Goal: Task Accomplishment & Management: Manage account settings

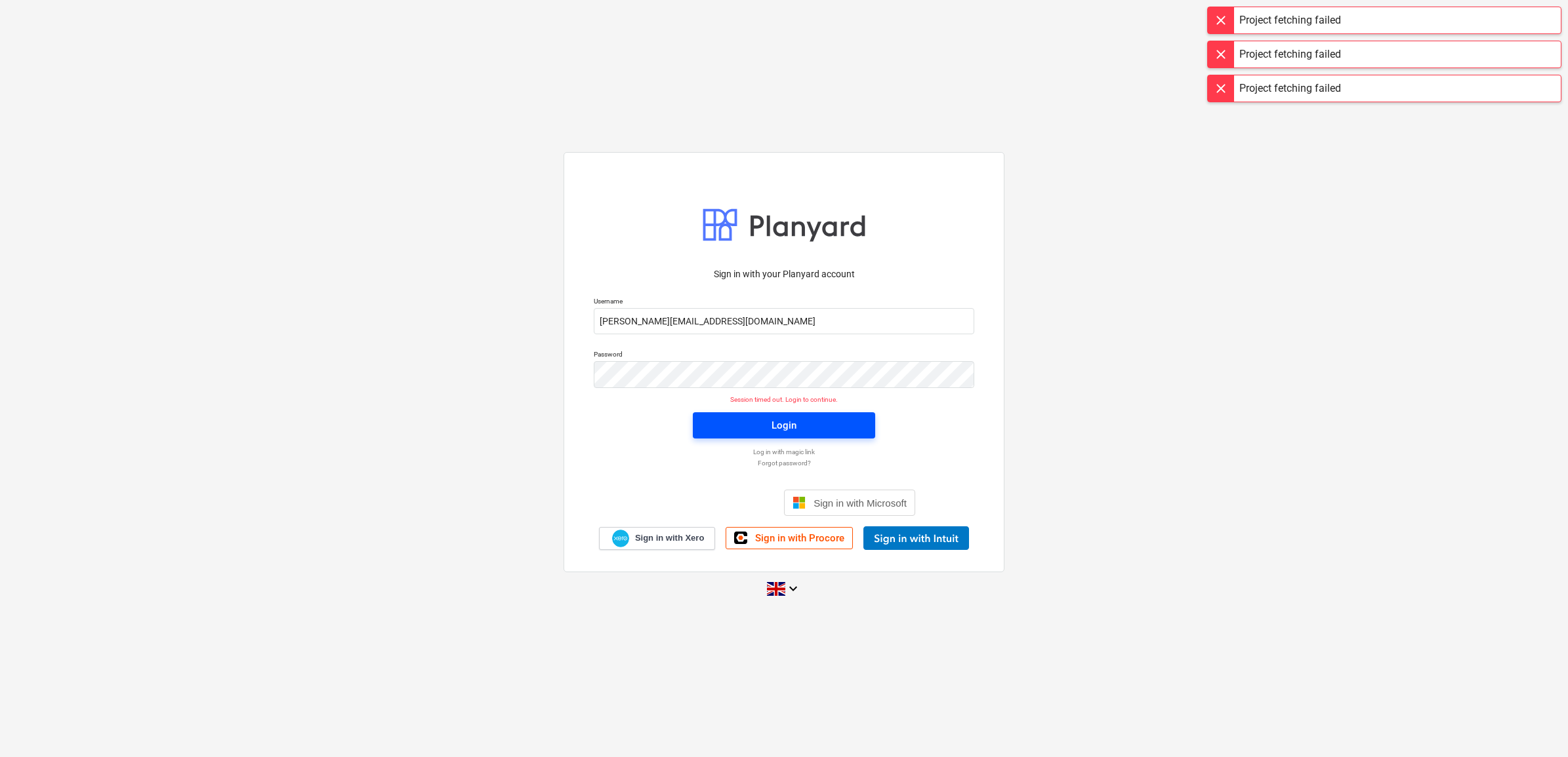
click at [785, 429] on div "Login" at bounding box center [784, 425] width 25 height 17
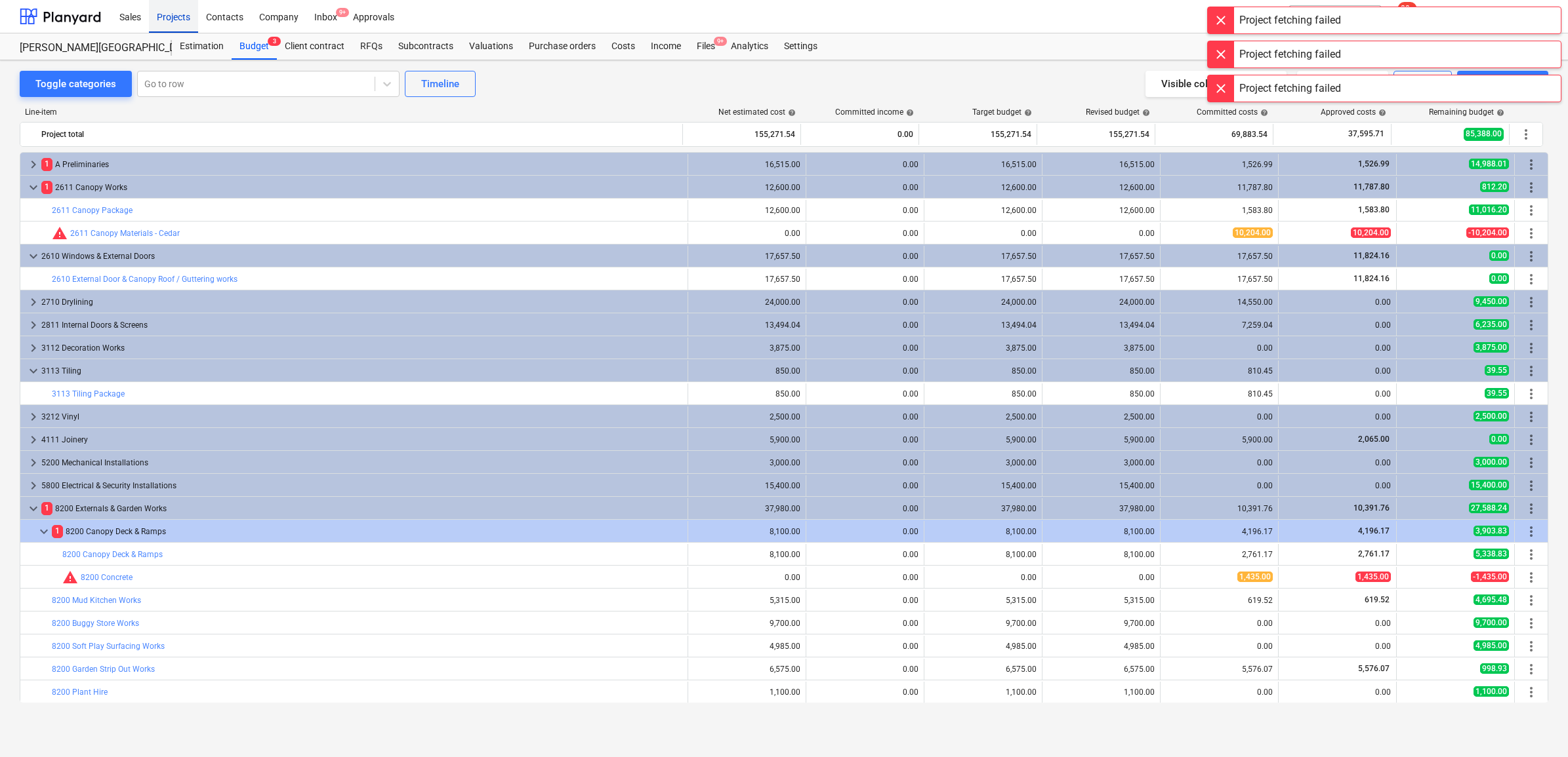
click at [176, 21] on div "Projects" at bounding box center [173, 16] width 49 height 33
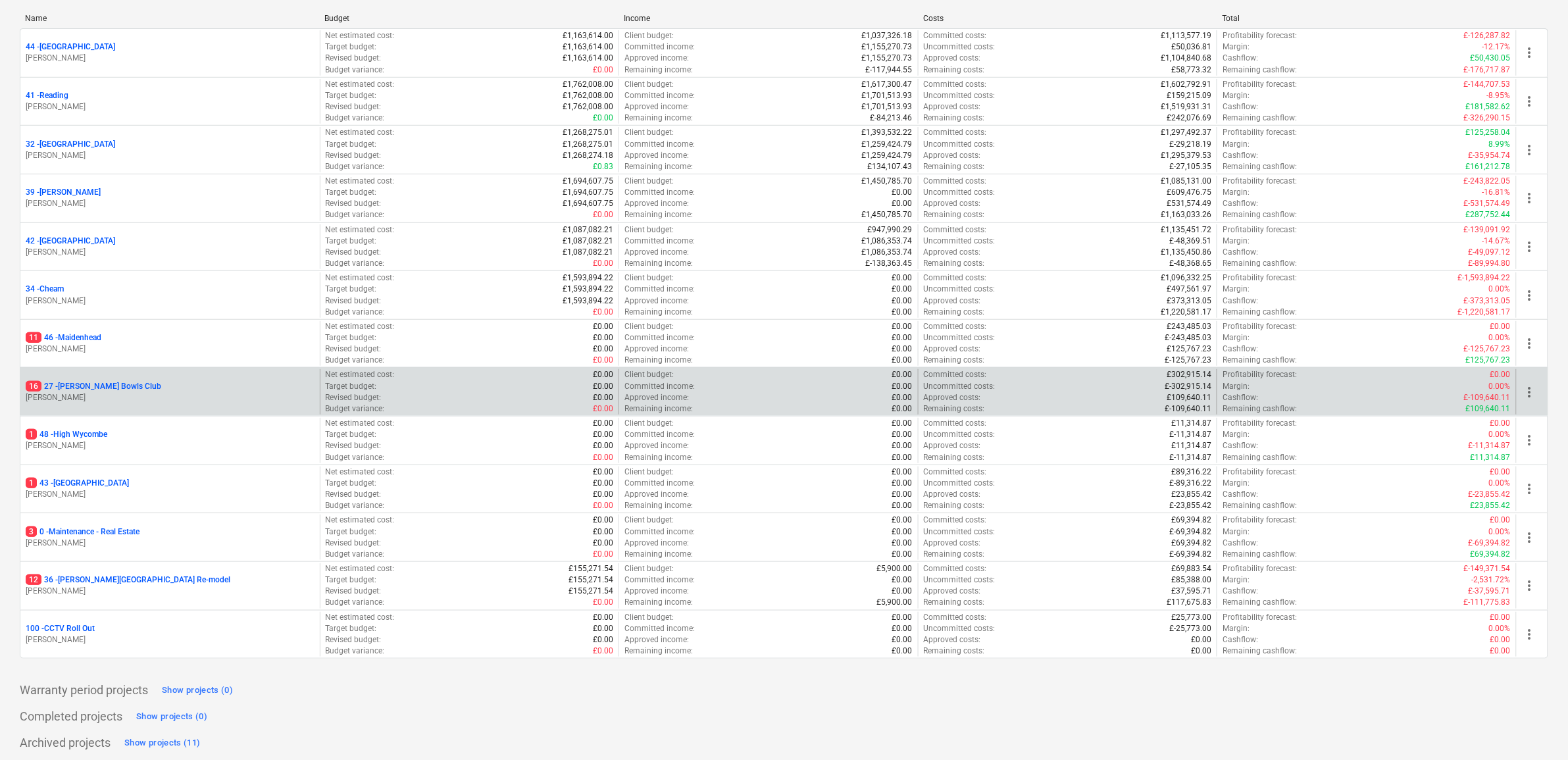
scroll to position [191, 0]
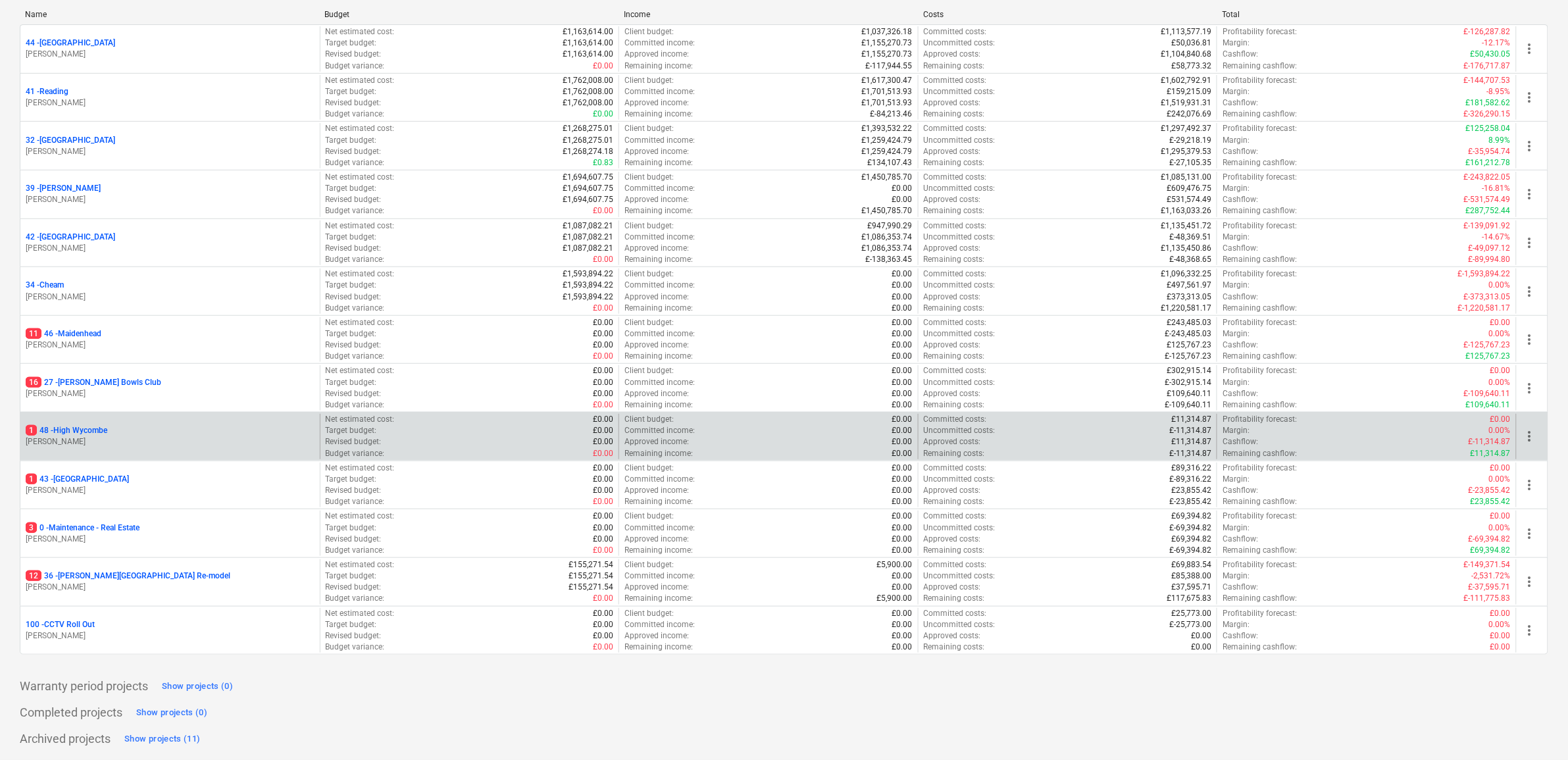
click at [84, 425] on p "1 48 - High Wycombe" at bounding box center [67, 430] width 81 height 11
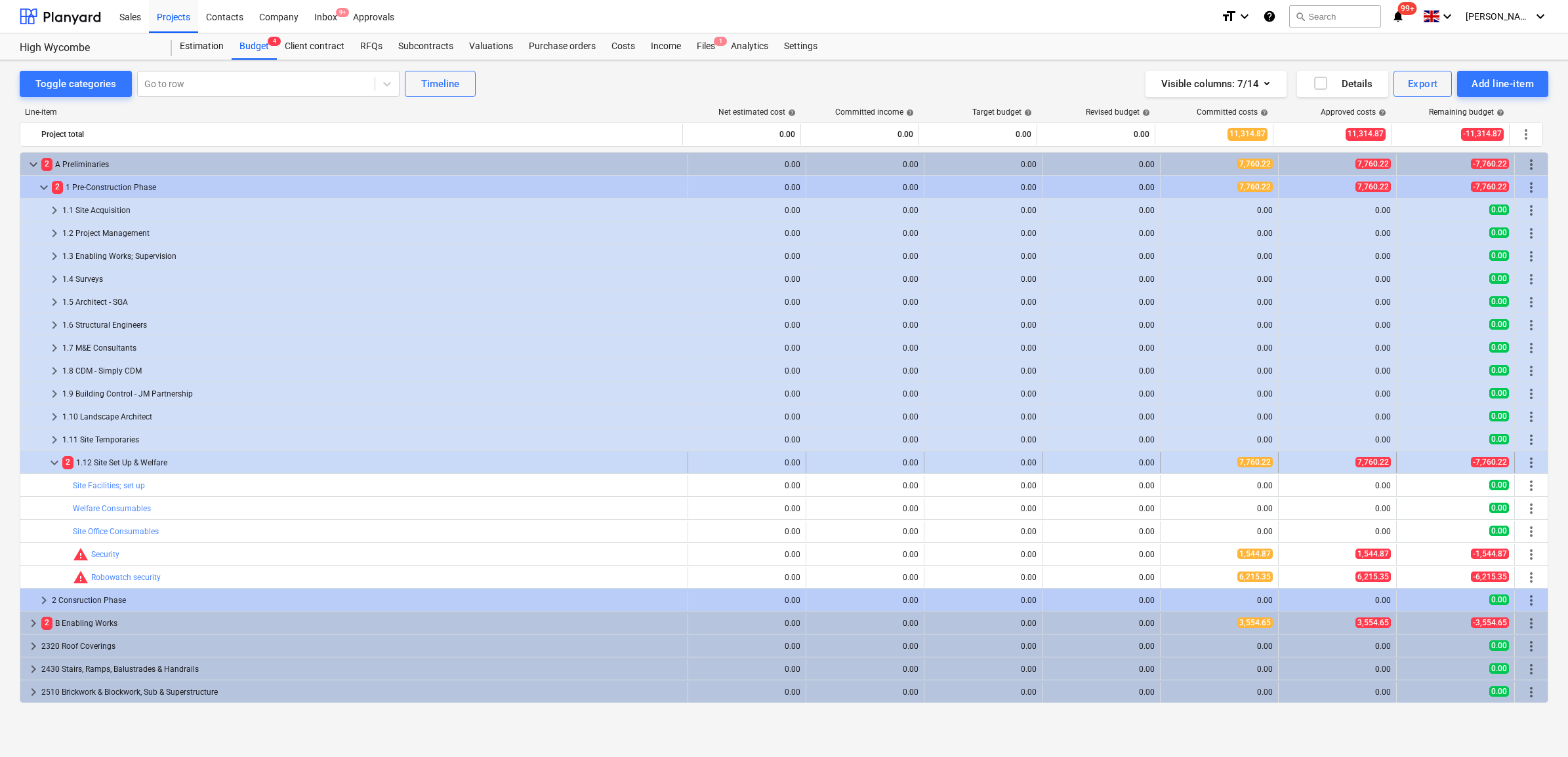
click at [92, 463] on div "2 1.12 Site Set Up & Welfare" at bounding box center [372, 462] width 620 height 21
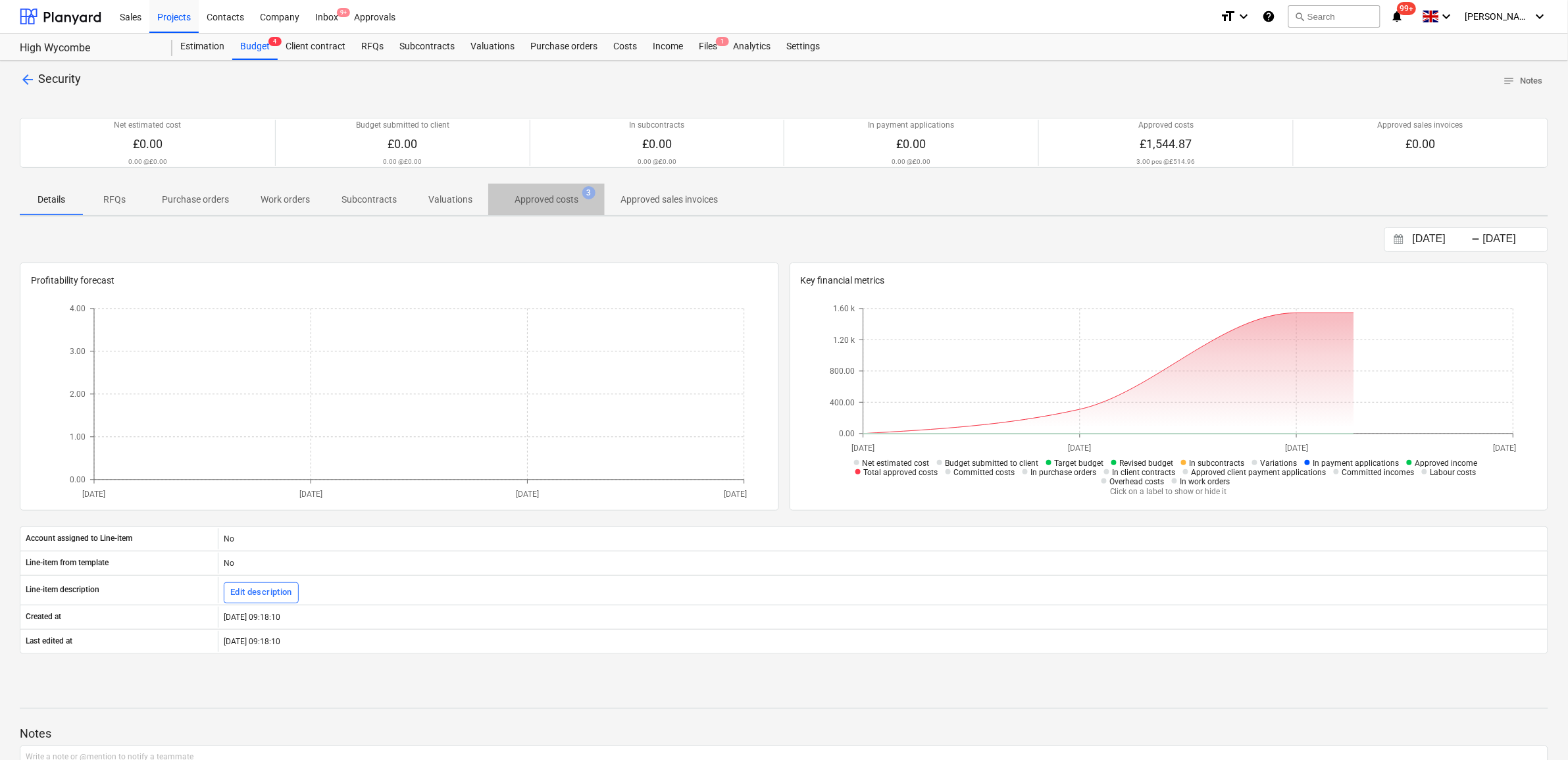
click at [548, 203] on p "Approved costs" at bounding box center [546, 200] width 64 height 14
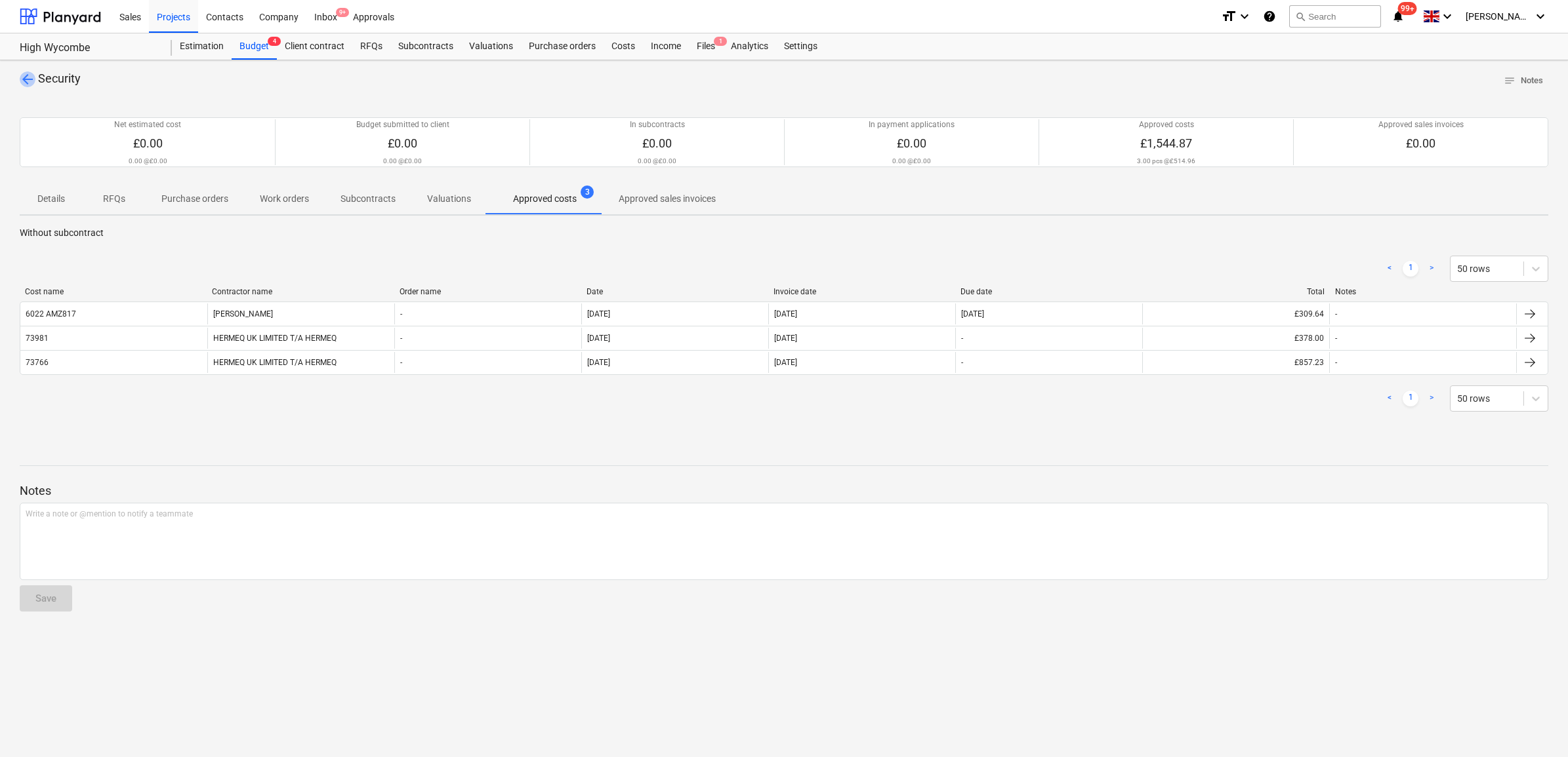
click at [27, 77] on span "arrow_back" at bounding box center [27, 79] width 16 height 16
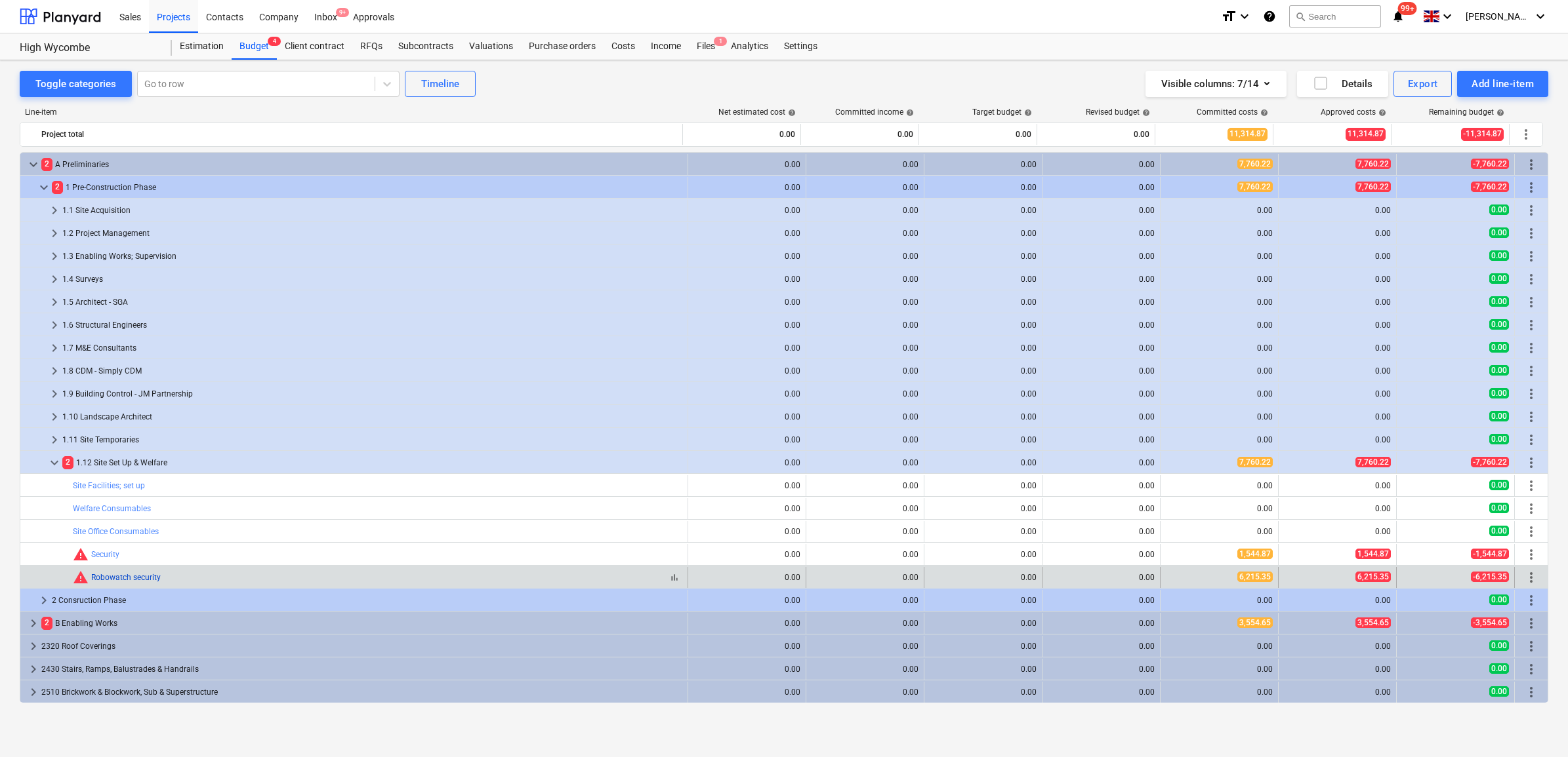
click at [134, 576] on link "Robowatch security" at bounding box center [126, 577] width 70 height 9
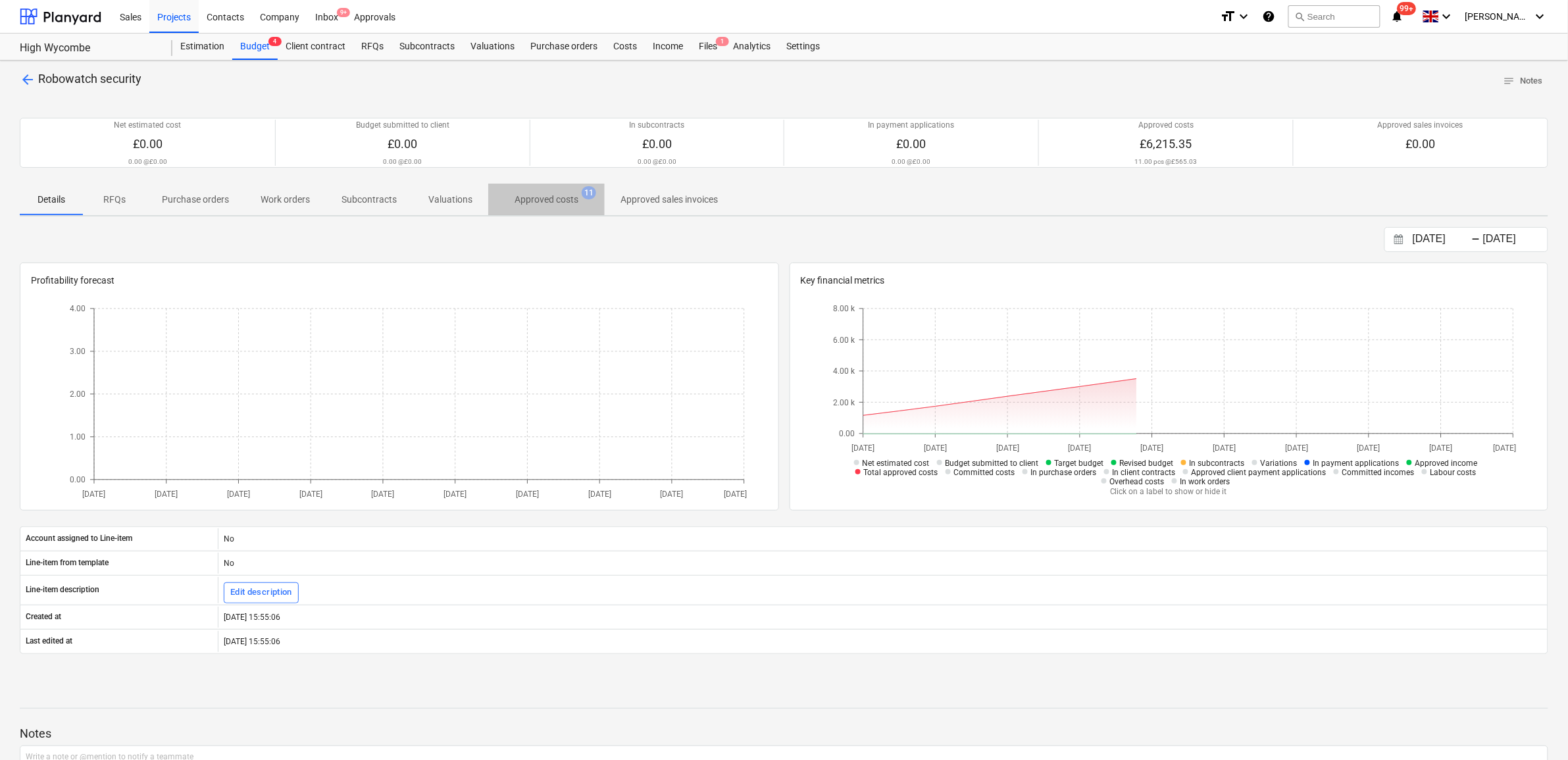
click at [561, 196] on p "Approved costs" at bounding box center [546, 200] width 64 height 14
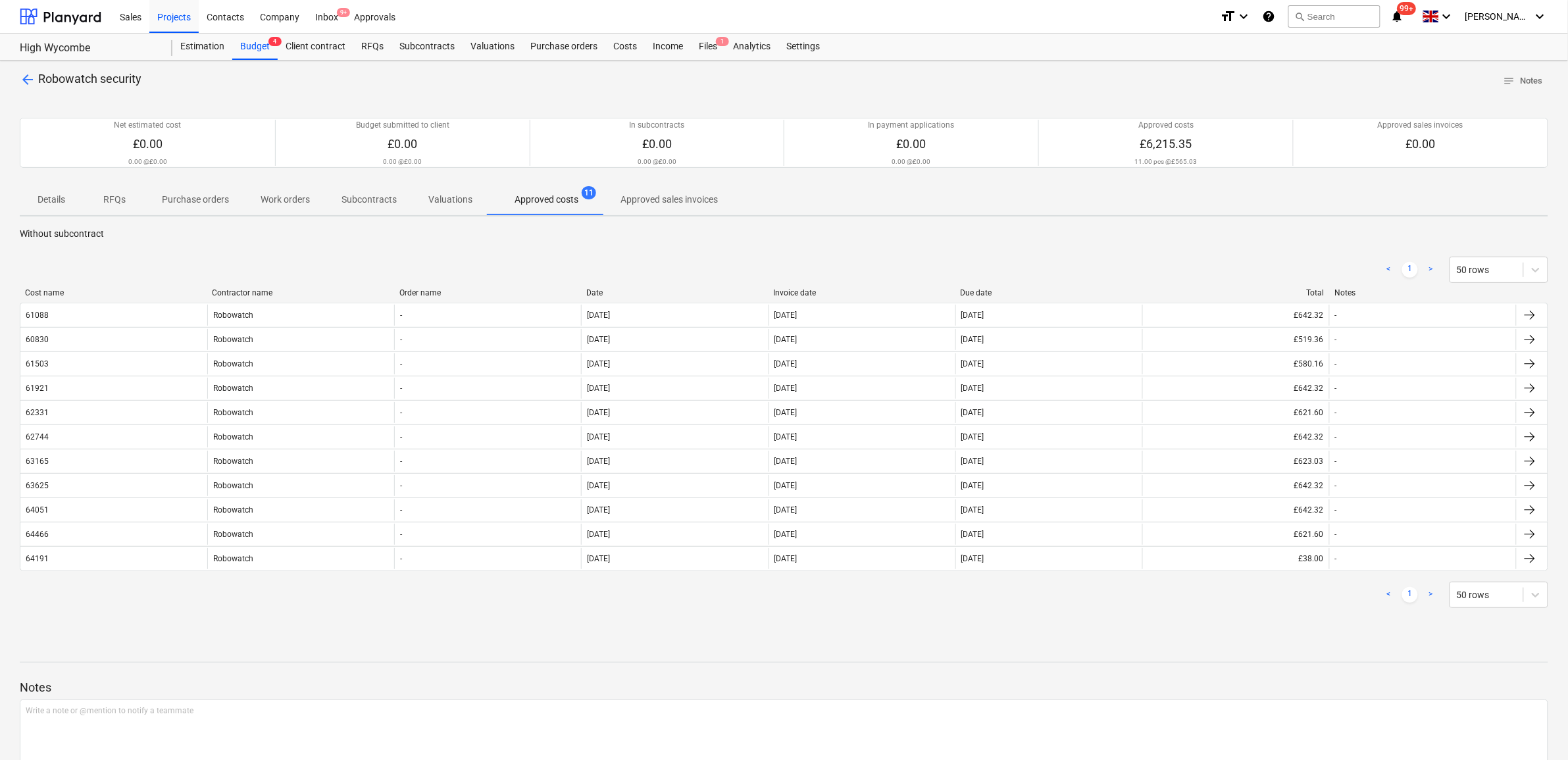
click at [23, 82] on span "arrow_back" at bounding box center [27, 79] width 16 height 16
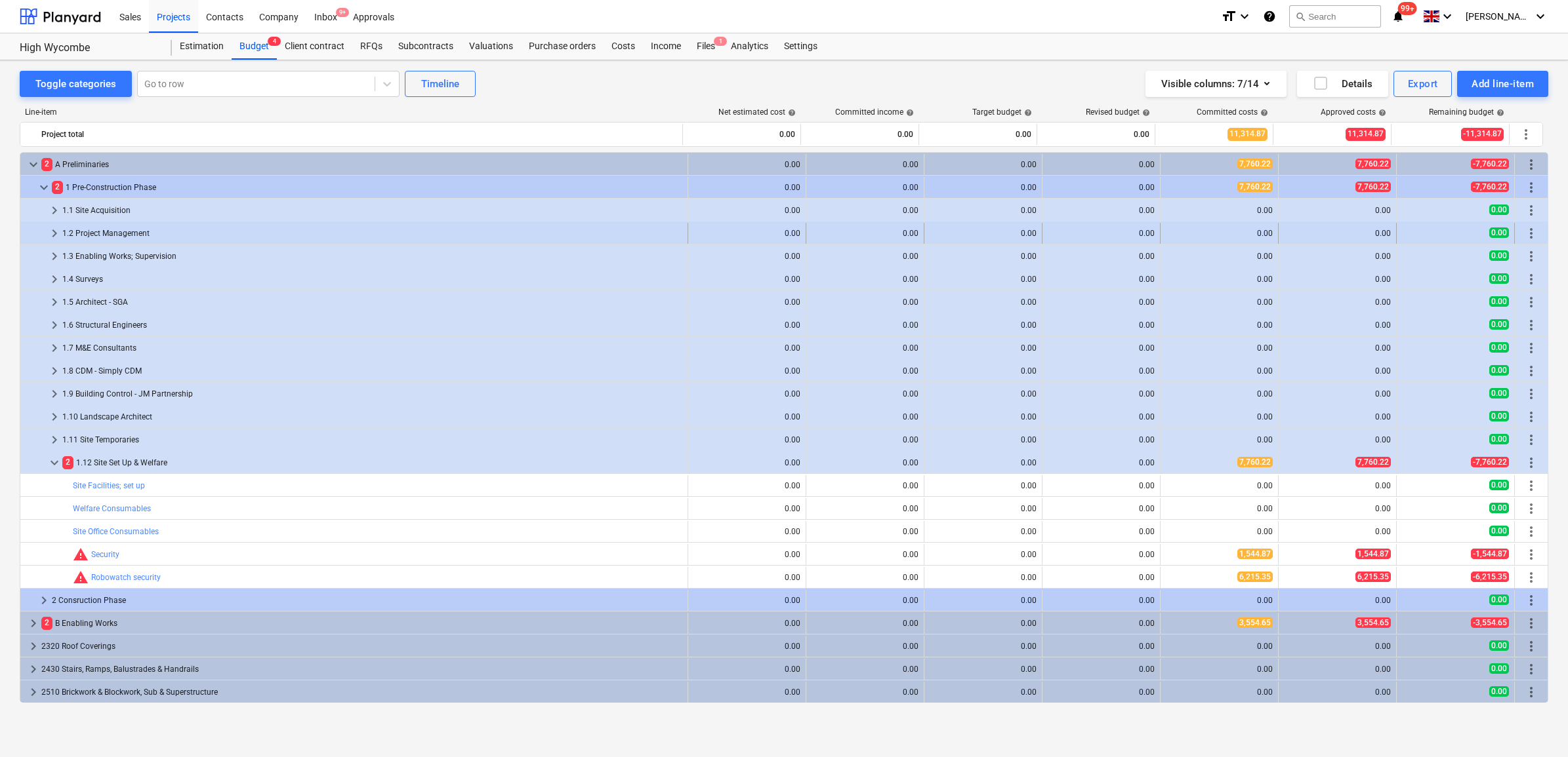
click at [1530, 231] on span "more_vert" at bounding box center [1531, 233] width 16 height 16
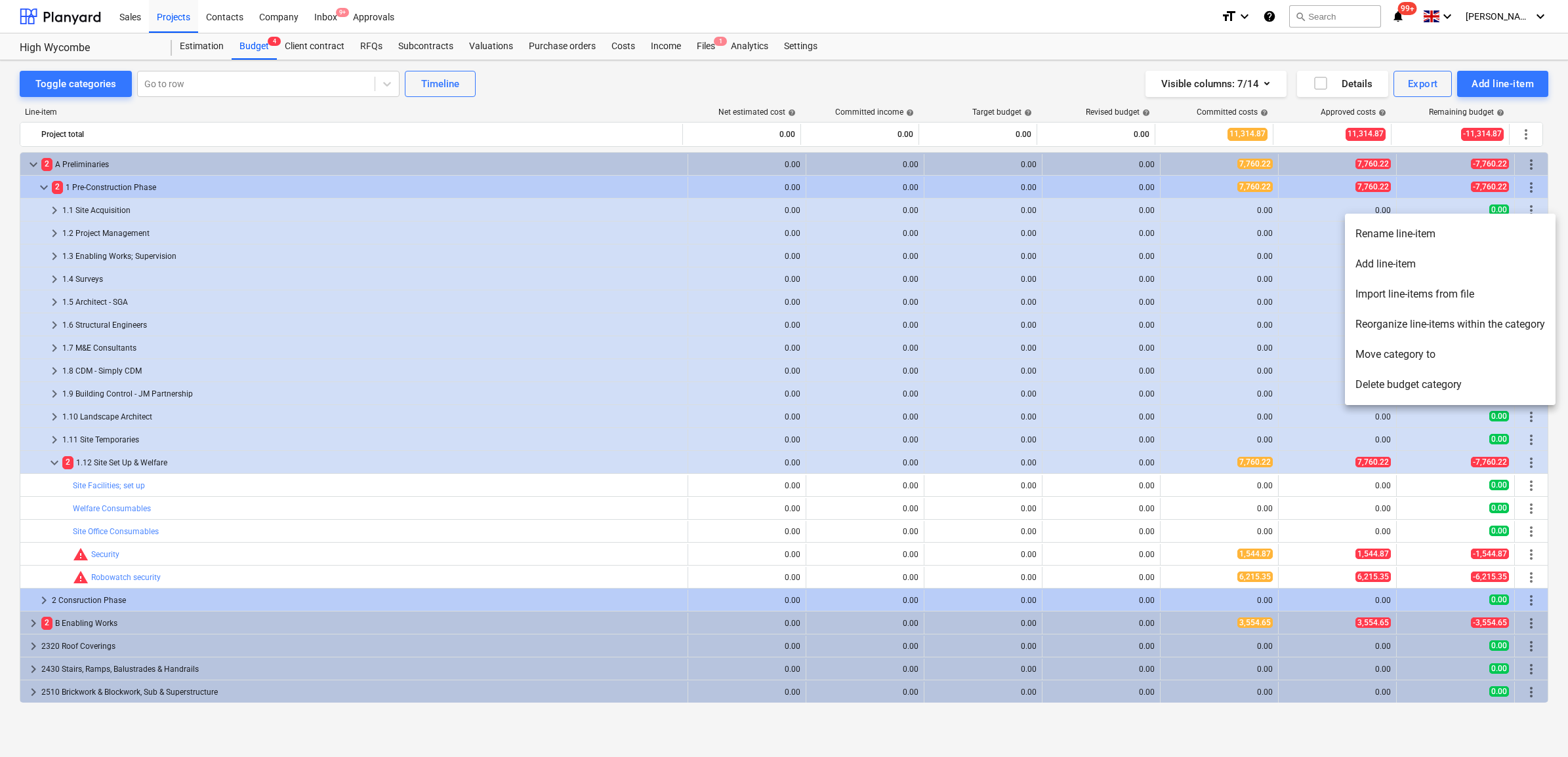
click at [1407, 380] on li "Delete budget category" at bounding box center [1449, 384] width 211 height 30
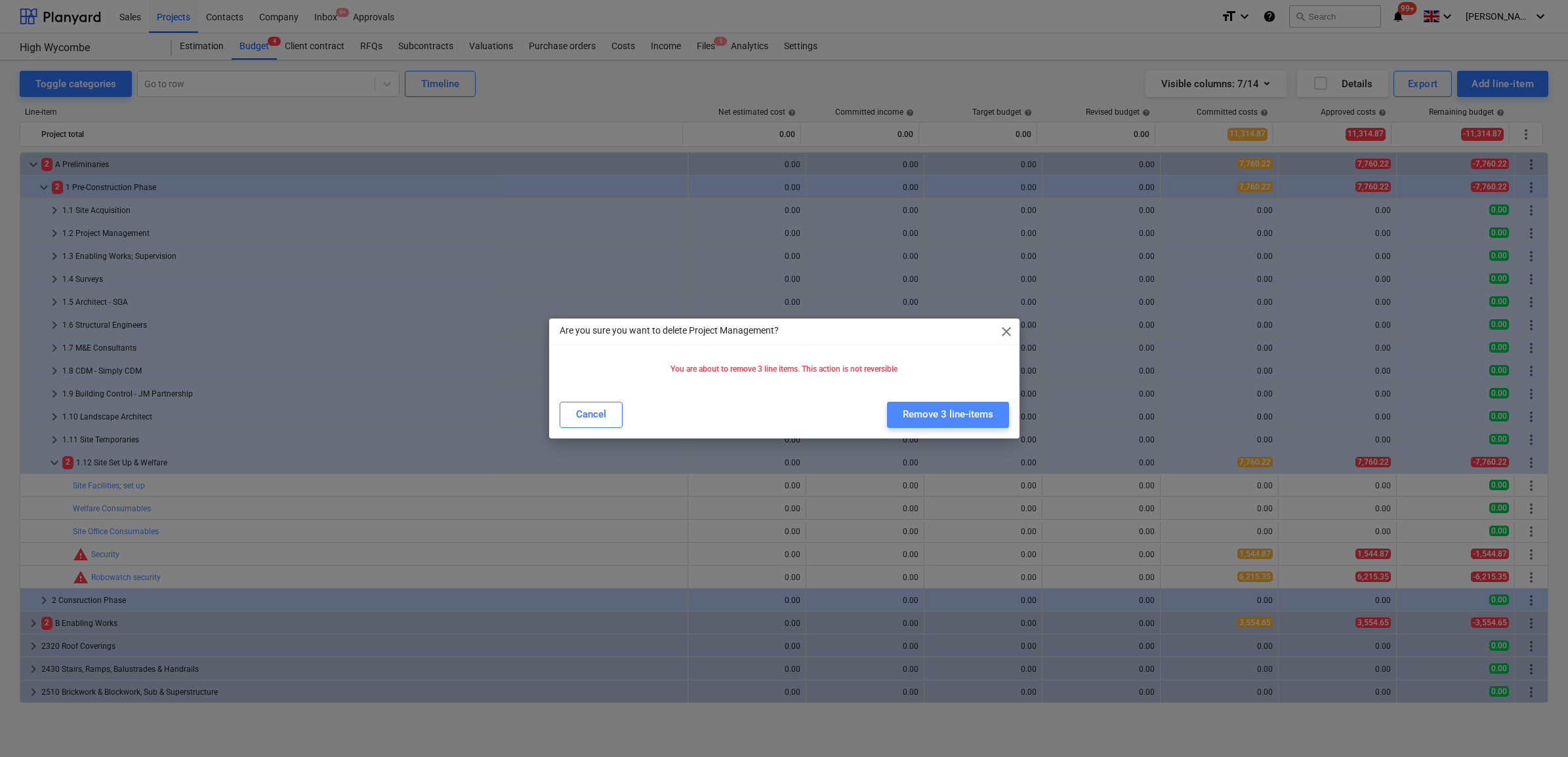
click at [960, 412] on div "Remove 3 line-items" at bounding box center [947, 414] width 90 height 17
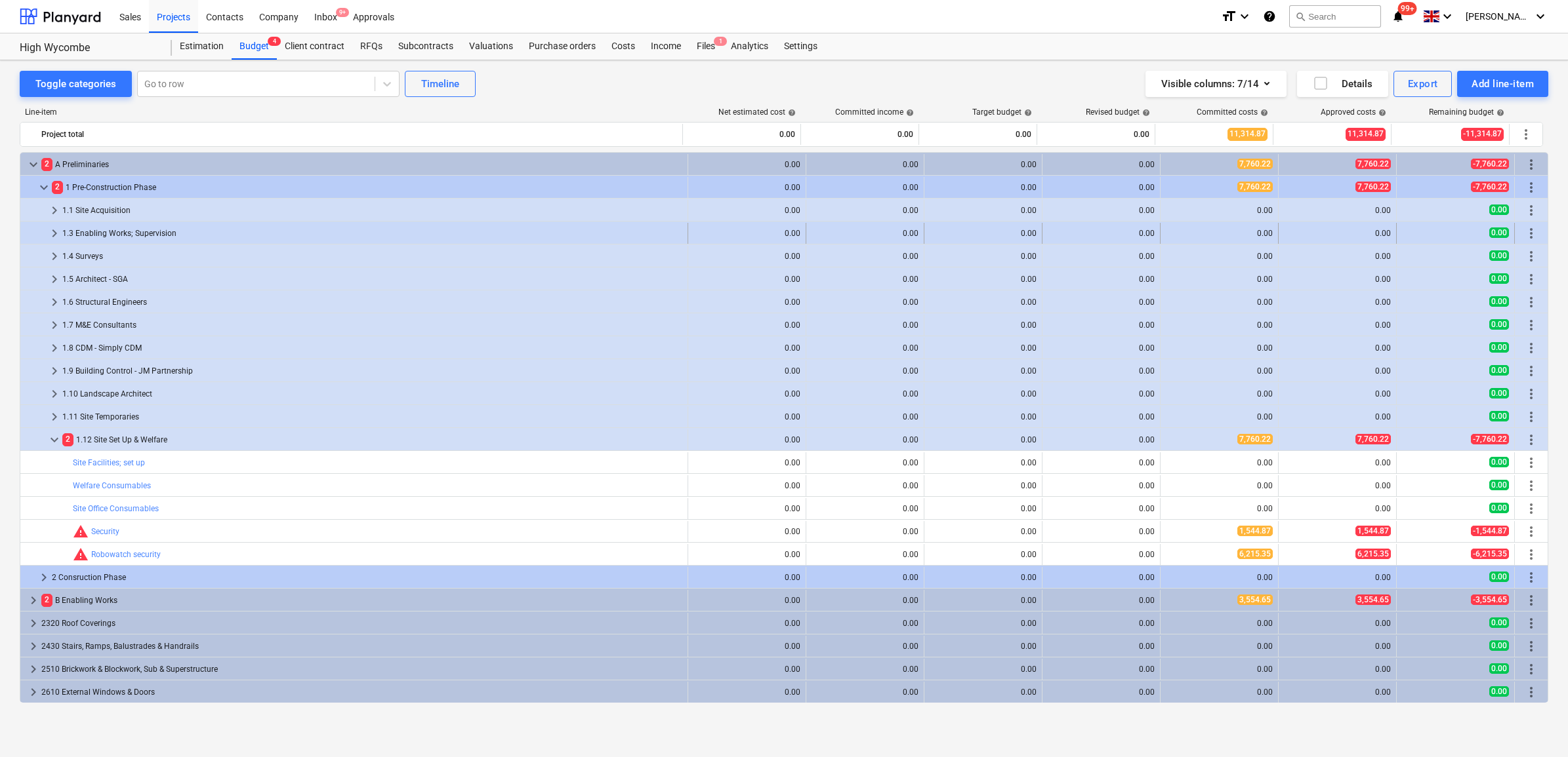
click at [49, 234] on span "keyboard_arrow_right" at bounding box center [54, 233] width 16 height 16
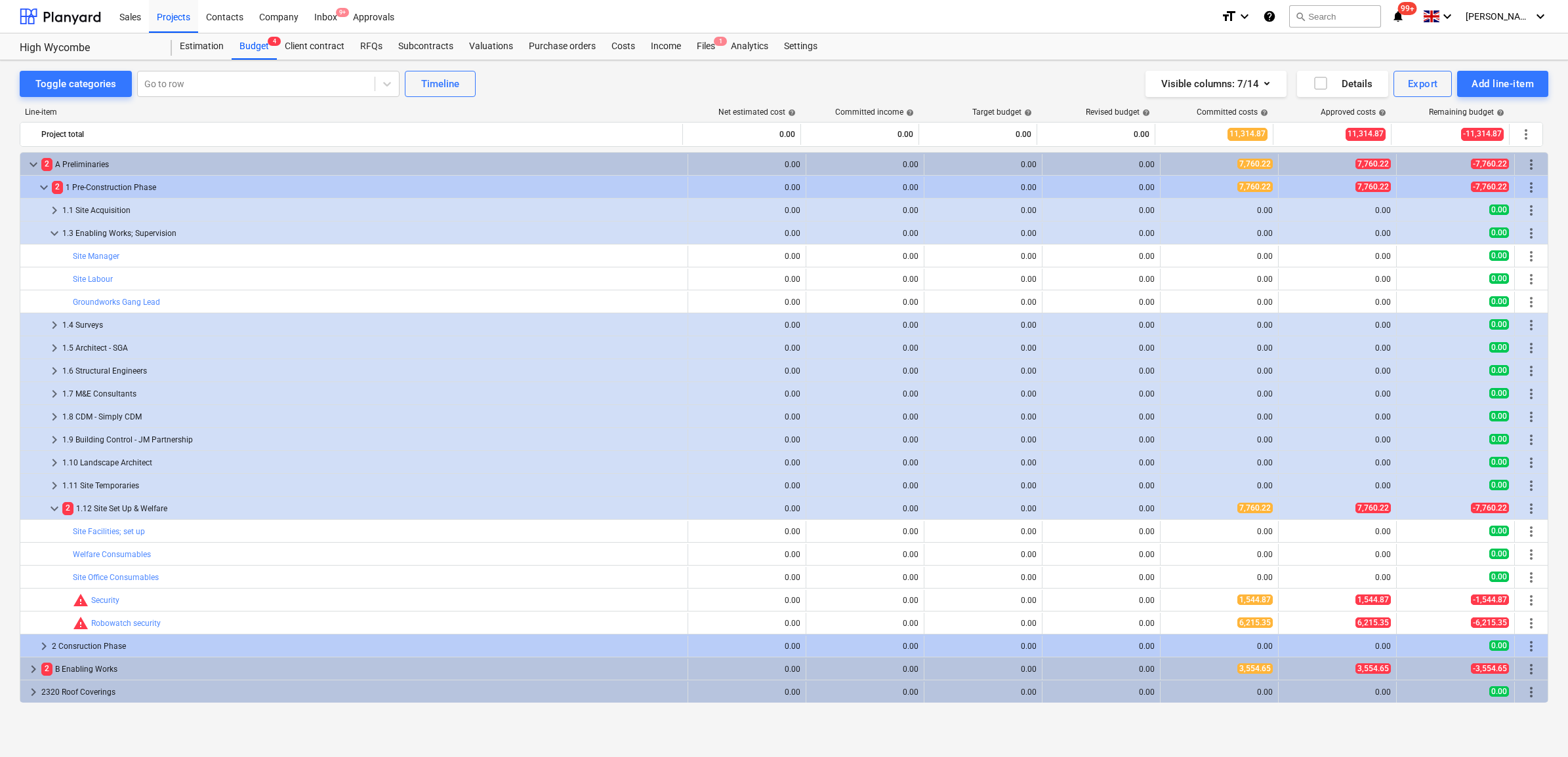
click at [49, 234] on span "keyboard_arrow_down" at bounding box center [54, 233] width 16 height 16
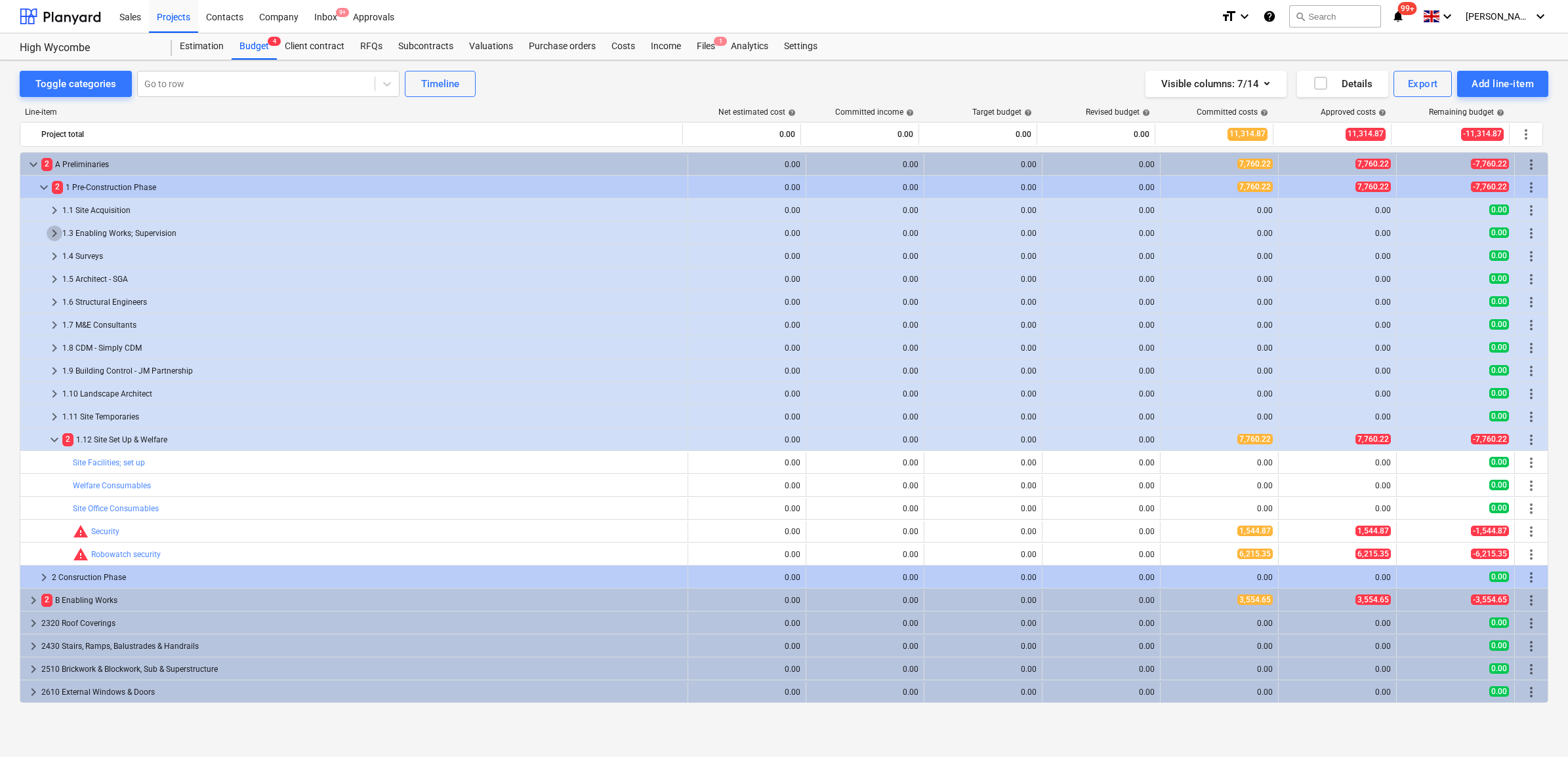
click at [49, 234] on span "keyboard_arrow_right" at bounding box center [54, 233] width 16 height 16
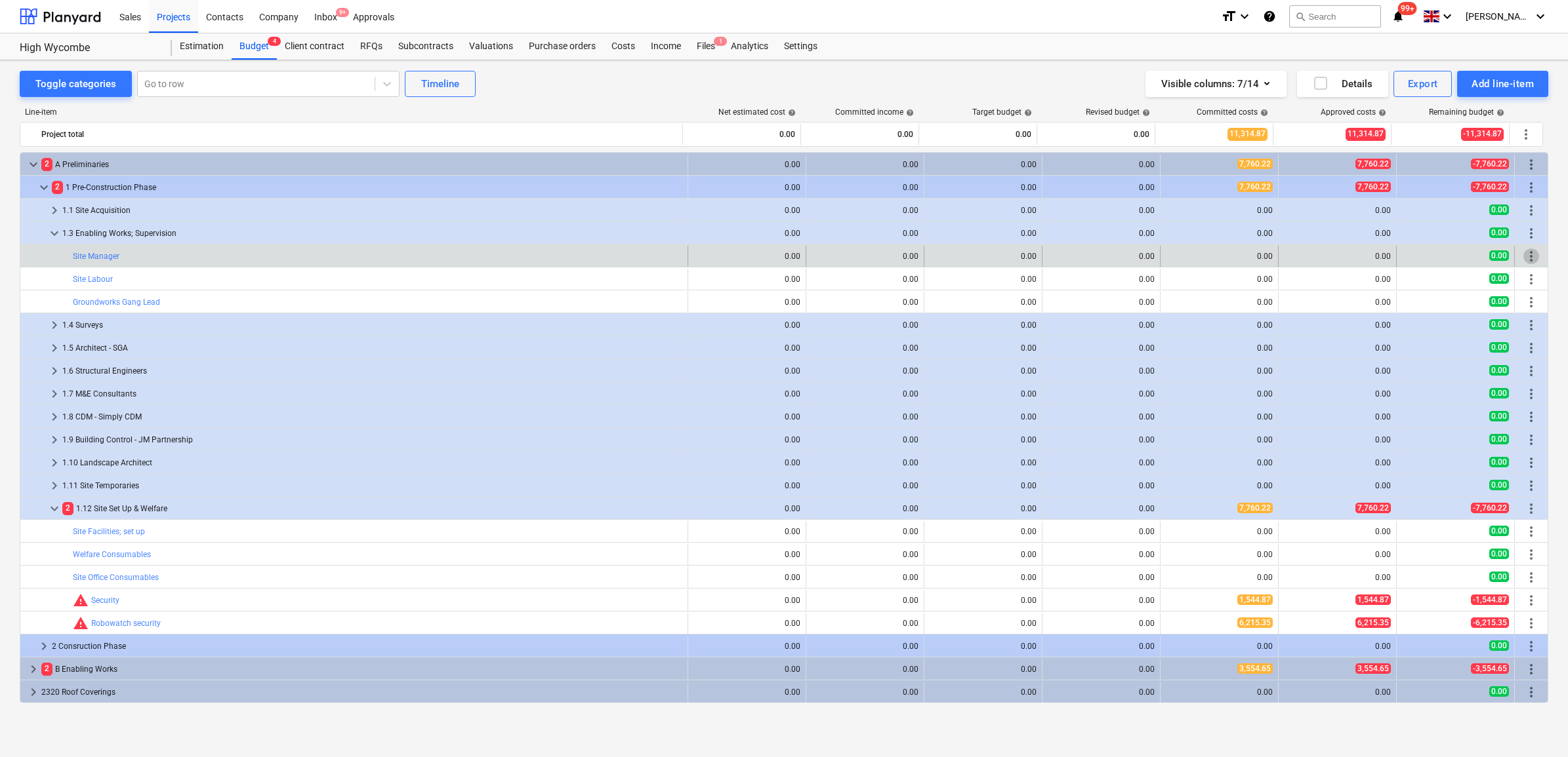
click at [1525, 256] on span "more_vert" at bounding box center [1531, 256] width 16 height 16
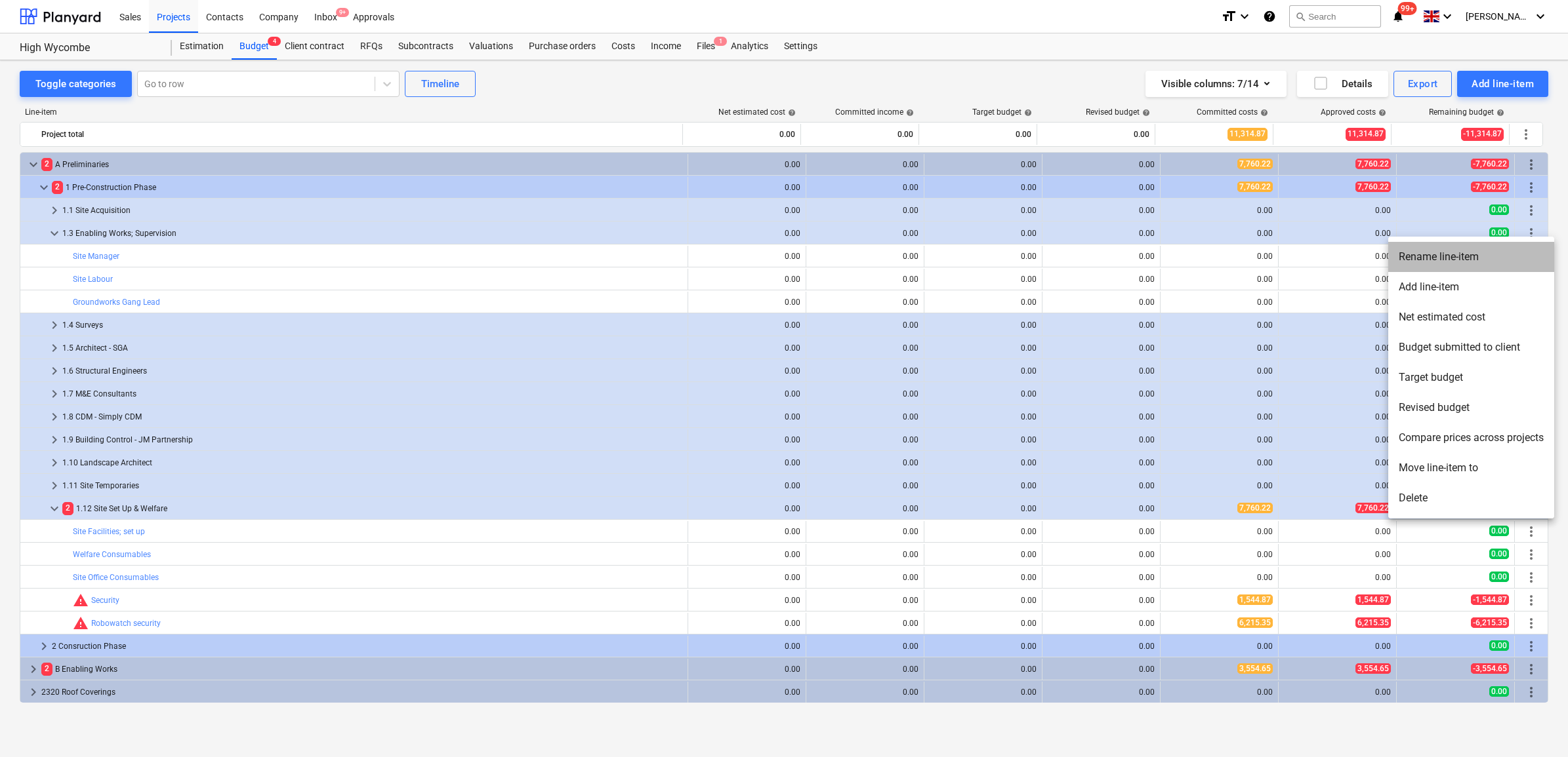
click at [1433, 259] on li "Rename line-item" at bounding box center [1471, 257] width 166 height 30
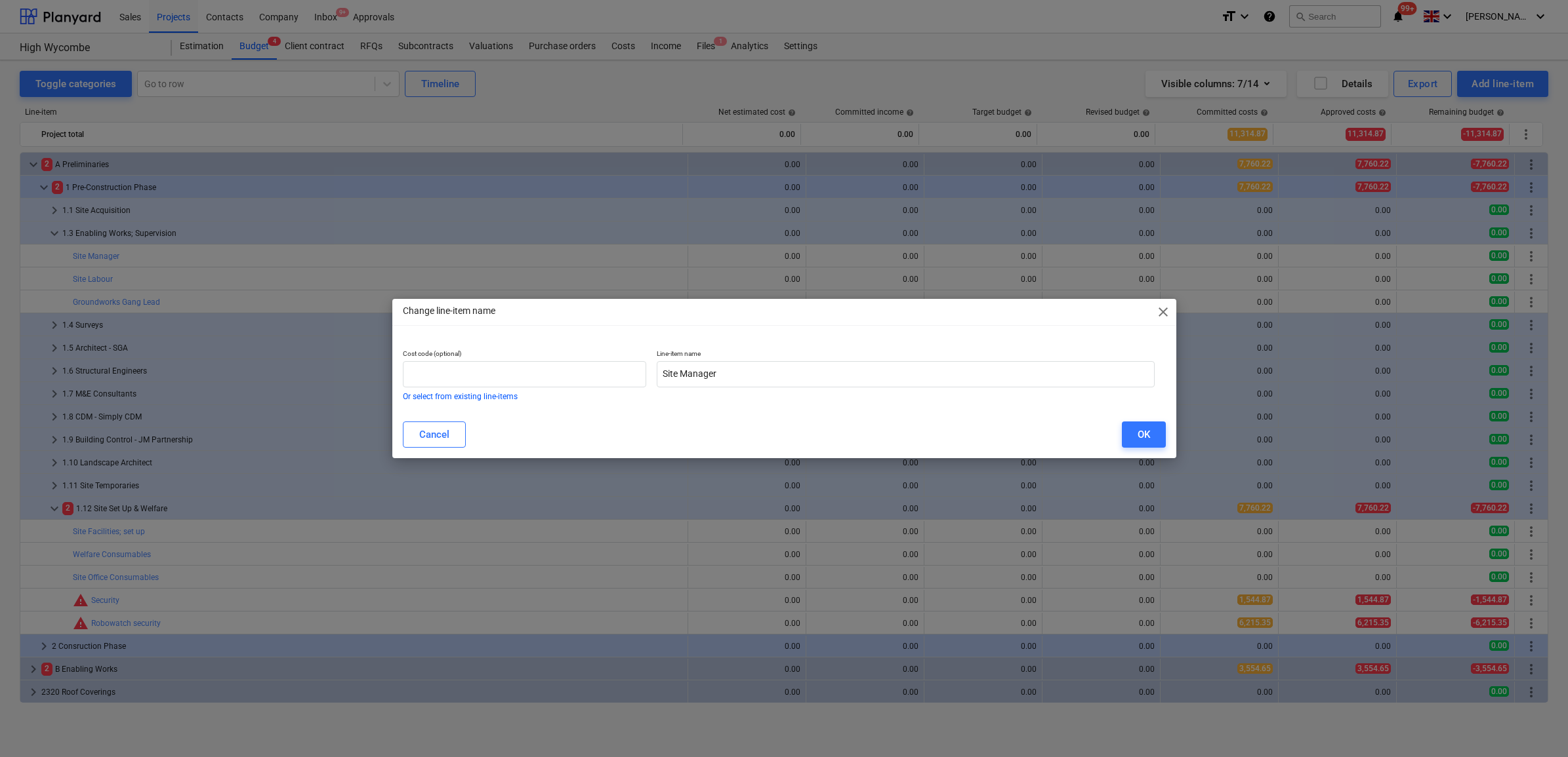
click at [824, 359] on p "Line-item name" at bounding box center [905, 354] width 498 height 11
click at [815, 364] on input "Site Manager" at bounding box center [905, 374] width 498 height 27
drag, startPoint x: 797, startPoint y: 369, endPoint x: 716, endPoint y: 376, distance: 81.3
click at [716, 376] on input "Site Manager - Enabling" at bounding box center [905, 374] width 498 height 27
type input "Site Manager - Enabling"
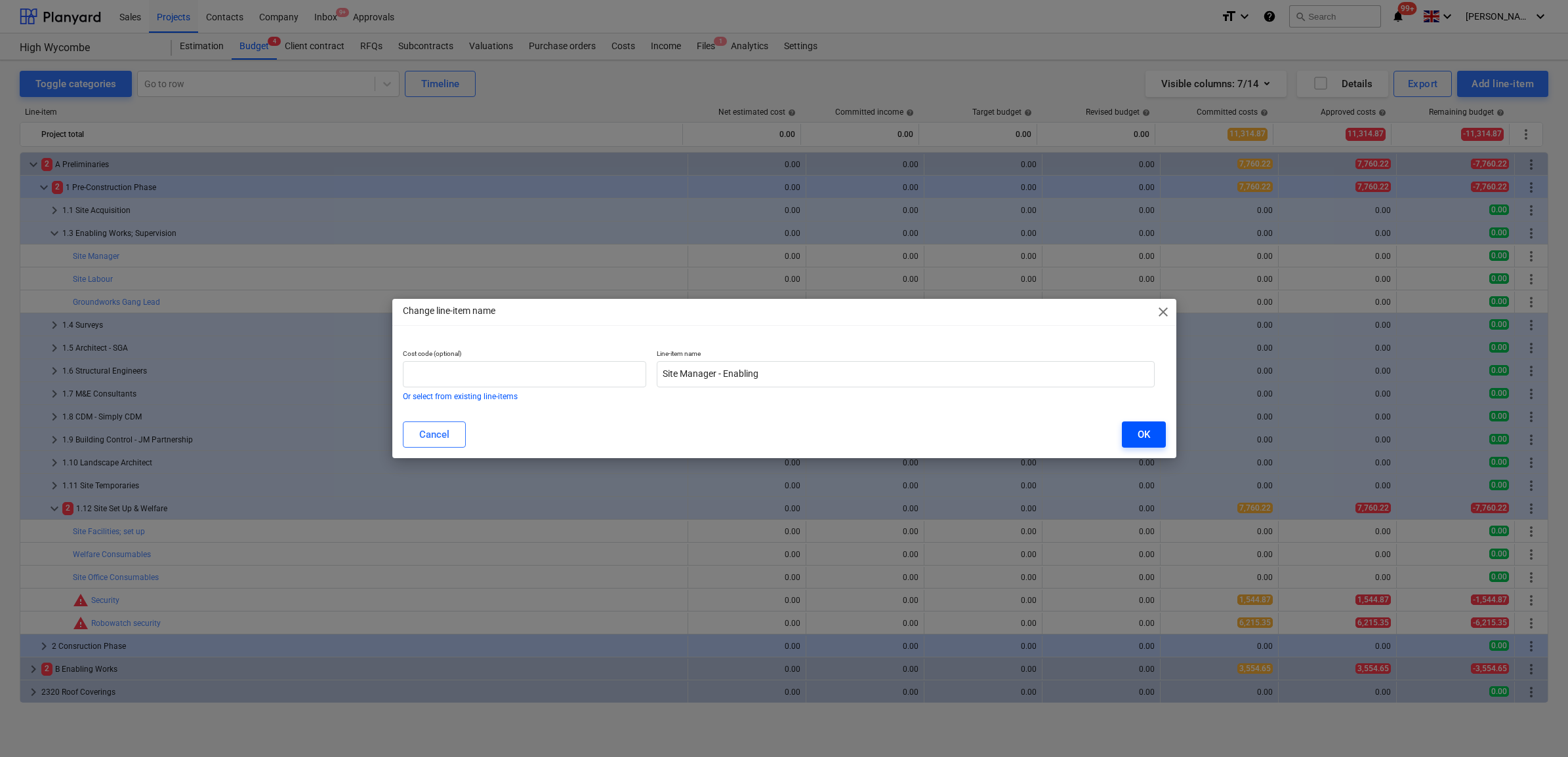
click at [1146, 439] on div "OK" at bounding box center [1143, 434] width 12 height 17
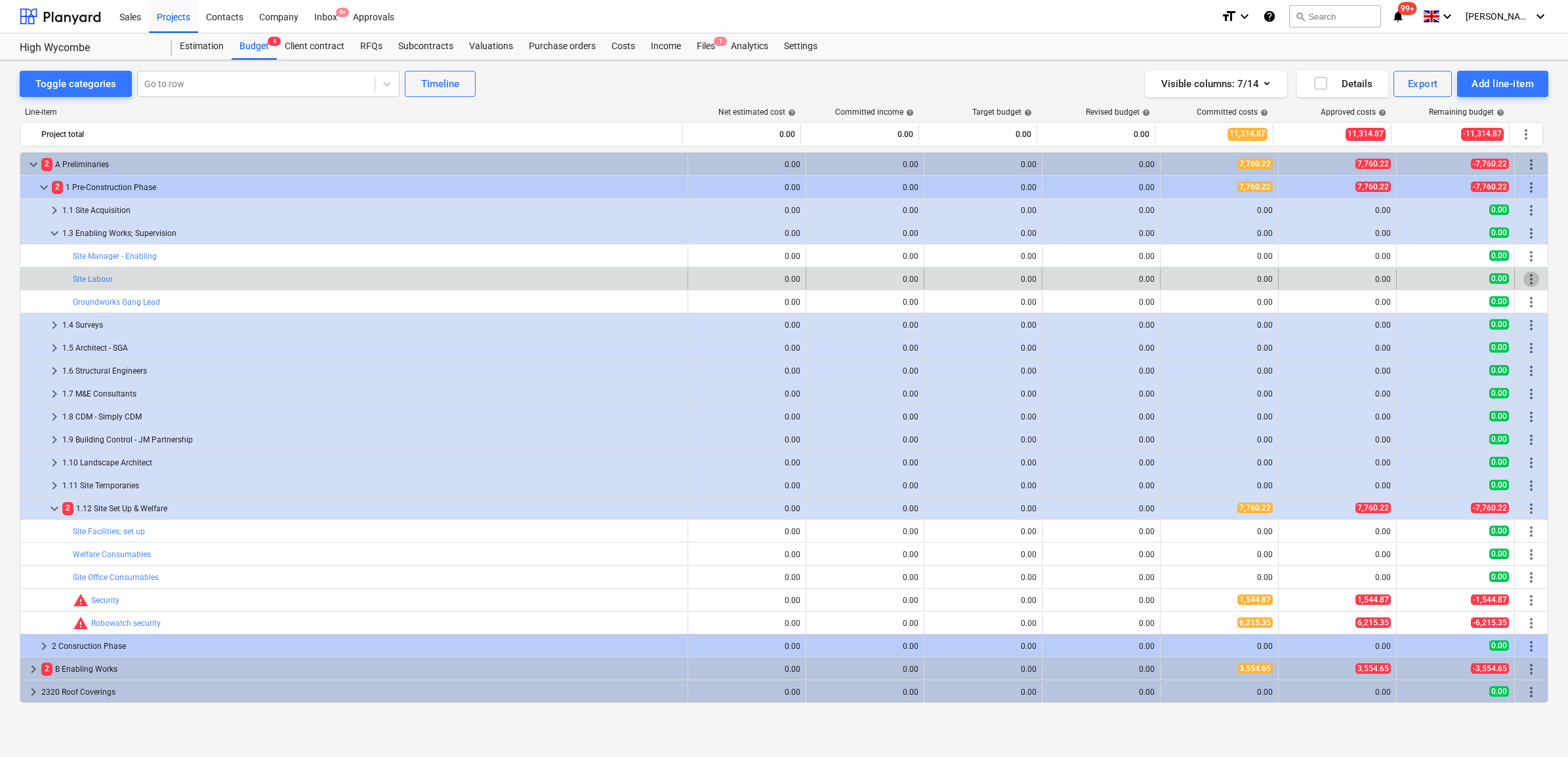
click at [1523, 279] on span "more_vert" at bounding box center [1531, 279] width 16 height 16
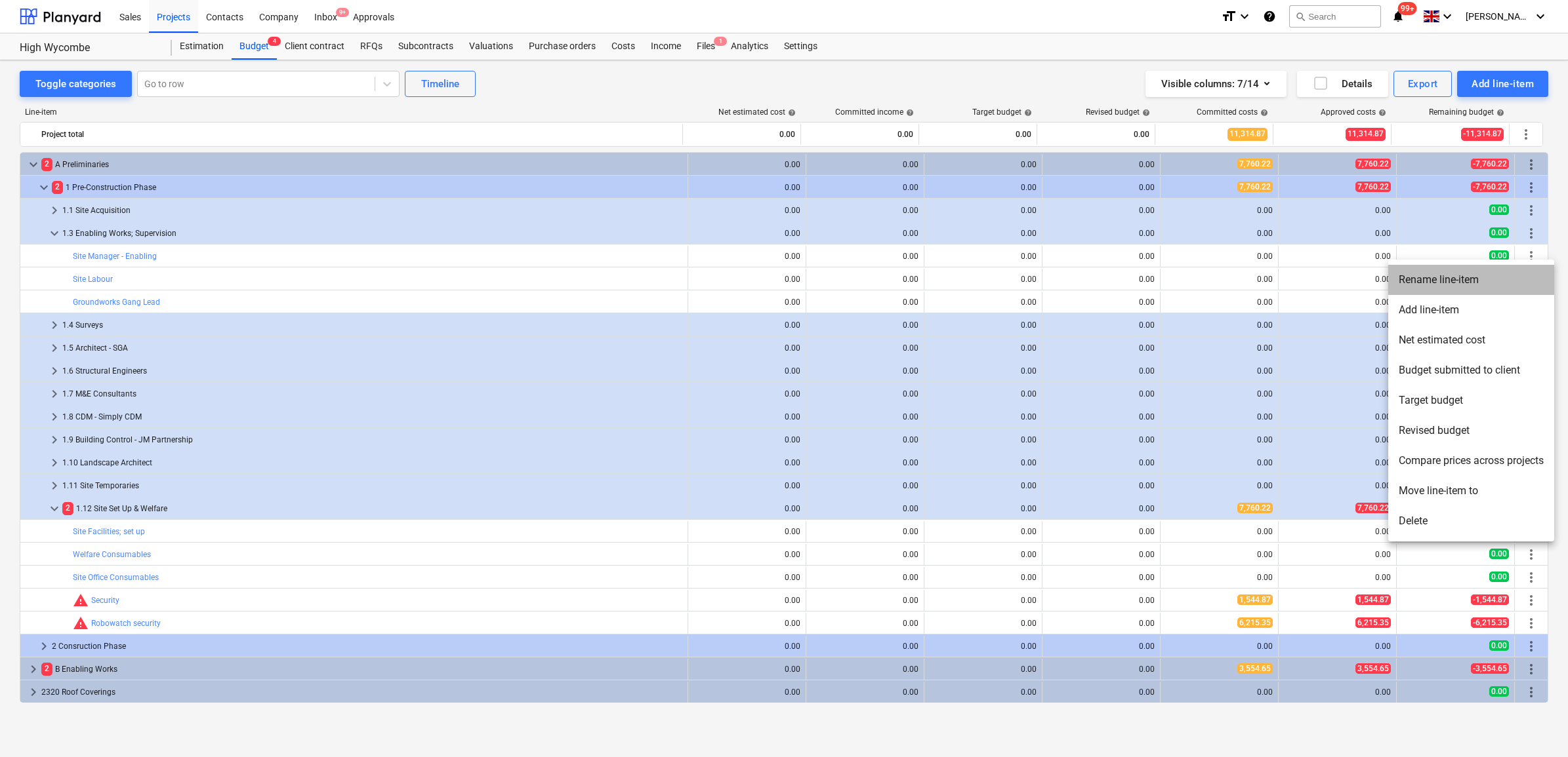
click at [1444, 273] on li "Rename line-item" at bounding box center [1471, 280] width 166 height 30
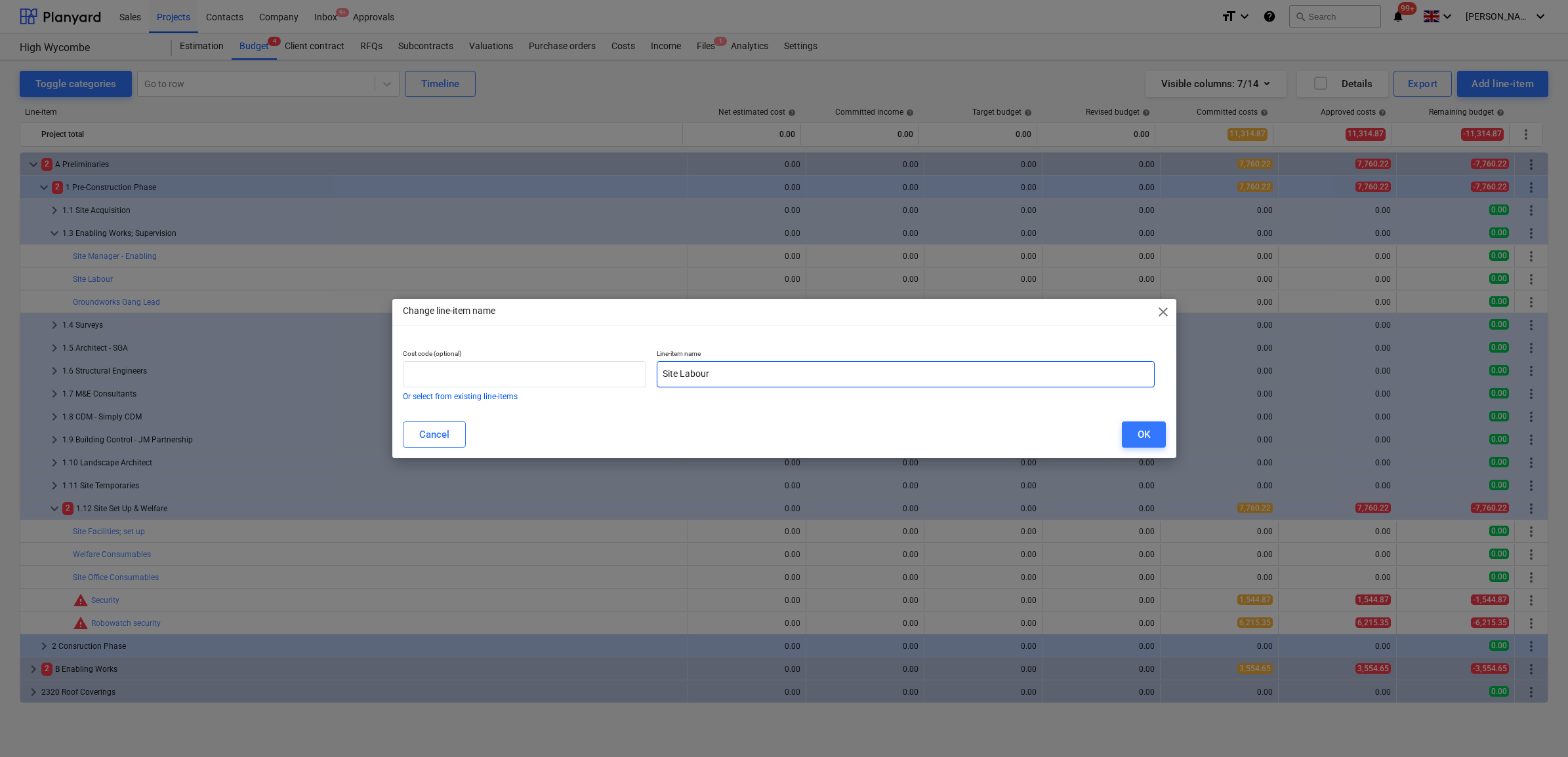
click at [768, 378] on input "Site Labour" at bounding box center [905, 374] width 498 height 27
paste input "- Enabling"
type input "Site Labour - Enabling"
click at [1131, 427] on button "OK" at bounding box center [1143, 435] width 44 height 27
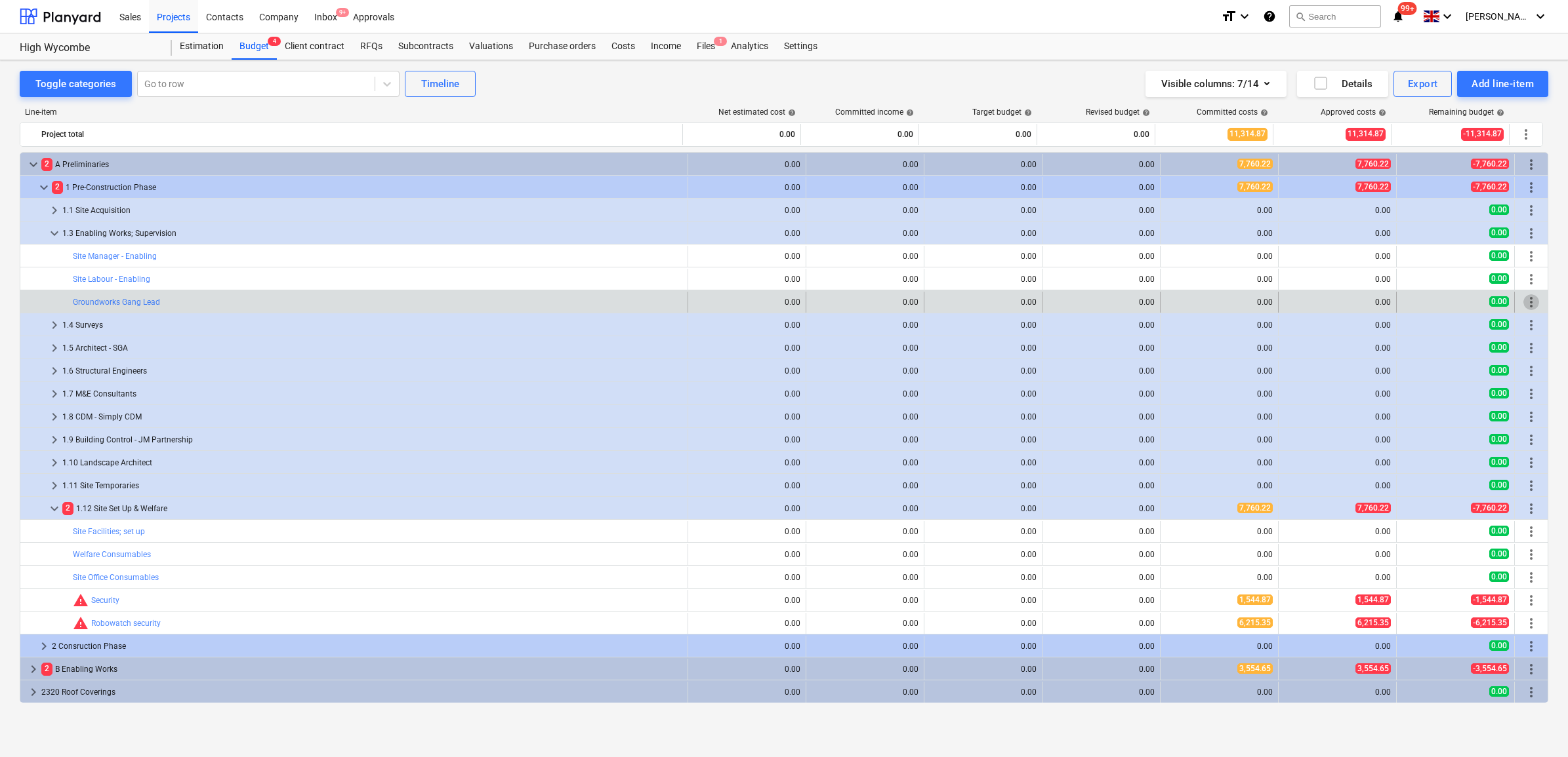
click at [1526, 306] on span "more_vert" at bounding box center [1531, 301] width 16 height 16
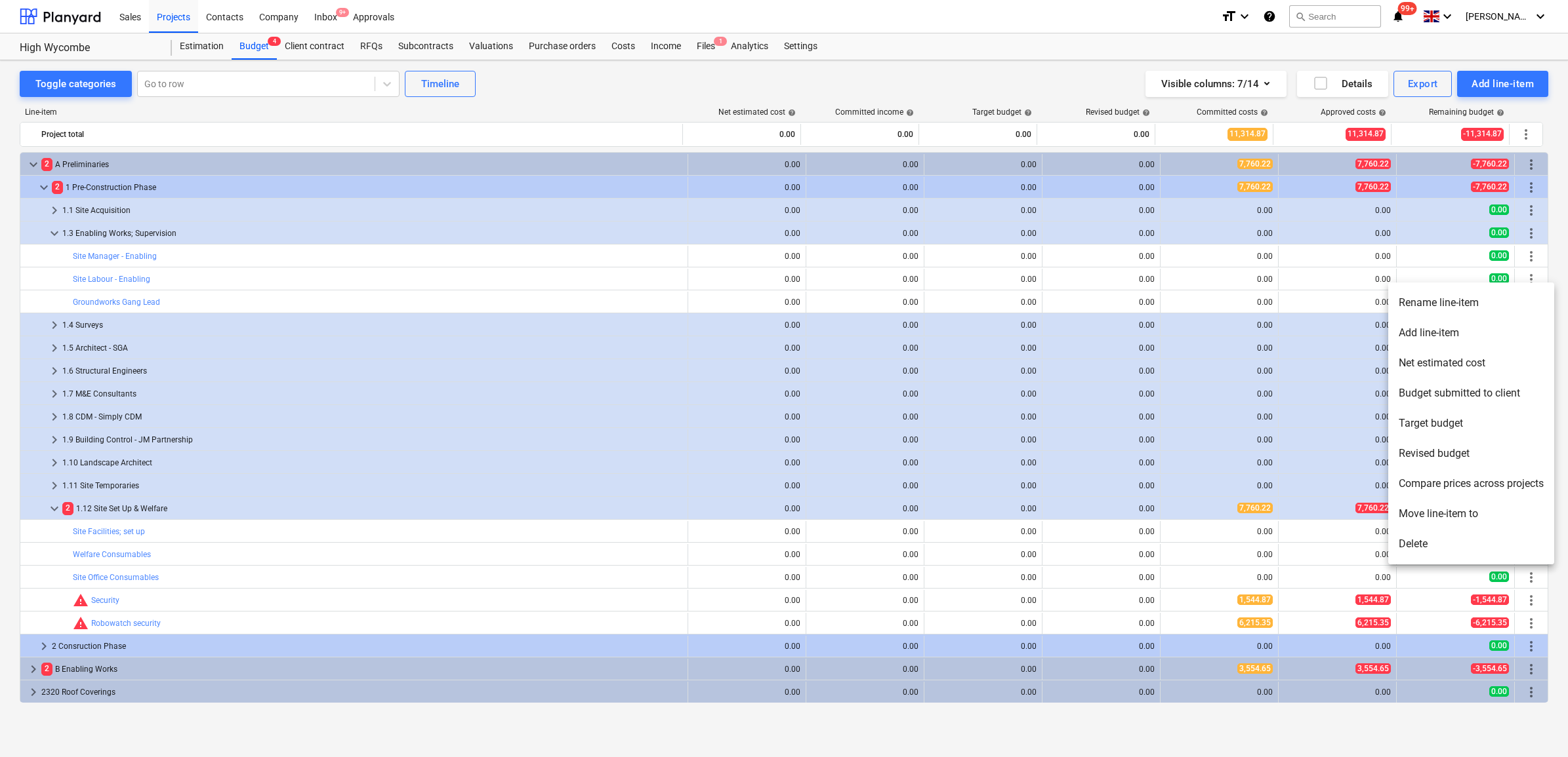
click at [1424, 545] on li "Delete" at bounding box center [1471, 544] width 166 height 30
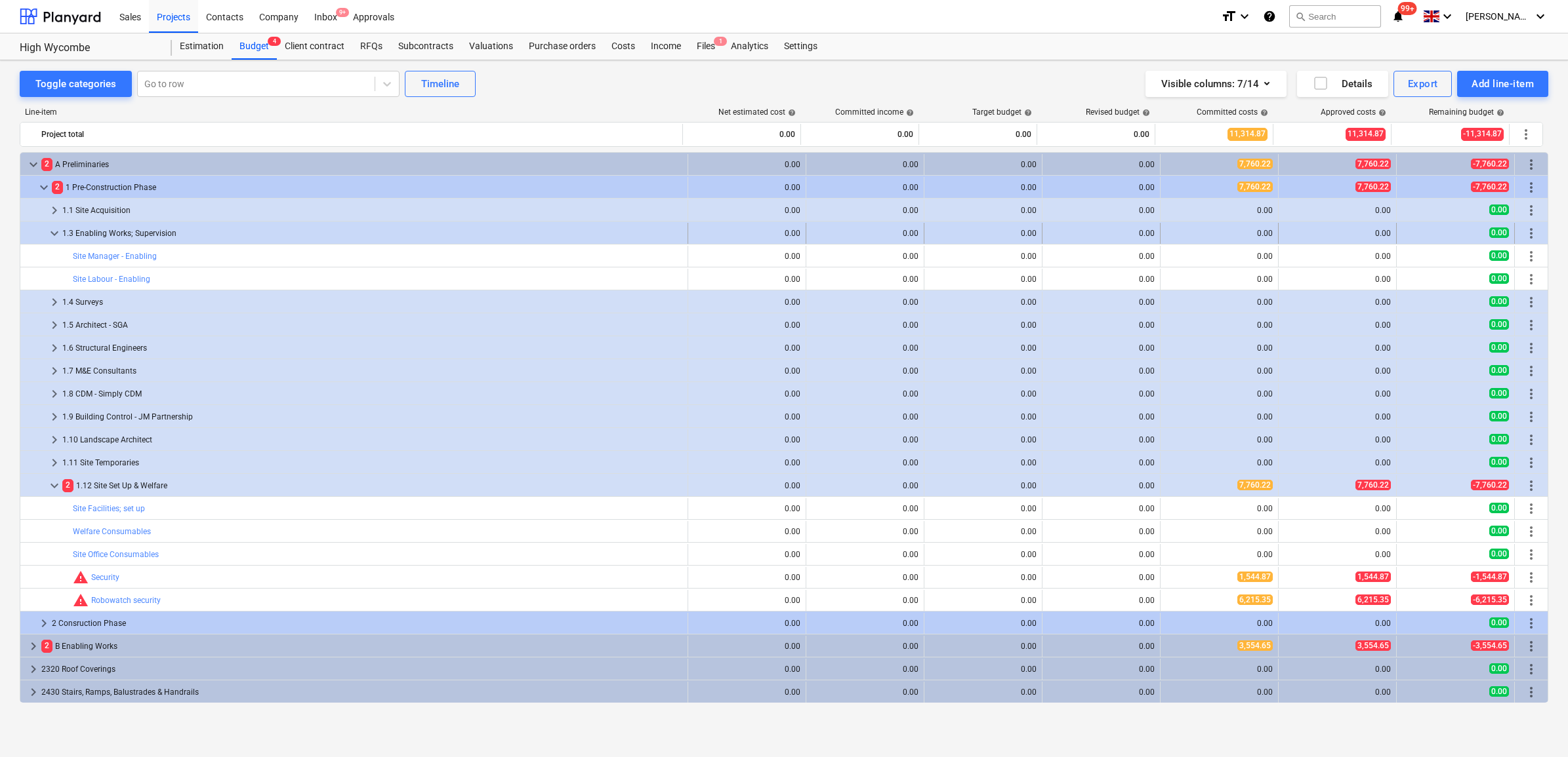
click at [1527, 234] on span "more_vert" at bounding box center [1531, 233] width 16 height 16
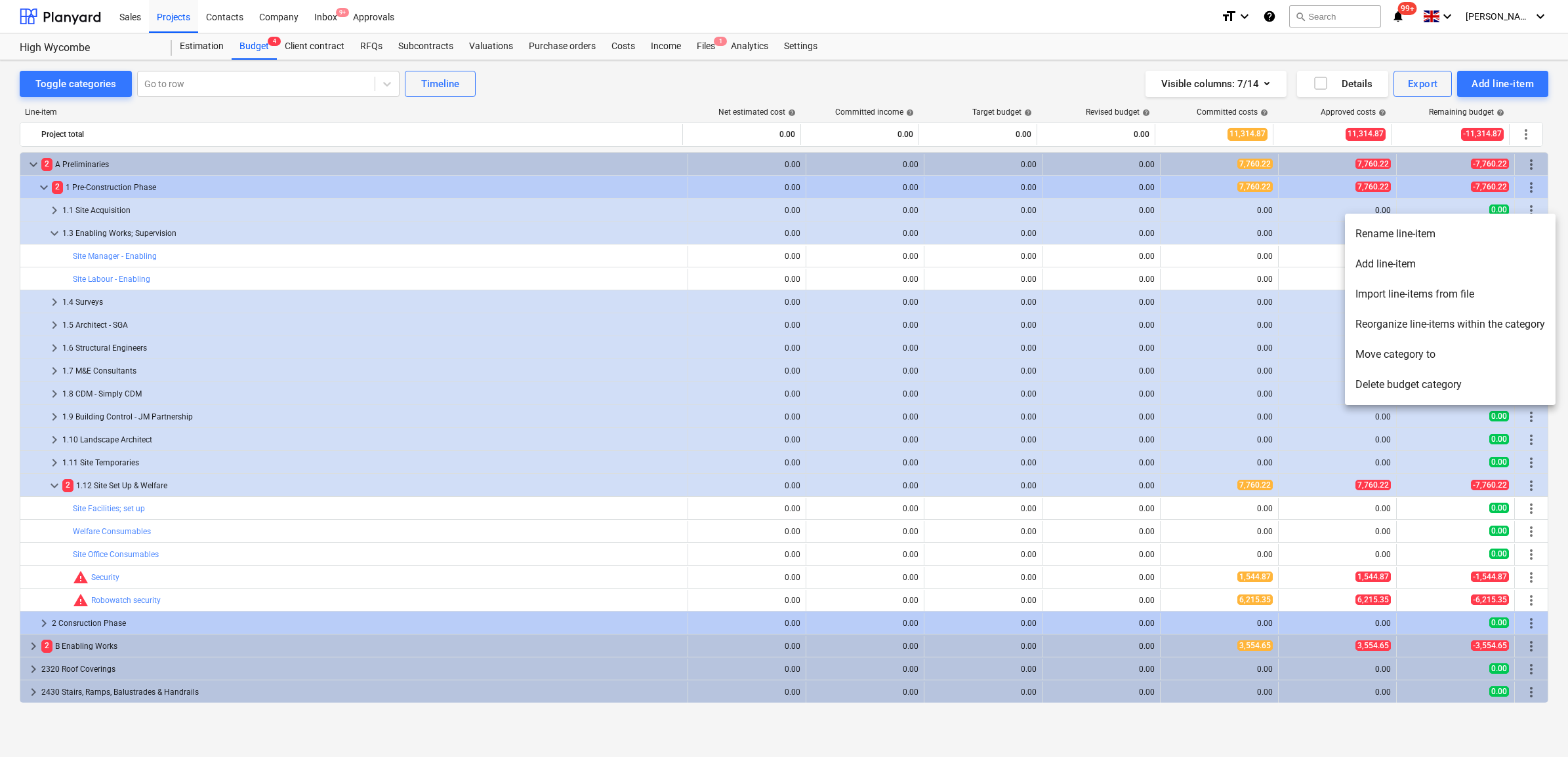
click at [1416, 359] on li "Move category to" at bounding box center [1449, 354] width 211 height 30
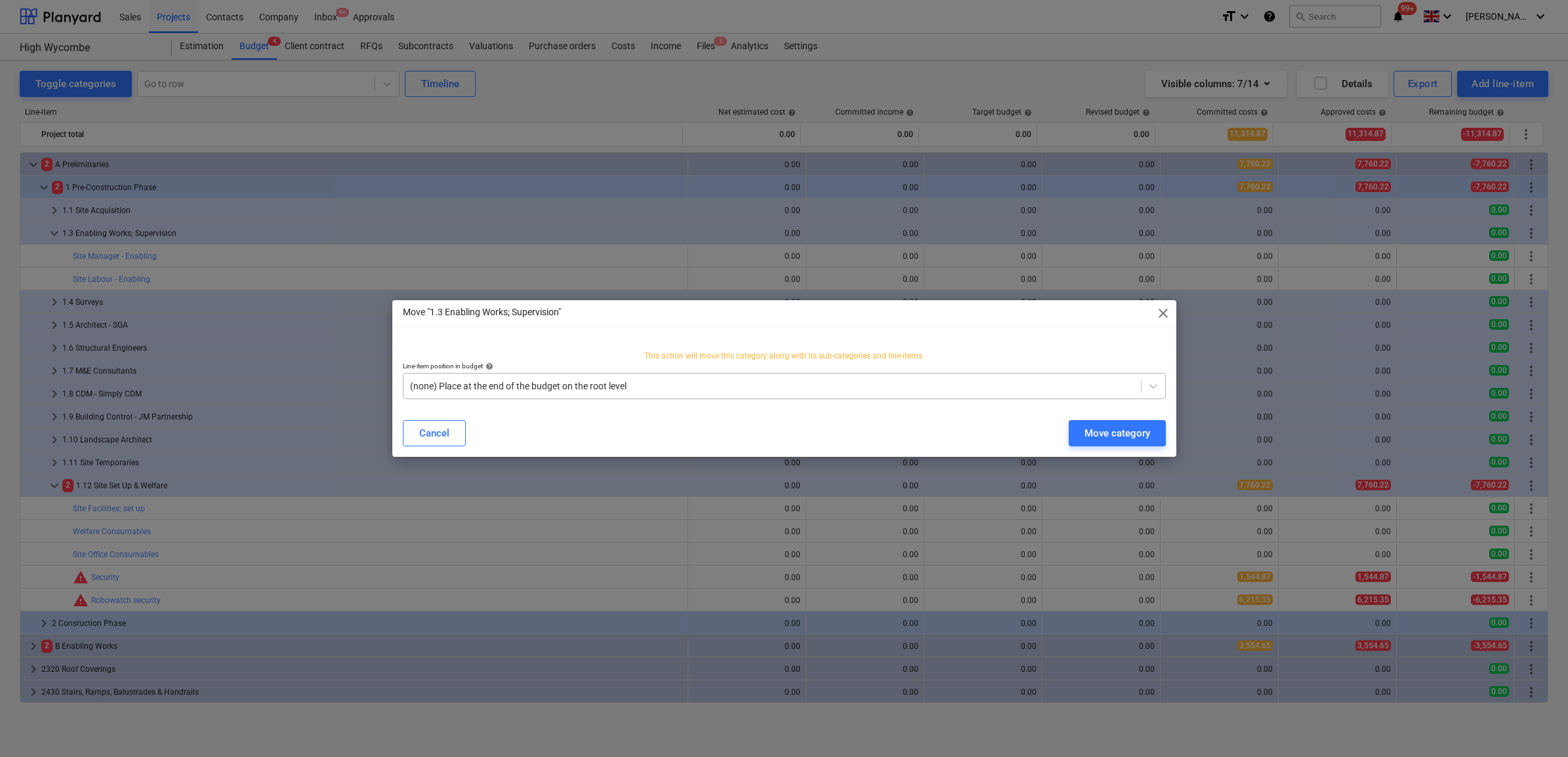
click at [685, 395] on div "(none) Place at the end of the budget on the root level" at bounding box center [772, 386] width 738 height 18
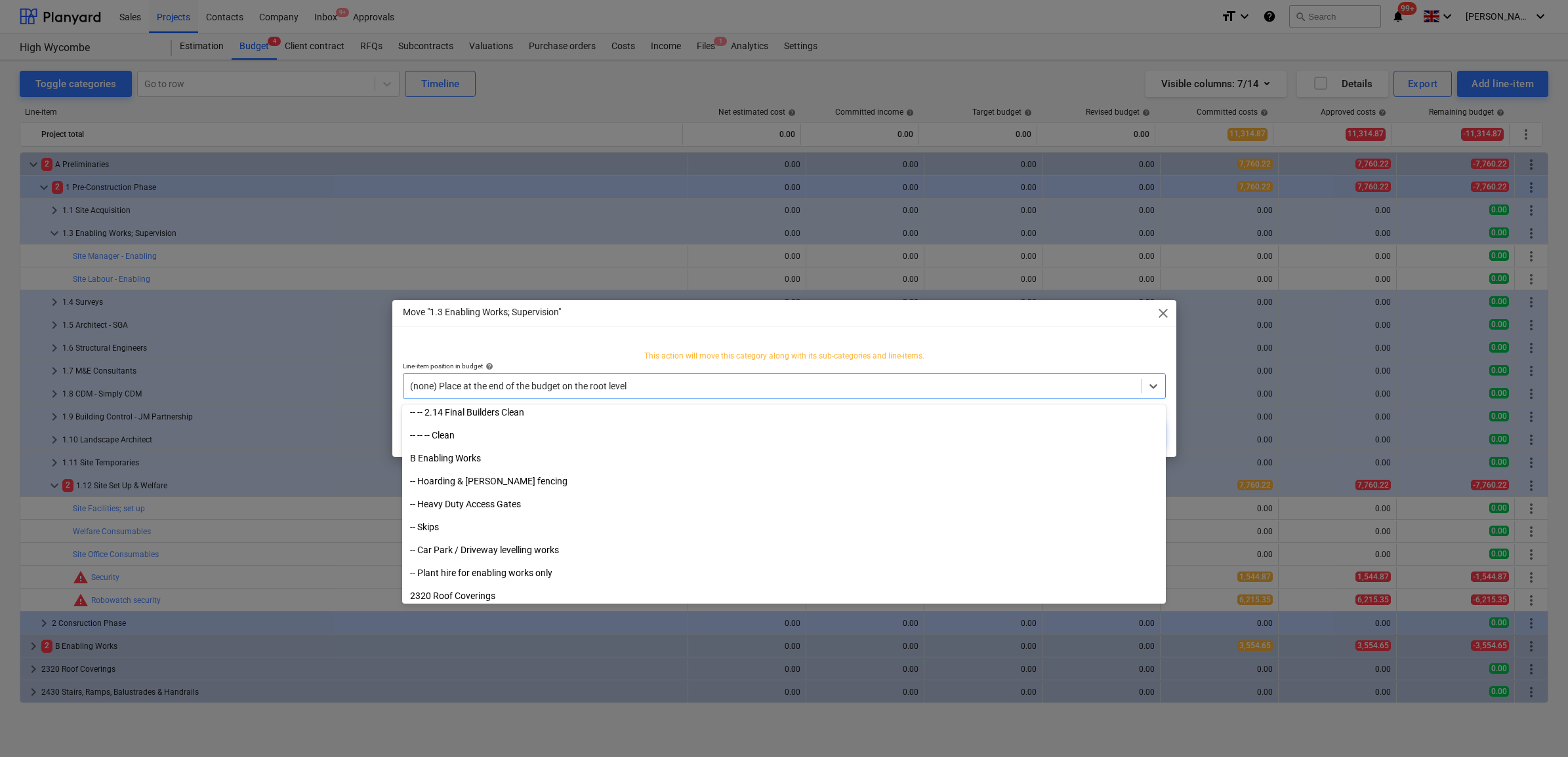
scroll to position [2048, 0]
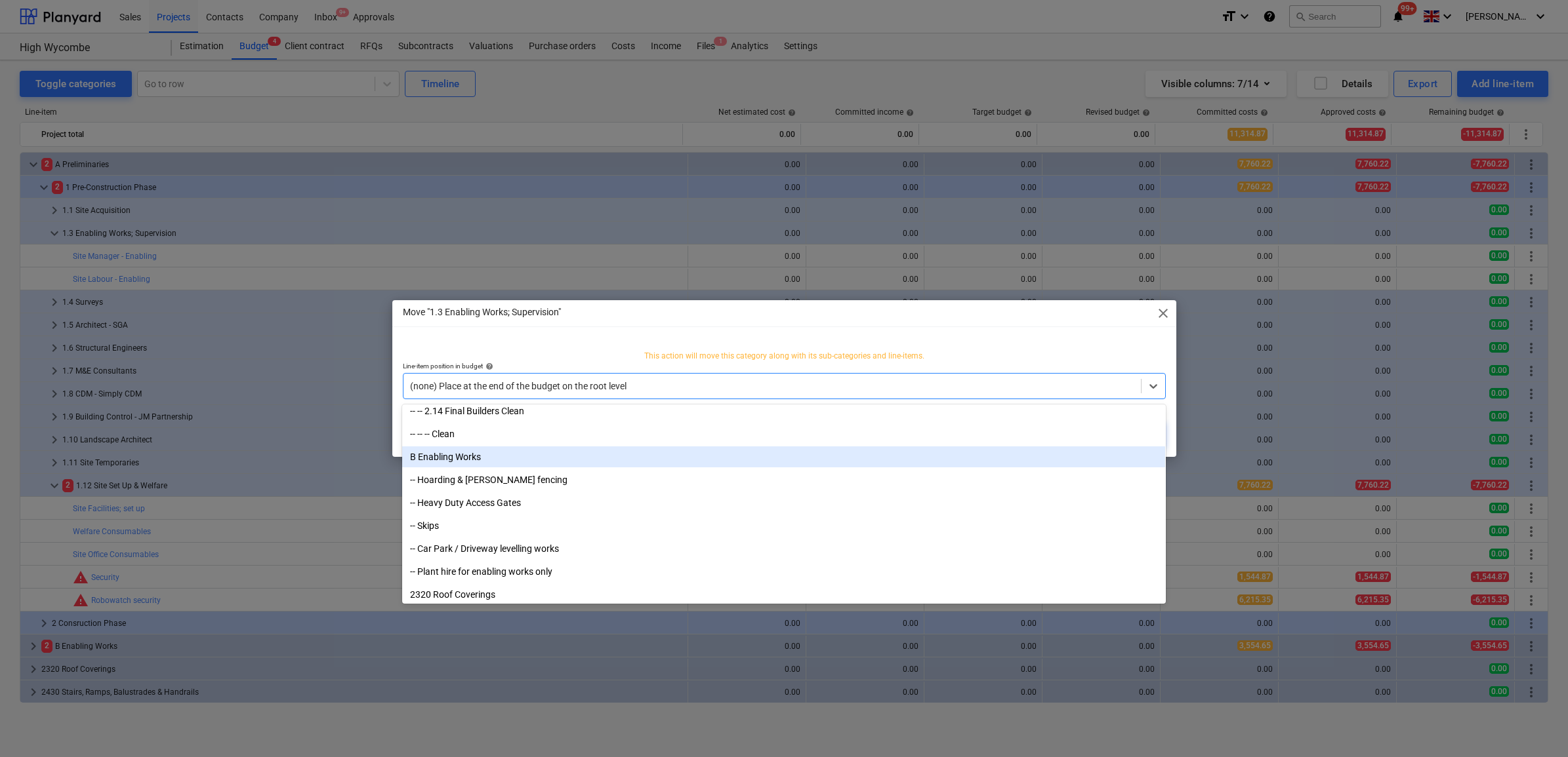
click at [452, 459] on div "B Enabling Works" at bounding box center [783, 456] width 762 height 21
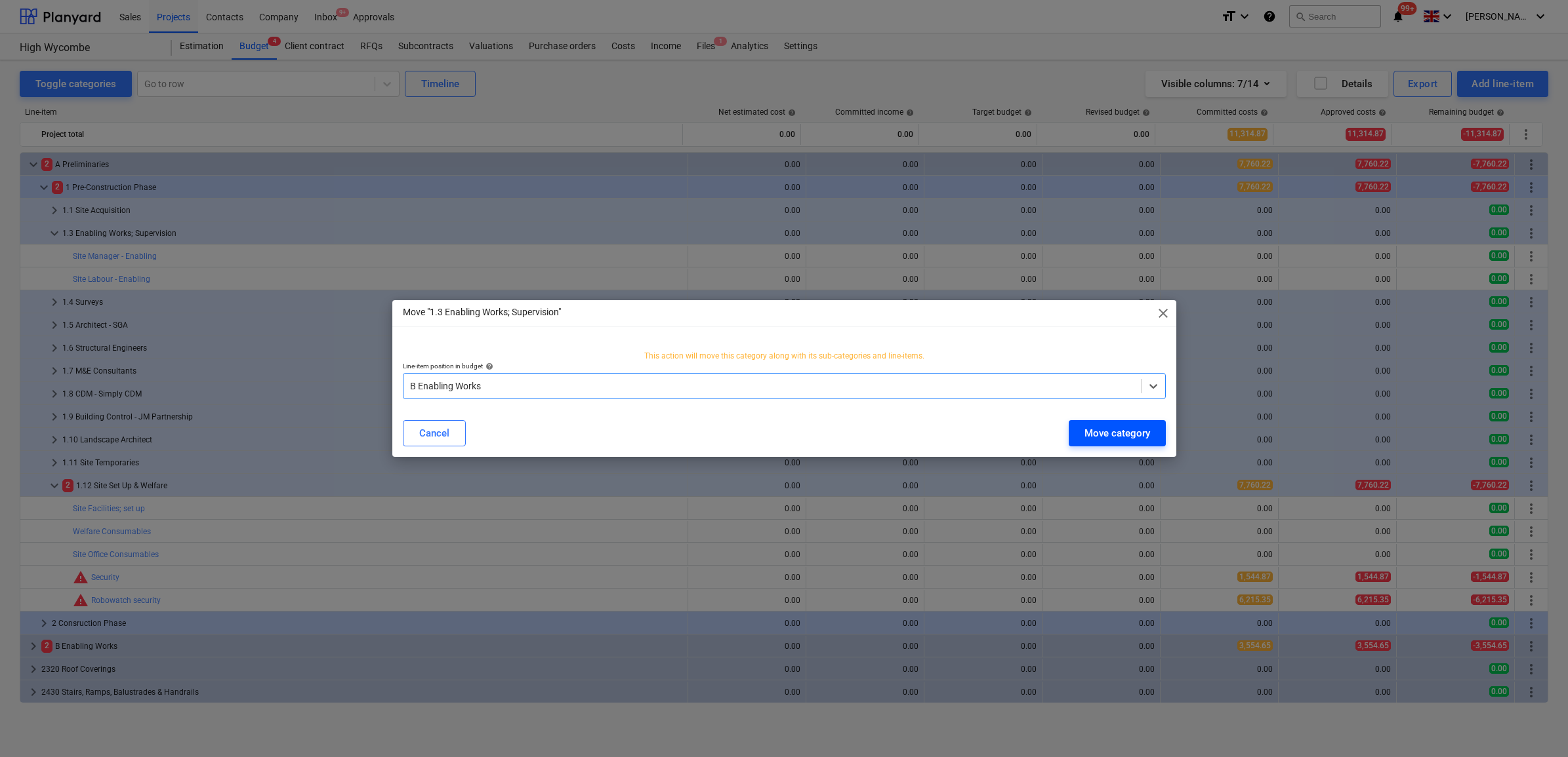
click at [1118, 430] on div "Move category" at bounding box center [1116, 433] width 65 height 17
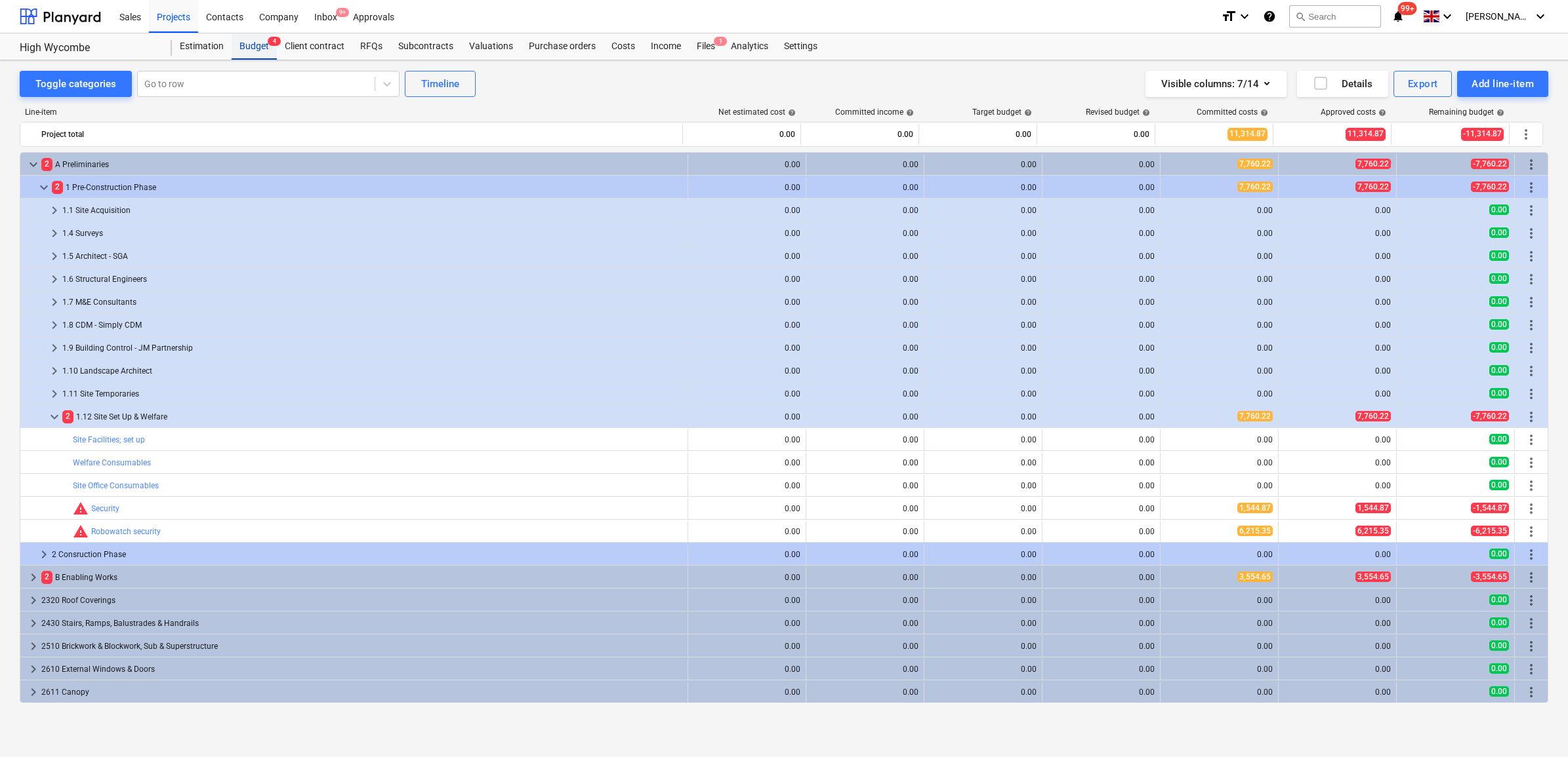
drag, startPoint x: 244, startPoint y: 44, endPoint x: 250, endPoint y: 46, distance: 6.3
click at [244, 44] on div "Budget 4" at bounding box center [254, 46] width 46 height 27
click at [187, 20] on div "Projects" at bounding box center [173, 16] width 49 height 33
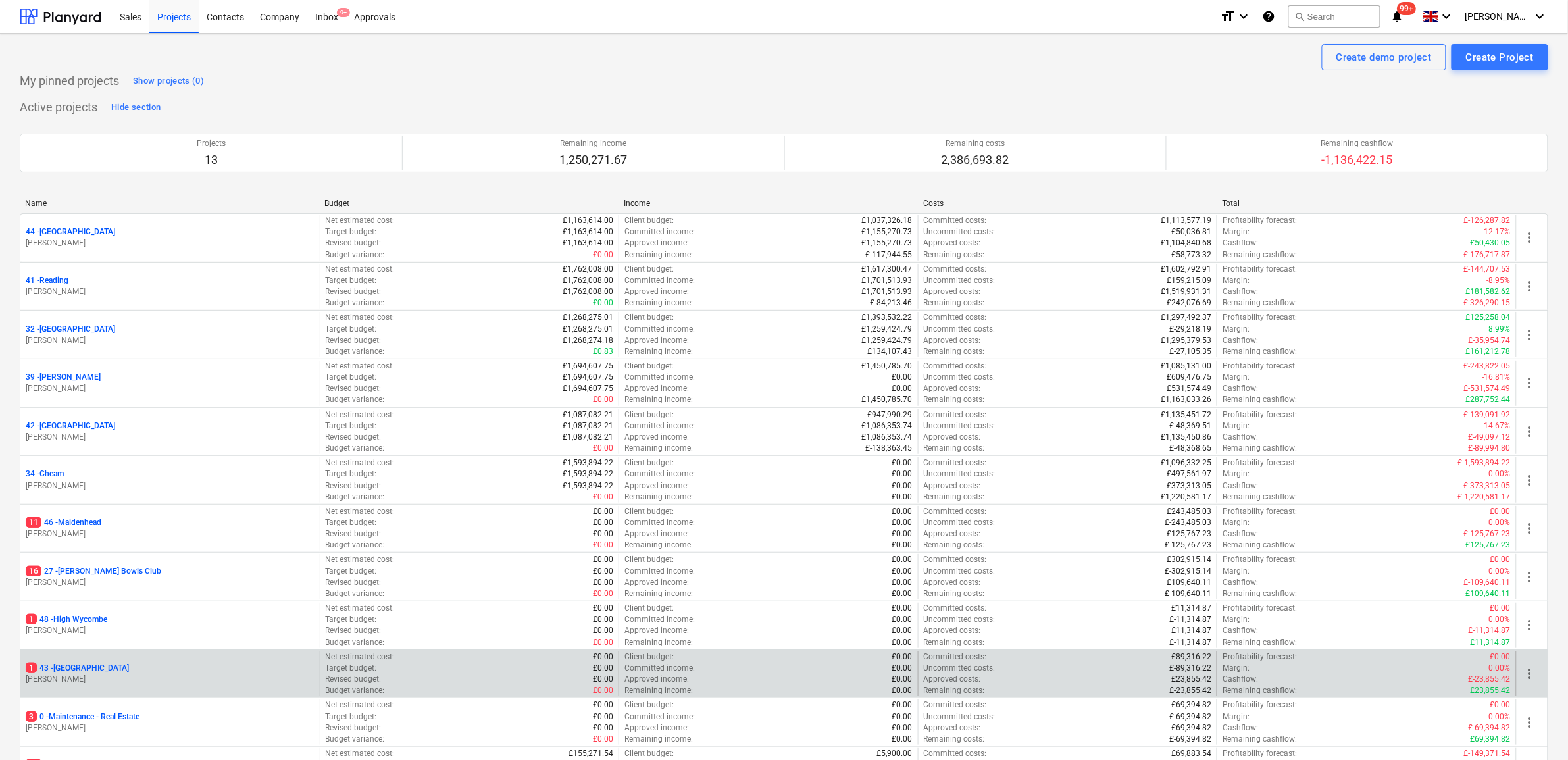
click at [77, 668] on p "1 43 - [GEOGRAPHIC_DATA]" at bounding box center [77, 668] width 103 height 11
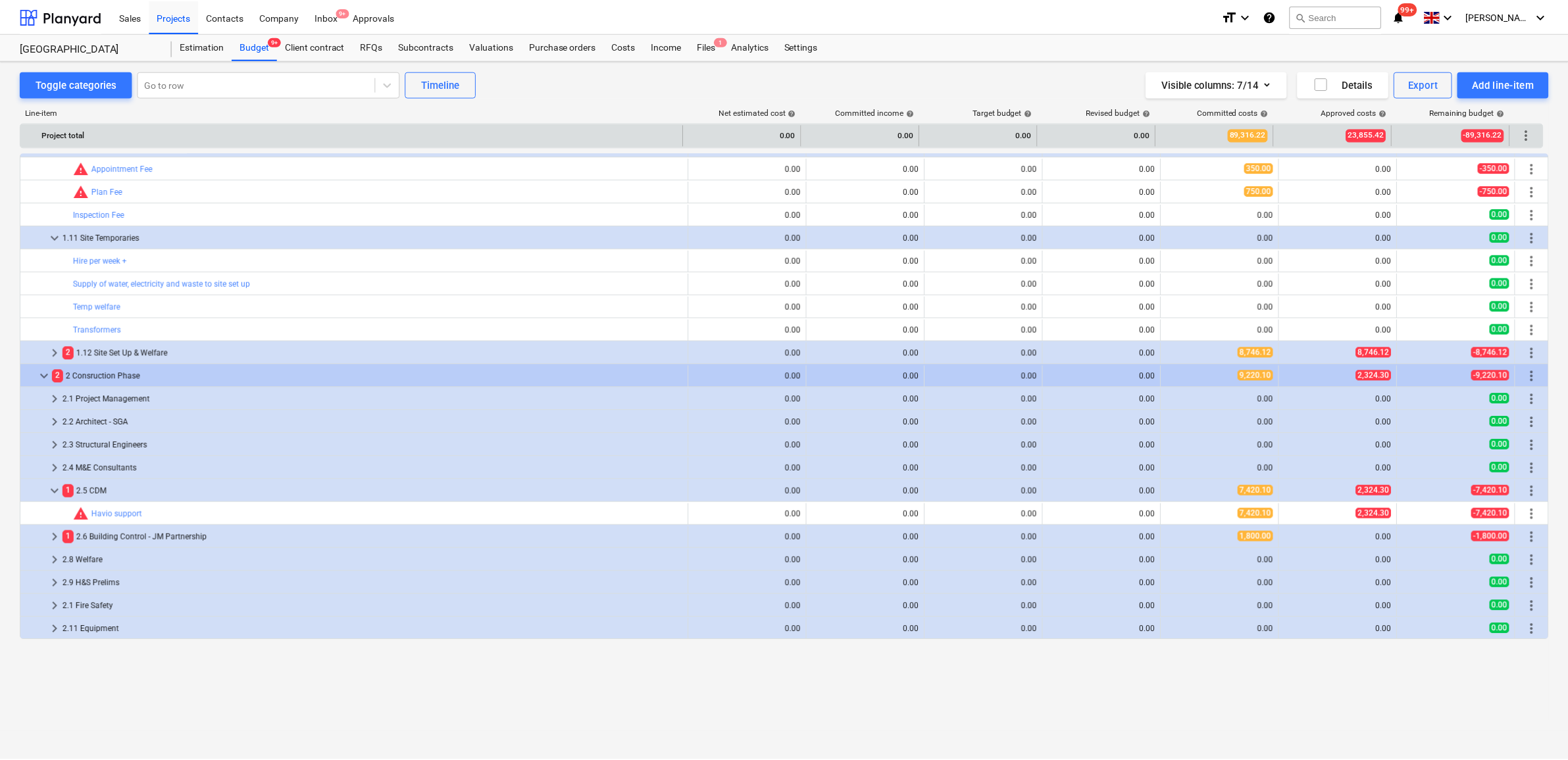
scroll to position [165, 0]
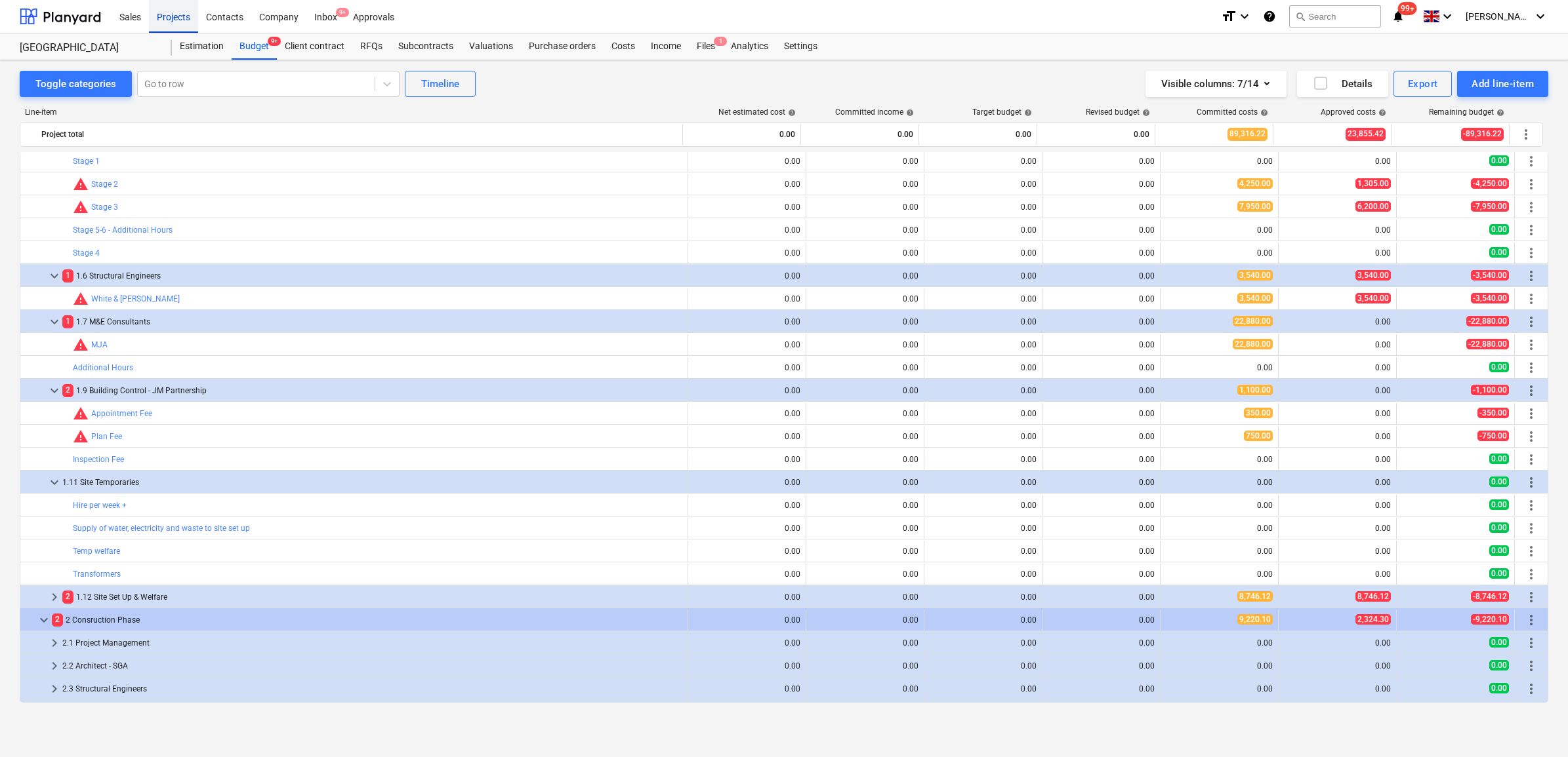
click at [189, 20] on div "Projects" at bounding box center [173, 16] width 49 height 33
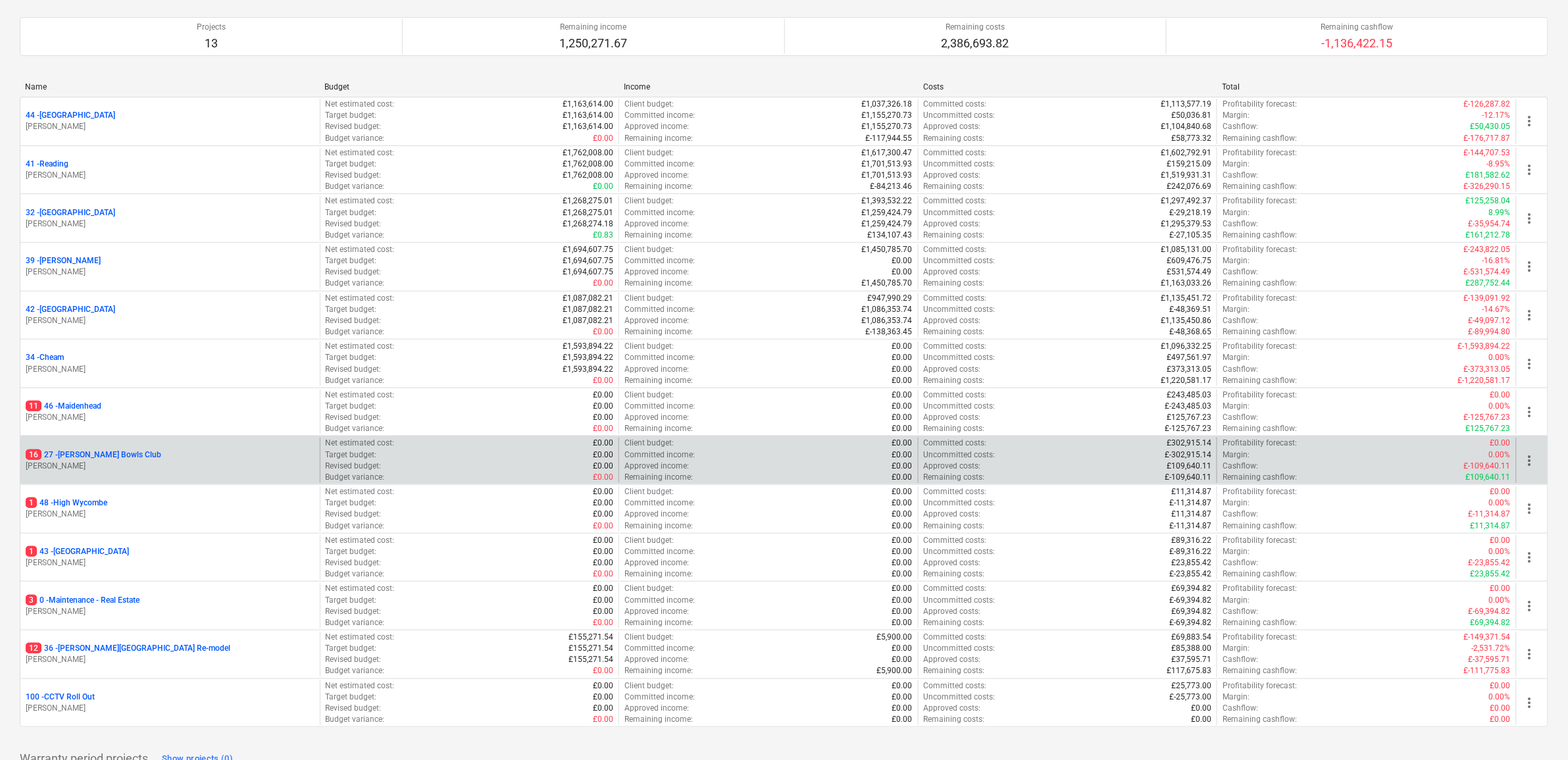
scroll to position [109, 0]
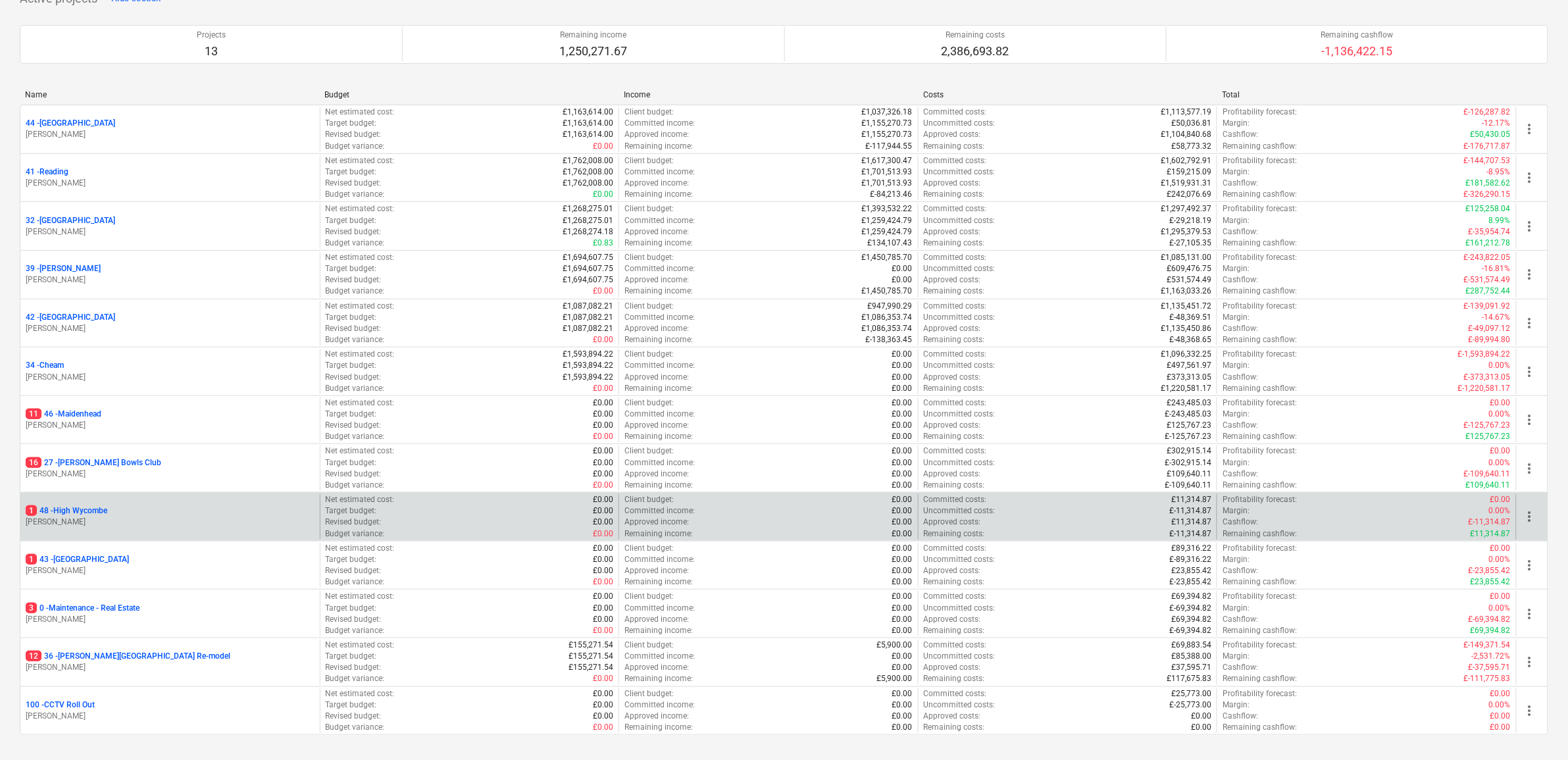
click at [89, 512] on p "1 48 - [GEOGRAPHIC_DATA]" at bounding box center [67, 511] width 81 height 11
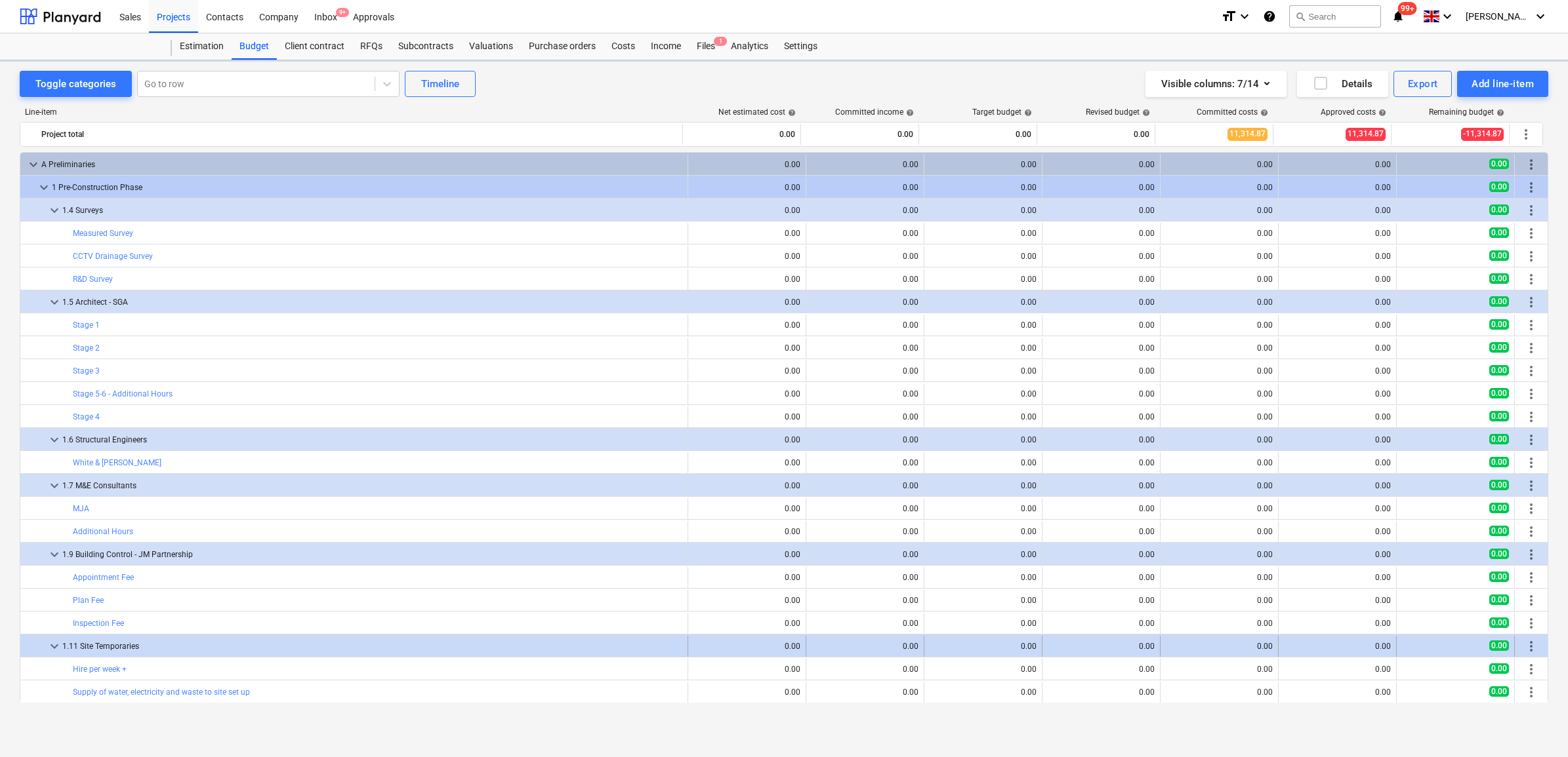
scroll to position [164, 0]
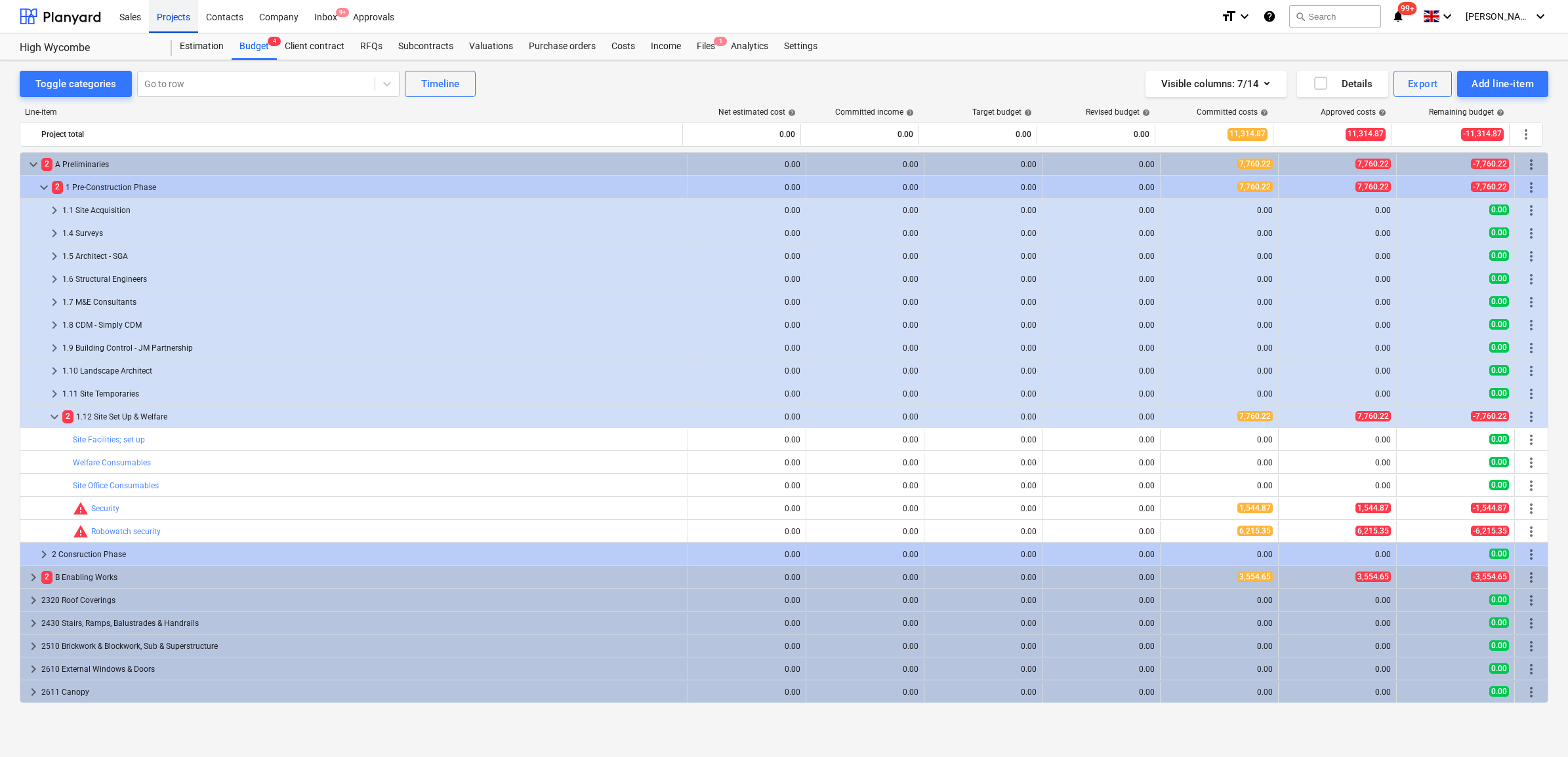
click at [175, 17] on div "Projects" at bounding box center [173, 16] width 49 height 33
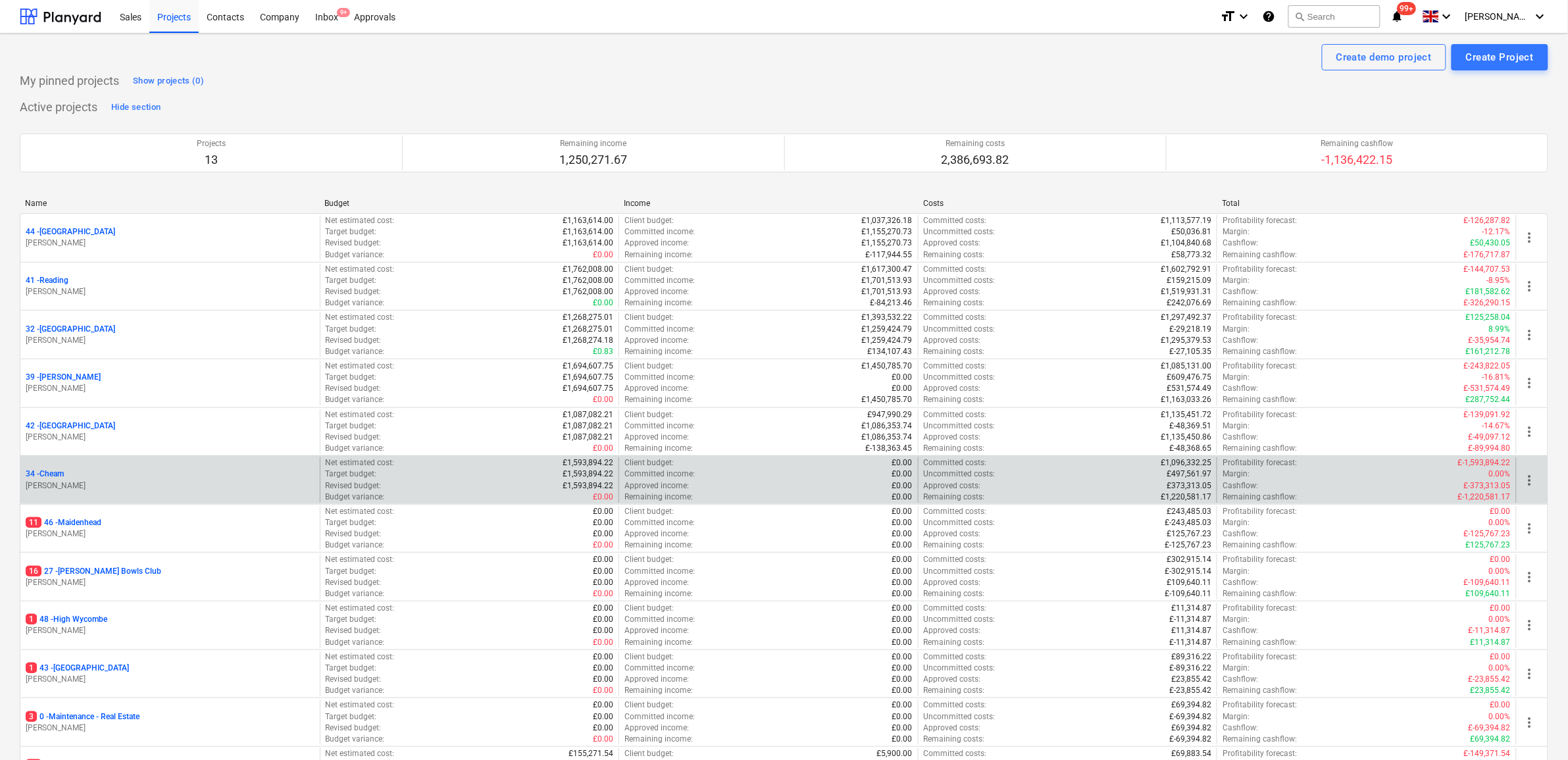
click at [53, 475] on p "34 - Cheam" at bounding box center [45, 474] width 38 height 11
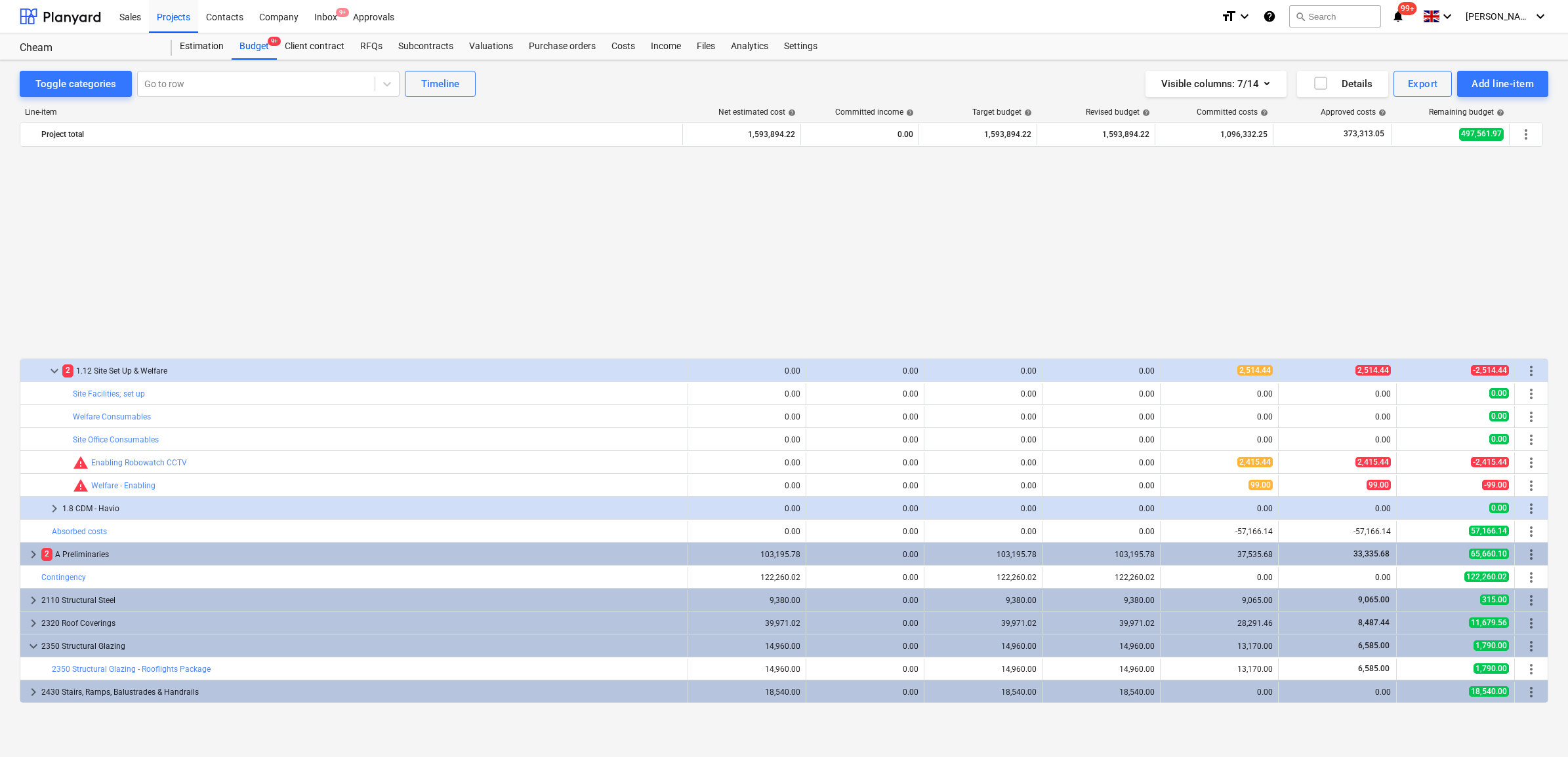
scroll to position [246, 0]
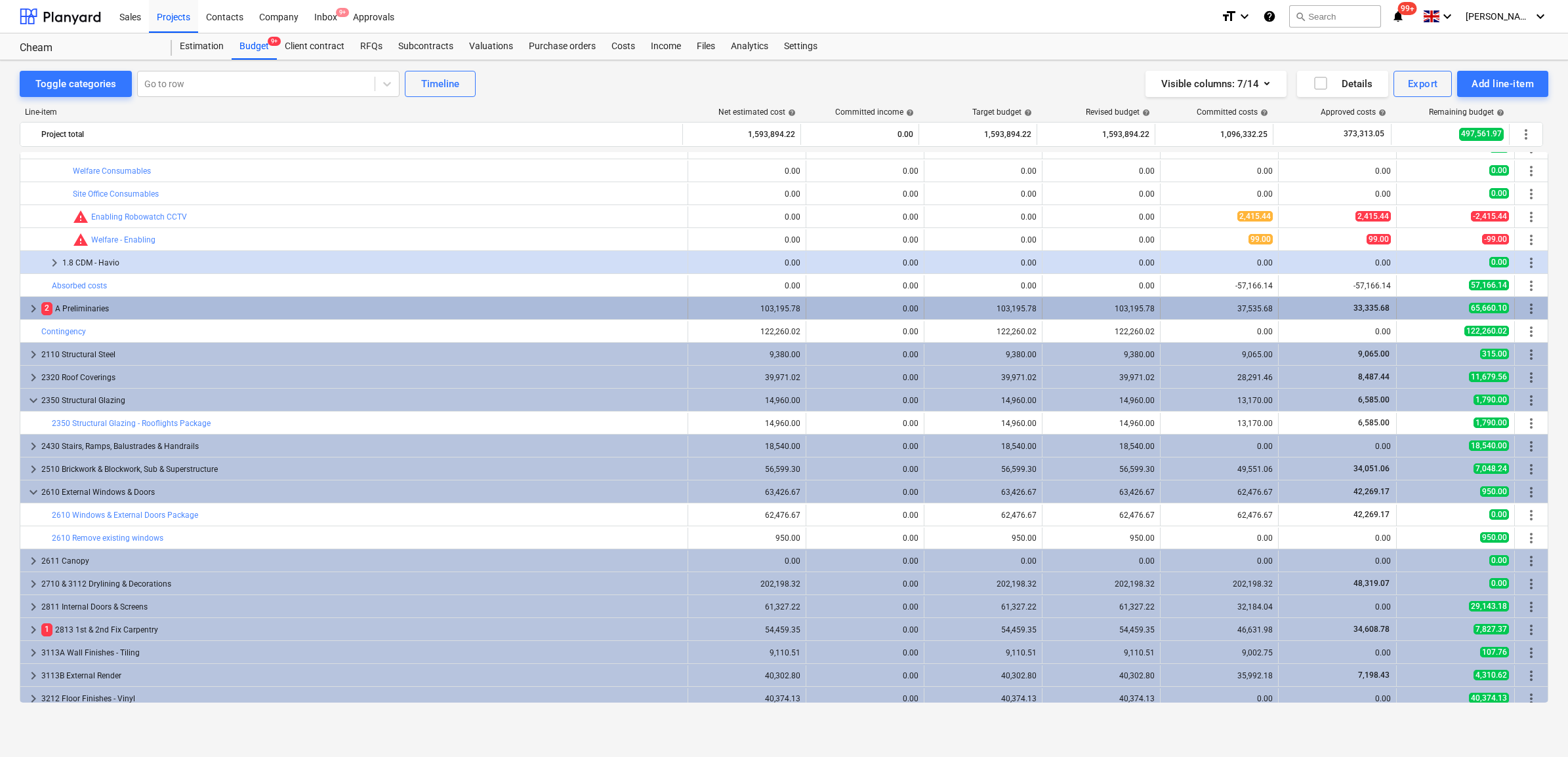
click at [128, 303] on div "2 A Preliminaries" at bounding box center [361, 308] width 641 height 21
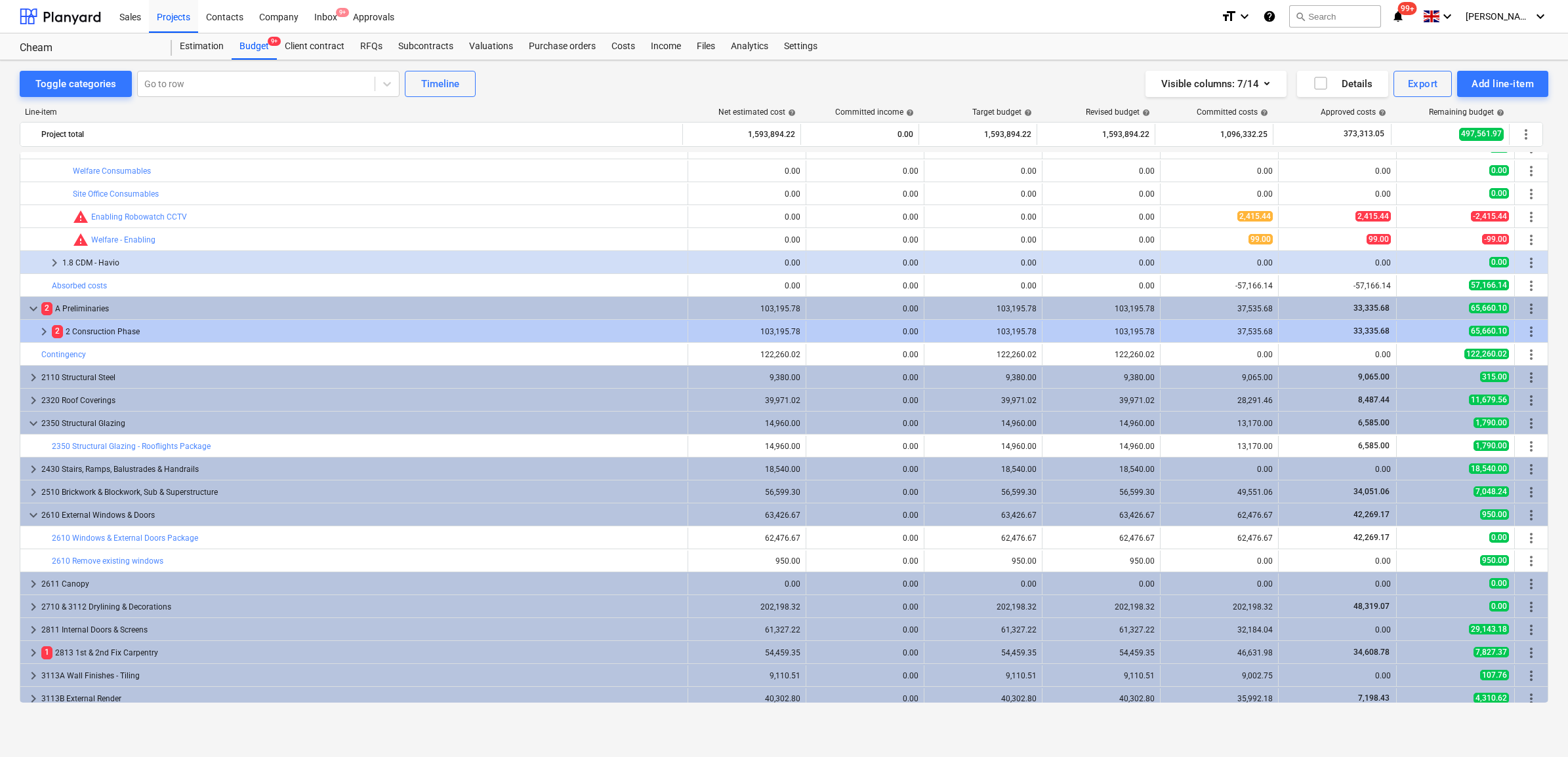
click at [128, 303] on div "2 A Preliminaries" at bounding box center [361, 308] width 641 height 21
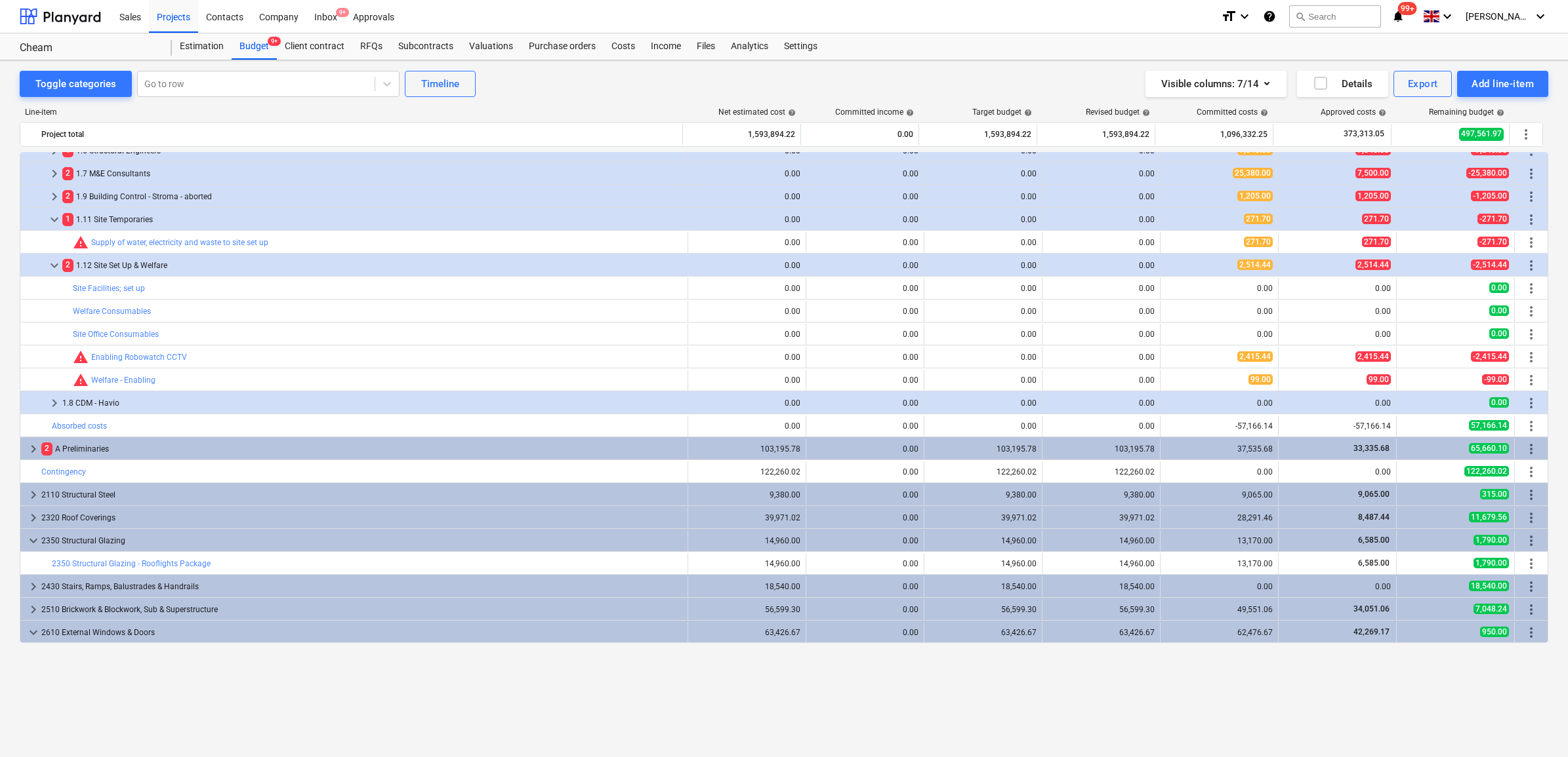
scroll to position [0, 0]
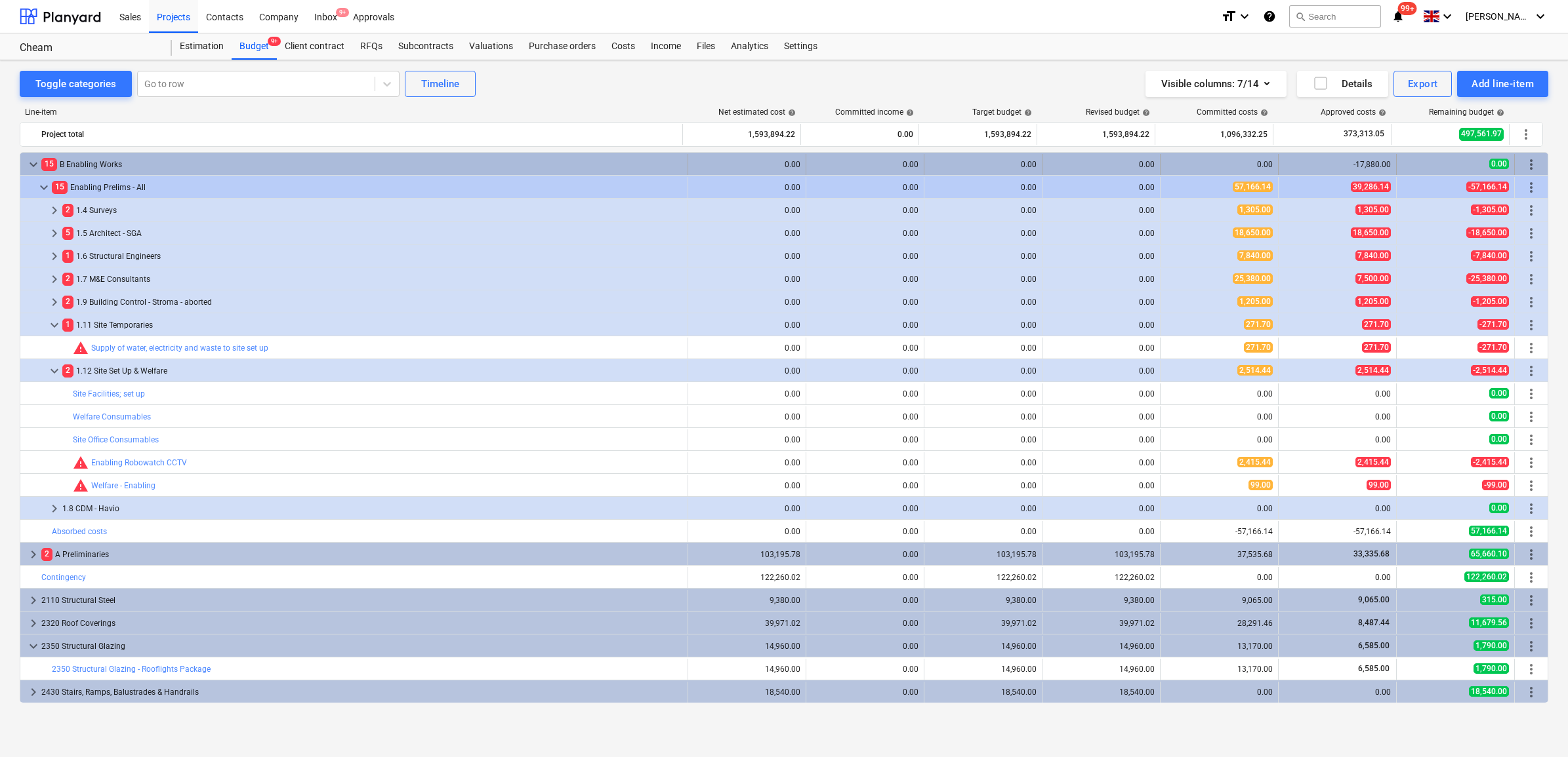
click at [105, 159] on div "15 B Enabling Works" at bounding box center [361, 164] width 641 height 21
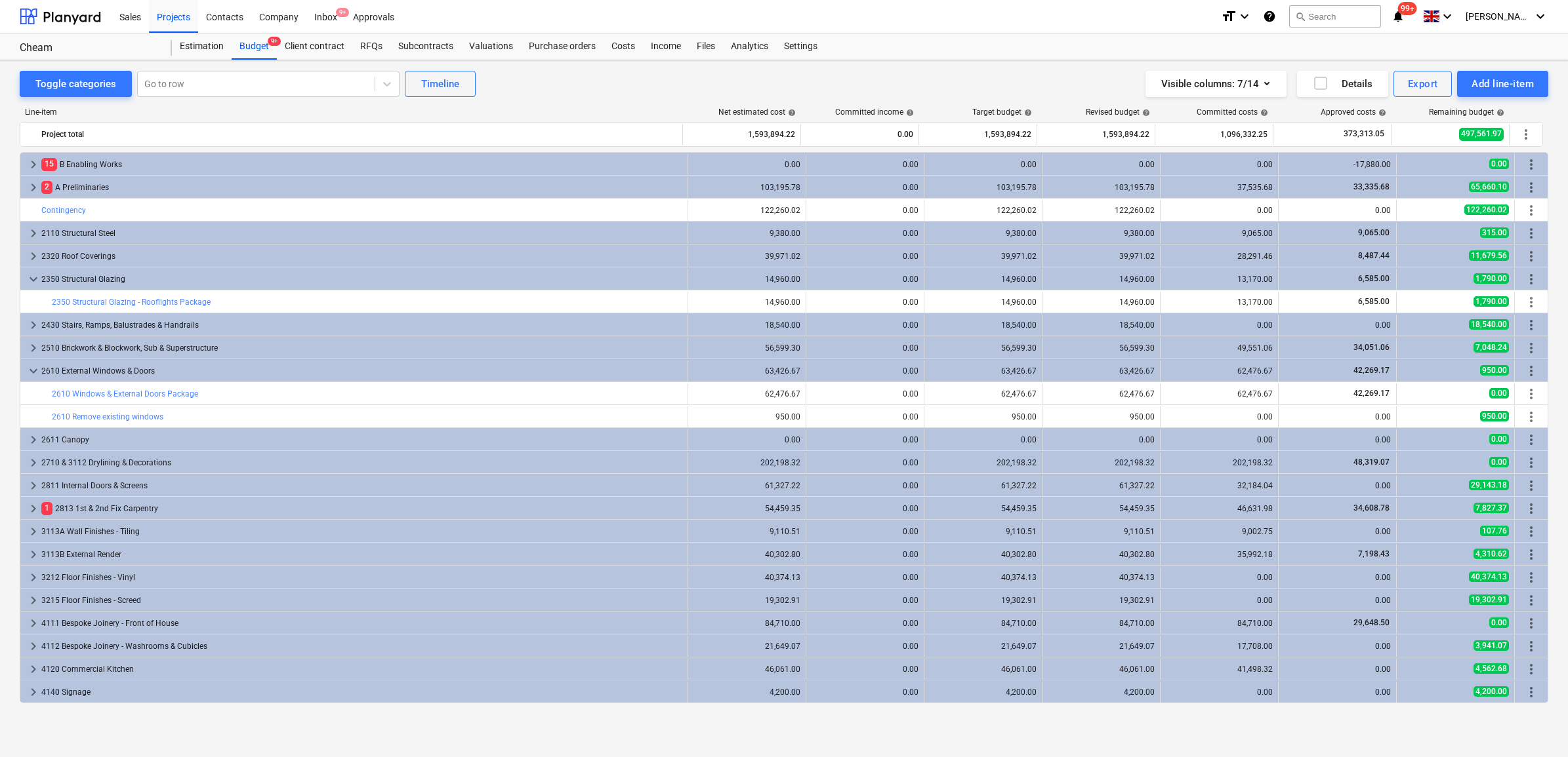
click at [105, 159] on div "15 B Enabling Works" at bounding box center [361, 164] width 641 height 21
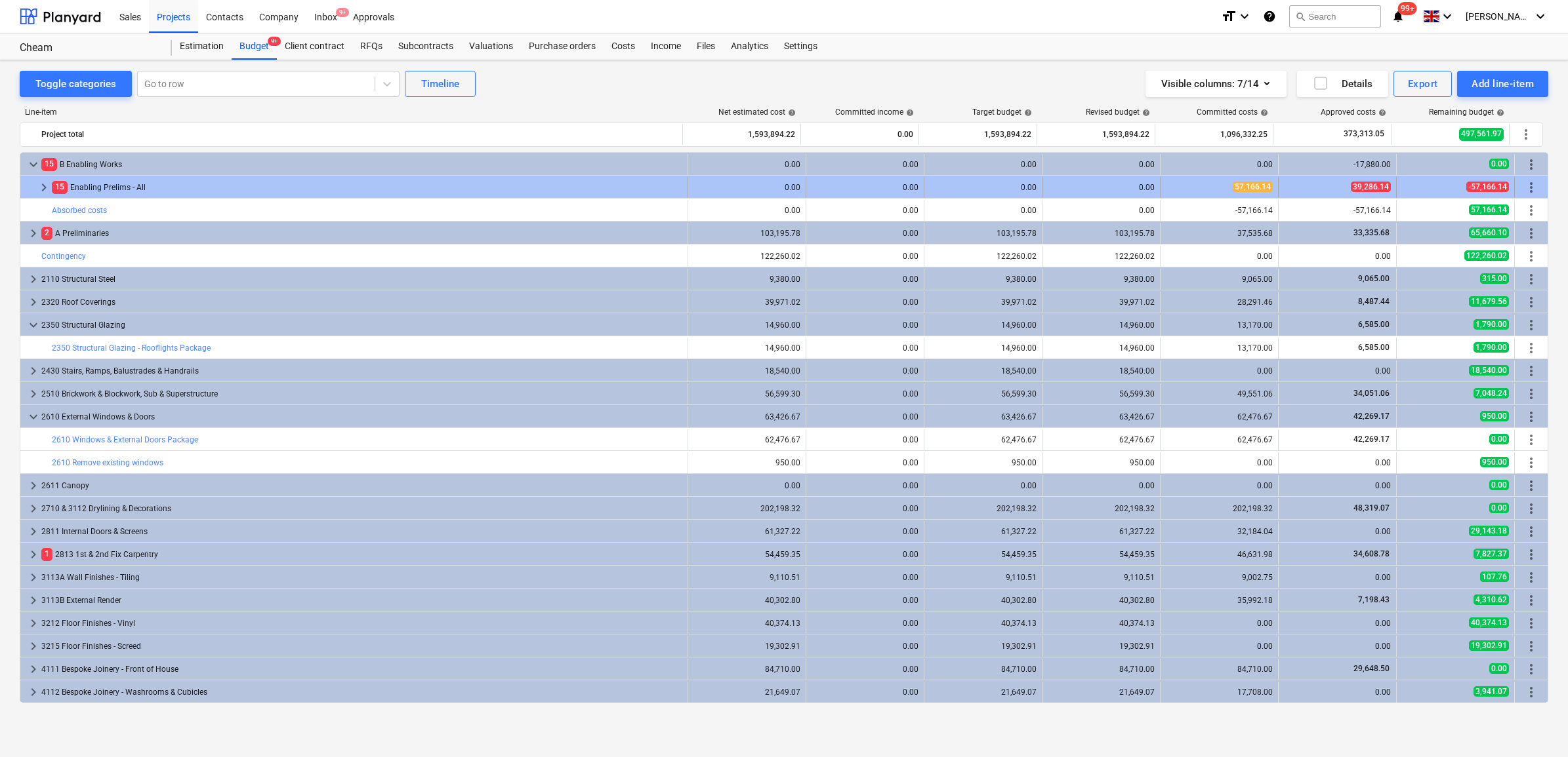
click at [67, 184] on span "15" at bounding box center [60, 186] width 16 height 12
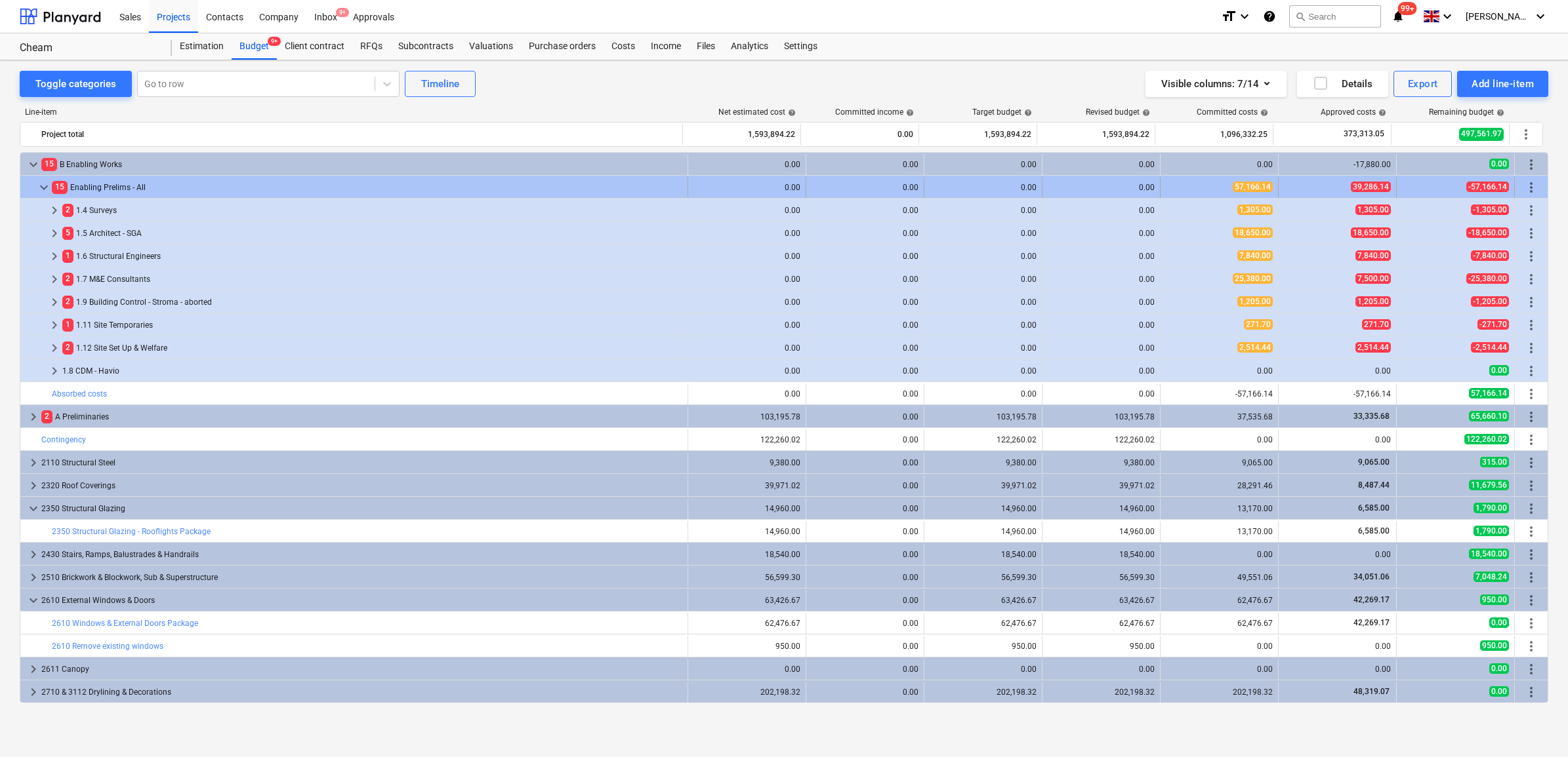
click at [72, 182] on div "15 Enabling Prelims - All" at bounding box center [367, 187] width 631 height 21
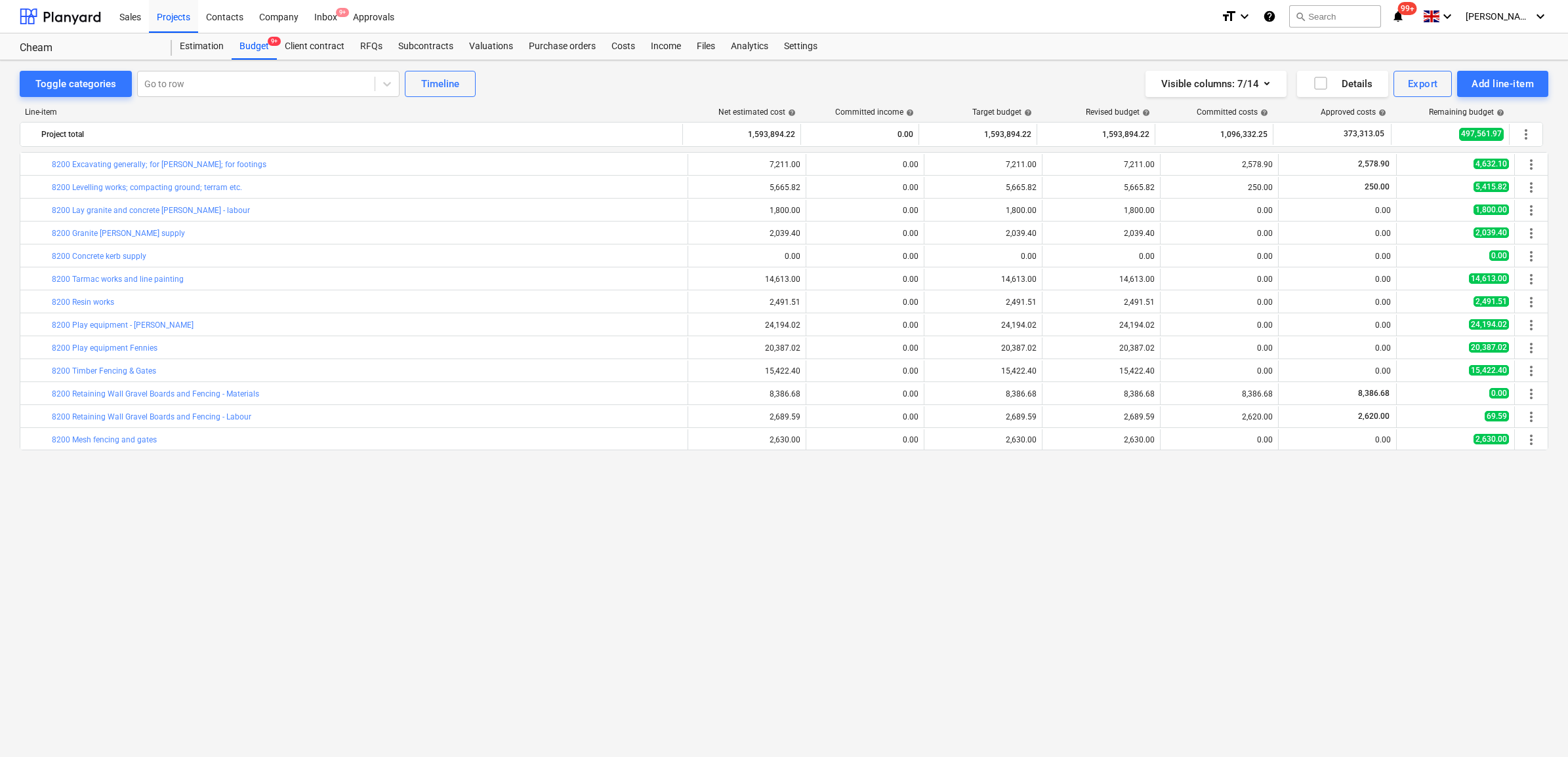
scroll to position [521, 0]
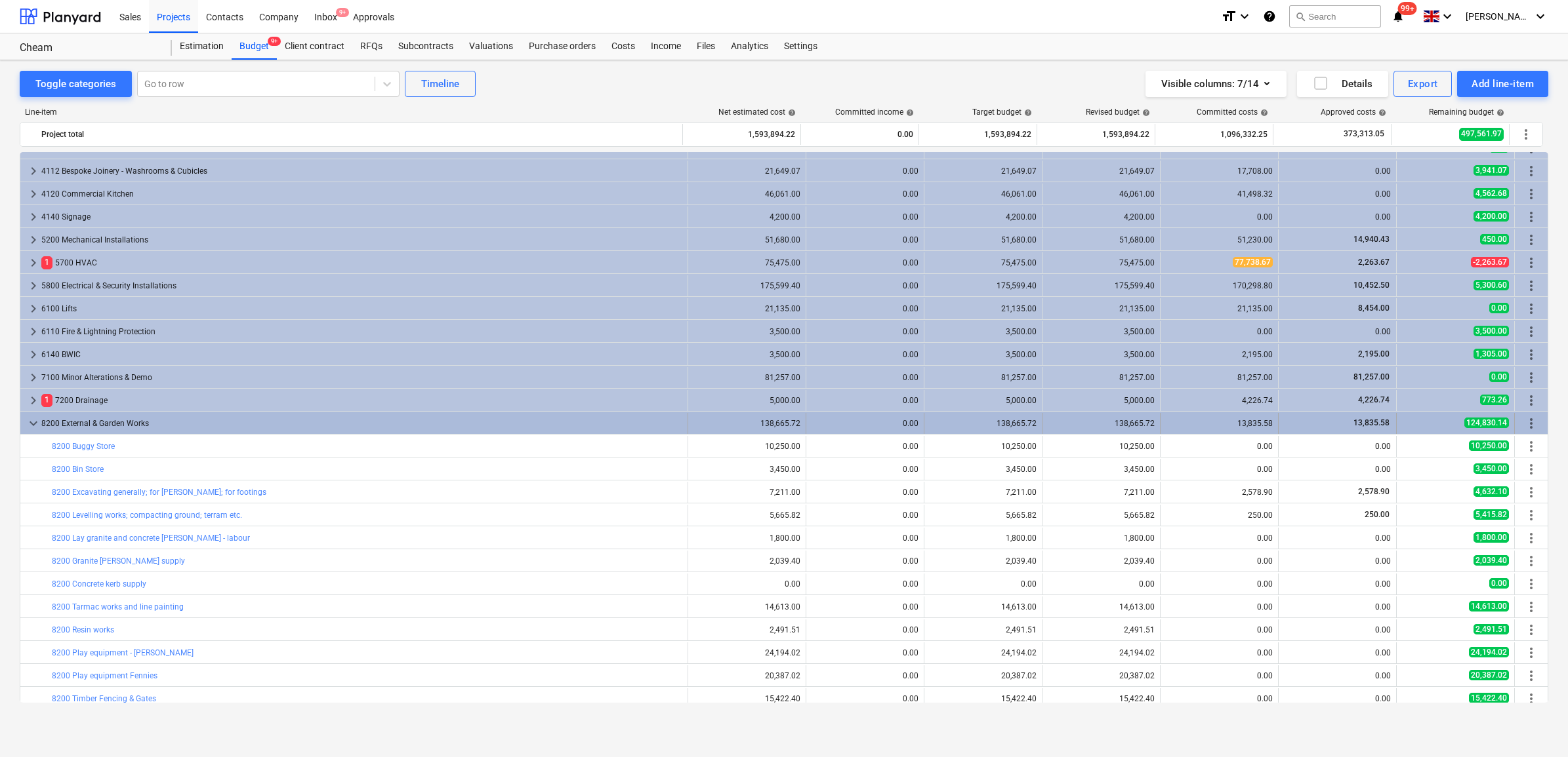
click at [112, 423] on div "8200 External & Garden Works" at bounding box center [361, 423] width 641 height 21
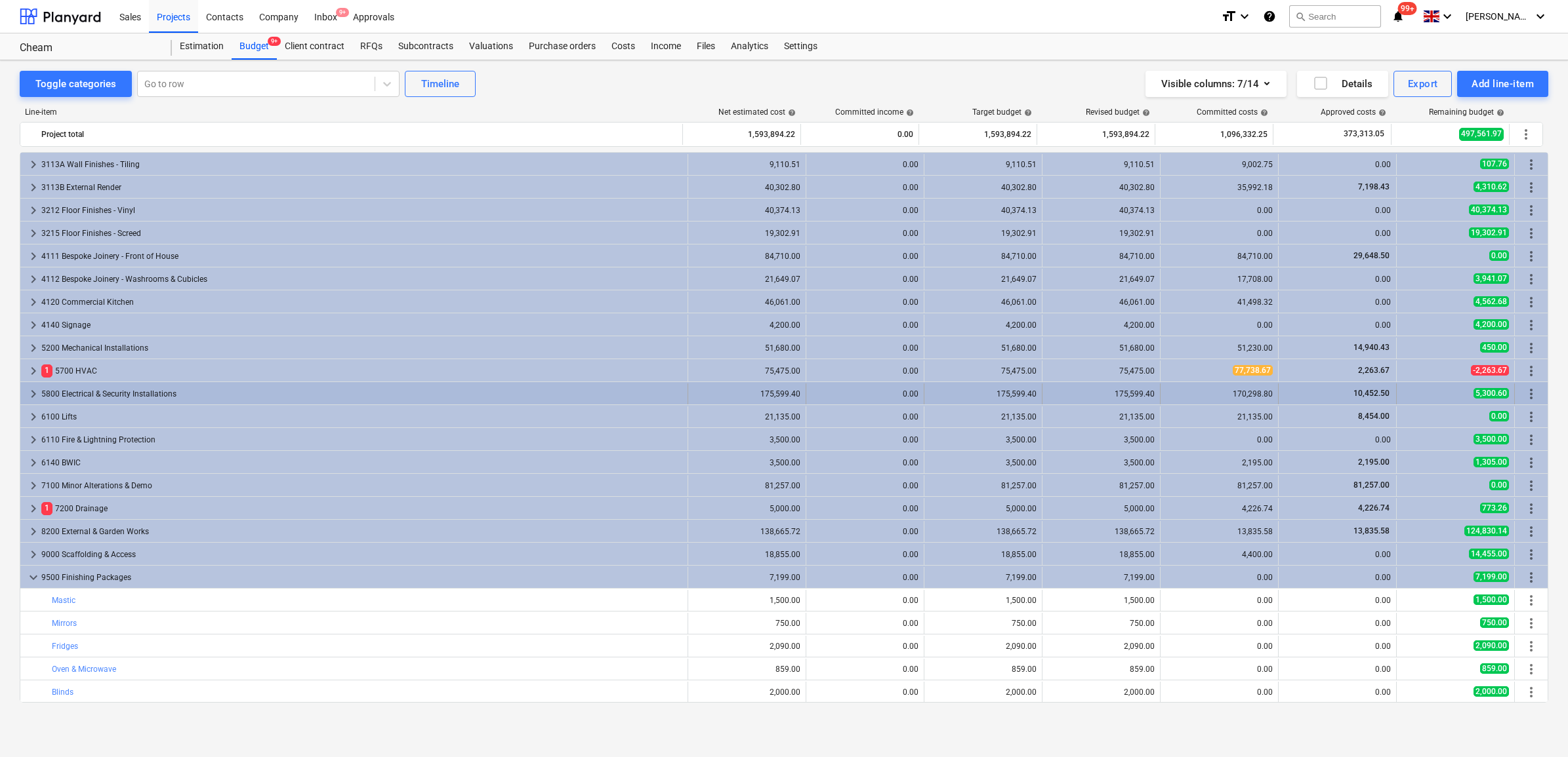
scroll to position [413, 0]
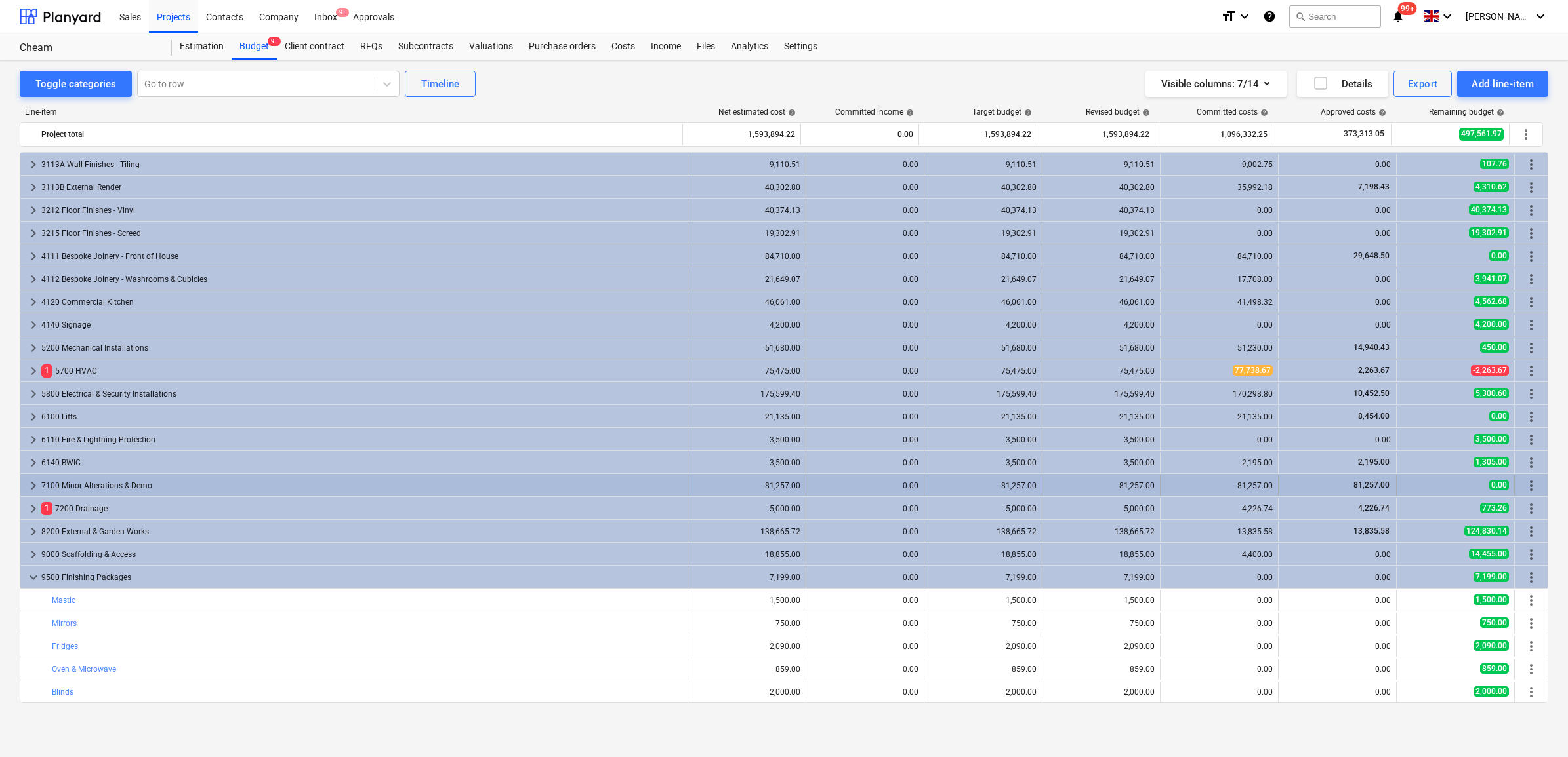
click at [149, 480] on div "7100 Minor Alterations & Demo" at bounding box center [361, 485] width 641 height 21
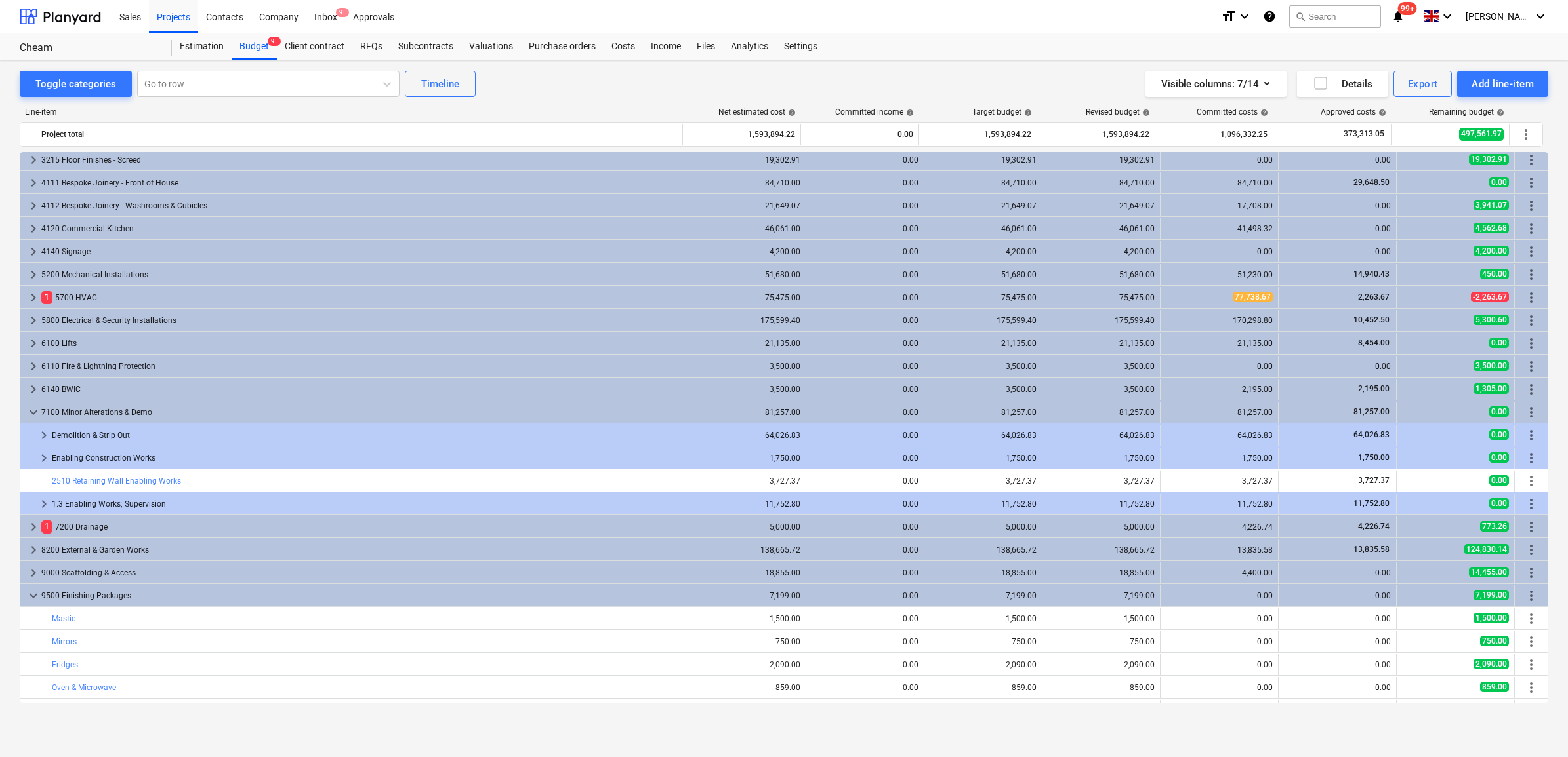
scroll to position [504, 0]
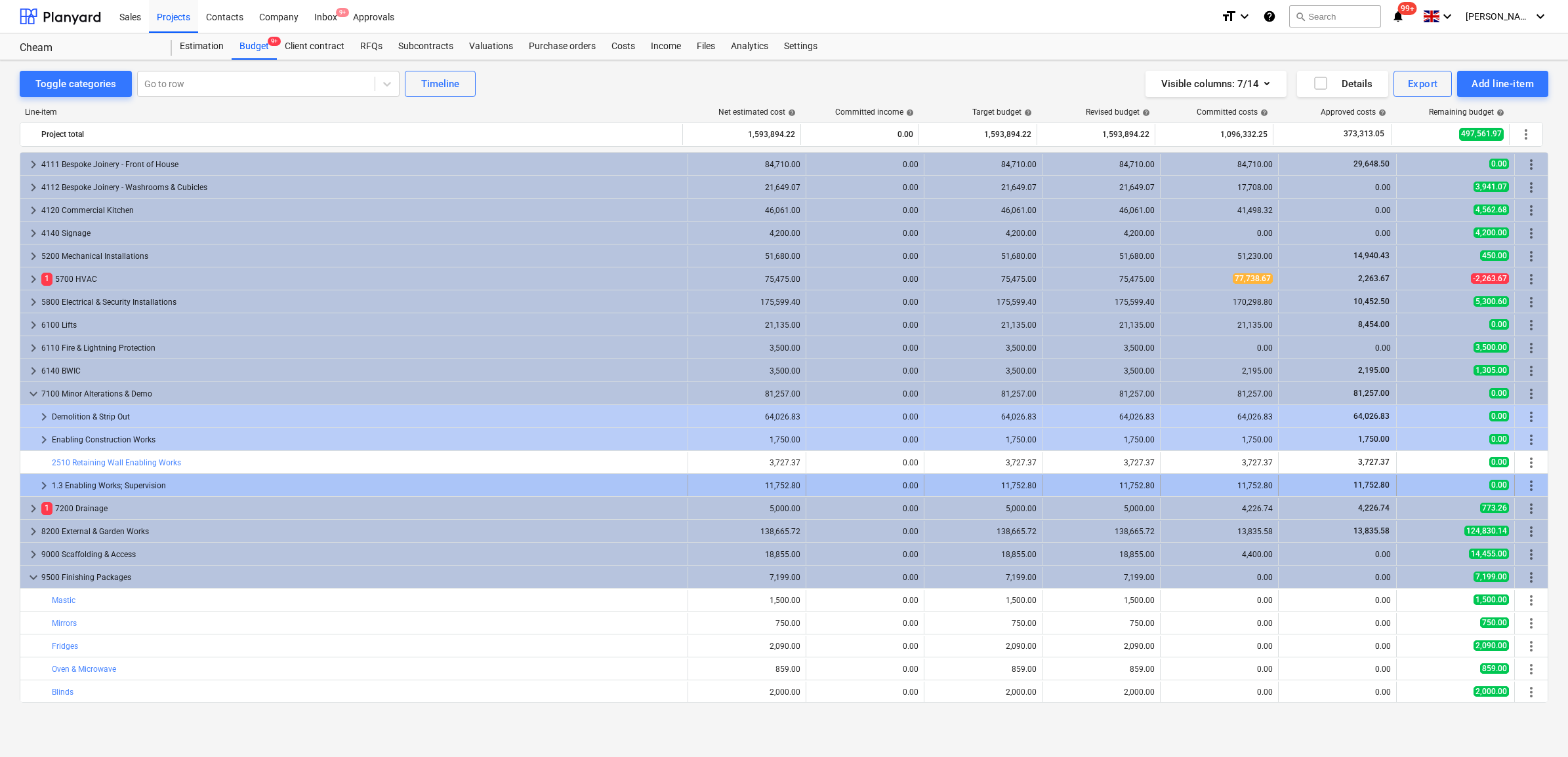
click at [145, 482] on div "1.3 Enabling Works; Supervision" at bounding box center [367, 485] width 631 height 21
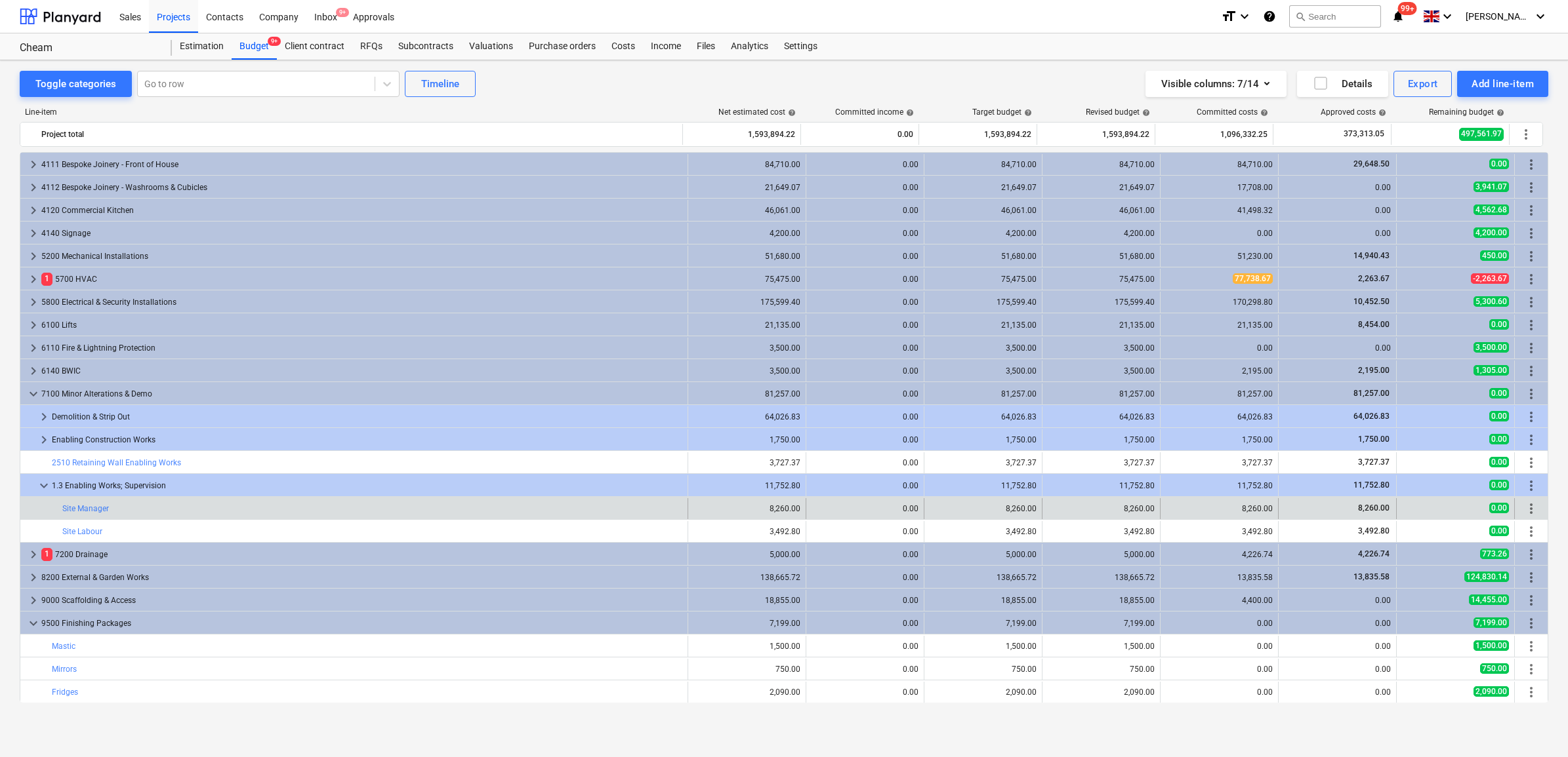
click at [1529, 512] on span "more_vert" at bounding box center [1531, 509] width 16 height 16
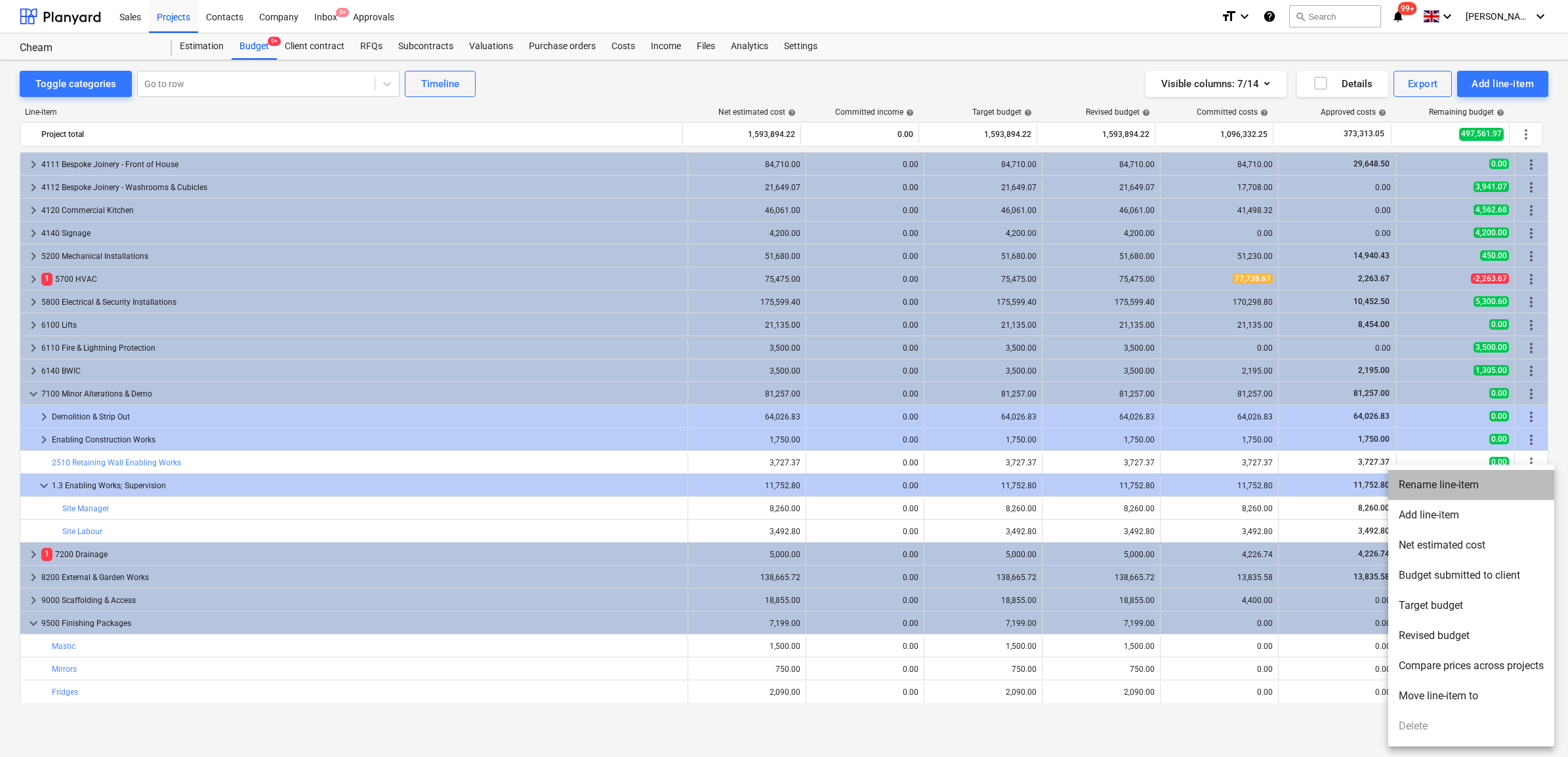
click at [1484, 497] on li "Rename line-item" at bounding box center [1471, 485] width 166 height 30
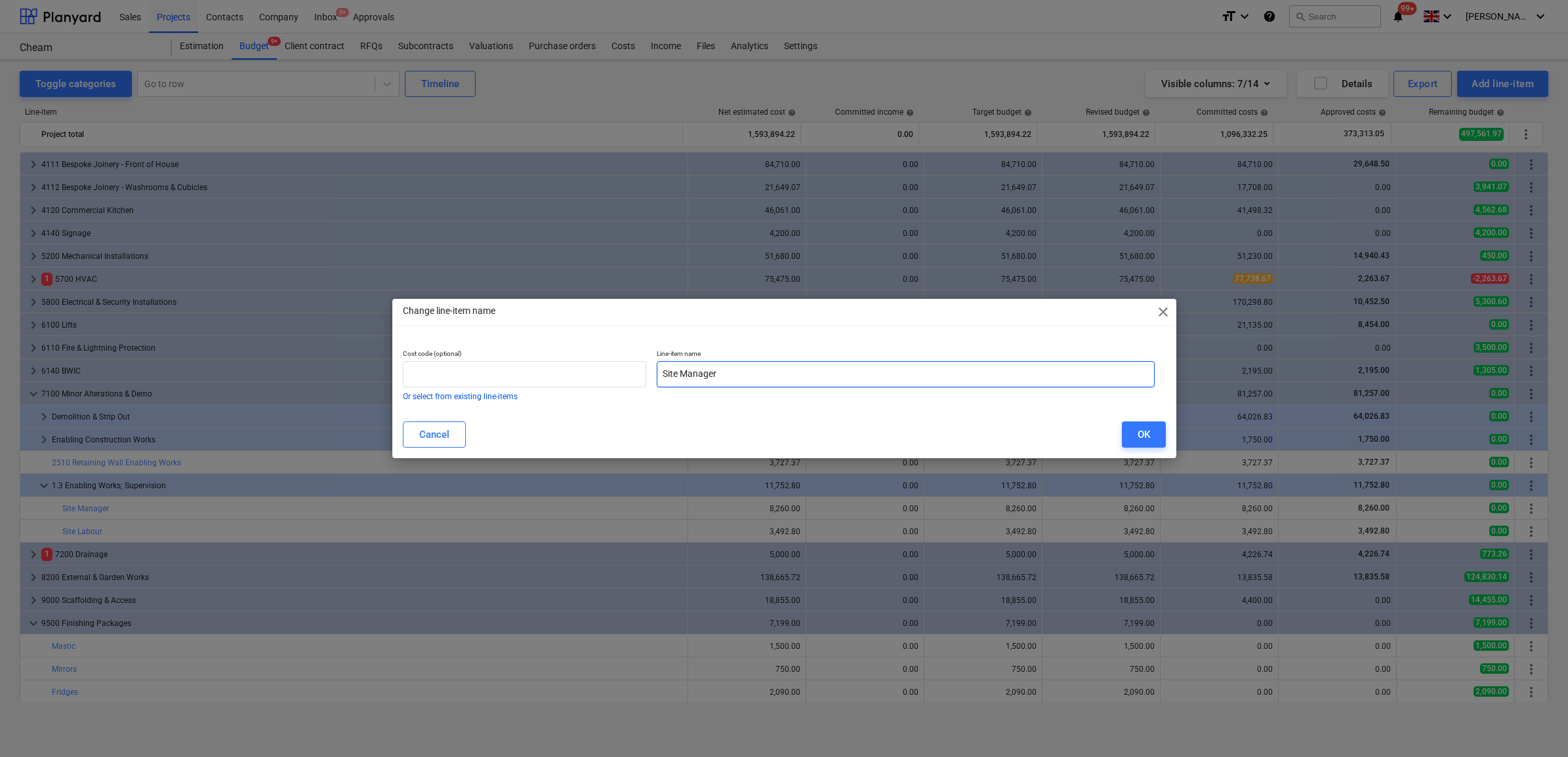
click at [926, 371] on input "Site Manager" at bounding box center [905, 374] width 498 height 27
paste input "text"
click at [863, 370] on input "Site Manager" at bounding box center [905, 374] width 498 height 27
drag, startPoint x: 804, startPoint y: 375, endPoint x: 716, endPoint y: 378, distance: 88.1
click at [716, 378] on input "Site Manager - Enabling" at bounding box center [905, 374] width 498 height 27
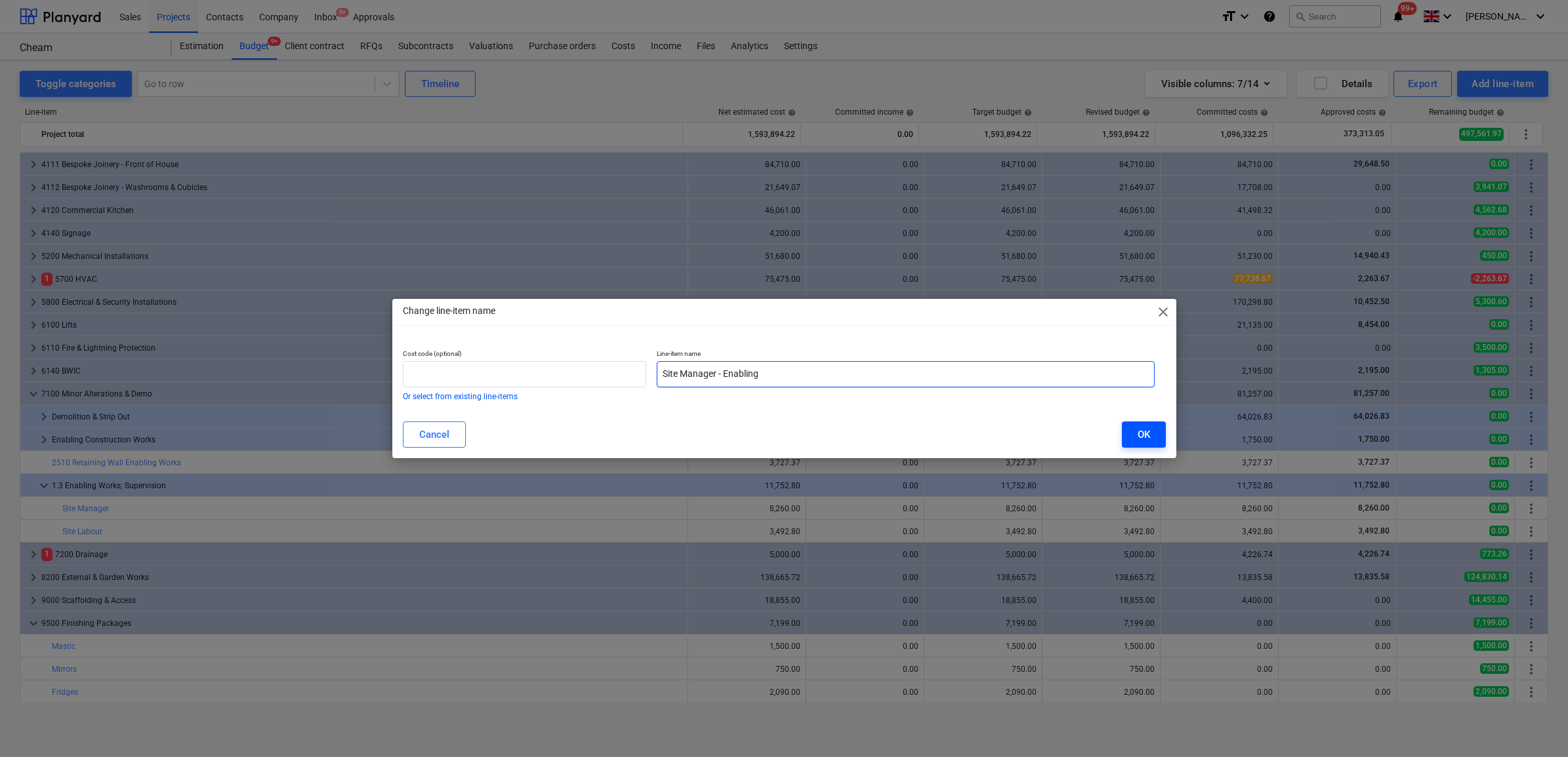
type input "Site Manager - Enabling"
click at [1135, 434] on button "OK" at bounding box center [1143, 435] width 44 height 27
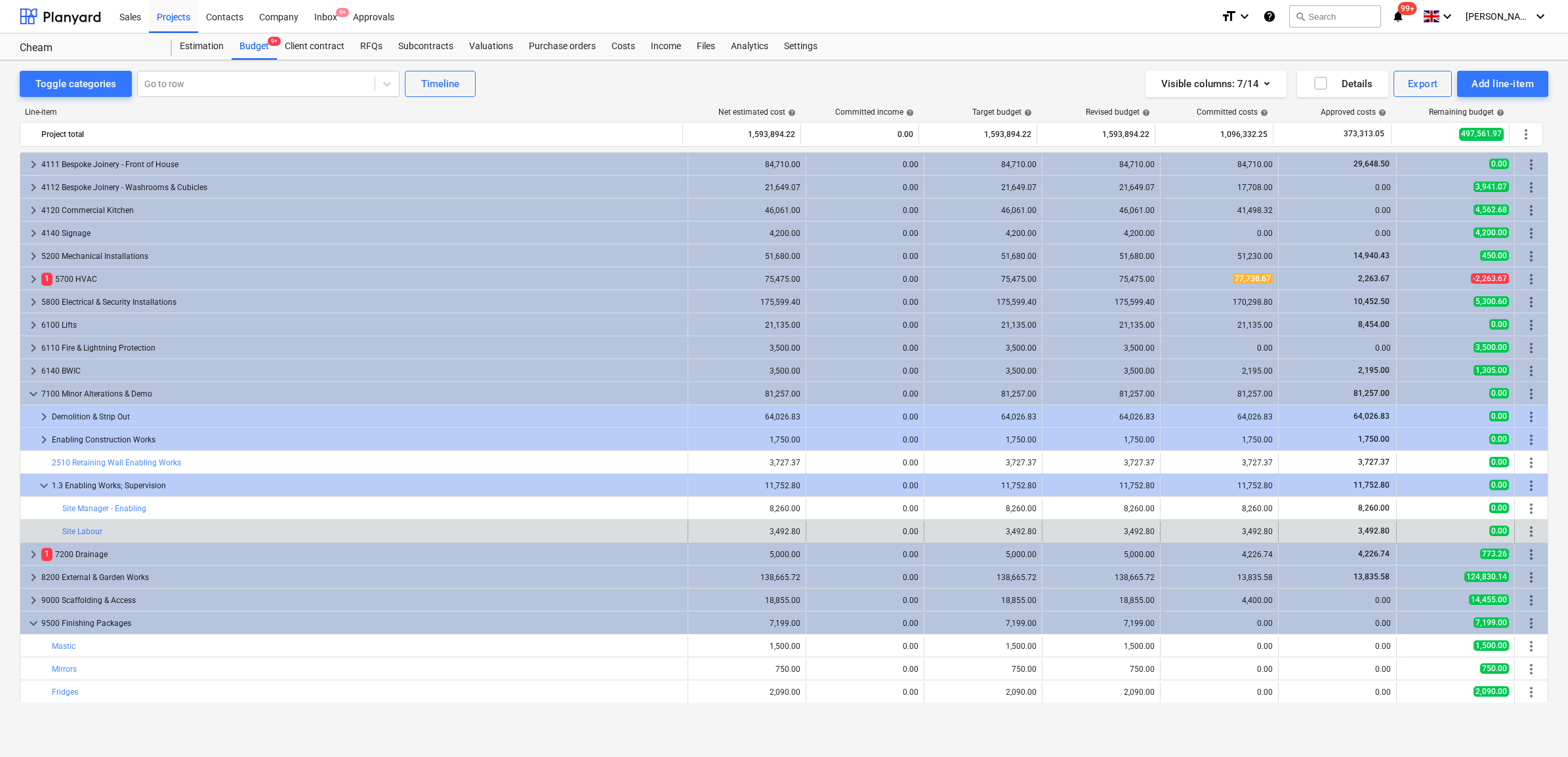
click at [1524, 528] on span "more_vert" at bounding box center [1531, 531] width 16 height 16
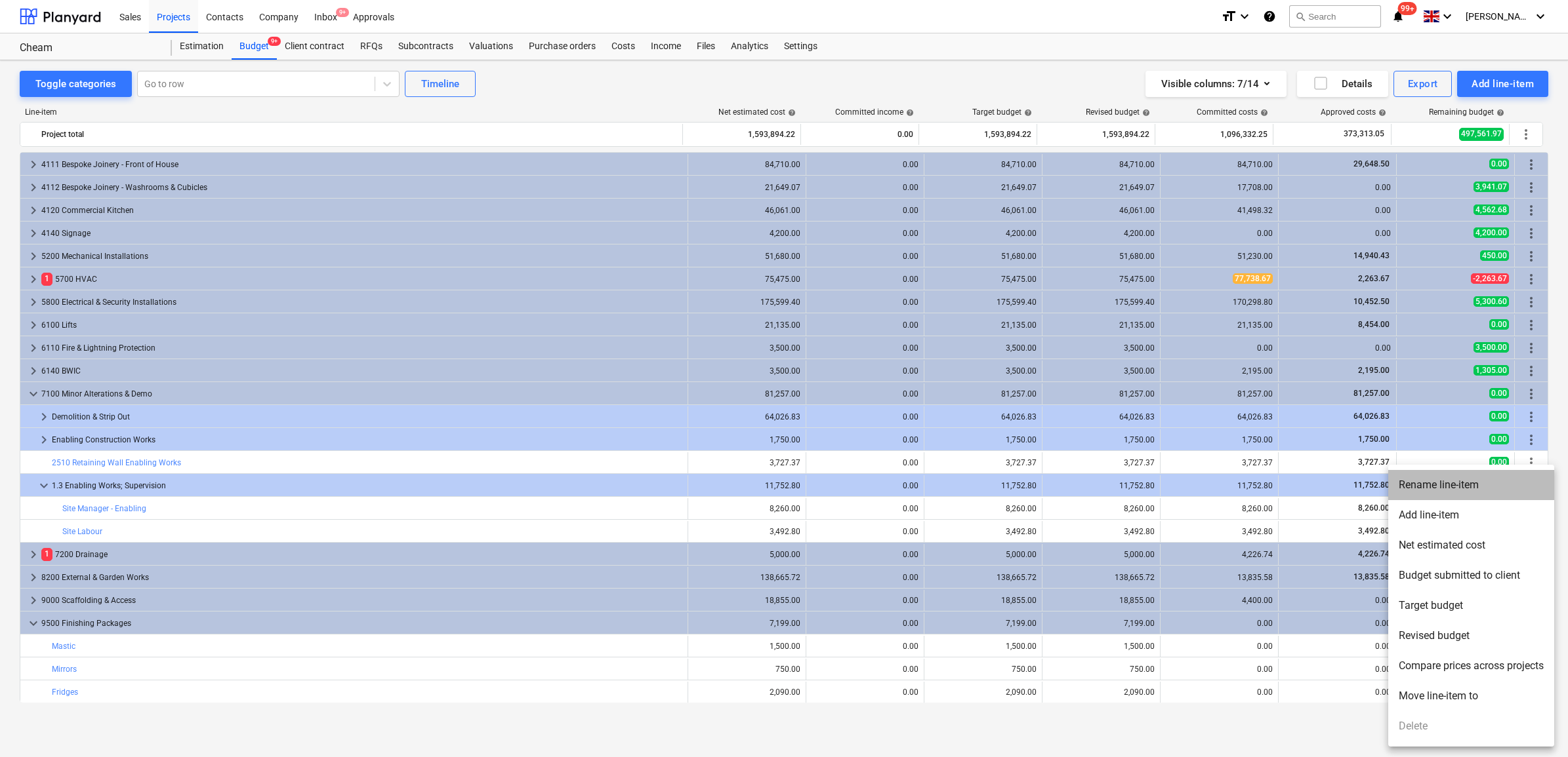
click at [1458, 480] on li "Rename line-item" at bounding box center [1471, 485] width 166 height 30
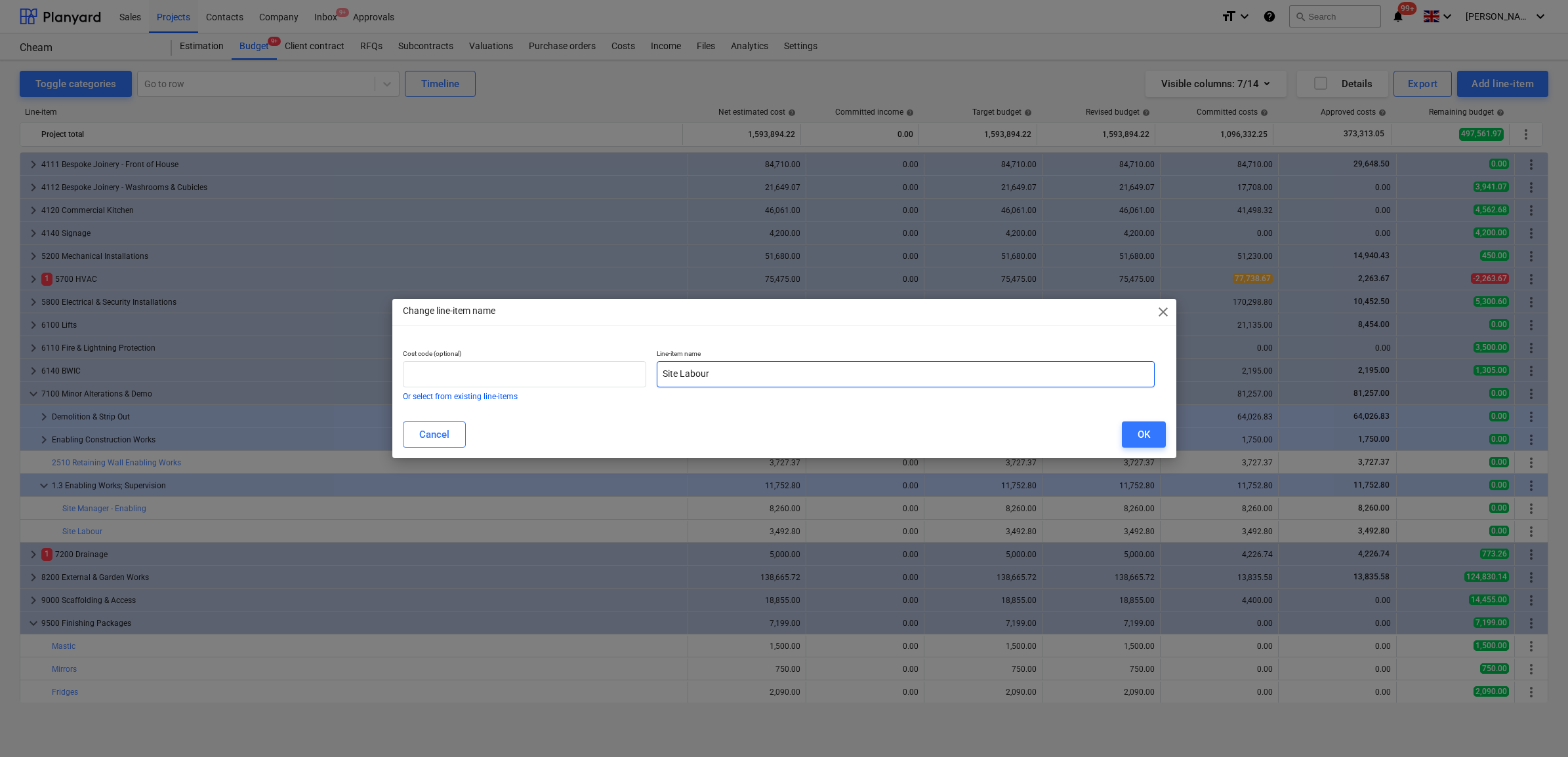
click at [784, 380] on input "Site Labour" at bounding box center [905, 374] width 498 height 27
paste input "- Enabling"
type input "Site Labour - Enabling"
click at [1162, 432] on button "OK" at bounding box center [1143, 435] width 44 height 27
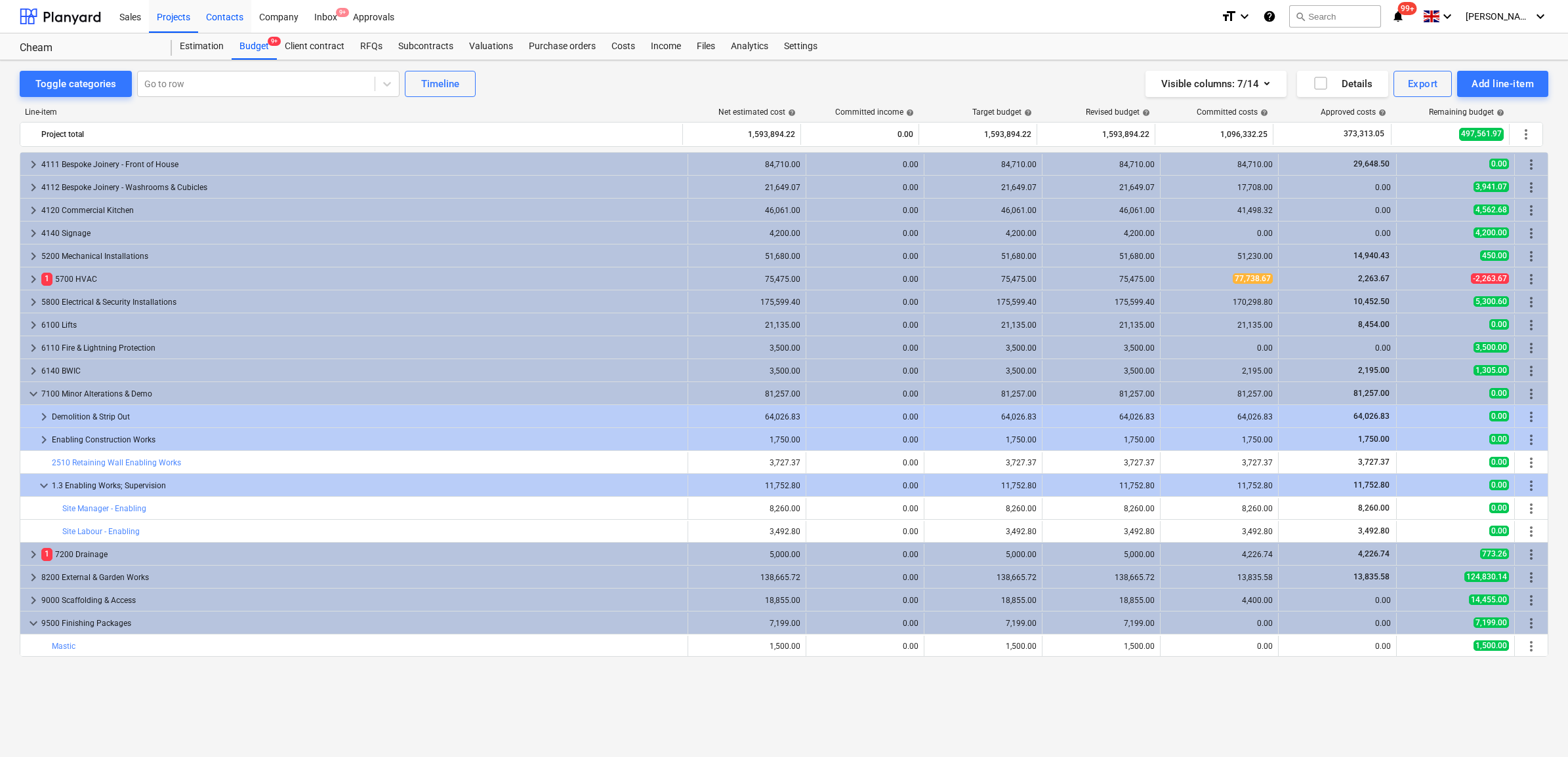
scroll to position [422, 0]
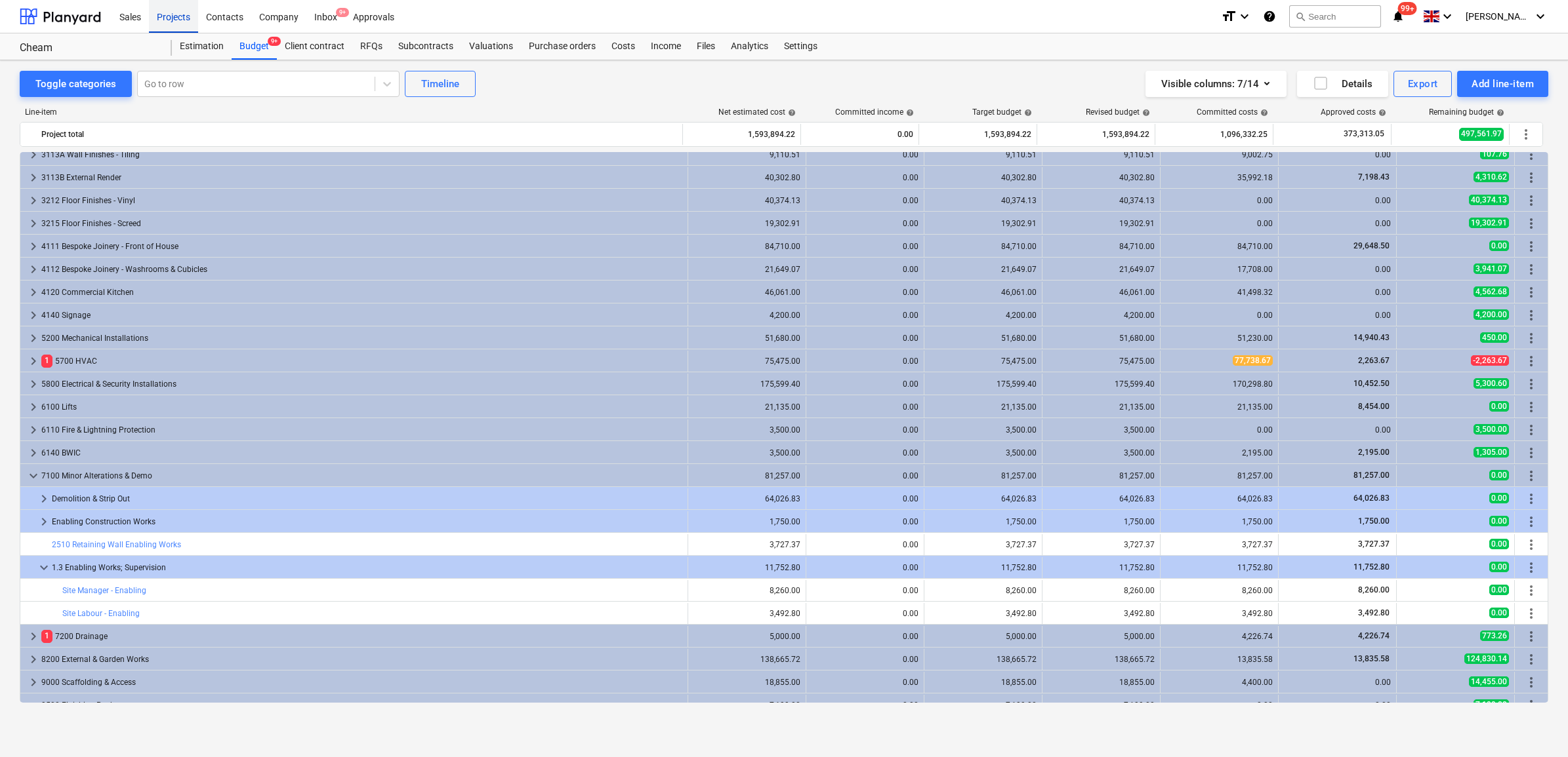
click at [168, 13] on div "Projects" at bounding box center [173, 16] width 49 height 33
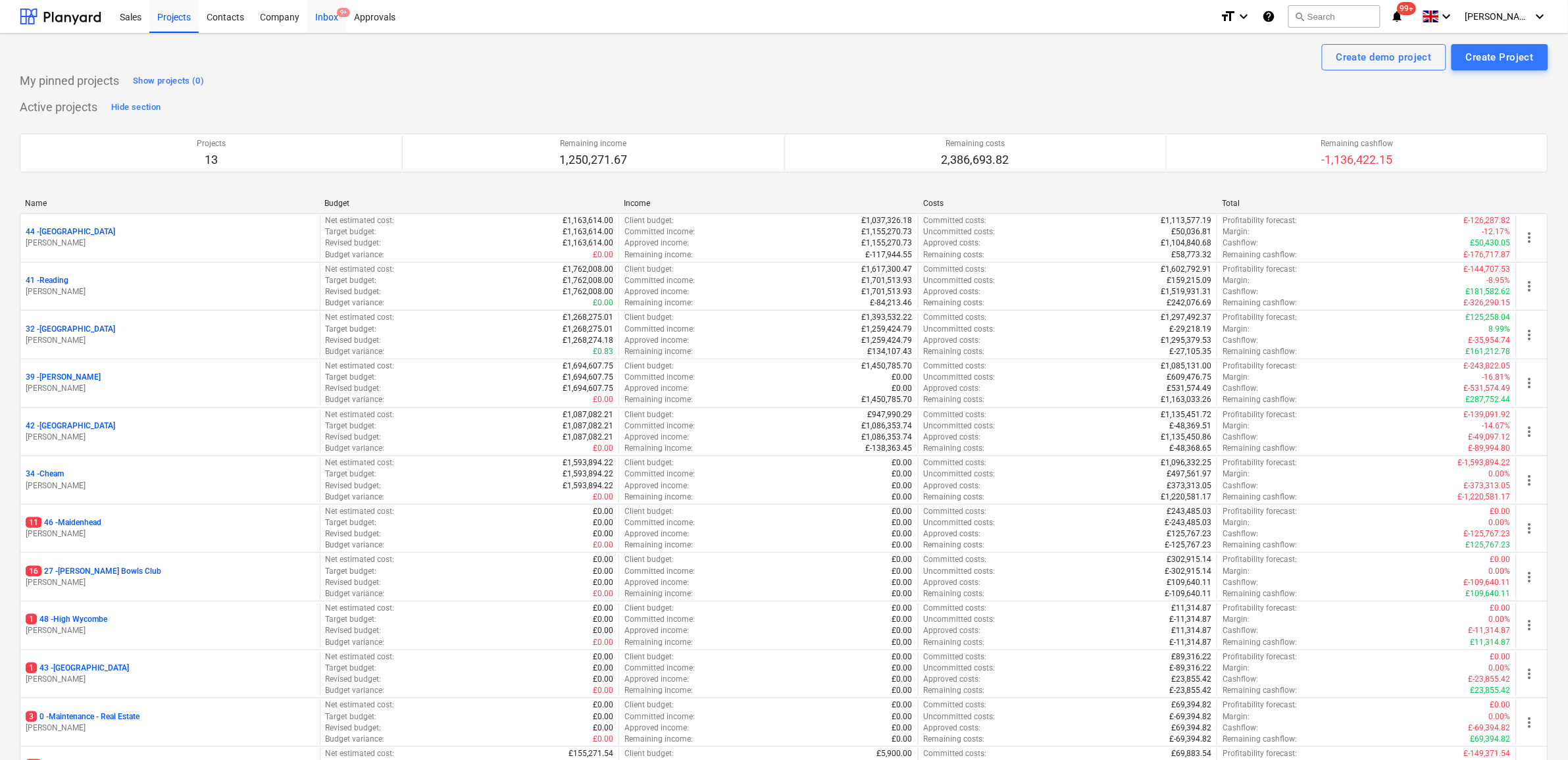
click at [323, 21] on div "Inbox 9+" at bounding box center [327, 16] width 39 height 33
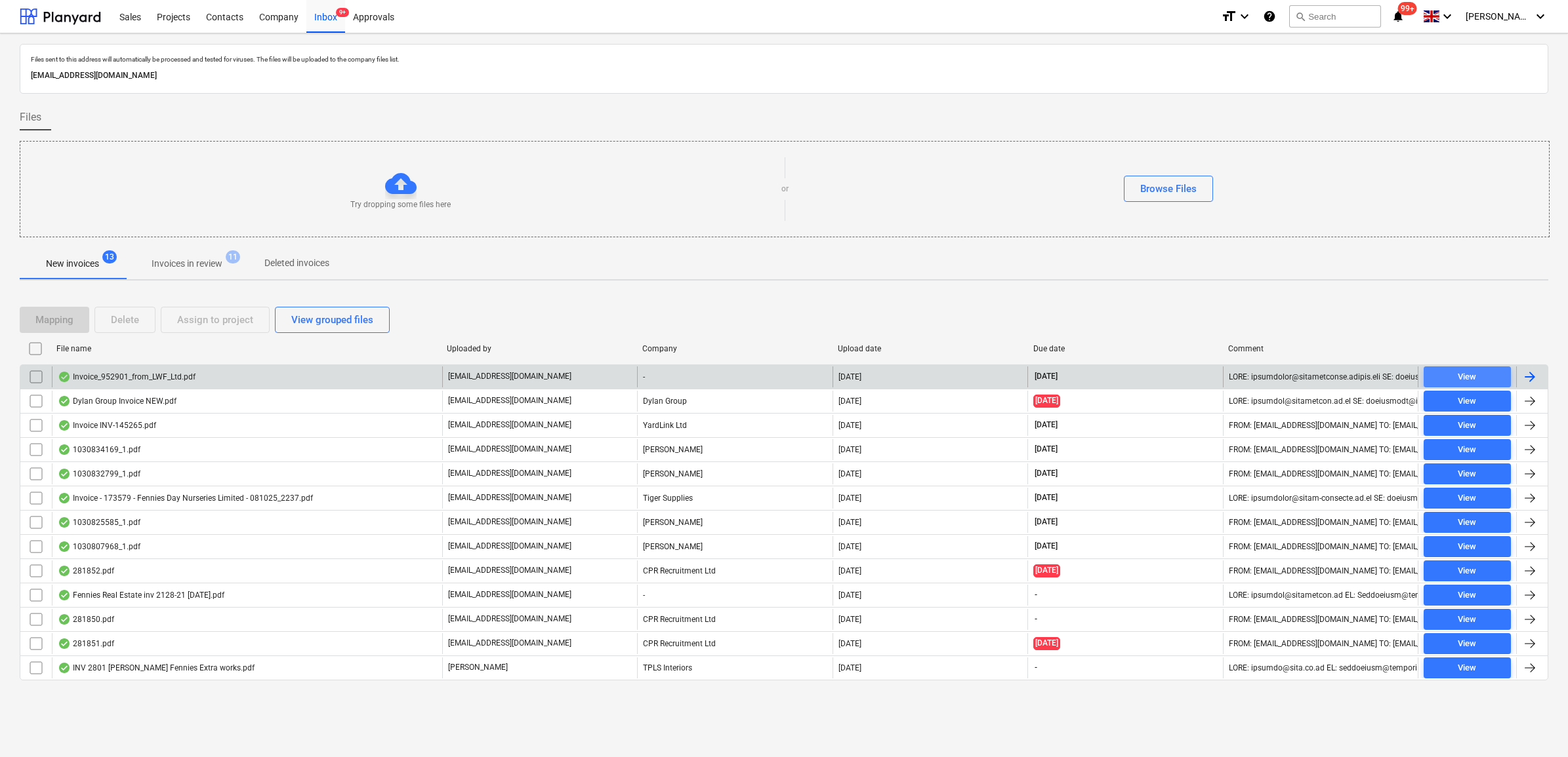
click at [1463, 378] on div "View" at bounding box center [1467, 377] width 18 height 15
click at [40, 378] on input "checkbox" at bounding box center [36, 376] width 21 height 21
click at [213, 326] on div "Assign to project" at bounding box center [215, 320] width 76 height 17
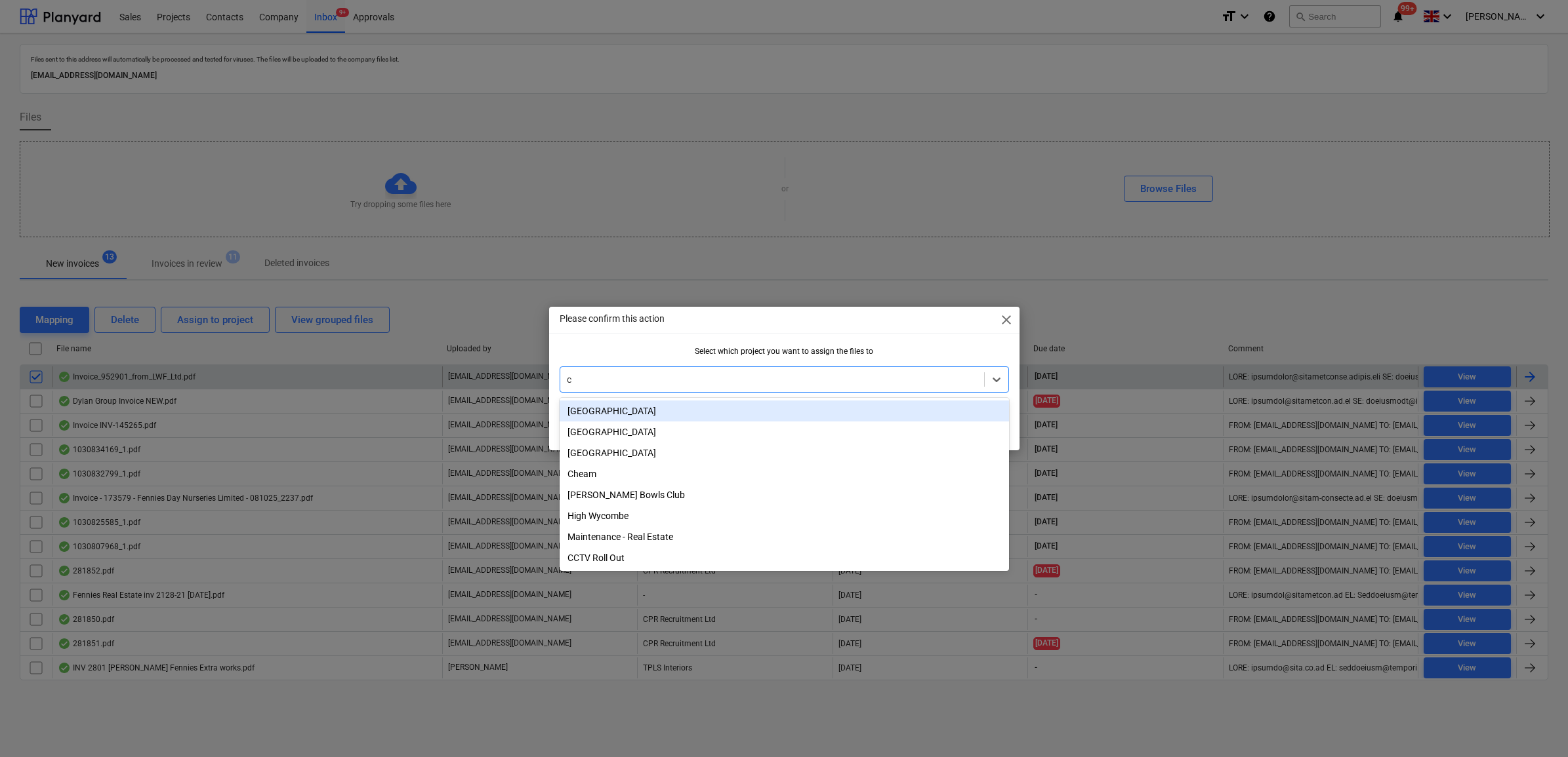
type input "cy"
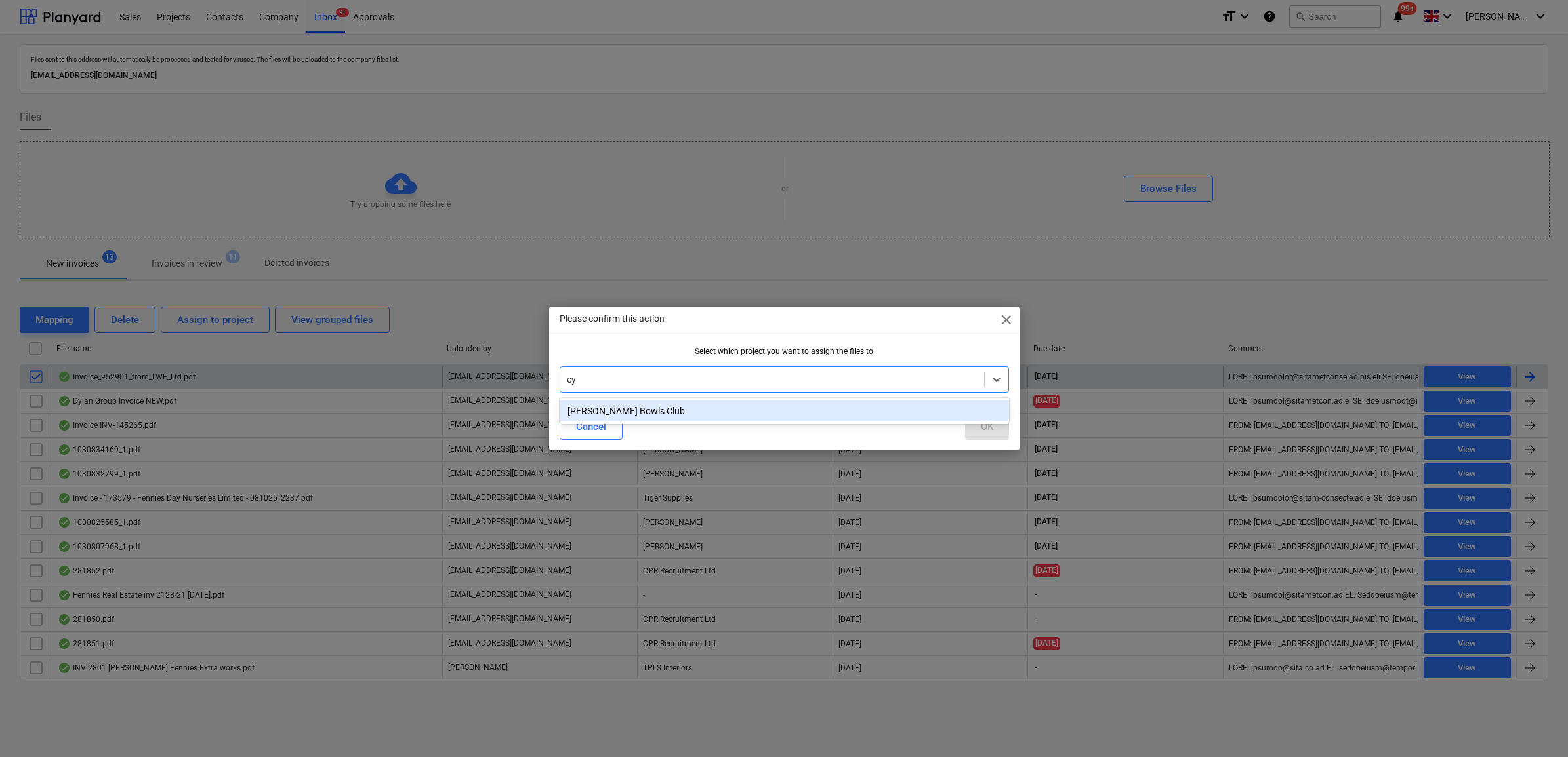
click at [620, 410] on div "[PERSON_NAME] Bowls Club" at bounding box center [784, 411] width 449 height 21
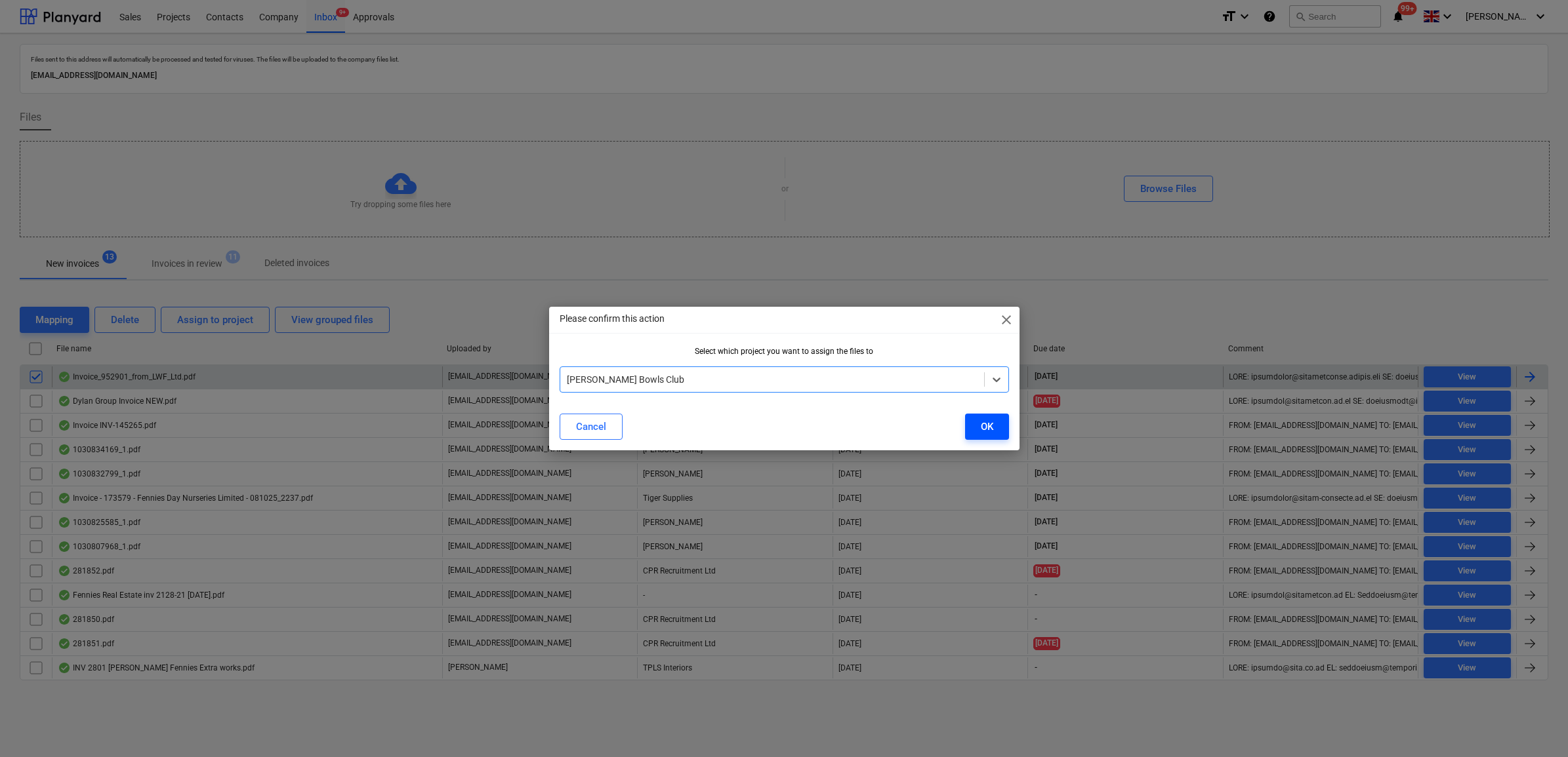
click at [999, 429] on button "OK" at bounding box center [986, 427] width 44 height 27
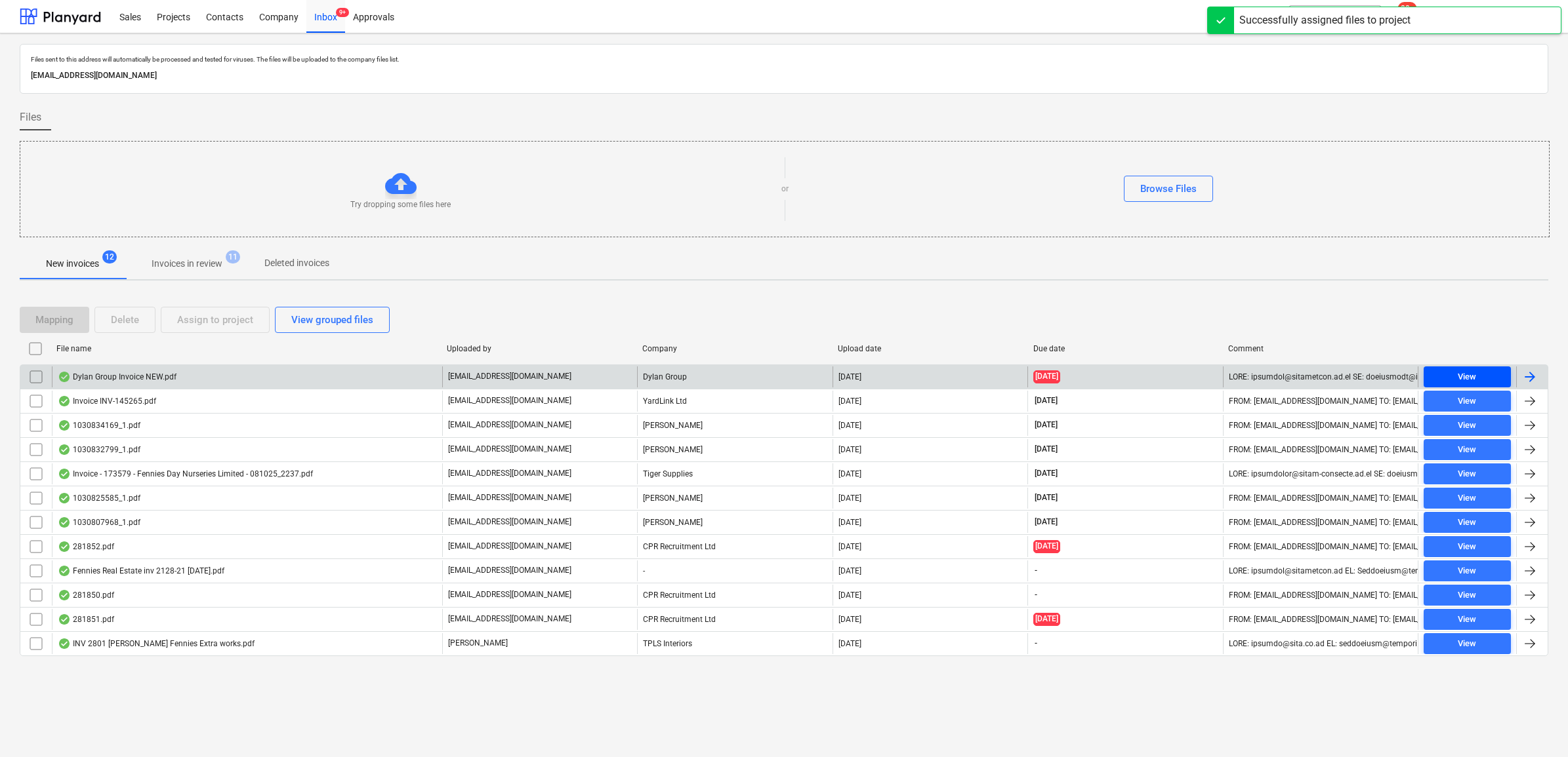
click at [1463, 376] on div "View" at bounding box center [1467, 377] width 18 height 15
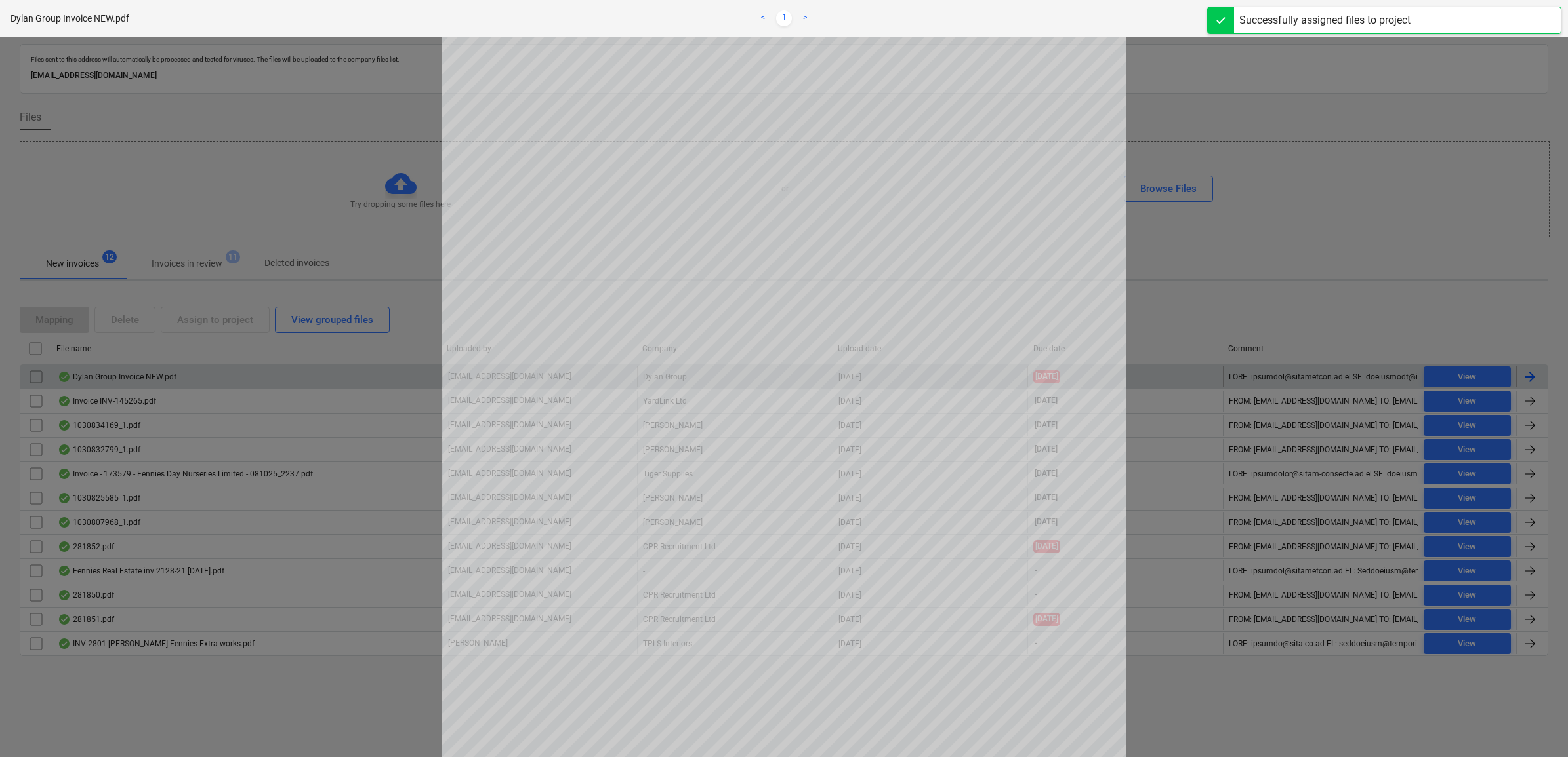
scroll to position [164, 0]
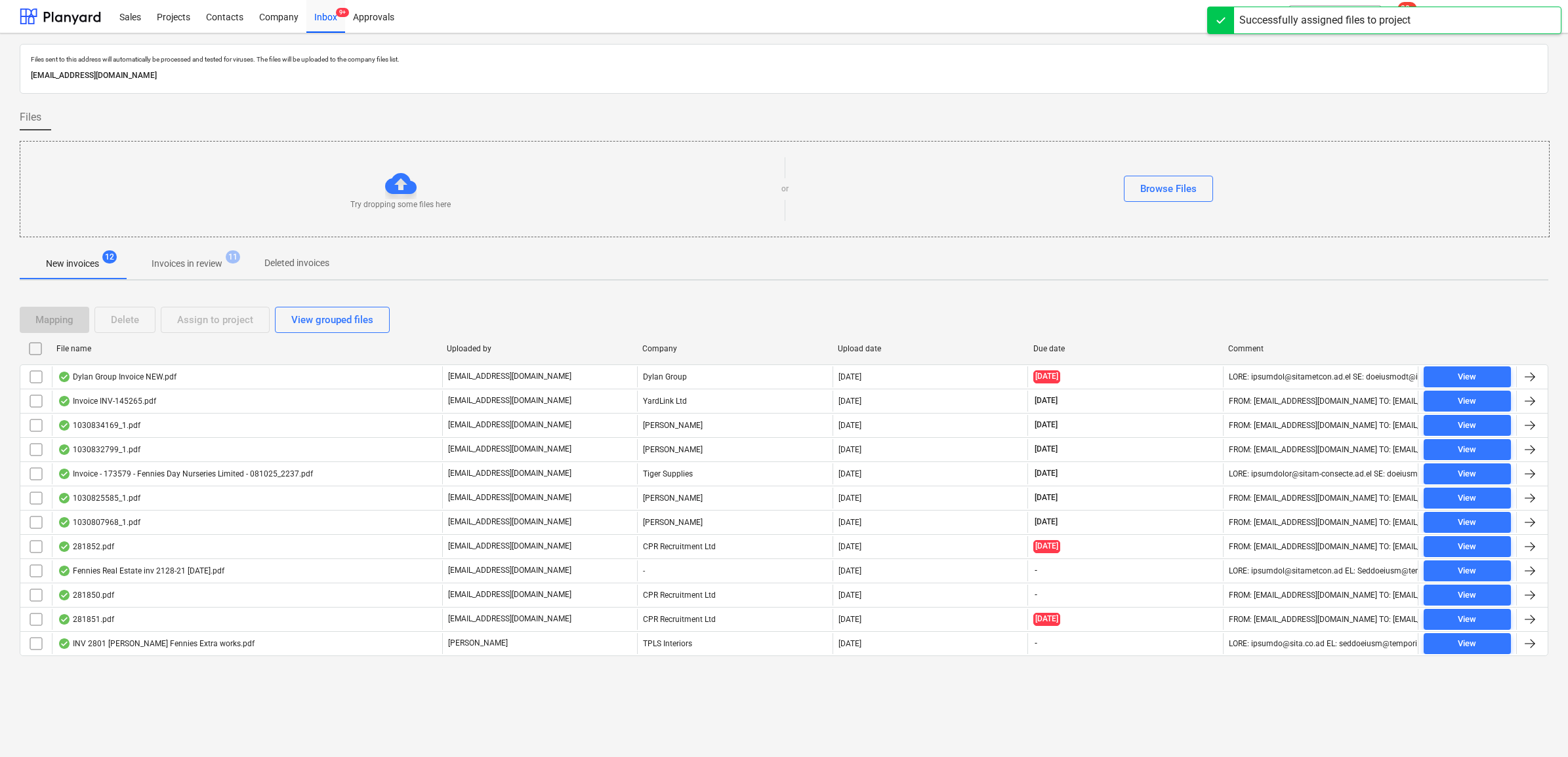
click at [39, 374] on input "checkbox" at bounding box center [36, 376] width 21 height 21
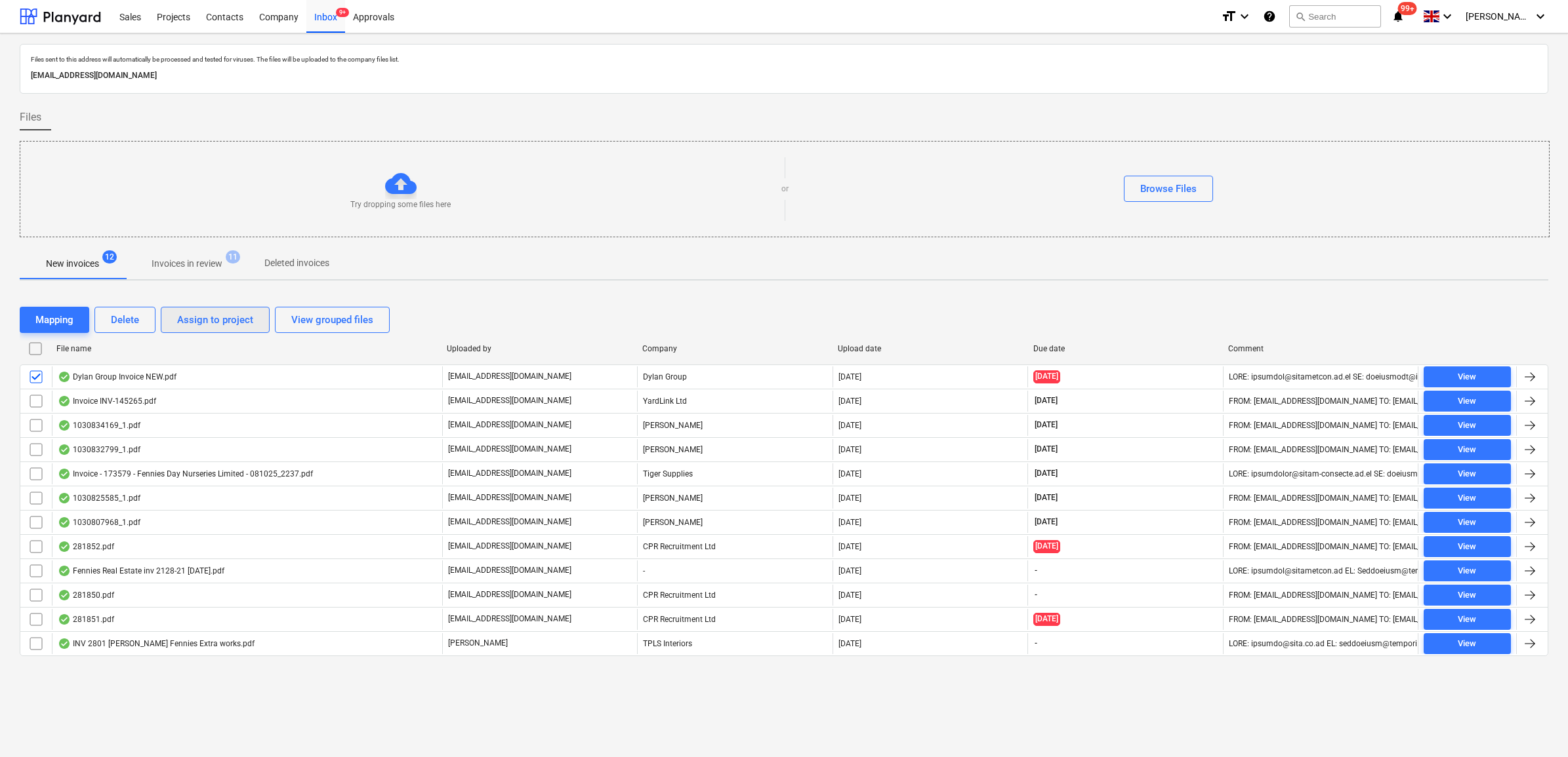
click at [179, 329] on div "Assign to project" at bounding box center [215, 320] width 76 height 17
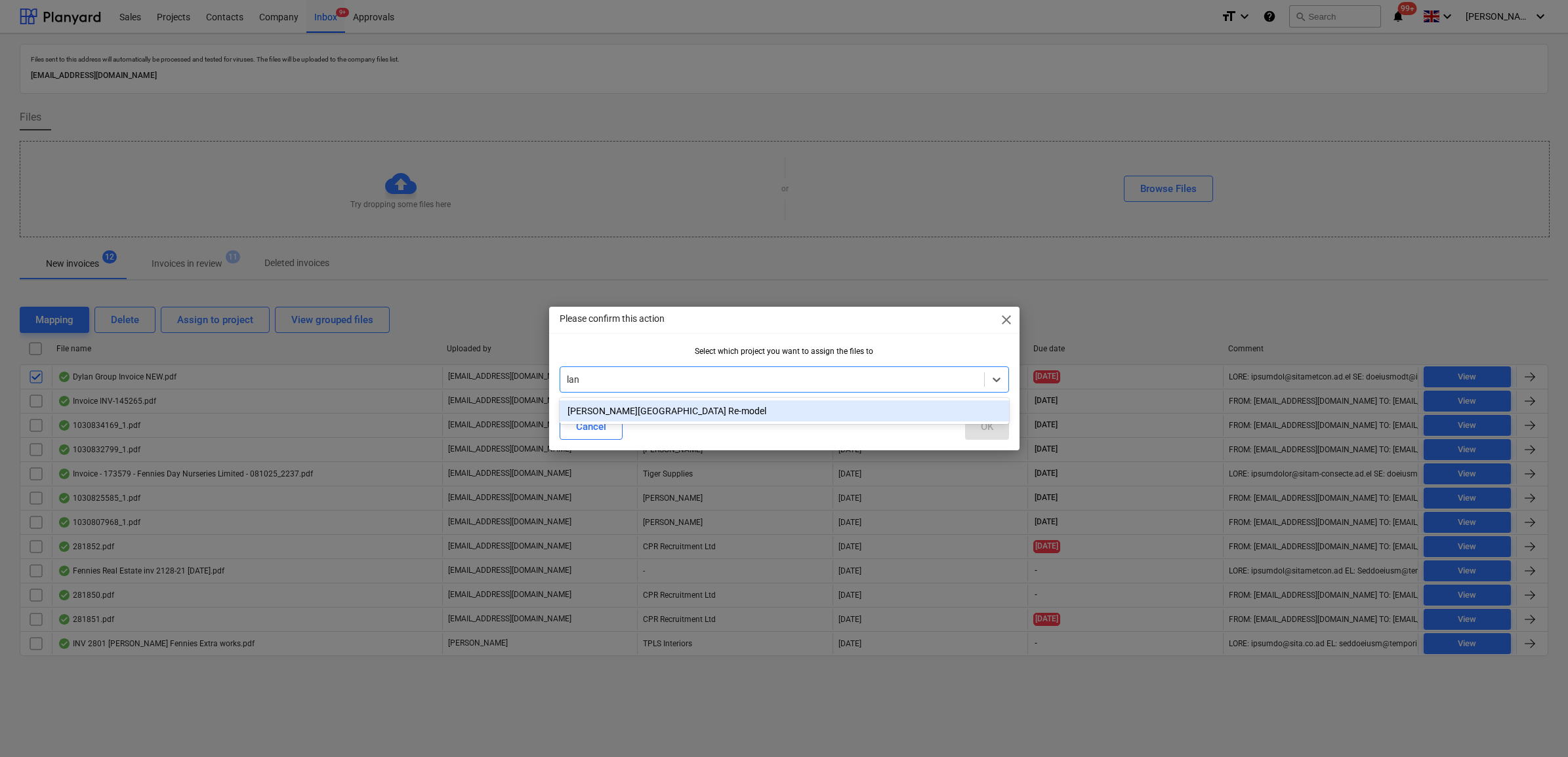
type input "lang"
click at [784, 417] on div "[PERSON_NAME][GEOGRAPHIC_DATA] Re-model" at bounding box center [784, 411] width 449 height 21
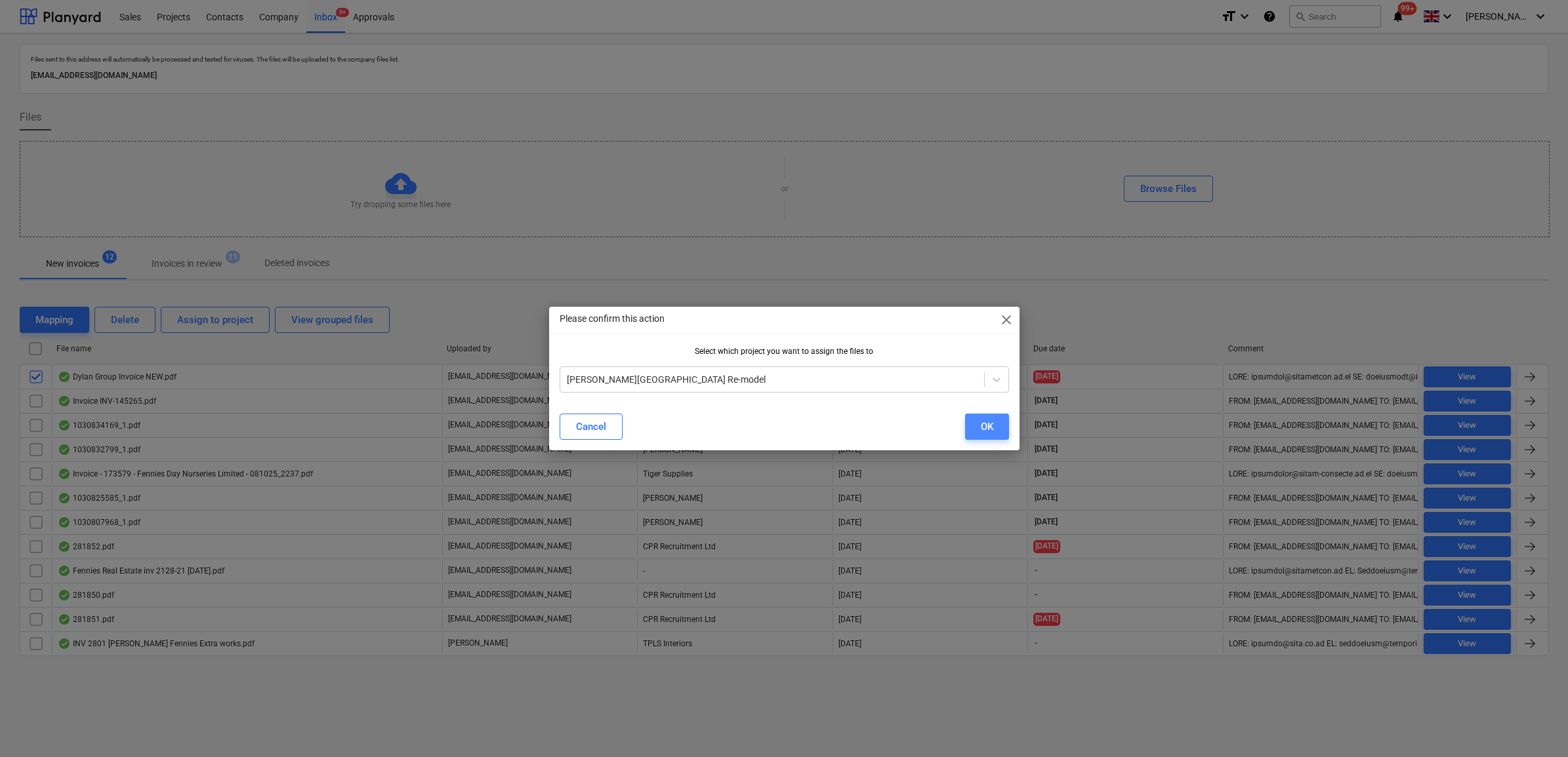
click at [992, 422] on div "OK" at bounding box center [986, 427] width 12 height 17
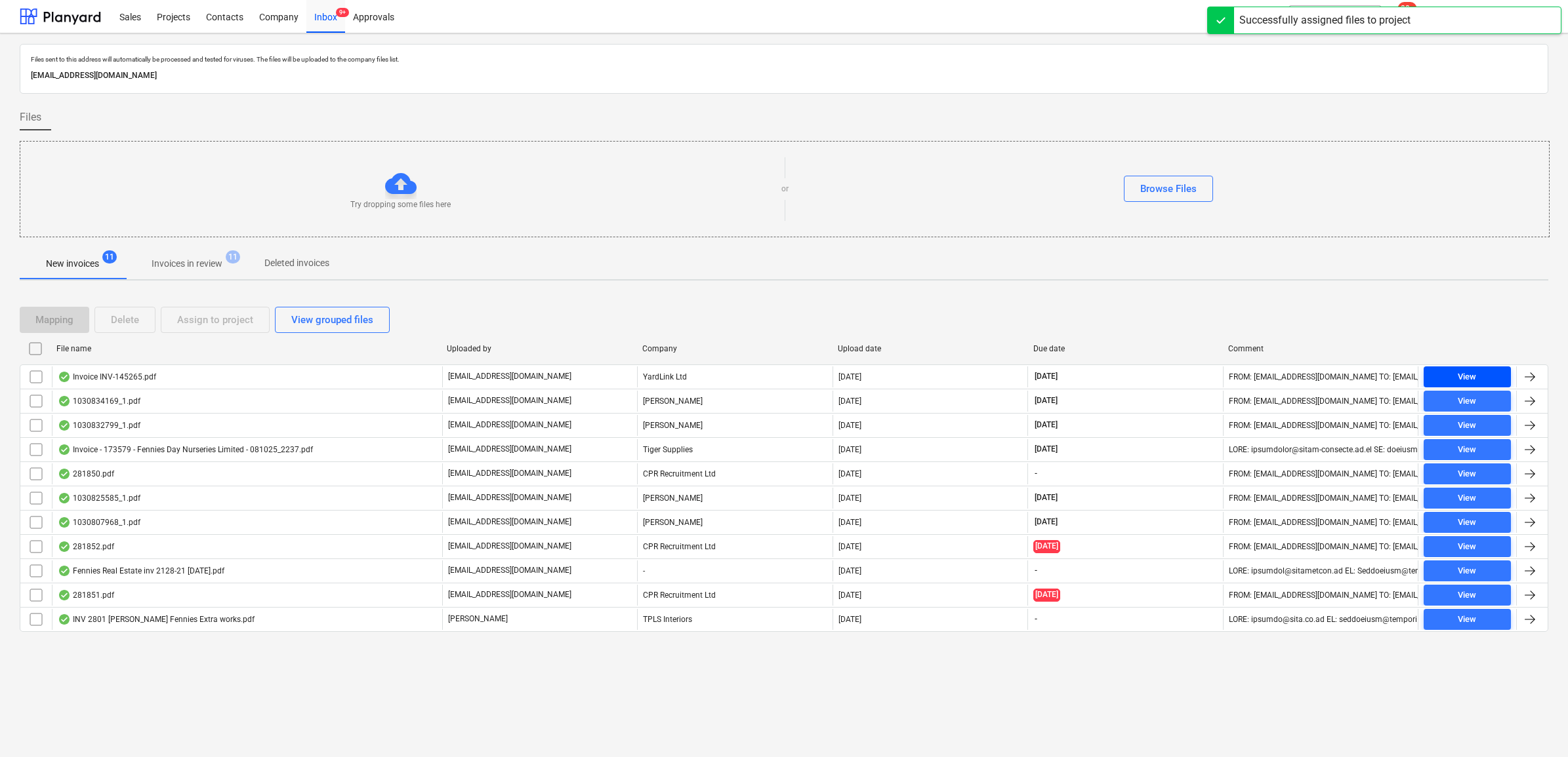
click at [1460, 373] on div "View" at bounding box center [1467, 377] width 18 height 15
click at [36, 378] on input "checkbox" at bounding box center [36, 376] width 21 height 21
click at [228, 325] on div "Assign to project" at bounding box center [215, 320] width 76 height 17
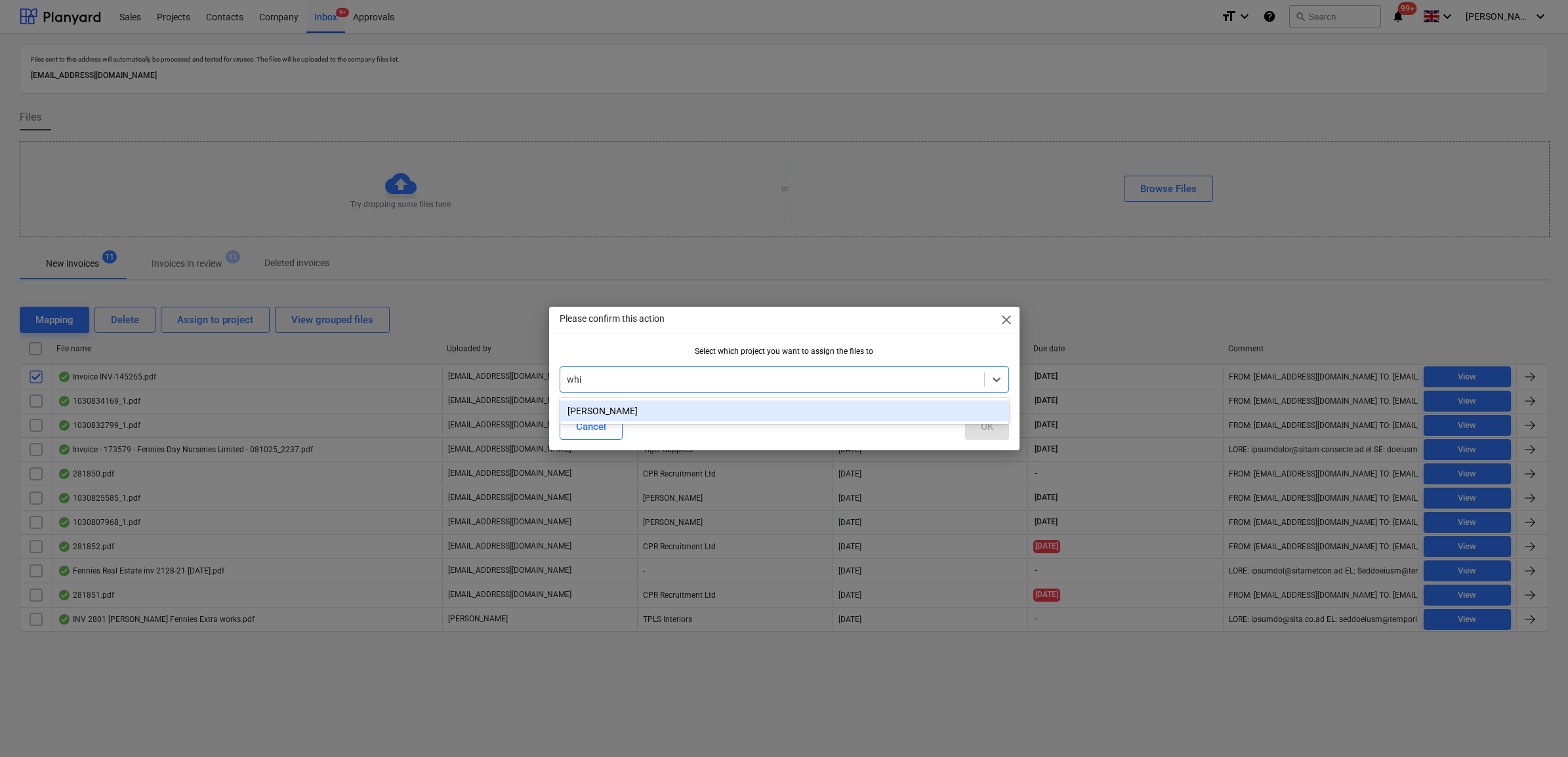
type input "whit"
click at [659, 410] on div "[PERSON_NAME]" at bounding box center [784, 411] width 449 height 21
click at [1001, 431] on button "OK" at bounding box center [986, 427] width 44 height 27
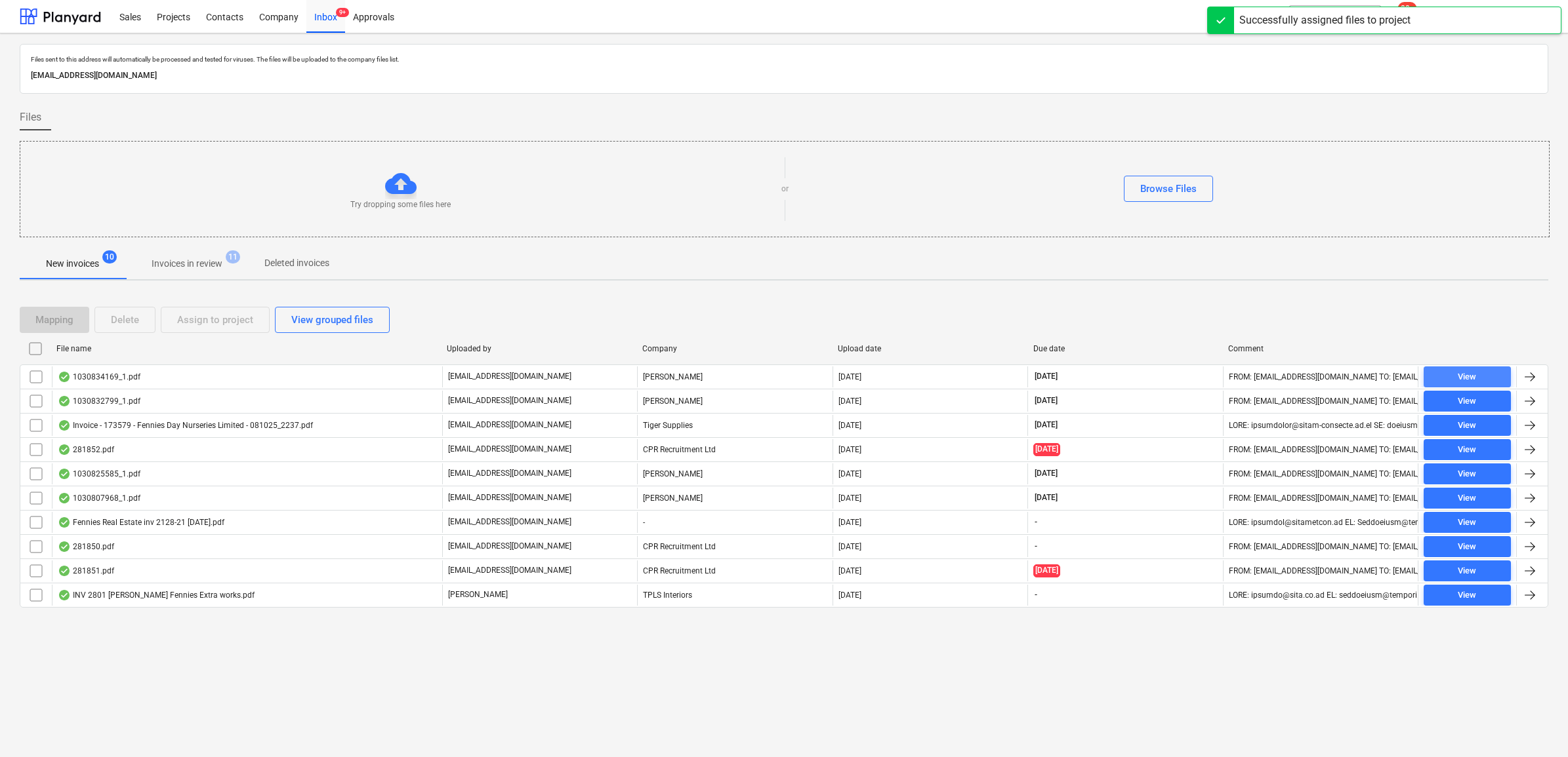
click at [1467, 377] on div "View" at bounding box center [1467, 377] width 18 height 15
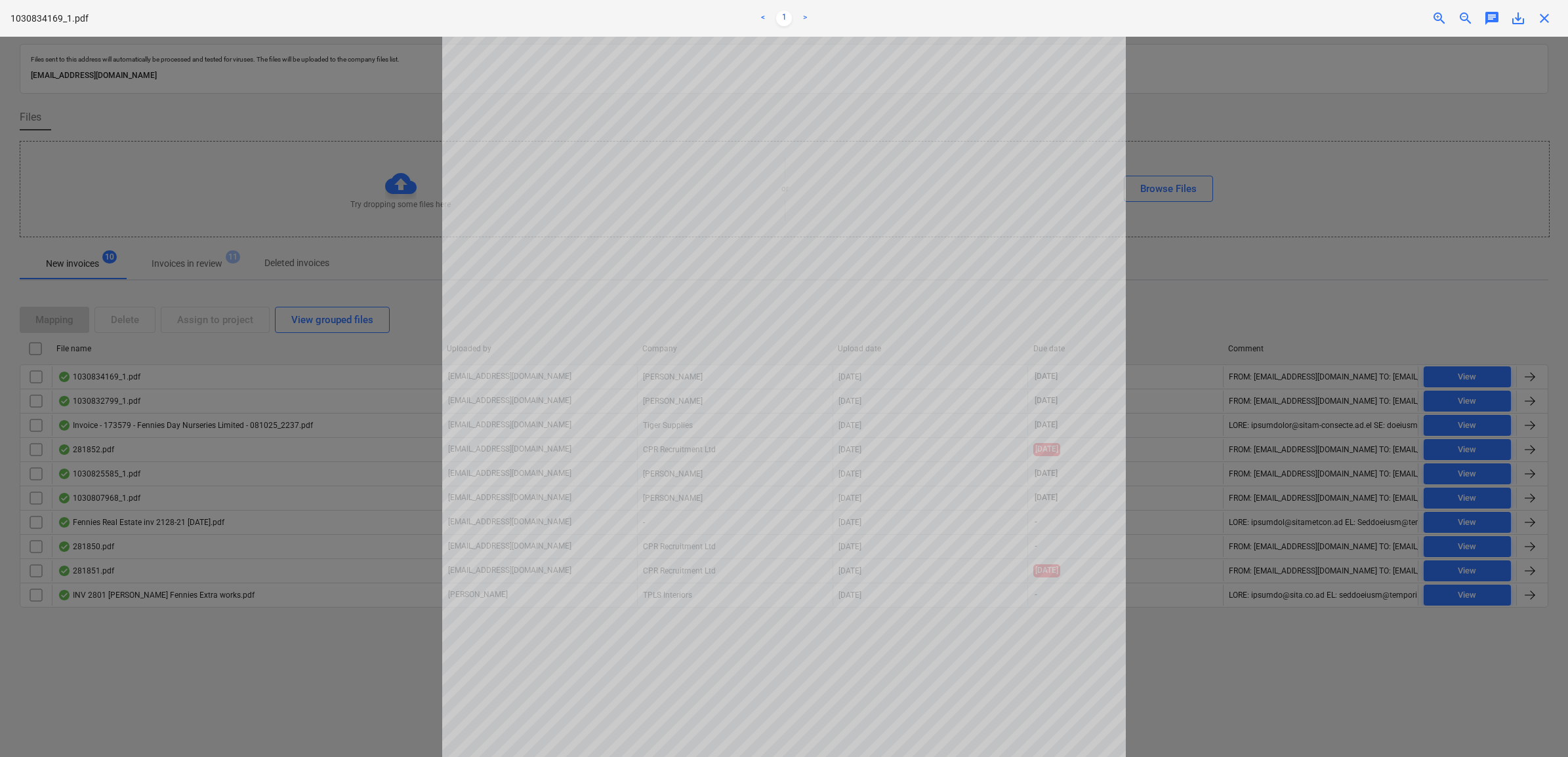
click at [1513, 10] on div "Project fetching failed" at bounding box center [1383, 13] width 354 height 27
click at [1511, 21] on div "Project fetching failed" at bounding box center [1383, 13] width 354 height 27
click at [1514, 21] on div "Project fetching failed" at bounding box center [1383, 13] width 354 height 27
click at [1463, 142] on div at bounding box center [784, 397] width 1568 height 721
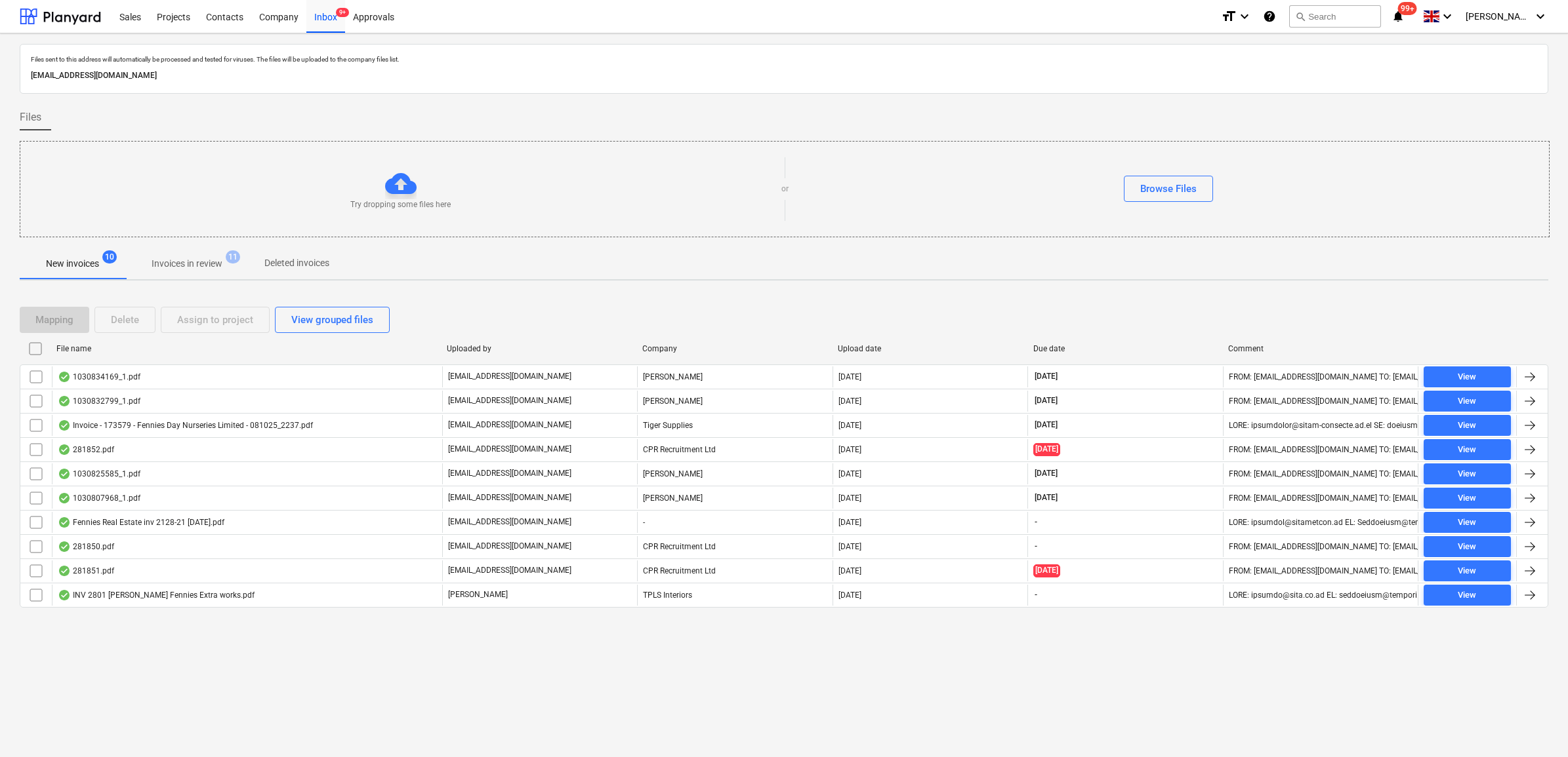
click at [1355, 188] on div "Browse Files" at bounding box center [1169, 189] width 761 height 27
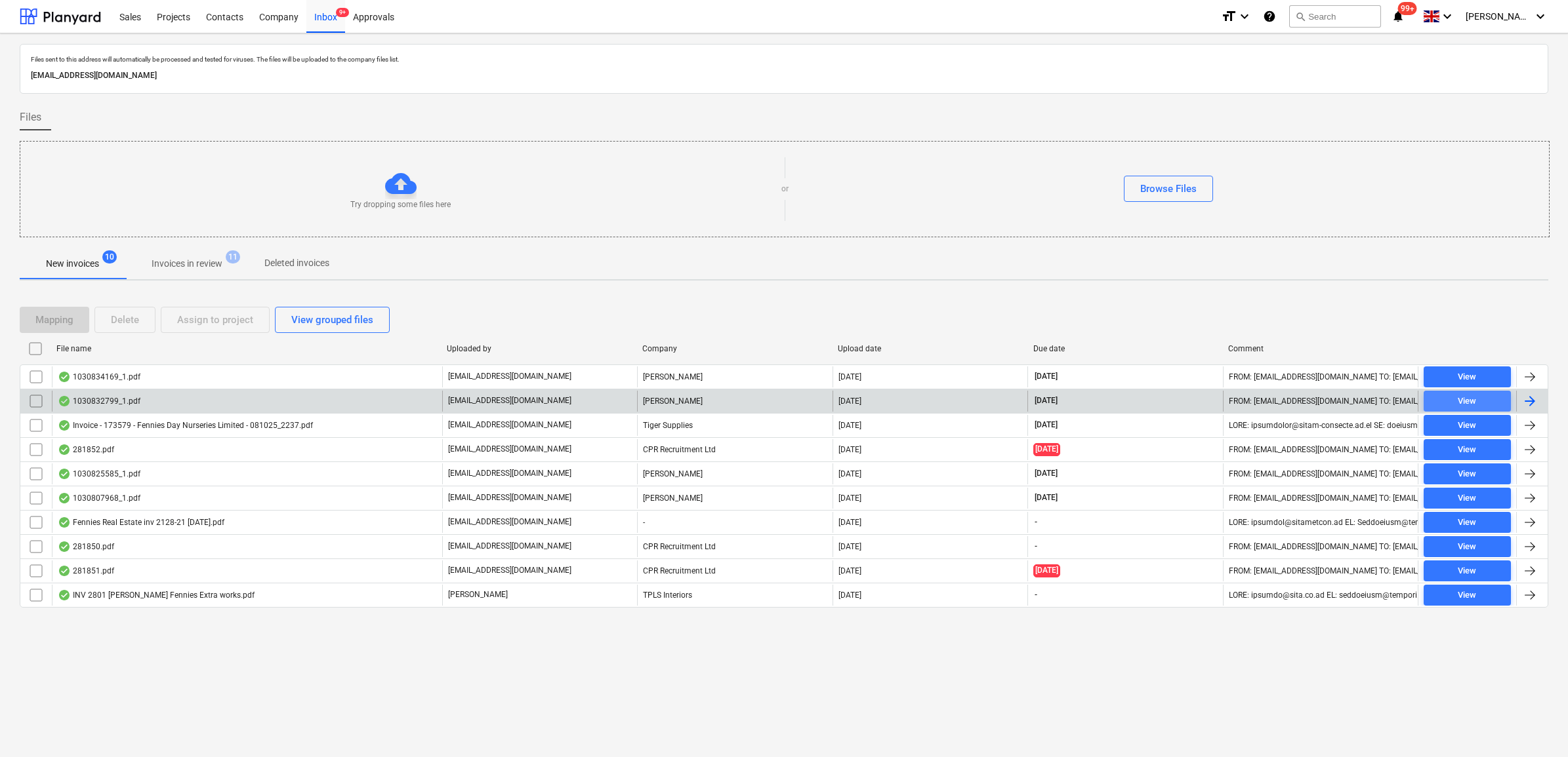
click at [1464, 400] on div "View" at bounding box center [1467, 402] width 18 height 15
click at [39, 404] on input "checkbox" at bounding box center [36, 401] width 21 height 21
click at [197, 330] on button "Assign to project" at bounding box center [215, 320] width 109 height 27
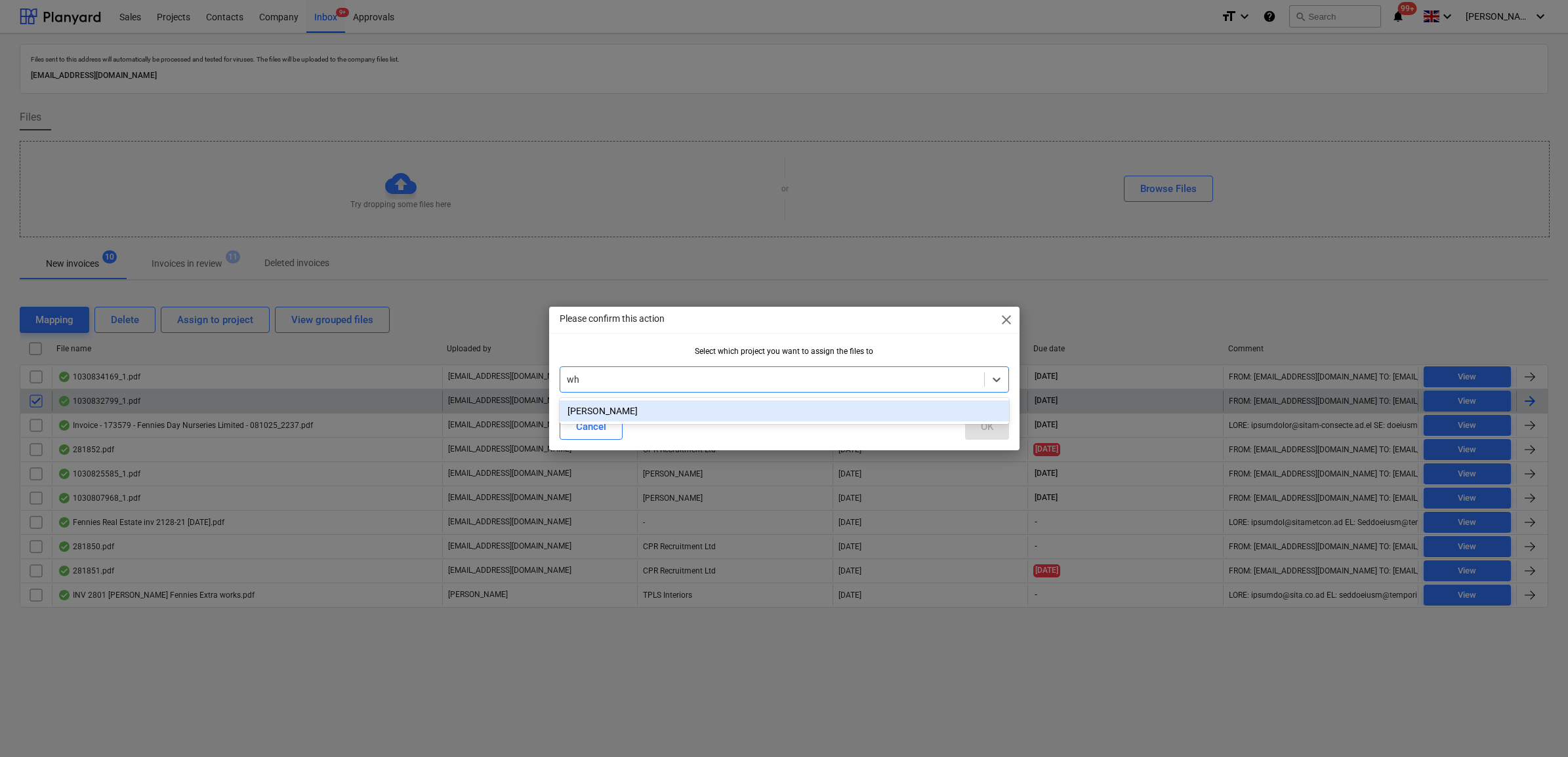
type input "whi"
click at [598, 411] on div "[PERSON_NAME]" at bounding box center [784, 411] width 449 height 21
click at [1002, 422] on button "OK" at bounding box center [986, 427] width 44 height 27
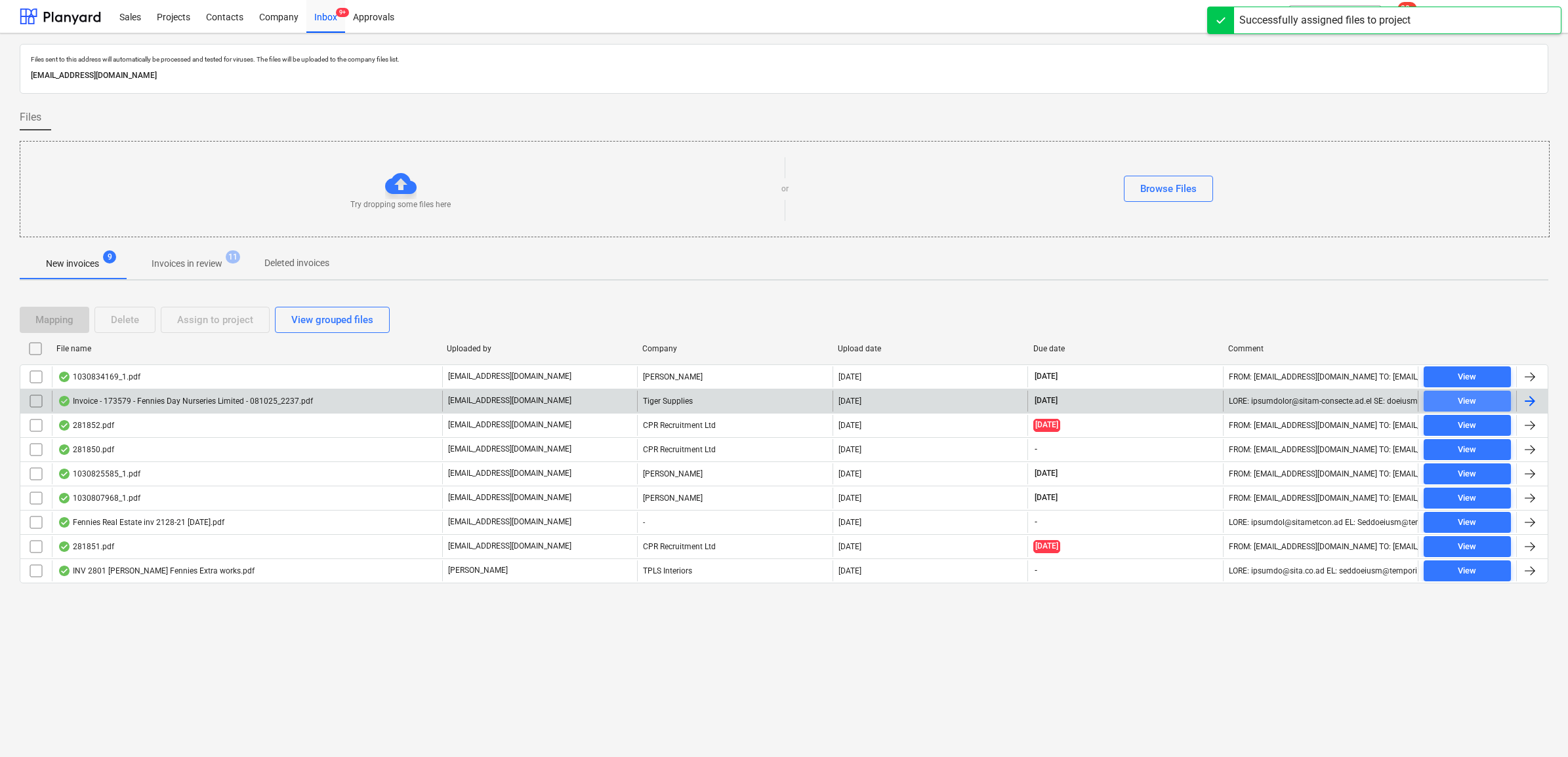
click at [1486, 395] on span "View" at bounding box center [1467, 402] width 77 height 15
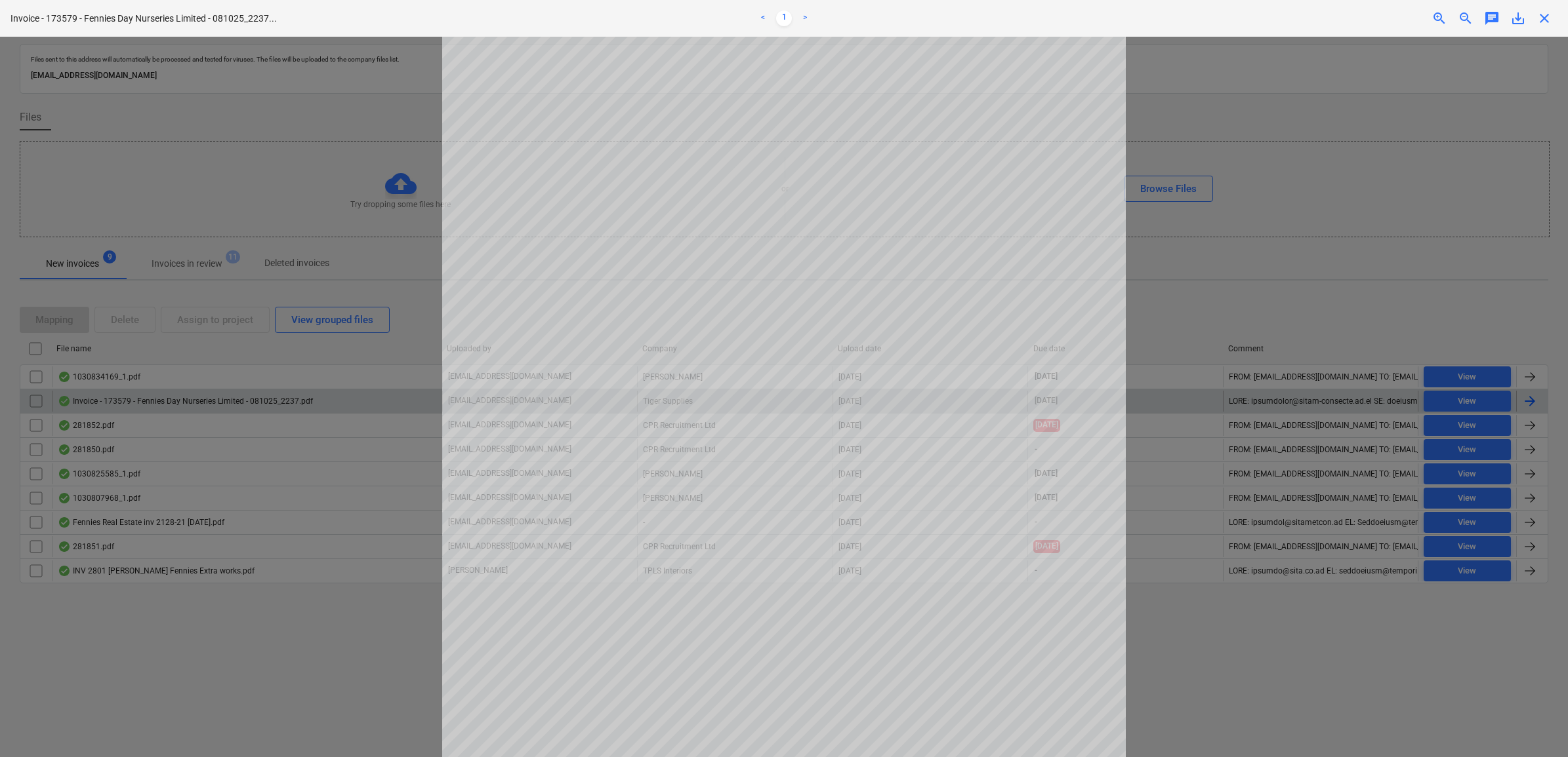
scroll to position [82, 0]
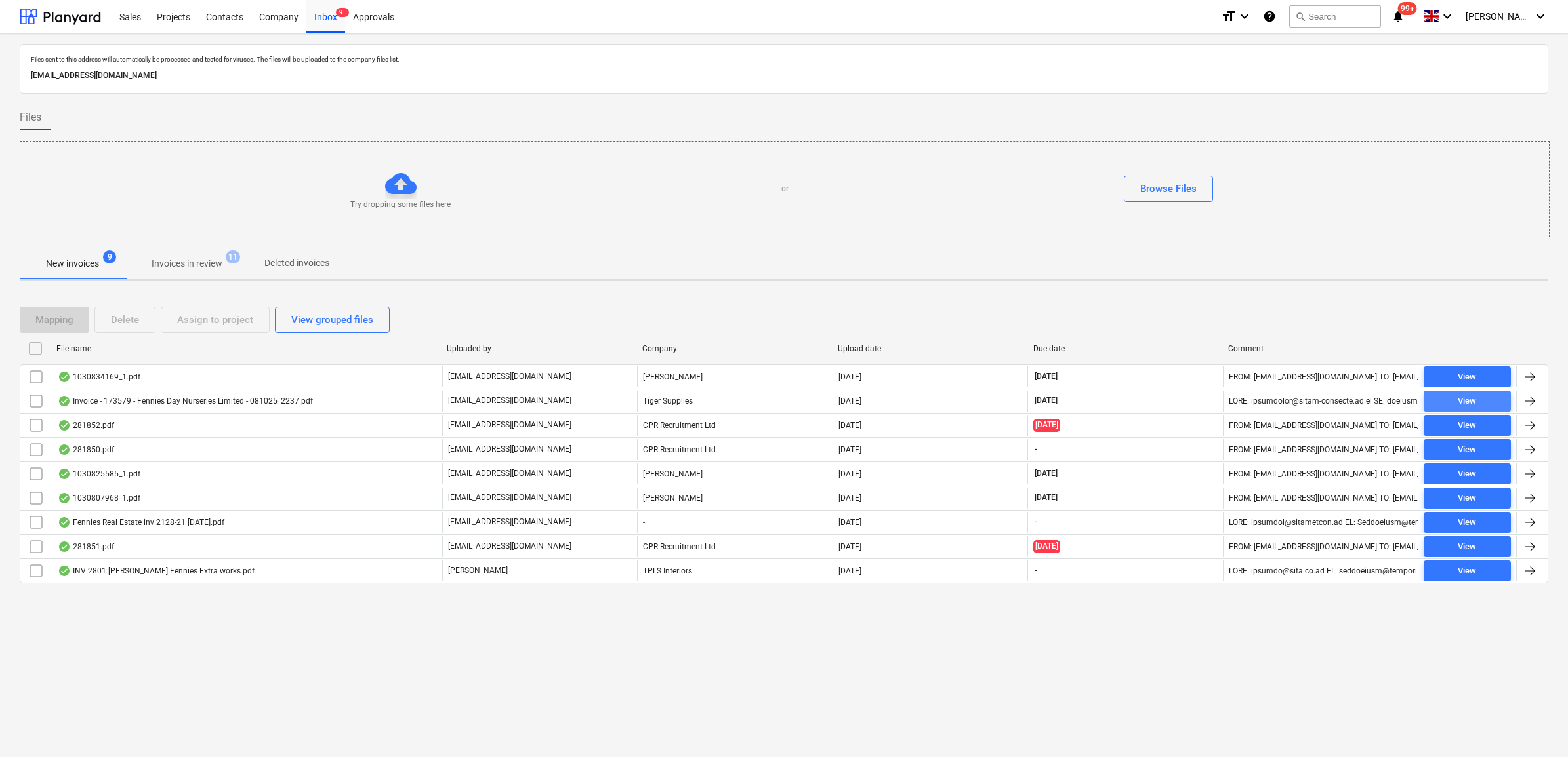
click at [1464, 402] on div "View" at bounding box center [1467, 402] width 18 height 15
click at [38, 401] on input "checkbox" at bounding box center [36, 401] width 21 height 21
click at [208, 325] on div "Assign to project" at bounding box center [215, 320] width 76 height 17
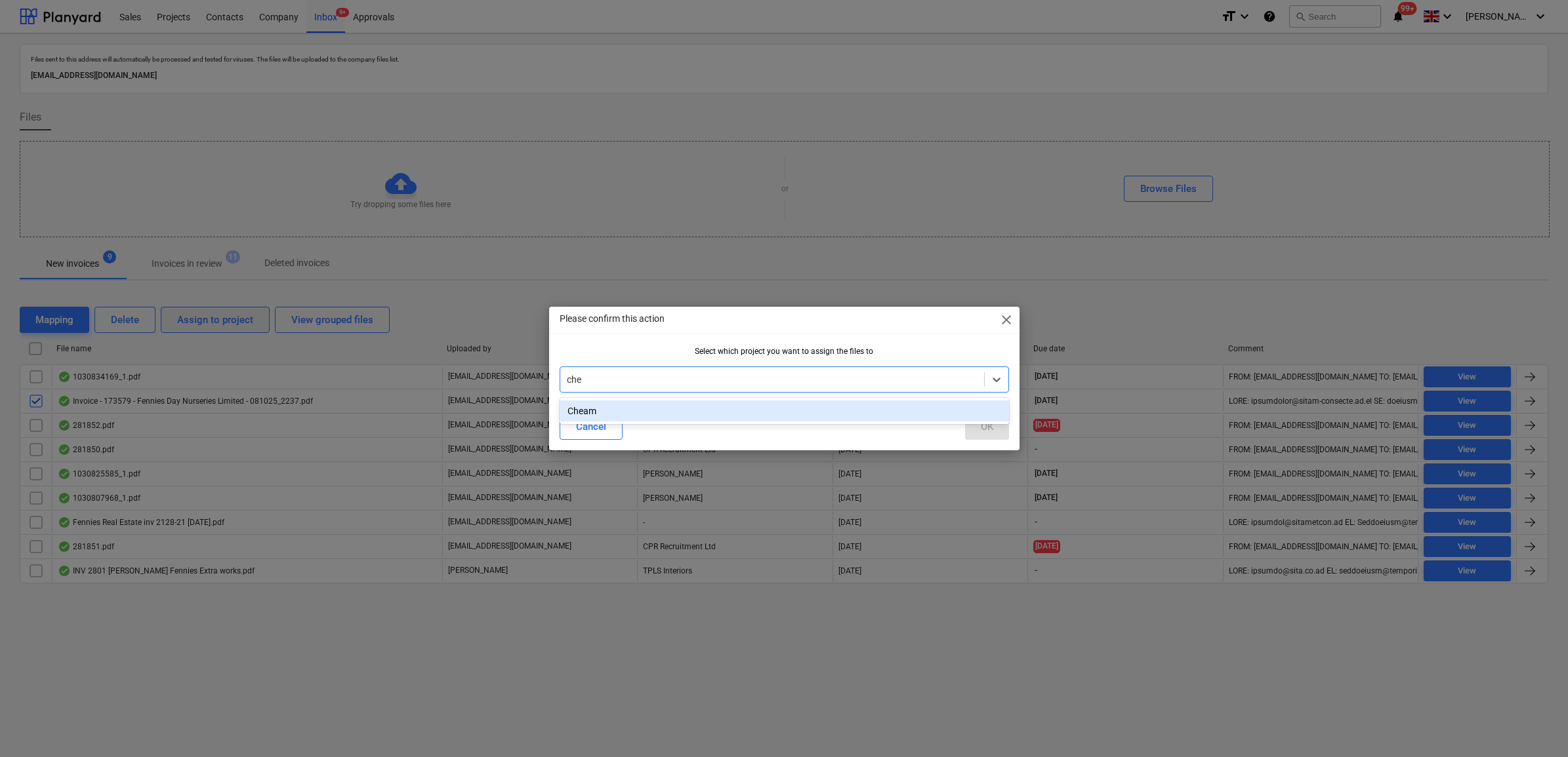
type input "chea"
click at [637, 410] on div "Cheam" at bounding box center [784, 411] width 449 height 21
click at [980, 425] on div "OK" at bounding box center [986, 427] width 12 height 17
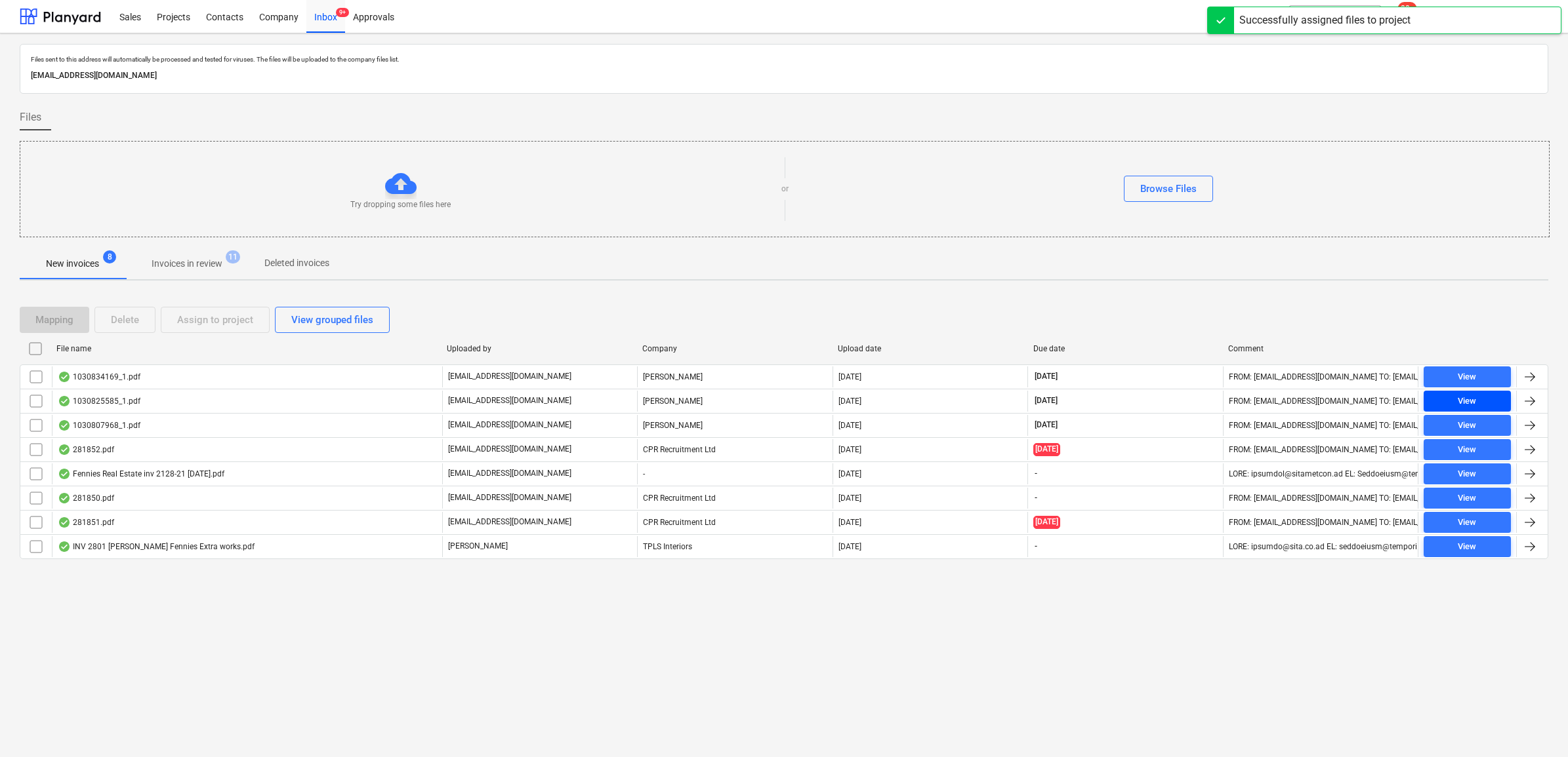
click at [1488, 404] on span "View" at bounding box center [1467, 402] width 77 height 15
click at [27, 401] on input "checkbox" at bounding box center [36, 401] width 21 height 21
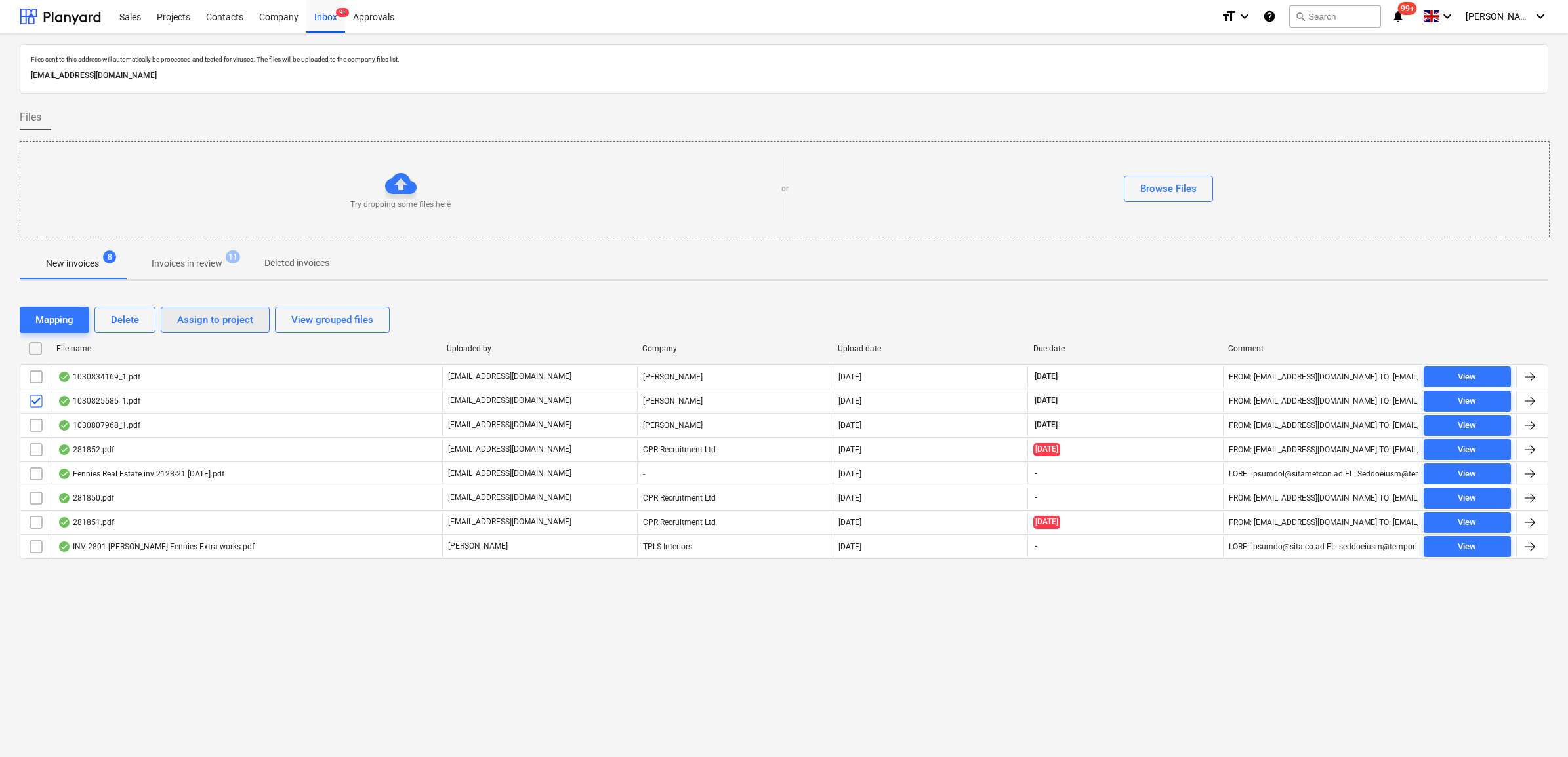
click at [181, 316] on div "Assign to project" at bounding box center [215, 320] width 76 height 17
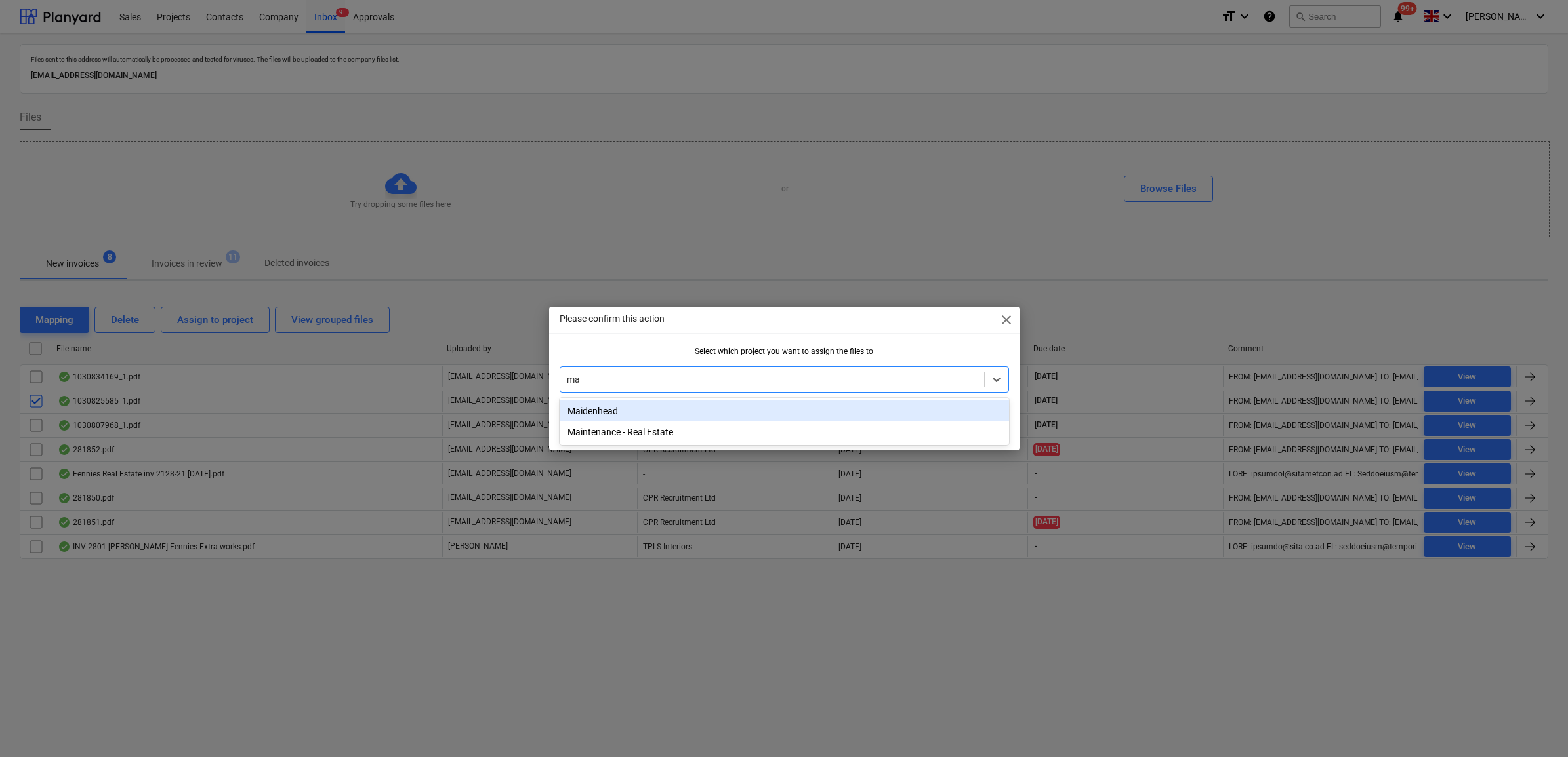
type input "mai"
click at [641, 417] on div "Maidenhead" at bounding box center [784, 411] width 449 height 21
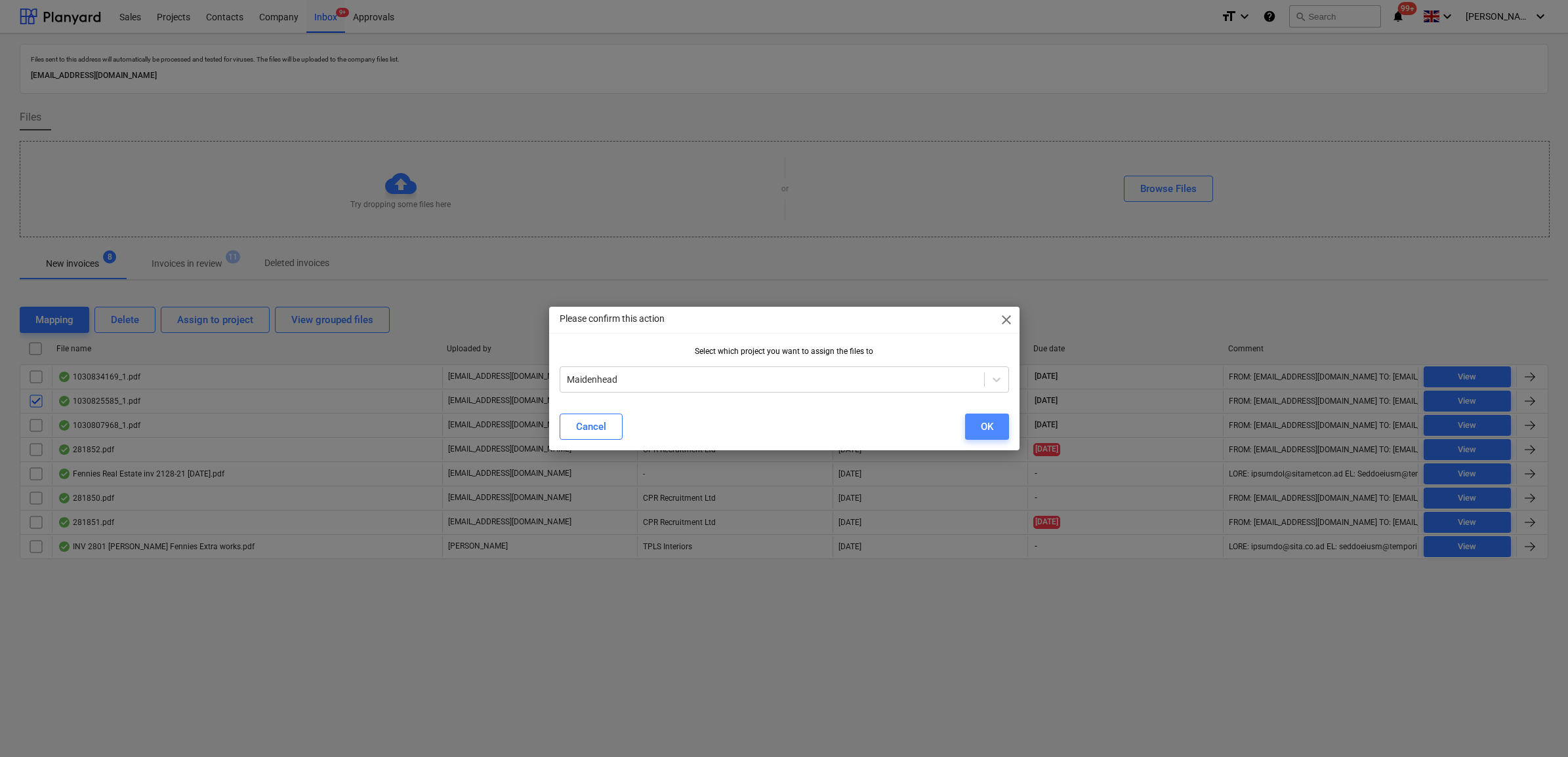
click at [995, 420] on button "OK" at bounding box center [986, 427] width 44 height 27
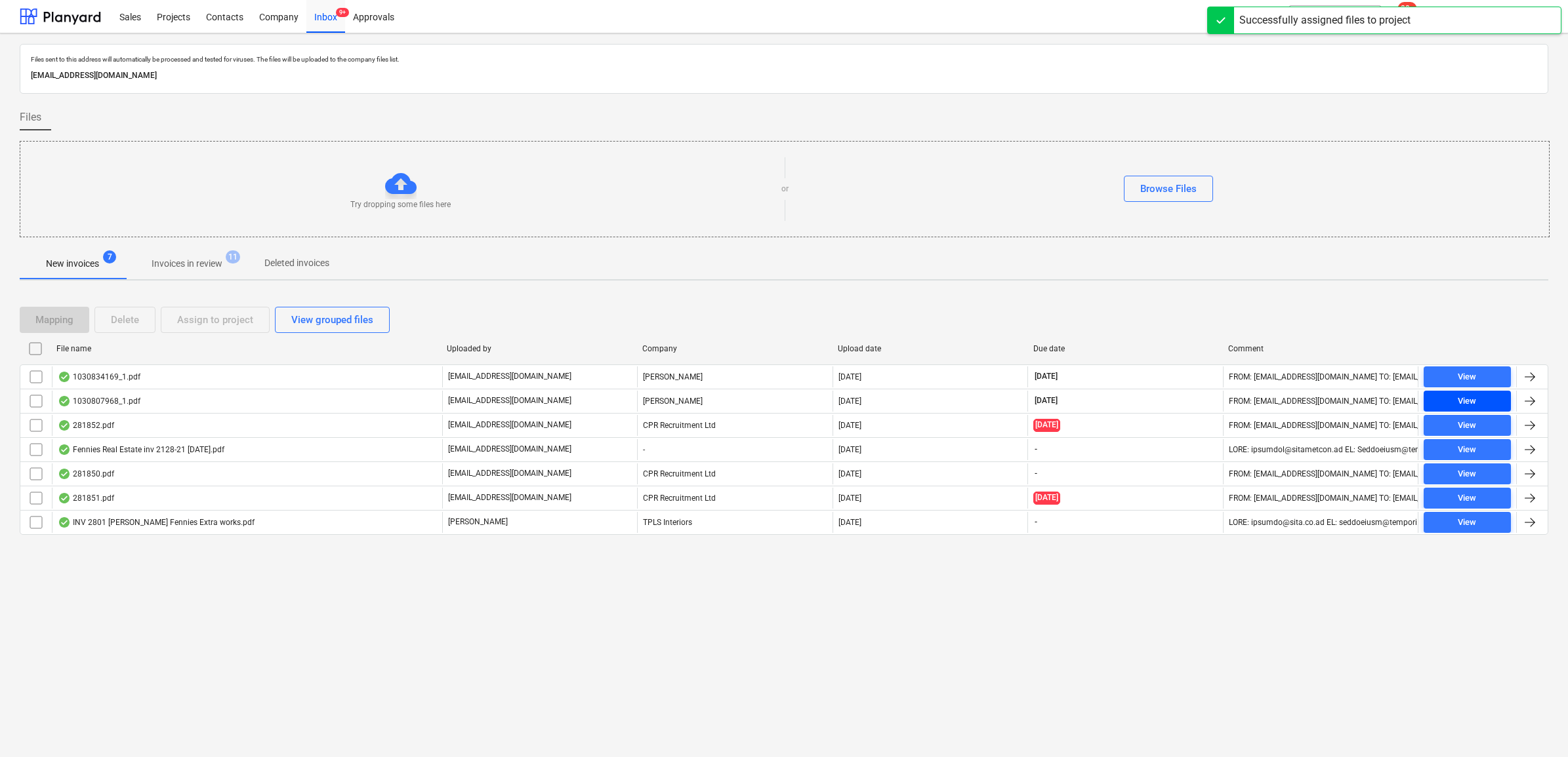
click at [1473, 403] on div "View" at bounding box center [1467, 402] width 18 height 15
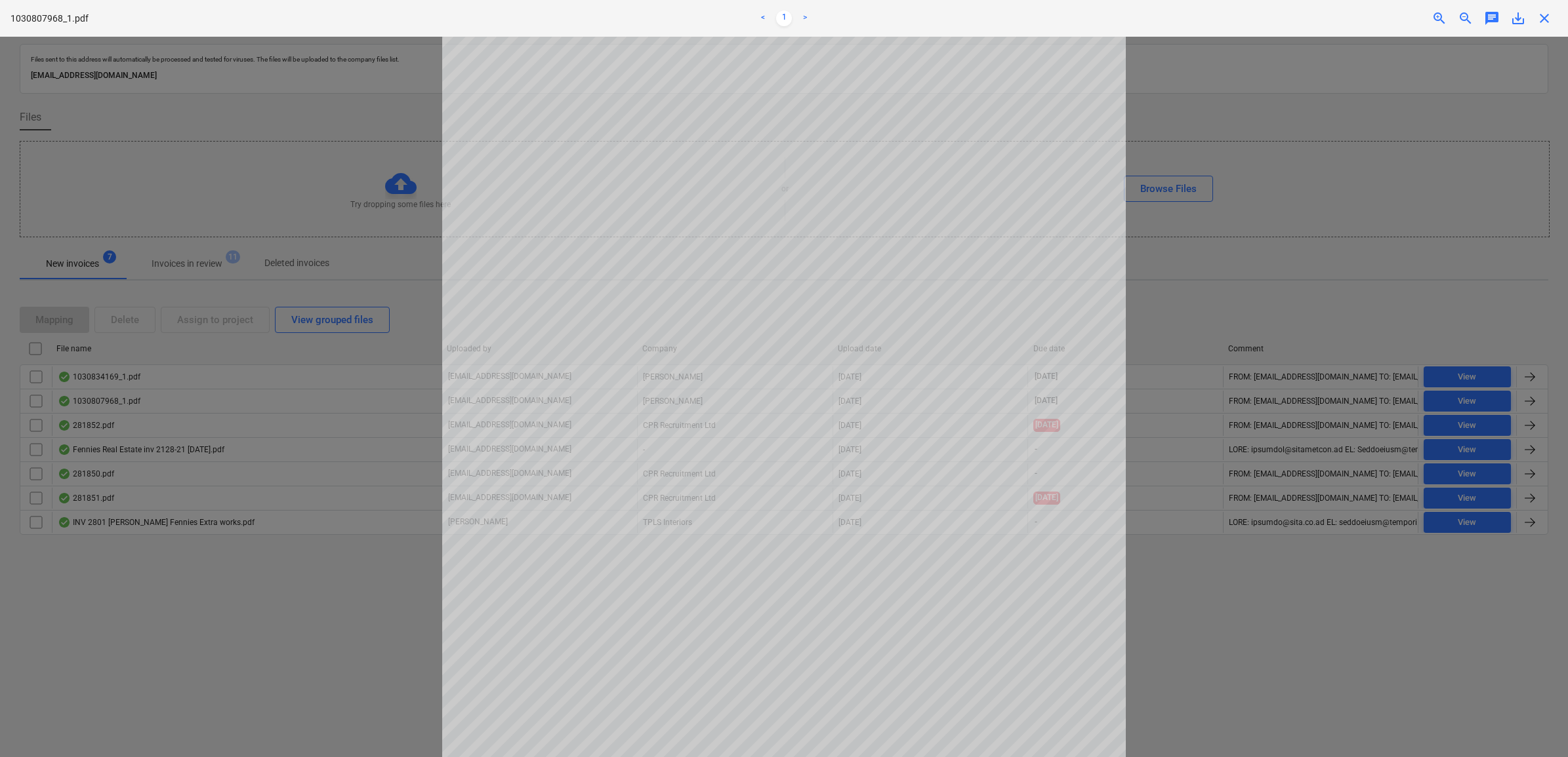
scroll to position [246, 0]
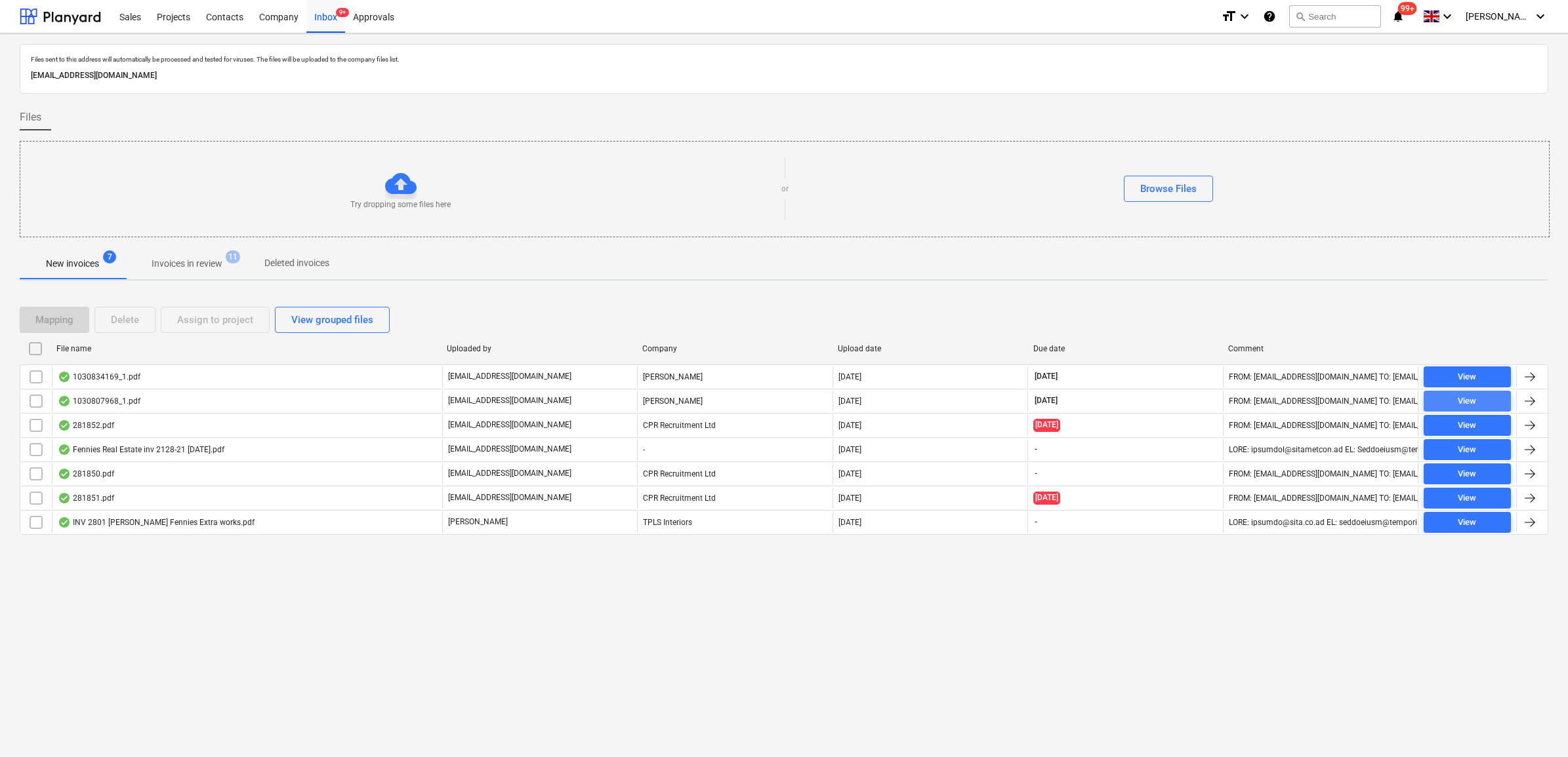
click at [1453, 401] on span "View" at bounding box center [1467, 402] width 77 height 15
click at [1458, 401] on div "View" at bounding box center [1467, 402] width 18 height 15
click at [33, 401] on input "checkbox" at bounding box center [36, 401] width 21 height 21
click at [172, 322] on button "Assign to project" at bounding box center [215, 320] width 109 height 27
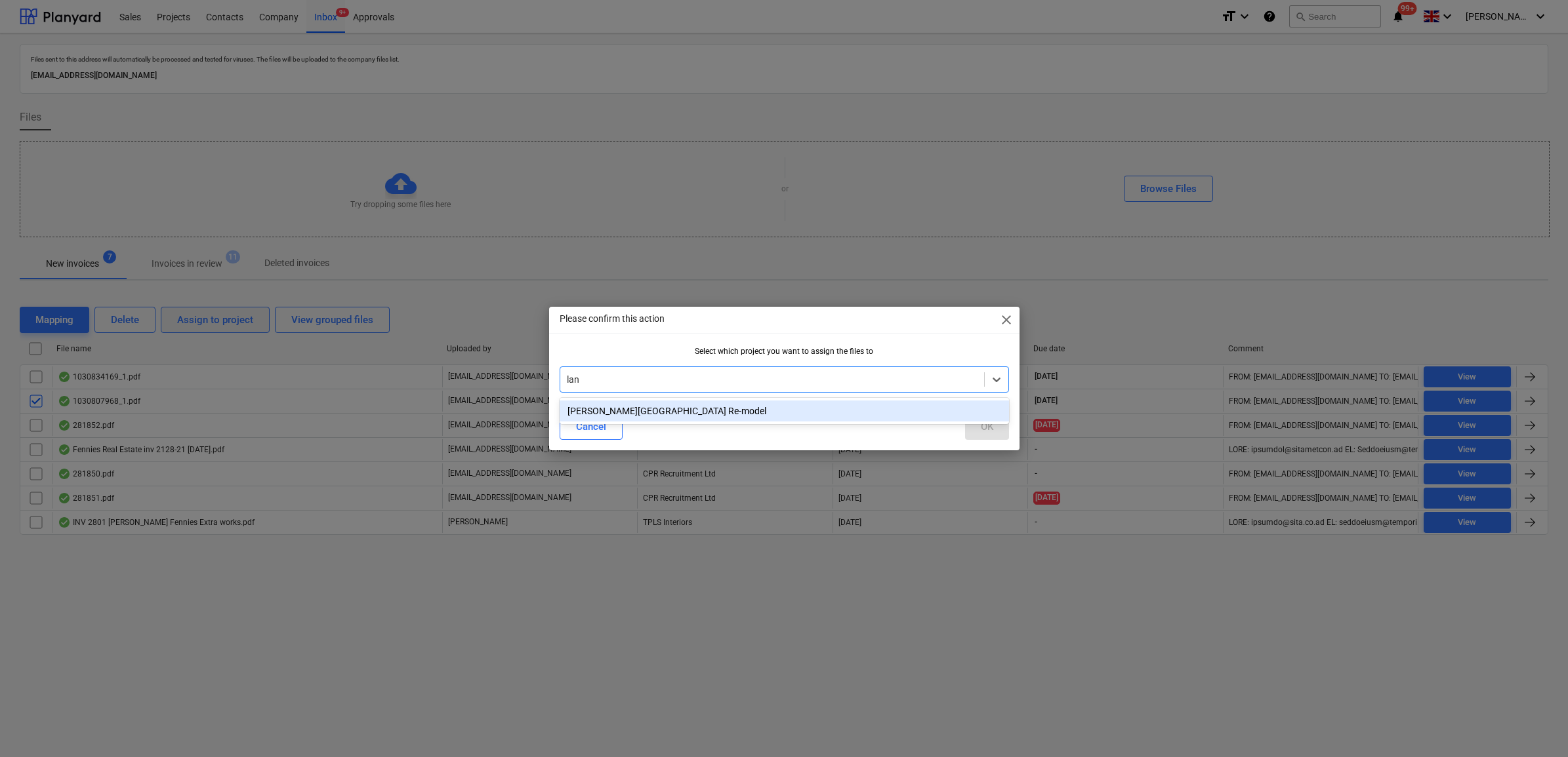
type input "lang"
click at [694, 402] on div "[PERSON_NAME][GEOGRAPHIC_DATA] Re-model" at bounding box center [784, 411] width 449 height 21
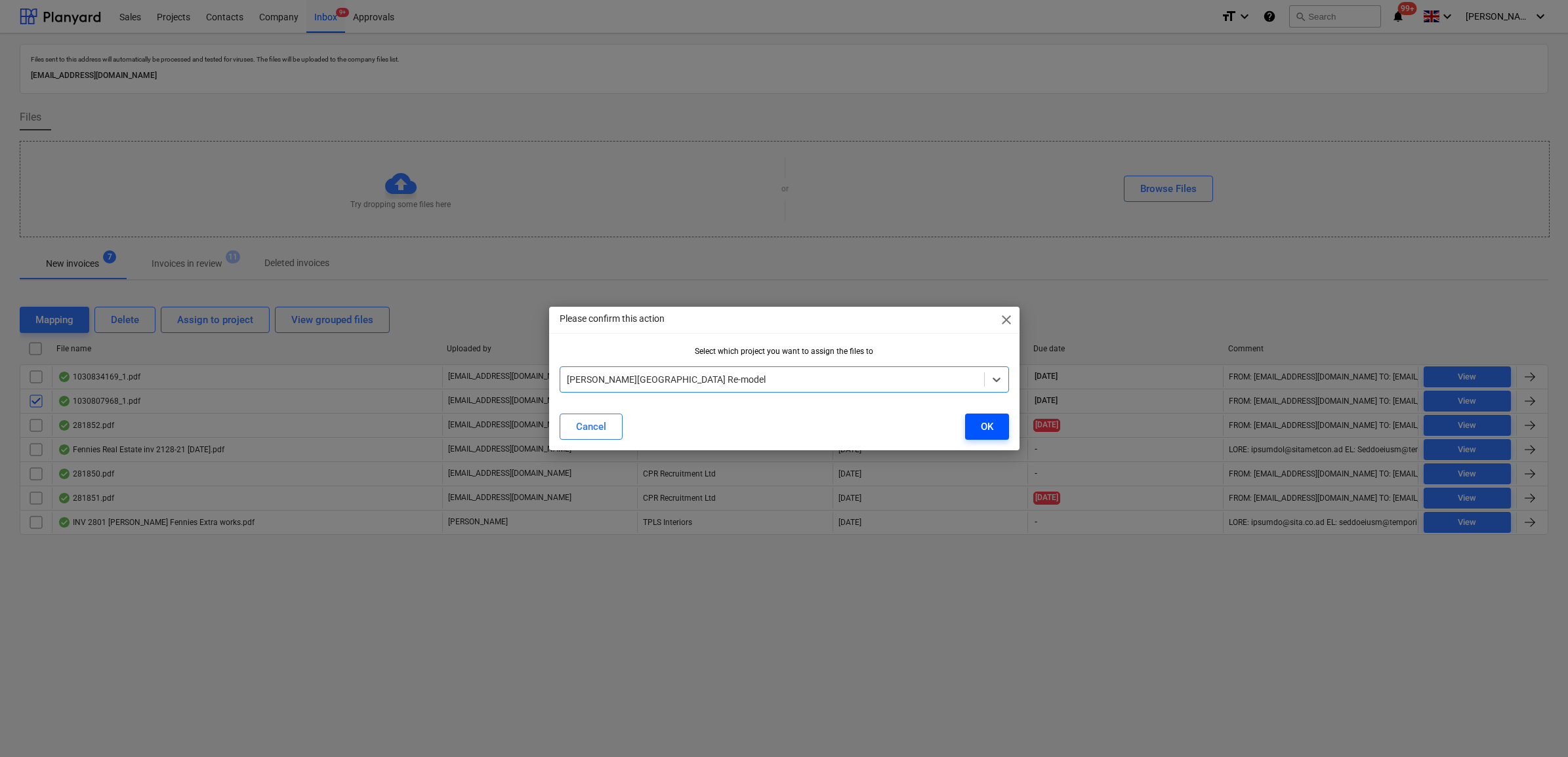
click at [986, 427] on div "OK" at bounding box center [986, 427] width 12 height 17
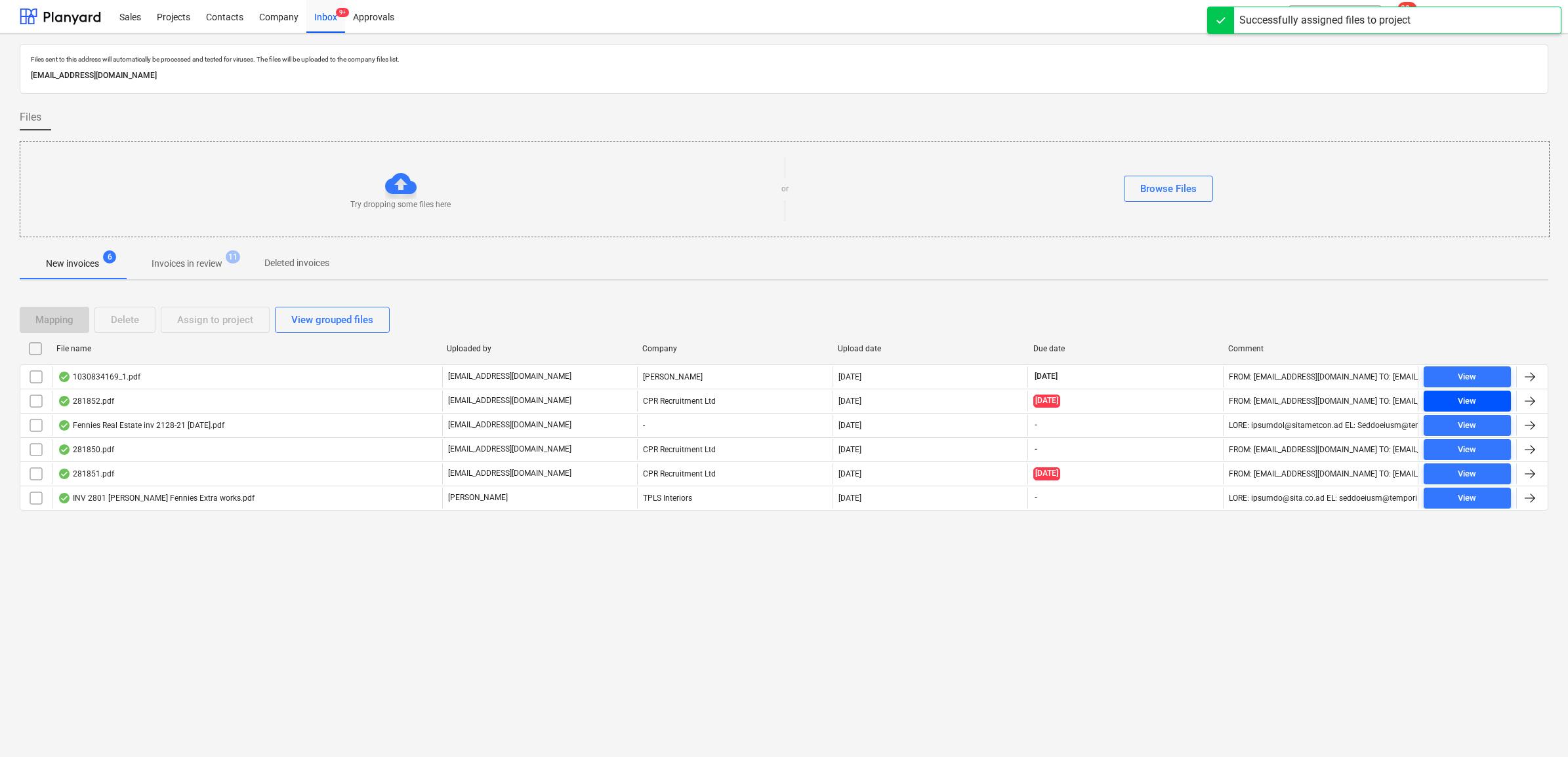
click at [1470, 398] on div "View" at bounding box center [1467, 402] width 18 height 15
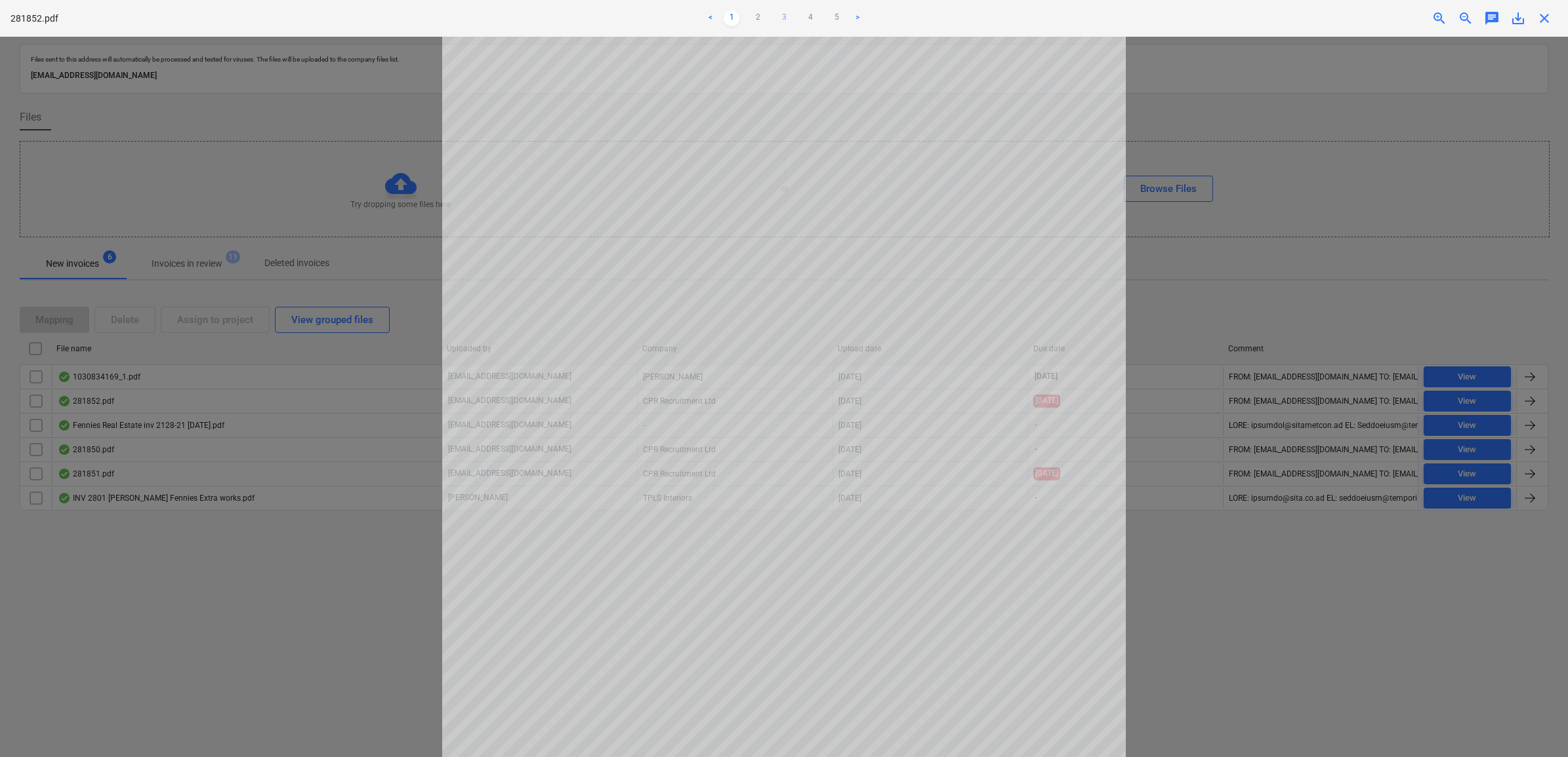
click at [781, 14] on link "3" at bounding box center [783, 18] width 16 height 16
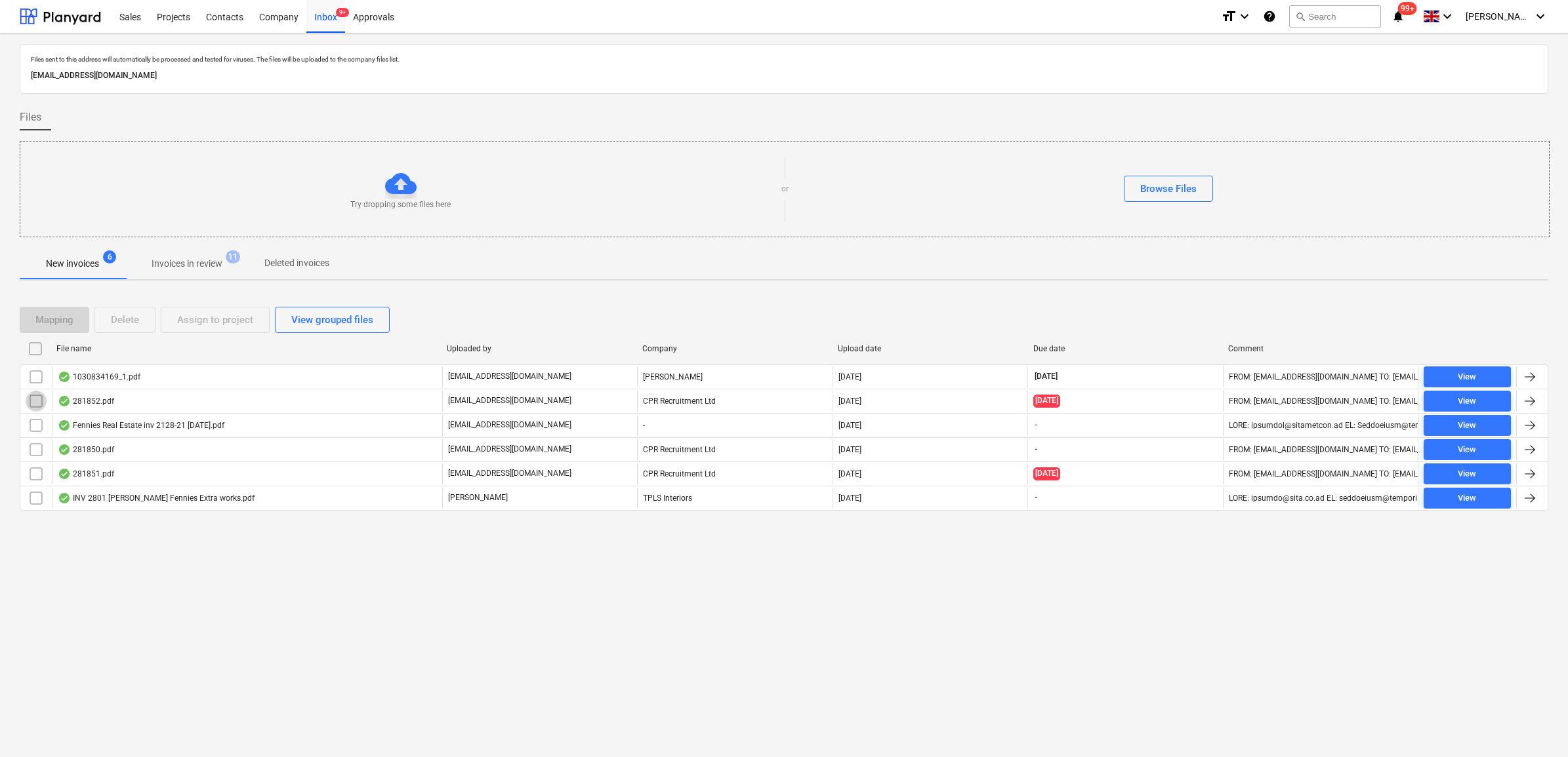
click at [36, 400] on input "checkbox" at bounding box center [36, 401] width 21 height 21
click at [197, 308] on button "Assign to project" at bounding box center [215, 320] width 109 height 27
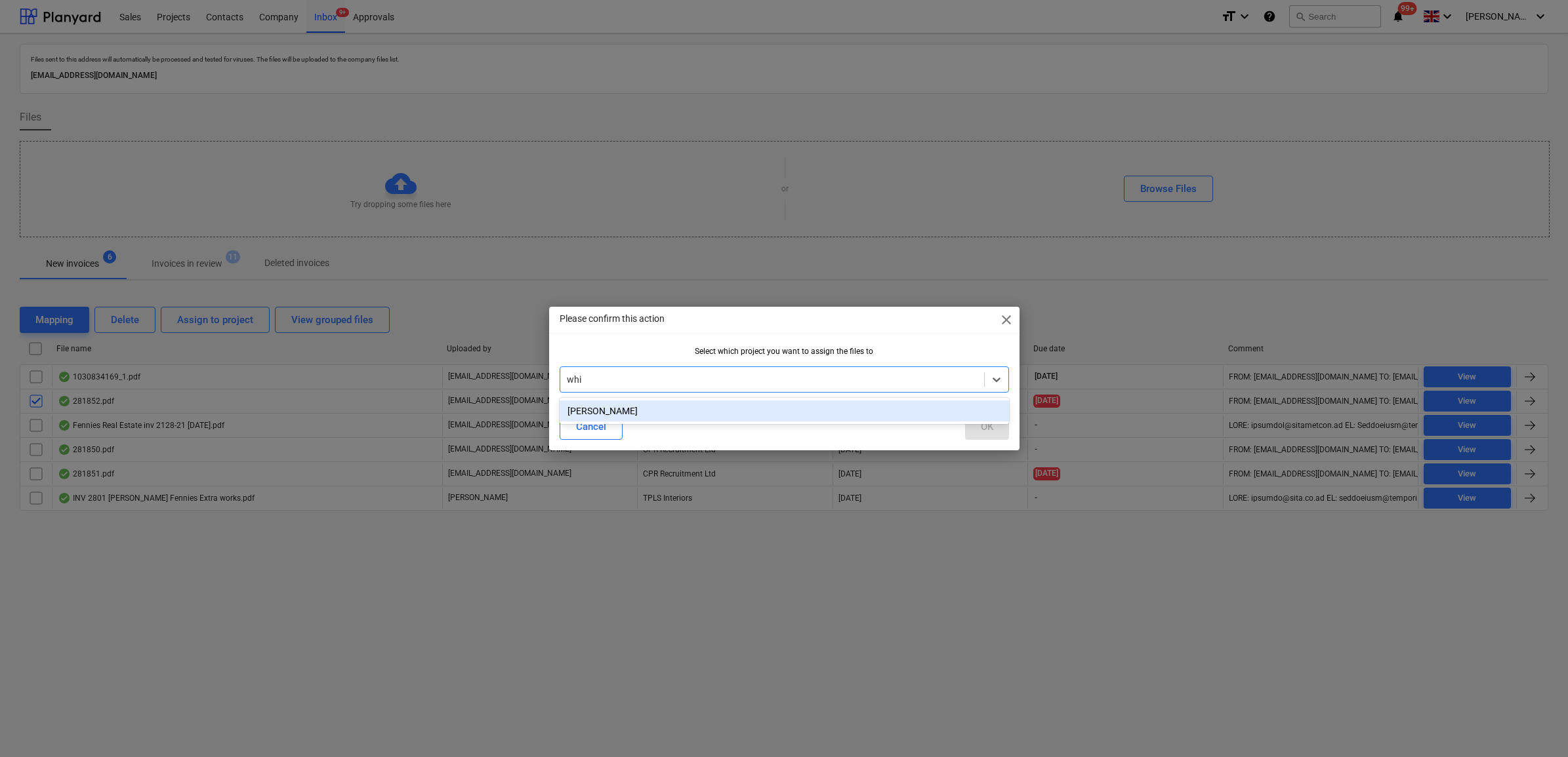
type input "whit"
click at [811, 407] on div "[PERSON_NAME]" at bounding box center [784, 411] width 449 height 21
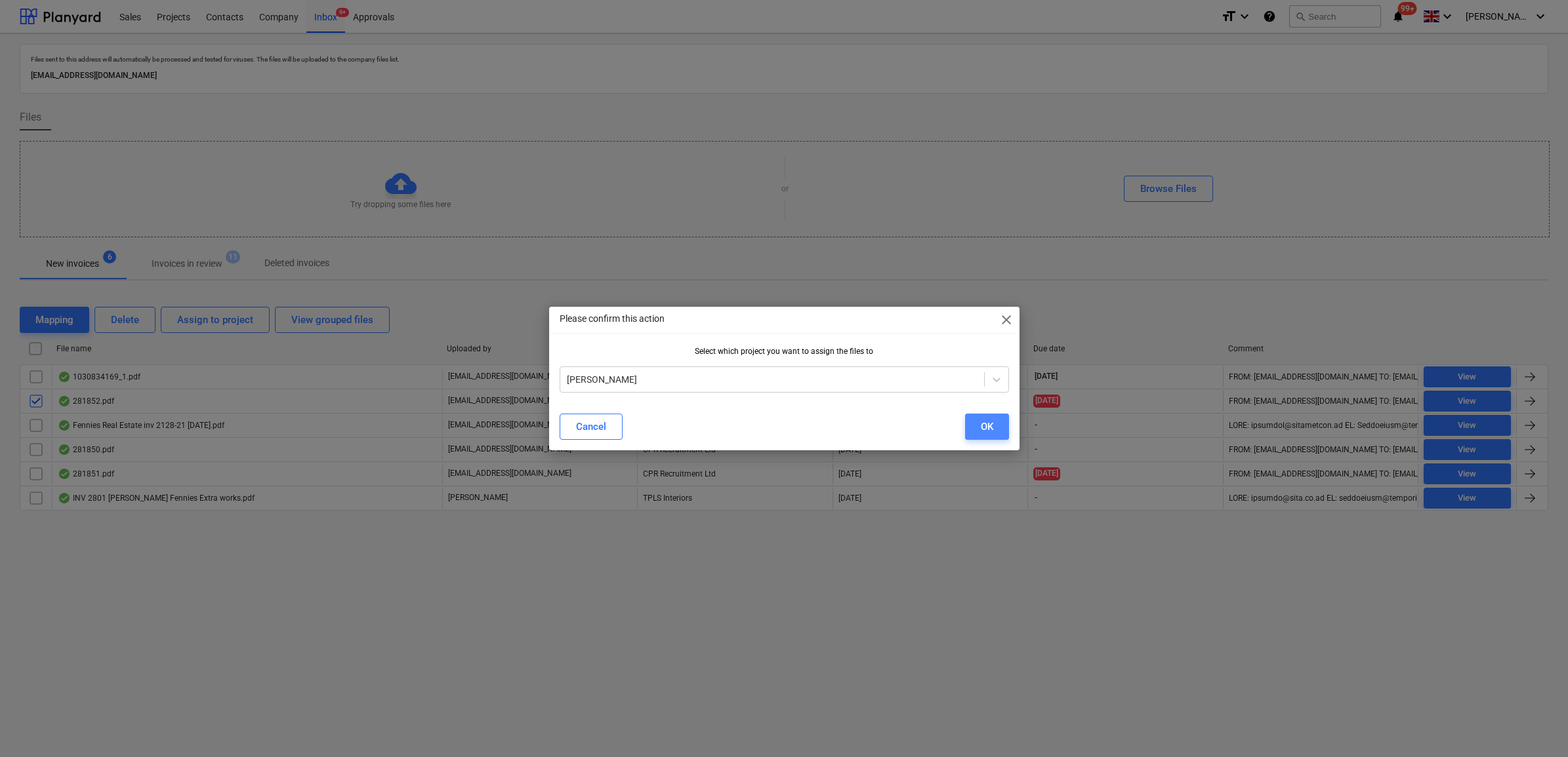
click at [975, 424] on button "OK" at bounding box center [986, 427] width 44 height 27
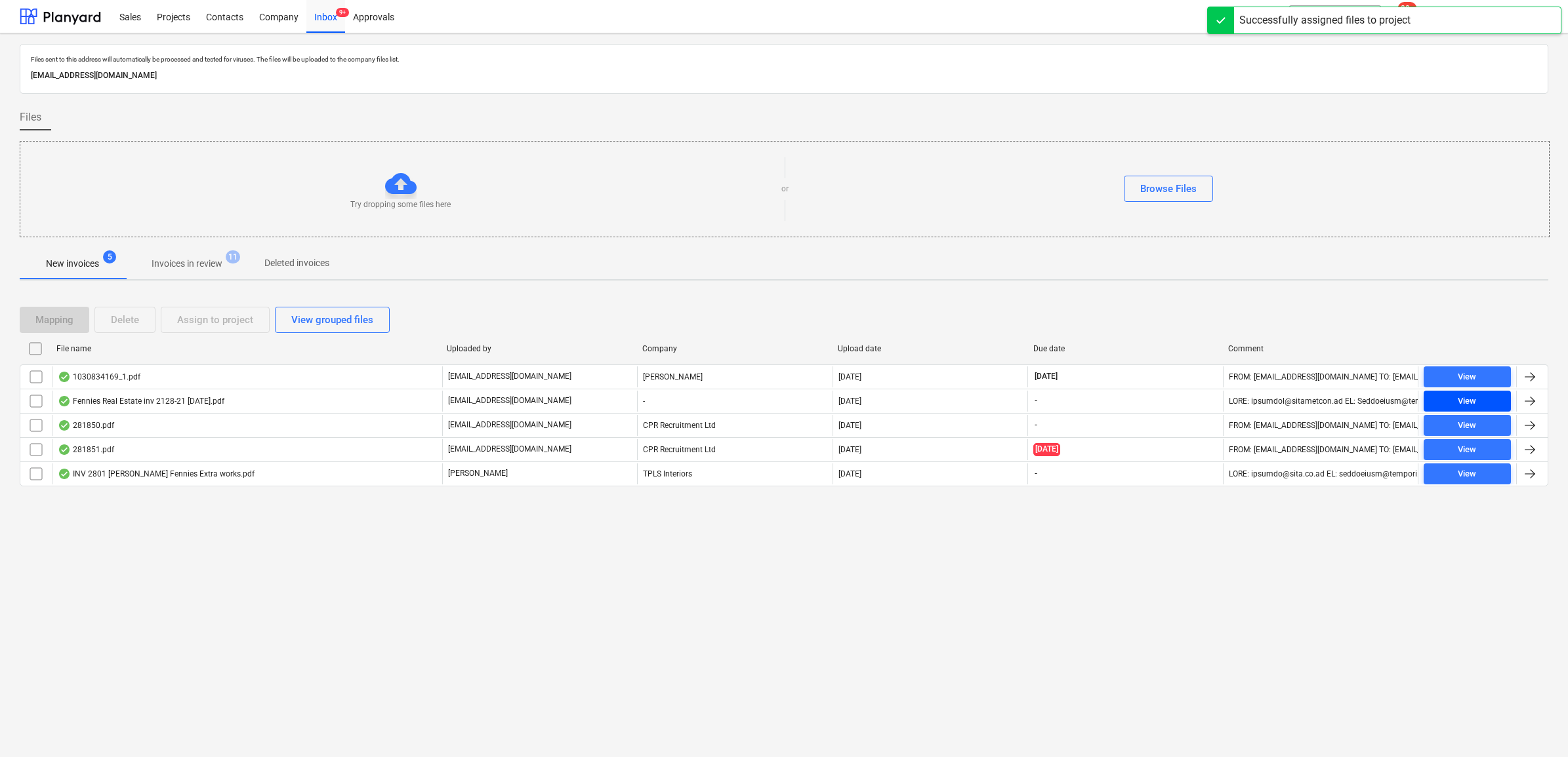
click at [1458, 407] on div "View" at bounding box center [1467, 402] width 18 height 15
click at [1486, 401] on span "View" at bounding box center [1467, 402] width 77 height 15
click at [1439, 395] on span "View" at bounding box center [1467, 402] width 77 height 15
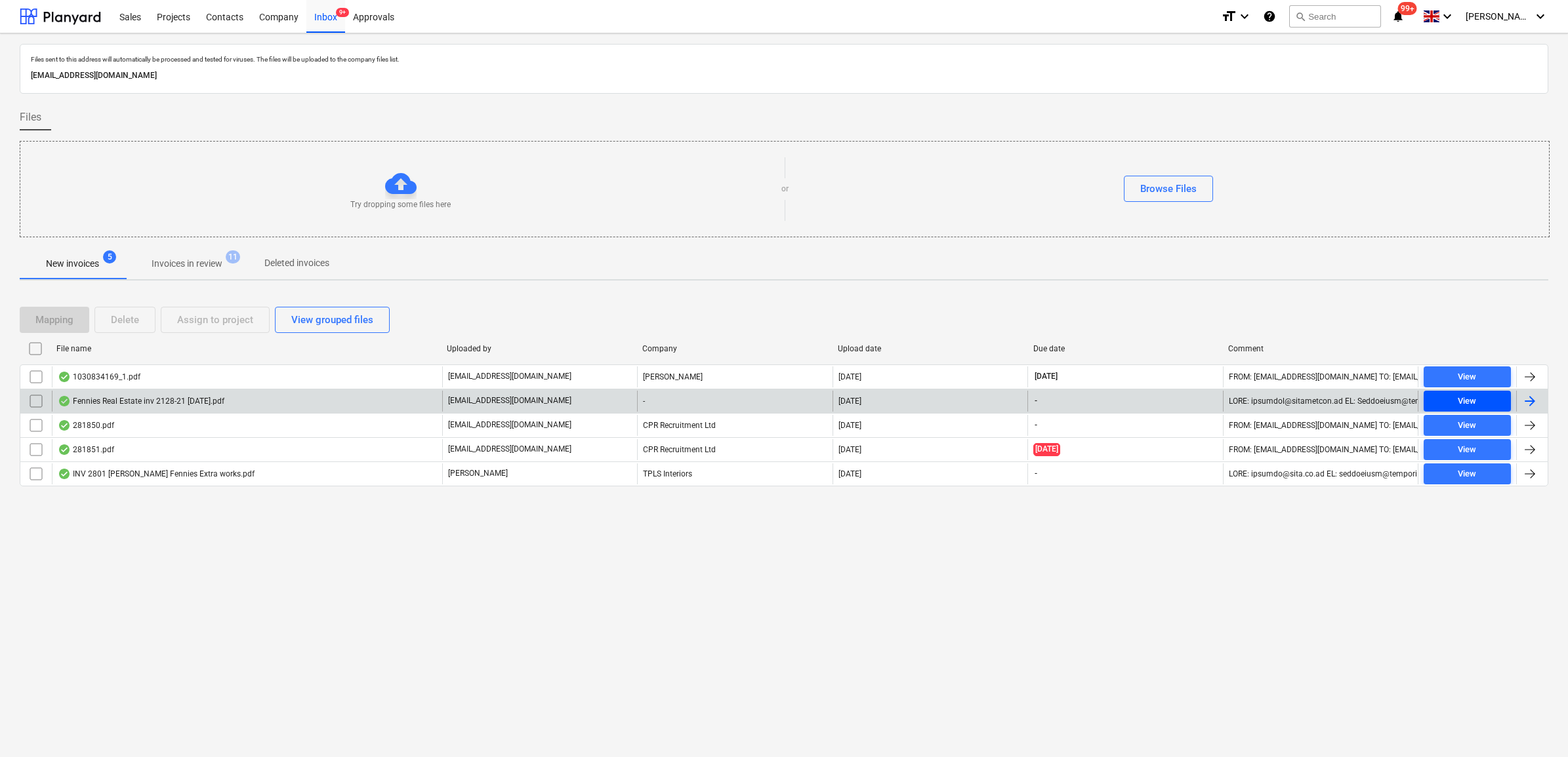
click at [1458, 395] on div "View" at bounding box center [1467, 402] width 18 height 15
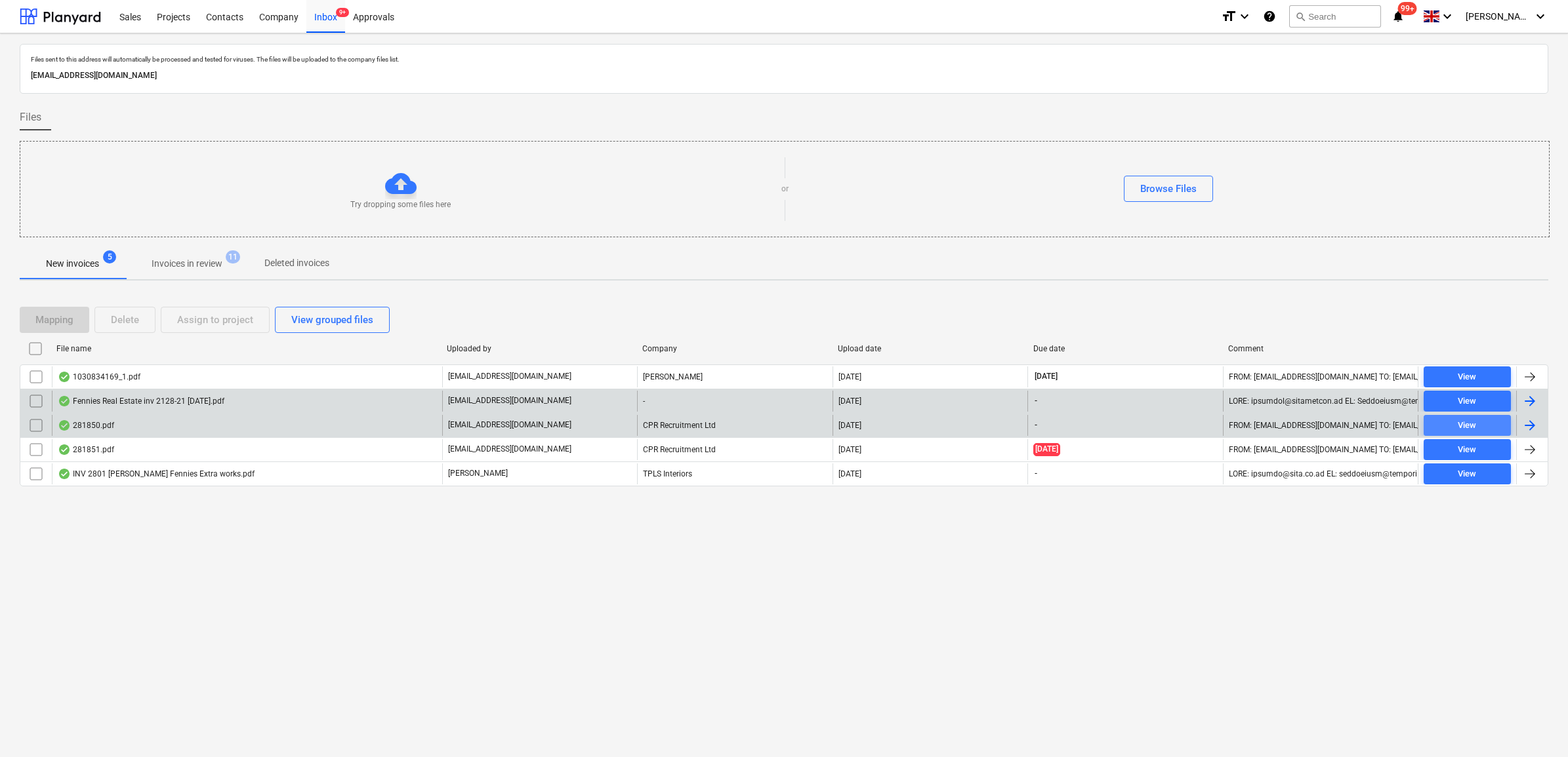
click at [1458, 418] on div "View" at bounding box center [1467, 426] width 18 height 15
click at [1474, 427] on div "View" at bounding box center [1467, 426] width 18 height 15
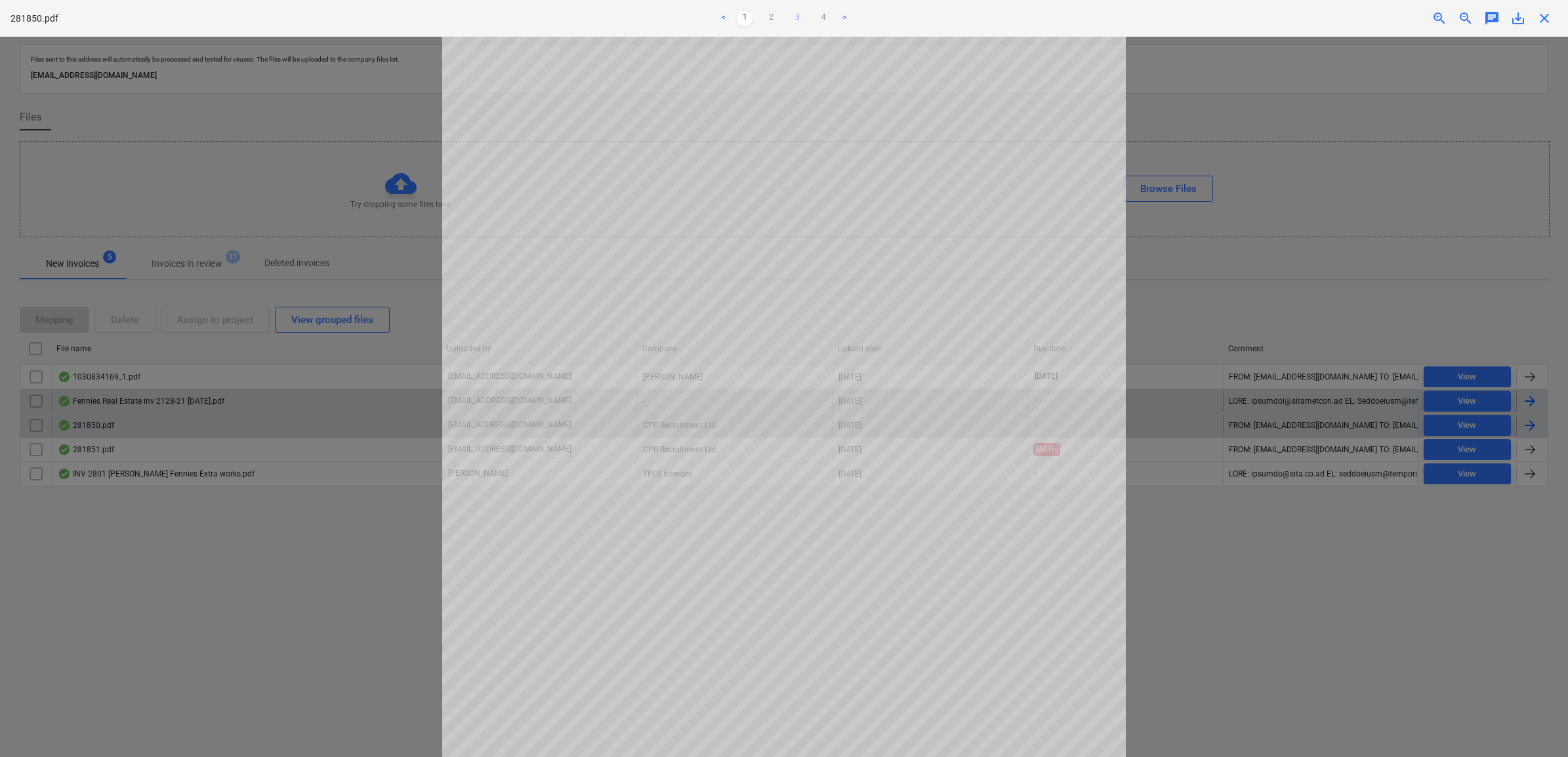
click at [798, 22] on link "3" at bounding box center [796, 18] width 16 height 16
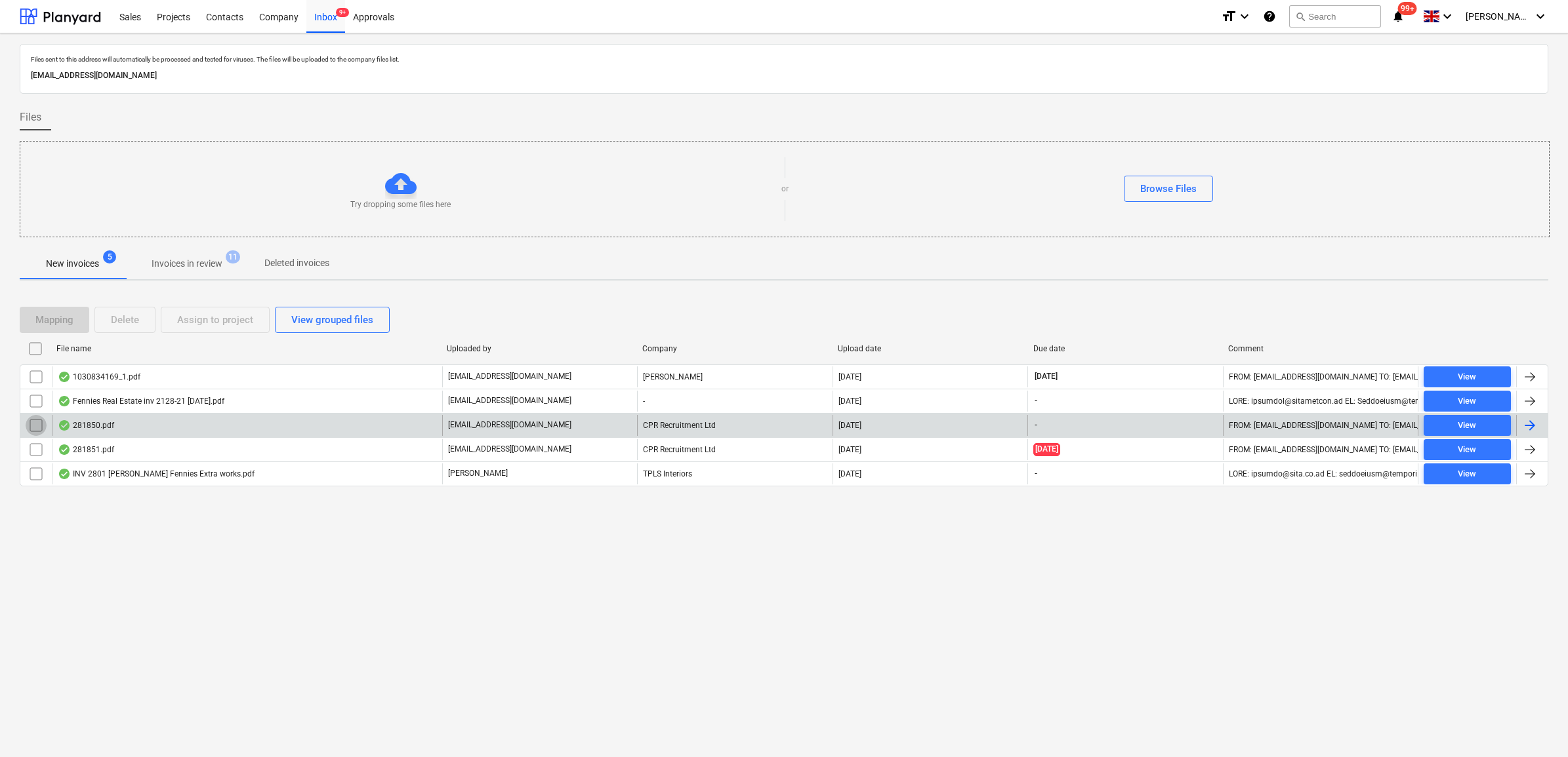
click at [35, 427] on input "checkbox" at bounding box center [36, 425] width 21 height 21
click at [204, 325] on div "Assign to project" at bounding box center [215, 320] width 76 height 17
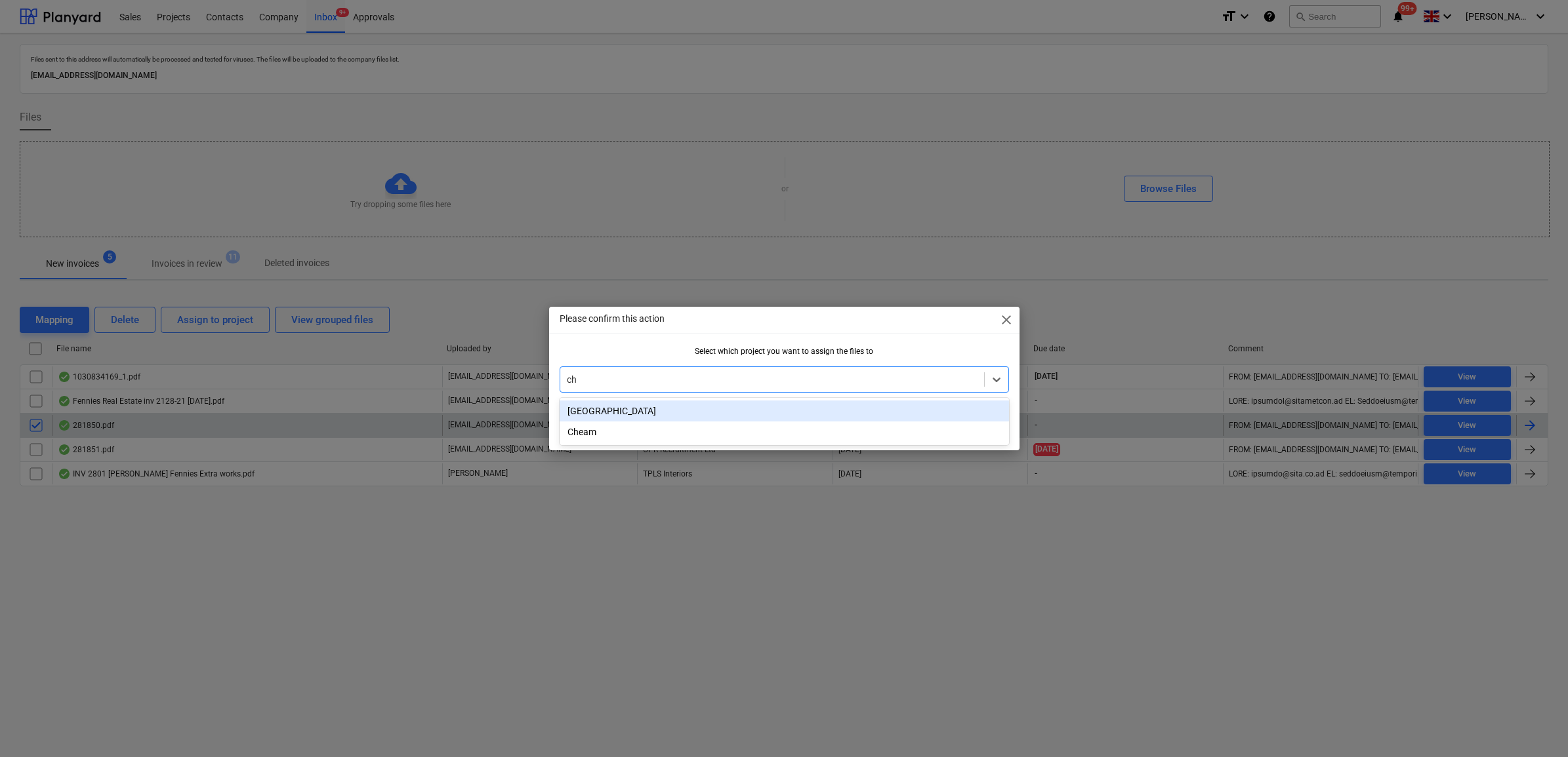
type input "che"
click at [618, 413] on div "Cheam" at bounding box center [784, 411] width 449 height 21
click at [1002, 432] on button "OK" at bounding box center [986, 427] width 44 height 27
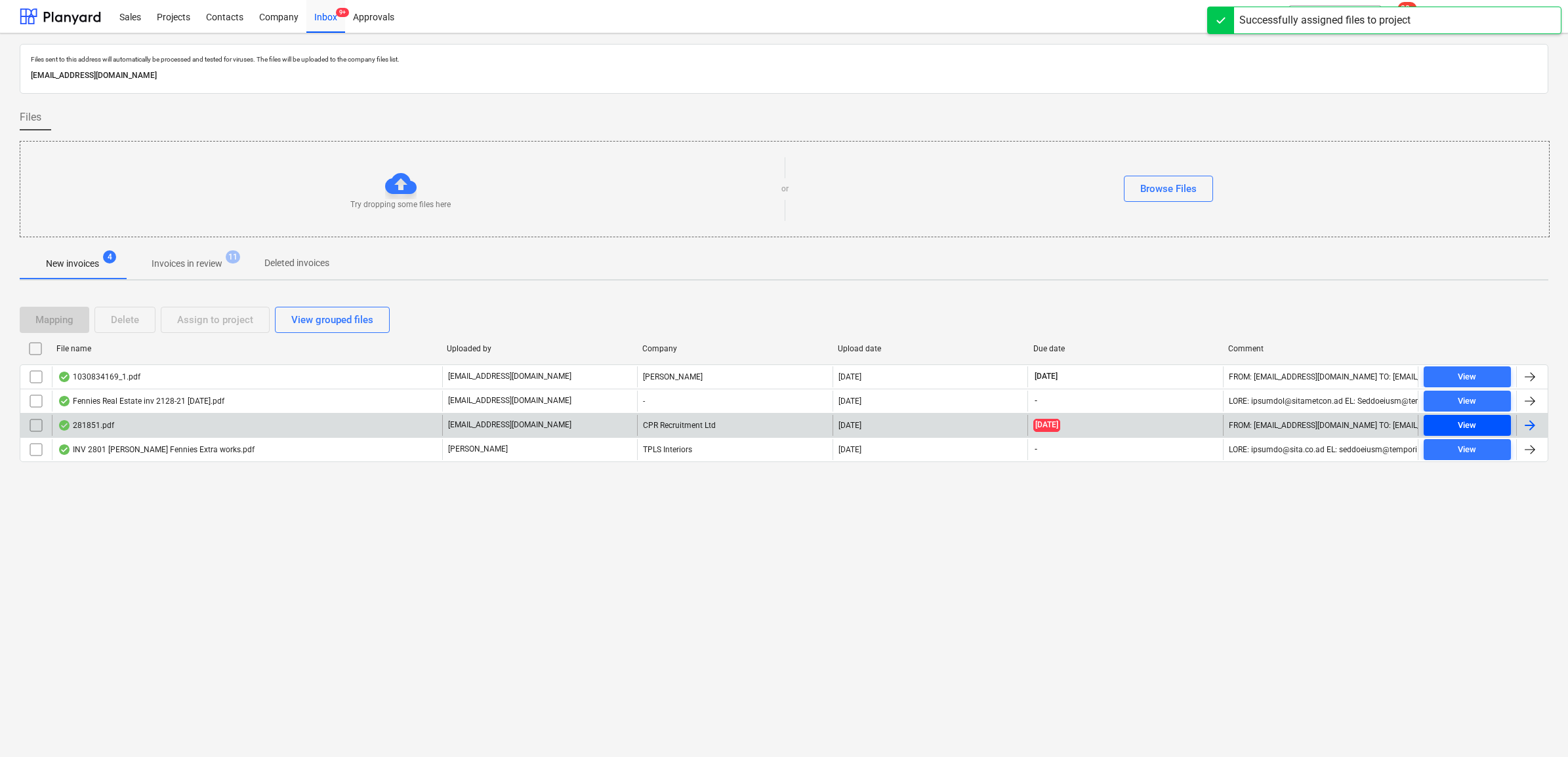
click at [1467, 421] on div "View" at bounding box center [1467, 426] width 18 height 15
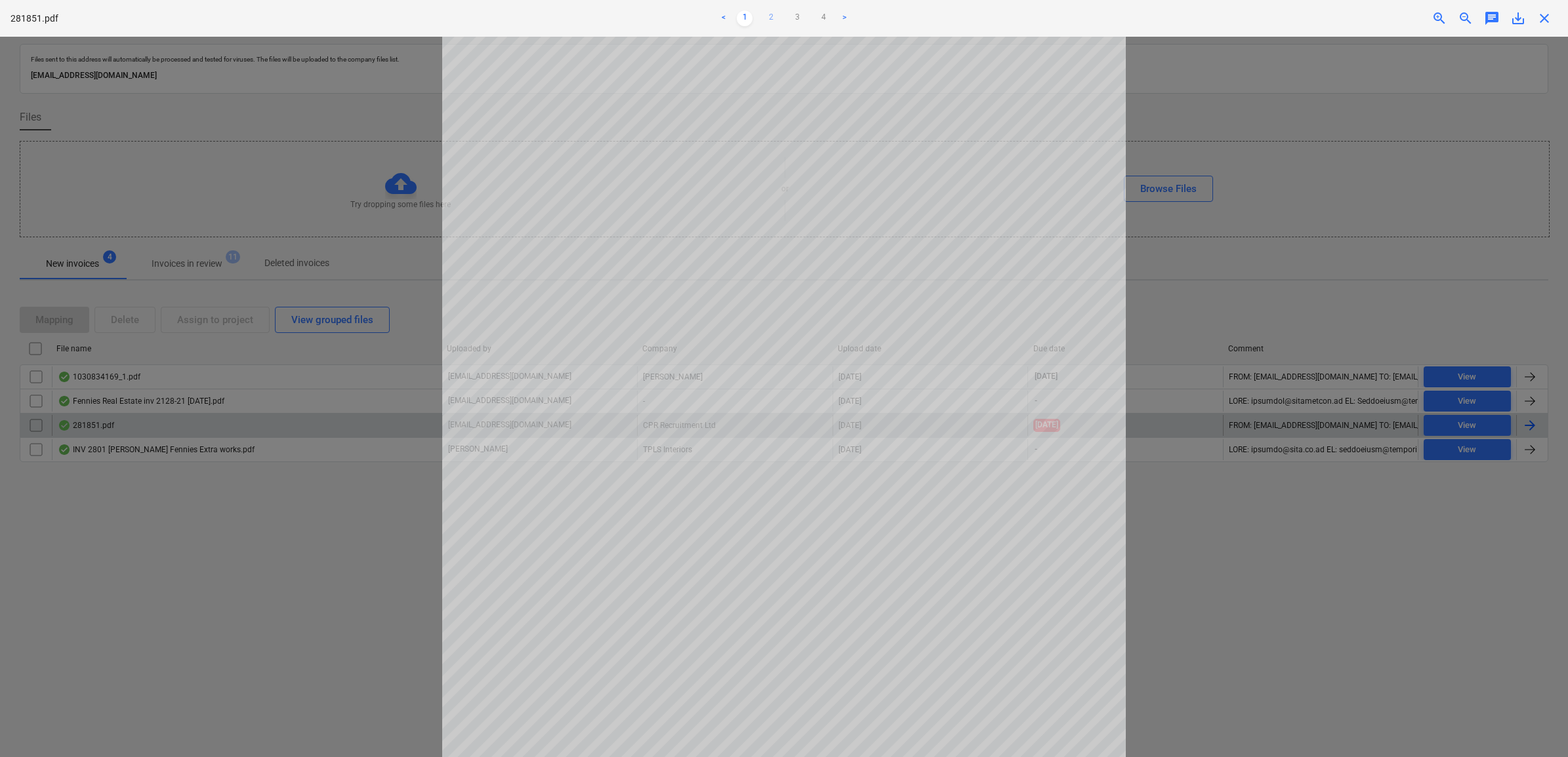
click at [771, 17] on link "2" at bounding box center [770, 18] width 16 height 16
click at [801, 18] on link "3" at bounding box center [796, 18] width 16 height 16
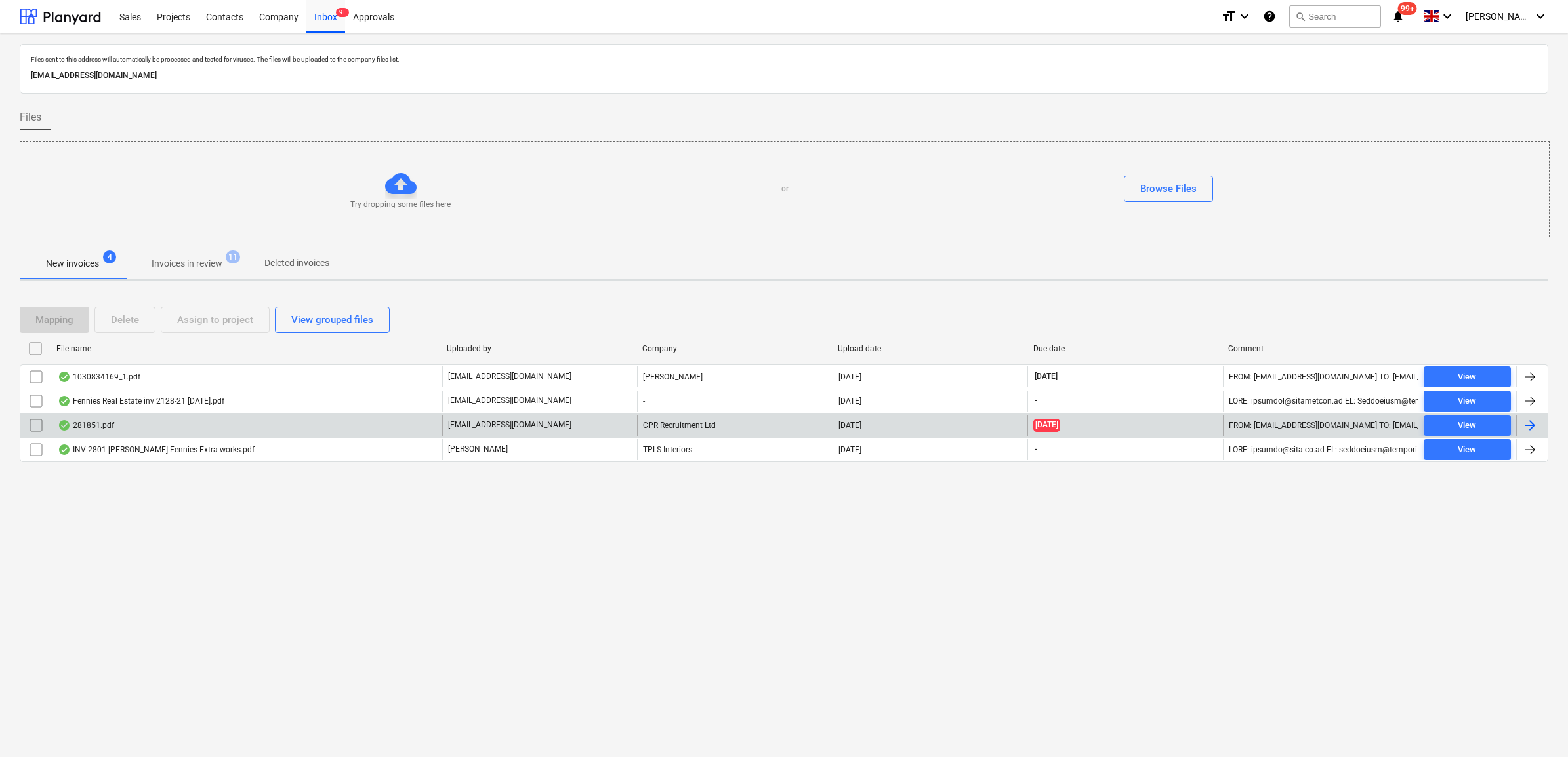
click at [41, 420] on input "checkbox" at bounding box center [36, 425] width 21 height 21
click at [172, 323] on button "Assign to project" at bounding box center [215, 320] width 109 height 27
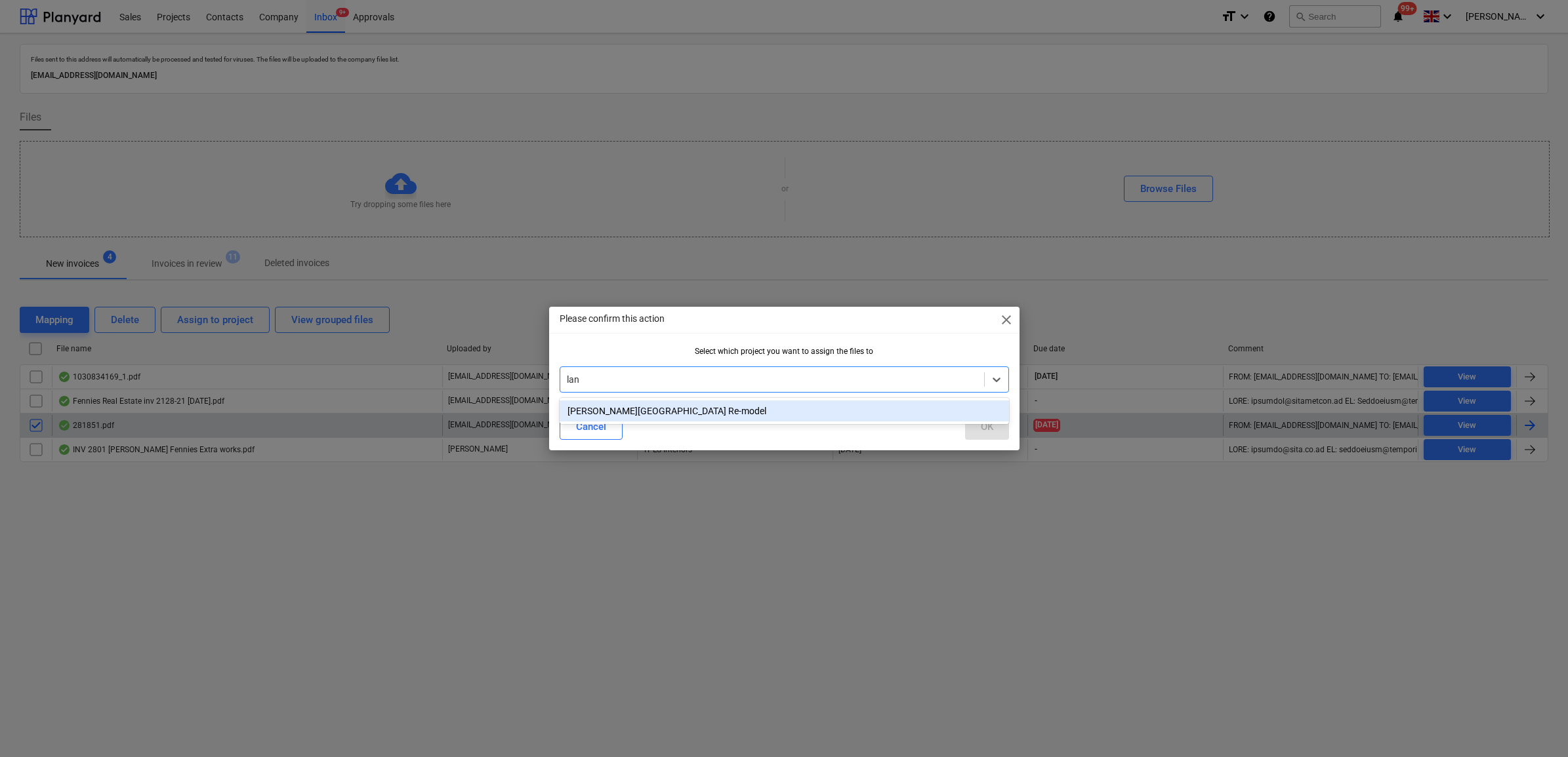
type input "lang"
click at [679, 407] on div "[PERSON_NAME][GEOGRAPHIC_DATA] Re-model" at bounding box center [784, 411] width 449 height 21
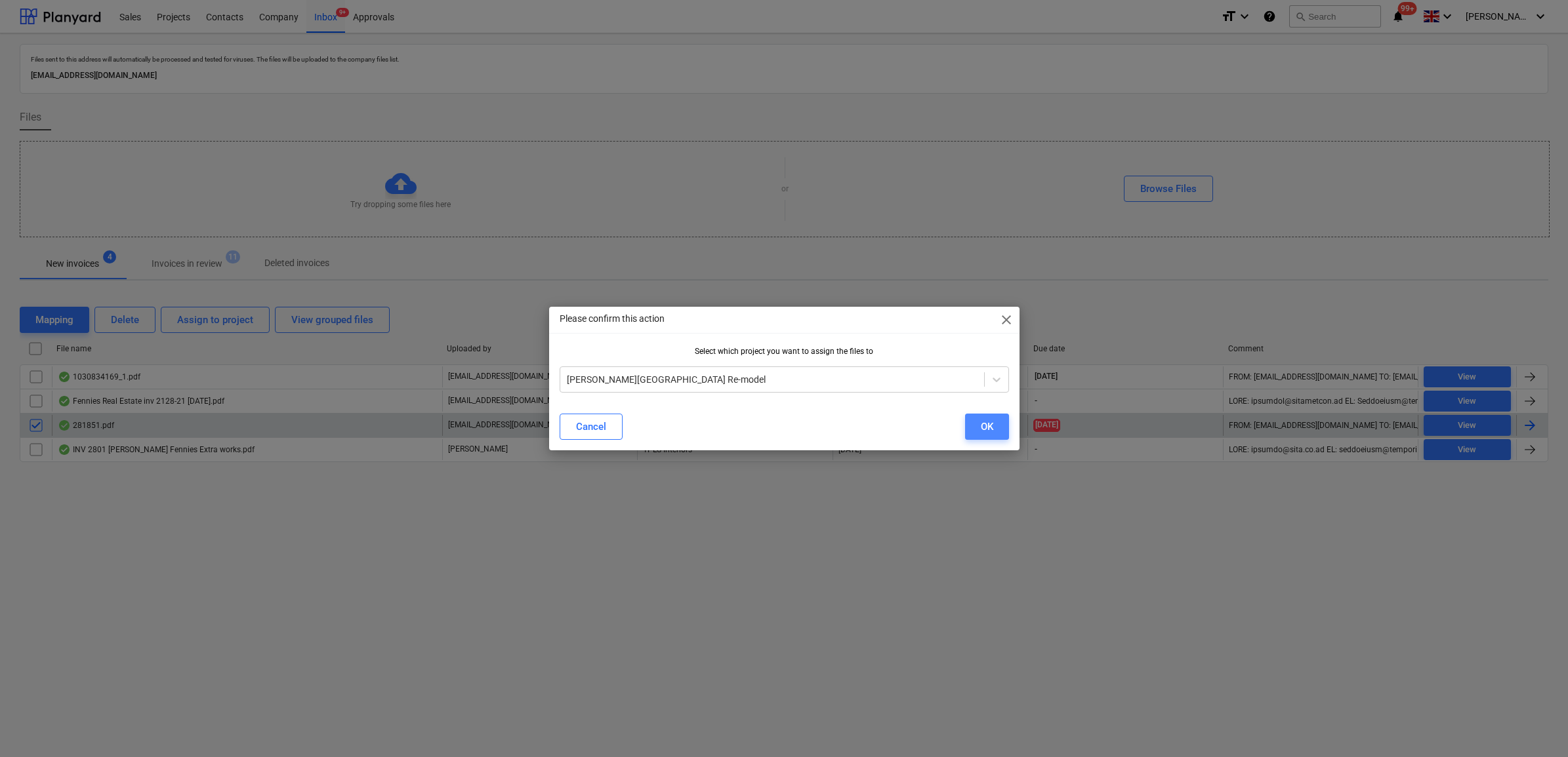
click at [995, 430] on button "OK" at bounding box center [986, 427] width 44 height 27
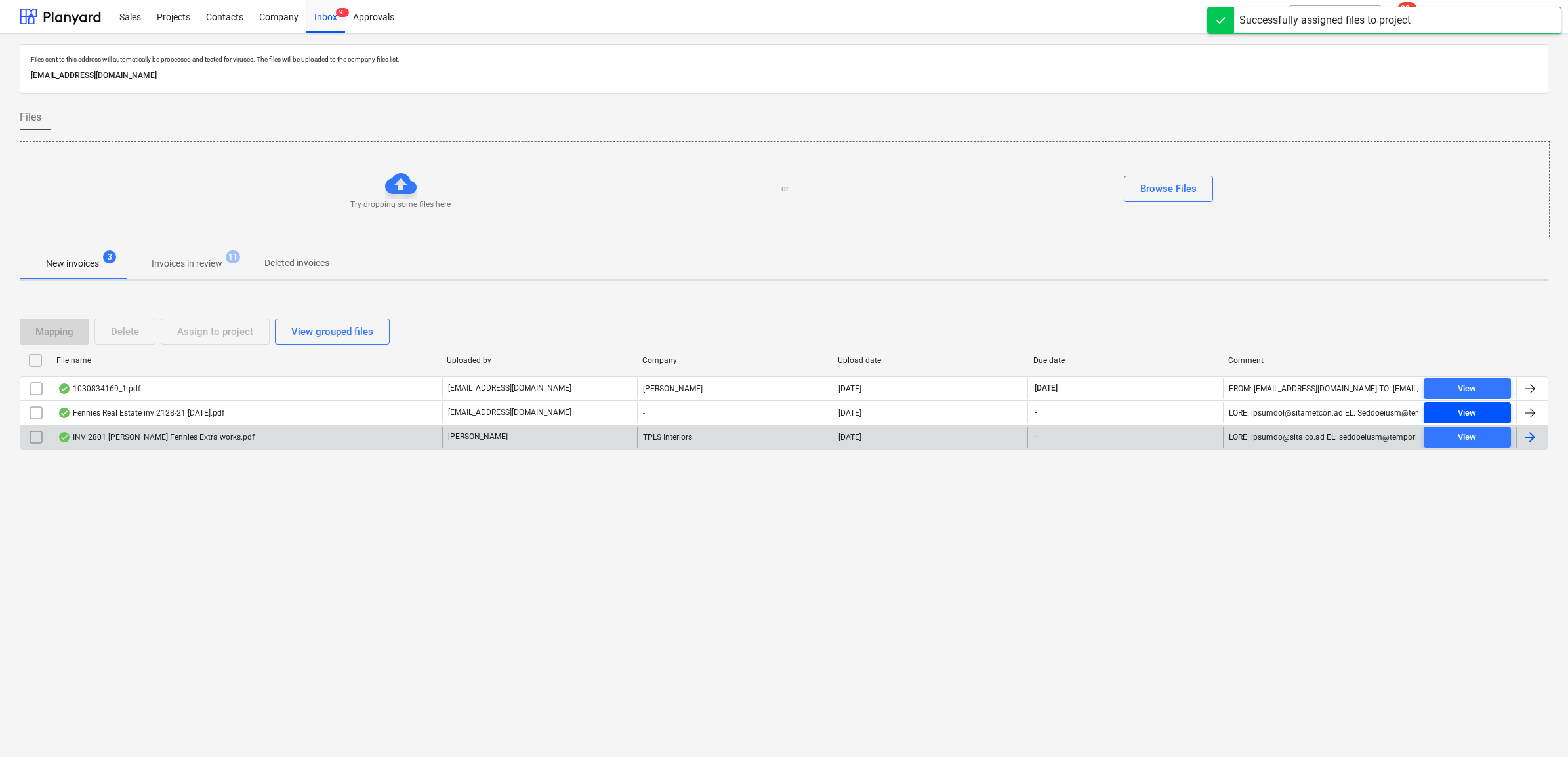
click at [1493, 414] on span "View" at bounding box center [1467, 413] width 77 height 15
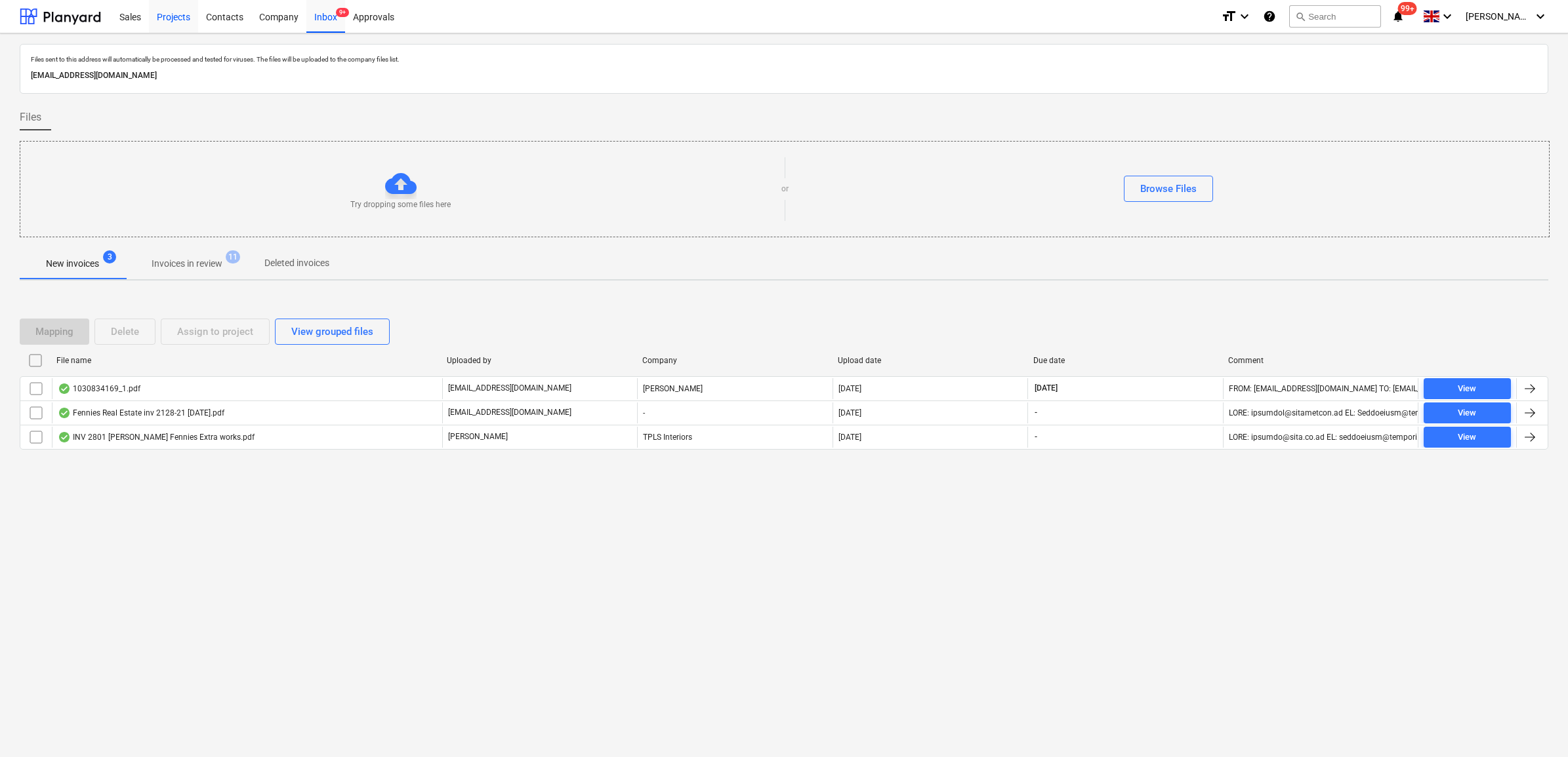
click at [179, 14] on div "Projects" at bounding box center [173, 16] width 49 height 33
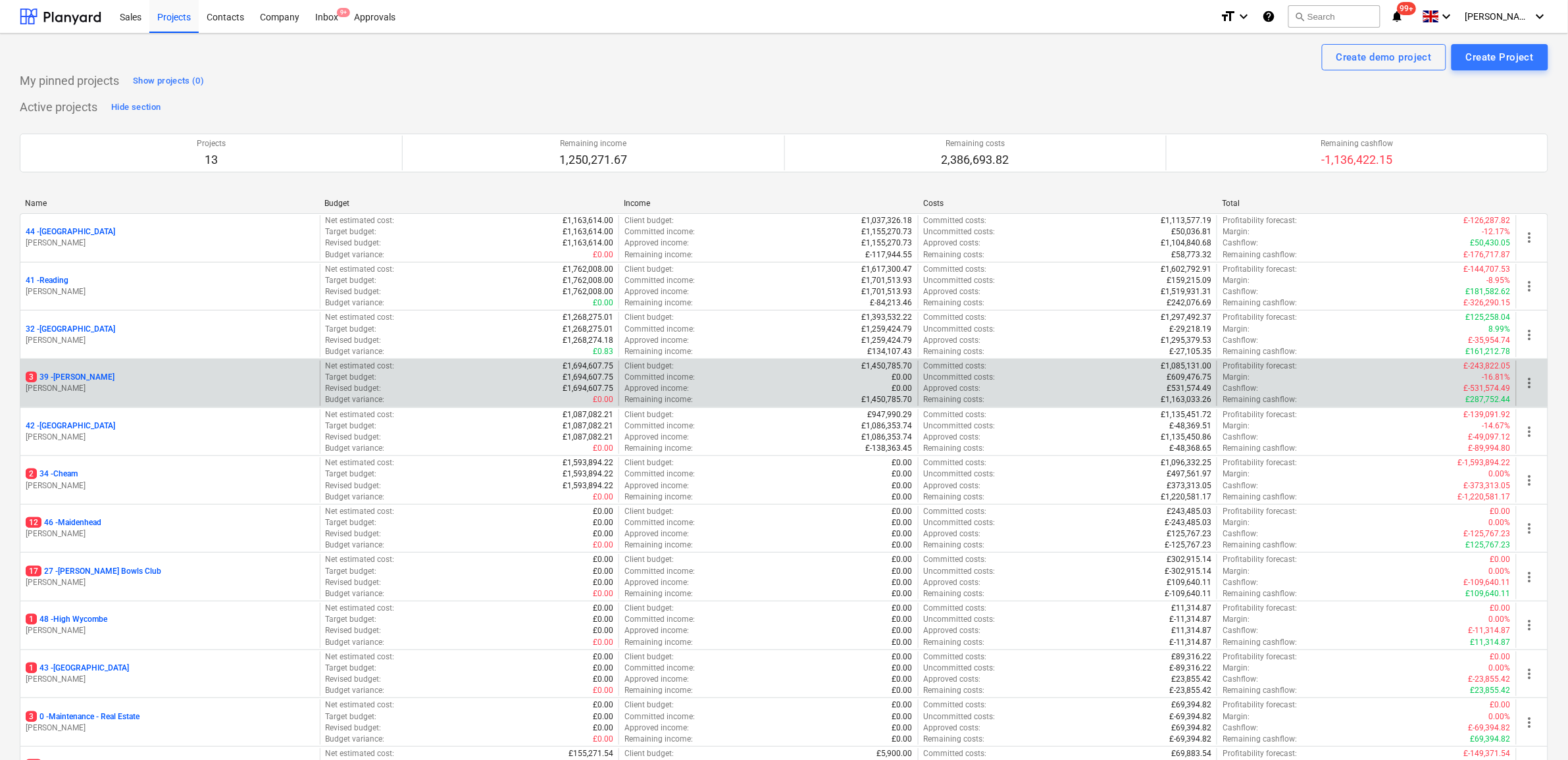
click at [67, 374] on p "3 39 - [GEOGRAPHIC_DATA]" at bounding box center [70, 377] width 89 height 11
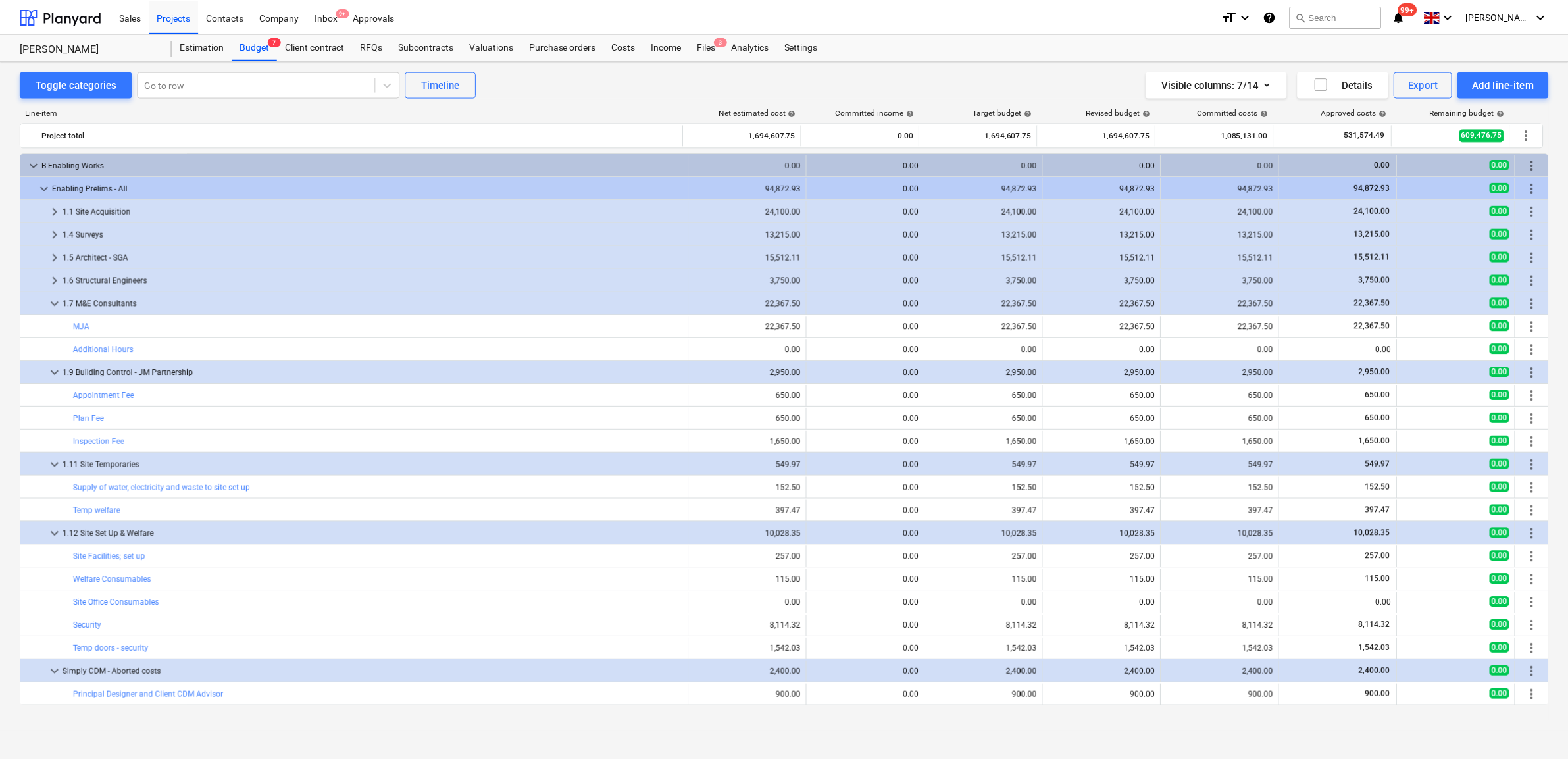
scroll to position [165, 0]
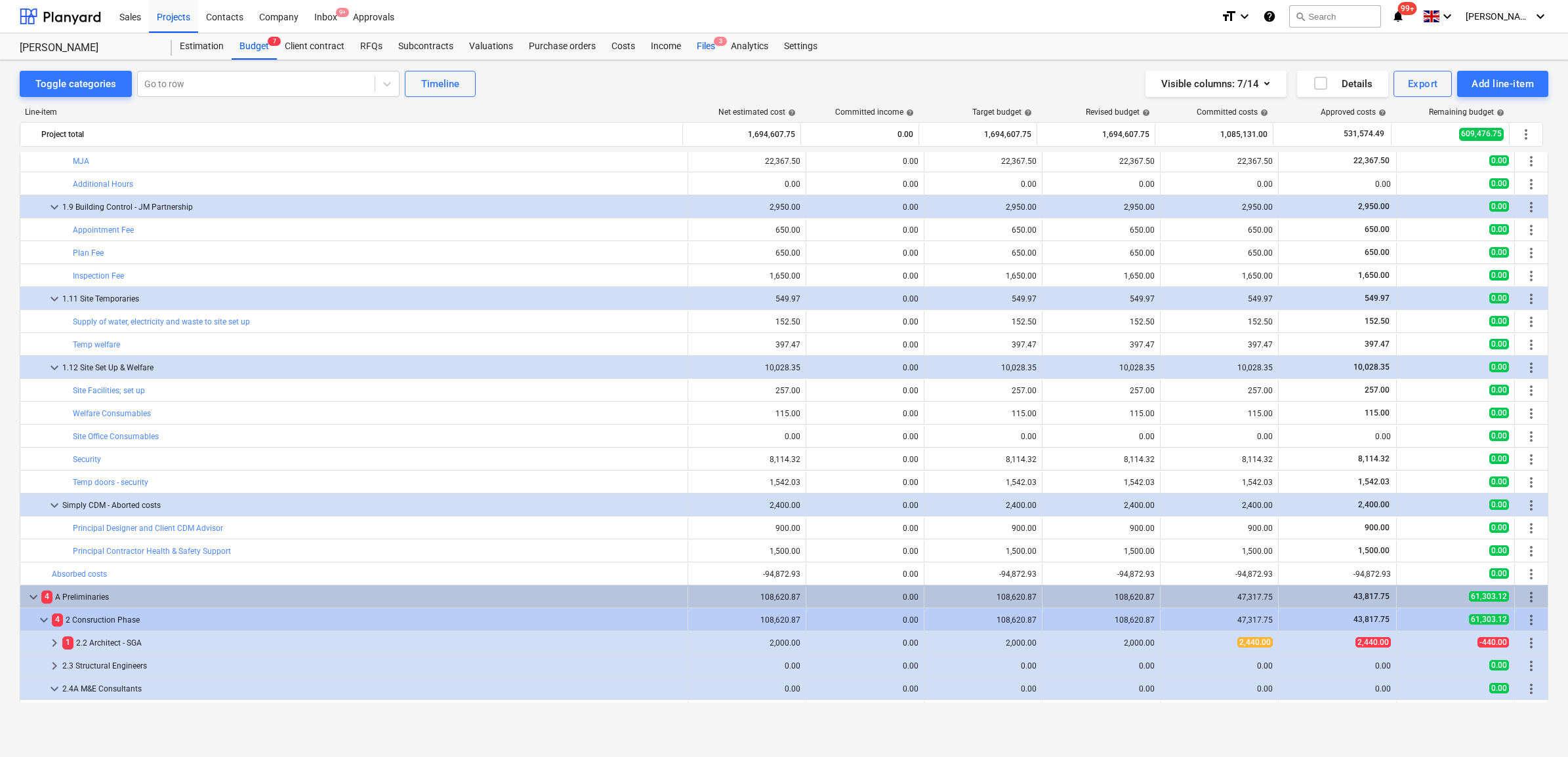
click at [714, 45] on span "3" at bounding box center [720, 41] width 13 height 9
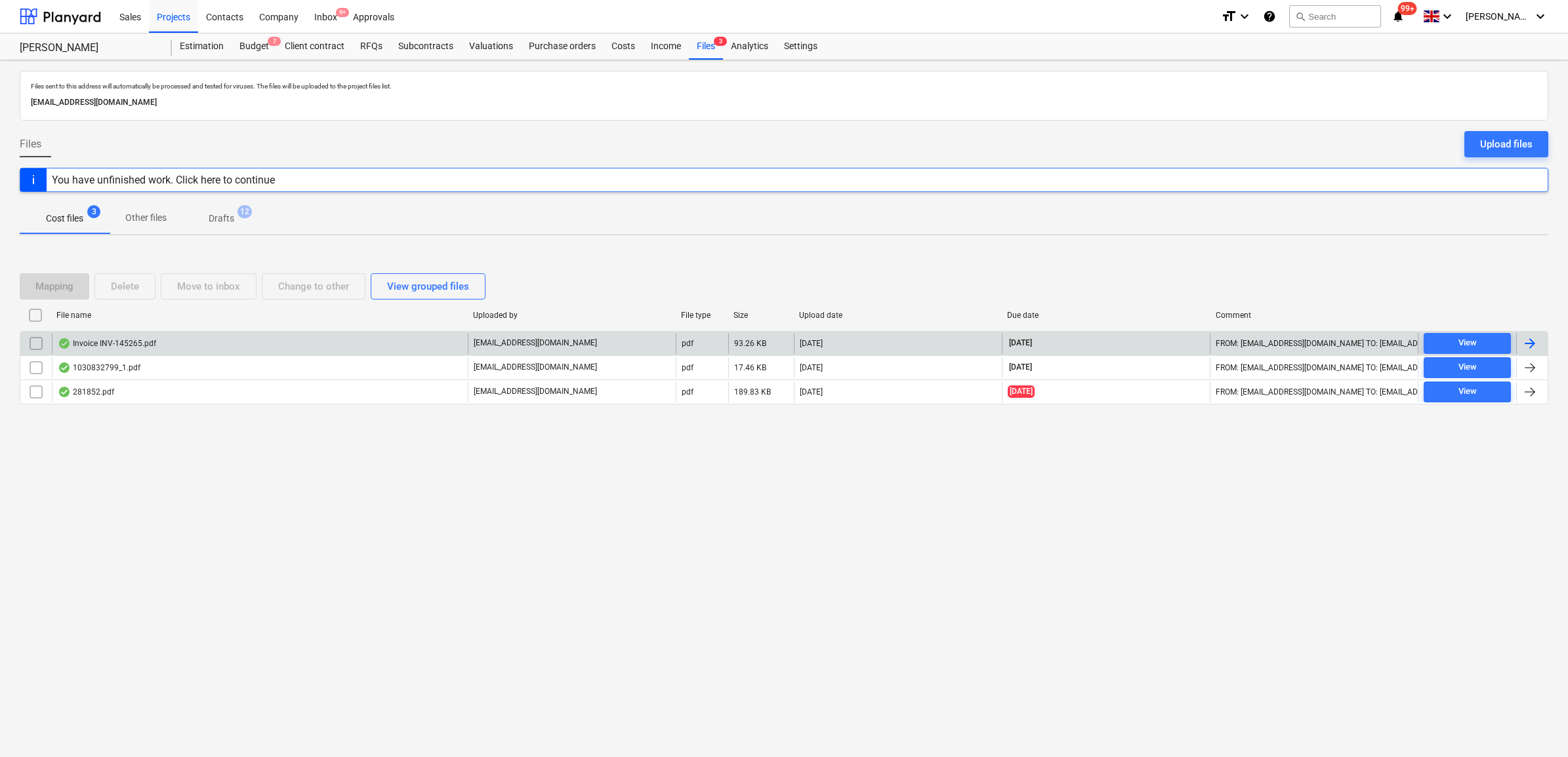
click at [1537, 342] on div at bounding box center [1529, 343] width 16 height 16
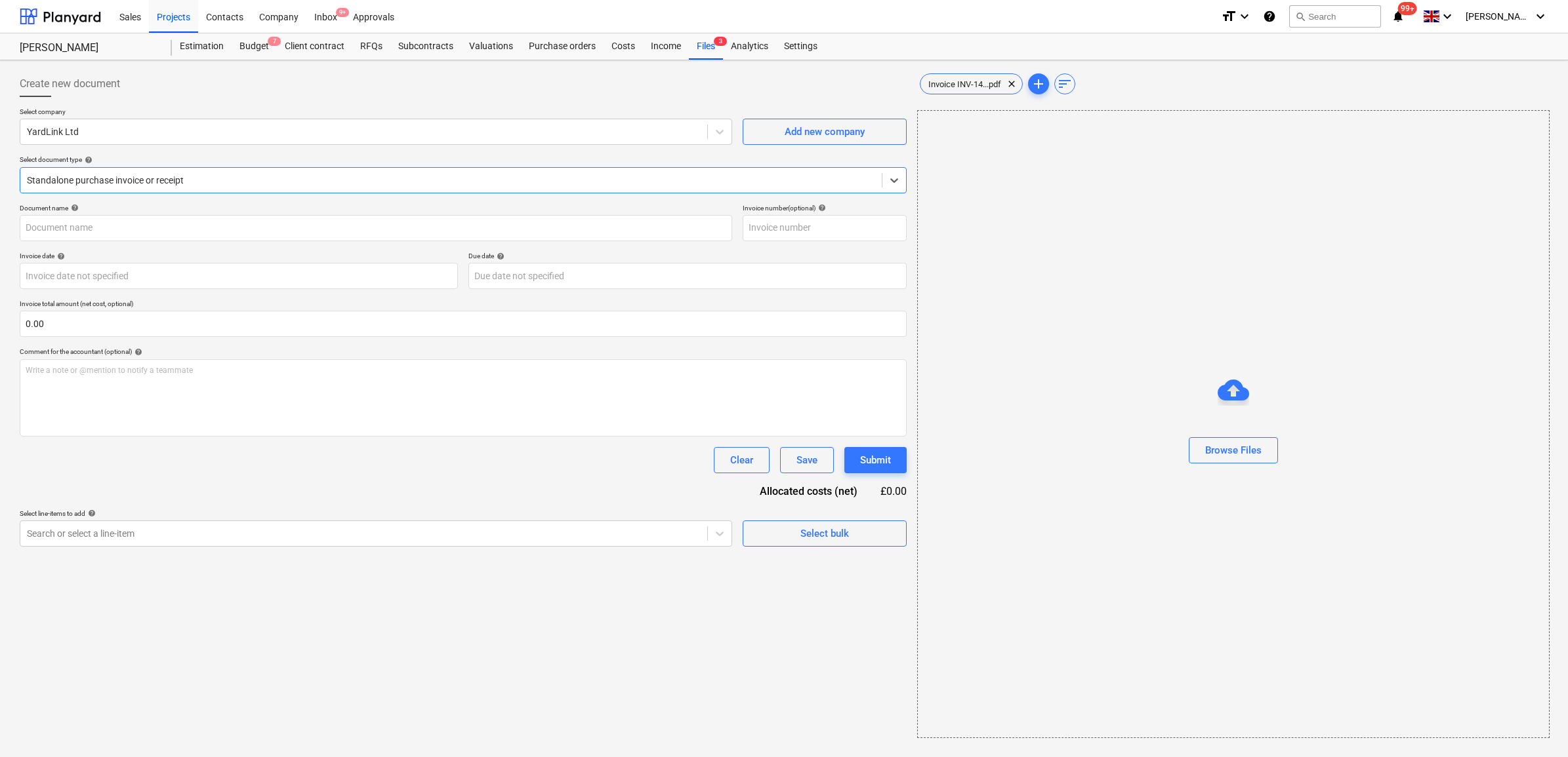
type input "INV-145265"
type input "[DATE]"
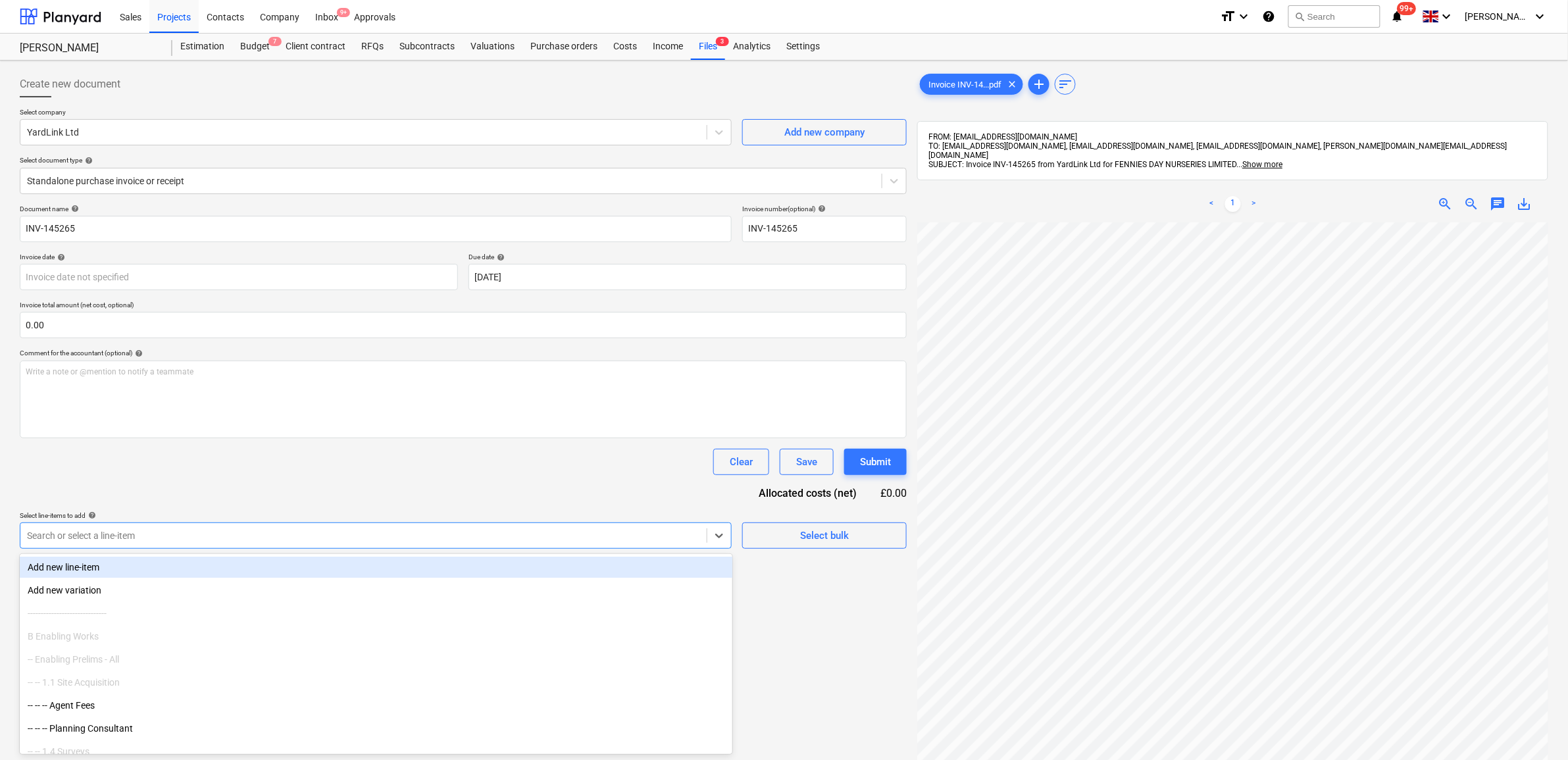
click at [640, 540] on div at bounding box center [363, 535] width 673 height 13
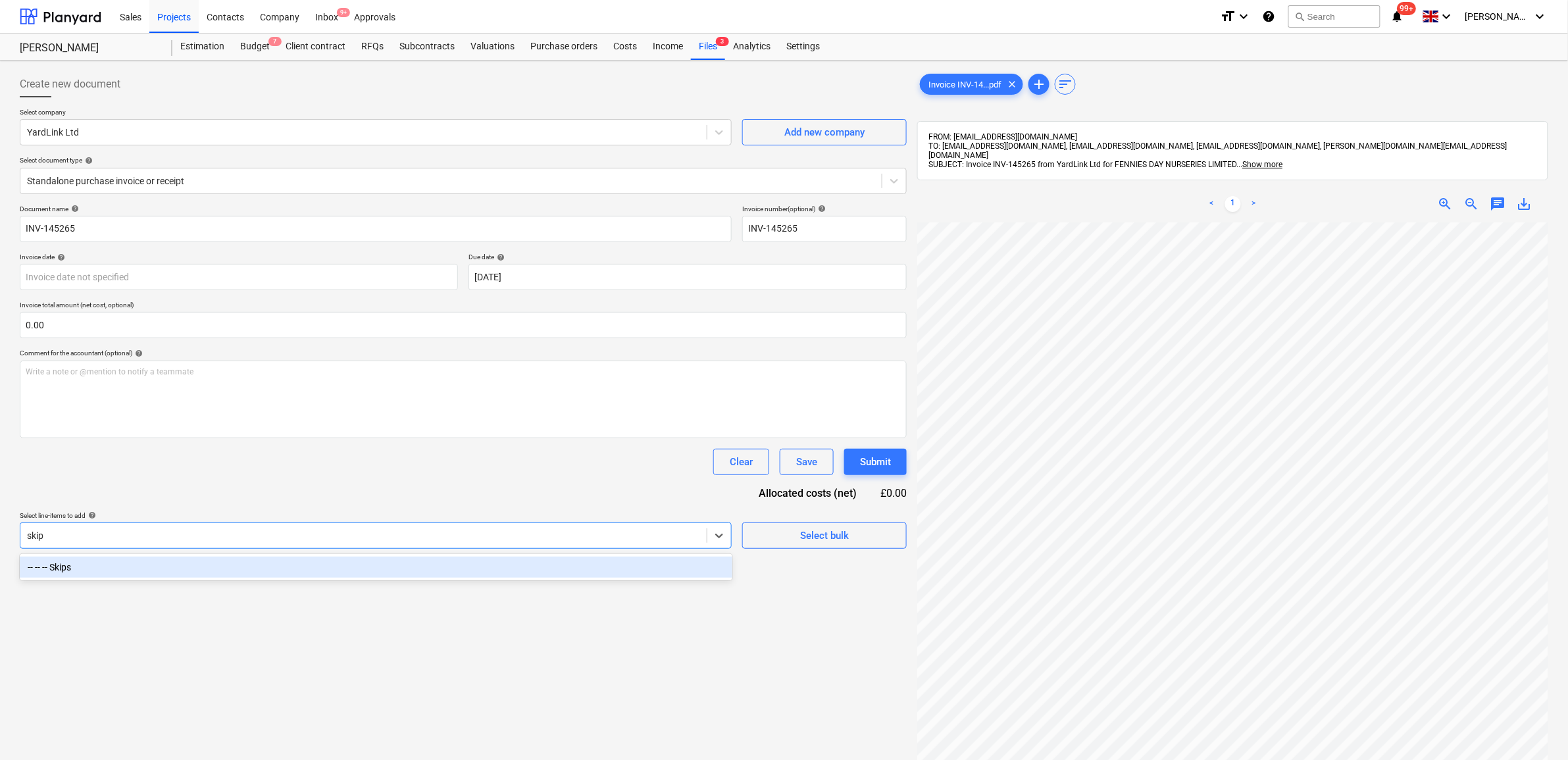
type input "skips"
click at [550, 576] on div "-- -- -- Skips" at bounding box center [376, 567] width 713 height 21
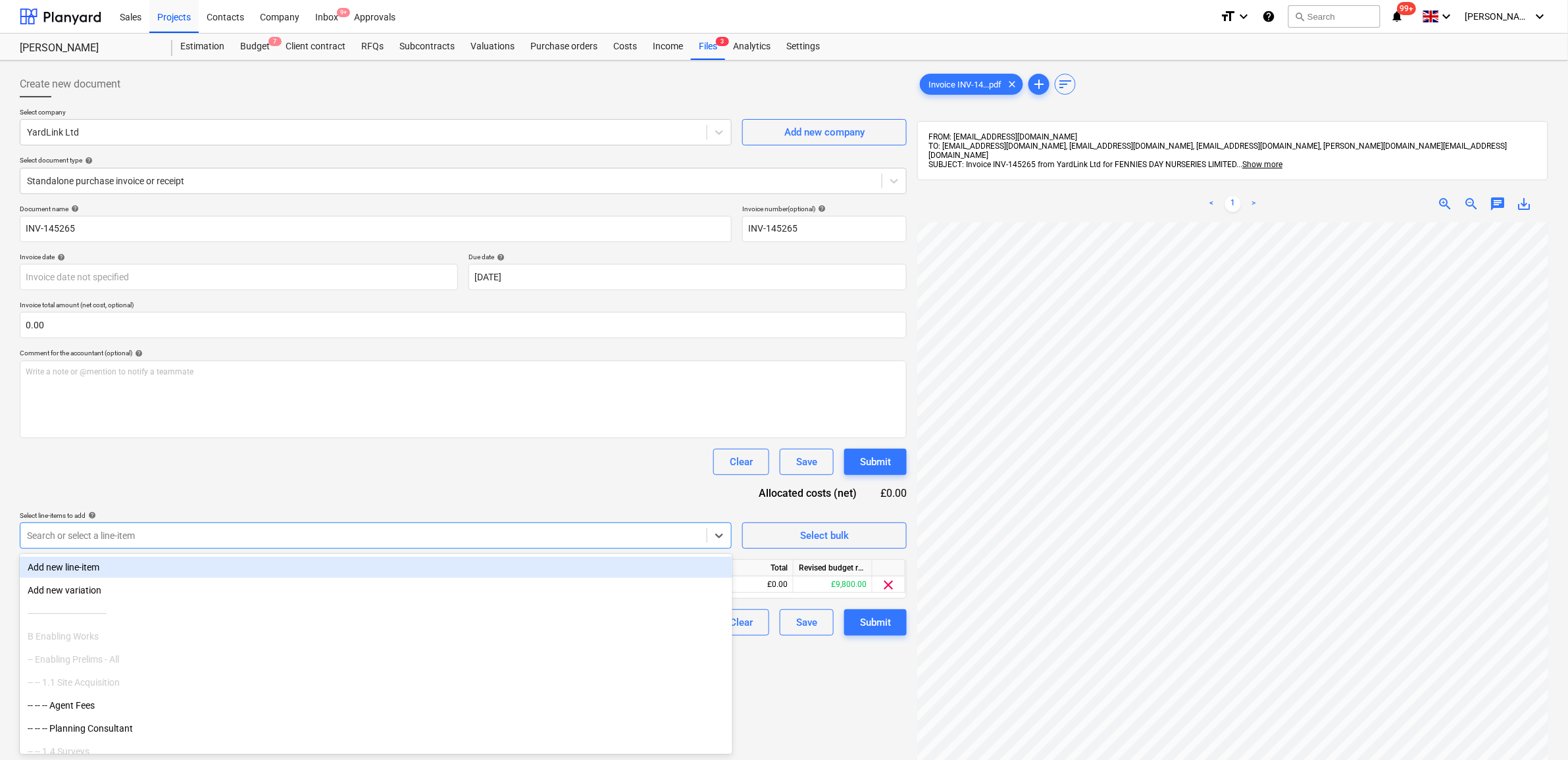
click at [532, 497] on div "Document name help INV-145265 Invoice number (optional) help INV-145265 Invoice…" at bounding box center [463, 420] width 887 height 431
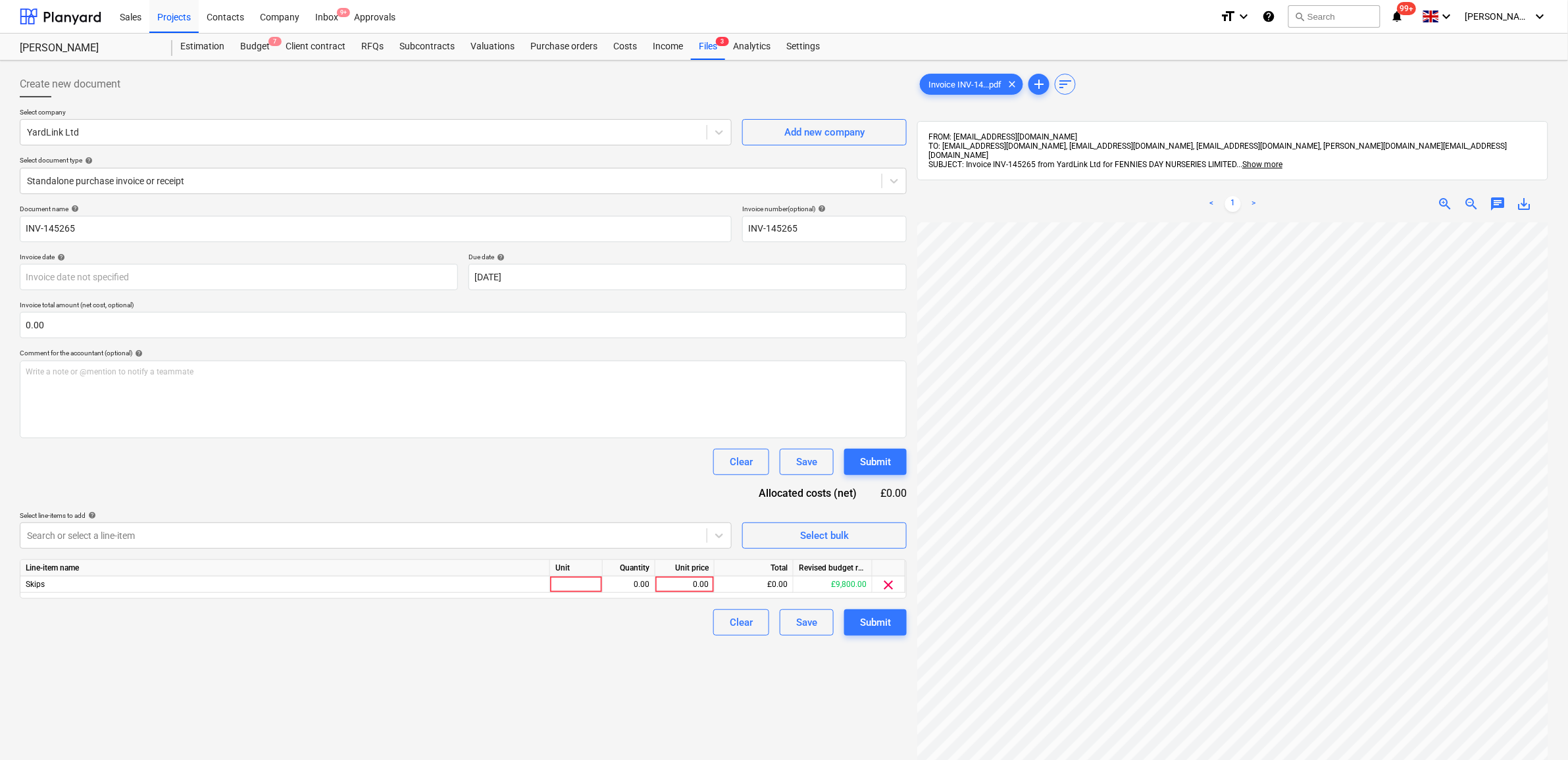
scroll to position [172, 61]
click at [689, 585] on div "0.00" at bounding box center [685, 585] width 48 height 17
type input "350"
click at [647, 649] on div "Create new document Select company YardLink Ltd Add new company Select document…" at bounding box center [463, 508] width 898 height 886
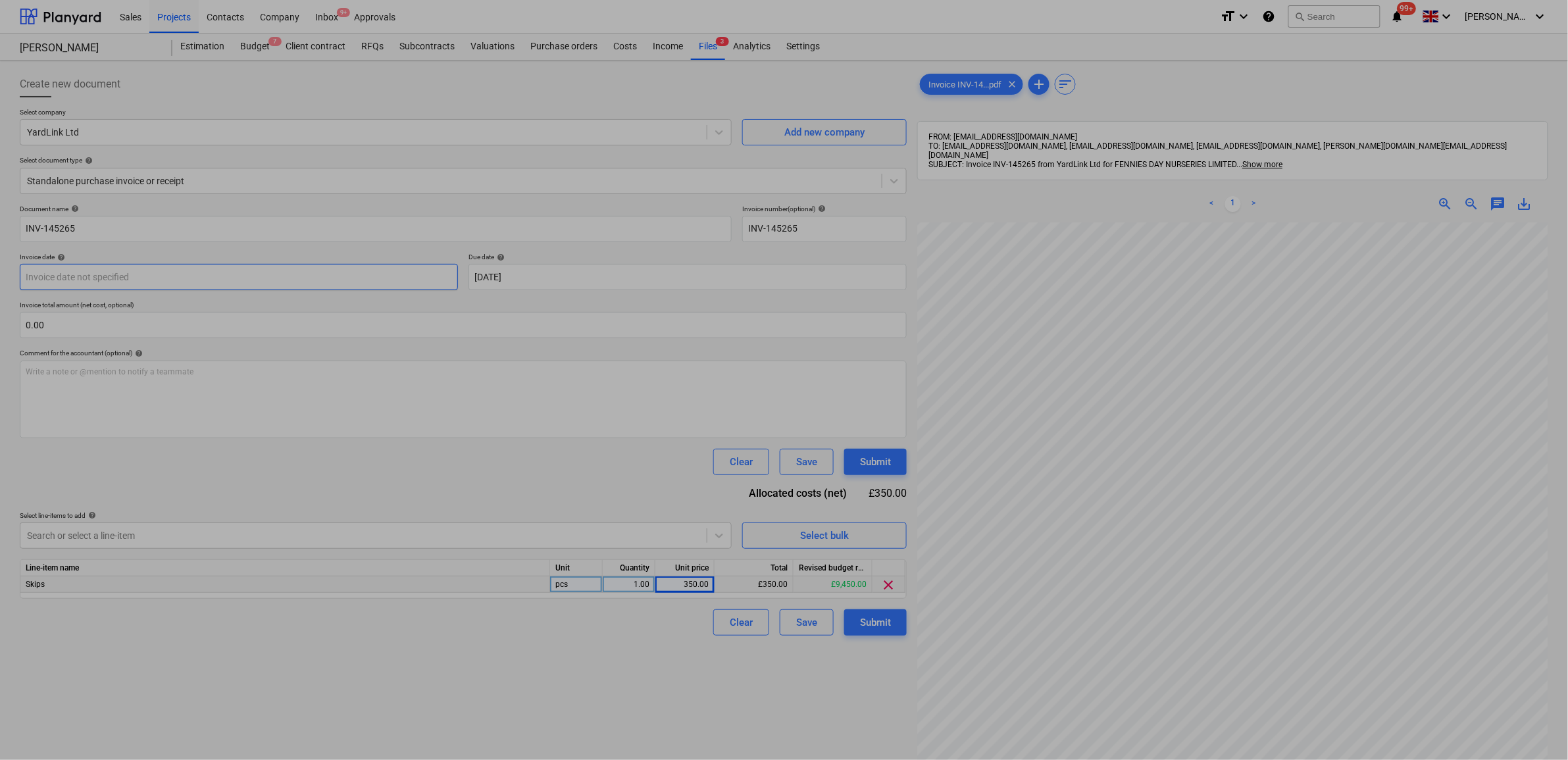
click at [169, 274] on body "Sales Projects Contacts Company Inbox 9+ Approvals format_size keyboard_arrow_d…" at bounding box center [784, 380] width 1568 height 760
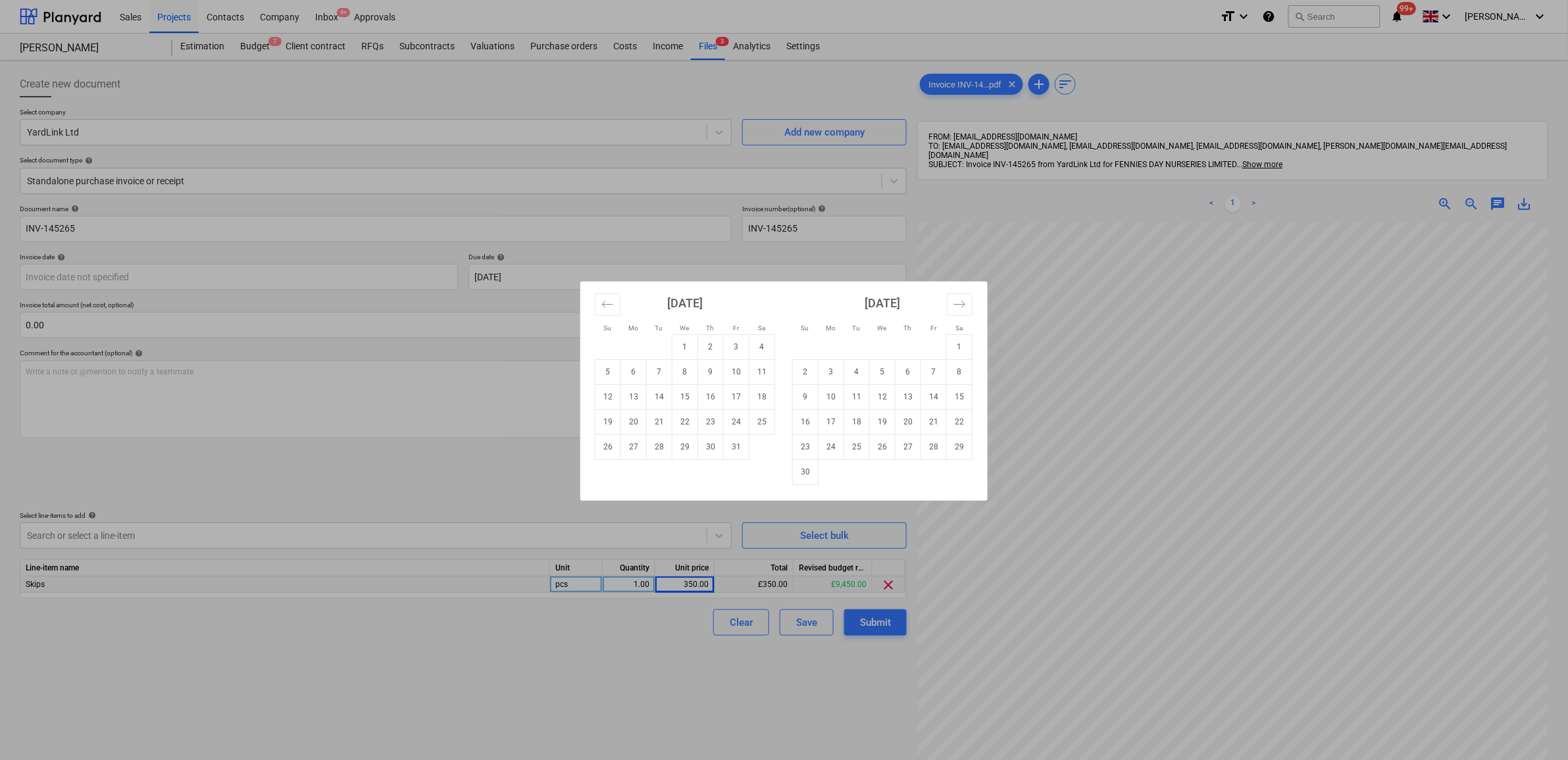
click at [1260, 388] on div "Su Mo Tu We Th Fr Sa Su Mo Tu We Th Fr Sa [DATE] 1 2 3 4 5 6 7 8 9 10 11 12 13 …" at bounding box center [784, 380] width 1568 height 760
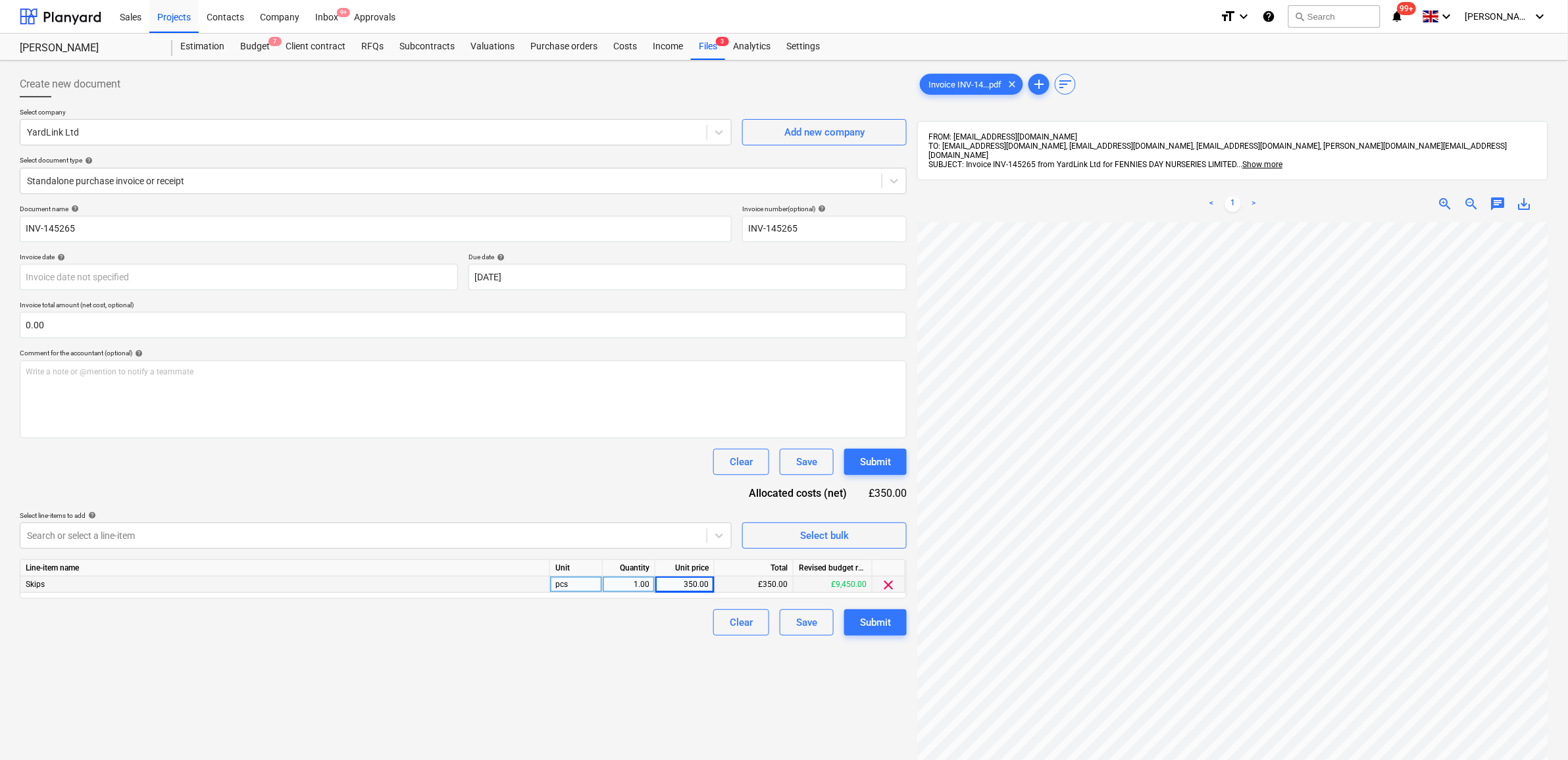
scroll to position [0, 61]
click at [254, 277] on body "Sales Projects Contacts Company Inbox 9+ Approvals format_size keyboard_arrow_d…" at bounding box center [784, 380] width 1568 height 760
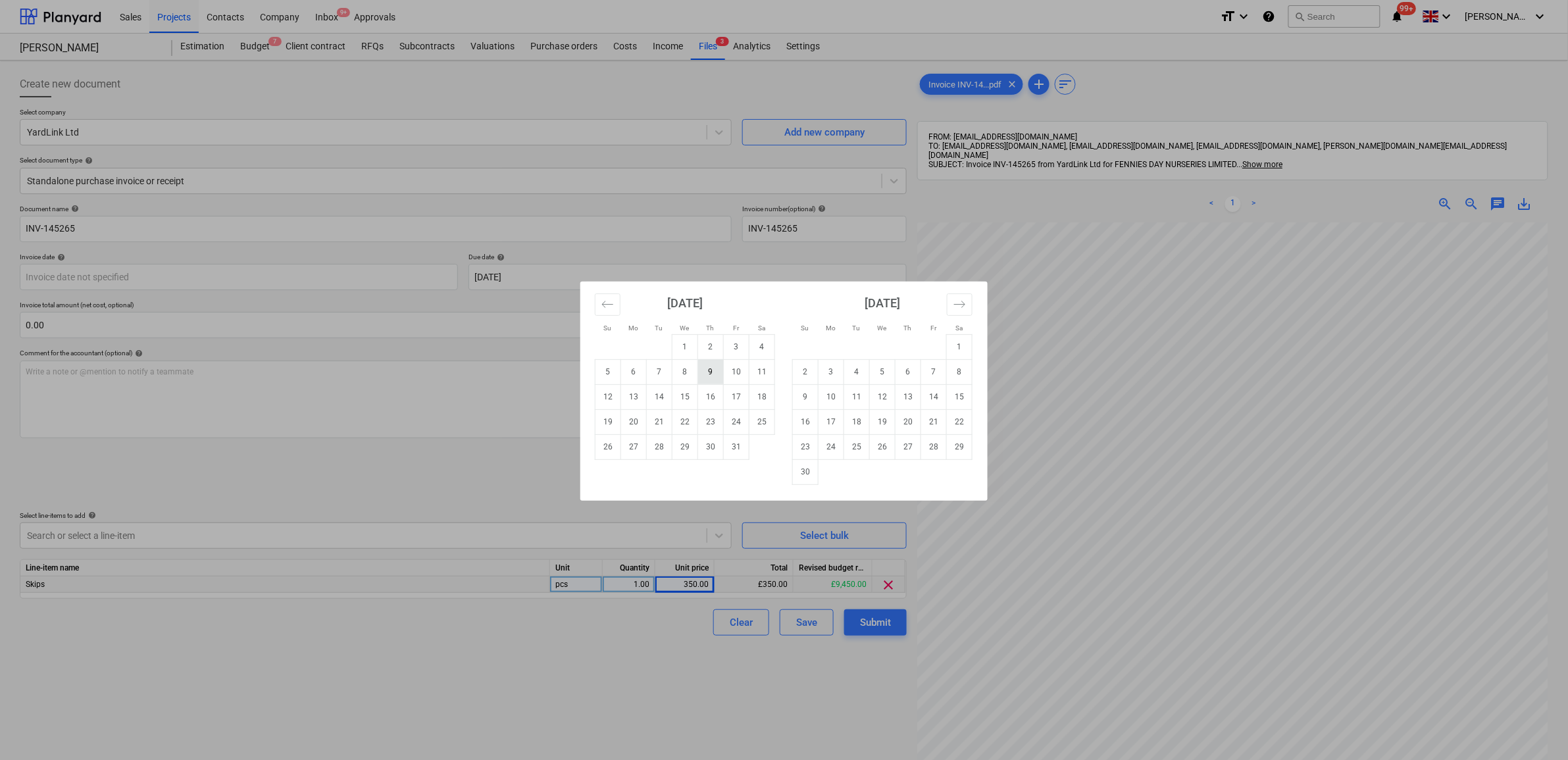
click at [706, 373] on td "9" at bounding box center [711, 372] width 26 height 25
type input "[DATE]"
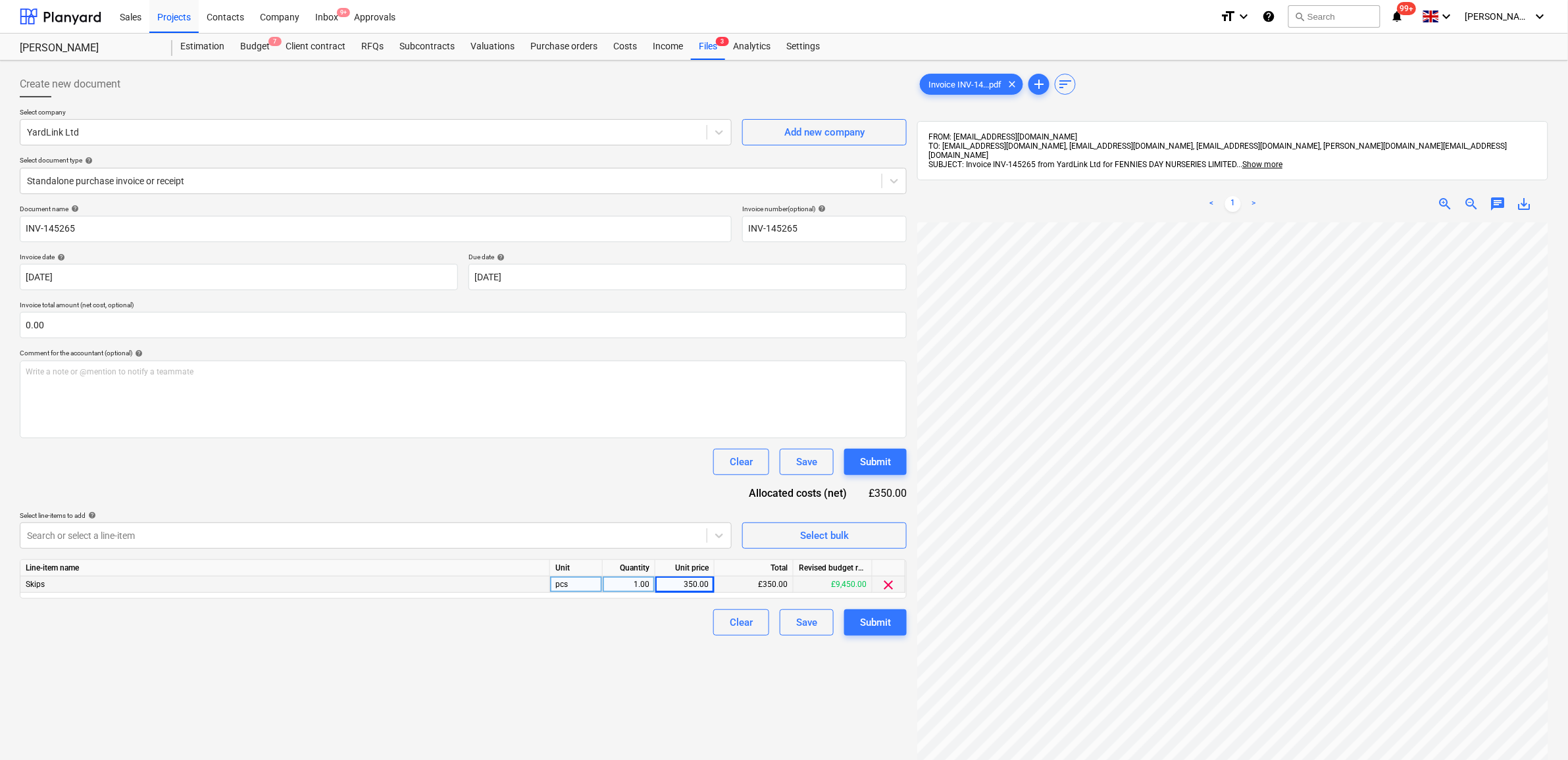
click at [474, 674] on div "Create new document Select company YardLink Ltd Add new company Select document…" at bounding box center [463, 508] width 898 height 886
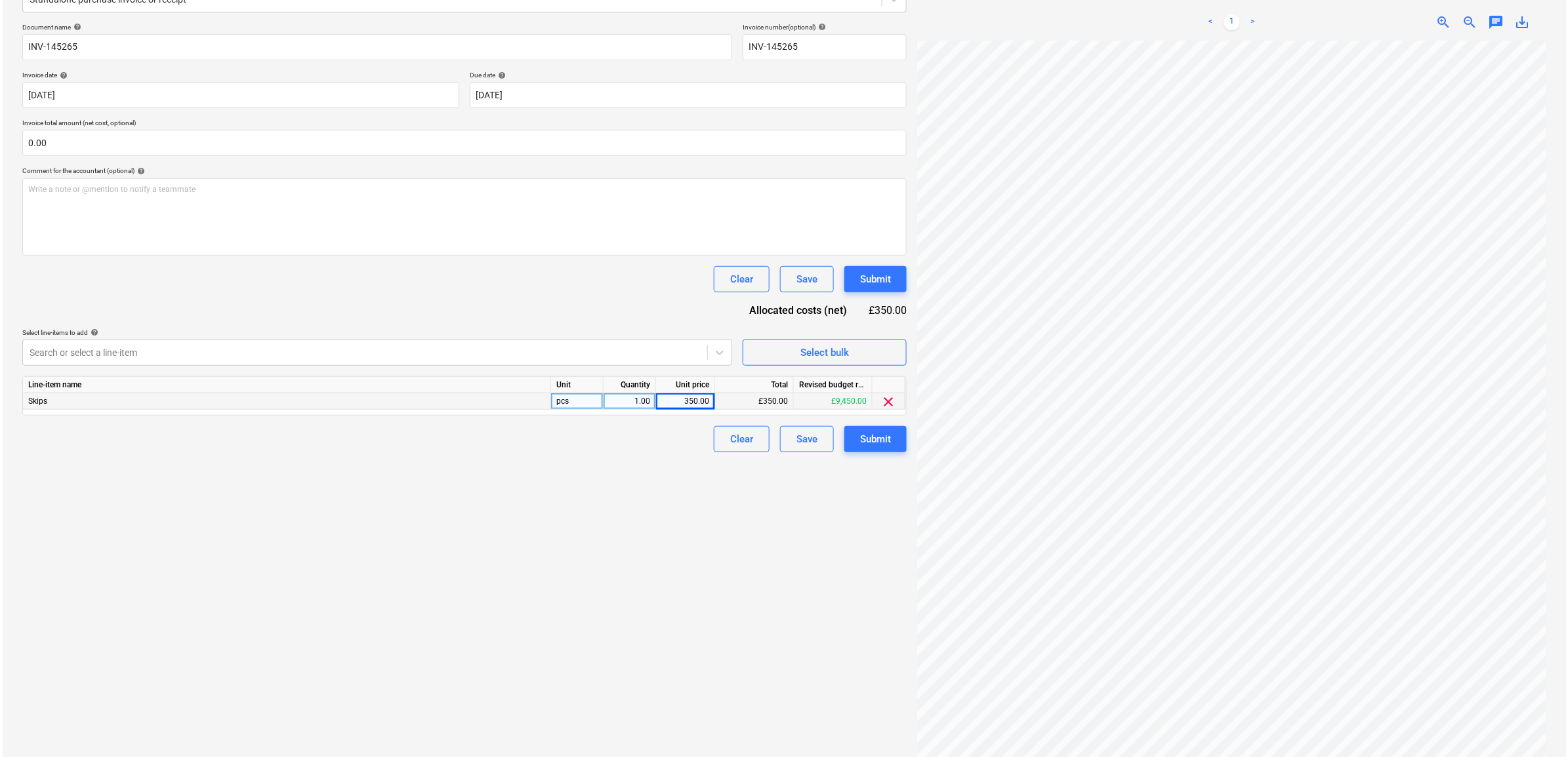
scroll to position [186, 0]
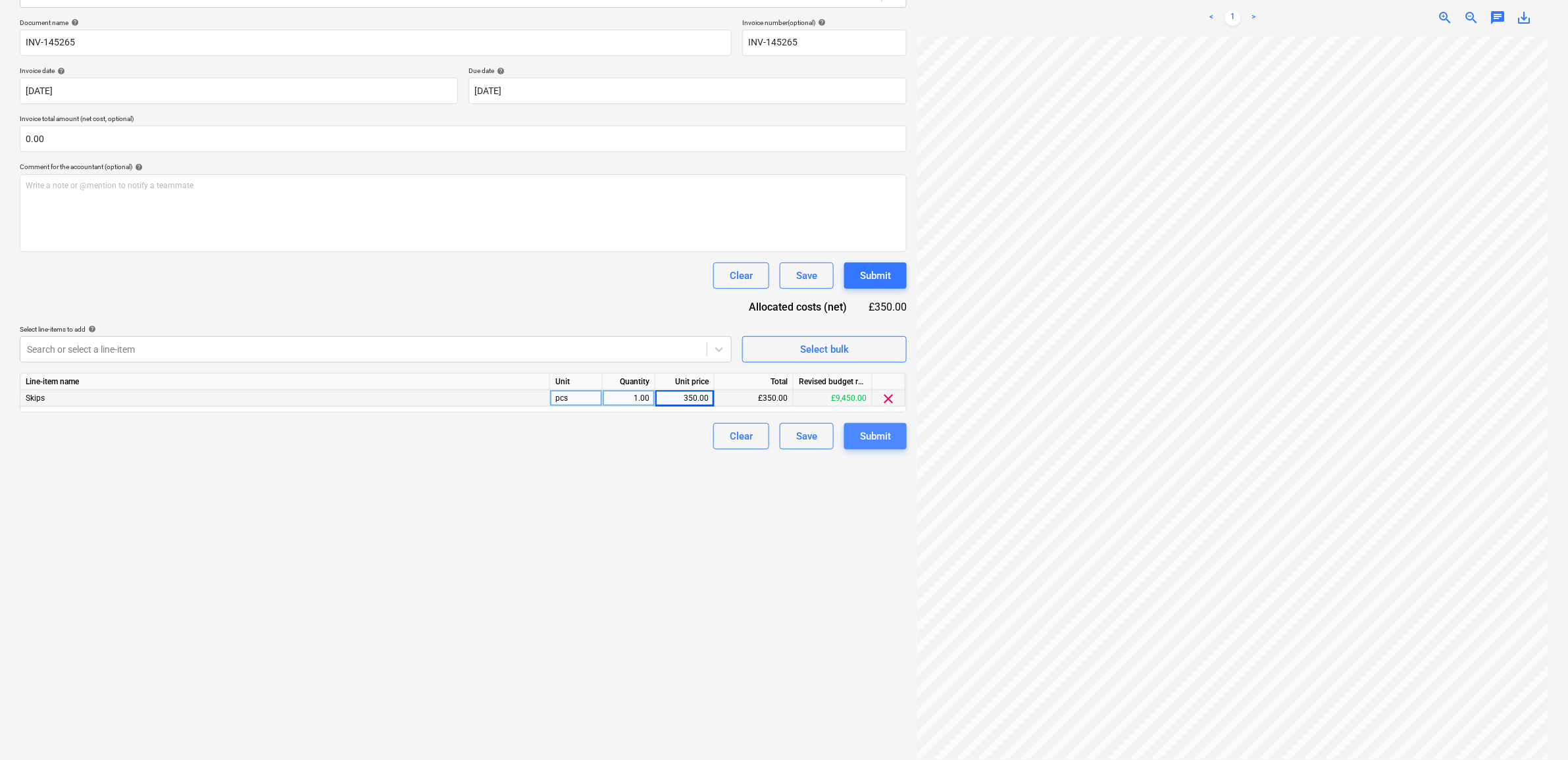
click at [870, 436] on div "Submit" at bounding box center [875, 436] width 31 height 17
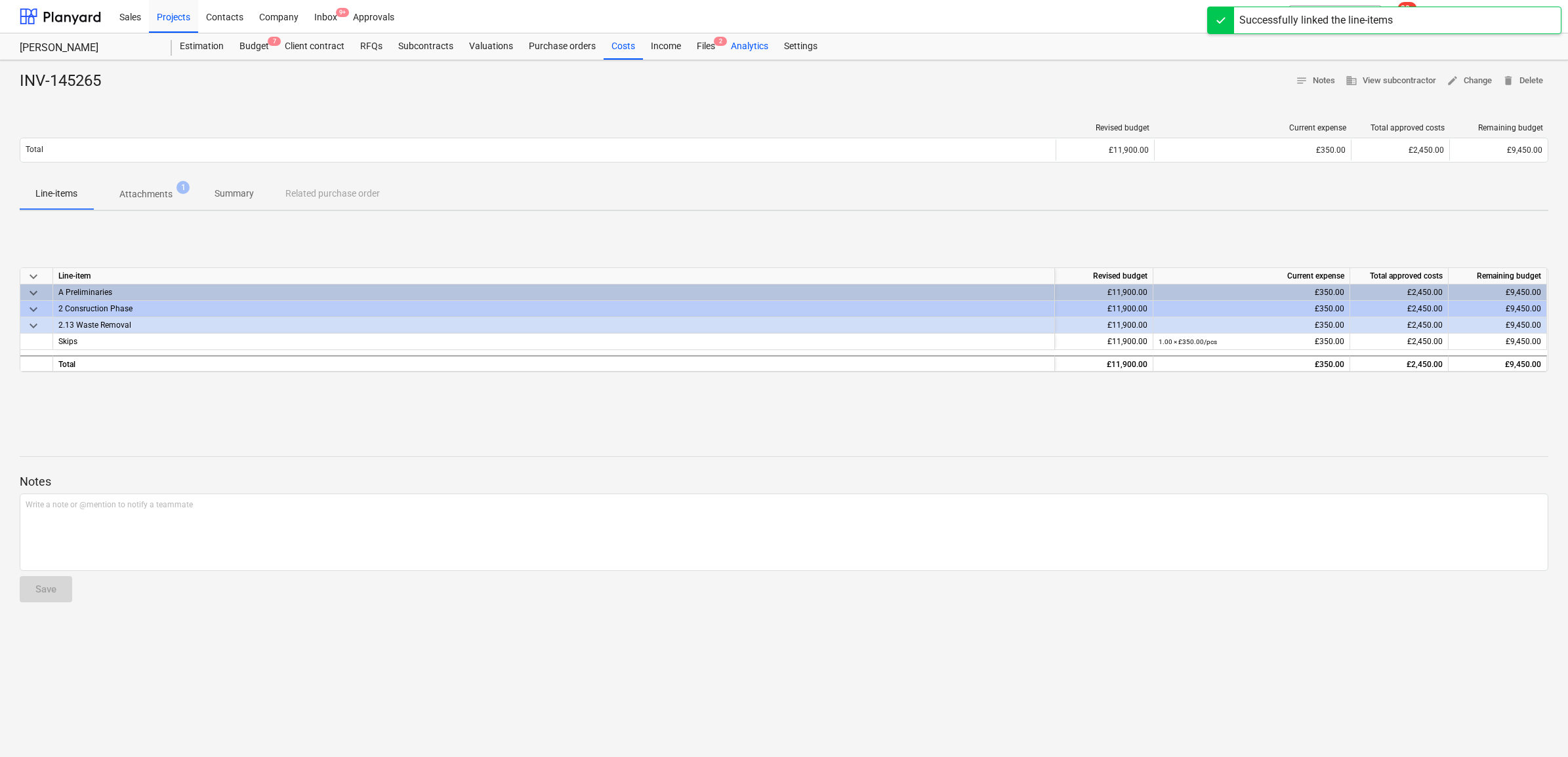
drag, startPoint x: 709, startPoint y: 46, endPoint x: 723, endPoint y: 56, distance: 17.2
click at [709, 46] on div "Files 2" at bounding box center [705, 46] width 34 height 27
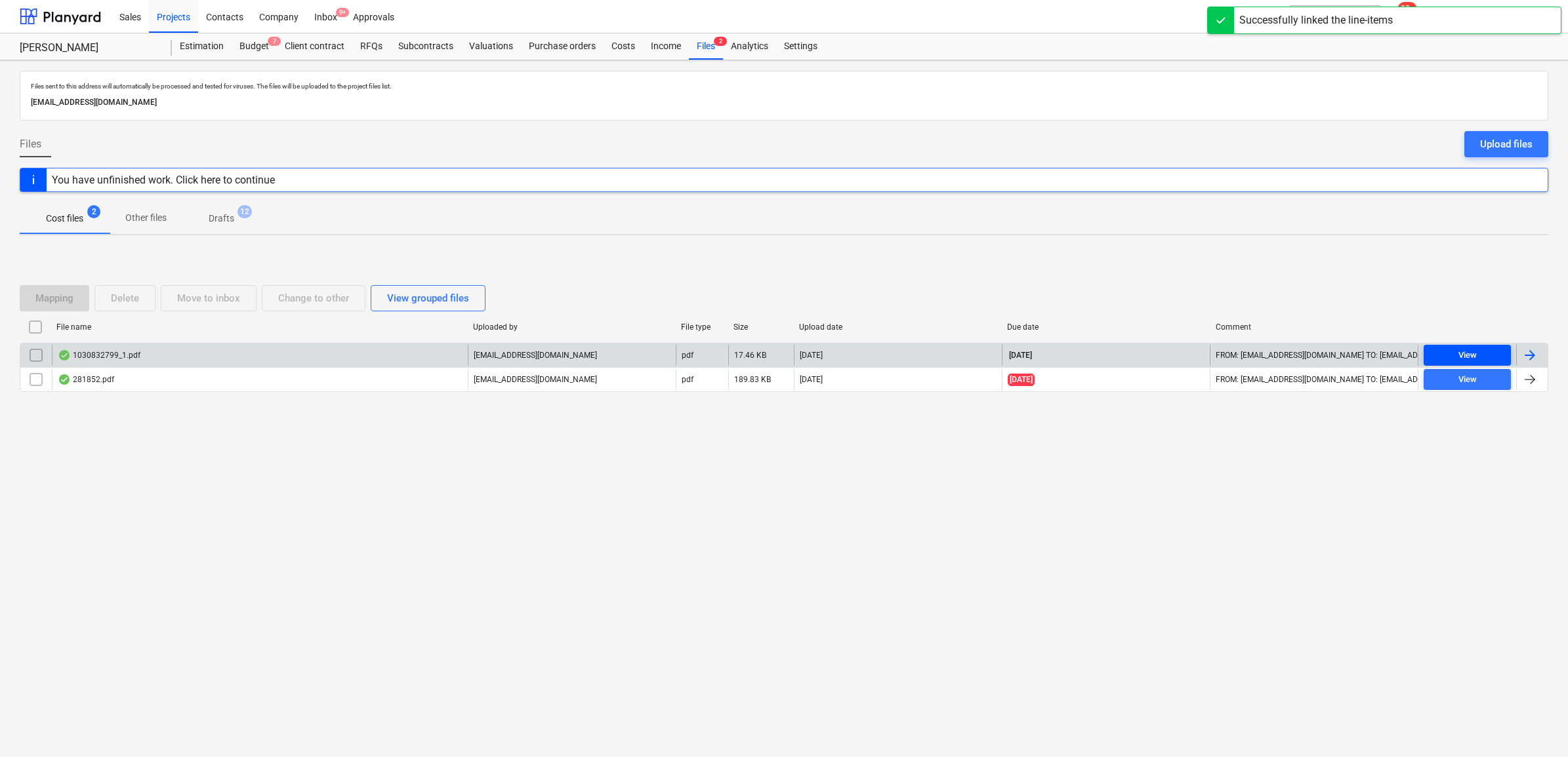
click at [1467, 361] on div "View" at bounding box center [1467, 355] width 18 height 15
click at [1530, 357] on div at bounding box center [1529, 354] width 16 height 16
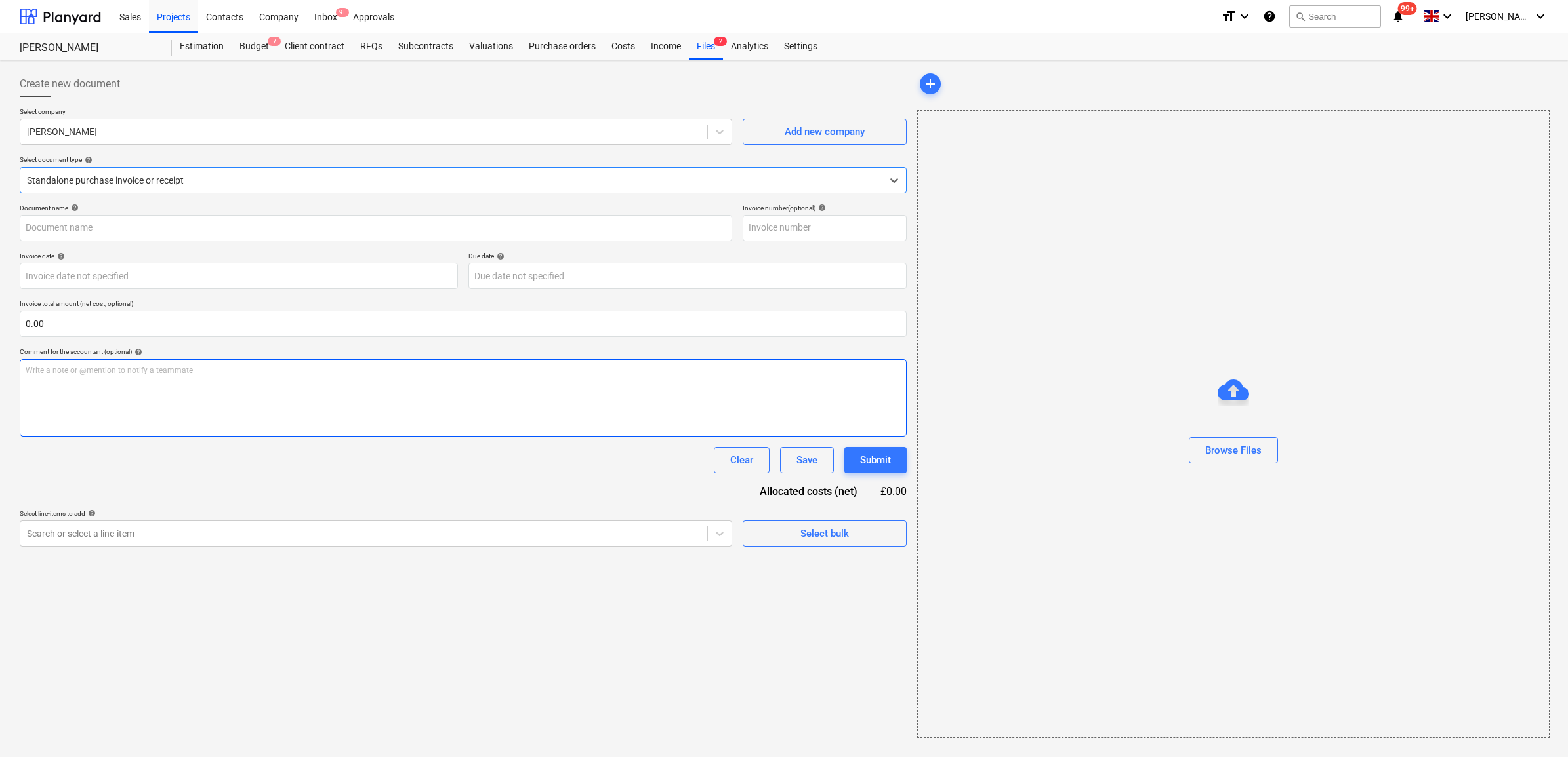
type input "1030832799"
type input "[DATE]"
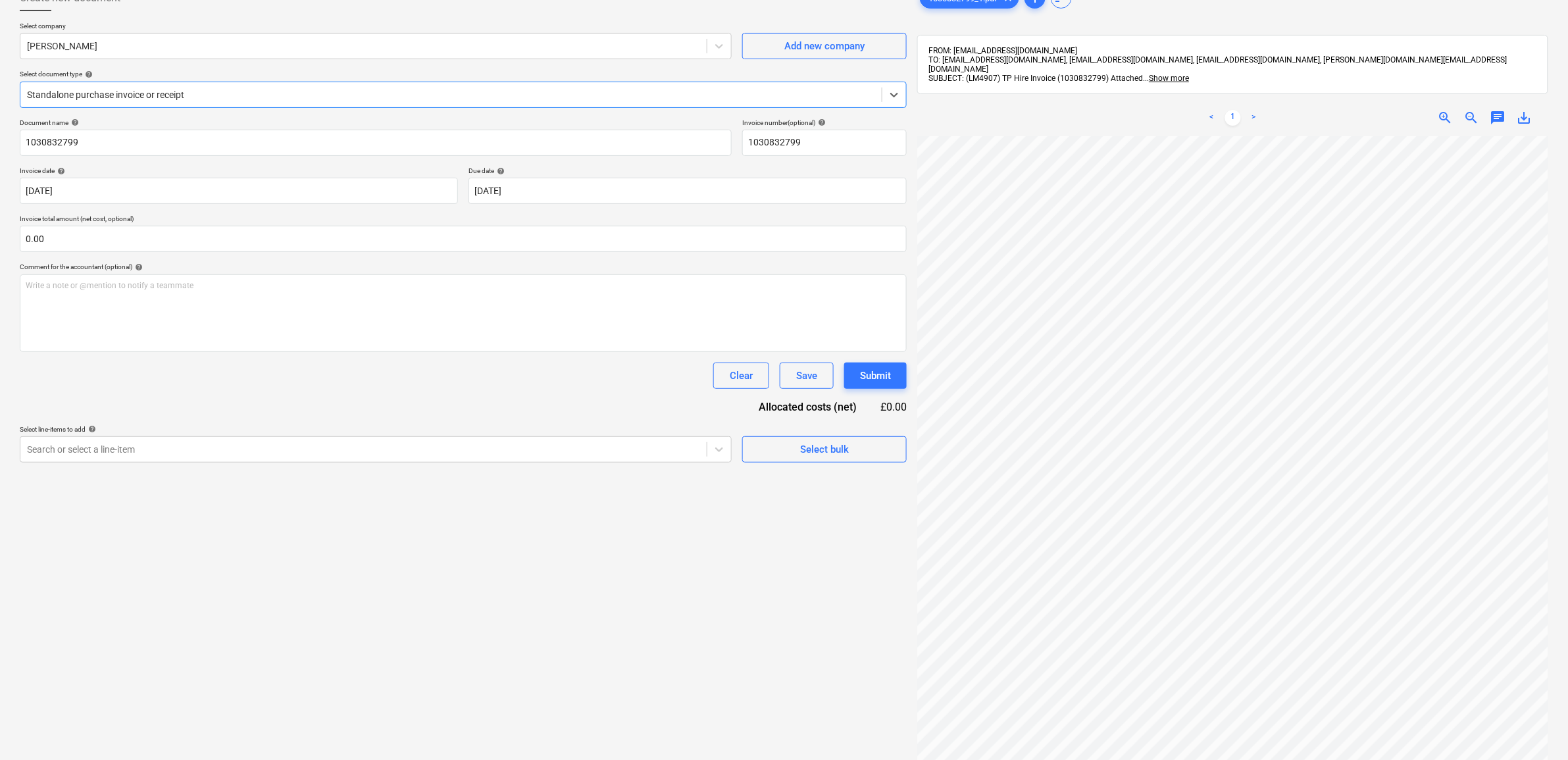
scroll to position [186, 0]
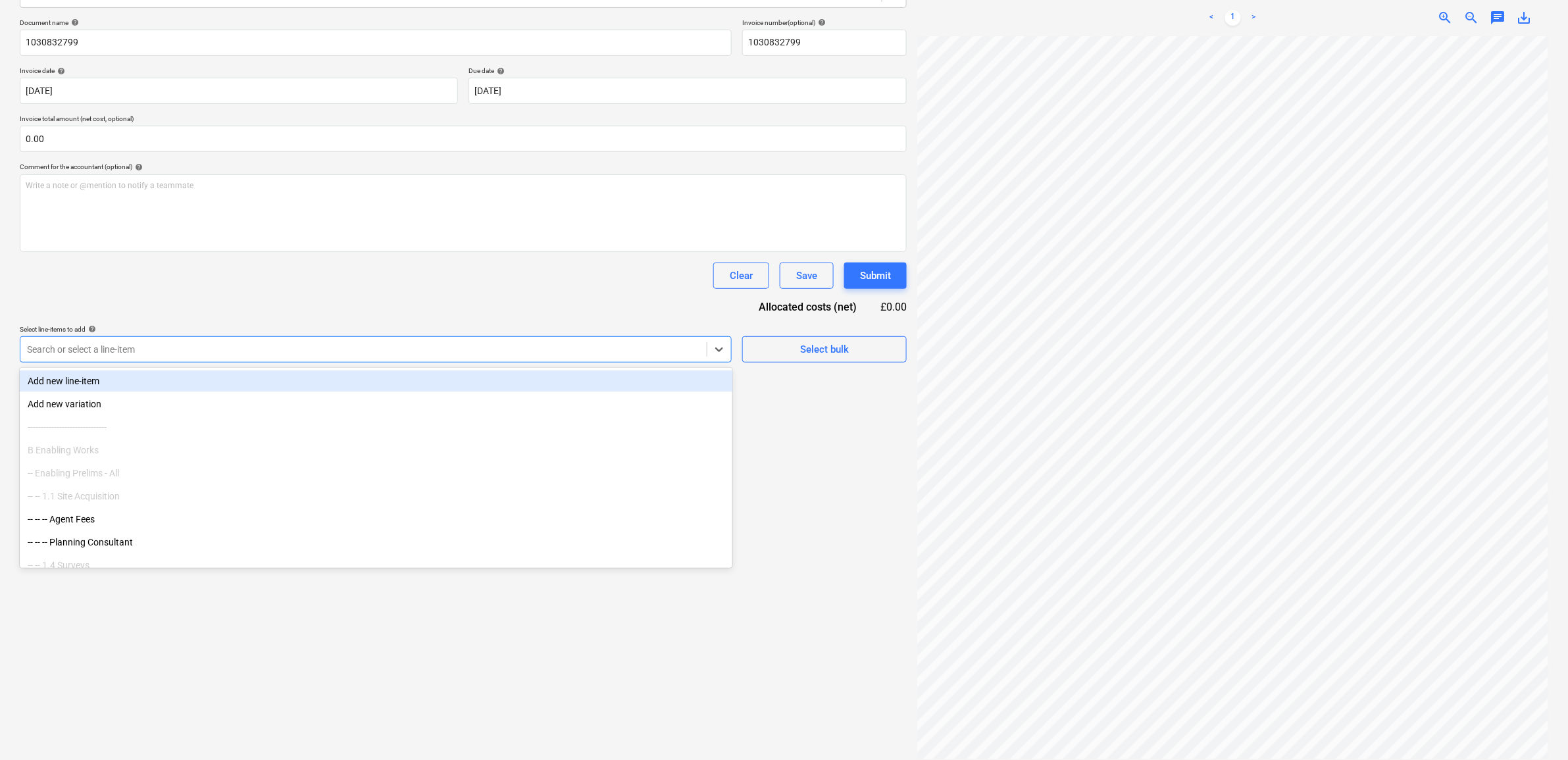
click at [529, 353] on div at bounding box center [363, 349] width 673 height 13
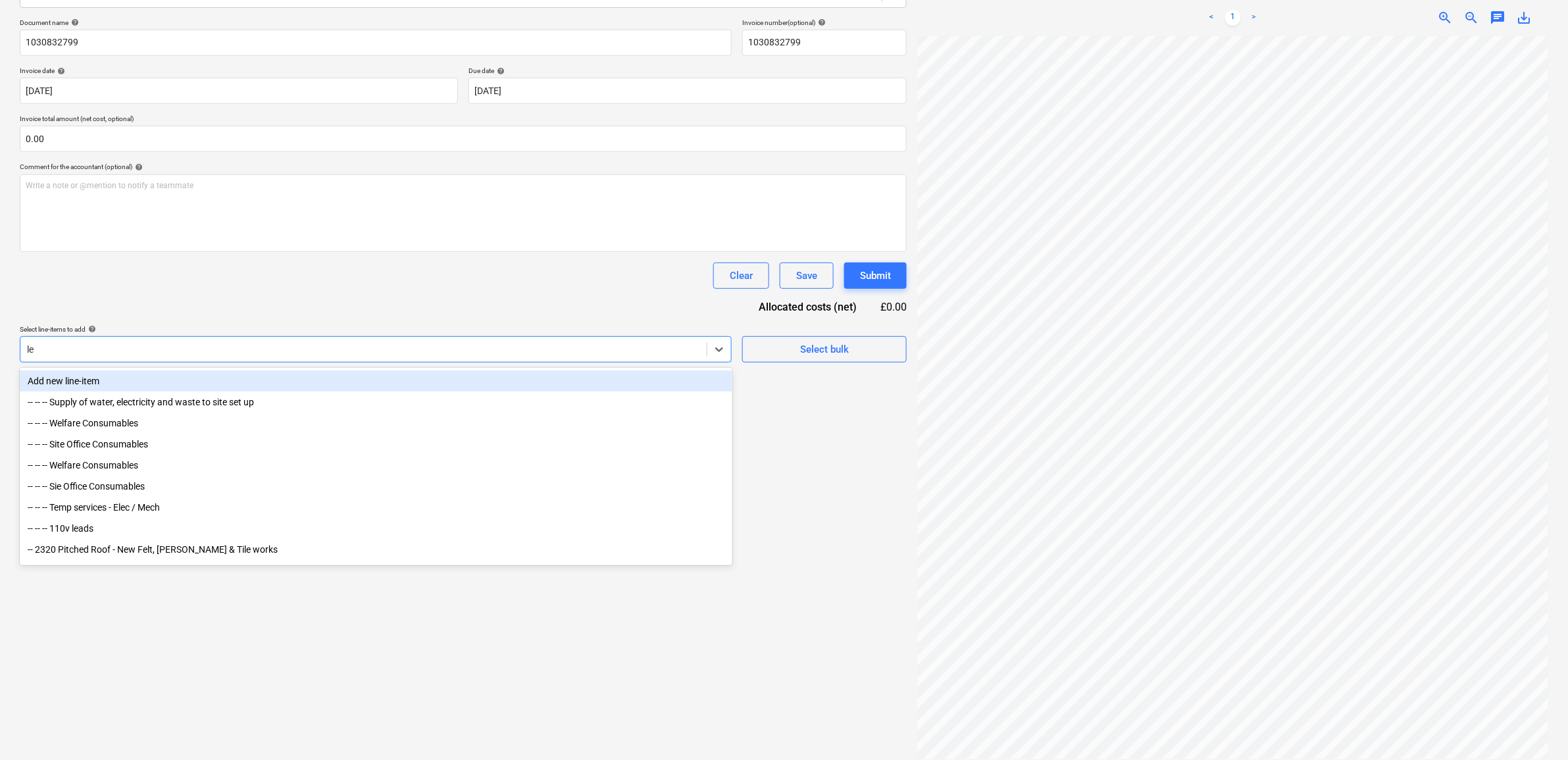
type input "lev"
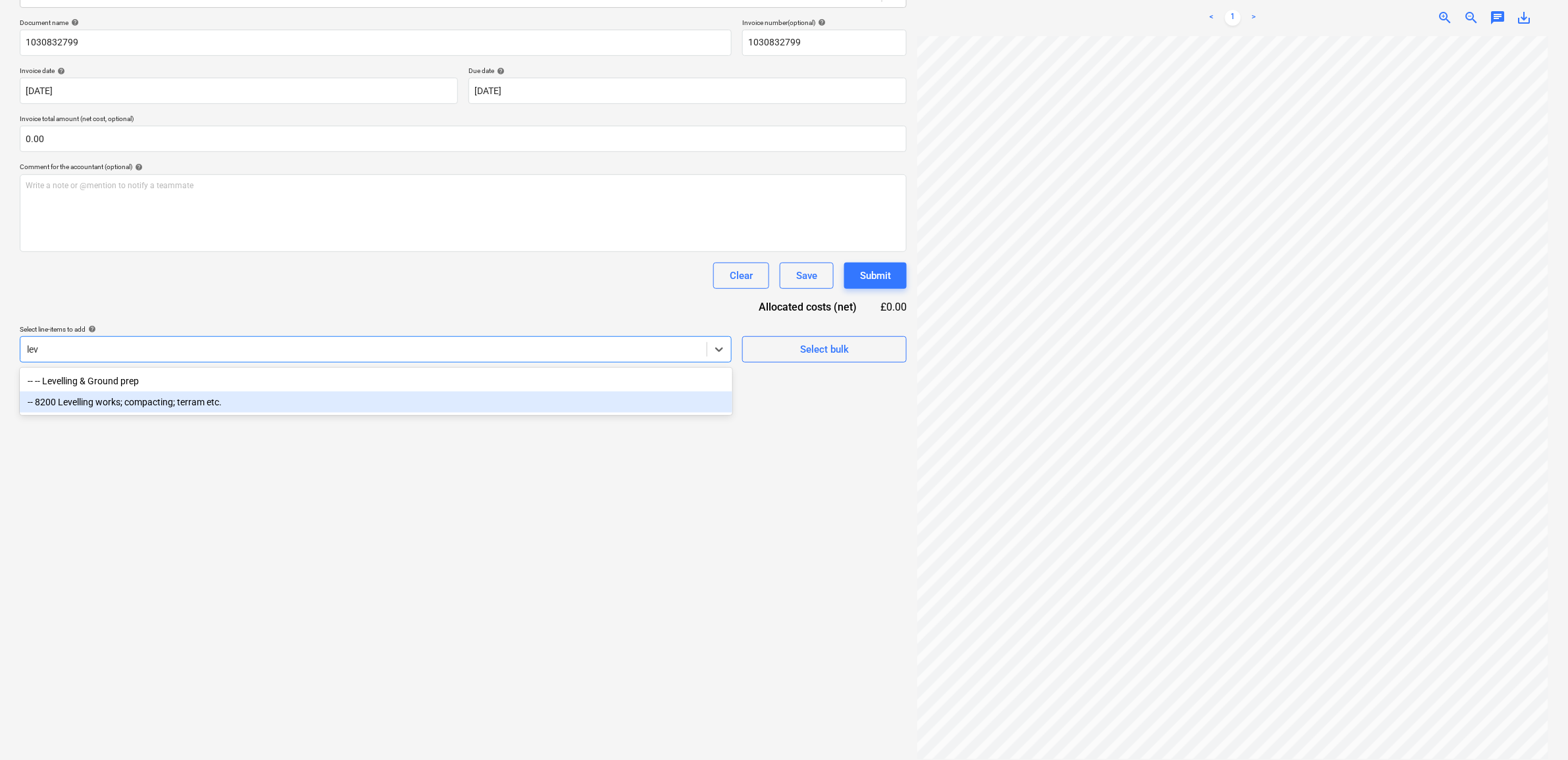
click at [466, 403] on div "-- 8200 Levelling works; compacting; terram etc." at bounding box center [376, 402] width 713 height 21
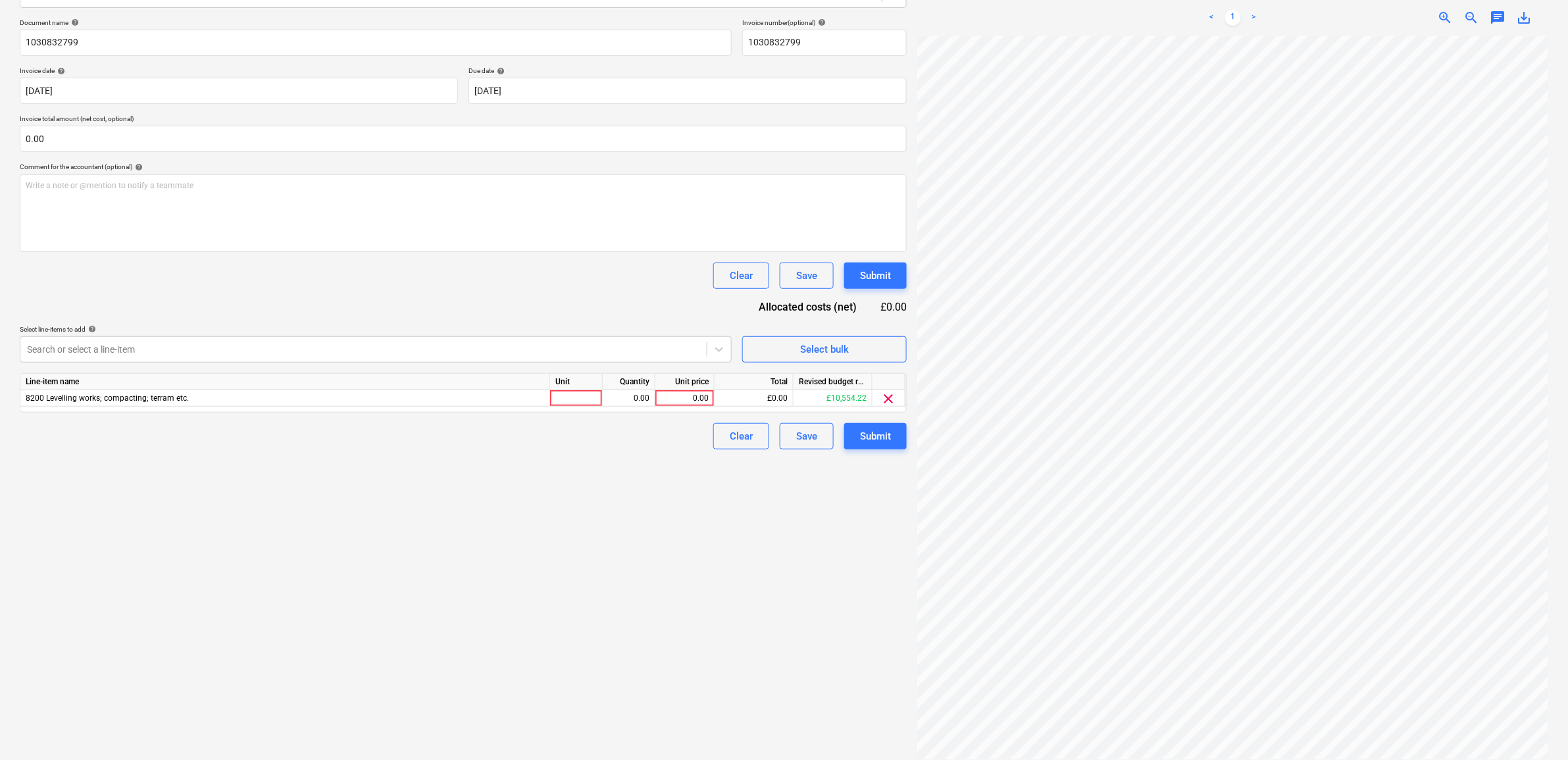
click at [459, 294] on div "Document name help 1030832799 Invoice number (optional) help 1030832799 Invoice…" at bounding box center [463, 234] width 887 height 431
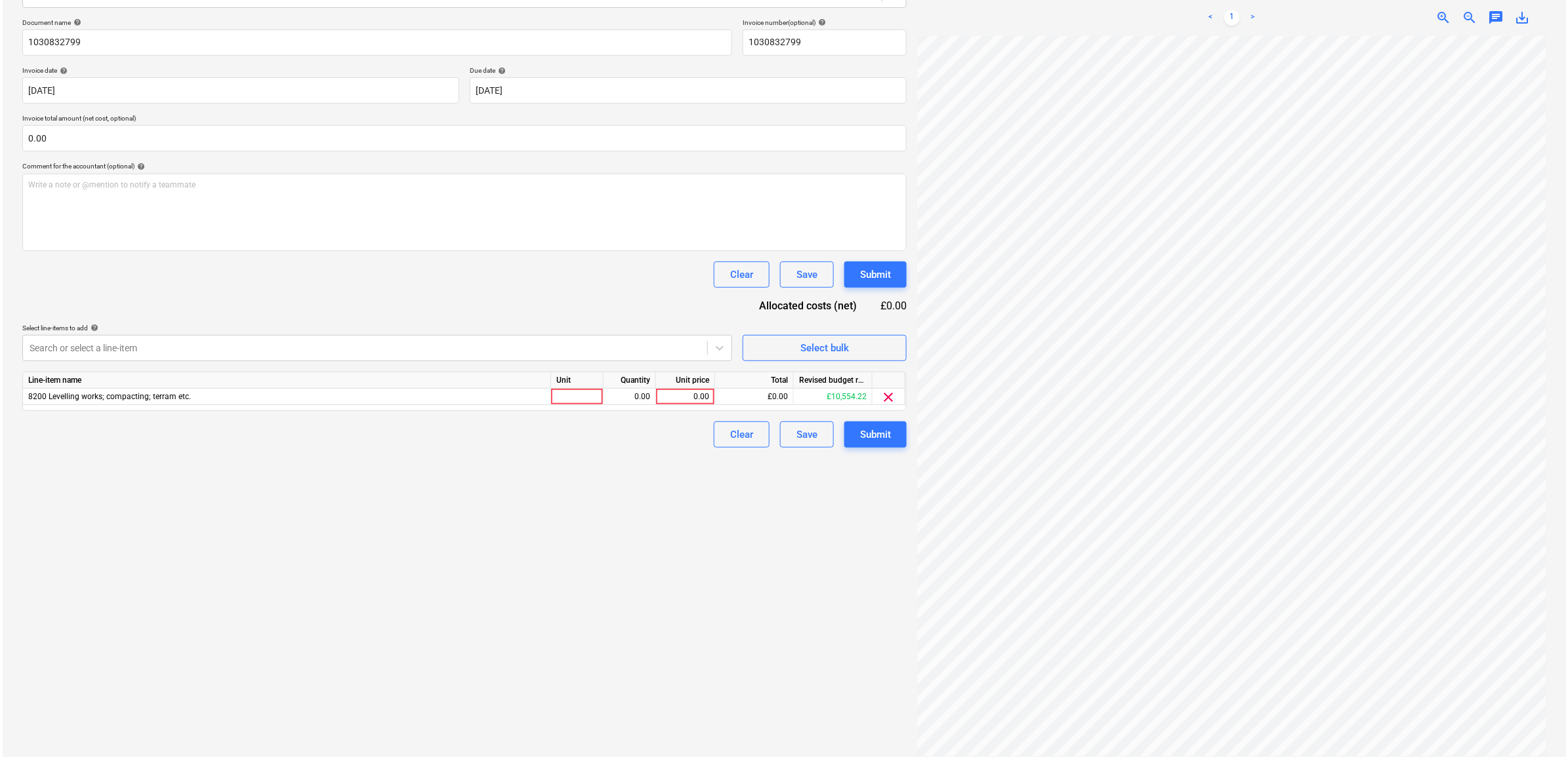
scroll to position [14, 61]
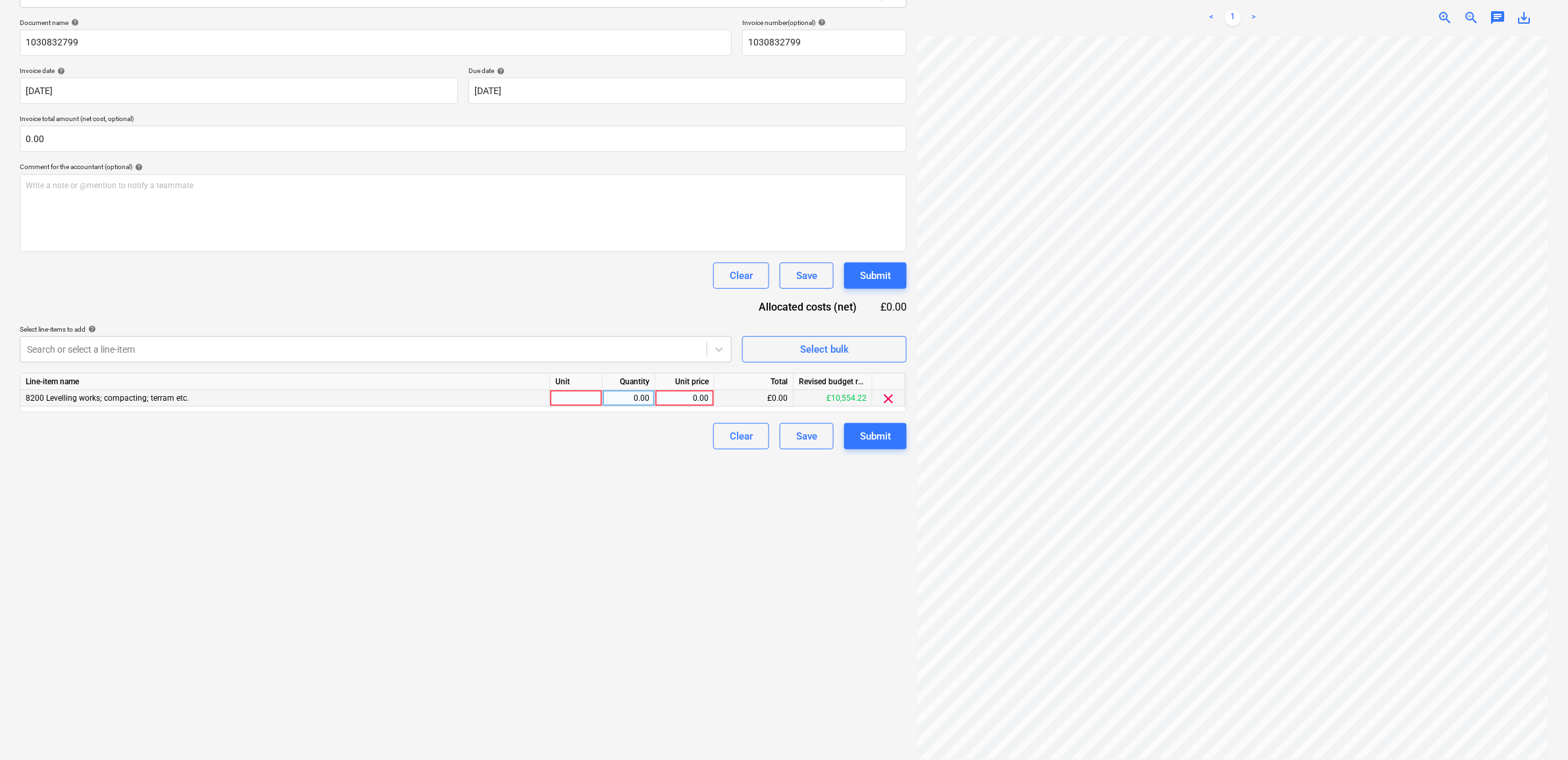
click at [701, 400] on div "0.00" at bounding box center [685, 398] width 48 height 17
type input "149.81"
drag, startPoint x: 613, startPoint y: 565, endPoint x: 901, endPoint y: 484, distance: 299.2
click at [629, 560] on div "Create new document Select company [PERSON_NAME] Add new company Select documen…" at bounding box center [463, 322] width 898 height 886
click at [883, 437] on div "Submit" at bounding box center [875, 436] width 31 height 17
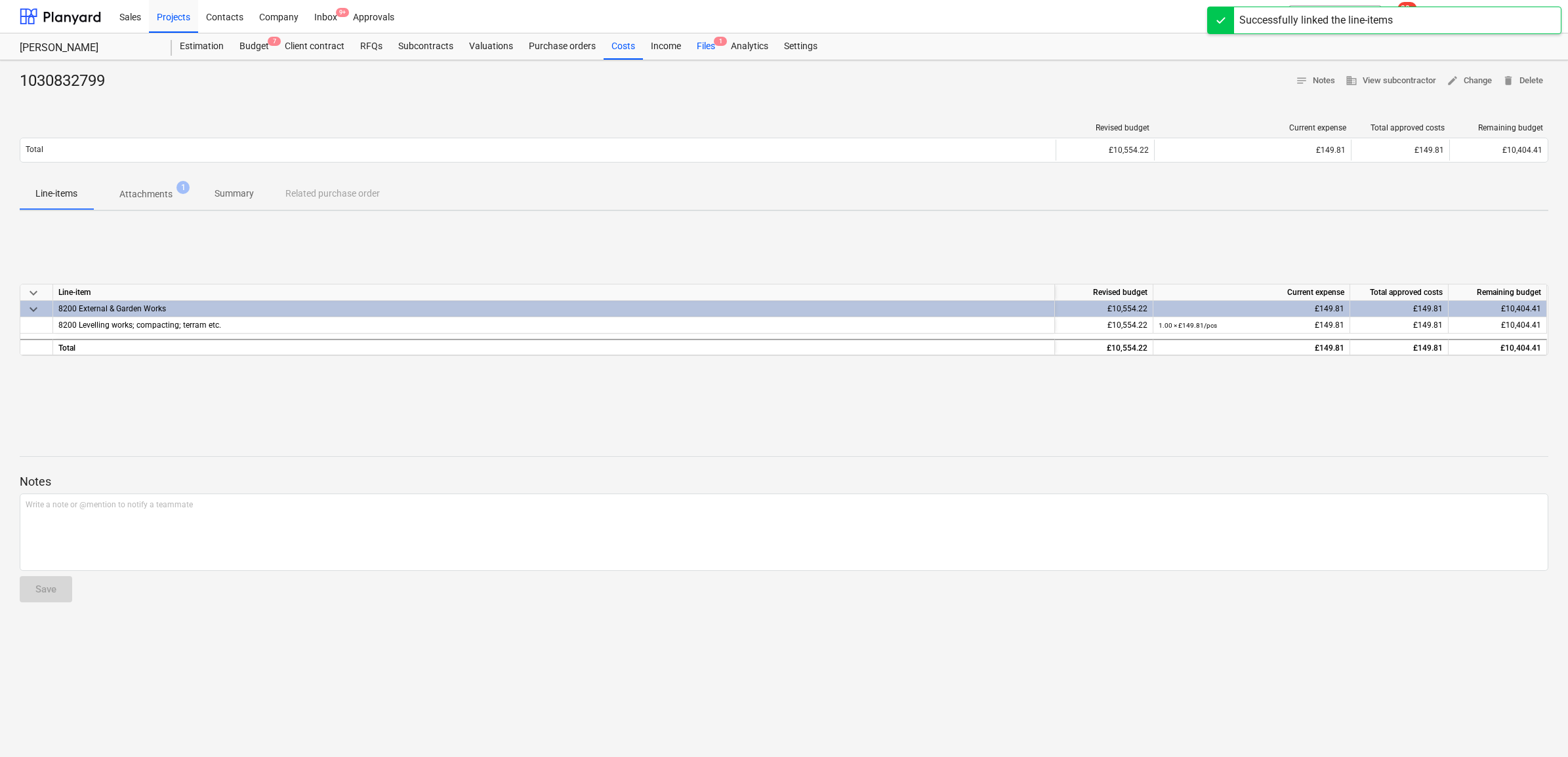
click at [707, 46] on div "Files 1" at bounding box center [705, 46] width 34 height 27
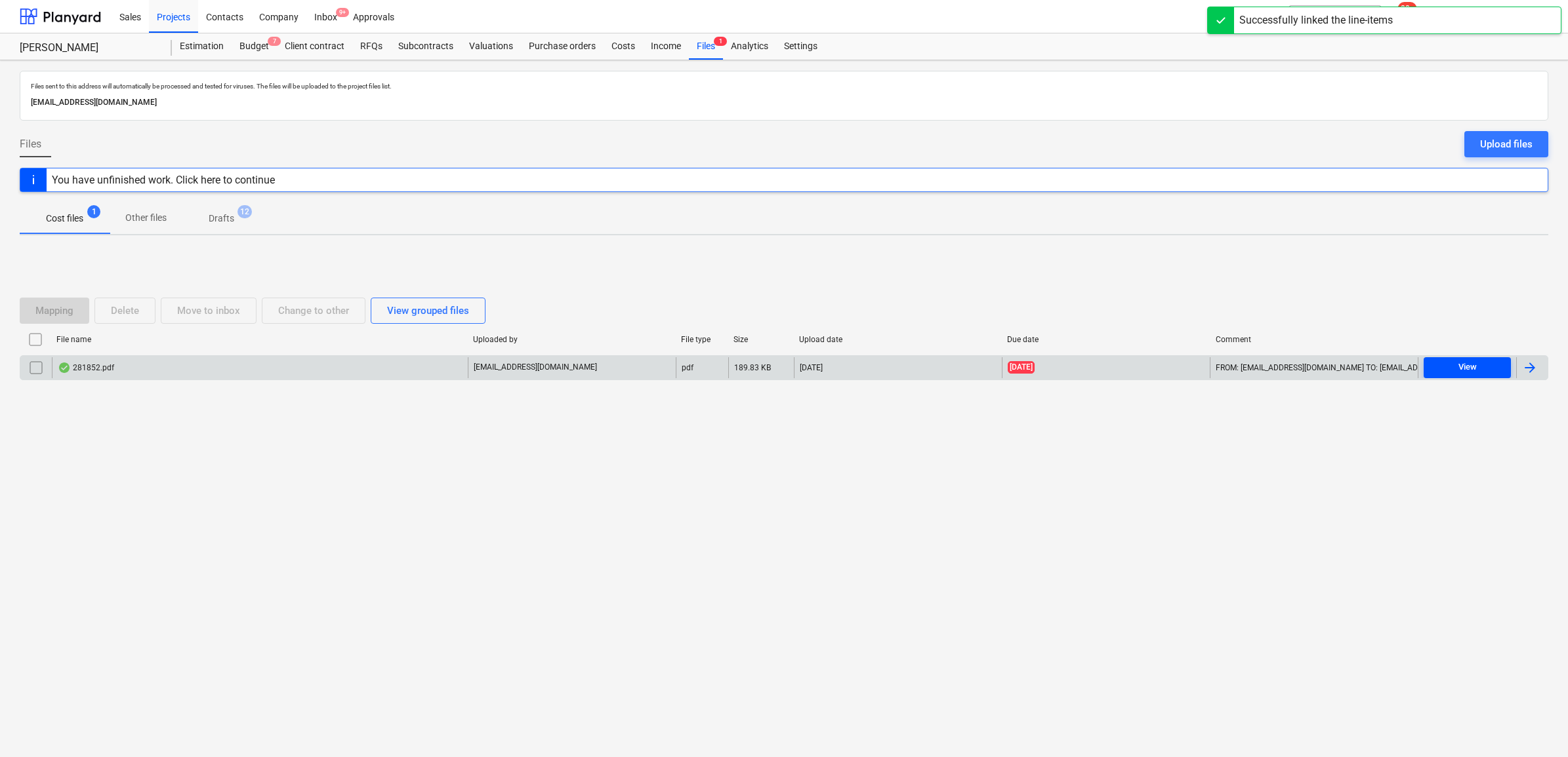
click at [1490, 362] on span "View" at bounding box center [1467, 368] width 77 height 15
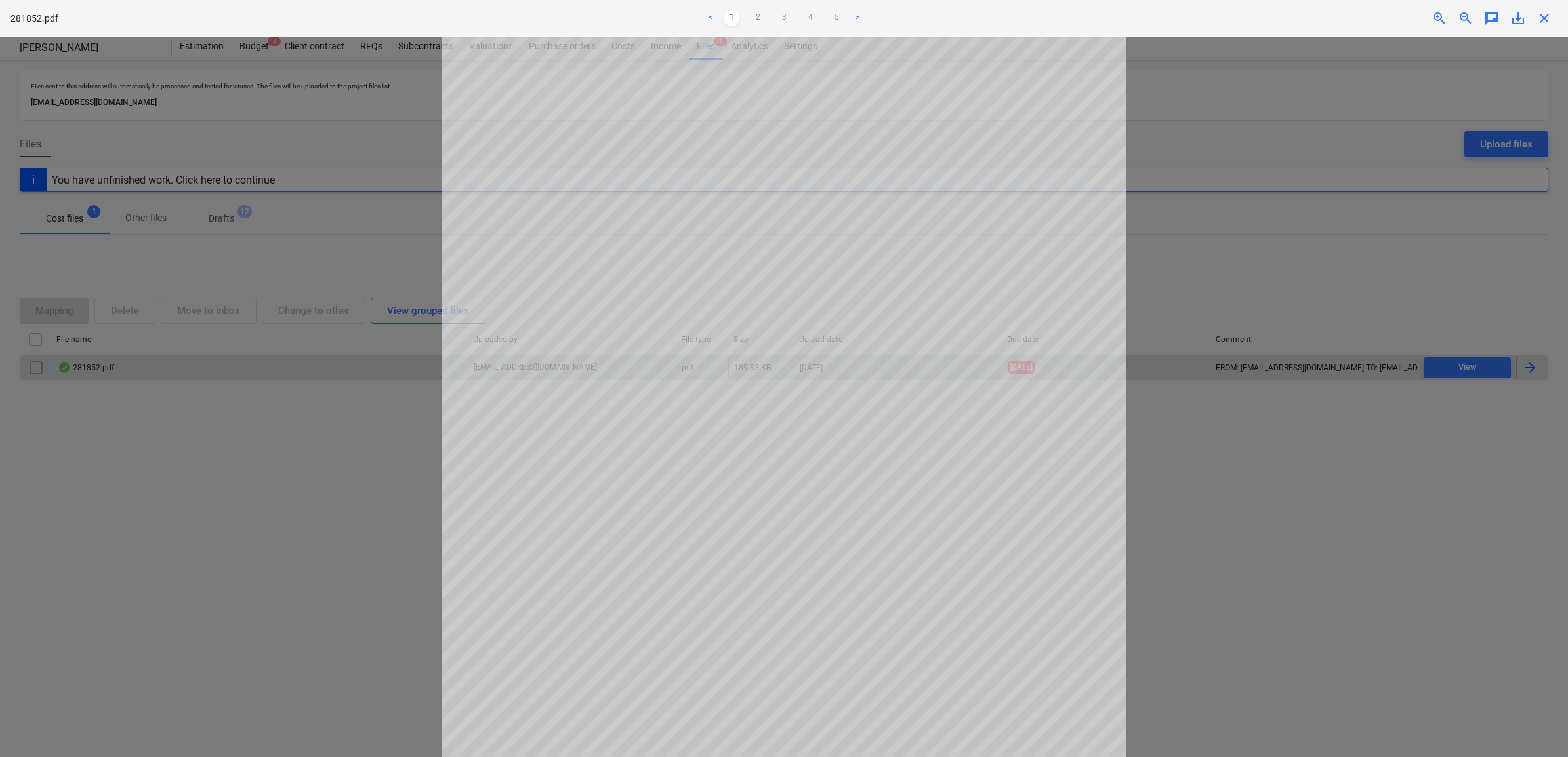
click at [787, 17] on link "3" at bounding box center [783, 18] width 16 height 16
click at [727, 18] on link "1" at bounding box center [731, 18] width 16 height 16
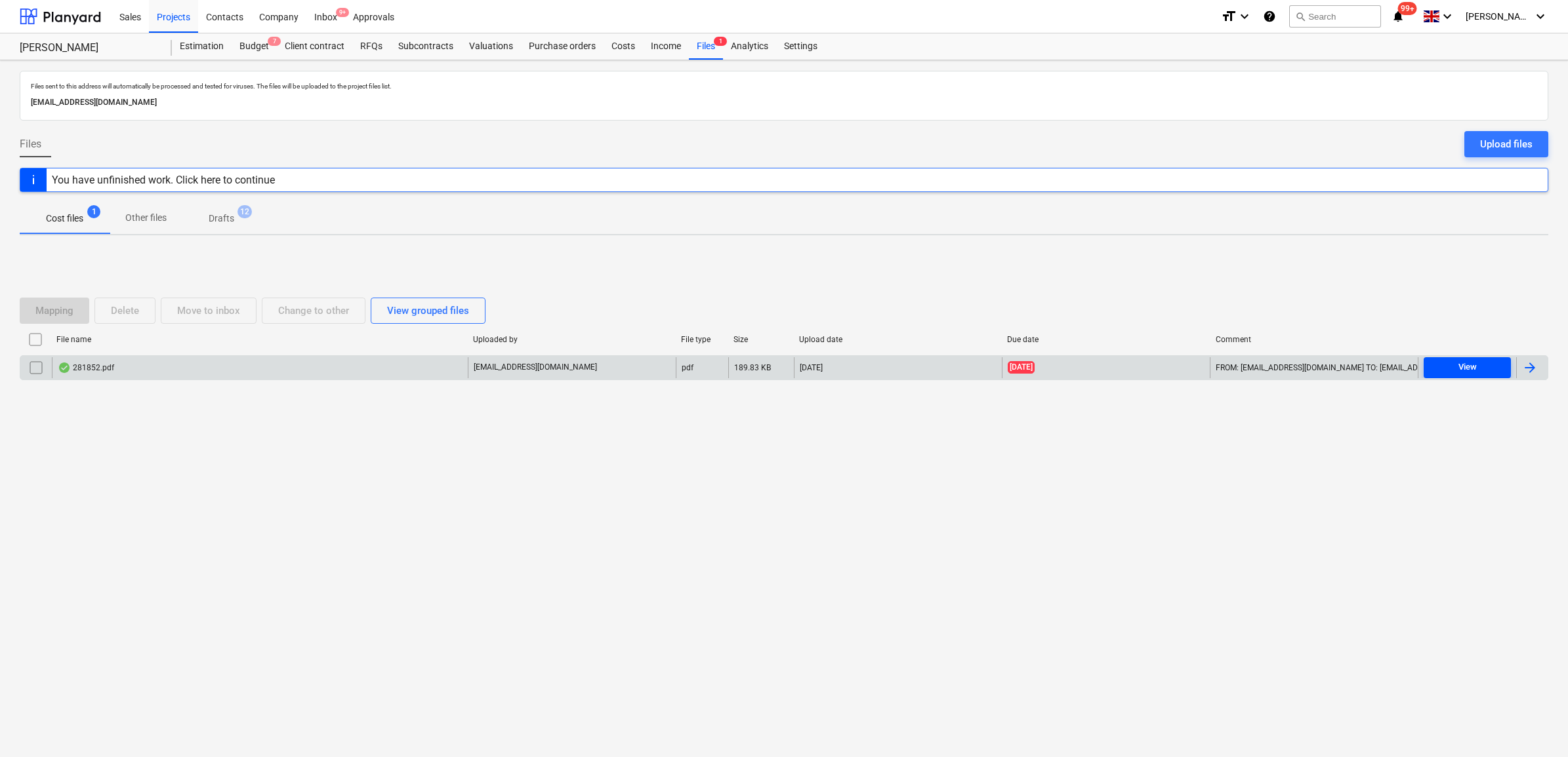
click at [1483, 375] on button "View" at bounding box center [1466, 367] width 87 height 21
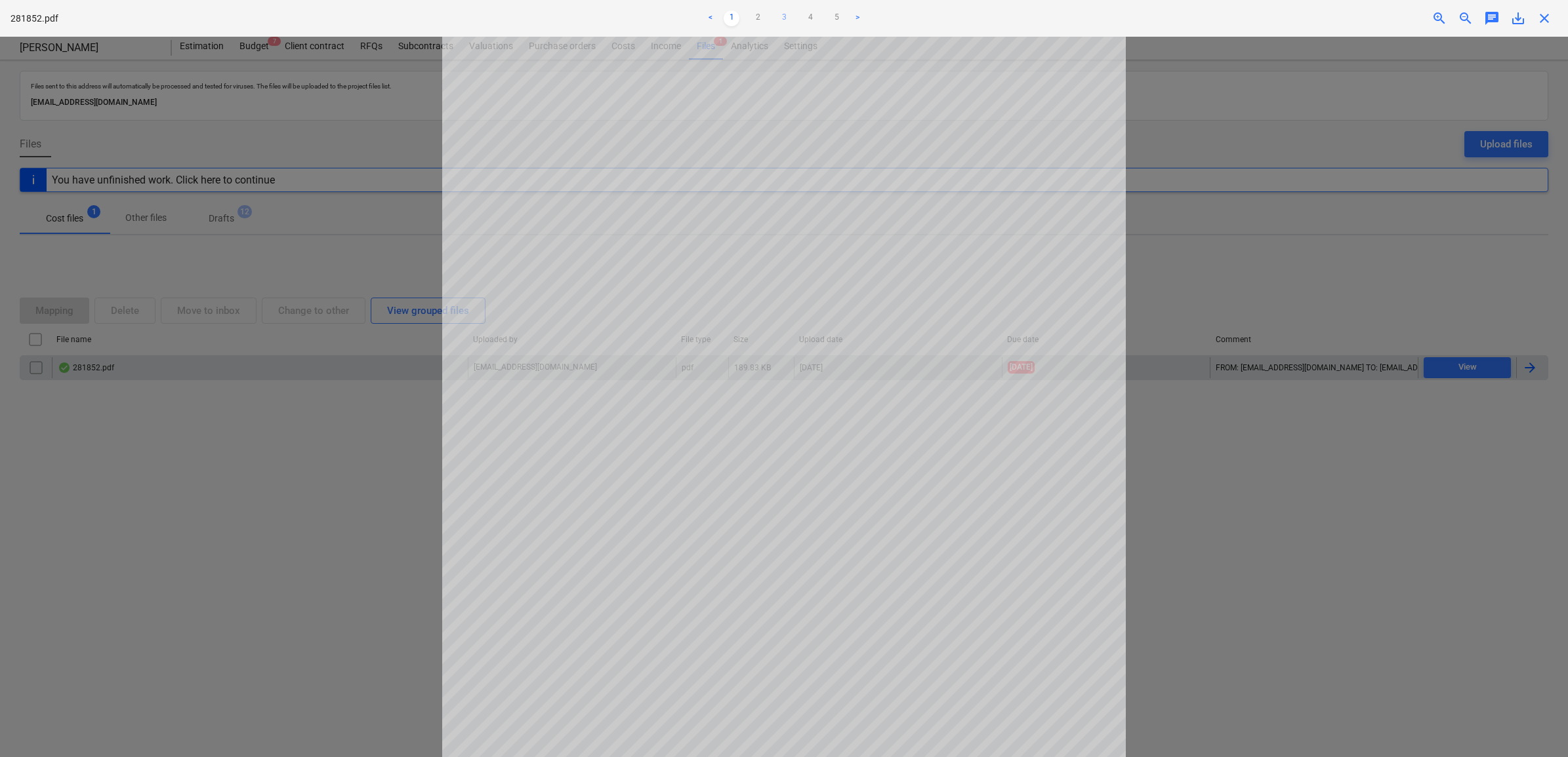
click at [782, 17] on link "3" at bounding box center [783, 18] width 16 height 16
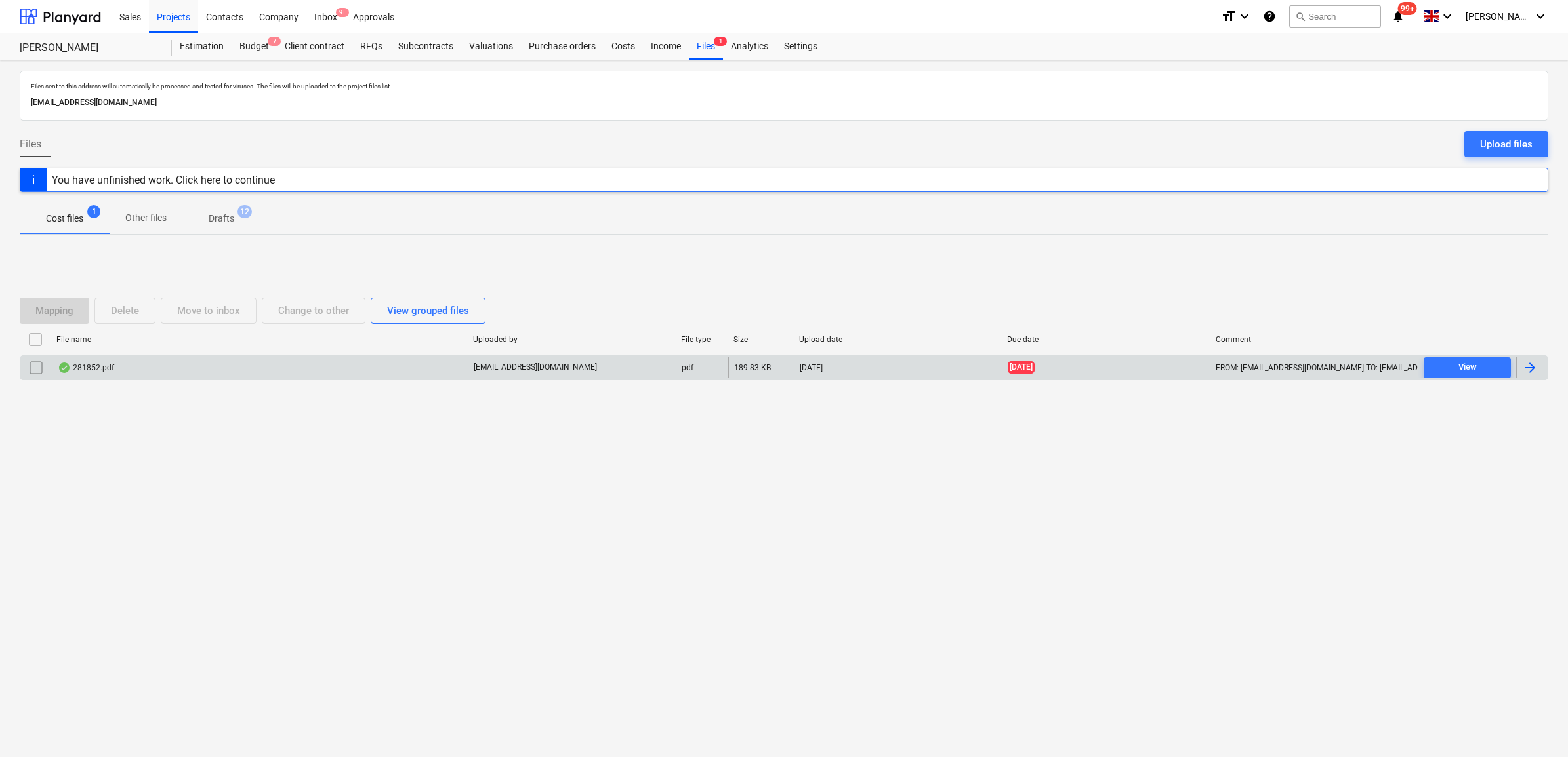
click at [1540, 367] on div at bounding box center [1532, 367] width 31 height 21
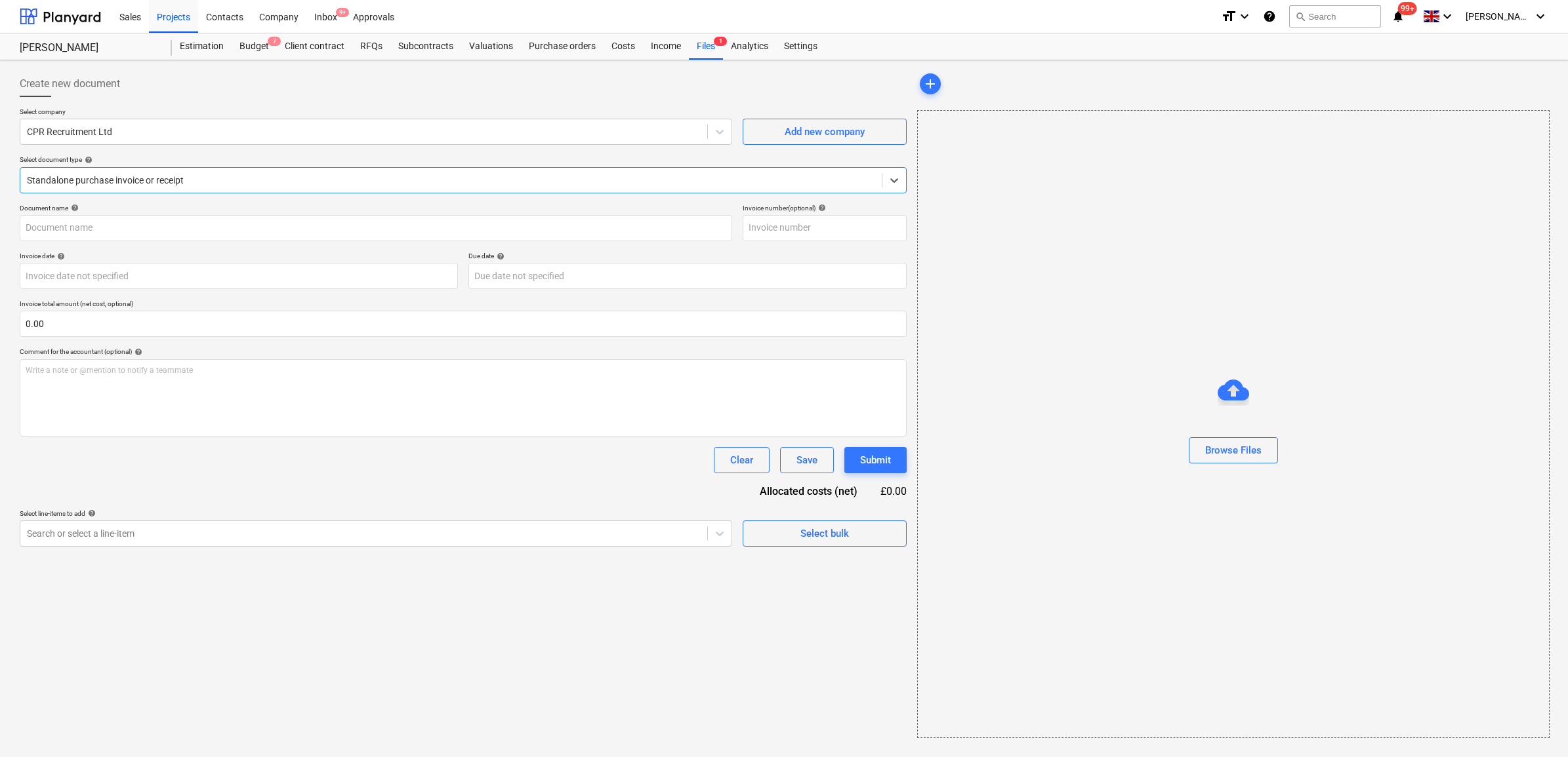
type input "281852"
type input "[DATE]"
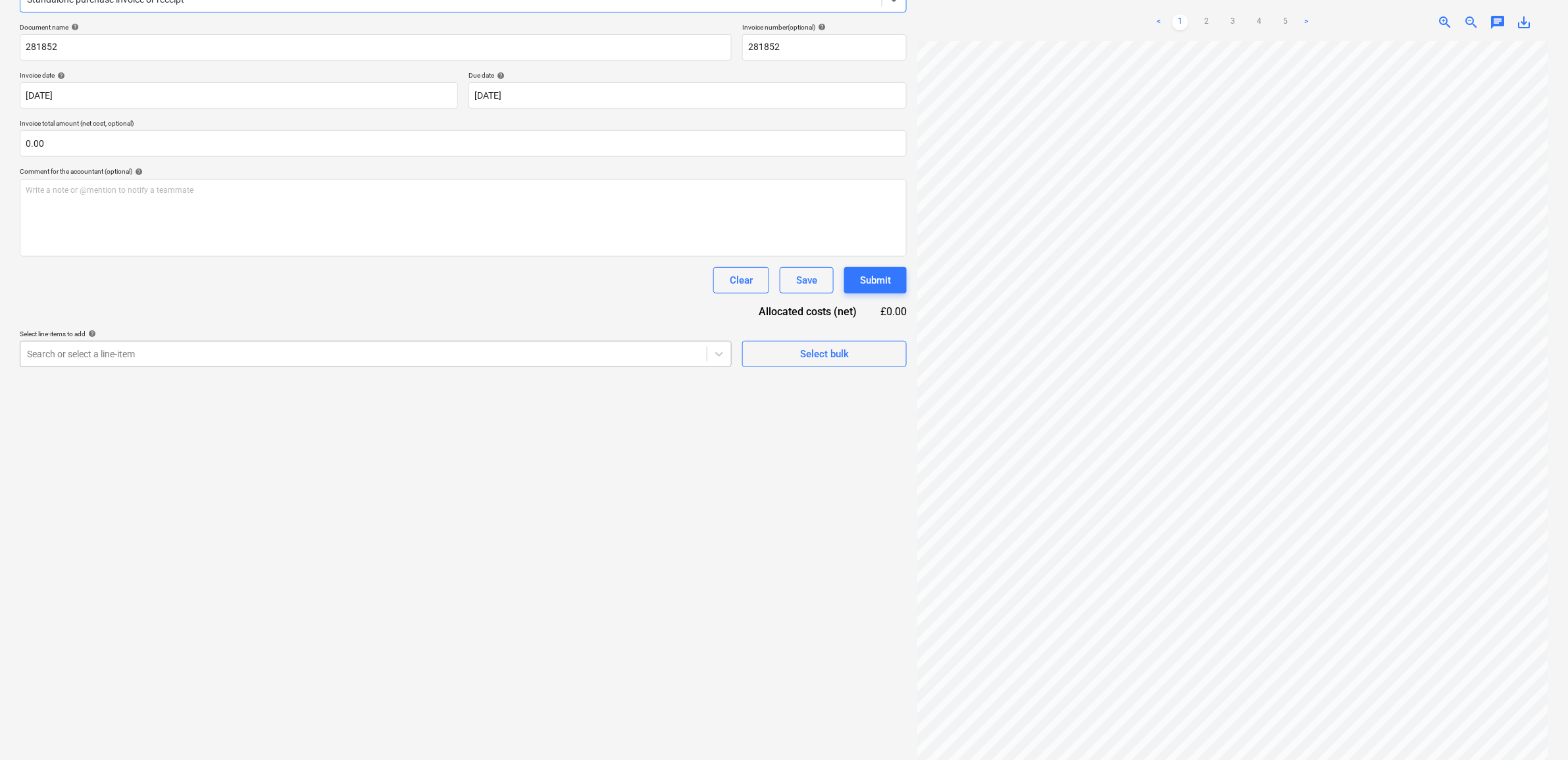
scroll to position [186, 0]
click at [339, 353] on div at bounding box center [363, 349] width 673 height 13
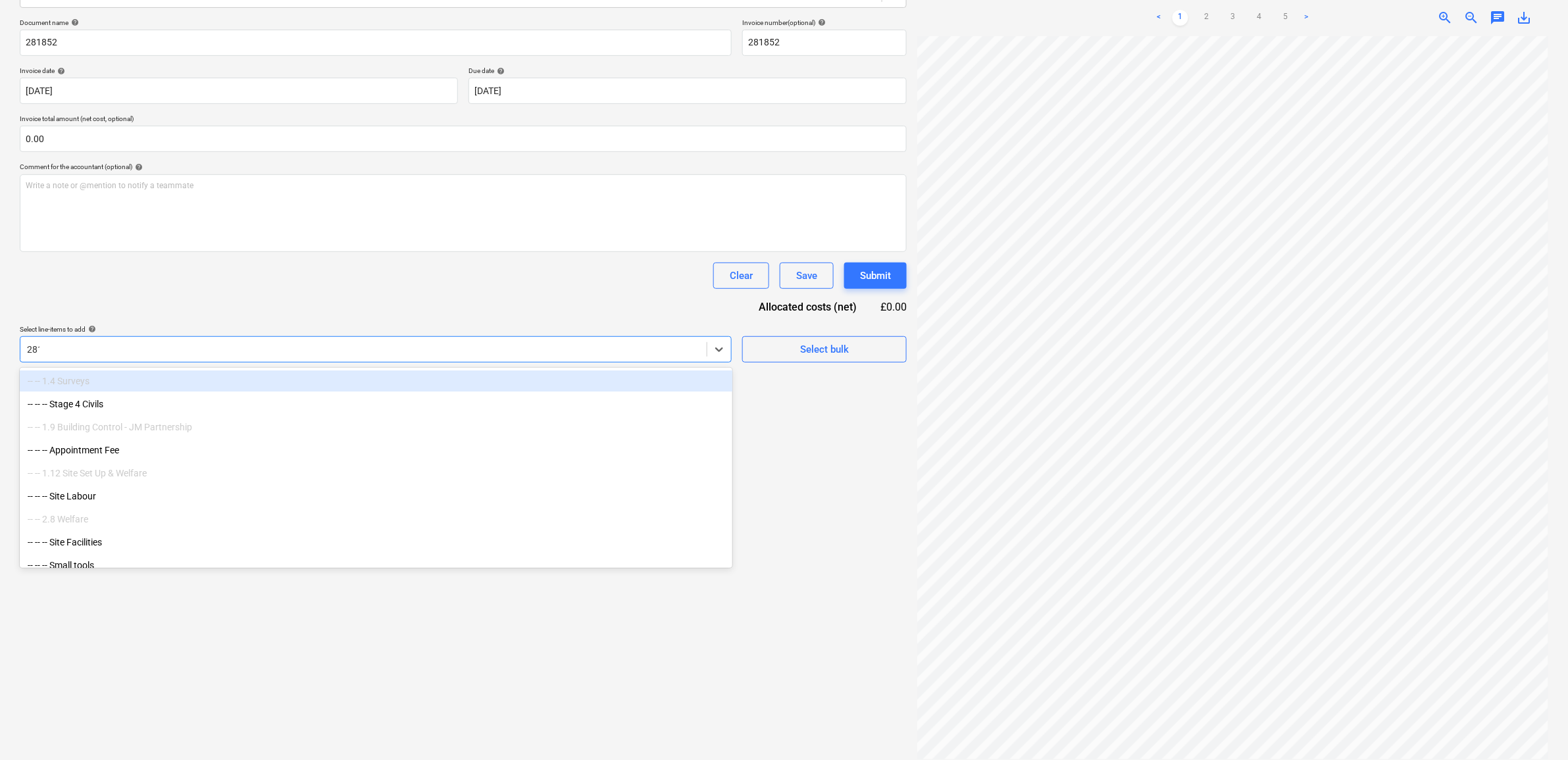
type input "2813"
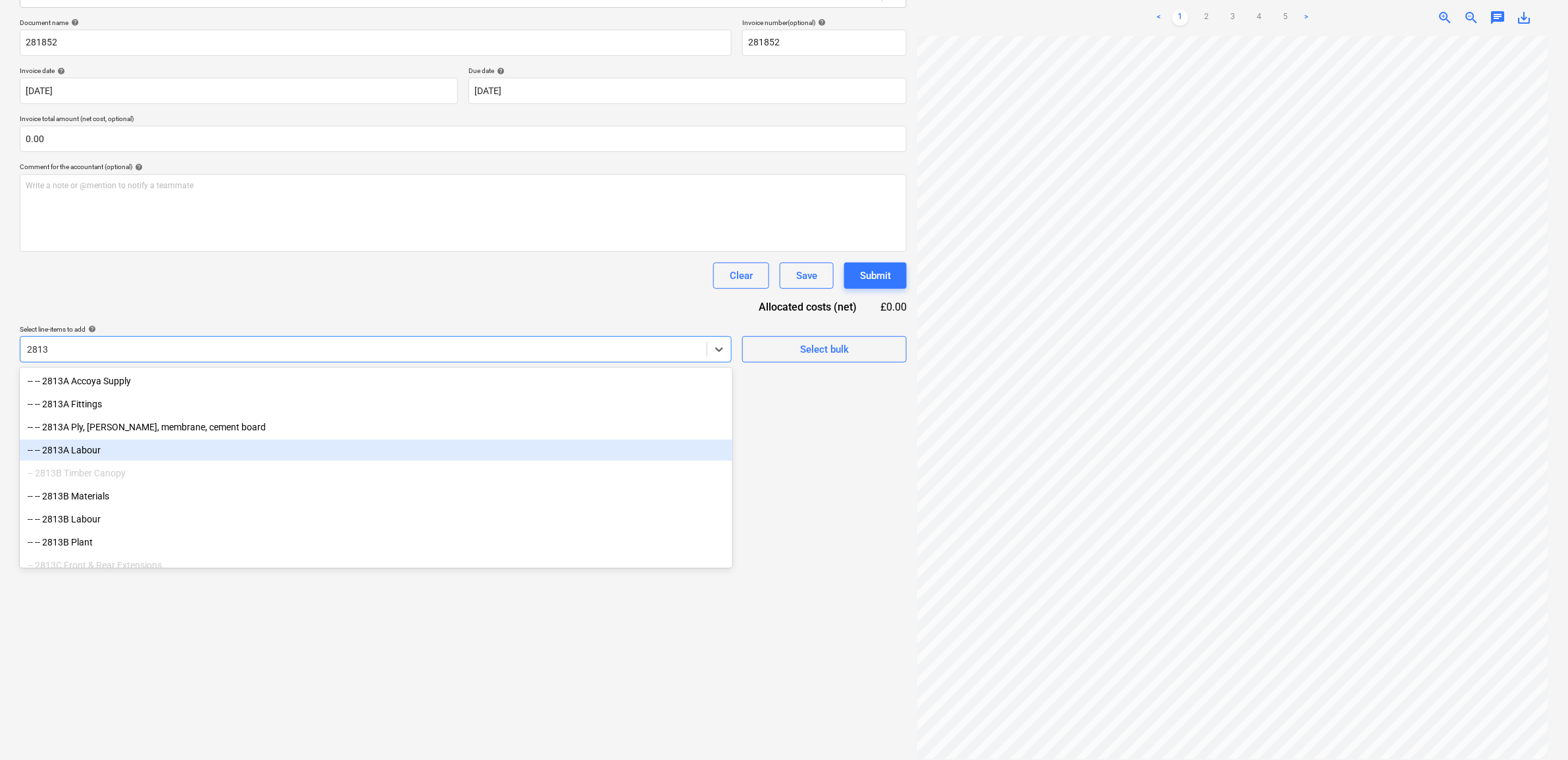
scroll to position [82, 0]
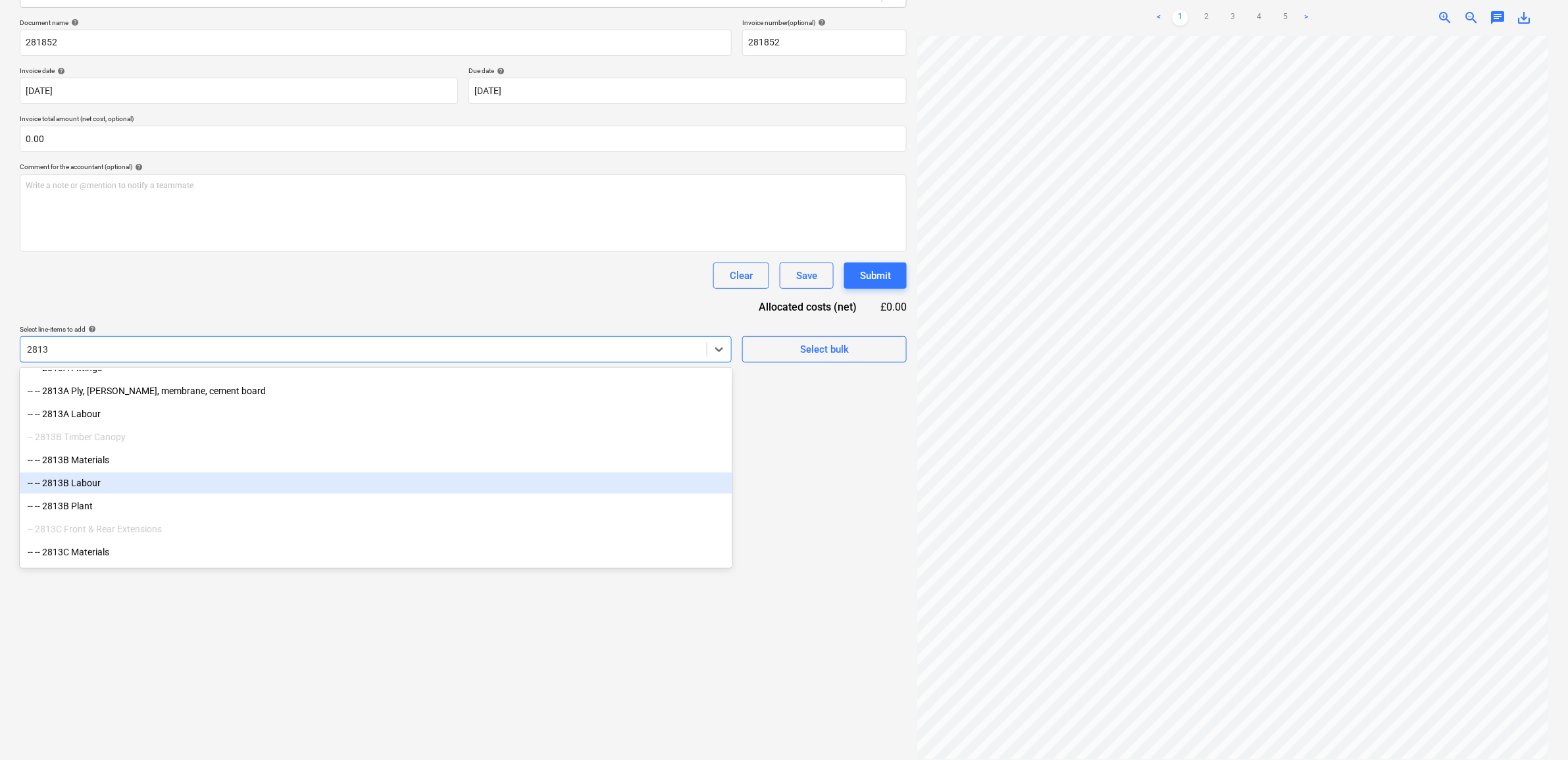
click at [113, 486] on div "-- -- 2813B Labour" at bounding box center [376, 482] width 713 height 21
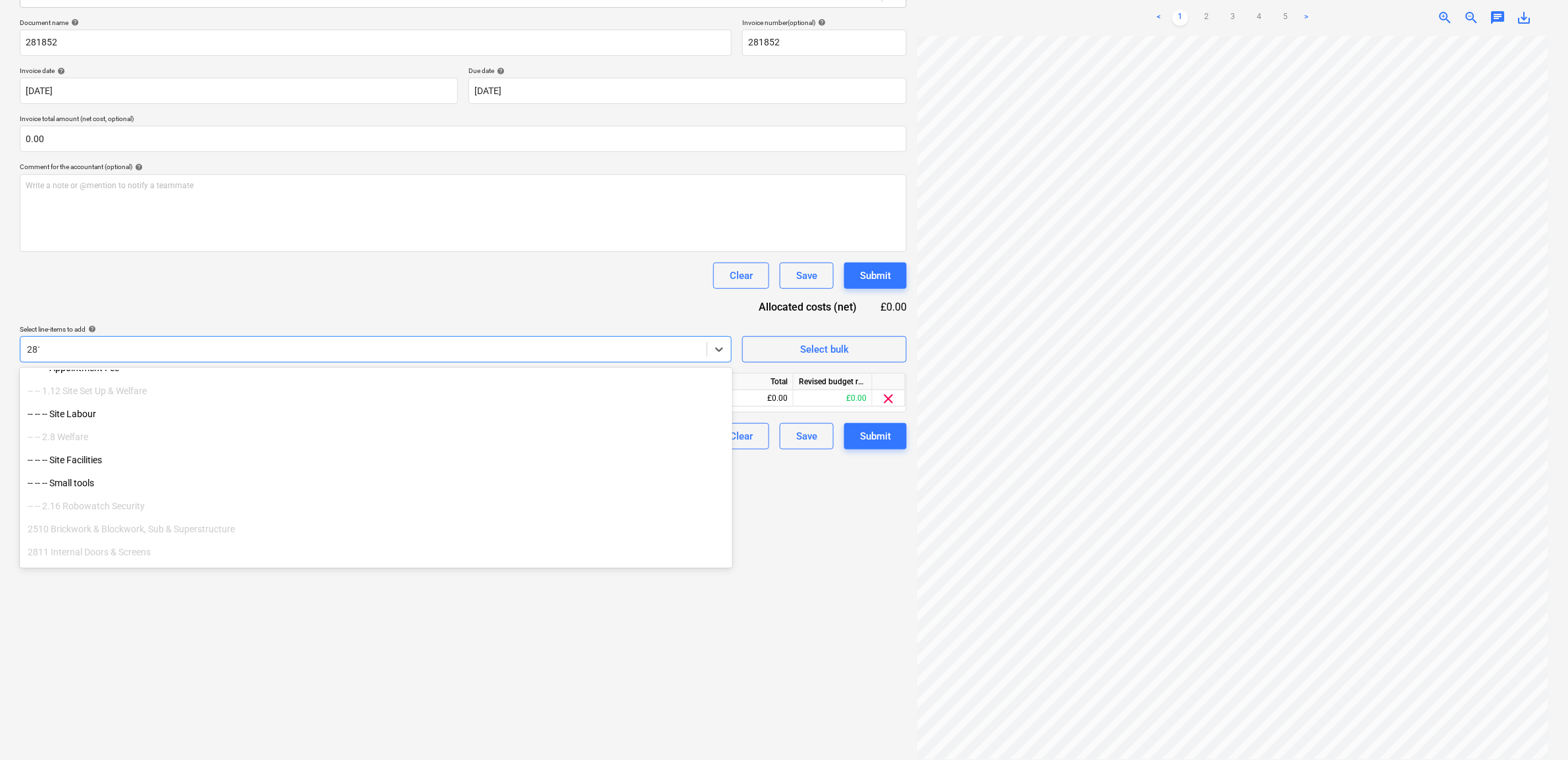
type input "2813"
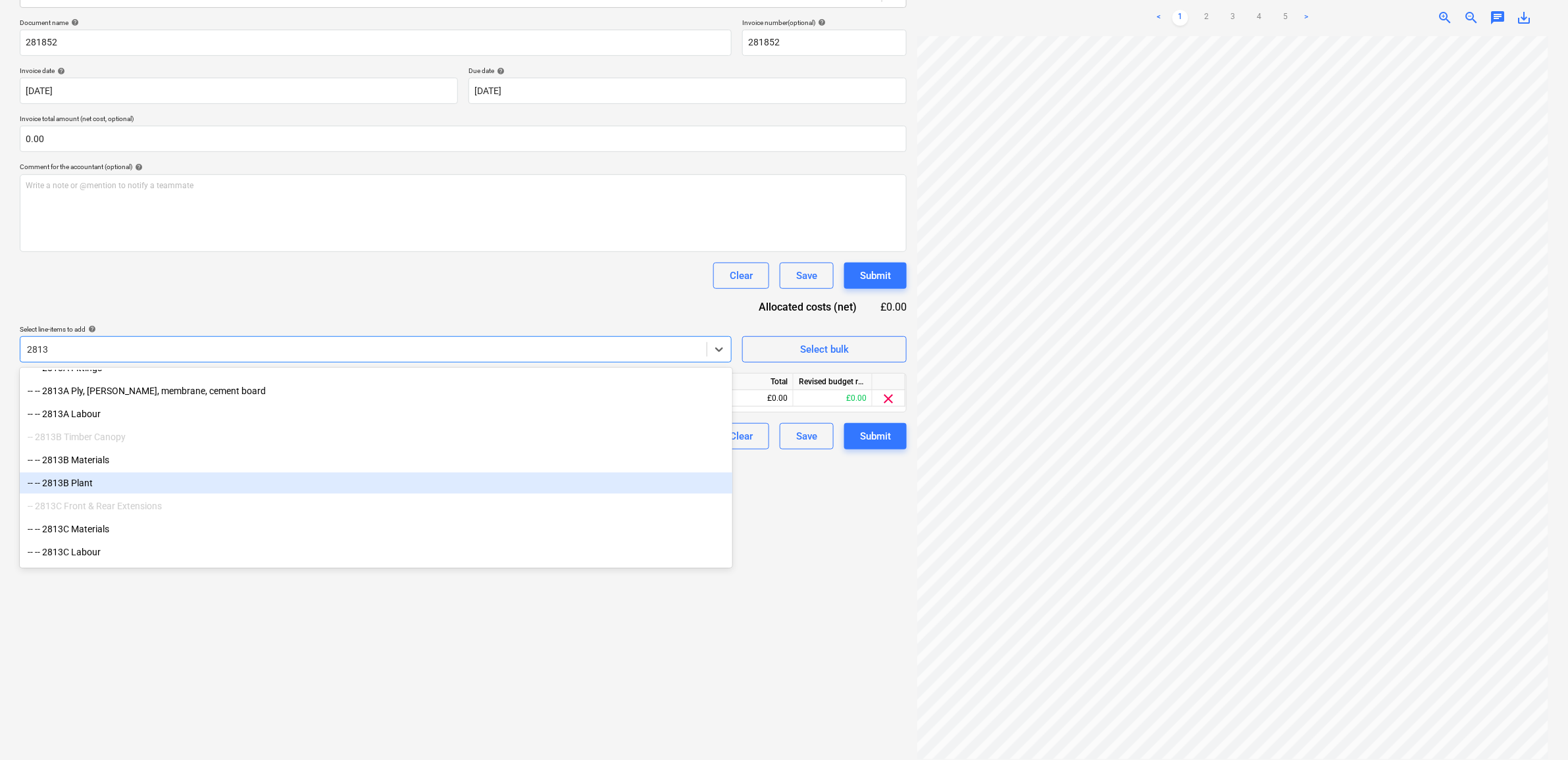
scroll to position [165, 0]
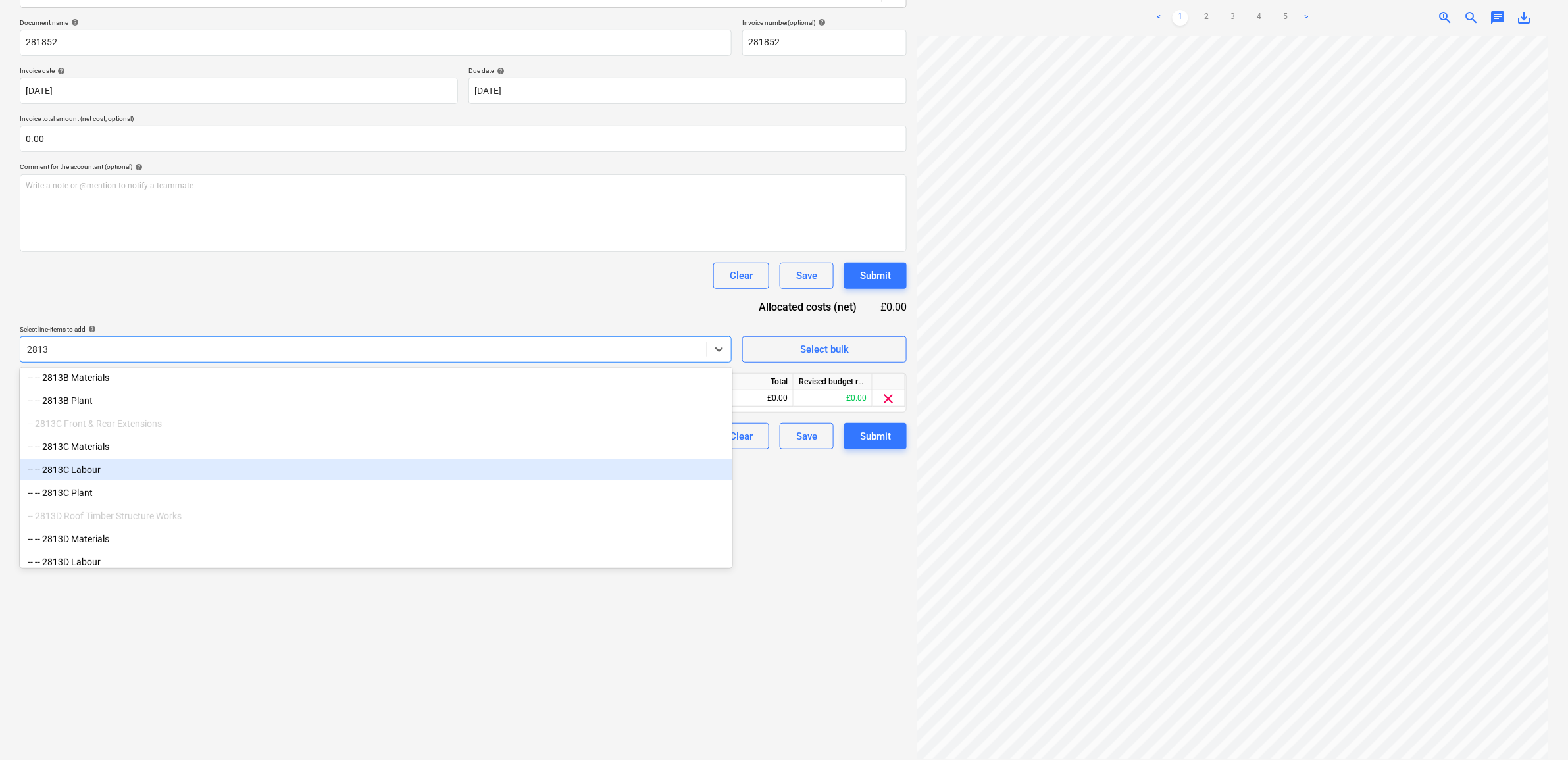
click at [119, 472] on div "-- -- 2813C Labour" at bounding box center [376, 469] width 713 height 21
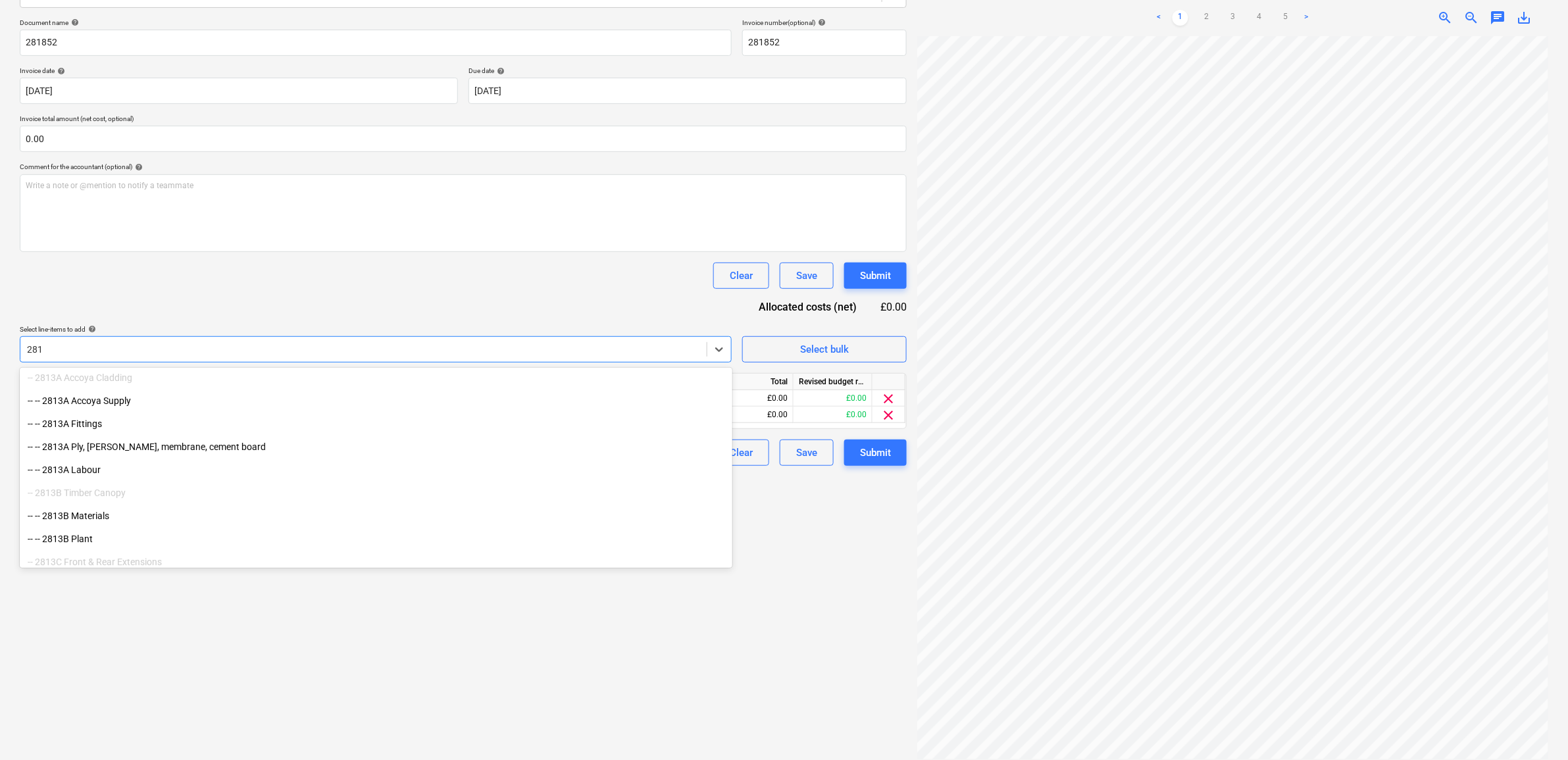
type input "2813"
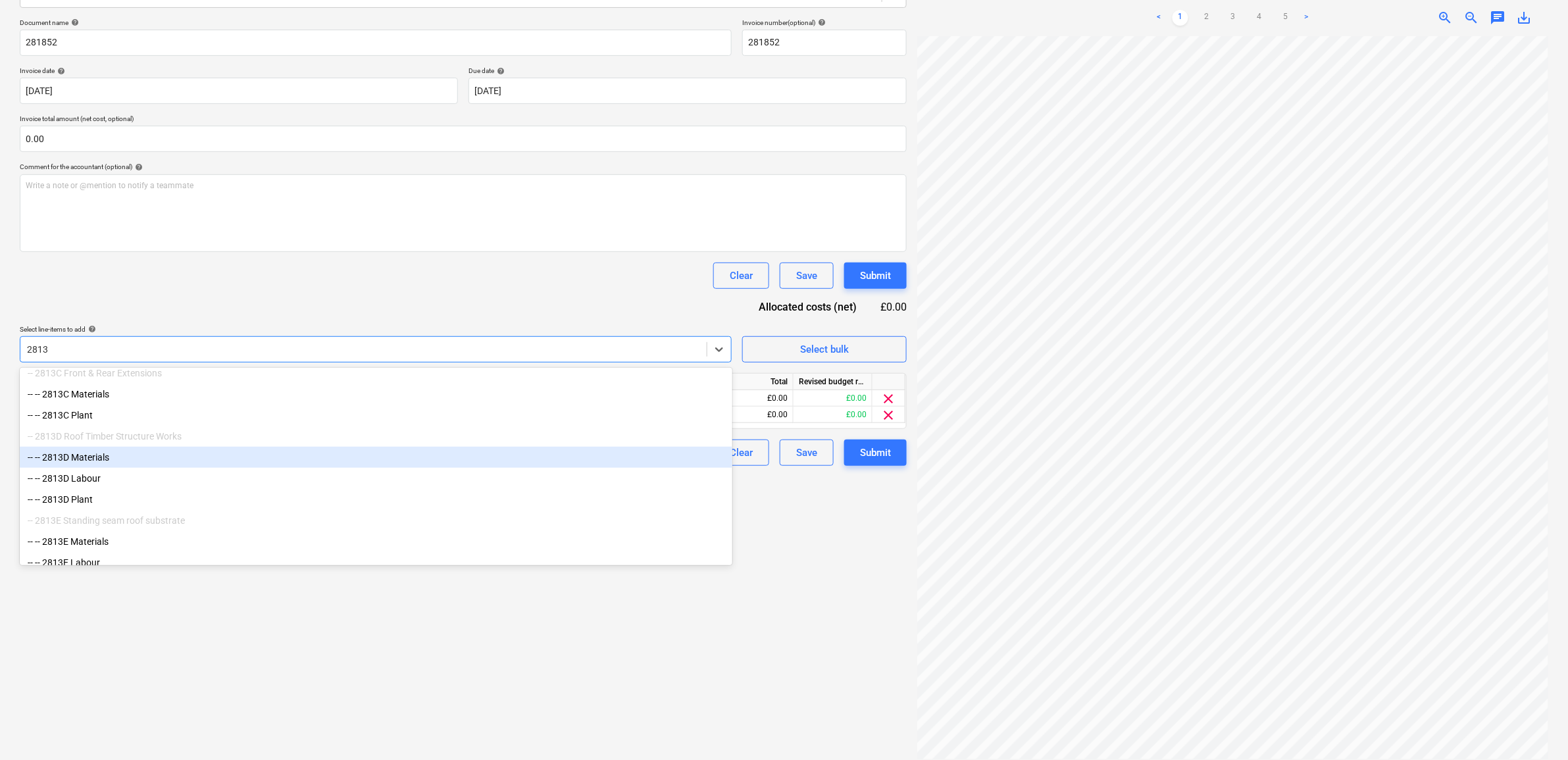
scroll to position [225, 0]
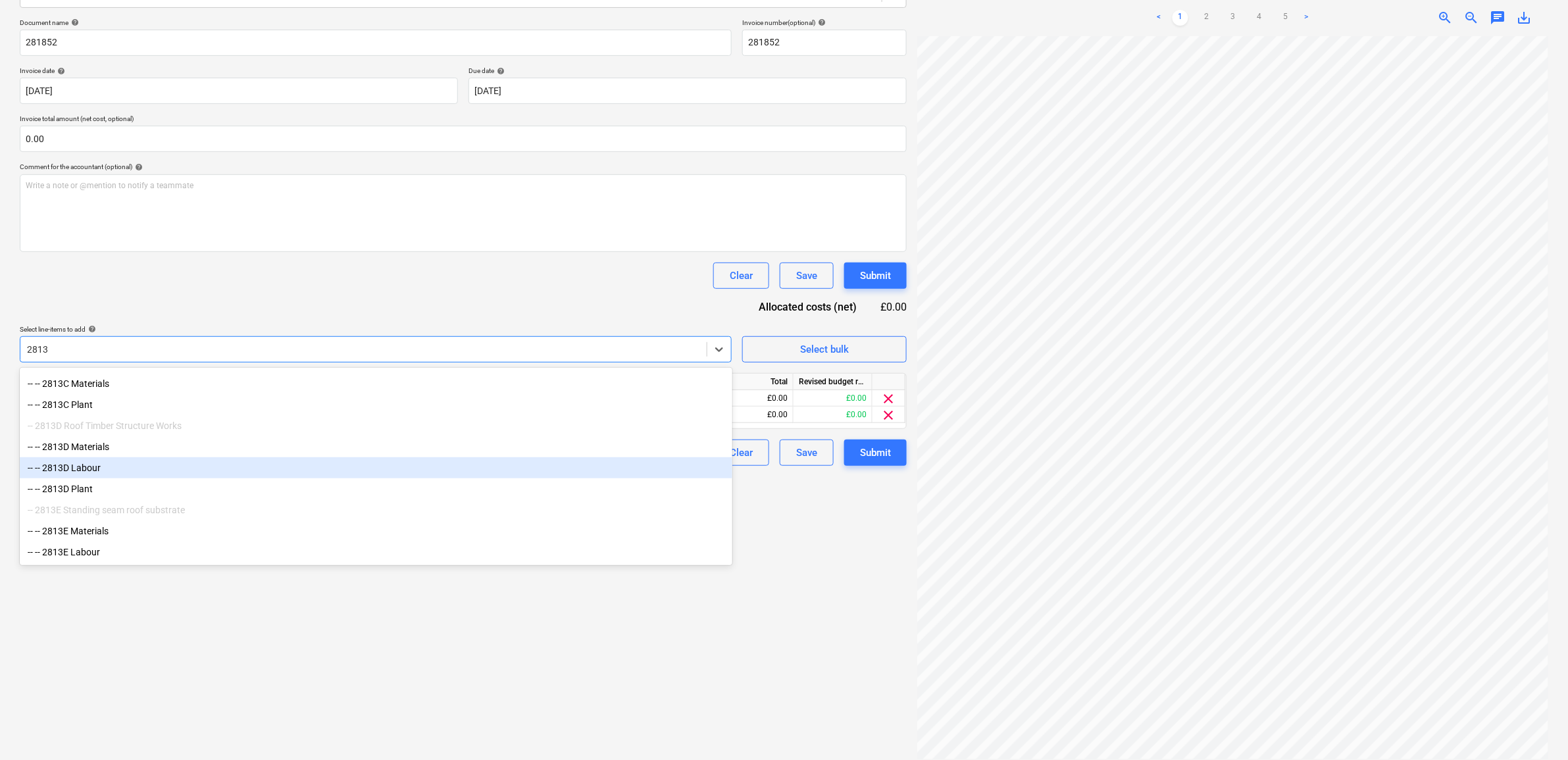
click at [116, 466] on div "-- -- 2813D Labour" at bounding box center [376, 467] width 713 height 21
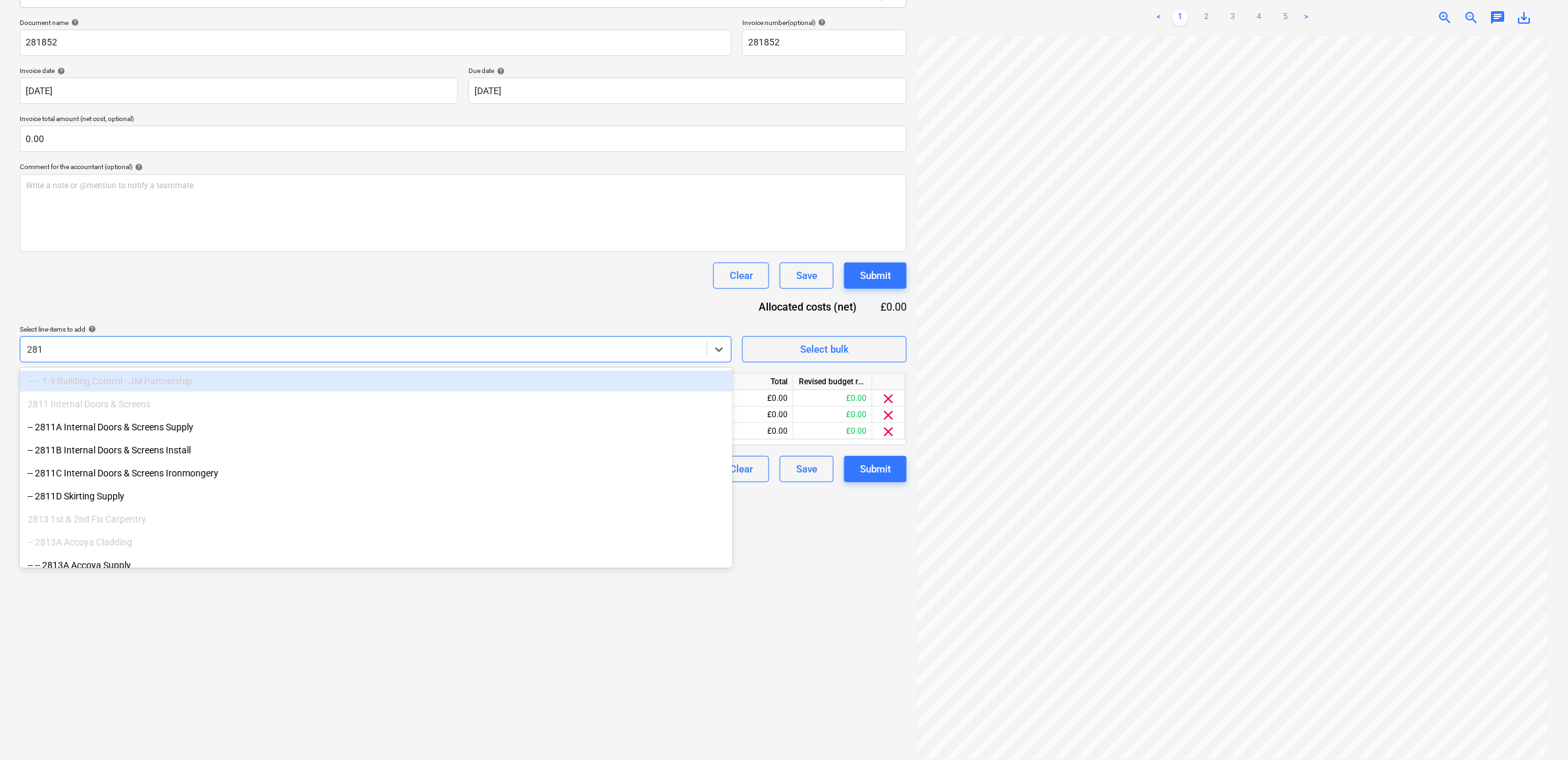
type input "2813"
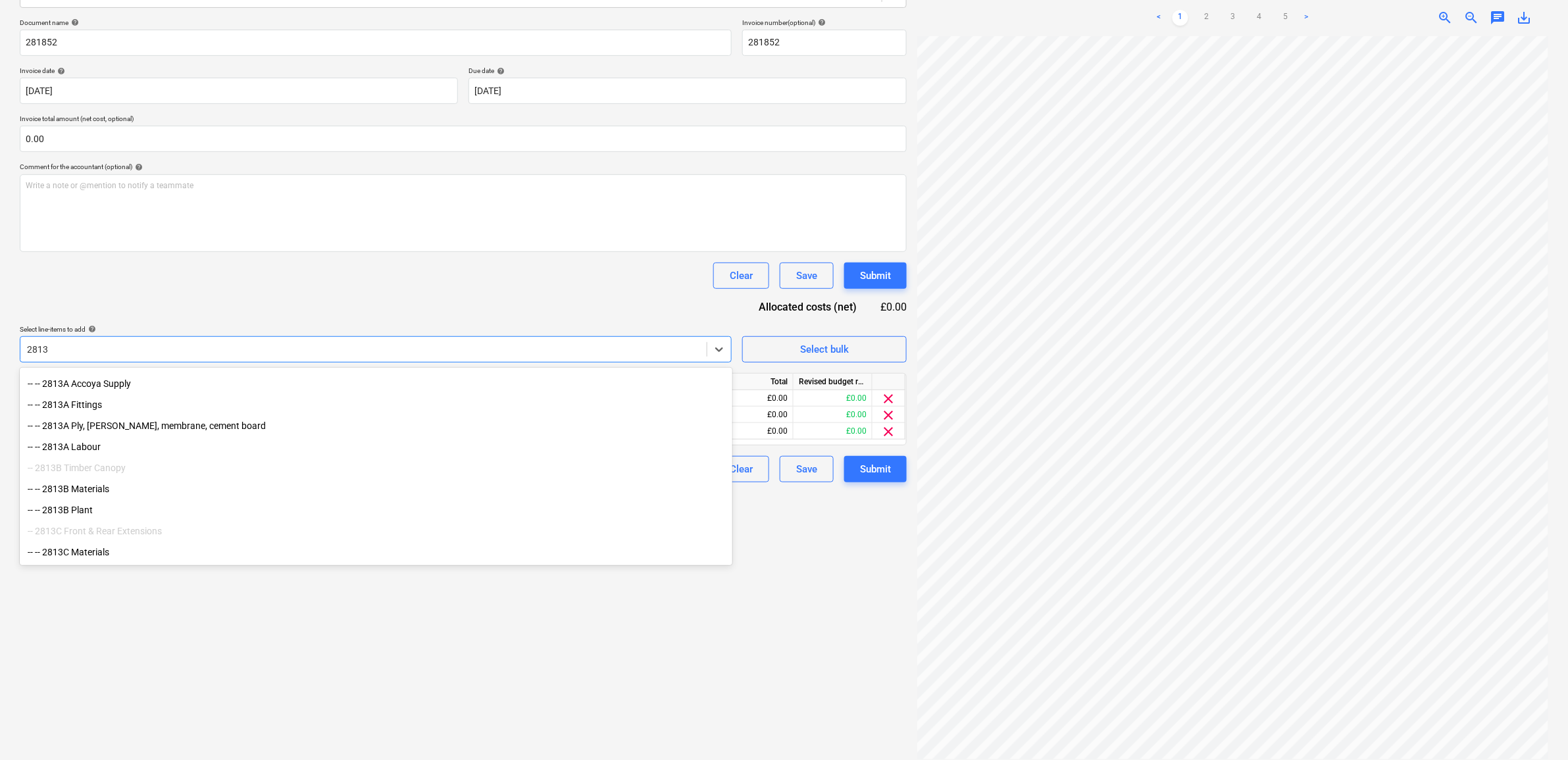
scroll to position [0, 0]
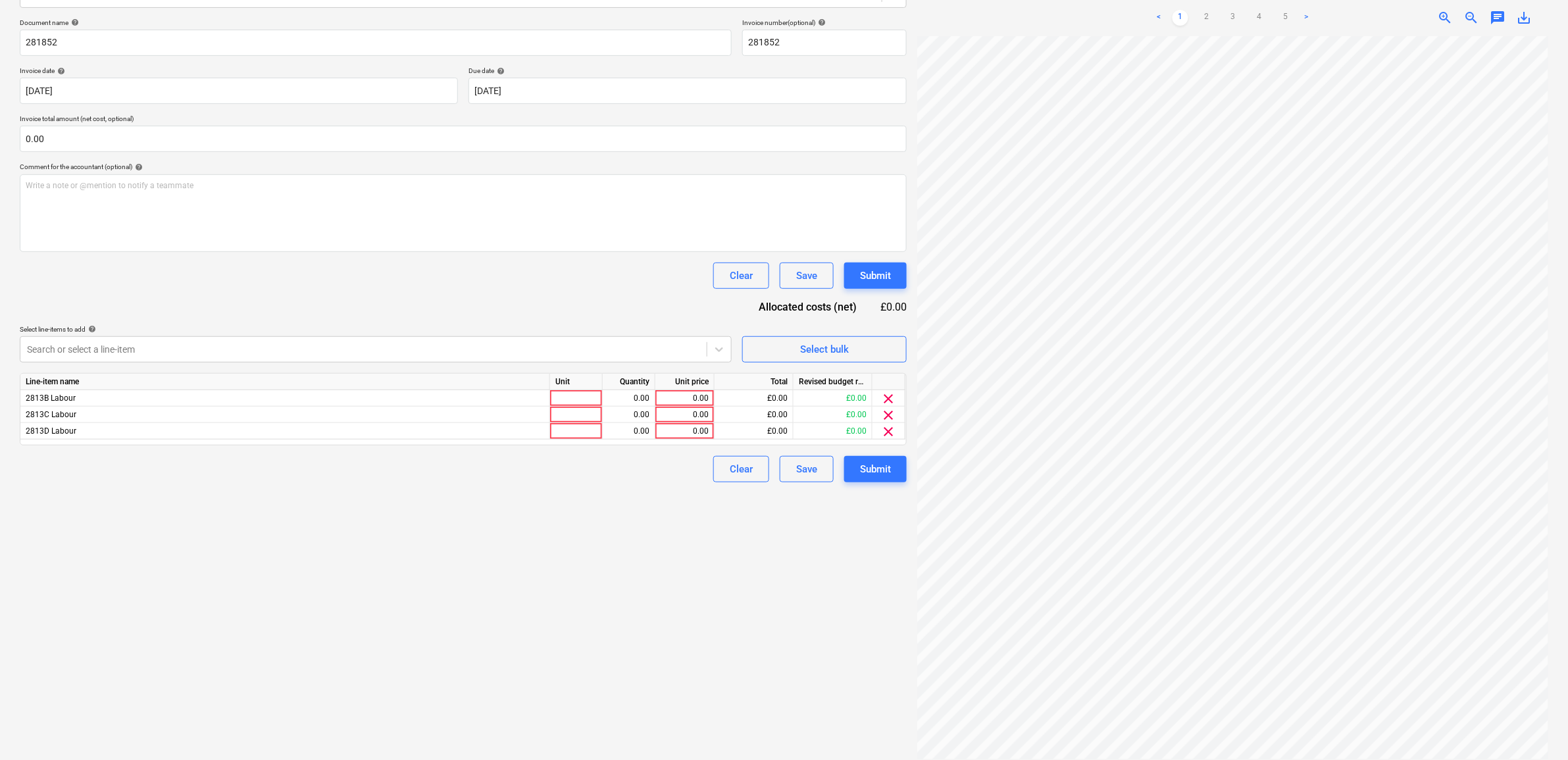
click at [892, 397] on span "clear" at bounding box center [889, 398] width 16 height 16
click at [886, 397] on span "clear" at bounding box center [889, 398] width 16 height 16
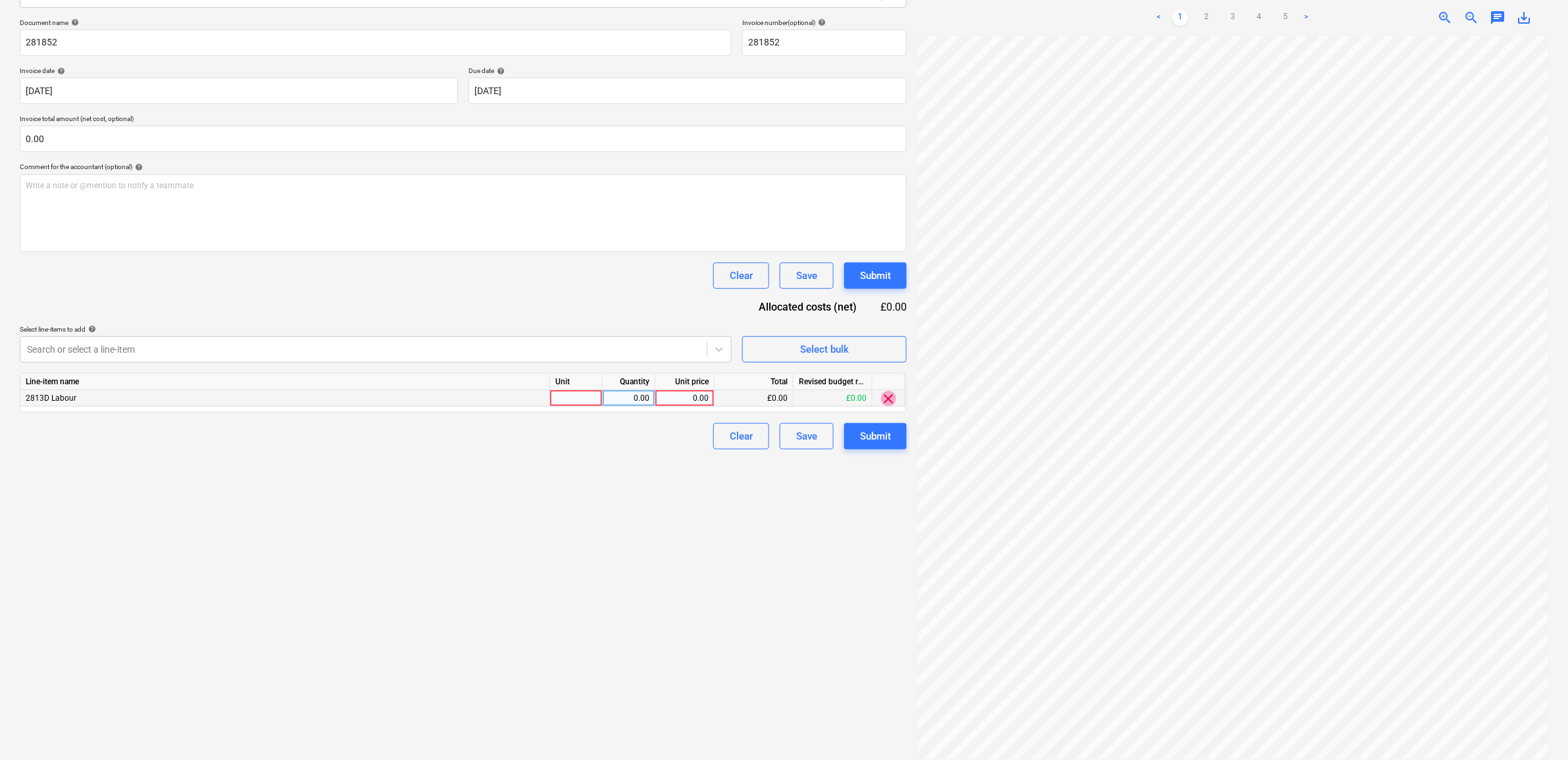
click at [886, 397] on span "clear" at bounding box center [889, 398] width 16 height 16
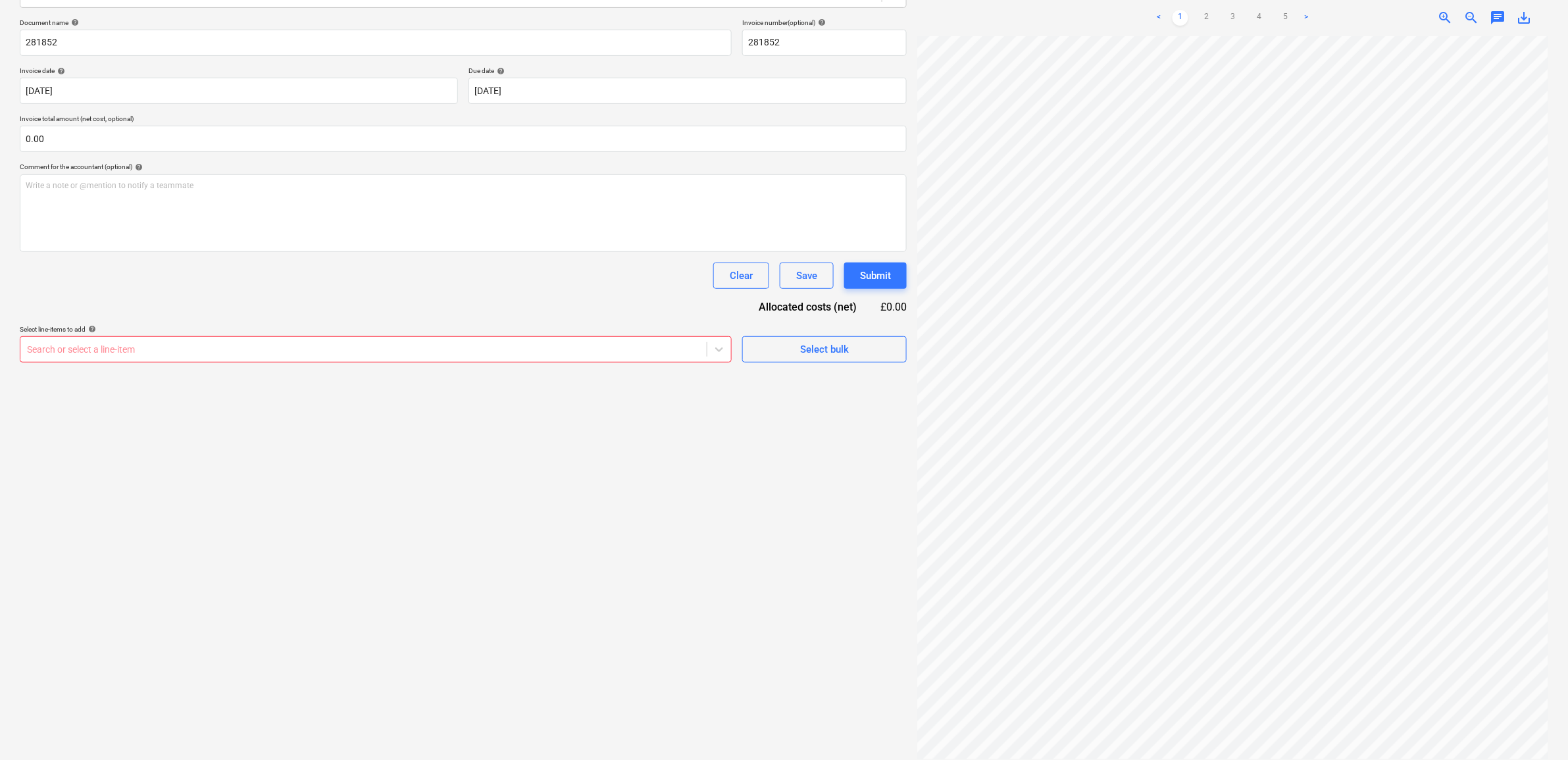
click at [481, 358] on div "Search or select a line-item" at bounding box center [363, 349] width 686 height 18
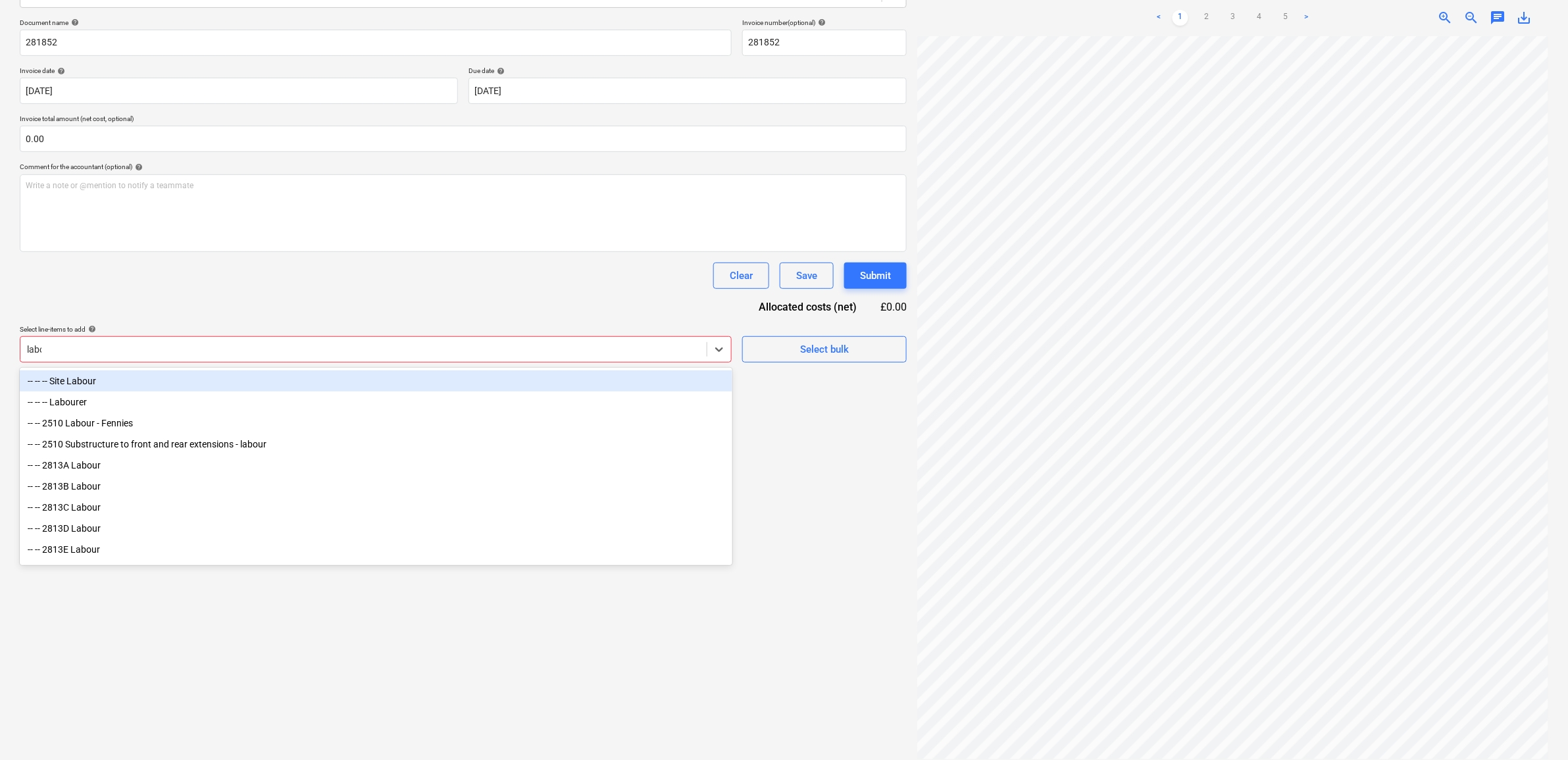
type input "labour"
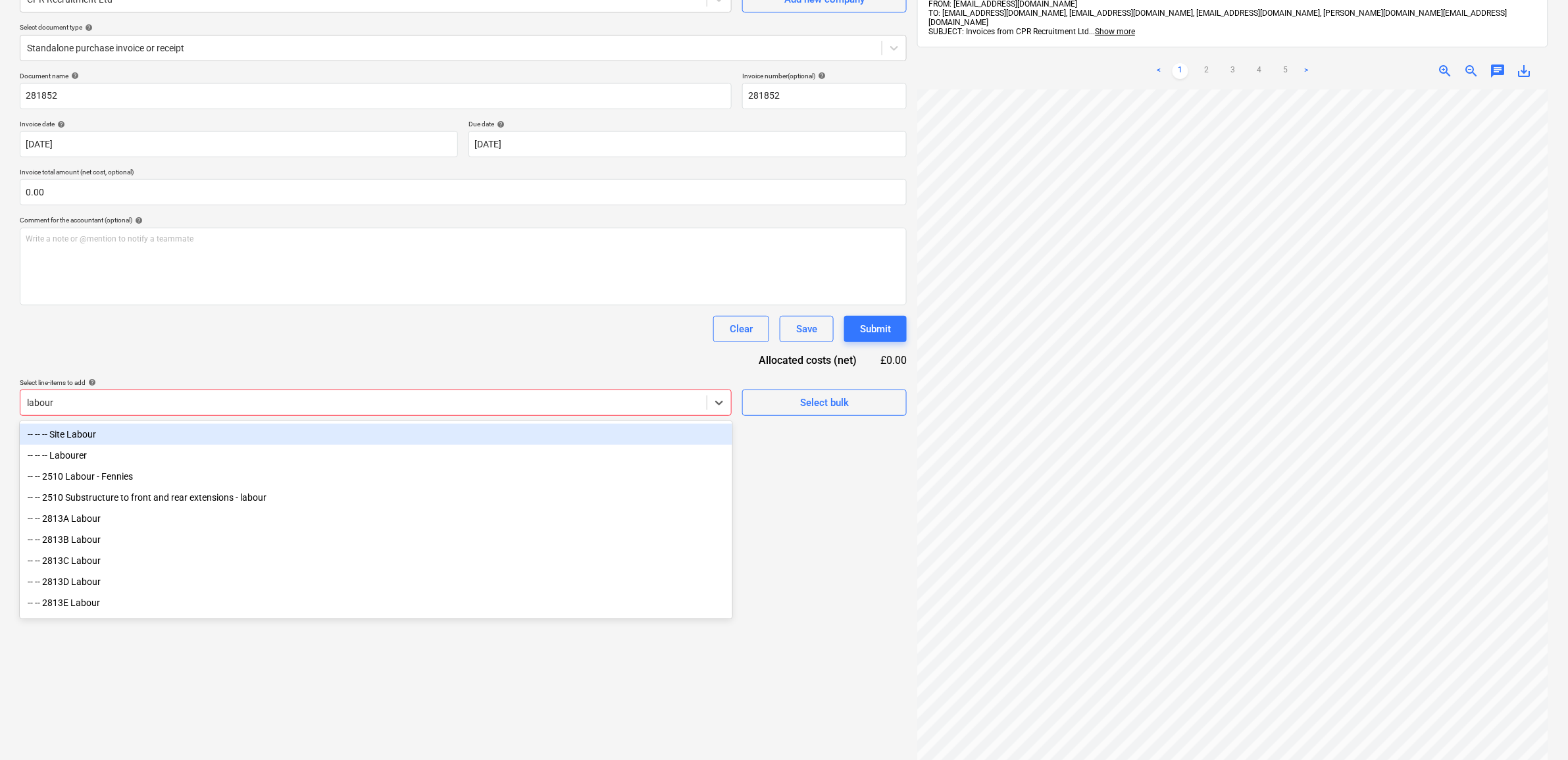
scroll to position [104, 0]
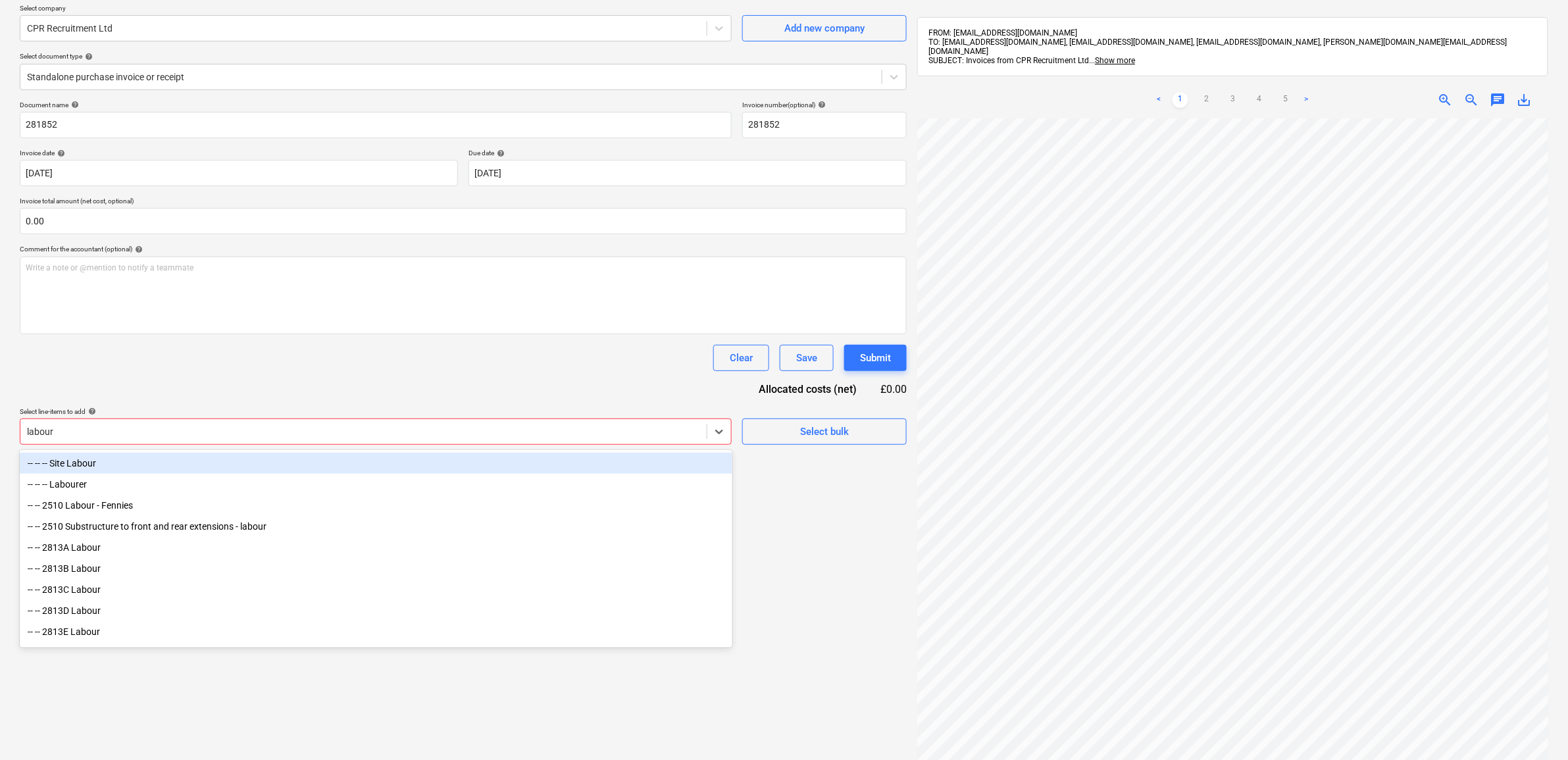
click at [96, 459] on div "-- -- -- Site Labour" at bounding box center [376, 463] width 713 height 21
type input "labour"
click at [110, 453] on div "-- -- -- Labourer" at bounding box center [376, 463] width 713 height 21
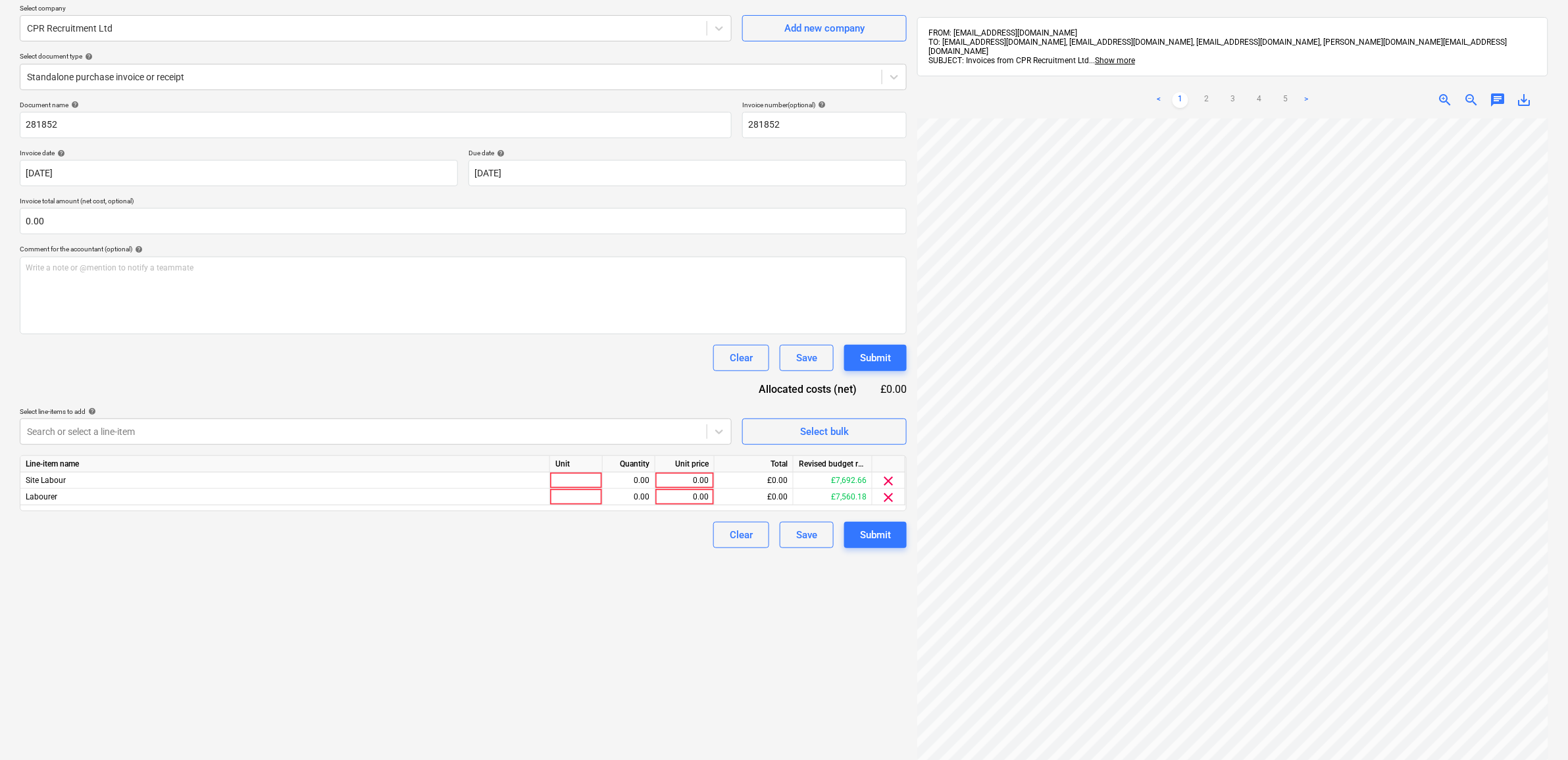
click at [287, 383] on div "Document name help 281852 Invoice number (optional) help 281852 Invoice date he…" at bounding box center [463, 324] width 887 height 447
drag, startPoint x: 680, startPoint y: 481, endPoint x: 894, endPoint y: 517, distance: 217.0
click at [681, 481] on div "0.00" at bounding box center [685, 481] width 48 height 17
type input "989.82"
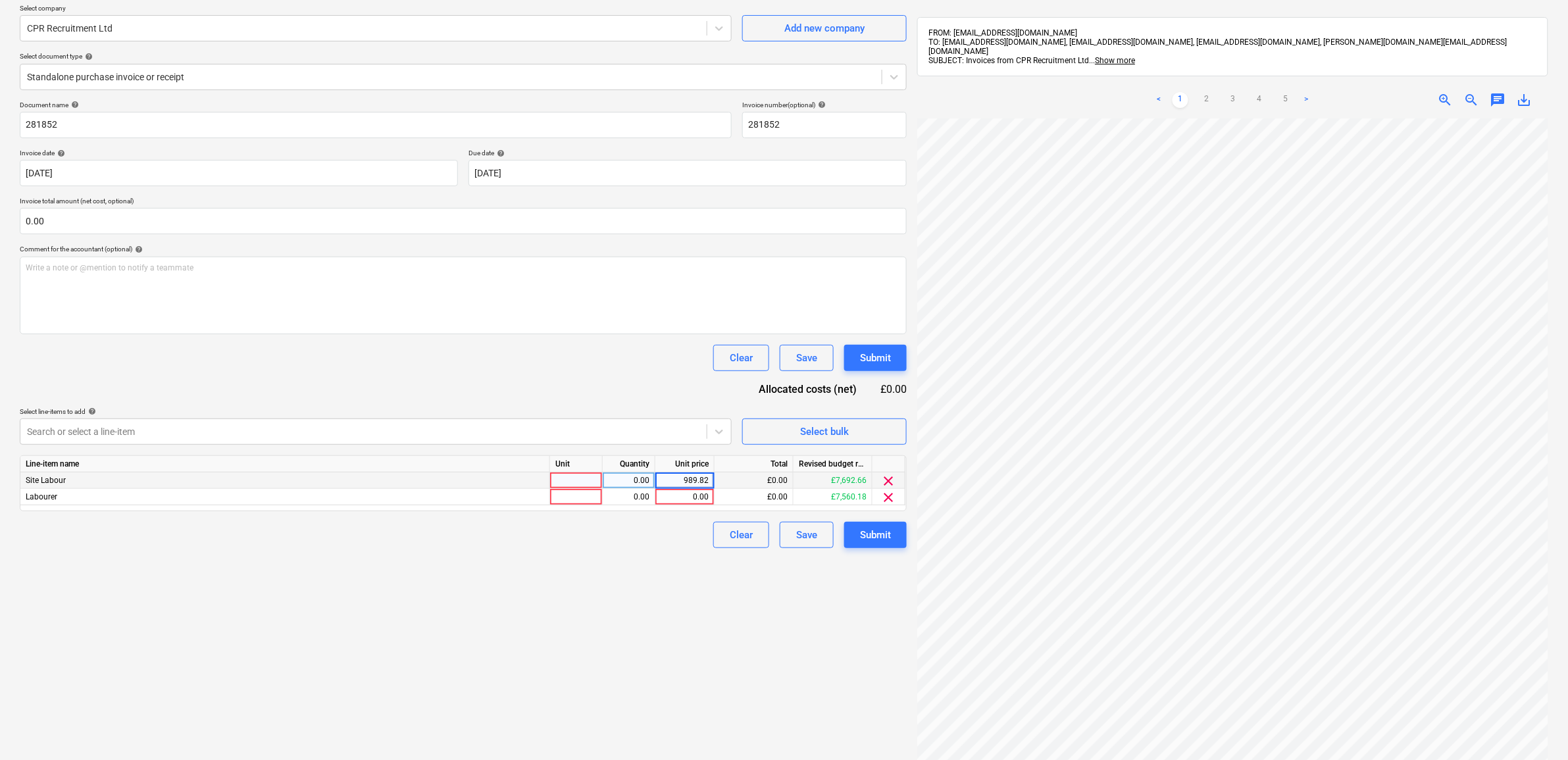
click at [659, 623] on div "Create new document Select company CPR Recruitment Ltd Add new company Select d…" at bounding box center [463, 404] width 898 height 886
click at [684, 496] on div "0.00" at bounding box center [685, 497] width 48 height 17
type input "1360."
click at [667, 633] on div "Create new document Select company CPR Recruitment Ltd Add new company Select d…" at bounding box center [463, 404] width 898 height 886
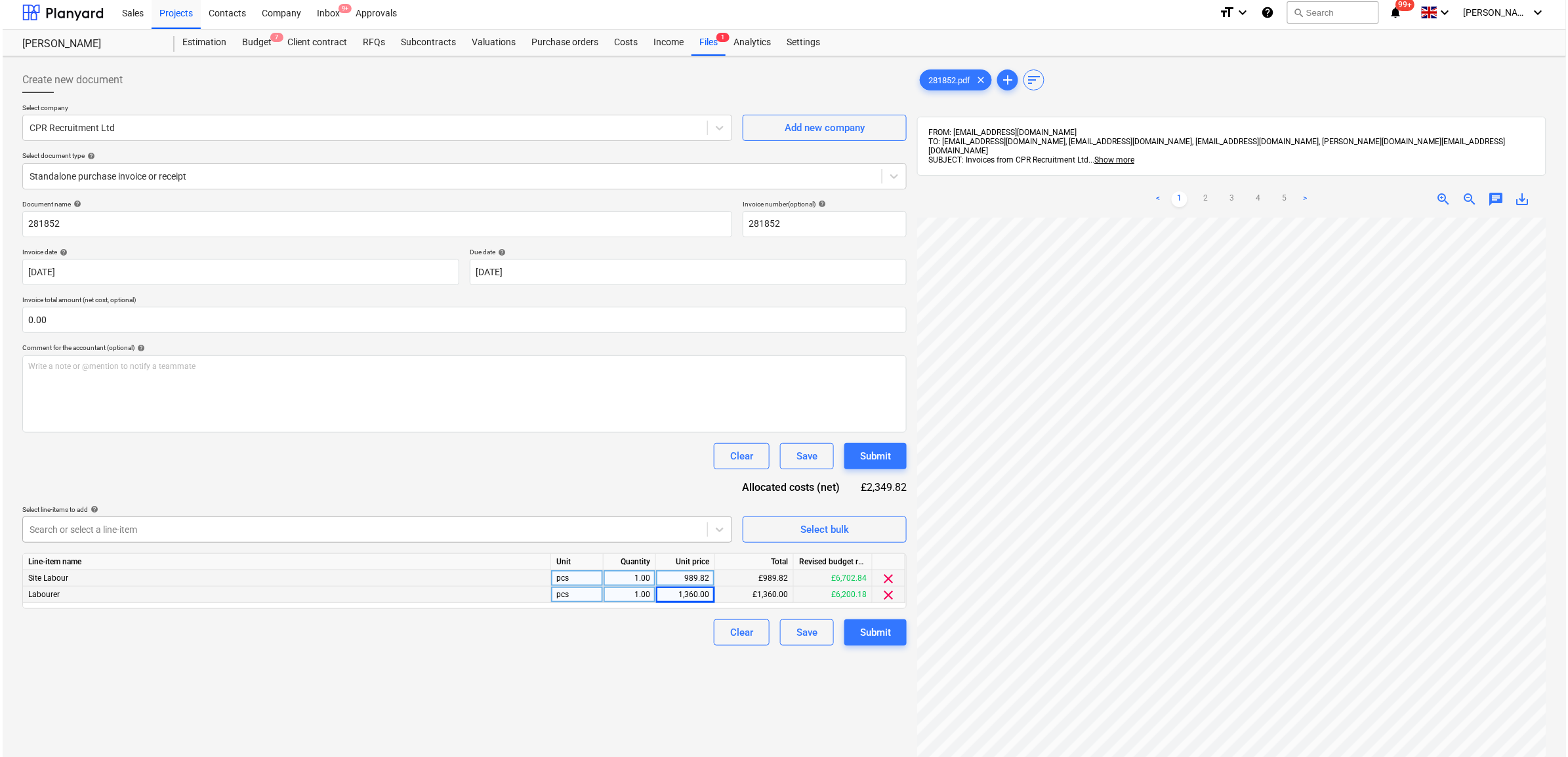
scroll to position [0, 0]
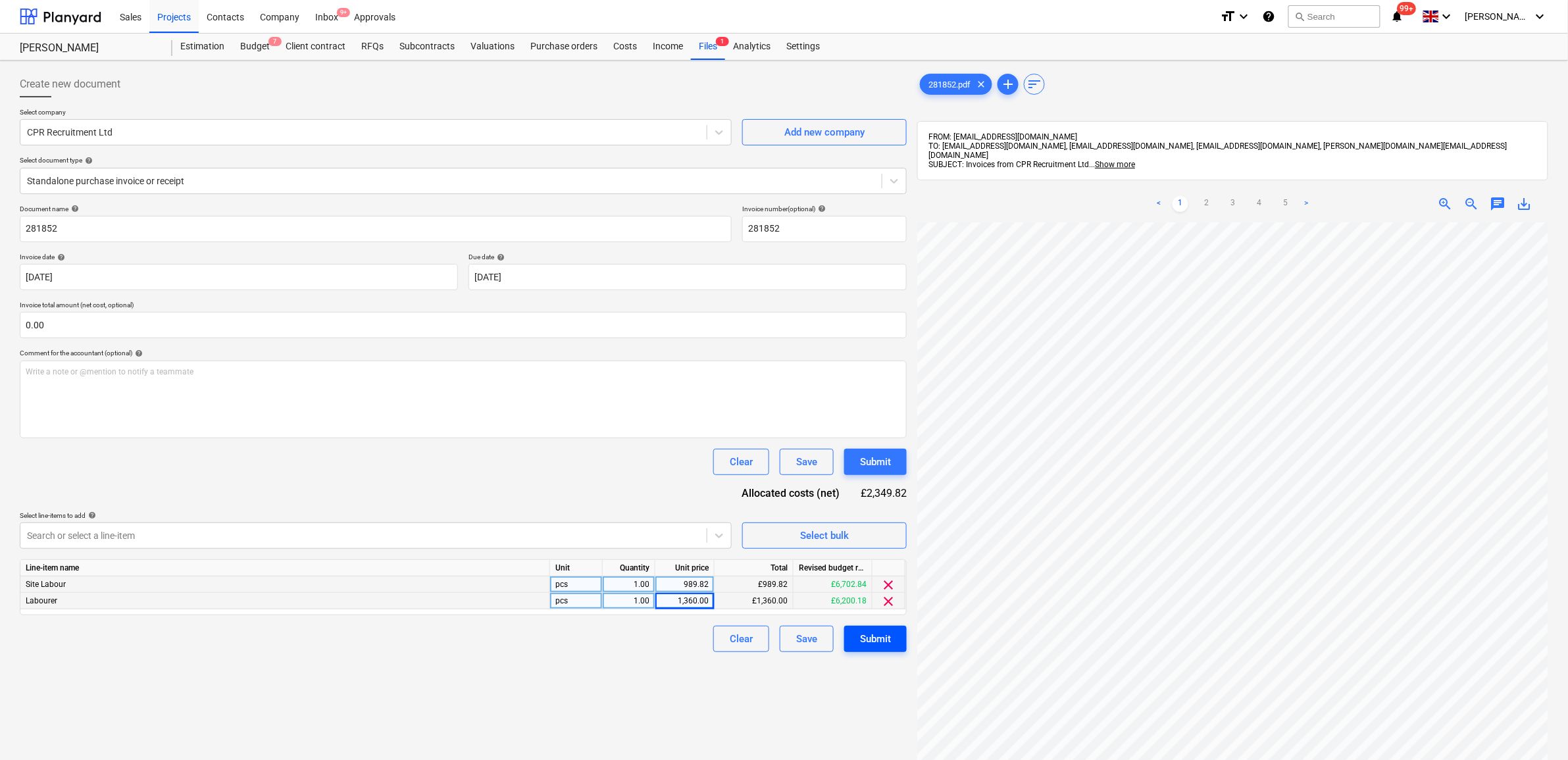
click at [885, 635] on div "Submit" at bounding box center [875, 639] width 31 height 17
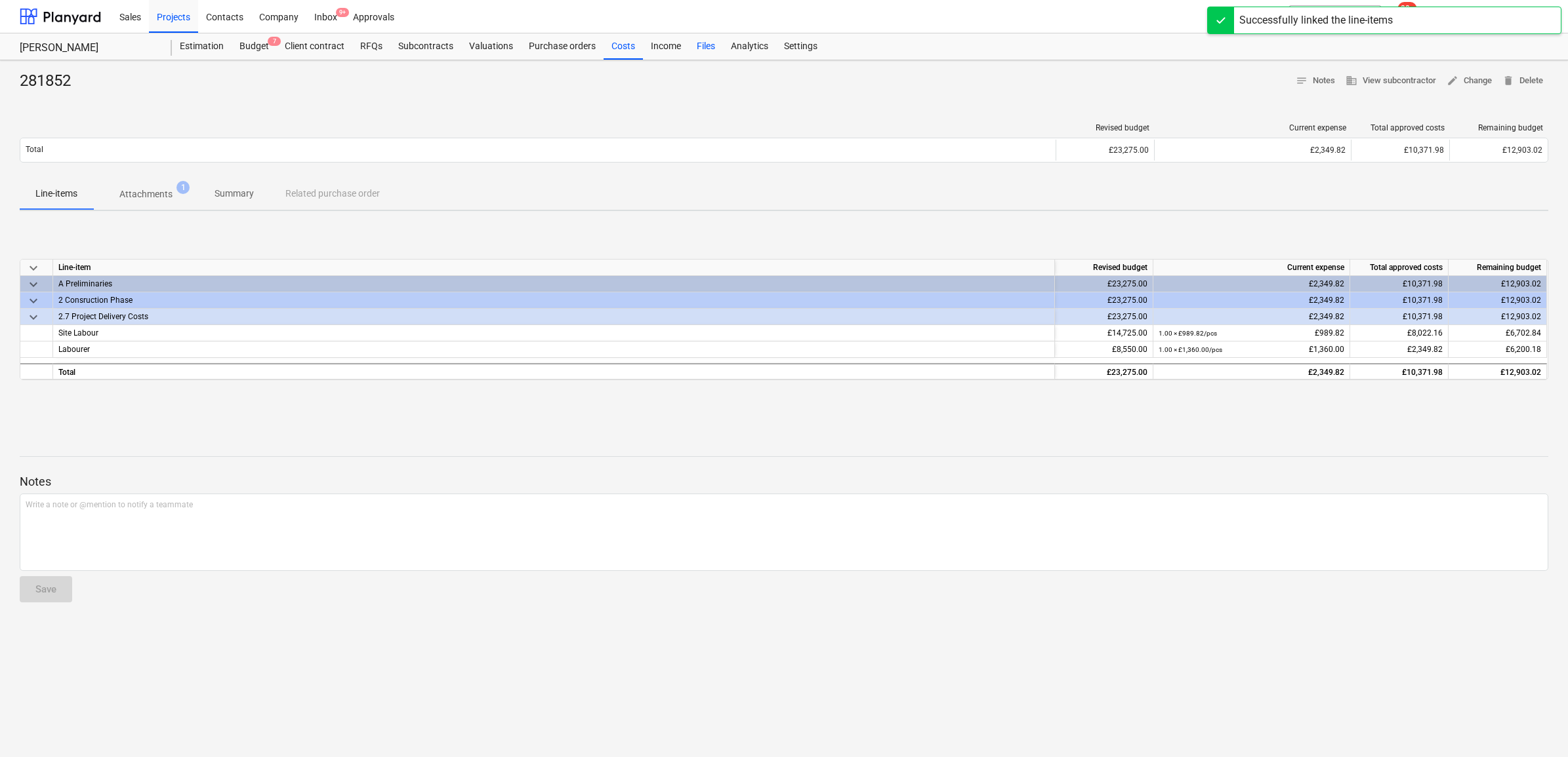
click at [704, 45] on div "Files" at bounding box center [705, 46] width 34 height 27
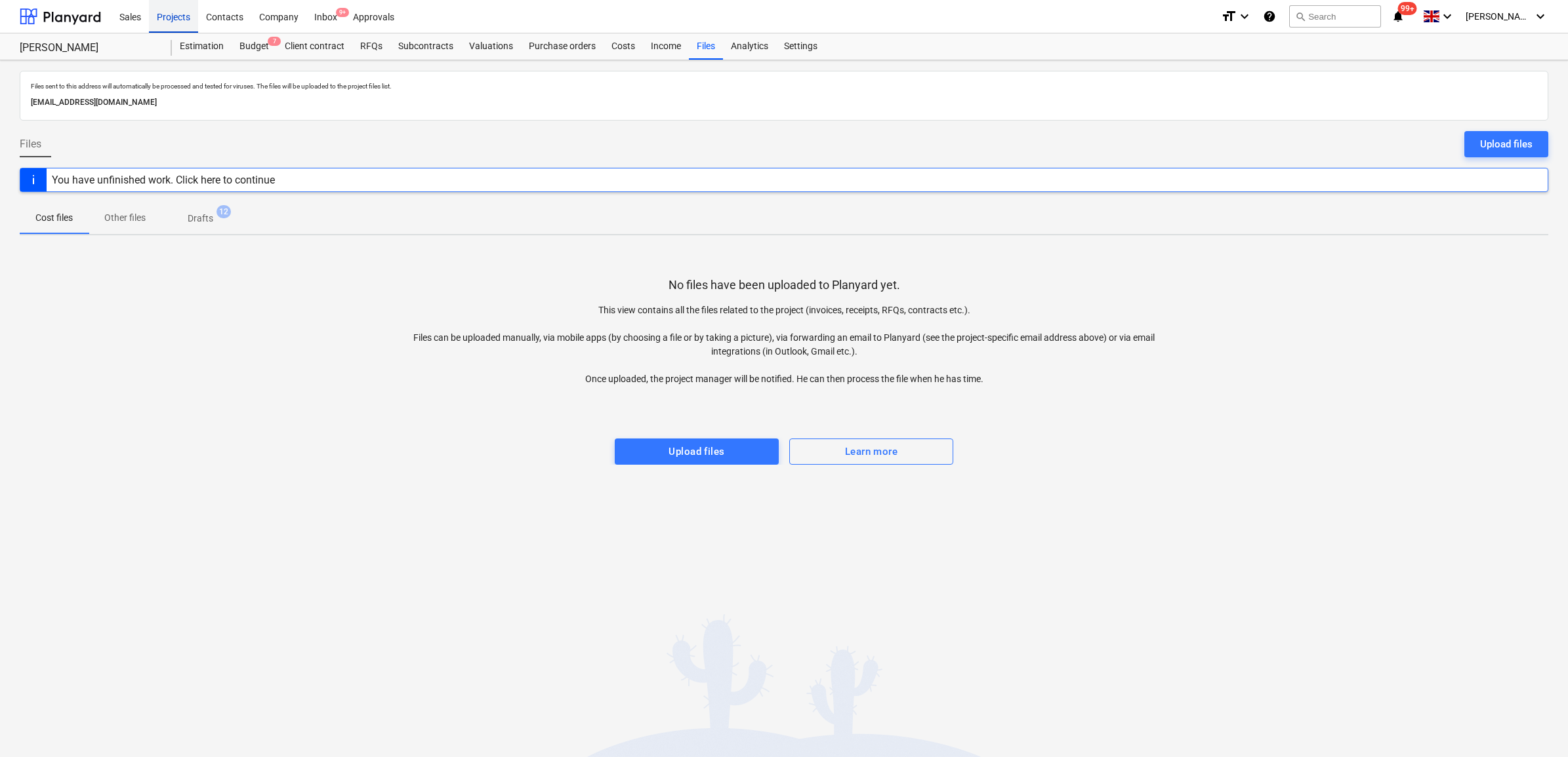
click at [191, 20] on div "Projects" at bounding box center [173, 16] width 49 height 33
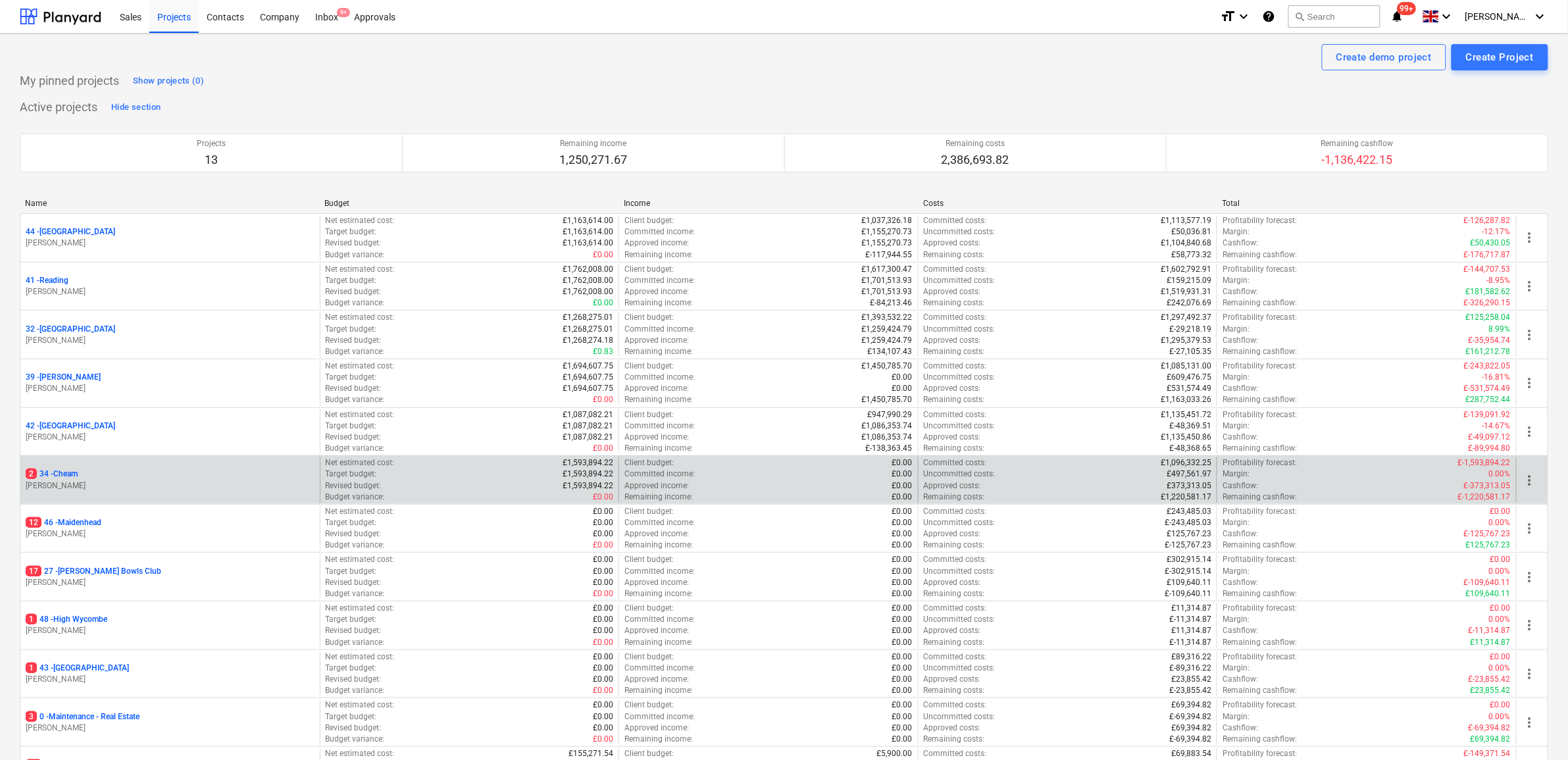
click at [62, 475] on p "2 34 - Cheam" at bounding box center [52, 474] width 52 height 11
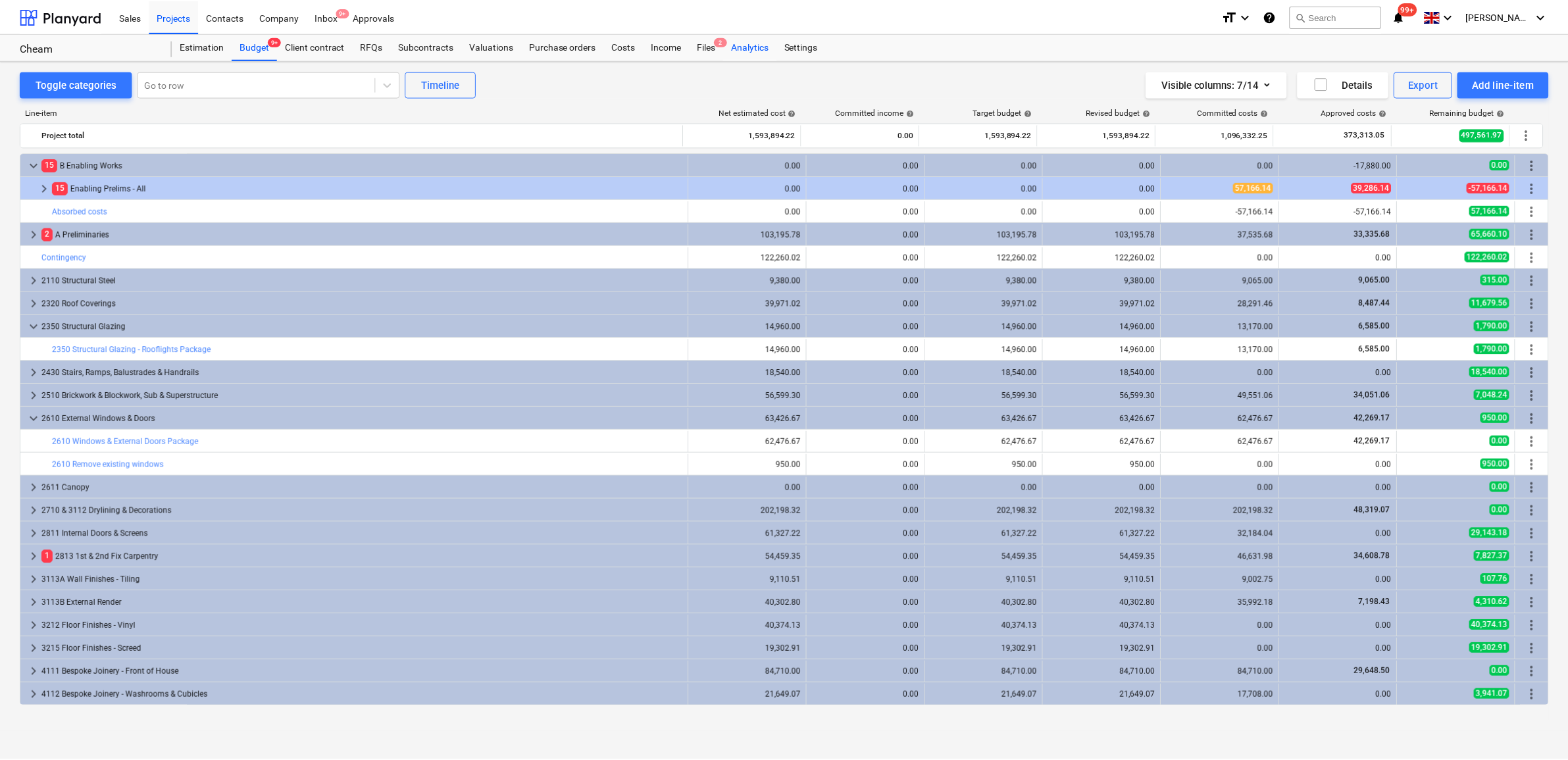
scroll to position [424, 0]
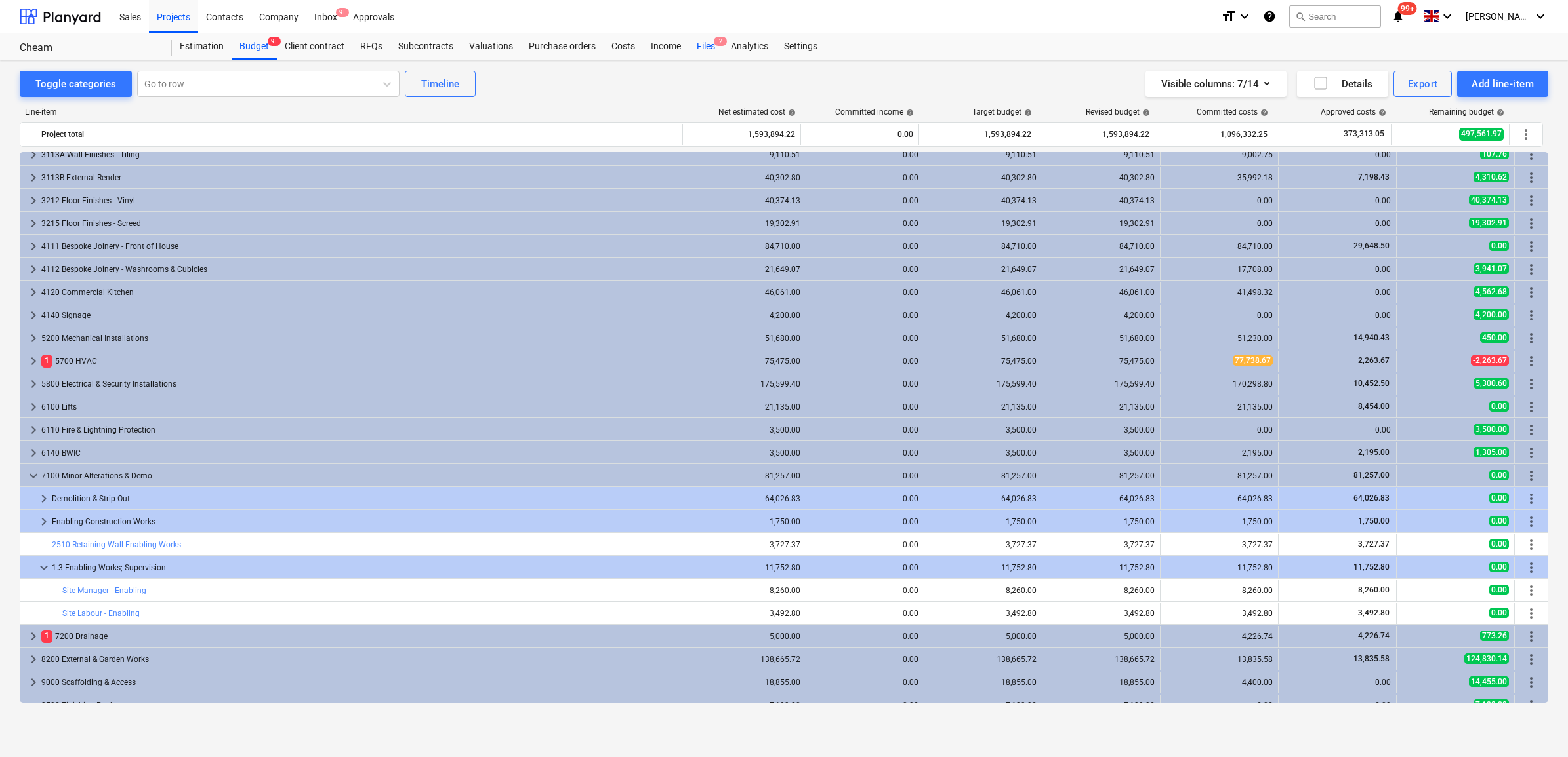
click at [709, 46] on div "Files 2" at bounding box center [705, 46] width 34 height 27
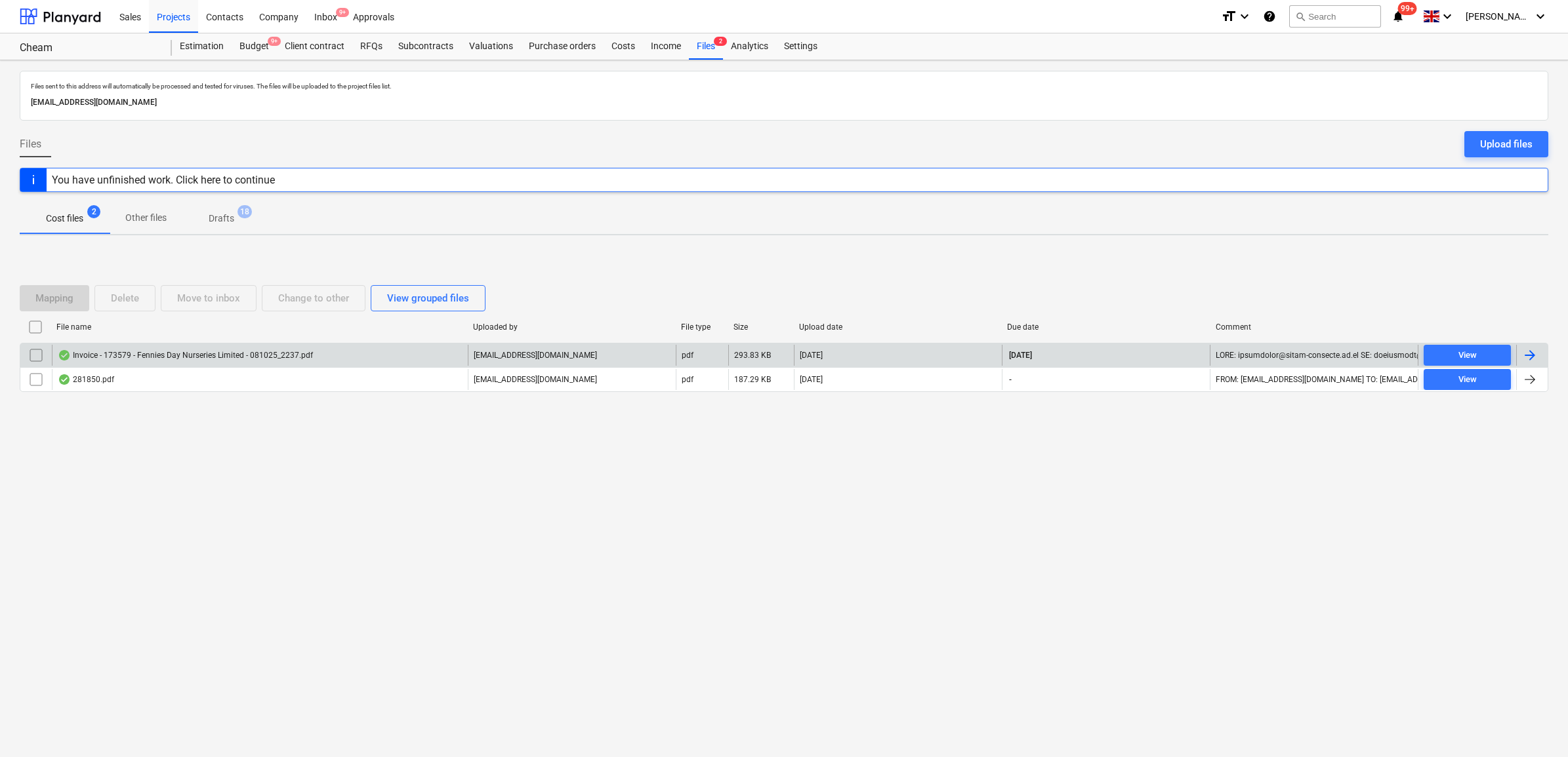
click at [1530, 357] on div at bounding box center [1529, 354] width 16 height 16
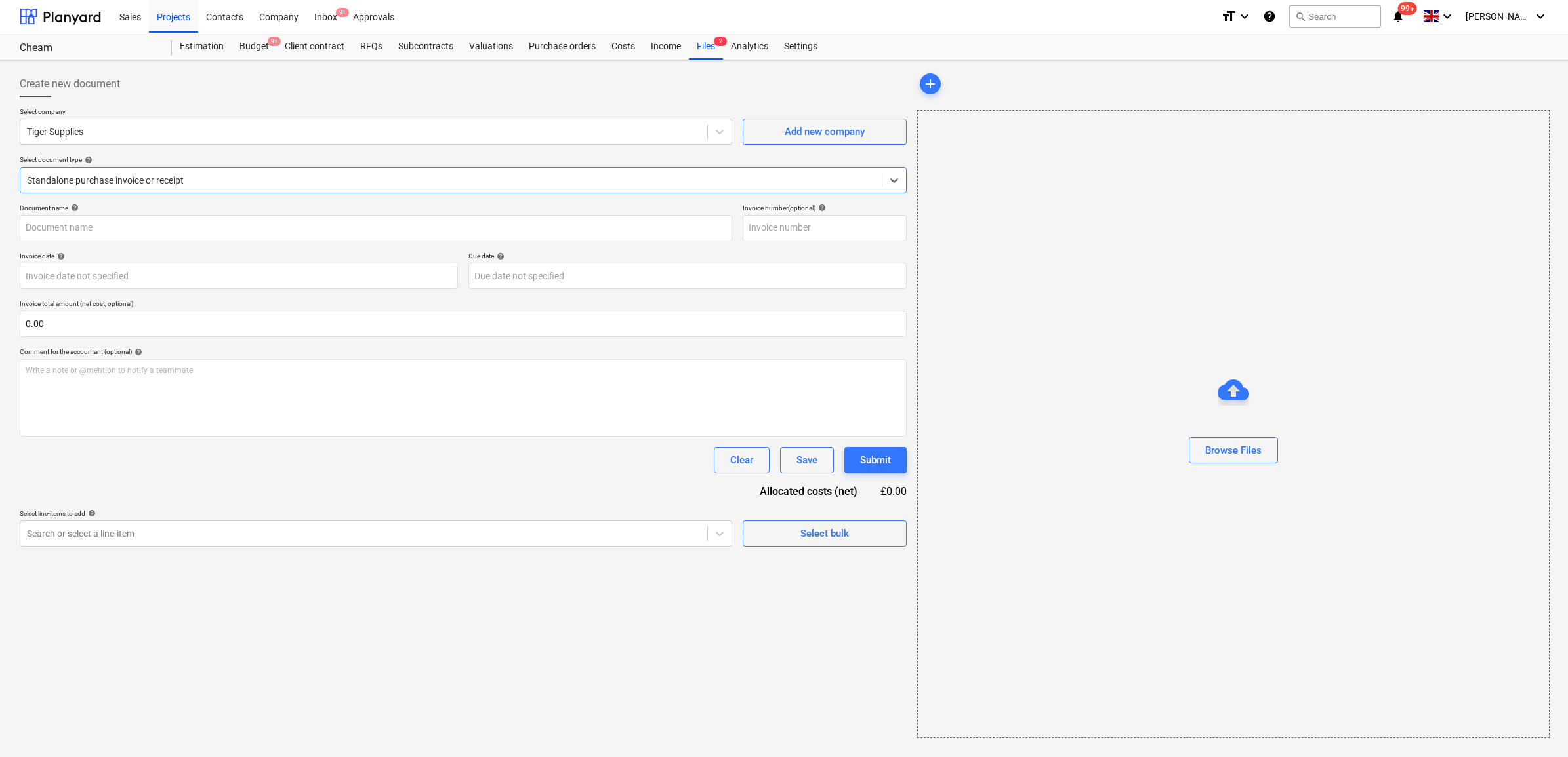
type input "173579"
type input "[DATE]"
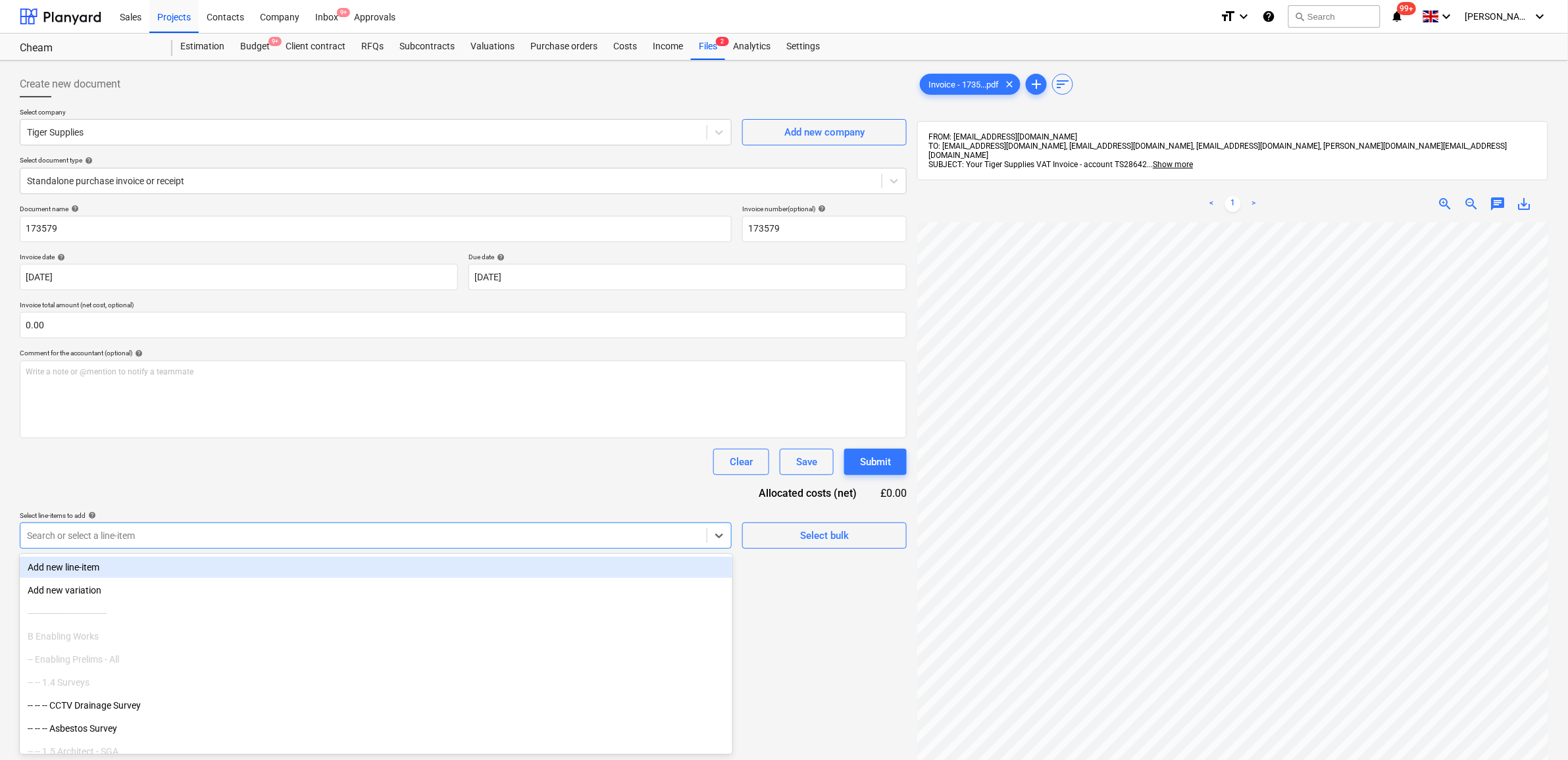
click at [537, 531] on div at bounding box center [363, 535] width 673 height 13
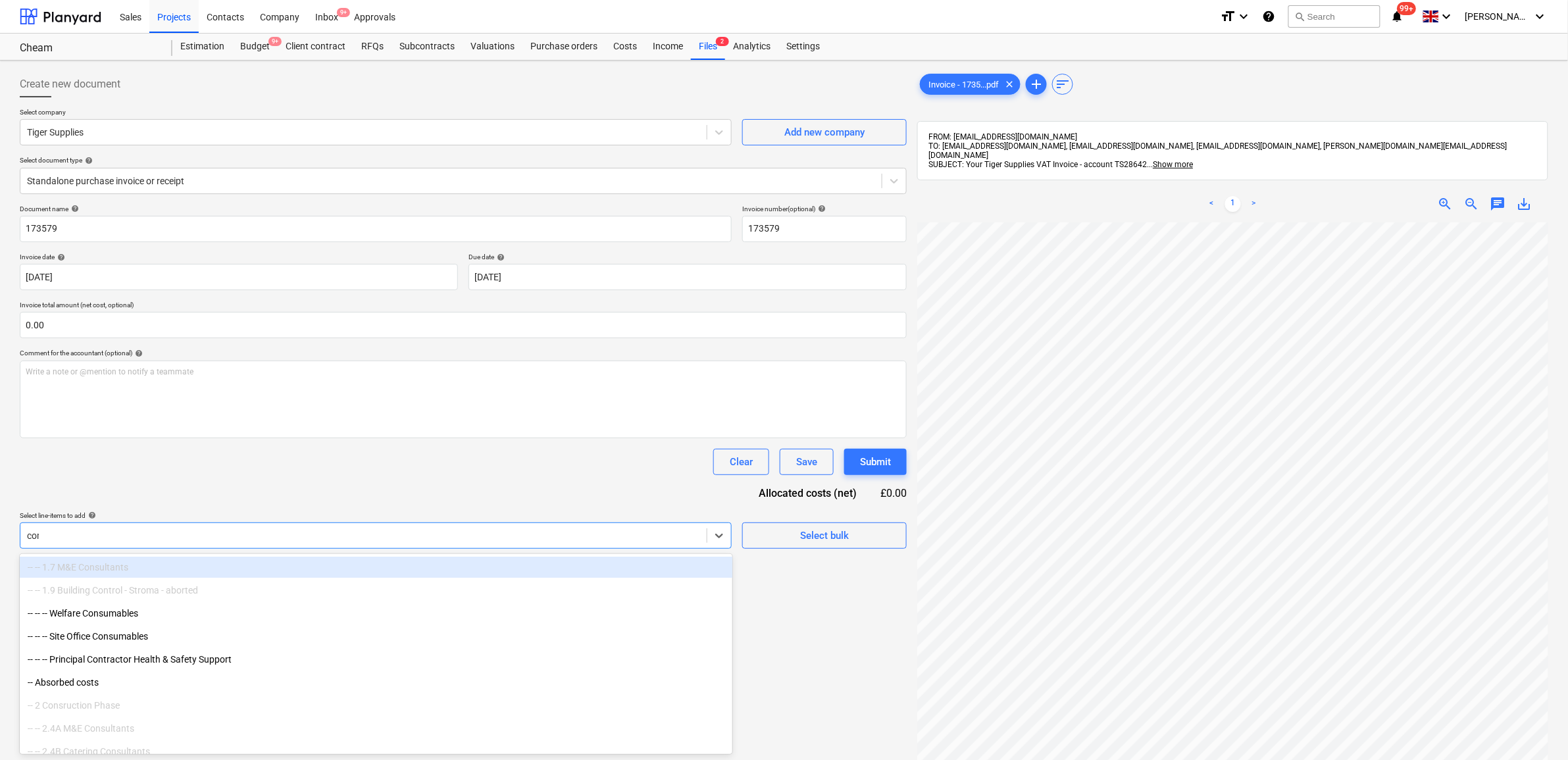
type input "cons"
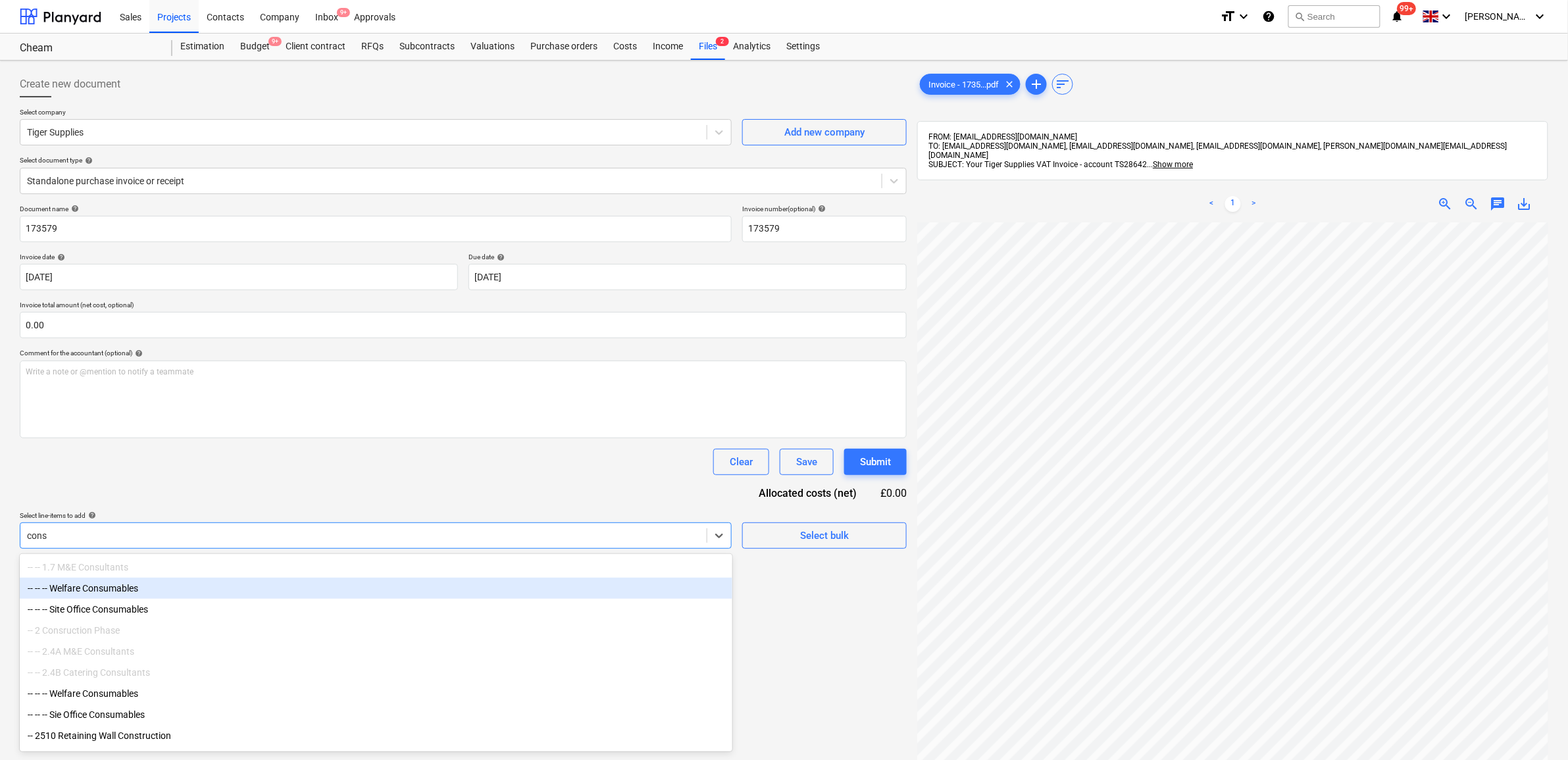
click at [142, 584] on div "-- -- -- Welfare Consumables" at bounding box center [376, 588] width 713 height 21
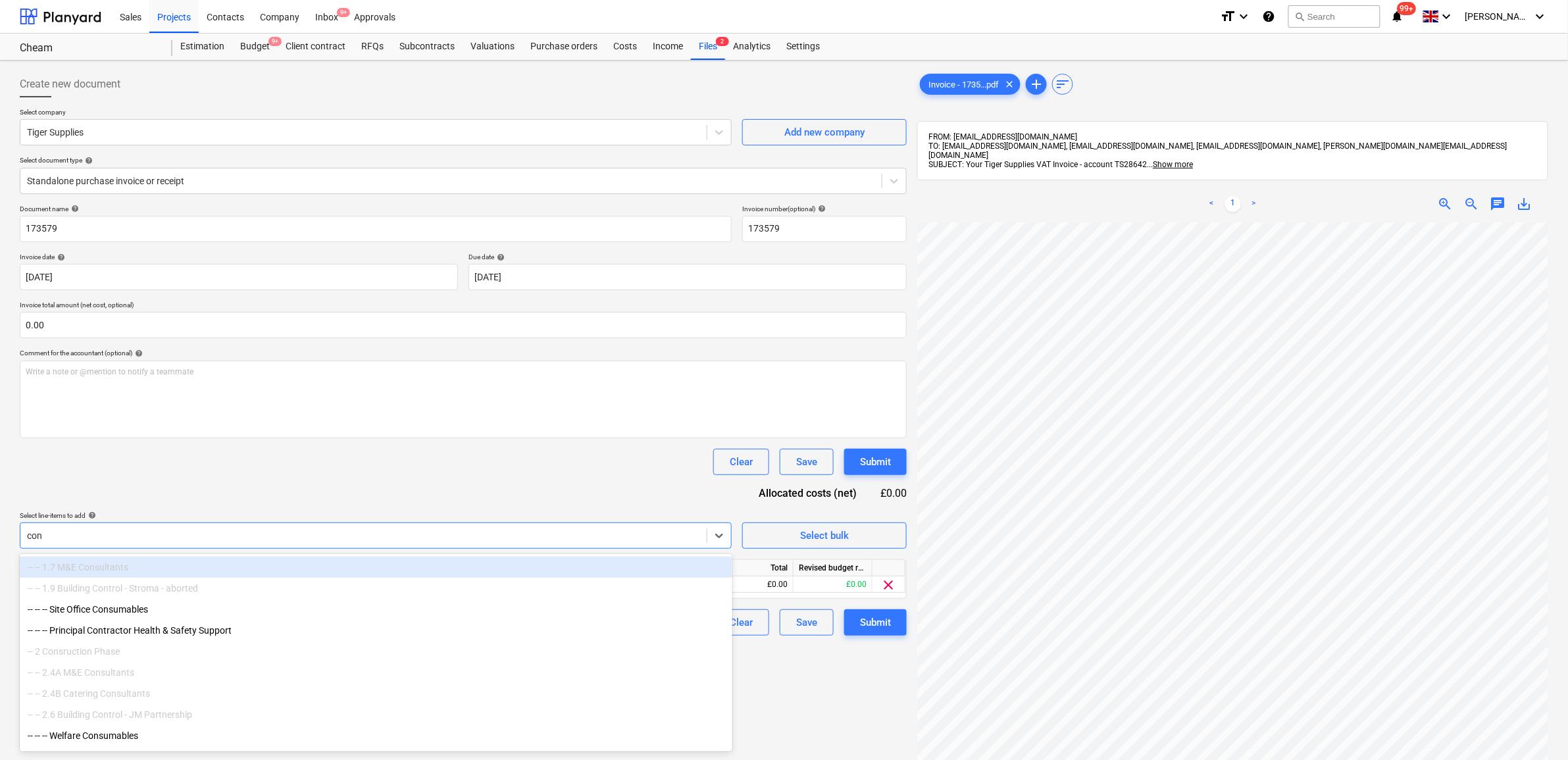
type input "cons"
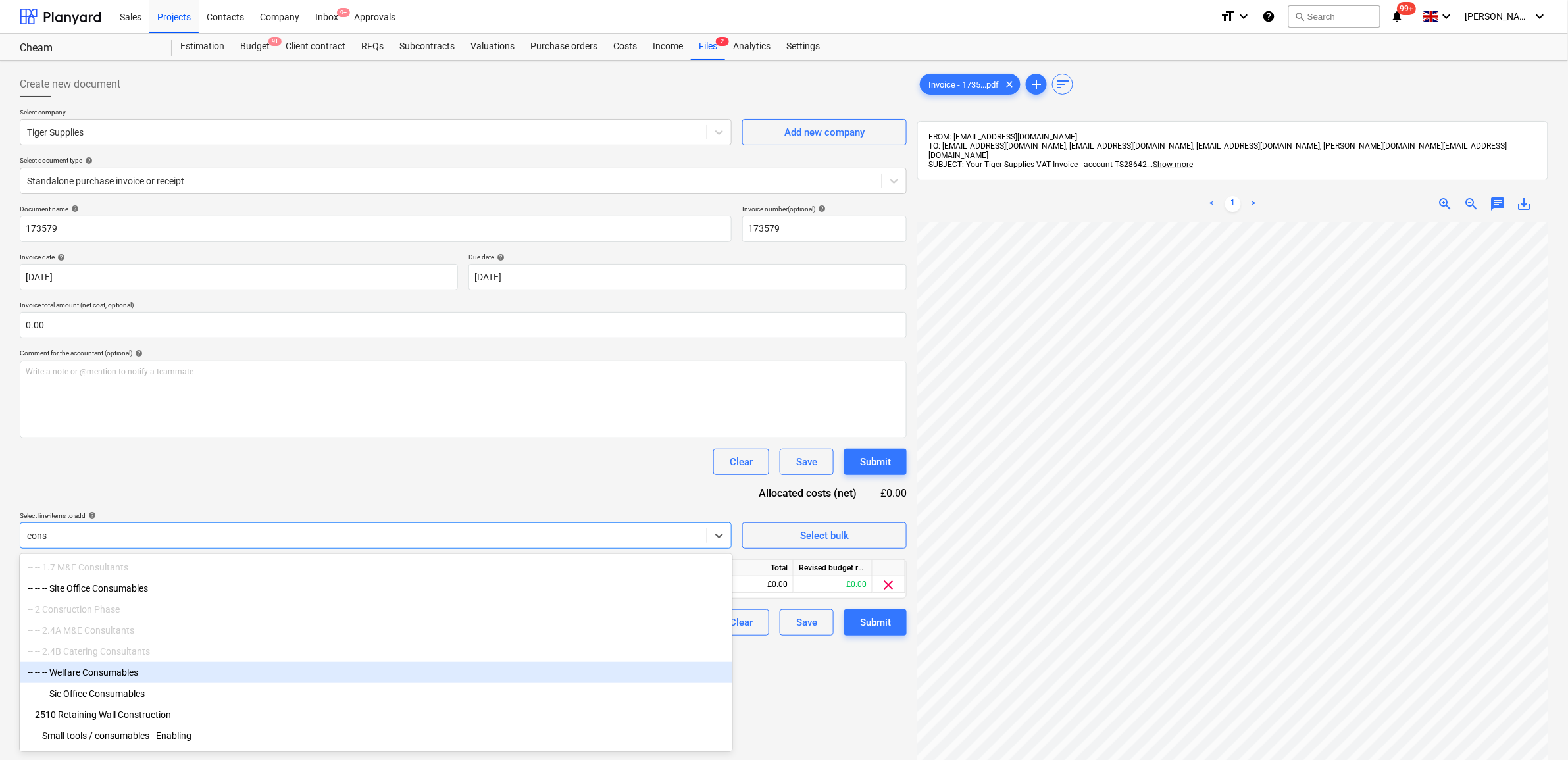
click at [135, 675] on div "-- -- -- Welfare Consumables" at bounding box center [376, 672] width 713 height 21
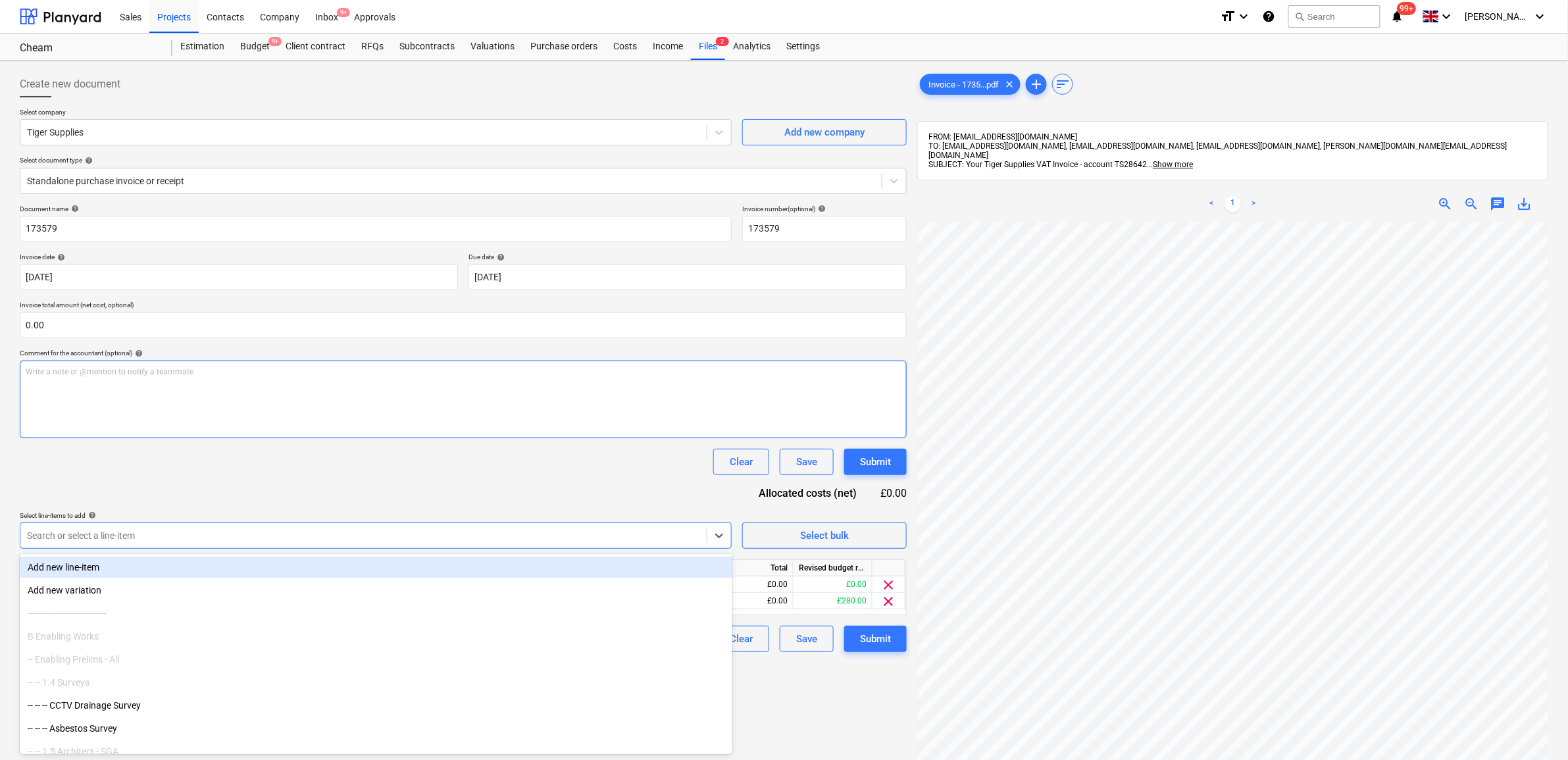
click at [392, 425] on div "Write a note or @mention to notify a teammate [PERSON_NAME]" at bounding box center [463, 399] width 887 height 77
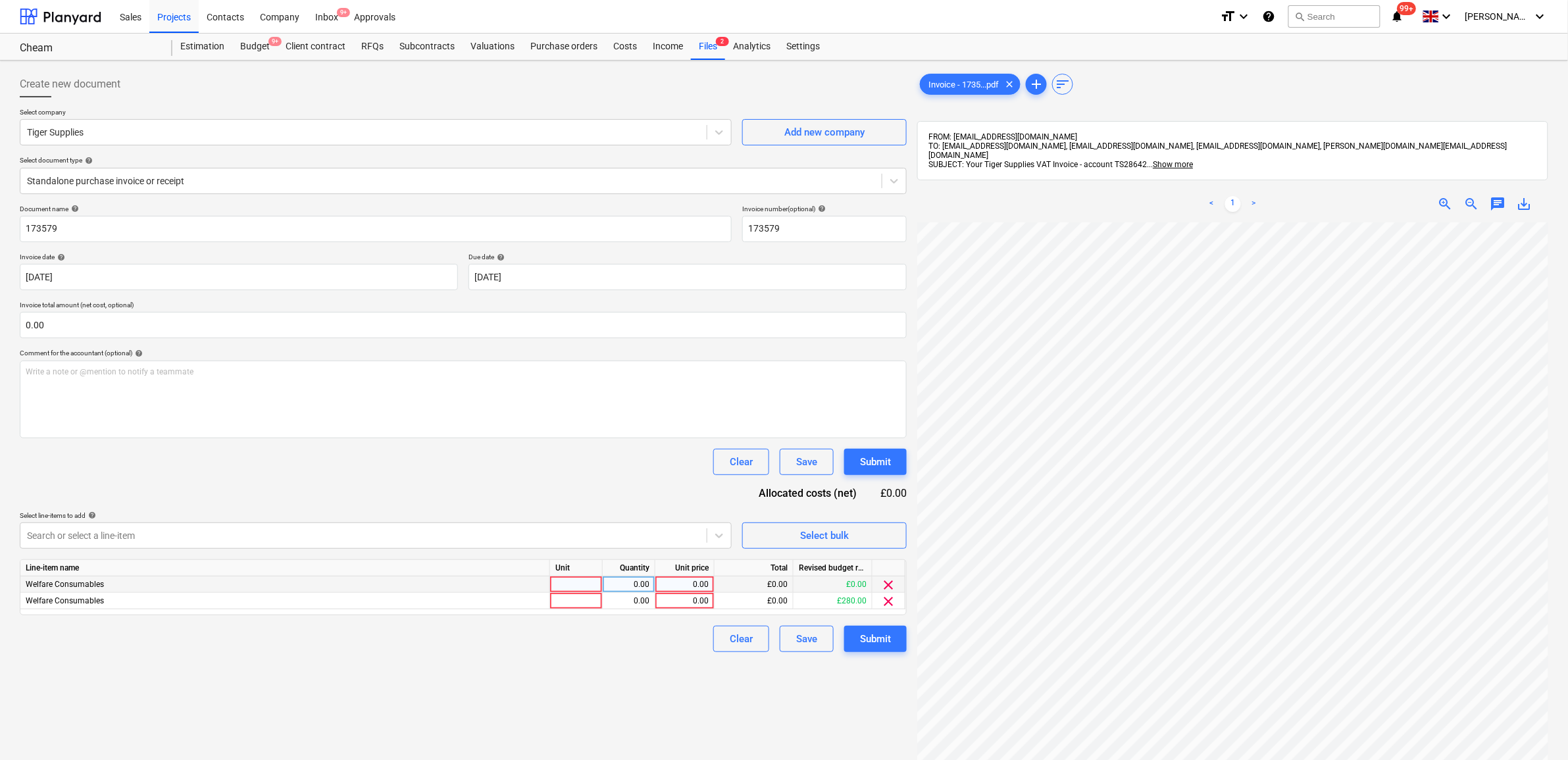
click at [885, 585] on span "clear" at bounding box center [889, 585] width 16 height 16
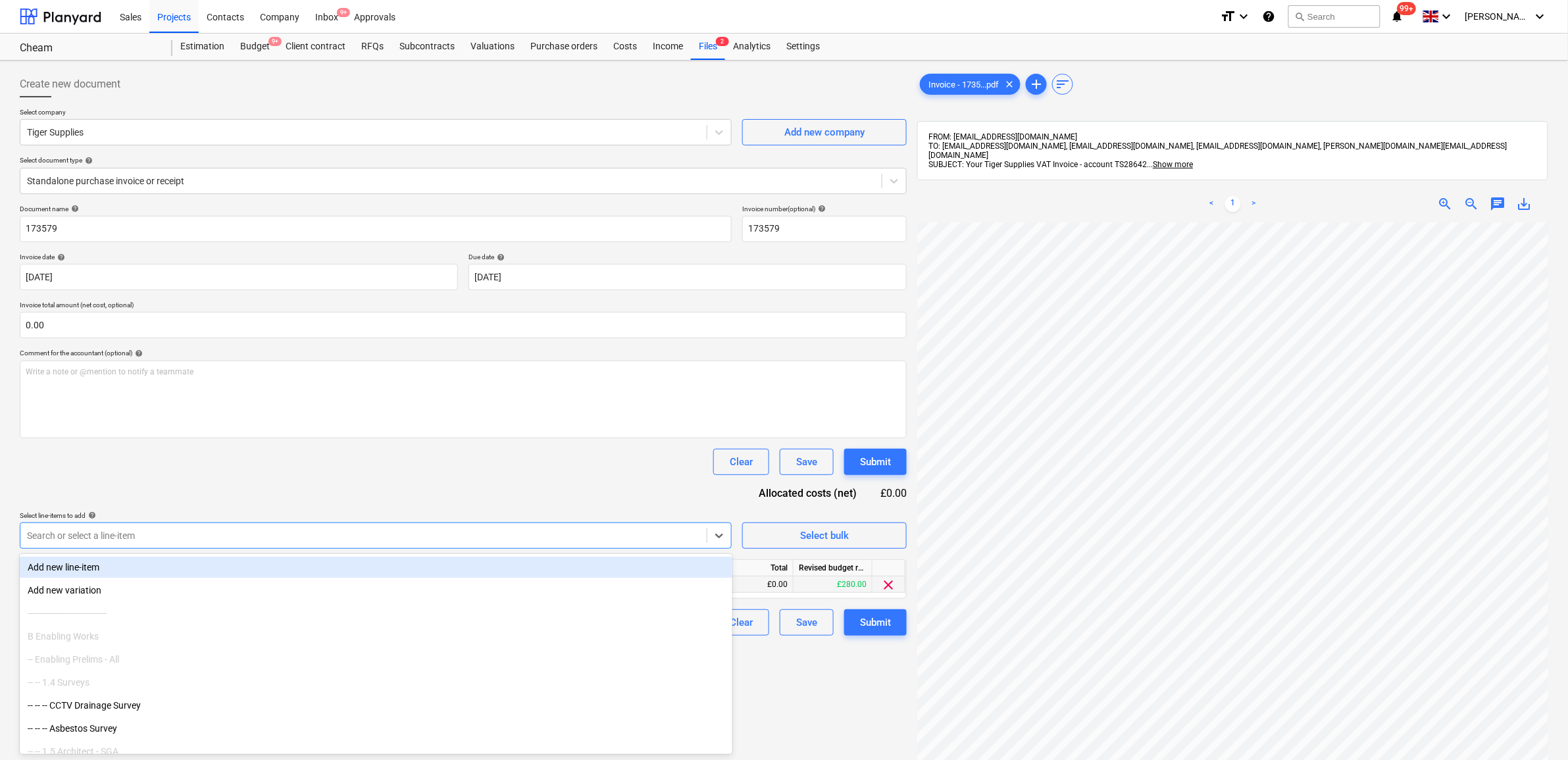
click at [662, 546] on div "Search or select a line-item" at bounding box center [376, 535] width 712 height 27
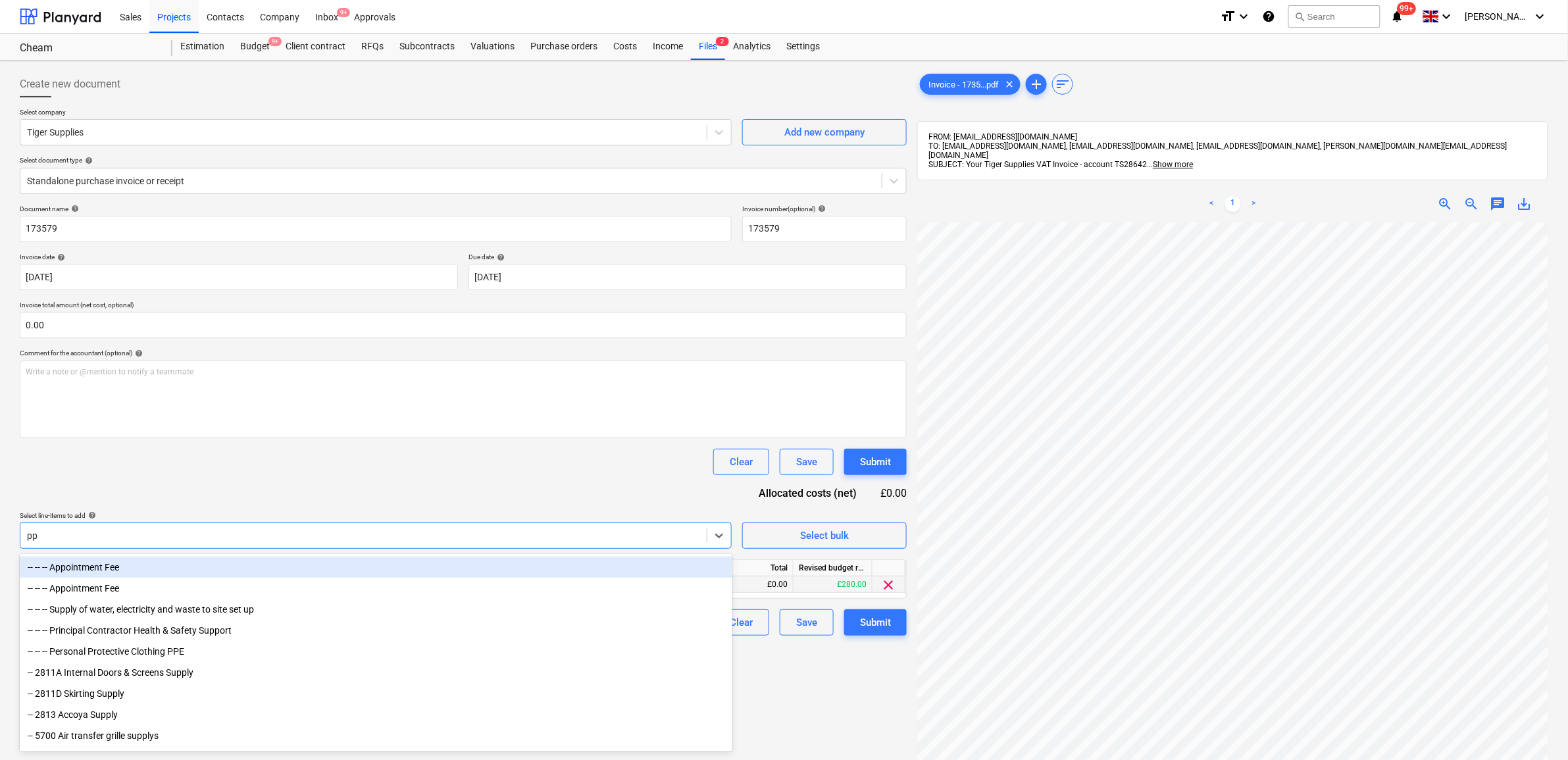
type input "ppe"
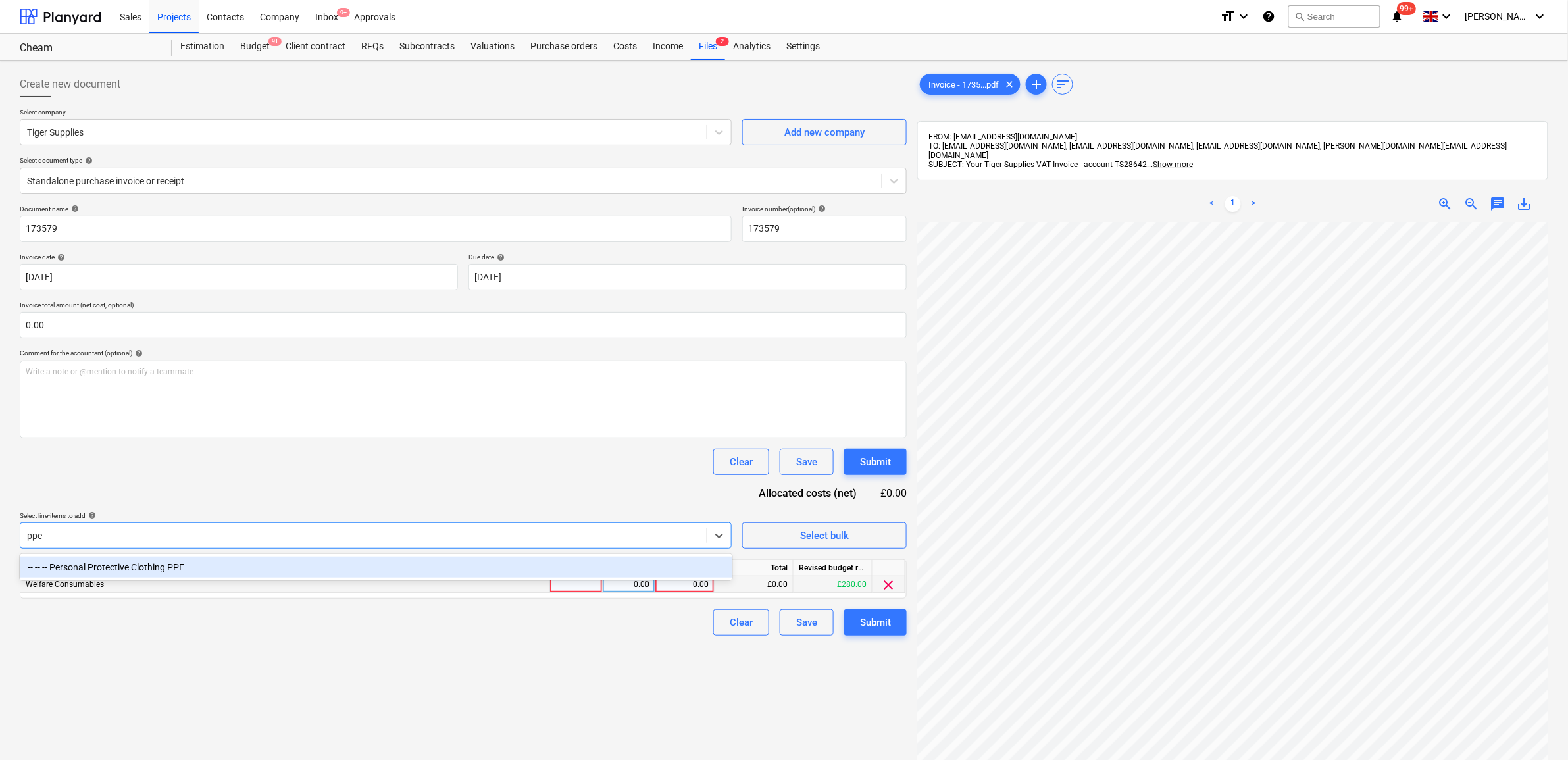
click at [614, 563] on div "-- -- -- Personal Protective Clothing PPE" at bounding box center [376, 567] width 713 height 21
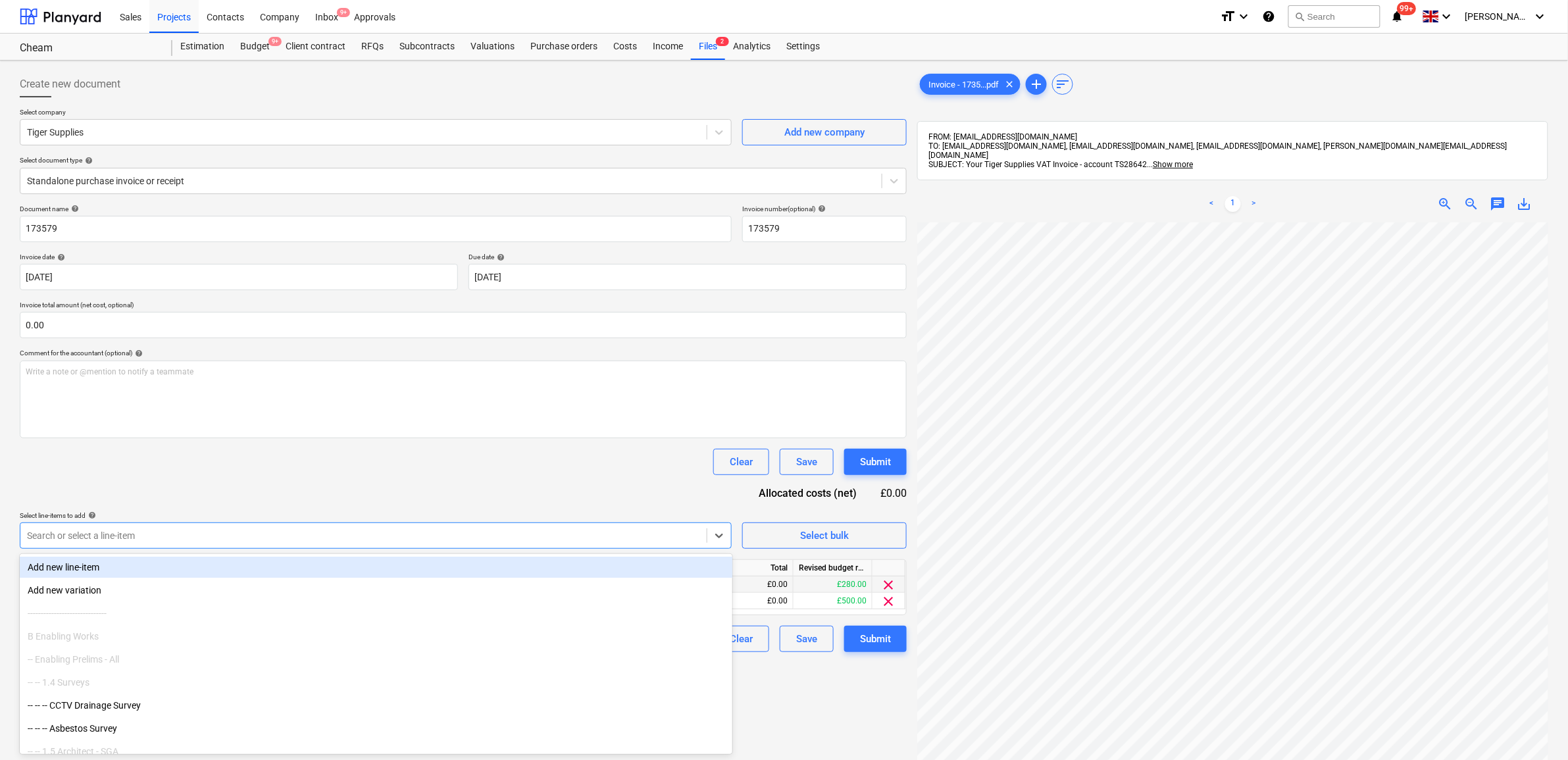
click at [599, 497] on div "Document name help 173579 Invoice number (optional) help 173579 Invoice date he…" at bounding box center [463, 428] width 887 height 447
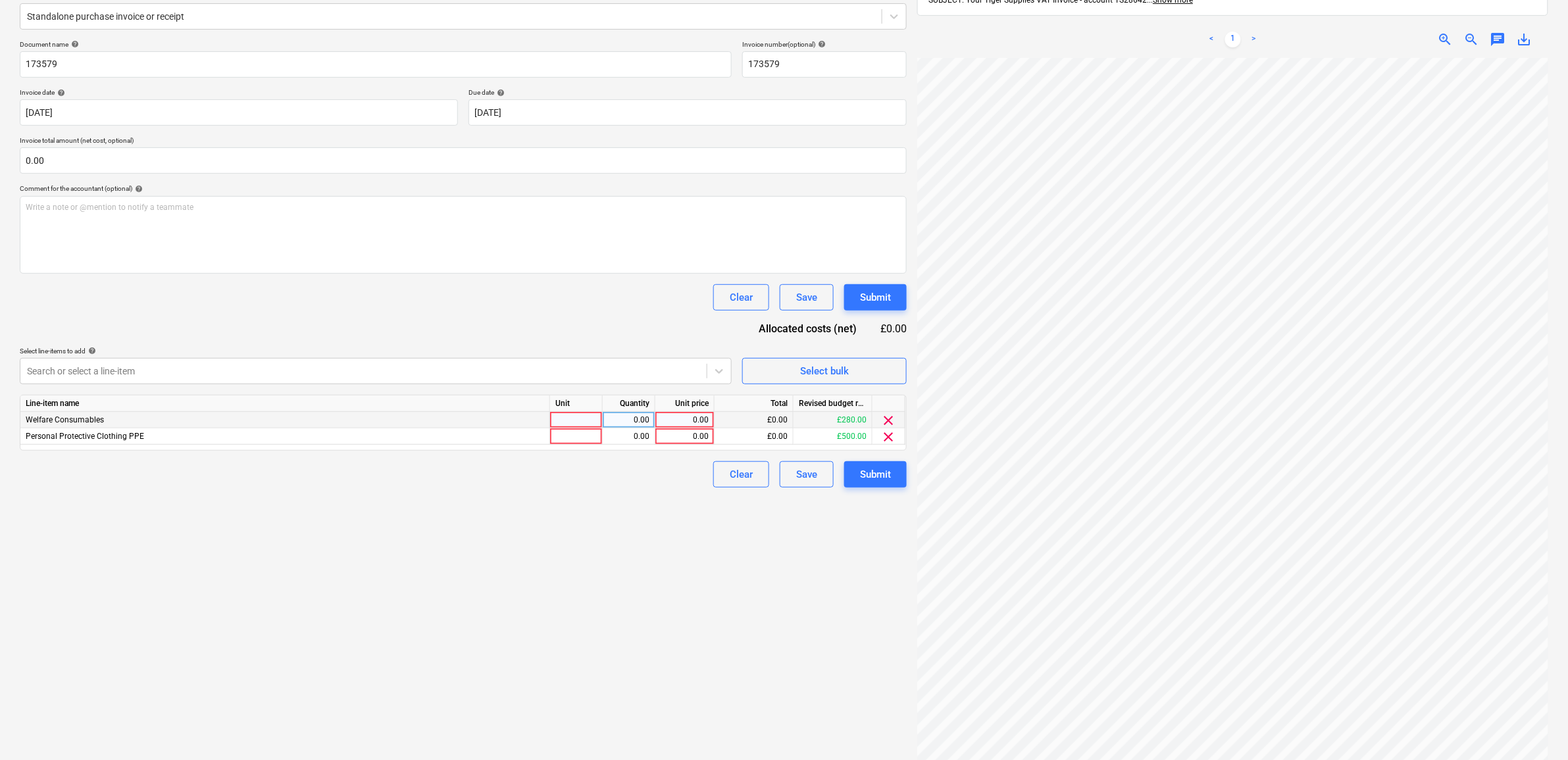
scroll to position [186, 0]
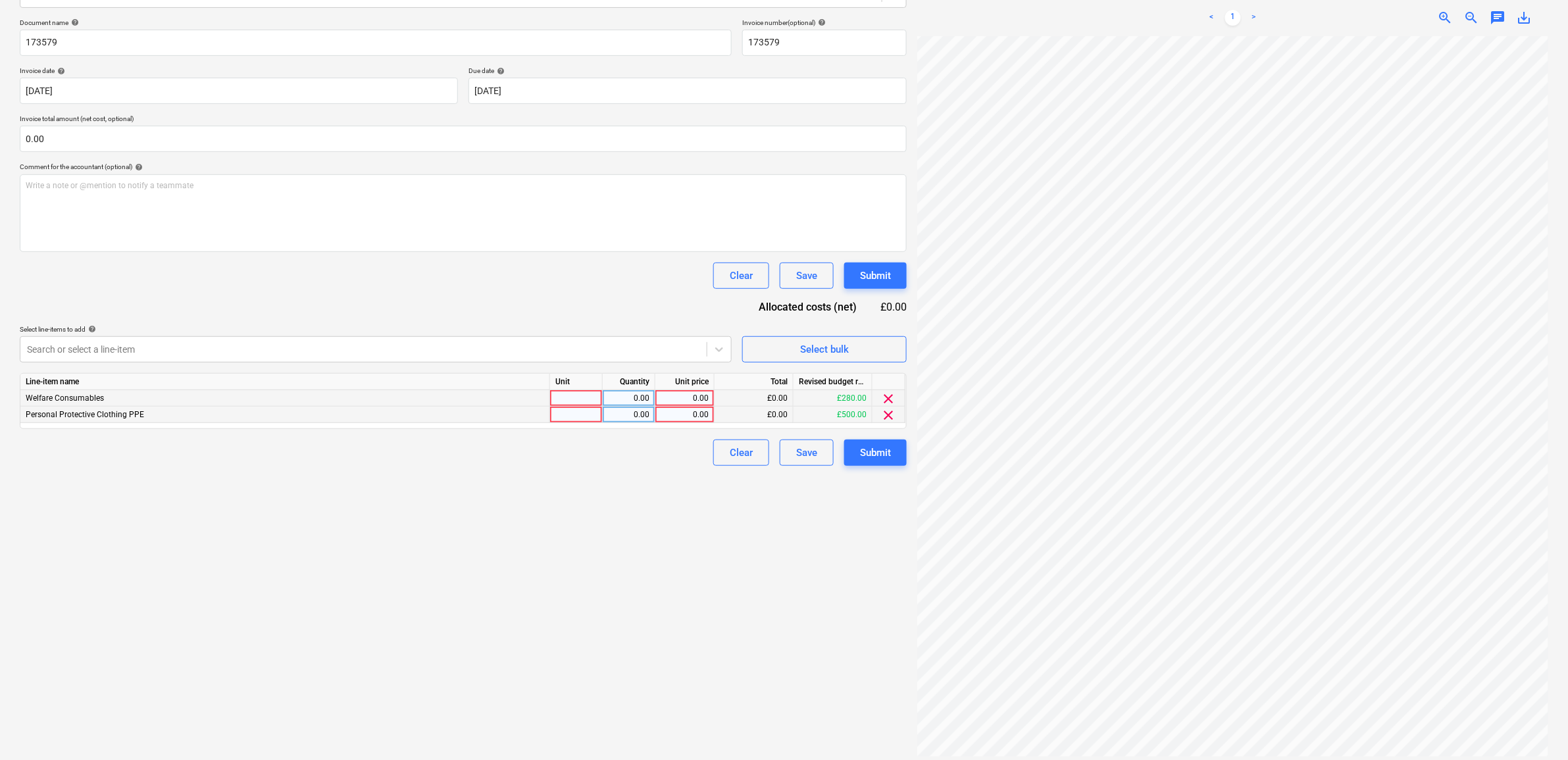
click at [702, 413] on div "0.00" at bounding box center [685, 415] width 48 height 17
type input "40.15"
click at [748, 547] on div "Create new document Select company Tiger Supplies Add new company Select docume…" at bounding box center [463, 322] width 898 height 886
click at [889, 393] on span "clear" at bounding box center [889, 398] width 16 height 16
click at [767, 531] on div "Create new document Select company Tiger Supplies Add new company Select docume…" at bounding box center [463, 322] width 898 height 886
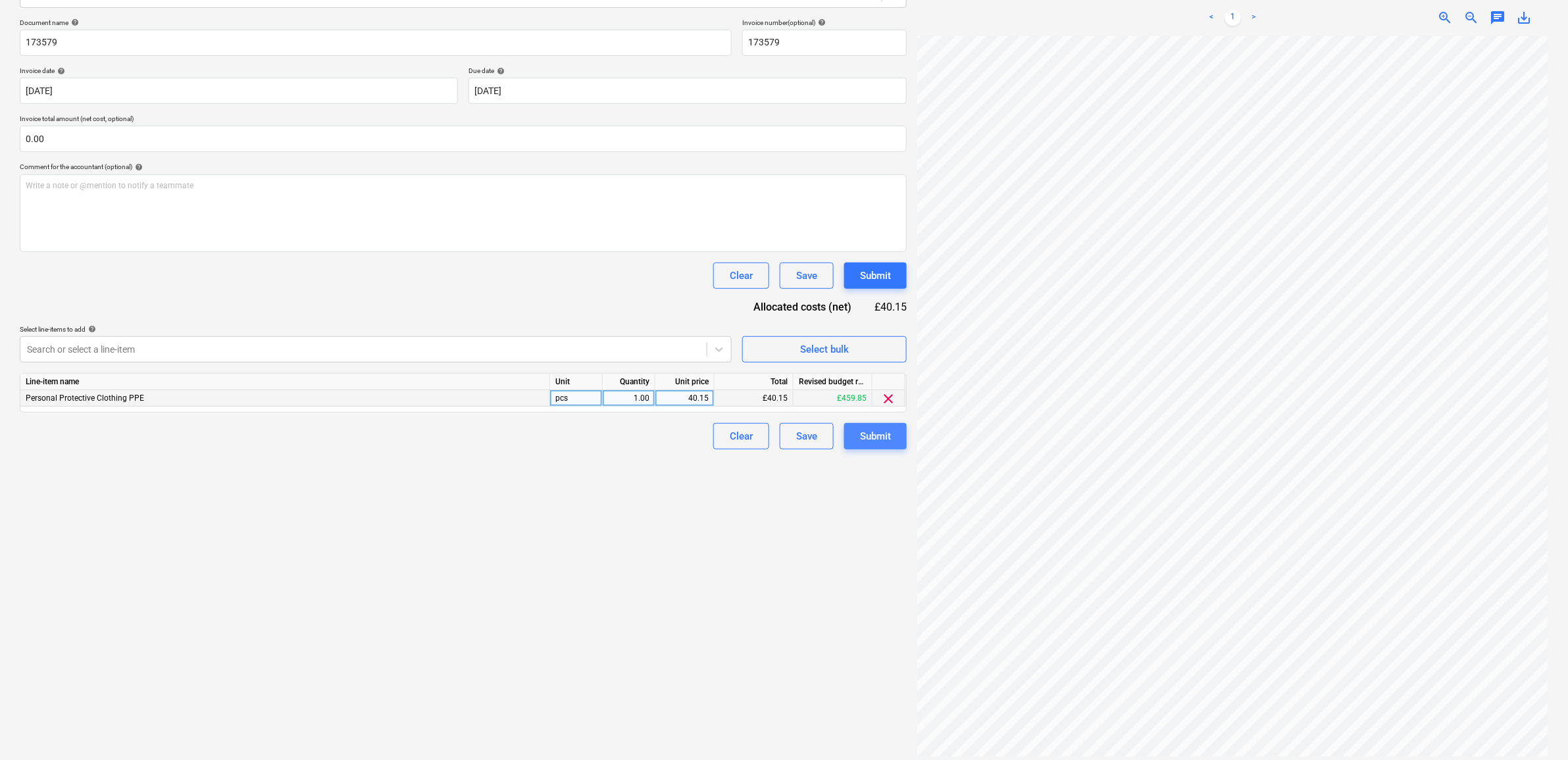
click at [872, 432] on div "Submit" at bounding box center [875, 436] width 31 height 17
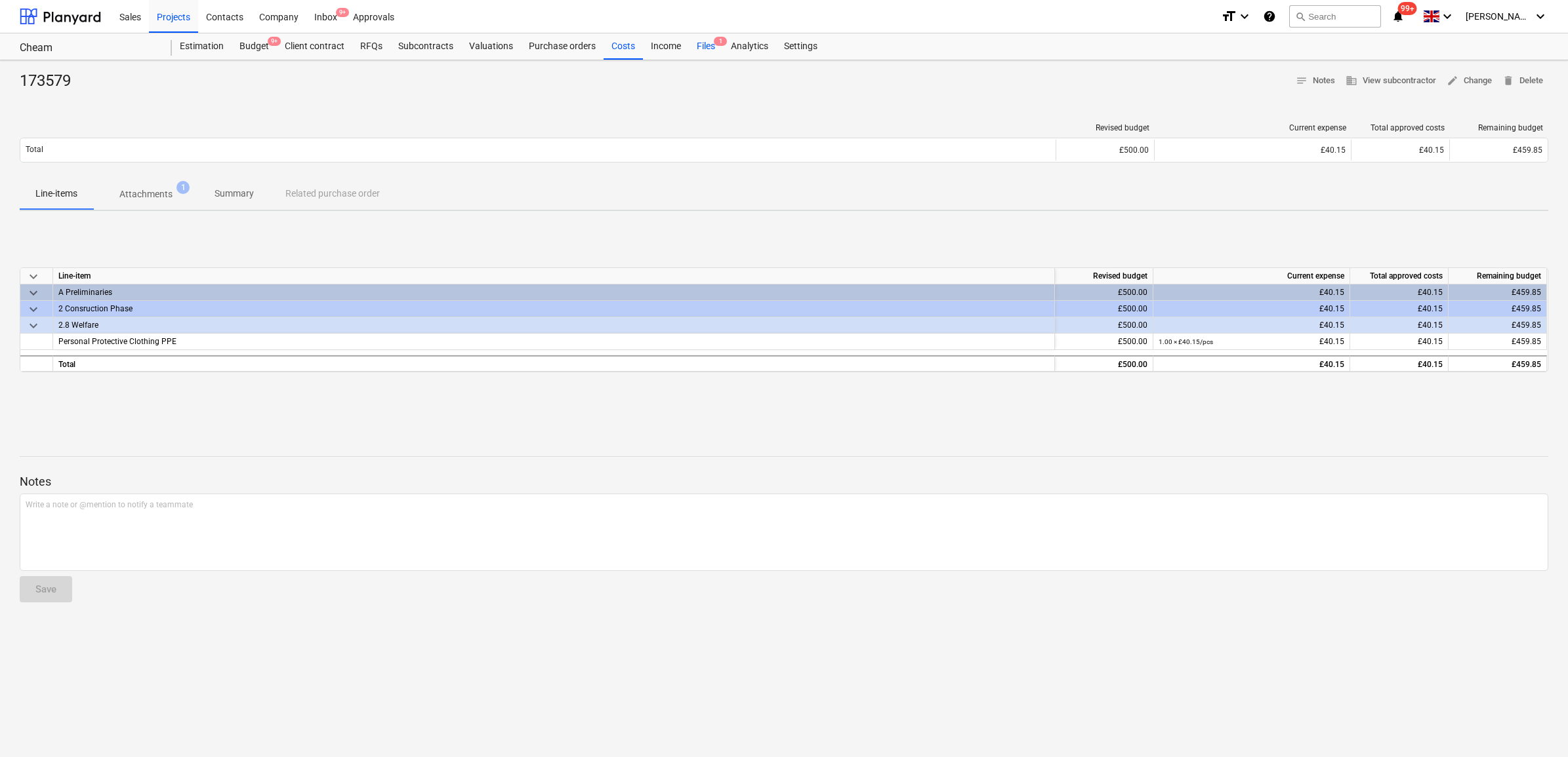
click at [694, 51] on div "Files 1" at bounding box center [705, 46] width 34 height 27
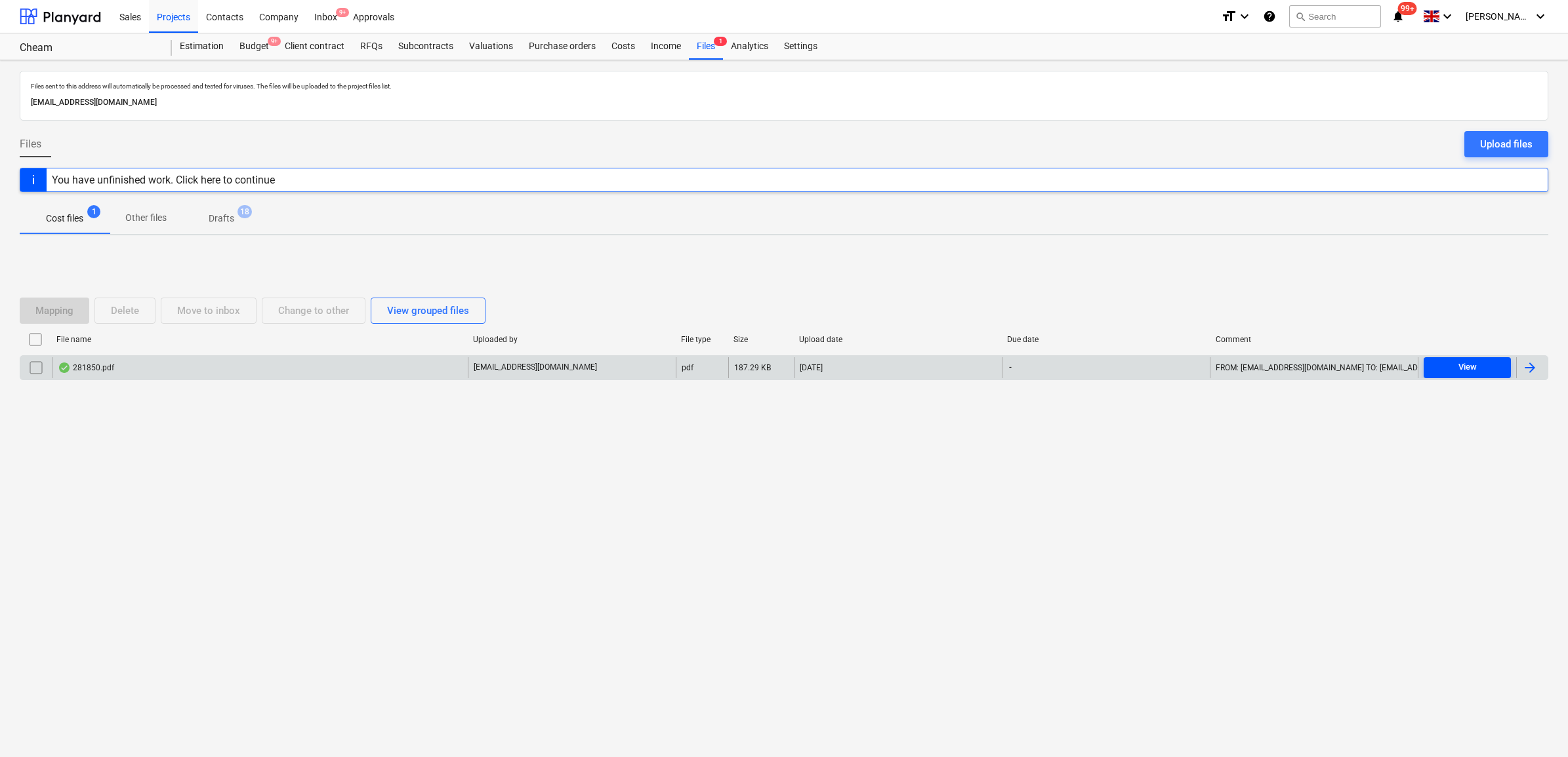
click at [1486, 364] on span "View" at bounding box center [1467, 368] width 77 height 15
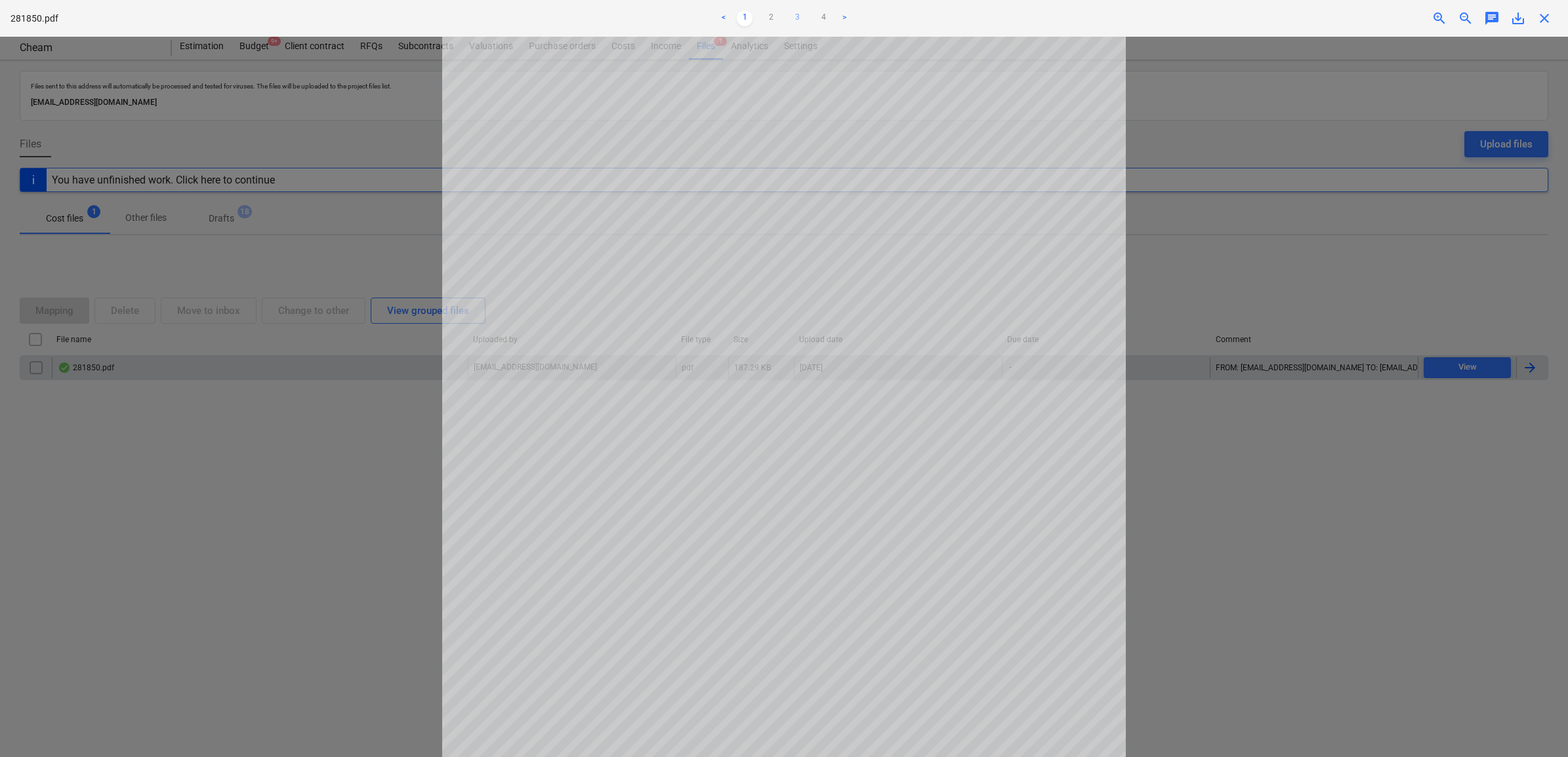
click at [802, 12] on link "3" at bounding box center [796, 18] width 16 height 16
click at [742, 15] on link "1" at bounding box center [744, 18] width 16 height 16
click at [791, 11] on div "< 1 2 3 4 >" at bounding box center [784, 18] width 515 height 36
click at [794, 17] on link "3" at bounding box center [796, 18] width 16 height 16
click at [746, 17] on link "1" at bounding box center [744, 18] width 16 height 16
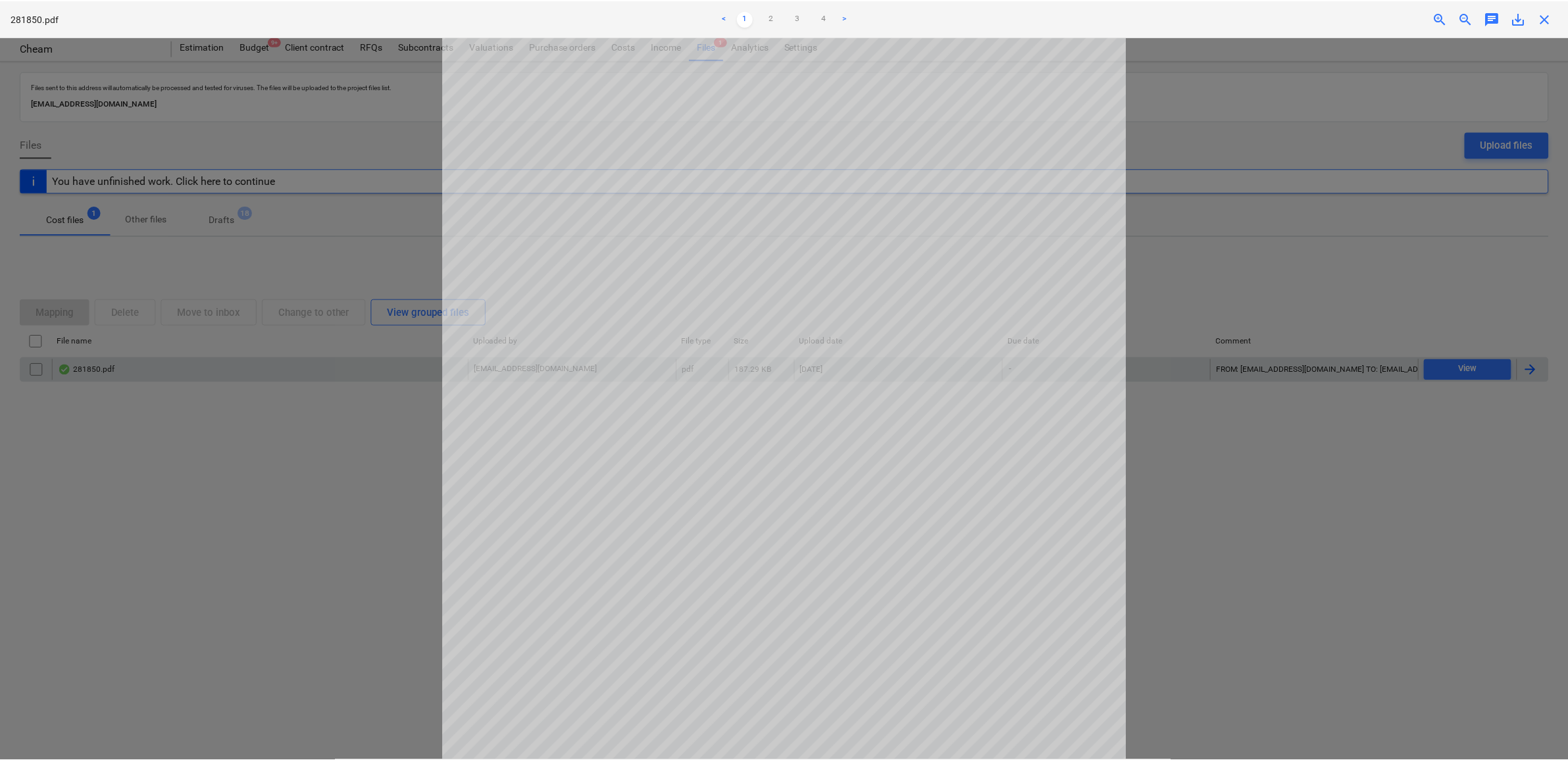
scroll to position [82, 0]
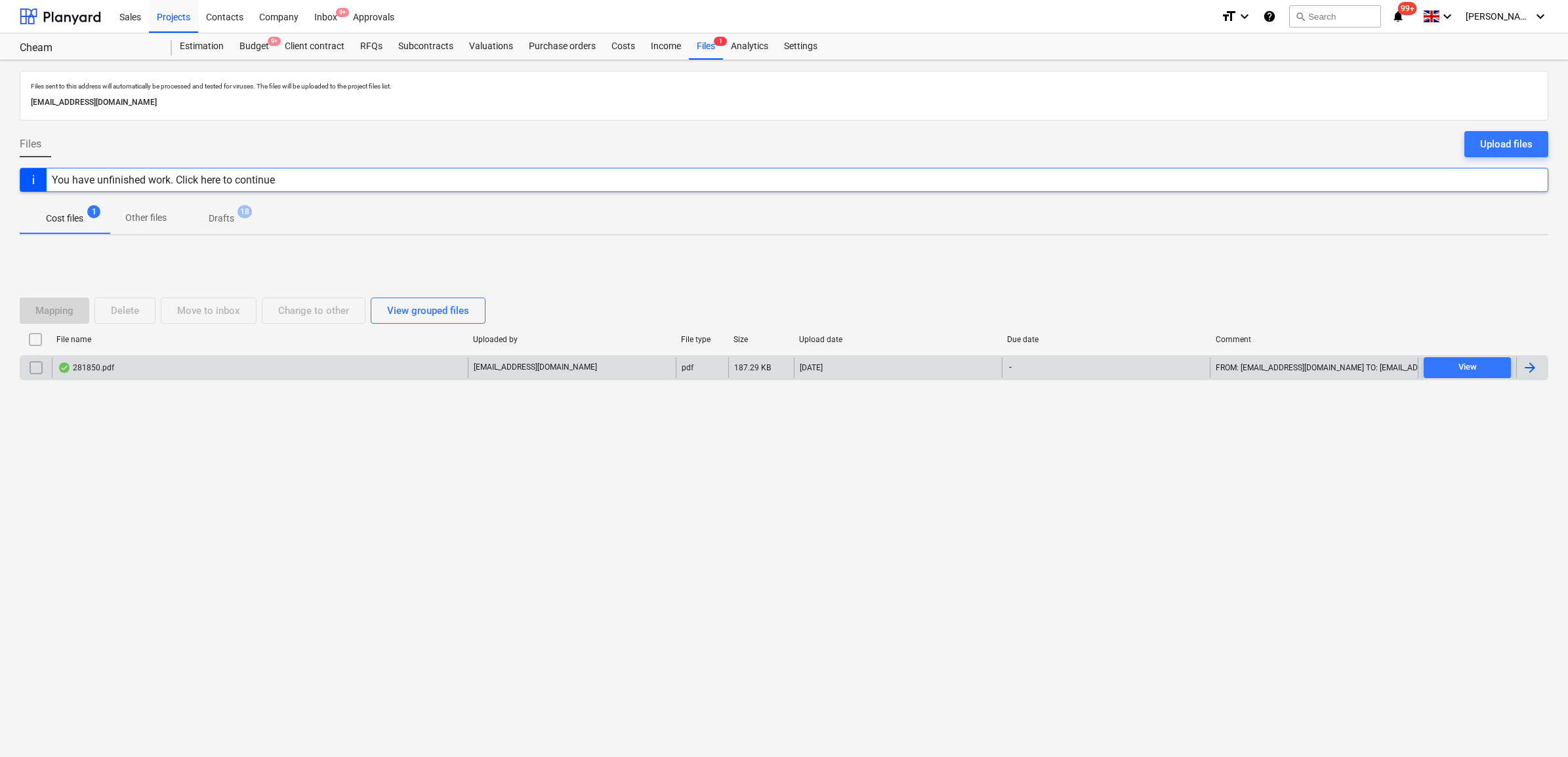
click at [1535, 368] on div at bounding box center [1529, 368] width 16 height 16
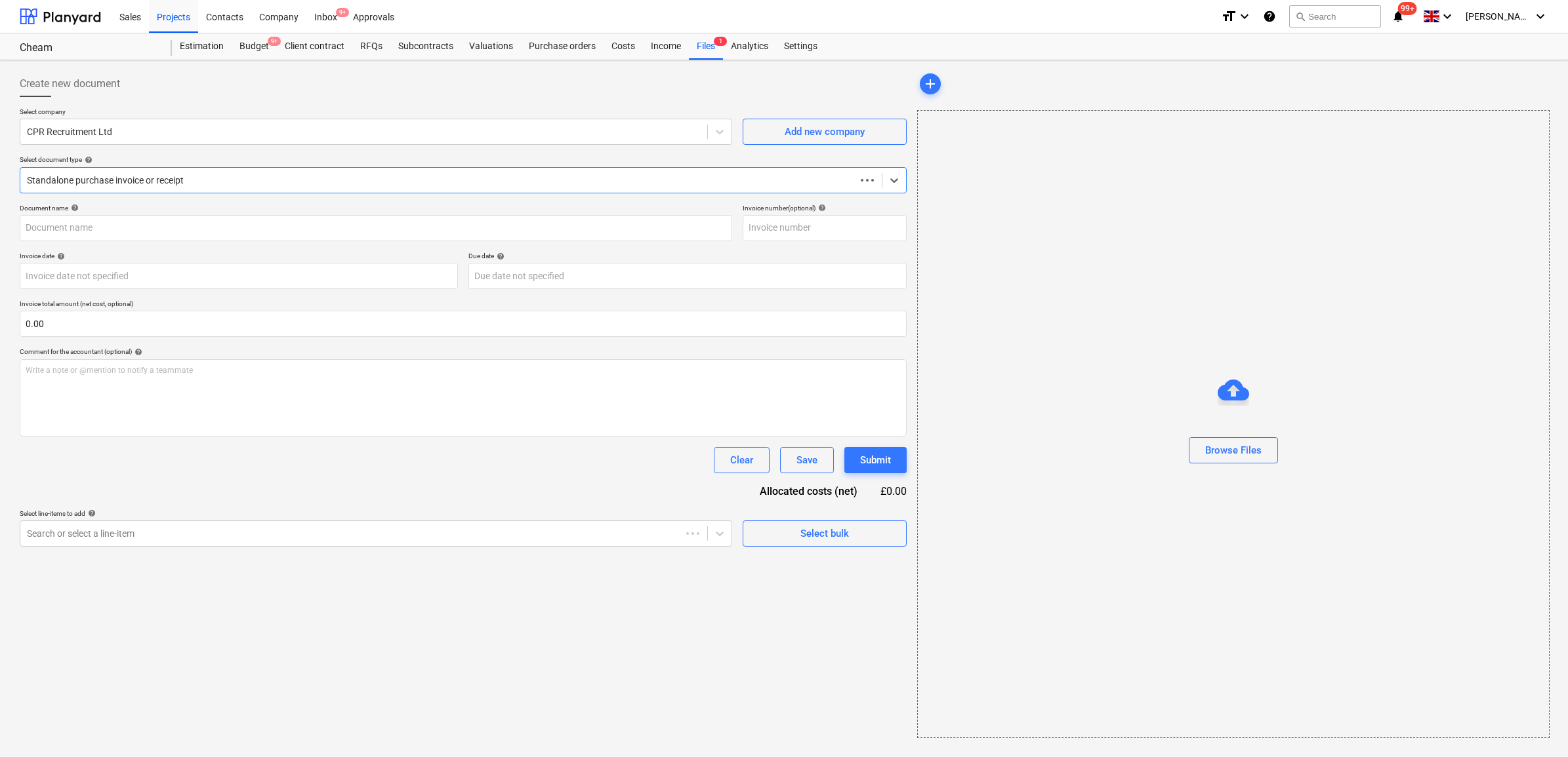
type input "281850"
type input "[DATE]"
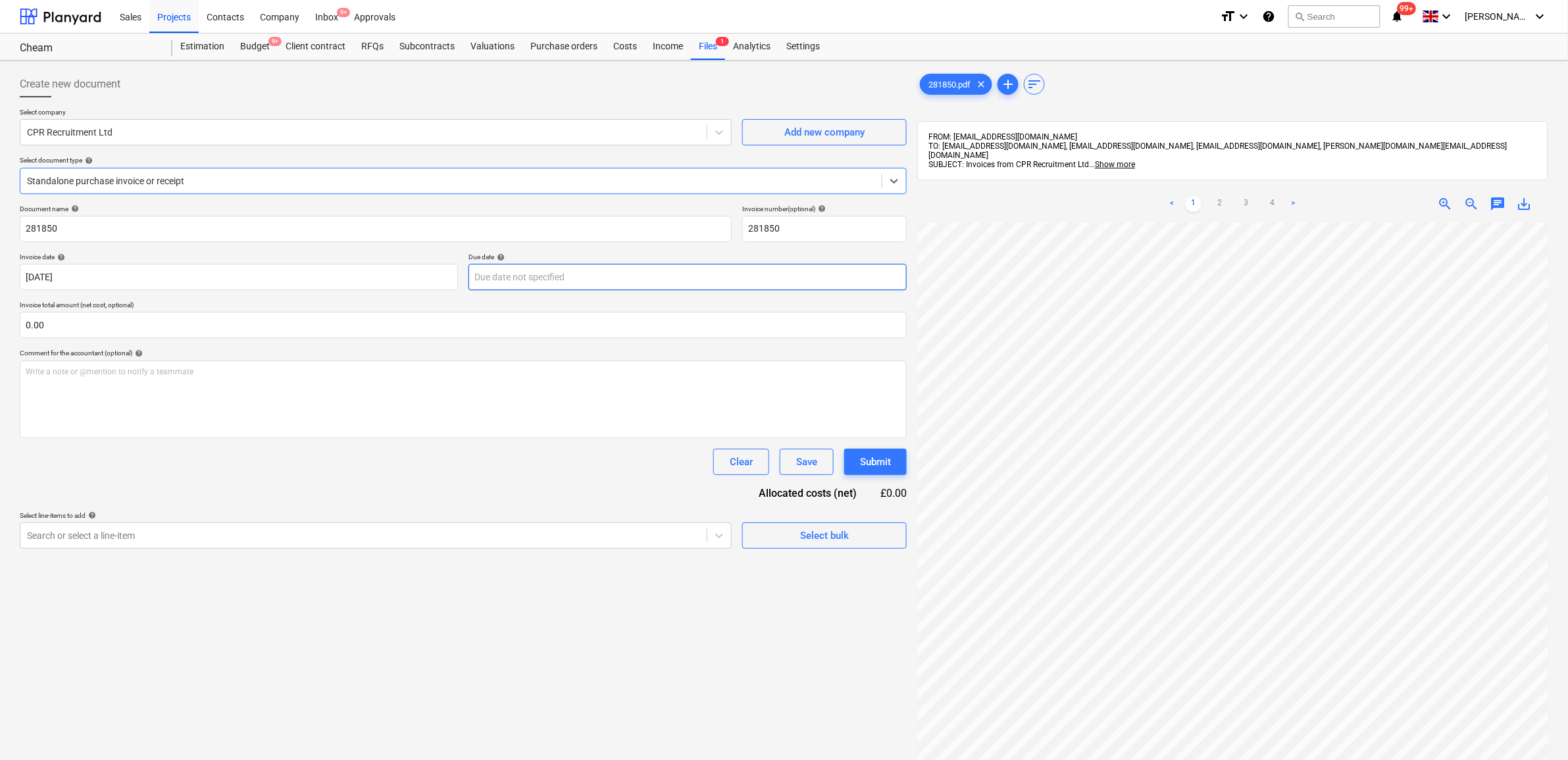
click at [574, 272] on body "Sales Projects Contacts Company Inbox 9+ Approvals format_size keyboard_arrow_d…" at bounding box center [784, 380] width 1568 height 760
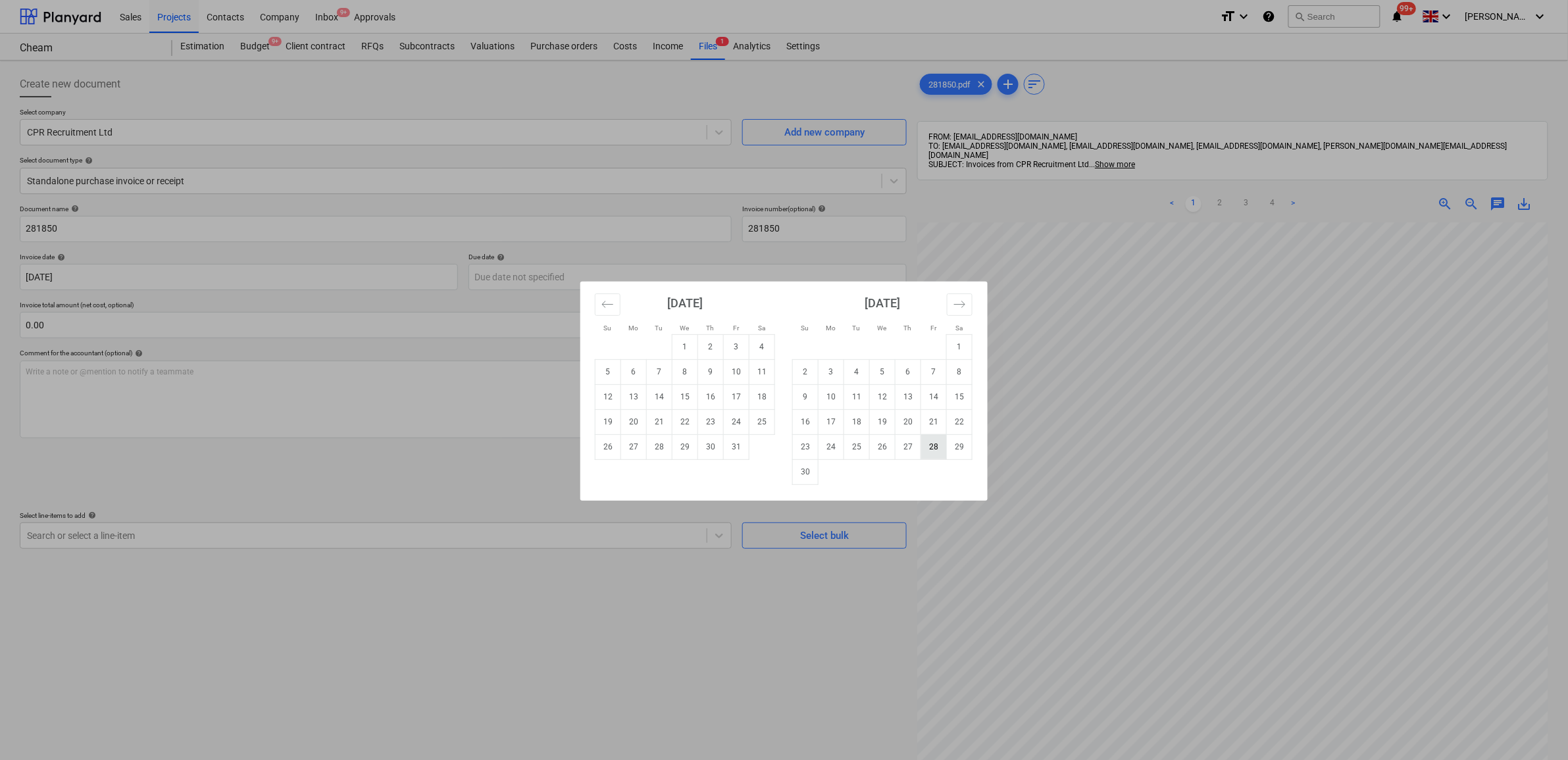
click at [931, 452] on td "28" at bounding box center [934, 447] width 26 height 25
type input "[DATE]"
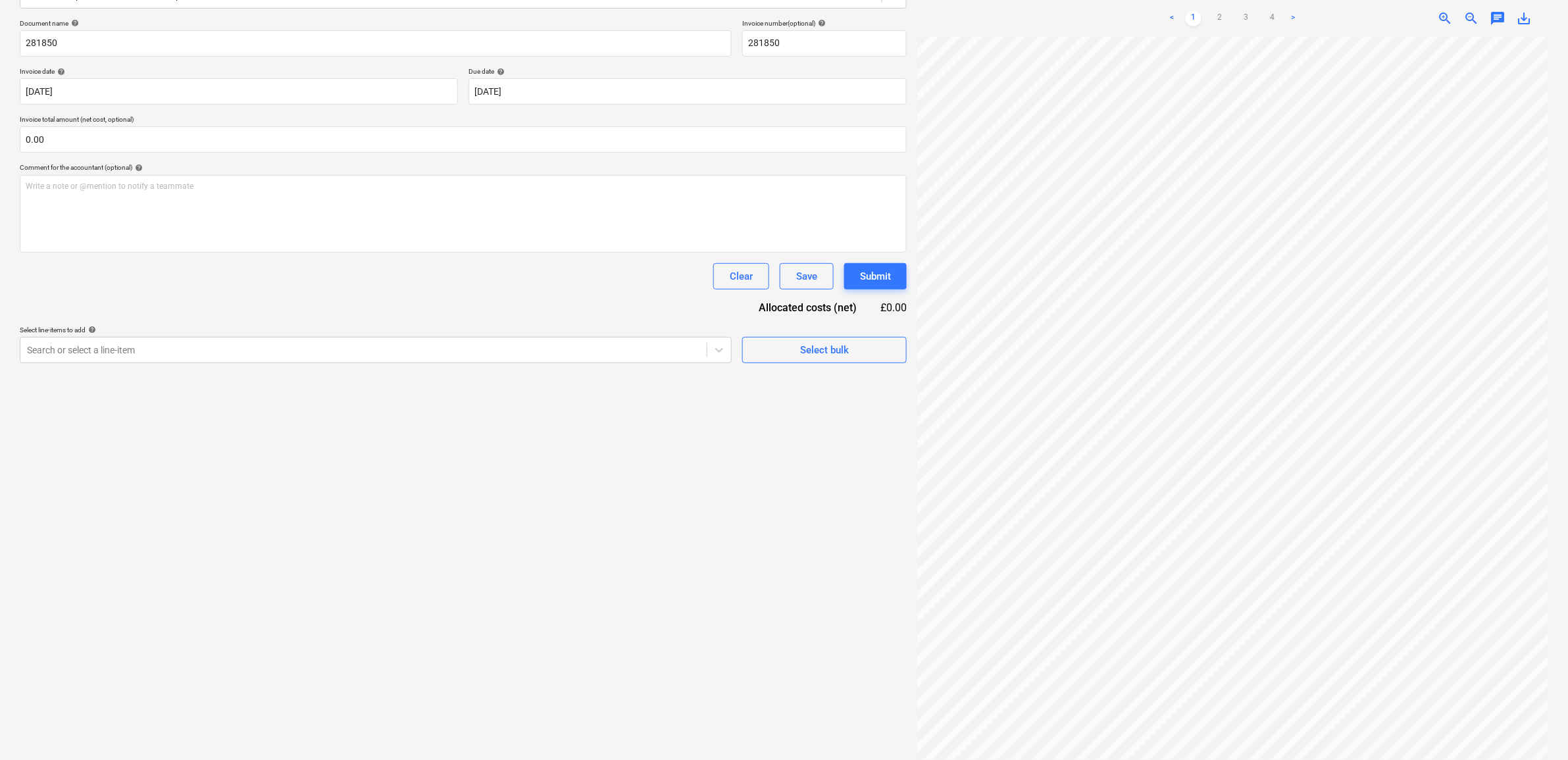
scroll to position [186, 0]
click at [434, 357] on div "Search or select a line-item" at bounding box center [363, 349] width 686 height 18
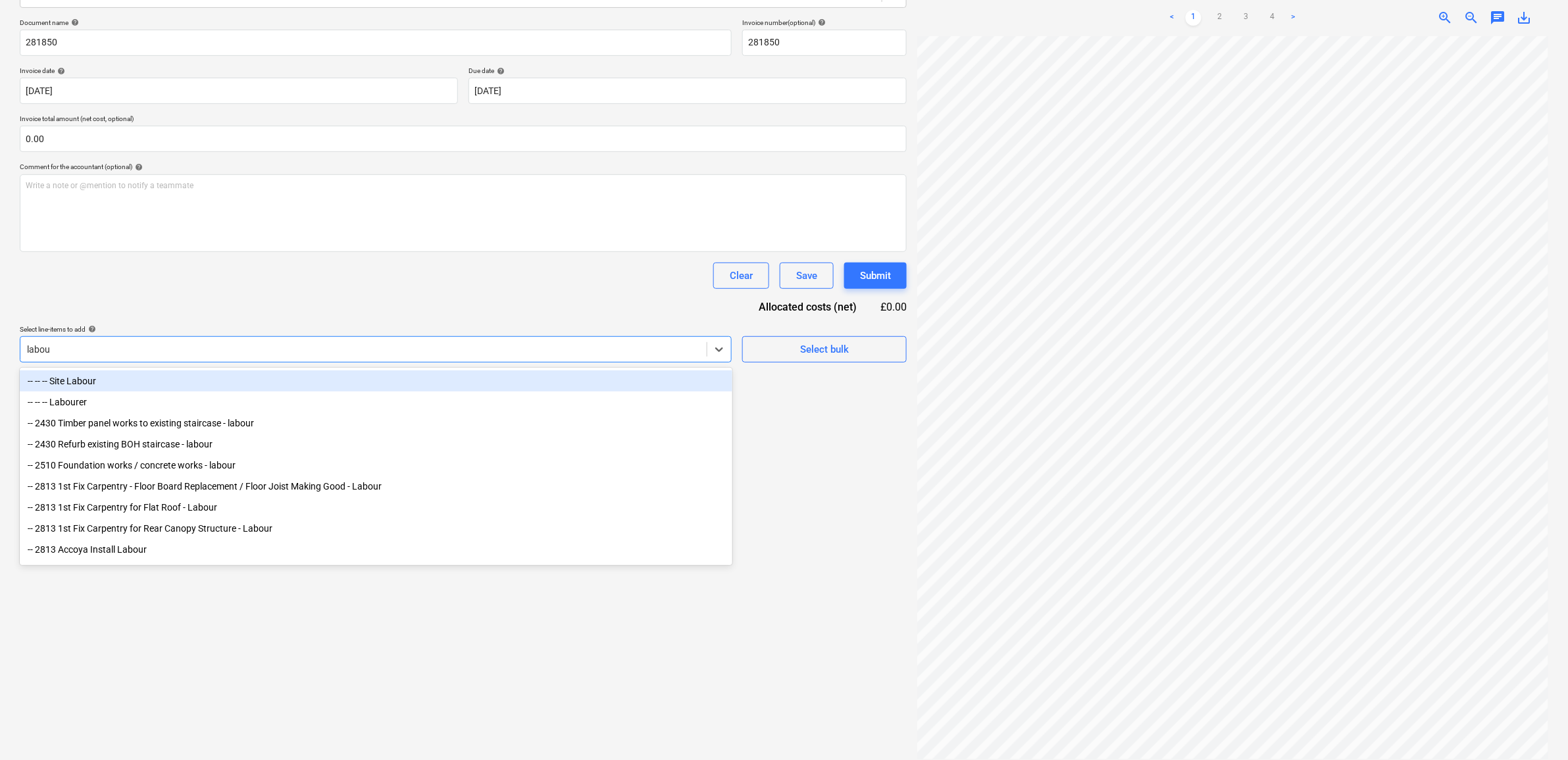
type input "labour"
click at [339, 388] on div "-- -- -- Site Labour" at bounding box center [376, 381] width 713 height 21
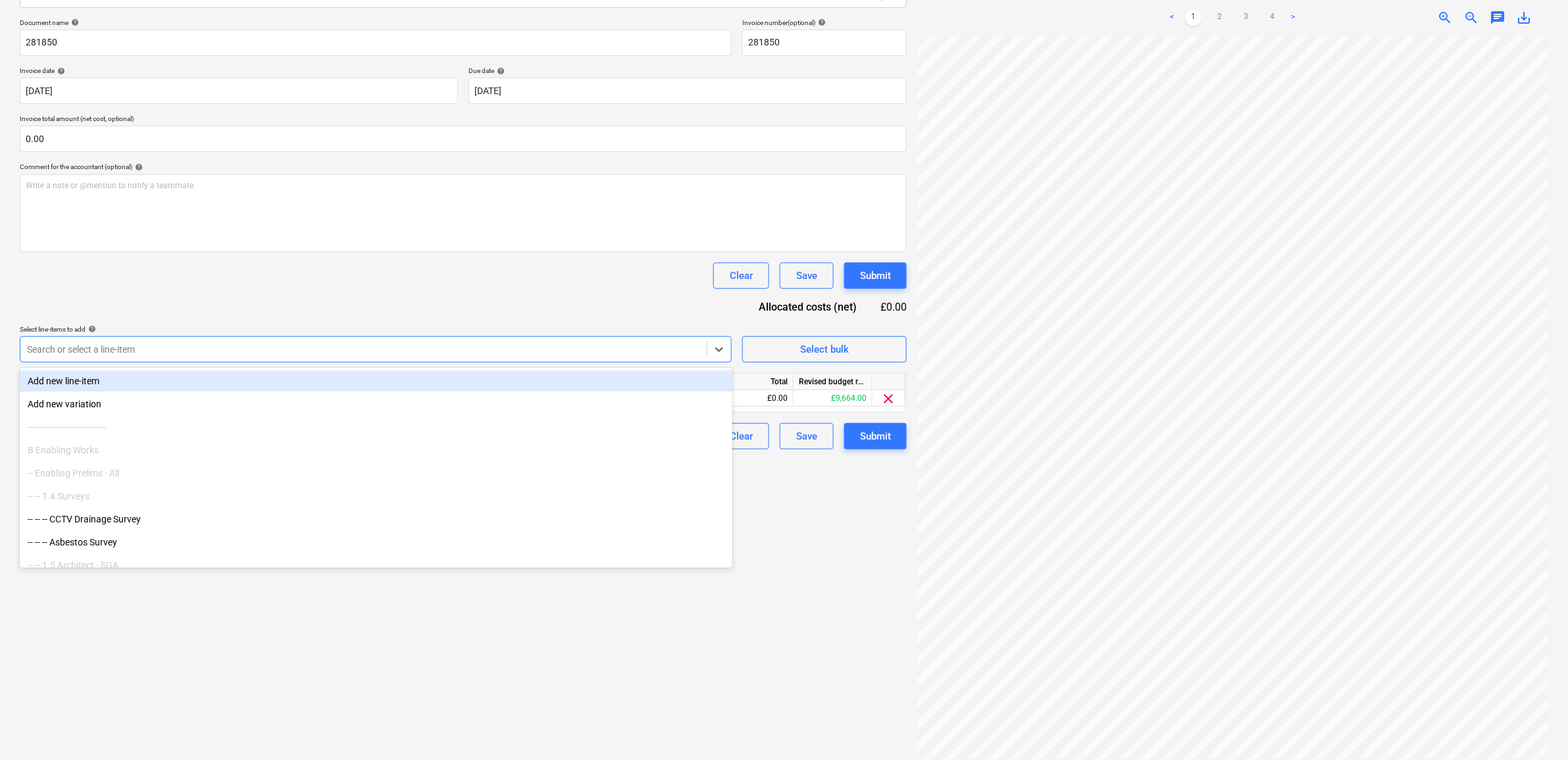
click at [390, 327] on div "Select line-items to add help" at bounding box center [376, 329] width 712 height 8
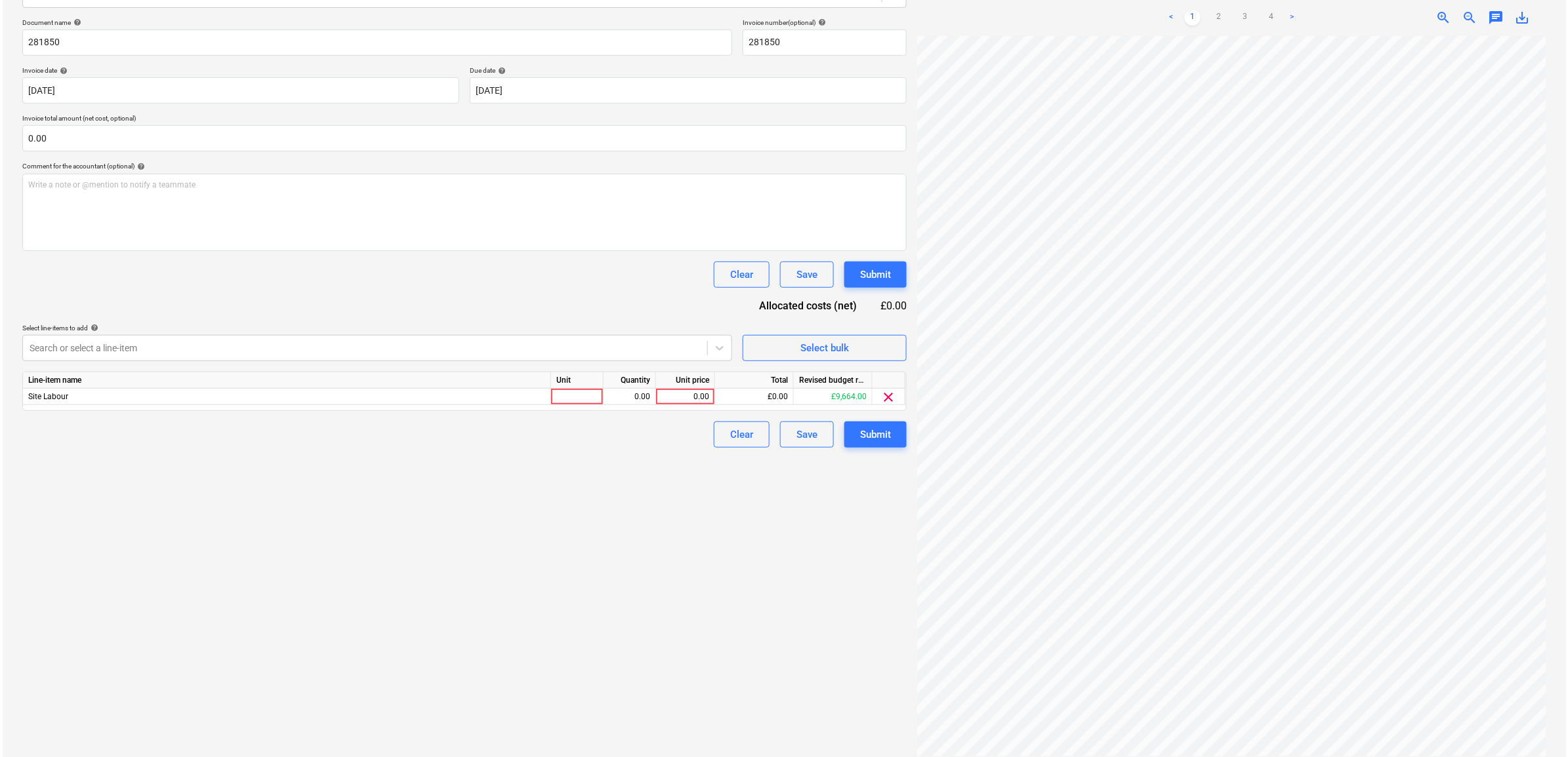
scroll to position [28, 60]
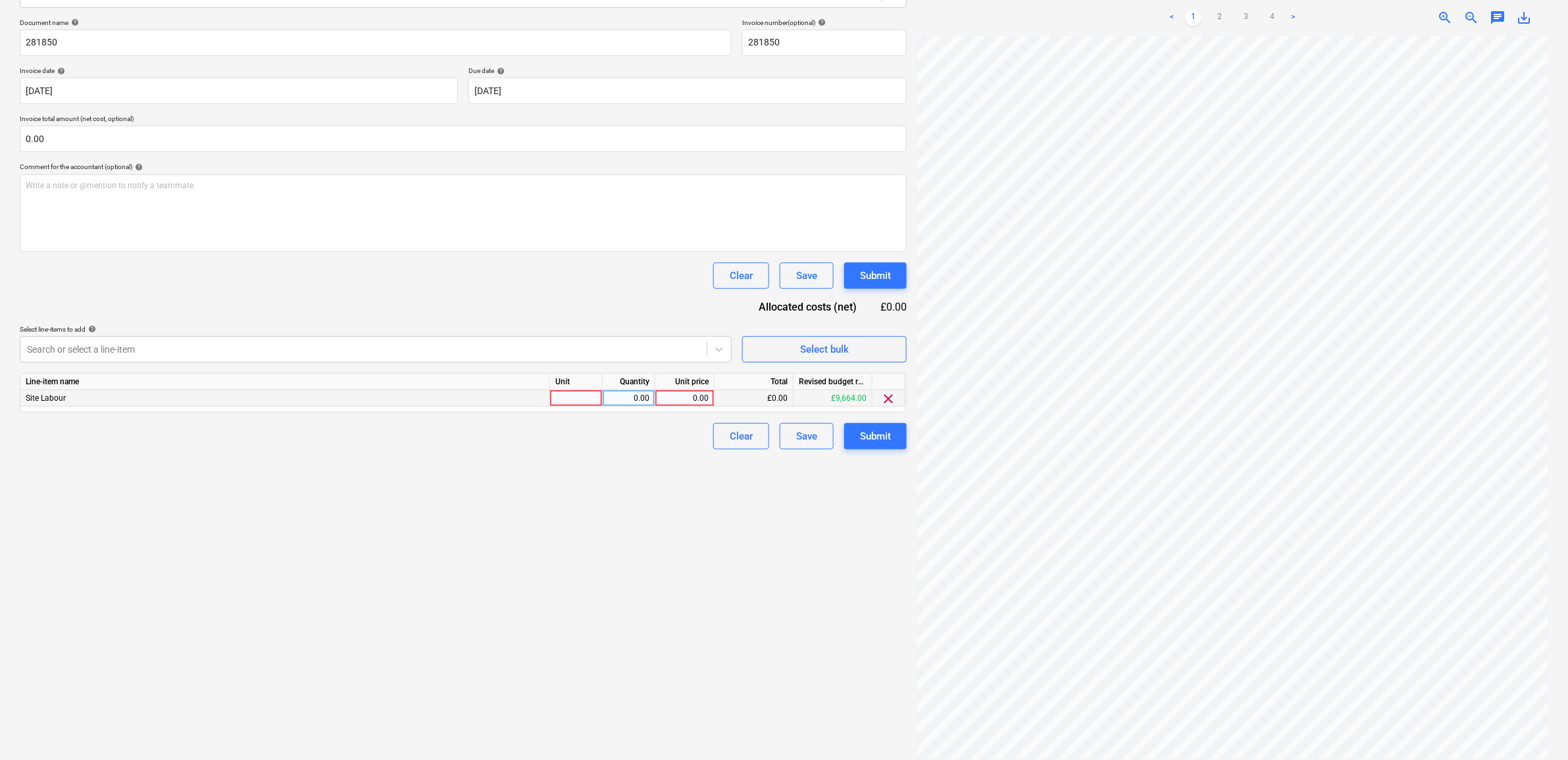
click at [691, 396] on div "0.00" at bounding box center [685, 398] width 48 height 17
type input "732"
drag, startPoint x: 547, startPoint y: 570, endPoint x: 713, endPoint y: 527, distance: 171.5
click at [554, 570] on div "Create new document Select company CPR Recruitment Ltd Add new company Select d…" at bounding box center [463, 322] width 898 height 886
click at [882, 428] on div "Submit" at bounding box center [875, 436] width 31 height 17
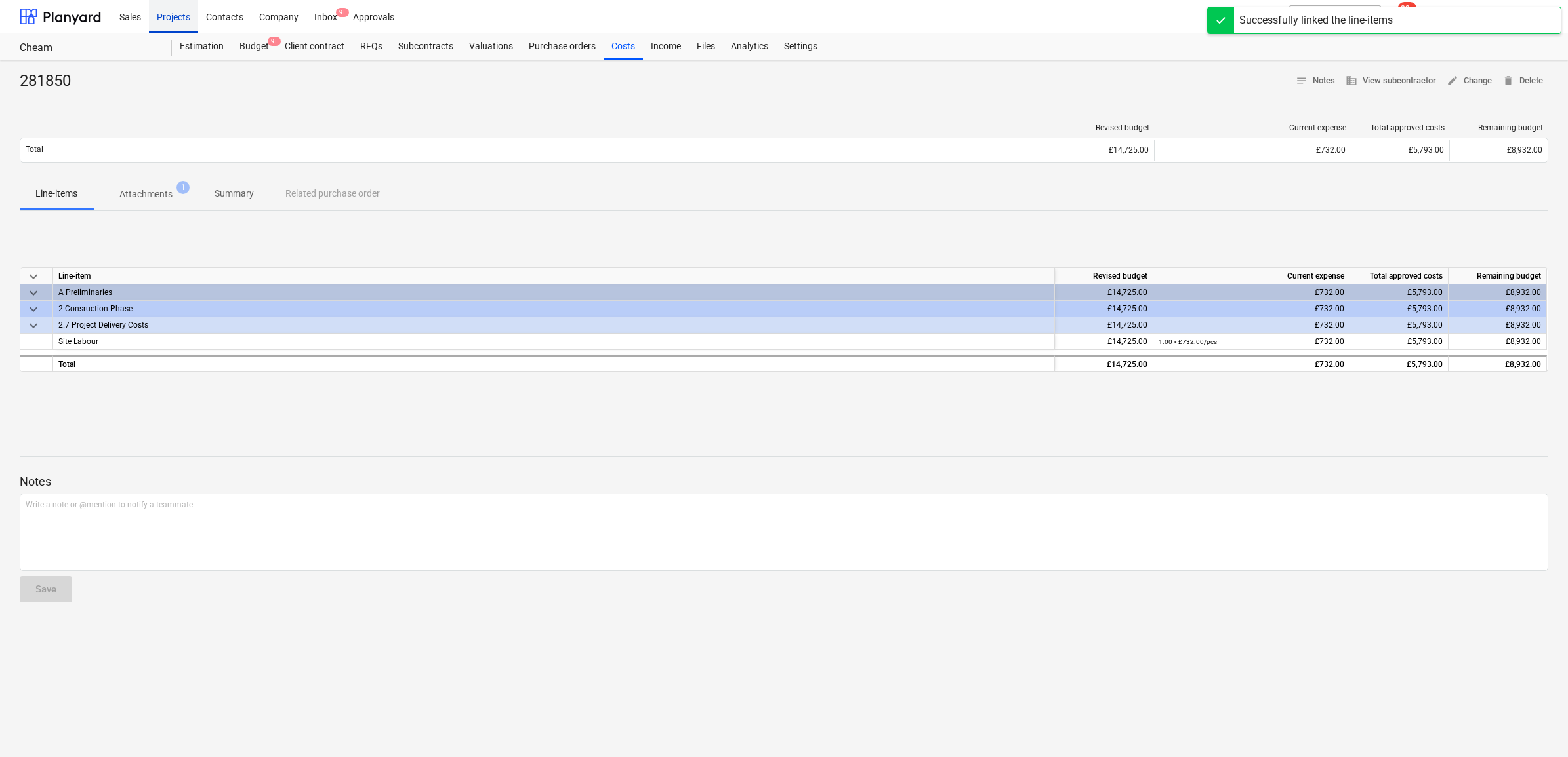
click at [177, 15] on div "Projects" at bounding box center [173, 16] width 49 height 33
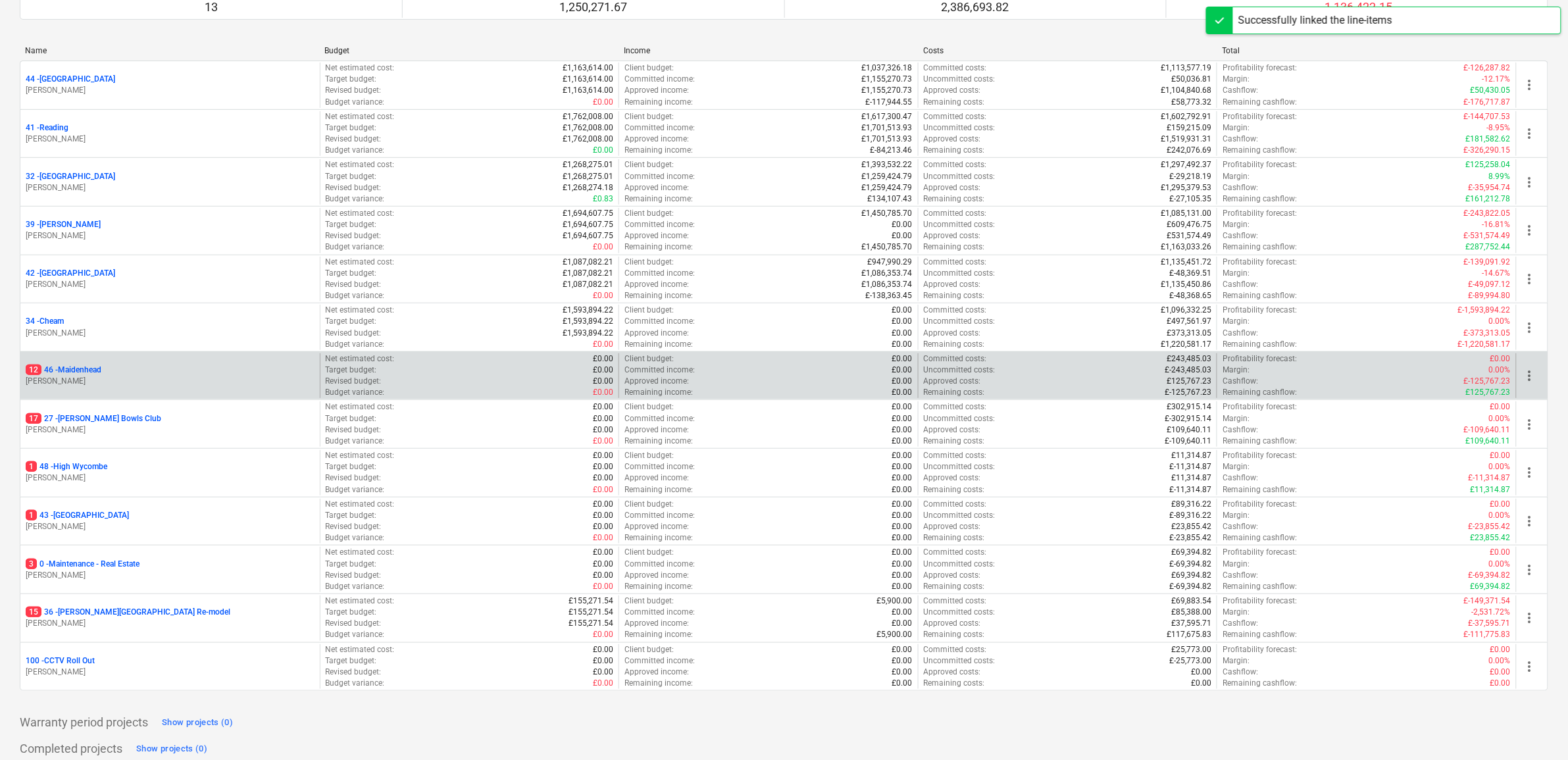
scroll to position [165, 0]
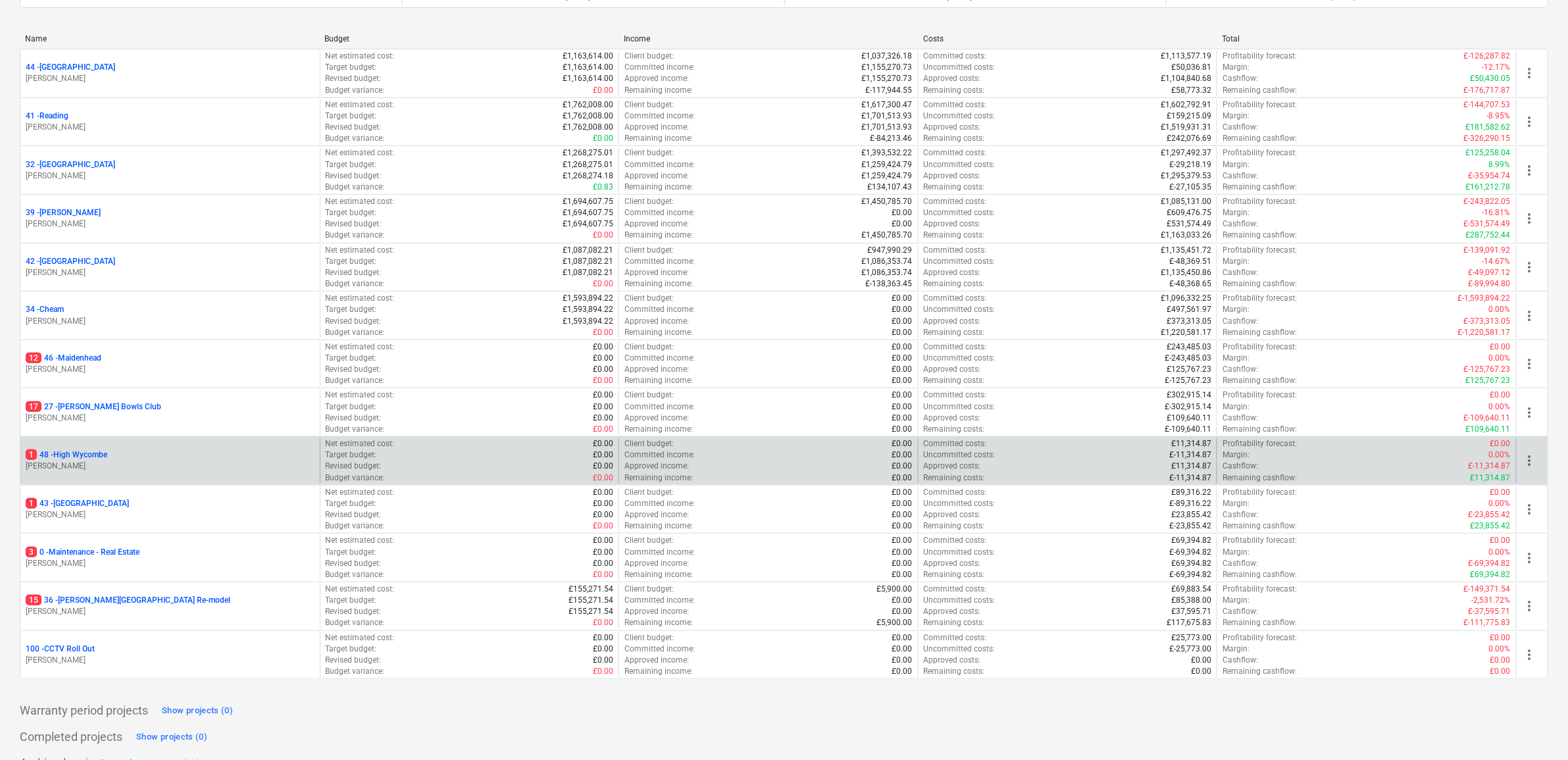
click at [80, 457] on p "1 48 - [GEOGRAPHIC_DATA]" at bounding box center [67, 455] width 81 height 11
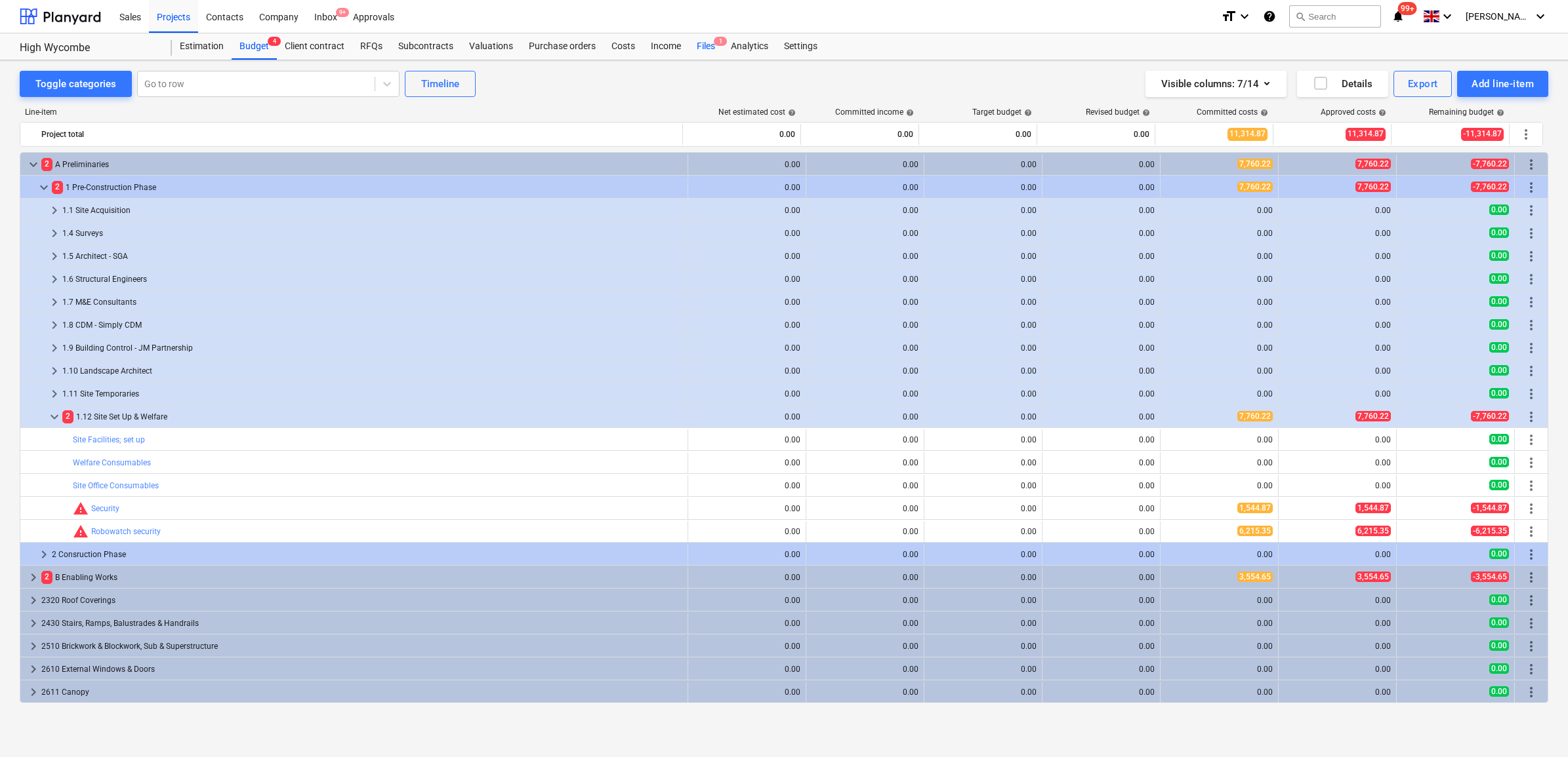
click at [703, 44] on div "Files 1" at bounding box center [705, 46] width 34 height 27
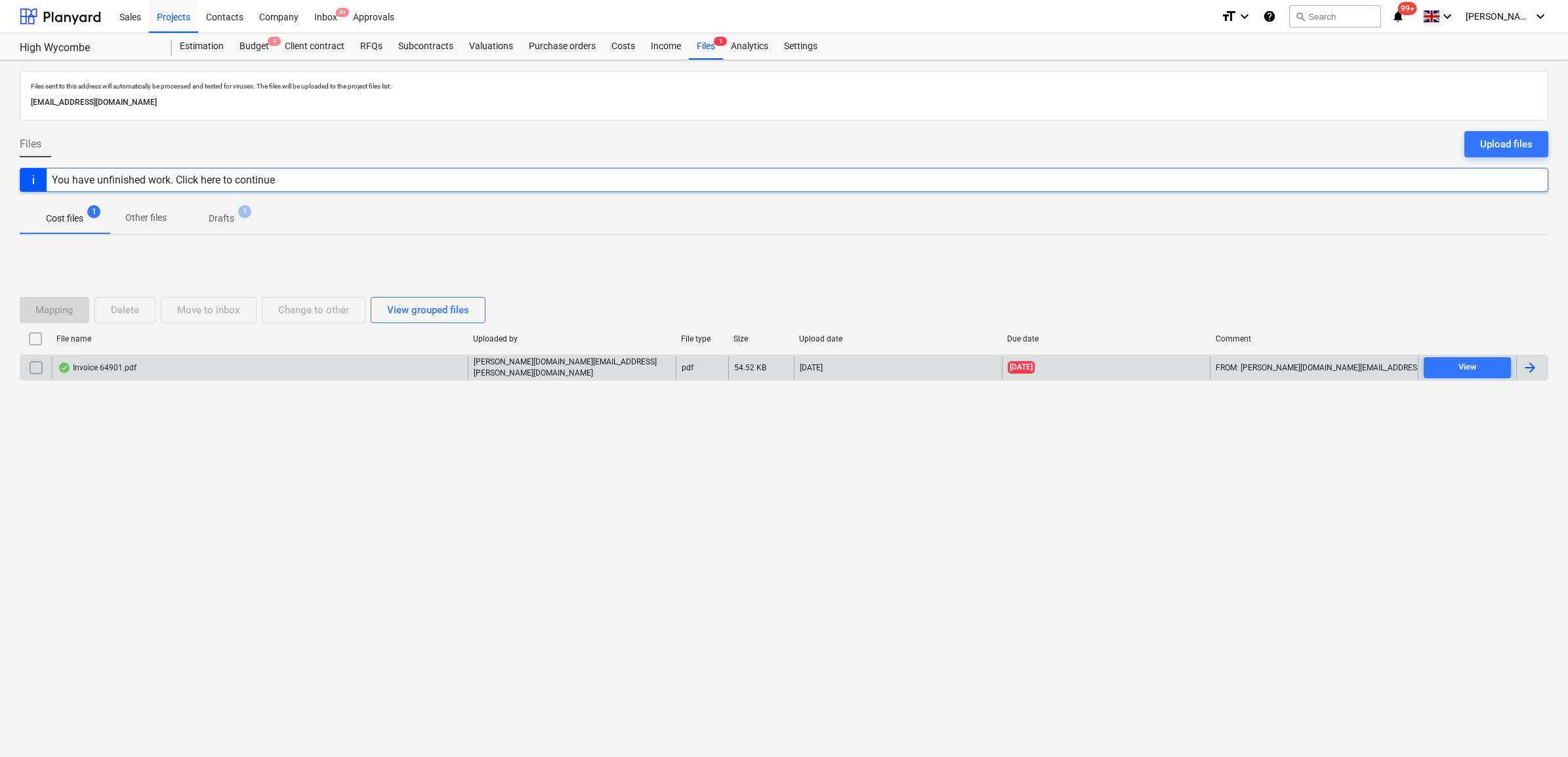
click at [1537, 369] on div at bounding box center [1529, 368] width 16 height 16
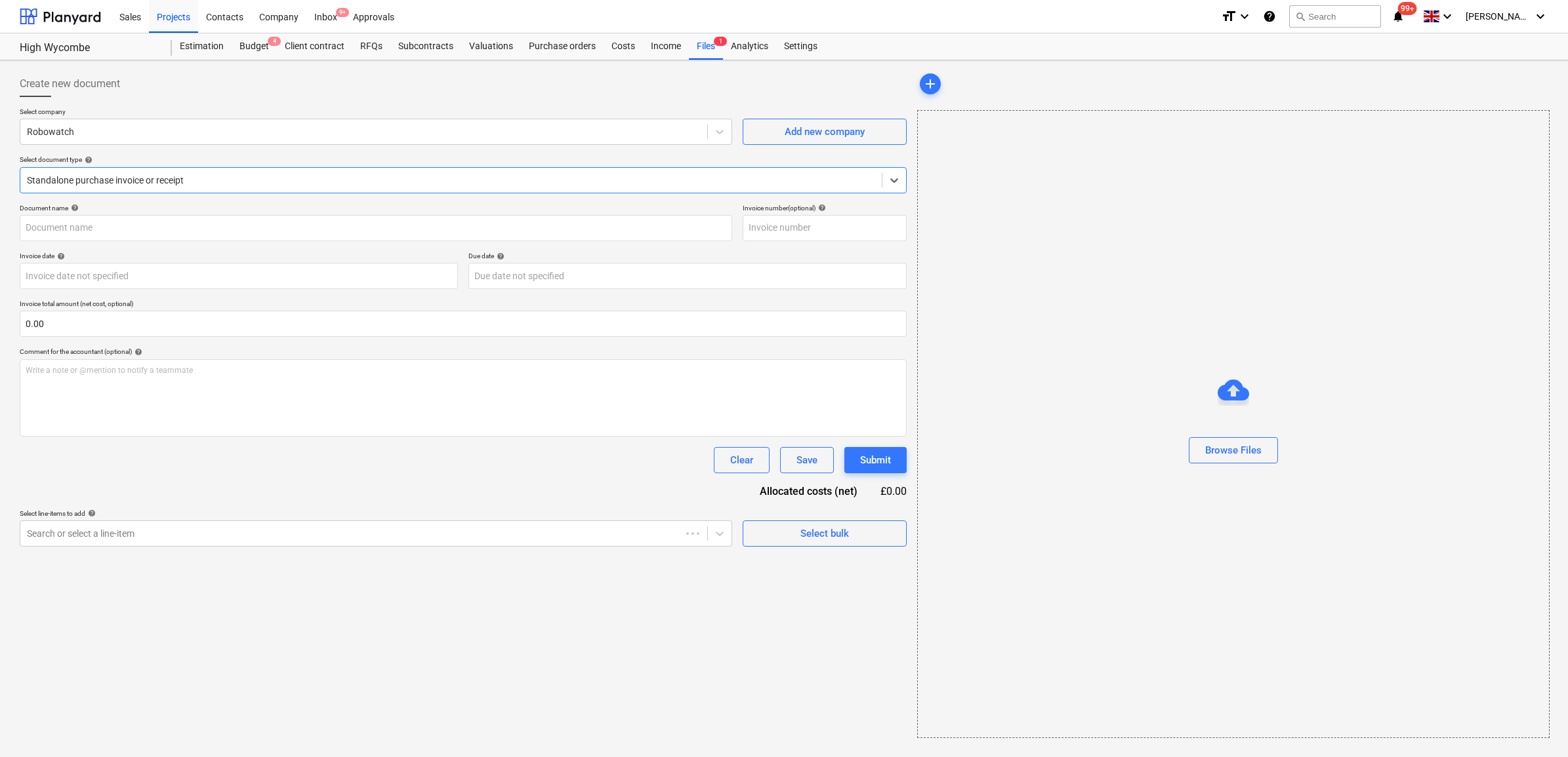
type input "64901"
type input "[DATE]"
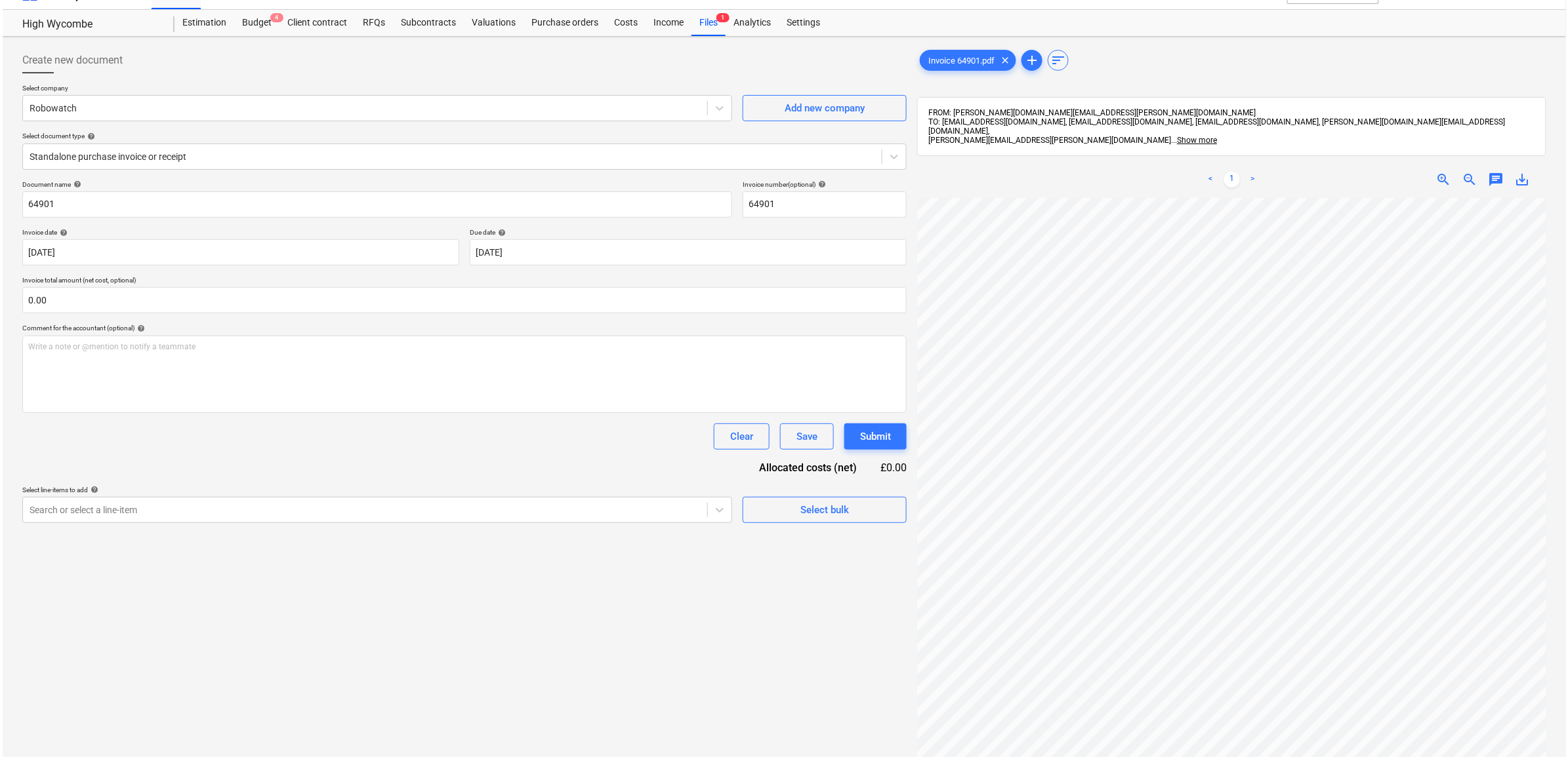
scroll to position [164, 0]
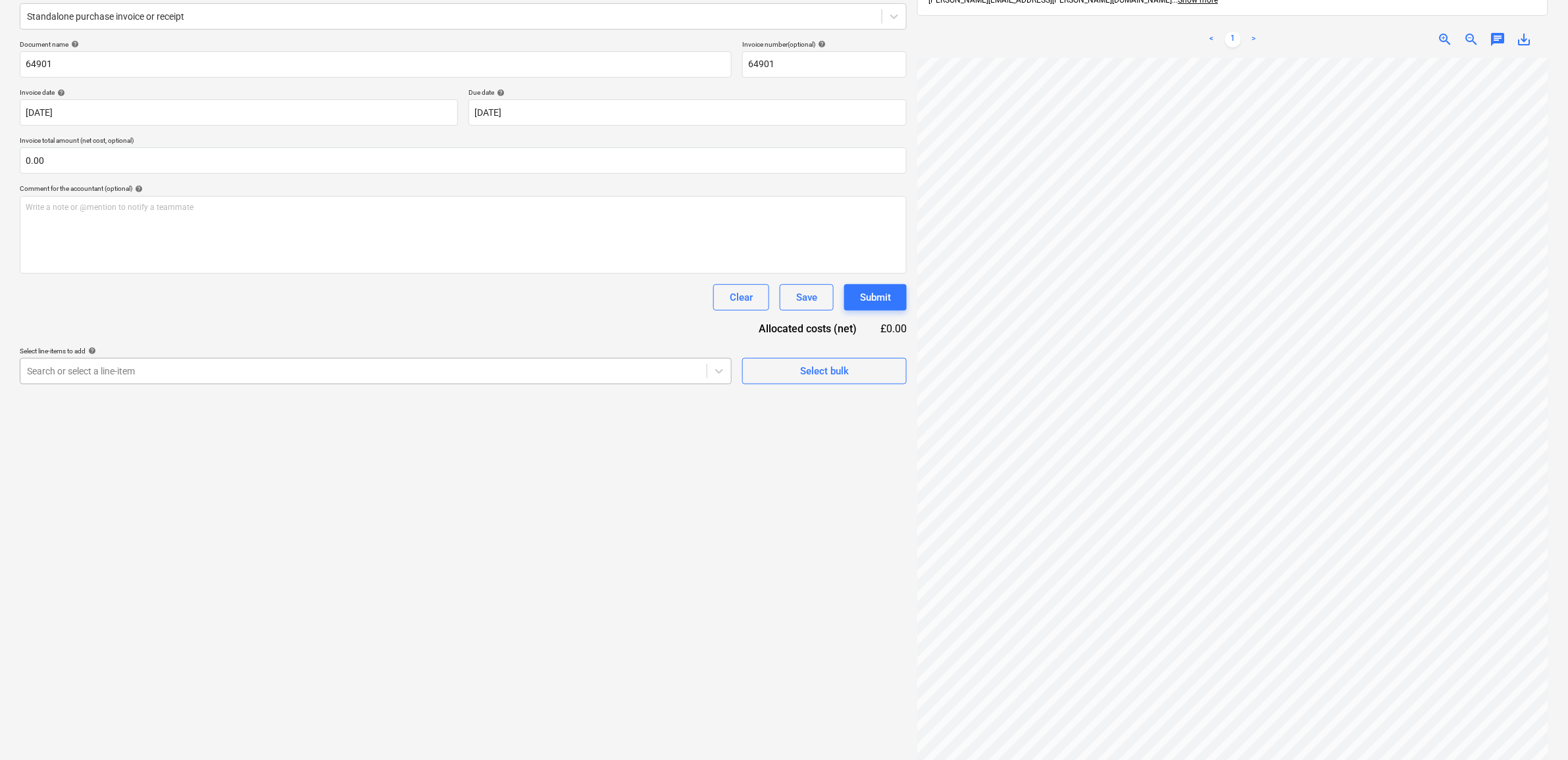
click at [441, 371] on div at bounding box center [363, 371] width 673 height 13
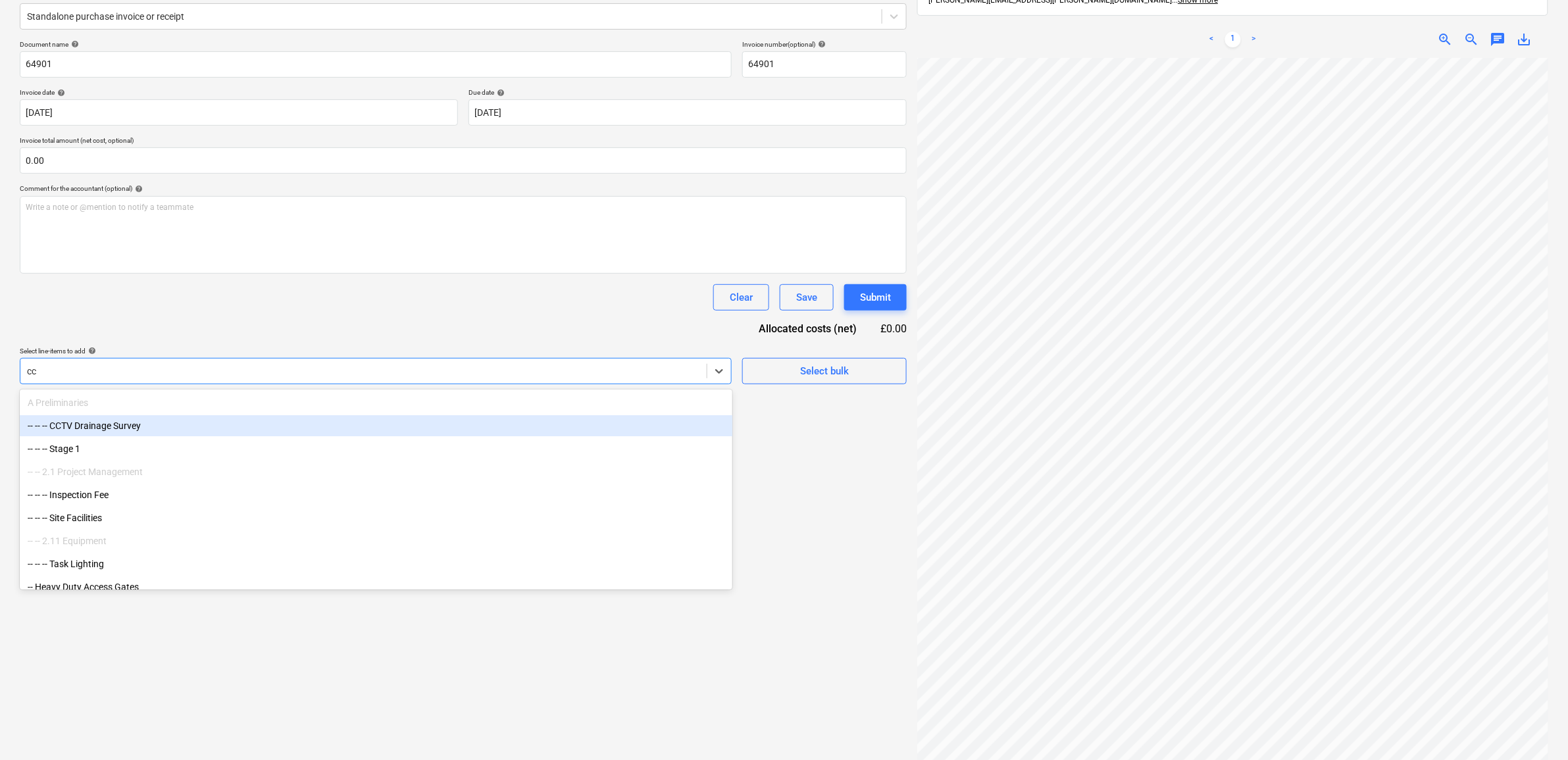
type input "c"
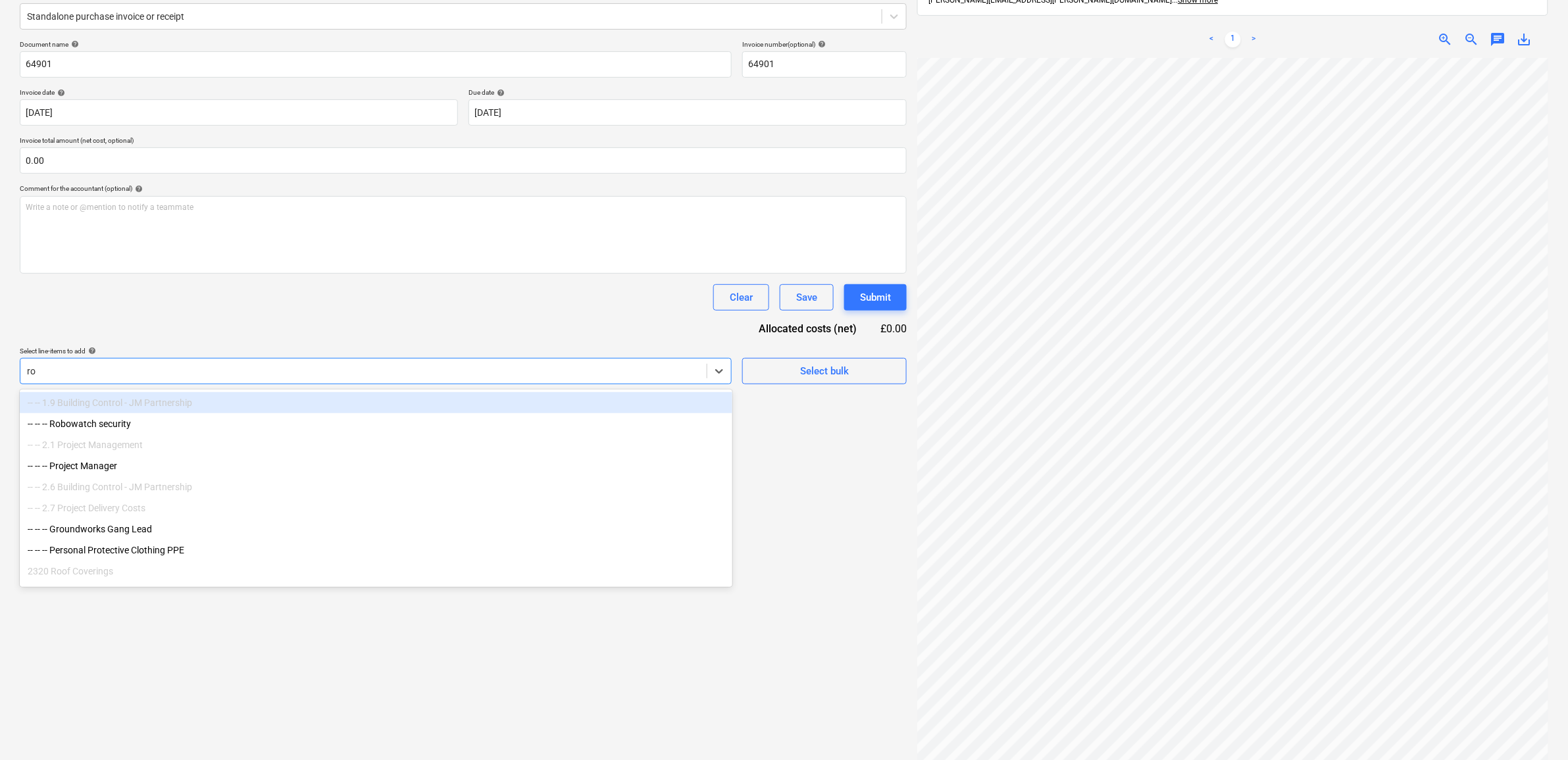
type input "rob"
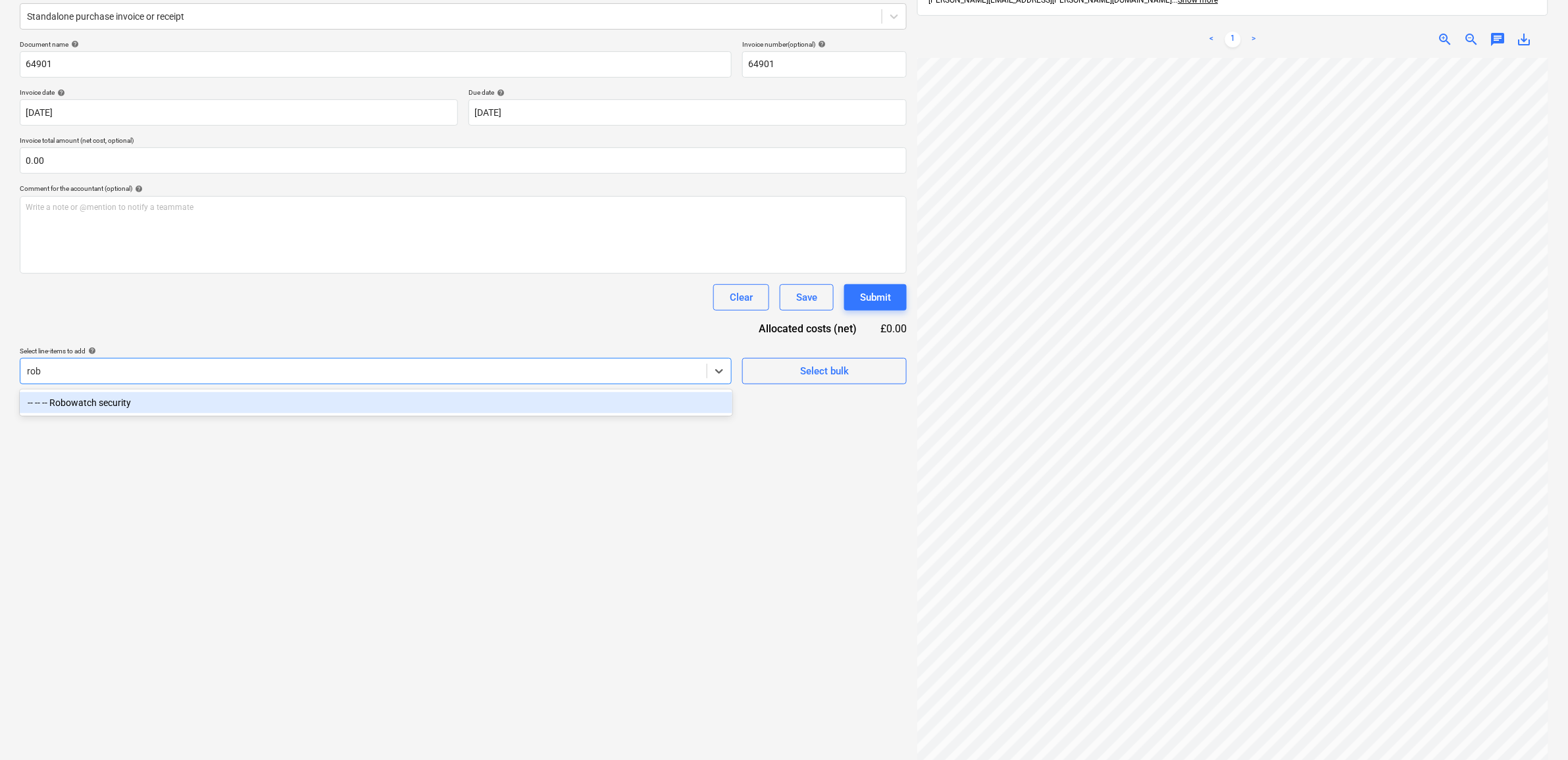
click at [422, 407] on div "-- -- -- Robowatch security" at bounding box center [376, 402] width 713 height 21
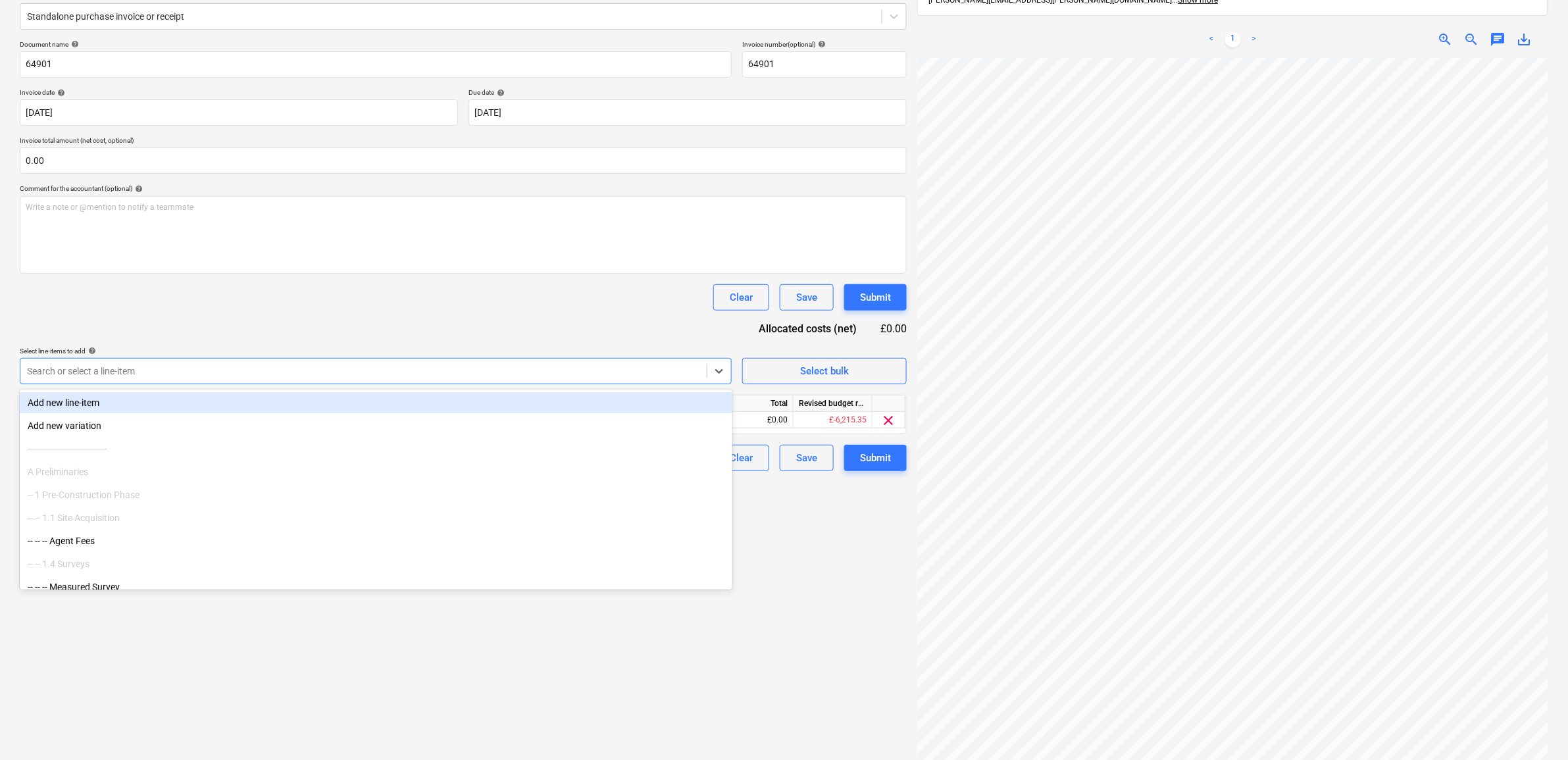
click at [446, 343] on div "Document name help 64901 Invoice number (optional) help 64901 Invoice date help…" at bounding box center [463, 255] width 887 height 431
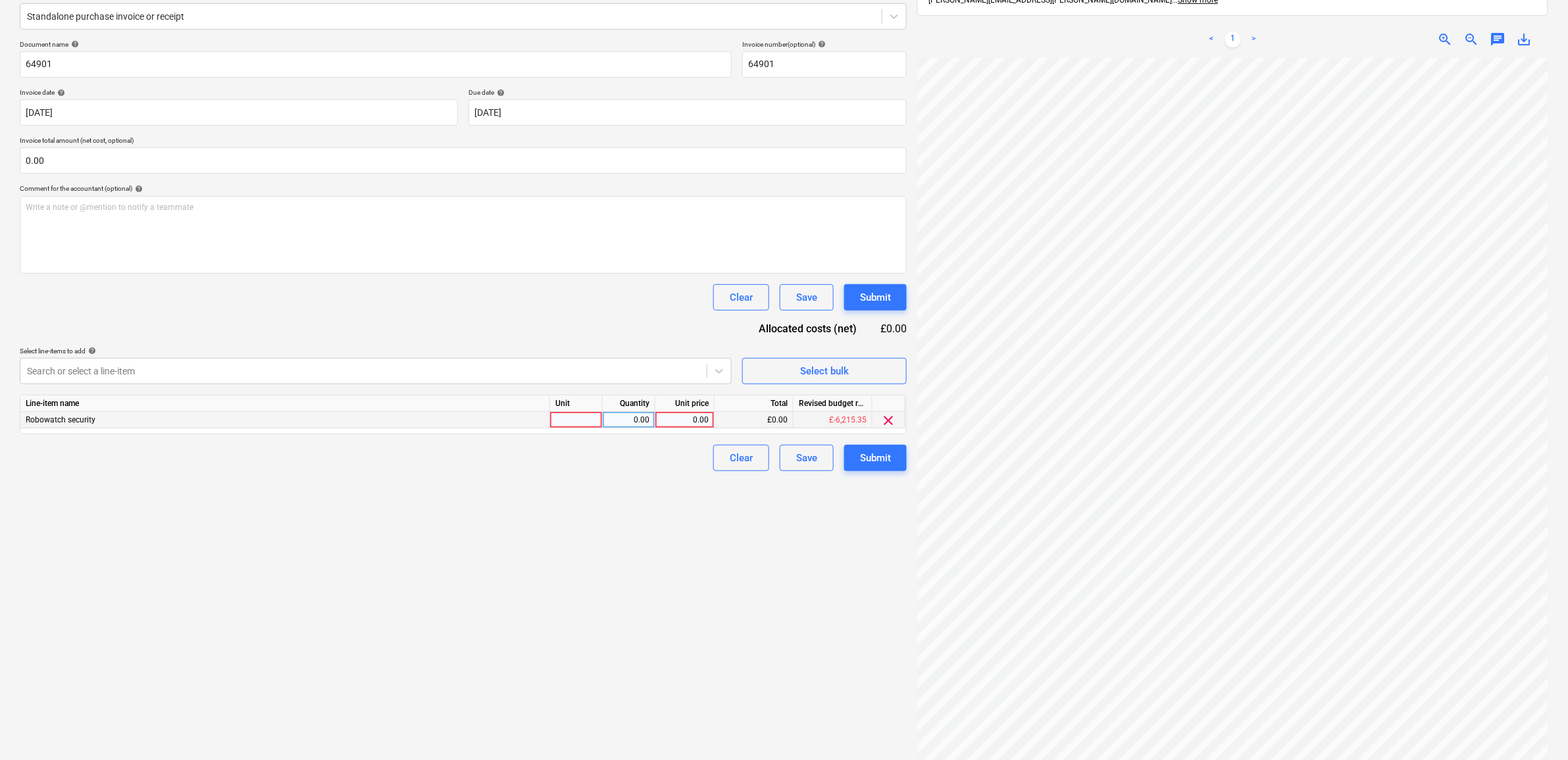
click at [703, 422] on div "0.00" at bounding box center [685, 420] width 48 height 17
type input "642.32"
drag, startPoint x: 608, startPoint y: 522, endPoint x: 768, endPoint y: 494, distance: 162.4
click at [610, 521] on div "Create new document Select company Robowatch Add new company Select document ty…" at bounding box center [463, 343] width 898 height 886
click at [873, 456] on div "Submit" at bounding box center [875, 458] width 31 height 17
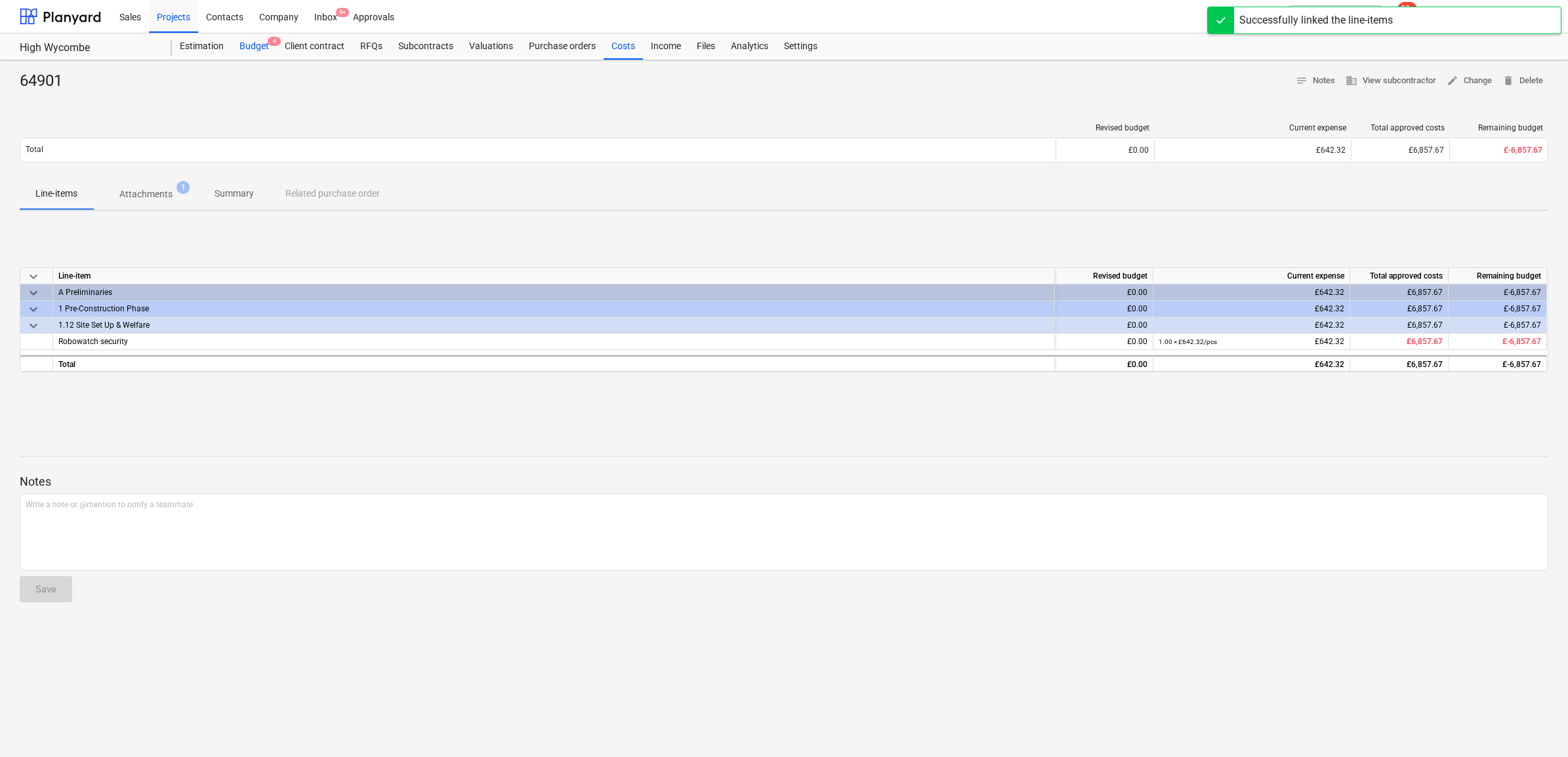
click at [264, 45] on div "Budget 4" at bounding box center [254, 46] width 46 height 27
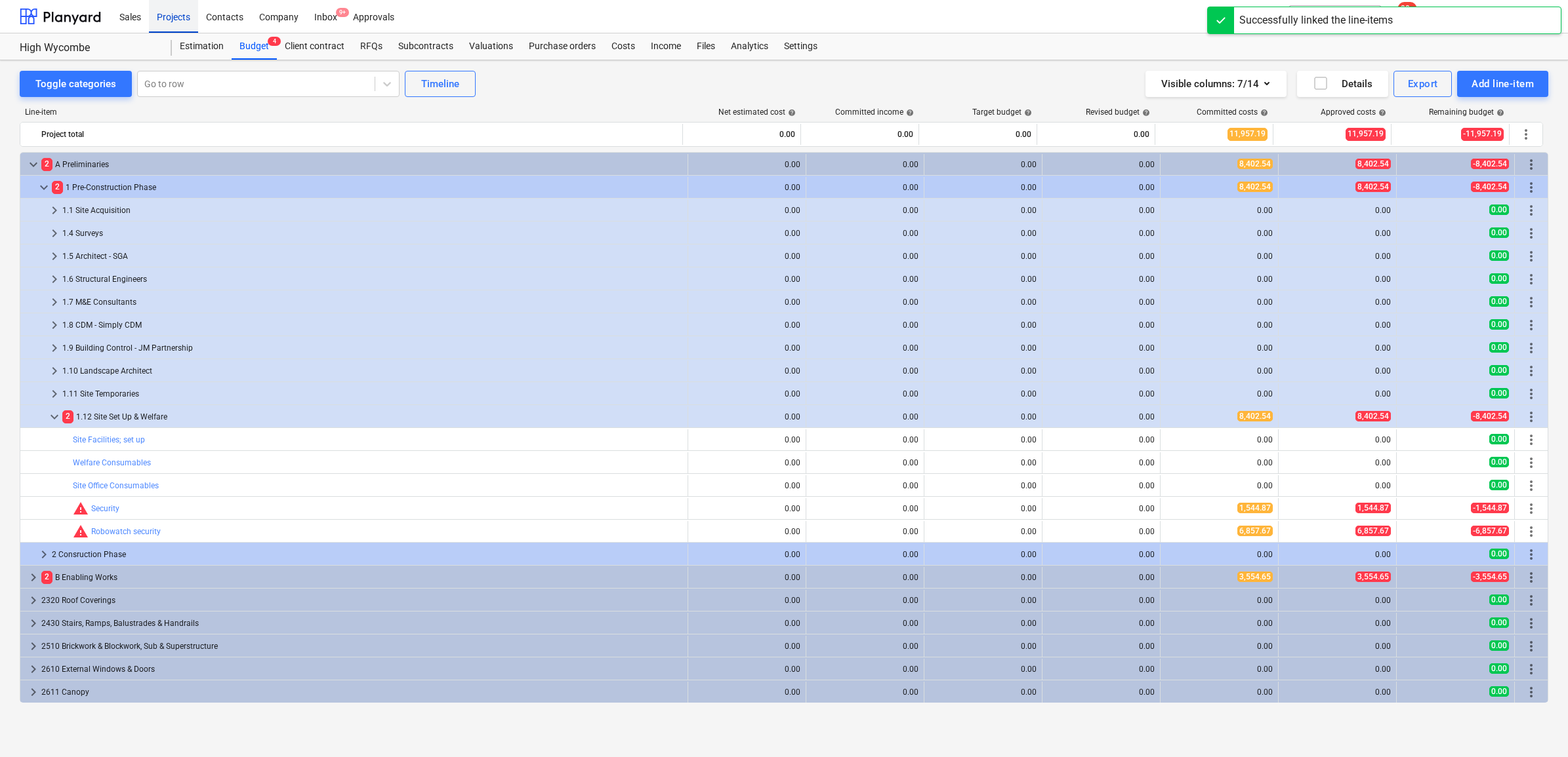
click at [184, 14] on div "Projects" at bounding box center [173, 16] width 49 height 33
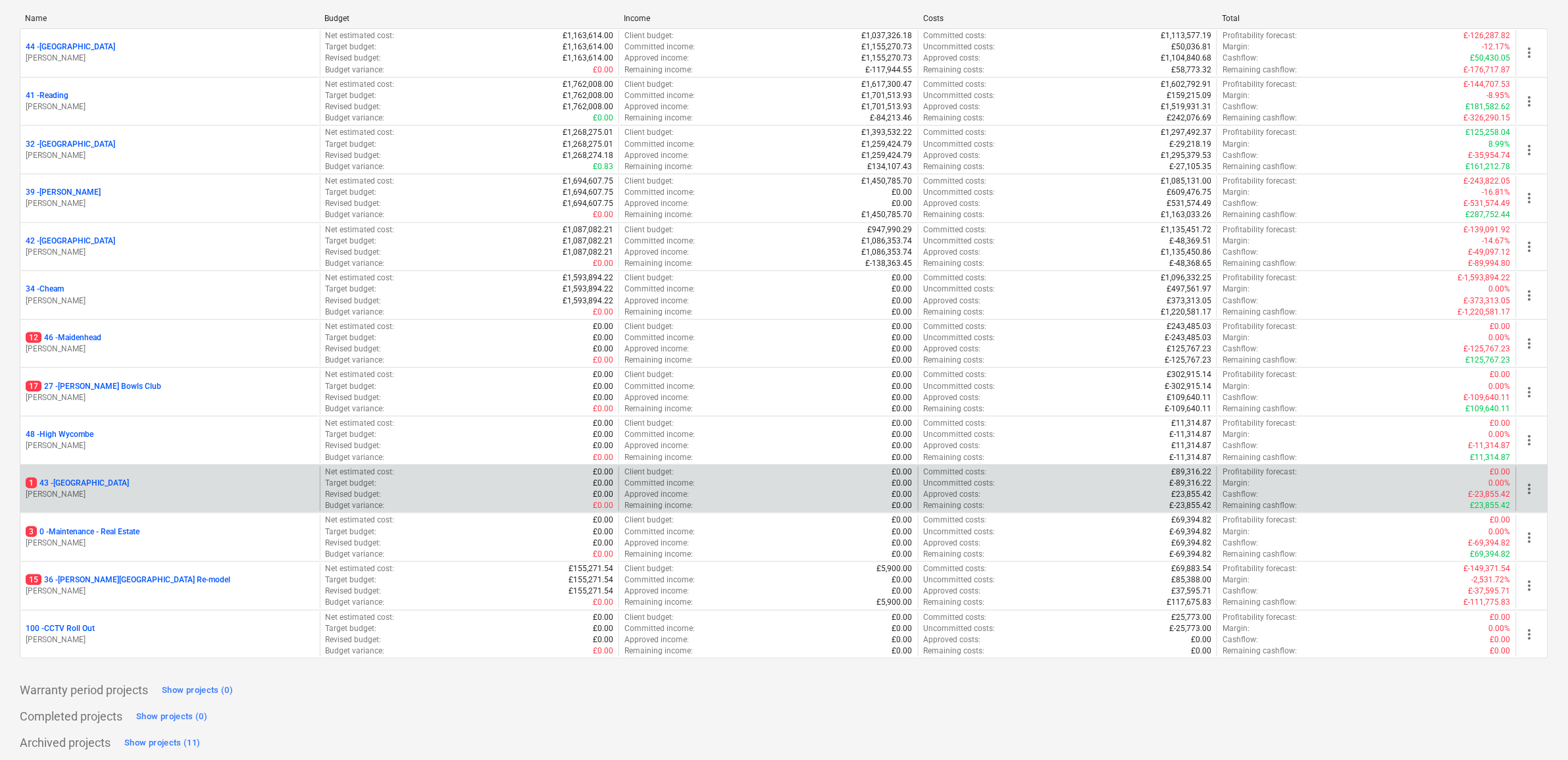
scroll to position [191, 0]
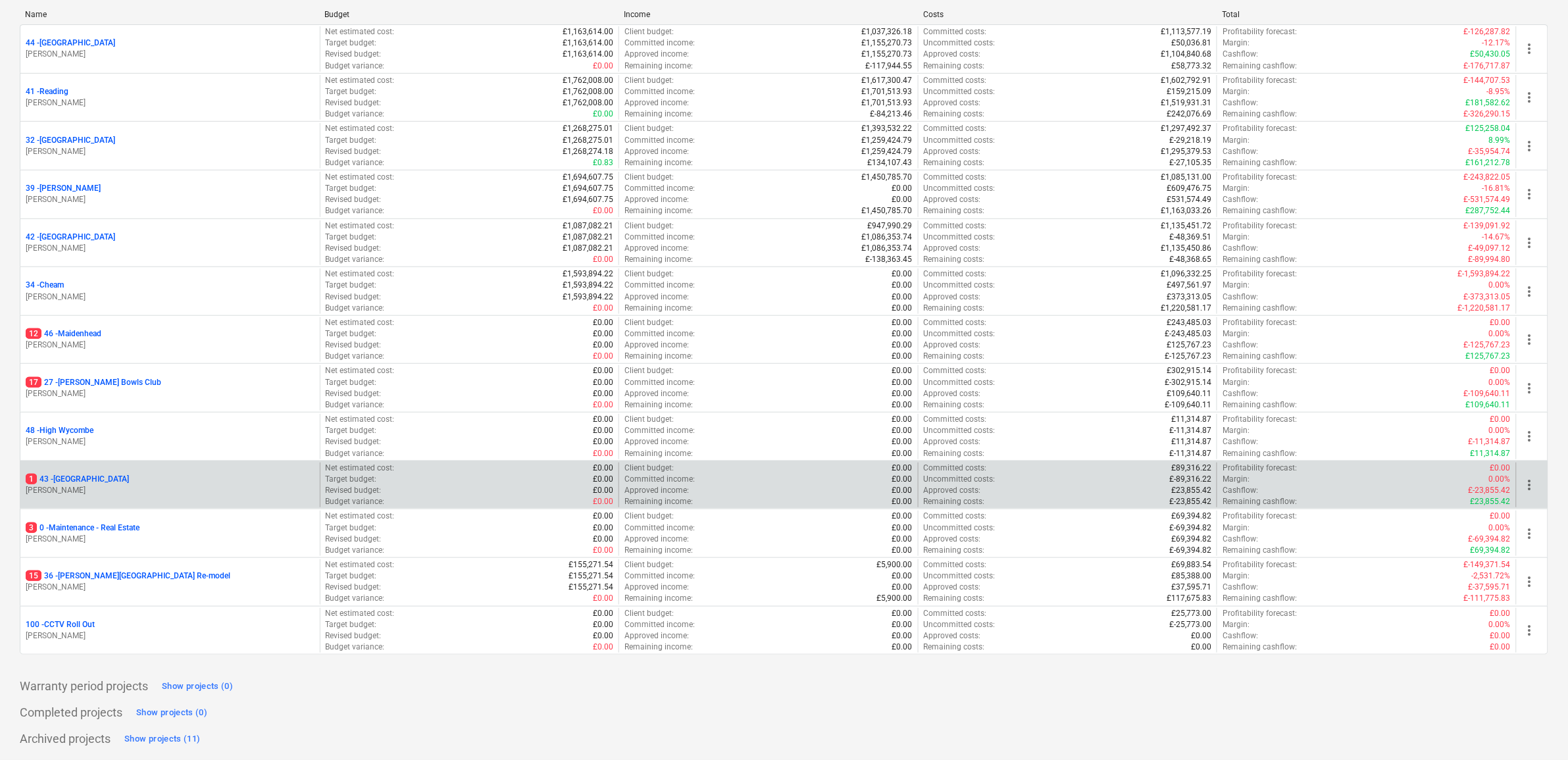
click at [71, 478] on p "1 43 - [GEOGRAPHIC_DATA]" at bounding box center [77, 479] width 103 height 11
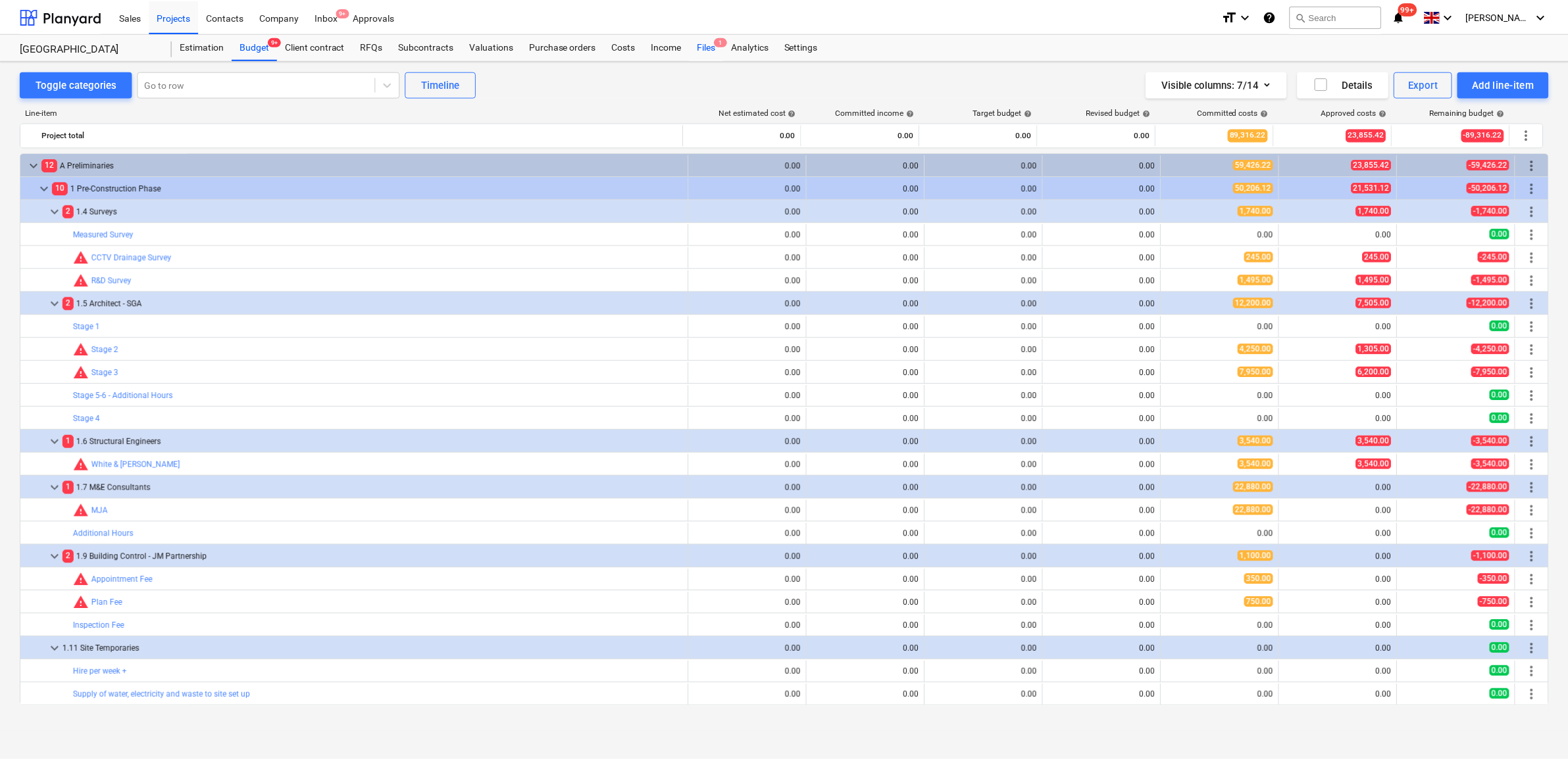
scroll to position [165, 0]
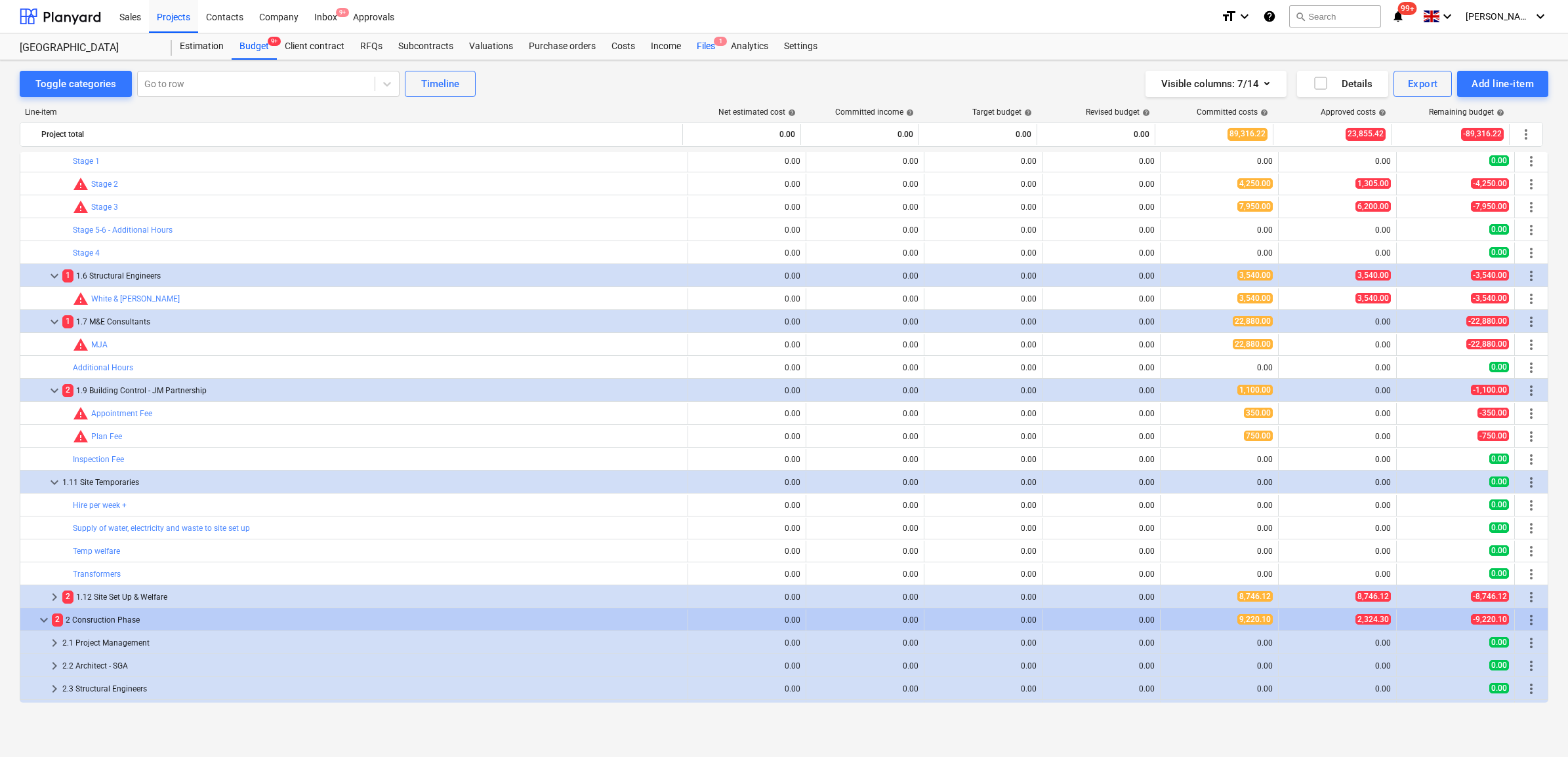
click at [703, 43] on div "Files 1" at bounding box center [705, 46] width 34 height 27
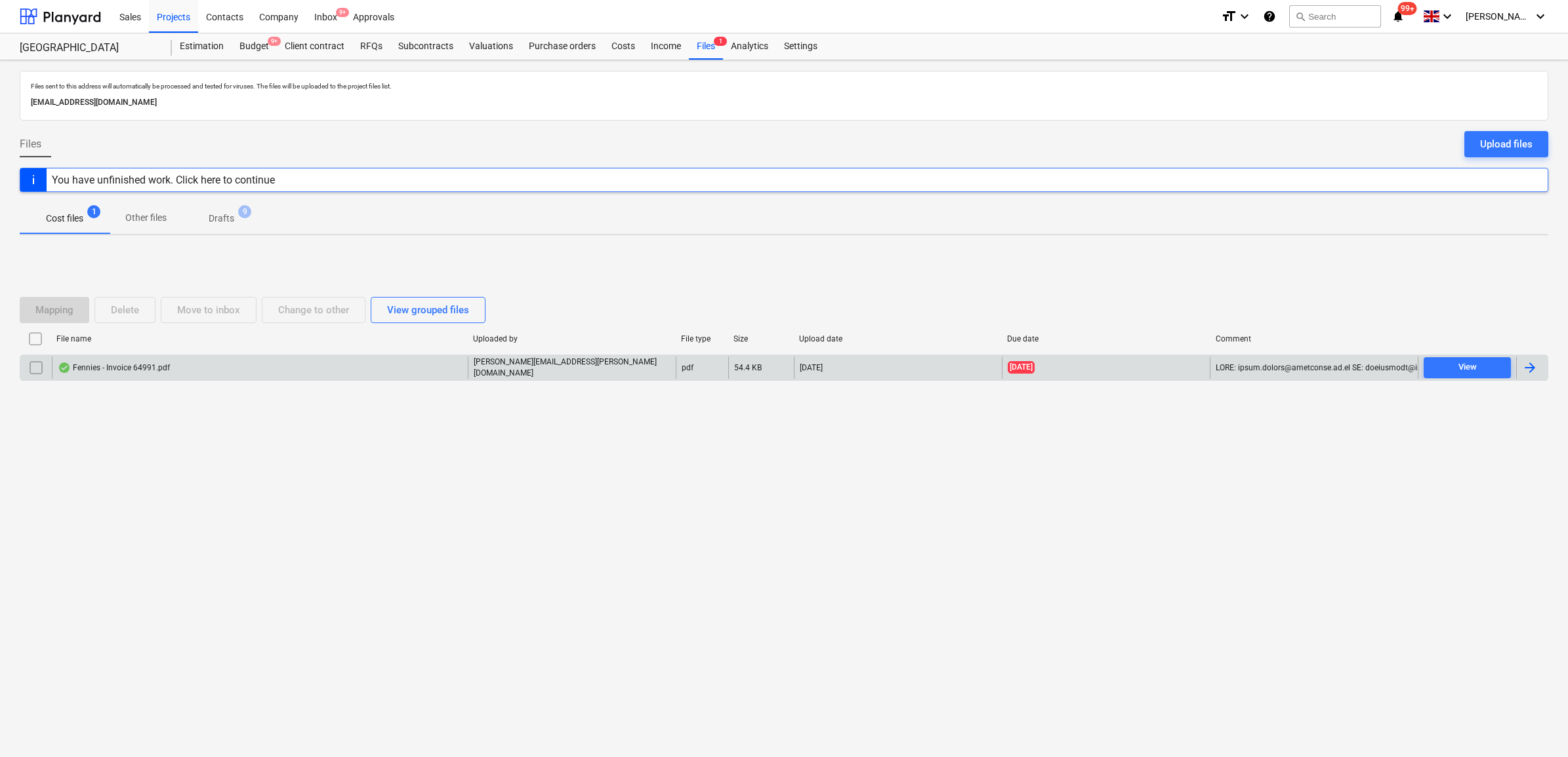
click at [1536, 369] on div at bounding box center [1529, 368] width 16 height 16
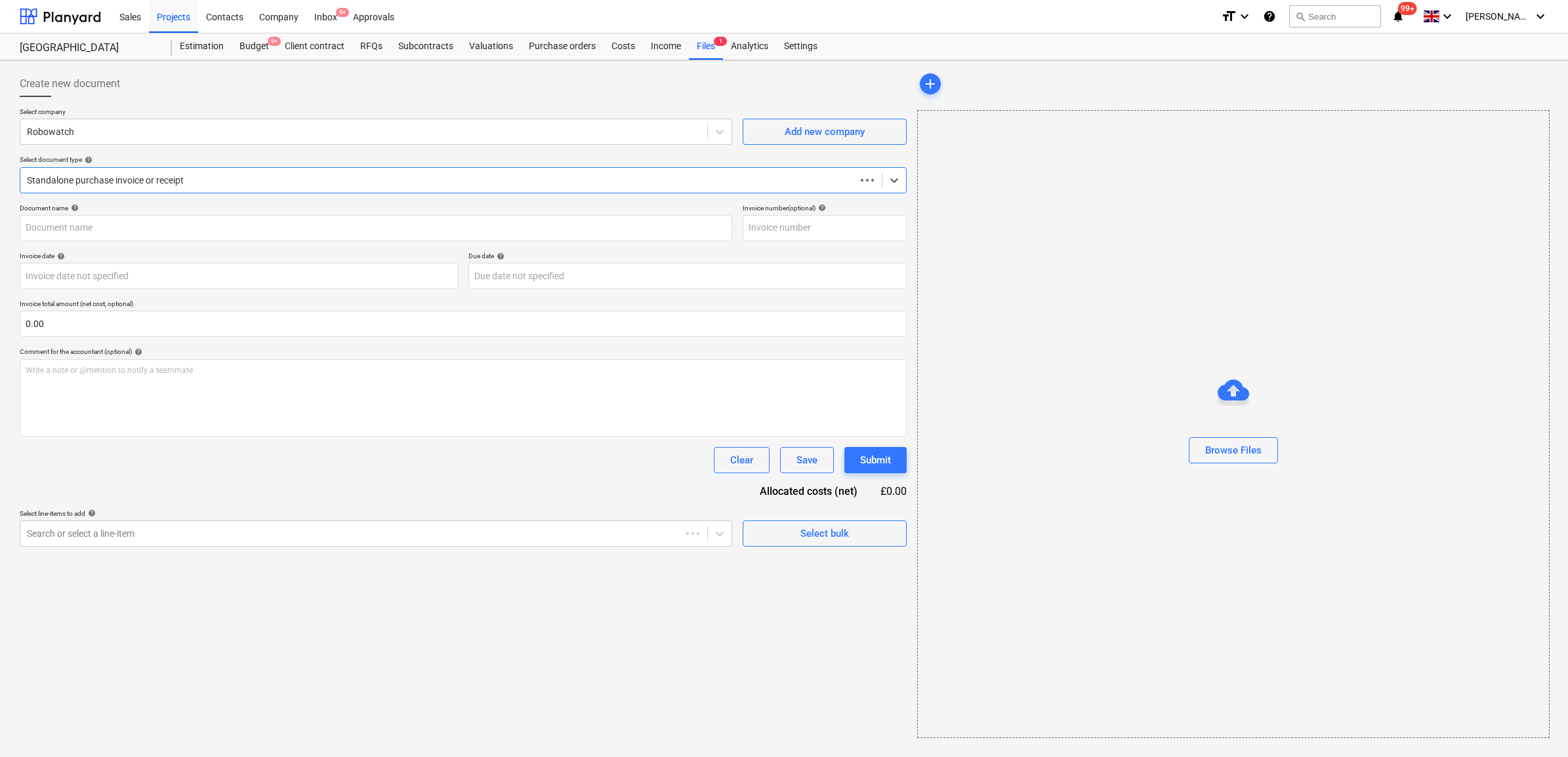
type input "64991"
type input "[DATE]"
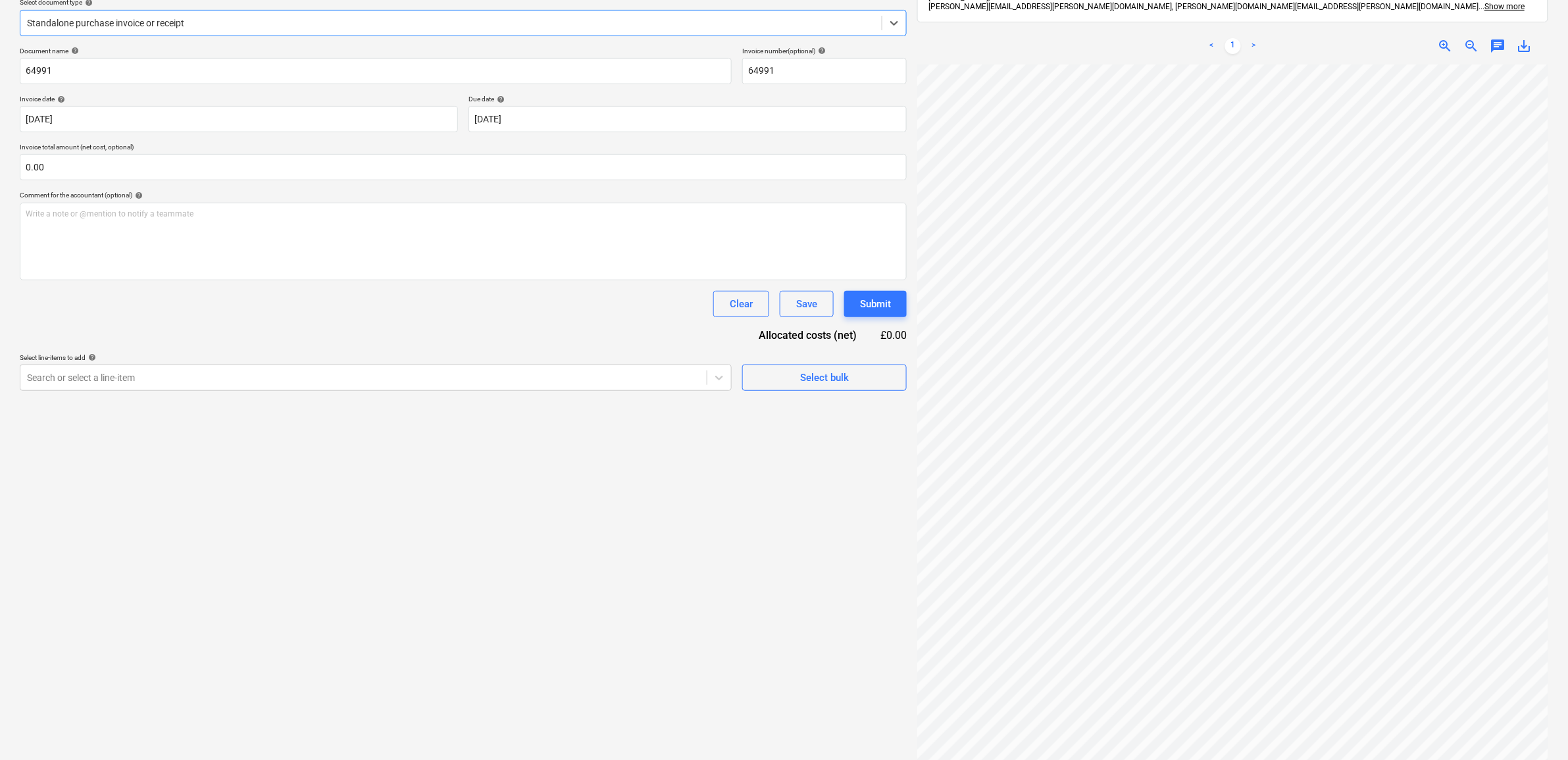
scroll to position [165, 0]
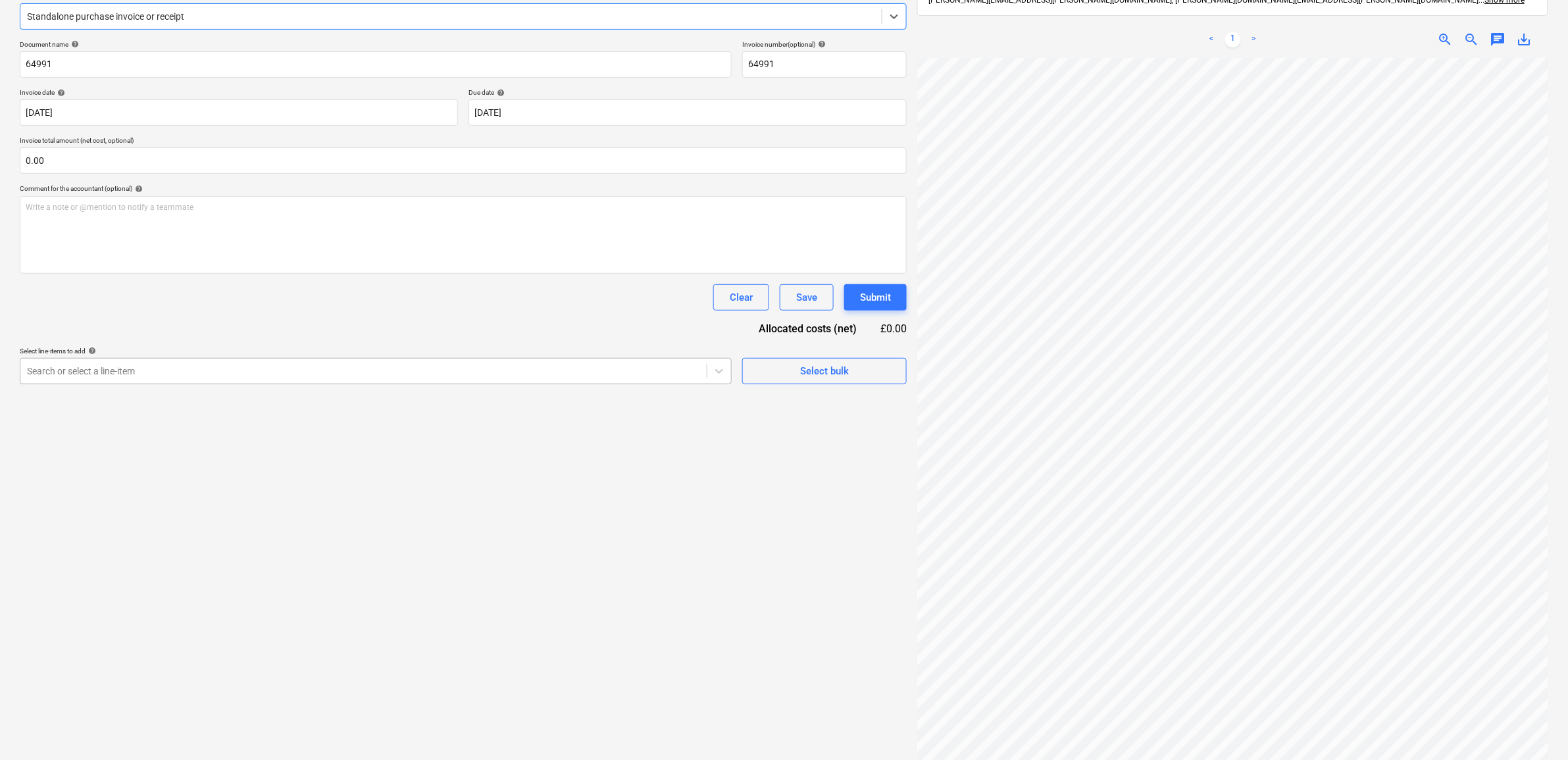
click at [639, 364] on div at bounding box center [363, 371] width 673 height 13
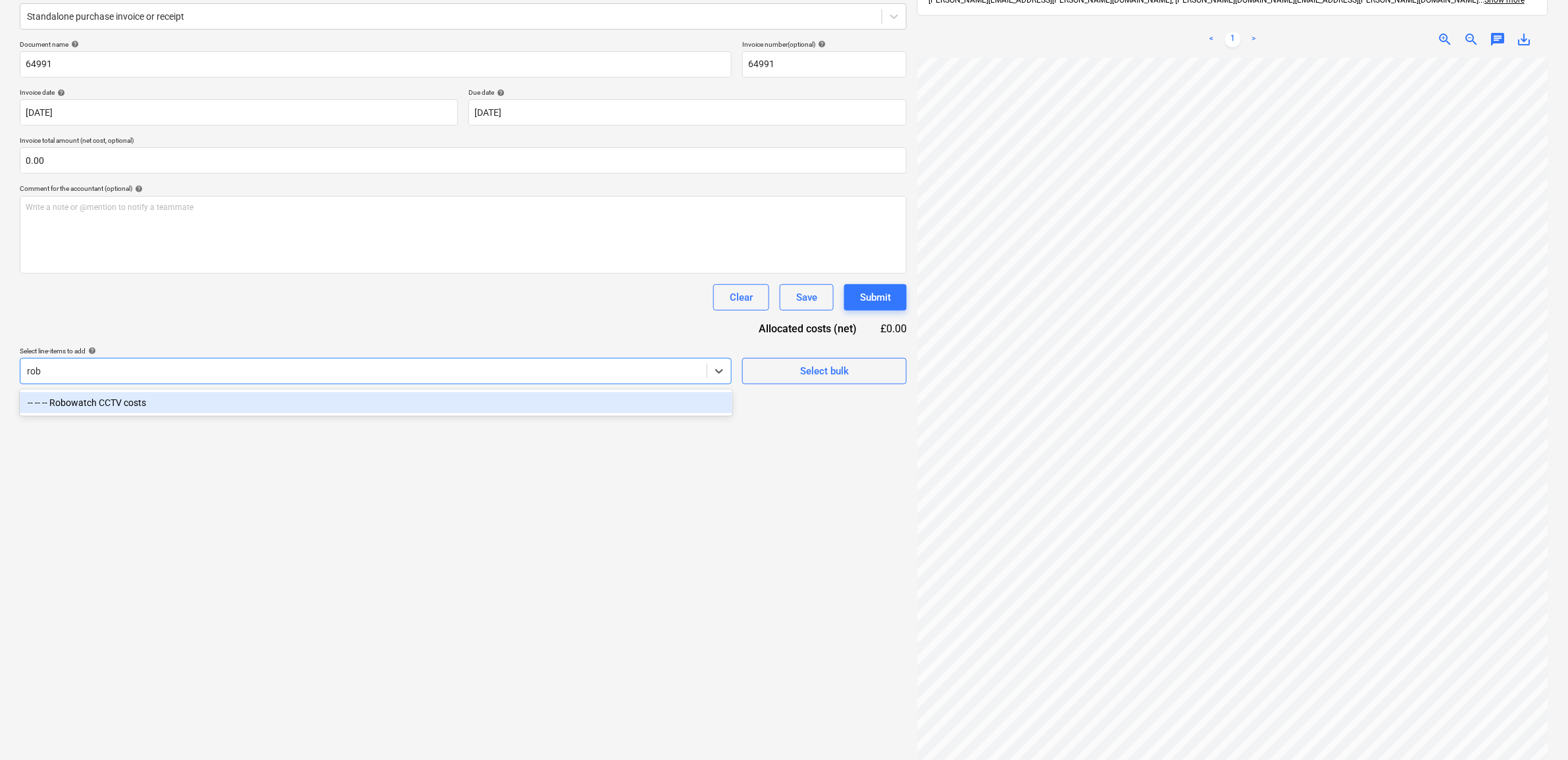
type input "robo"
click at [471, 400] on div "-- -- -- Robowatch CCTV costs" at bounding box center [376, 402] width 713 height 21
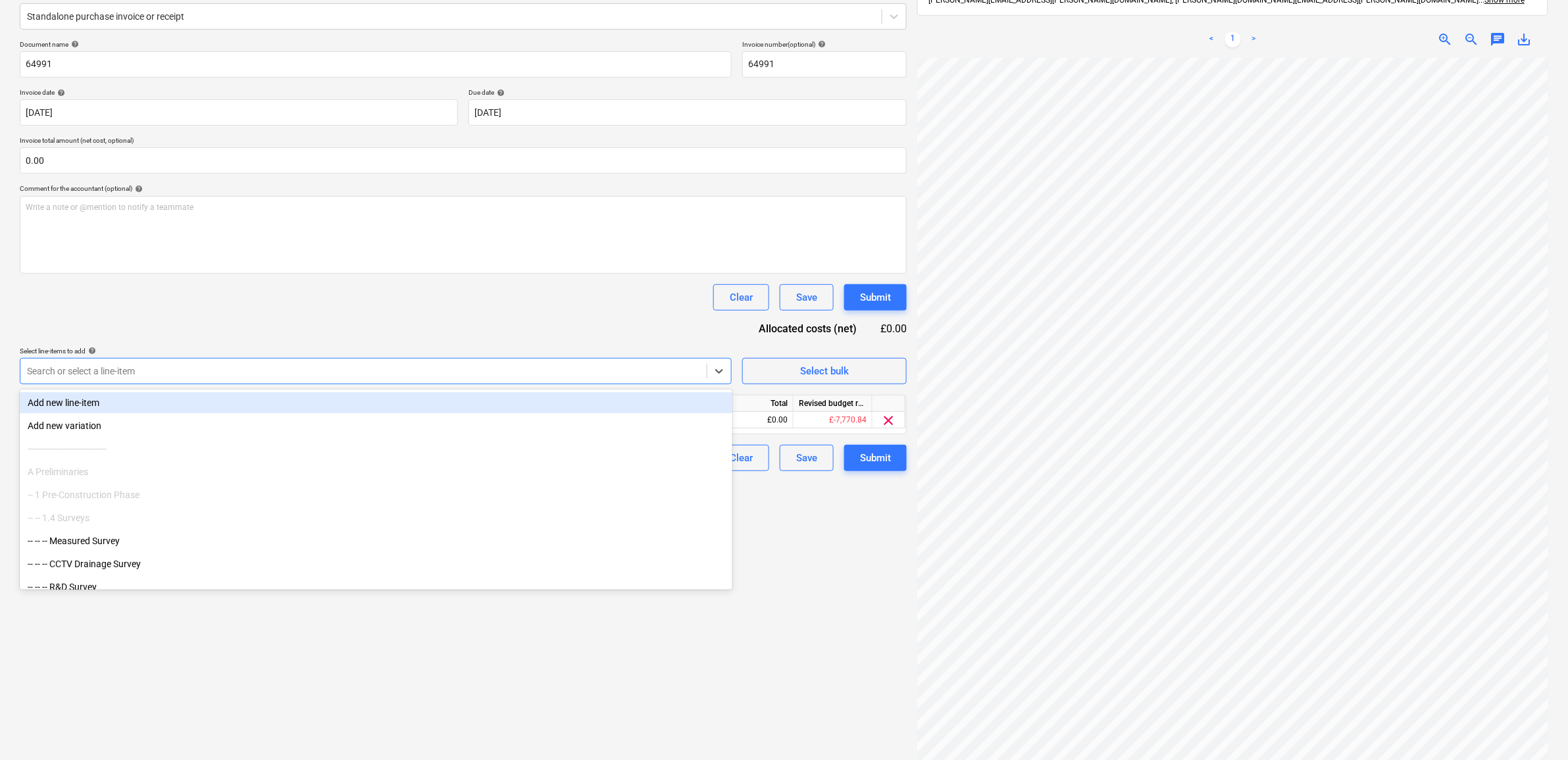
click at [520, 337] on div "Document name help 64991 Invoice number (optional) help 64991 Invoice date help…" at bounding box center [463, 255] width 887 height 431
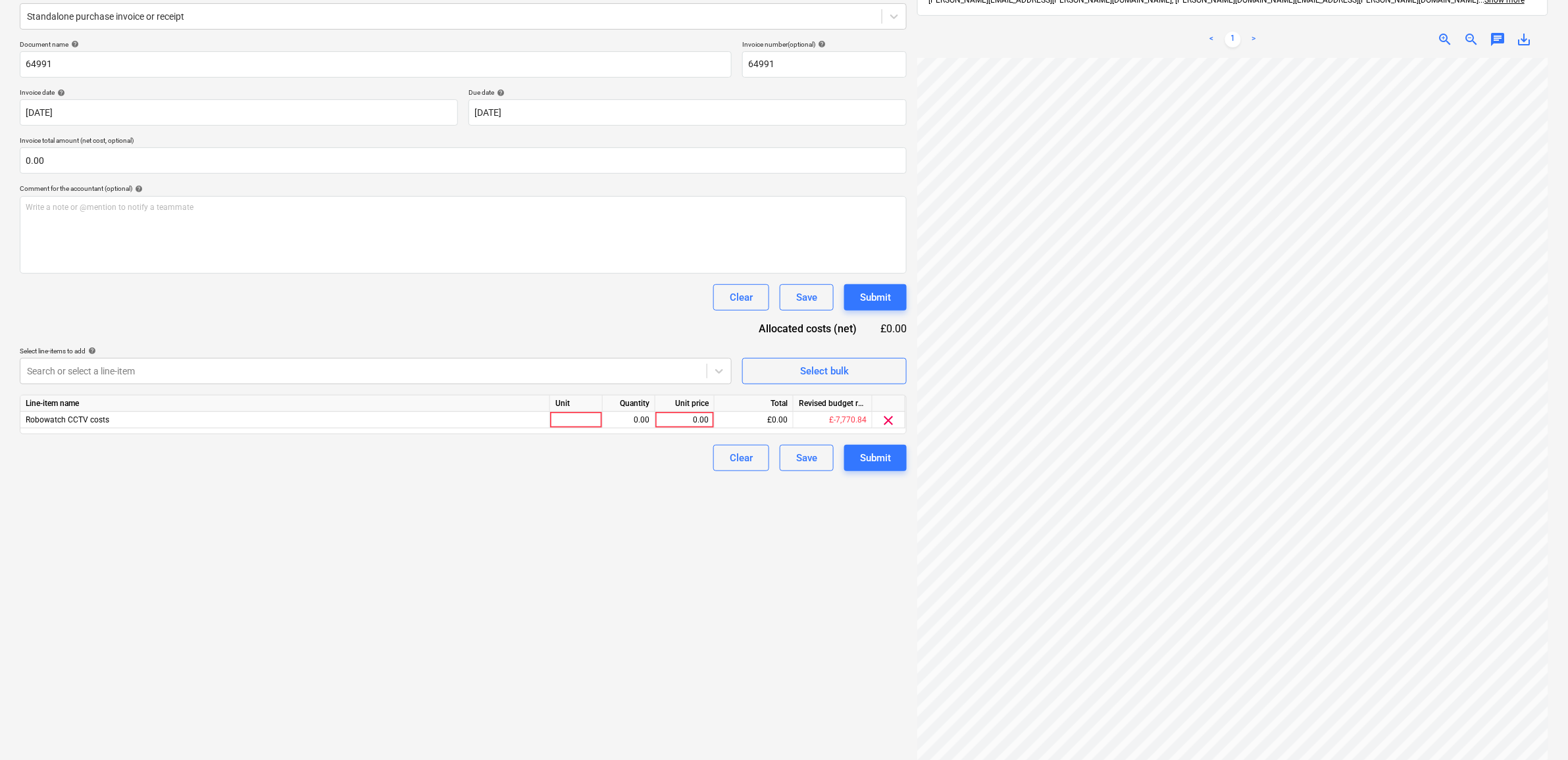
scroll to position [27, 61]
click at [677, 420] on div "0.00" at bounding box center [685, 420] width 48 height 17
type input "38"
click at [774, 608] on div "Create new document Select company Robowatch Add new company Select document ty…" at bounding box center [463, 343] width 898 height 886
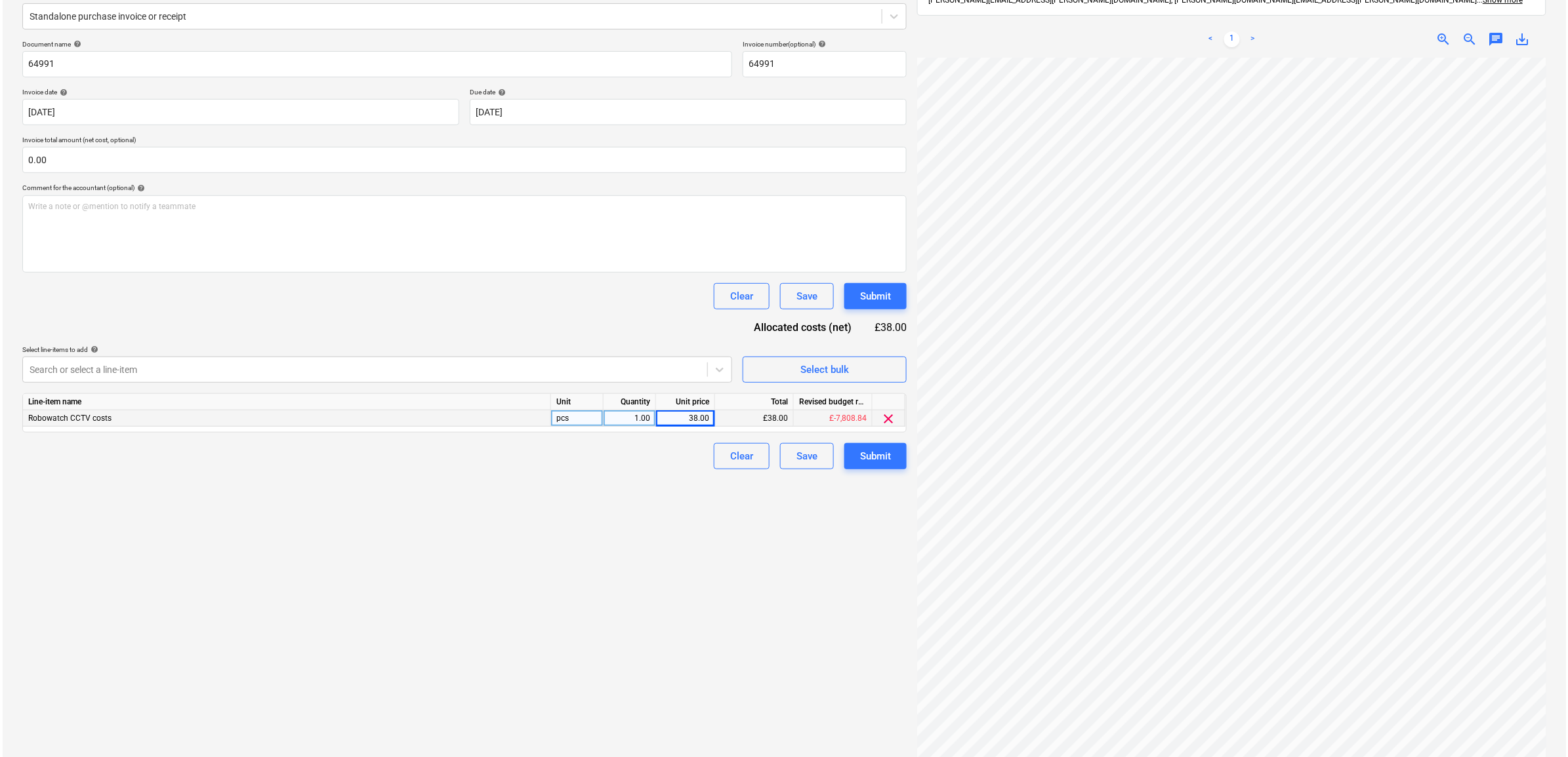
scroll to position [254, 51]
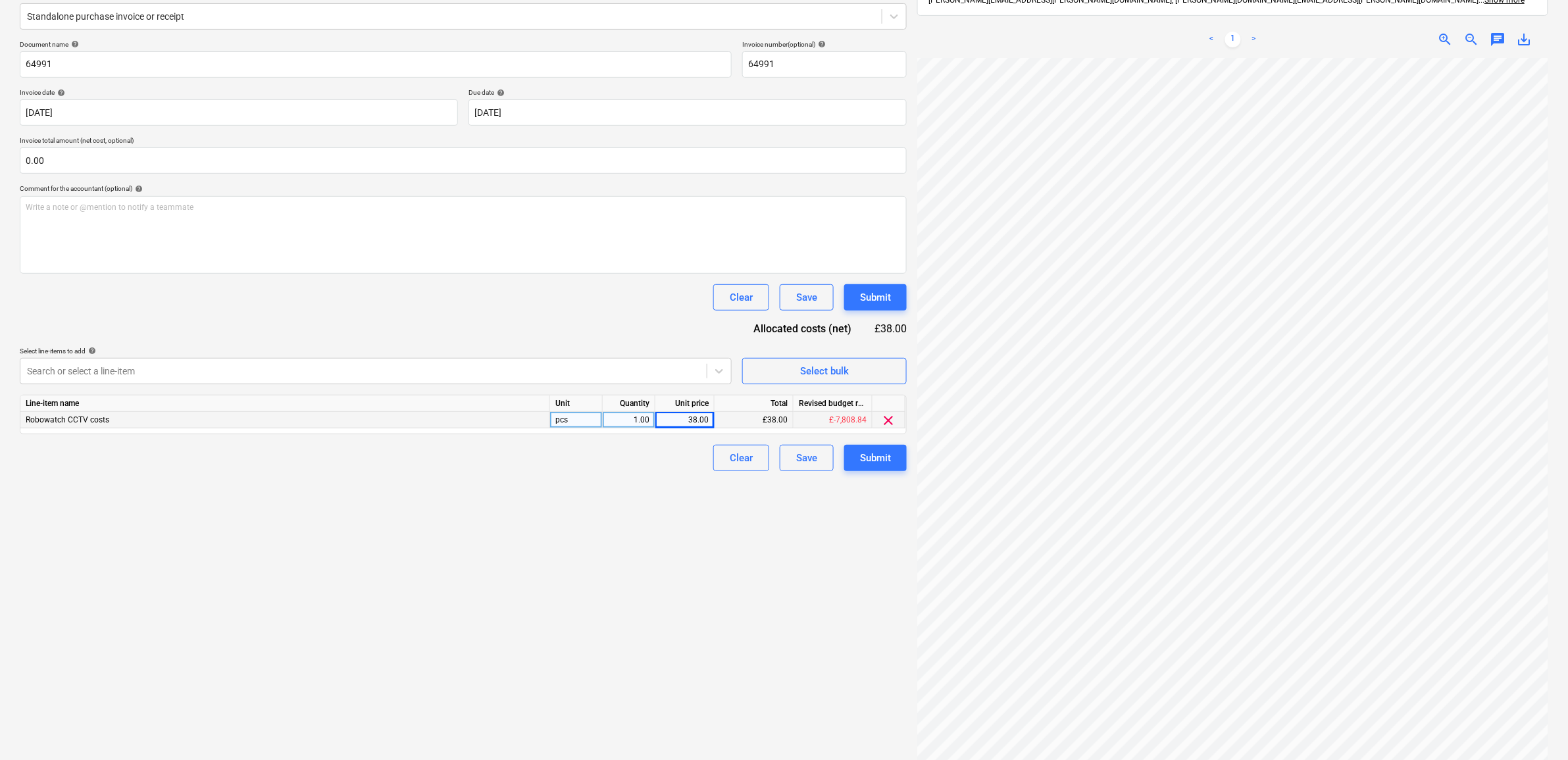
click at [811, 594] on div "Create new document Select company Robowatch Add new company Select document ty…" at bounding box center [463, 343] width 898 height 886
click at [886, 459] on div "Submit" at bounding box center [875, 458] width 31 height 17
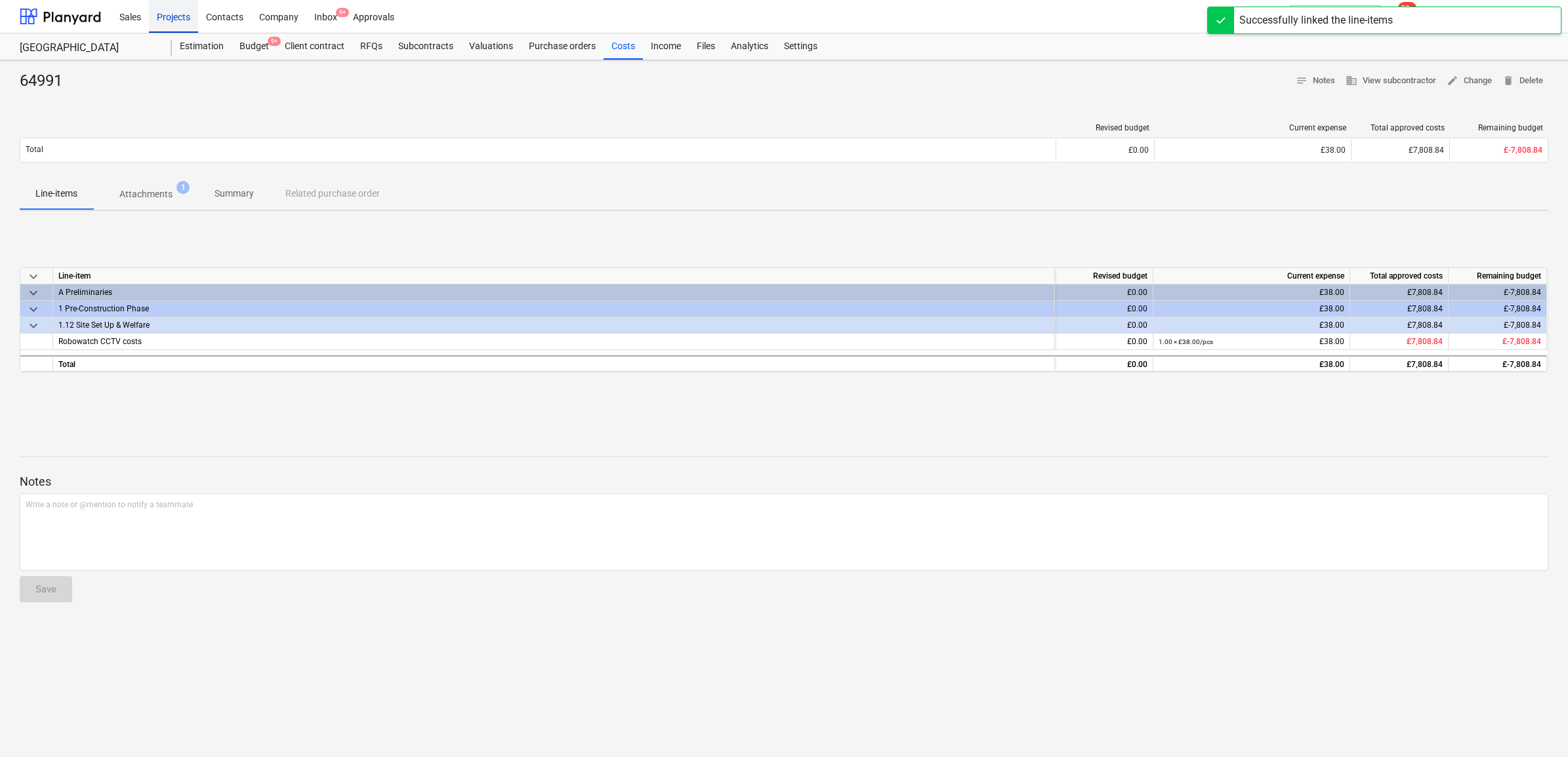
click at [174, 17] on div "Projects" at bounding box center [173, 16] width 49 height 33
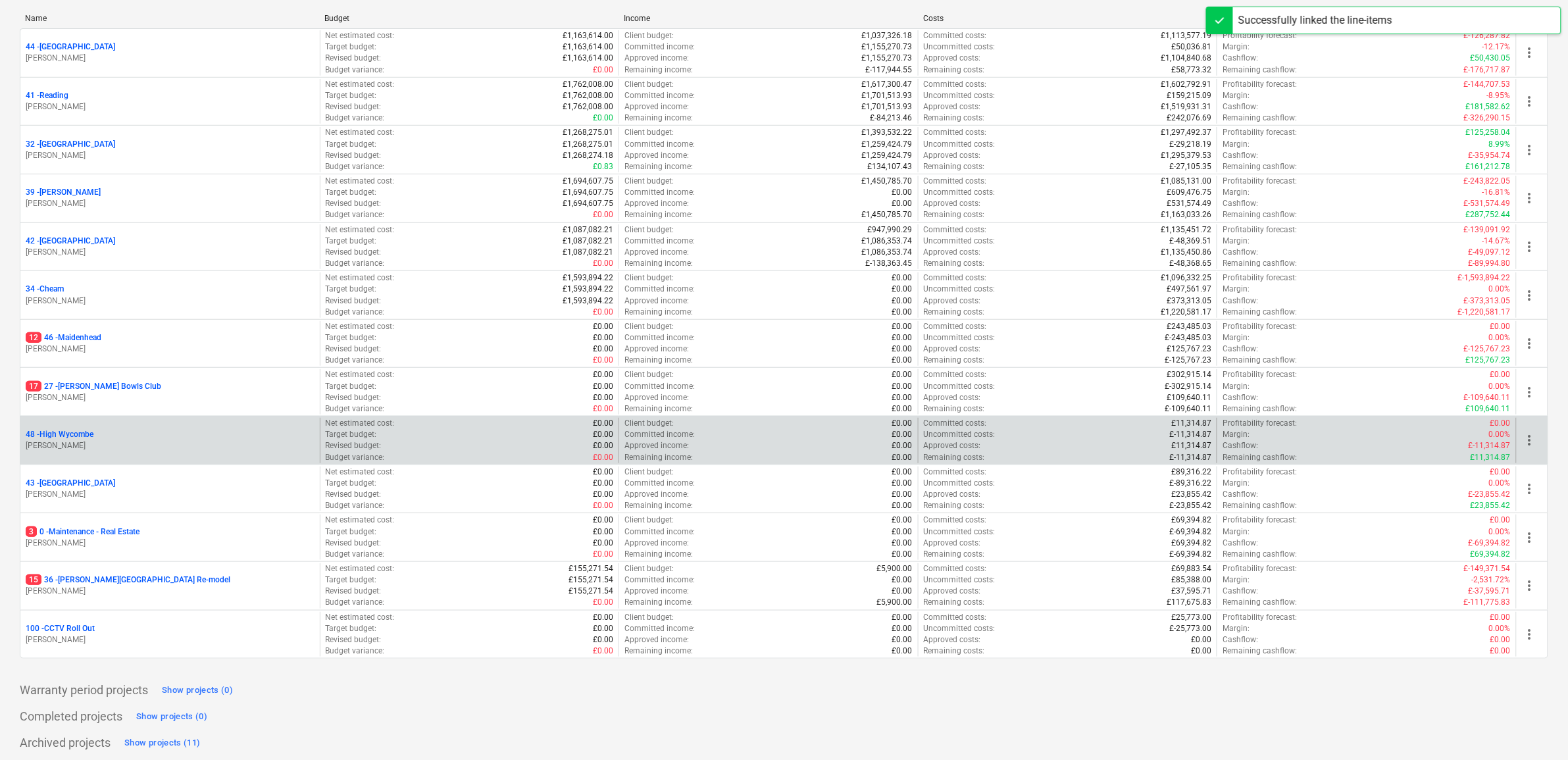
scroll to position [191, 0]
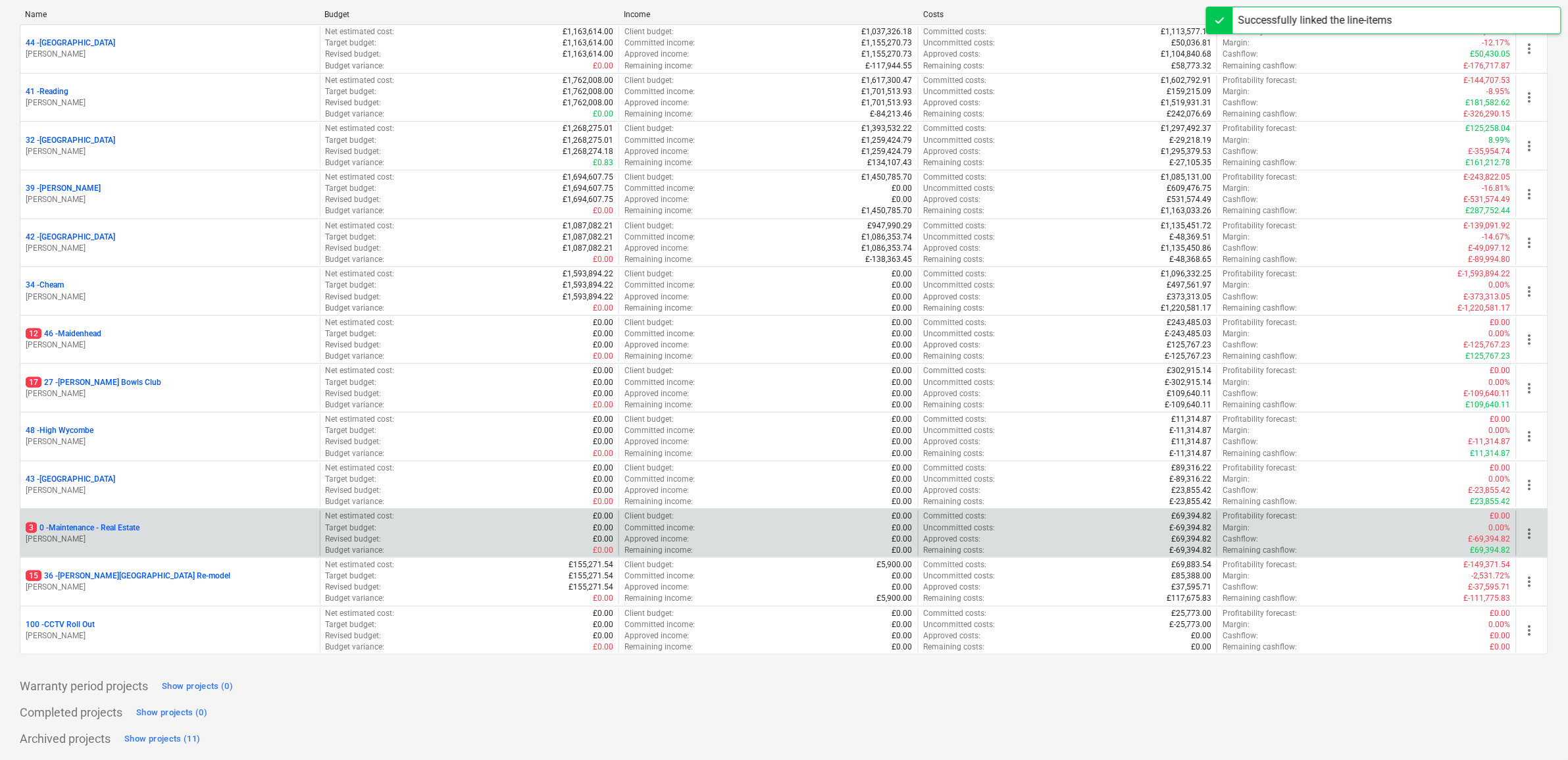
click at [116, 526] on p "3 0 - Maintenance - Real Estate" at bounding box center [82, 527] width 114 height 11
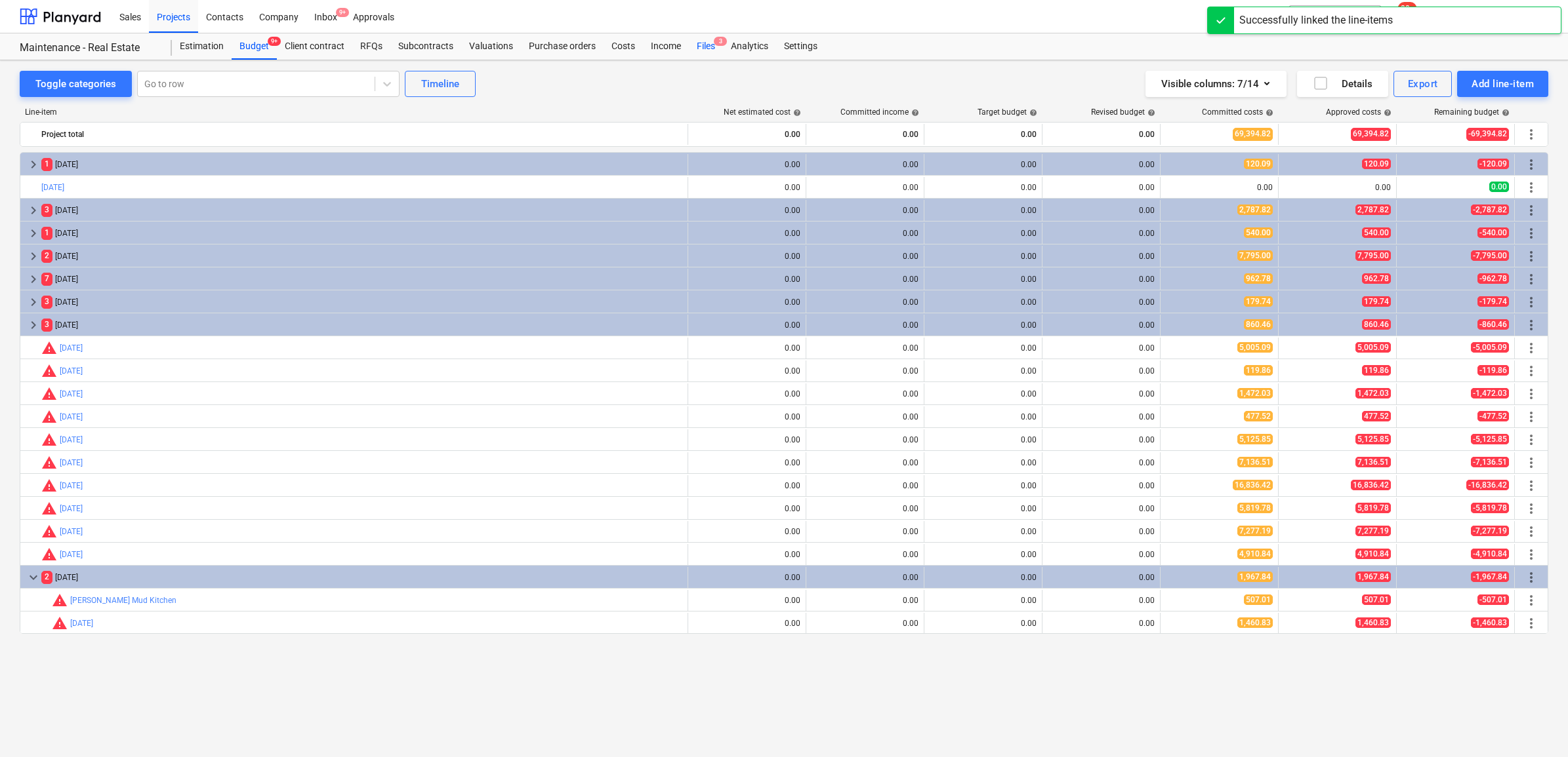
click at [696, 45] on div "Files 3" at bounding box center [705, 46] width 34 height 27
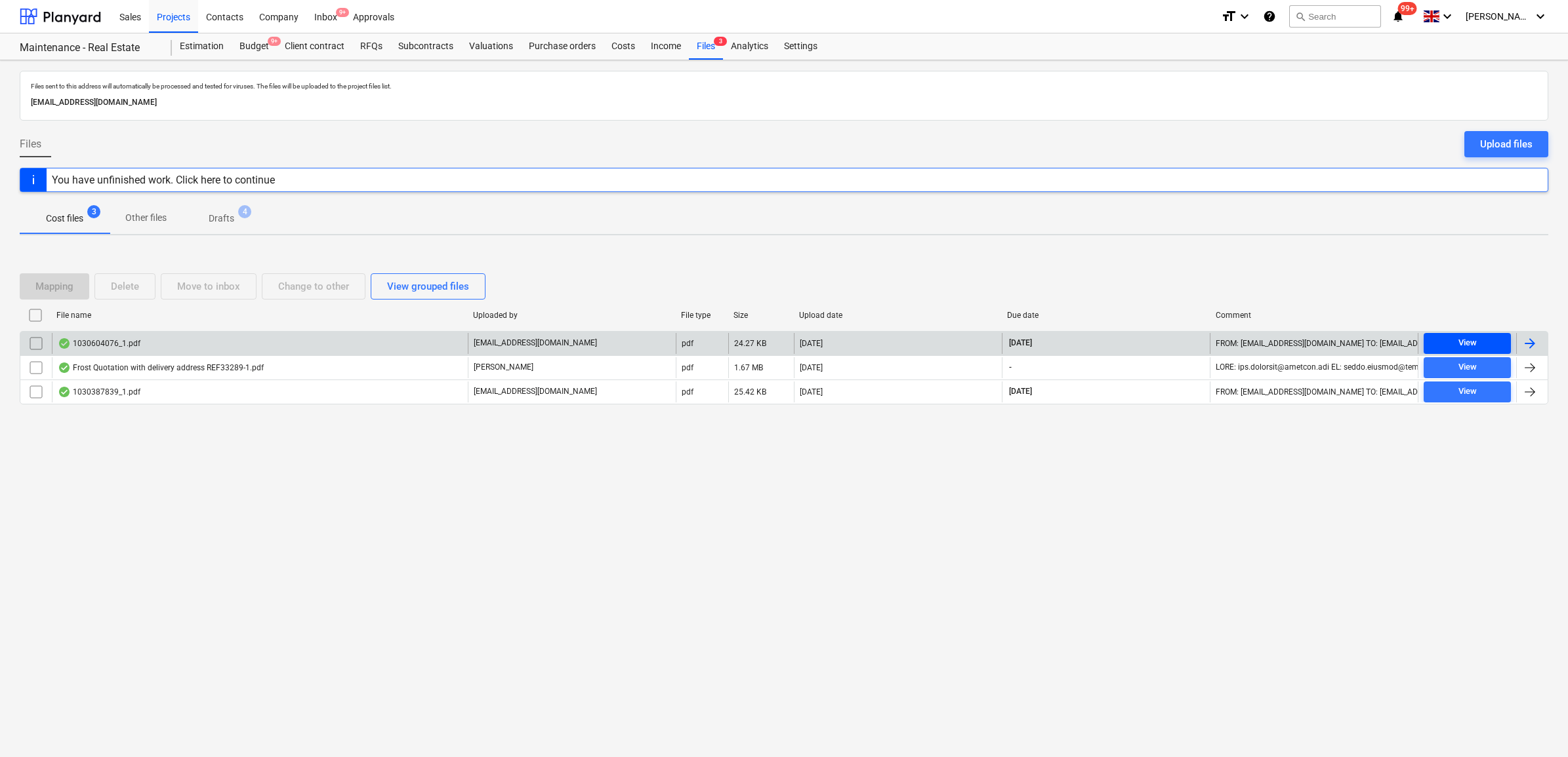
click at [1474, 345] on div "View" at bounding box center [1467, 343] width 18 height 15
click at [1522, 345] on div at bounding box center [1529, 343] width 16 height 16
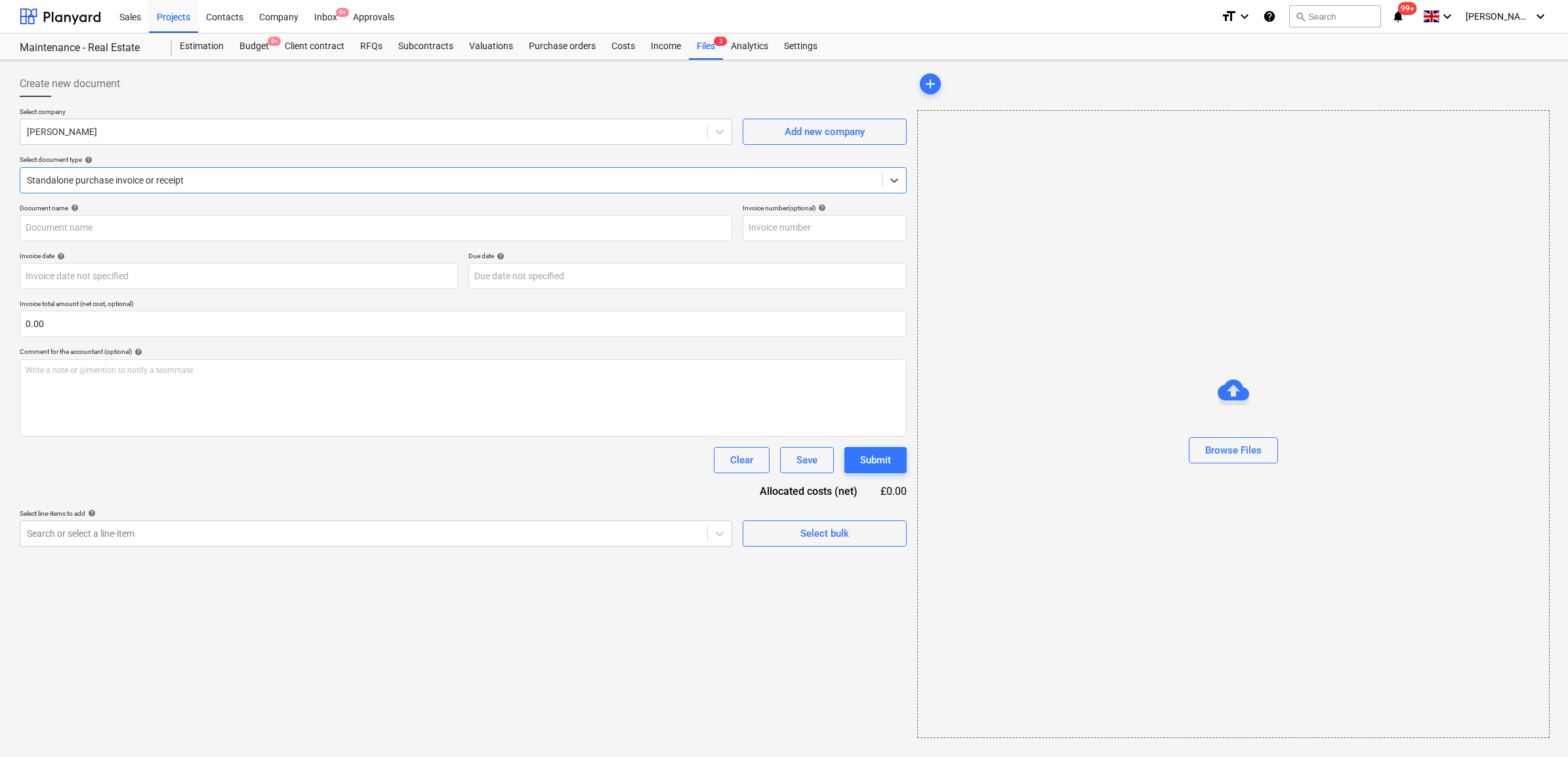
type input "1030604076"
type input "[DATE]"
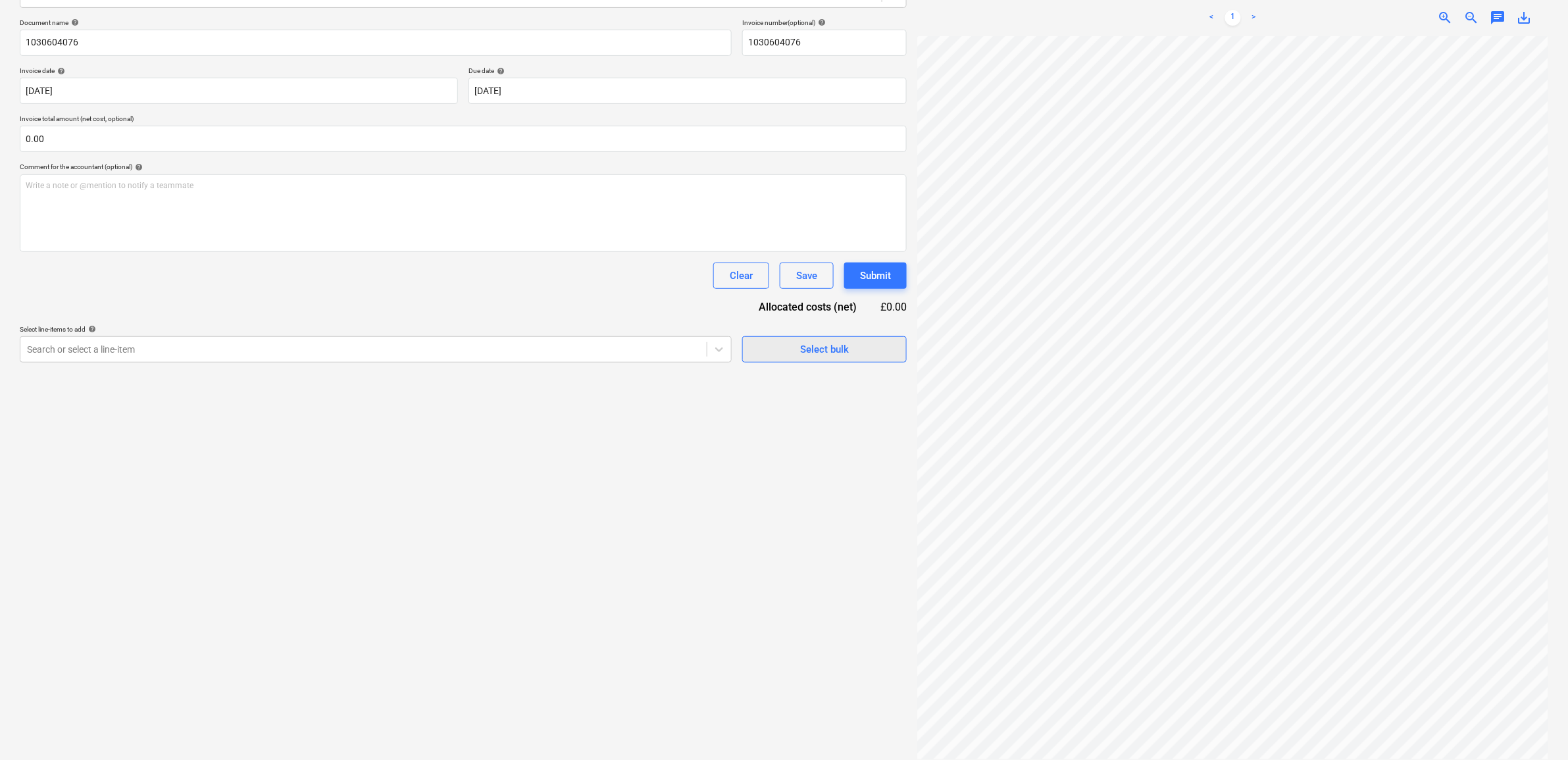
scroll to position [0, 34]
click at [675, 357] on div "Search or select a line-item" at bounding box center [363, 349] width 686 height 18
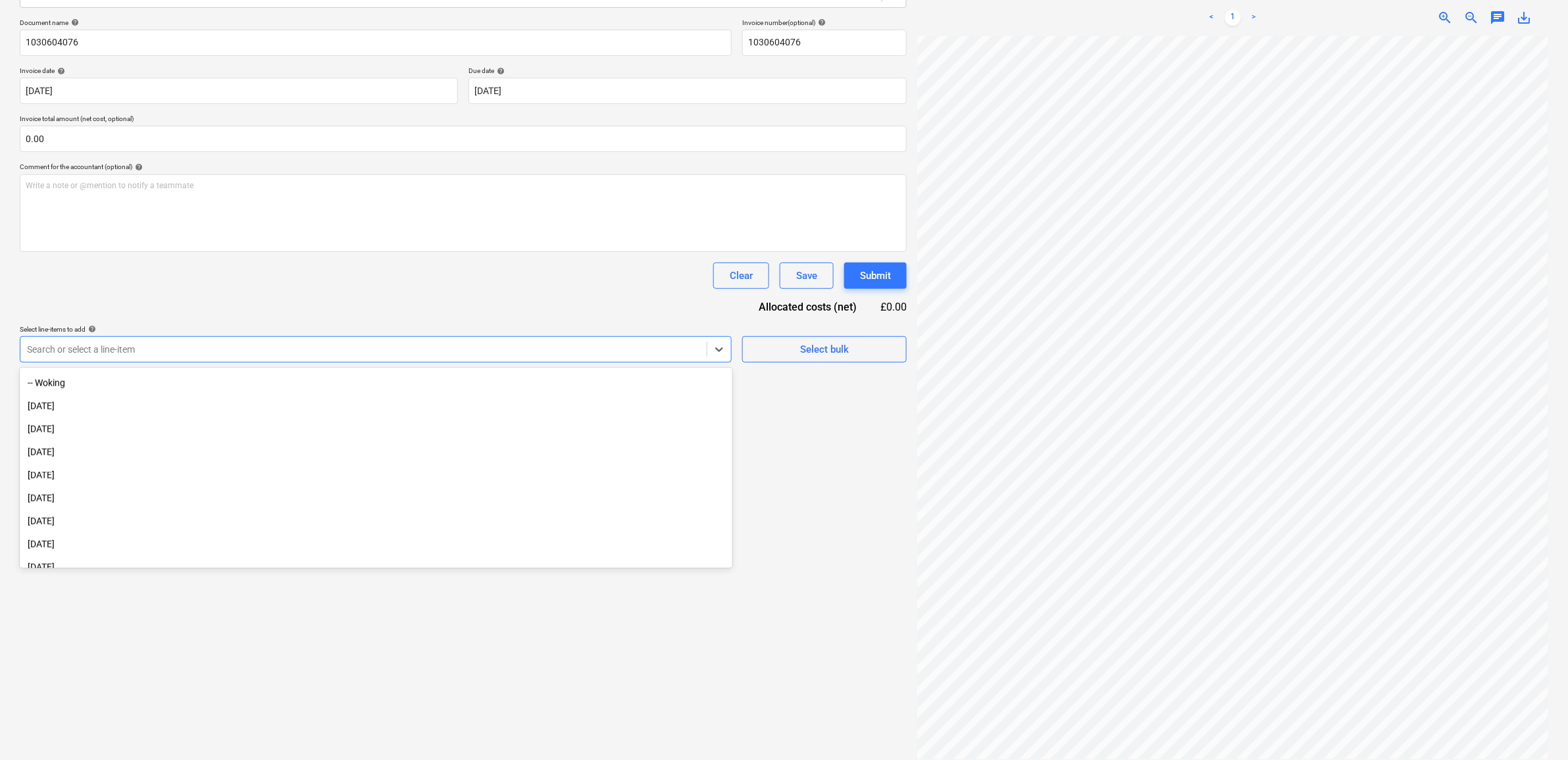
scroll to position [862, 0]
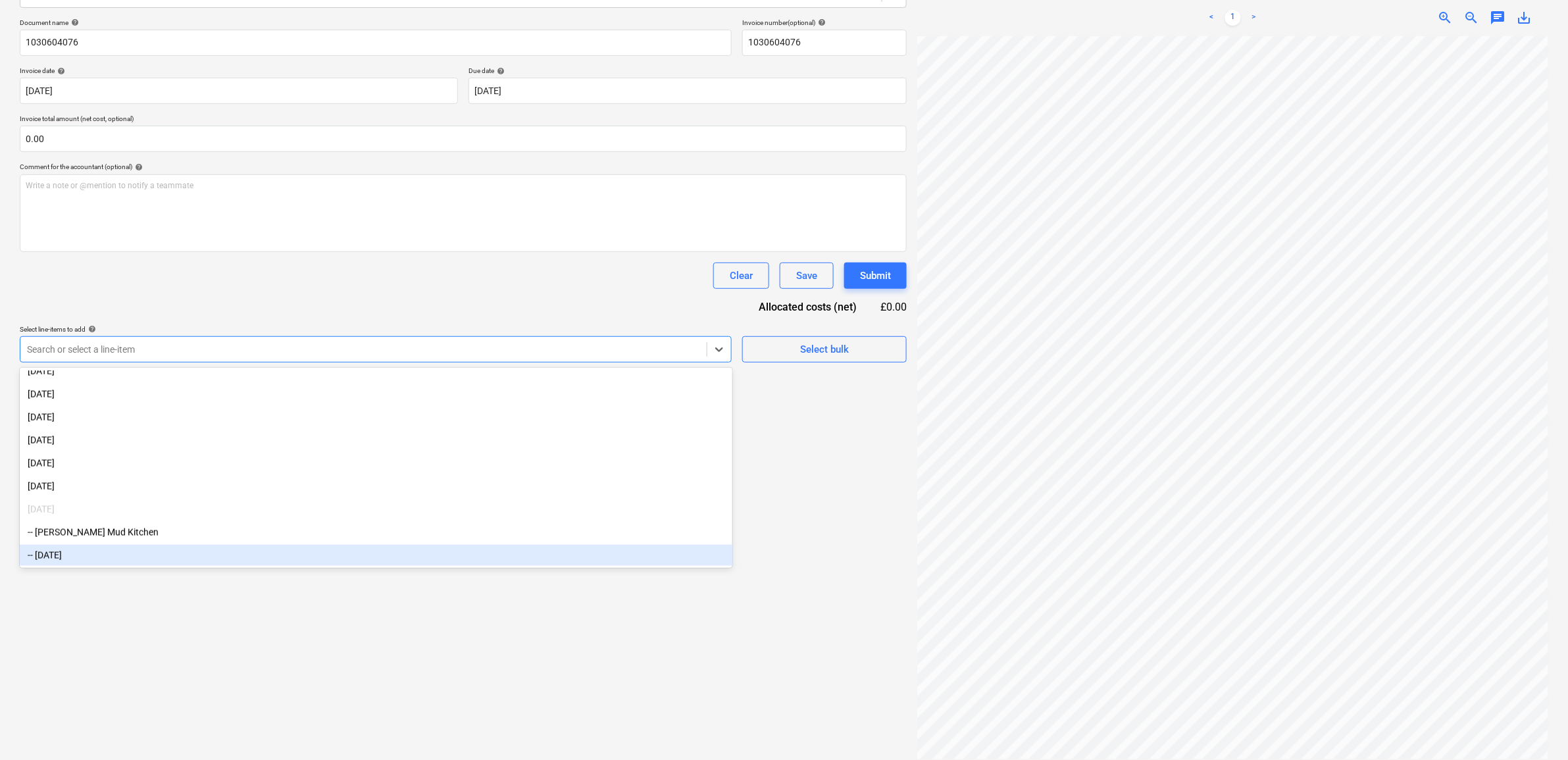
click at [204, 547] on div "-- [DATE]" at bounding box center [376, 555] width 713 height 21
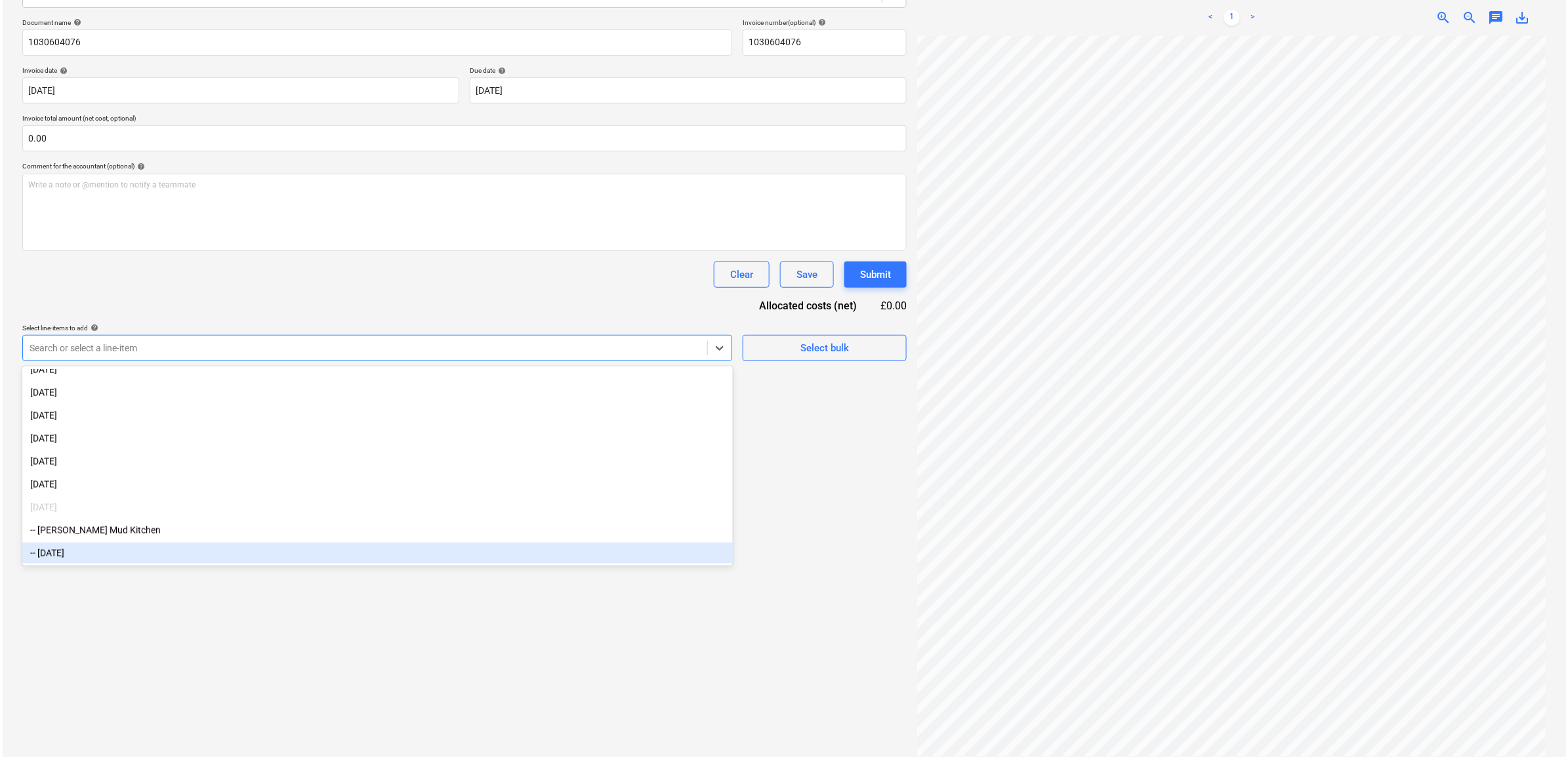
scroll to position [836, 0]
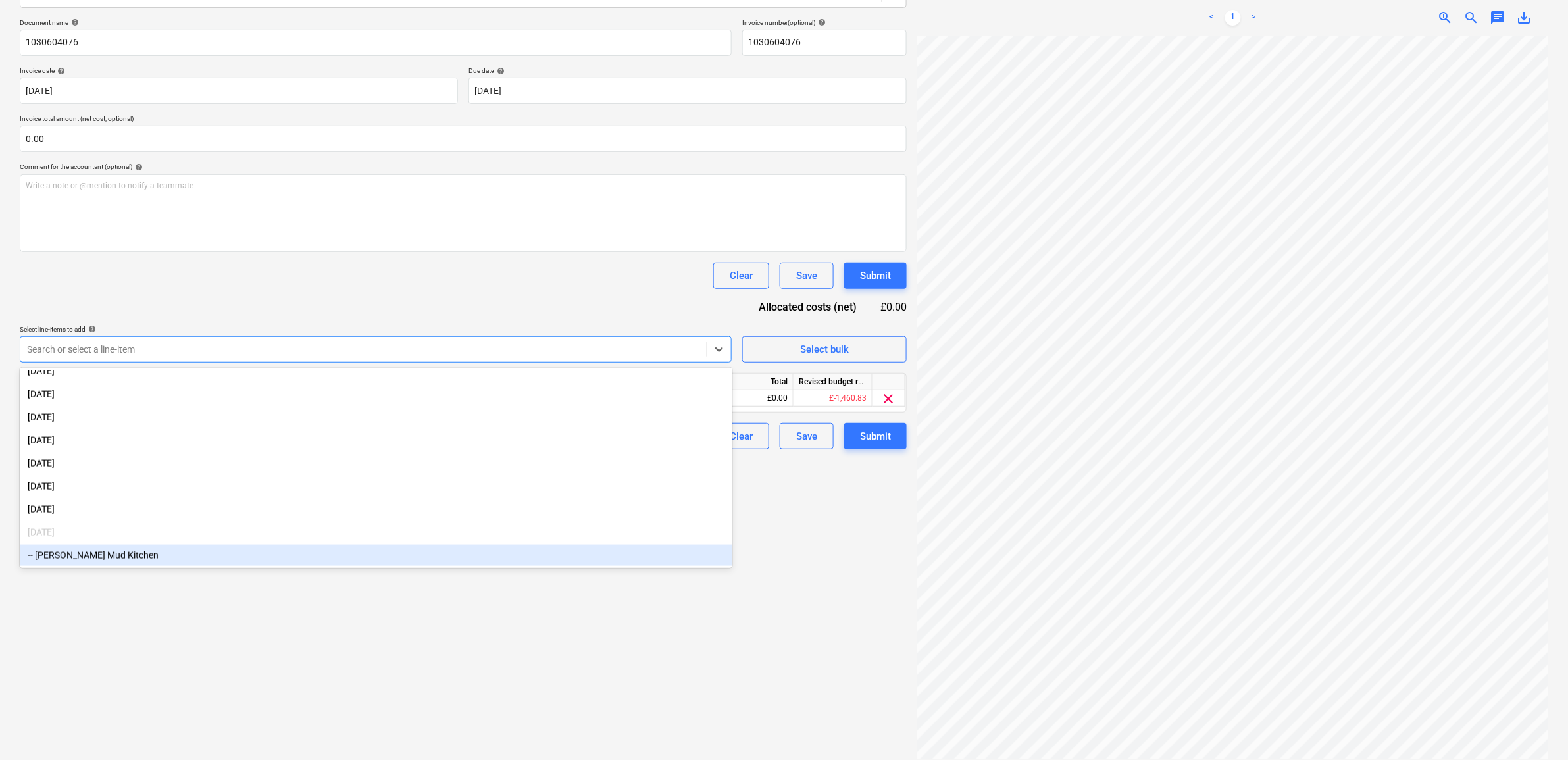
drag, startPoint x: 645, startPoint y: 634, endPoint x: 684, endPoint y: 604, distance: 49.2
click at [648, 634] on div "Create new document Select company [PERSON_NAME] Add new company Select documen…" at bounding box center [463, 322] width 898 height 886
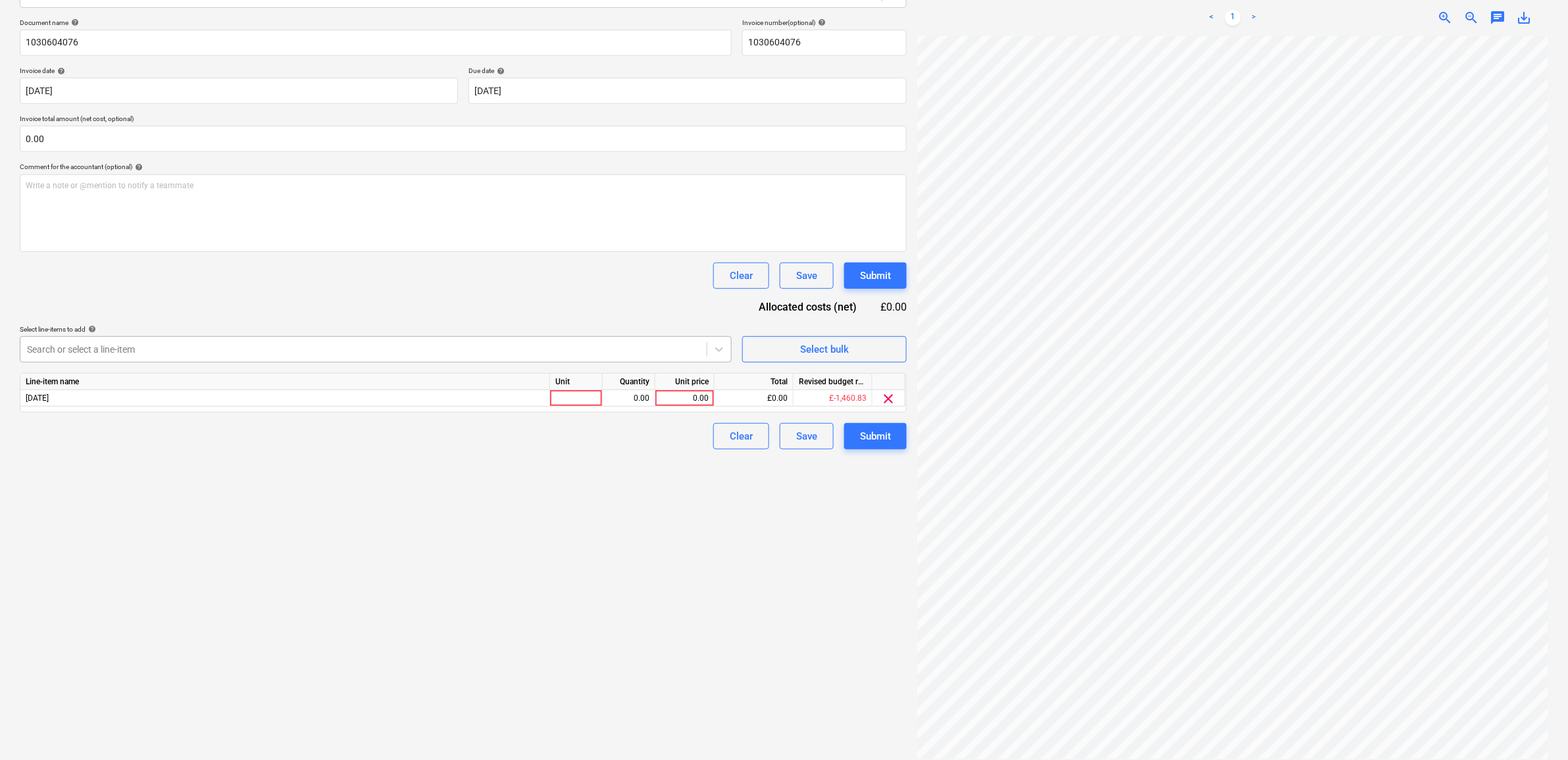
click at [696, 349] on div at bounding box center [363, 349] width 673 height 13
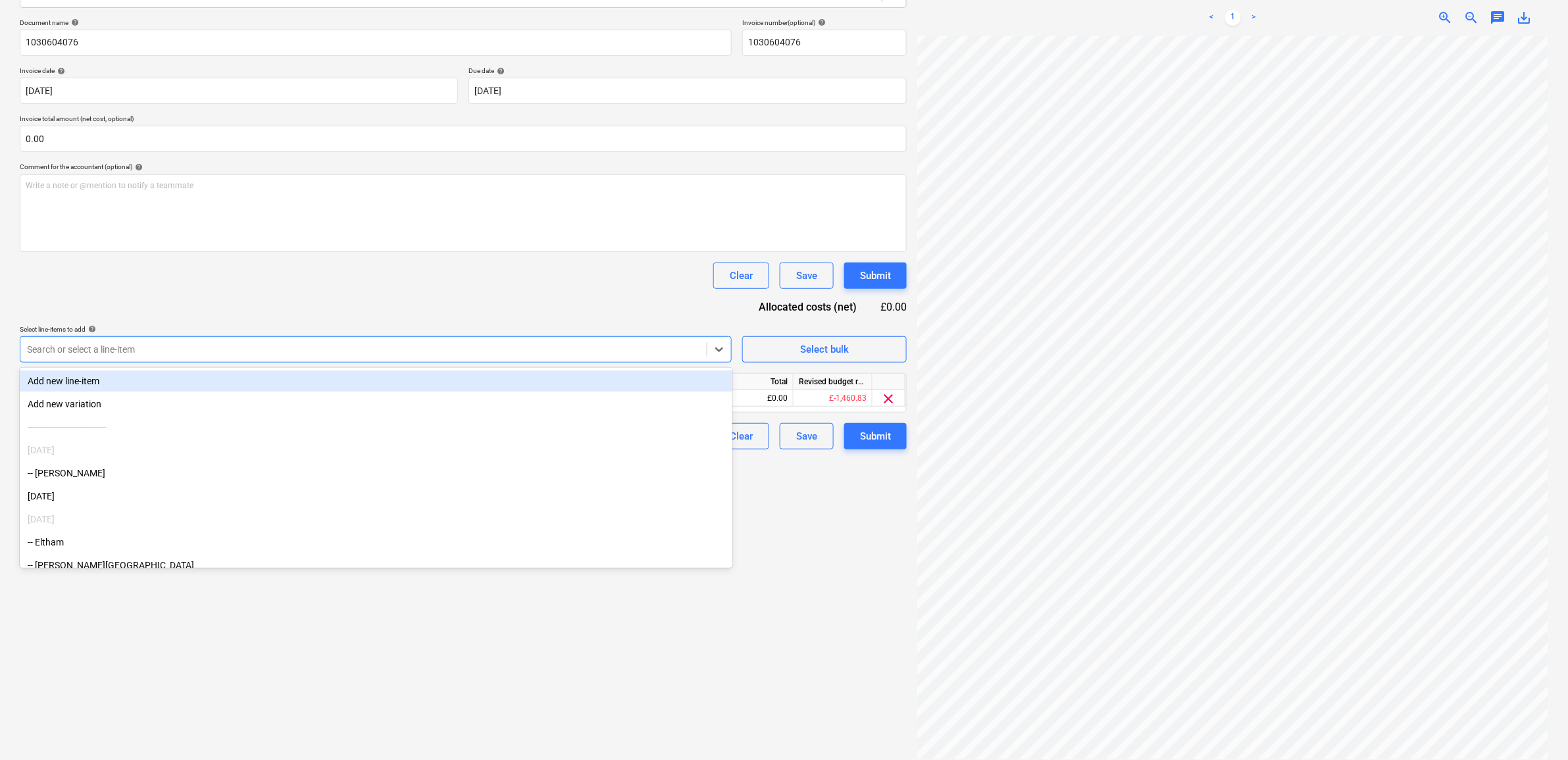
click at [550, 383] on div "Add new line-item" at bounding box center [376, 381] width 713 height 21
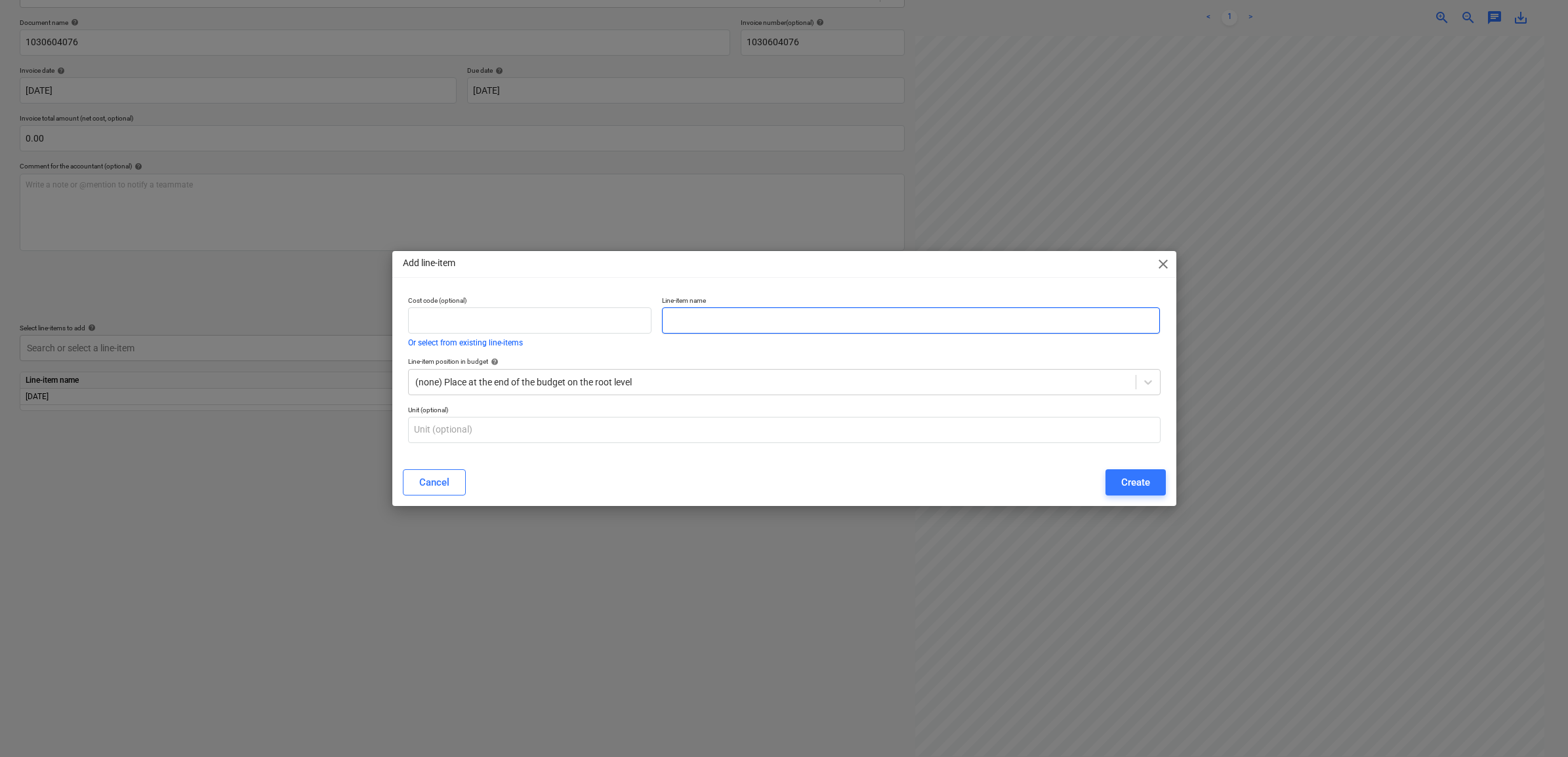
click at [699, 321] on input "text" at bounding box center [911, 321] width 498 height 27
type input "[DATE]"
click at [1143, 483] on div "Create" at bounding box center [1135, 482] width 29 height 17
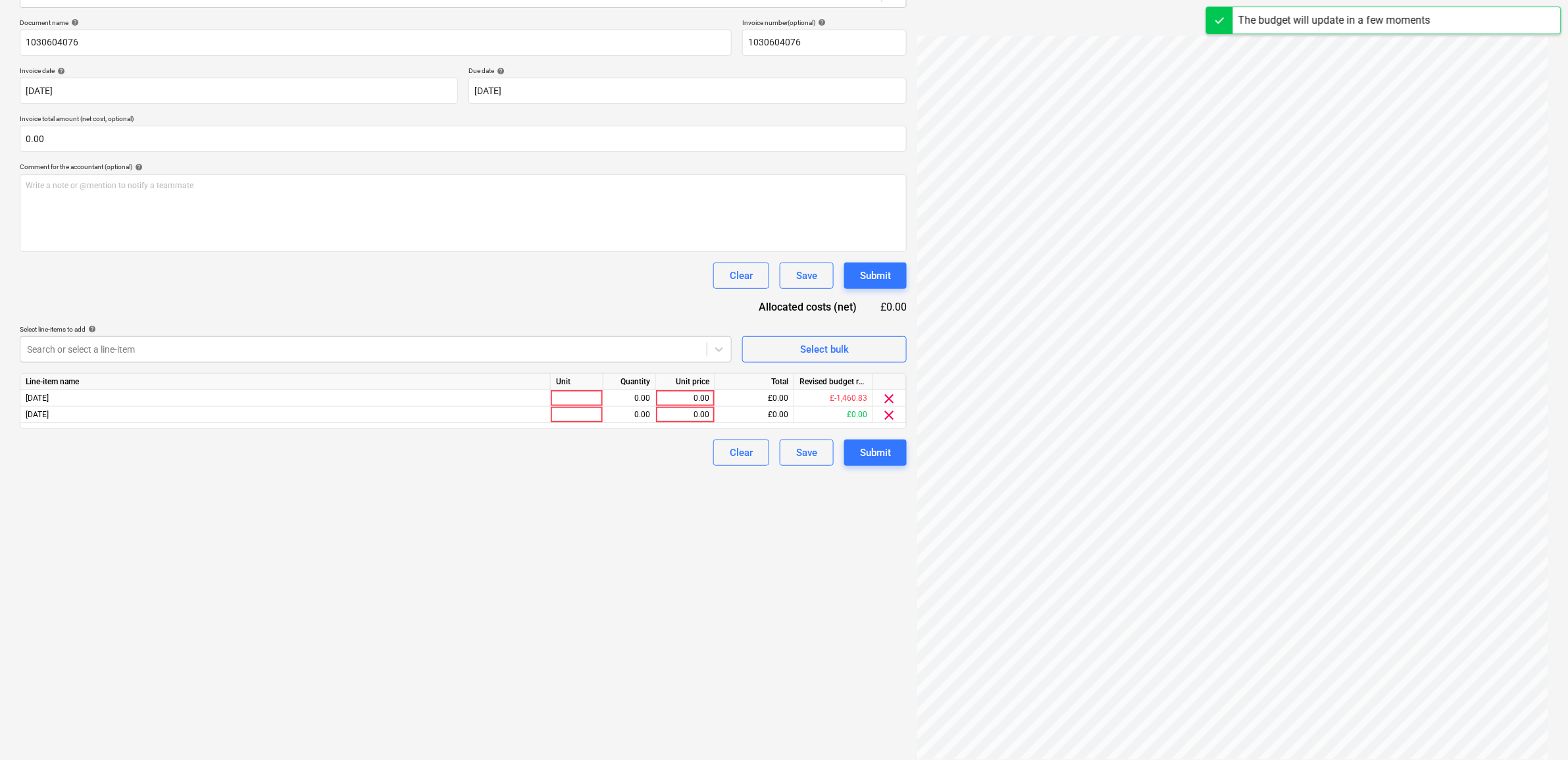
click at [566, 591] on div "Create new document Select company [PERSON_NAME] Add new company Select documen…" at bounding box center [463, 322] width 898 height 886
click at [890, 398] on span "clear" at bounding box center [890, 398] width 16 height 16
click at [699, 396] on div "0.00" at bounding box center [685, 398] width 48 height 17
type input "18.31"
click at [664, 516] on div "Create new document Select company [PERSON_NAME] Add new company Select documen…" at bounding box center [463, 322] width 898 height 886
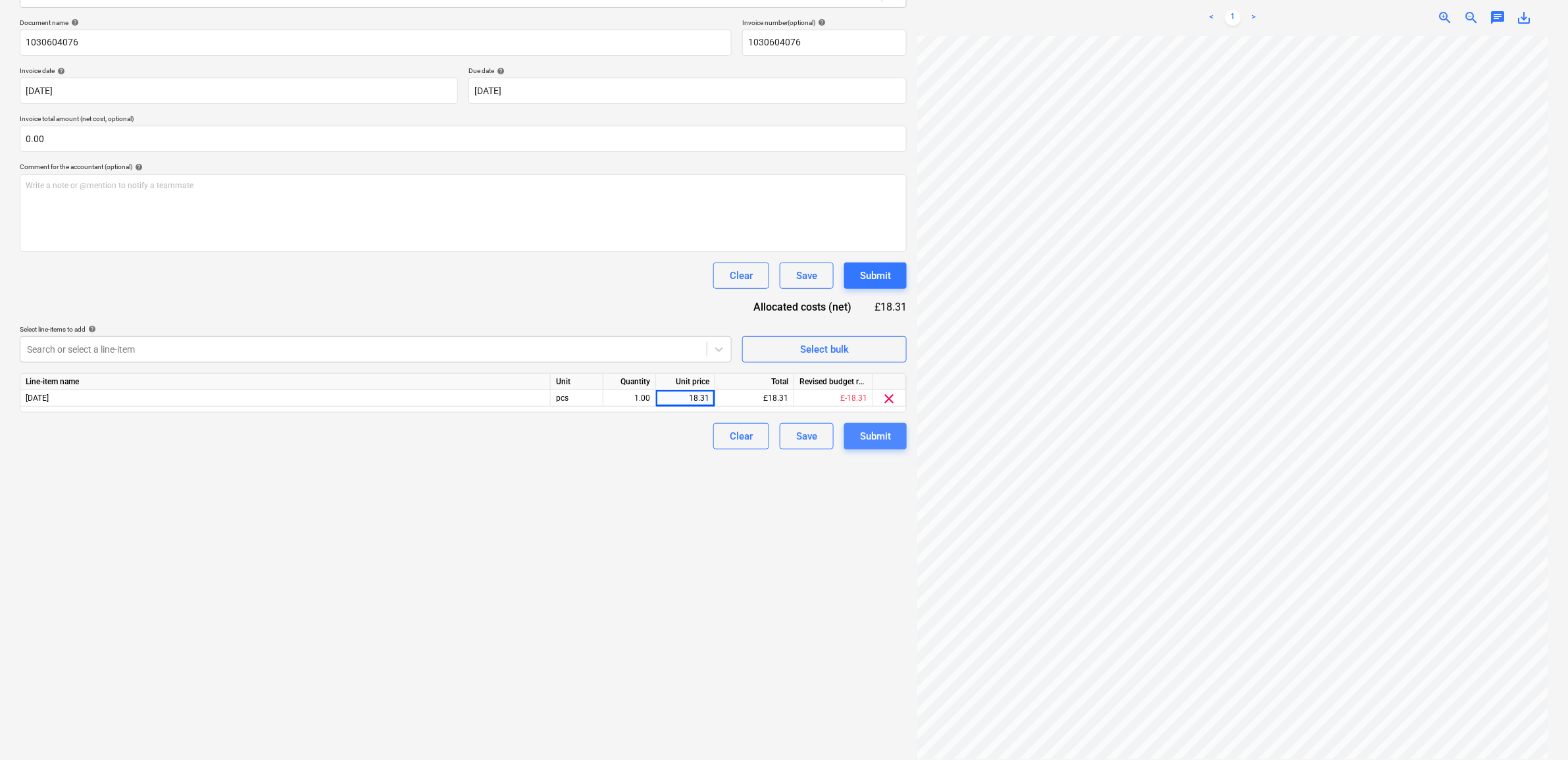
click at [864, 444] on div "Submit" at bounding box center [875, 436] width 31 height 17
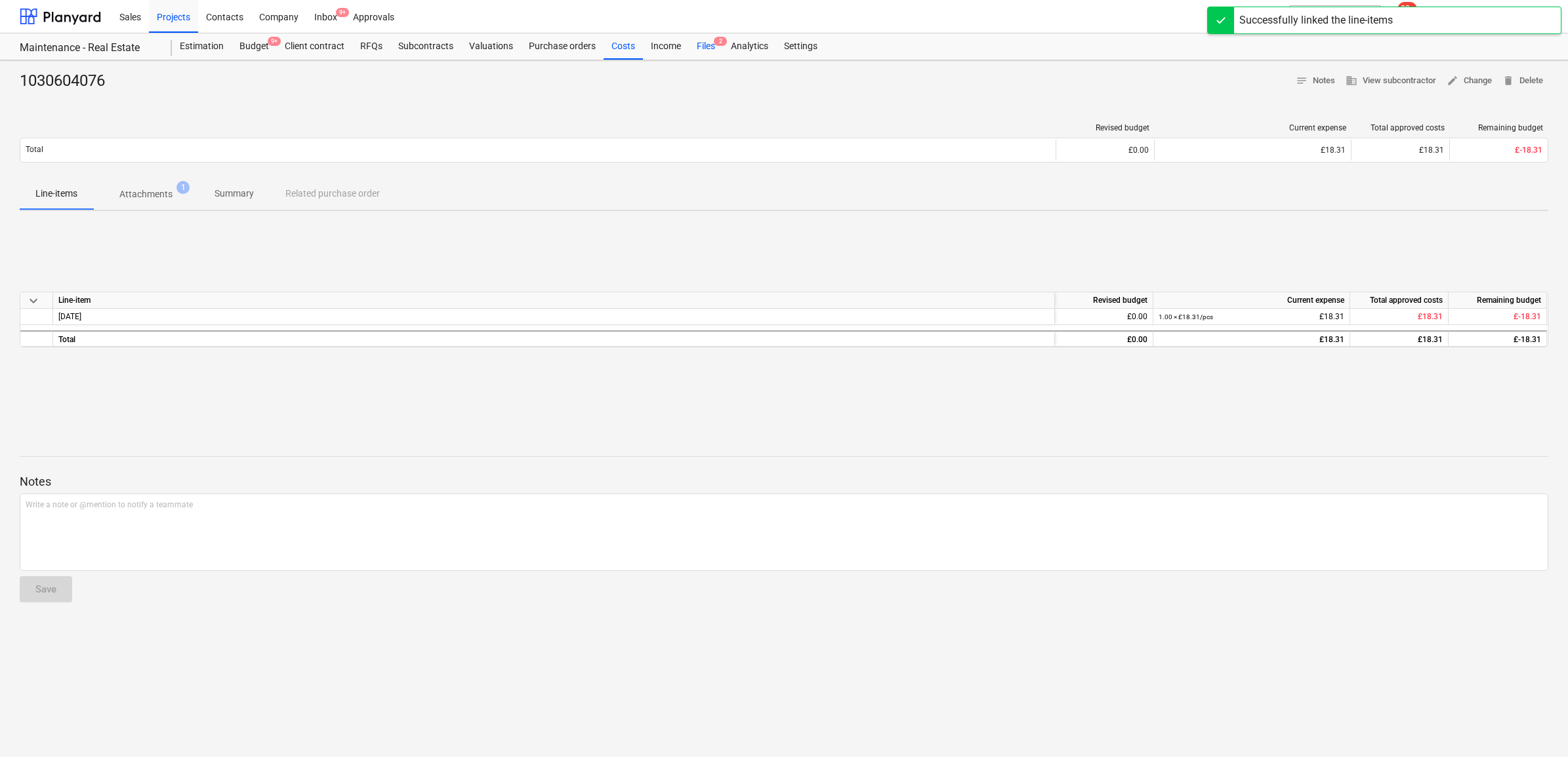
click at [703, 42] on div "Files 2" at bounding box center [705, 46] width 34 height 27
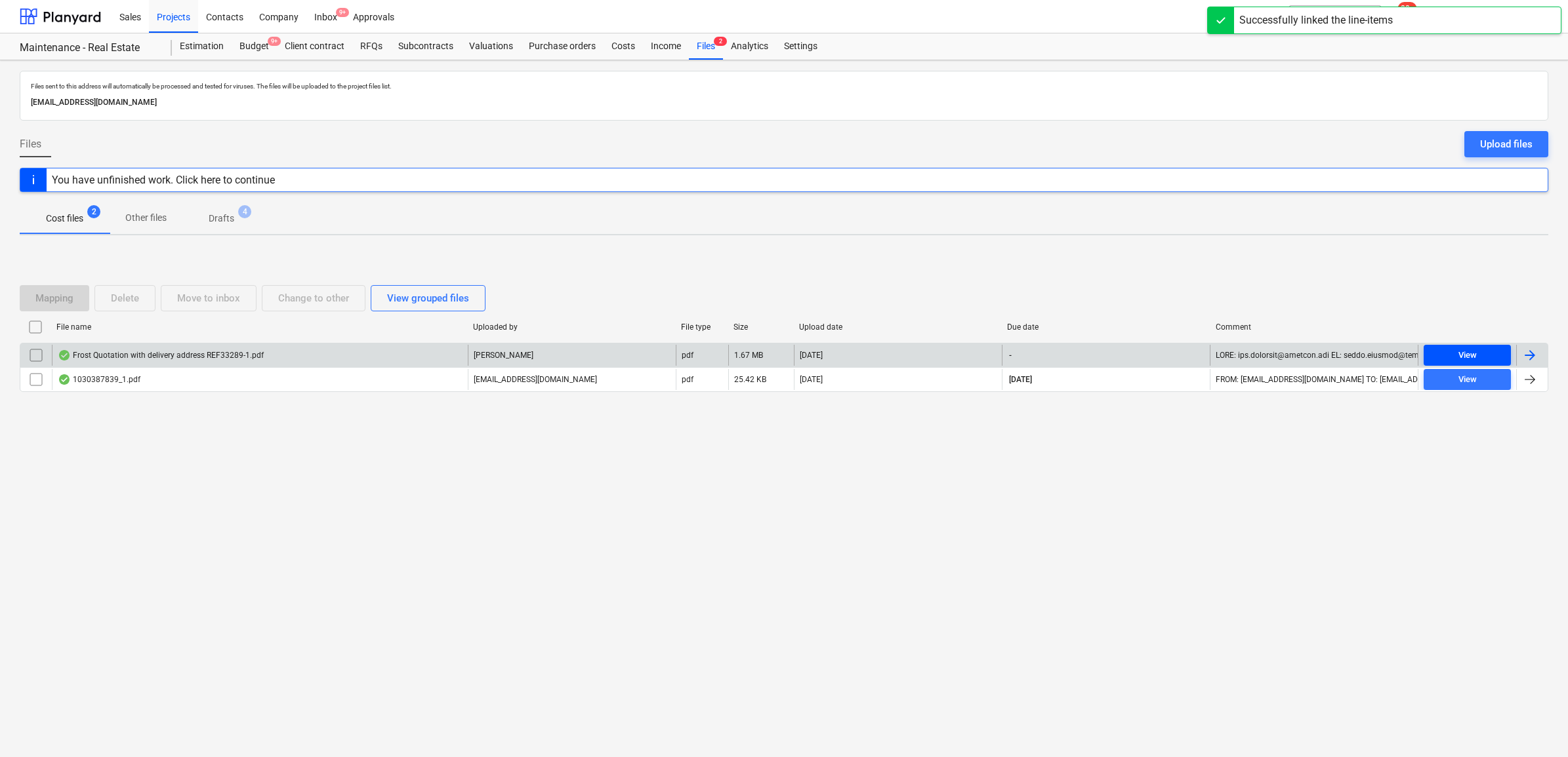
click at [1477, 350] on span "View" at bounding box center [1467, 355] width 77 height 15
click at [1530, 353] on div at bounding box center [1529, 354] width 16 height 16
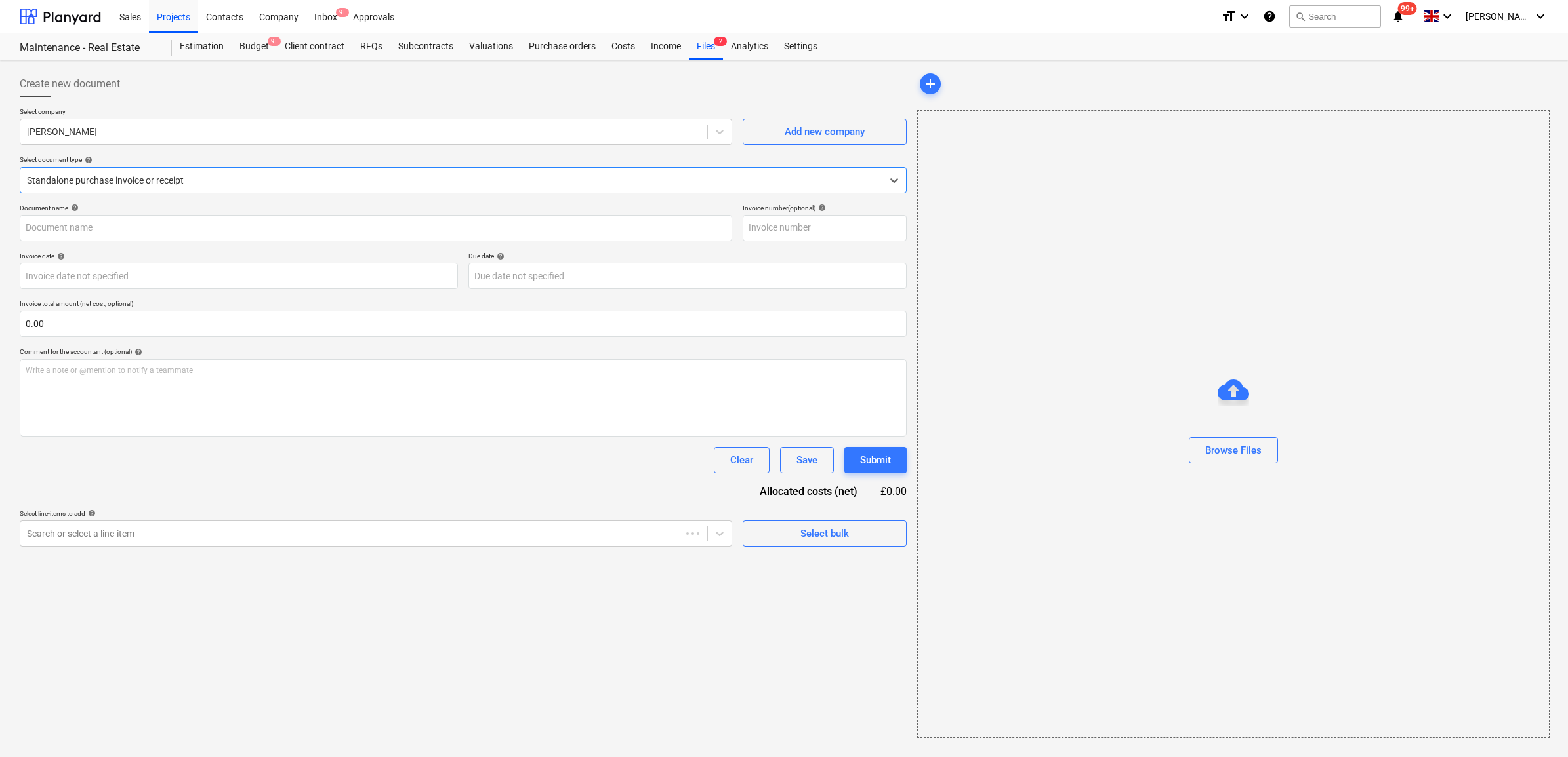
type input "70060347"
type input "[DATE]"
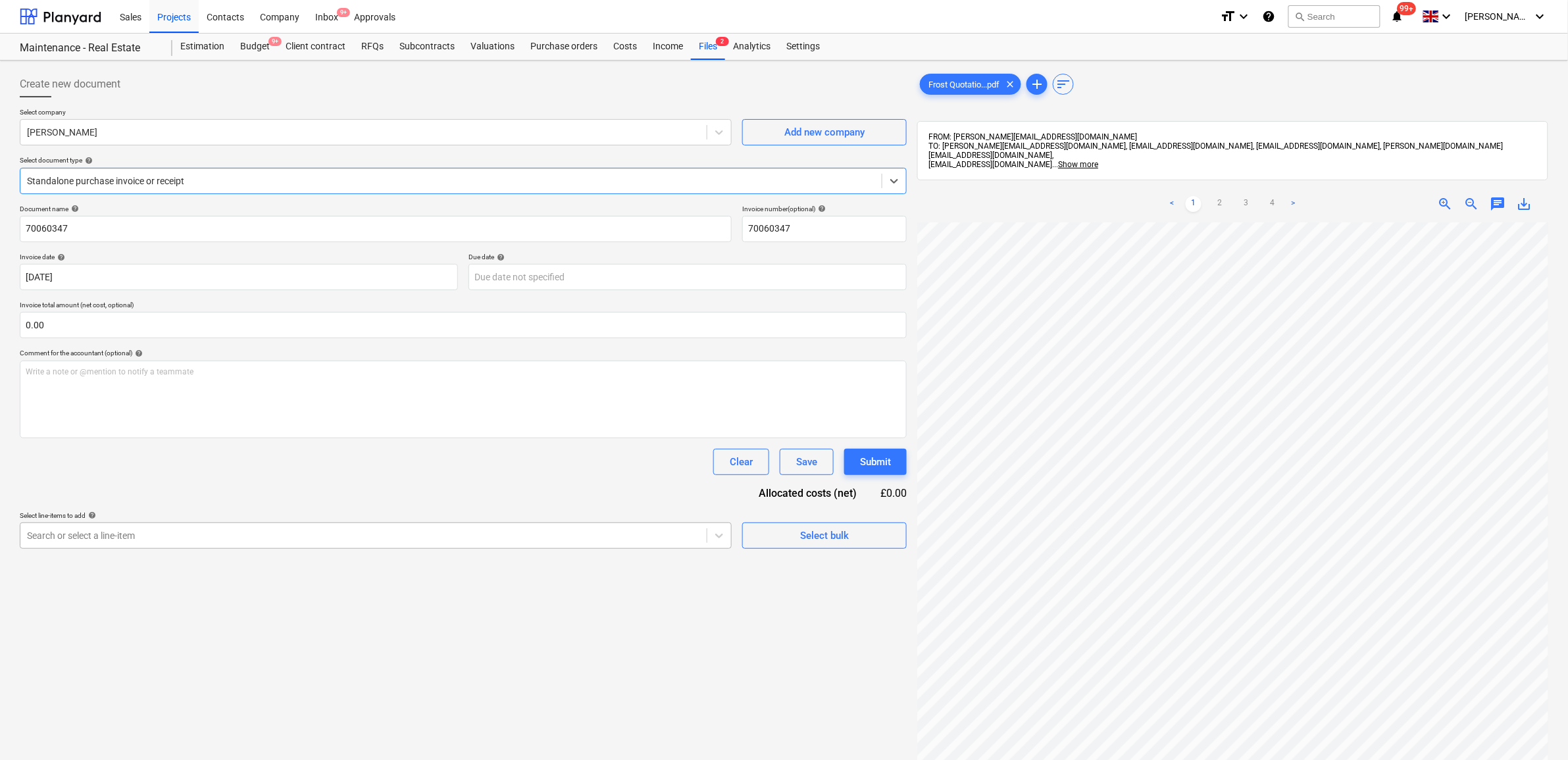
click at [532, 545] on div "Search or select a line-item" at bounding box center [363, 535] width 686 height 18
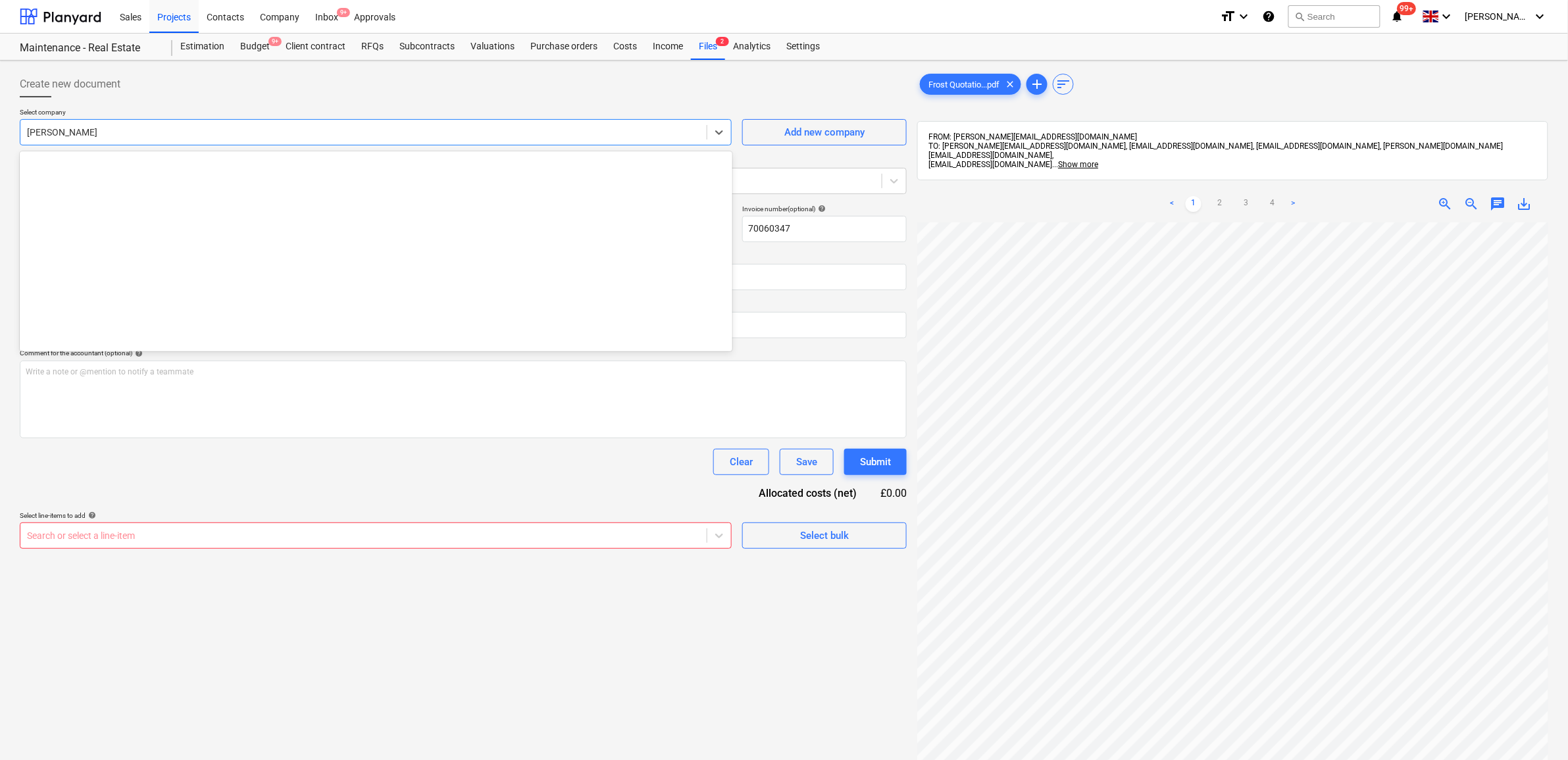
click at [299, 136] on div at bounding box center [363, 132] width 673 height 13
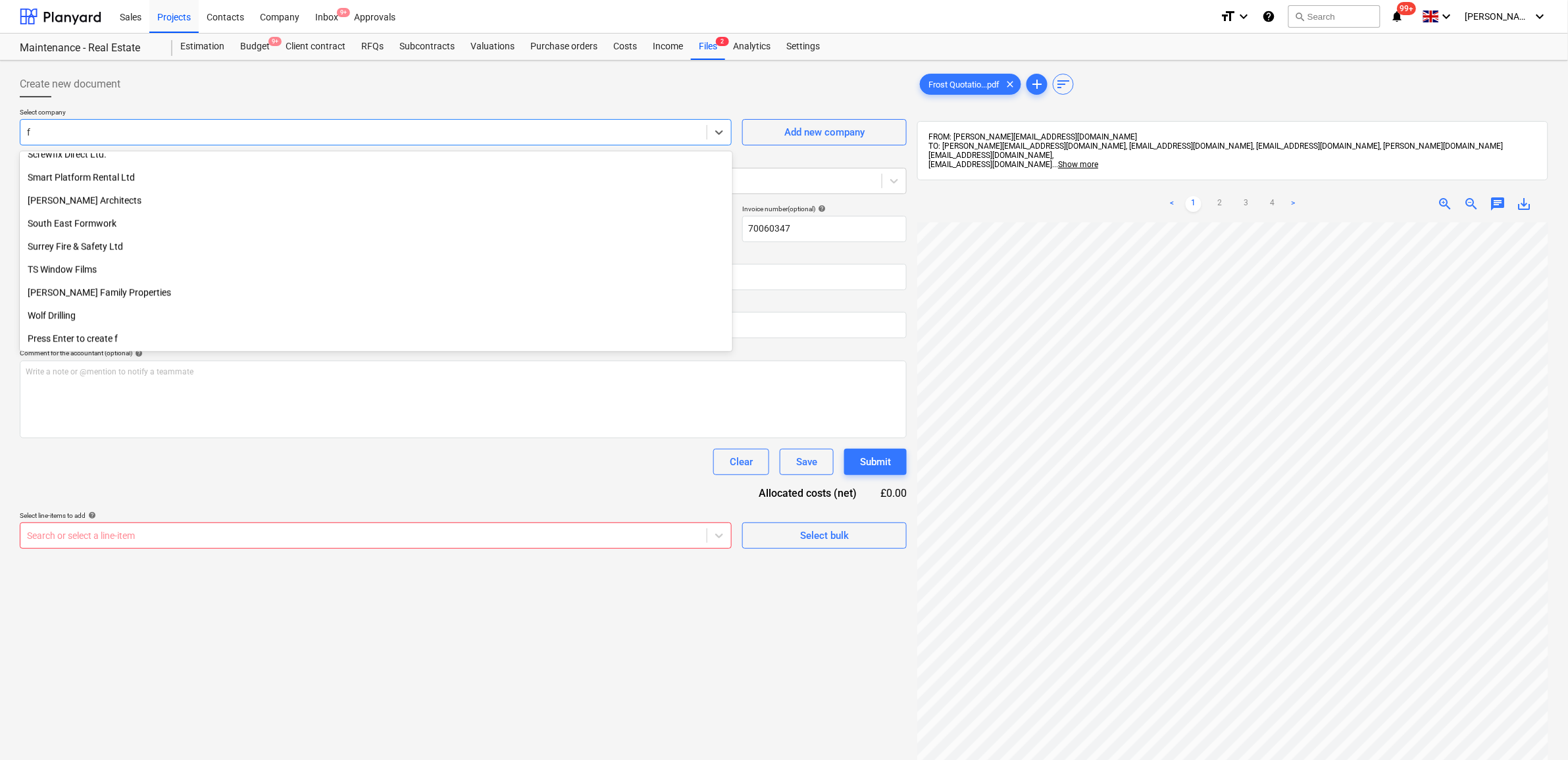
scroll to position [1069, 0]
type input "fro"
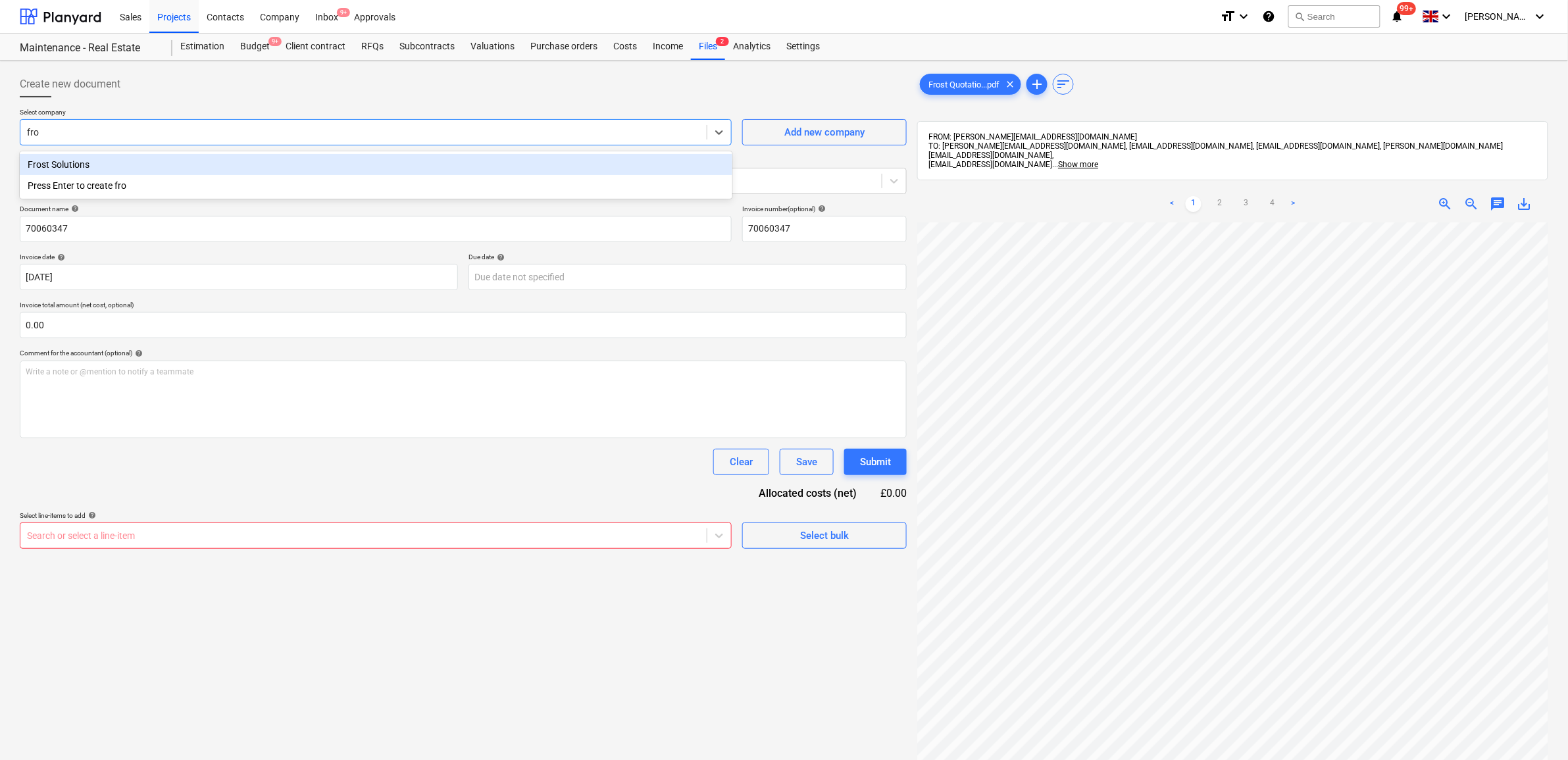
click at [317, 154] on div "Frost Solutions" at bounding box center [376, 164] width 713 height 21
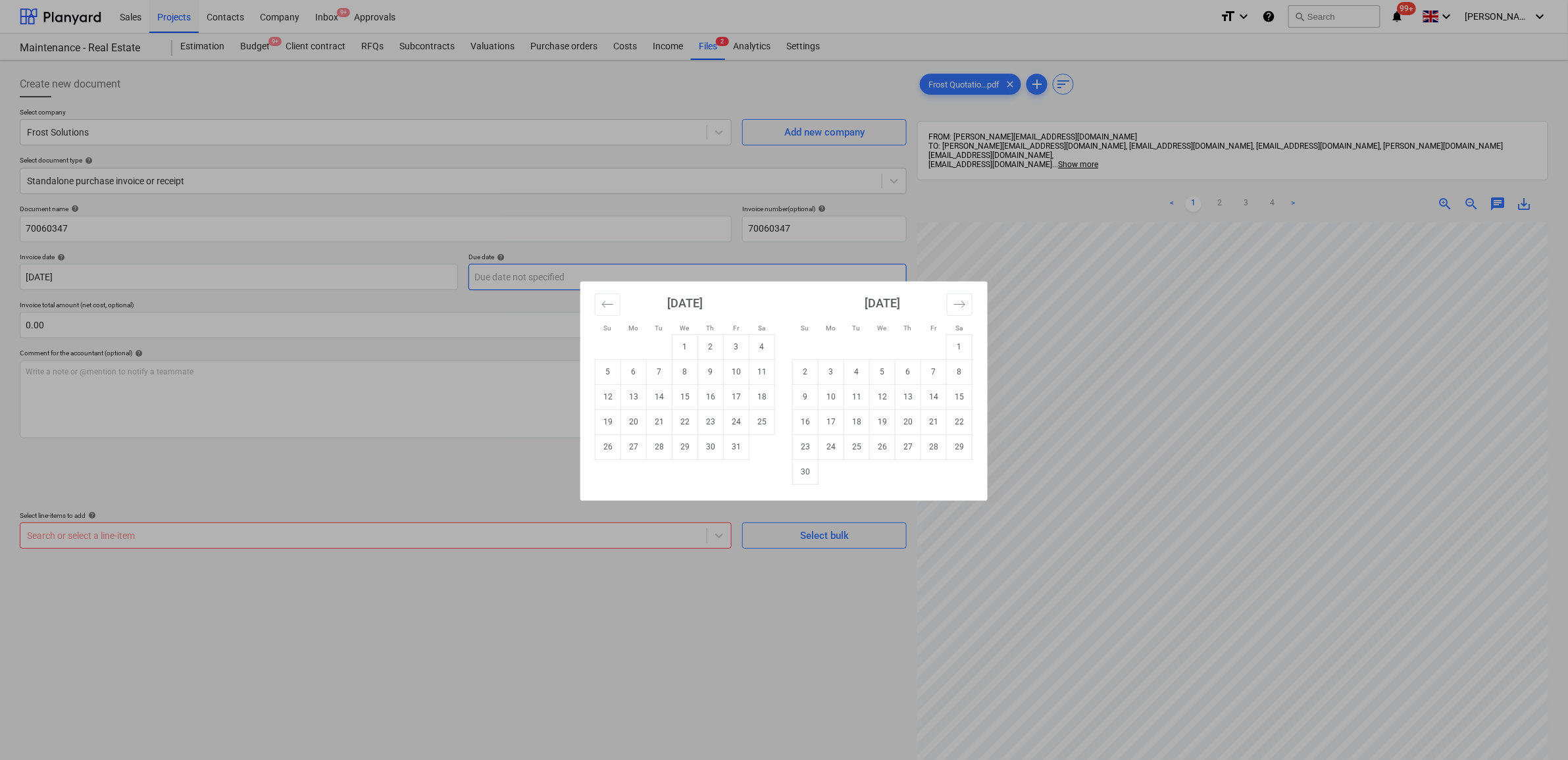
click at [525, 279] on body "Sales Projects Contacts Company Inbox 9+ Approvals format_size keyboard_arrow_d…" at bounding box center [784, 380] width 1568 height 760
click at [728, 350] on td "3" at bounding box center [737, 347] width 26 height 25
type input "[DATE]"
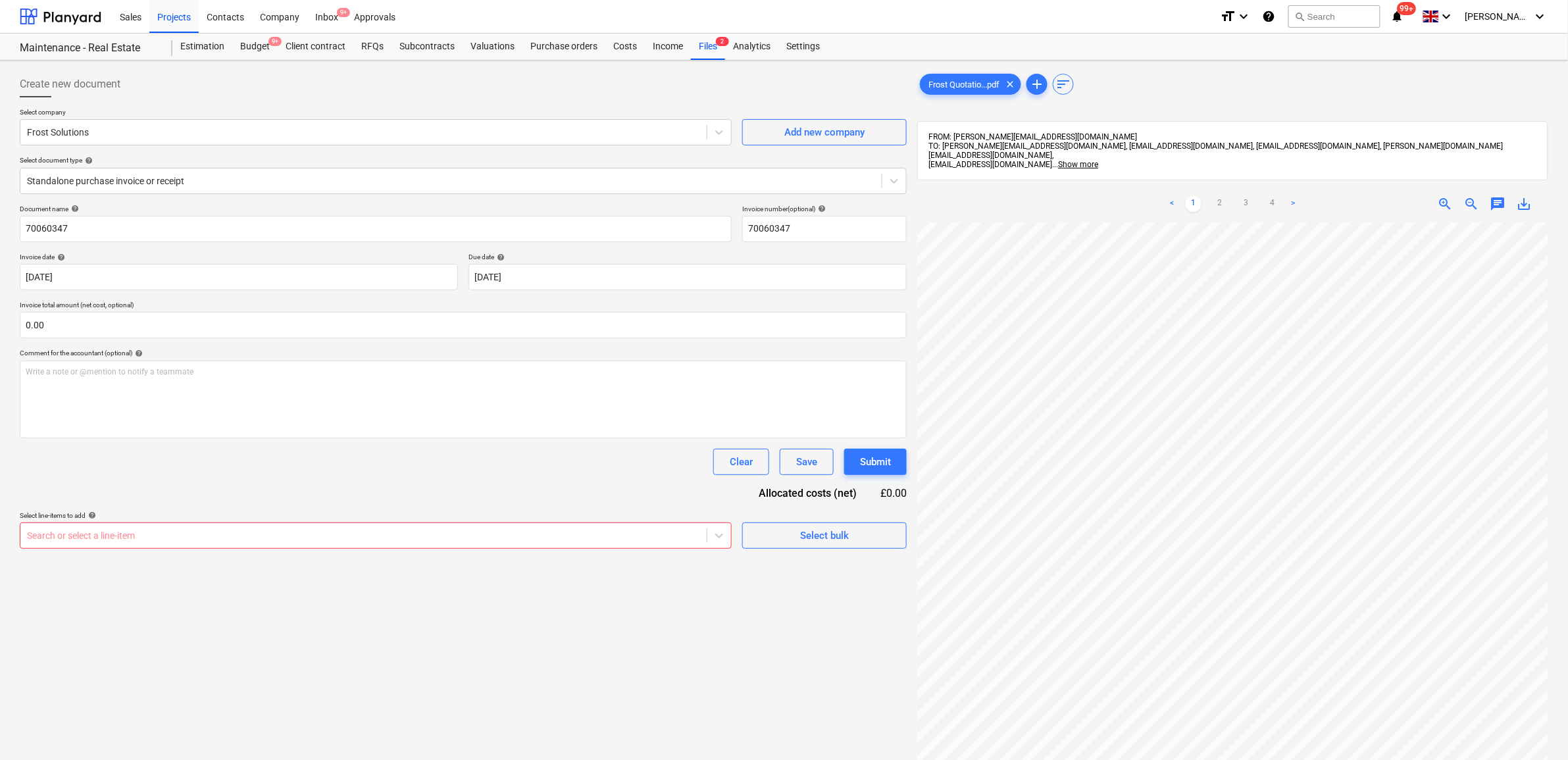
click at [383, 494] on div "Document name help 70060347 Invoice number (optional) help 70060347 Invoice dat…" at bounding box center [463, 377] width 887 height 344
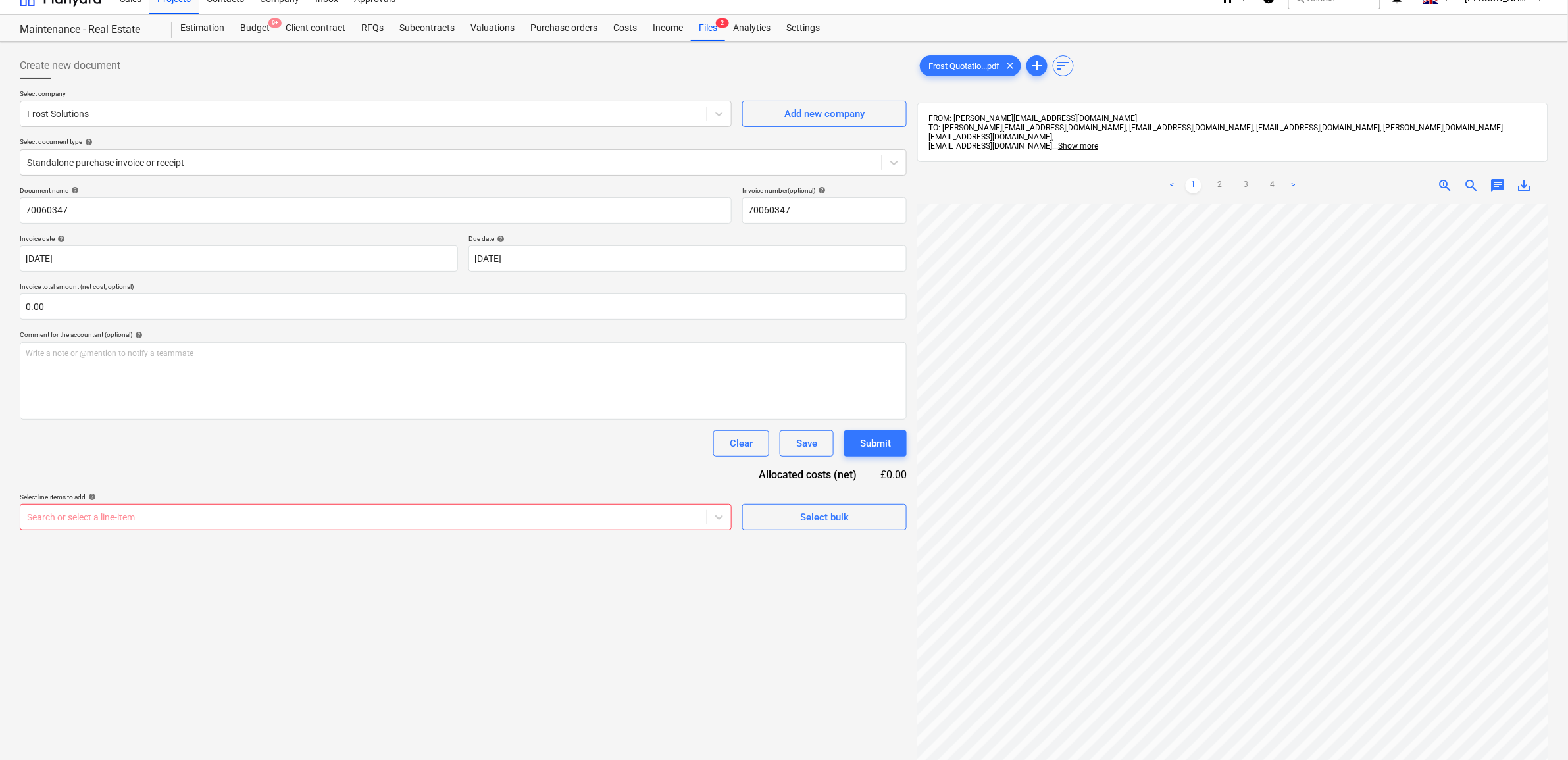
scroll to position [82, 0]
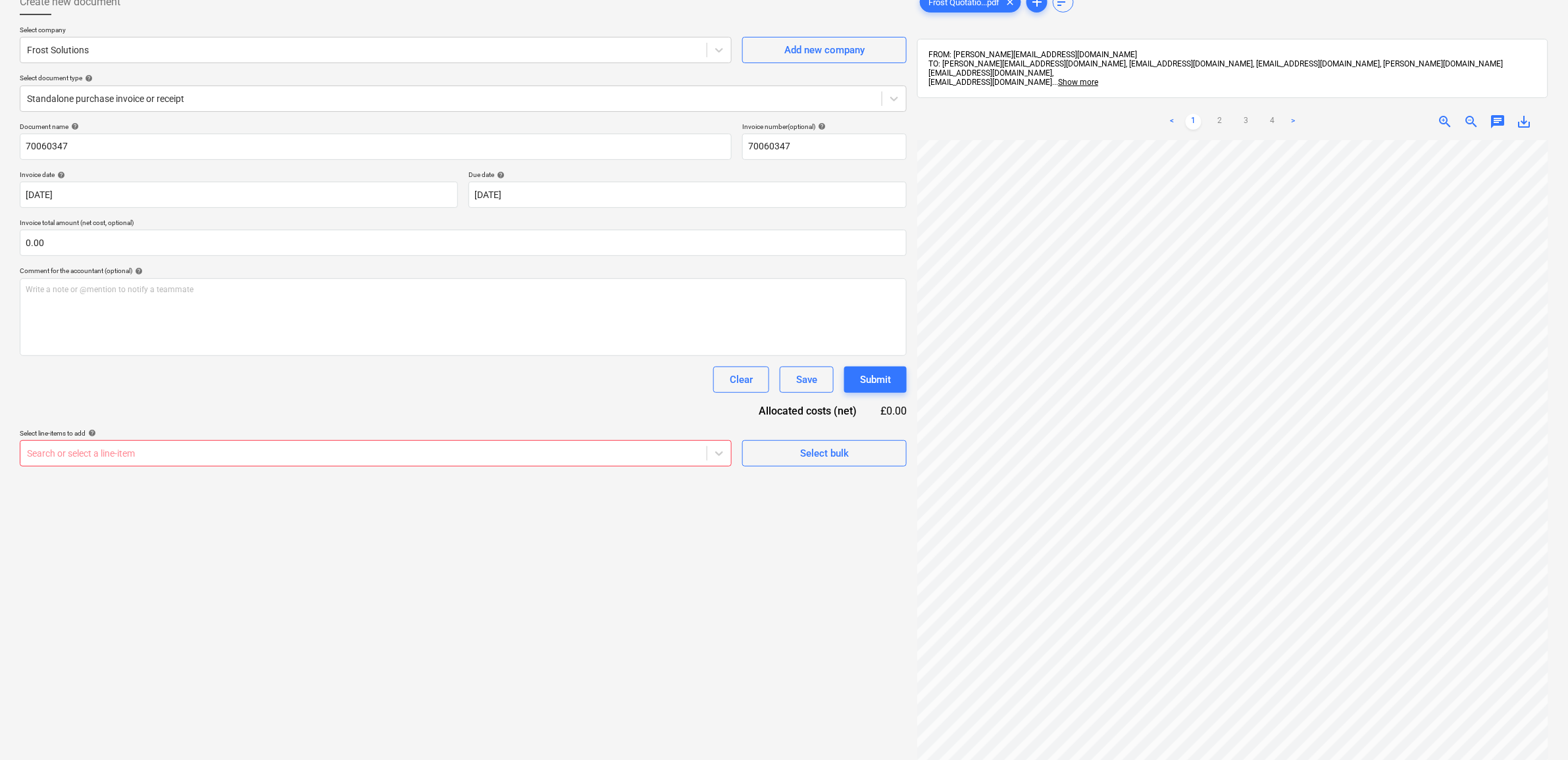
drag, startPoint x: 203, startPoint y: 447, endPoint x: 204, endPoint y: 453, distance: 6.1
click at [203, 451] on div at bounding box center [363, 453] width 673 height 13
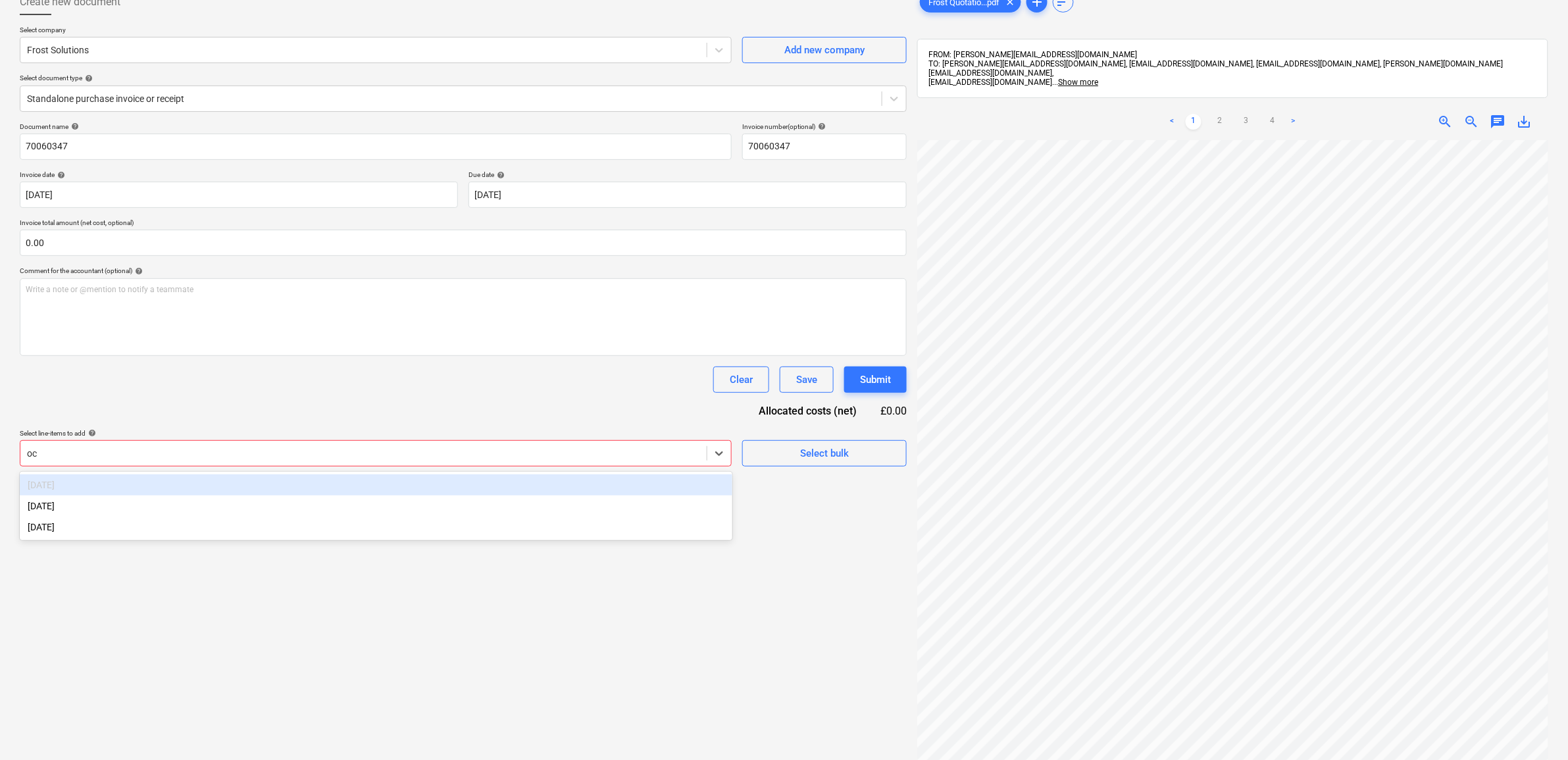
type input "oct"
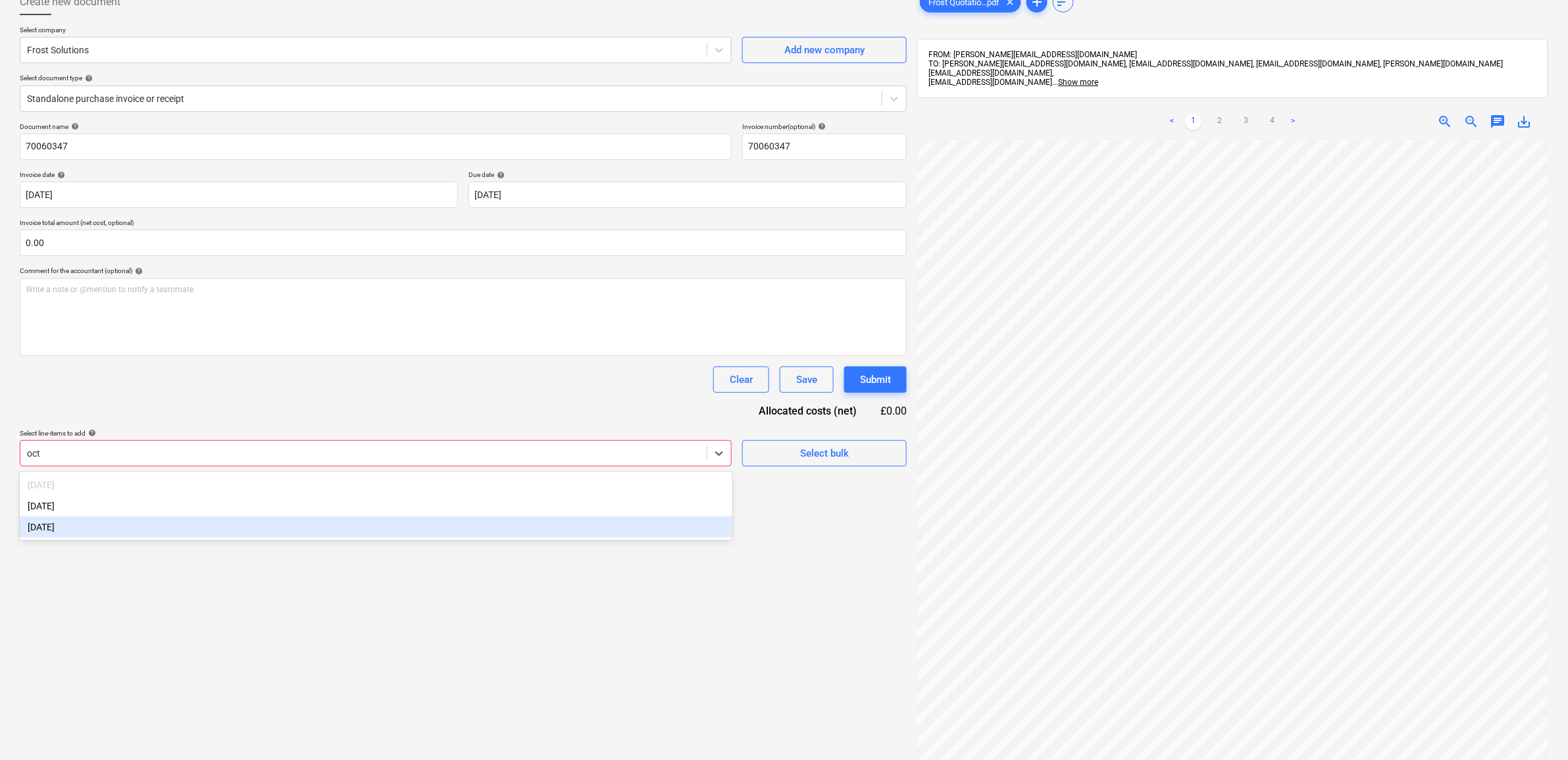
click at [140, 521] on div "[DATE]" at bounding box center [376, 526] width 713 height 21
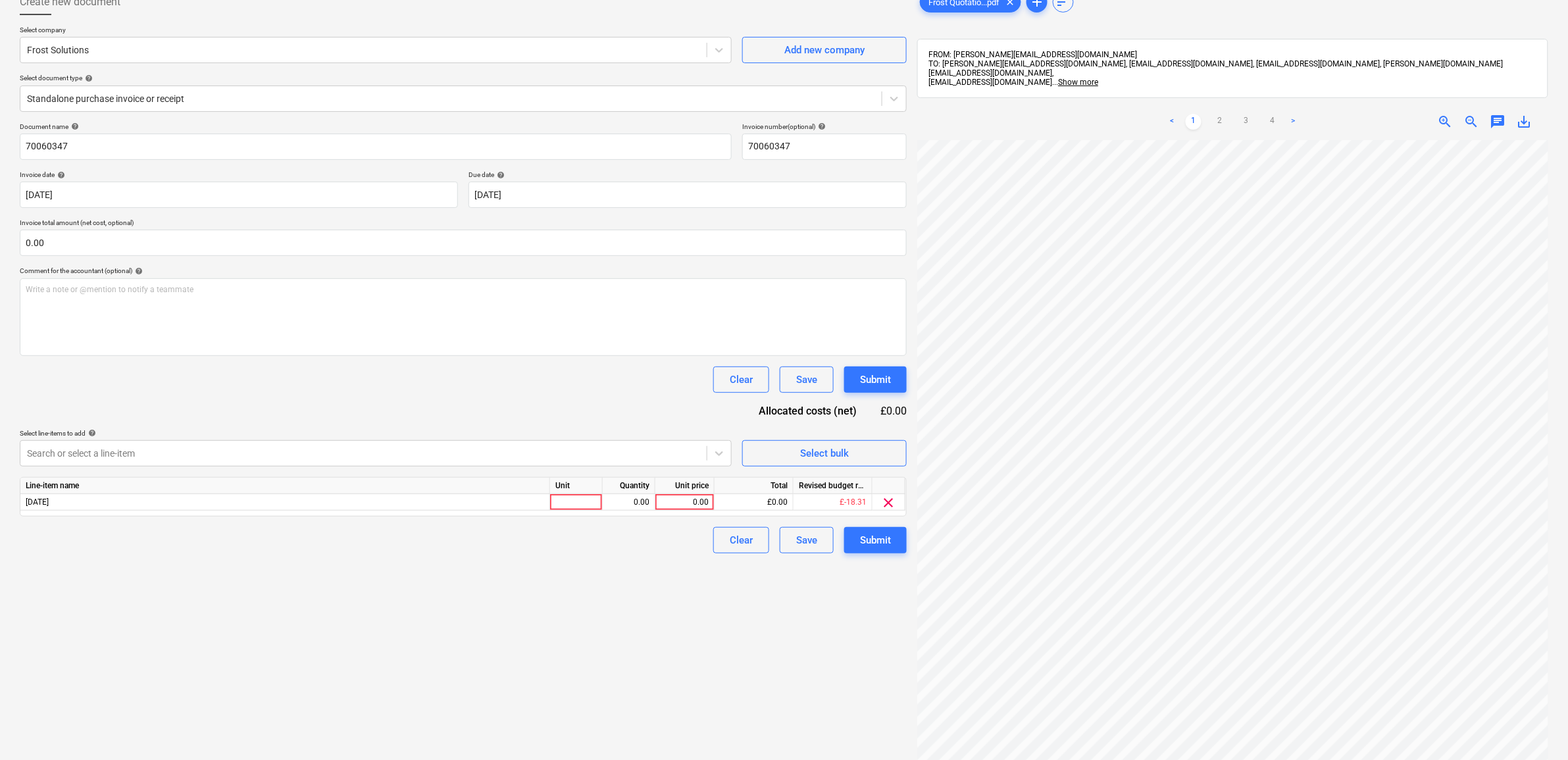
drag, startPoint x: 228, startPoint y: 392, endPoint x: 482, endPoint y: 439, distance: 258.3
click at [230, 390] on div "Clear Save Submit" at bounding box center [463, 380] width 887 height 27
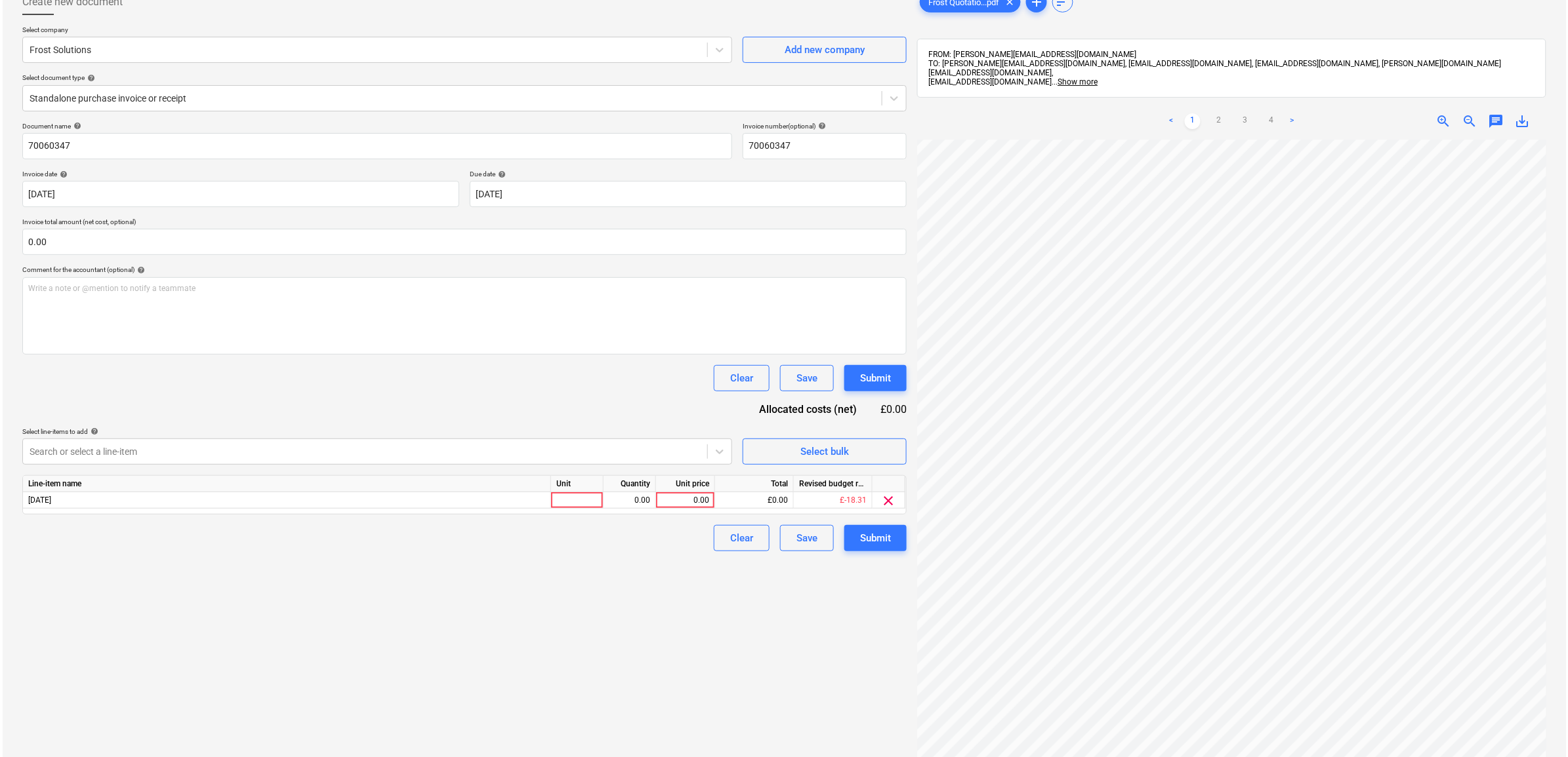
scroll to position [133, 60]
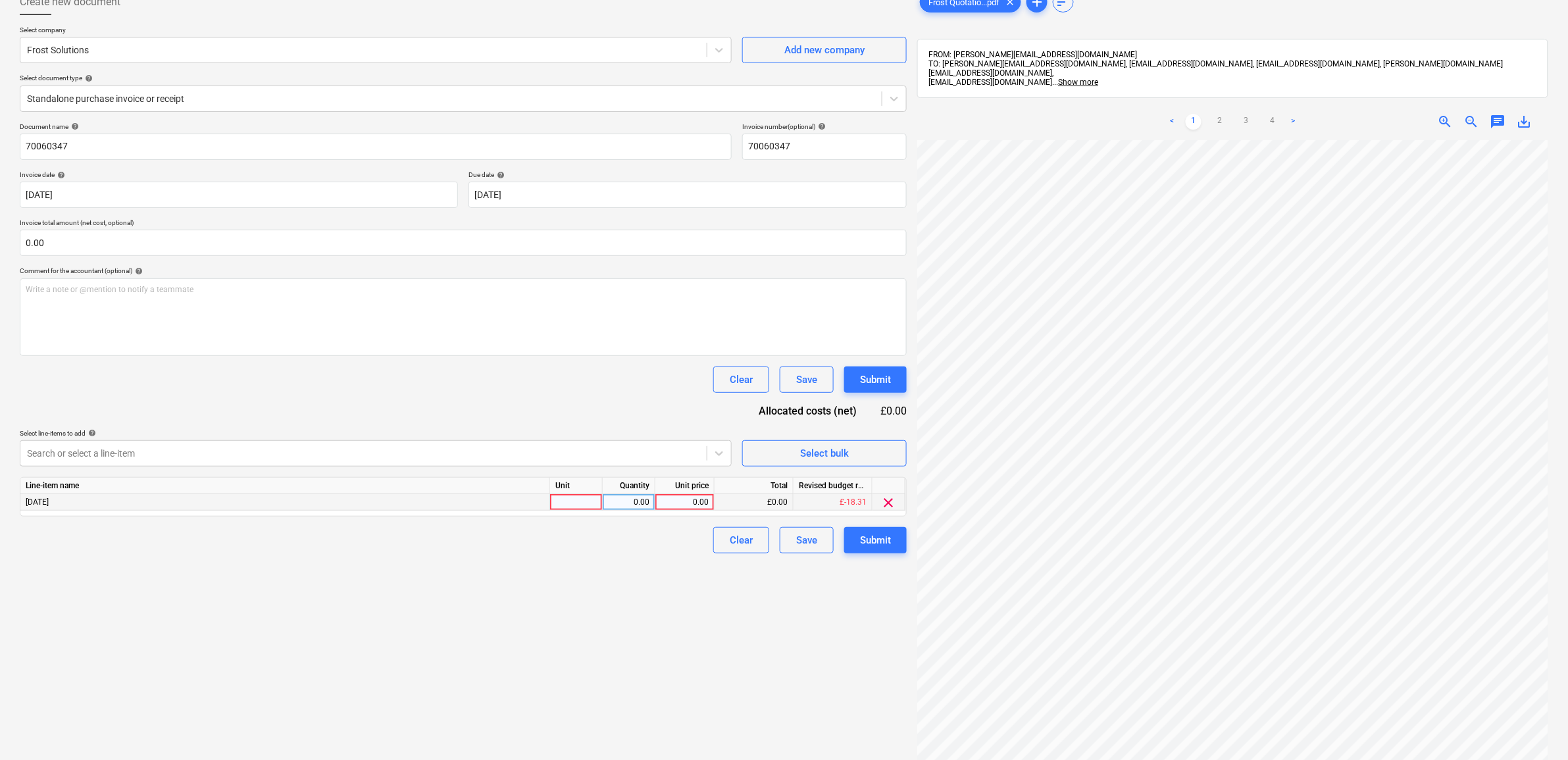
click at [691, 497] on div "0.00" at bounding box center [685, 502] width 48 height 17
type input "232.04"
click at [541, 574] on div "Create new document Select company Frost Solutions Add new company Select docum…" at bounding box center [463, 426] width 898 height 886
click at [854, 536] on button "Submit" at bounding box center [875, 540] width 62 height 27
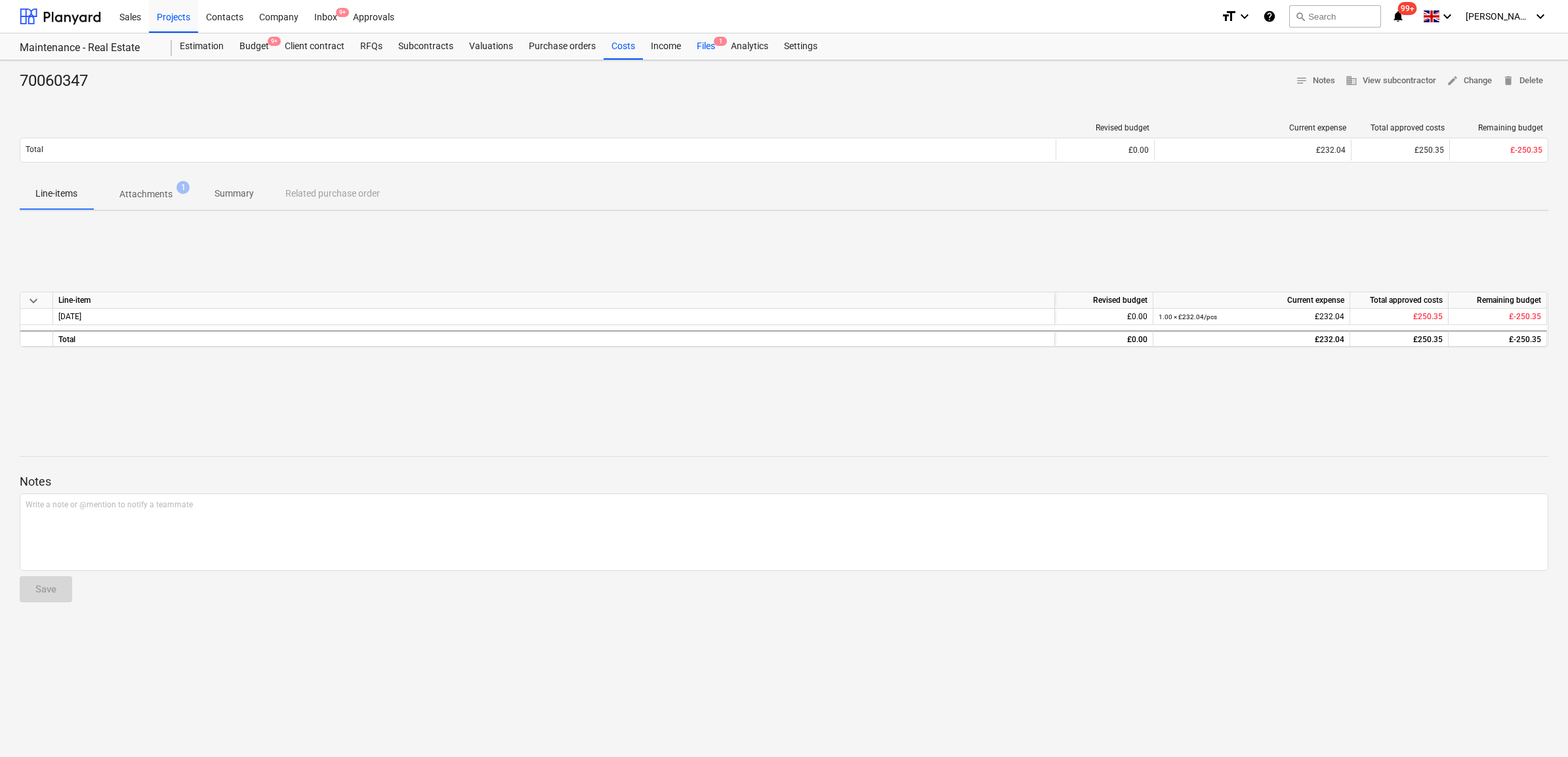
click at [706, 42] on div "Files 1" at bounding box center [705, 46] width 34 height 27
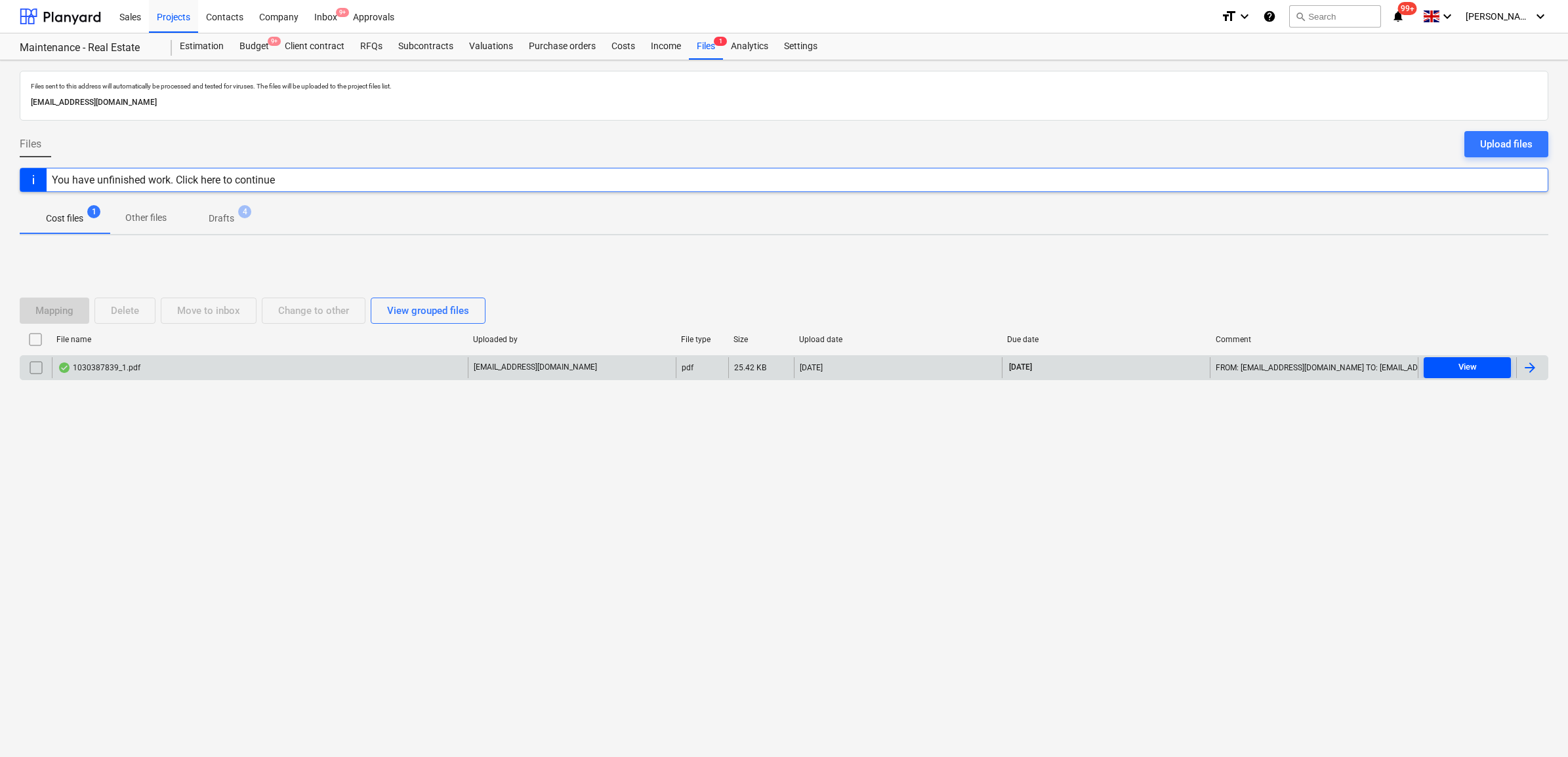
click at [1490, 369] on span "View" at bounding box center [1467, 368] width 77 height 15
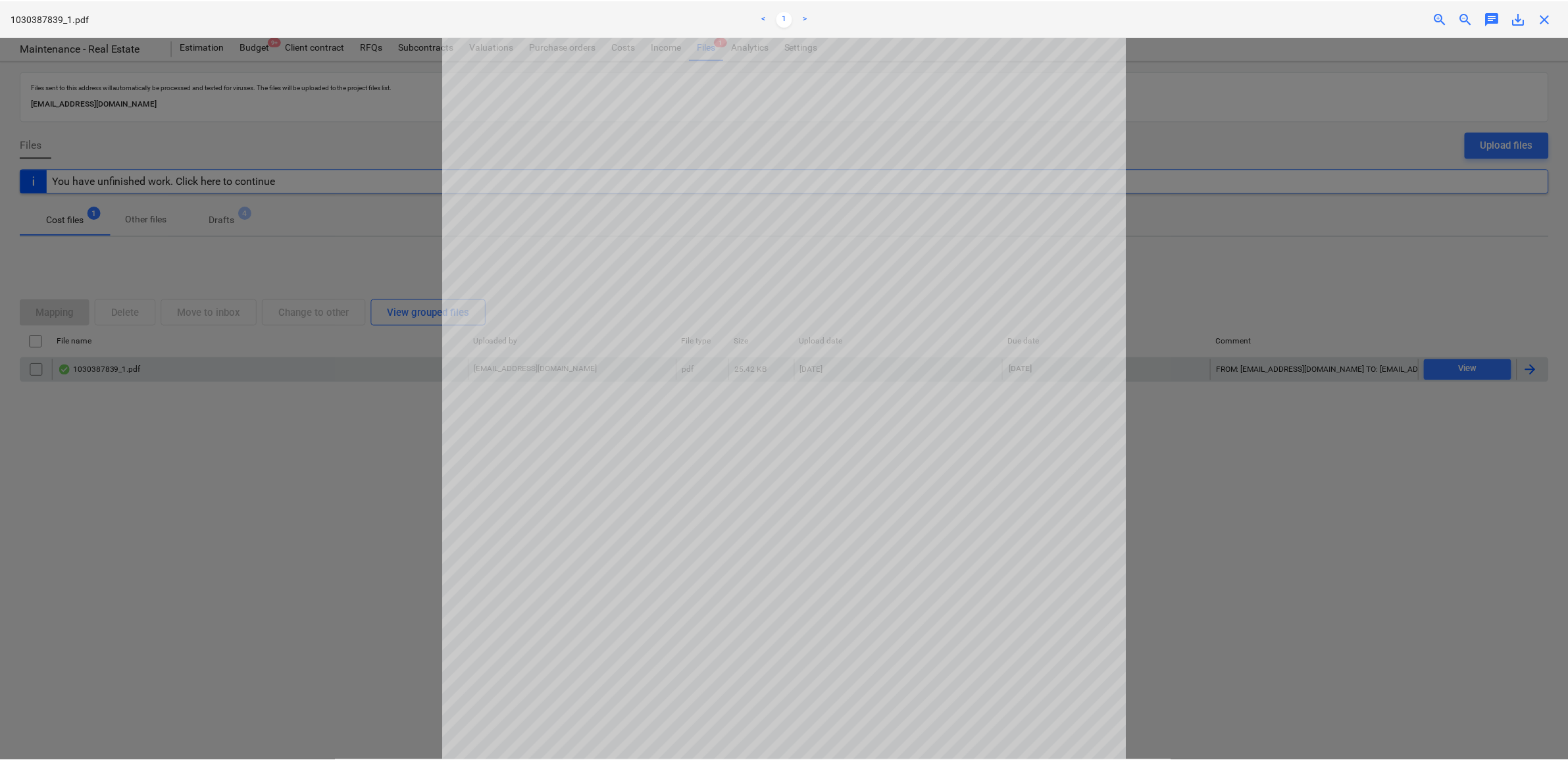
scroll to position [82, 0]
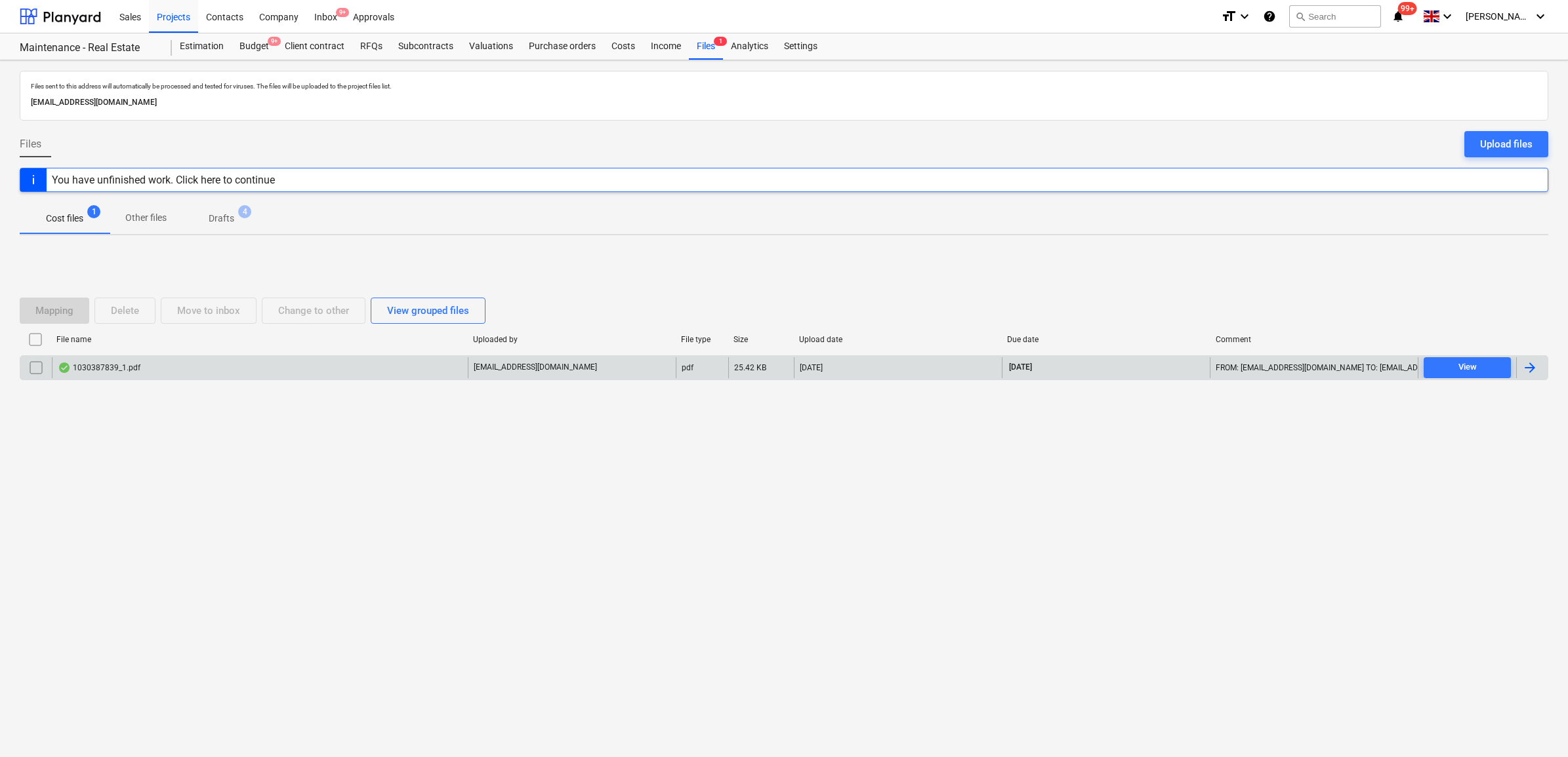
click at [1535, 369] on div at bounding box center [1529, 368] width 16 height 16
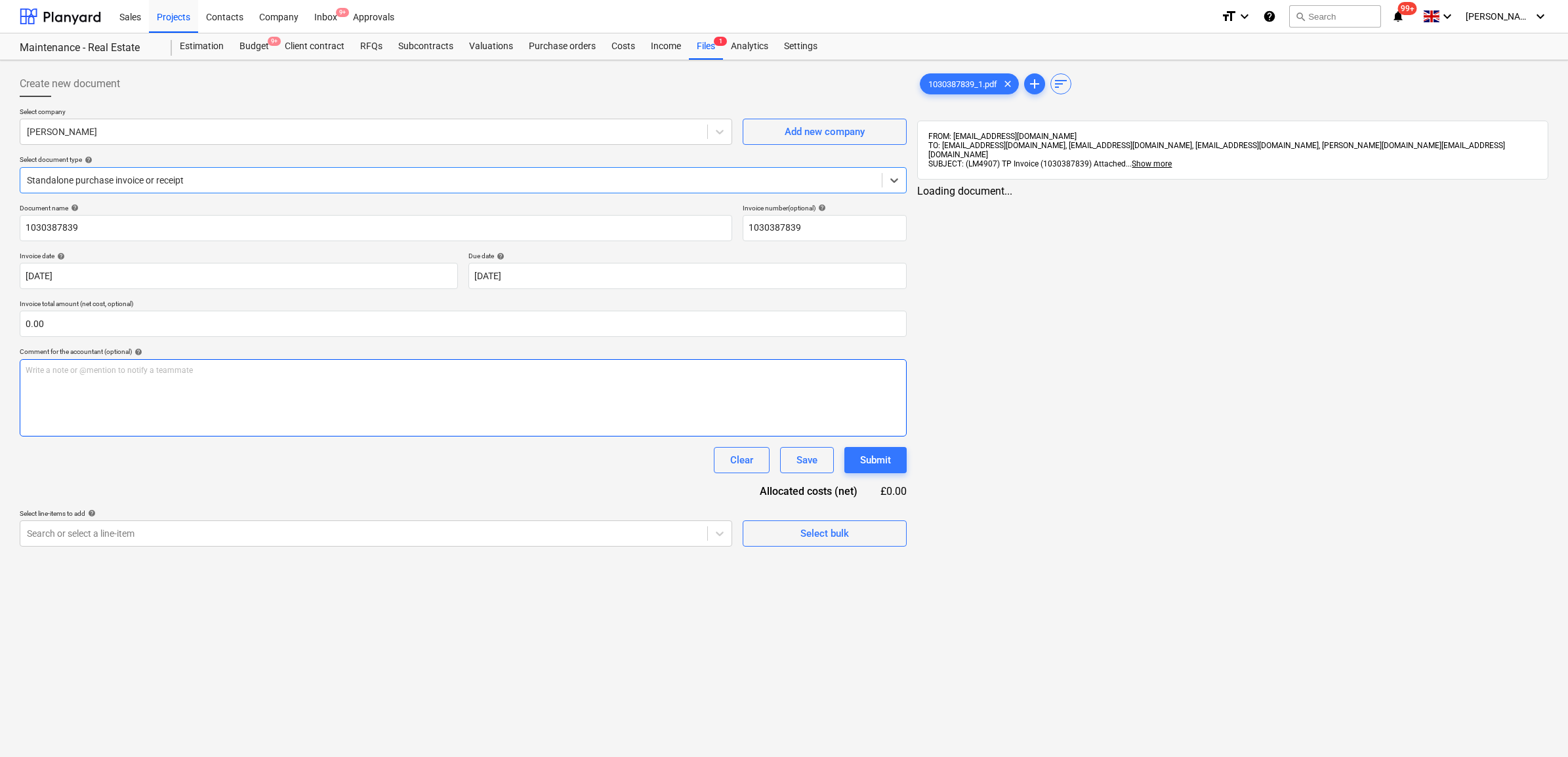
type input "1030387839"
type input "[DATE]"
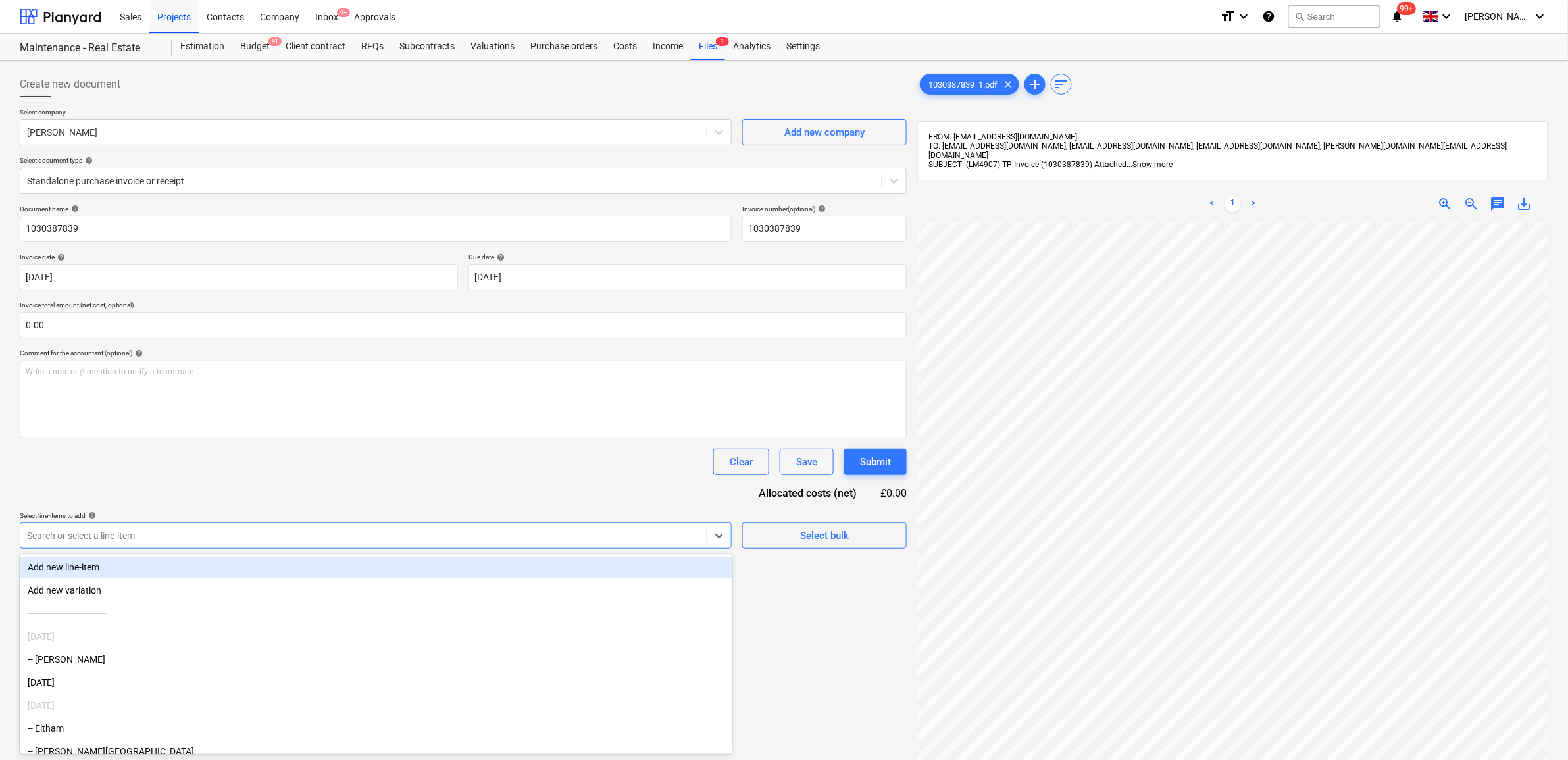
click at [296, 537] on div at bounding box center [363, 535] width 673 height 13
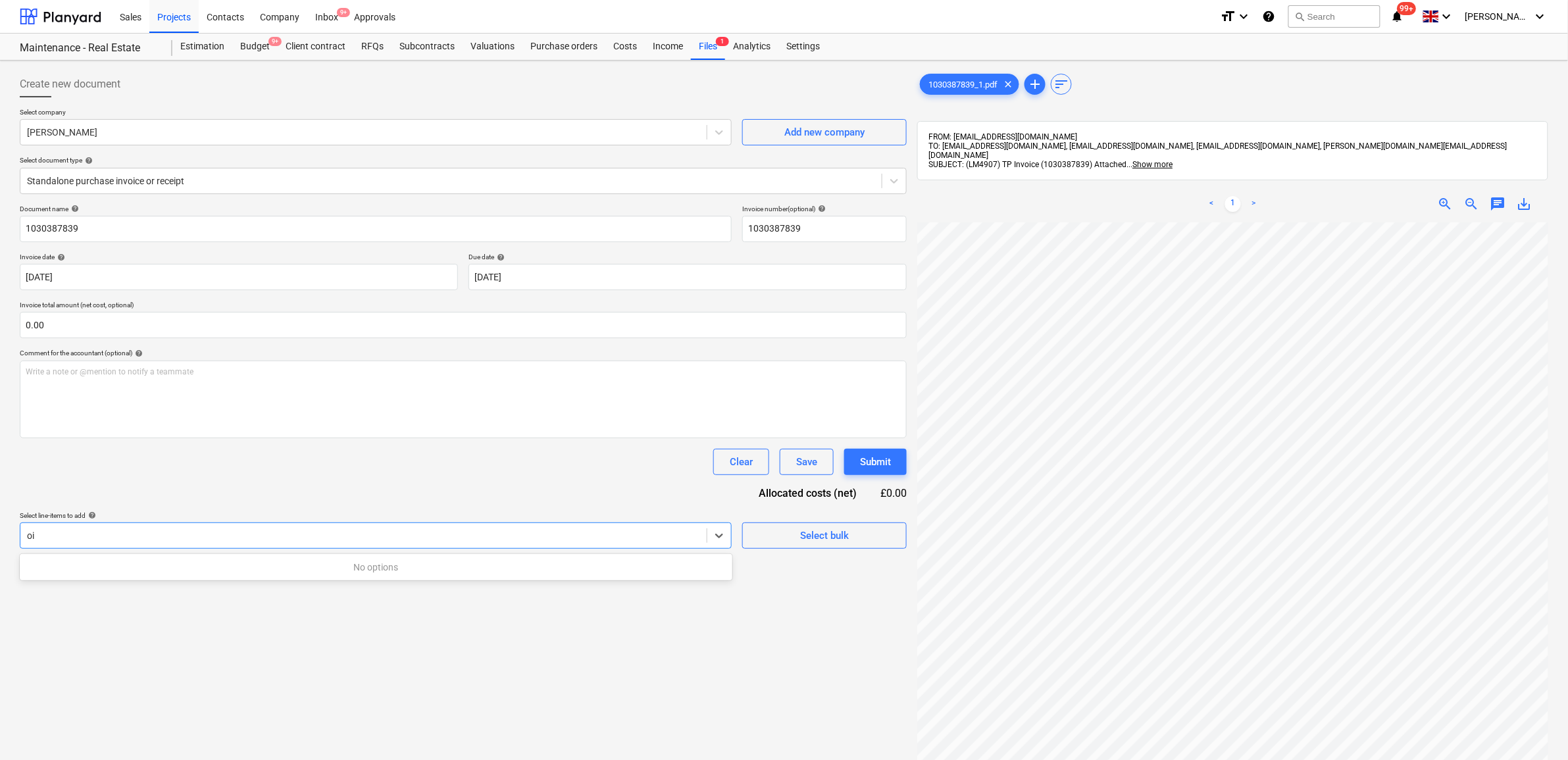
type input "o"
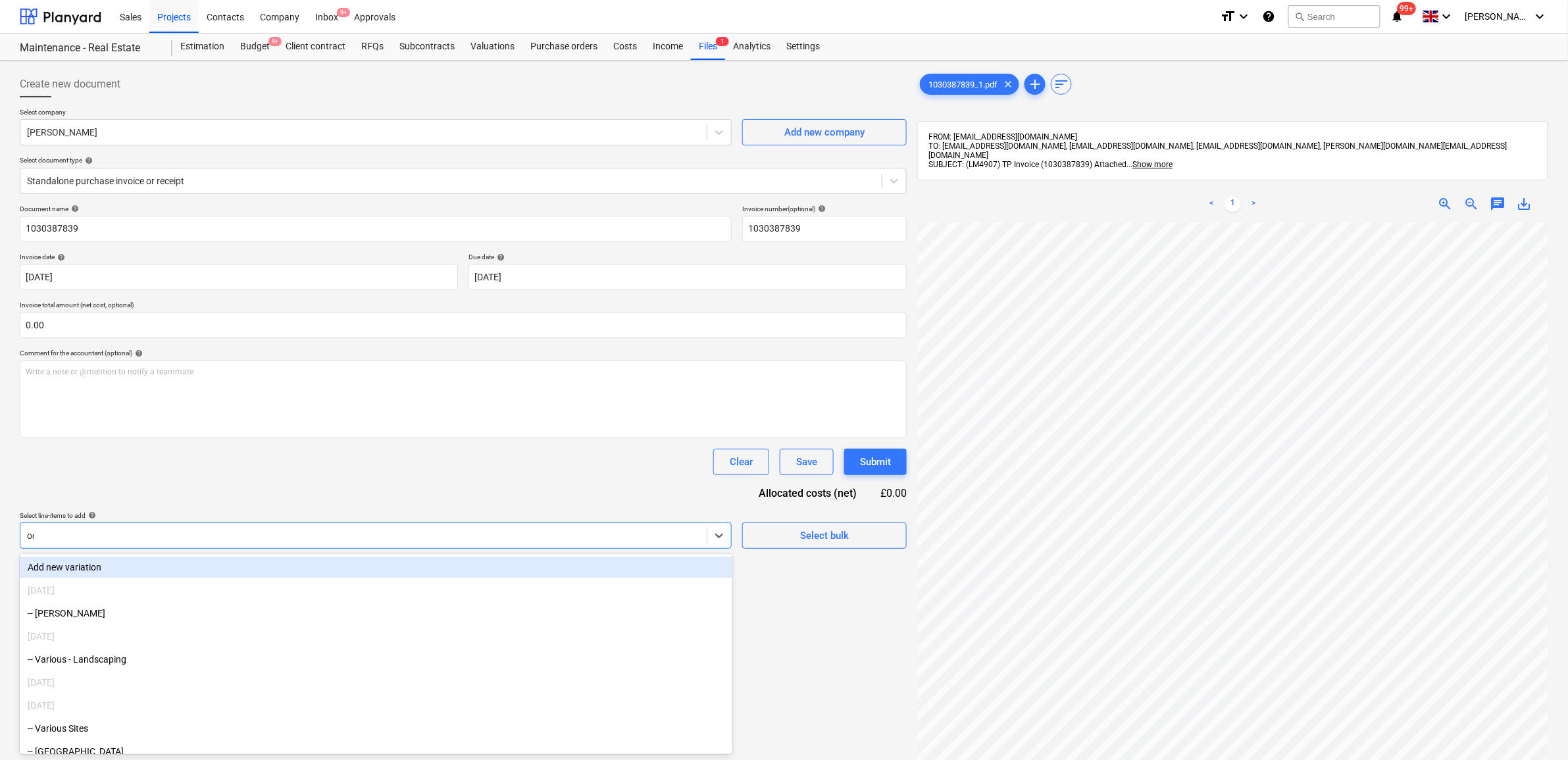
type input "oct"
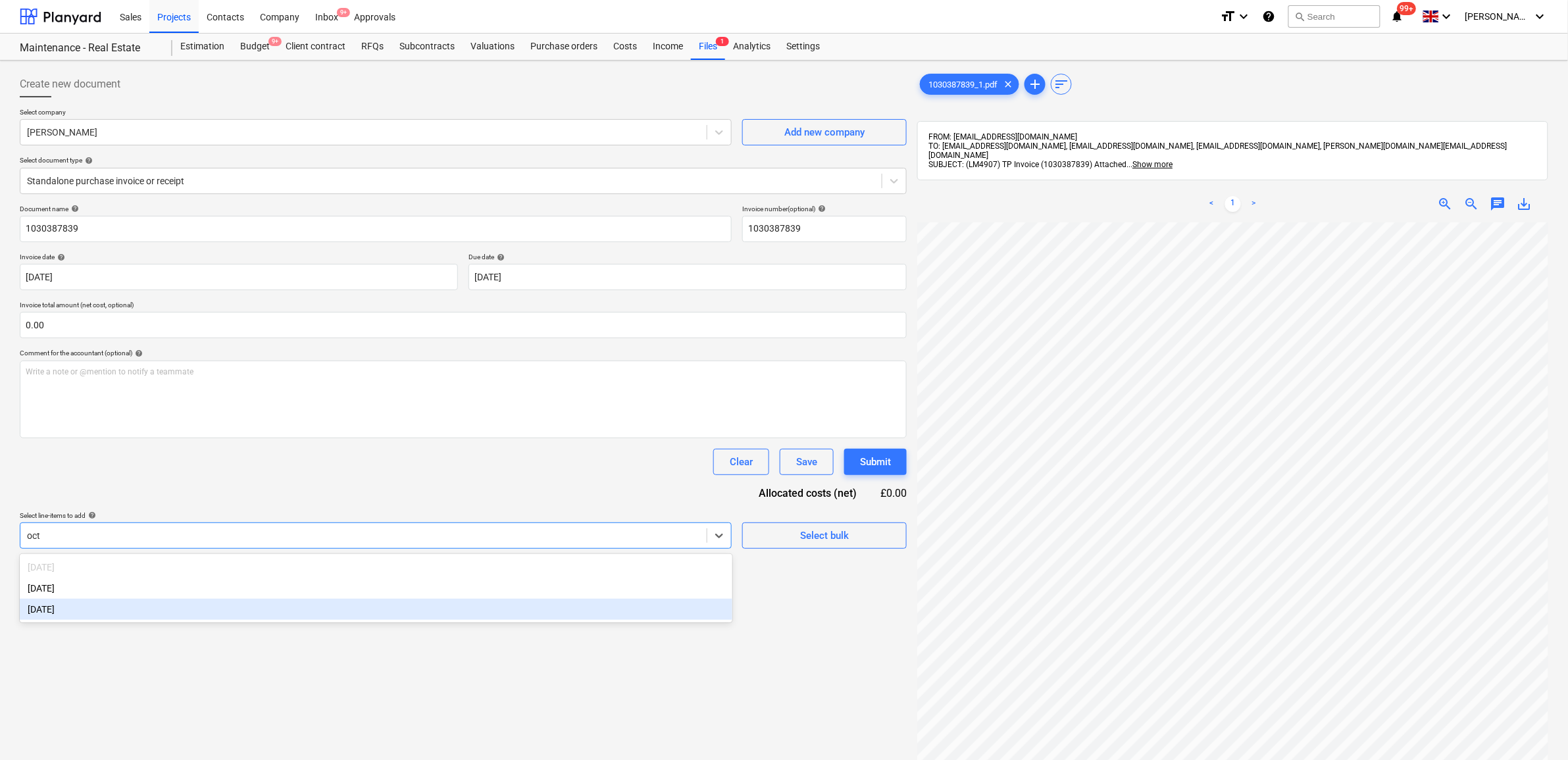
click at [280, 613] on div "[DATE]" at bounding box center [376, 609] width 713 height 21
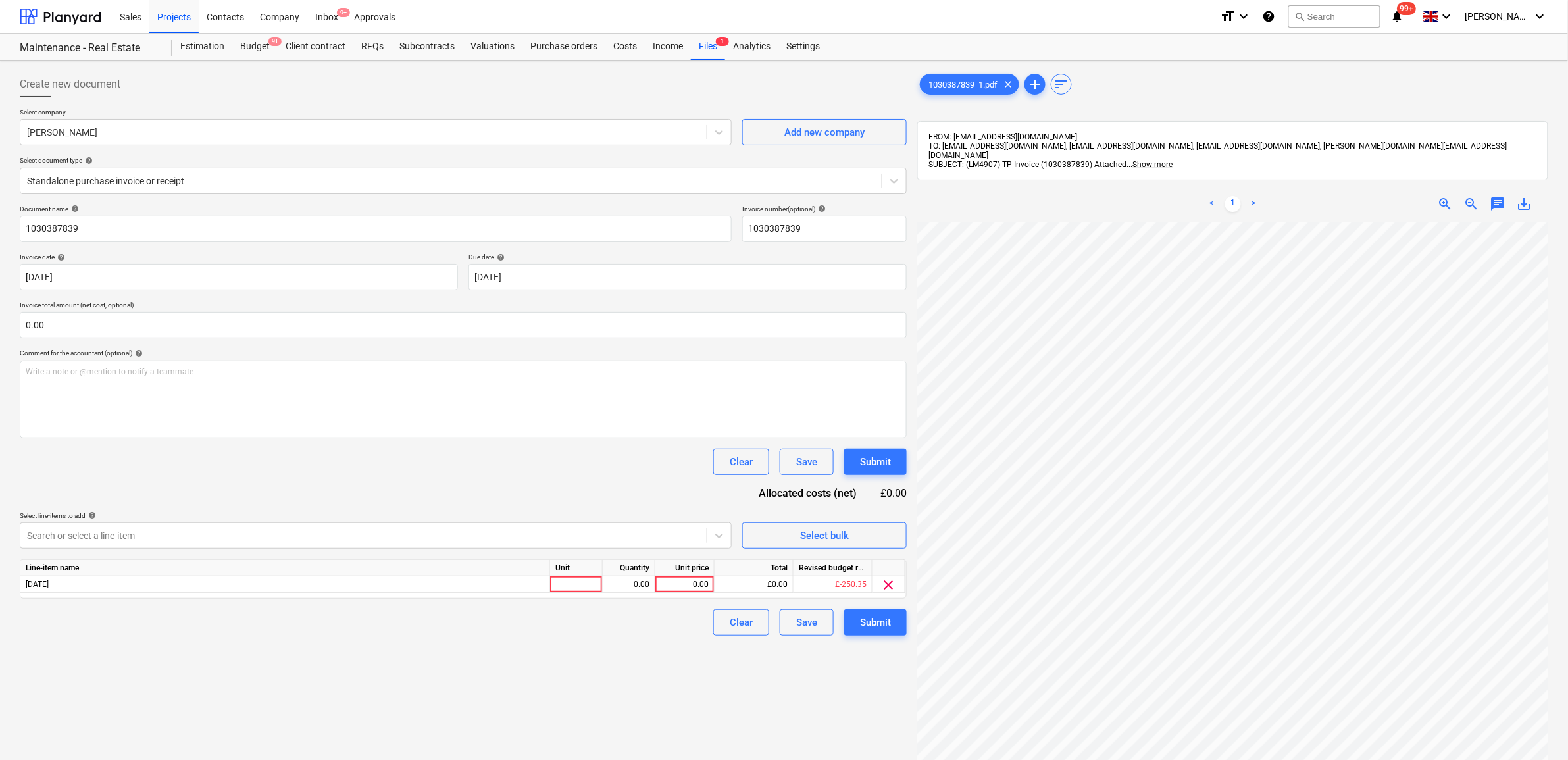
click at [344, 477] on div "Document name help 1030387839 Invoice number (optional) help 1030387839 Invoice…" at bounding box center [463, 420] width 887 height 431
click at [670, 583] on div "0.00" at bounding box center [685, 585] width 48 height 17
type input "59.21"
click at [637, 661] on div "Create new document Select company [PERSON_NAME] Add new company Select documen…" at bounding box center [463, 508] width 898 height 886
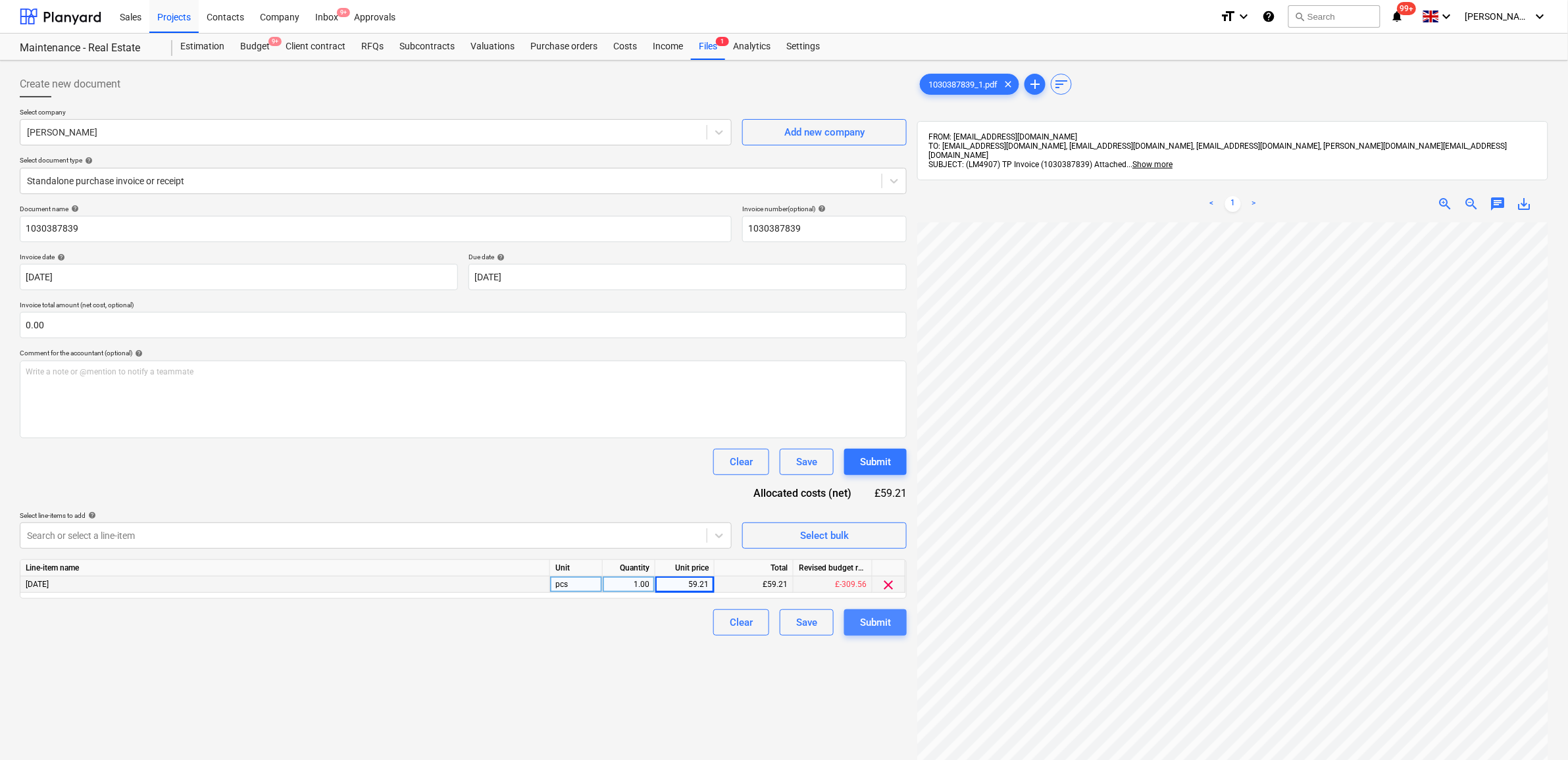
click at [860, 617] on div "Submit" at bounding box center [875, 622] width 31 height 17
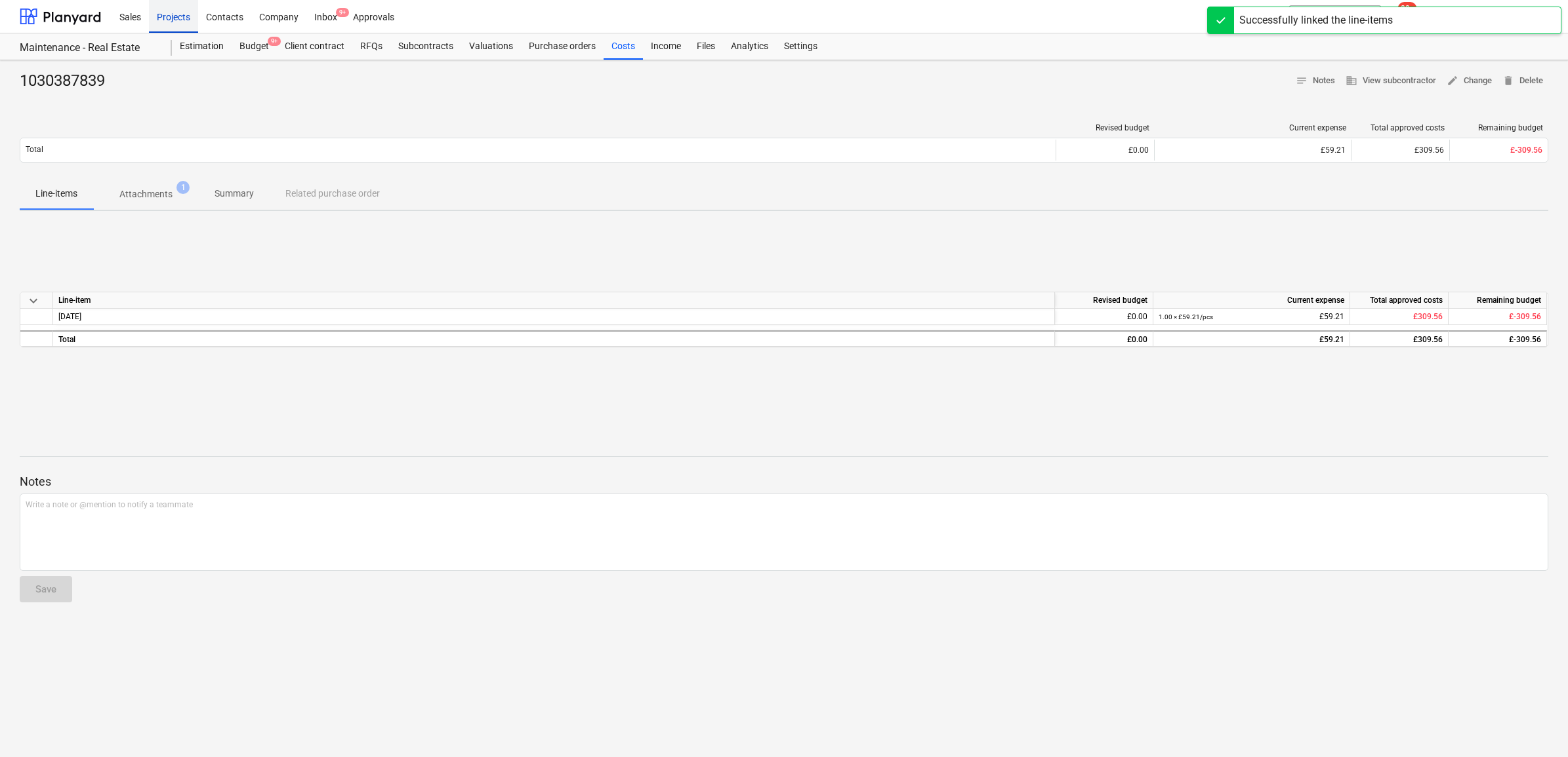
click at [185, 18] on div "Projects" at bounding box center [173, 16] width 49 height 33
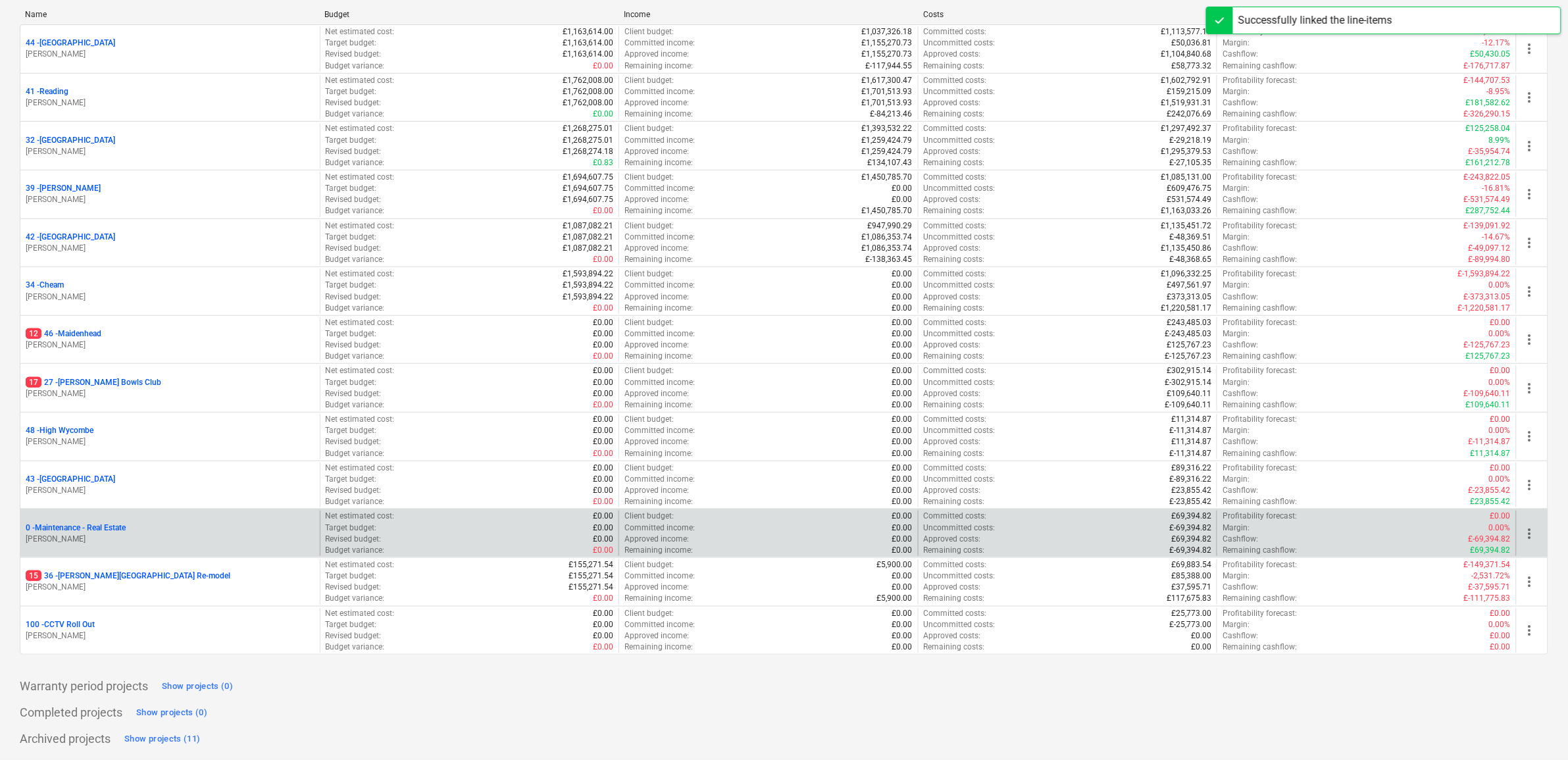
scroll to position [191, 0]
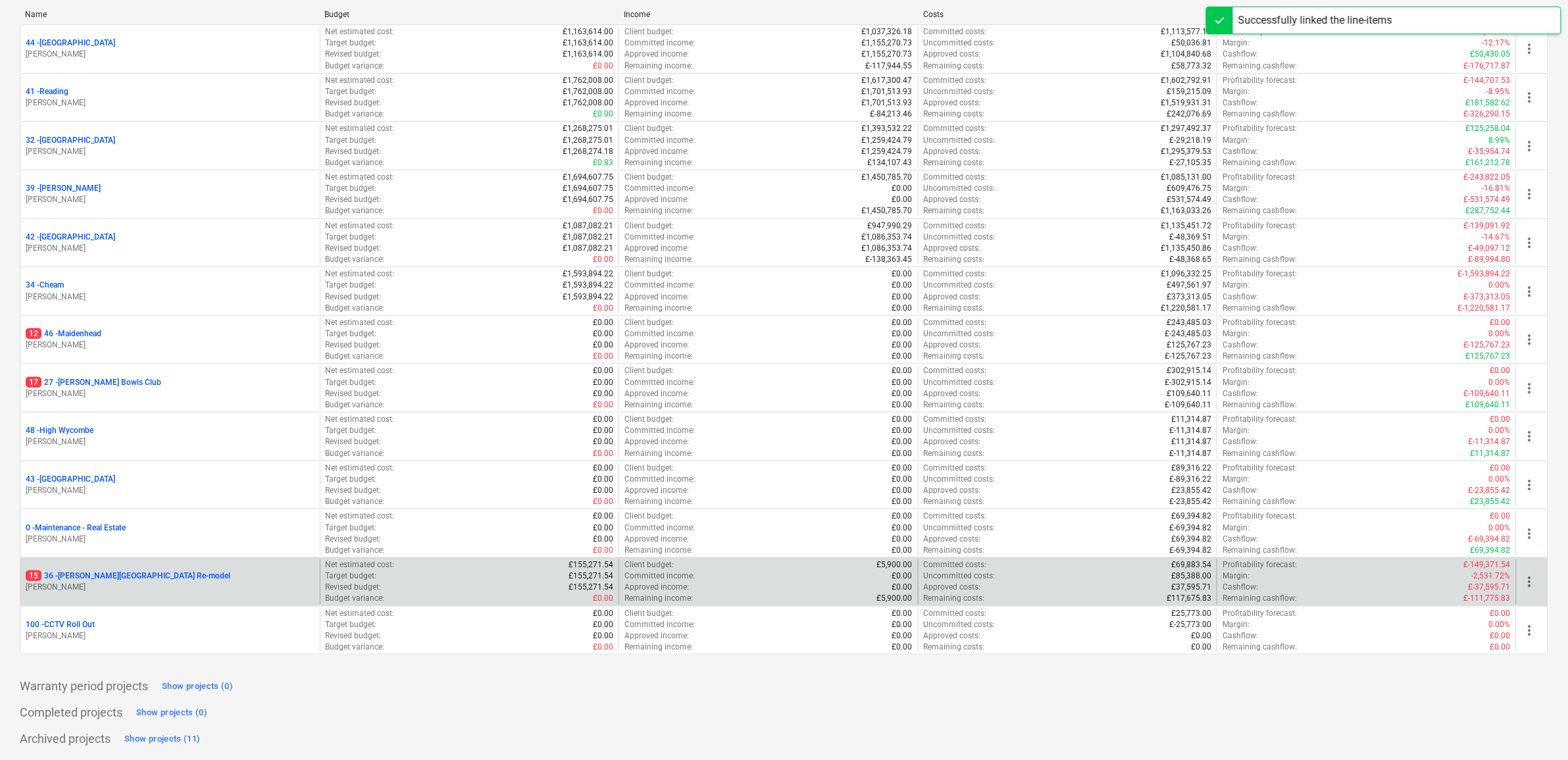
click at [131, 576] on p "15 36 - [PERSON_NAME][GEOGRAPHIC_DATA] Re-model" at bounding box center [128, 575] width 205 height 11
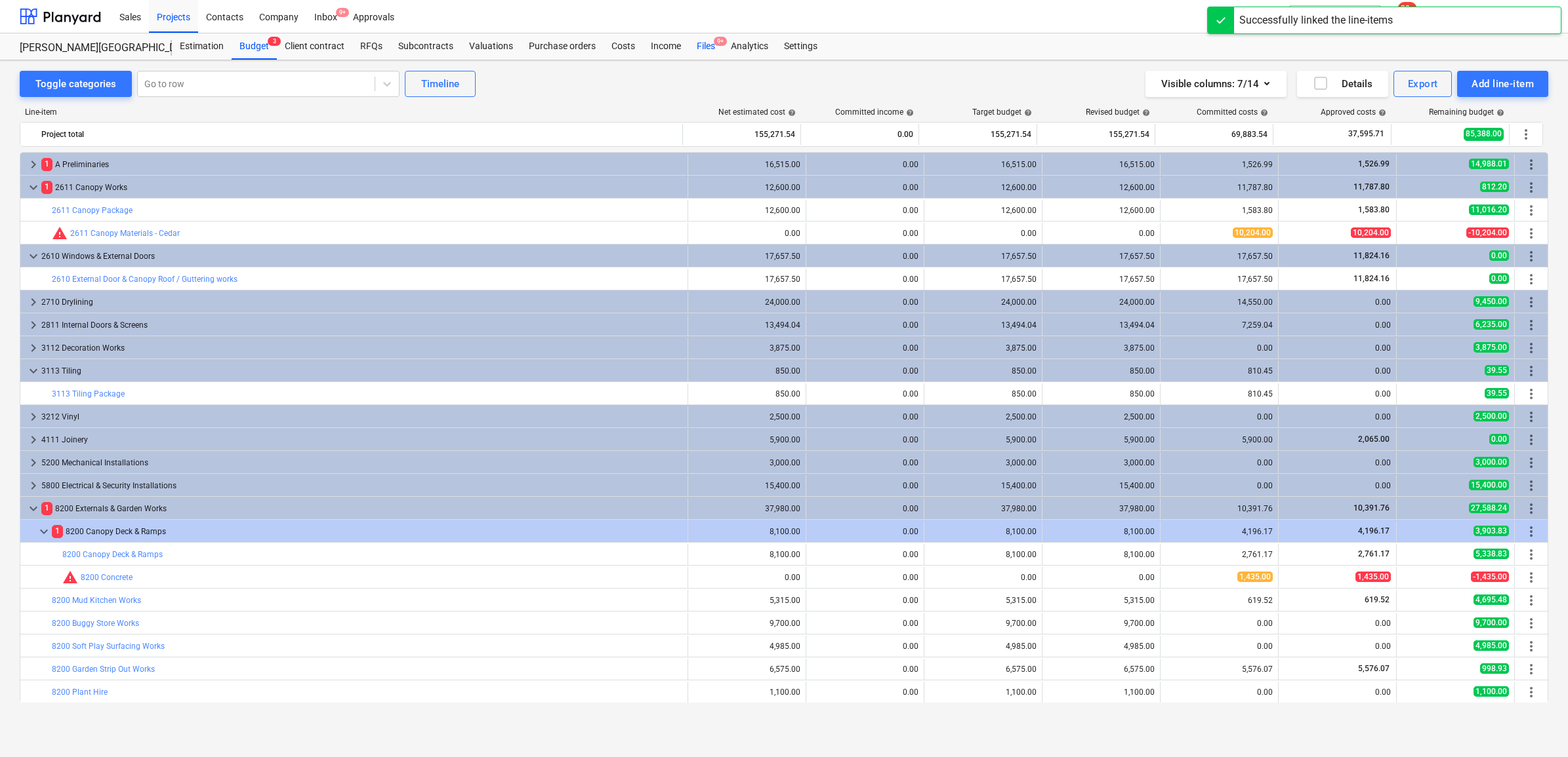
click at [705, 46] on div "Files 9+" at bounding box center [705, 46] width 34 height 27
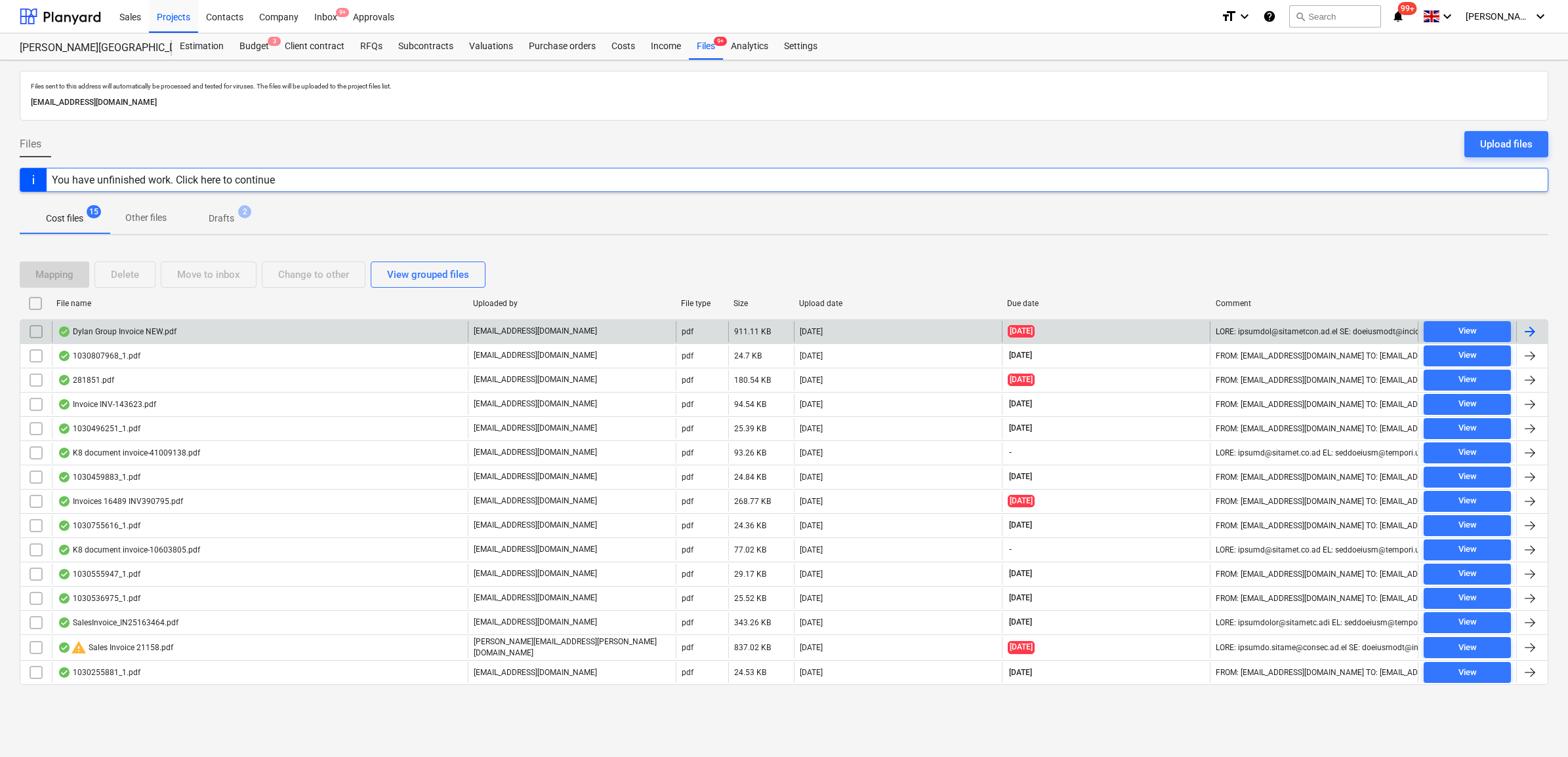
click at [1527, 335] on div at bounding box center [1529, 331] width 16 height 16
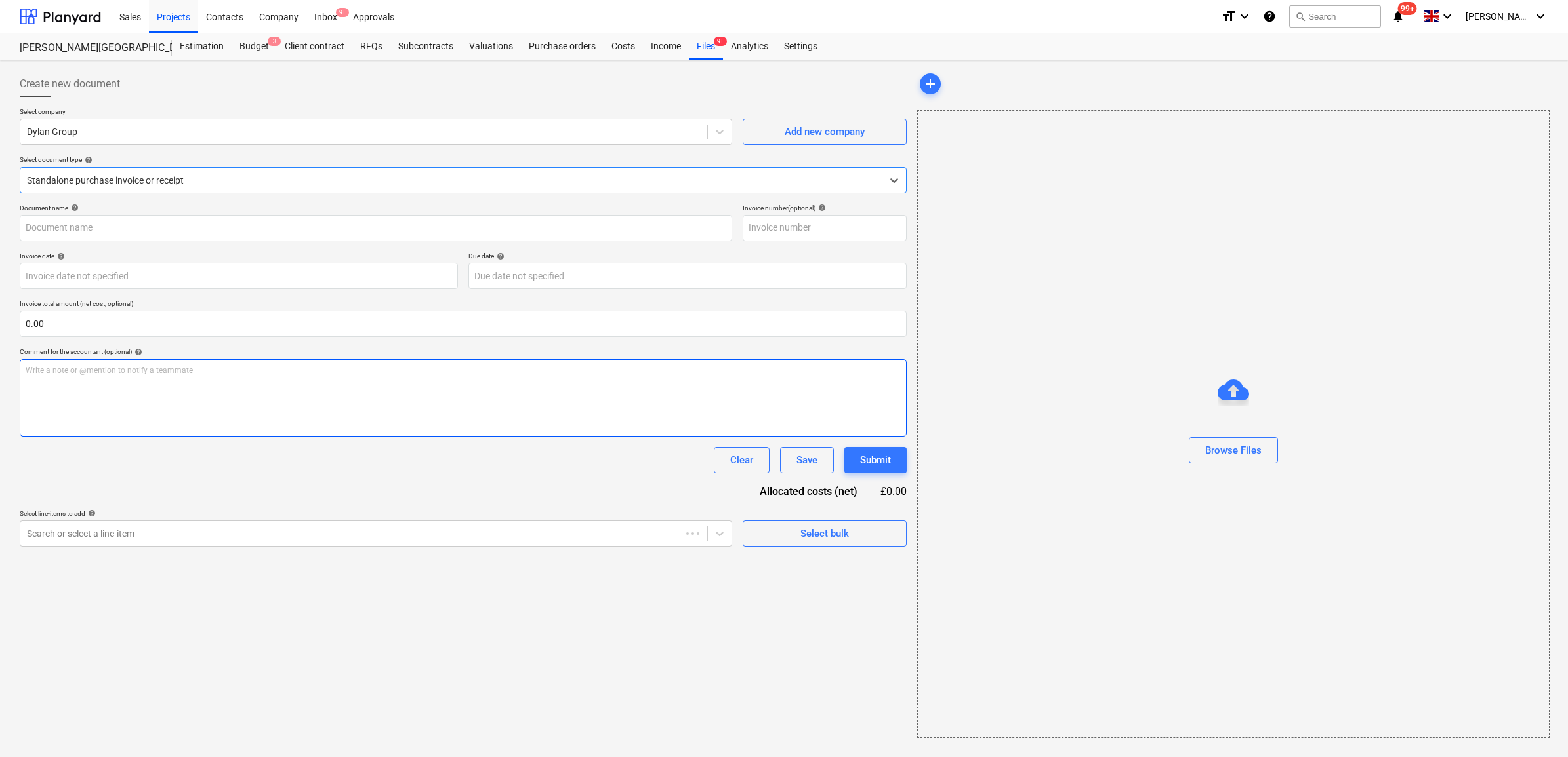
type input "9226"
type input "[DATE]"
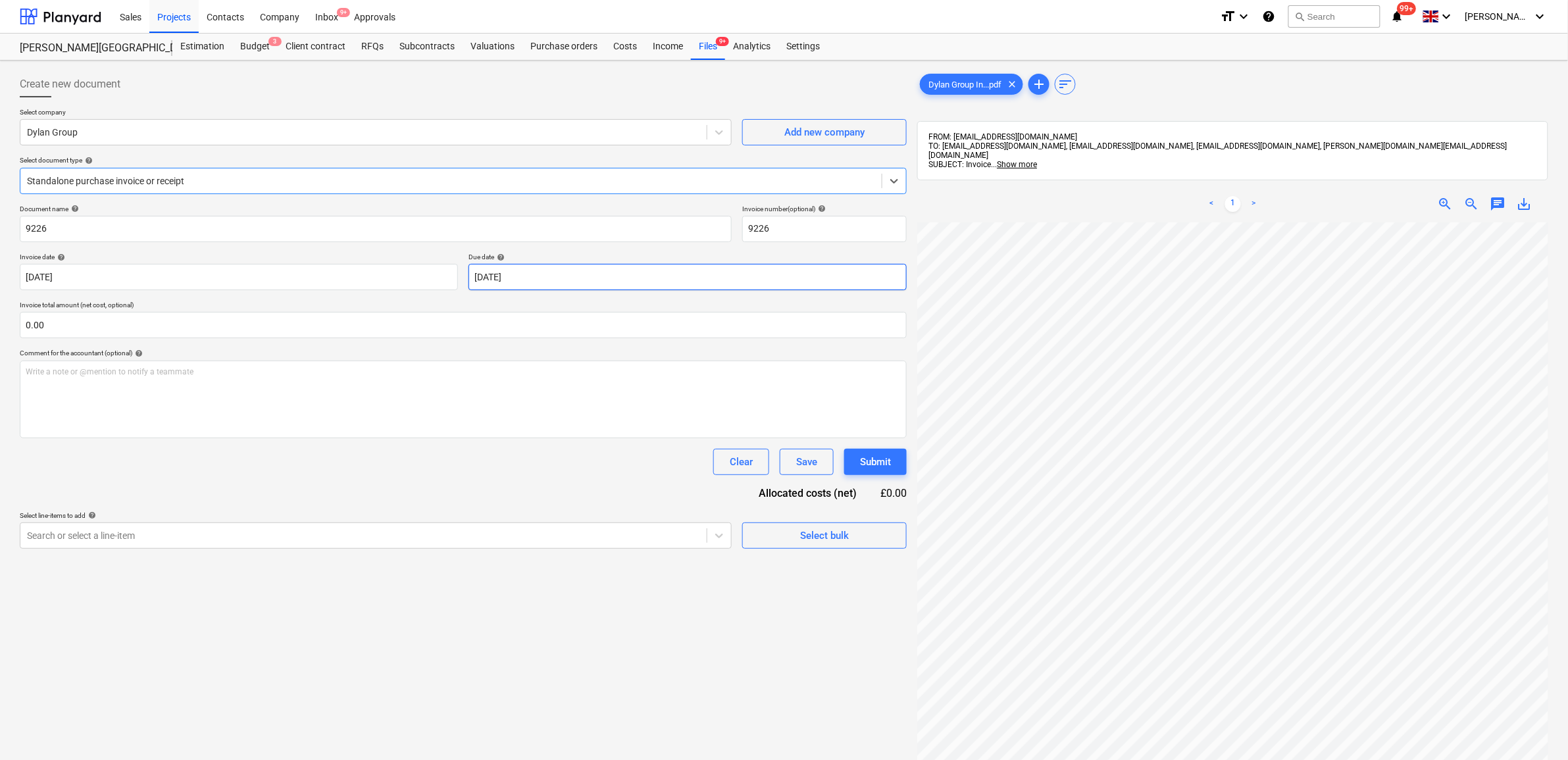
click at [645, 269] on body "Sales Projects Contacts Company Inbox 9+ Approvals format_size keyboard_arrow_d…" at bounding box center [784, 380] width 1568 height 760
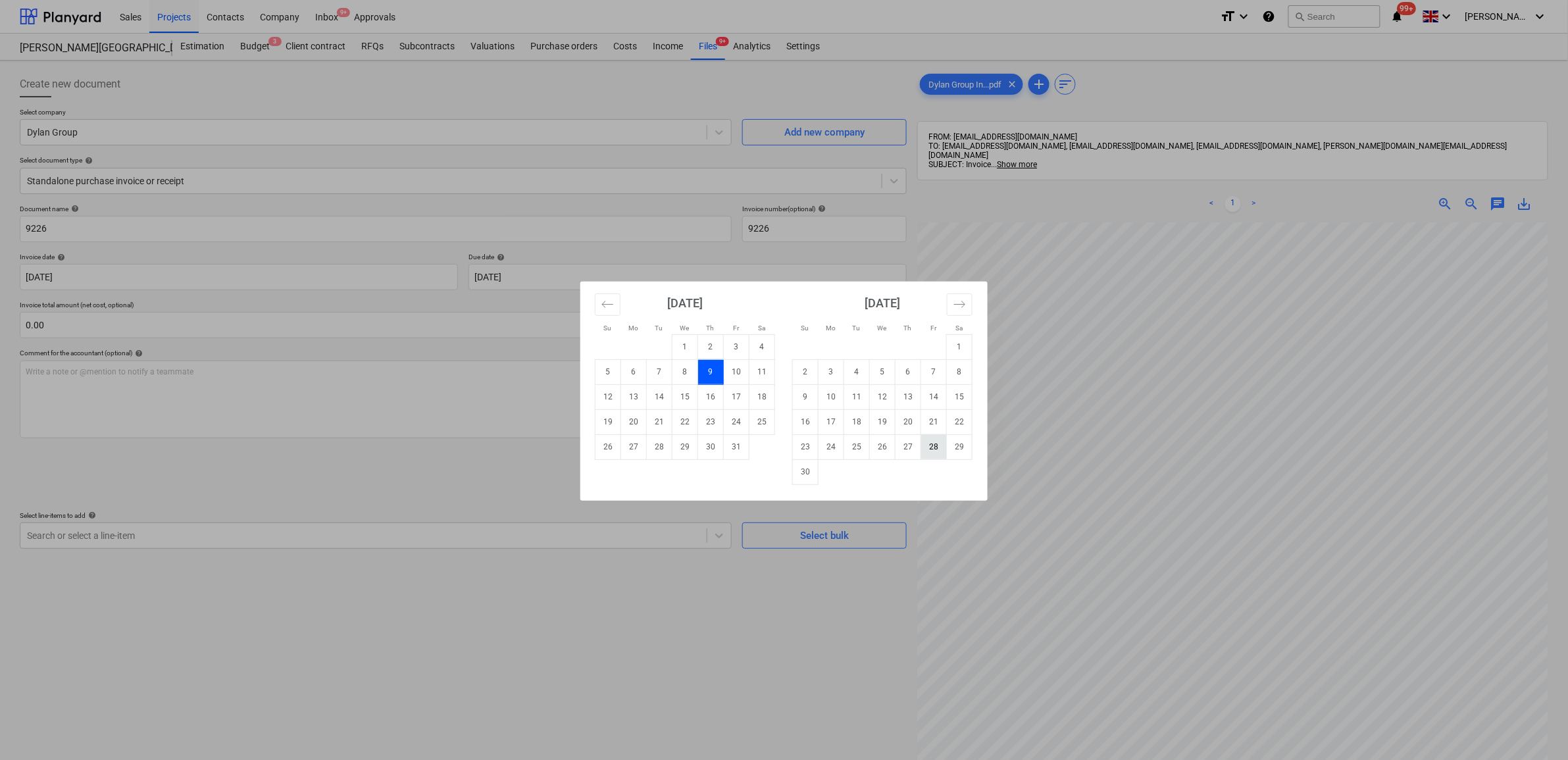
click at [933, 447] on td "28" at bounding box center [934, 447] width 26 height 25
type input "[DATE]"
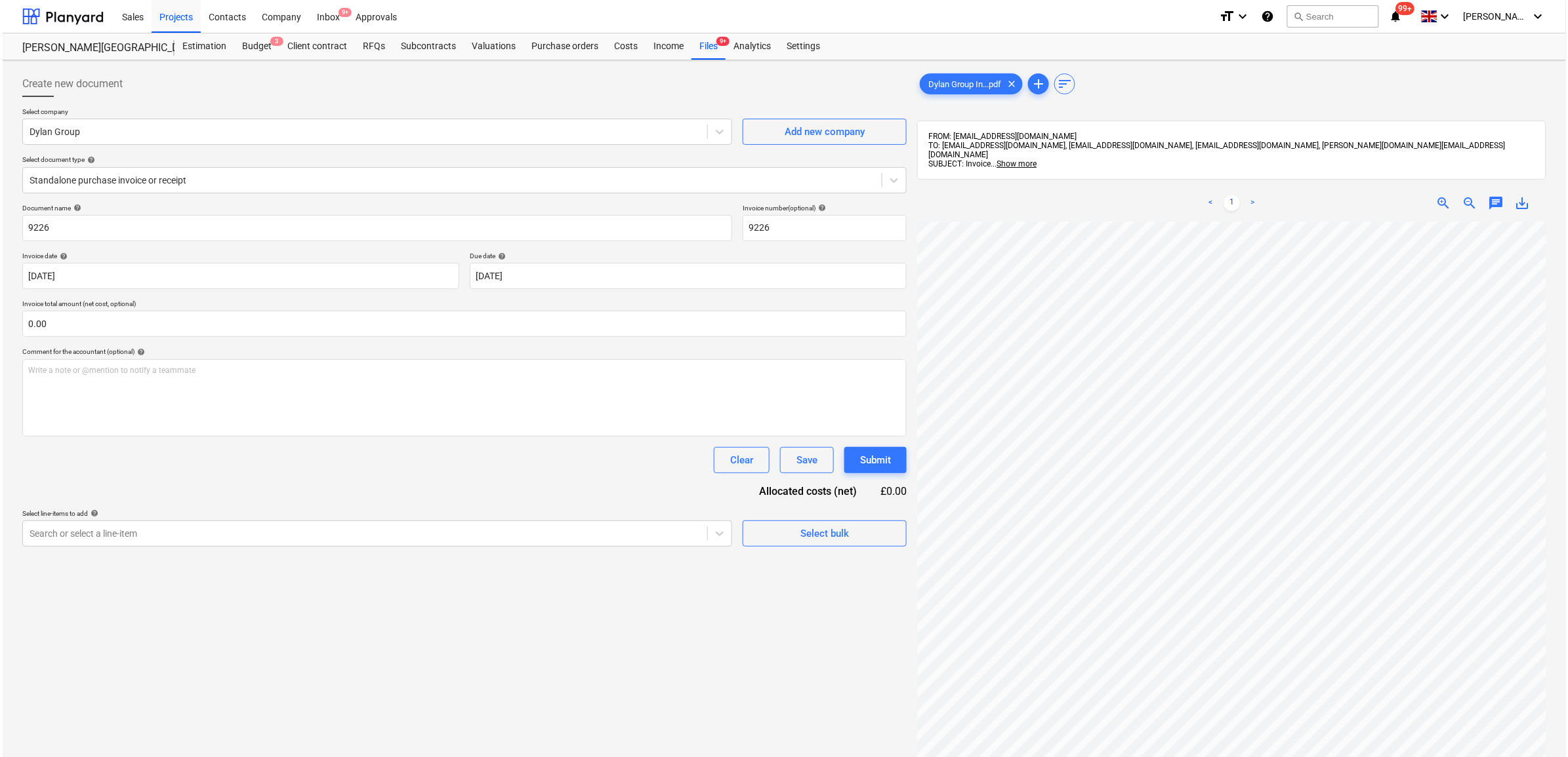
scroll to position [254, 56]
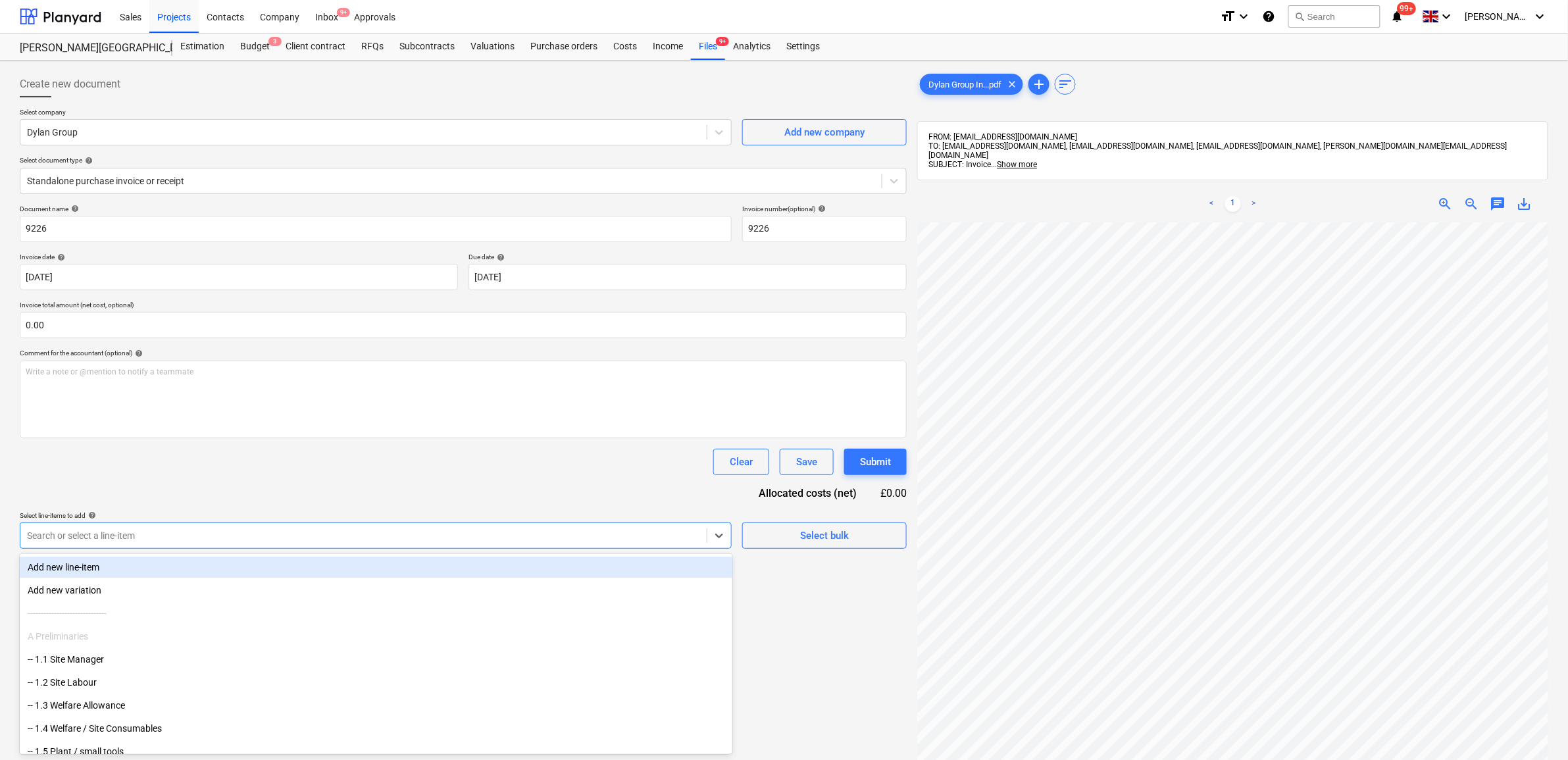
click at [582, 527] on div "Search or select a line-item" at bounding box center [363, 535] width 686 height 18
type input "mud"
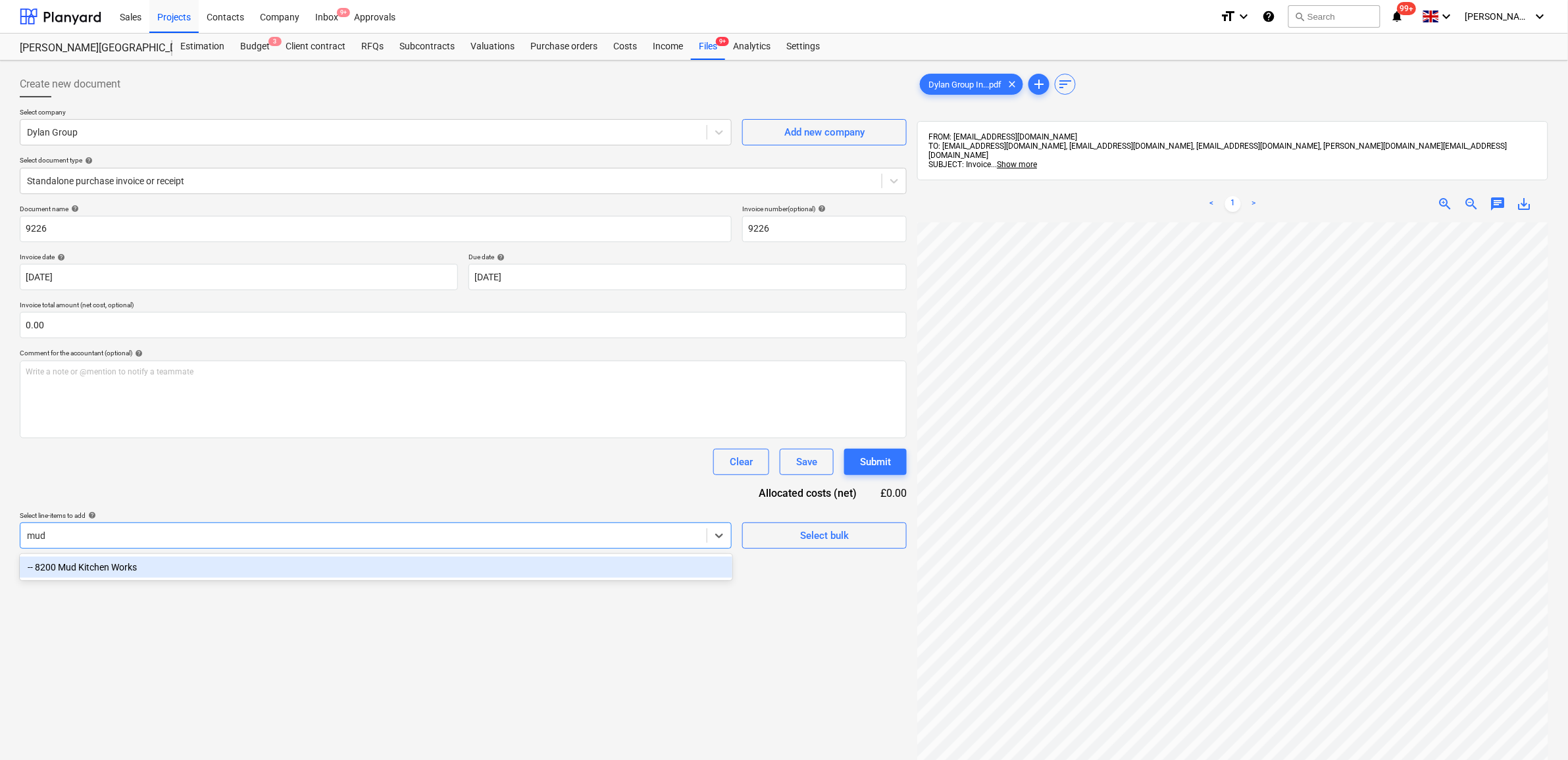
click at [573, 568] on div "-- 8200 Mud Kitchen Works" at bounding box center [376, 567] width 713 height 21
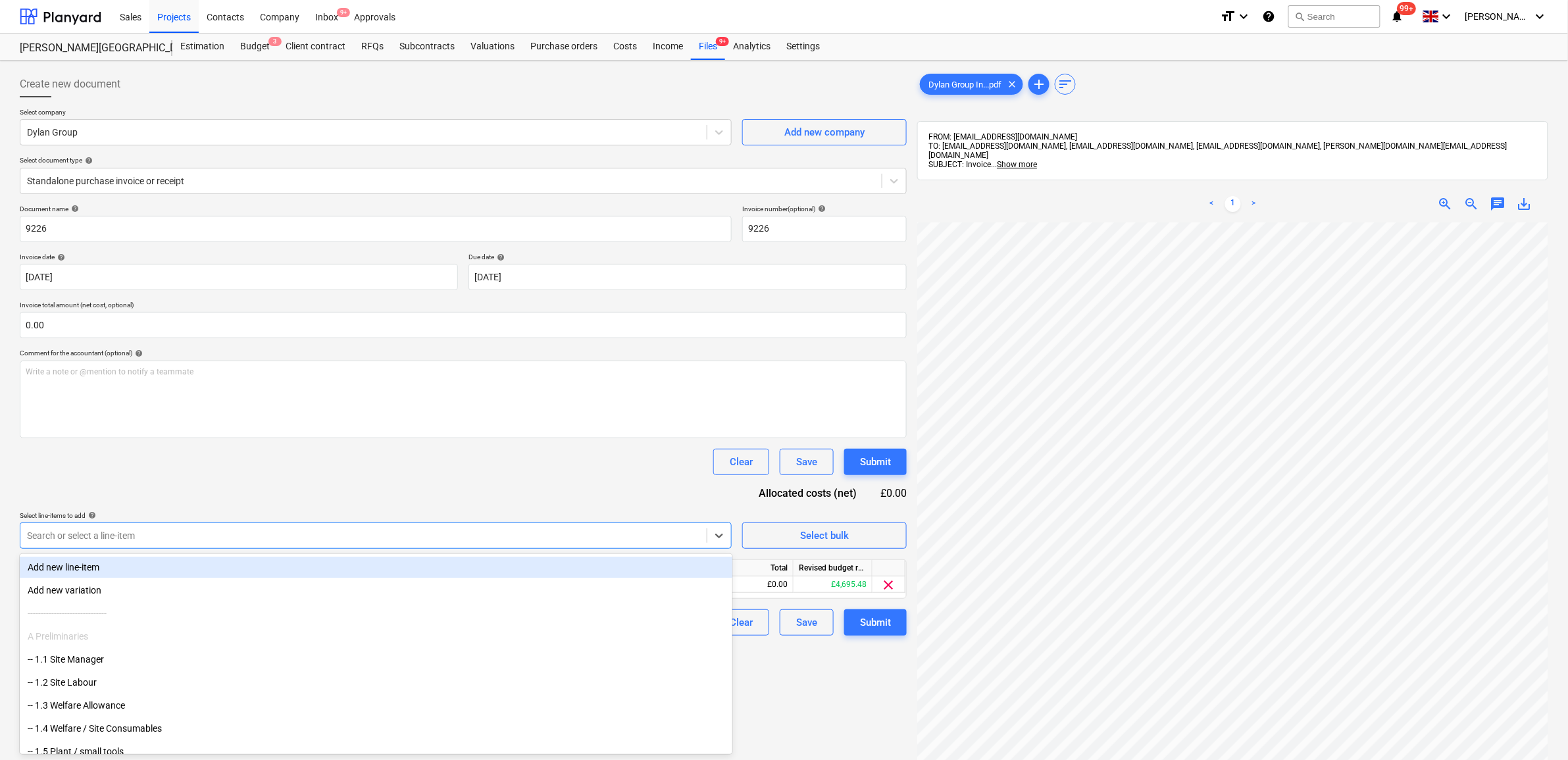
click at [567, 465] on div "Clear Save Submit" at bounding box center [463, 462] width 887 height 27
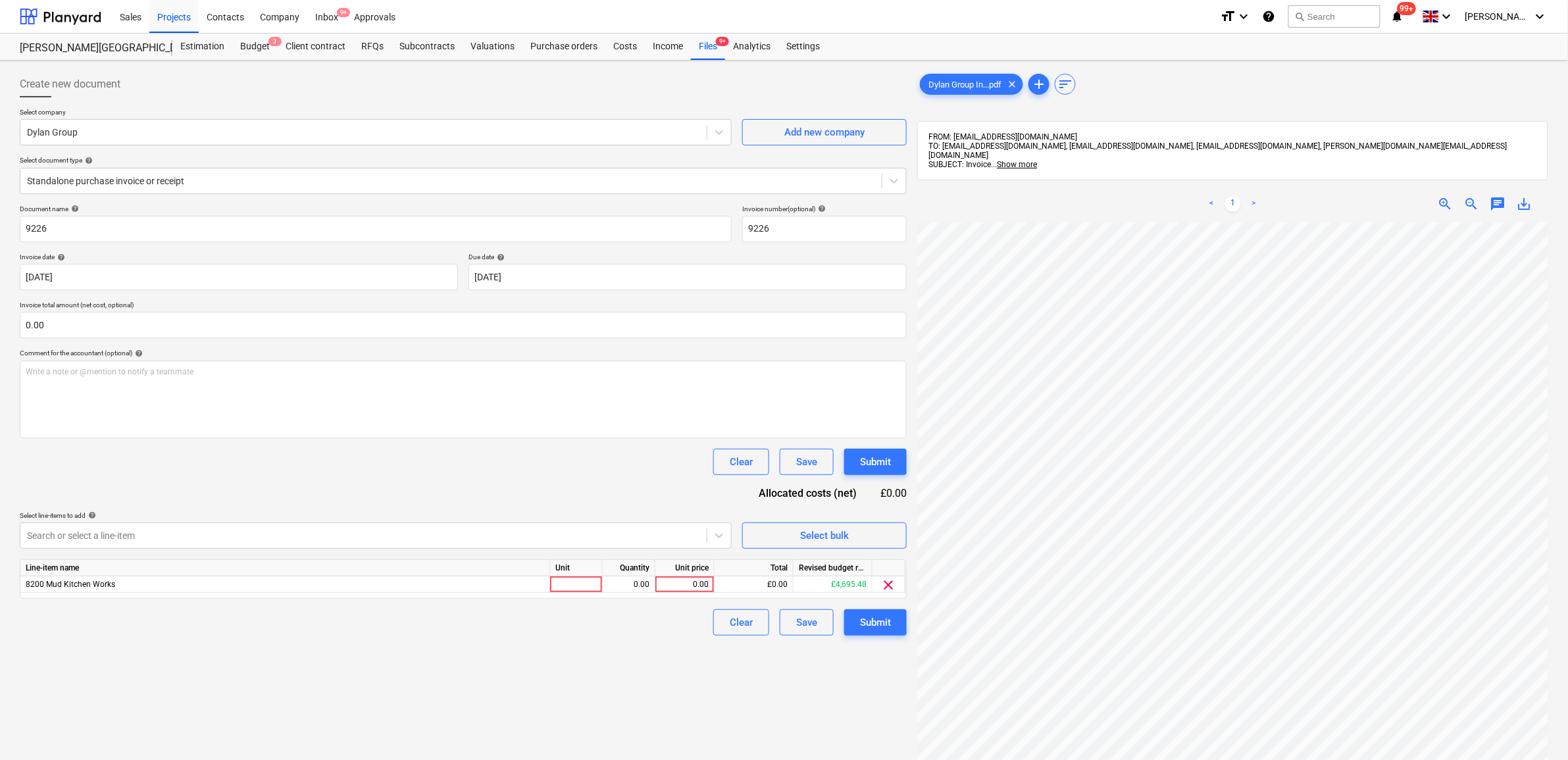
click at [693, 575] on div "Unit price" at bounding box center [684, 569] width 59 height 17
click at [694, 580] on div "0.00" at bounding box center [685, 585] width 48 height 17
type input "3353.8"
click at [661, 664] on div "Create new document Select company Dylan Group Add new company Select document …" at bounding box center [463, 508] width 898 height 886
click at [877, 624] on div "Submit" at bounding box center [875, 622] width 31 height 17
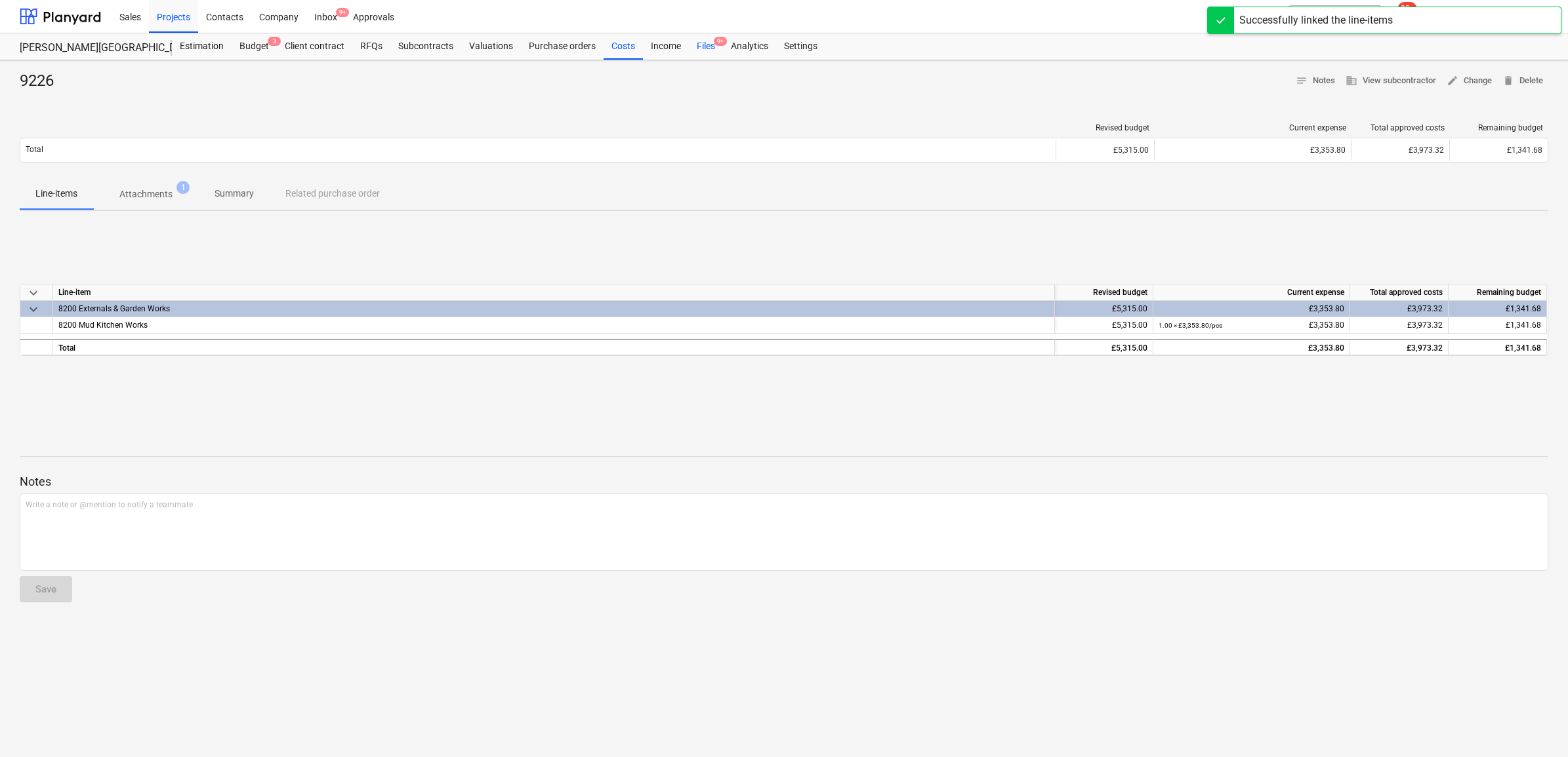
click at [704, 49] on div "Files 9+" at bounding box center [705, 46] width 34 height 27
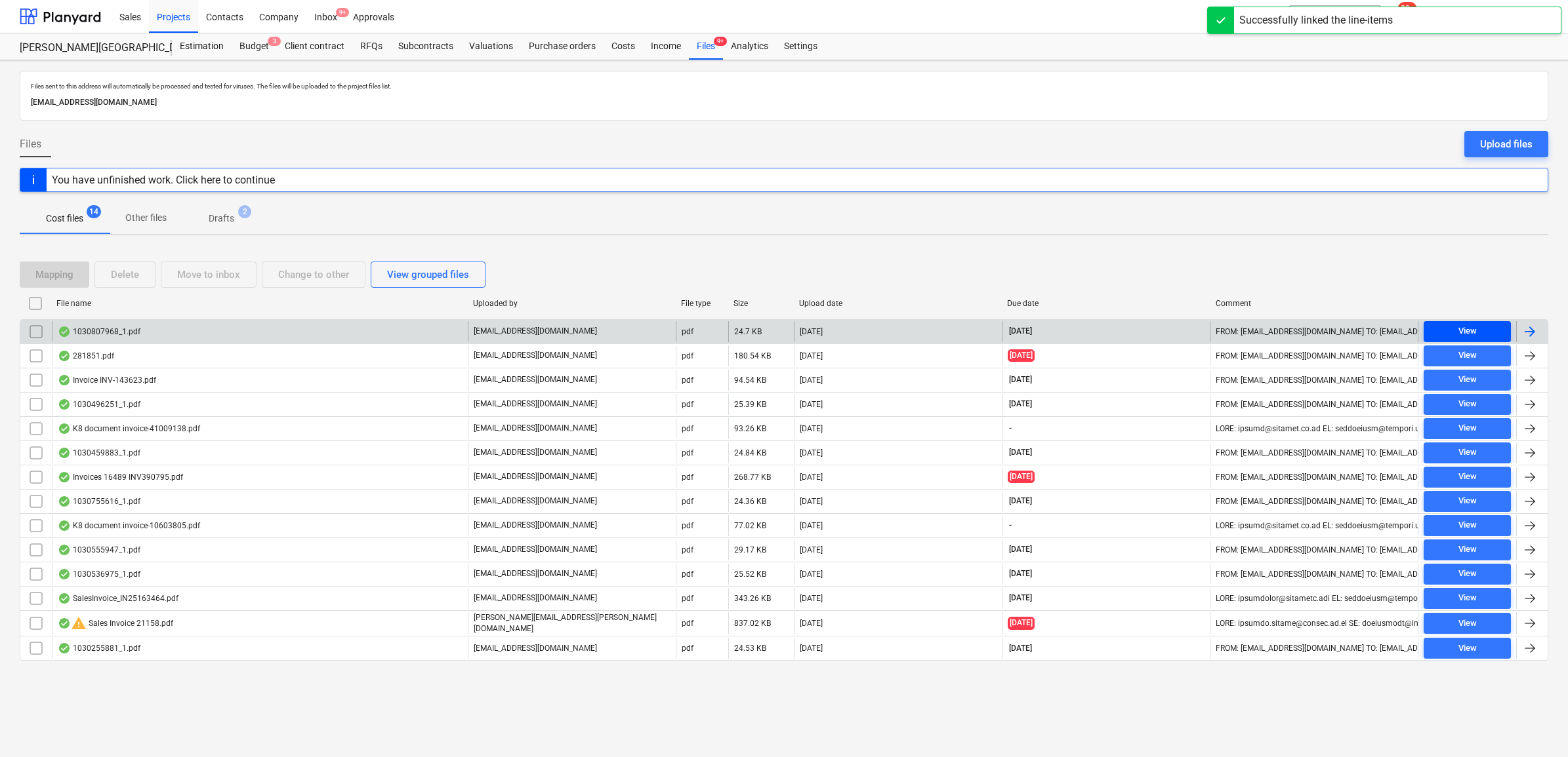
drag, startPoint x: 1461, startPoint y: 321, endPoint x: 1459, endPoint y: 328, distance: 7.3
click at [1461, 322] on div "**********" at bounding box center [784, 330] width 1528 height 24
click at [1469, 329] on div "View" at bounding box center [1467, 331] width 18 height 15
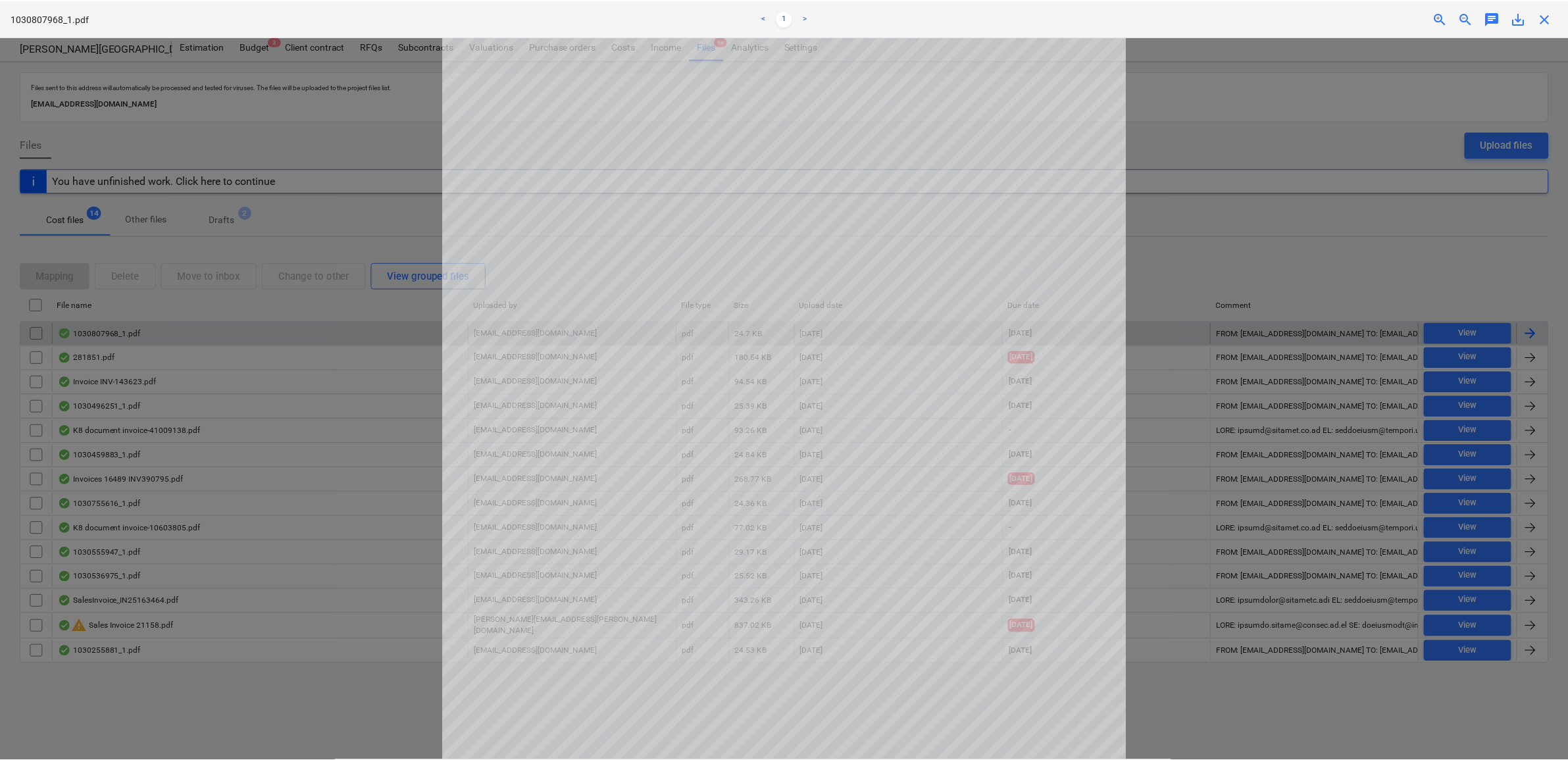
scroll to position [82, 0]
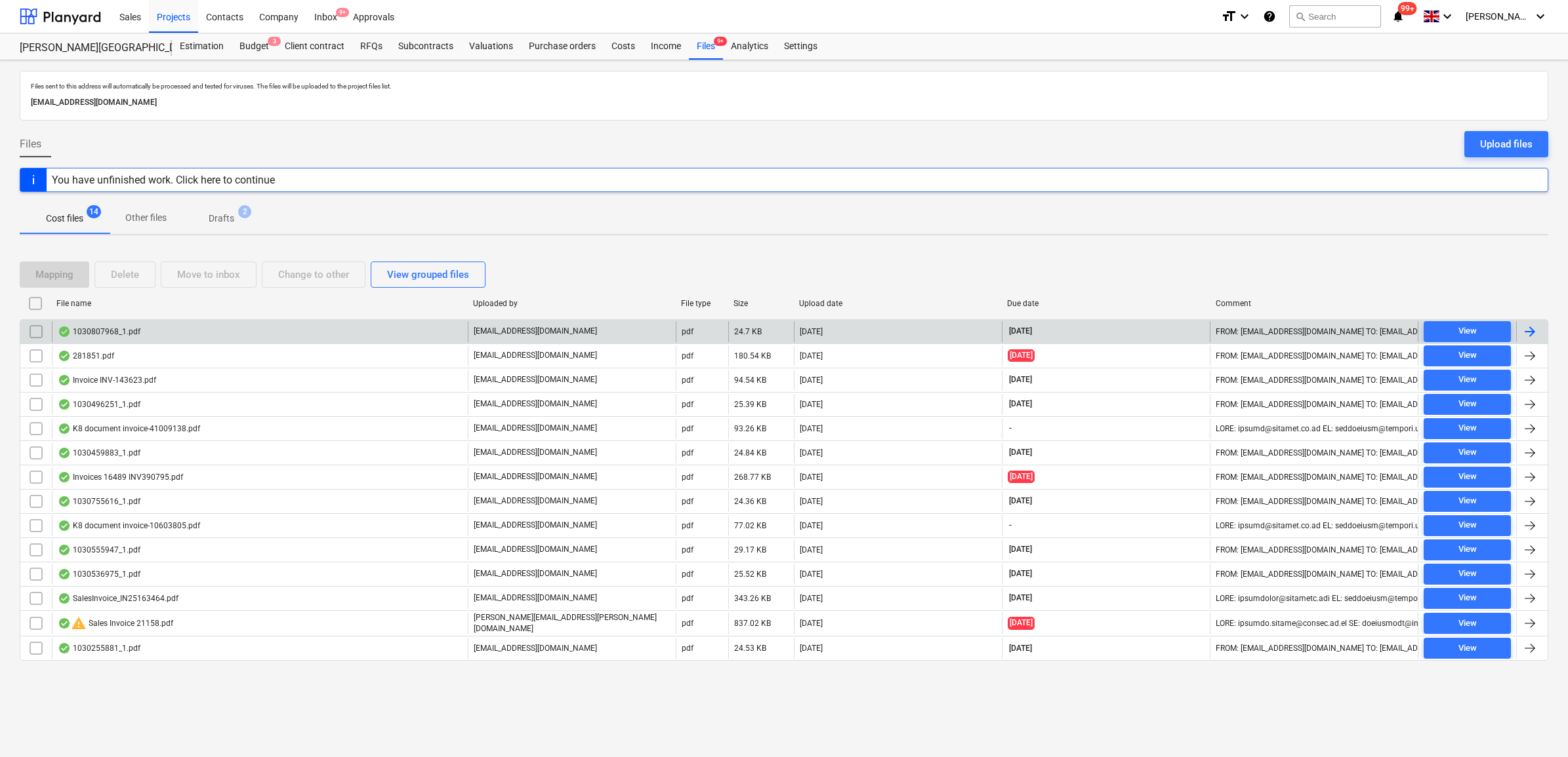
click at [1532, 332] on div at bounding box center [1529, 331] width 16 height 16
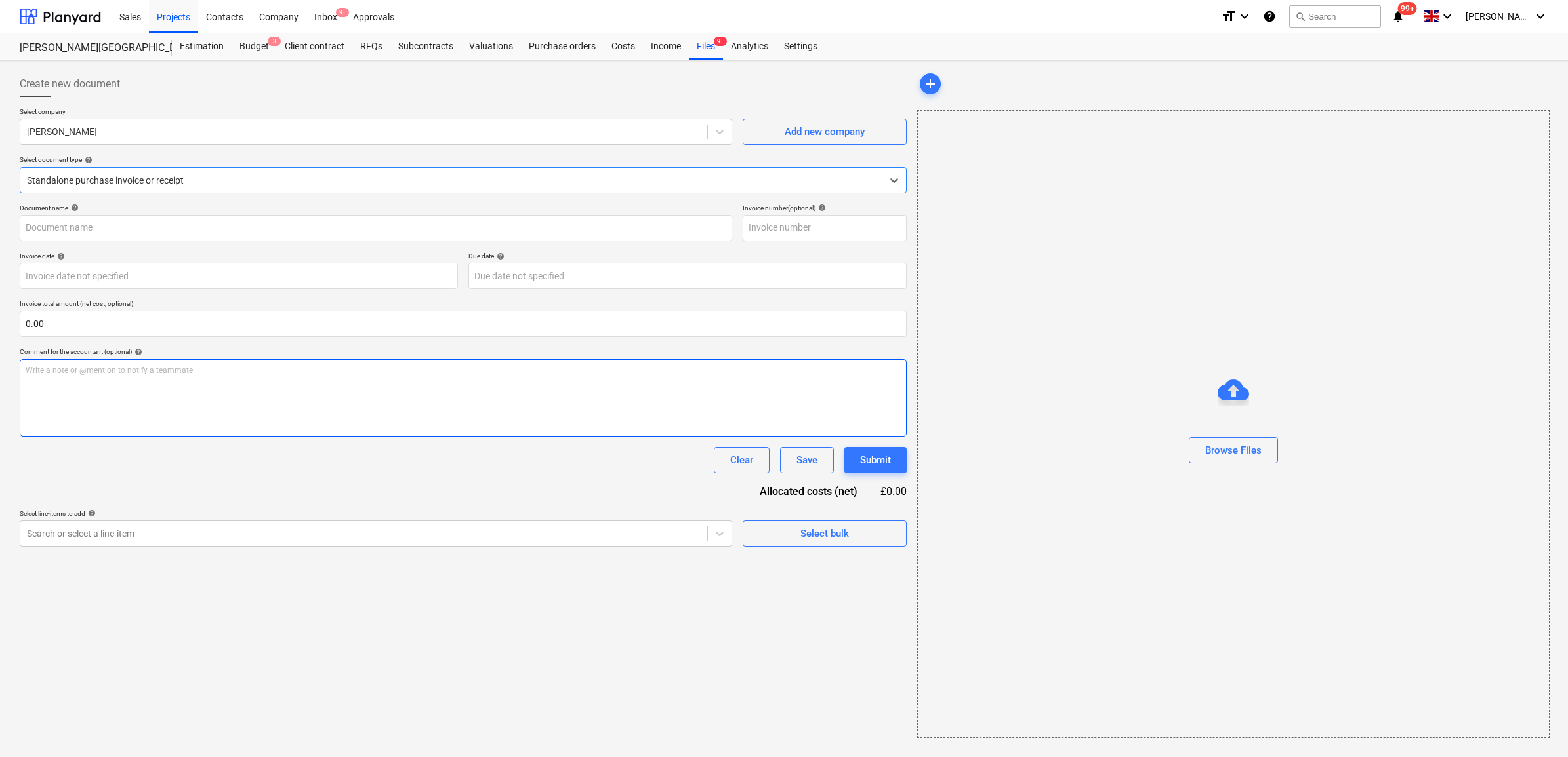
type input "1030807968"
type input "[DATE]"
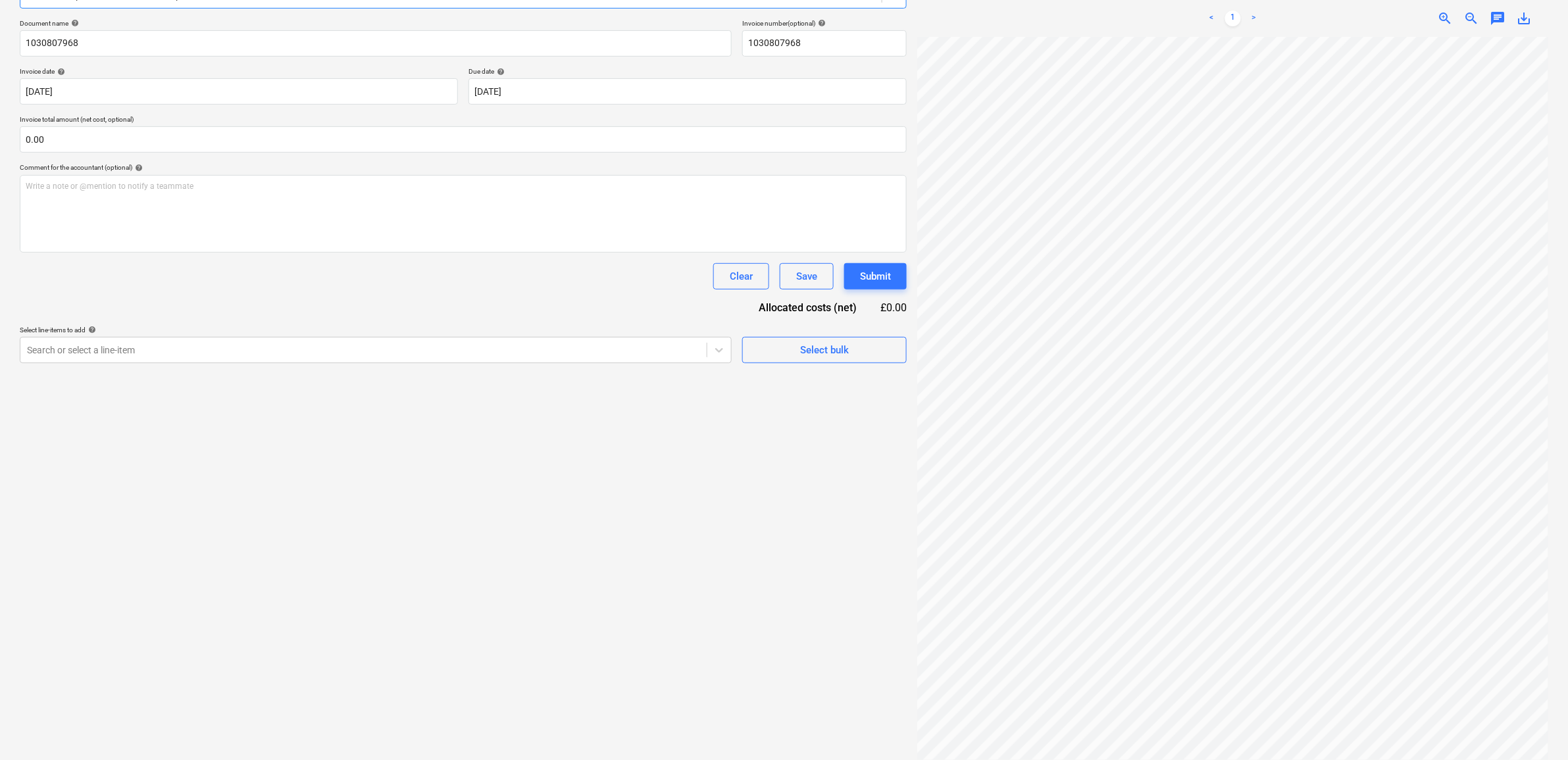
scroll to position [186, 0]
click at [382, 352] on div at bounding box center [363, 349] width 673 height 13
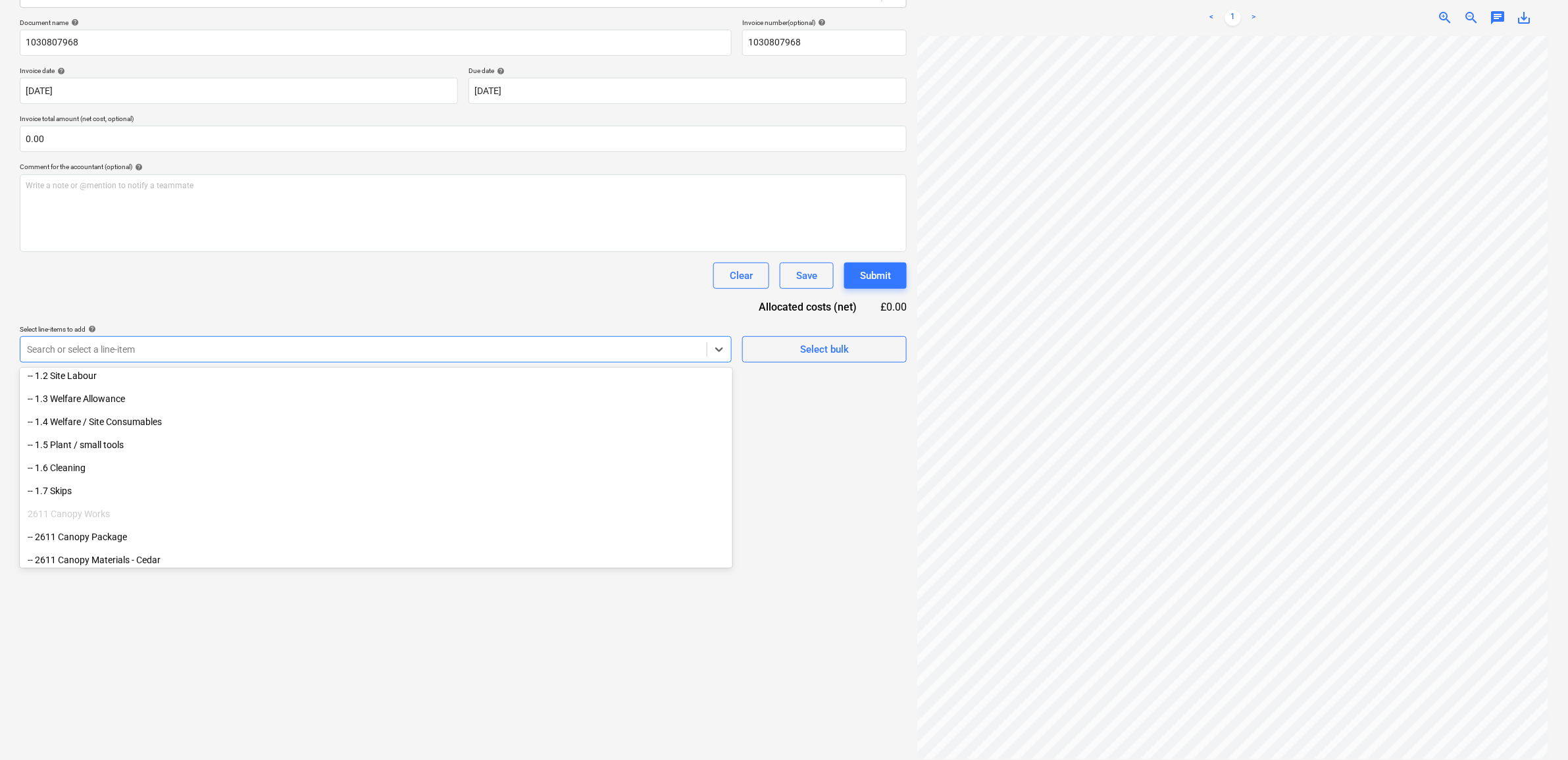
scroll to position [82, 0]
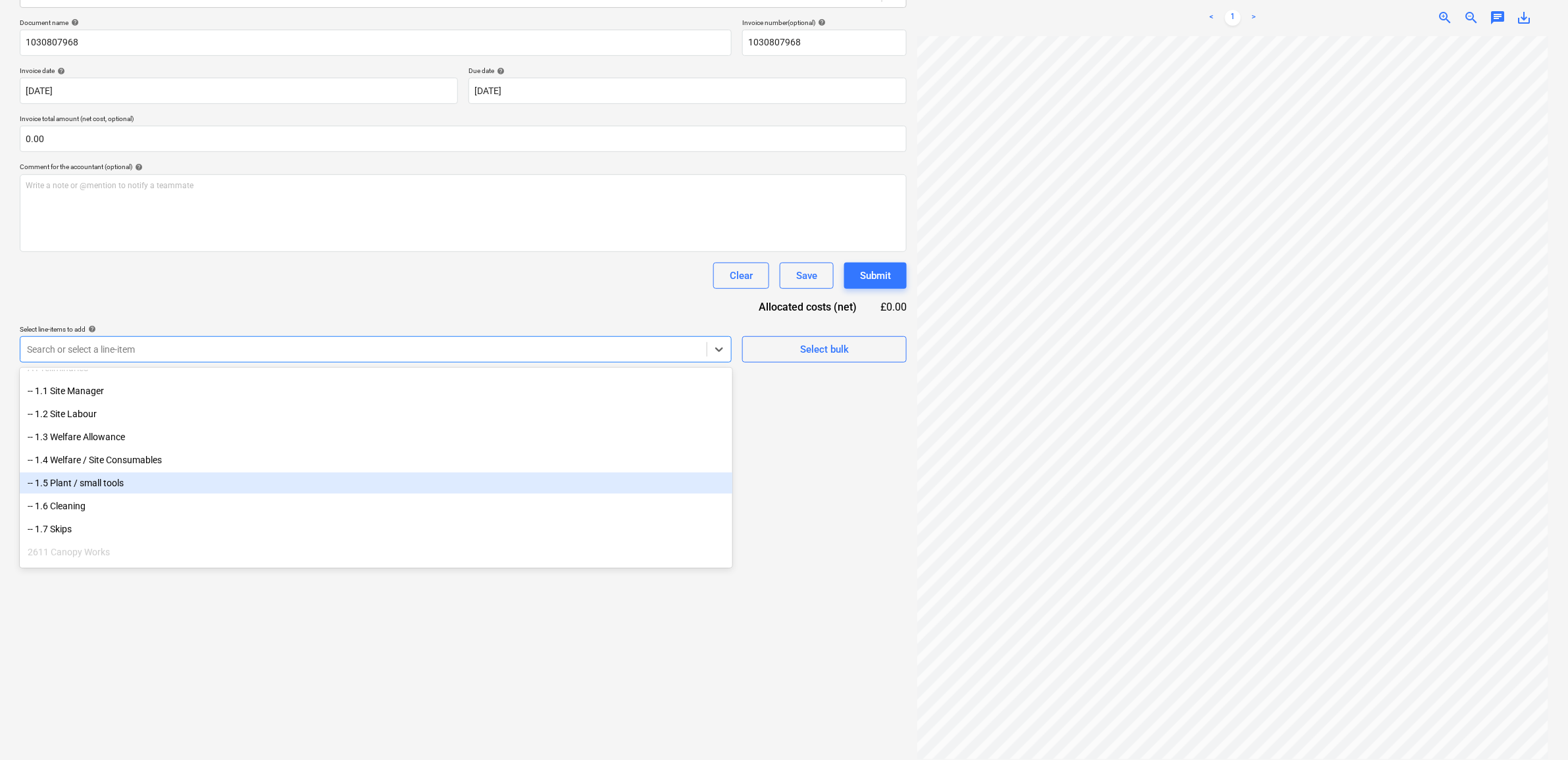
click at [200, 481] on div "-- 1.5 Plant / small tools" at bounding box center [376, 482] width 713 height 21
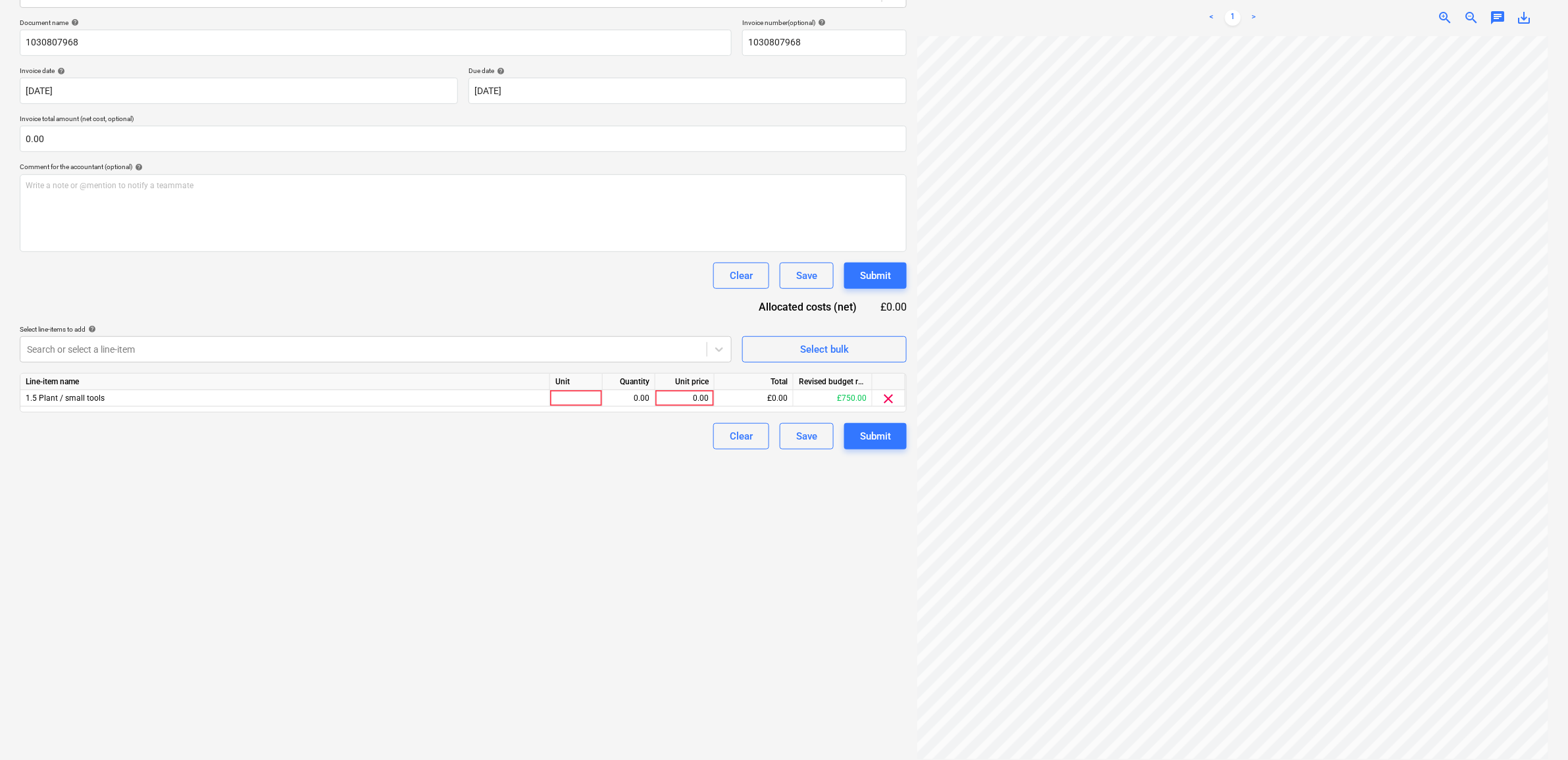
drag, startPoint x: 629, startPoint y: 671, endPoint x: 636, endPoint y: 668, distance: 7.6
click at [632, 669] on div "Create new document Select company [PERSON_NAME] Add new company Select documen…" at bounding box center [463, 322] width 898 height 886
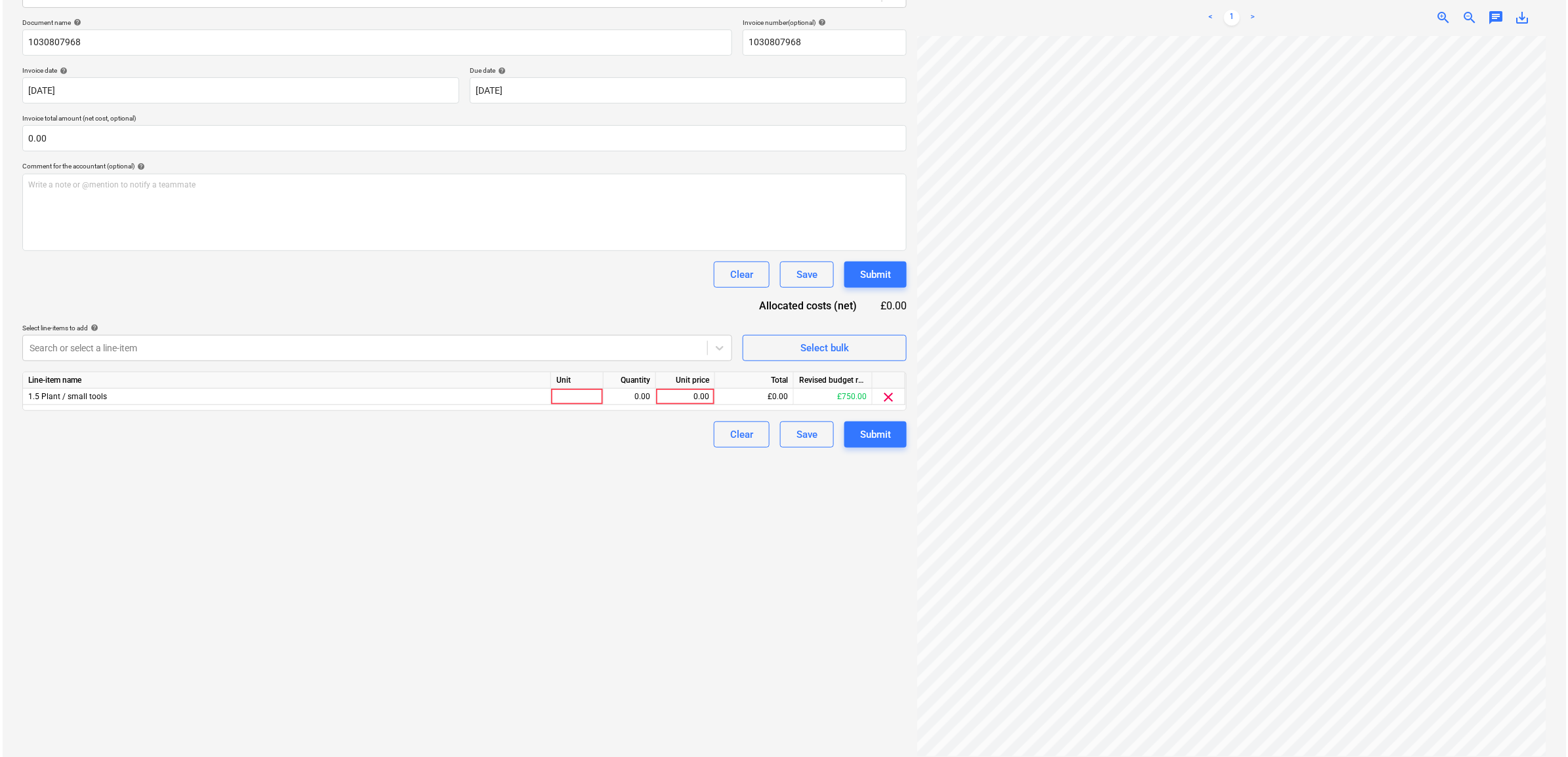
scroll to position [74, 60]
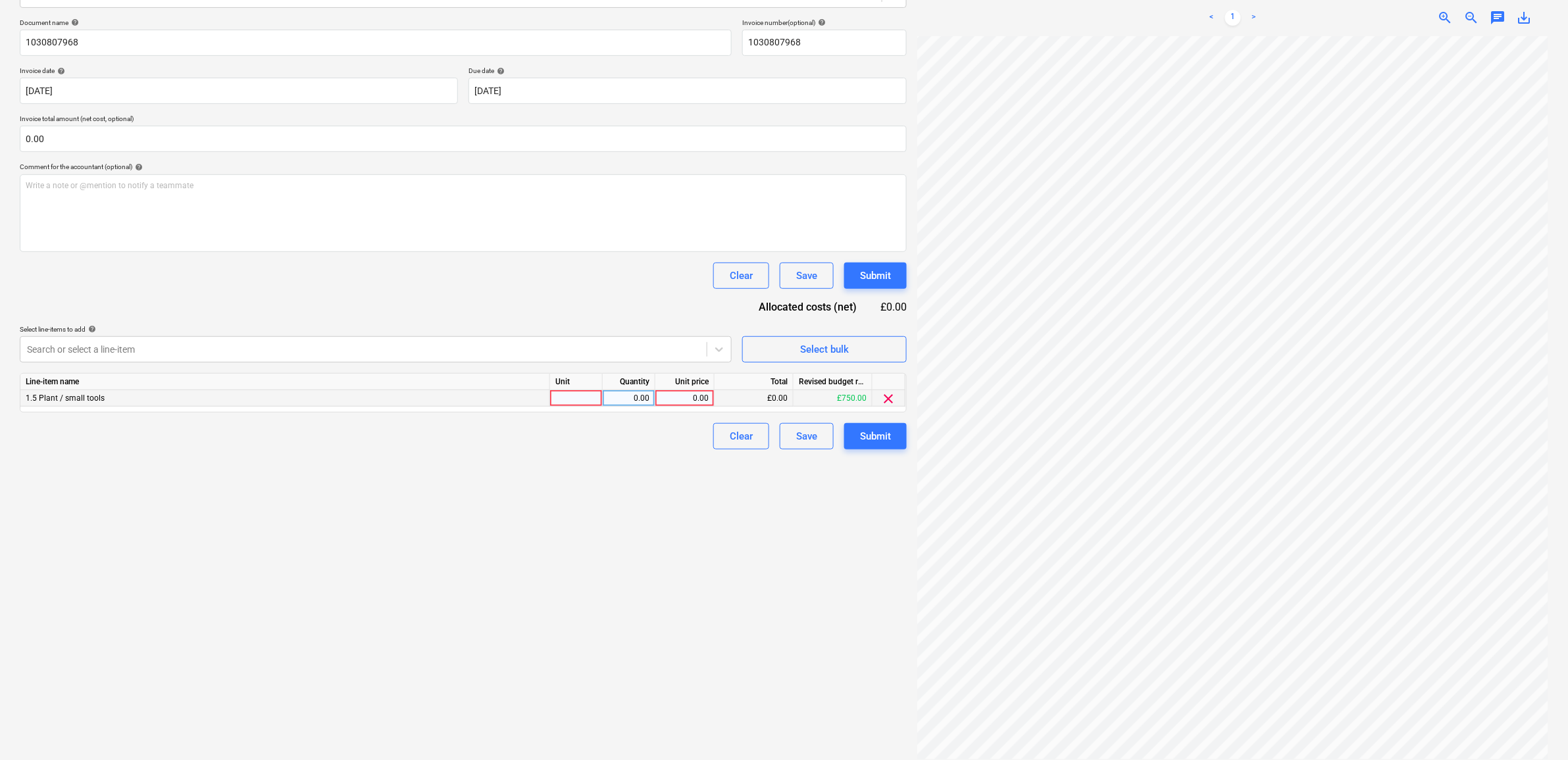
click at [698, 393] on div "0.00" at bounding box center [685, 398] width 48 height 17
type input "48.14"
click at [743, 575] on div "Create new document Select company [PERSON_NAME] Add new company Select documen…" at bounding box center [463, 322] width 898 height 886
click at [873, 428] on div "Submit" at bounding box center [875, 436] width 31 height 17
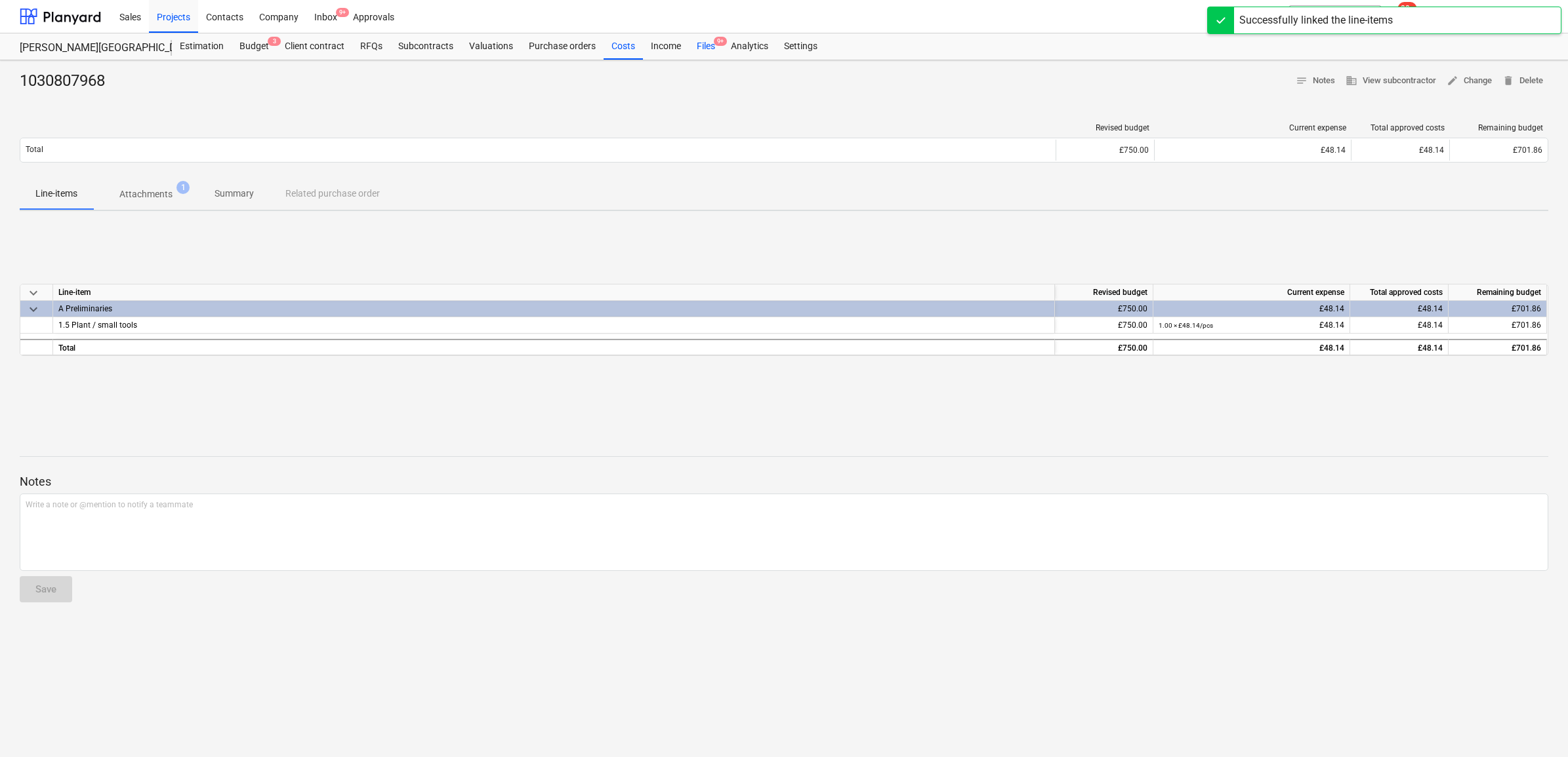
drag, startPoint x: 702, startPoint y: 45, endPoint x: 706, endPoint y: 57, distance: 12.6
click at [702, 45] on div "Files 9+" at bounding box center [705, 46] width 34 height 27
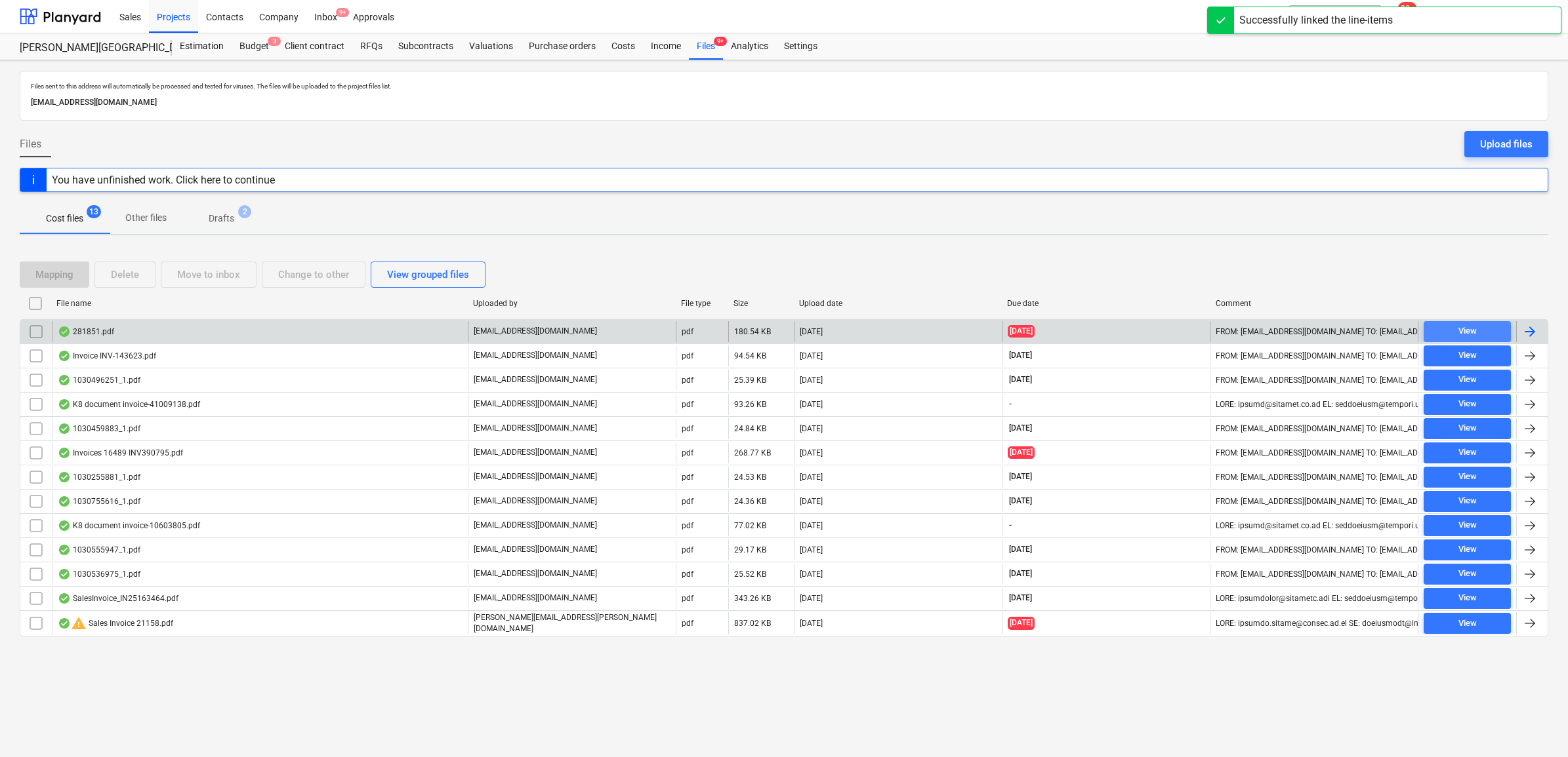
click at [1467, 322] on button "View" at bounding box center [1466, 331] width 87 height 21
click at [1525, 331] on div at bounding box center [1529, 331] width 16 height 16
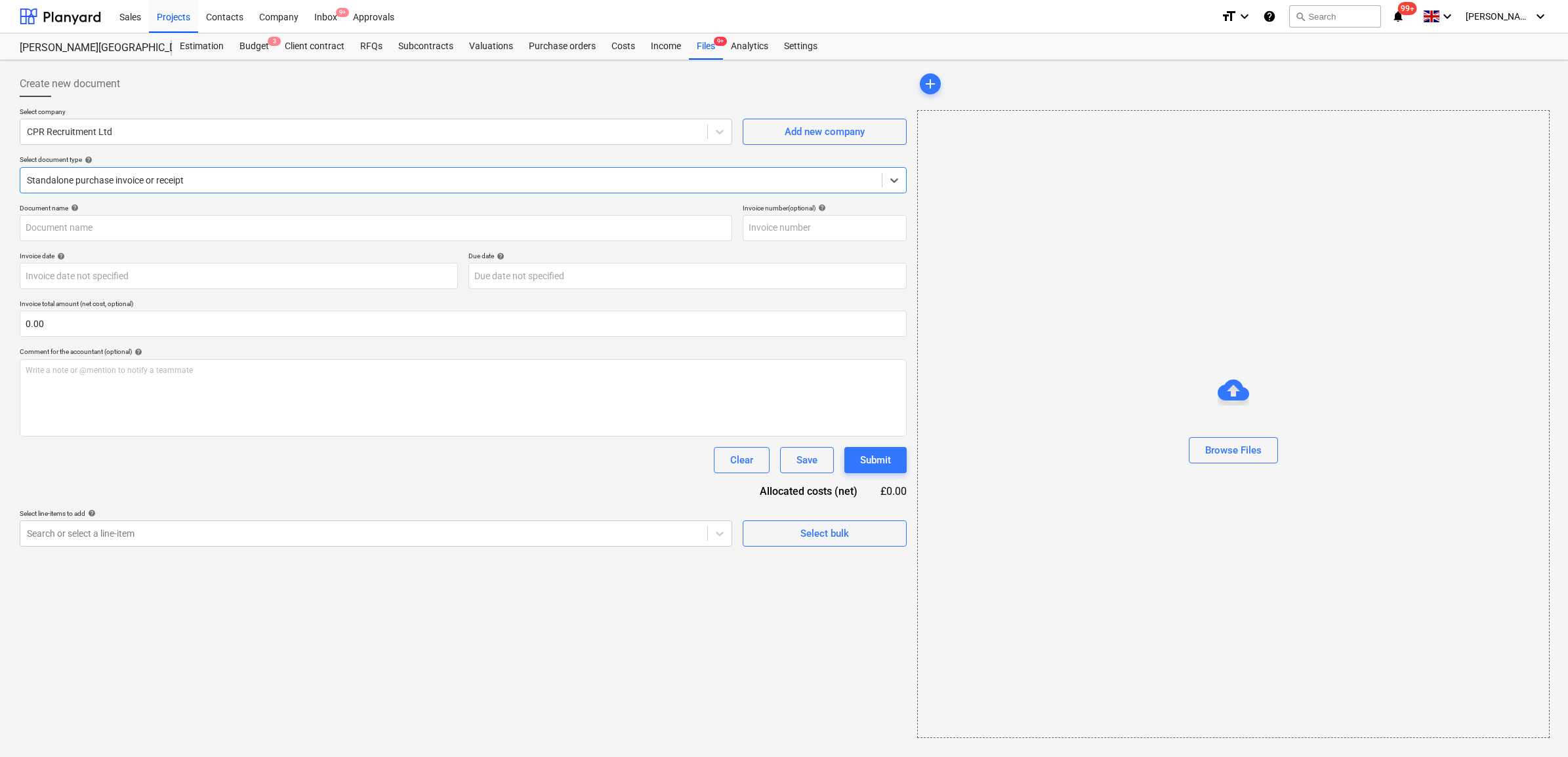
type input "281851"
type input "[DATE]"
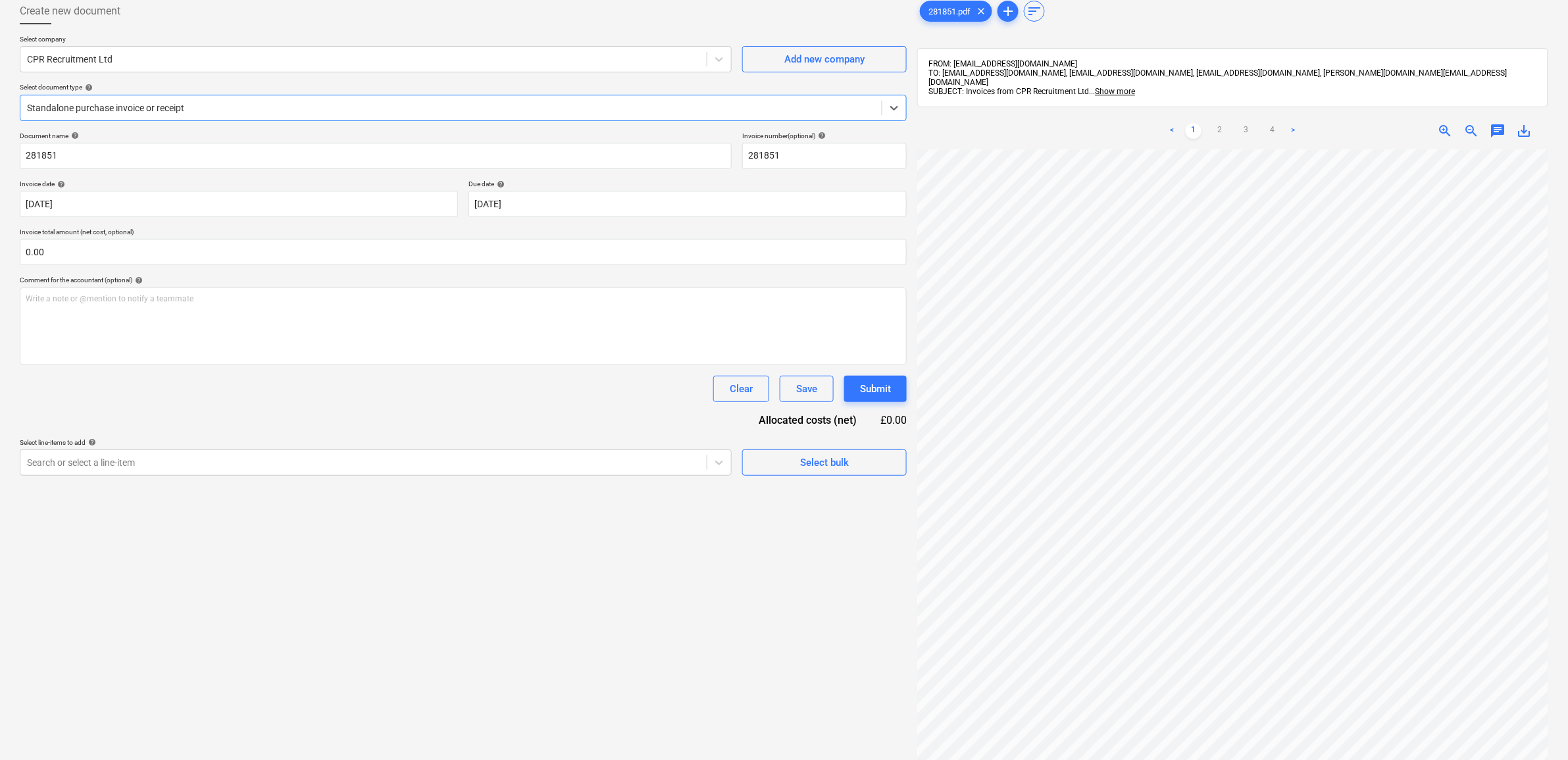
scroll to position [165, 0]
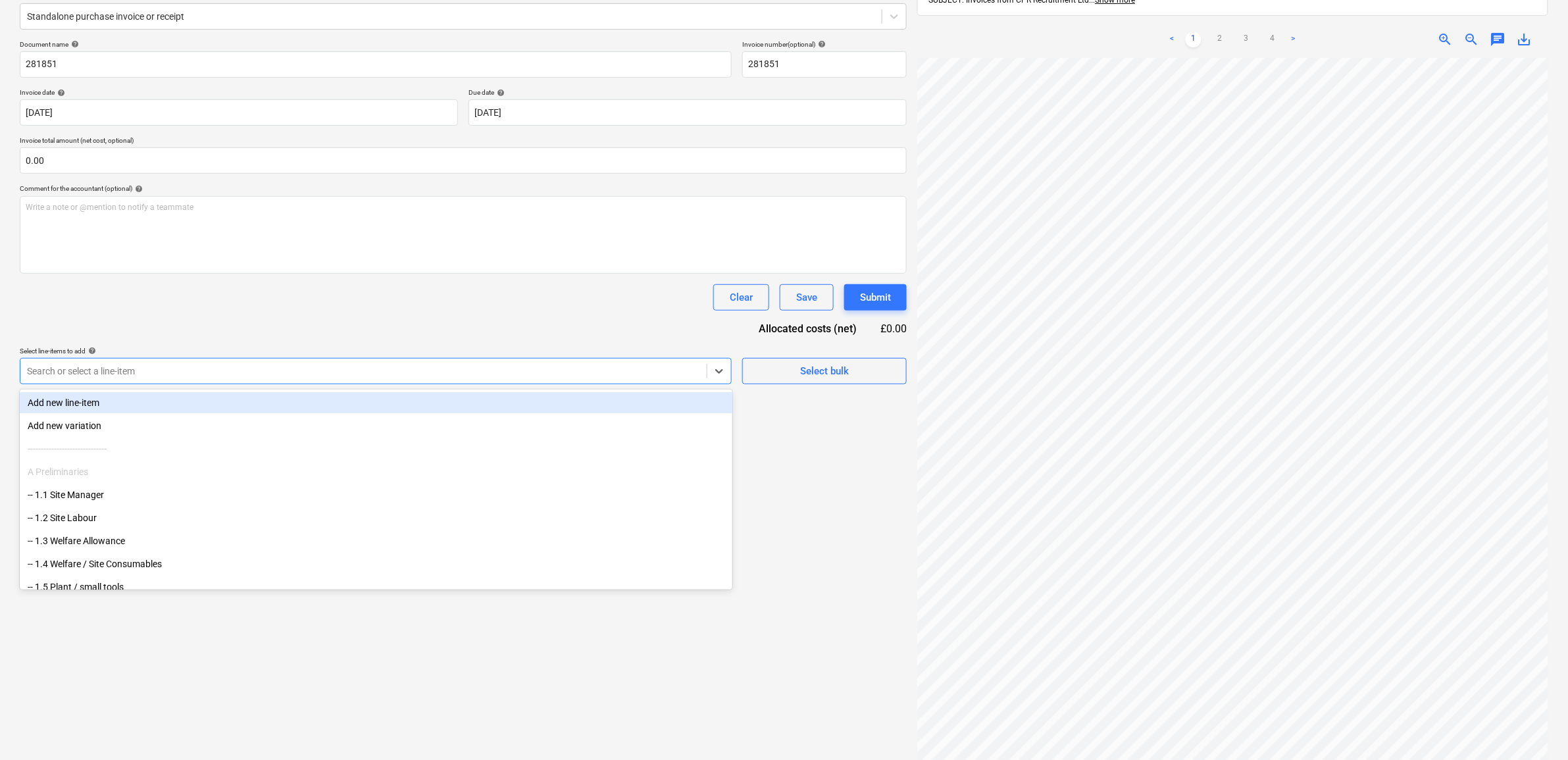
click at [313, 375] on div at bounding box center [363, 371] width 673 height 13
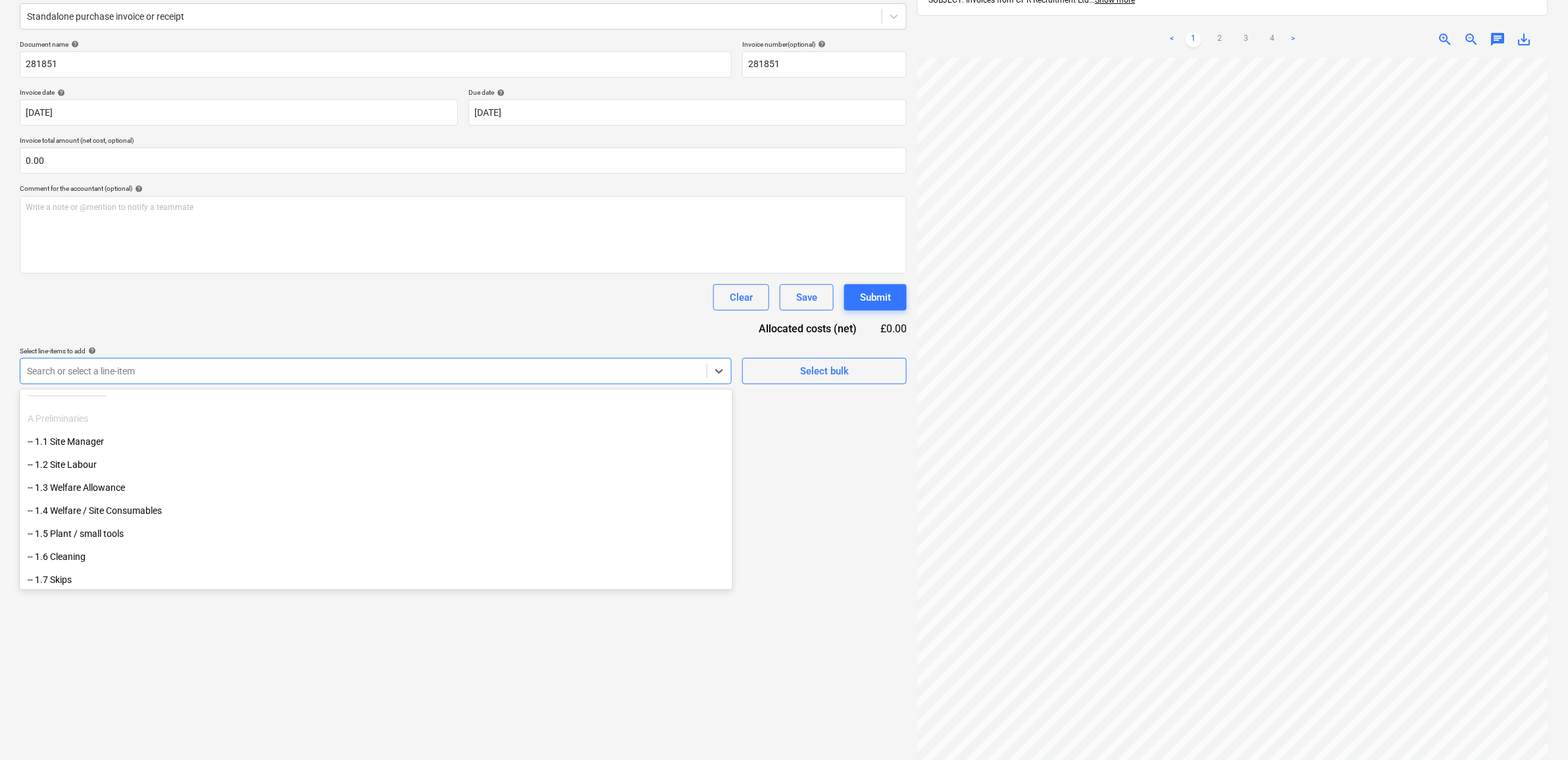
scroll to position [82, 0]
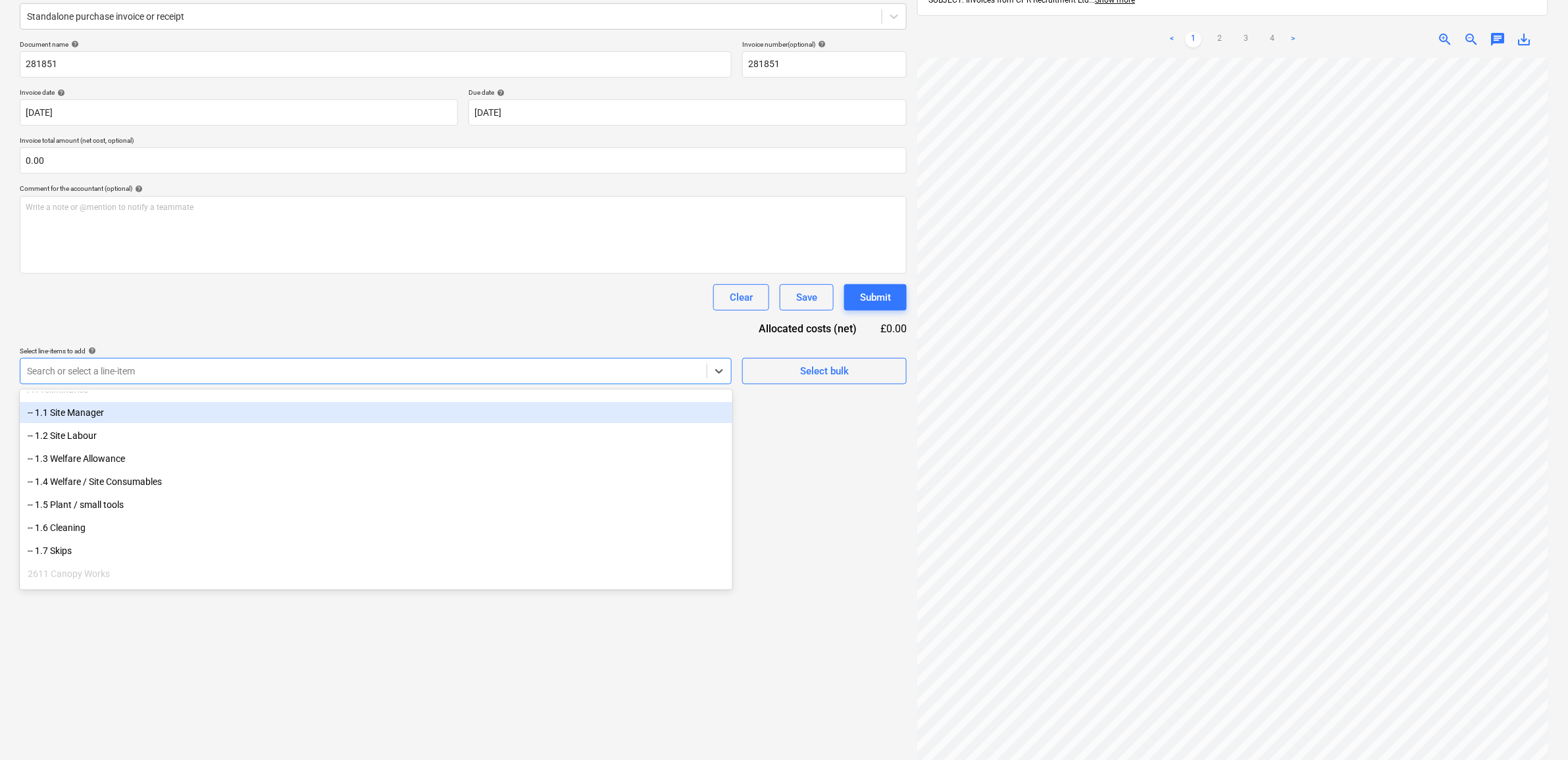
click at [200, 415] on div "-- 1.1 Site Manager" at bounding box center [376, 412] width 713 height 21
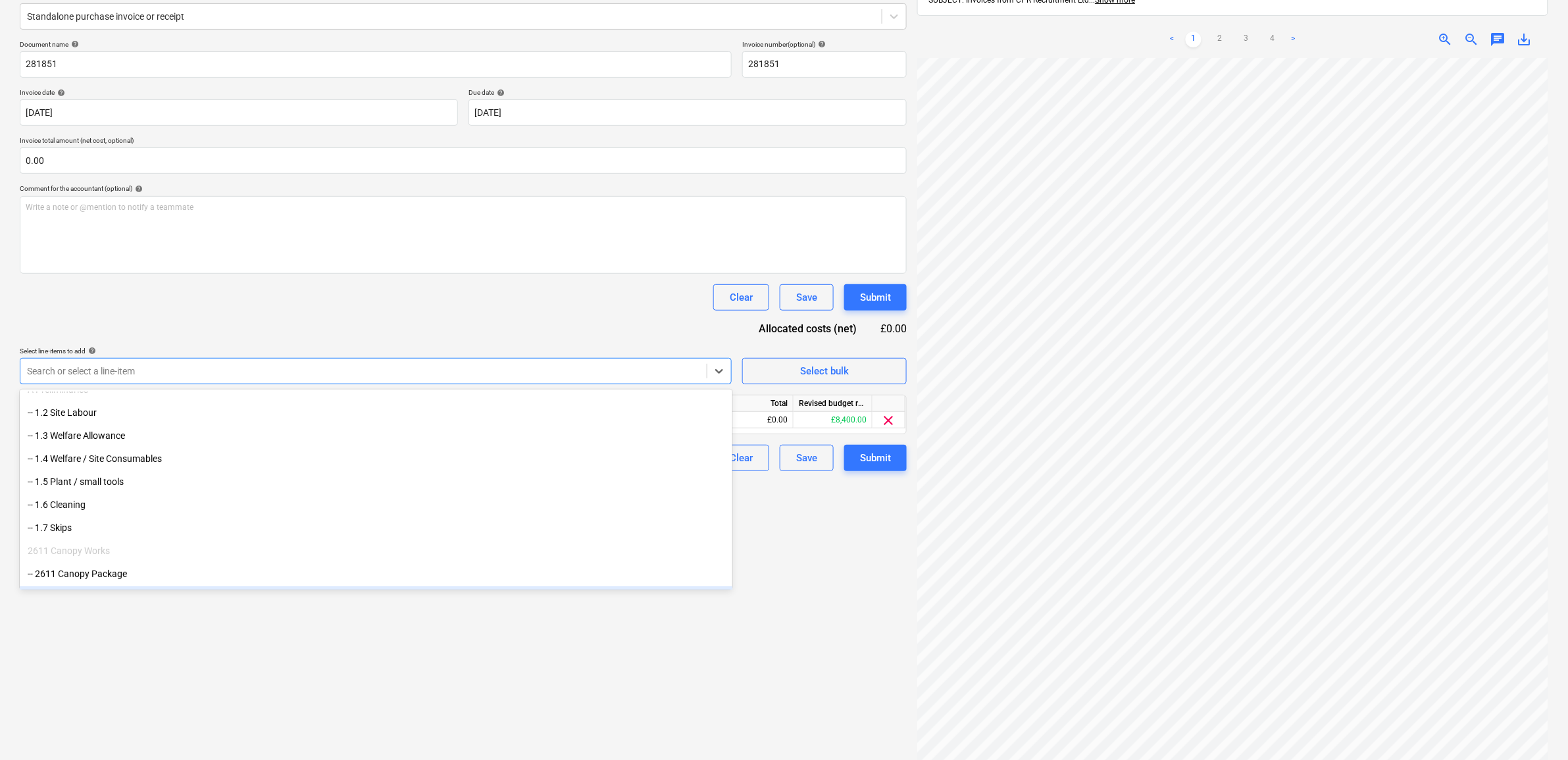
click at [716, 652] on div "Create new document Select company CPR Recruitment Ltd Add new company Select d…" at bounding box center [463, 343] width 898 height 886
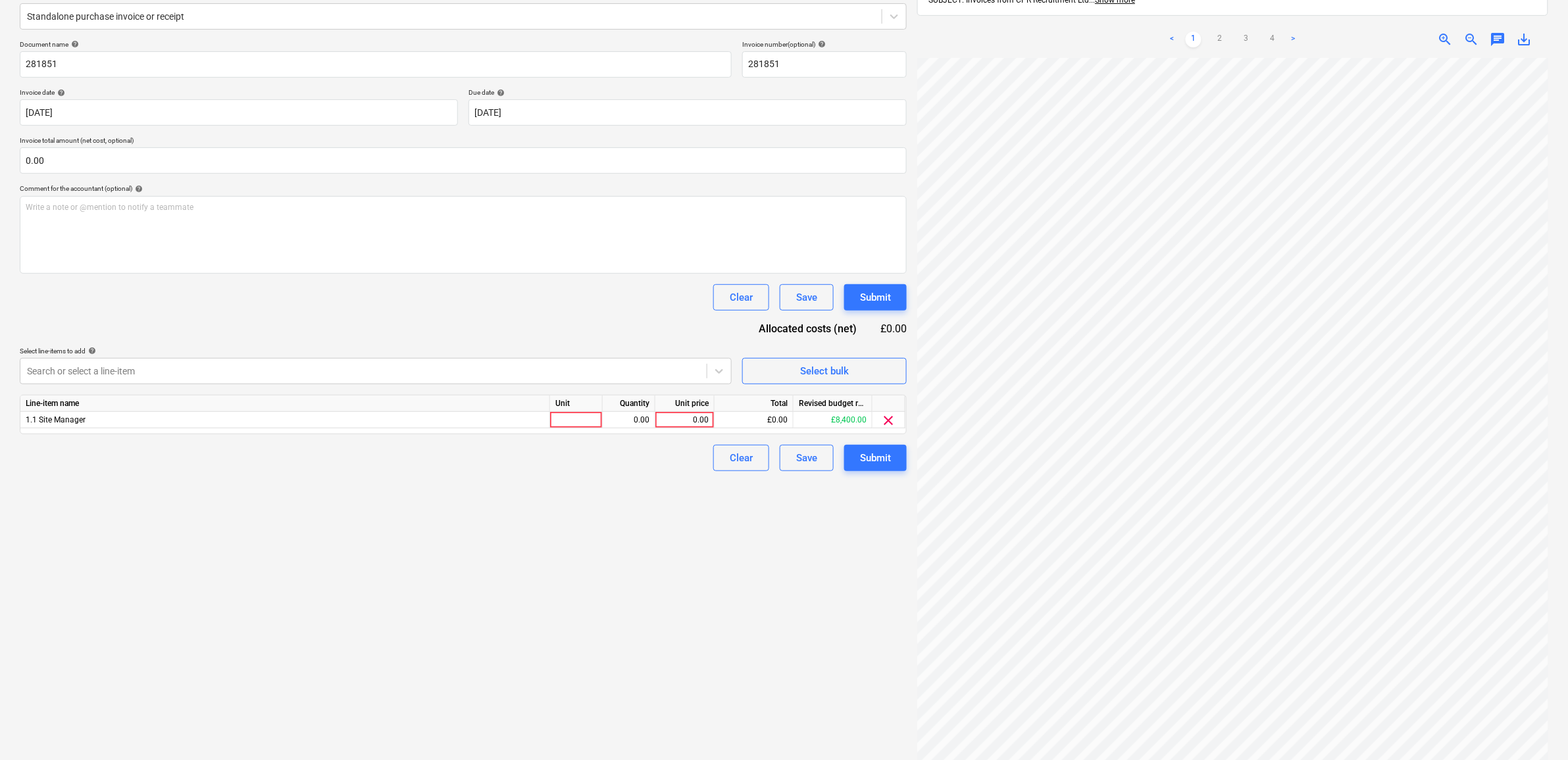
scroll to position [23, 59]
click at [701, 422] on div "0.00" at bounding box center [685, 420] width 48 height 17
type input "1200"
click at [658, 580] on div "Create new document Select company CPR Recruitment Ltd Add new company Select d…" at bounding box center [463, 343] width 898 height 886
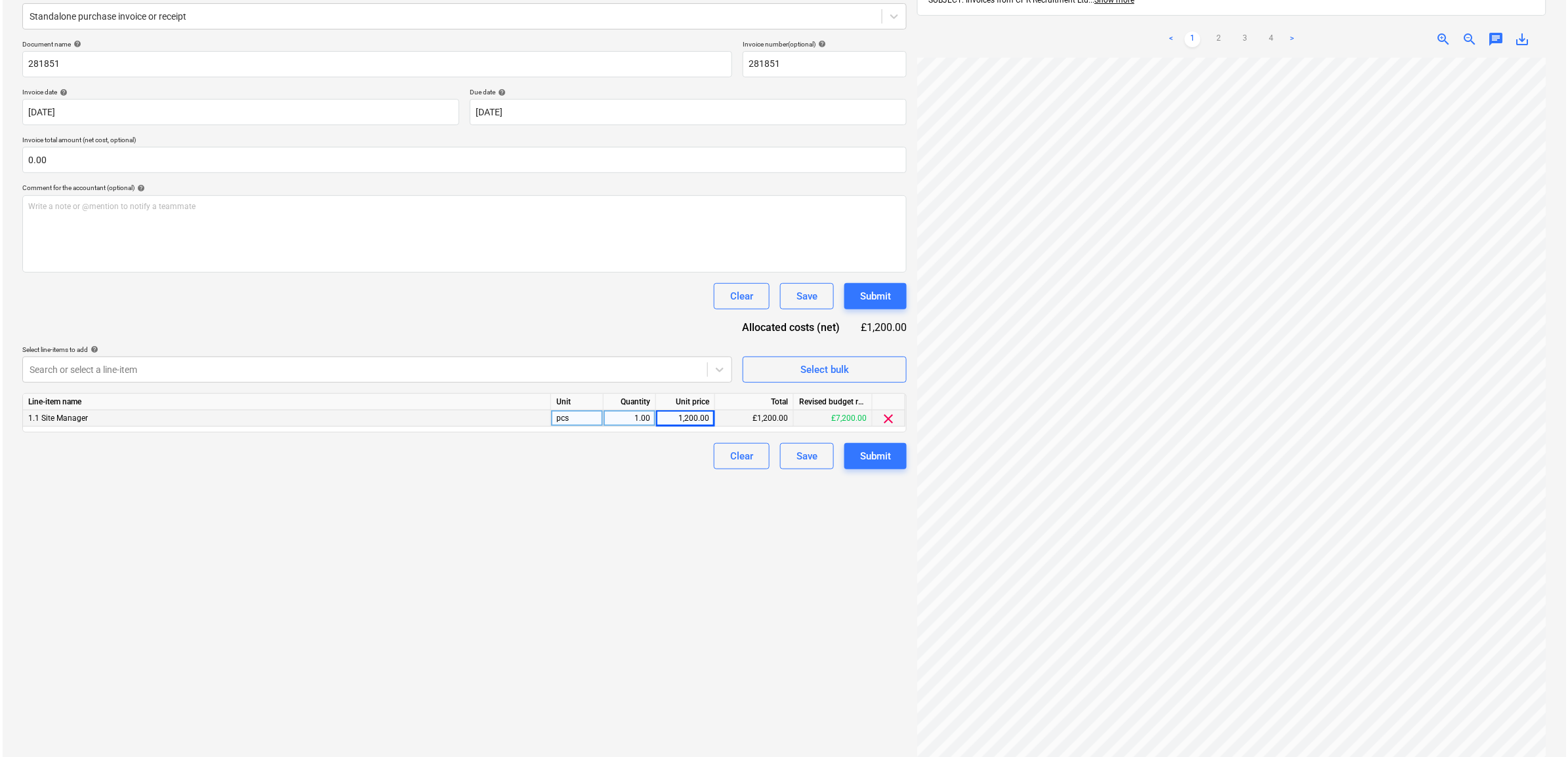
scroll to position [0, 59]
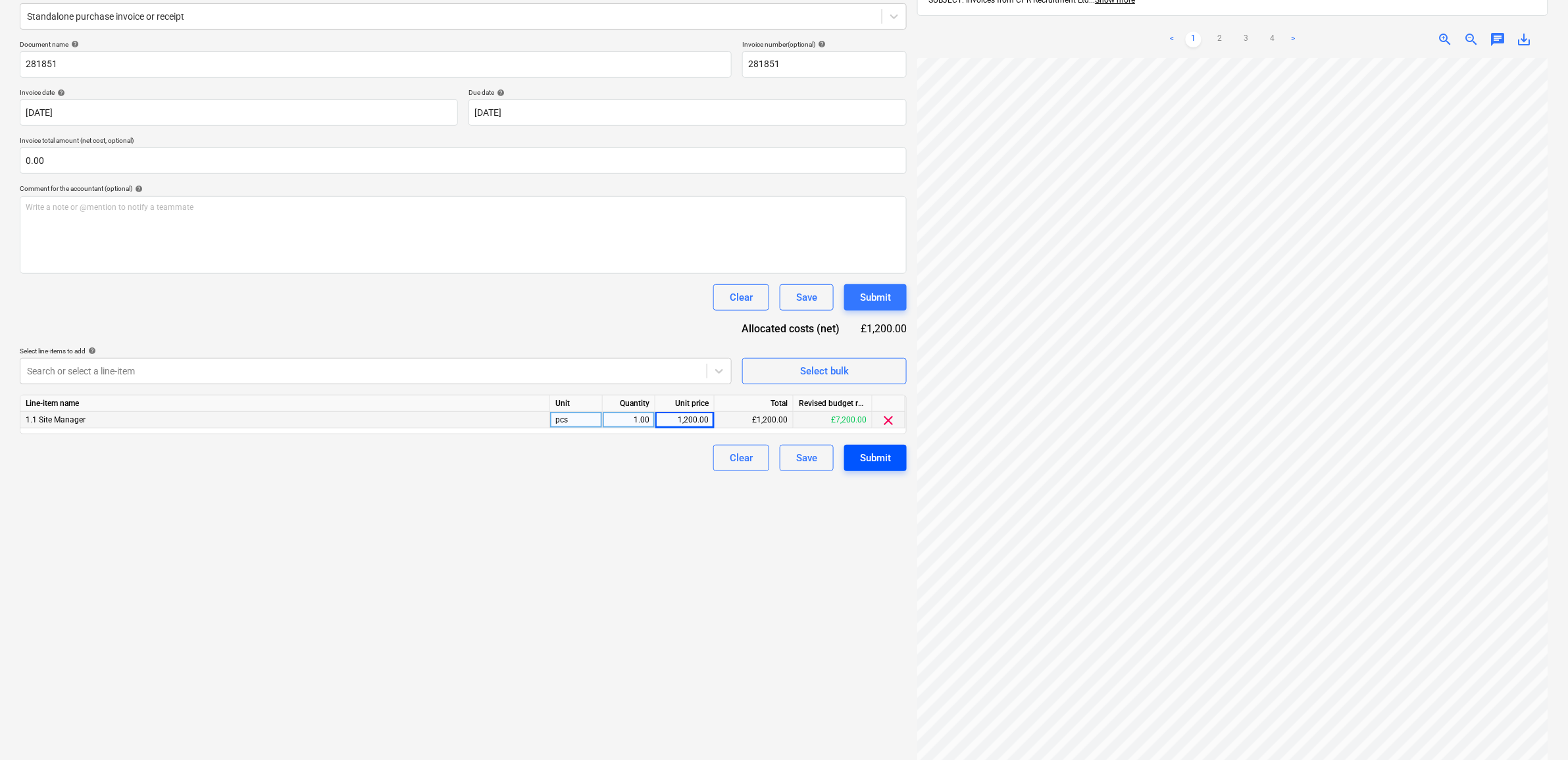
click at [883, 455] on div "Submit" at bounding box center [875, 458] width 31 height 17
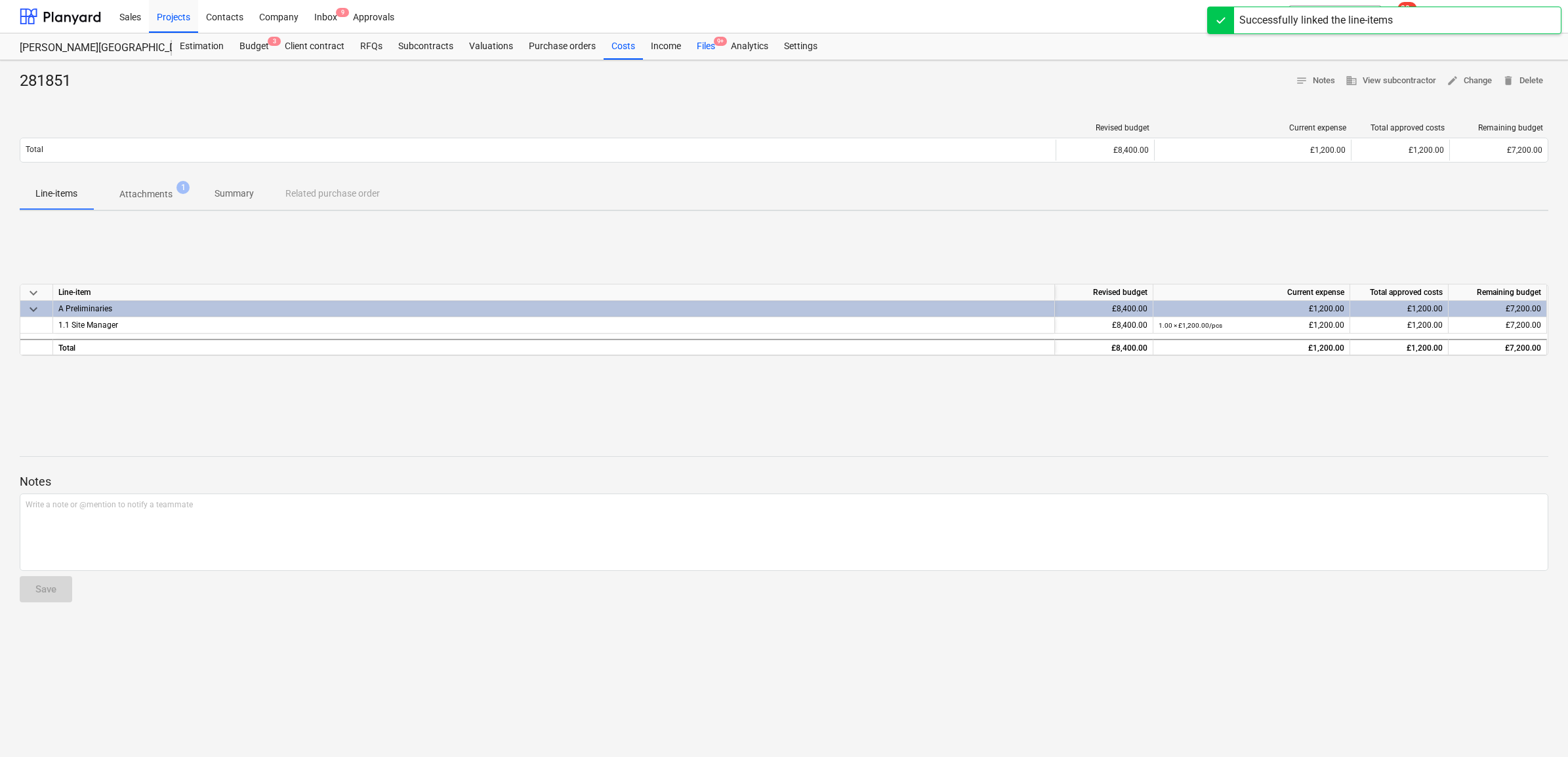
click at [694, 46] on div "Files 9+" at bounding box center [705, 46] width 34 height 27
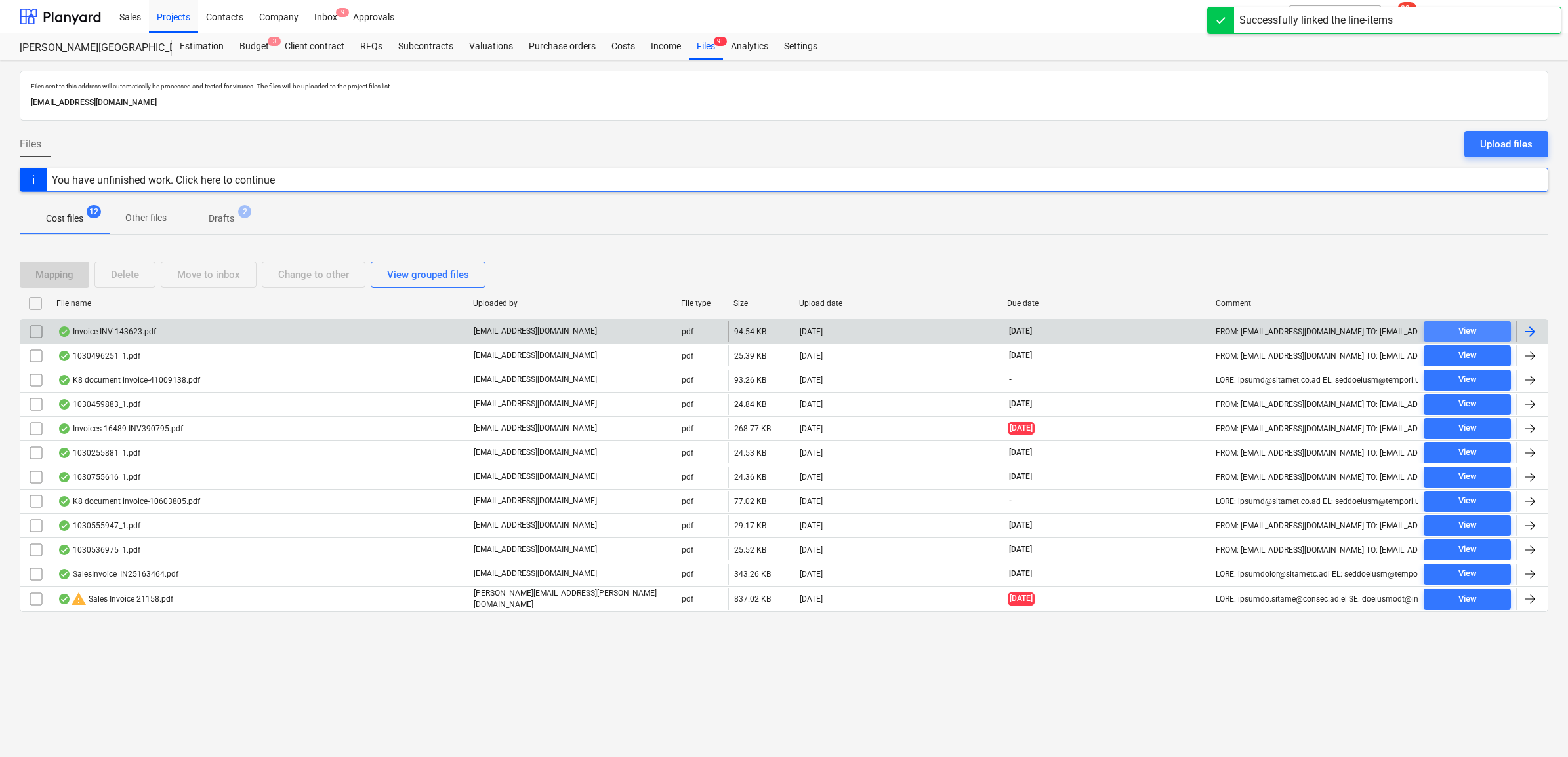
click at [1477, 335] on span "View" at bounding box center [1467, 331] width 77 height 15
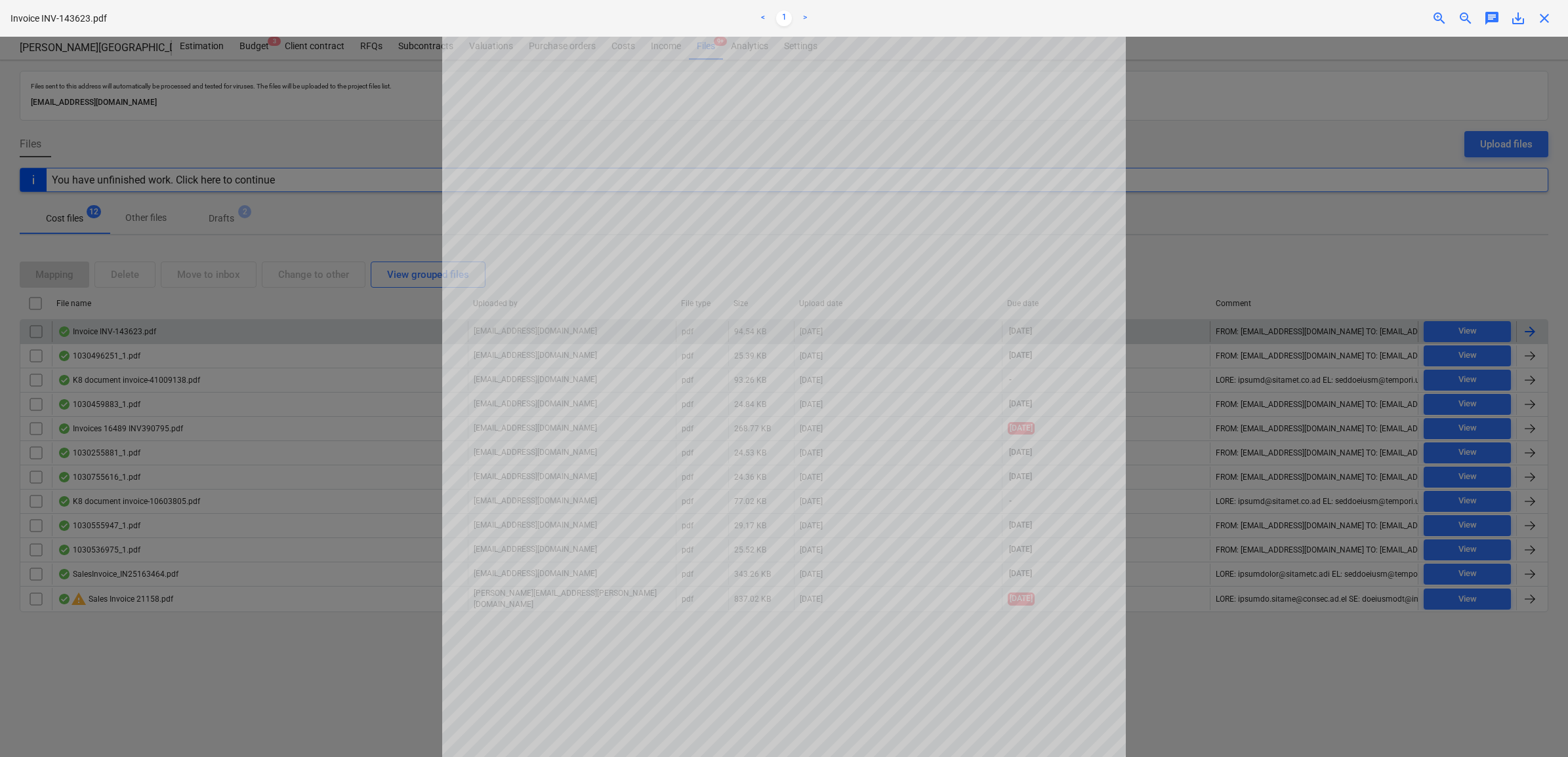
scroll to position [164, 0]
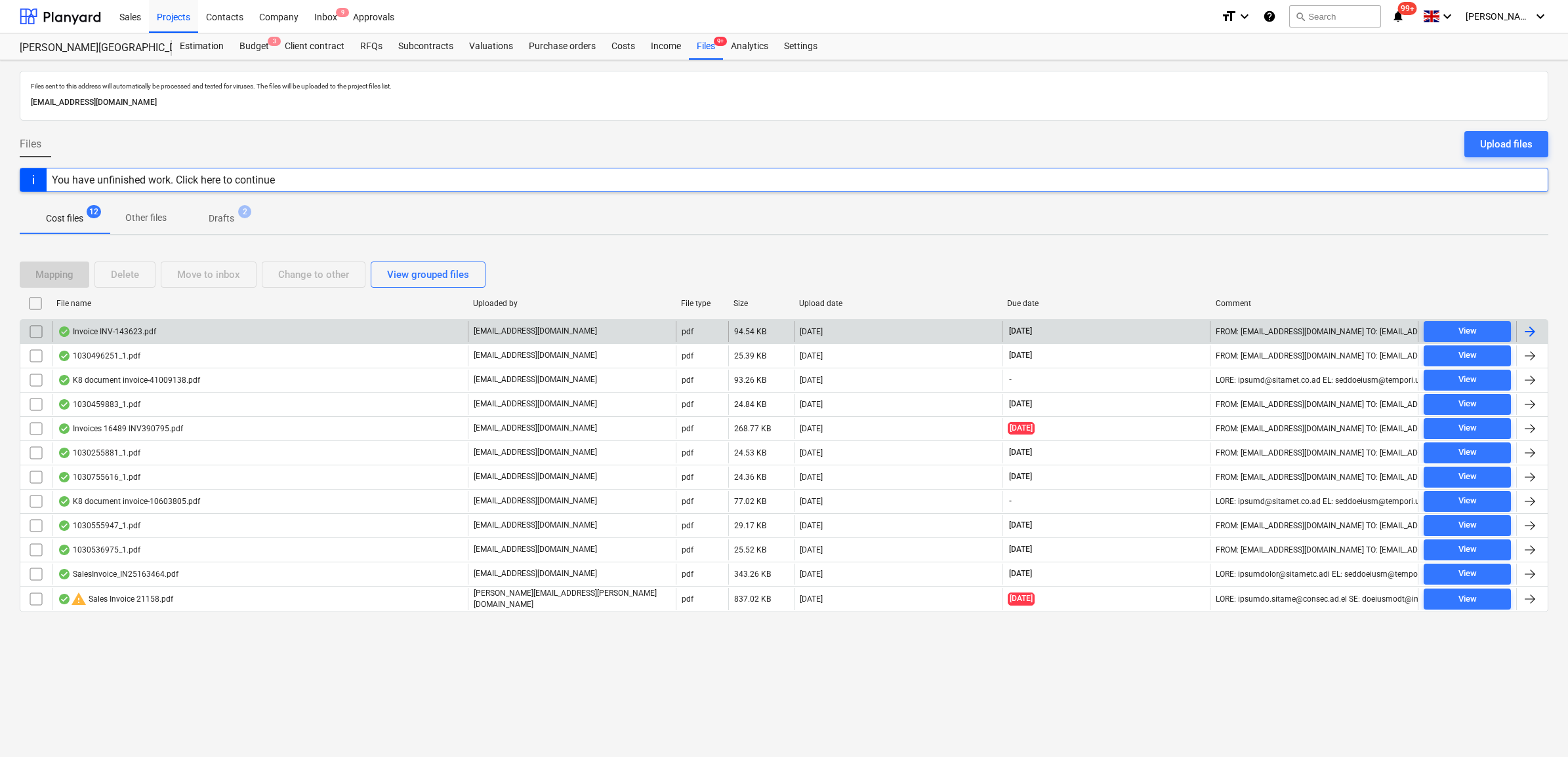
click at [1524, 329] on div at bounding box center [1529, 331] width 16 height 16
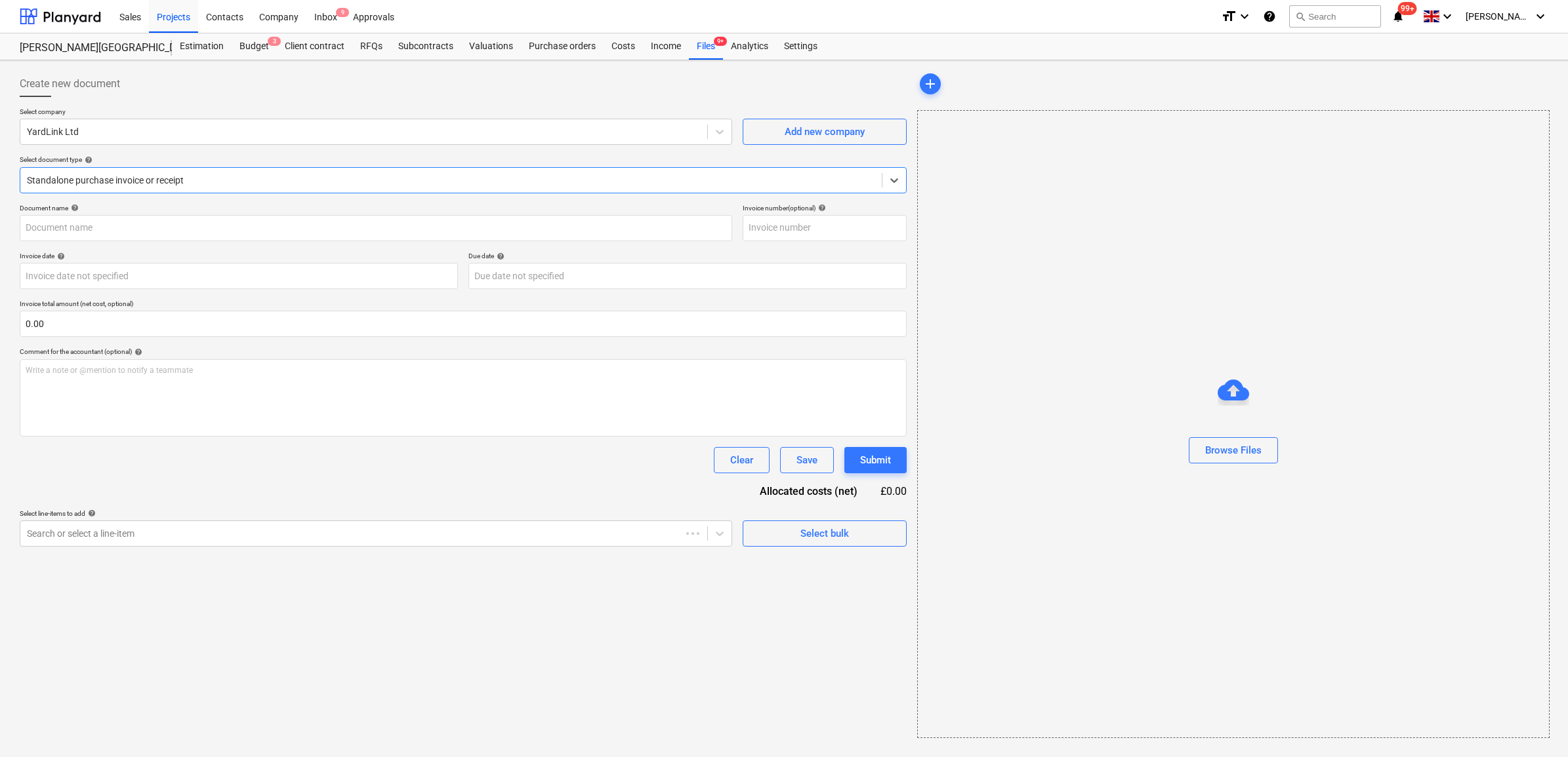
type input "INV-143623"
type input "[DATE]"
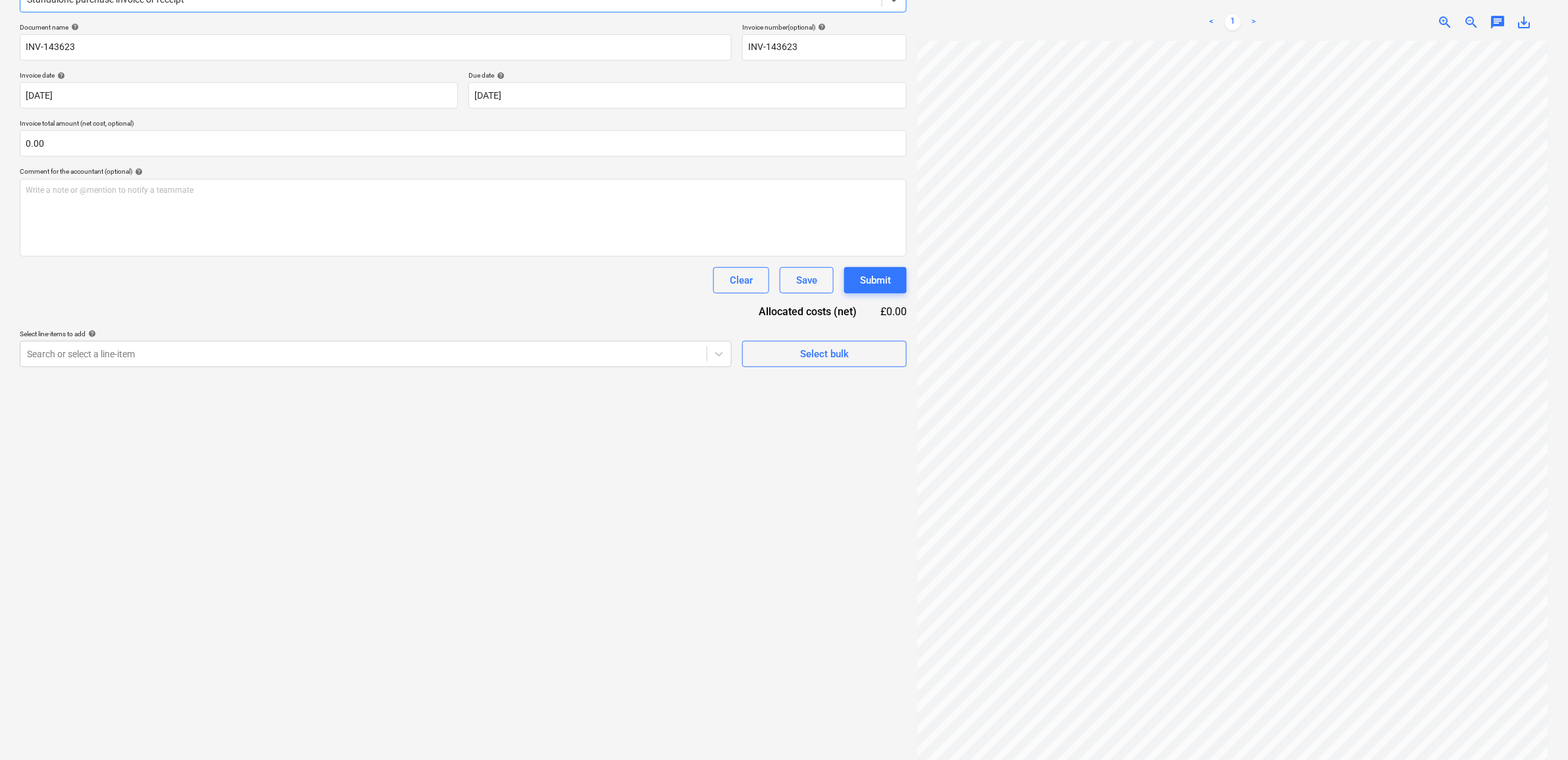
scroll to position [186, 0]
click at [546, 349] on div at bounding box center [363, 349] width 673 height 13
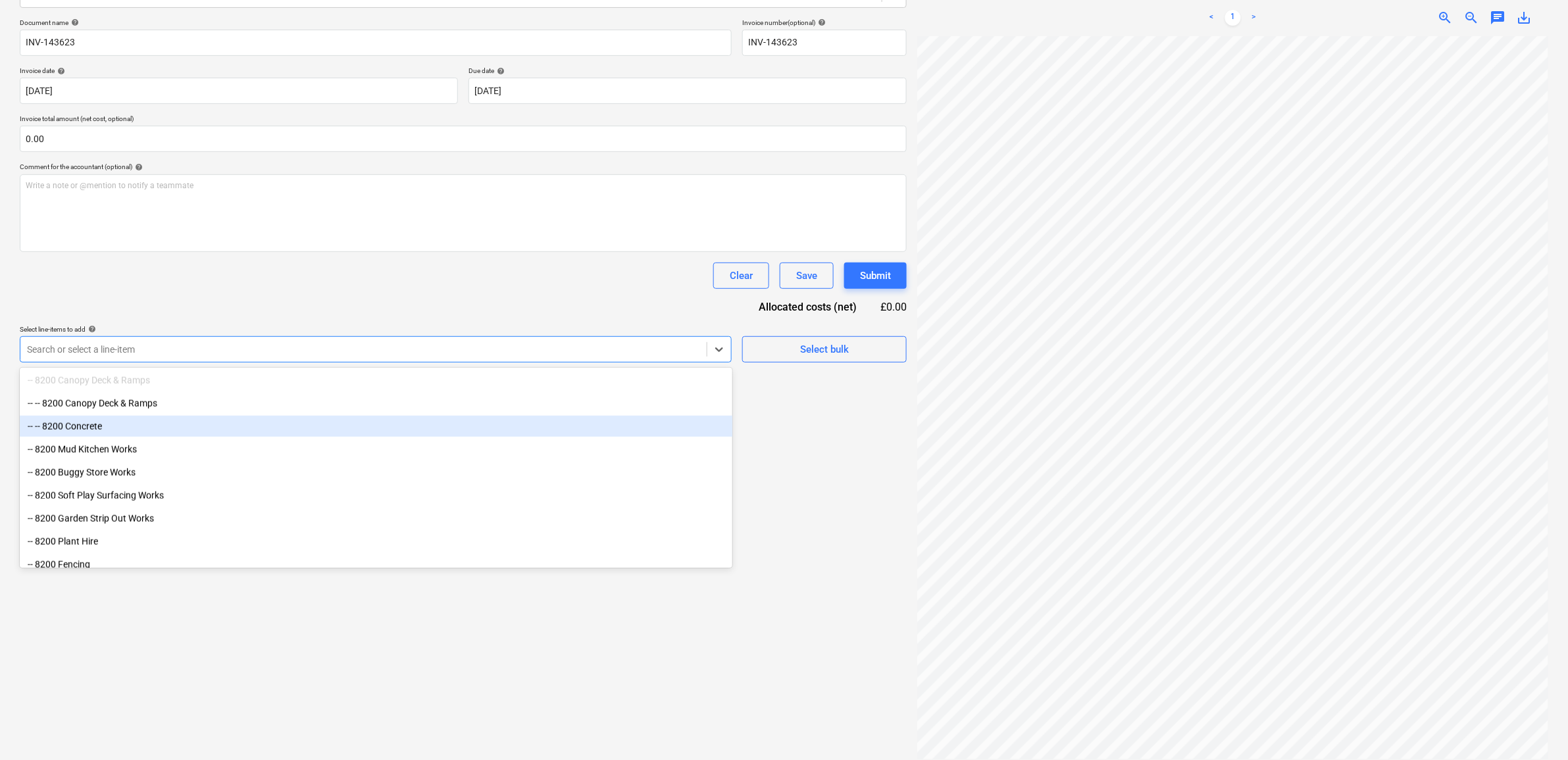
scroll to position [905, 0]
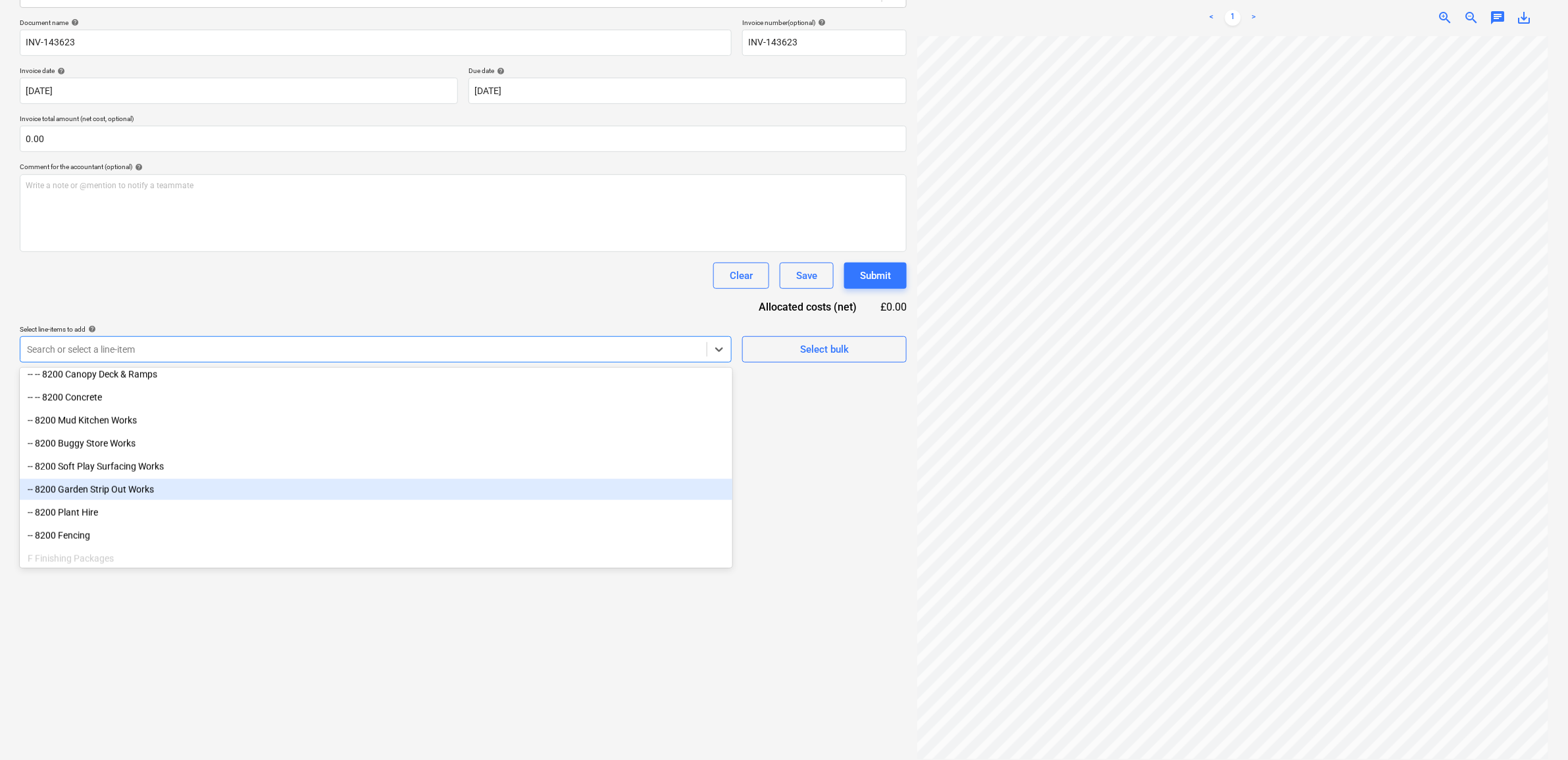
click at [152, 491] on div "-- 8200 Garden Strip Out Works" at bounding box center [376, 489] width 713 height 21
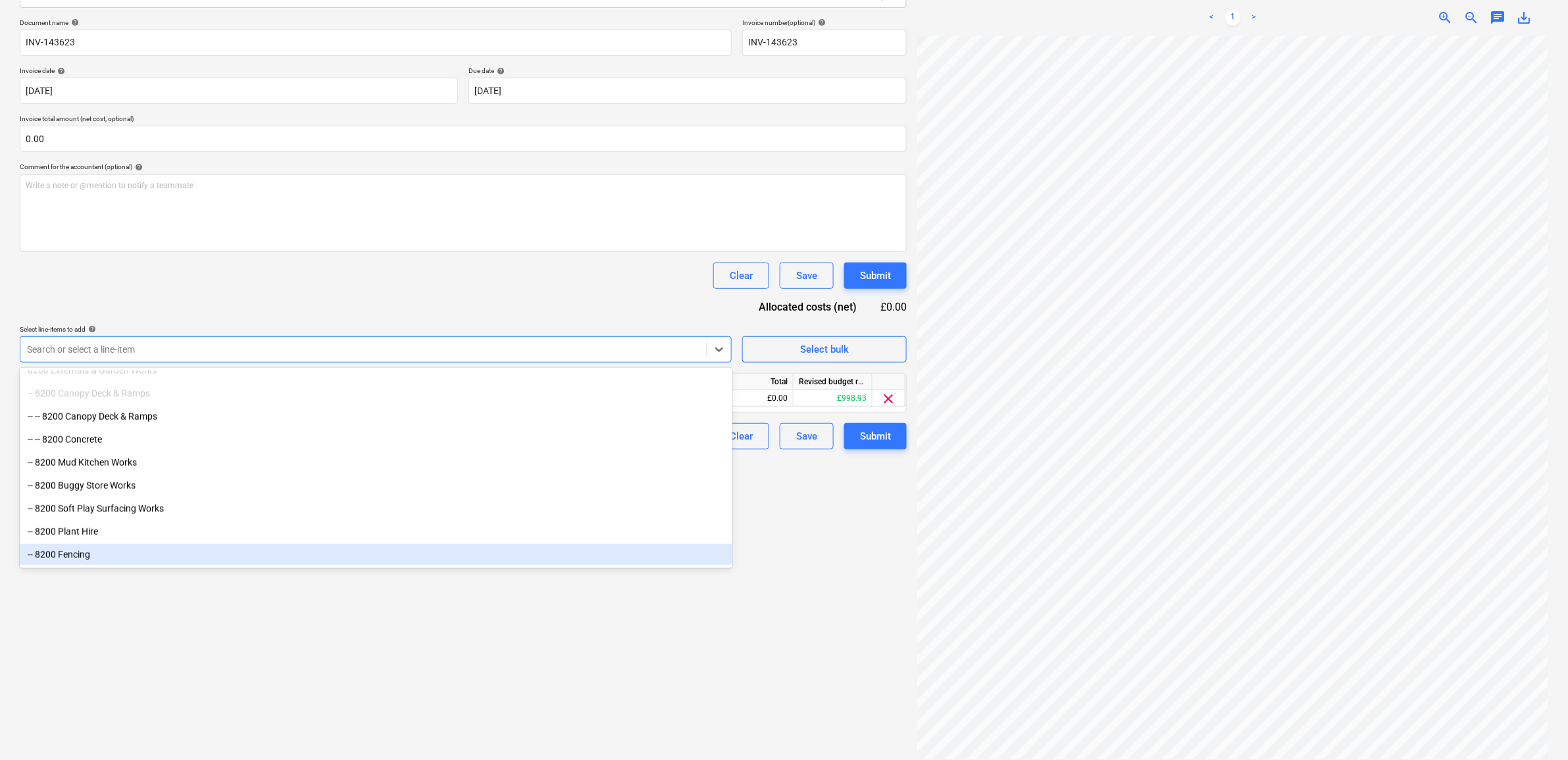
scroll to position [826, 0]
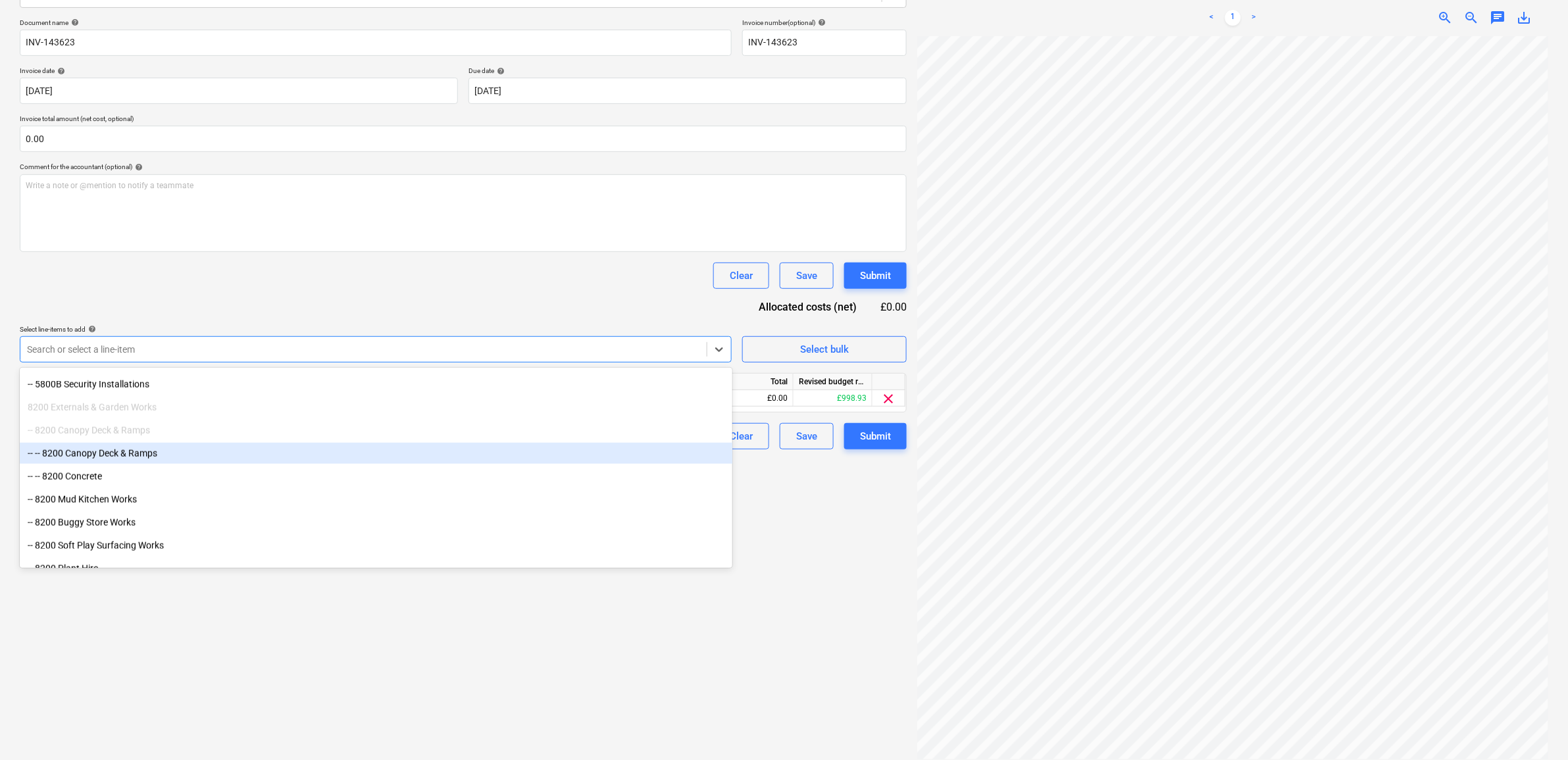
click at [153, 458] on div "-- -- 8200 Canopy Deck & Ramps" at bounding box center [376, 453] width 713 height 21
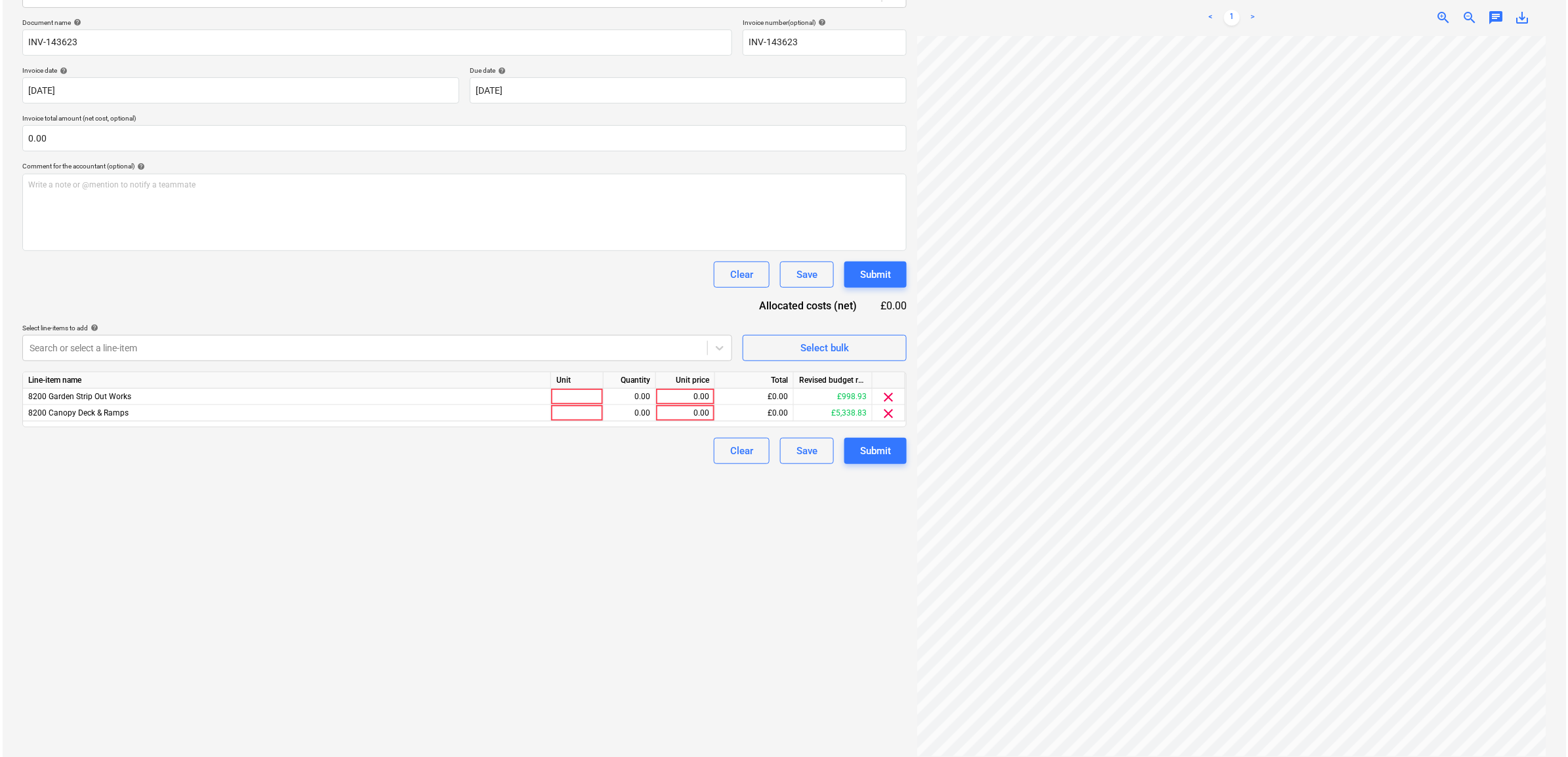
scroll to position [3, 60]
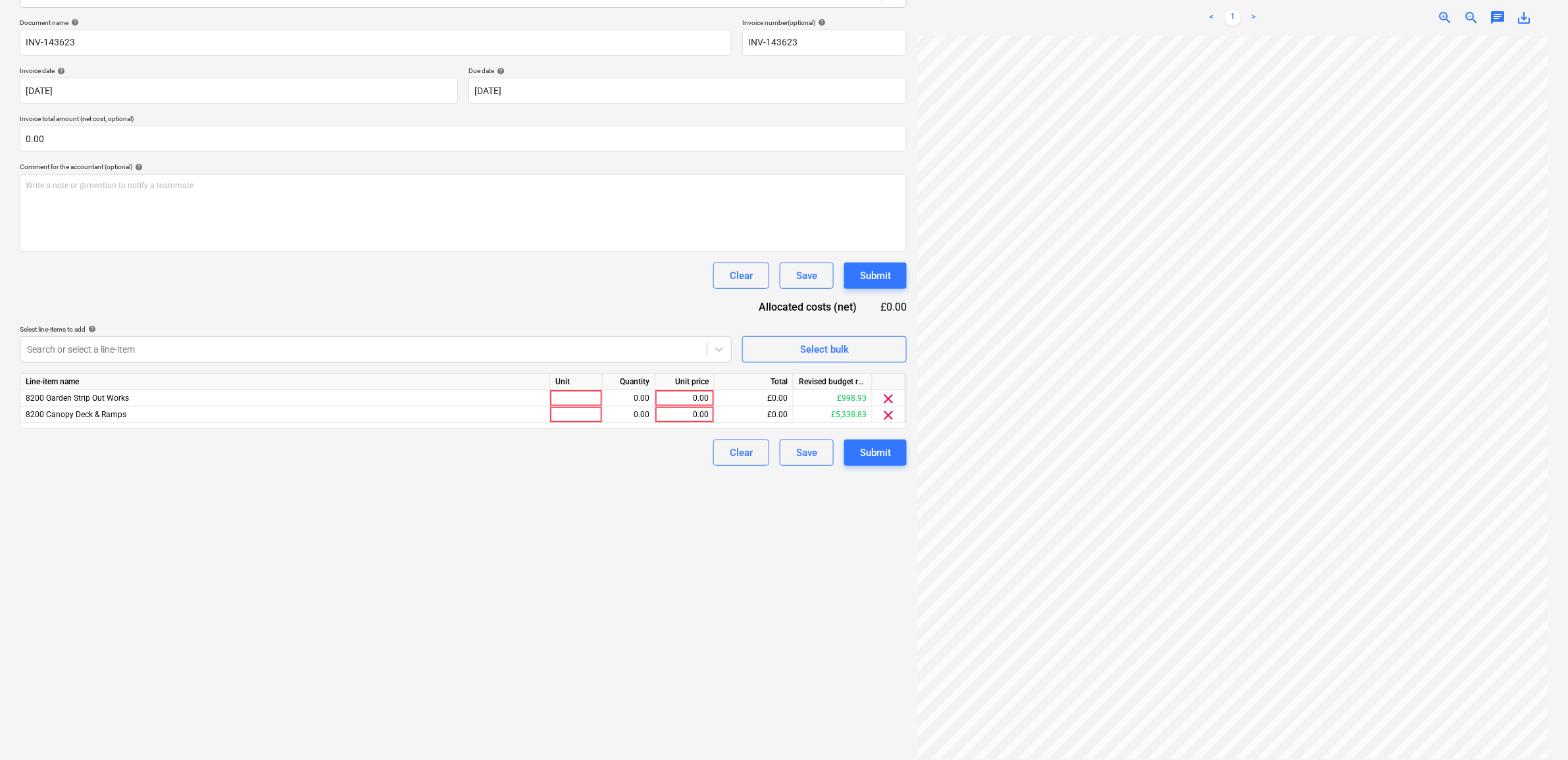
click at [820, 576] on div "Create new document Select company YardLink Ltd Add new company Select document…" at bounding box center [463, 322] width 898 height 886
click at [665, 399] on div "0.00" at bounding box center [685, 398] width 48 height 17
type input "5"
type input "600"
click at [713, 535] on div "Create new document Select company YardLink Ltd Add new company Select document…" at bounding box center [463, 322] width 898 height 886
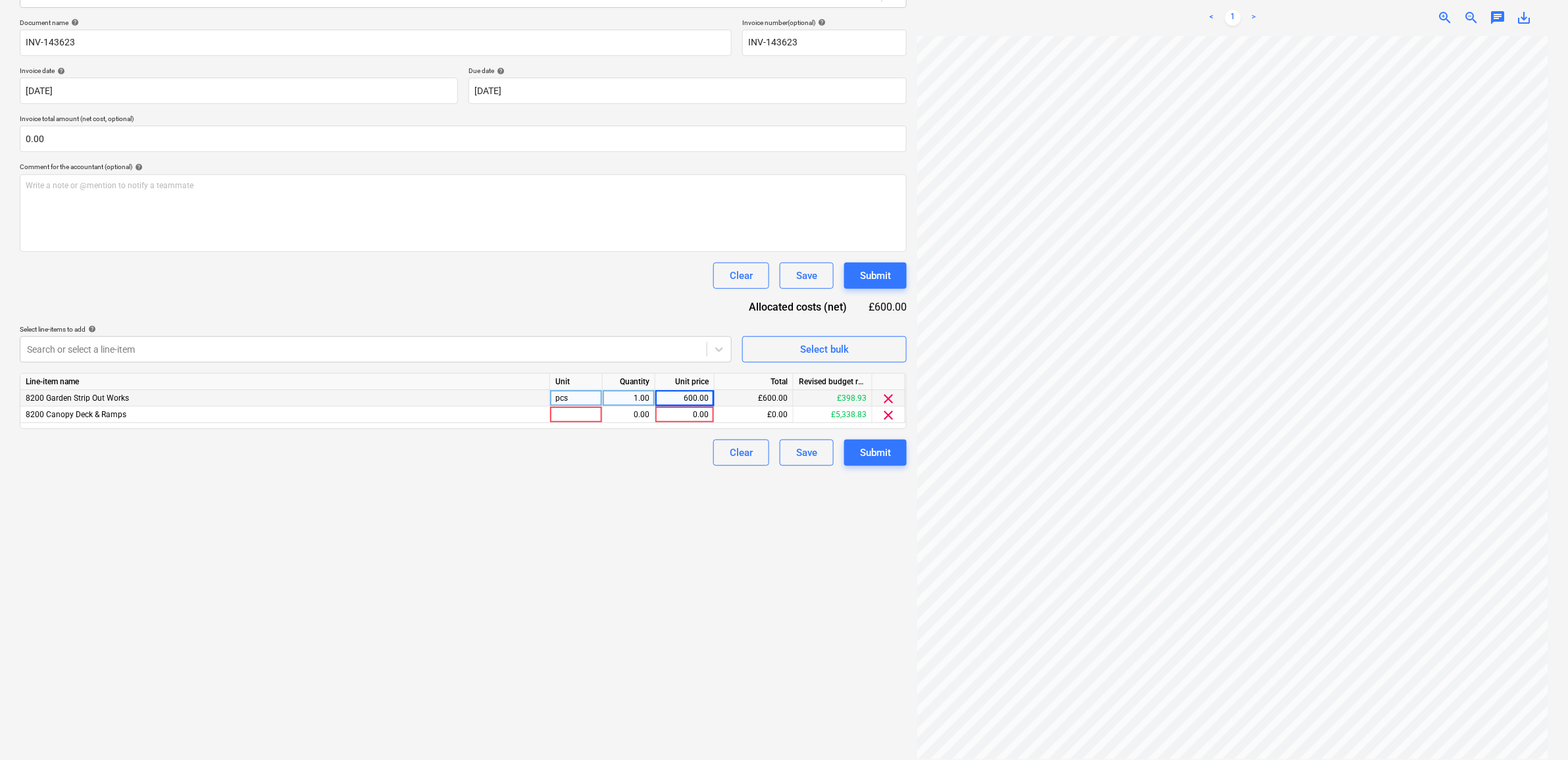
click at [696, 396] on div "600.00" at bounding box center [685, 398] width 48 height 17
type input "700"
click at [620, 573] on div "Create new document Select company YardLink Ltd Add new company Select document…" at bounding box center [463, 322] width 898 height 886
click at [202, 144] on input "text" at bounding box center [463, 139] width 887 height 27
type input "8"
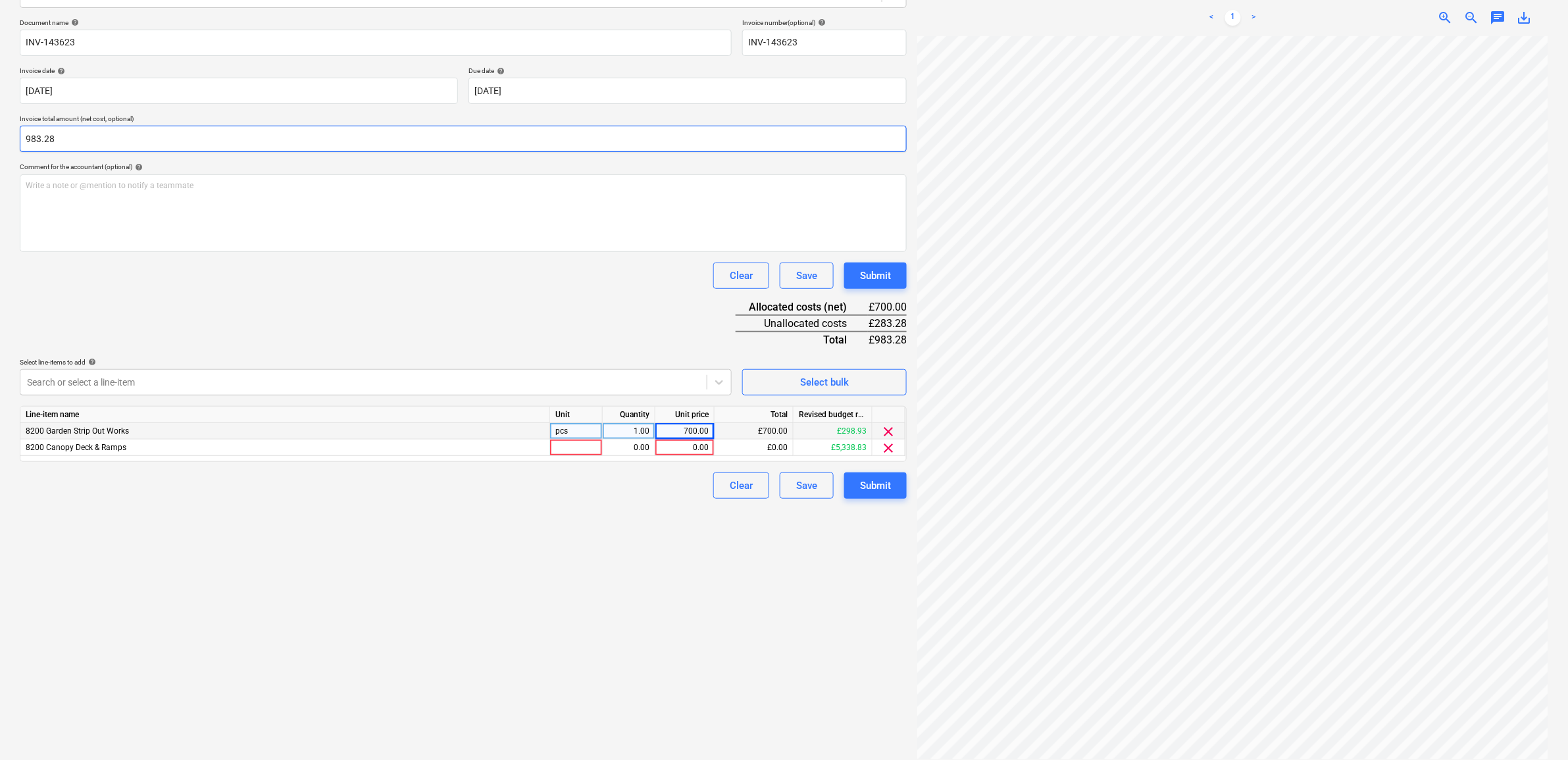
type input "983.28"
click at [541, 636] on div "Create new document Select company YardLink Ltd Add new company Select document…" at bounding box center [463, 322] width 898 height 886
click at [673, 447] on div "0.00" at bounding box center [685, 448] width 48 height 17
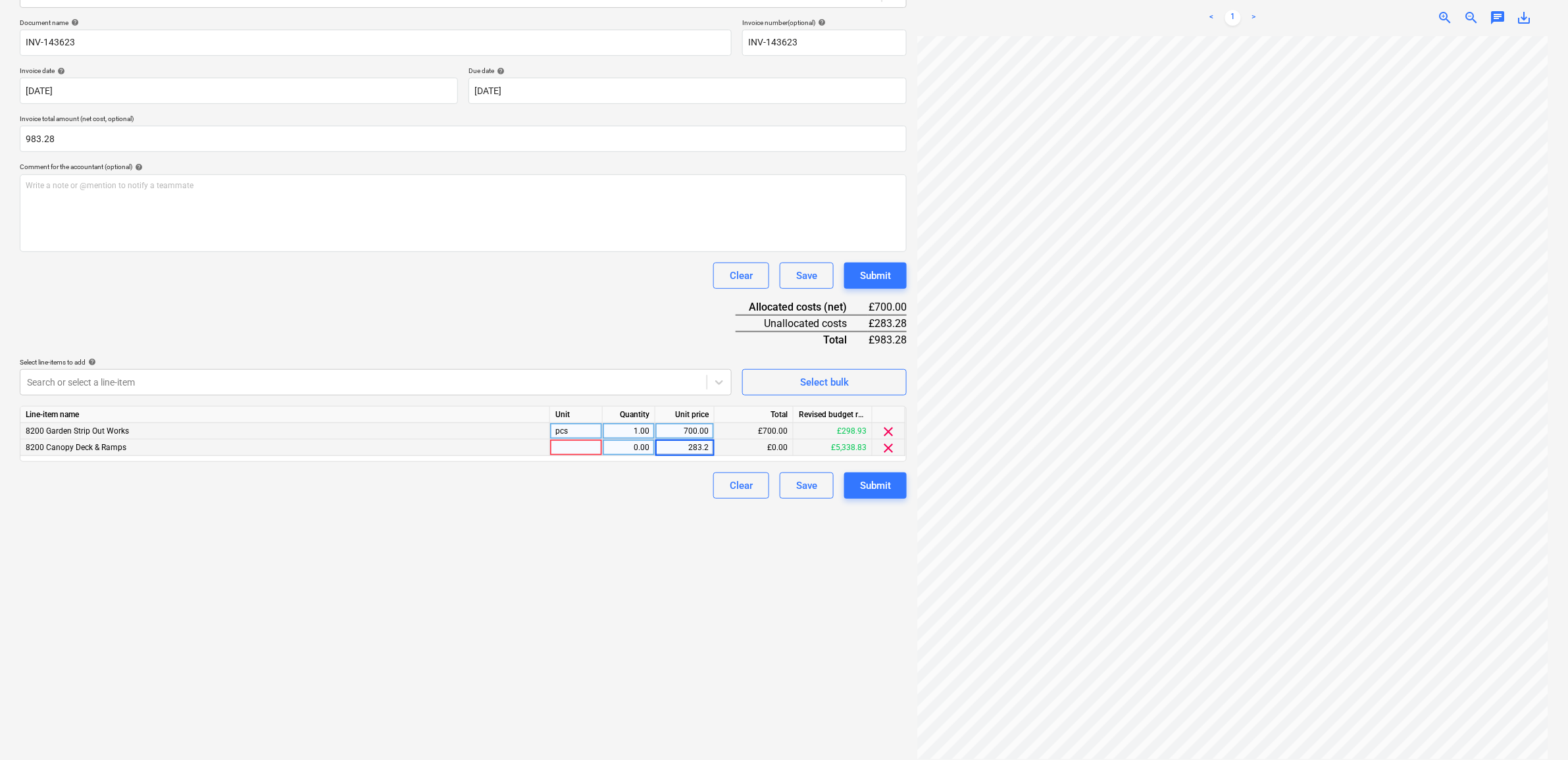
type input "283.28"
click at [655, 551] on div "Create new document Select company YardLink Ltd Add new company Select document…" at bounding box center [463, 322] width 898 height 886
click at [874, 487] on div "Submit" at bounding box center [875, 486] width 31 height 17
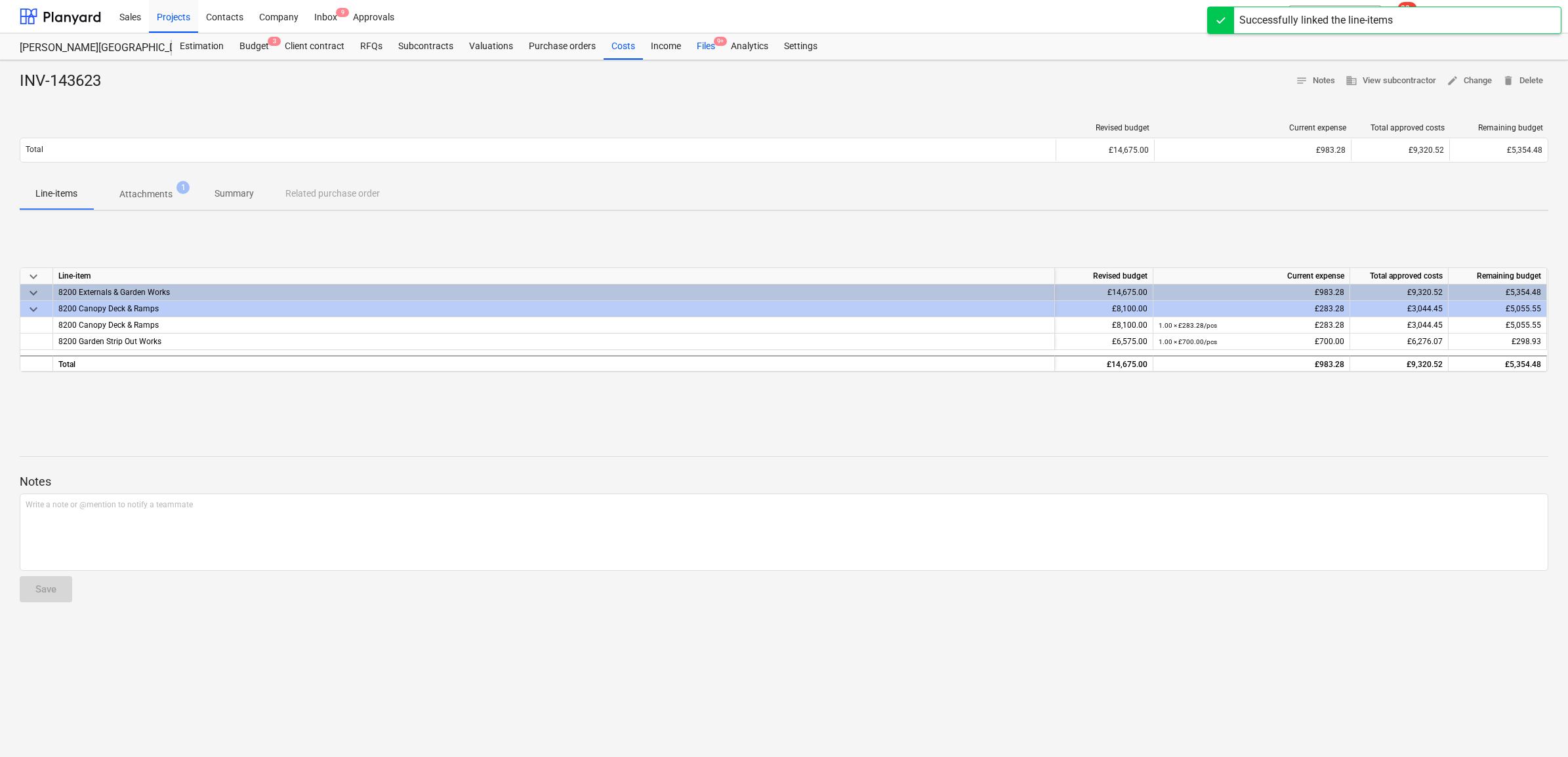
click at [700, 46] on div "Files 9+" at bounding box center [705, 46] width 34 height 27
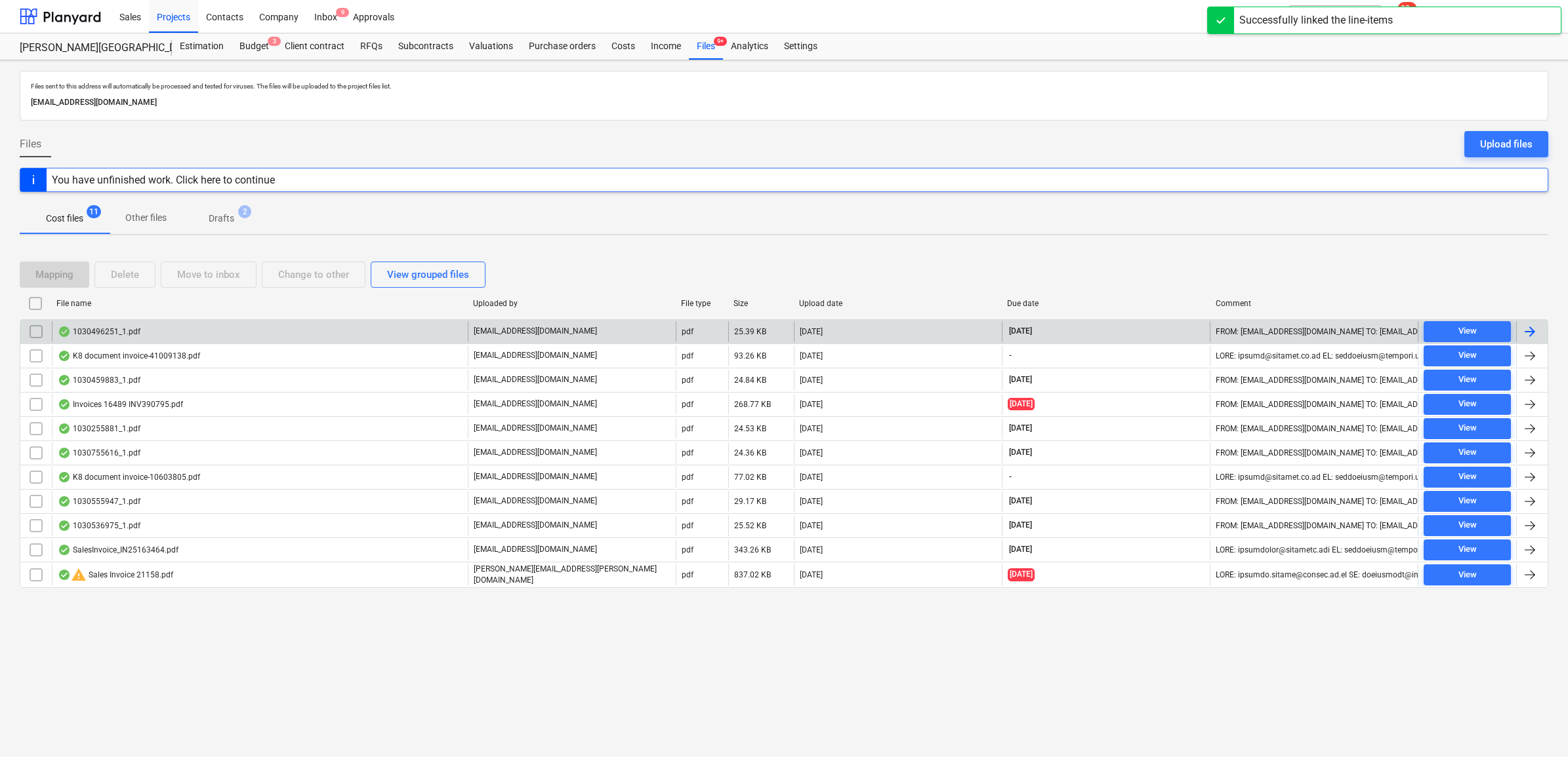
click at [1517, 328] on div at bounding box center [1532, 331] width 31 height 21
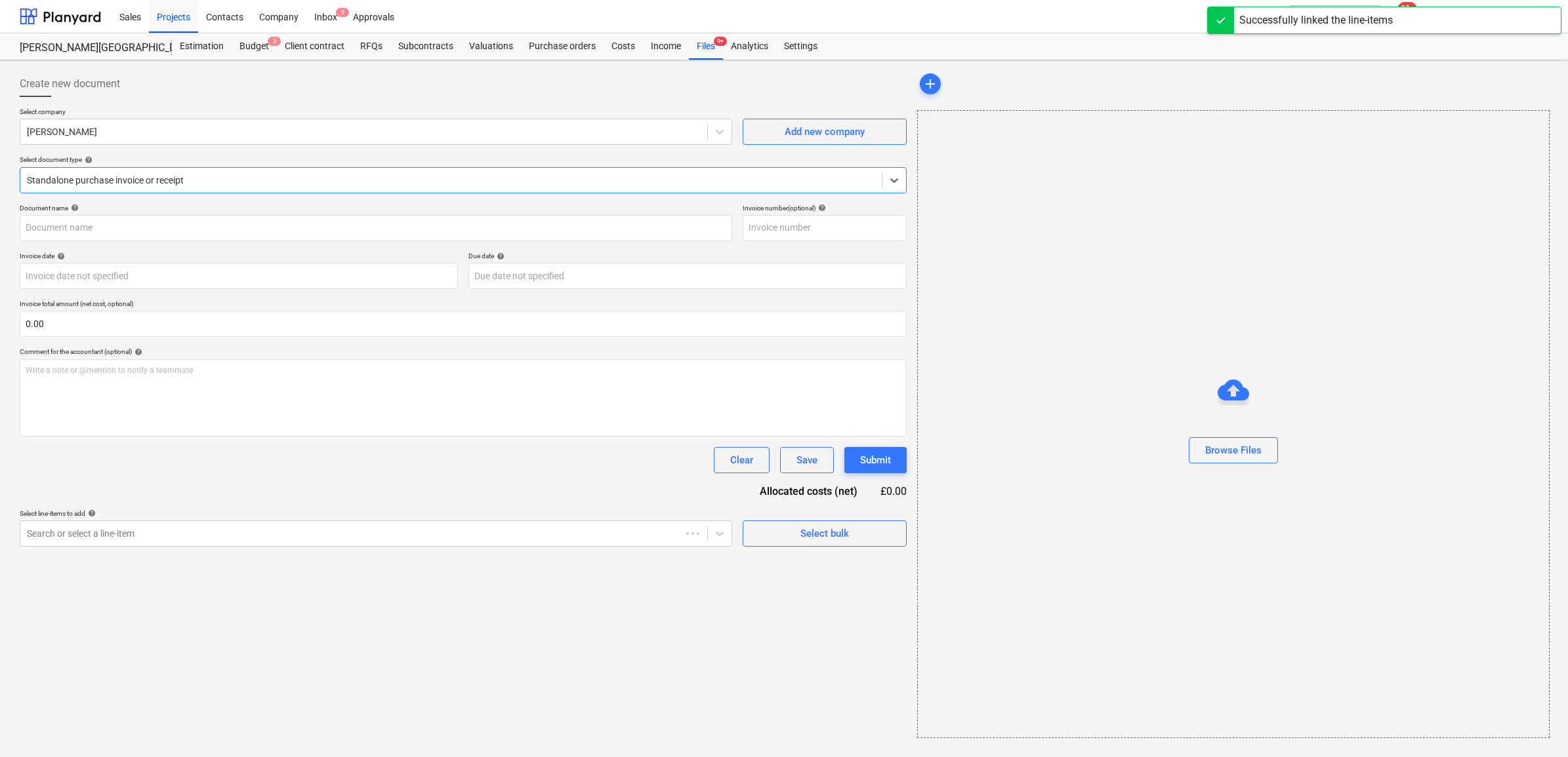
type input "1030496251"
type input "[DATE]"
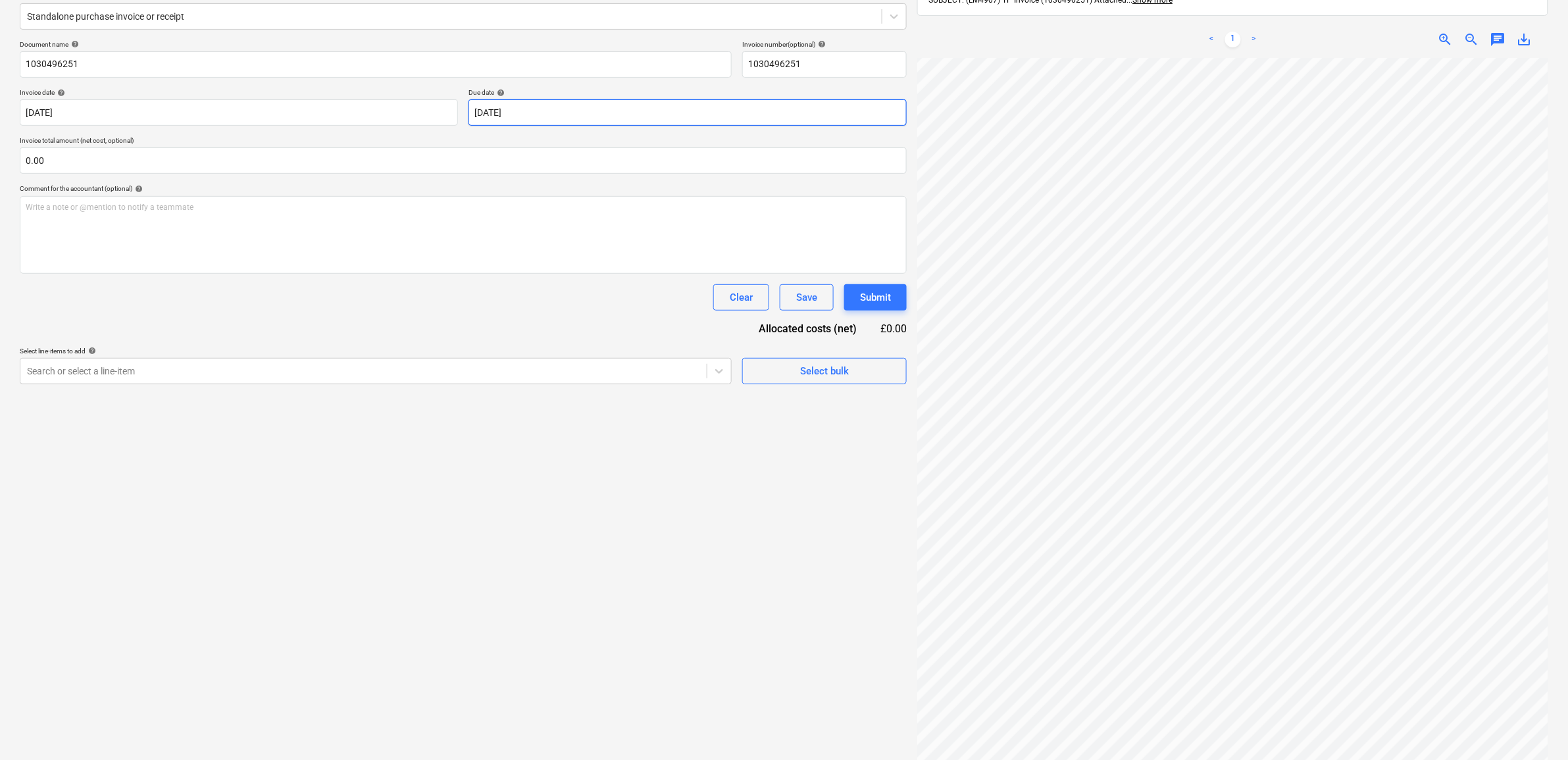
scroll to position [3, 30]
click at [604, 380] on div "Search or select a line-item" at bounding box center [363, 371] width 686 height 18
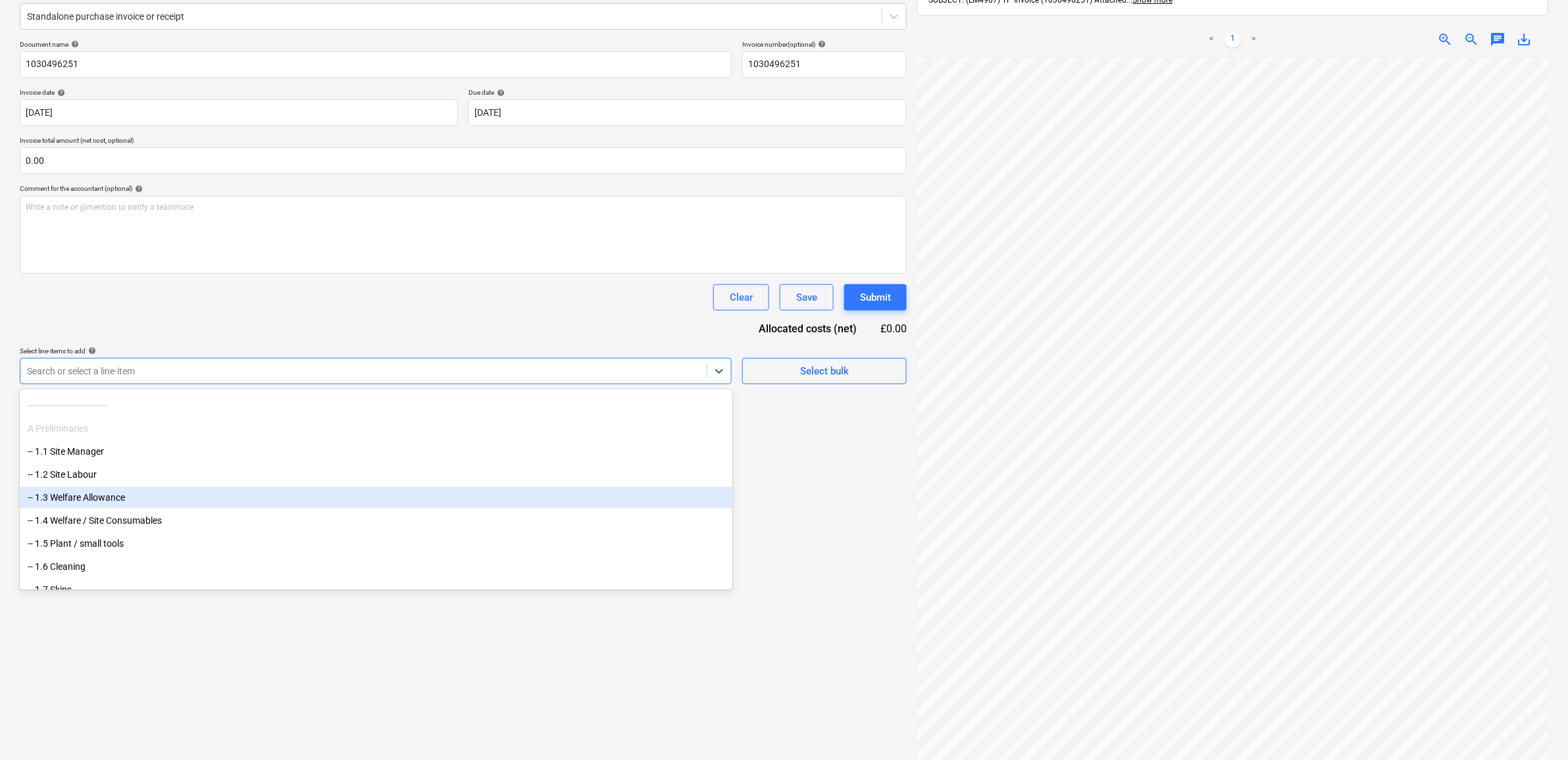
scroll to position [82, 0]
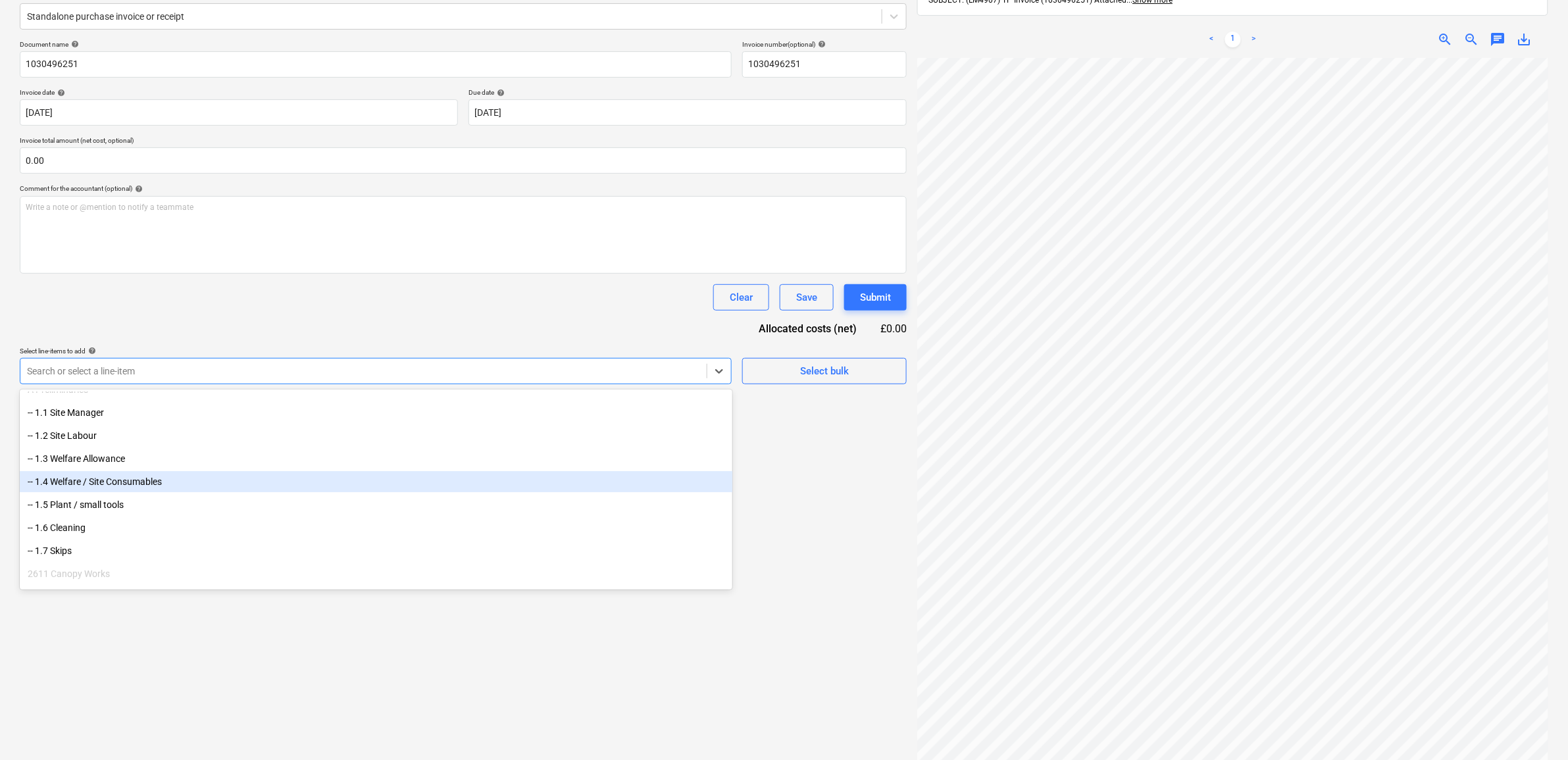
click at [234, 487] on div "-- 1.4 Welfare / Site Consumables" at bounding box center [376, 481] width 713 height 21
click at [205, 484] on div "-- 1.5 Plant / small tools" at bounding box center [376, 481] width 713 height 21
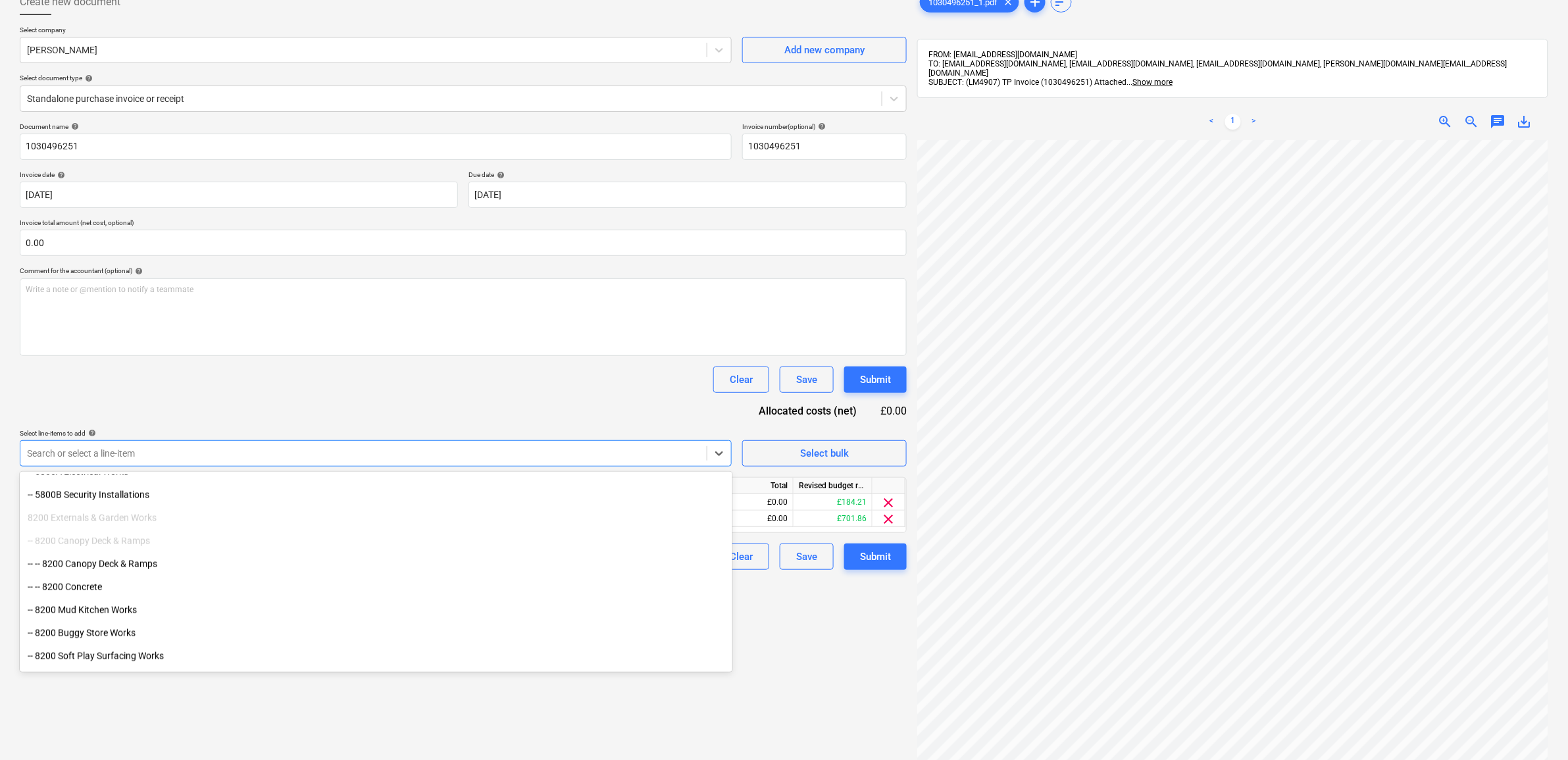
scroll to position [803, 0]
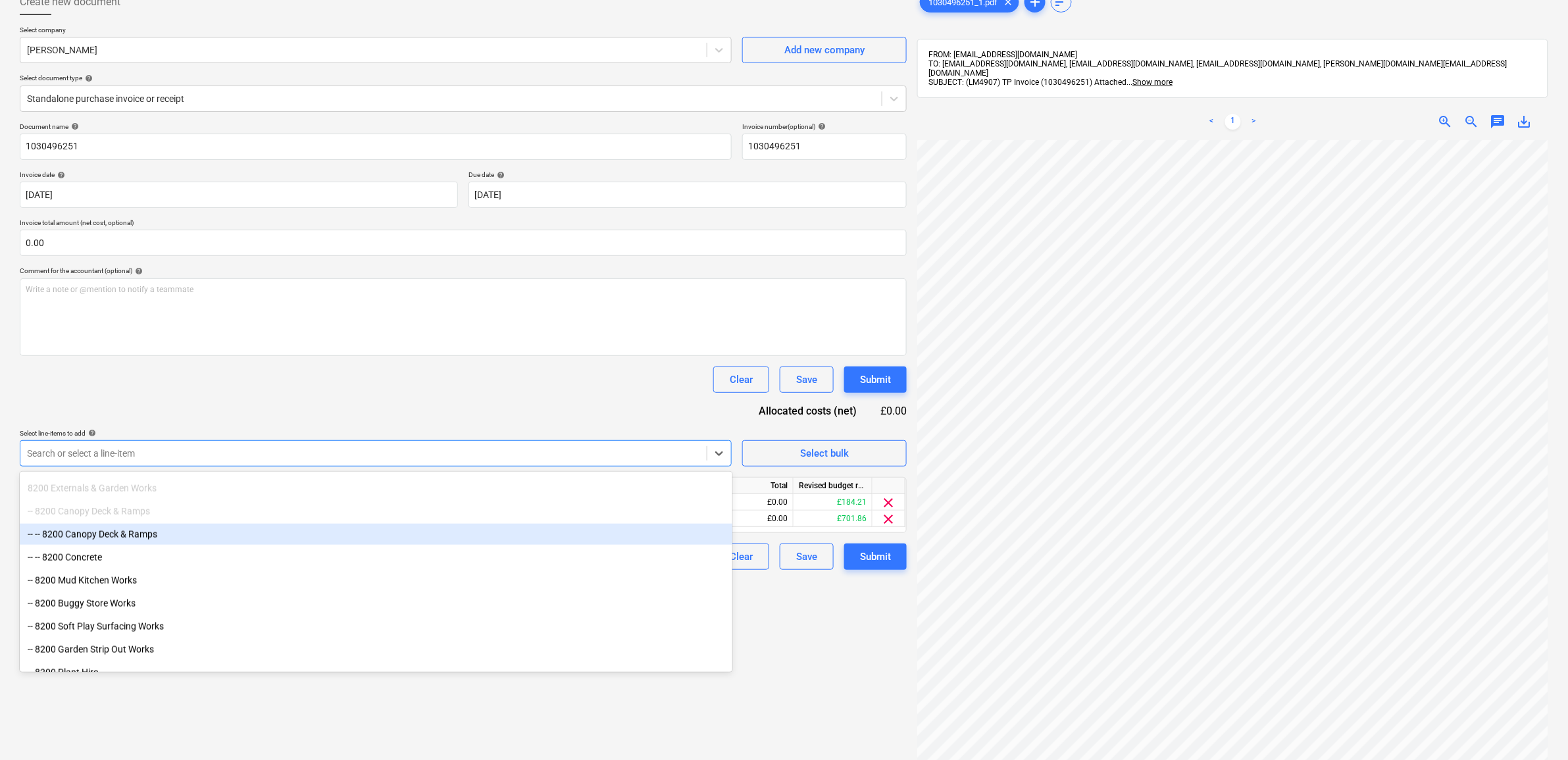
click at [149, 545] on div "-- -- 8200 Canopy Deck & Ramps" at bounding box center [376, 534] width 713 height 21
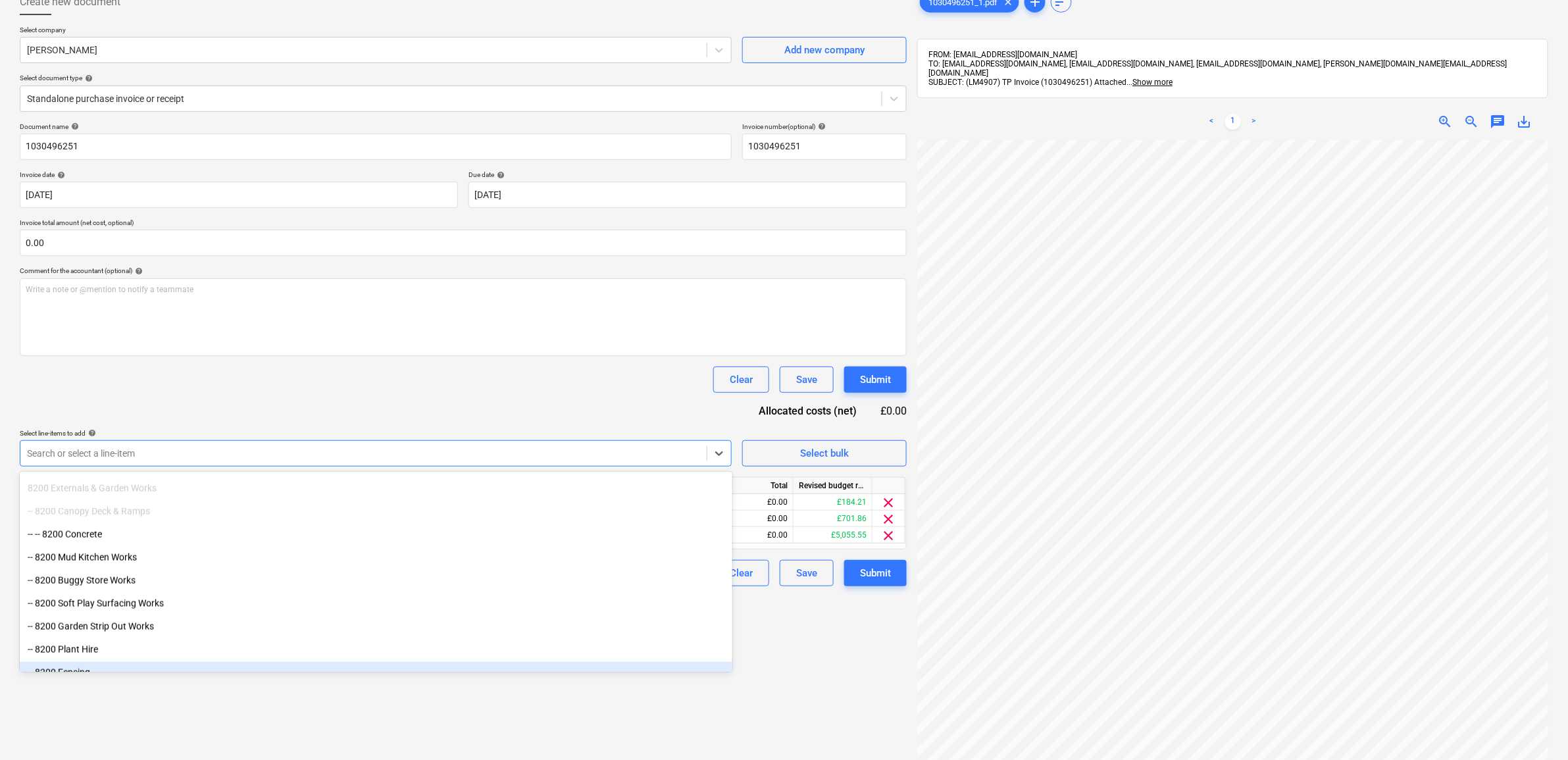
click at [753, 694] on div "Create new document Select company [PERSON_NAME] Add new company Select documen…" at bounding box center [463, 426] width 898 height 886
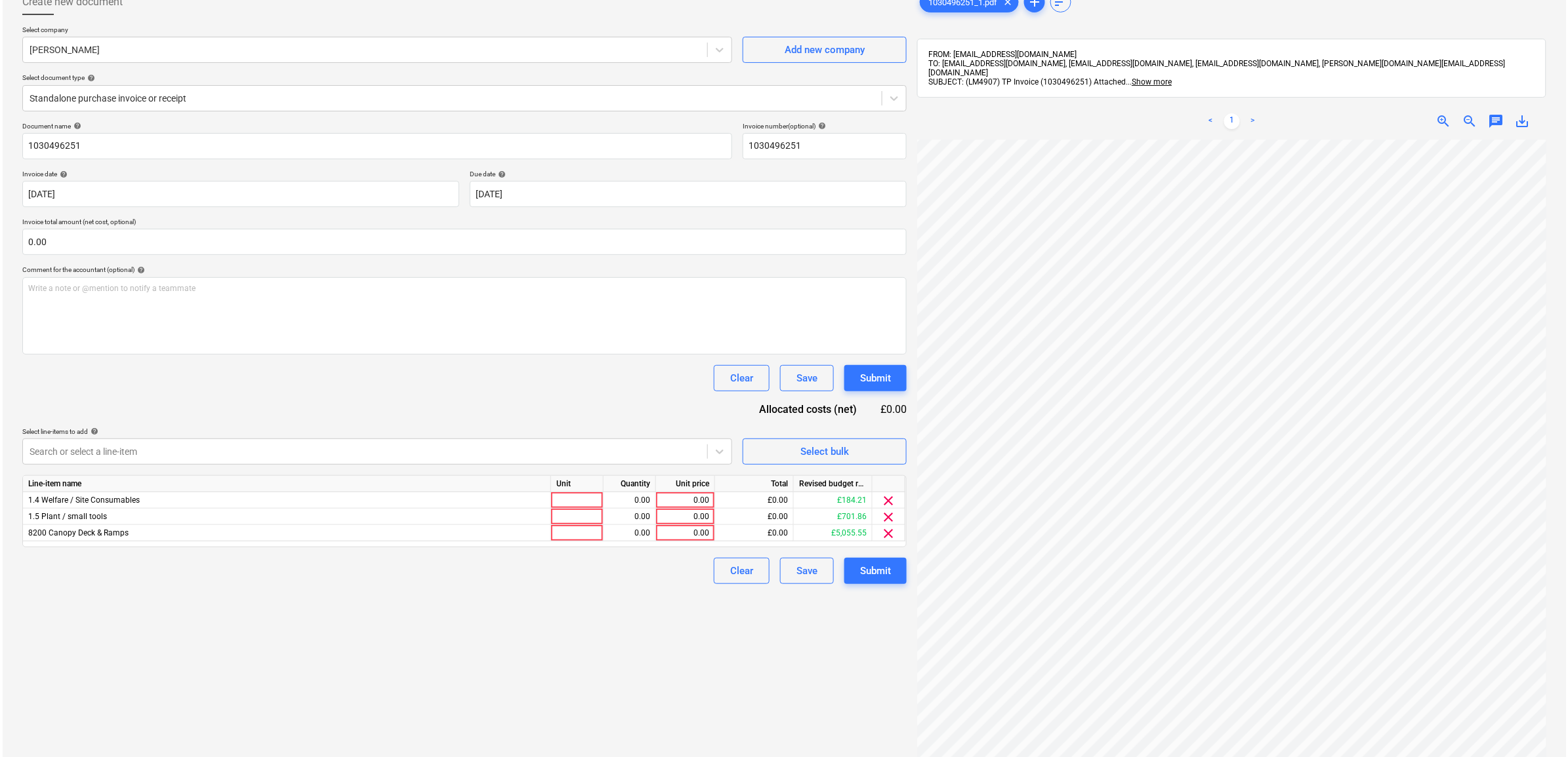
scroll to position [105, 46]
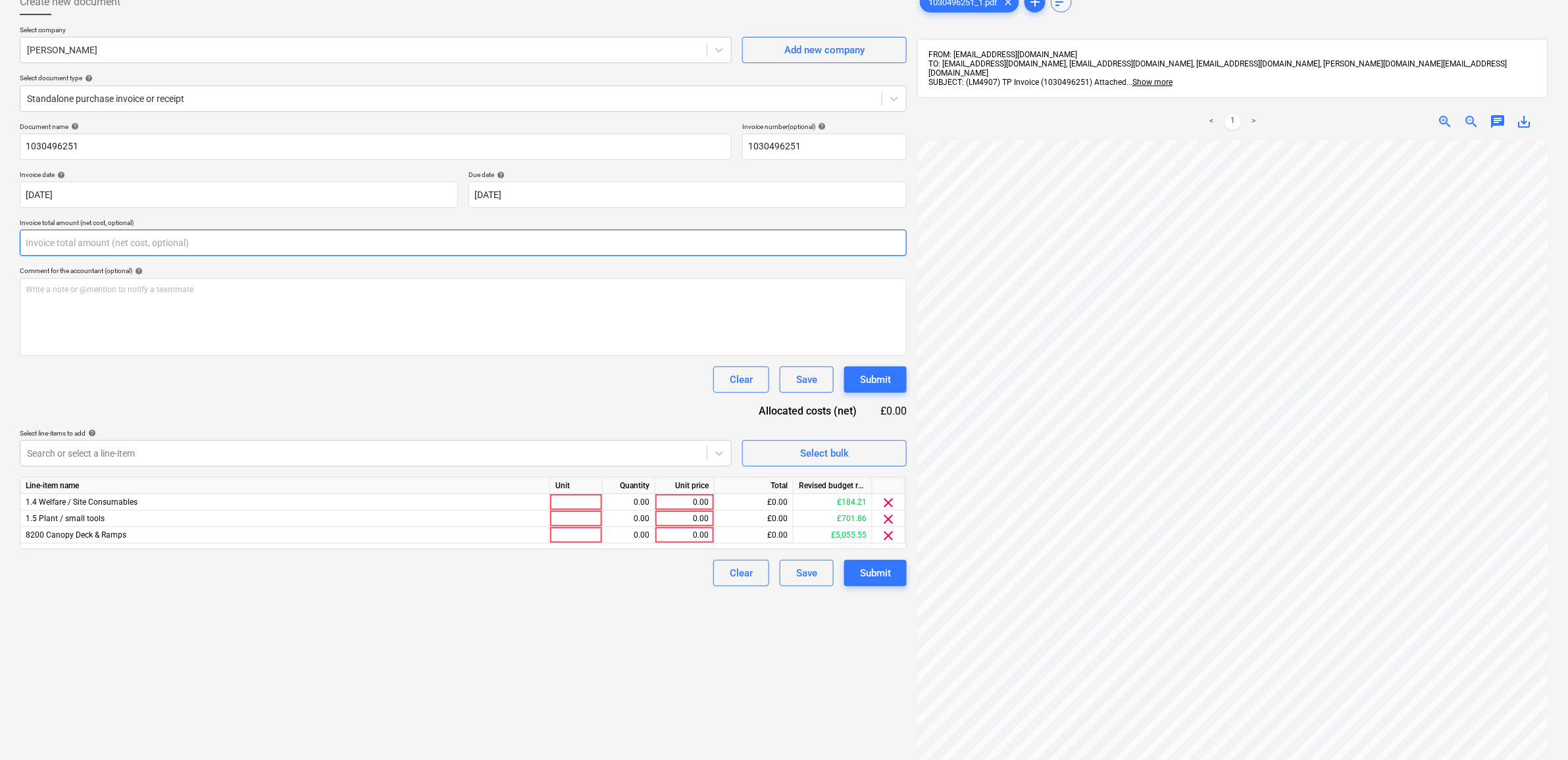
click at [135, 241] on input "text" at bounding box center [463, 243] width 887 height 27
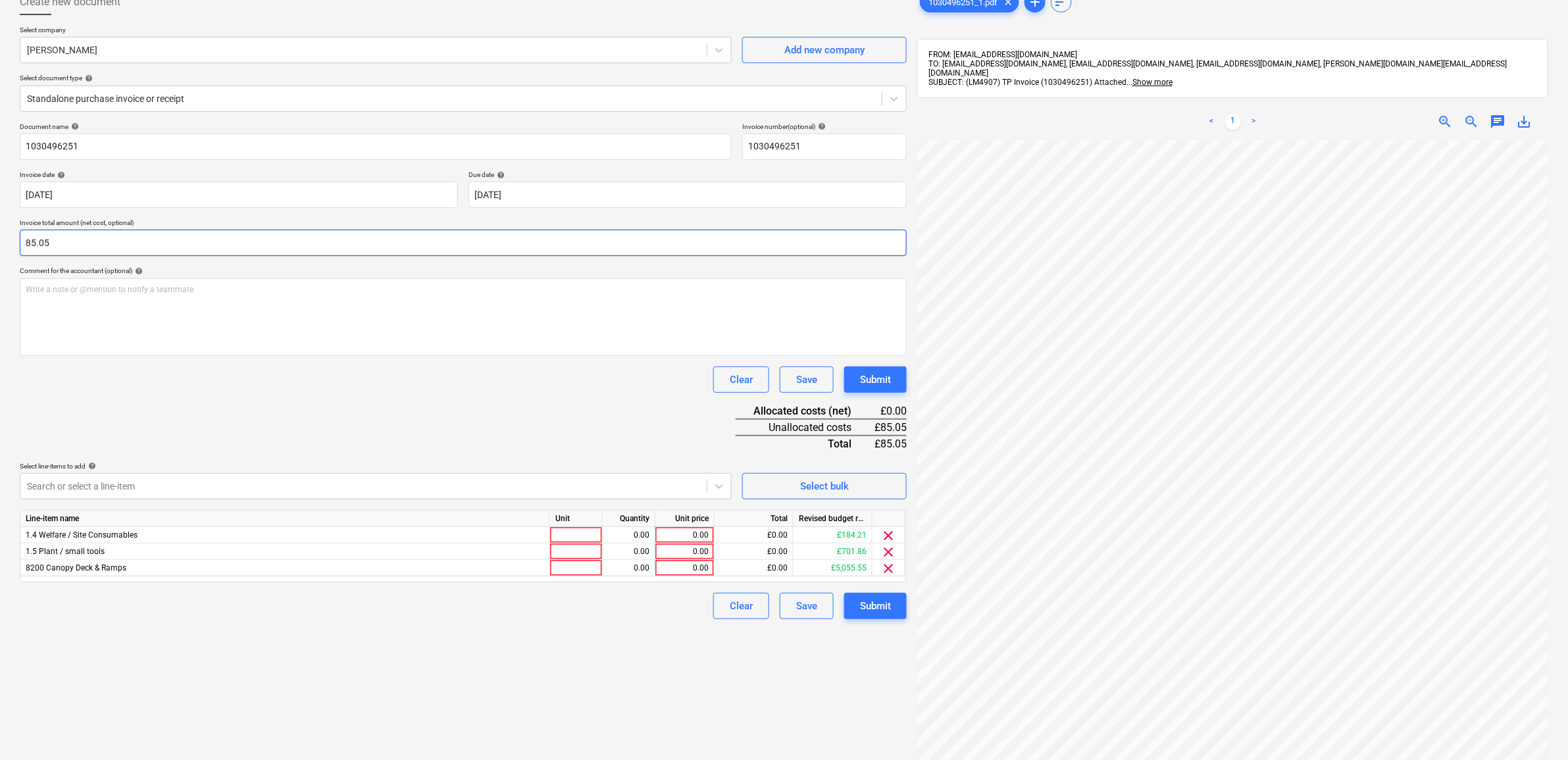
type input "85.05"
drag, startPoint x: 254, startPoint y: 383, endPoint x: 262, endPoint y: 387, distance: 8.9
click at [254, 383] on div "Clear Save Submit" at bounding box center [463, 380] width 887 height 27
click at [698, 550] on div "0.00" at bounding box center [685, 552] width 48 height 17
type input "19.8"
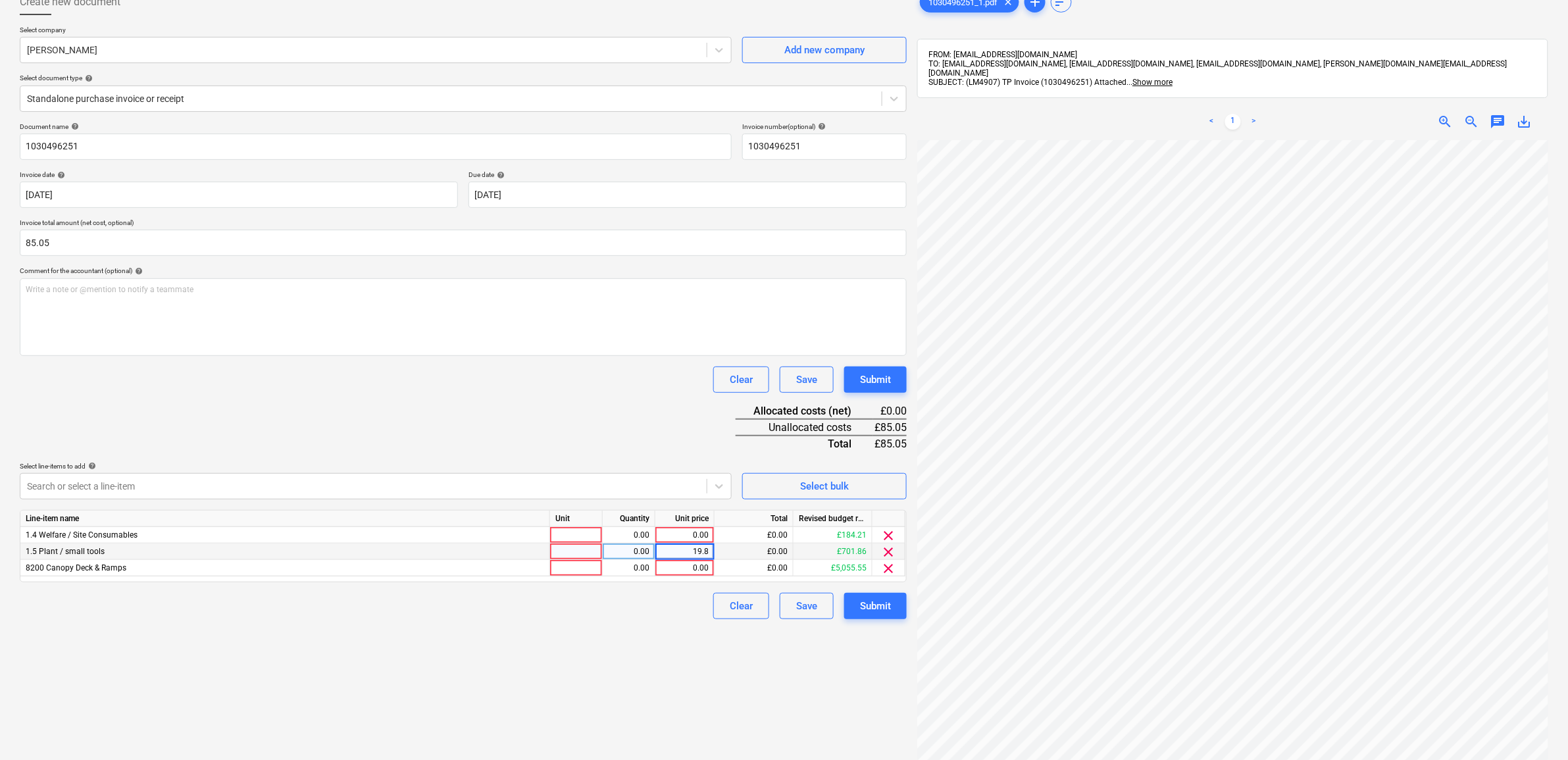
click at [667, 696] on div "Create new document Select company [PERSON_NAME] Add new company Select documen…" at bounding box center [463, 426] width 898 height 886
click at [688, 570] on div "0.00" at bounding box center [685, 569] width 48 height 17
type input "65.25"
click at [527, 659] on div "Create new document Select company [PERSON_NAME] Add new company Select documen…" at bounding box center [463, 426] width 898 height 886
click at [888, 528] on span "clear" at bounding box center [889, 535] width 16 height 16
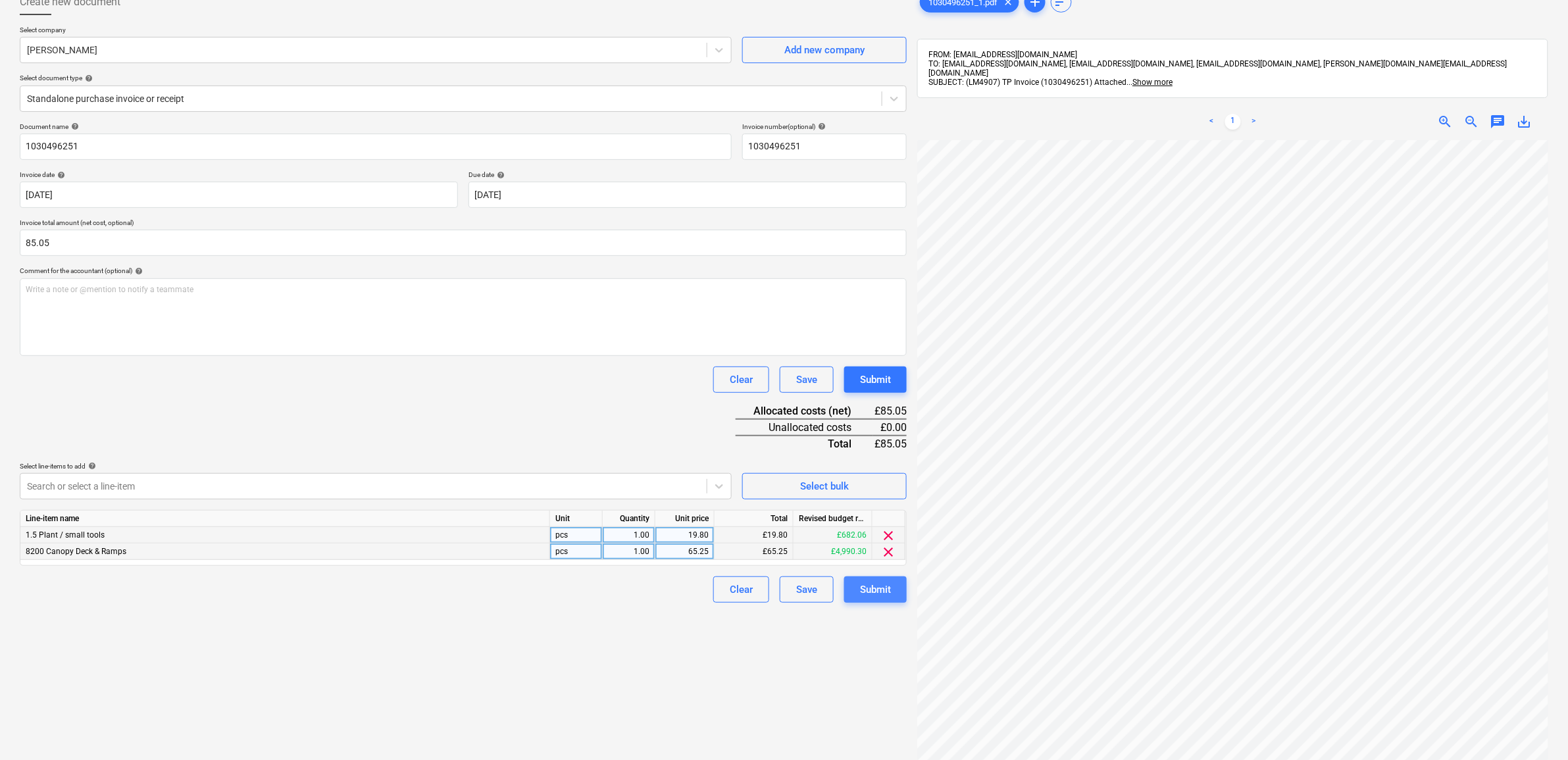
click at [876, 585] on div "Submit" at bounding box center [875, 590] width 31 height 17
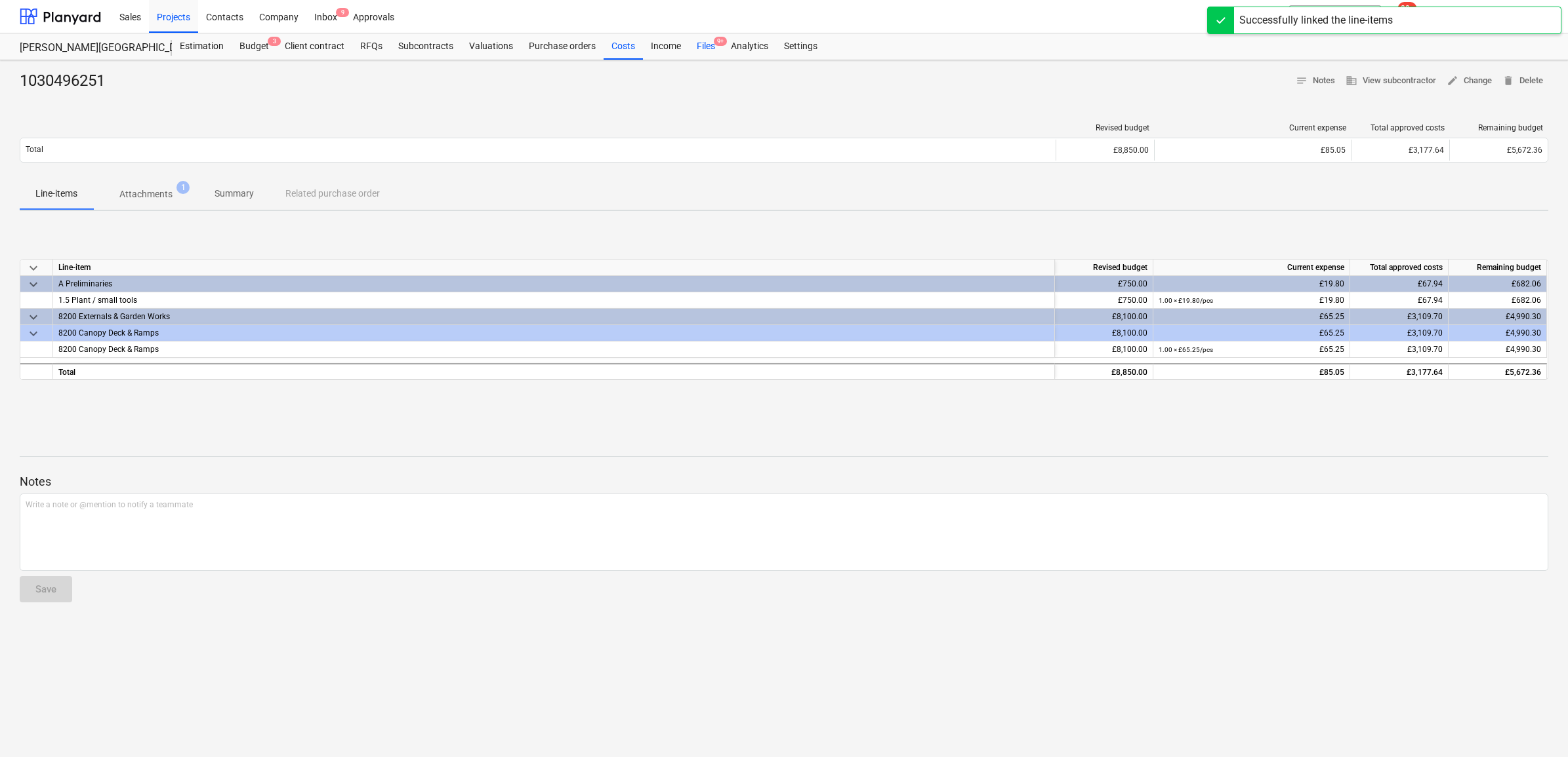
click at [697, 50] on div "Files 9+" at bounding box center [705, 46] width 34 height 27
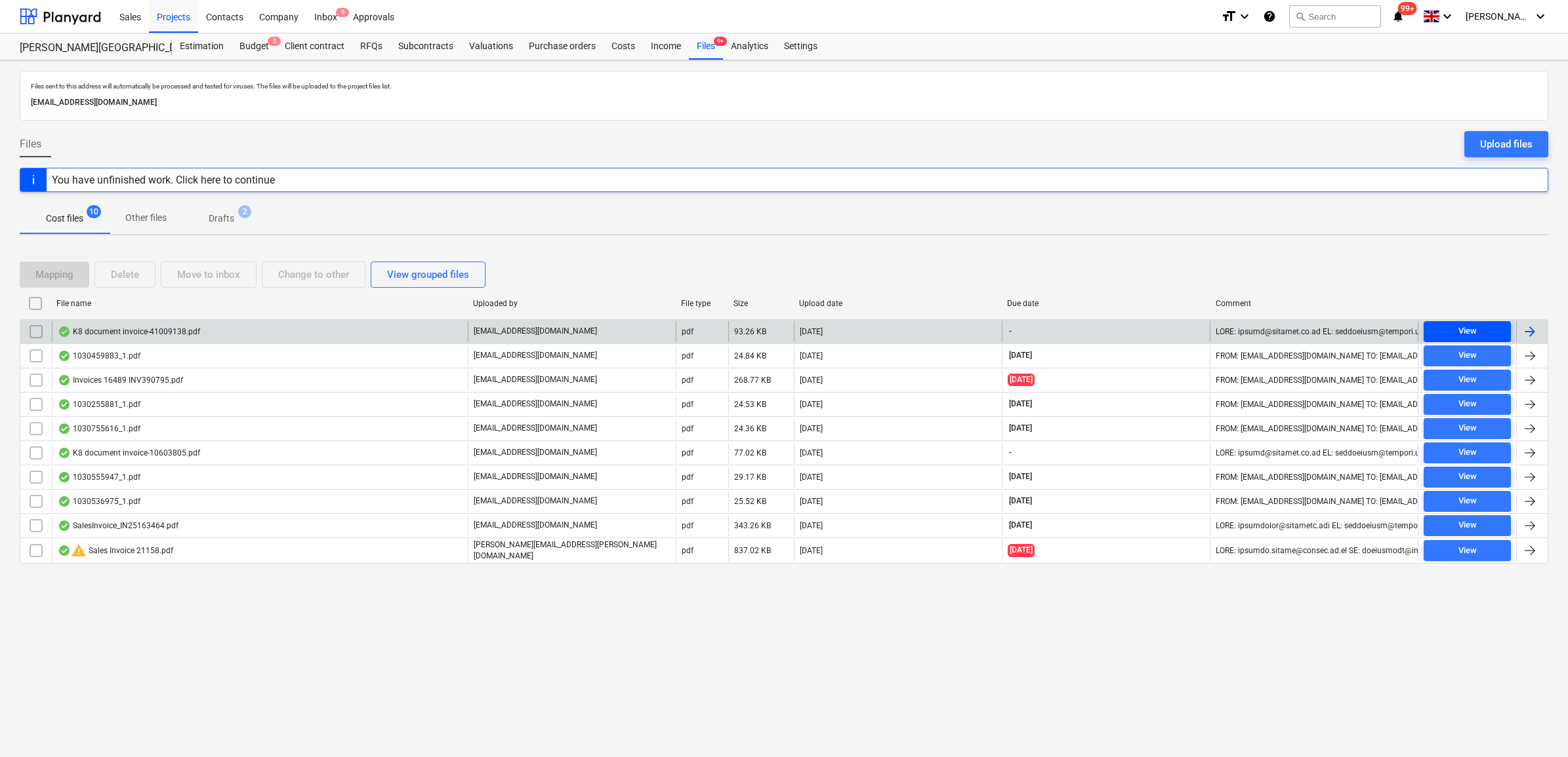
click at [1493, 328] on span "View" at bounding box center [1467, 331] width 77 height 15
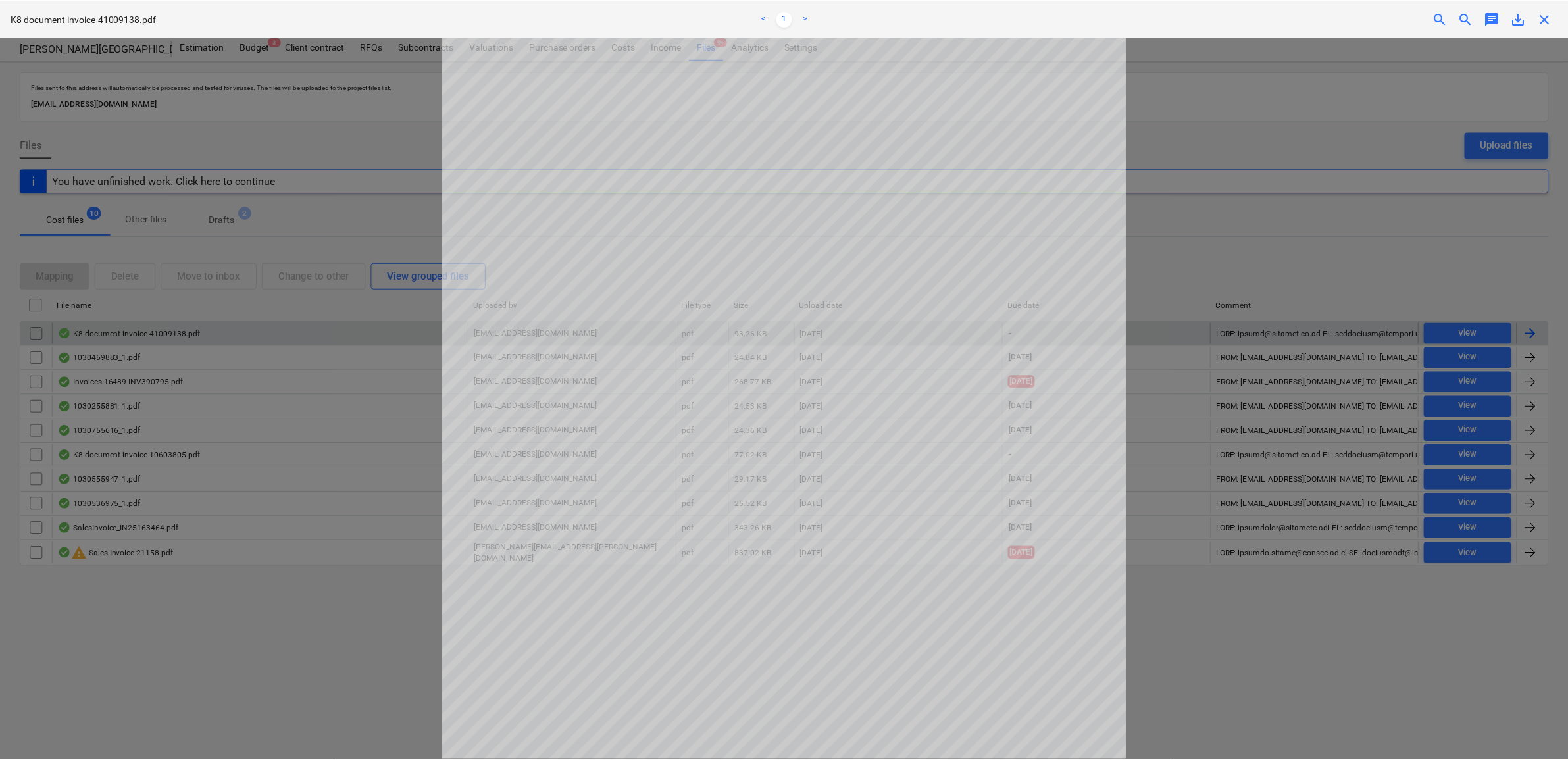
scroll to position [165, 0]
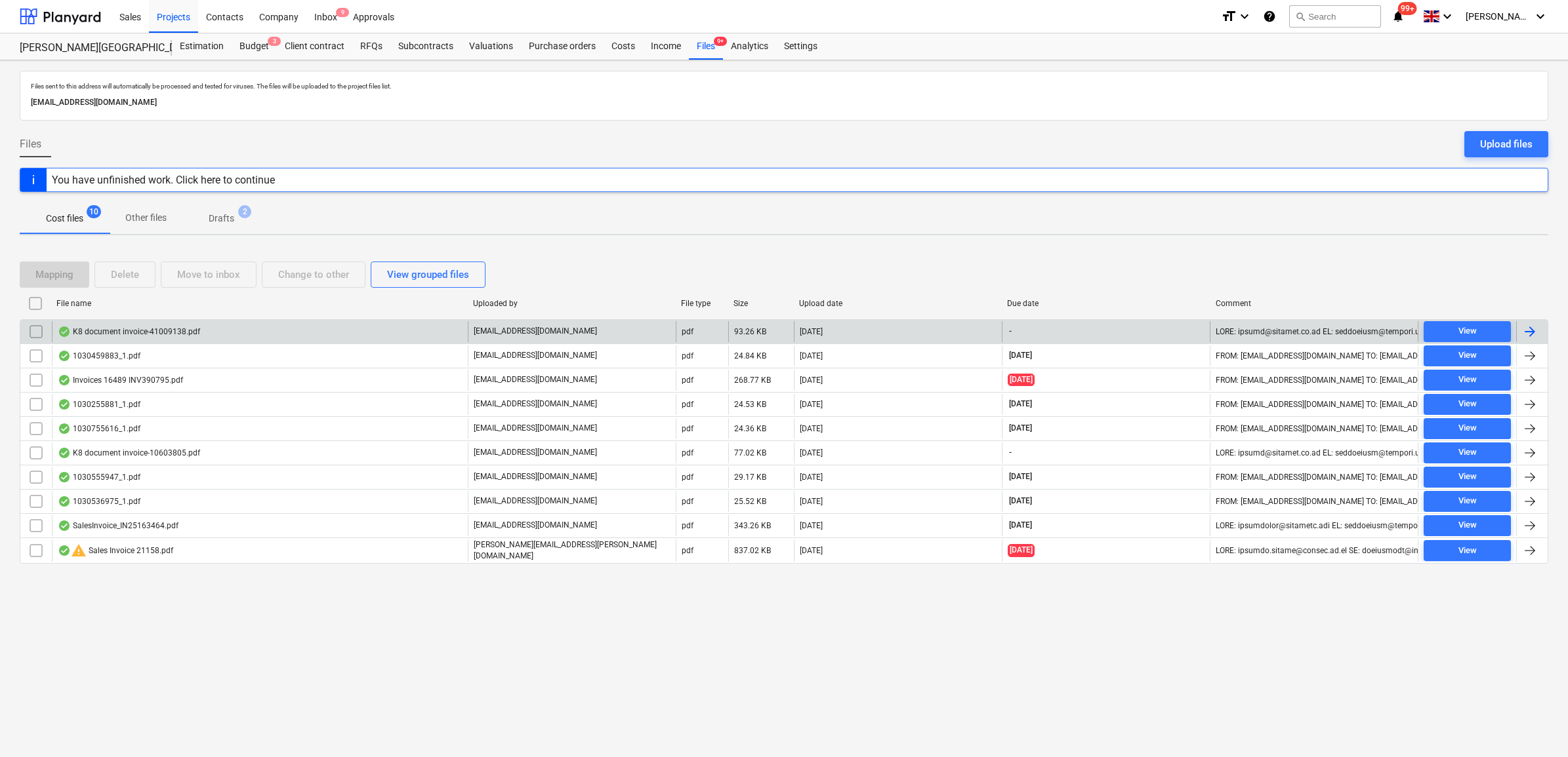
click at [1536, 335] on div at bounding box center [1529, 331] width 16 height 16
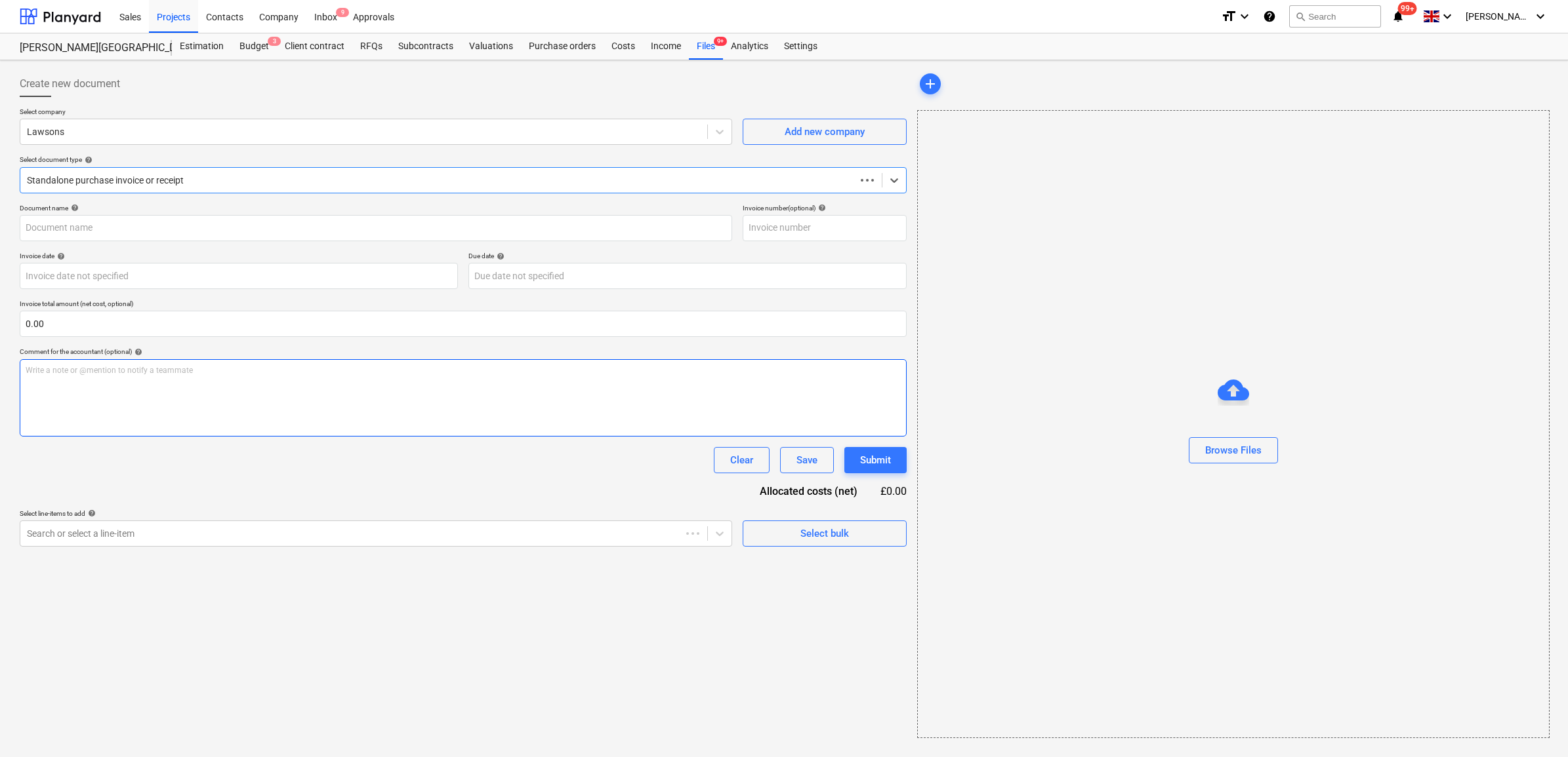
type input "63825"
type input "[DATE]"
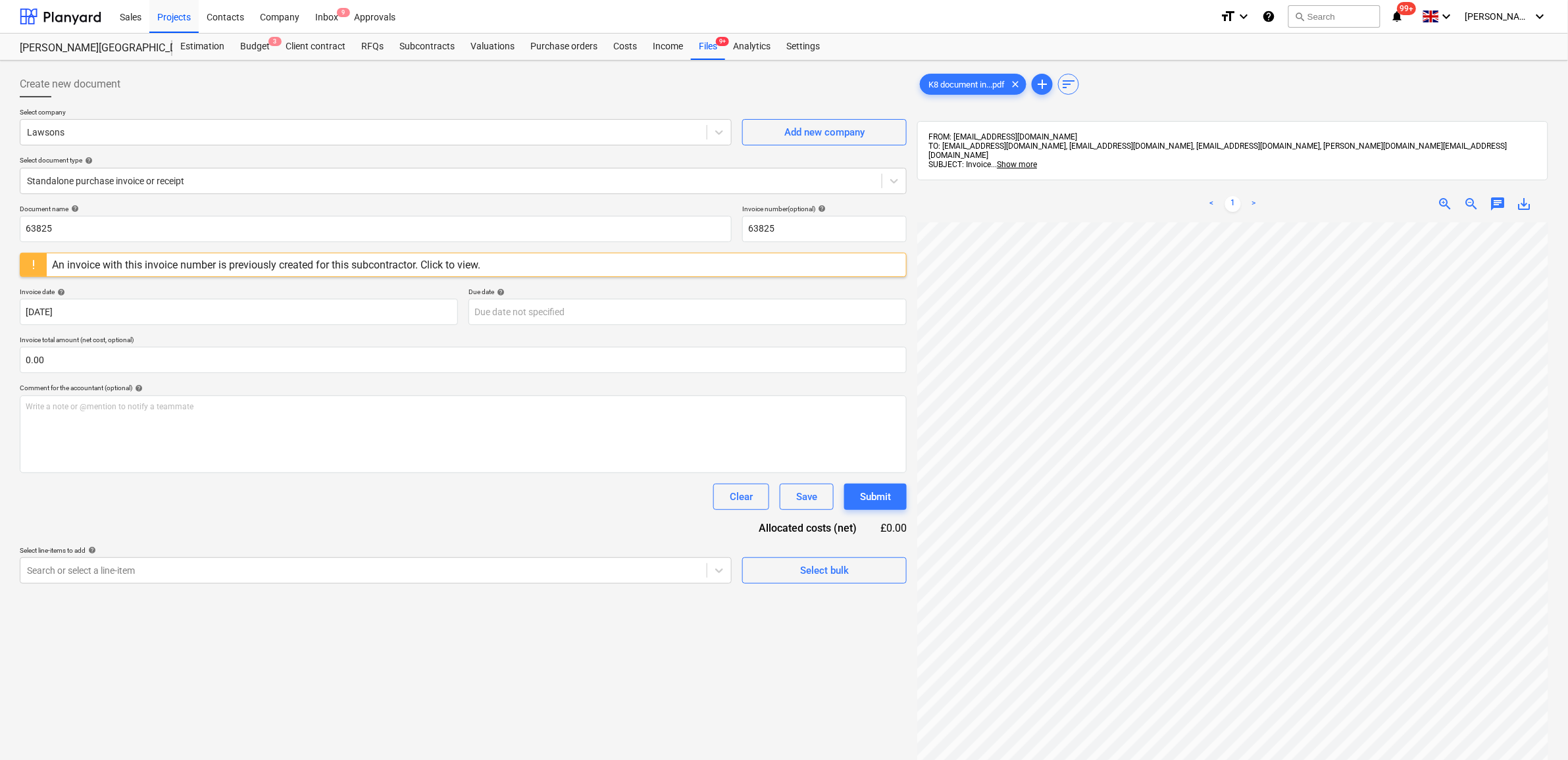
scroll to position [27, 61]
drag, startPoint x: 84, startPoint y: 228, endPoint x: -174, endPoint y: 232, distance: 258.0
click at [0, 232] on html "Sales Projects Contacts Company Inbox 9 Approvals format_size keyboard_arrow_do…" at bounding box center [784, 380] width 1568 height 760
drag, startPoint x: 121, startPoint y: 234, endPoint x: -106, endPoint y: 214, distance: 227.9
click at [0, 214] on html "Sales Projects Contacts Company Inbox 9 Approvals format_size keyboard_arrow_do…" at bounding box center [784, 380] width 1568 height 760
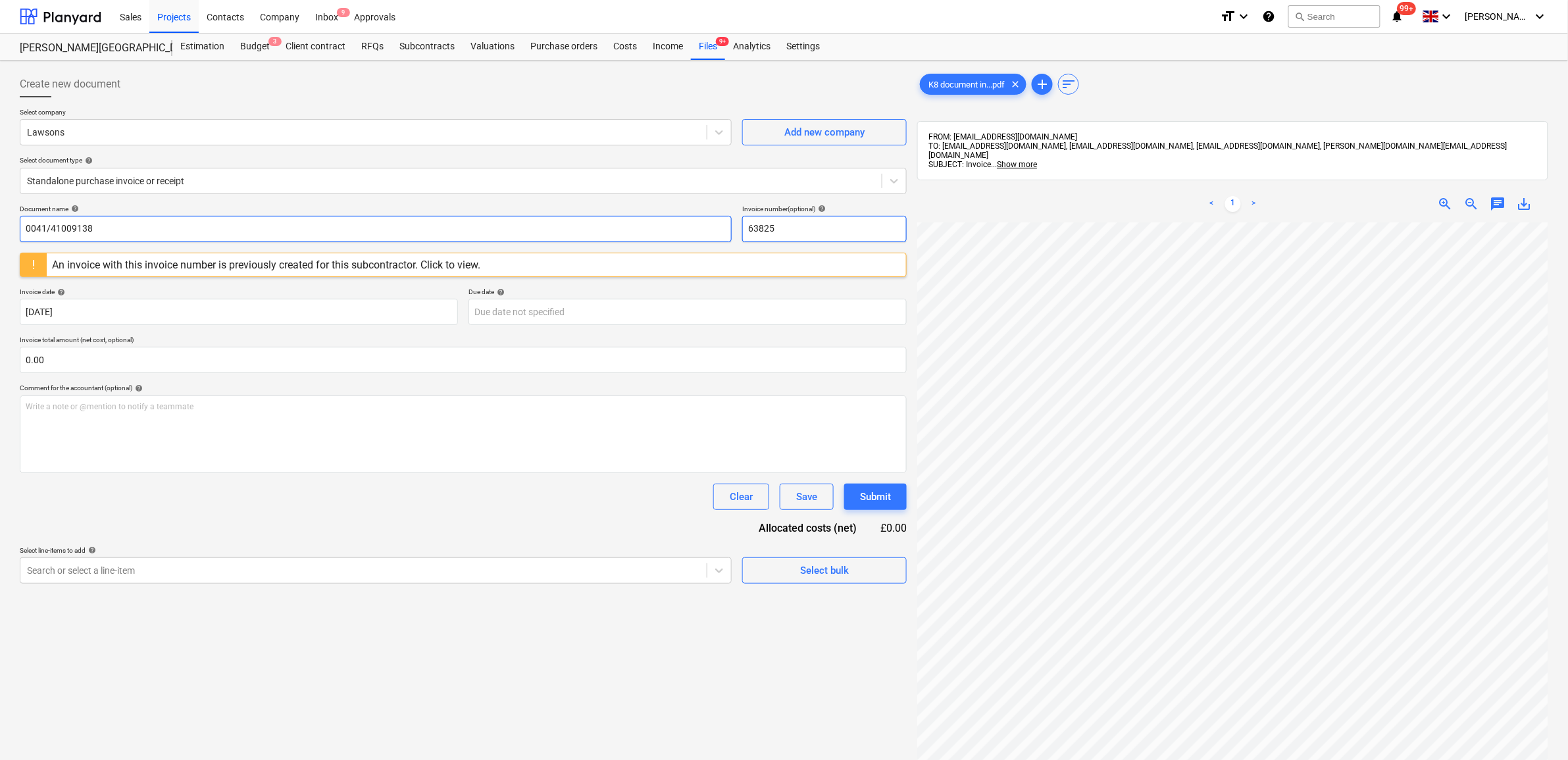
type input "0041/41009138"
drag, startPoint x: 795, startPoint y: 230, endPoint x: 679, endPoint y: 223, distance: 116.2
click at [679, 223] on div "Document name help 0041/41009138 Invoice number (optional) help 63825" at bounding box center [463, 223] width 887 height 37
paste input "0041/41009138"
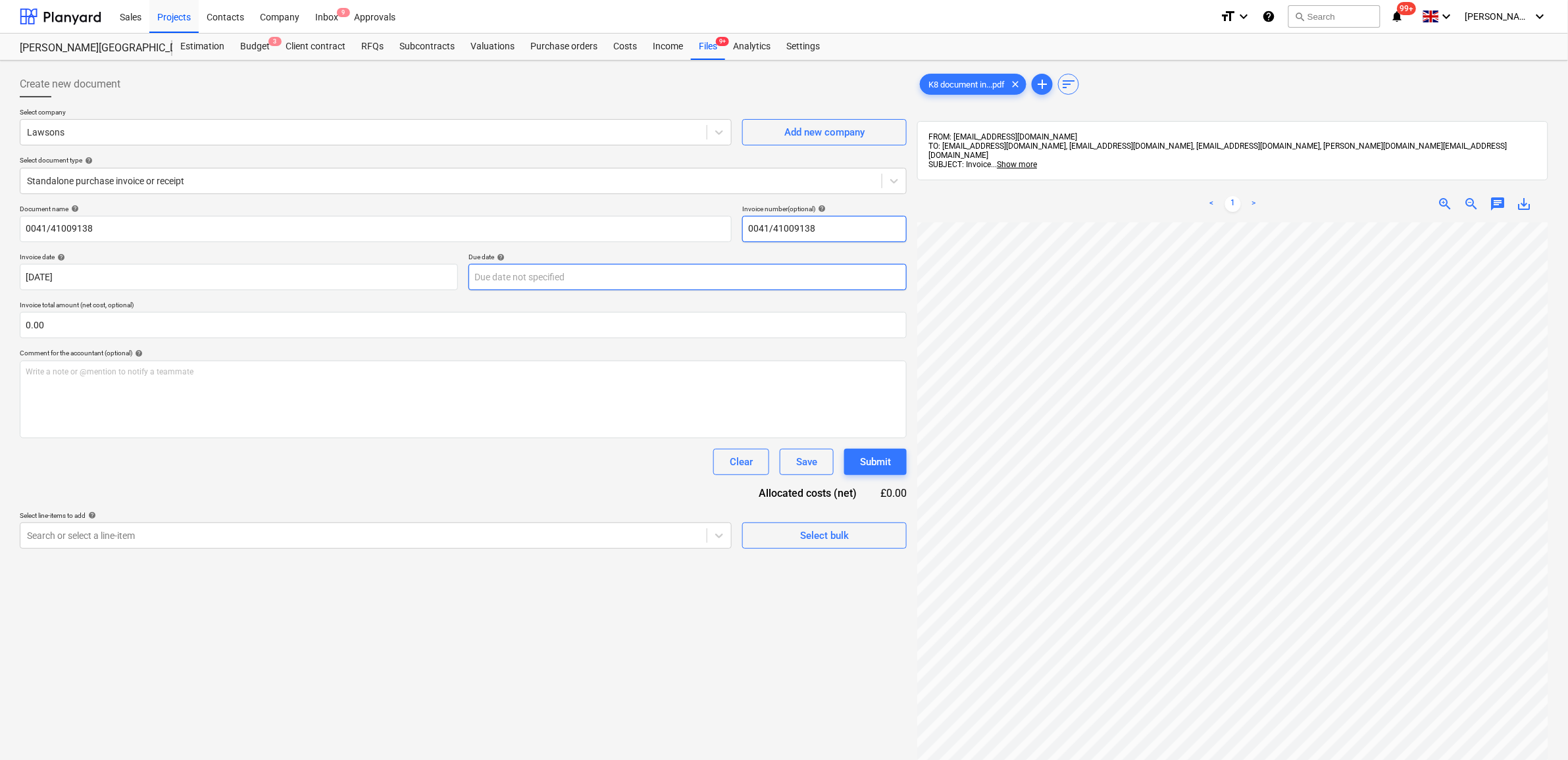
type input "0041/41009138"
click at [520, 282] on body "Sales Projects Contacts Company Inbox 9 Approvals format_size keyboard_arrow_do…" at bounding box center [784, 380] width 1568 height 760
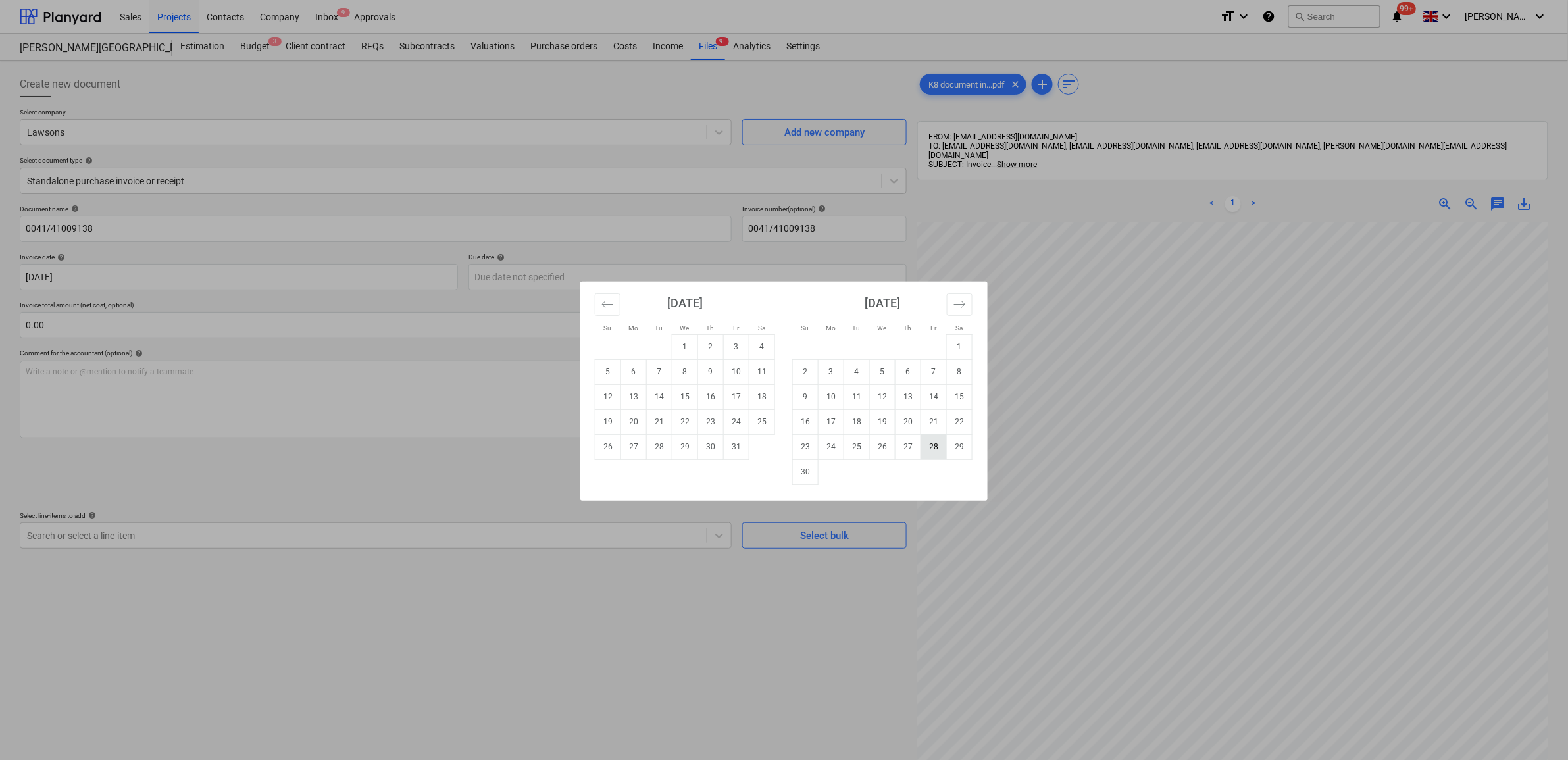
click at [929, 447] on td "28" at bounding box center [934, 447] width 26 height 25
type input "[DATE]"
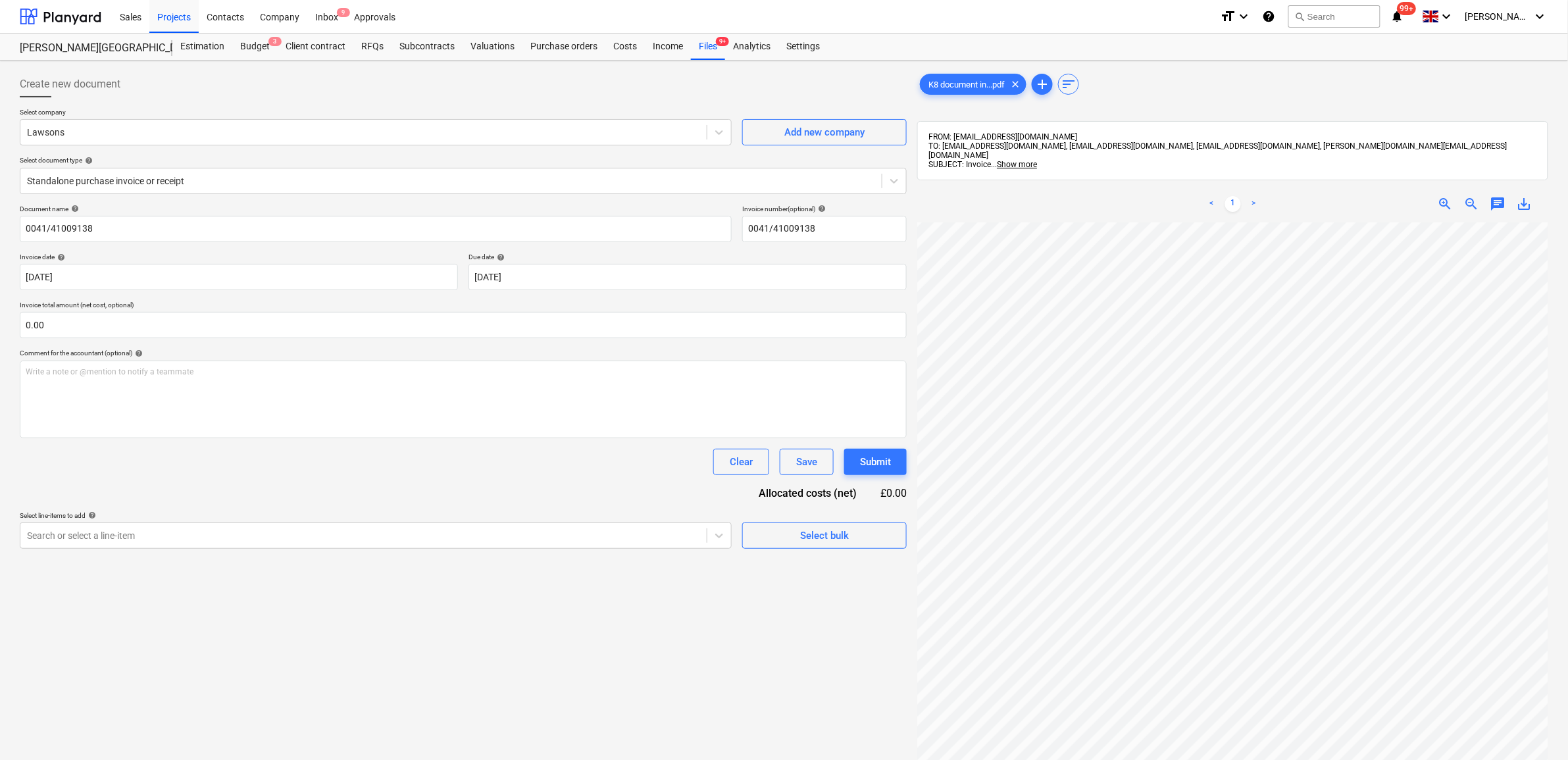
click at [498, 466] on div "Clear Save Submit" at bounding box center [463, 462] width 887 height 27
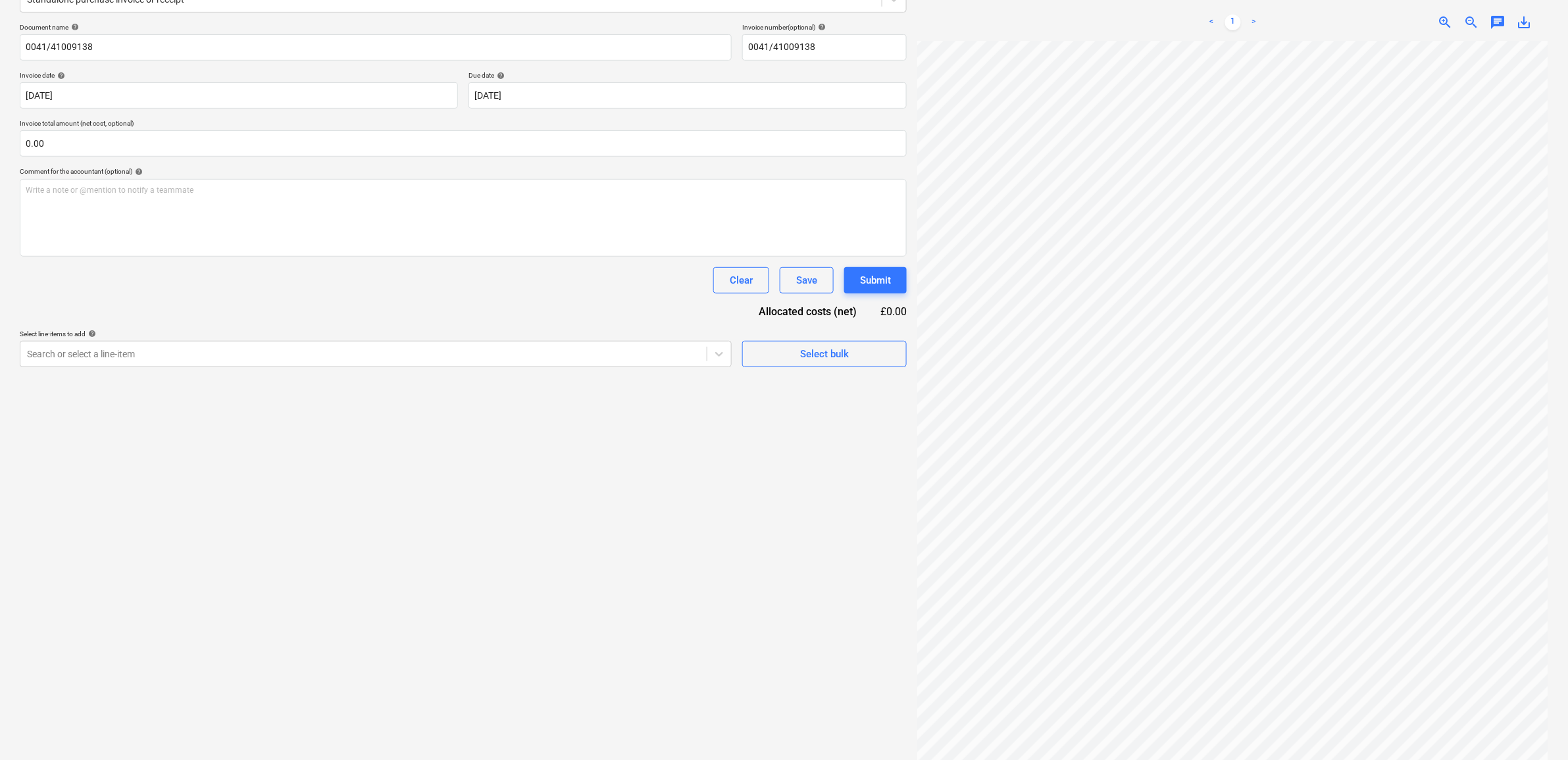
scroll to position [186, 0]
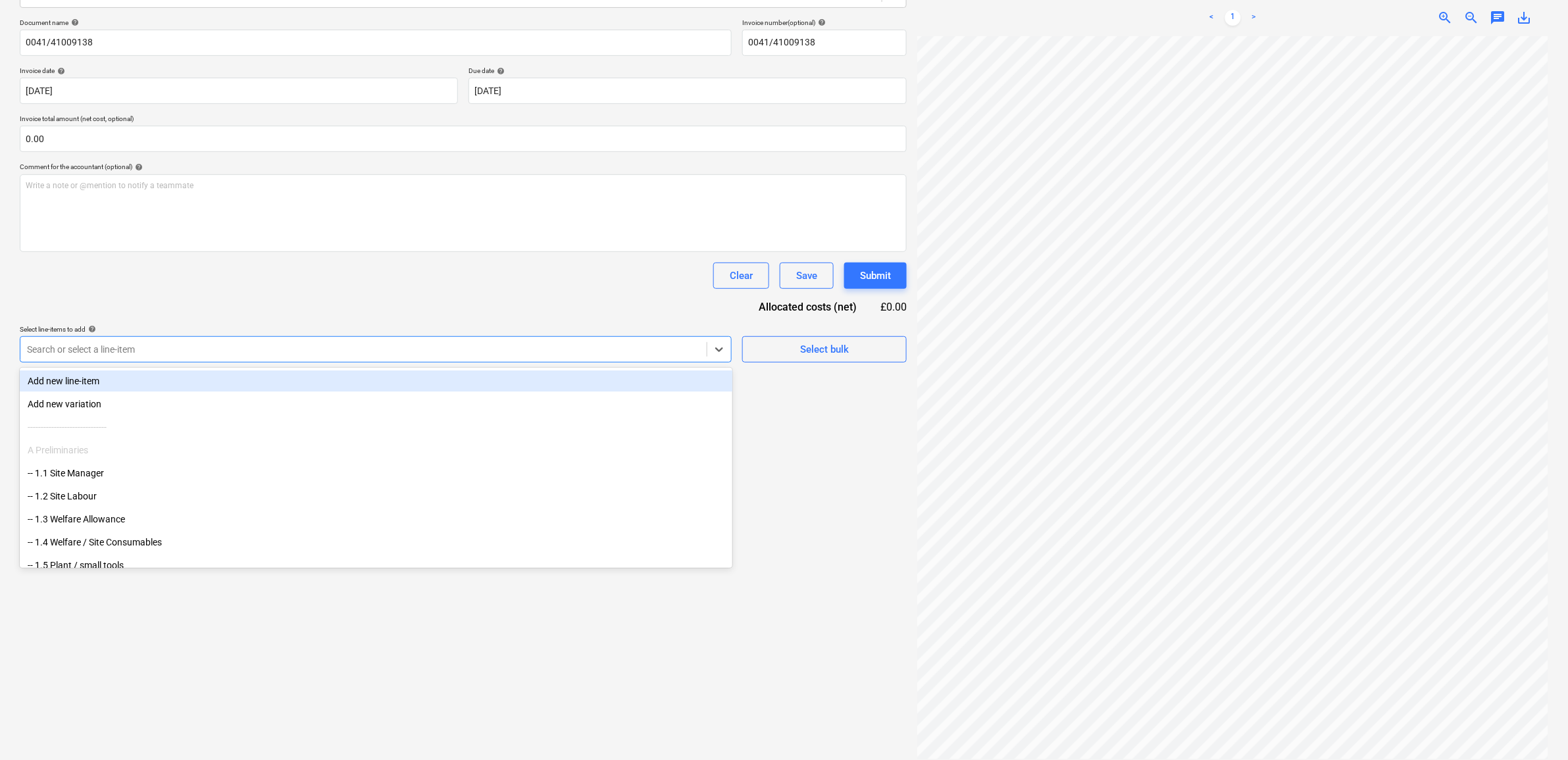
click at [600, 355] on div at bounding box center [363, 349] width 673 height 13
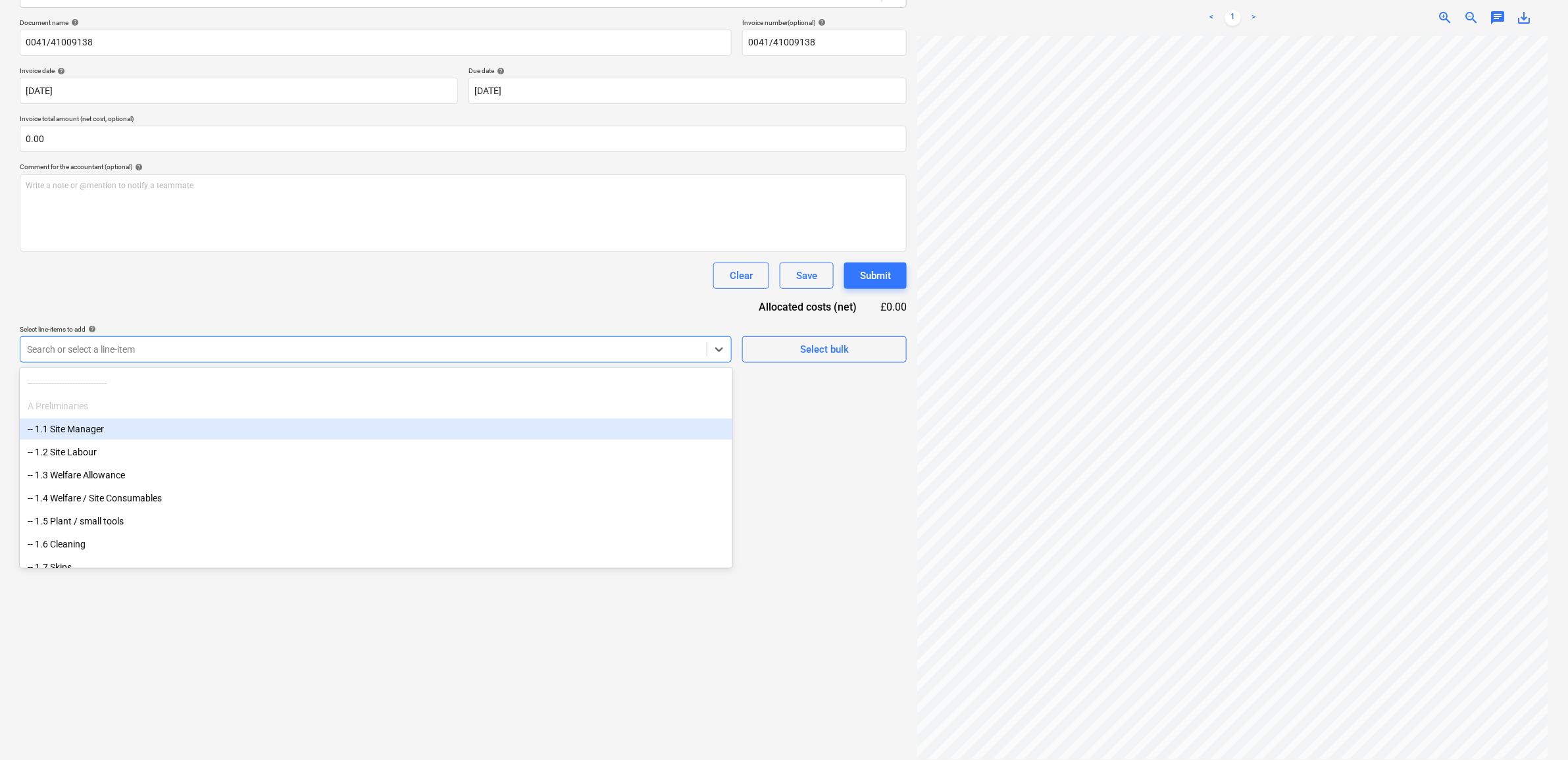
scroll to position [82, 0]
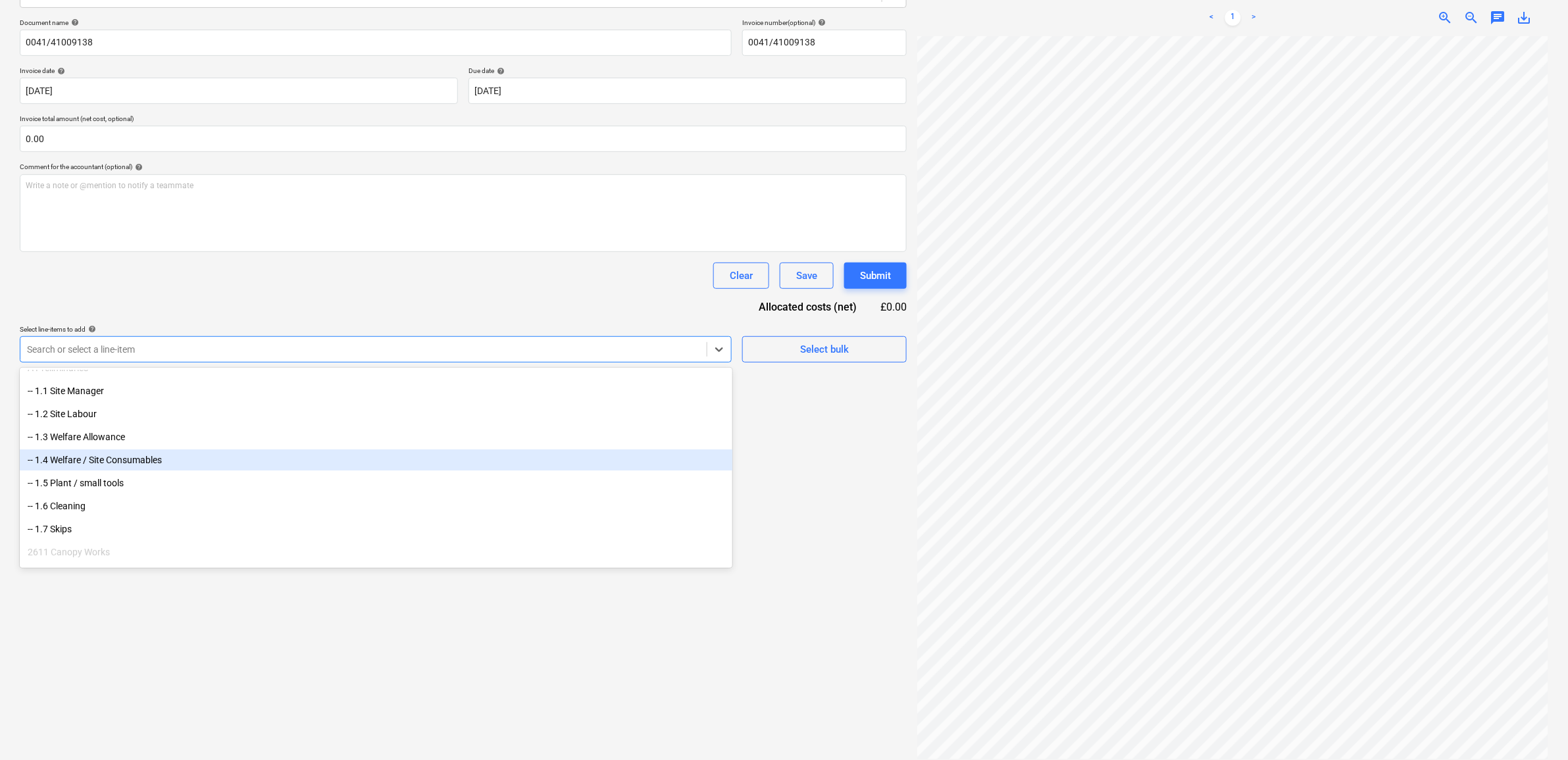
click at [219, 461] on div "-- 1.4 Welfare / Site Consumables" at bounding box center [376, 460] width 713 height 21
click at [153, 466] on div "-- 1.5 Plant / small tools" at bounding box center [376, 460] width 713 height 21
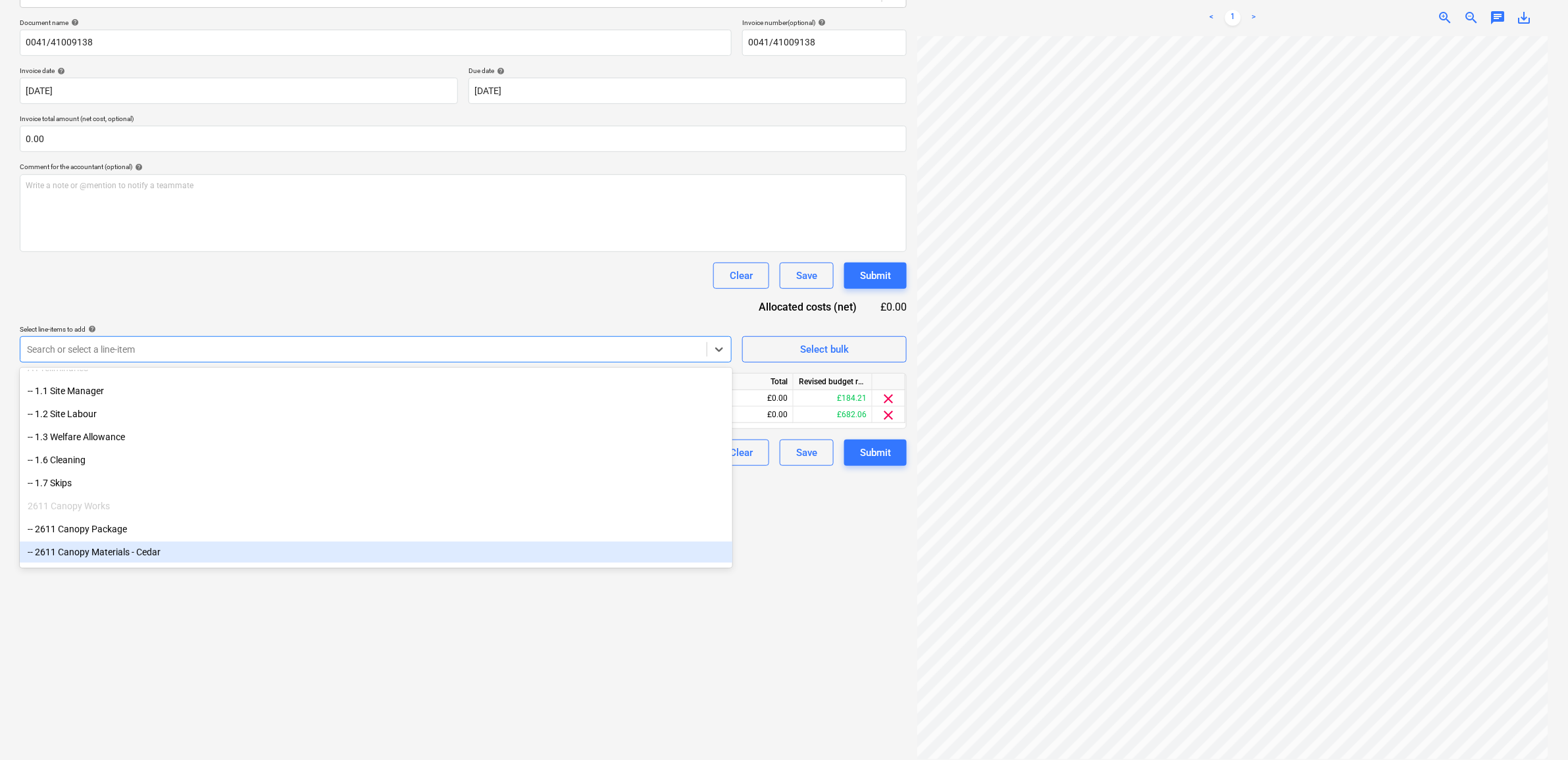
click at [513, 706] on div "Create new document Select company Lawsons Add new company Select document type…" at bounding box center [463, 322] width 898 height 886
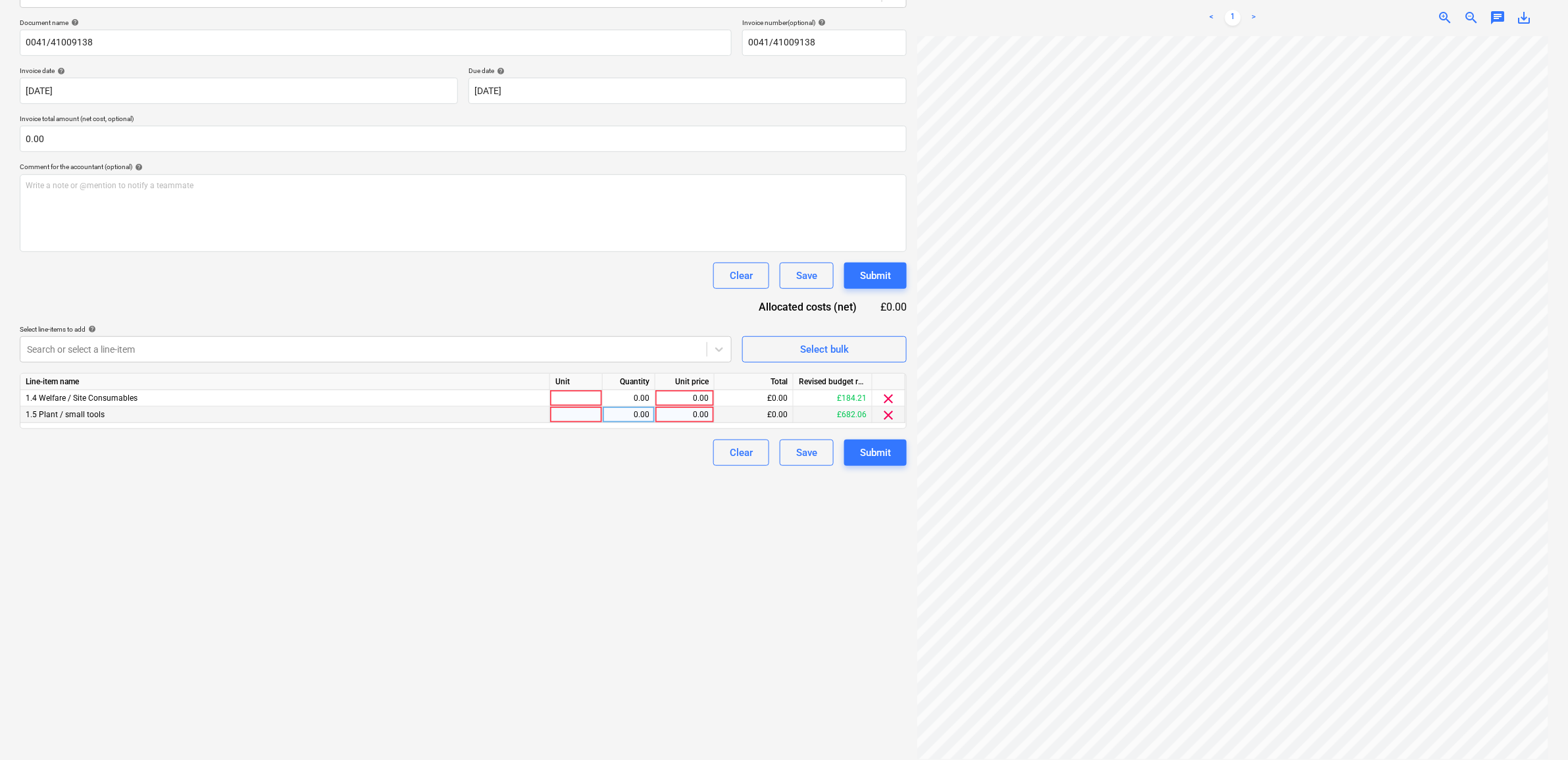
scroll to position [179, 23]
click at [686, 417] on div "0.00" at bounding box center [685, 415] width 48 height 17
type input "199.6"
click at [550, 662] on div "Create new document Select company Lawsons Add new company Select document type…" at bounding box center [463, 322] width 898 height 886
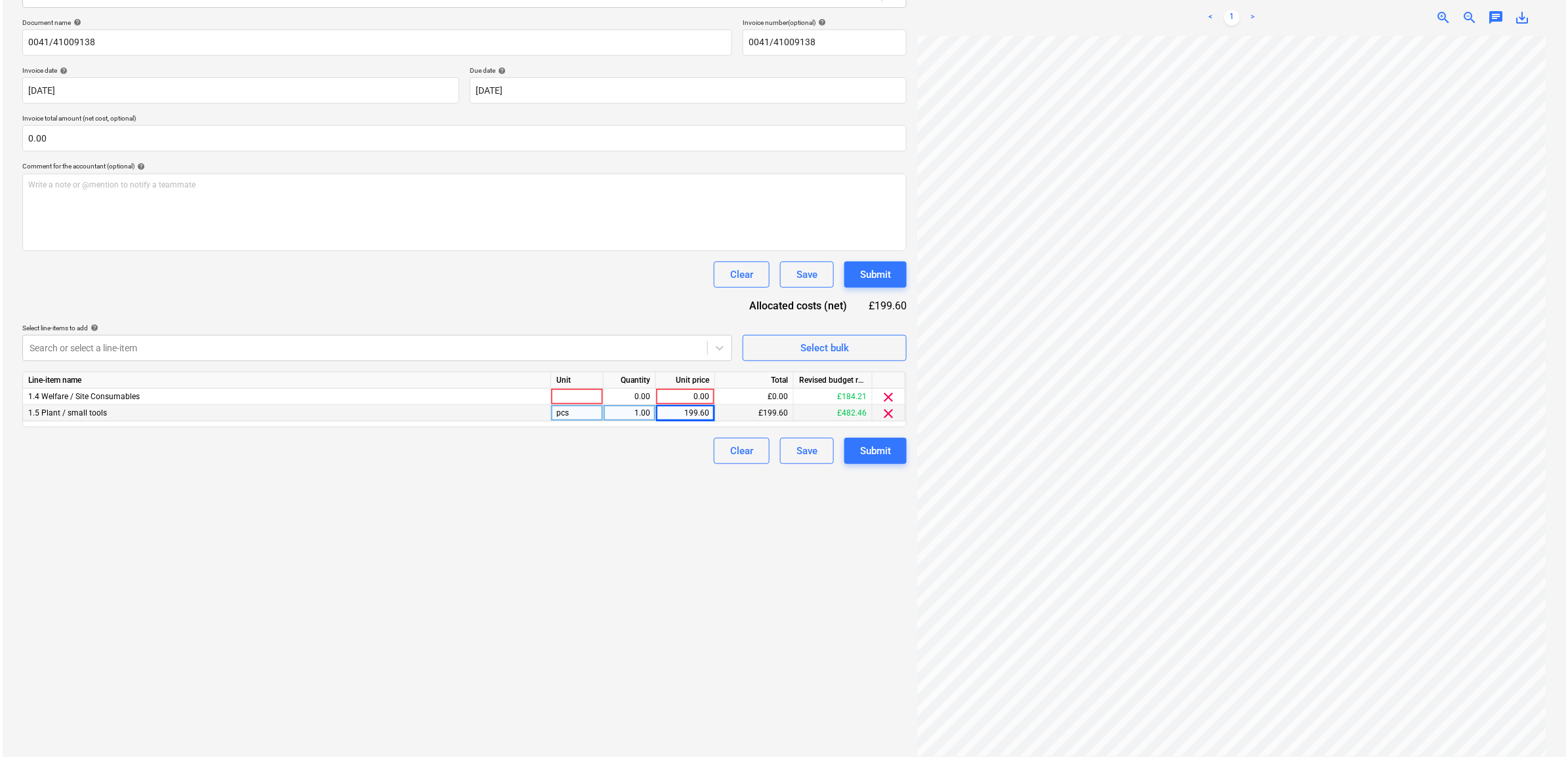
scroll to position [219, 60]
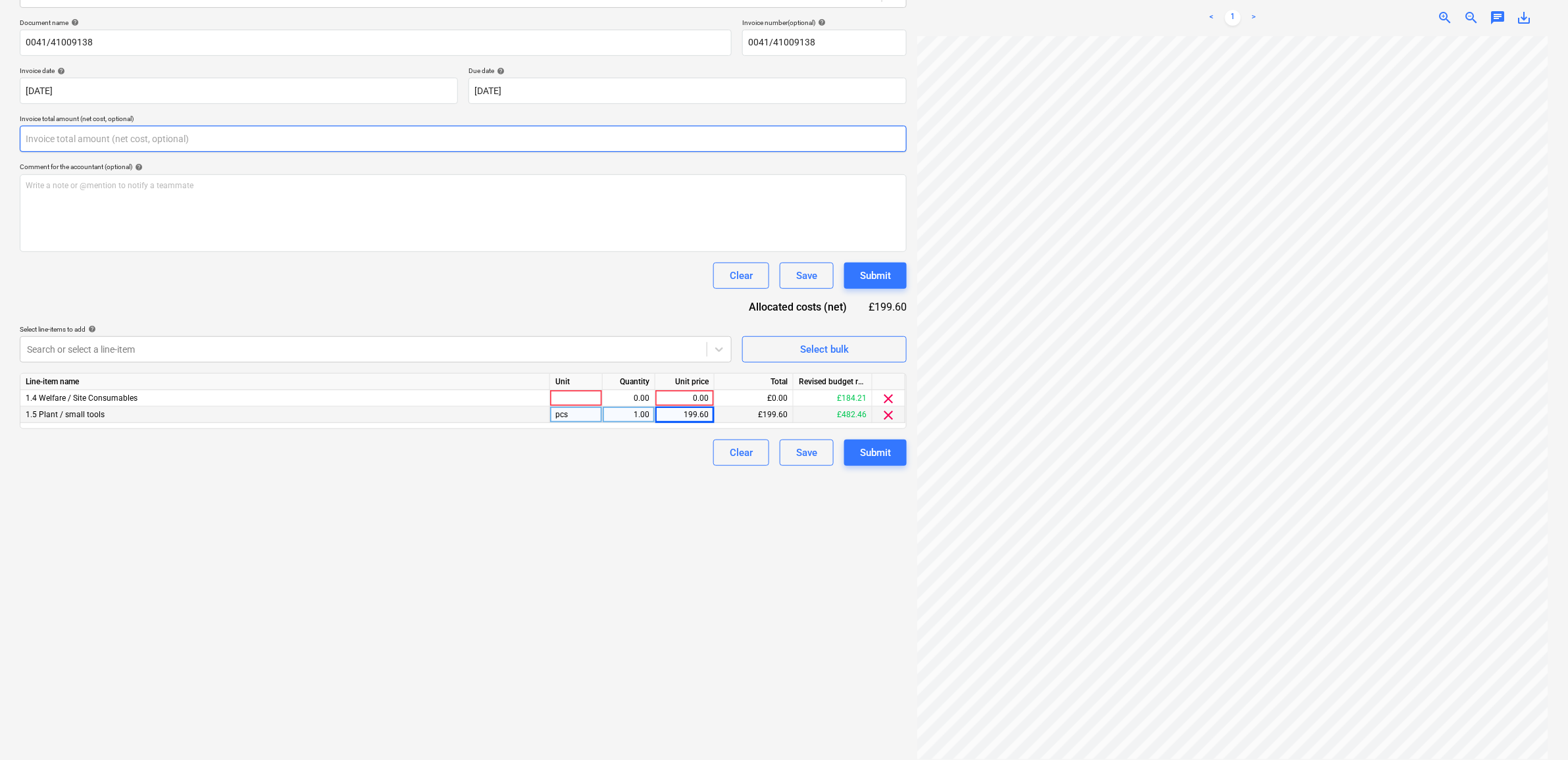
click at [225, 142] on input "text" at bounding box center [463, 139] width 887 height 27
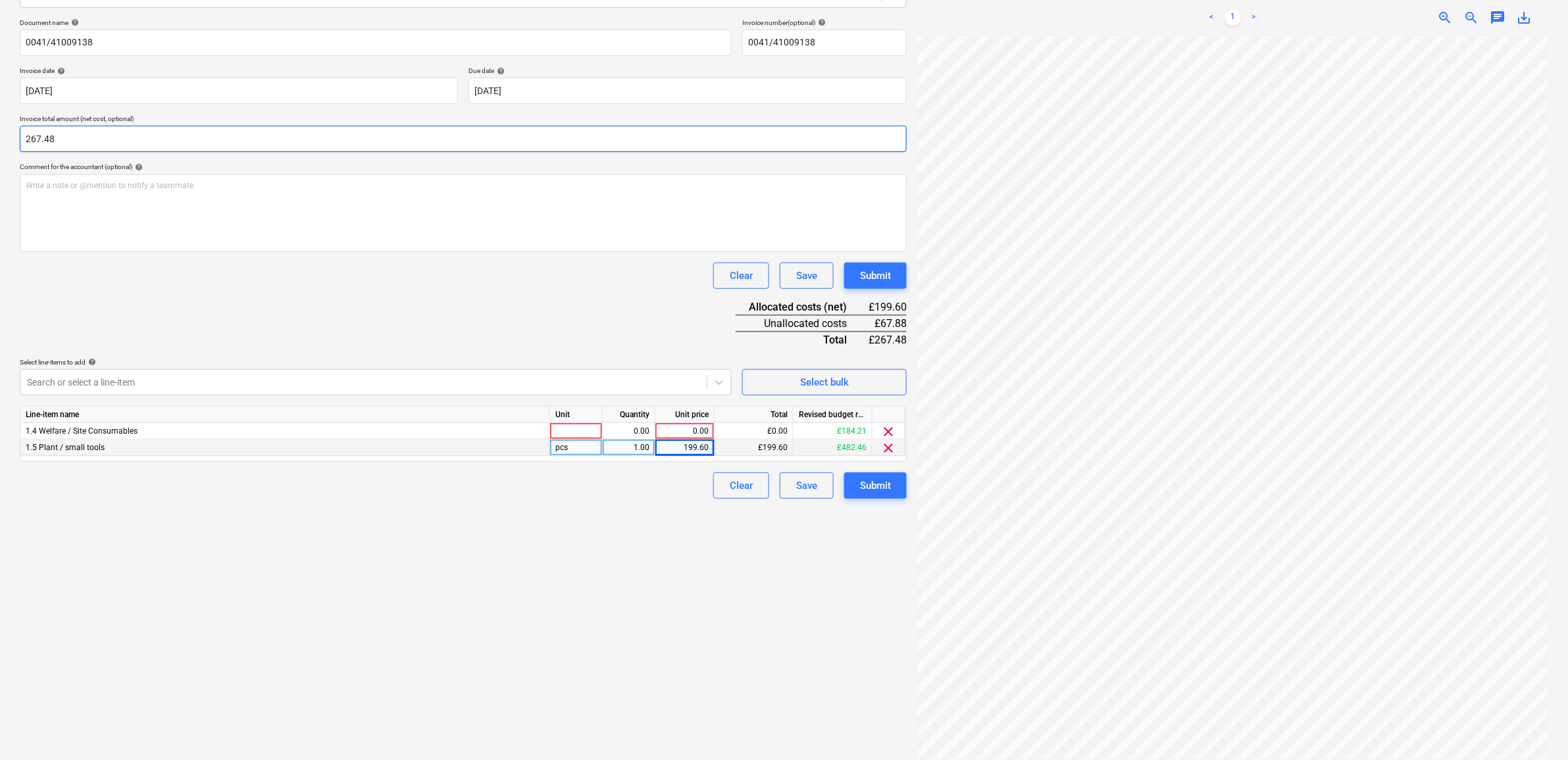
type input "267.48"
click at [431, 626] on div "Create new document Select company Lawsons Add new company Select document type…" at bounding box center [463, 322] width 898 height 886
click at [683, 428] on div "0.00" at bounding box center [685, 432] width 48 height 17
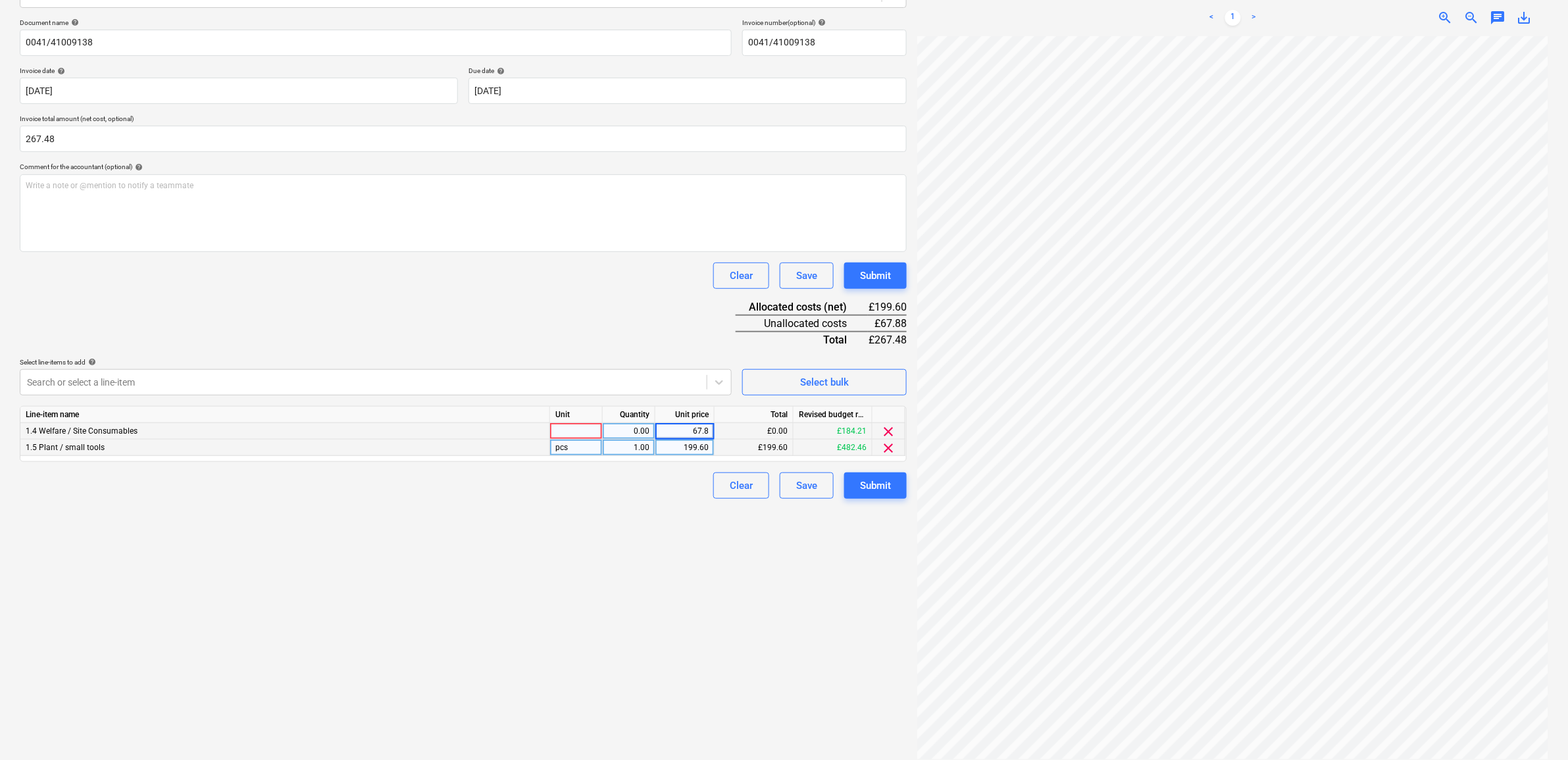
type input "67.88"
drag, startPoint x: 675, startPoint y: 617, endPoint x: 689, endPoint y: 606, distance: 17.8
click at [675, 616] on div "Create new document Select company Lawsons Add new company Select document type…" at bounding box center [463, 322] width 898 height 886
click at [890, 486] on div "Submit" at bounding box center [875, 486] width 31 height 17
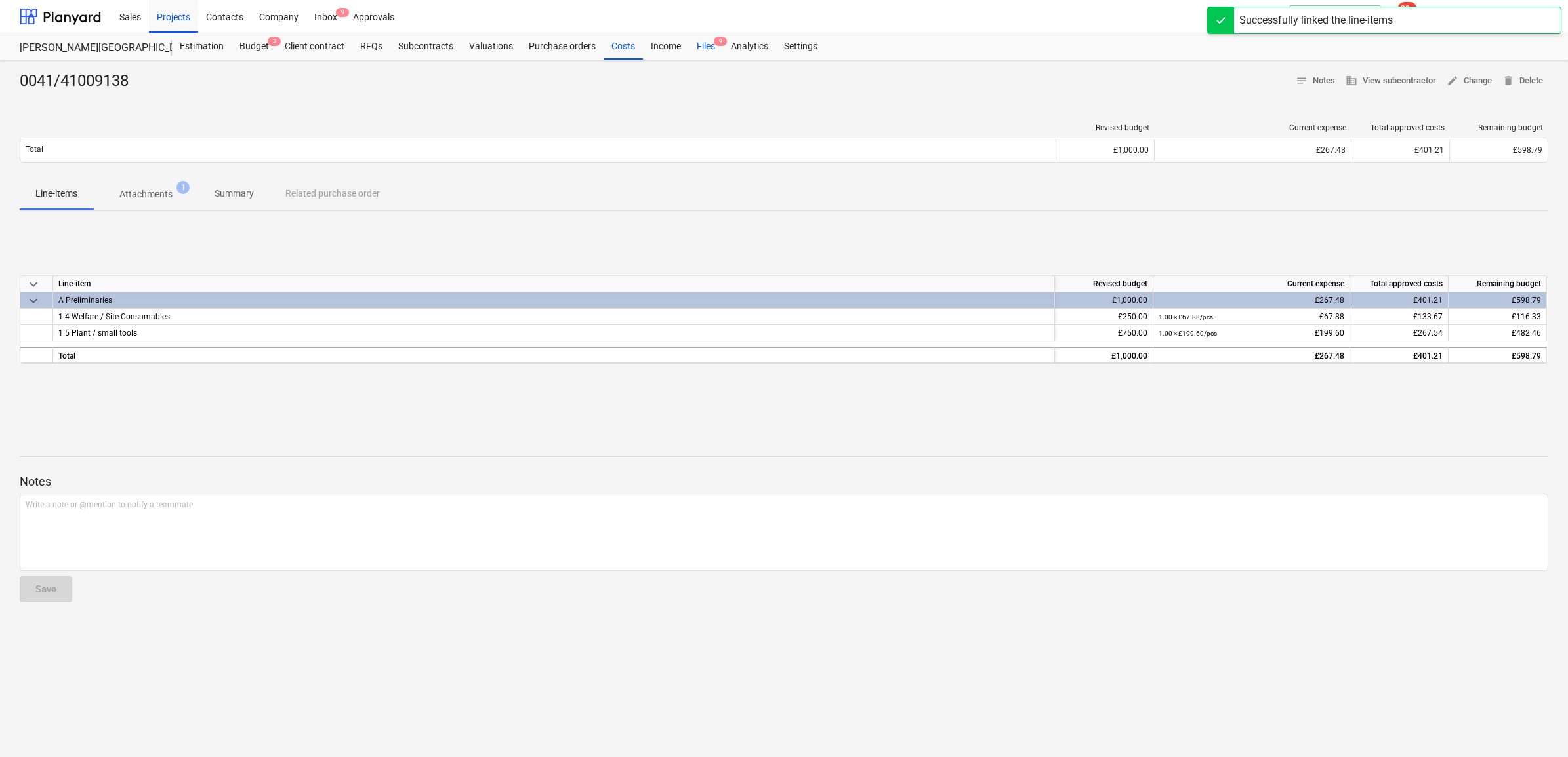
click at [689, 46] on div "Files 9" at bounding box center [705, 46] width 34 height 27
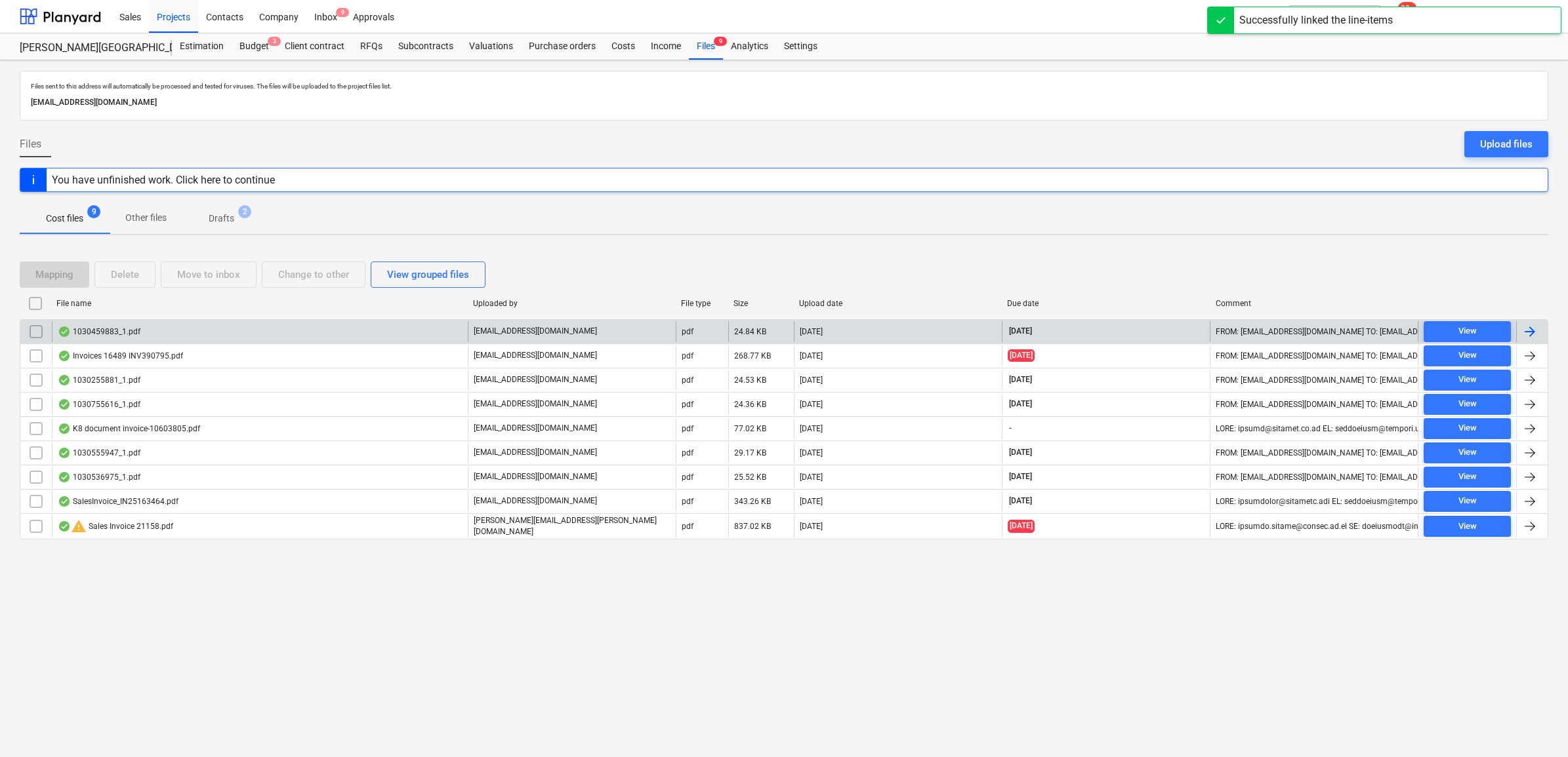
click at [1528, 333] on div at bounding box center [1529, 331] width 16 height 16
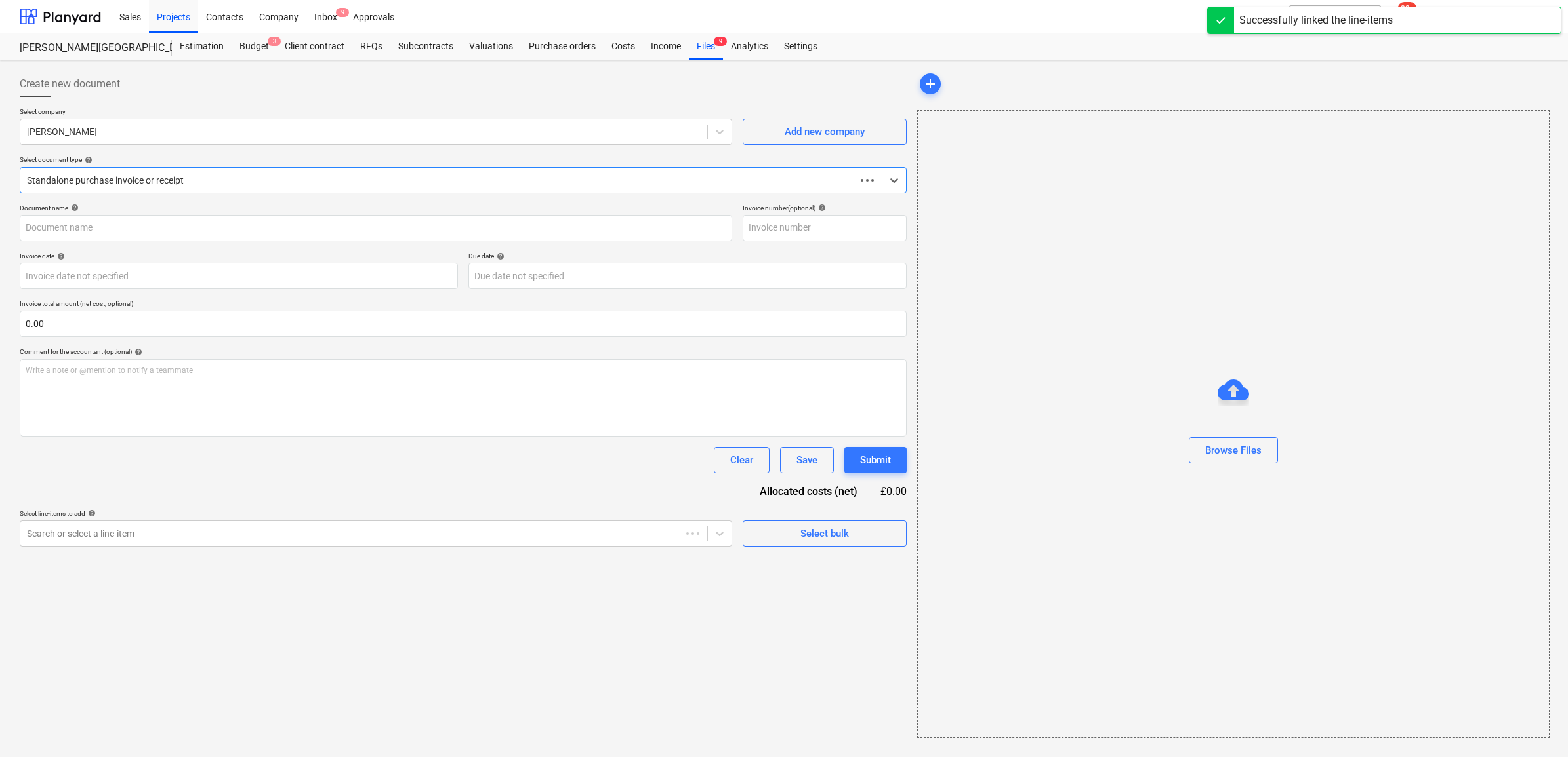
type input "1030459883"
type input "[DATE]"
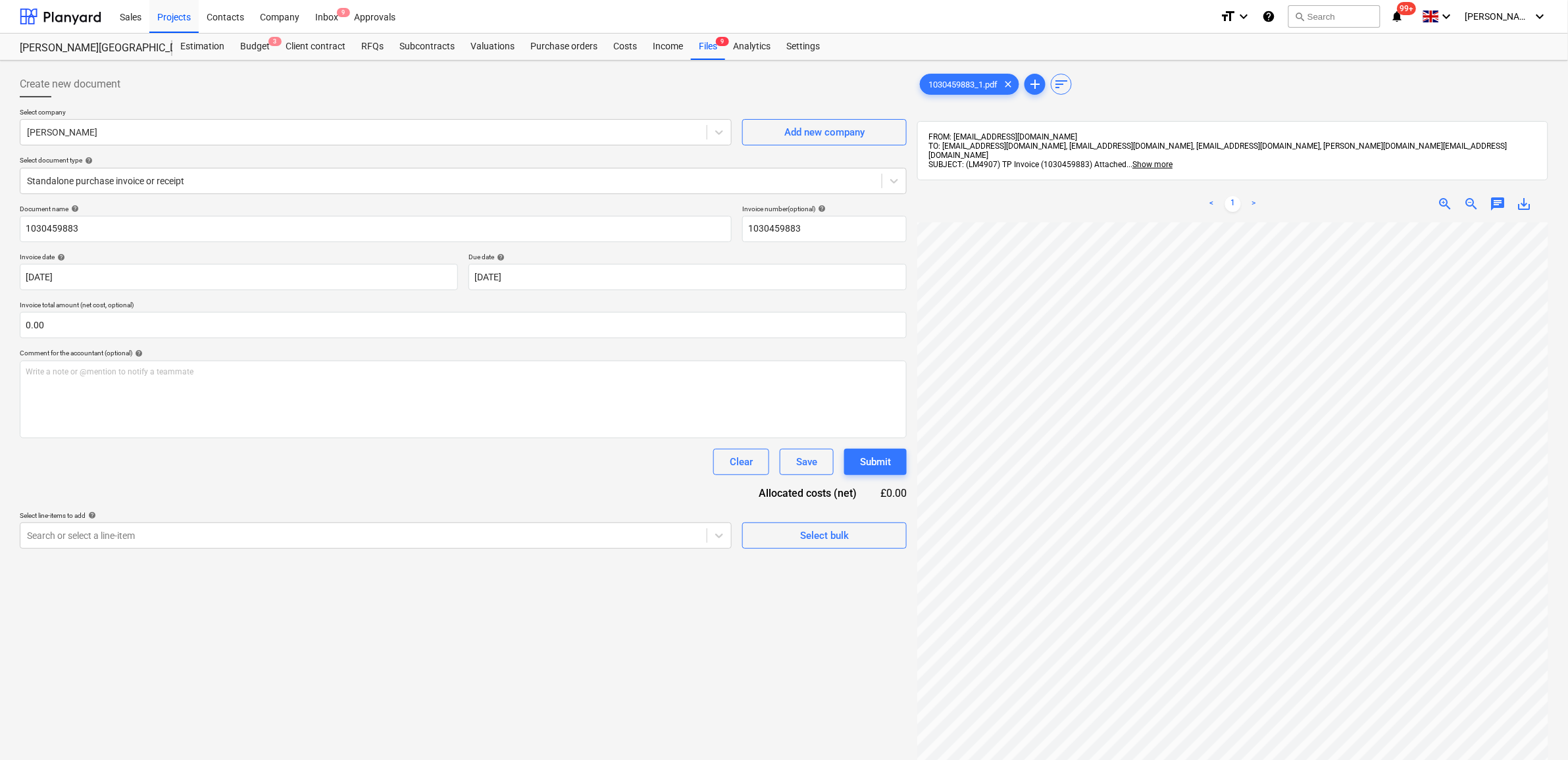
scroll to position [84, 40]
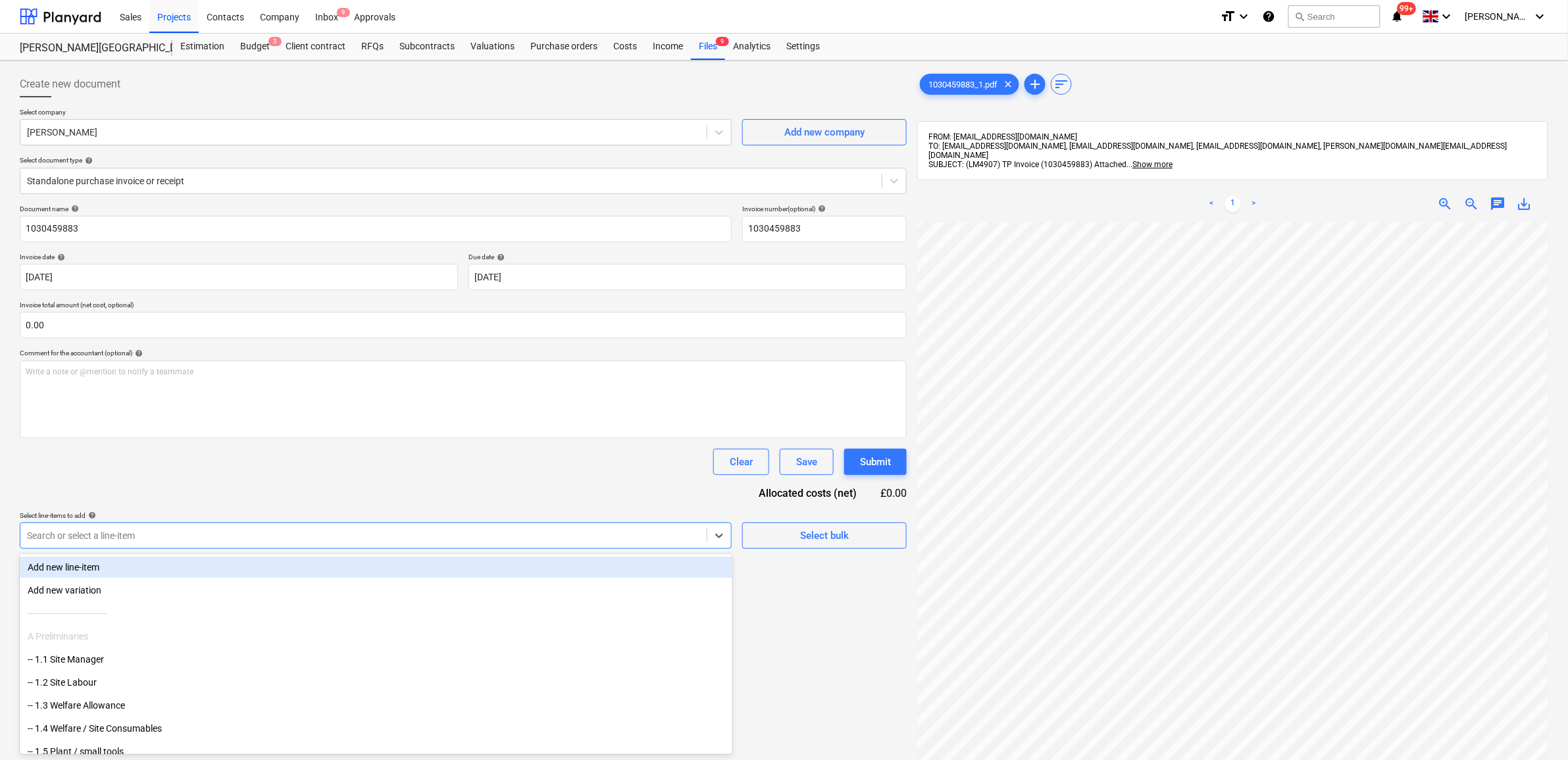
click at [701, 534] on div "Search or select a line-item" at bounding box center [363, 535] width 686 height 18
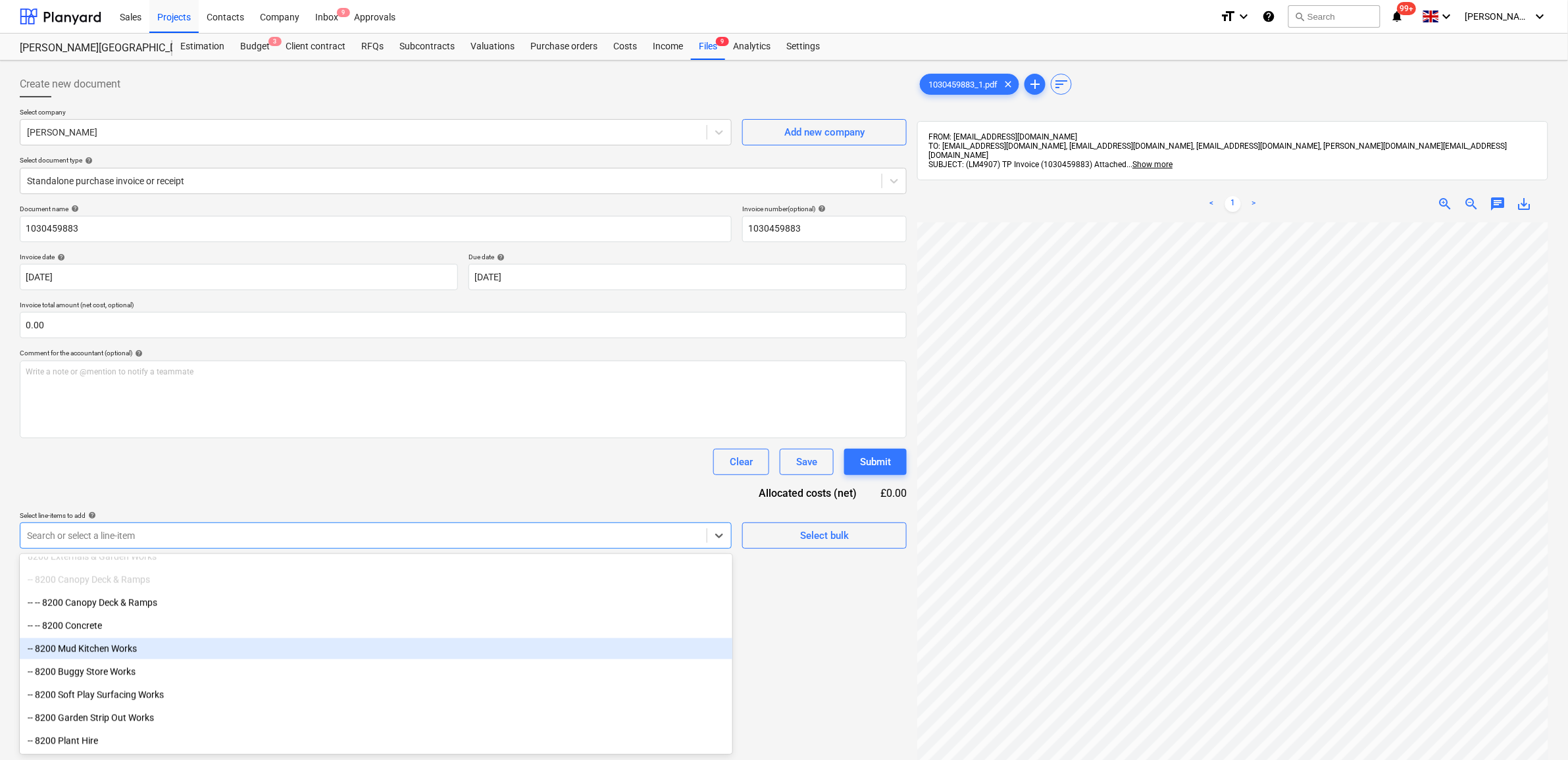
scroll to position [822, 0]
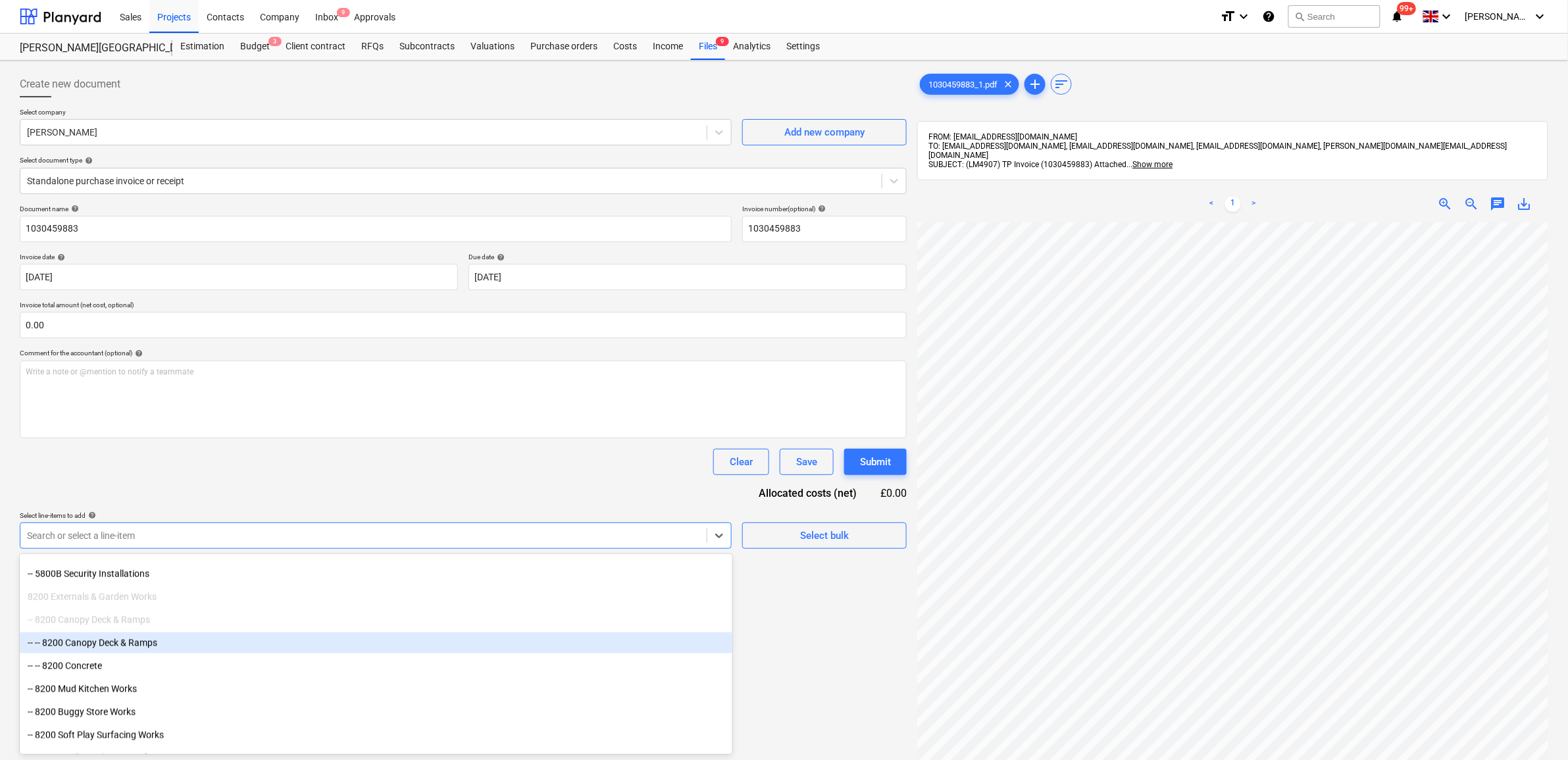
click at [190, 644] on div "-- -- 8200 Canopy Deck & Ramps" at bounding box center [376, 643] width 713 height 21
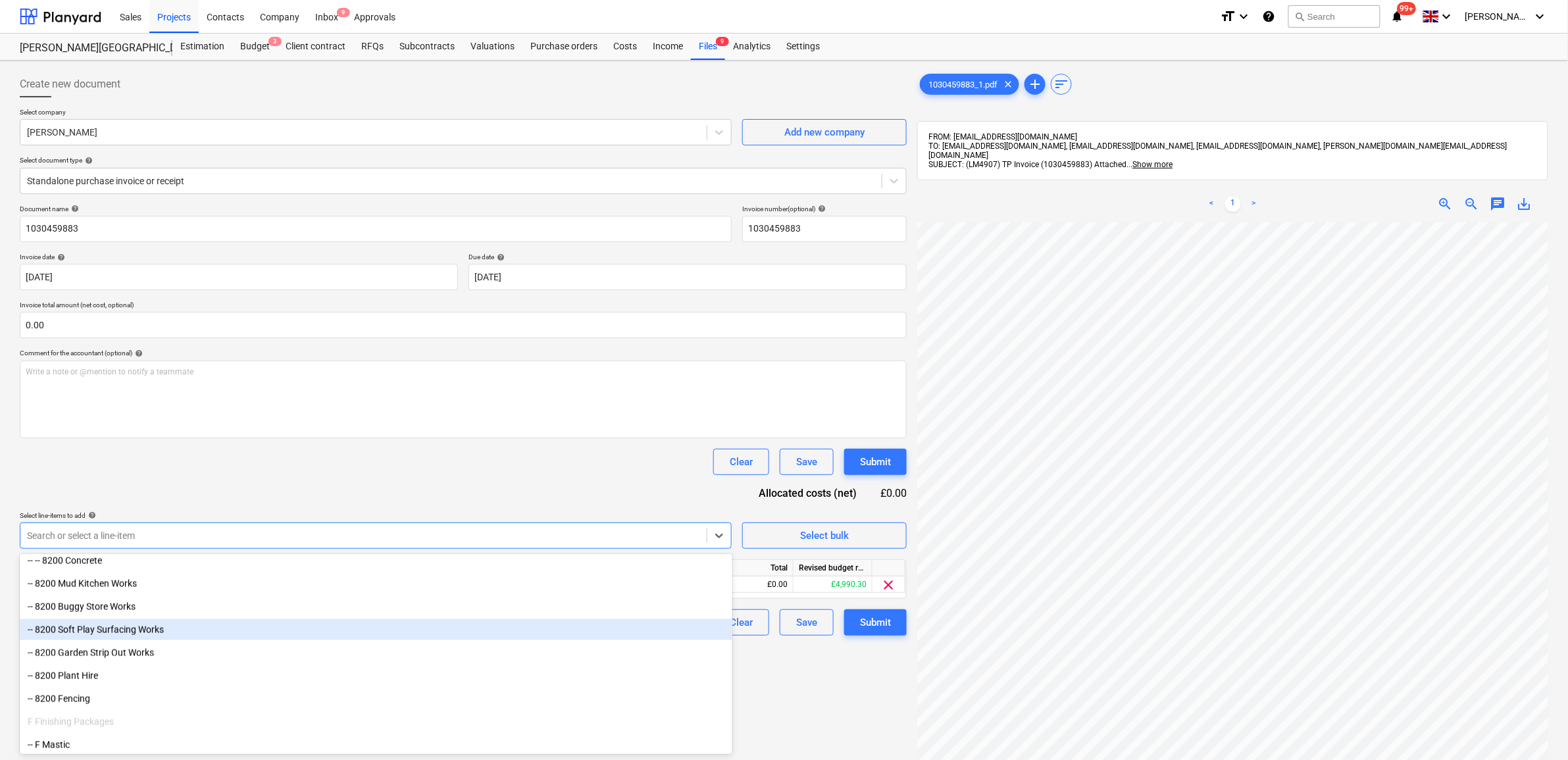
scroll to position [908, 0]
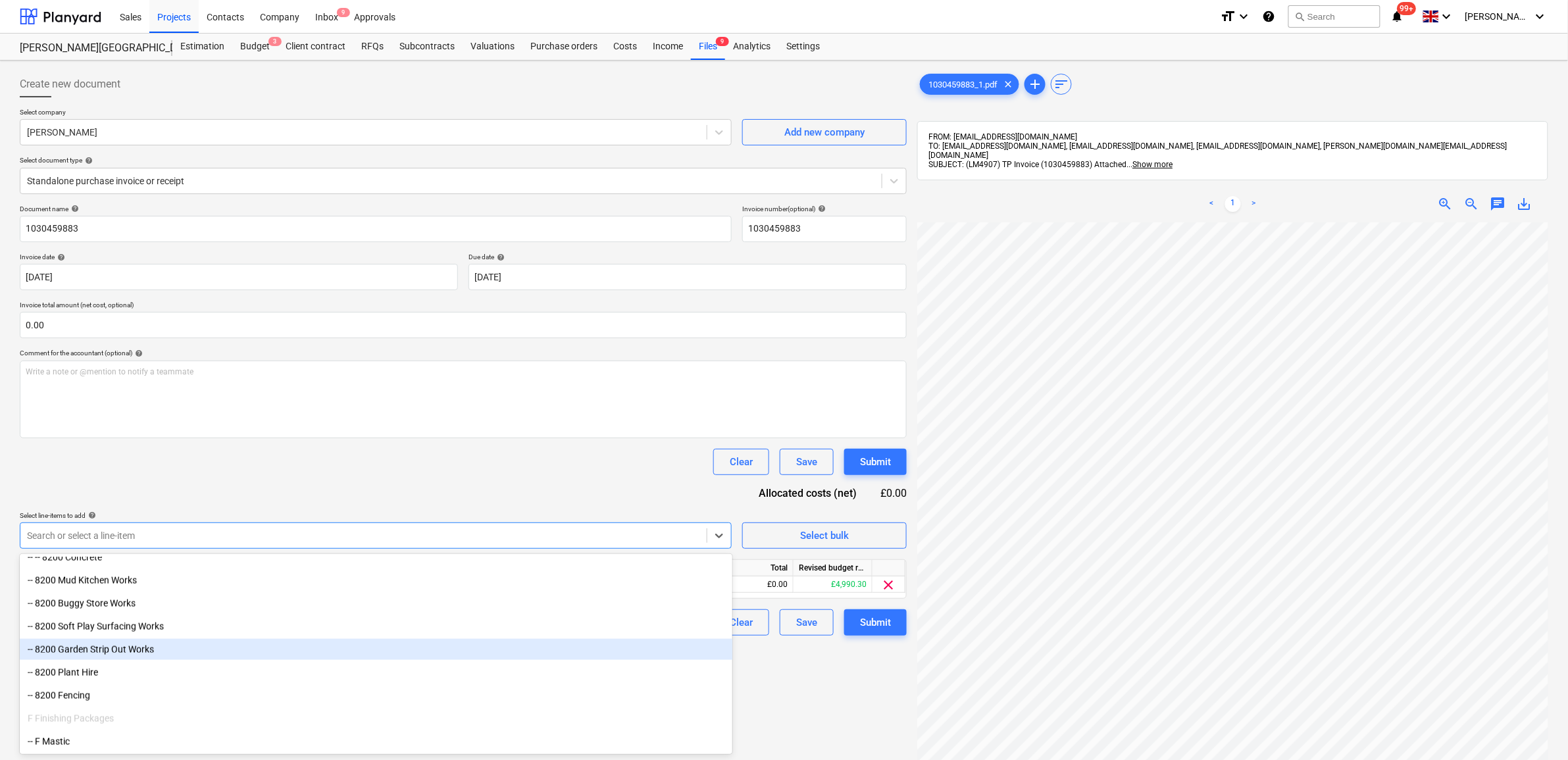
click at [254, 649] on div "-- 8200 Garden Strip Out Works" at bounding box center [376, 649] width 713 height 21
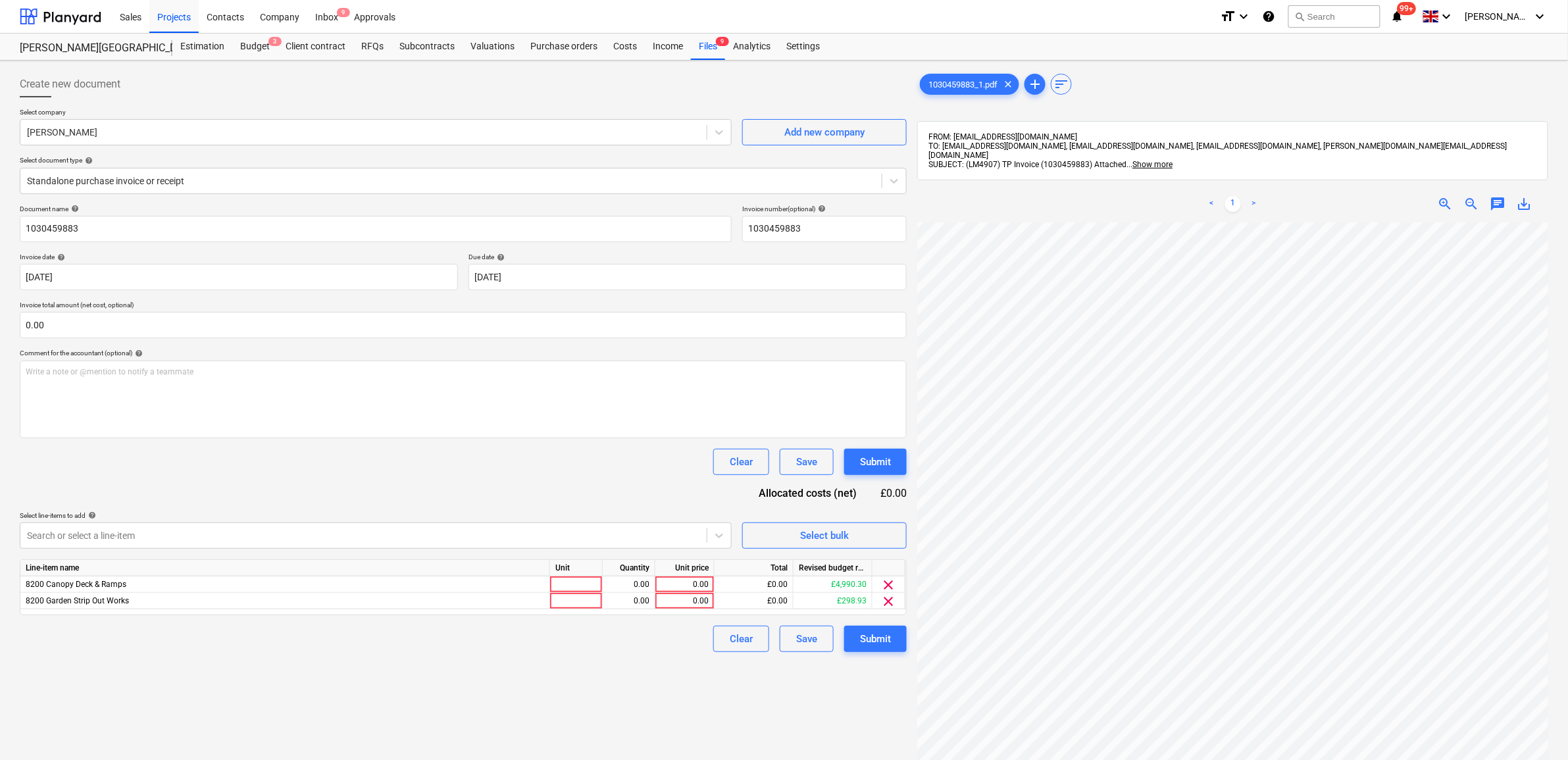
click at [314, 491] on div "Document name help 1030459883 Invoice number (optional) help 1030459883 Invoice…" at bounding box center [463, 428] width 887 height 447
click at [636, 544] on div "Search or select a line-item" at bounding box center [363, 535] width 686 height 18
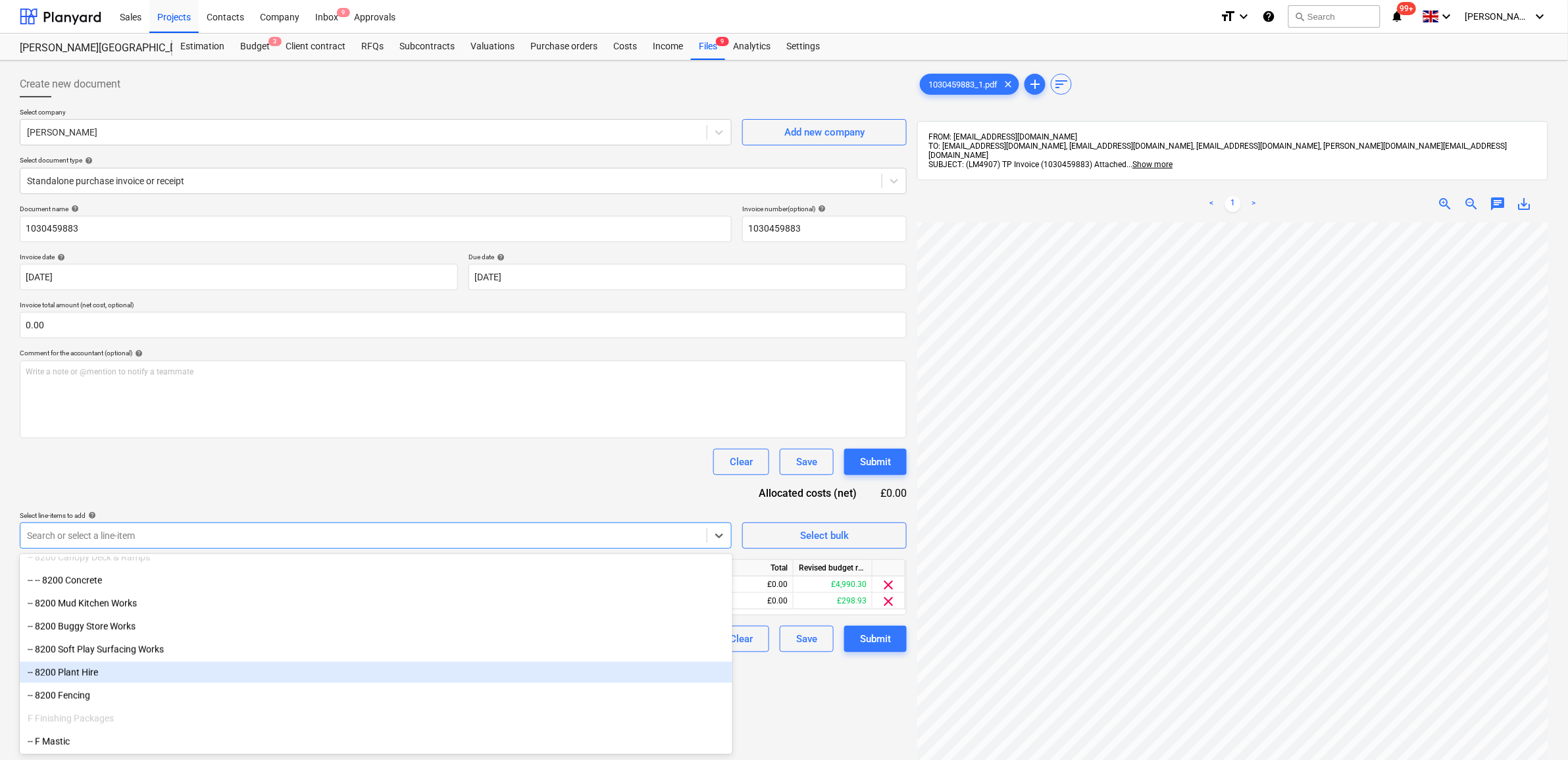
click at [257, 674] on div "-- 8200 Plant Hire" at bounding box center [376, 672] width 713 height 21
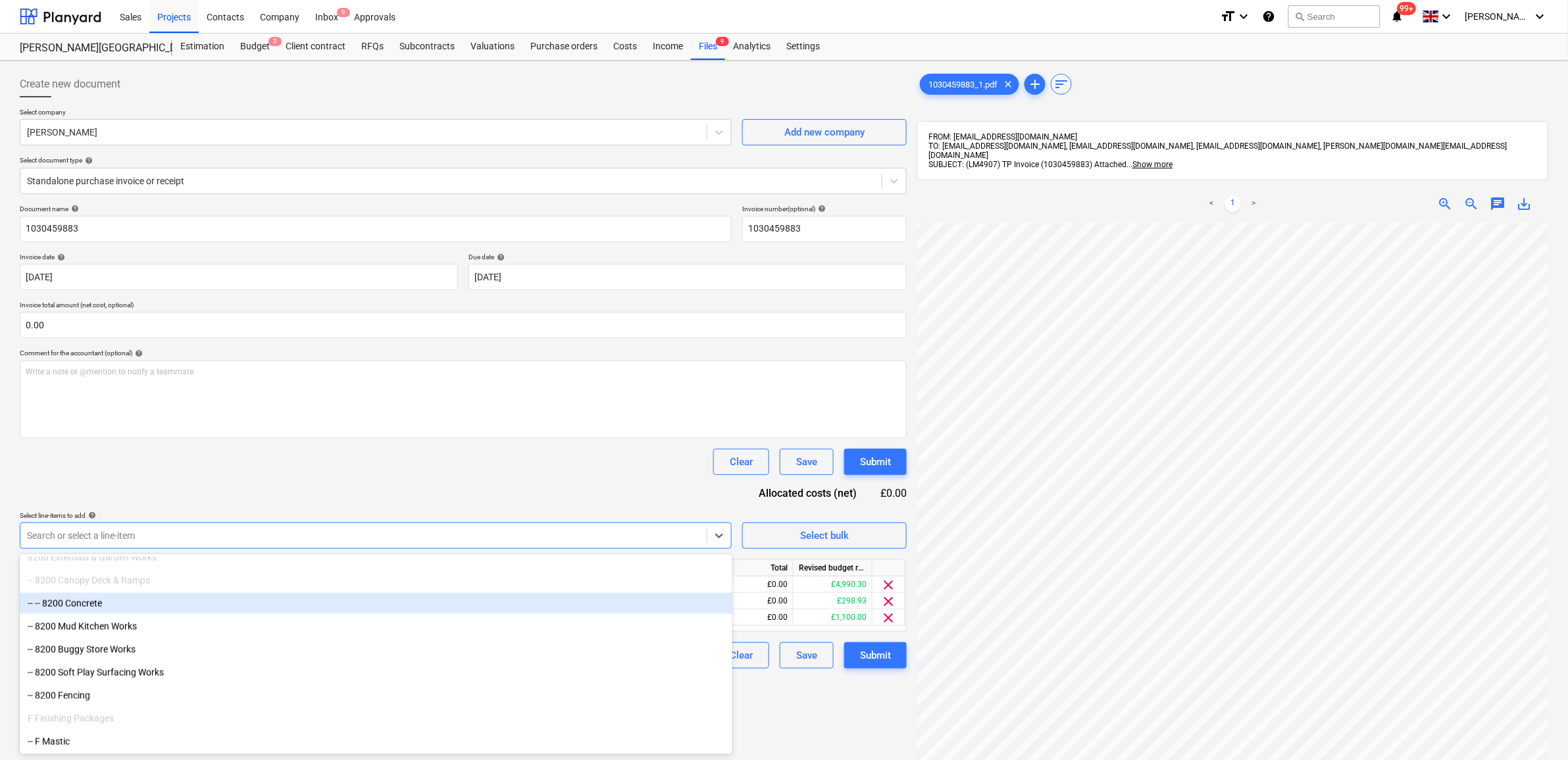
click at [441, 487] on div "Document name help 1030459883 Invoice number (optional) help 1030459883 Invoice…" at bounding box center [463, 437] width 887 height 464
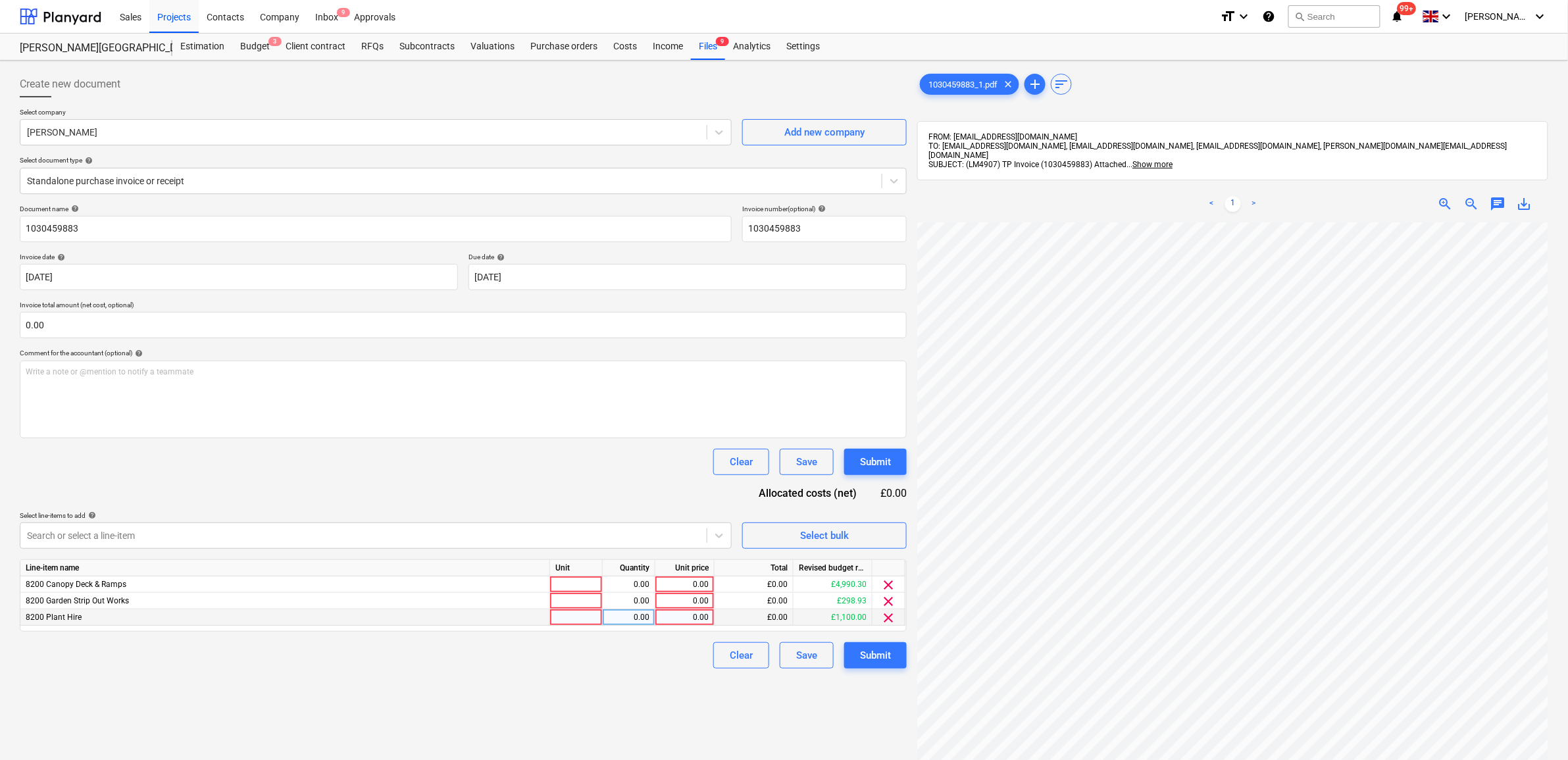
click at [889, 617] on span "clear" at bounding box center [889, 618] width 16 height 16
click at [680, 574] on div "Unit price" at bounding box center [684, 569] width 59 height 17
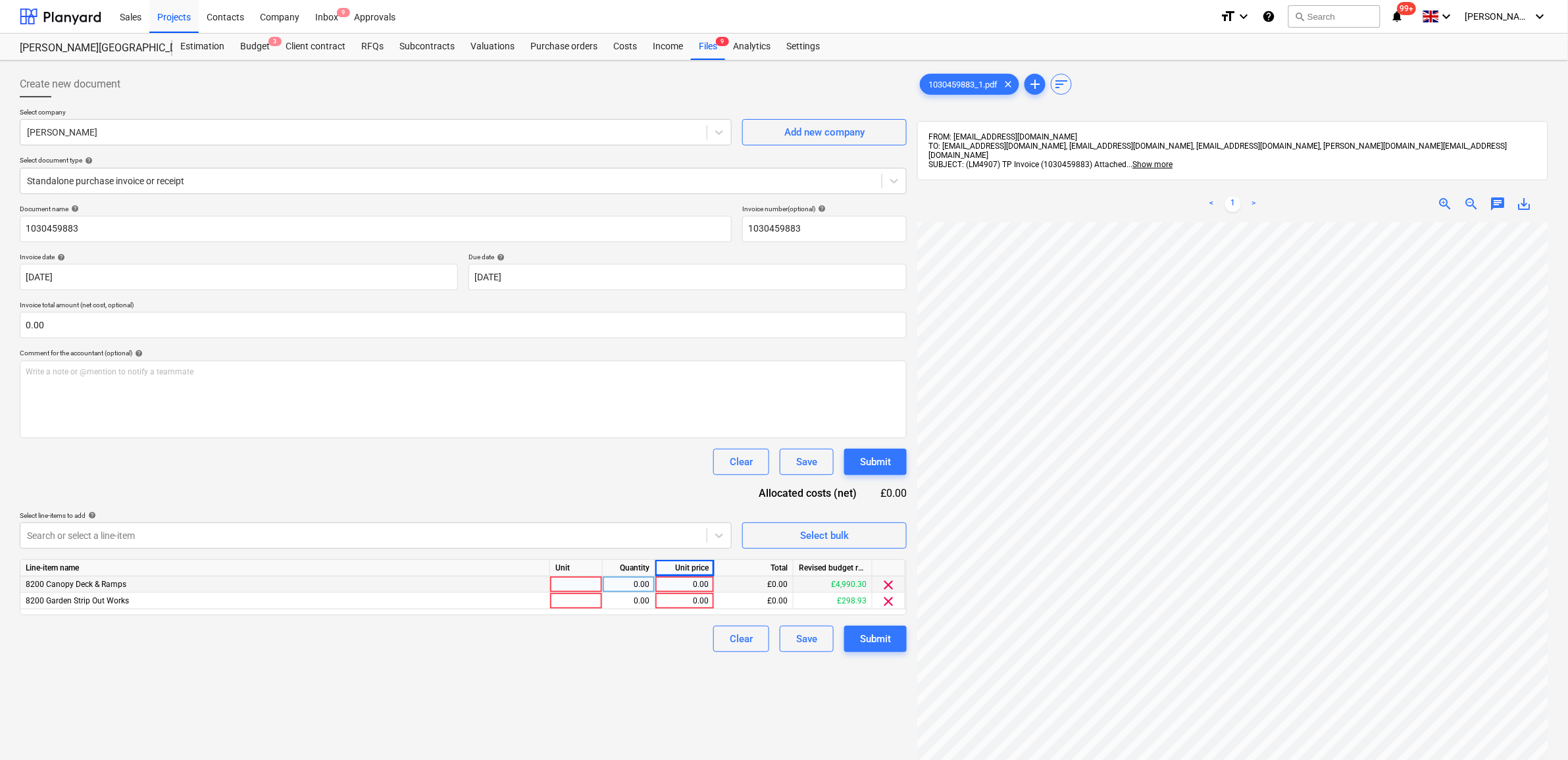
click at [683, 581] on div "0.00" at bounding box center [685, 585] width 48 height 17
type input "763.2"
click at [624, 698] on div "Create new document Select company [PERSON_NAME] Add new company Select documen…" at bounding box center [463, 508] width 898 height 886
click at [887, 600] on span "clear" at bounding box center [889, 601] width 16 height 16
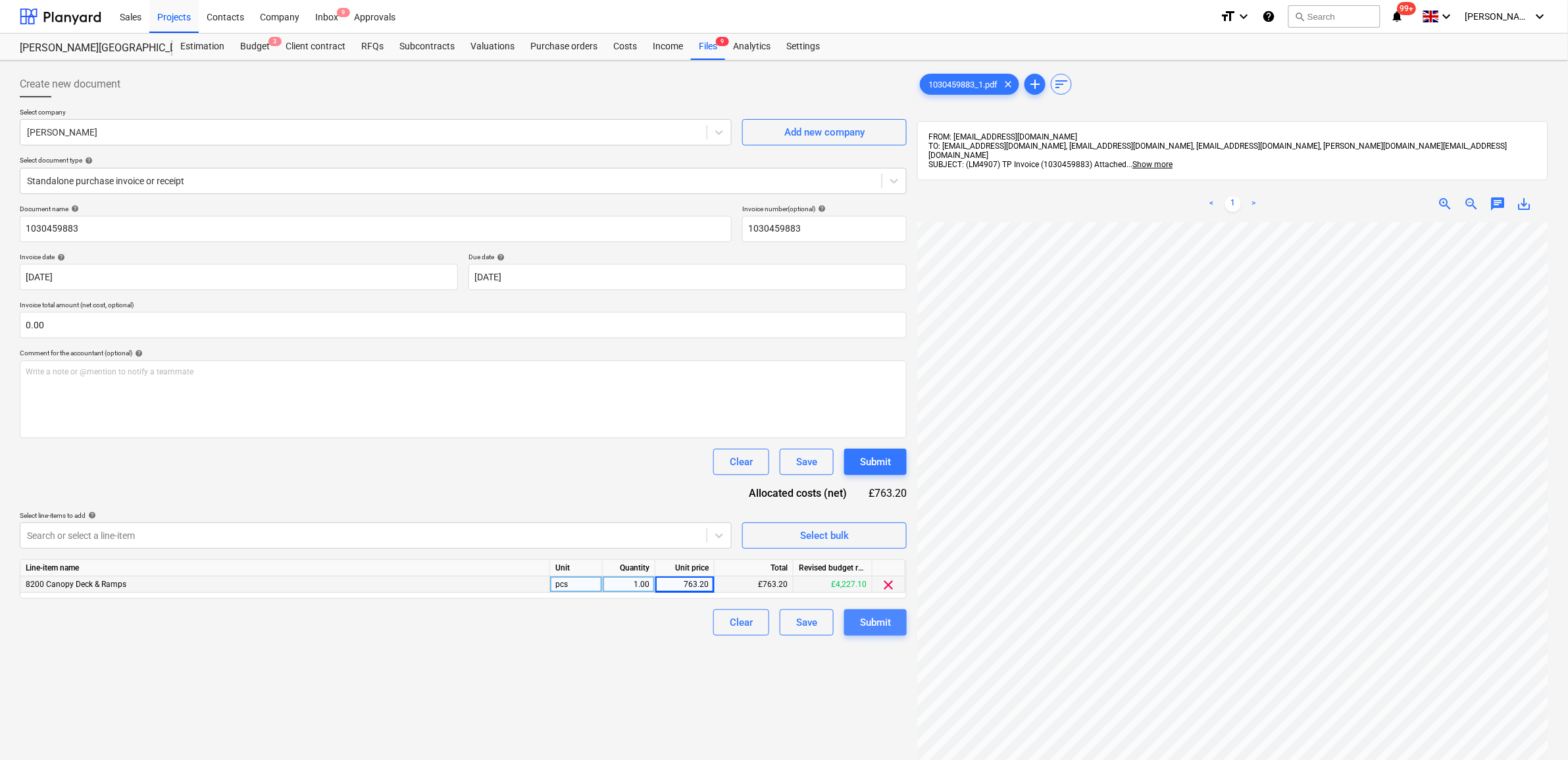
click at [896, 624] on button "Submit" at bounding box center [875, 623] width 62 height 27
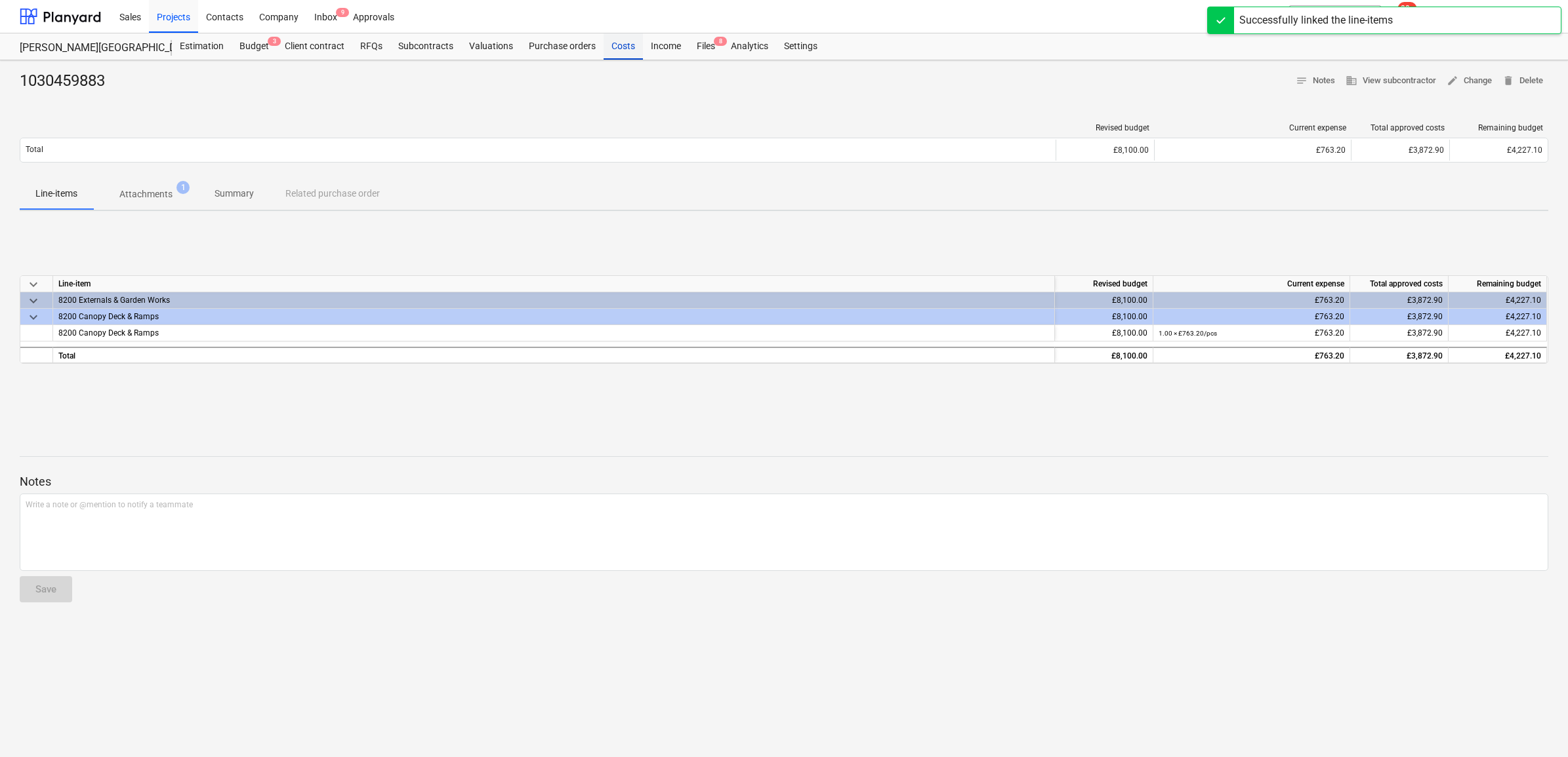
click at [615, 46] on div "Costs" at bounding box center [622, 46] width 39 height 27
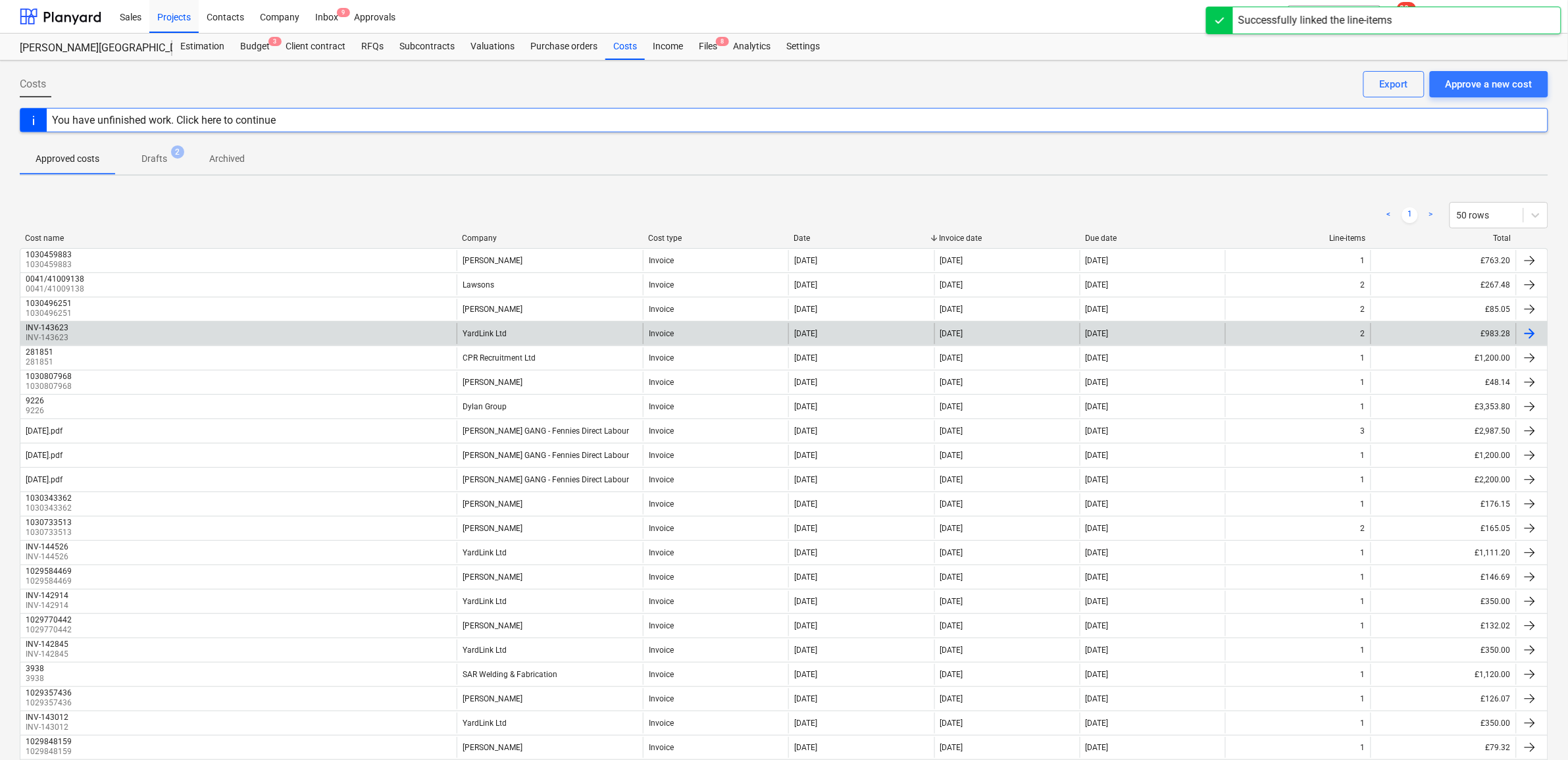
click at [624, 339] on div "YardLink Ltd" at bounding box center [550, 333] width 186 height 21
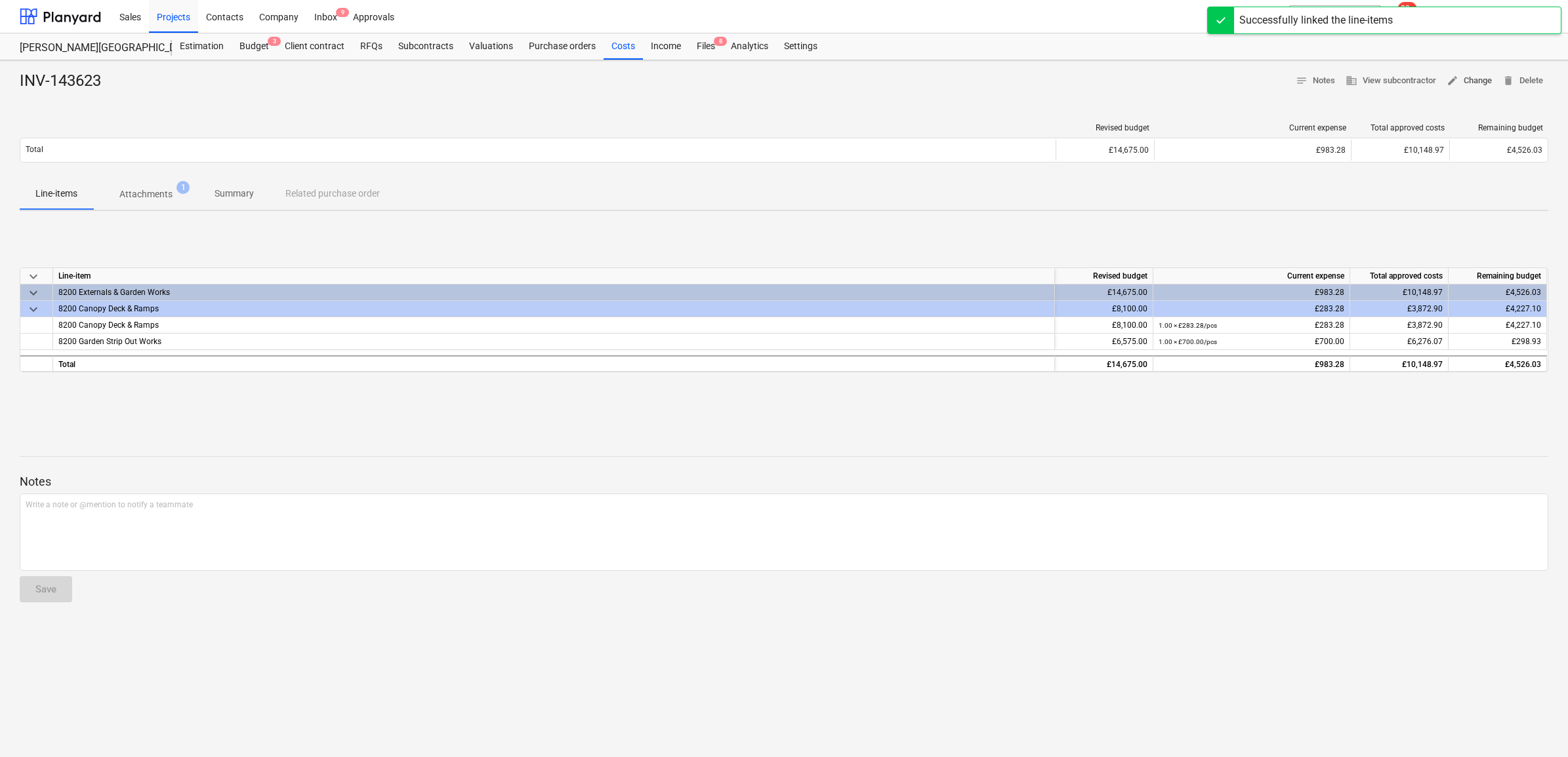
click at [1467, 80] on span "edit Change" at bounding box center [1469, 81] width 46 height 15
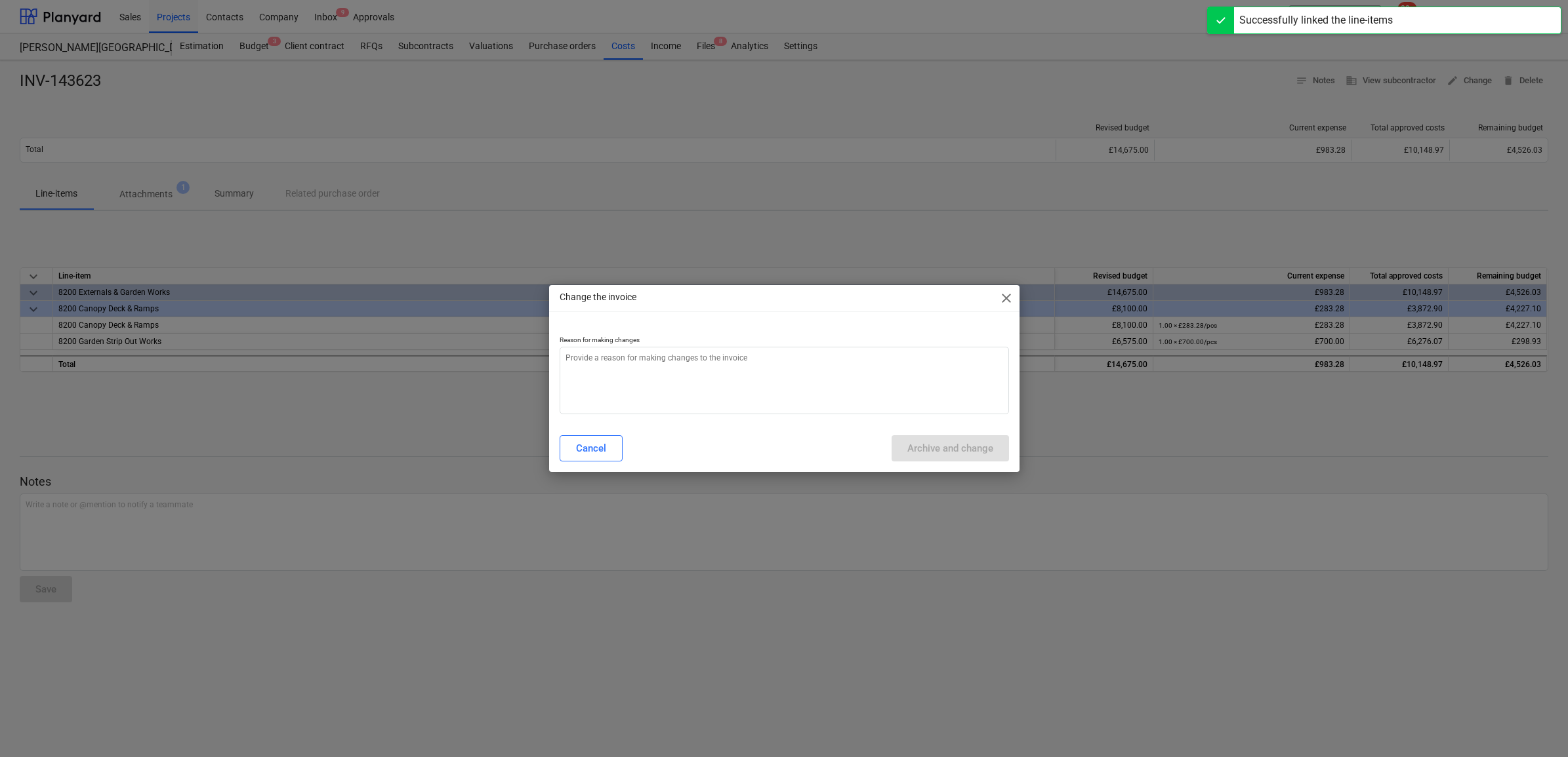
type textarea "x"
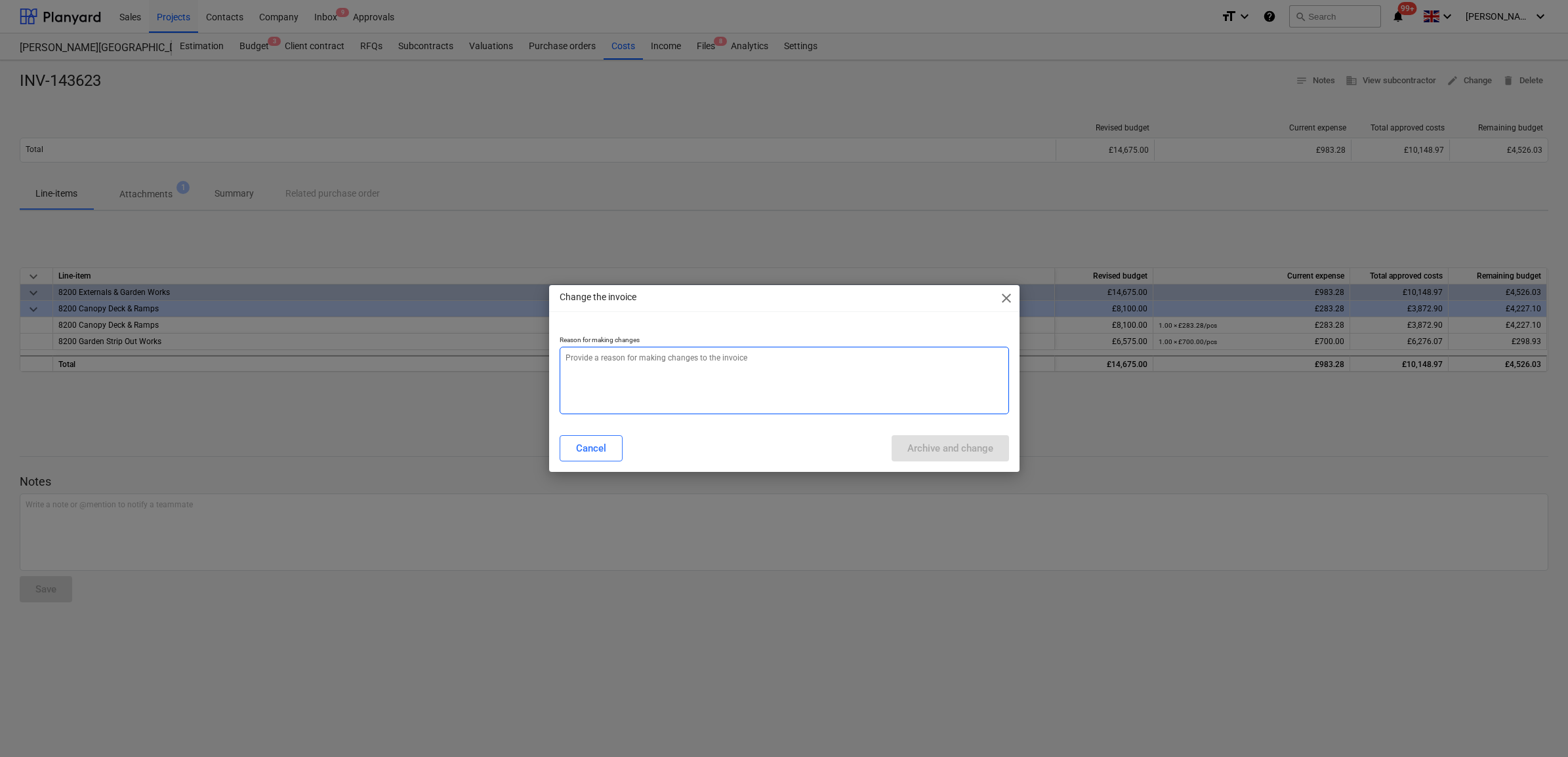
click at [895, 366] on textarea at bounding box center [784, 381] width 449 height 68
type textarea "."
type textarea "x"
type textarea "."
click at [950, 451] on div "Archive and change" at bounding box center [951, 448] width 86 height 17
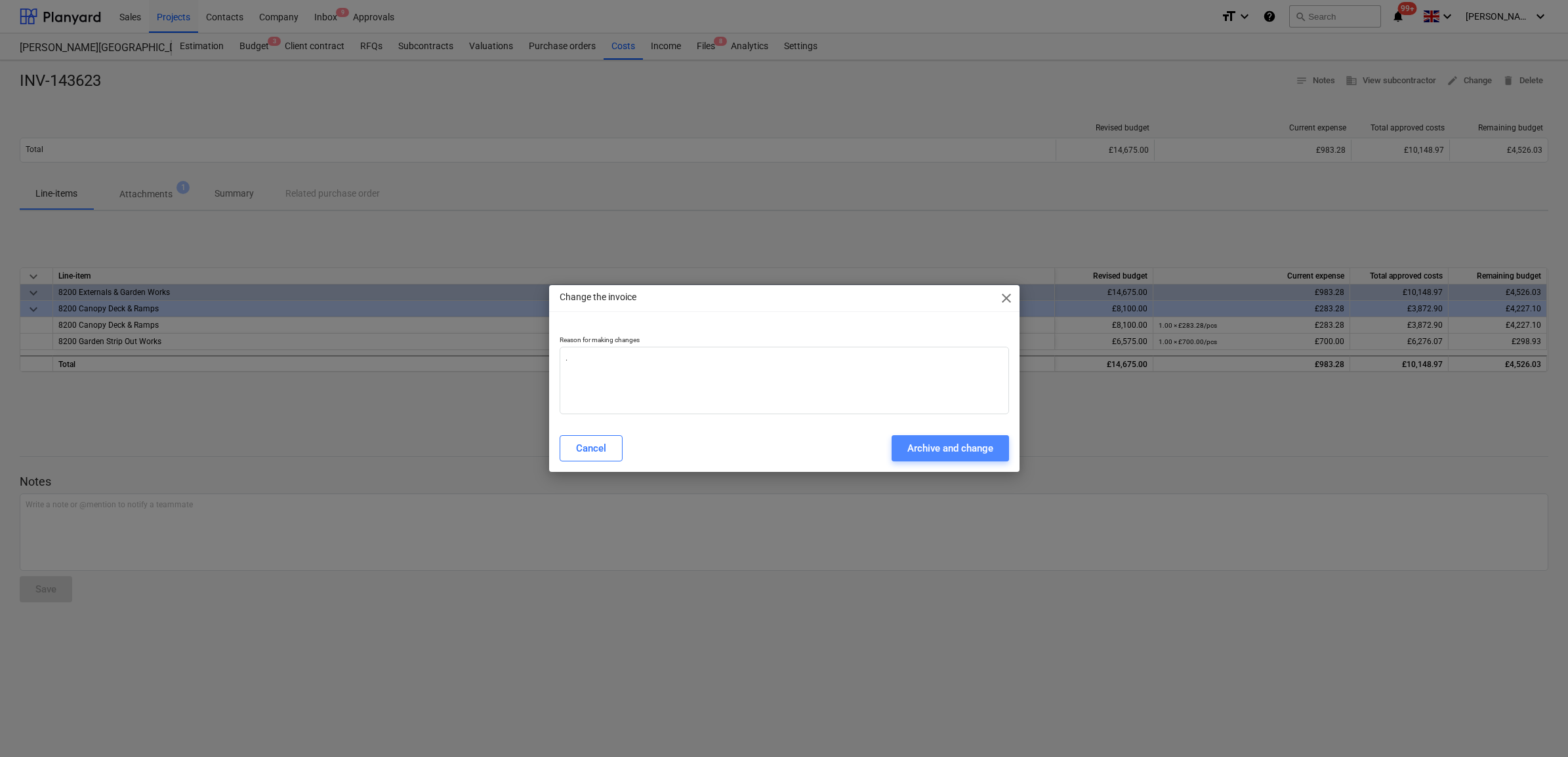
type textarea "x"
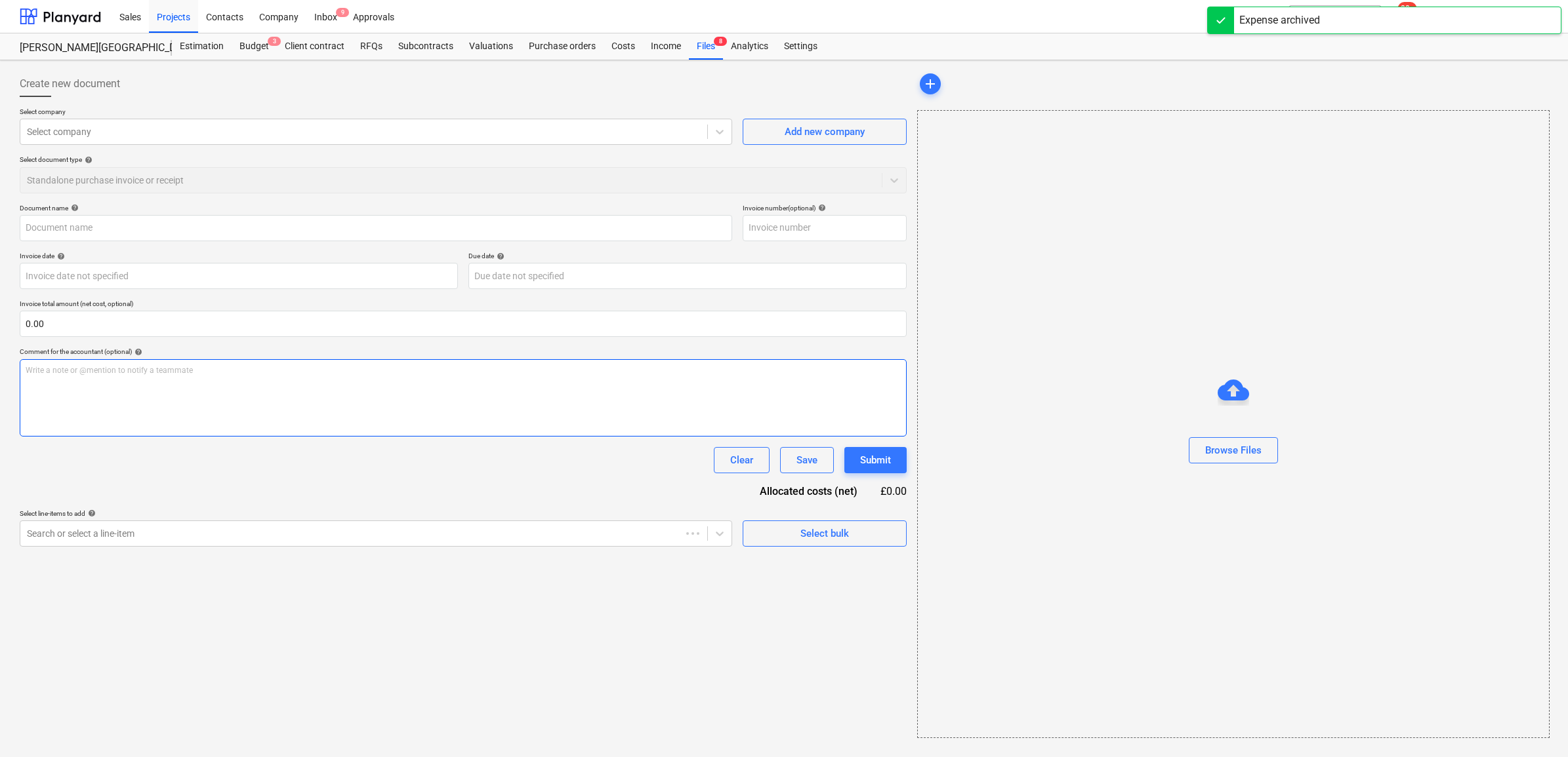
type input "INV-143623"
type input "[DATE]"
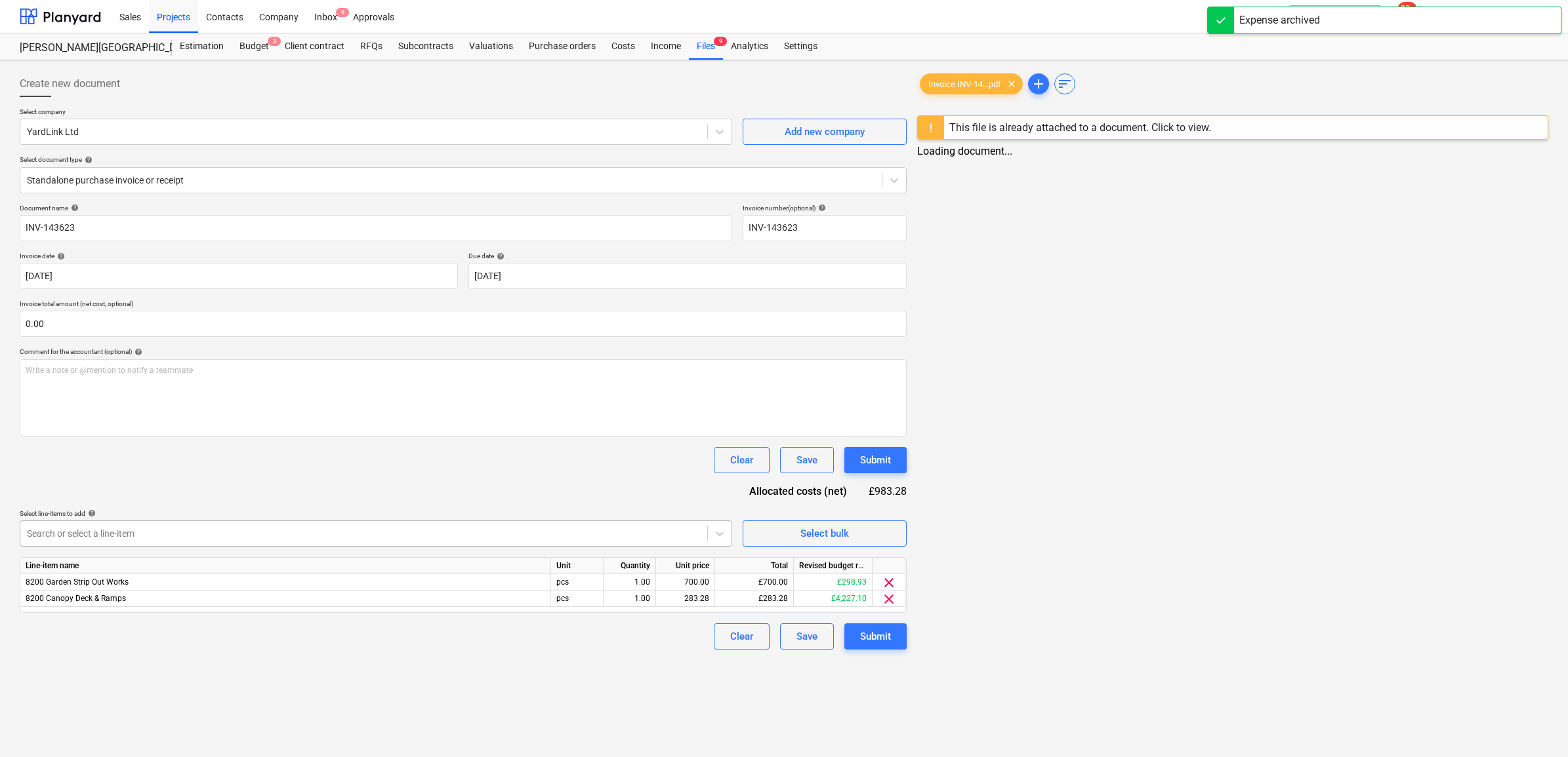
click at [647, 534] on div at bounding box center [363, 533] width 674 height 13
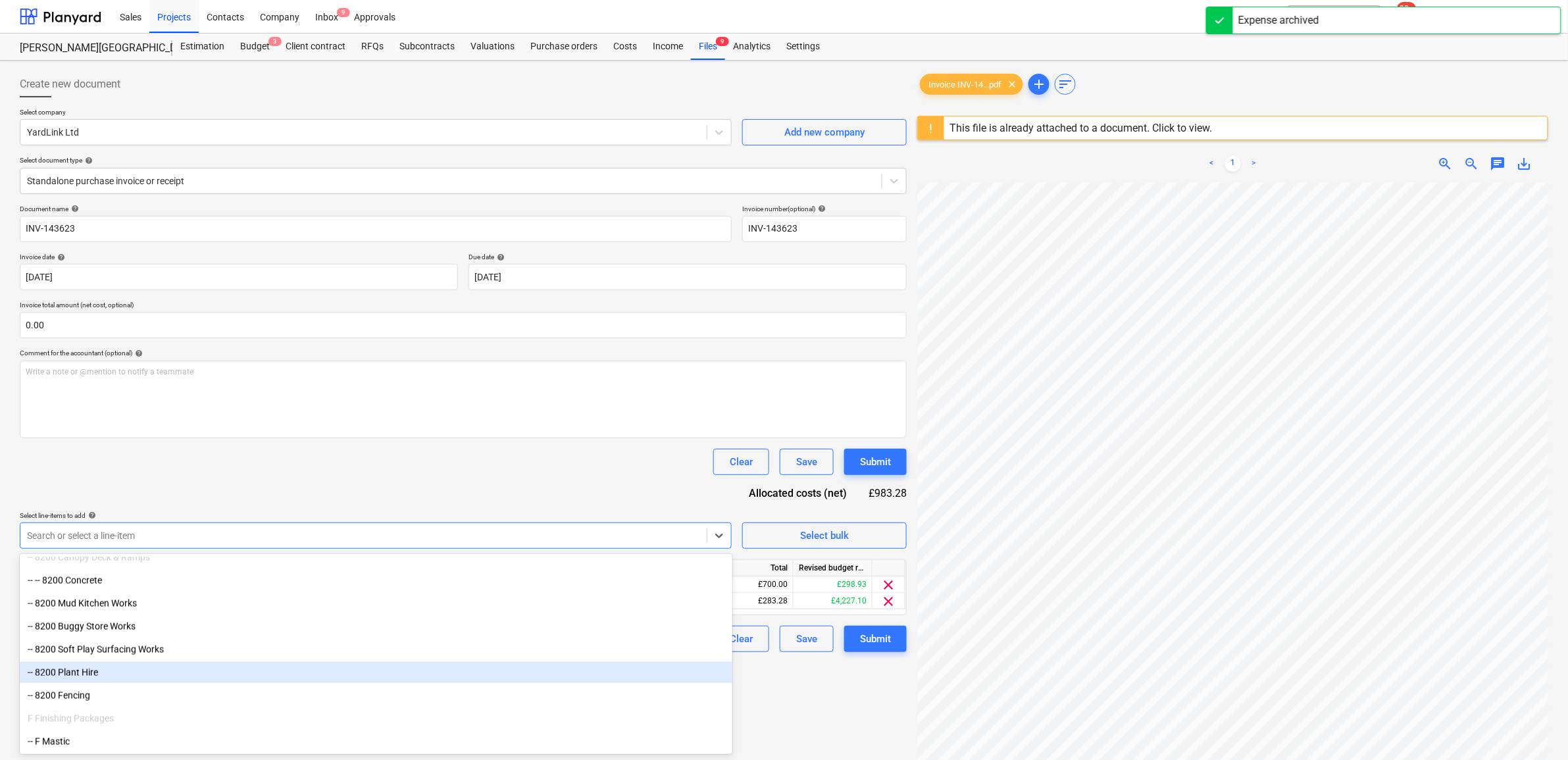
click at [390, 674] on div "-- 8200 Plant Hire" at bounding box center [376, 672] width 713 height 21
click at [455, 508] on div "Document name help INV-143623 Invoice number (optional) help INV-143623 Invoice…" at bounding box center [463, 437] width 887 height 464
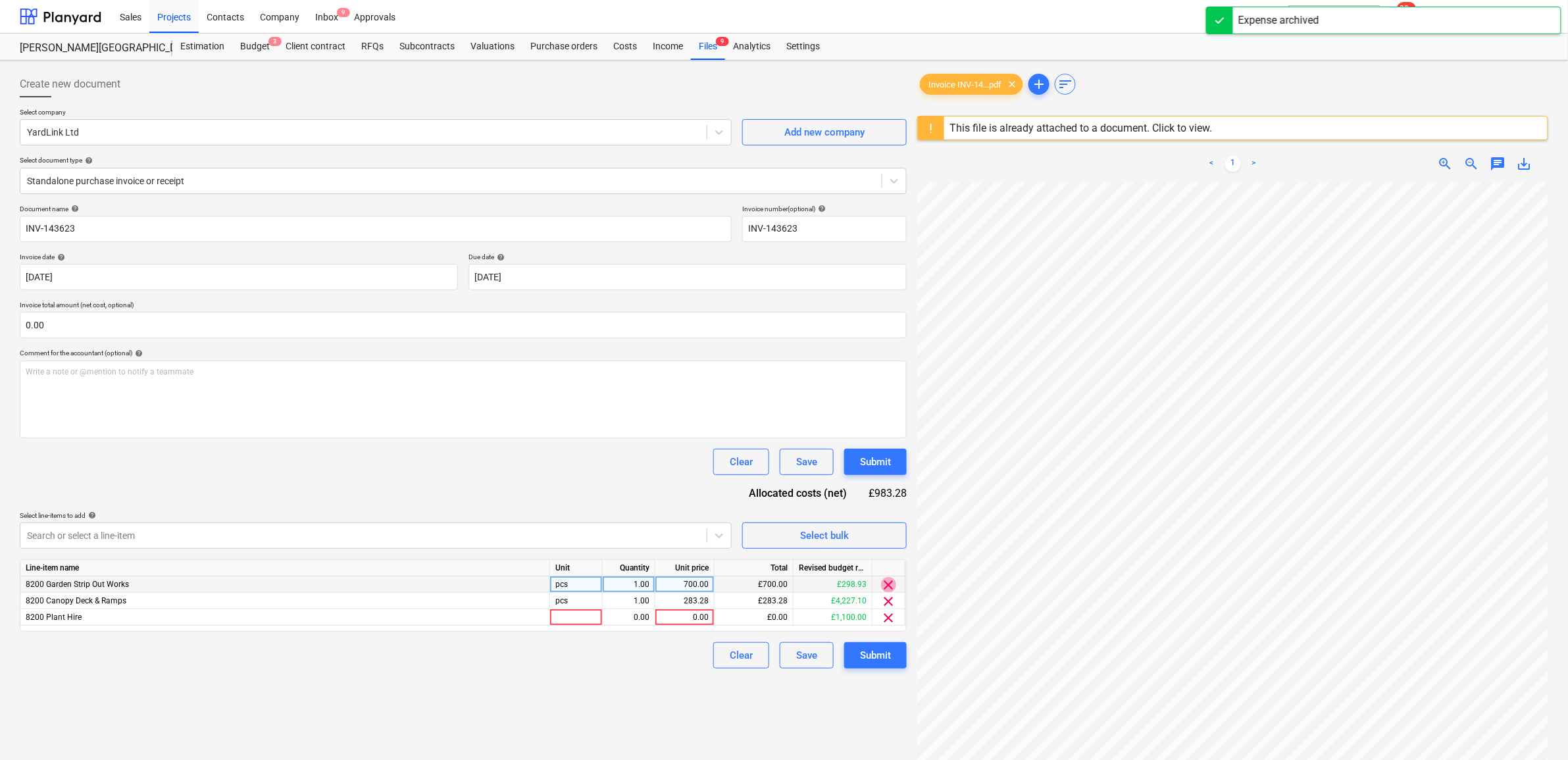
click at [888, 580] on span "clear" at bounding box center [889, 585] width 16 height 16
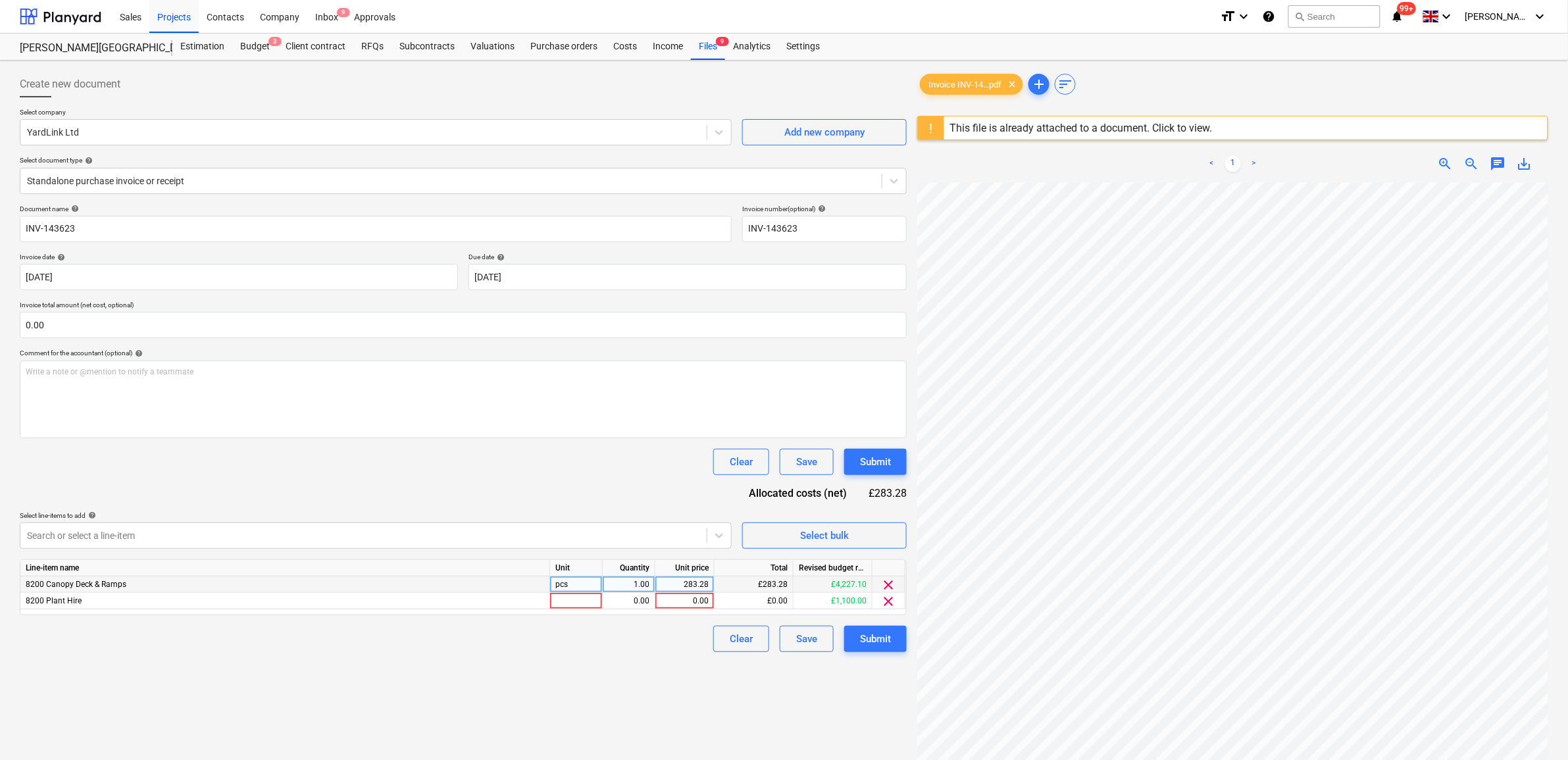
click at [888, 580] on span "clear" at bounding box center [889, 585] width 16 height 16
click at [682, 586] on div "0.00" at bounding box center [685, 585] width 48 height 17
type input "983.28"
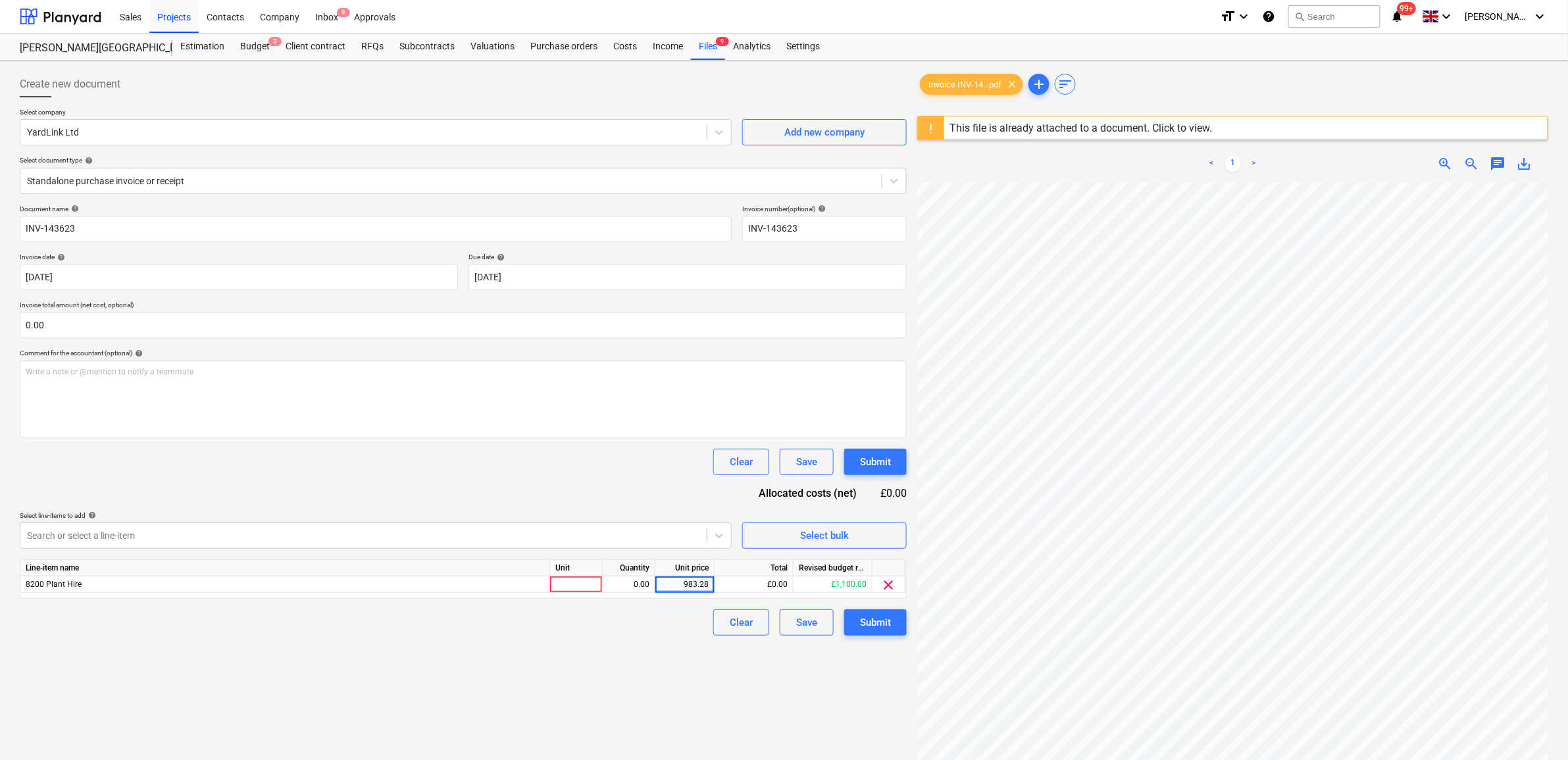
drag, startPoint x: 605, startPoint y: 692, endPoint x: 683, endPoint y: 679, distance: 79.1
click at [604, 692] on div "Create new document Select company YardLink Ltd Add new company Select document…" at bounding box center [463, 488] width 898 height 845
click at [885, 629] on div "Submit" at bounding box center [875, 622] width 31 height 17
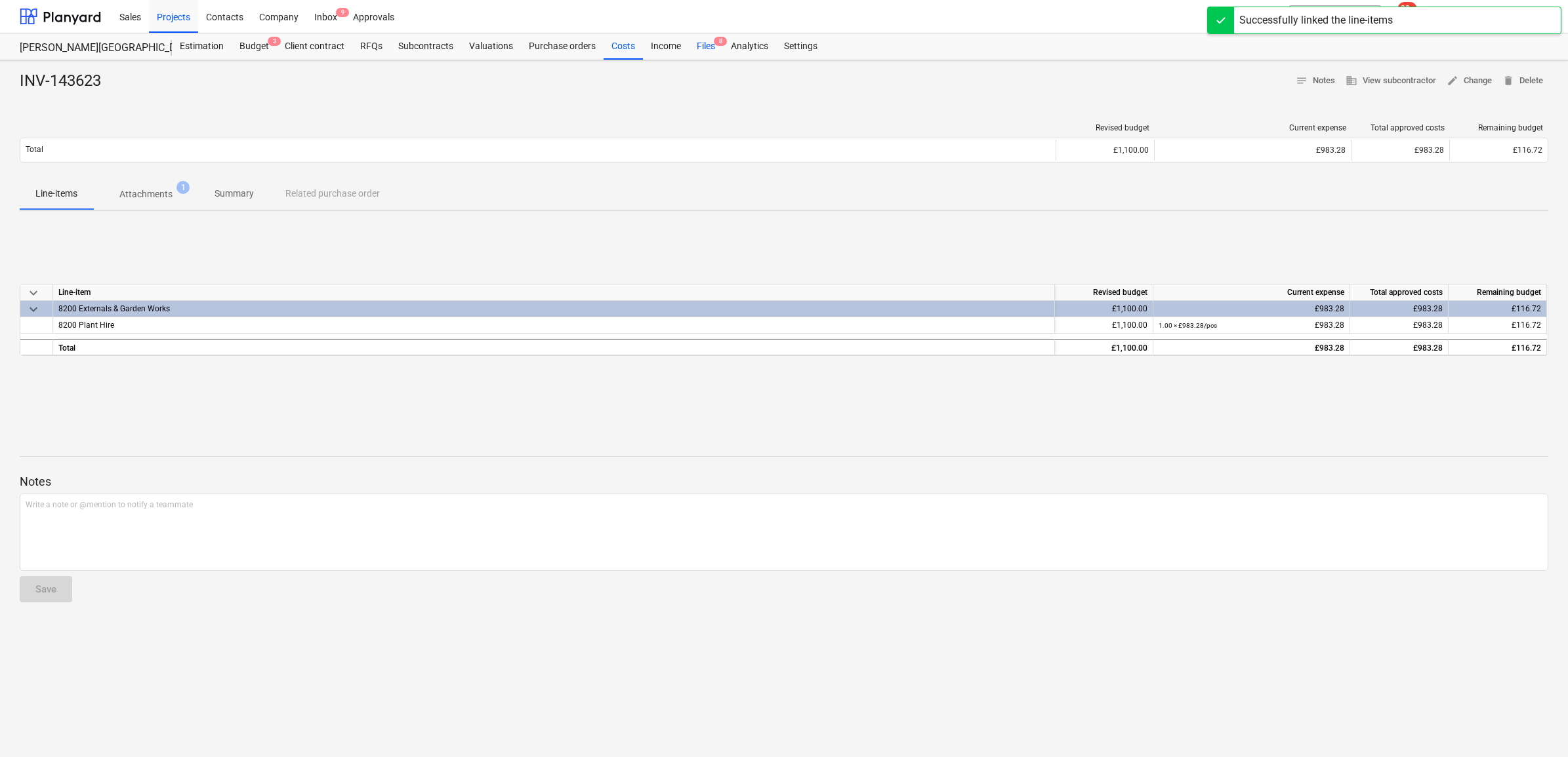
click at [699, 46] on div "Files 8" at bounding box center [705, 46] width 34 height 27
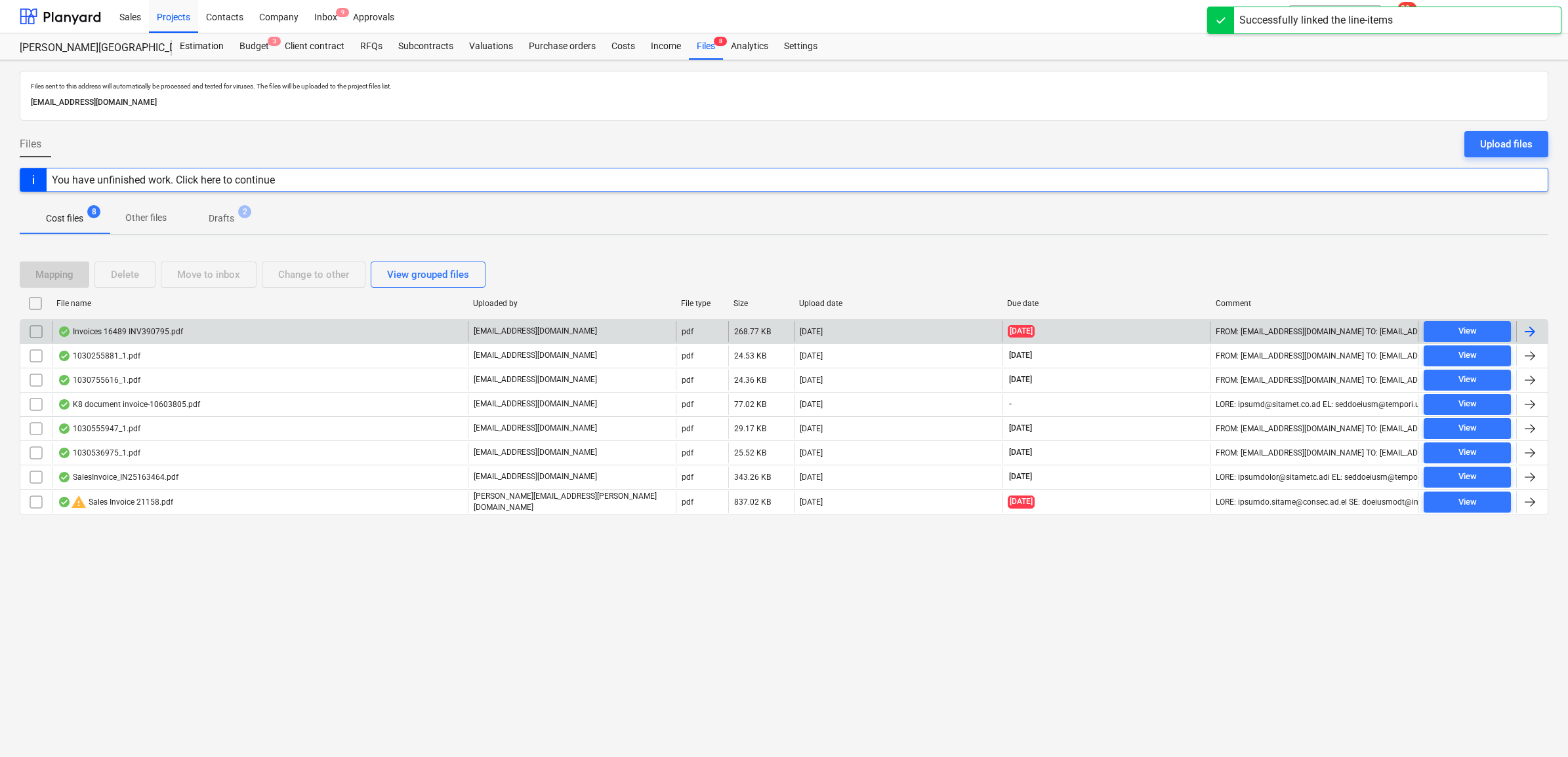
click at [1523, 339] on div at bounding box center [1529, 331] width 16 height 16
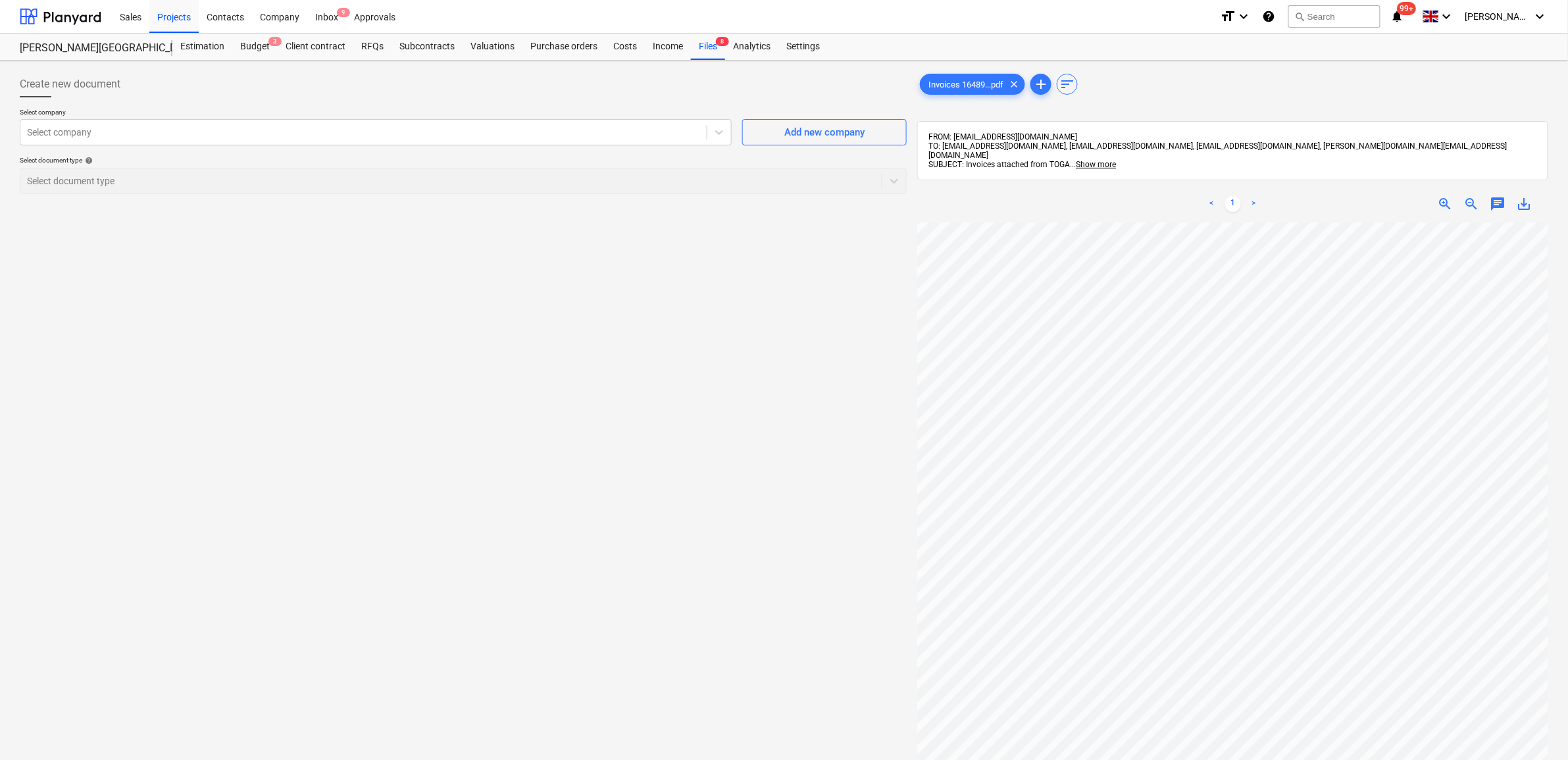
scroll to position [99, 0]
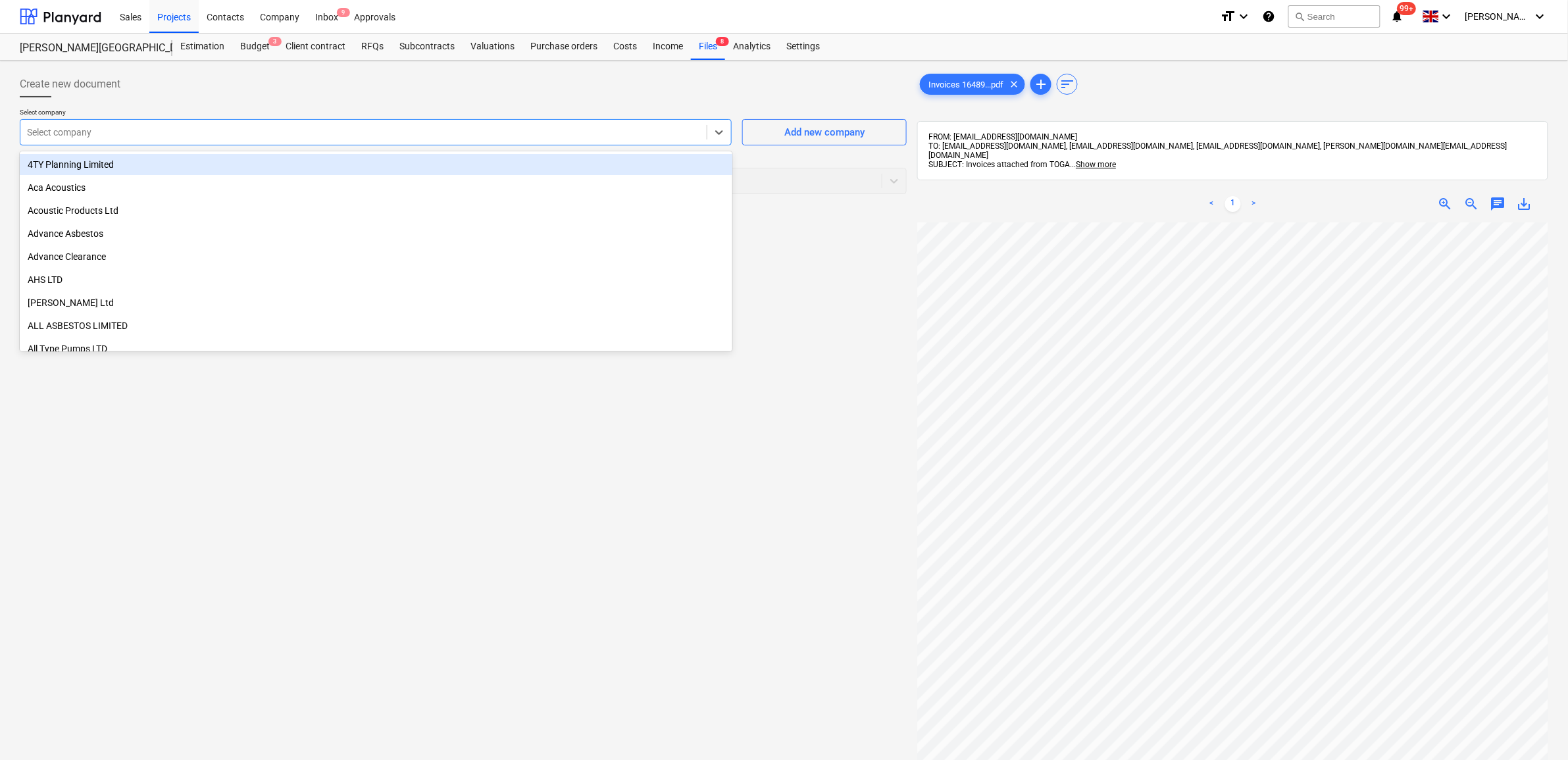
click at [696, 136] on div at bounding box center [363, 132] width 673 height 13
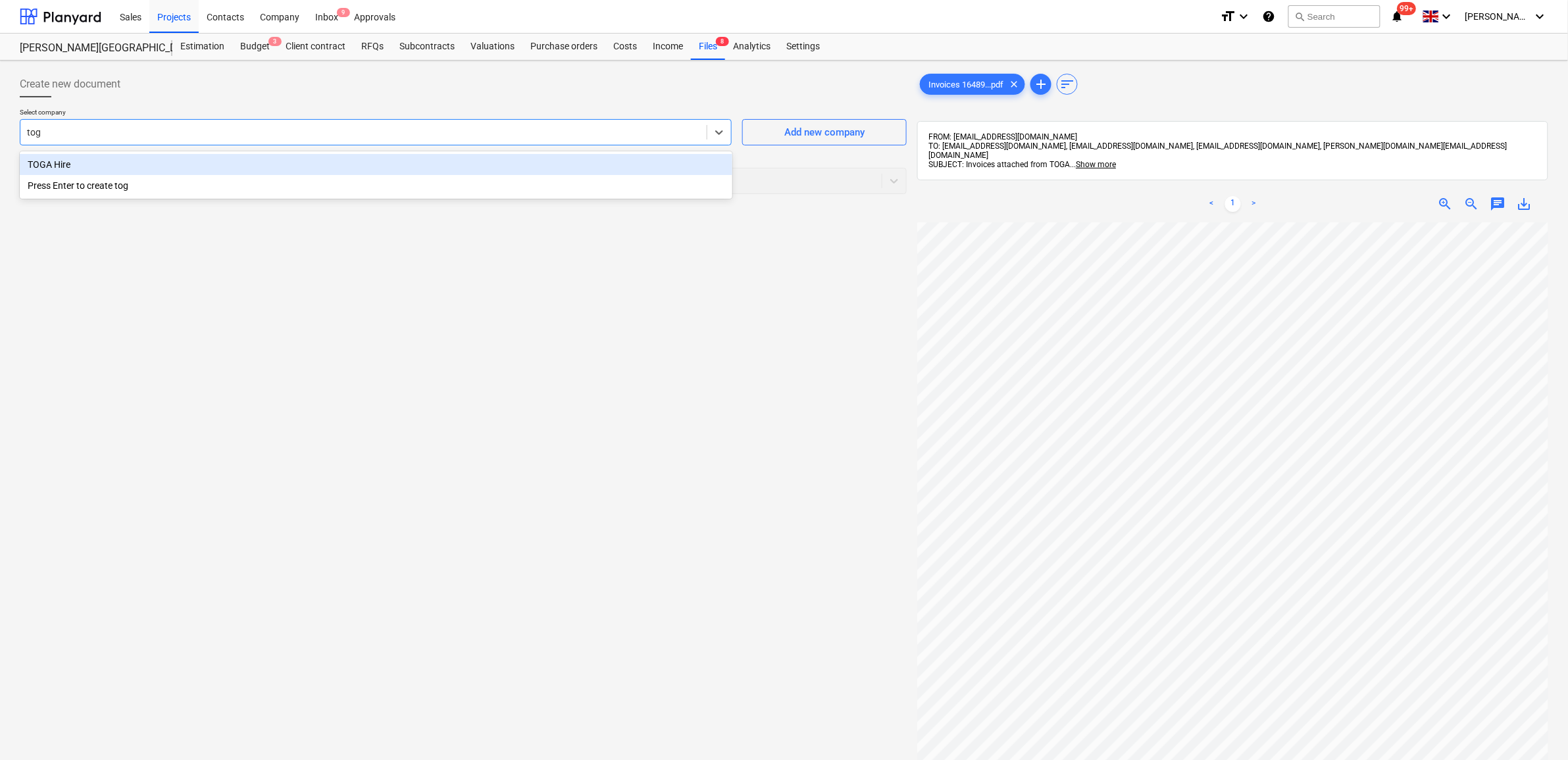
type input "toga"
click at [624, 155] on div "TOGA Hire" at bounding box center [376, 164] width 713 height 21
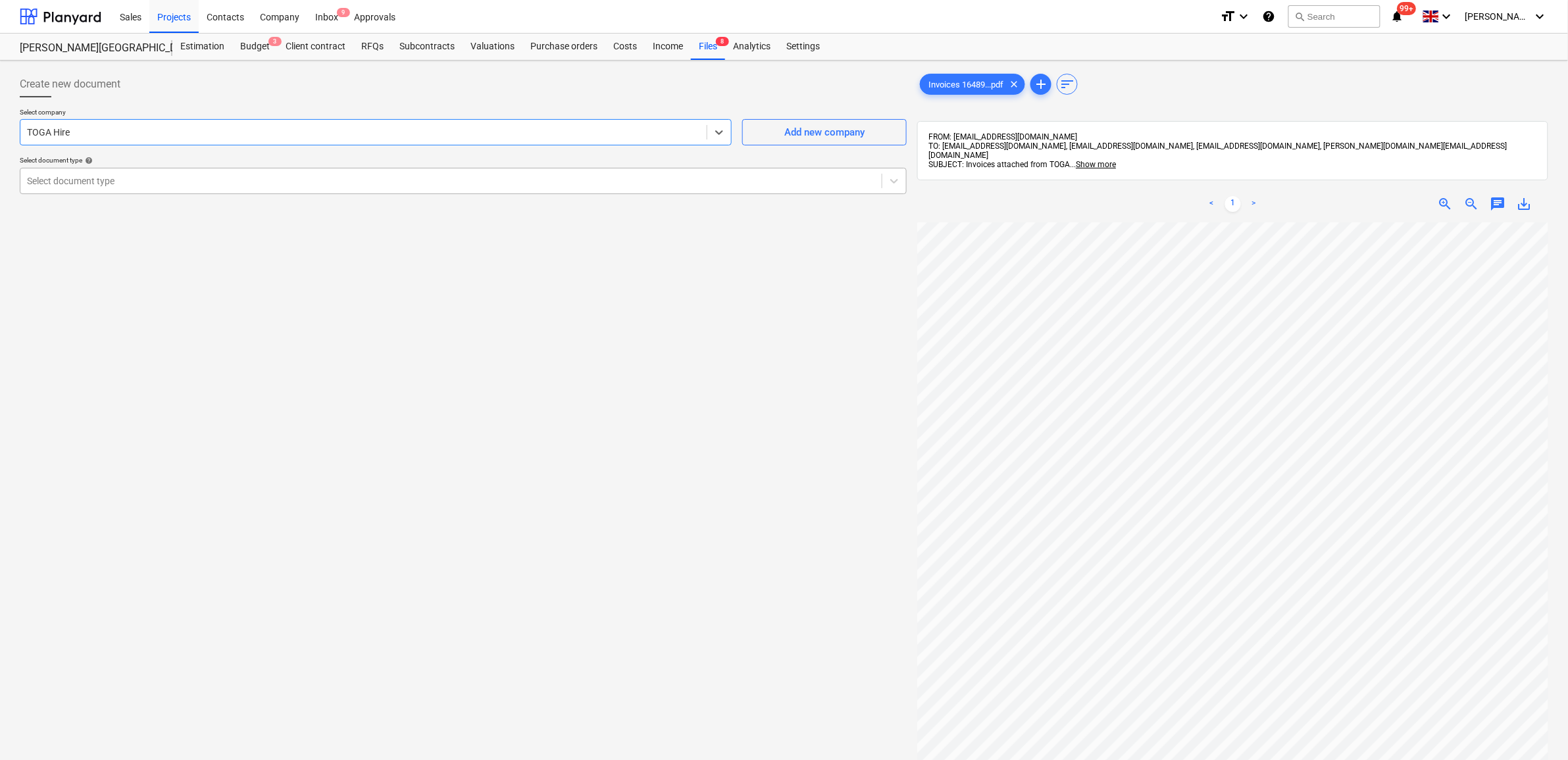
click at [633, 182] on div at bounding box center [451, 181] width 848 height 13
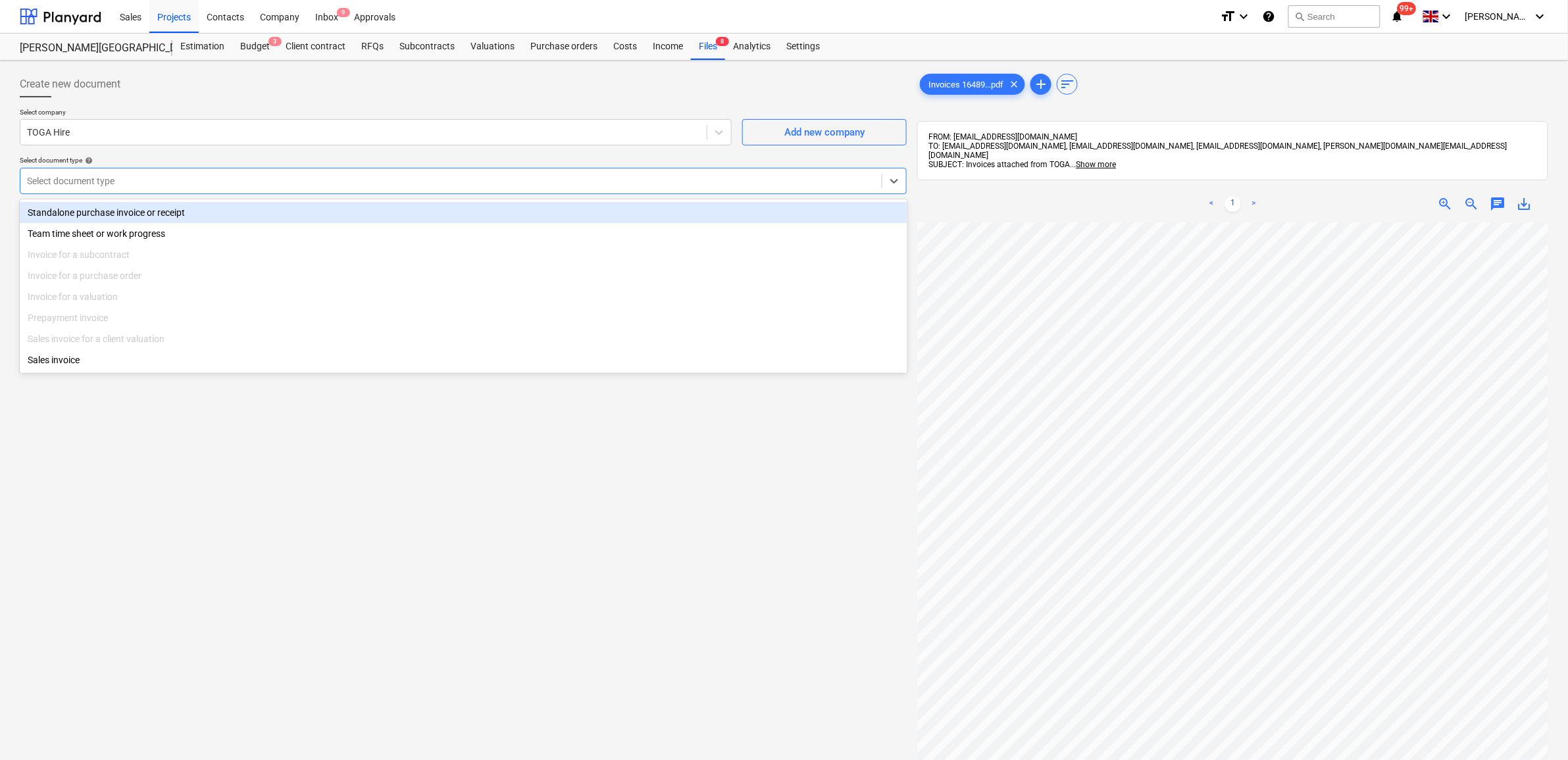
click at [599, 203] on div "Standalone purchase invoice or receipt" at bounding box center [464, 212] width 888 height 21
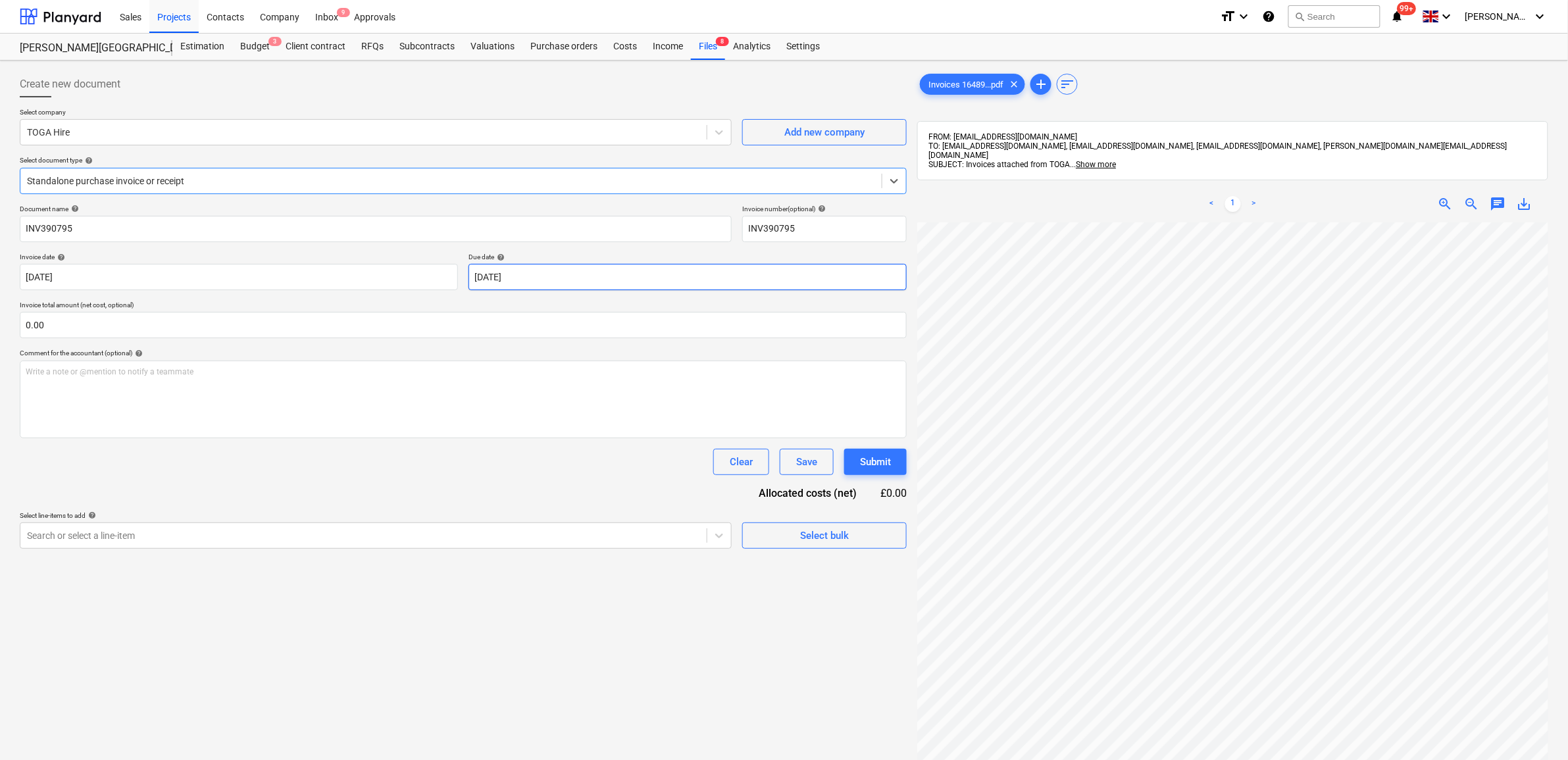
click at [510, 277] on body "Sales Projects Contacts Company Inbox 9 Approvals format_size keyboard_arrow_do…" at bounding box center [784, 380] width 1568 height 760
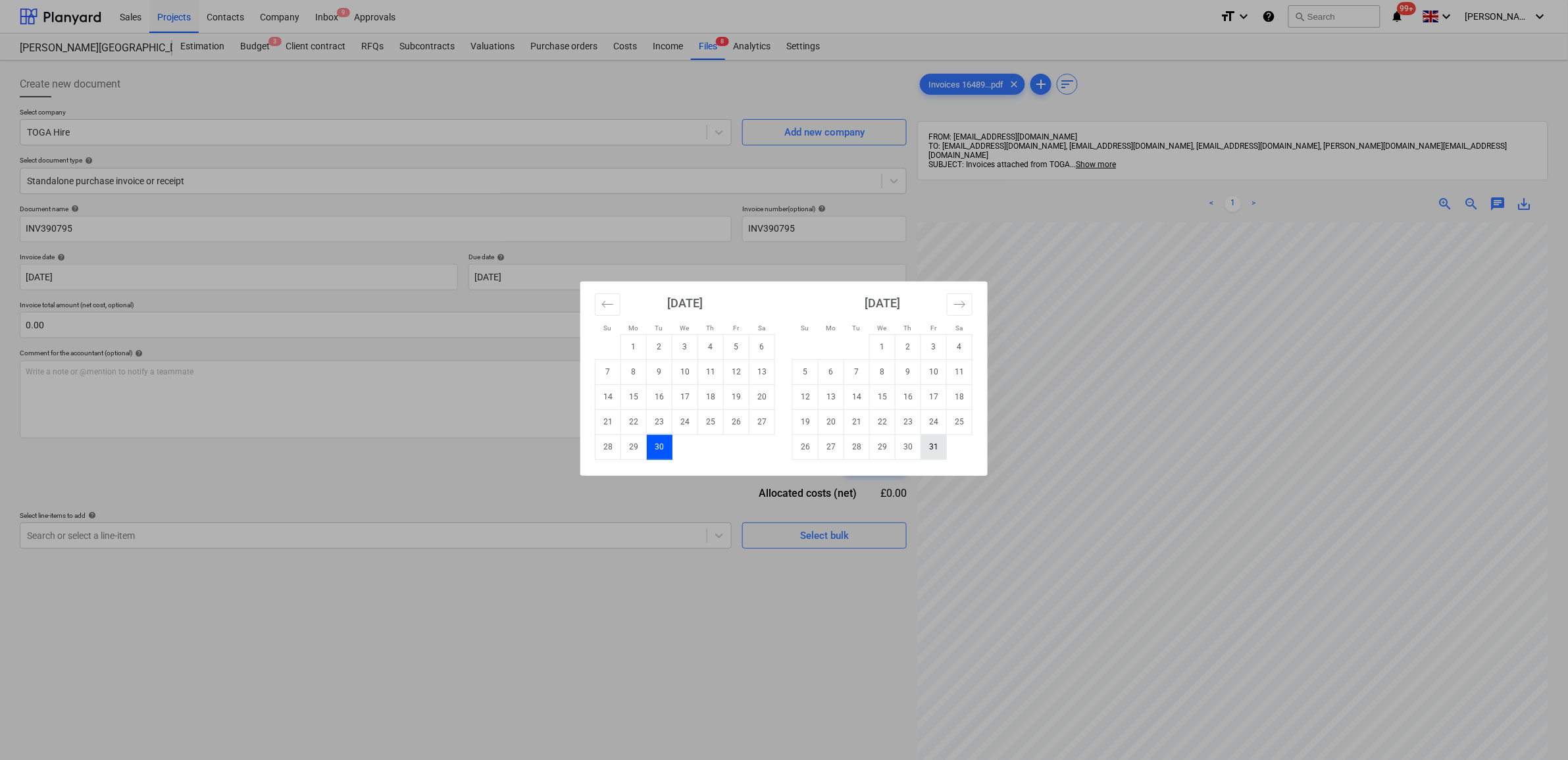
click at [931, 450] on td "31" at bounding box center [934, 447] width 26 height 25
type input "[DATE]"
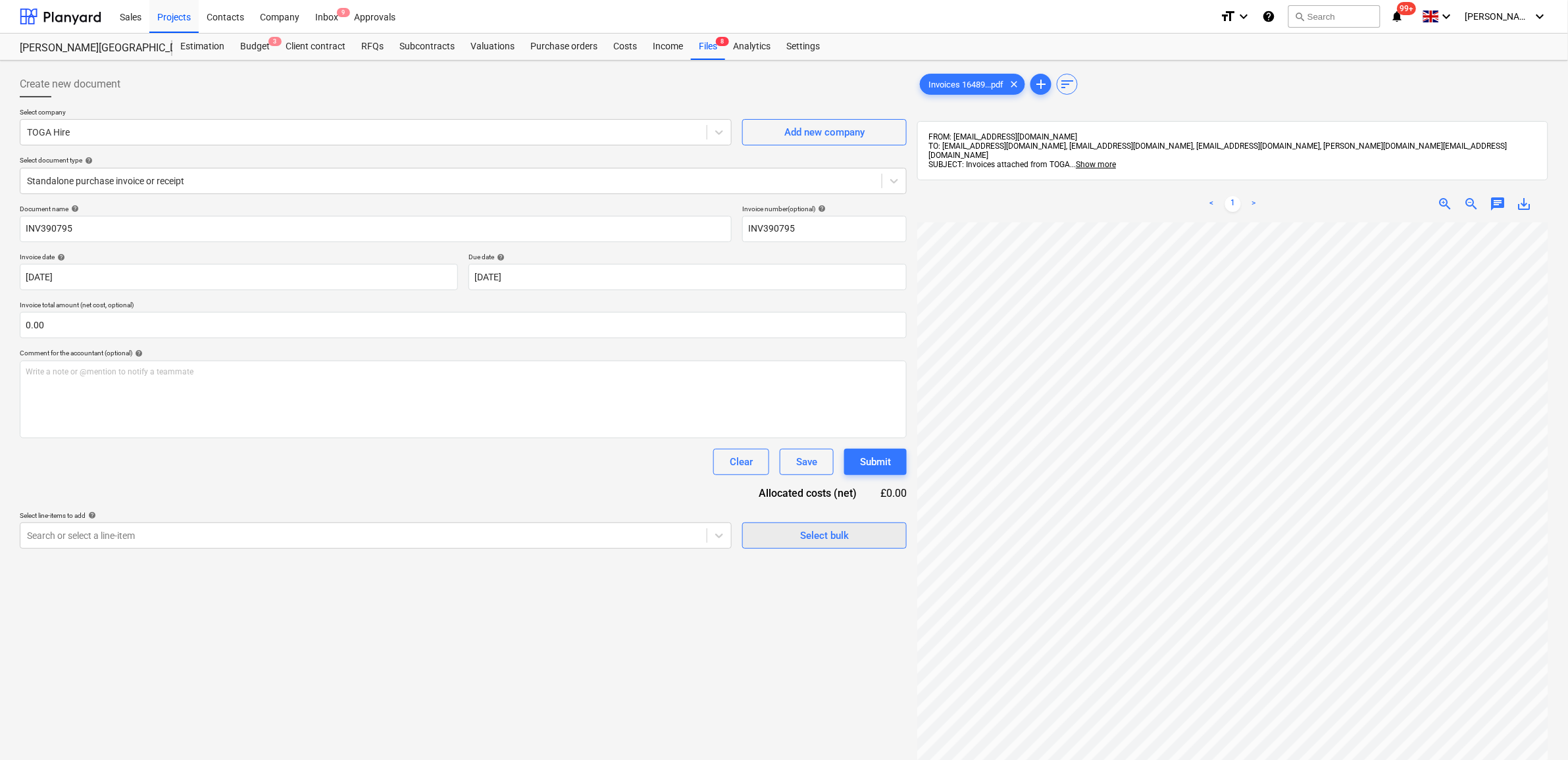
scroll to position [165, 0]
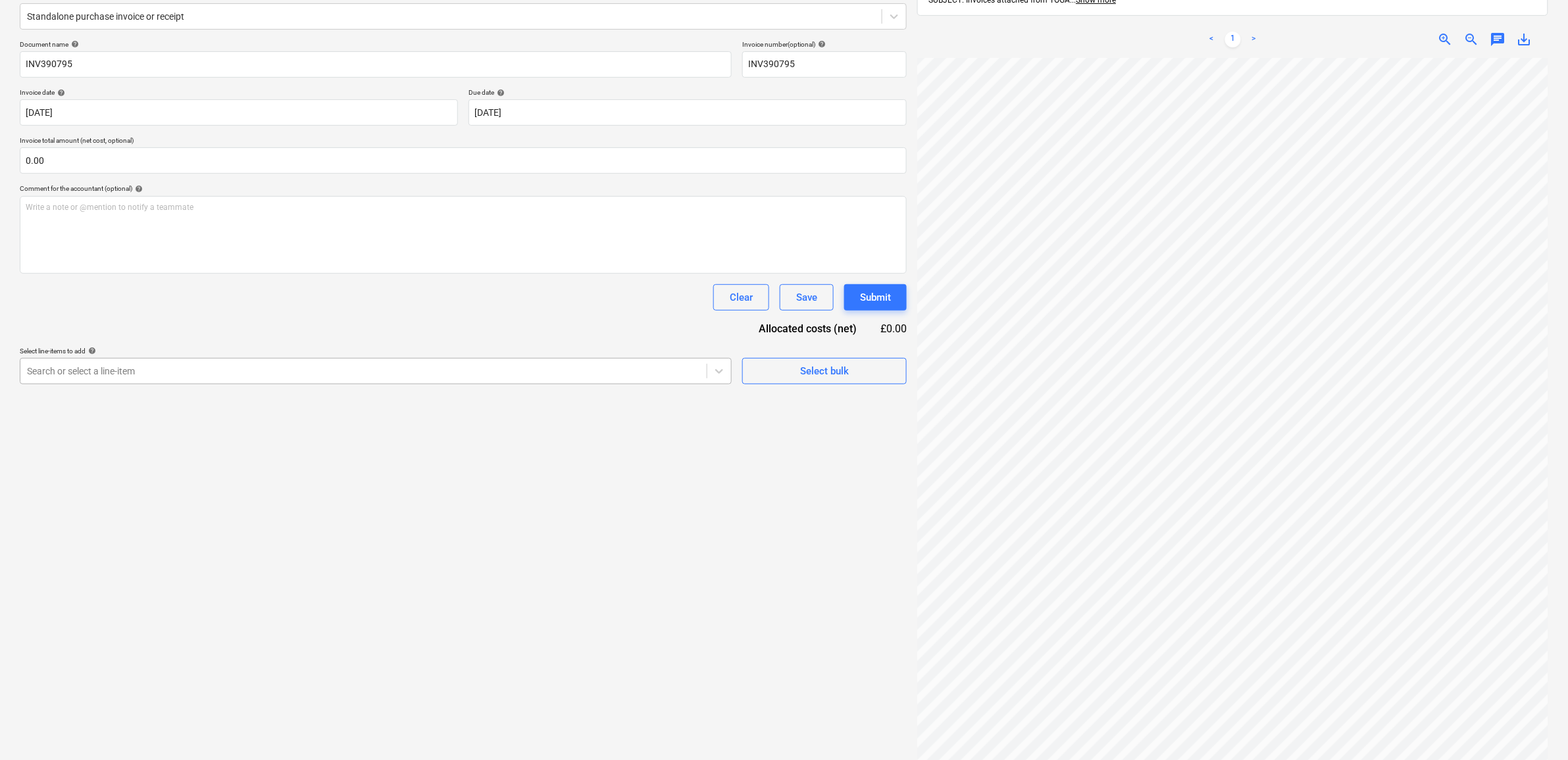
click at [486, 373] on div at bounding box center [363, 371] width 673 height 13
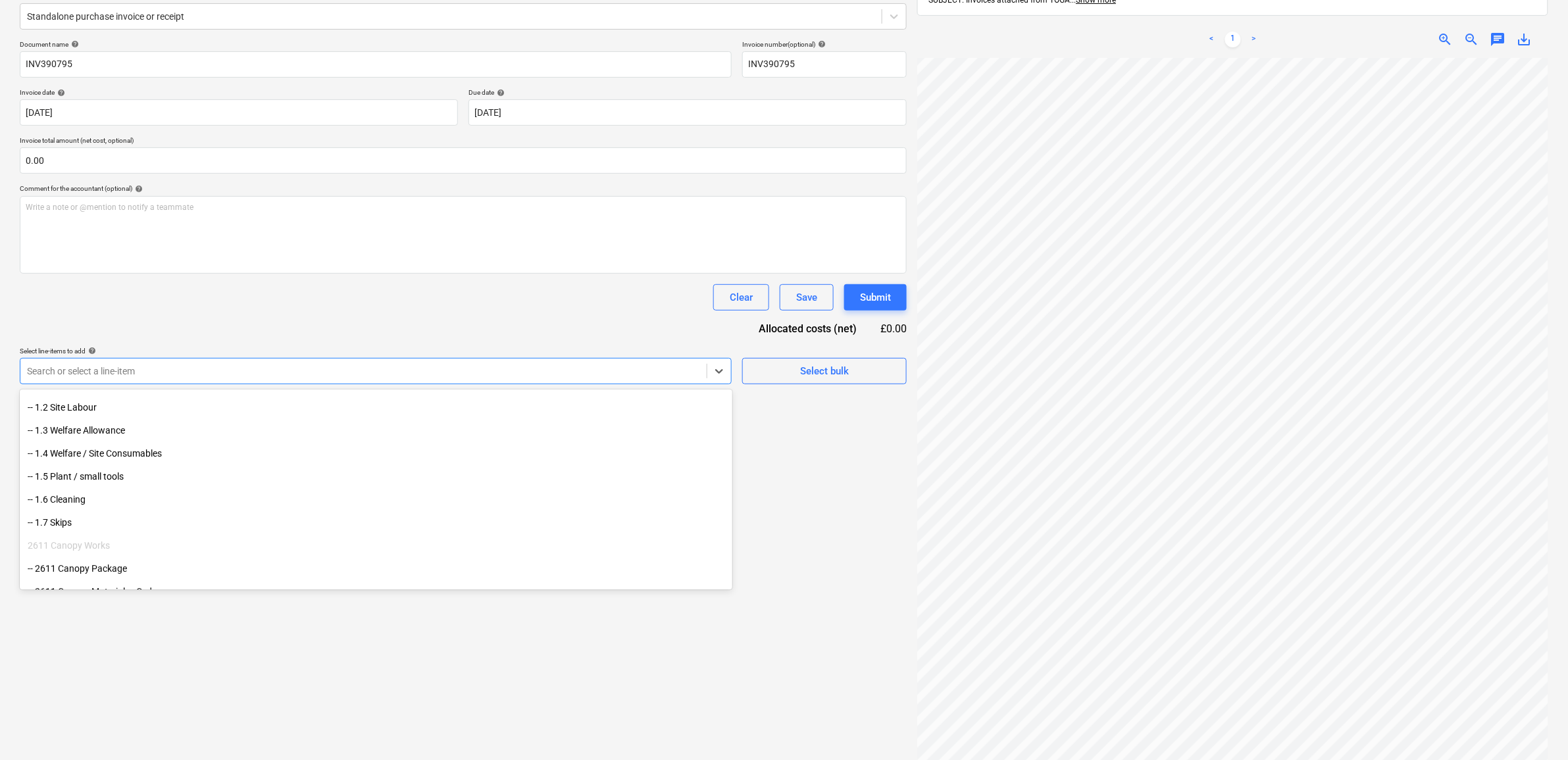
scroll to position [82, 0]
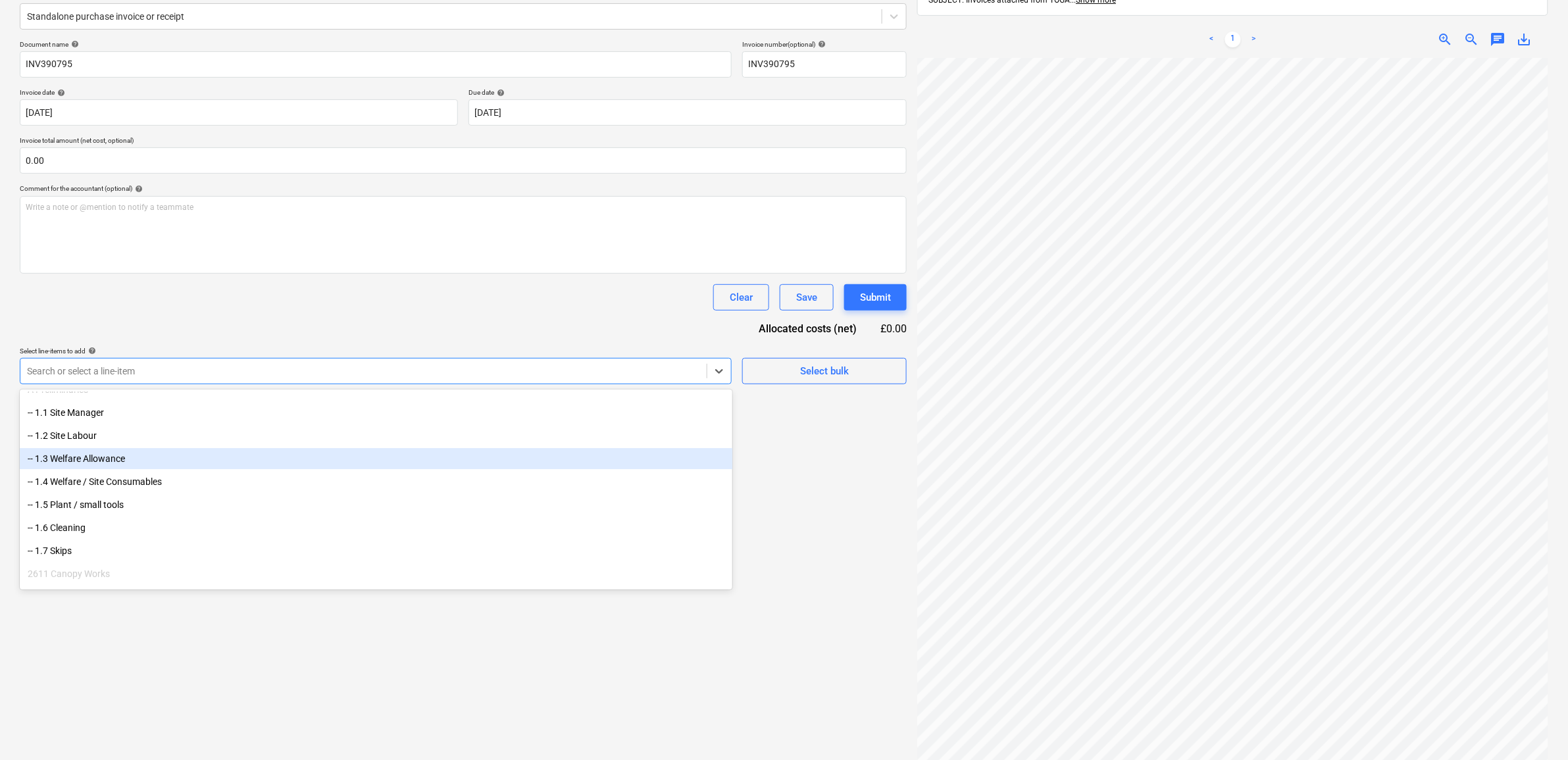
click at [235, 465] on div "-- 1.3 Welfare Allowance" at bounding box center [376, 458] width 713 height 21
click at [229, 461] on div "-- 1.4 Welfare / Site Consumables" at bounding box center [376, 458] width 713 height 21
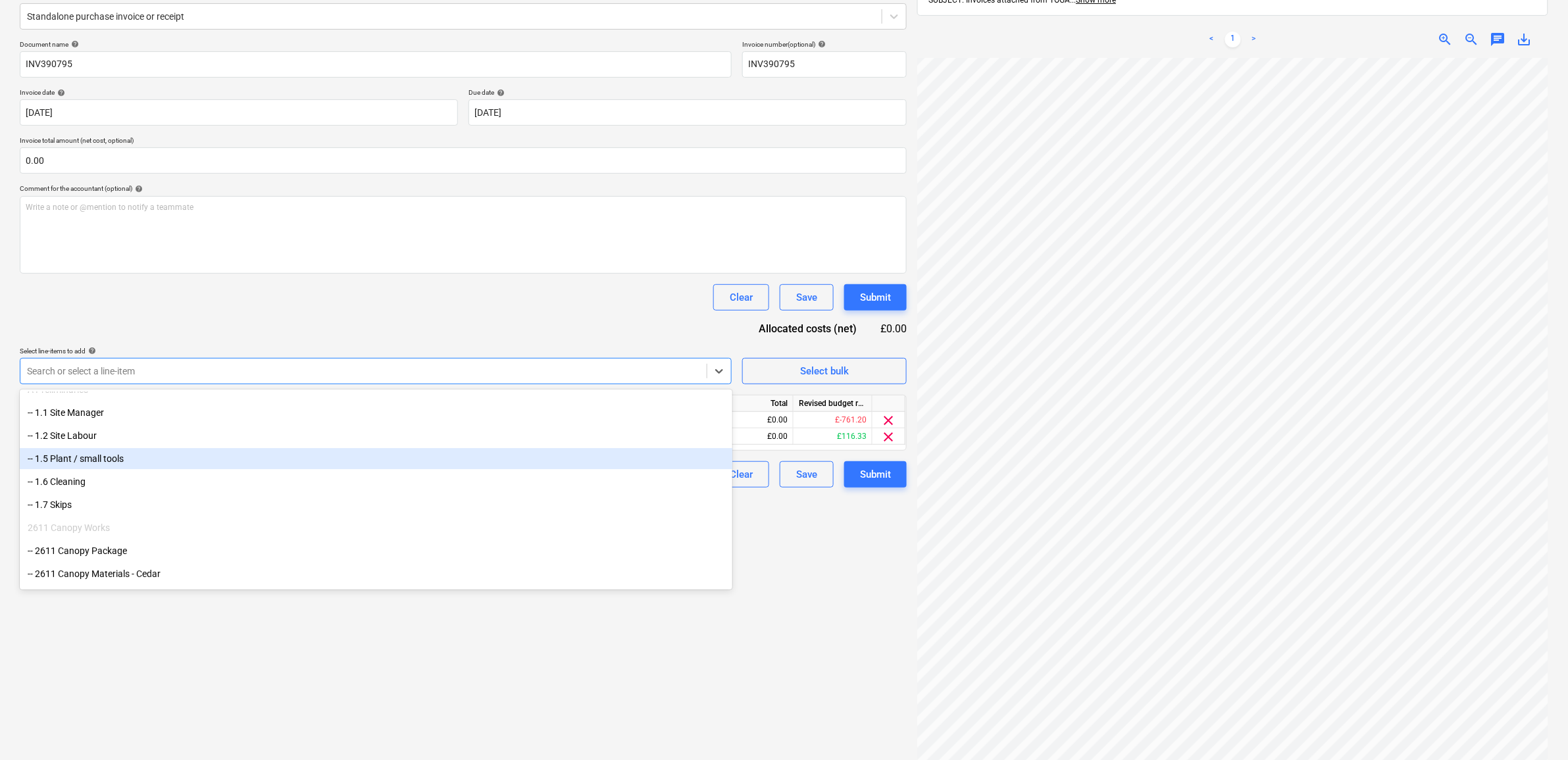
click at [210, 459] on div "-- 1.5 Plant / small tools" at bounding box center [376, 458] width 713 height 21
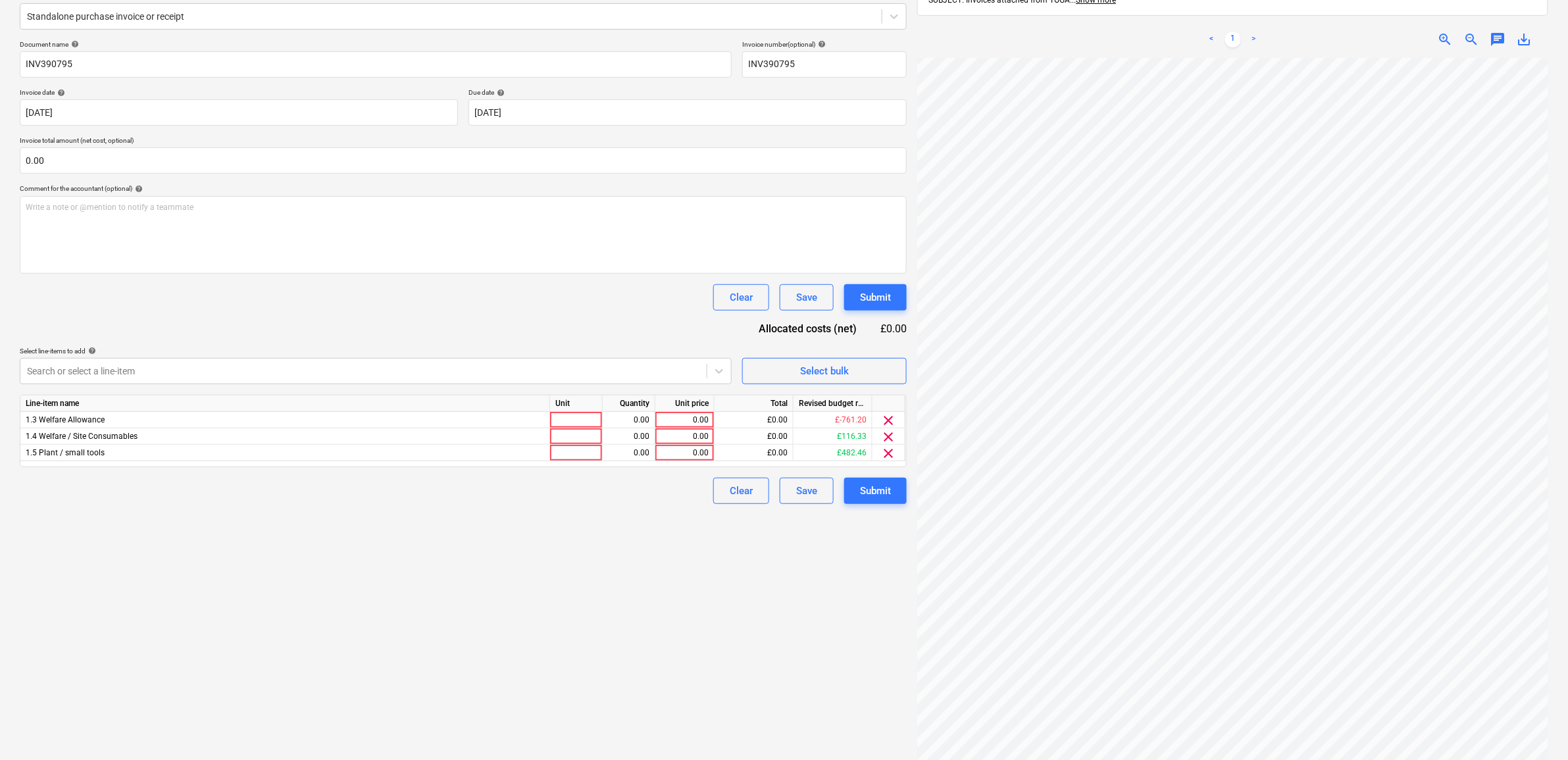
drag, startPoint x: 510, startPoint y: 654, endPoint x: 587, endPoint y: 592, distance: 98.9
click at [510, 652] on div "Create new document Select company TOGA Hire Add new company Select document ty…" at bounding box center [463, 343] width 898 height 886
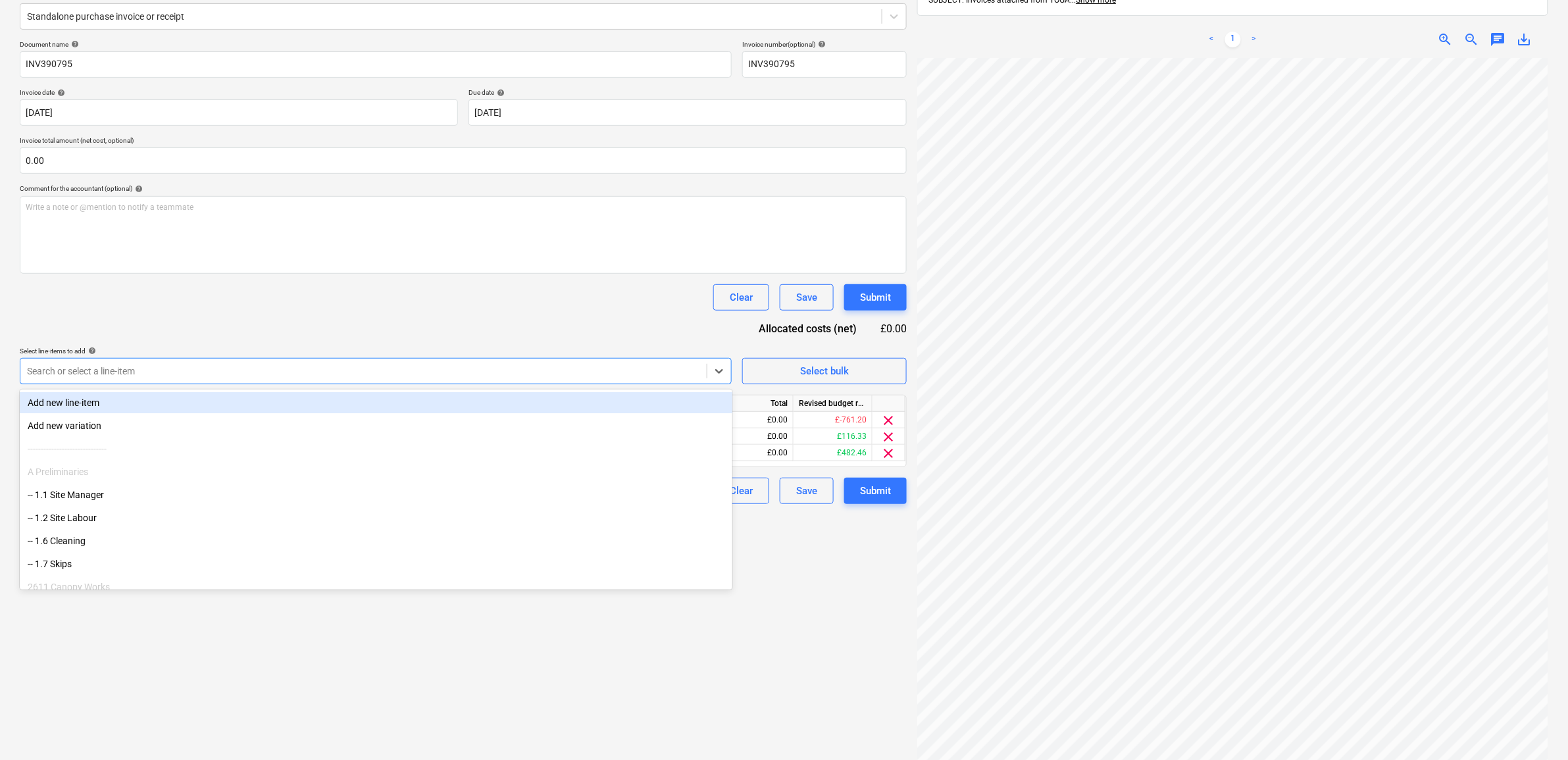
click at [601, 366] on div at bounding box center [363, 371] width 673 height 13
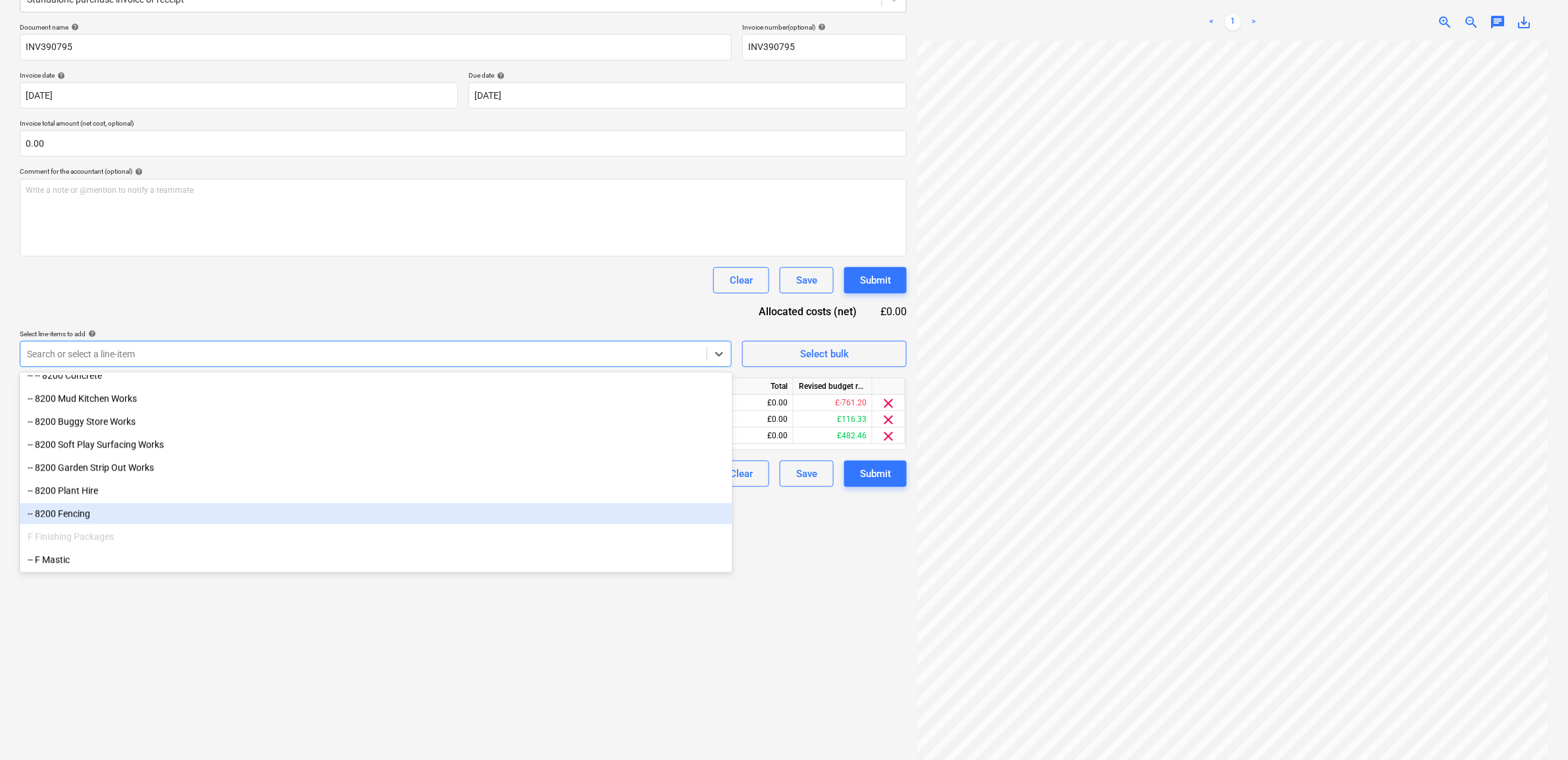
scroll to position [186, 0]
click at [319, 510] on div "-- 8200 Fencing" at bounding box center [376, 509] width 713 height 21
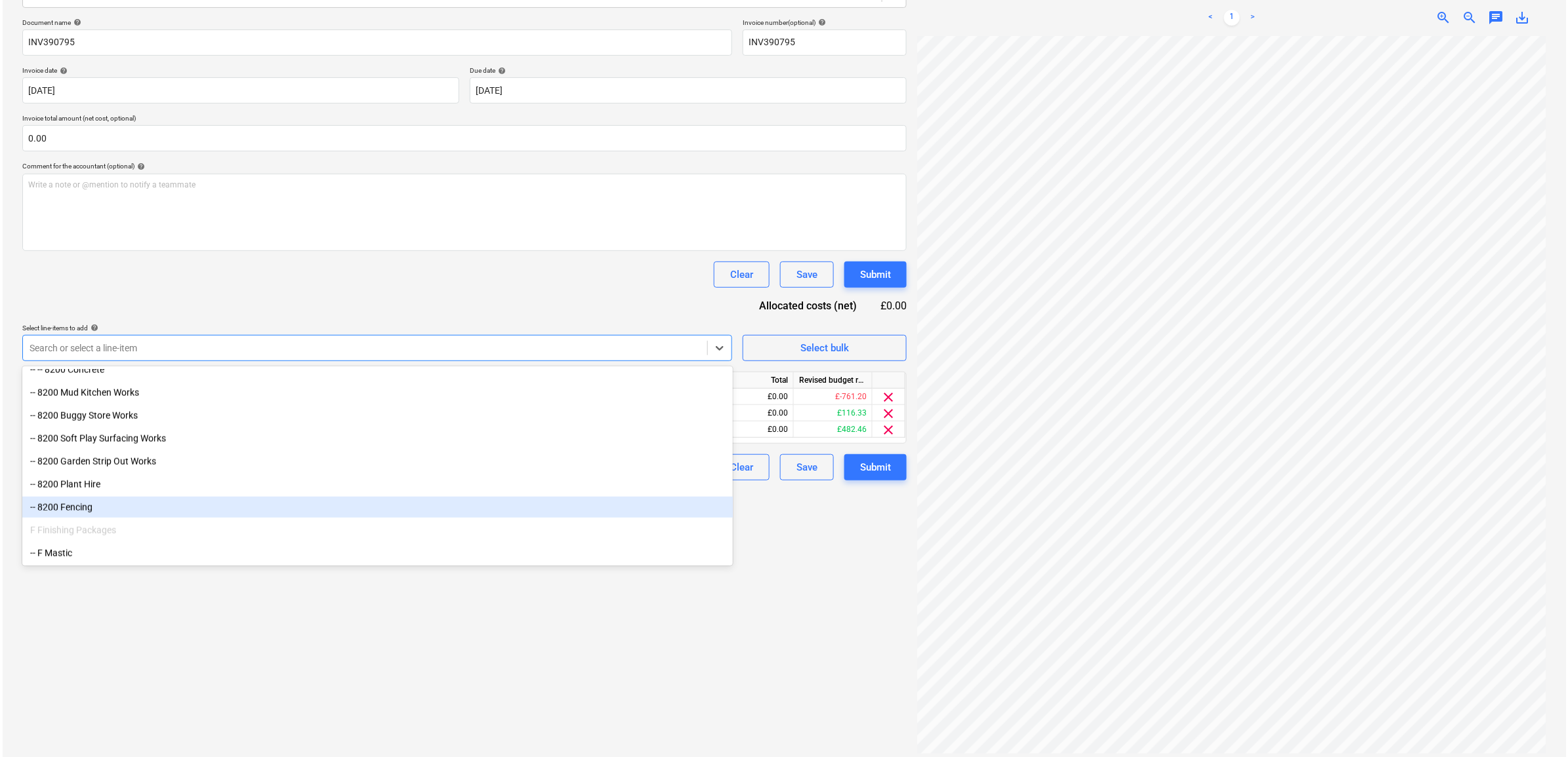
scroll to position [836, 0]
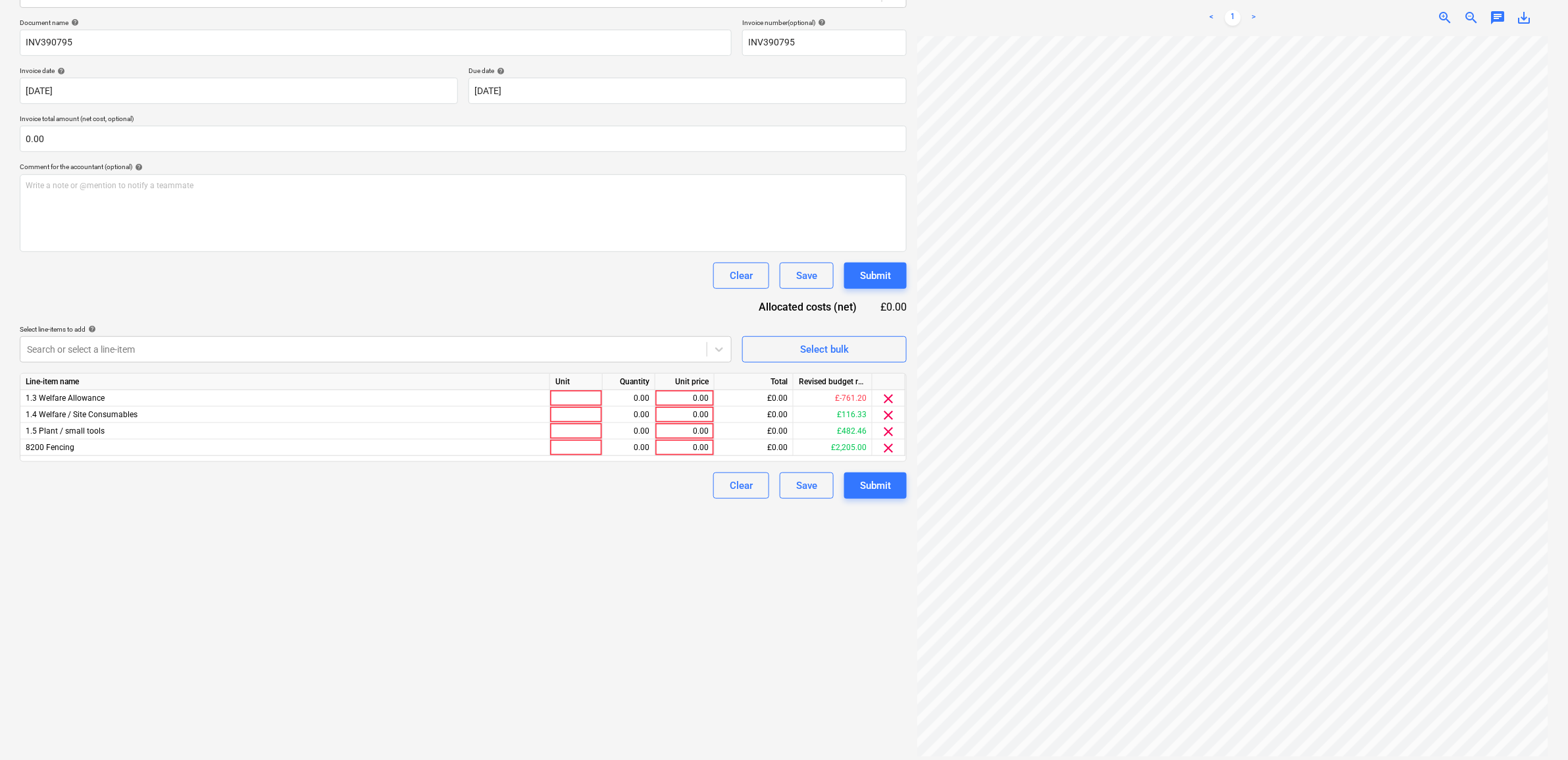
click at [494, 627] on div "Create new document Select company TOGA Hire Add new company Select document ty…" at bounding box center [463, 322] width 898 height 886
click at [888, 447] on span "clear" at bounding box center [889, 447] width 16 height 16
click at [703, 402] on div "0.00" at bounding box center [685, 398] width 48 height 17
type input "170.5"
drag, startPoint x: 716, startPoint y: 629, endPoint x: 910, endPoint y: 540, distance: 213.4
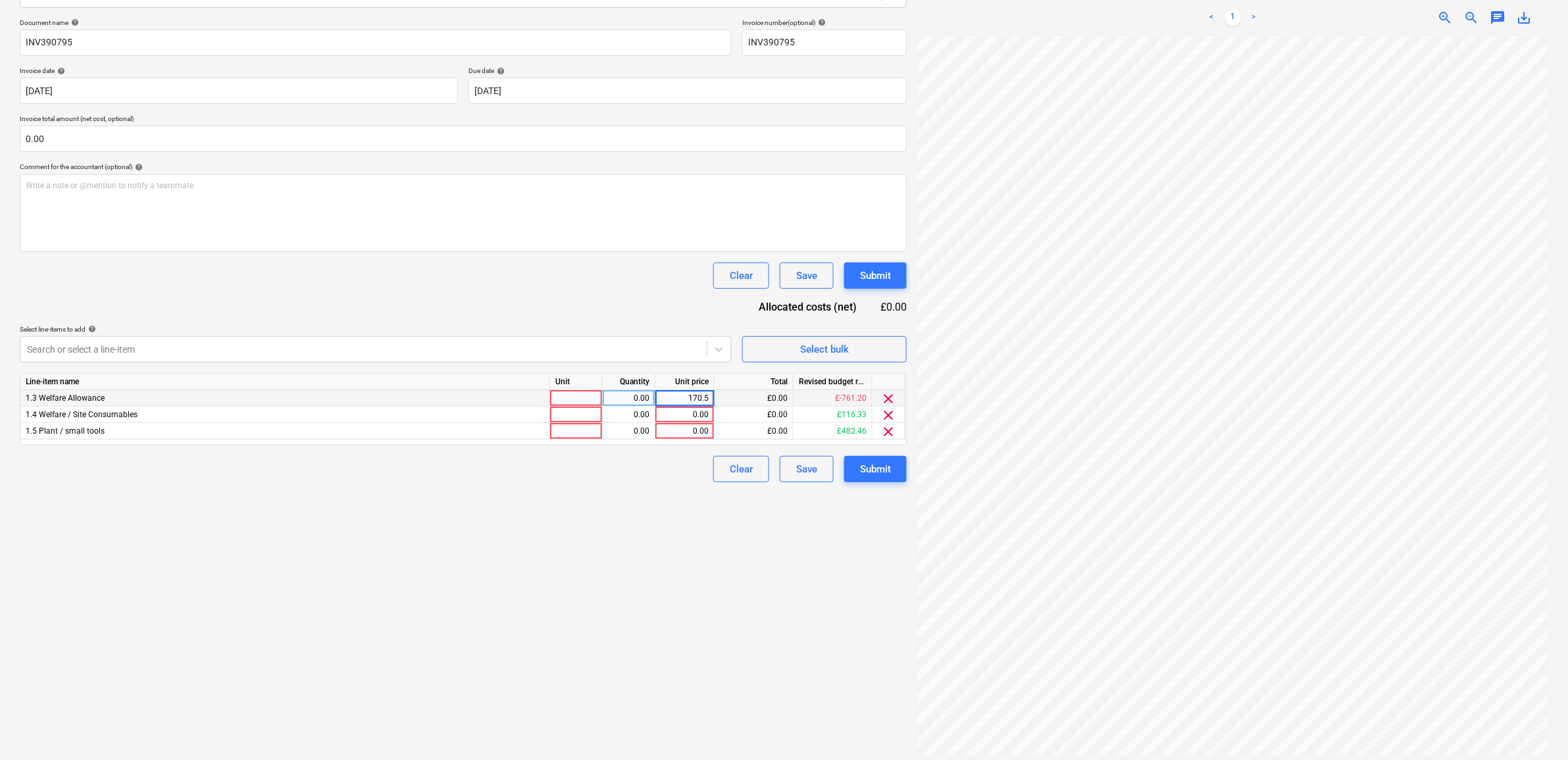
click at [727, 625] on div "Create new document Select company TOGA Hire Add new company Select document ty…" at bounding box center [463, 322] width 898 height 886
click at [890, 412] on span "clear" at bounding box center [889, 415] width 16 height 16
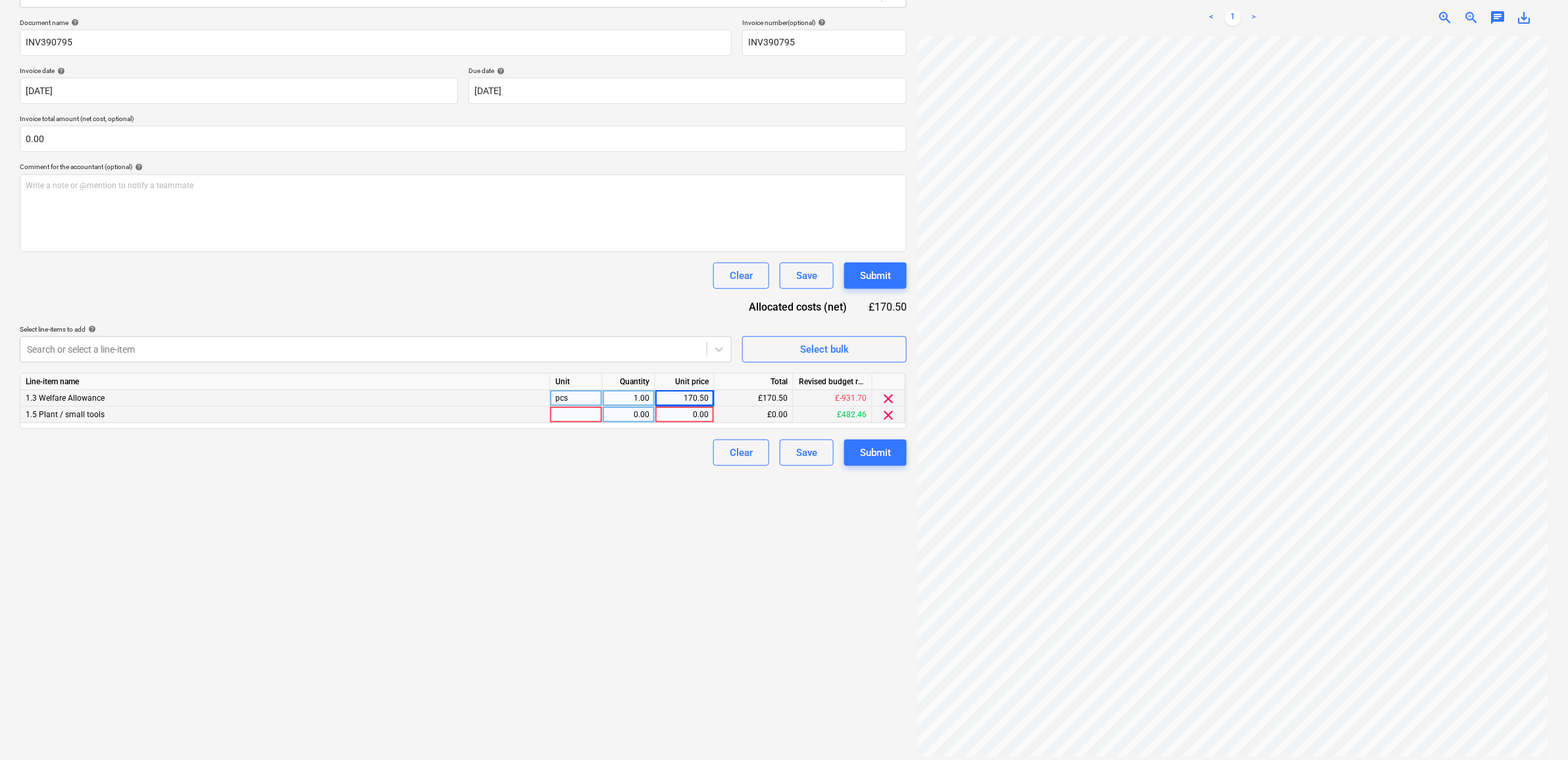
click at [890, 412] on span "clear" at bounding box center [889, 415] width 16 height 16
click at [866, 462] on div "Create new document Select company TOGA Hire Add new company Select document ty…" at bounding box center [463, 322] width 898 height 886
click at [872, 432] on div "Submit" at bounding box center [875, 436] width 31 height 17
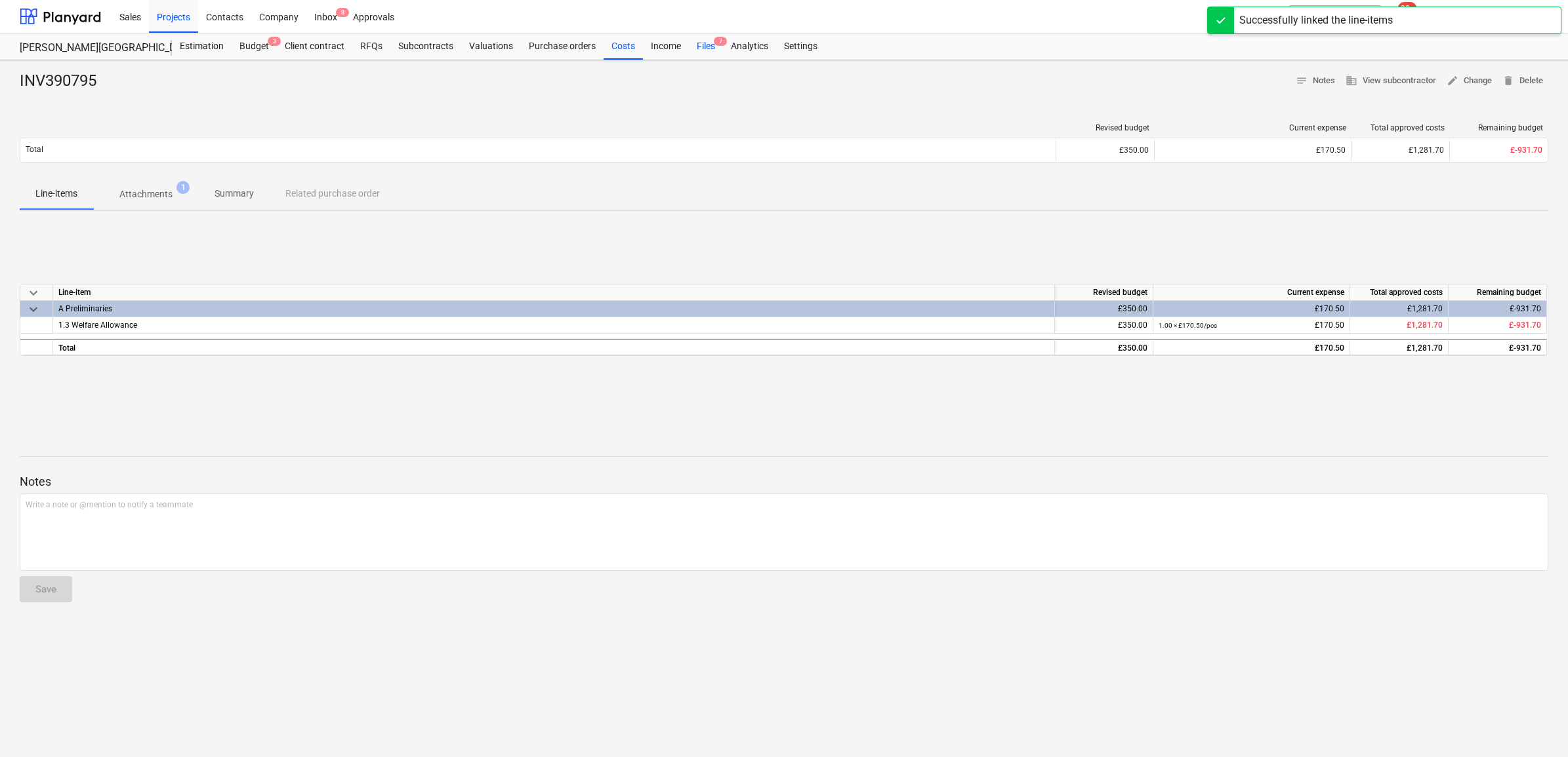
click at [706, 44] on div "Files 7" at bounding box center [705, 46] width 34 height 27
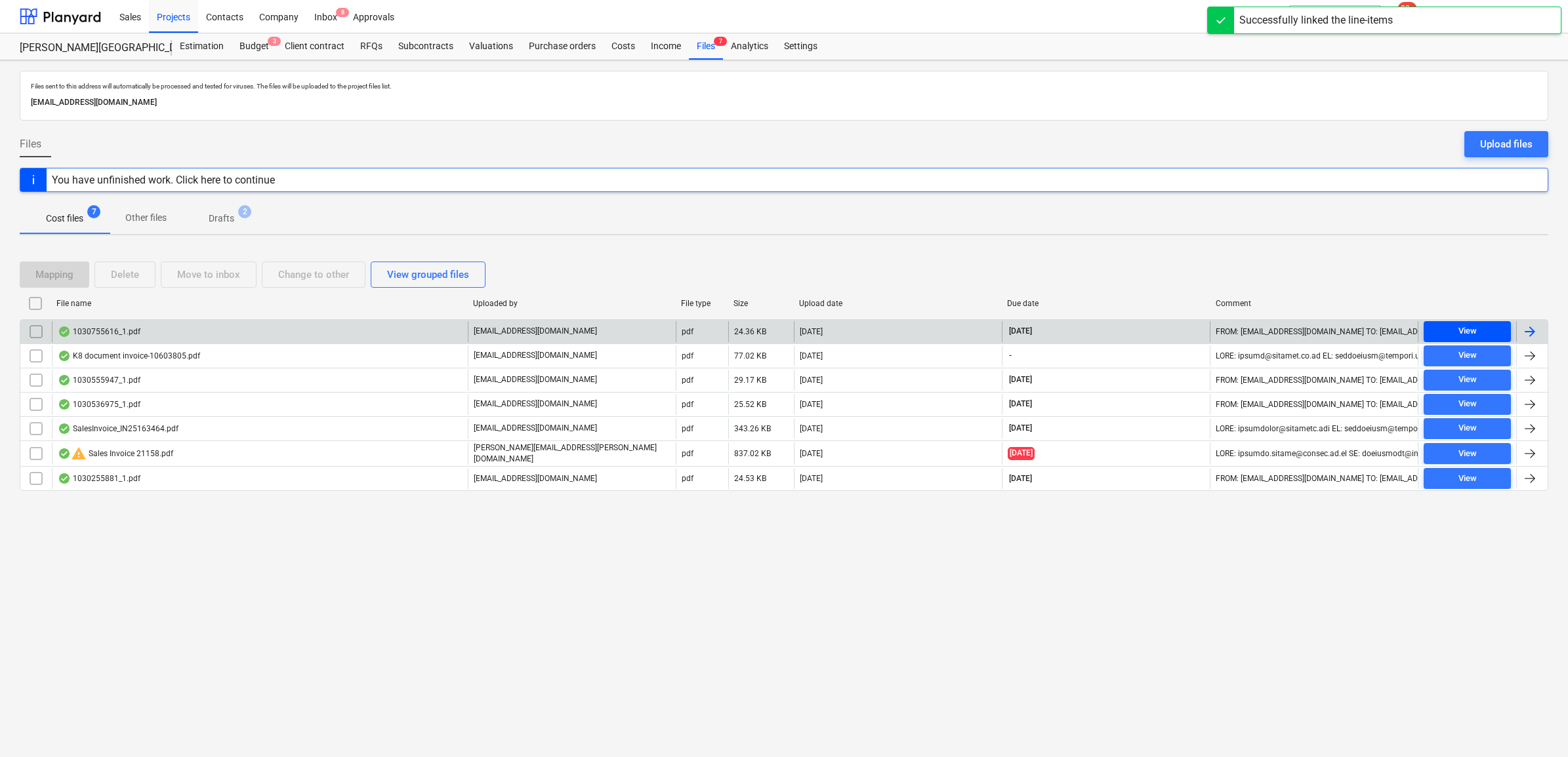
click at [1500, 329] on span "View" at bounding box center [1467, 331] width 77 height 15
click at [1530, 331] on div at bounding box center [1529, 331] width 16 height 16
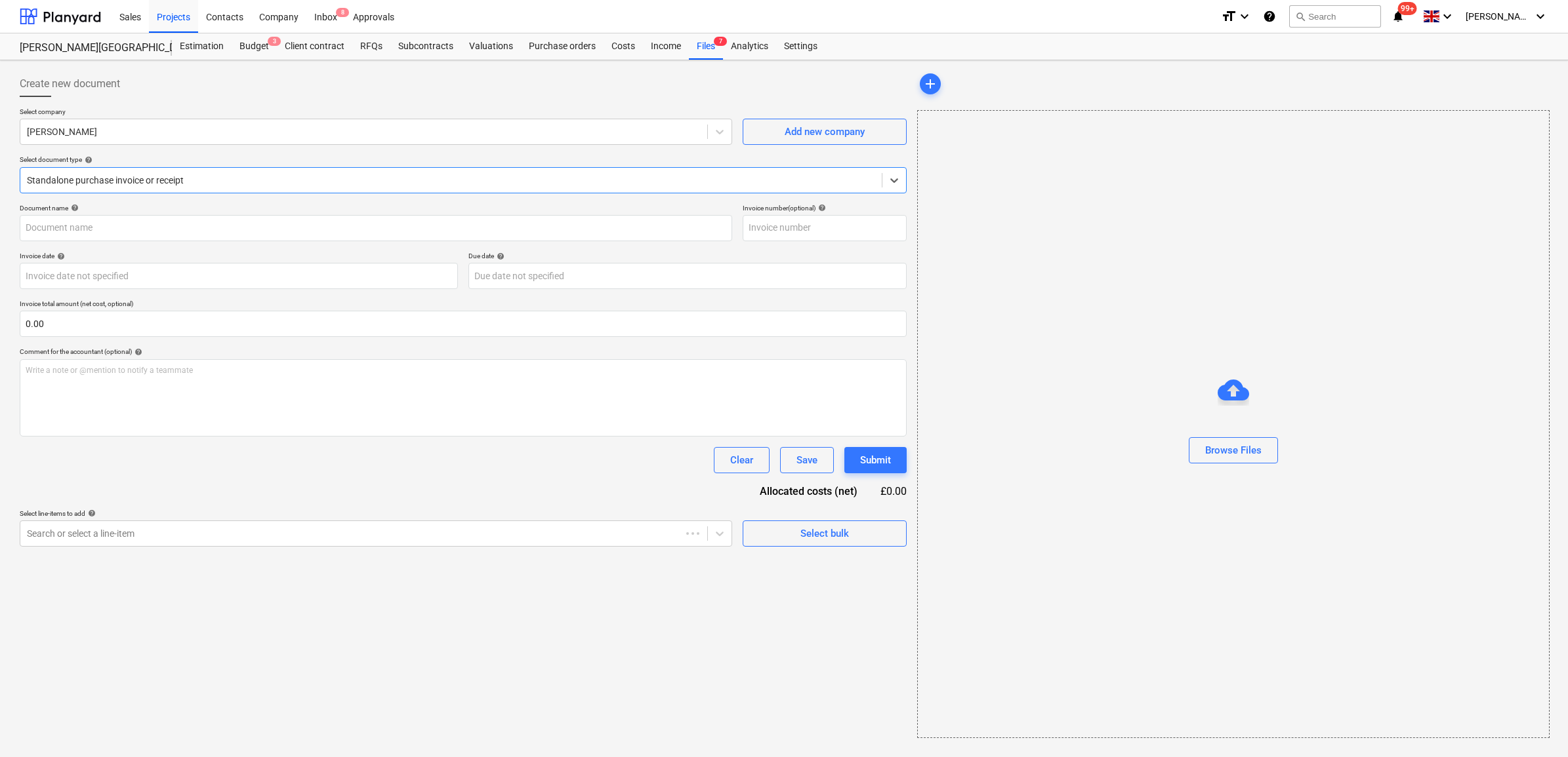
type input "1030755616"
type input "[DATE]"
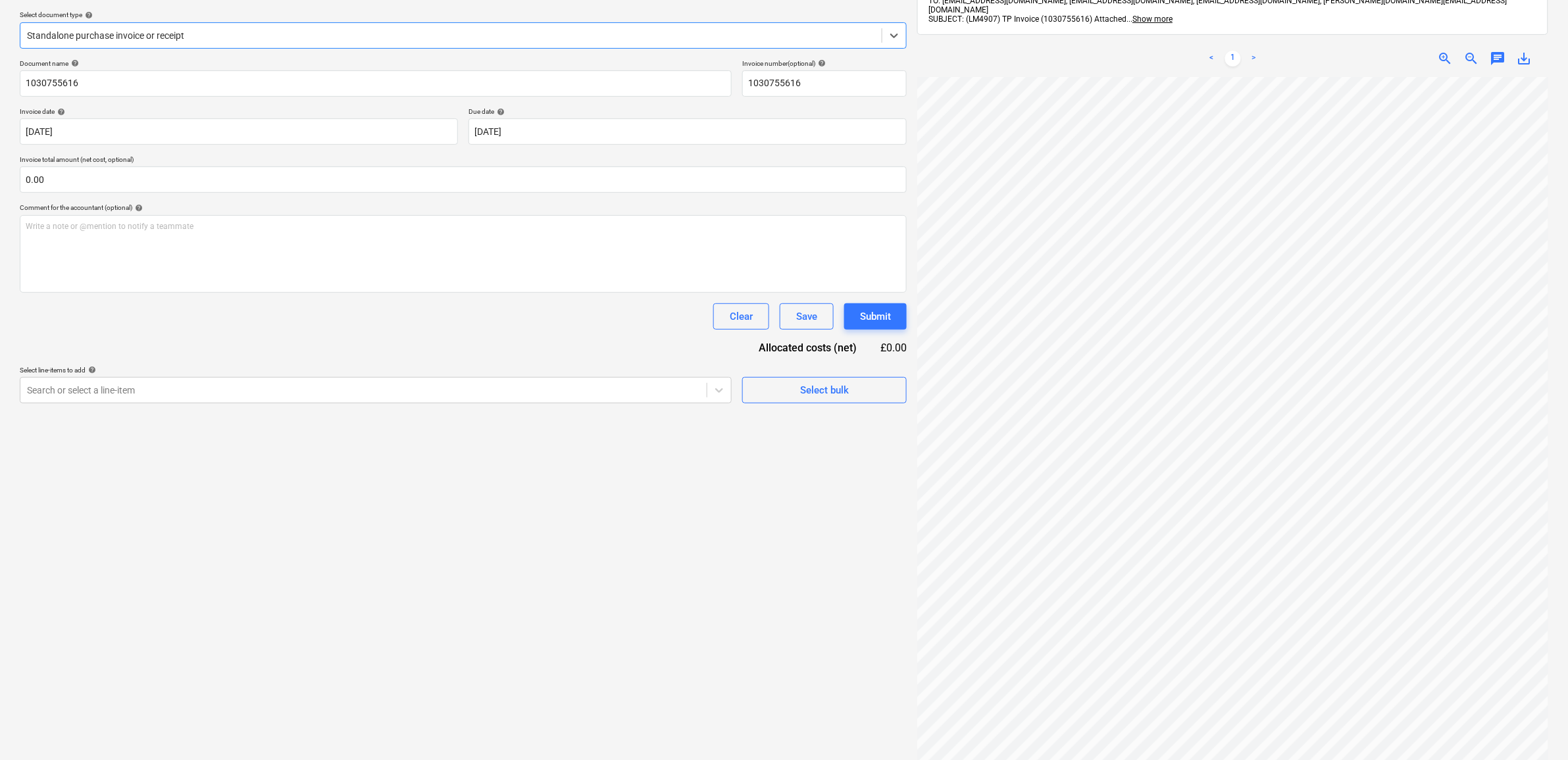
scroll to position [165, 0]
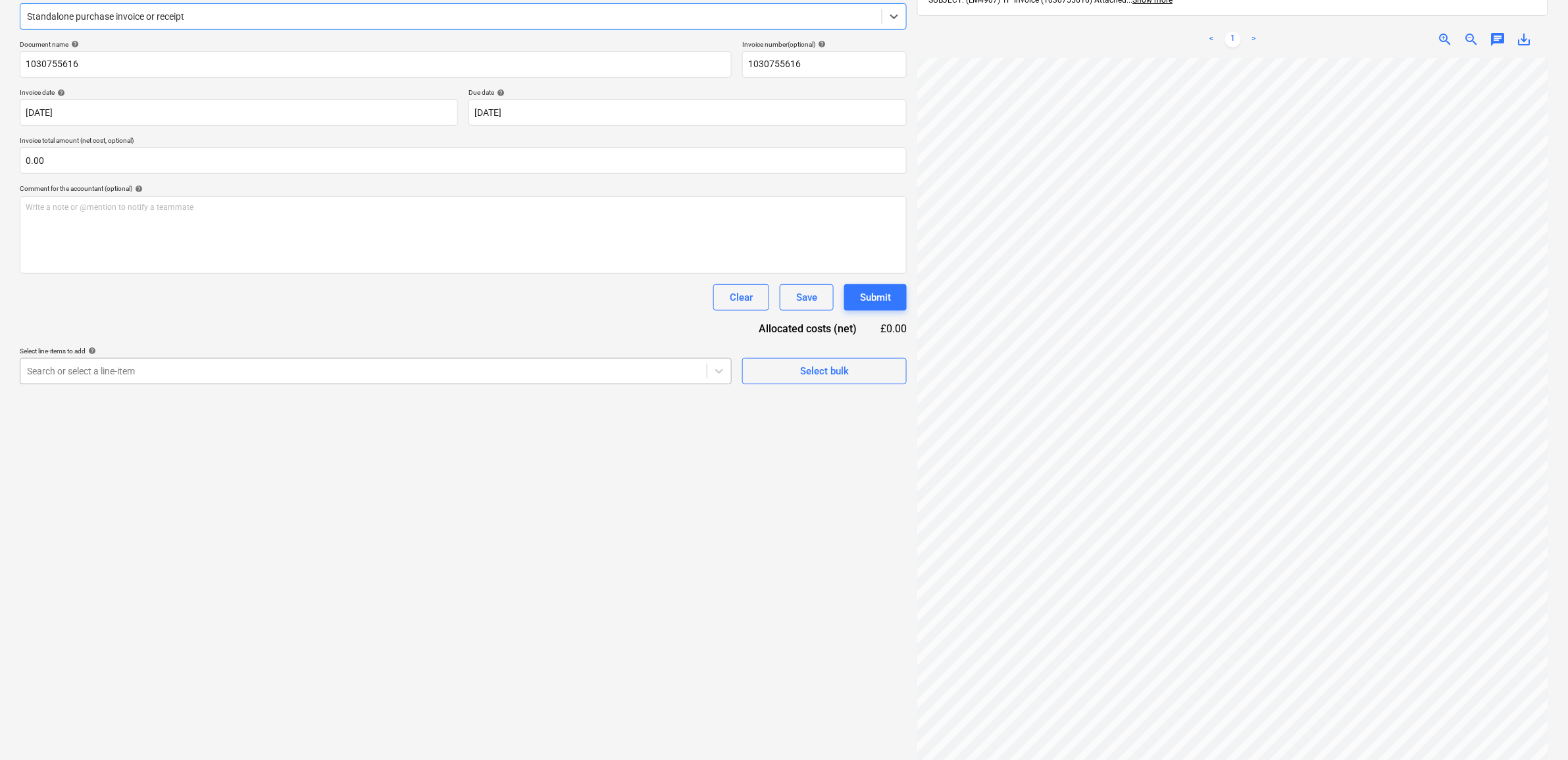
click at [355, 375] on div at bounding box center [363, 371] width 673 height 13
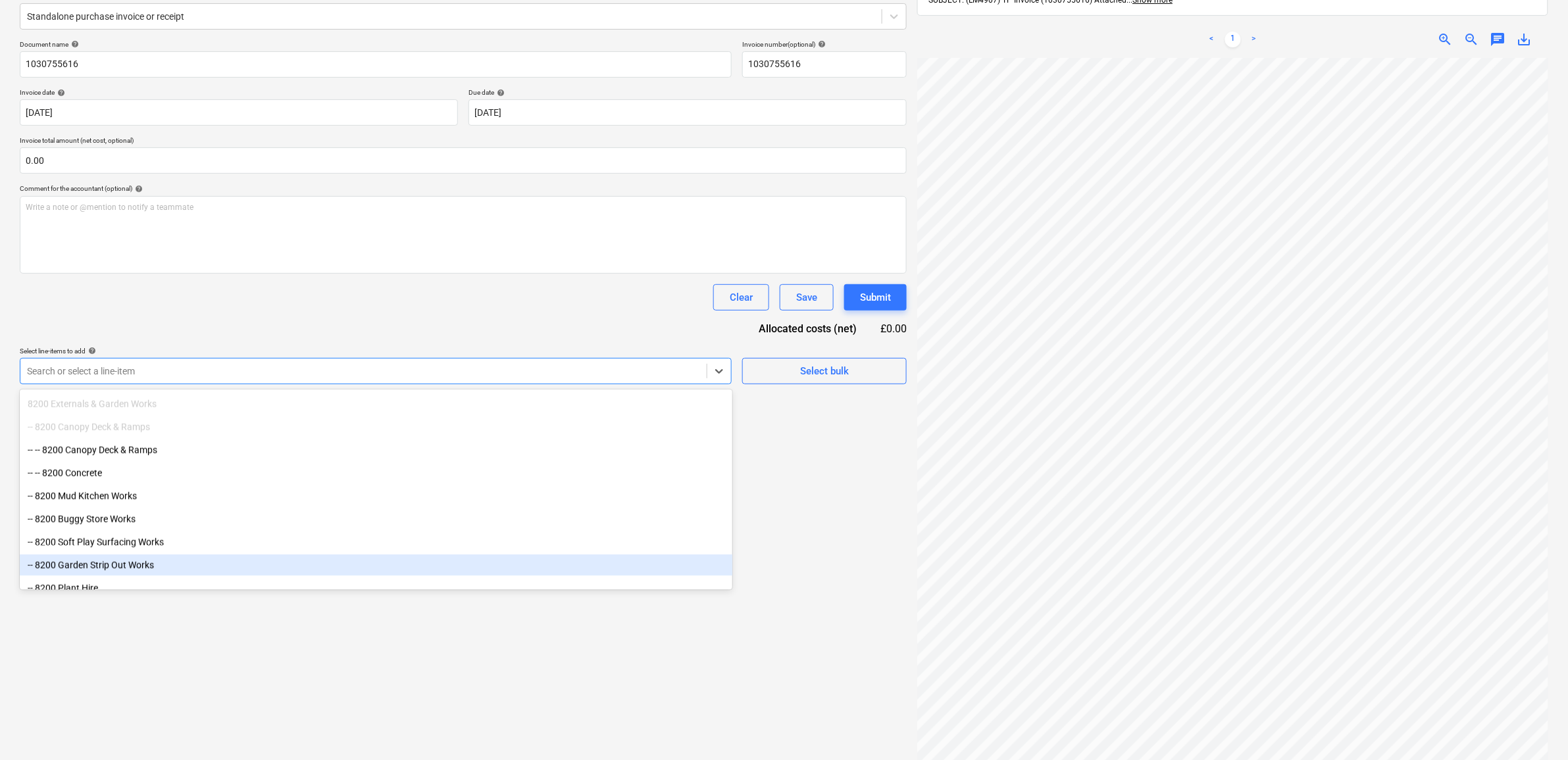
scroll to position [822, 0]
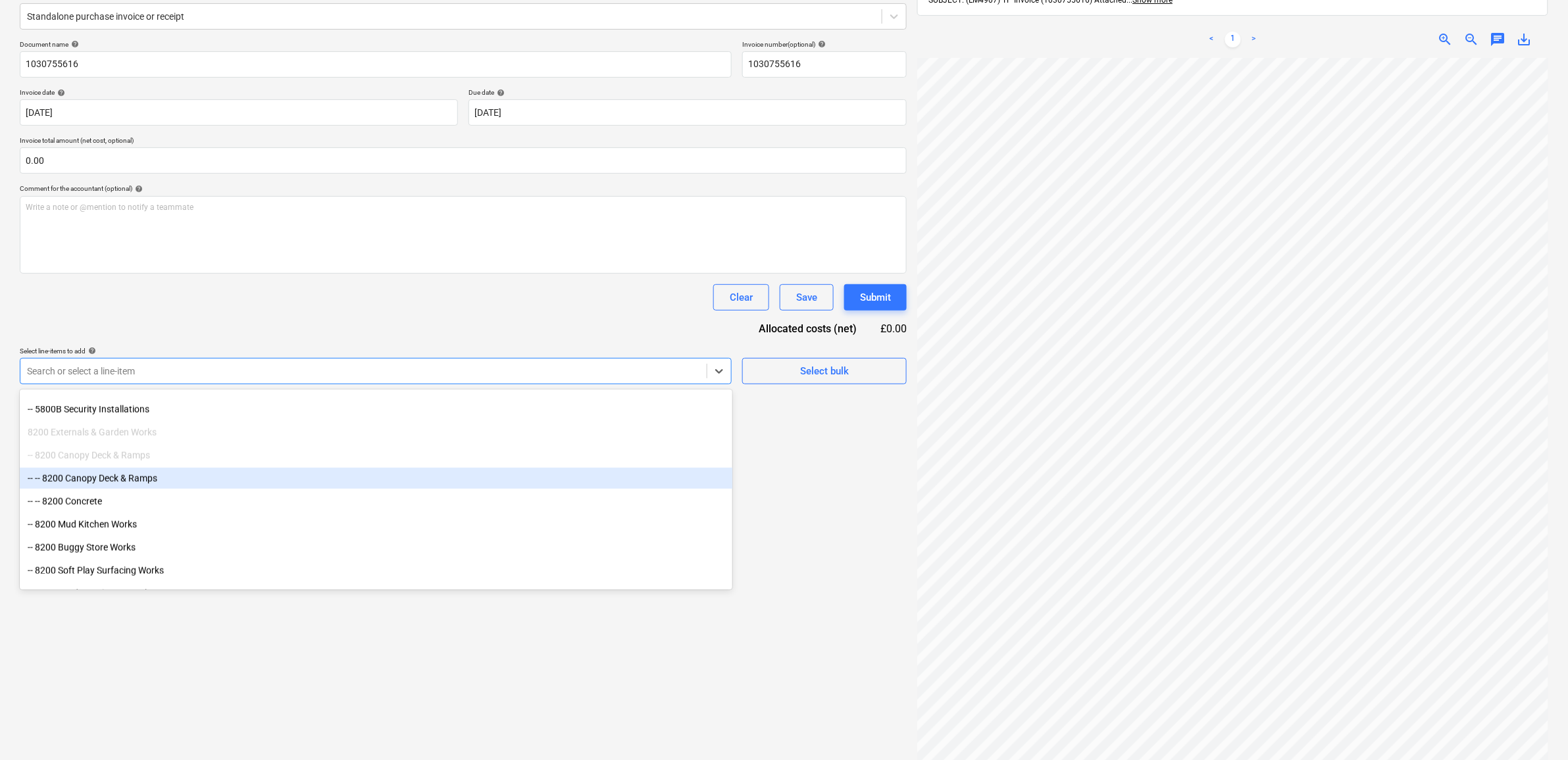
click at [214, 484] on div "-- -- 8200 Canopy Deck & Ramps" at bounding box center [376, 478] width 713 height 21
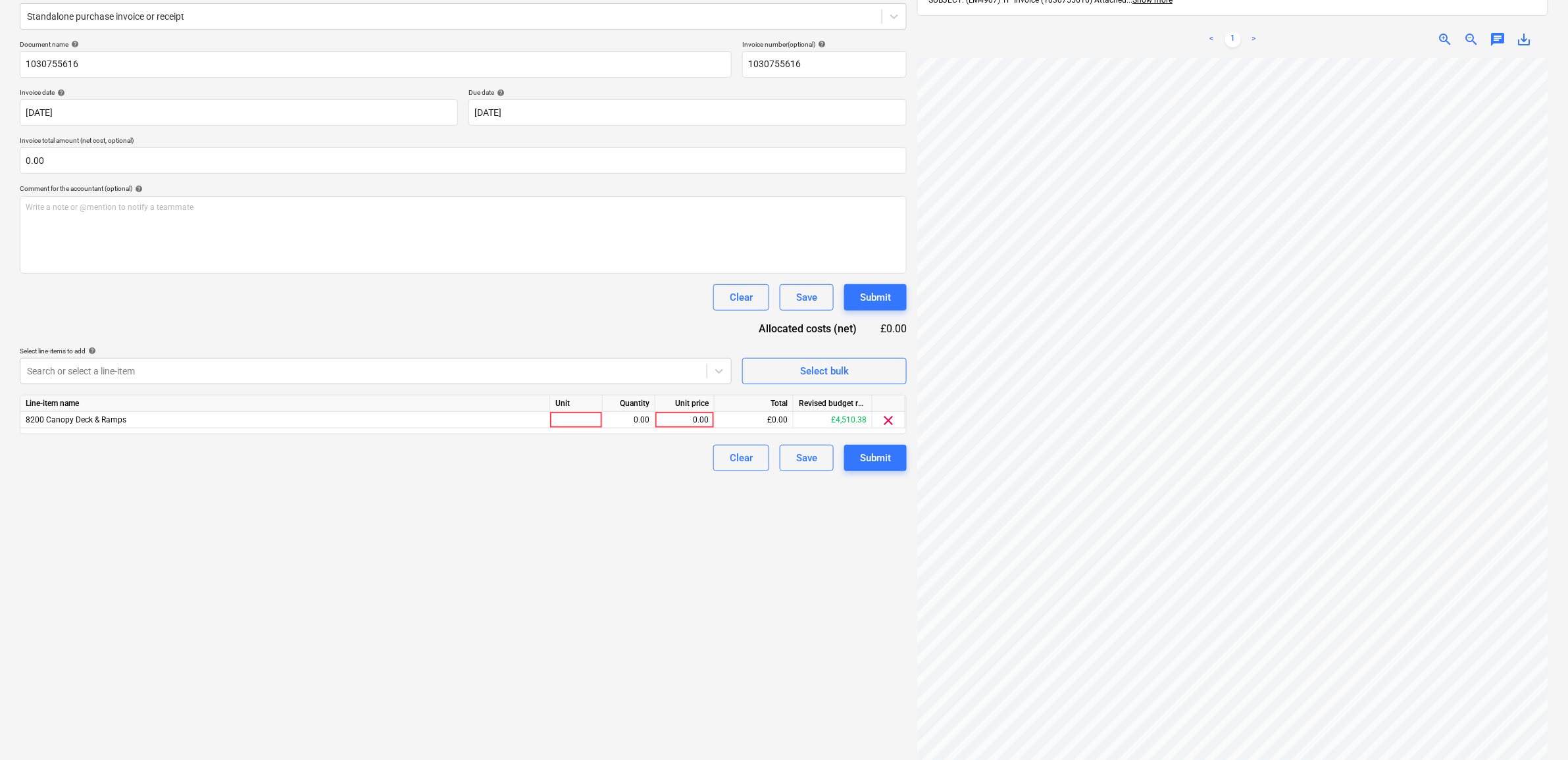
click at [683, 688] on div "Create new document Select company [PERSON_NAME] Add new company Select documen…" at bounding box center [463, 343] width 898 height 886
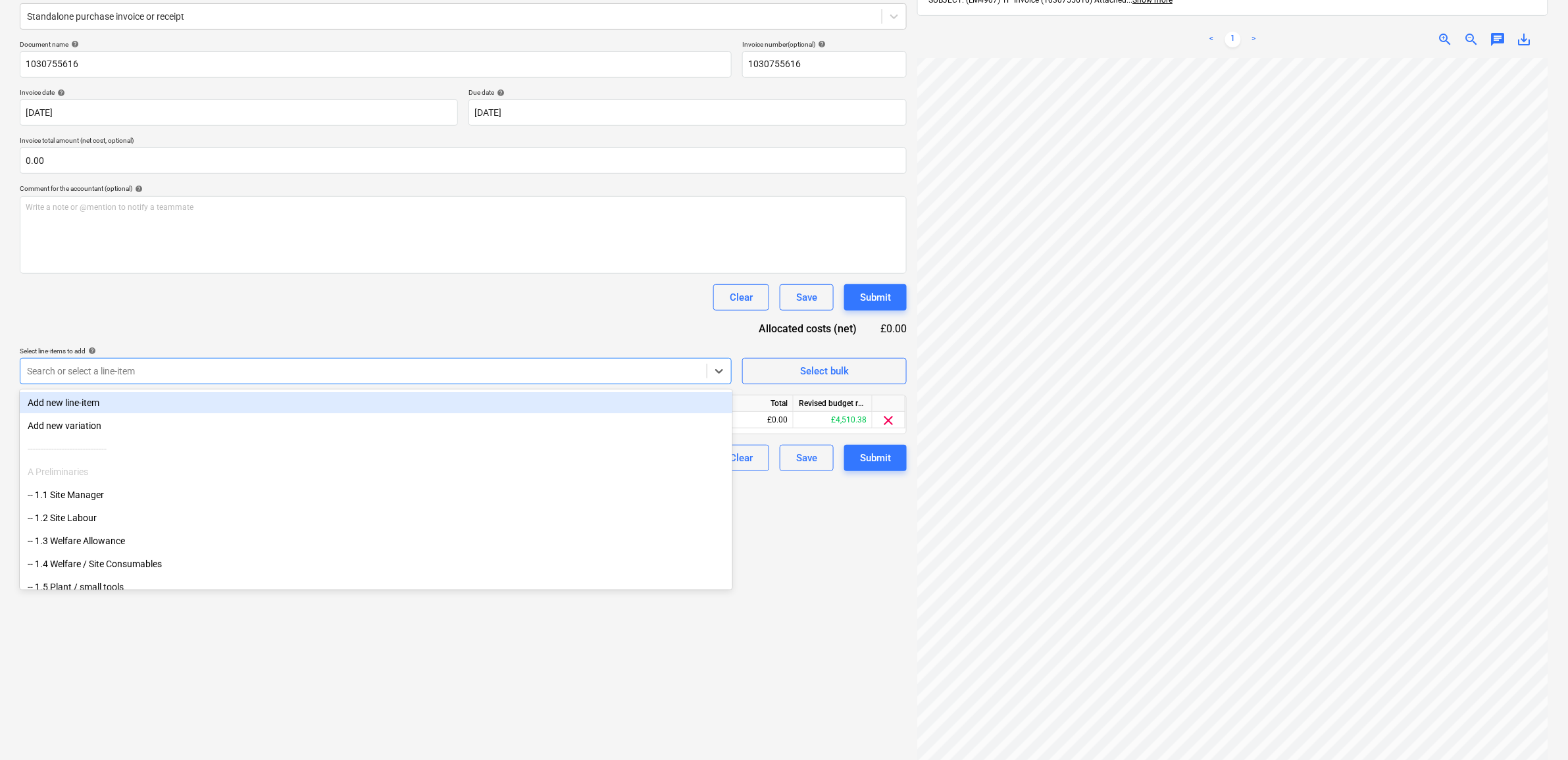
click at [664, 382] on div "Search or select a line-item" at bounding box center [376, 372] width 712 height 27
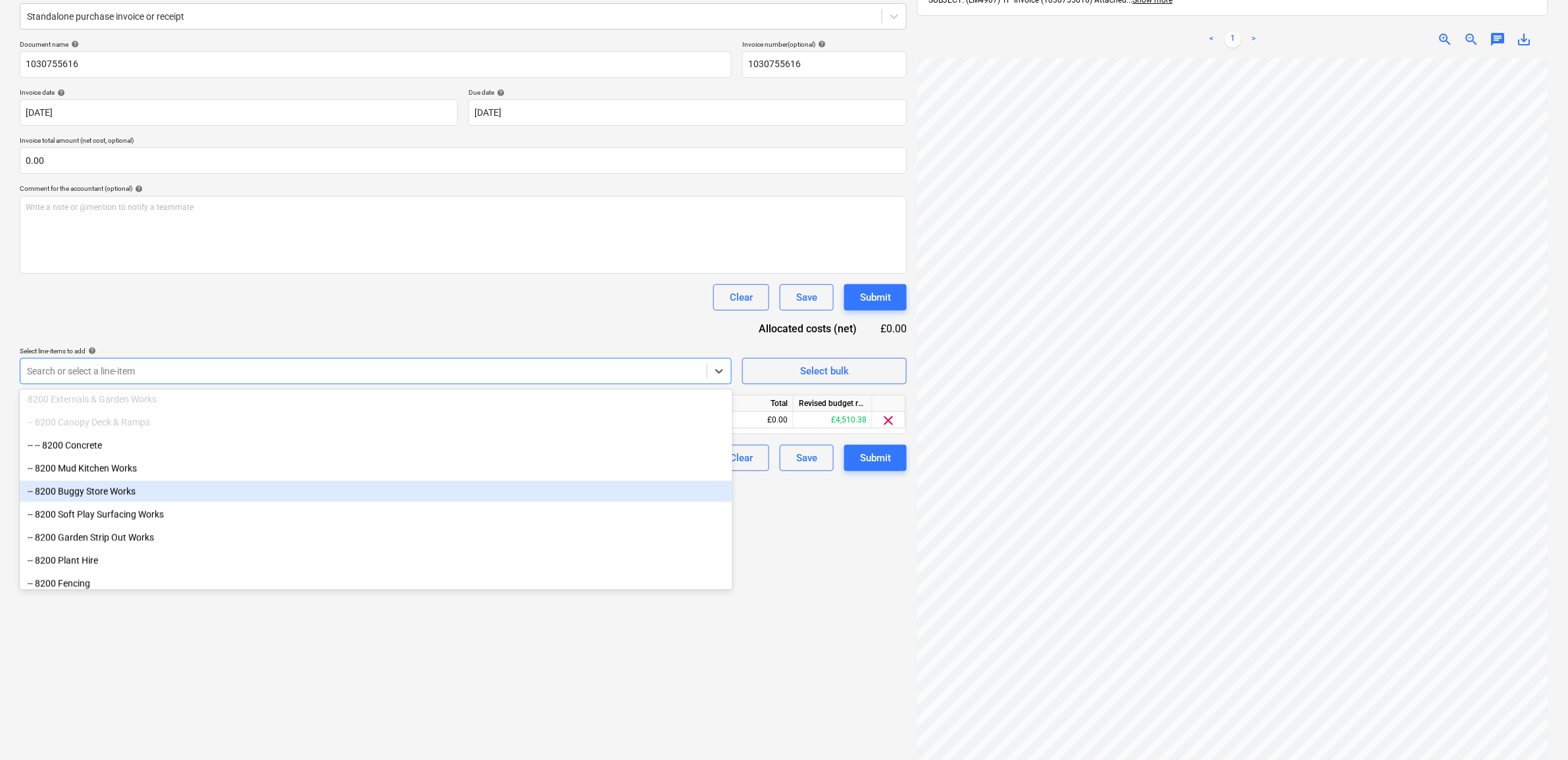
scroll to position [908, 0]
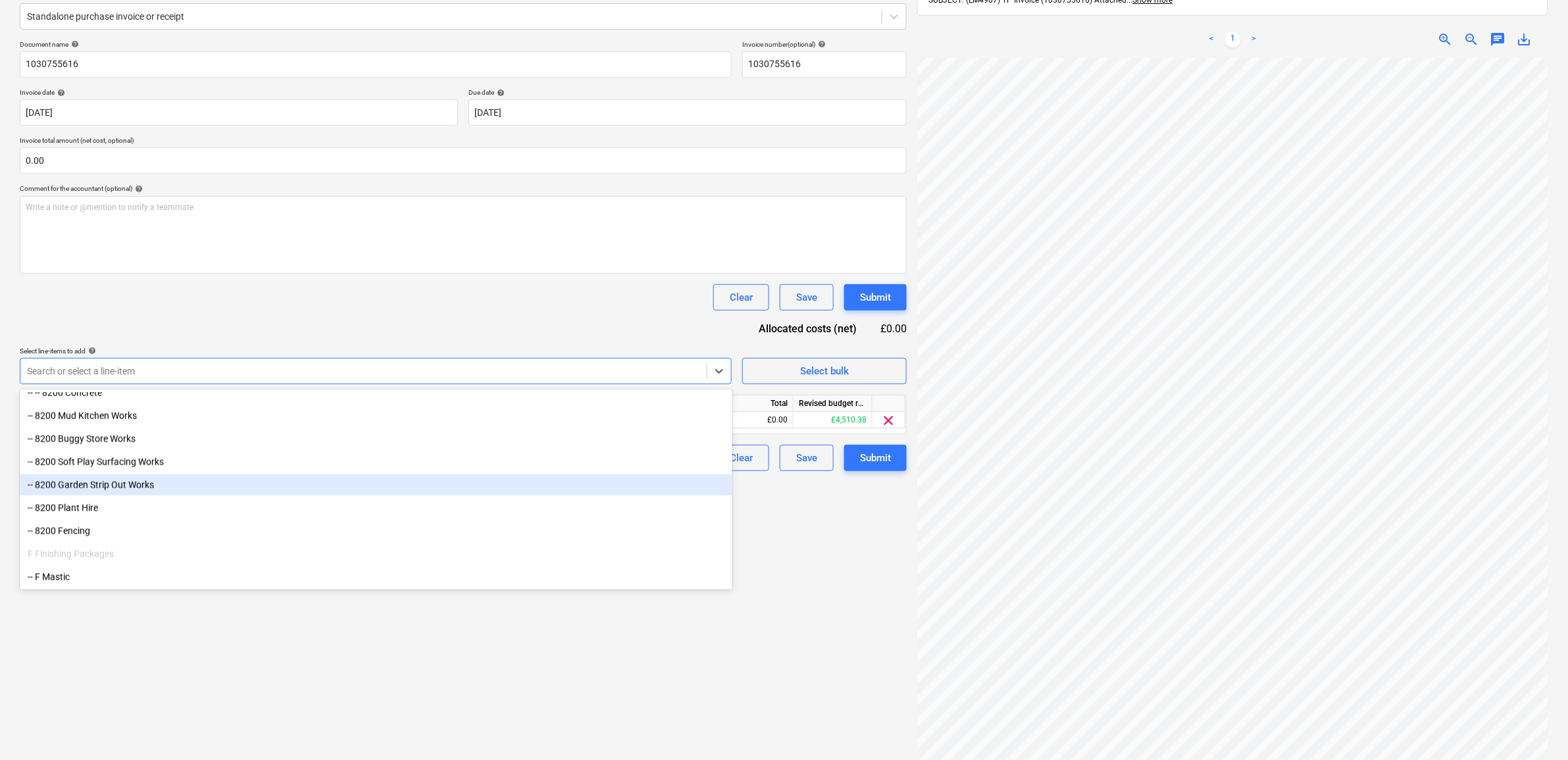
click at [171, 487] on div "-- 8200 Garden Strip Out Works" at bounding box center [376, 485] width 713 height 21
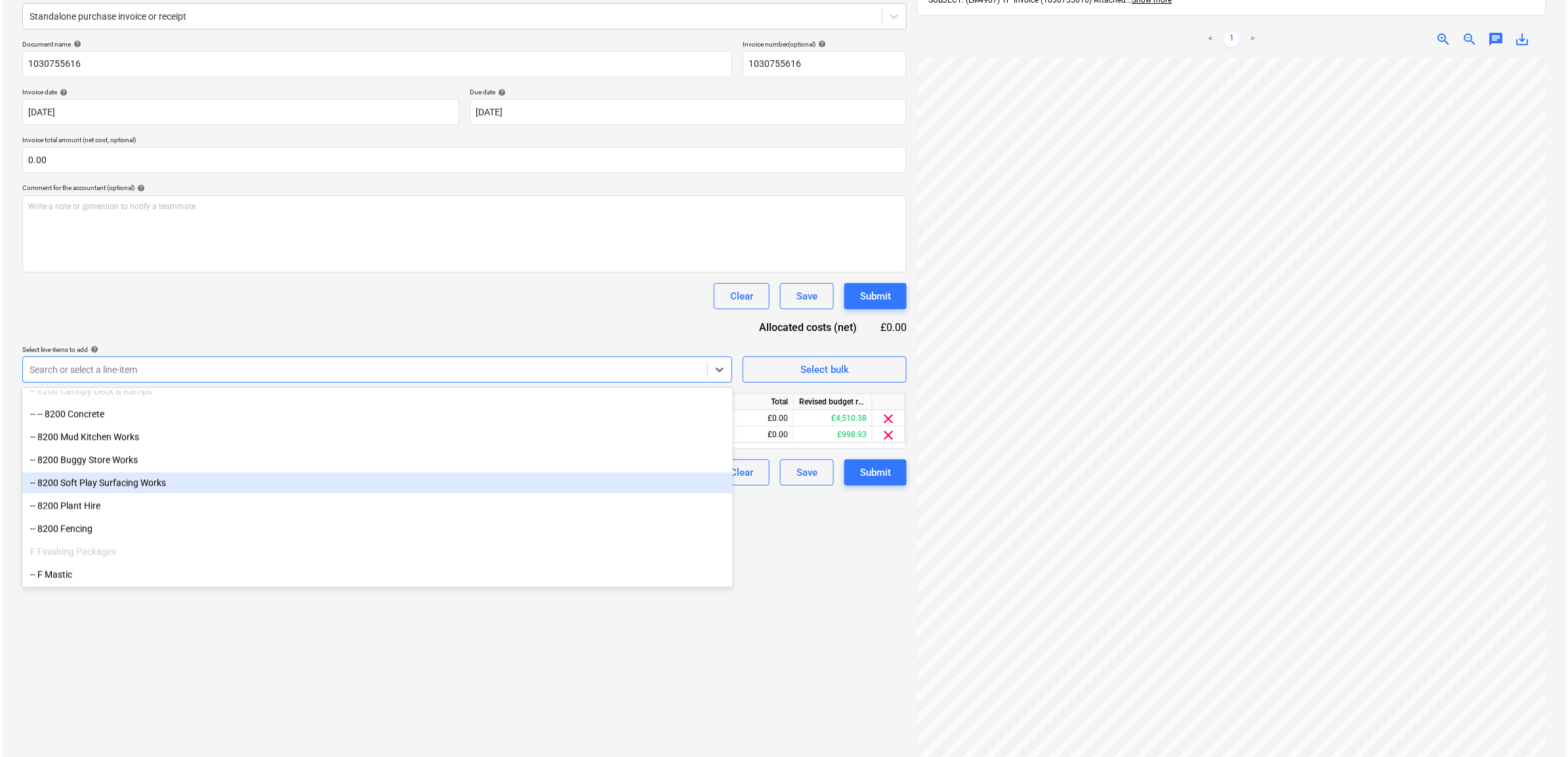
scroll to position [882, 0]
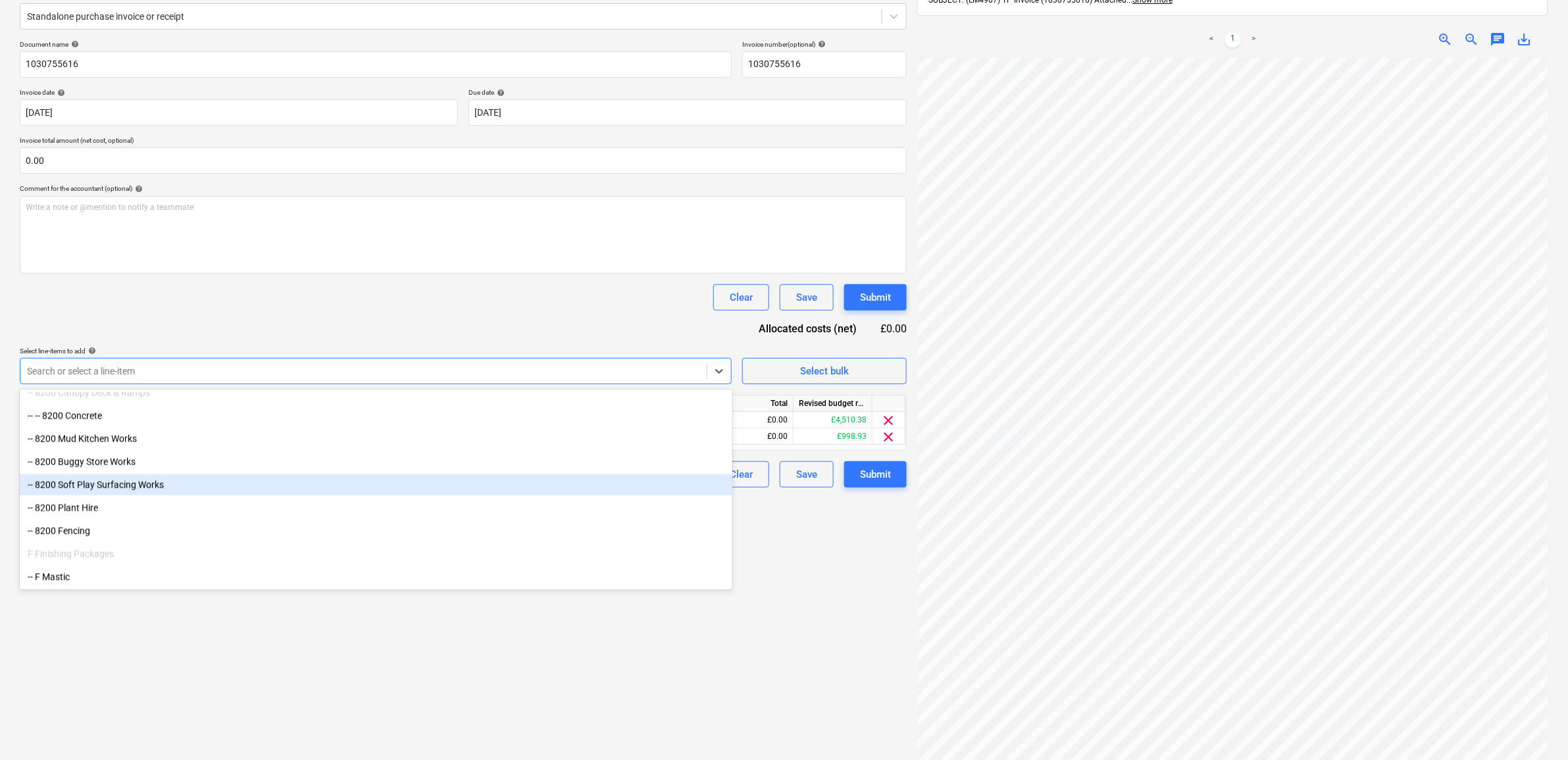
click at [652, 708] on div "Create new document Select company [PERSON_NAME] Add new company Select documen…" at bounding box center [463, 343] width 898 height 886
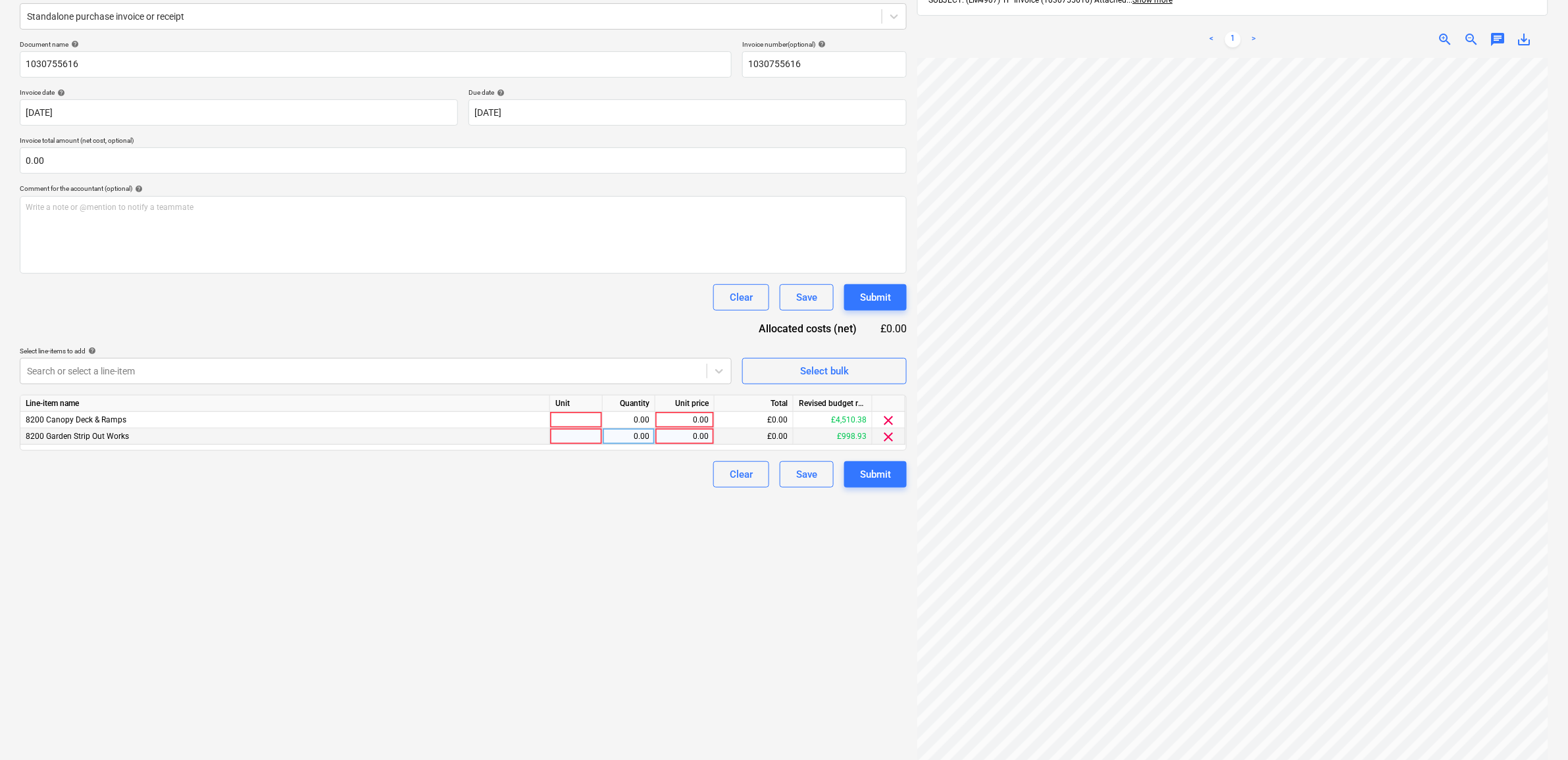
click at [704, 434] on div "0.00" at bounding box center [685, 437] width 48 height 17
type input "510"
click at [661, 673] on div "Create new document Select company [PERSON_NAME] Add new company Select documen…" at bounding box center [463, 343] width 898 height 886
click at [885, 415] on span "clear" at bounding box center [889, 420] width 16 height 16
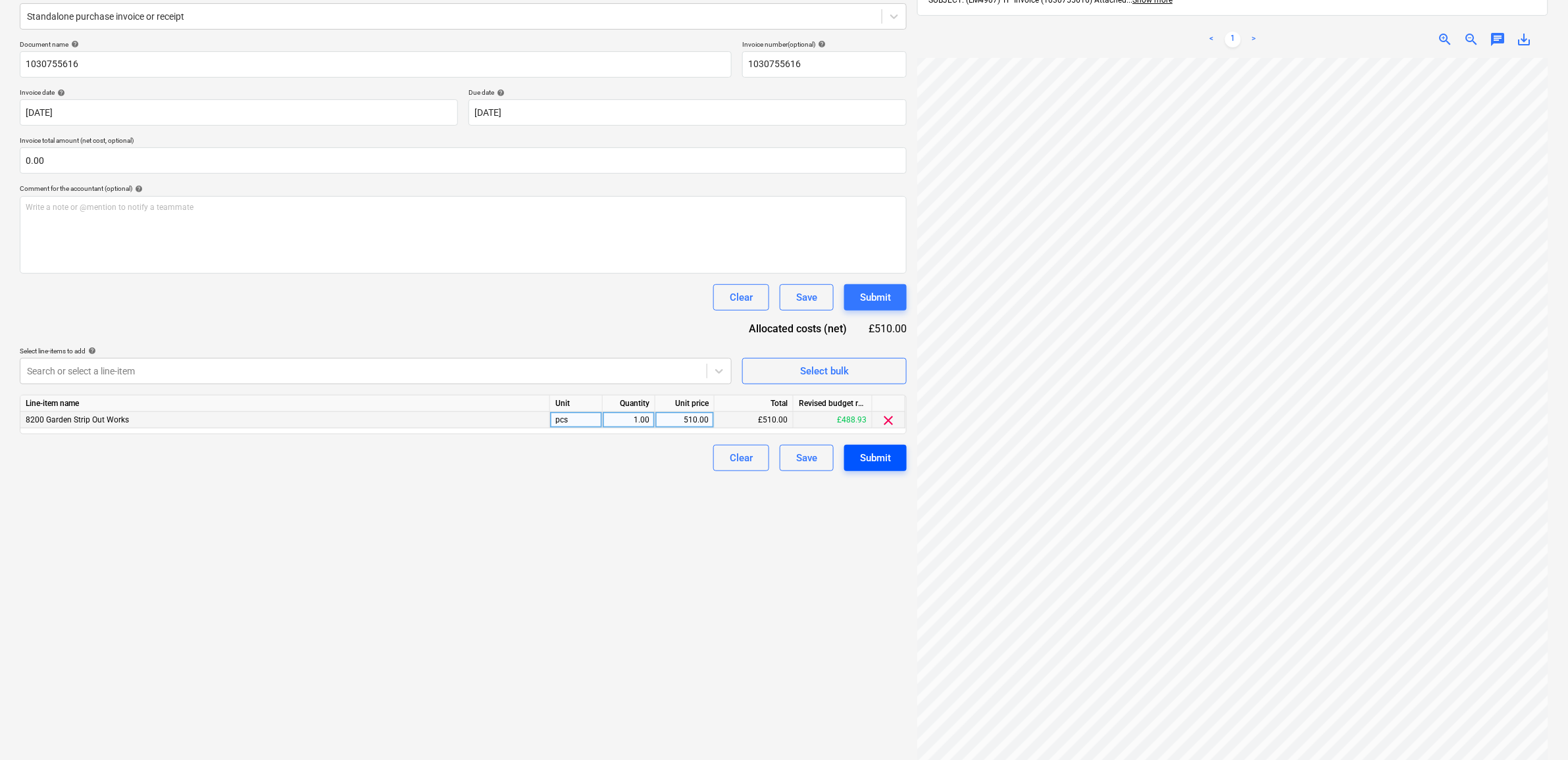
click at [882, 461] on div "Submit" at bounding box center [875, 458] width 31 height 17
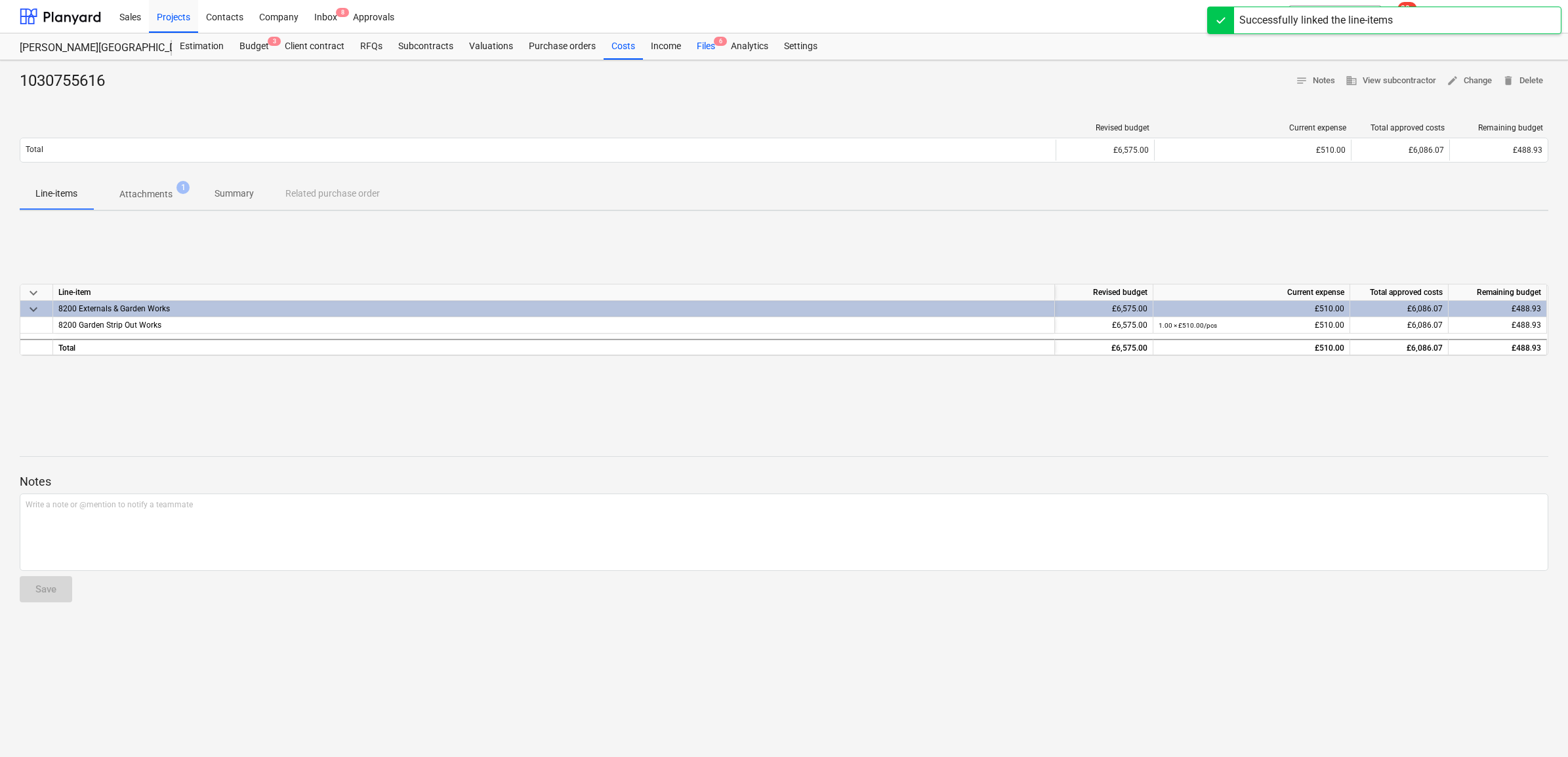
click at [704, 51] on div "Files 6" at bounding box center [705, 46] width 34 height 27
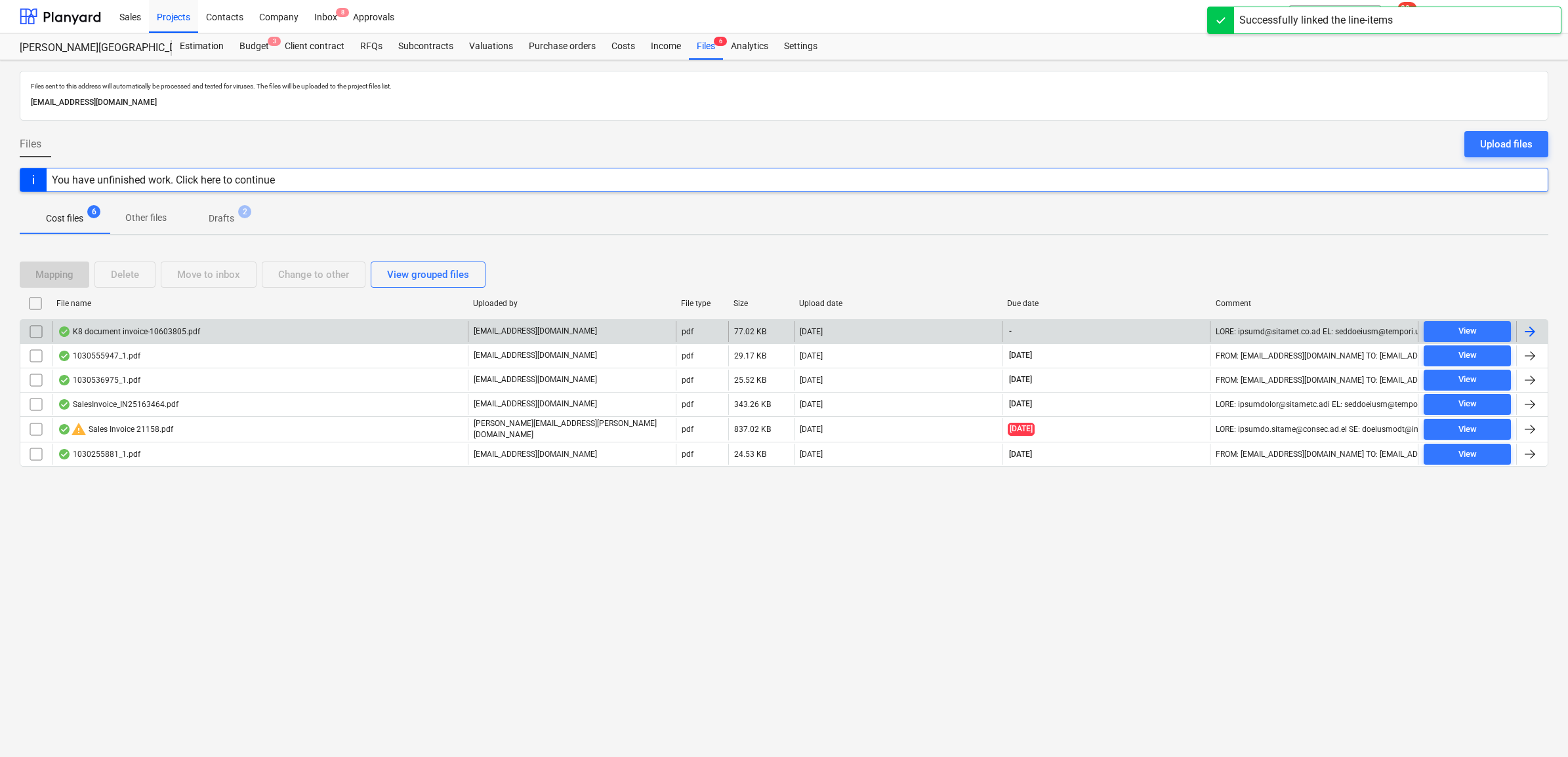
click at [1530, 331] on div at bounding box center [1529, 331] width 16 height 16
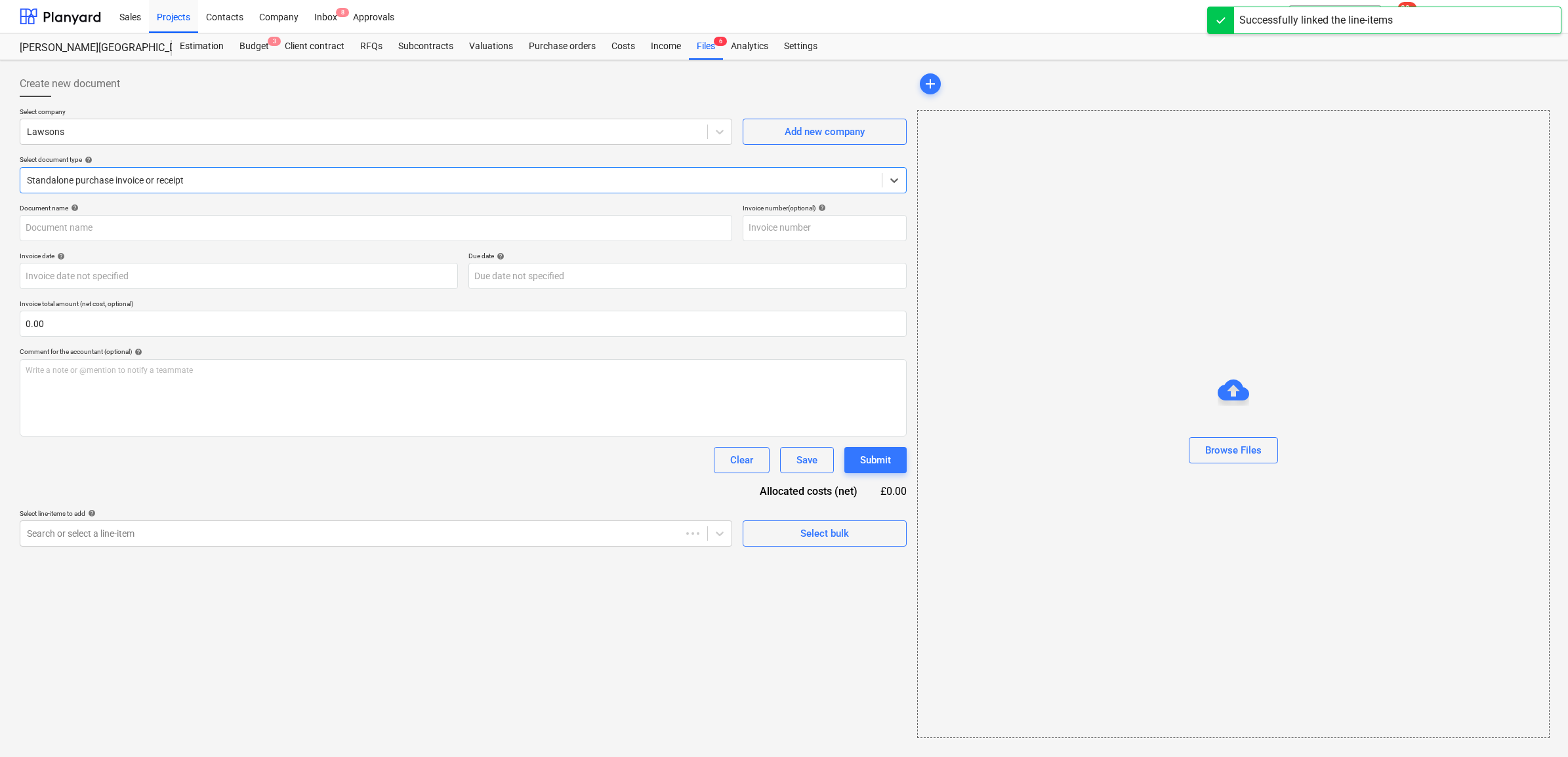
type input "63825"
type input "[DATE]"
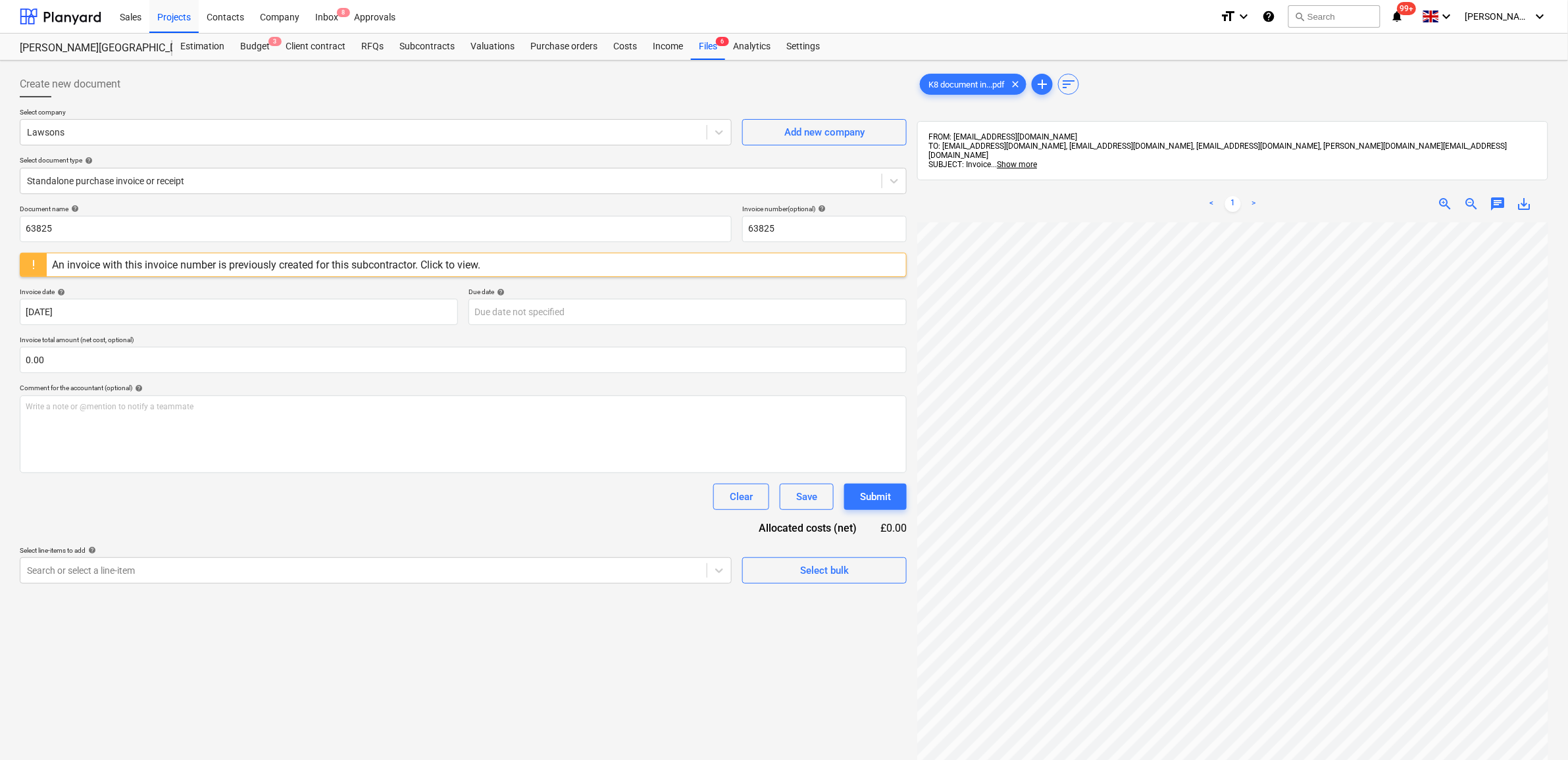
scroll to position [2, 38]
click at [1502, 196] on span "chat" at bounding box center [1498, 204] width 16 height 16
click at [1528, 233] on span "close" at bounding box center [1530, 240] width 16 height 16
click at [1077, 79] on span "sort" at bounding box center [1068, 84] width 16 height 16
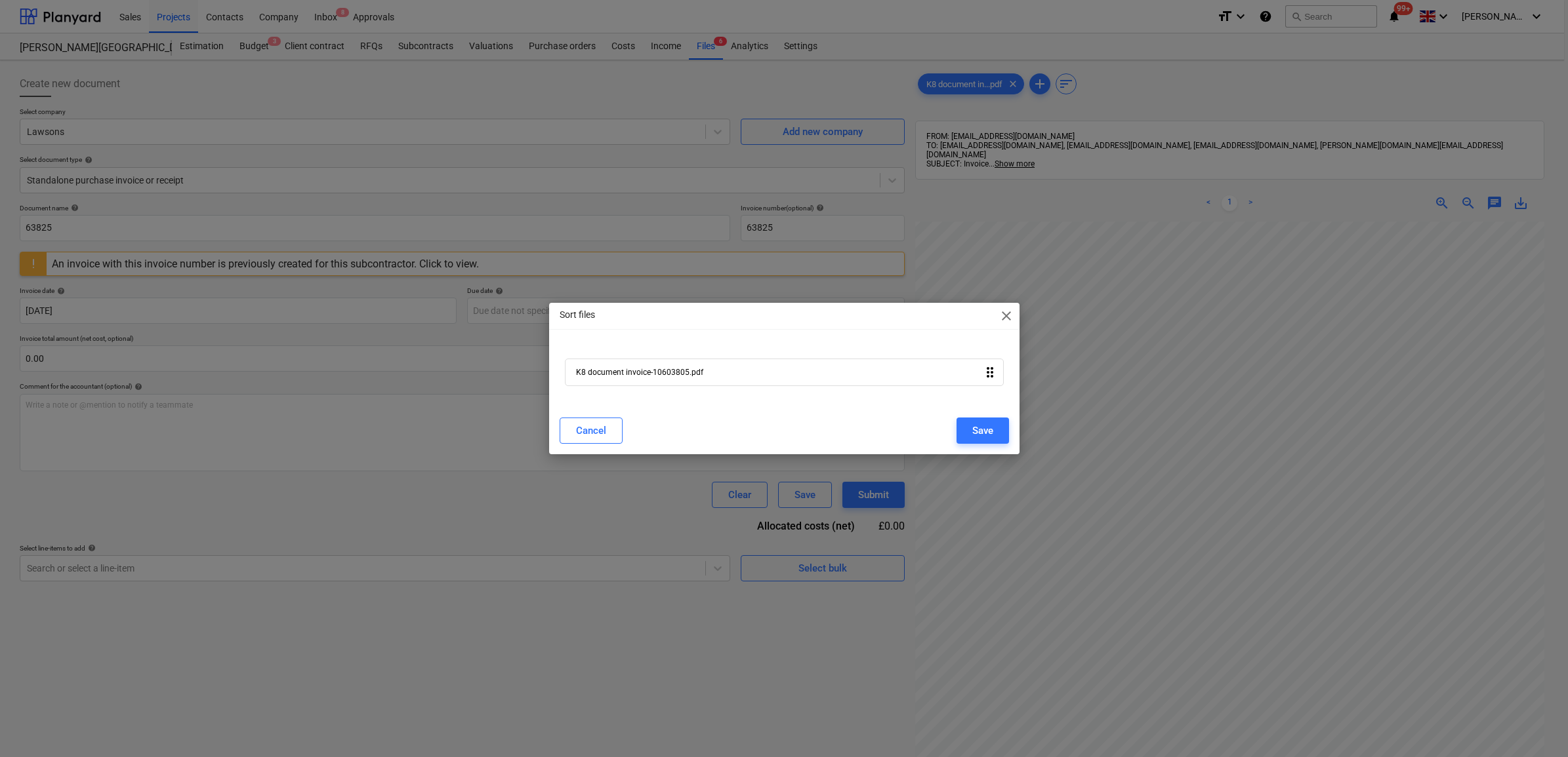
click at [1010, 313] on span "close" at bounding box center [1006, 316] width 16 height 16
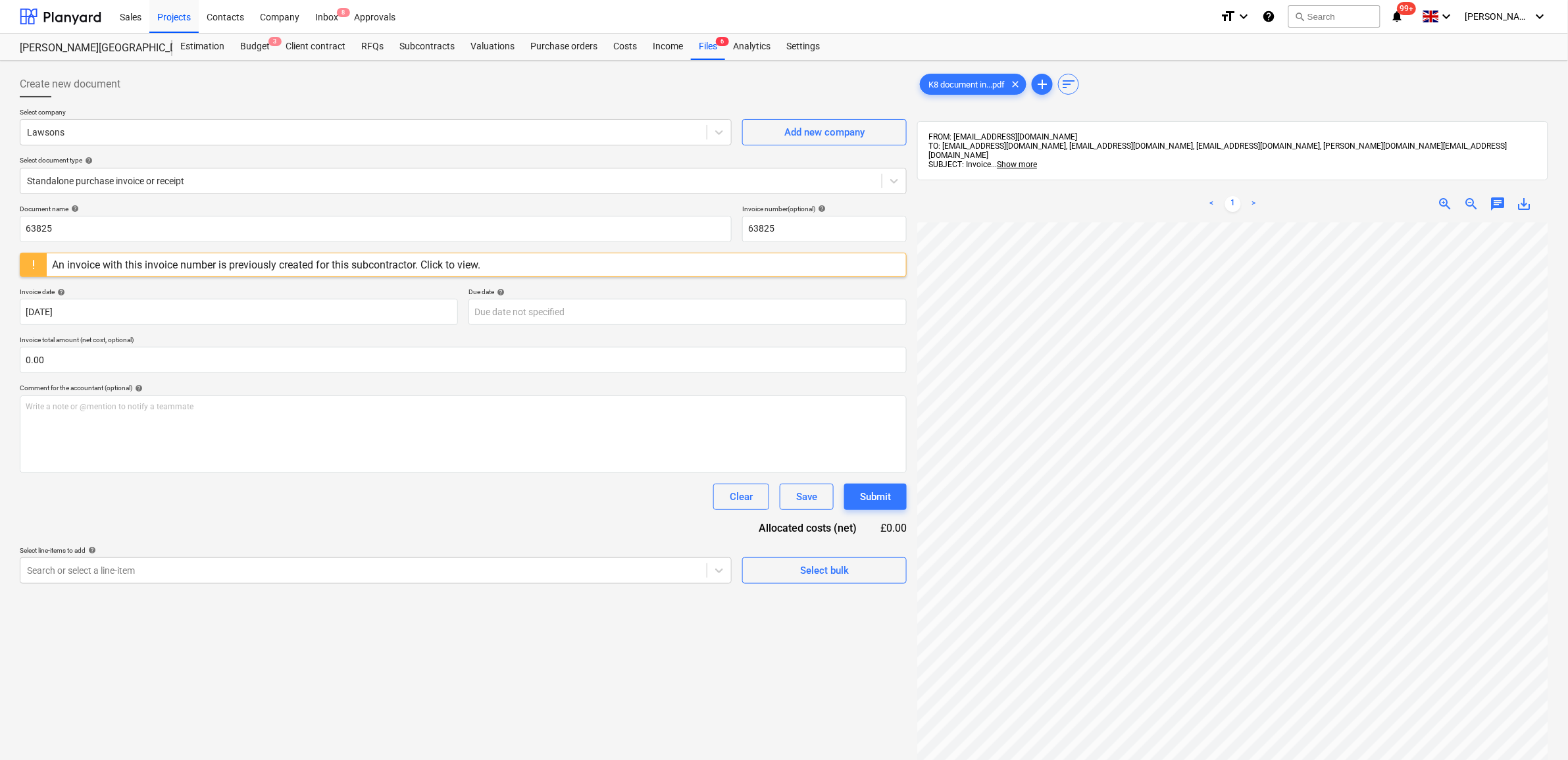
scroll to position [4, 61]
drag, startPoint x: 132, startPoint y: 229, endPoint x: -219, endPoint y: 225, distance: 351.0
click at [0, 225] on html "Sales Projects Contacts Company Inbox 8 Approvals format_size keyboard_arrow_do…" at bounding box center [784, 380] width 1568 height 760
drag, startPoint x: 127, startPoint y: 232, endPoint x: -117, endPoint y: 217, distance: 244.5
click at [0, 217] on html "Sales Projects Contacts Company Inbox 8 Approvals format_size keyboard_arrow_do…" at bounding box center [784, 380] width 1568 height 760
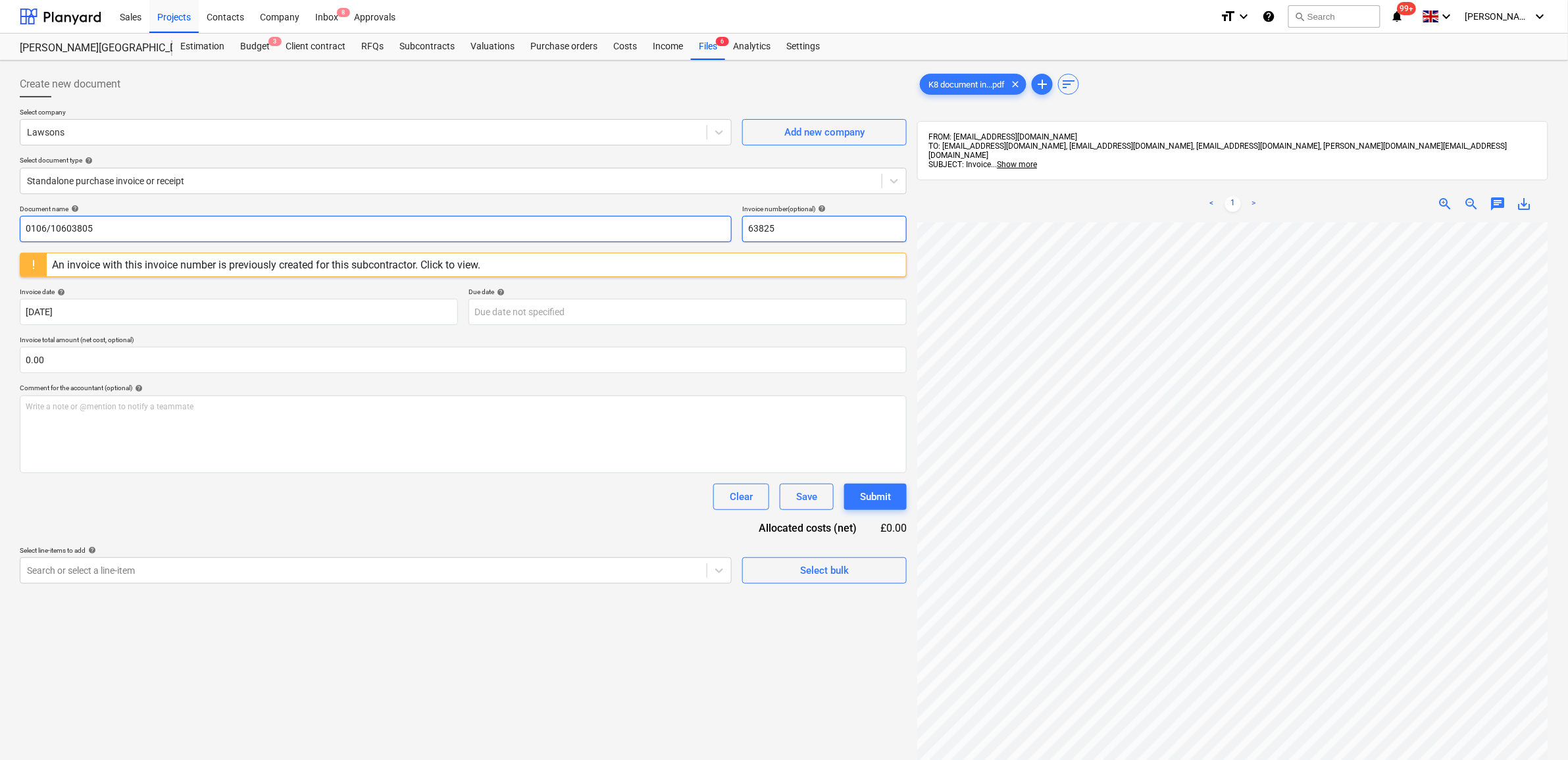
type input "0106/10603805"
drag, startPoint x: 827, startPoint y: 238, endPoint x: 698, endPoint y: 223, distance: 129.9
click at [698, 223] on div "Document name help 0106/10603805 Invoice number (optional) help 63825" at bounding box center [463, 223] width 887 height 37
paste input "0106/1060380"
type input "0106/10603805"
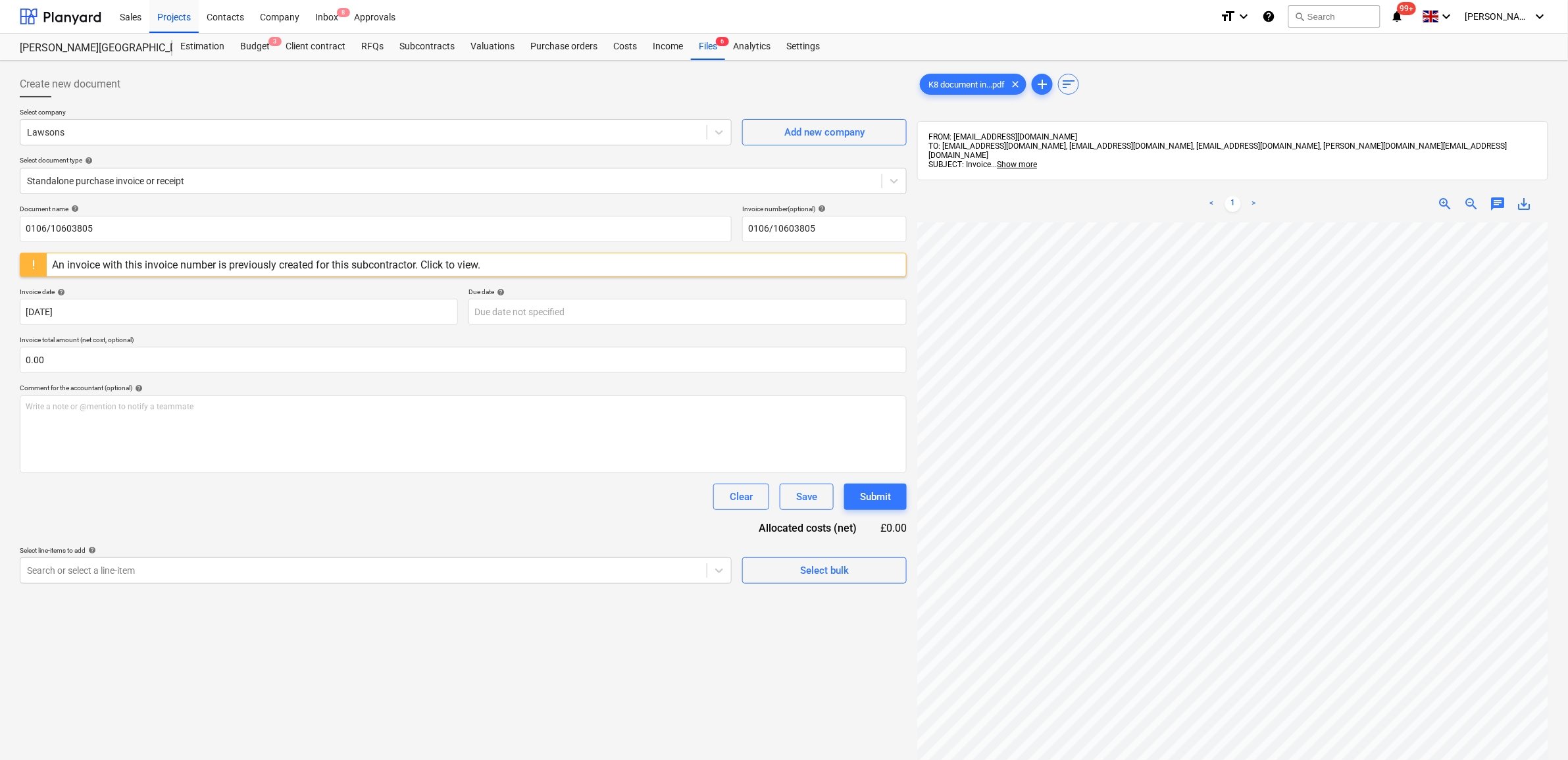
click at [523, 327] on div "Document name help 0106/10603805 Invoice number (optional) help 0106/10603805 A…" at bounding box center [463, 394] width 887 height 379
click at [527, 347] on input "text" at bounding box center [463, 360] width 887 height 27
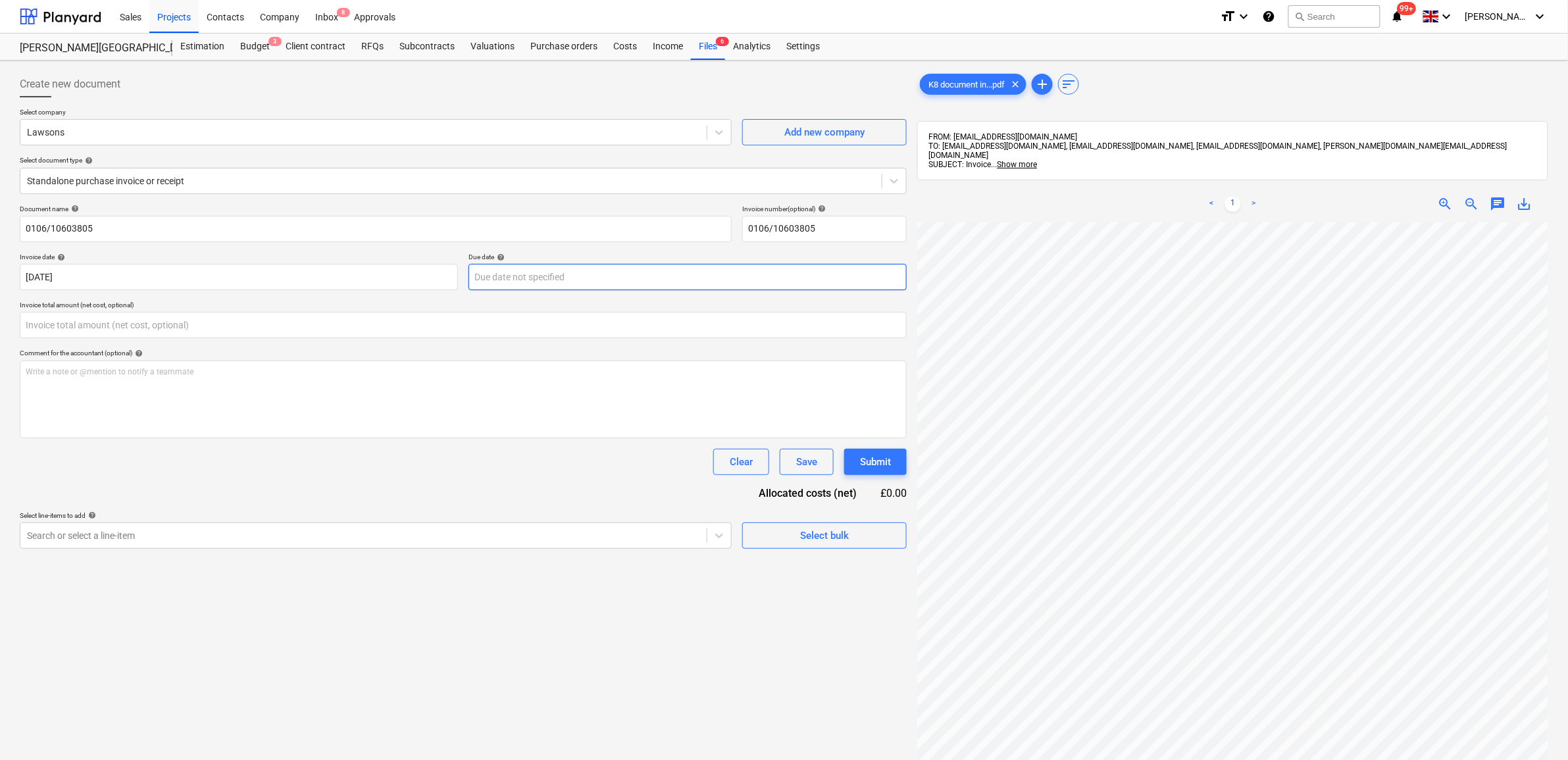
type input "0.00"
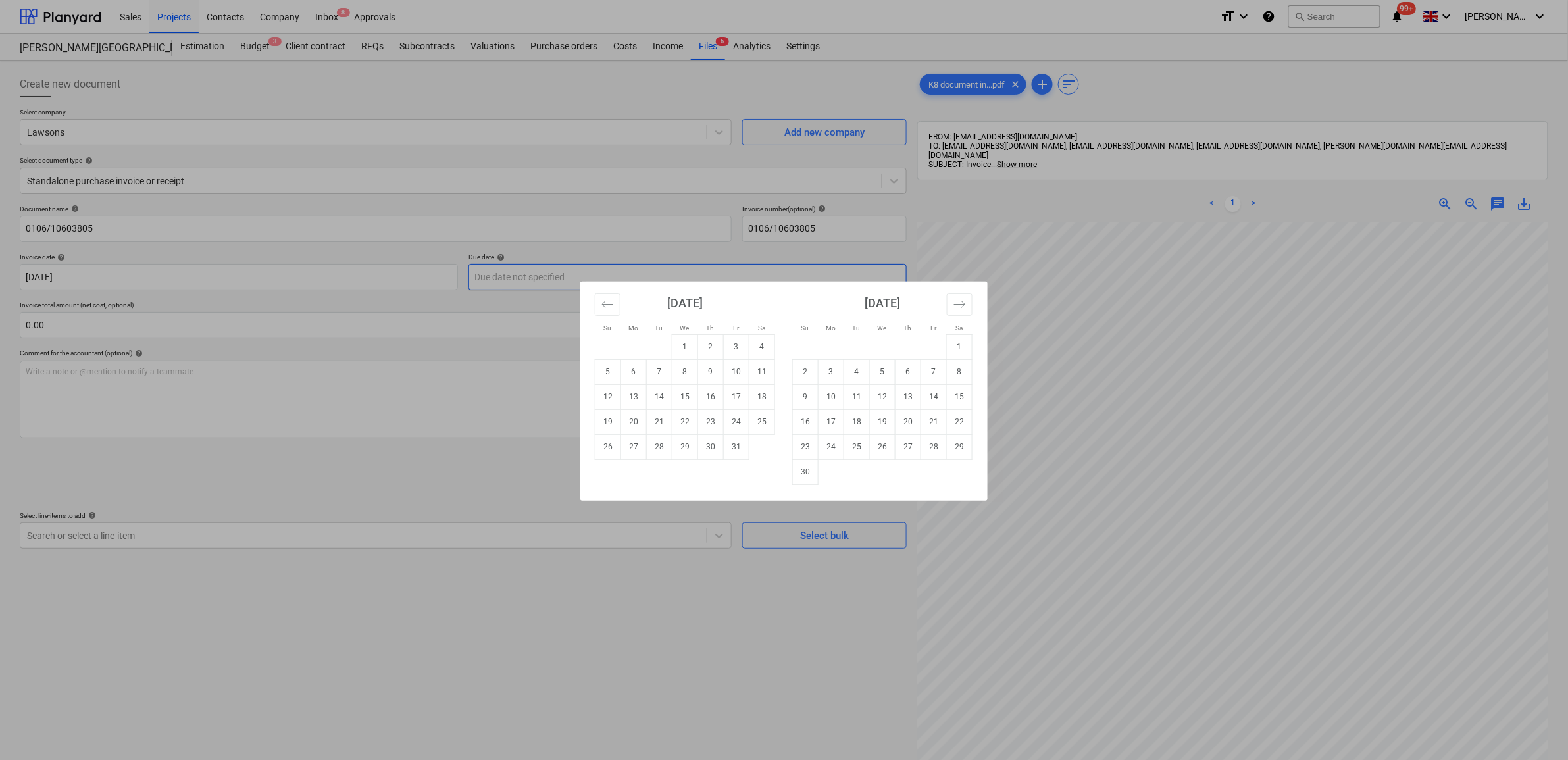
click at [696, 279] on body "Sales Projects Contacts Company Inbox 8 Approvals format_size keyboard_arrow_do…" at bounding box center [784, 380] width 1568 height 760
click at [932, 445] on td "28" at bounding box center [934, 447] width 26 height 25
type input "[DATE]"
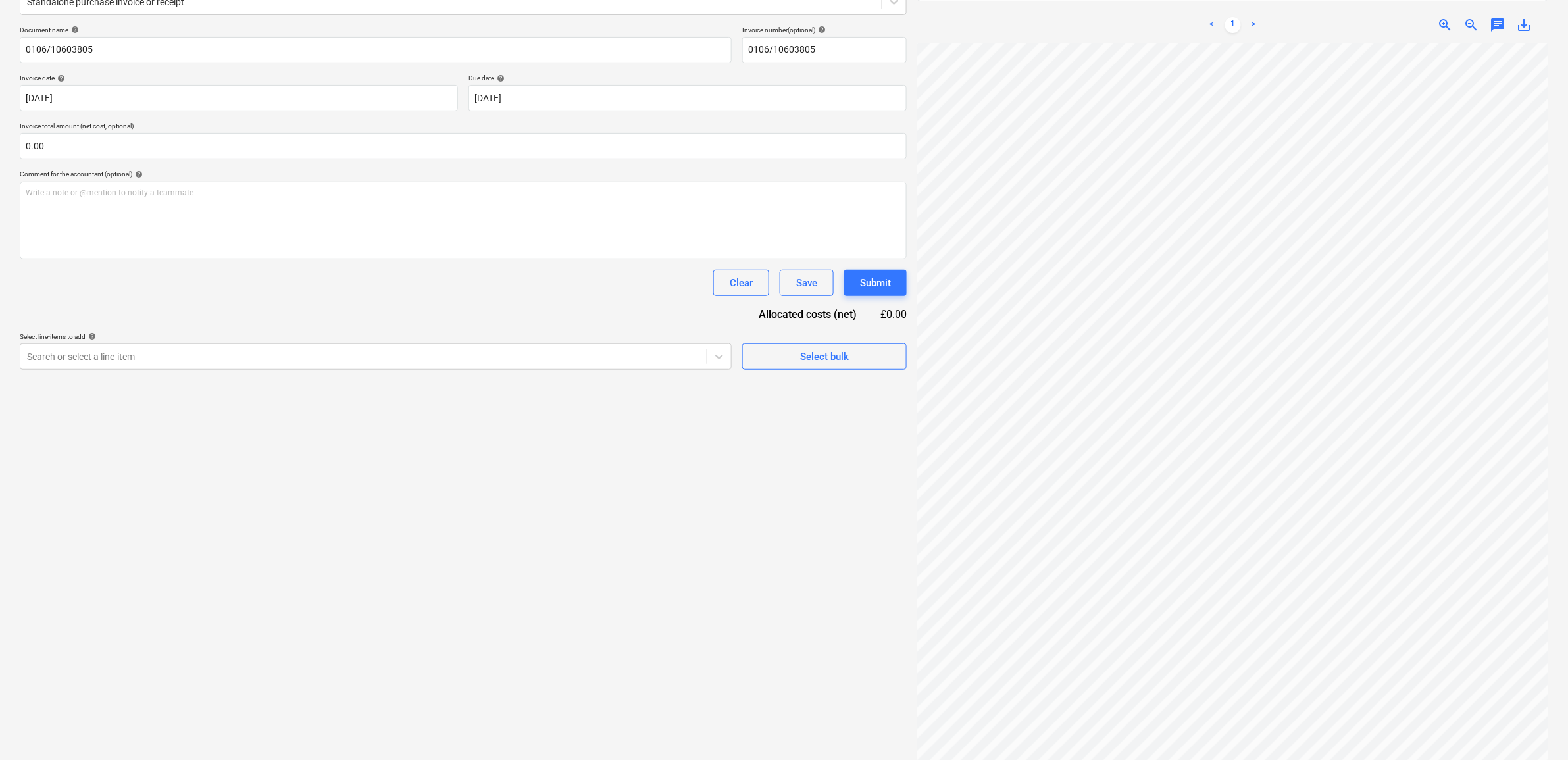
scroll to position [186, 0]
click at [169, 340] on div "Search or select a line-item" at bounding box center [363, 349] width 686 height 18
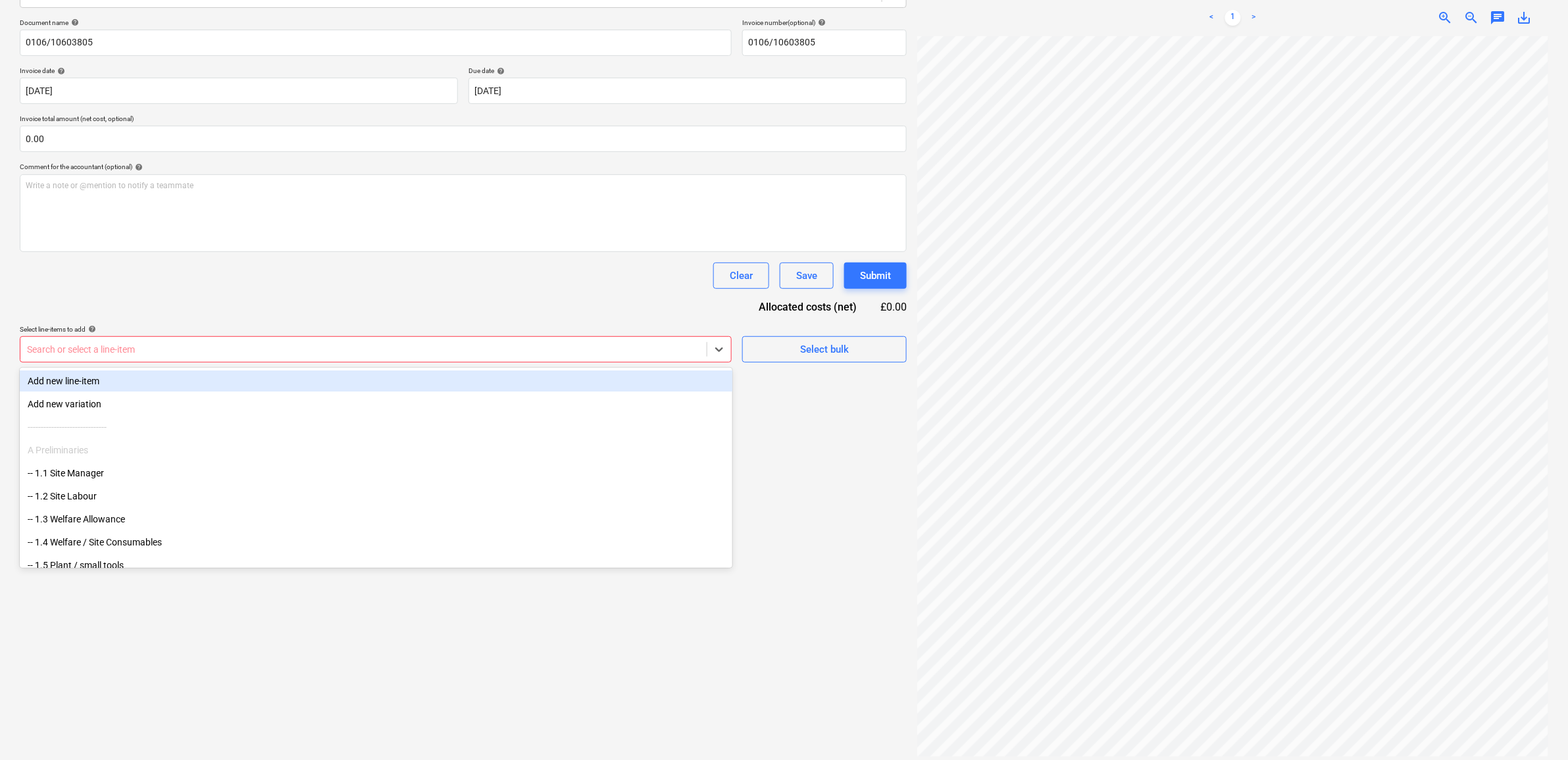
click at [609, 353] on div at bounding box center [363, 349] width 673 height 13
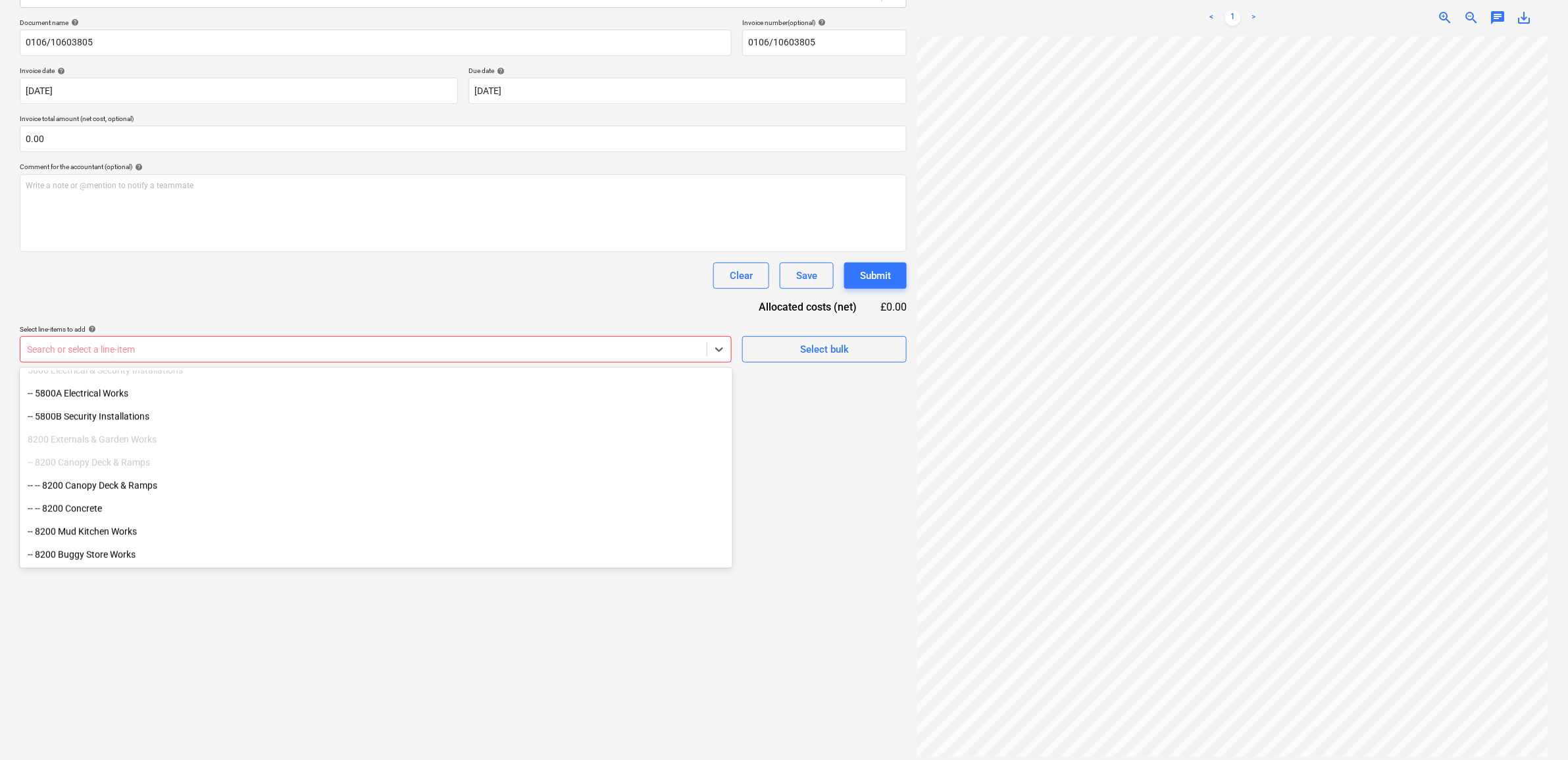
scroll to position [822, 0]
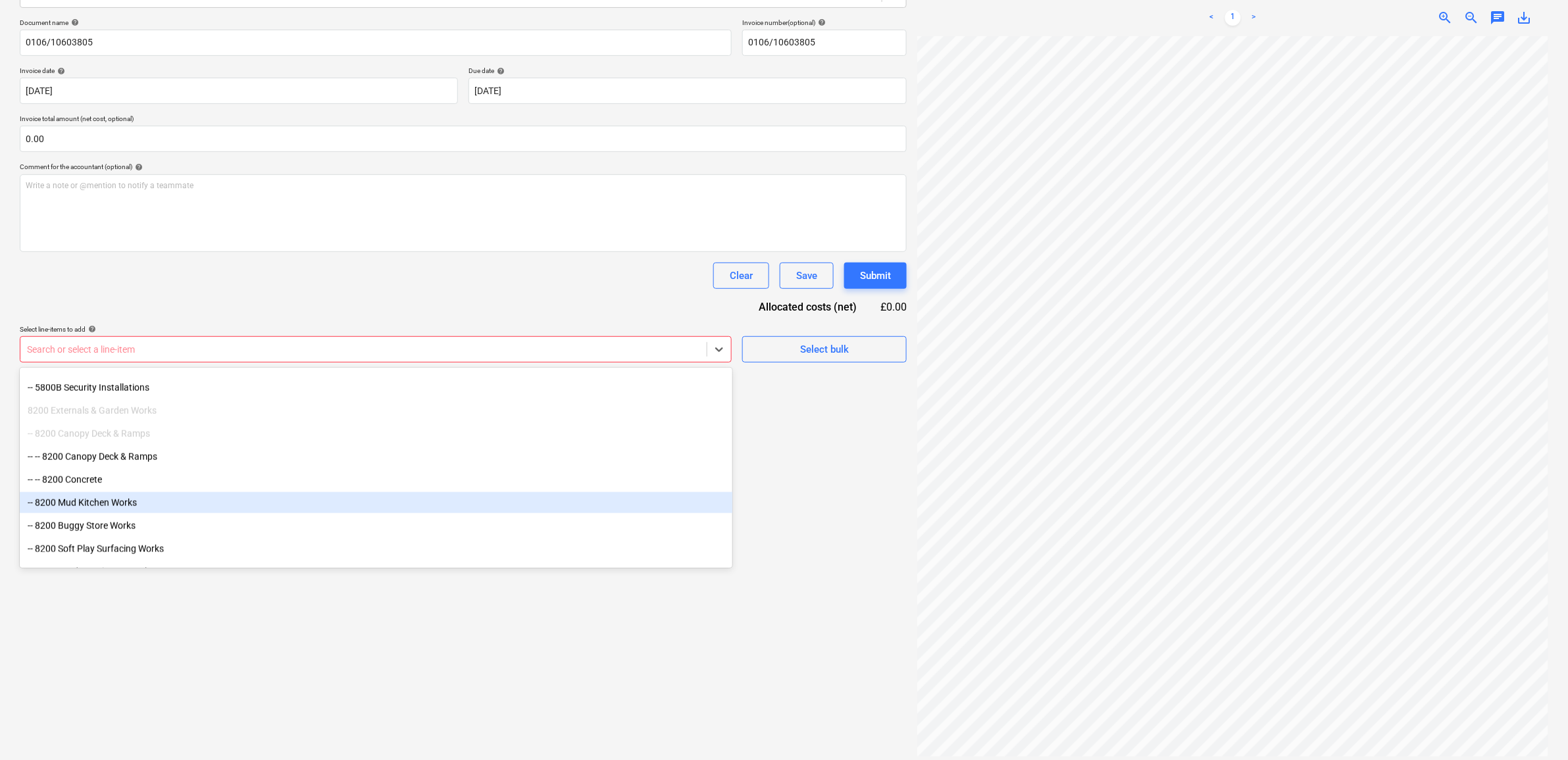
click at [160, 503] on div "-- 8200 Mud Kitchen Works" at bounding box center [376, 502] width 713 height 21
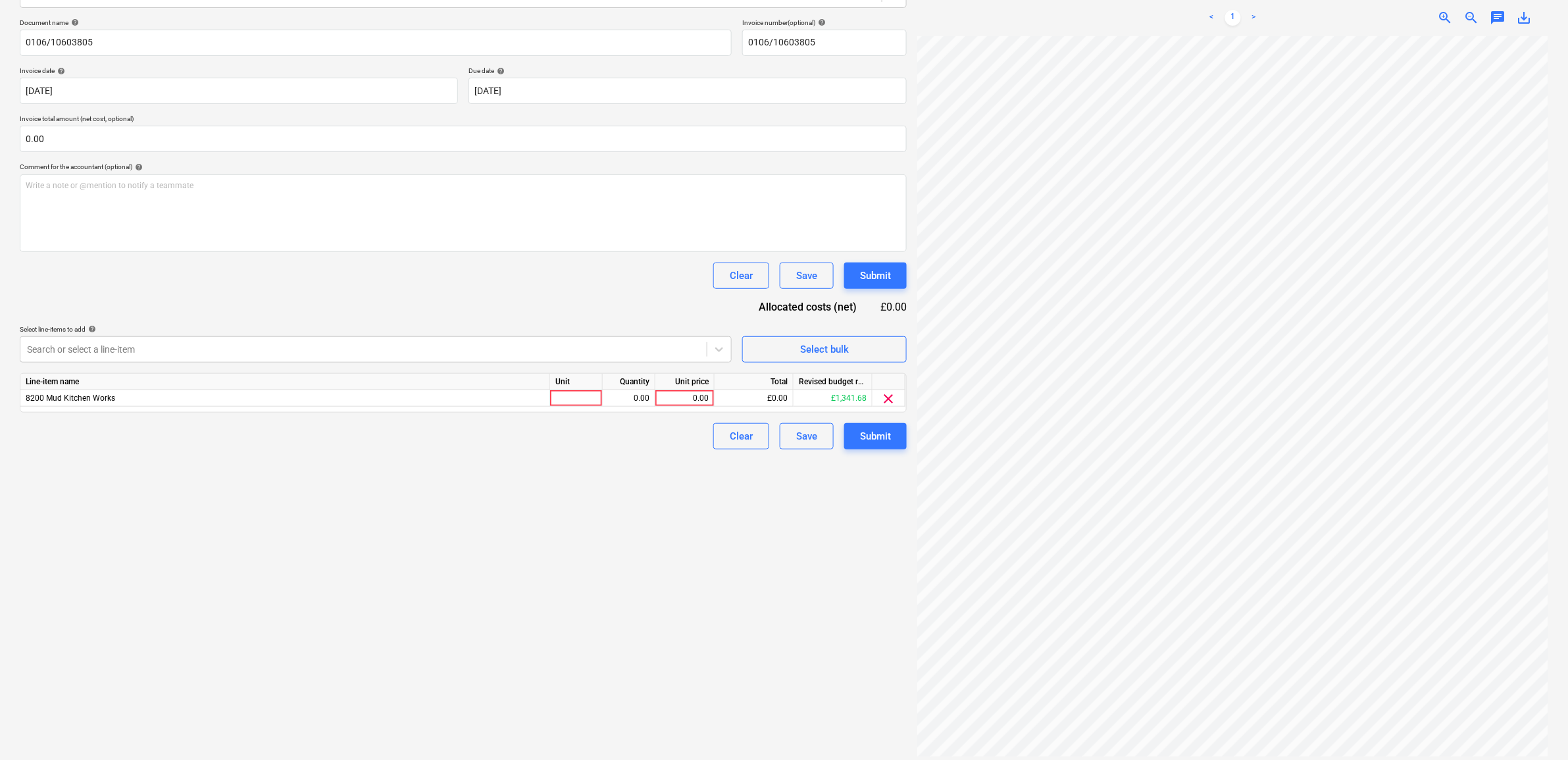
click at [377, 652] on div "Create new document Select company Lawsons Add new company Select document type…" at bounding box center [463, 322] width 898 height 886
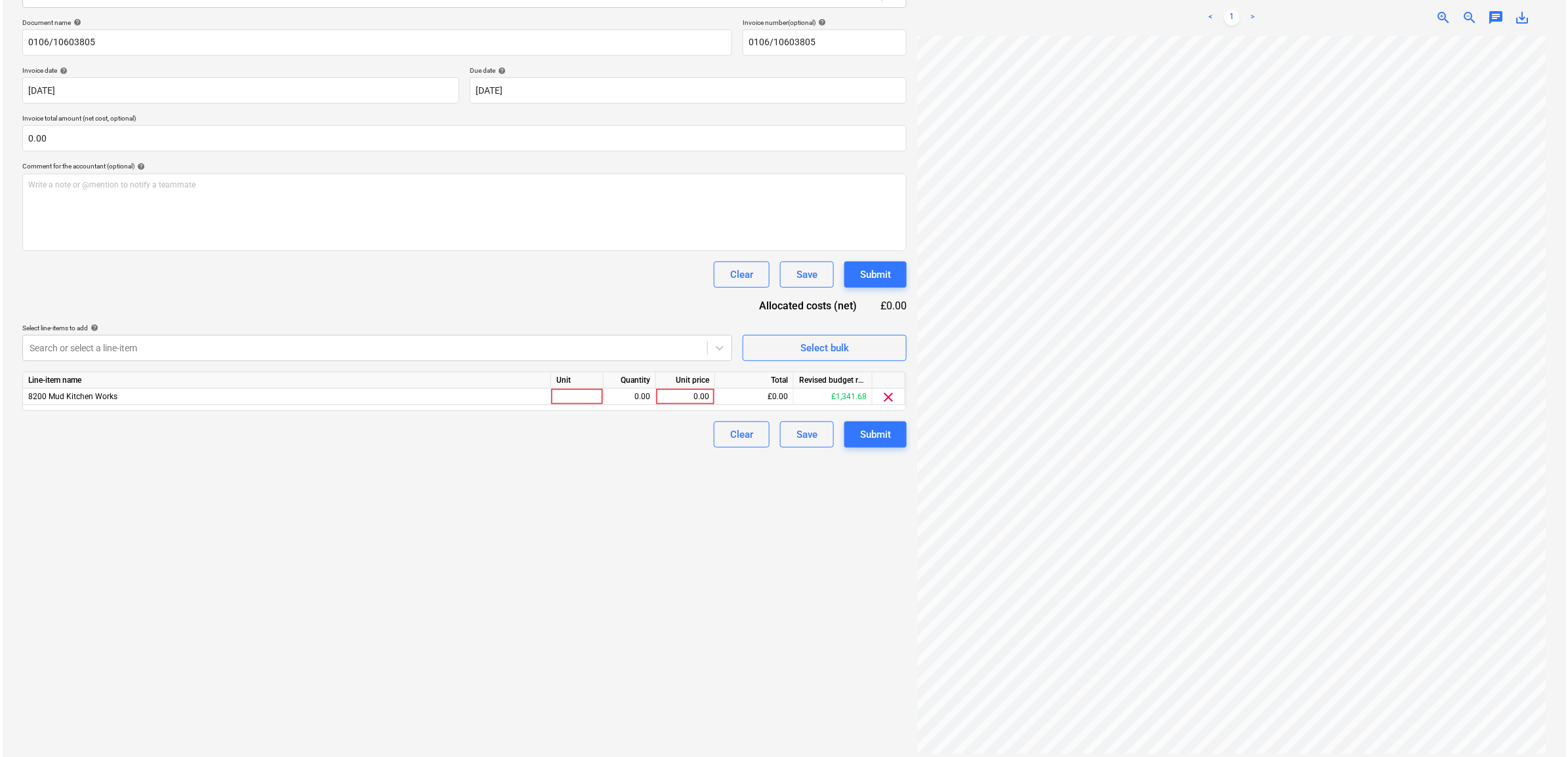
scroll to position [253, 60]
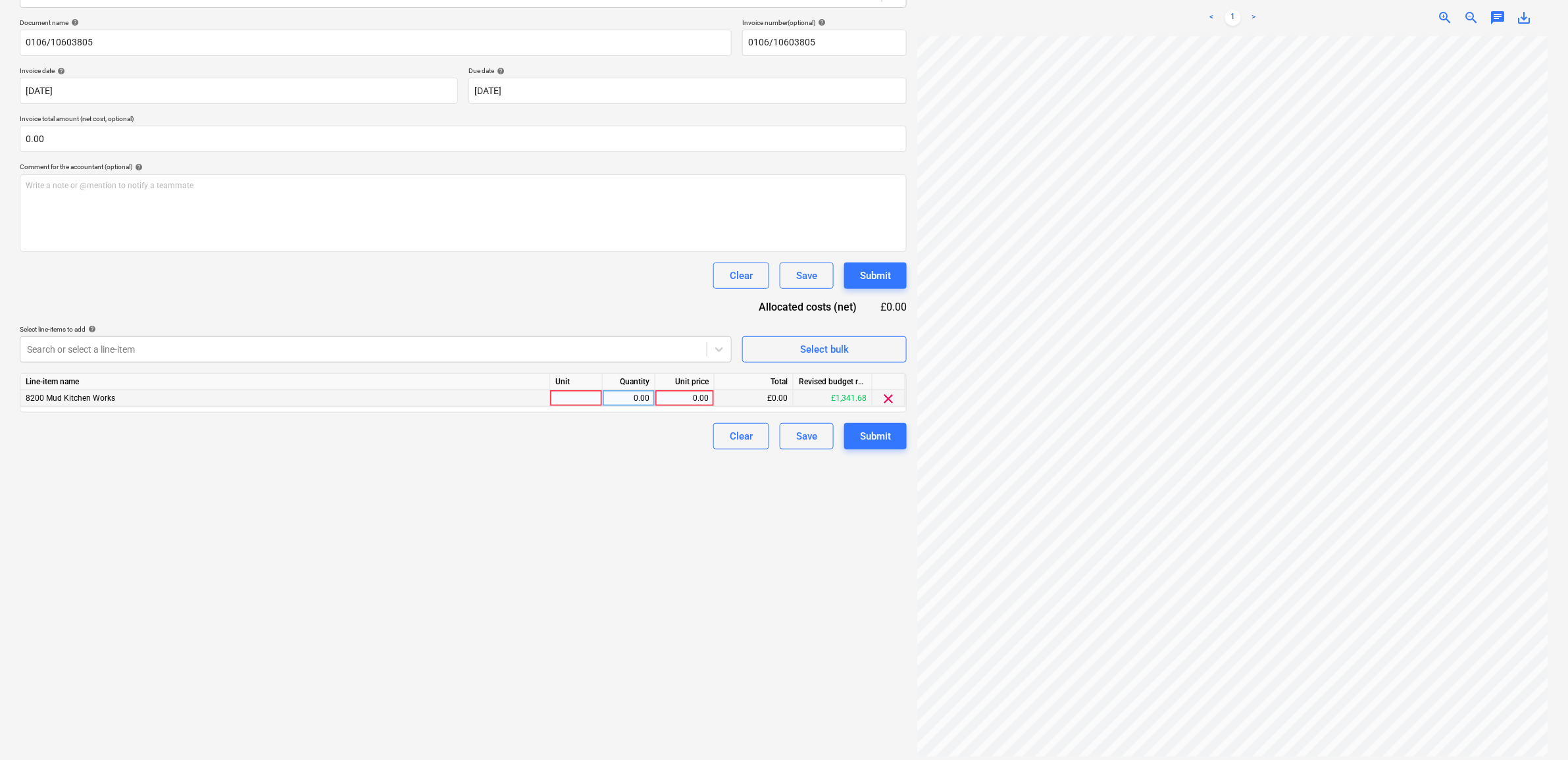
click at [653, 396] on div "0.00" at bounding box center [629, 398] width 52 height 17
click at [678, 392] on div "0.00" at bounding box center [685, 398] width 48 height 17
type input "157.81"
click at [675, 529] on div "Create new document Select company Lawsons Add new company Select document type…" at bounding box center [463, 322] width 898 height 886
click at [875, 434] on div "Submit" at bounding box center [875, 436] width 31 height 17
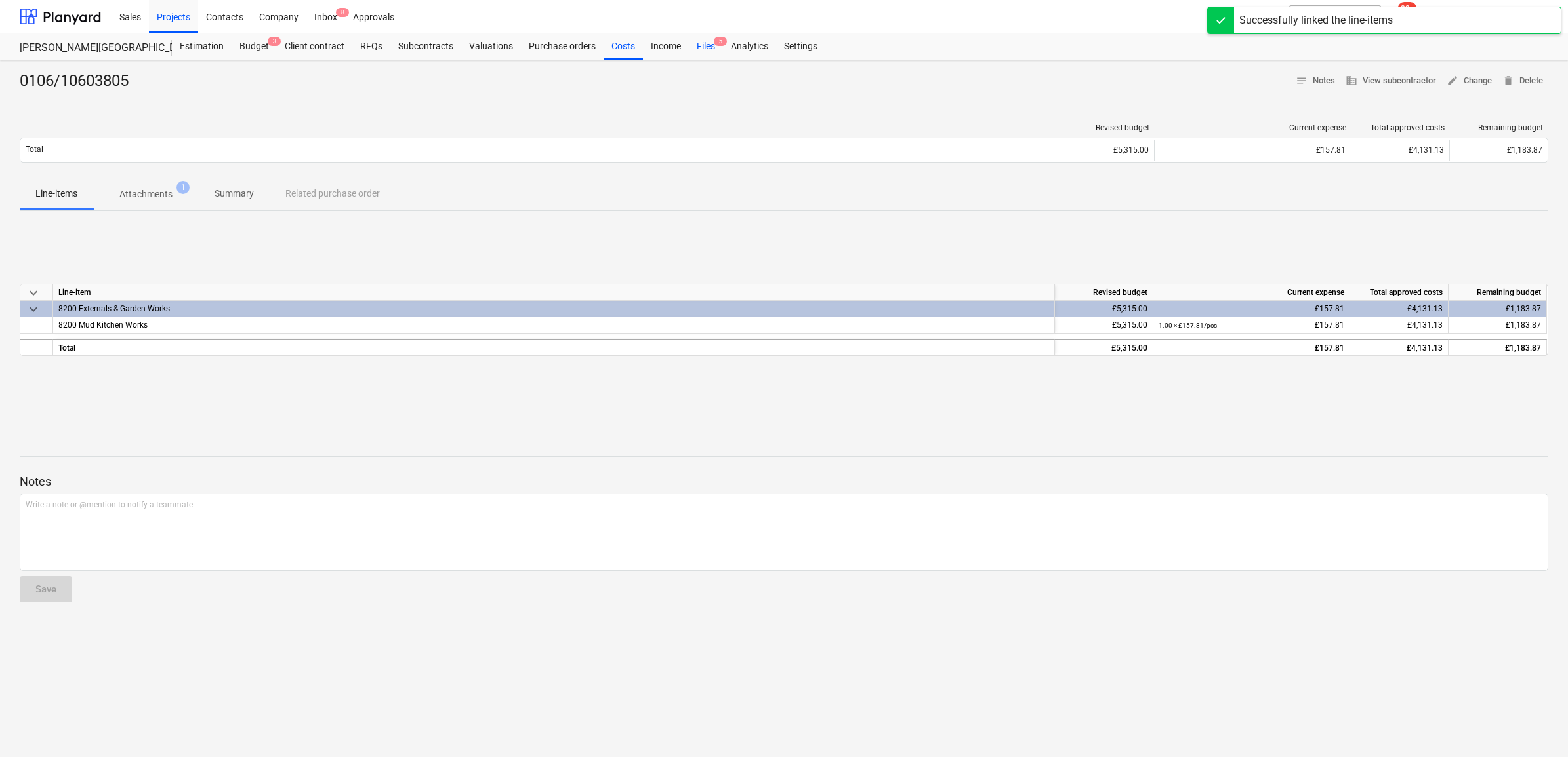
click at [713, 47] on div "Files 5" at bounding box center [705, 46] width 34 height 27
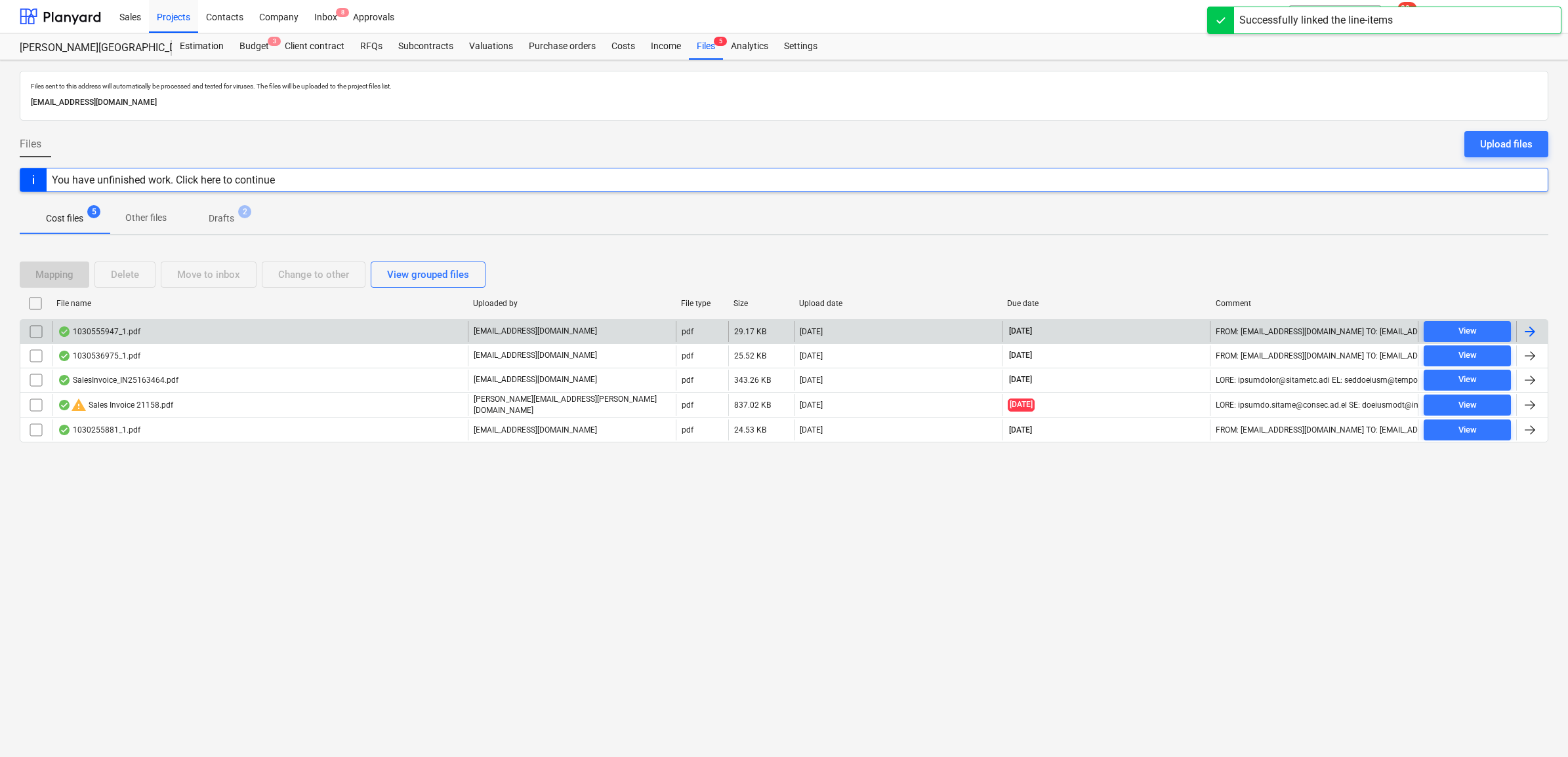
click at [1530, 335] on div at bounding box center [1529, 331] width 16 height 16
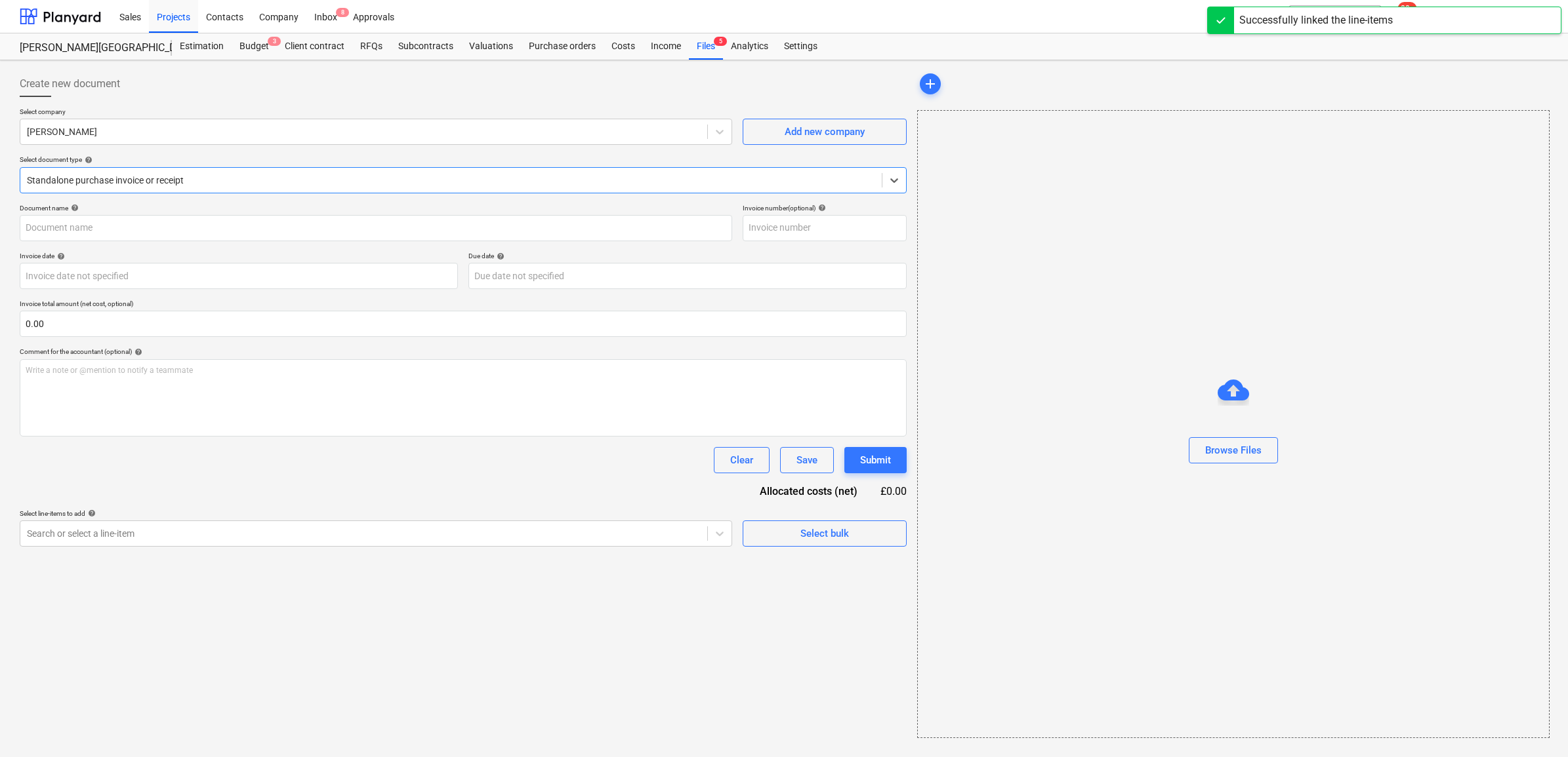
type input "1030555947"
type input "[DATE]"
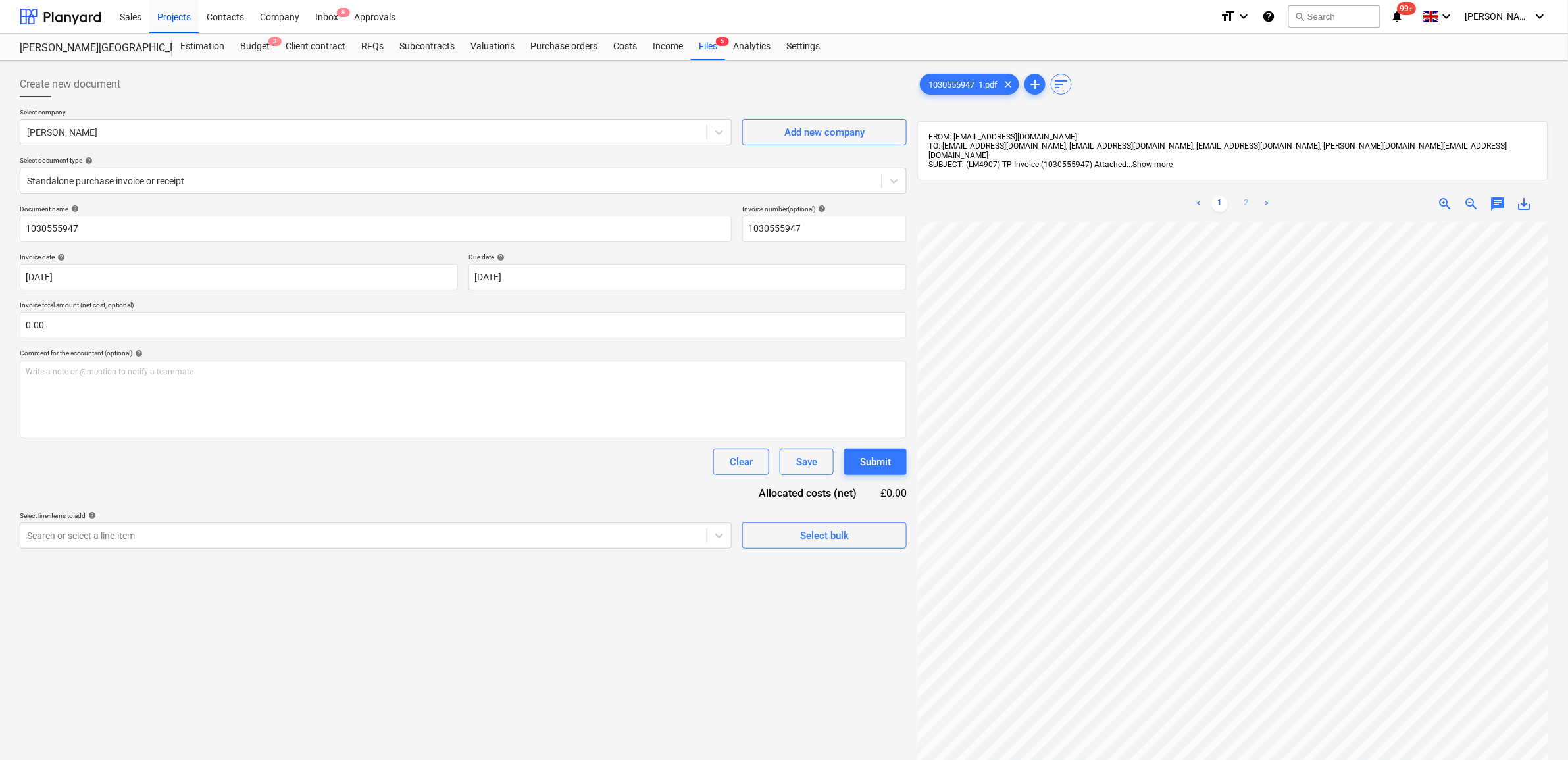
click at [1247, 196] on link "2" at bounding box center [1246, 204] width 16 height 16
click at [1220, 196] on link "1" at bounding box center [1220, 204] width 16 height 16
click at [684, 538] on div at bounding box center [363, 535] width 673 height 13
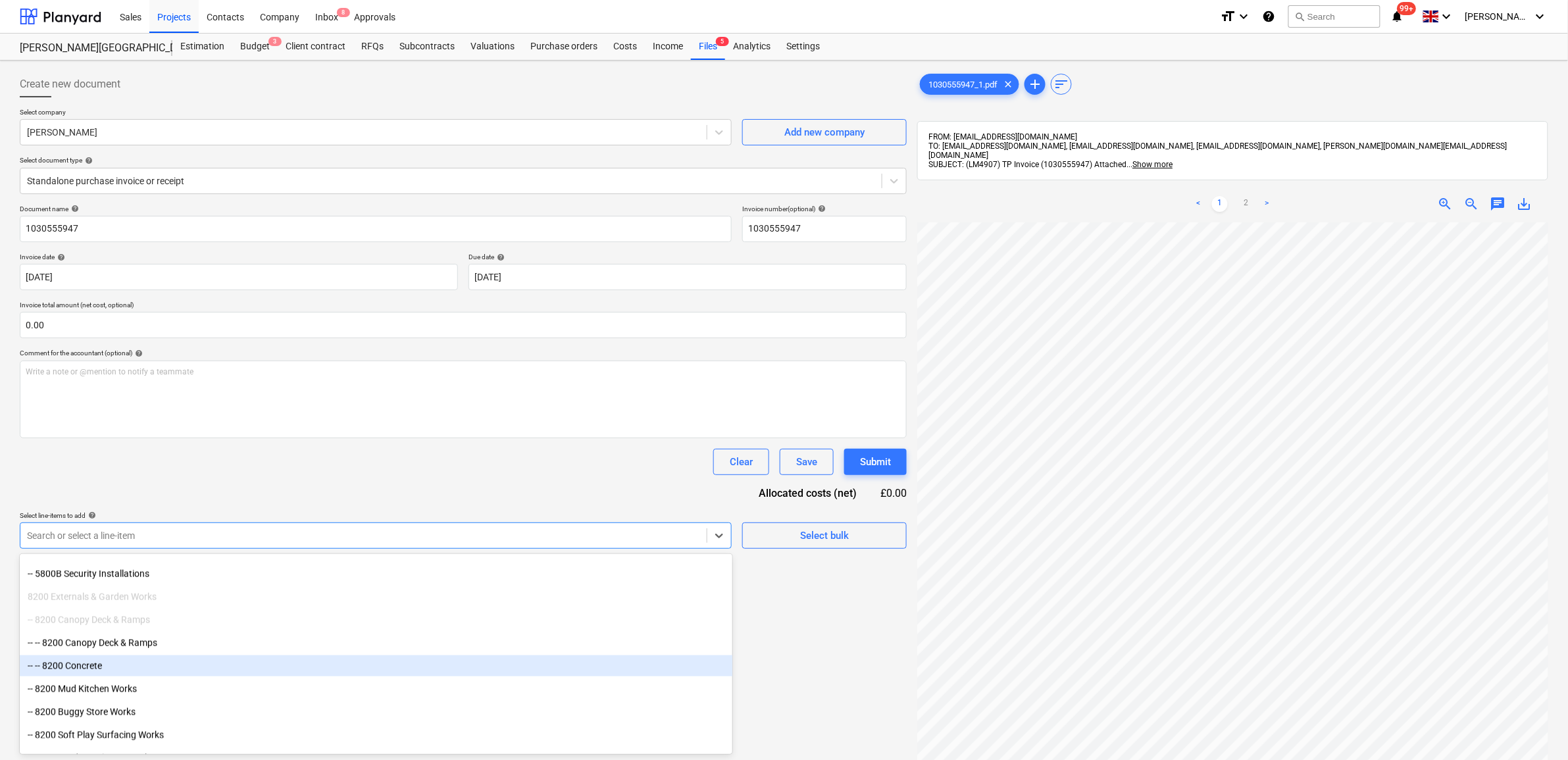
scroll to position [905, 0]
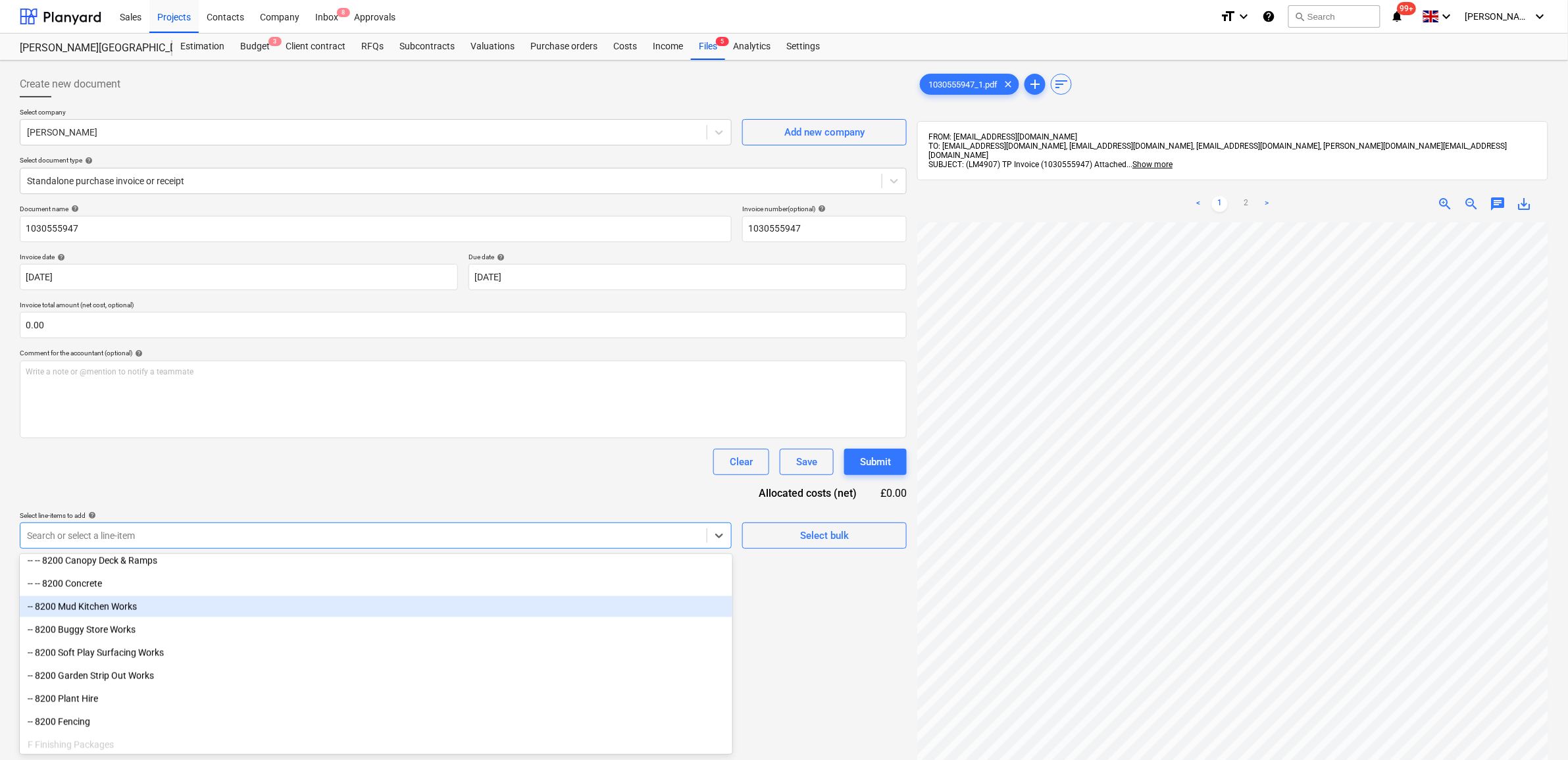
click at [180, 609] on div "-- 8200 Mud Kitchen Works" at bounding box center [376, 606] width 713 height 21
click at [175, 614] on div "-- 8200 Buggy Store Works" at bounding box center [376, 606] width 713 height 21
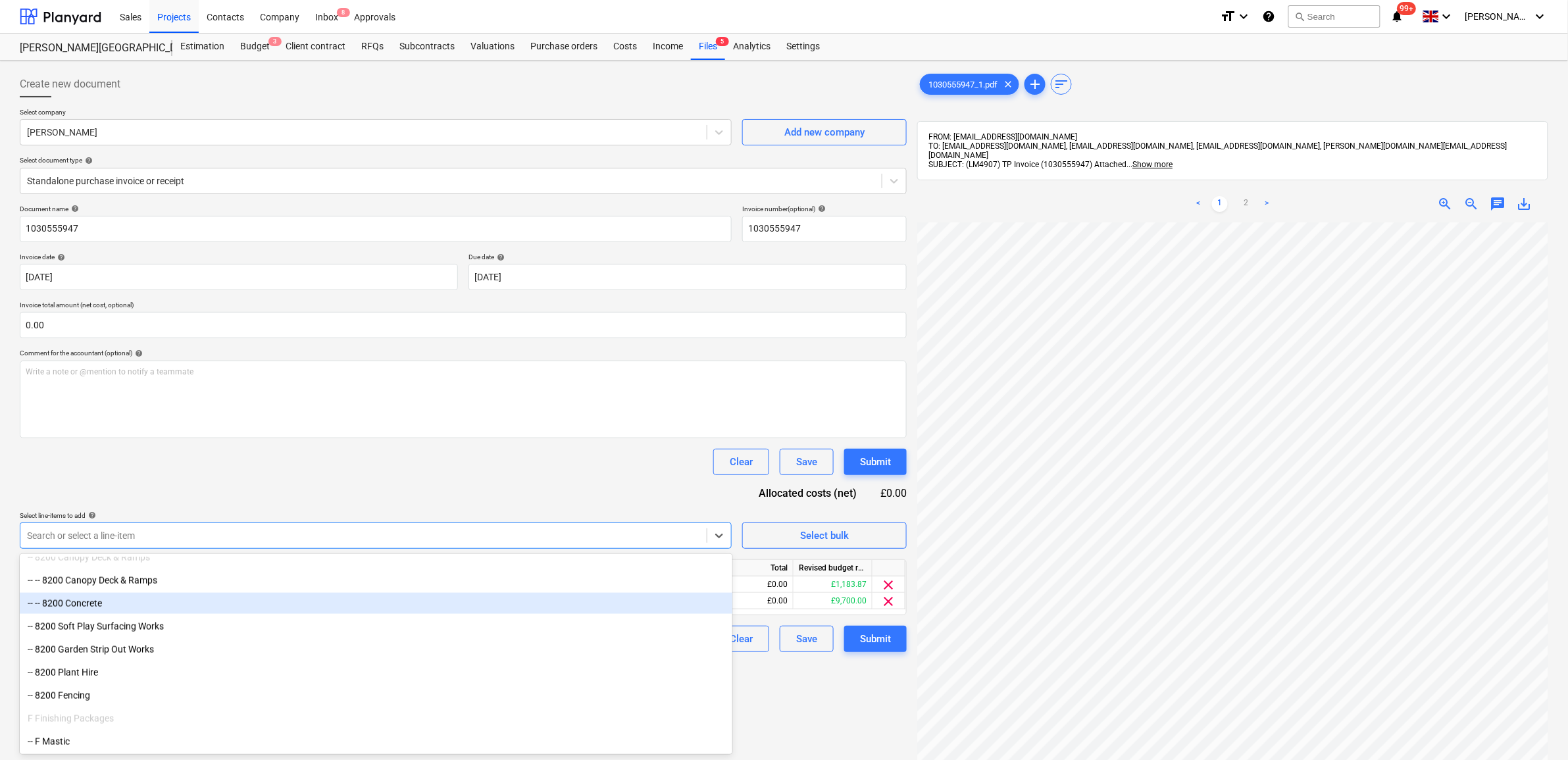
scroll to position [886, 0]
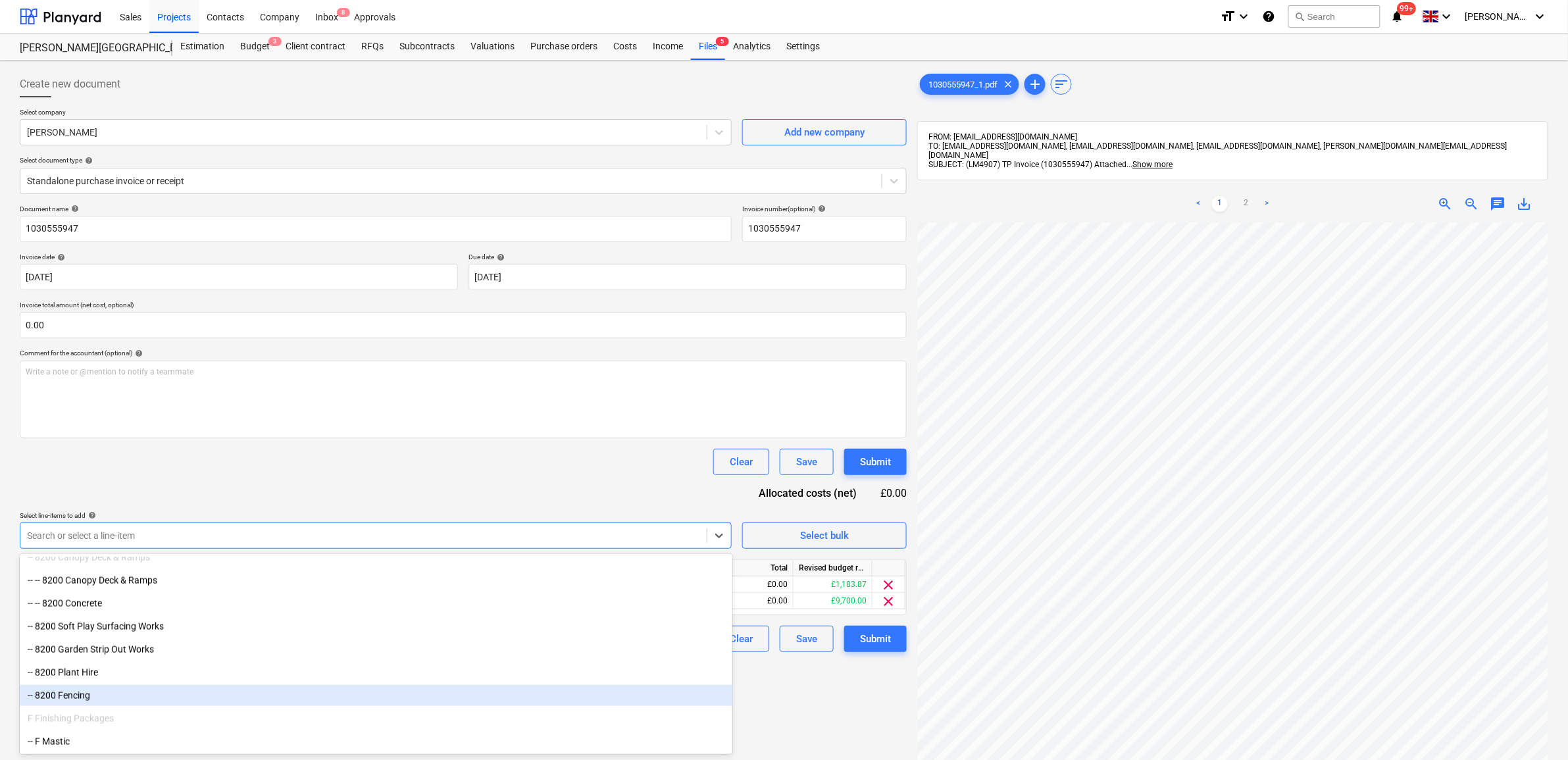
click at [808, 712] on div "Create new document Select company [PERSON_NAME] Add new company Select documen…" at bounding box center [463, 508] width 898 height 886
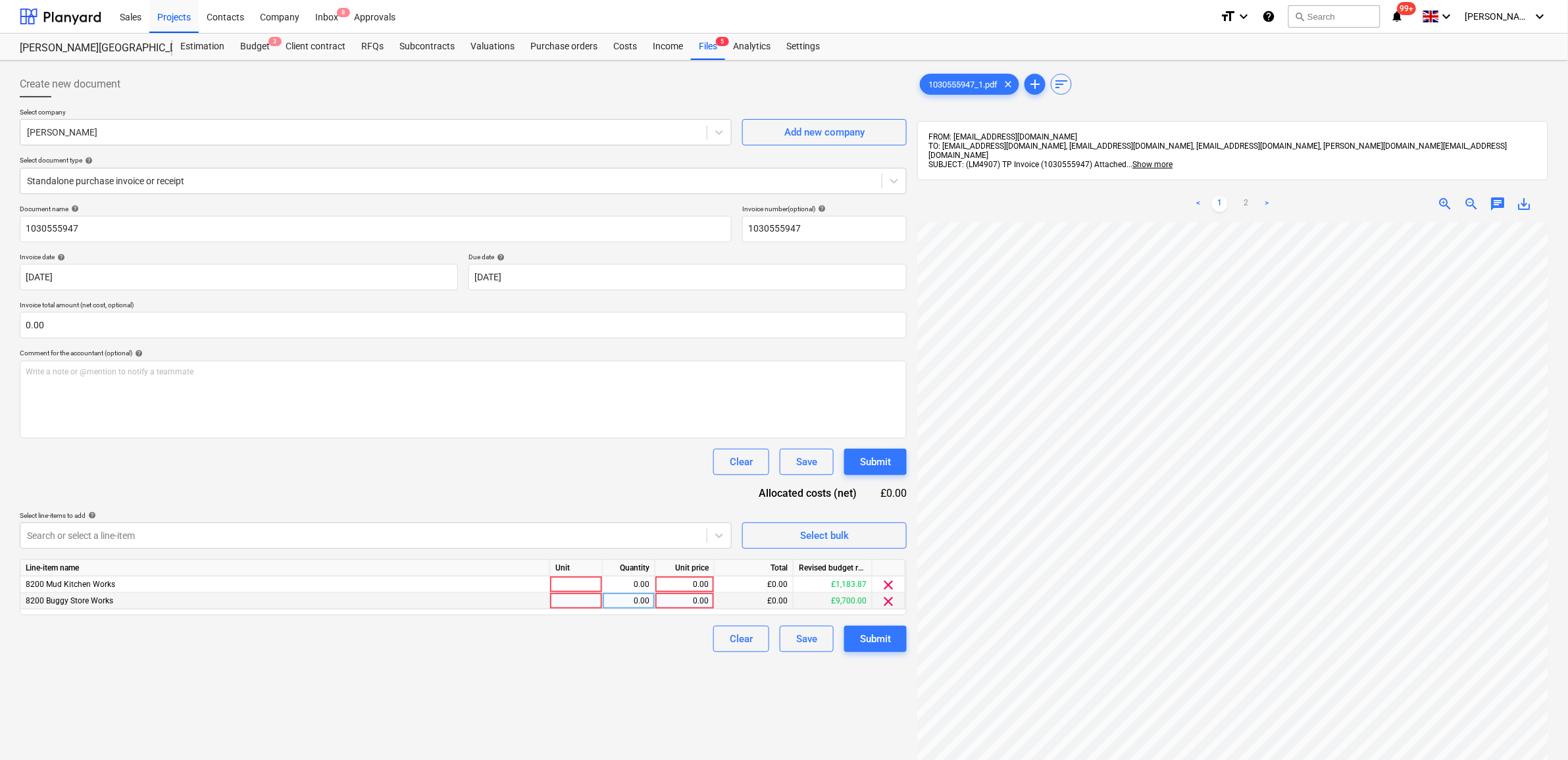
click at [688, 602] on div "0.00" at bounding box center [685, 601] width 48 height 17
click at [1240, 185] on div "< 1 2 >" at bounding box center [1233, 204] width 204 height 37
click at [1254, 196] on link "2" at bounding box center [1246, 204] width 16 height 16
click at [1212, 196] on link "1" at bounding box center [1220, 204] width 16 height 16
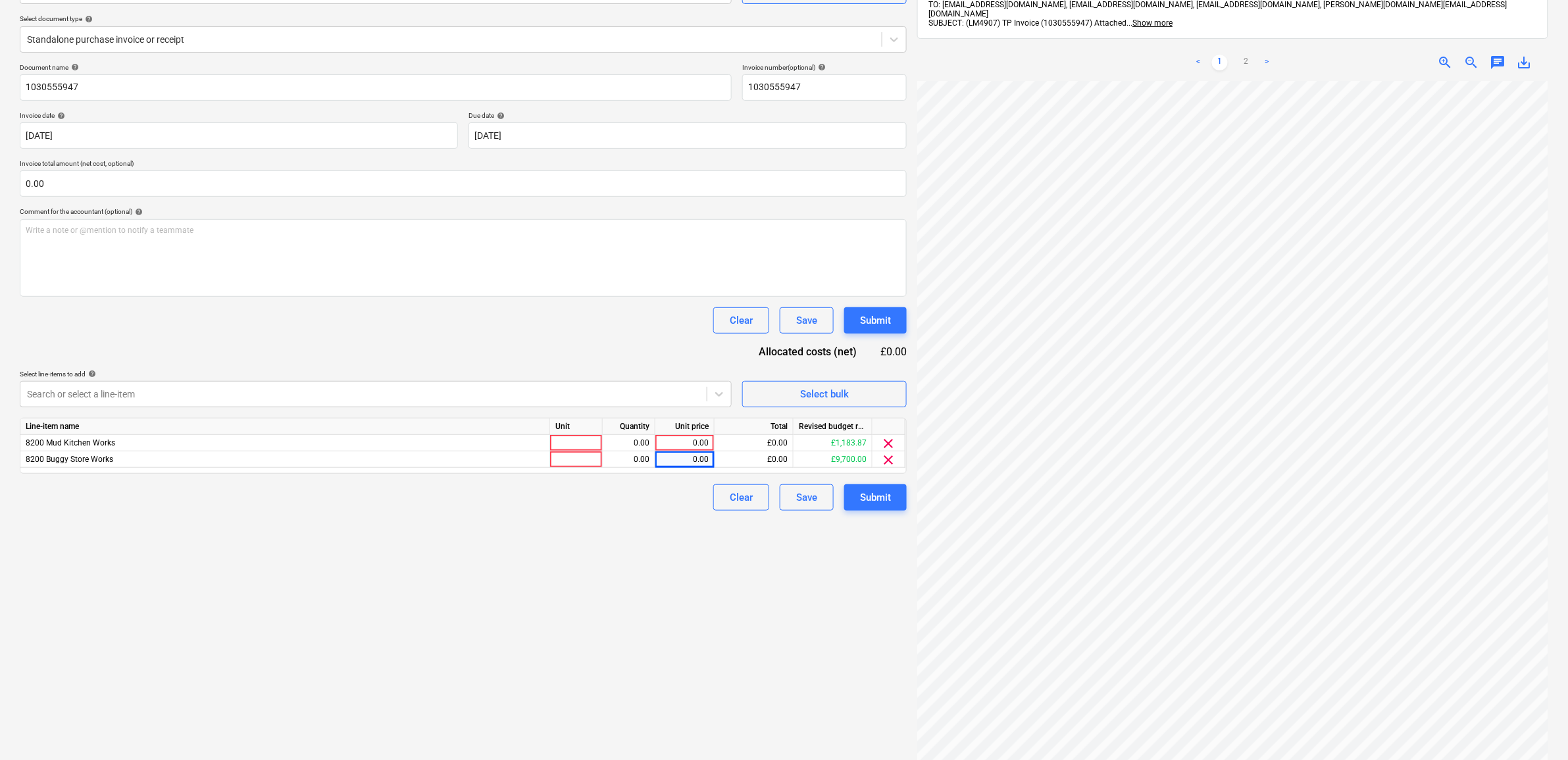
scroll to position [104, 0]
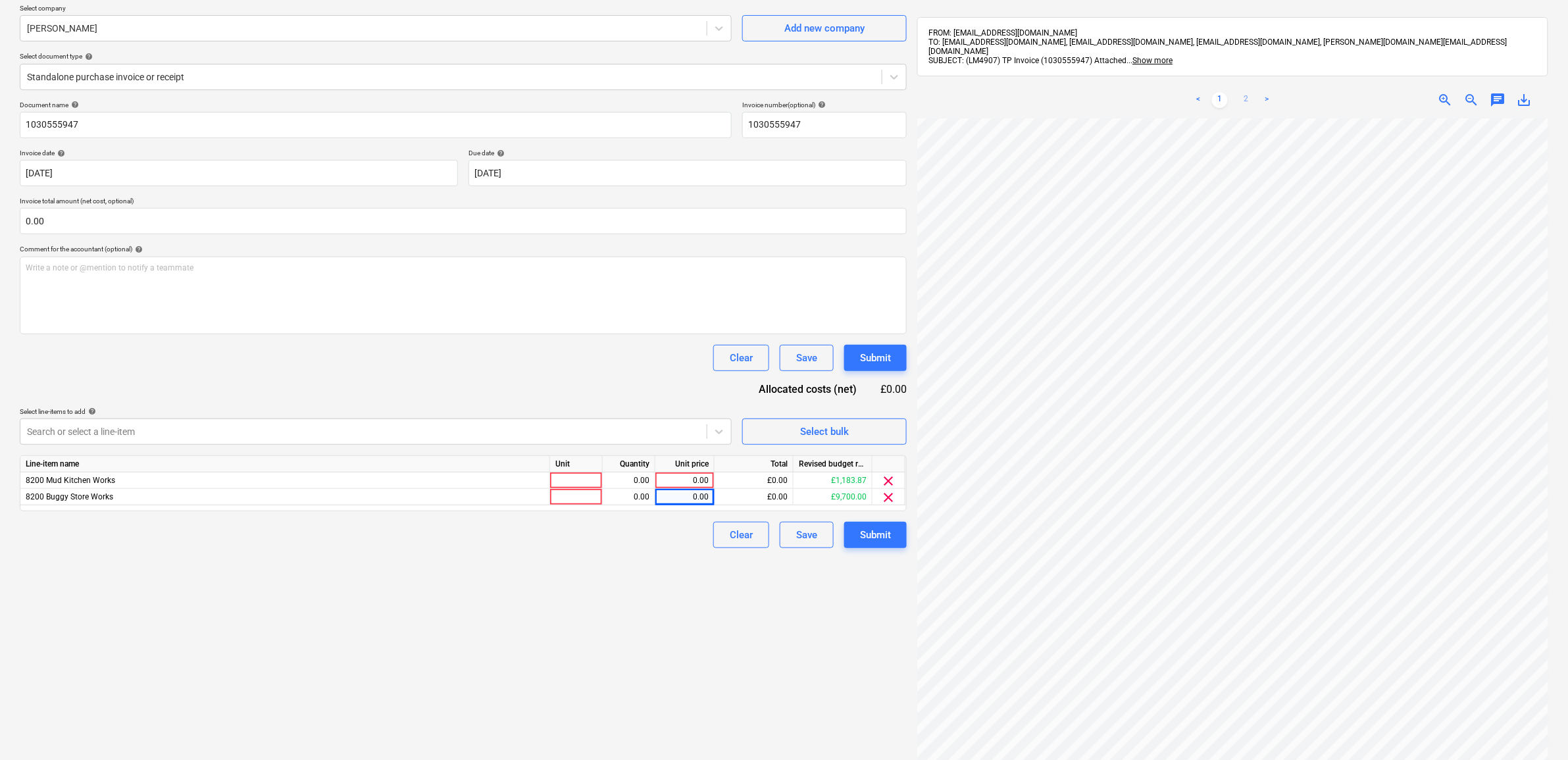
click at [1241, 92] on link "2" at bounding box center [1246, 100] width 16 height 16
click at [1218, 92] on link "1" at bounding box center [1220, 100] width 16 height 16
click at [1248, 92] on link "2" at bounding box center [1246, 100] width 16 height 16
click at [599, 432] on div at bounding box center [363, 432] width 673 height 13
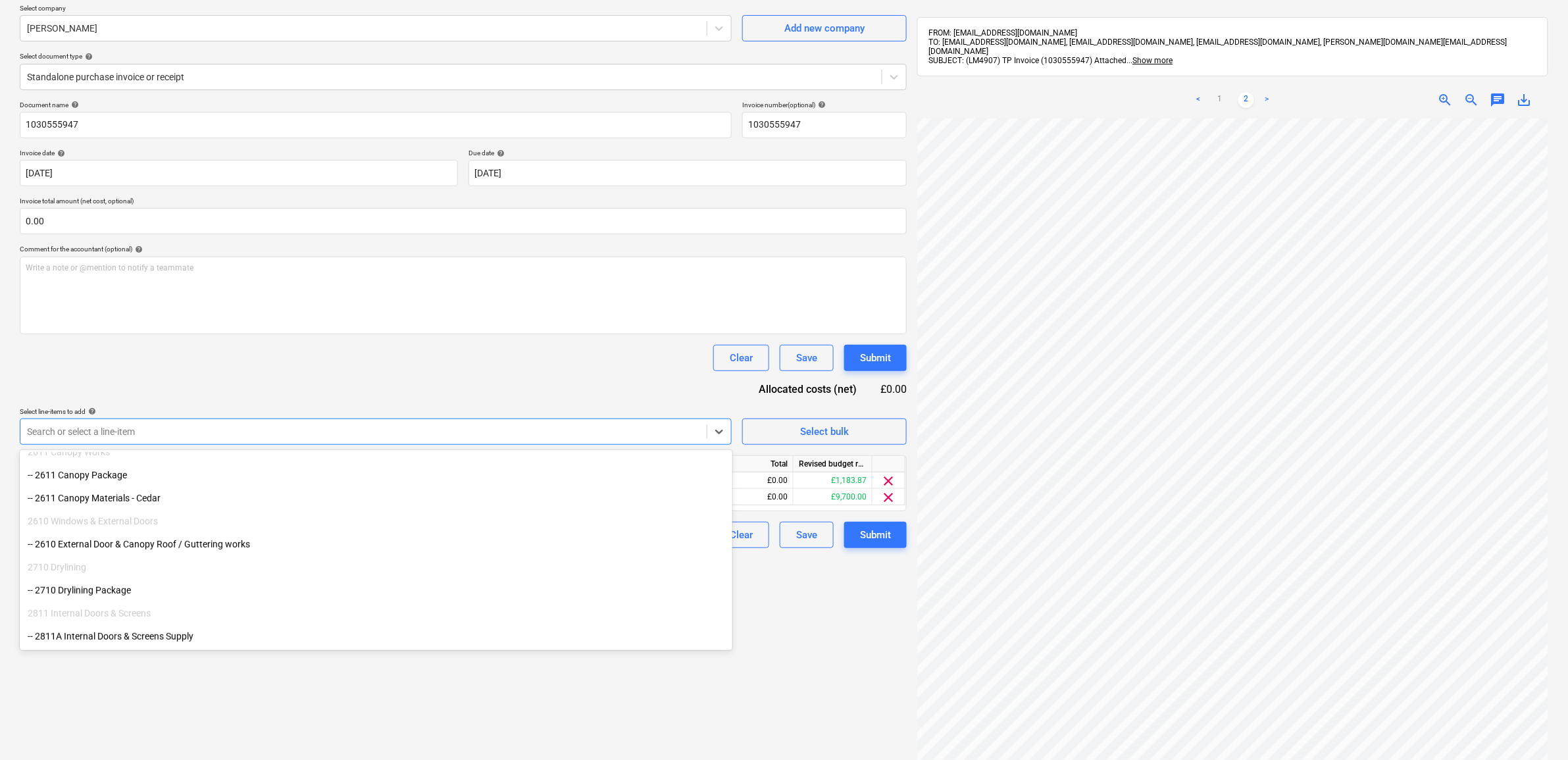
scroll to position [227, 0]
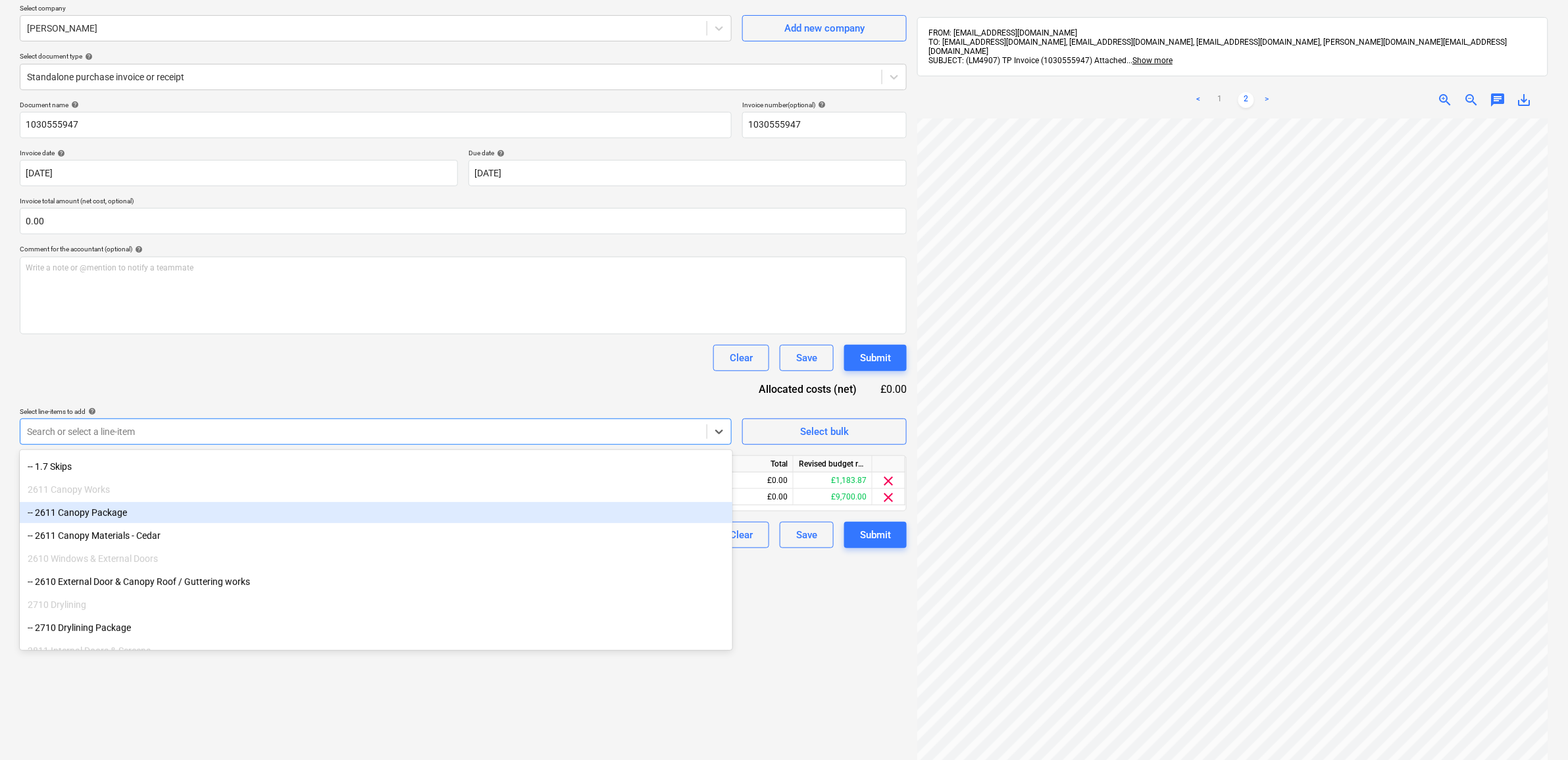
click at [204, 520] on div "-- 2611 Canopy Package" at bounding box center [376, 512] width 713 height 21
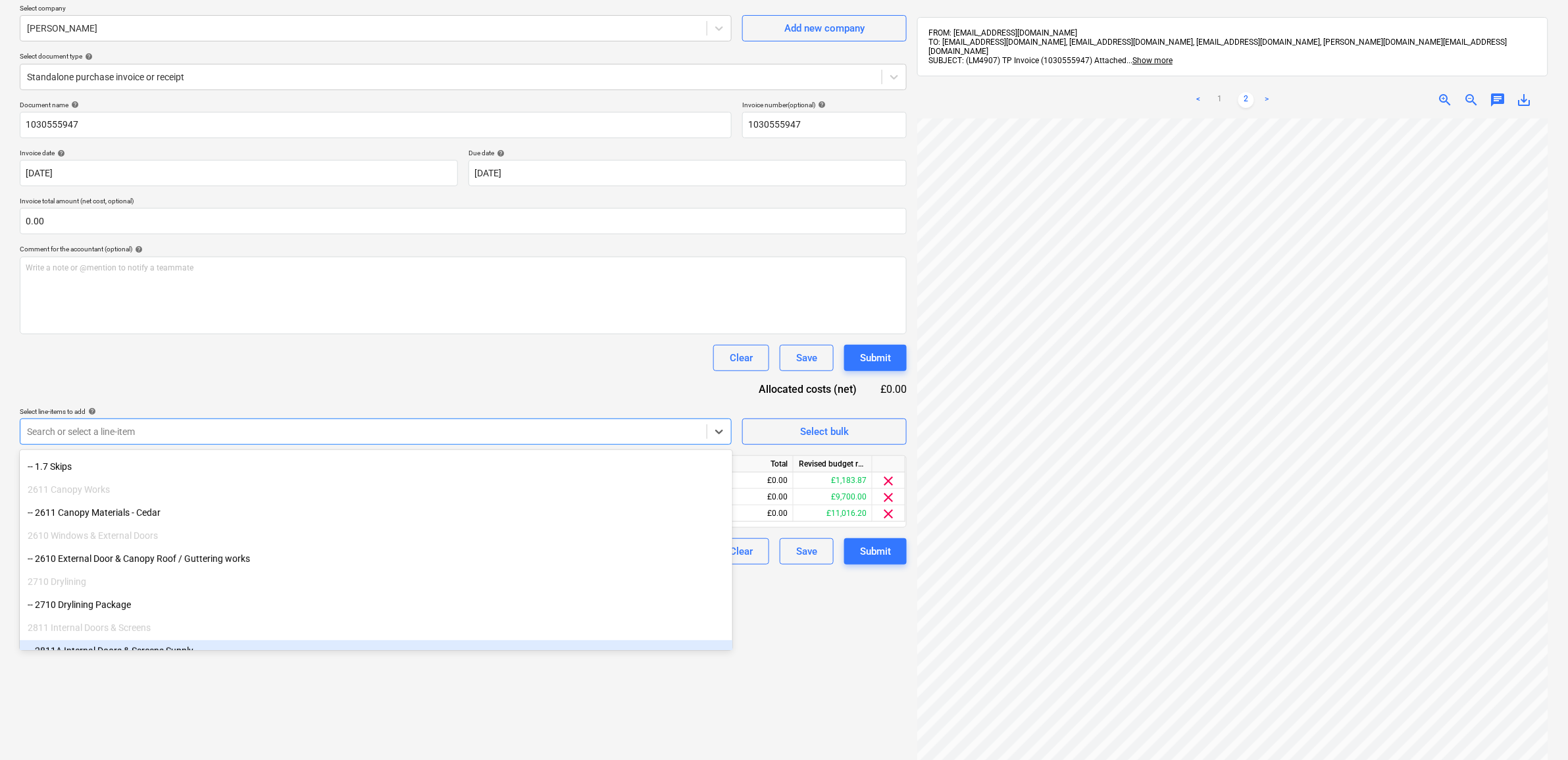
click at [568, 669] on div "Create new document Select company [PERSON_NAME] Add new company Select documen…" at bounding box center [463, 404] width 898 height 886
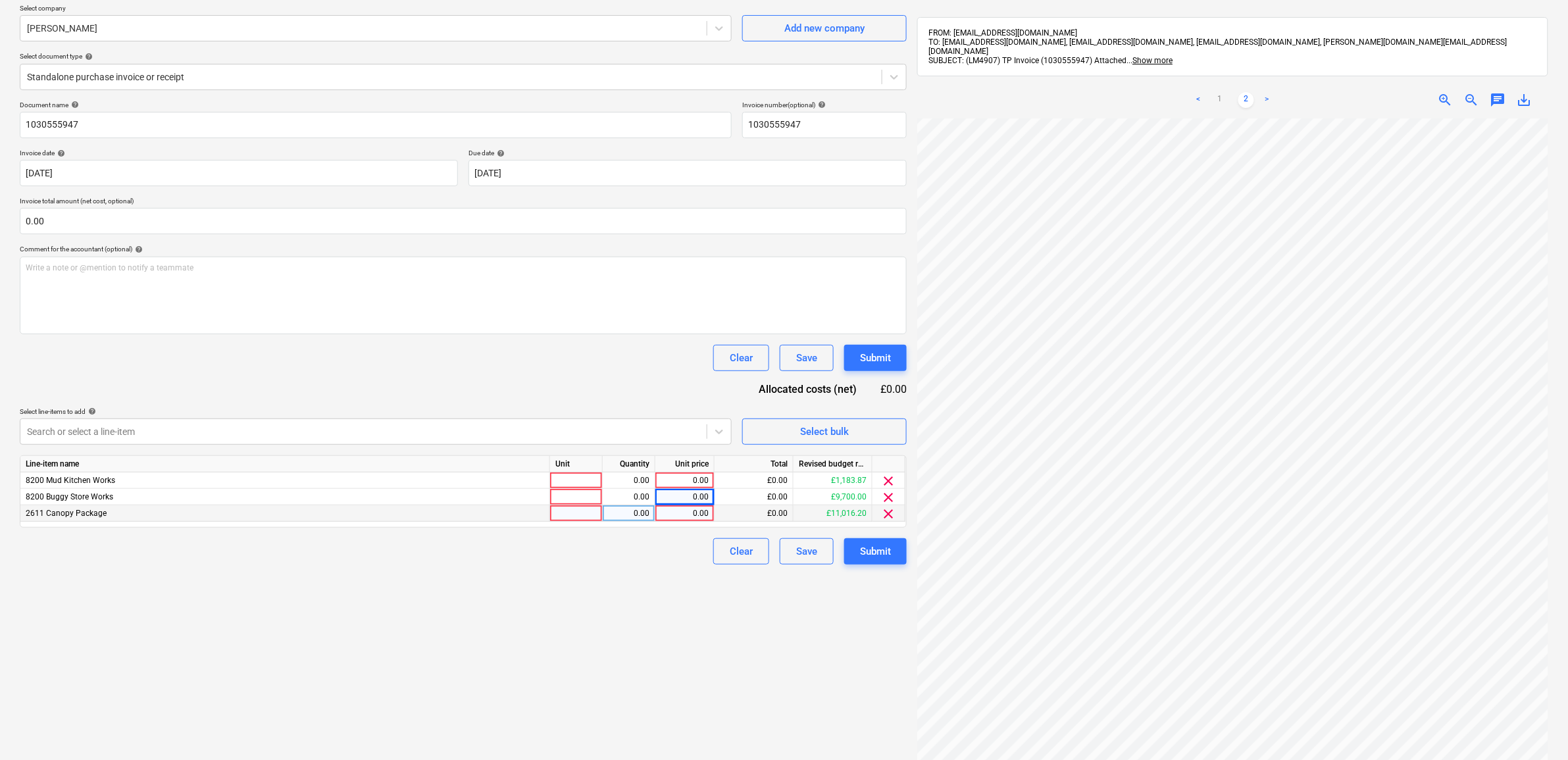
click at [667, 509] on div "0.00" at bounding box center [685, 514] width 48 height 17
click at [1225, 92] on link "1" at bounding box center [1220, 100] width 16 height 16
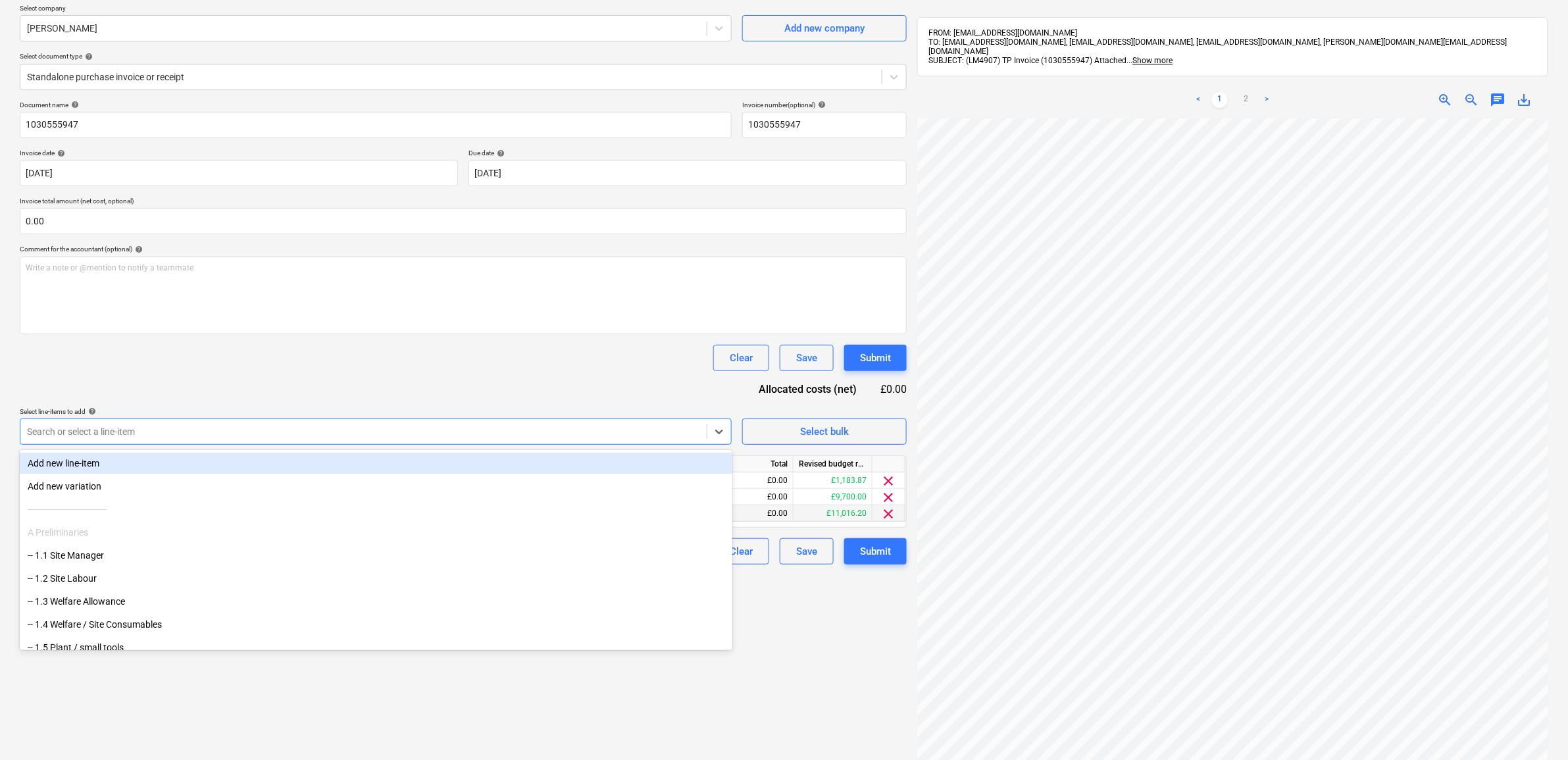
click at [696, 431] on div at bounding box center [363, 432] width 673 height 13
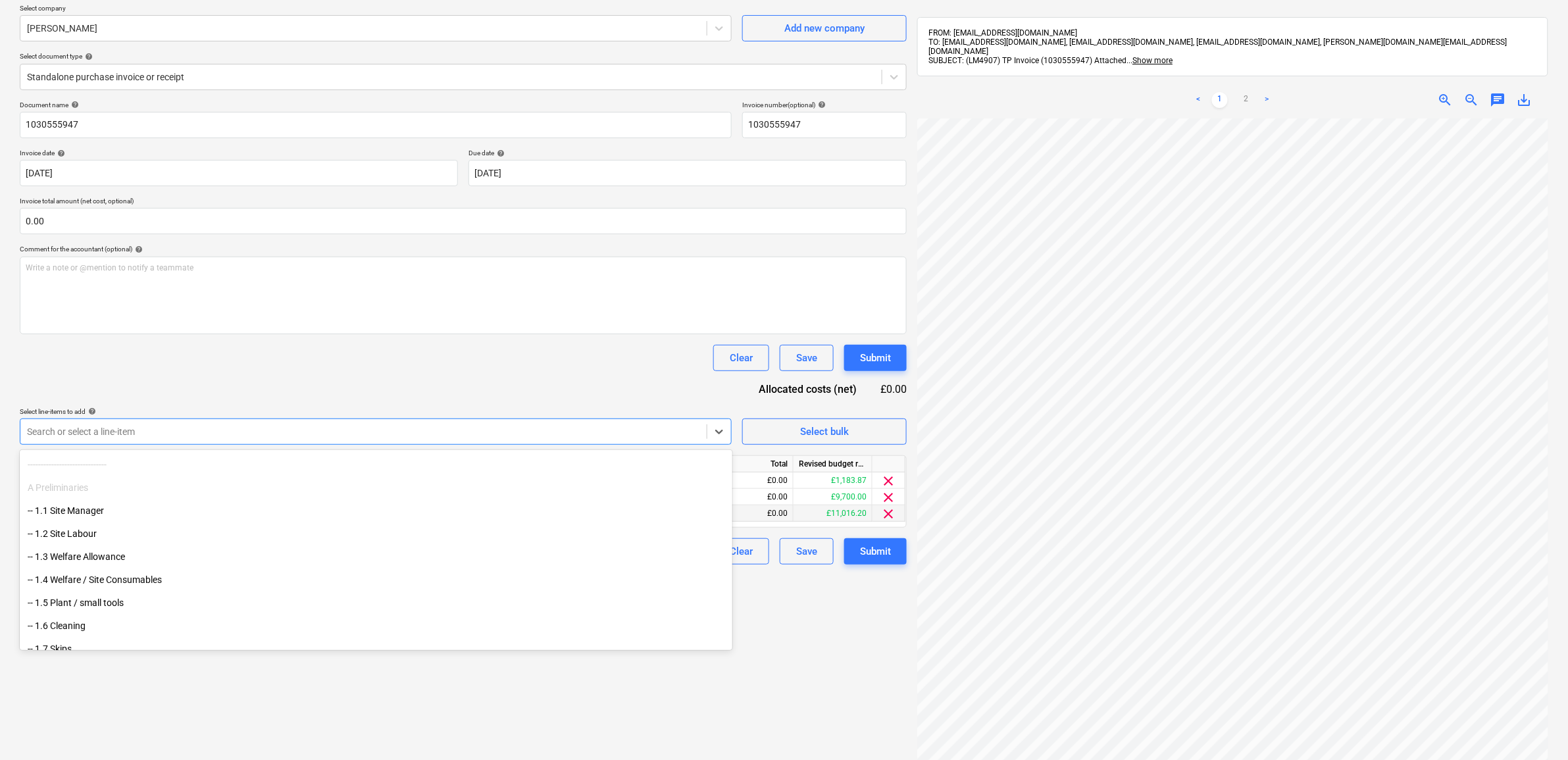
scroll to position [82, 0]
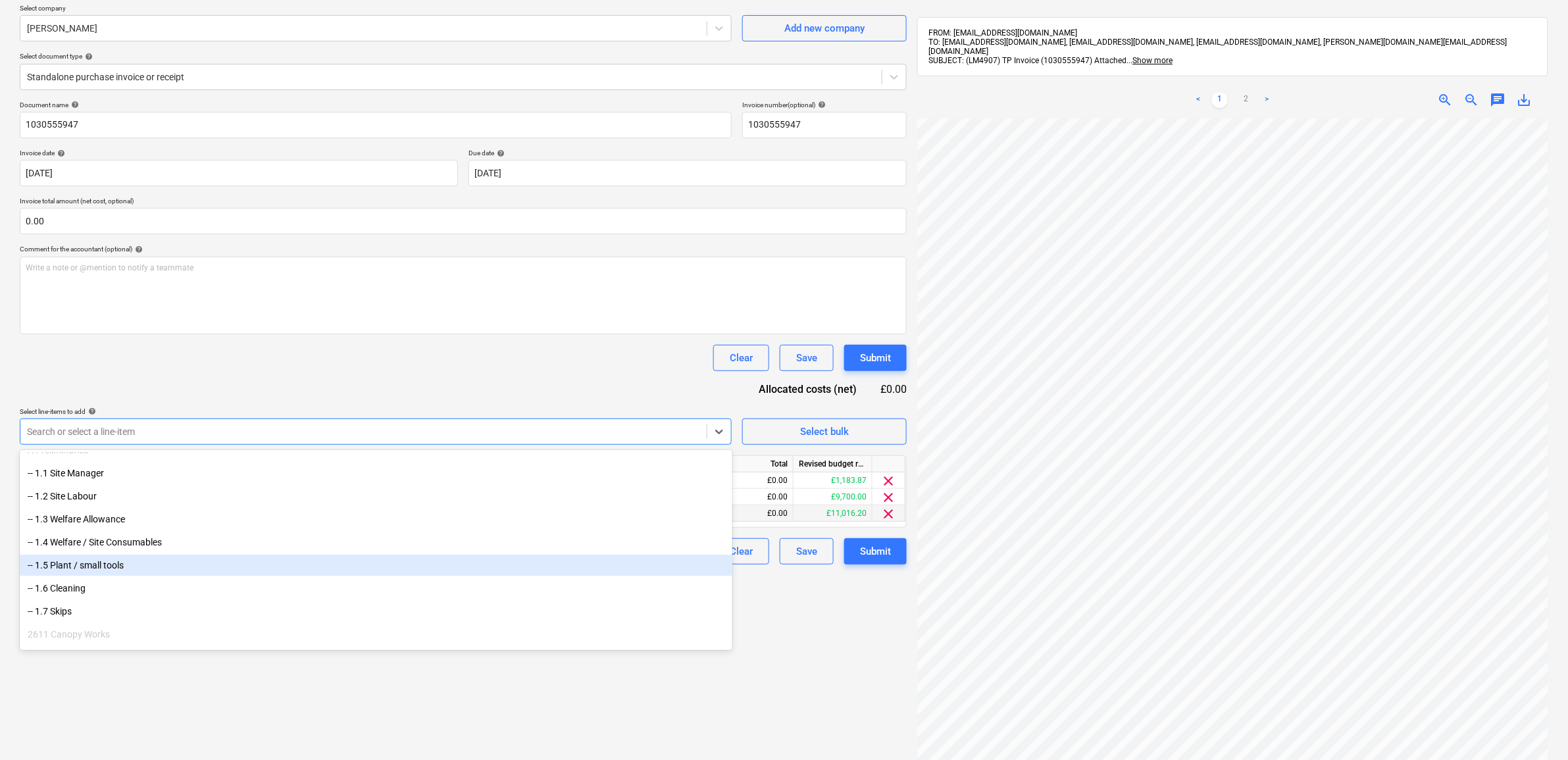
click at [195, 565] on div "-- 1.5 Plant / small tools" at bounding box center [376, 565] width 713 height 21
click at [117, 565] on div "-- 1.6 Cleaning" at bounding box center [376, 565] width 713 height 21
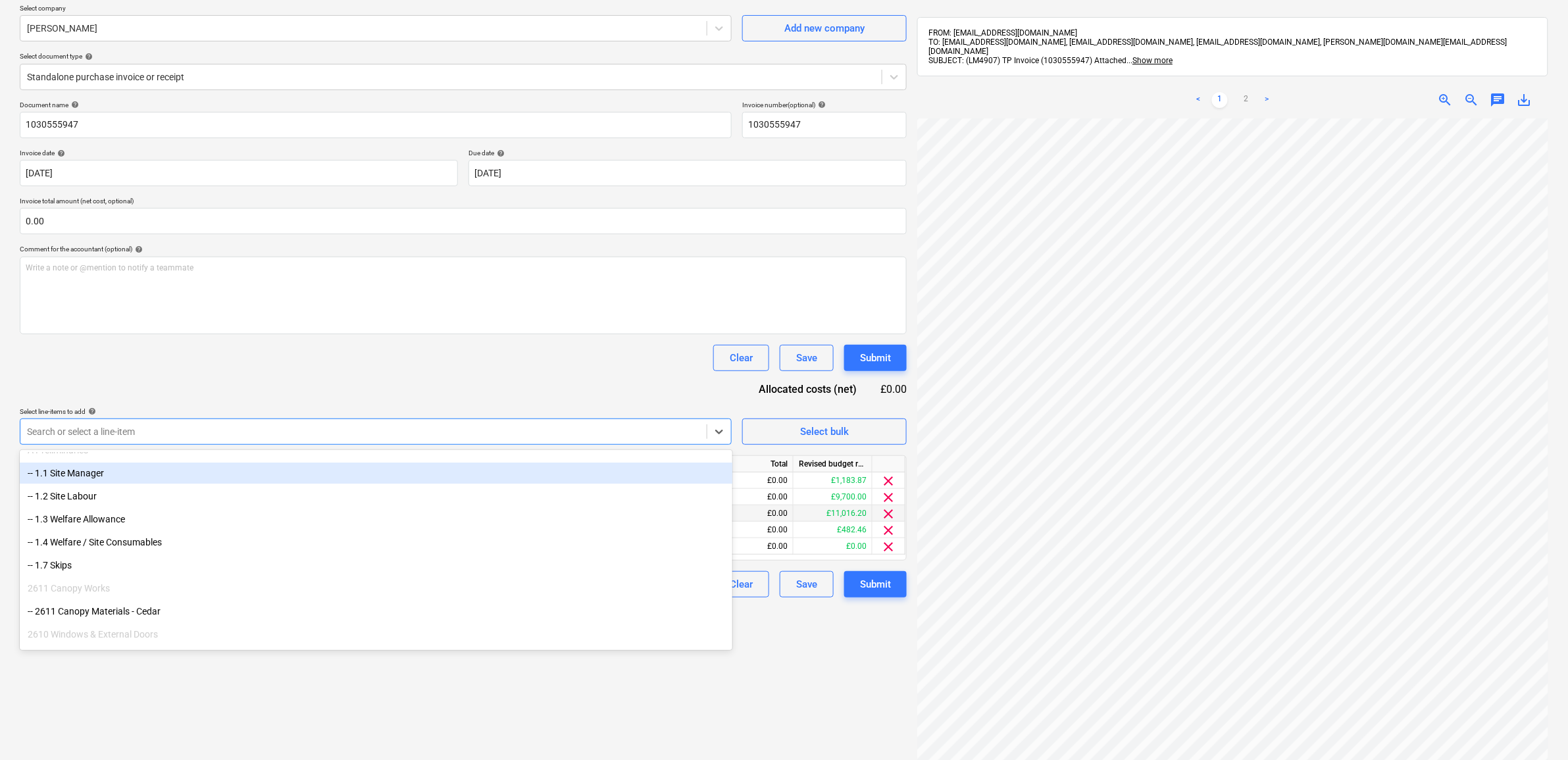
click at [339, 371] on div "Document name help 1030555947 Invoice number (optional) help 1030555947 Invoice…" at bounding box center [463, 349] width 887 height 497
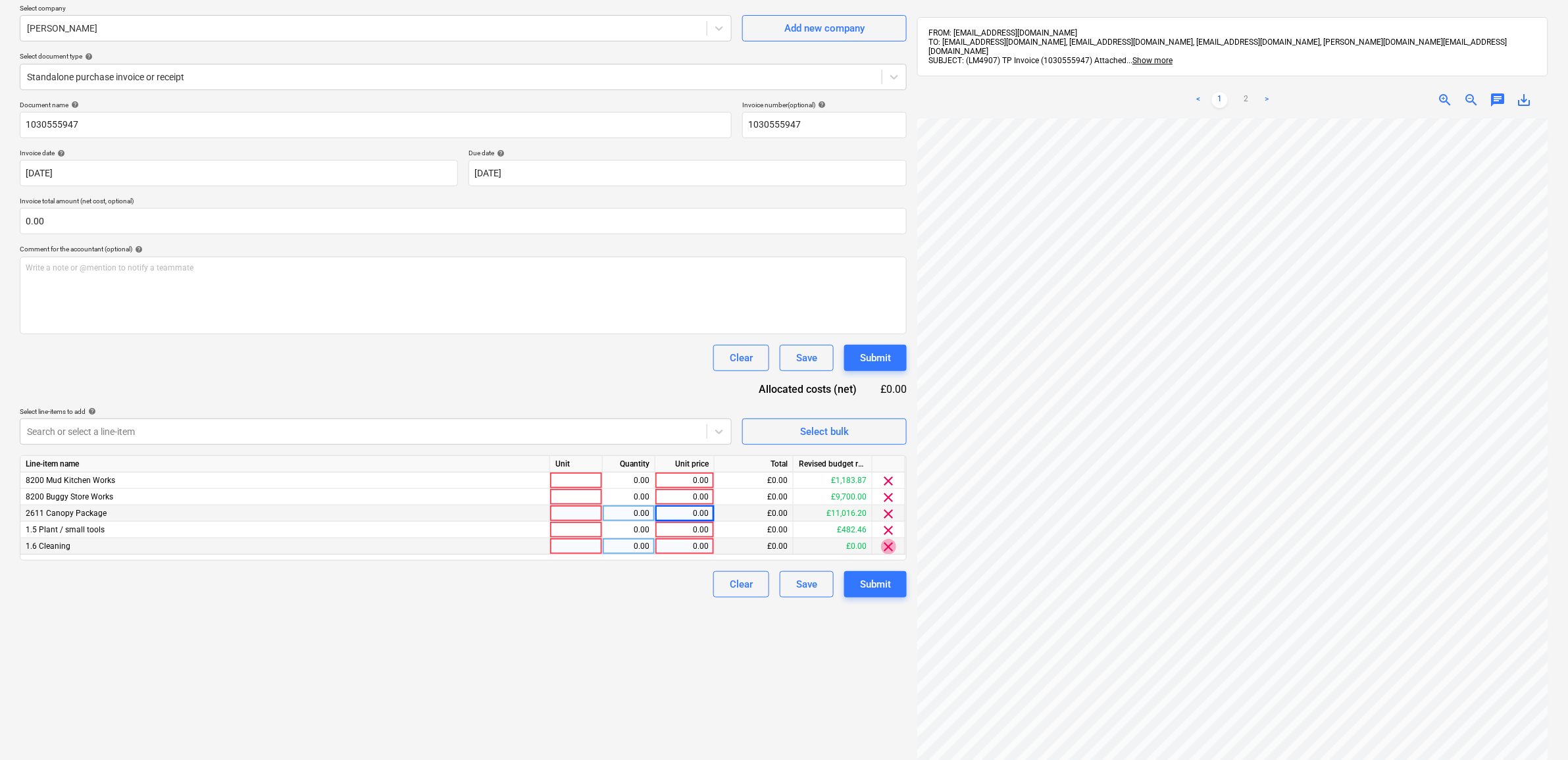
click at [884, 548] on span "clear" at bounding box center [889, 546] width 16 height 16
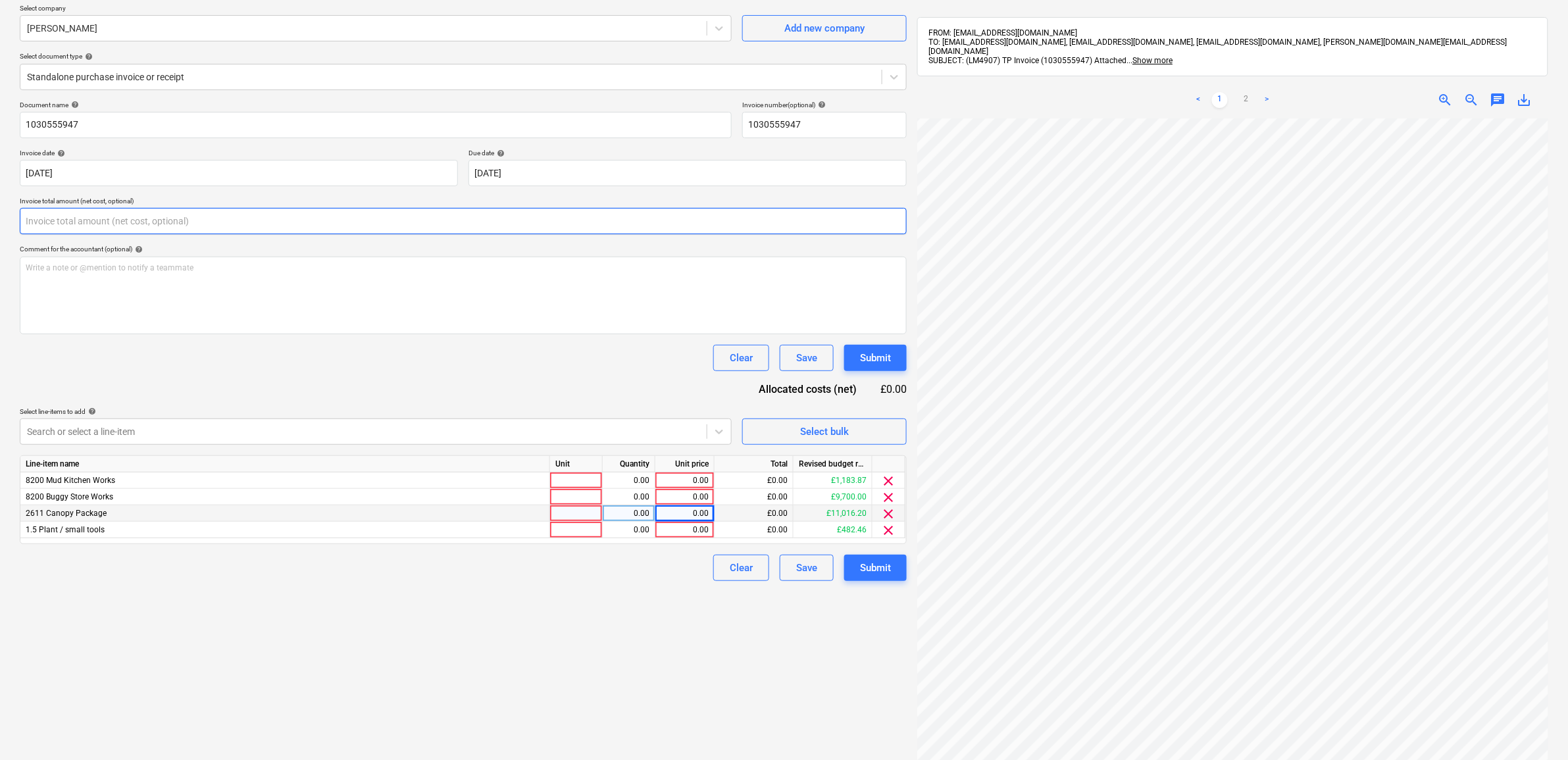
click at [396, 222] on input "text" at bounding box center [463, 221] width 887 height 27
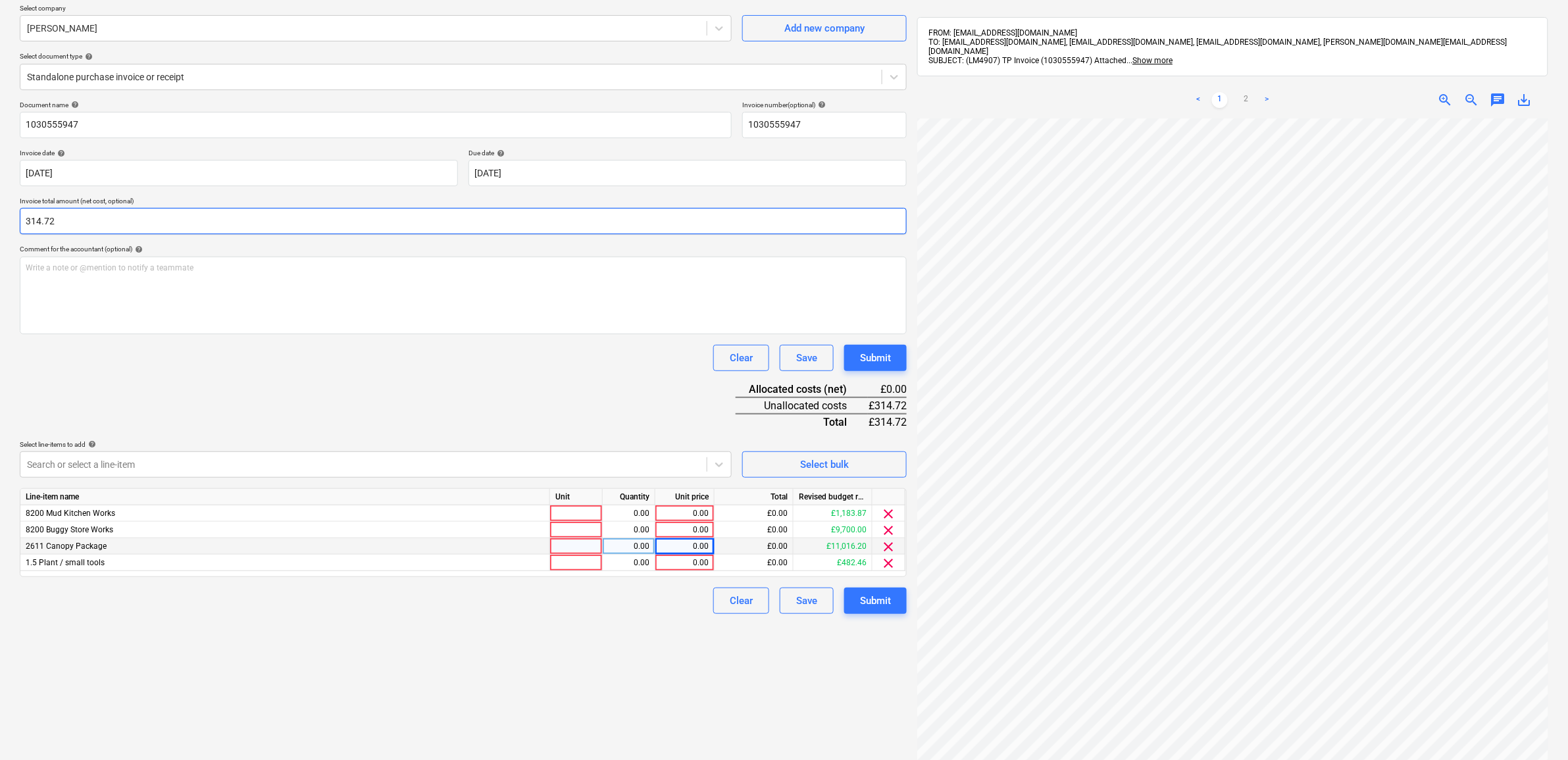
type input "314.72"
click at [471, 655] on div "Create new document Select company [PERSON_NAME] Add new company Select documen…" at bounding box center [463, 404] width 898 height 886
click at [1245, 92] on link "2" at bounding box center [1246, 100] width 16 height 16
click at [689, 563] on div "0.00" at bounding box center [685, 563] width 48 height 17
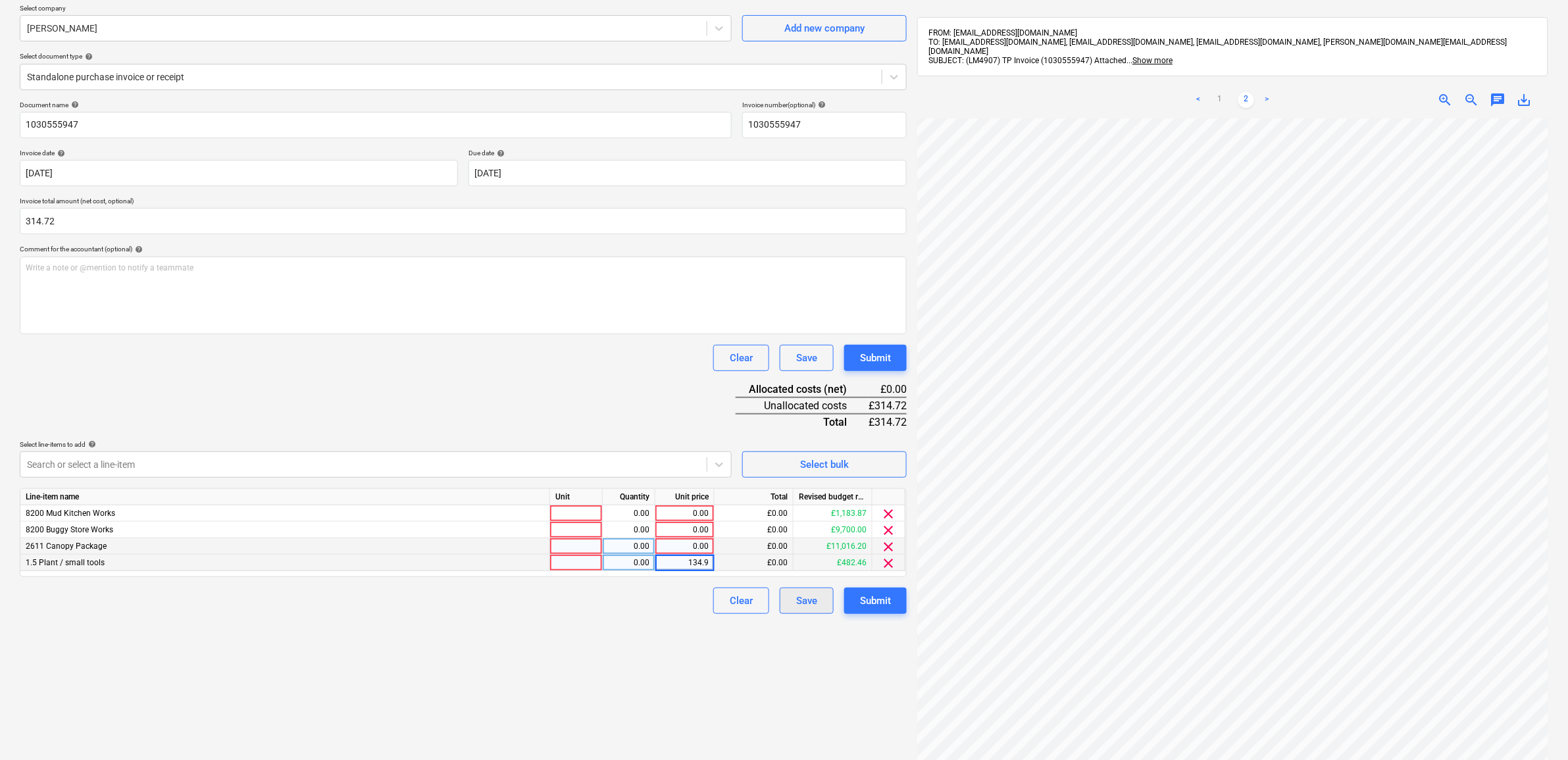
type input "134.99"
click at [645, 642] on div "Create new document Select company [PERSON_NAME] Add new company Select documen…" at bounding box center [463, 404] width 898 height 886
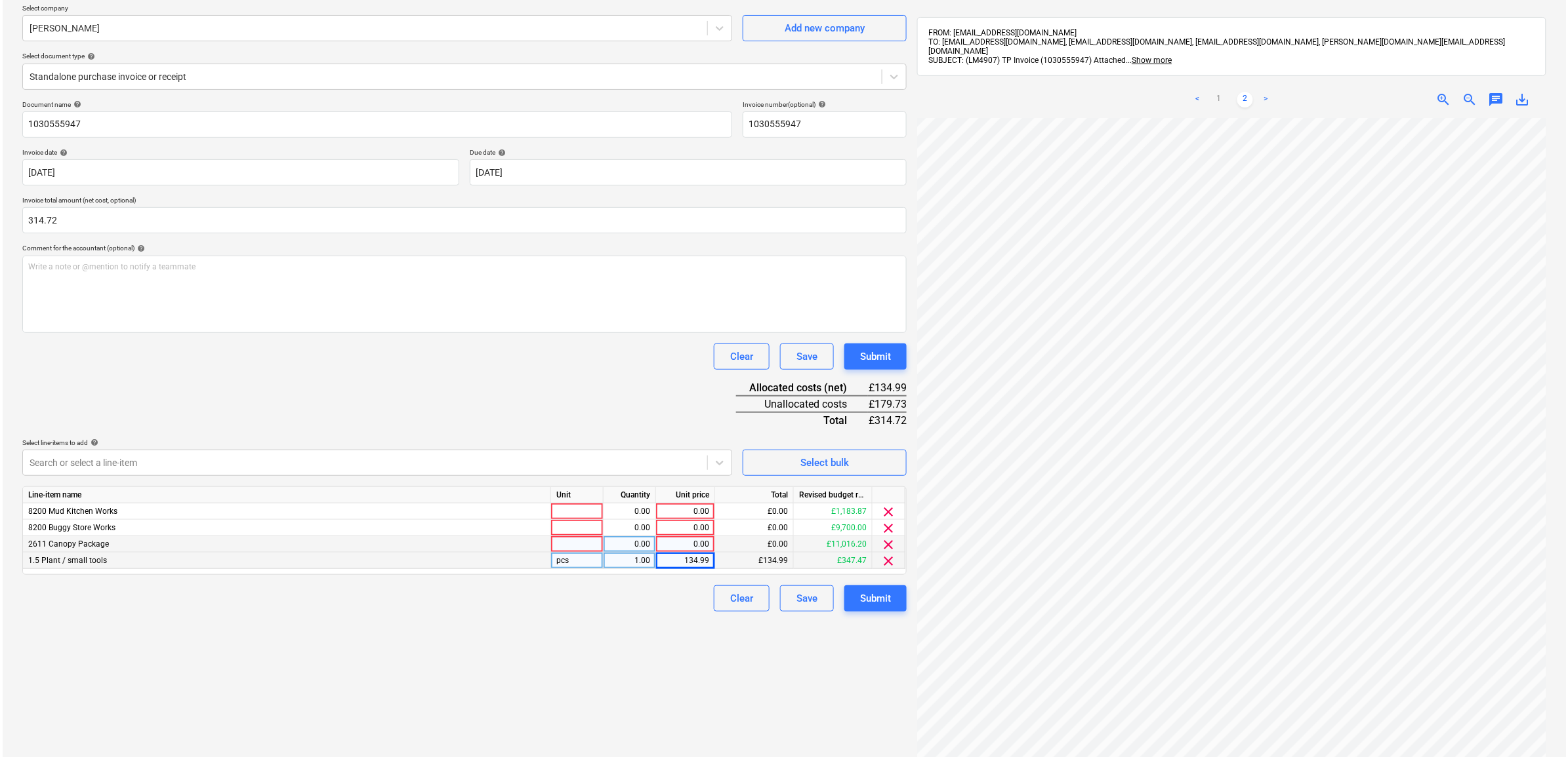
scroll to position [84, 57]
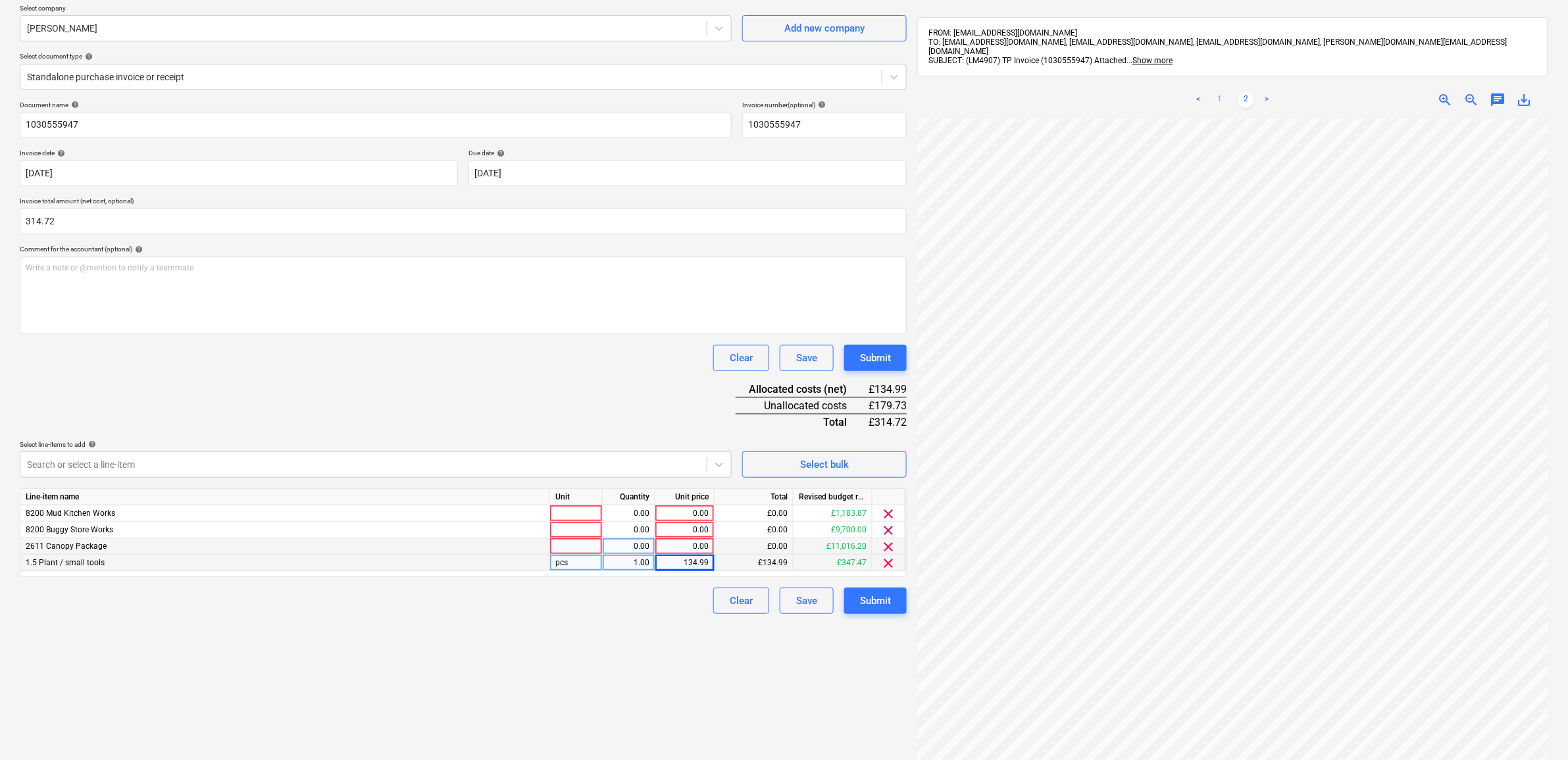
click at [1223, 92] on link "1" at bounding box center [1220, 100] width 16 height 16
click at [688, 541] on div "0.00" at bounding box center [685, 546] width 48 height 17
type input "179.73"
click at [661, 708] on div "Create new document Select company [PERSON_NAME] Add new company Select documen…" at bounding box center [463, 404] width 898 height 886
click at [891, 508] on span "clear" at bounding box center [889, 514] width 16 height 16
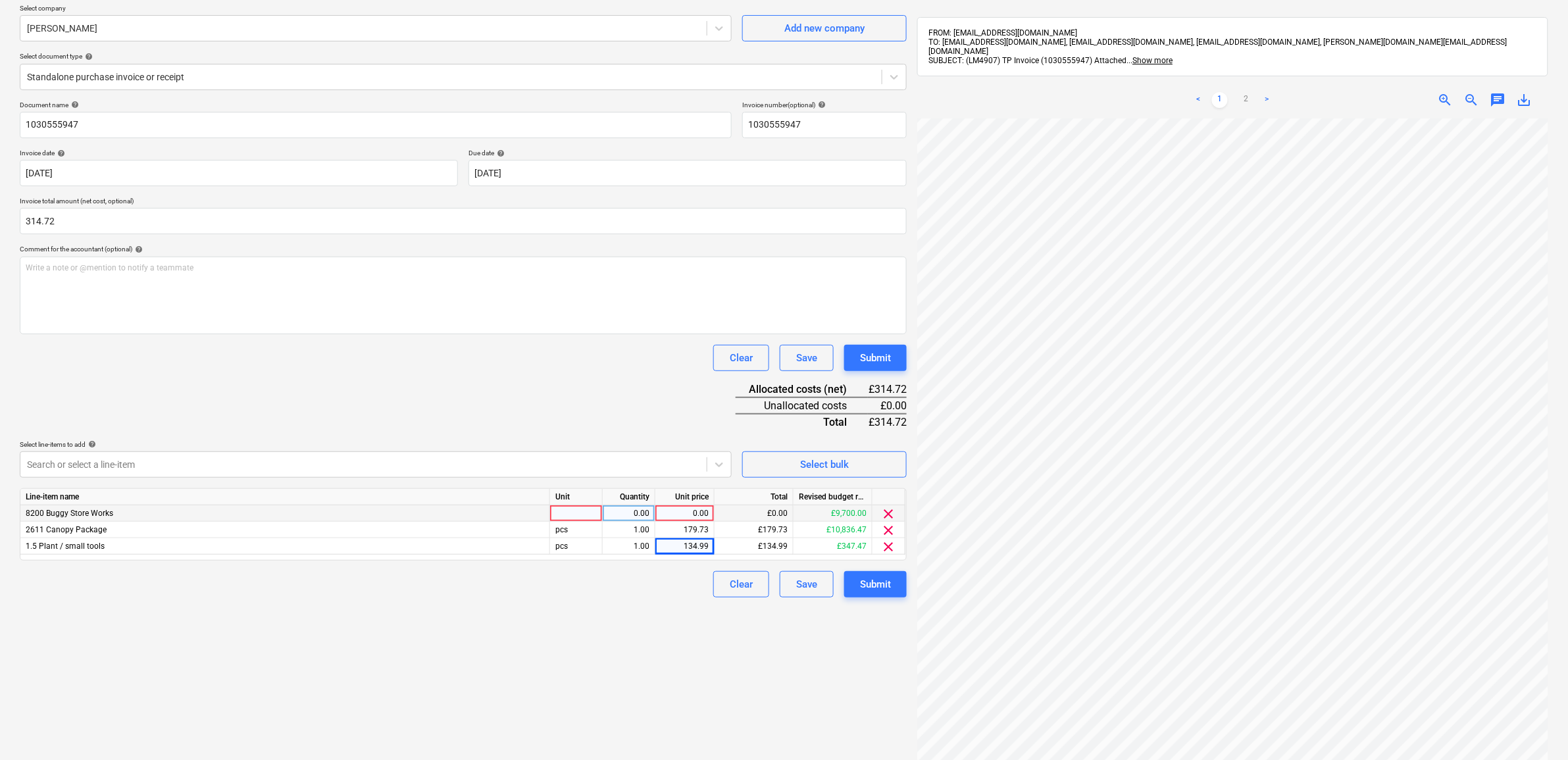
click at [890, 508] on span "clear" at bounding box center [889, 514] width 16 height 16
drag, startPoint x: 722, startPoint y: 623, endPoint x: 816, endPoint y: 614, distance: 94.4
click at [722, 624] on div "Create new document Select company [PERSON_NAME] Add new company Select documen…" at bounding box center [463, 404] width 898 height 886
click at [863, 573] on div "Submit" at bounding box center [875, 568] width 31 height 17
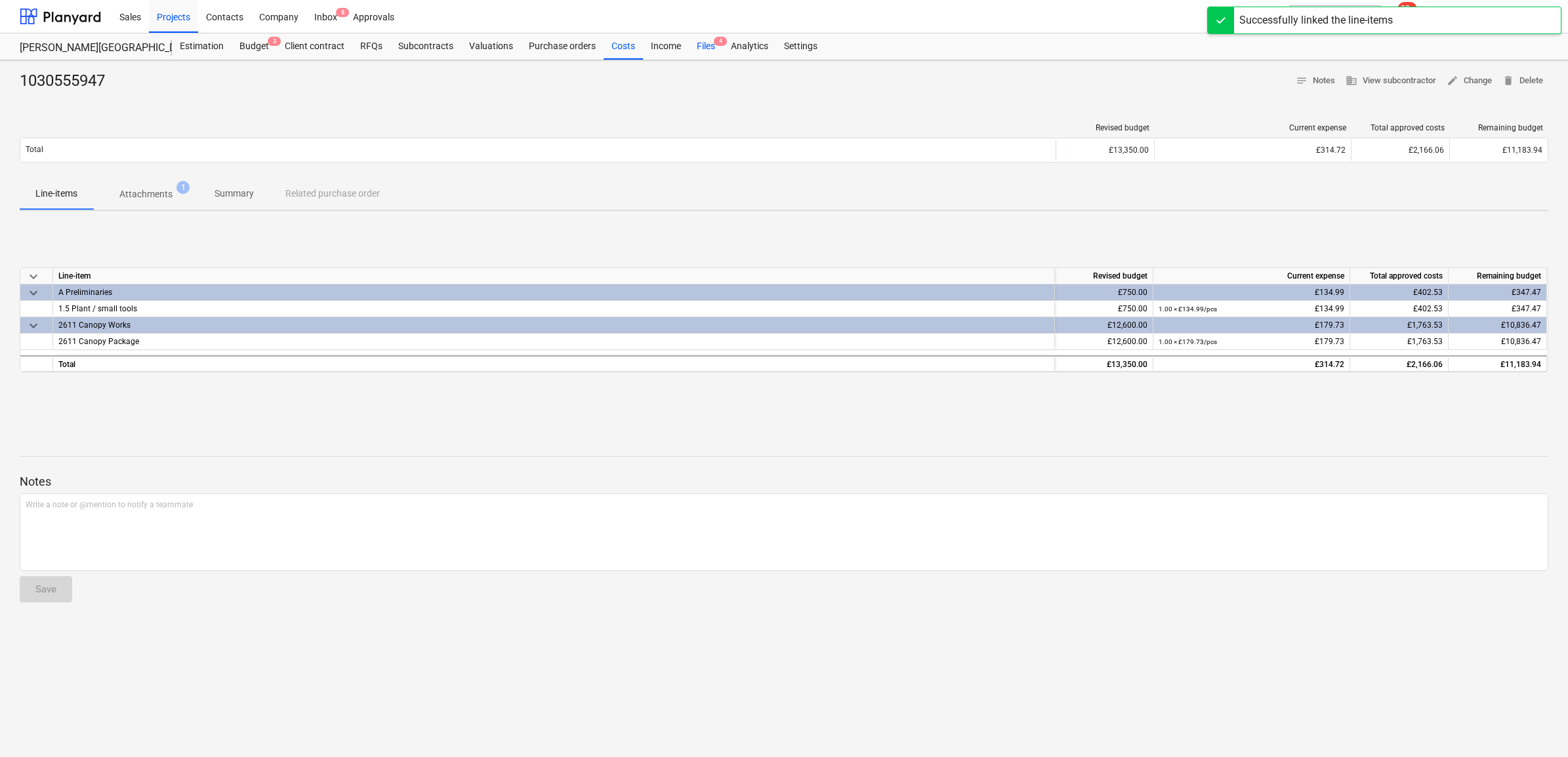
click at [706, 39] on div "Files 4" at bounding box center [705, 46] width 34 height 27
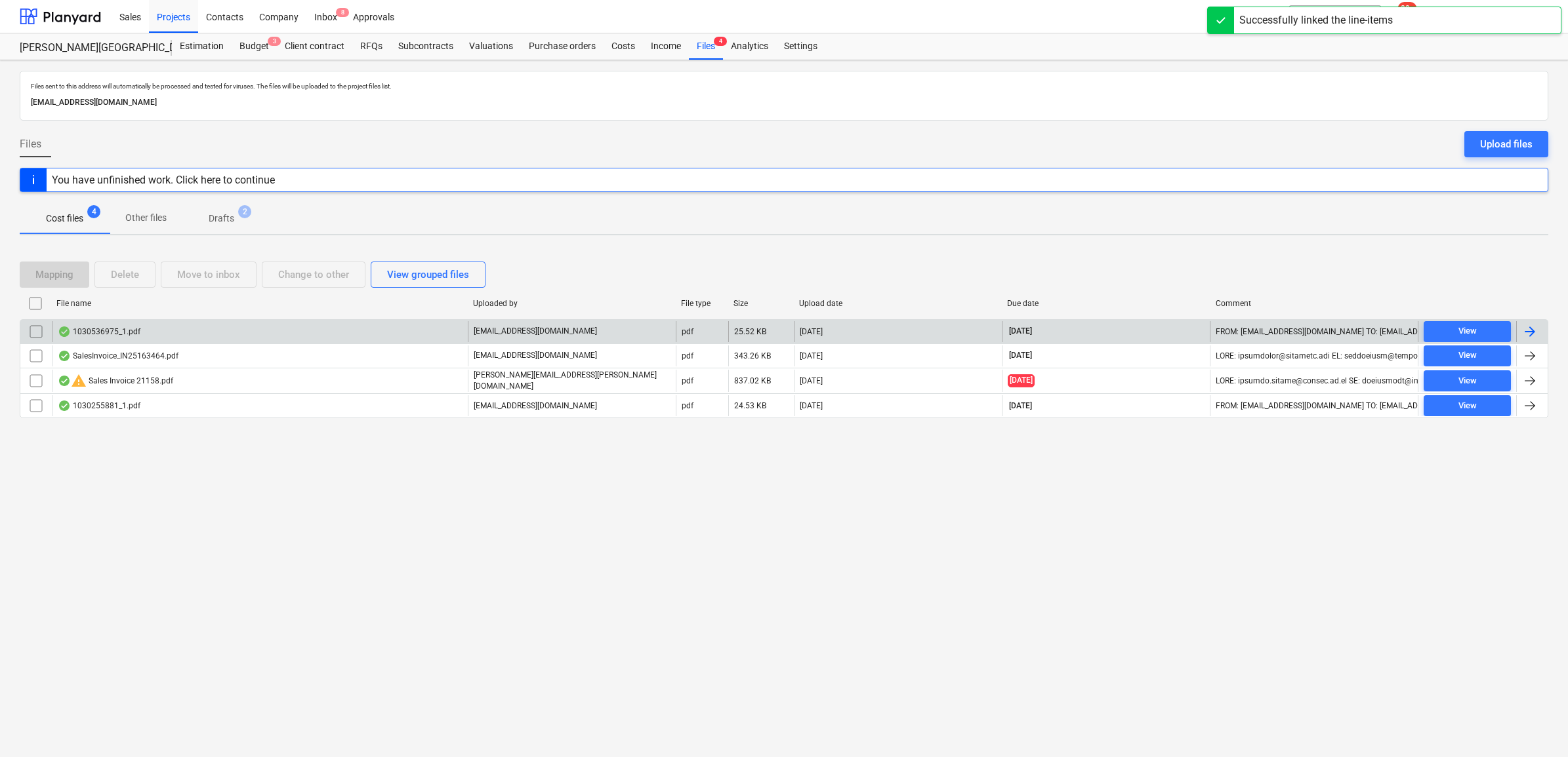
click at [1537, 328] on div at bounding box center [1529, 331] width 16 height 16
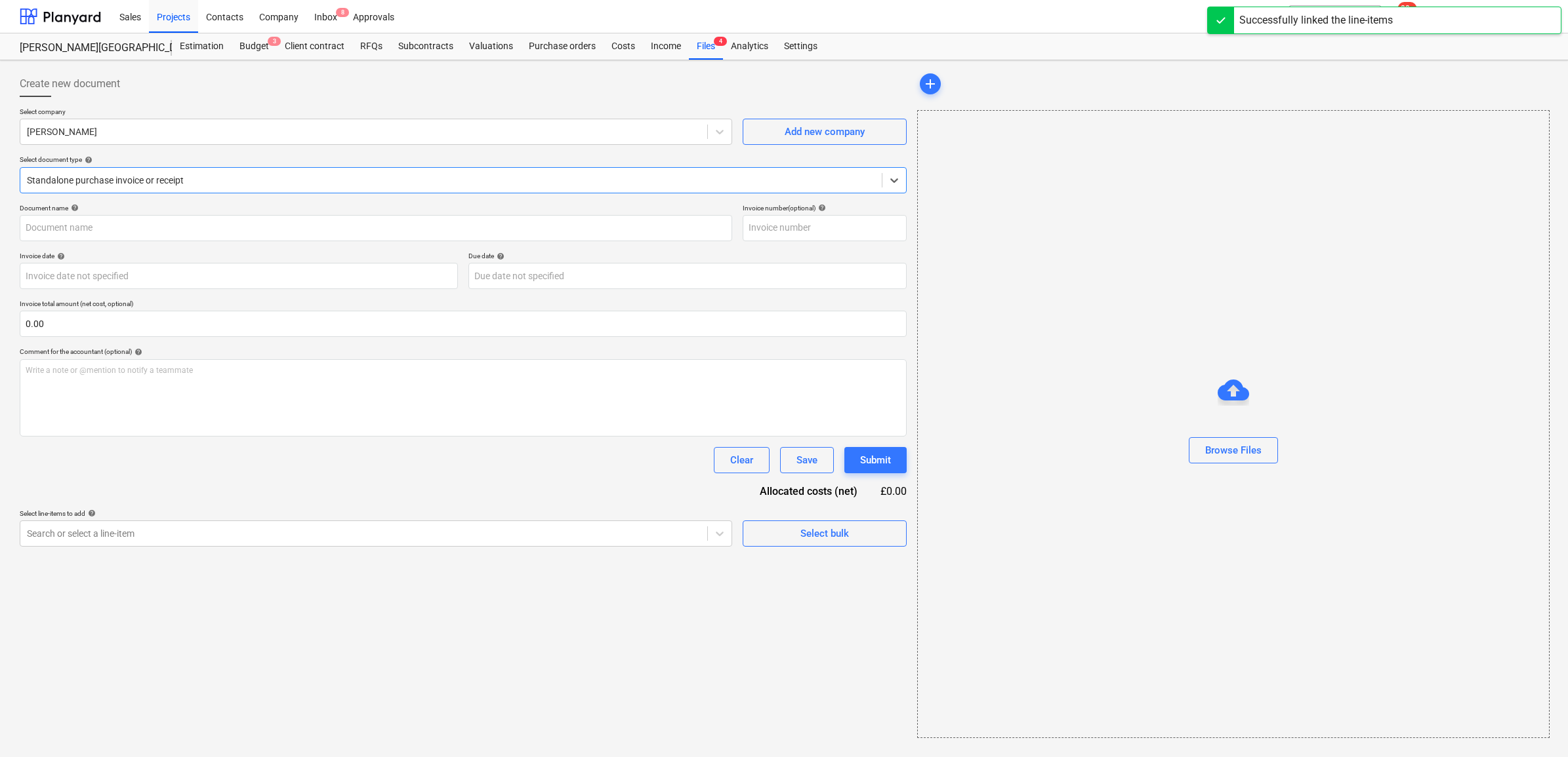
type input "1030536975"
type input "[DATE]"
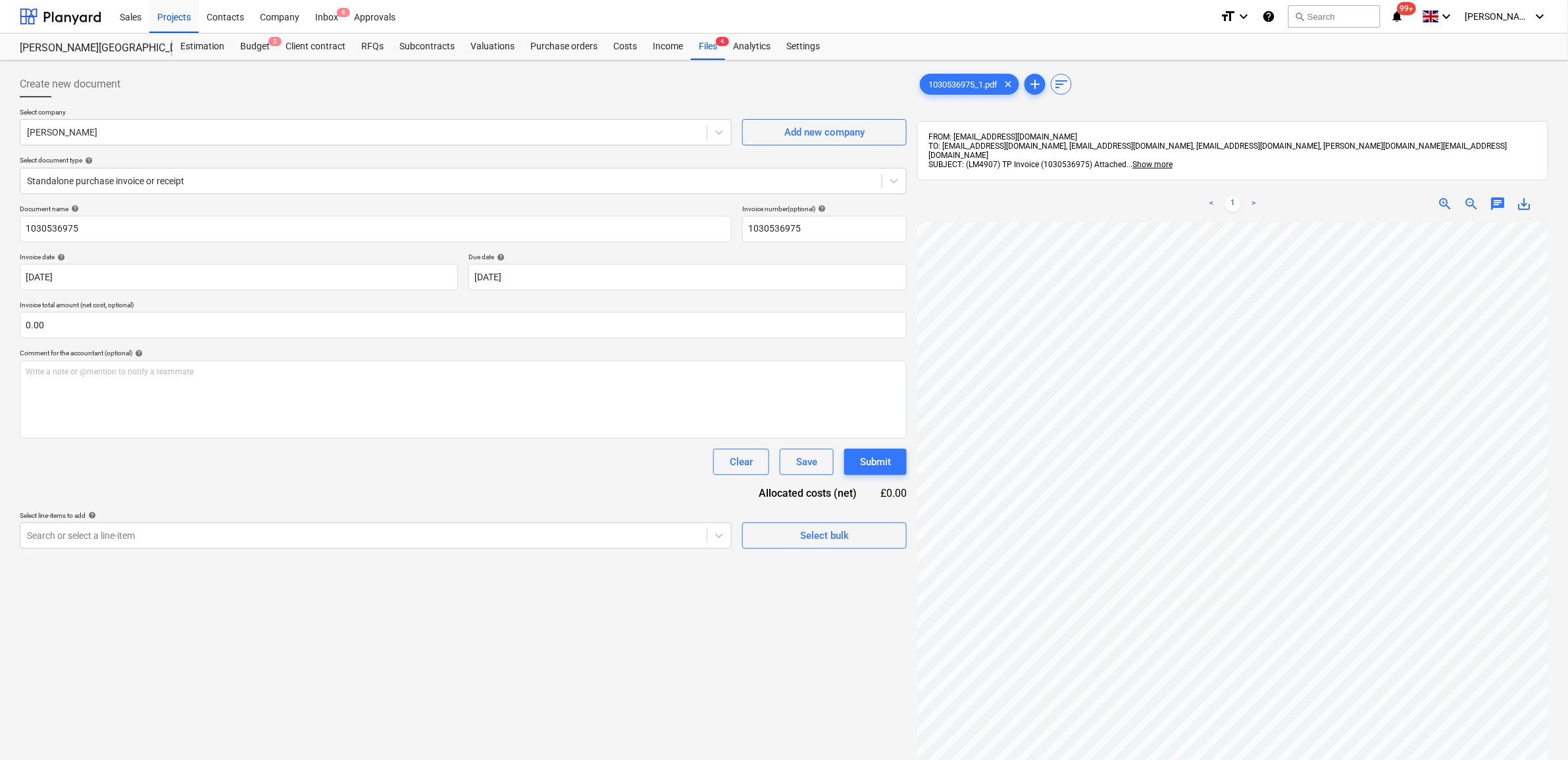
scroll to position [255, 39]
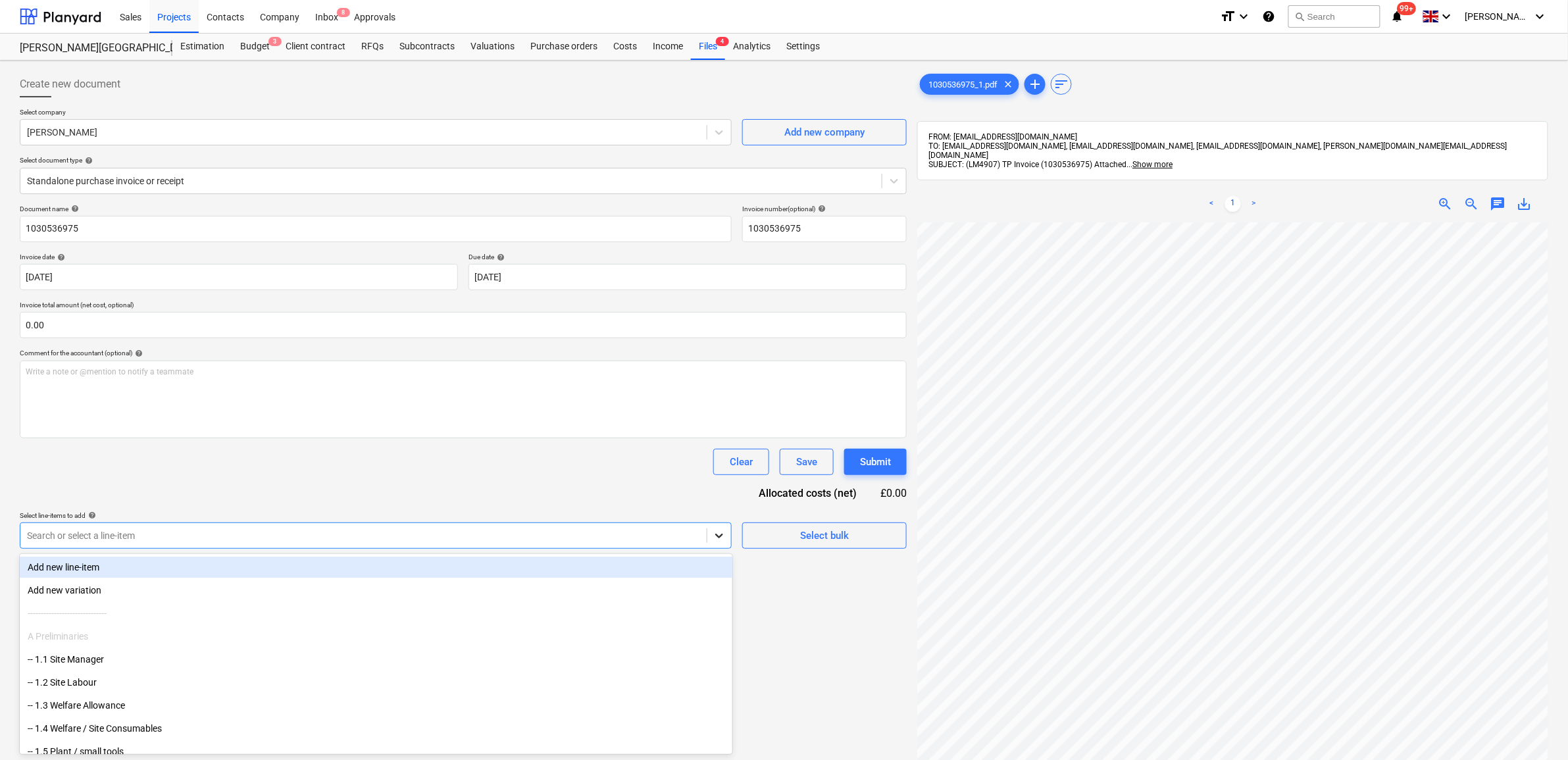
click at [713, 538] on icon at bounding box center [719, 535] width 13 height 13
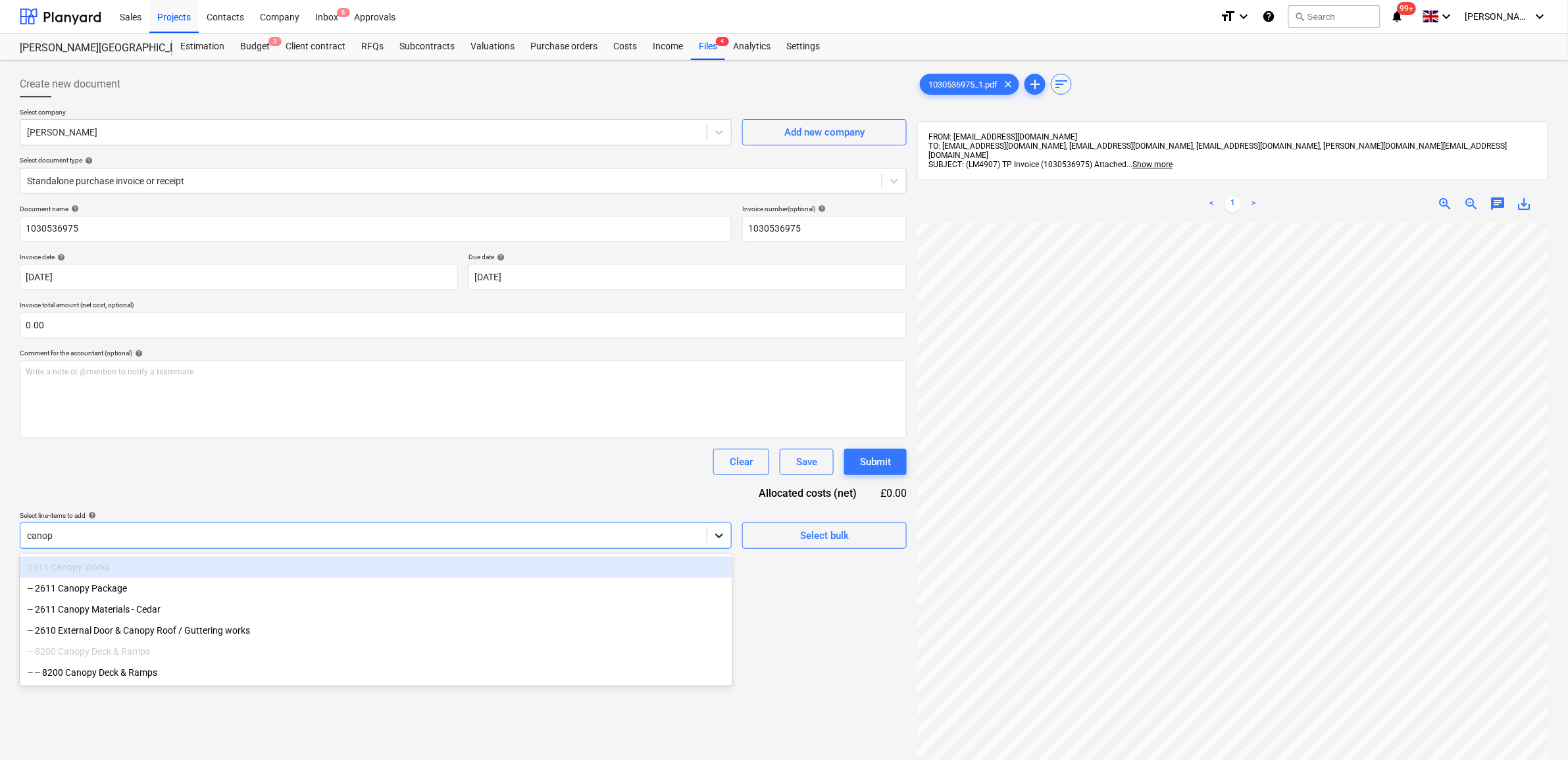
type input "canopy"
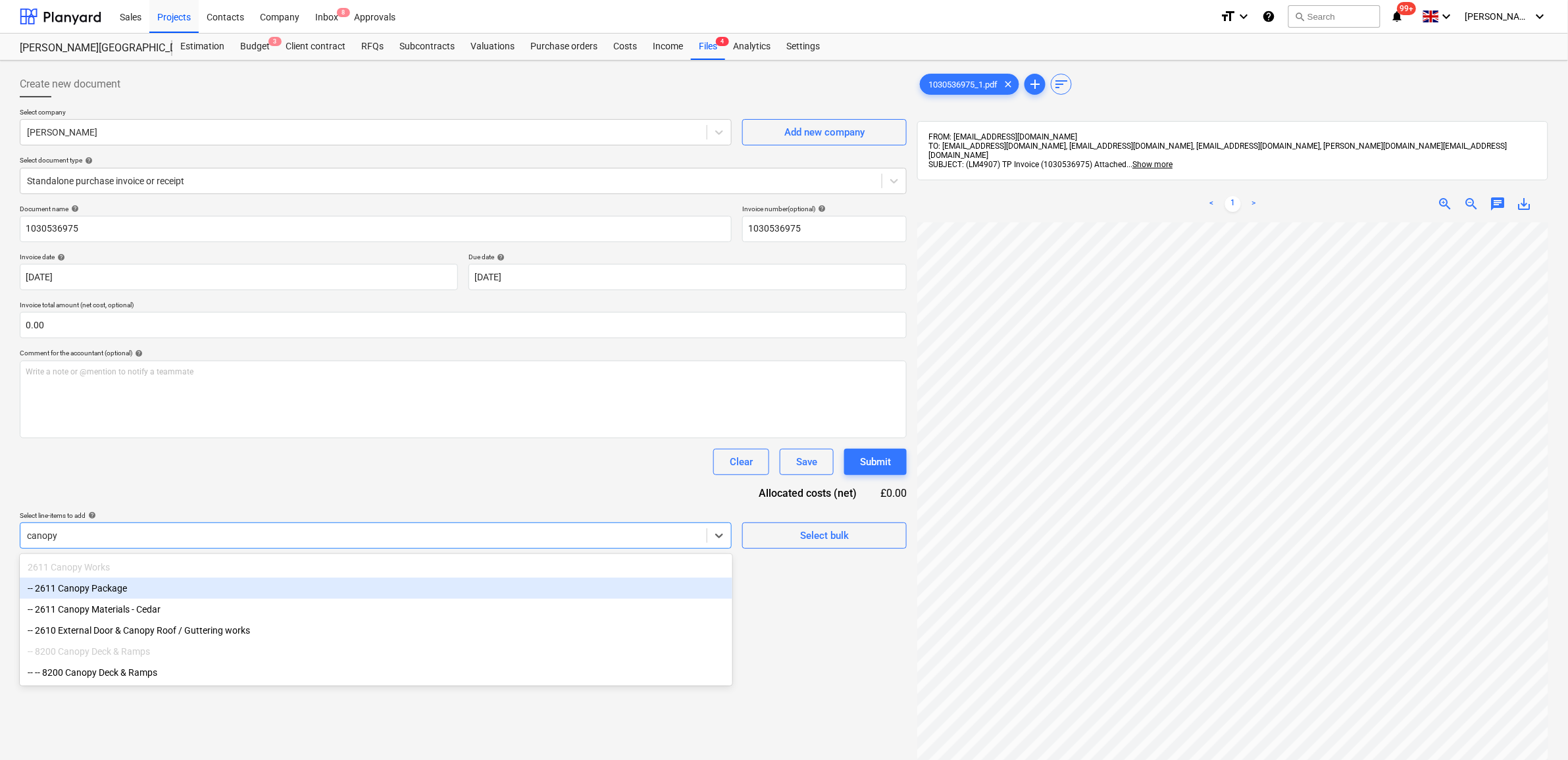
click at [308, 595] on div "-- 2611 Canopy Package" at bounding box center [376, 588] width 713 height 21
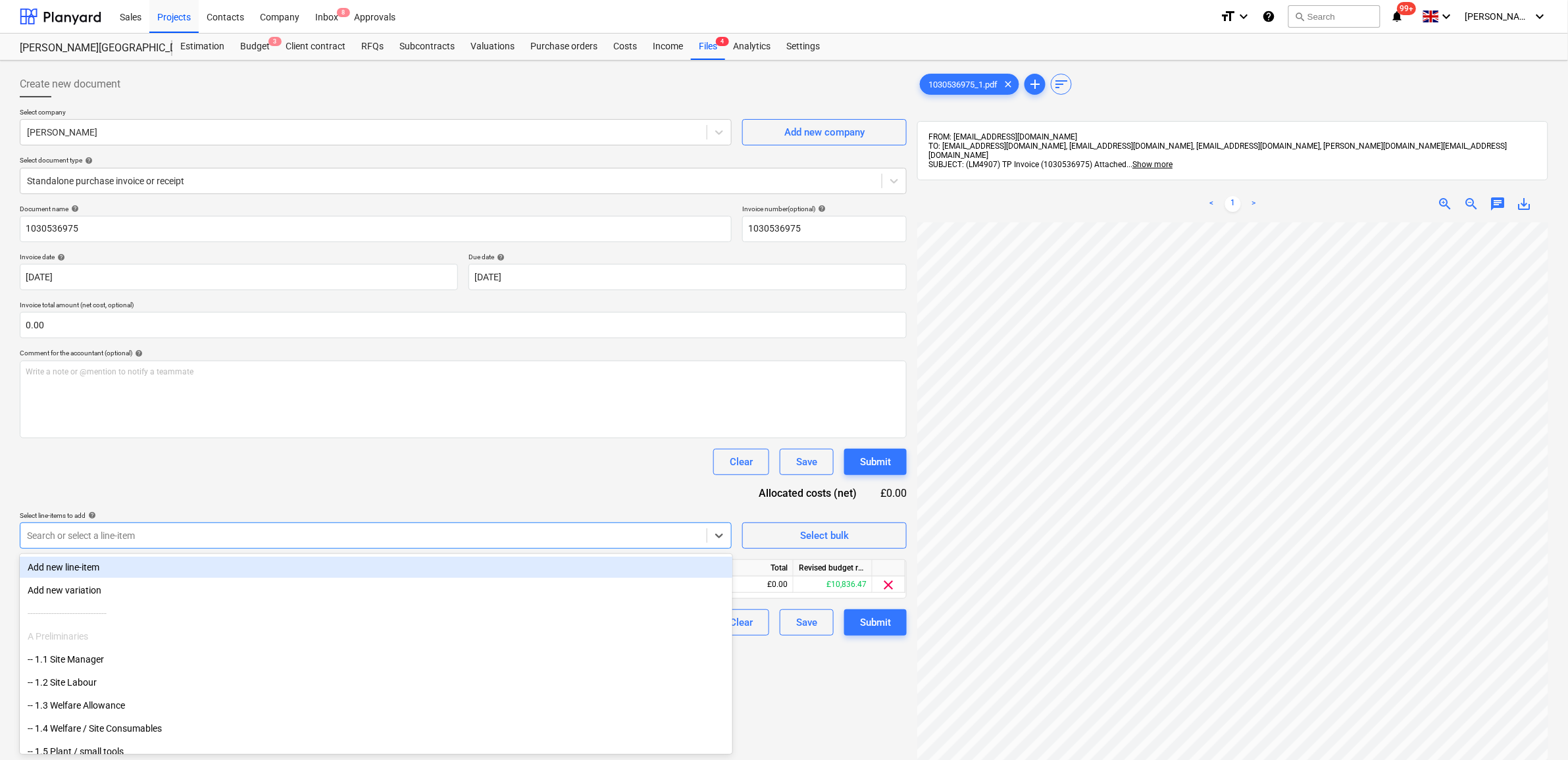
click at [260, 471] on div "Clear Save Submit" at bounding box center [463, 462] width 887 height 27
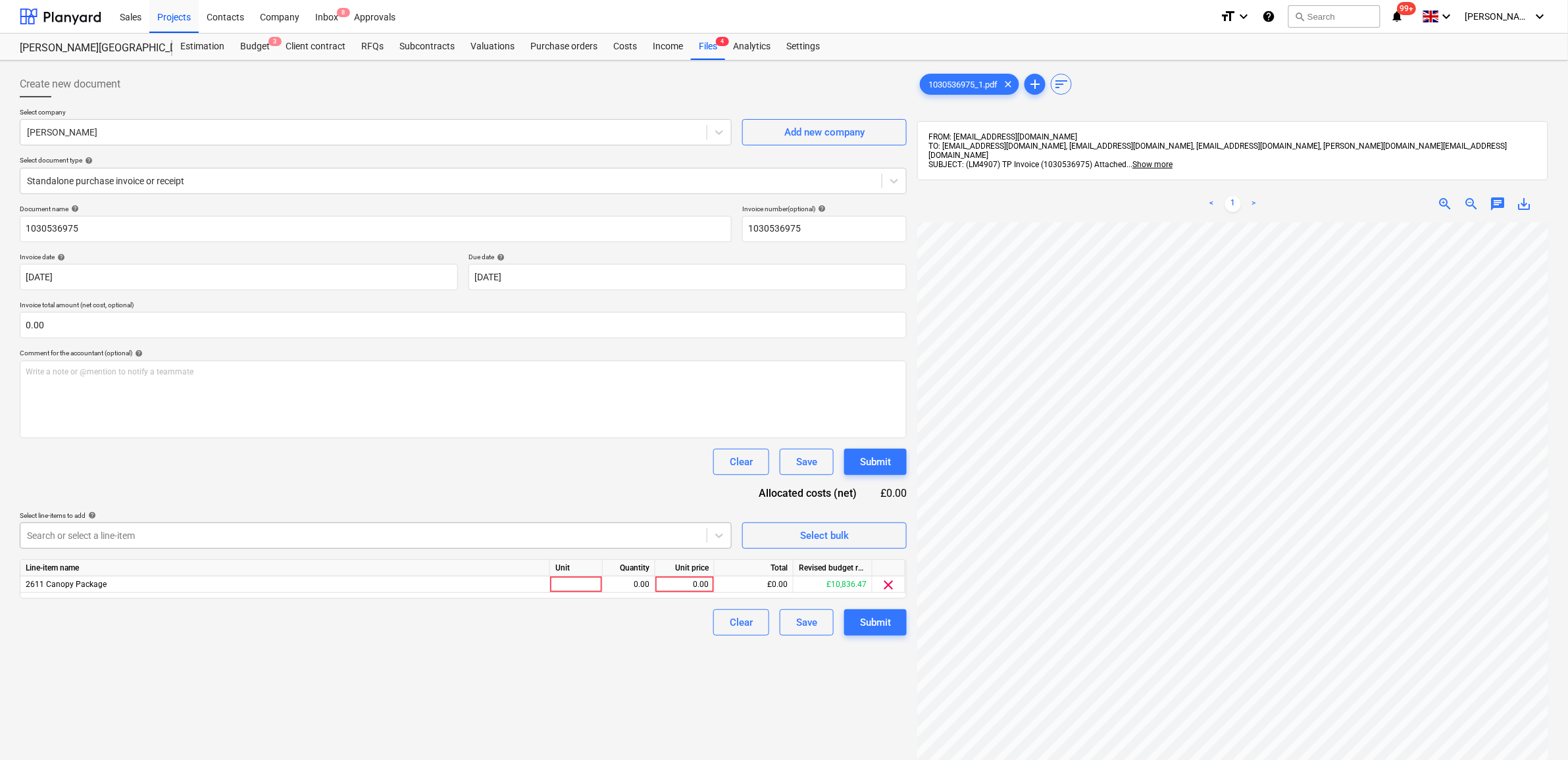
click at [204, 530] on div at bounding box center [363, 535] width 673 height 13
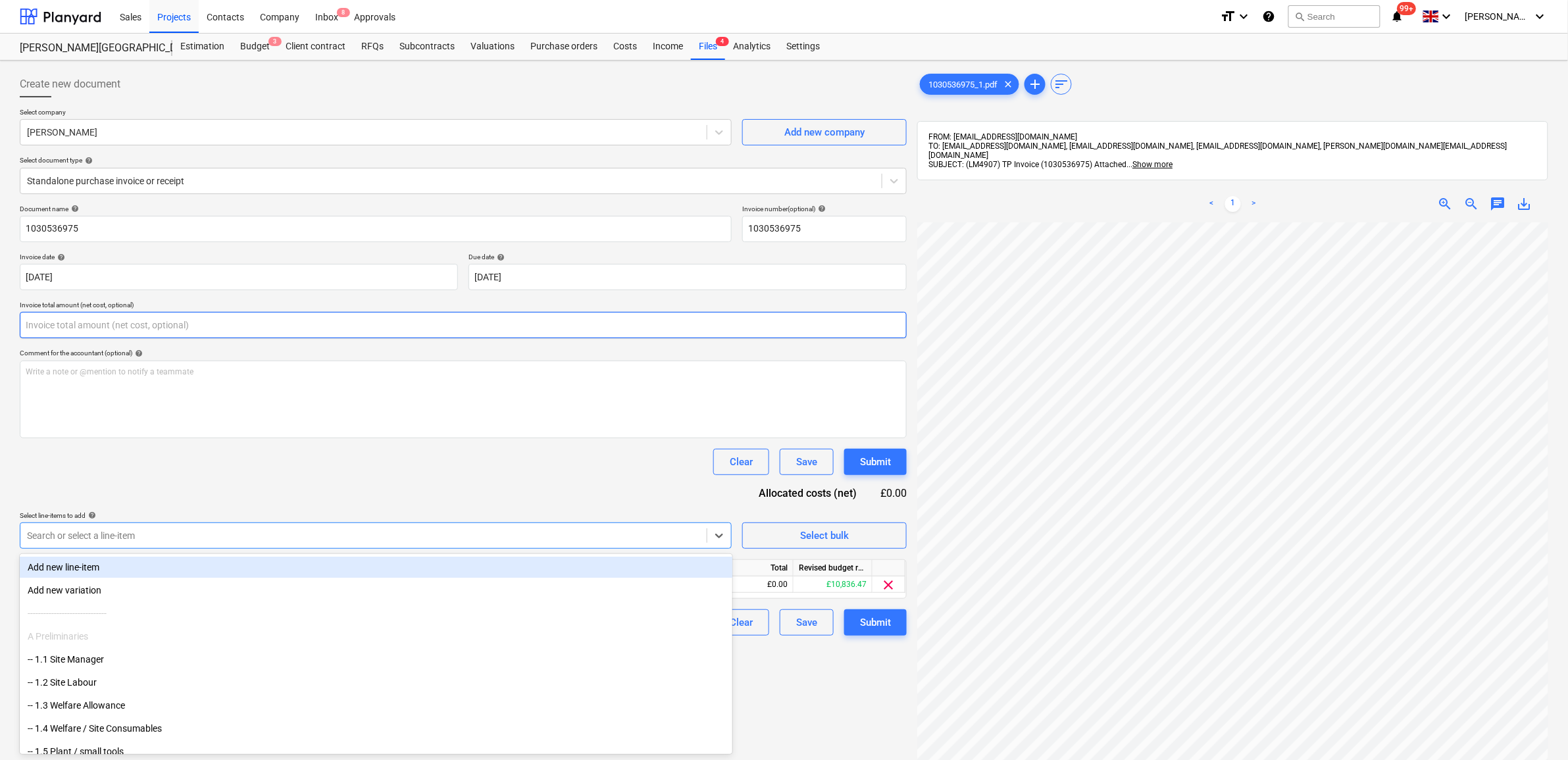
click at [109, 323] on input "text" at bounding box center [463, 325] width 887 height 27
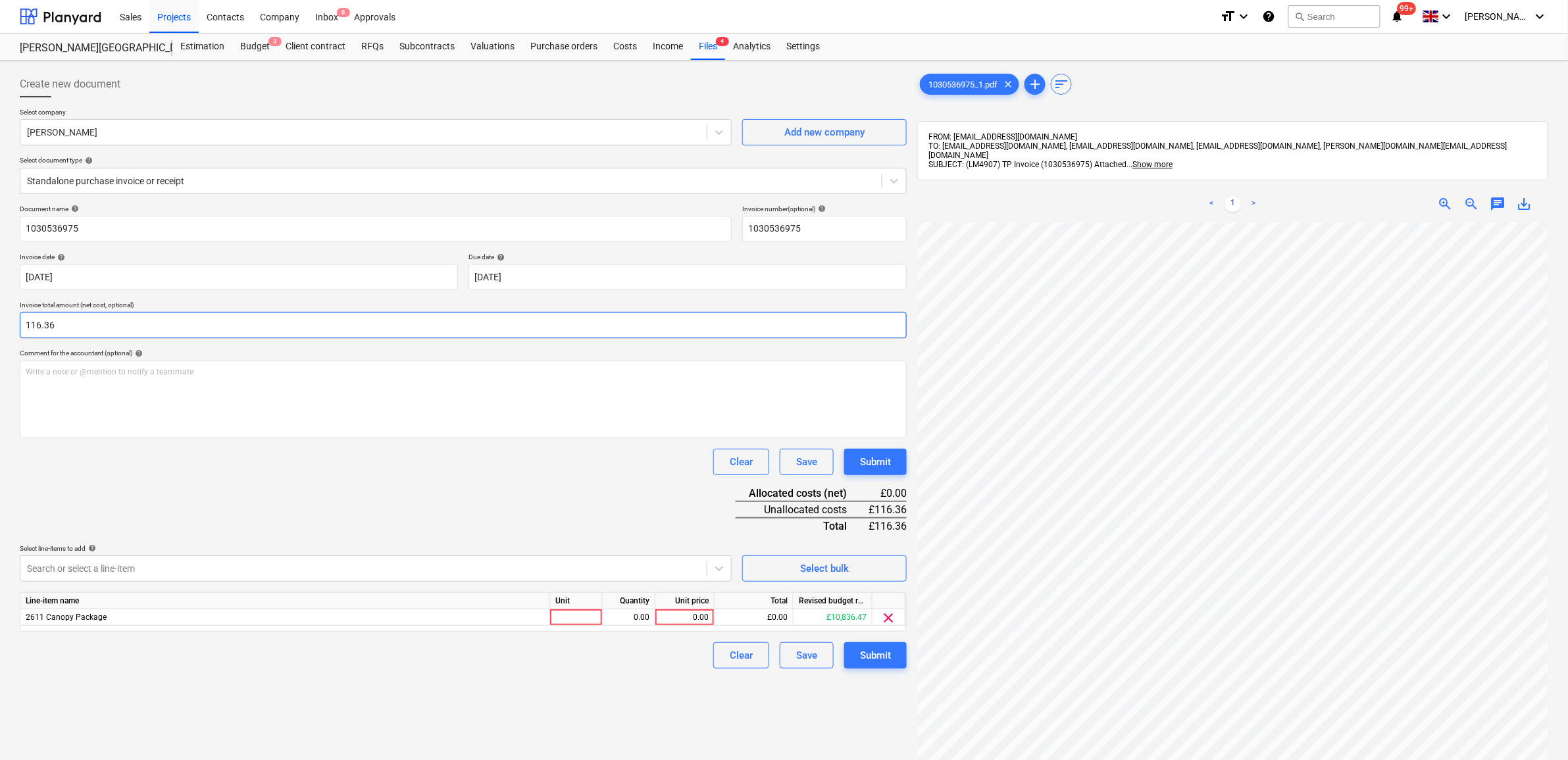
type input "116.36"
click at [536, 685] on div "Create new document Select company [PERSON_NAME] Add new company Select documen…" at bounding box center [463, 508] width 898 height 886
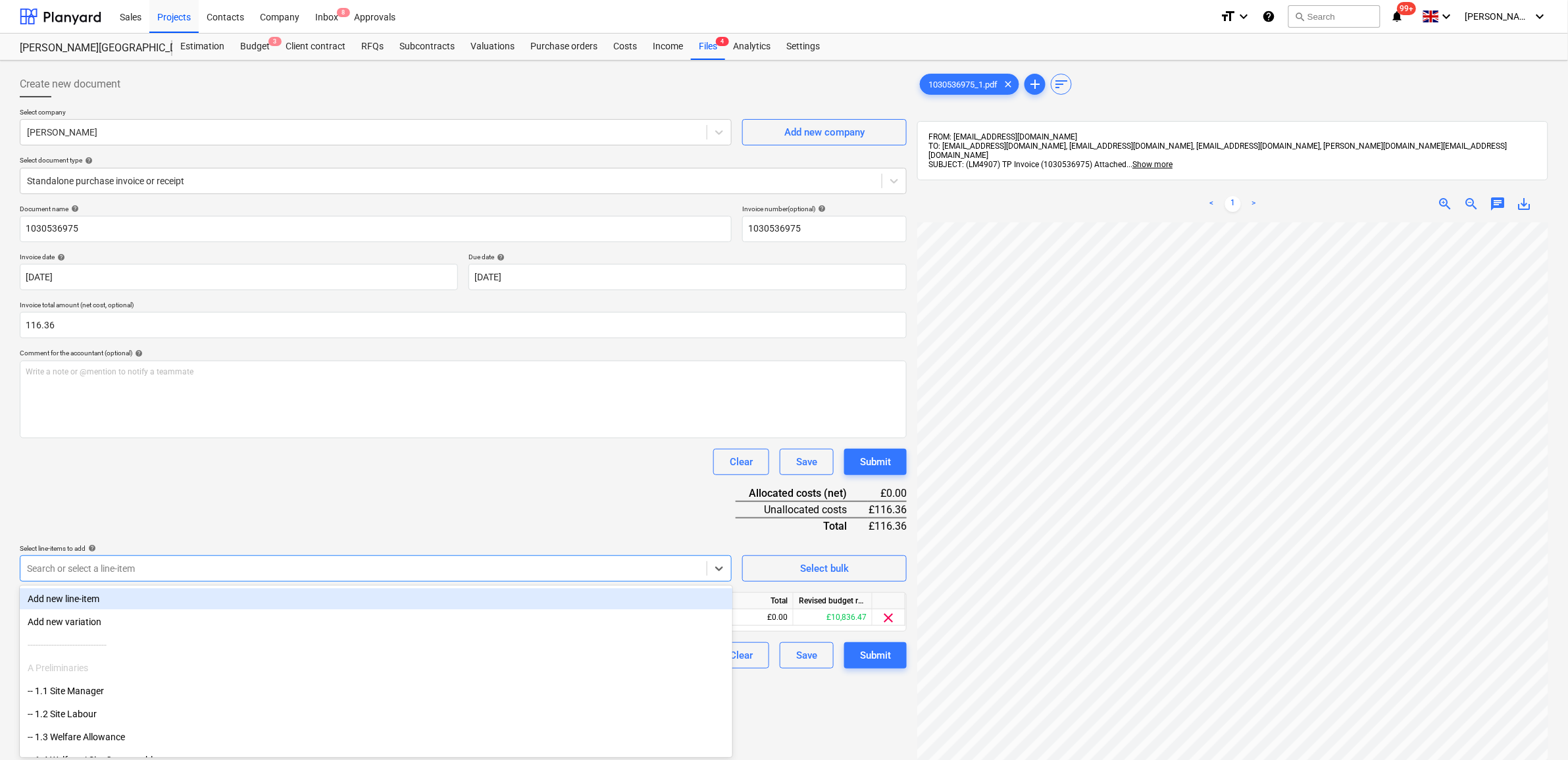
drag, startPoint x: 705, startPoint y: 560, endPoint x: 688, endPoint y: 570, distance: 19.7
click at [705, 561] on body "Sales Projects Contacts Company Inbox 8 Approvals format_size keyboard_arrow_do…" at bounding box center [784, 380] width 1568 height 760
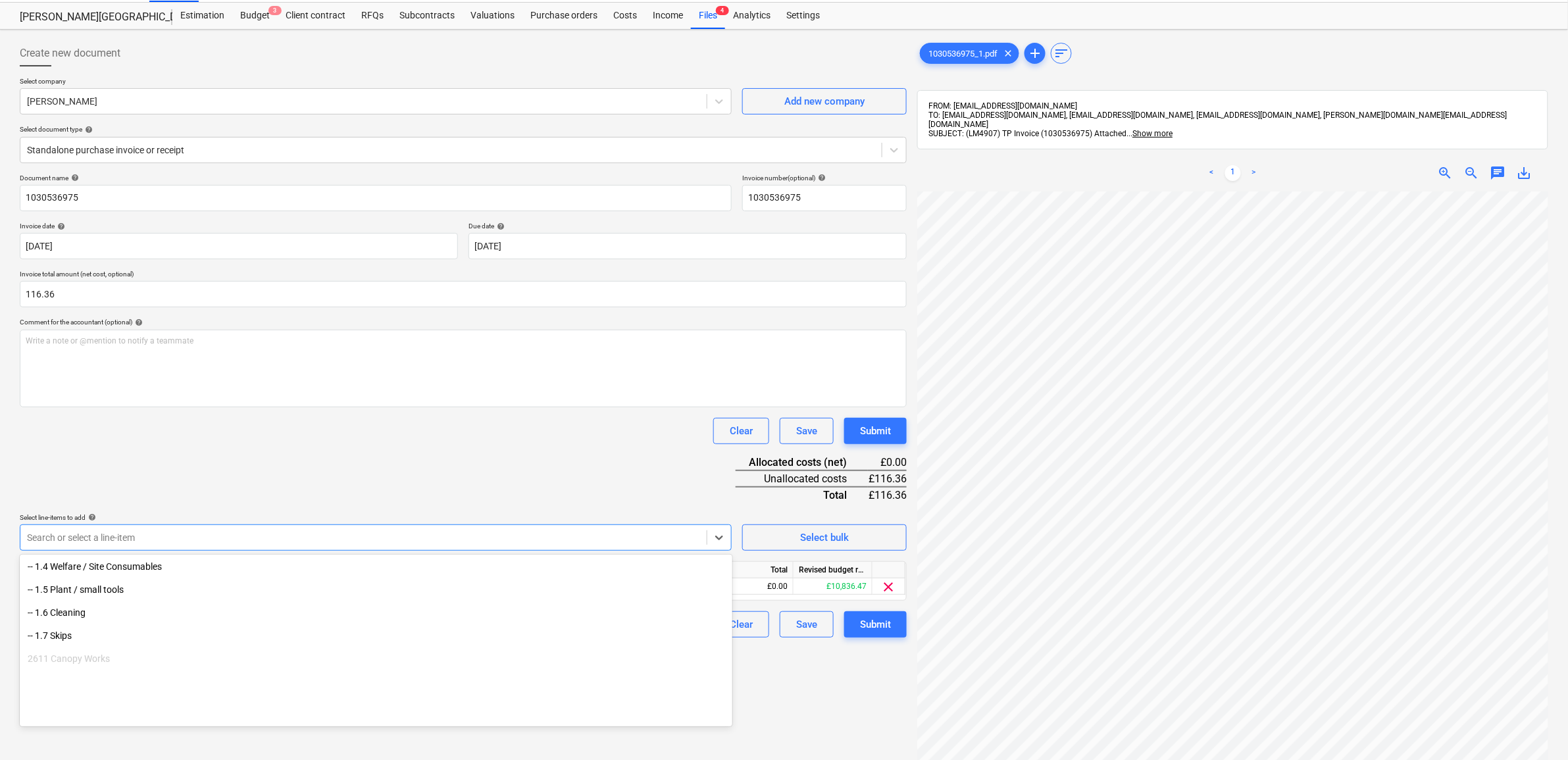
scroll to position [165, 0]
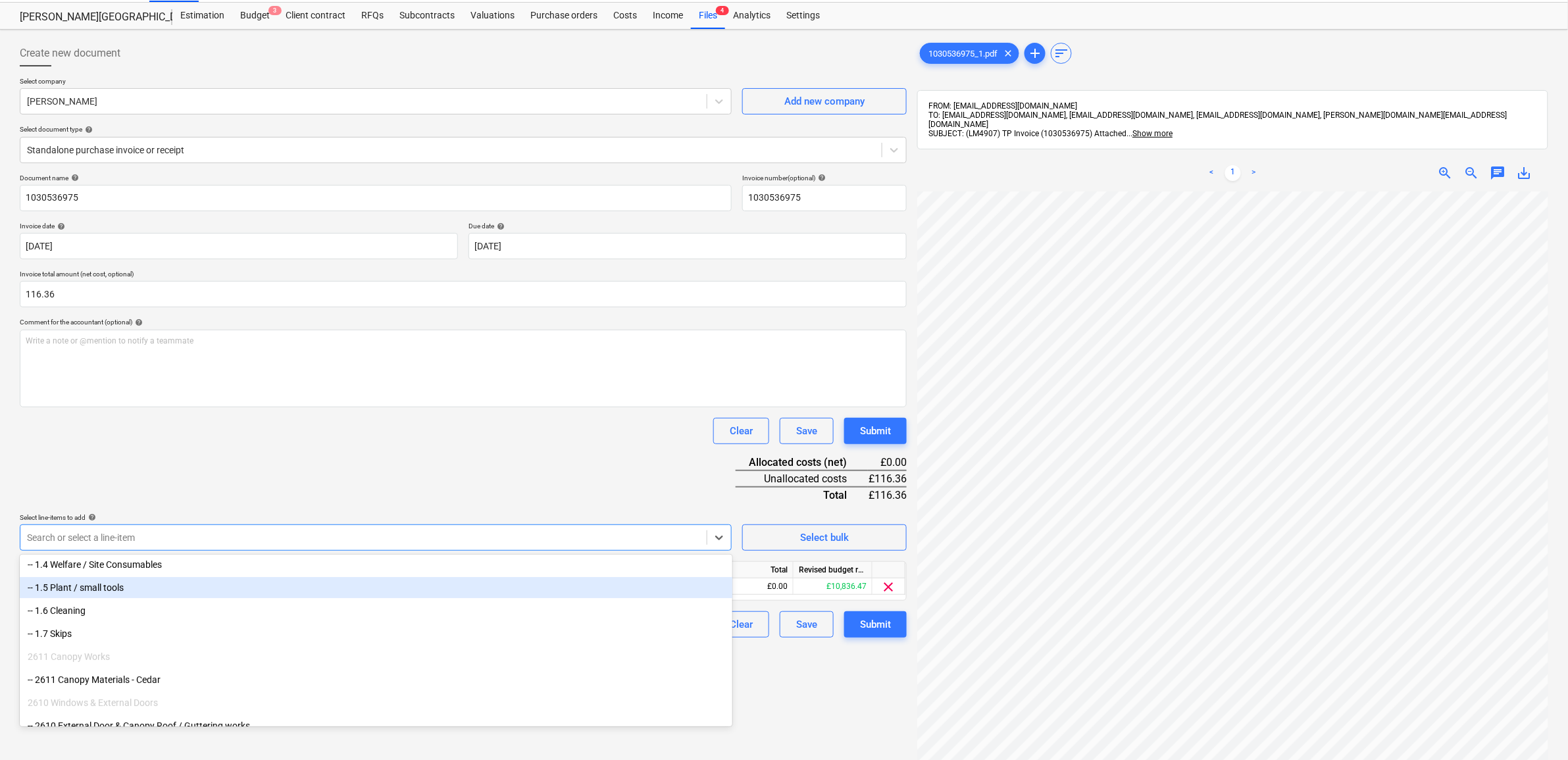
click at [165, 592] on div "-- 1.5 Plant / small tools" at bounding box center [376, 587] width 713 height 21
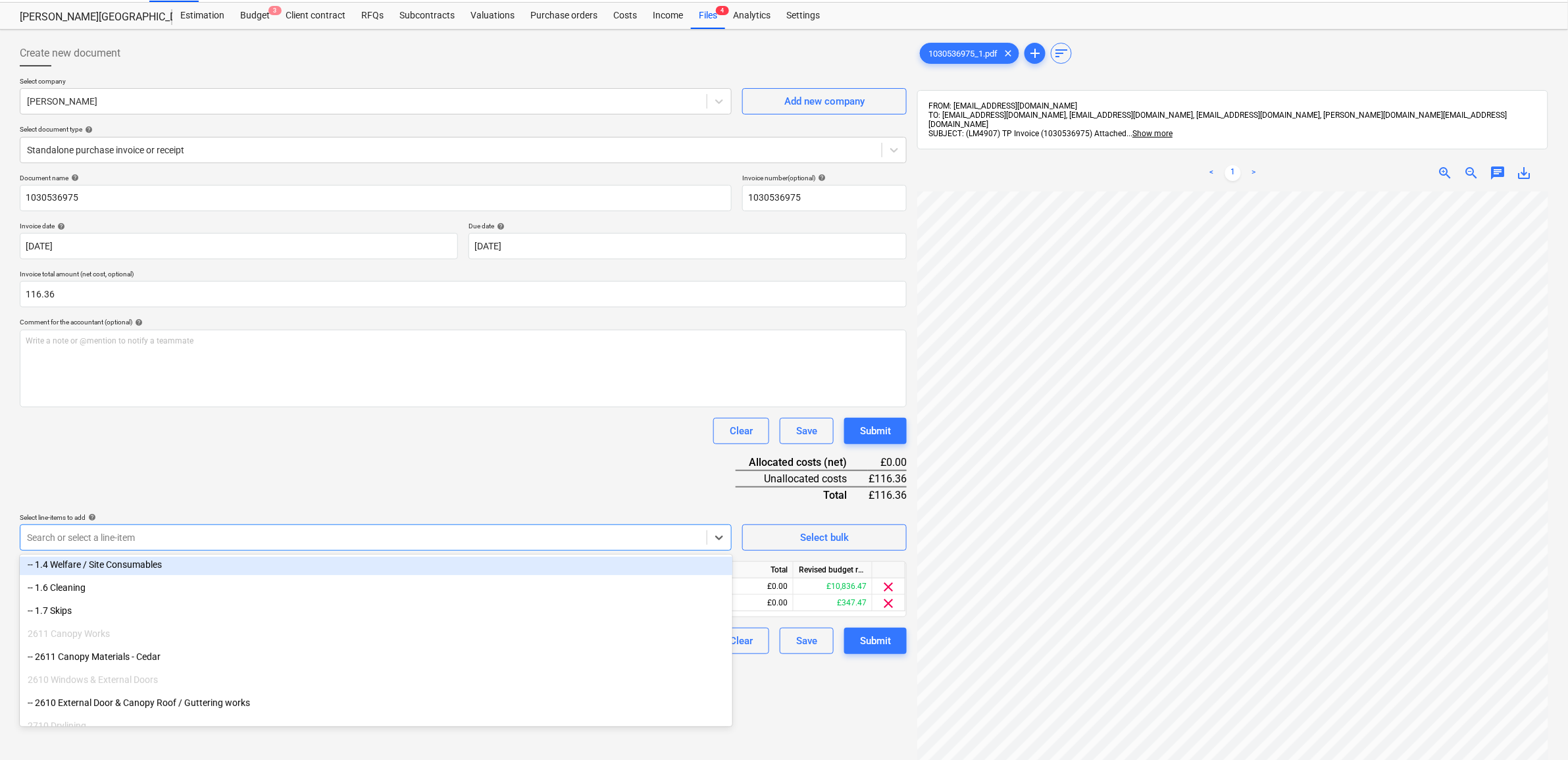
click at [166, 574] on div "-- 1.4 Welfare / Site Consumables" at bounding box center [376, 564] width 713 height 21
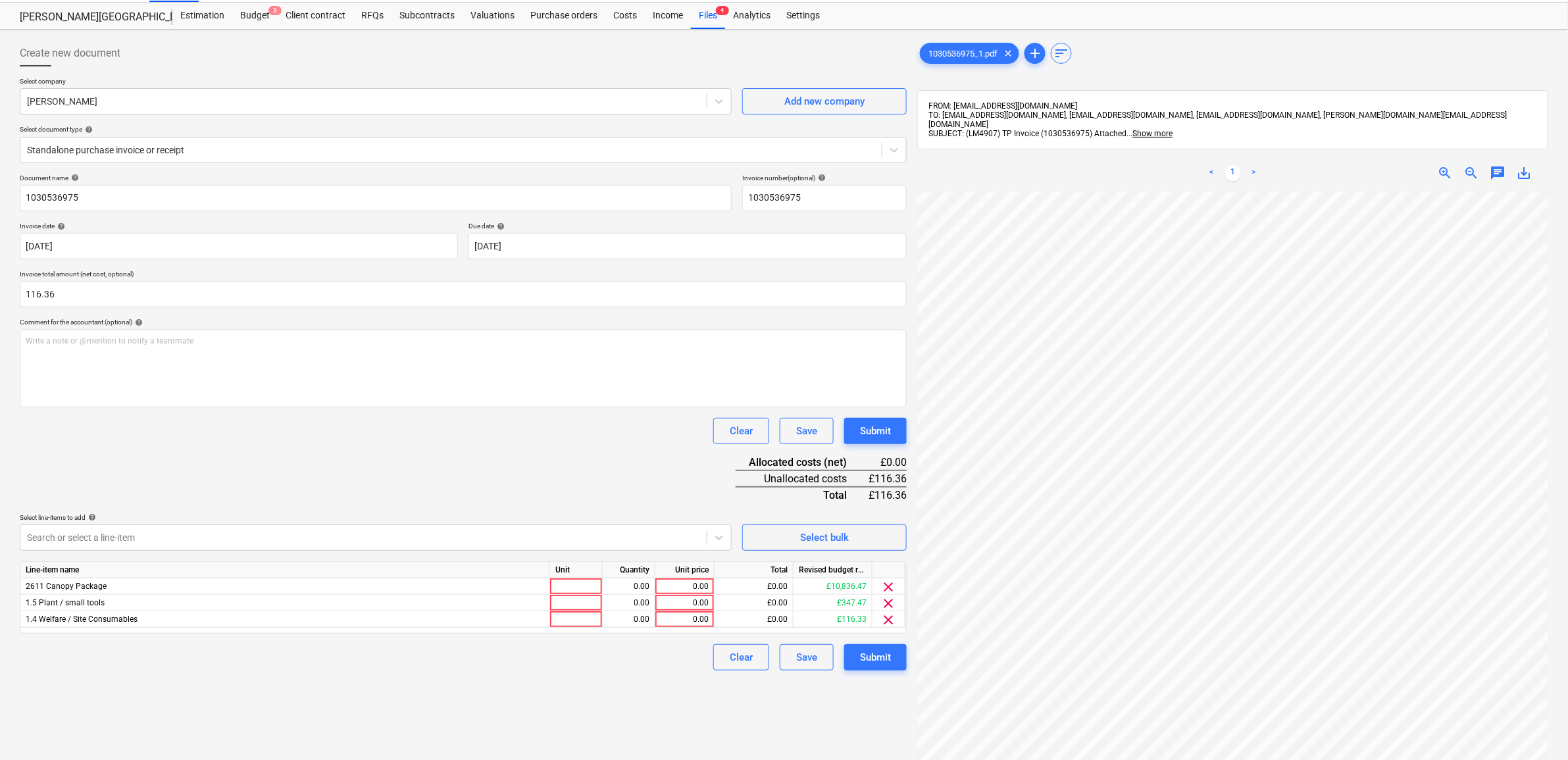
click at [323, 482] on div "Document name help 1030536975 Invoice number (optional) help 1030536975 Invoice…" at bounding box center [463, 422] width 887 height 497
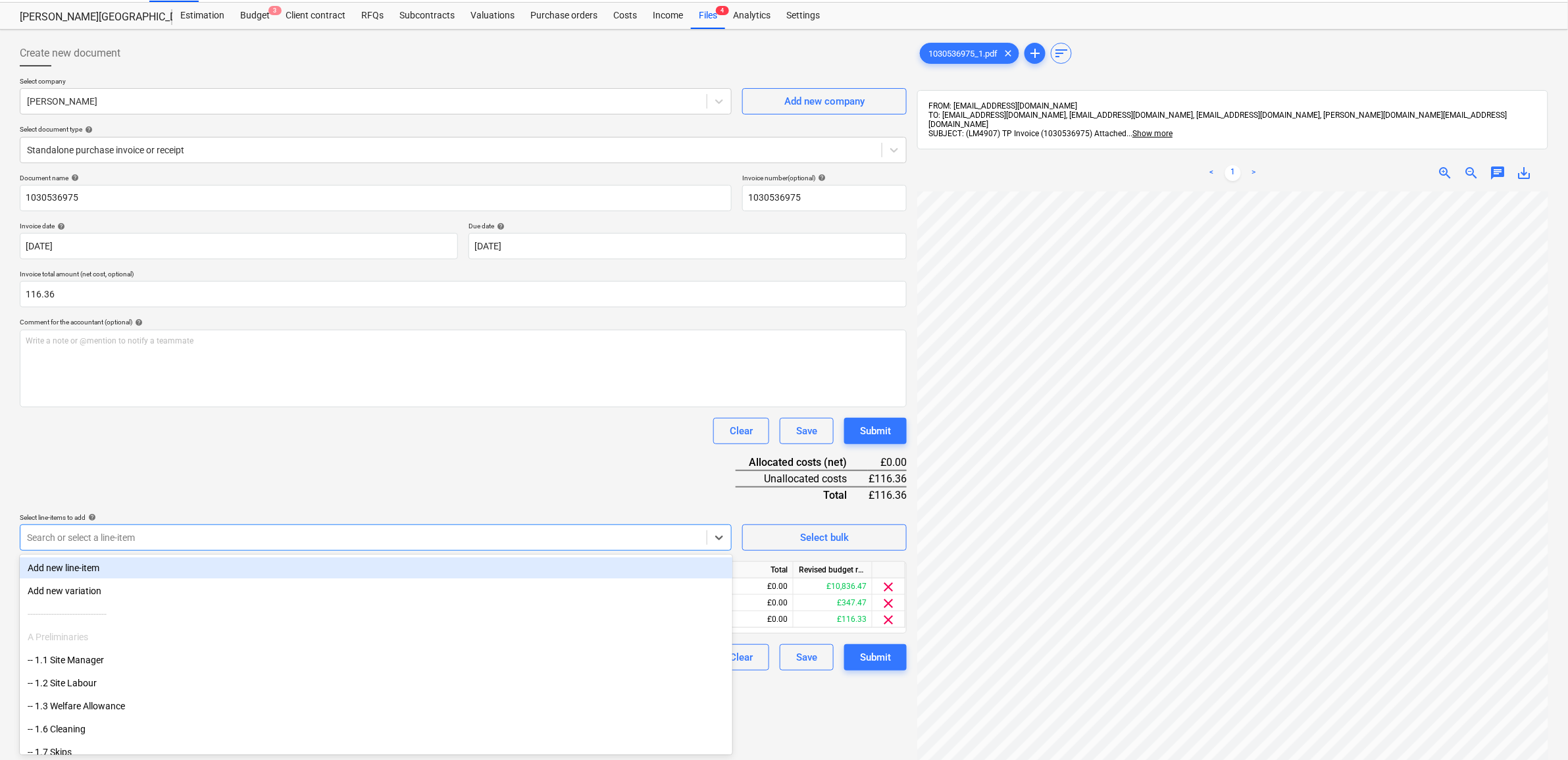
click at [393, 525] on div "Search or select a line-item" at bounding box center [376, 538] width 712 height 27
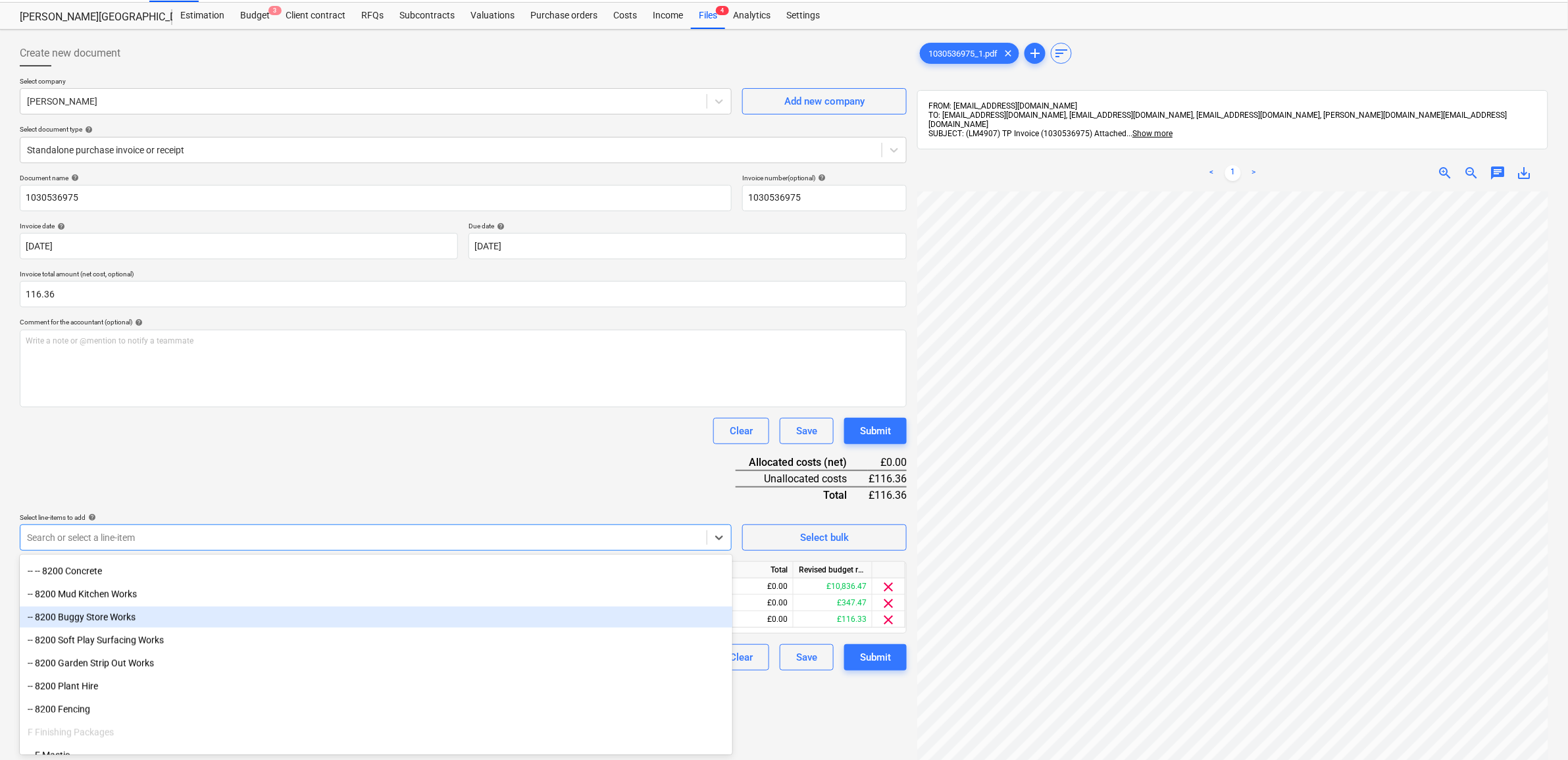
scroll to position [862, 0]
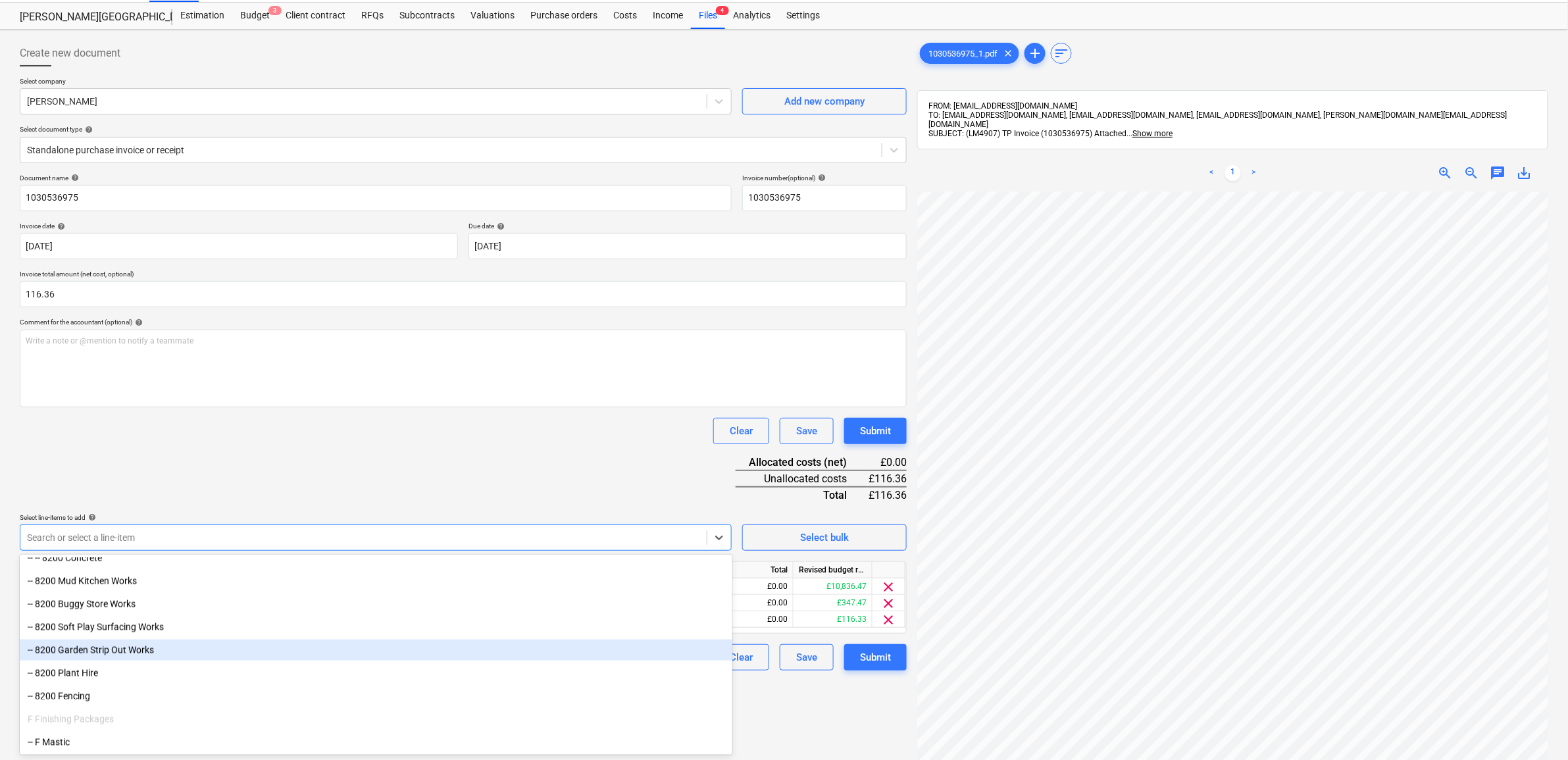
click at [244, 645] on div "-- 8200 Garden Strip Out Works" at bounding box center [376, 649] width 713 height 21
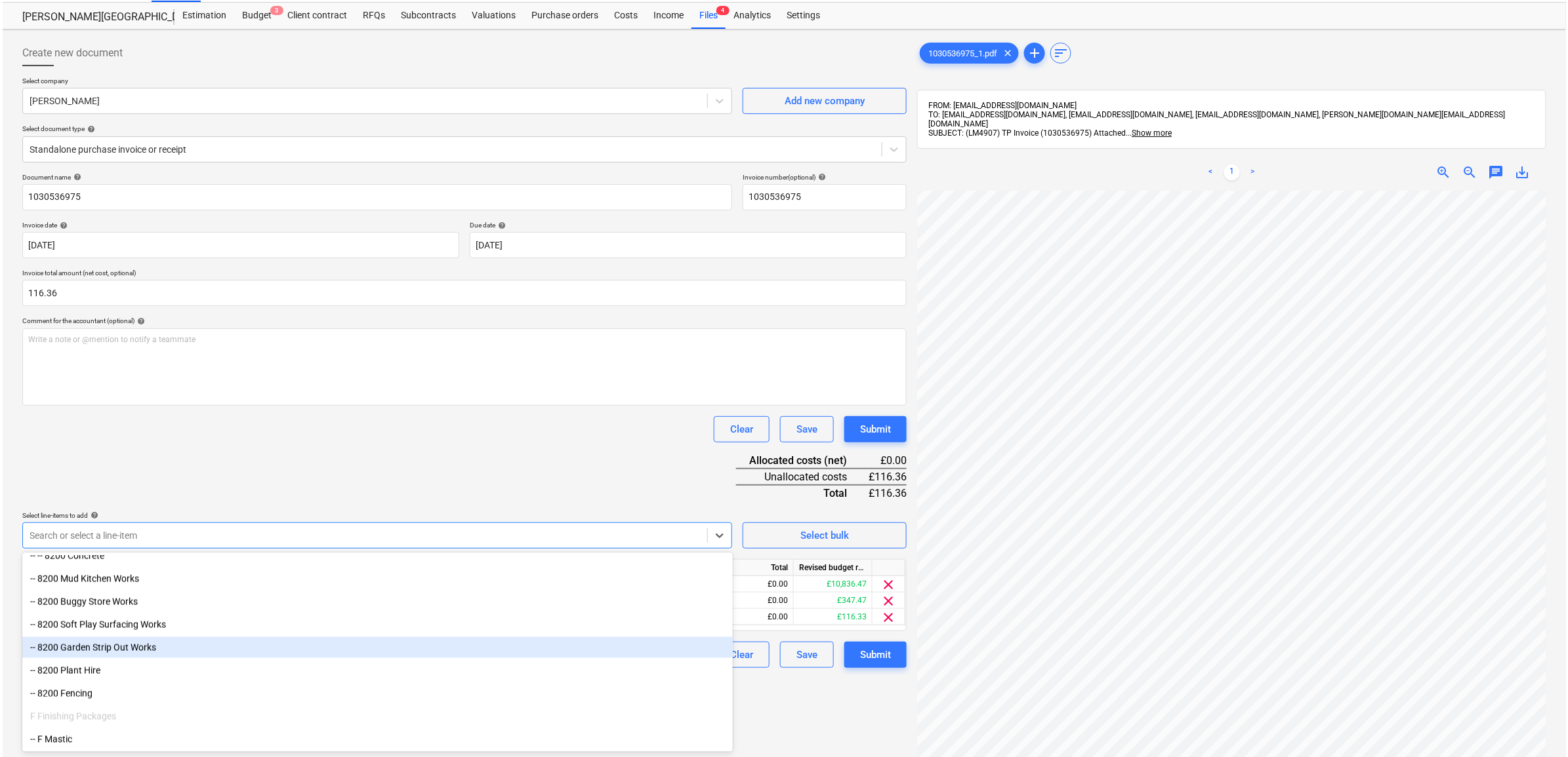
scroll to position [836, 0]
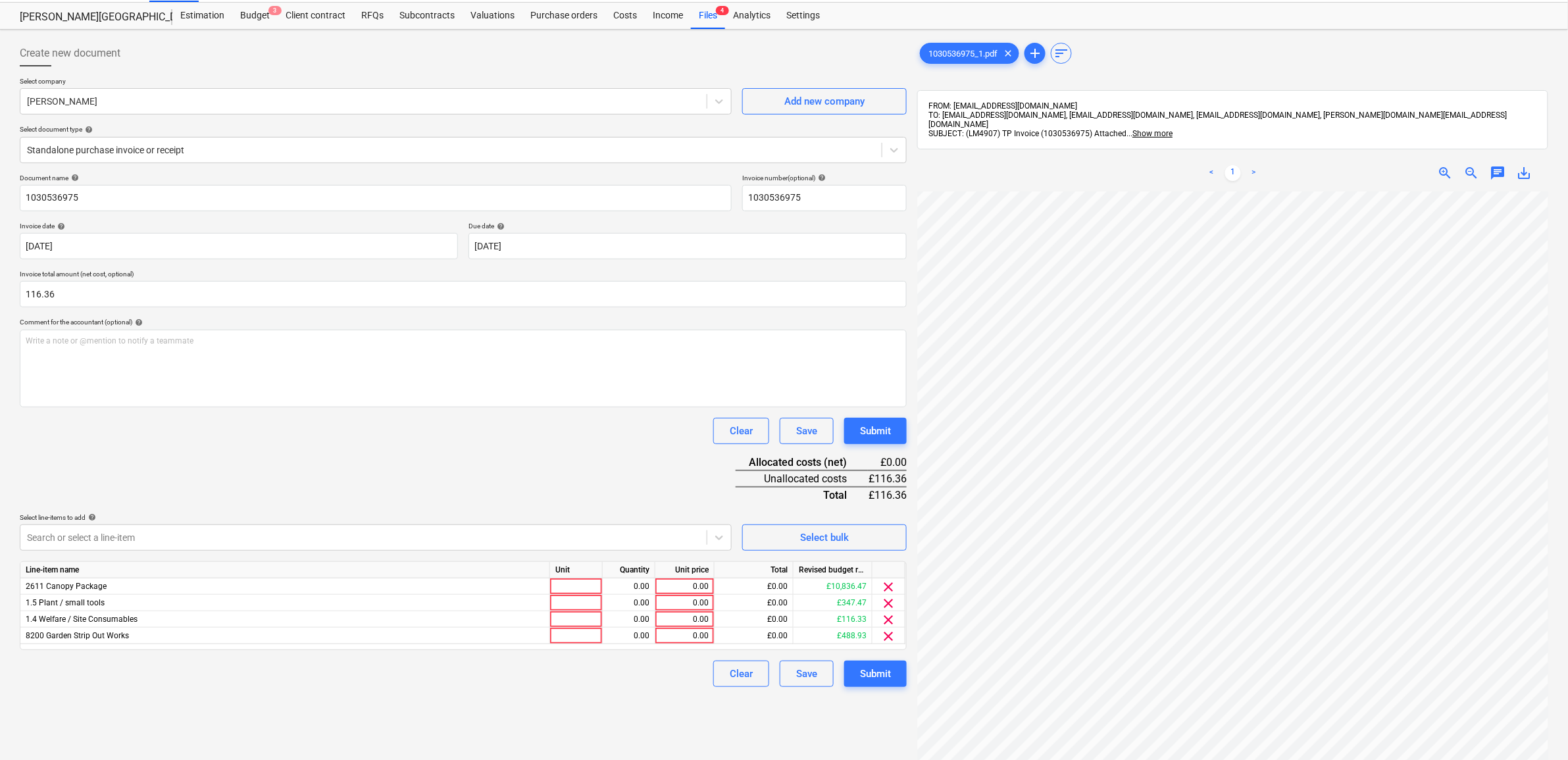
click at [402, 481] on div "Document name help 1030536975 Invoice number (optional) help 1030536975 Invoice…" at bounding box center [463, 430] width 887 height 513
click at [694, 614] on div "0.00" at bounding box center [685, 619] width 48 height 17
type input "18.15"
click at [629, 696] on div "Create new document Select company [PERSON_NAME] Add new company Select documen…" at bounding box center [463, 477] width 898 height 886
click at [689, 586] on div "0.00" at bounding box center [685, 587] width 48 height 17
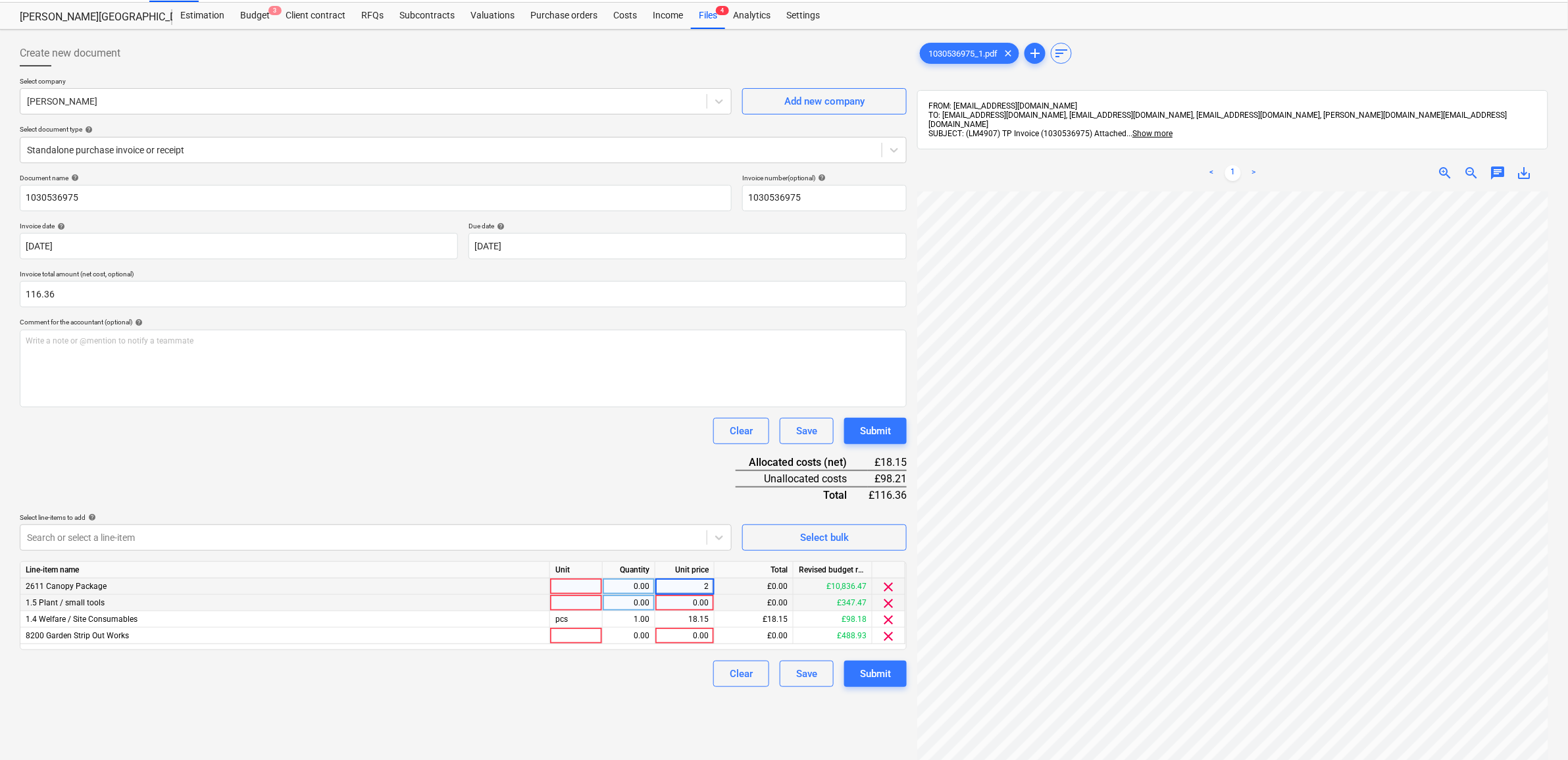
type input "28"
click at [570, 709] on div "Create new document Select company [PERSON_NAME] Add new company Select documen…" at bounding box center [463, 477] width 898 height 886
click at [693, 580] on div "28.00" at bounding box center [685, 587] width 48 height 17
type input "7"
type input "58"
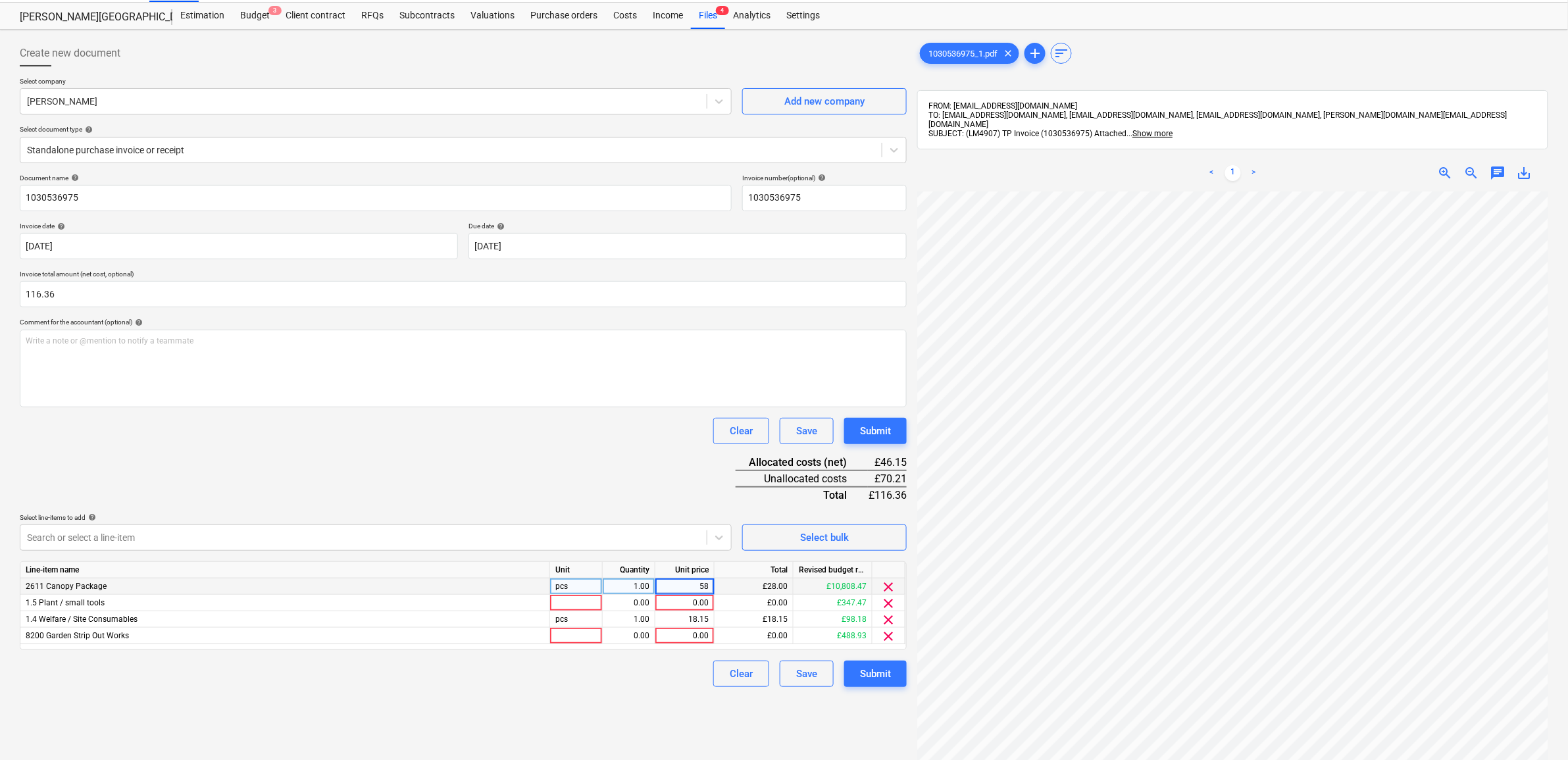
click at [689, 708] on div "Create new document Select company [PERSON_NAME] Add new company Select documen…" at bounding box center [463, 477] width 898 height 886
click at [703, 600] on div "0.00" at bounding box center [685, 603] width 48 height 17
type input "4"
click at [696, 630] on div "0.00" at bounding box center [685, 636] width 48 height 17
type input "40.21"
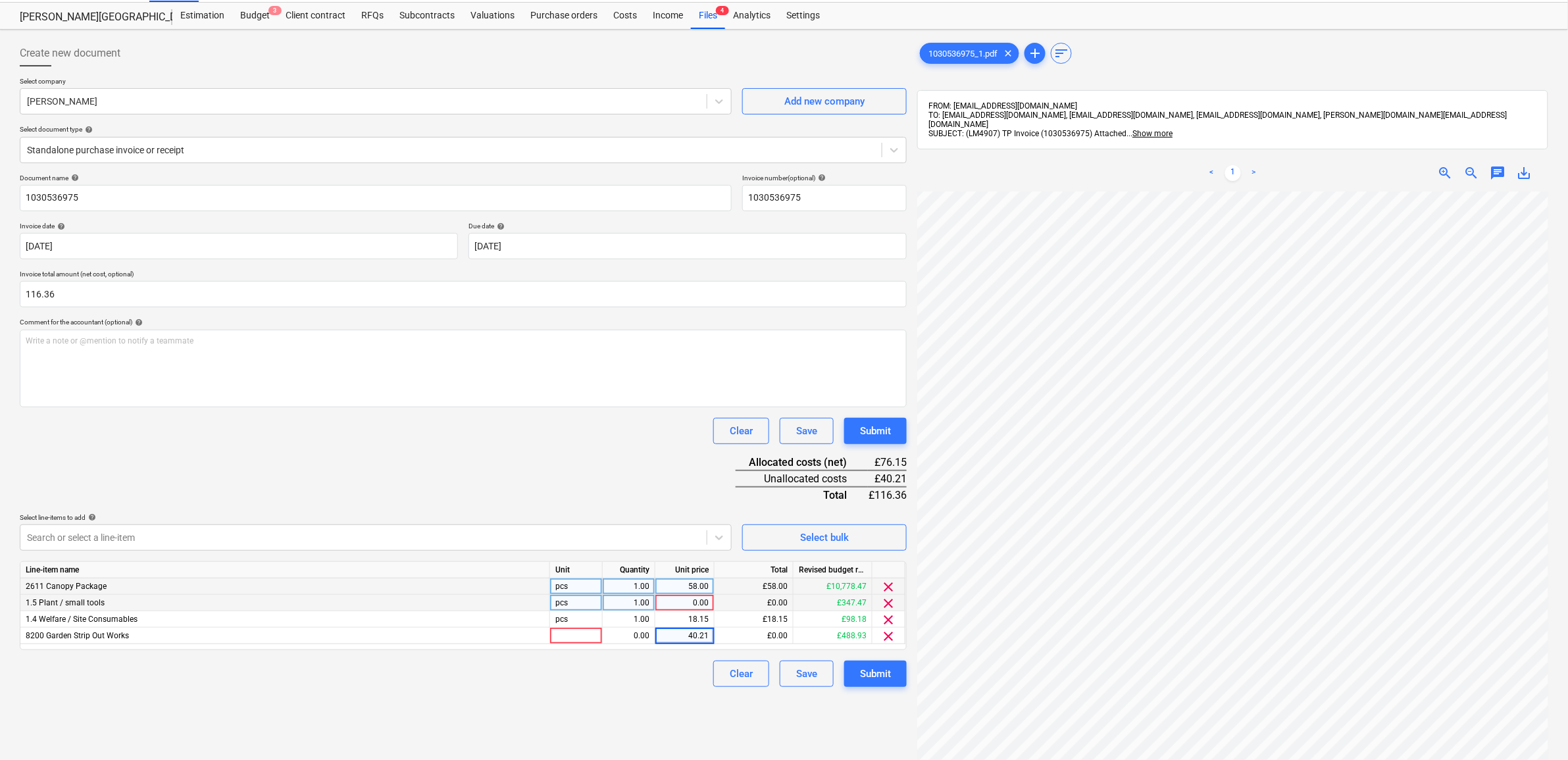
click at [626, 694] on div "Create new document Select company [PERSON_NAME] Add new company Select documen…" at bounding box center [463, 477] width 898 height 886
click at [889, 604] on span "clear" at bounding box center [889, 603] width 16 height 16
click at [617, 684] on div "Create new document Select company [PERSON_NAME] Add new company Select documen…" at bounding box center [463, 477] width 898 height 886
click at [884, 653] on div "Submit" at bounding box center [875, 657] width 31 height 17
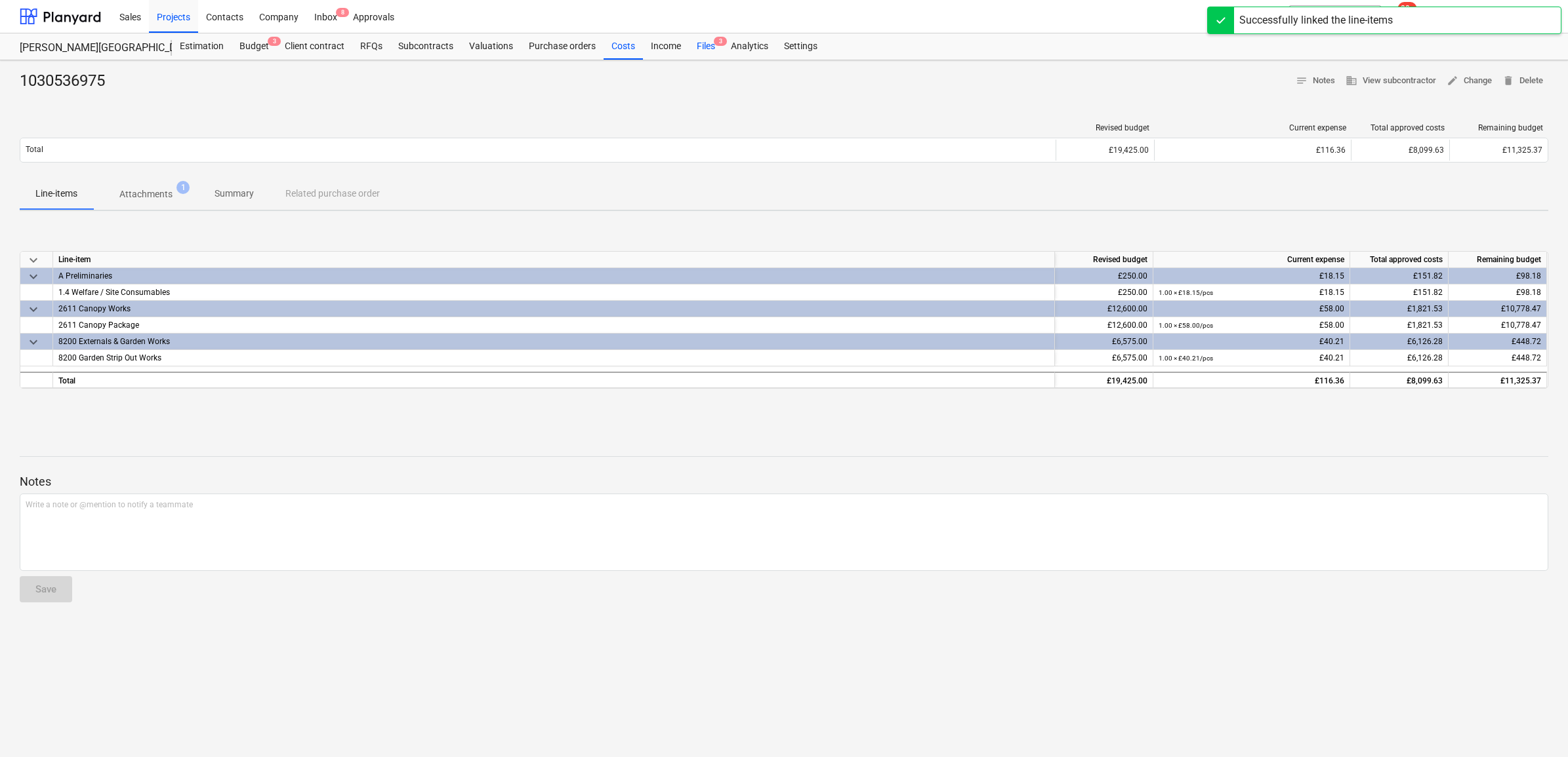
click at [704, 47] on div "Files 3" at bounding box center [705, 46] width 34 height 27
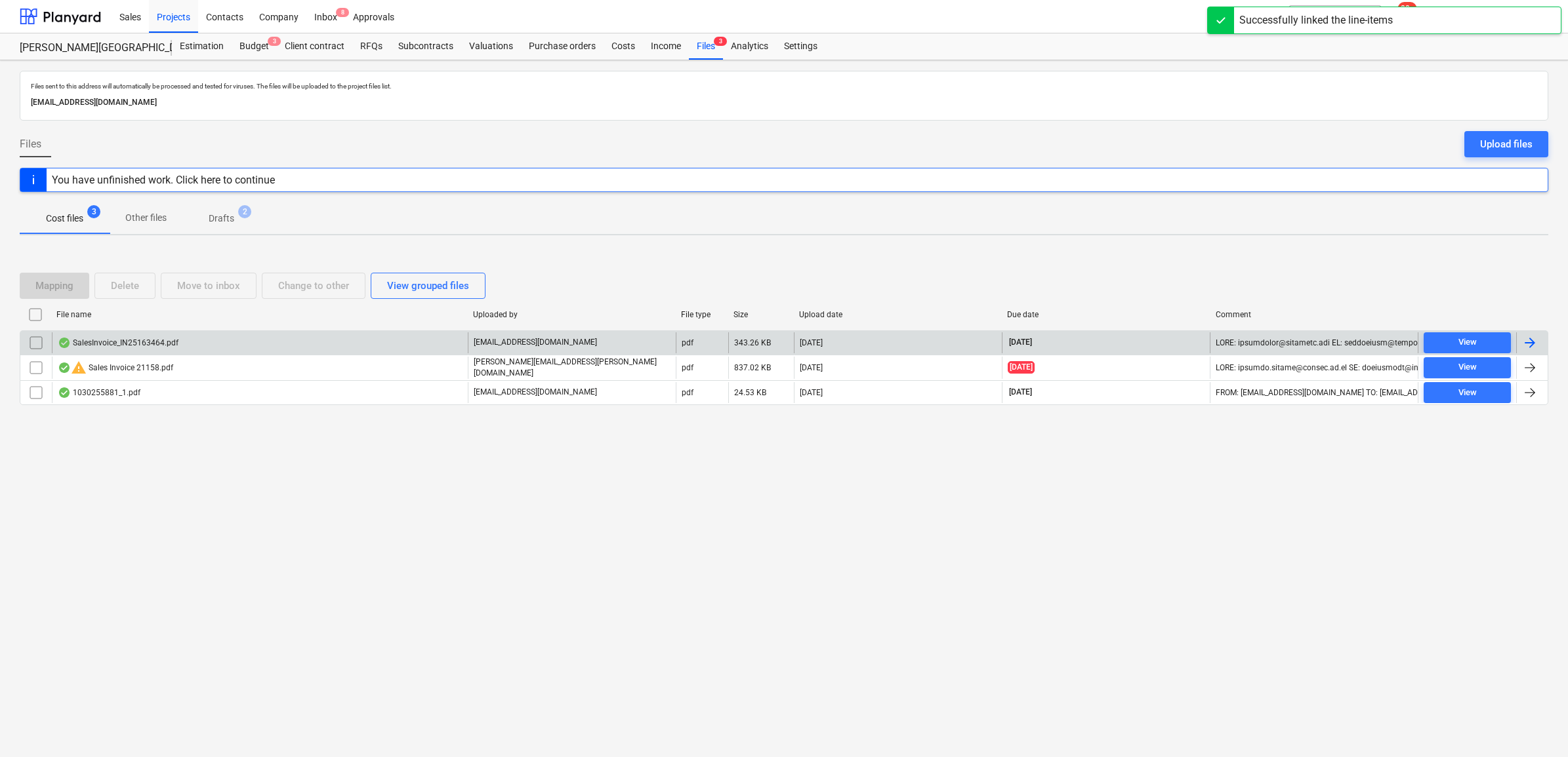
click at [1532, 346] on div at bounding box center [1529, 342] width 16 height 16
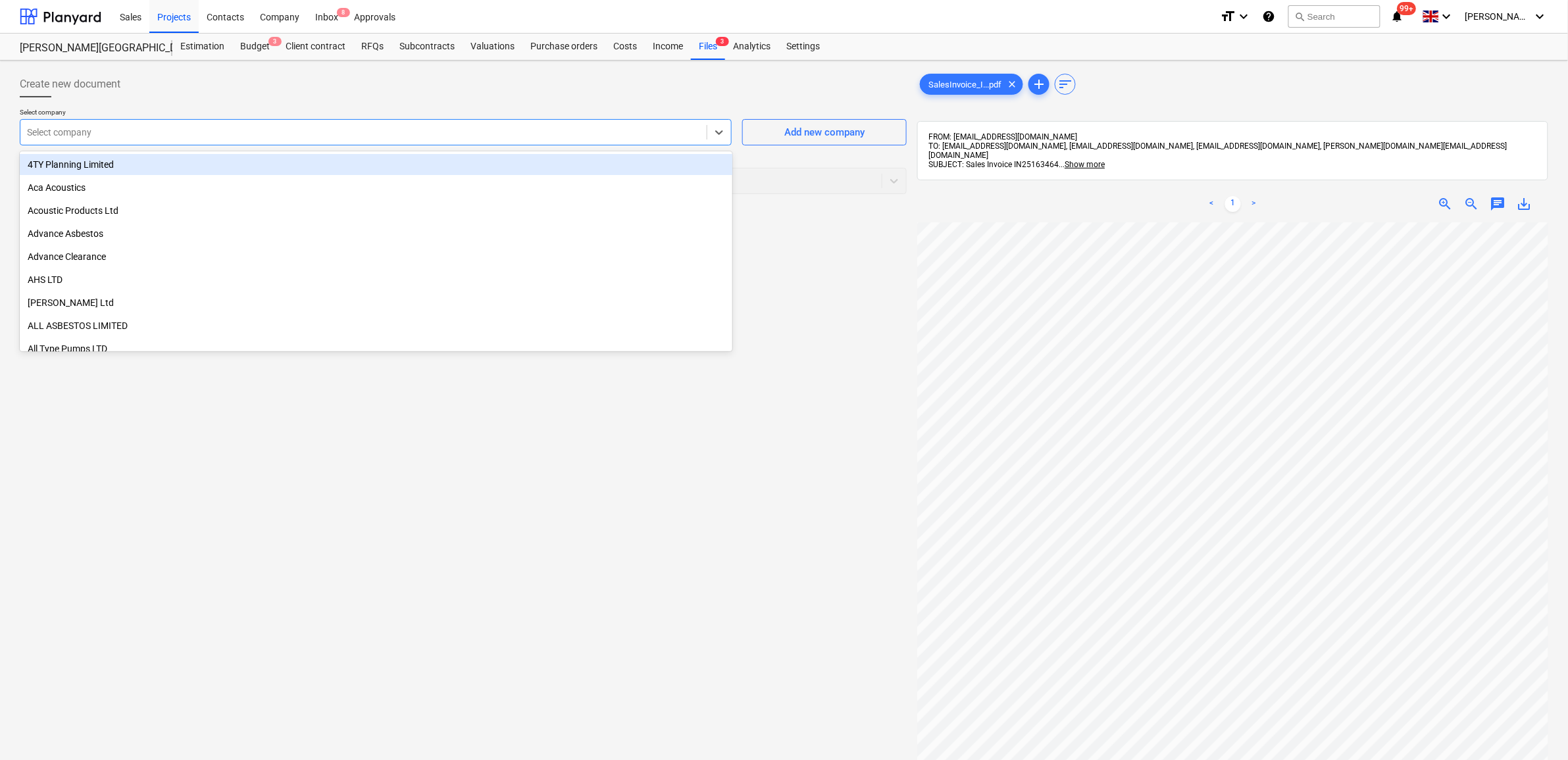
click at [548, 133] on div at bounding box center [363, 132] width 673 height 13
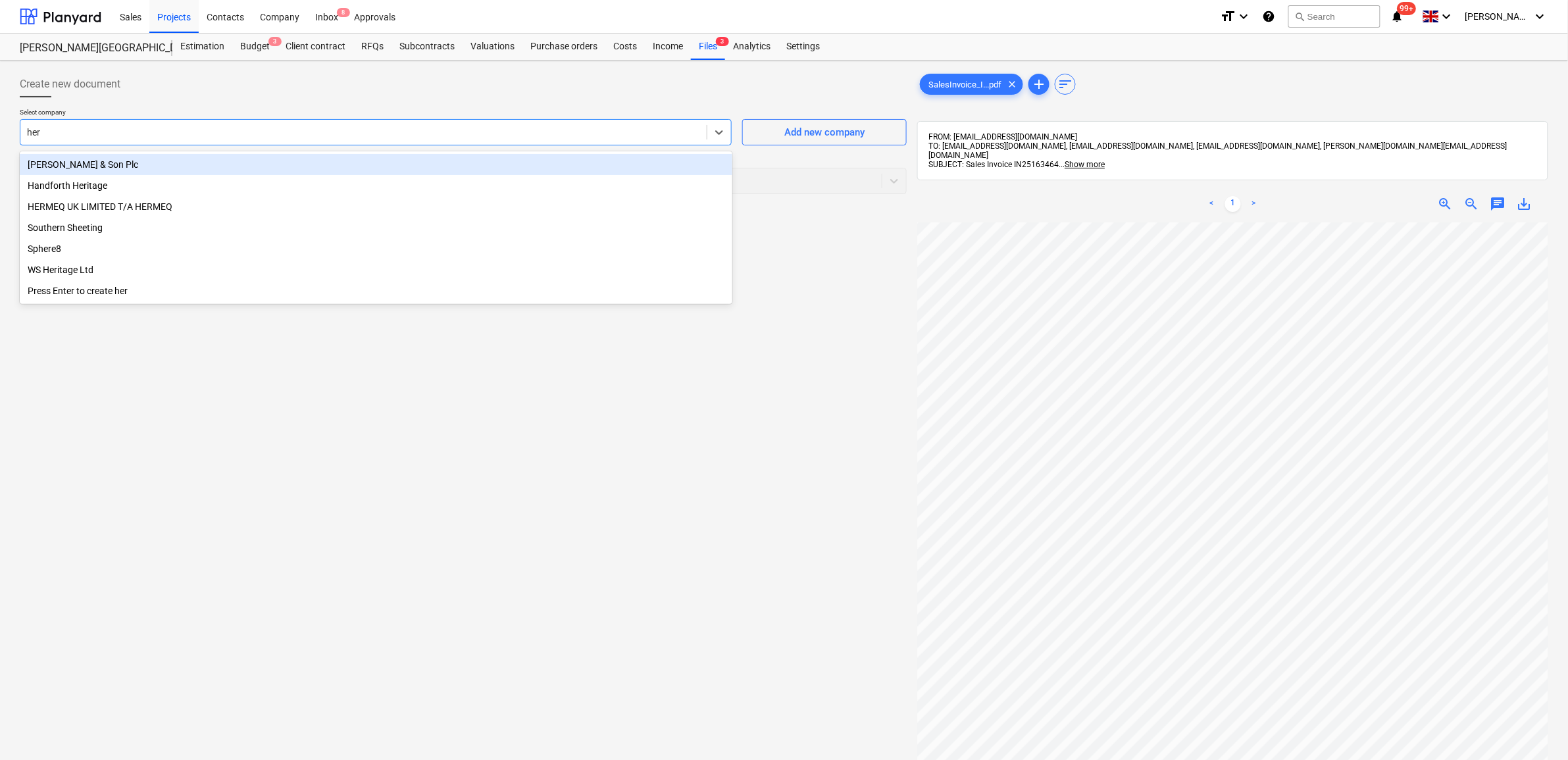
type input "[PERSON_NAME]"
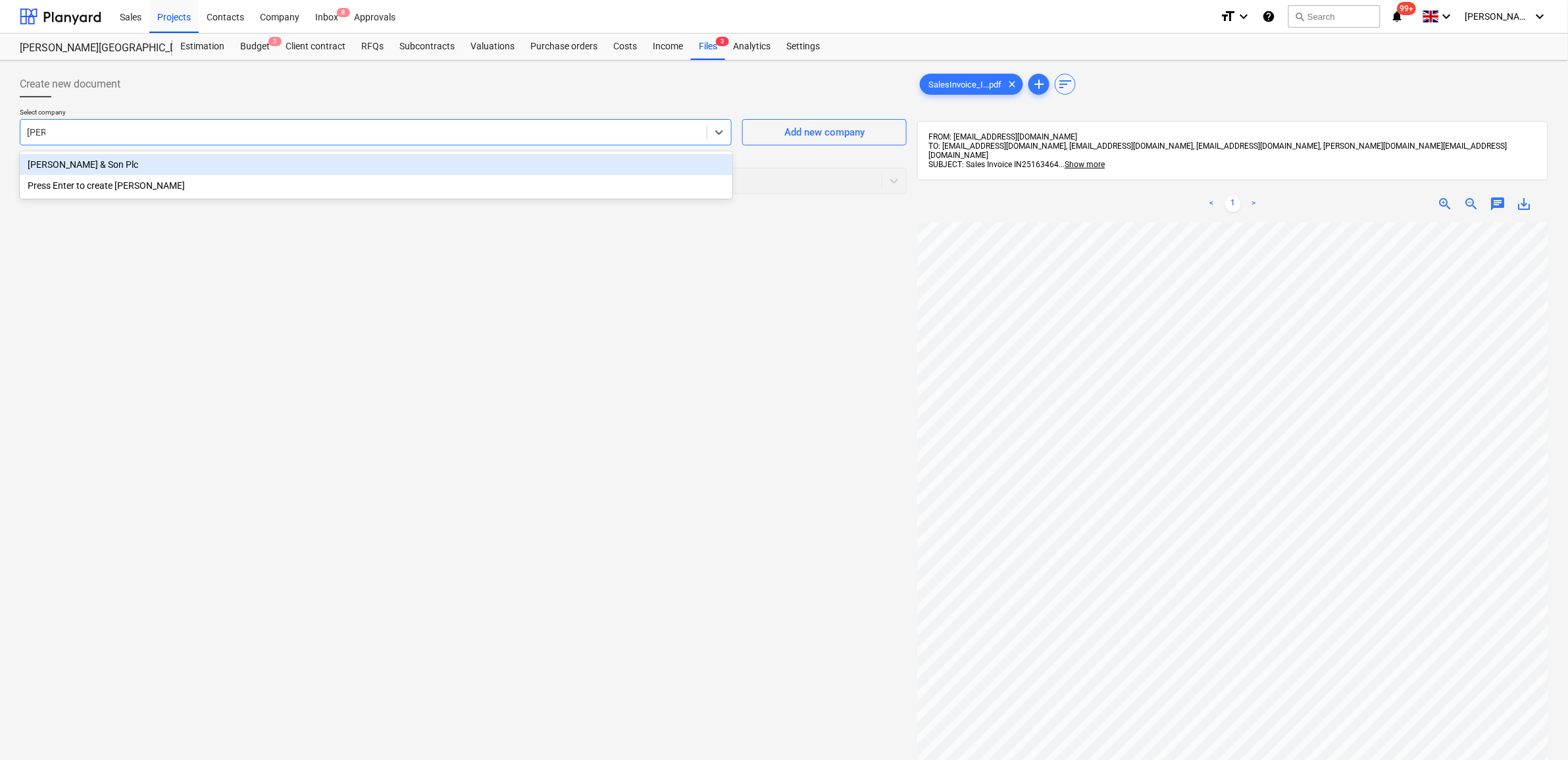
click at [491, 156] on div "[PERSON_NAME] & Son Plc" at bounding box center [376, 164] width 713 height 21
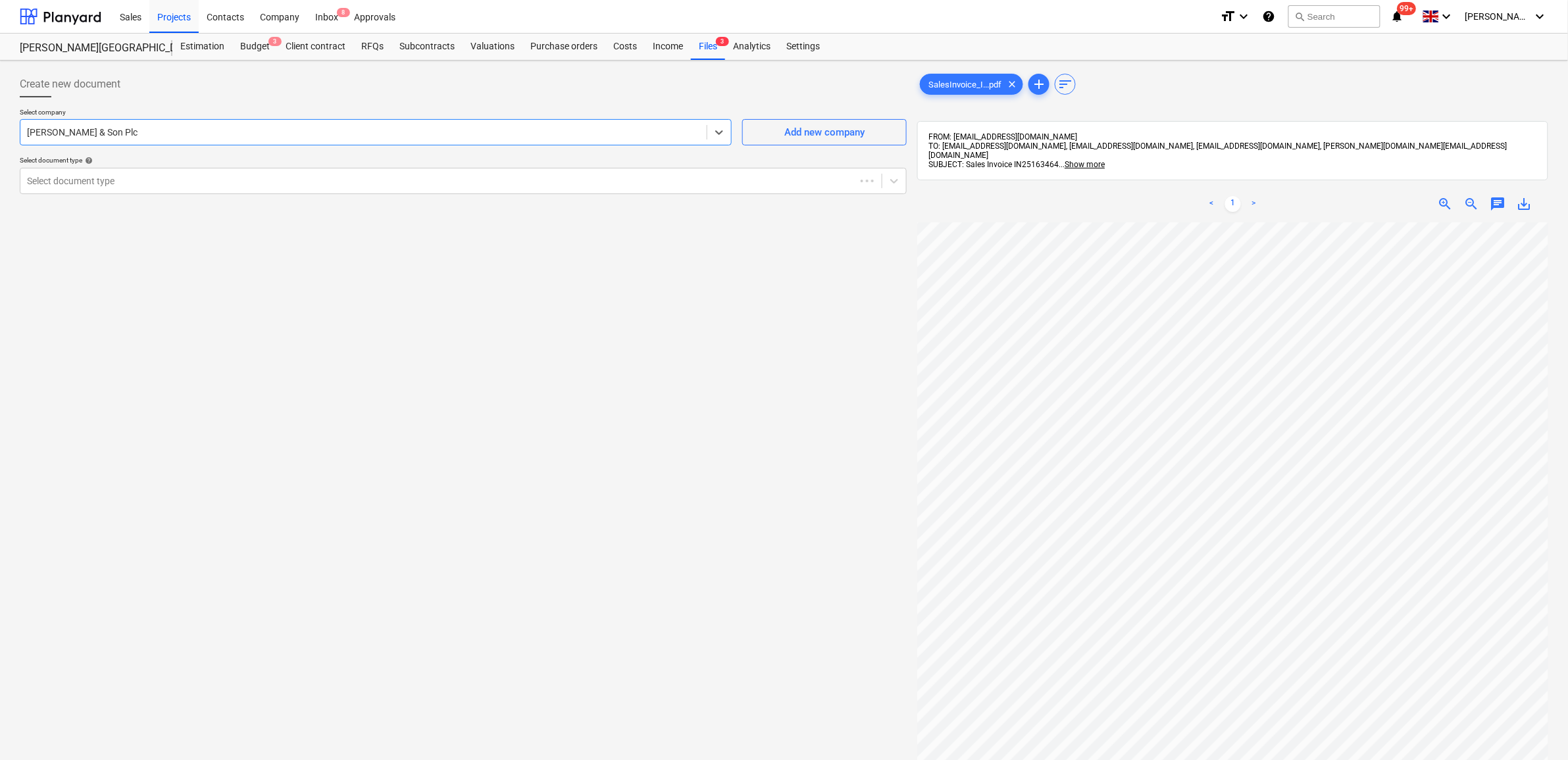
click at [466, 277] on div "Create new document Select company option [PERSON_NAME] & Son Plc , selected. S…" at bounding box center [463, 508] width 898 height 886
click at [476, 188] on div at bounding box center [451, 181] width 848 height 13
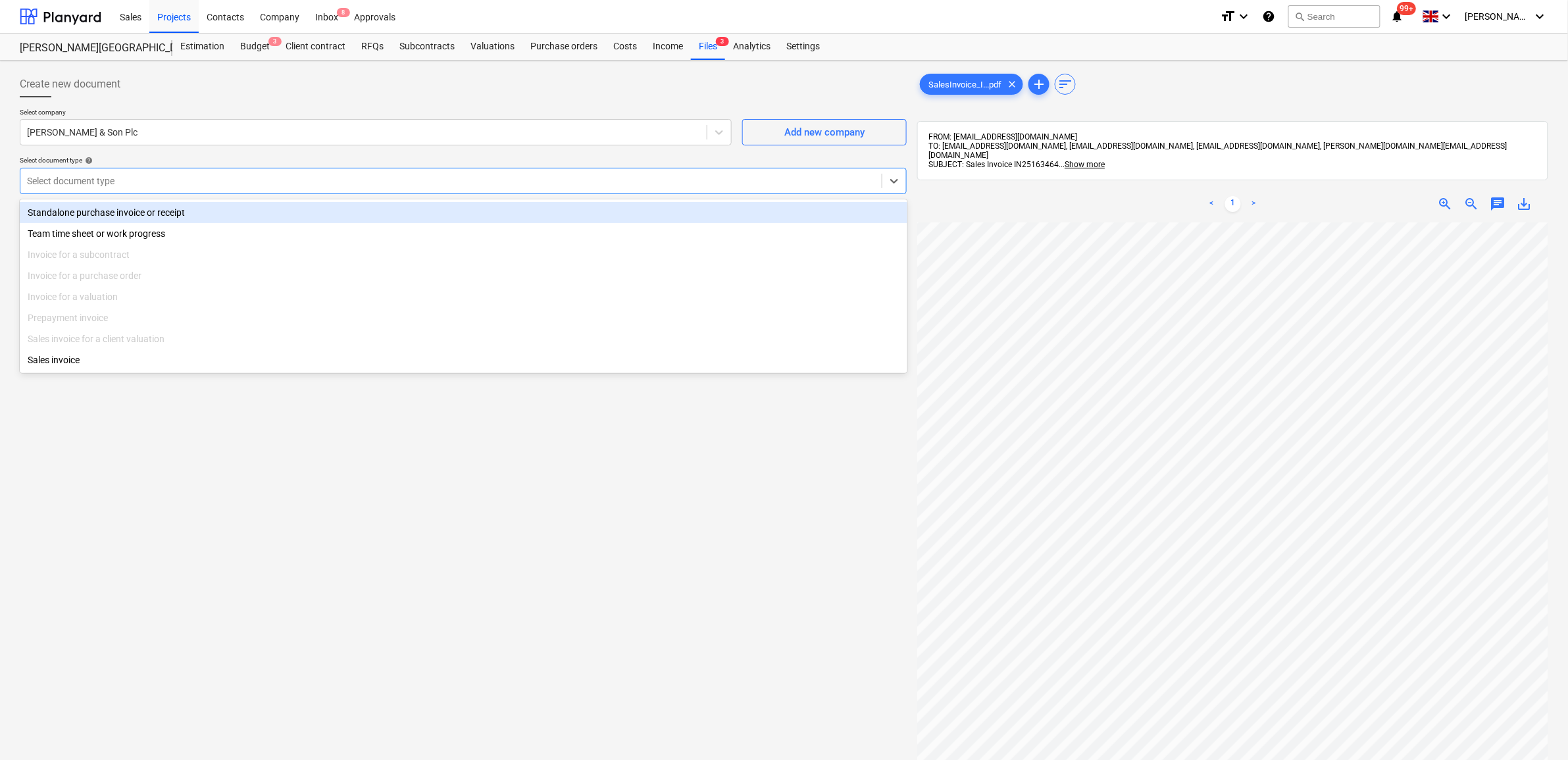
click at [427, 212] on div "Standalone purchase invoice or receipt" at bounding box center [464, 212] width 888 height 21
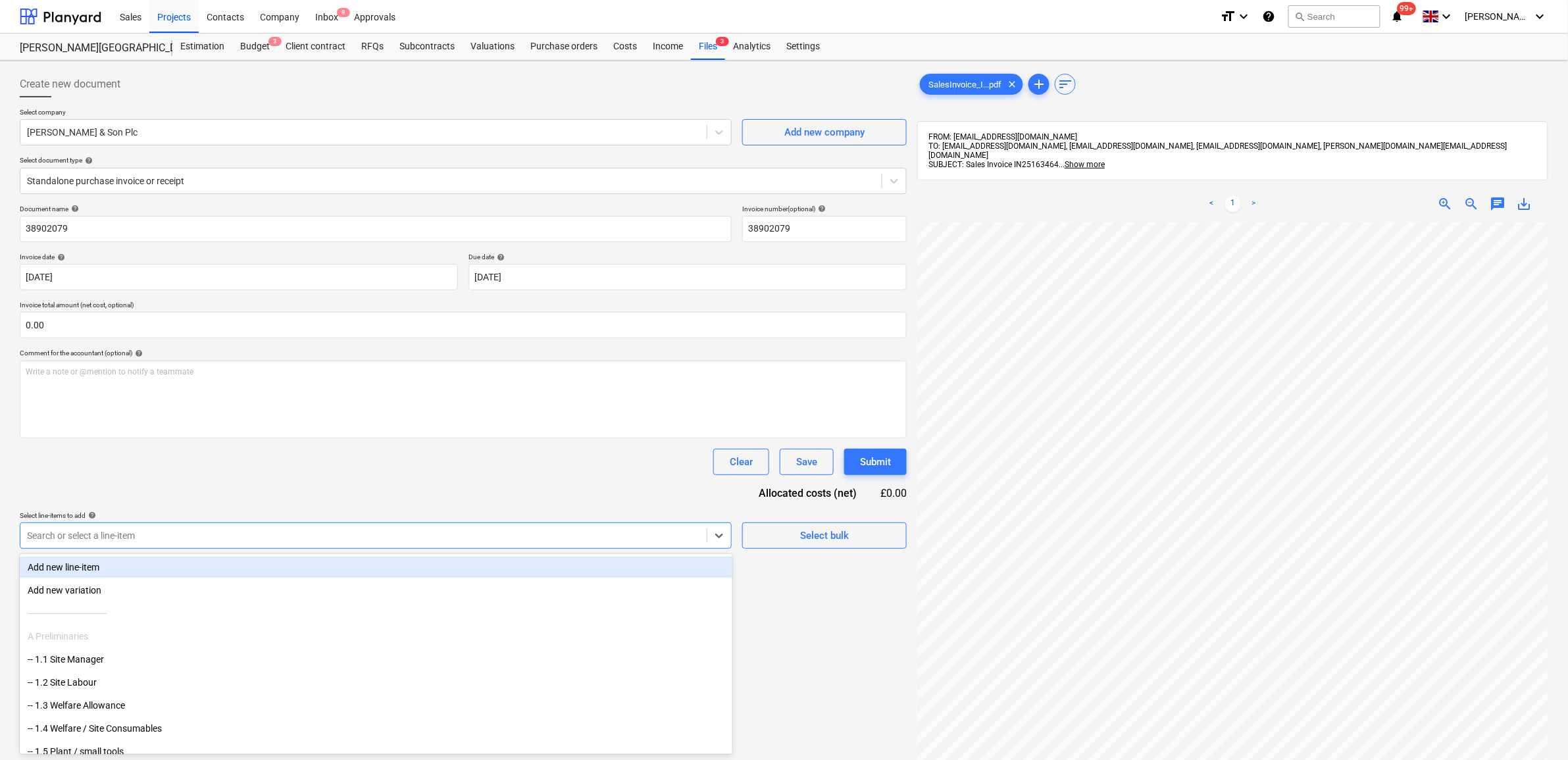
click at [398, 531] on div at bounding box center [363, 535] width 673 height 13
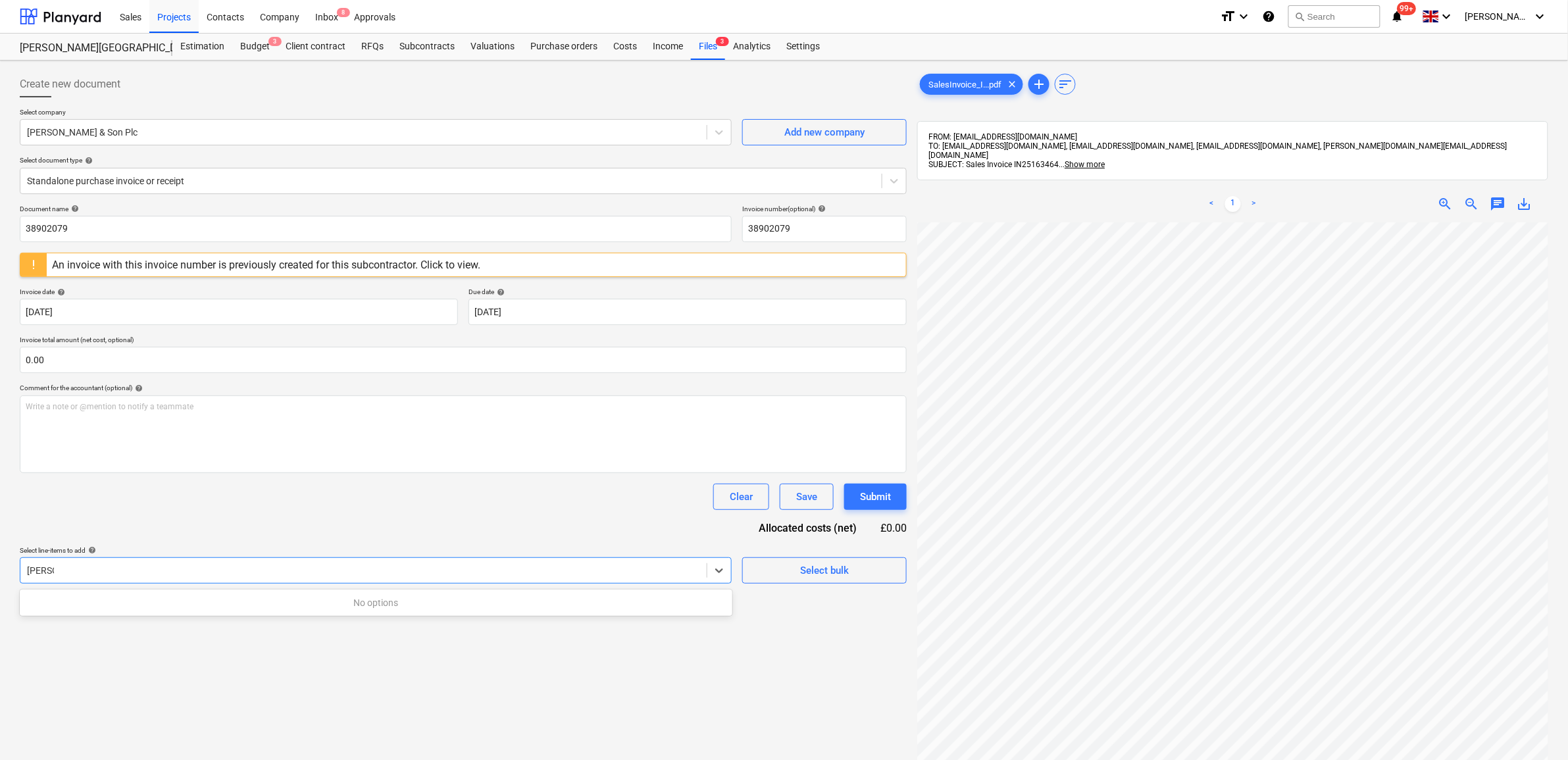
type input "[PERSON_NAME]"
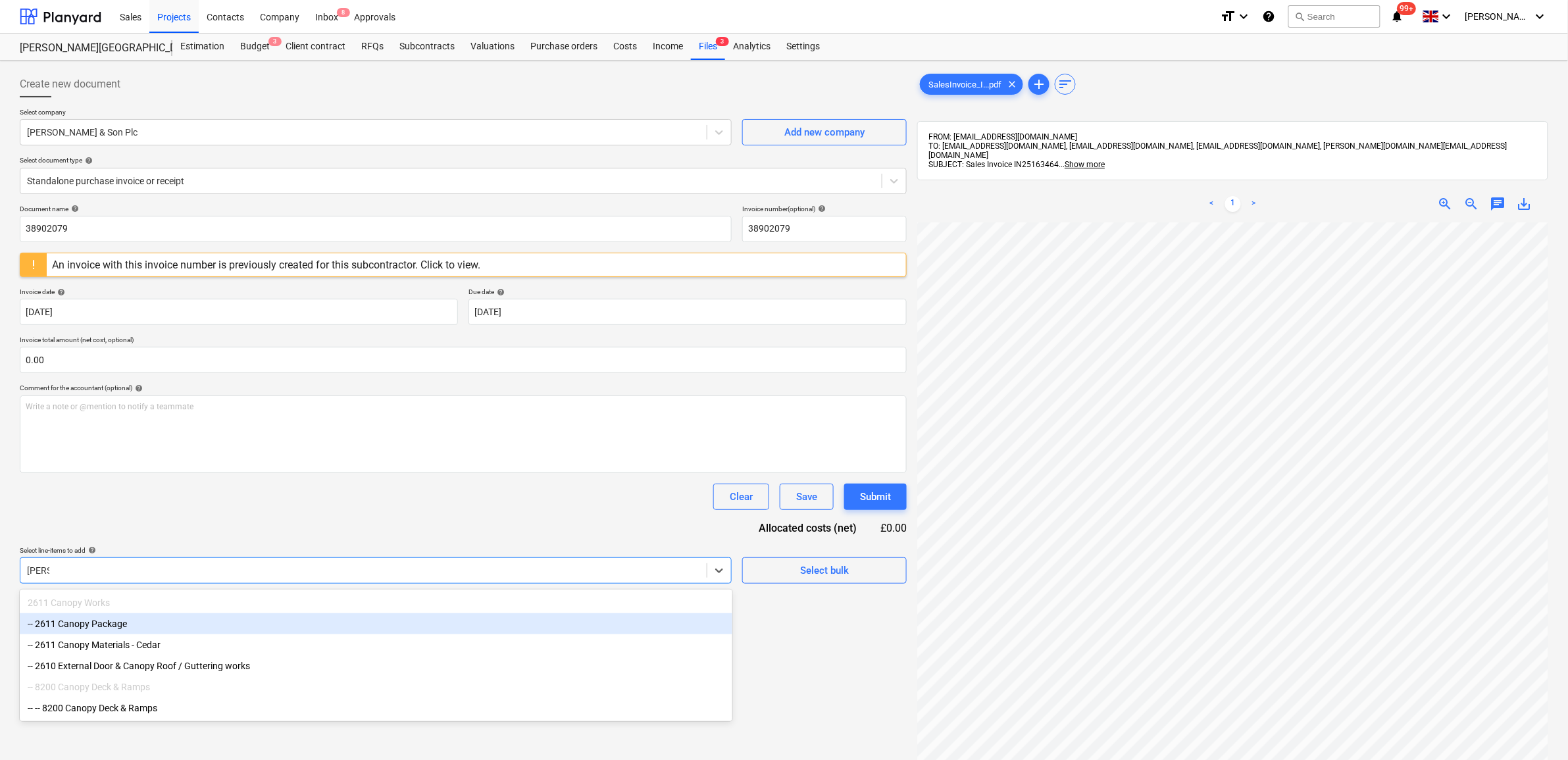
click at [249, 624] on div "-- 2611 Canopy Package" at bounding box center [376, 624] width 713 height 21
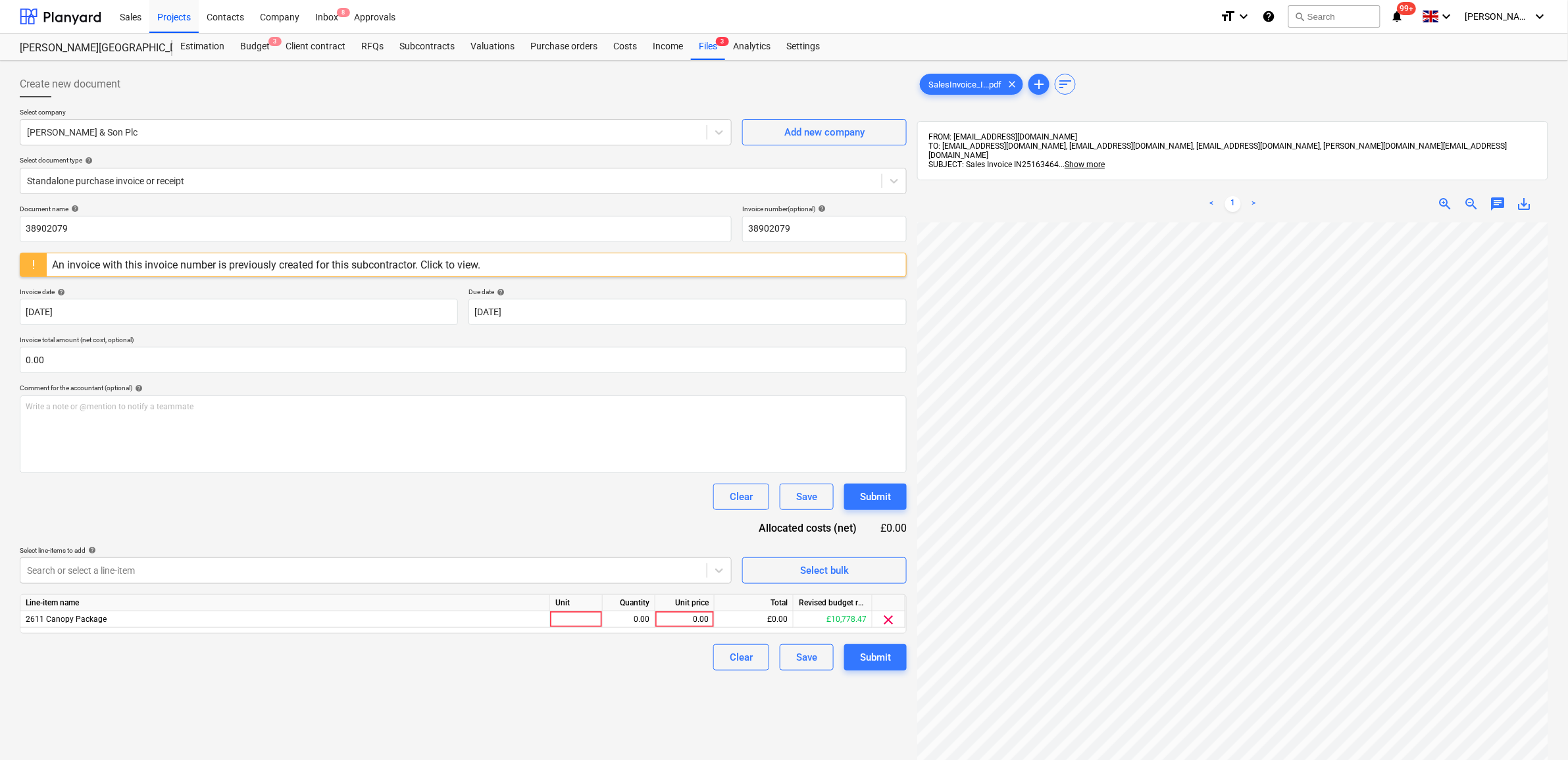
drag, startPoint x: 369, startPoint y: 516, endPoint x: 913, endPoint y: 560, distance: 545.8
click at [370, 516] on div "Document name help 38902079 Invoice number (optional) help 38902079 An invoice …" at bounding box center [463, 437] width 887 height 466
click at [668, 620] on div "0.00" at bounding box center [685, 619] width 48 height 17
type input "391"
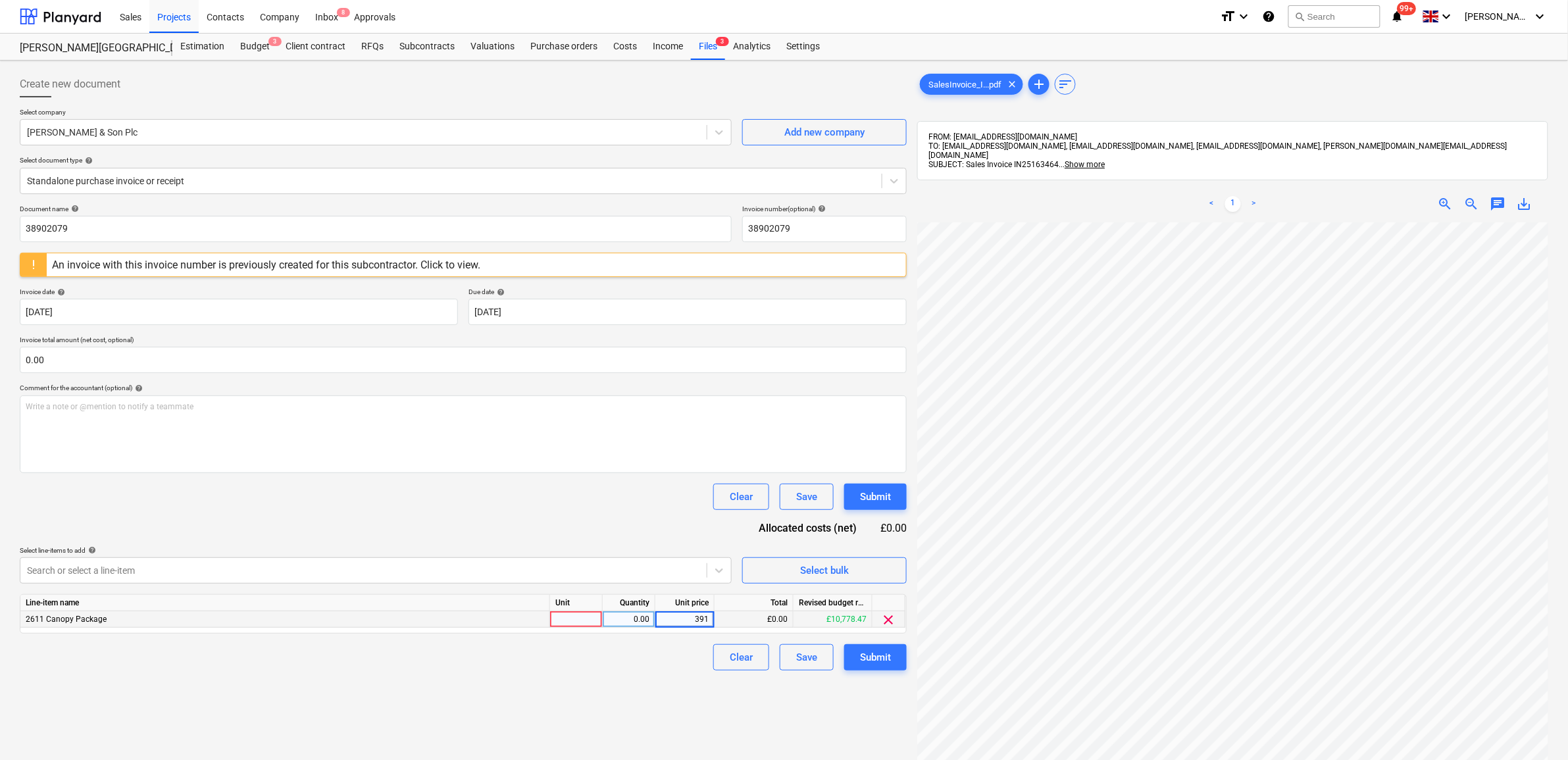
click at [632, 729] on div "Create new document Select company [PERSON_NAME] & Son Plc Add new company Sele…" at bounding box center [463, 508] width 898 height 886
click at [886, 655] on div "Submit" at bounding box center [875, 657] width 31 height 17
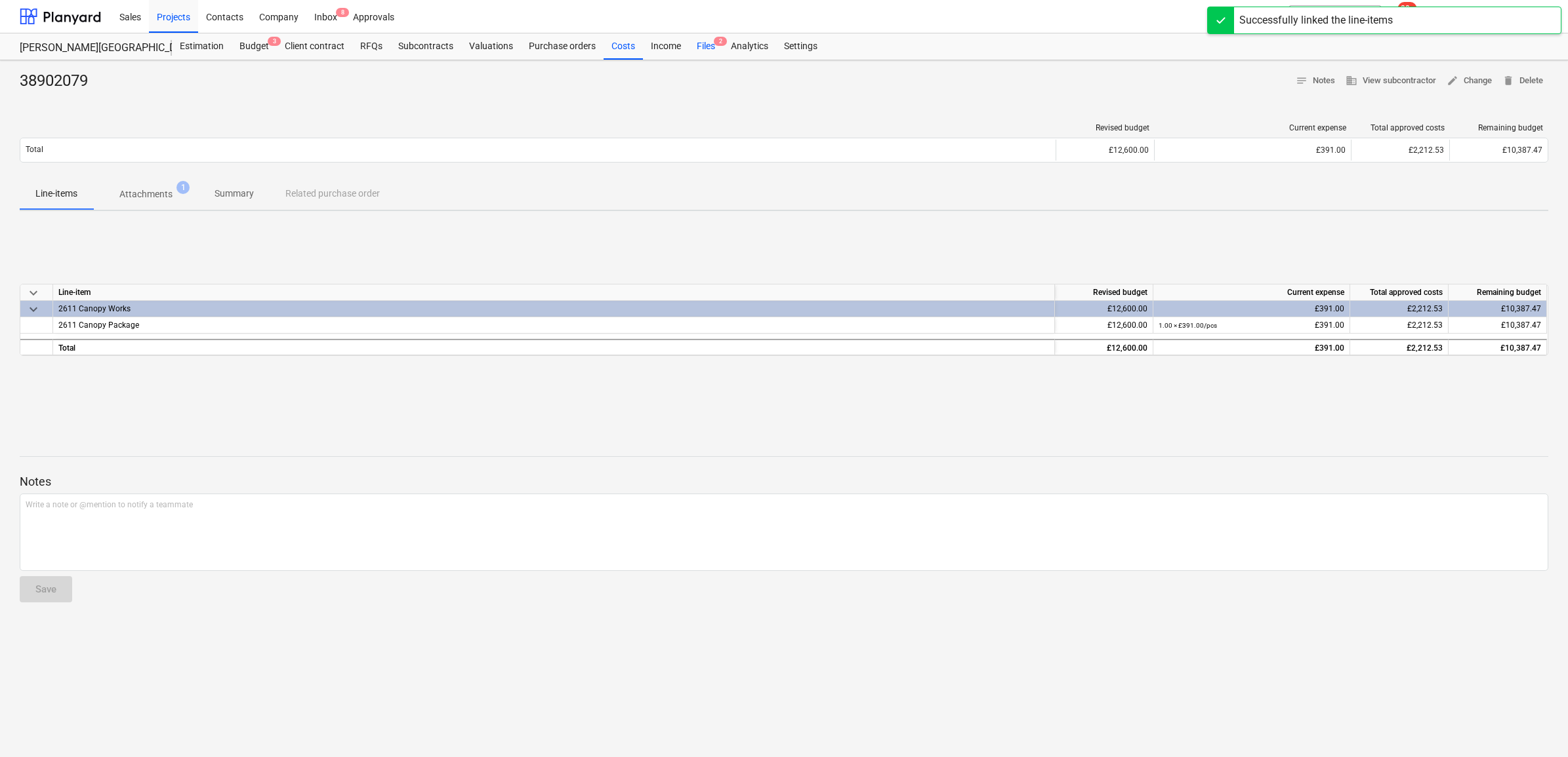
click at [703, 39] on div "Files 2" at bounding box center [705, 46] width 34 height 27
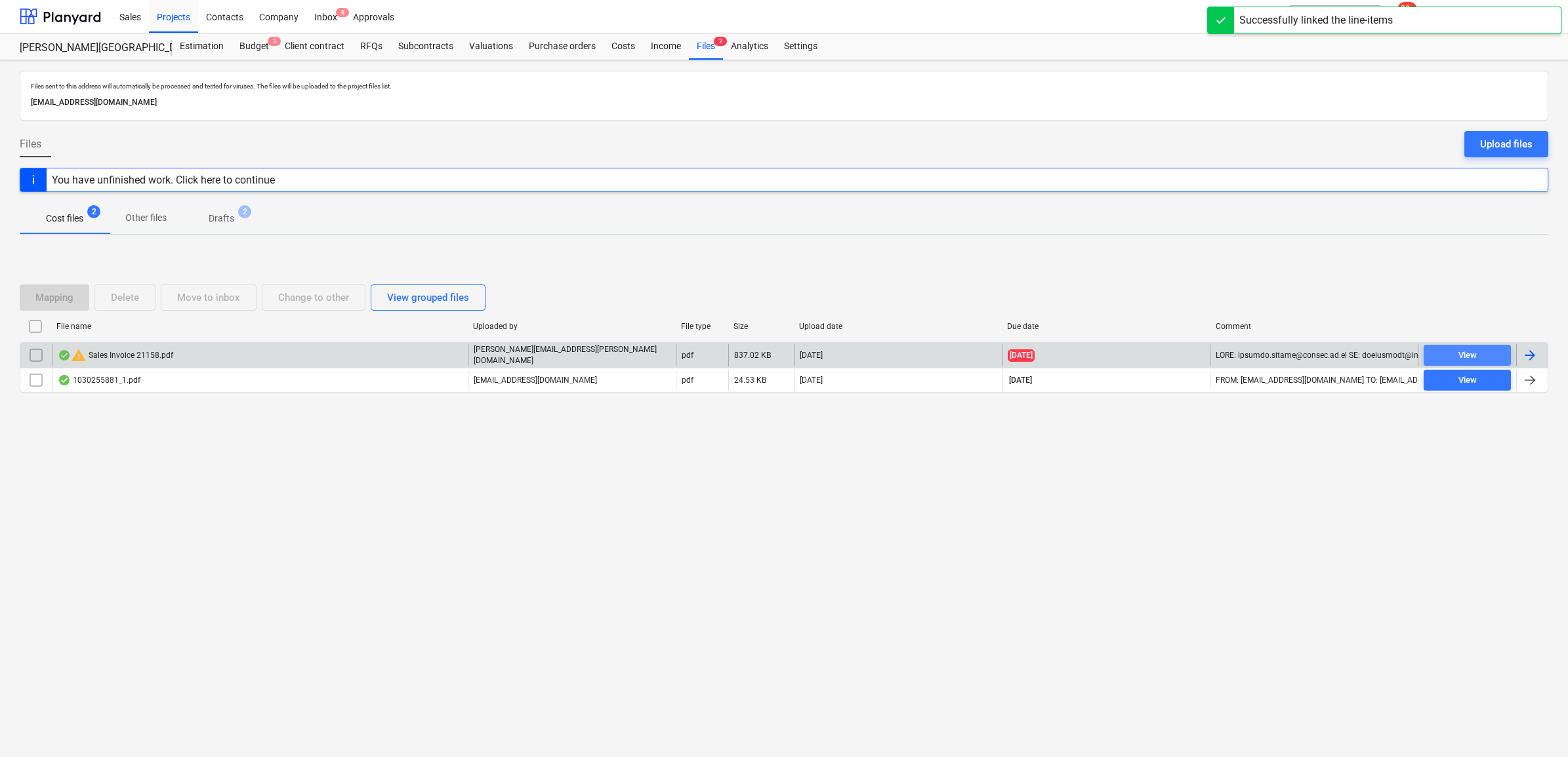
click at [1487, 356] on span "View" at bounding box center [1467, 355] width 77 height 15
click at [42, 356] on input "checkbox" at bounding box center [36, 354] width 21 height 21
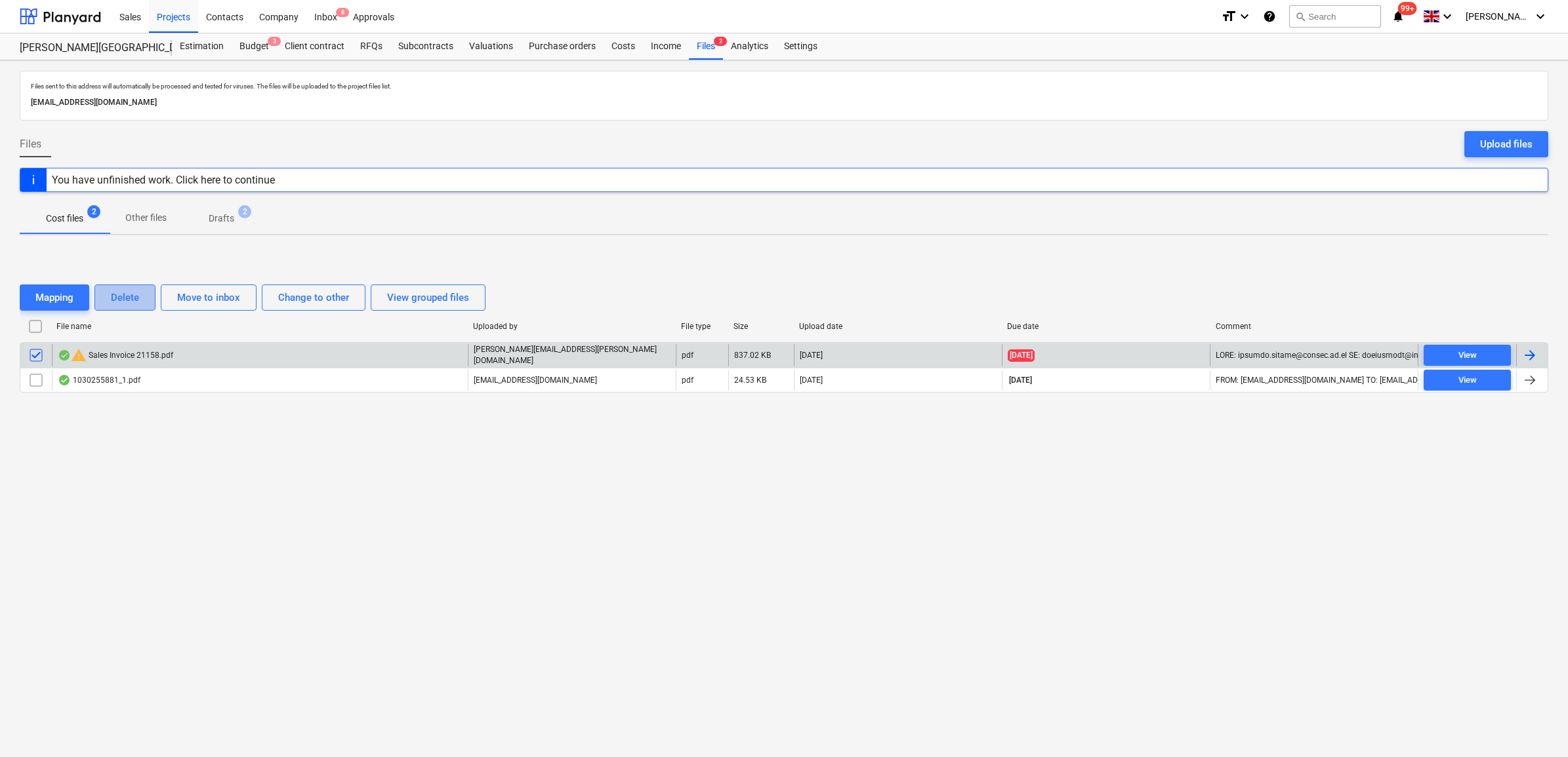
click at [133, 301] on div "Delete" at bounding box center [125, 297] width 28 height 17
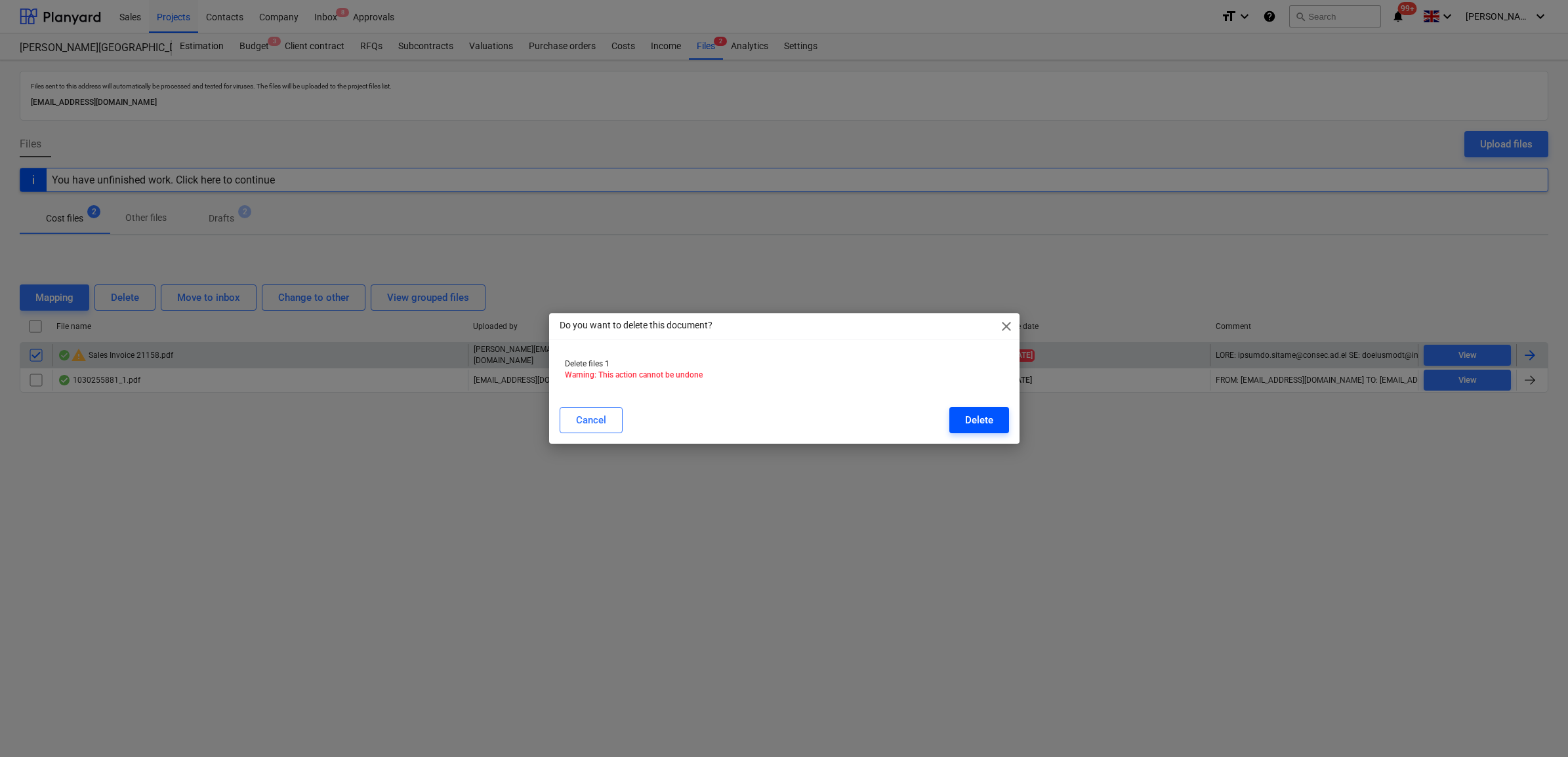
click at [1000, 420] on button "Delete" at bounding box center [979, 420] width 60 height 27
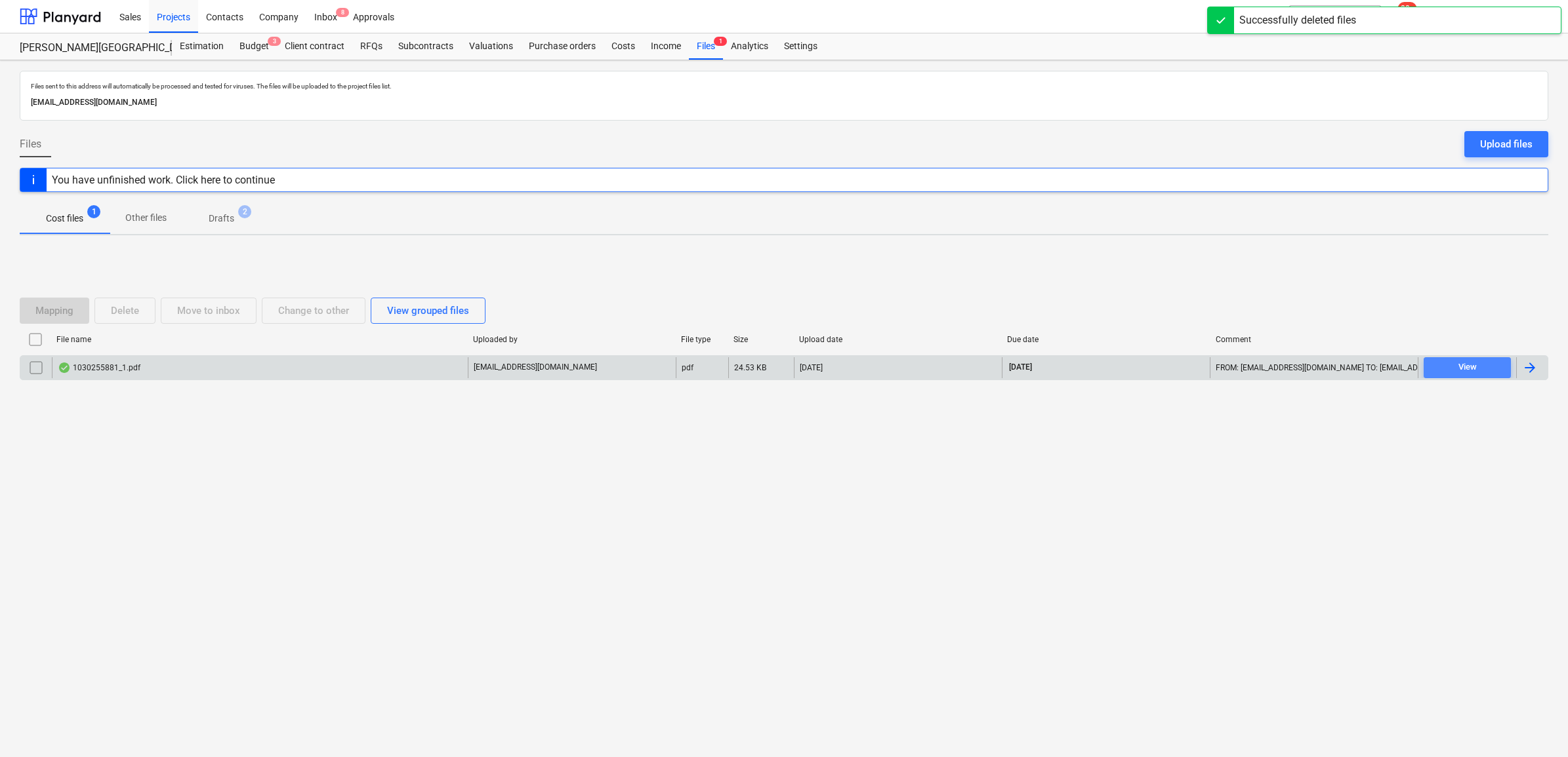
click at [1438, 362] on span "View" at bounding box center [1467, 368] width 77 height 15
click at [1533, 360] on div at bounding box center [1529, 368] width 16 height 16
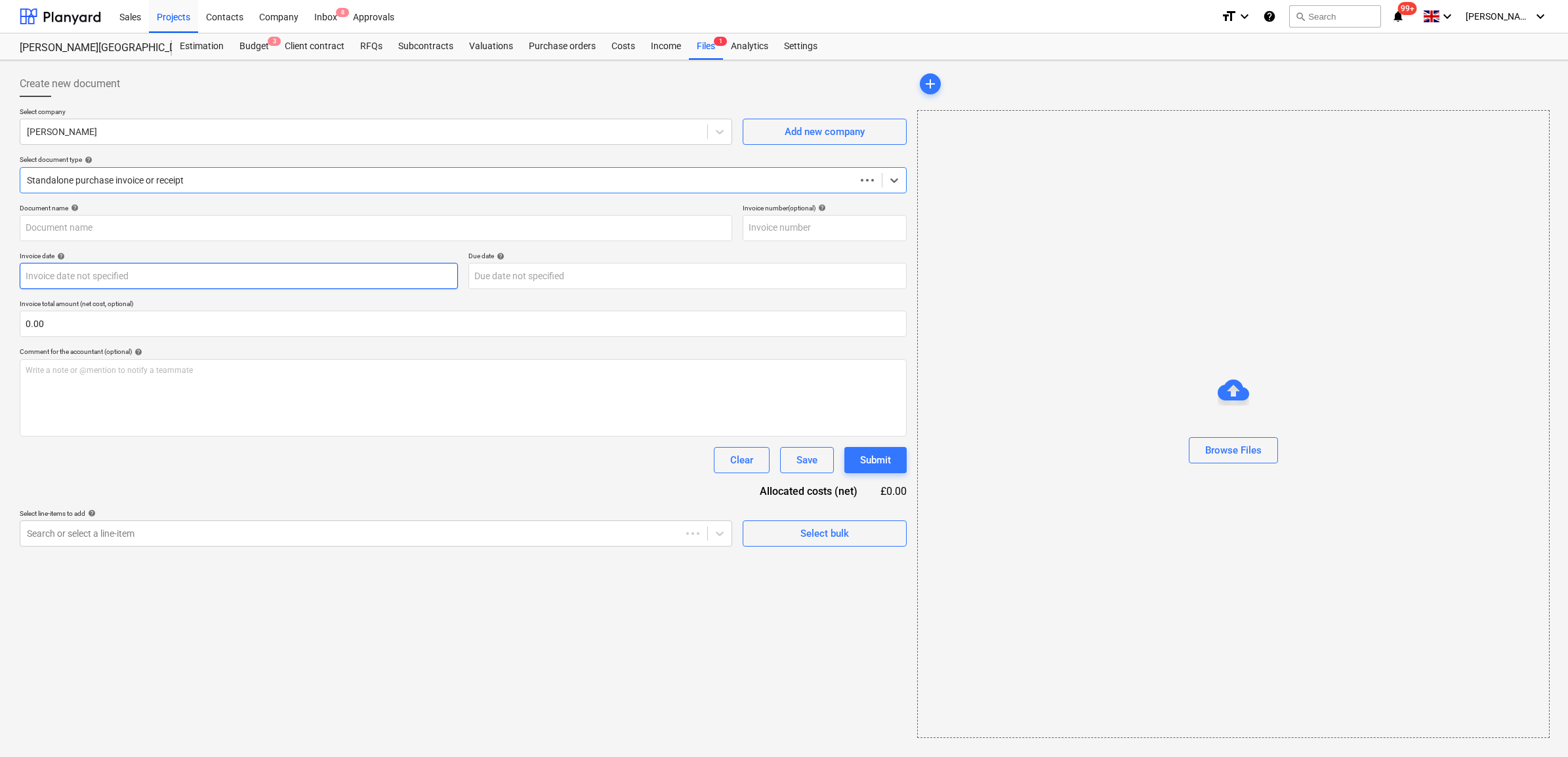
type input "1030255881"
type input "[DATE]"
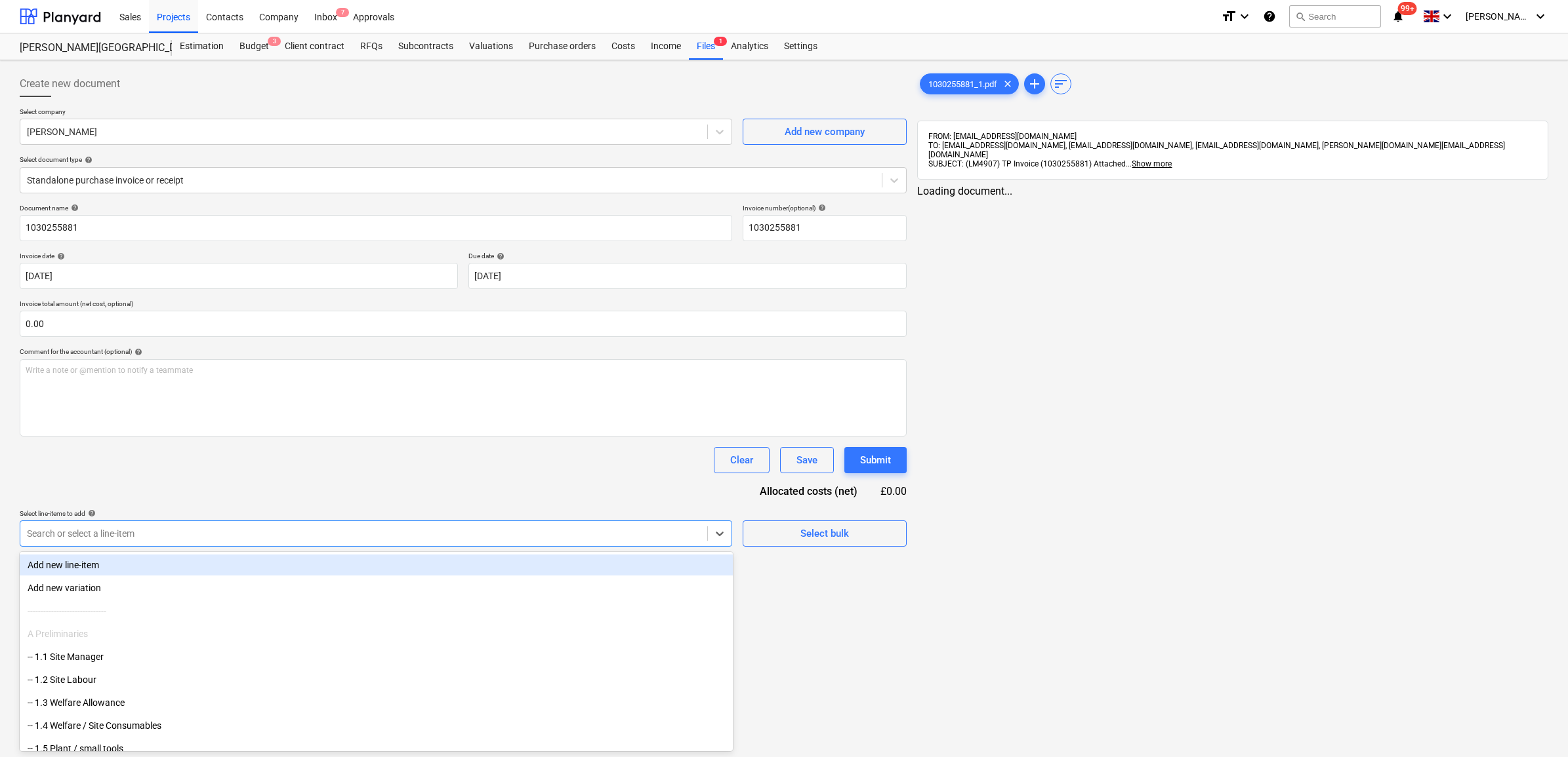
click at [159, 526] on div "Search or select a line-item" at bounding box center [364, 533] width 687 height 18
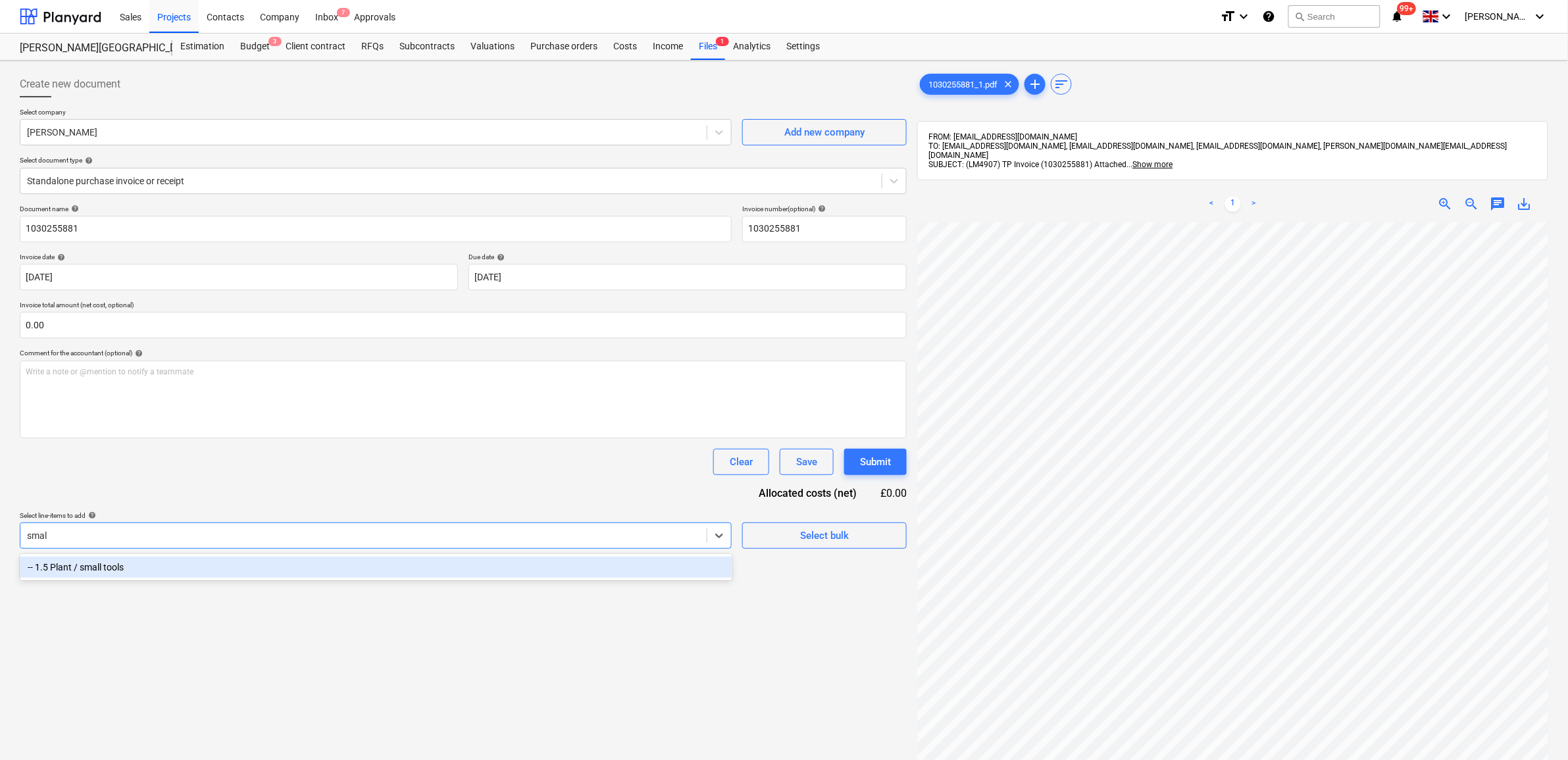
type input "small"
click at [160, 567] on div "-- 1.5 Plant / small tools" at bounding box center [376, 567] width 713 height 21
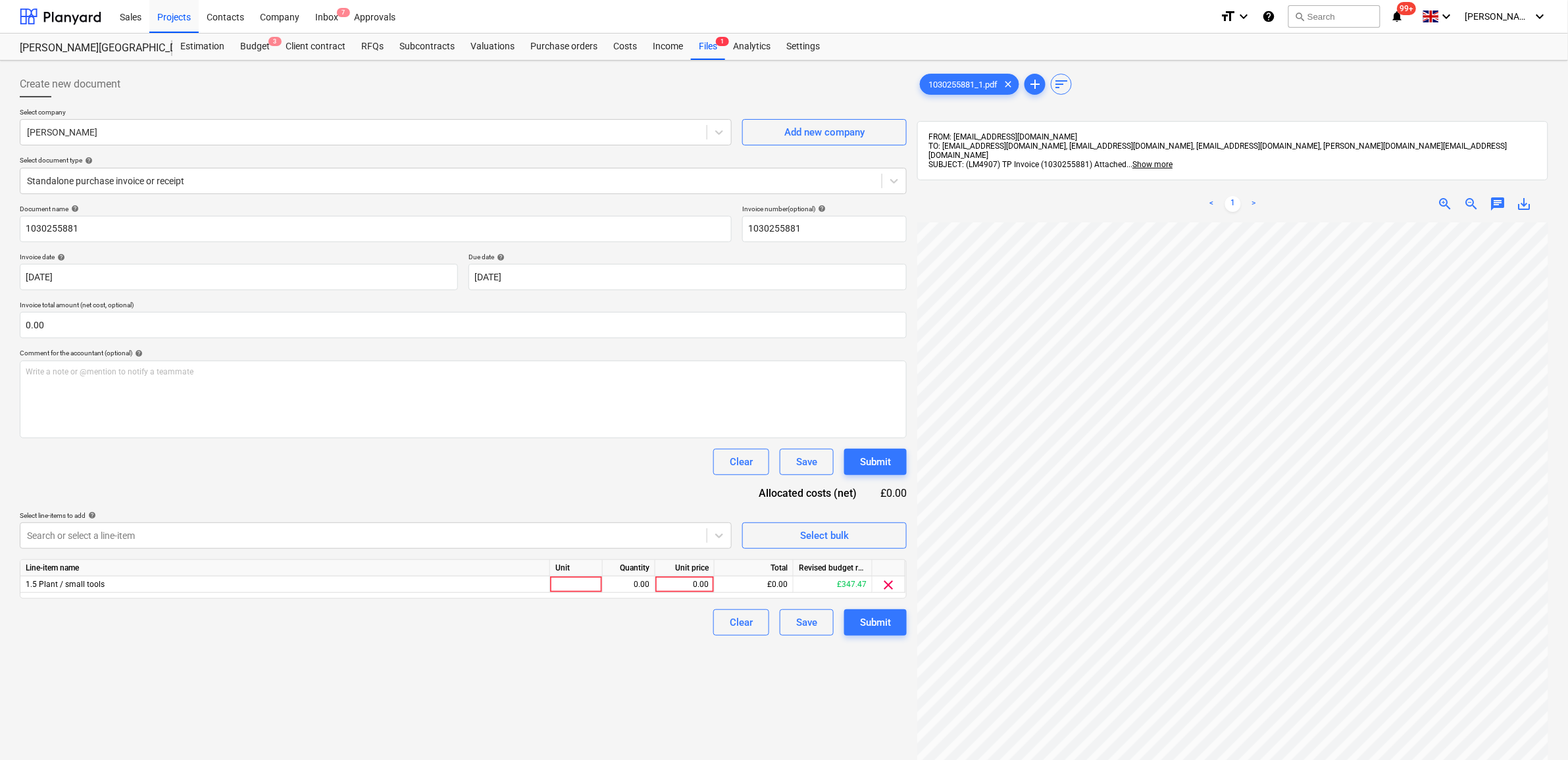
click at [210, 488] on div "Document name help 1030255881 Invoice number (optional) help 1030255881 Invoice…" at bounding box center [463, 420] width 887 height 431
click at [683, 585] on div "0.00" at bounding box center [685, 585] width 48 height 17
type input "10.63"
drag, startPoint x: 607, startPoint y: 658, endPoint x: 910, endPoint y: 643, distance: 303.4
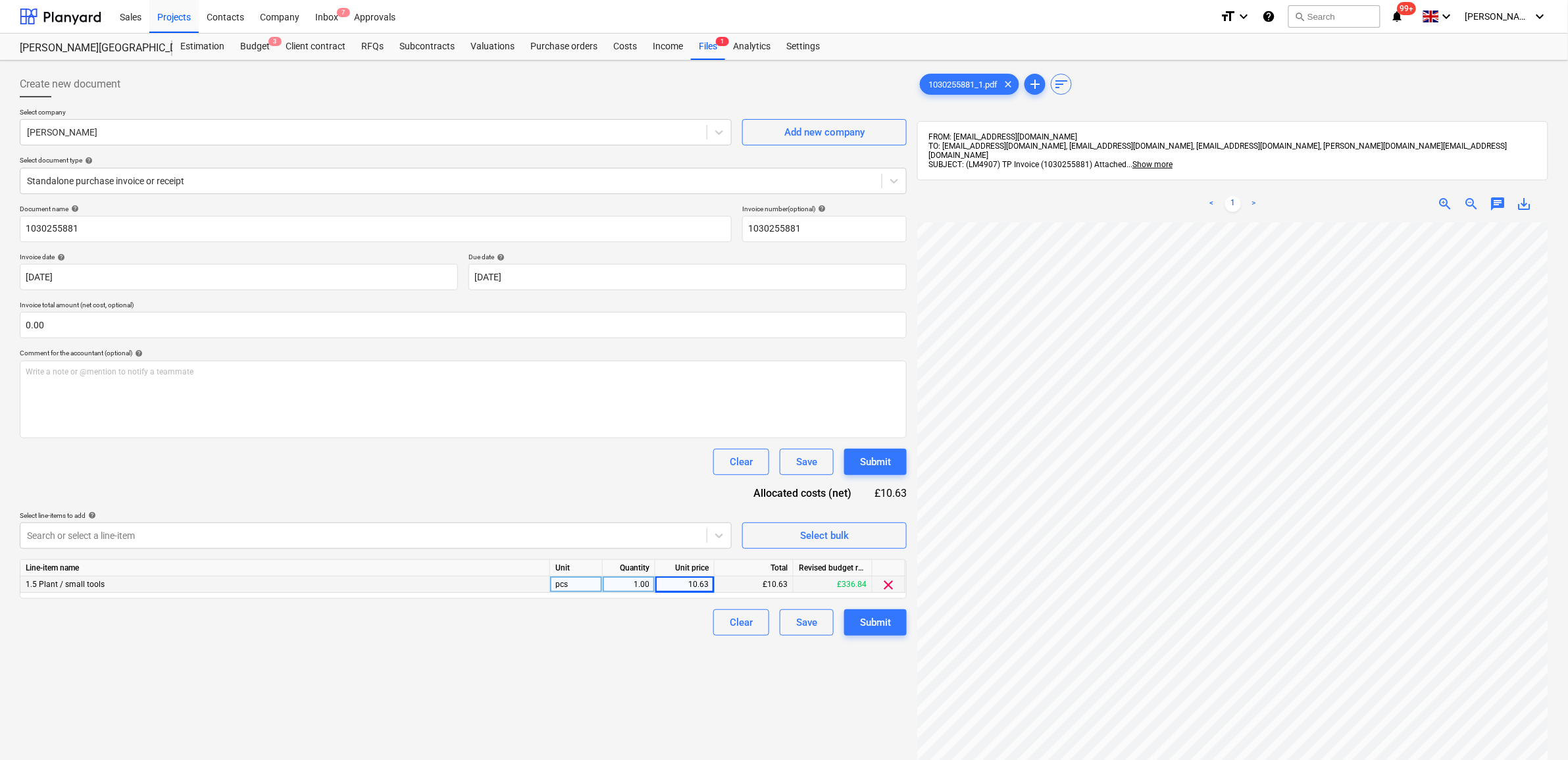
click at [614, 662] on div "Create new document Select company [PERSON_NAME] Add new company Select documen…" at bounding box center [463, 508] width 898 height 886
click at [863, 627] on div "Submit" at bounding box center [875, 622] width 31 height 17
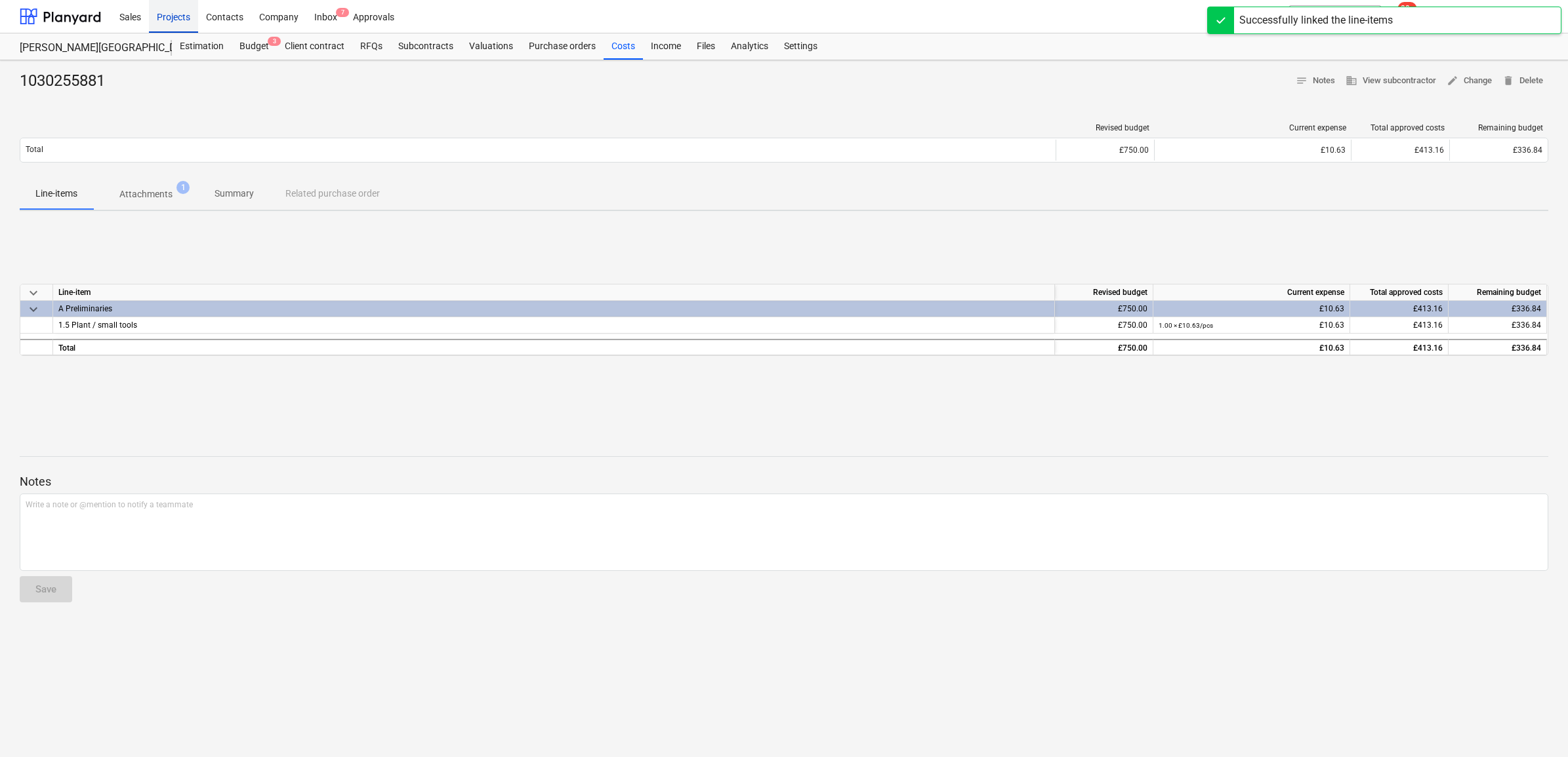
click at [186, 18] on div "Projects" at bounding box center [173, 16] width 49 height 33
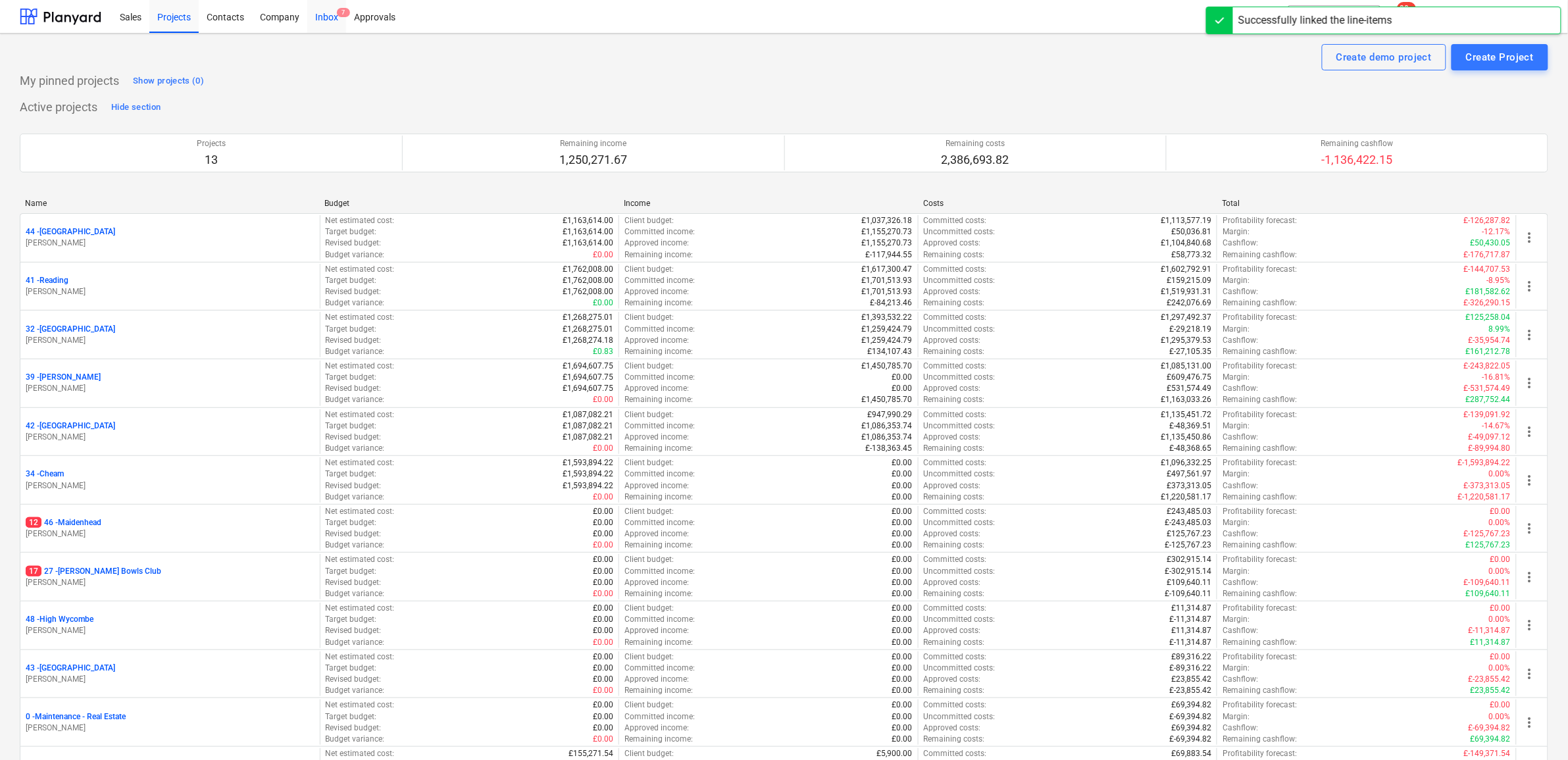
click at [323, 11] on div "Inbox 7" at bounding box center [327, 16] width 39 height 33
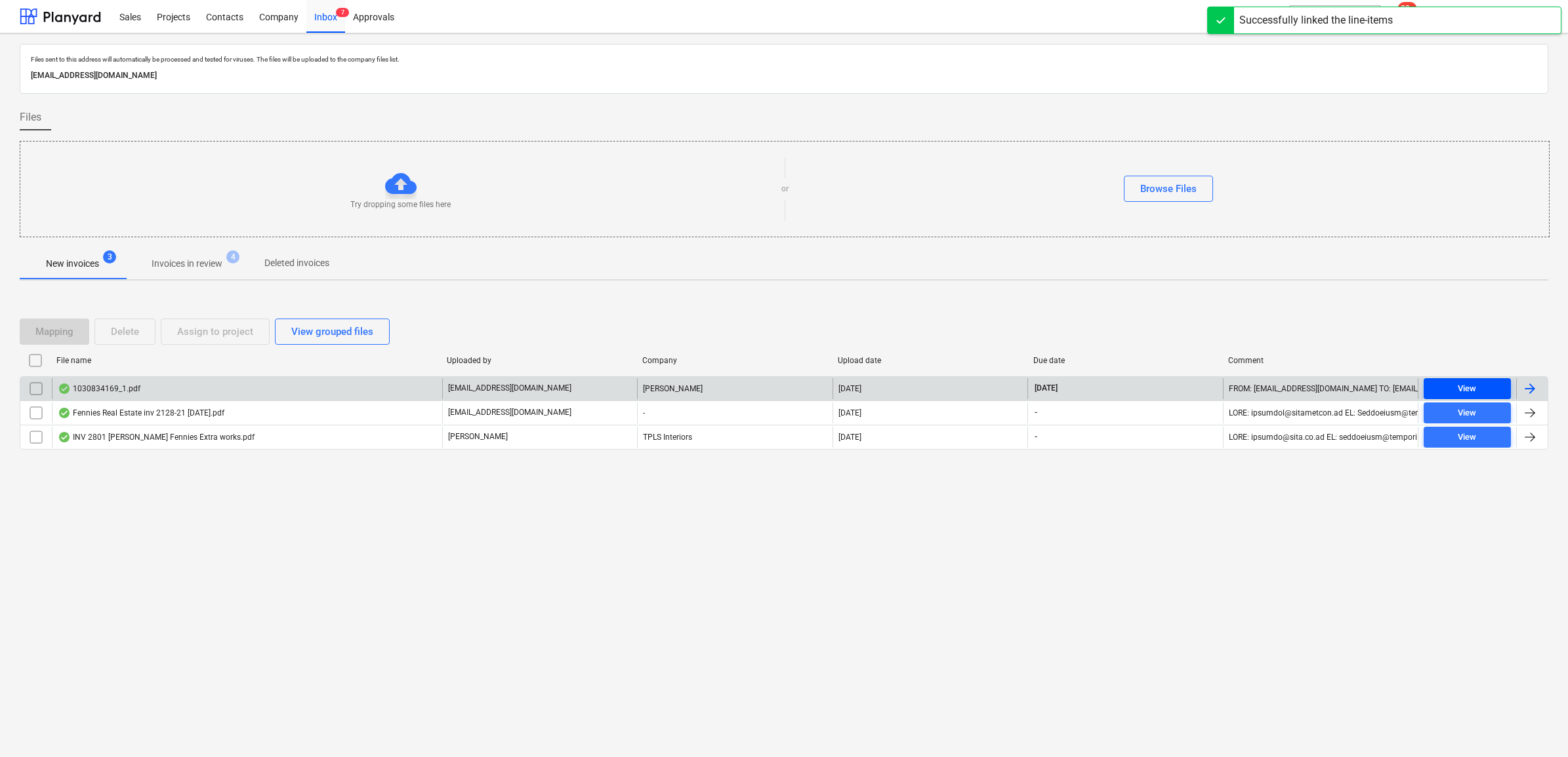
click at [1442, 382] on span "View" at bounding box center [1467, 389] width 77 height 15
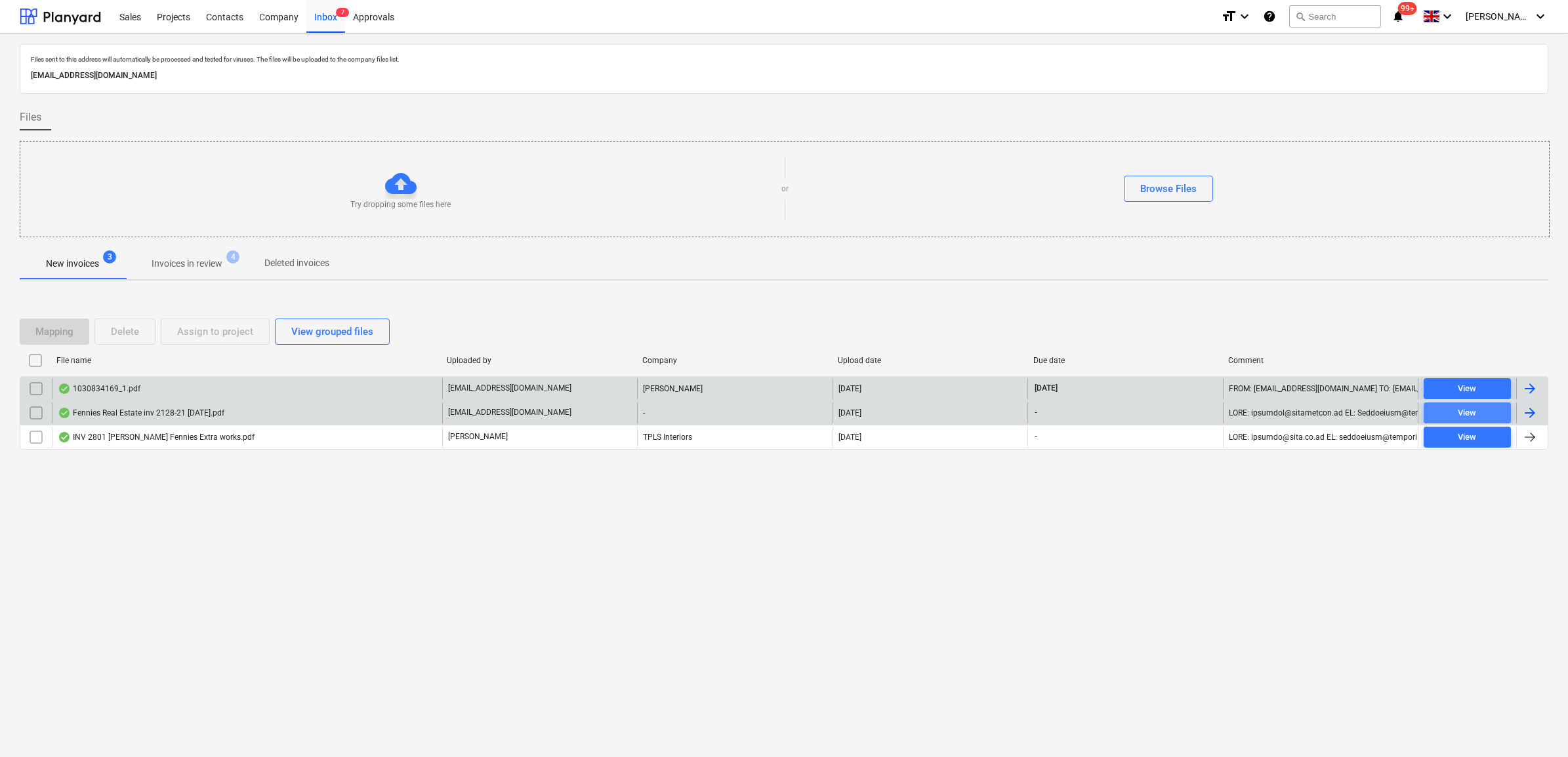
click at [1458, 415] on div "View" at bounding box center [1467, 413] width 18 height 15
click at [172, 20] on div "Projects" at bounding box center [173, 16] width 49 height 33
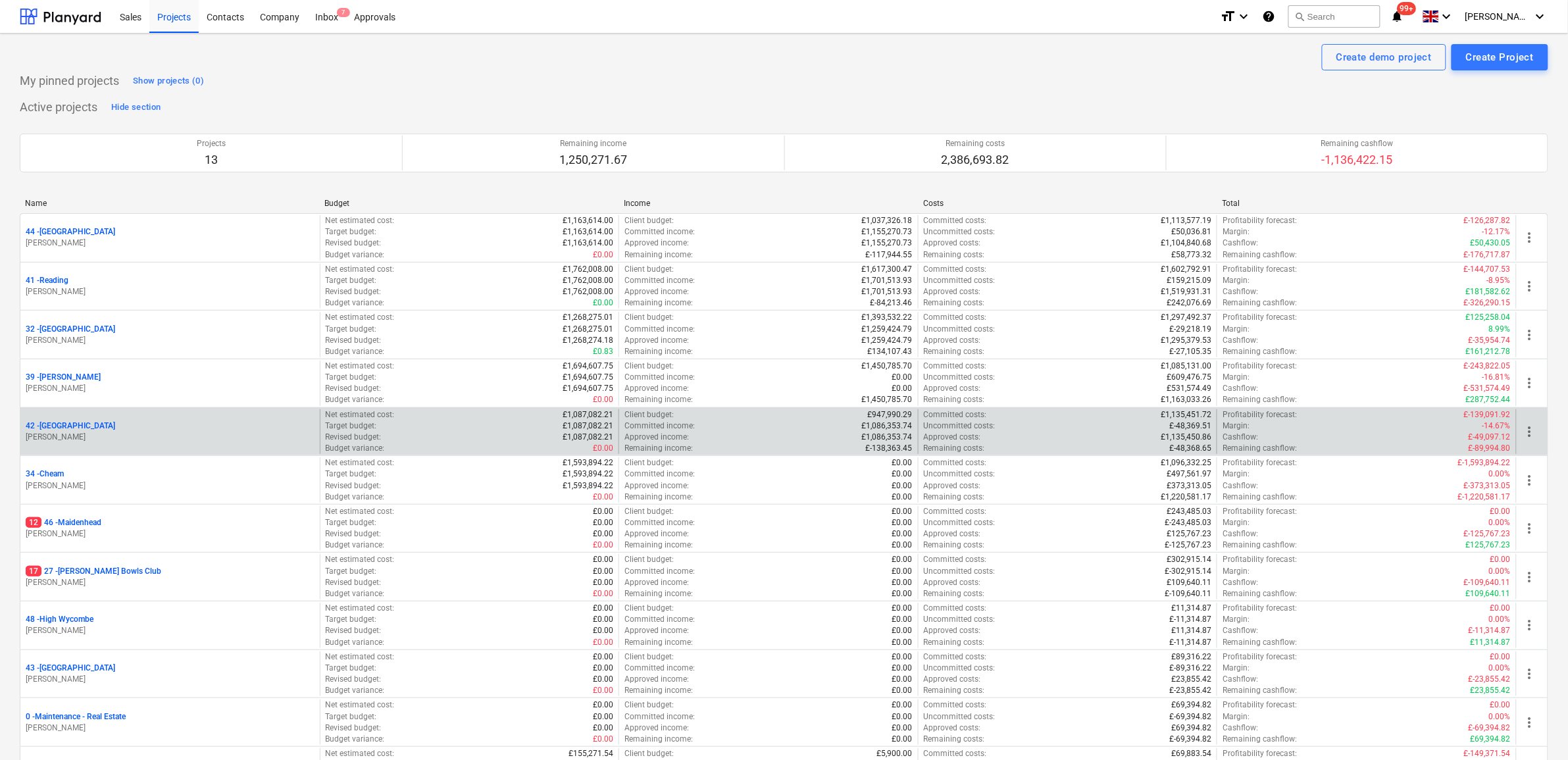
scroll to position [82, 0]
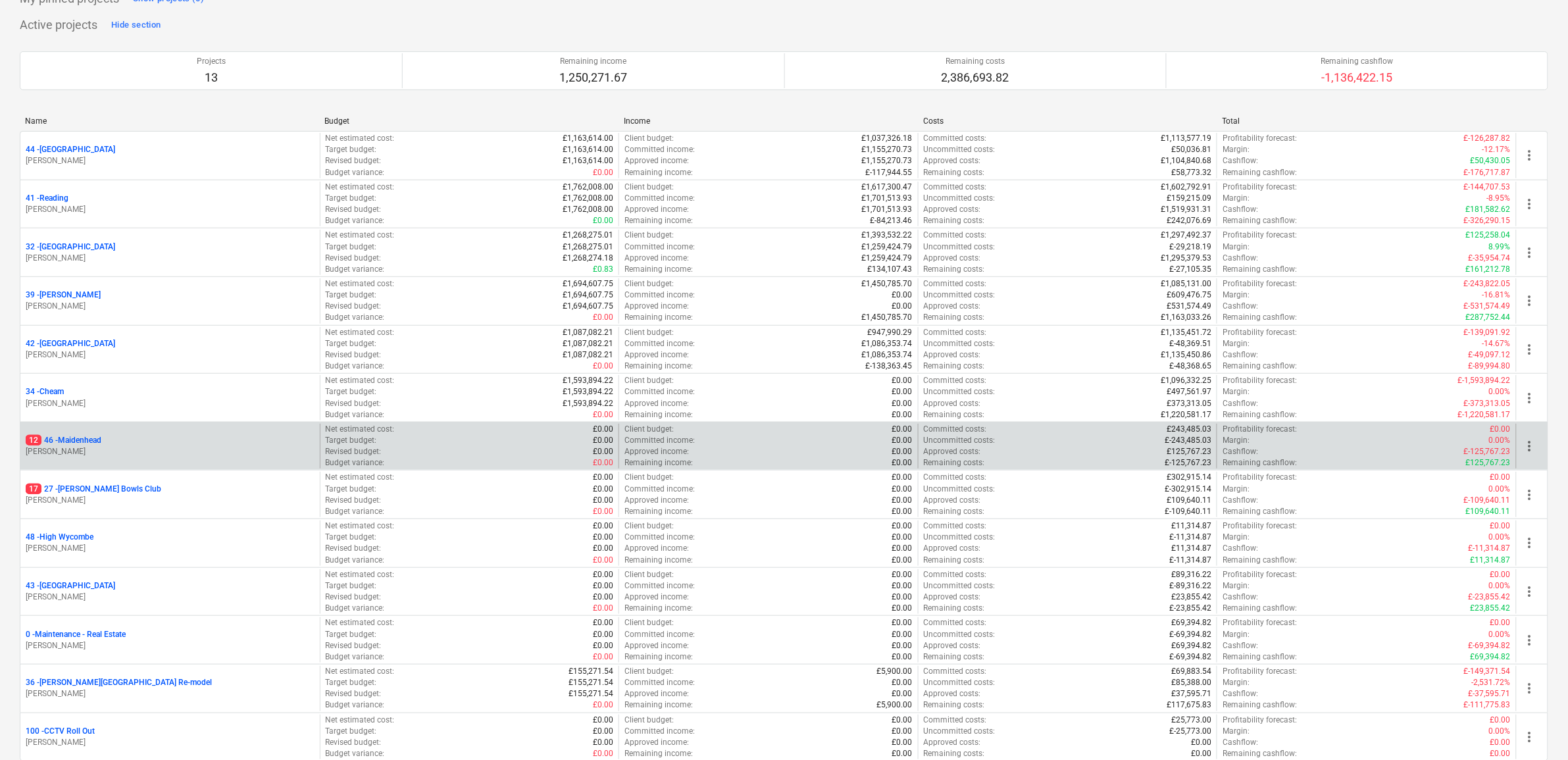
click at [84, 444] on p "12 46 - [GEOGRAPHIC_DATA]" at bounding box center [63, 440] width 76 height 11
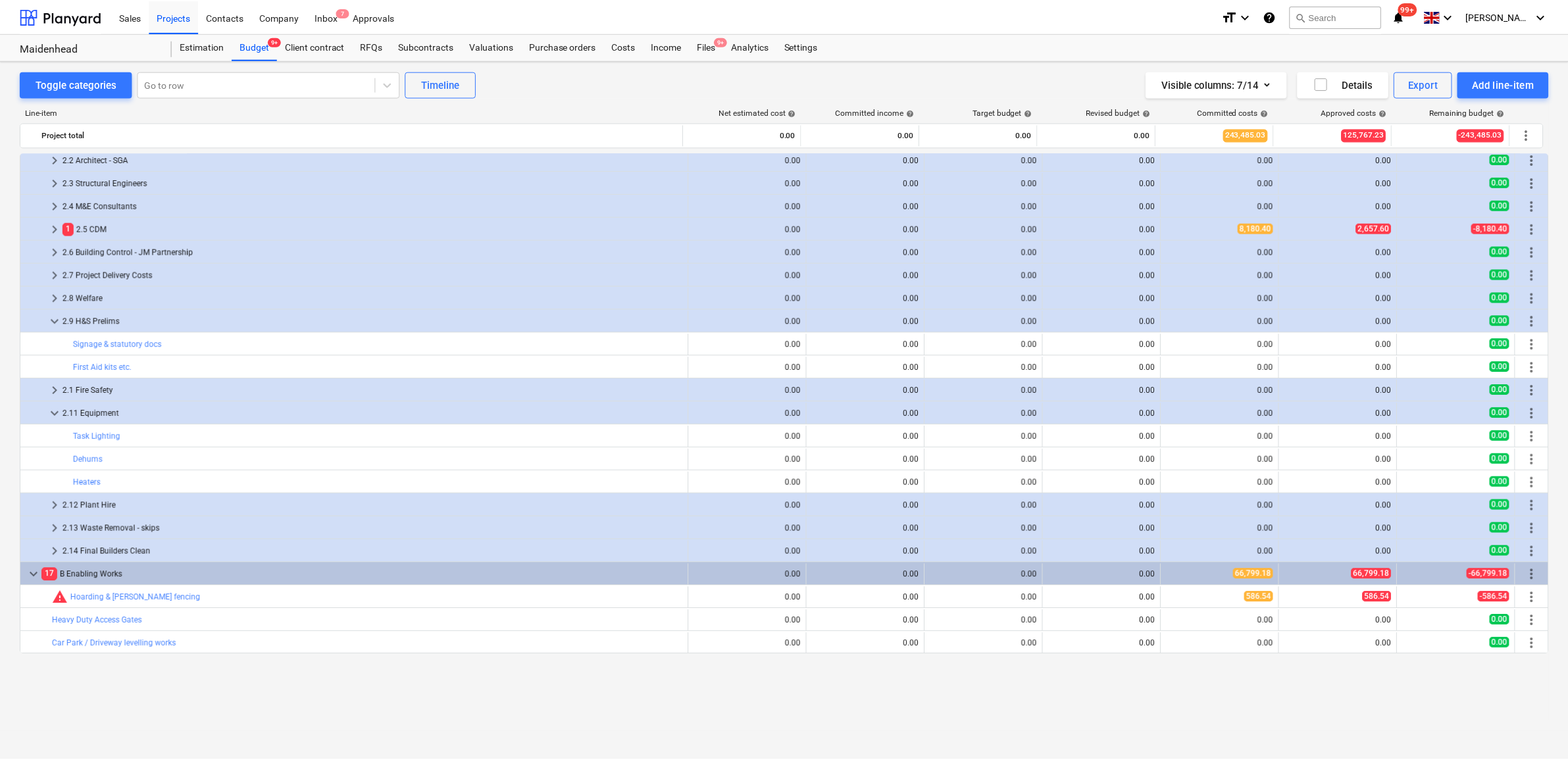
scroll to position [509, 0]
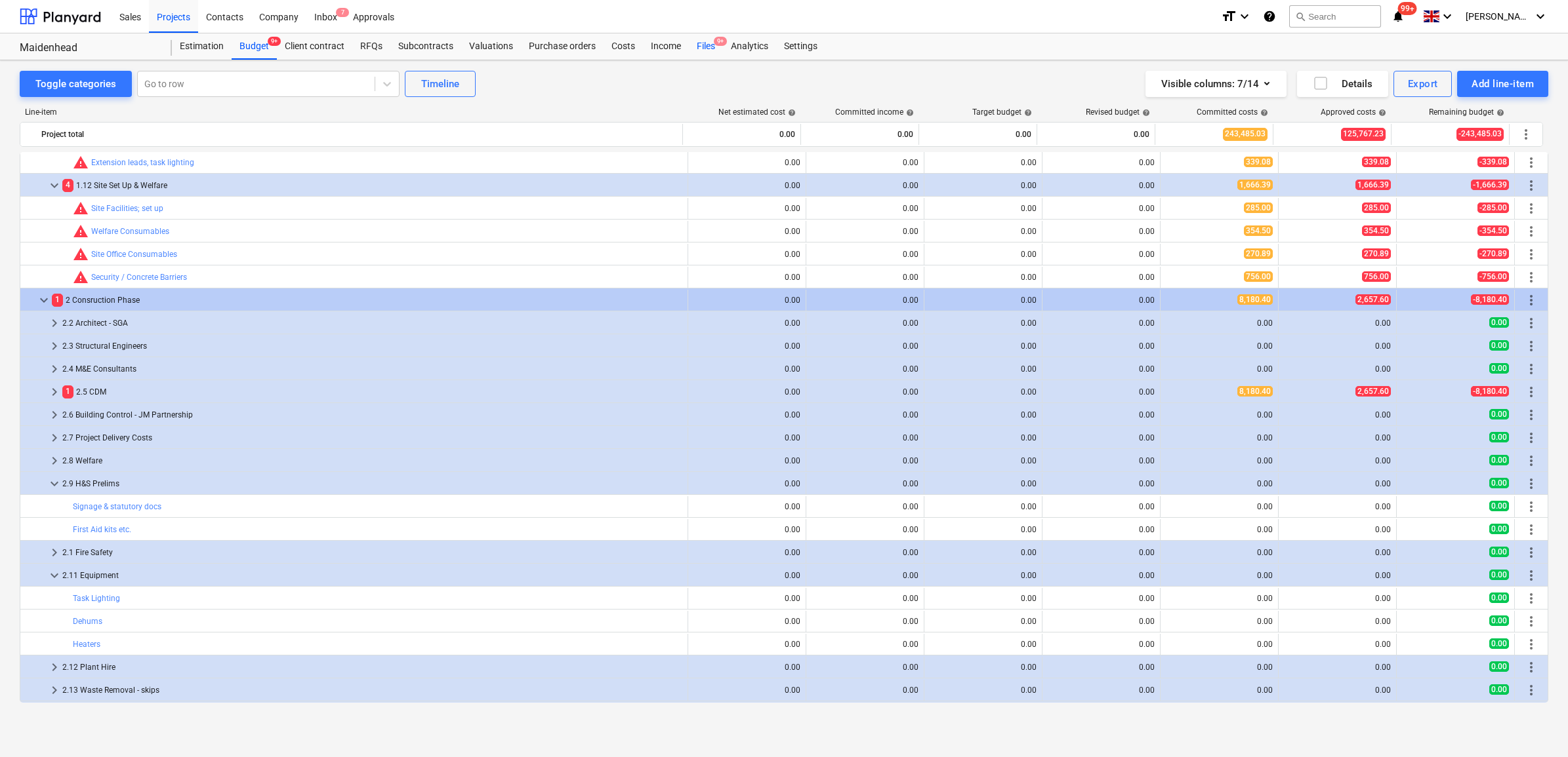
click at [709, 46] on div "Files 9+" at bounding box center [705, 46] width 34 height 27
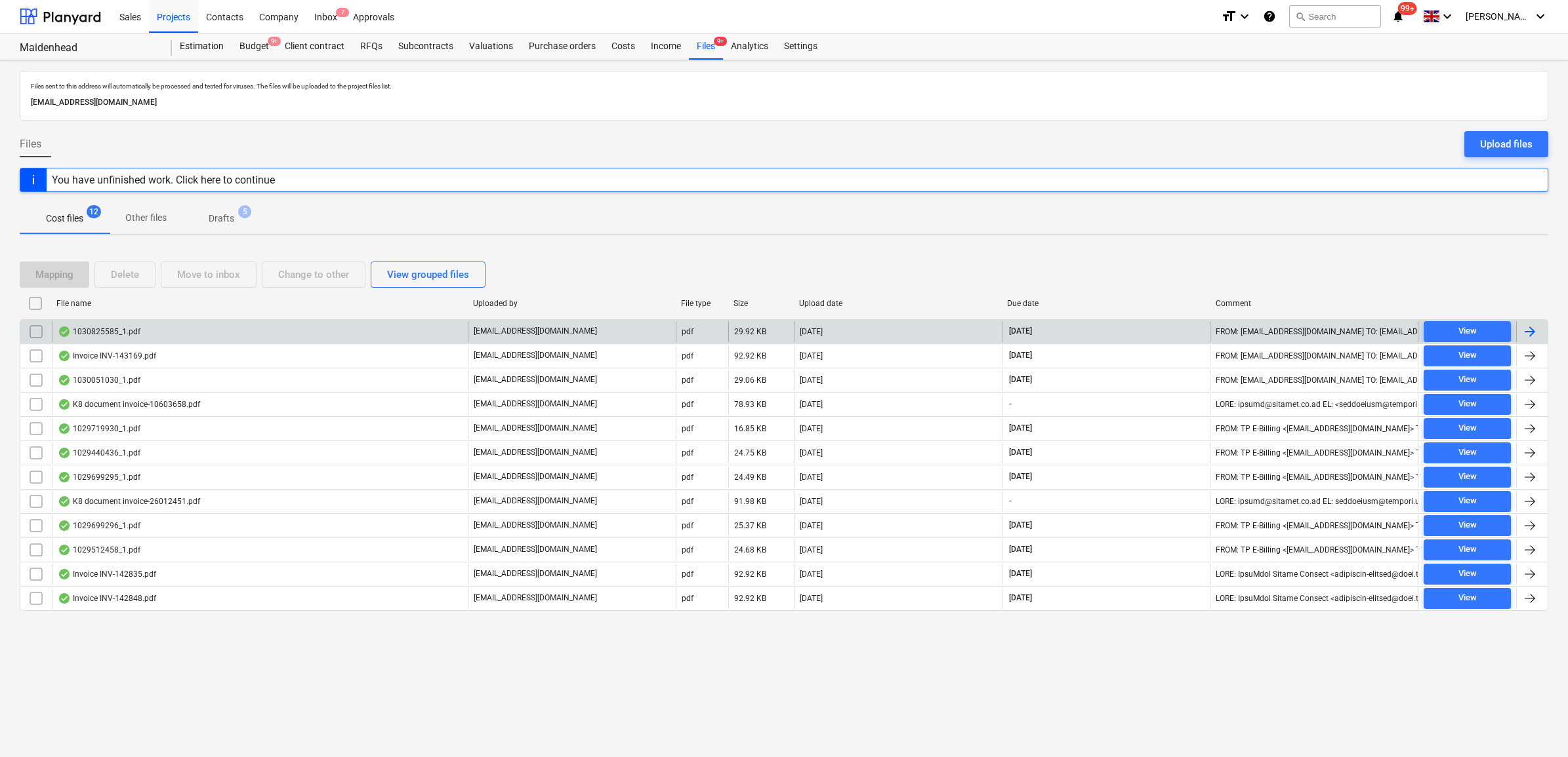
click at [1530, 324] on div at bounding box center [1529, 331] width 16 height 16
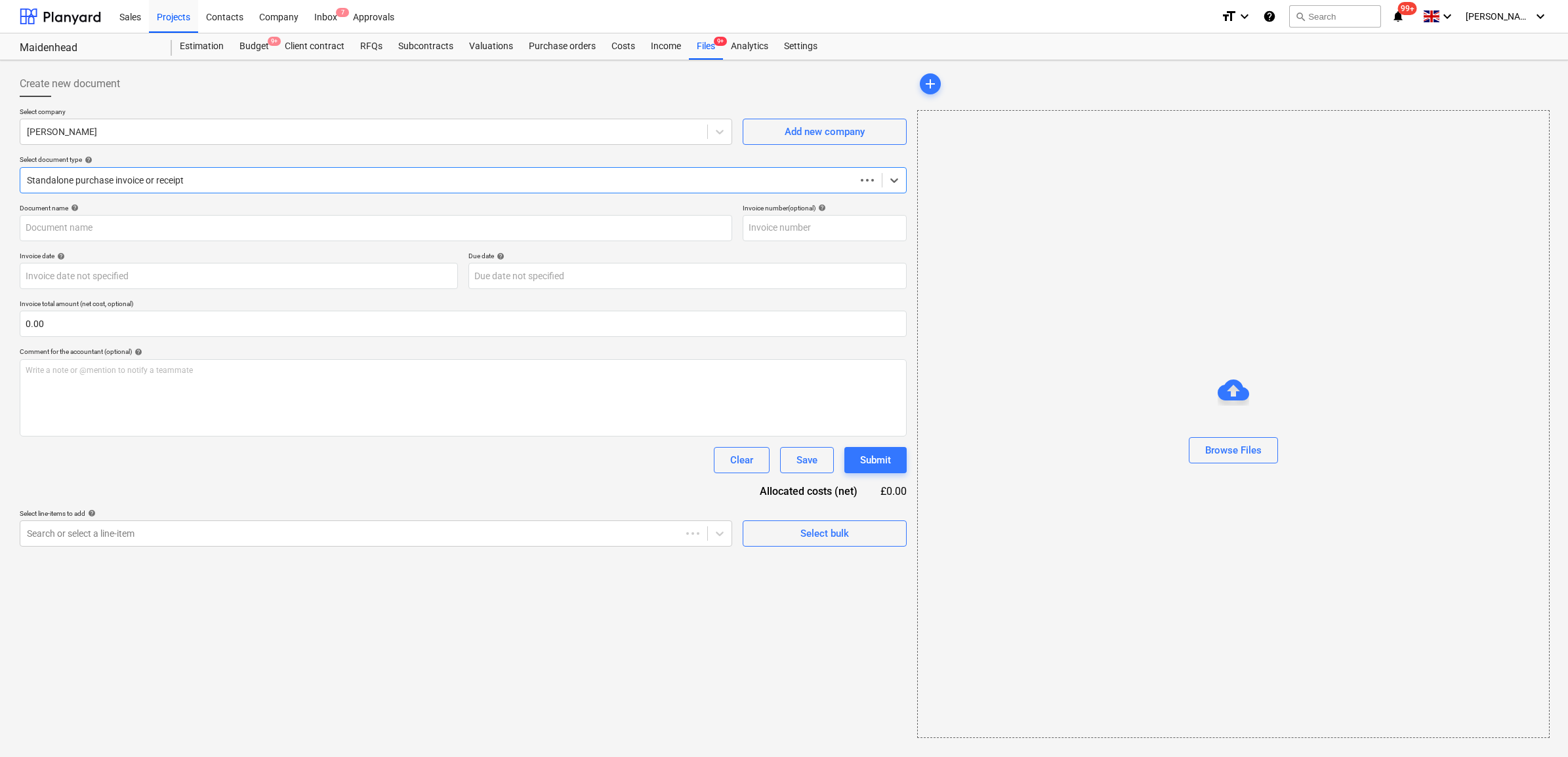
type input "1030825585"
type input "[DATE]"
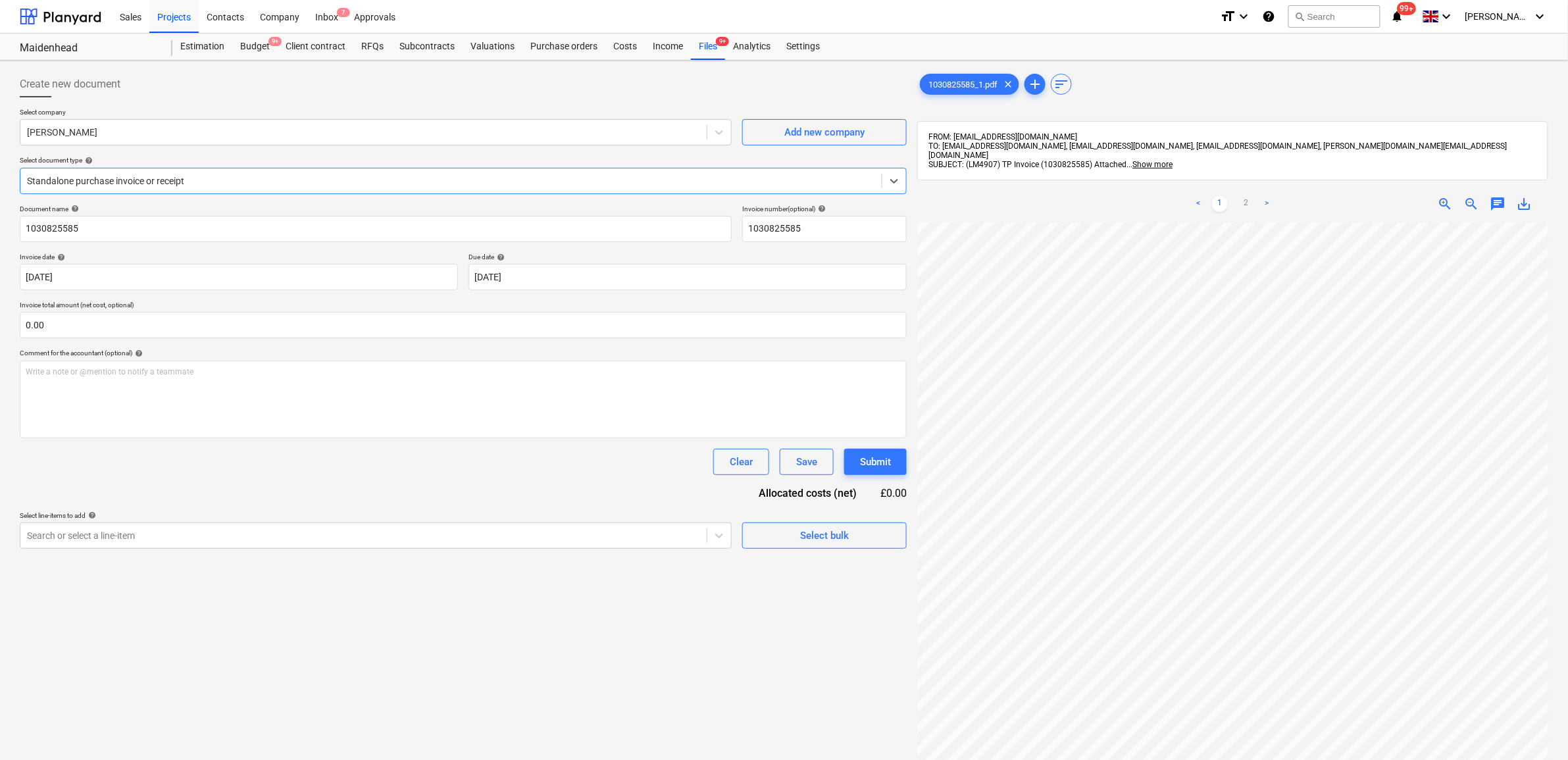
scroll to position [82, 0]
click at [528, 537] on div at bounding box center [363, 535] width 673 height 13
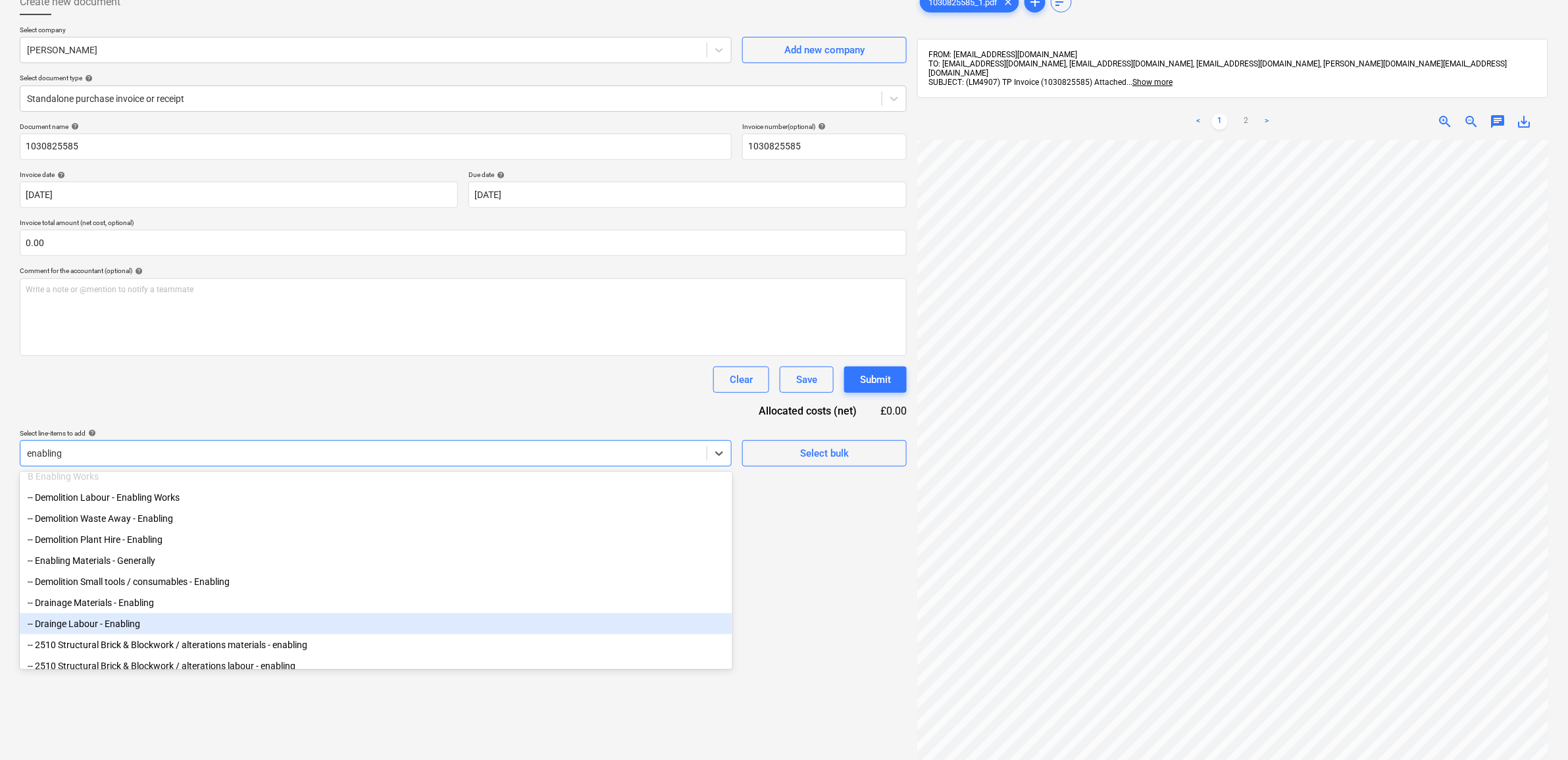
scroll to position [0, 0]
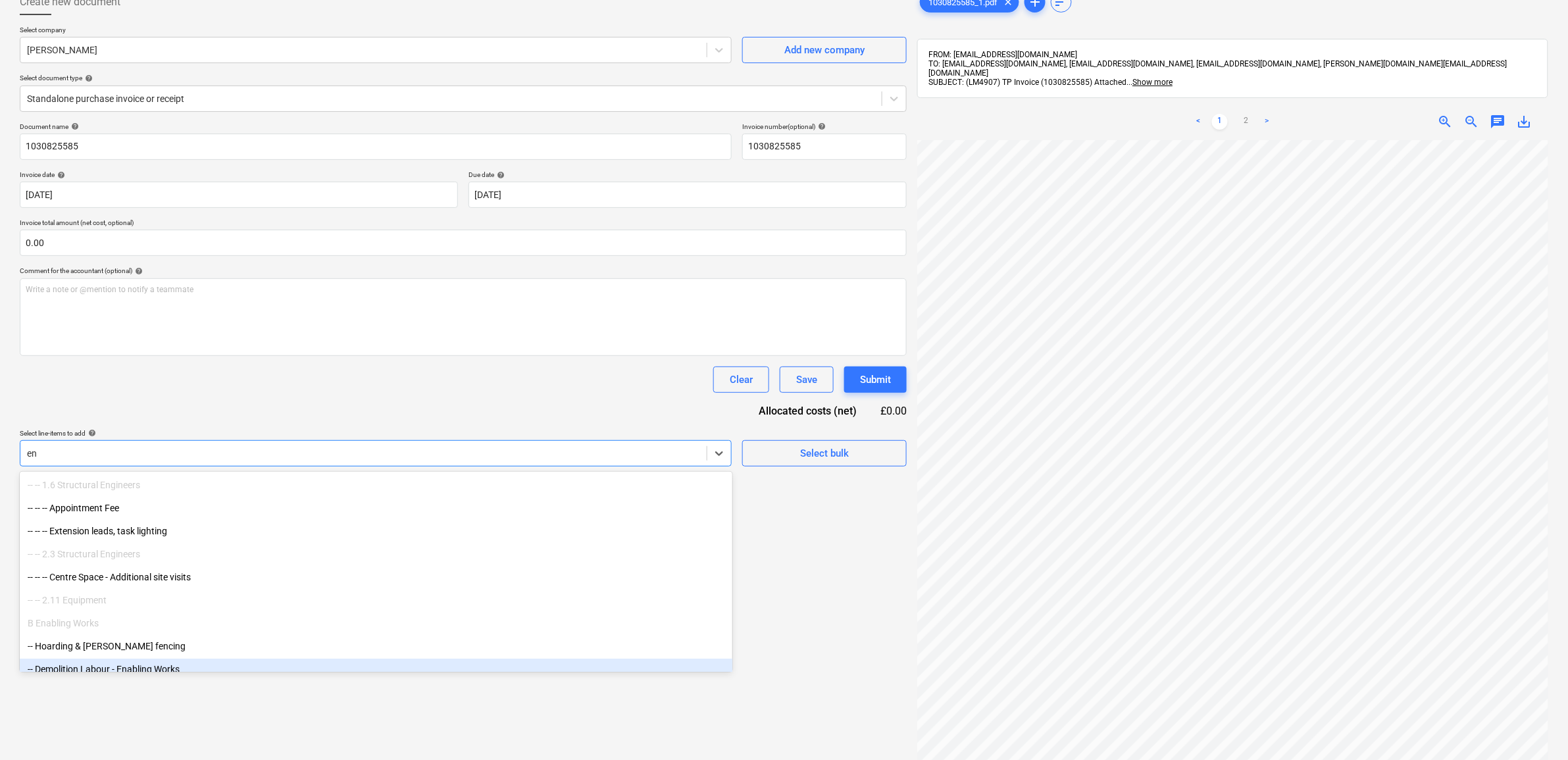
type input "e"
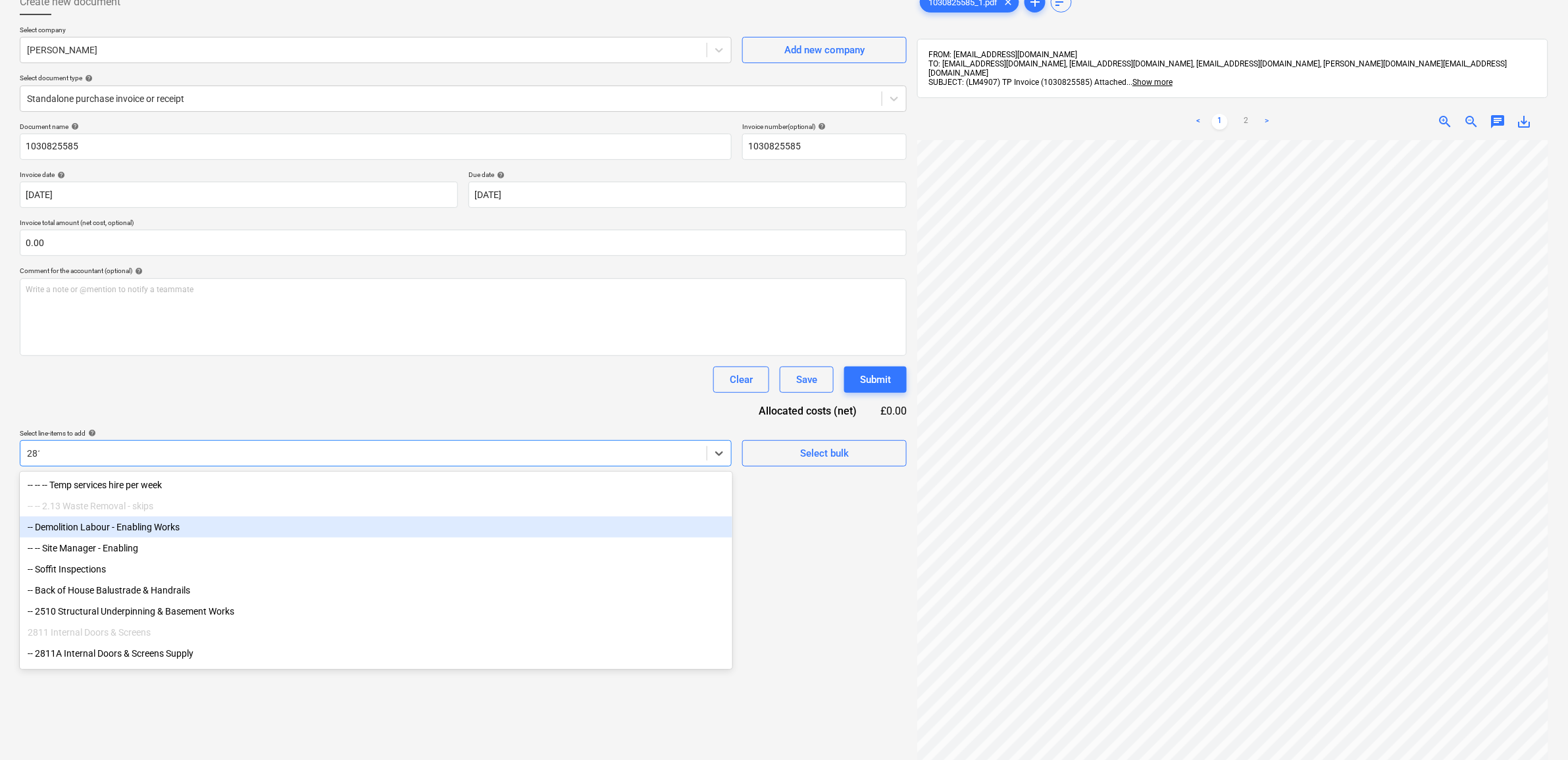
type input "2813"
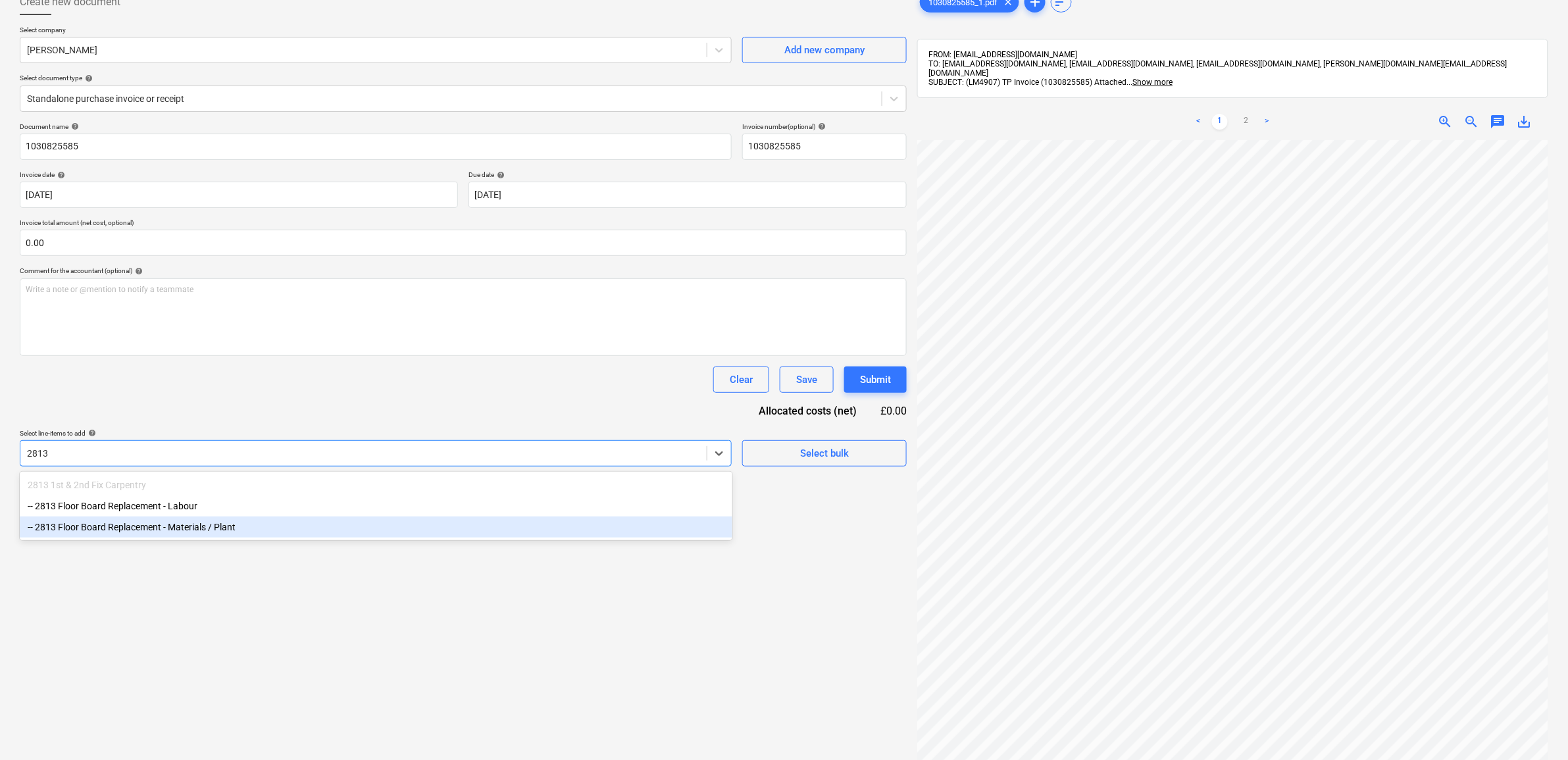
click at [257, 531] on div "-- 2813 Floor Board Replacement - Materials / Plant" at bounding box center [376, 526] width 713 height 21
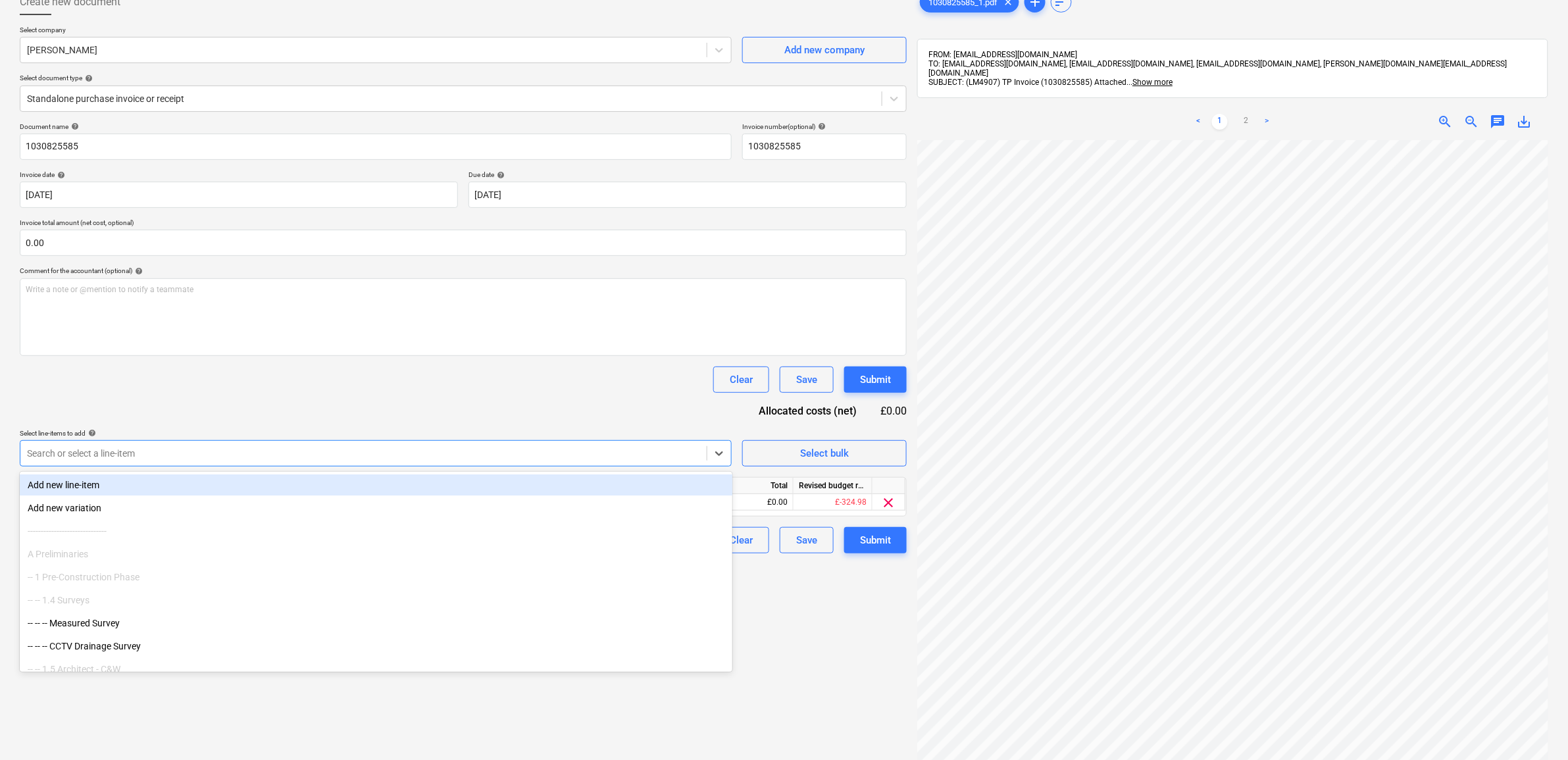
click at [337, 429] on div "Select line-items to add help" at bounding box center [376, 433] width 712 height 8
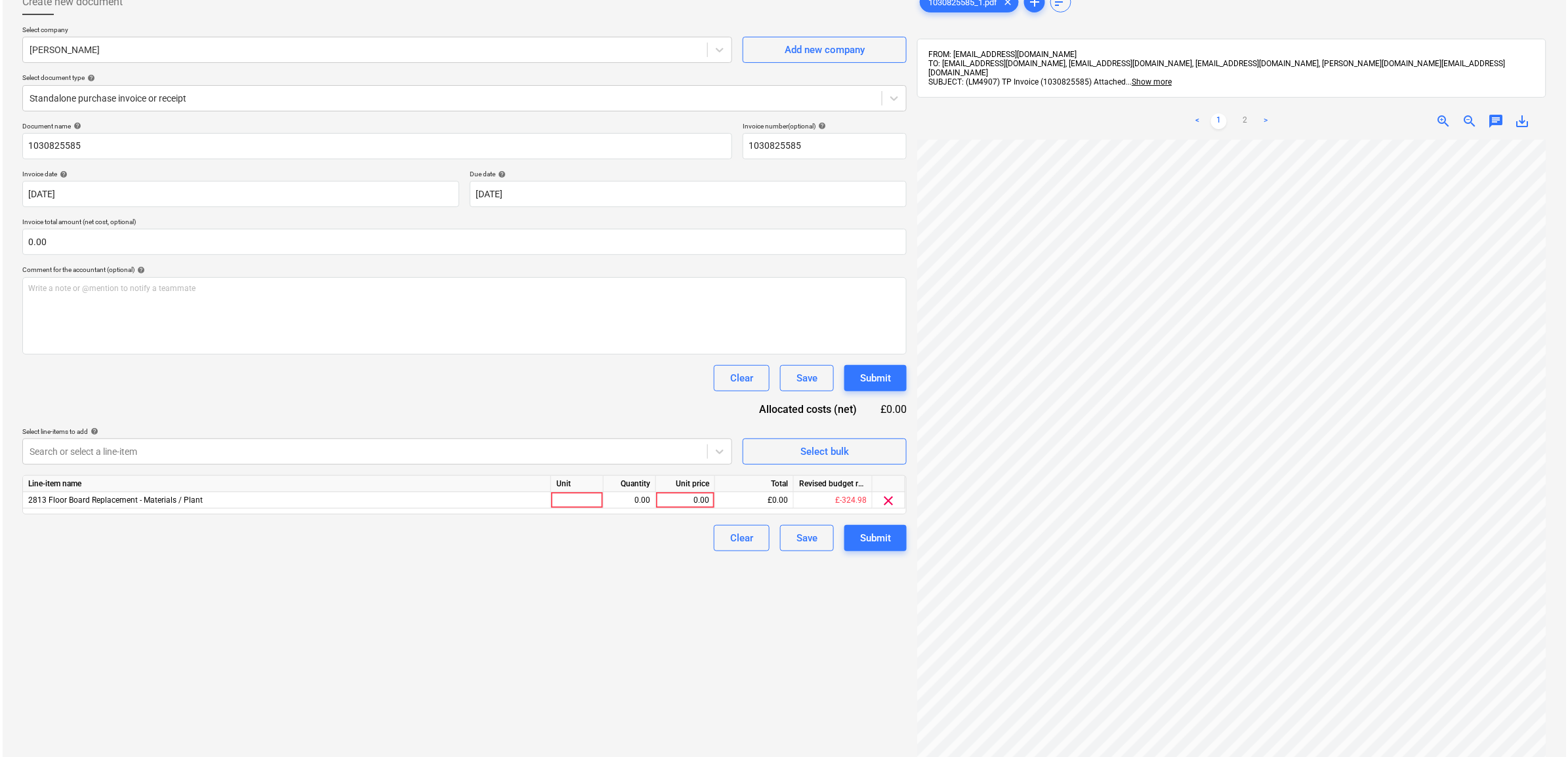
scroll to position [77, 60]
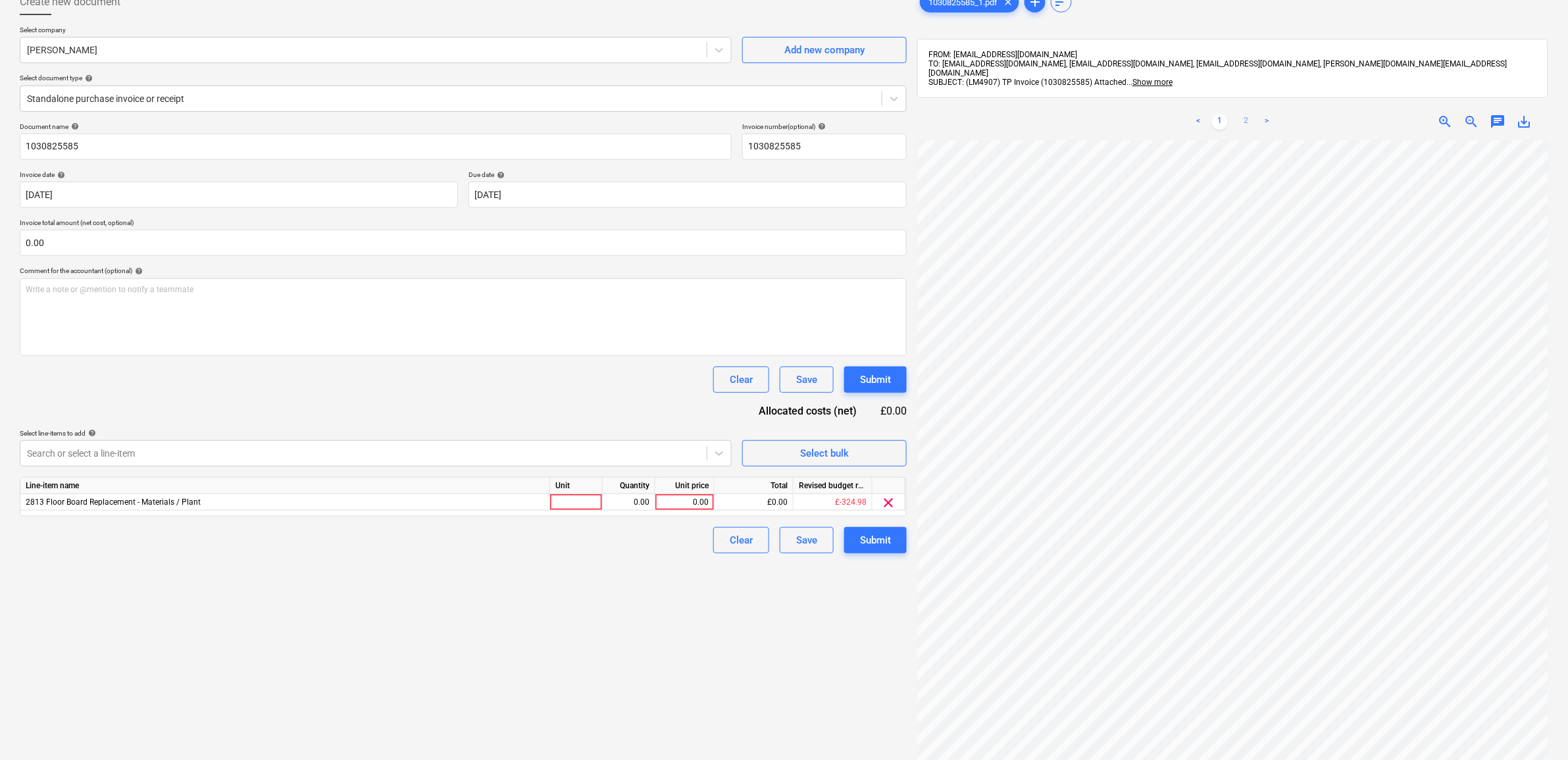
click at [1245, 114] on link "2" at bounding box center [1246, 121] width 16 height 16
click at [681, 499] on div "0.00" at bounding box center [685, 502] width 48 height 17
drag, startPoint x: 706, startPoint y: 626, endPoint x: 880, endPoint y: 553, distance: 188.7
click at [708, 626] on div "Create new document Select company [PERSON_NAME] Add new company Select documen…" at bounding box center [463, 426] width 898 height 886
click at [880, 541] on div "Submit" at bounding box center [875, 540] width 31 height 17
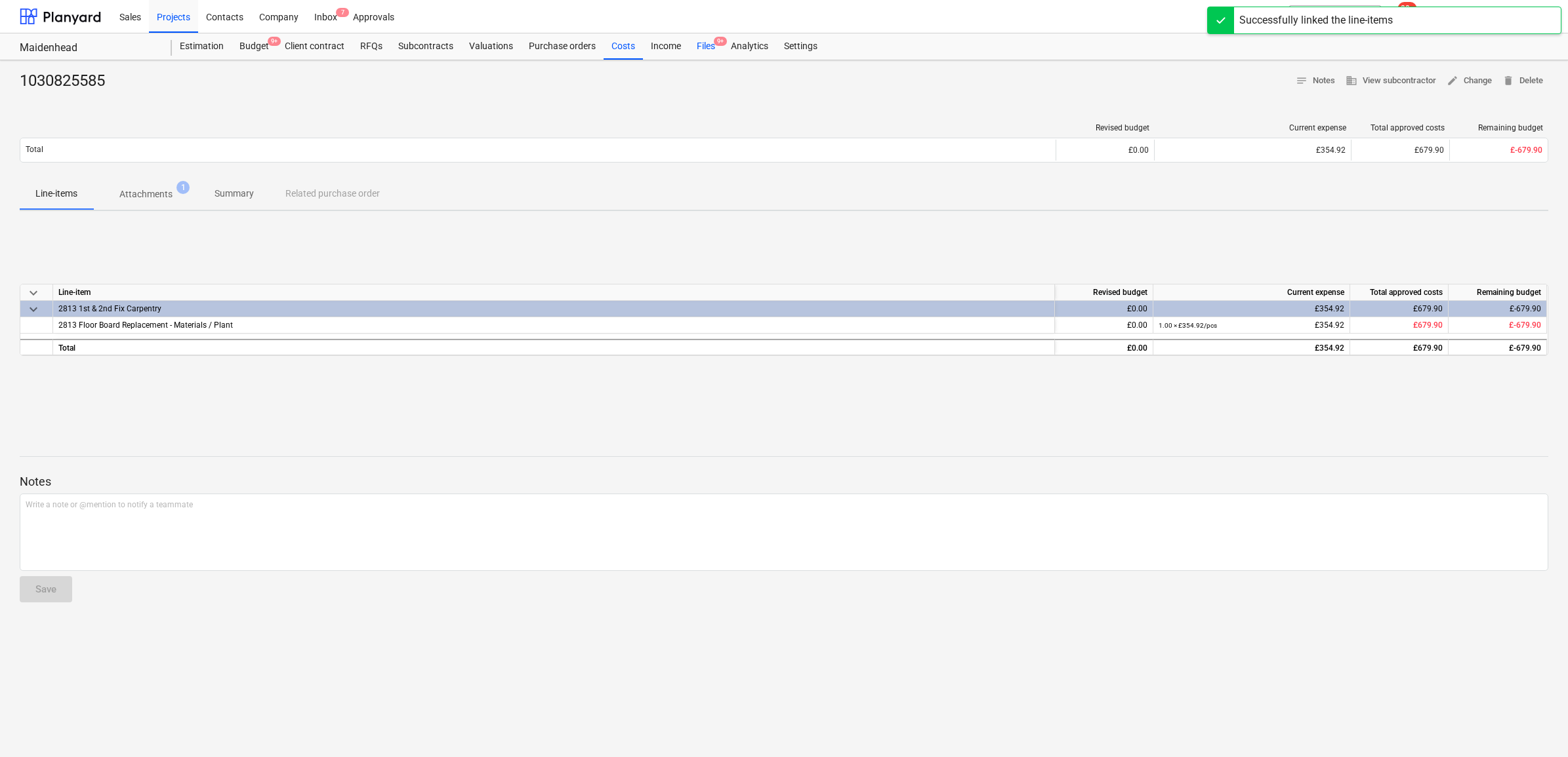
click at [699, 45] on div "Files 9+" at bounding box center [705, 46] width 34 height 27
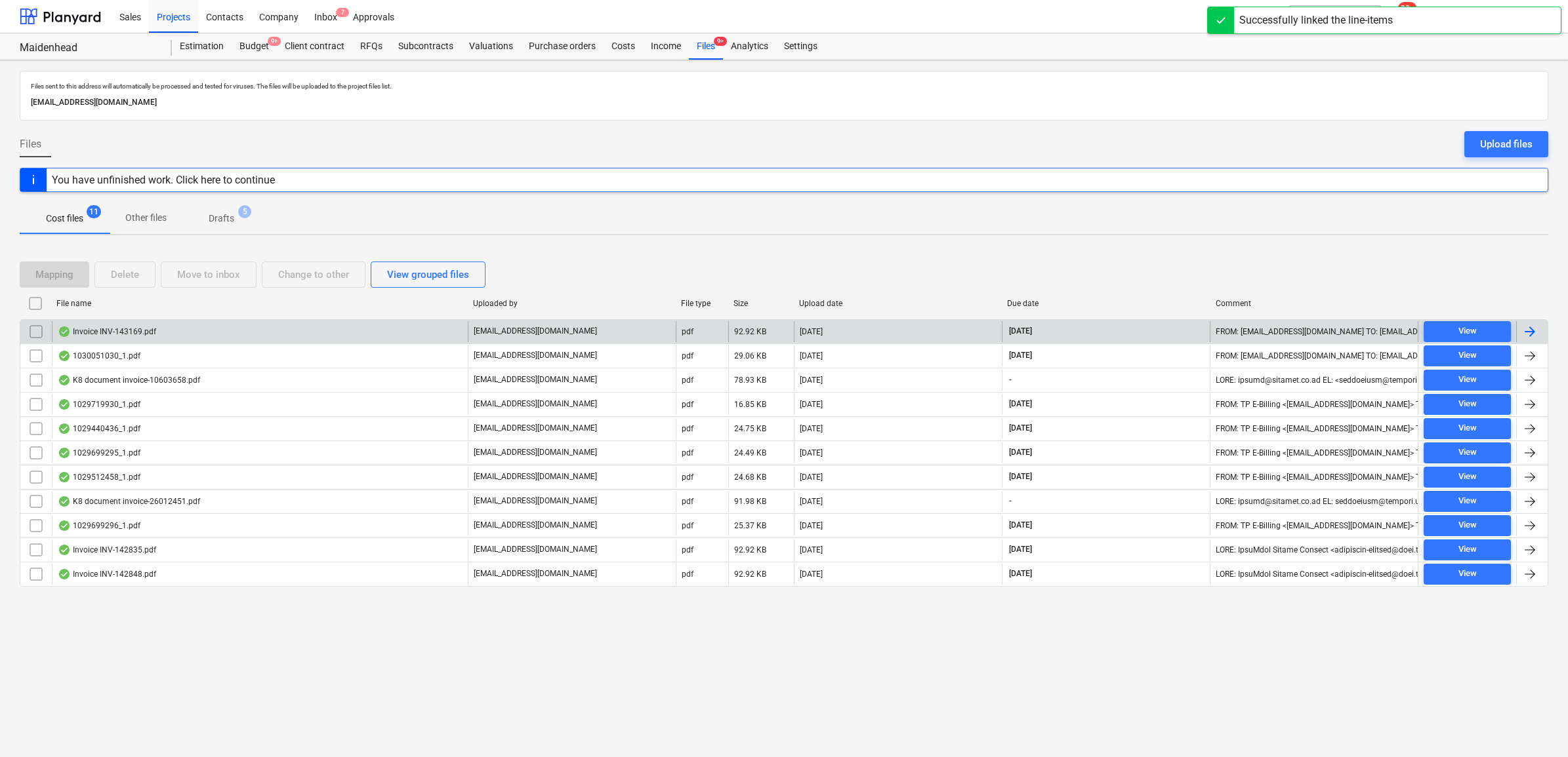
click at [1516, 331] on div at bounding box center [1532, 331] width 31 height 21
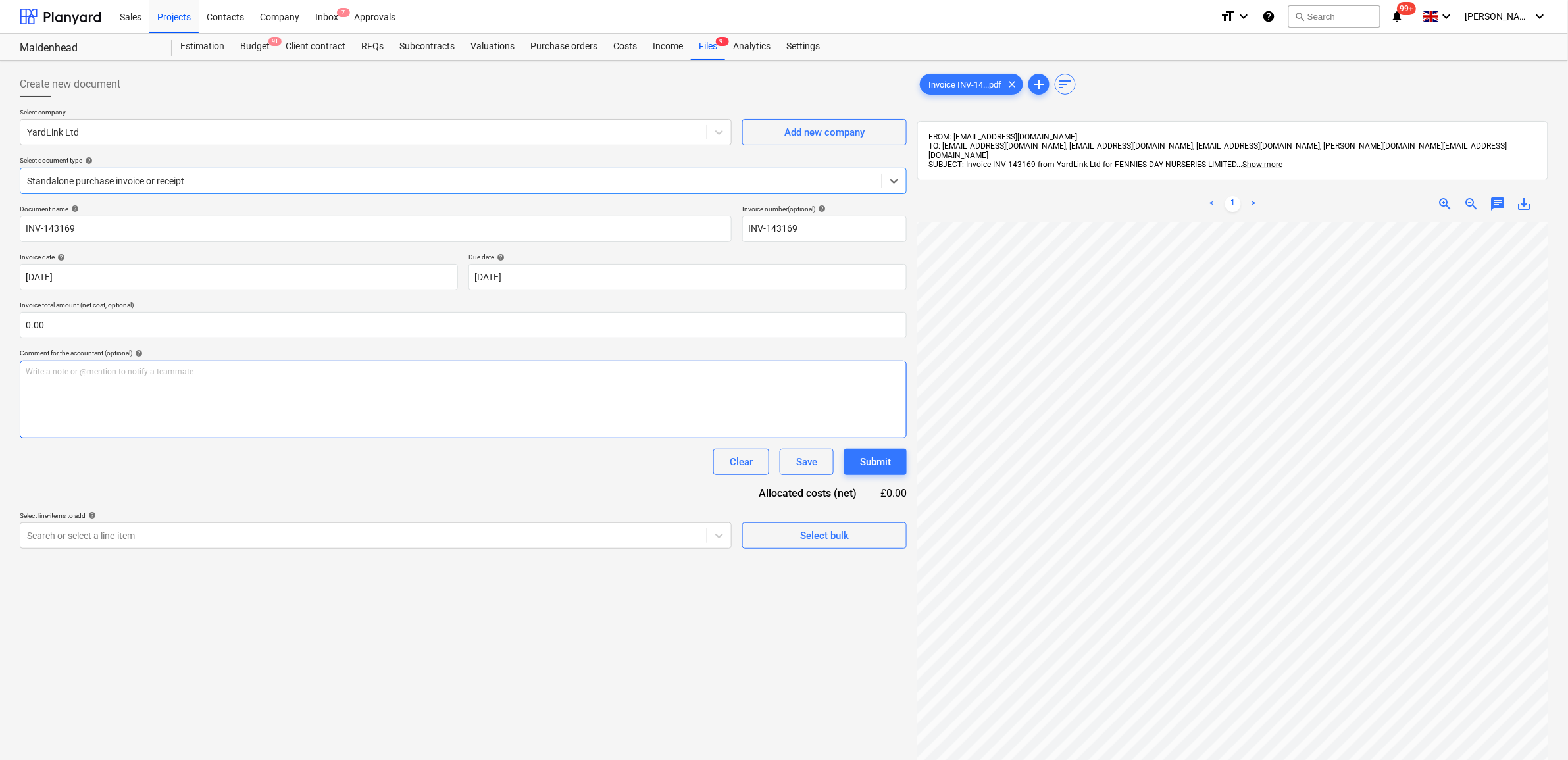
scroll to position [82, 0]
click at [702, 544] on div "Search or select a line-item" at bounding box center [363, 535] width 686 height 18
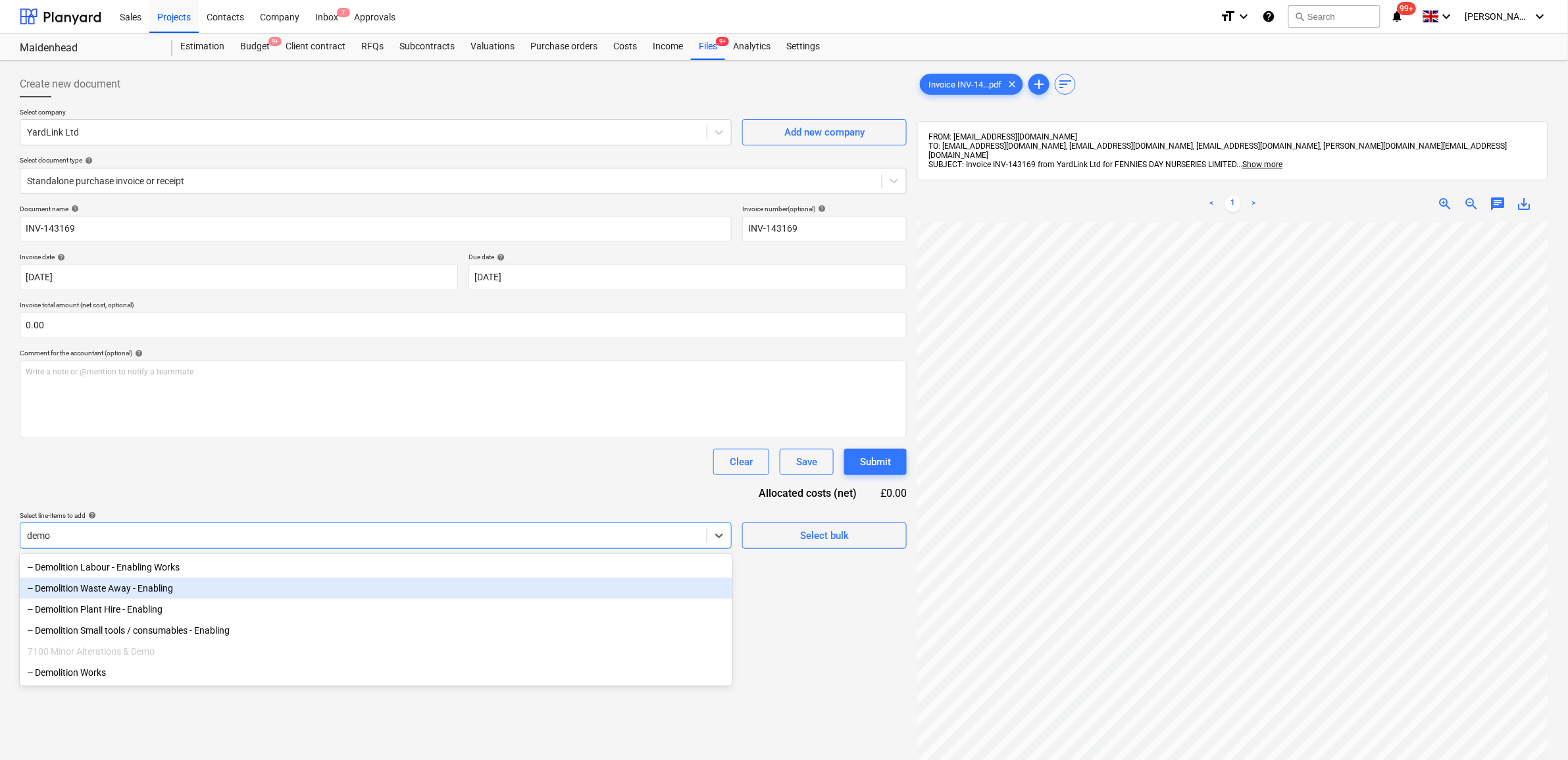
click at [455, 592] on div "-- Demolition Waste Away - Enabling" at bounding box center [376, 588] width 713 height 21
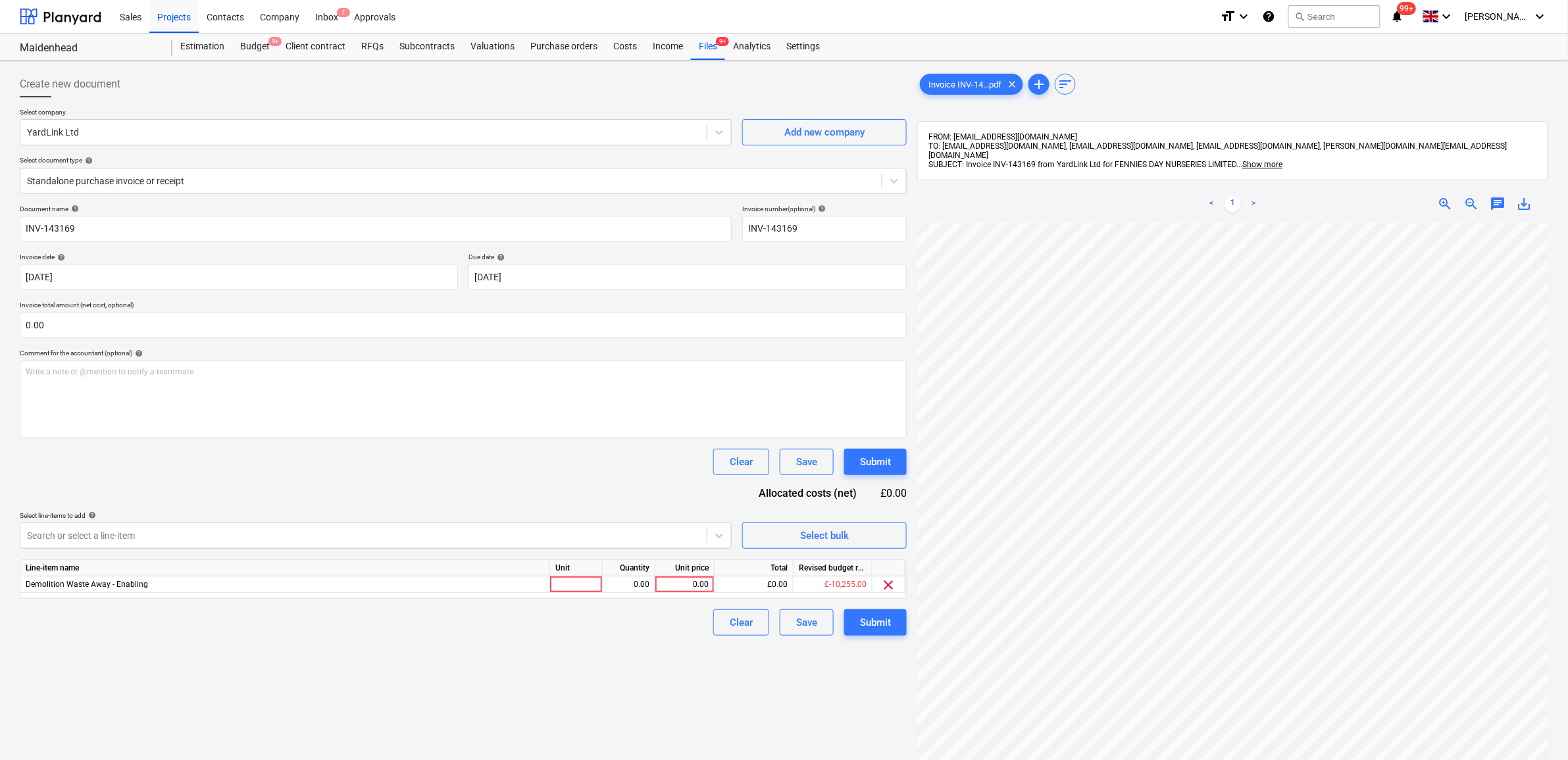
click at [481, 501] on div "Document name help INV-143169 Invoice number (optional) help INV-143169 Invoice…" at bounding box center [463, 420] width 887 height 431
click at [684, 581] on div "0.00" at bounding box center [685, 585] width 48 height 17
click at [573, 668] on div "Create new document Select company YardLink Ltd Add new company Select document…" at bounding box center [463, 508] width 898 height 886
click at [882, 625] on div "Submit" at bounding box center [875, 622] width 31 height 17
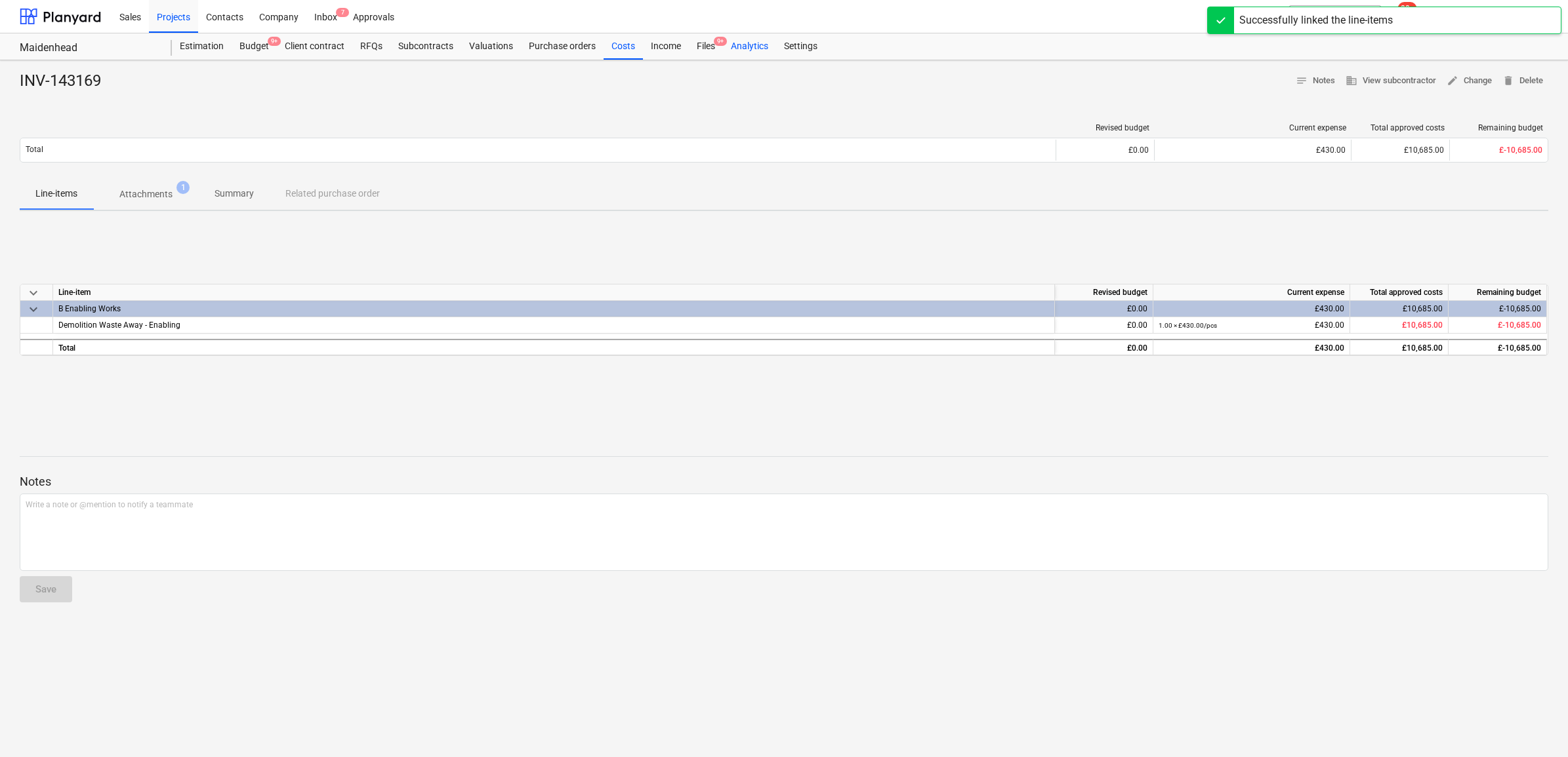
drag, startPoint x: 709, startPoint y: 45, endPoint x: 733, endPoint y: 58, distance: 27.3
click at [709, 46] on div "Files 9+" at bounding box center [705, 46] width 34 height 27
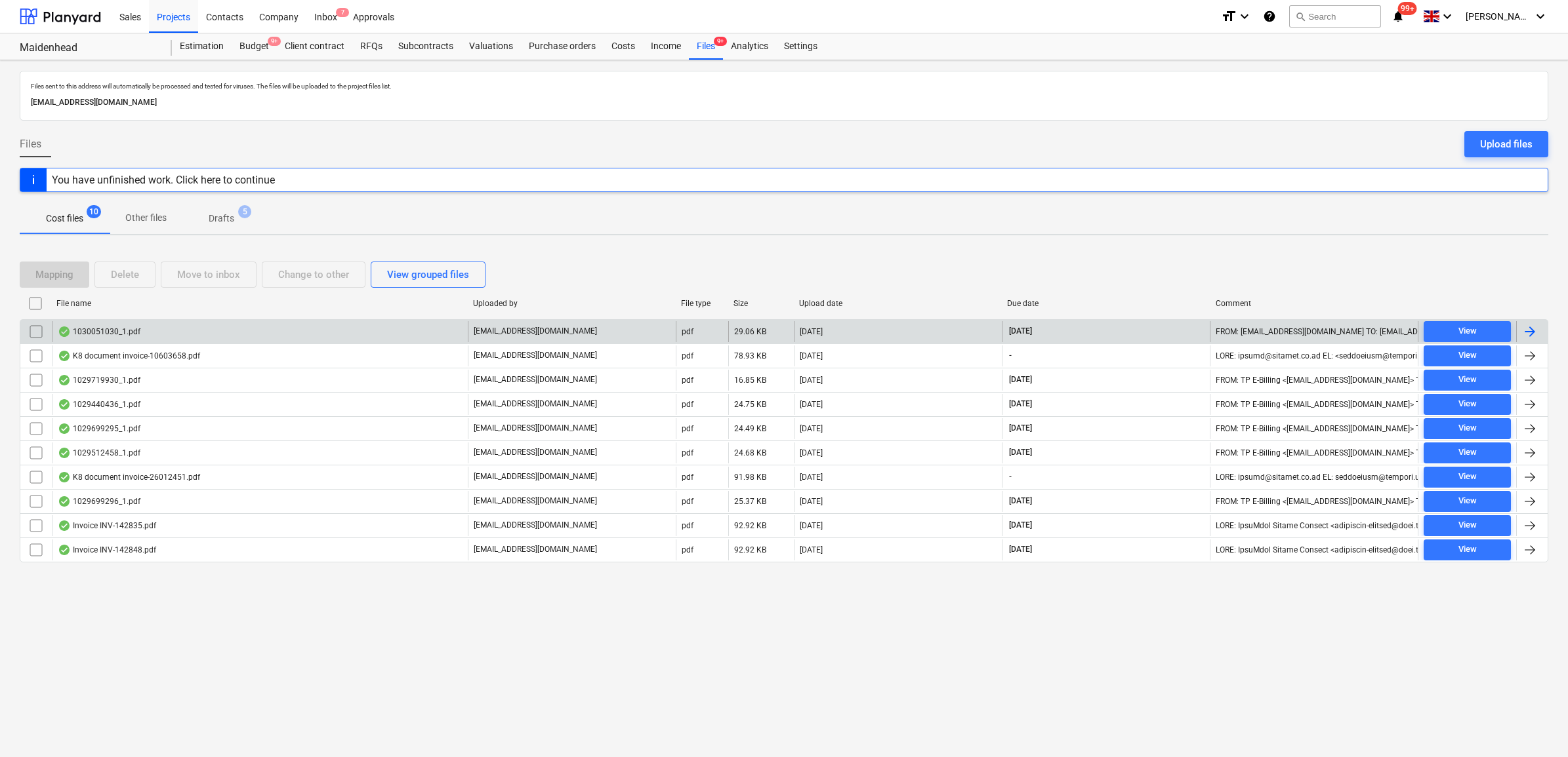
click at [1527, 341] on div at bounding box center [1532, 331] width 31 height 21
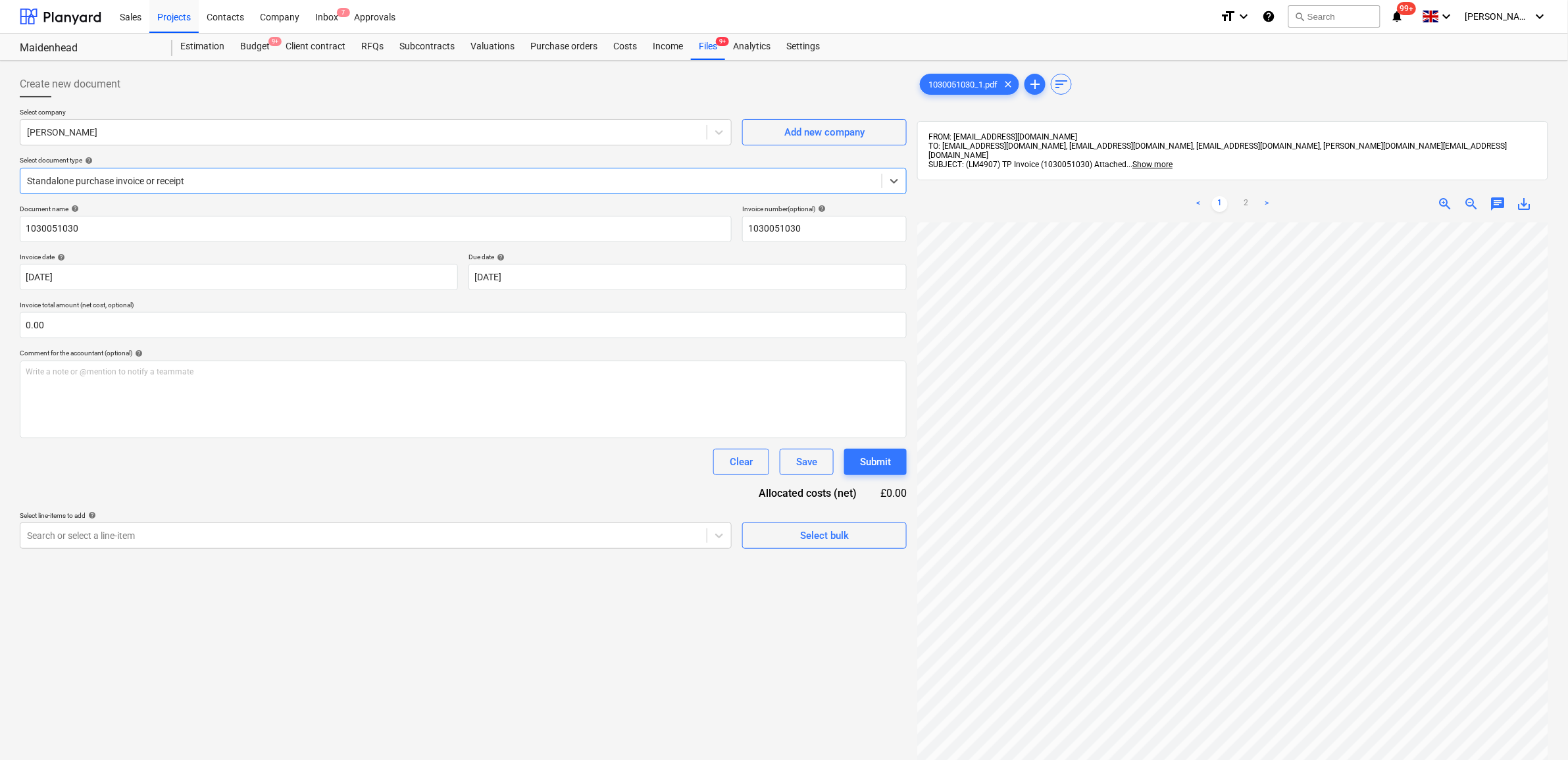
scroll to position [91, 0]
click at [1247, 196] on link "2" at bounding box center [1246, 204] width 16 height 16
click at [660, 534] on div at bounding box center [363, 535] width 673 height 13
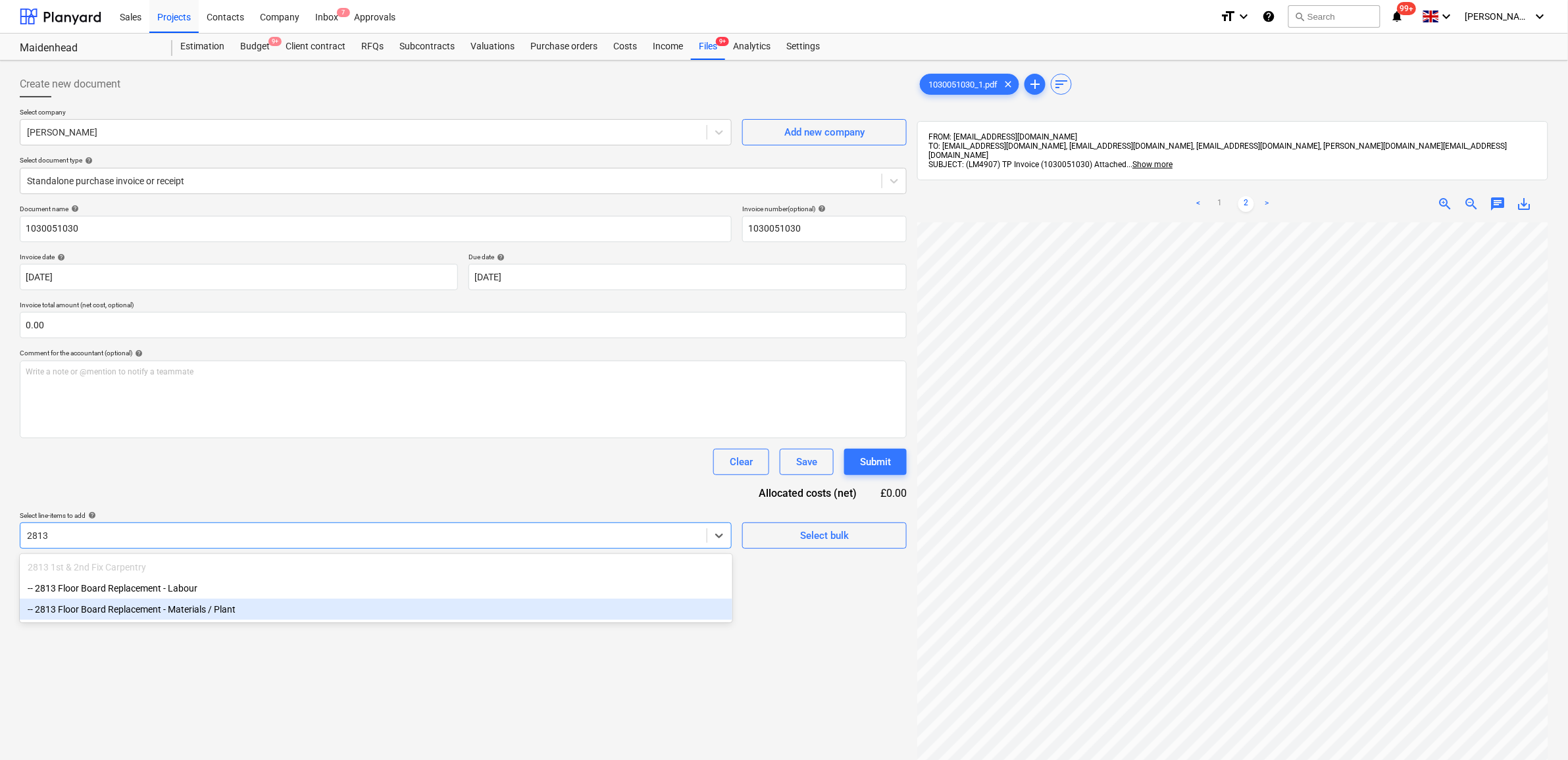
click at [447, 614] on div "-- 2813 Floor Board Replacement - Materials / Plant" at bounding box center [376, 609] width 713 height 21
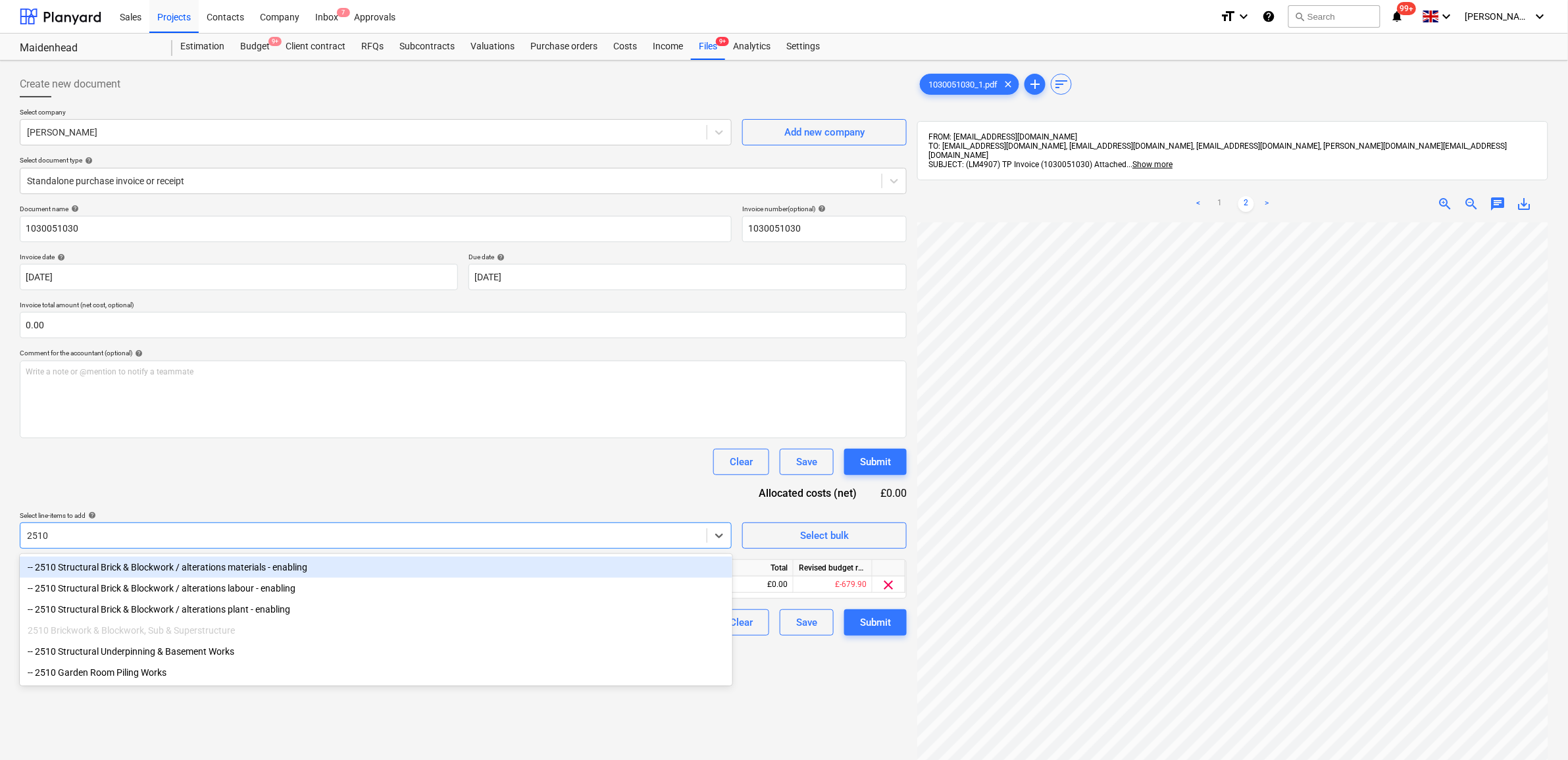
click at [324, 571] on div "-- 2510 Structural Brick & Blockwork / alterations materials - enabling" at bounding box center [376, 567] width 713 height 21
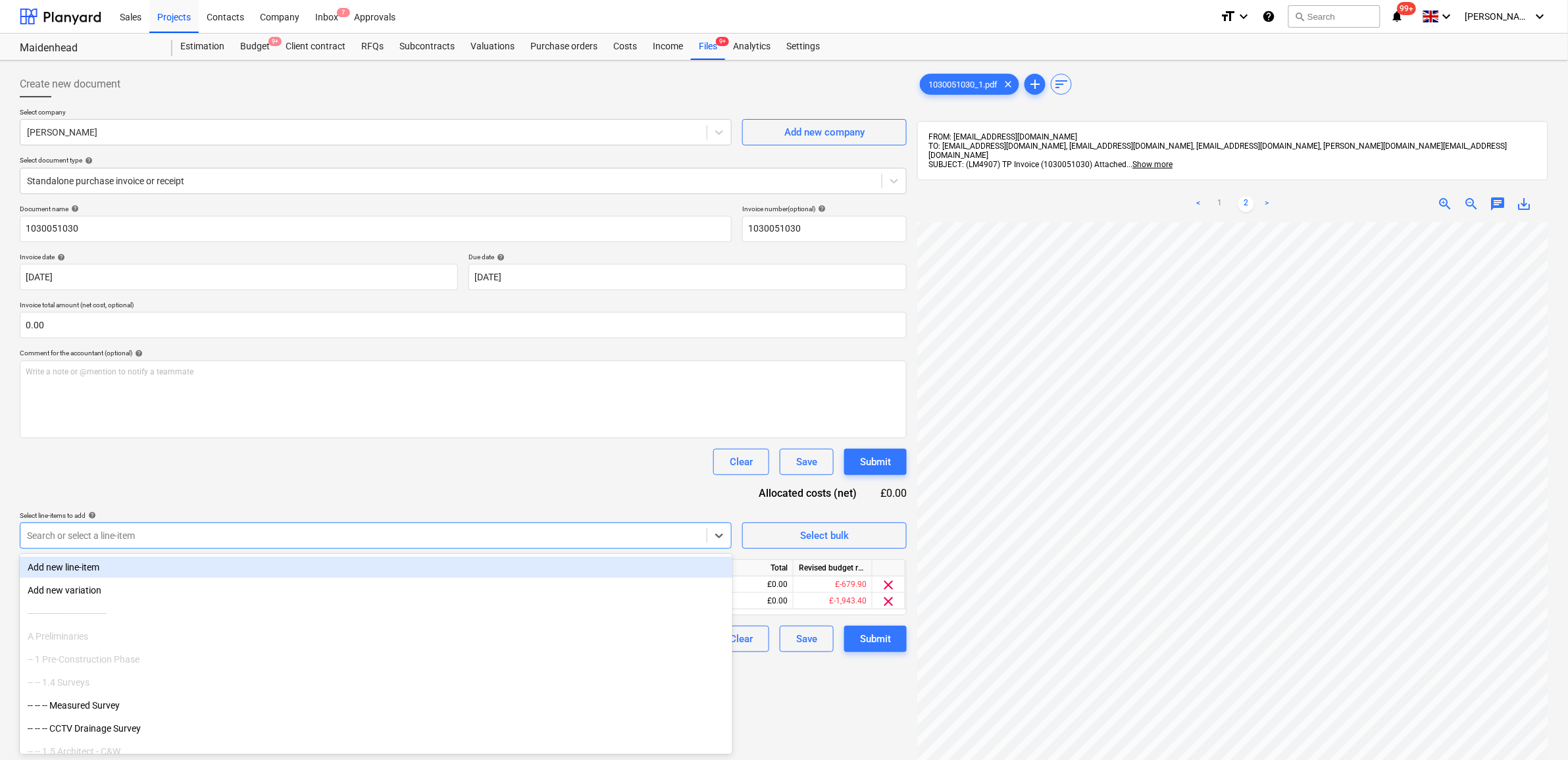
click at [367, 494] on div "Document name help 1030051030 Invoice number (optional) help 1030051030 Invoice…" at bounding box center [463, 428] width 887 height 447
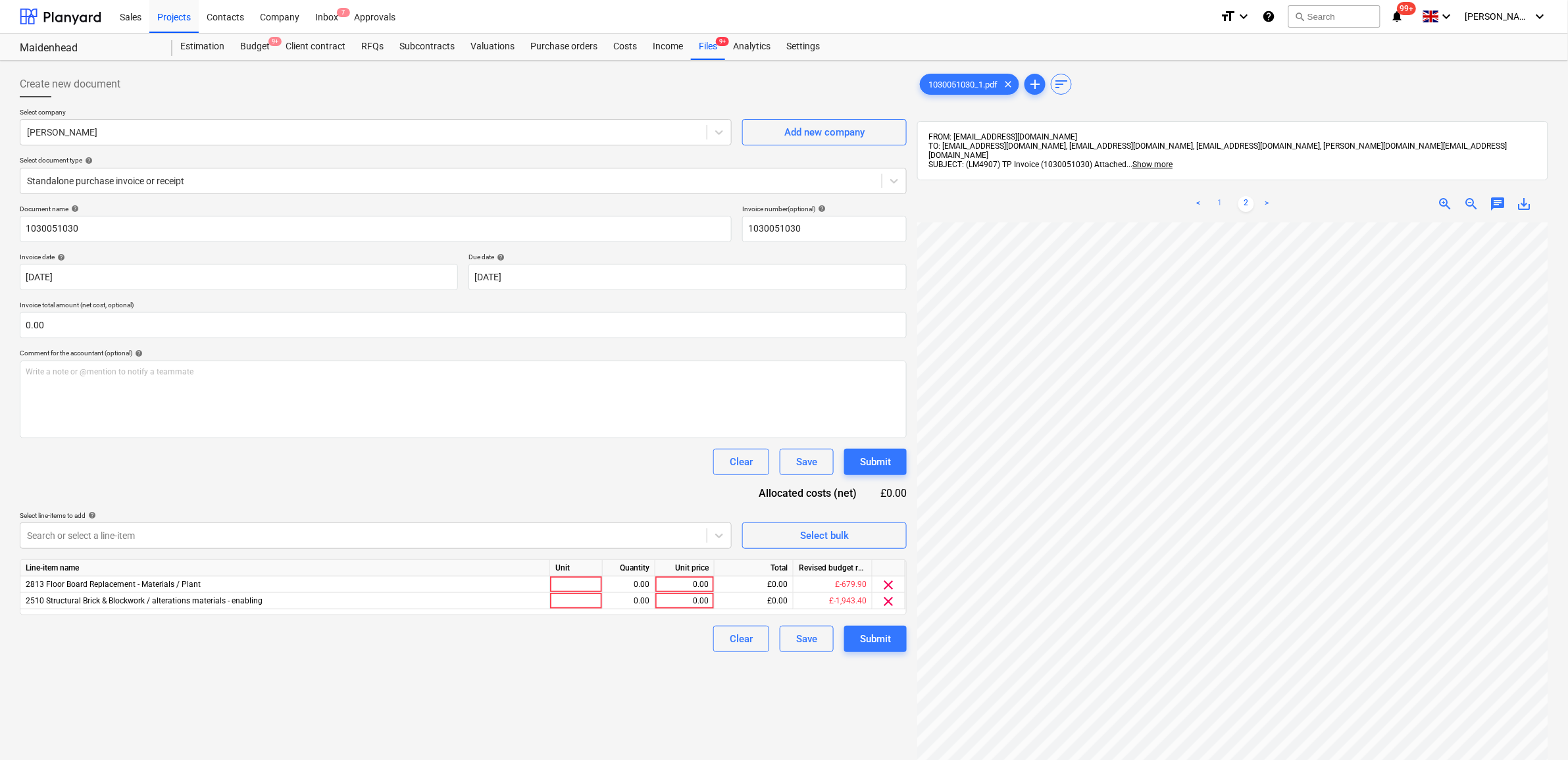
click at [1219, 196] on link "1" at bounding box center [1220, 204] width 16 height 16
click at [683, 586] on div "0.00" at bounding box center [685, 585] width 48 height 17
click at [639, 686] on div "Create new document Select company [PERSON_NAME] Add new company Select documen…" at bounding box center [463, 508] width 898 height 886
click at [84, 323] on input "text" at bounding box center [463, 325] width 887 height 27
click at [1245, 196] on link "2" at bounding box center [1246, 204] width 16 height 16
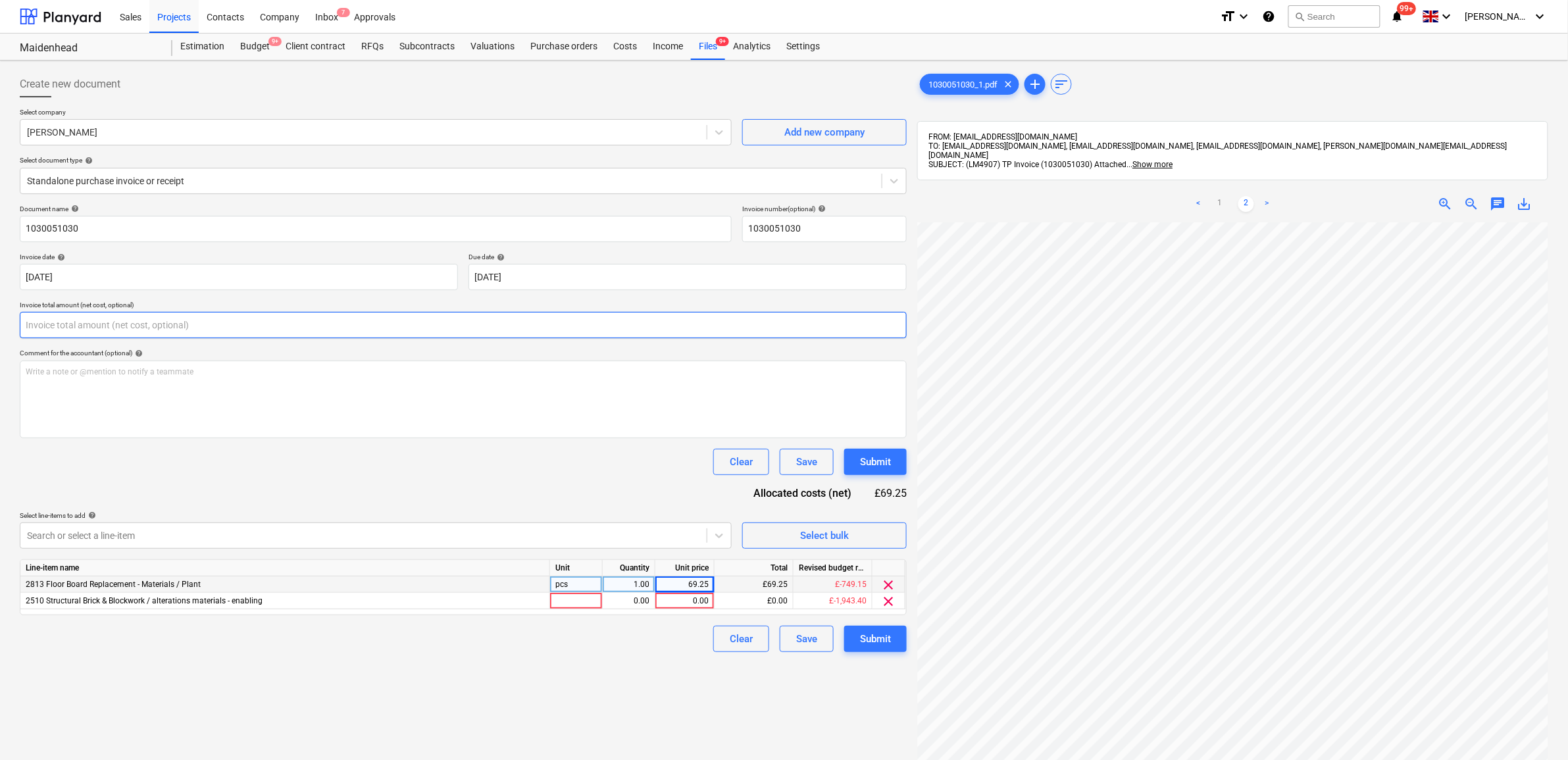
click at [213, 330] on input "text" at bounding box center [463, 325] width 887 height 27
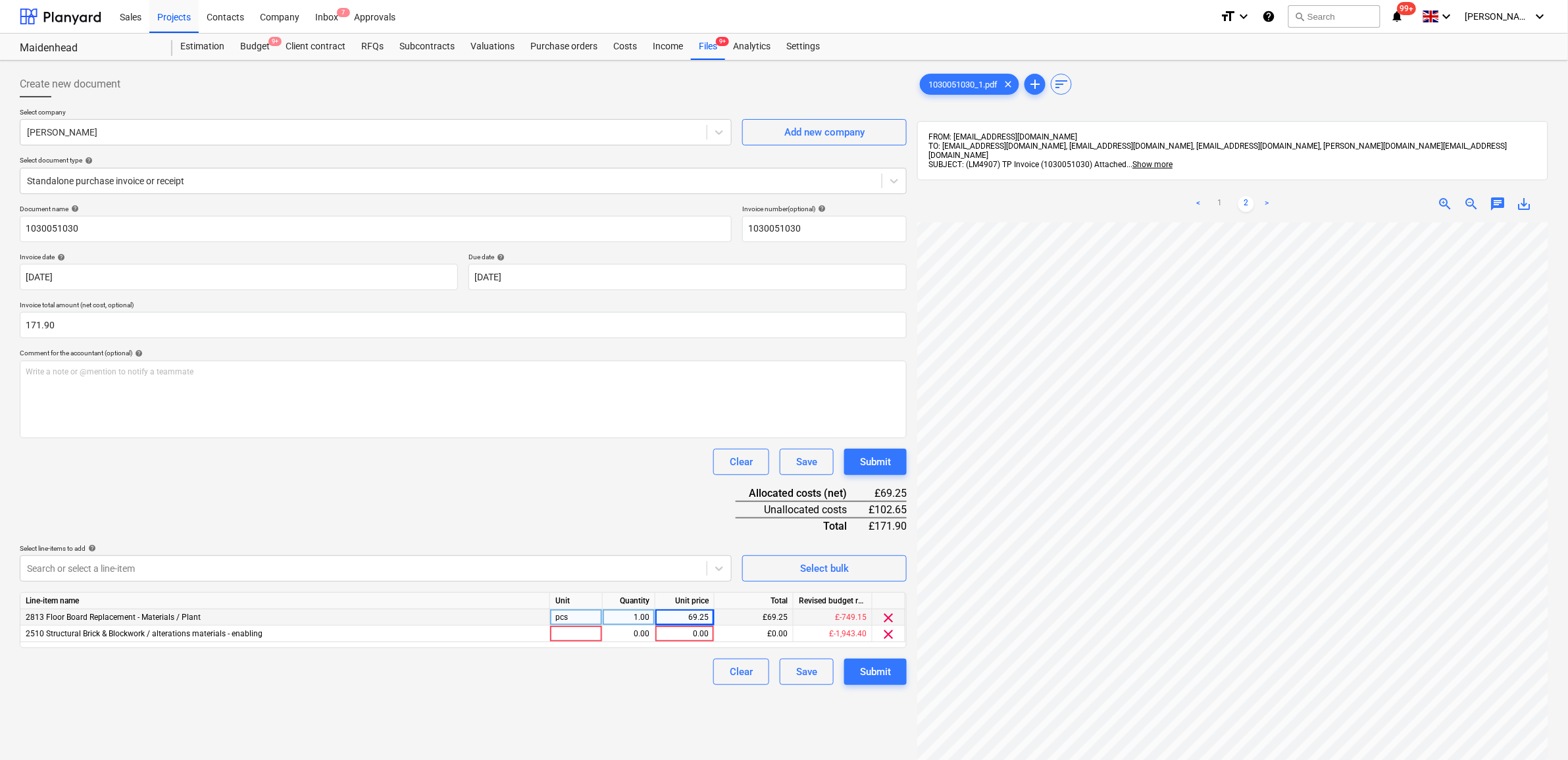
click at [479, 505] on div "Document name help 1030051030 Invoice number (optional) help 1030051030 Invoice…" at bounding box center [463, 445] width 887 height 481
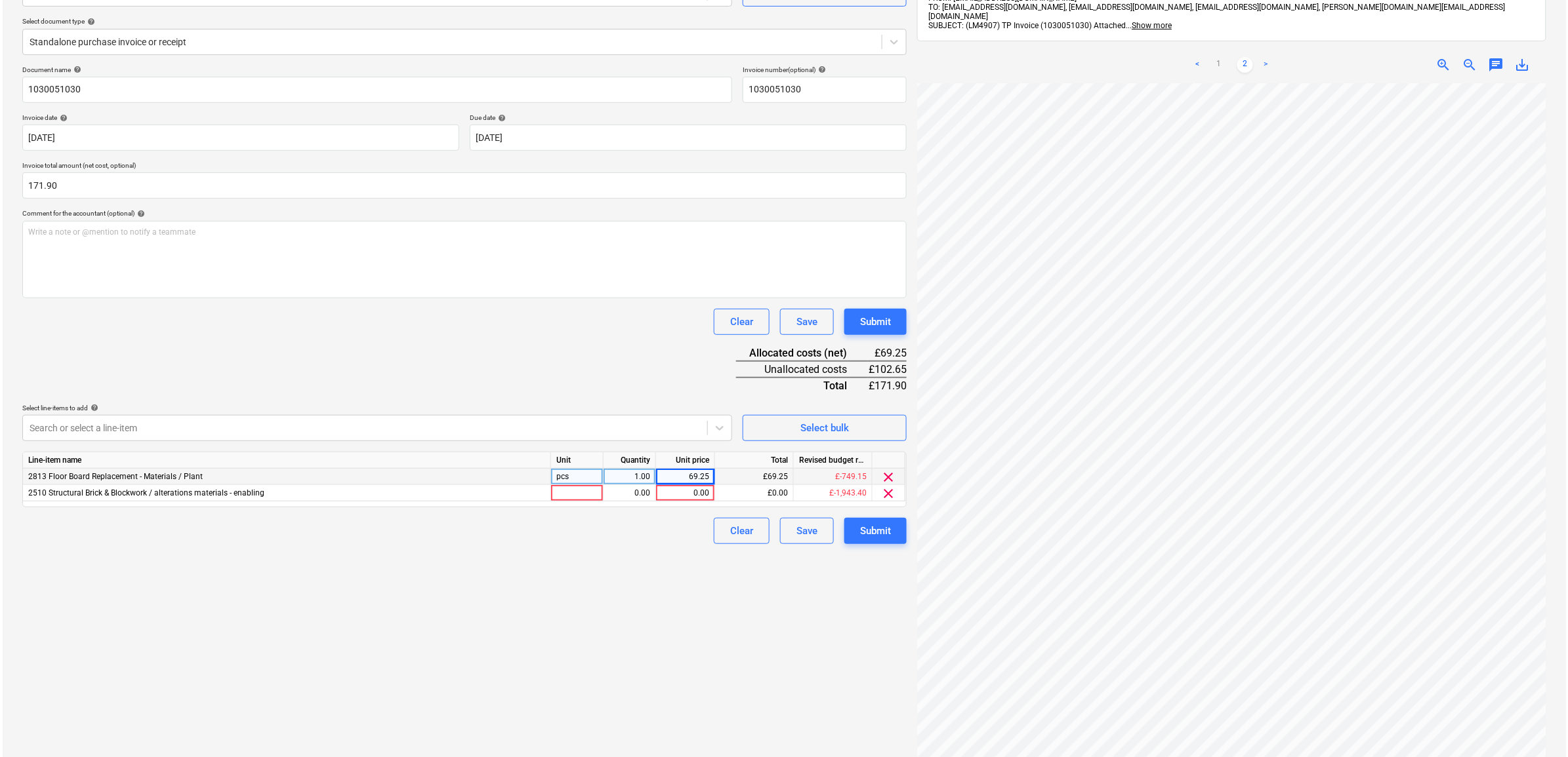
scroll to position [164, 0]
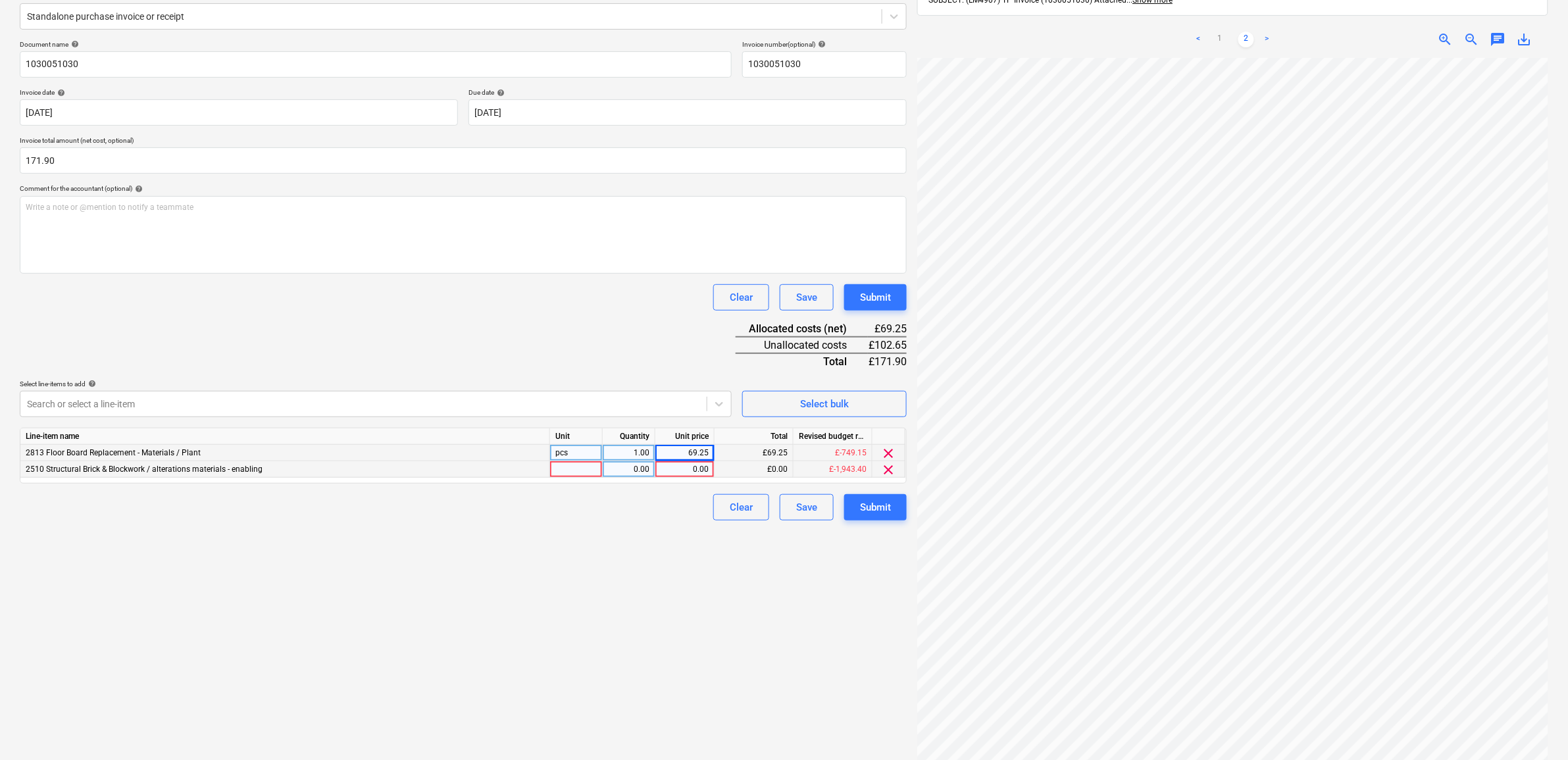
click at [691, 471] on div "0.00" at bounding box center [685, 470] width 48 height 17
click at [658, 586] on div "Create new document Select company [PERSON_NAME] Add new company Select documen…" at bounding box center [463, 343] width 898 height 886
click at [686, 469] on div "69.25" at bounding box center [685, 470] width 48 height 17
click at [466, 625] on div "Create new document Select company [PERSON_NAME] Add new company Select documen…" at bounding box center [463, 343] width 898 height 886
click at [704, 466] on div "0.00" at bounding box center [685, 470] width 48 height 17
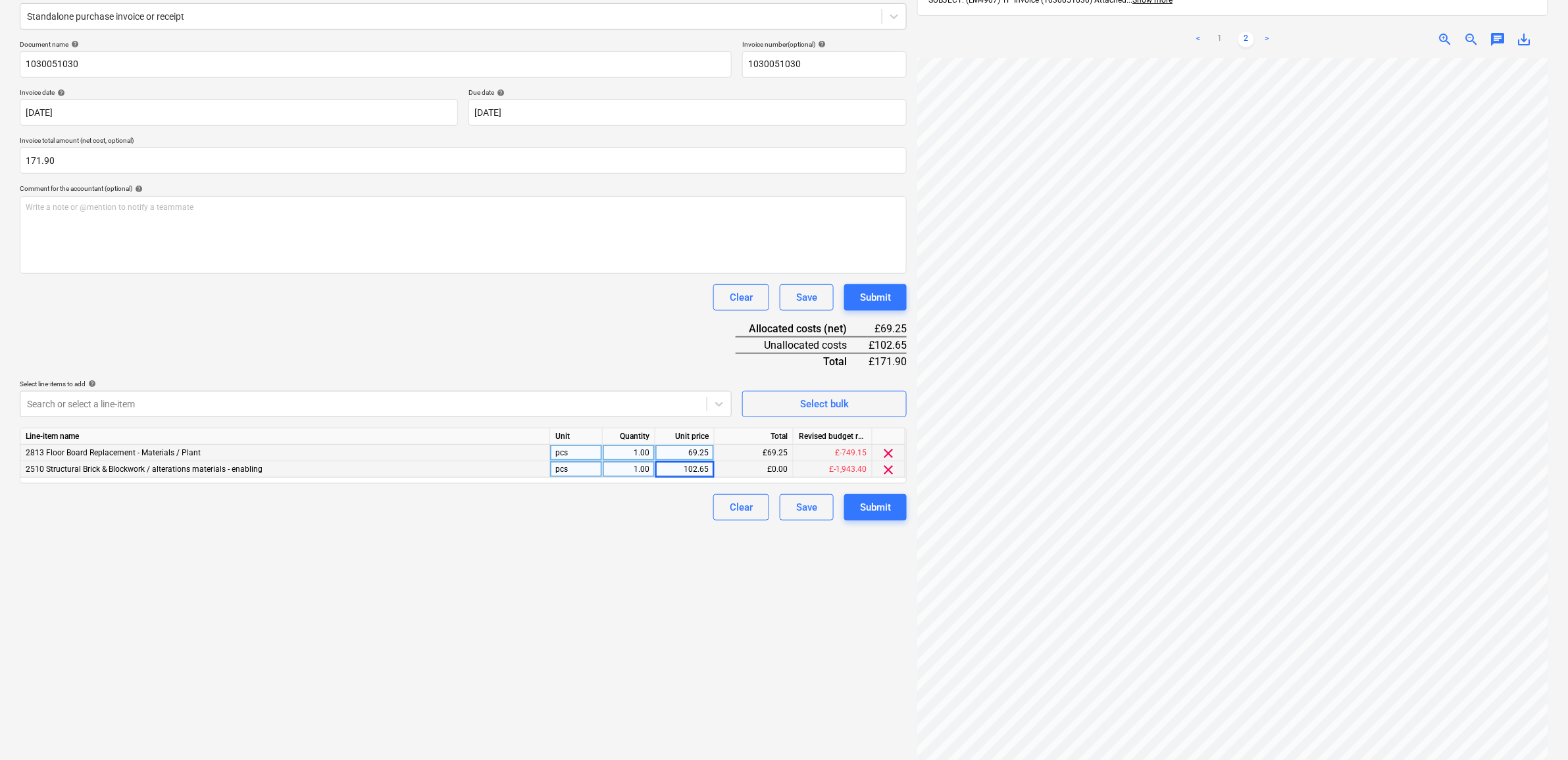
drag, startPoint x: 647, startPoint y: 754, endPoint x: 648, endPoint y: 746, distance: 8.1
click at [648, 748] on div "Create new document Select company [PERSON_NAME] Add new company Select documen…" at bounding box center [463, 343] width 898 height 886
click at [876, 505] on div "Submit" at bounding box center [875, 507] width 31 height 17
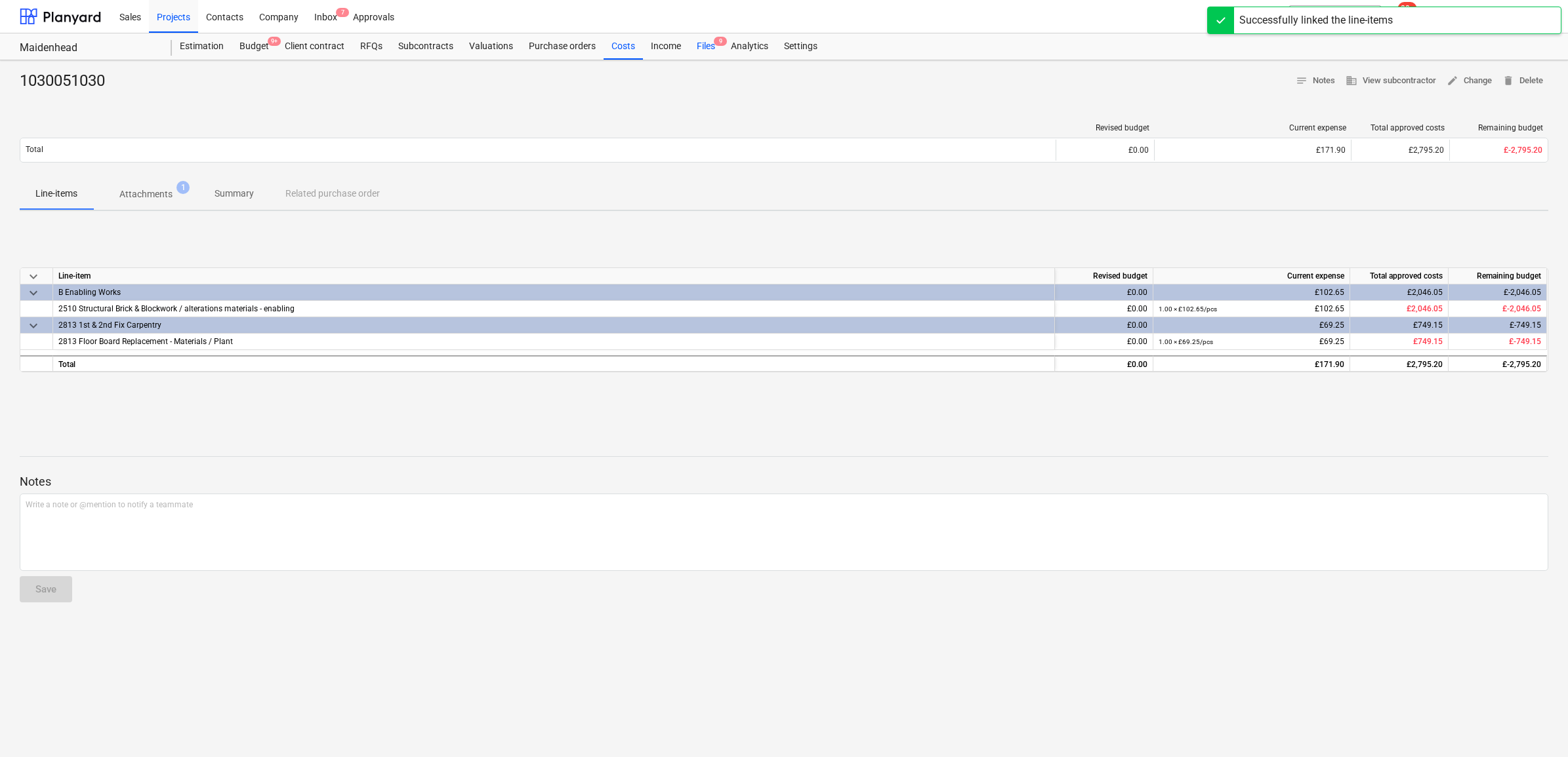
click at [705, 42] on div "Files 9" at bounding box center [705, 46] width 34 height 27
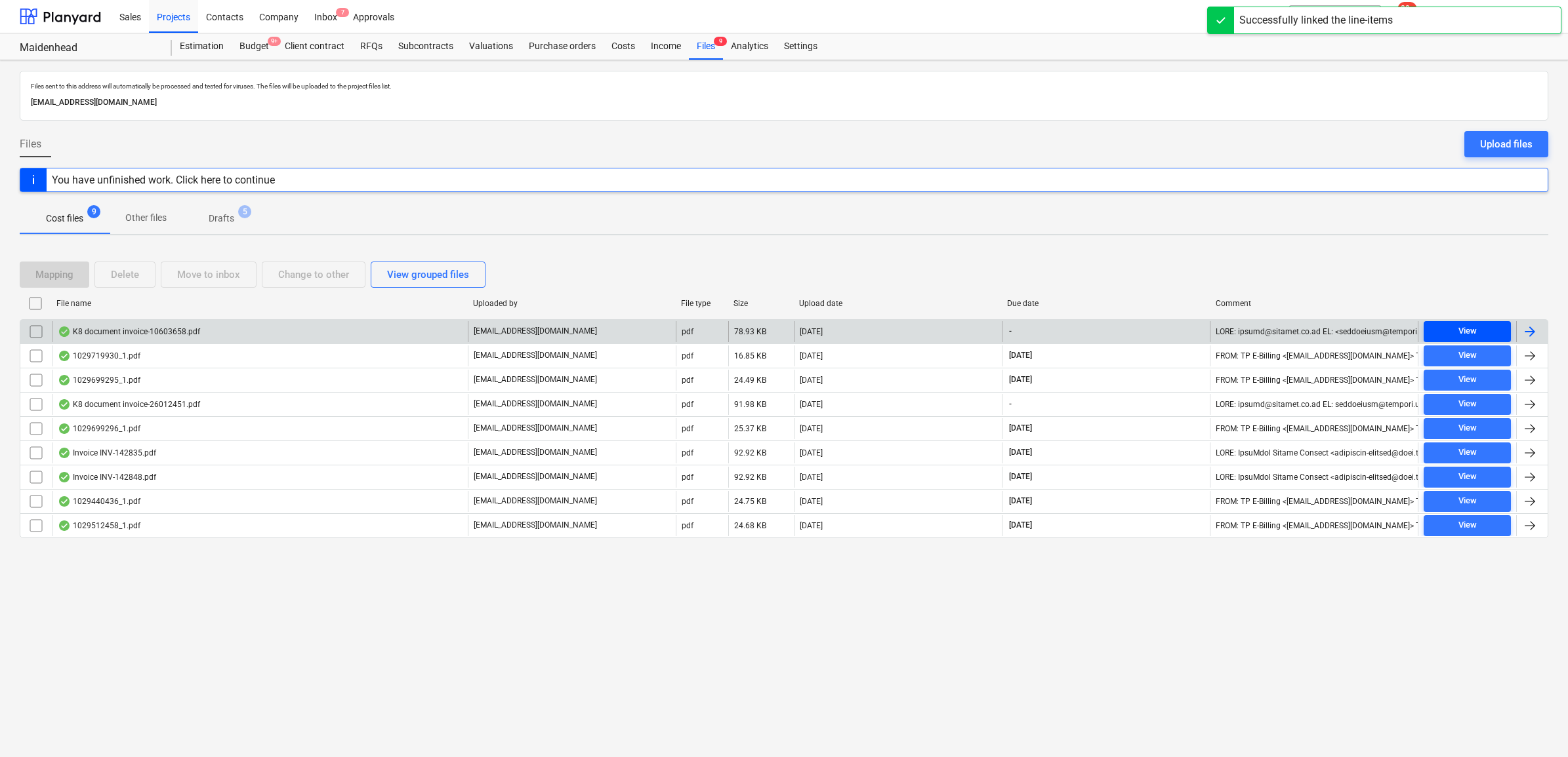
click at [1461, 329] on div "View" at bounding box center [1467, 331] width 18 height 15
click at [1526, 332] on div at bounding box center [1529, 331] width 16 height 16
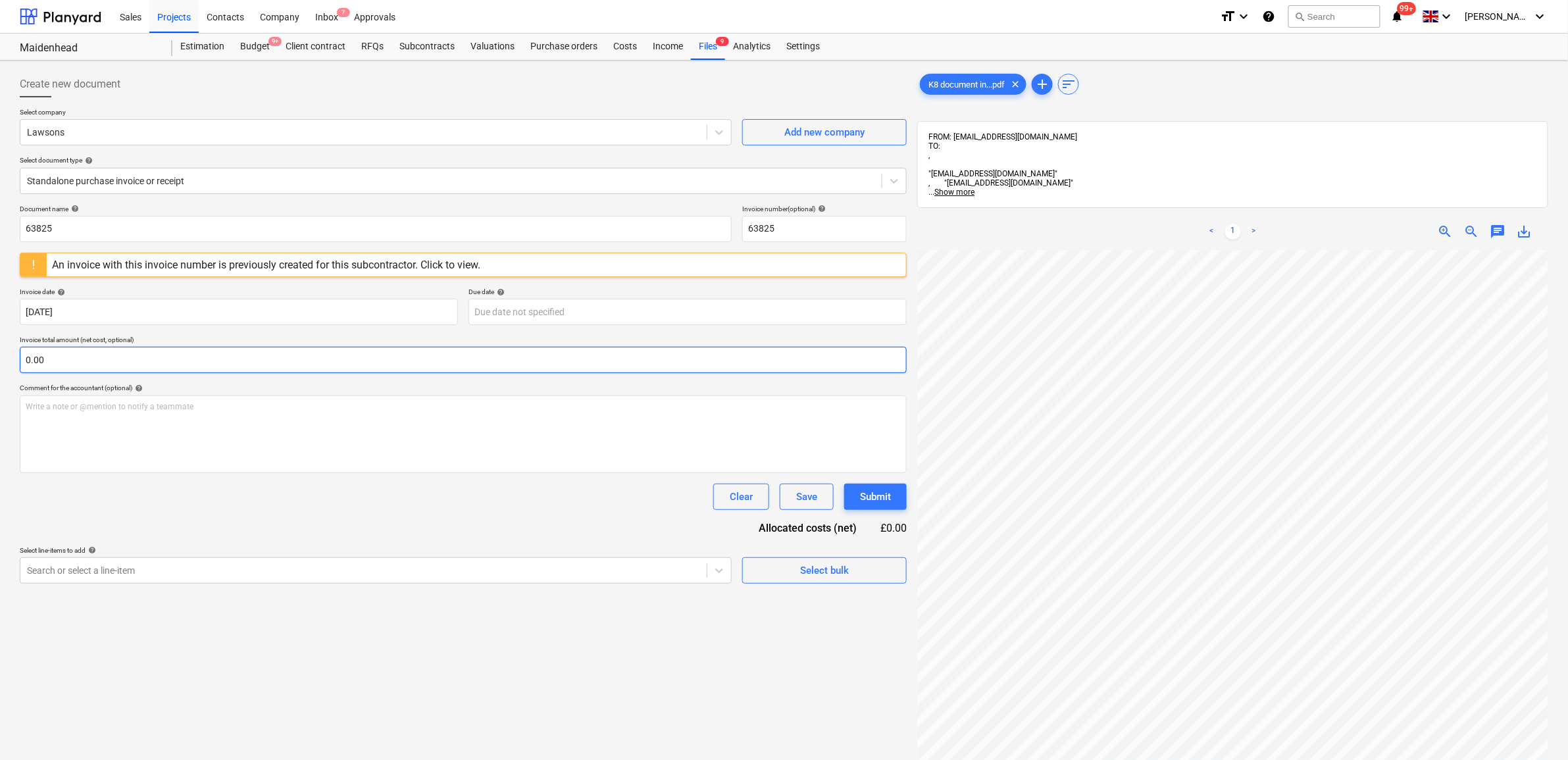
scroll to position [14, 61]
drag, startPoint x: -27, startPoint y: 238, endPoint x: -193, endPoint y: 230, distance: 166.2
click at [0, 230] on html "Sales Projects Contacts Company Inbox 7 Approvals format_size keyboard_arrow_do…" at bounding box center [784, 380] width 1568 height 760
drag, startPoint x: 120, startPoint y: 239, endPoint x: -56, endPoint y: 210, distance: 178.4
click at [0, 210] on html "Sales Projects Contacts Company Inbox 7 Approvals format_size keyboard_arrow_do…" at bounding box center [784, 380] width 1568 height 760
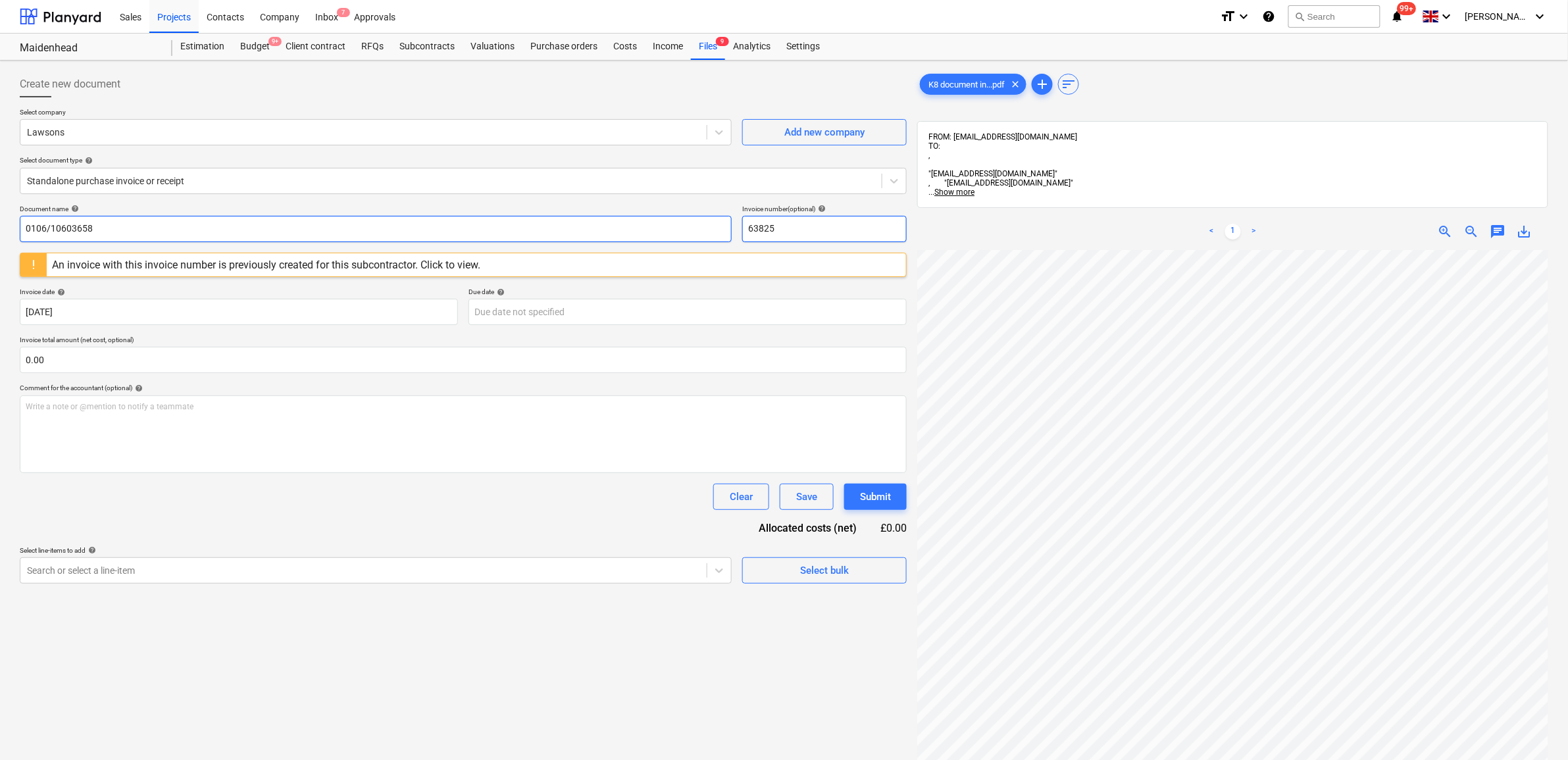
drag, startPoint x: 801, startPoint y: 221, endPoint x: 708, endPoint y: 222, distance: 93.0
click at [712, 217] on div "Document name help 0106/10603658 Invoice number (optional) help 63825" at bounding box center [463, 223] width 887 height 37
paste input "0106/10603658"
click at [558, 310] on body "Sales Projects Contacts Company Inbox 7 Approvals format_size keyboard_arrow_do…" at bounding box center [784, 380] width 1568 height 760
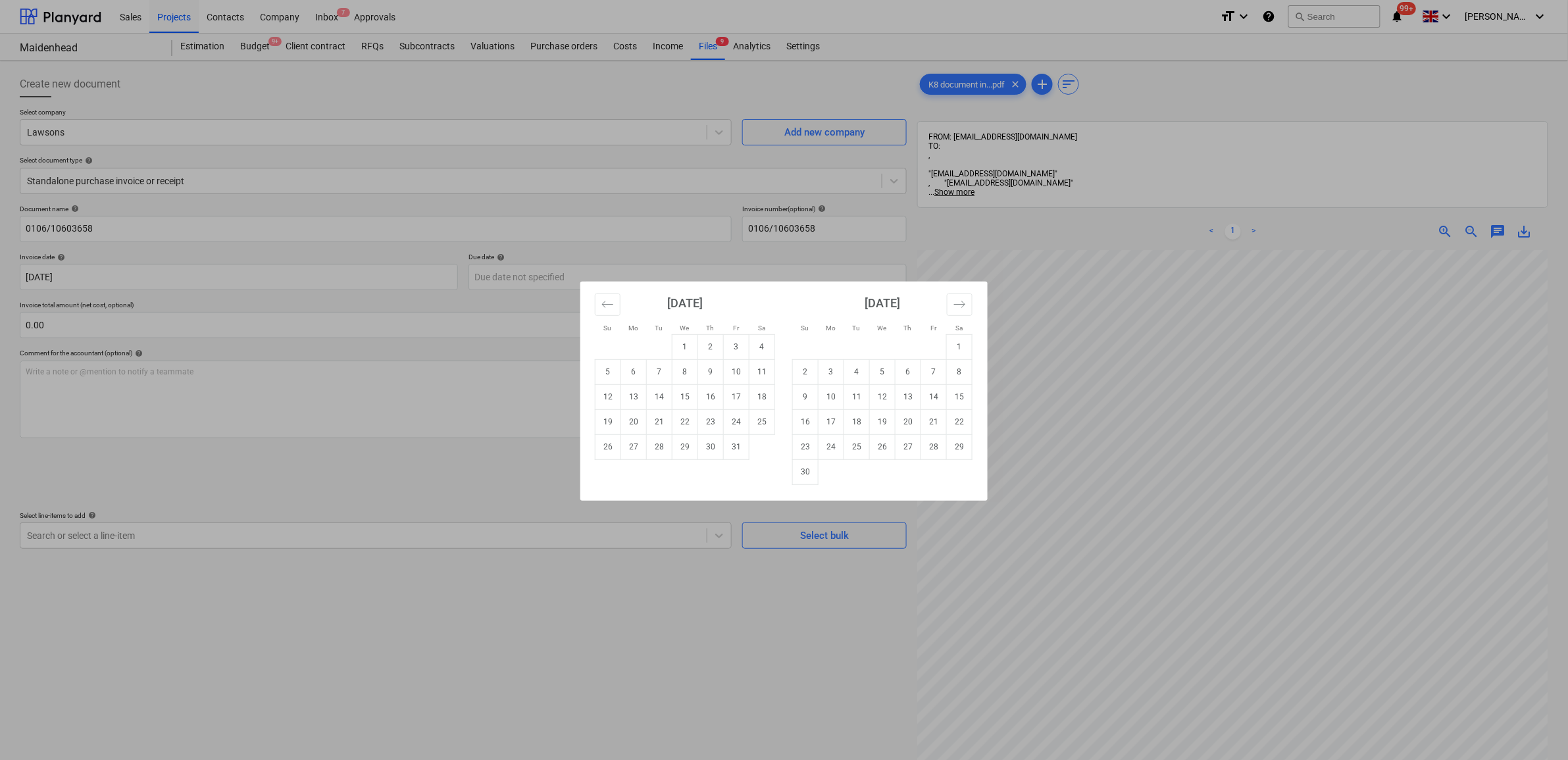
click at [731, 446] on td "31" at bounding box center [737, 447] width 26 height 25
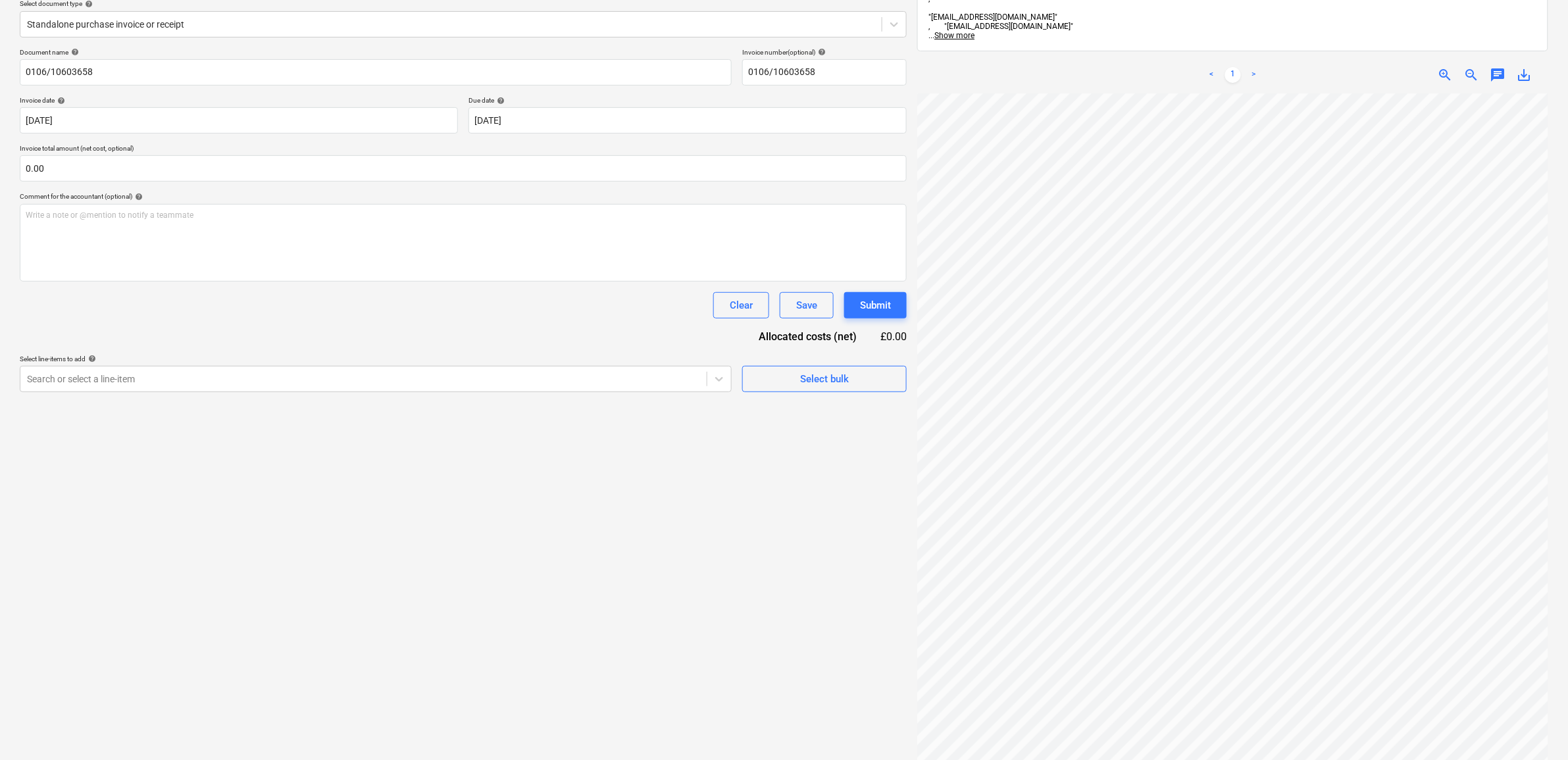
scroll to position [165, 0]
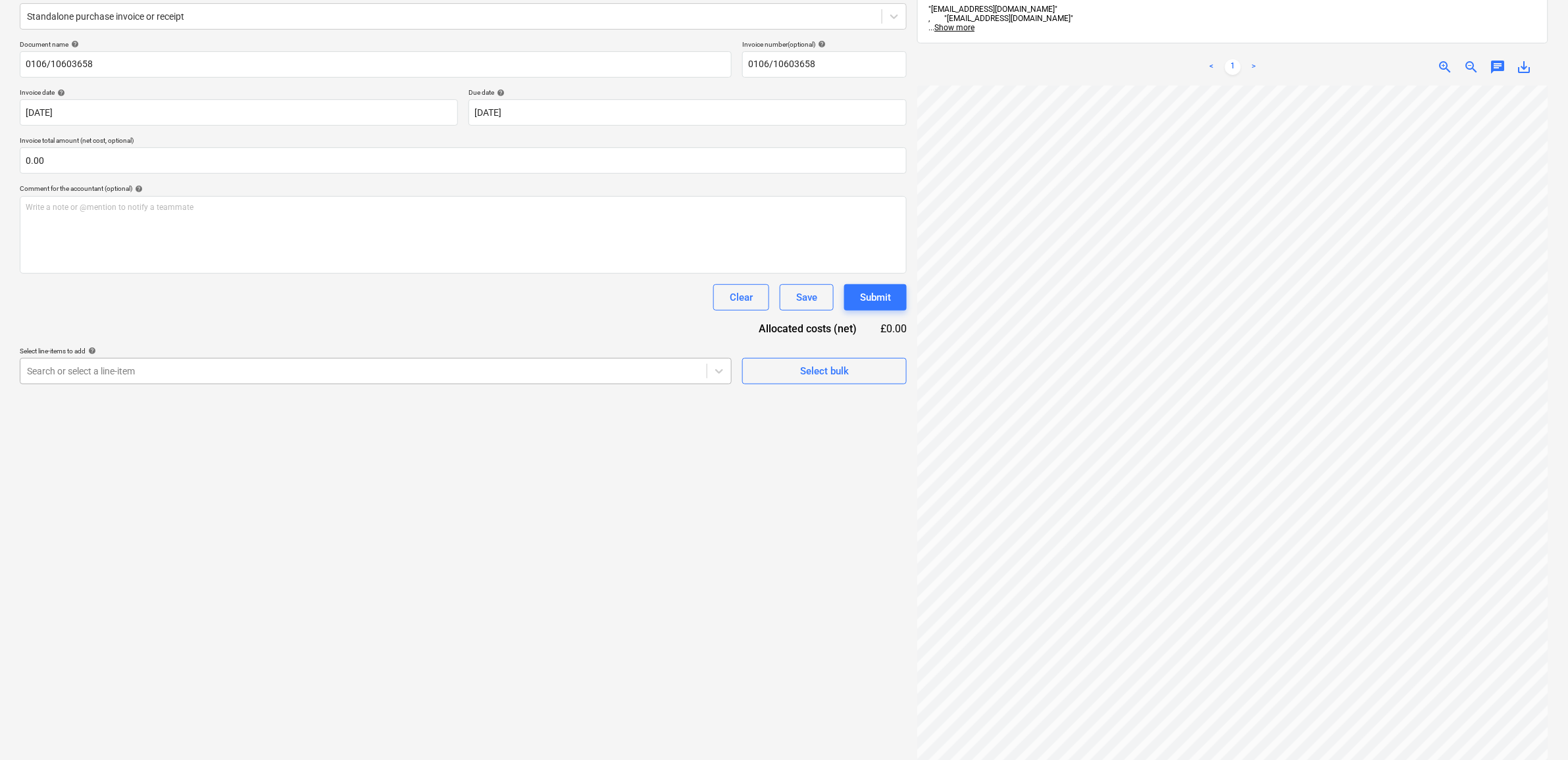
click at [619, 382] on div "Search or select a line-item" at bounding box center [376, 372] width 712 height 27
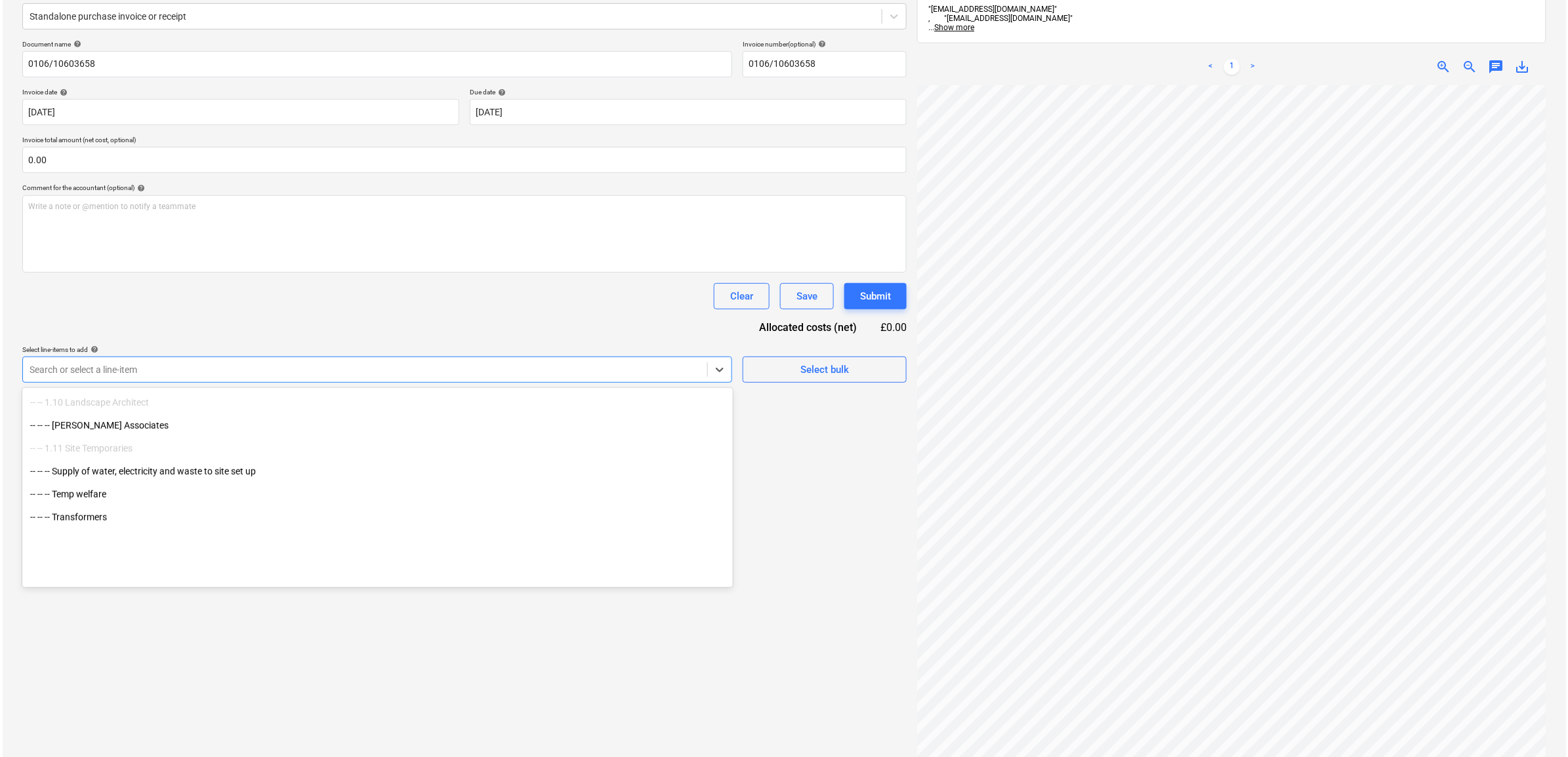
scroll to position [574, 0]
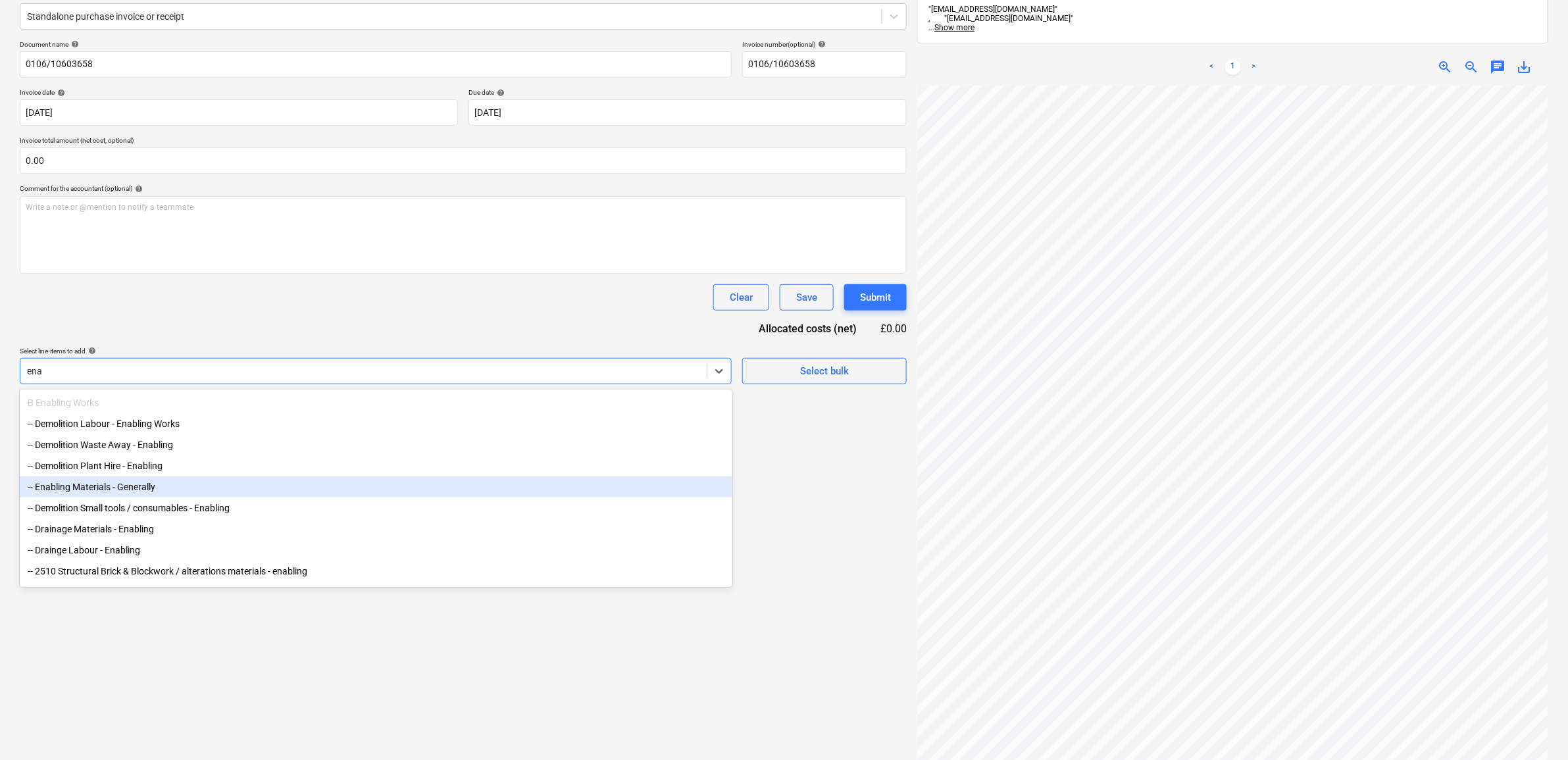
click at [237, 497] on div "-- Enabling Materials - Generally" at bounding box center [376, 486] width 713 height 21
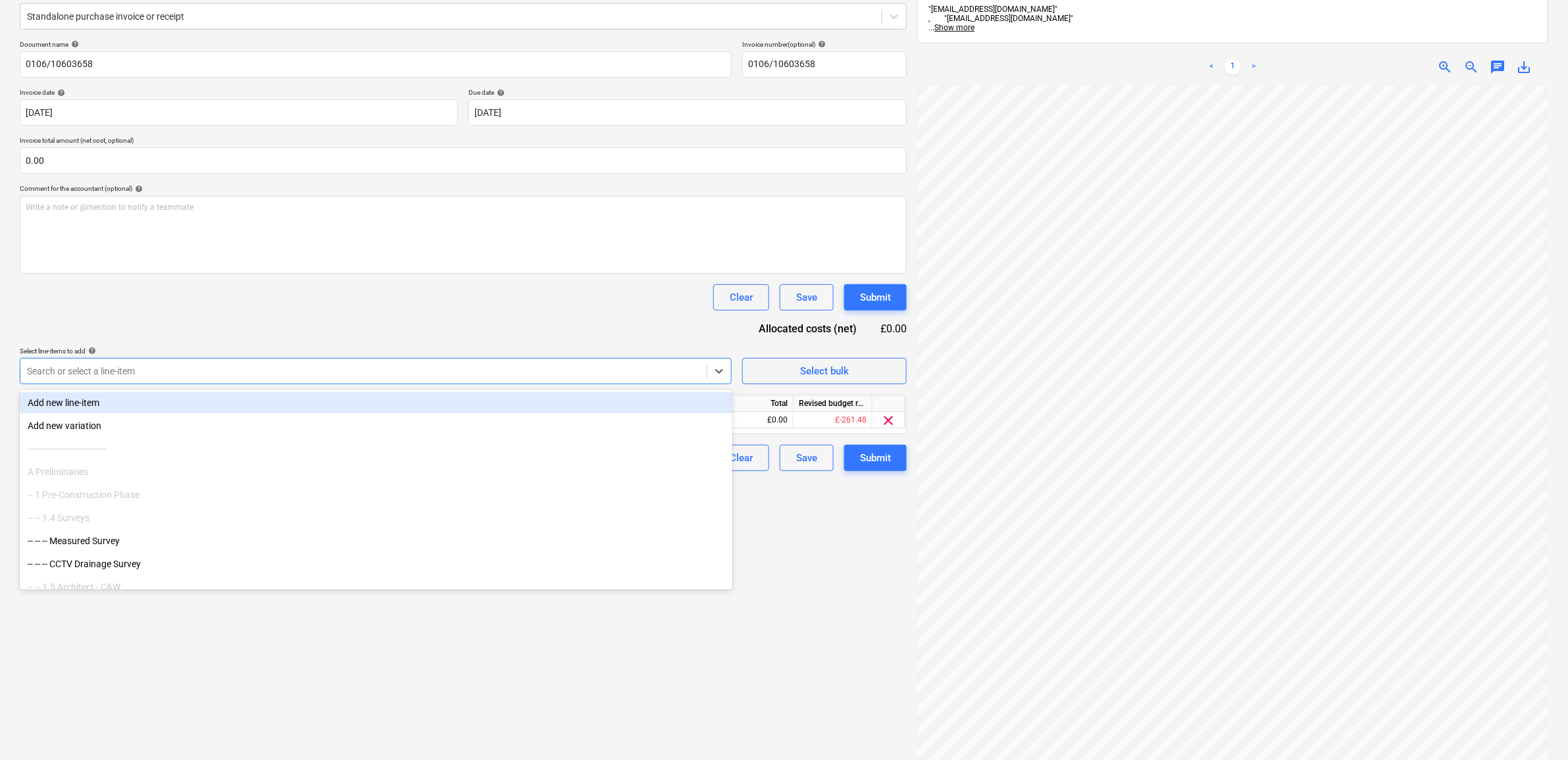
click at [330, 323] on div "Document name help 0106/10603658 Invoice number (optional) help 0106/10603658 I…" at bounding box center [463, 255] width 887 height 431
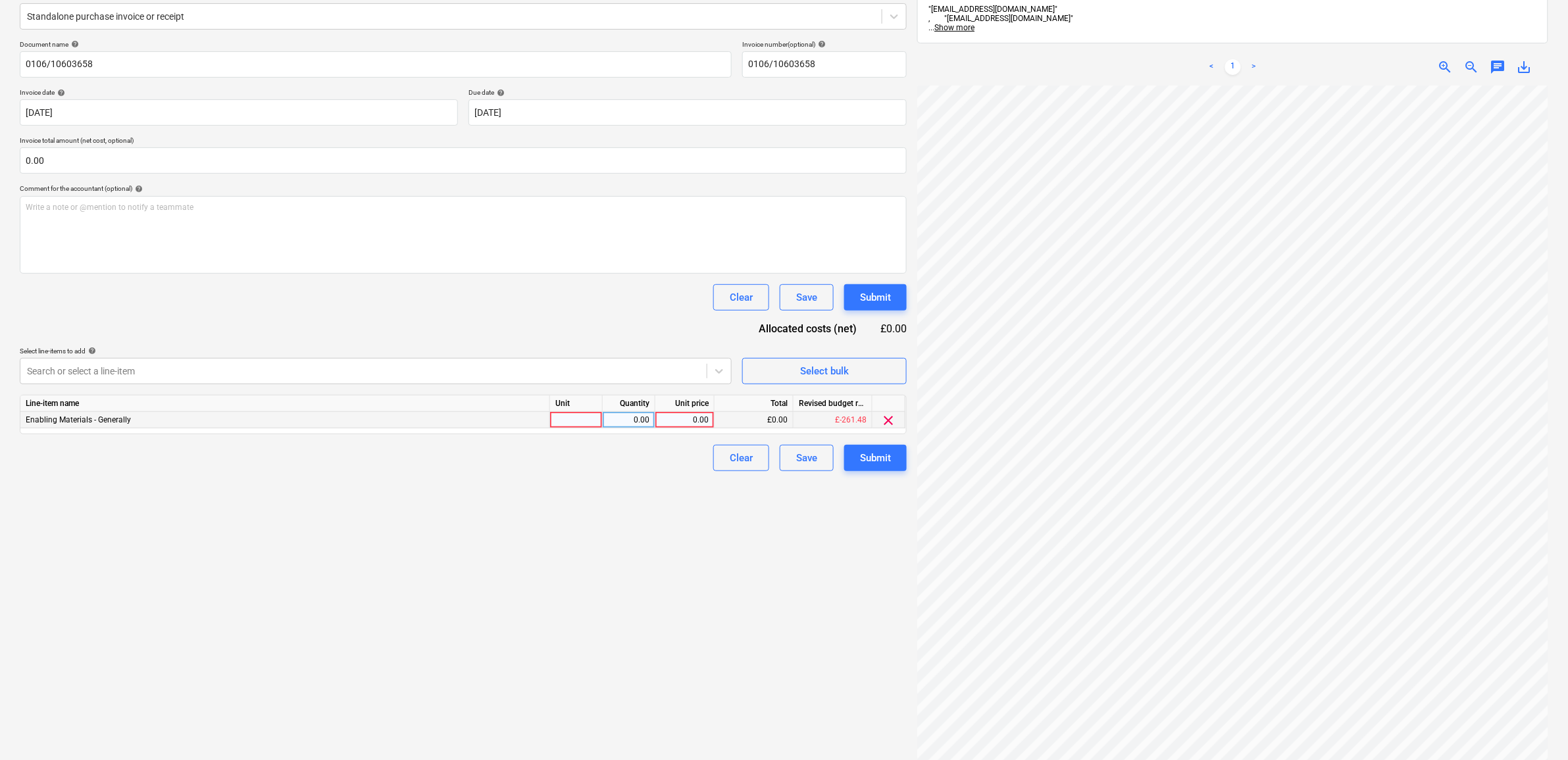
click at [698, 422] on div "0.00" at bounding box center [685, 420] width 48 height 17
click at [714, 590] on div "Create new document Select company Lawsons Add new company Select document type…" at bounding box center [463, 358] width 898 height 913
click at [860, 450] on div "Submit" at bounding box center [875, 458] width 31 height 17
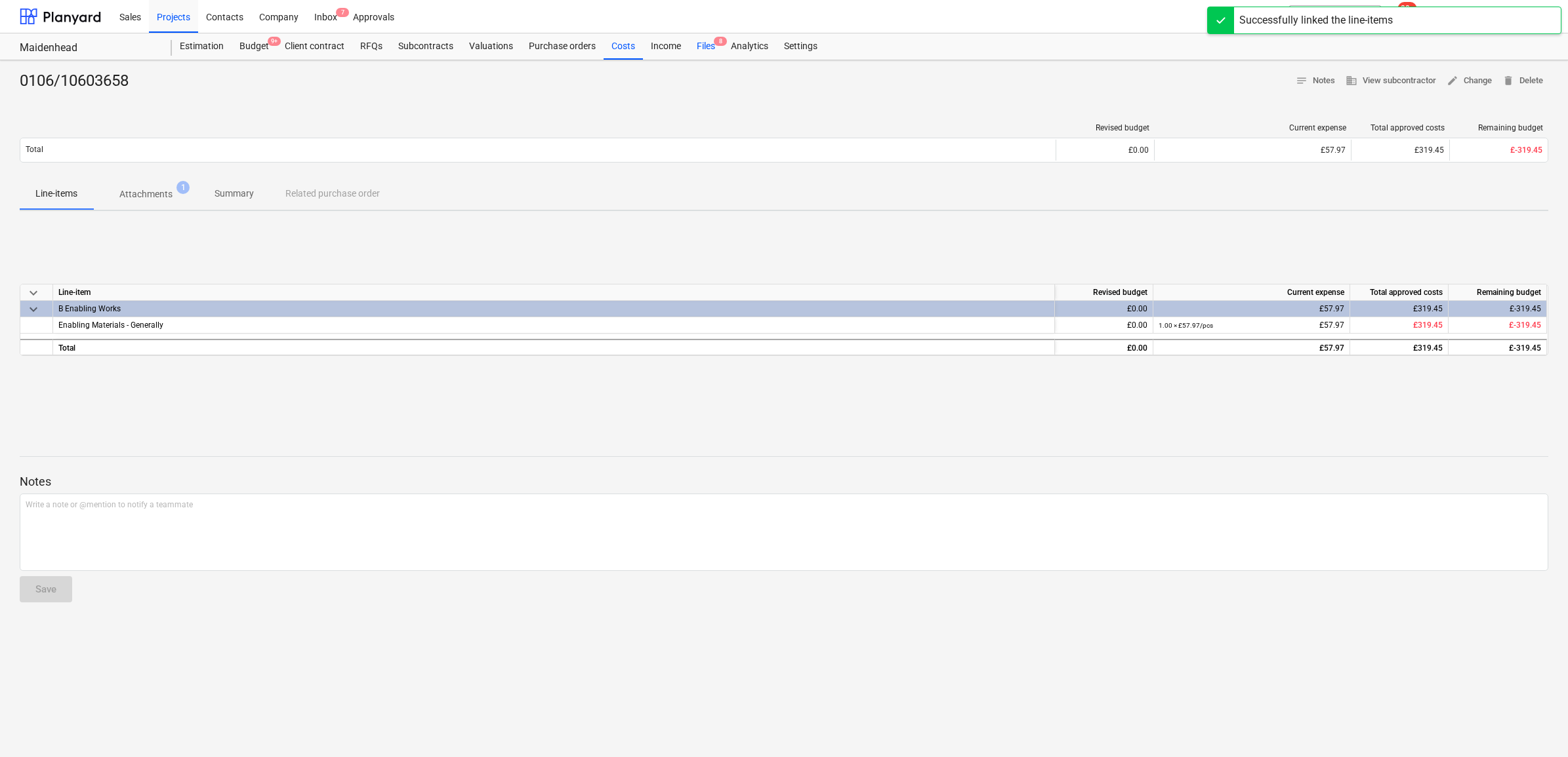
click at [714, 44] on span "8" at bounding box center [720, 41] width 13 height 9
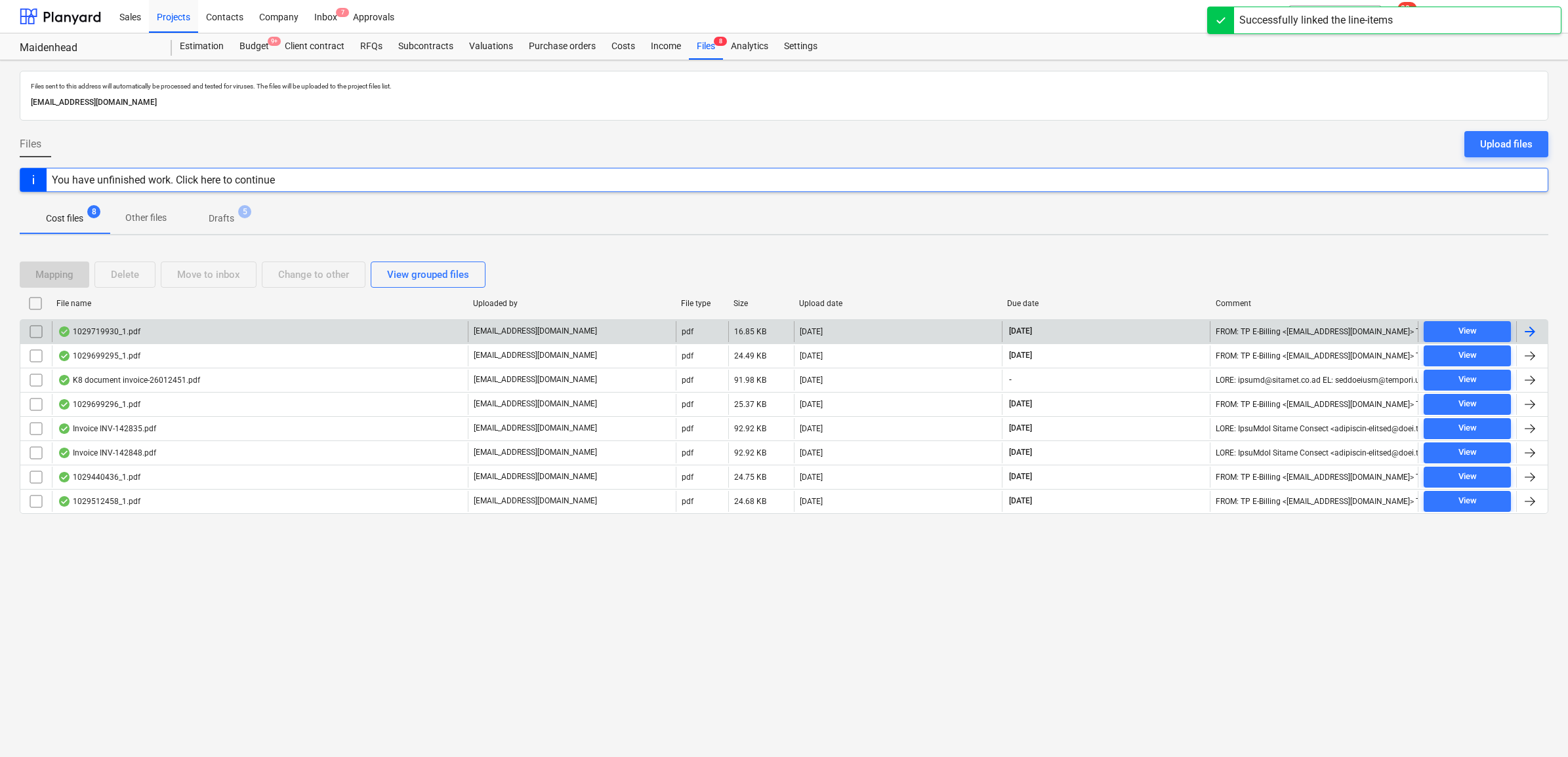
click at [1530, 335] on div at bounding box center [1529, 331] width 16 height 16
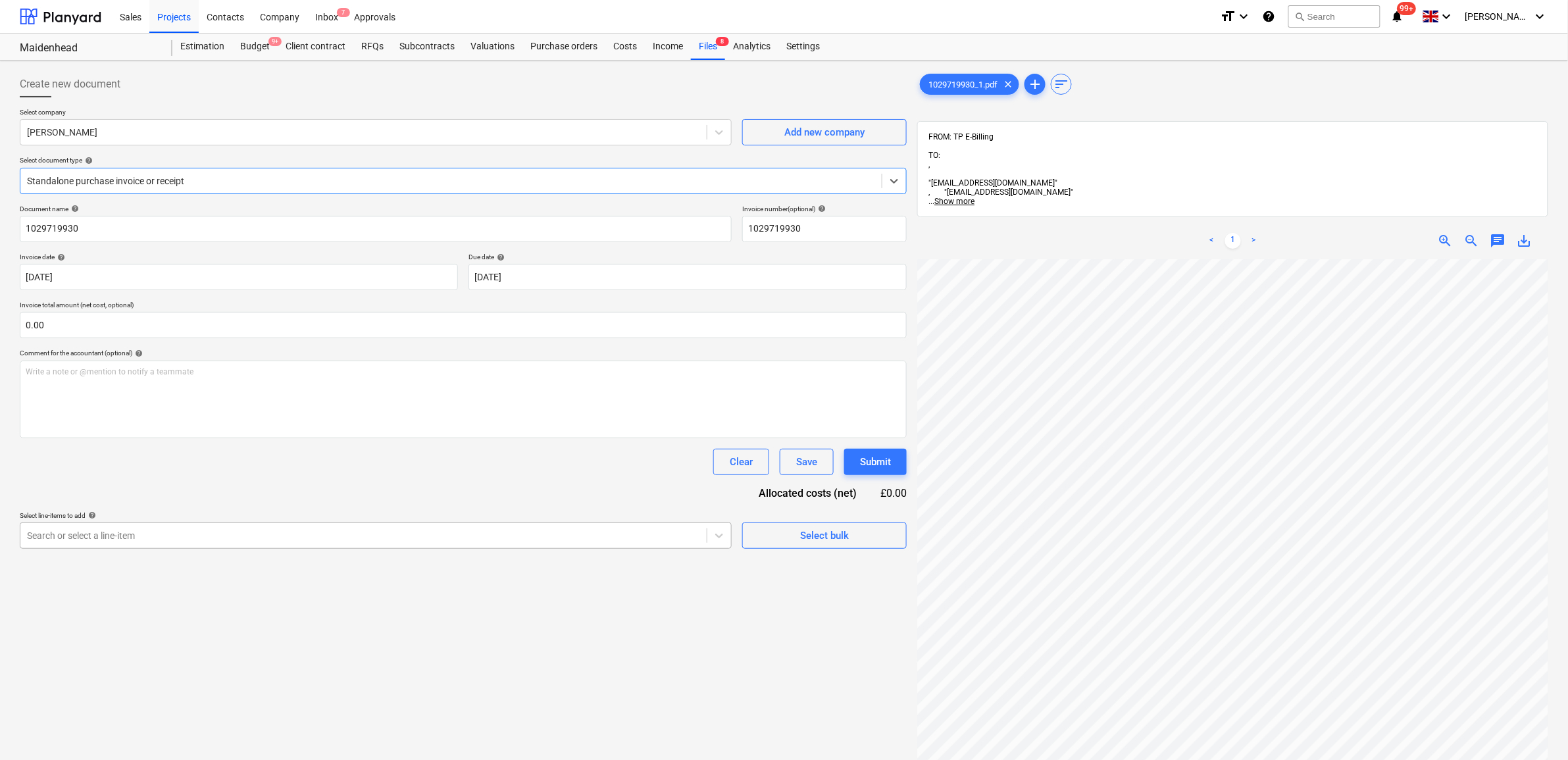
click at [500, 532] on div at bounding box center [363, 535] width 673 height 13
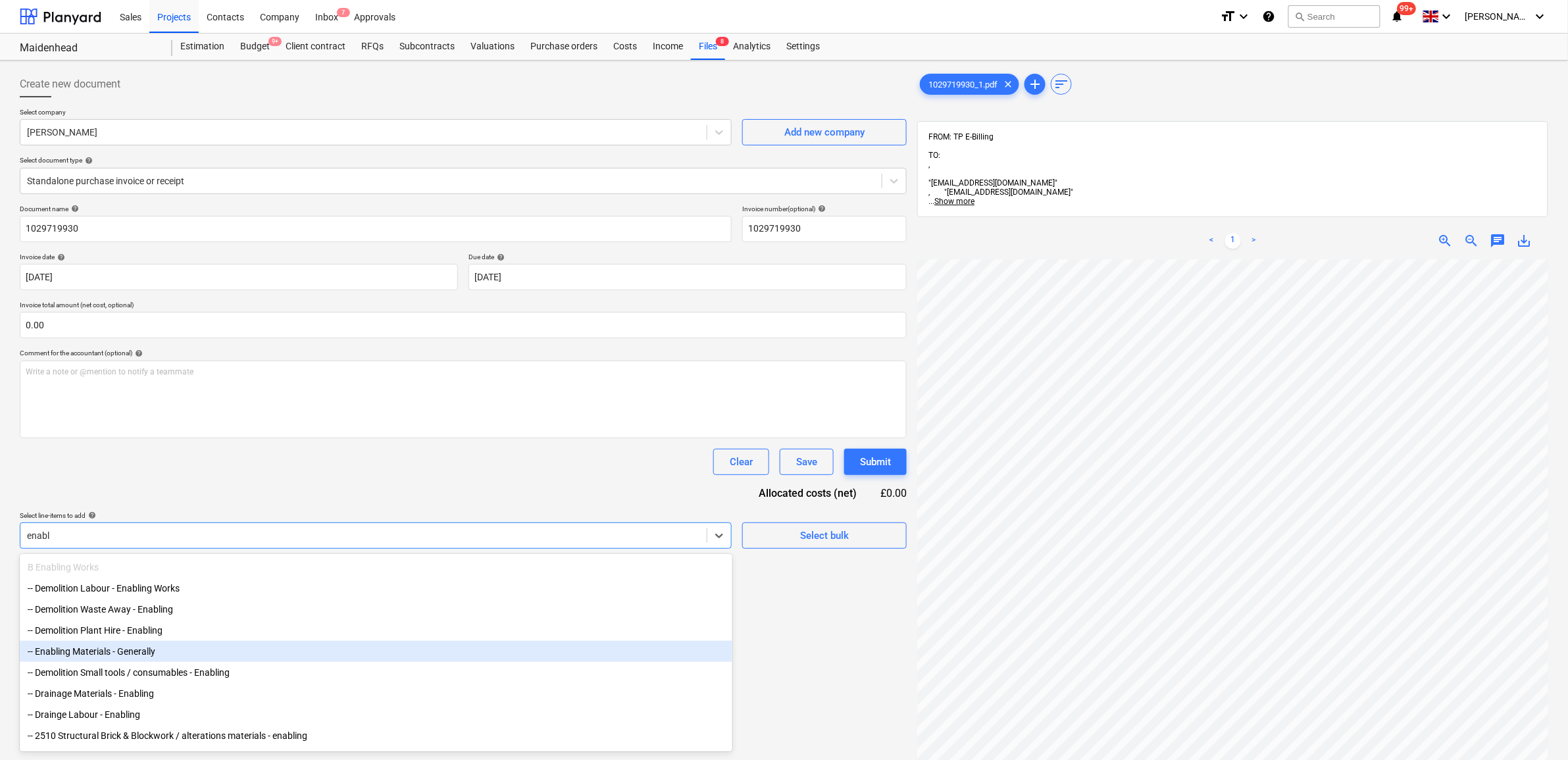
click at [197, 655] on div "-- Enabling Materials - Generally" at bounding box center [376, 651] width 713 height 21
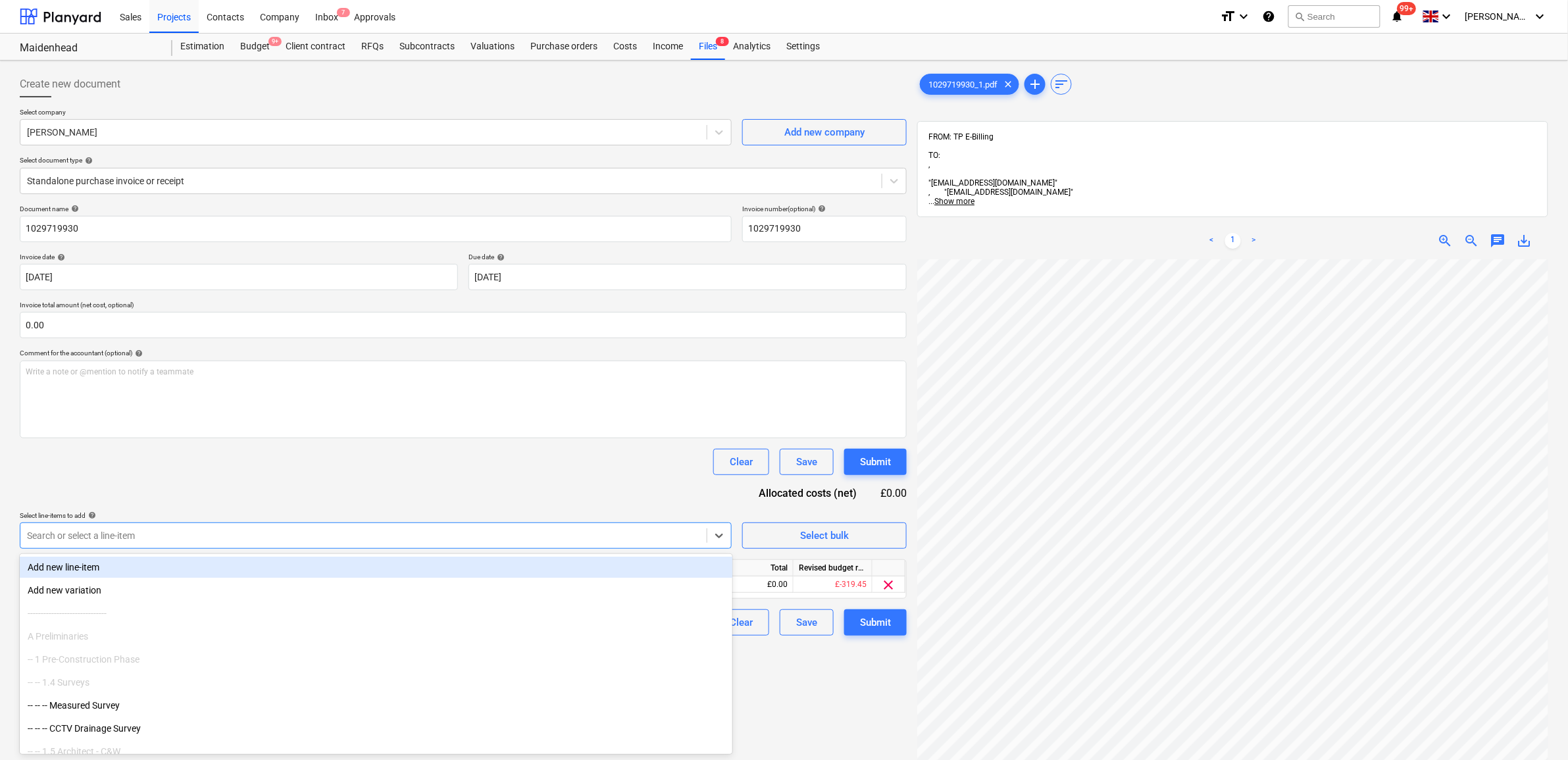
drag, startPoint x: 293, startPoint y: 491, endPoint x: 314, endPoint y: 488, distance: 21.2
click at [296, 489] on div "Document name help 1029719930 Invoice number (optional) help 1029719930 Invoice…" at bounding box center [463, 420] width 887 height 431
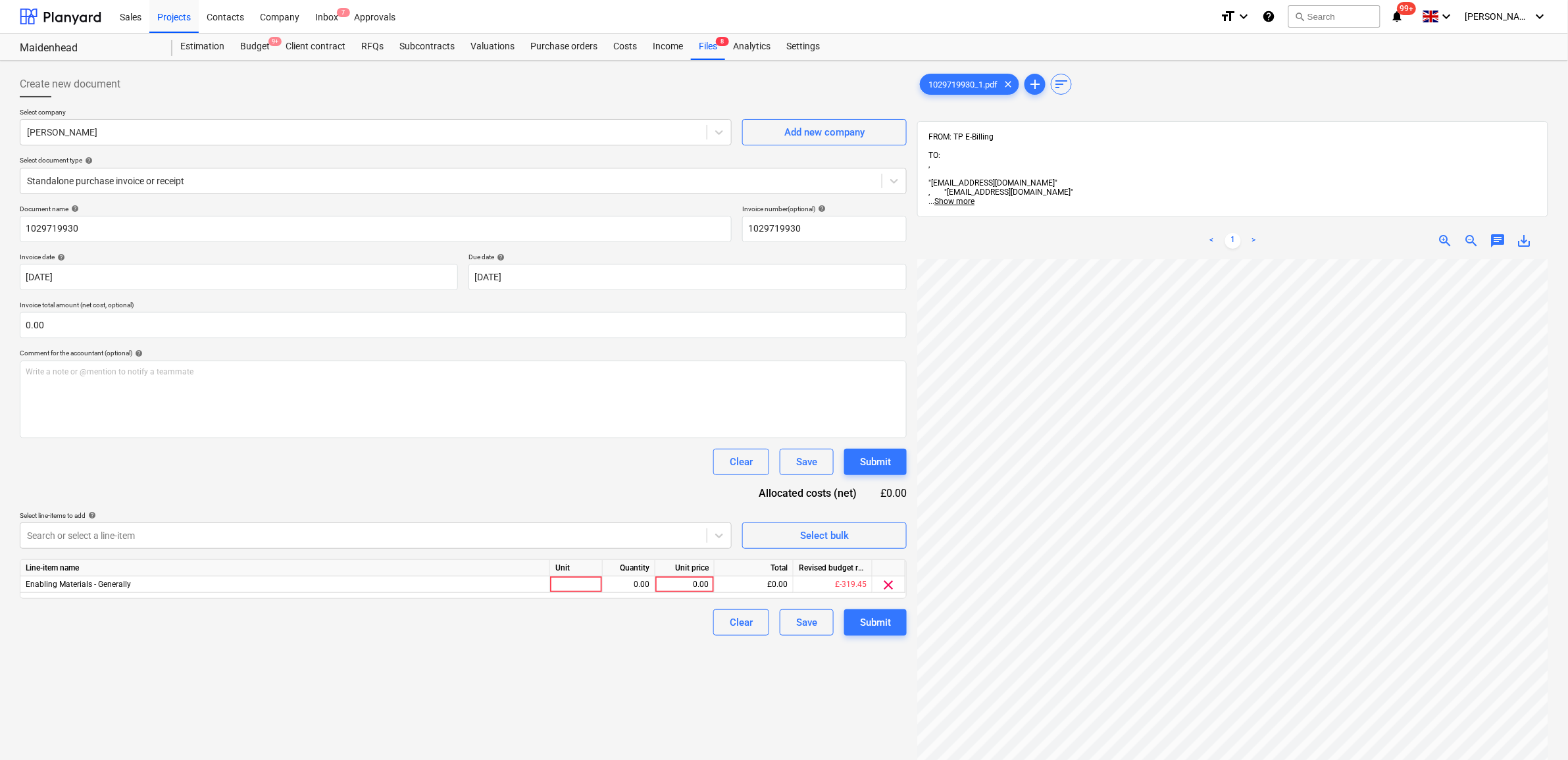
scroll to position [169, 62]
click at [698, 584] on div "0.00" at bounding box center [685, 585] width 48 height 17
drag, startPoint x: 642, startPoint y: 659, endPoint x: 816, endPoint y: 636, distance: 175.5
click at [643, 659] on div "Create new document Select company [PERSON_NAME] Add new company Select documen…" at bounding box center [463, 526] width 898 height 922
click at [872, 619] on div "Submit" at bounding box center [875, 622] width 31 height 17
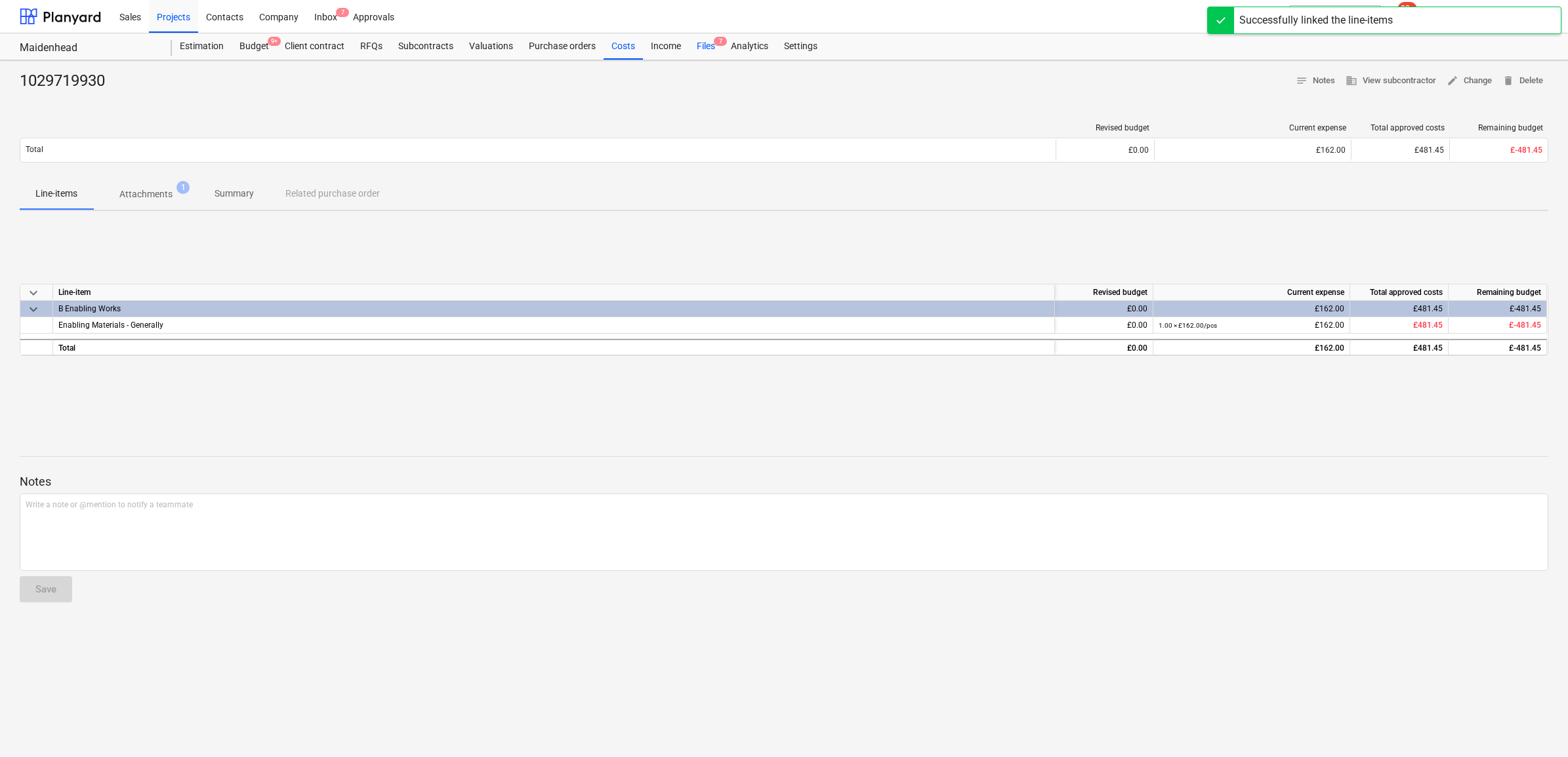
click at [707, 47] on div "Files 7" at bounding box center [705, 46] width 34 height 27
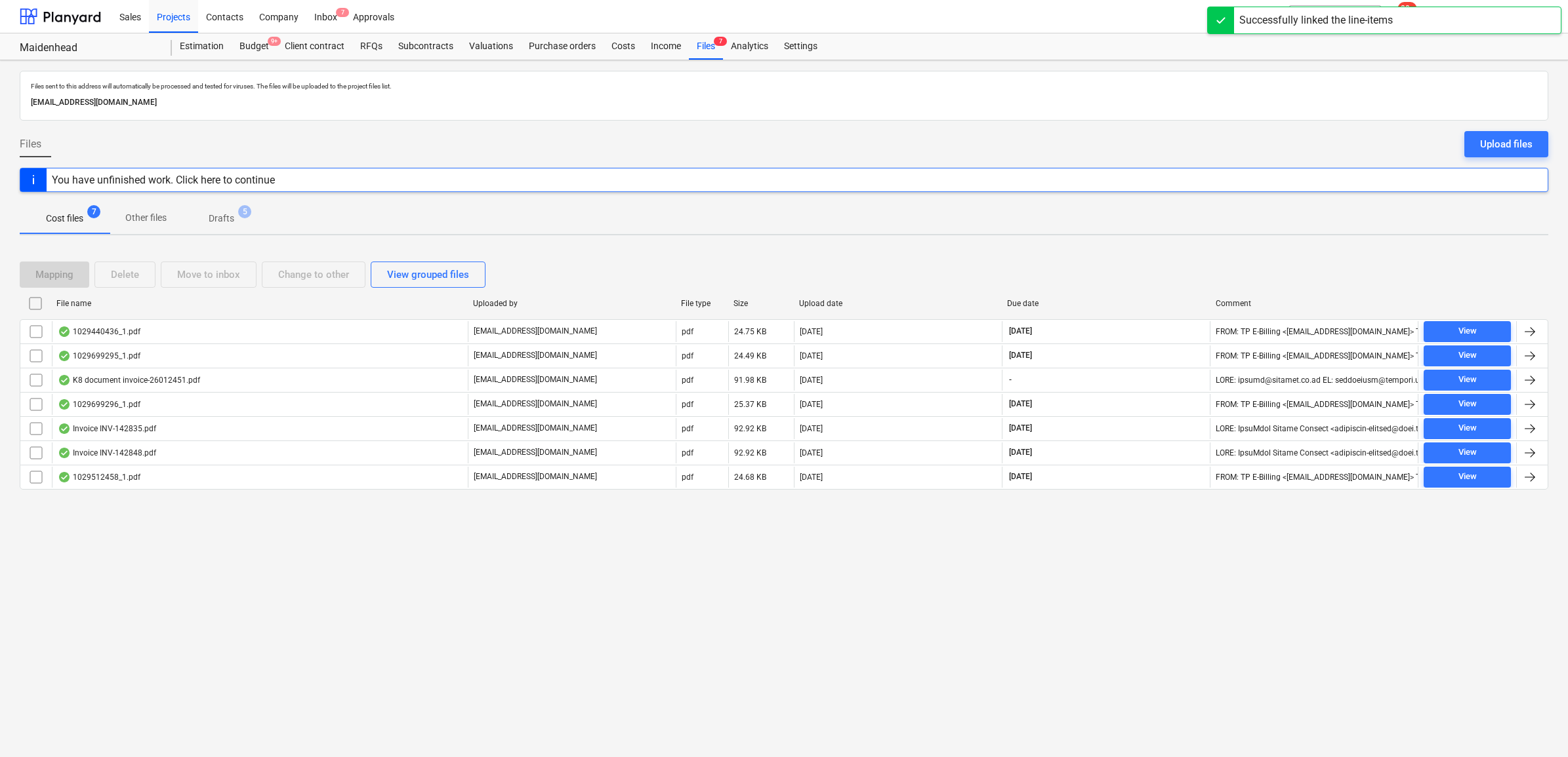
click at [1548, 329] on div "Files sent to this address will automatically be processed and tested for virus…" at bounding box center [784, 408] width 1568 height 697
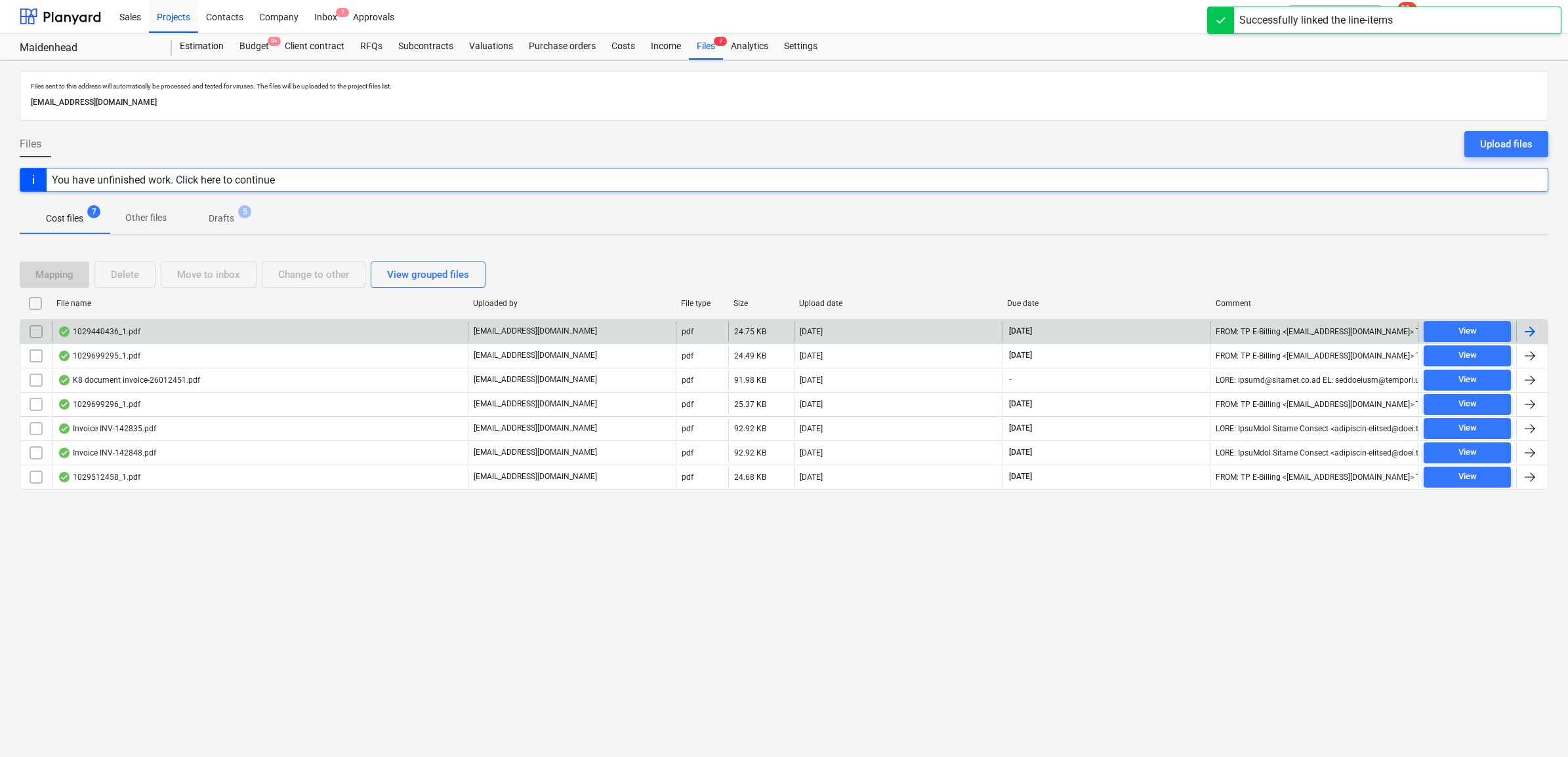
click at [1539, 329] on div at bounding box center [1532, 331] width 31 height 21
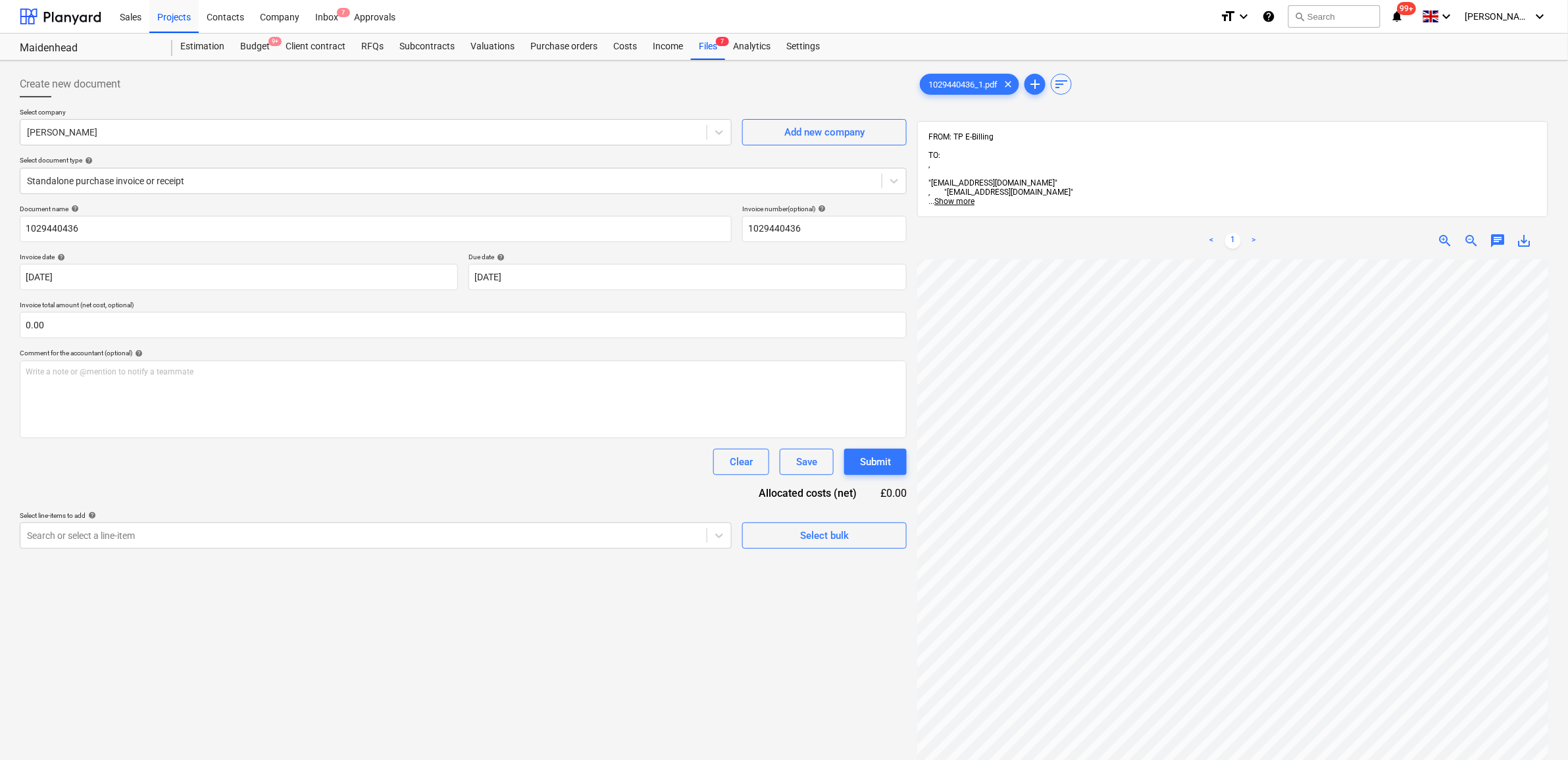
scroll to position [82, 61]
click at [688, 537] on div at bounding box center [363, 535] width 673 height 13
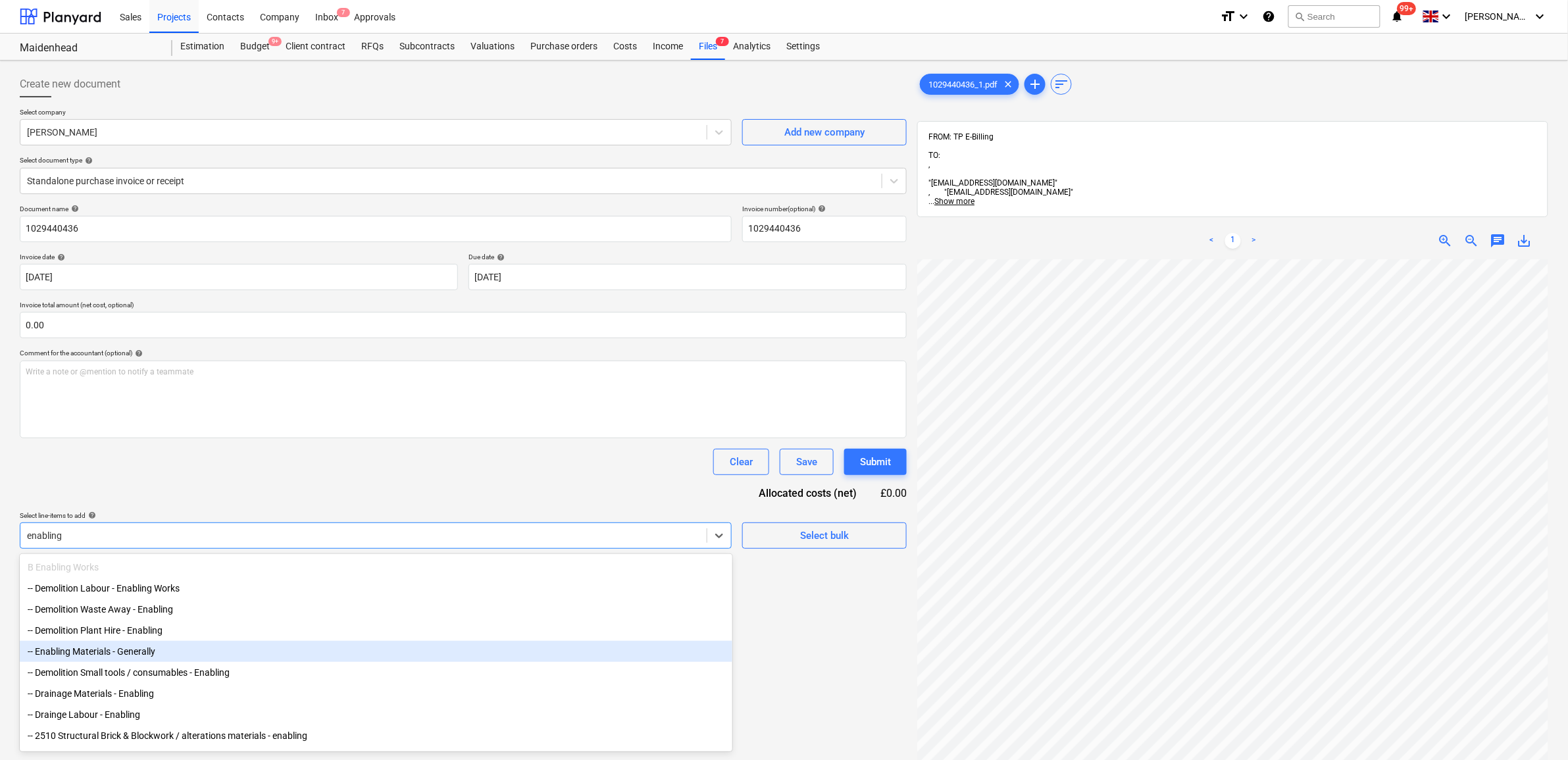
click at [191, 652] on div "-- Enabling Materials - Generally" at bounding box center [376, 651] width 713 height 21
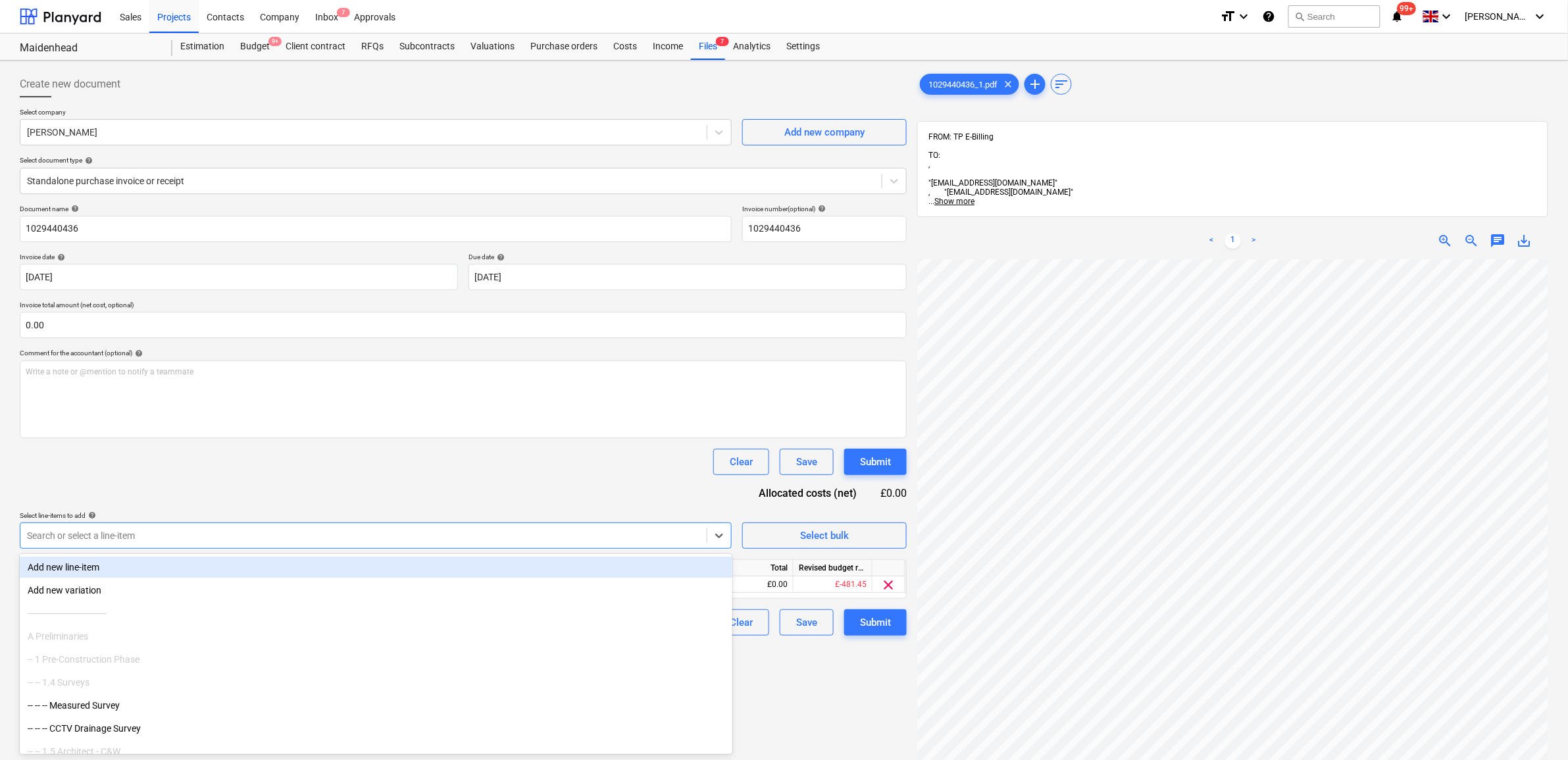
click at [327, 495] on div "Document name help 1029440436 Invoice number (optional) help 1029440436 Invoice…" at bounding box center [463, 420] width 887 height 431
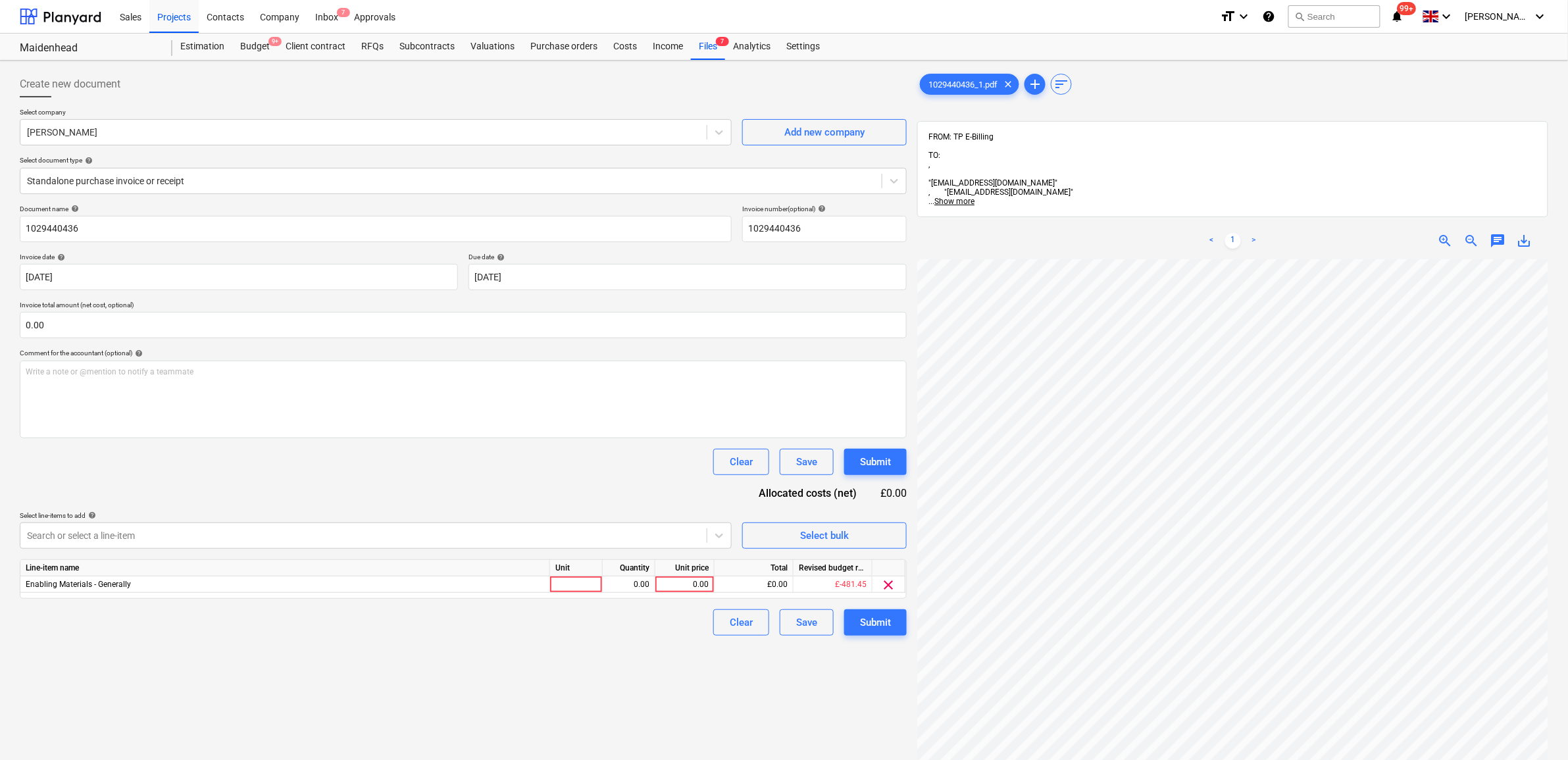
scroll to position [151, 61]
click at [617, 535] on div at bounding box center [363, 535] width 673 height 13
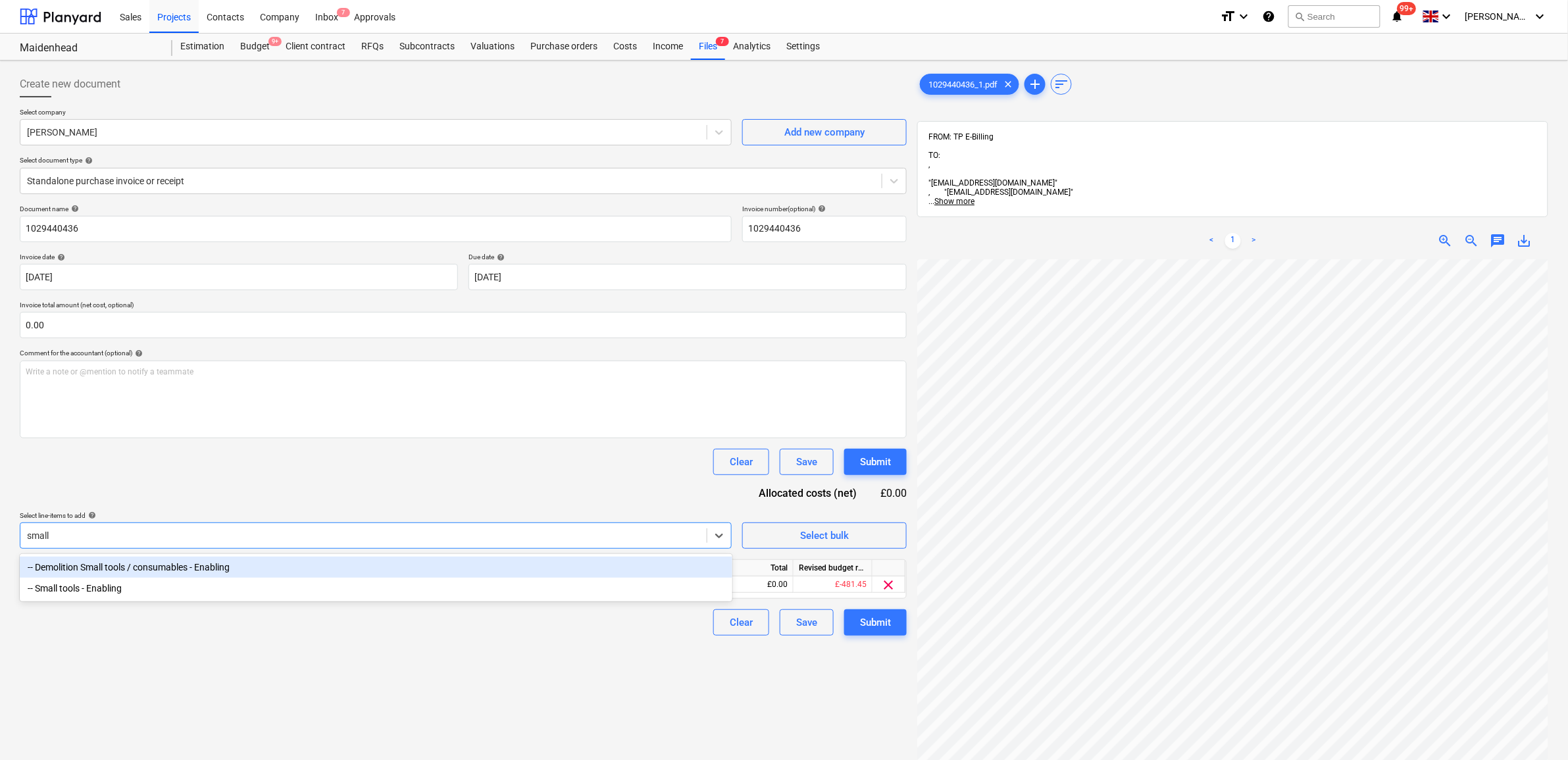
click at [505, 568] on div "-- Demolition Small tools / consumables - Enabling" at bounding box center [376, 567] width 713 height 21
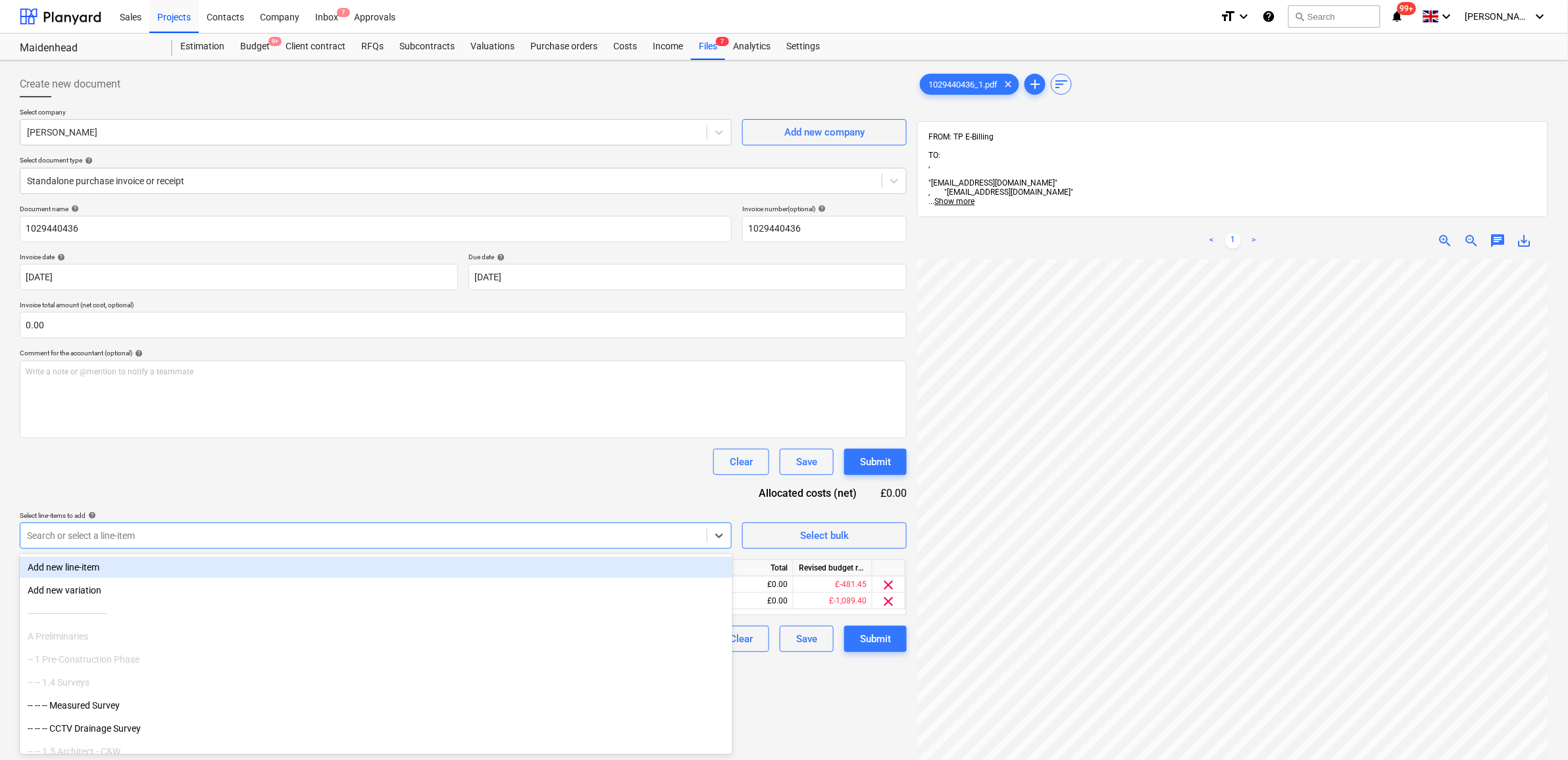
click at [516, 484] on div "Document name help 1029440436 Invoice number (optional) help 1029440436 Invoice…" at bounding box center [463, 428] width 887 height 447
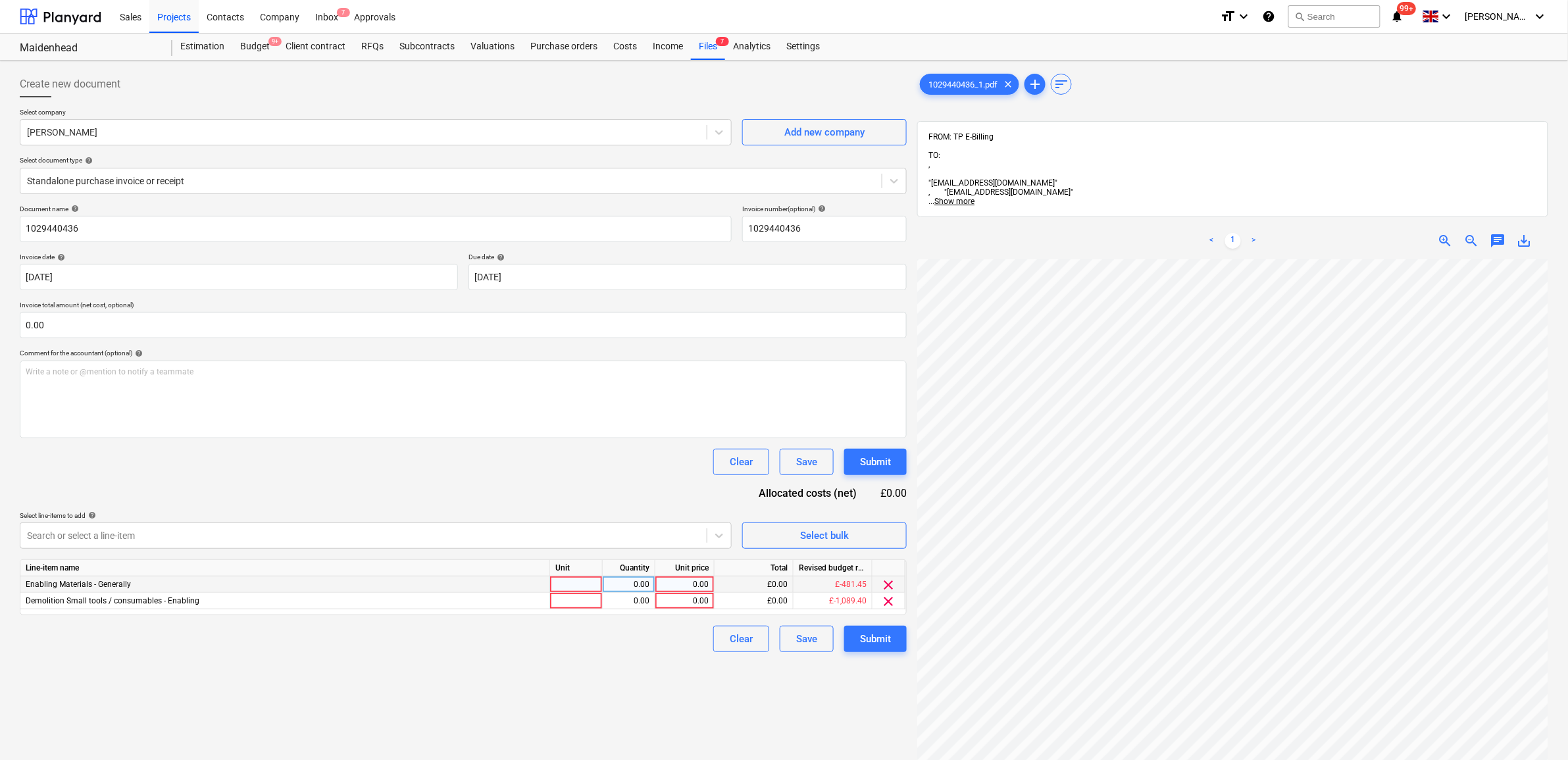
click at [686, 582] on div "0.00" at bounding box center [685, 585] width 48 height 17
drag, startPoint x: 576, startPoint y: 670, endPoint x: 599, endPoint y: 669, distance: 23.0
click at [577, 670] on div "Create new document Select company [PERSON_NAME] Add new company Select documen…" at bounding box center [463, 526] width 898 height 922
click at [888, 600] on span "clear" at bounding box center [889, 601] width 16 height 16
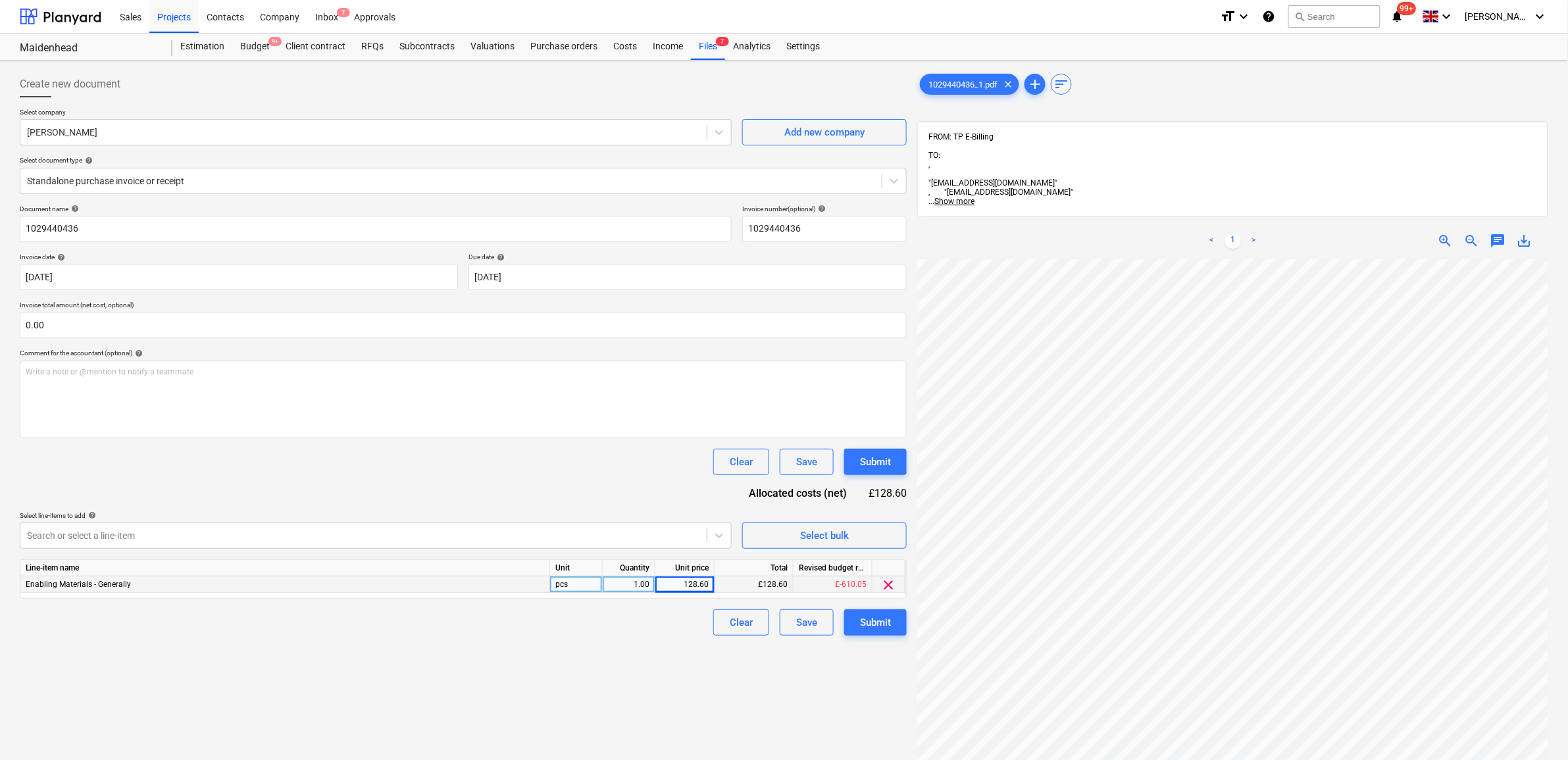
click at [675, 682] on div "Create new document Select company [PERSON_NAME] Add new company Select documen…" at bounding box center [463, 526] width 898 height 922
click at [889, 617] on div "Submit" at bounding box center [875, 622] width 31 height 17
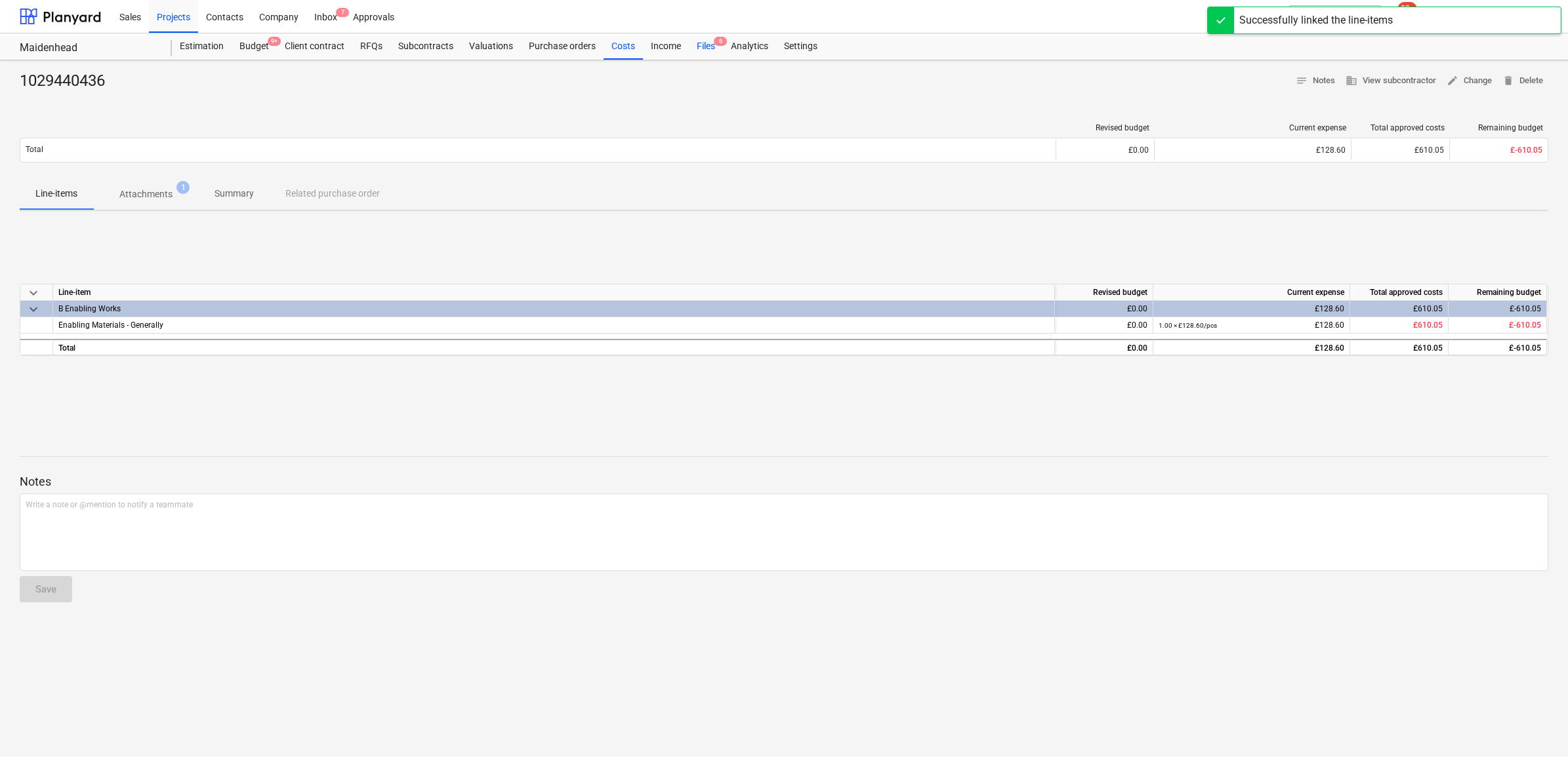
click at [709, 47] on div "Files 6" at bounding box center [705, 46] width 34 height 27
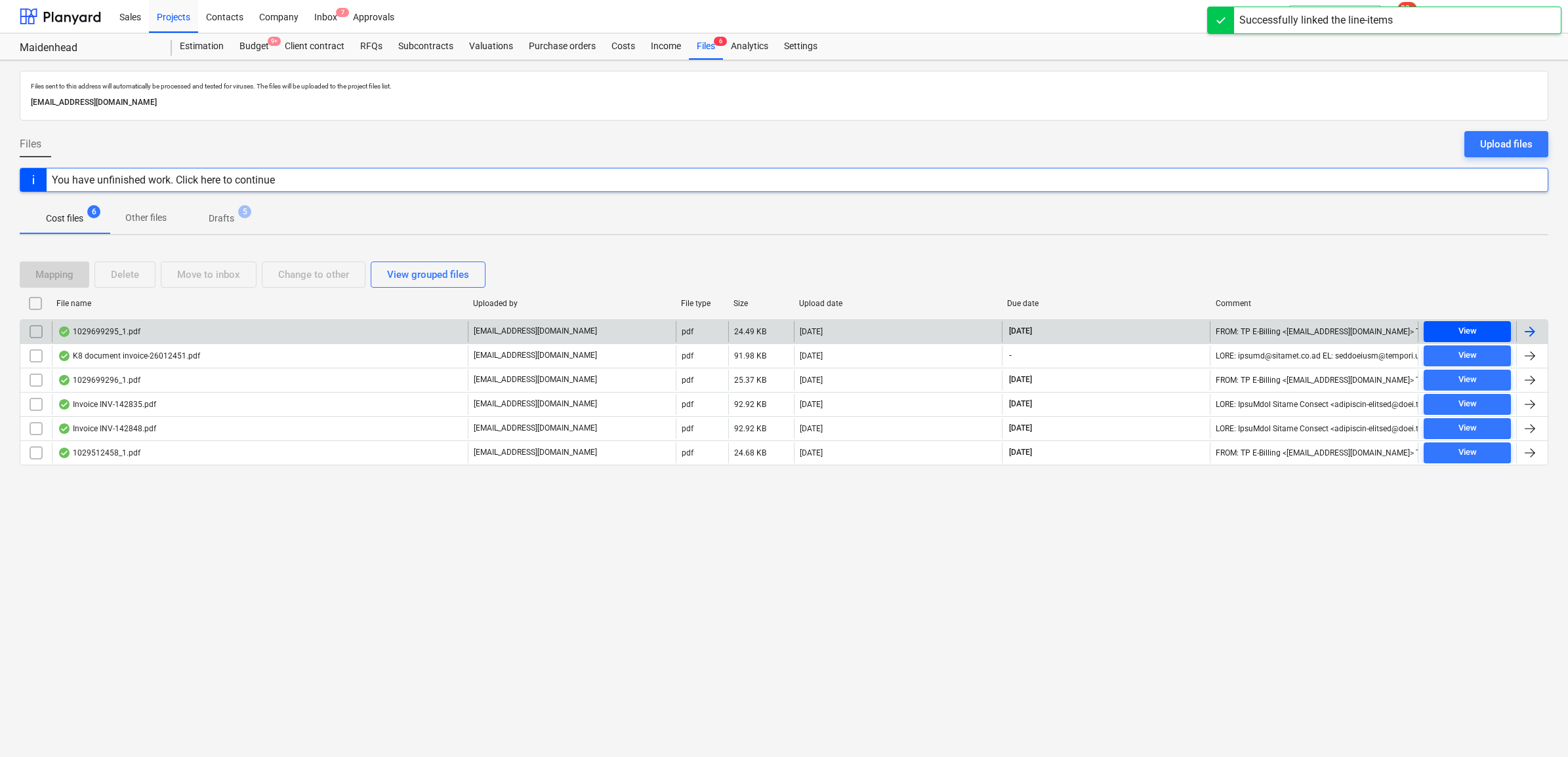
click at [1479, 324] on span "View" at bounding box center [1467, 331] width 77 height 15
click at [1530, 330] on div at bounding box center [1529, 331] width 16 height 16
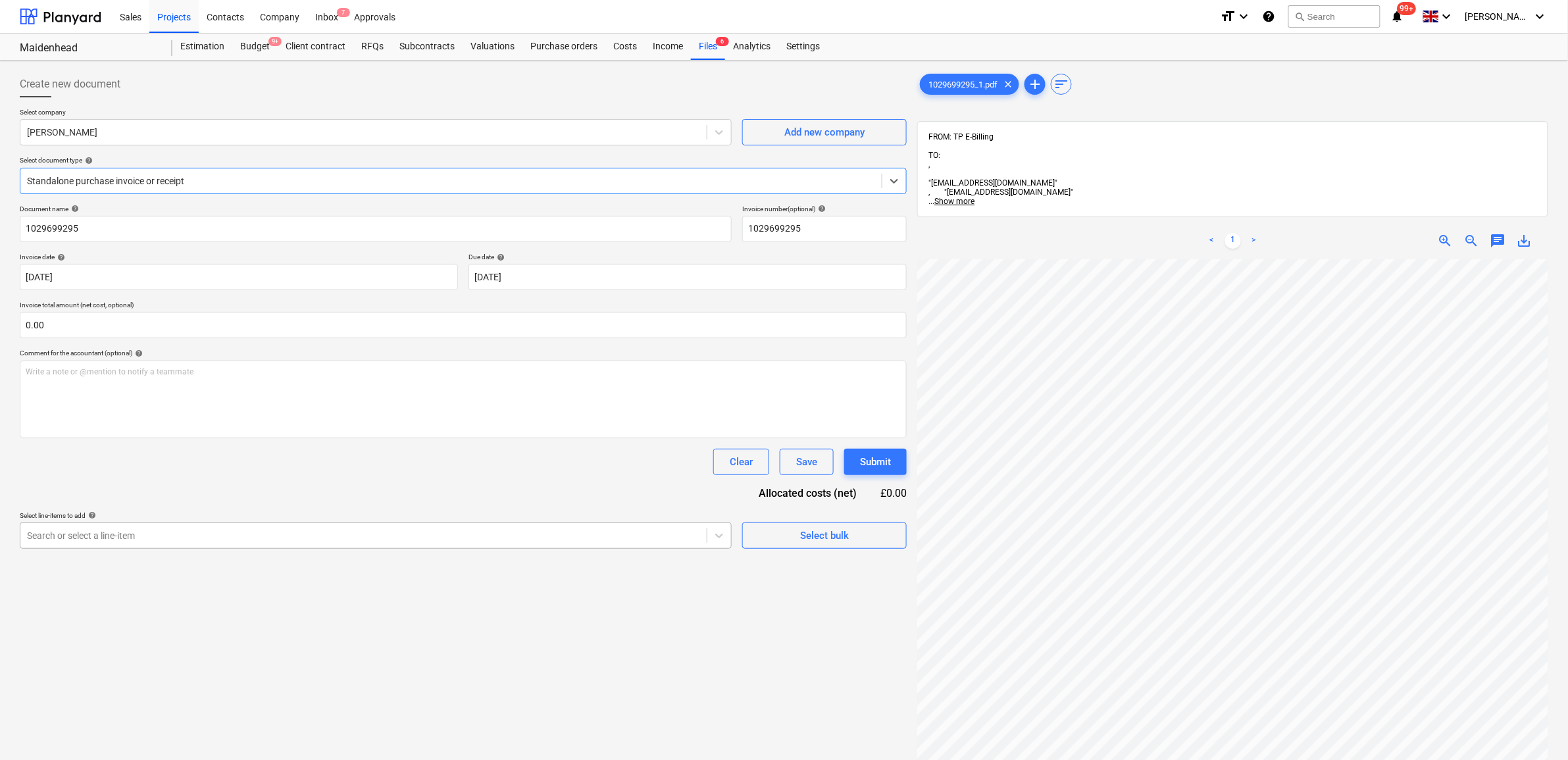
click at [399, 538] on div at bounding box center [363, 535] width 673 height 13
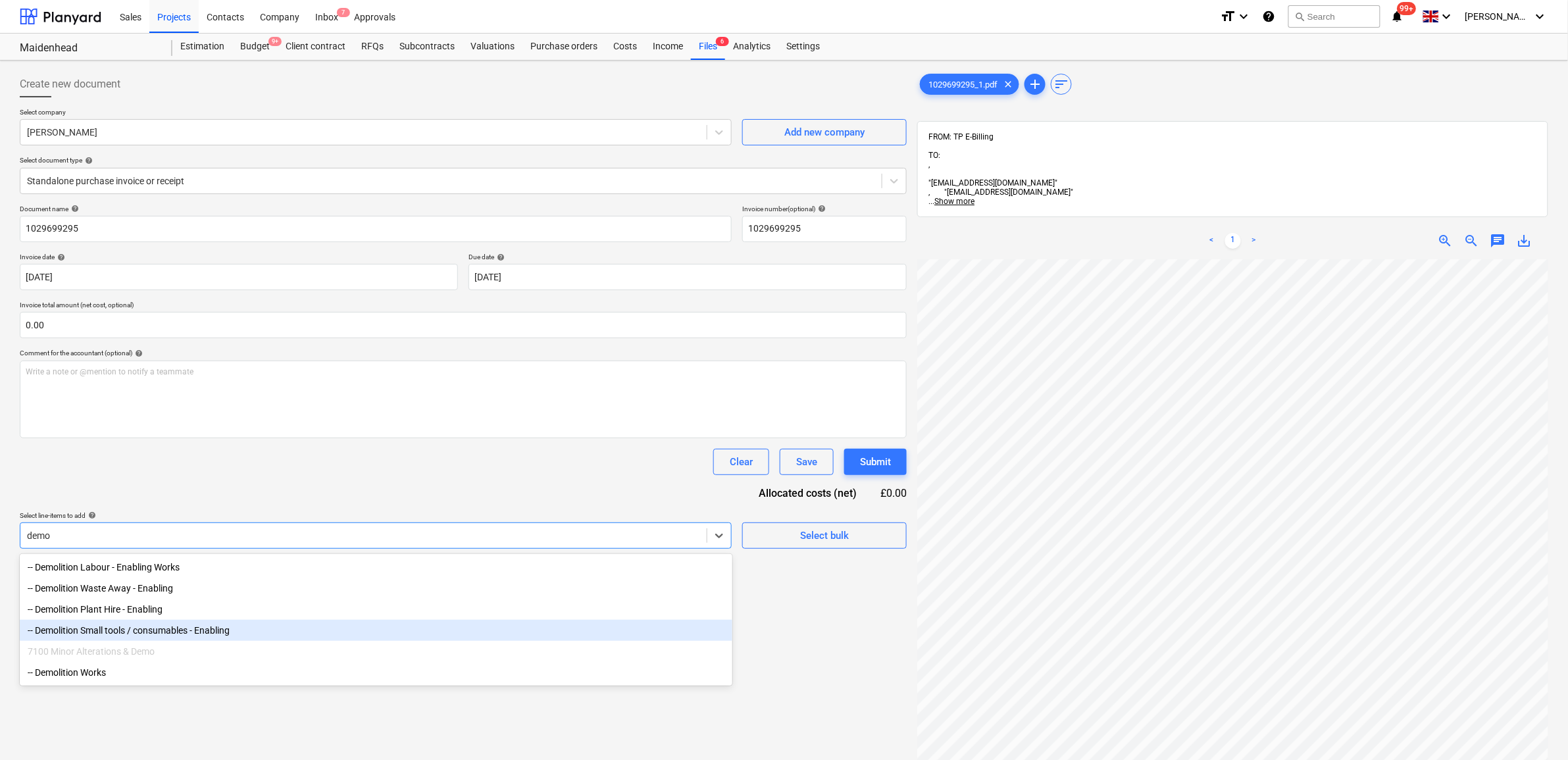
click at [286, 630] on div "-- Demolition Small tools / consumables - Enabling" at bounding box center [376, 630] width 713 height 21
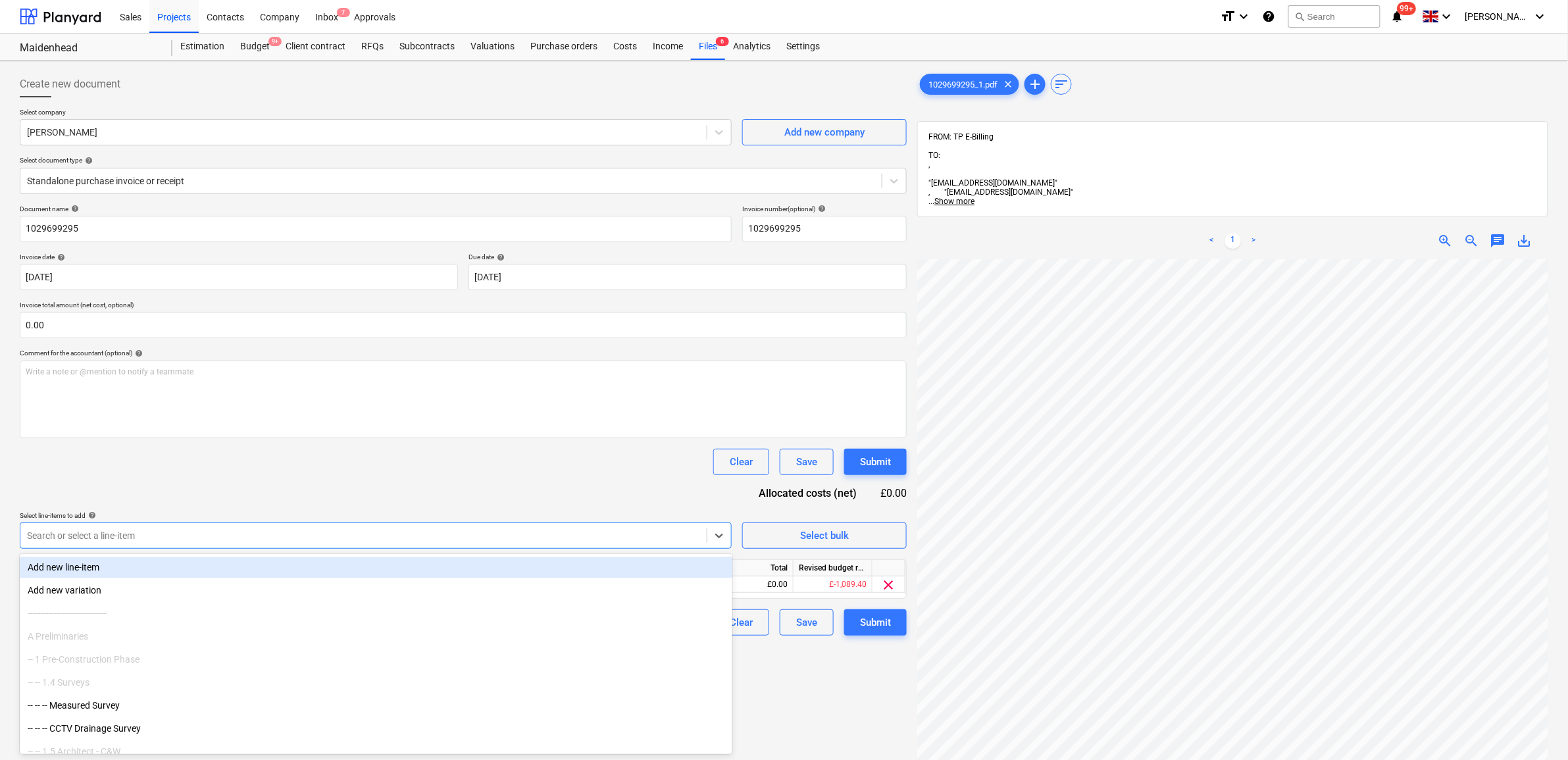
click at [310, 494] on div "Document name help 1029699295 Invoice number (optional) help 1029699295 Invoice…" at bounding box center [463, 420] width 887 height 431
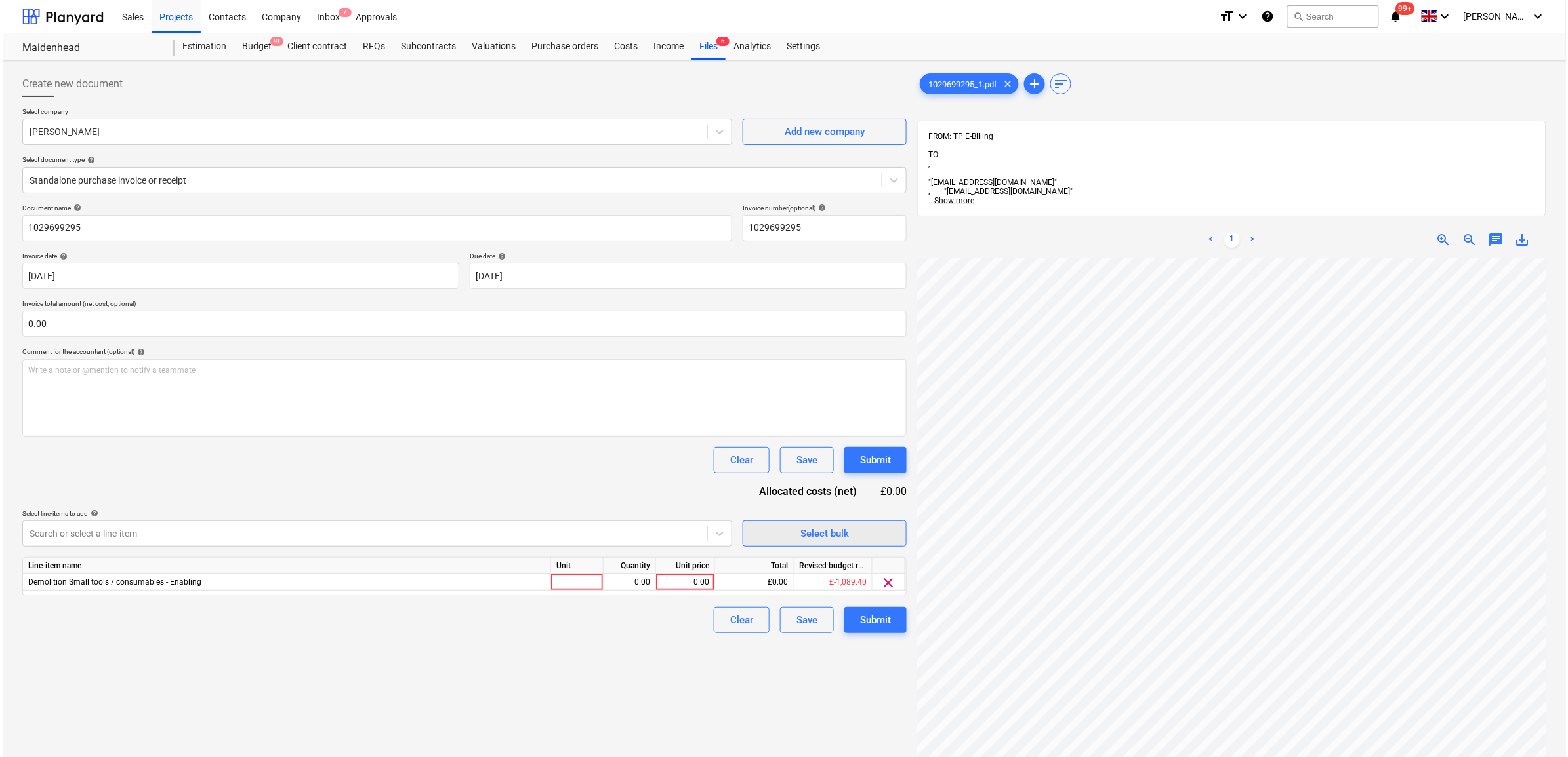
scroll to position [56, 60]
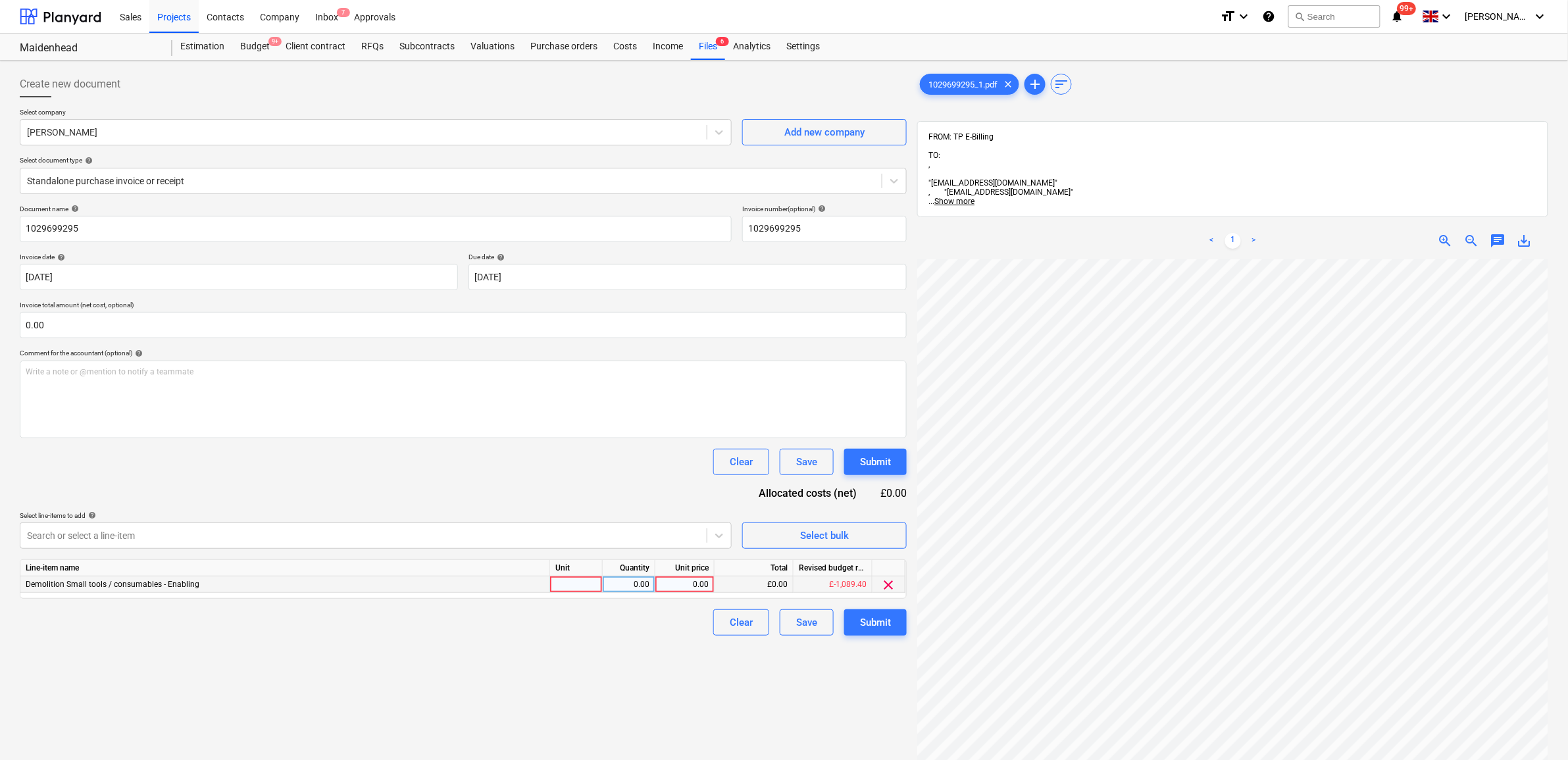
click at [683, 577] on div "0.00" at bounding box center [685, 585] width 48 height 17
click at [669, 644] on div "Create new document Select company [PERSON_NAME] Add new company Select documen…" at bounding box center [463, 526] width 898 height 922
click at [866, 624] on div "Submit" at bounding box center [875, 622] width 31 height 17
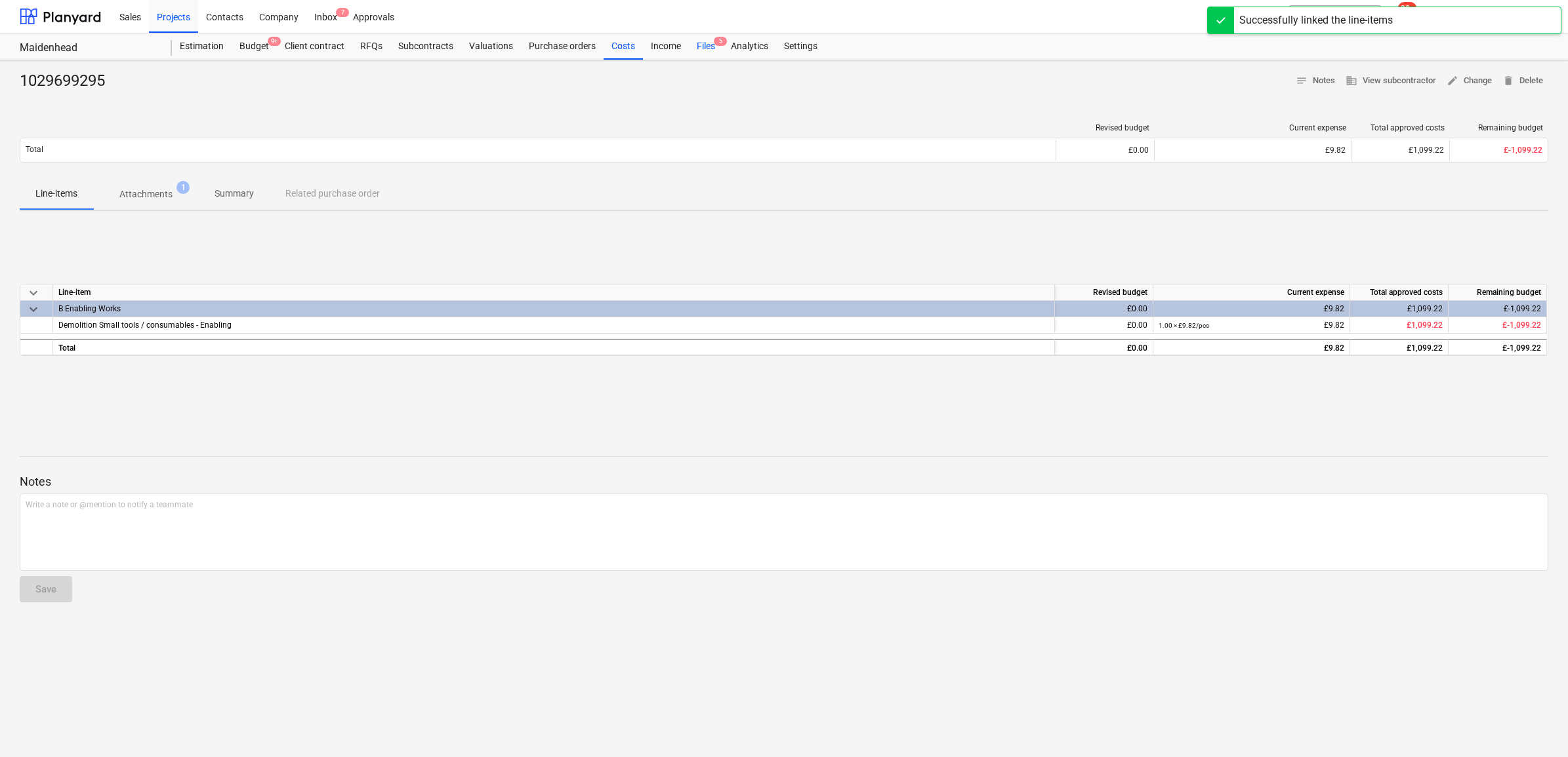
click at [707, 41] on div "Files 5" at bounding box center [705, 46] width 34 height 27
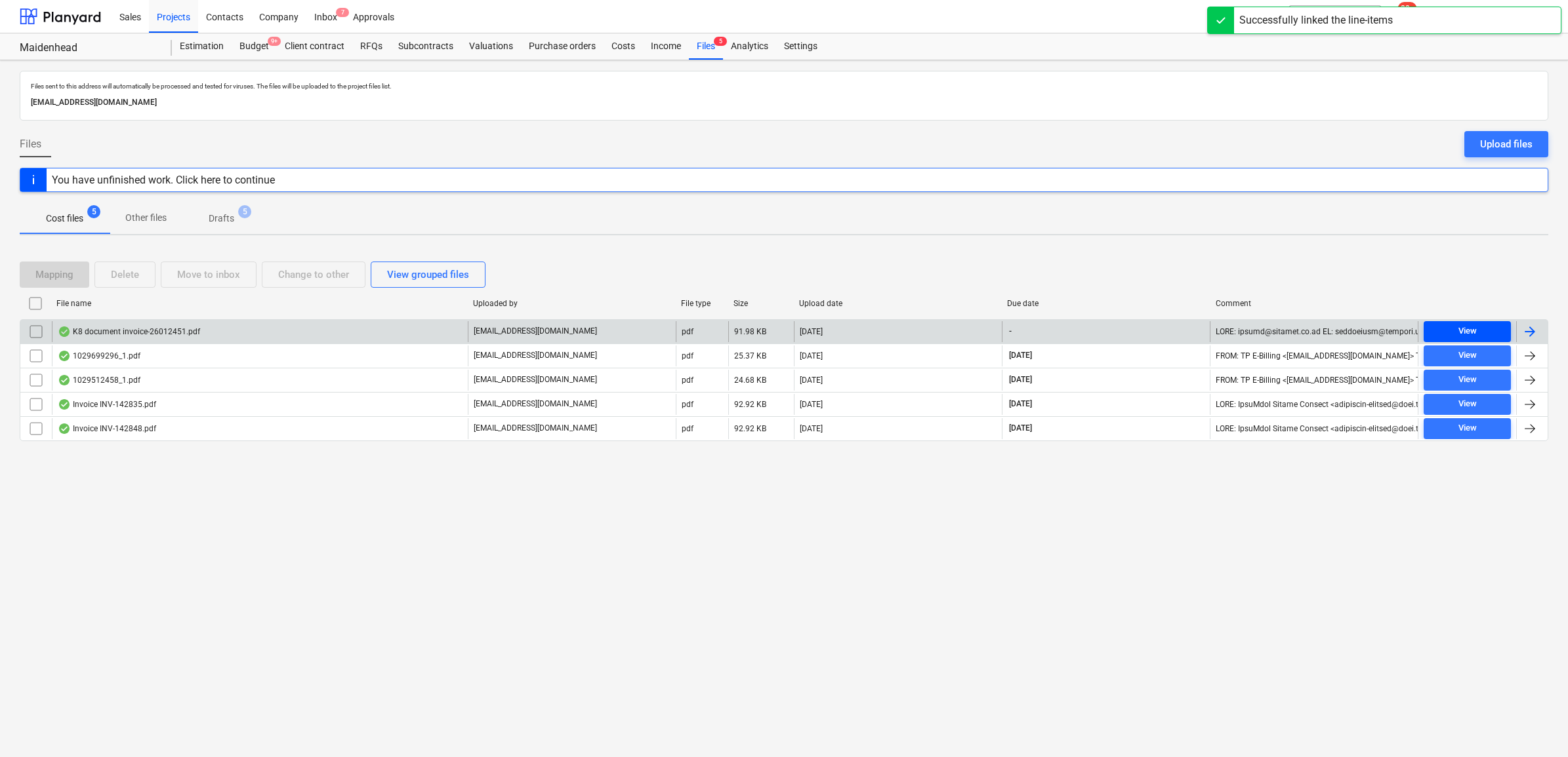
click at [1484, 325] on span "View" at bounding box center [1467, 331] width 77 height 15
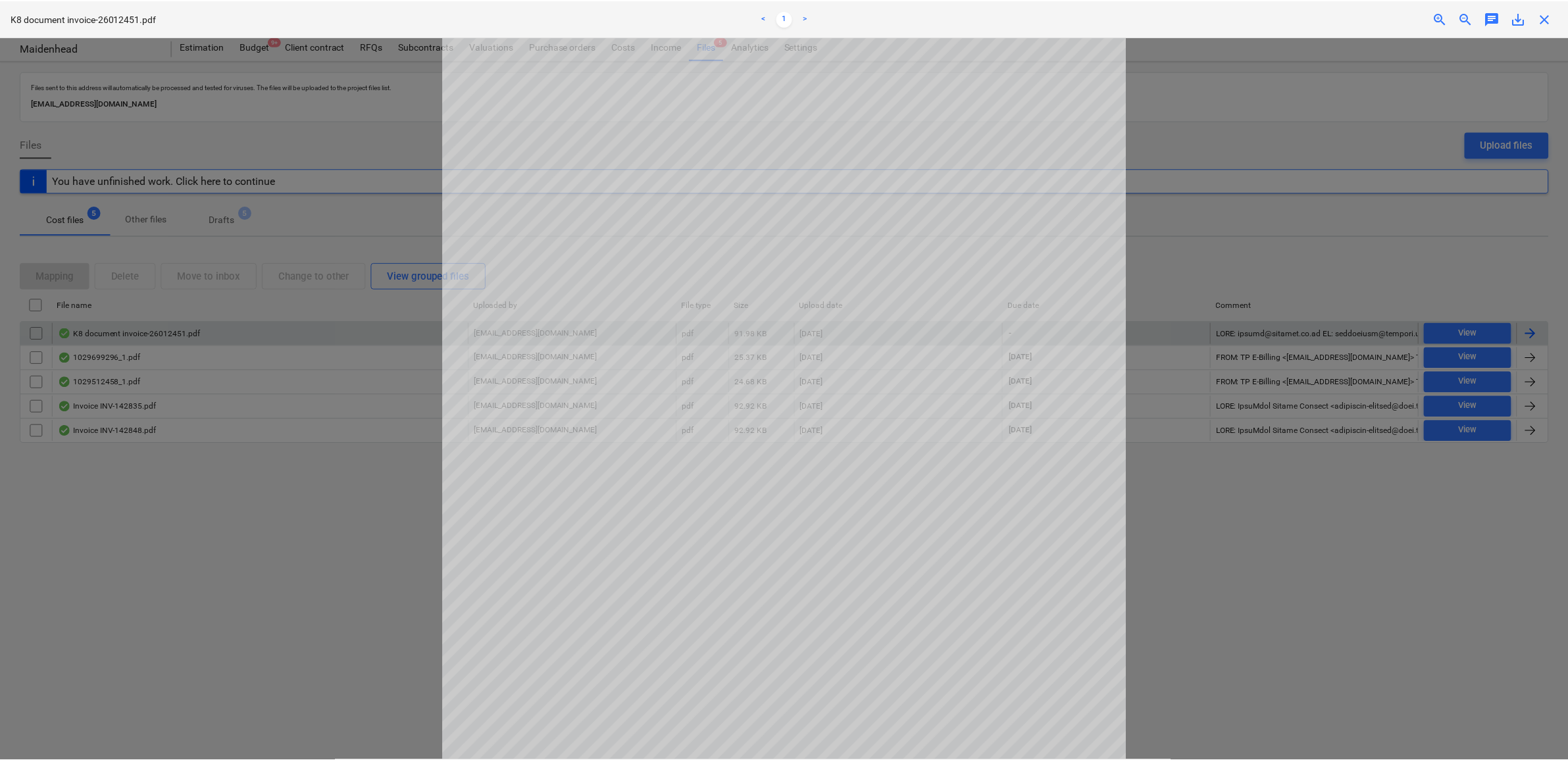
scroll to position [82, 0]
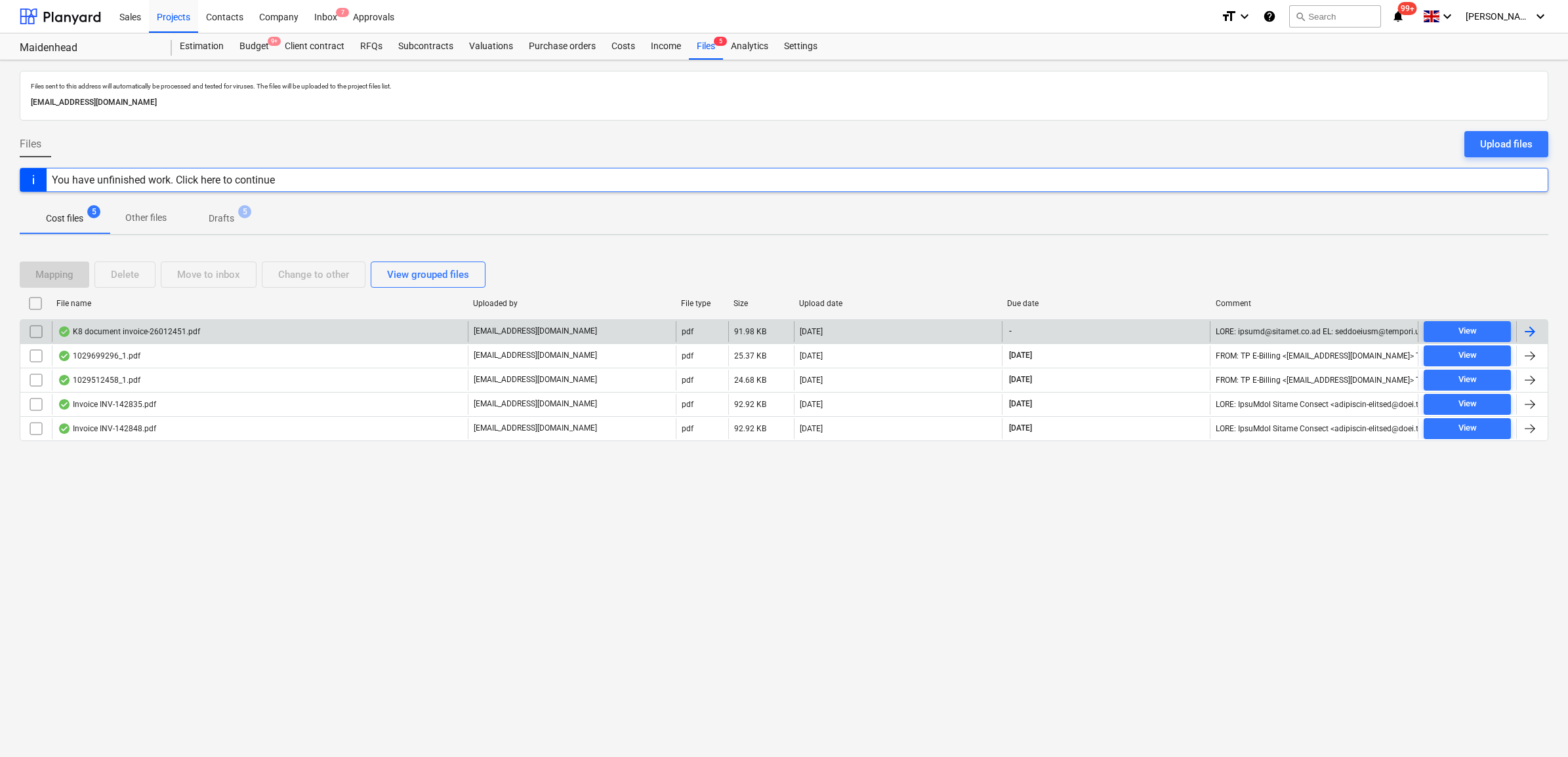
click at [1539, 335] on div at bounding box center [1532, 331] width 31 height 21
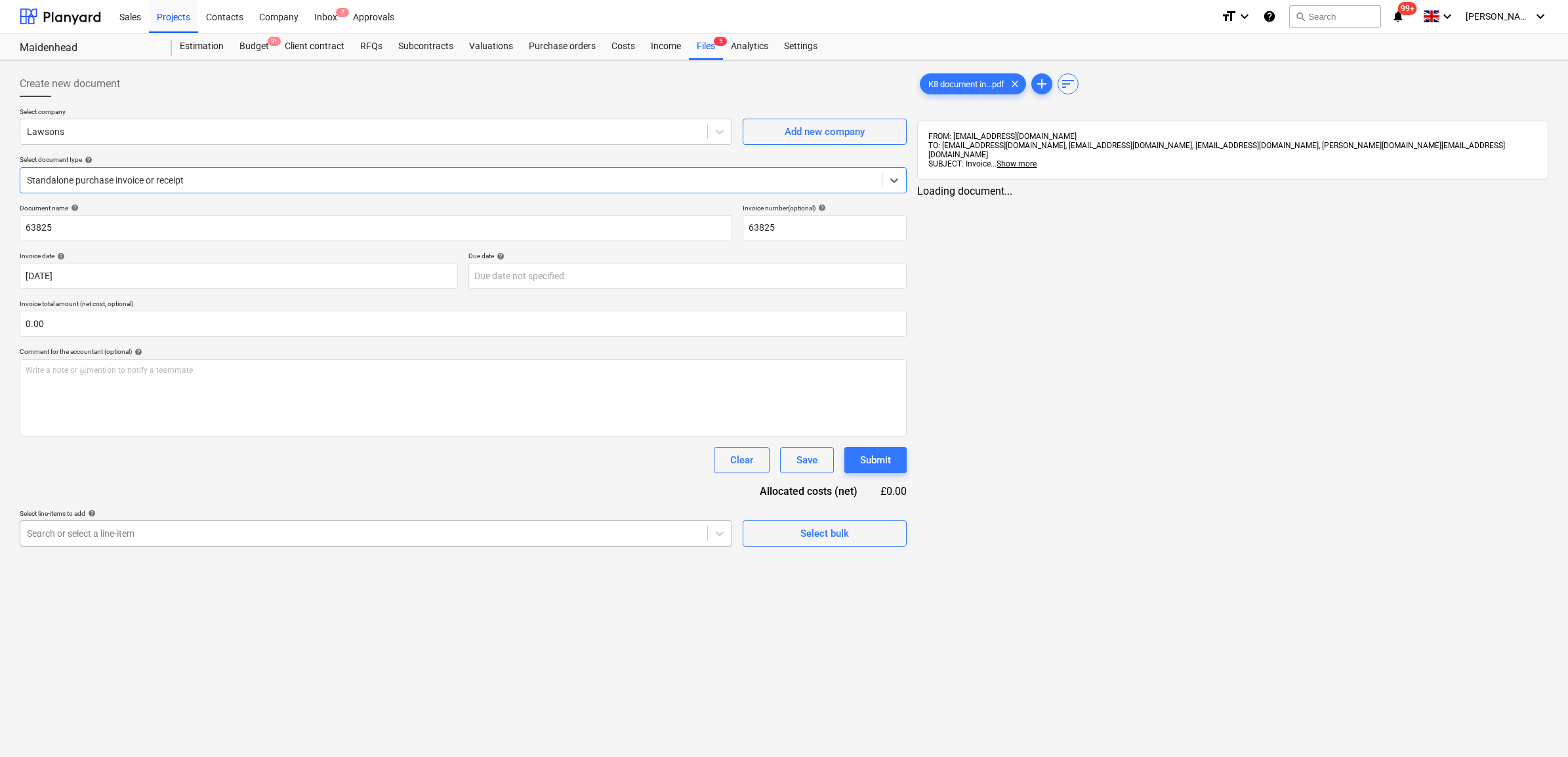
click at [189, 542] on div "Search or select a line-item" at bounding box center [364, 533] width 687 height 18
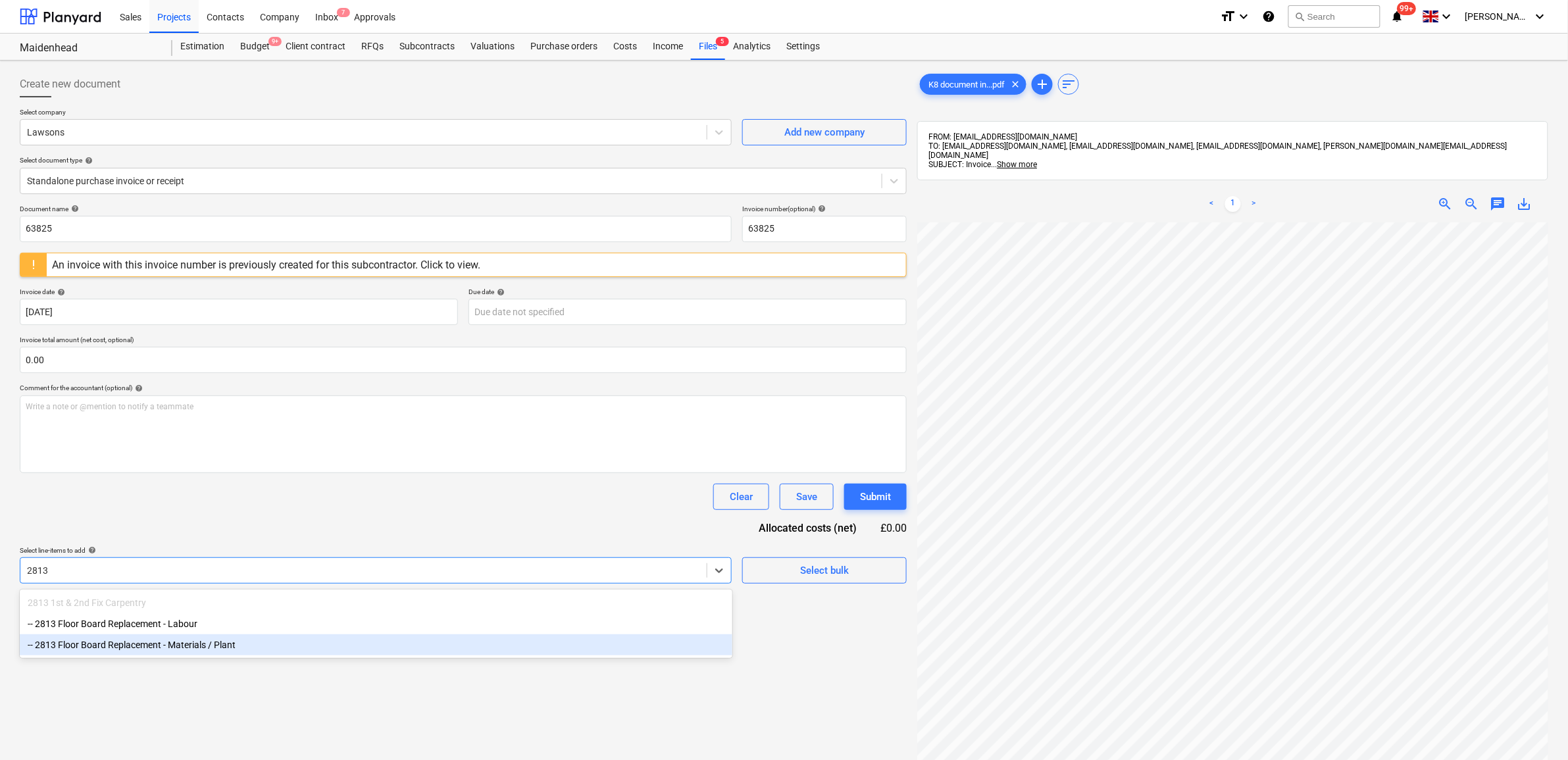
click at [204, 642] on div "-- 2813 Floor Board Replacement - Materials / Plant" at bounding box center [376, 644] width 713 height 21
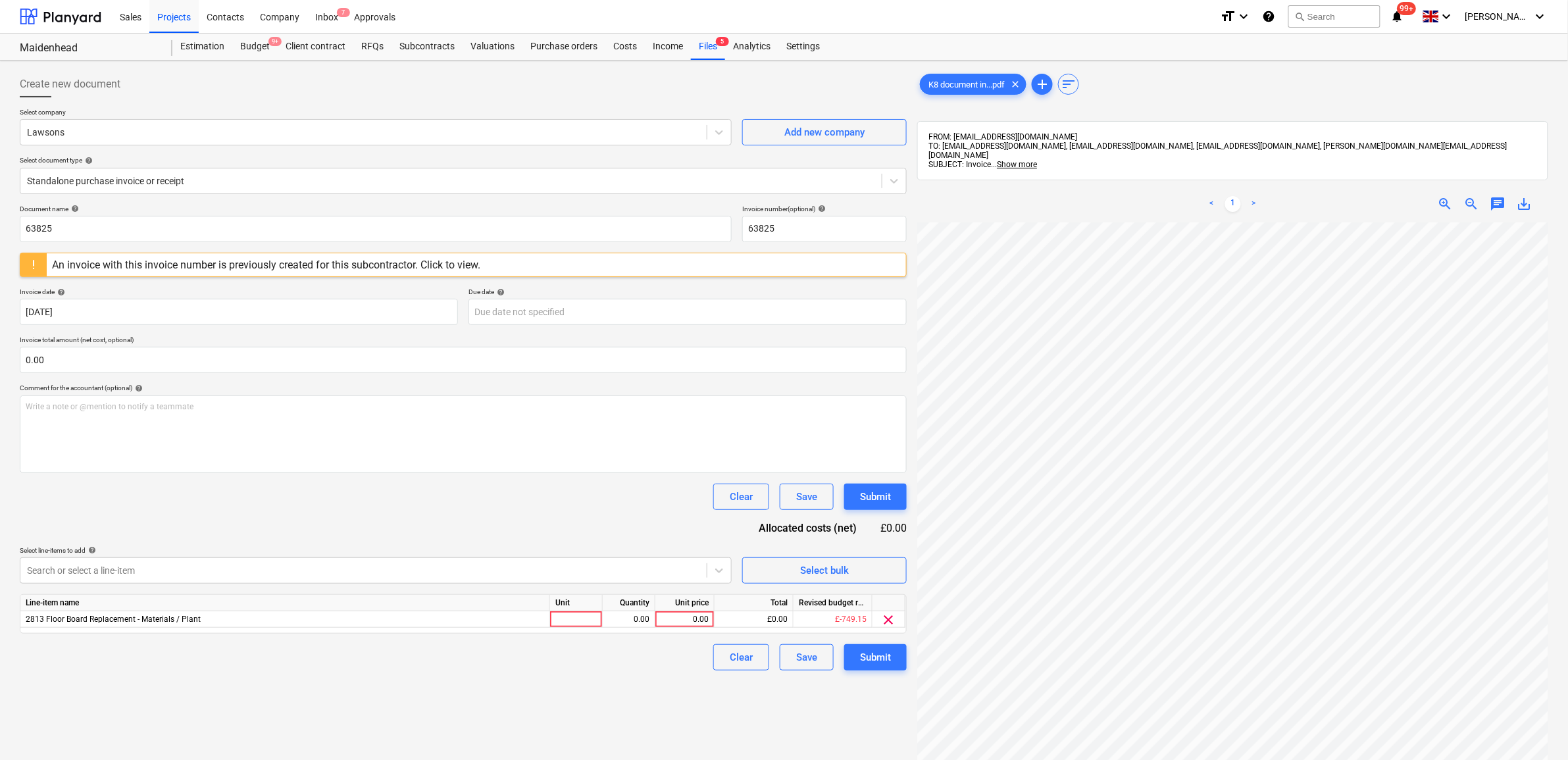
click at [290, 506] on div "Clear Save Submit" at bounding box center [463, 497] width 887 height 27
drag, startPoint x: 84, startPoint y: 229, endPoint x: -235, endPoint y: 225, distance: 319.0
click at [0, 225] on html "Sales Projects Contacts Company Inbox 7 Approvals format_size keyboard_arrow_do…" at bounding box center [784, 380] width 1568 height 760
drag, startPoint x: 121, startPoint y: 222, endPoint x: -81, endPoint y: 216, distance: 202.1
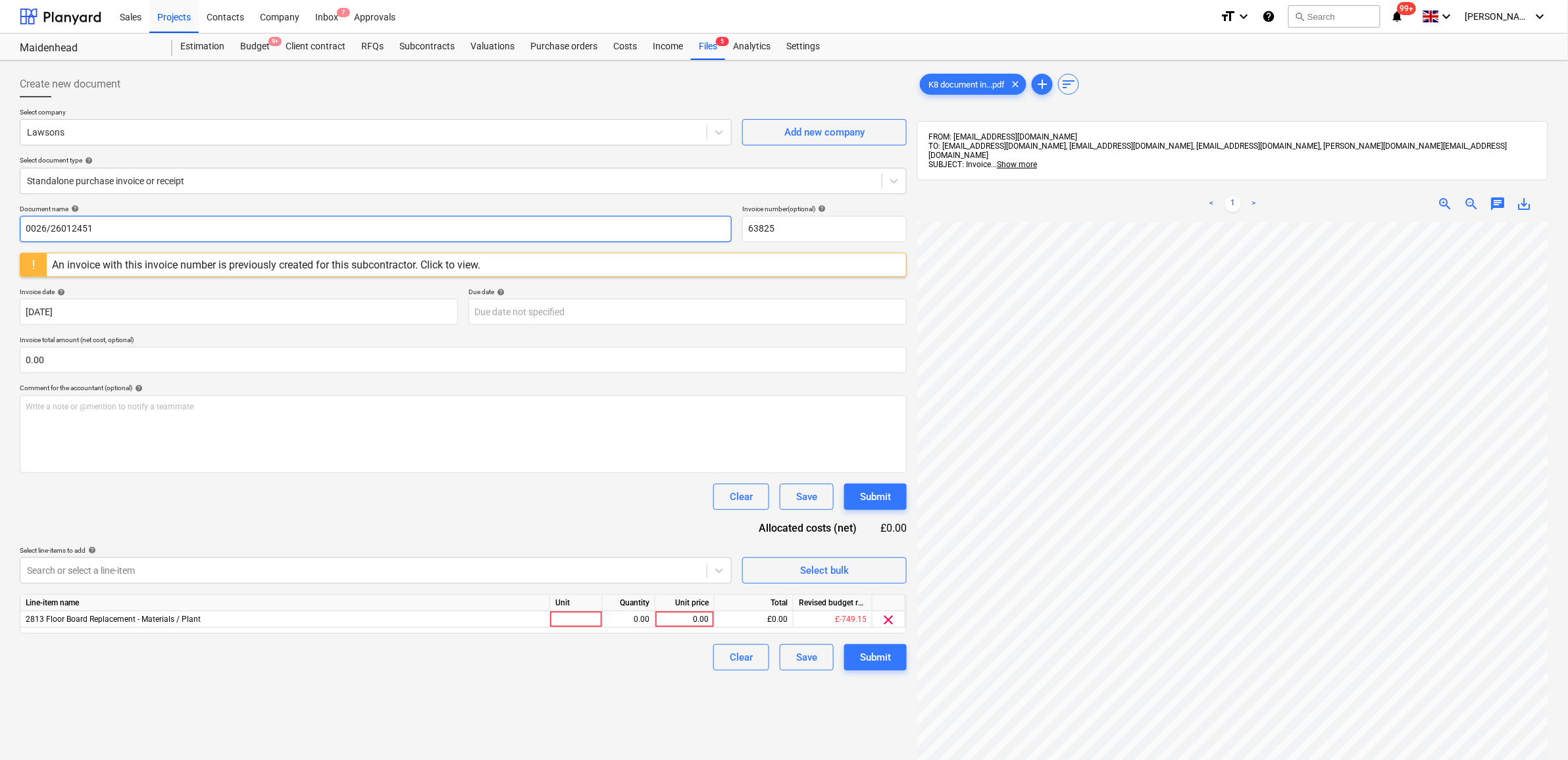
click at [0, 216] on html "Sales Projects Contacts Company Inbox 7 Approvals format_size keyboard_arrow_do…" at bounding box center [784, 380] width 1568 height 760
drag, startPoint x: 795, startPoint y: 225, endPoint x: 663, endPoint y: 225, distance: 132.0
click at [669, 212] on div "Document name help 0026/26012451 Invoice number (optional) help 63825" at bounding box center [463, 223] width 887 height 37
paste input "0026/26012451"
click at [530, 308] on body "Sales Projects Contacts Company Inbox 7 Approvals format_size keyboard_arrow_do…" at bounding box center [784, 380] width 1568 height 760
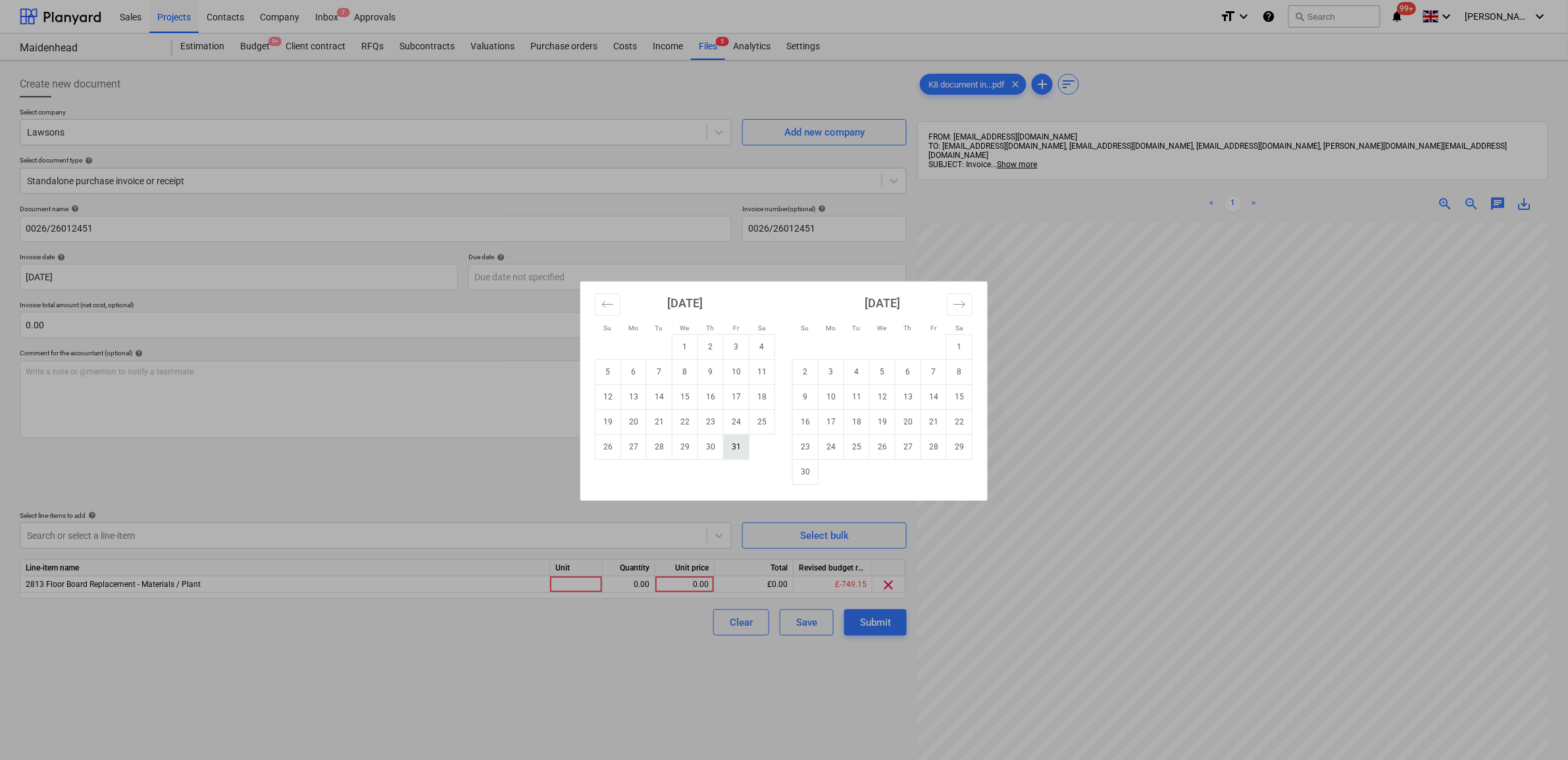
click at [733, 450] on td "31" at bounding box center [737, 447] width 26 height 25
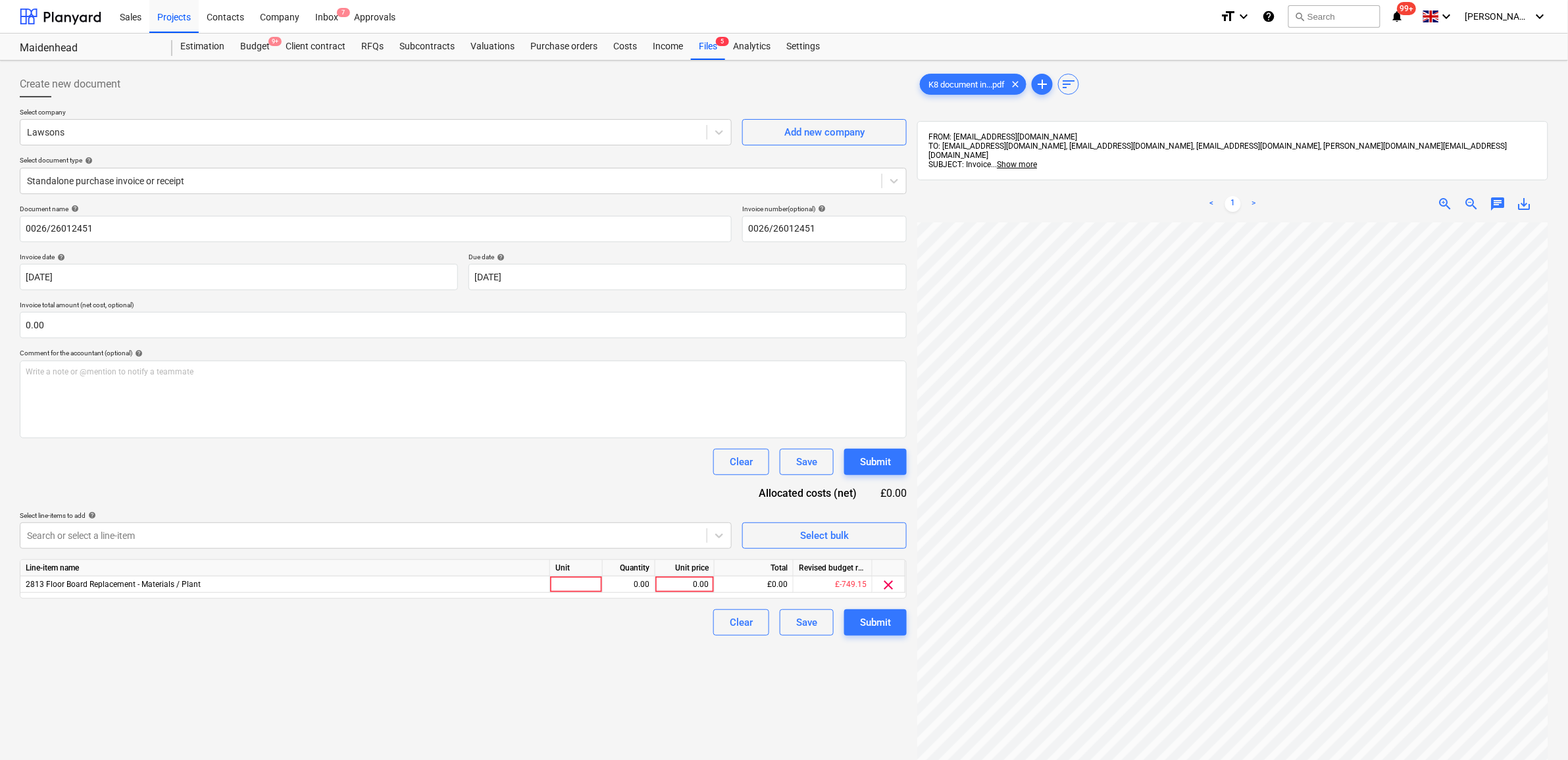
click at [494, 509] on div "Document name help 0026/26012451 Invoice number (optional) help 0026/26012451 I…" at bounding box center [463, 420] width 887 height 431
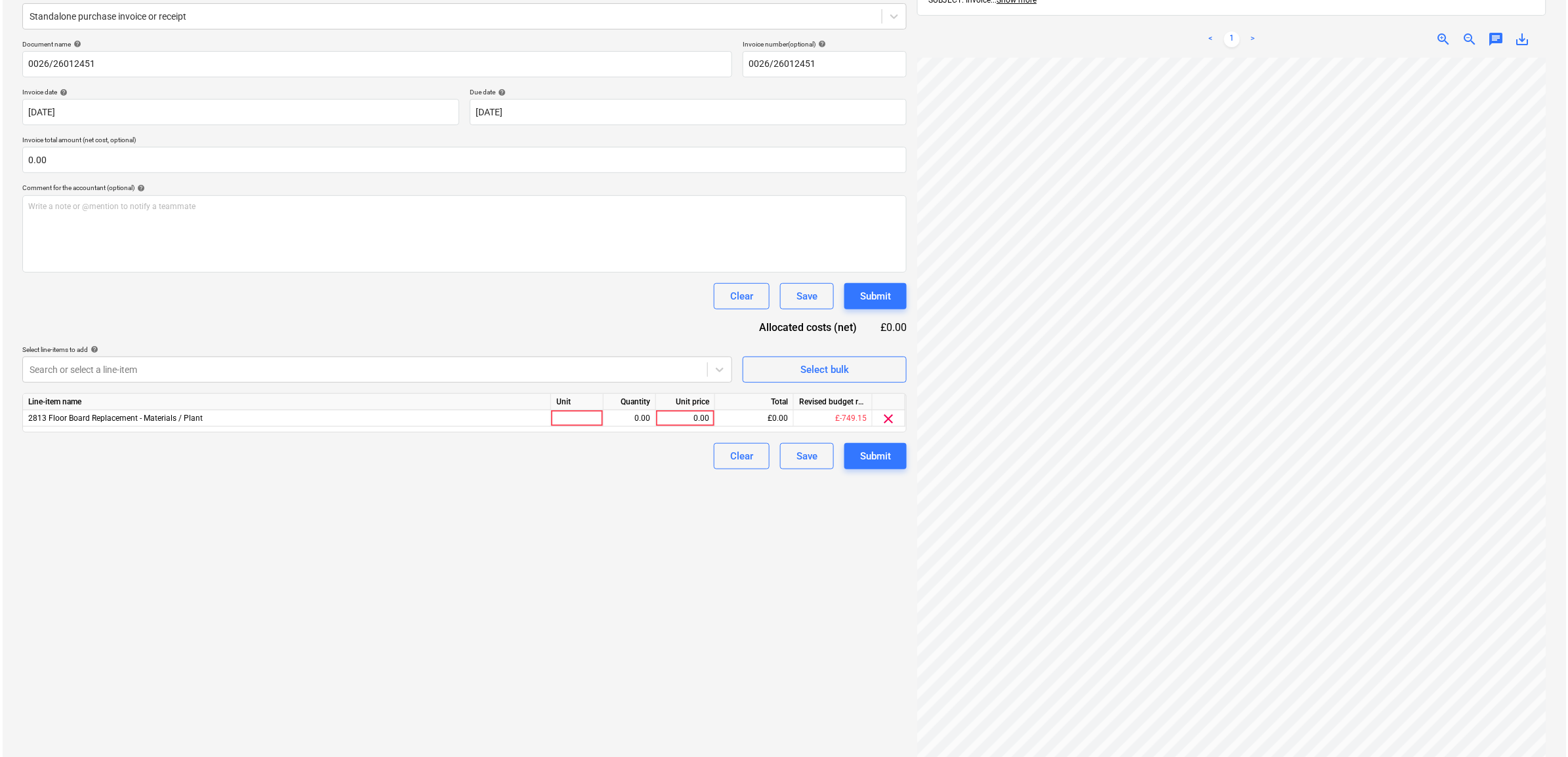
scroll to position [254, 60]
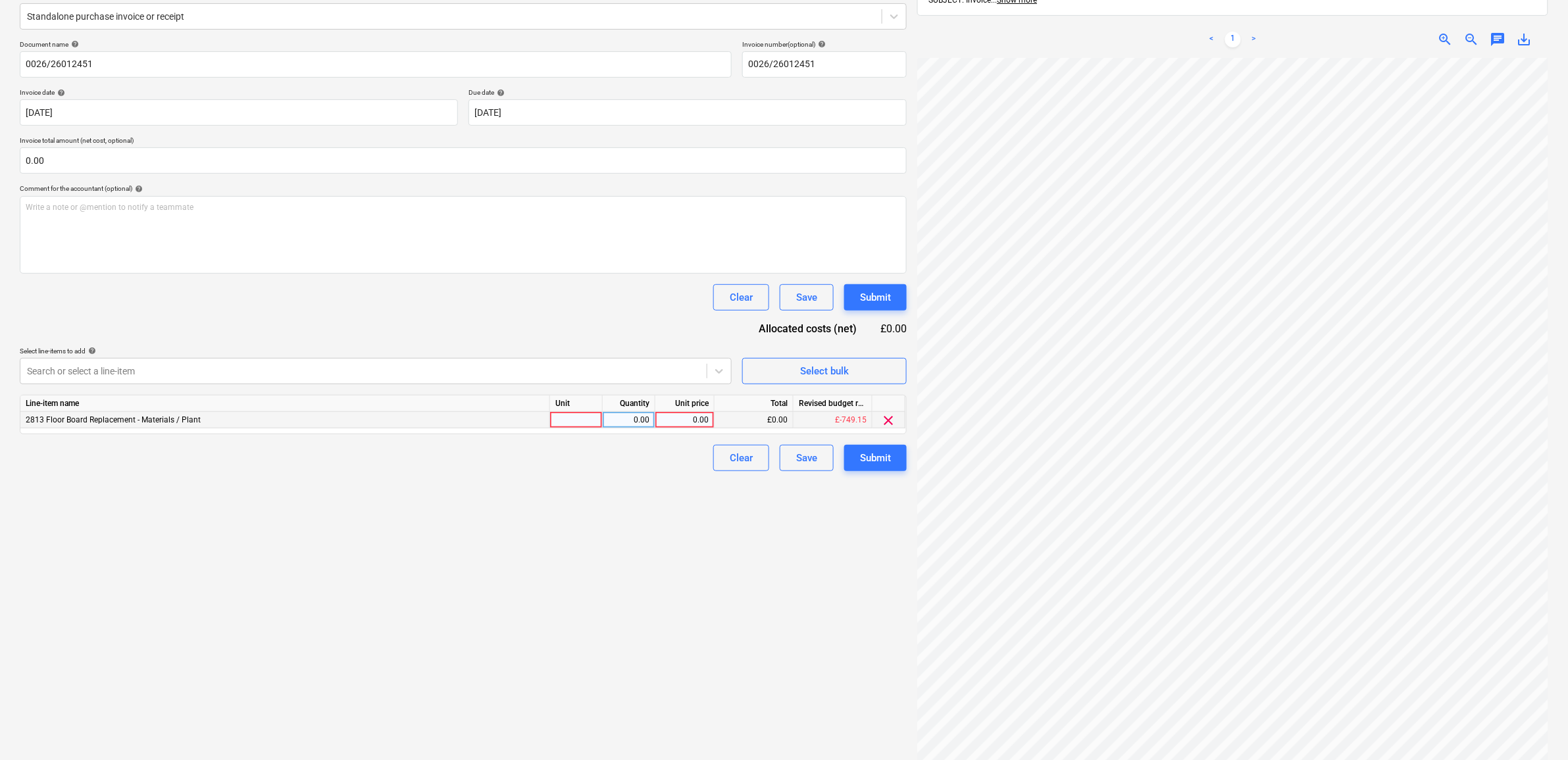
click at [702, 418] on div "0.00" at bounding box center [685, 420] width 48 height 17
drag, startPoint x: 595, startPoint y: 513, endPoint x: 612, endPoint y: 513, distance: 17.0
click at [597, 513] on div "Create new document Select company Lawsons Add new company Select document type…" at bounding box center [463, 343] width 898 height 886
click at [873, 461] on div "Submit" at bounding box center [875, 458] width 31 height 17
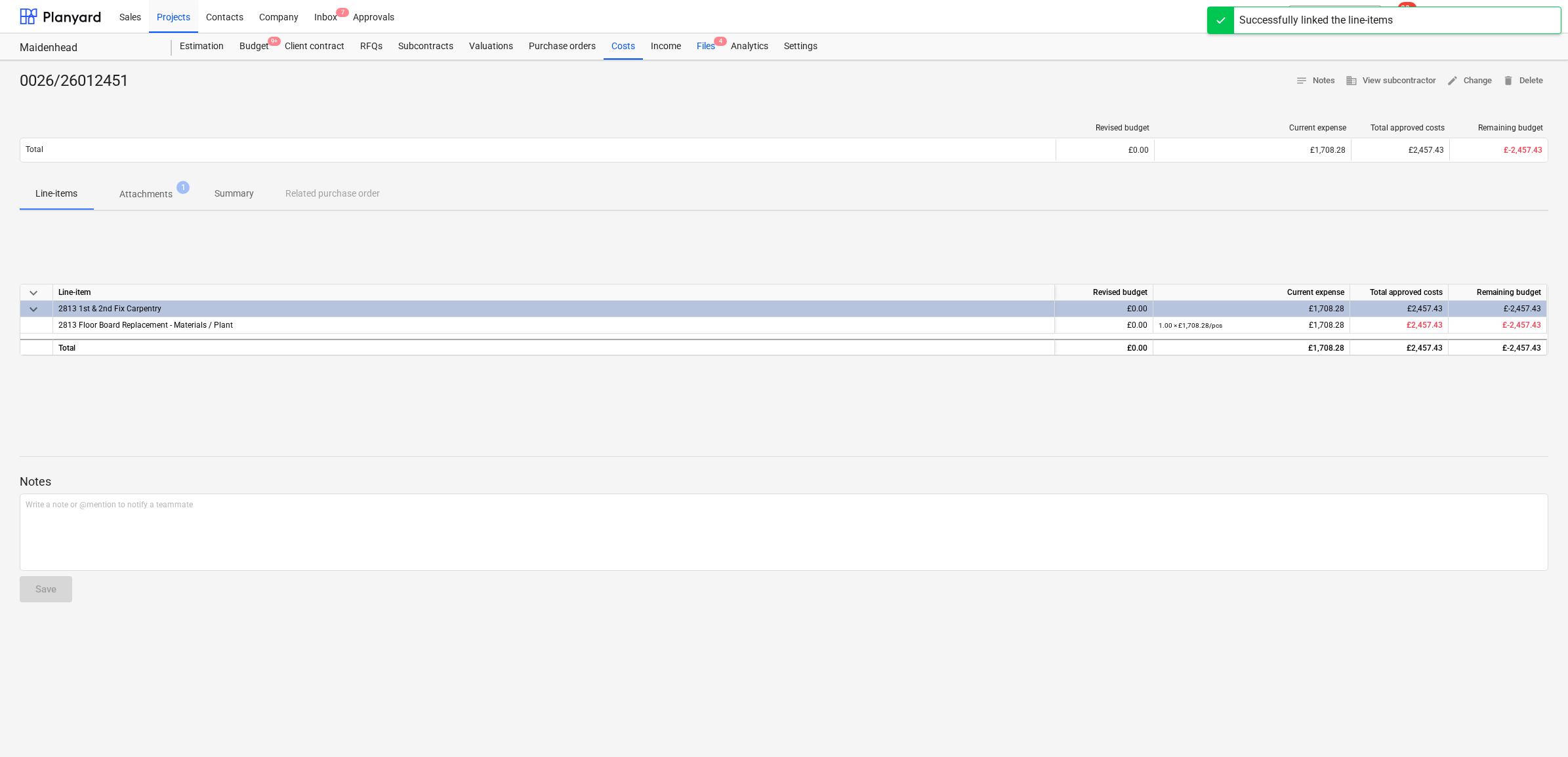
click at [713, 35] on div "Files 4" at bounding box center [705, 46] width 34 height 27
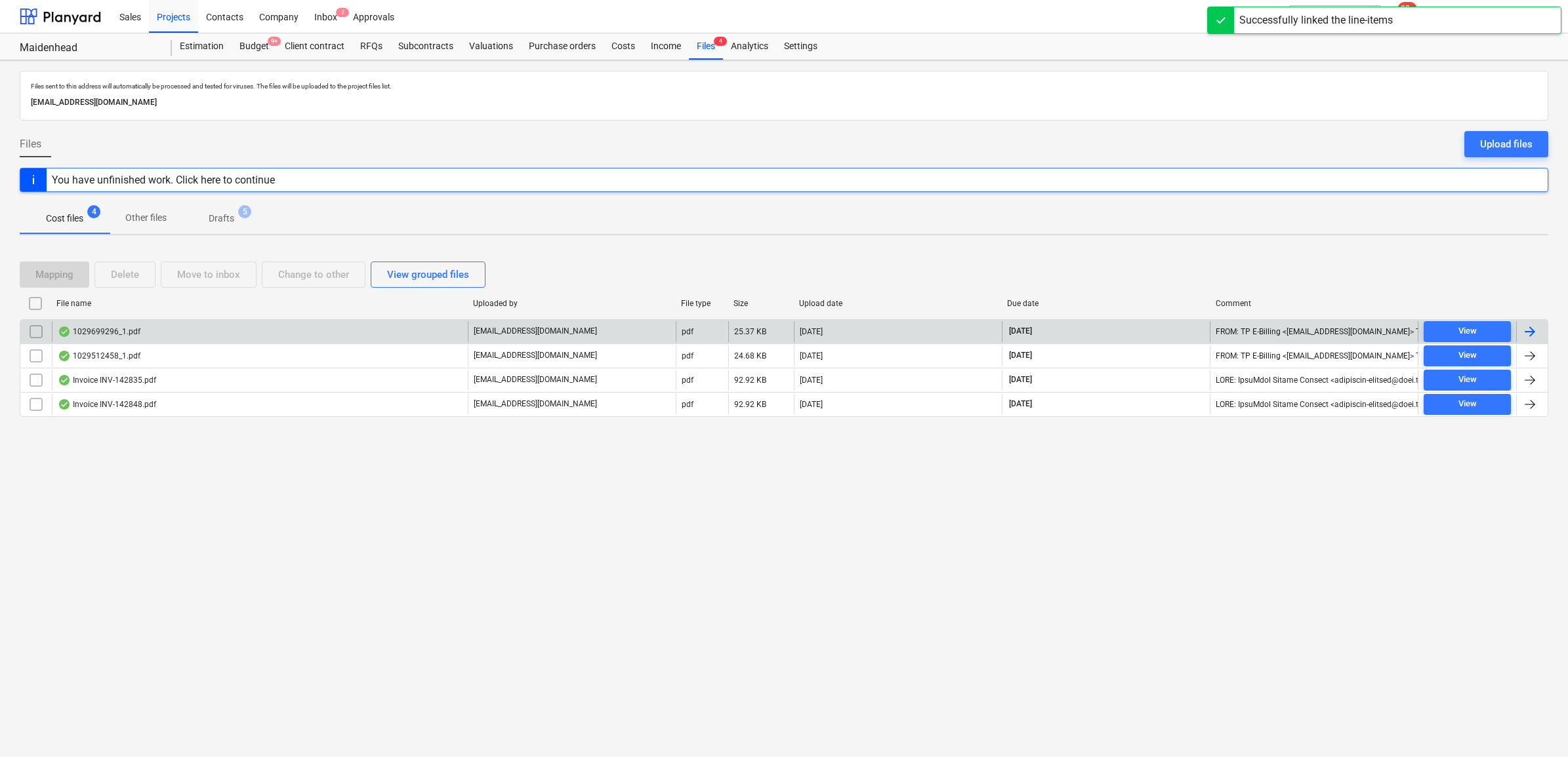
click at [1541, 335] on div at bounding box center [1532, 331] width 31 height 21
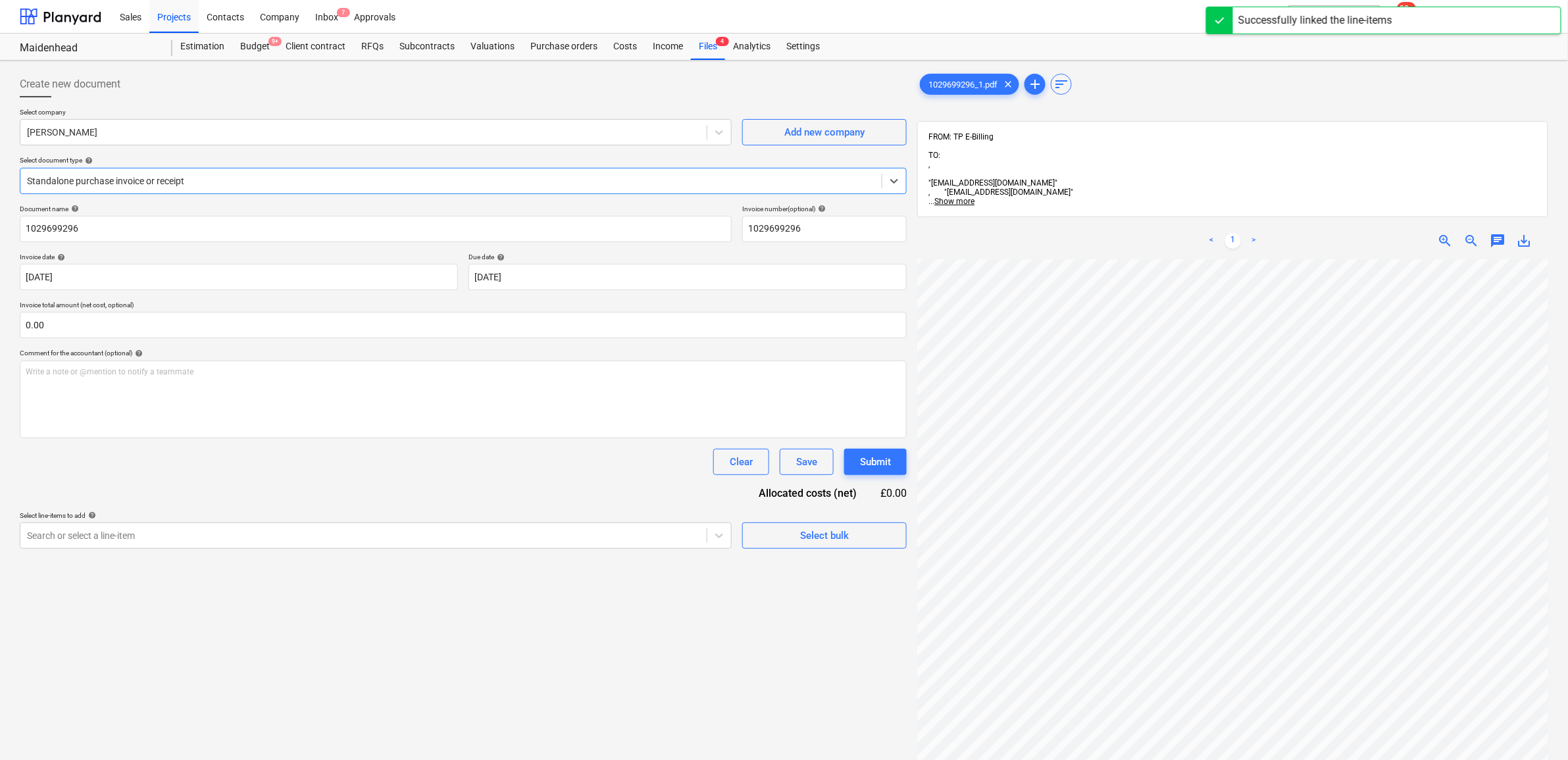
scroll to position [165, 0]
click at [664, 545] on div "Search or select a line-item" at bounding box center [363, 535] width 686 height 18
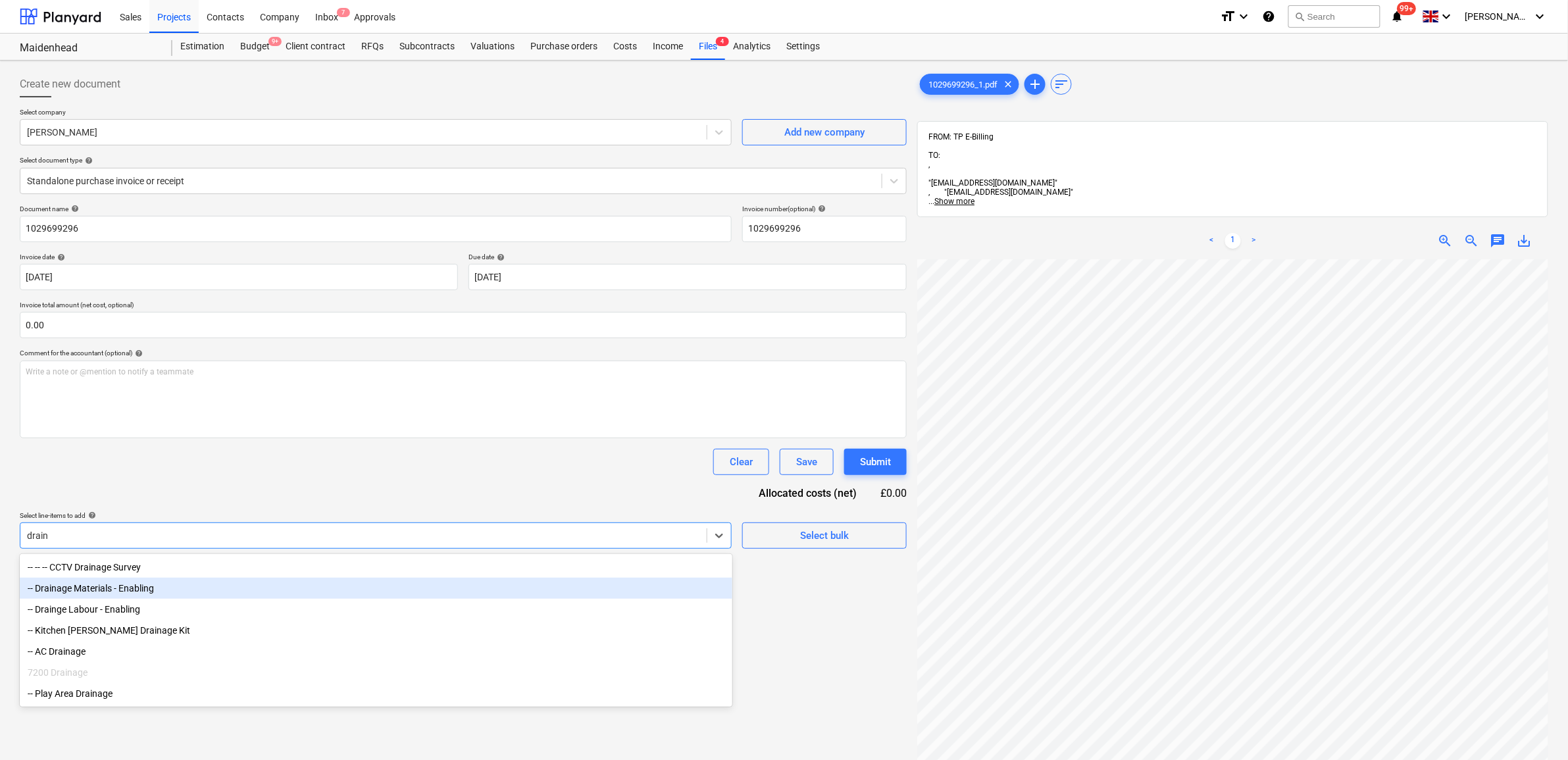
click at [375, 584] on div "-- Drainage Materials - Enabling" at bounding box center [376, 588] width 713 height 21
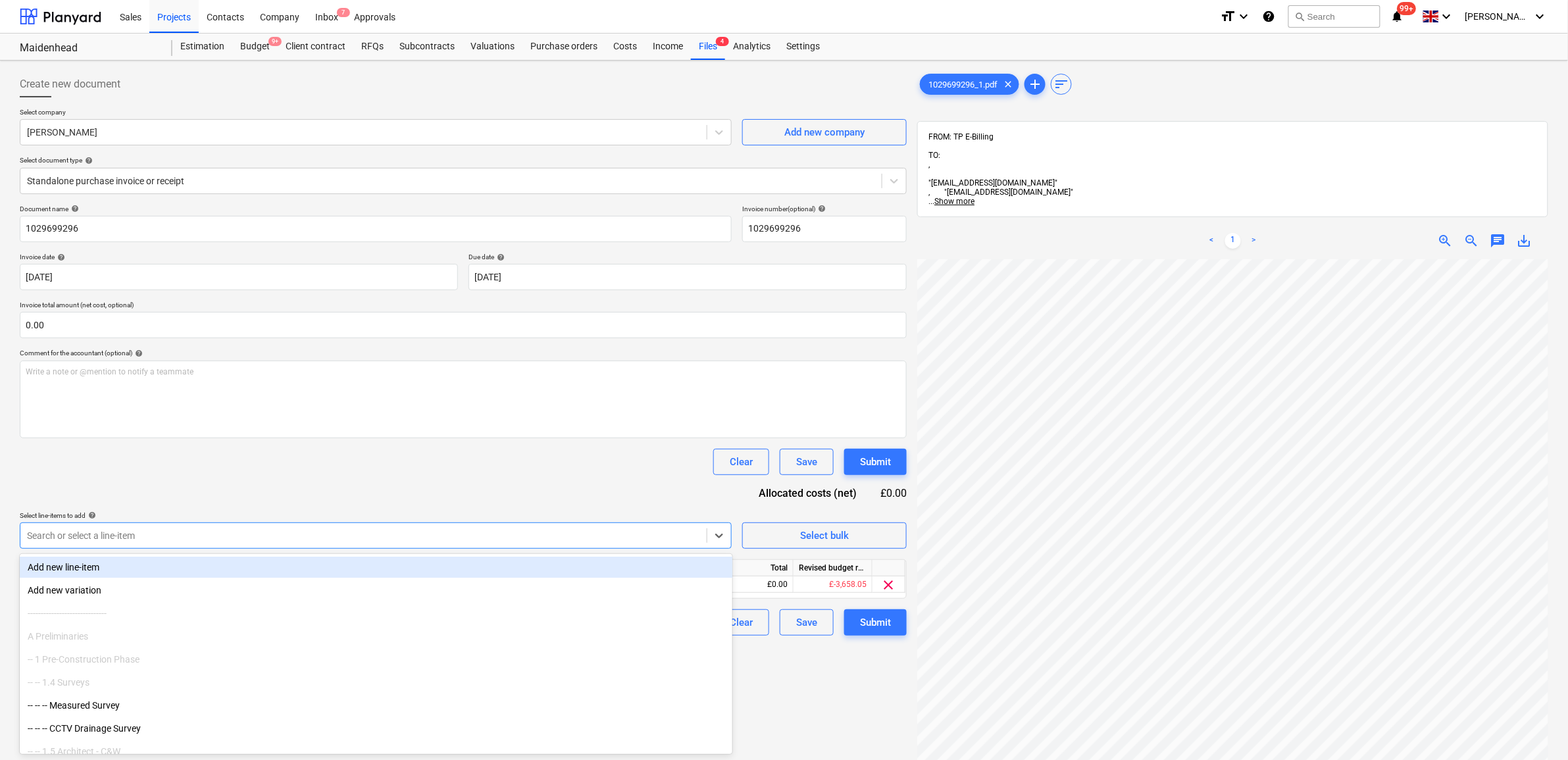
click at [397, 484] on div "Document name help 1029699296 Invoice number (optional) help 1029699296 Invoice…" at bounding box center [463, 420] width 887 height 431
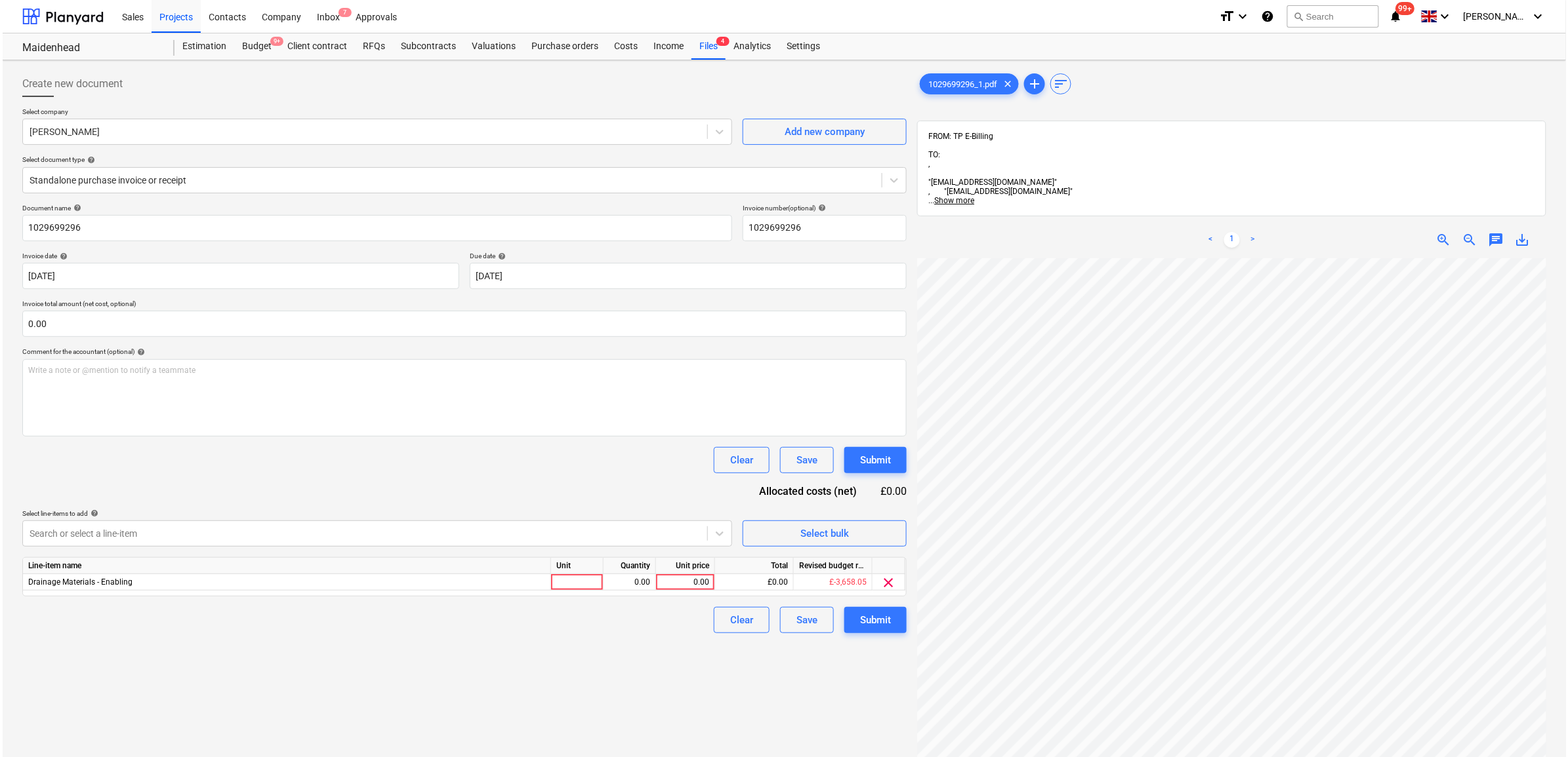
scroll to position [228, 55]
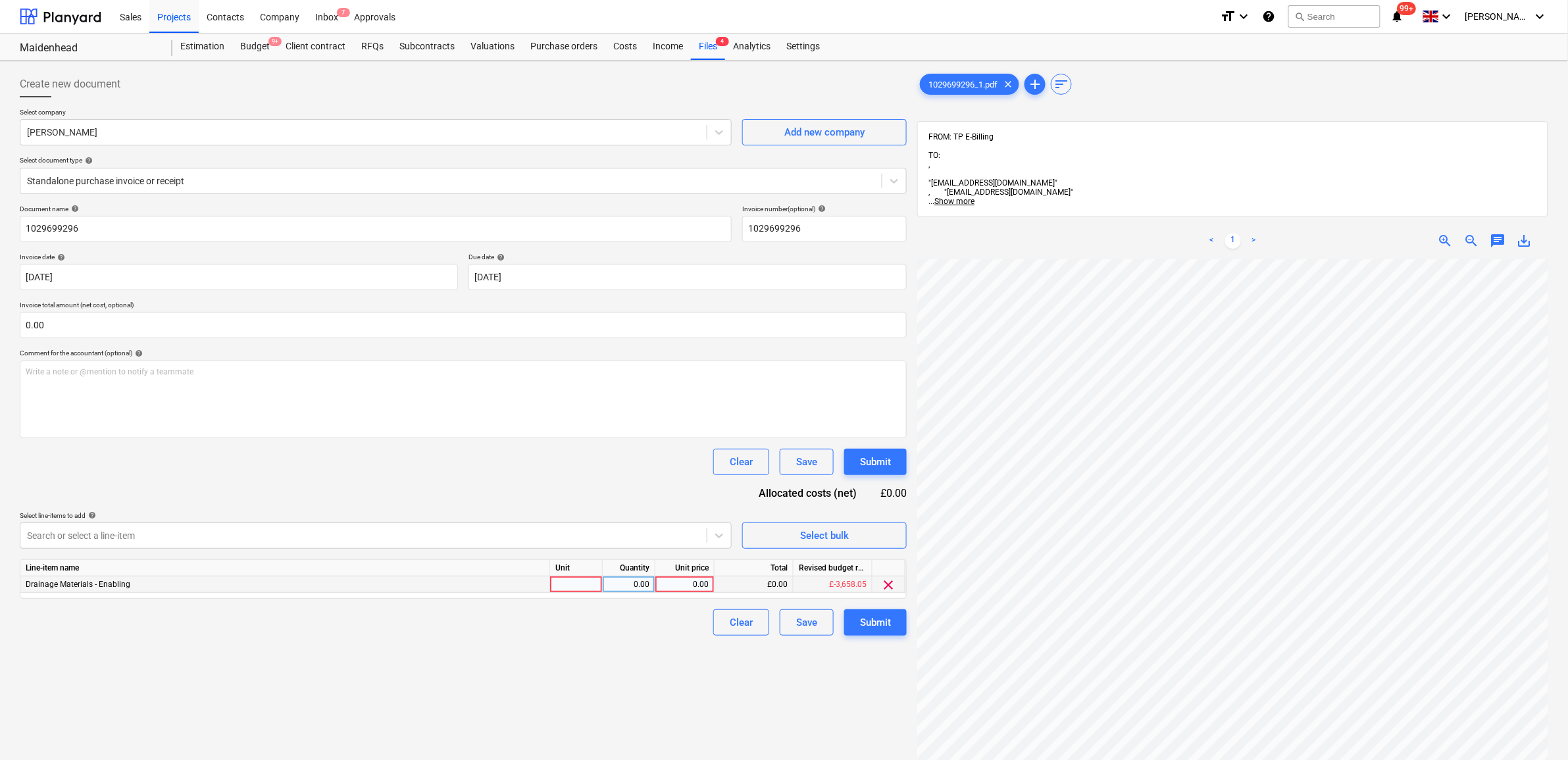
click at [683, 586] on div "0.00" at bounding box center [685, 585] width 48 height 17
click at [662, 660] on div "Create new document Select company [PERSON_NAME] Add new company Select documen…" at bounding box center [463, 526] width 898 height 922
click at [882, 622] on div "Submit" at bounding box center [875, 622] width 31 height 17
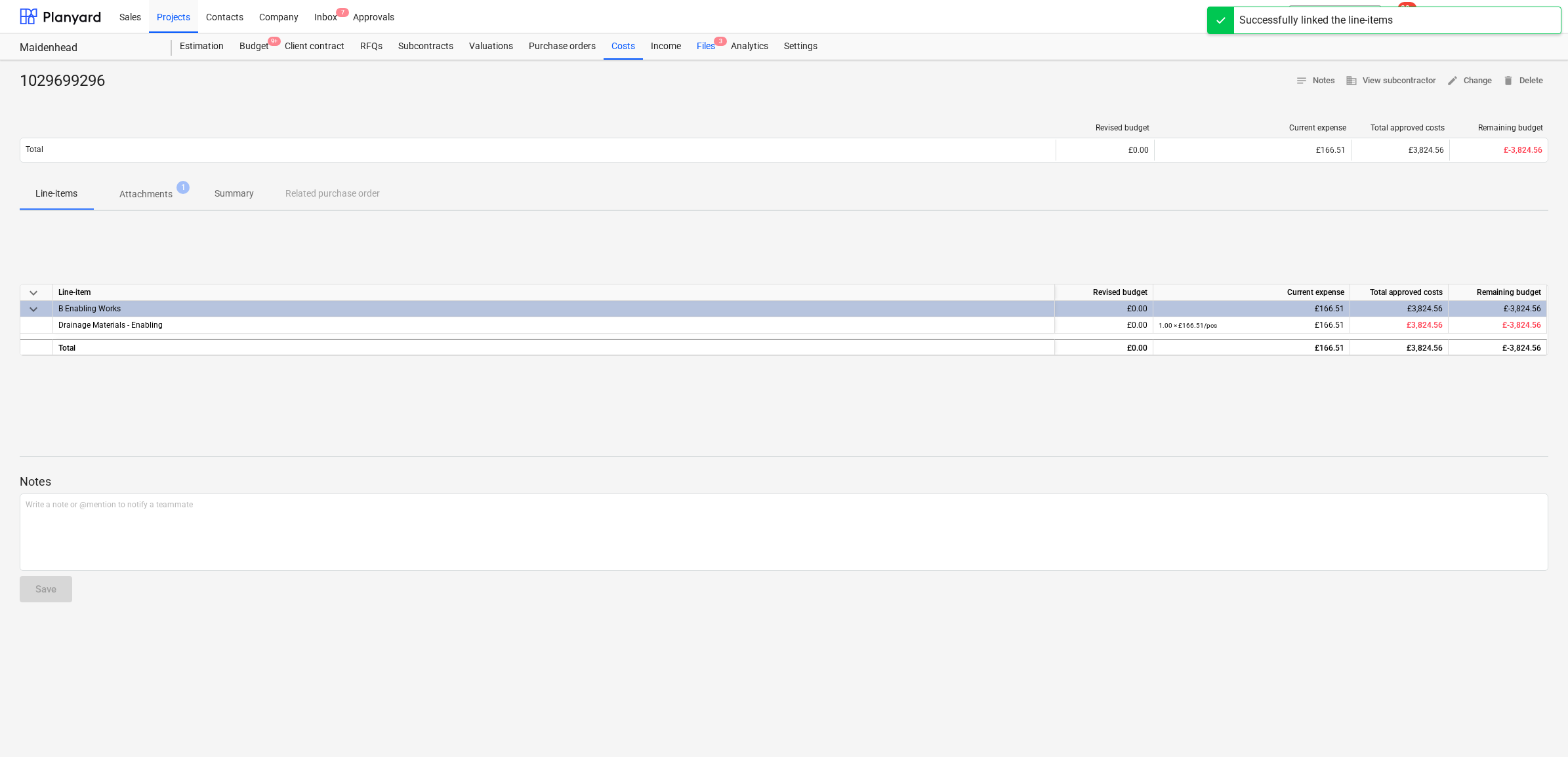
click at [706, 49] on div "Files 3" at bounding box center [705, 46] width 34 height 27
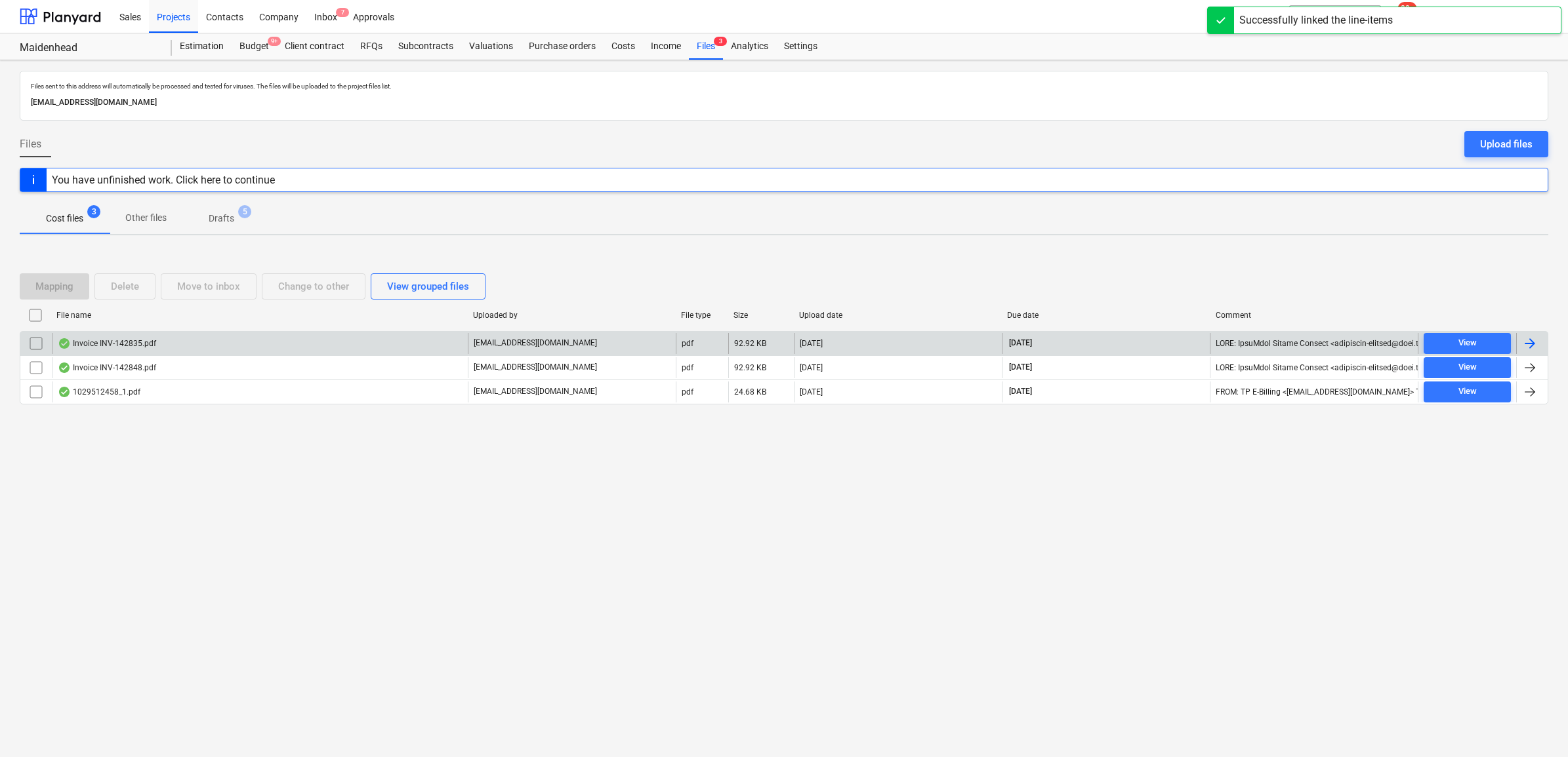
click at [1543, 345] on div at bounding box center [1532, 343] width 31 height 21
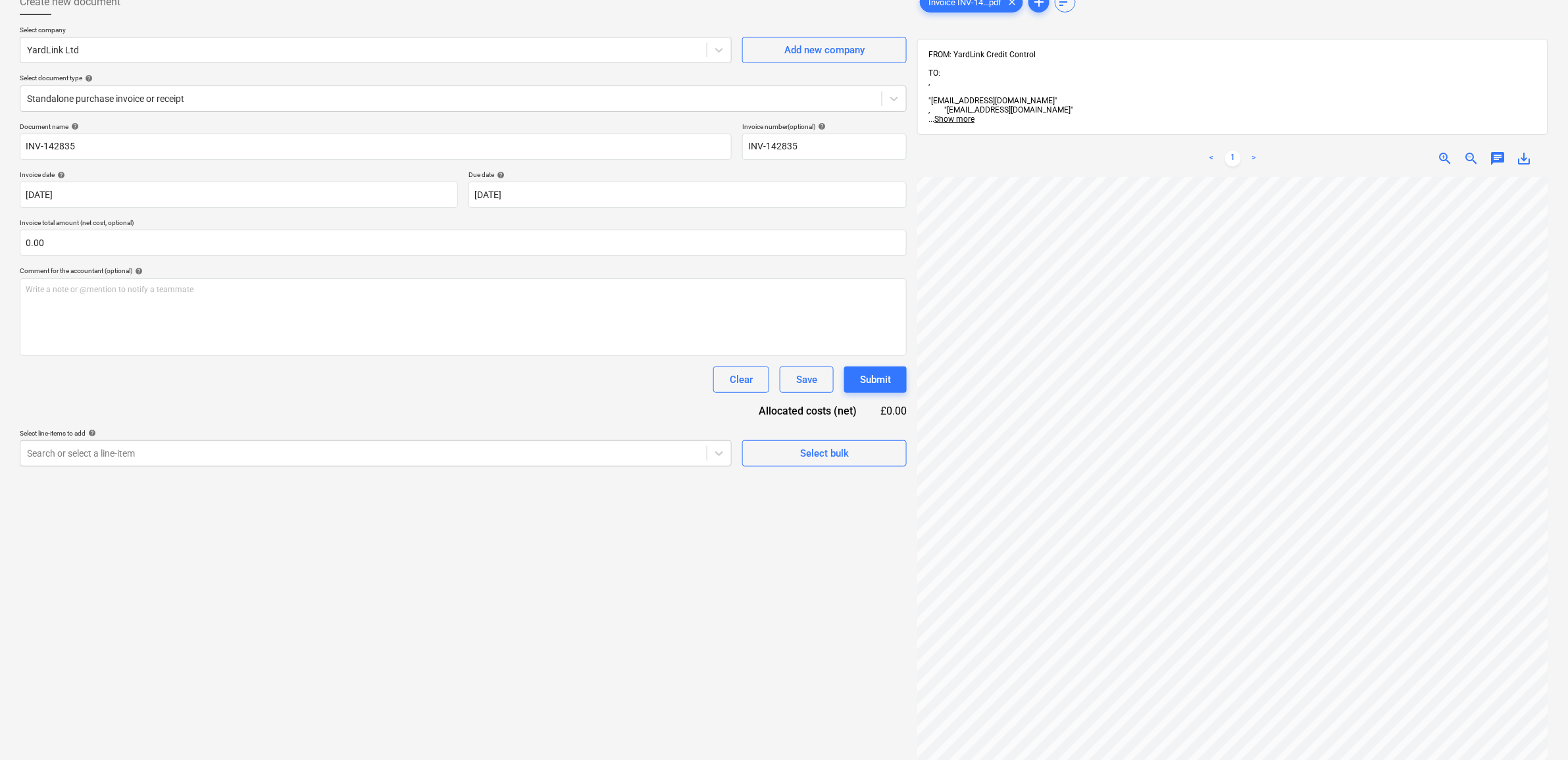
scroll to position [141, 0]
click at [708, 456] on div at bounding box center [719, 453] width 23 height 23
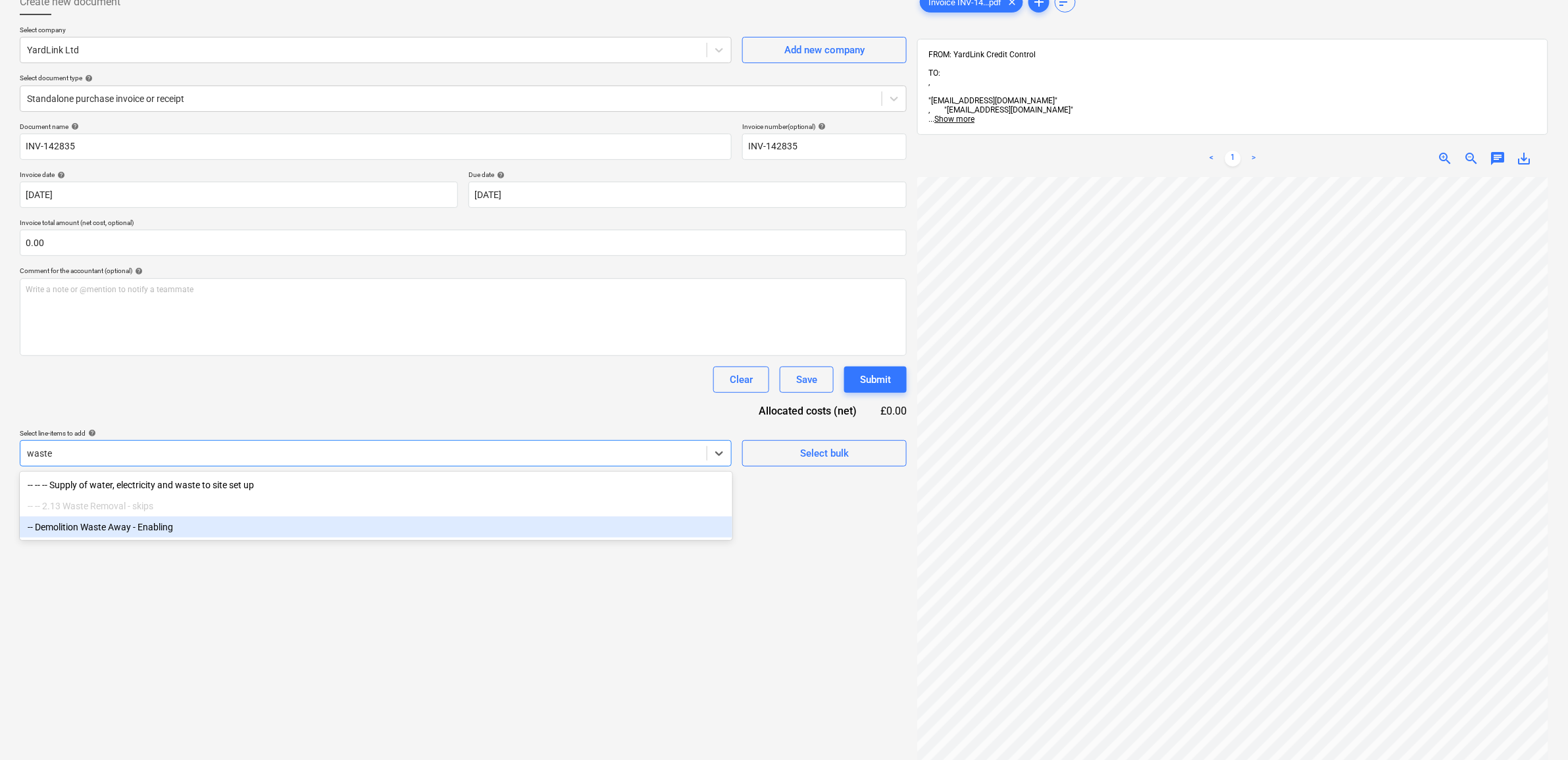
click at [152, 532] on div "-- Demolition Waste Away - Enabling" at bounding box center [376, 526] width 713 height 21
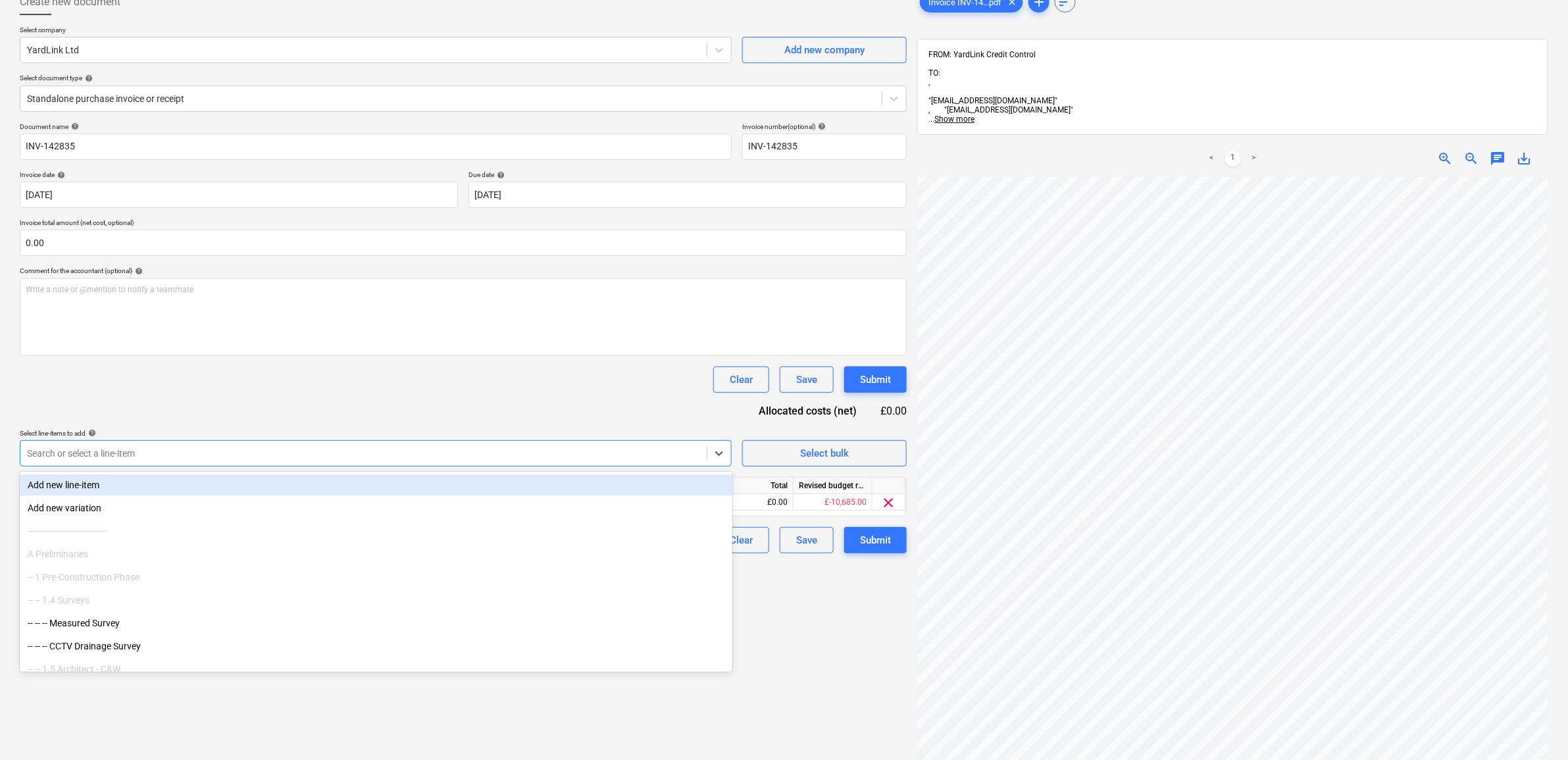
drag, startPoint x: 285, startPoint y: 409, endPoint x: 504, endPoint y: 410, distance: 219.0
click at [286, 408] on div "Document name help INV-142835 Invoice number (optional) help INV-142835 Invoice…" at bounding box center [463, 338] width 887 height 431
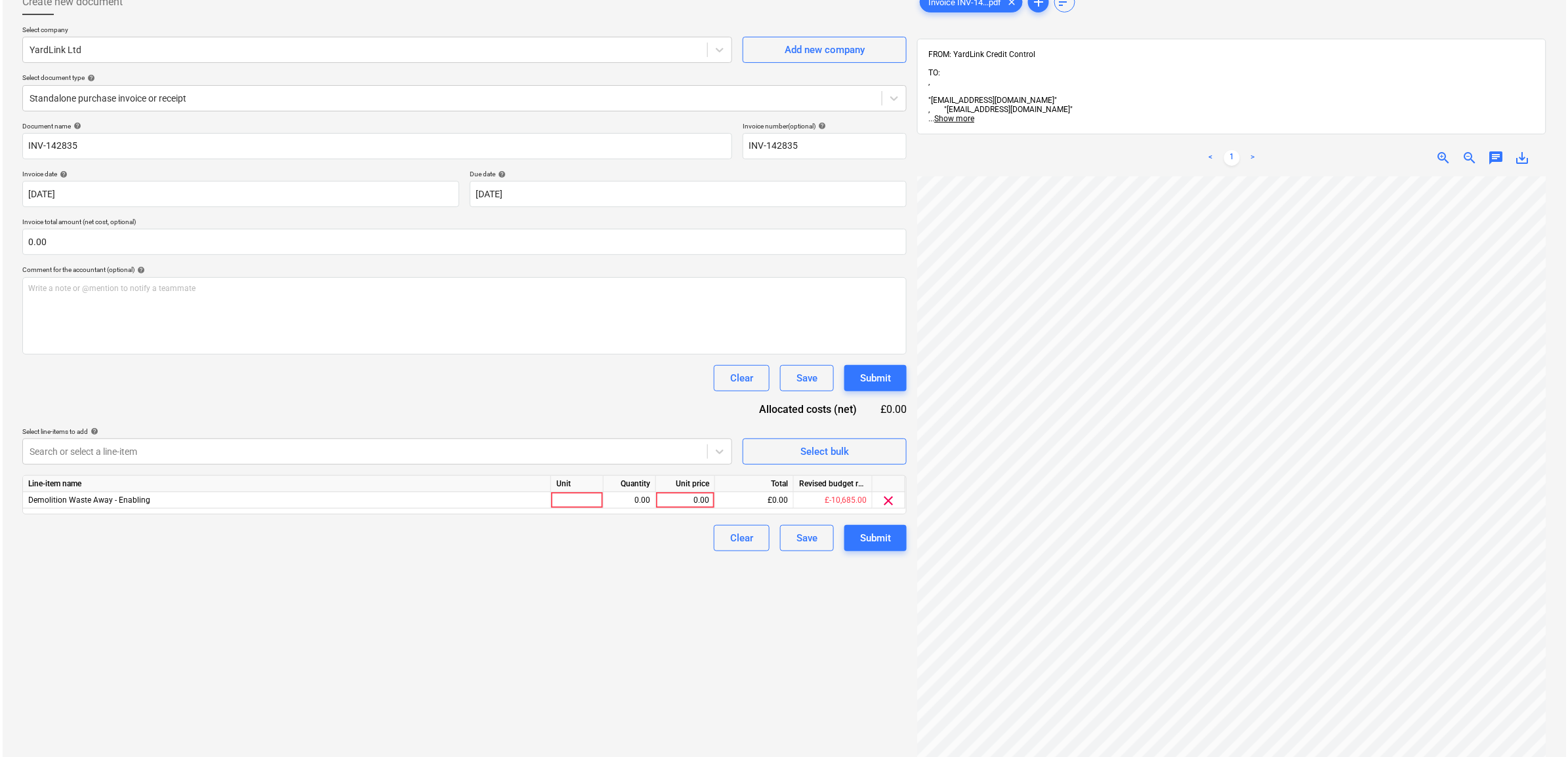
scroll to position [206, 60]
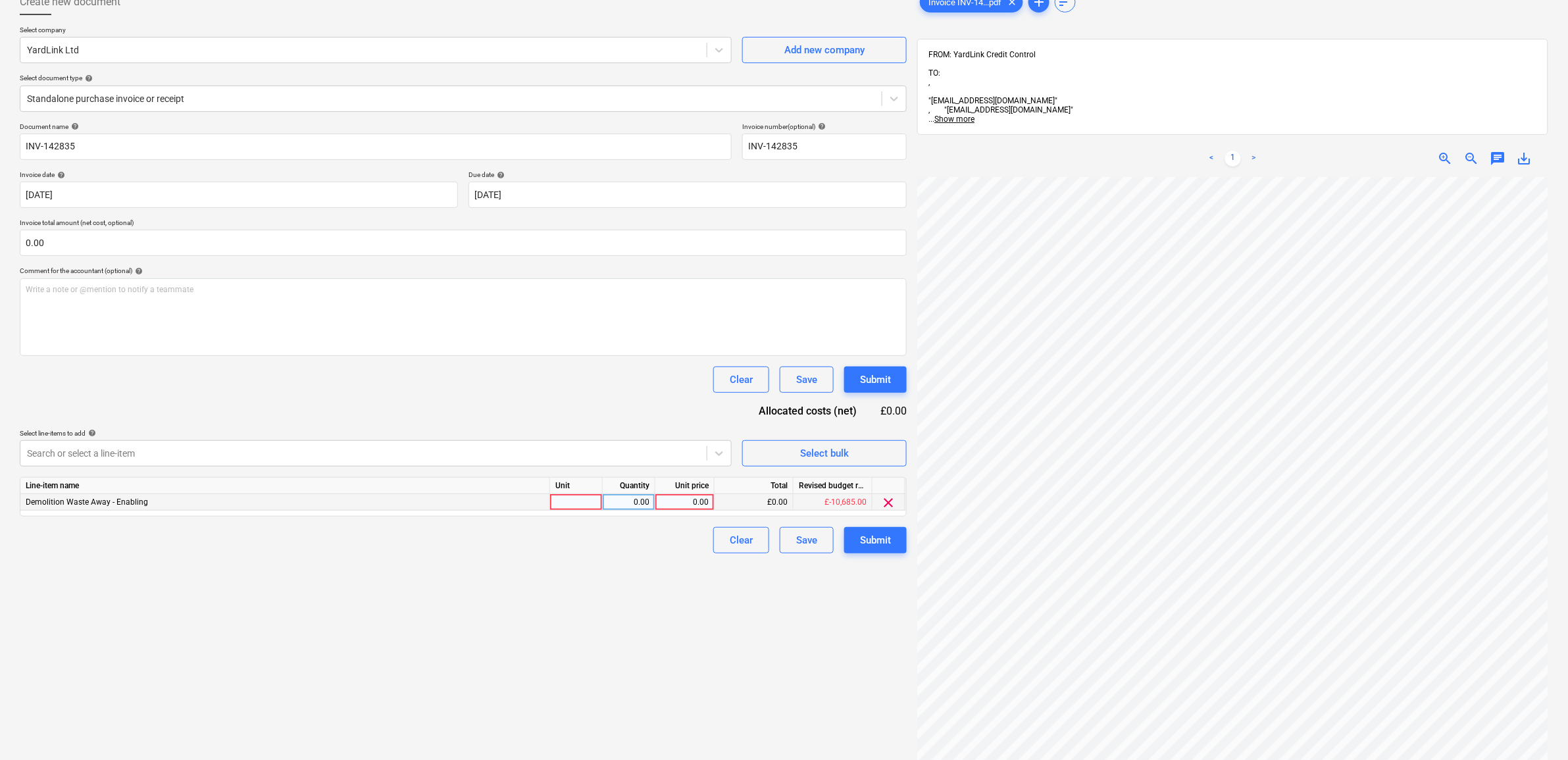
click at [677, 505] on div "0.00" at bounding box center [685, 502] width 48 height 17
drag, startPoint x: 734, startPoint y: 709, endPoint x: 818, endPoint y: 604, distance: 134.5
click at [739, 705] on div "Create new document Select company YardLink Ltd Add new company Select document…" at bounding box center [463, 444] width 898 height 922
click at [875, 538] on div "Submit" at bounding box center [875, 540] width 31 height 17
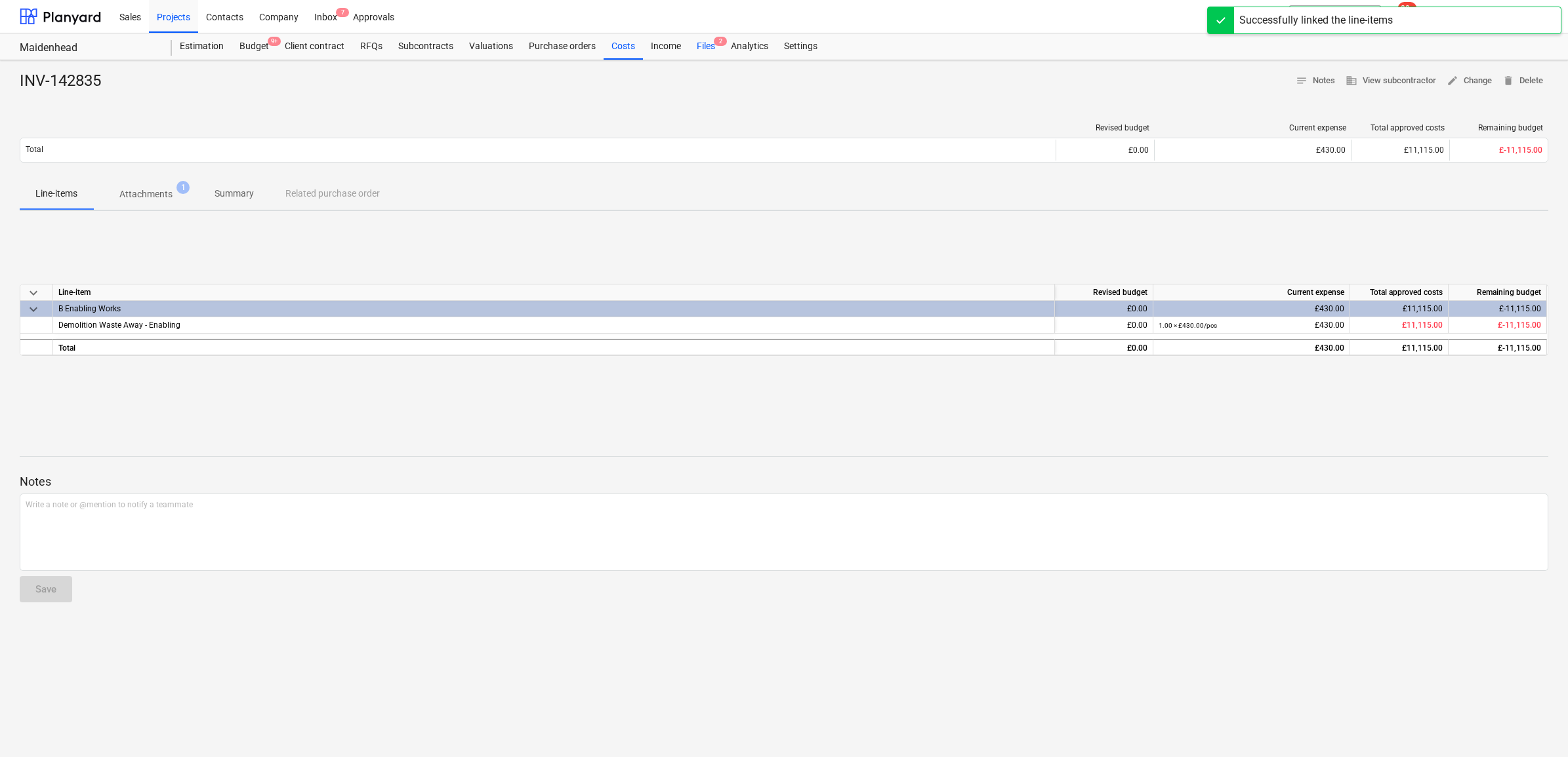
click at [715, 50] on div "Files 2" at bounding box center [705, 46] width 34 height 27
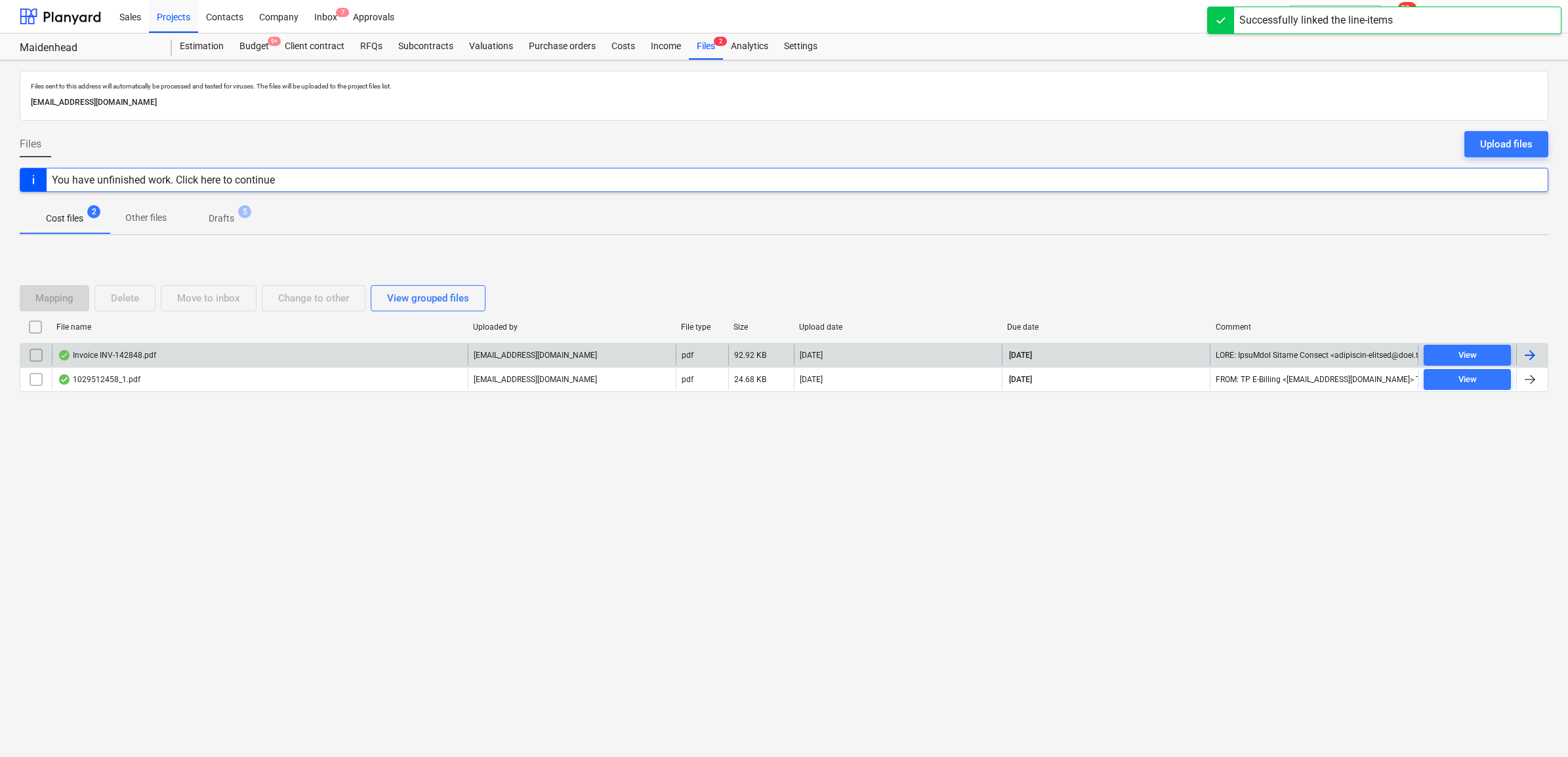
click at [1537, 345] on div at bounding box center [1532, 354] width 31 height 21
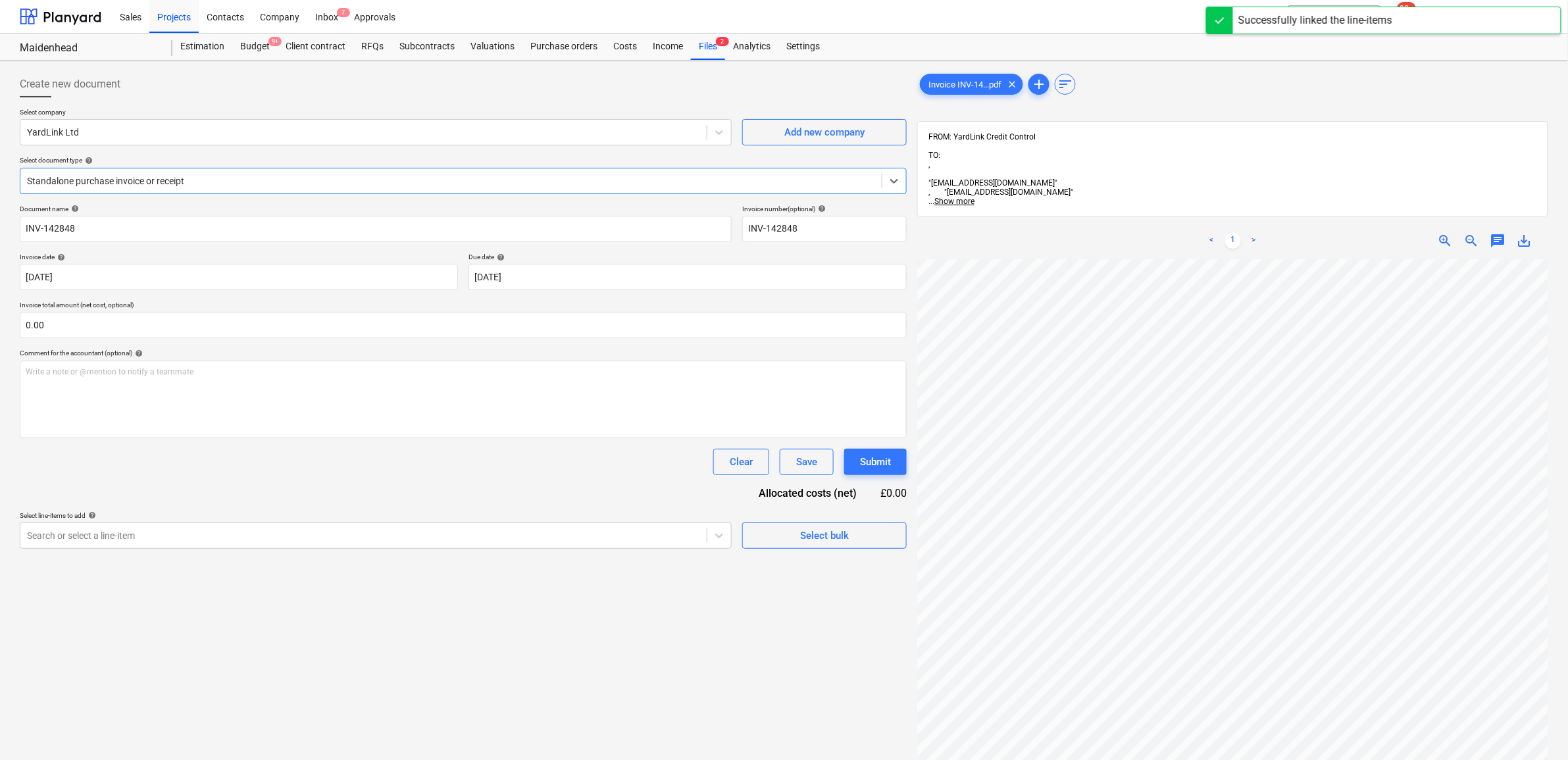
scroll to position [165, 0]
click at [678, 544] on div "Search or select a line-item" at bounding box center [363, 535] width 686 height 18
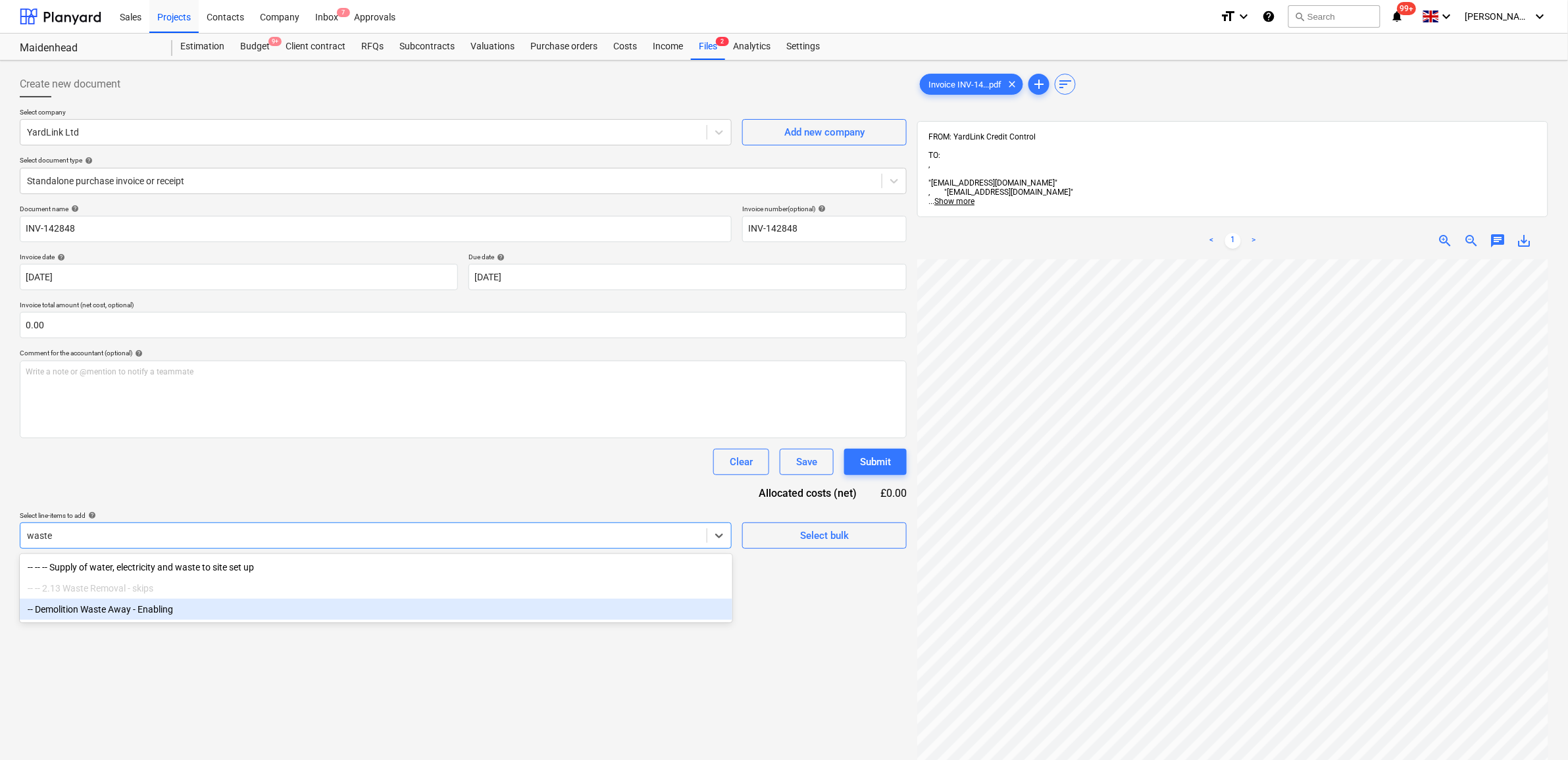
click at [344, 608] on div "-- Demolition Waste Away - Enabling" at bounding box center [376, 609] width 713 height 21
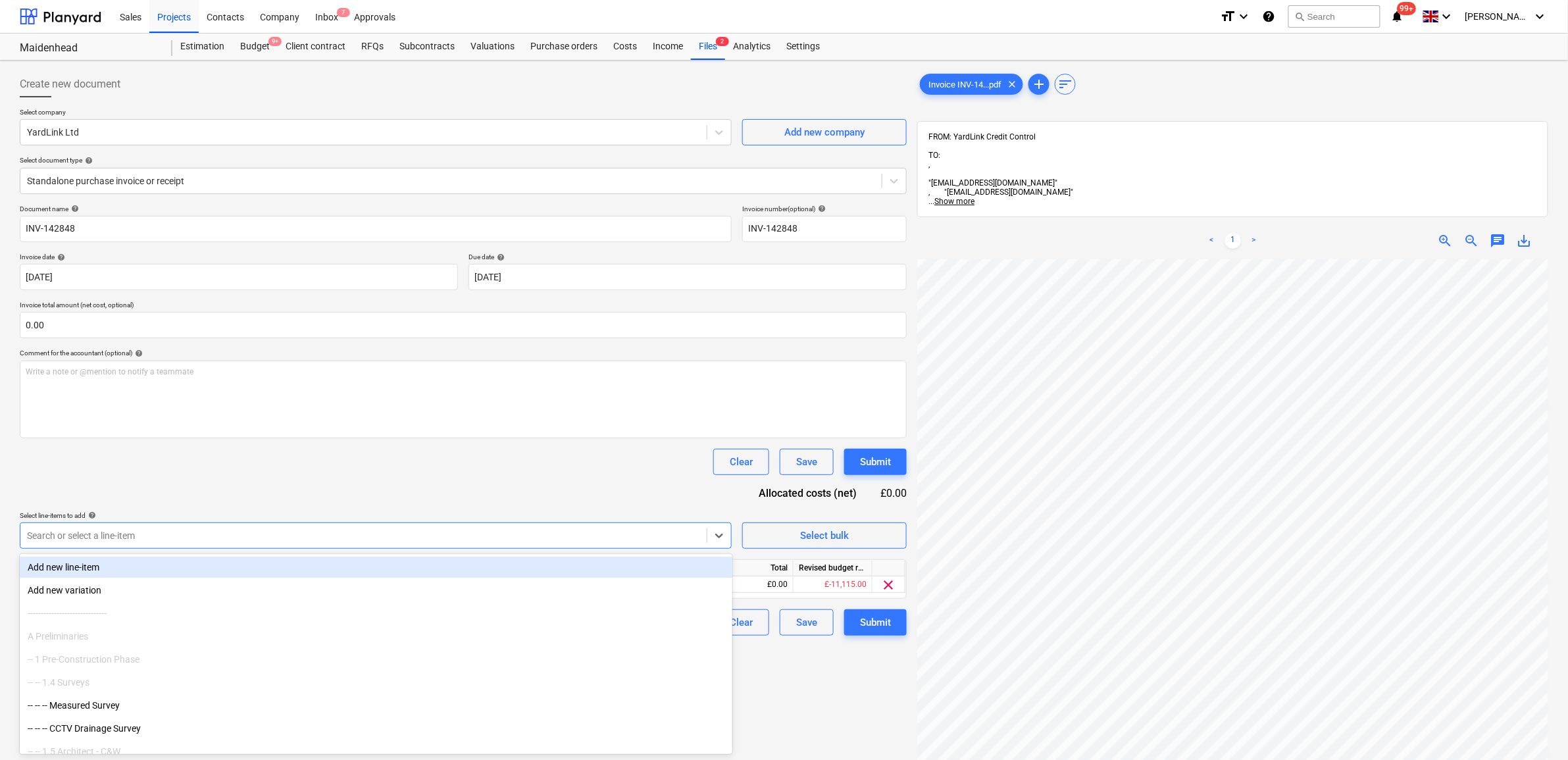
click at [350, 475] on div "Document name help INV-142848 Invoice number (optional) help INV-142848 Invoice…" at bounding box center [463, 420] width 887 height 431
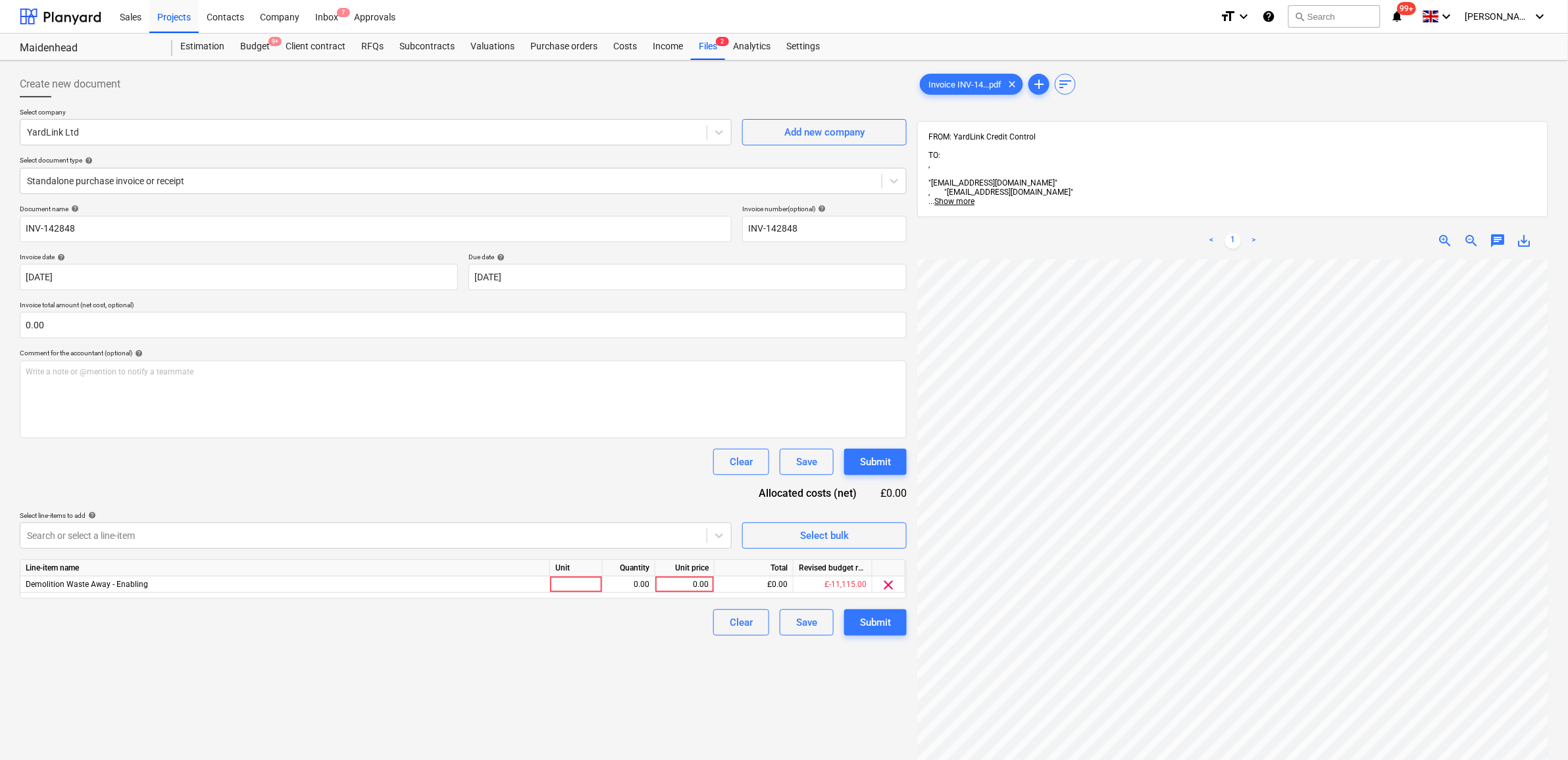
scroll to position [255, 61]
click at [699, 578] on div "0.00" at bounding box center [685, 585] width 48 height 17
drag, startPoint x: 671, startPoint y: 643, endPoint x: 832, endPoint y: 633, distance: 161.3
click at [679, 643] on div "Create new document Select company YardLink Ltd Add new company Select document…" at bounding box center [463, 526] width 898 height 922
click at [863, 623] on div "Submit" at bounding box center [875, 622] width 31 height 17
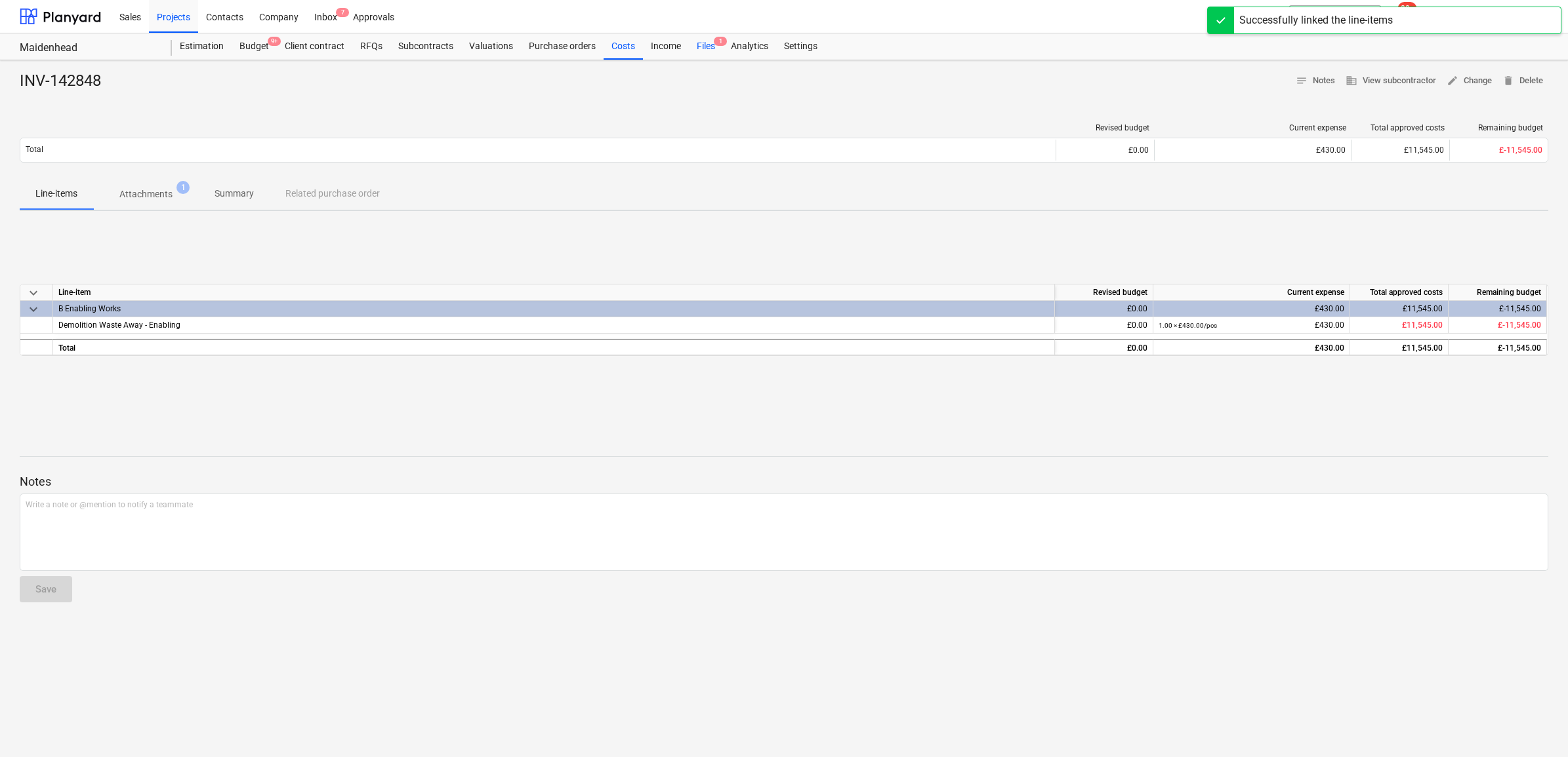
click at [704, 48] on div "Files 1" at bounding box center [705, 46] width 34 height 27
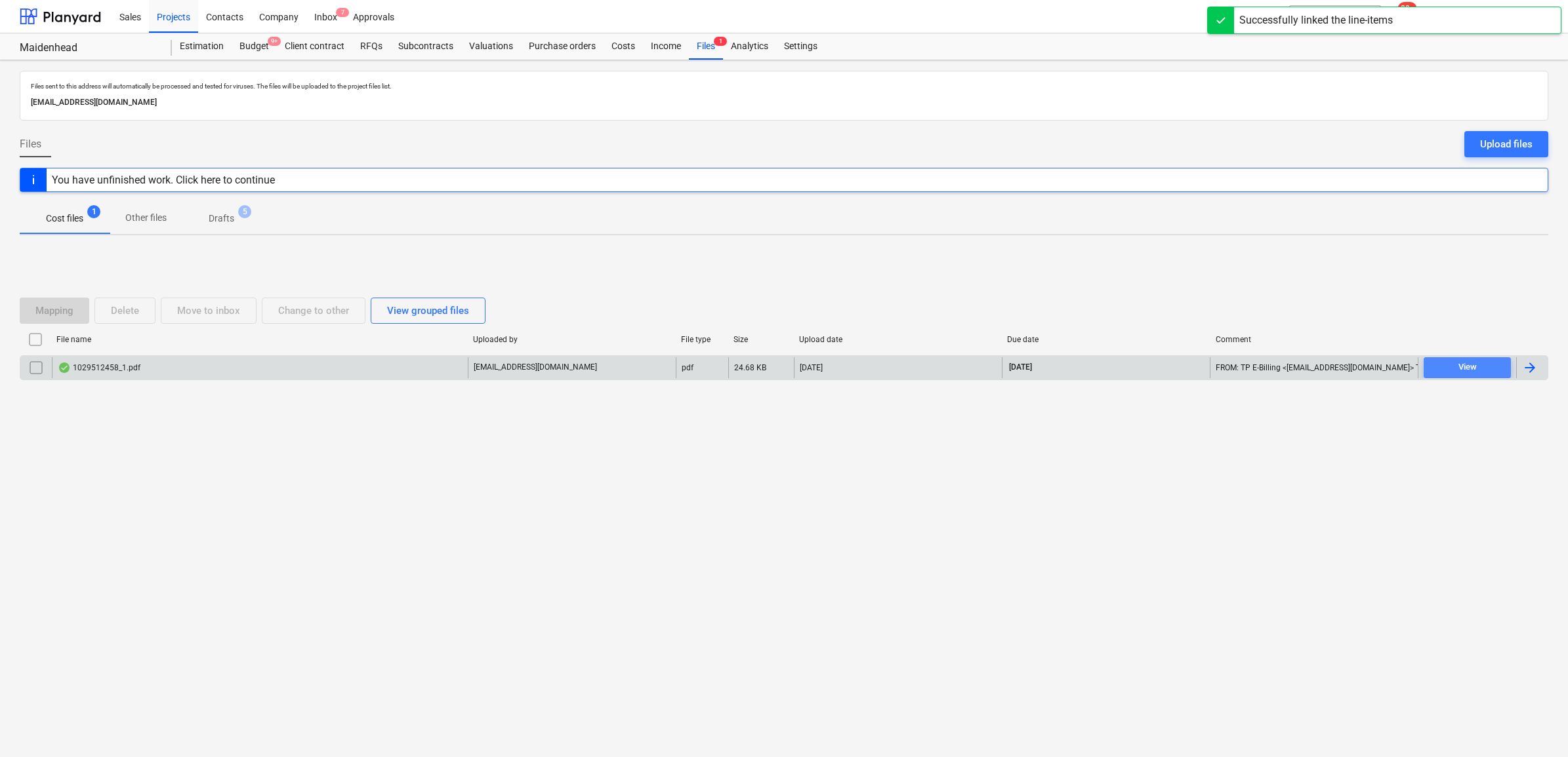
click at [1476, 359] on button "View" at bounding box center [1466, 367] width 87 height 21
click at [1538, 374] on div at bounding box center [1532, 367] width 31 height 21
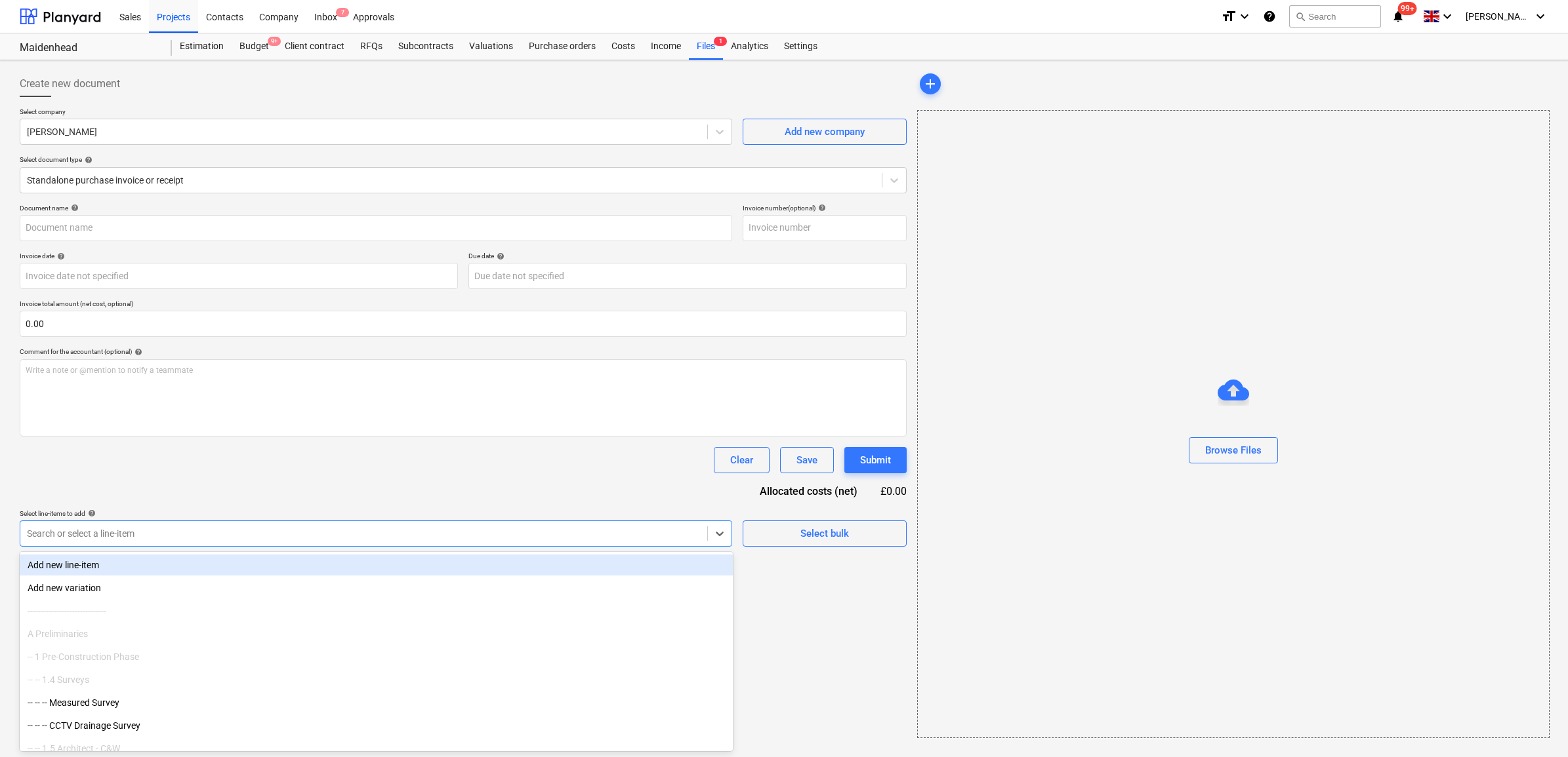
click at [234, 533] on div at bounding box center [363, 533] width 674 height 13
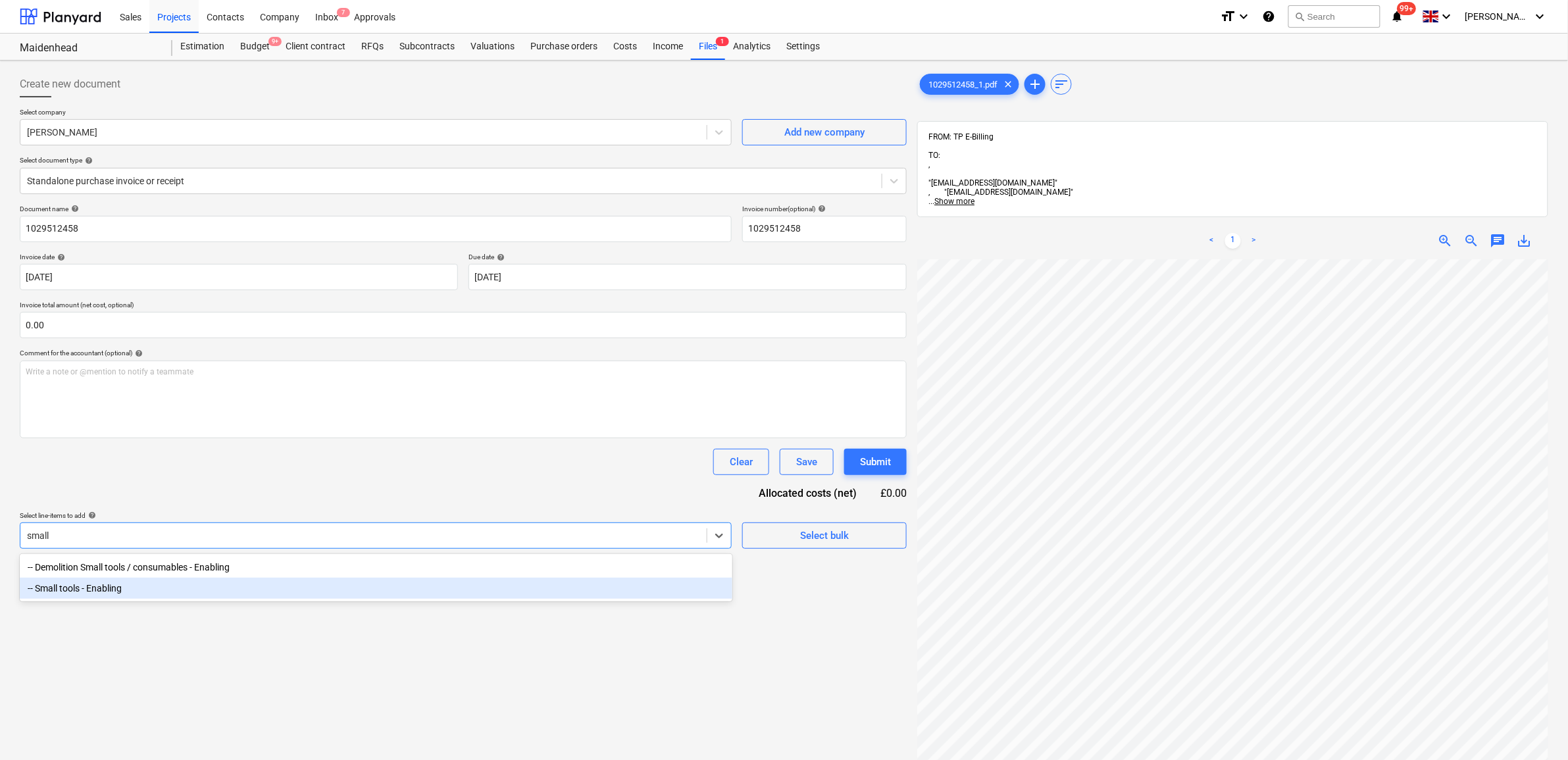
click at [317, 588] on div "-- Small tools - Enabling" at bounding box center [376, 588] width 713 height 21
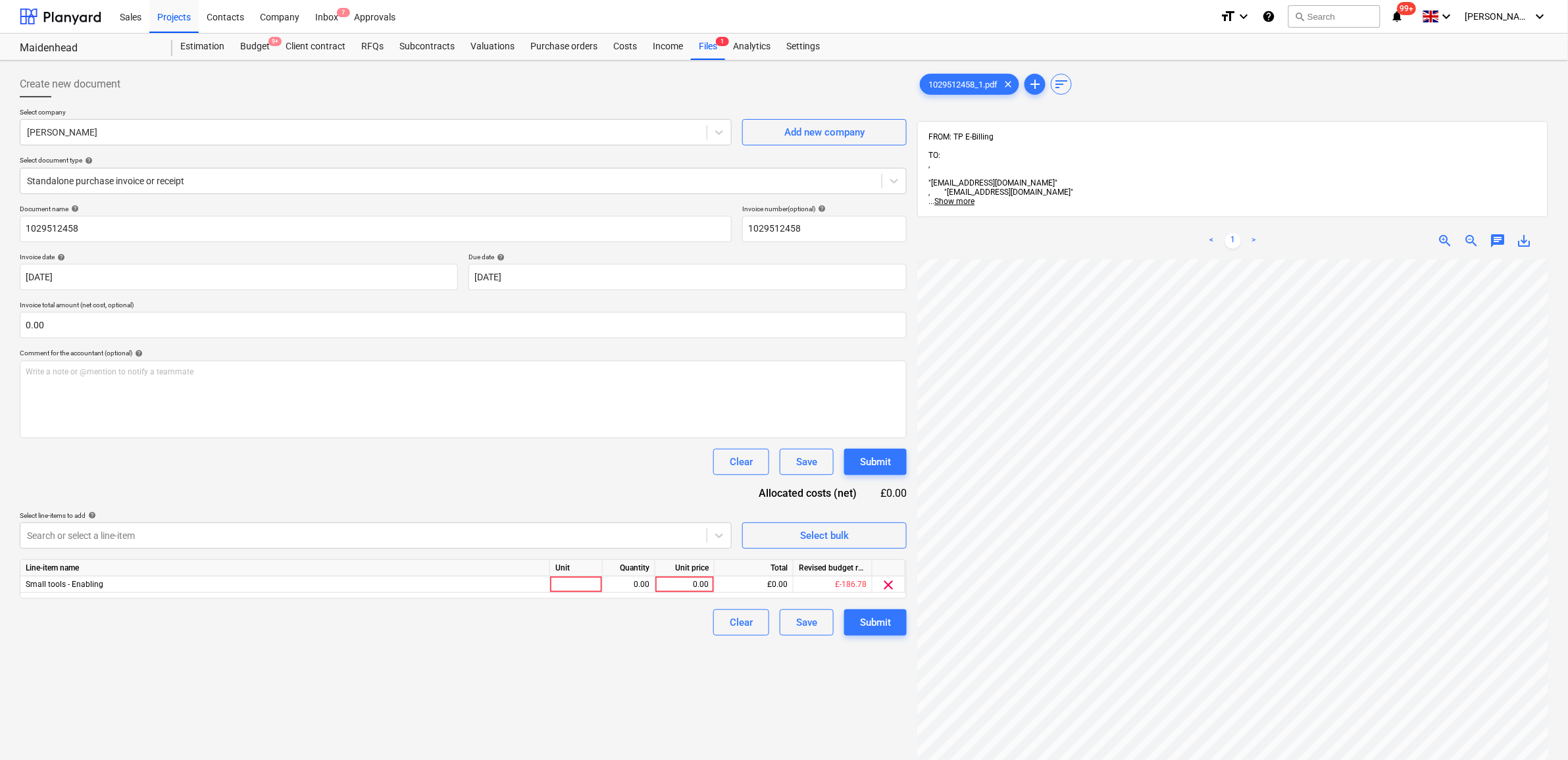
click at [383, 468] on div "Clear Save Submit" at bounding box center [463, 462] width 887 height 27
click at [688, 588] on div "0.00" at bounding box center [685, 585] width 48 height 17
drag, startPoint x: 669, startPoint y: 696, endPoint x: 800, endPoint y: 634, distance: 144.9
click at [670, 696] on div "Create new document Select company [PERSON_NAME] Add new company Select documen…" at bounding box center [463, 526] width 898 height 922
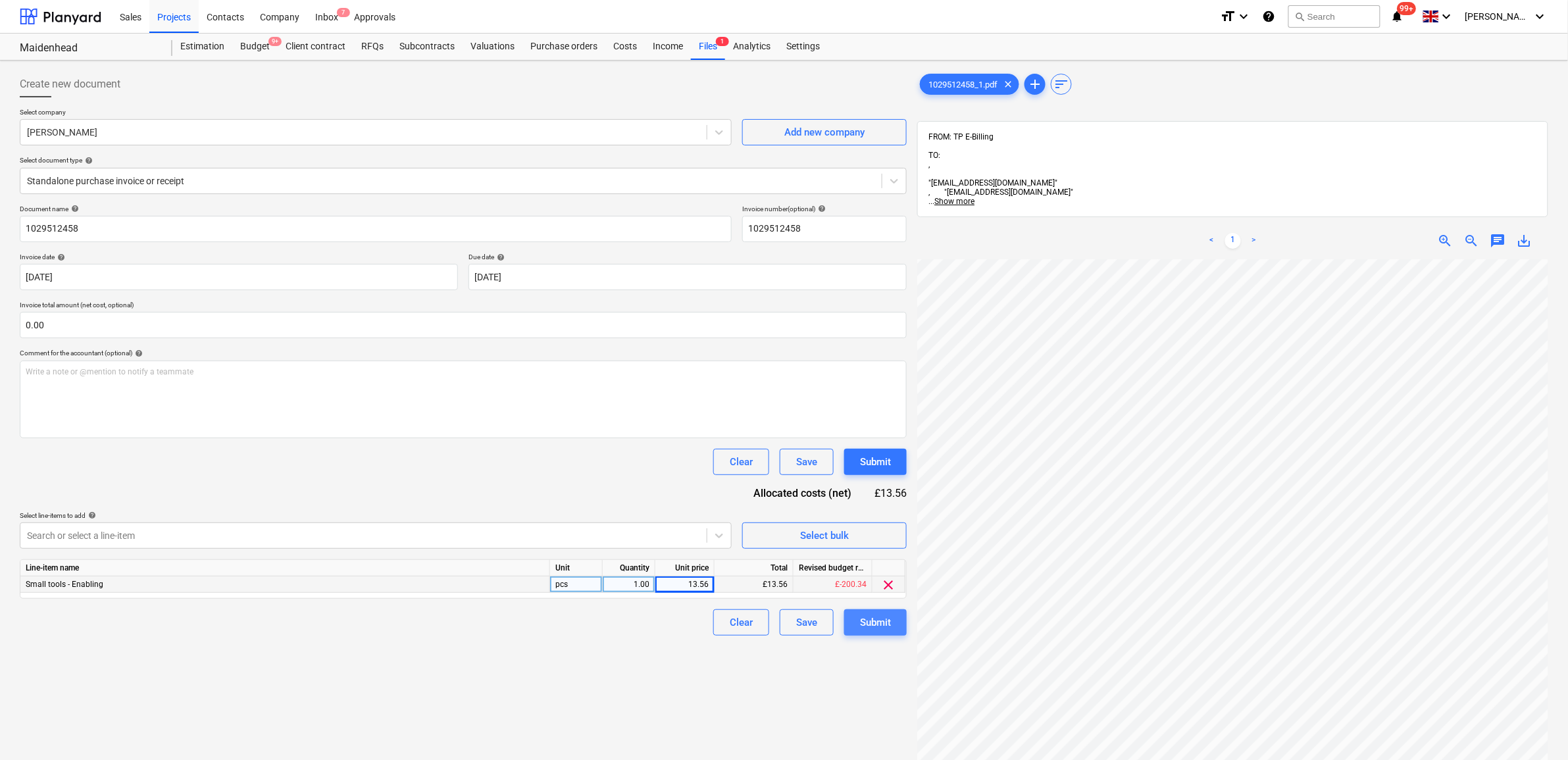
click at [866, 617] on div "Submit" at bounding box center [875, 622] width 31 height 17
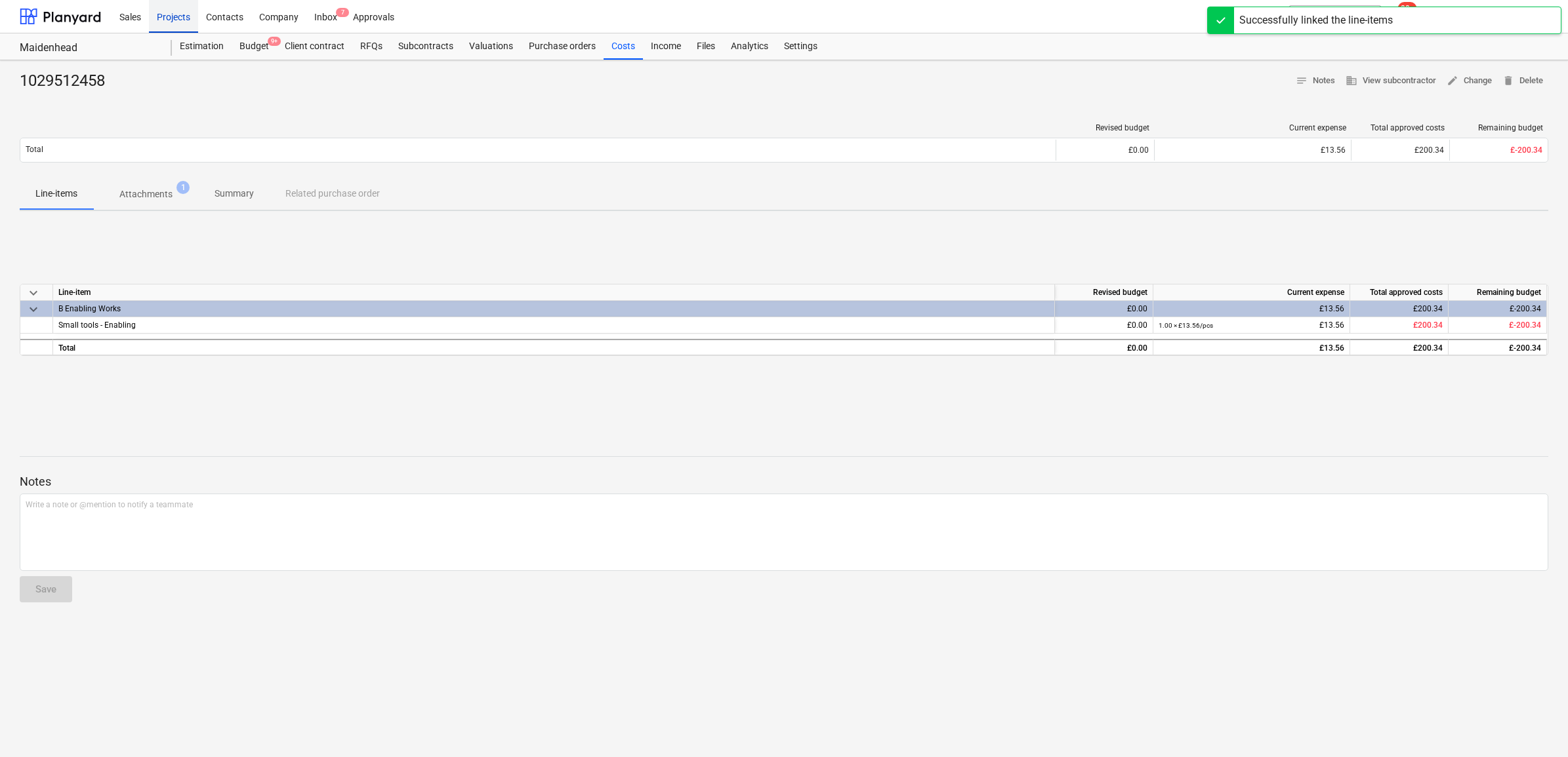
click at [172, 18] on div "Projects" at bounding box center [173, 16] width 49 height 33
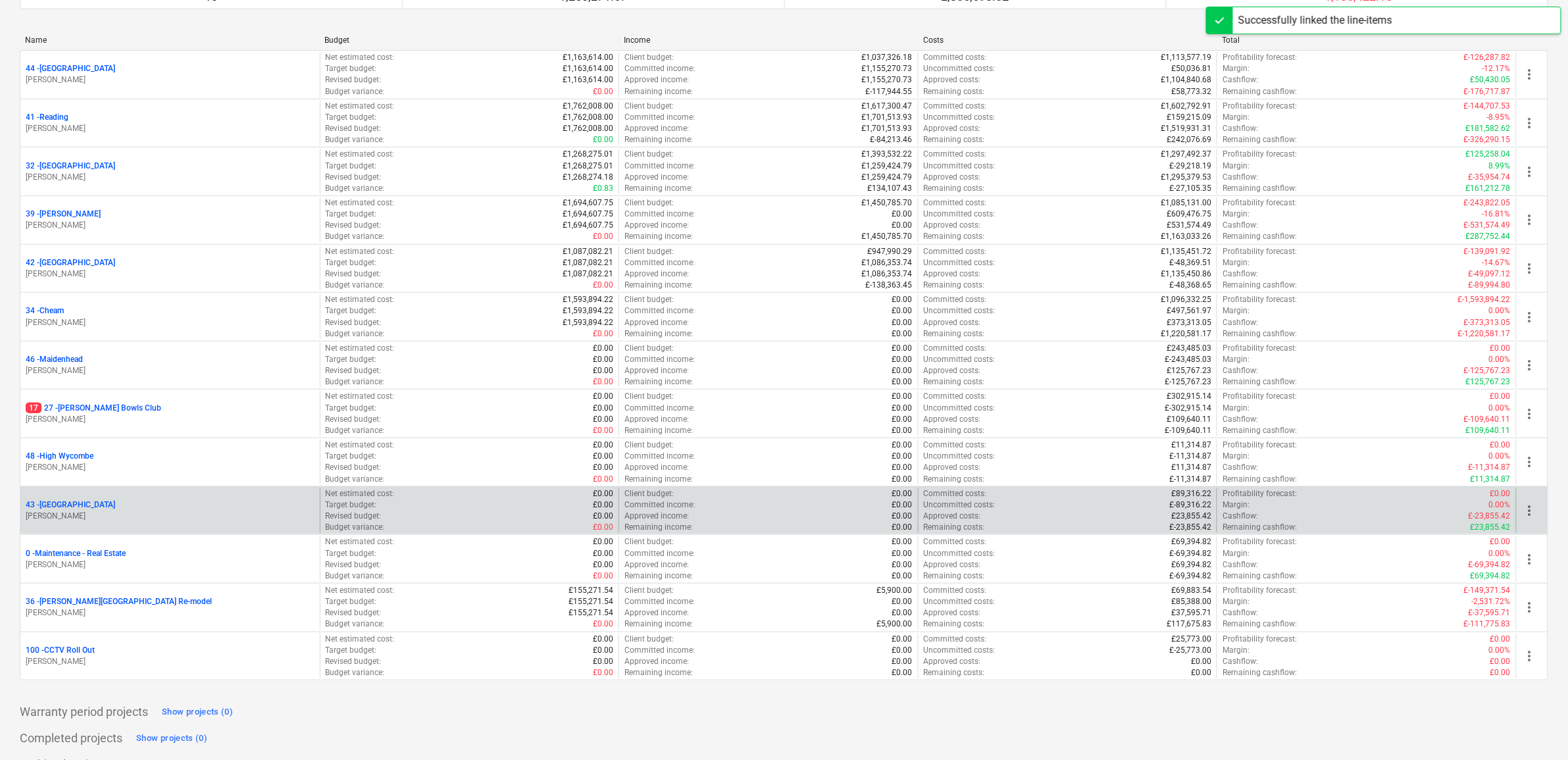
scroll to position [165, 0]
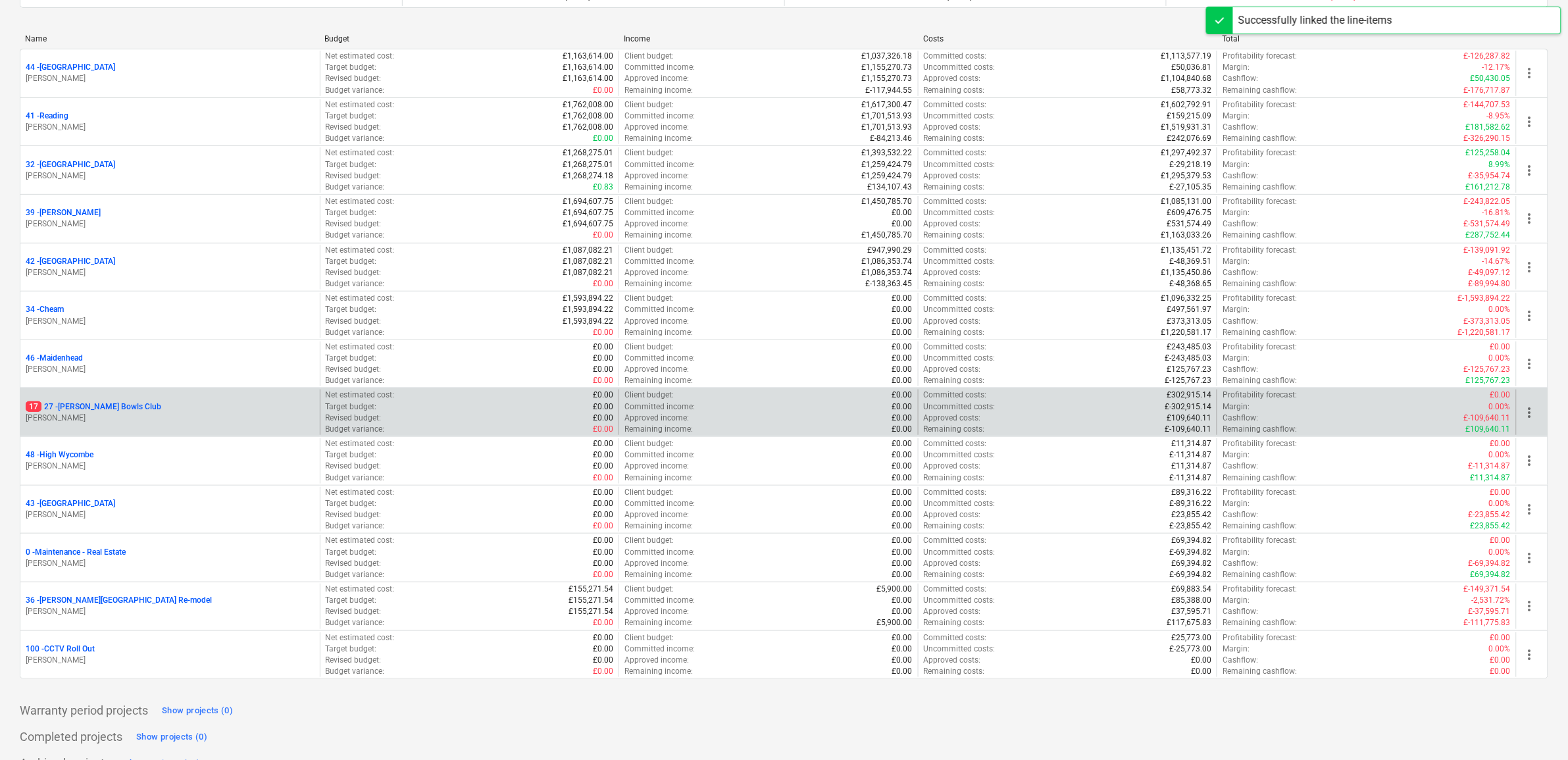
click at [116, 410] on p "17 27 - [PERSON_NAME] Bowls Club" at bounding box center [93, 407] width 136 height 11
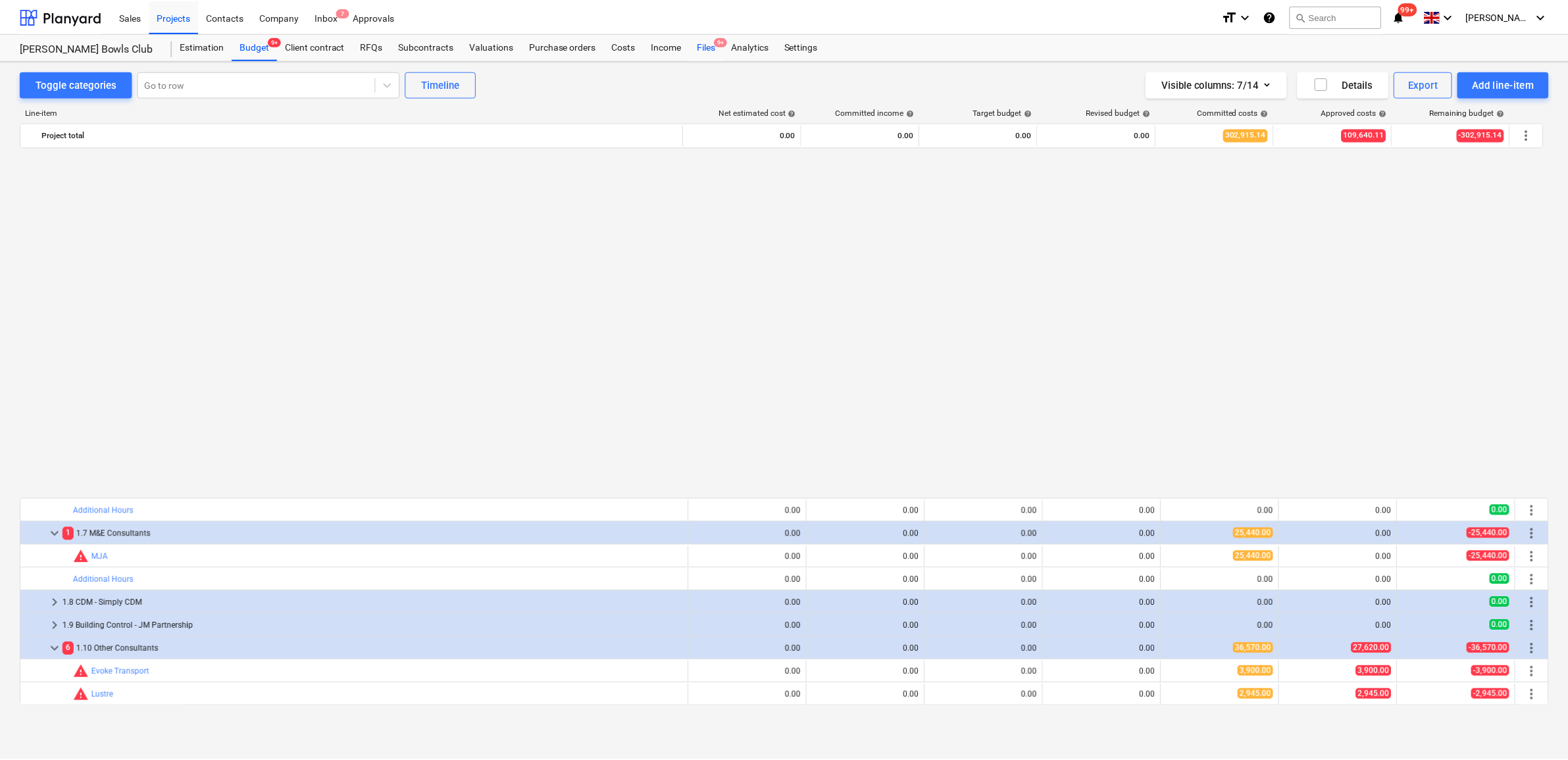
scroll to position [822, 0]
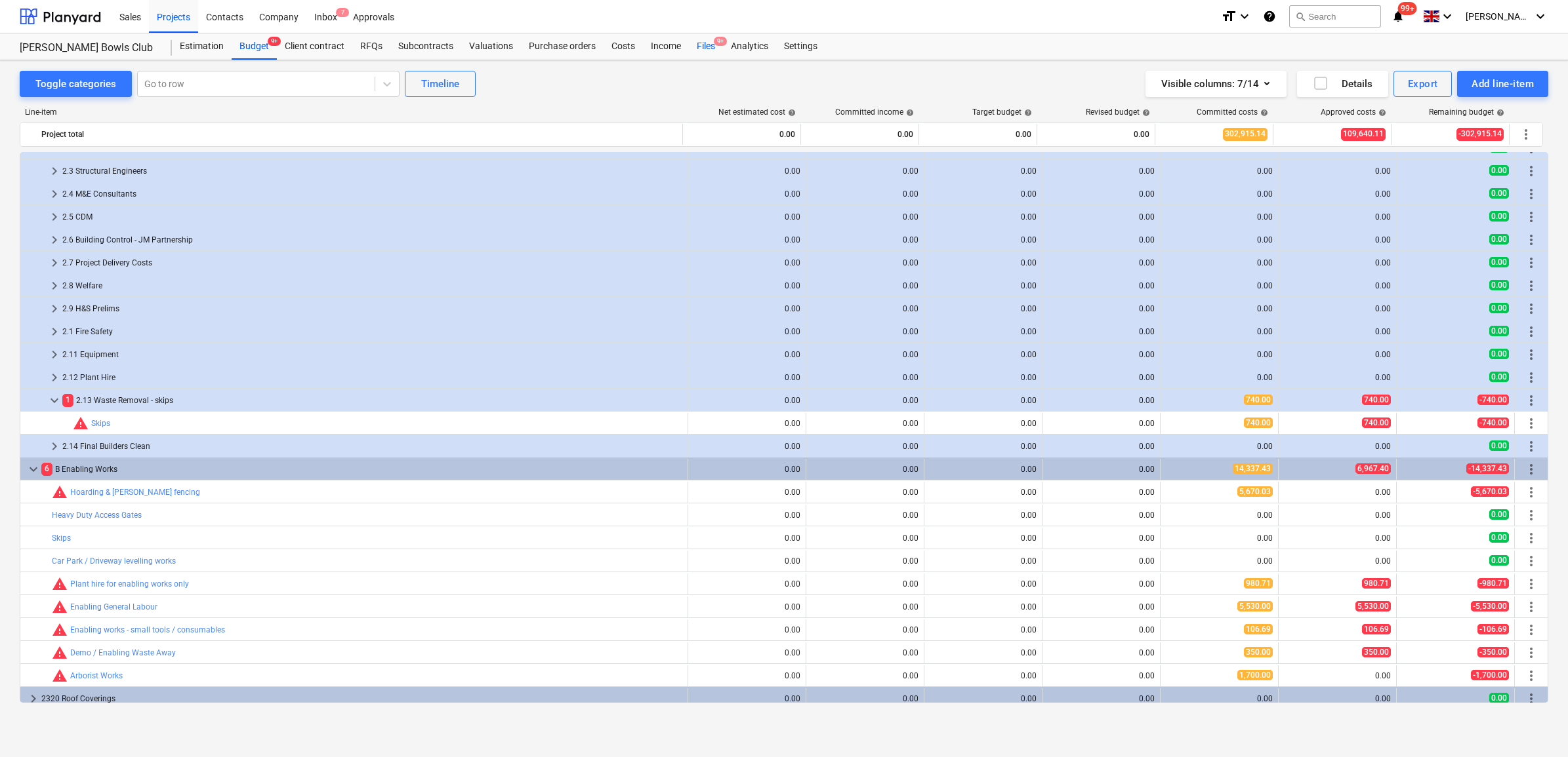
click at [710, 42] on div "Files 9+" at bounding box center [705, 46] width 34 height 27
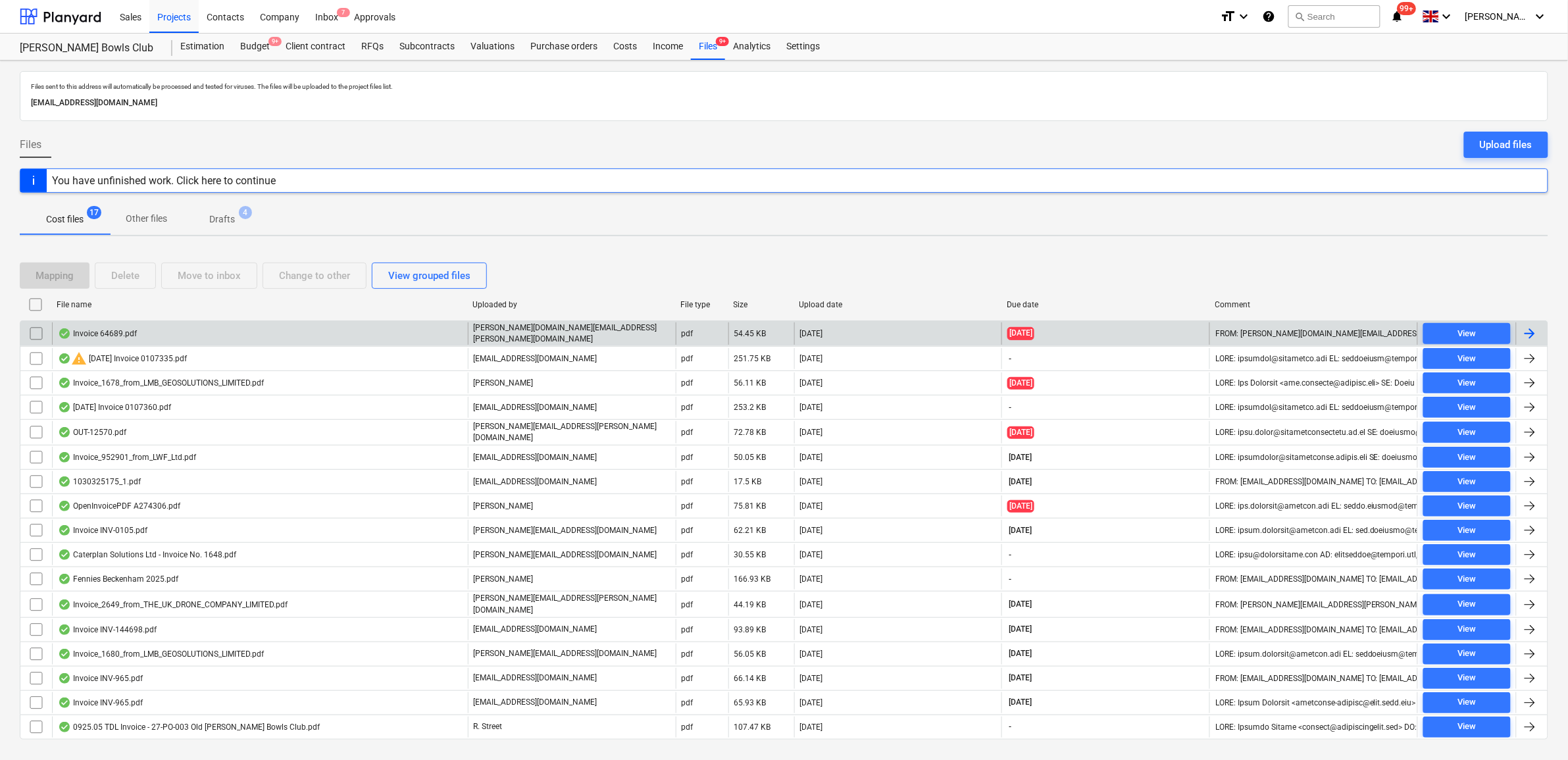
click at [1526, 327] on div at bounding box center [1530, 333] width 16 height 16
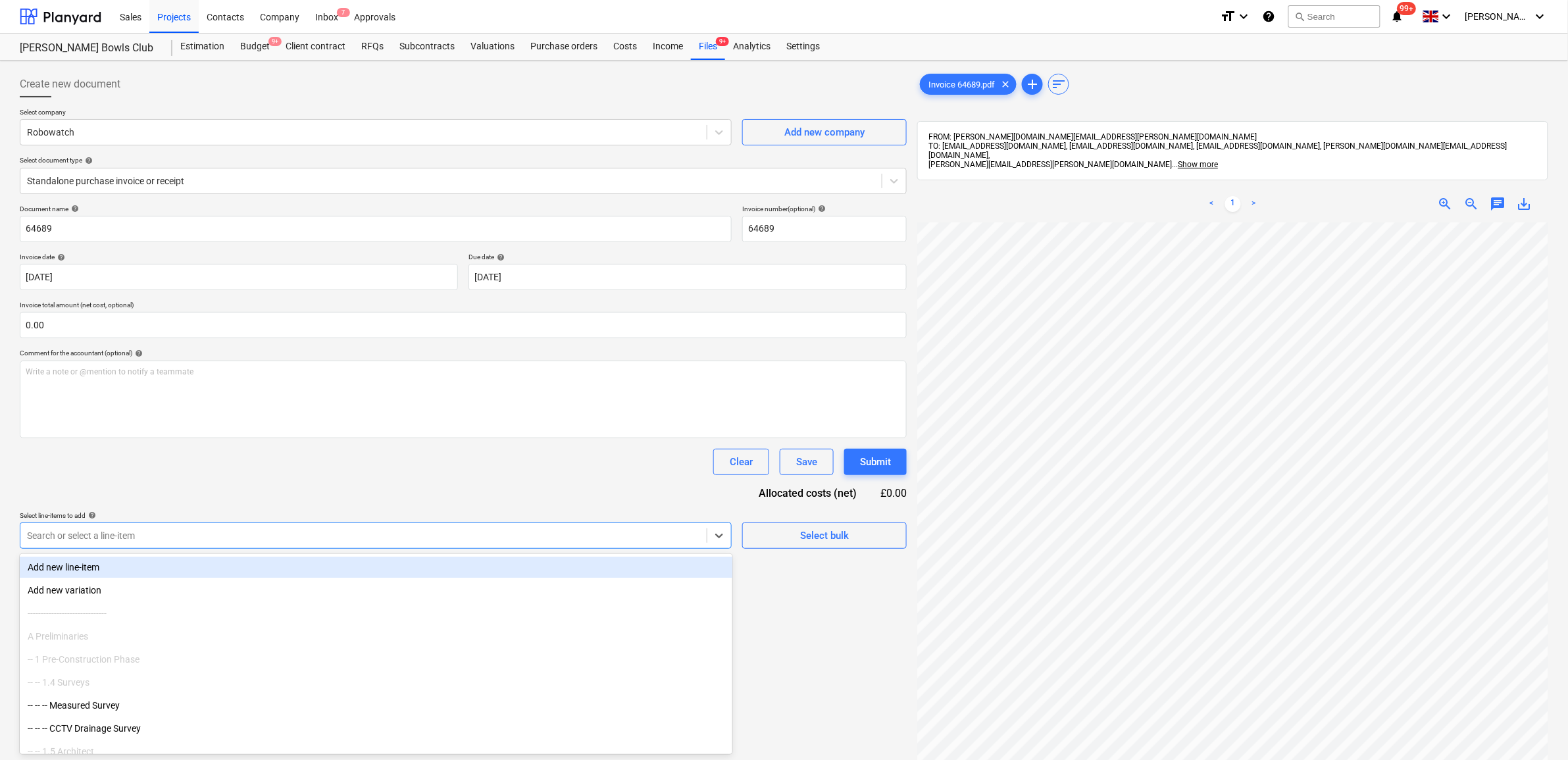
click at [306, 534] on div at bounding box center [363, 535] width 673 height 13
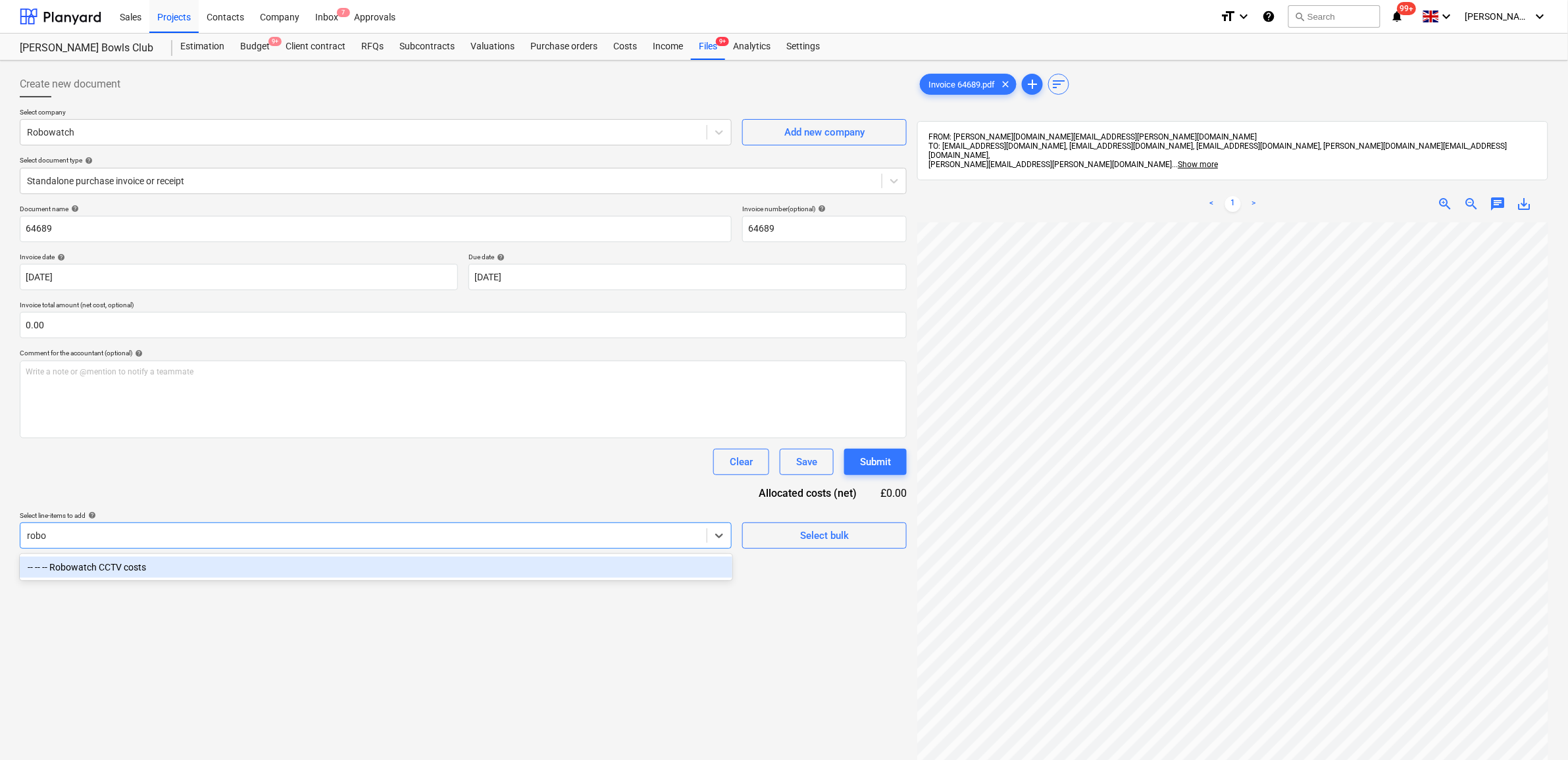
click at [382, 565] on div "-- -- -- Robowatch CCTV costs" at bounding box center [376, 567] width 713 height 21
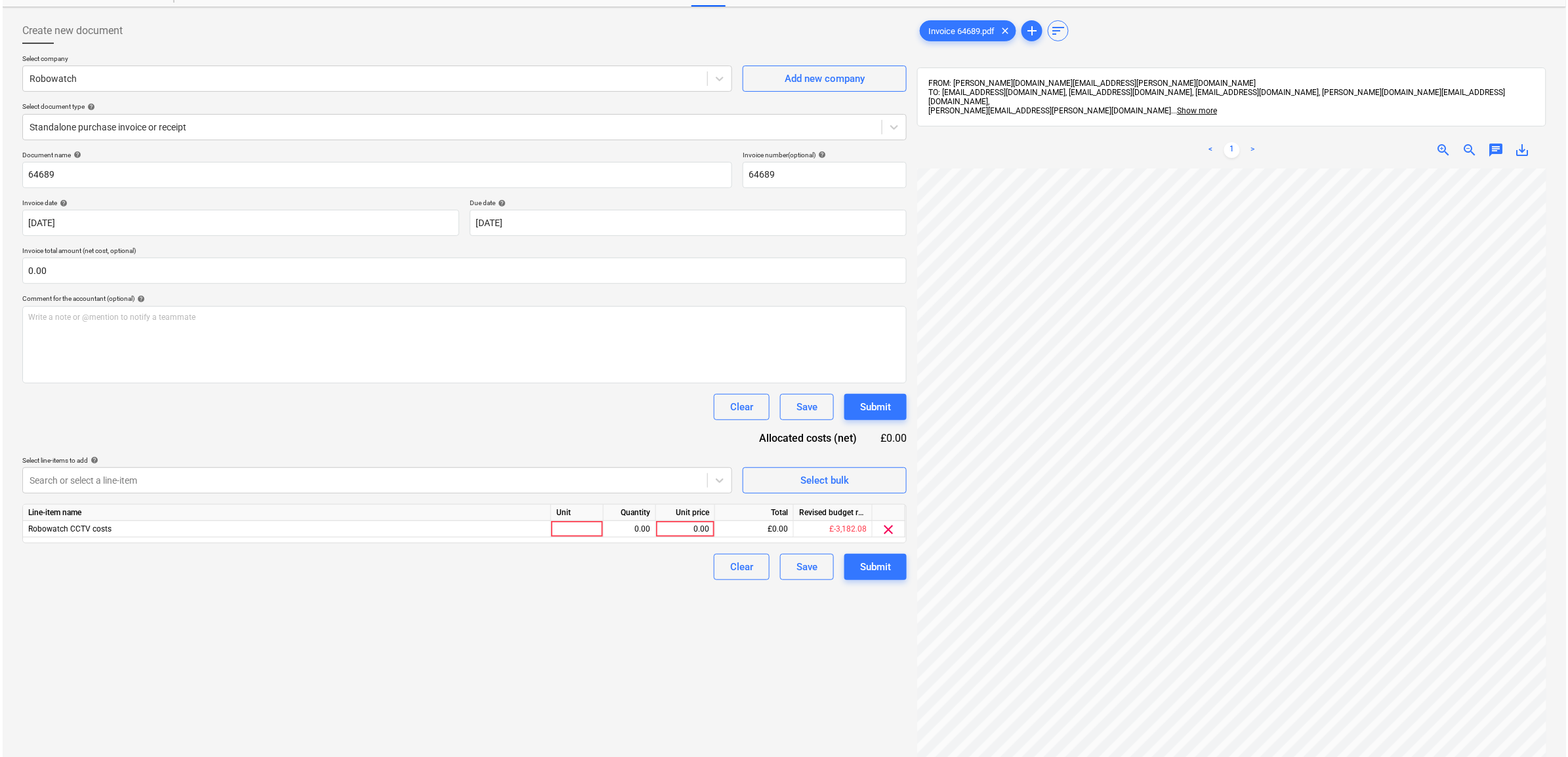
scroll to position [82, 0]
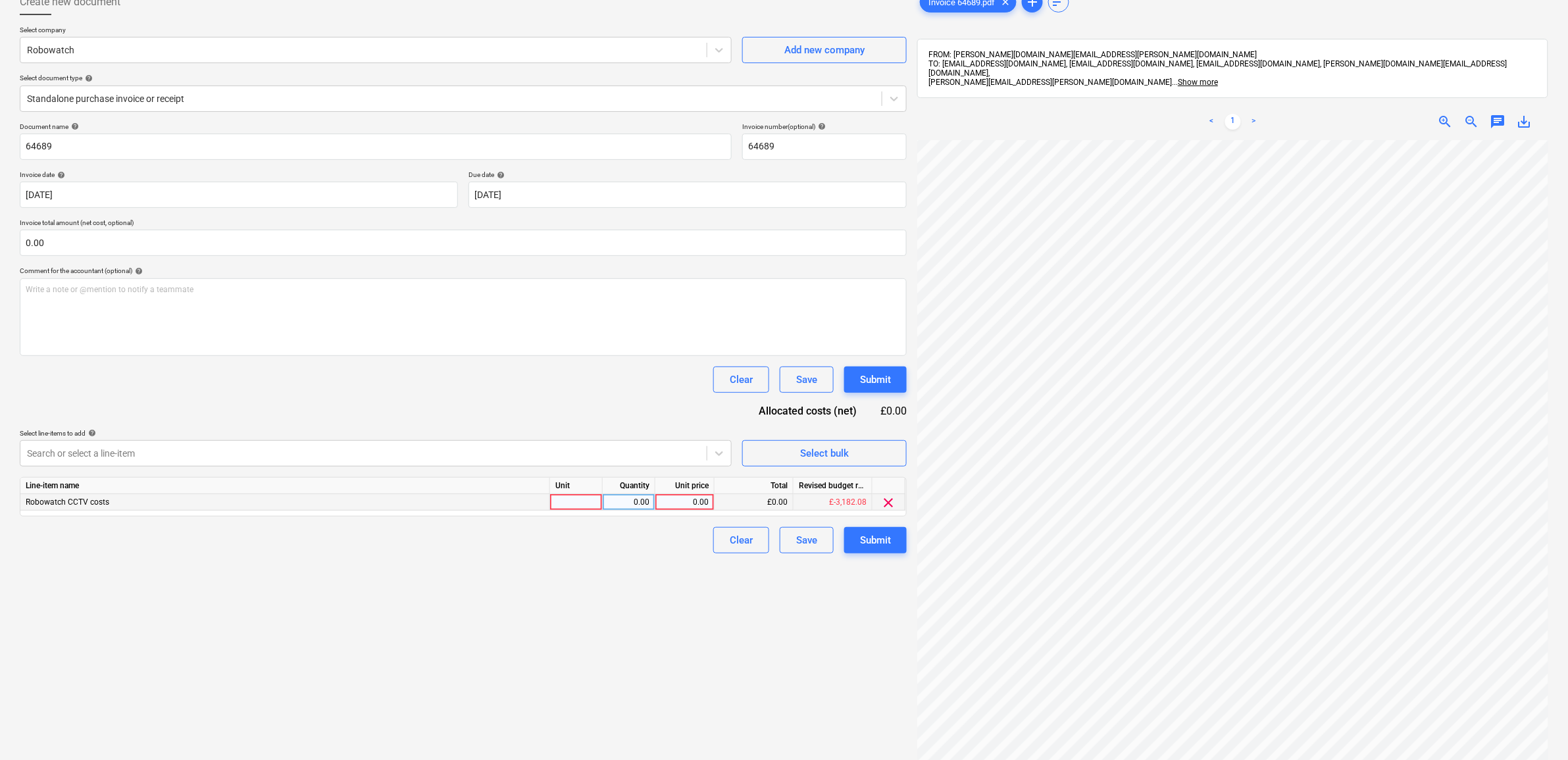
click at [673, 499] on div "0.00" at bounding box center [685, 502] width 48 height 17
click at [626, 627] on div "Create new document Select company Robowatch Add new company Select document ty…" at bounding box center [463, 426] width 898 height 886
click at [863, 540] on div "Submit" at bounding box center [875, 540] width 31 height 17
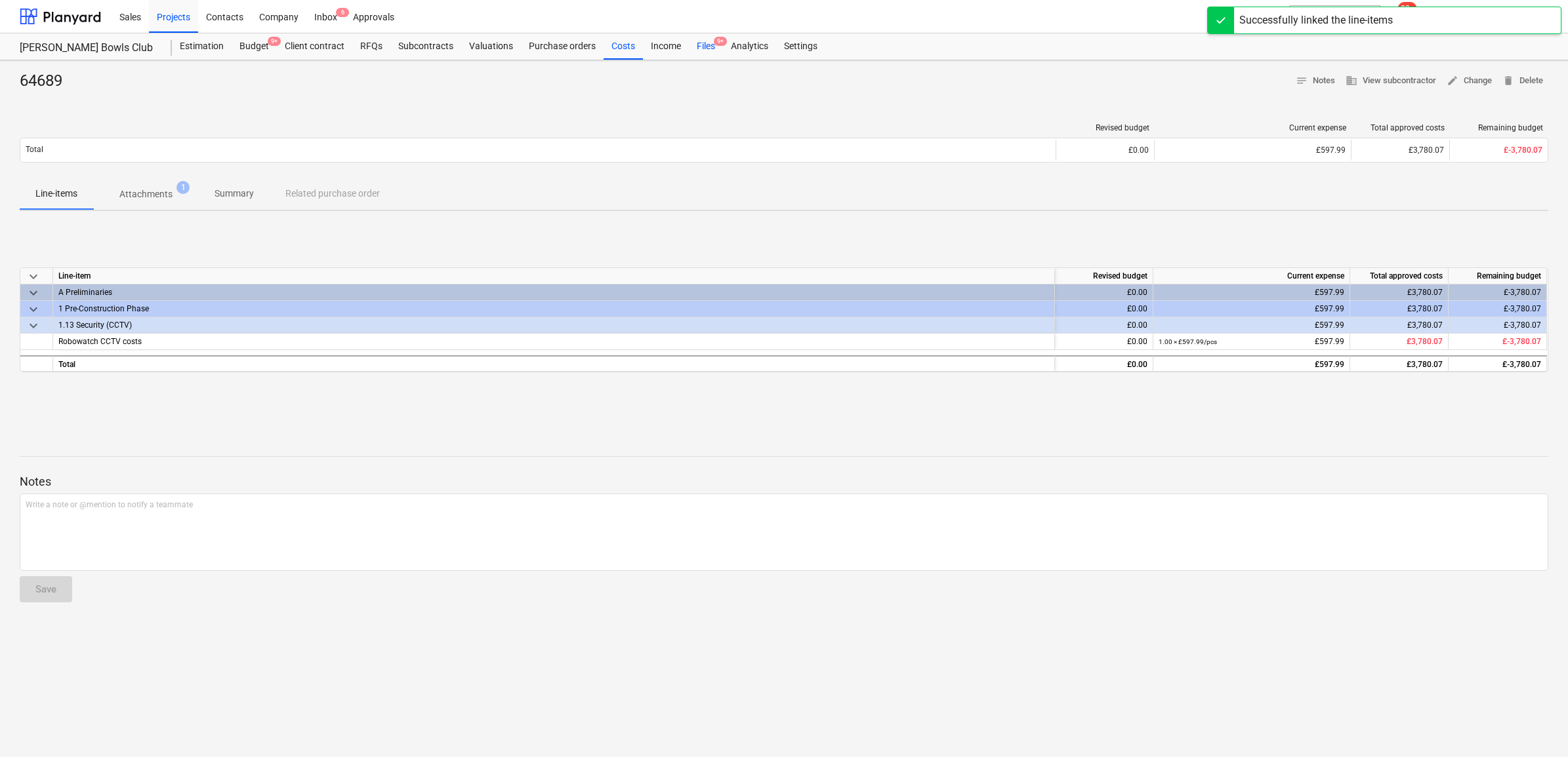
click at [709, 44] on div "Files 9+" at bounding box center [705, 46] width 34 height 27
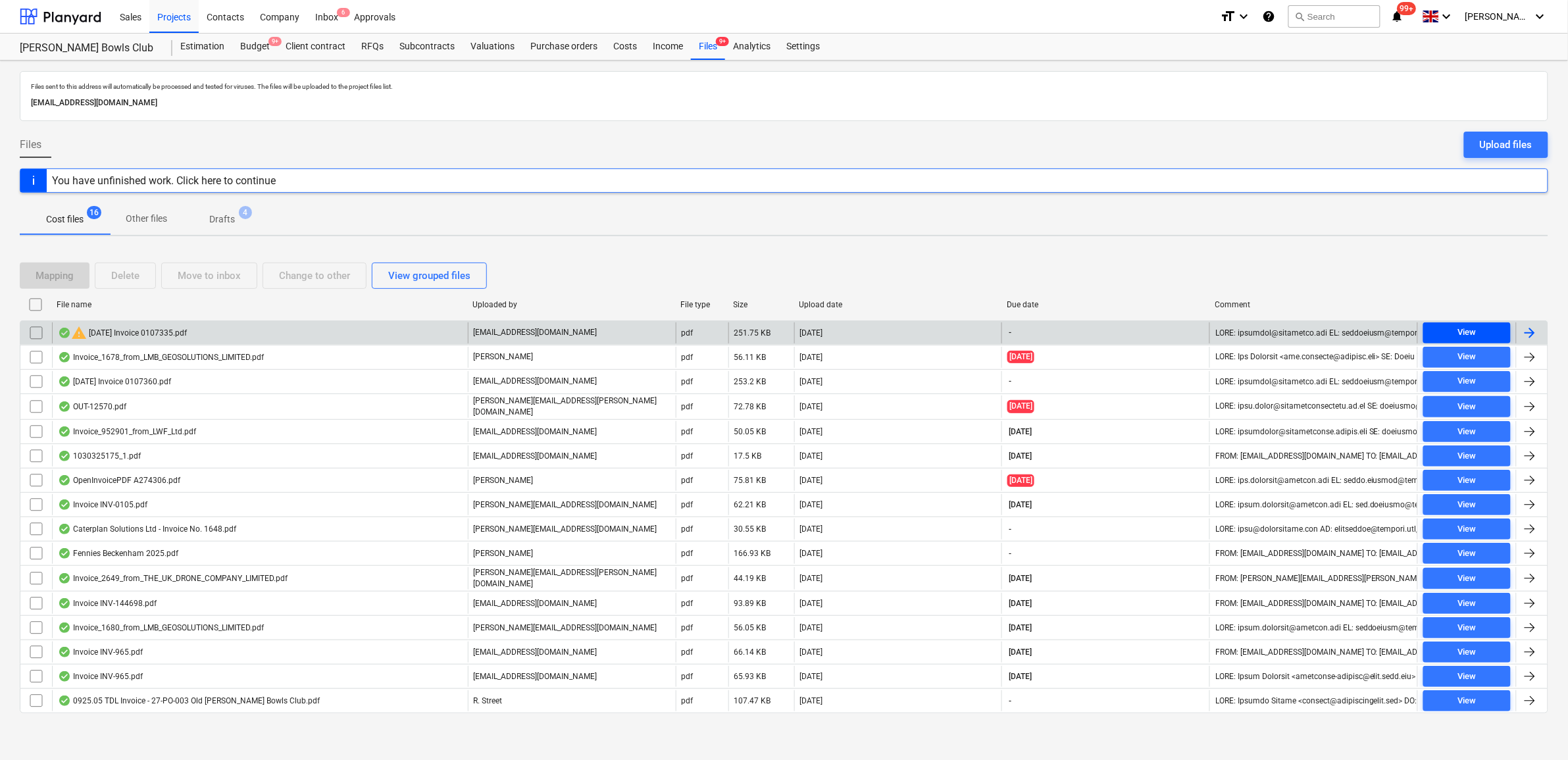
click at [1466, 323] on button "View" at bounding box center [1467, 333] width 87 height 21
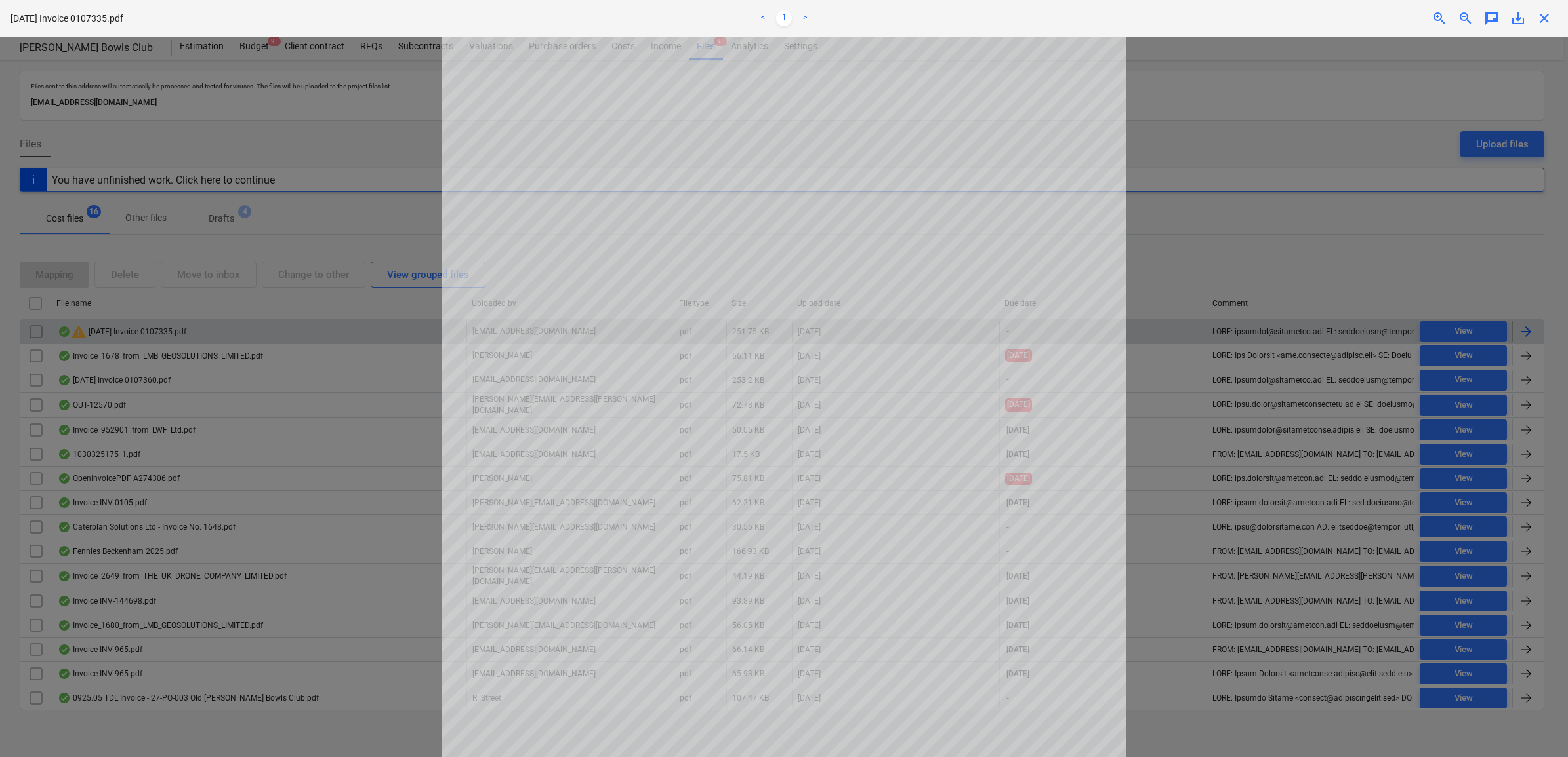
scroll to position [37, 0]
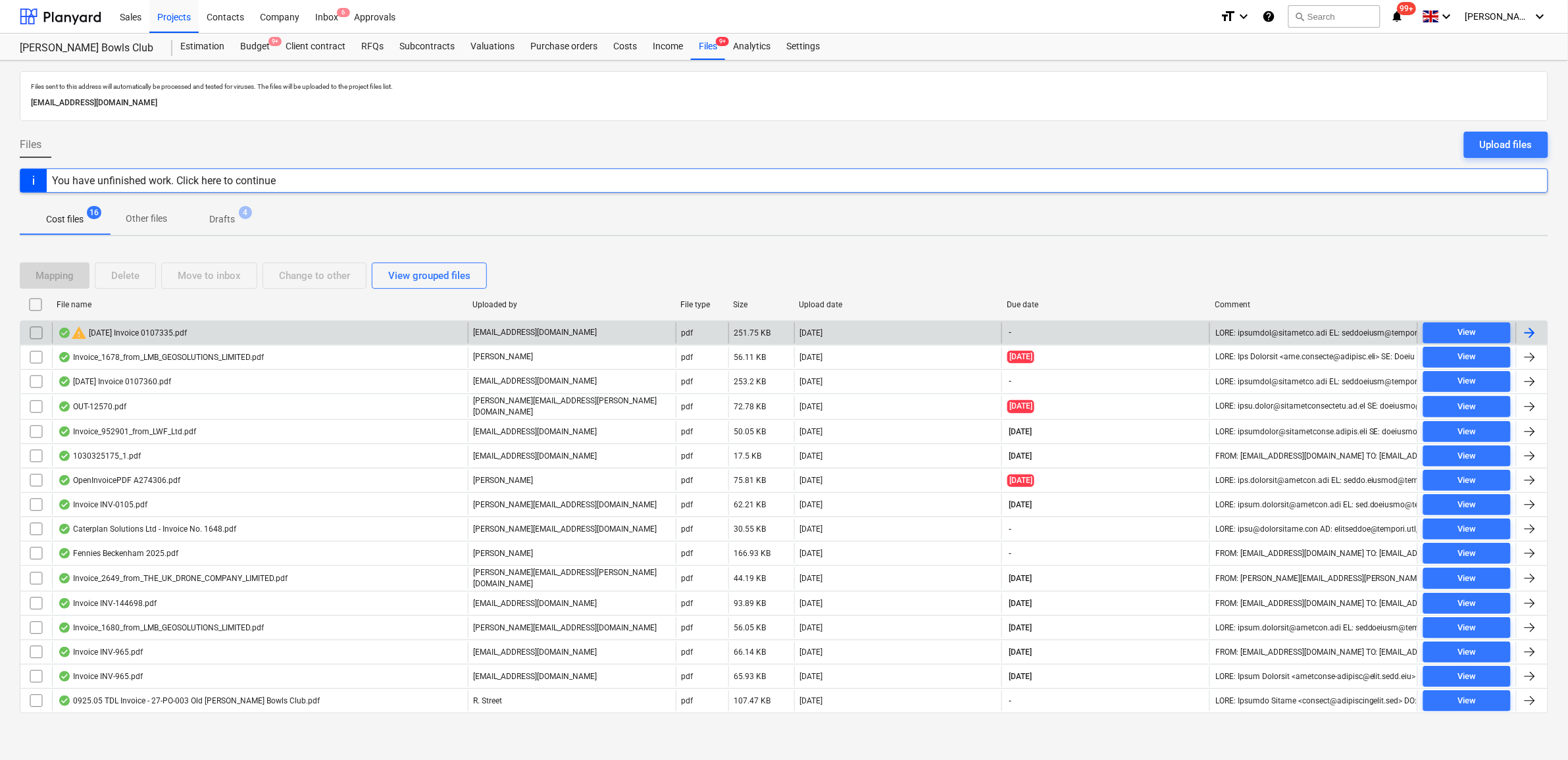
click at [1531, 333] on div at bounding box center [1530, 333] width 16 height 16
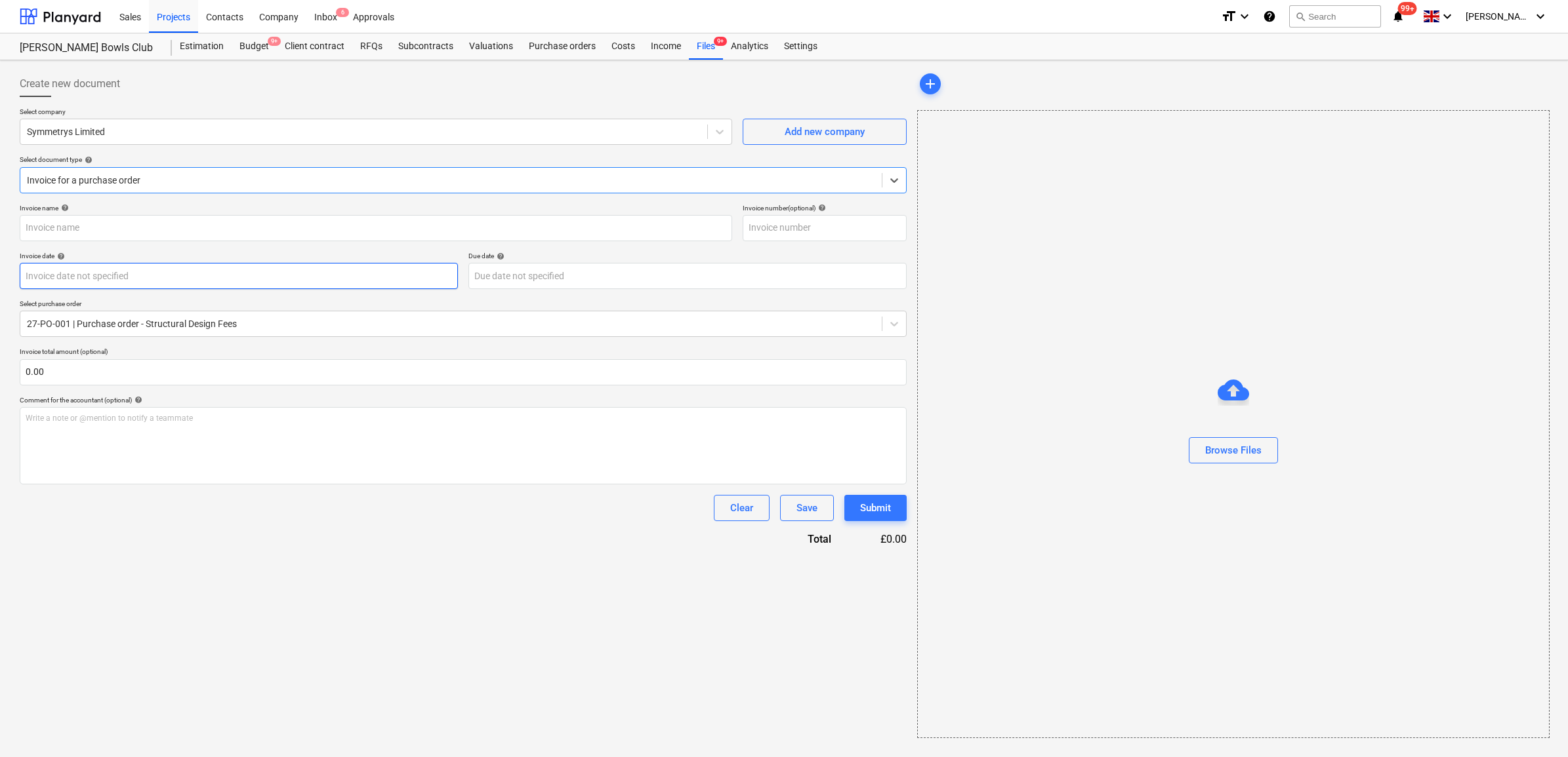
type input "0107335"
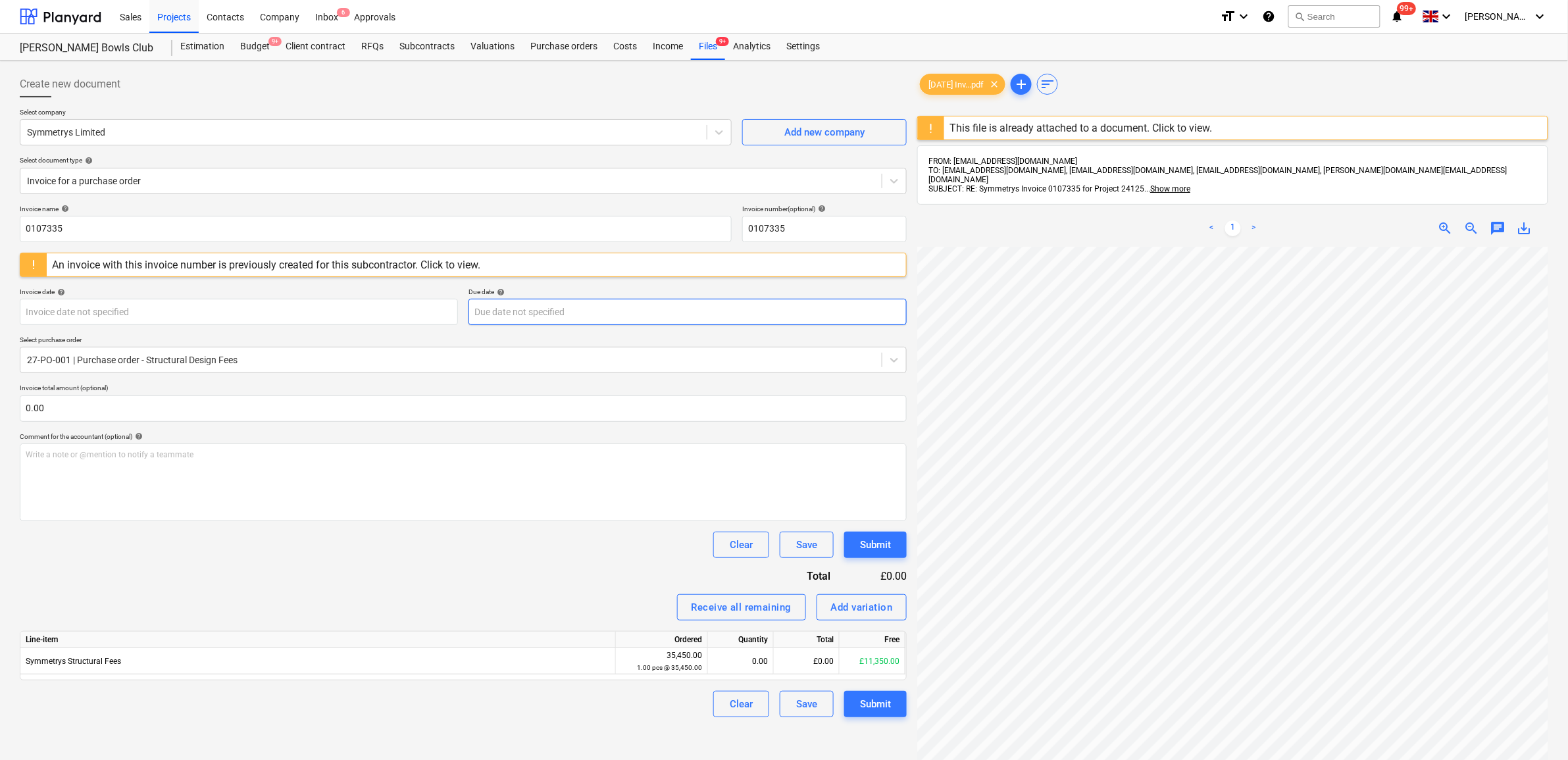
scroll to position [14, 0]
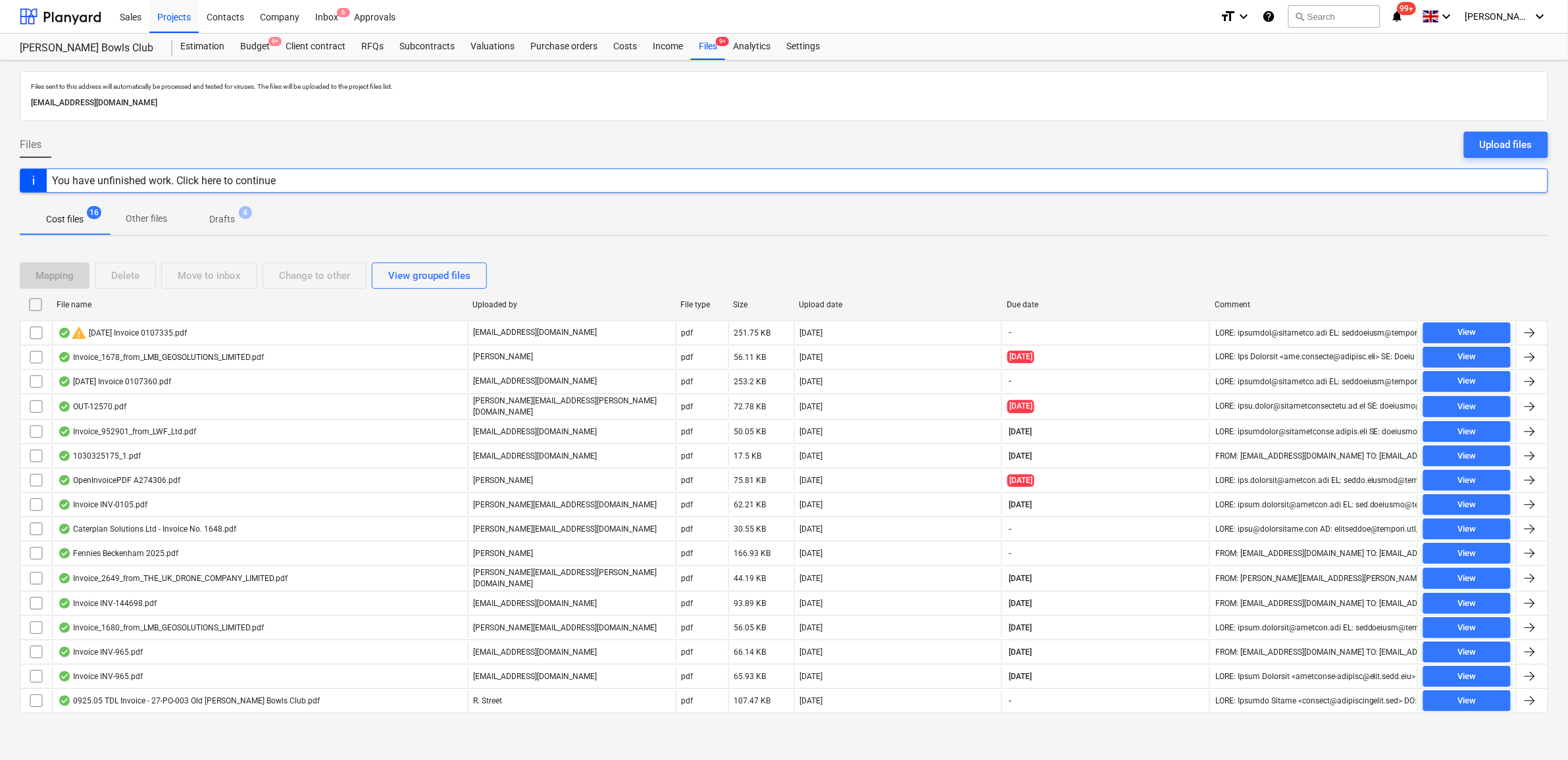
drag, startPoint x: 34, startPoint y: 330, endPoint x: 82, endPoint y: 303, distance: 55.1
click at [34, 330] on input "checkbox" at bounding box center [36, 333] width 21 height 21
click at [112, 277] on div "Delete" at bounding box center [126, 275] width 28 height 17
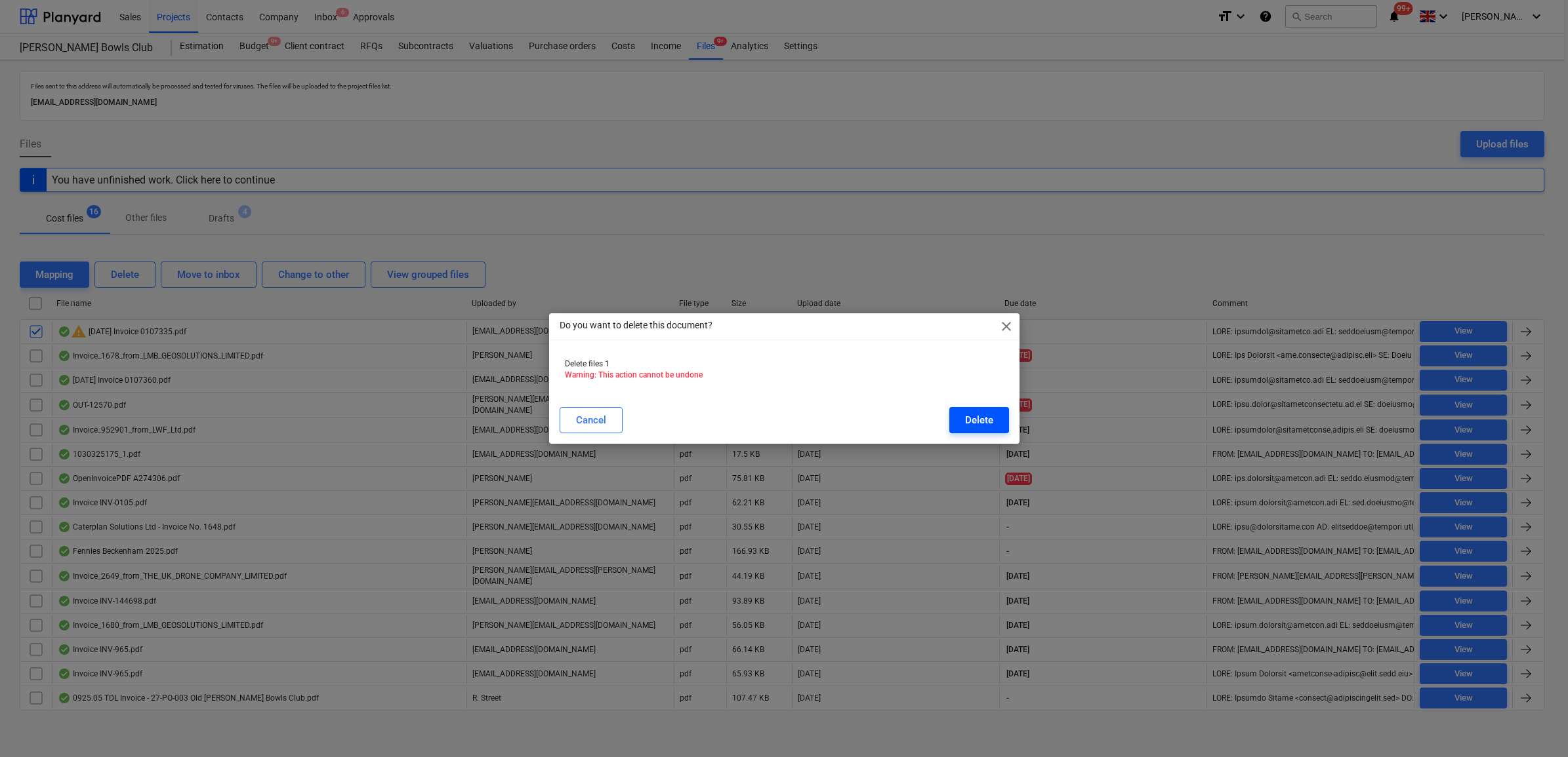
click at [955, 414] on button "Delete" at bounding box center [979, 420] width 60 height 27
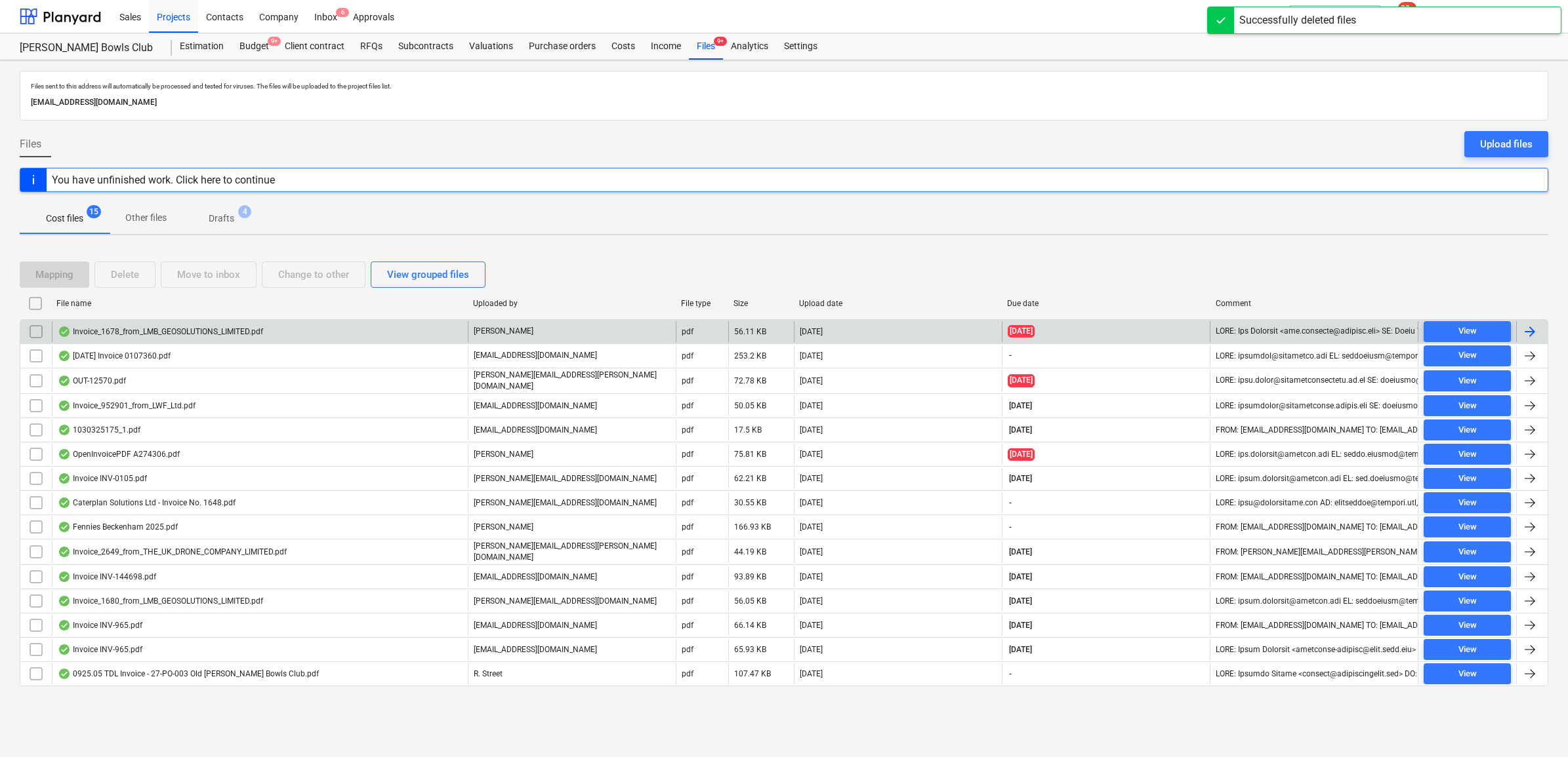
click at [1536, 329] on div at bounding box center [1529, 331] width 16 height 16
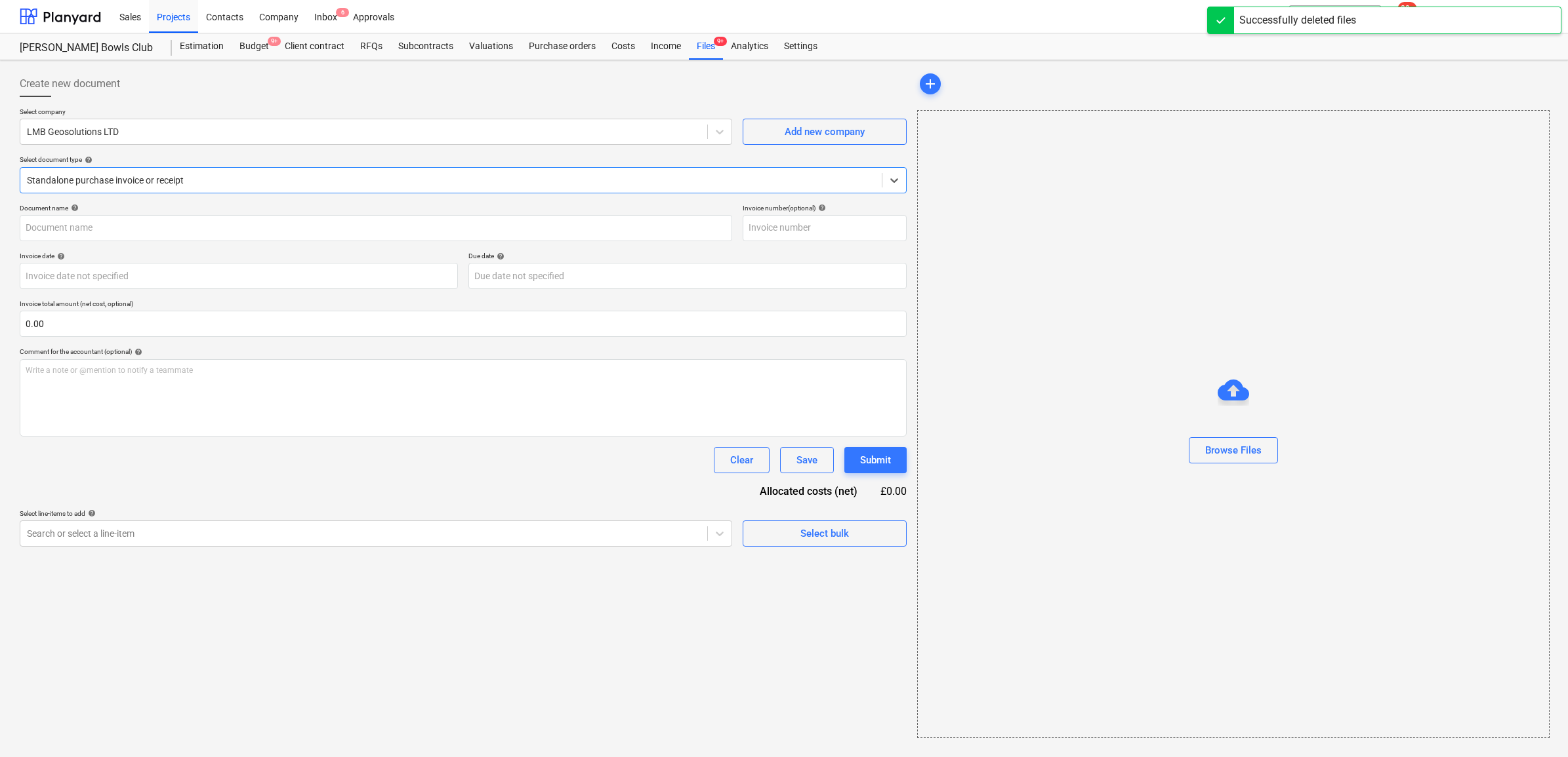
type input "1678"
type input "[DATE]"
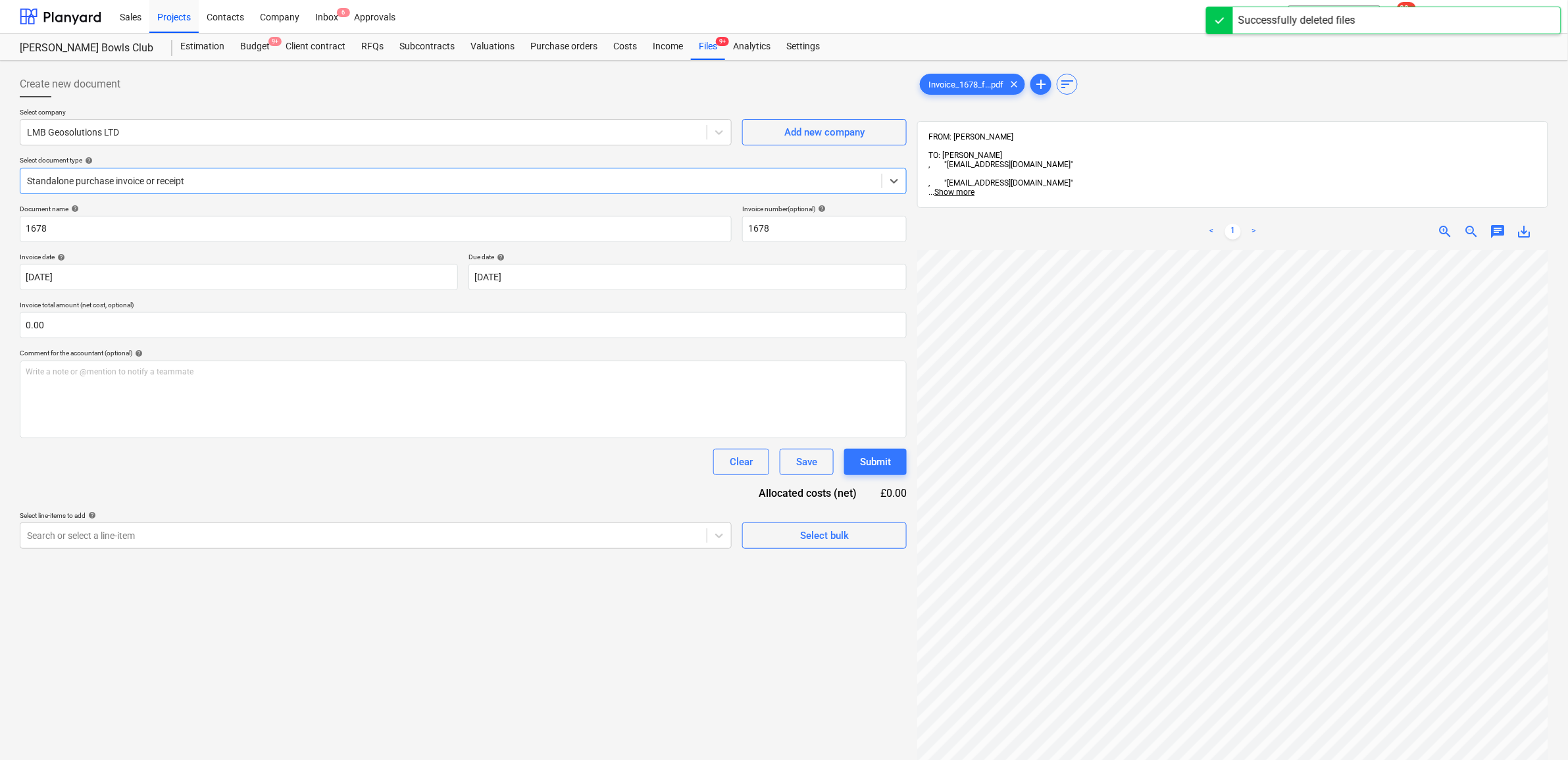
click at [251, 183] on div at bounding box center [451, 181] width 848 height 13
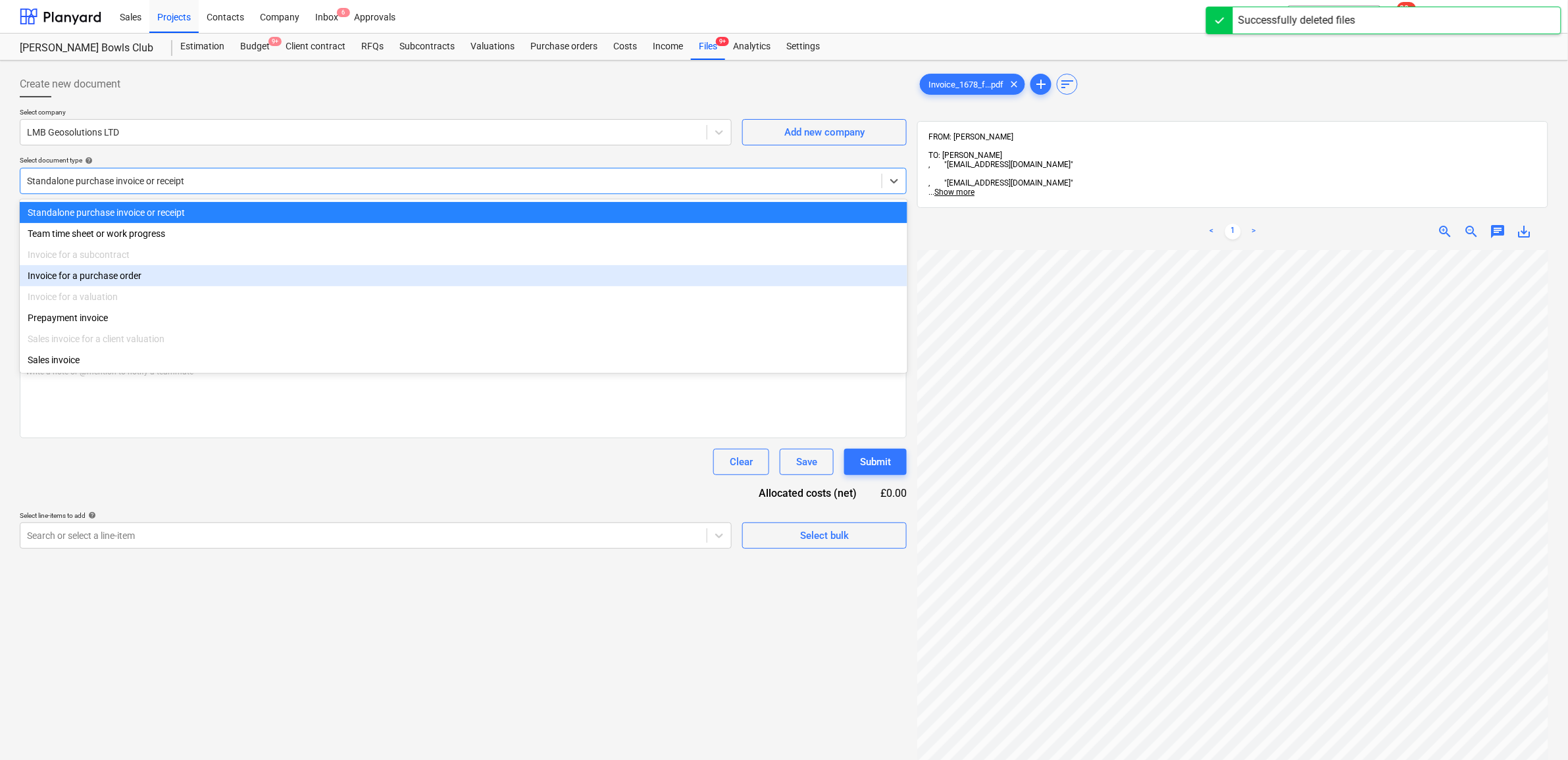
click at [169, 269] on div "Invoice for a purchase order" at bounding box center [464, 275] width 888 height 21
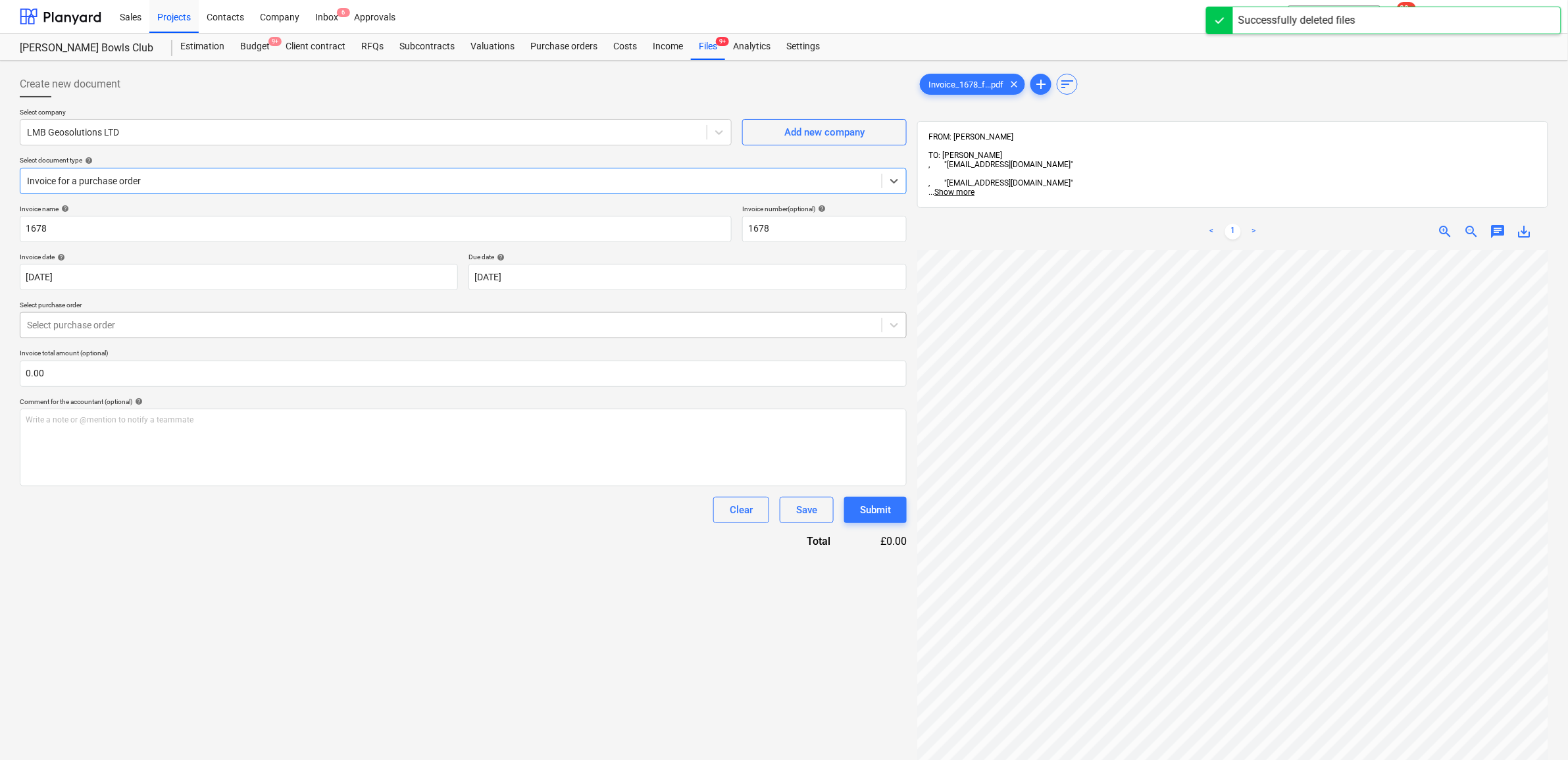
click at [172, 327] on div at bounding box center [451, 325] width 848 height 13
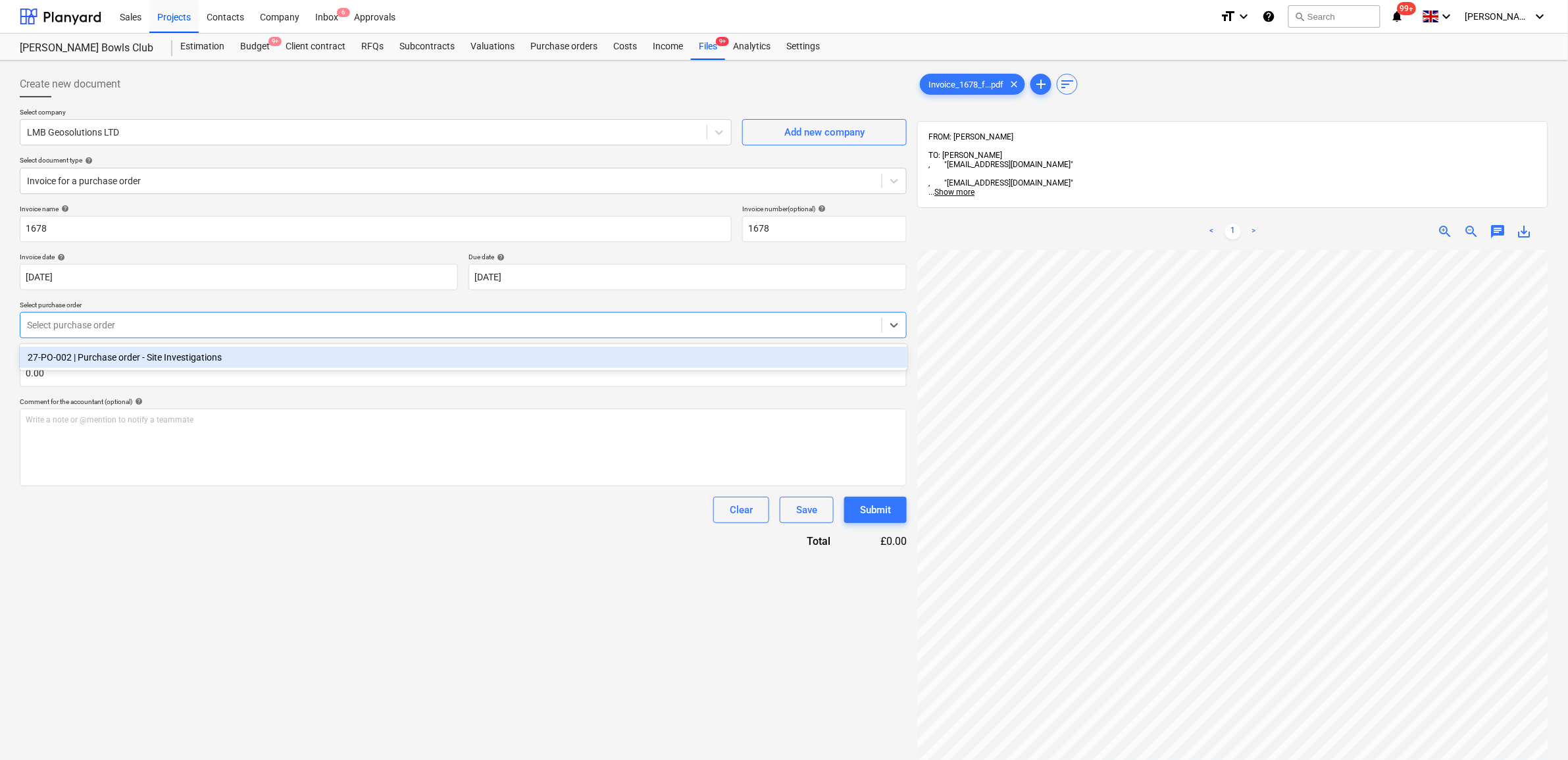
click at [175, 350] on div "27-PO-002 | Purchase order - Site Investigations" at bounding box center [464, 357] width 888 height 21
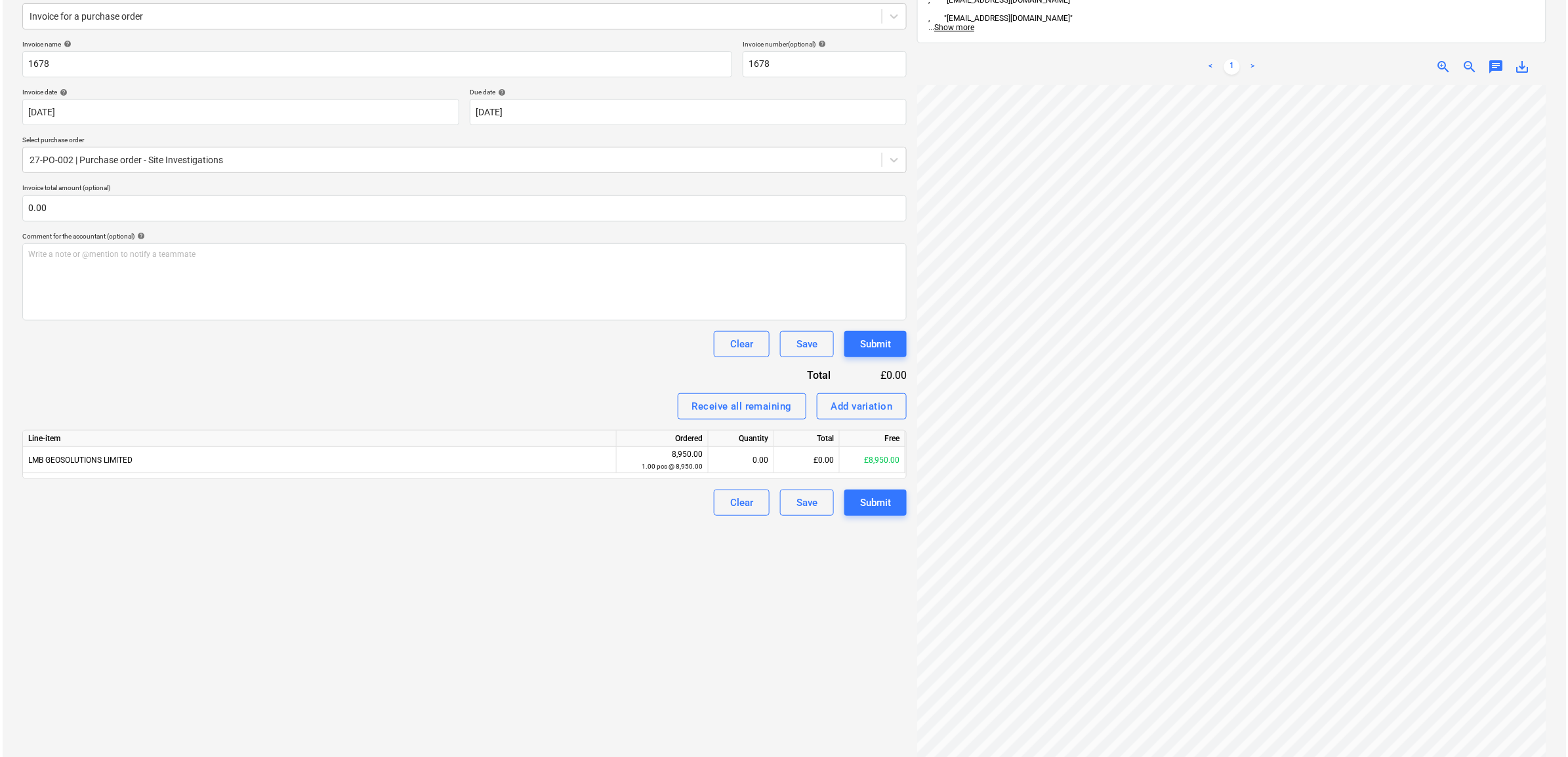
scroll to position [105, 80]
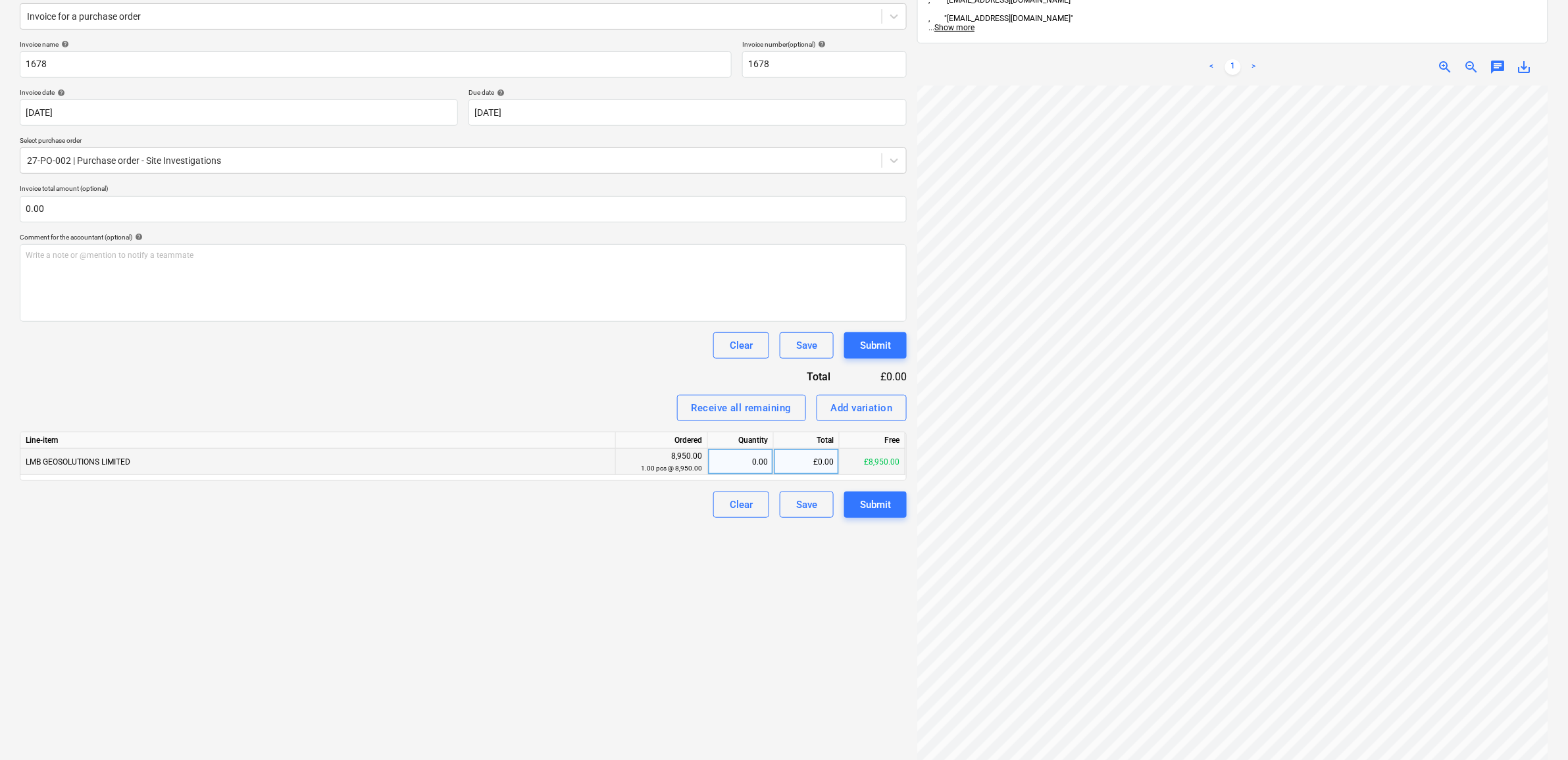
click at [811, 462] on div "£0.00" at bounding box center [806, 462] width 66 height 27
type input "5225"
click at [698, 639] on div "Create new document Select company LMB Geosolutions LTD Add new company Select …" at bounding box center [463, 358] width 898 height 913
click at [874, 507] on div "Submit" at bounding box center [875, 505] width 31 height 17
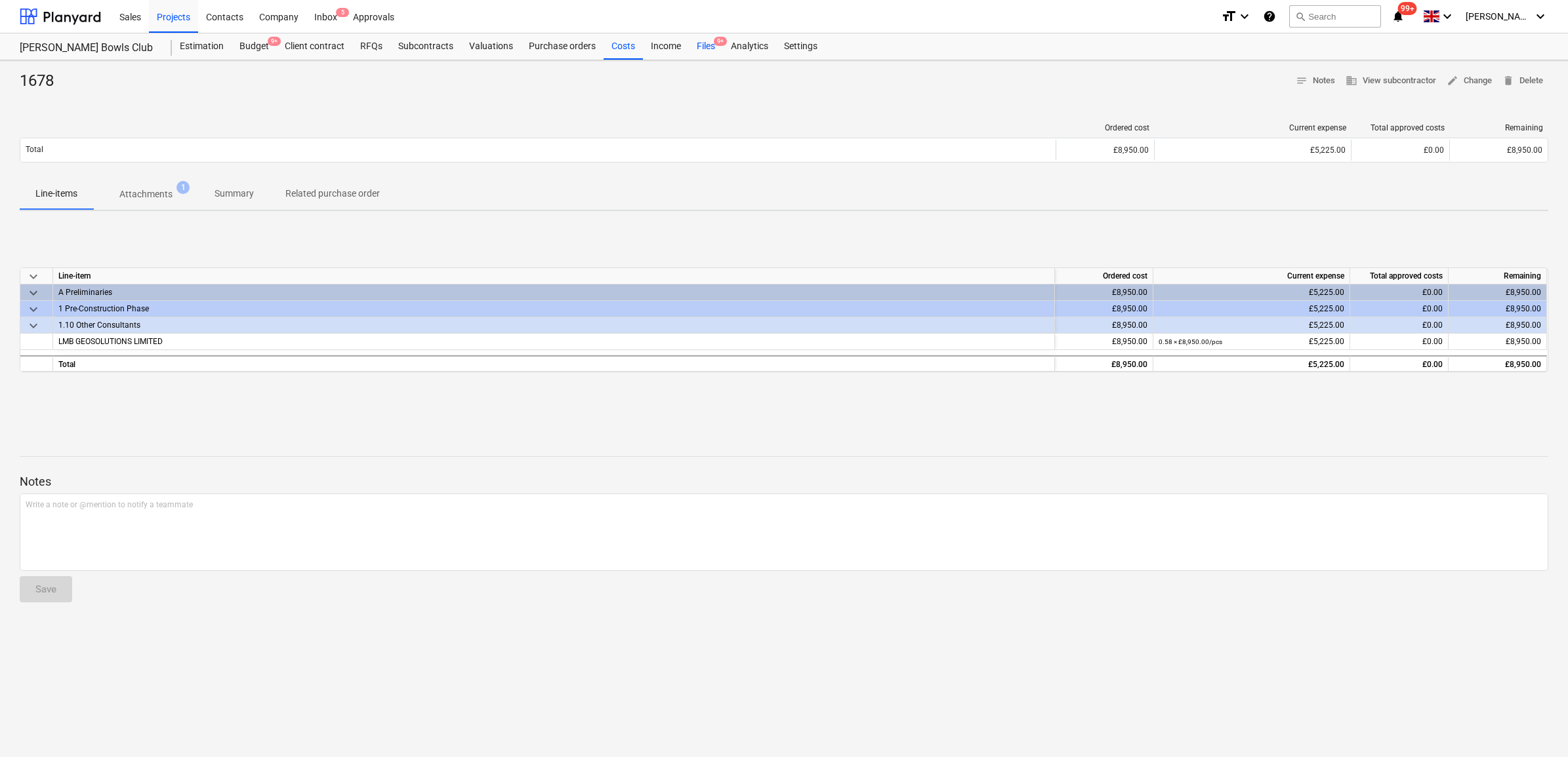
click at [707, 51] on div "Files 9+" at bounding box center [705, 46] width 34 height 27
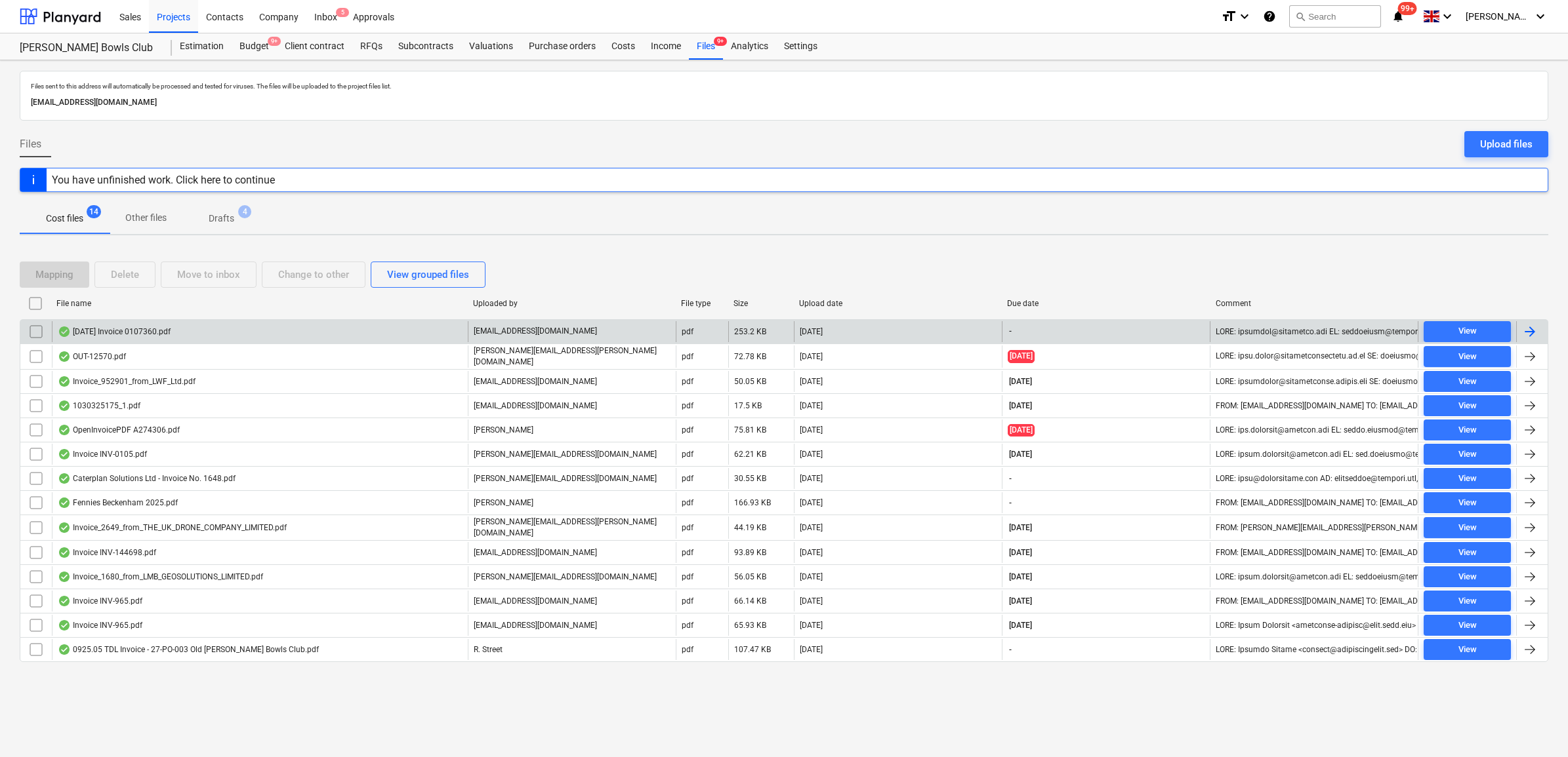
click at [1529, 332] on div at bounding box center [1529, 331] width 16 height 16
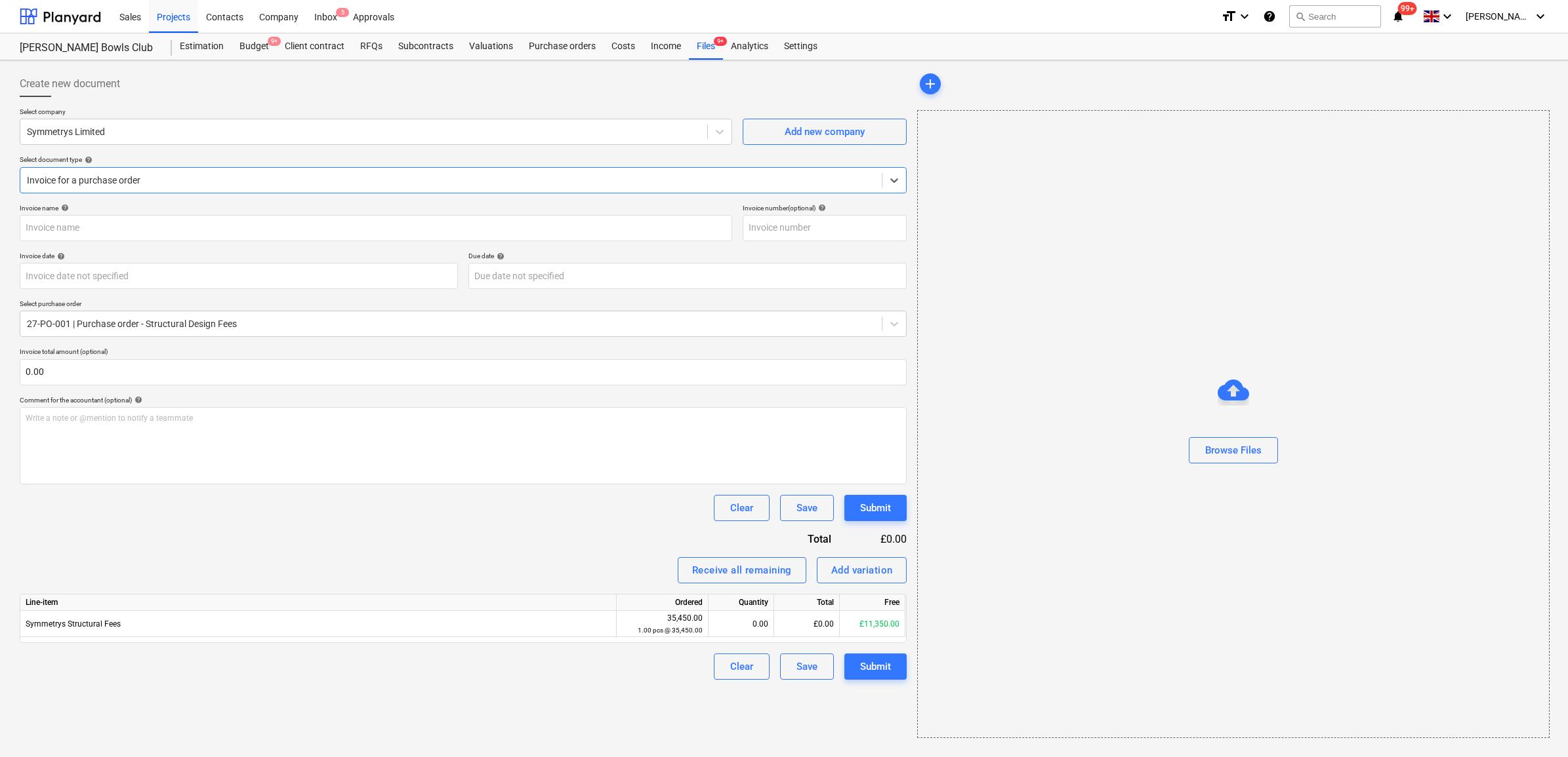
type input "0107360"
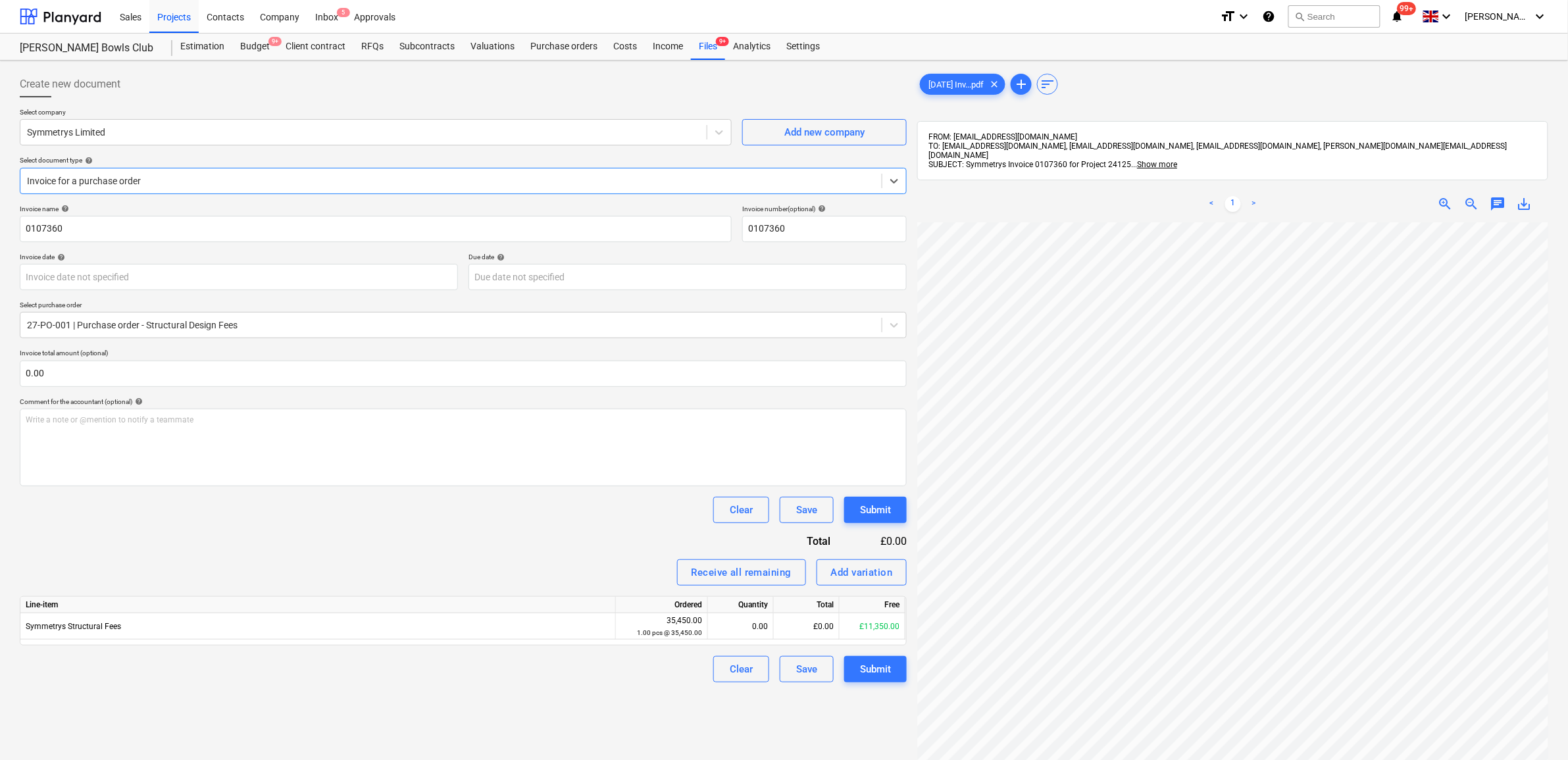
scroll to position [165, 0]
click at [63, 175] on div at bounding box center [451, 181] width 848 height 13
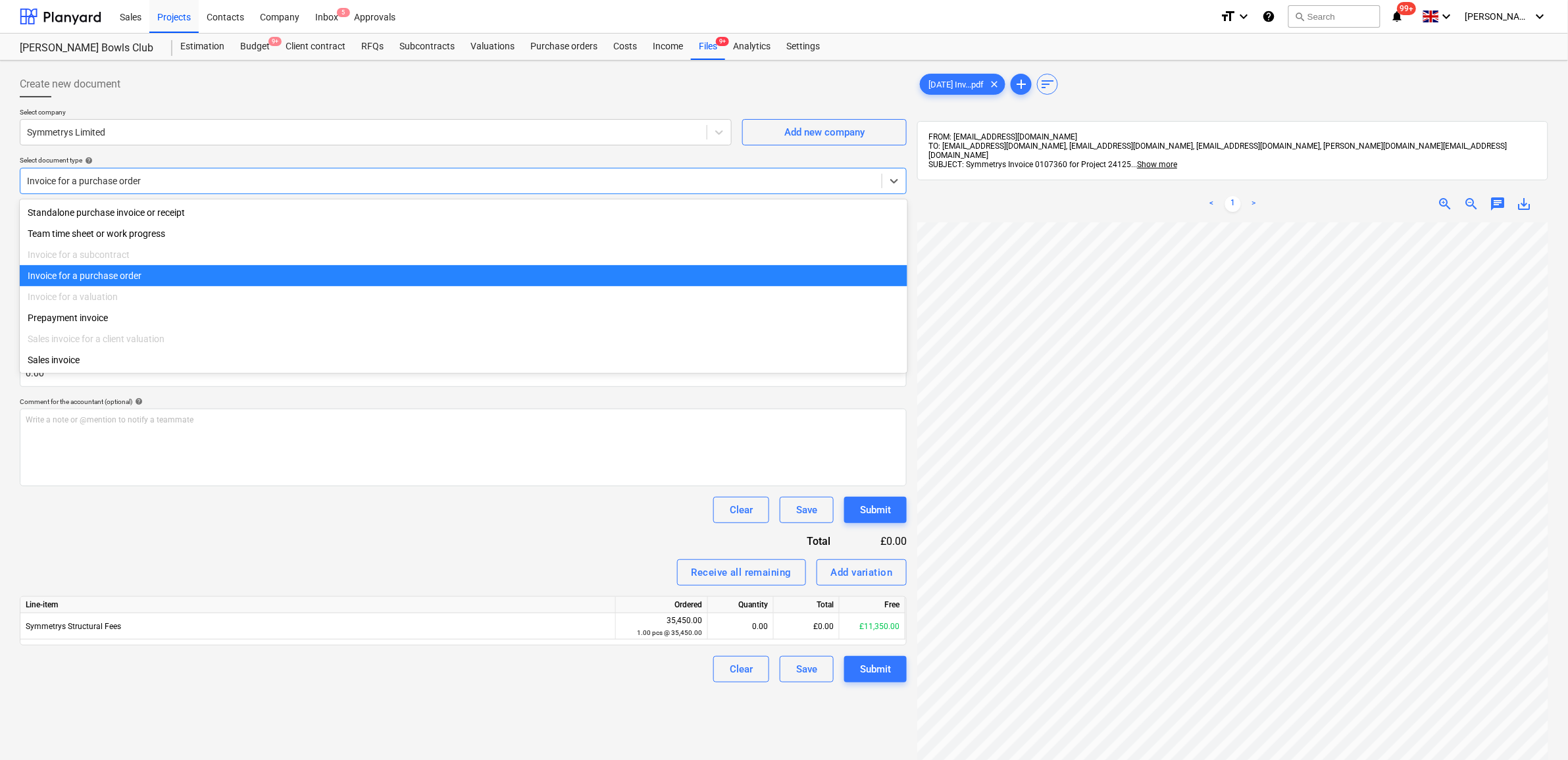
click at [104, 283] on div "Invoice for a purchase order" at bounding box center [464, 275] width 888 height 21
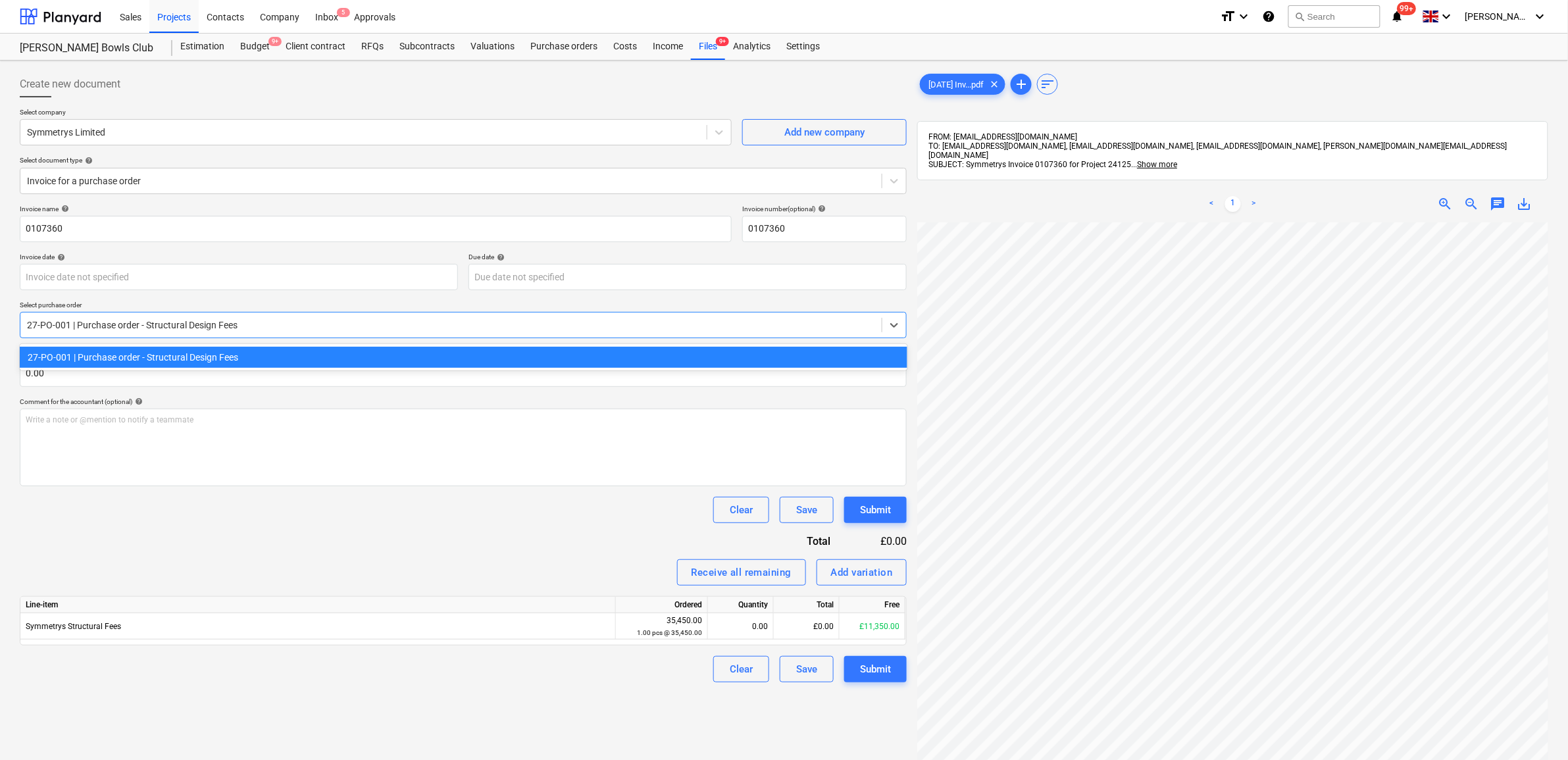
click at [160, 323] on div at bounding box center [451, 325] width 848 height 13
click at [210, 355] on div "27-PO-001 | Purchase order - Structural Design Fees" at bounding box center [464, 357] width 888 height 21
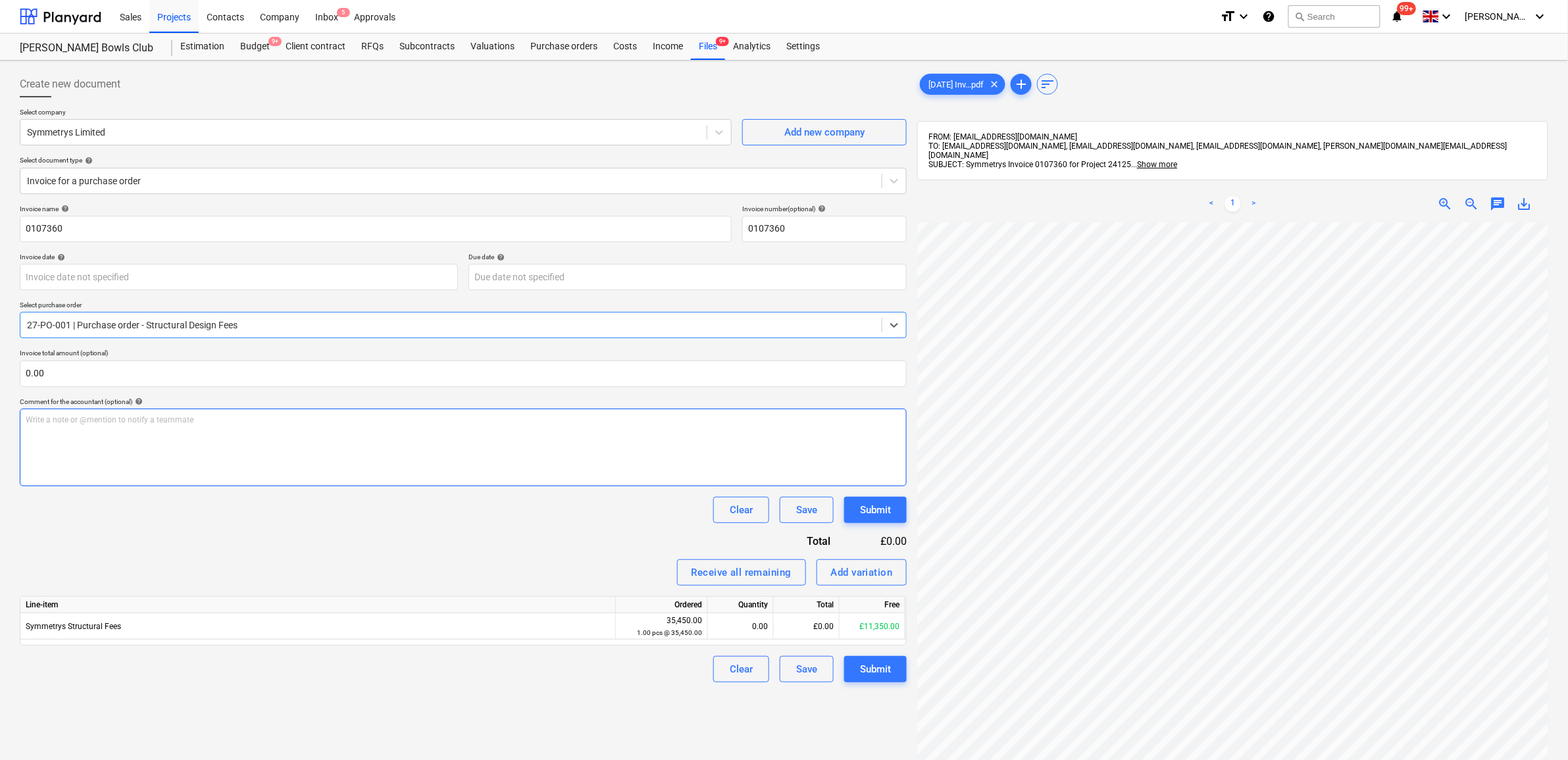
scroll to position [254, 0]
click at [810, 626] on div "£0.00" at bounding box center [806, 627] width 66 height 27
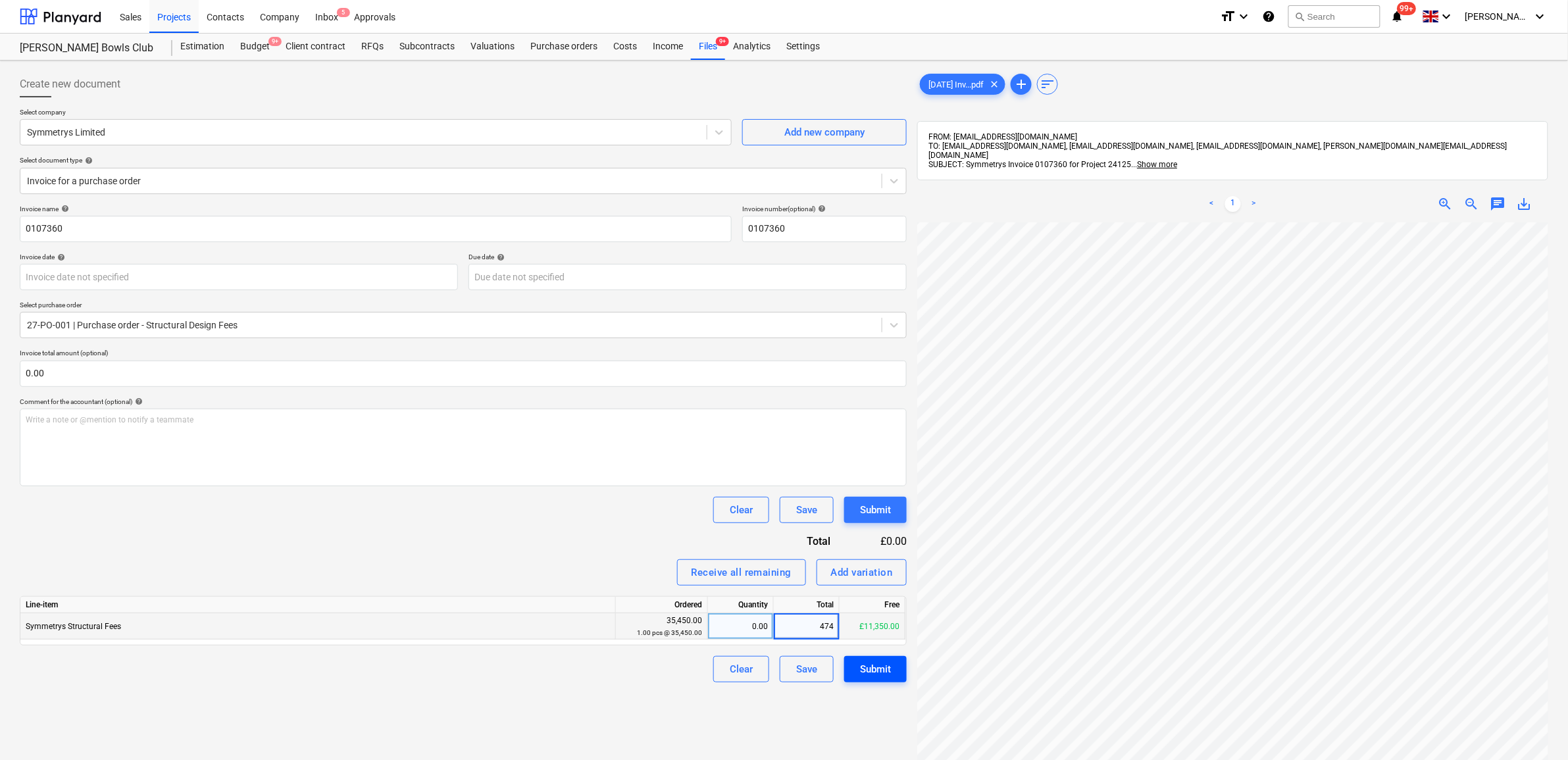
type input "4740"
click at [524, 551] on div "Invoice name help 0107360 Invoice number (optional) help 0107360 Invoice date h…" at bounding box center [463, 443] width 887 height 478
click at [879, 669] on div "Submit" at bounding box center [875, 669] width 31 height 17
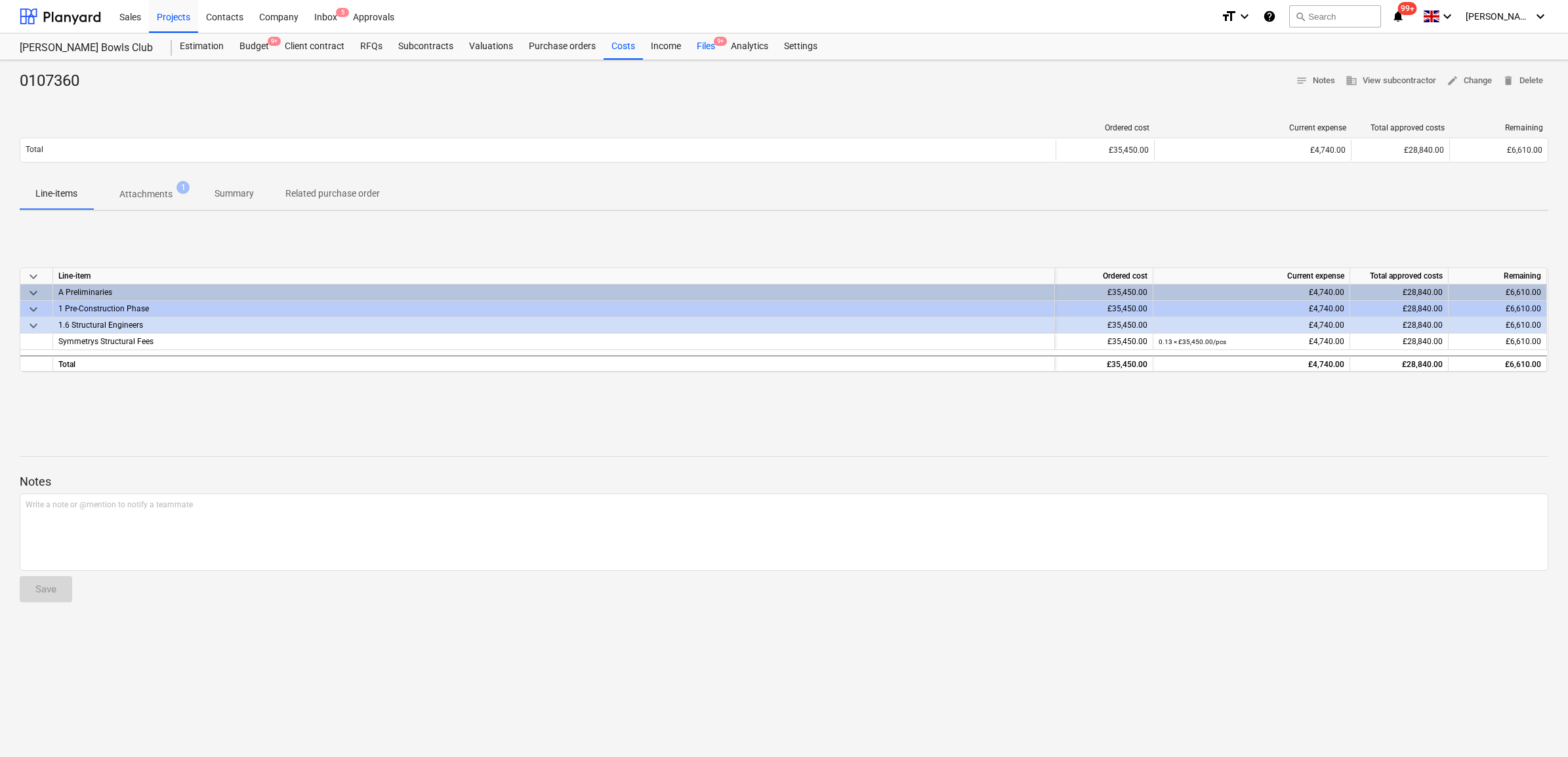
click at [697, 53] on div "Files 9+" at bounding box center [705, 46] width 34 height 27
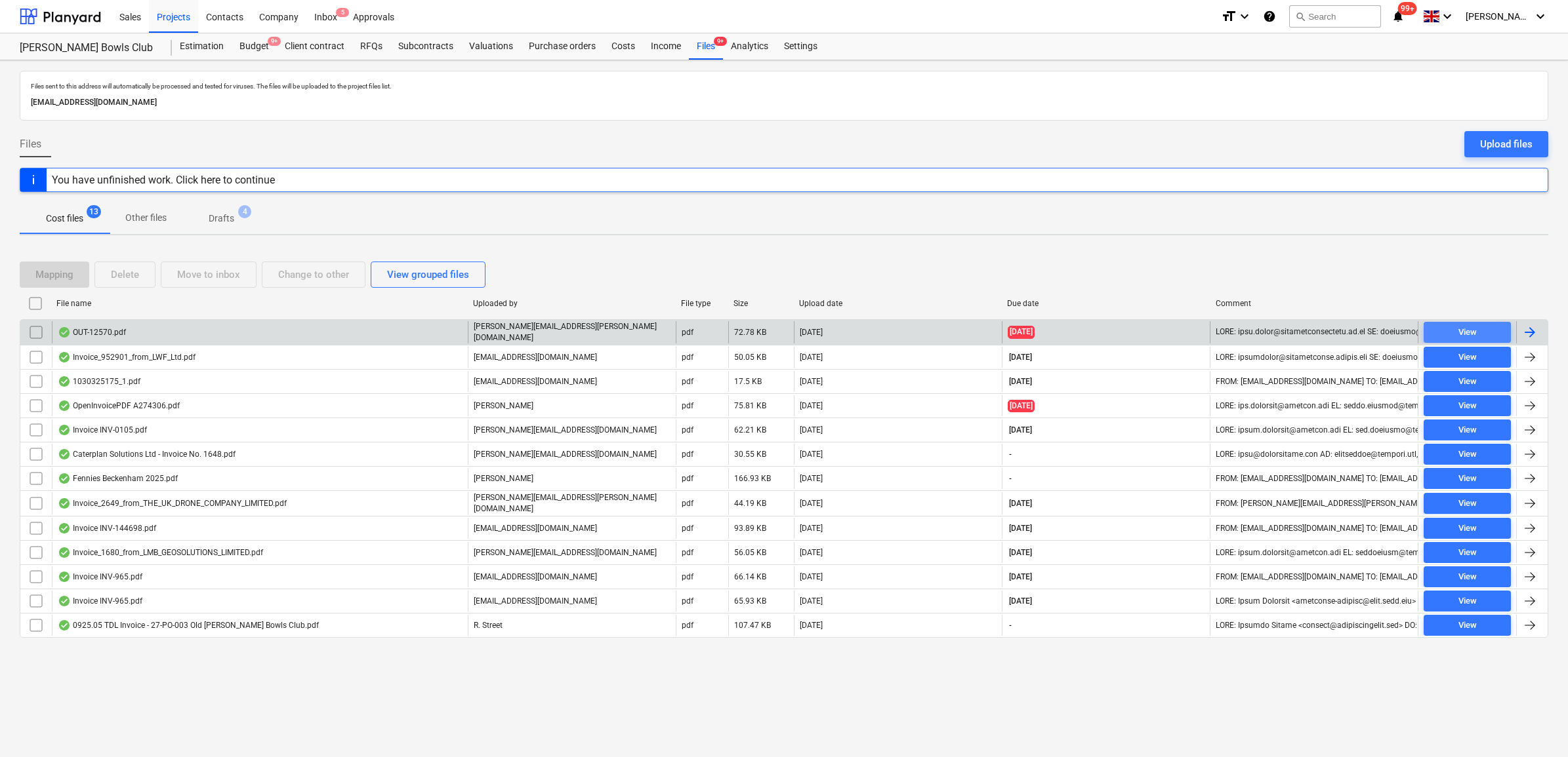
click at [1489, 335] on span "View" at bounding box center [1467, 333] width 77 height 15
click at [1536, 328] on div at bounding box center [1529, 332] width 16 height 16
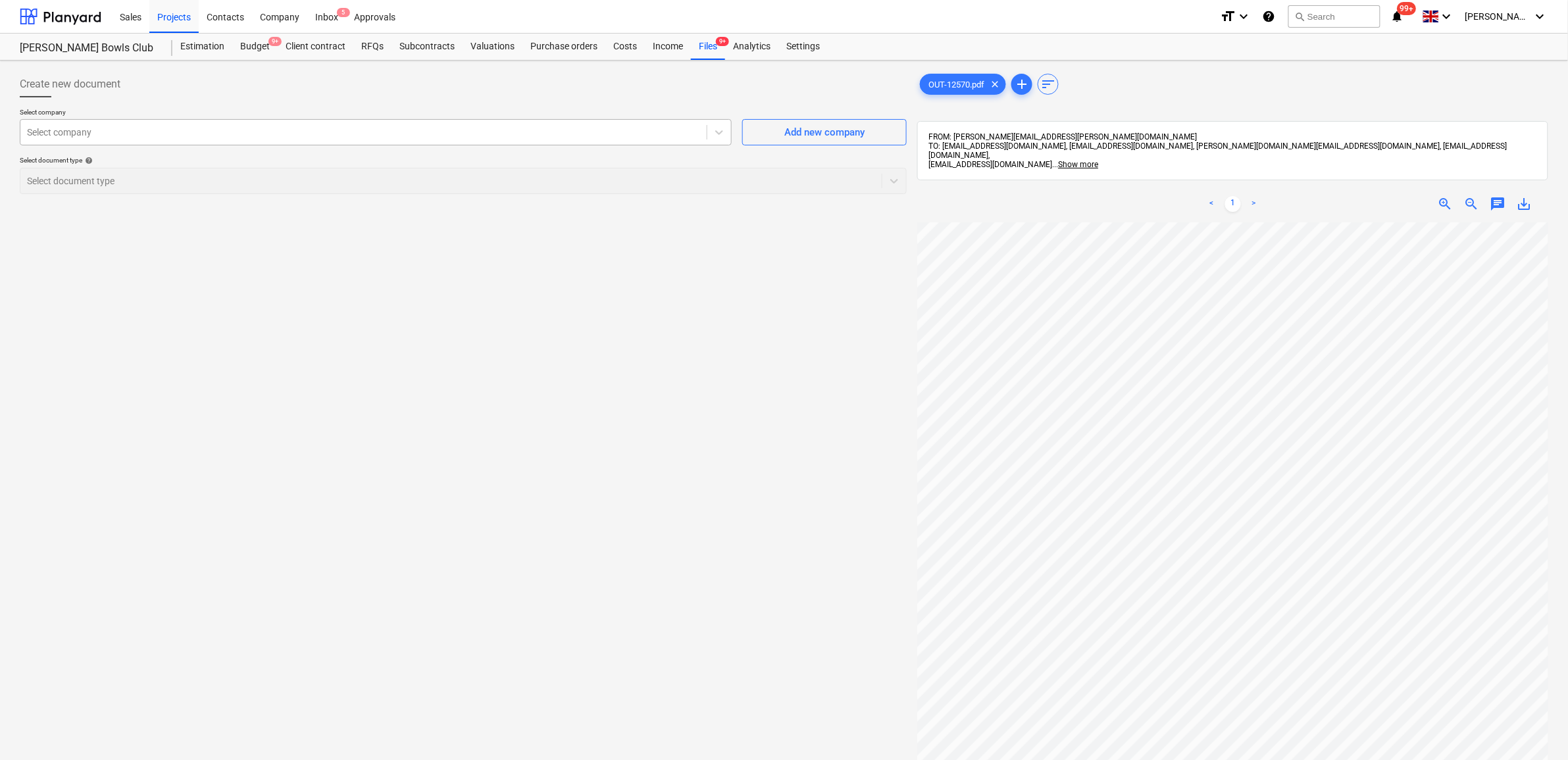
click at [574, 133] on div at bounding box center [363, 132] width 673 height 13
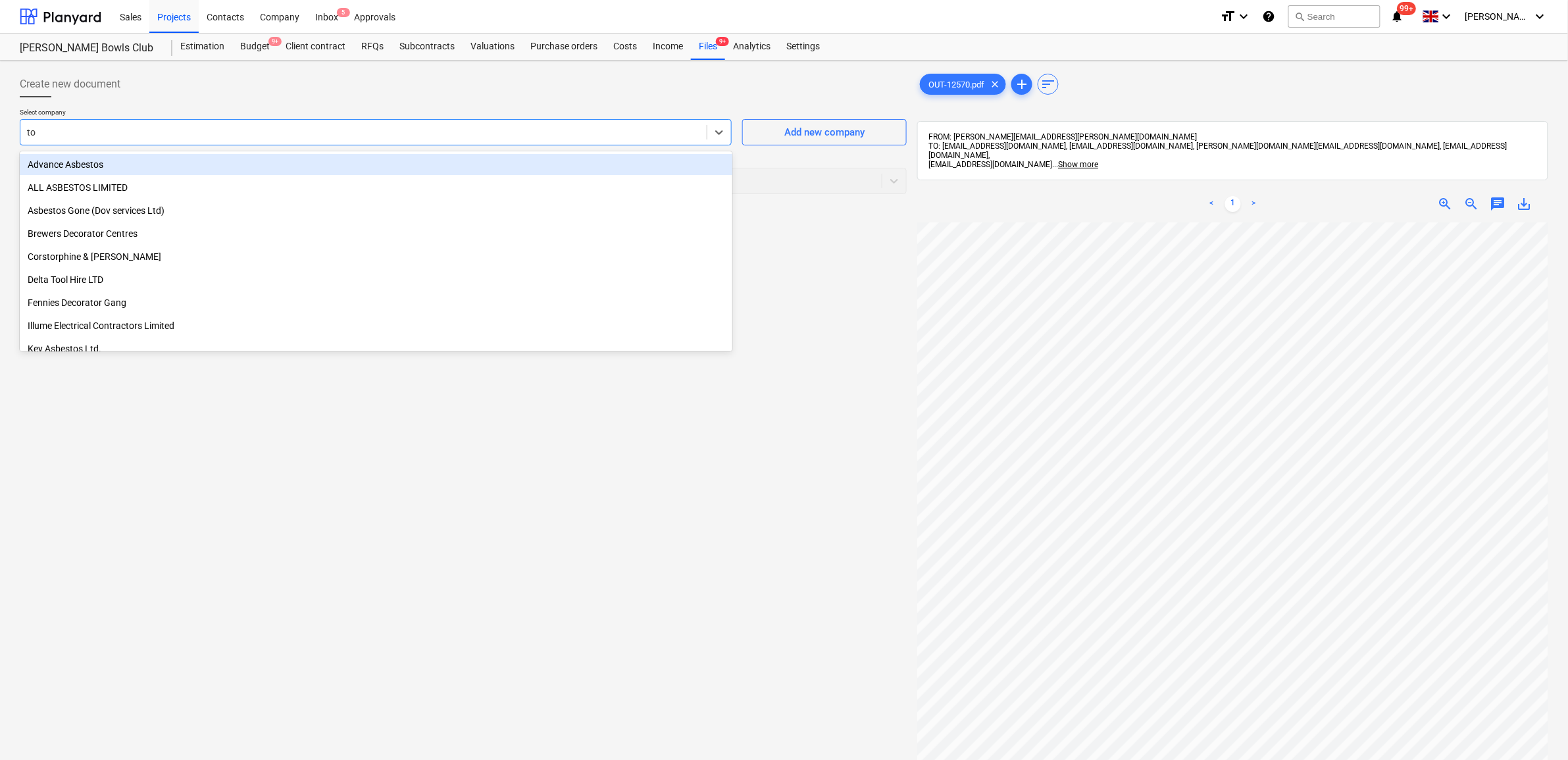
type input "tou"
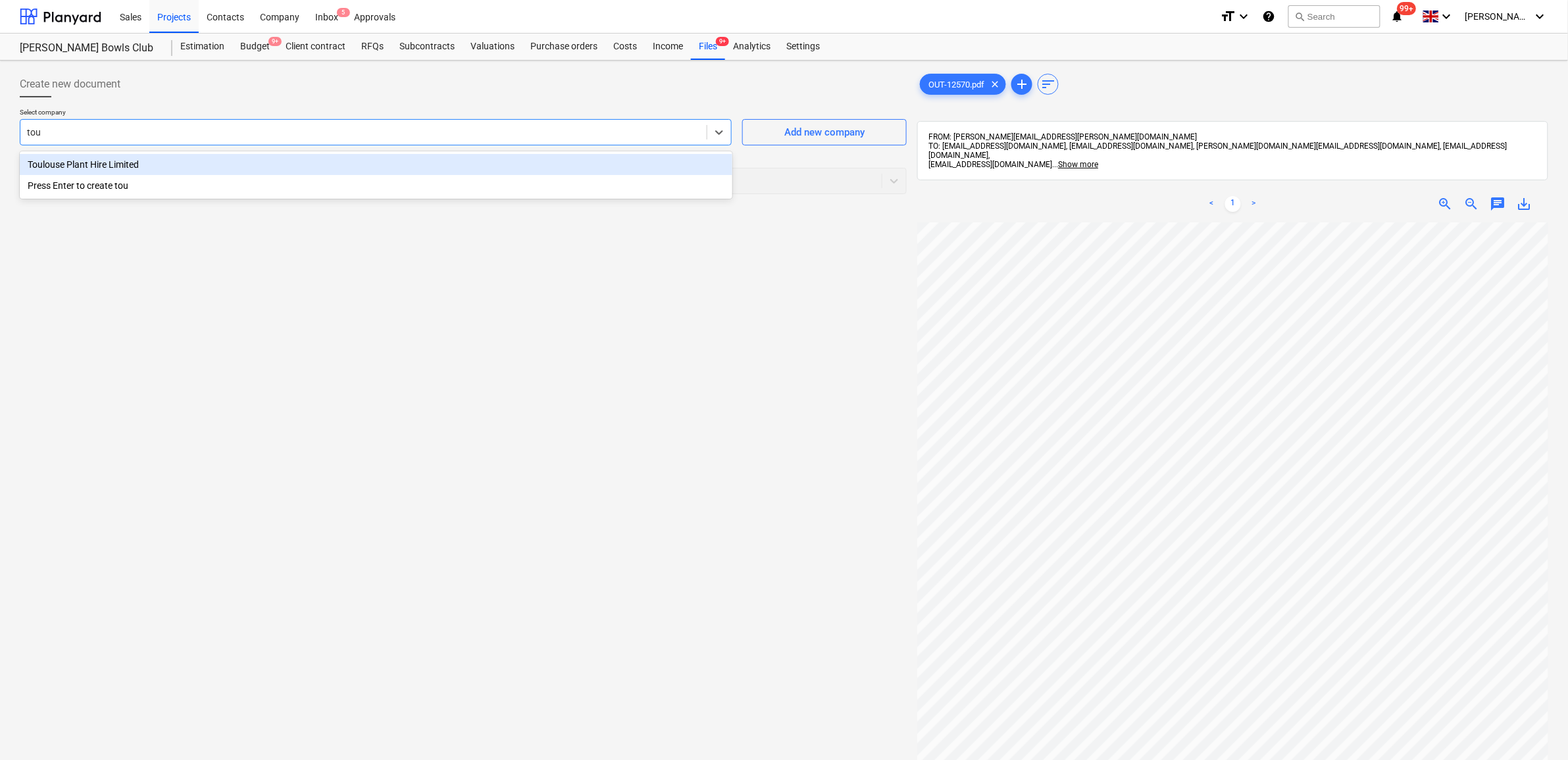
click at [536, 161] on div "Toulouse Plant Hire Limited" at bounding box center [376, 164] width 713 height 21
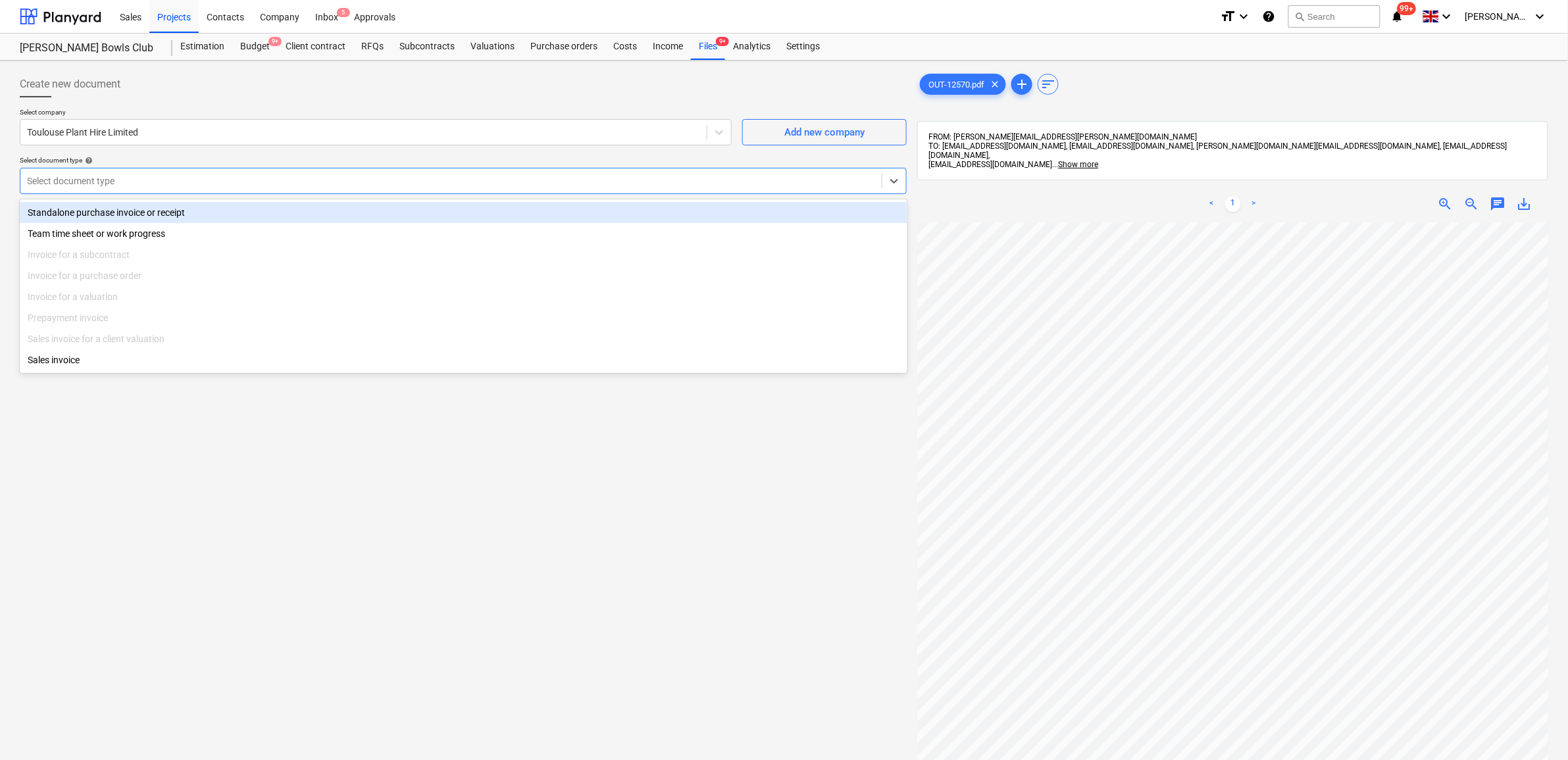
click at [298, 175] on div at bounding box center [451, 181] width 848 height 13
click at [248, 216] on div "Standalone purchase invoice or receipt" at bounding box center [464, 212] width 888 height 21
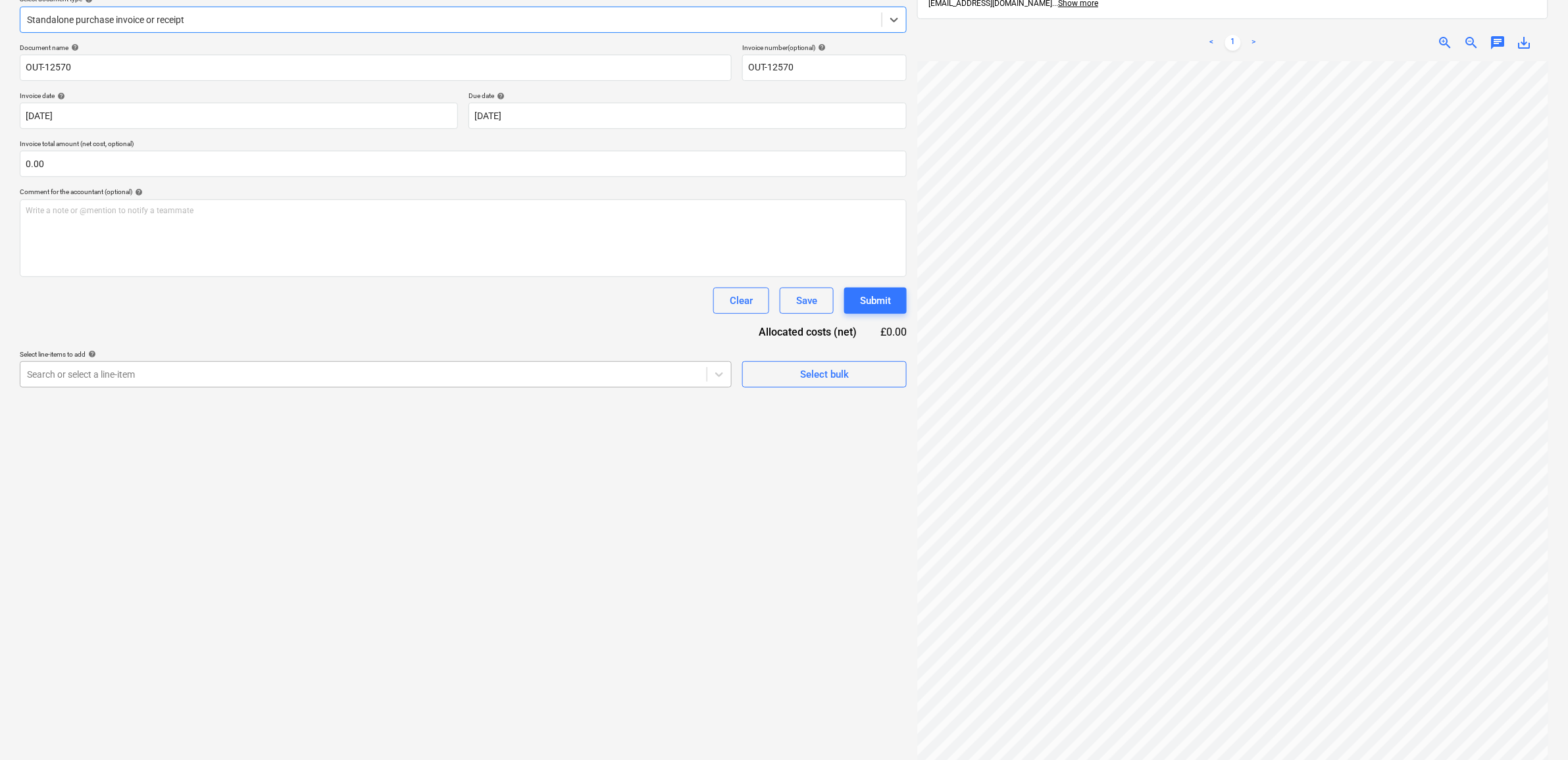
scroll to position [165, 0]
click at [545, 121] on body "Sales Projects Contacts Company Inbox 5 Approvals format_size keyboard_arrow_do…" at bounding box center [784, 215] width 1568 height 760
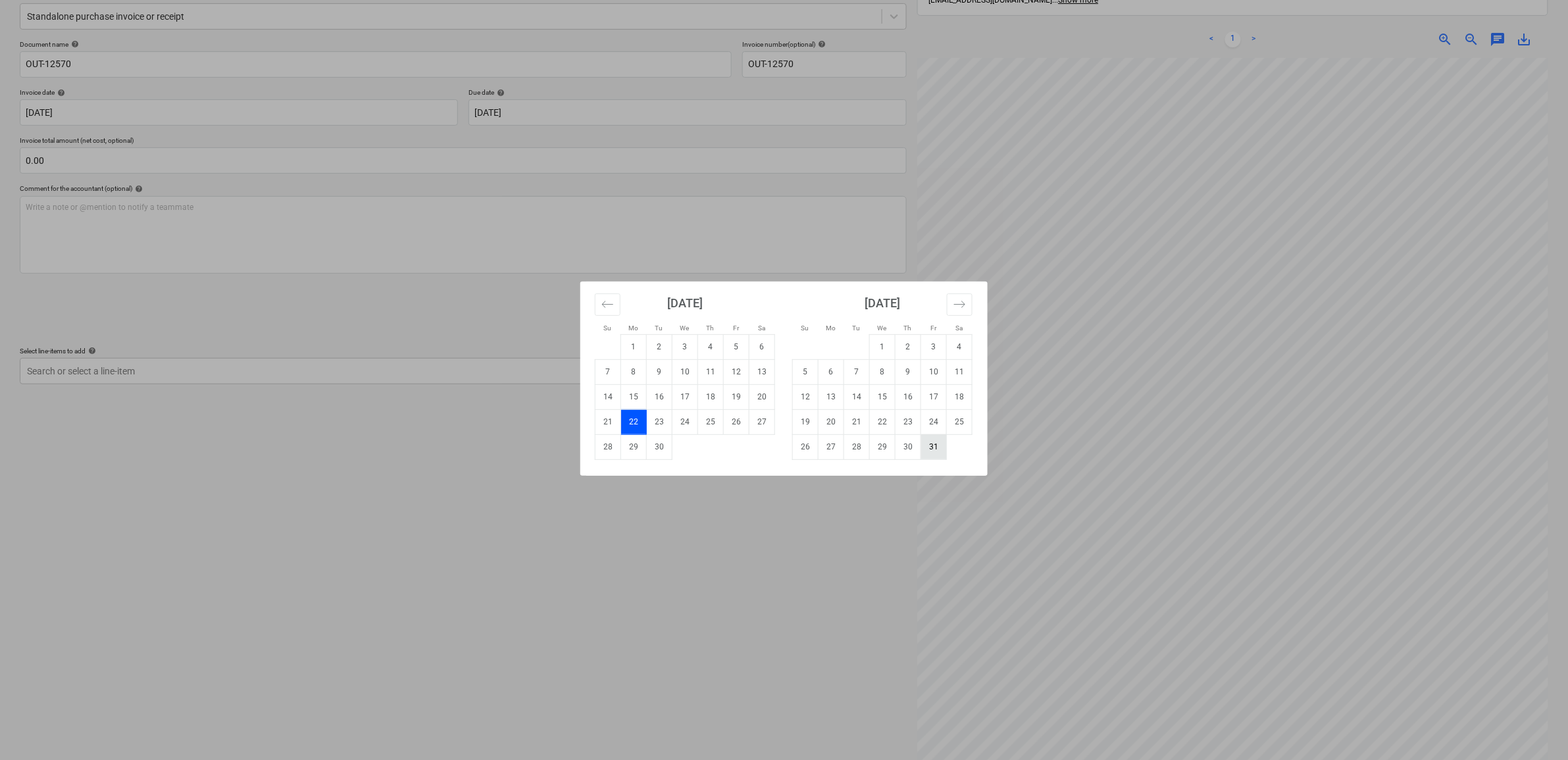
click at [939, 453] on td "31" at bounding box center [934, 447] width 26 height 25
type input "[DATE]"
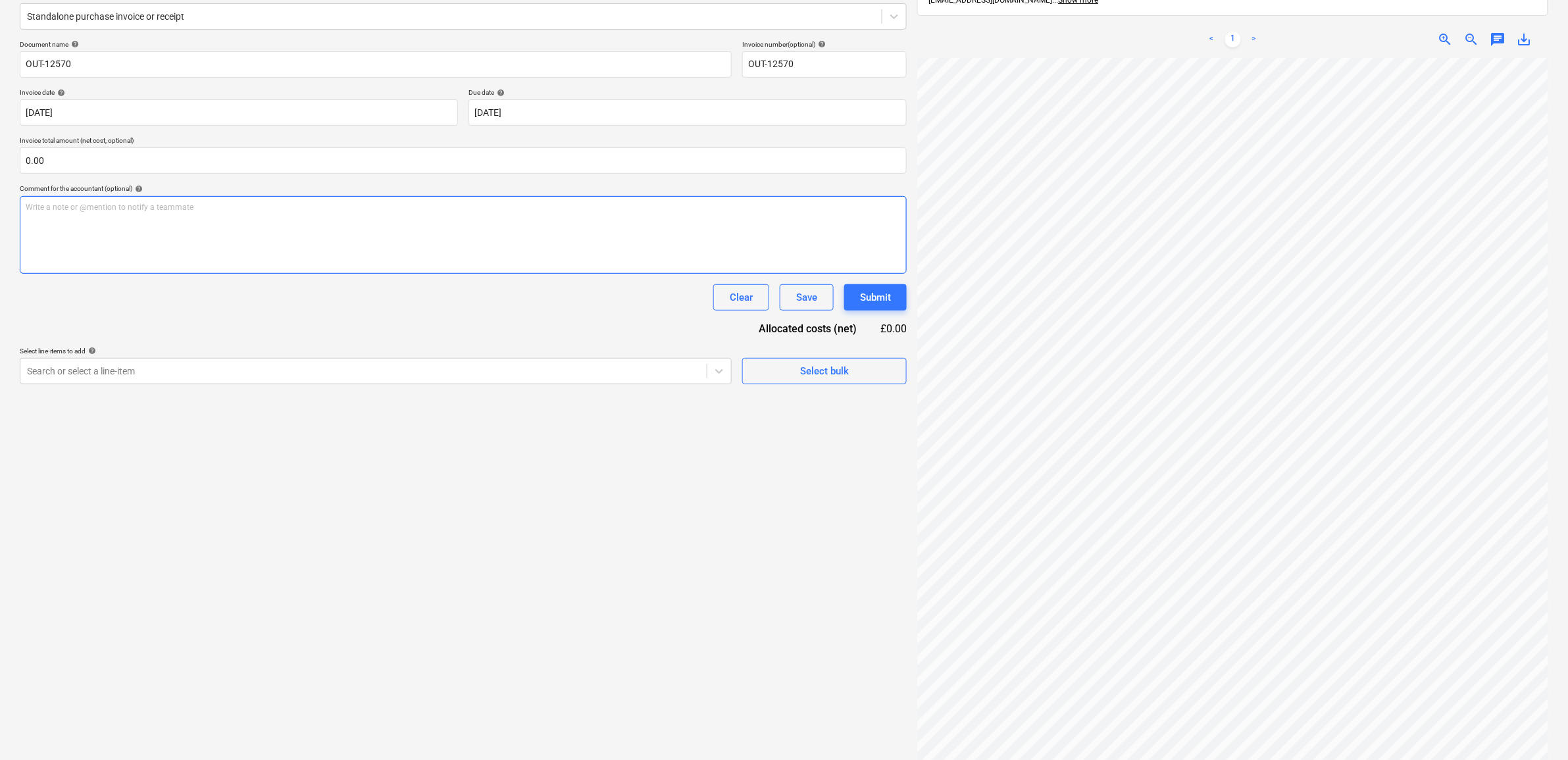
click at [339, 271] on div "Write a note or @mention to notify a teammate [PERSON_NAME]" at bounding box center [463, 234] width 887 height 77
click at [366, 396] on div "Create new document Select company Toulouse Plant Hire Limited Add new company …" at bounding box center [463, 343] width 898 height 886
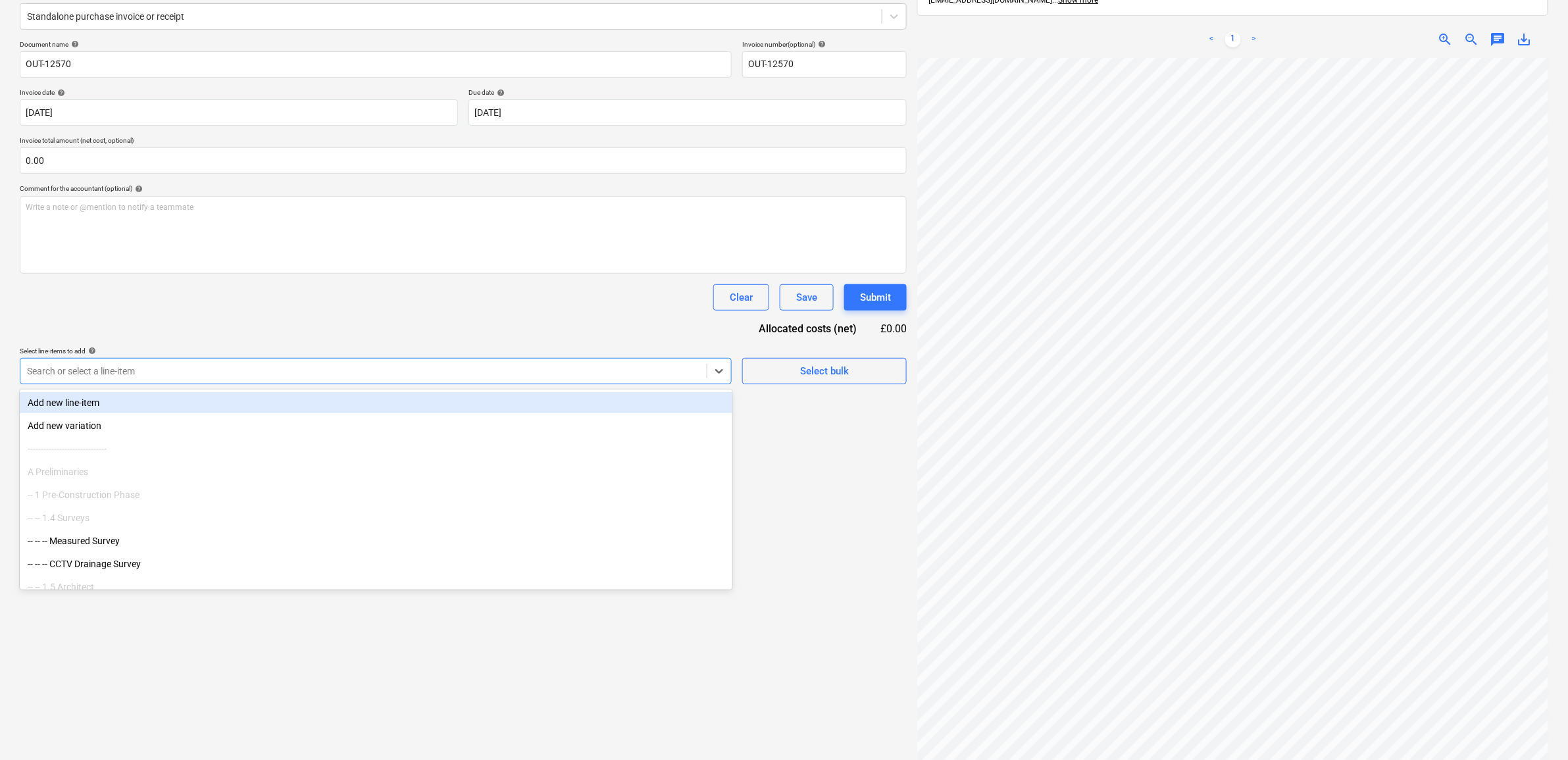
click at [370, 382] on div "Search or select a line-item" at bounding box center [376, 372] width 712 height 27
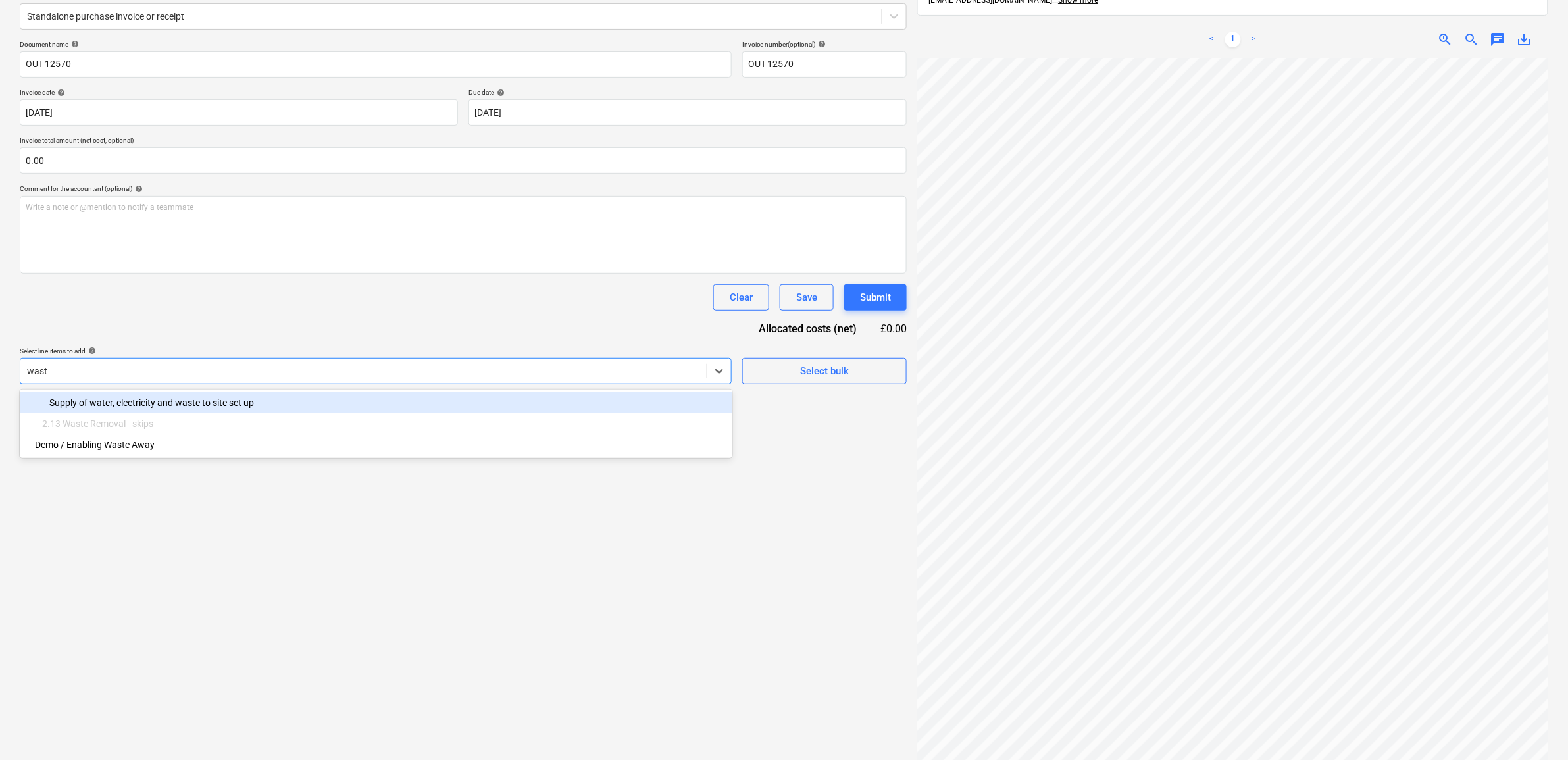
type input "waste"
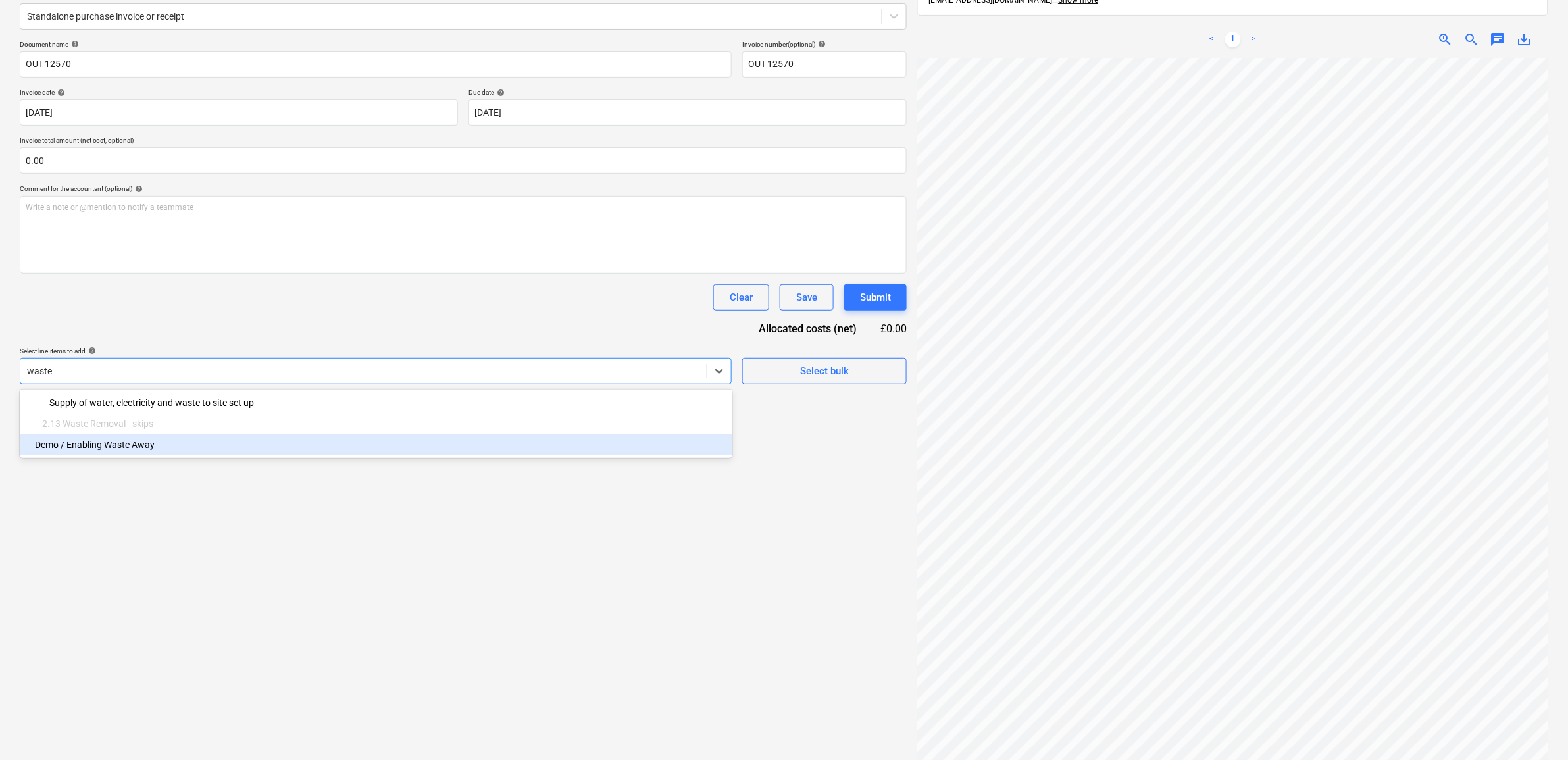
click at [234, 451] on div "-- Demo / Enabling Waste Away" at bounding box center [376, 444] width 713 height 21
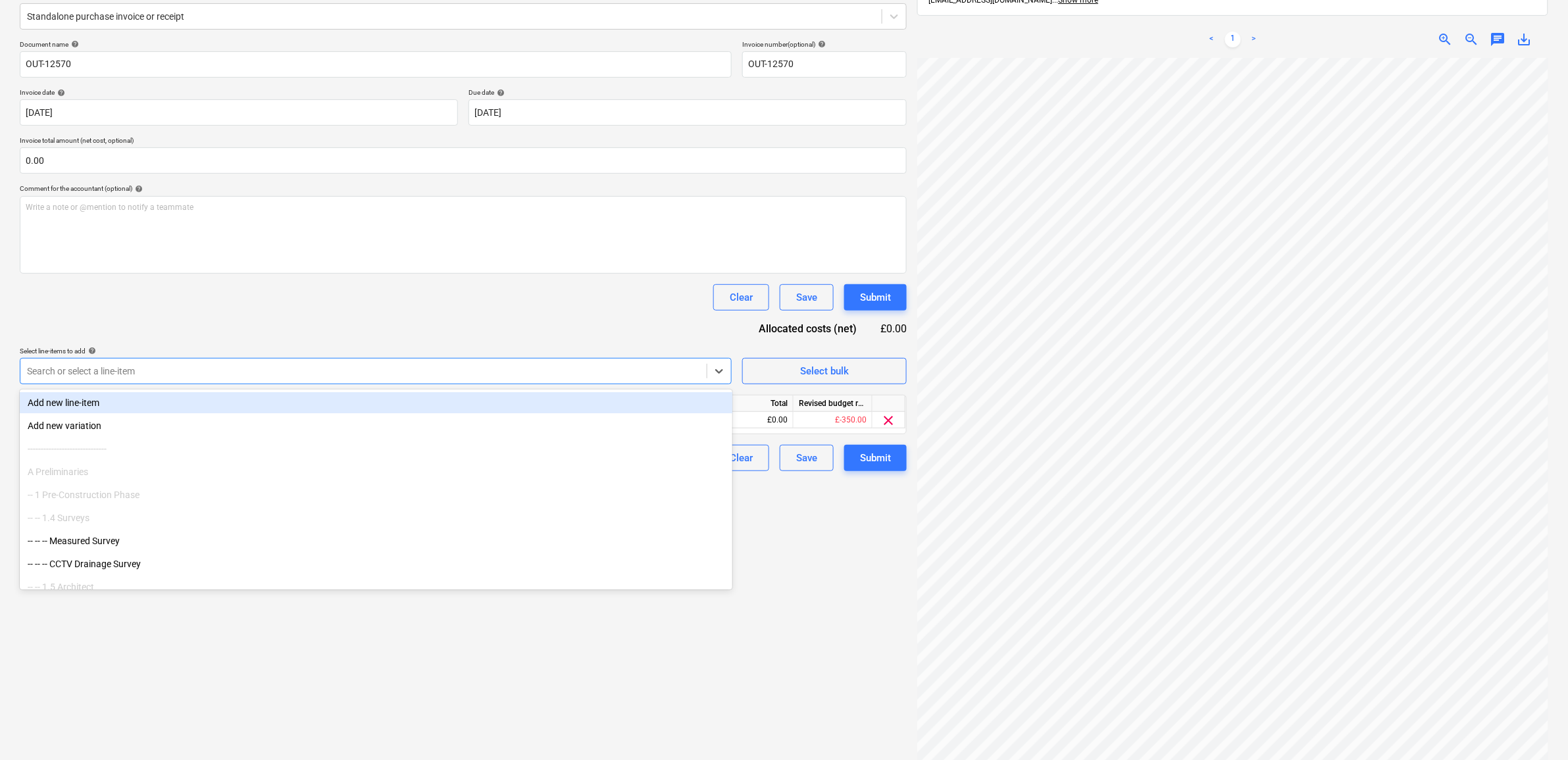
click at [234, 333] on div "Document name help OUT-12570 Invoice number (optional) help OUT-12570 Invoice d…" at bounding box center [463, 255] width 887 height 431
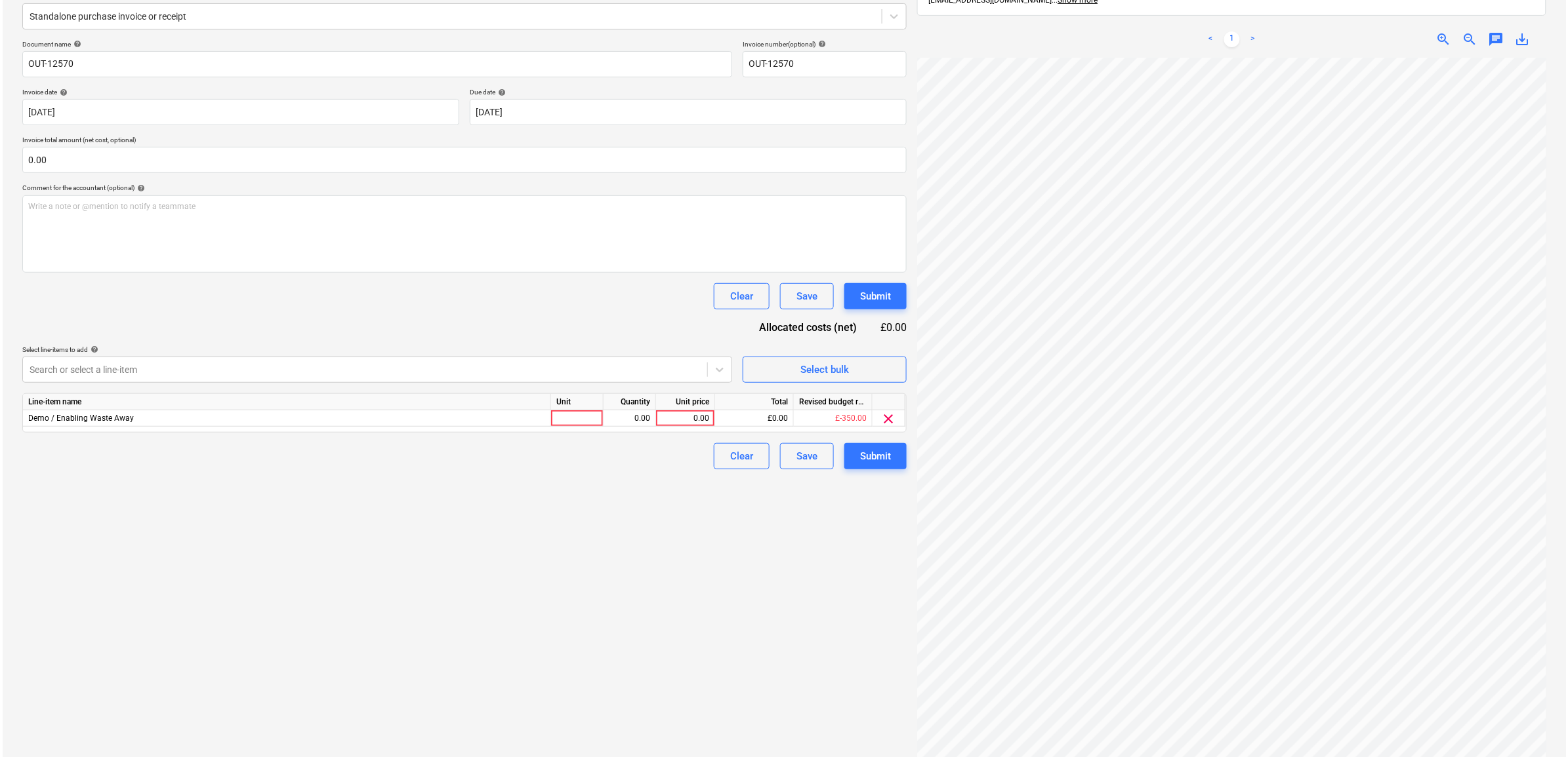
scroll to position [152, 60]
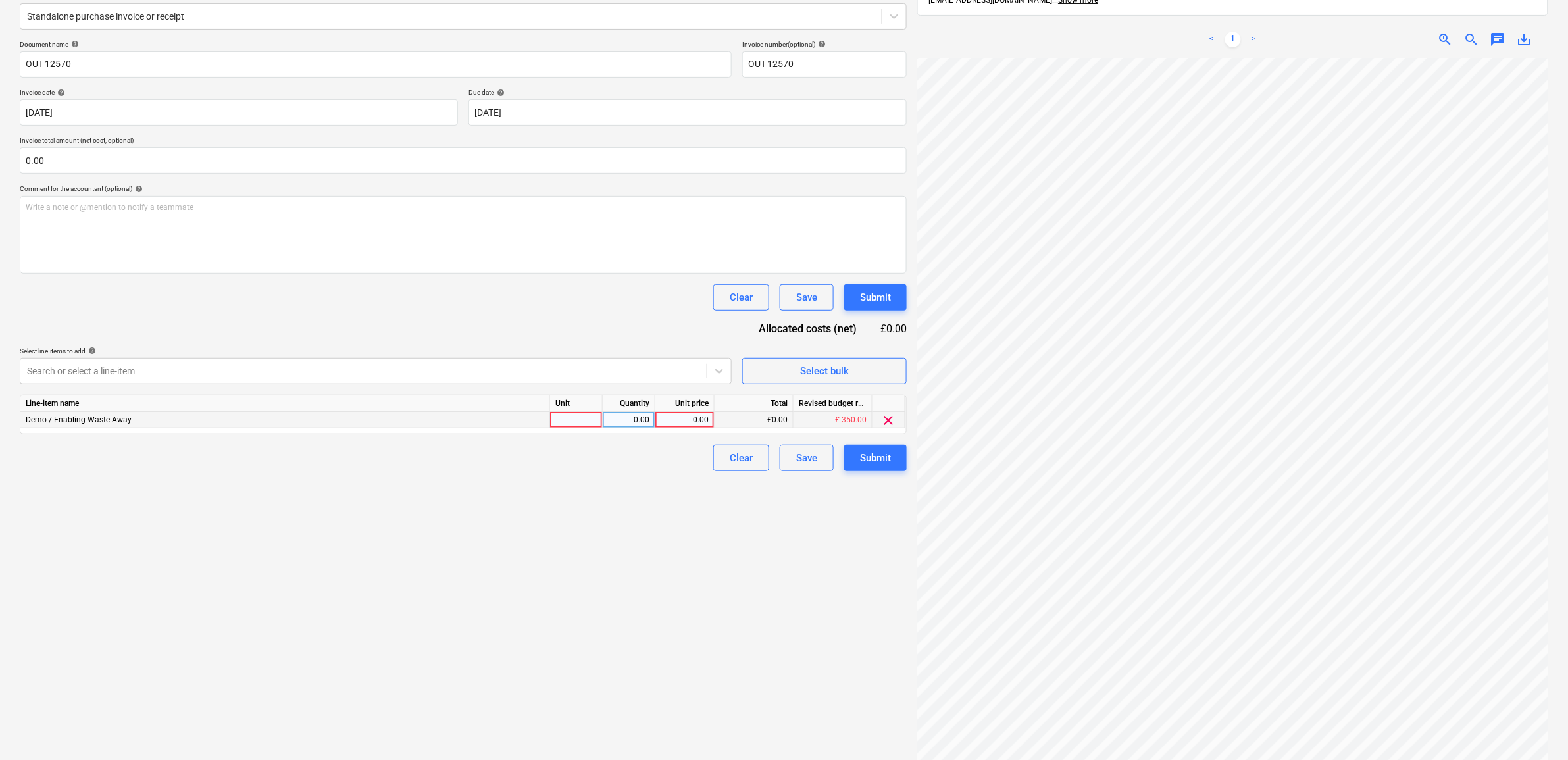
click at [698, 420] on div "0.00" at bounding box center [685, 420] width 48 height 17
type input "1232"
click at [653, 622] on div "Create new document Select company Toulouse Plant Hire Limited Add new company …" at bounding box center [463, 343] width 898 height 886
click at [869, 464] on div "Submit" at bounding box center [875, 458] width 31 height 17
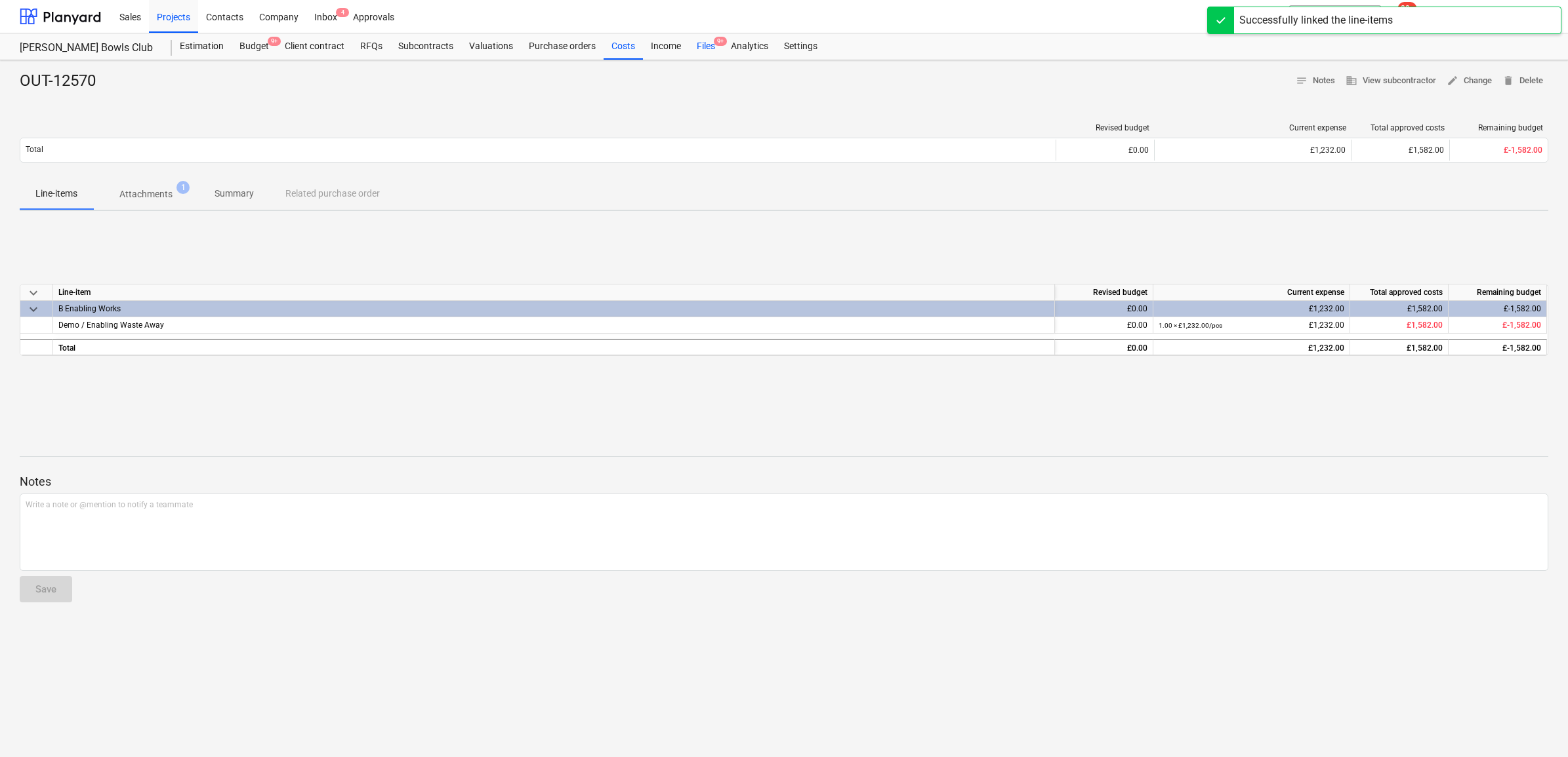
drag, startPoint x: 699, startPoint y: 47, endPoint x: 713, endPoint y: 55, distance: 16.1
click at [699, 47] on div "Files 9+" at bounding box center [705, 46] width 34 height 27
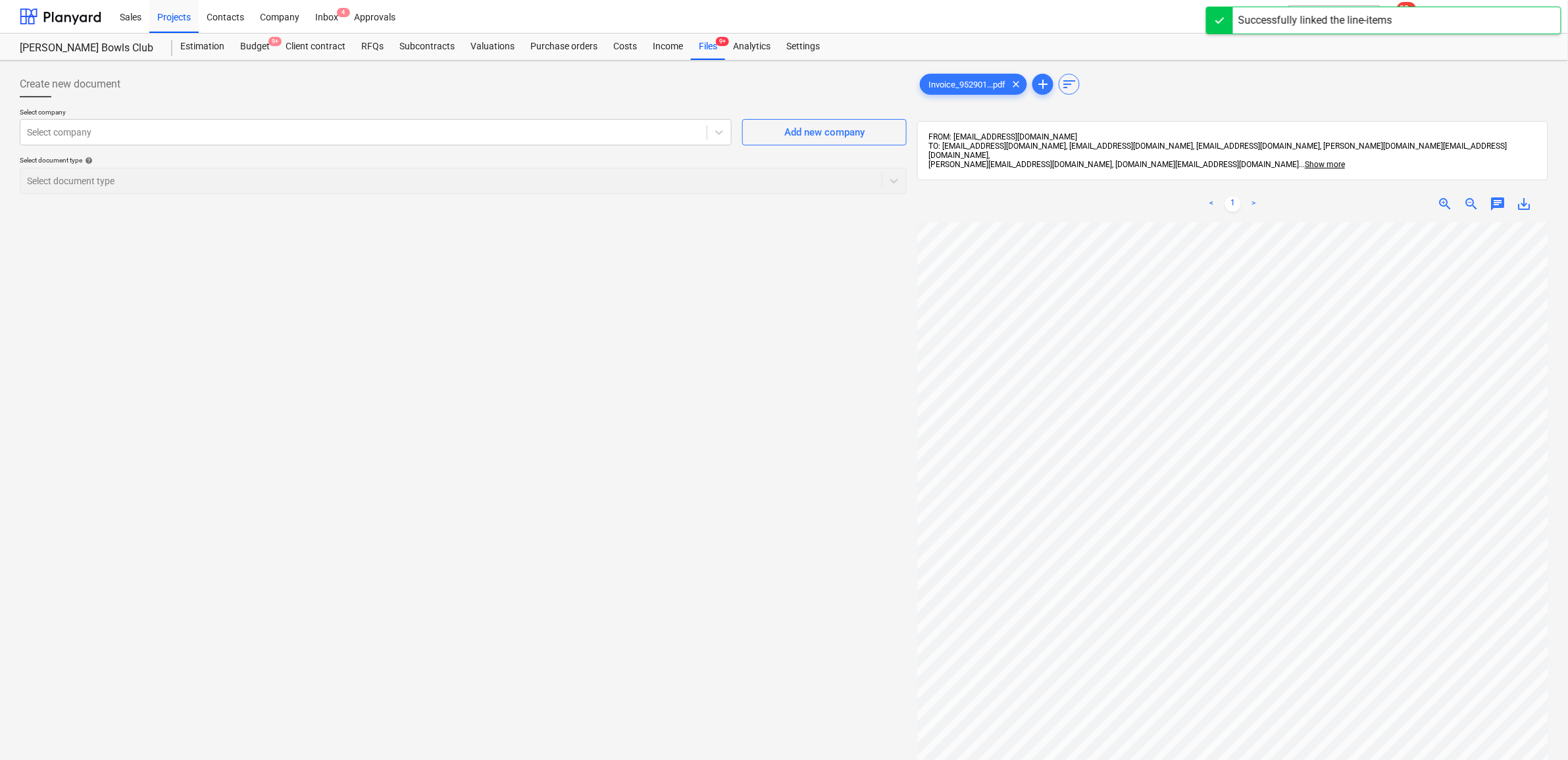
scroll to position [0, 17]
click at [598, 141] on div "Select company" at bounding box center [363, 132] width 686 height 18
drag, startPoint x: 681, startPoint y: 491, endPoint x: 667, endPoint y: 491, distance: 14.0
click at [662, 494] on div "Create new document Select company Select is focused ,type to refine list, pres…" at bounding box center [463, 508] width 898 height 886
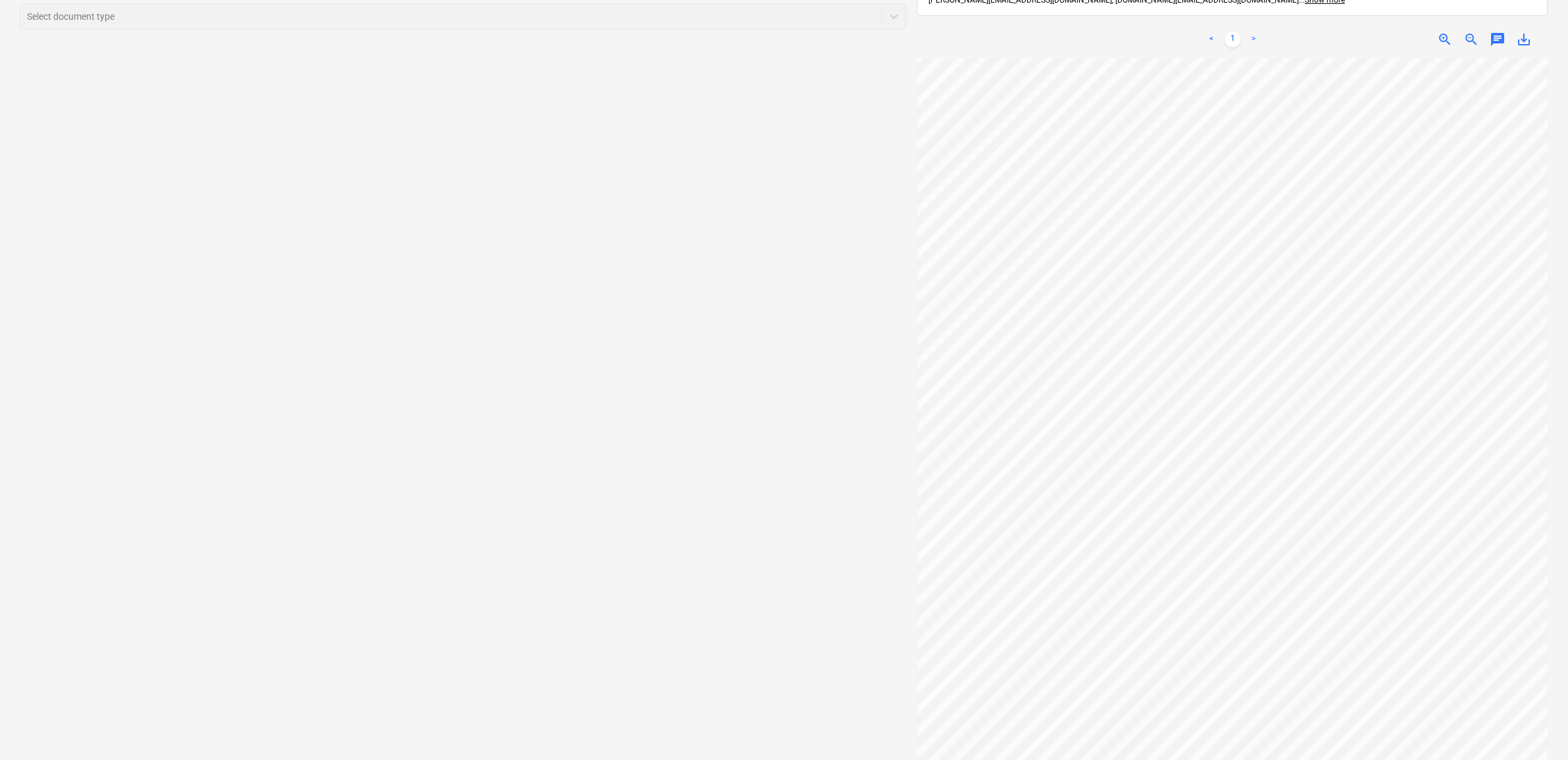
scroll to position [0, 17]
click at [80, 339] on div "Create new document Select company Select company Add new company Select docume…" at bounding box center [463, 343] width 898 height 886
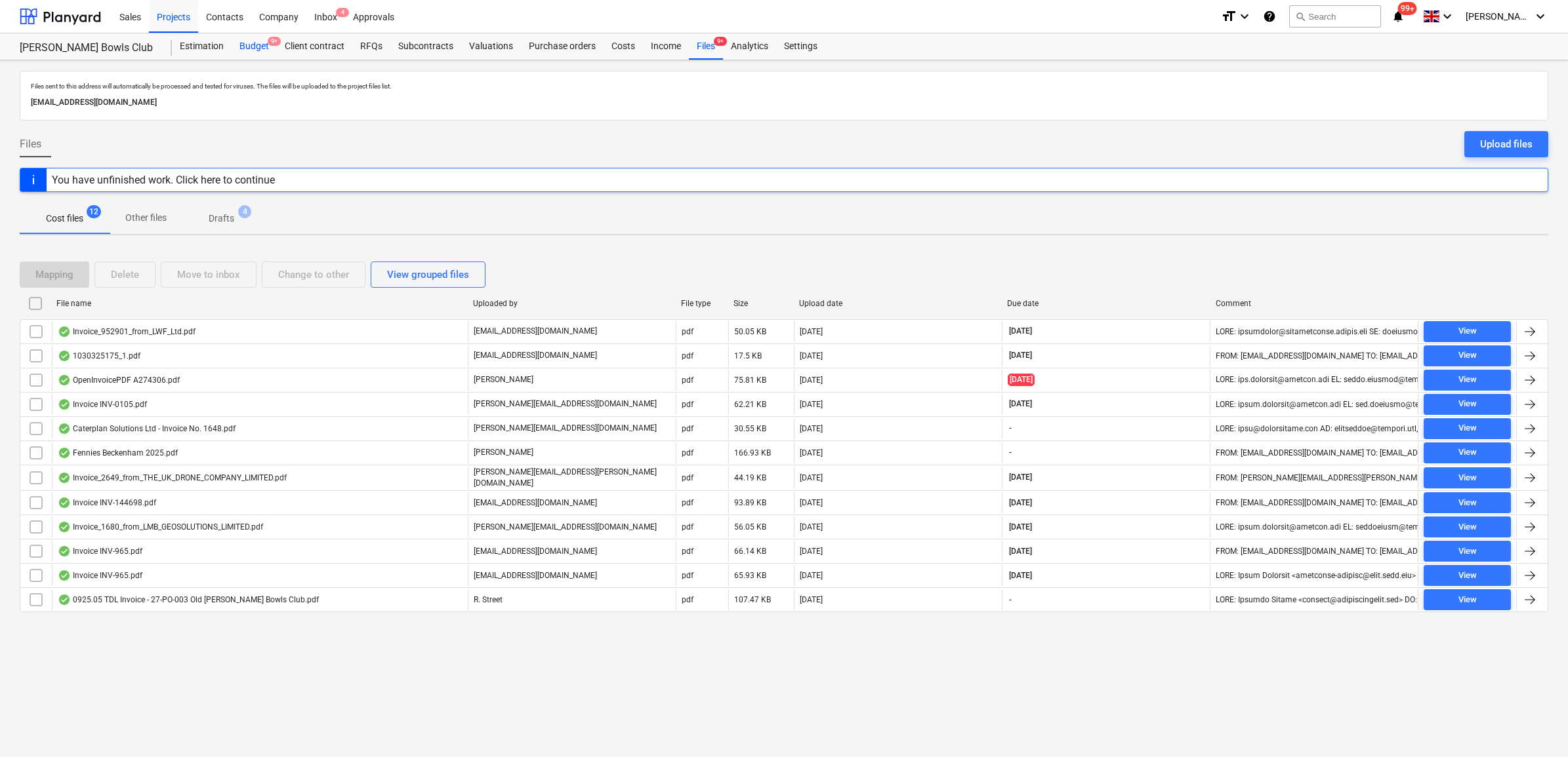
drag, startPoint x: 258, startPoint y: 46, endPoint x: 264, endPoint y: 53, distance: 9.2
click at [258, 46] on div "Budget 9+" at bounding box center [254, 46] width 46 height 27
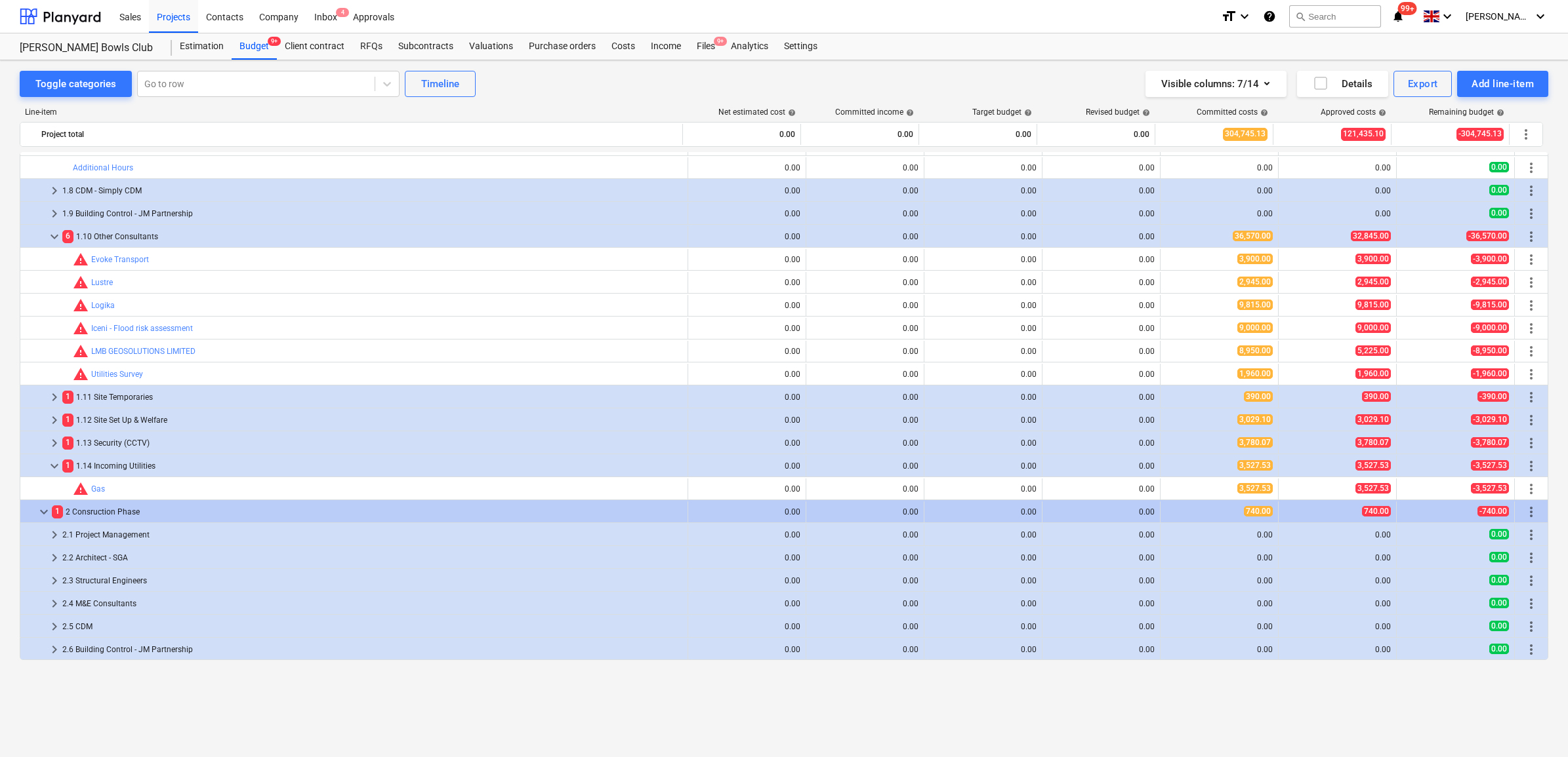
scroll to position [328, 0]
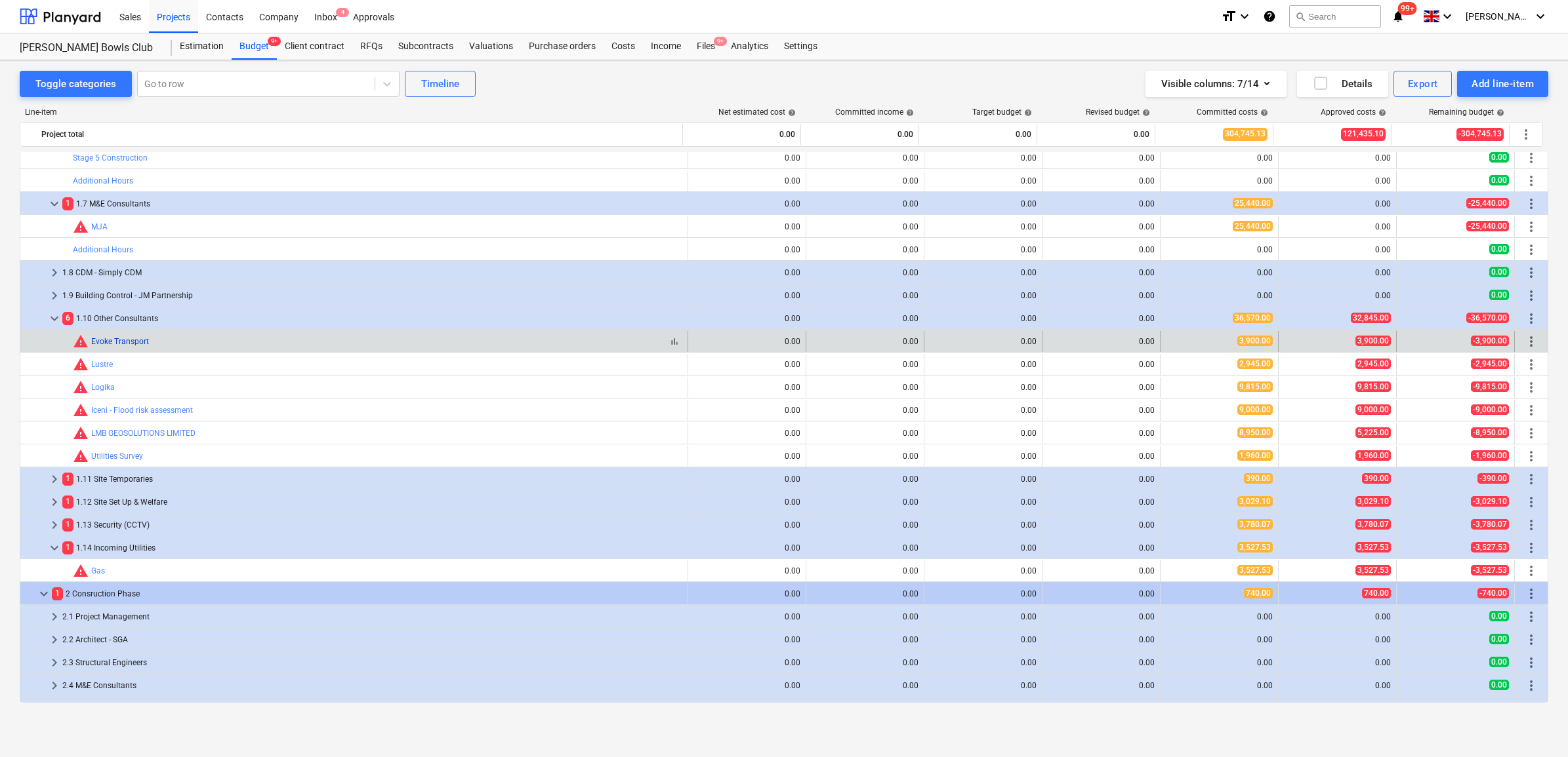
click at [110, 341] on link "Evoke Transport" at bounding box center [120, 341] width 58 height 9
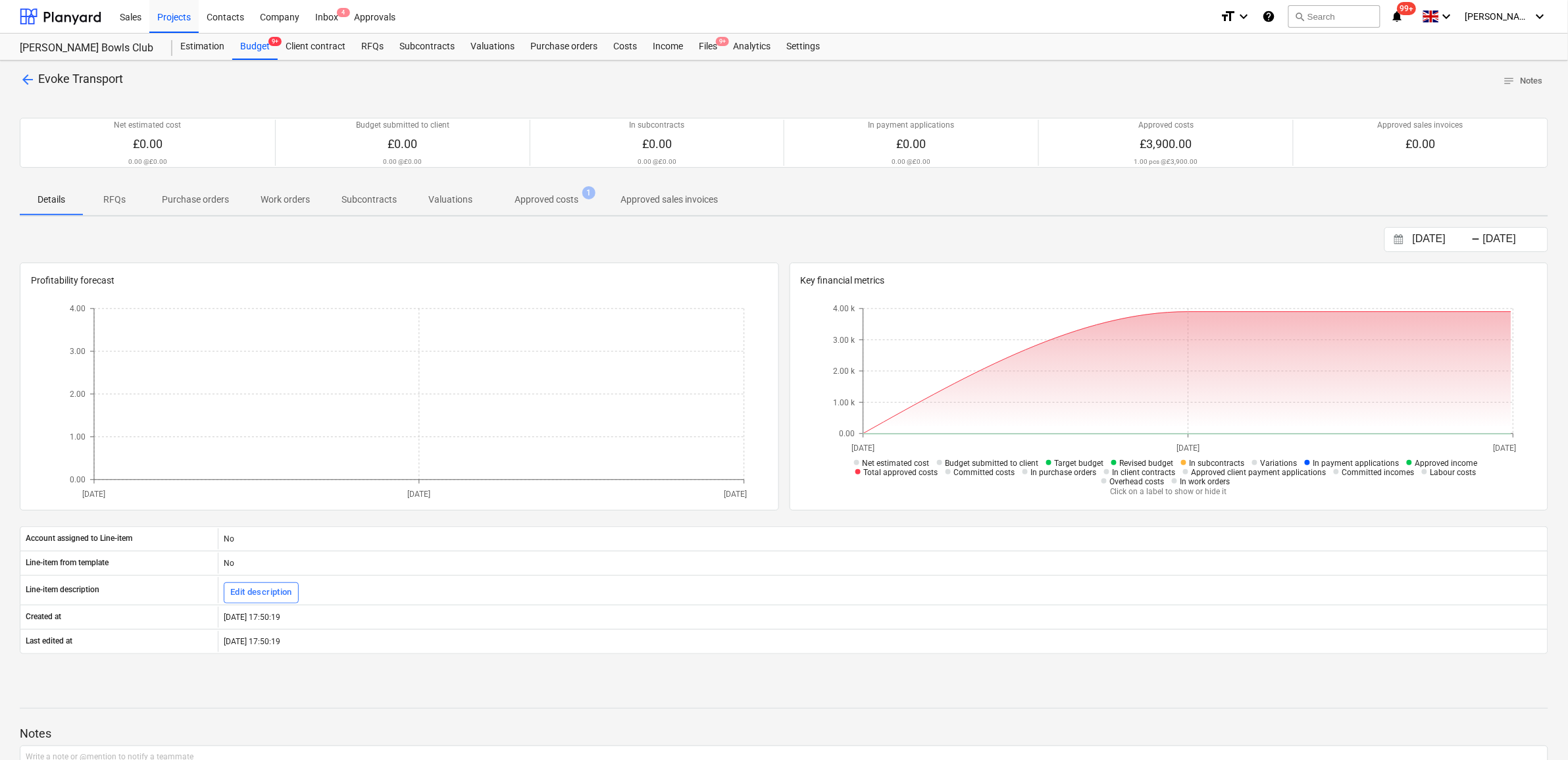
click at [27, 73] on span "arrow_back" at bounding box center [27, 79] width 16 height 16
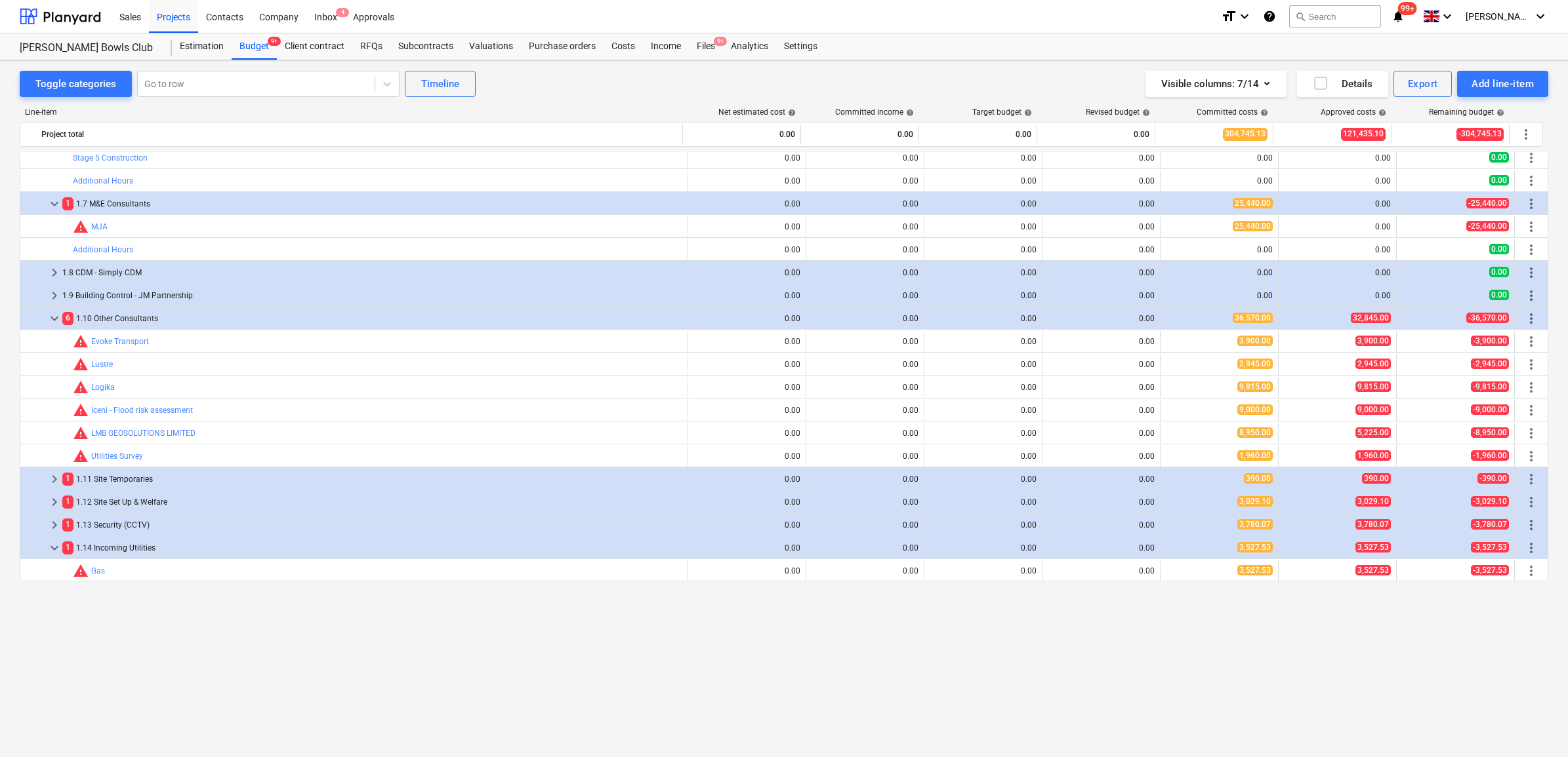
scroll to position [164, 0]
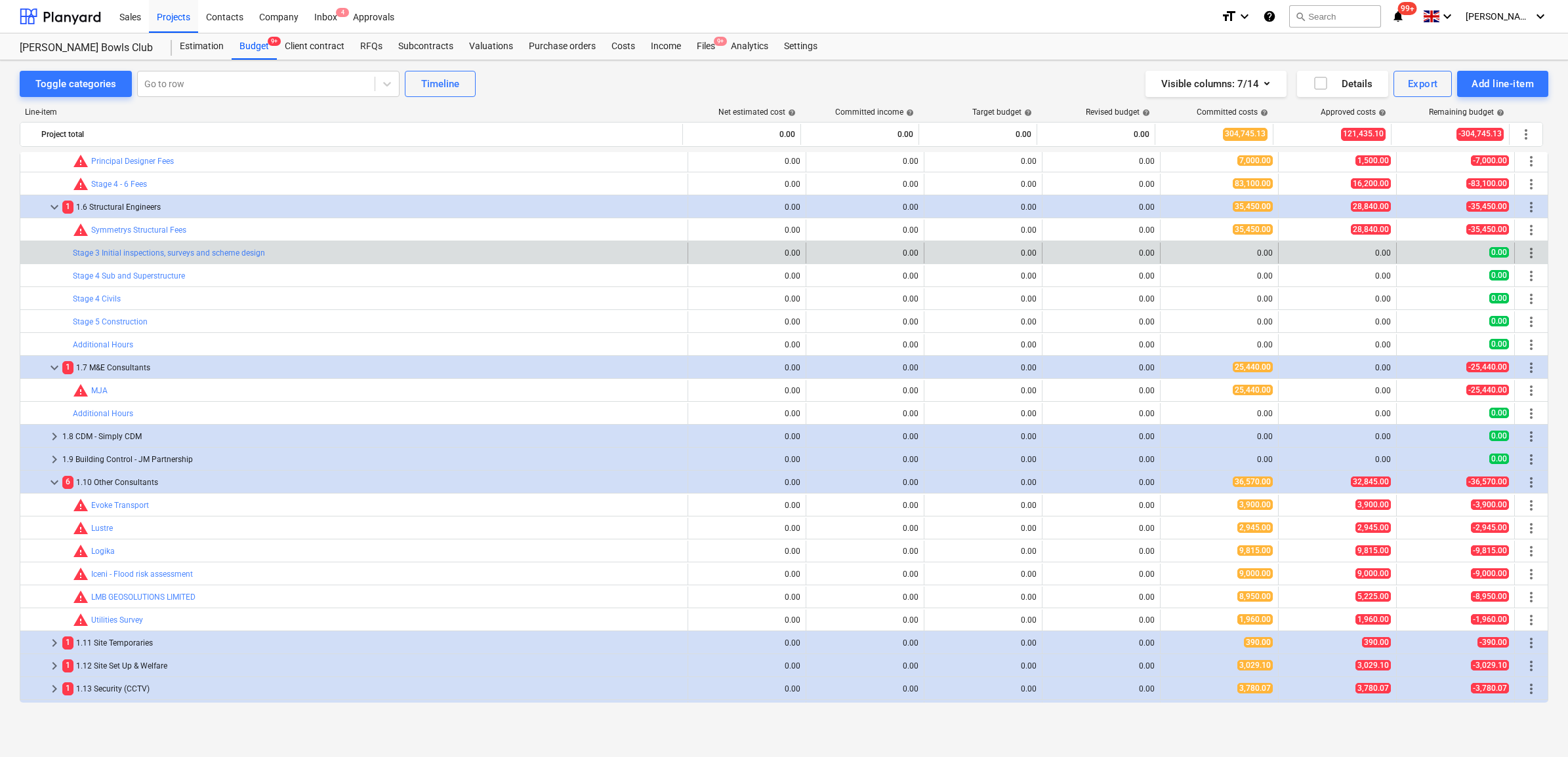
click at [1537, 250] on div "more_vert" at bounding box center [1531, 253] width 22 height 21
click at [1527, 253] on span "more_vert" at bounding box center [1531, 253] width 16 height 16
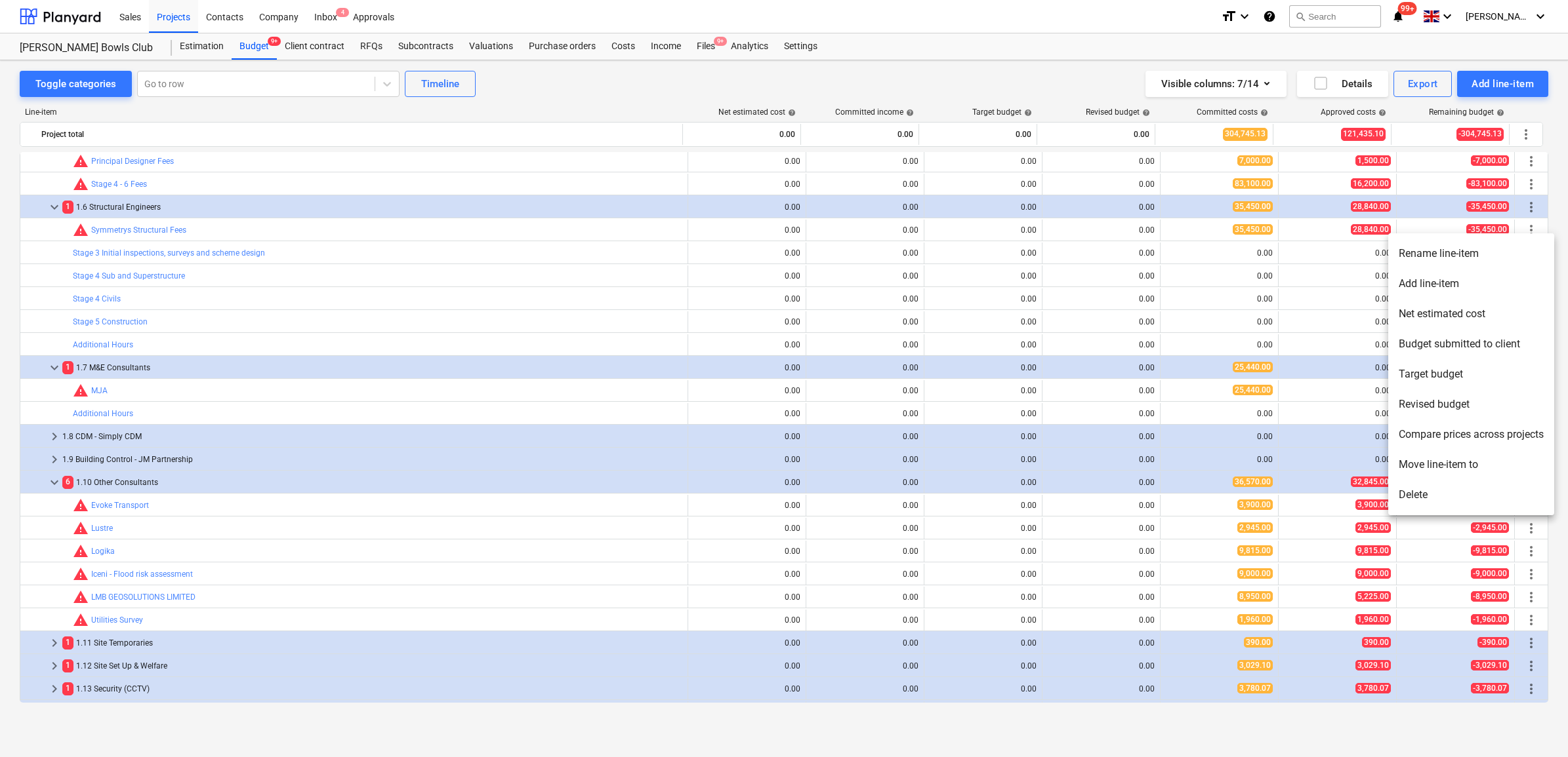
click at [1425, 485] on li "Delete" at bounding box center [1471, 494] width 166 height 30
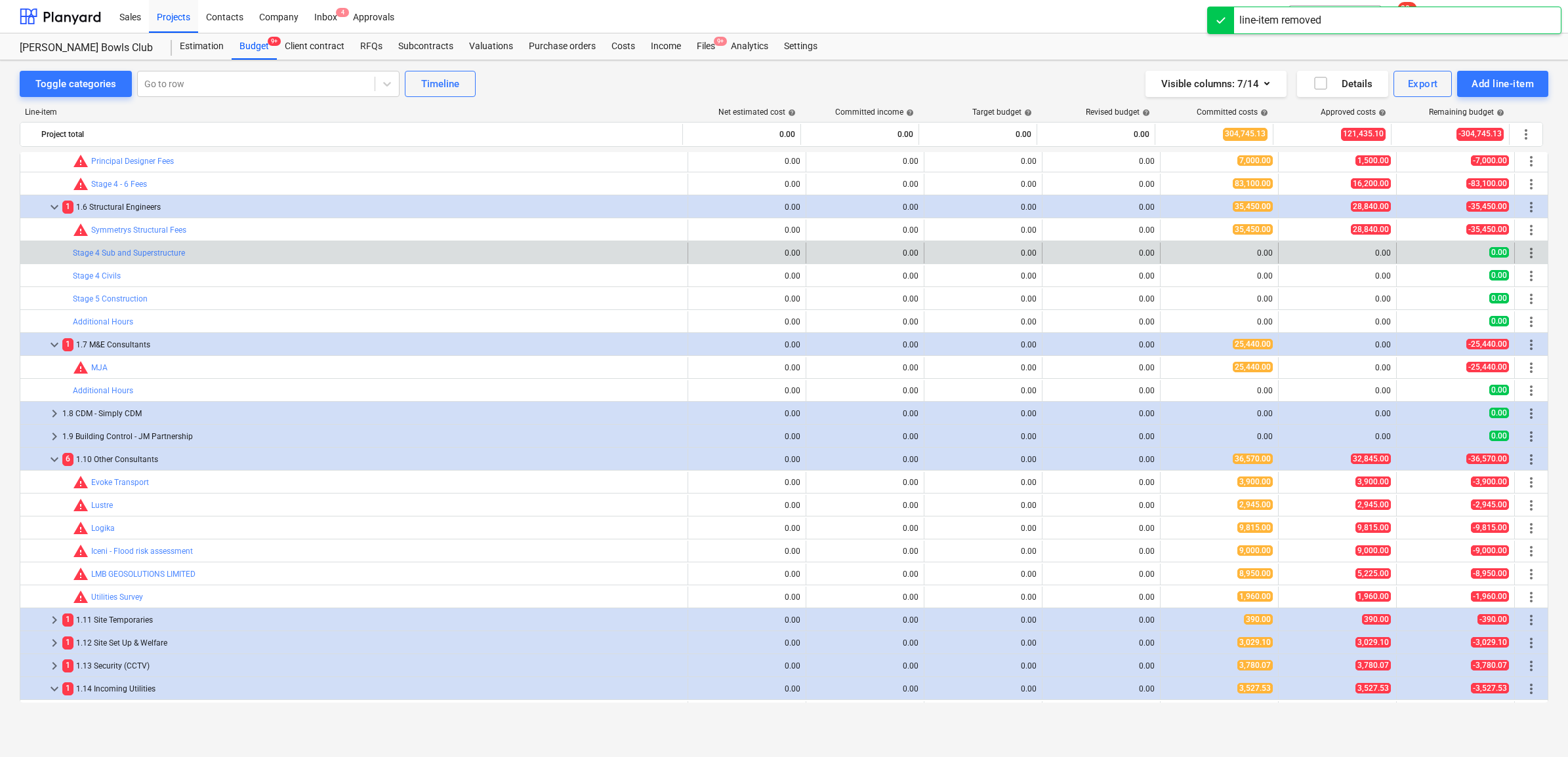
click at [1530, 256] on span "more_vert" at bounding box center [1531, 253] width 16 height 16
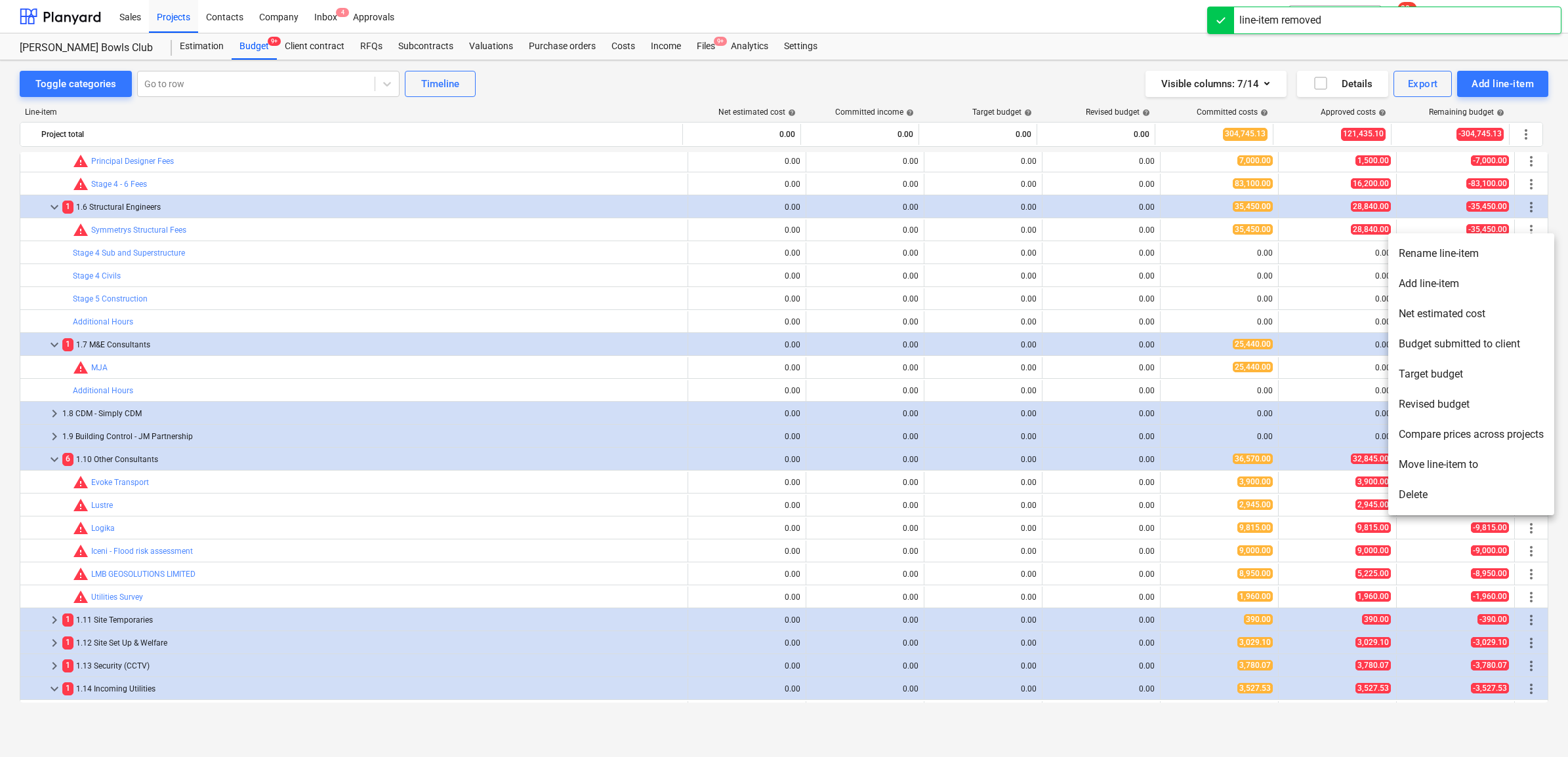
click at [1442, 489] on li "Delete" at bounding box center [1471, 494] width 166 height 30
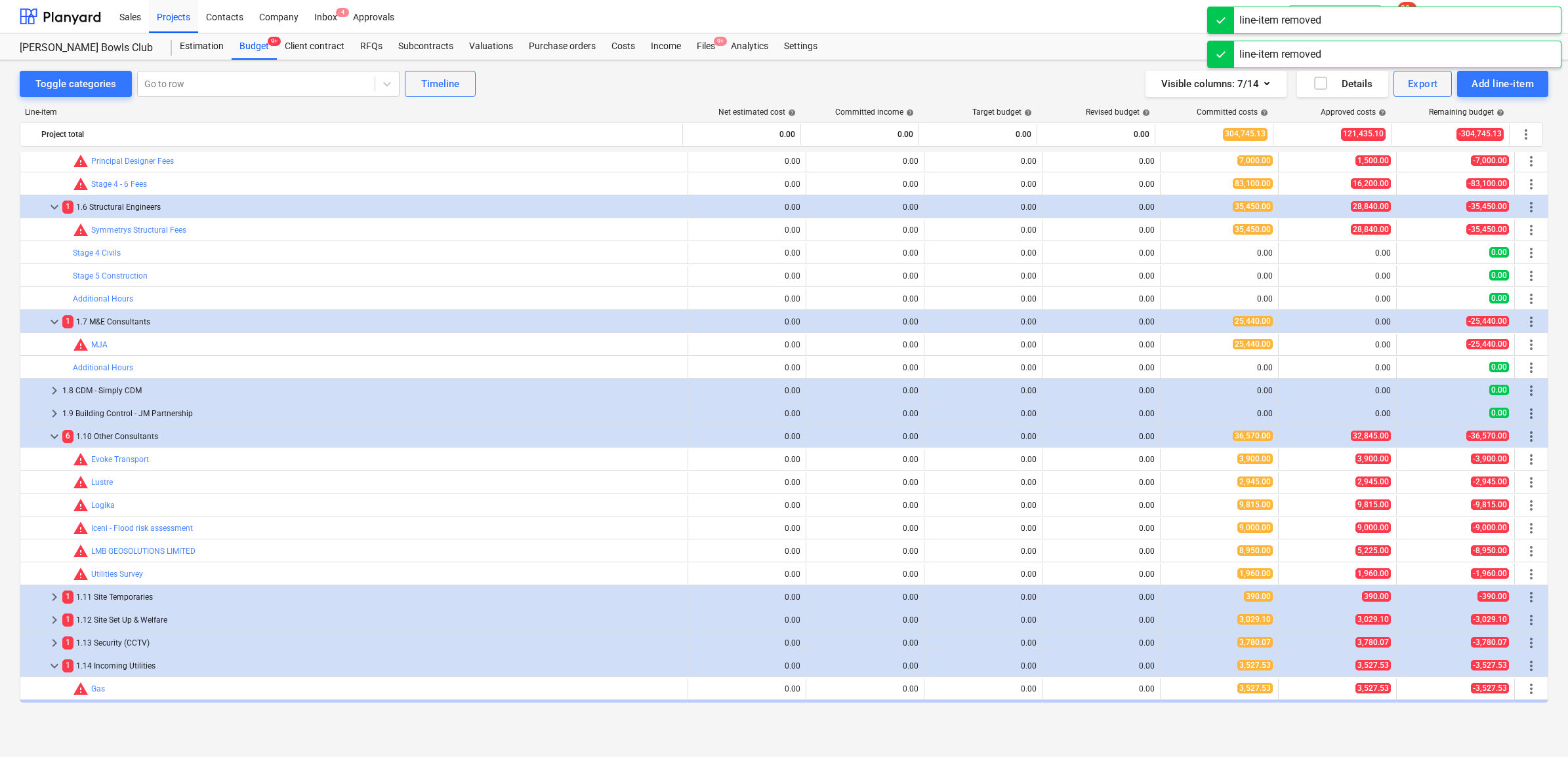
click at [1525, 253] on span "more_vert" at bounding box center [1531, 253] width 16 height 16
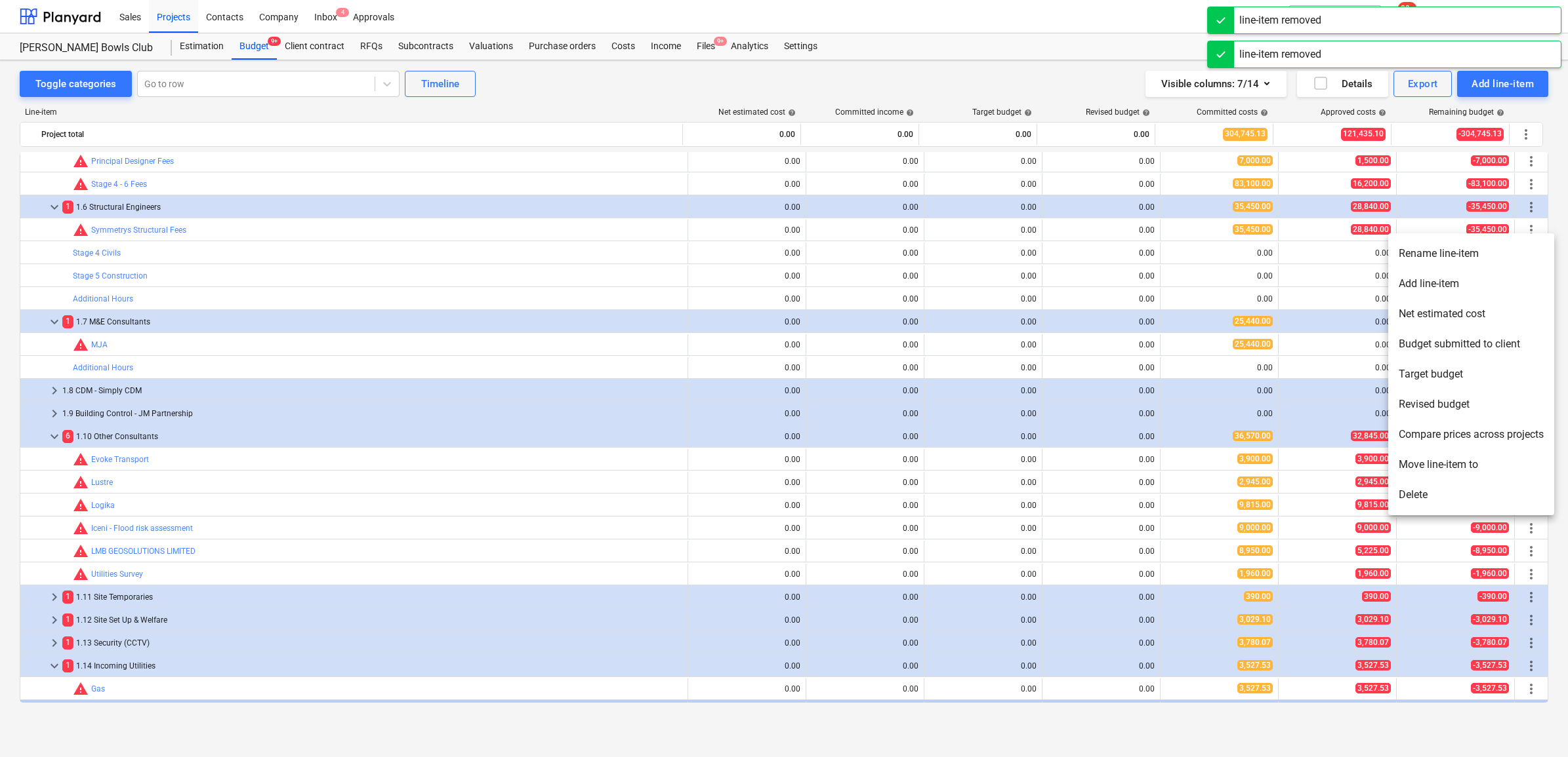
click at [1434, 489] on li "Delete" at bounding box center [1471, 494] width 166 height 30
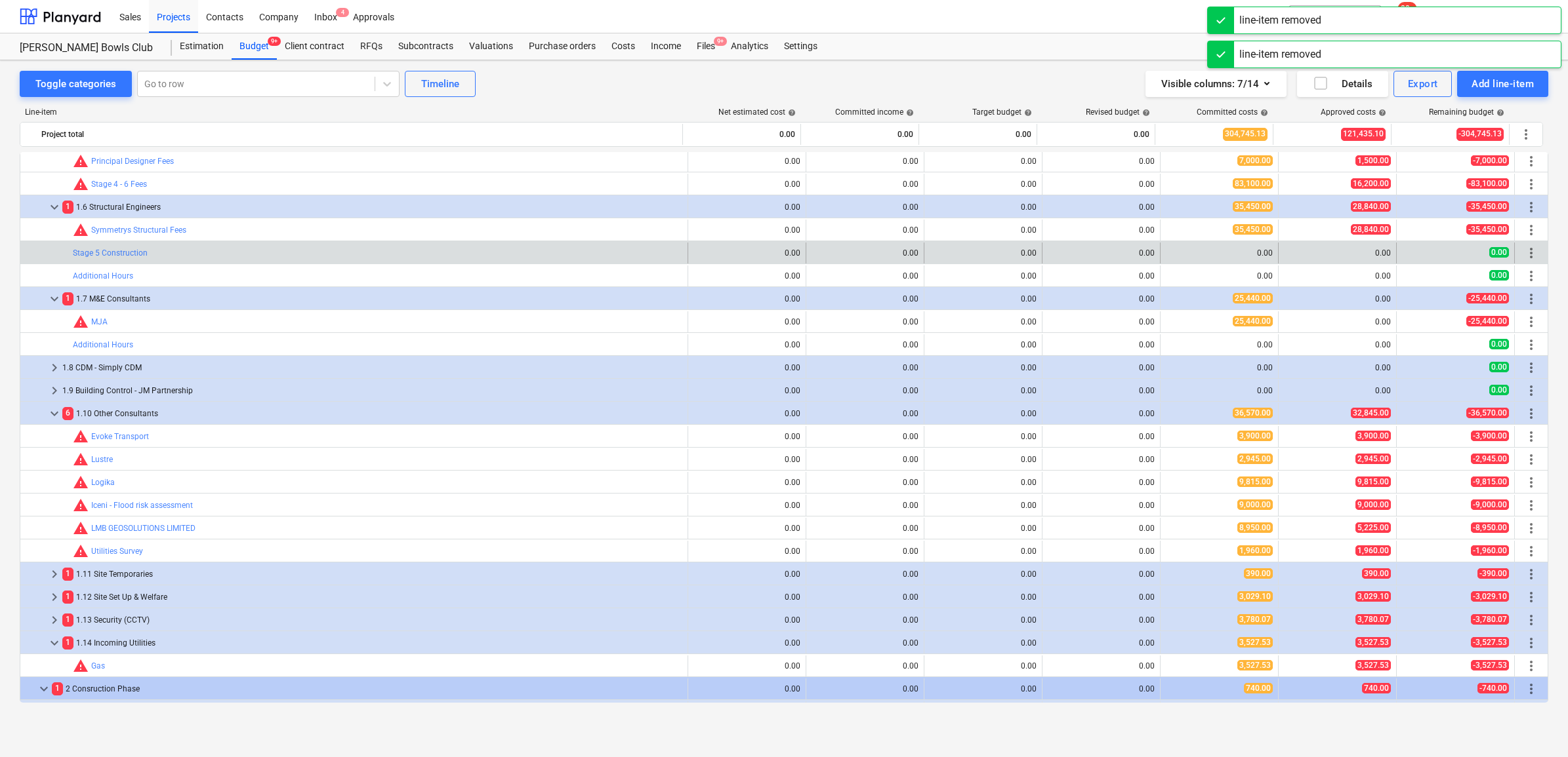
click at [1528, 256] on span "more_vert" at bounding box center [1531, 253] width 16 height 16
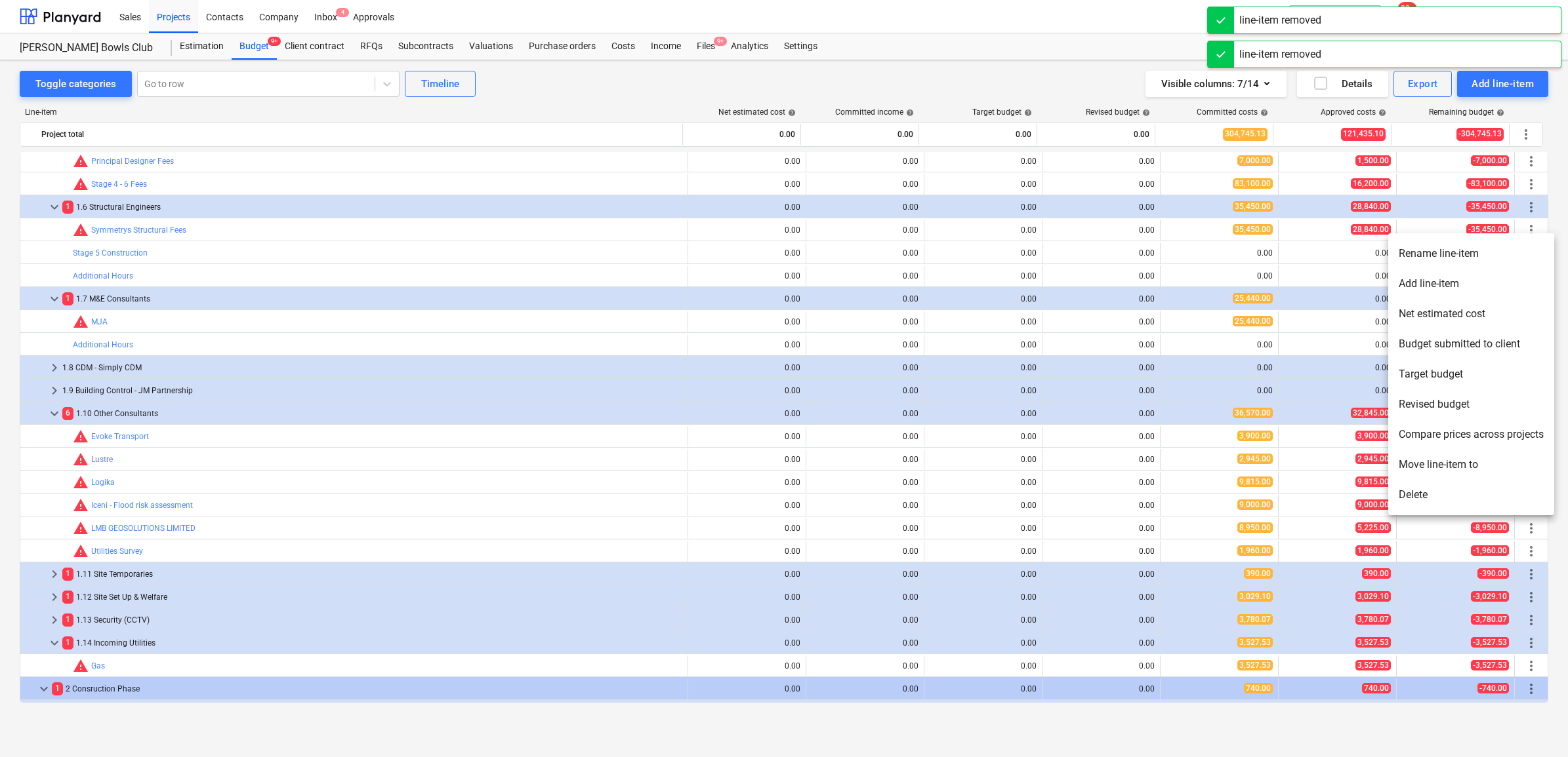
click at [1430, 487] on li "Delete" at bounding box center [1471, 494] width 166 height 30
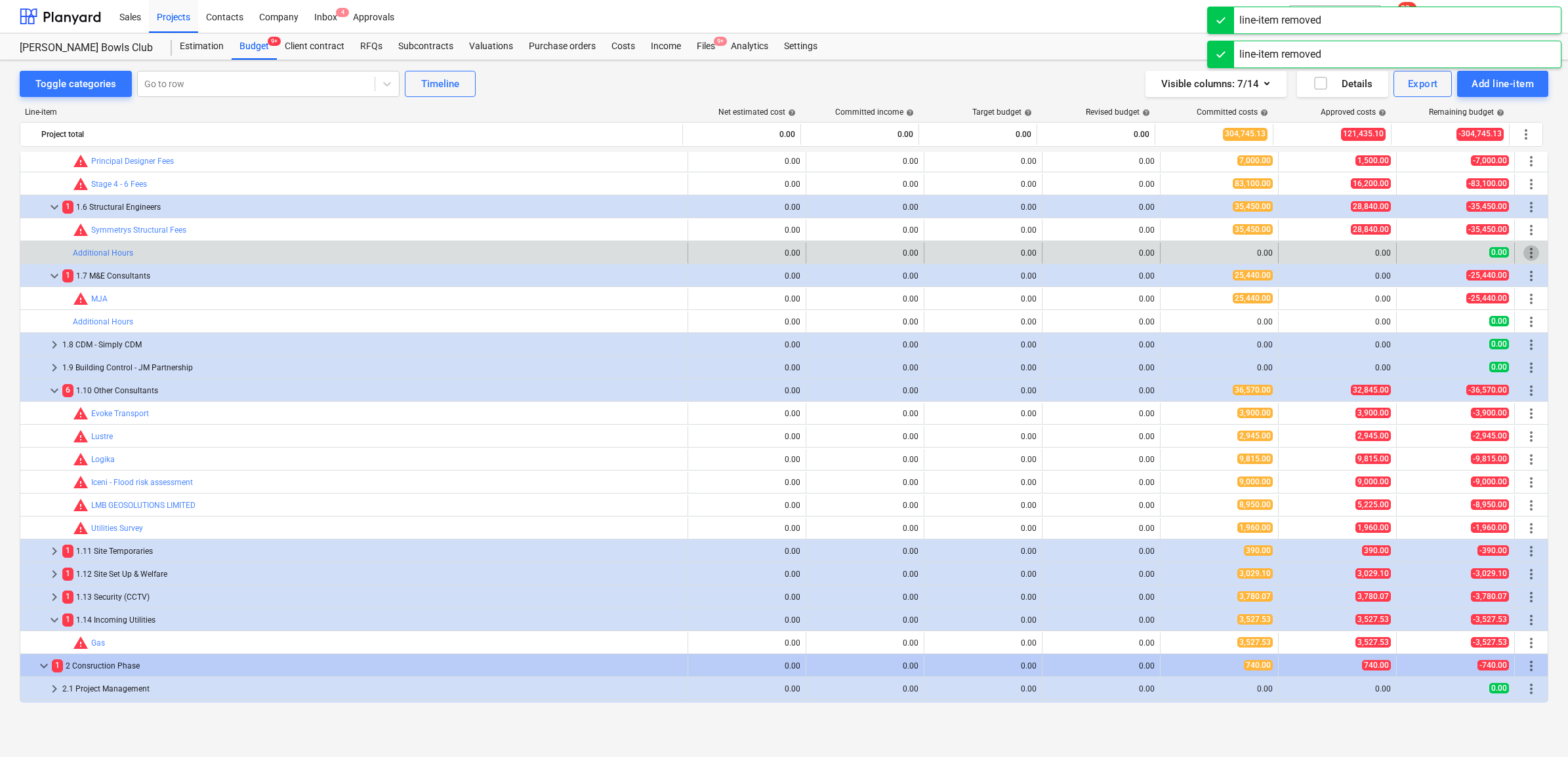
click at [1525, 253] on span "more_vert" at bounding box center [1531, 253] width 16 height 16
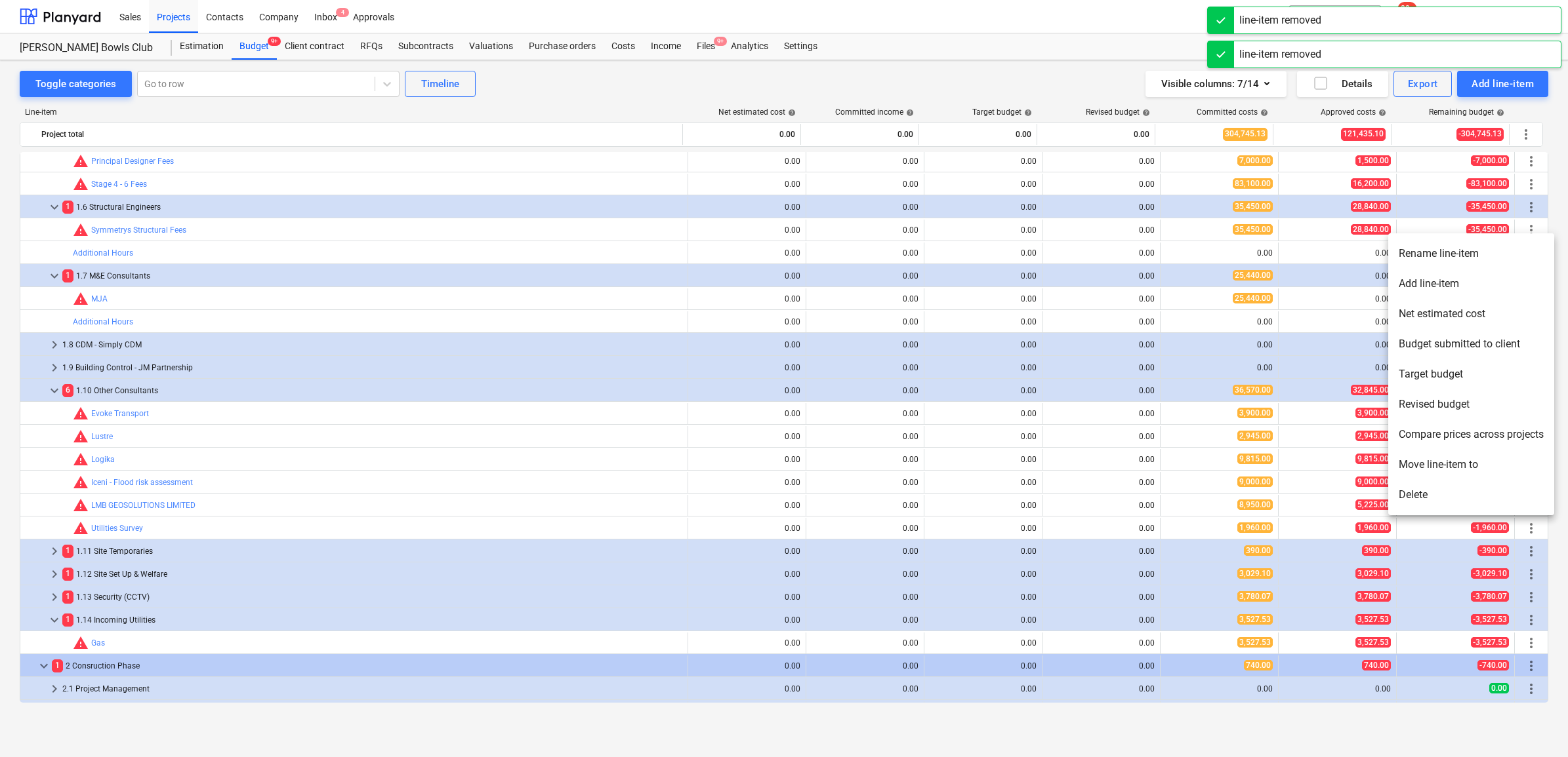
click at [1415, 489] on li "Delete" at bounding box center [1471, 494] width 166 height 30
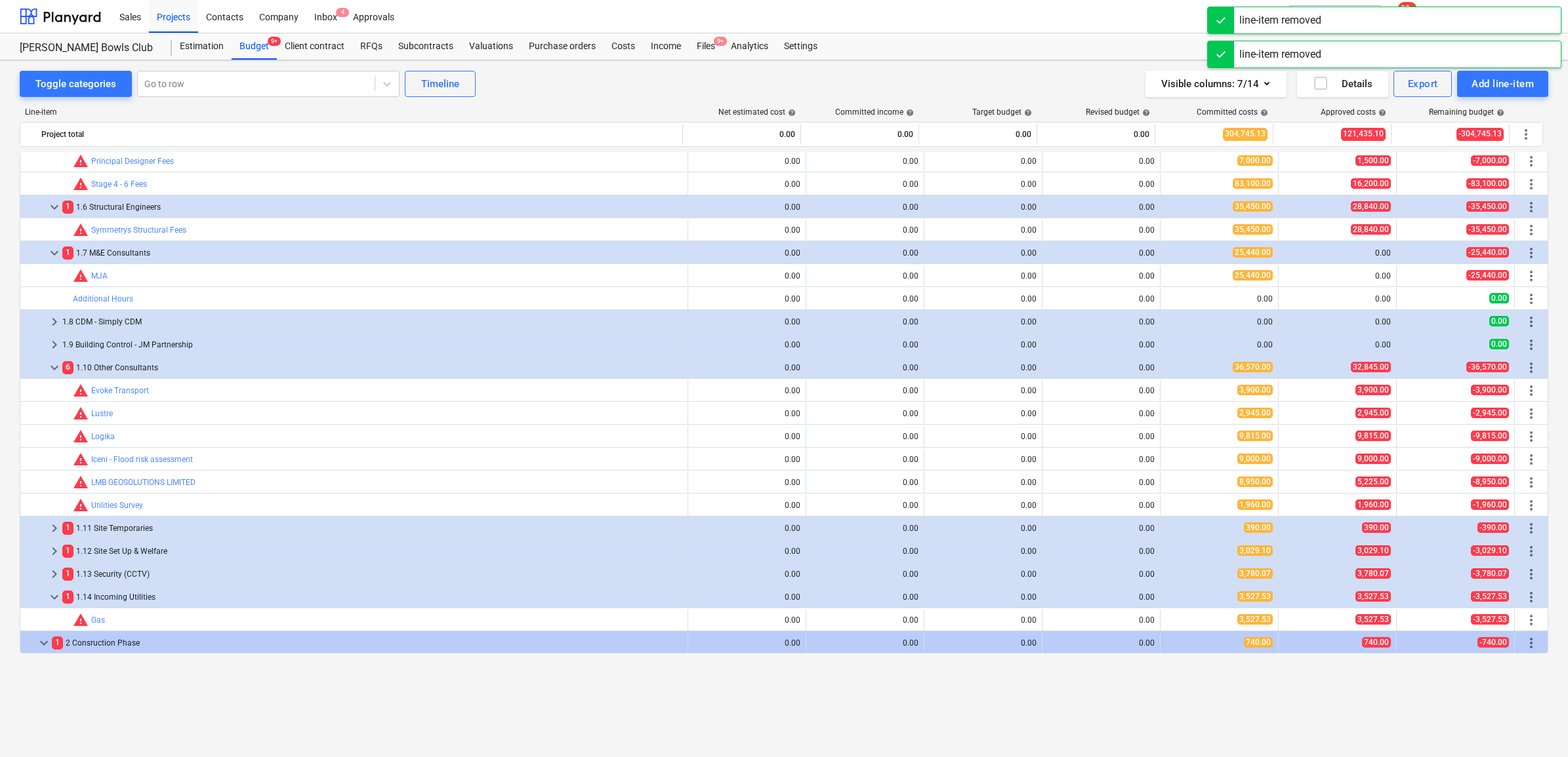
scroll to position [82, 0]
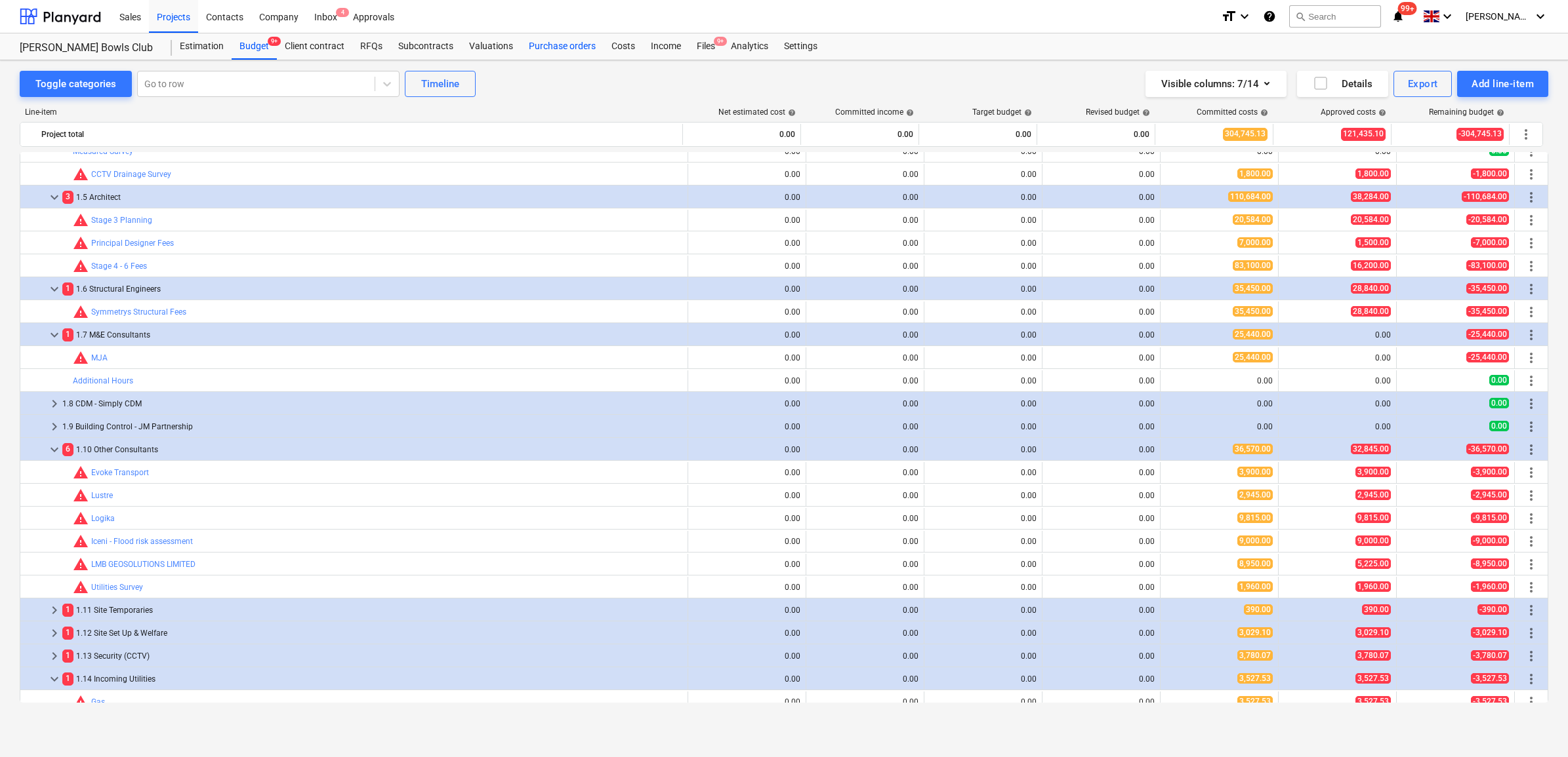
click at [549, 41] on div "Purchase orders" at bounding box center [562, 46] width 83 height 27
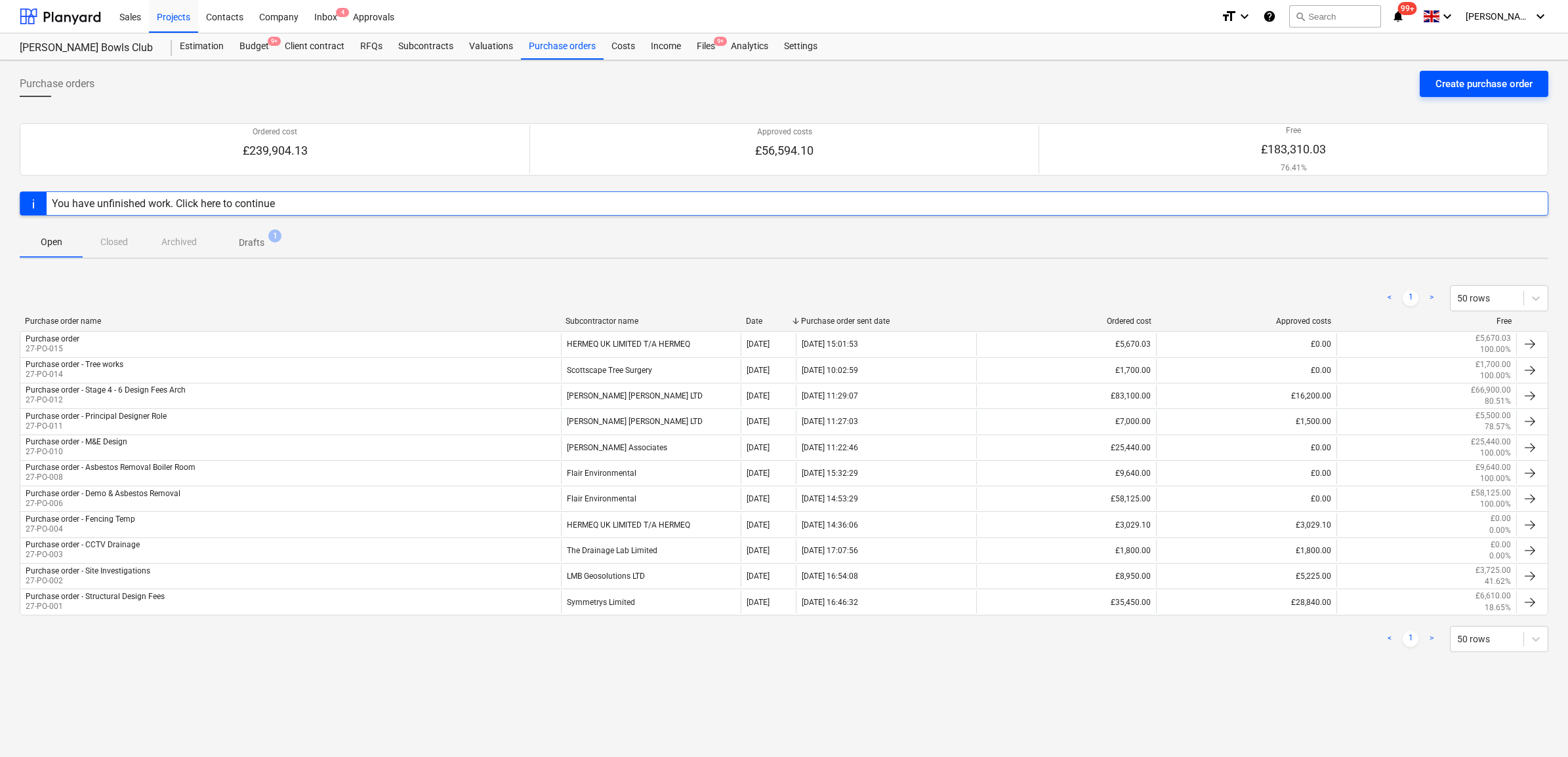
click at [1486, 75] on div "Create purchase order" at bounding box center [1483, 84] width 97 height 17
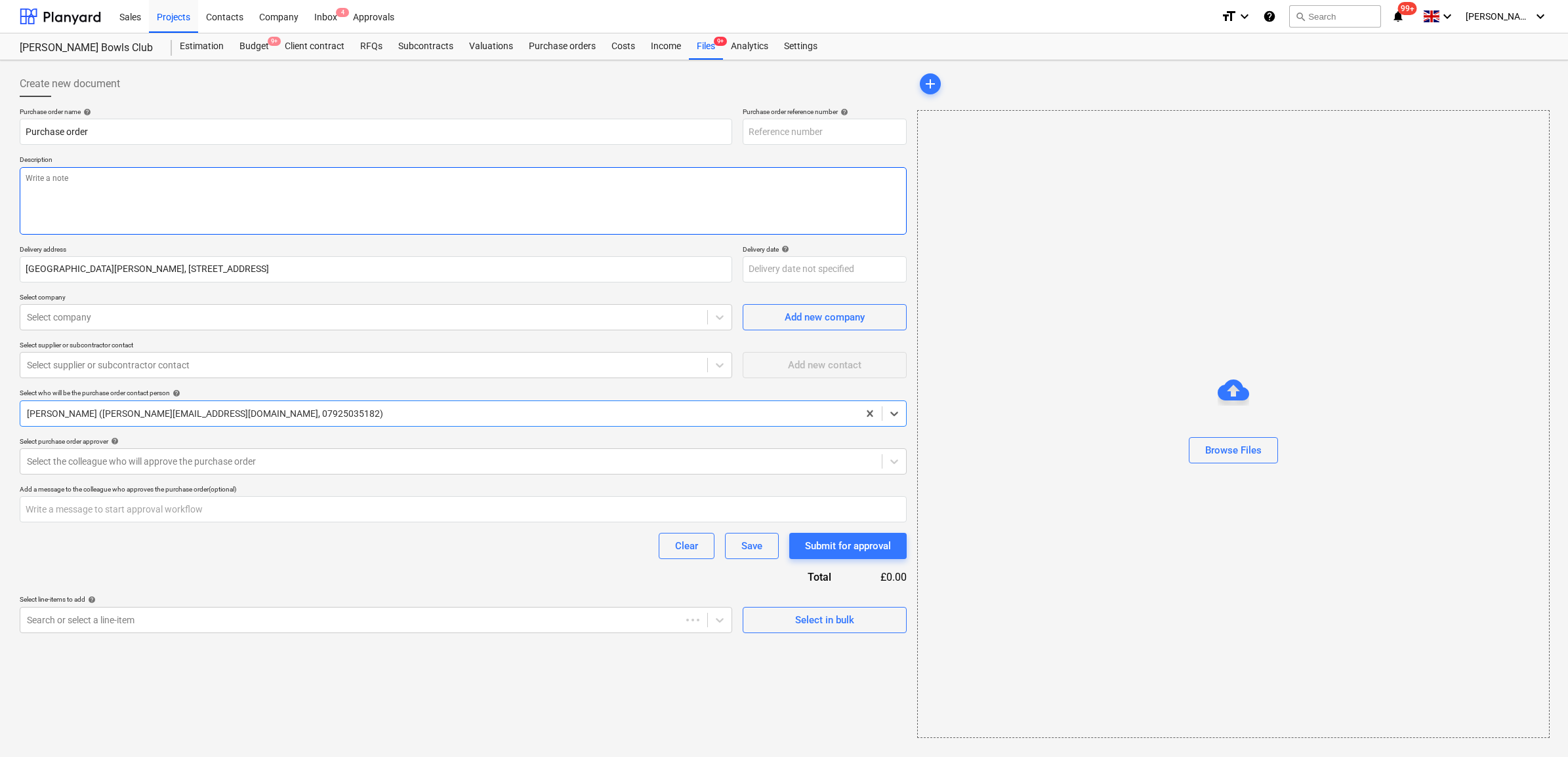
type textarea "x"
type input "27-PO-016"
type textarea "x"
click at [206, 127] on input "Purchase order" at bounding box center [376, 132] width 713 height 27
type input "Purchase order"
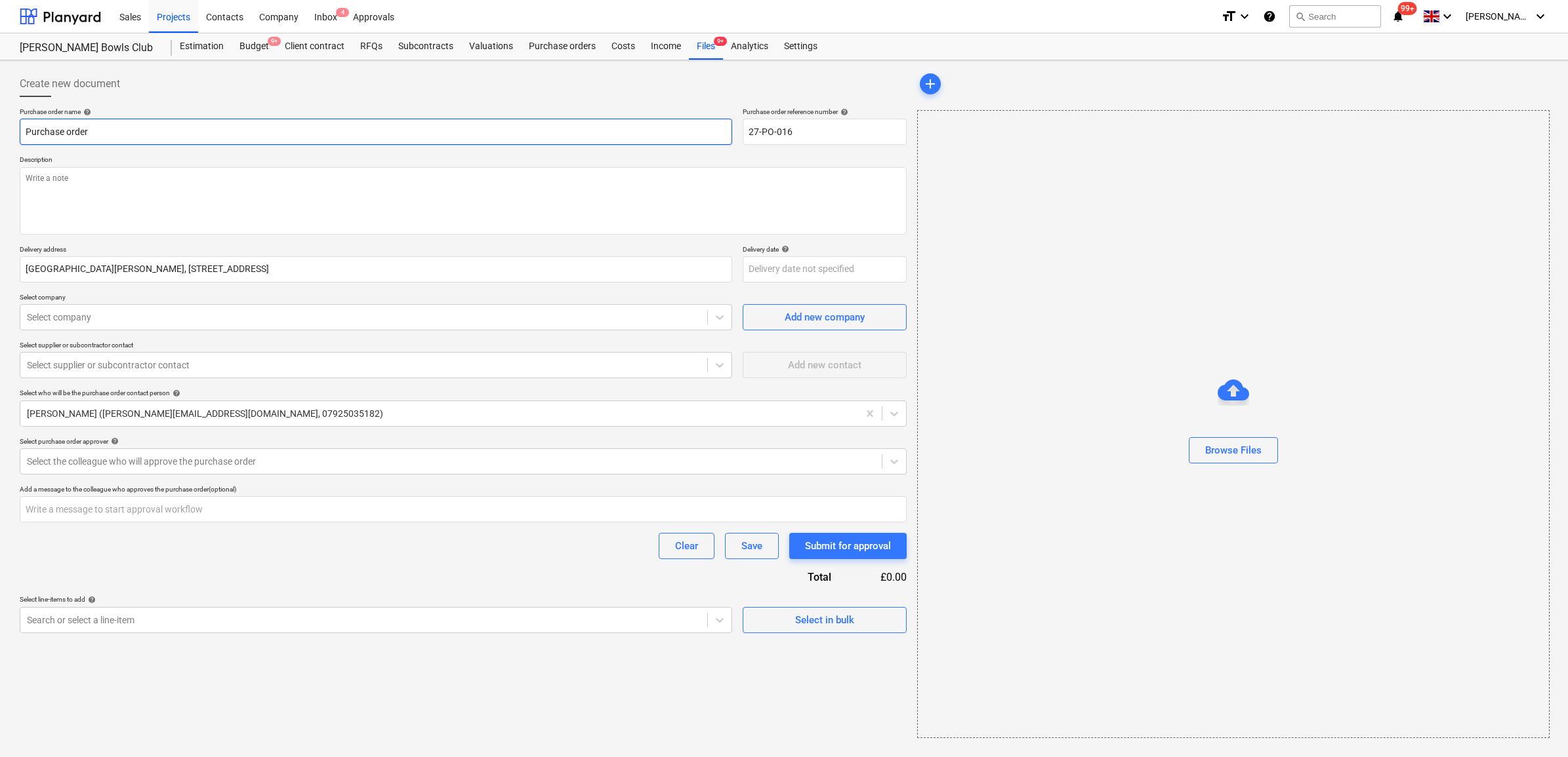
type textarea "x"
type input "Purchase order -"
type textarea "x"
type input "Purchase order -"
type textarea "x"
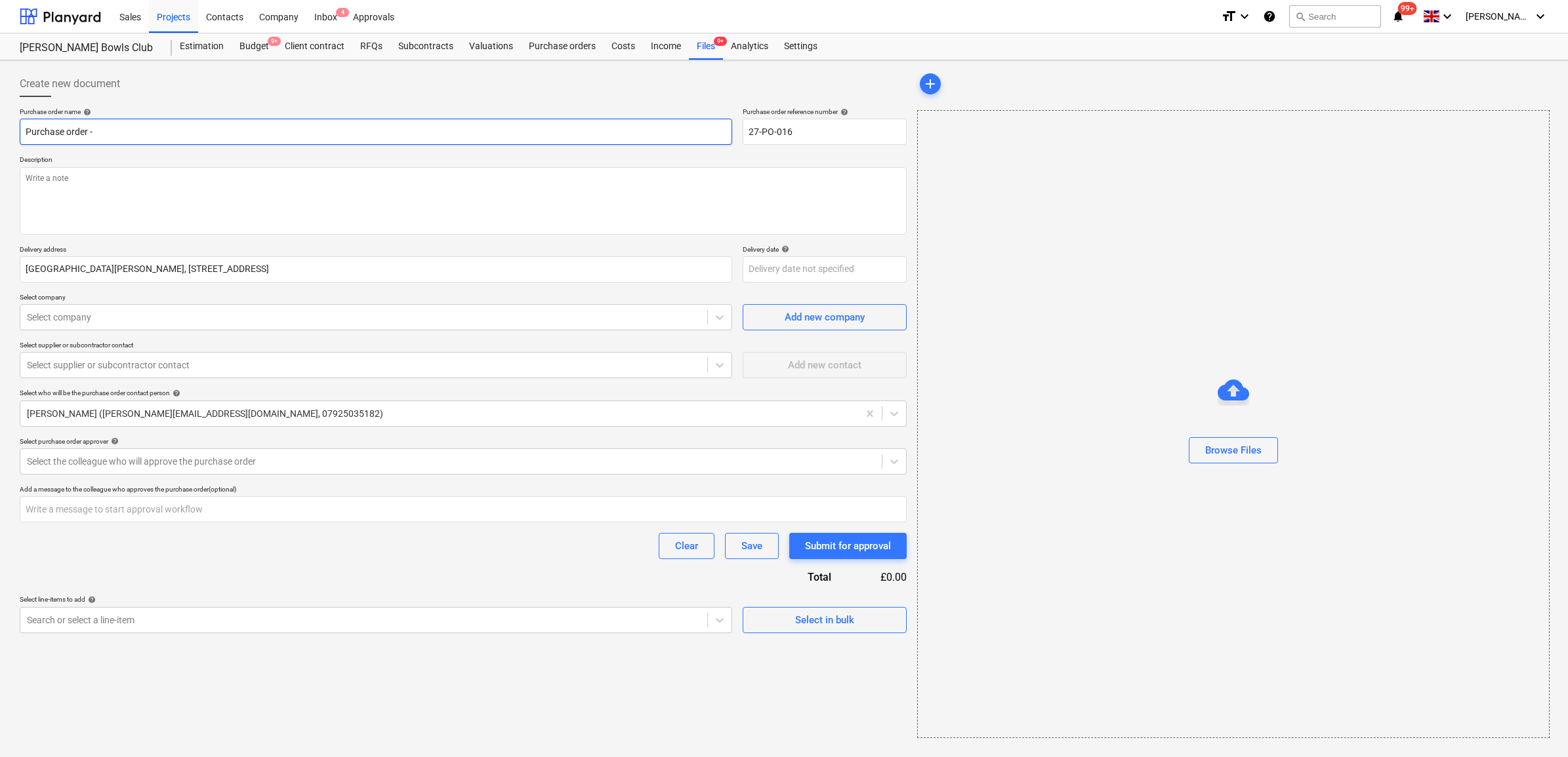
type input "Purchase order - F"
type textarea "x"
type input "Purchase order - Fi"
type textarea "x"
type input "Purchase order - Fir"
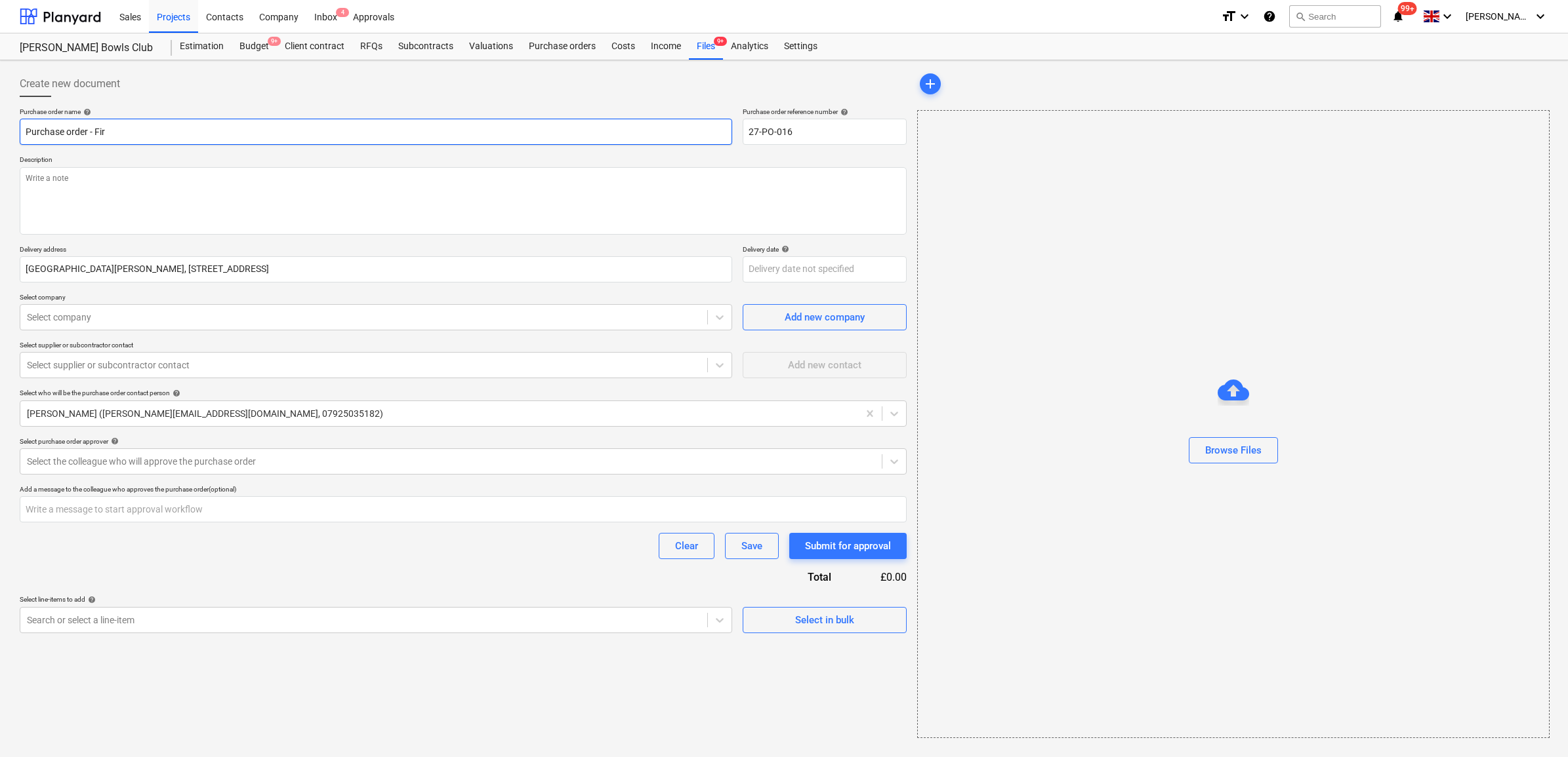
type textarea "x"
type input "Purchase order - Fire"
type textarea "x"
type input "Purchase order - Fire"
type textarea "x"
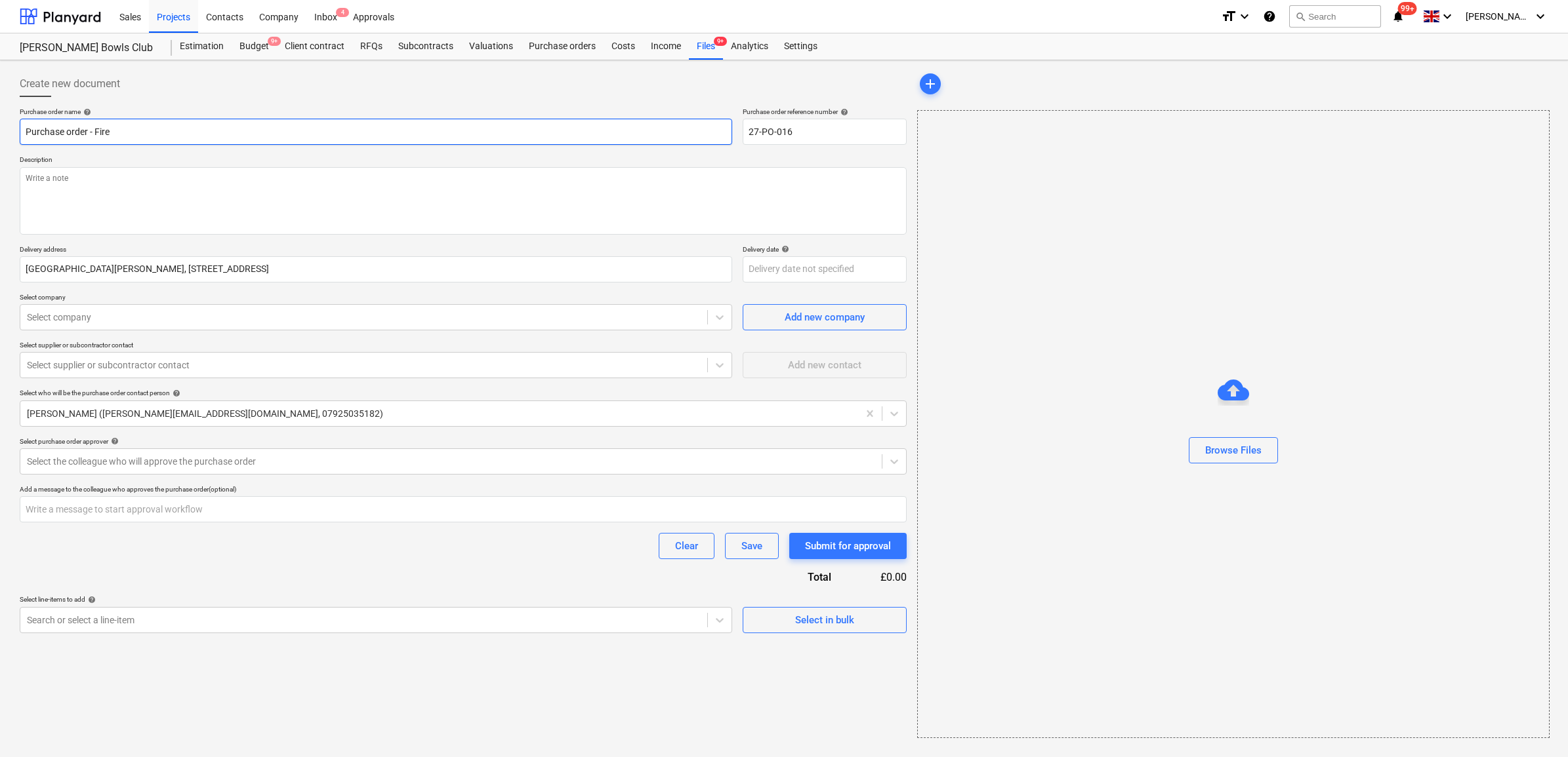
type input "Purchase order - Fire E"
type textarea "x"
type input "Purchase order - Fire En"
type textarea "x"
type input "Purchase order - Fire Eng"
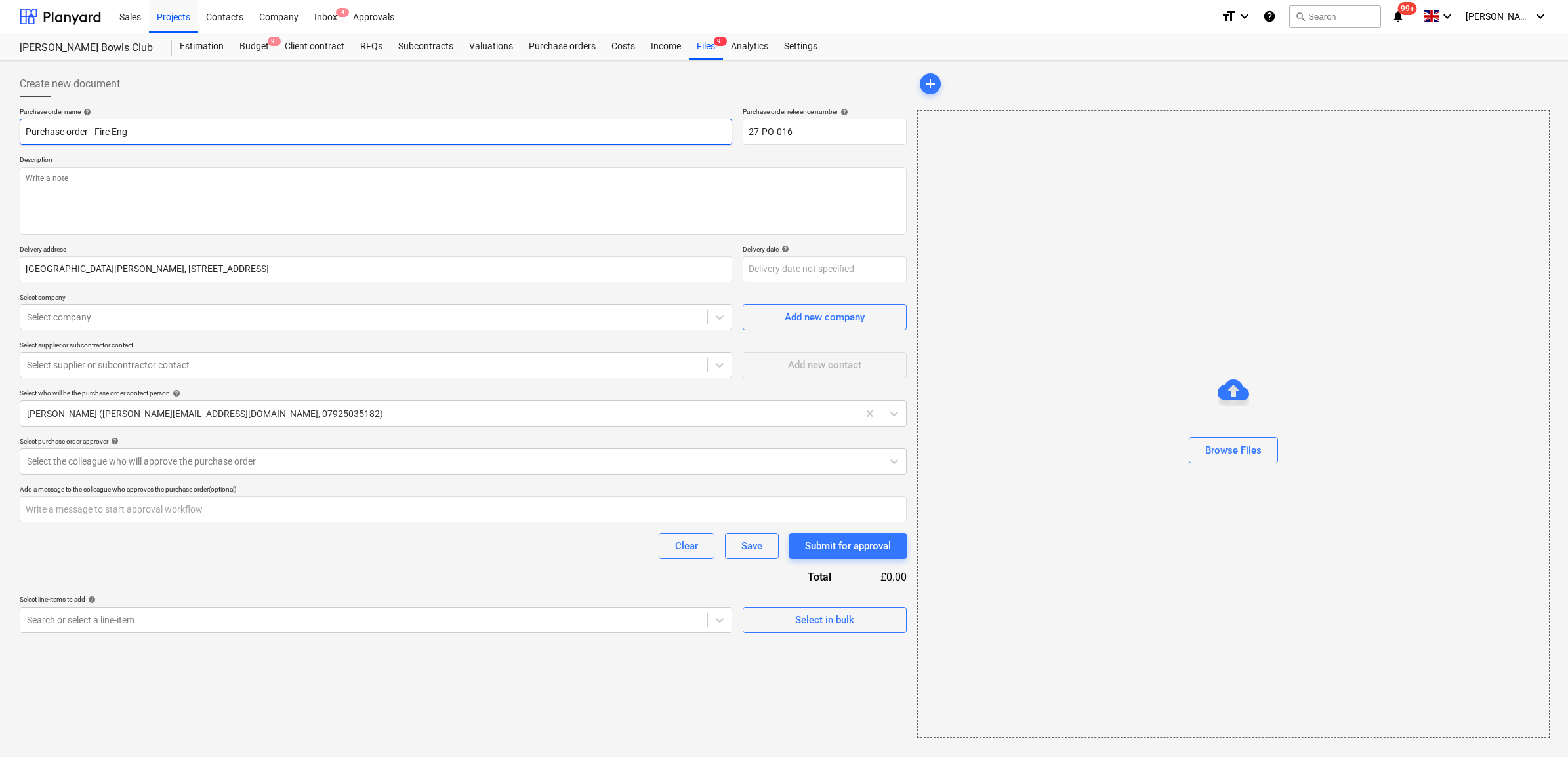
type textarea "x"
type input "Purchase order - Fire Engi"
type textarea "x"
type input "Purchase order - Fire Engin"
type textarea "x"
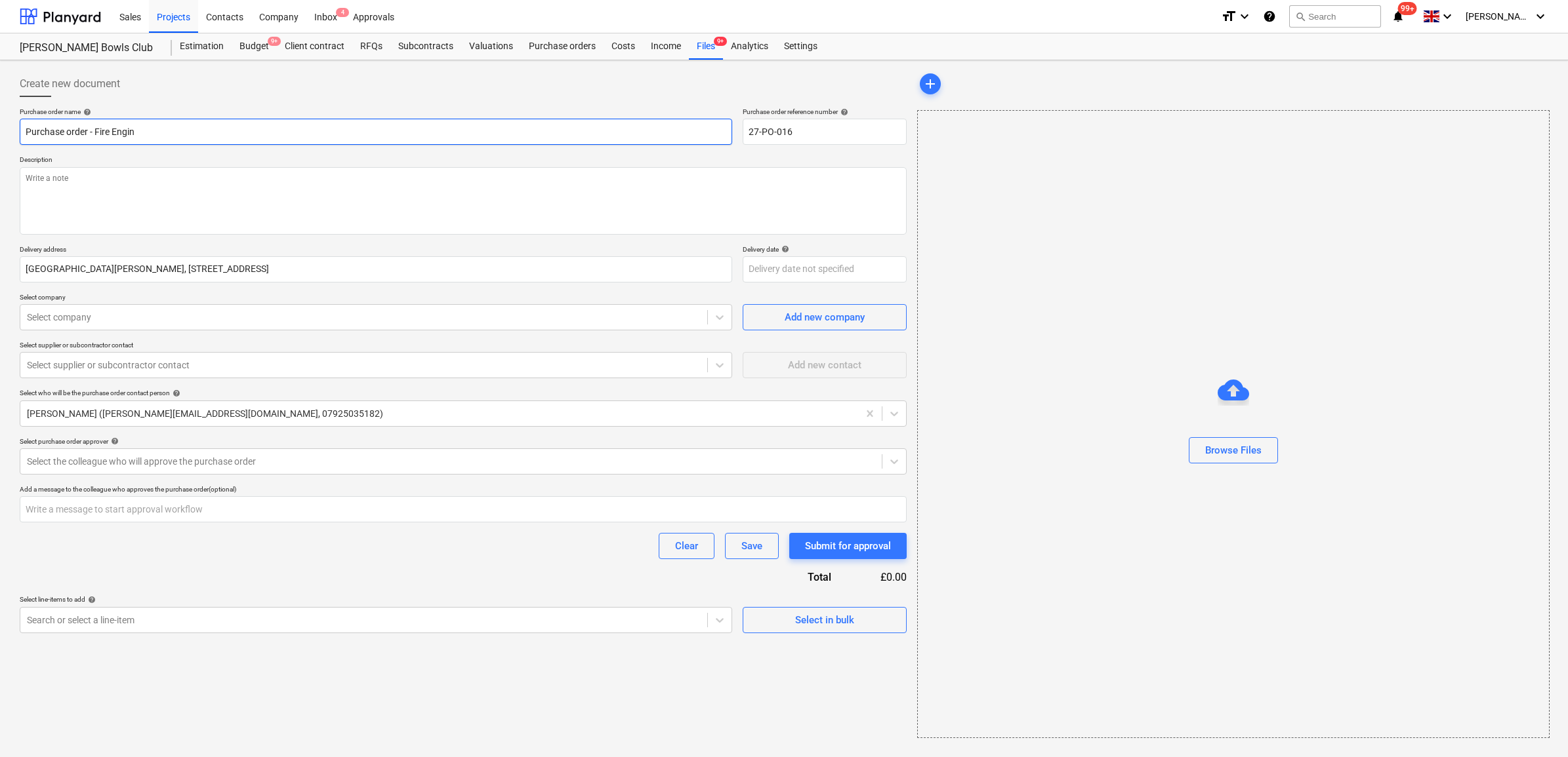
type input "Purchase order - Fire Engine"
type textarea "x"
type input "Purchase order - Fire Enginee"
type textarea "x"
type input "Purchase order - Fire Engineer"
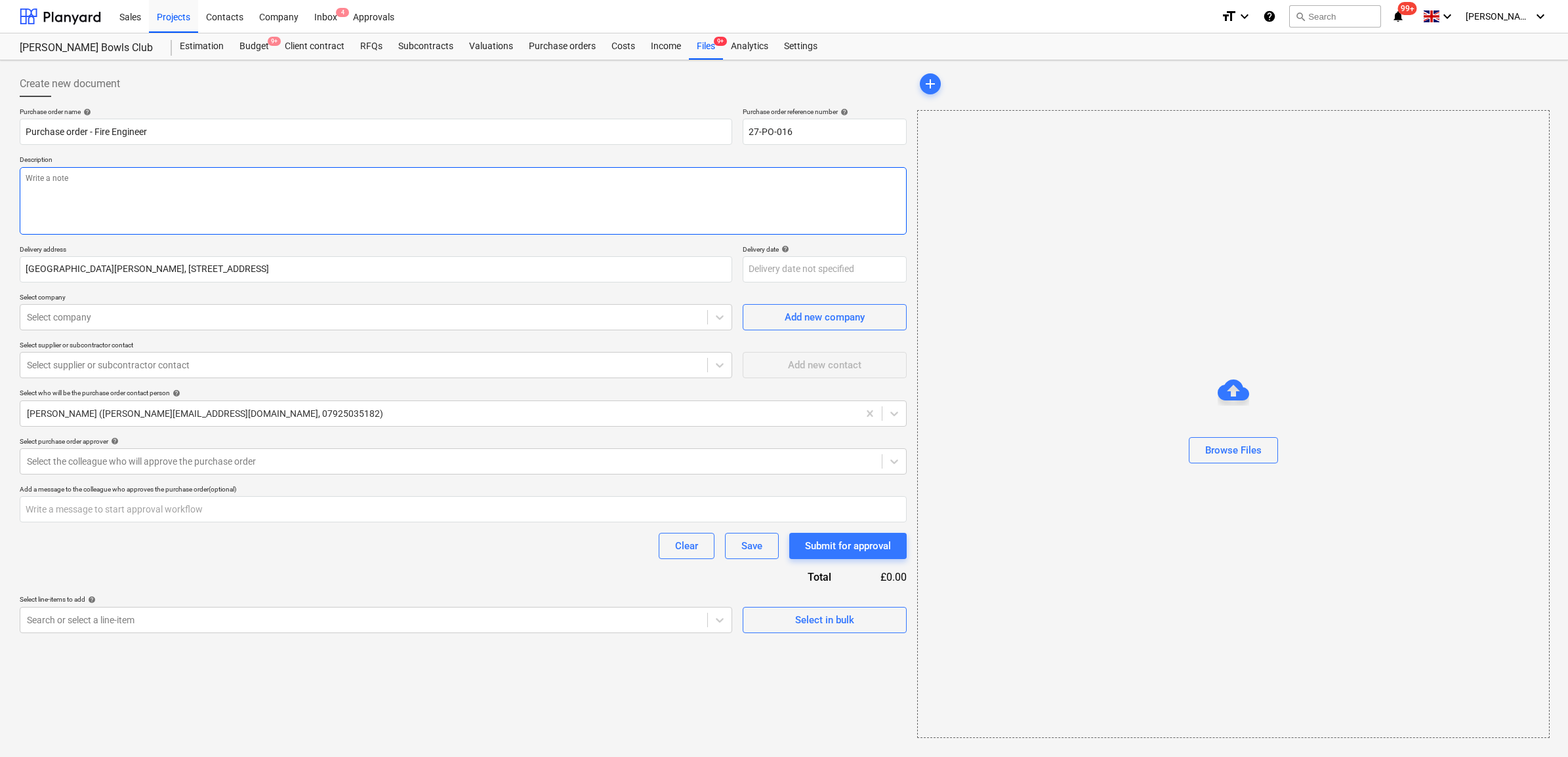
click at [89, 187] on textarea at bounding box center [463, 201] width 887 height 68
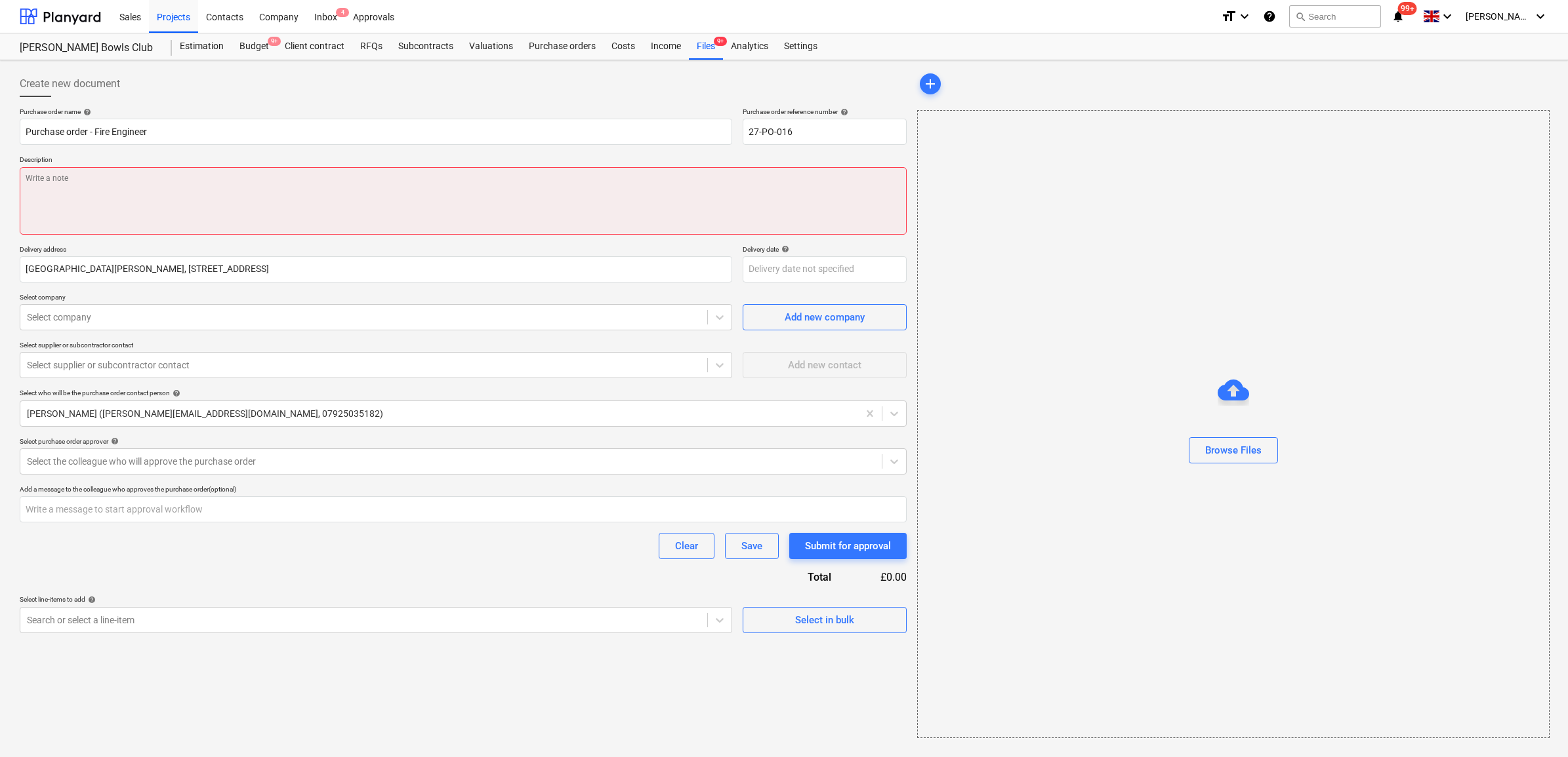
click at [79, 187] on textarea at bounding box center [463, 201] width 887 height 68
type textarea "x"
type textarea "A"
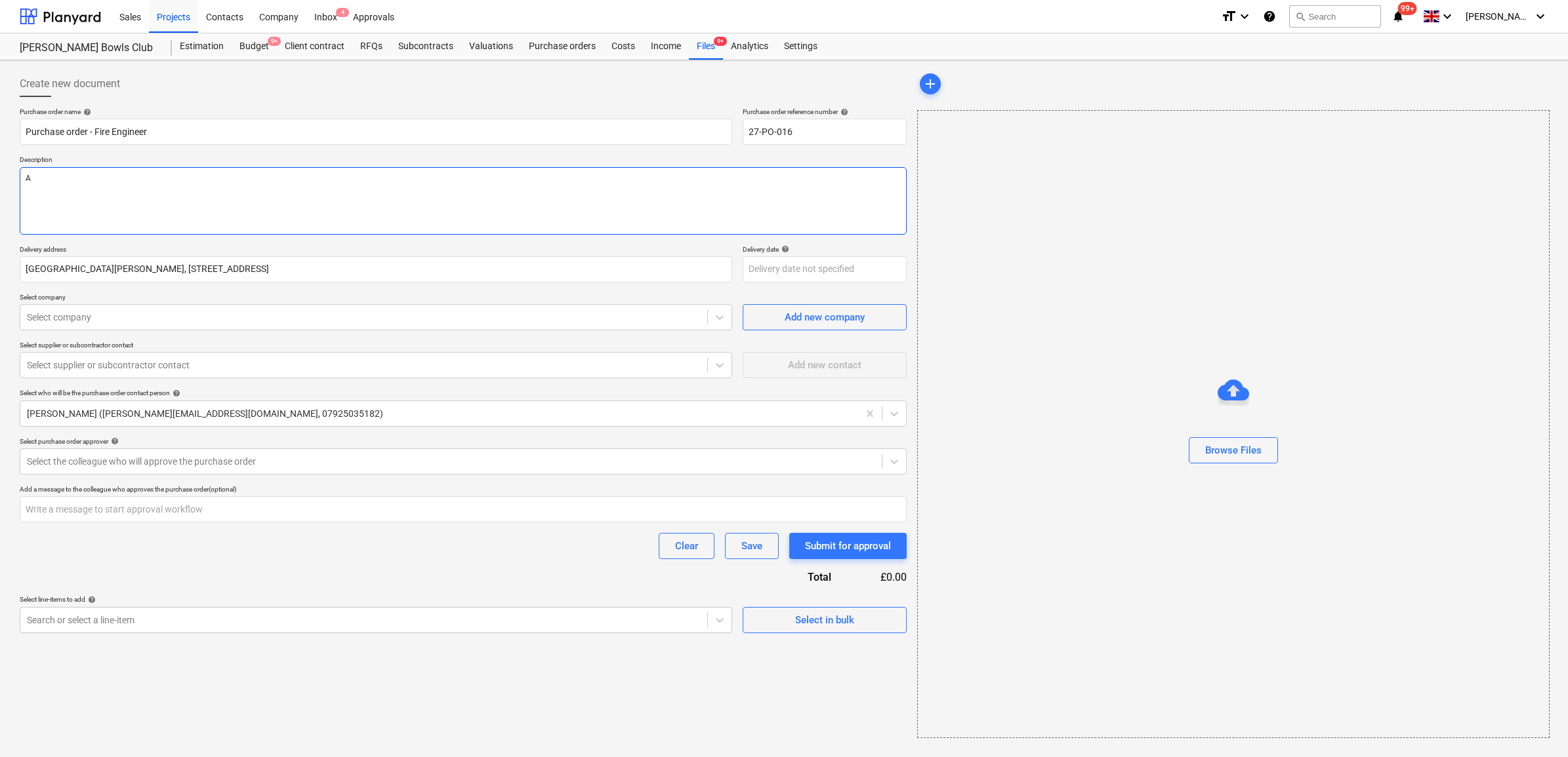
type textarea "x"
type textarea "As"
type textarea "x"
type textarea "As"
type textarea "x"
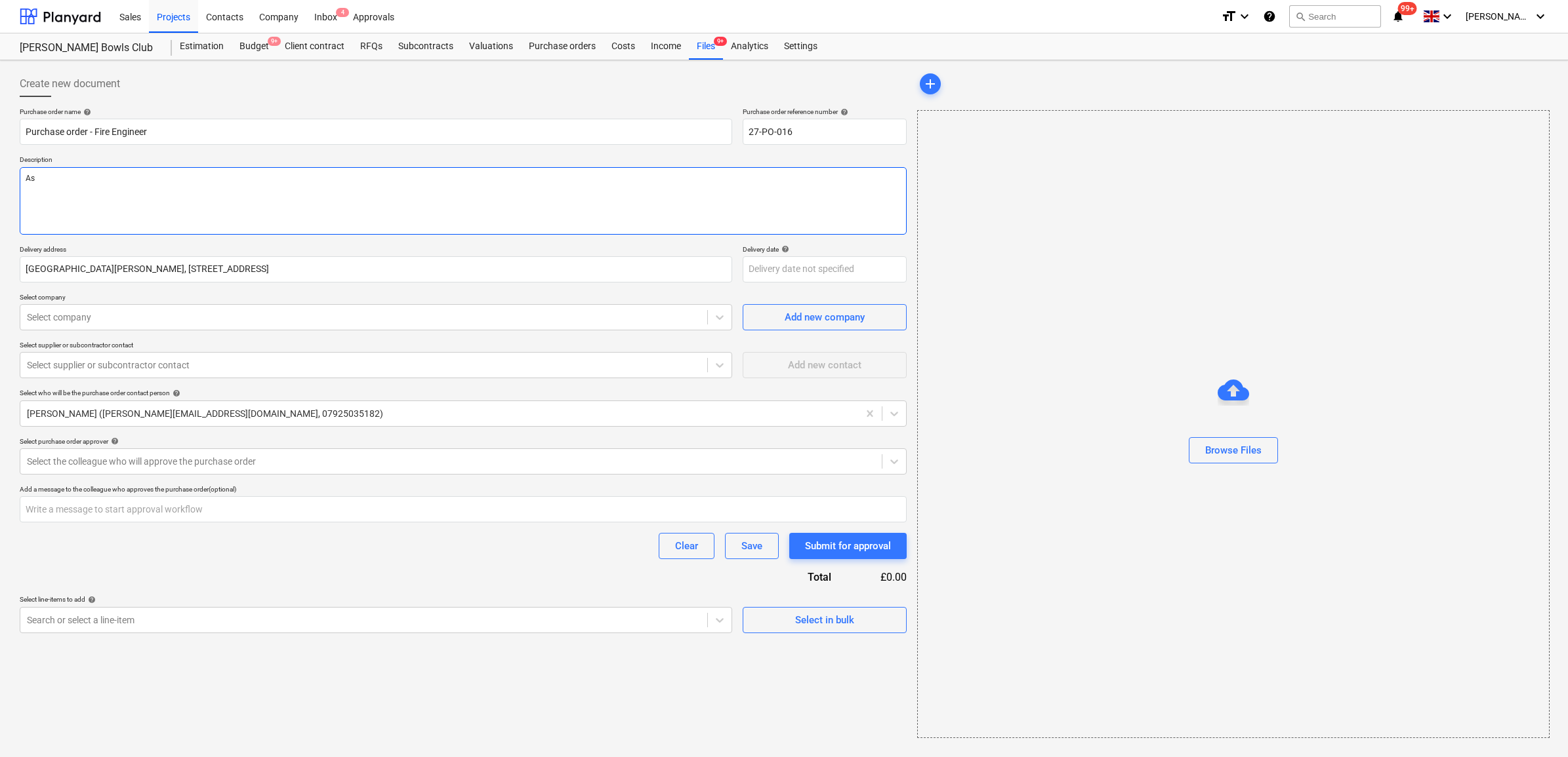
type textarea "As p"
type textarea "x"
type textarea "As pr"
type textarea "x"
type textarea "As pr"
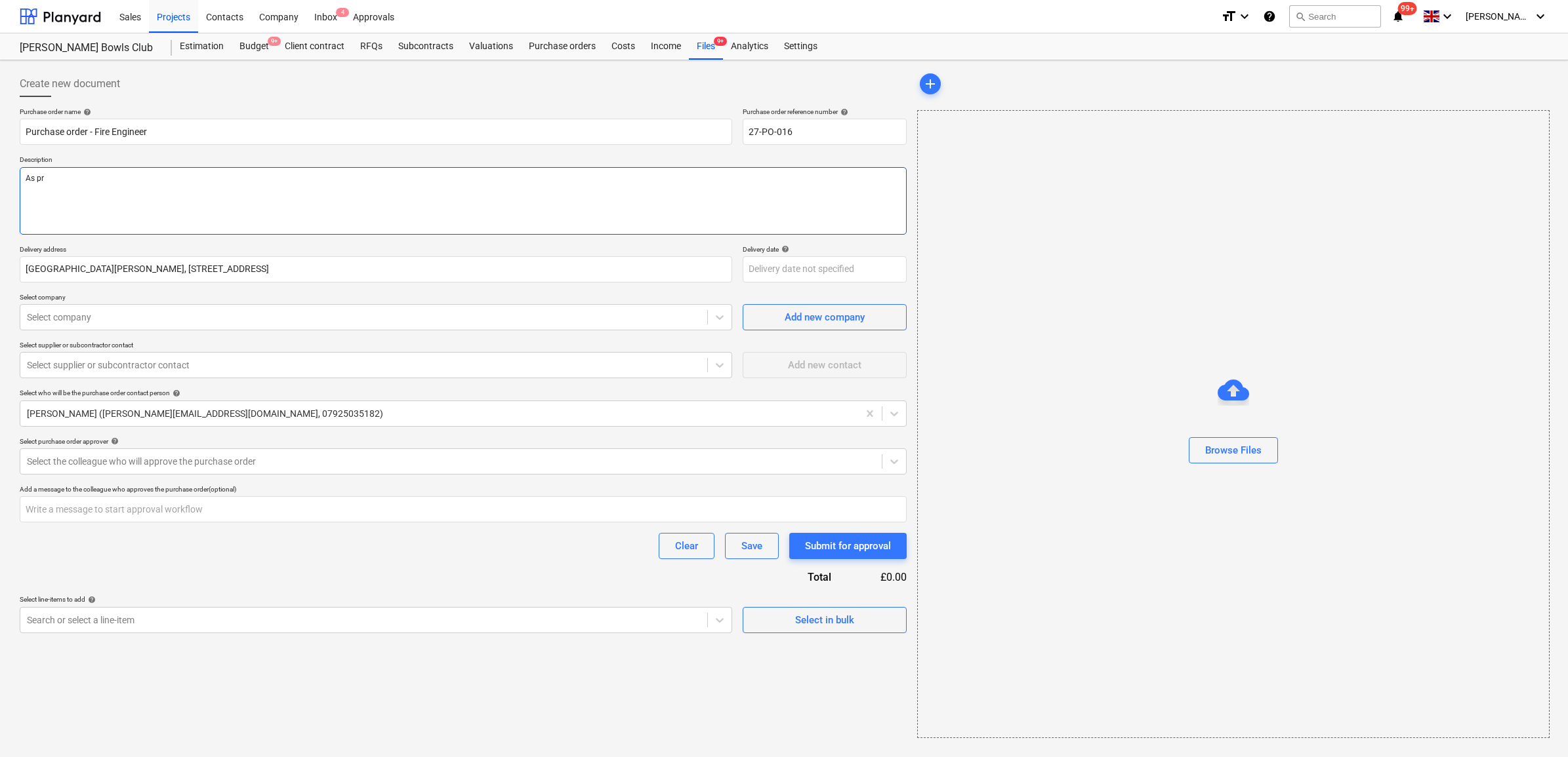
paste textarea "– 09225-PC-01-B"
type textarea "x"
type textarea "As pr – 09225-PC-01-B"
click at [37, 181] on textarea "As pr – 09225-PC-01-B" at bounding box center [463, 201] width 887 height 68
type textarea "x"
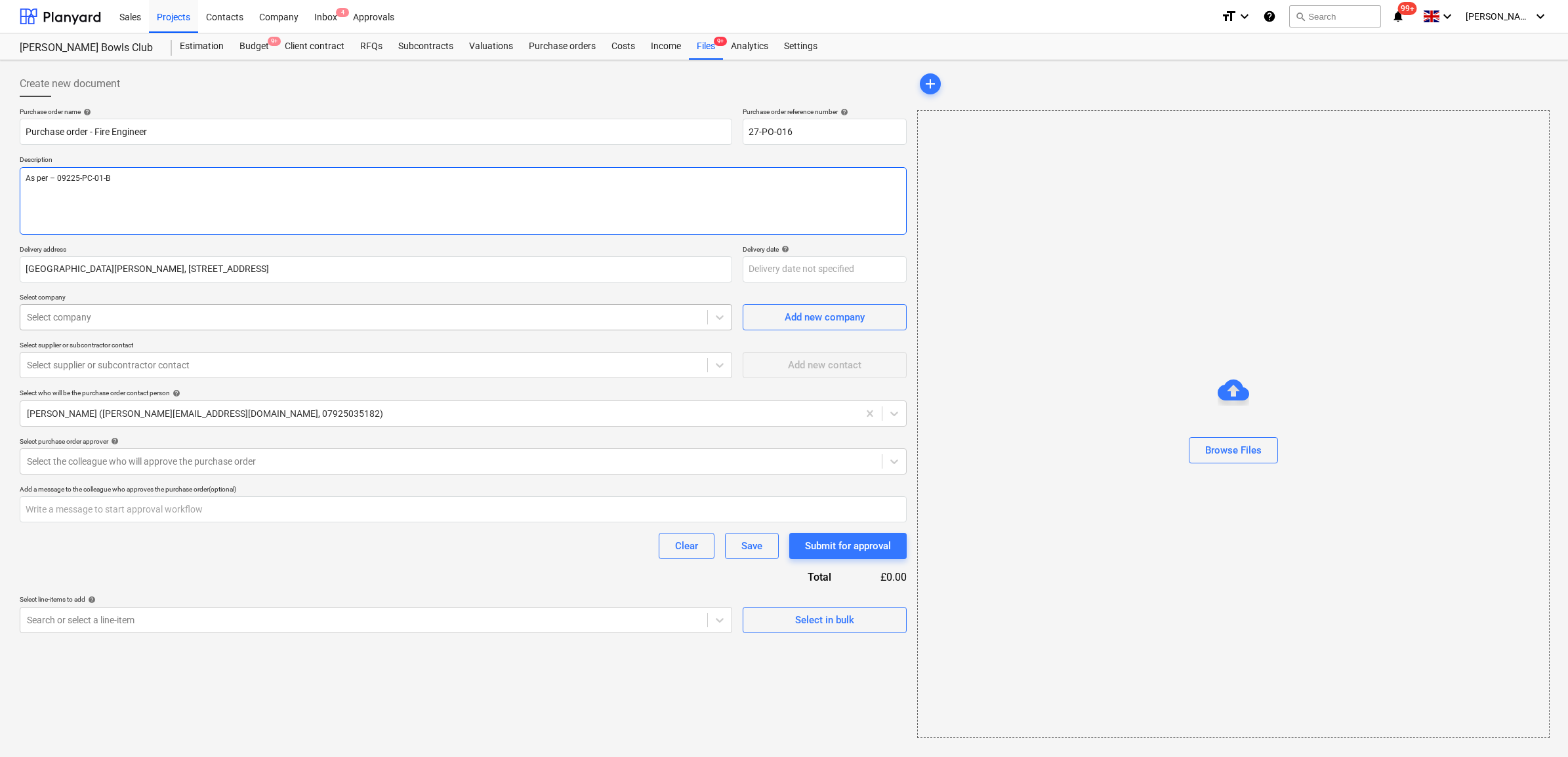
type textarea "As per – 09225-PC-01-B"
click at [130, 322] on div at bounding box center [363, 317] width 674 height 13
click at [804, 313] on div "Add new company" at bounding box center [825, 317] width 80 height 17
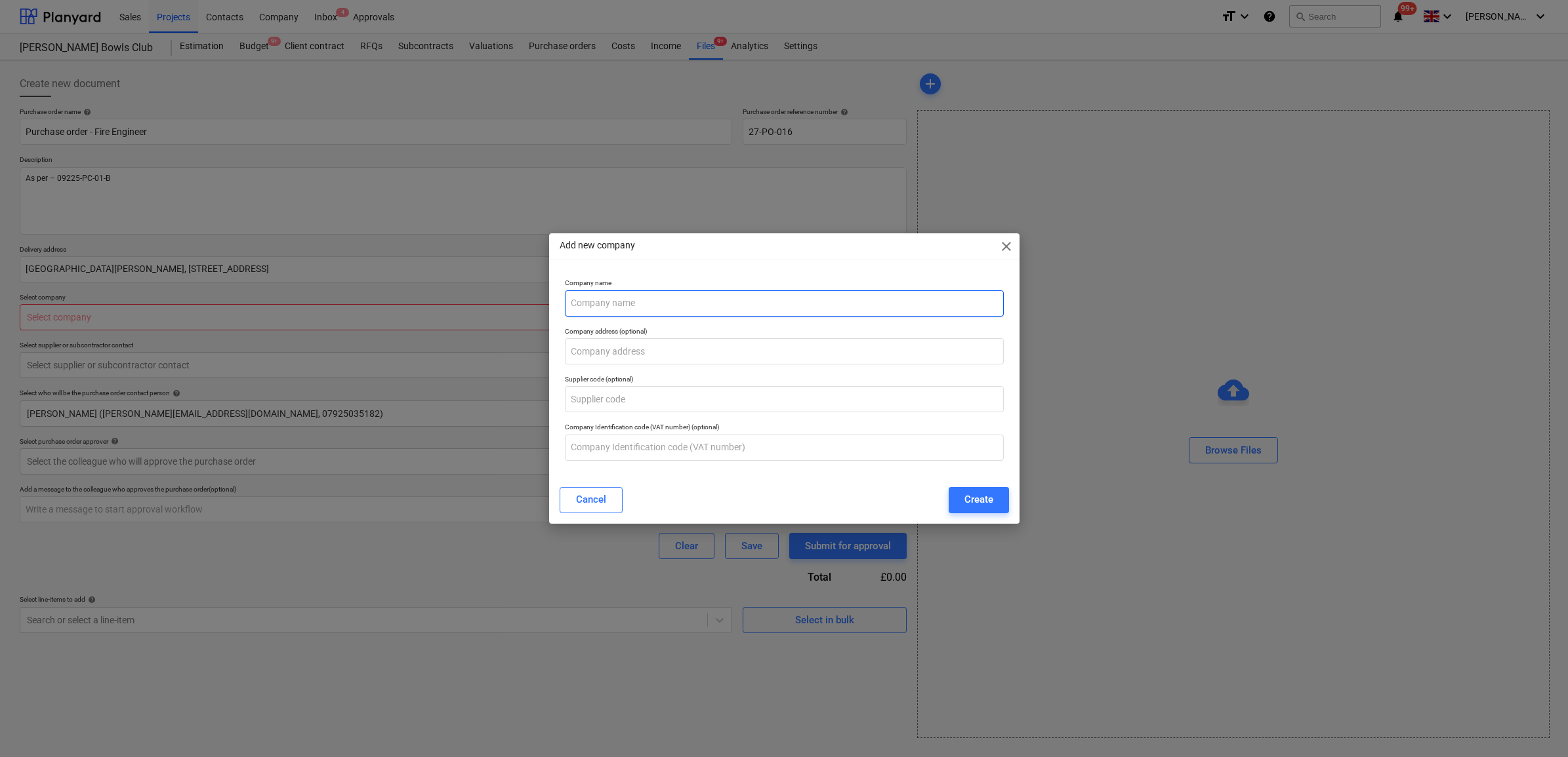
type textarea "x"
click at [621, 299] on input "text" at bounding box center [783, 304] width 438 height 27
paste input "Lawrence Webster Forrest Ltd"
type input "Lawrence Webster Forrest Ltd"
type textarea "x"
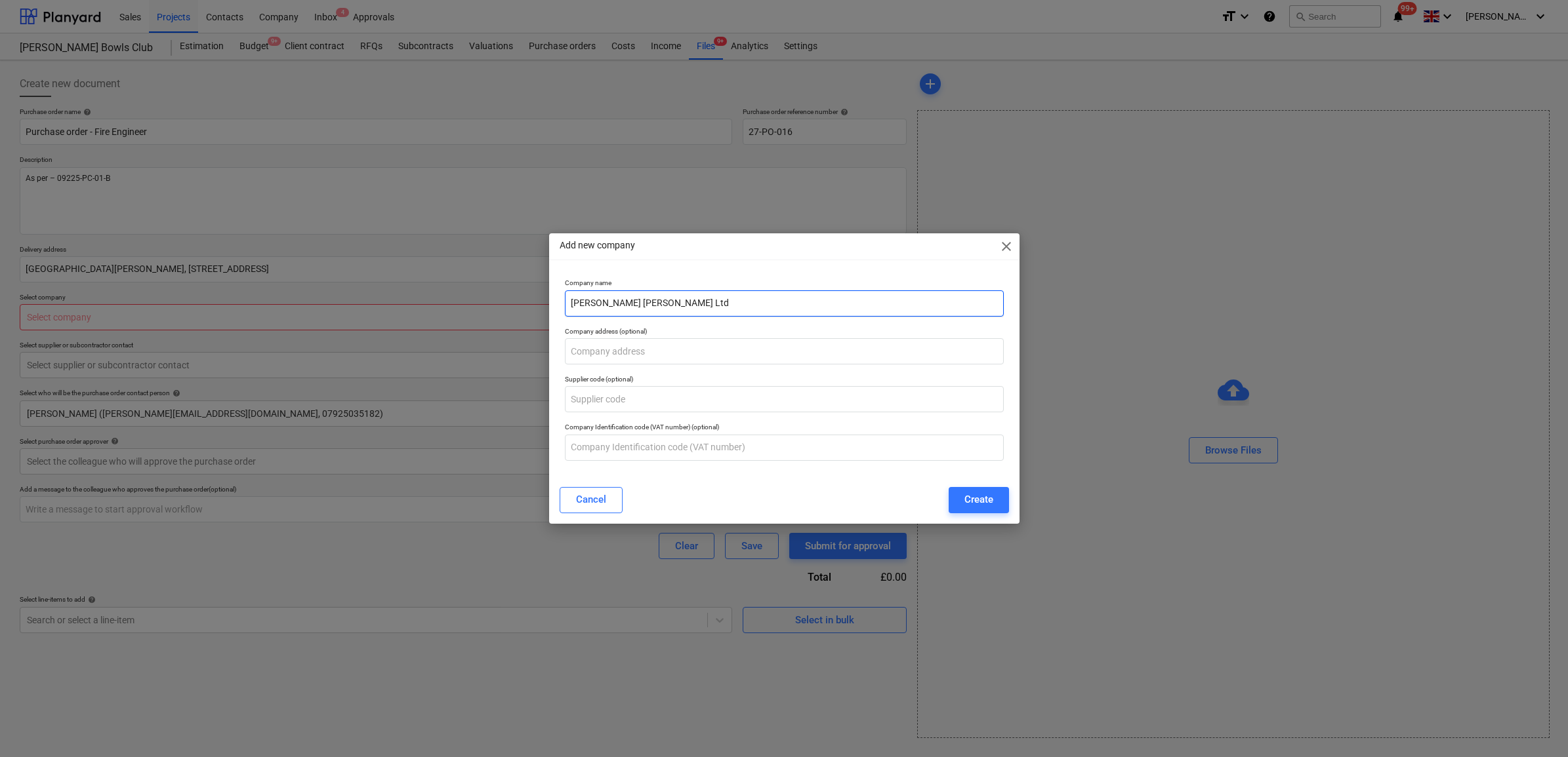
type input "Lawrence Webster Forrest Ltd"
click at [733, 345] on input "text" at bounding box center [783, 351] width 438 height 27
type textarea "x"
type input "Legion House, Lower Road, Kenley, CR8 5NH"
click at [986, 502] on div "Create" at bounding box center [978, 499] width 29 height 17
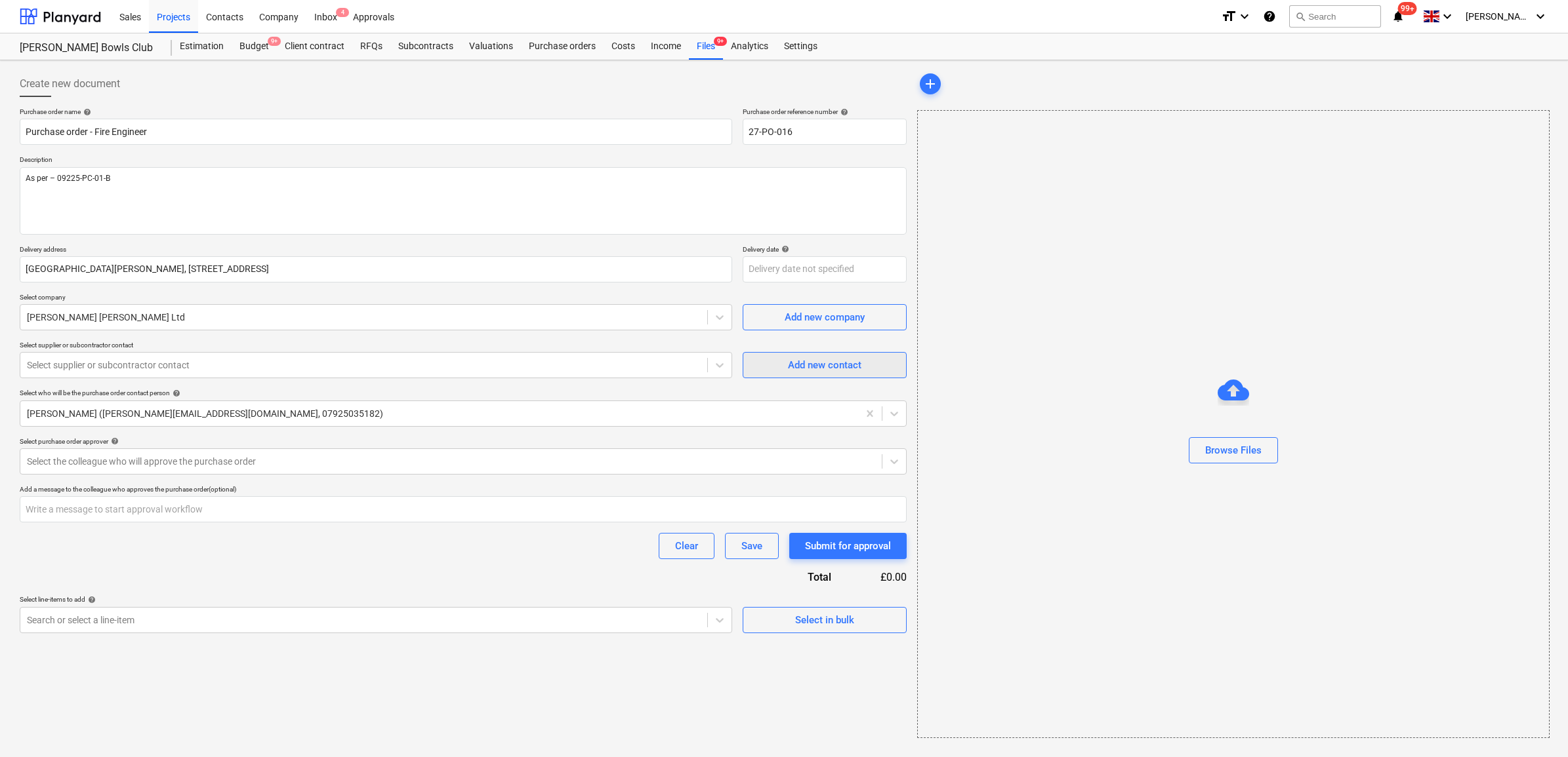
click at [812, 365] on div "Add new contact" at bounding box center [825, 365] width 74 height 17
type textarea "x"
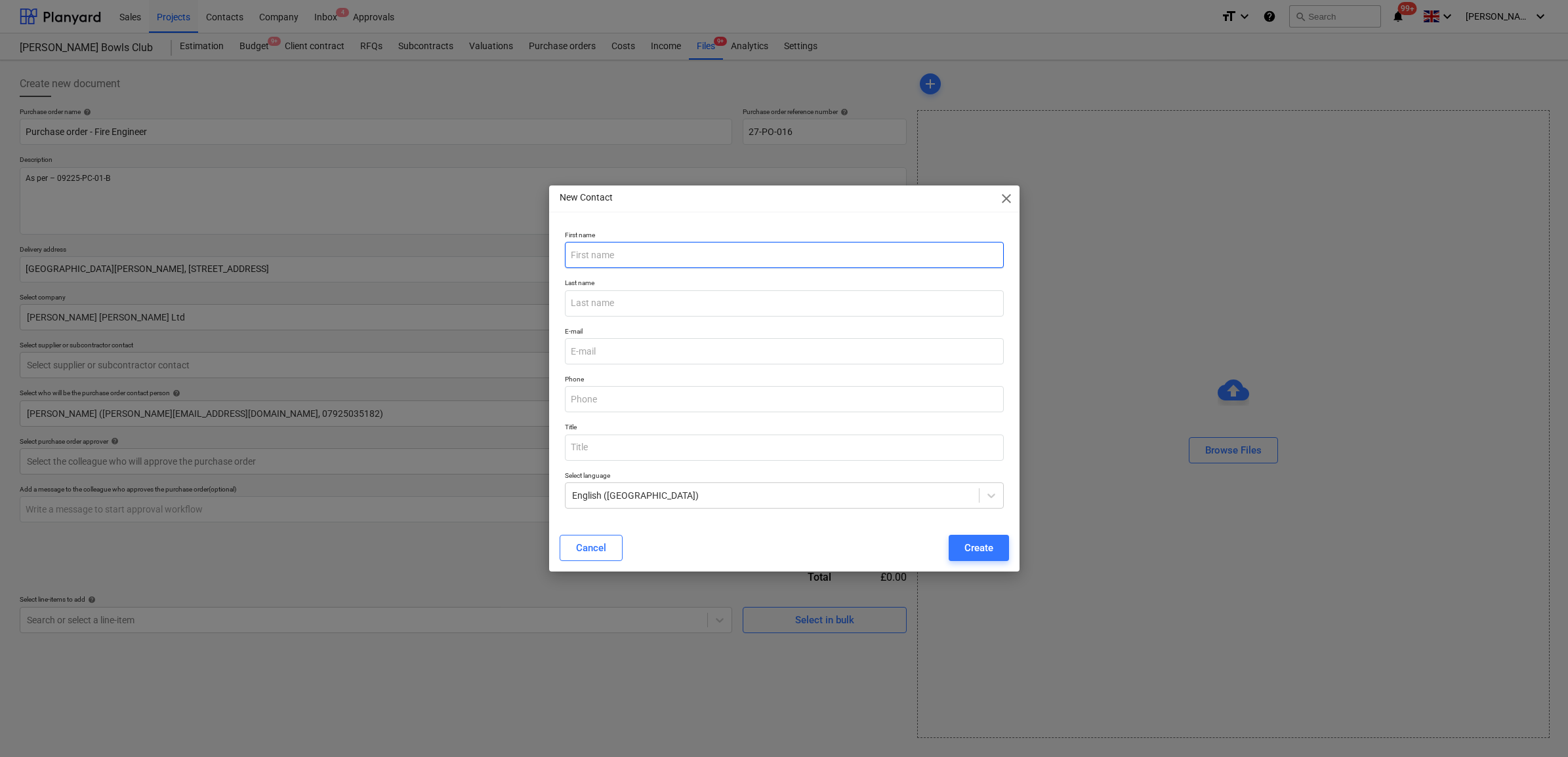
click at [715, 263] on input "text" at bounding box center [783, 255] width 438 height 27
type input "Peter"
type input "Gyere"
click at [661, 352] on input "email" at bounding box center [783, 351] width 438 height 27
click at [715, 352] on input "email" at bounding box center [783, 351] width 438 height 27
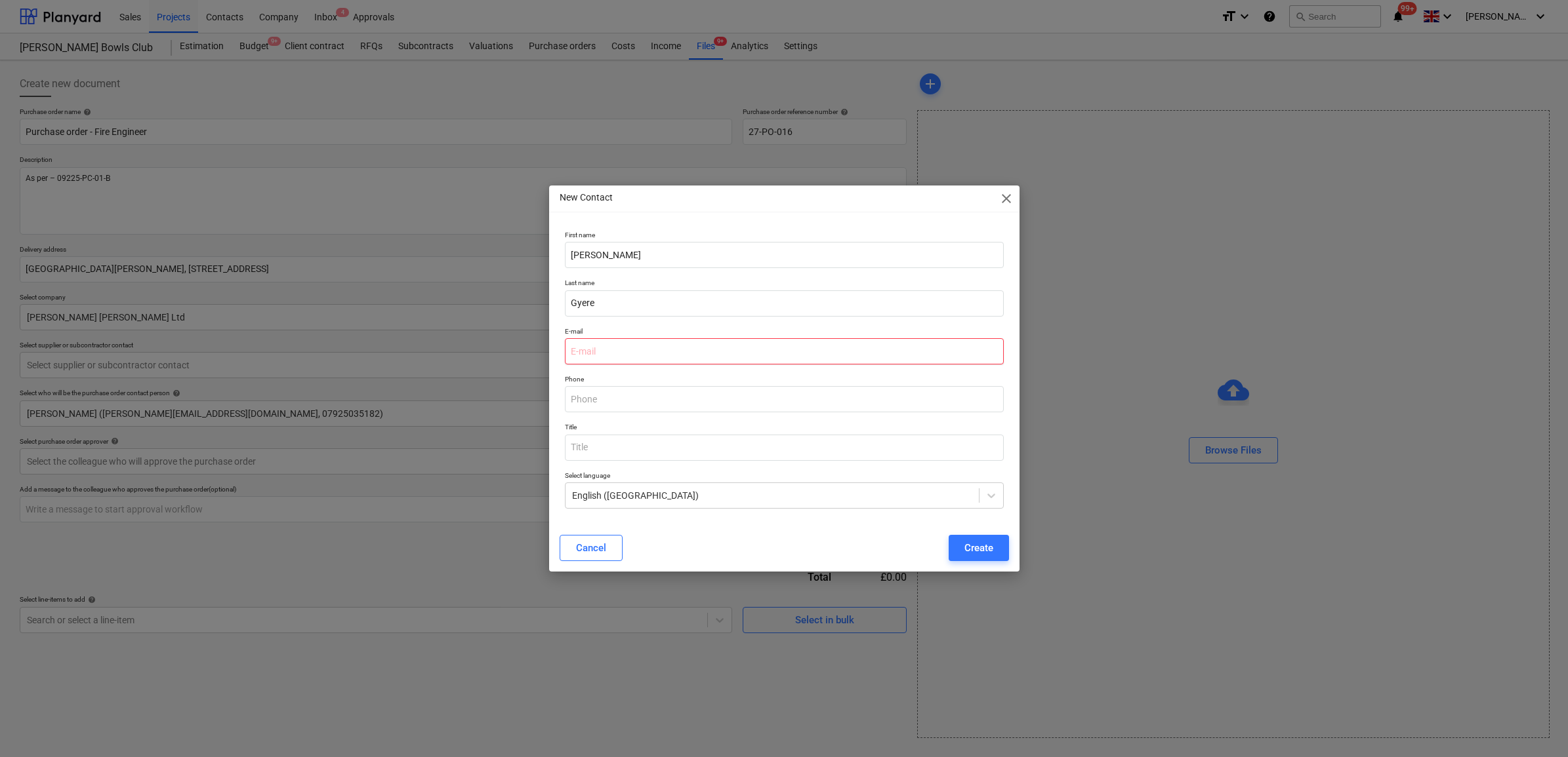
type textarea "x"
paste input "p.gyere@lwf.co.uk"
type input "p.gyere@lwf.co.uk"
click at [967, 548] on div "Create" at bounding box center [978, 547] width 29 height 17
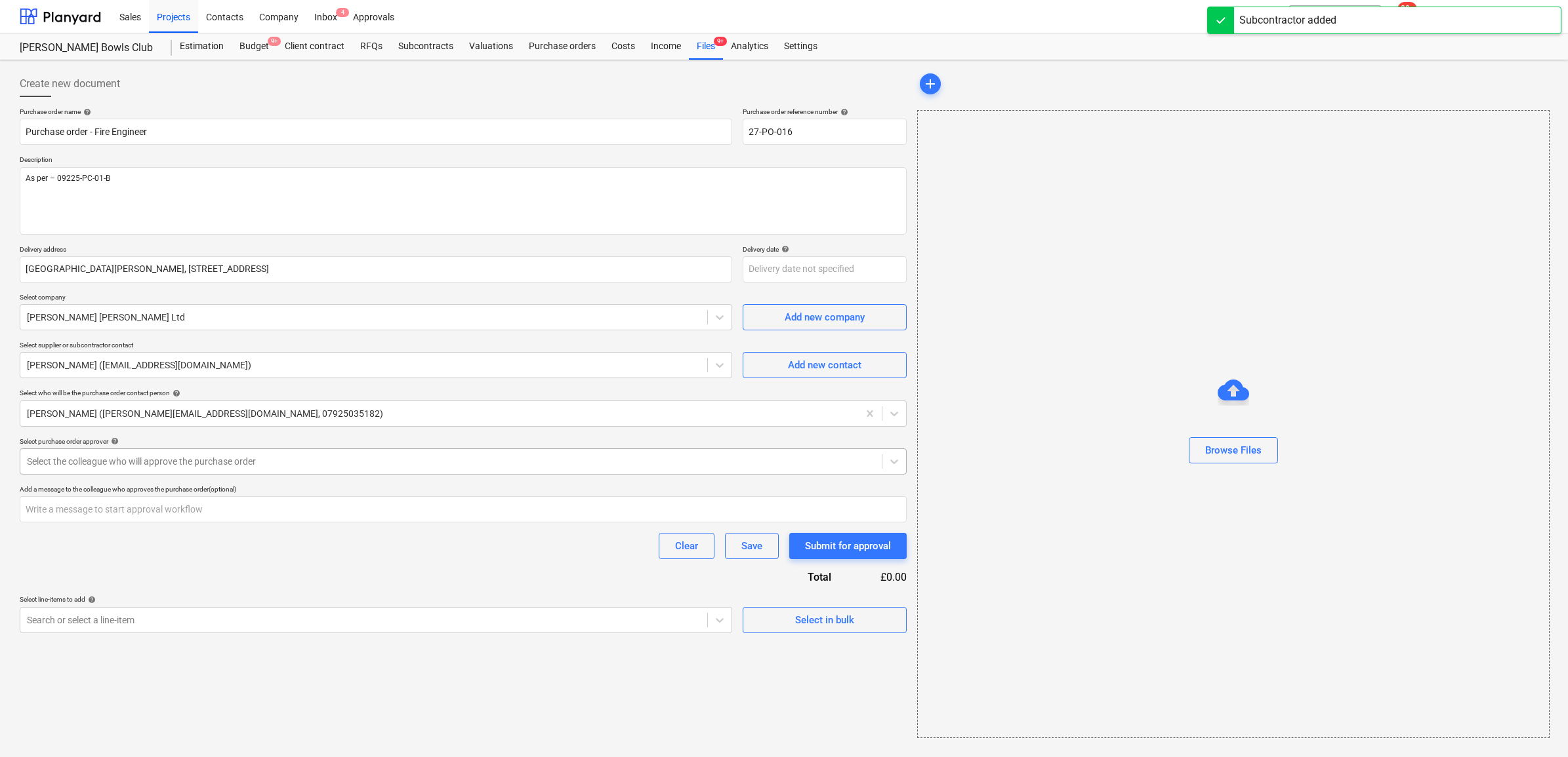
click at [119, 468] on div at bounding box center [450, 461] width 848 height 13
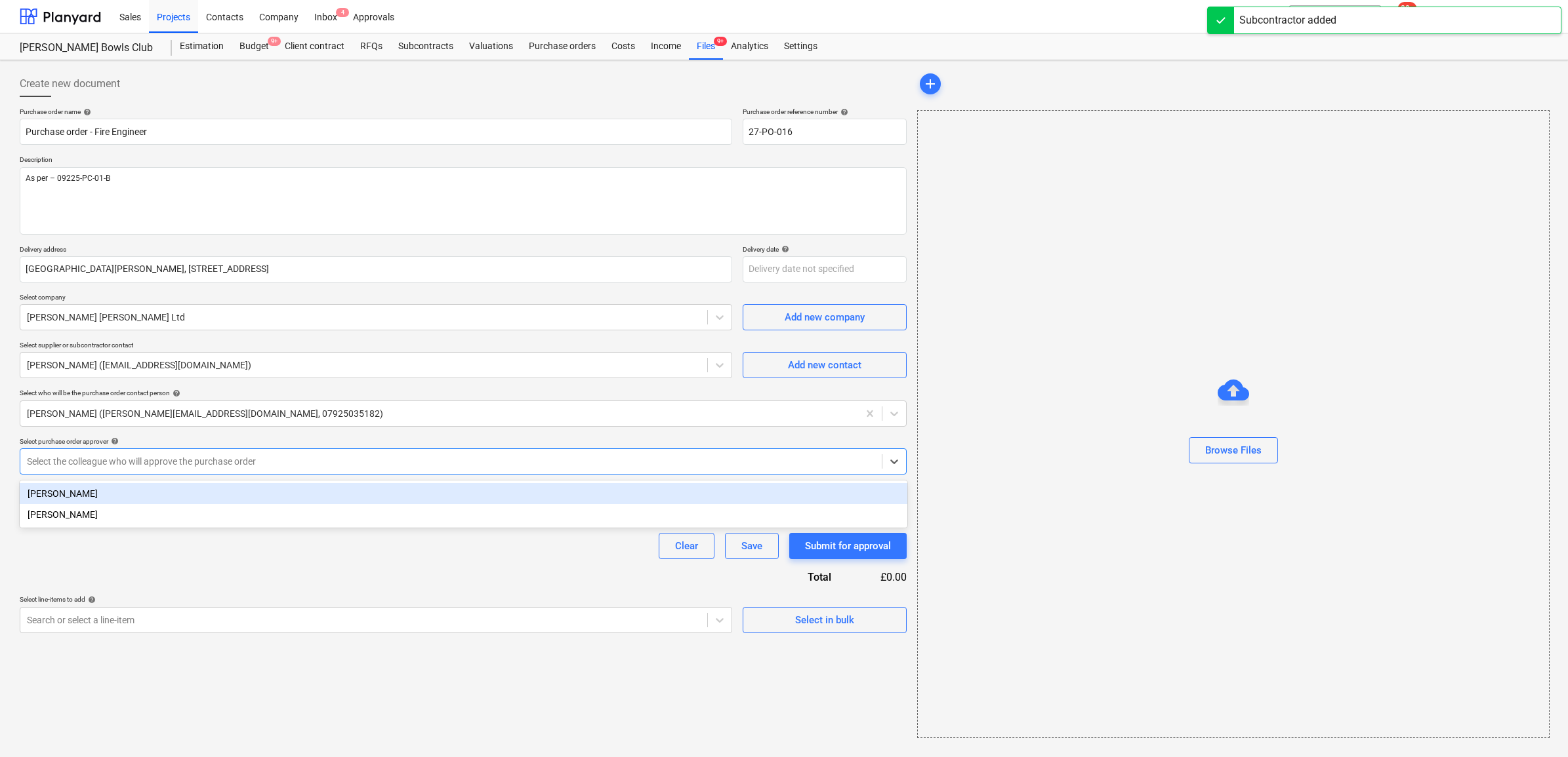
click at [172, 483] on div "Sam Cornford" at bounding box center [463, 493] width 888 height 21
click at [169, 504] on div "Bradley Fenn" at bounding box center [463, 493] width 888 height 21
click at [243, 559] on div "Purchase order name help Purchase order - Fire Engineer Purchase order referenc…" at bounding box center [463, 370] width 887 height 526
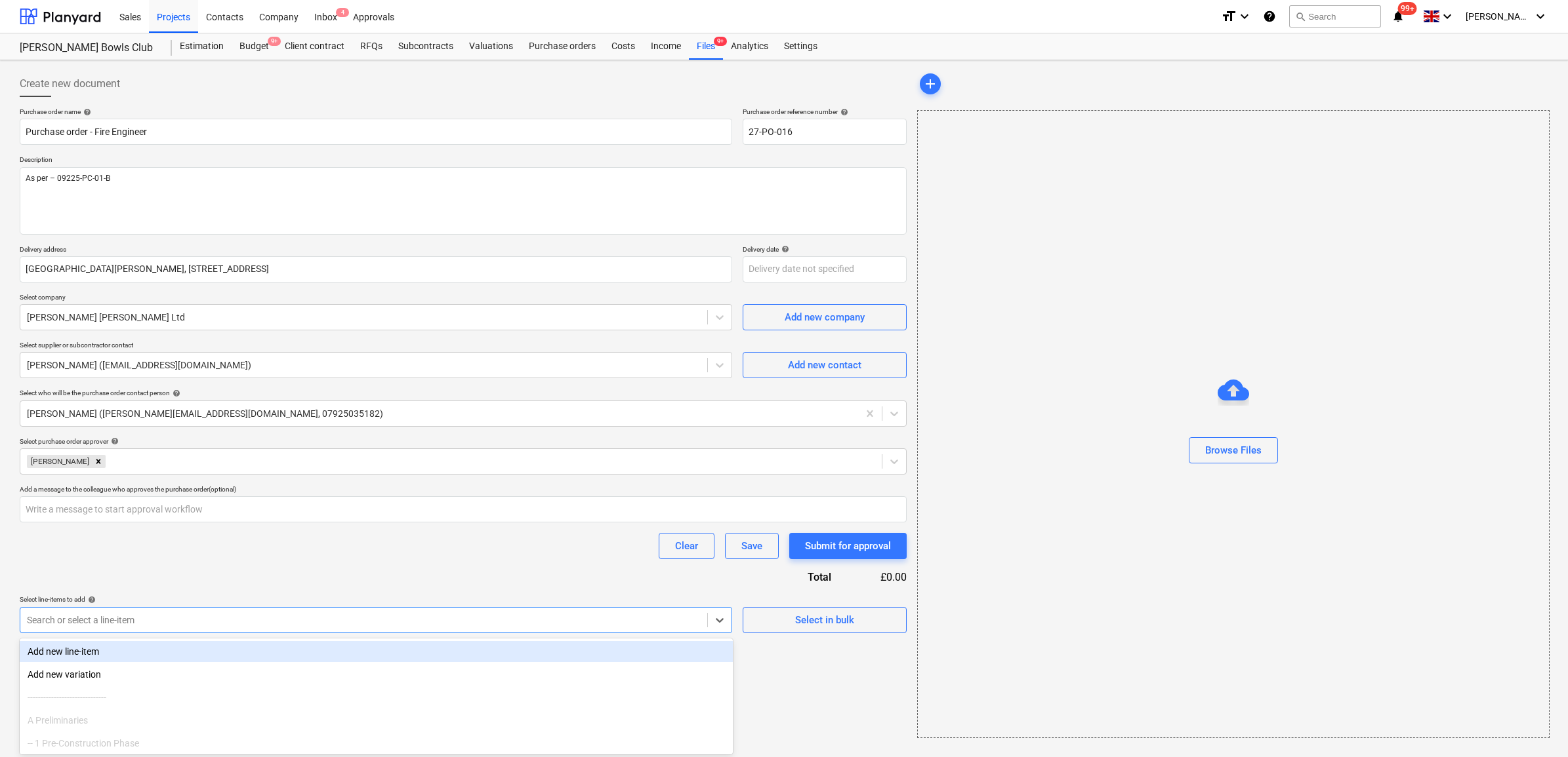
click at [536, 618] on div at bounding box center [363, 620] width 674 height 13
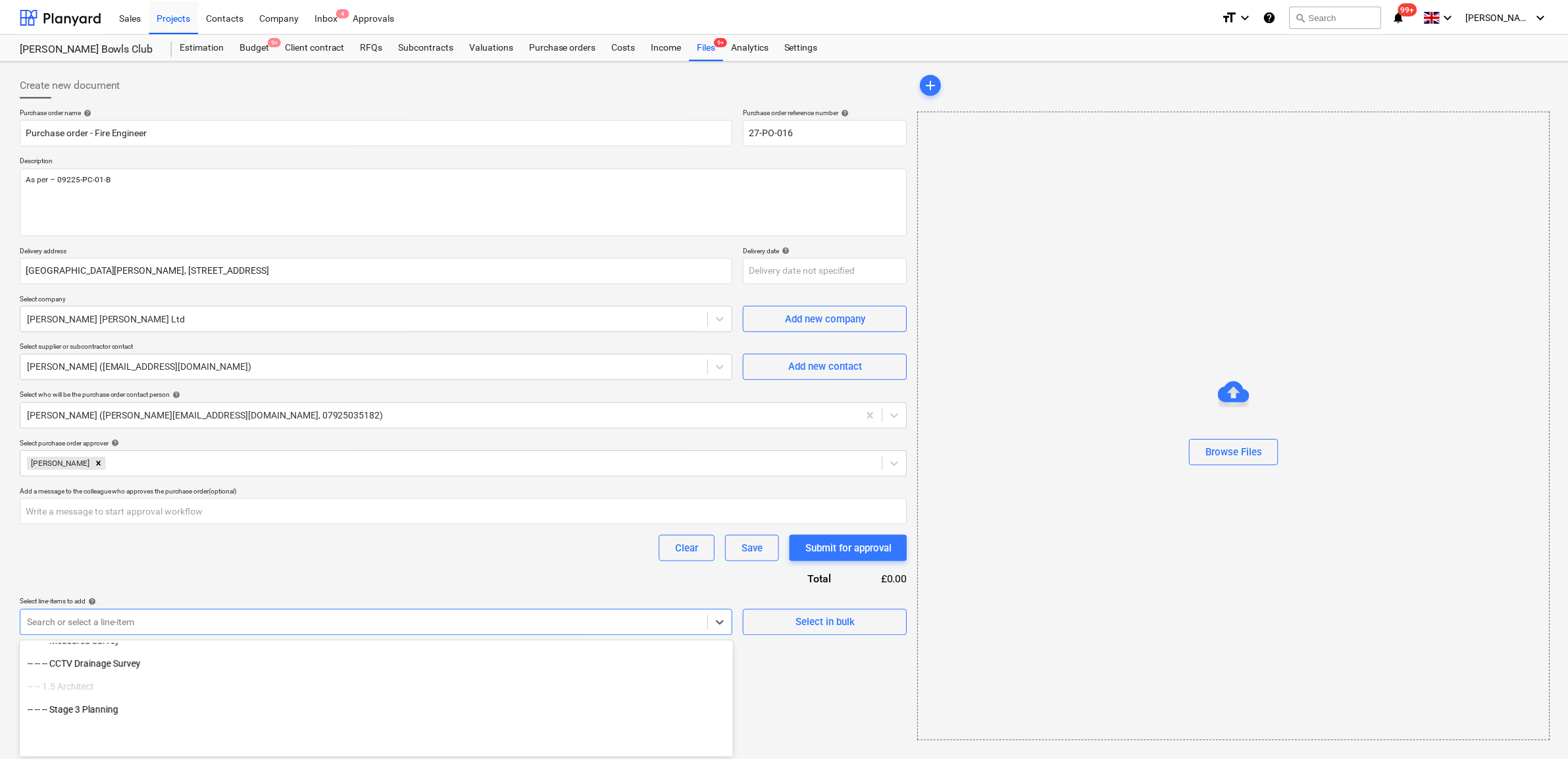
scroll to position [165, 0]
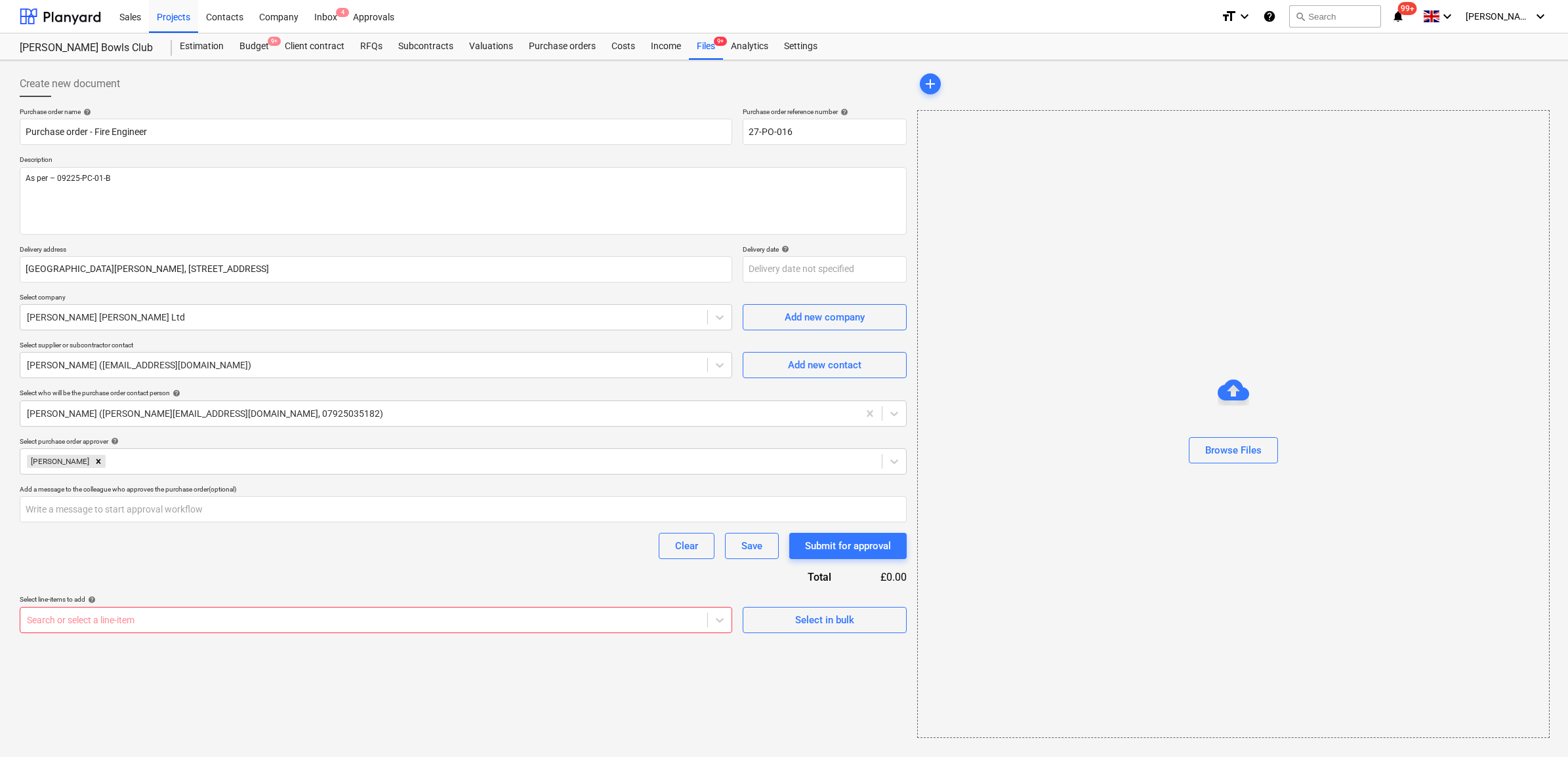
click at [479, 542] on div "Clear Save Submit for approval" at bounding box center [463, 546] width 887 height 27
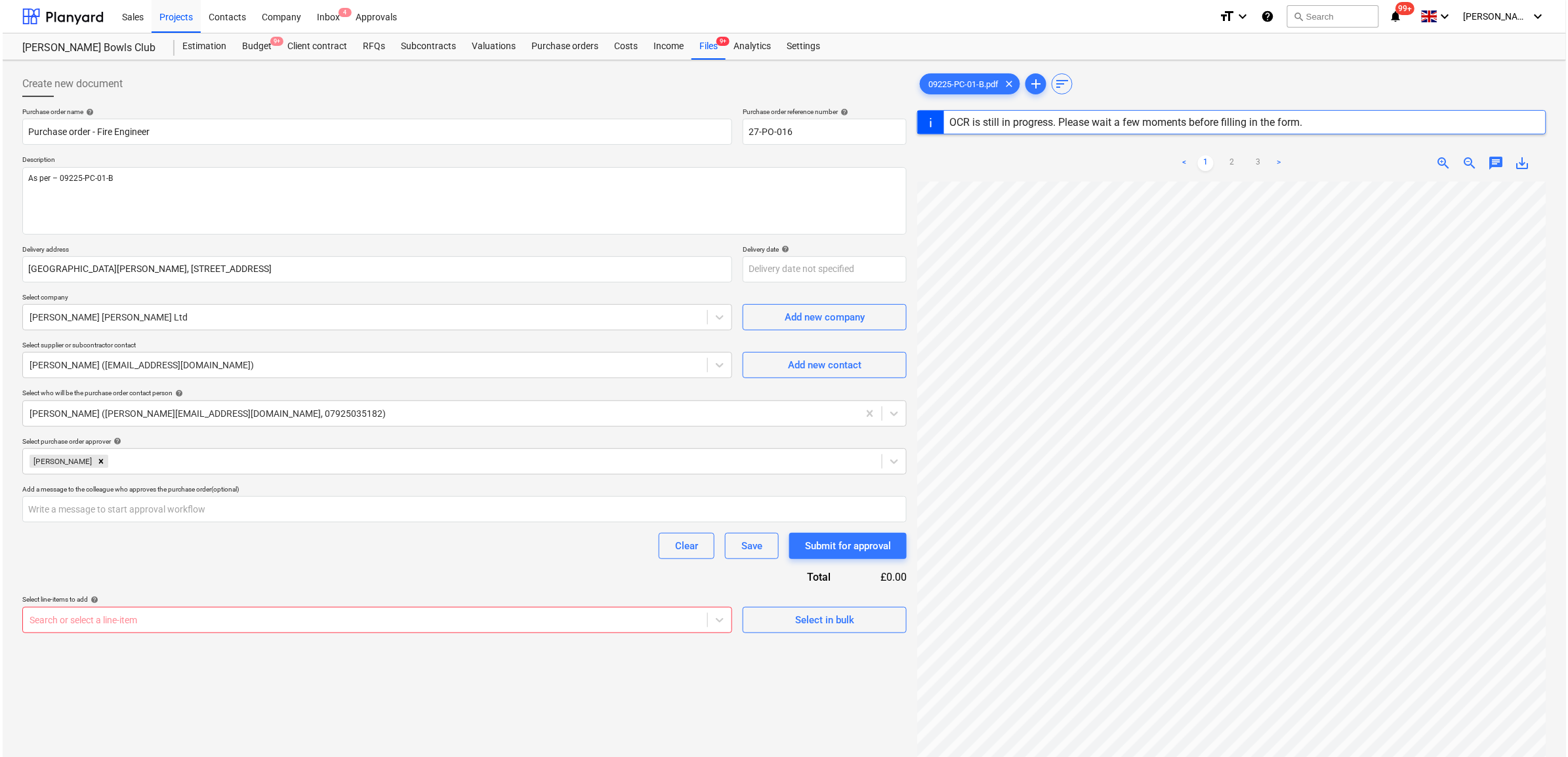
scroll to position [156, 0]
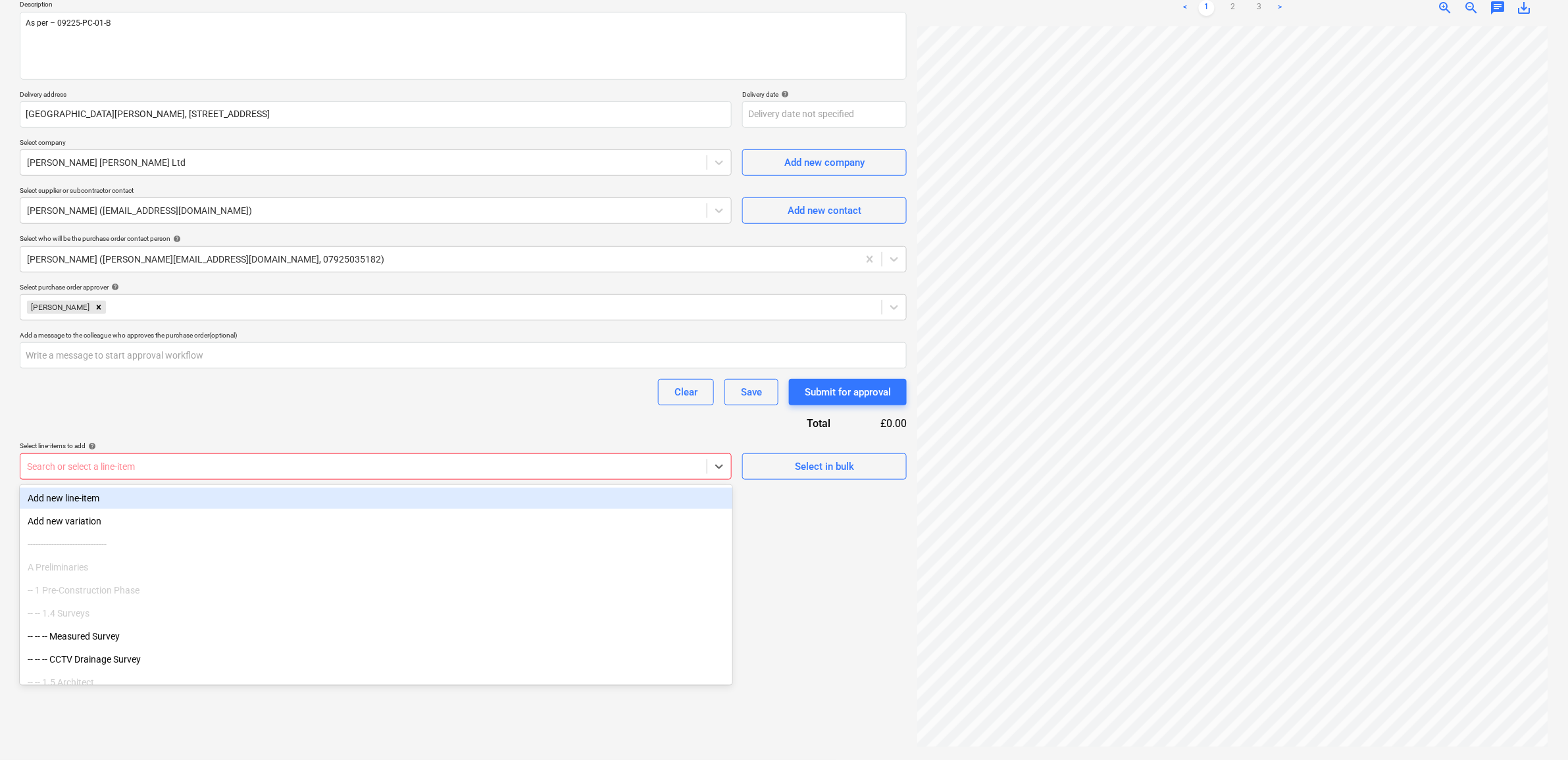
click at [456, 465] on div at bounding box center [363, 466] width 673 height 13
click at [488, 495] on div "Add new line-item" at bounding box center [376, 497] width 713 height 21
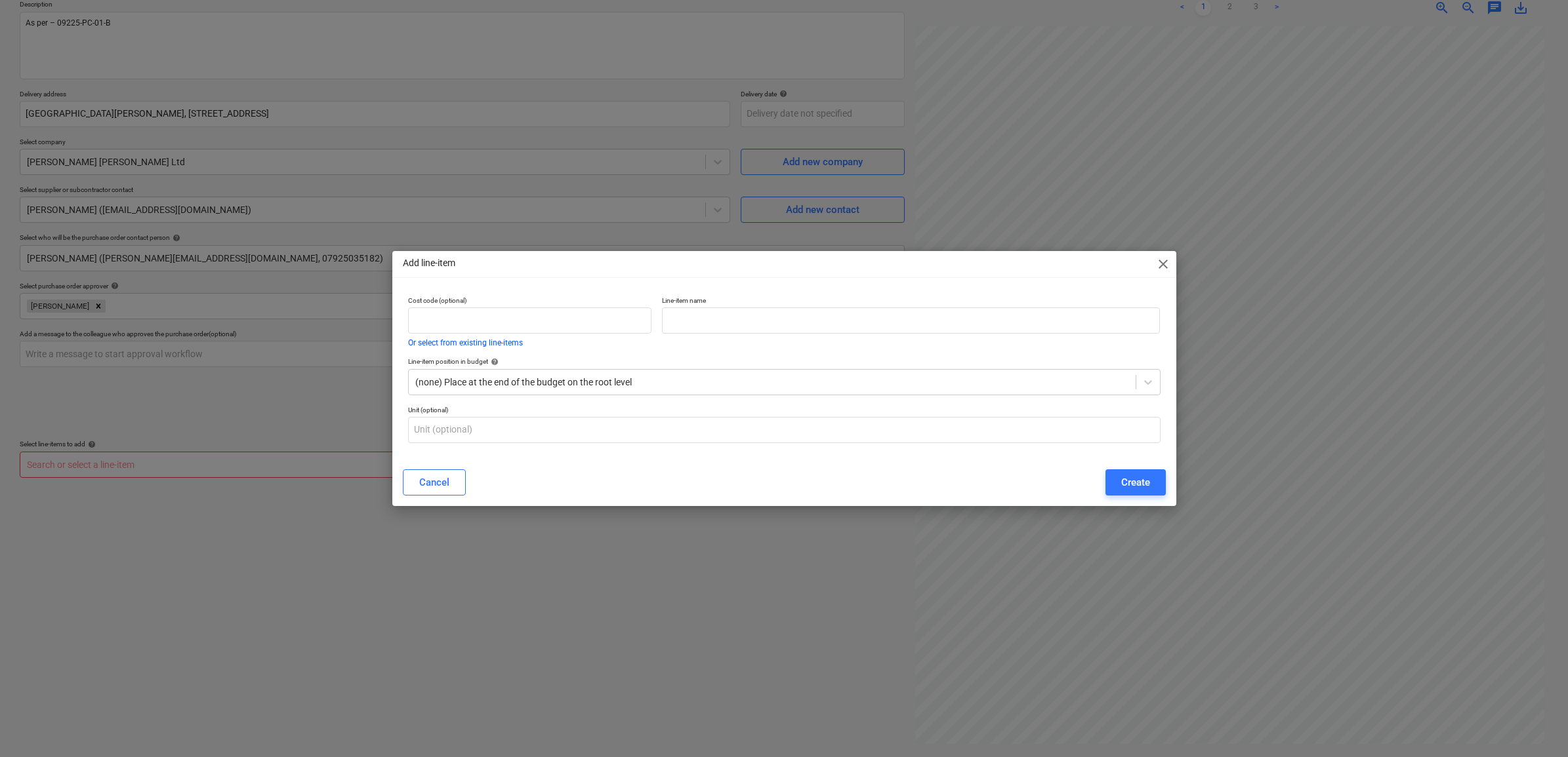
type textarea "x"
click at [679, 325] on input "text" at bounding box center [911, 321] width 498 height 27
type input "Fire Co"
type textarea "x"
type input "Fire Consultant"
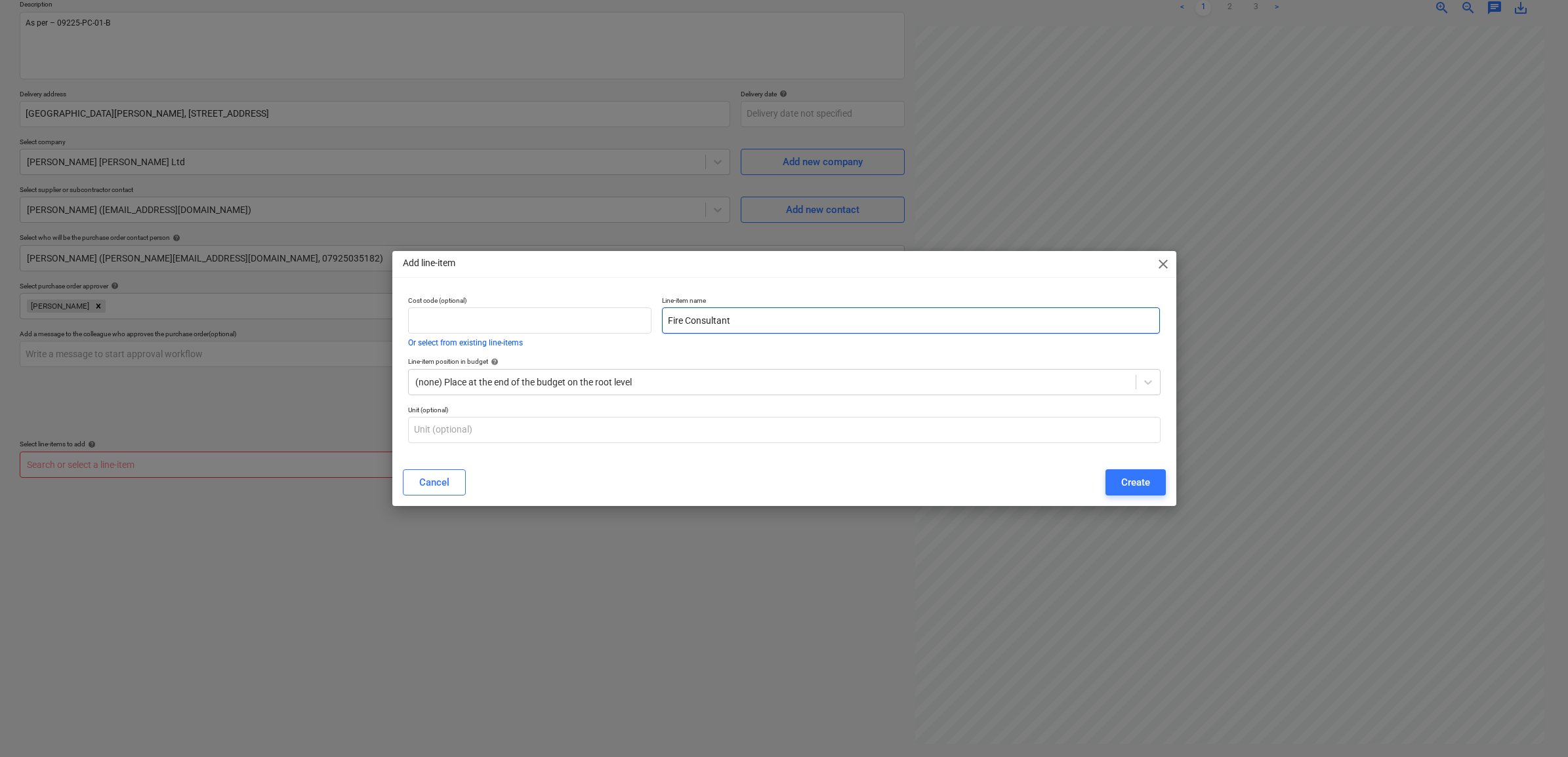
type textarea "x"
type input "Fire Consultant"
click at [679, 377] on div at bounding box center [772, 383] width 714 height 13
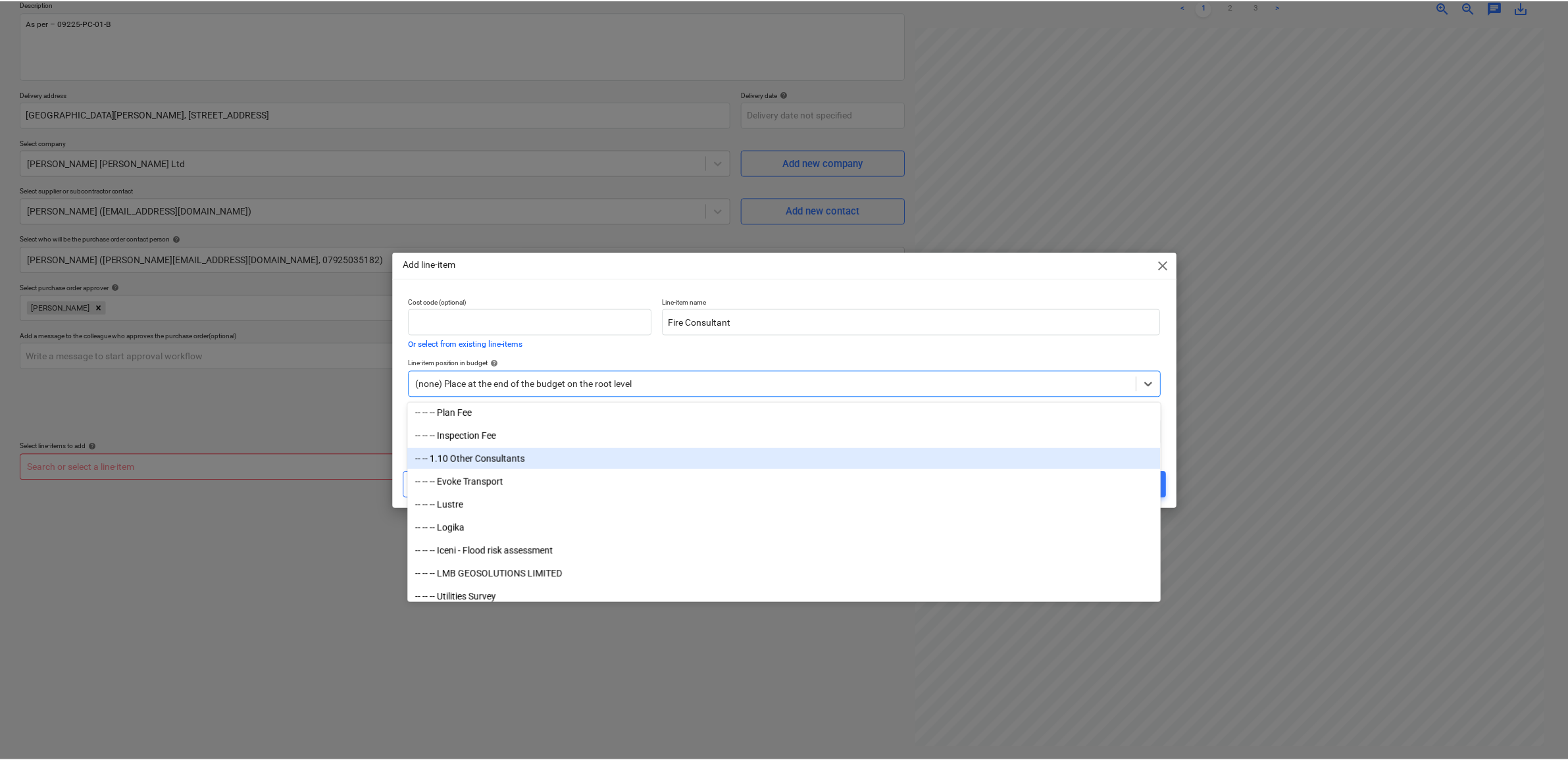
scroll to position [494, 0]
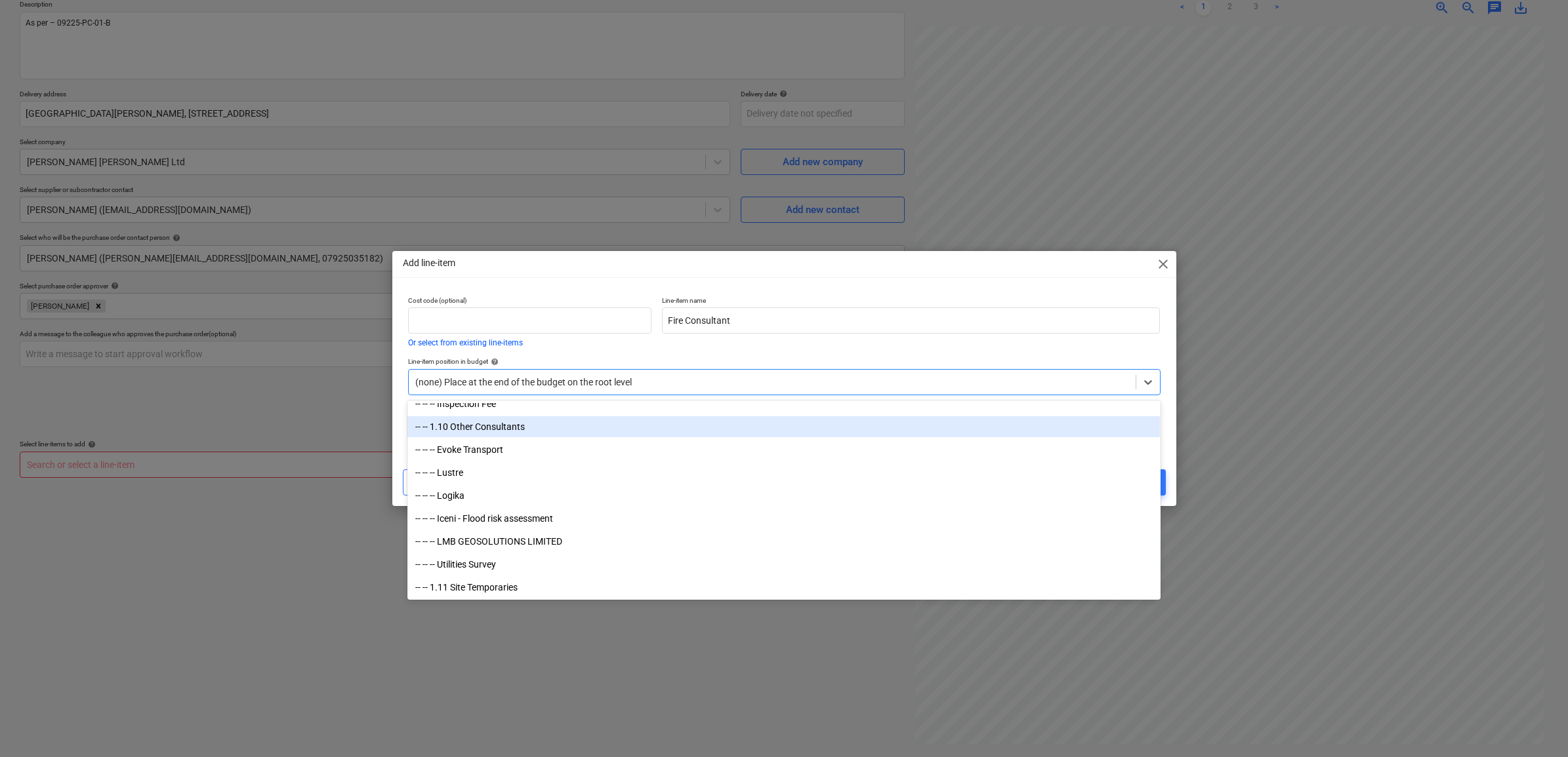
click at [520, 425] on div "-- -- 1.10 Other Consultants" at bounding box center [783, 427] width 753 height 21
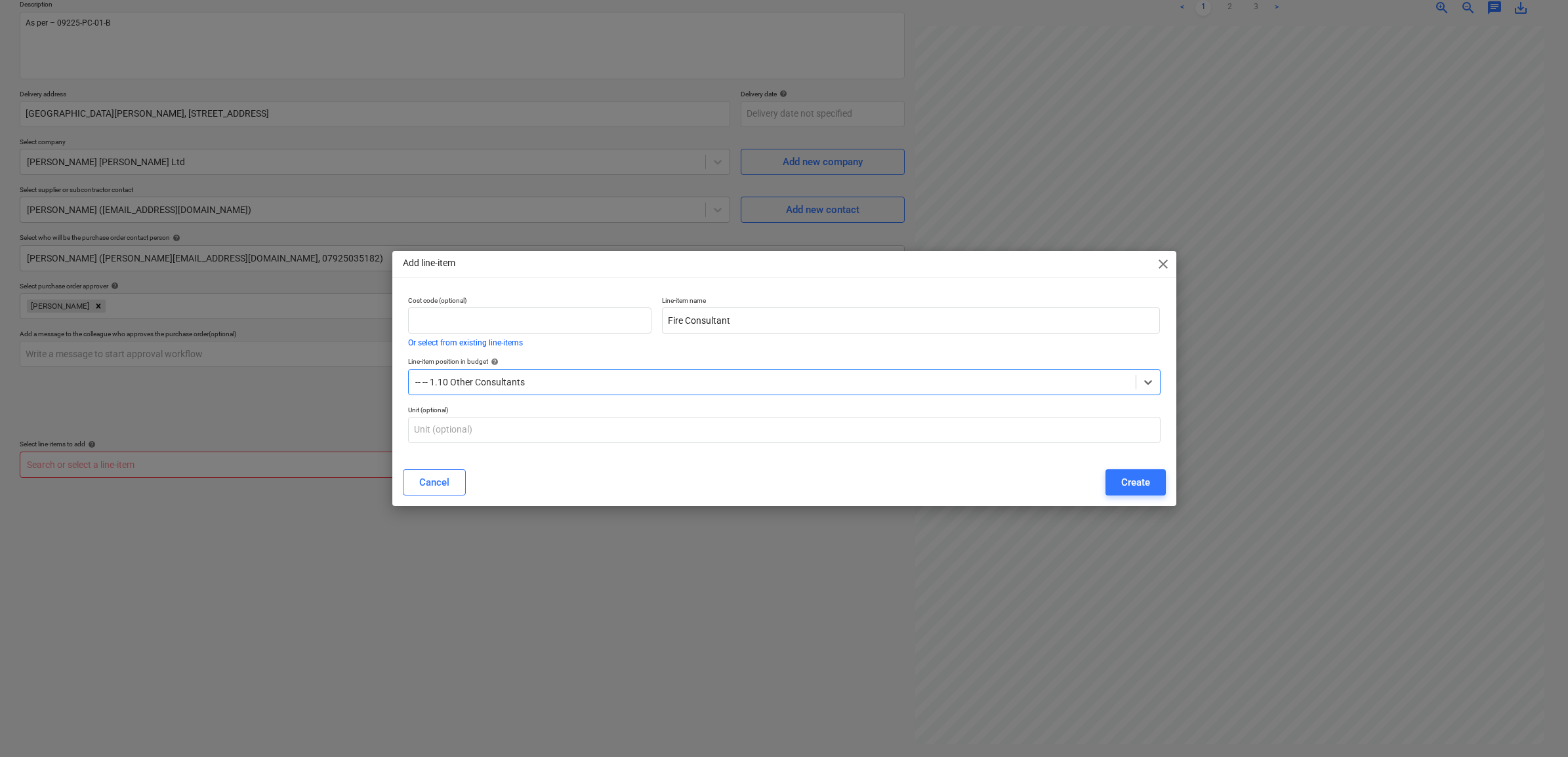
click at [569, 470] on div "Cancel Create" at bounding box center [784, 483] width 762 height 27
click at [1134, 483] on div "Create" at bounding box center [1135, 482] width 29 height 17
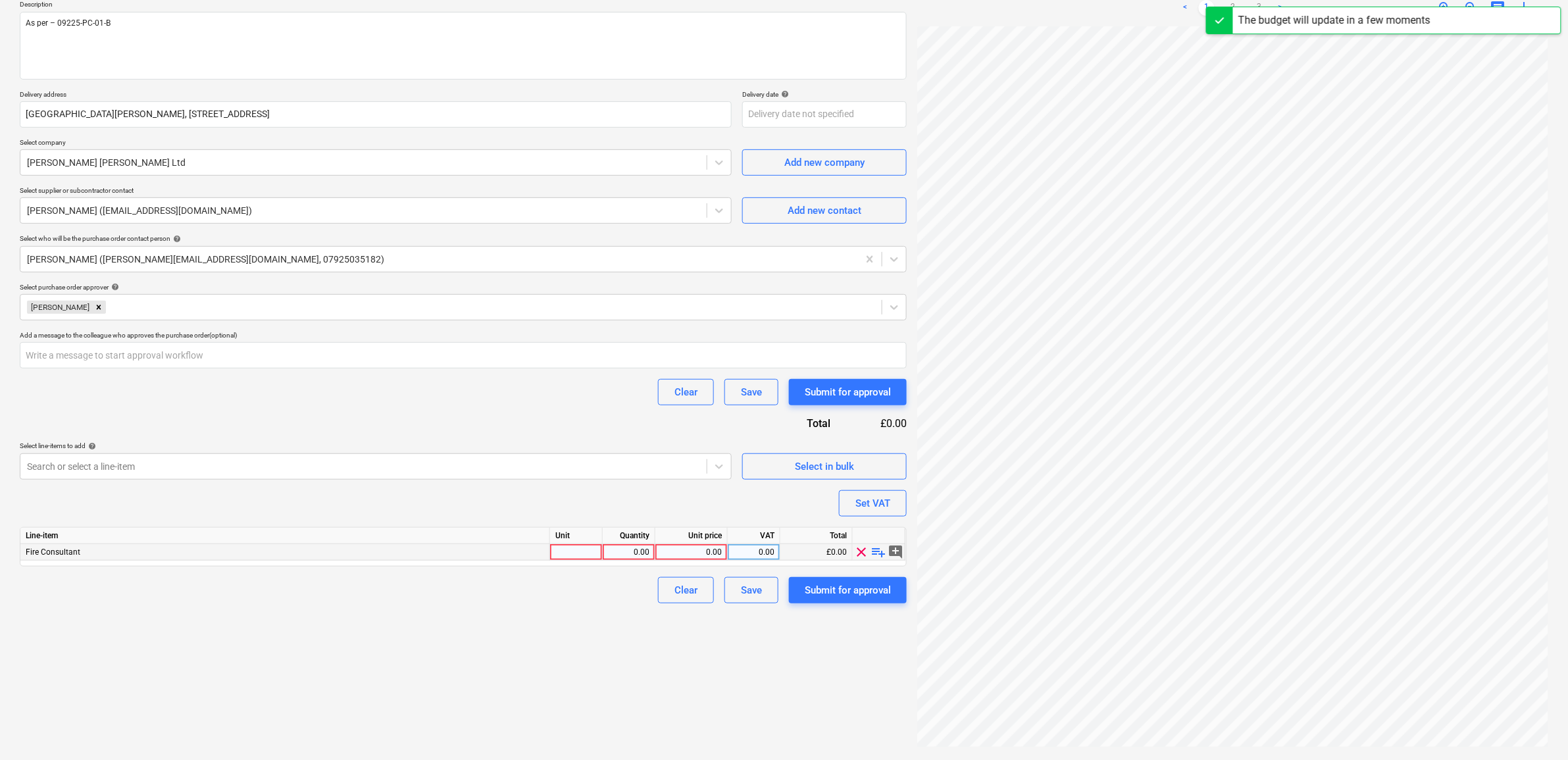
type textarea "x"
click at [668, 550] on div "0.00" at bounding box center [692, 553] width 62 height 17
type input "6695"
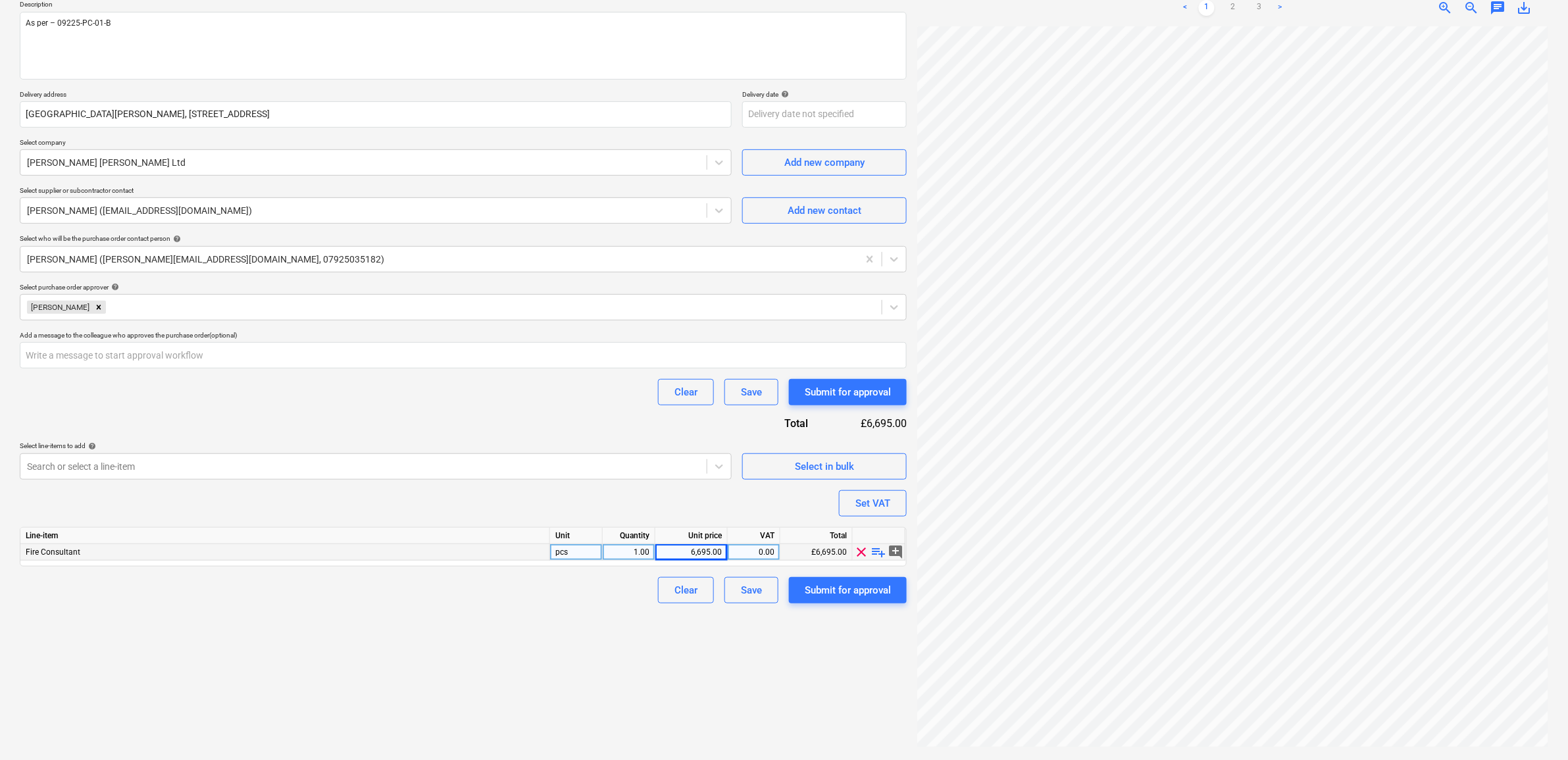
click at [586, 649] on div "Create new document Purchase order name help Purchase order - Fire Engineer Pur…" at bounding box center [463, 333] width 898 height 845
click at [752, 553] on div "0.00" at bounding box center [754, 553] width 42 height 17
type textarea "x"
type input "20"
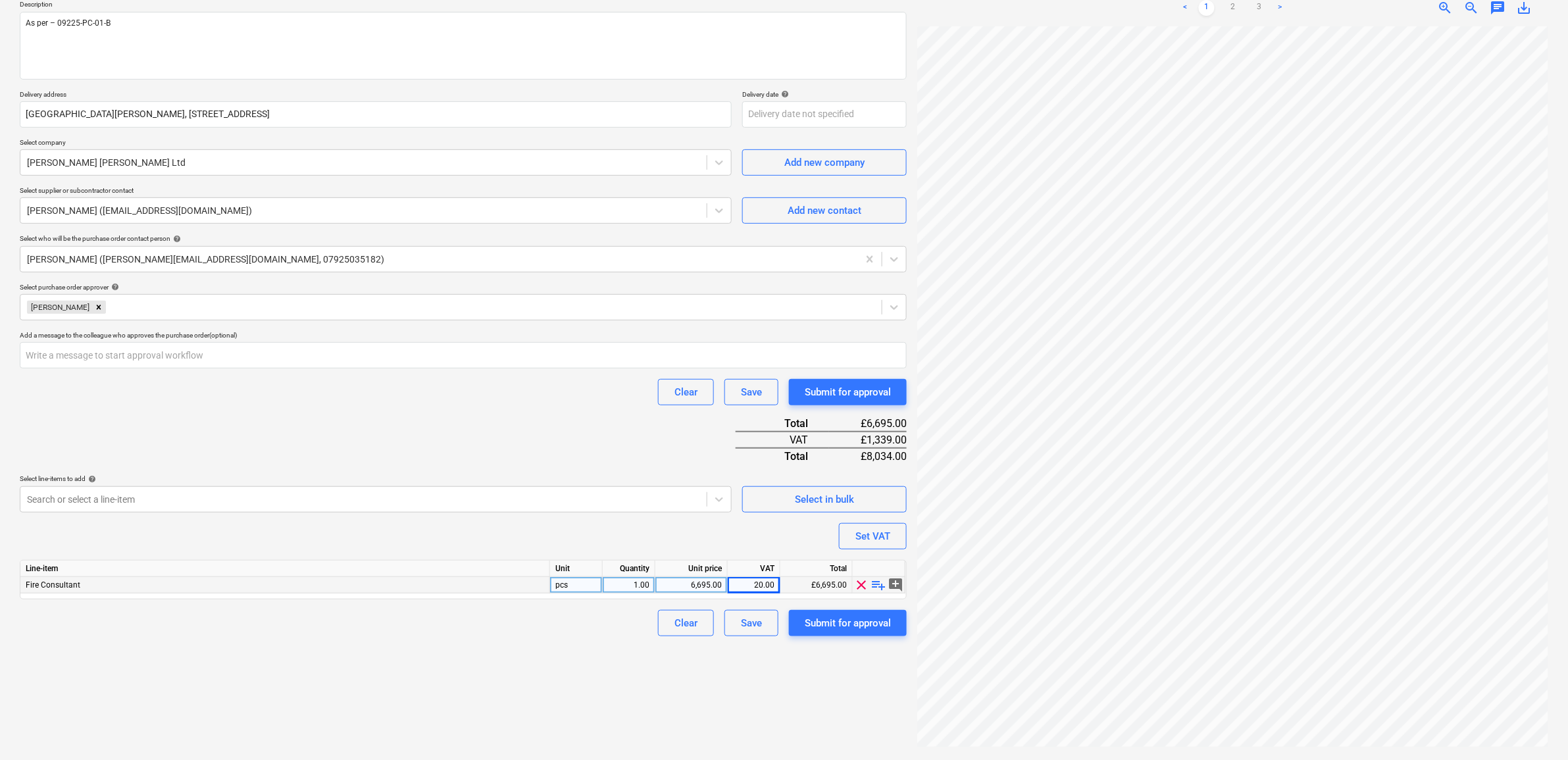
click at [557, 701] on div "Create new document Purchase order name help Purchase order - Fire Engineer Pur…" at bounding box center [463, 333] width 898 height 845
click at [834, 619] on div "Submit for approval" at bounding box center [848, 623] width 86 height 17
type textarea "x"
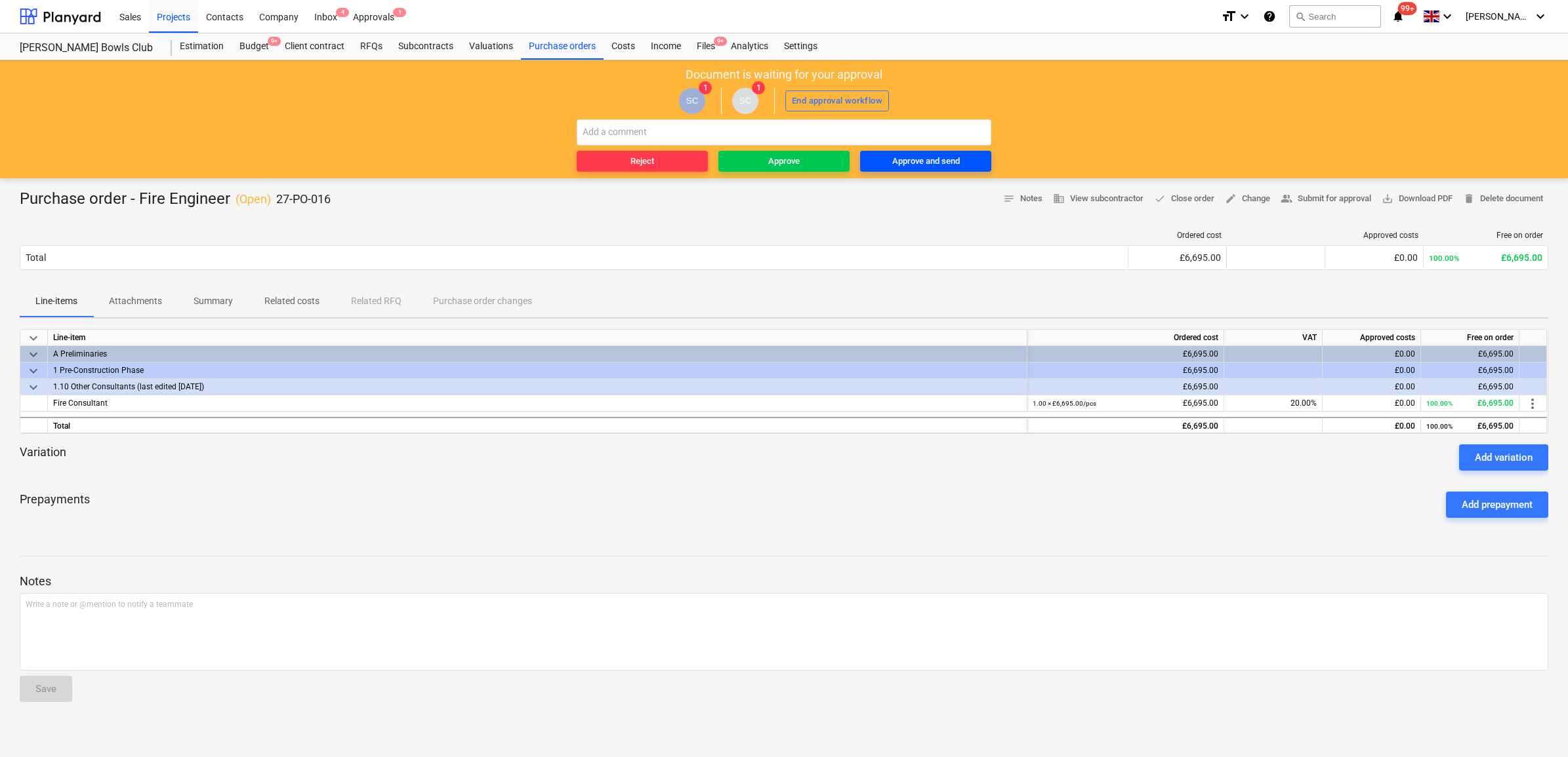
click at [932, 165] on div "Approve and send" at bounding box center [926, 162] width 68 height 15
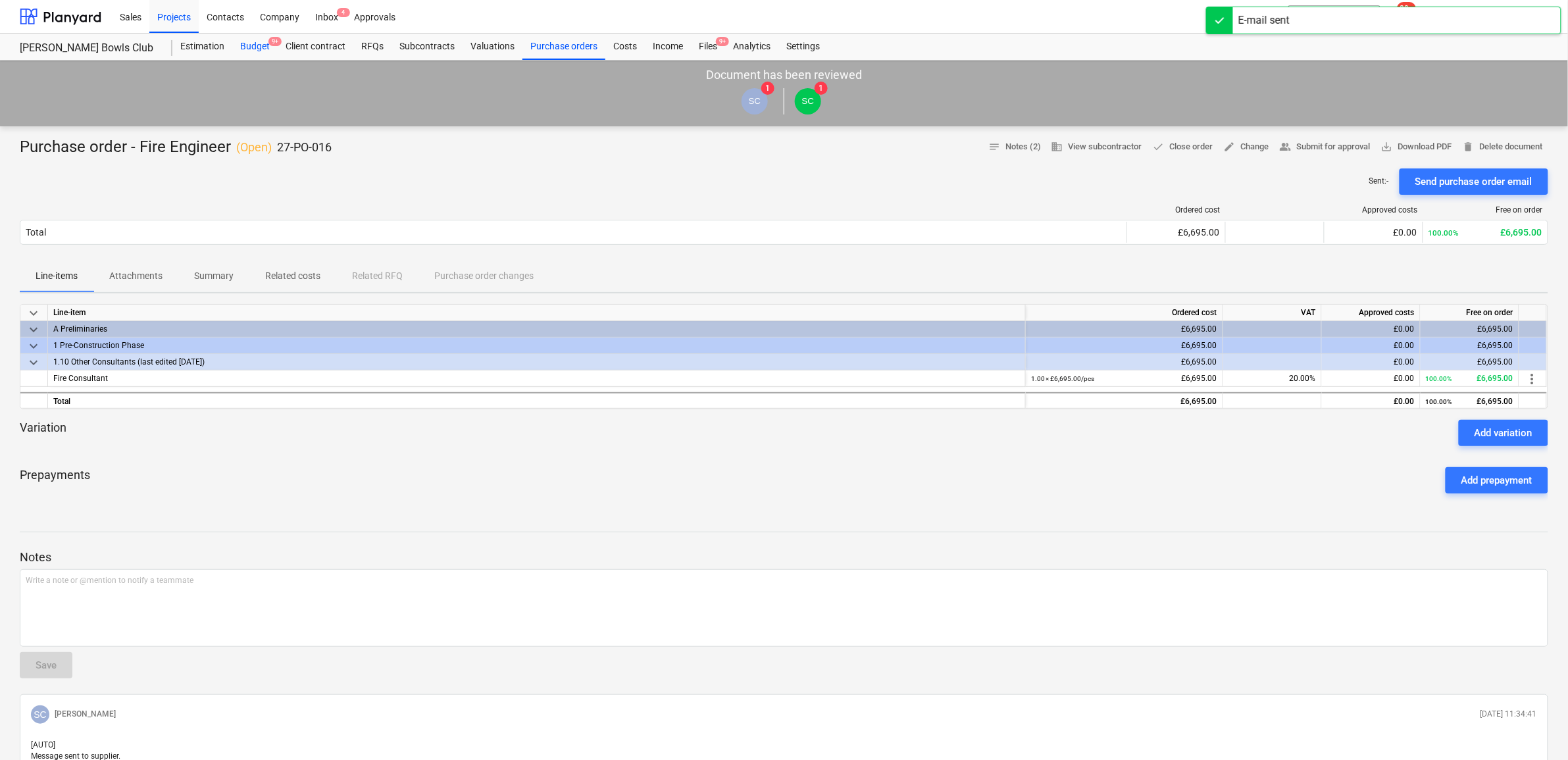
click at [250, 47] on div "Budget 9+" at bounding box center [254, 47] width 46 height 27
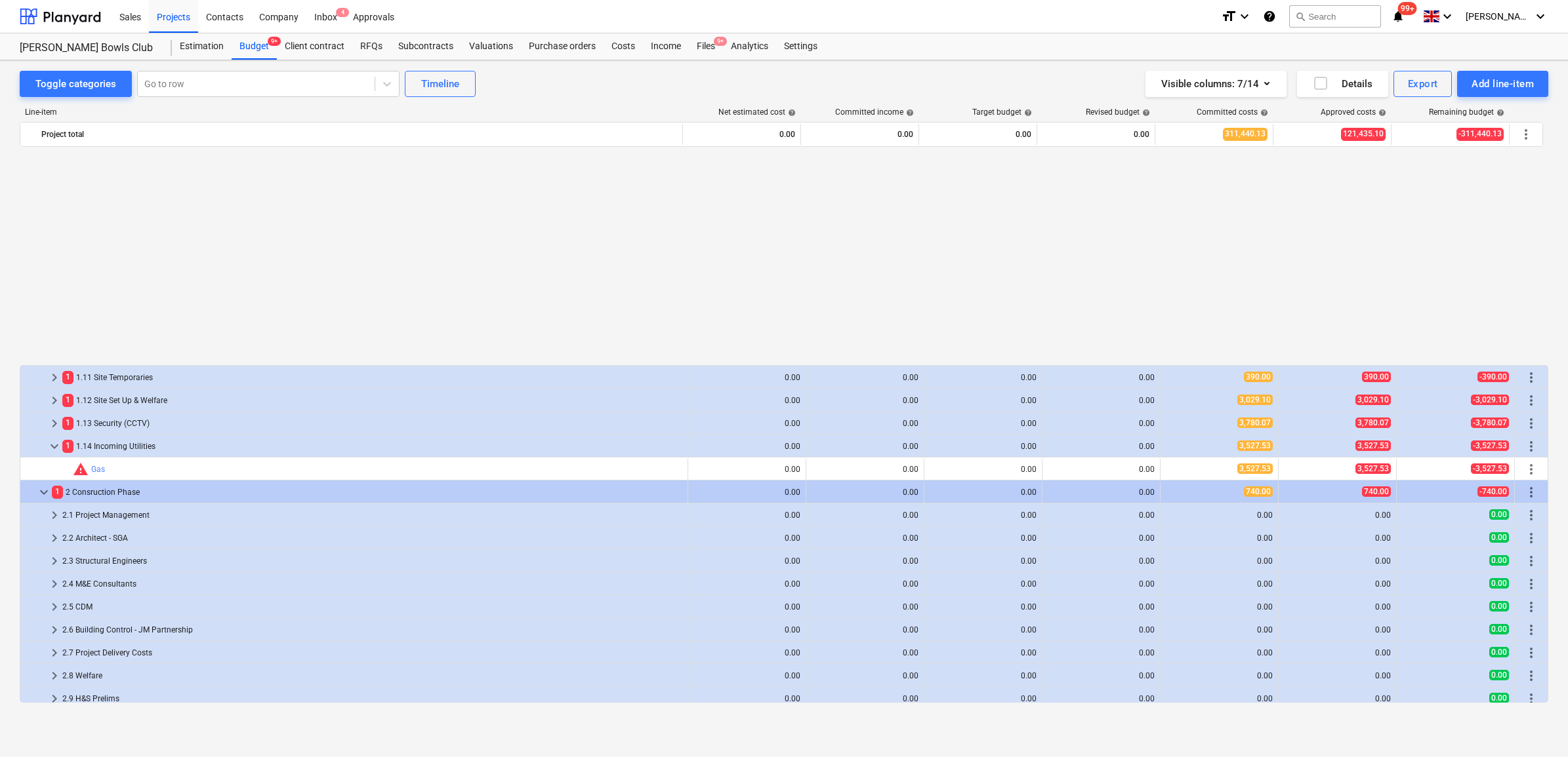
scroll to position [574, 0]
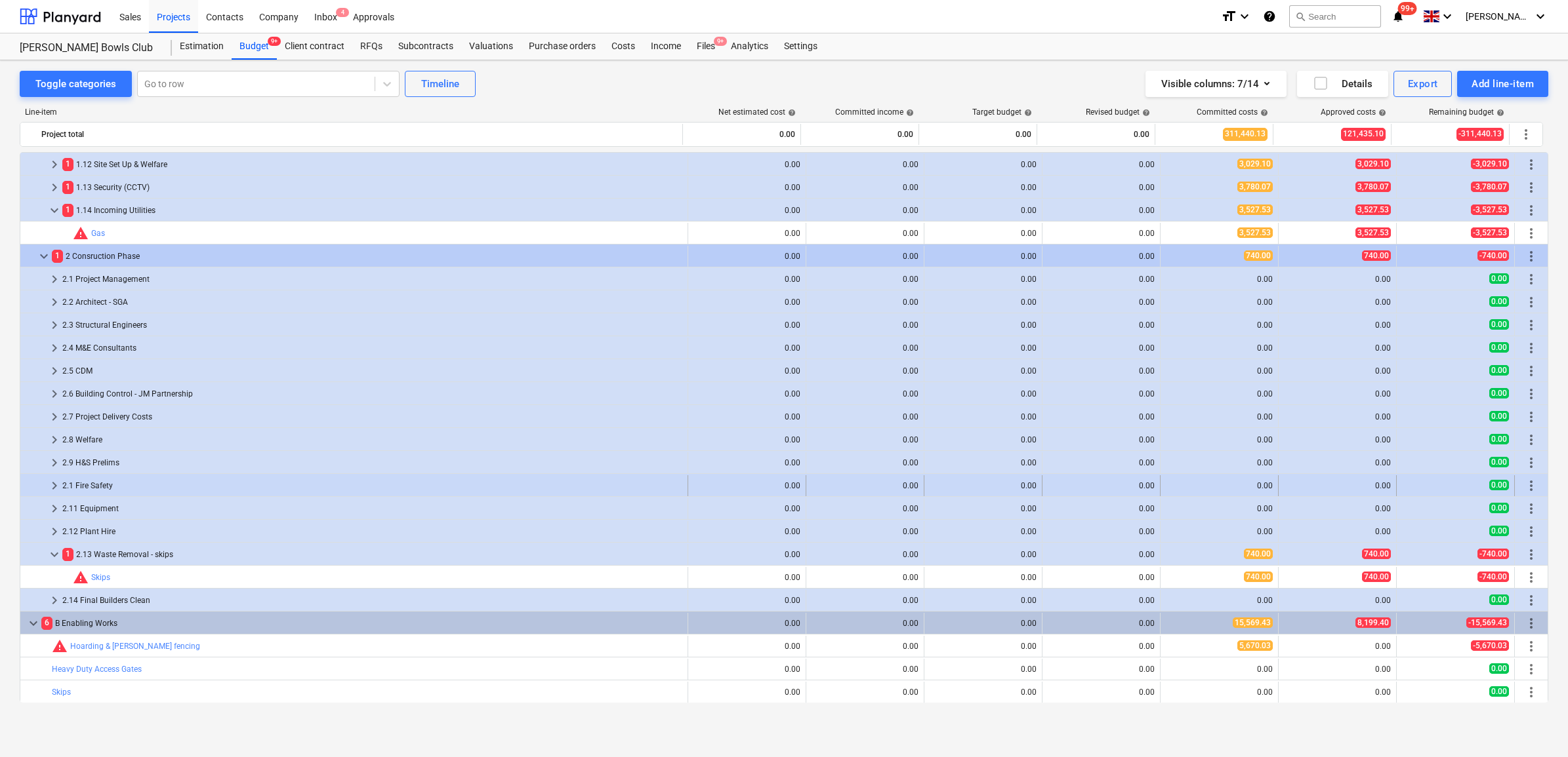
click at [133, 476] on div "2.1 Fire Safety" at bounding box center [372, 485] width 620 height 21
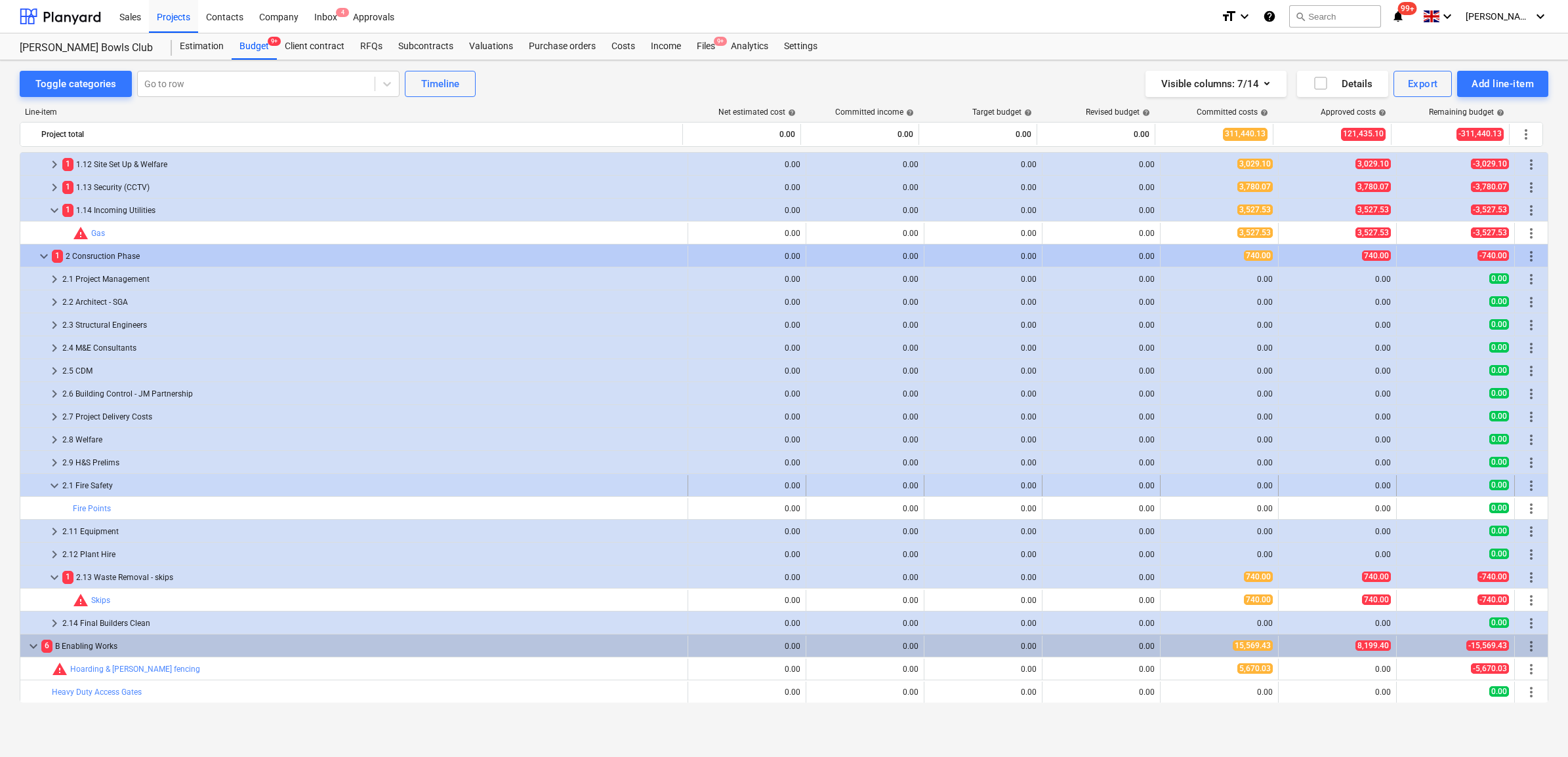
click at [132, 476] on div "2.1 Fire Safety" at bounding box center [372, 485] width 620 height 21
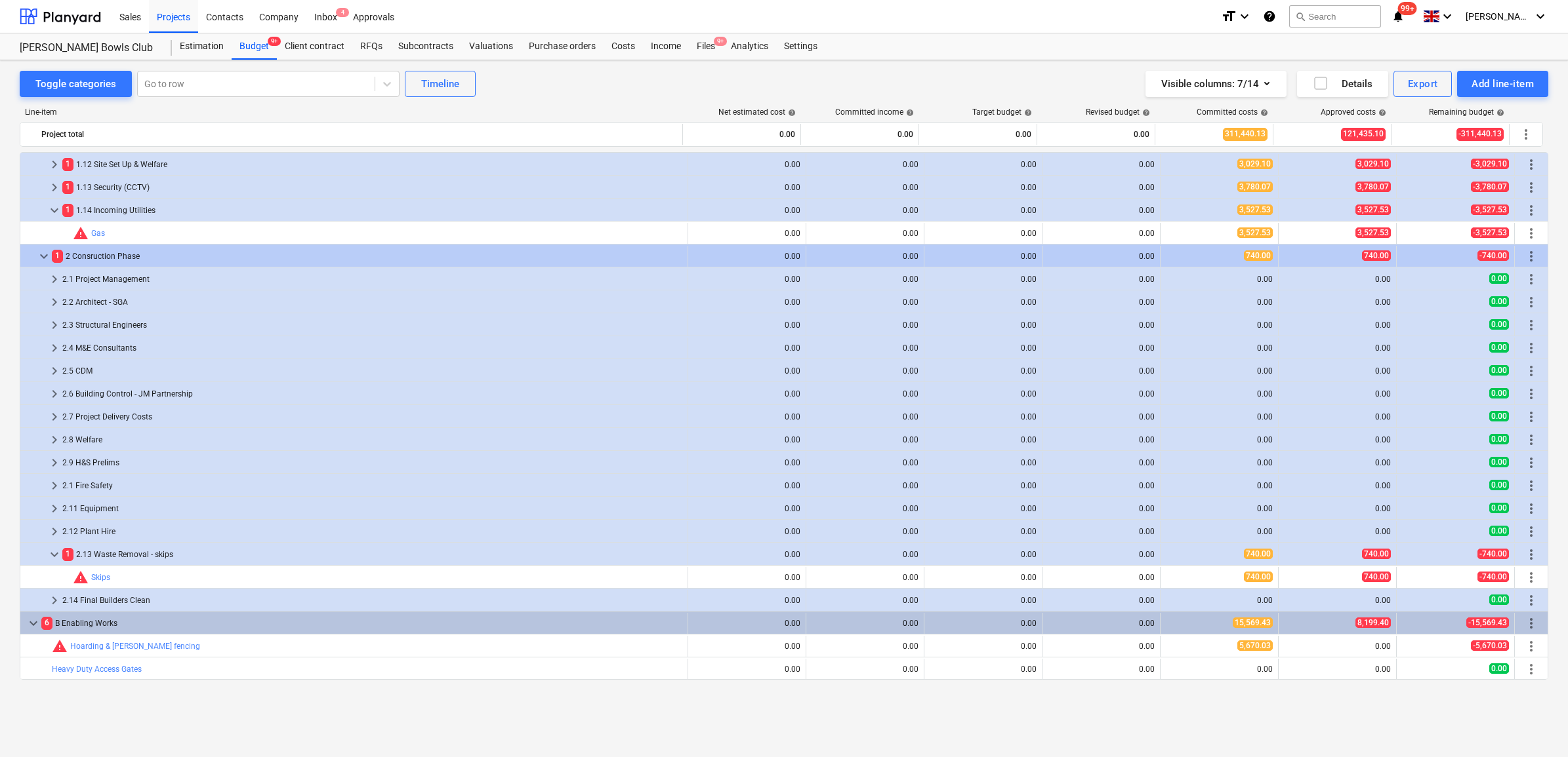
scroll to position [410, 0]
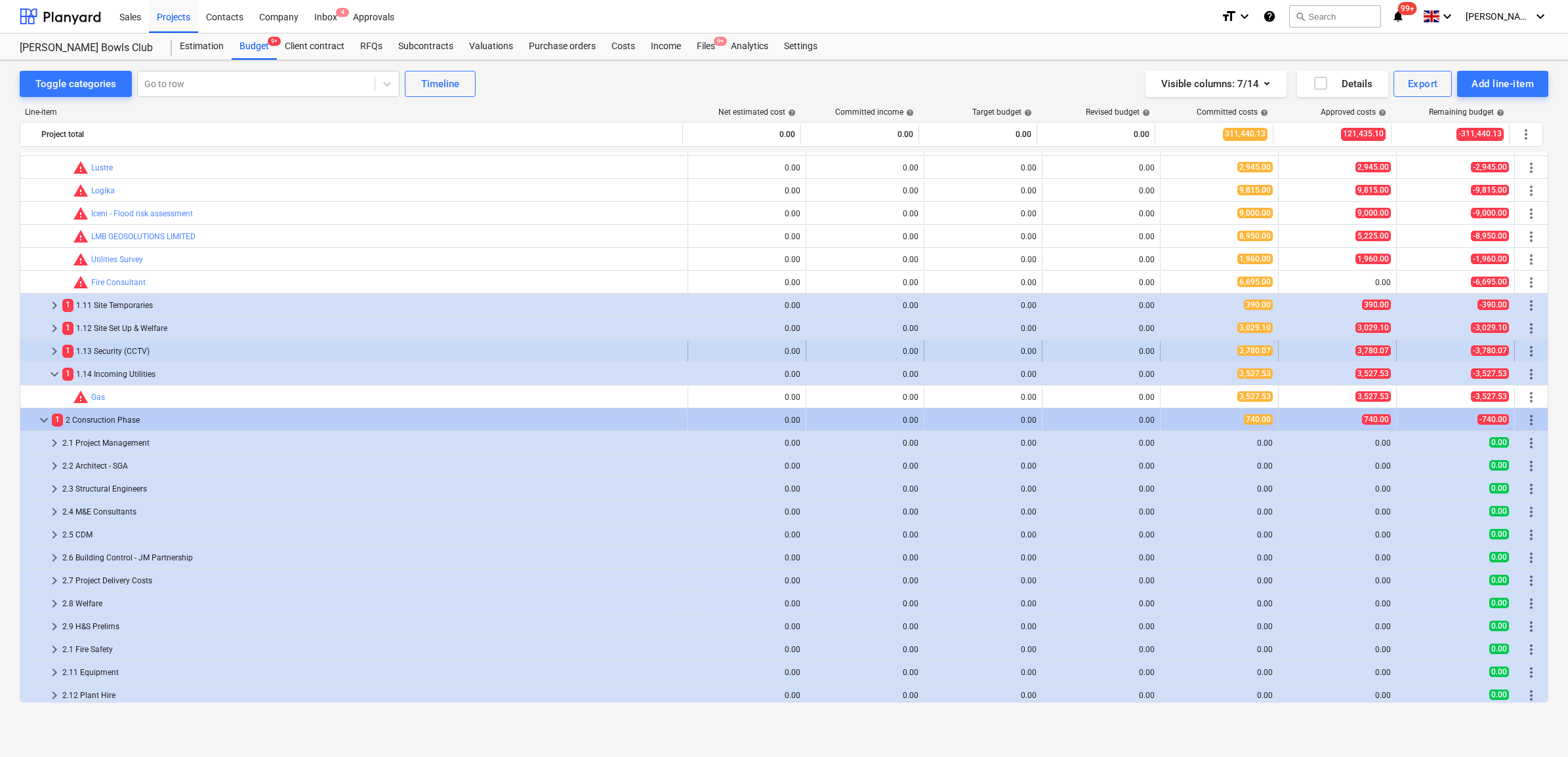
click at [128, 350] on div "1 1.13 Security (CCTV)" at bounding box center [372, 351] width 620 height 21
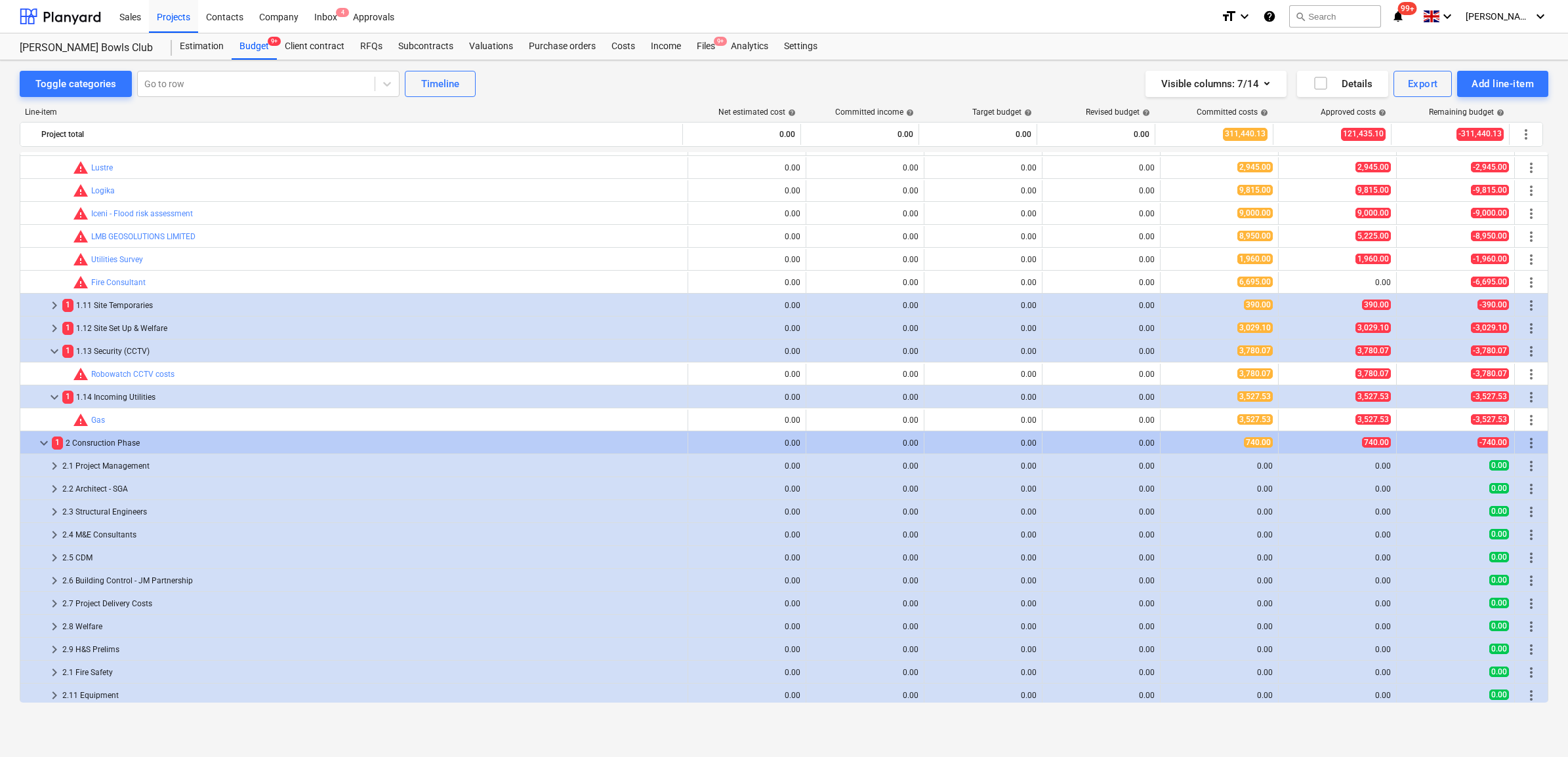
click at [128, 350] on div "1 1.13 Security (CCTV)" at bounding box center [372, 351] width 620 height 21
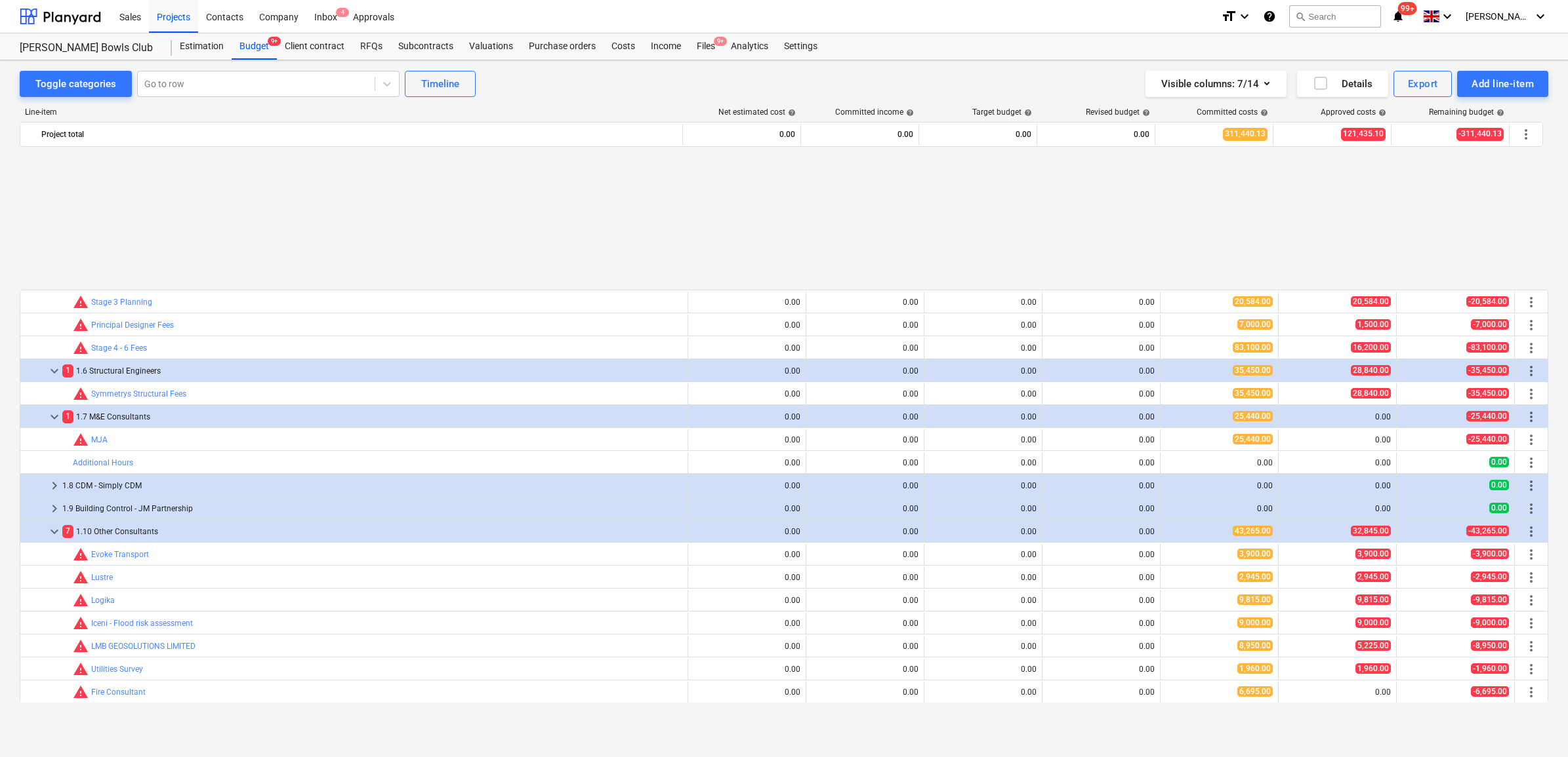
scroll to position [164, 0]
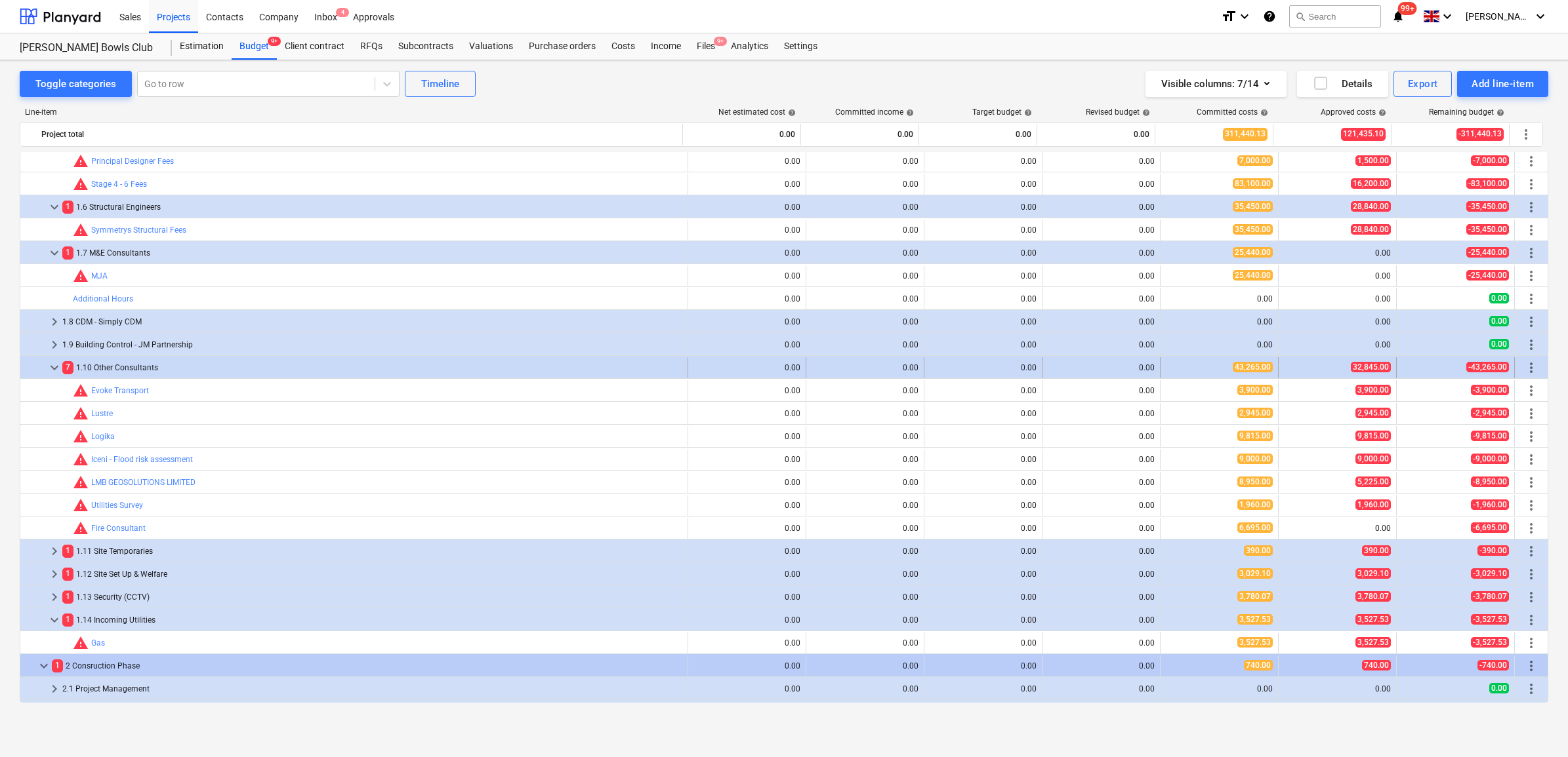
click at [1528, 364] on span "more_vert" at bounding box center [1531, 368] width 16 height 16
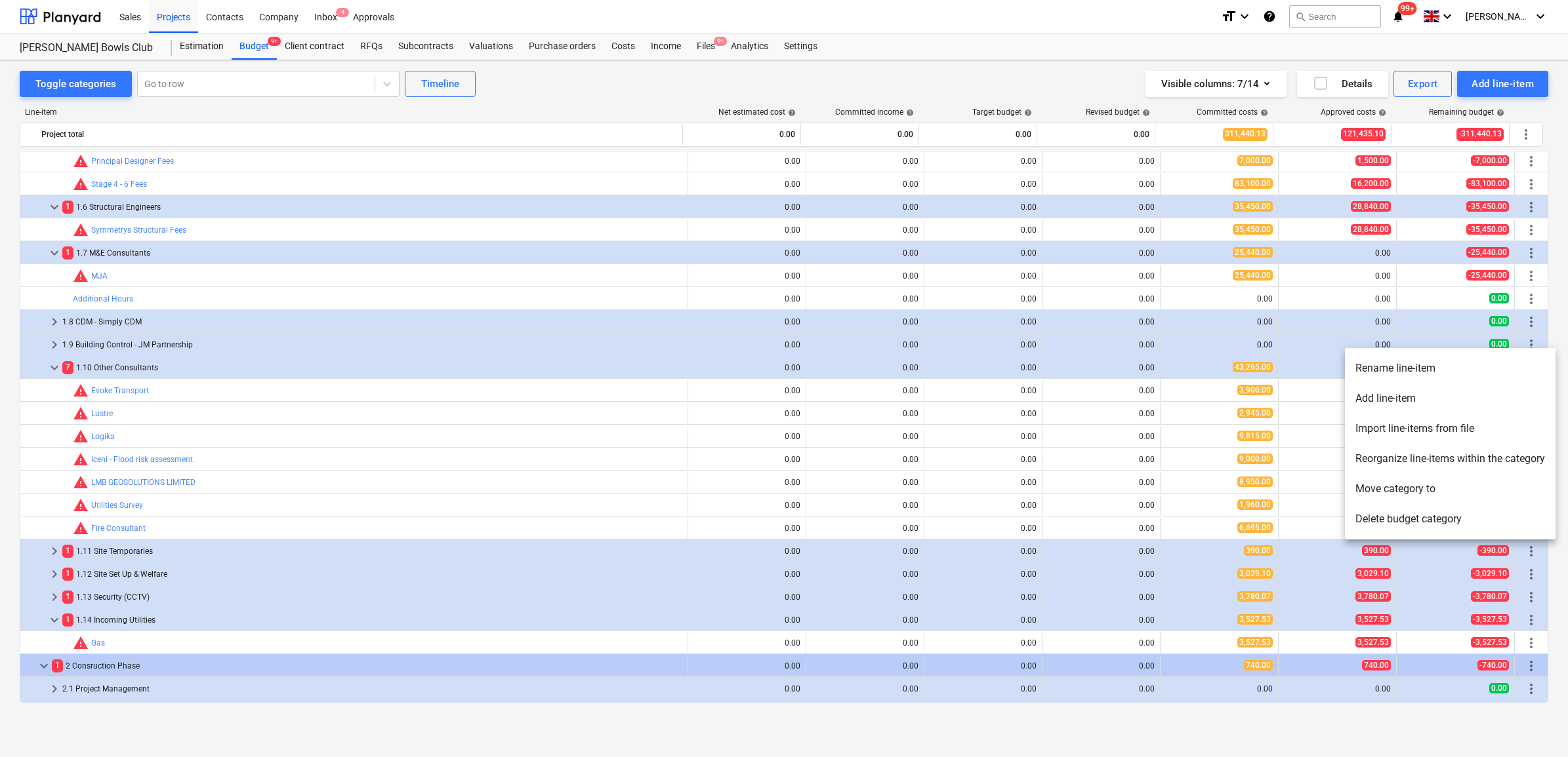
click at [1428, 391] on li "Add line-item" at bounding box center [1449, 398] width 211 height 30
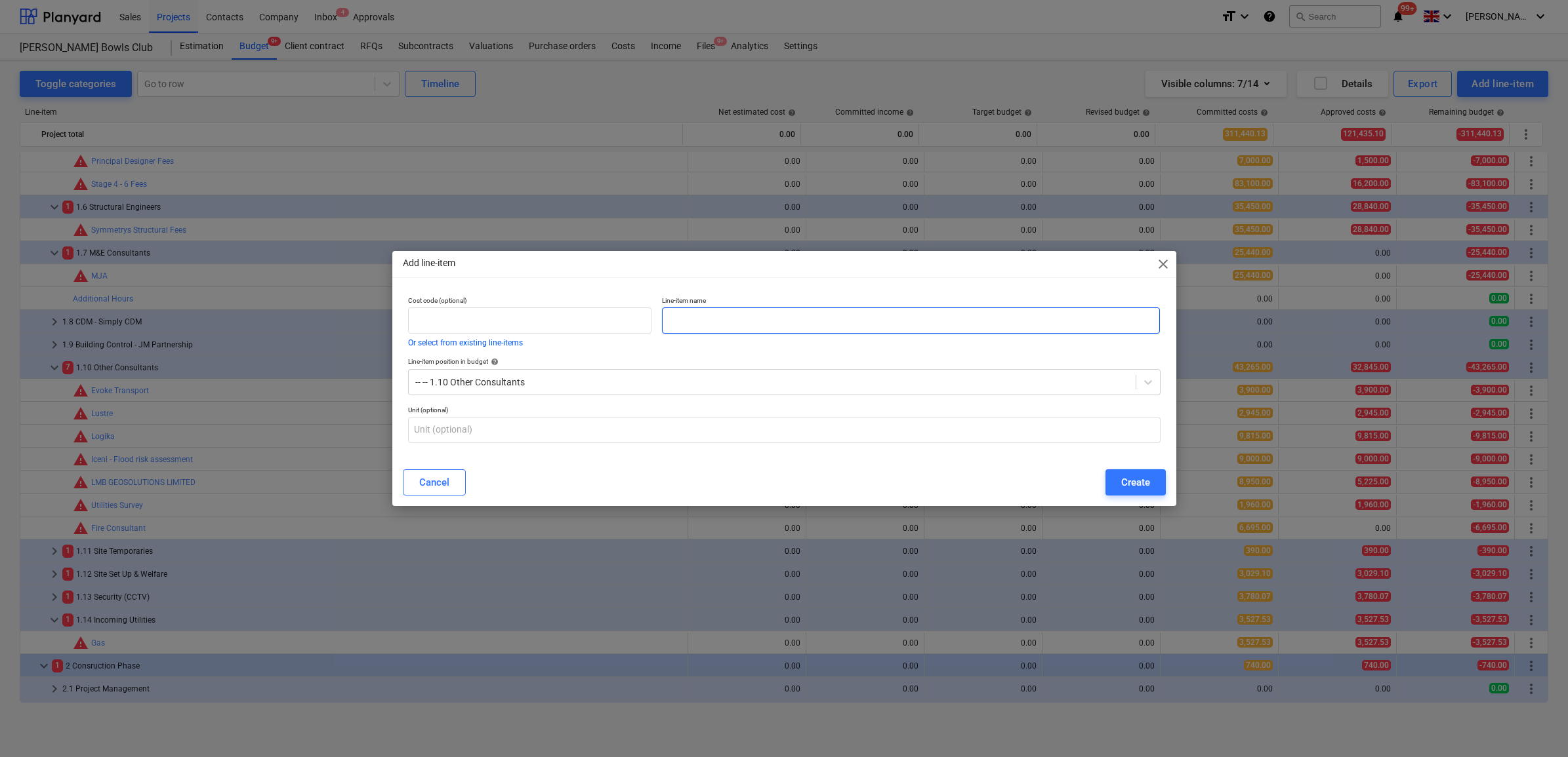
click at [775, 325] on input "text" at bounding box center [911, 321] width 498 height 27
type input "SBEM"
click at [1141, 480] on div "Create" at bounding box center [1135, 482] width 29 height 17
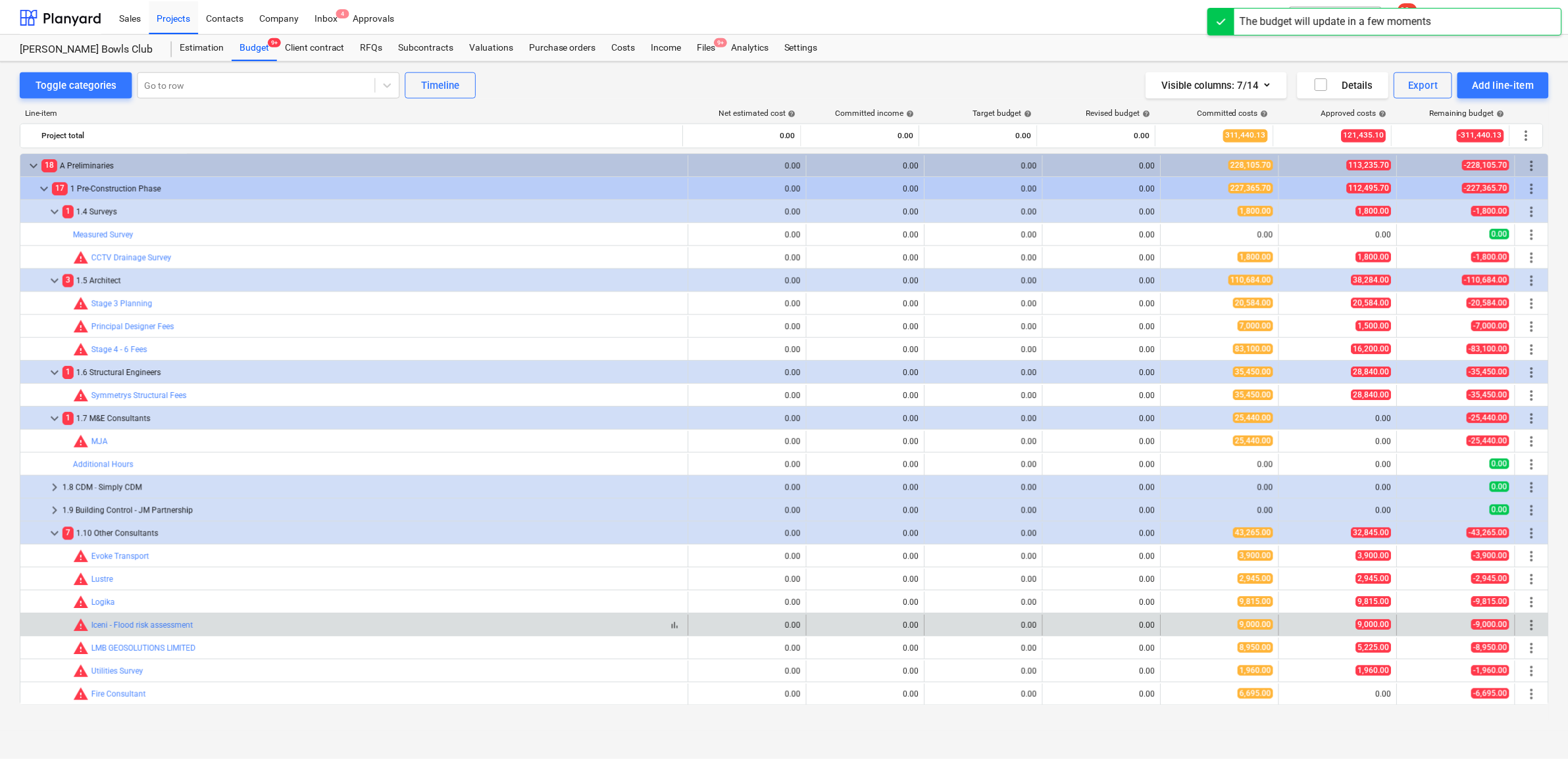
scroll to position [165, 0]
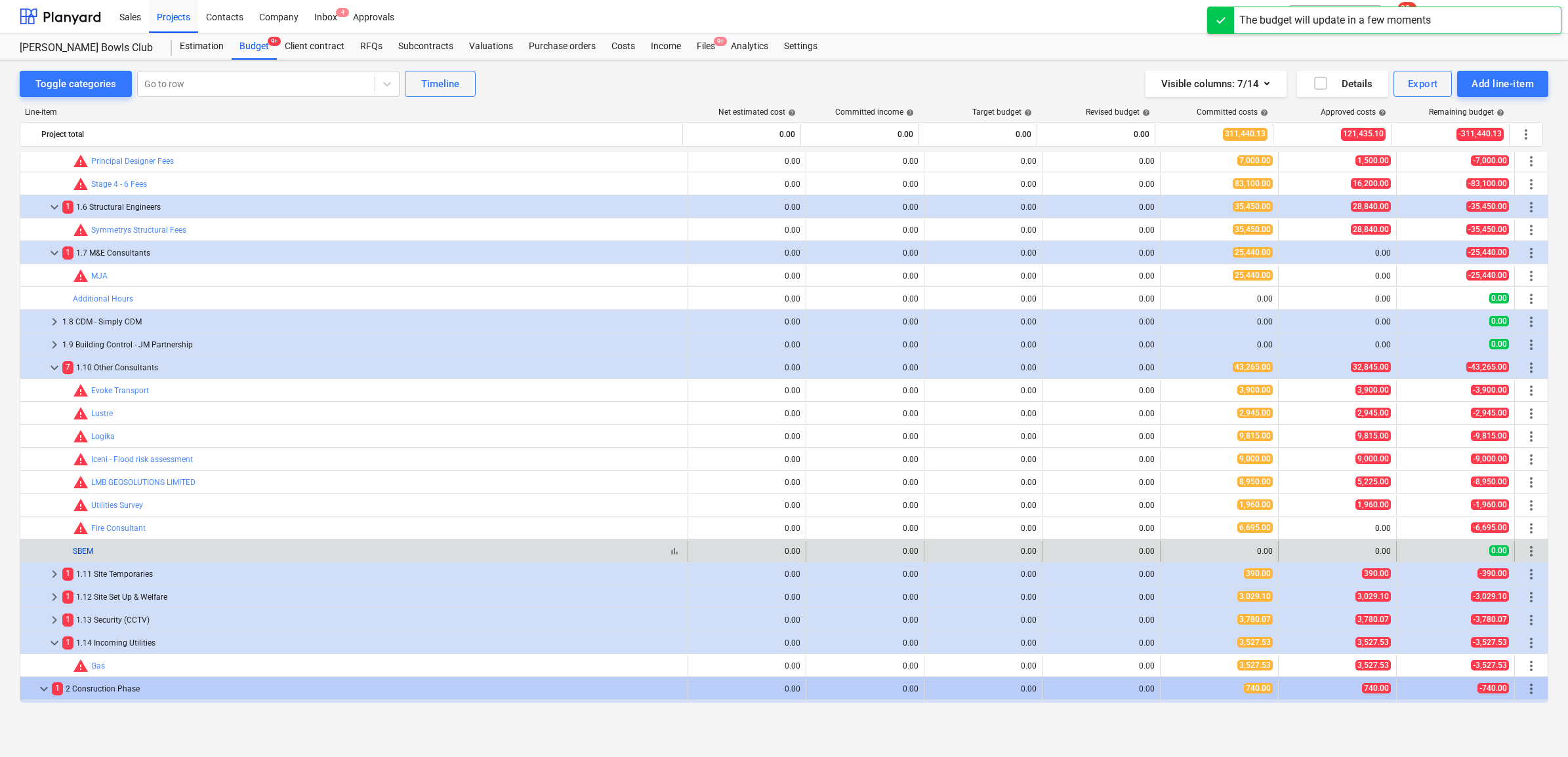
click at [74, 554] on link "SBEM" at bounding box center [83, 551] width 21 height 9
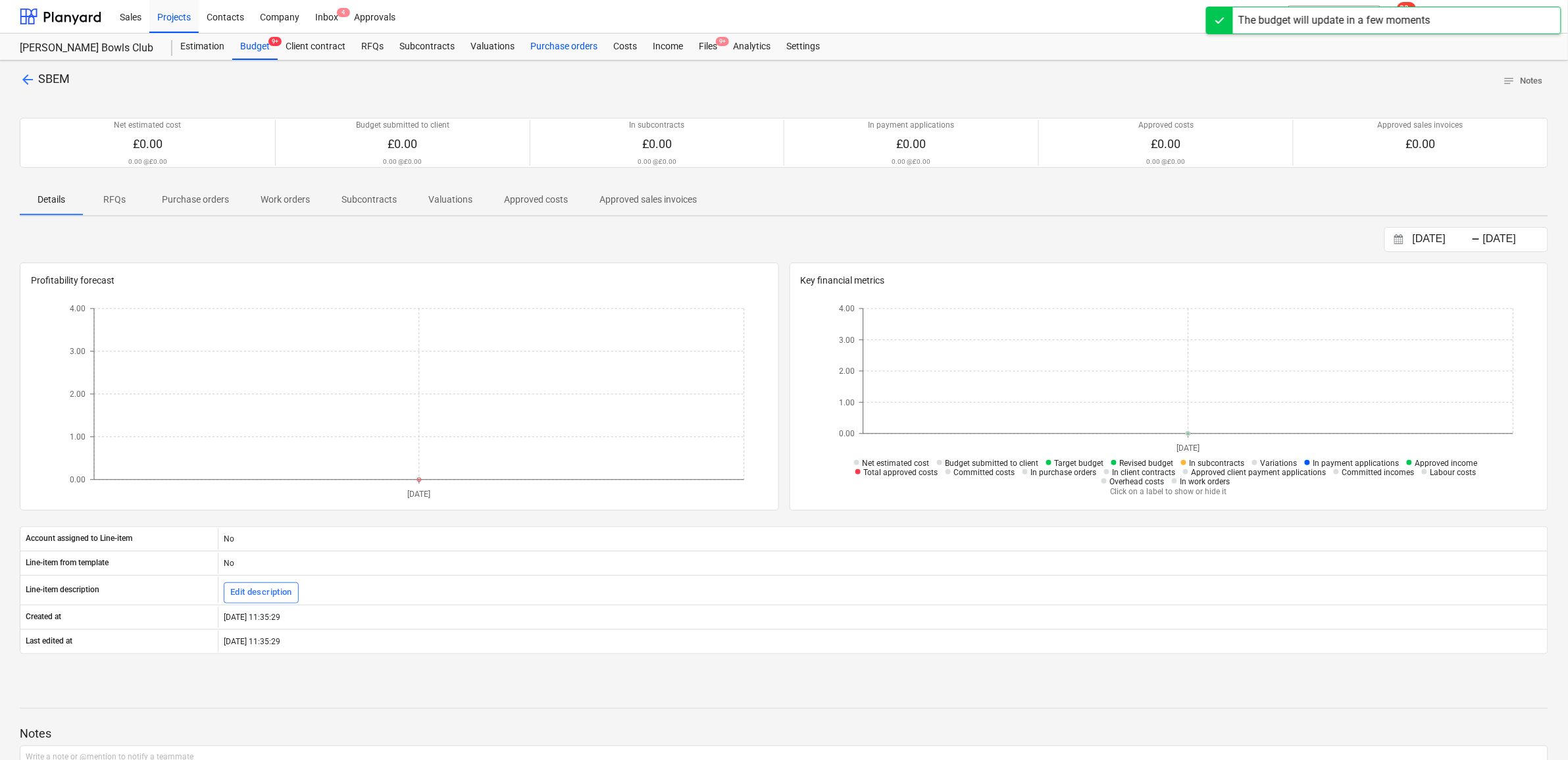
click at [545, 46] on div "Purchase orders" at bounding box center [564, 47] width 83 height 27
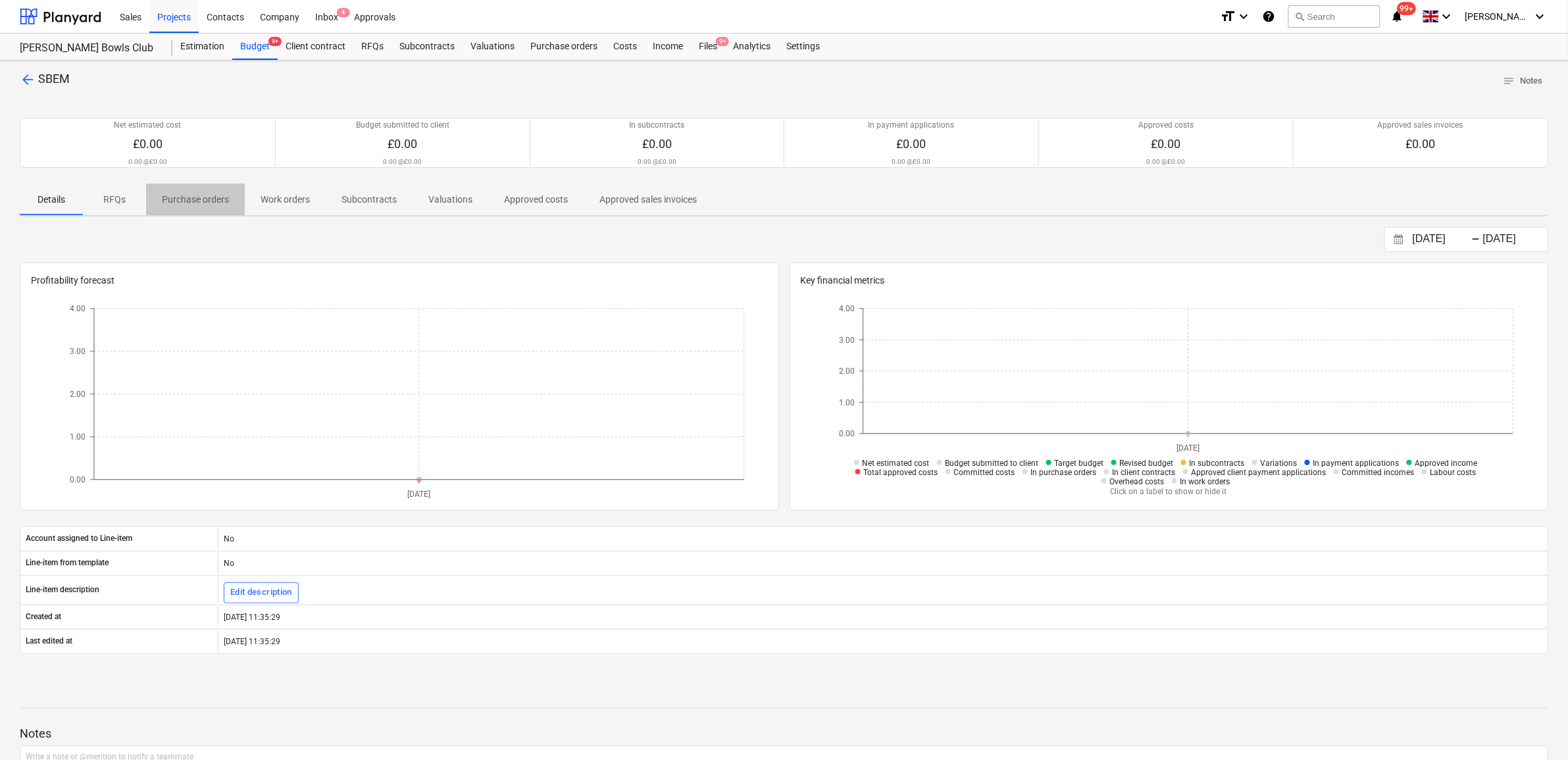
click at [197, 200] on p "Purchase orders" at bounding box center [195, 200] width 67 height 14
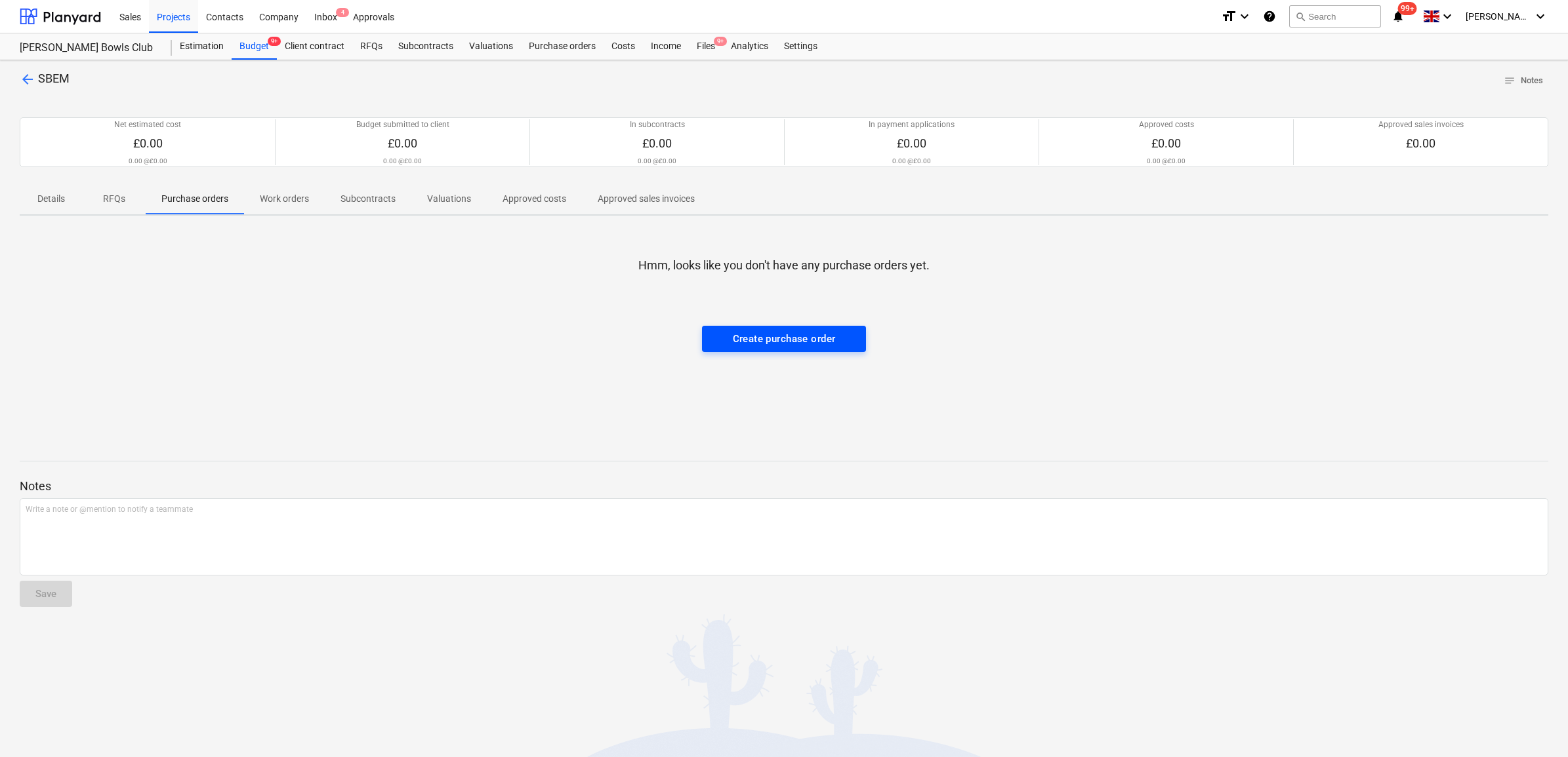
click at [815, 342] on div "Create purchase order" at bounding box center [784, 339] width 103 height 17
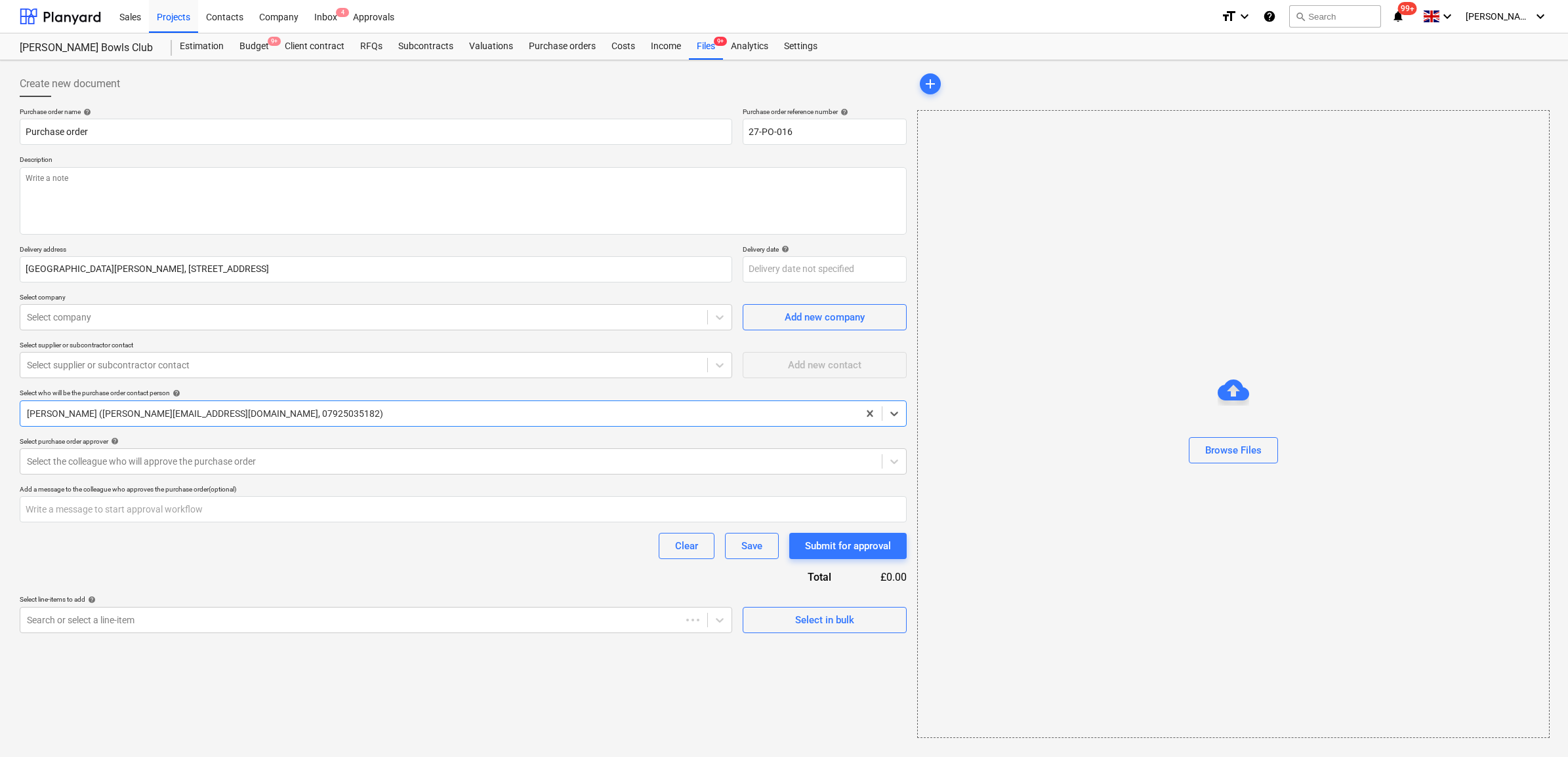
type textarea "x"
click at [452, 618] on div at bounding box center [363, 620] width 674 height 13
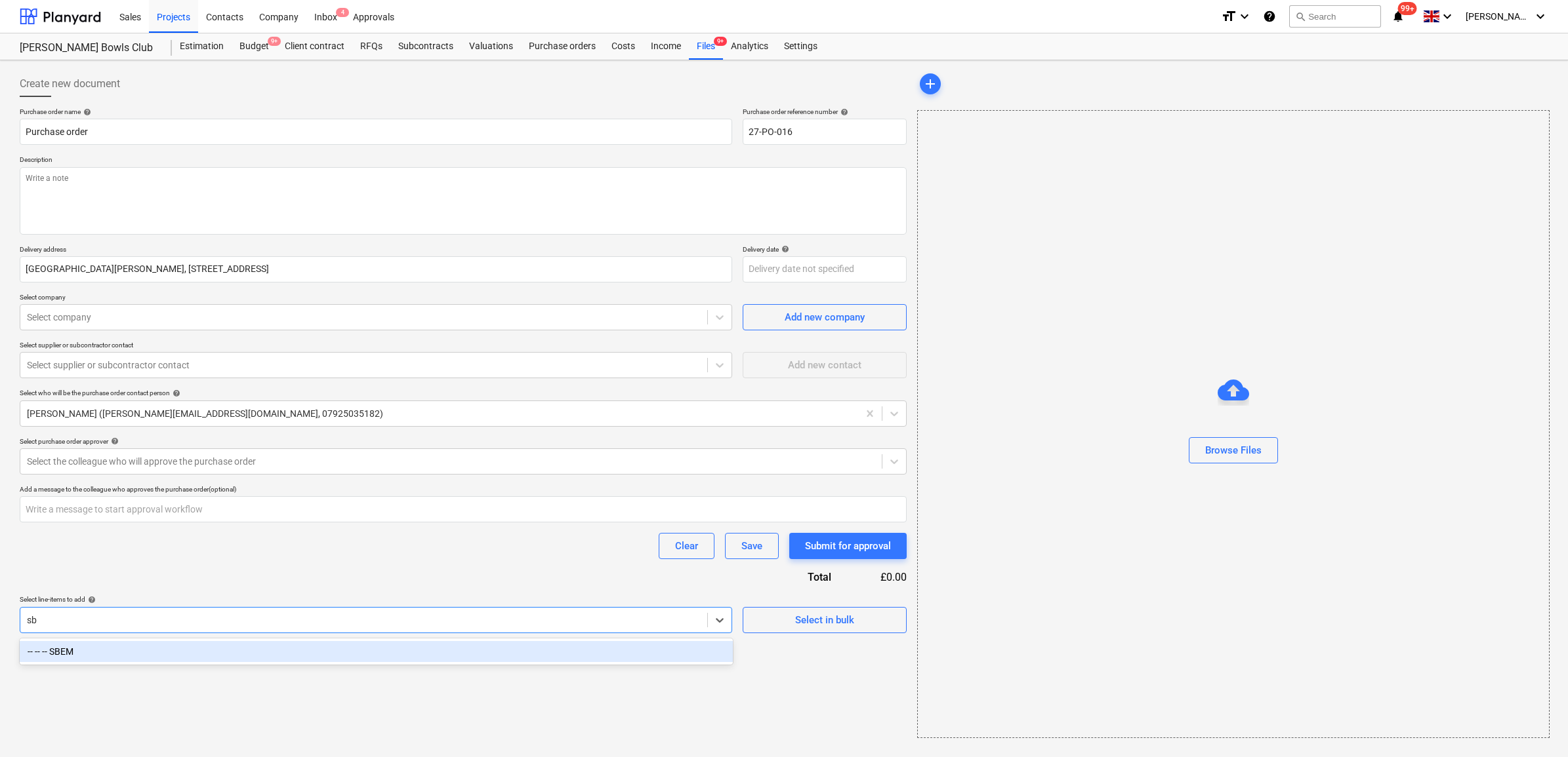
type input "sbe"
click at [420, 653] on div "-- -- -- SBEM" at bounding box center [376, 651] width 713 height 21
type textarea "x"
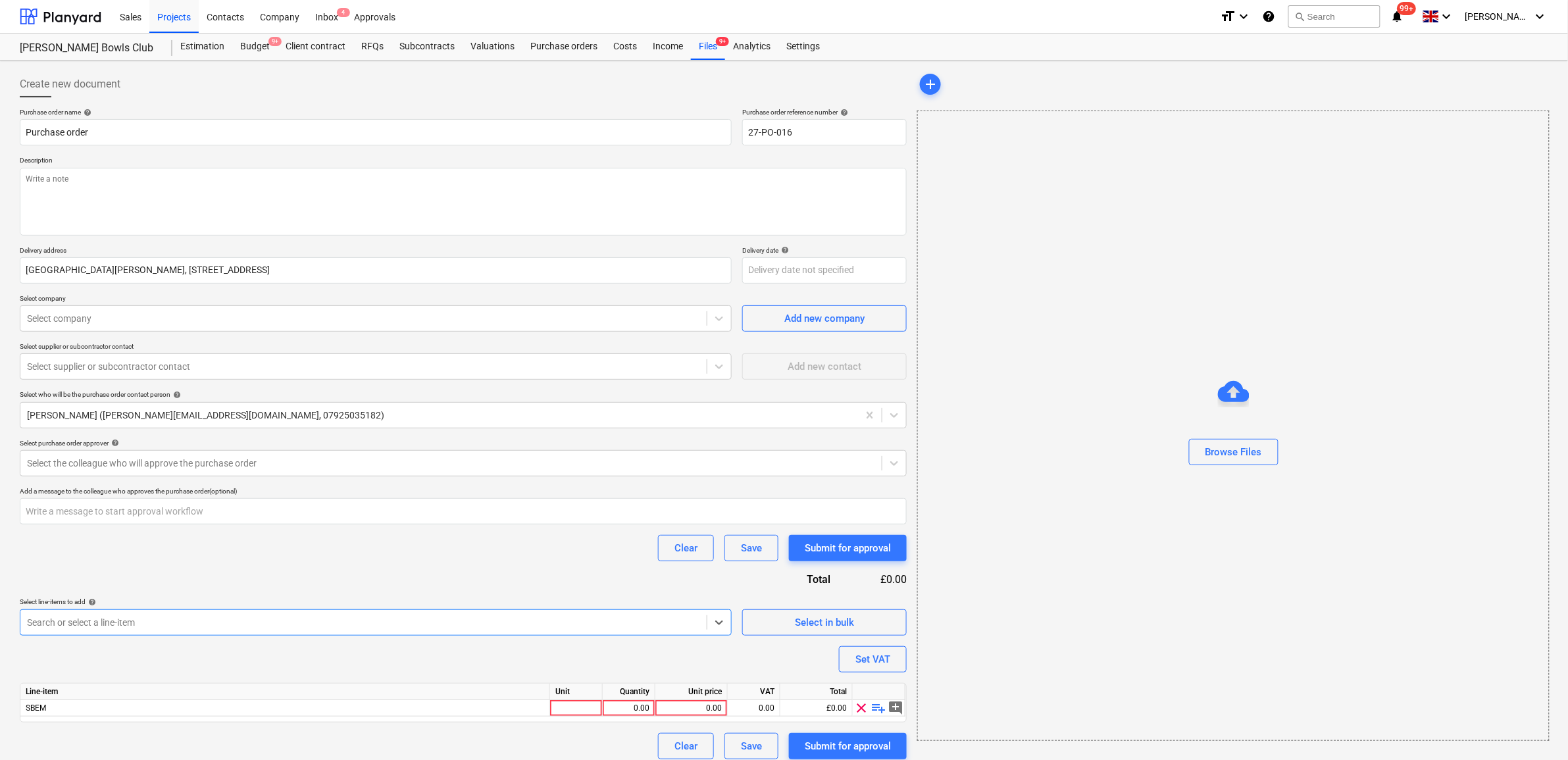
click at [389, 561] on div "Clear Save Submit for approval" at bounding box center [463, 548] width 887 height 27
drag, startPoint x: 122, startPoint y: 186, endPoint x: 120, endPoint y: 194, distance: 8.2
click at [121, 191] on textarea at bounding box center [463, 202] width 887 height 68
type textarea "x"
type textarea "."
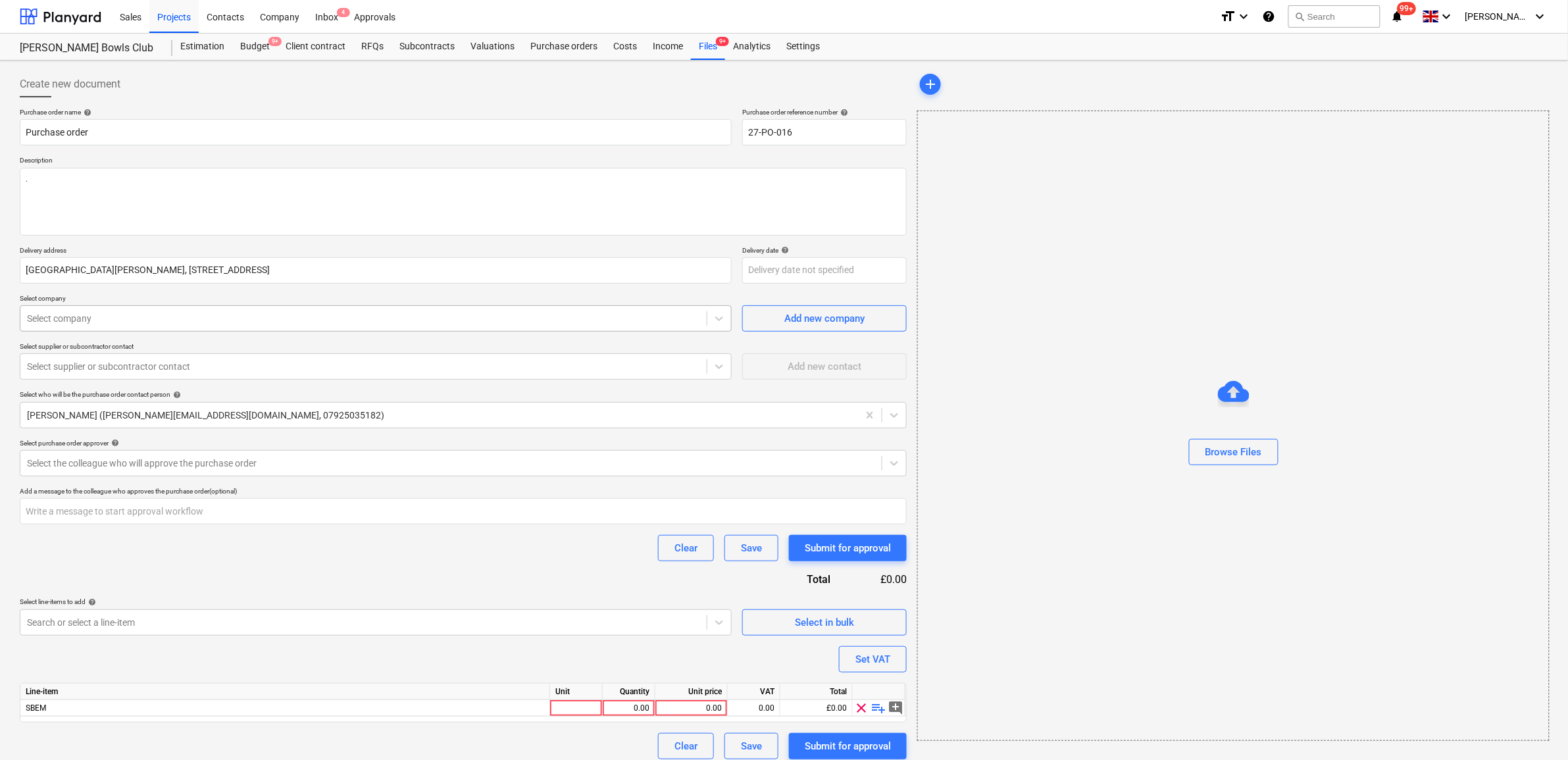
type textarea "x"
click at [185, 317] on div at bounding box center [363, 318] width 673 height 13
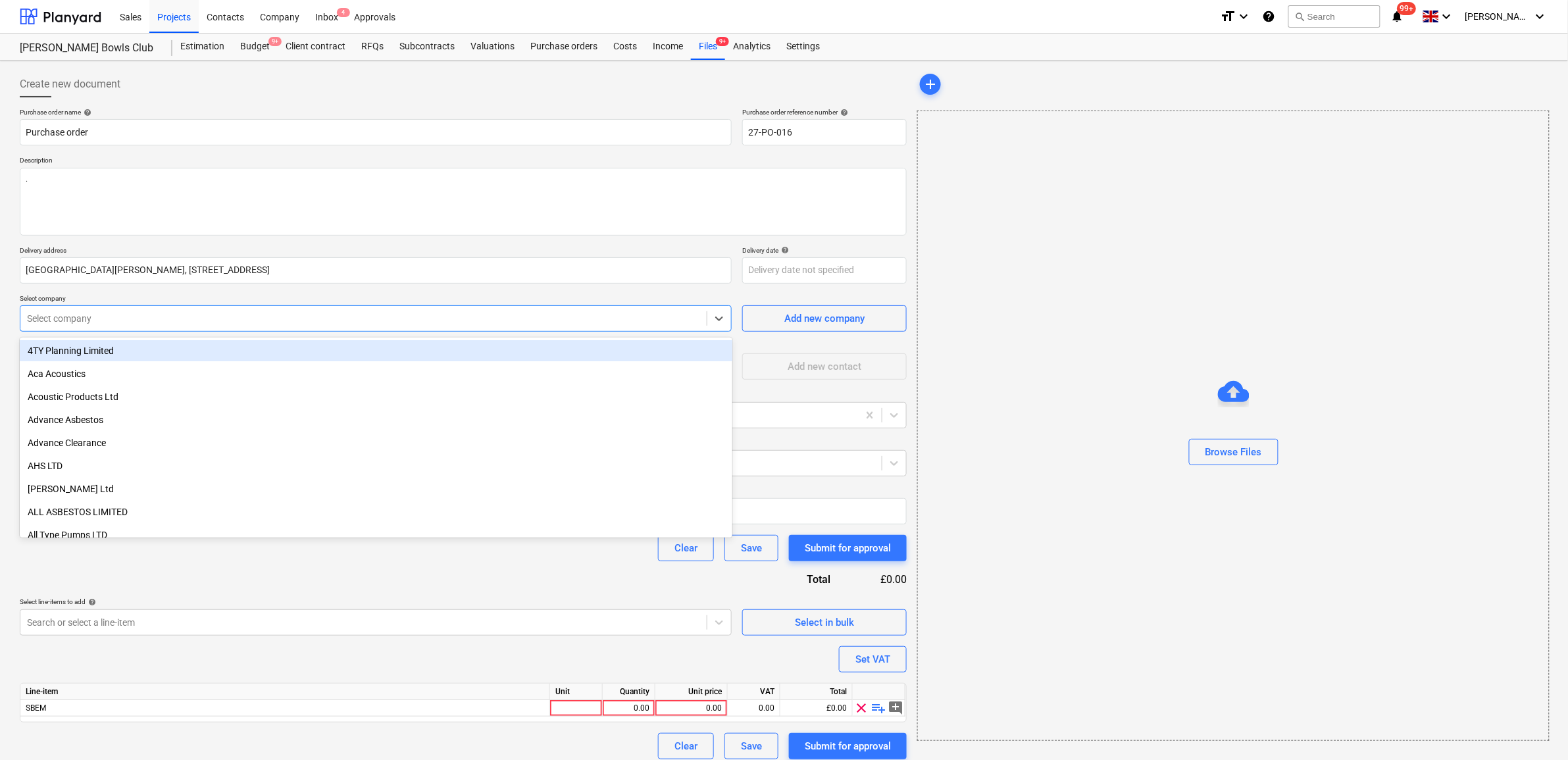
type input "a"
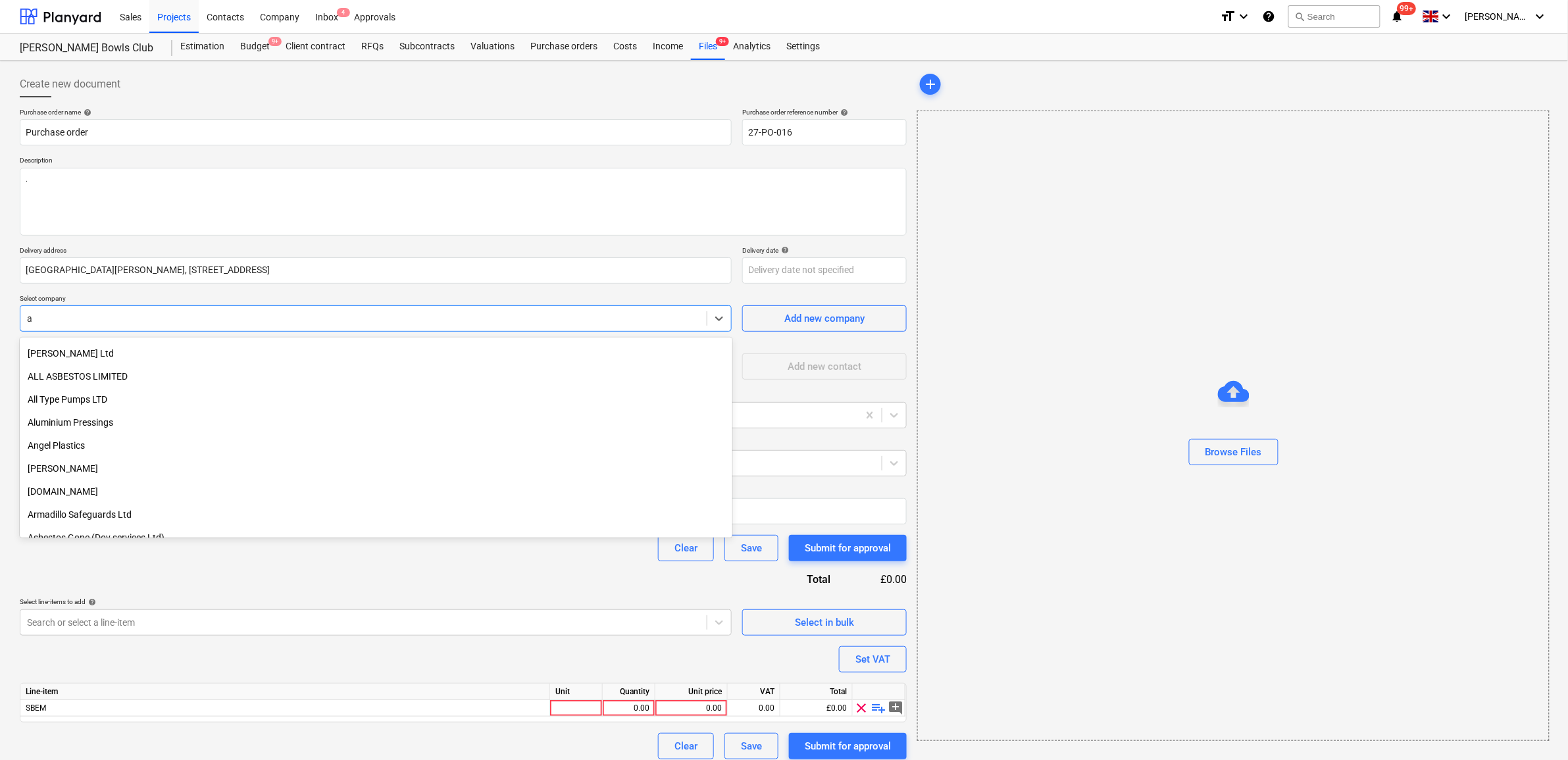
scroll to position [165, 0]
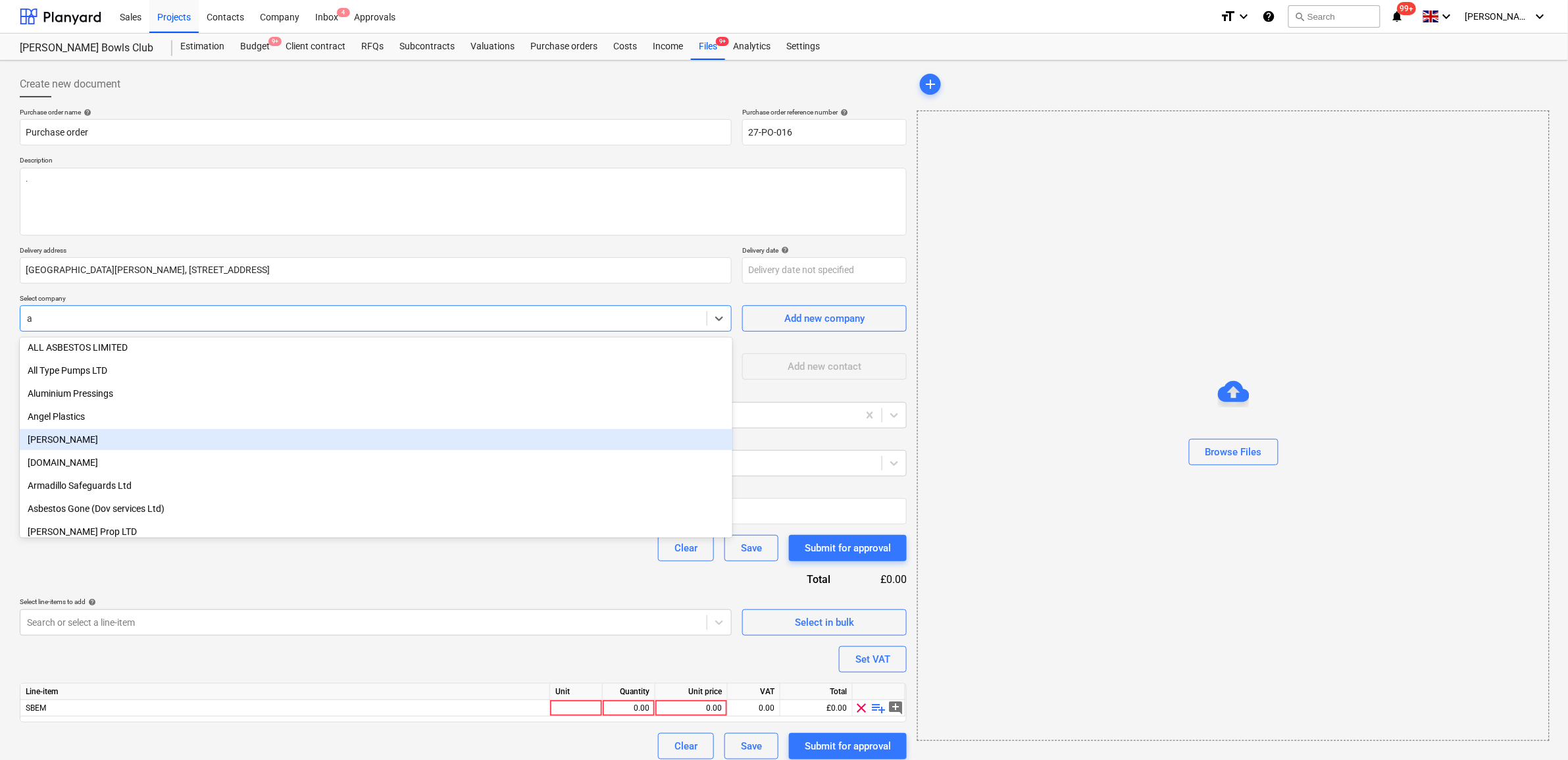
click at [123, 435] on div "Anna Pope" at bounding box center [376, 439] width 713 height 21
type textarea "x"
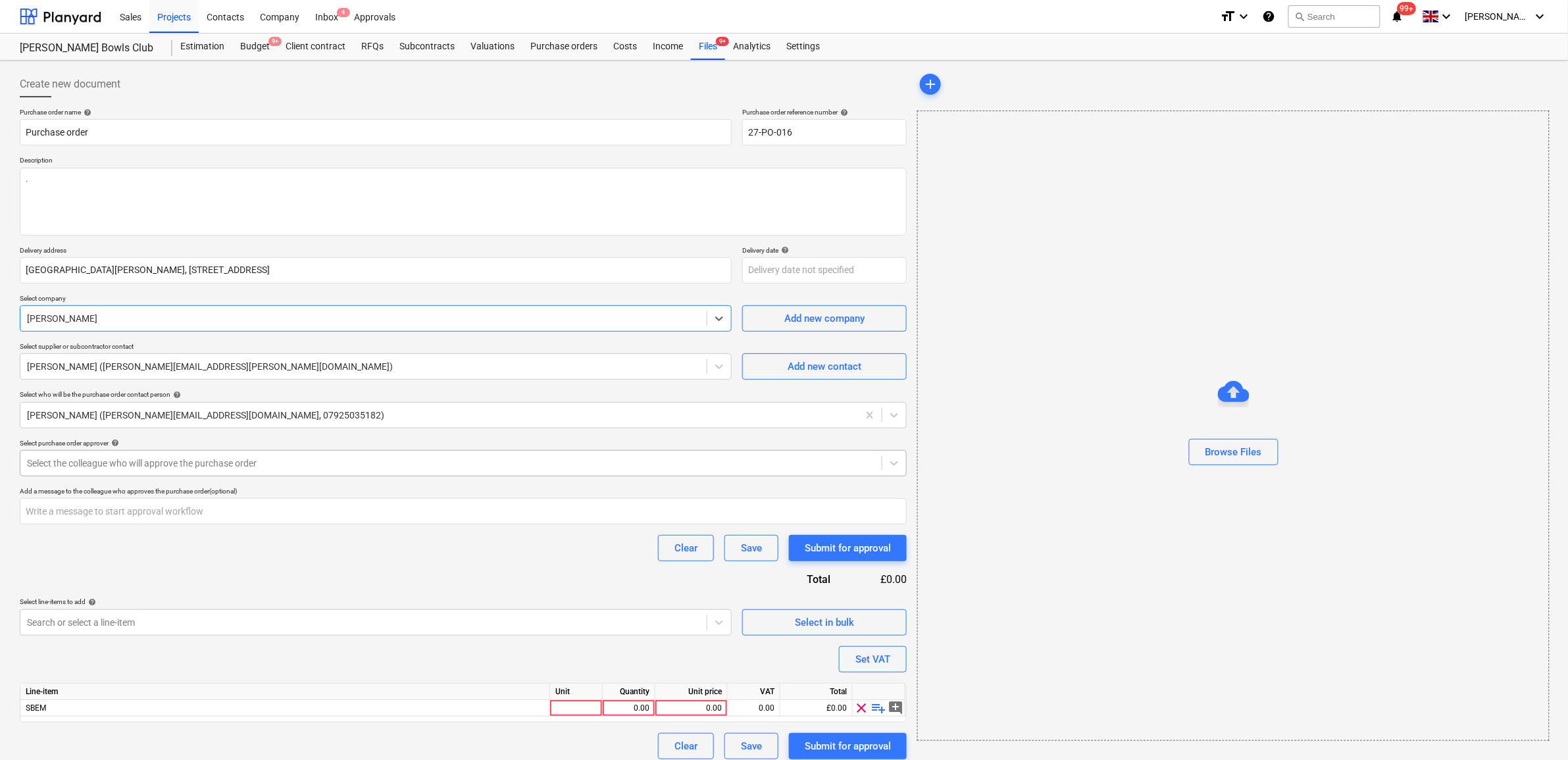
click at [188, 468] on div at bounding box center [451, 463] width 848 height 13
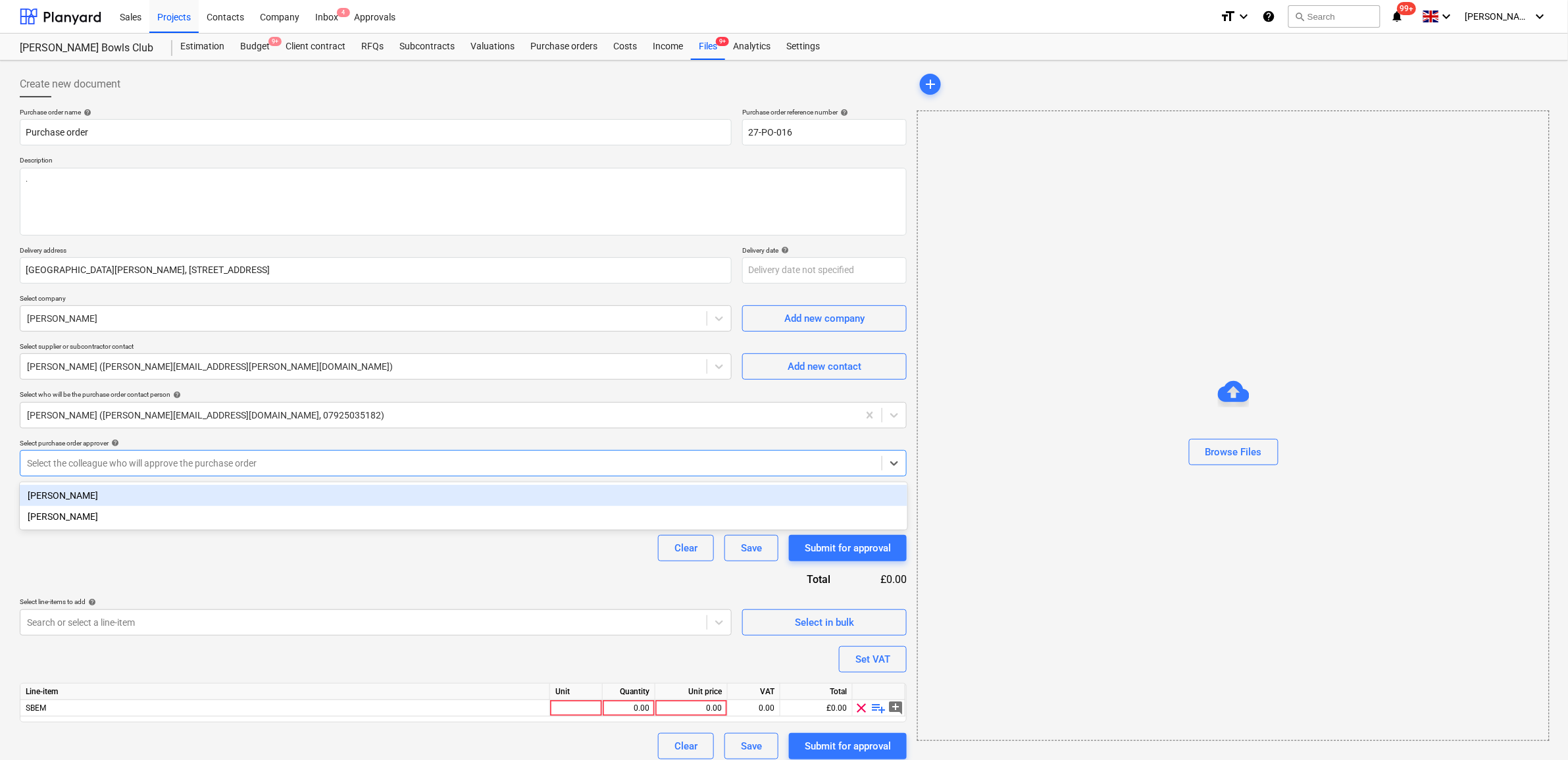
click at [182, 491] on div "Sam Cornford" at bounding box center [464, 495] width 888 height 21
type textarea "x"
click at [185, 544] on div "Clear Save Submit for approval" at bounding box center [463, 548] width 887 height 27
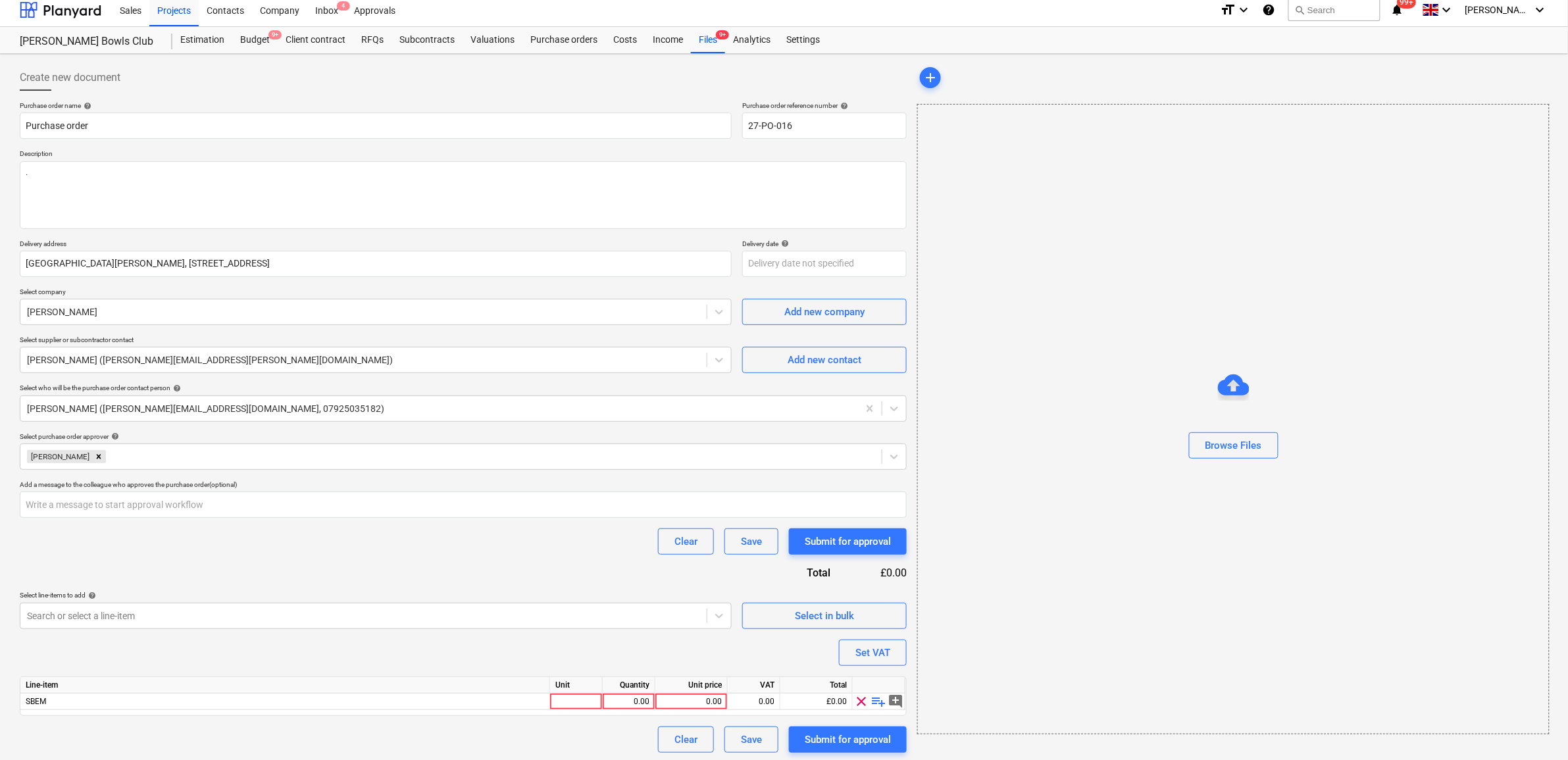
scroll to position [10, 0]
click at [185, 616] on div at bounding box center [363, 613] width 673 height 13
type input "s"
type input "S"
click at [436, 556] on div "Purchase order name help Purchase order Purchase order reference number help 27…" at bounding box center [463, 424] width 887 height 652
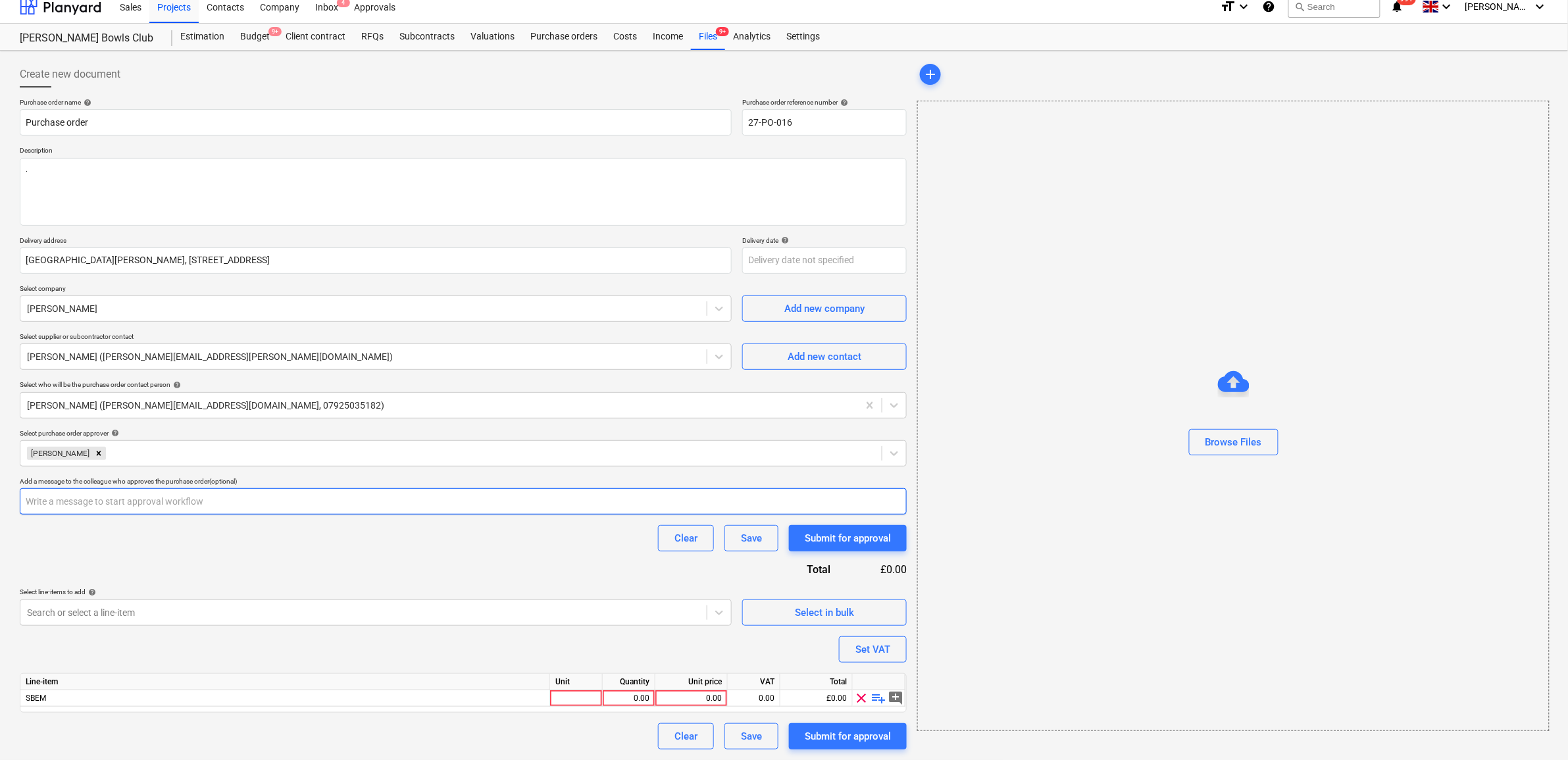
click at [440, 506] on input "text" at bounding box center [463, 501] width 887 height 27
type textarea "x"
click at [436, 564] on div "Purchase order name help Purchase order Purchase order reference number help 27…" at bounding box center [463, 424] width 887 height 652
click at [712, 692] on div "0.00" at bounding box center [692, 698] width 62 height 17
type input "3050"
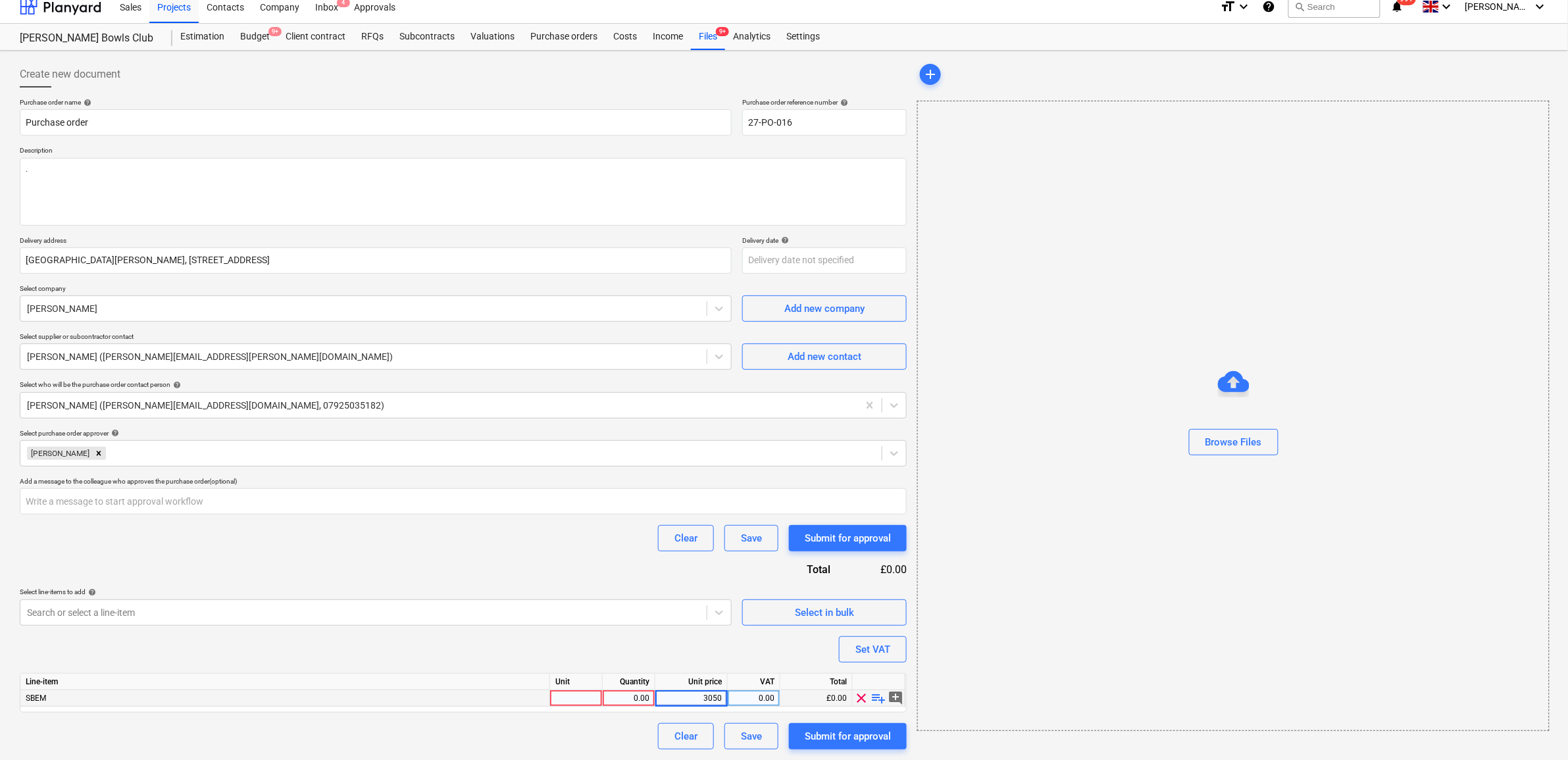
type textarea "x"
click at [753, 704] on div "0.00" at bounding box center [754, 698] width 42 height 17
type input "20"
click at [592, 639] on div "Purchase order name help Purchase order Purchase order reference number help 27…" at bounding box center [463, 424] width 887 height 652
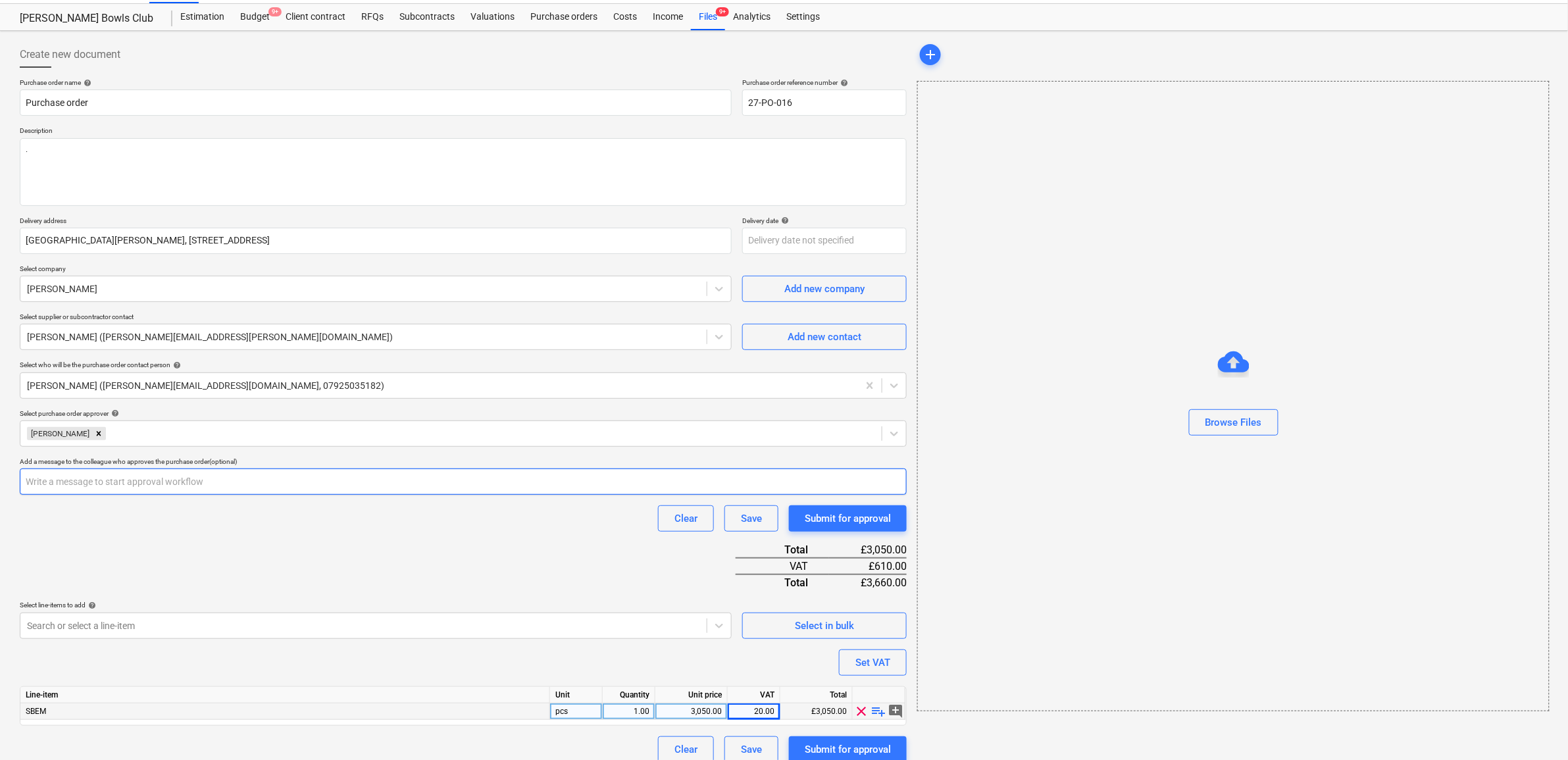
scroll to position [41, 0]
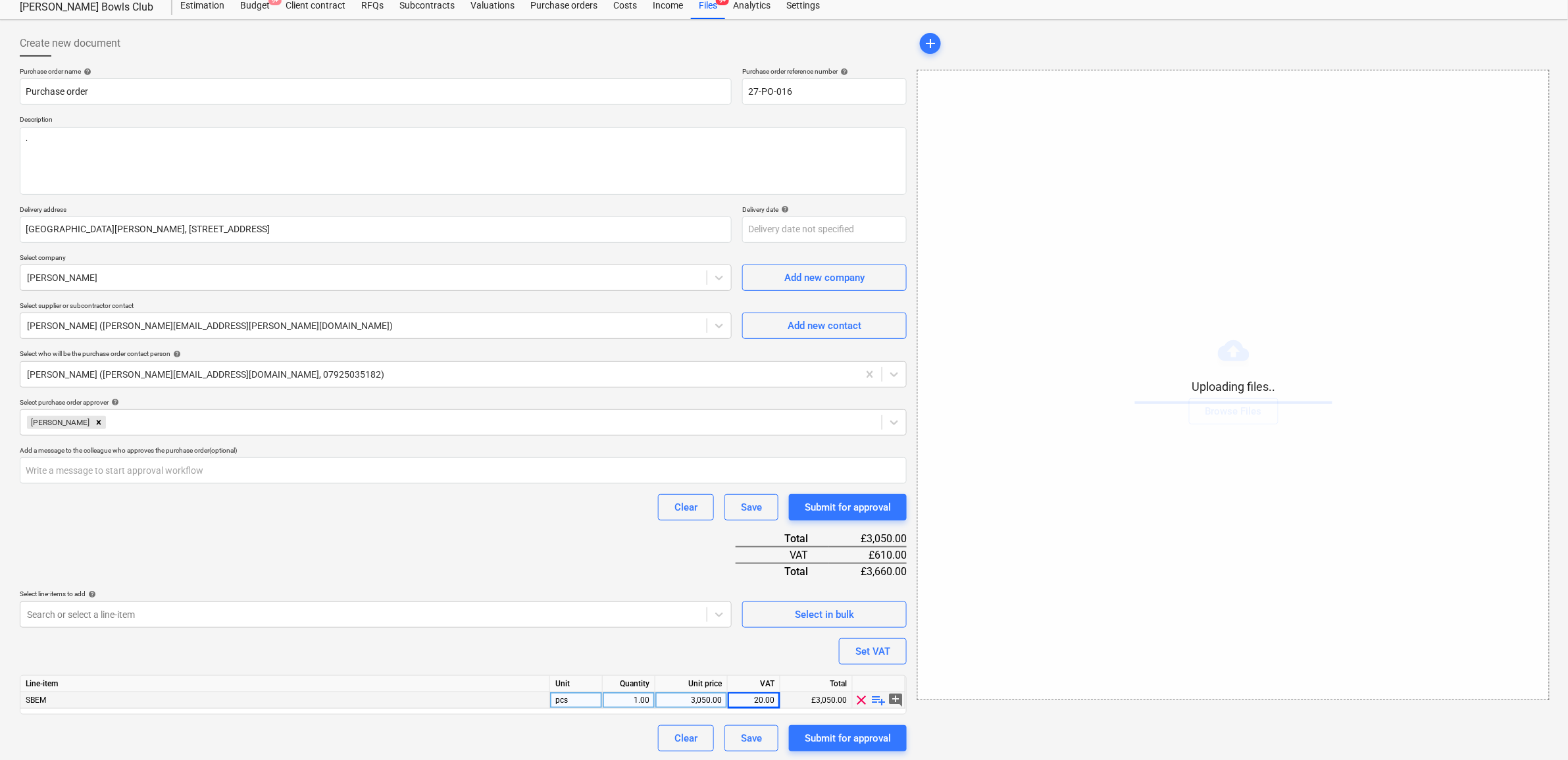
click at [419, 564] on div "Purchase order name help Purchase order Purchase order reference number help 27…" at bounding box center [463, 409] width 887 height 684
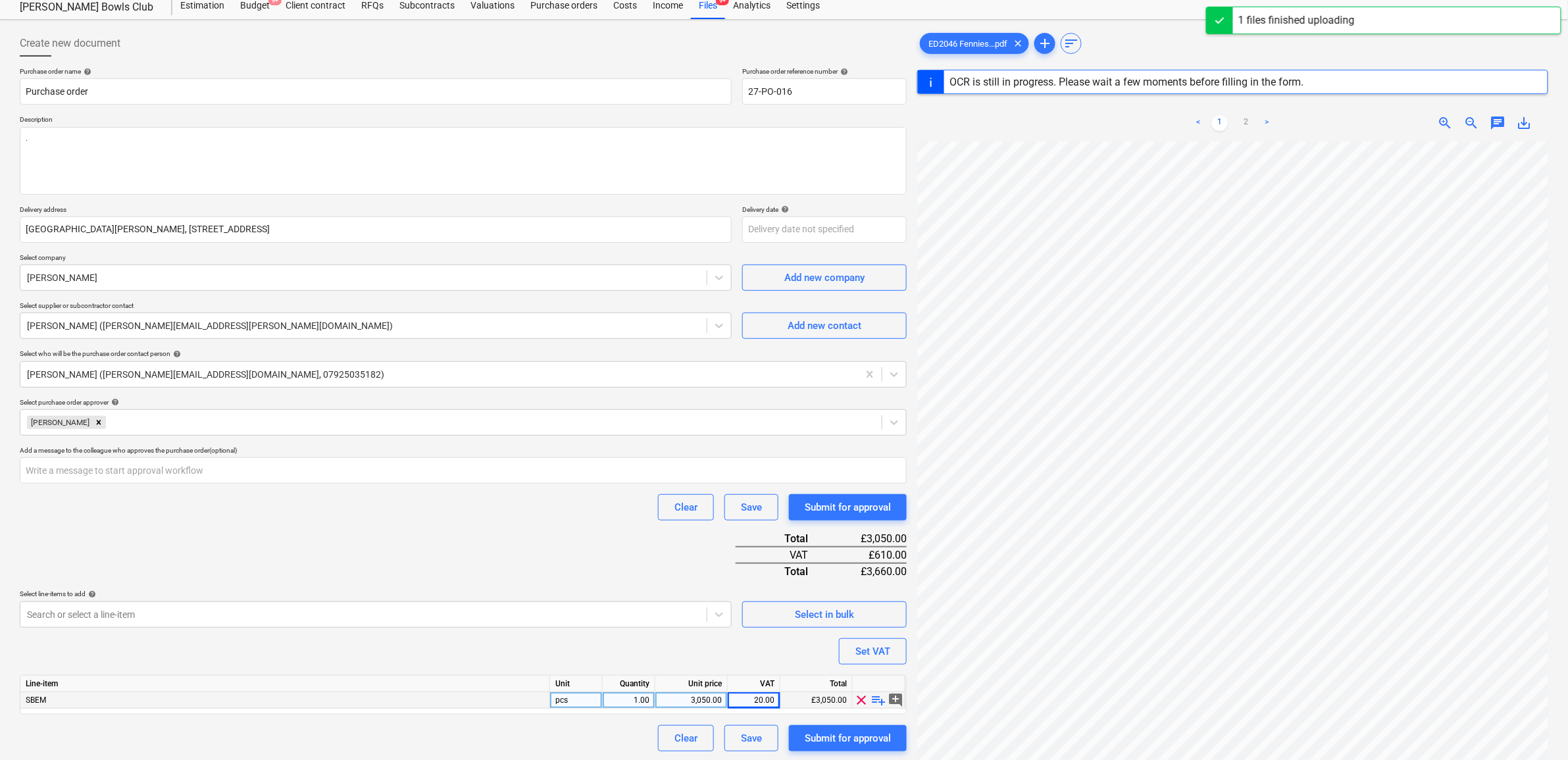
scroll to position [247, 0]
click at [874, 734] on div "Submit for approval" at bounding box center [848, 738] width 86 height 17
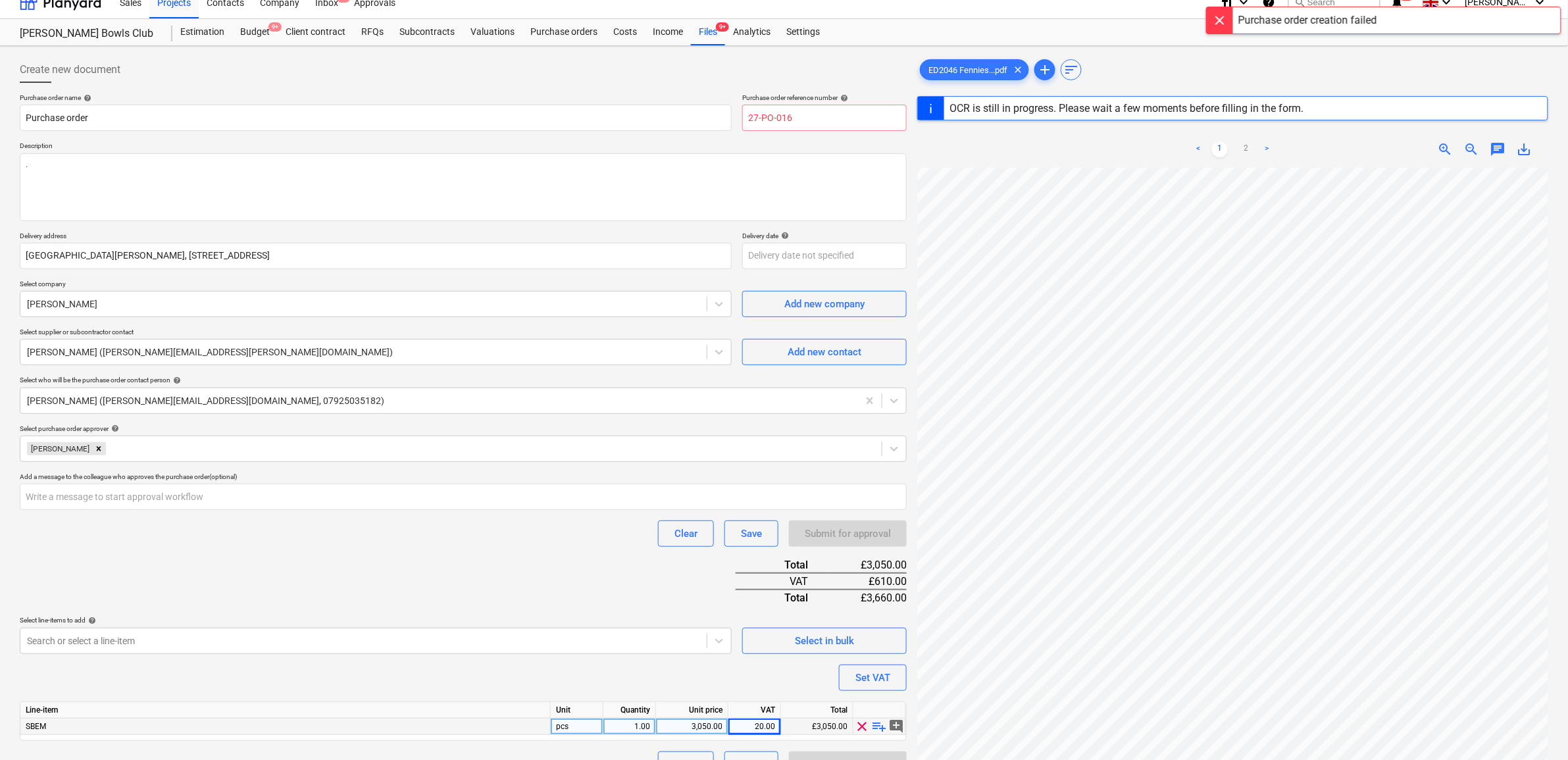
scroll to position [0, 0]
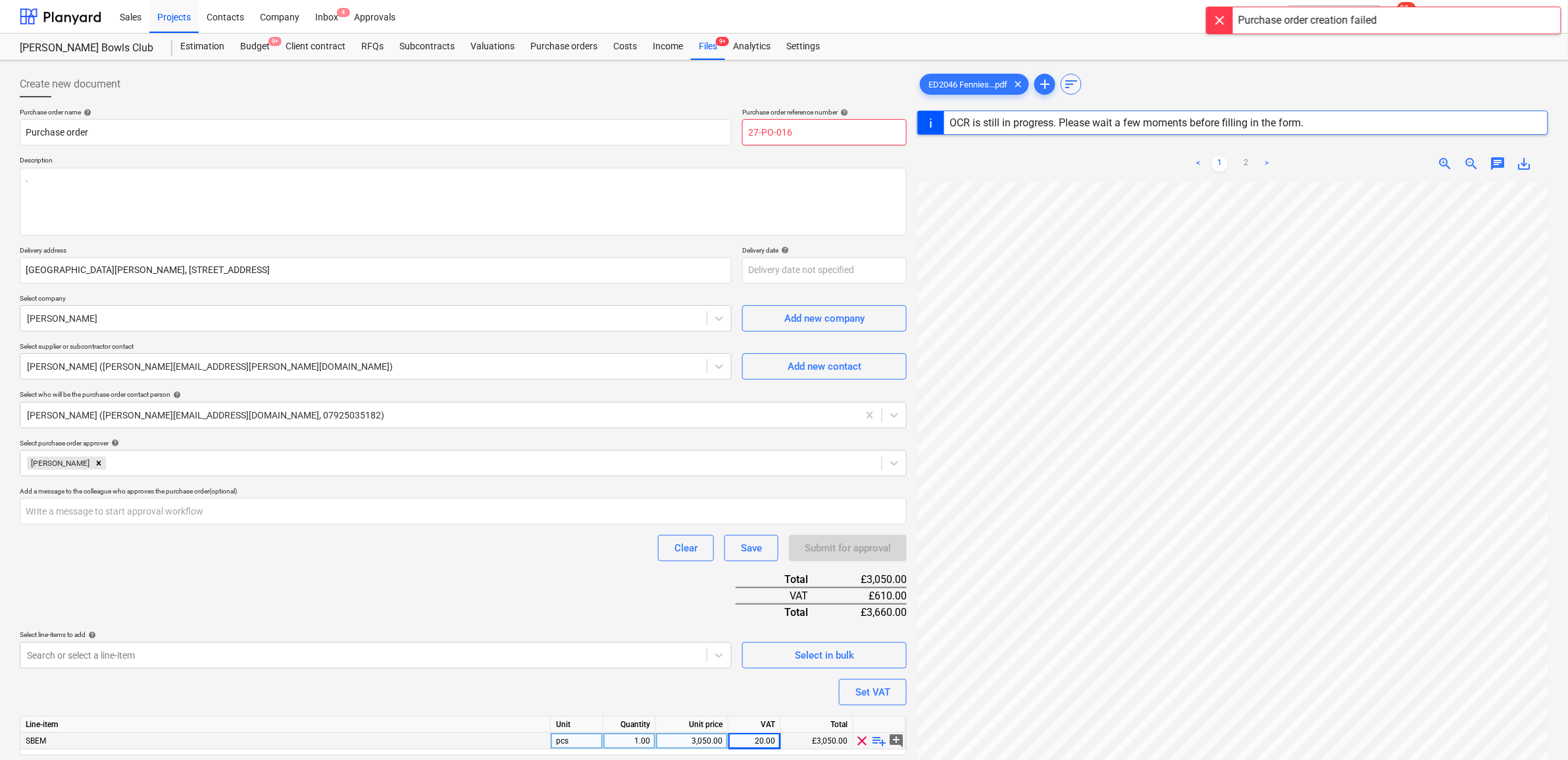
click at [807, 141] on input "27-PO-016" at bounding box center [825, 132] width 165 height 27
type textarea "x"
type input "27-PO-01"
type textarea "x"
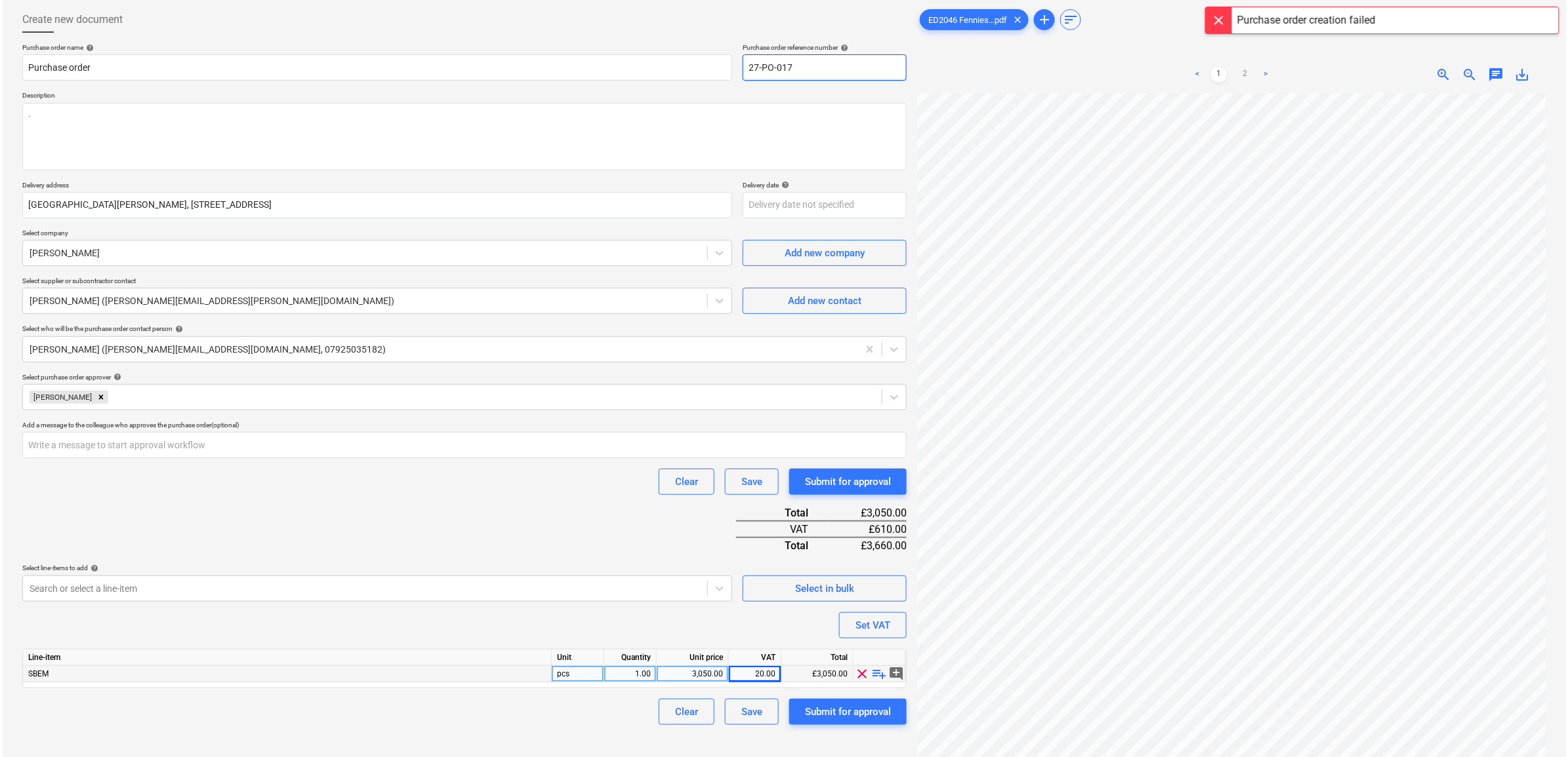
scroll to position [131, 0]
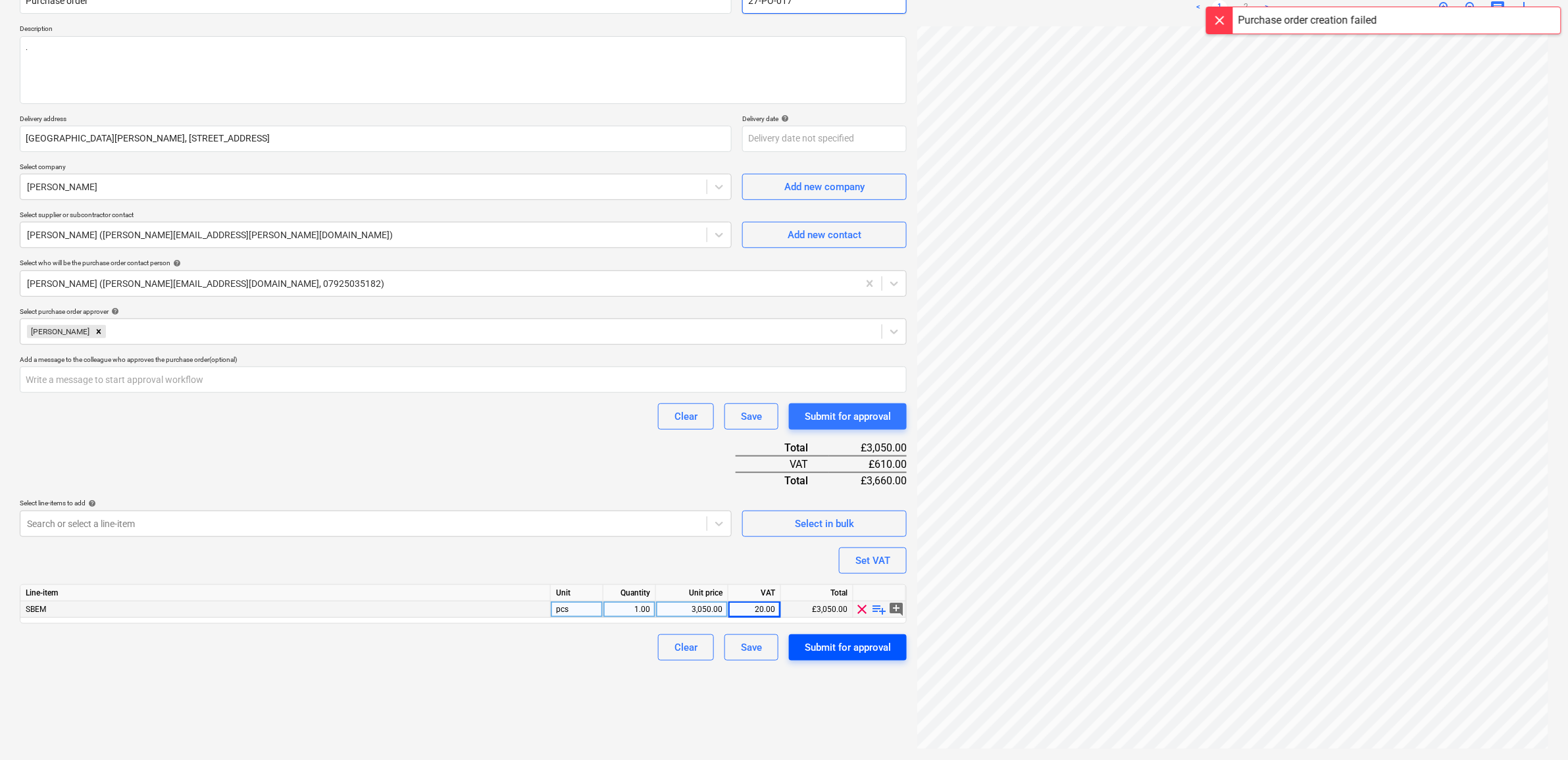
type input "27-PO-017"
click at [836, 653] on div "Submit for approval" at bounding box center [848, 648] width 86 height 17
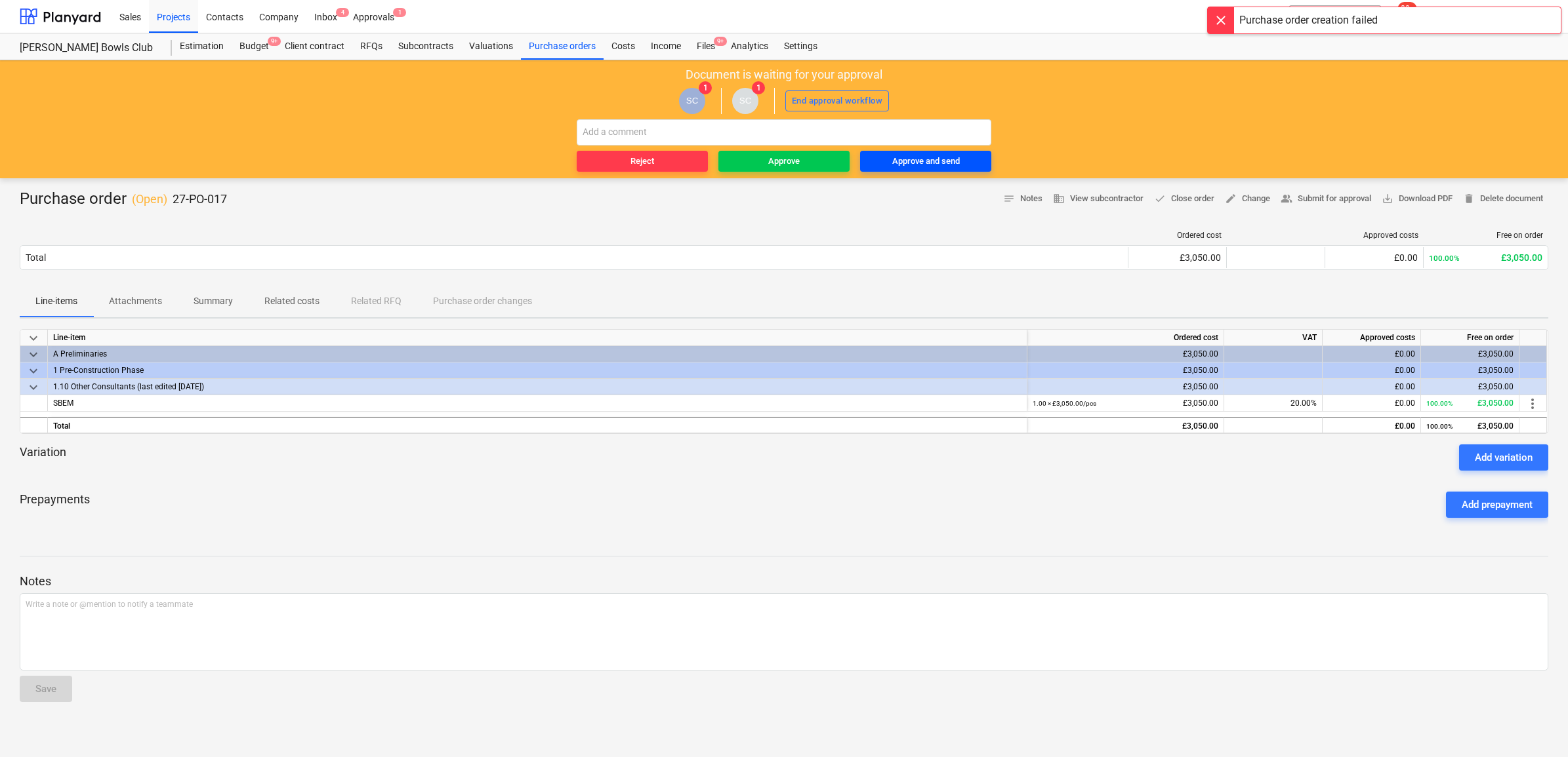
click at [910, 165] on div "Approve and send" at bounding box center [926, 162] width 68 height 15
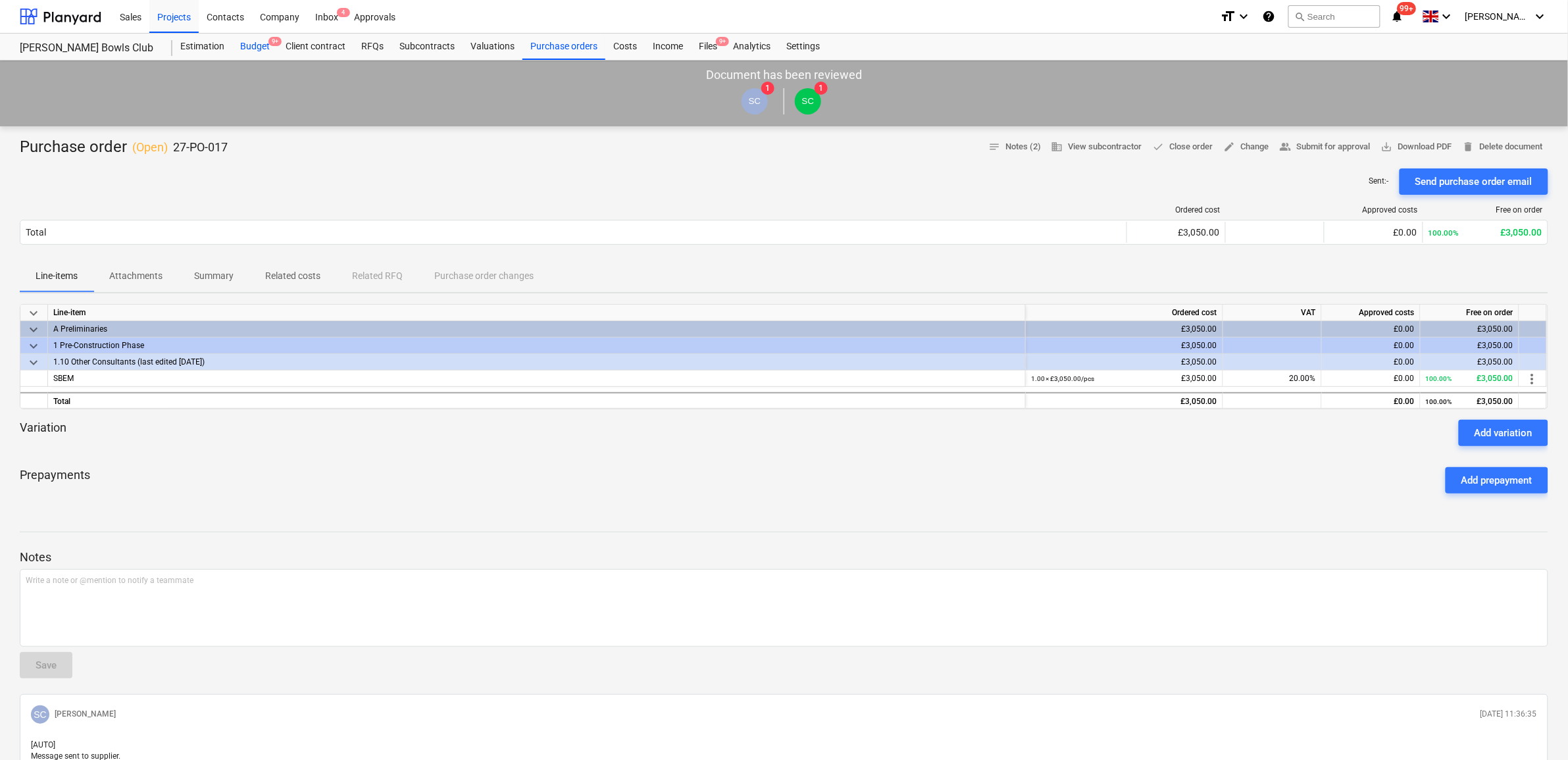
click at [269, 47] on div "Budget 9+" at bounding box center [254, 47] width 46 height 27
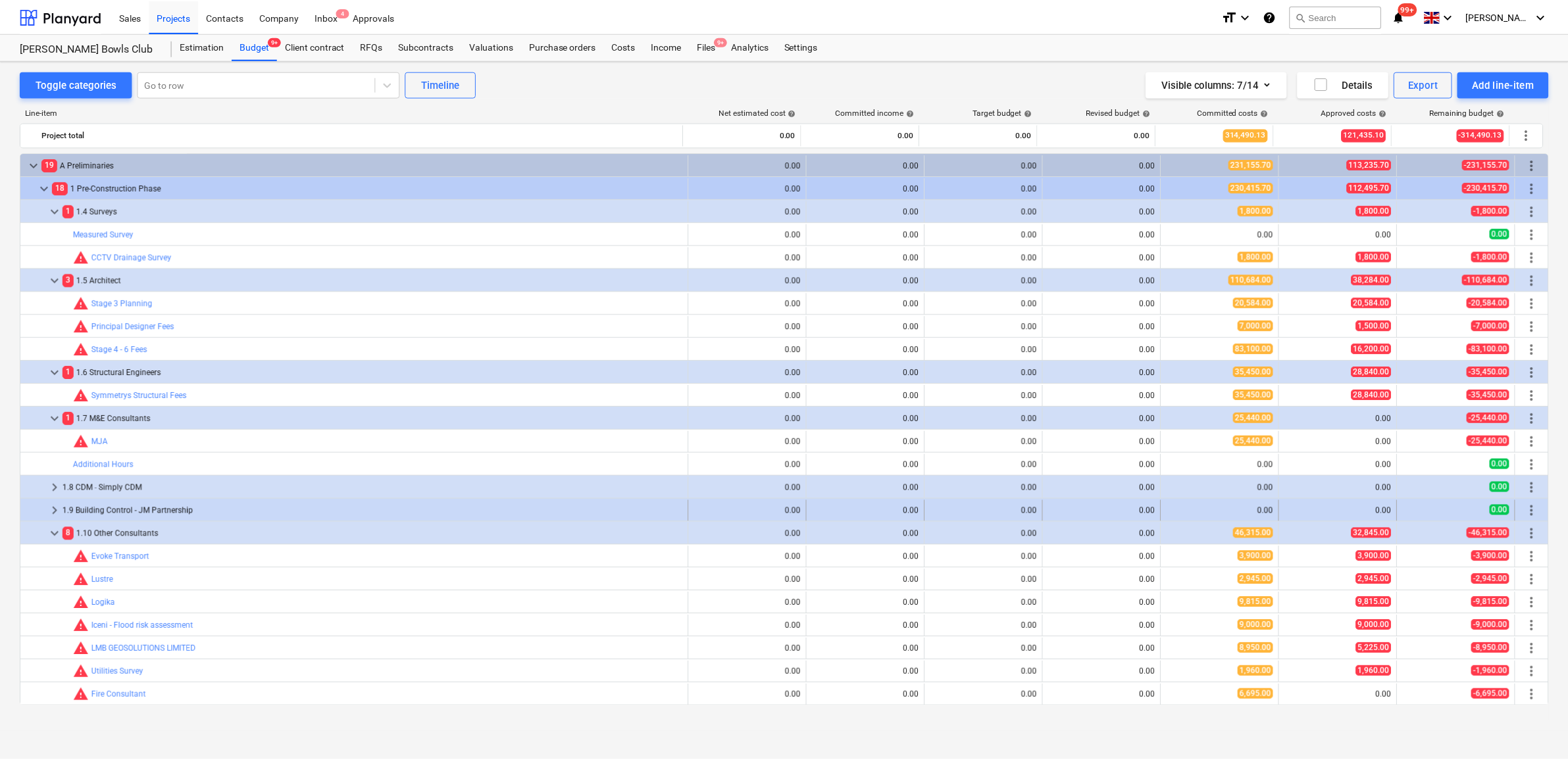
scroll to position [165, 0]
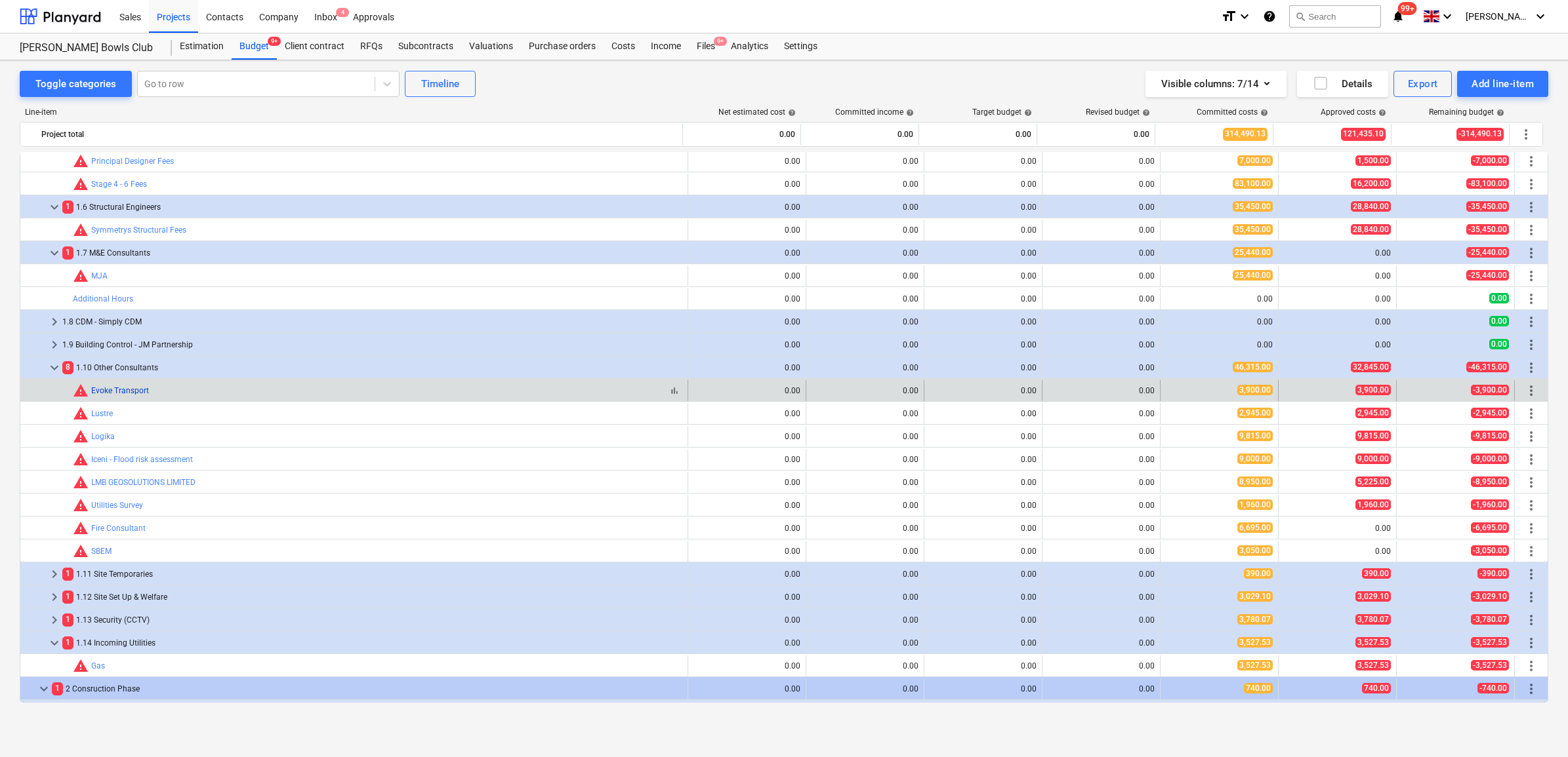
click at [136, 391] on link "Evoke Transport" at bounding box center [120, 390] width 58 height 9
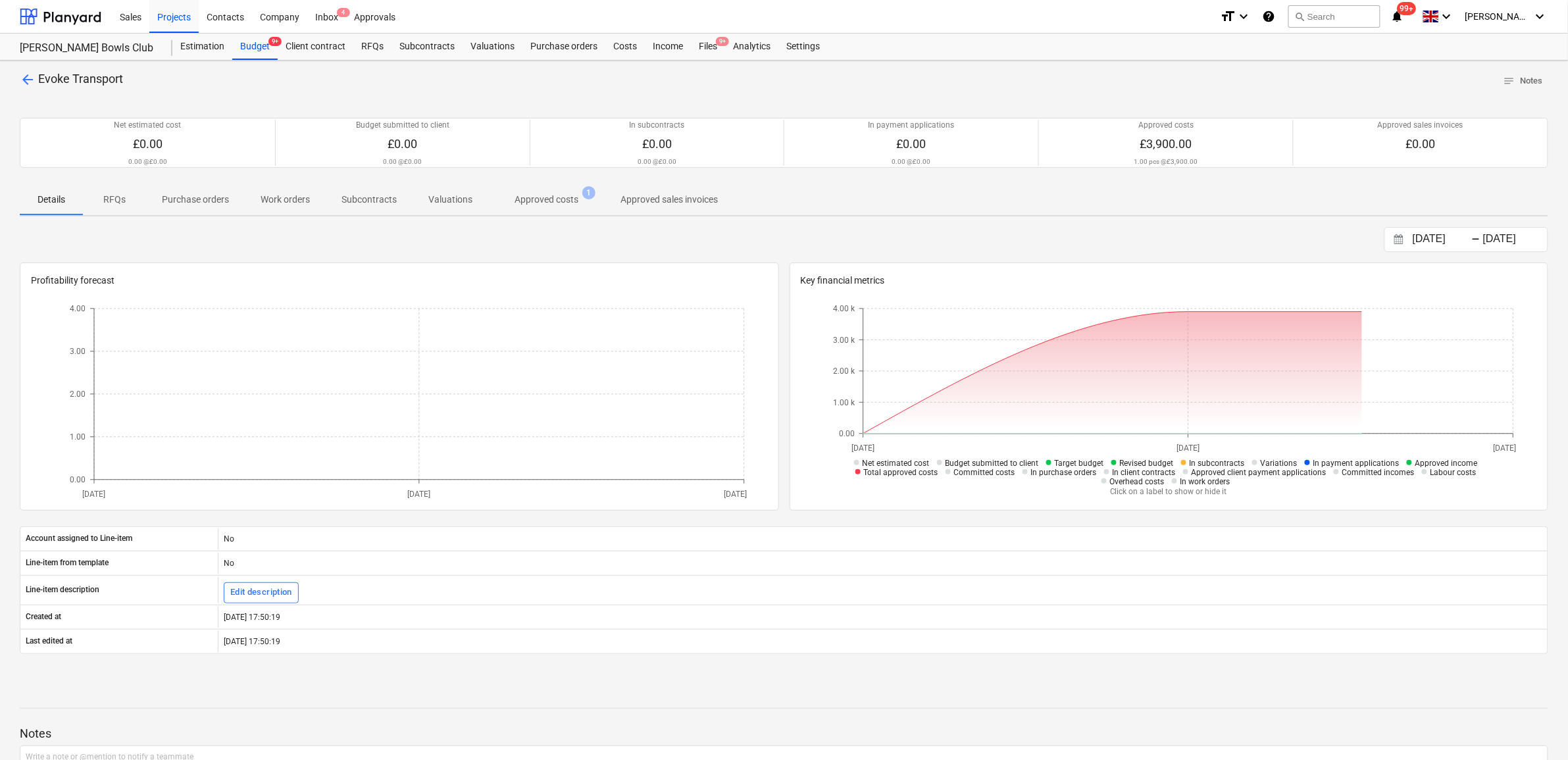
click at [210, 203] on p "Purchase orders" at bounding box center [195, 200] width 67 height 14
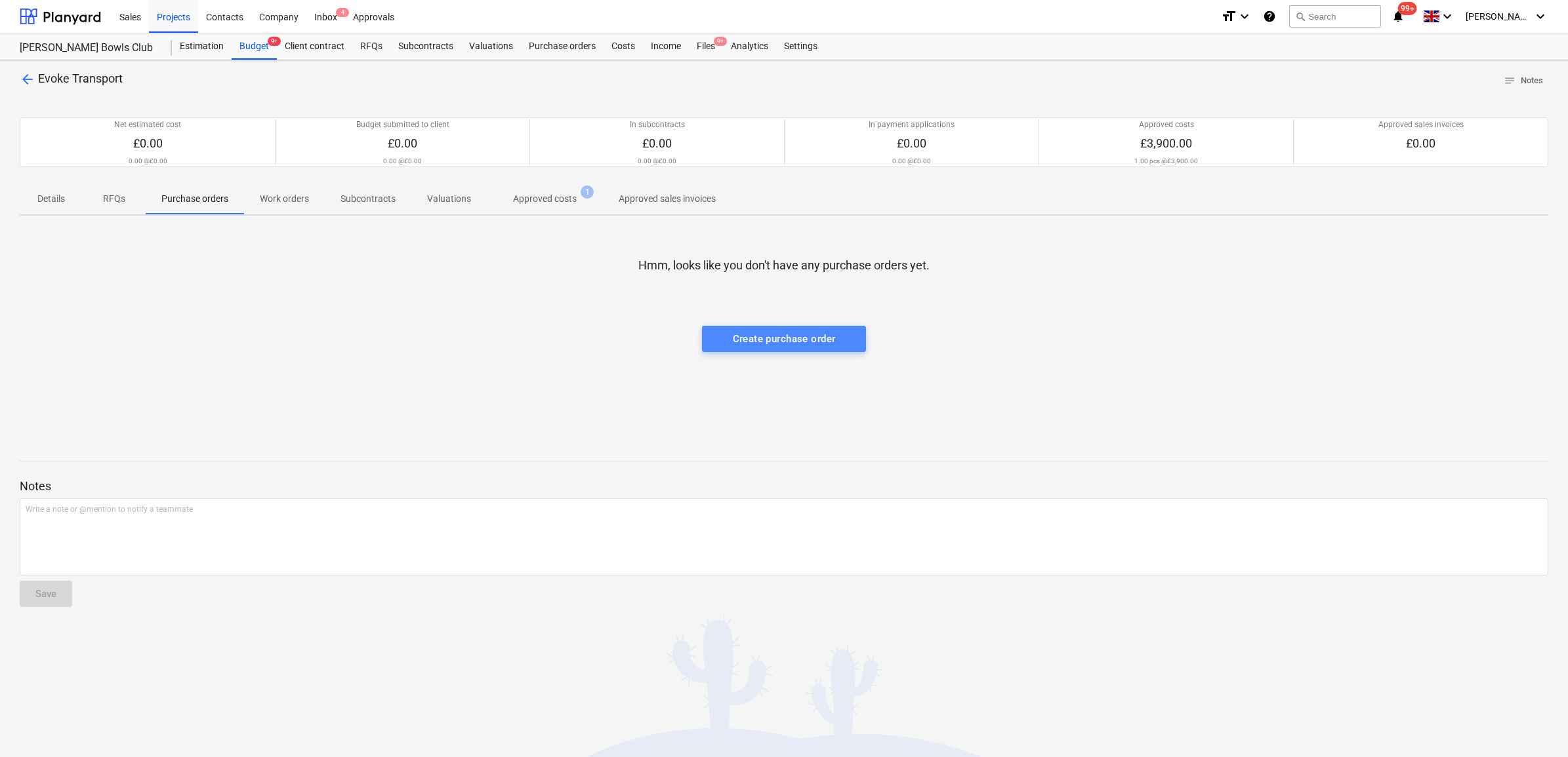
click at [801, 332] on div "Create purchase order" at bounding box center [784, 339] width 103 height 17
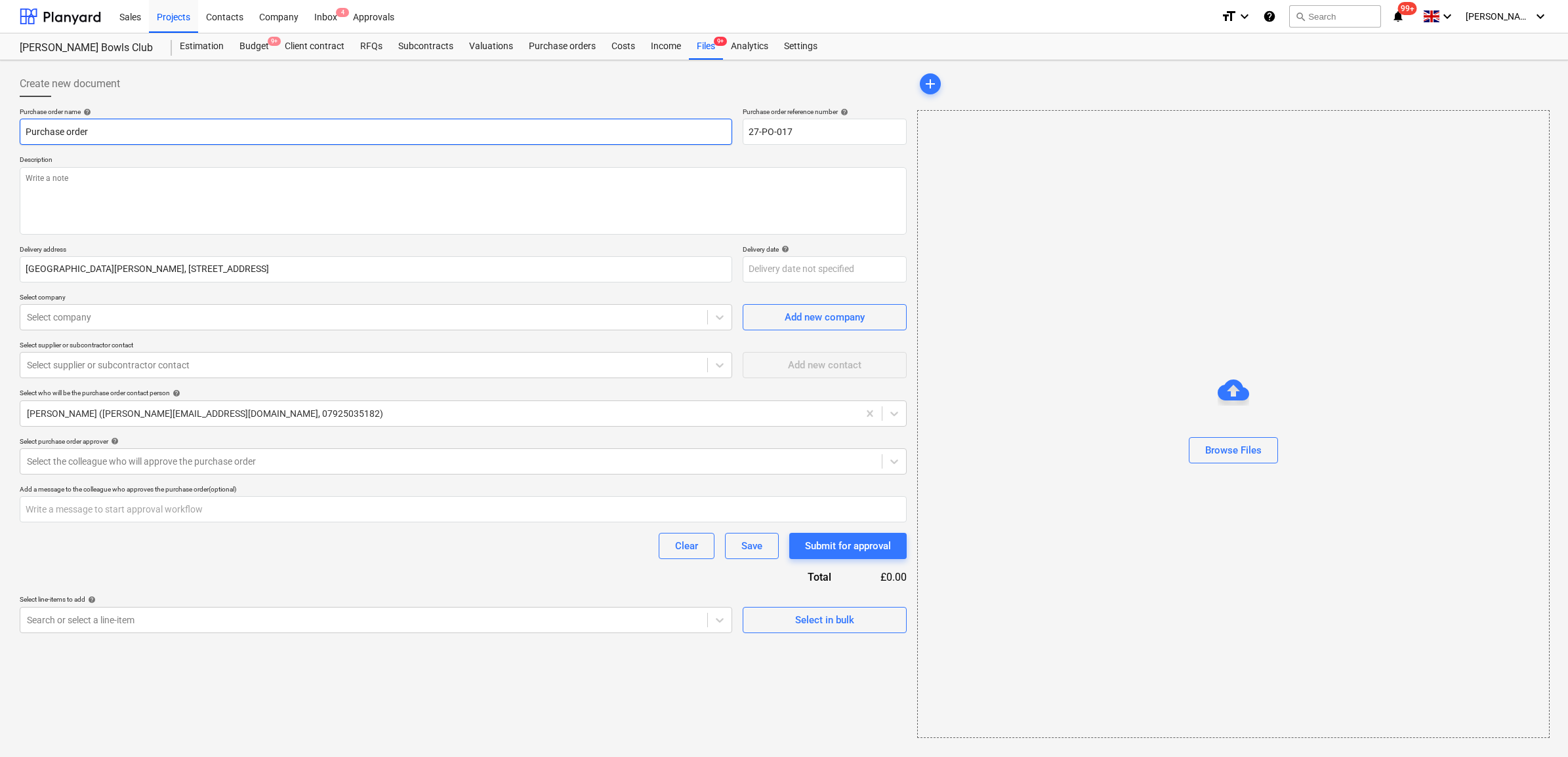
click at [279, 130] on input "Purchase order" at bounding box center [376, 132] width 713 height 27
type textarea "x"
click at [844, 137] on input "27-PO-017" at bounding box center [825, 132] width 164 height 27
type input "27-PO-0178"
type textarea "x"
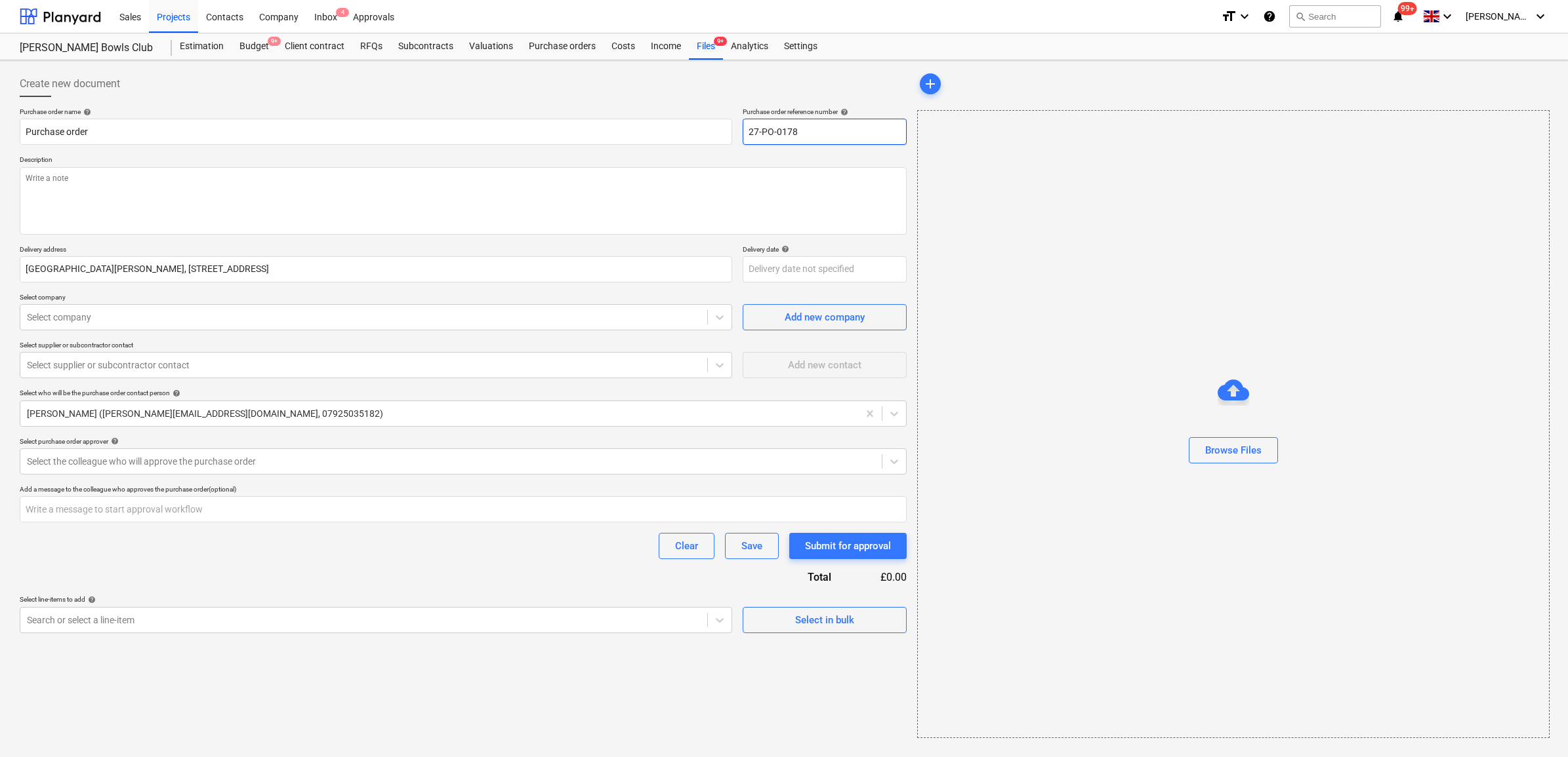
type input "27-PO-017"
type textarea "x"
type input "27-PO-01"
type textarea "x"
type input "27-PO-018"
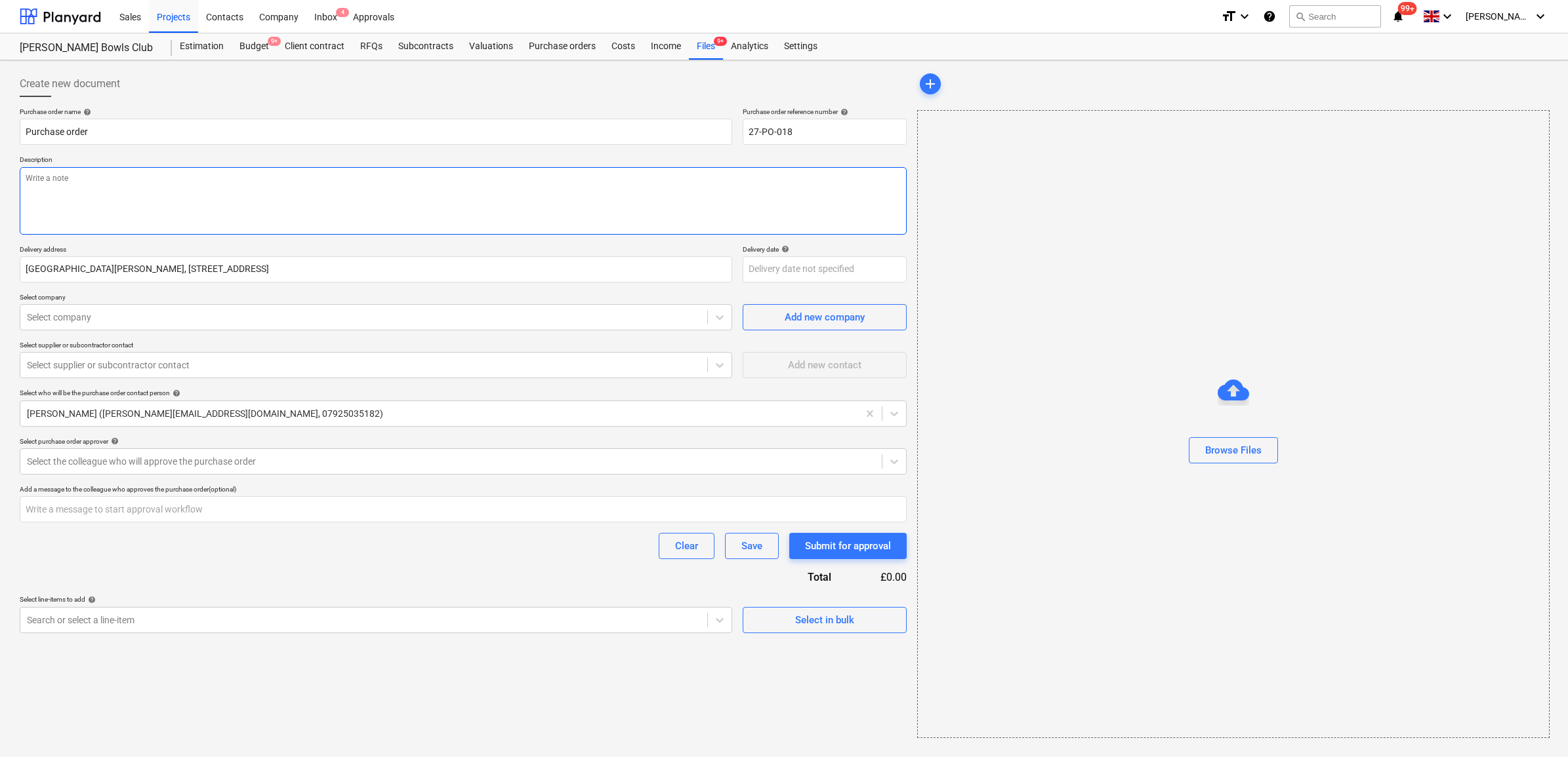
click at [250, 195] on textarea at bounding box center [463, 201] width 887 height 68
type textarea "x"
type textarea "."
type textarea "x"
click at [228, 313] on div at bounding box center [363, 317] width 674 height 13
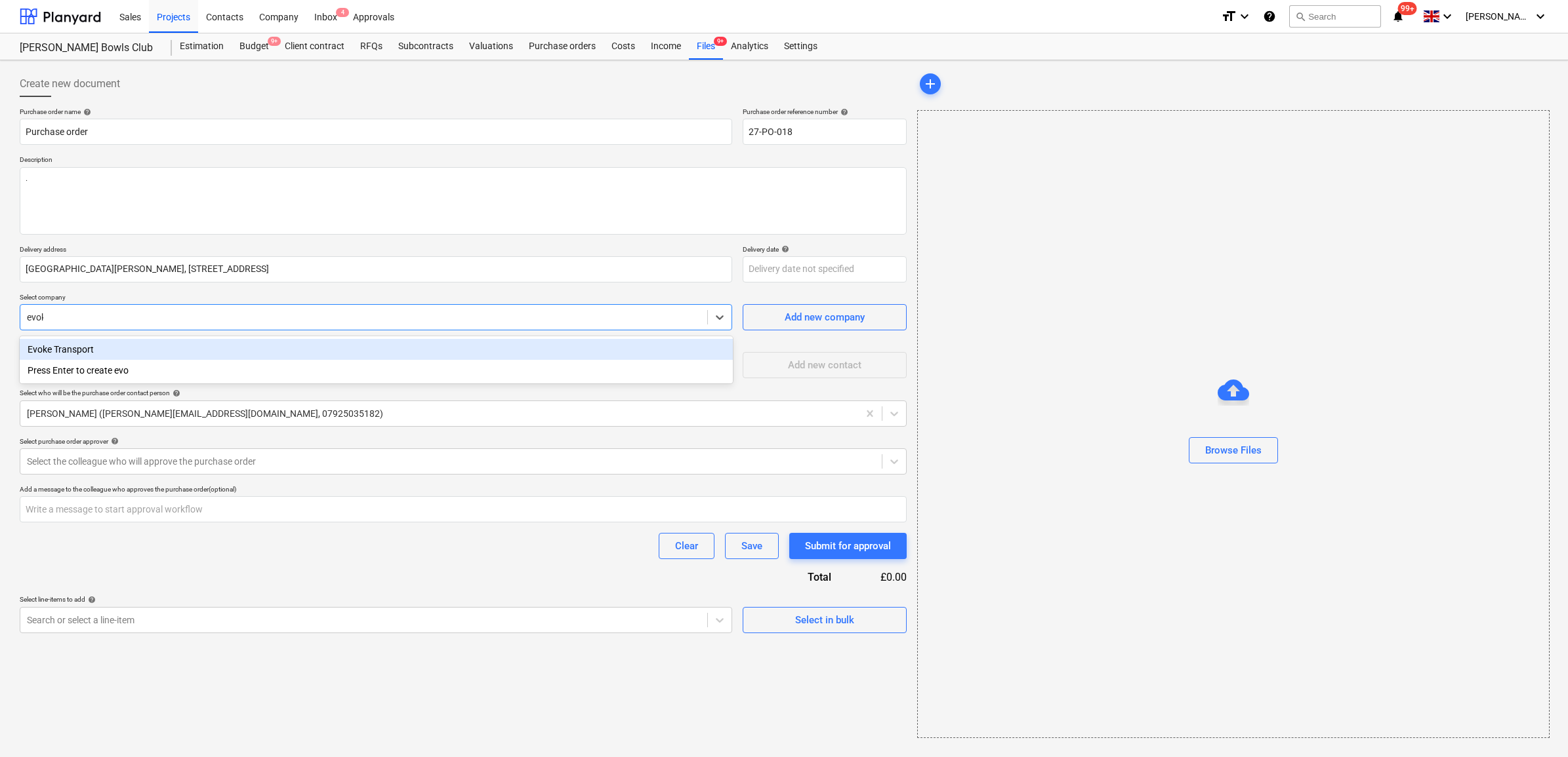
type input "evoke"
click at [210, 357] on div "Evoke Transport" at bounding box center [376, 349] width 713 height 21
type textarea "x"
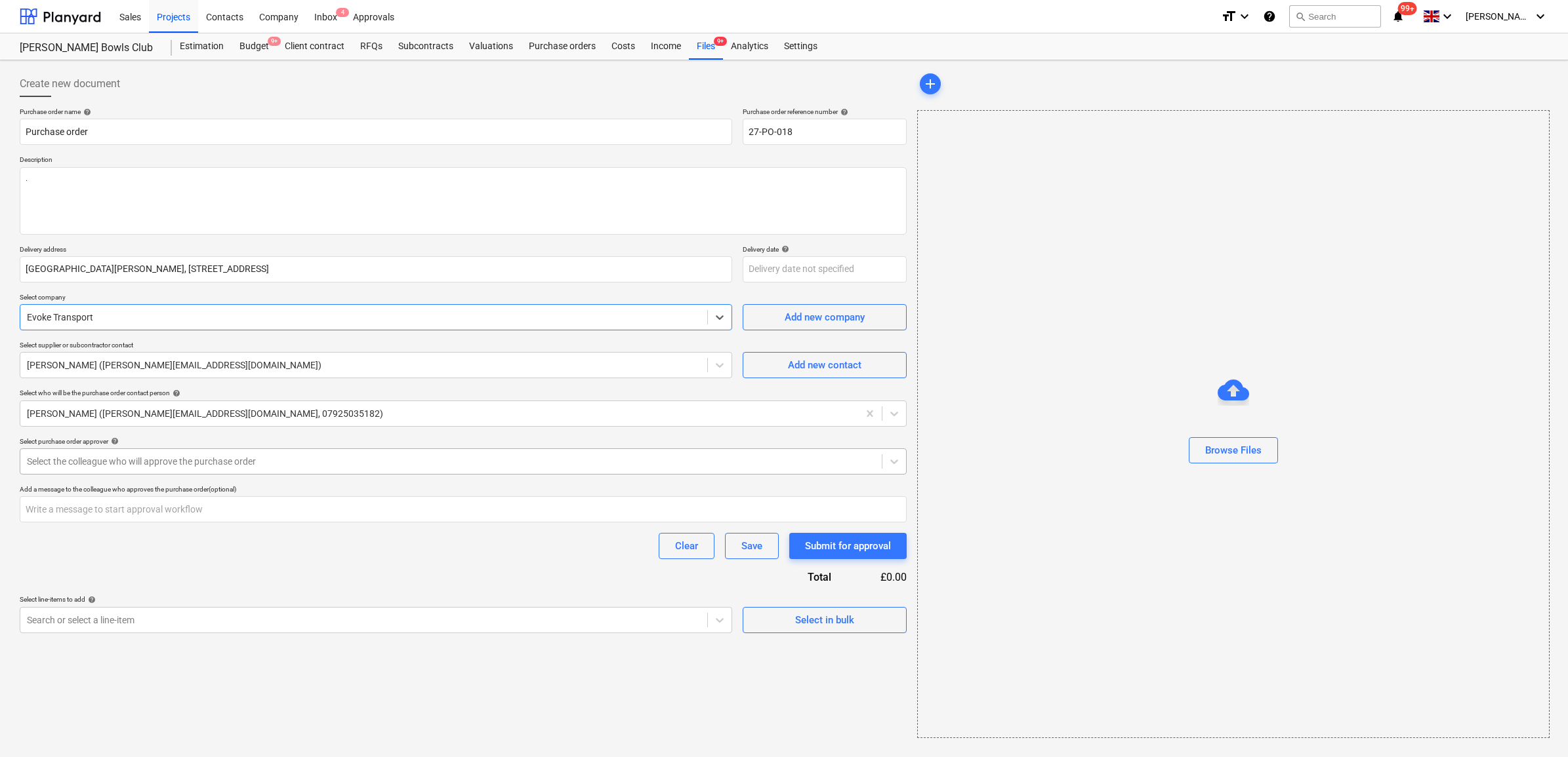
click at [174, 457] on div at bounding box center [450, 461] width 848 height 13
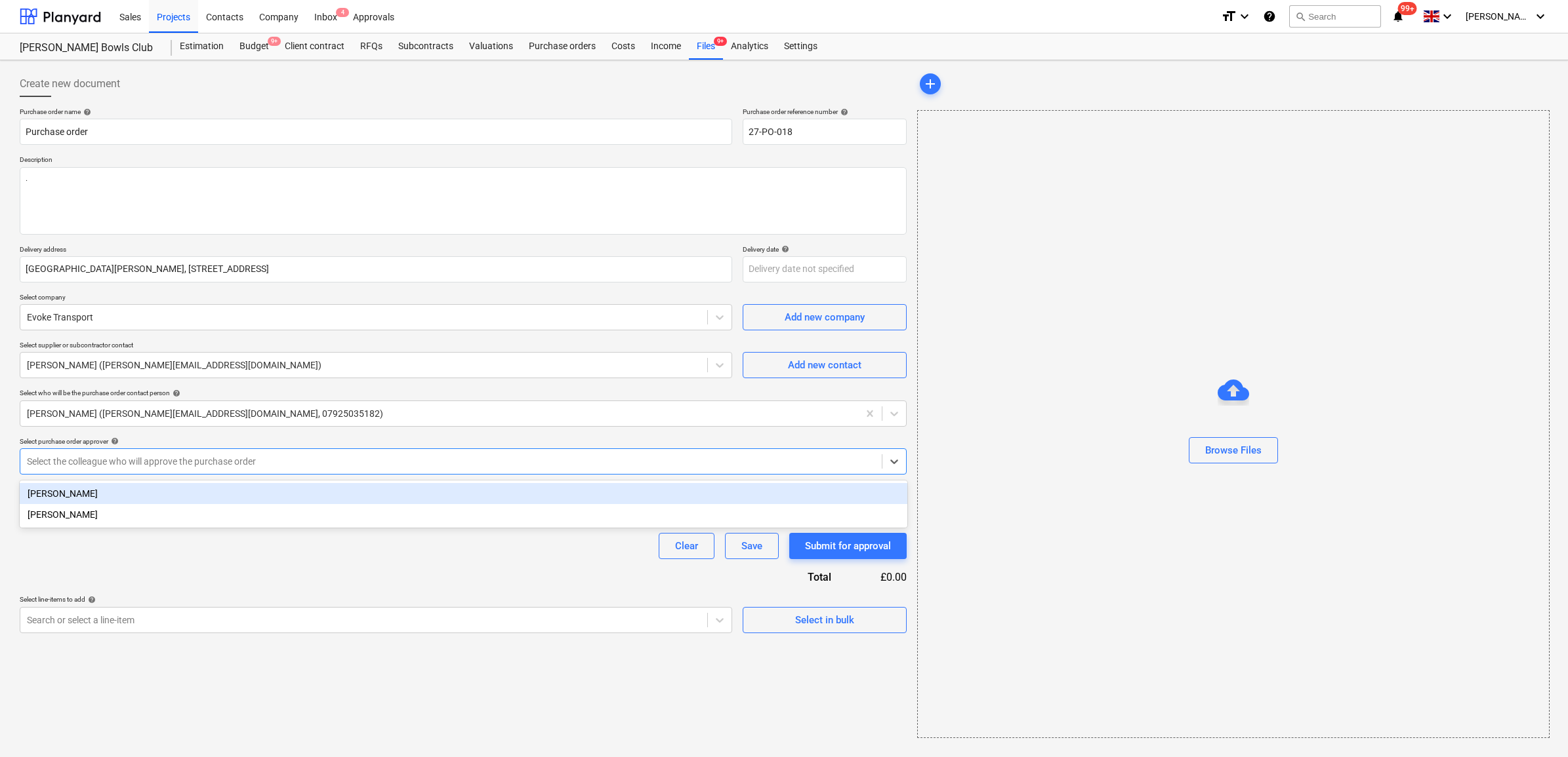
click at [152, 490] on div "Sam Cornford" at bounding box center [463, 493] width 888 height 21
type textarea "x"
click at [159, 542] on div "Clear Save Submit for approval" at bounding box center [463, 546] width 887 height 27
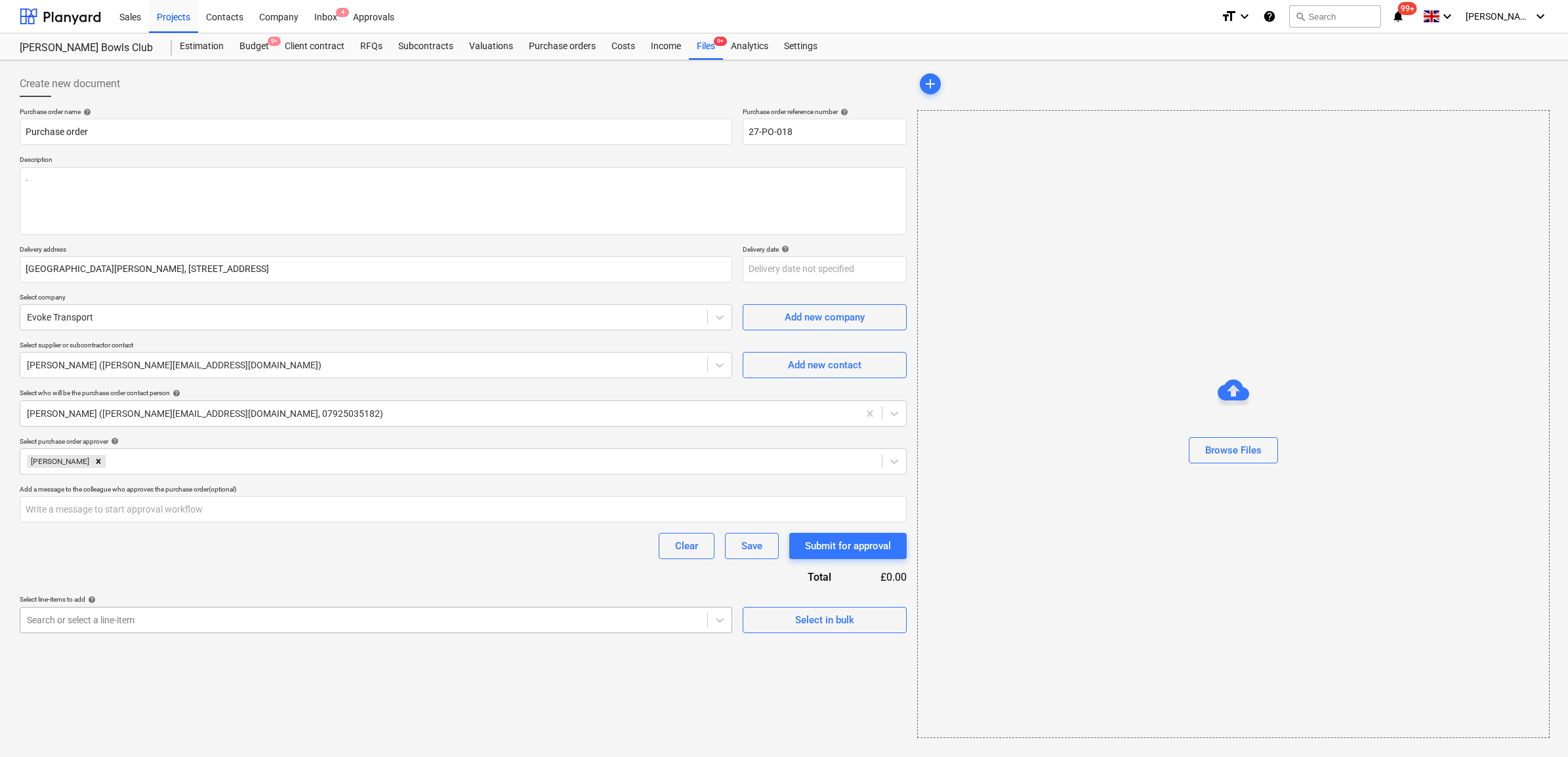
click at [615, 616] on div at bounding box center [363, 620] width 674 height 13
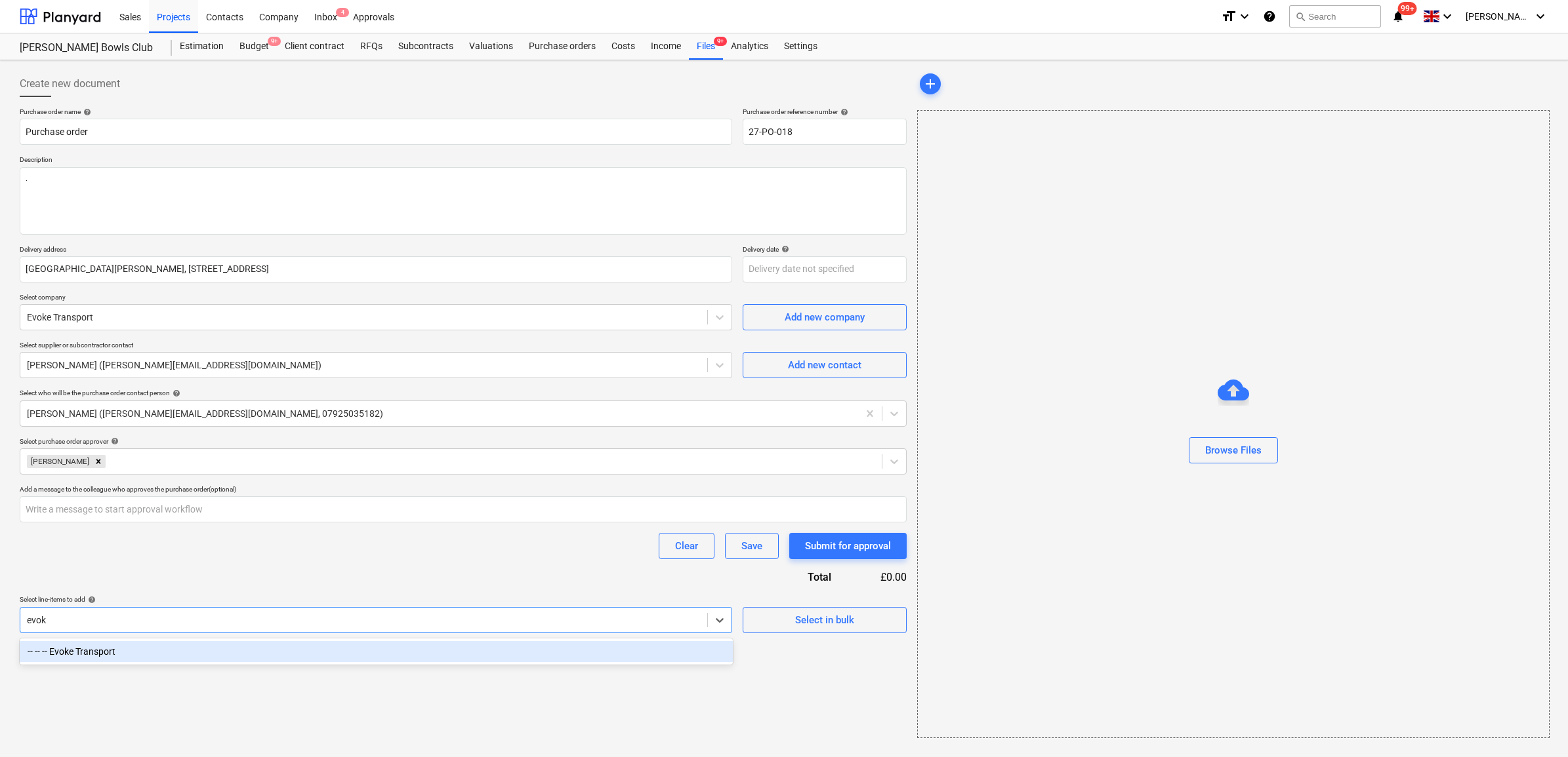
type input "evoke"
click at [603, 647] on div "-- -- -- Evoke Transport" at bounding box center [376, 651] width 713 height 21
type textarea "x"
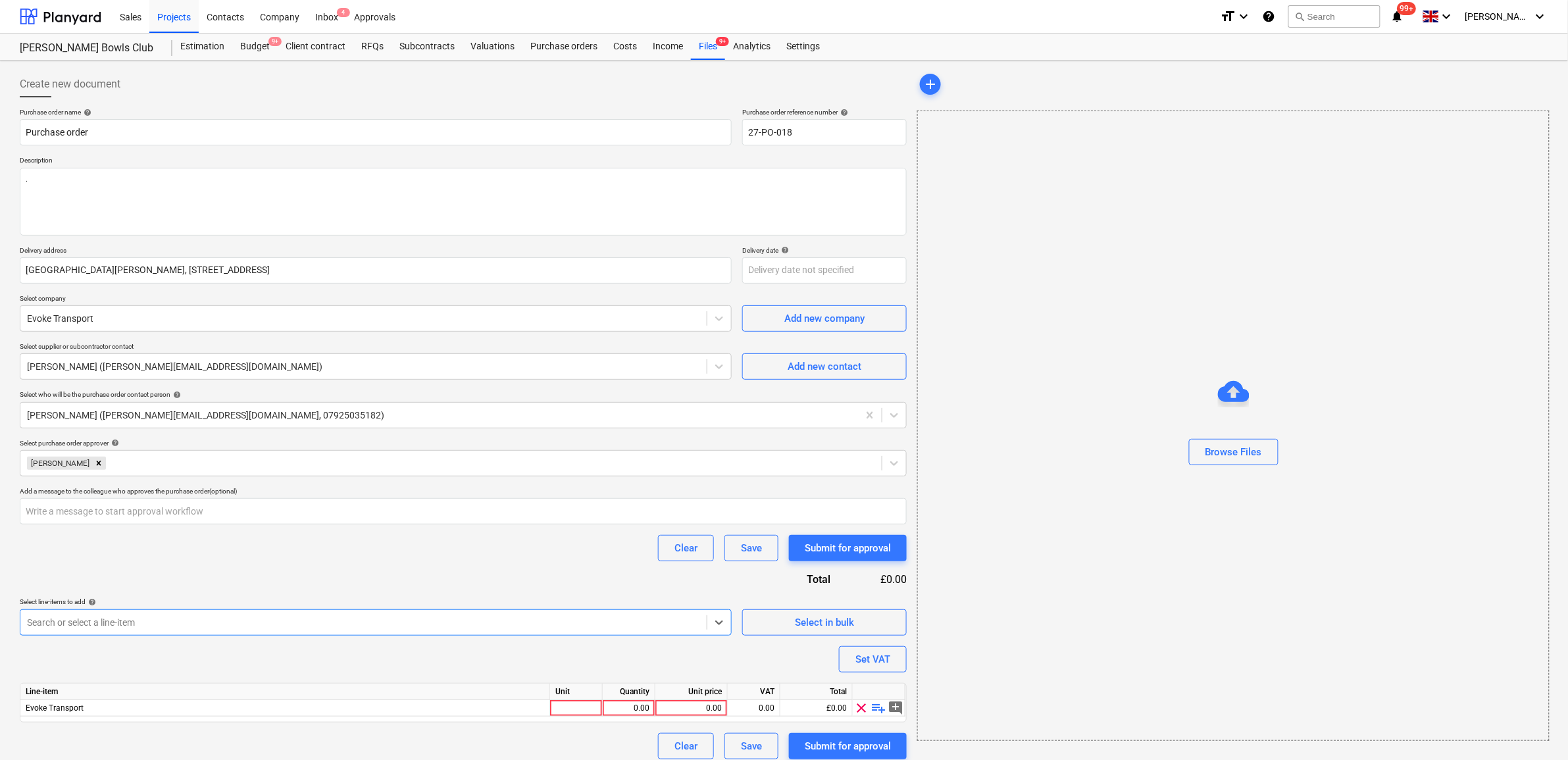
type textarea "x"
click at [596, 585] on div "Purchase order name help Purchase order Purchase order reference number help 27…" at bounding box center [463, 434] width 887 height 652
click at [712, 712] on div "0.00" at bounding box center [692, 708] width 62 height 17
type input "8500"
type textarea "x"
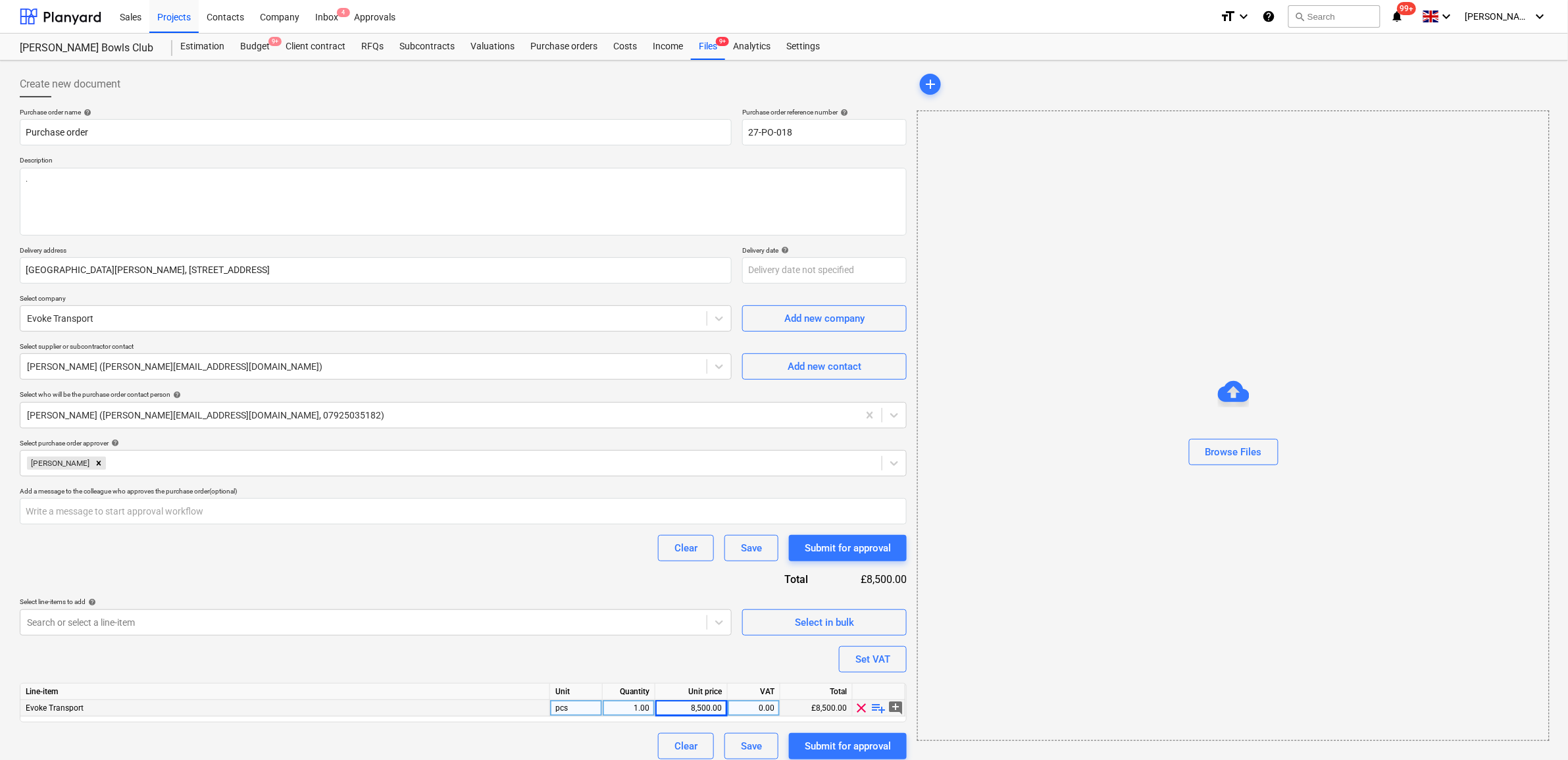
click at [760, 705] on div "0.00" at bounding box center [754, 708] width 42 height 17
type input "20"
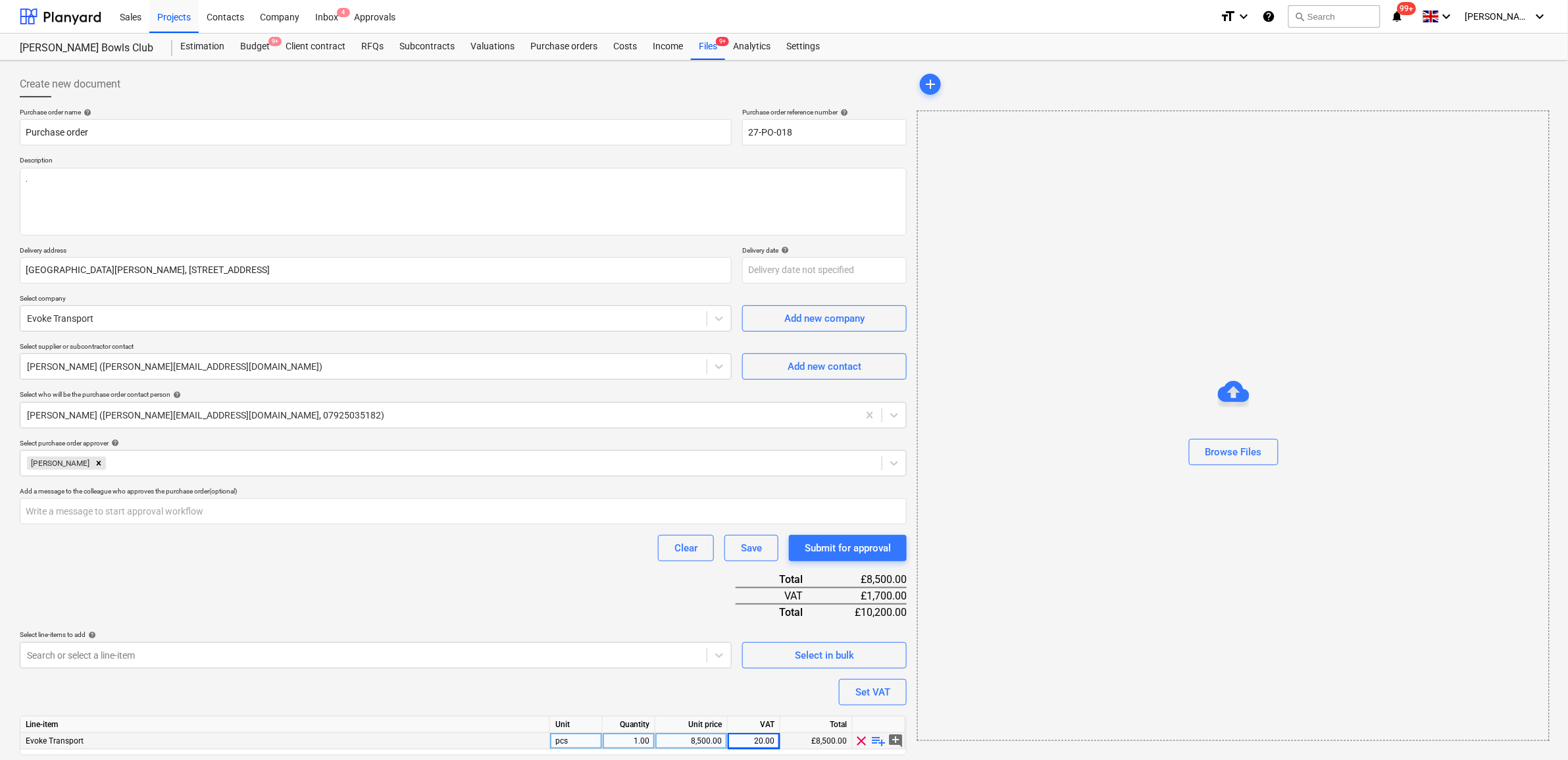
click at [664, 663] on div "Purchase order name help Purchase order Purchase order reference number help 27…" at bounding box center [463, 450] width 887 height 684
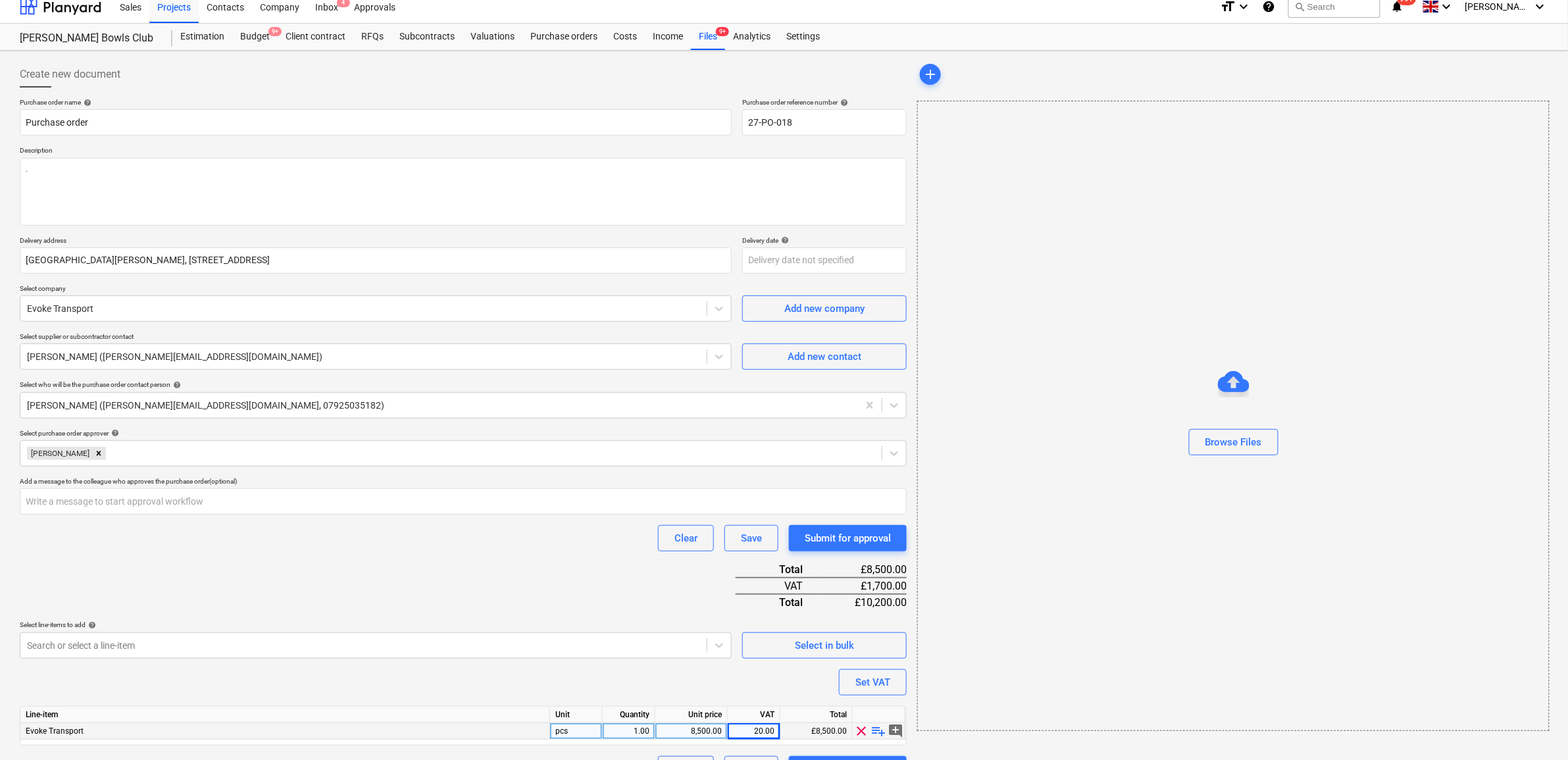
scroll to position [41, 0]
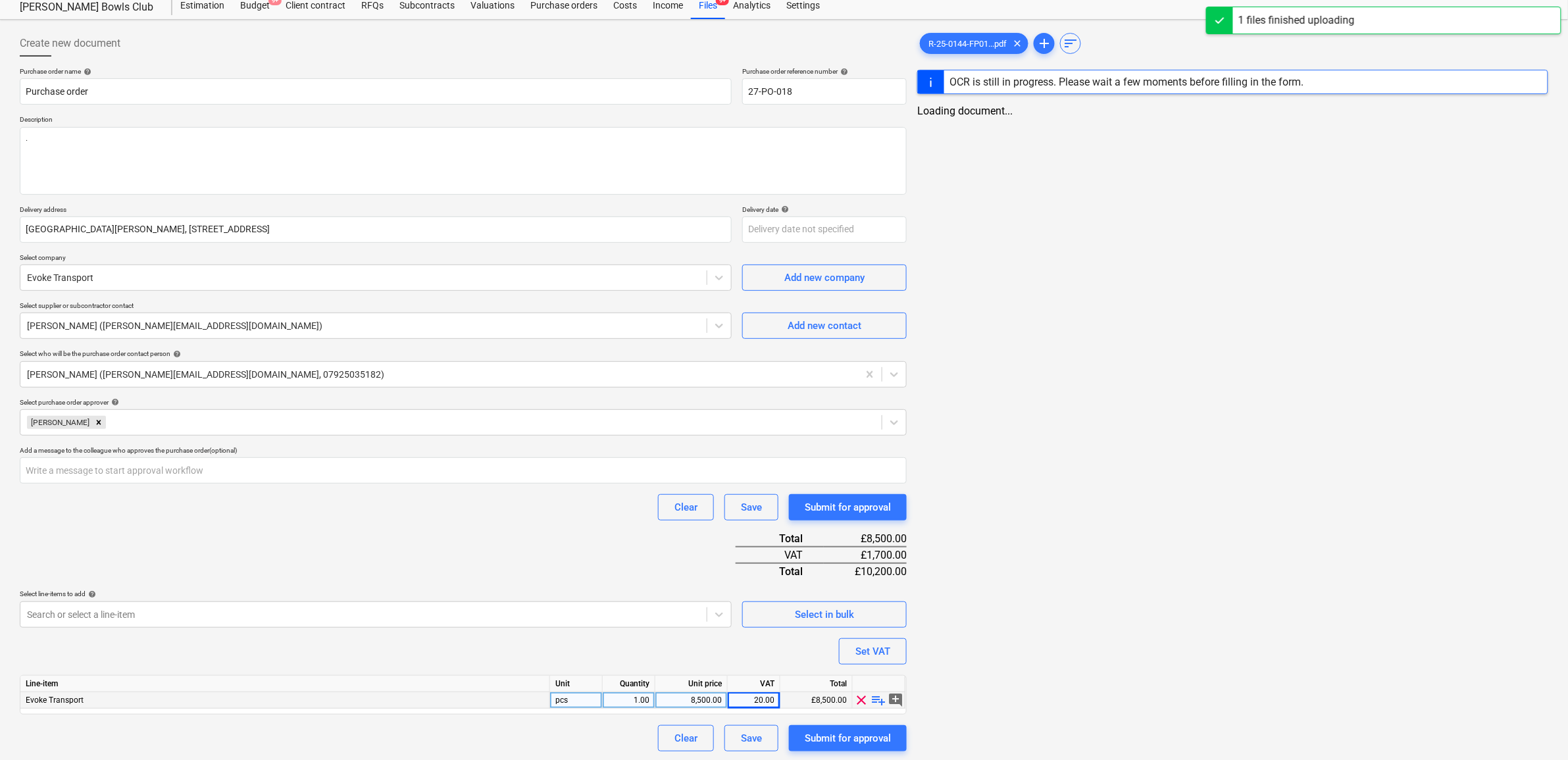
click at [529, 540] on div "Purchase order name help Purchase order Purchase order reference number help 27…" at bounding box center [463, 409] width 887 height 684
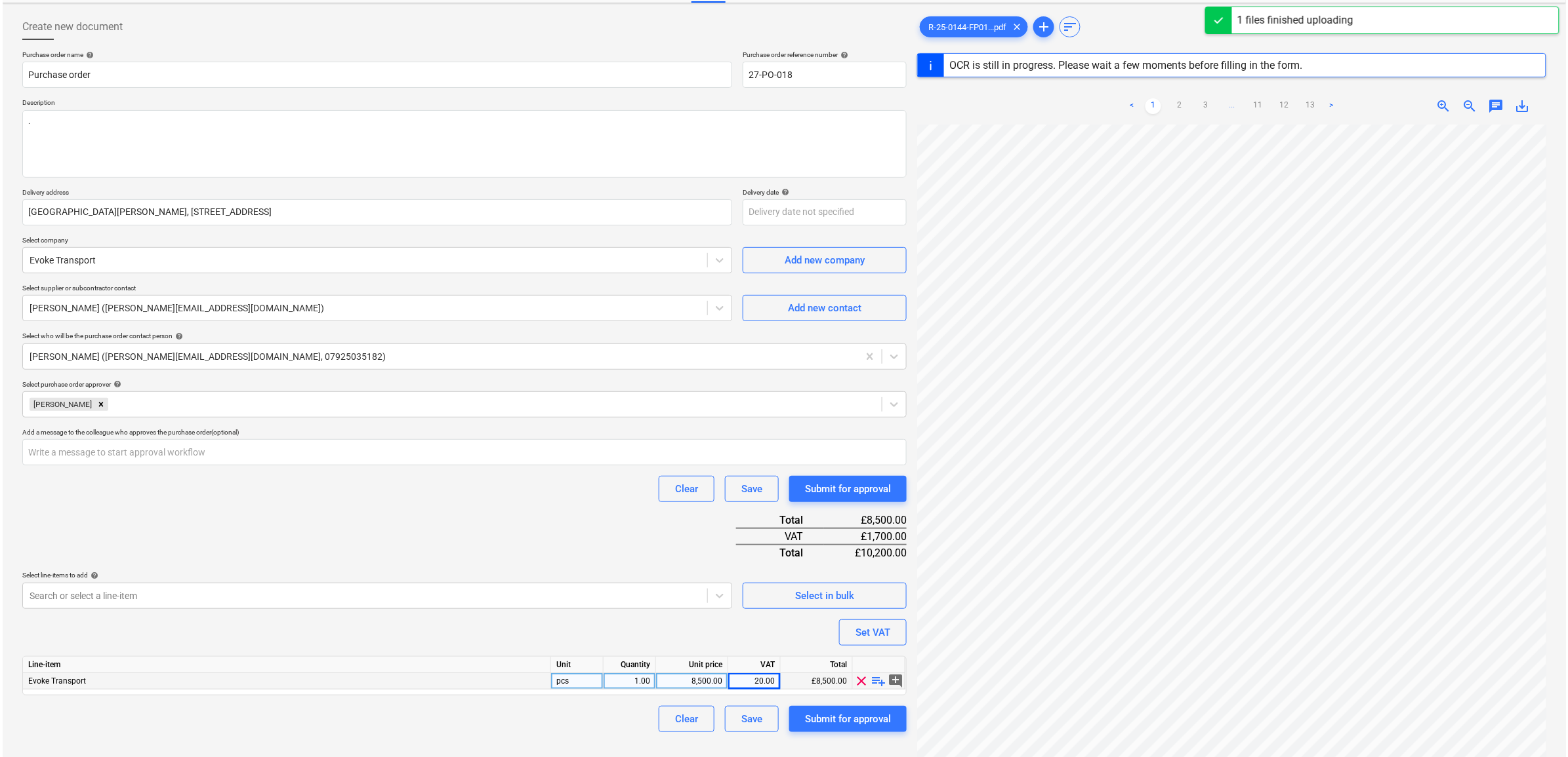
scroll to position [156, 0]
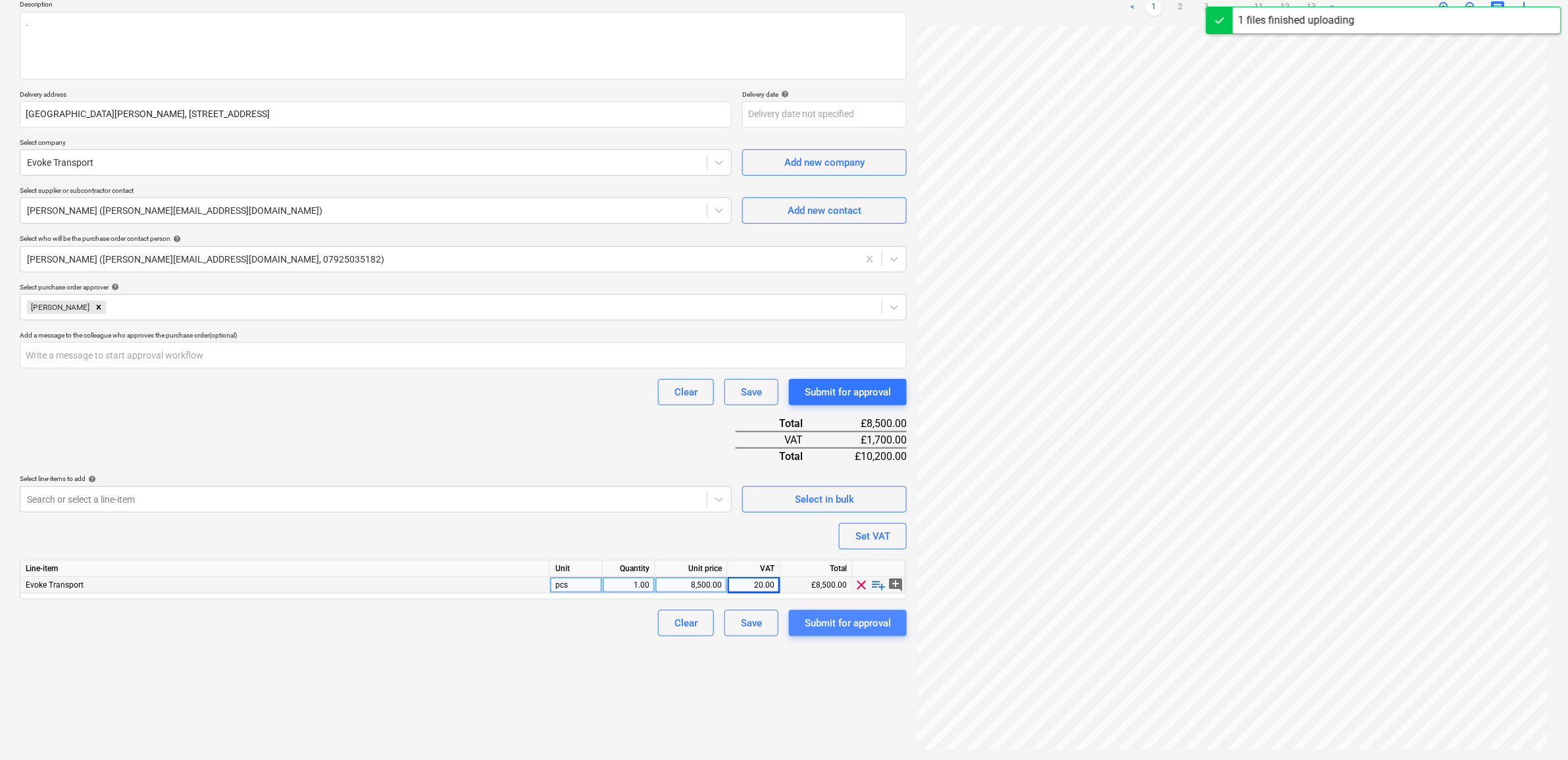
click at [846, 620] on div "Submit for approval" at bounding box center [848, 623] width 86 height 17
type textarea "x"
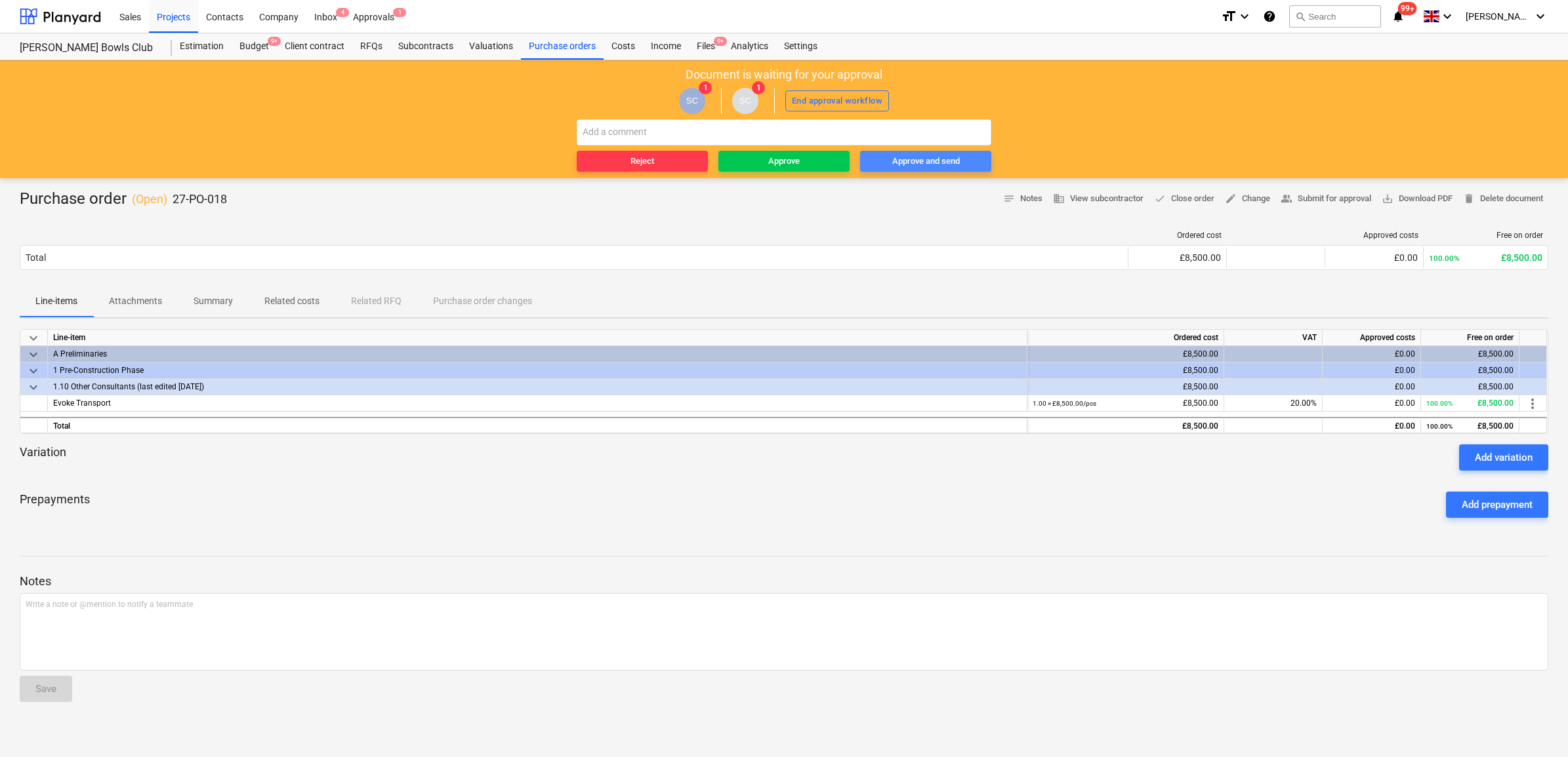
click at [936, 156] on div "Approve and send" at bounding box center [926, 162] width 68 height 15
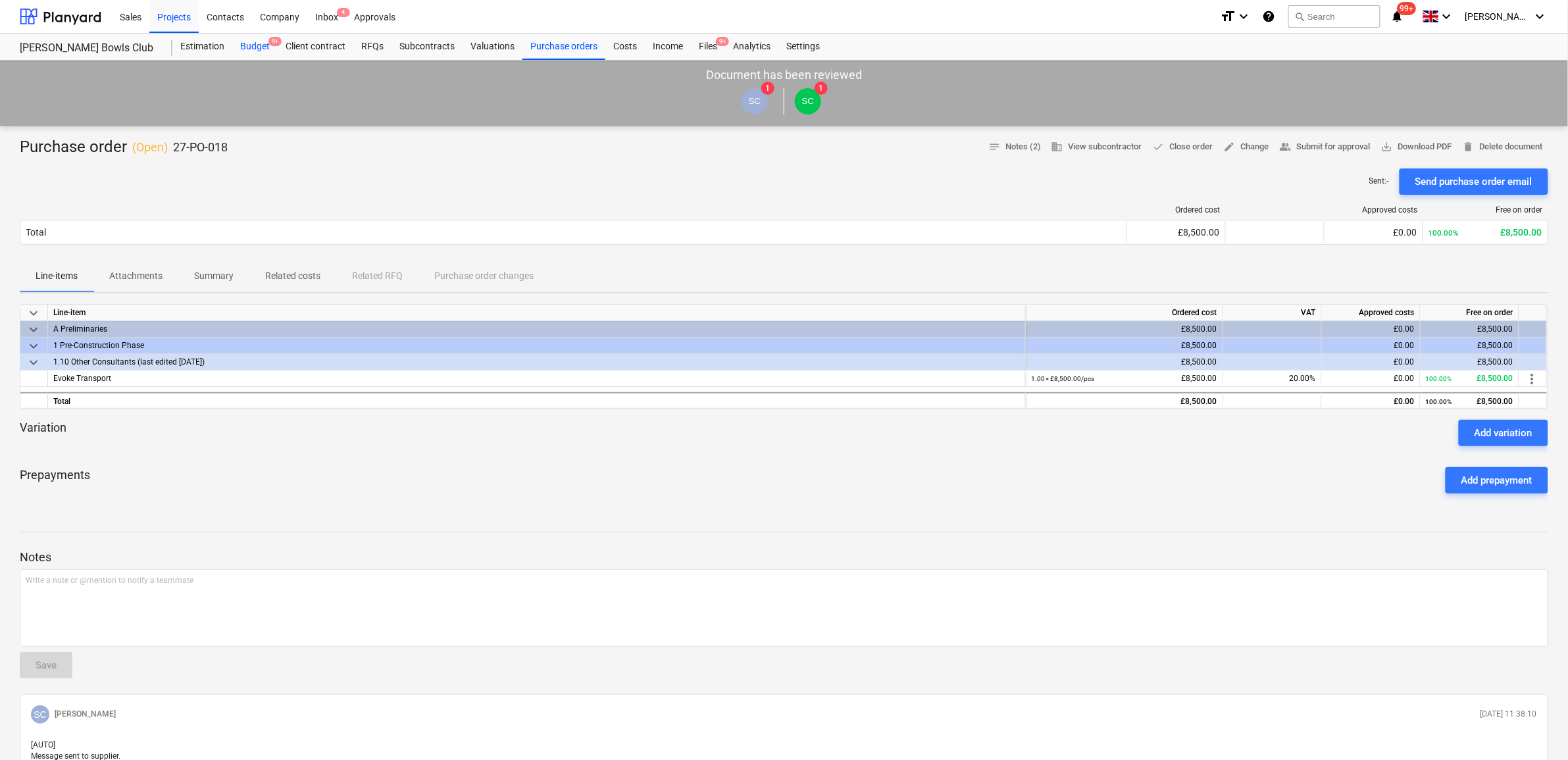
click at [273, 39] on span "9+" at bounding box center [275, 41] width 13 height 9
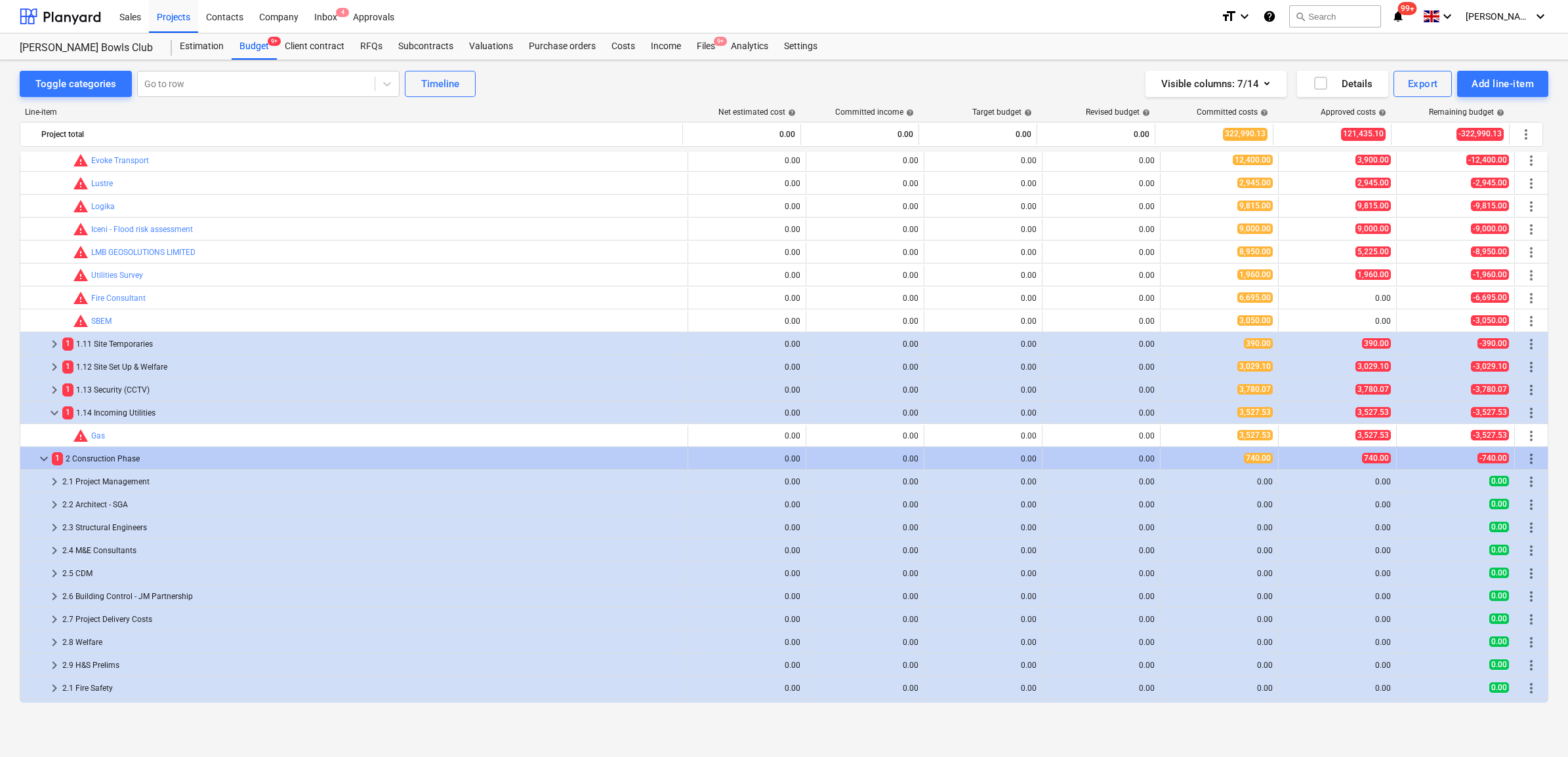
scroll to position [492, 0]
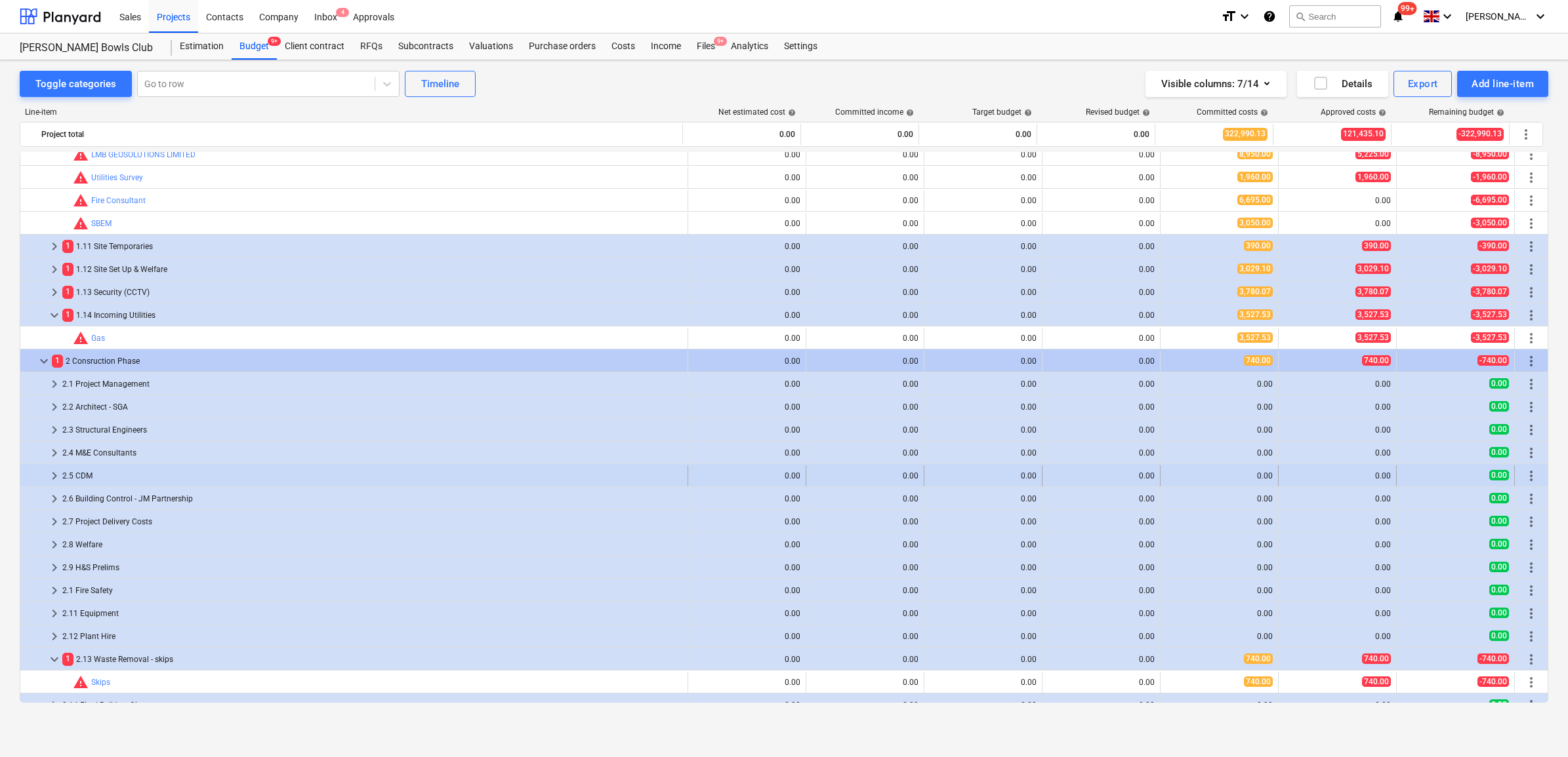
click at [86, 473] on div "2.5 CDM" at bounding box center [372, 475] width 620 height 21
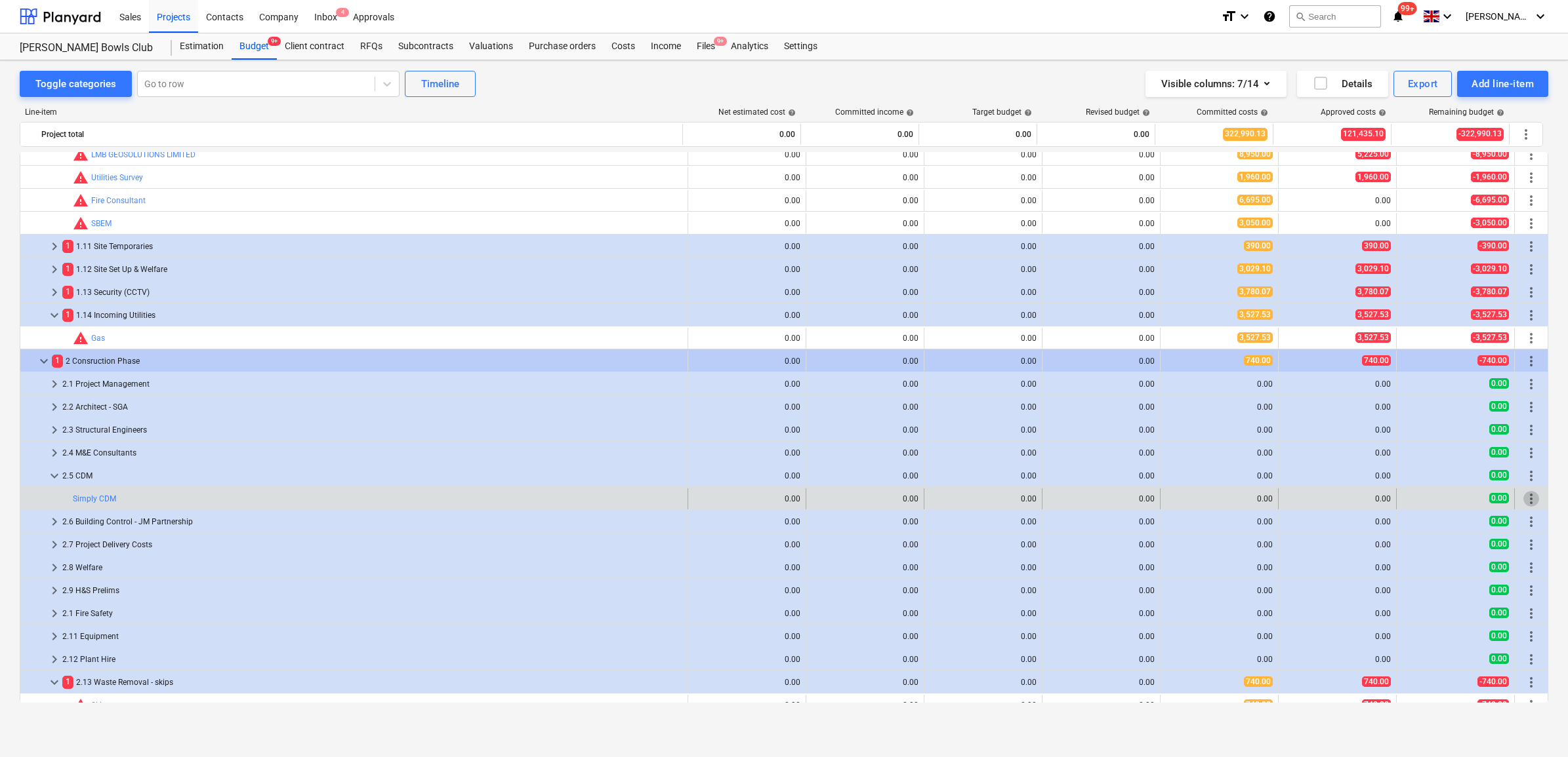
click at [1523, 496] on span "more_vert" at bounding box center [1531, 499] width 16 height 16
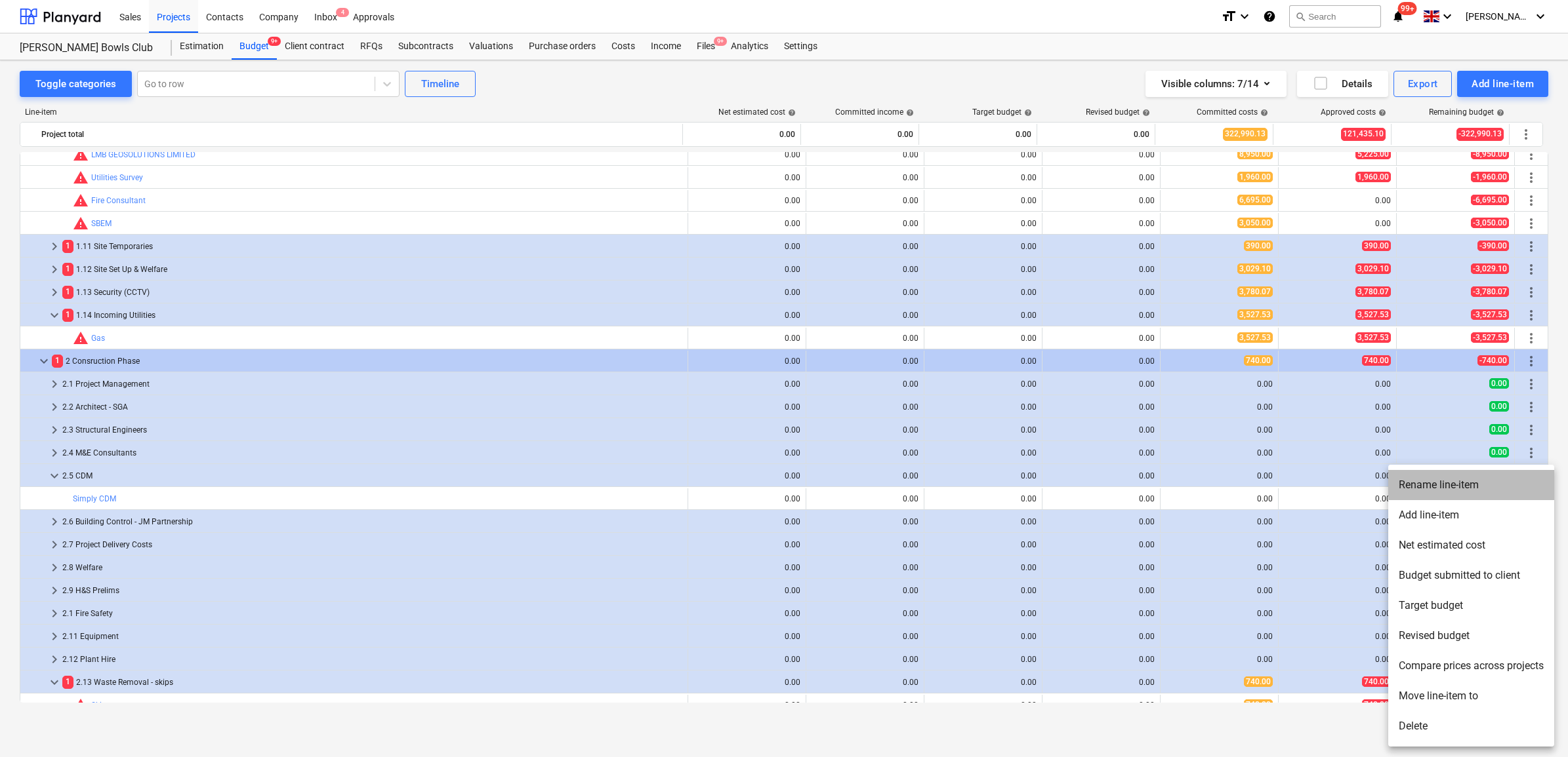
click at [1460, 486] on li "Rename line-item" at bounding box center [1471, 485] width 166 height 30
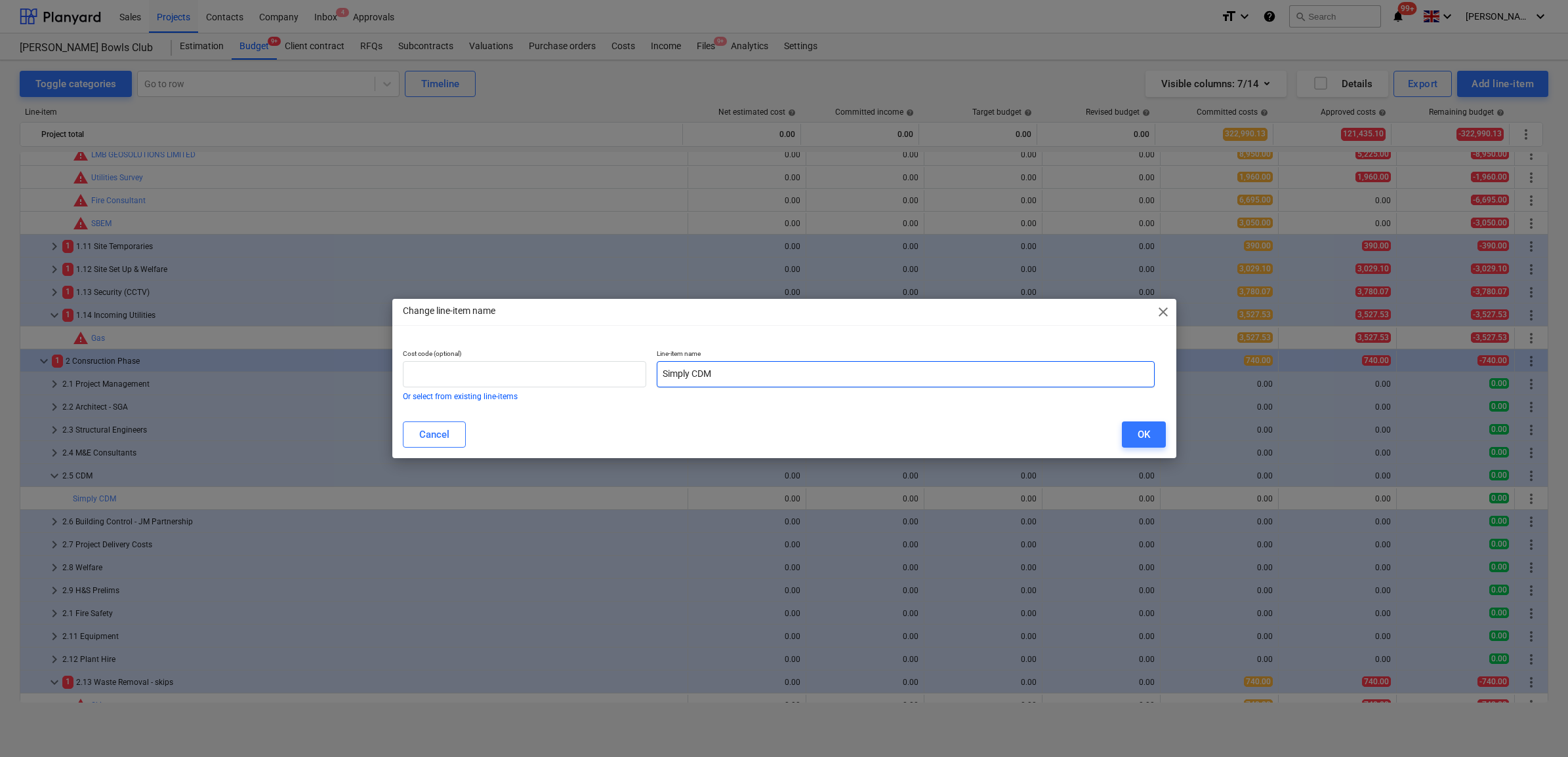
click at [785, 364] on input "Simply CDM" at bounding box center [905, 374] width 498 height 27
drag, startPoint x: 747, startPoint y: 368, endPoint x: 410, endPoint y: 354, distance: 337.3
click at [410, 354] on div "Cost code (optional) Or select from existing line-items Line-item name Simply C…" at bounding box center [779, 375] width 762 height 61
type input "Havio"
click at [1137, 428] on div "OK" at bounding box center [1143, 434] width 12 height 17
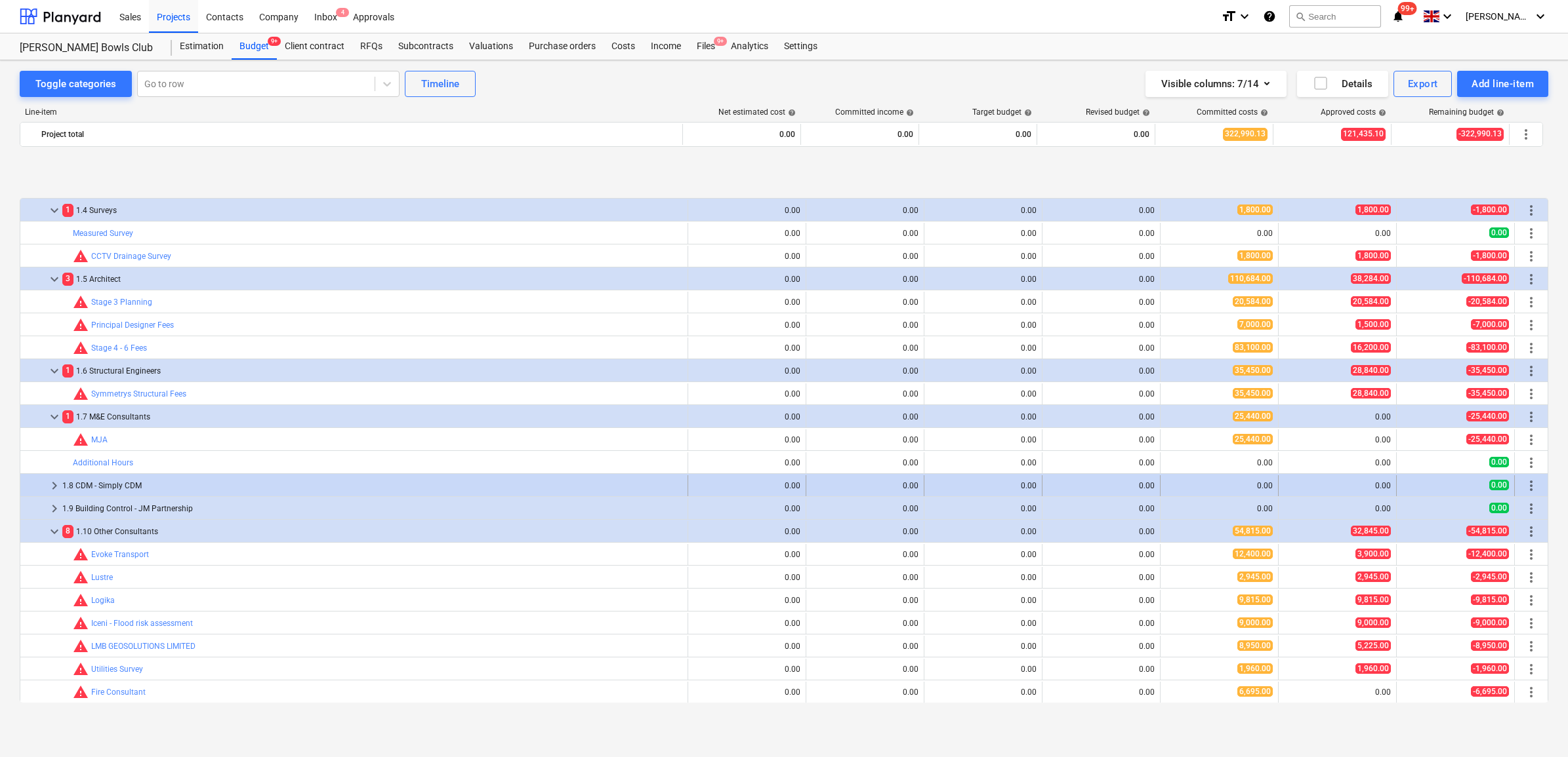
scroll to position [82, 0]
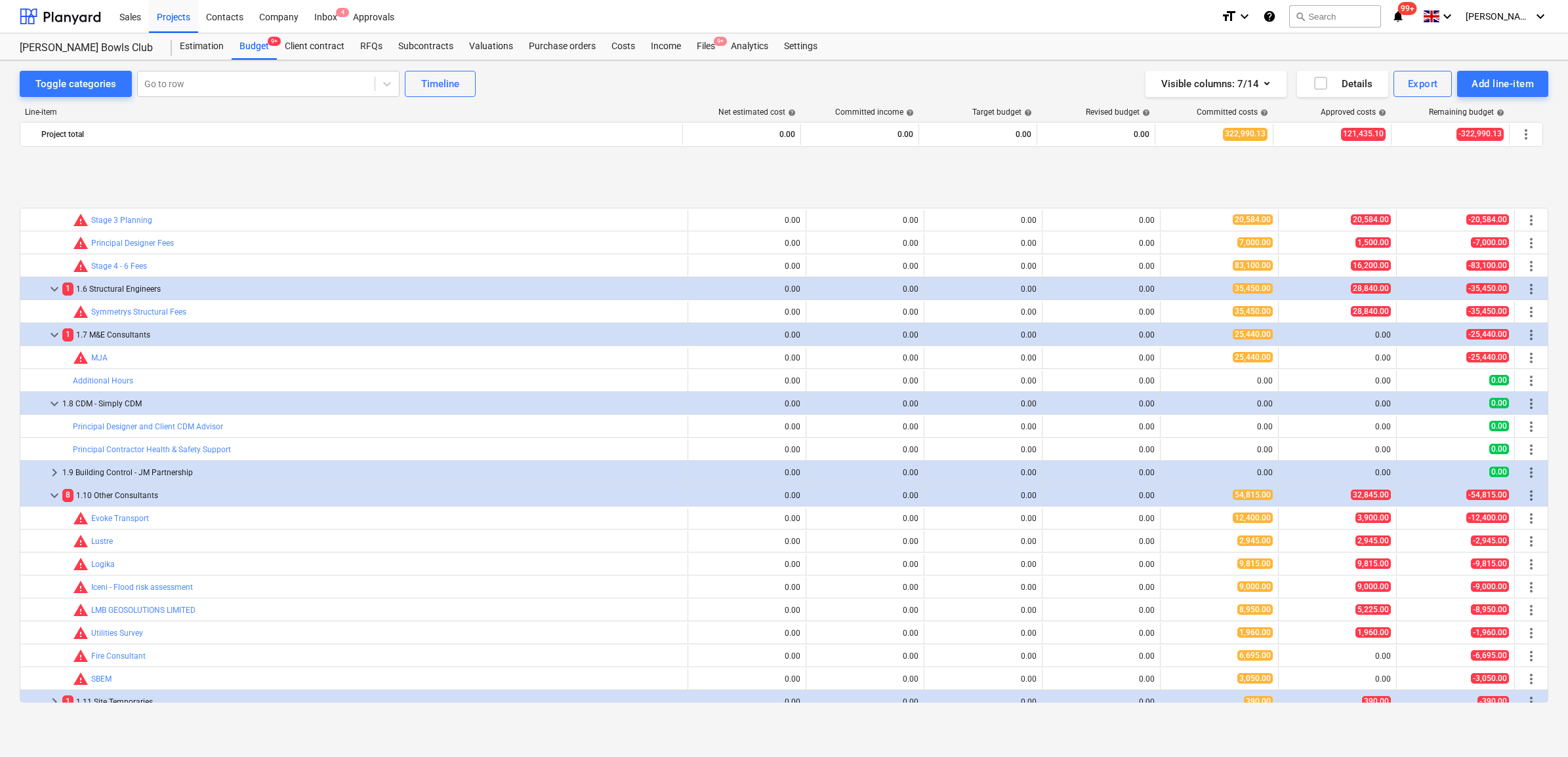
scroll to position [164, 0]
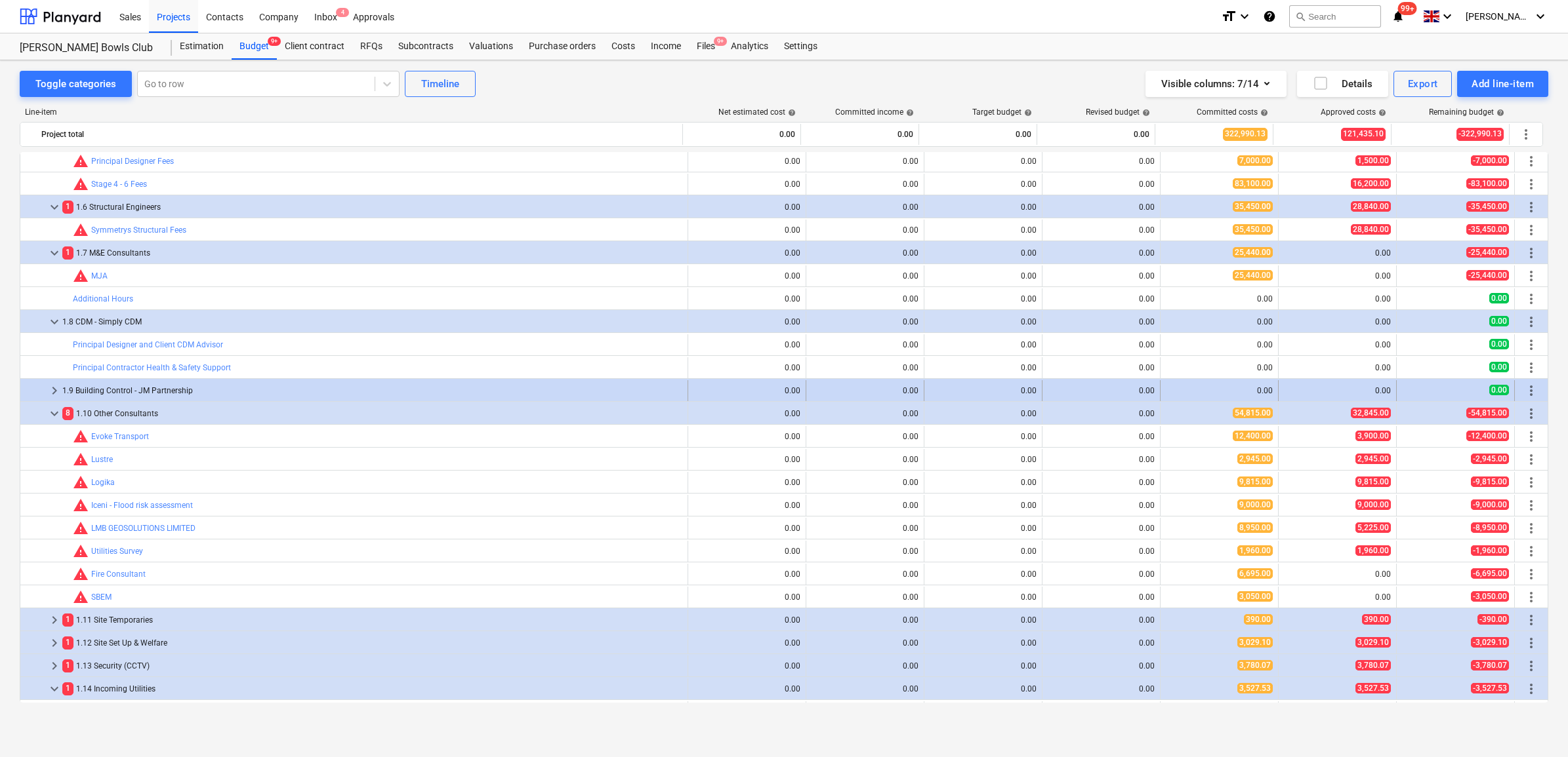
click at [142, 388] on div "1.9 Building Control - JM Partnership" at bounding box center [372, 390] width 620 height 21
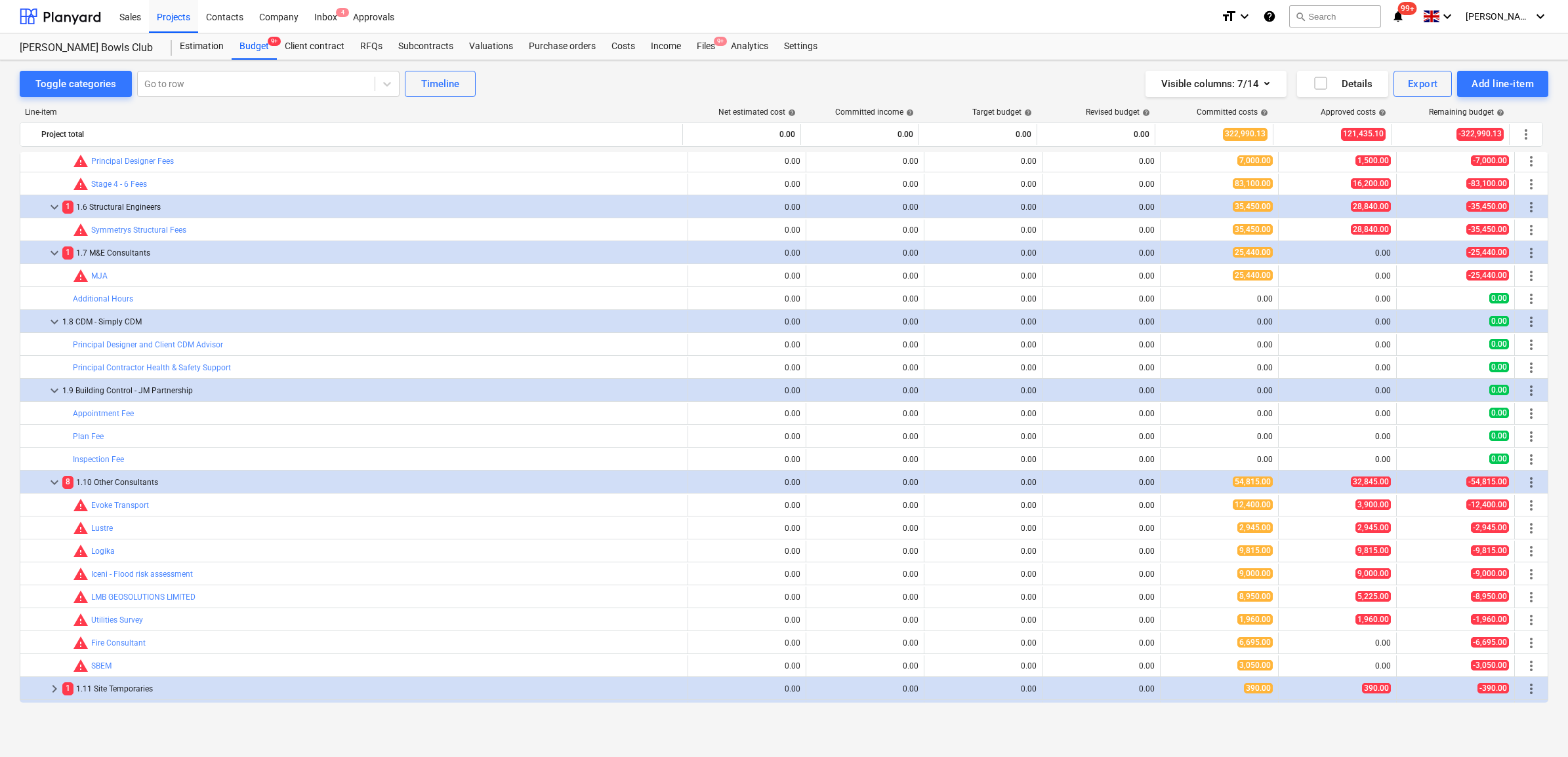
click at [142, 388] on div "1.9 Building Control - JM Partnership" at bounding box center [372, 390] width 620 height 21
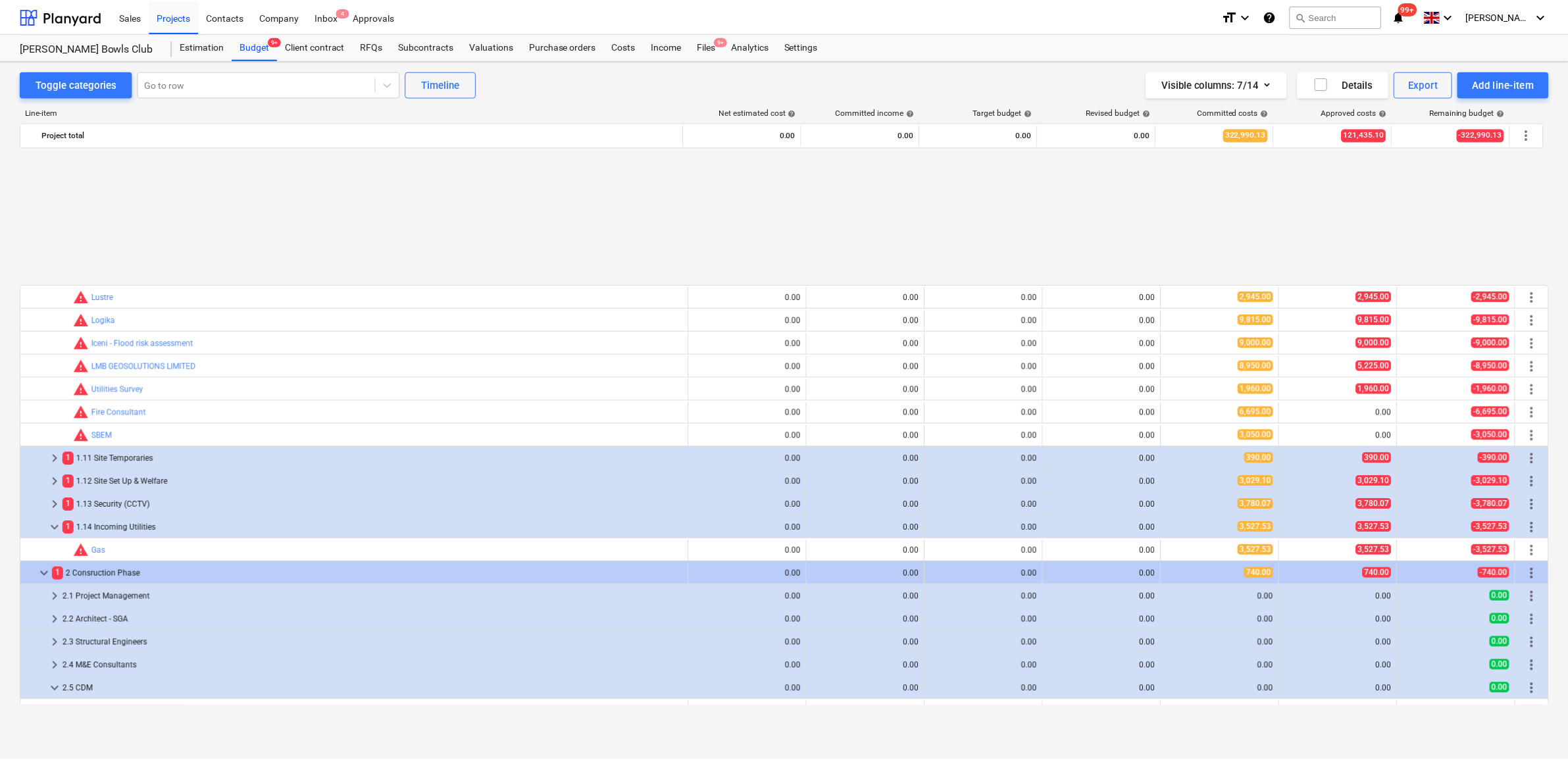
scroll to position [494, 0]
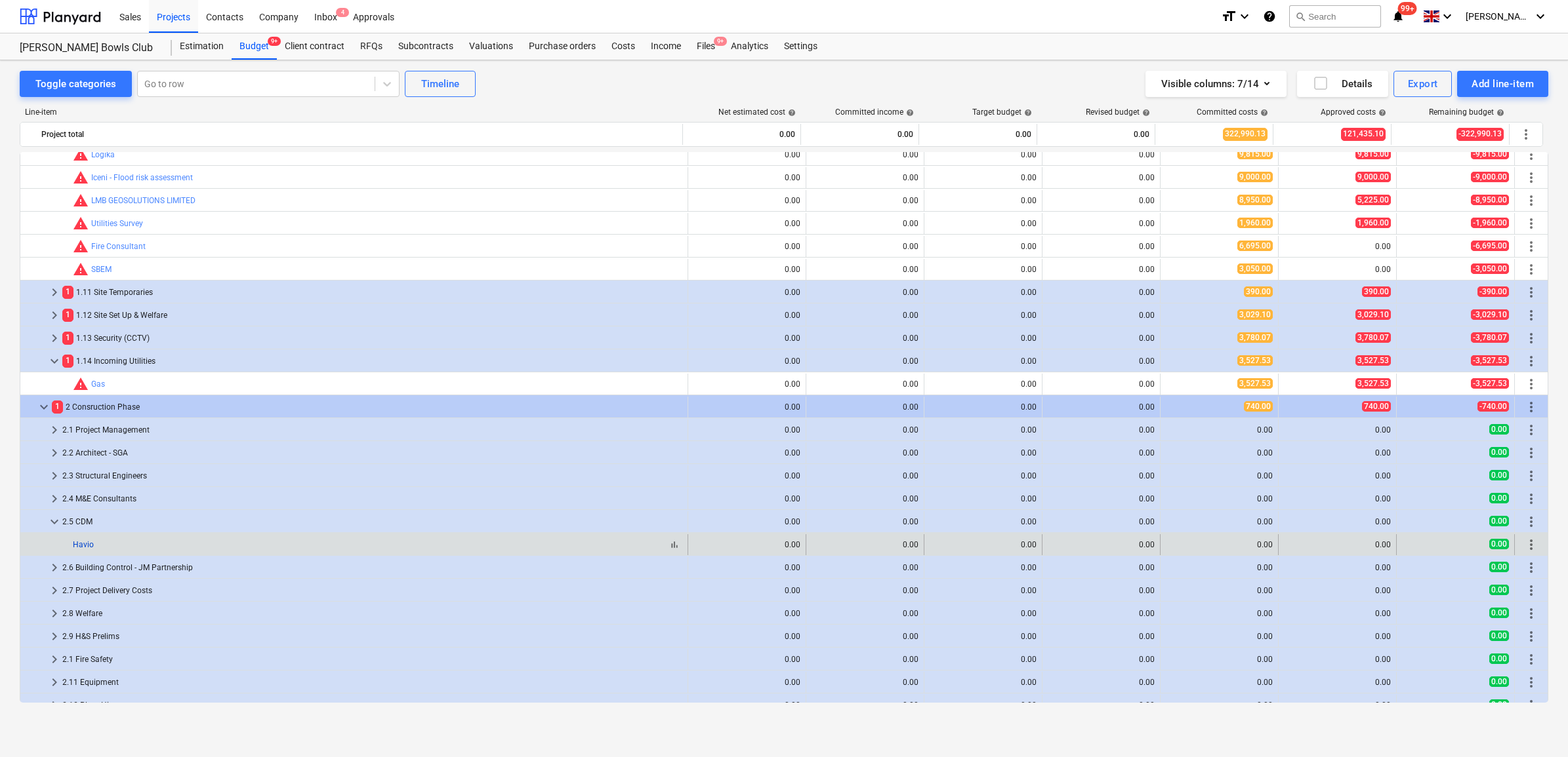
click at [85, 545] on link "Havio" at bounding box center [83, 544] width 21 height 9
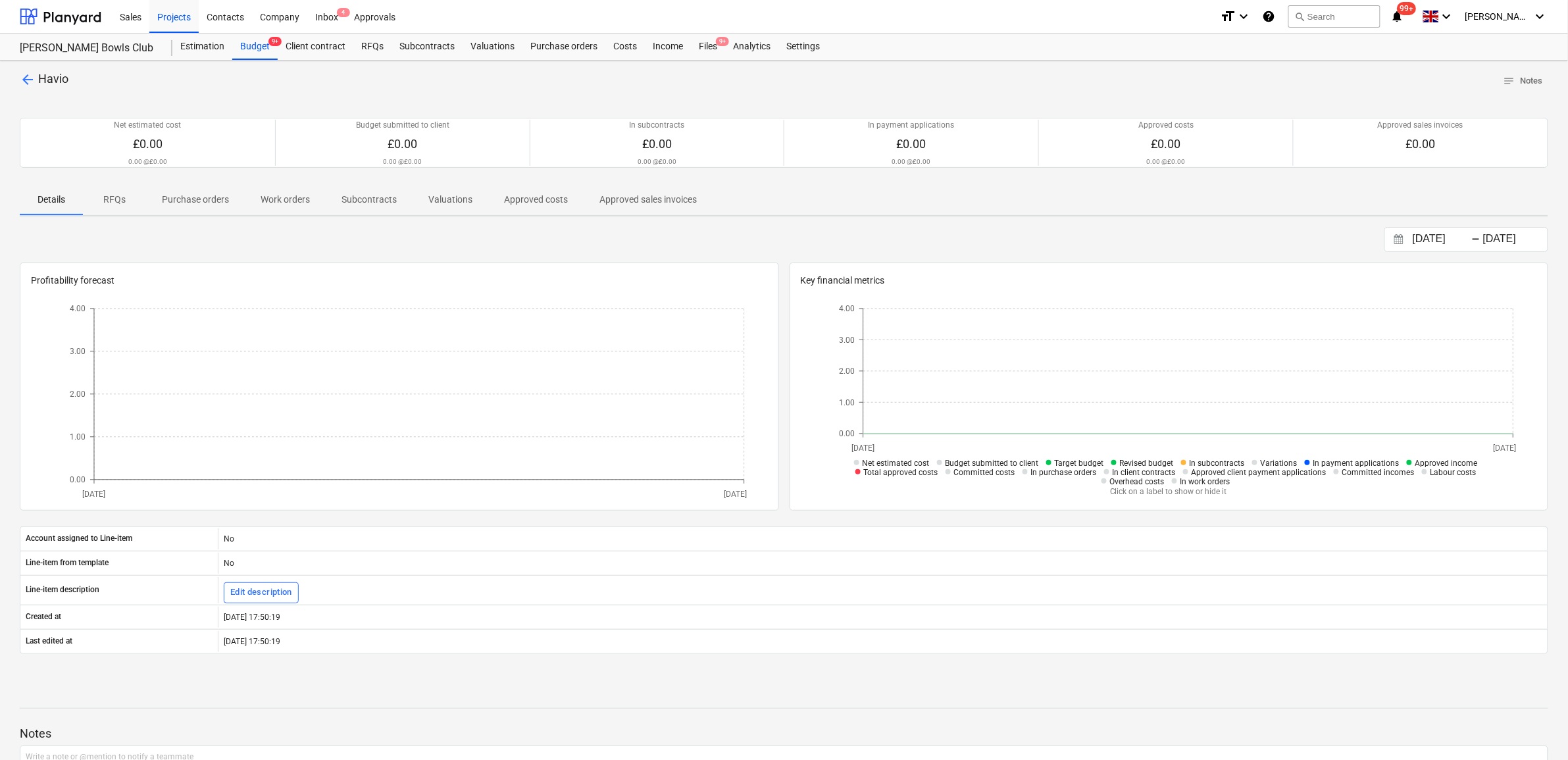
click at [200, 201] on p "Purchase orders" at bounding box center [195, 200] width 67 height 14
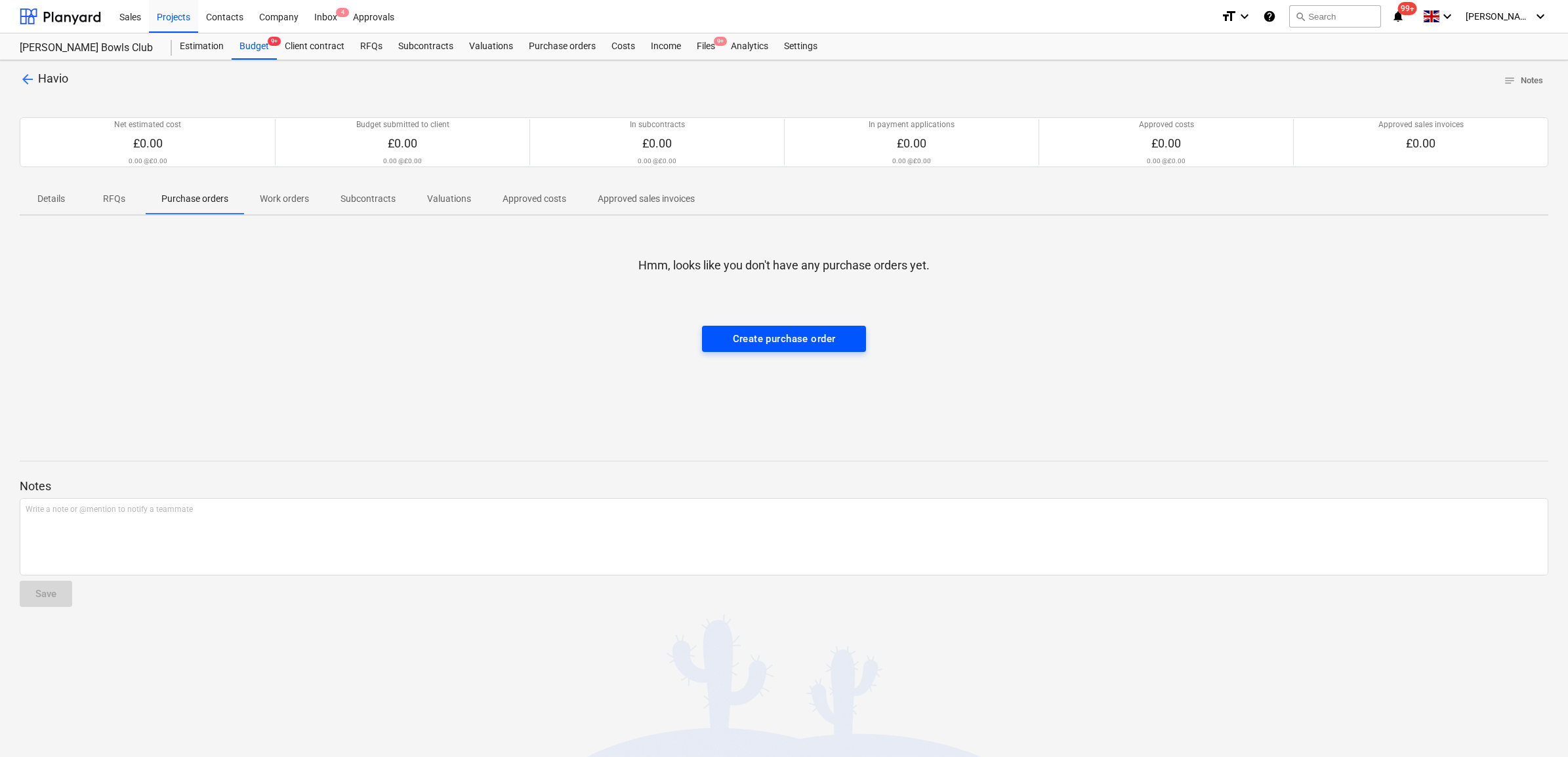
click at [730, 325] on button "Create purchase order" at bounding box center [784, 339] width 164 height 27
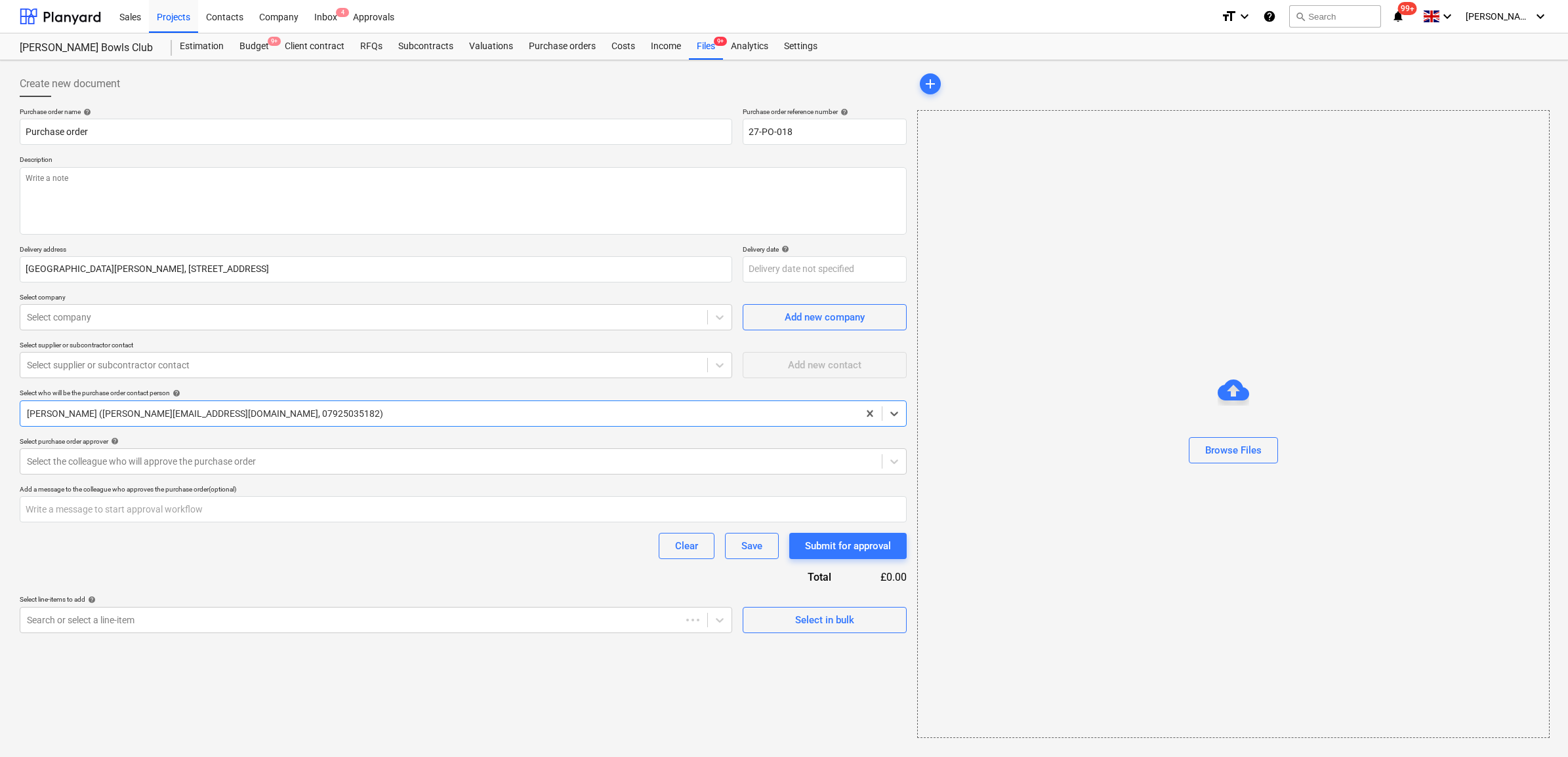
type textarea "x"
click at [194, 135] on input "Purchase order" at bounding box center [376, 132] width 713 height 27
type input "Purchase order - CDM Havio"
type input "Havio"
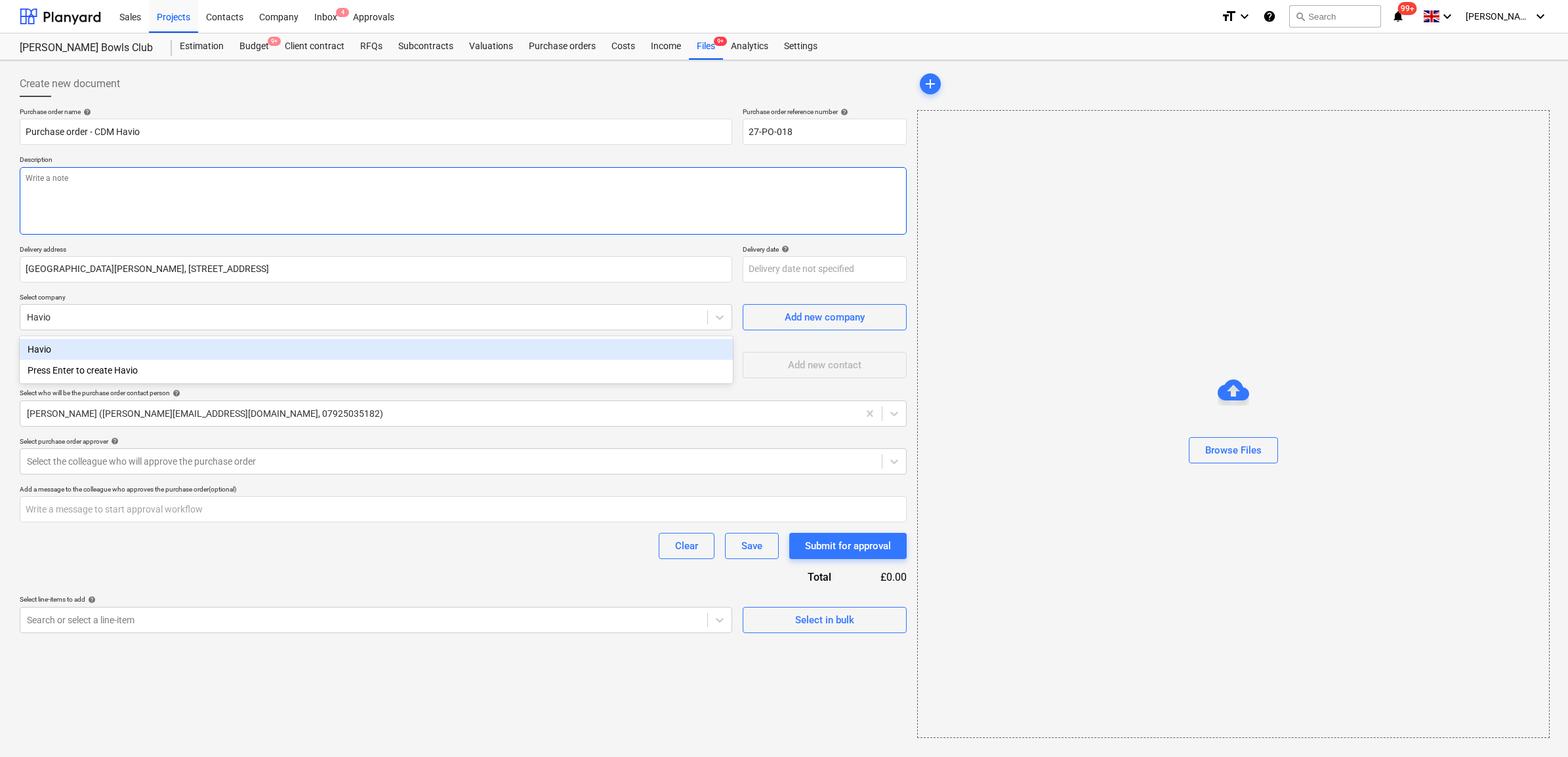
type textarea "x"
click at [212, 200] on textarea at bounding box center [463, 201] width 887 height 68
type textarea "/"
type textarea "x"
type textarea "/"
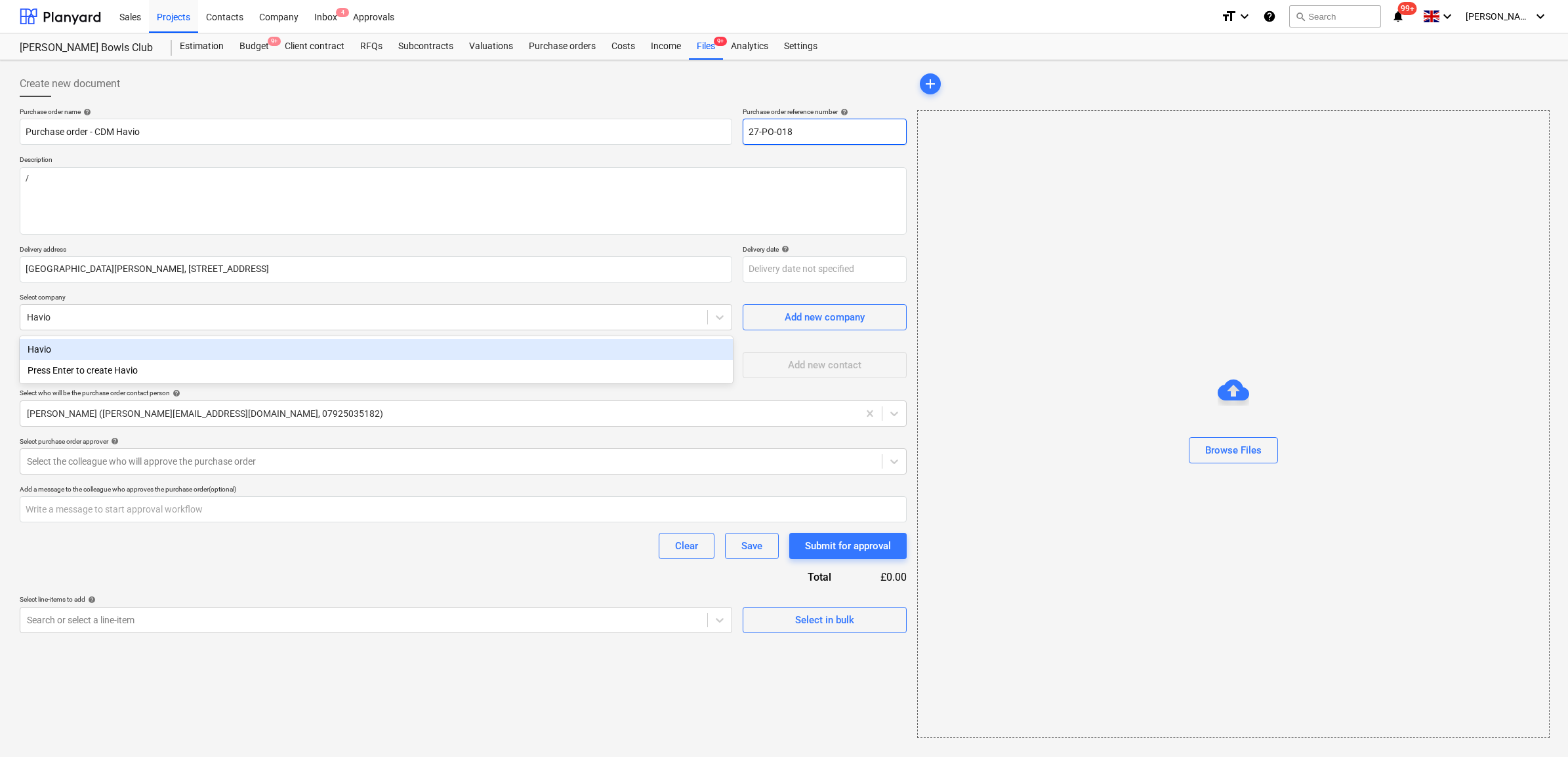
click at [808, 137] on input "27-PO-018" at bounding box center [825, 132] width 164 height 27
type textarea "x"
type input "27-PO-01"
type textarea "x"
type input "27-PO-019"
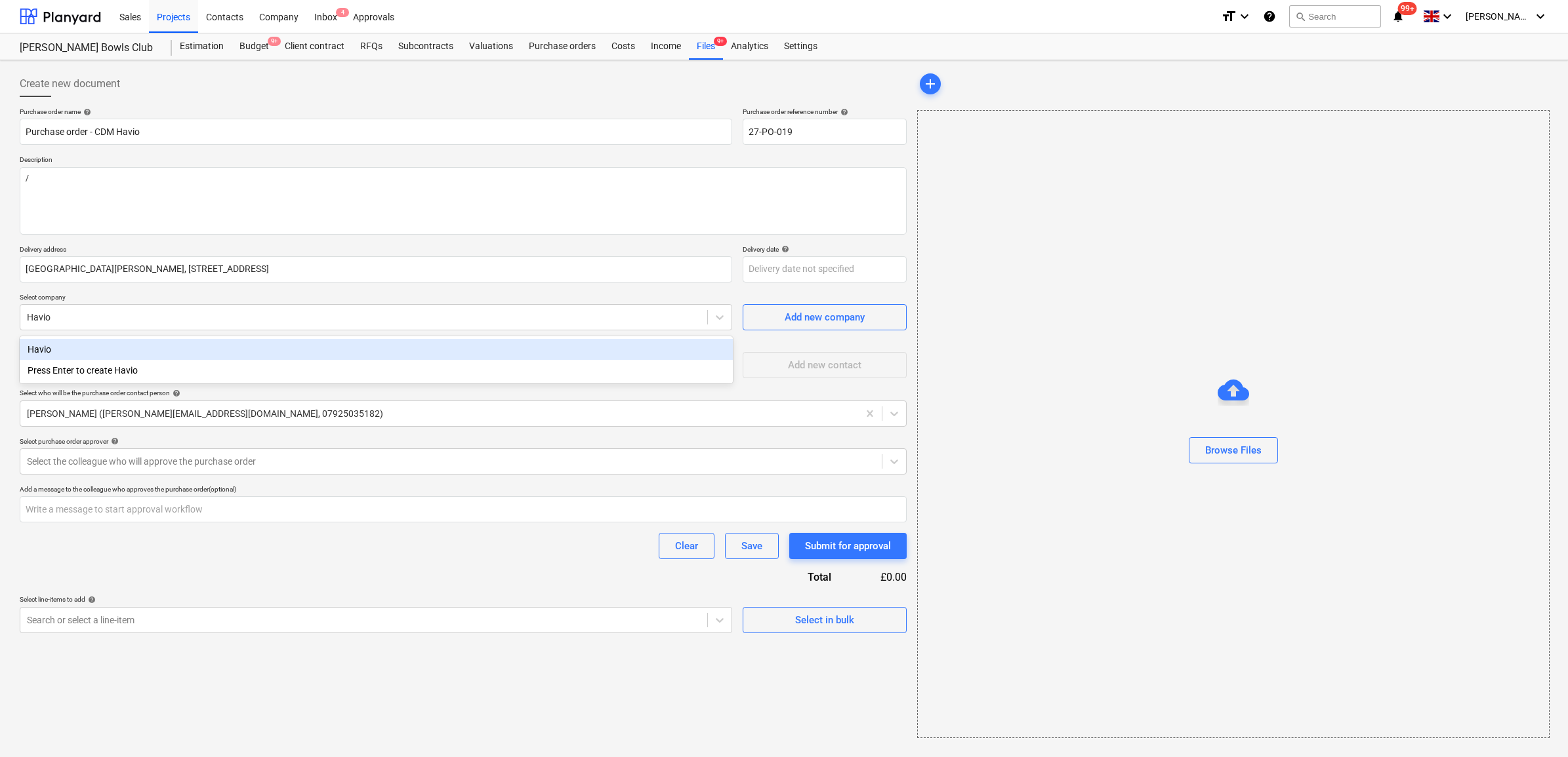
click at [273, 350] on div "Havio" at bounding box center [376, 349] width 713 height 21
type textarea "x"
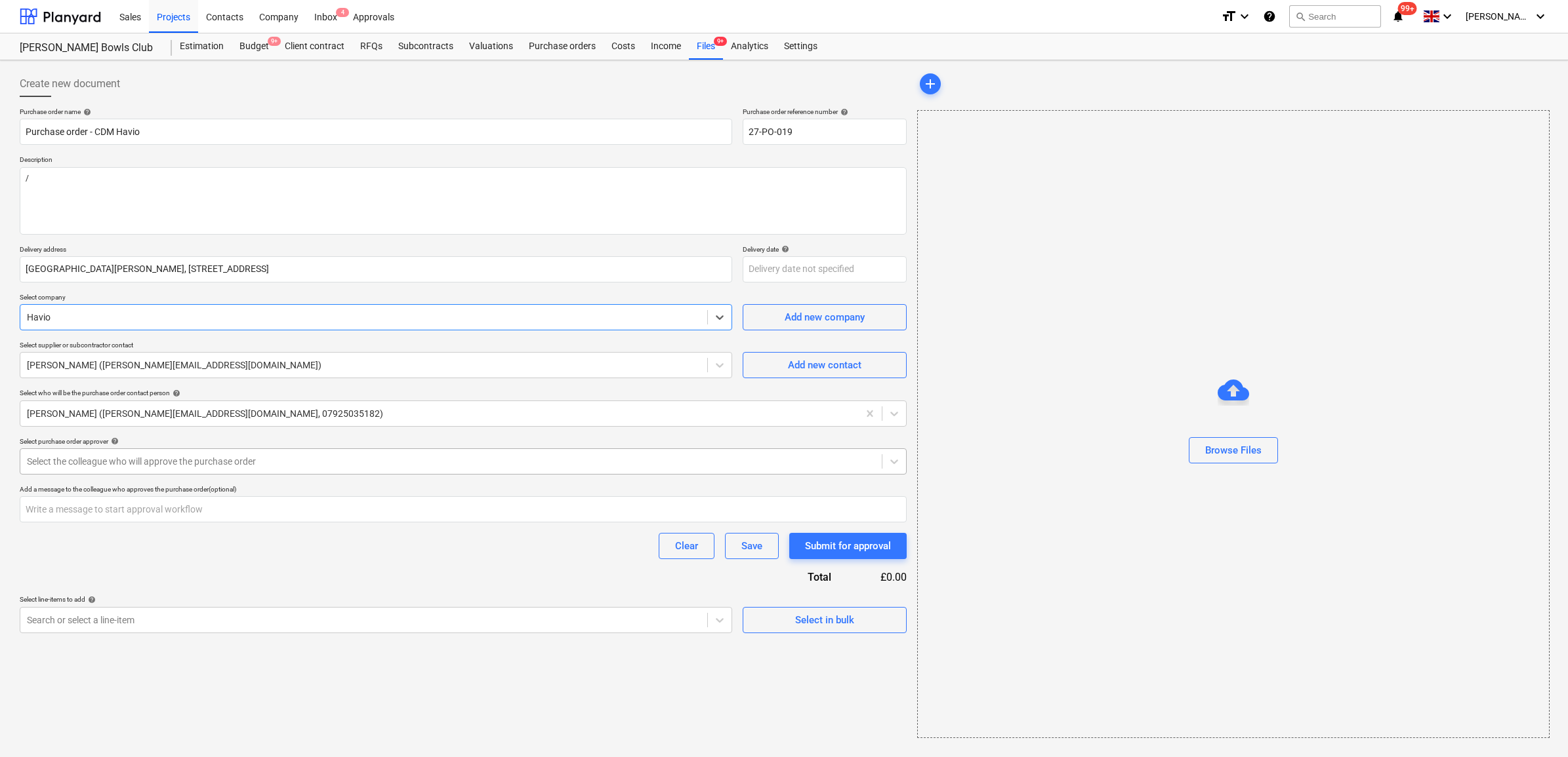
click at [224, 460] on div at bounding box center [450, 461] width 848 height 13
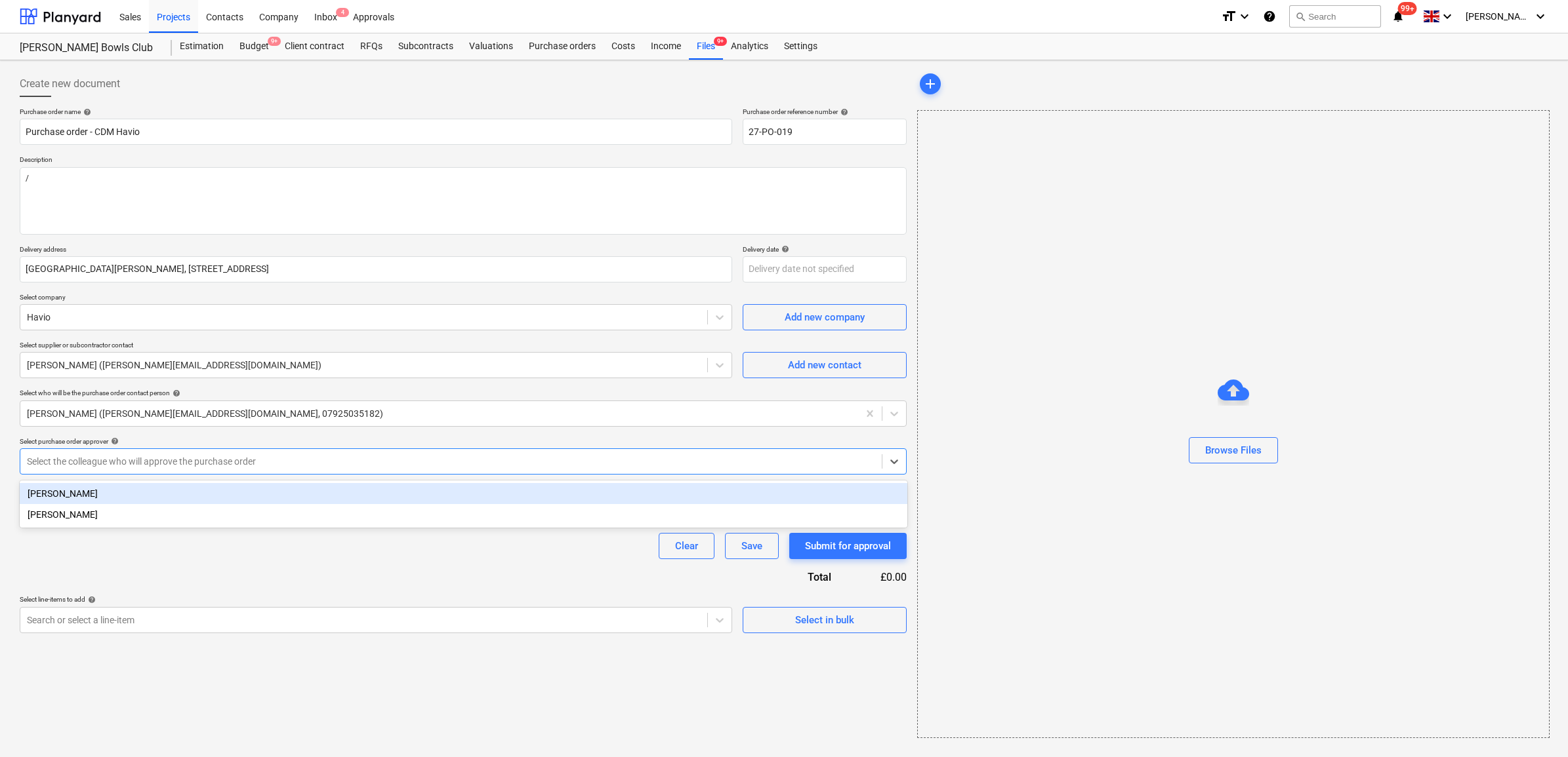
click at [228, 489] on div "Sam Cornford" at bounding box center [463, 493] width 888 height 21
click at [240, 546] on div "Clear Save Submit for approval" at bounding box center [463, 546] width 887 height 27
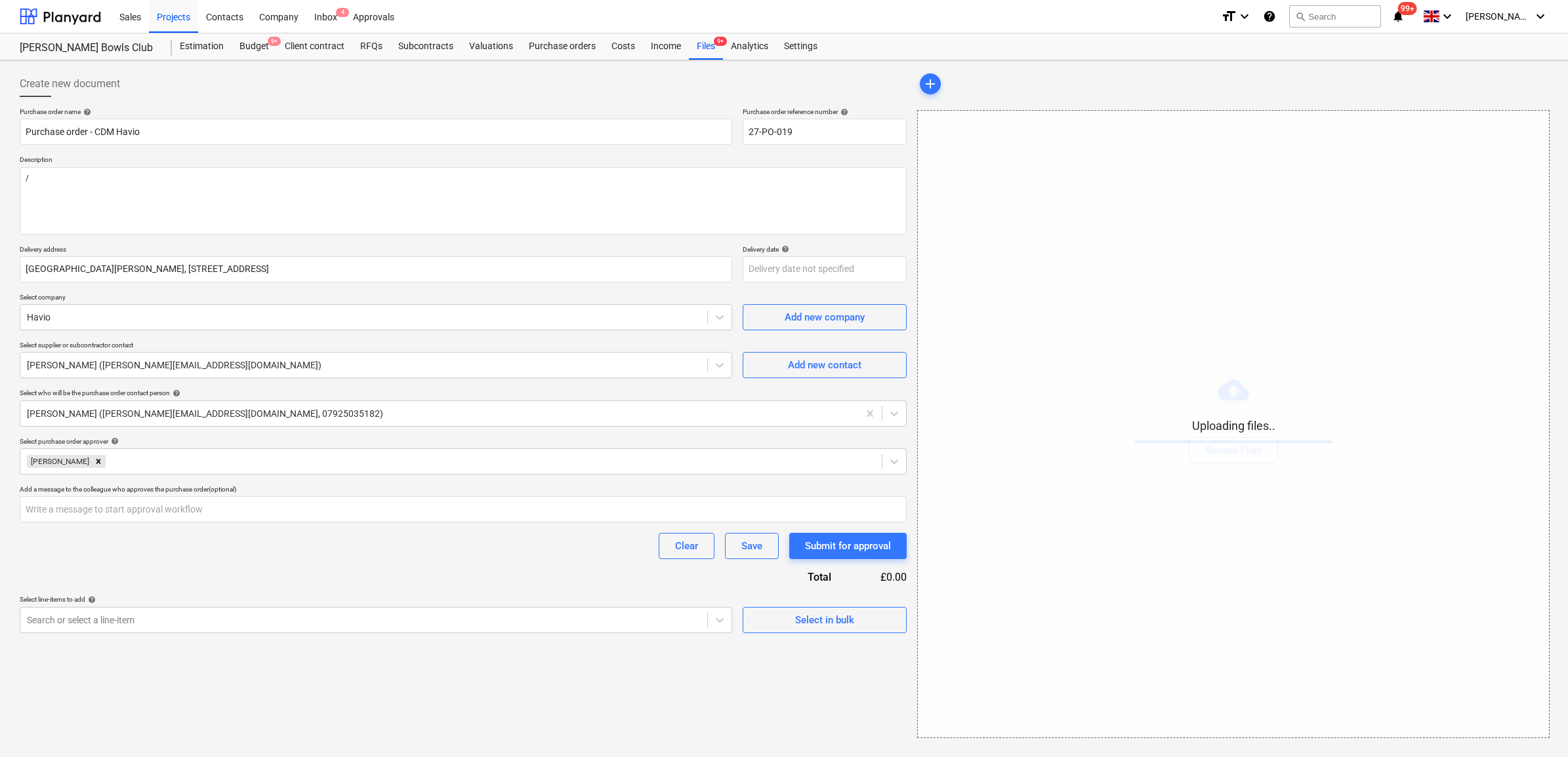
type textarea "x"
click at [340, 610] on div "Search or select a line-item" at bounding box center [376, 620] width 713 height 27
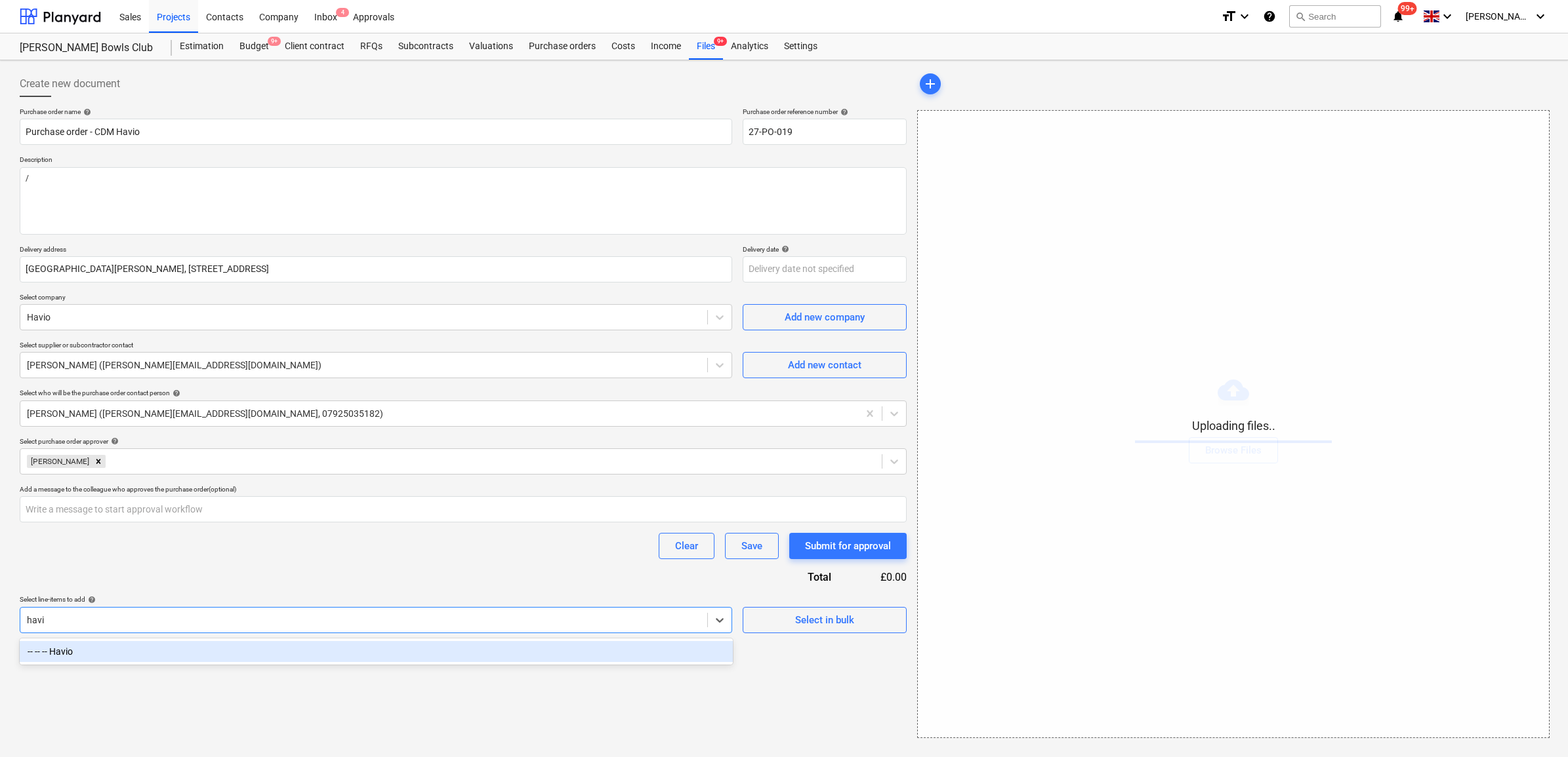
type input "havio"
click at [361, 653] on div "-- -- -- Havio" at bounding box center [376, 651] width 713 height 21
type textarea "x"
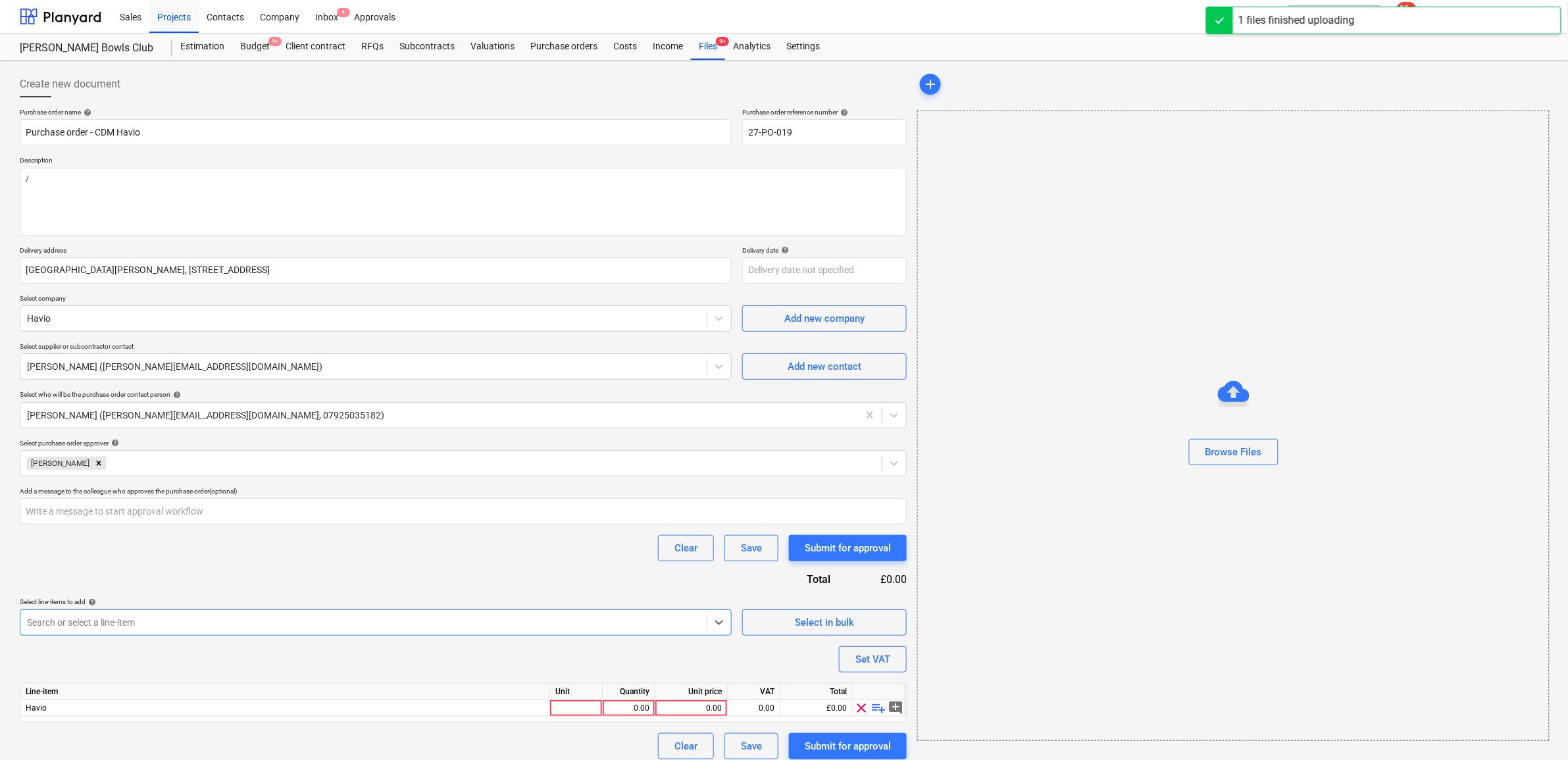
type textarea "x"
click at [378, 577] on div "Purchase order name help Purchase order - CDM Havio Purchase order reference nu…" at bounding box center [463, 434] width 887 height 652
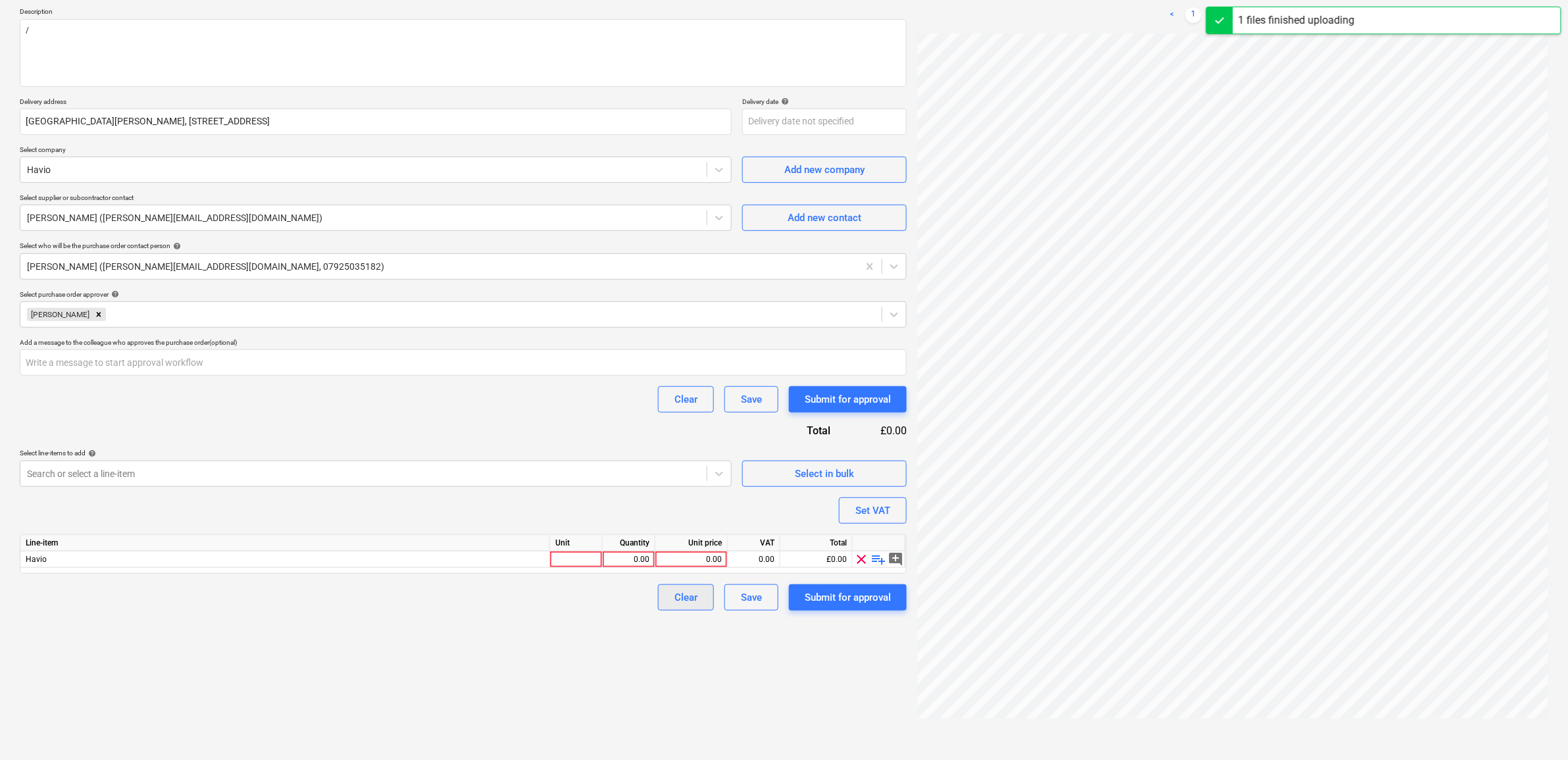
scroll to position [156, 0]
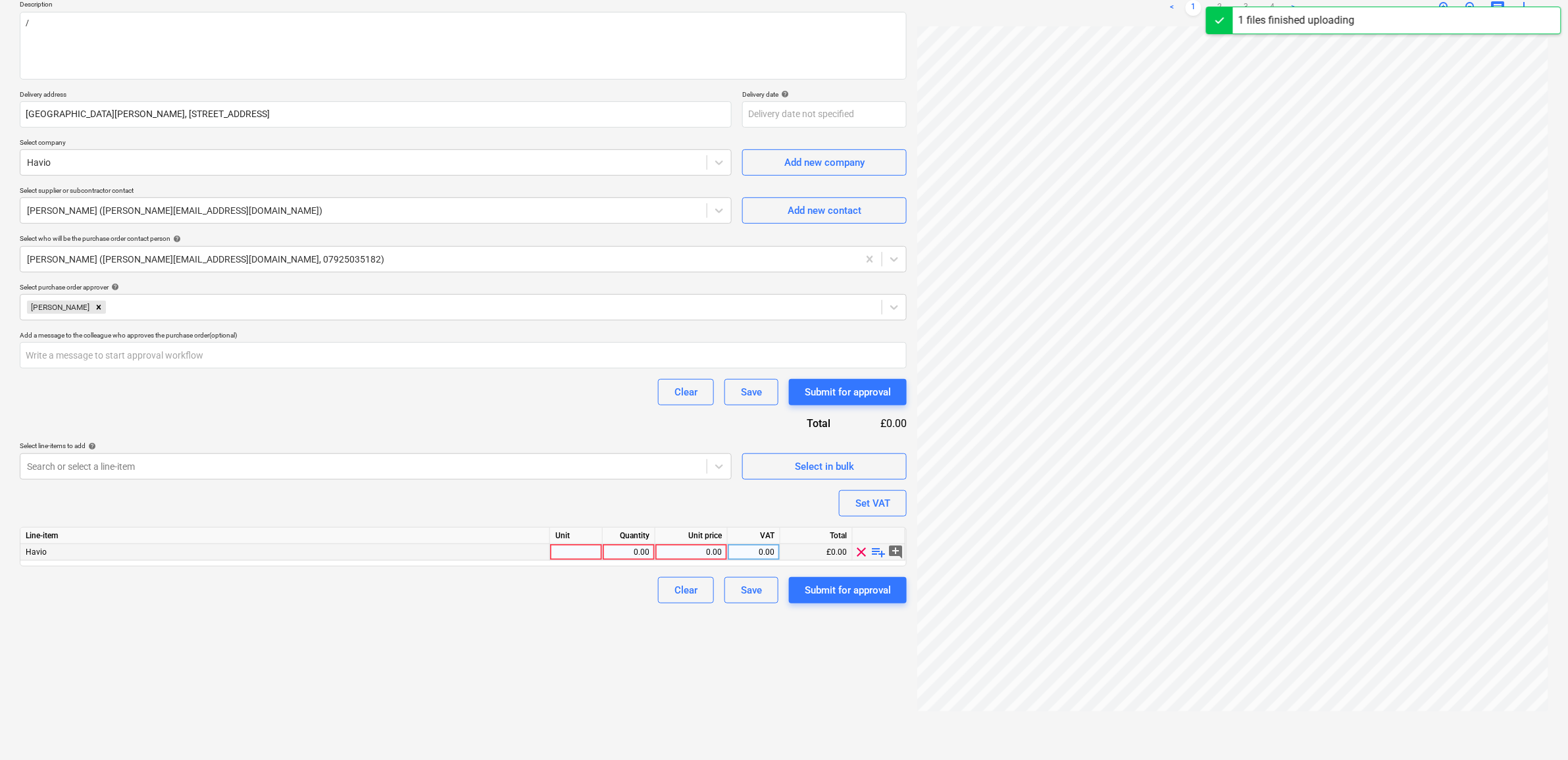
click at [704, 554] on div "0.00" at bounding box center [692, 553] width 62 height 17
type input "11"
type textarea "x"
type input "11450"
click at [604, 639] on div "Create new document Purchase order name help Purchase order - CDM Havio Purchas…" at bounding box center [463, 333] width 898 height 845
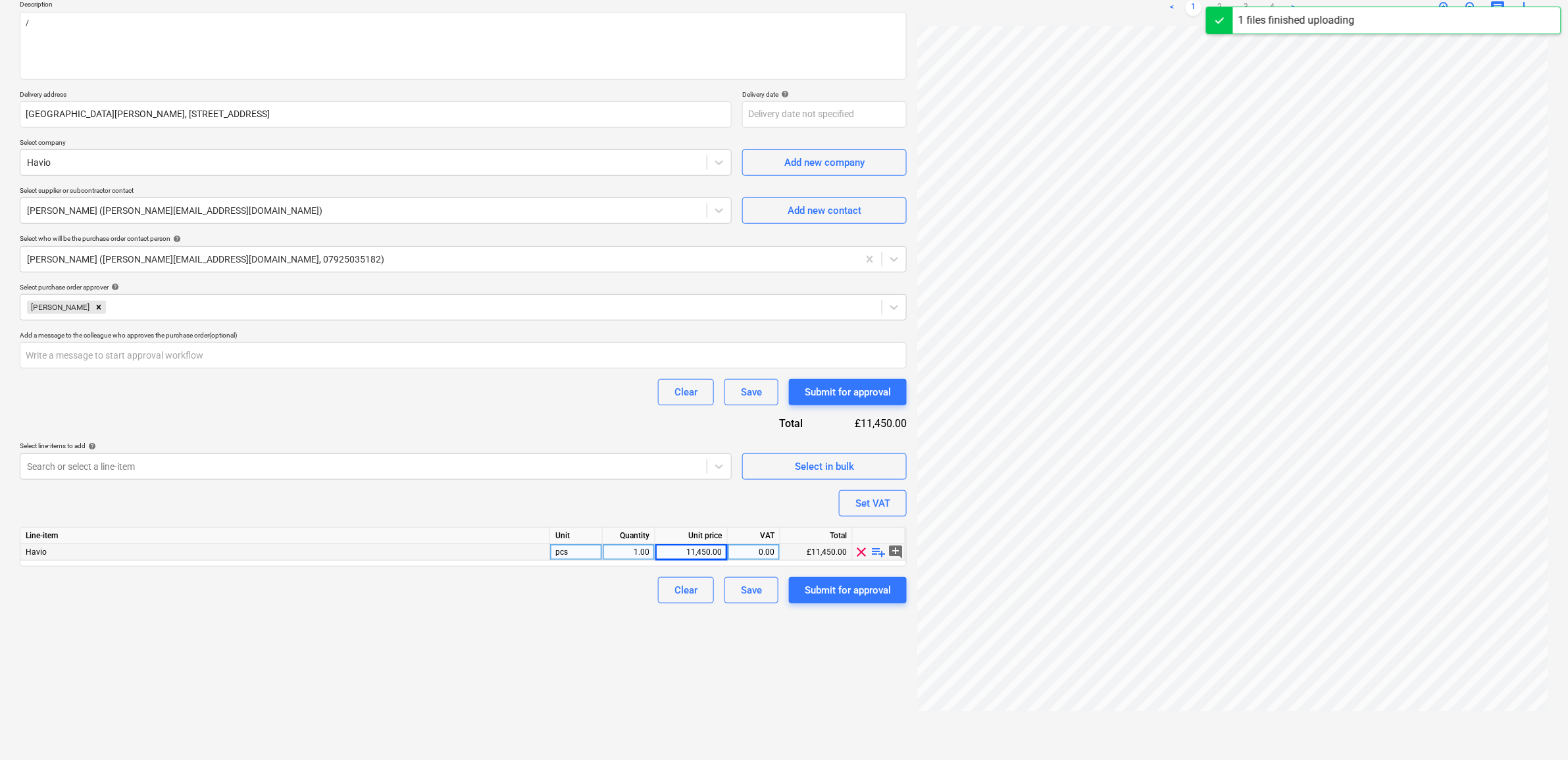
click at [768, 550] on div "0.00" at bounding box center [754, 553] width 42 height 17
type textarea "x"
type input "20"
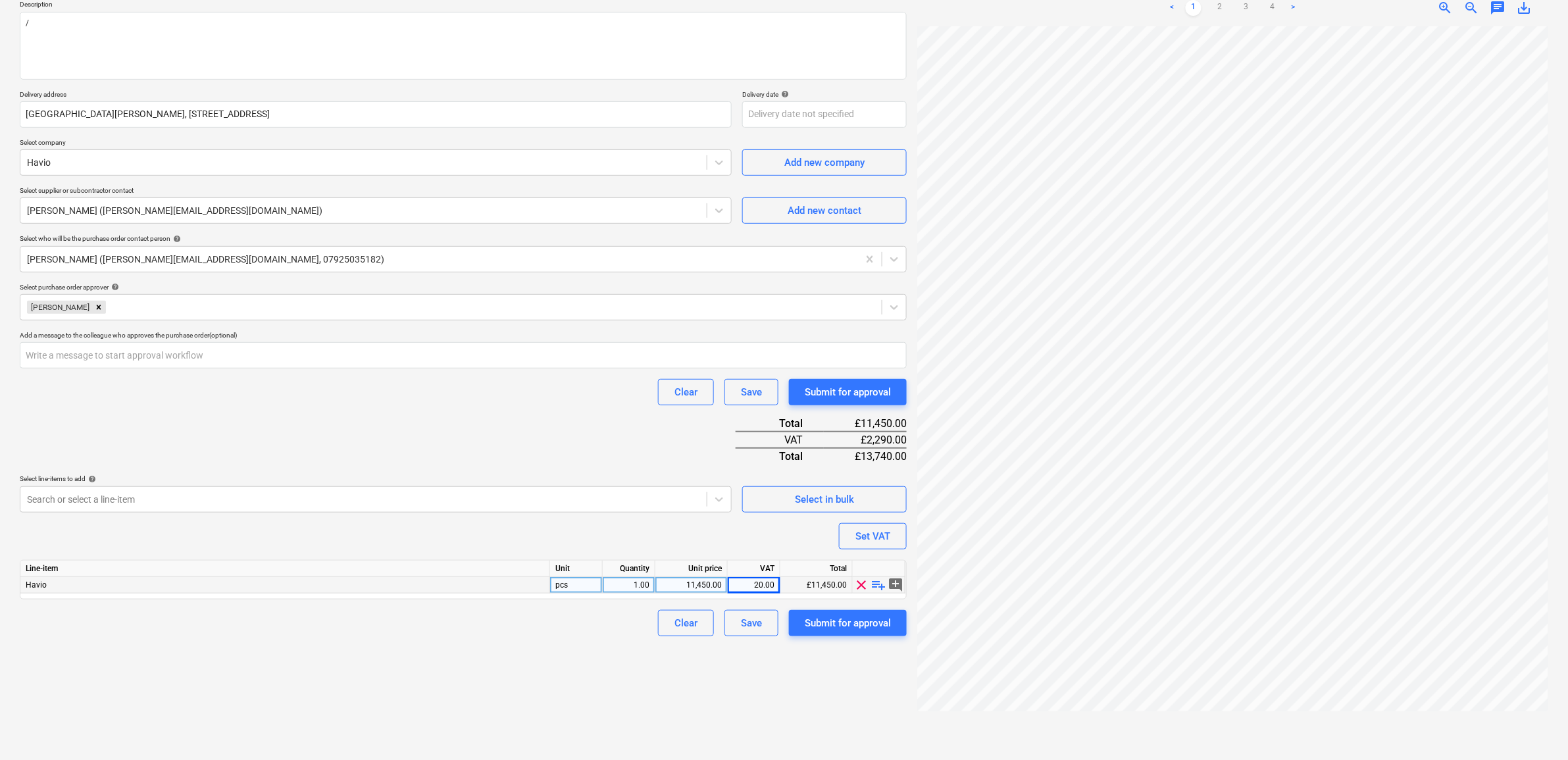
click at [446, 655] on div "Create new document Purchase order name help Purchase order - CDM Havio Purchas…" at bounding box center [463, 333] width 898 height 845
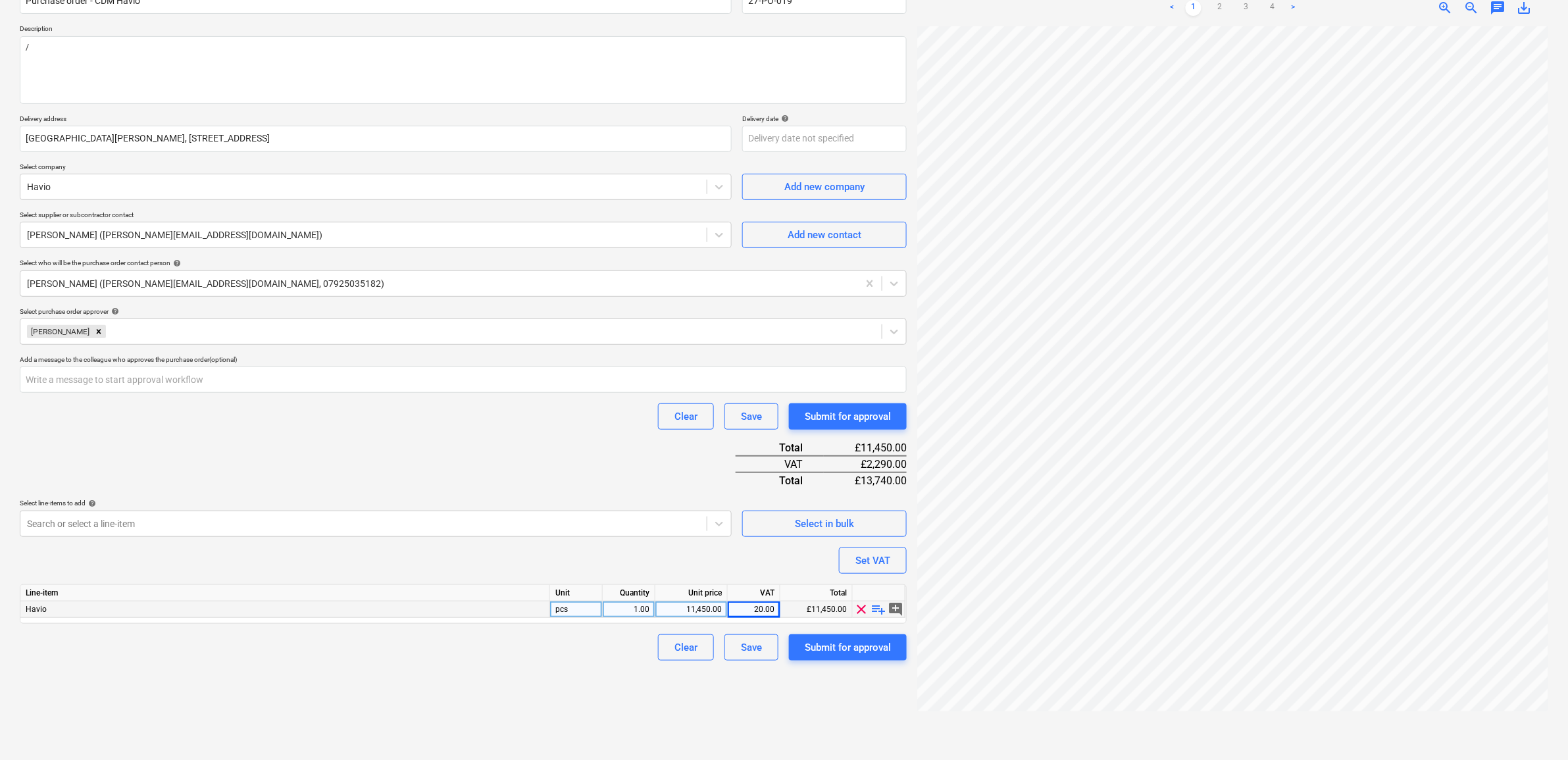
click at [510, 683] on div "Create new document Purchase order name help Purchase order - CDM Havio Purchas…" at bounding box center [463, 344] width 898 height 821
click at [842, 639] on div "Submit for approval" at bounding box center [848, 648] width 86 height 17
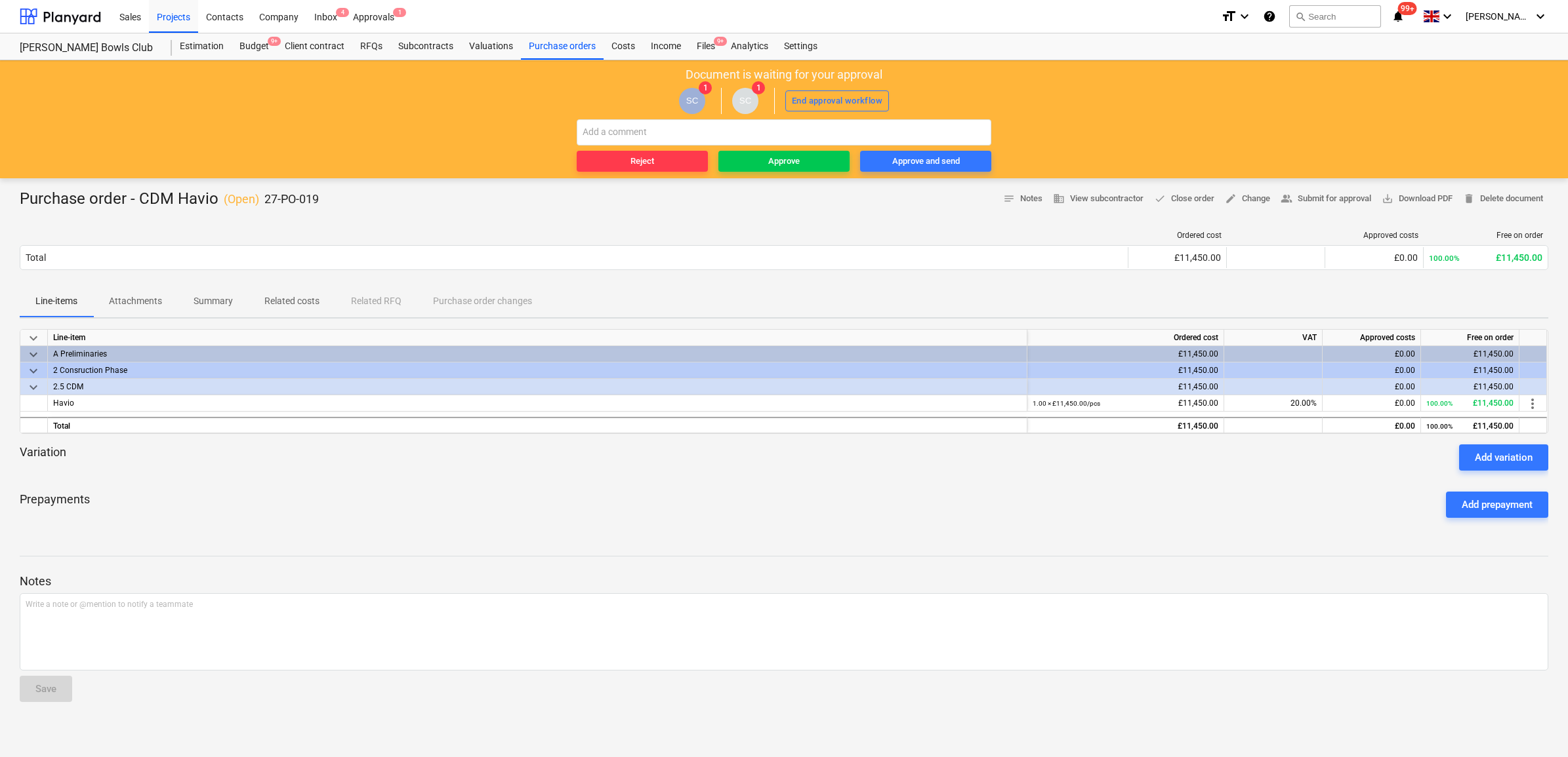
click at [913, 146] on div "Reject Approve Approve and send" at bounding box center [784, 145] width 414 height 52
click at [917, 165] on div "Approve and send" at bounding box center [926, 162] width 68 height 15
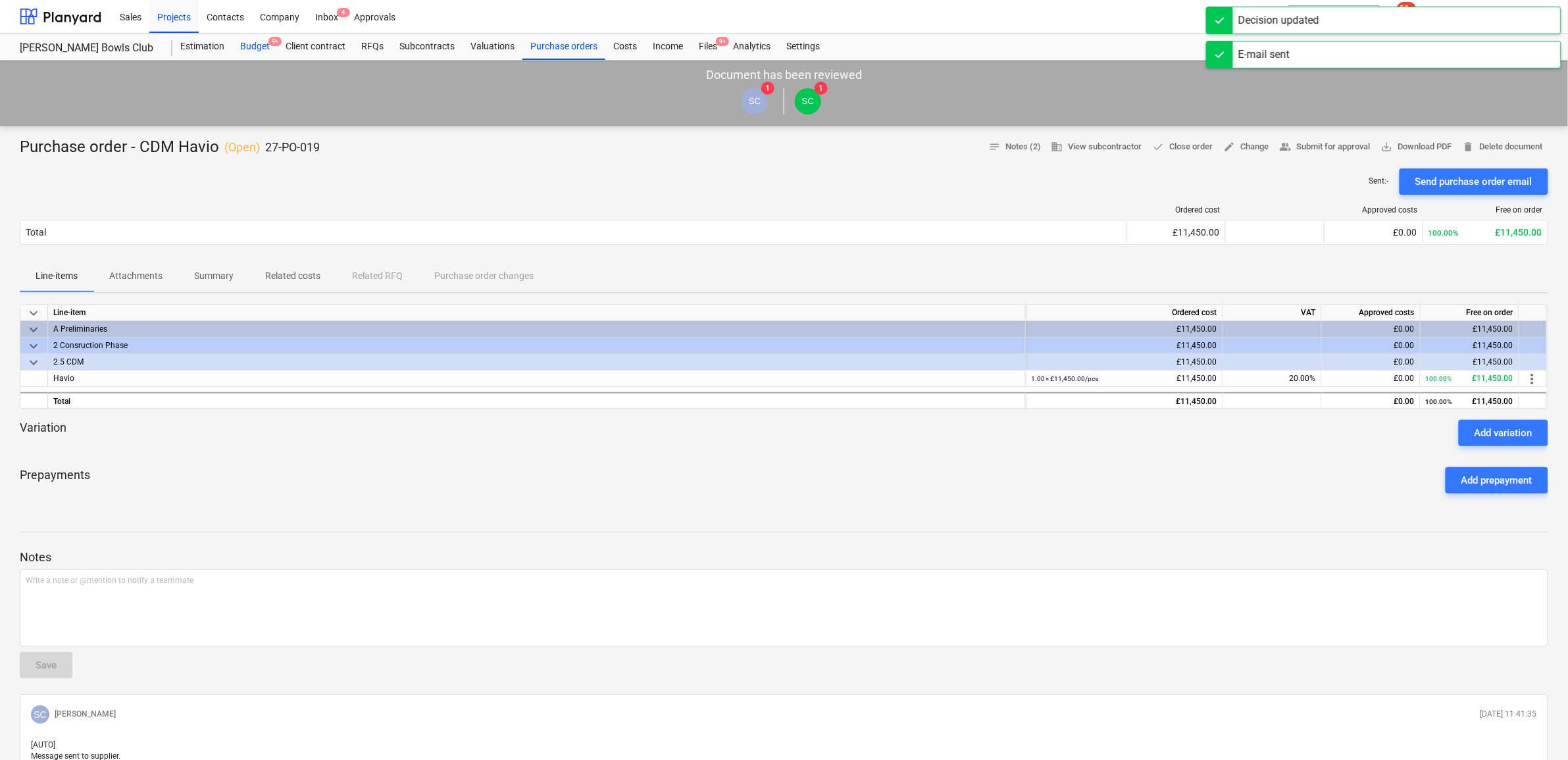
click at [260, 46] on div "Budget 9+" at bounding box center [254, 47] width 46 height 27
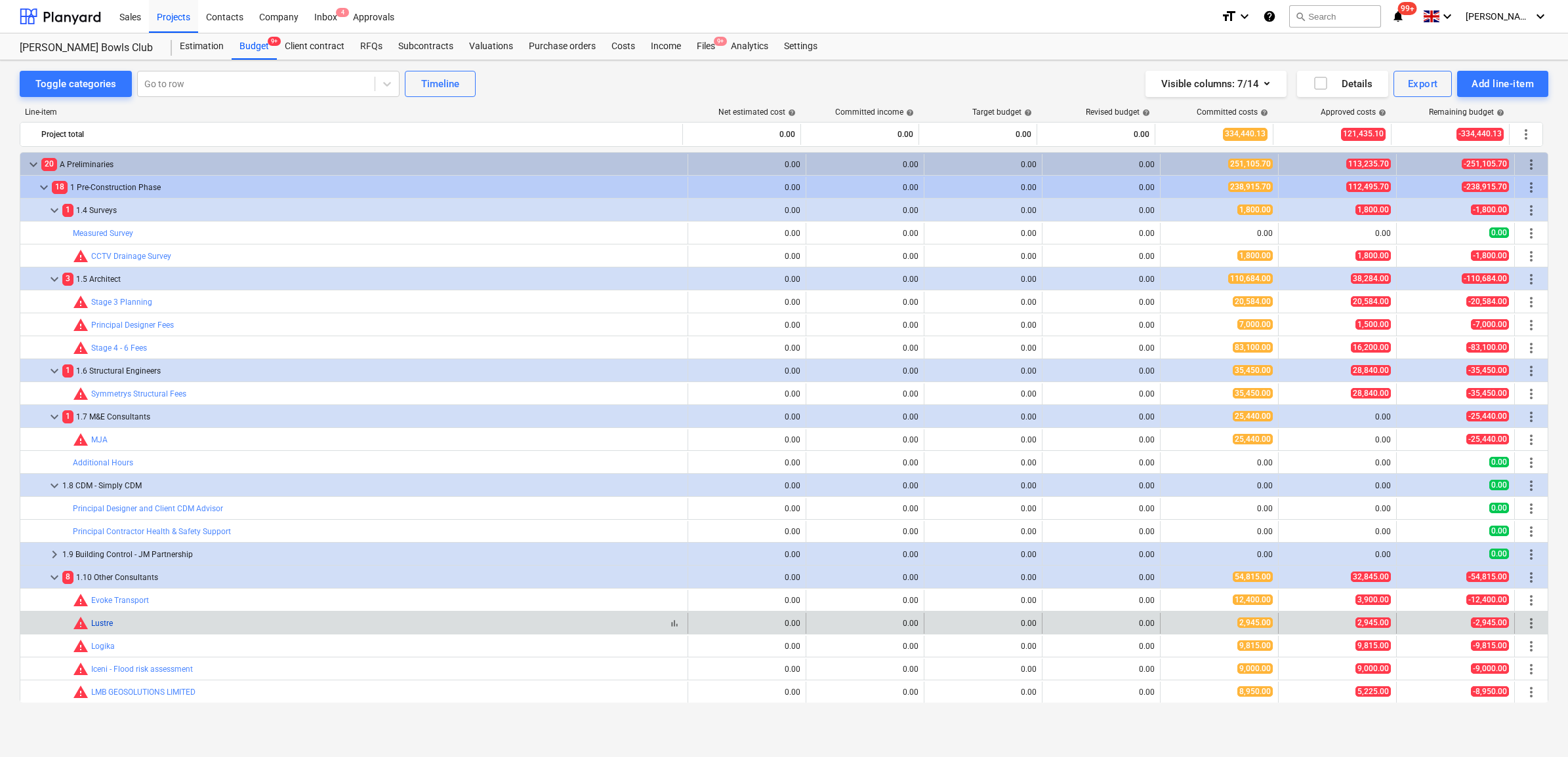
click at [97, 626] on link "Lustre" at bounding box center [102, 623] width 22 height 9
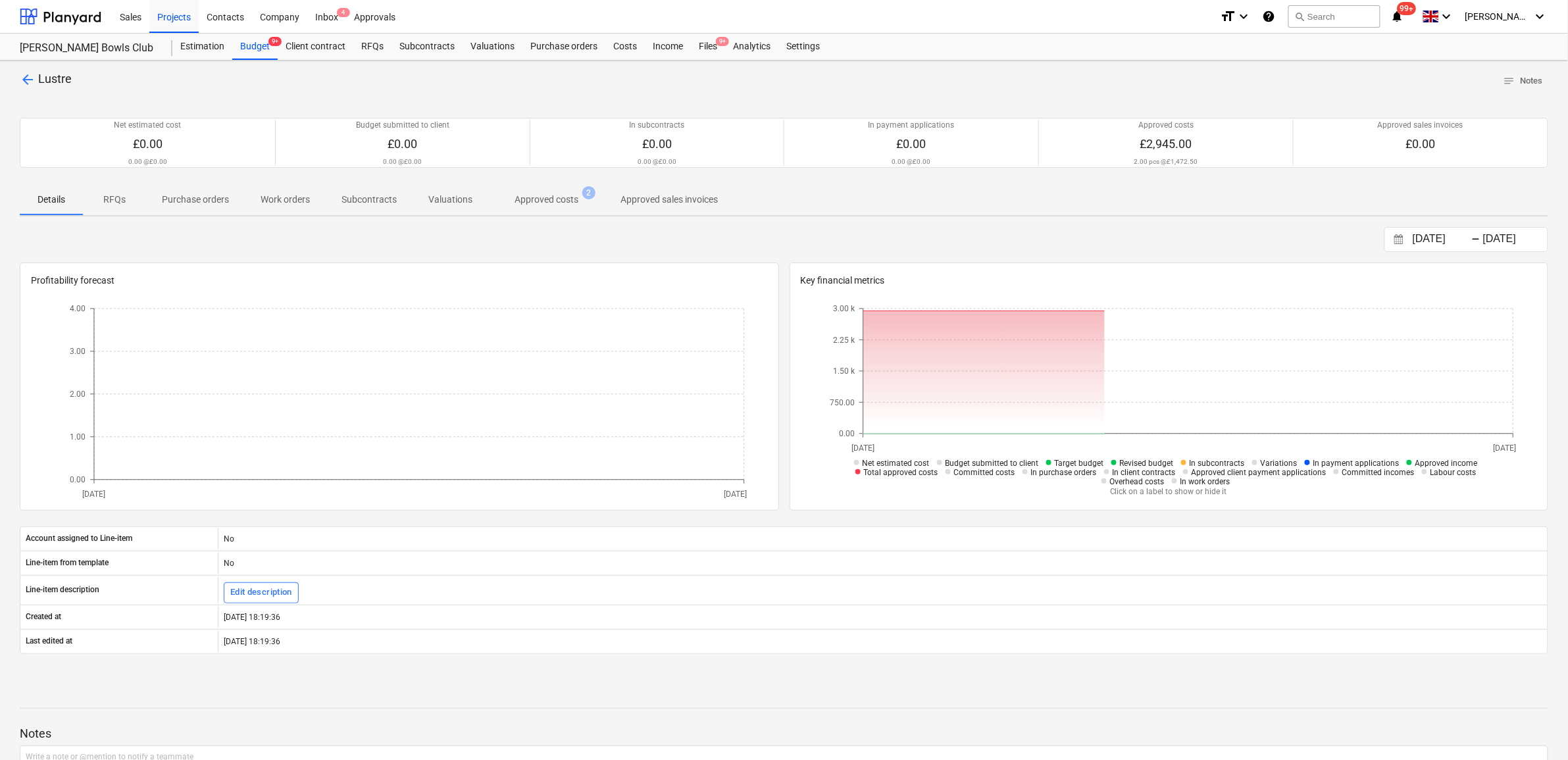
click at [529, 205] on p "Approved costs" at bounding box center [546, 200] width 64 height 14
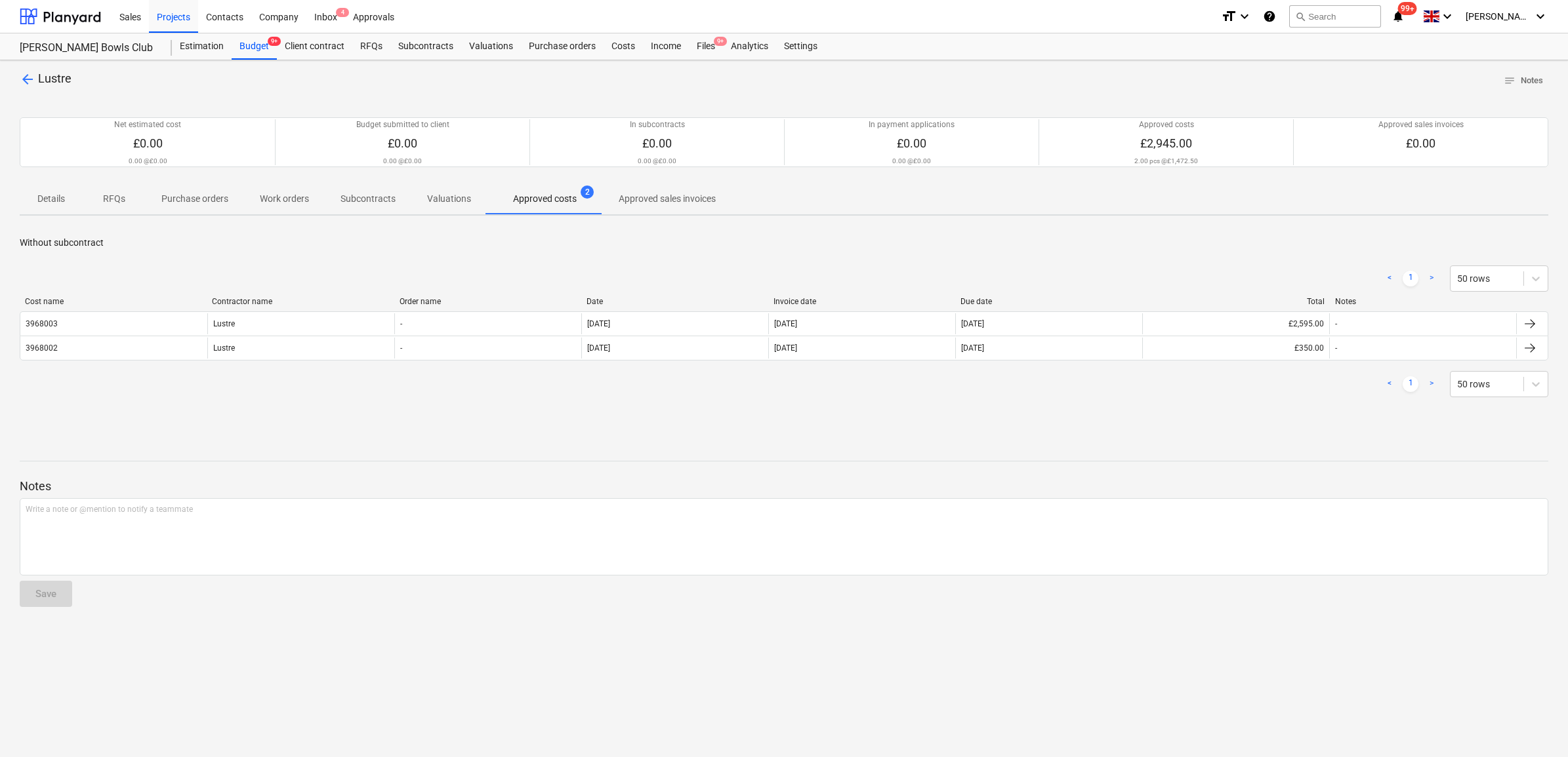
click at [24, 74] on span "arrow_back" at bounding box center [27, 79] width 16 height 16
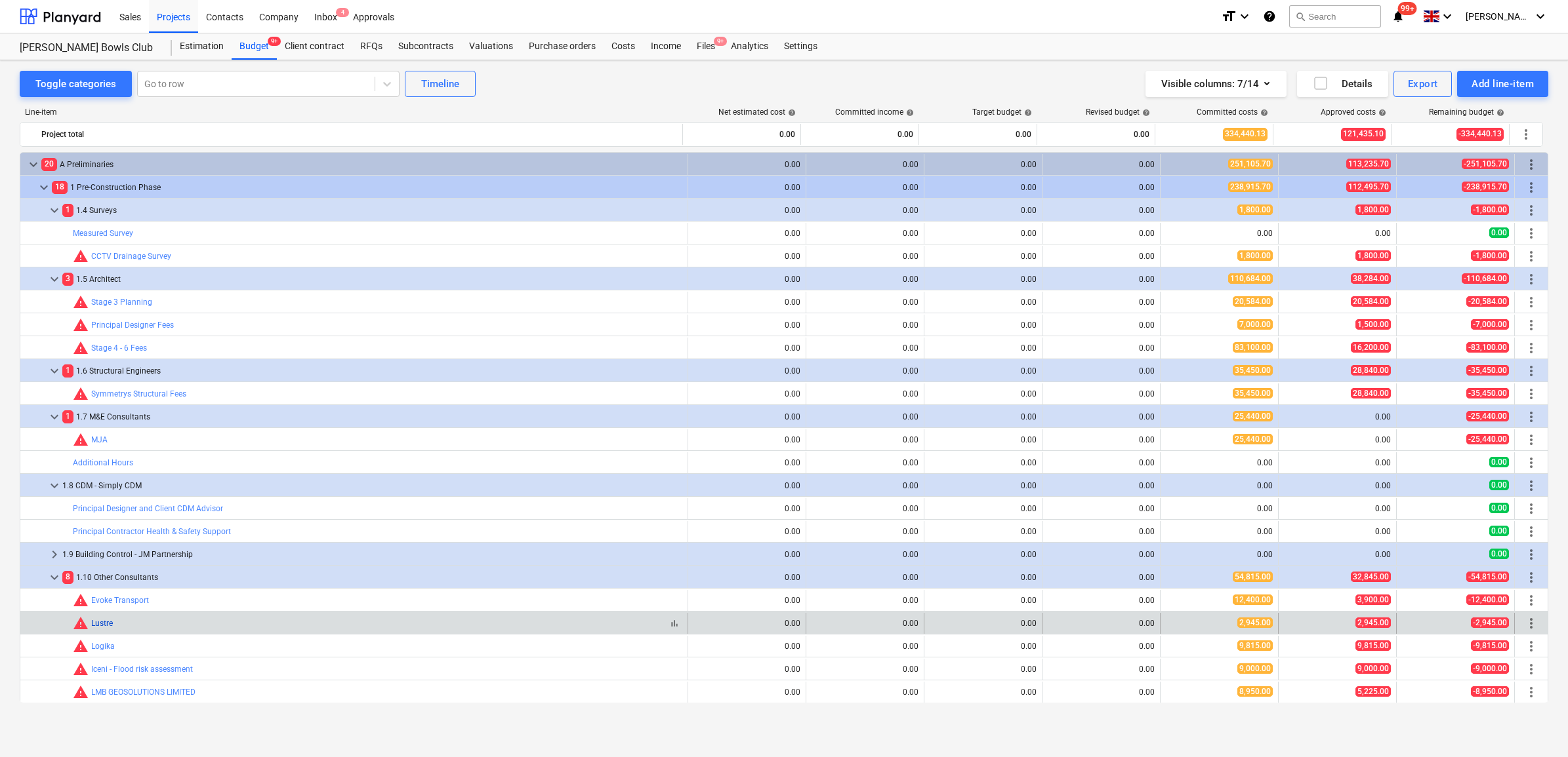
click at [112, 624] on link "Lustre" at bounding box center [102, 623] width 22 height 9
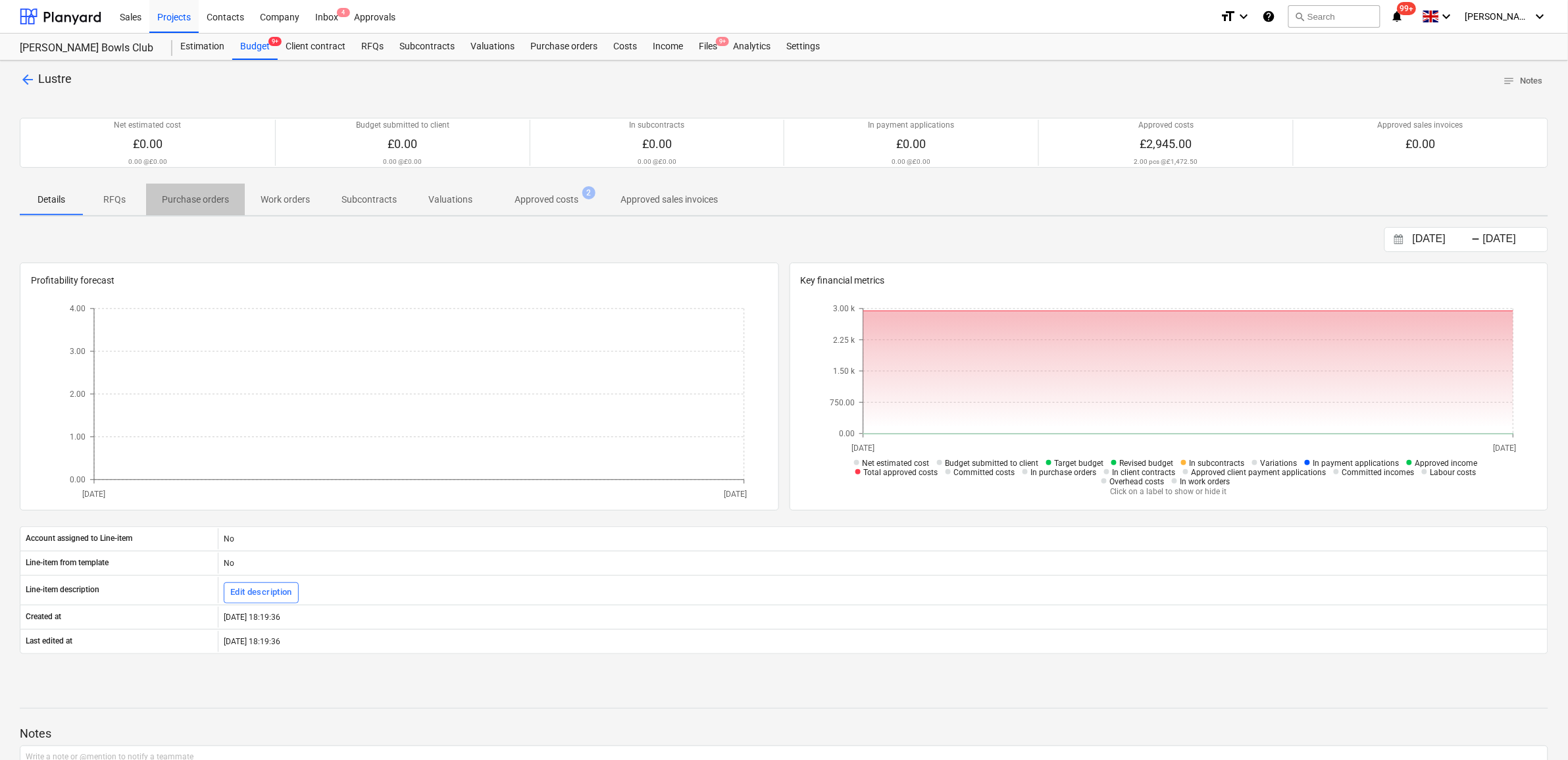
click at [197, 204] on p "Purchase orders" at bounding box center [195, 200] width 67 height 14
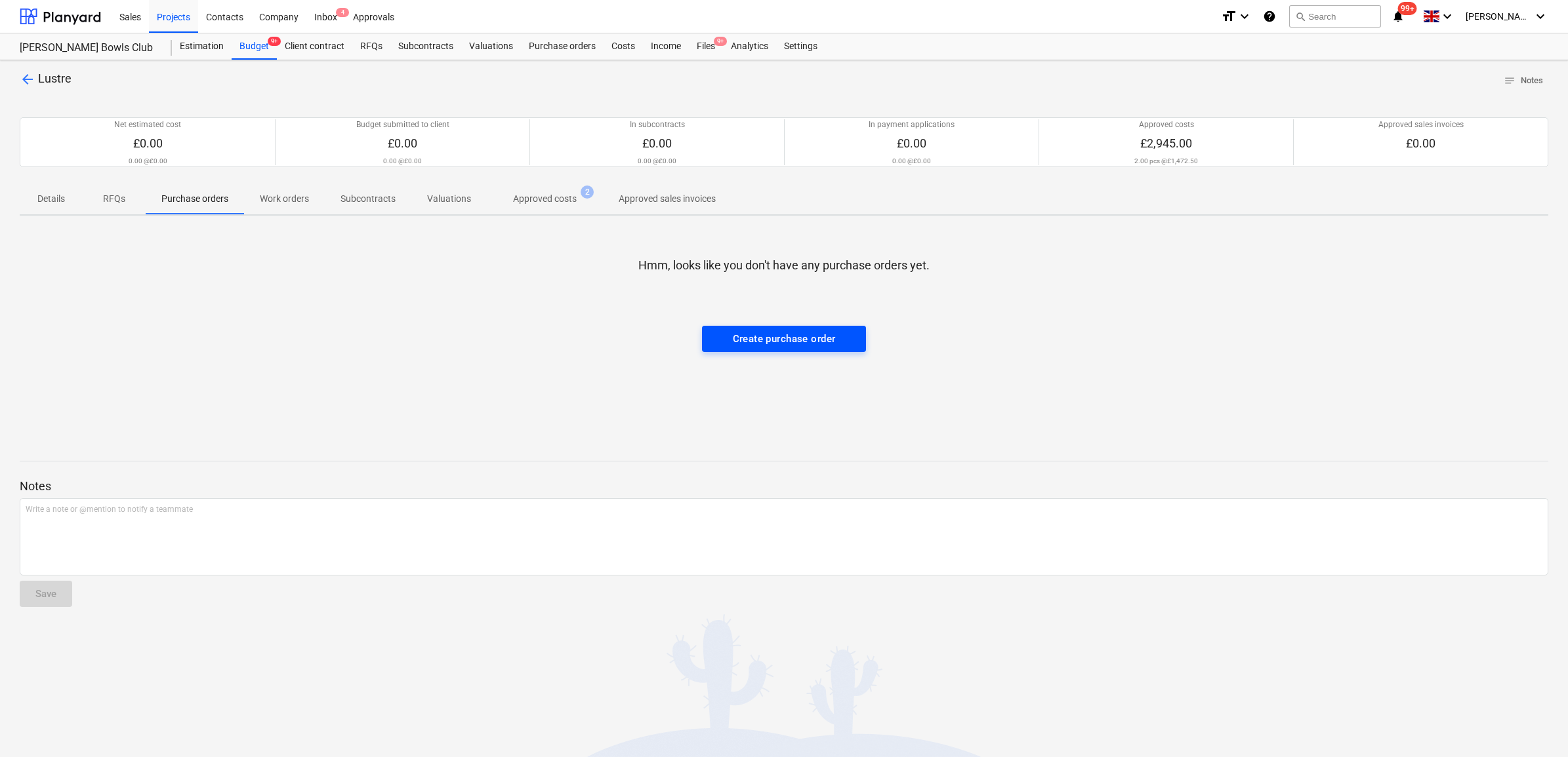
click at [841, 338] on span "Create purchase order" at bounding box center [783, 339] width 135 height 17
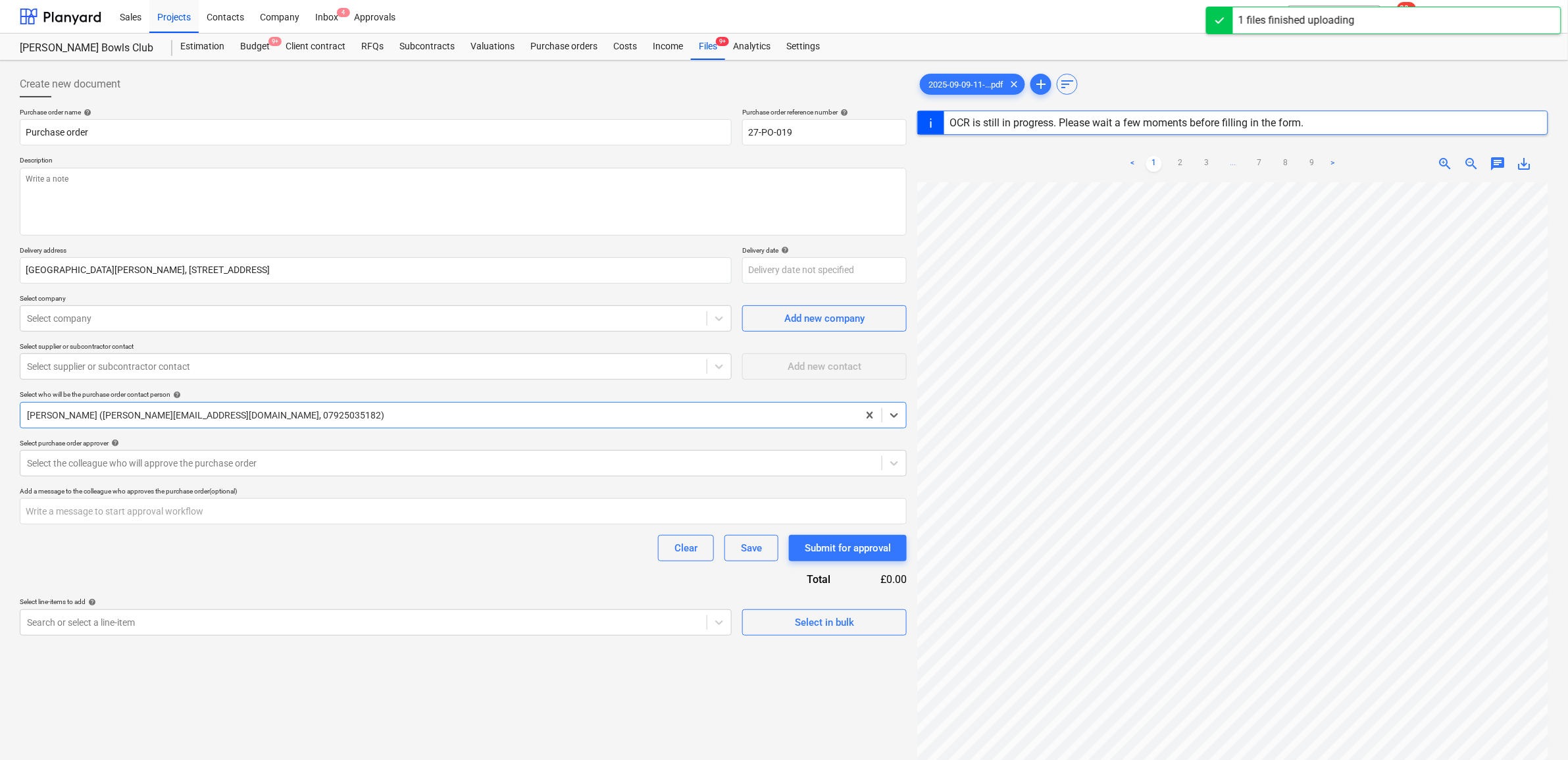
scroll to position [82, 0]
click at [1179, 162] on link "2" at bounding box center [1180, 164] width 16 height 16
click at [1206, 159] on link "3" at bounding box center [1206, 164] width 16 height 16
click at [1217, 159] on link "4" at bounding box center [1220, 164] width 16 height 16
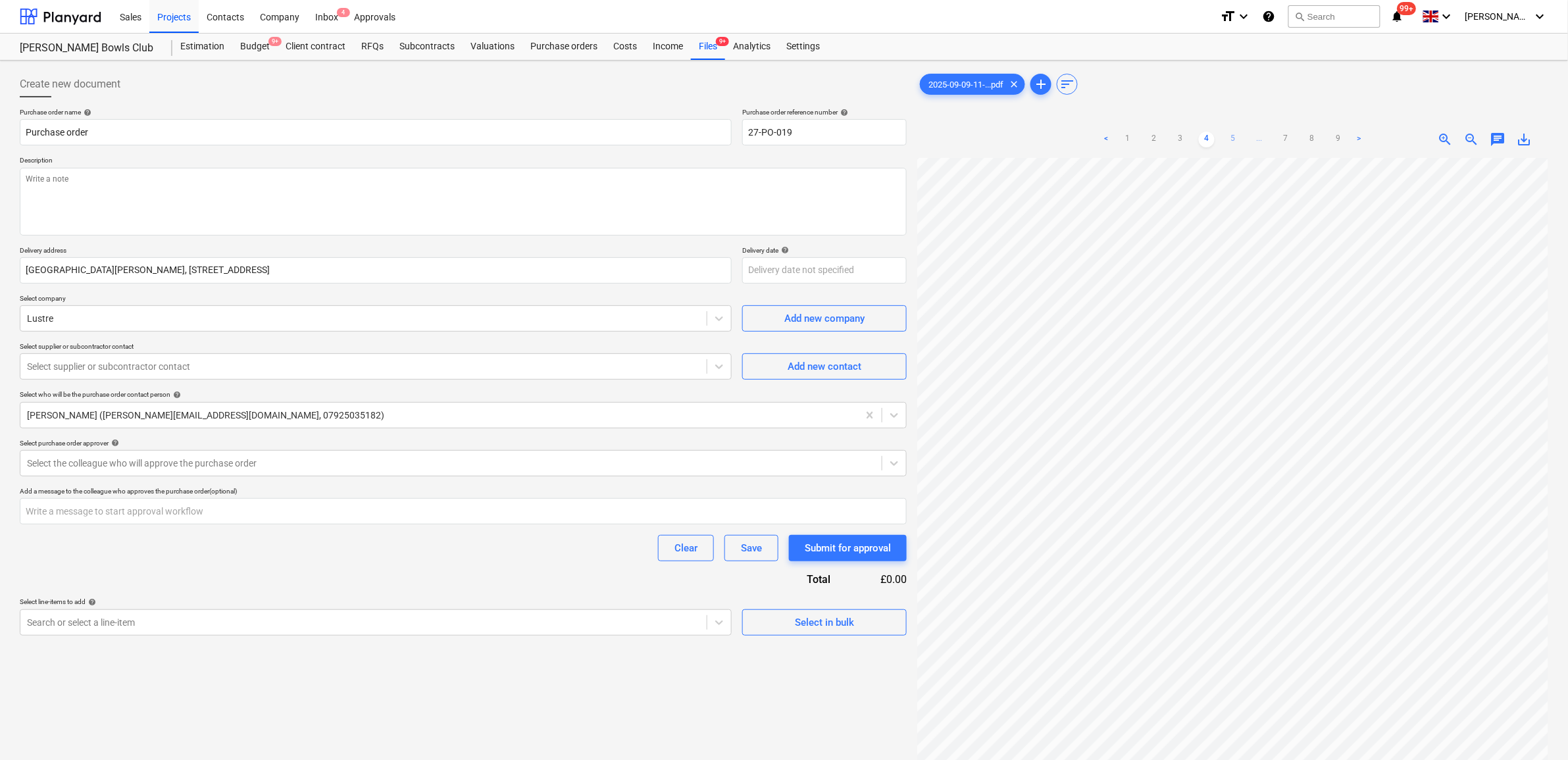
click at [1232, 146] on link "5" at bounding box center [1233, 139] width 16 height 16
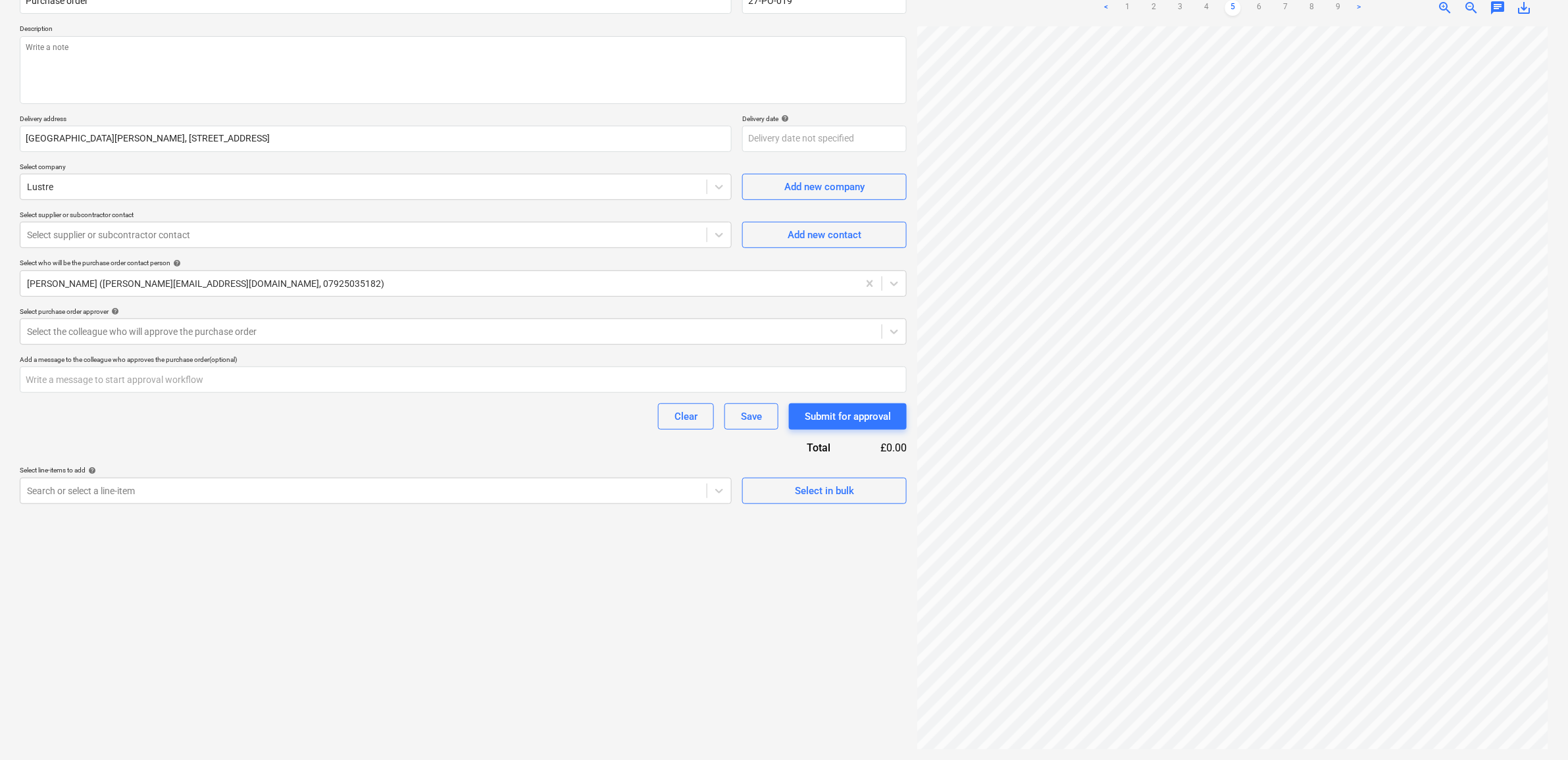
scroll to position [0, 52]
type textarea "x"
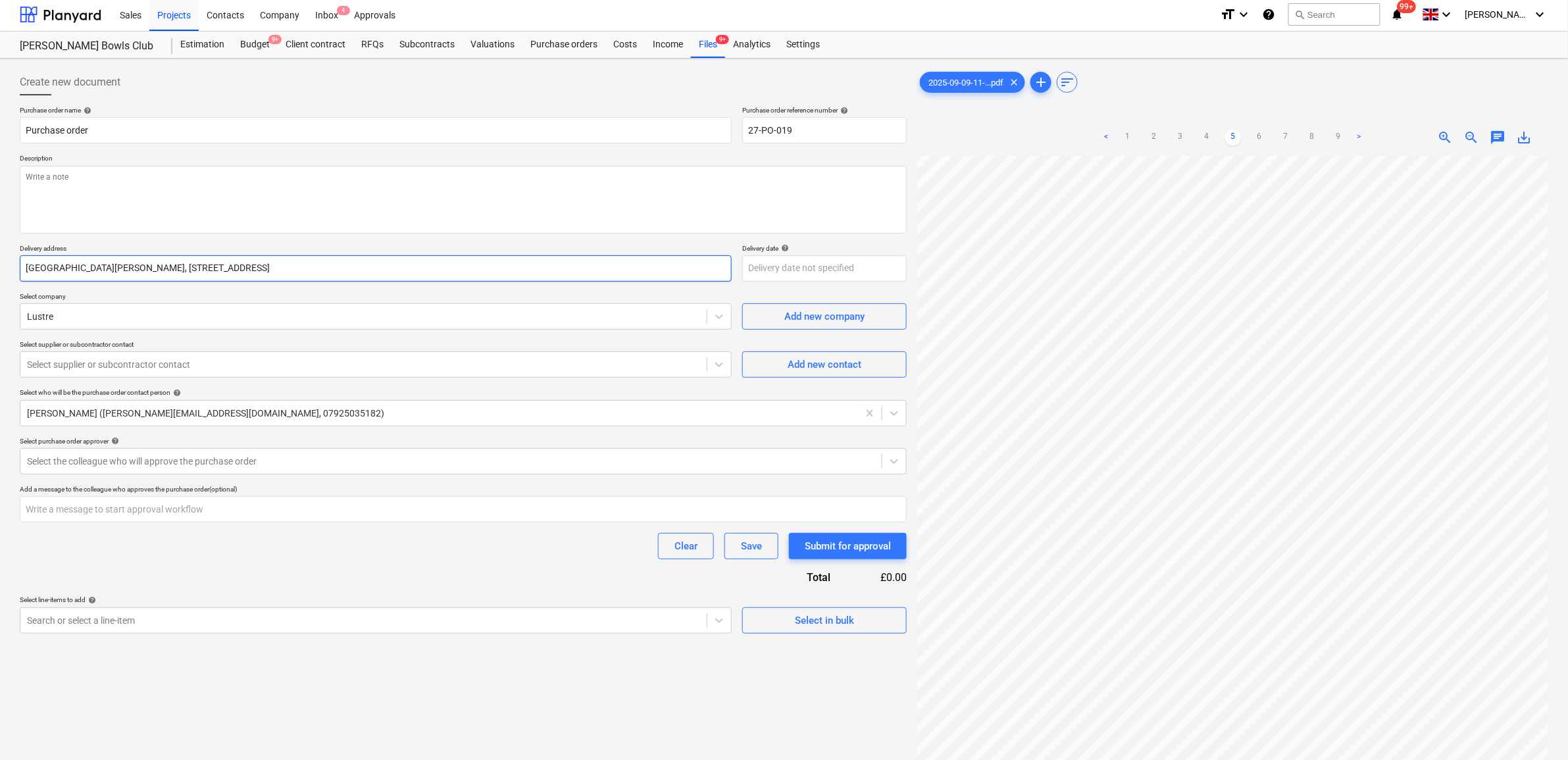
scroll to position [0, 0]
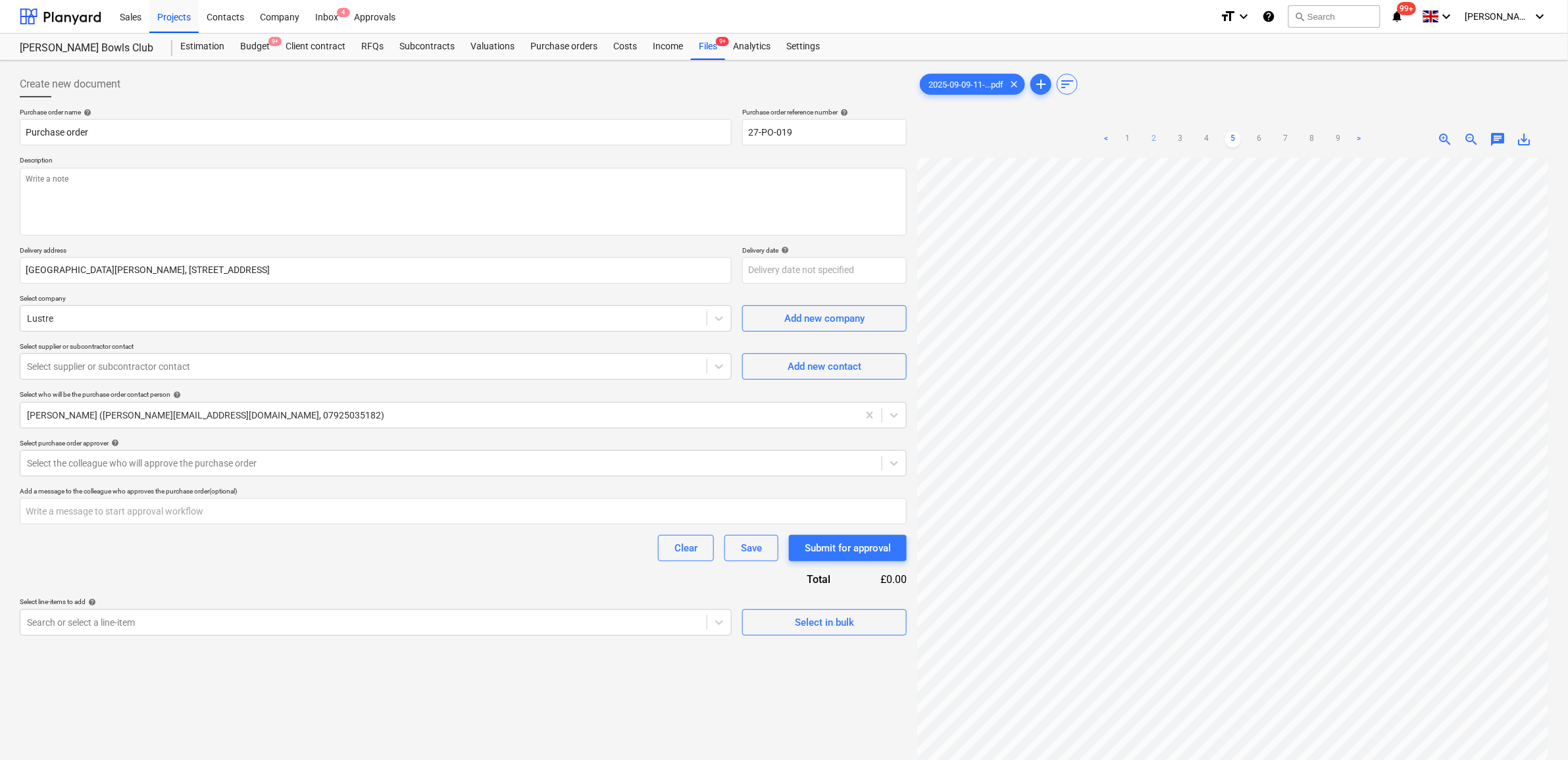
click at [1156, 136] on link "2" at bounding box center [1154, 139] width 16 height 16
click at [1209, 137] on link "3" at bounding box center [1206, 139] width 16 height 16
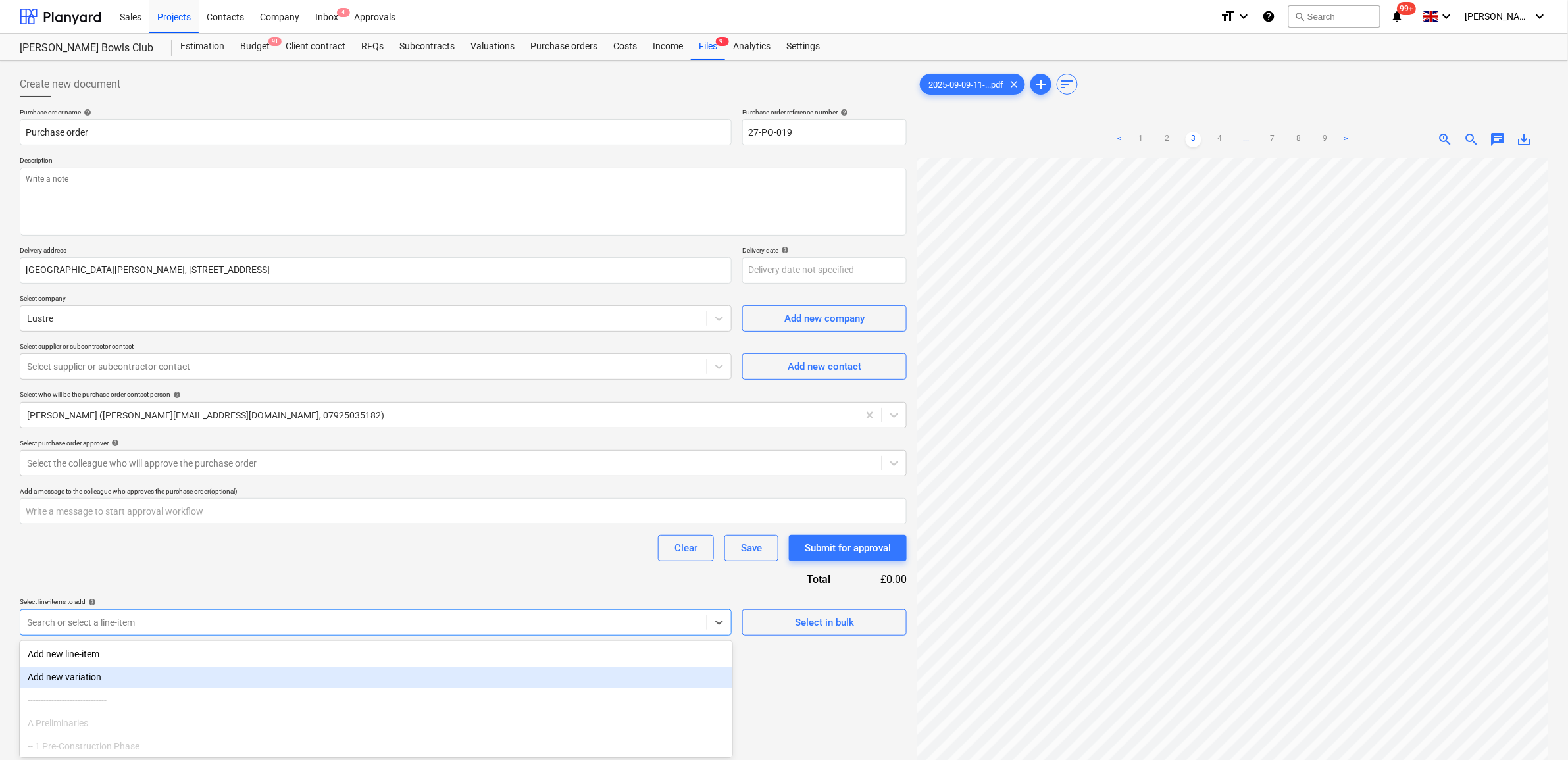
click at [642, 629] on body "Sales Projects Contacts Company Inbox 4 Approvals format_size keyboard_arrow_do…" at bounding box center [784, 380] width 1568 height 760
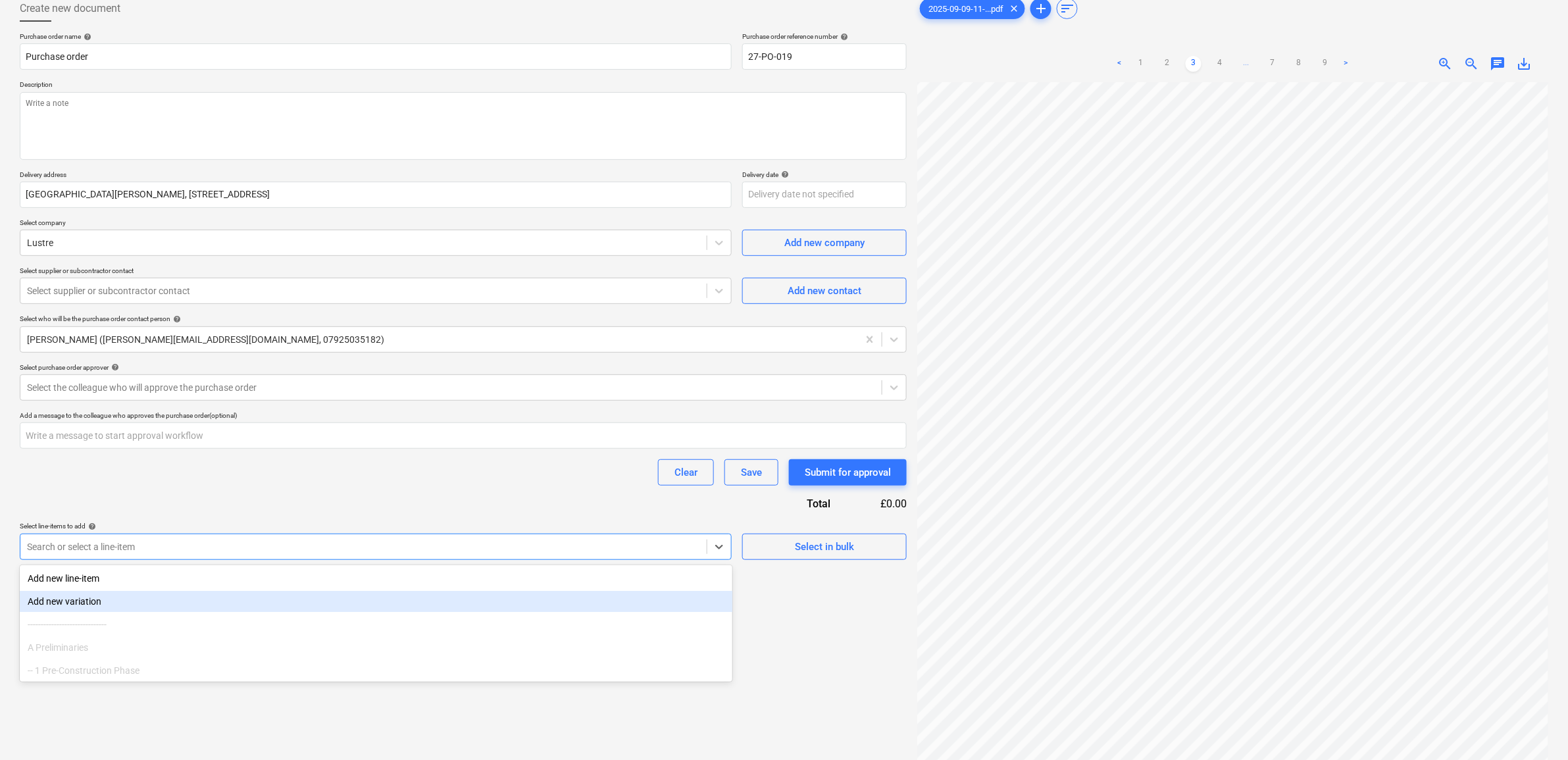
scroll to position [86, 0]
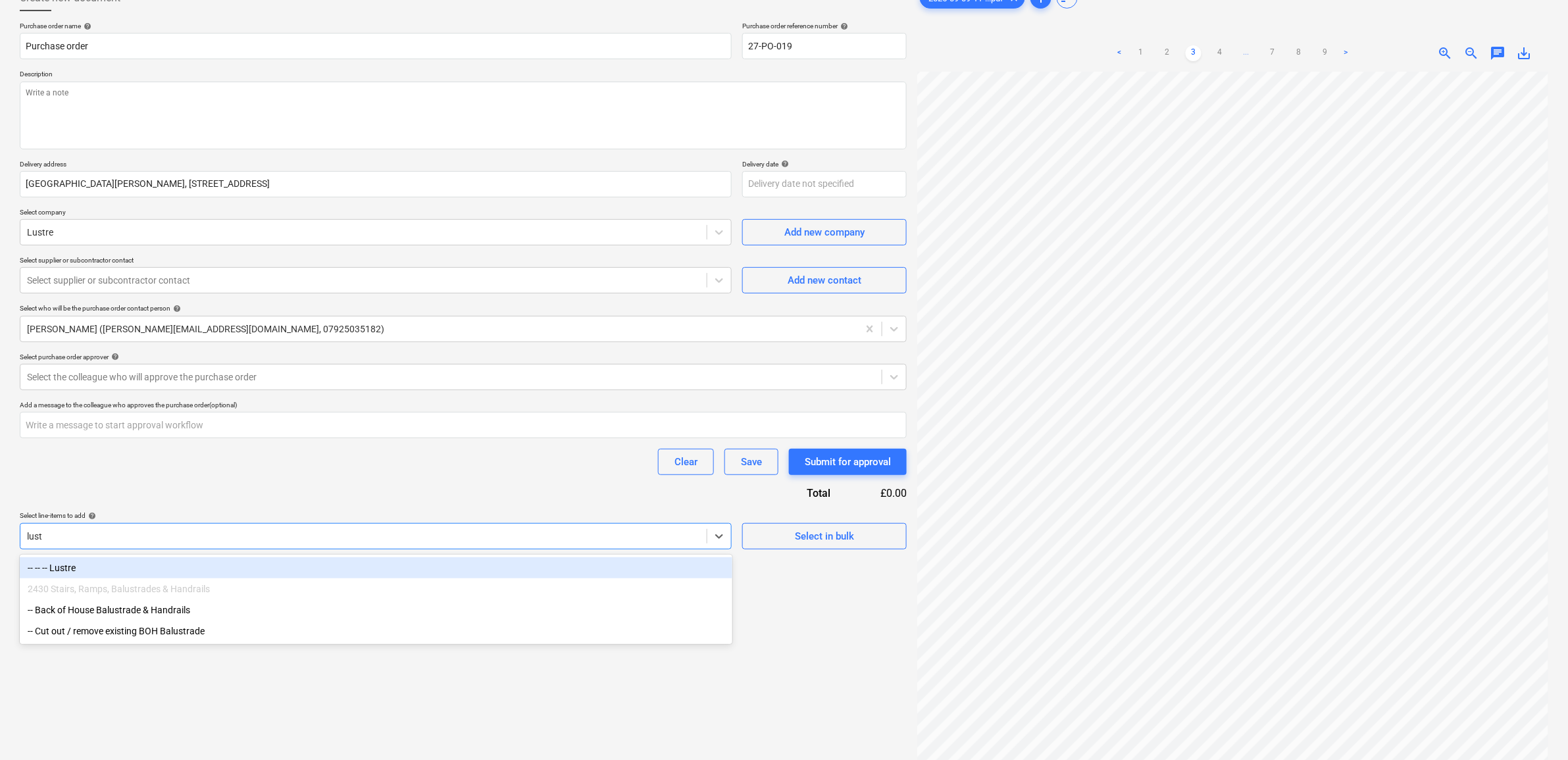
type input "lustr"
click at [537, 573] on div "-- -- -- Lustre" at bounding box center [376, 567] width 713 height 21
type textarea "x"
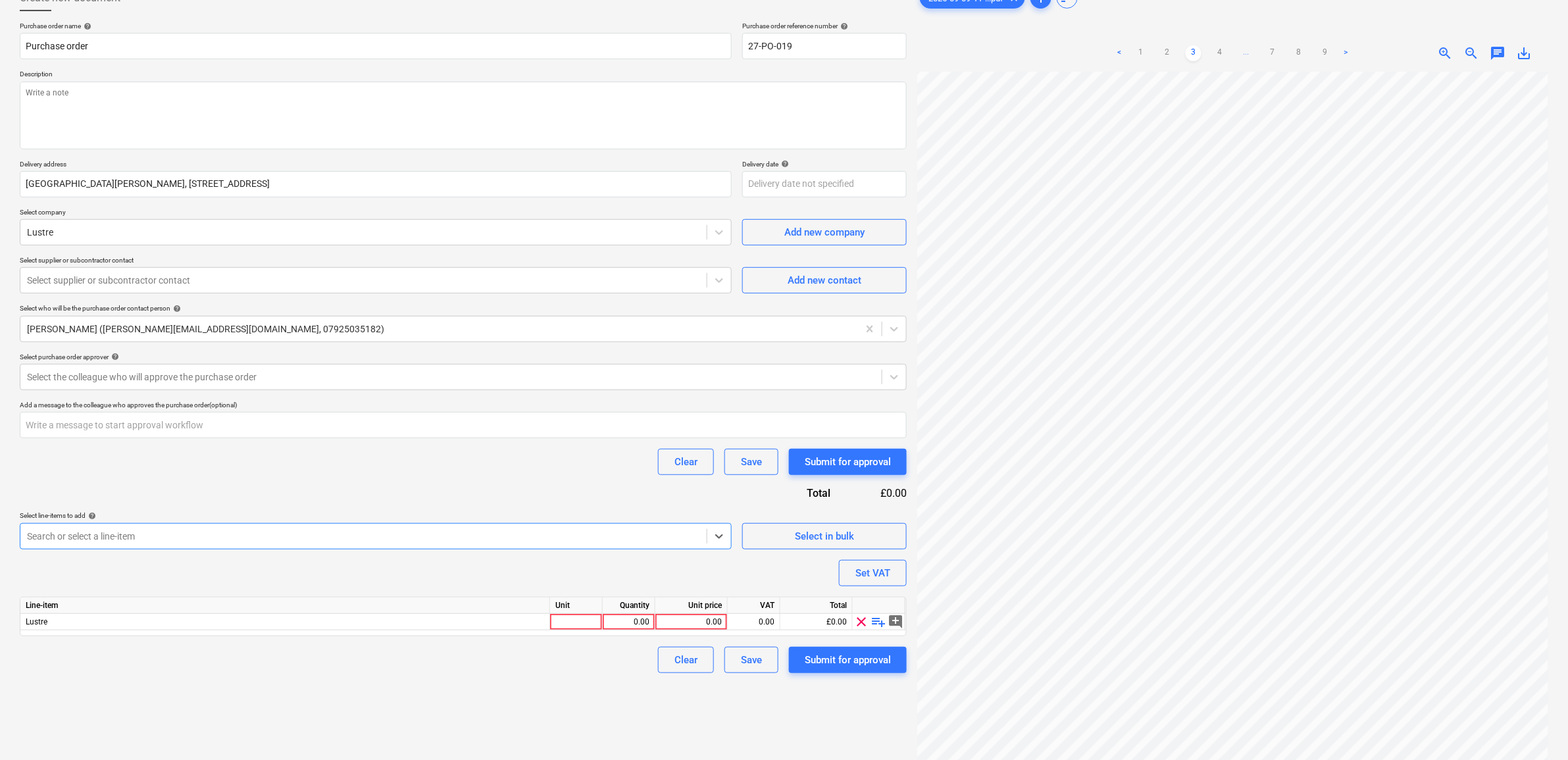
type textarea "x"
click at [530, 513] on div "Select line-items to add help" at bounding box center [376, 516] width 712 height 8
click at [683, 619] on div "0.00" at bounding box center [692, 622] width 62 height 17
type input "950"
type textarea "x"
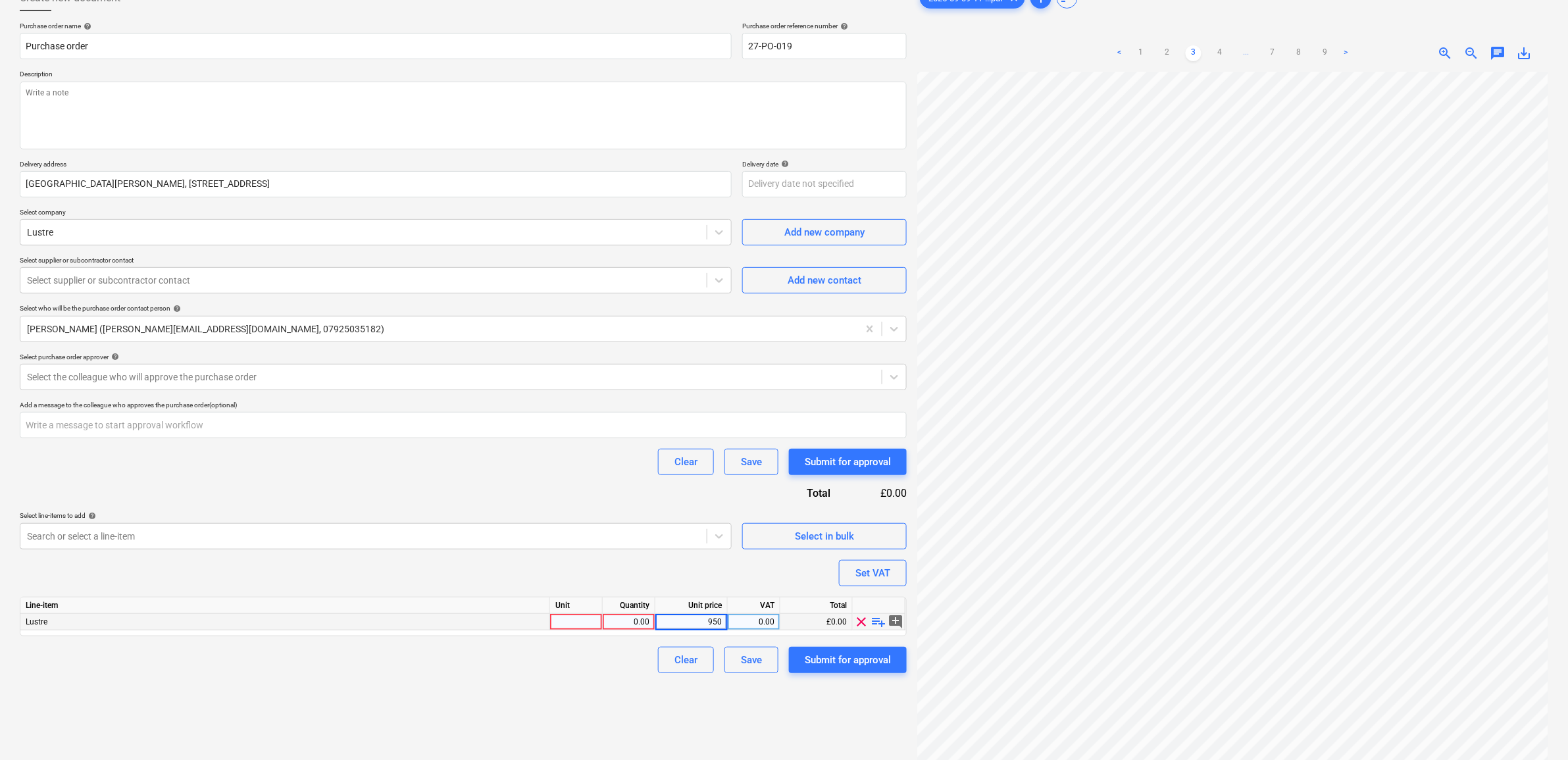
click at [571, 693] on div "Create new document Purchase order name help Purchase order Purchase order refe…" at bounding box center [463, 389] width 898 height 821
click at [762, 619] on div "0.00" at bounding box center [754, 622] width 42 height 17
type input "20"
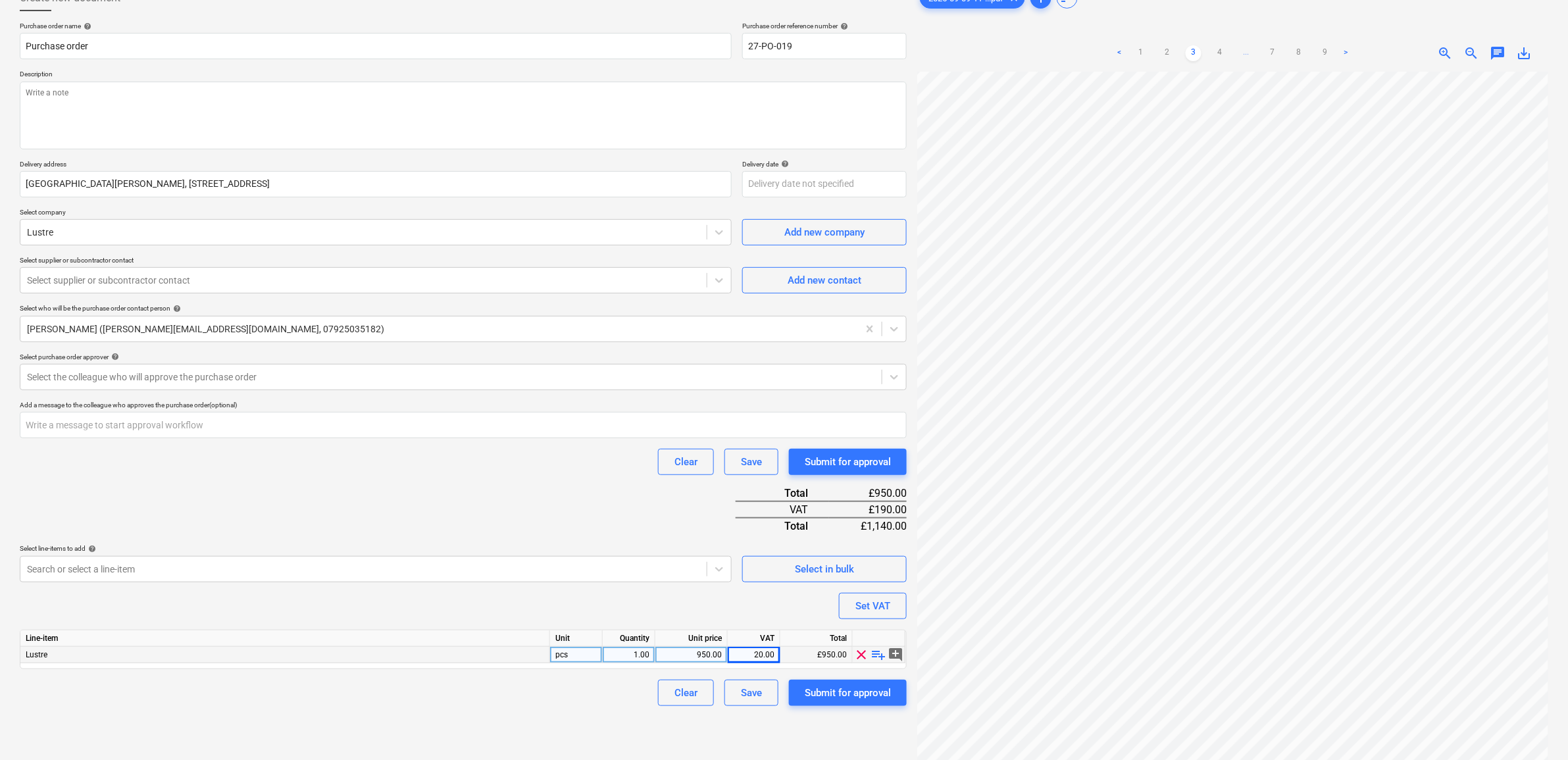
click at [578, 693] on div "Create new document Purchase order name help Purchase order Purchase order refe…" at bounding box center [463, 389] width 898 height 821
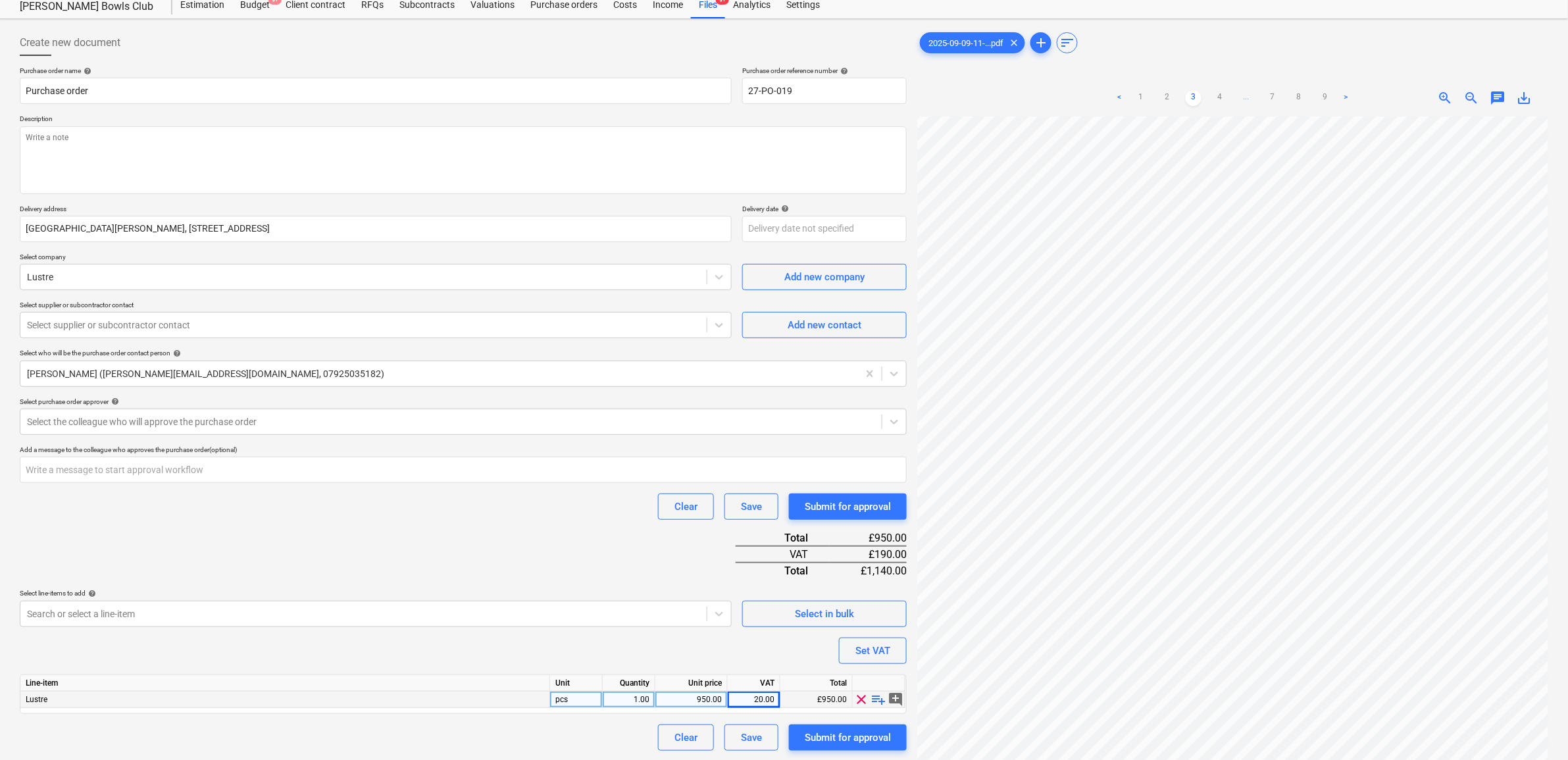
scroll to position [0, 0]
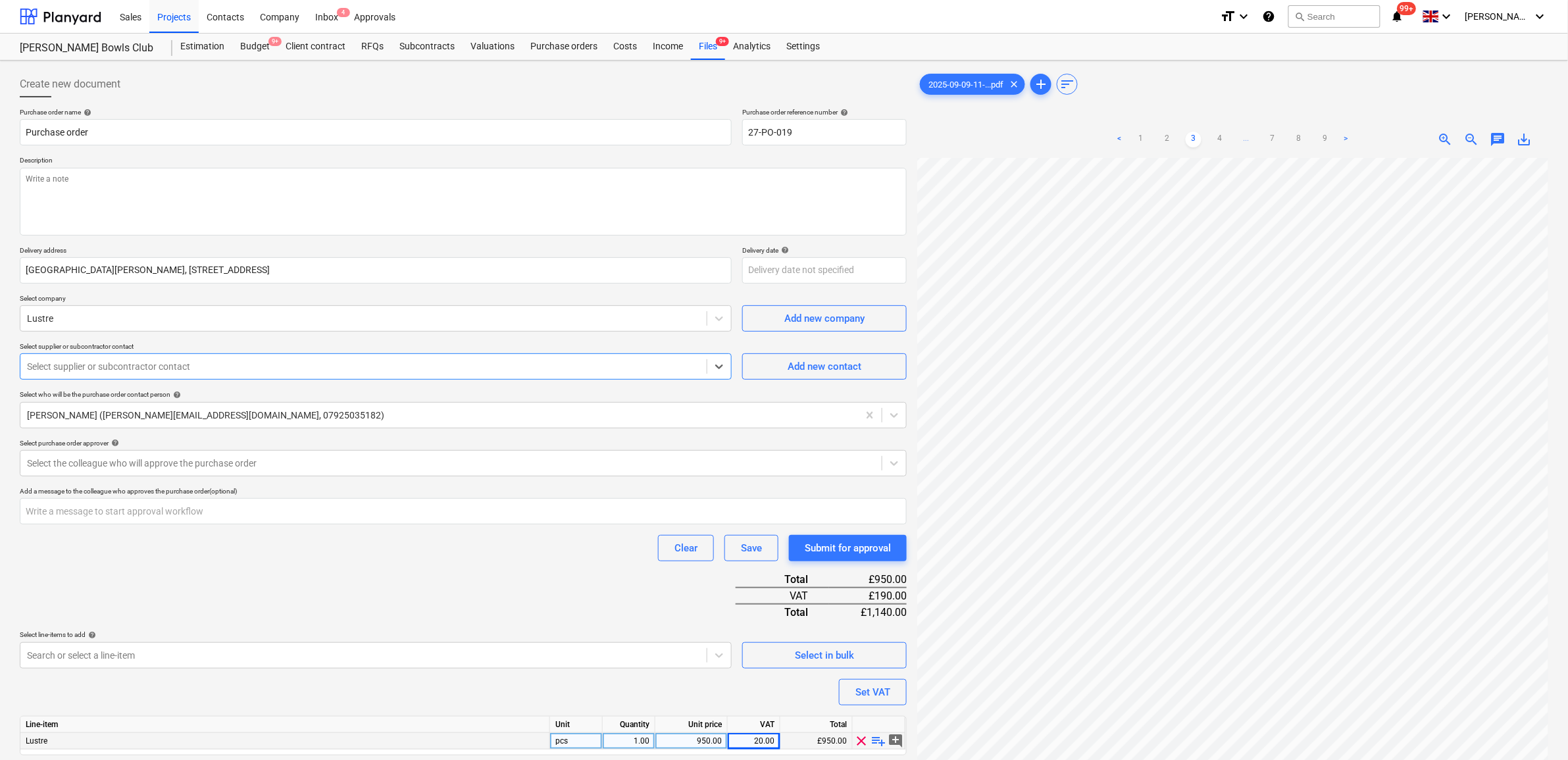
click at [288, 356] on div "Select supplier or subcontractor contact" at bounding box center [376, 367] width 712 height 27
click at [1160, 137] on link "2" at bounding box center [1167, 139] width 16 height 16
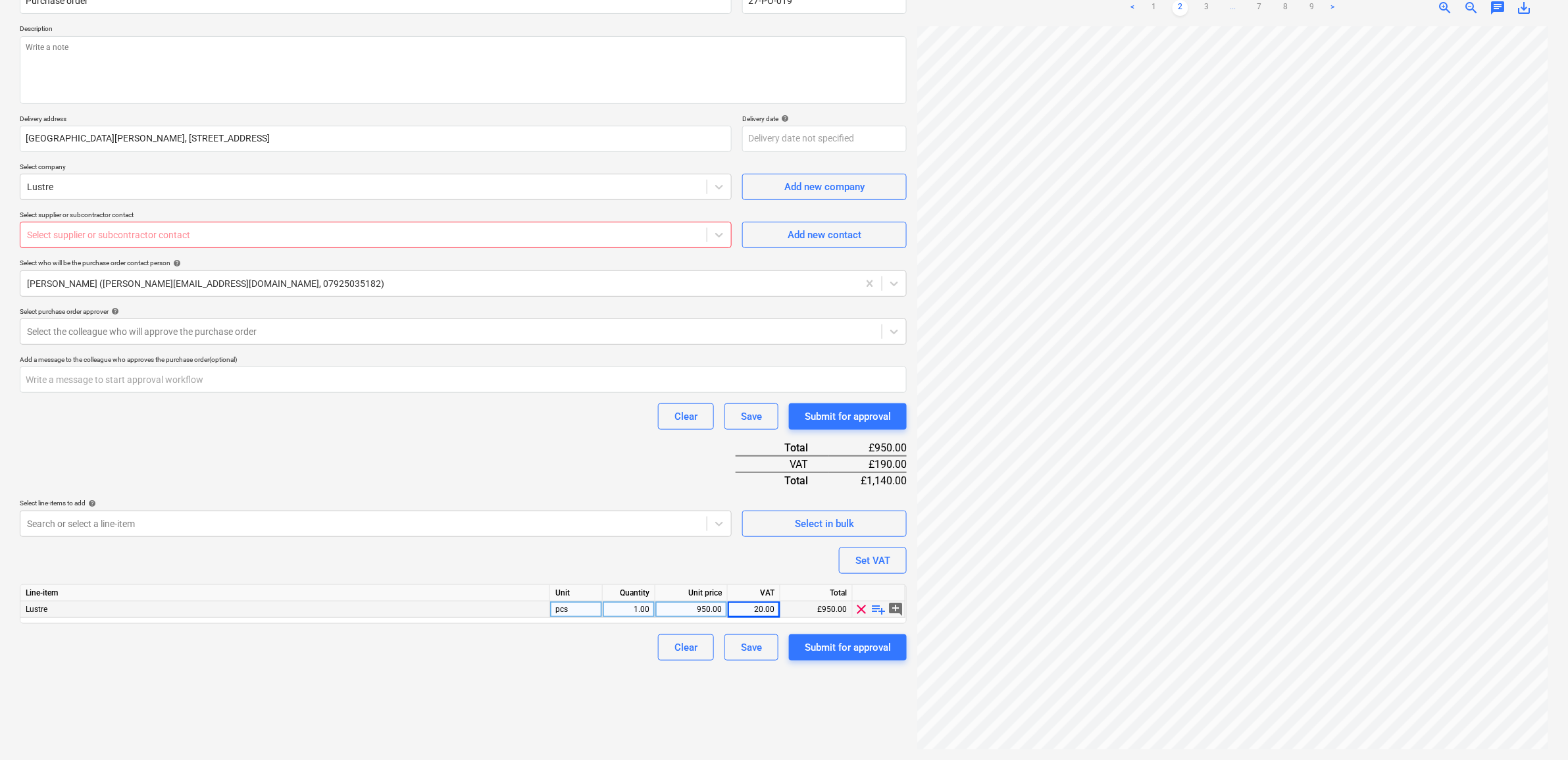
scroll to position [49, 0]
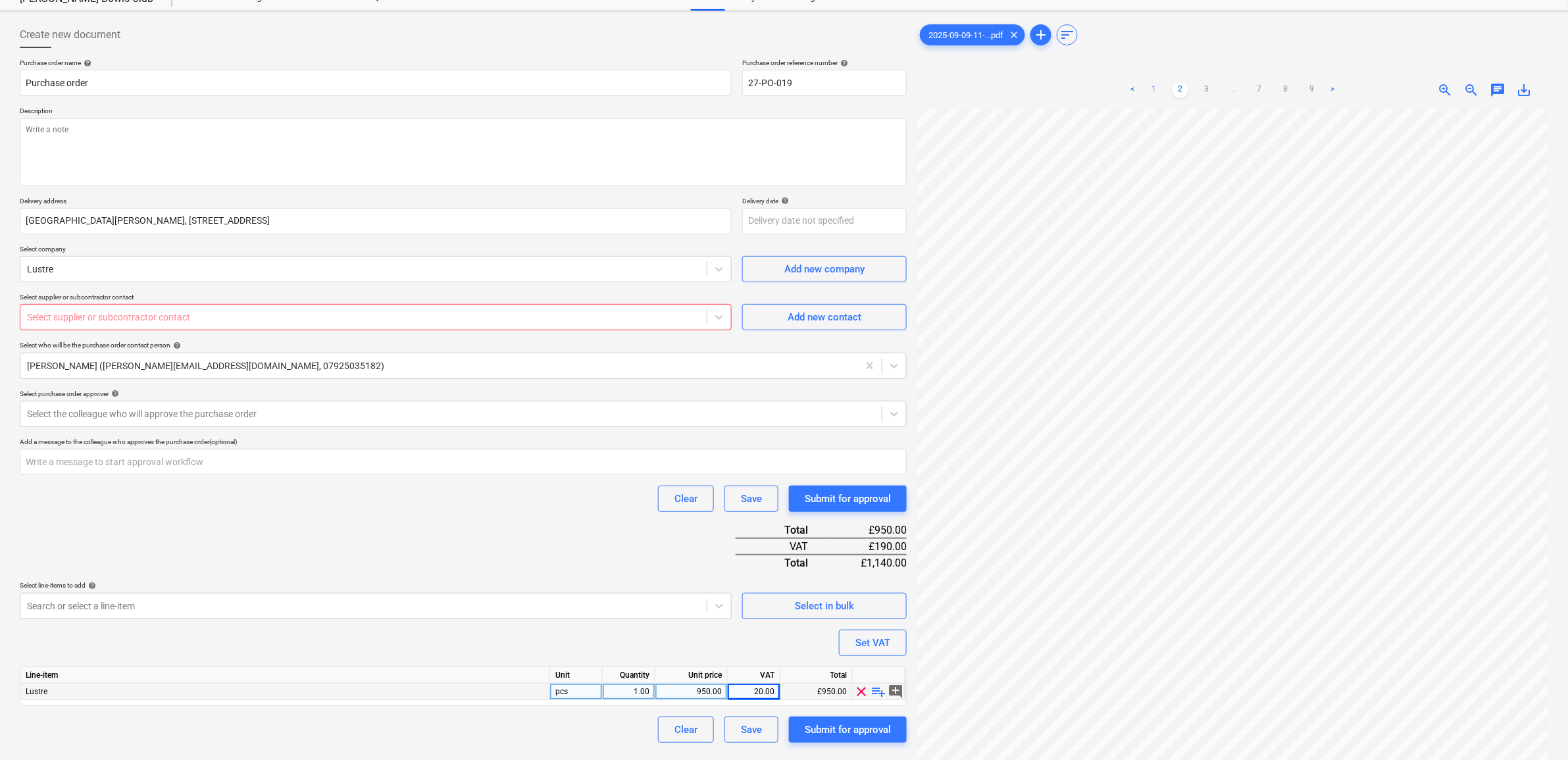
click at [1156, 89] on link "1" at bounding box center [1154, 90] width 16 height 16
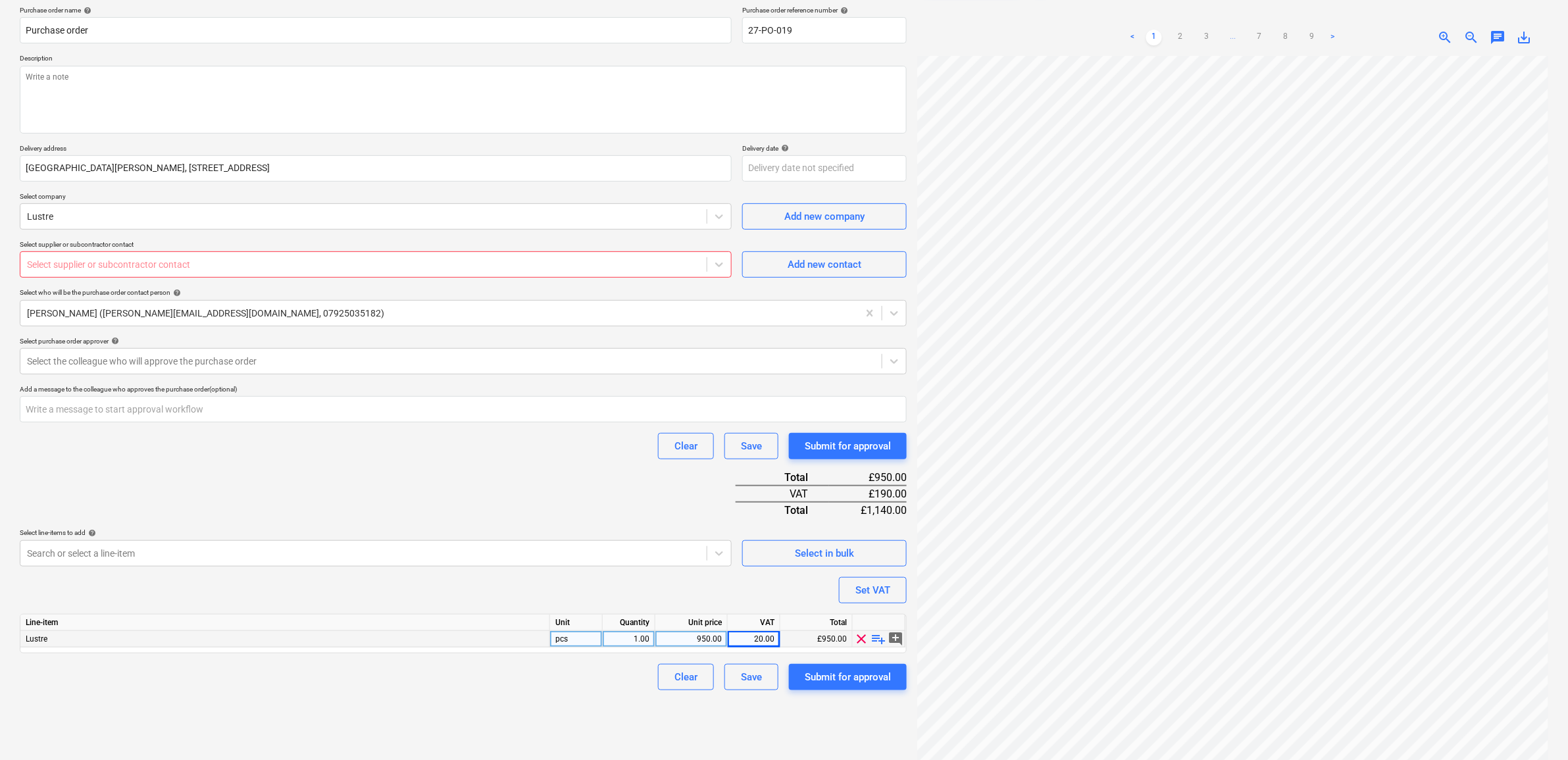
scroll to position [131, 0]
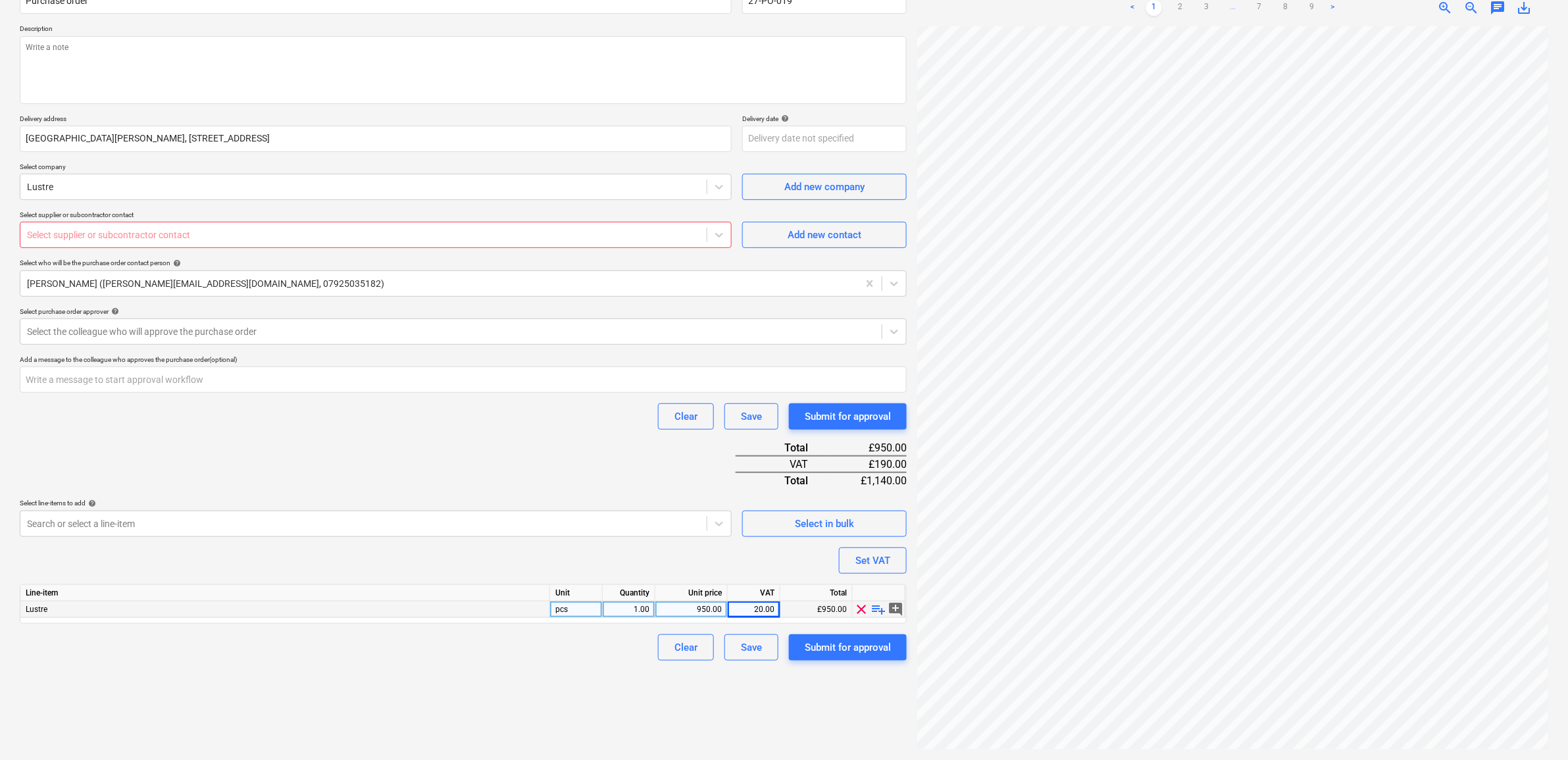
click at [533, 674] on div "Create new document Purchase order name help Purchase order Purchase order refe…" at bounding box center [463, 344] width 898 height 821
click at [405, 454] on div "Purchase order name help Purchase order Purchase order reference number help 27…" at bounding box center [463, 318] width 887 height 684
click at [796, 245] on button "Add new contact" at bounding box center [825, 235] width 165 height 27
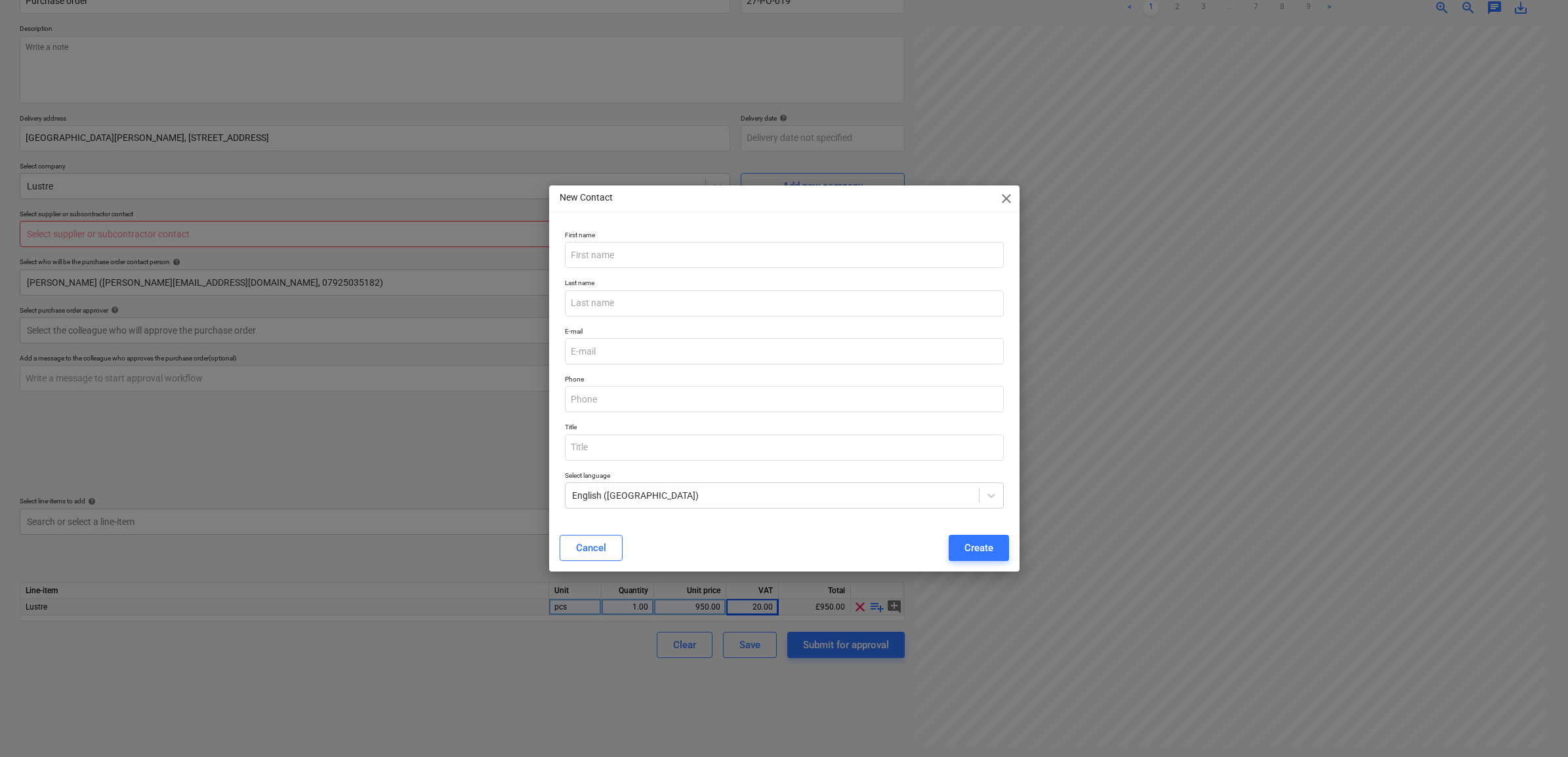
type textarea "x"
click at [627, 345] on input "email" at bounding box center [783, 351] width 438 height 27
paste input "yetty.ajibola@lustreconsulting.com"
type input "yetty.ajibola@lustreconsulting.com"
click at [640, 253] on input "text" at bounding box center [783, 255] width 438 height 27
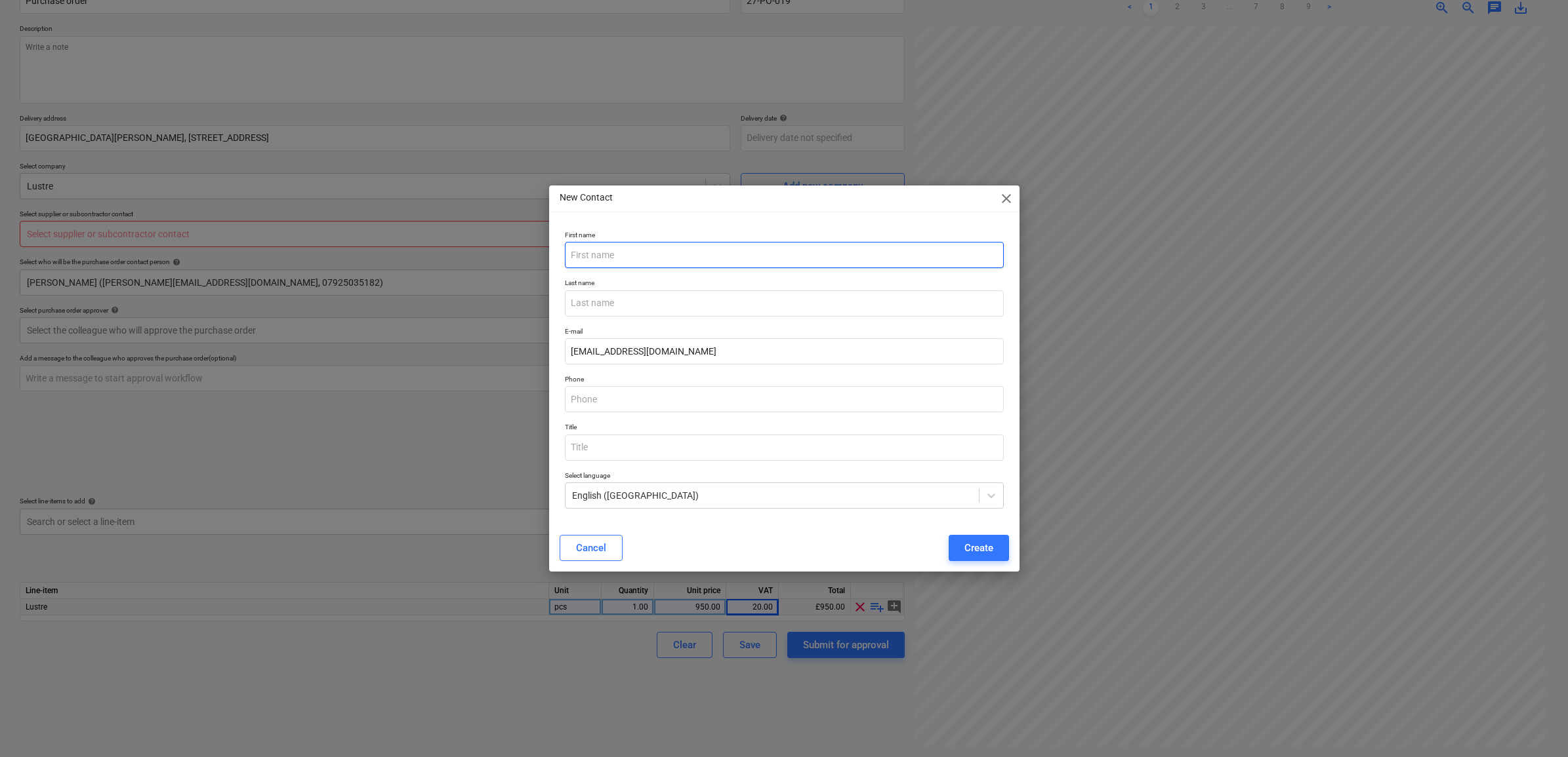
paste input "yetty.ajibola@lustreconsulting.com"
drag, startPoint x: 732, startPoint y: 253, endPoint x: 551, endPoint y: 268, distance: 181.6
click at [551, 268] on div "First name yetty.ajibola@lustreconsulting.com Last name E-mail yetty.ajibola@lu…" at bounding box center [783, 374] width 470 height 299
type input "Yetty"
click at [640, 292] on input "text" at bounding box center [783, 304] width 438 height 27
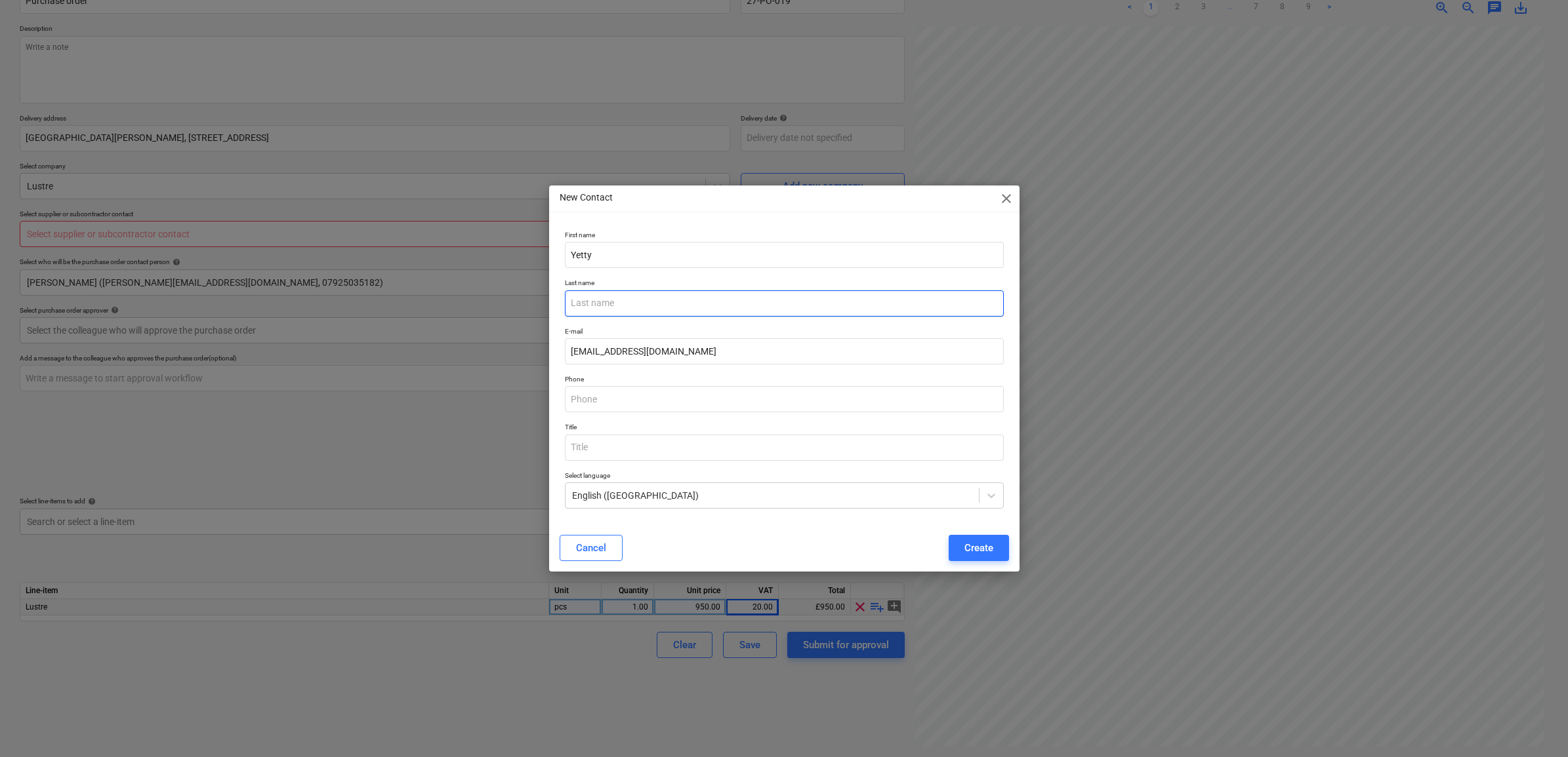
click at [636, 301] on input "text" at bounding box center [783, 304] width 438 height 27
type input "Ajibola"
click at [961, 547] on button "Create" at bounding box center [978, 548] width 60 height 27
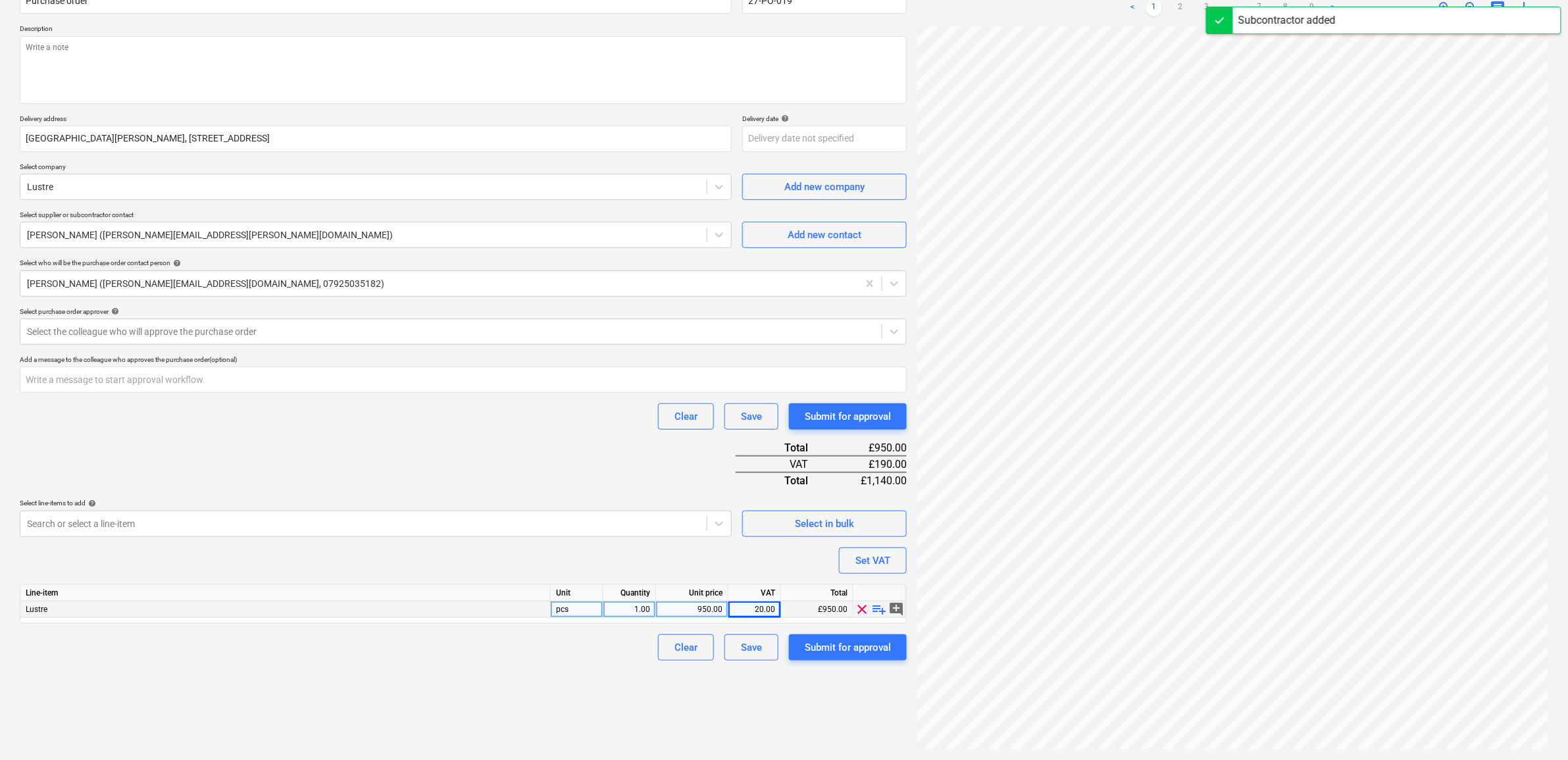
drag, startPoint x: 557, startPoint y: 461, endPoint x: 341, endPoint y: 349, distance: 243.3
click at [556, 461] on div "Purchase order name help Purchase order Purchase order reference number help 27…" at bounding box center [463, 318] width 887 height 684
click at [340, 337] on div at bounding box center [451, 332] width 848 height 13
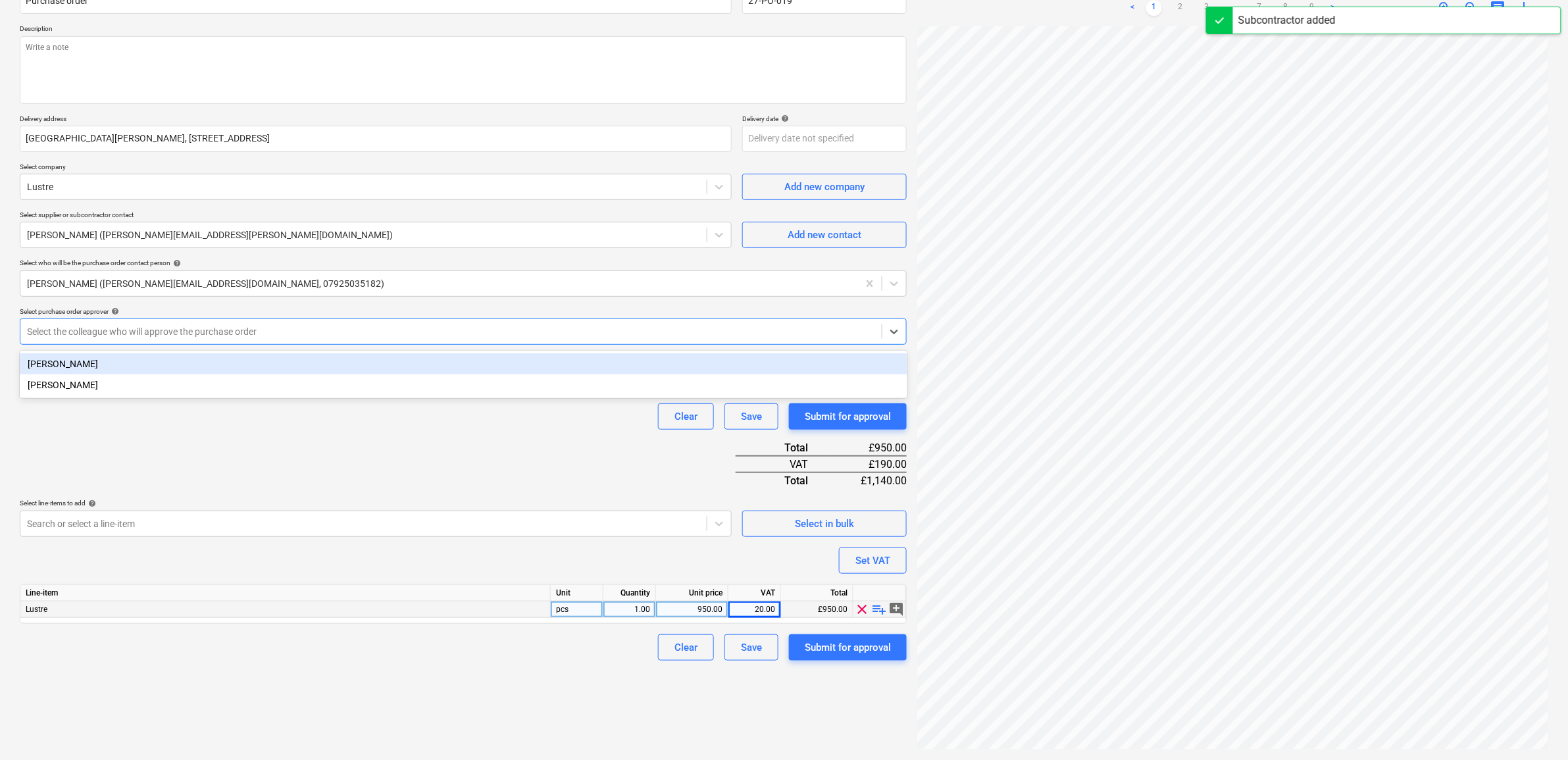
click at [336, 361] on div "Sam Cornford" at bounding box center [464, 363] width 888 height 21
click at [348, 418] on div "Clear Save Submit for approval" at bounding box center [463, 417] width 887 height 27
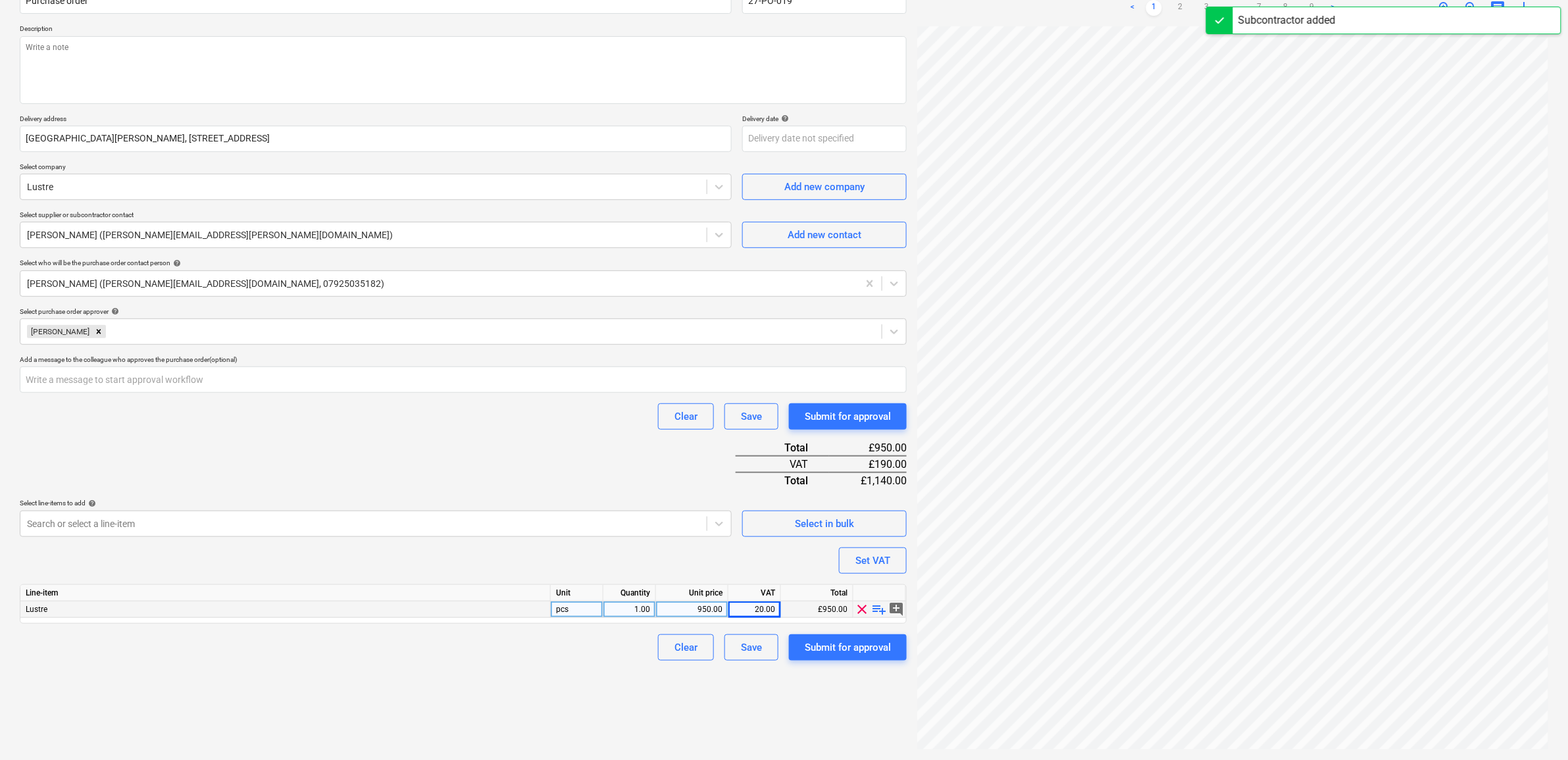
drag, startPoint x: 614, startPoint y: 696, endPoint x: 882, endPoint y: 671, distance: 269.2
click at [617, 698] on div "Create new document Purchase order name help Purchase order Purchase order refe…" at bounding box center [463, 344] width 898 height 821
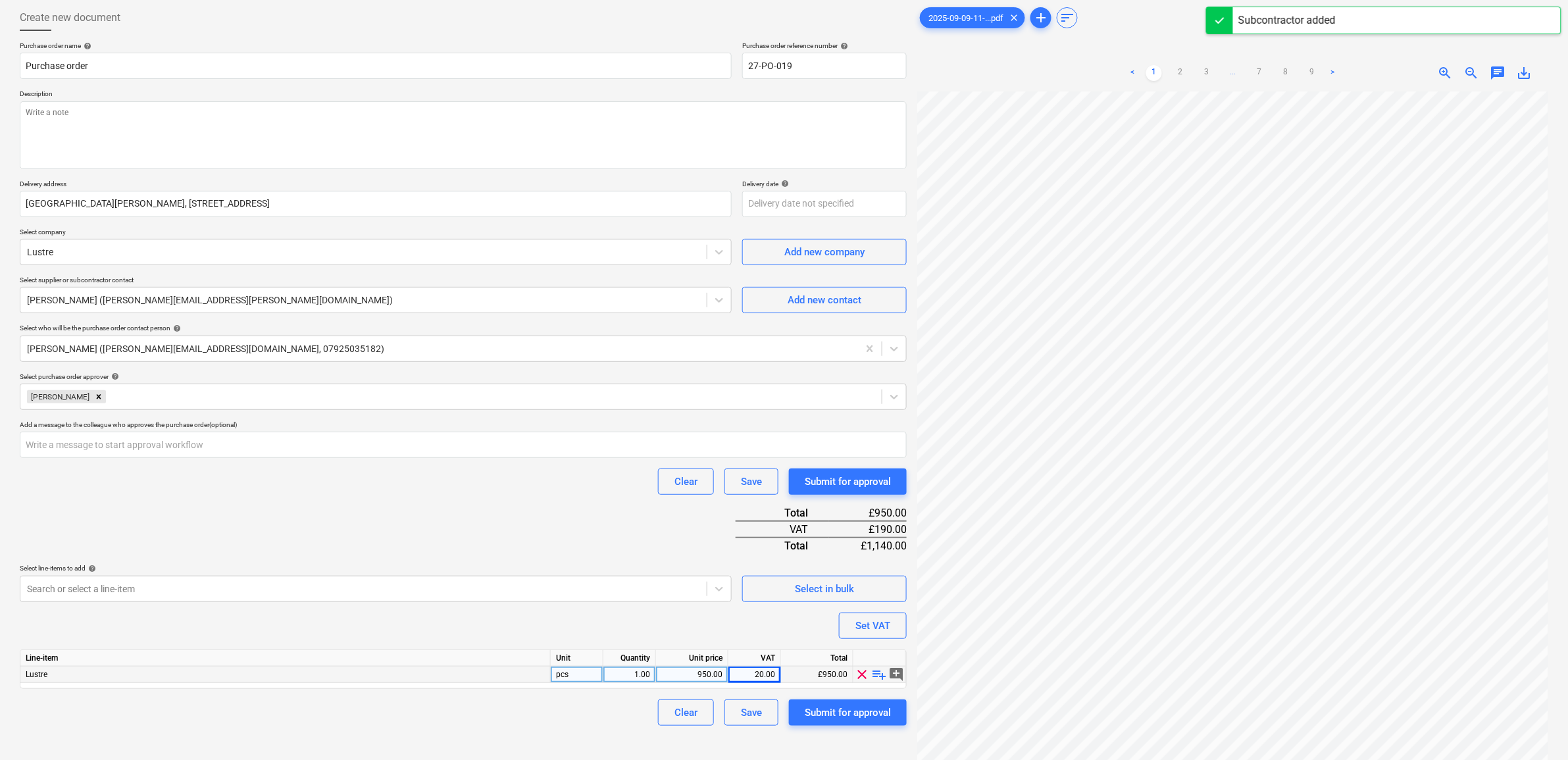
scroll to position [131, 0]
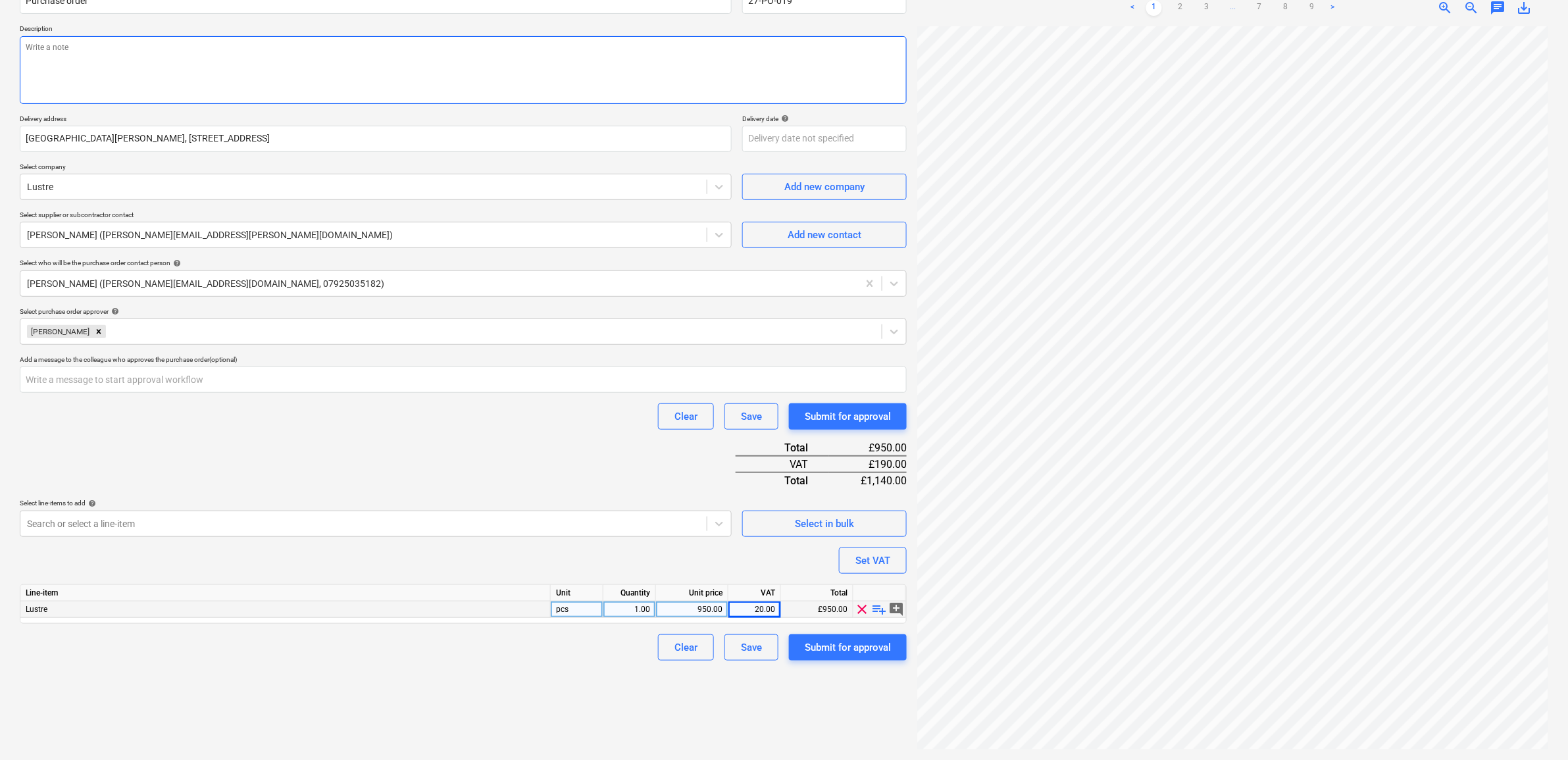
click at [232, 67] on textarea at bounding box center [463, 71] width 887 height 68
type textarea "x"
type textarea "."
drag, startPoint x: 451, startPoint y: 439, endPoint x: 510, endPoint y: 464, distance: 64.1
click at [451, 437] on div "Purchase order name help Purchase order Purchase order reference number help 27…" at bounding box center [463, 318] width 887 height 684
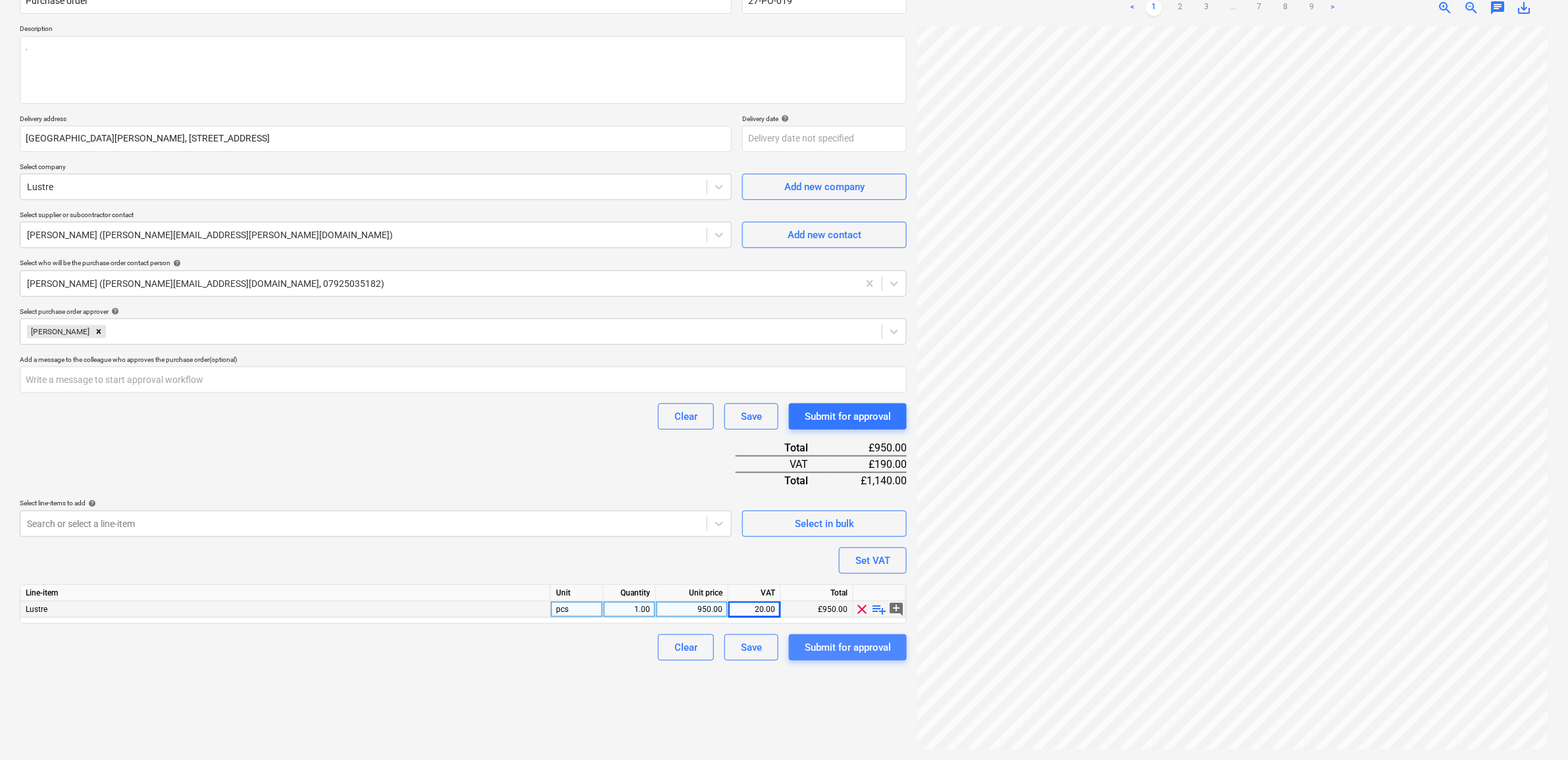
click at [833, 645] on div "Submit for approval" at bounding box center [848, 648] width 86 height 17
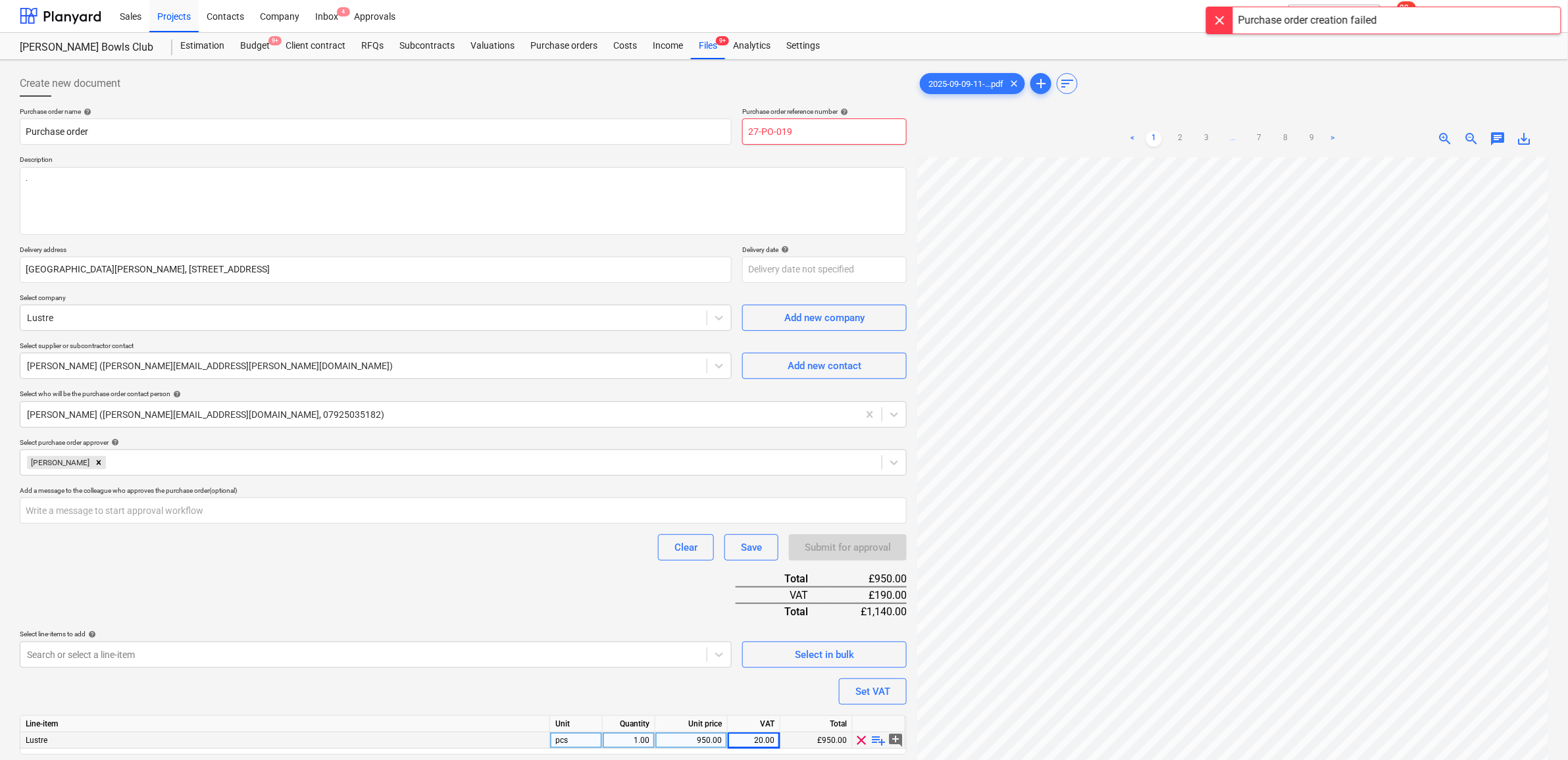
scroll to position [0, 0]
click at [833, 135] on input "27-PO-019" at bounding box center [825, 132] width 165 height 27
type textarea "x"
type input "27-PO-01"
type textarea "x"
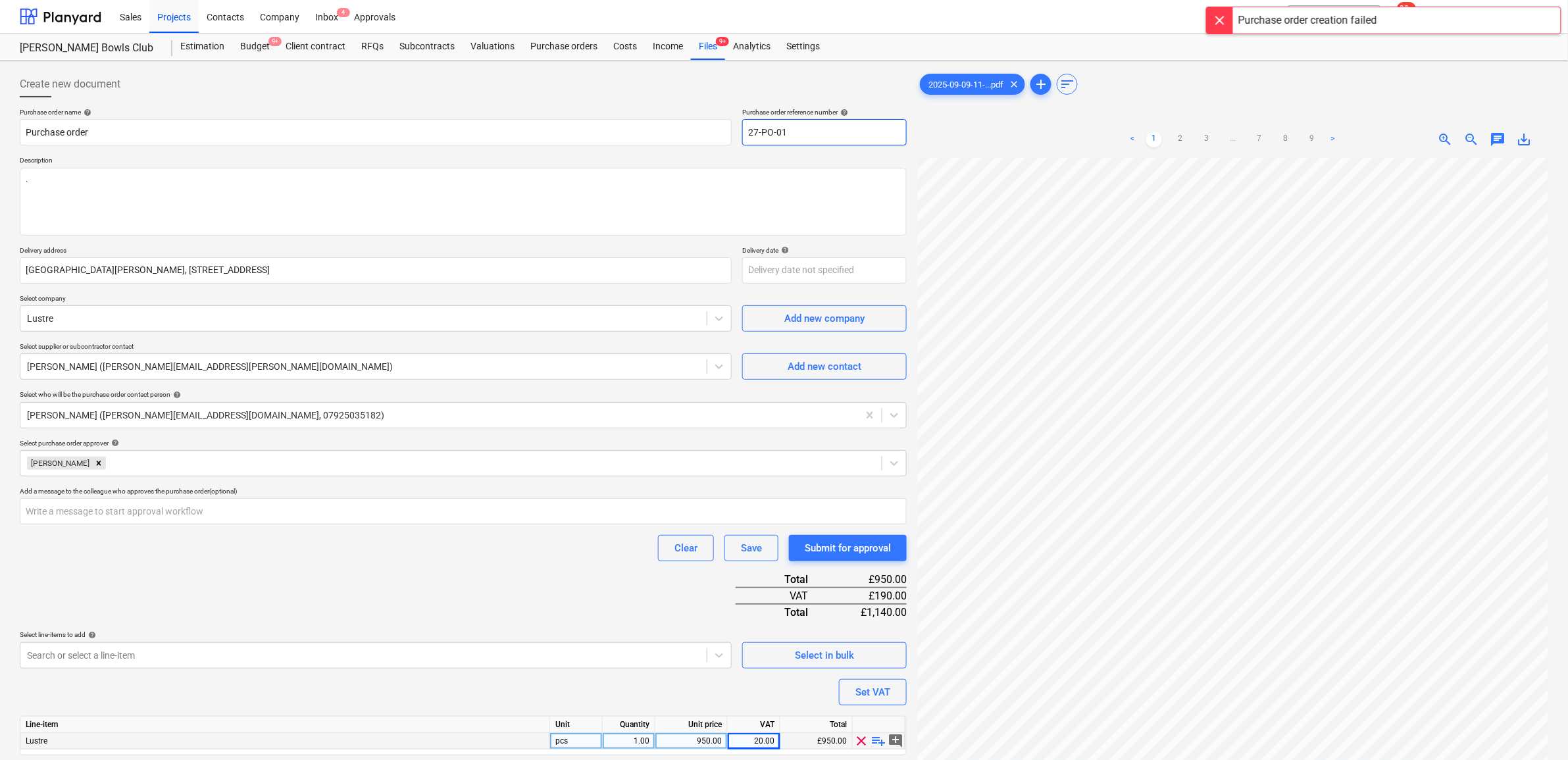
type input "27-PO-0"
type textarea "x"
type input "27-PO-02"
type textarea "x"
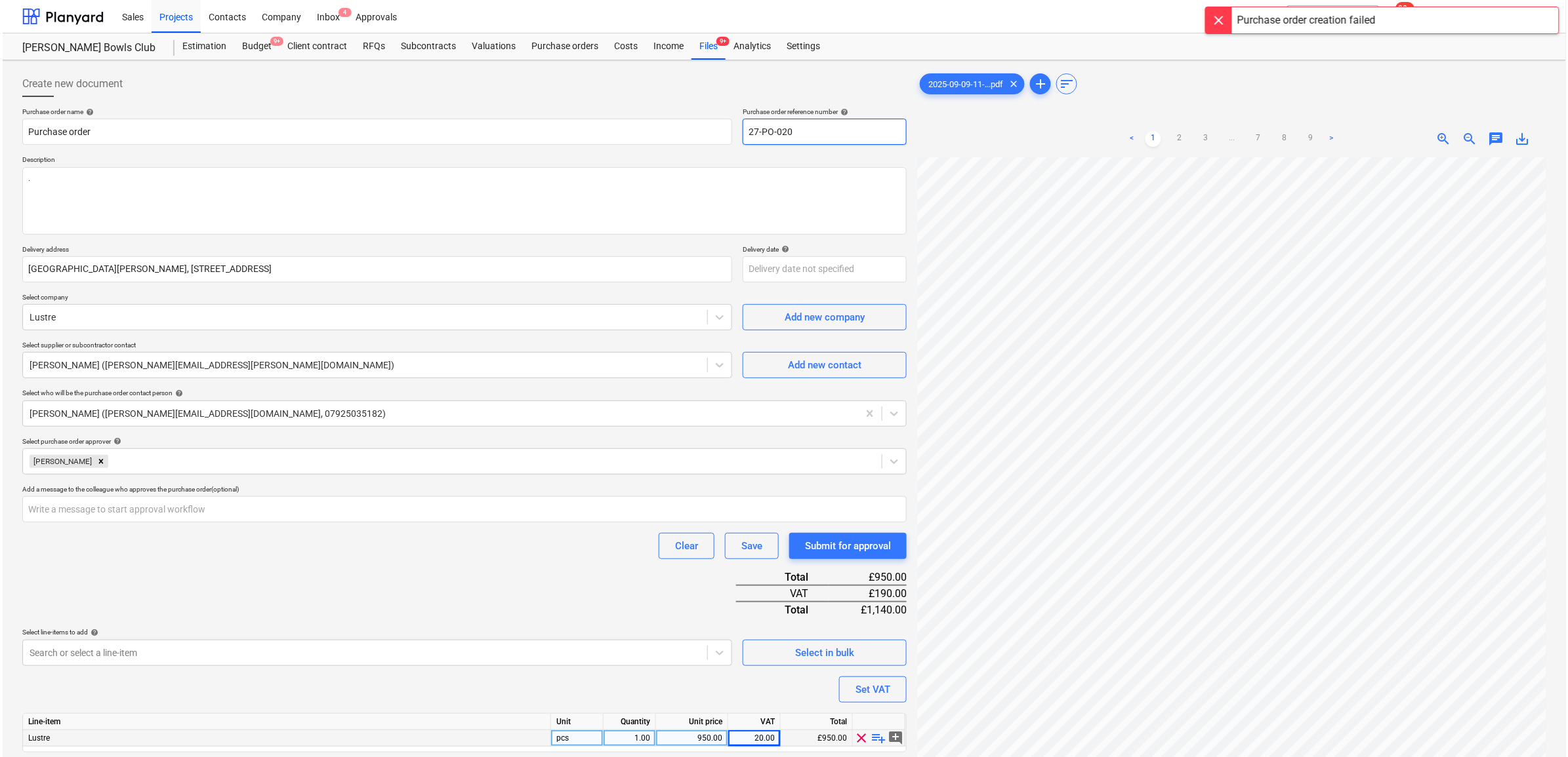
scroll to position [131, 0]
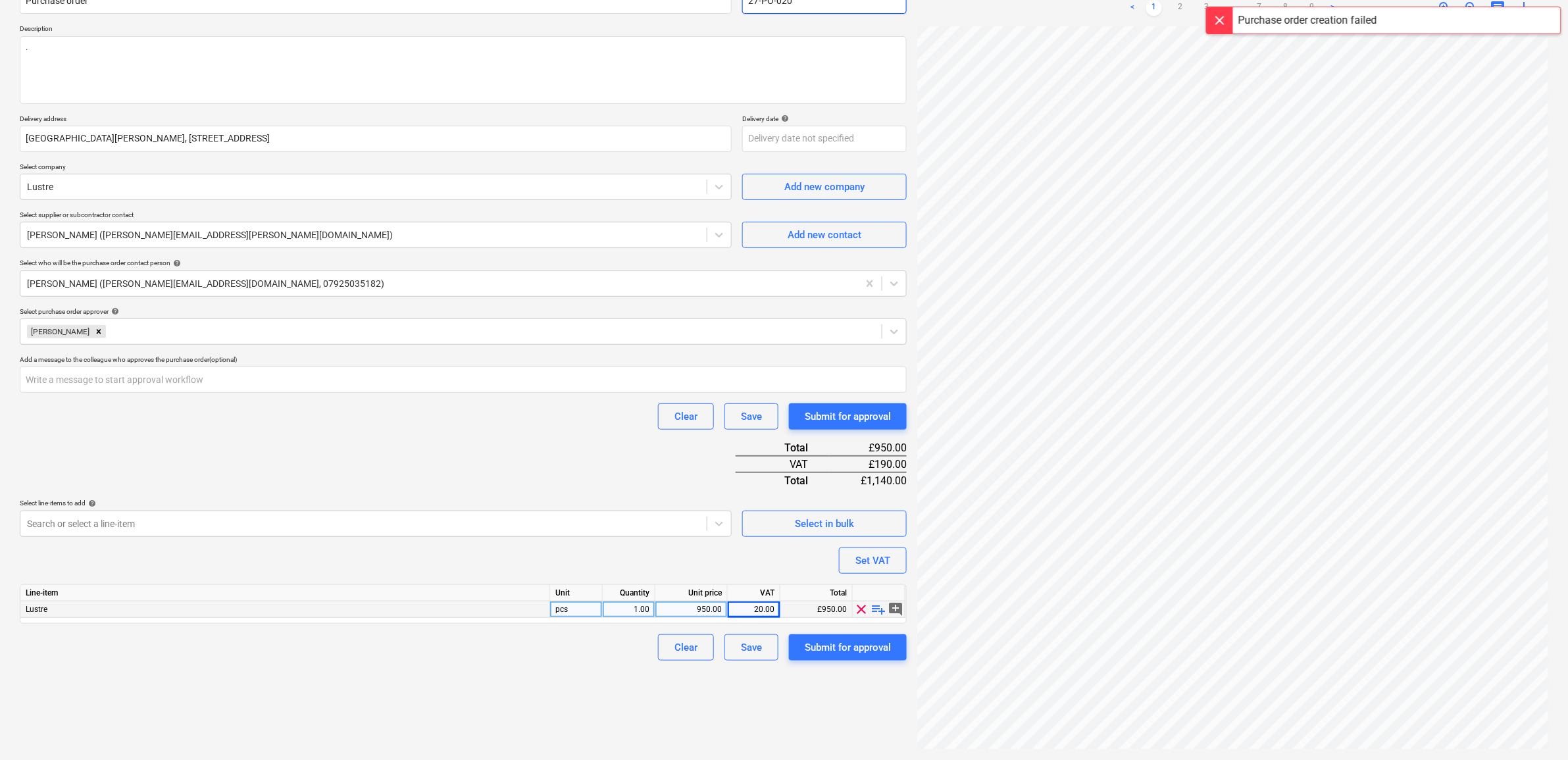
type input "27-PO-020"
click at [602, 663] on div "Create new document Purchase order name help Purchase order Purchase order refe…" at bounding box center [463, 344] width 898 height 821
click at [808, 649] on div "Submit for approval" at bounding box center [848, 648] width 86 height 17
type textarea "x"
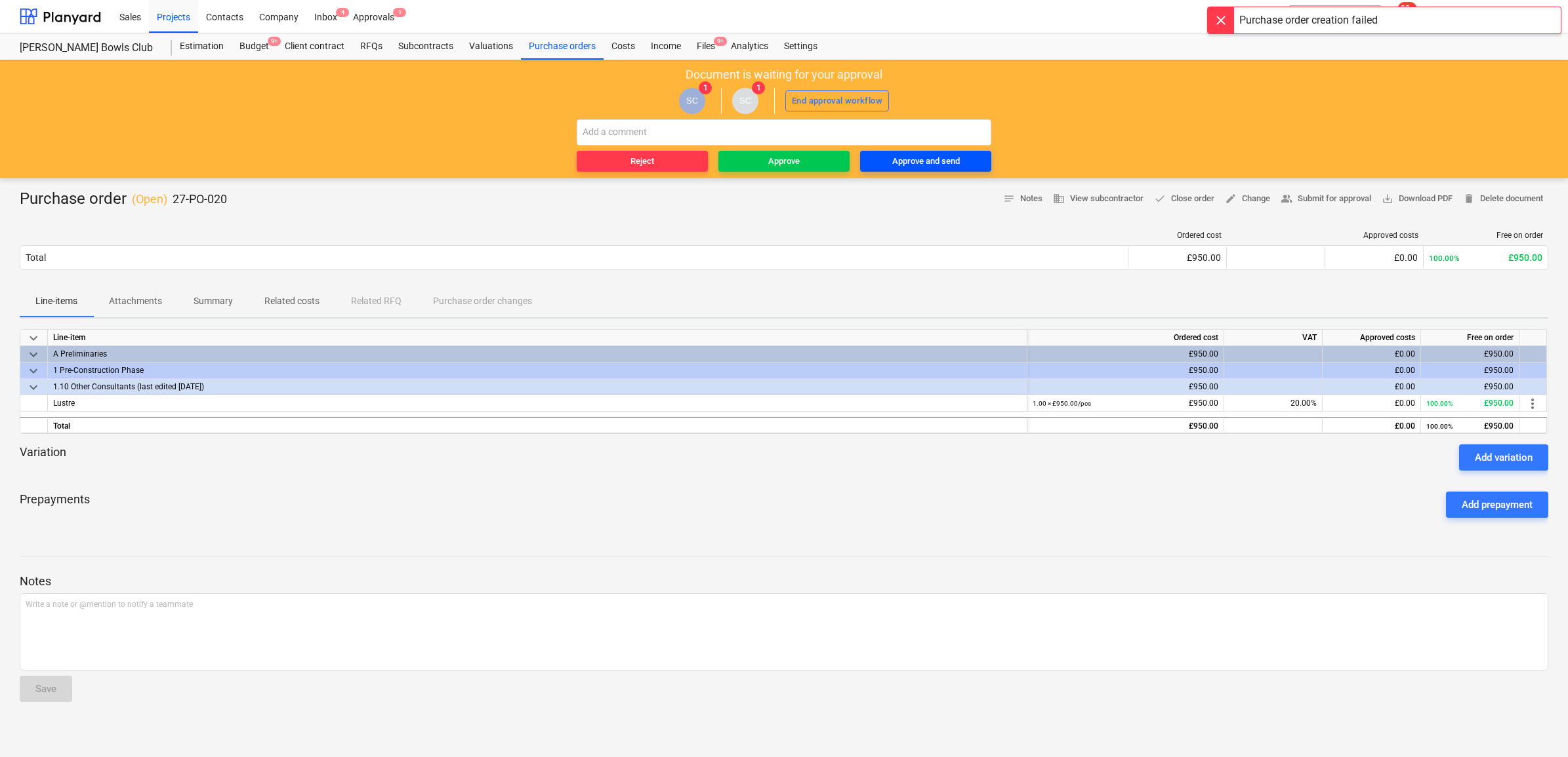
click at [942, 169] on button "Approve and send" at bounding box center [926, 161] width 131 height 21
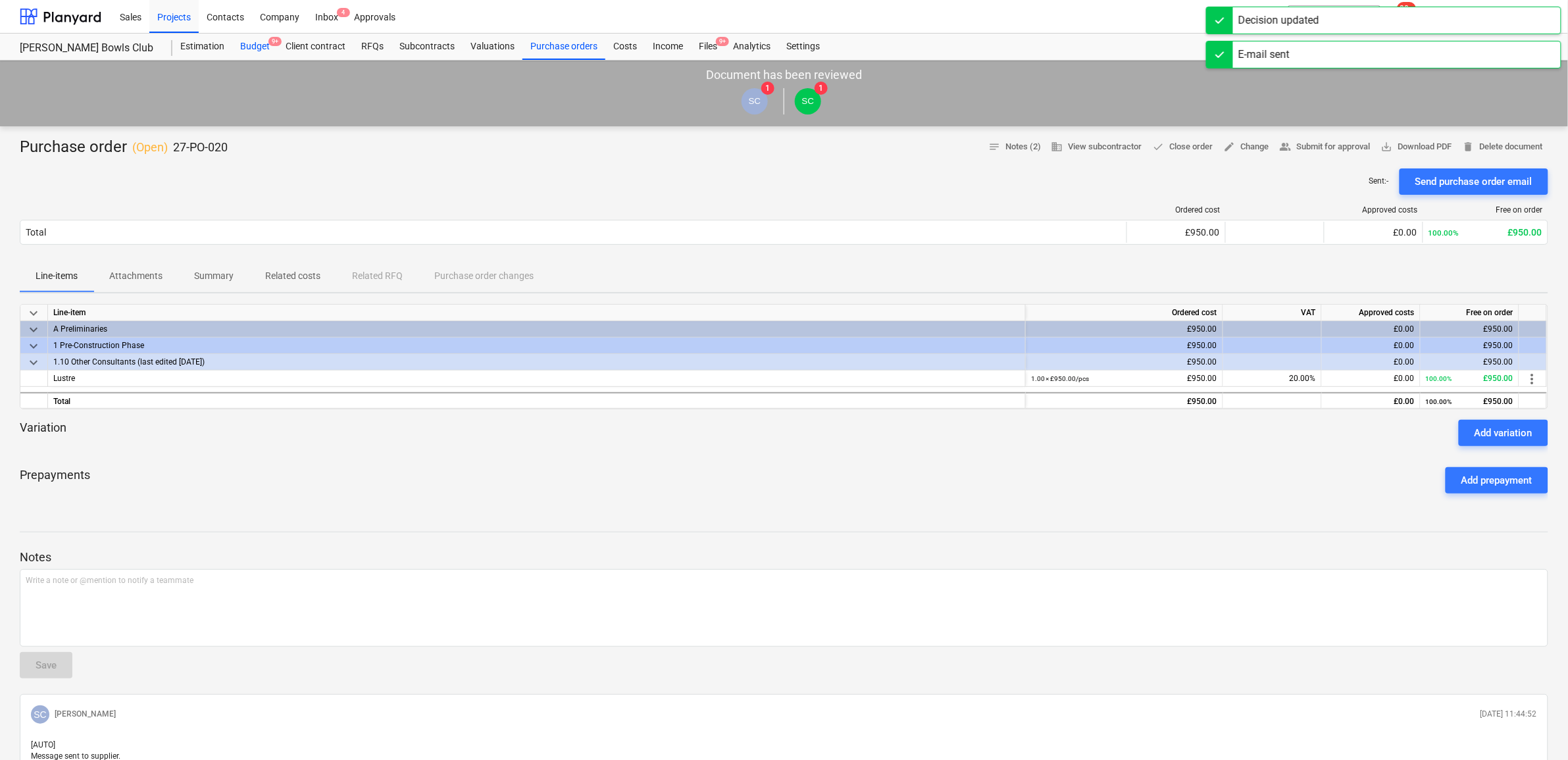
click at [254, 41] on div "Budget 9+" at bounding box center [254, 47] width 46 height 27
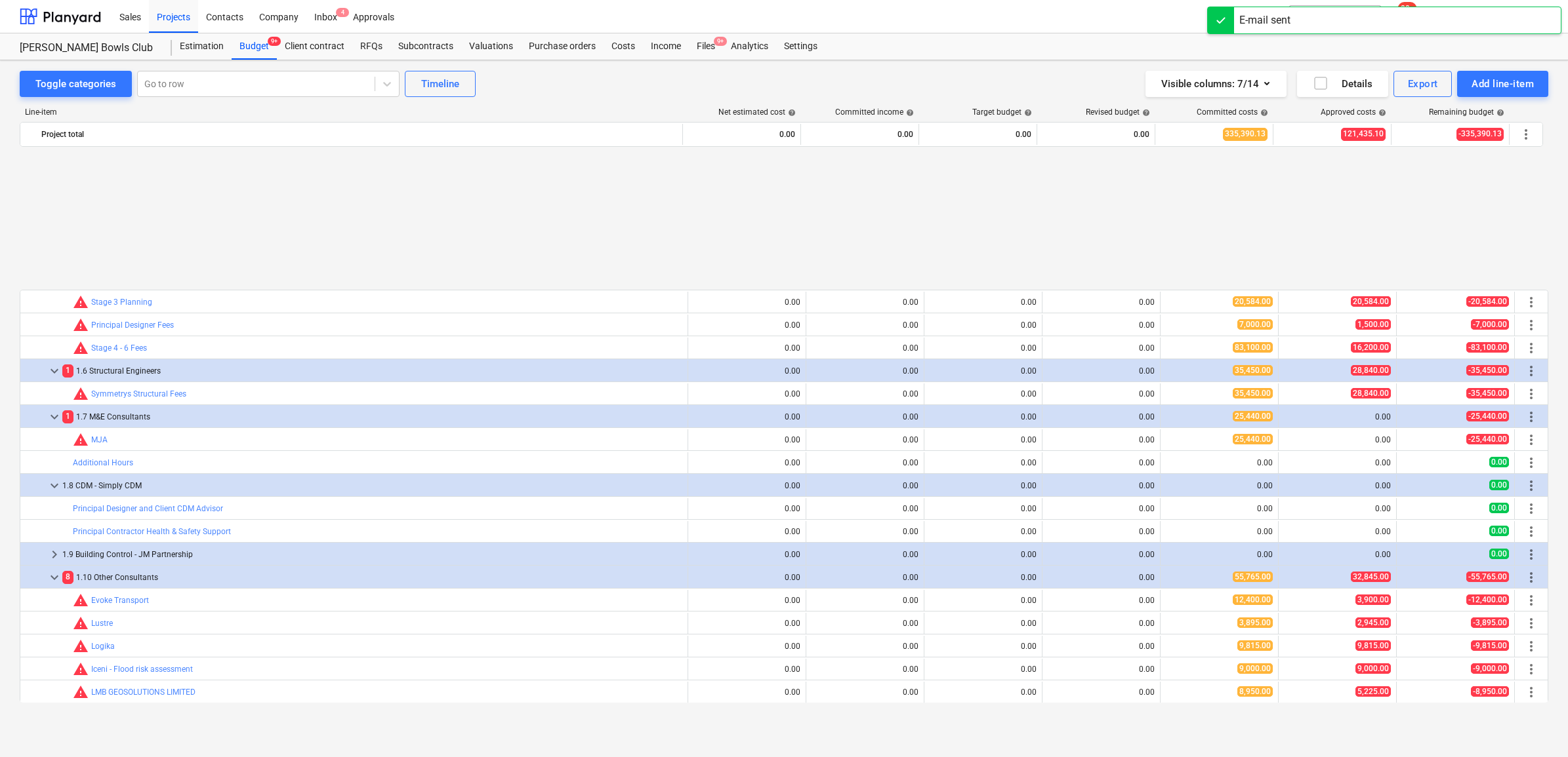
scroll to position [164, 0]
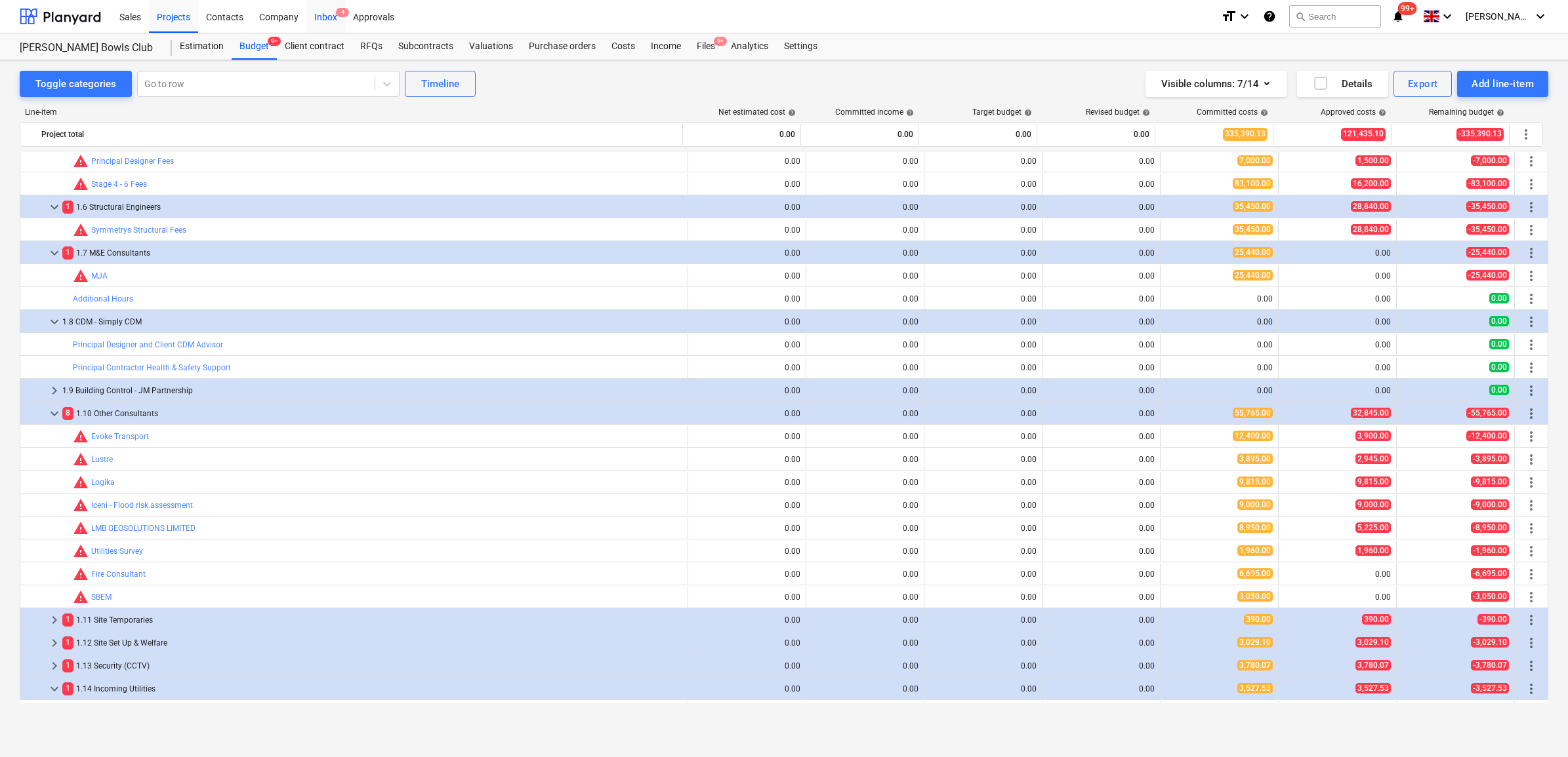
click at [326, 14] on div "Inbox 4" at bounding box center [326, 16] width 39 height 33
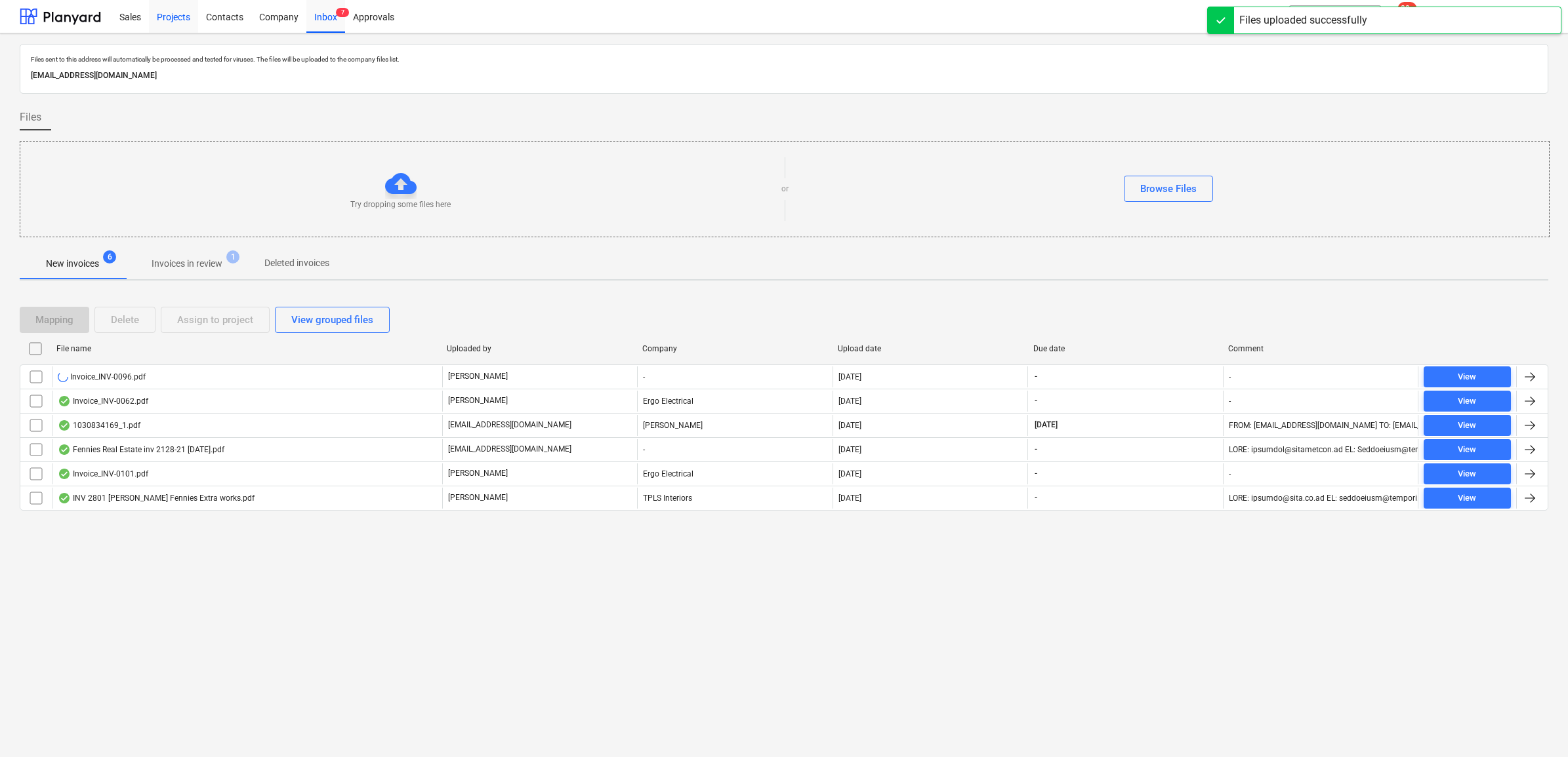
click at [175, 11] on div "Projects" at bounding box center [173, 16] width 49 height 33
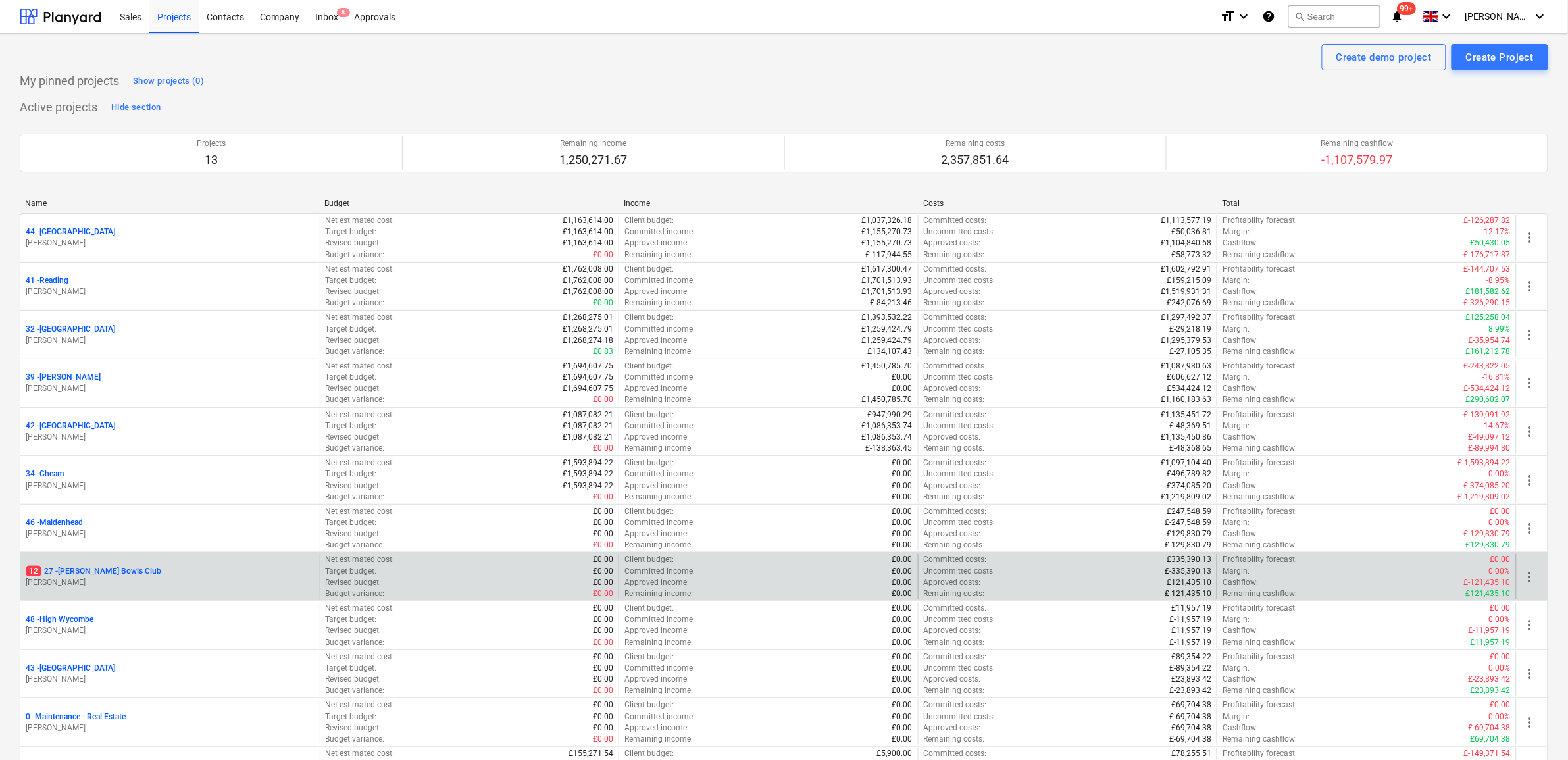
click at [100, 571] on p "12 27 - Cyphers Bowls Club" at bounding box center [93, 571] width 136 height 11
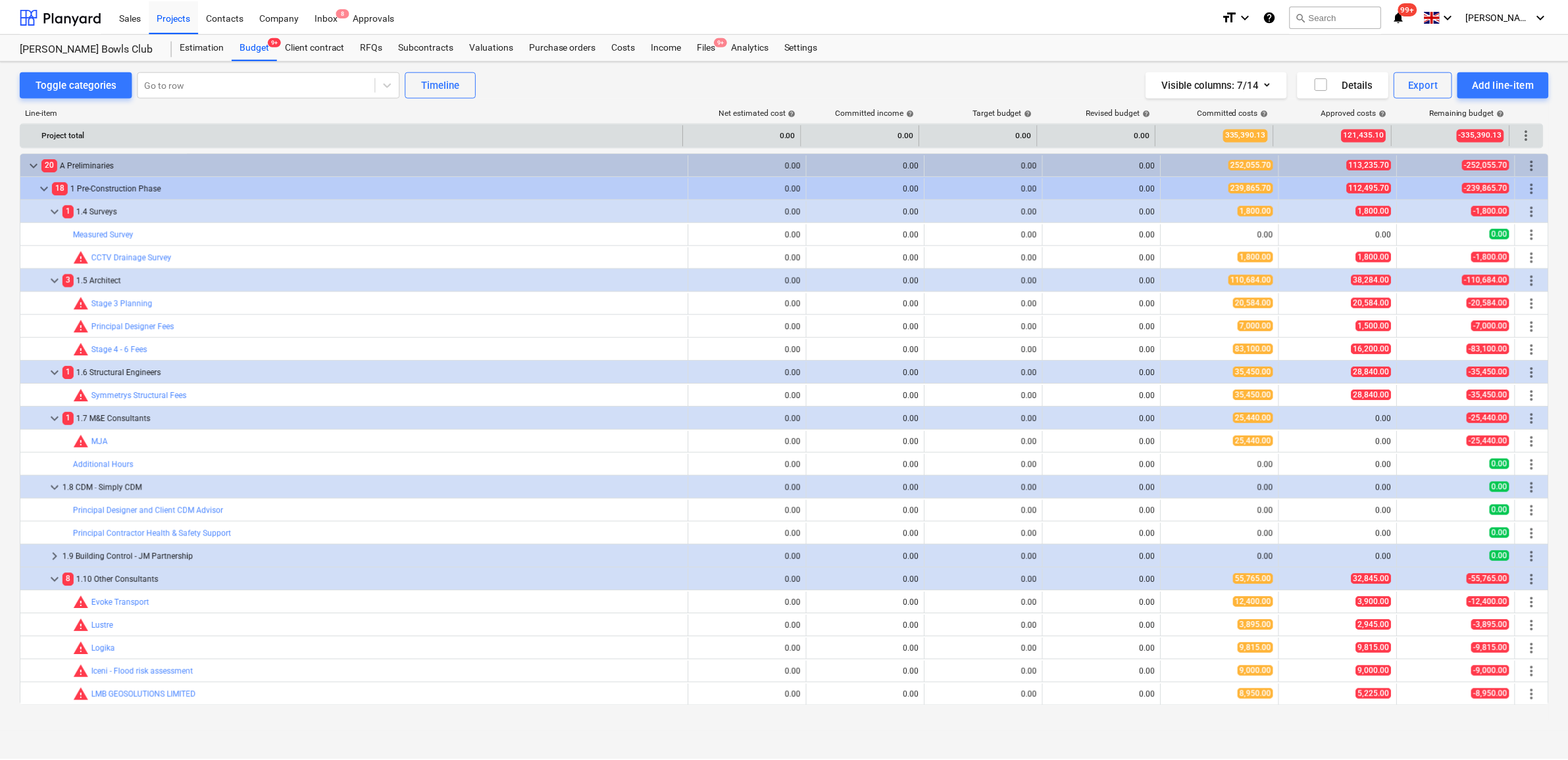
scroll to position [165, 0]
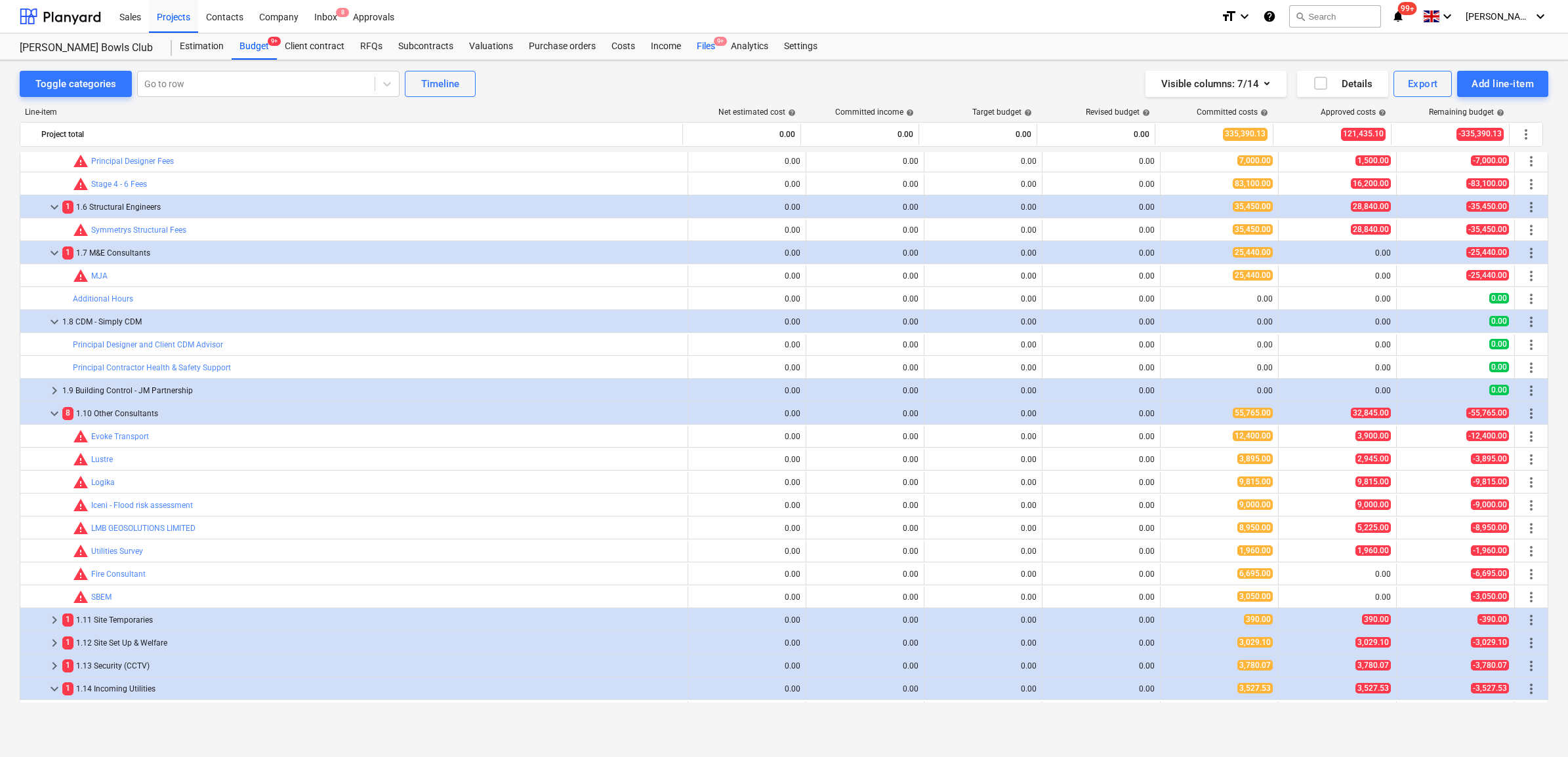
click at [699, 47] on div "Files 9+" at bounding box center [705, 46] width 34 height 27
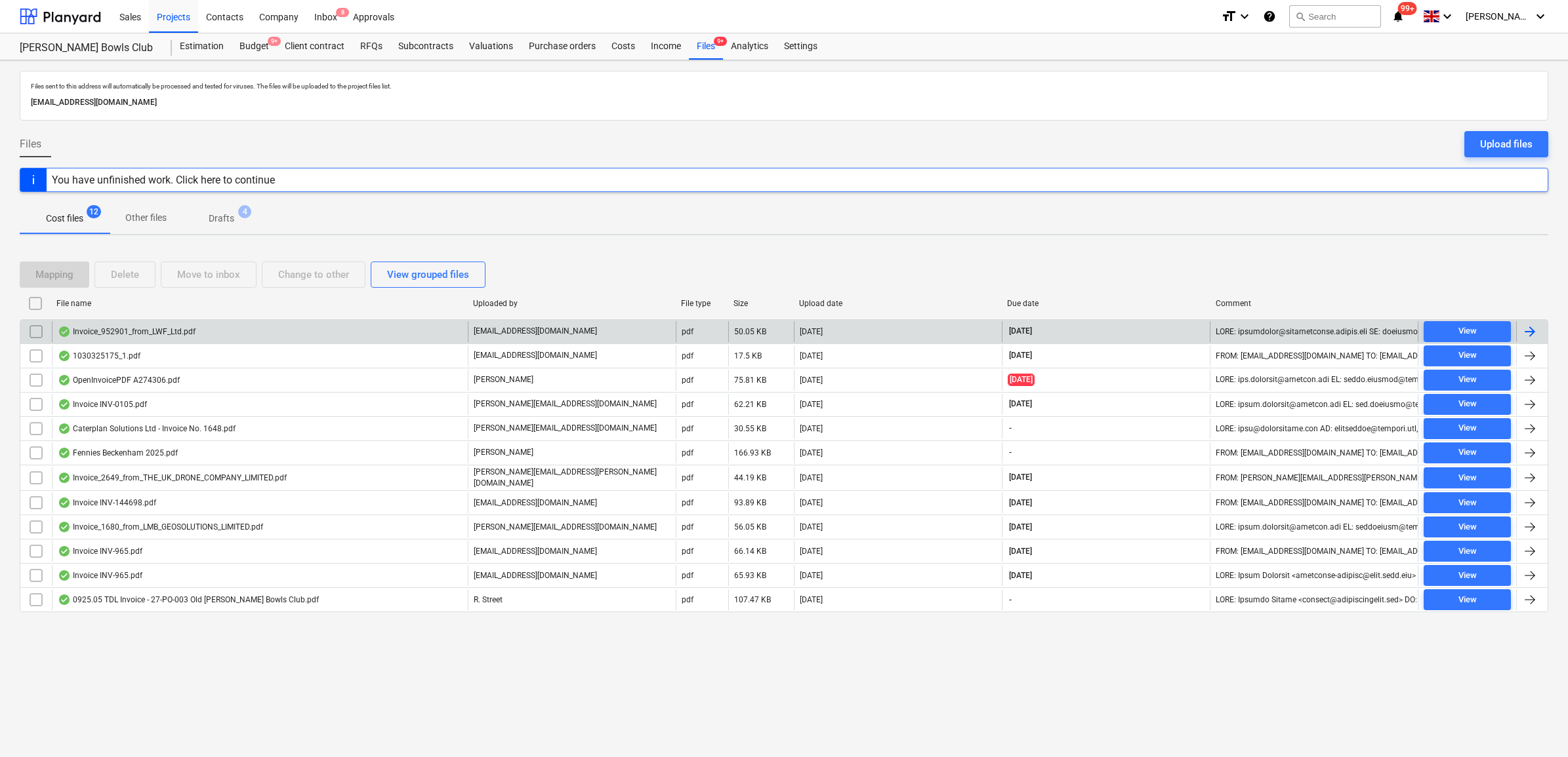
click at [1529, 326] on div at bounding box center [1529, 331] width 16 height 16
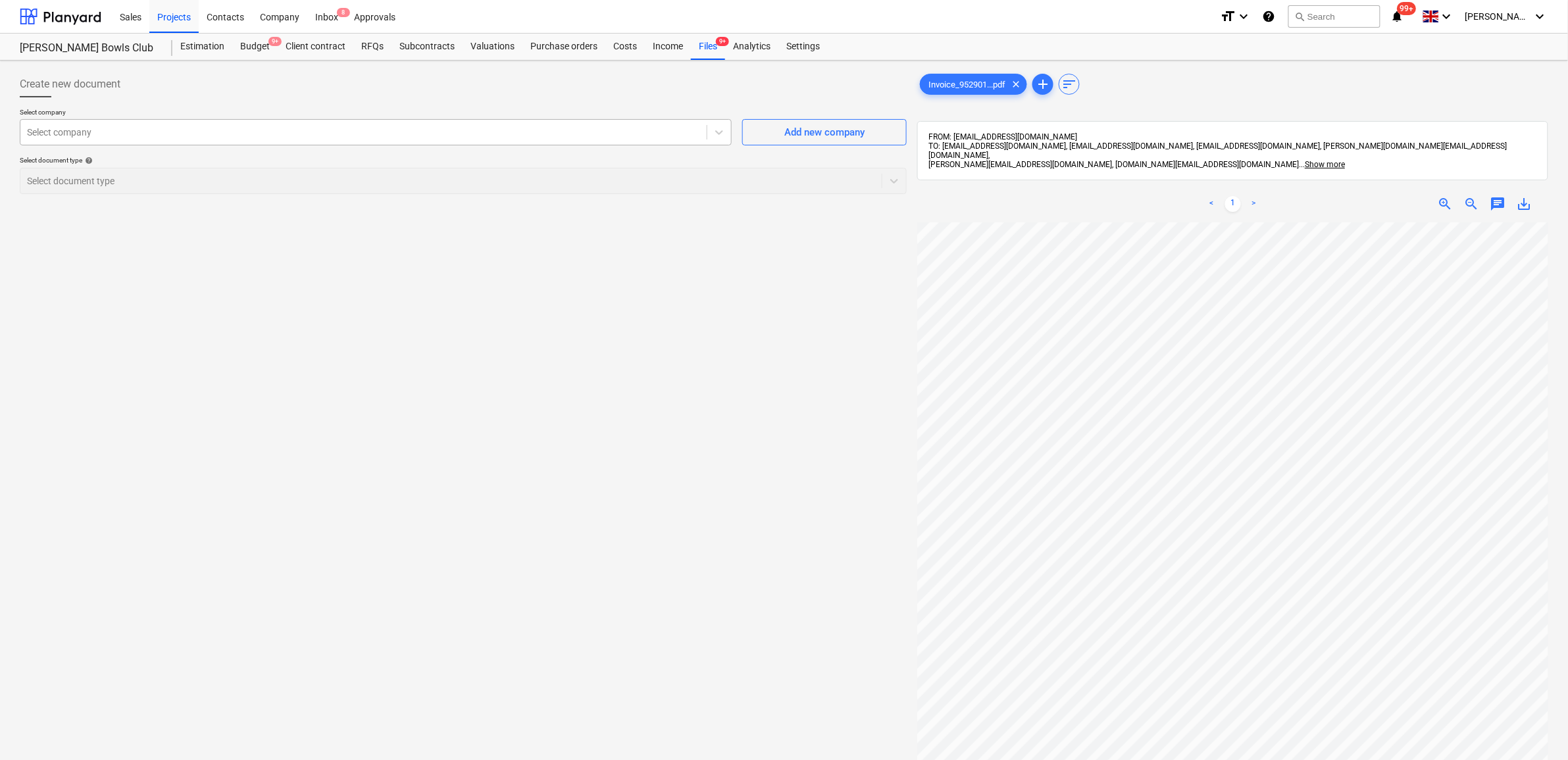
click at [672, 136] on div at bounding box center [363, 132] width 673 height 13
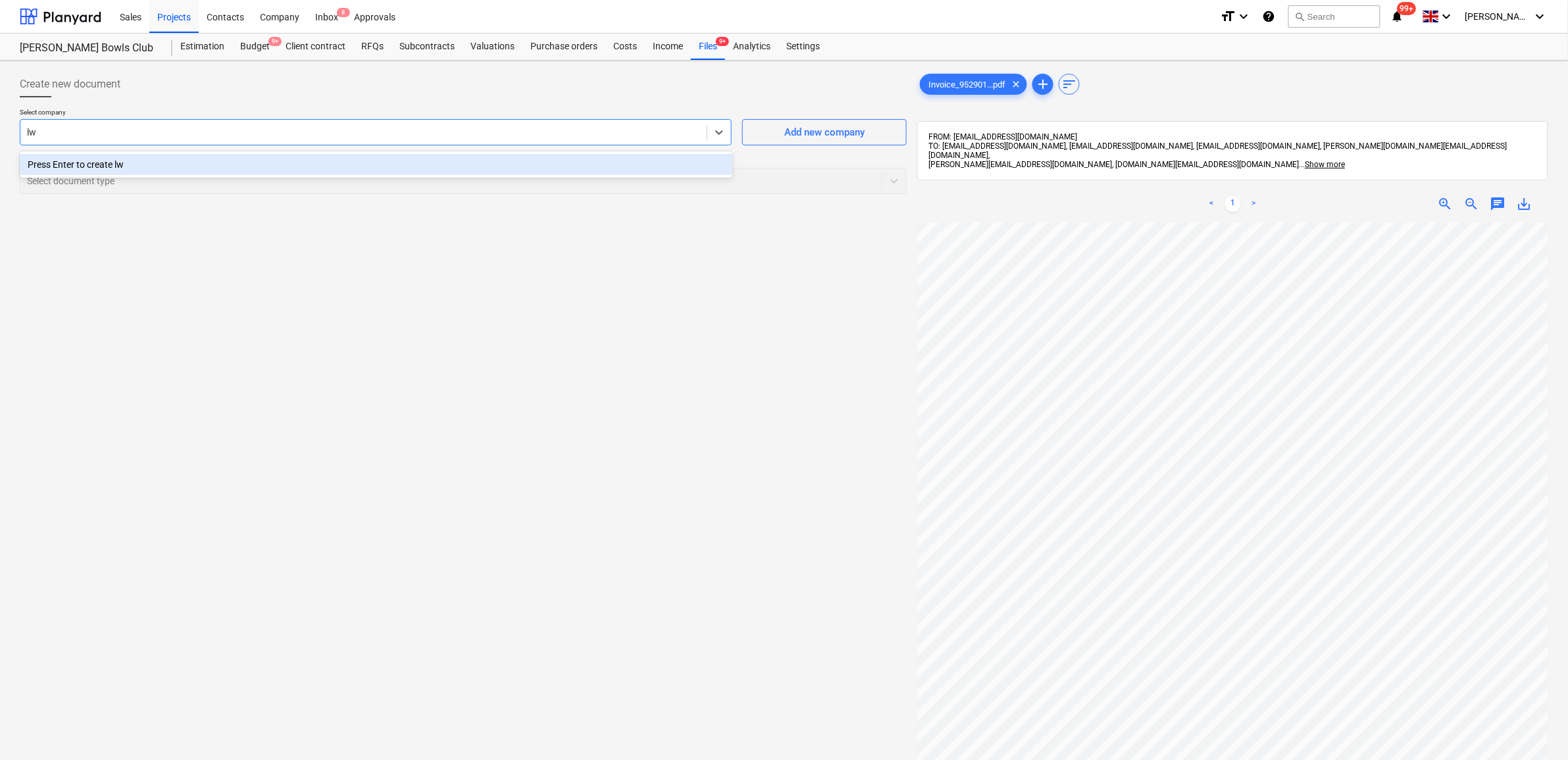
type input "l"
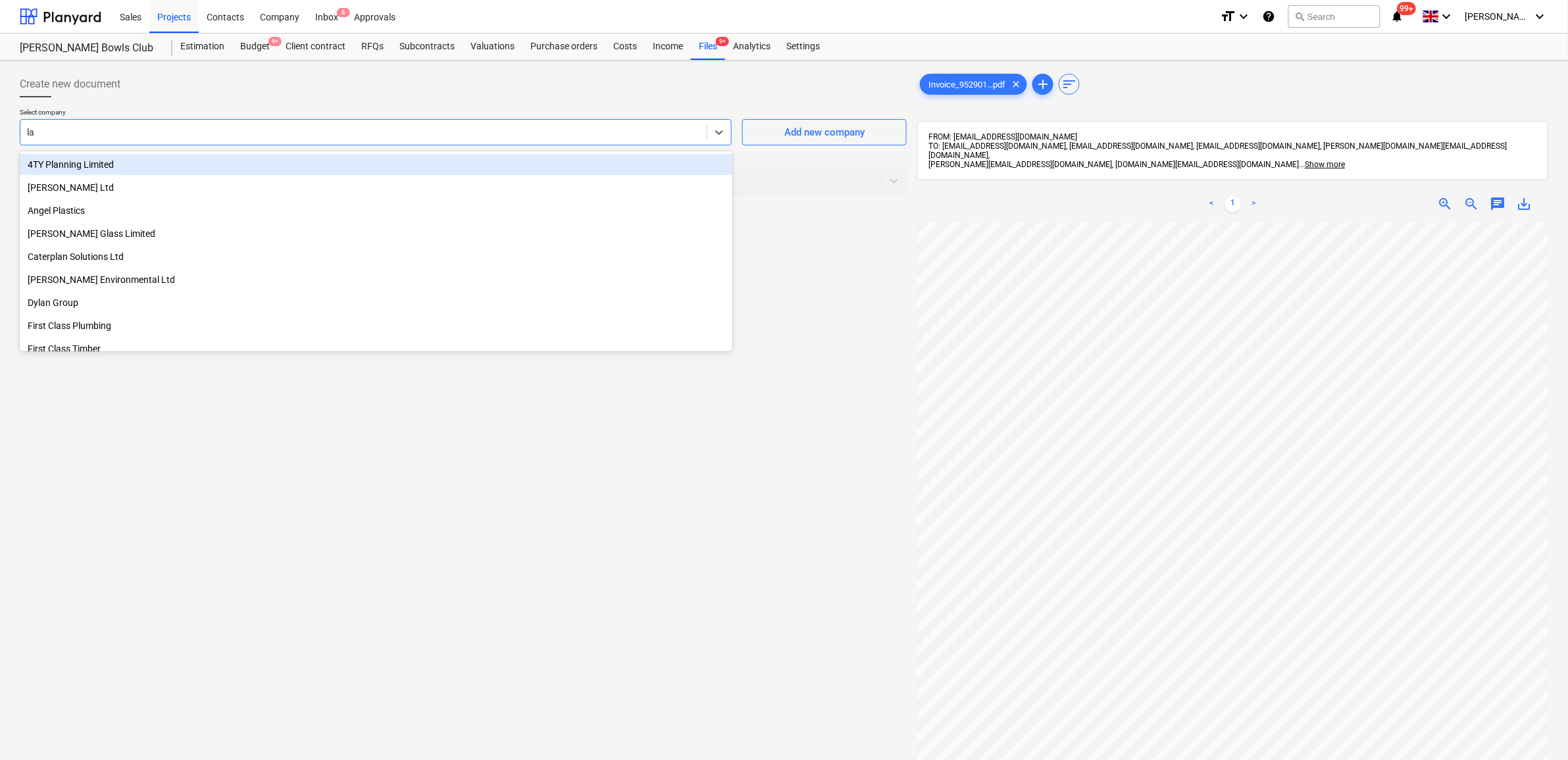
type input "law"
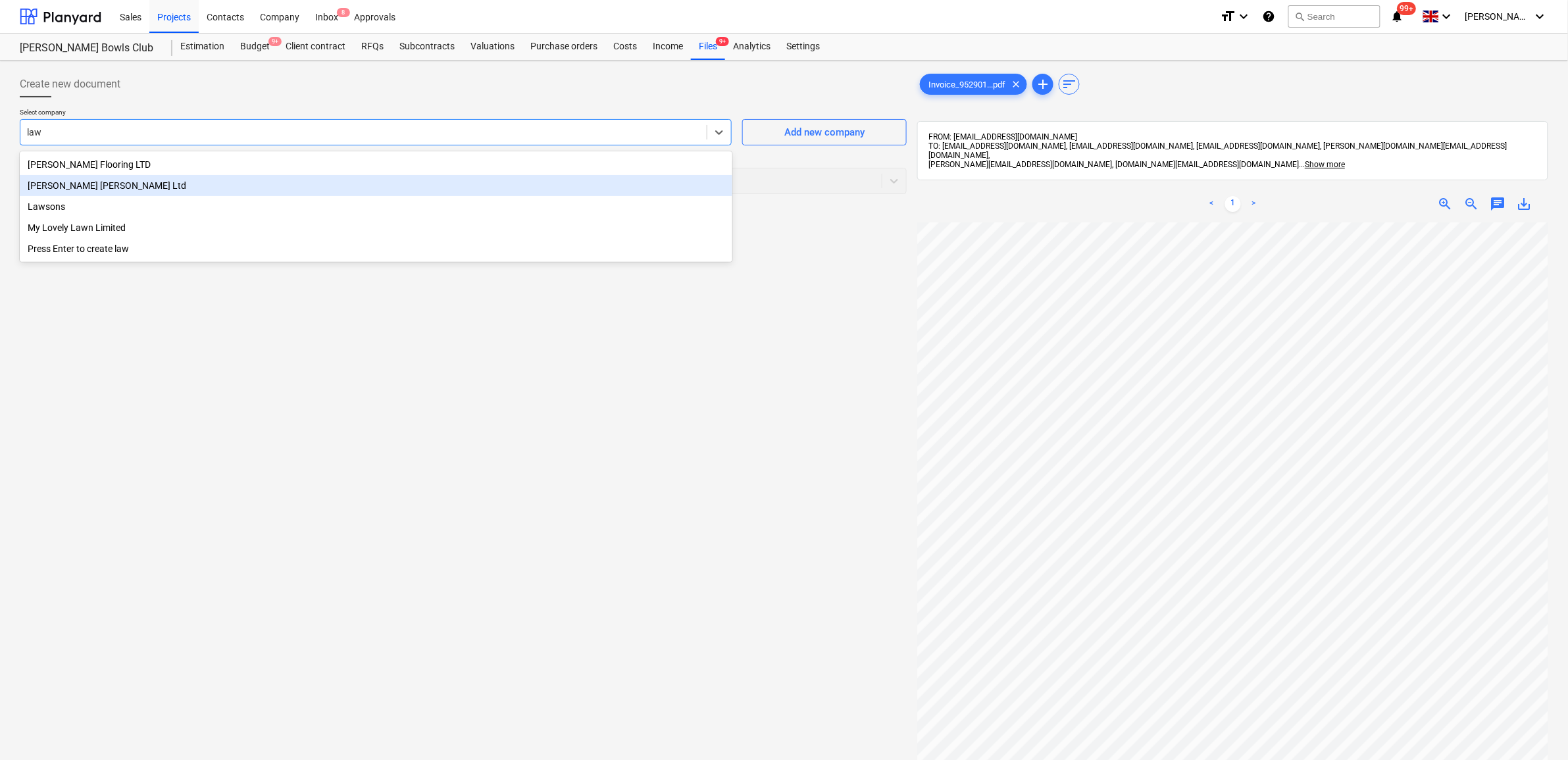
drag, startPoint x: 218, startPoint y: 182, endPoint x: 213, endPoint y: 203, distance: 21.6
click at [217, 182] on div "Lawrence Webster Forrest Ltd" at bounding box center [376, 185] width 713 height 21
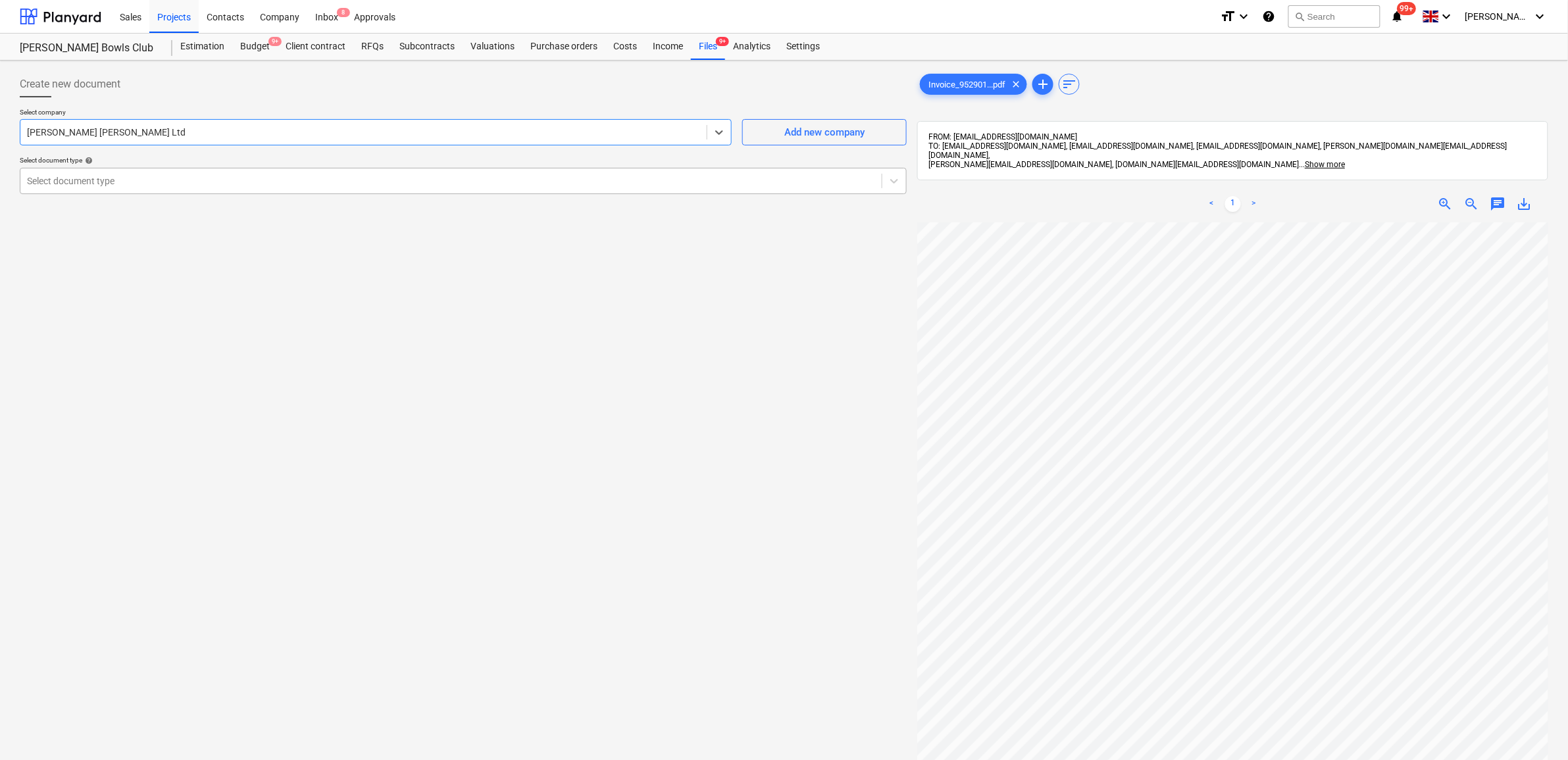
click at [207, 178] on div at bounding box center [451, 181] width 848 height 13
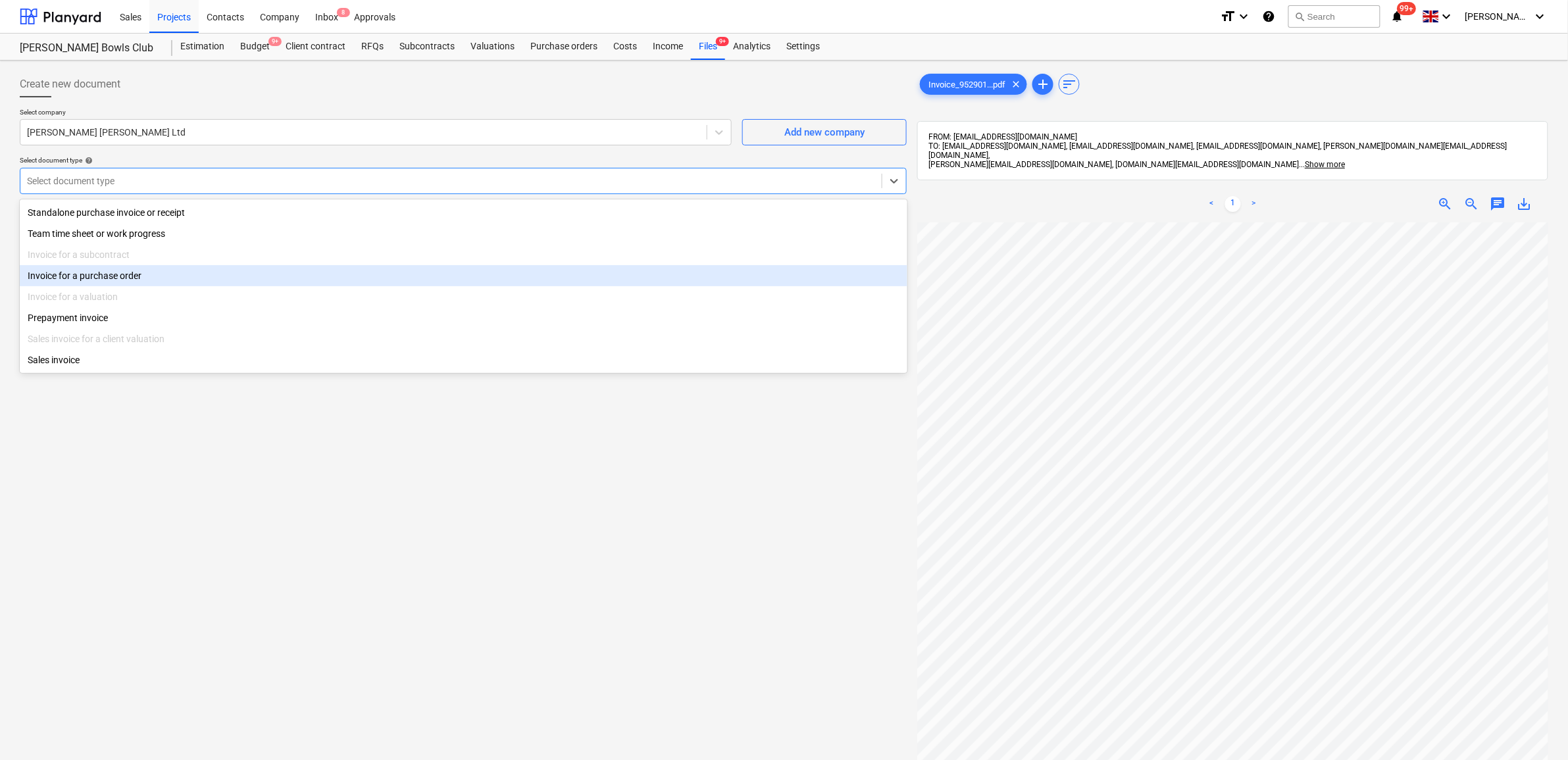
click at [185, 273] on div "Invoice for a purchase order" at bounding box center [464, 275] width 888 height 21
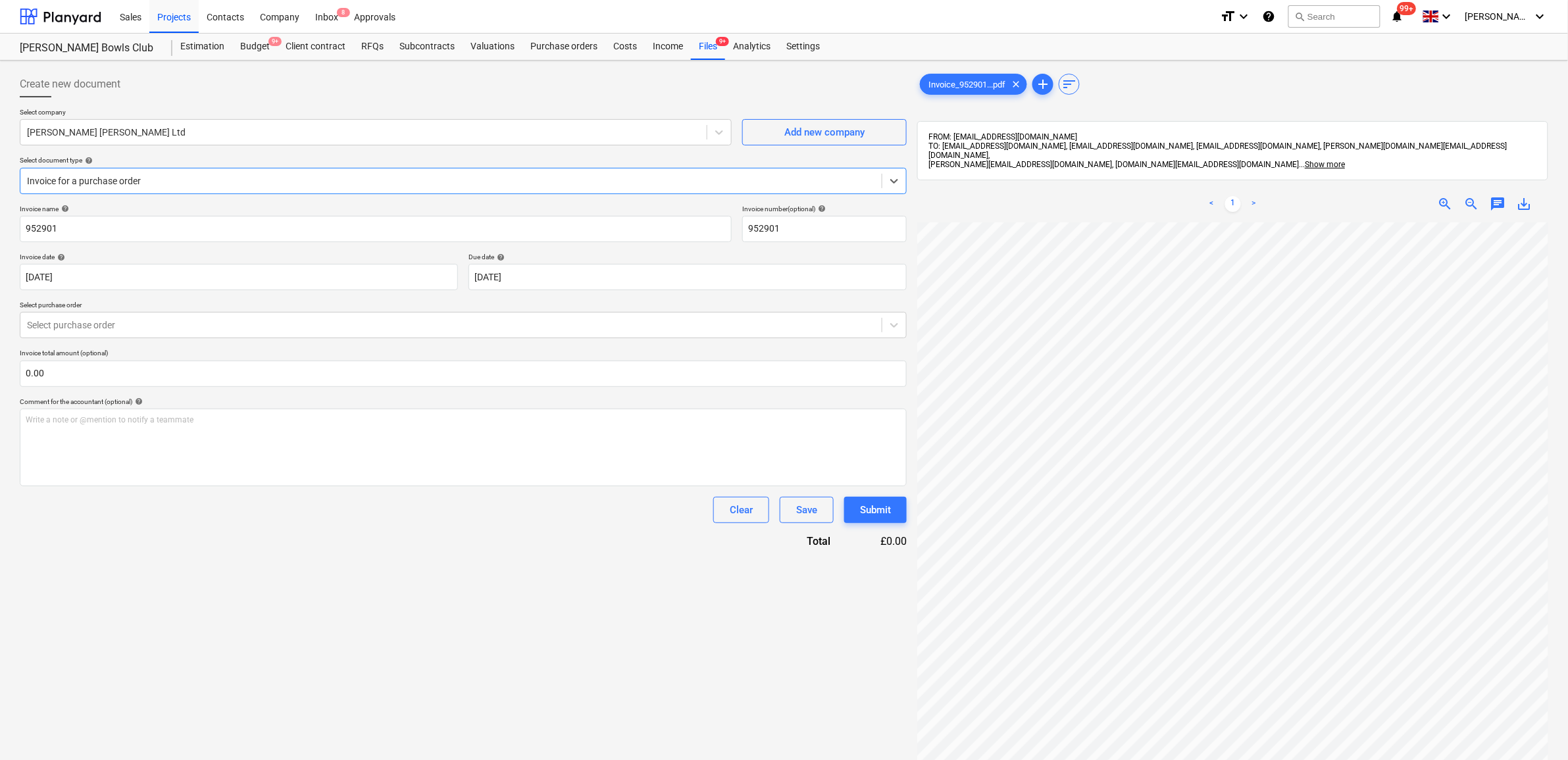
click at [251, 340] on div "Invoice name help 952901 Invoice number (optional) help 952901 Invoice date hel…" at bounding box center [463, 377] width 887 height 344
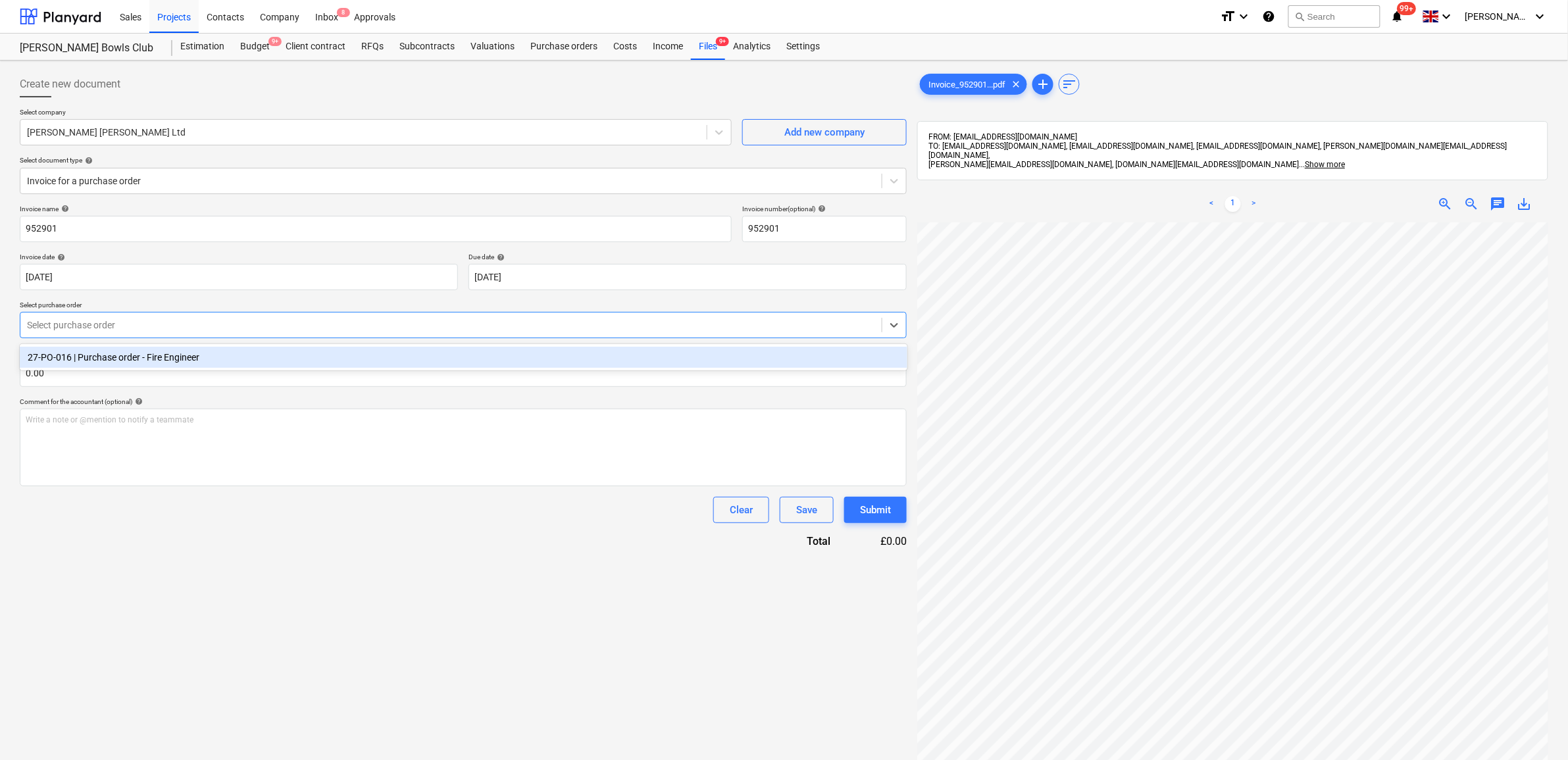
click at [254, 329] on div at bounding box center [451, 325] width 848 height 13
click at [245, 363] on div "27-PO-016 | Purchase order - Fire Engineer" at bounding box center [464, 357] width 888 height 21
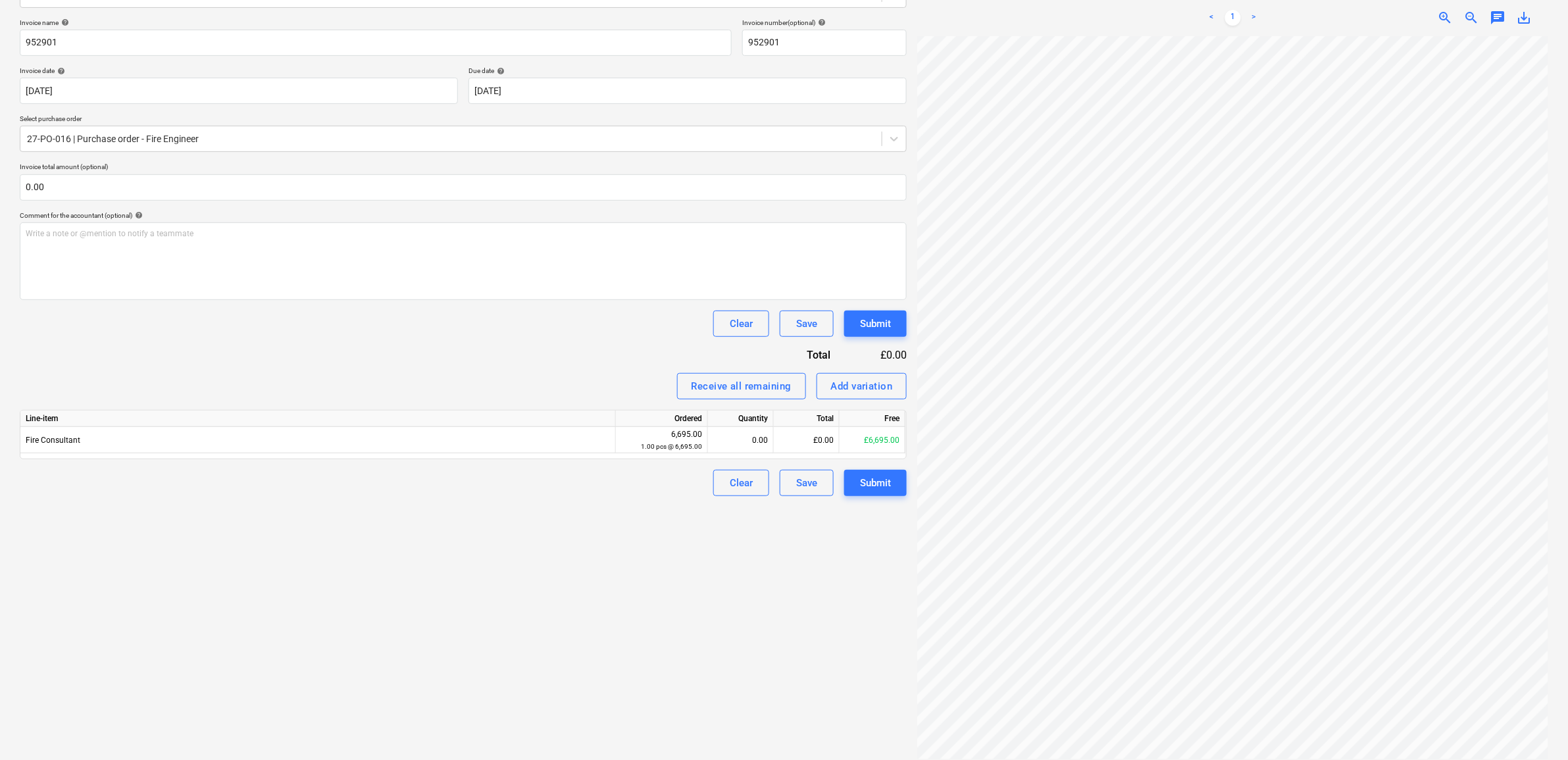
scroll to position [63, 81]
click at [794, 443] on div "£0.00" at bounding box center [806, 441] width 66 height 27
type input "6695"
click at [649, 625] on div "Create new document Select company Lawrence Webster Forrest Ltd Add new company…" at bounding box center [463, 322] width 898 height 886
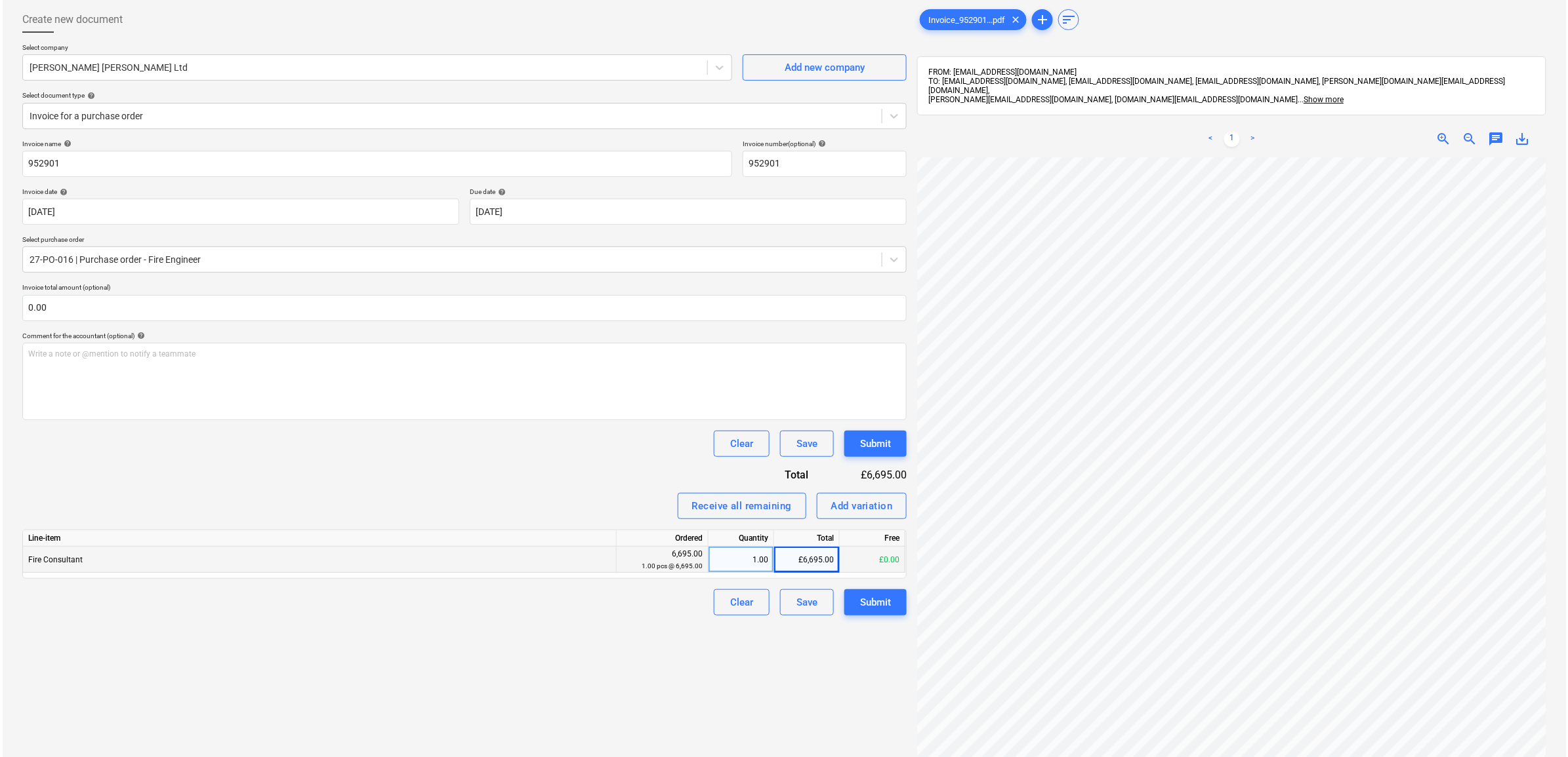
scroll to position [104, 0]
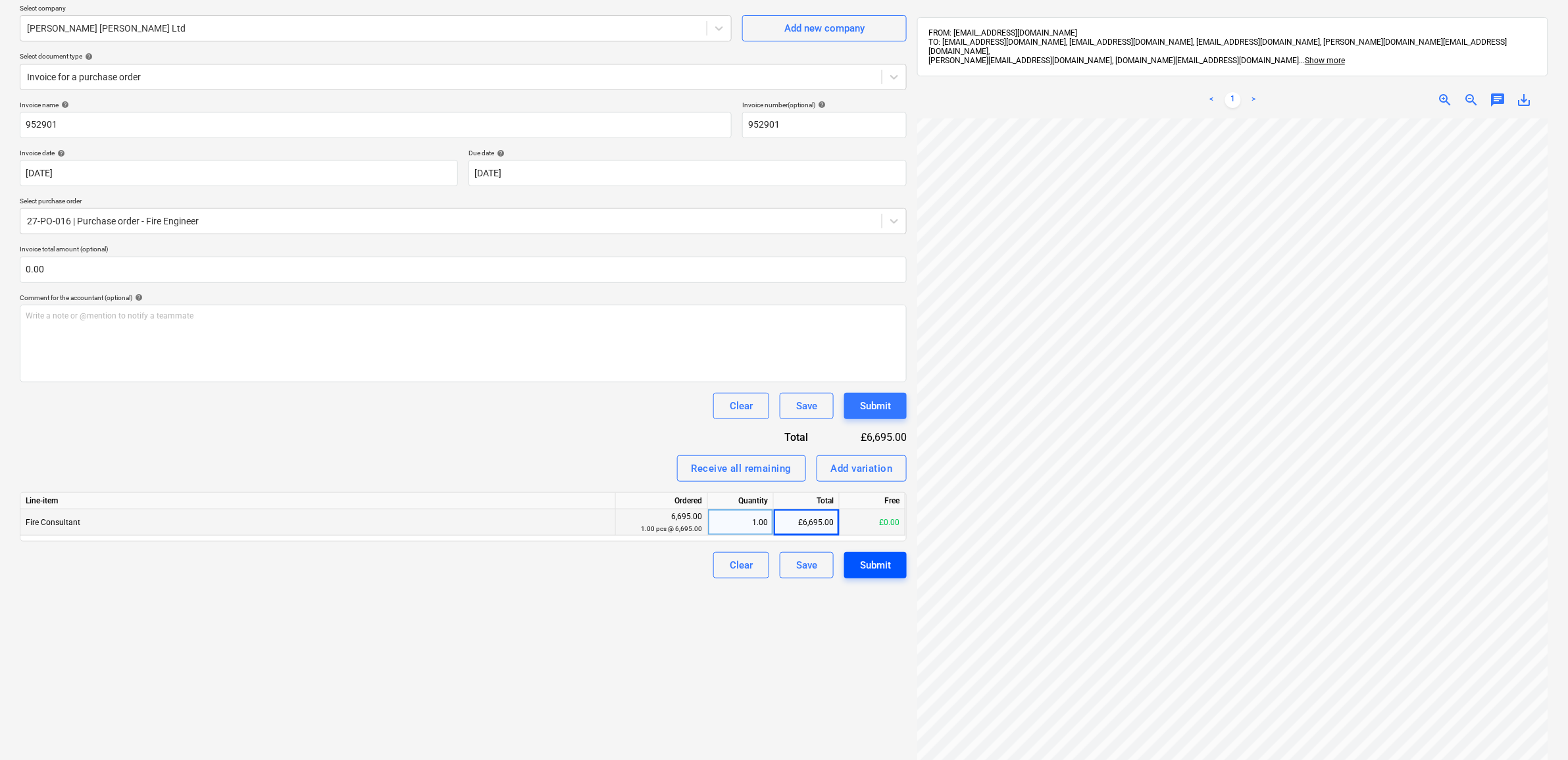
click at [887, 567] on div "Submit" at bounding box center [875, 565] width 31 height 17
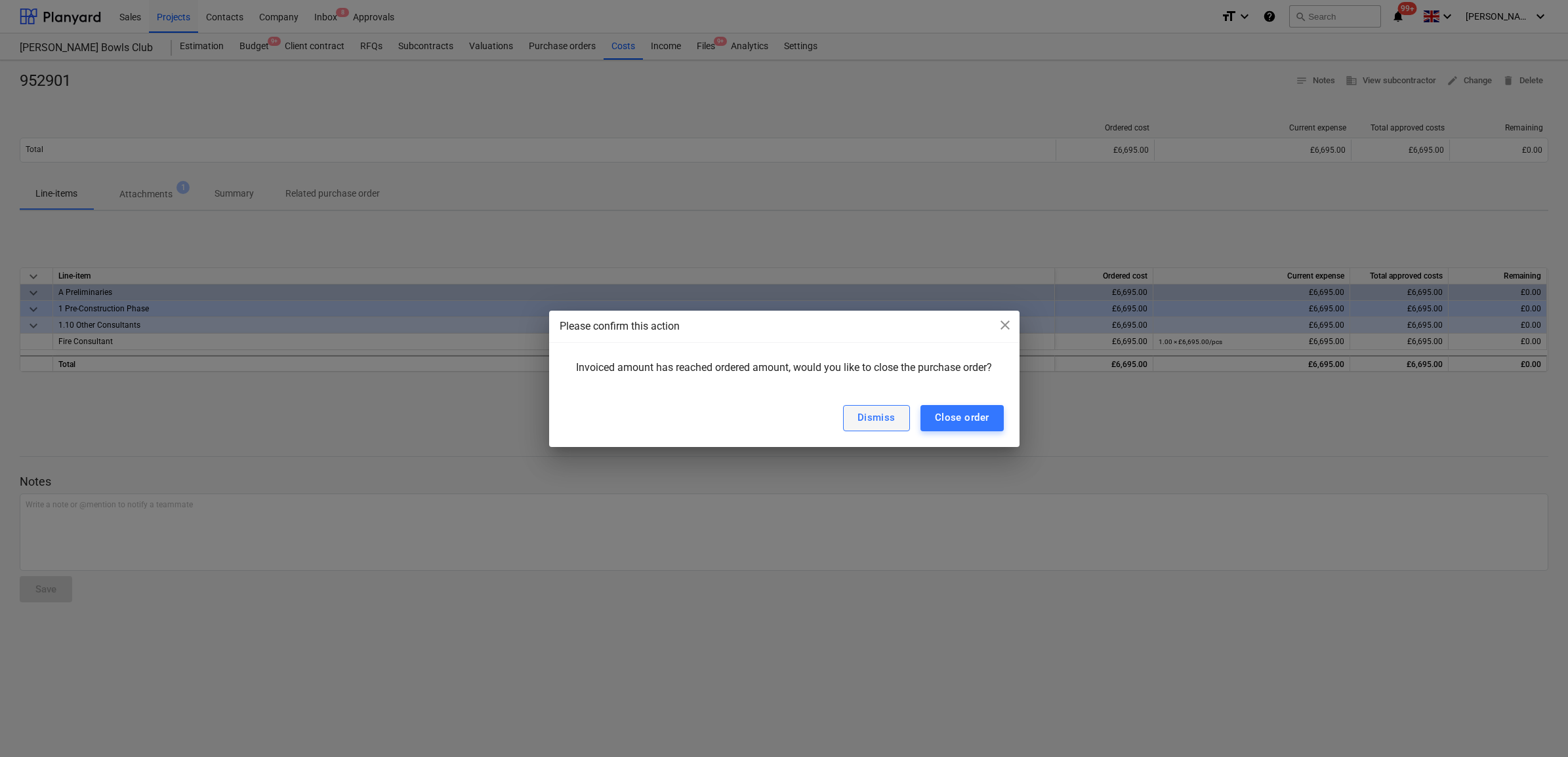
click at [879, 413] on div "Dismiss" at bounding box center [876, 417] width 38 height 17
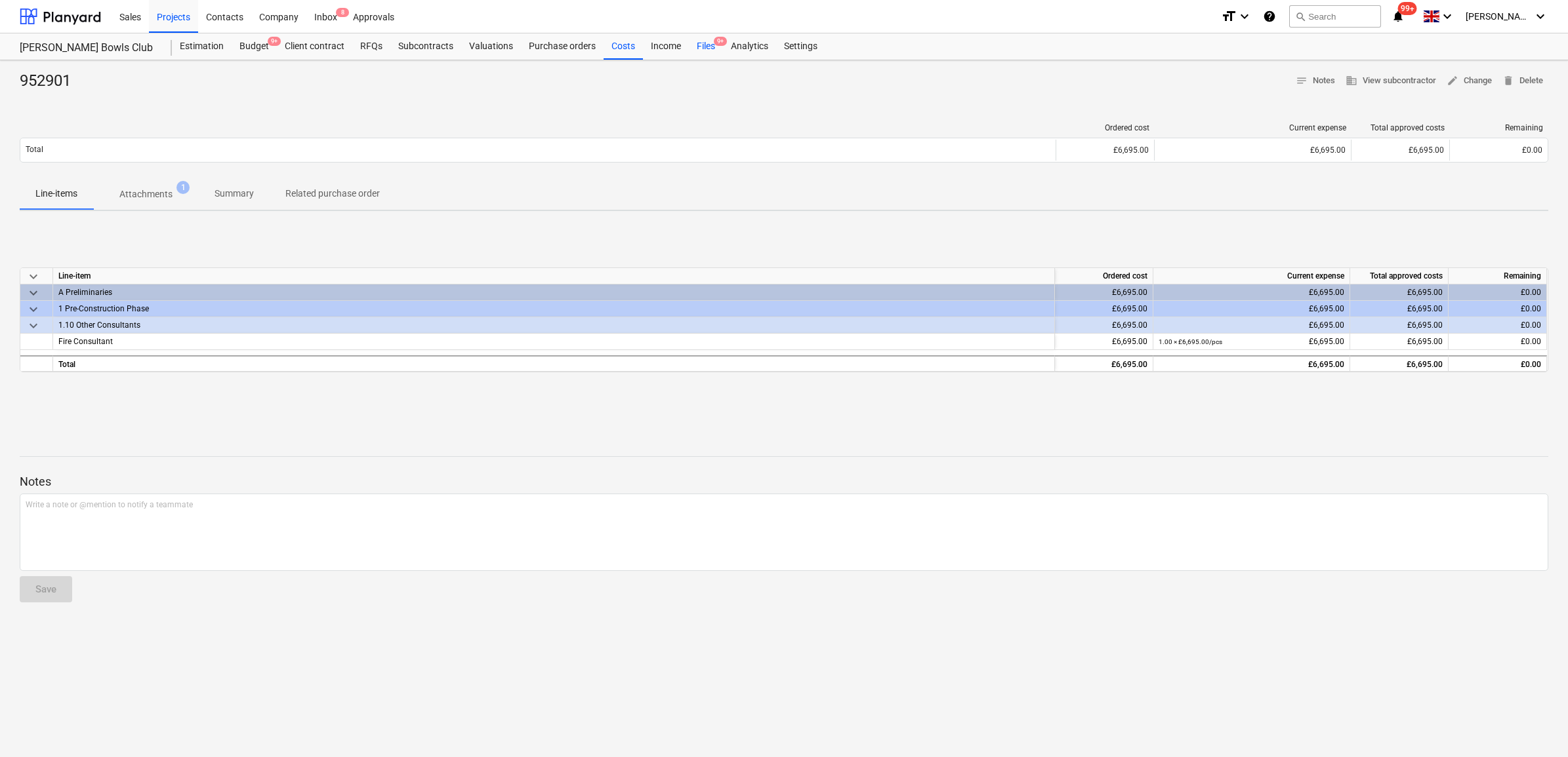
click at [706, 46] on div "Files 9+" at bounding box center [705, 46] width 34 height 27
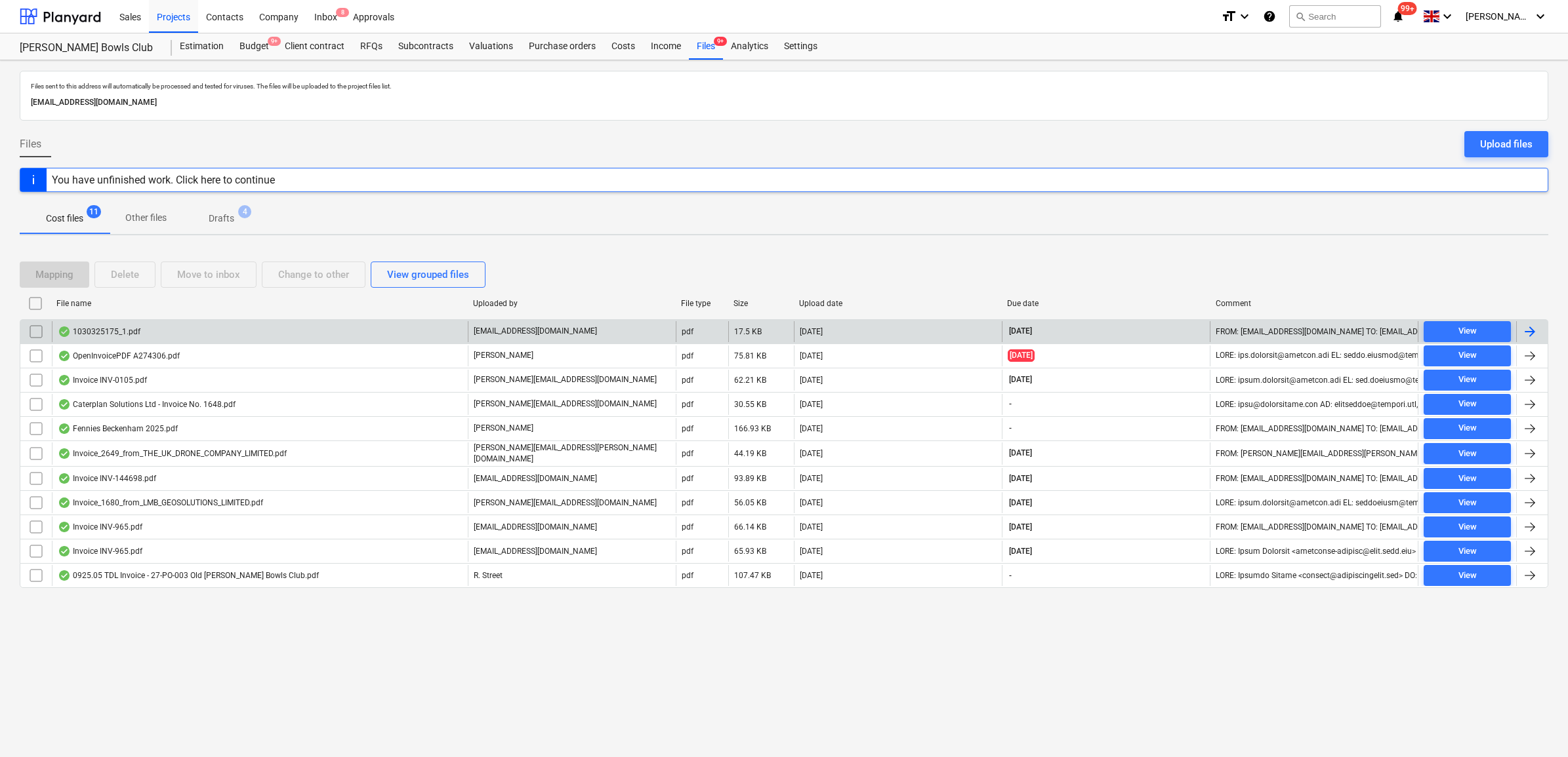
click at [1530, 330] on div at bounding box center [1529, 331] width 16 height 16
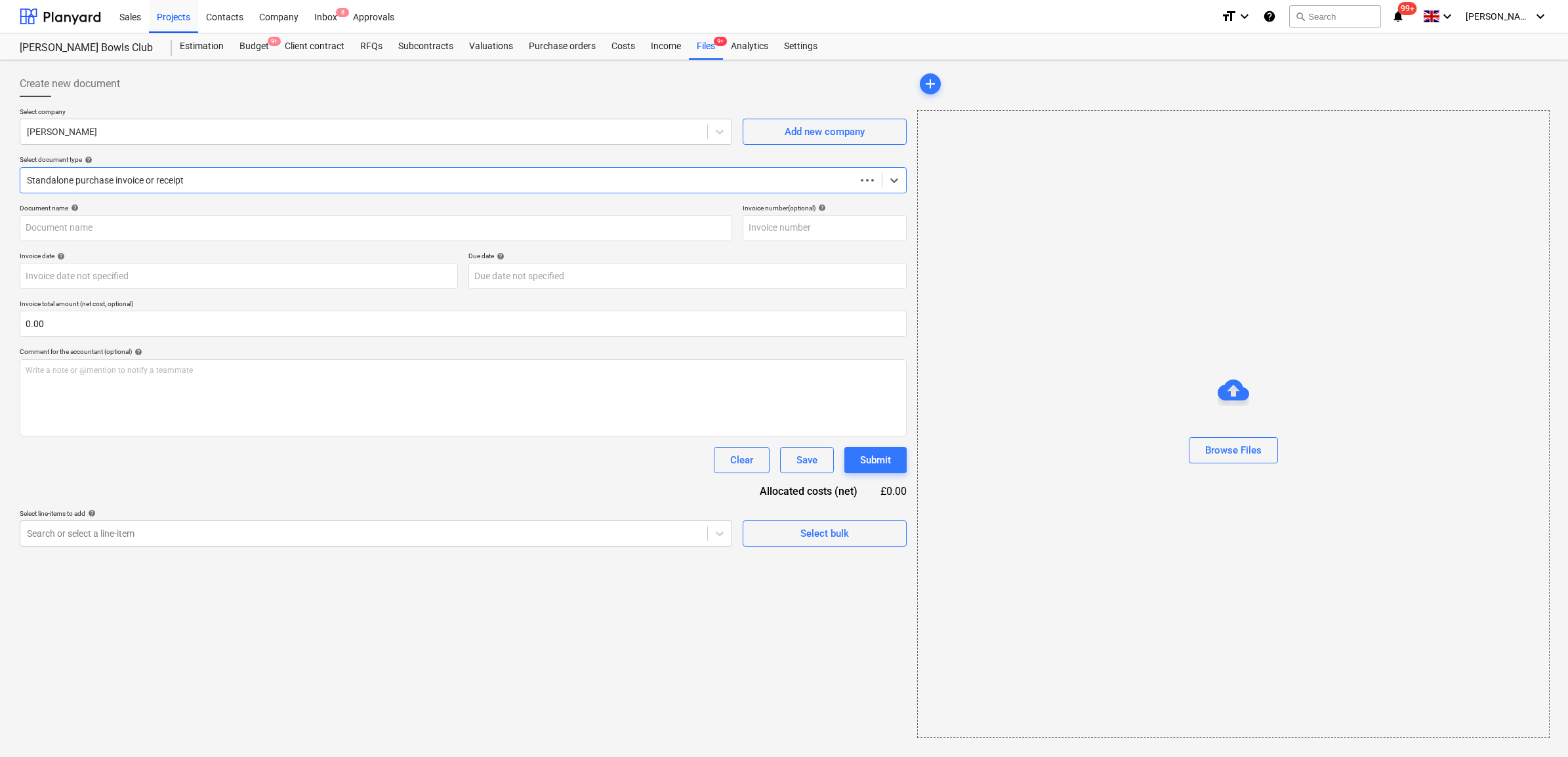
type input "1030325175"
type input "[DATE]"
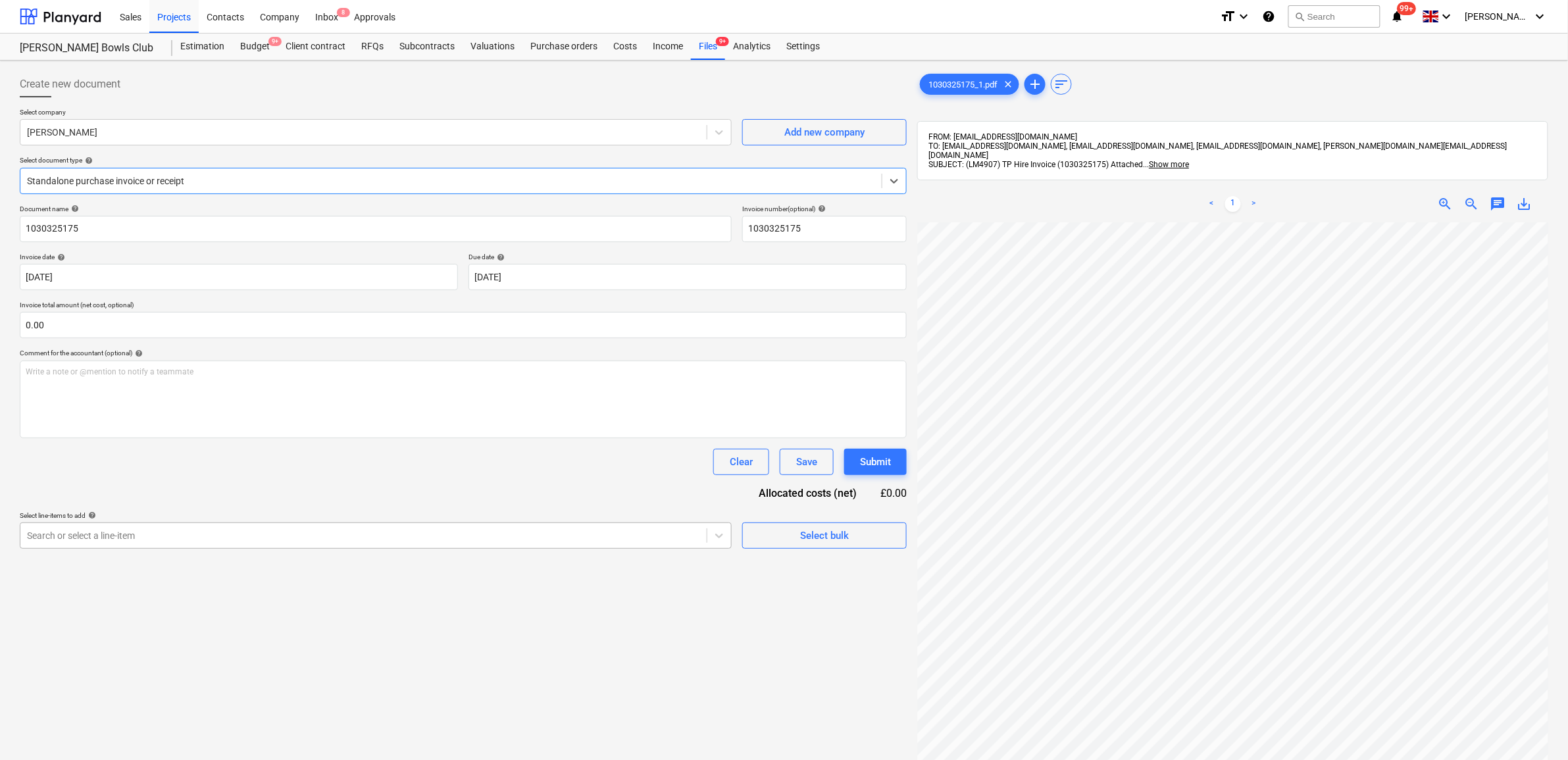
click at [478, 532] on div at bounding box center [363, 535] width 673 height 13
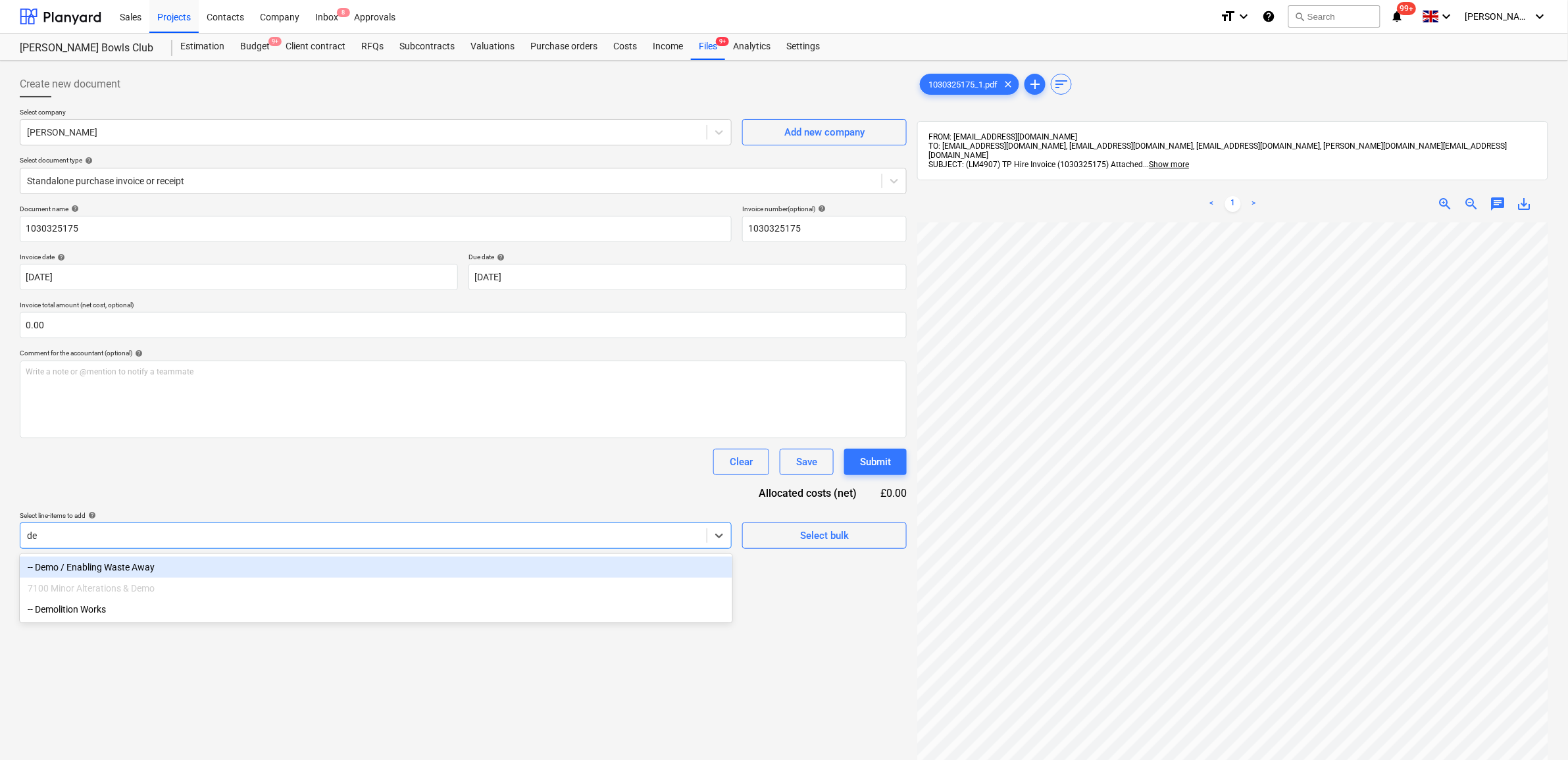
type input "d"
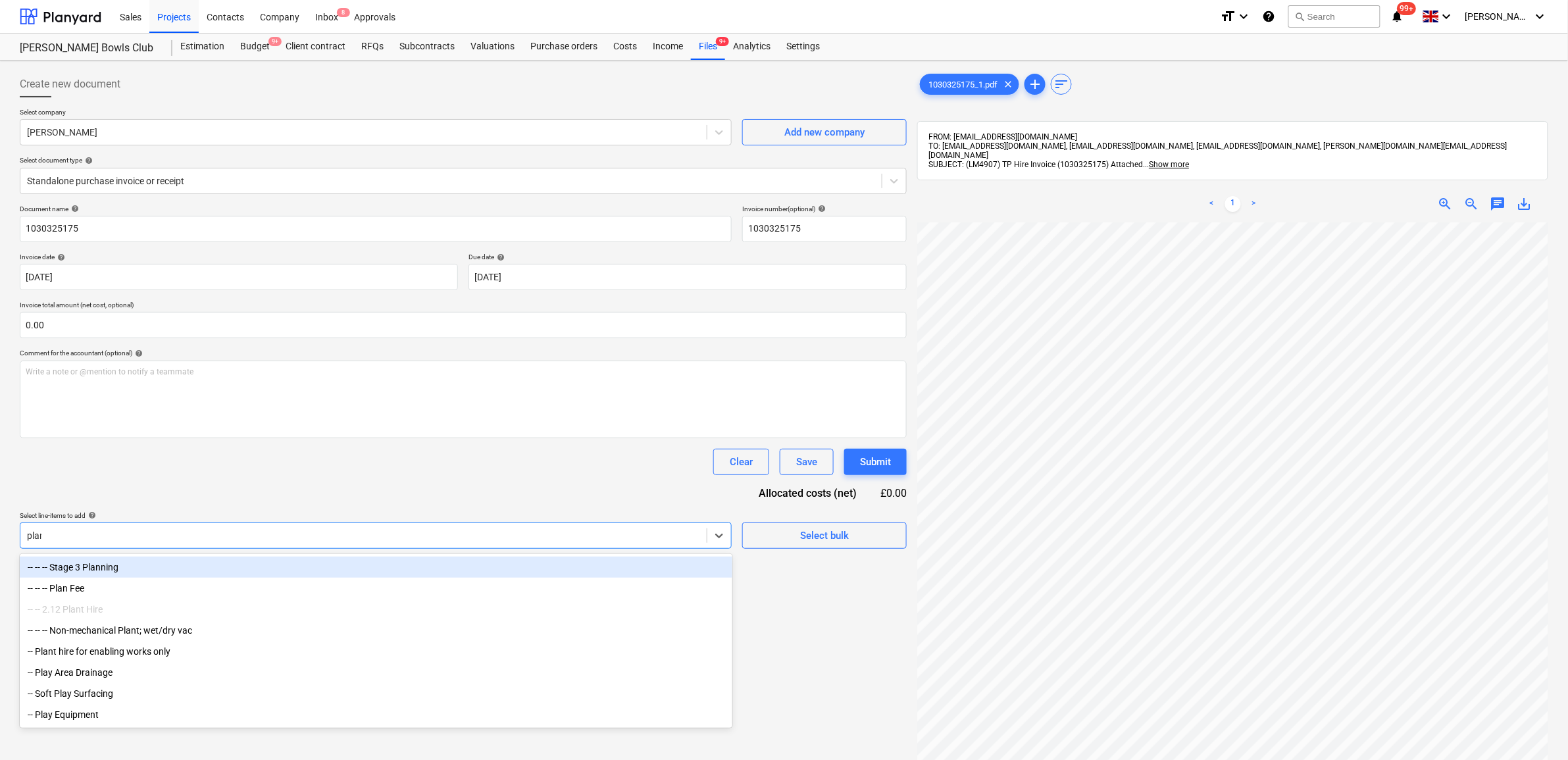
type input "plant"
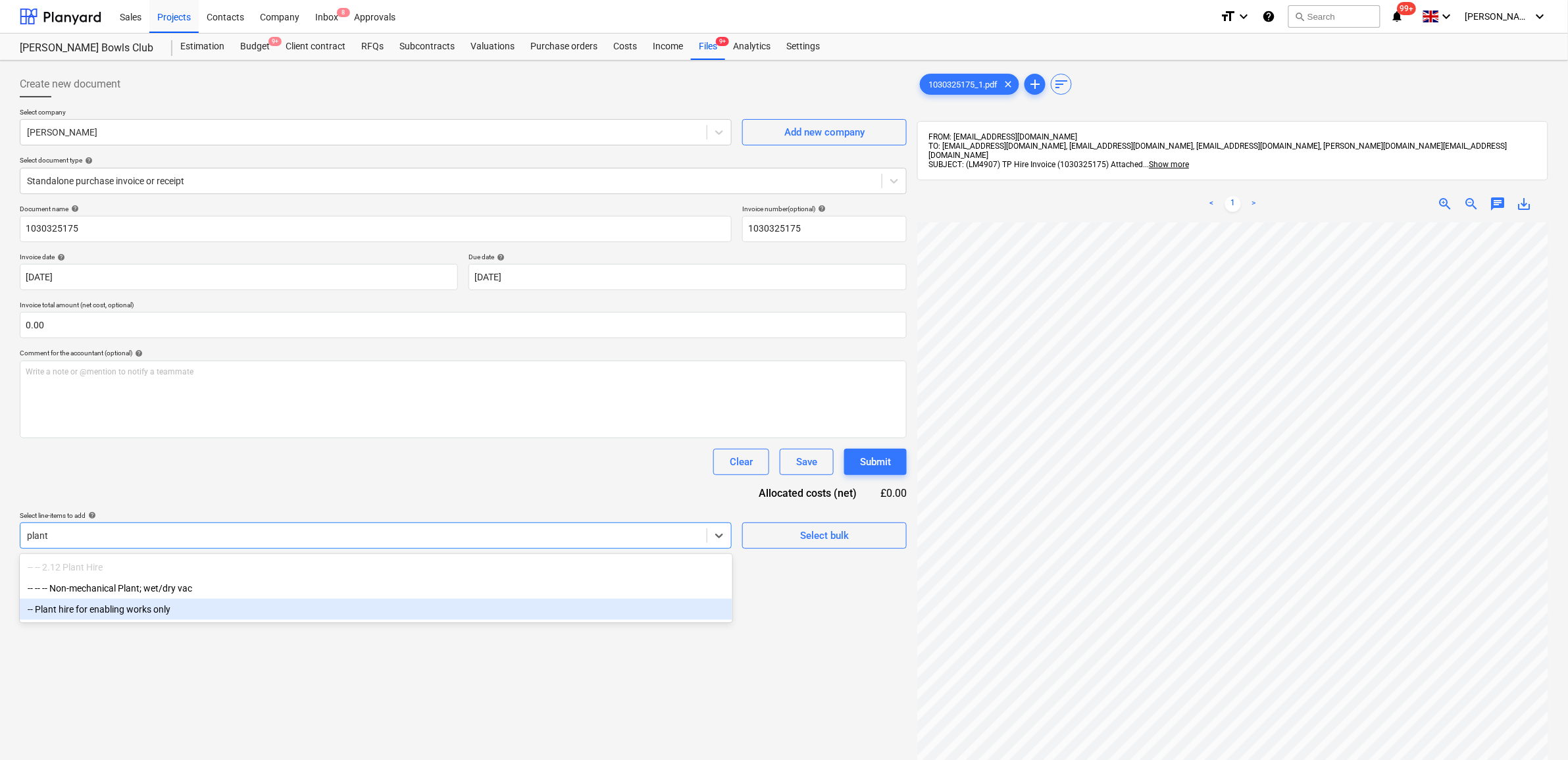
click at [264, 610] on div "-- Plant hire for enabling works only" at bounding box center [376, 609] width 713 height 21
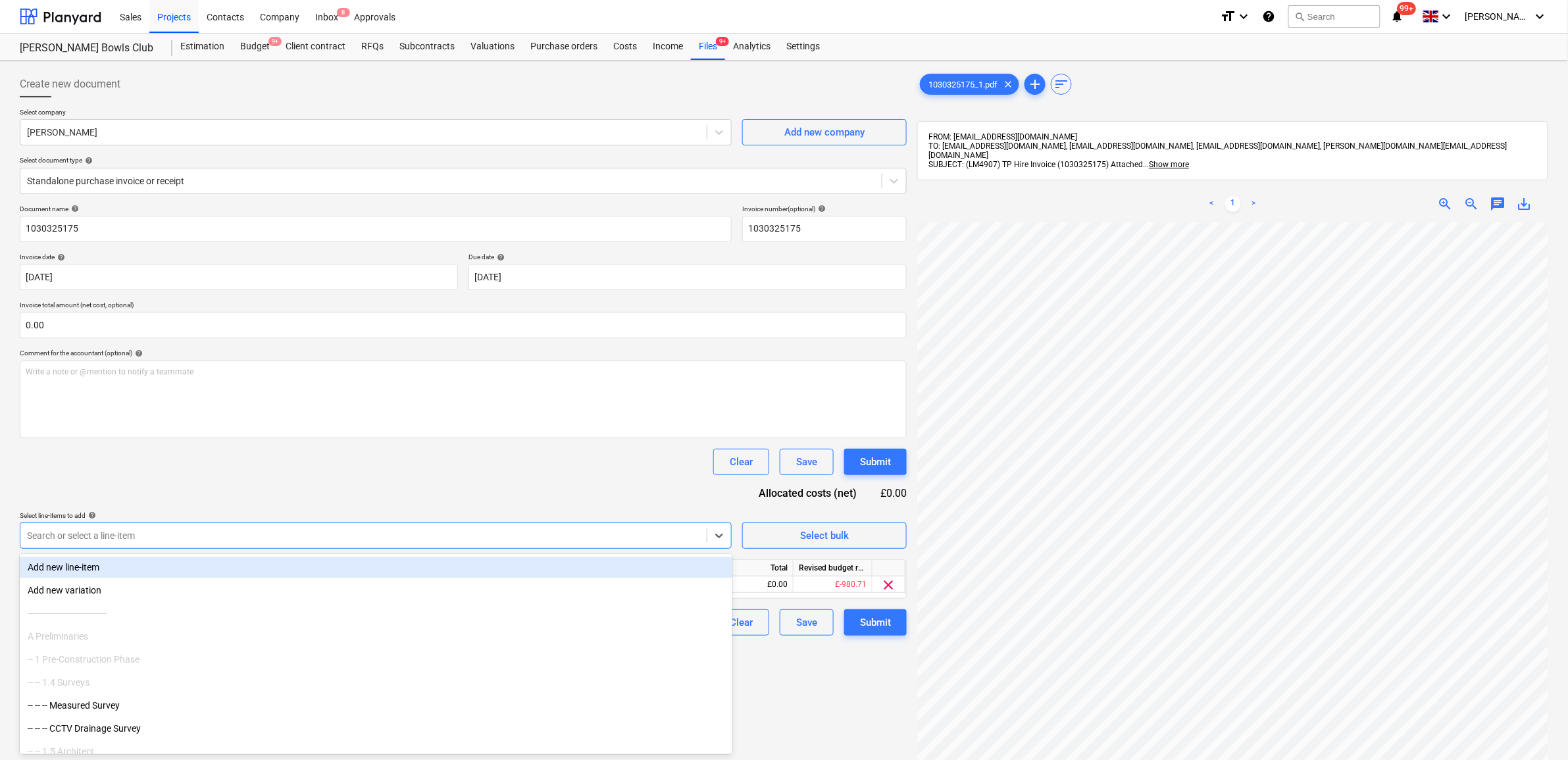
click at [261, 487] on div "Document name help 1030325175 Invoice number (optional) help 1030325175 Invoice…" at bounding box center [463, 420] width 887 height 431
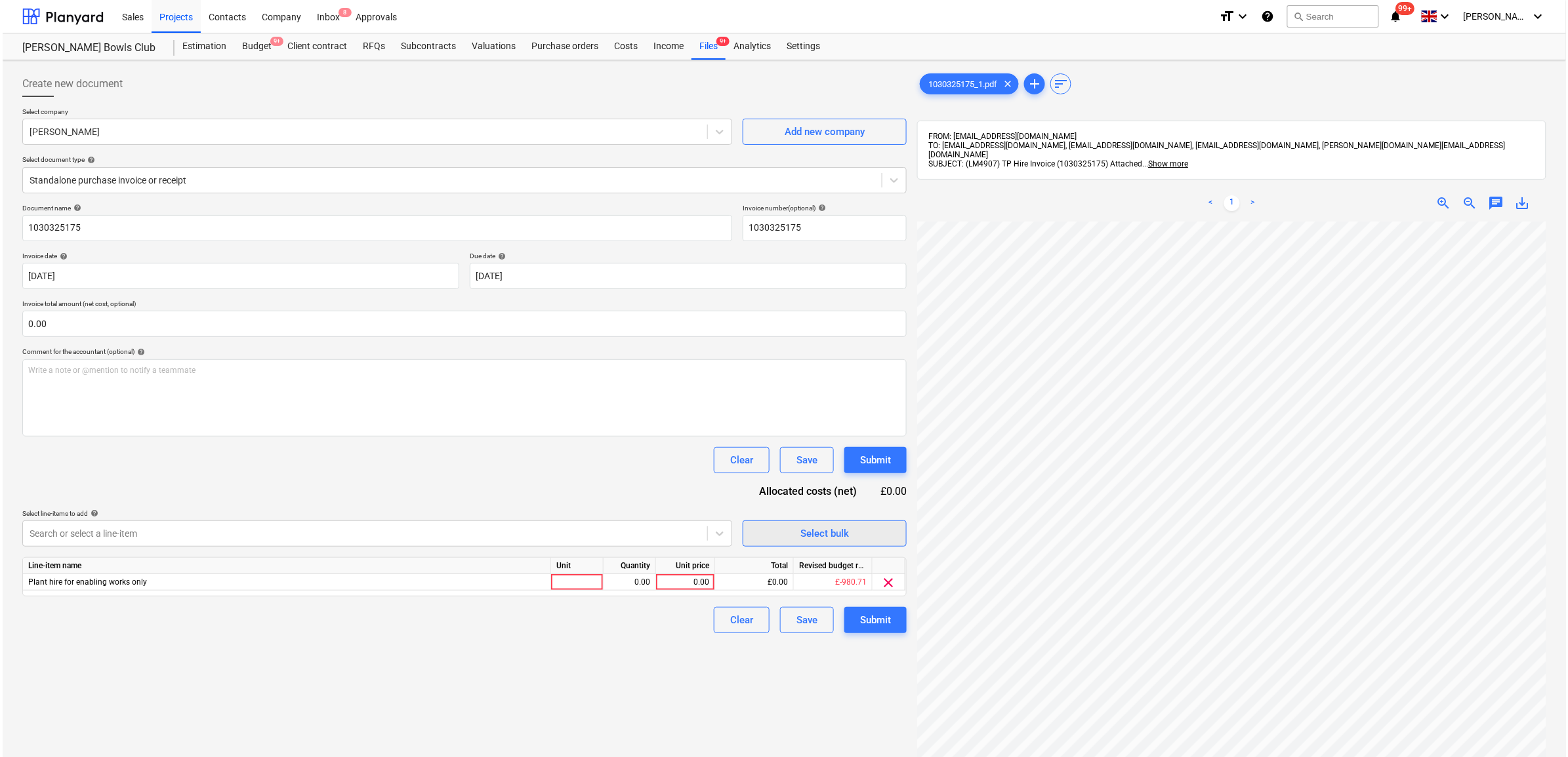
scroll to position [103, 61]
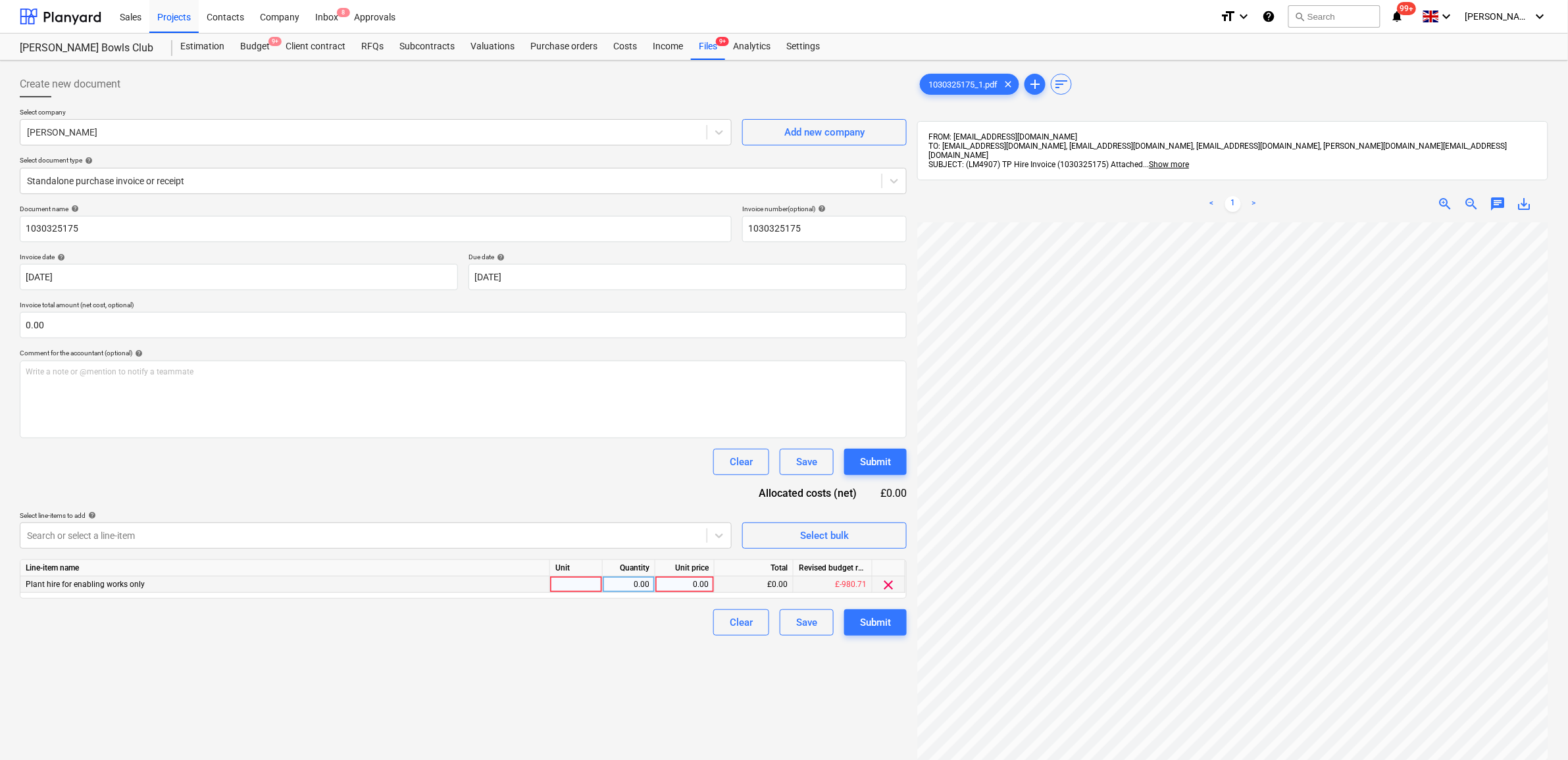
click at [663, 591] on div "0.00" at bounding box center [685, 585] width 48 height 17
type input "1681.17"
click at [627, 623] on div "Clear Save Submit" at bounding box center [463, 623] width 887 height 27
click at [870, 623] on div "Submit" at bounding box center [875, 622] width 31 height 17
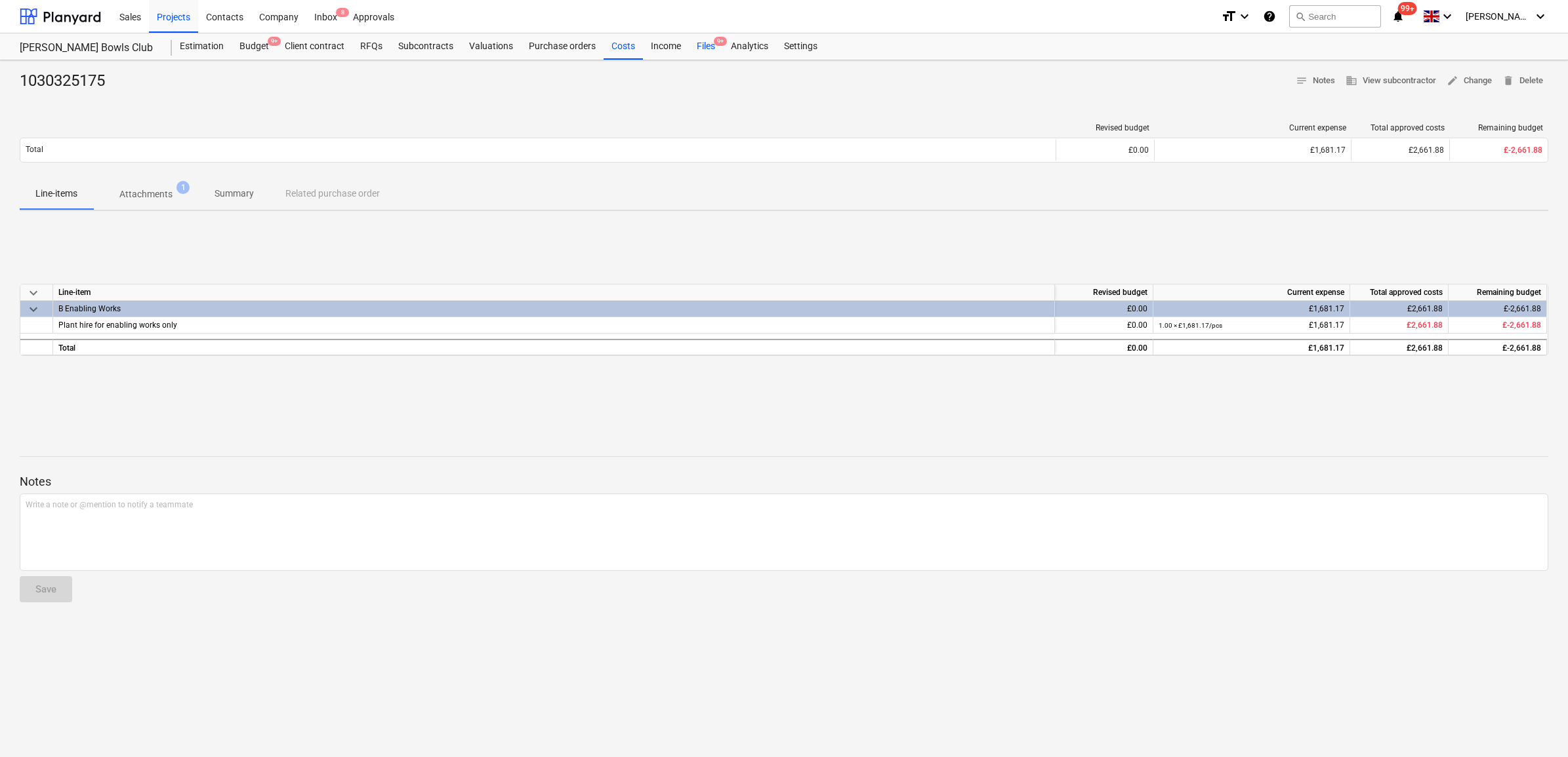
click at [699, 43] on div "Files 9+" at bounding box center [705, 46] width 34 height 27
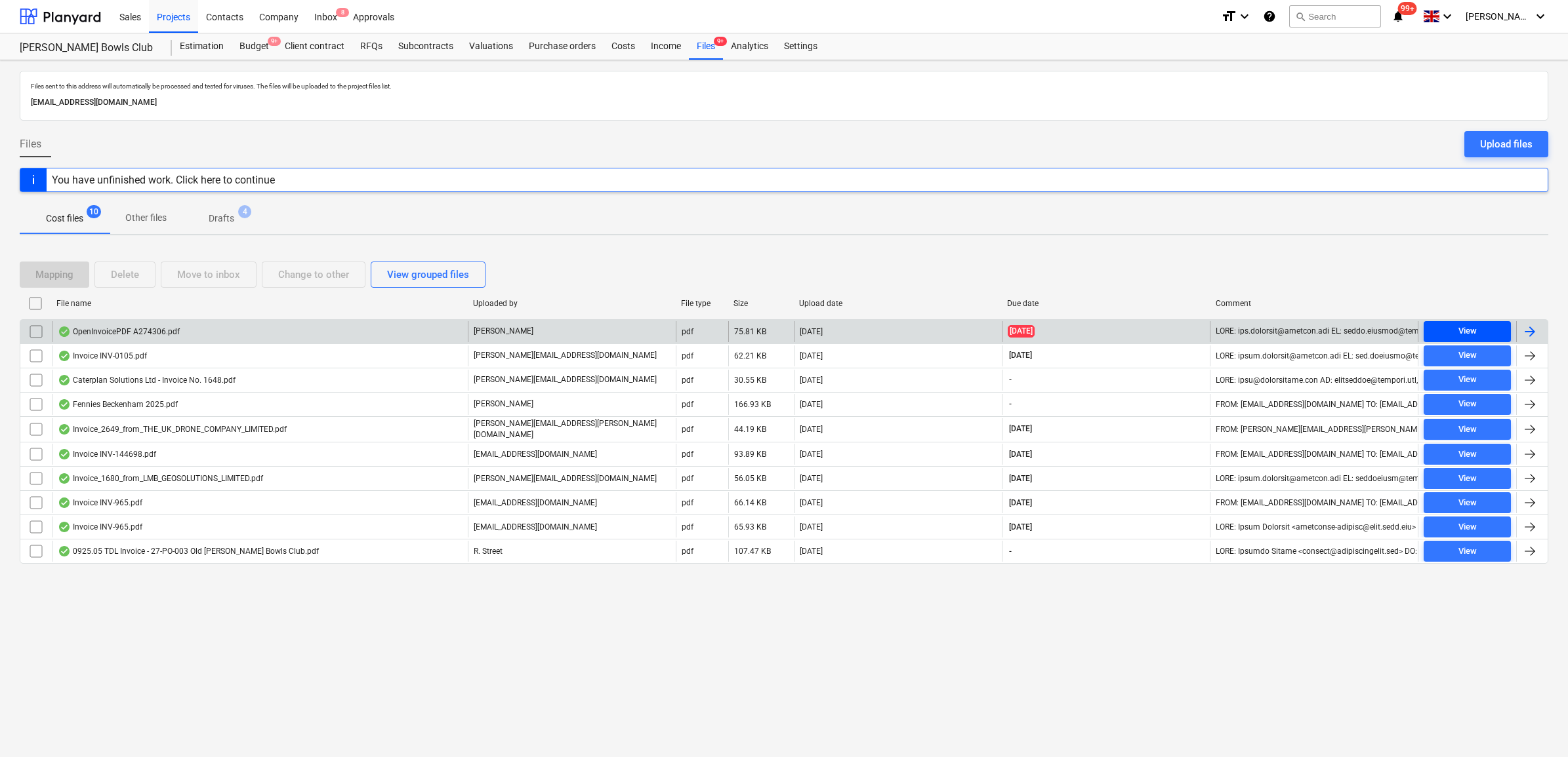
click at [1474, 329] on div "View" at bounding box center [1467, 331] width 18 height 15
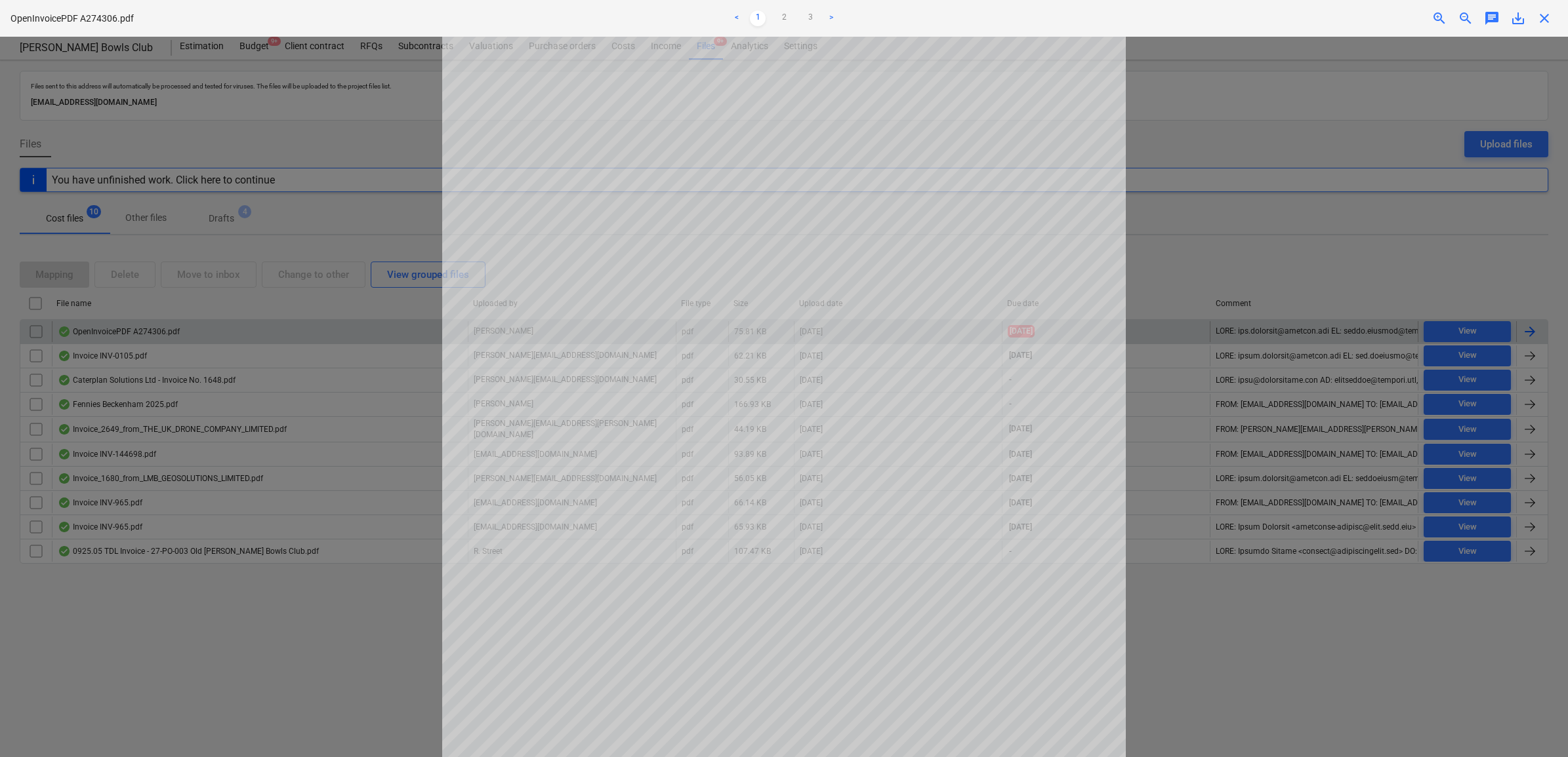
scroll to position [41, 0]
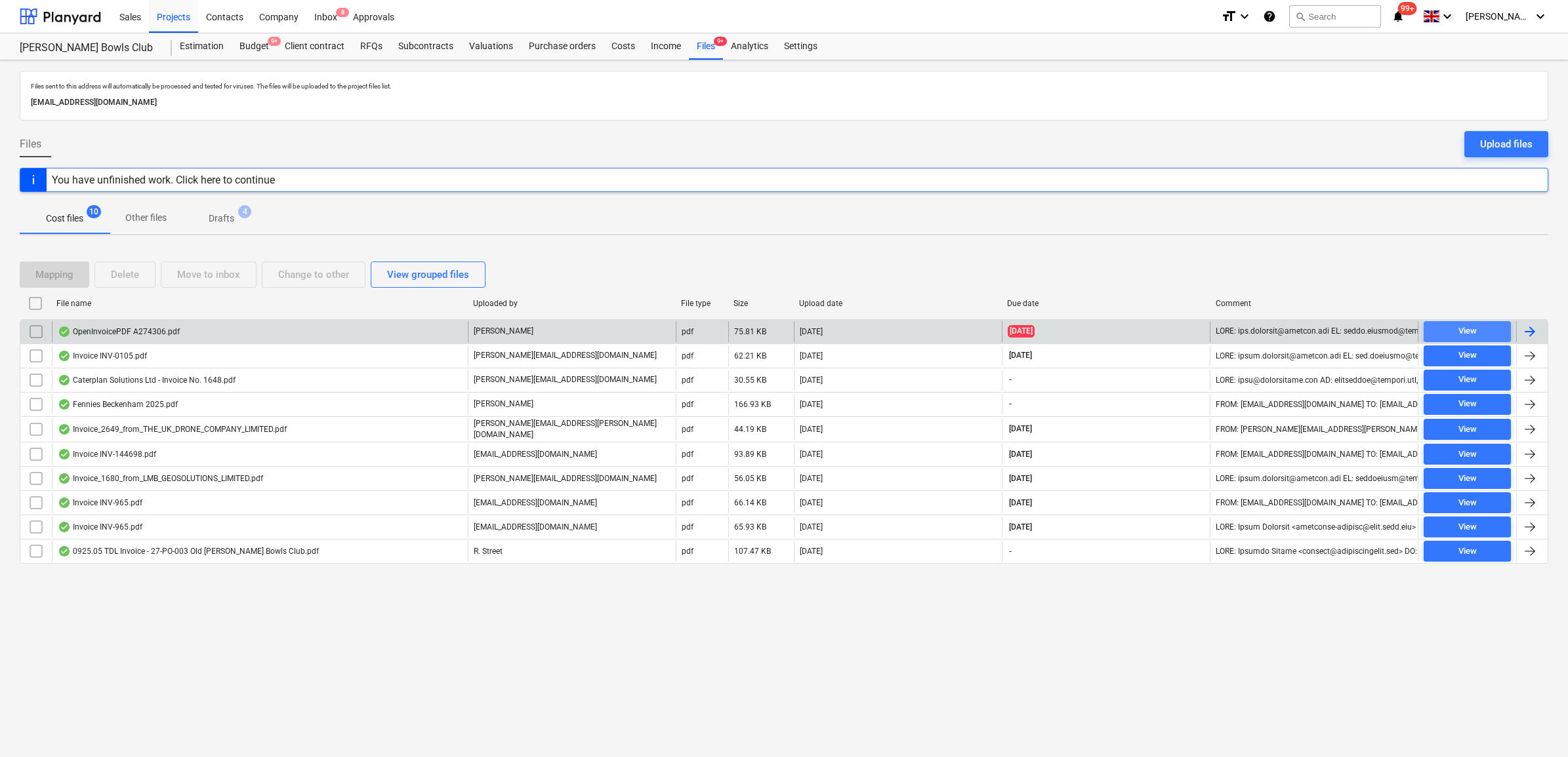
click at [1454, 336] on span "View" at bounding box center [1467, 331] width 77 height 15
click at [248, 41] on div "Budget 9+" at bounding box center [254, 46] width 46 height 27
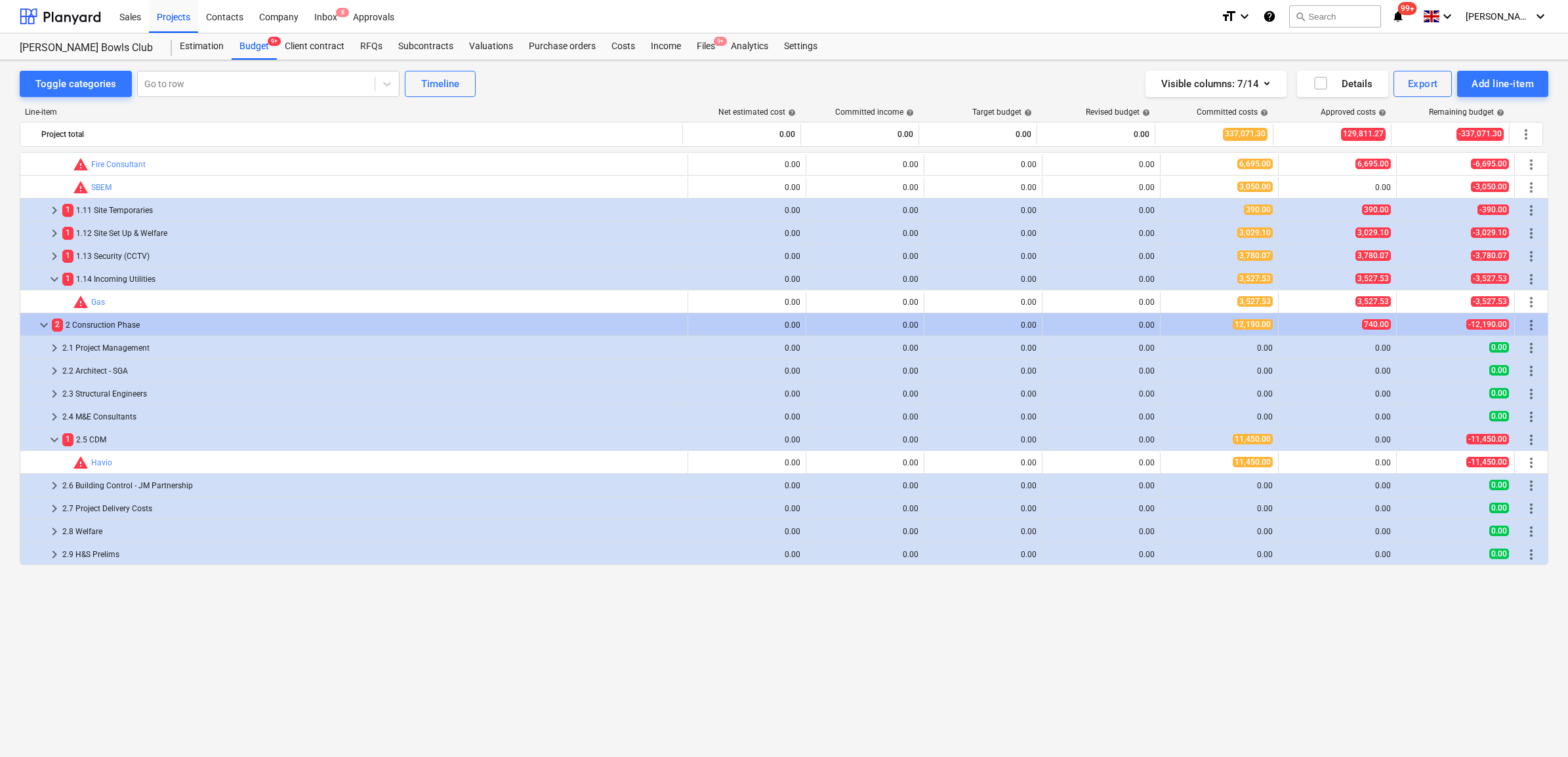
scroll to position [328, 0]
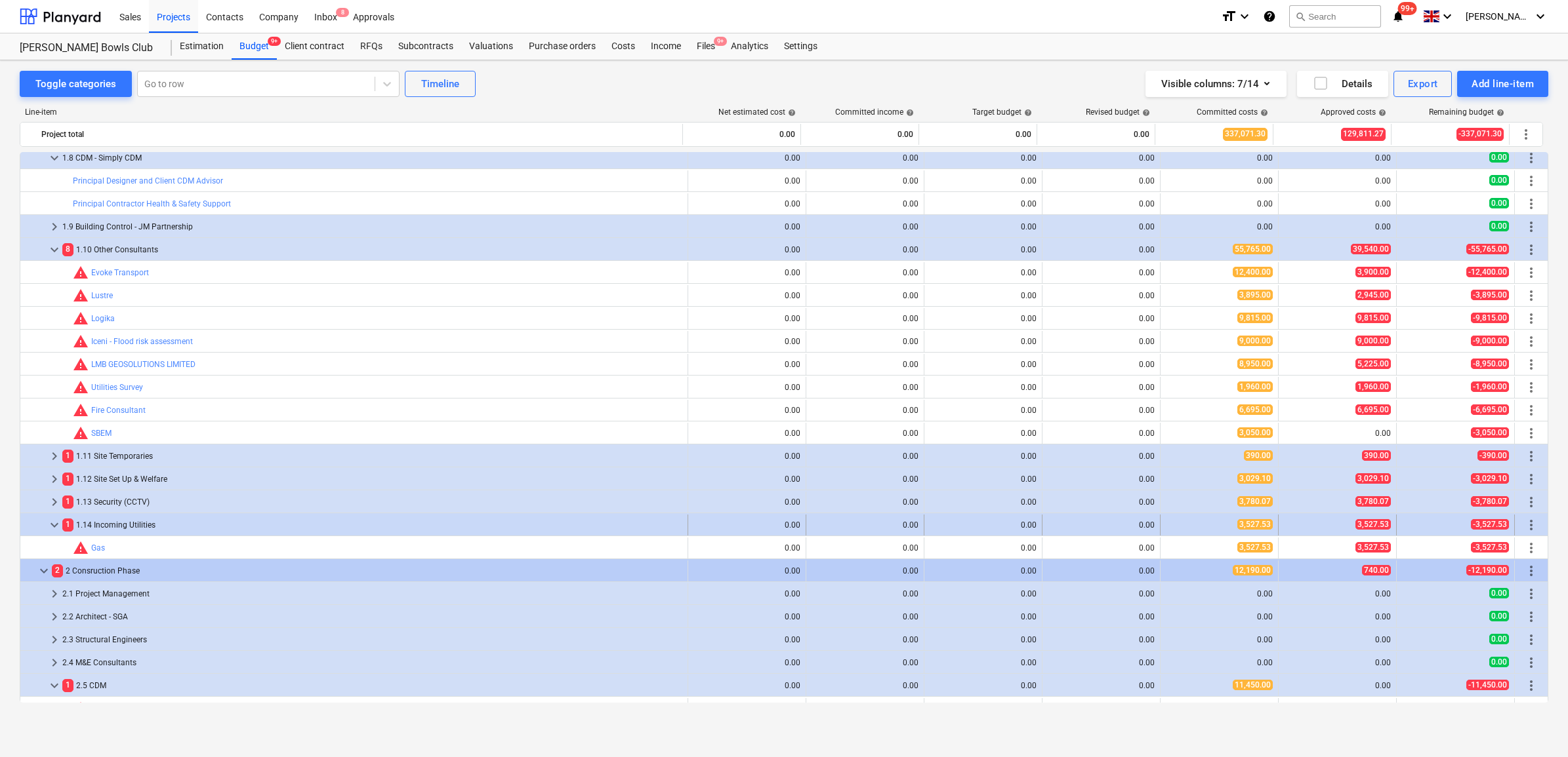
click at [1523, 530] on span "more_vert" at bounding box center [1531, 524] width 16 height 16
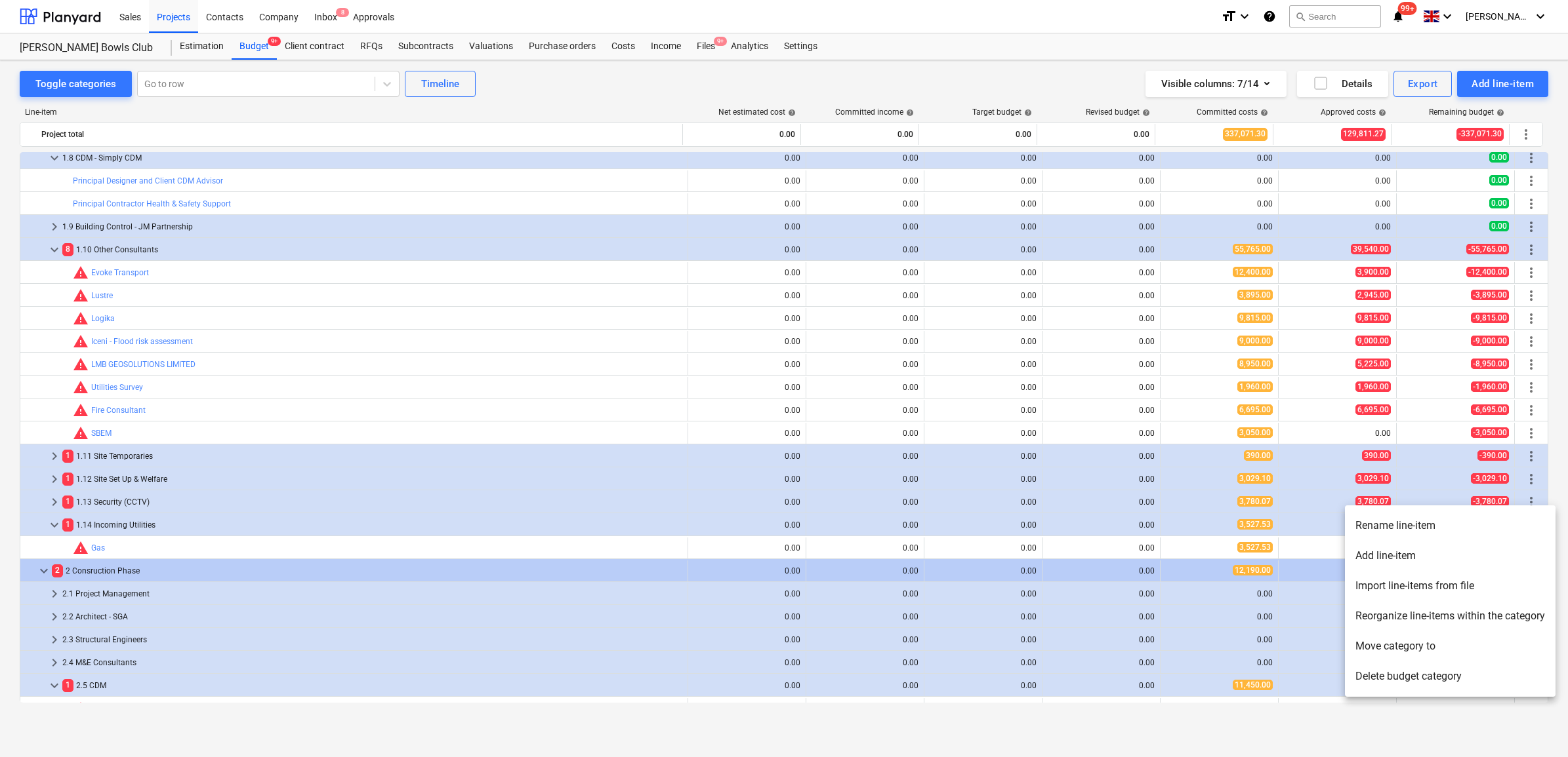
click at [1443, 554] on li "Add line-item" at bounding box center [1449, 556] width 211 height 30
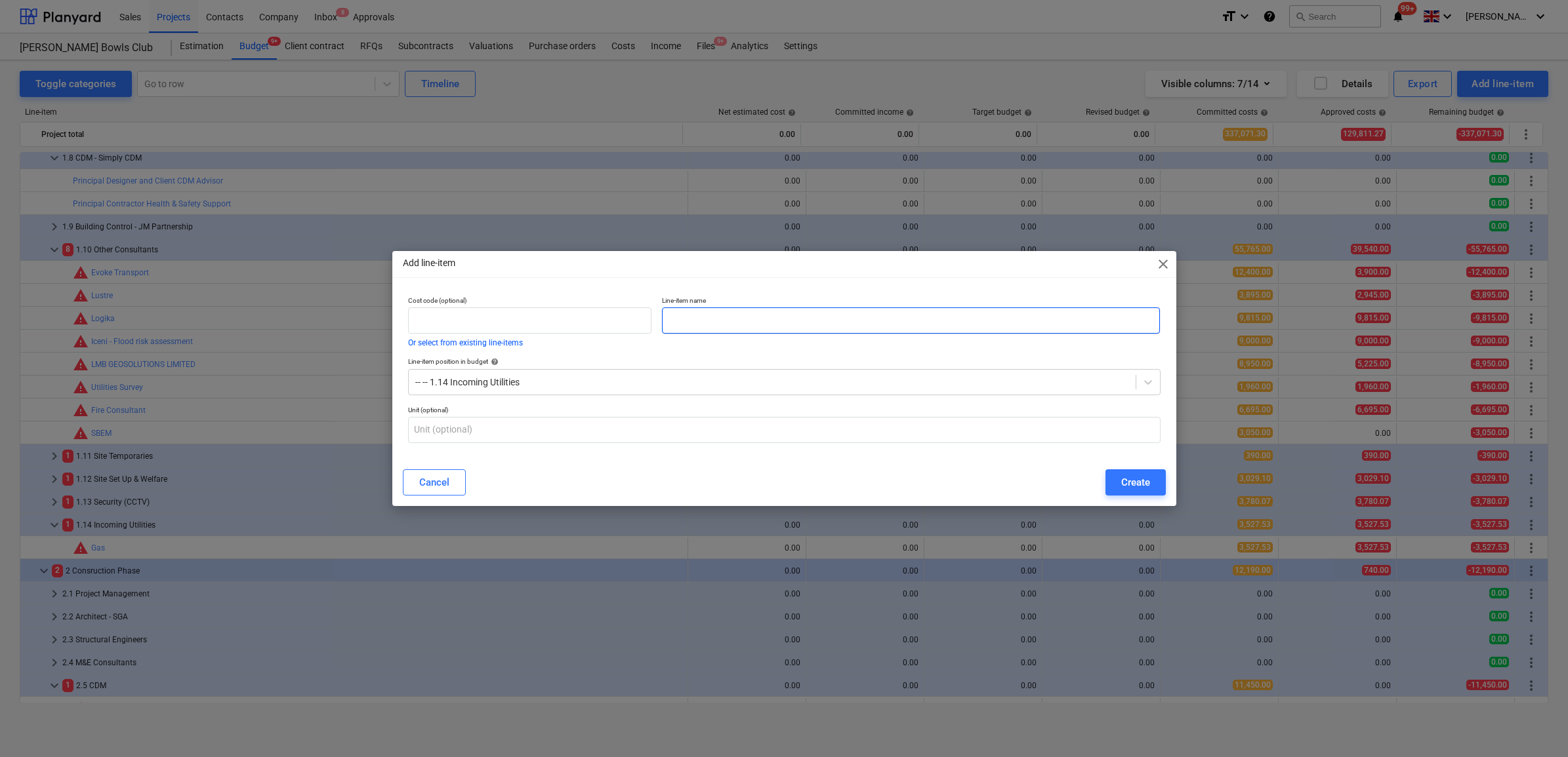
click at [725, 322] on input "text" at bounding box center [911, 321] width 498 height 27
type input "Openreach"
click at [1156, 480] on button "Create" at bounding box center [1135, 483] width 60 height 27
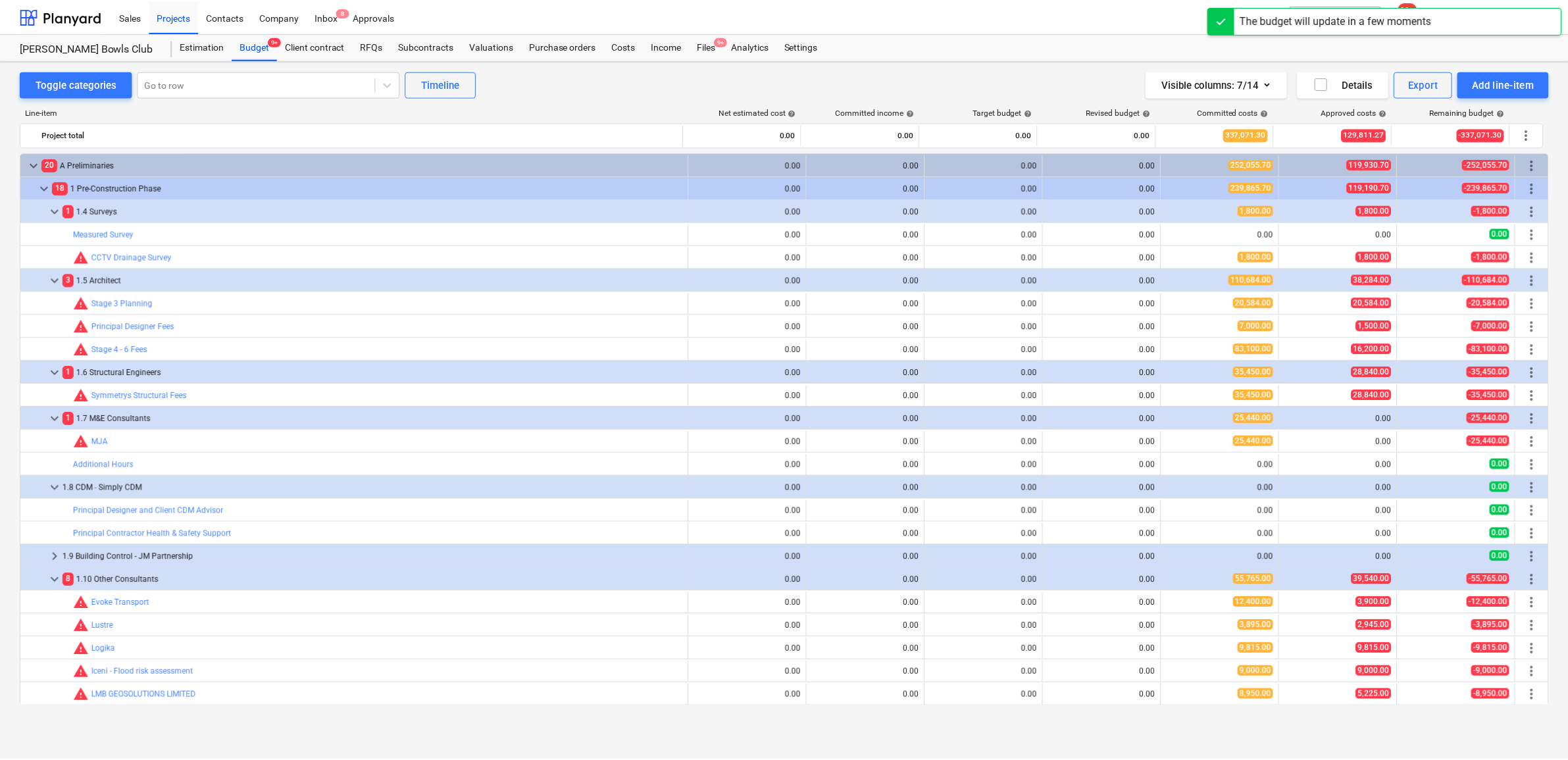
scroll to position [329, 0]
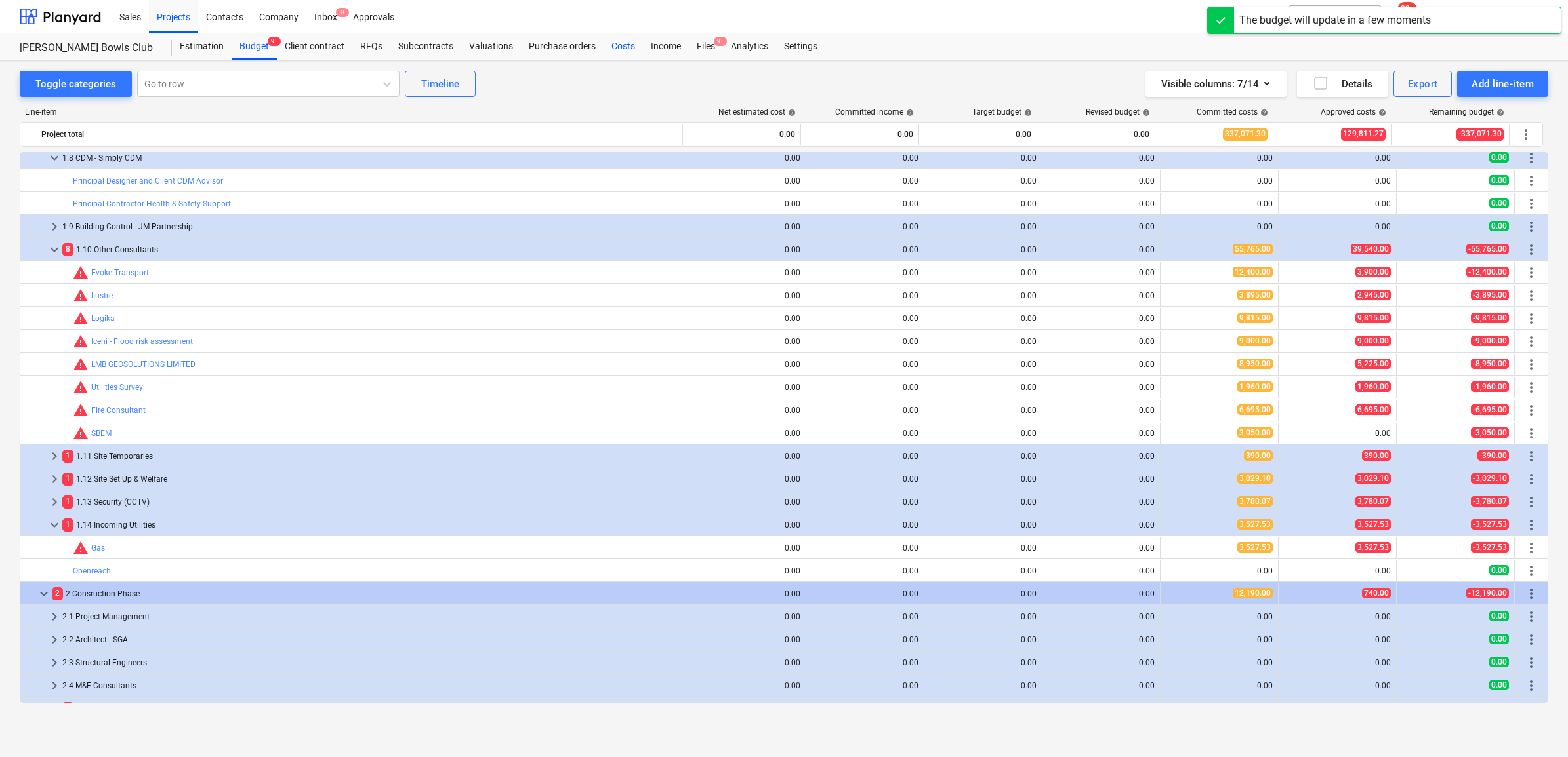
click at [613, 41] on div "Costs" at bounding box center [622, 46] width 39 height 27
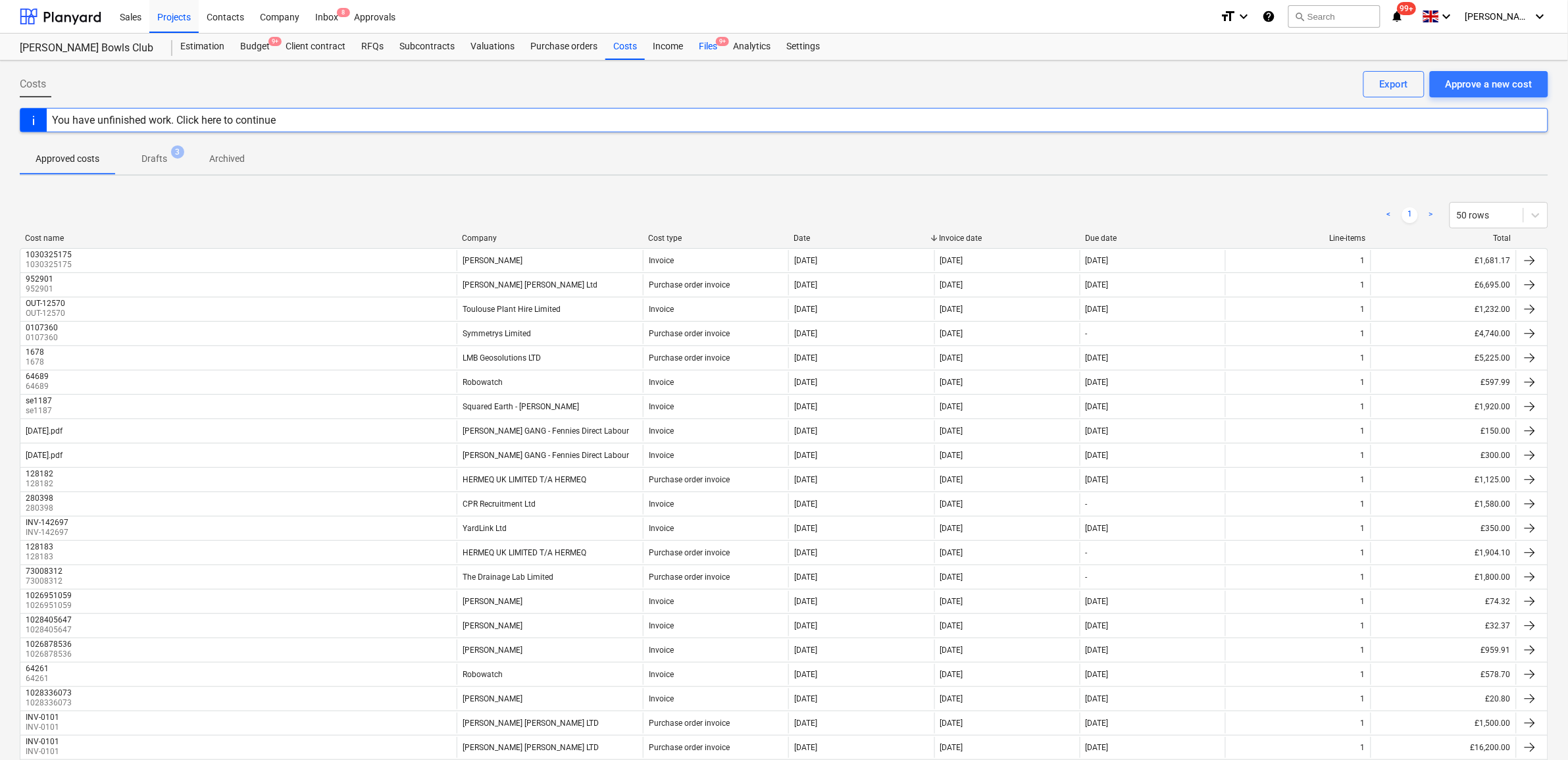
drag, startPoint x: 708, startPoint y: 40, endPoint x: 721, endPoint y: 47, distance: 14.8
click at [708, 40] on div "Files 9+" at bounding box center [708, 47] width 34 height 27
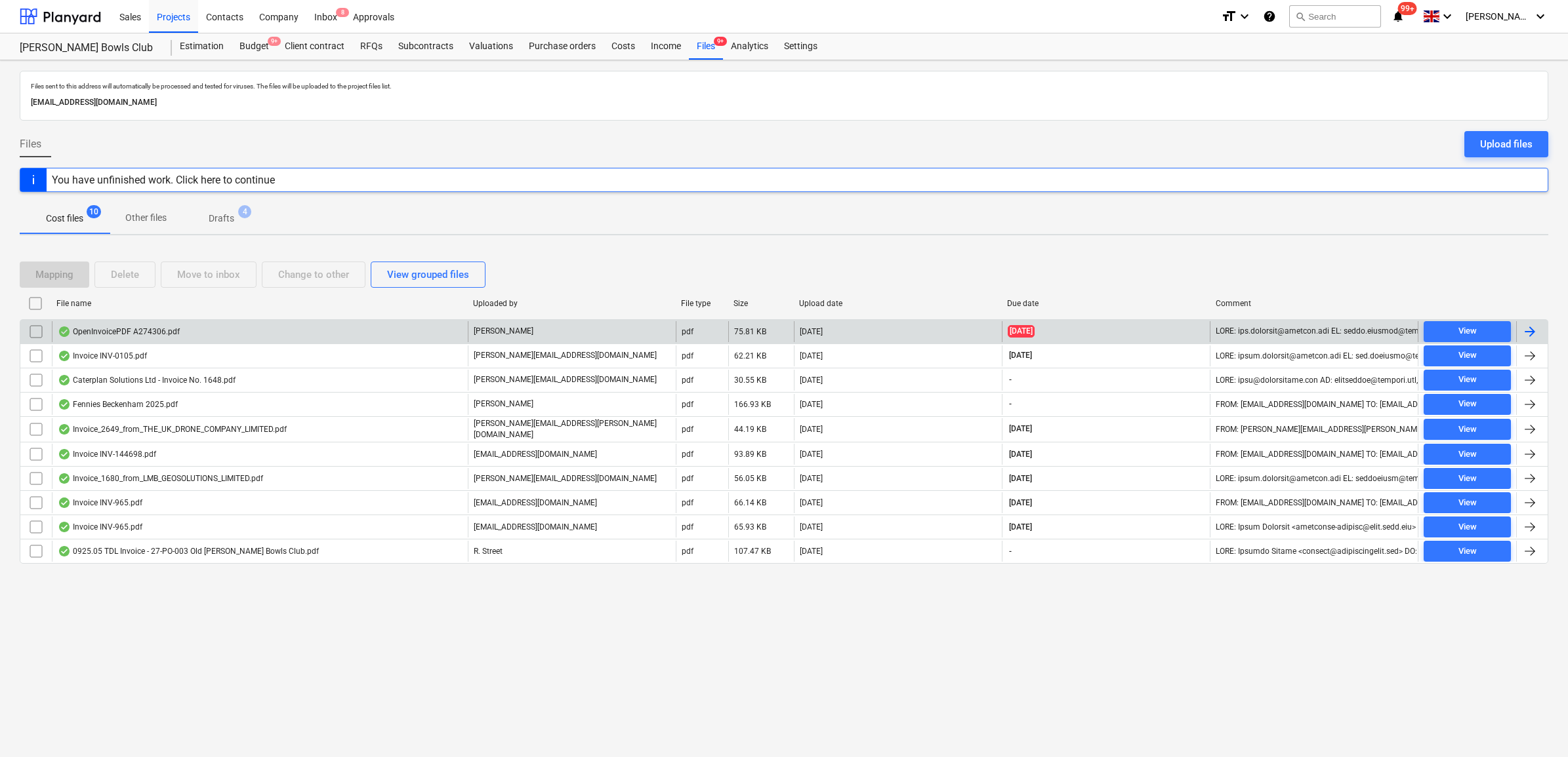
click at [1529, 329] on div at bounding box center [1529, 331] width 16 height 16
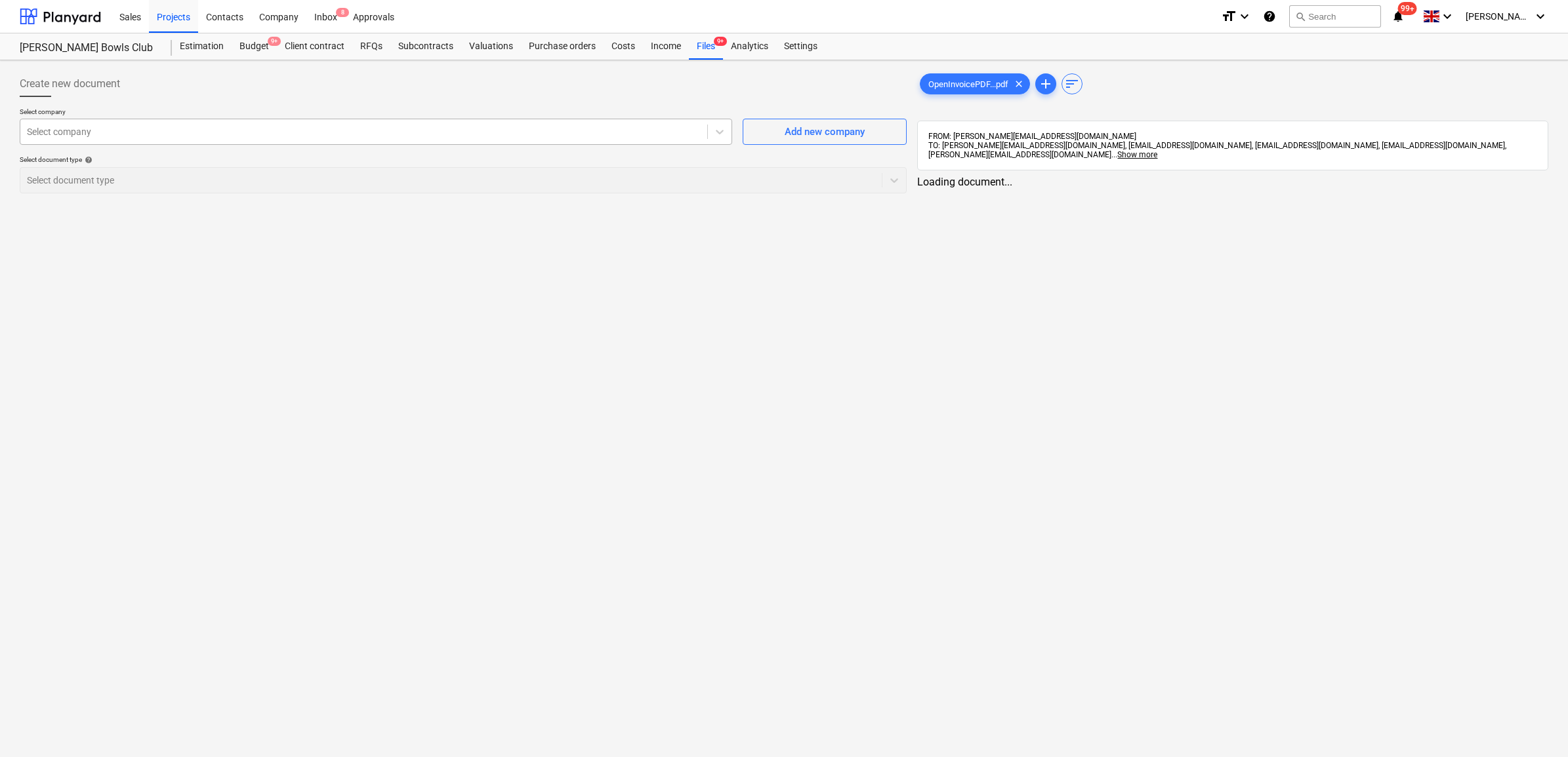
click at [224, 121] on div "Select company" at bounding box center [376, 132] width 713 height 27
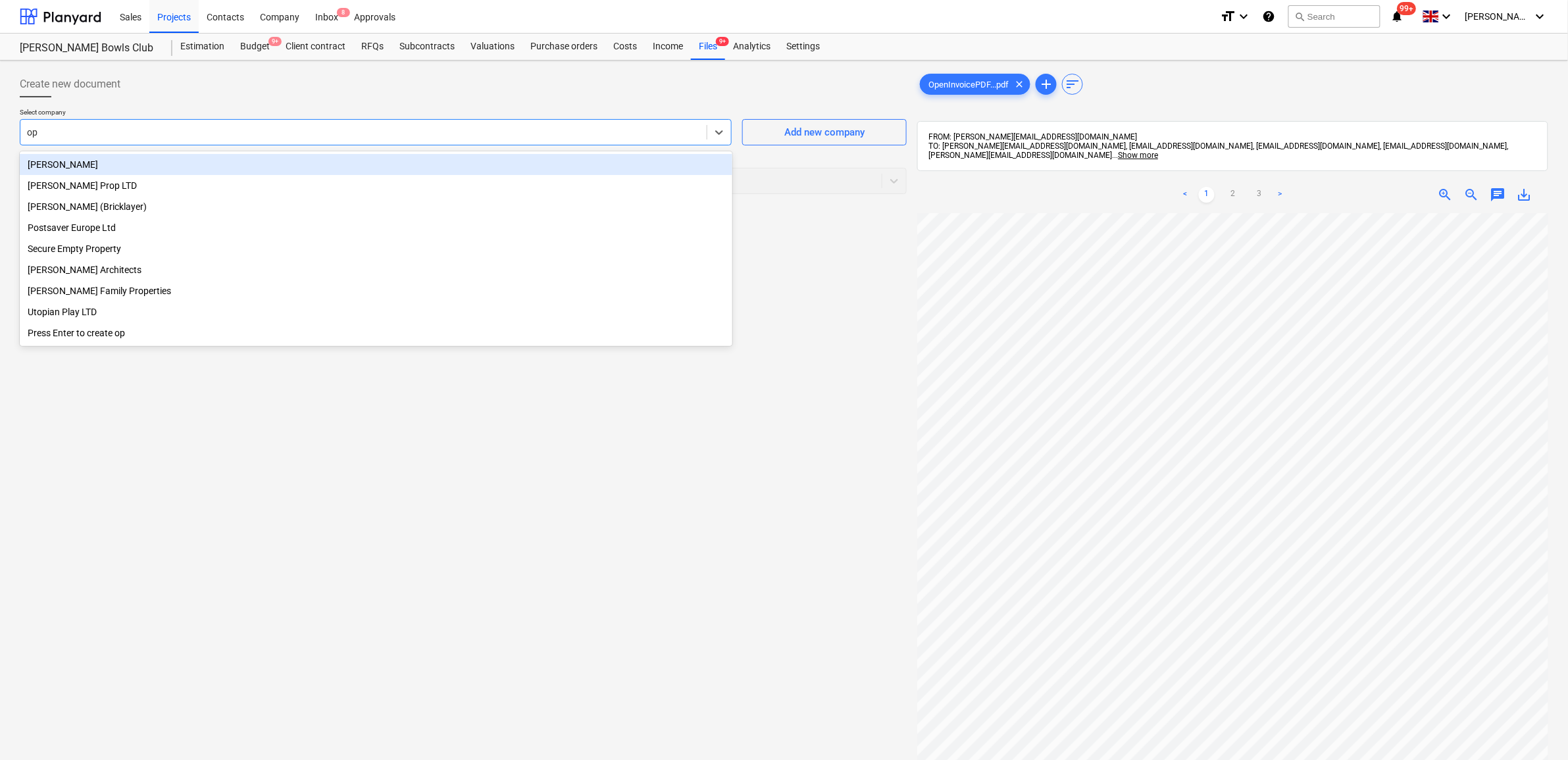
type input "o"
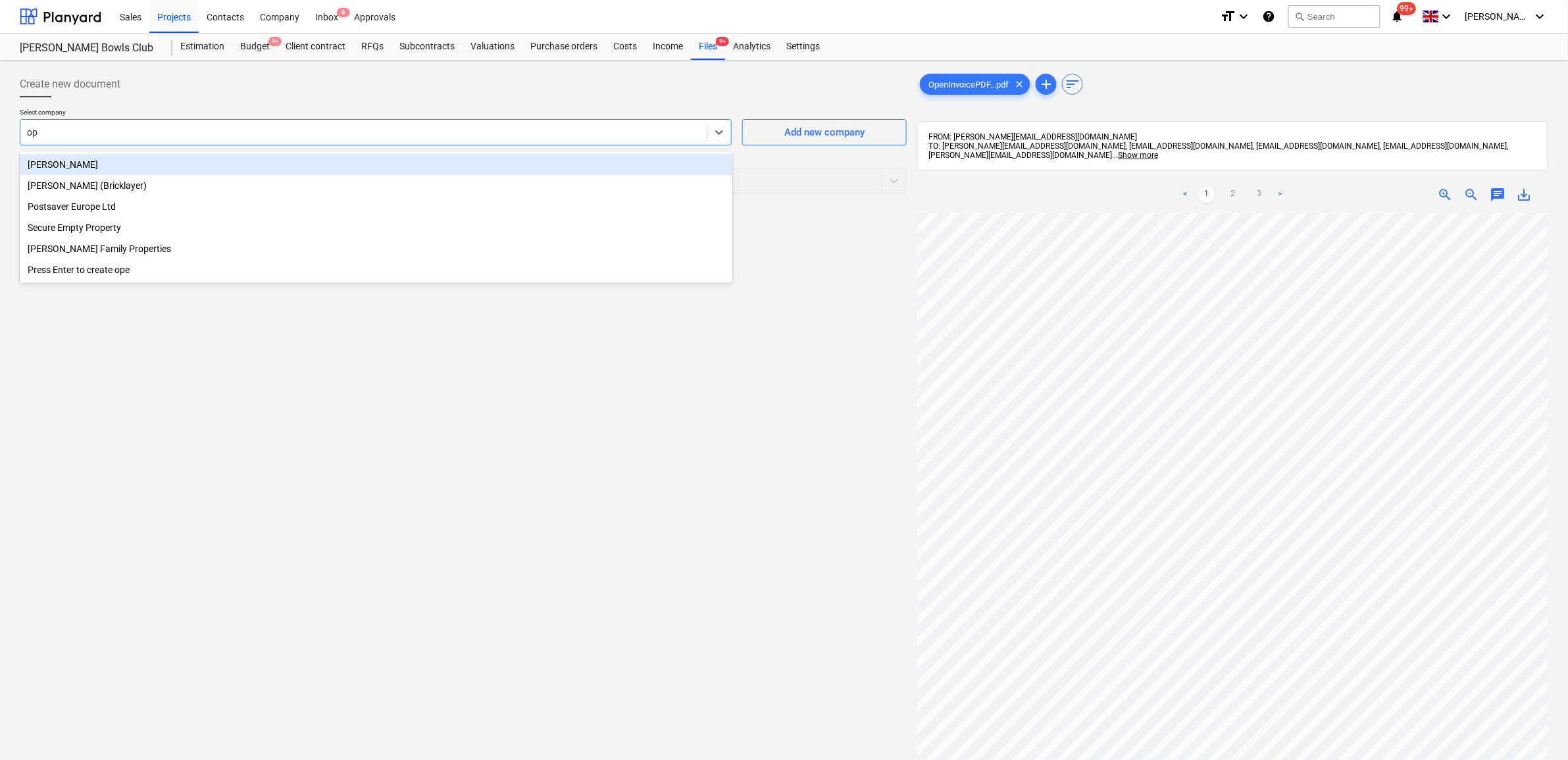
type input "o"
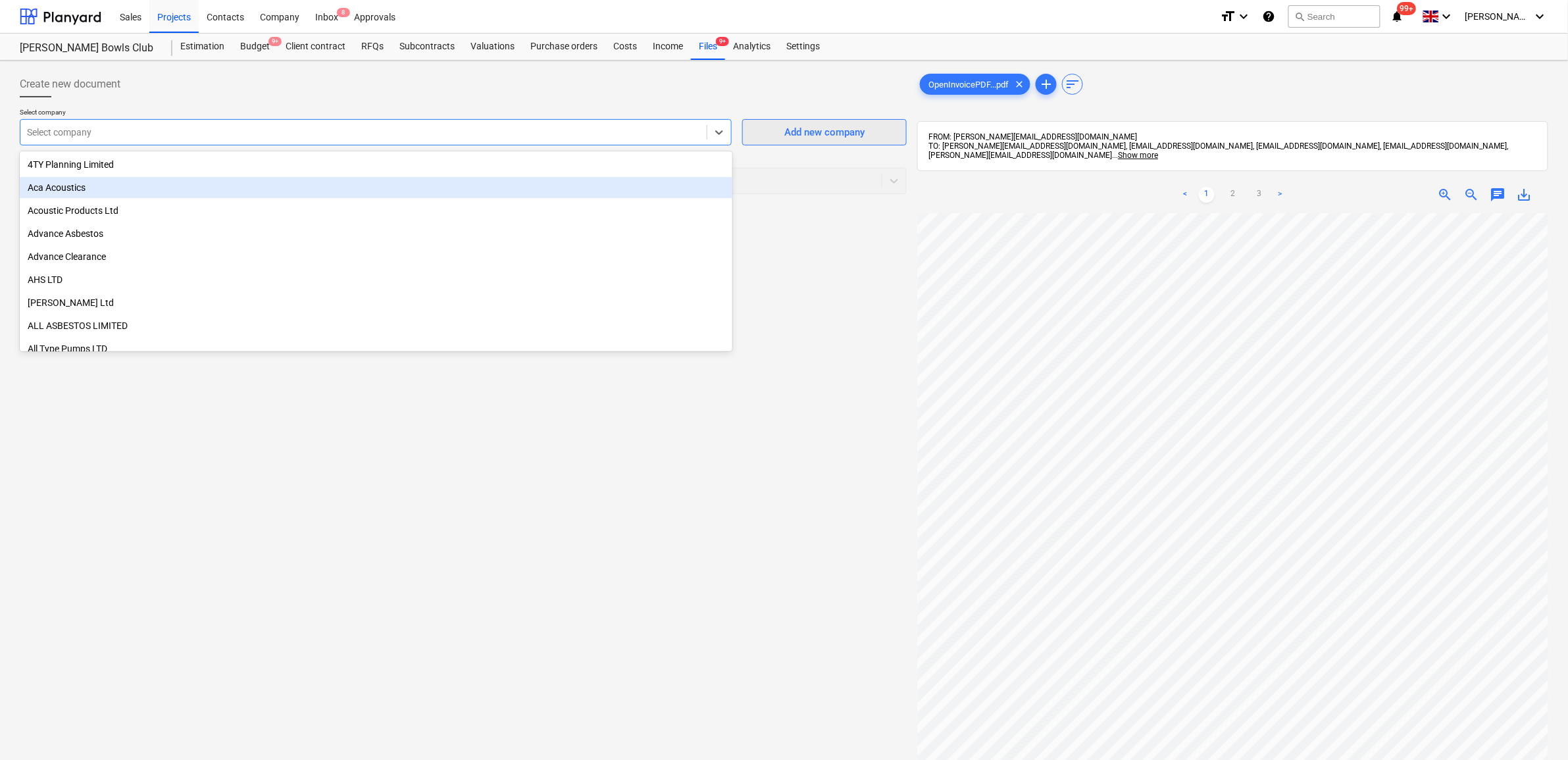
click at [867, 137] on span "Add new company" at bounding box center [825, 132] width 131 height 17
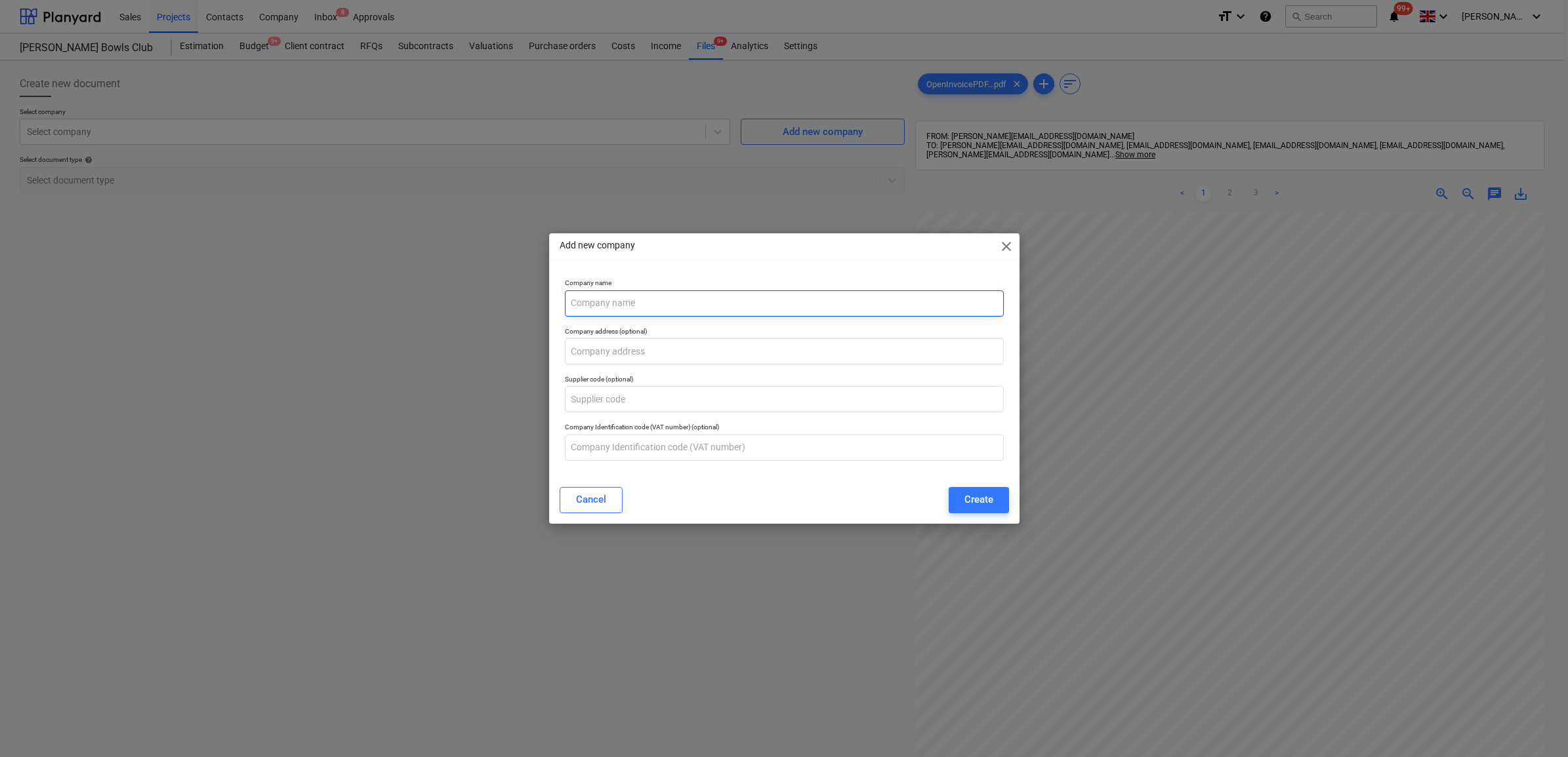
click at [589, 291] on input "text" at bounding box center [783, 304] width 438 height 27
type input "Openreach"
click at [999, 499] on button "Create" at bounding box center [978, 500] width 60 height 27
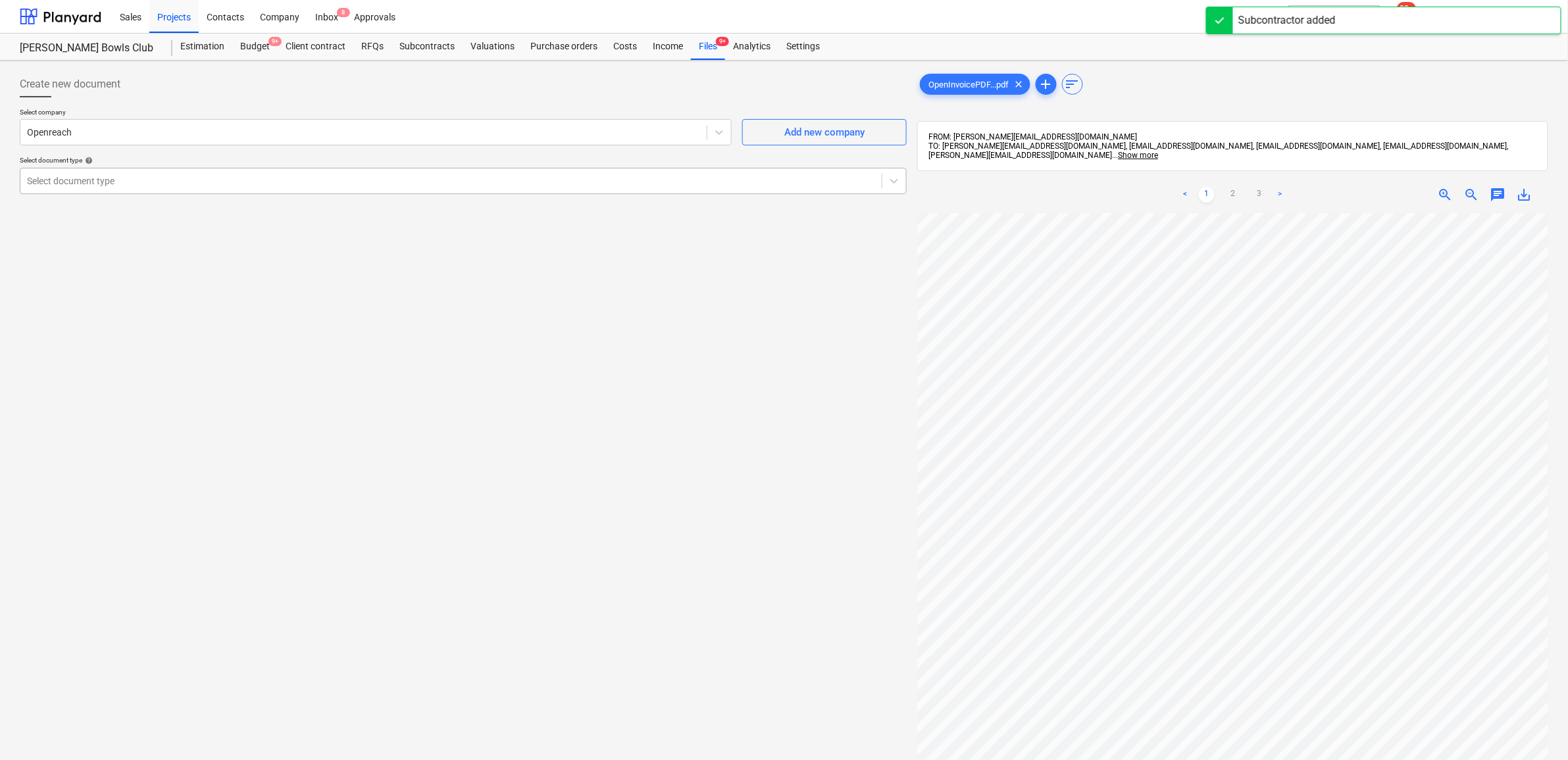
click at [465, 175] on div at bounding box center [451, 181] width 848 height 13
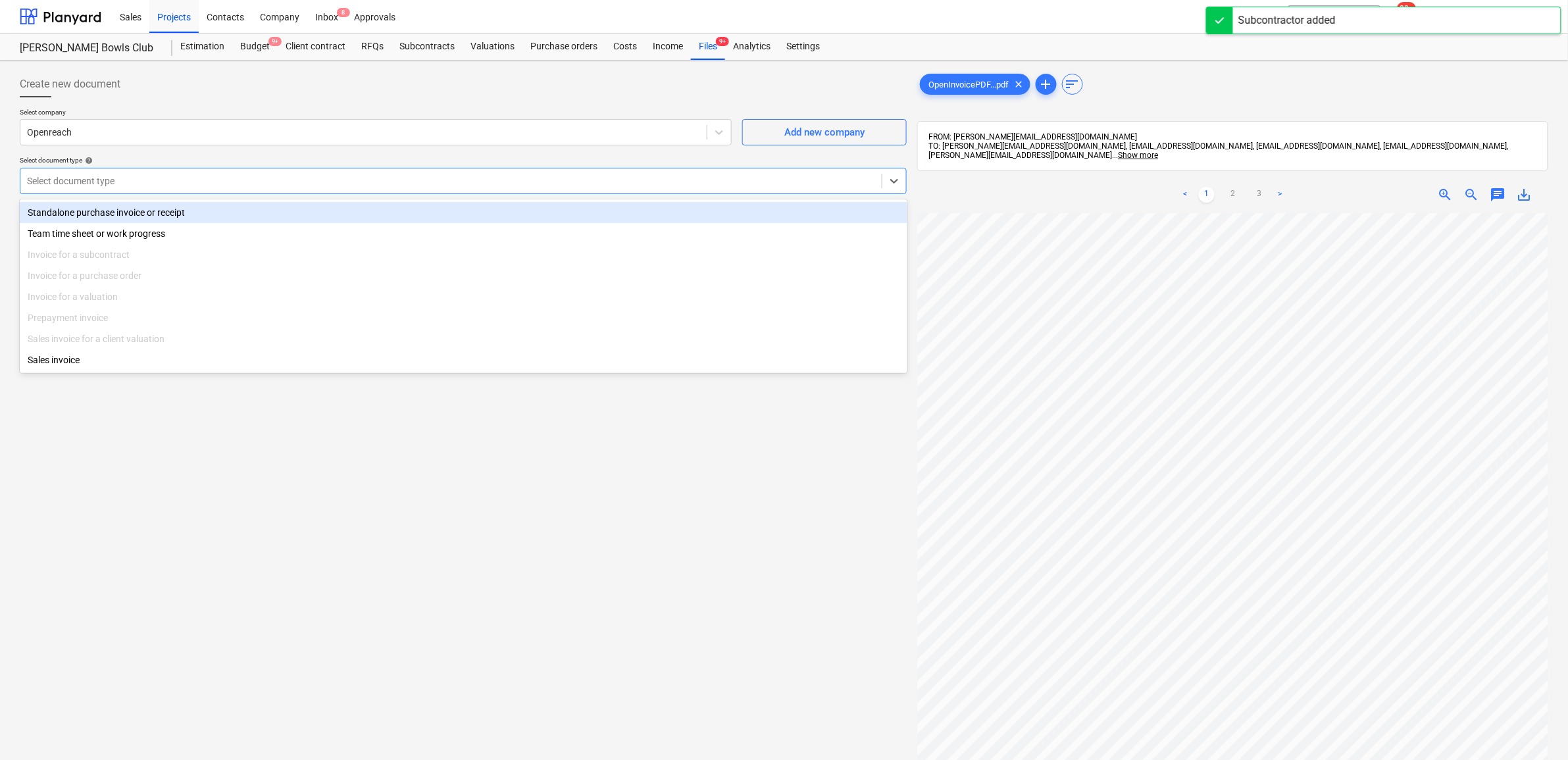
click at [367, 211] on div "Standalone purchase invoice or receipt" at bounding box center [464, 212] width 888 height 21
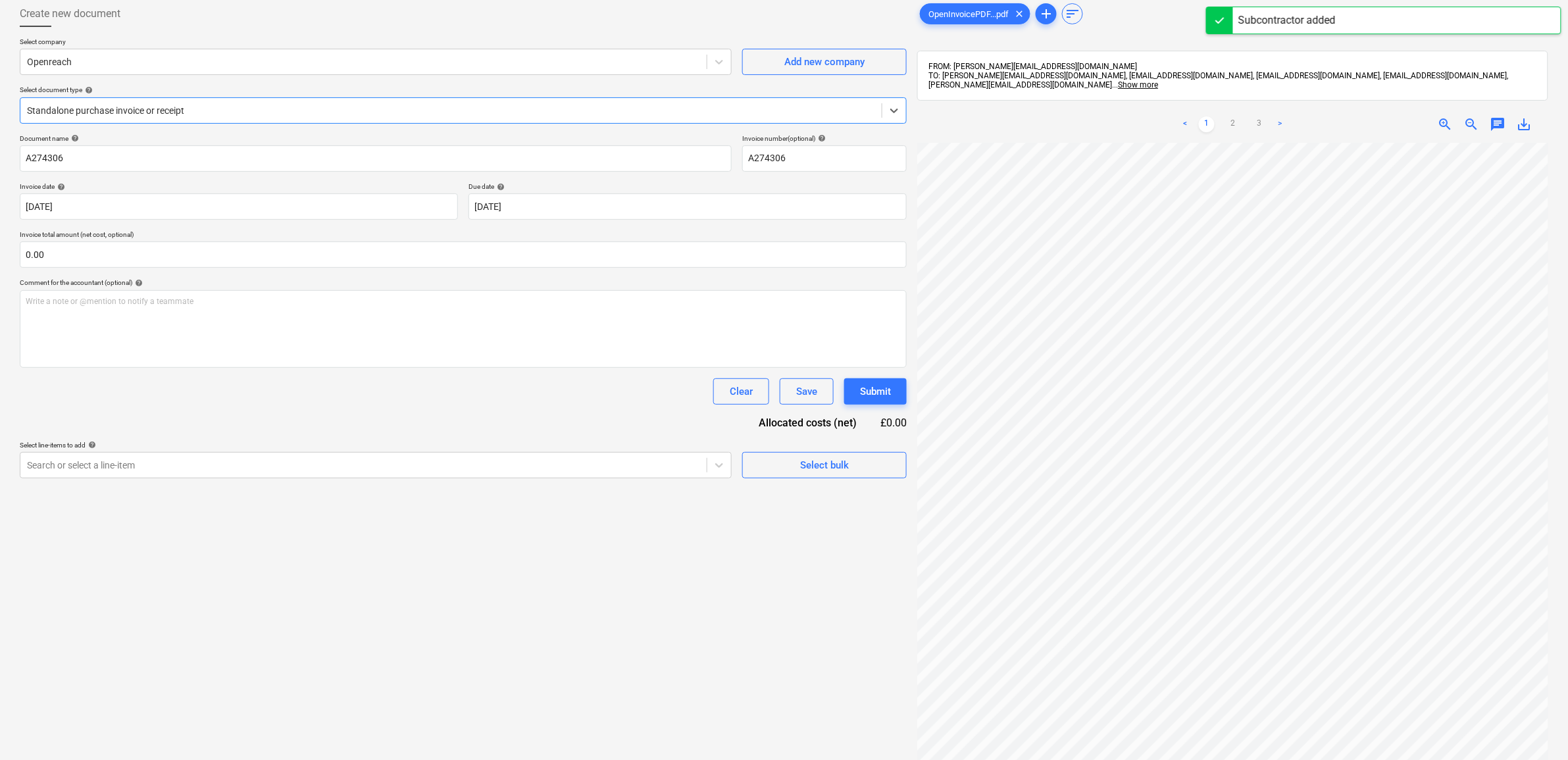
scroll to position [165, 0]
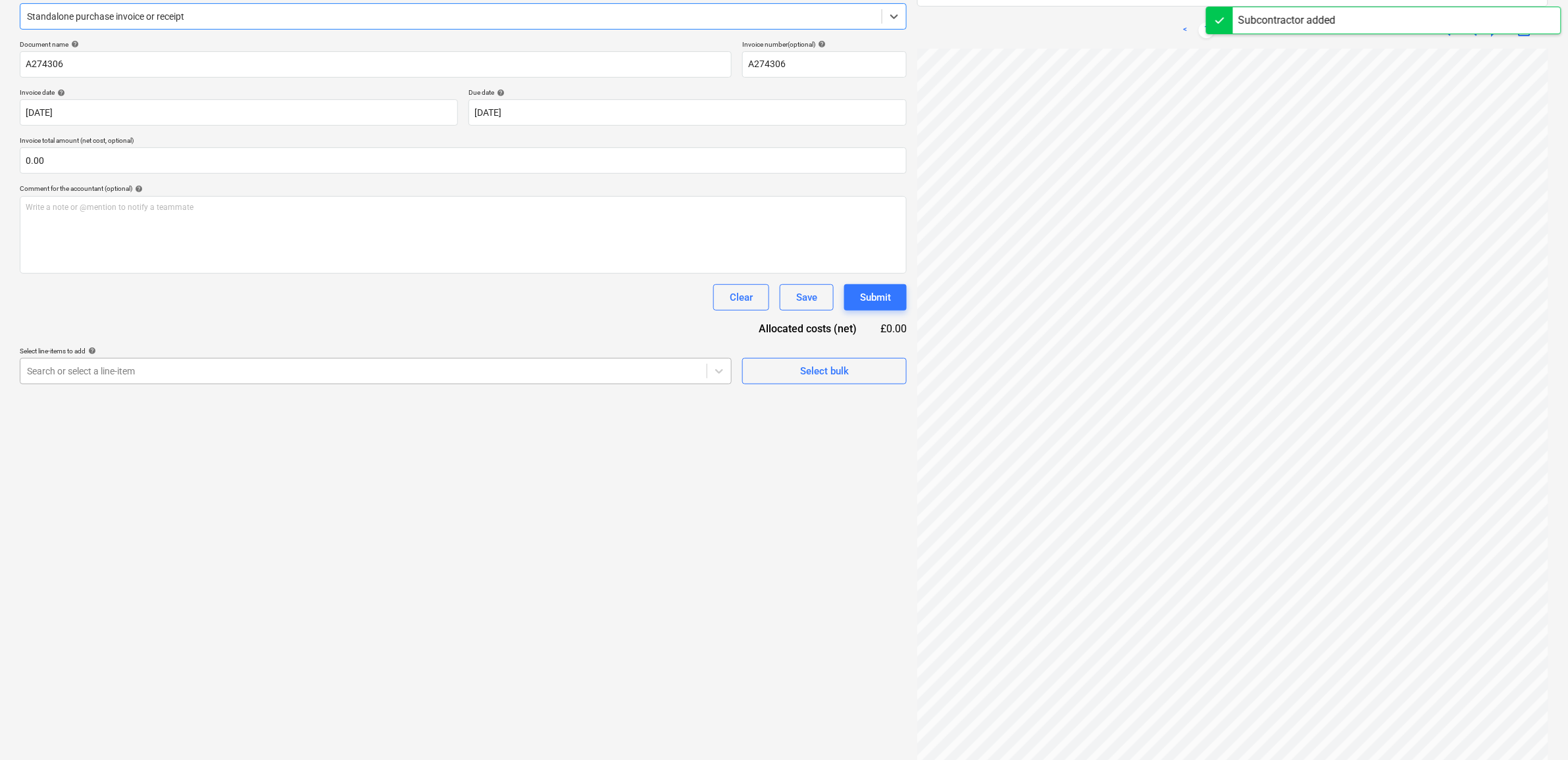
click at [241, 373] on div at bounding box center [363, 371] width 673 height 13
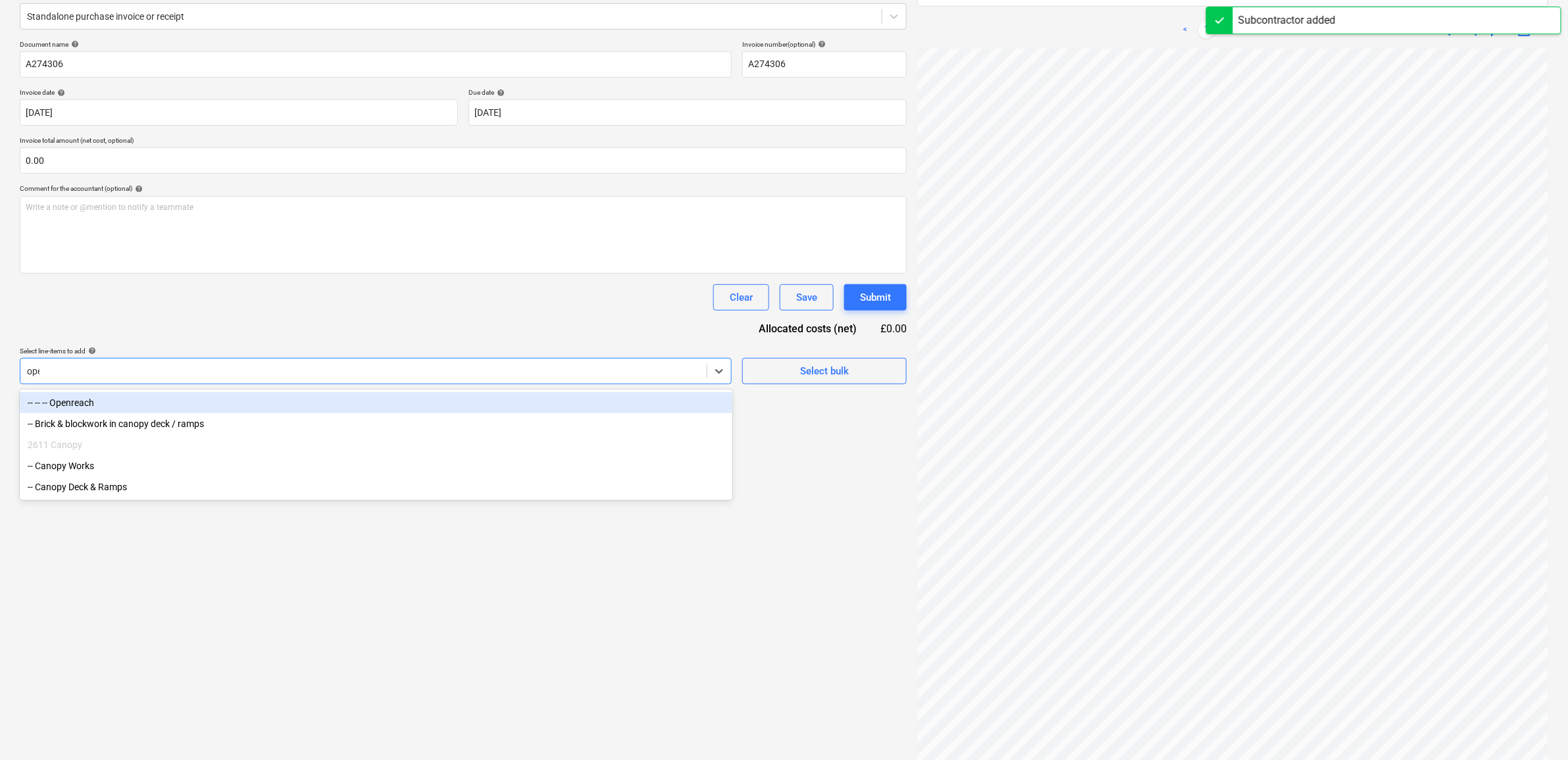
type input "open"
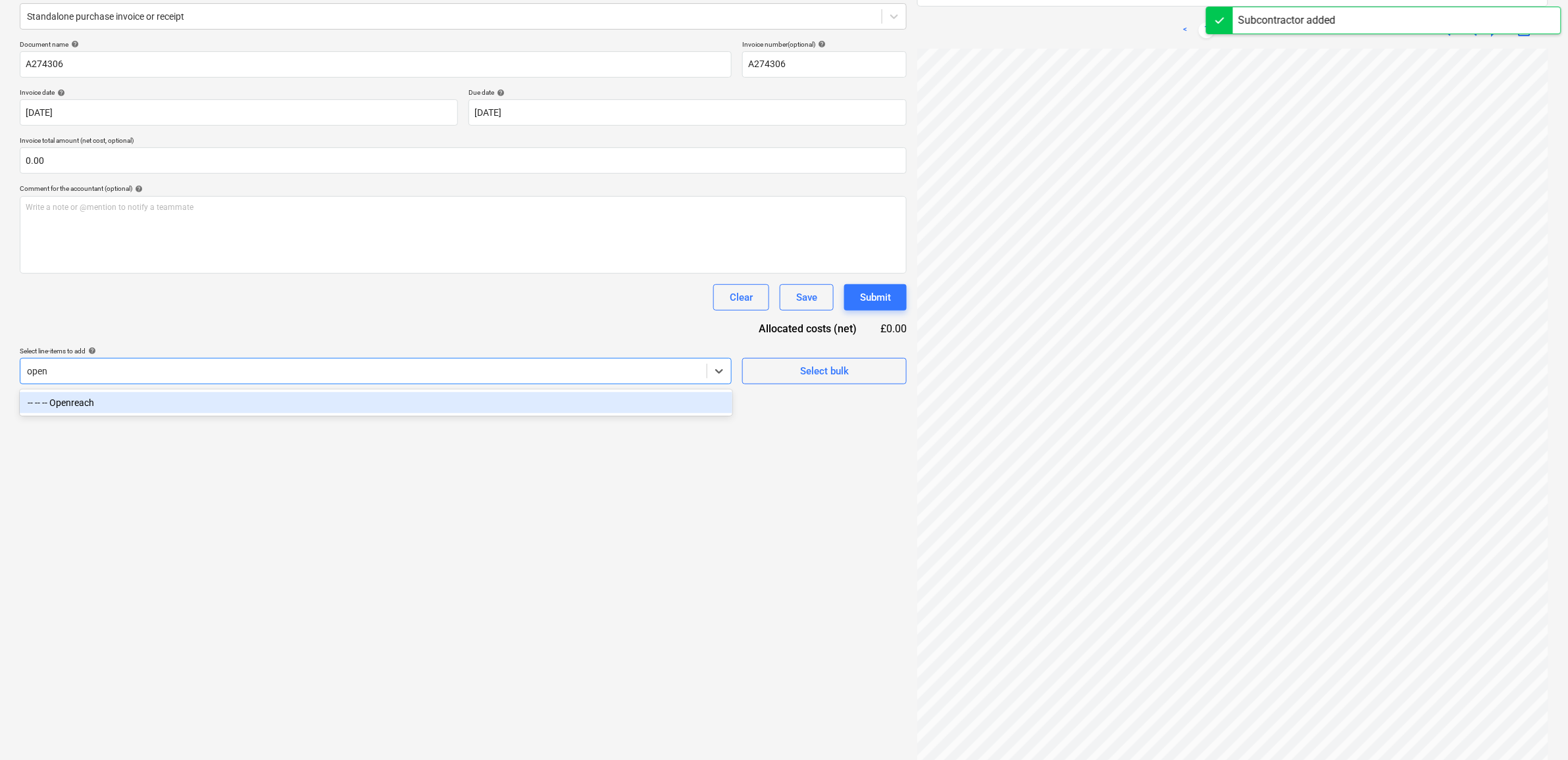
click at [367, 396] on div "-- -- -- Openreach" at bounding box center [376, 402] width 713 height 21
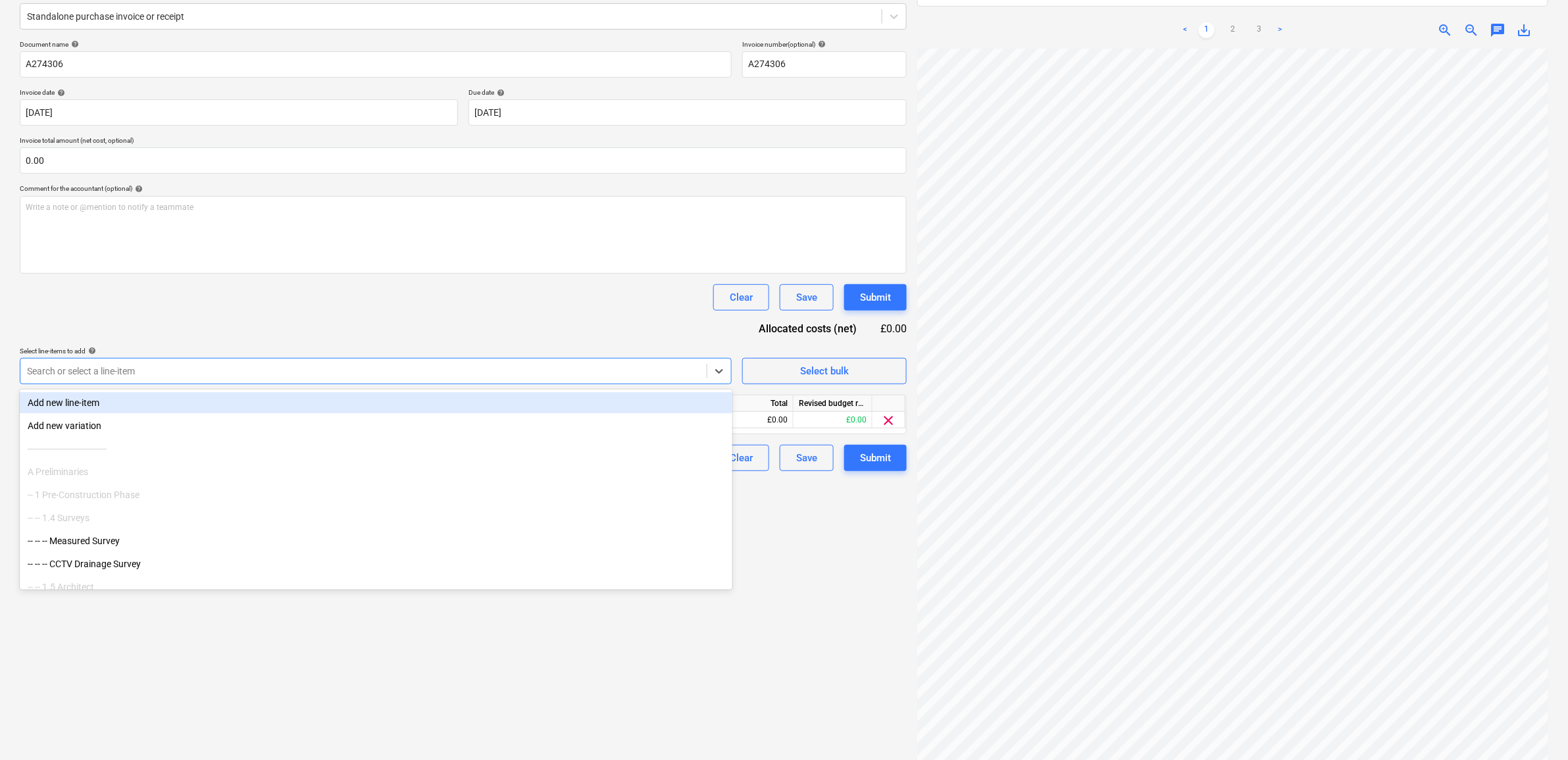
drag, startPoint x: 387, startPoint y: 323, endPoint x: 588, endPoint y: 336, distance: 201.4
click at [388, 323] on div "Document name help A274306 Invoice number (optional) help A274306 Invoice date …" at bounding box center [463, 255] width 887 height 431
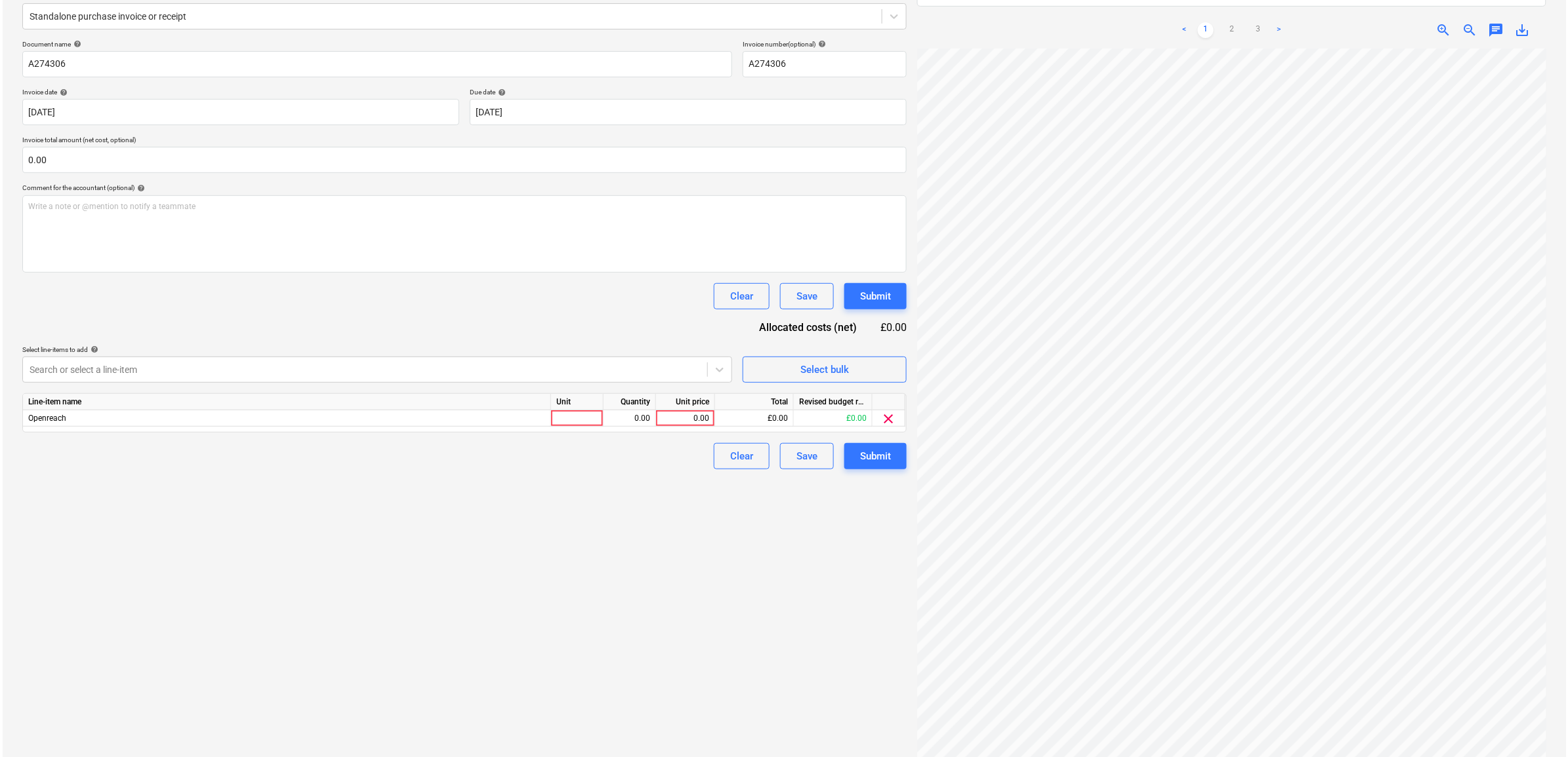
scroll to position [107, 60]
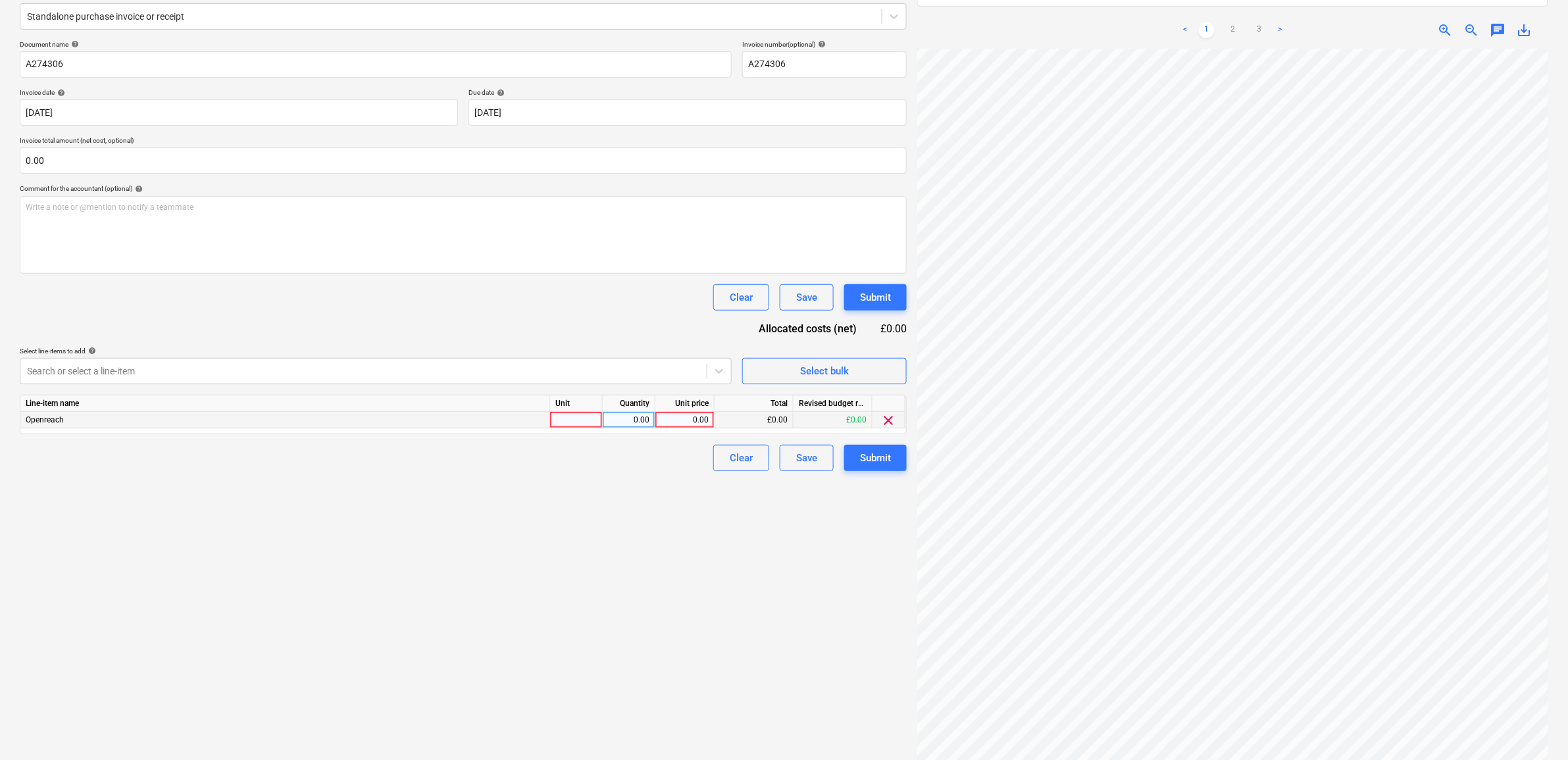
click at [683, 422] on div "0.00" at bounding box center [685, 420] width 48 height 17
type input "1804.6"
click at [645, 511] on div "Create new document Select company Openreach Add new company Select document ty…" at bounding box center [463, 338] width 898 height 876
click at [891, 451] on button "Submit" at bounding box center [875, 458] width 62 height 27
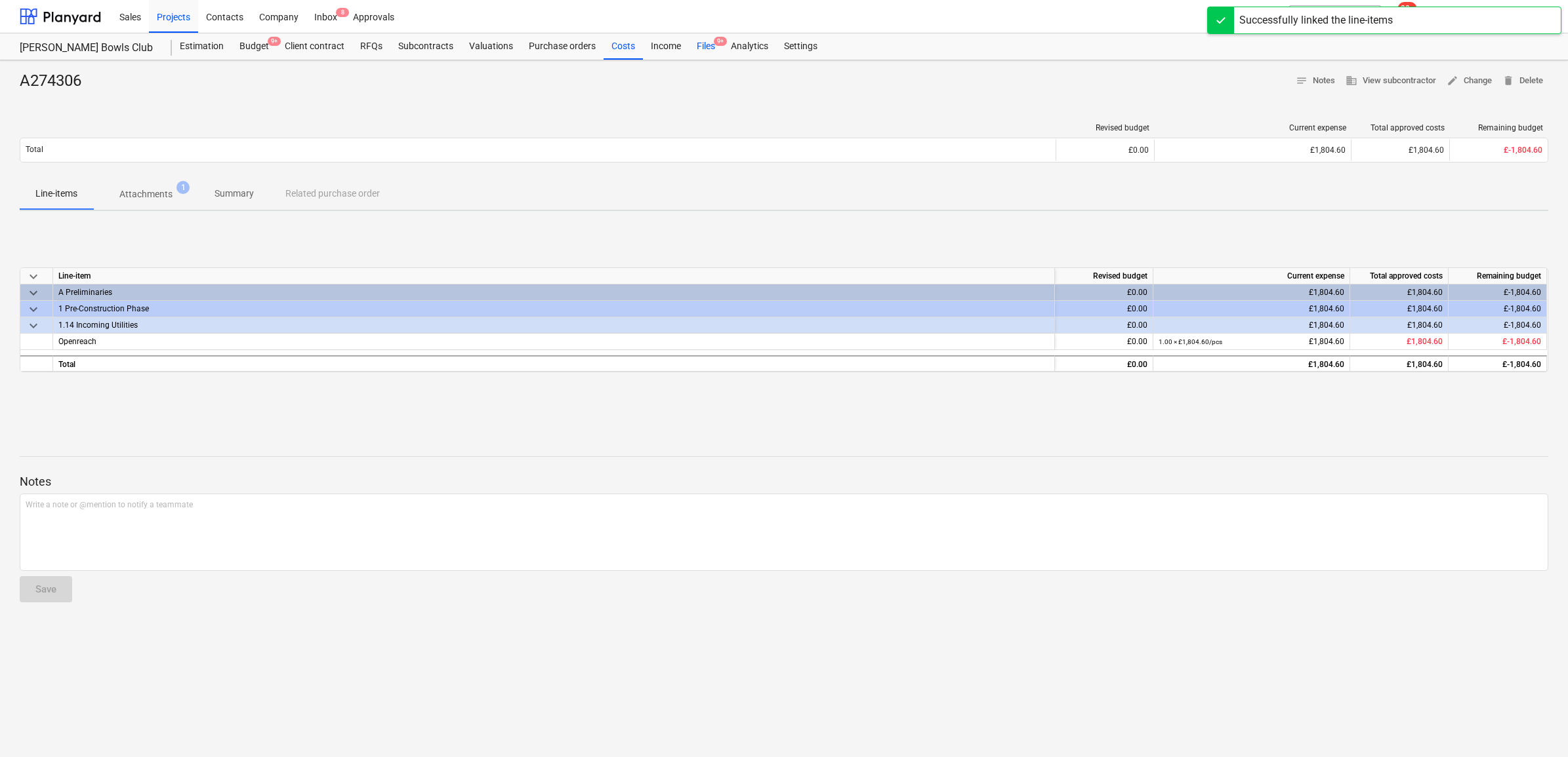
click at [703, 43] on div "Files 9+" at bounding box center [705, 46] width 34 height 27
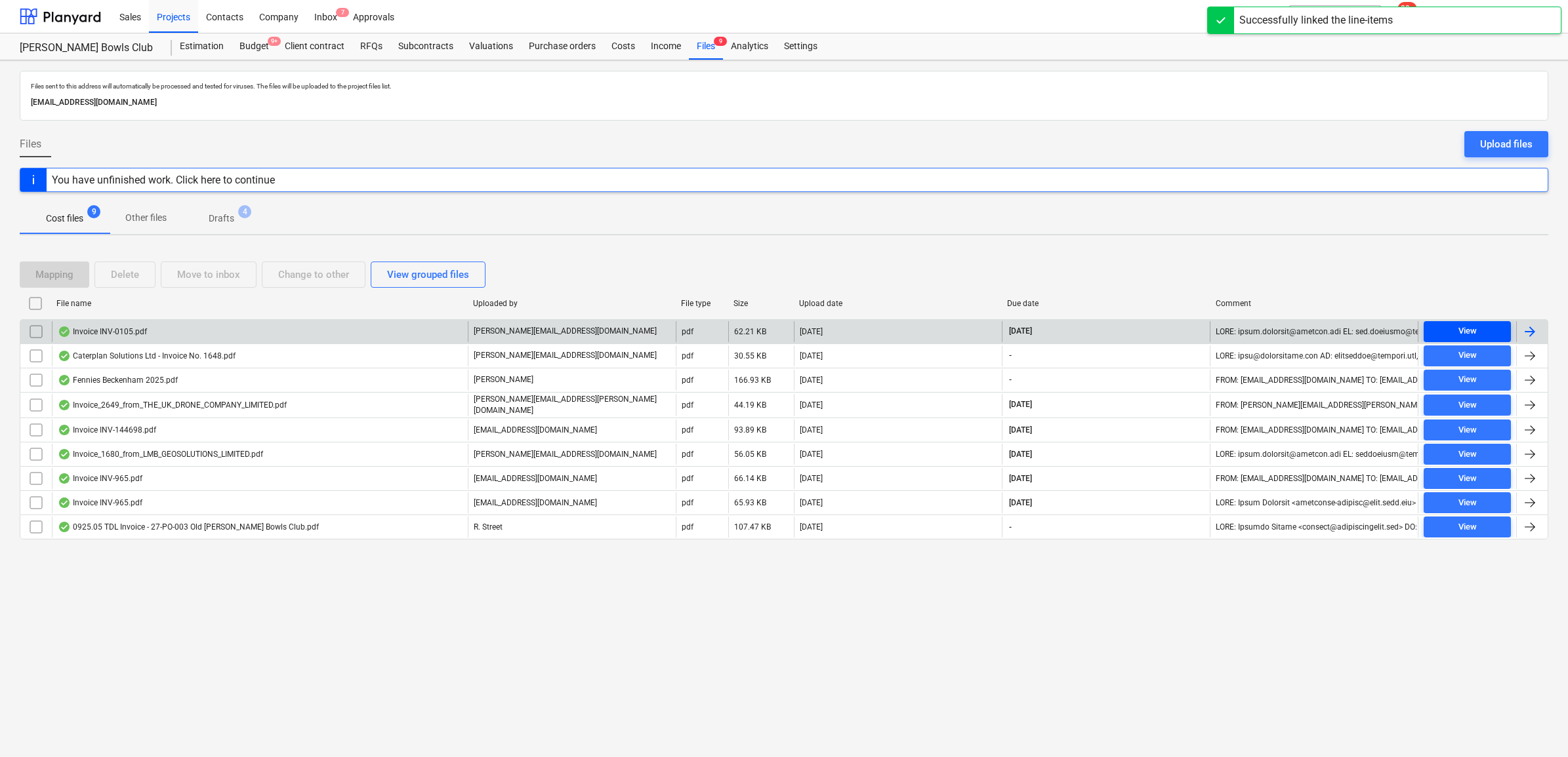
click at [1489, 332] on span "View" at bounding box center [1467, 331] width 77 height 15
click at [1526, 328] on div at bounding box center [1529, 331] width 16 height 16
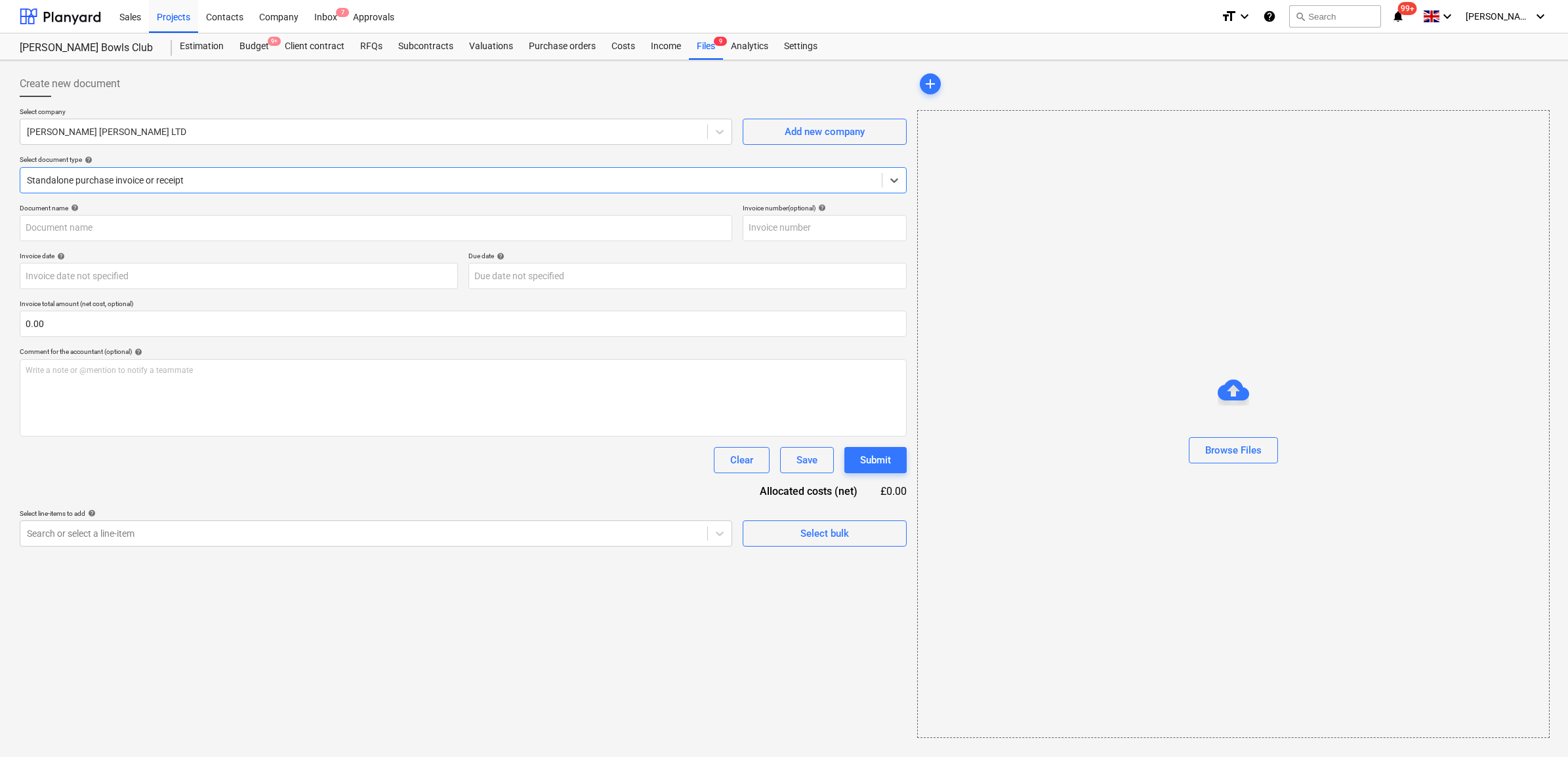
click at [243, 187] on div at bounding box center [450, 181] width 848 height 13
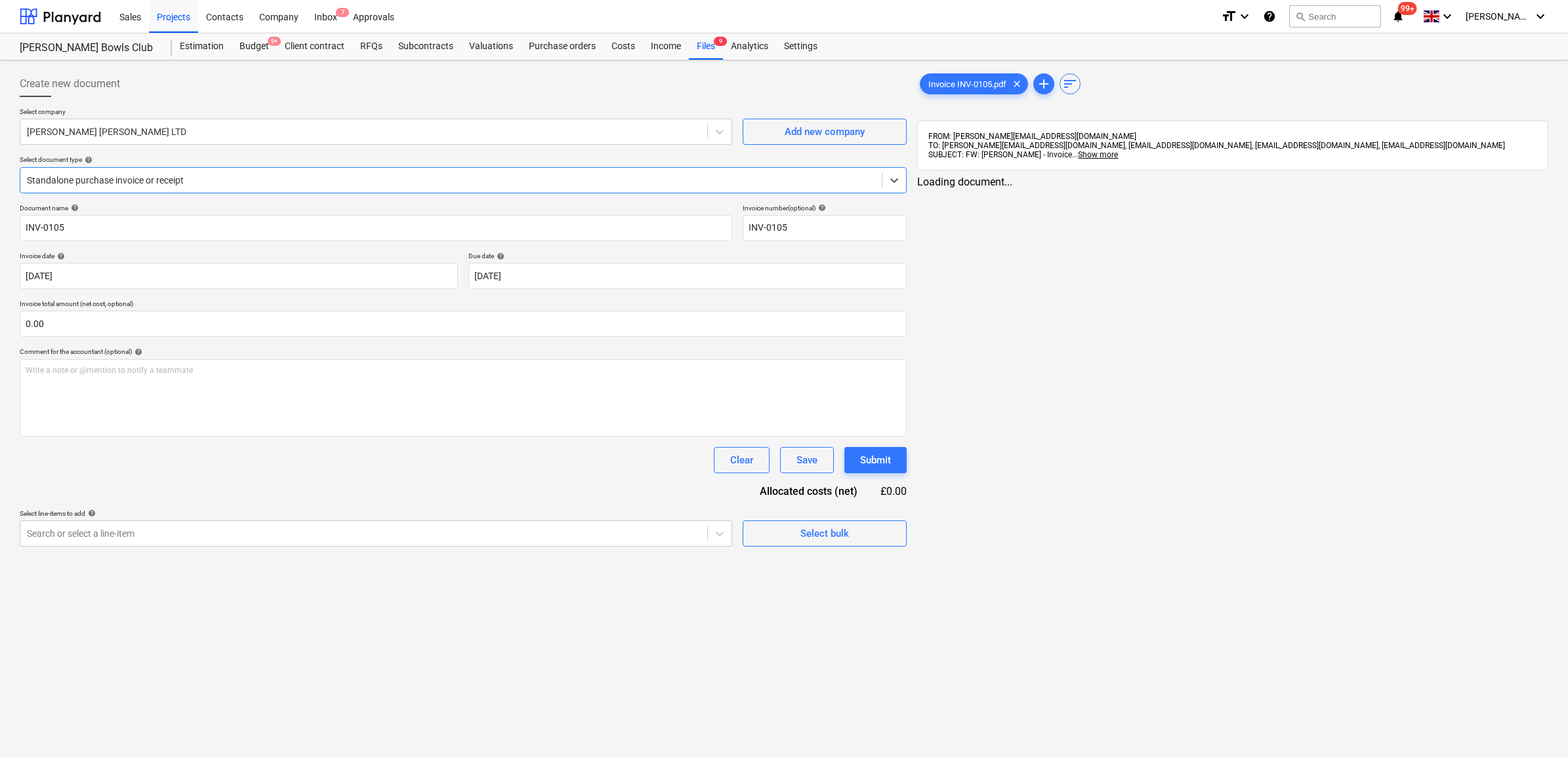
type input "INV-0105"
type input "29 Sep 2025"
type input "29 Oct 2025"
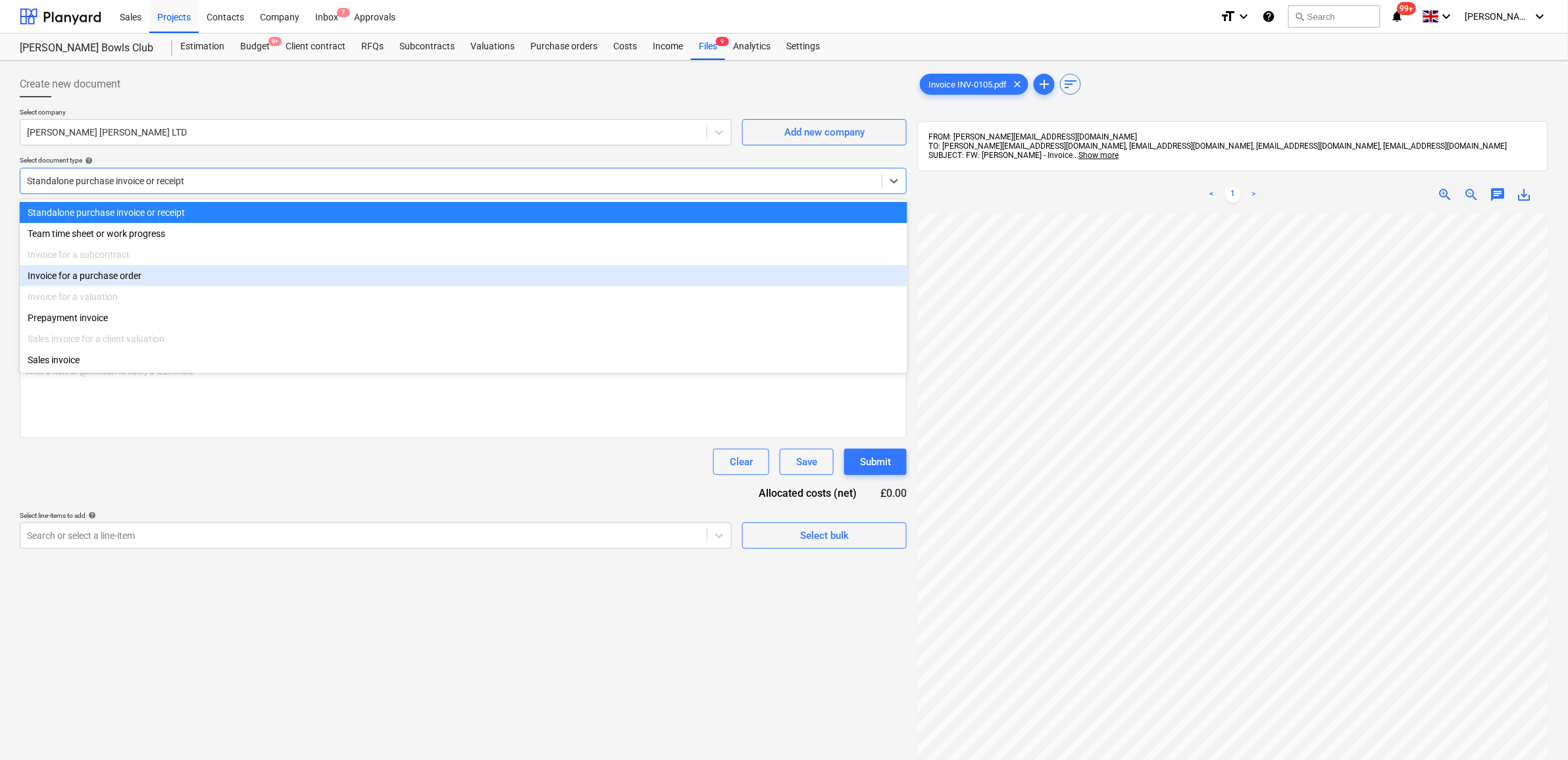
click at [185, 274] on div "Invoice for a purchase order" at bounding box center [464, 275] width 888 height 21
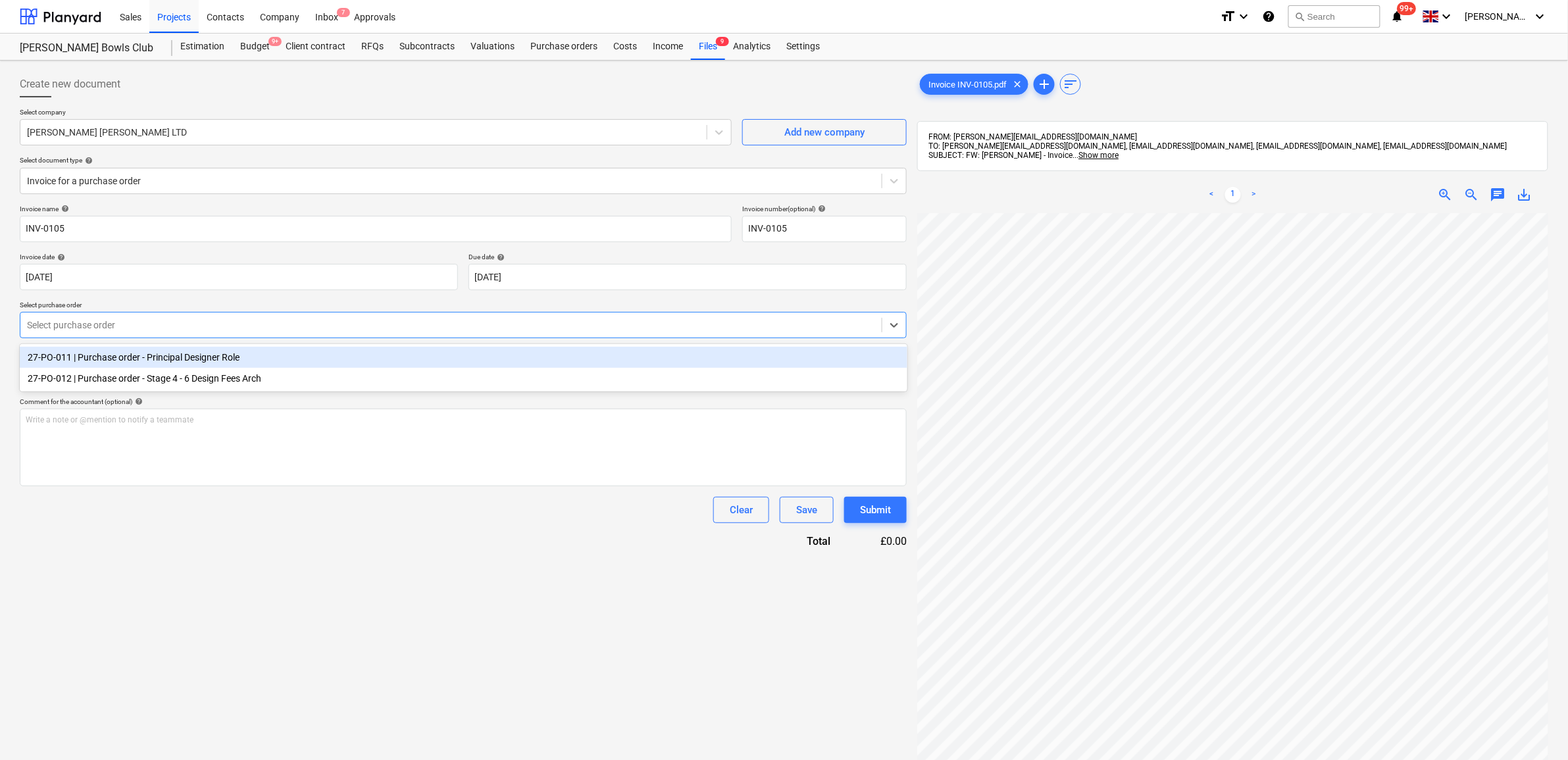
click at [212, 320] on div at bounding box center [451, 325] width 848 height 13
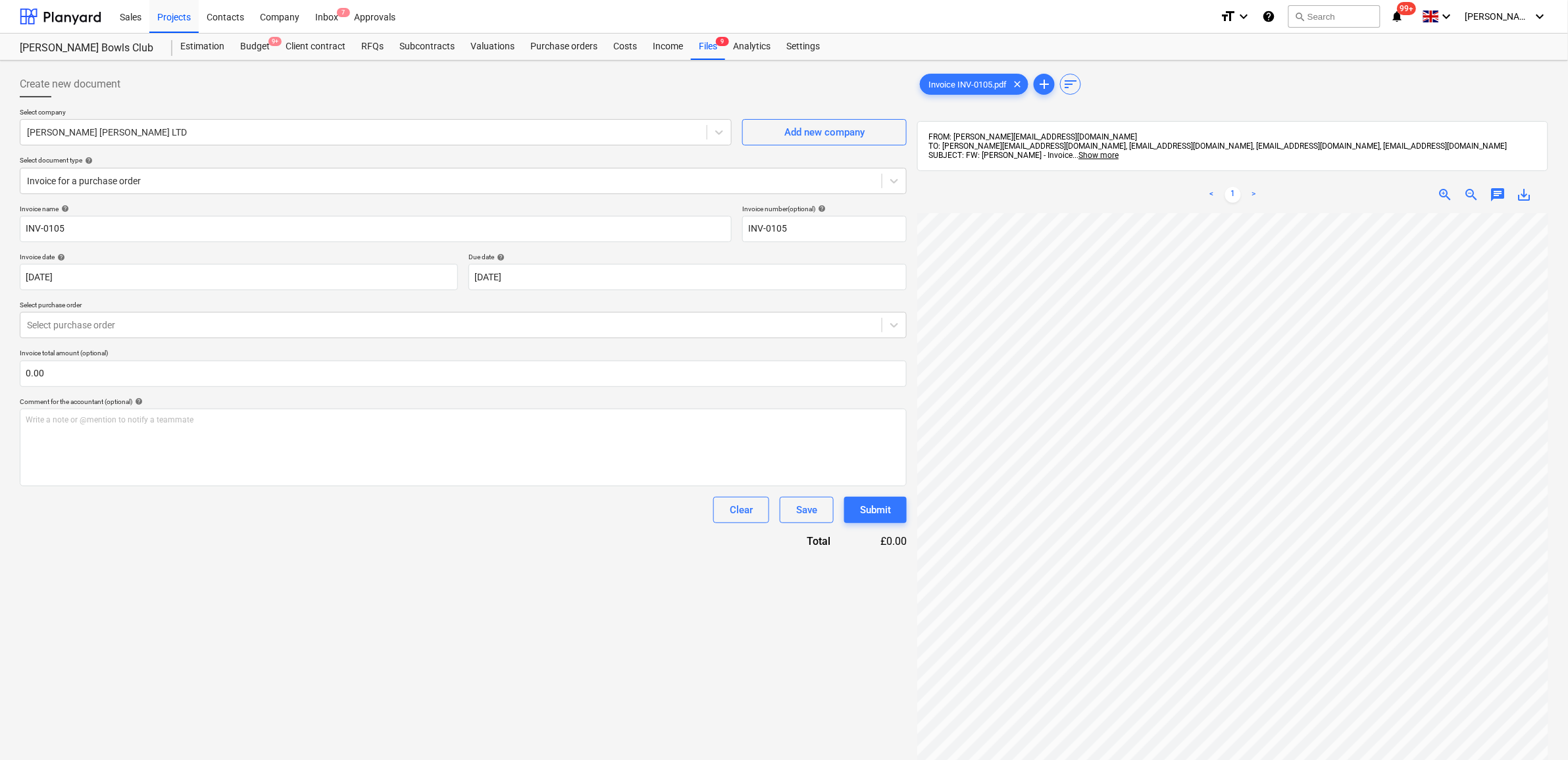
drag, startPoint x: 735, startPoint y: 711, endPoint x: 647, endPoint y: 688, distance: 91.0
click at [647, 688] on div "Create new document Select company KNOWLES WHITTINGHAM LTD Add new company Sele…" at bounding box center [463, 503] width 898 height 876
click at [1526, 198] on span "save_alt" at bounding box center [1524, 195] width 16 height 16
click at [425, 574] on div "Create new document Select company KNOWLES WHITTINGHAM LTD Add new company Sele…" at bounding box center [463, 503] width 898 height 876
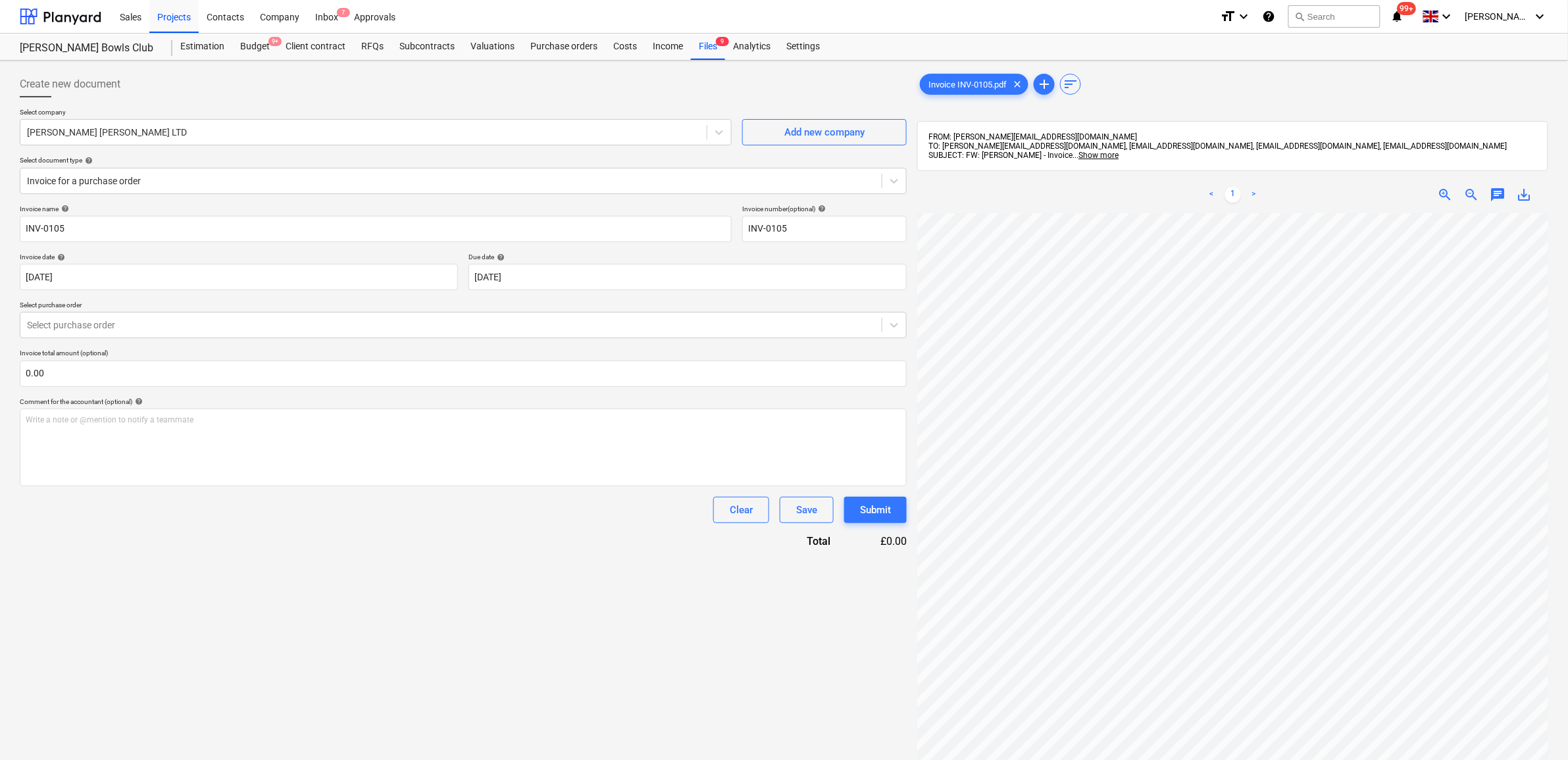
scroll to position [146, 11]
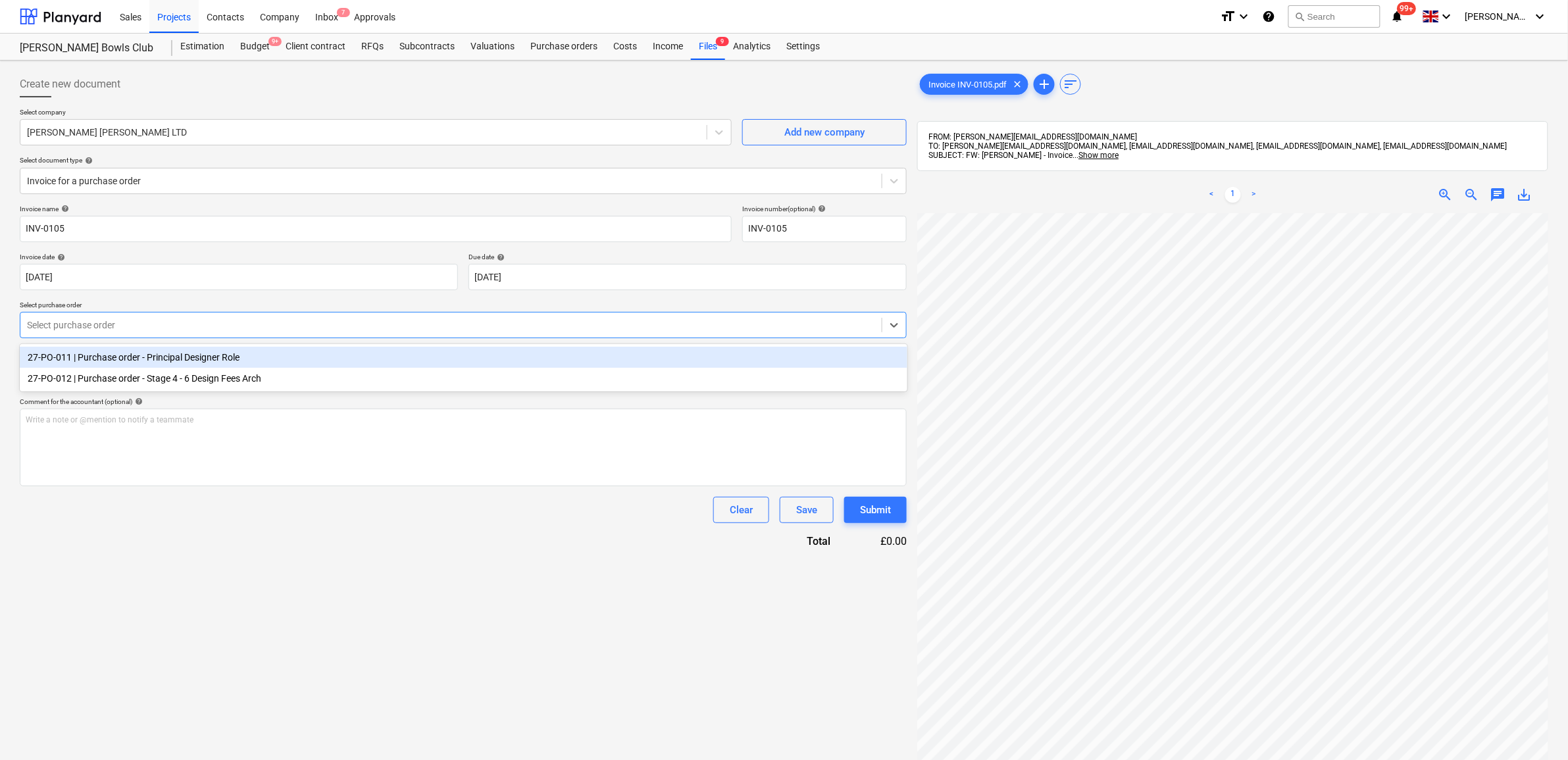
click at [208, 316] on div "Select purchase order" at bounding box center [451, 325] width 861 height 18
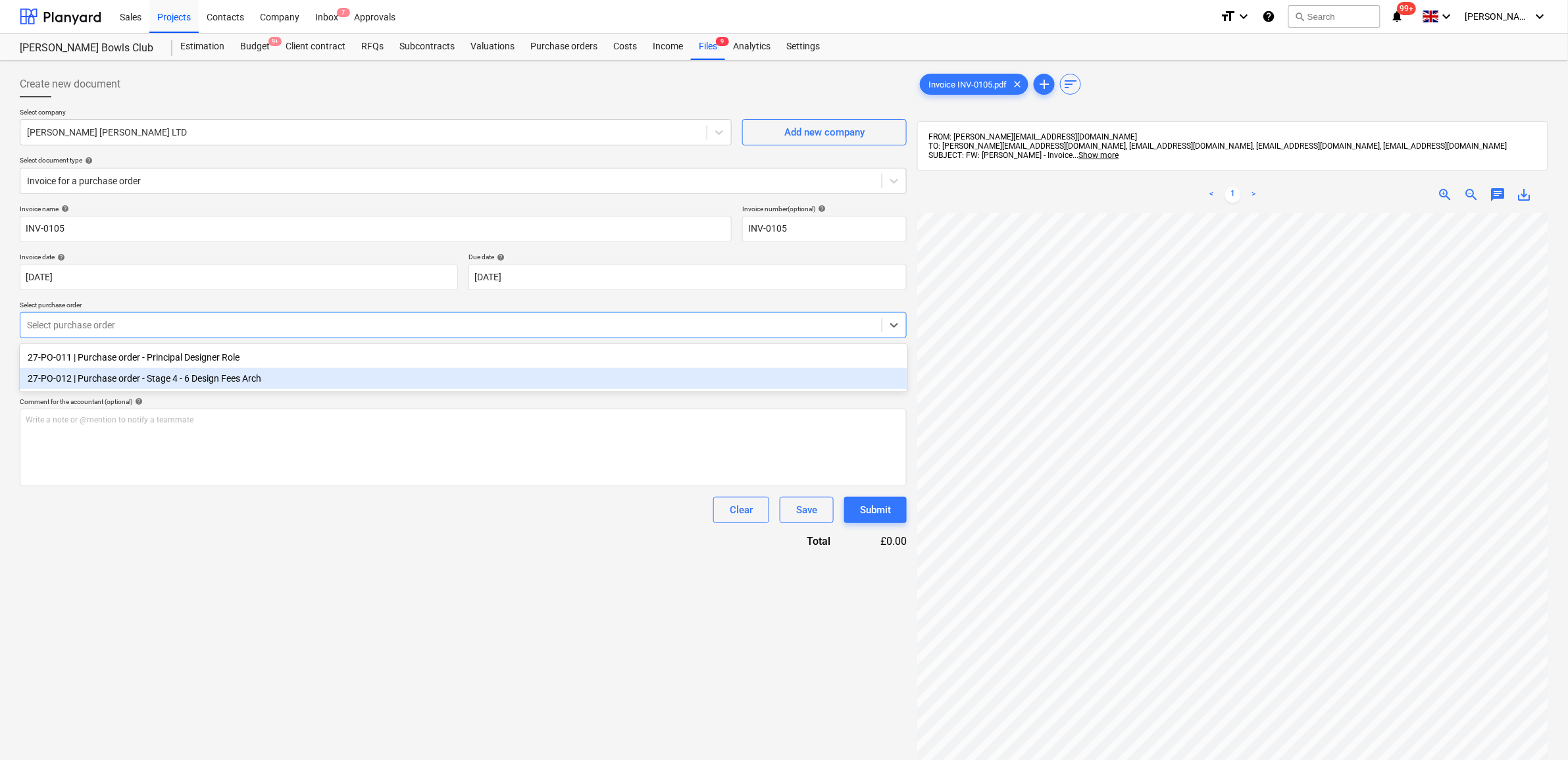
click at [200, 378] on div "27-PO-012 | Purchase order - Stage 4 - 6 Design Fees Arch" at bounding box center [464, 378] width 888 height 21
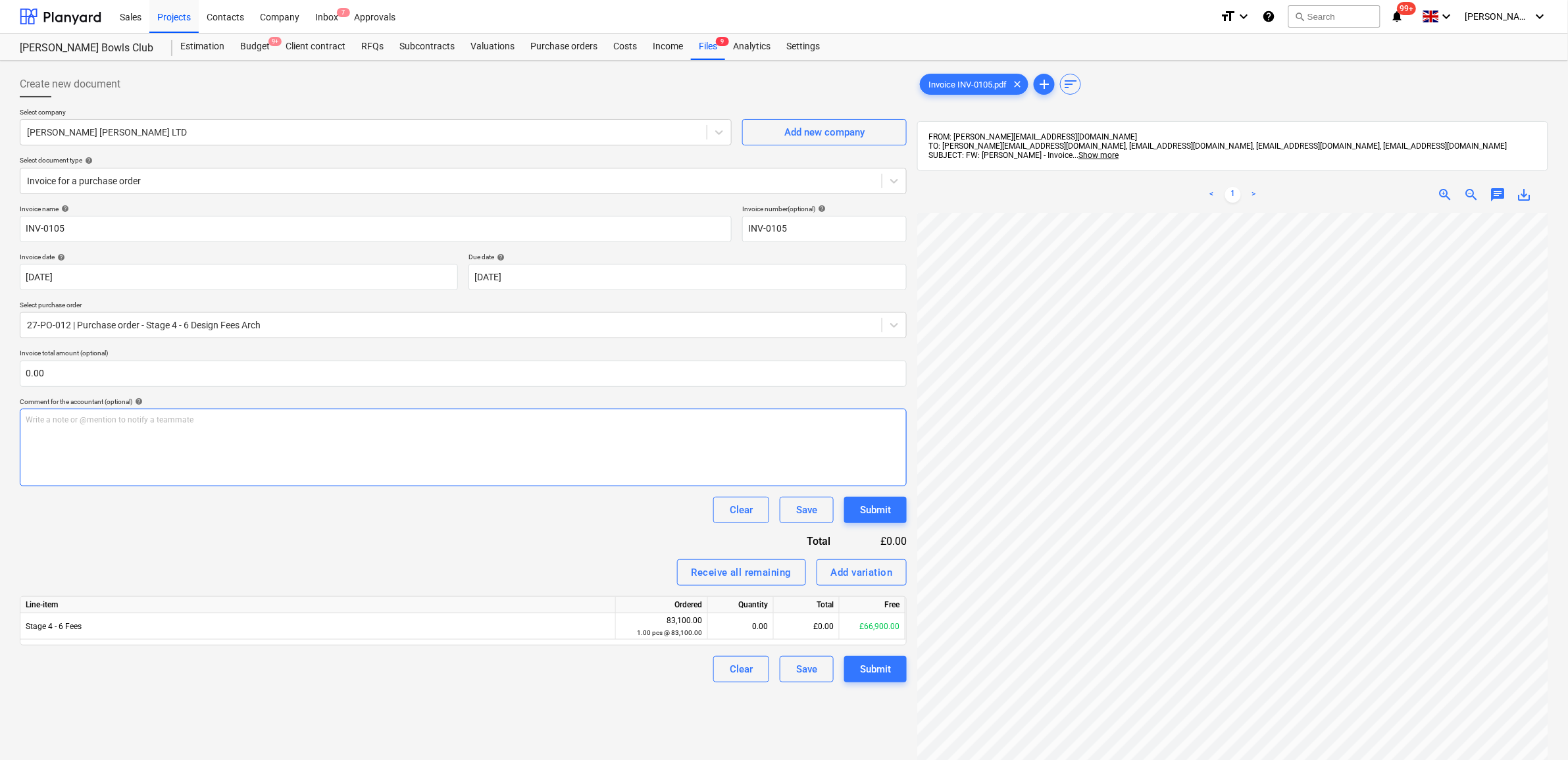
scroll to position [255, 61]
click at [787, 632] on div "£0.00" at bounding box center [806, 627] width 66 height 27
type input "12600"
click at [600, 735] on div "Create new document Select company KNOWLES WHITTINGHAM LTD Add new company Sele…" at bounding box center [463, 503] width 898 height 876
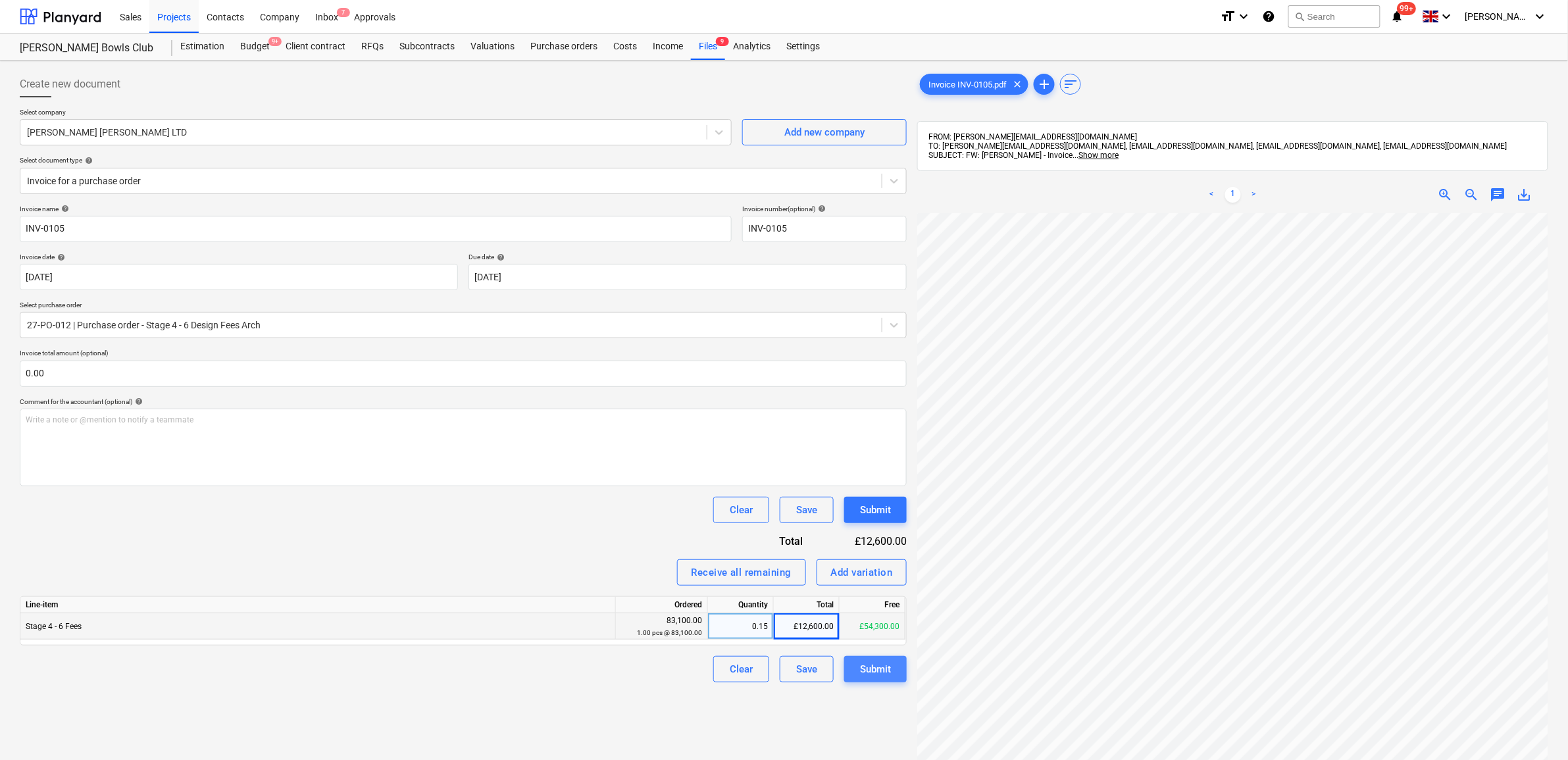
click at [873, 668] on div "Submit" at bounding box center [875, 669] width 31 height 17
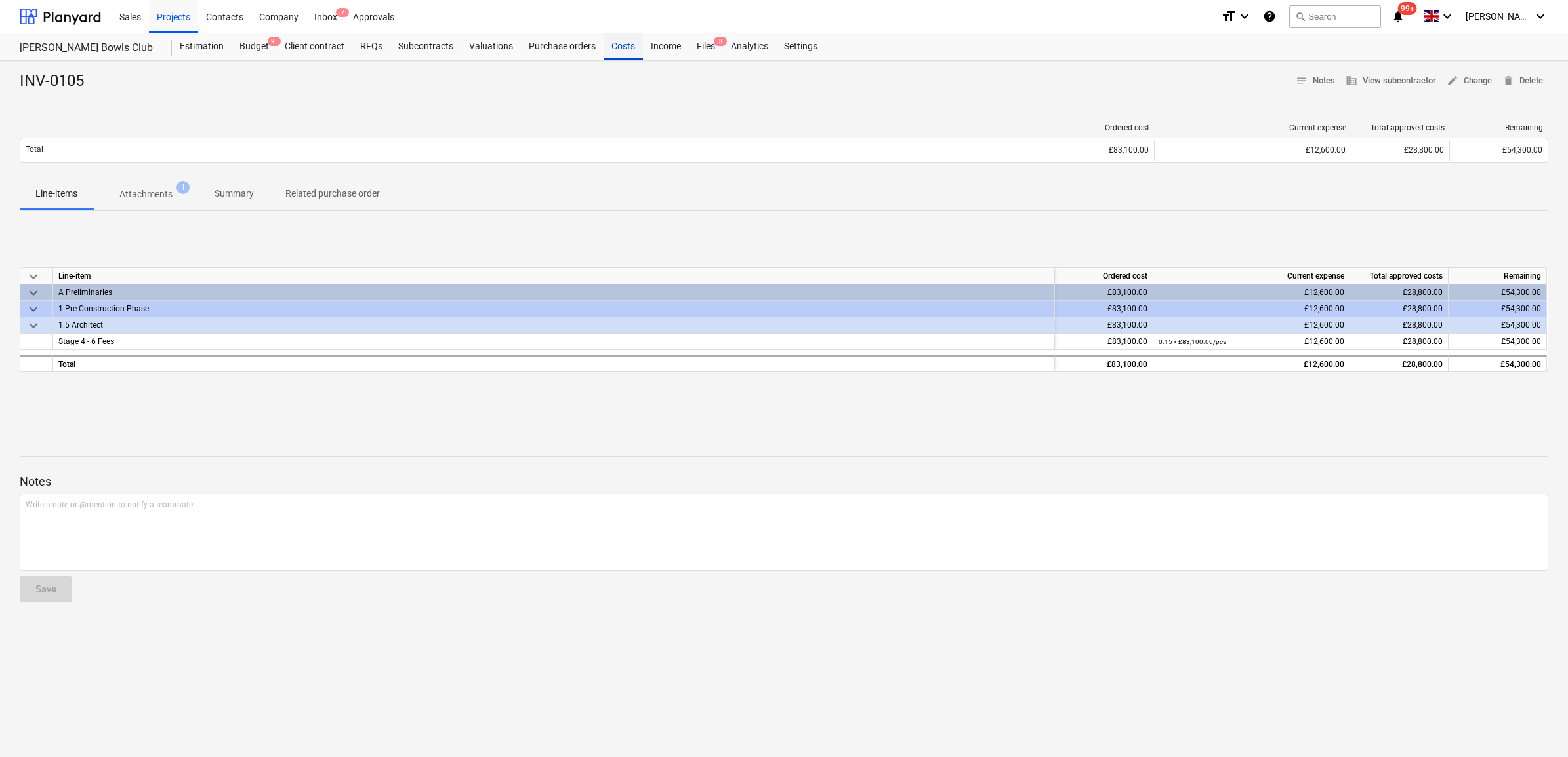
drag, startPoint x: 627, startPoint y: 50, endPoint x: 638, endPoint y: 50, distance: 11.0
click at [627, 50] on div "Costs" at bounding box center [622, 46] width 39 height 27
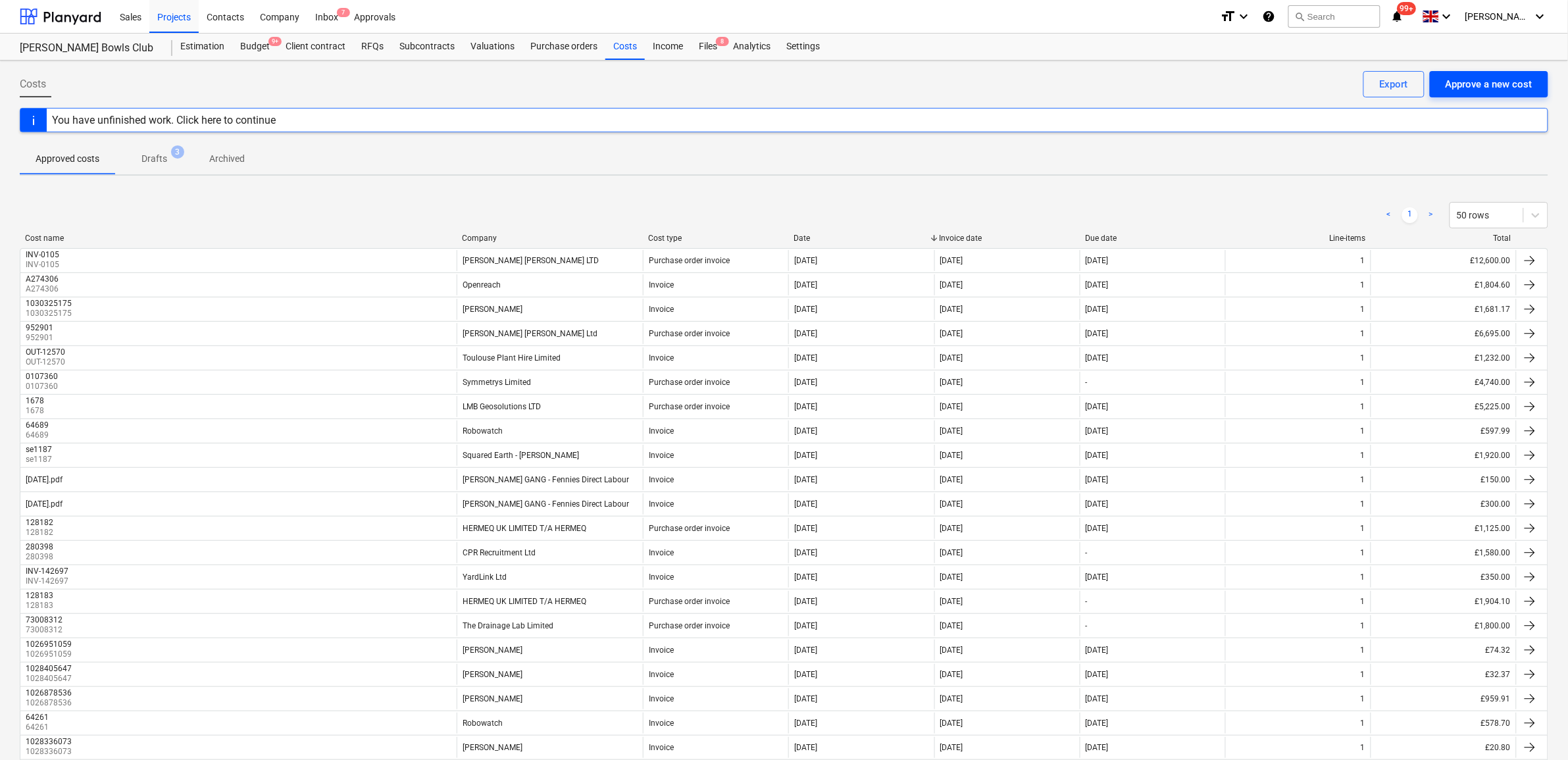
click at [1491, 90] on div "Approve a new cost" at bounding box center [1489, 84] width 86 height 17
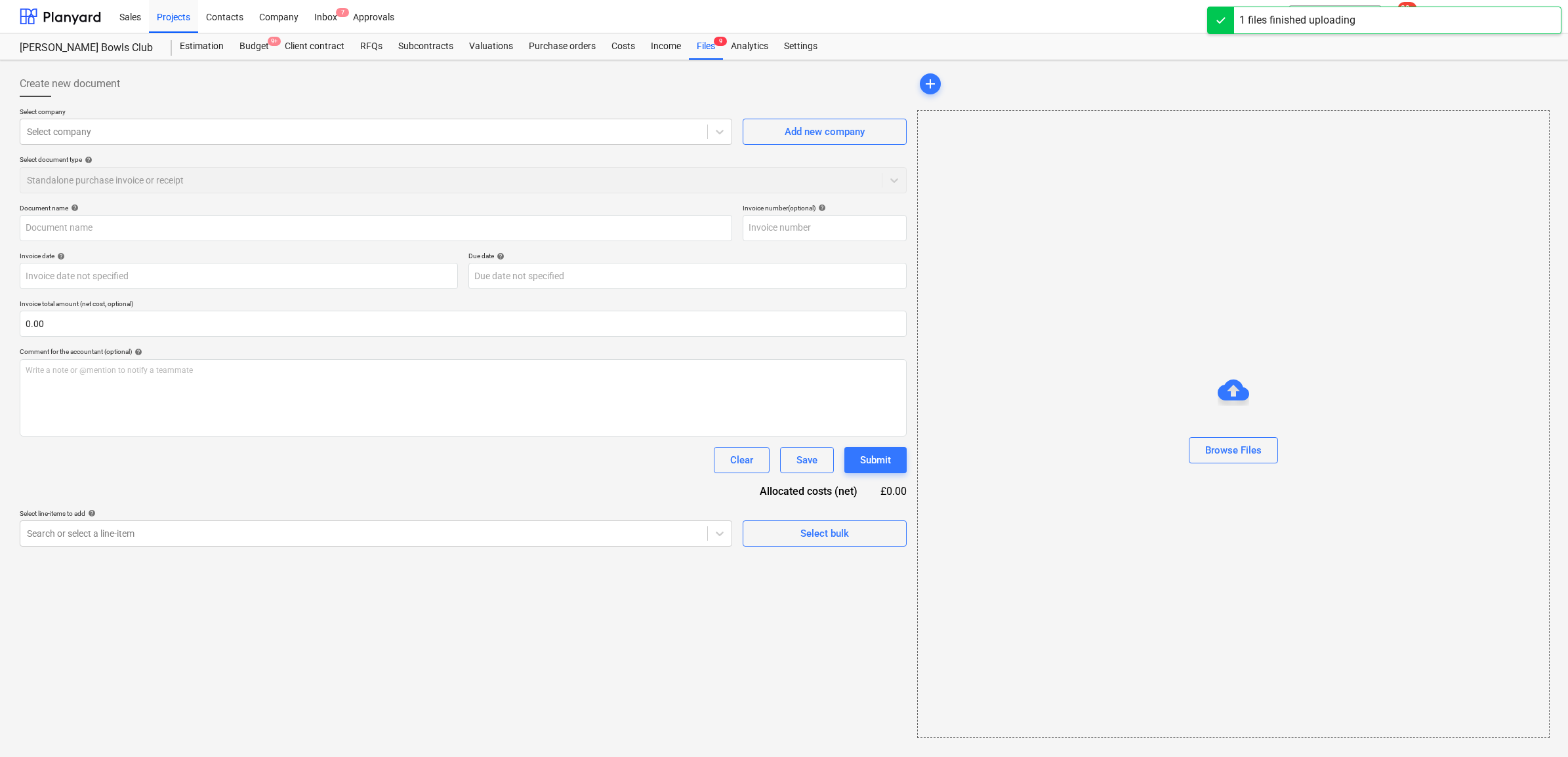
type input "Invoice INV-0105.pdf"
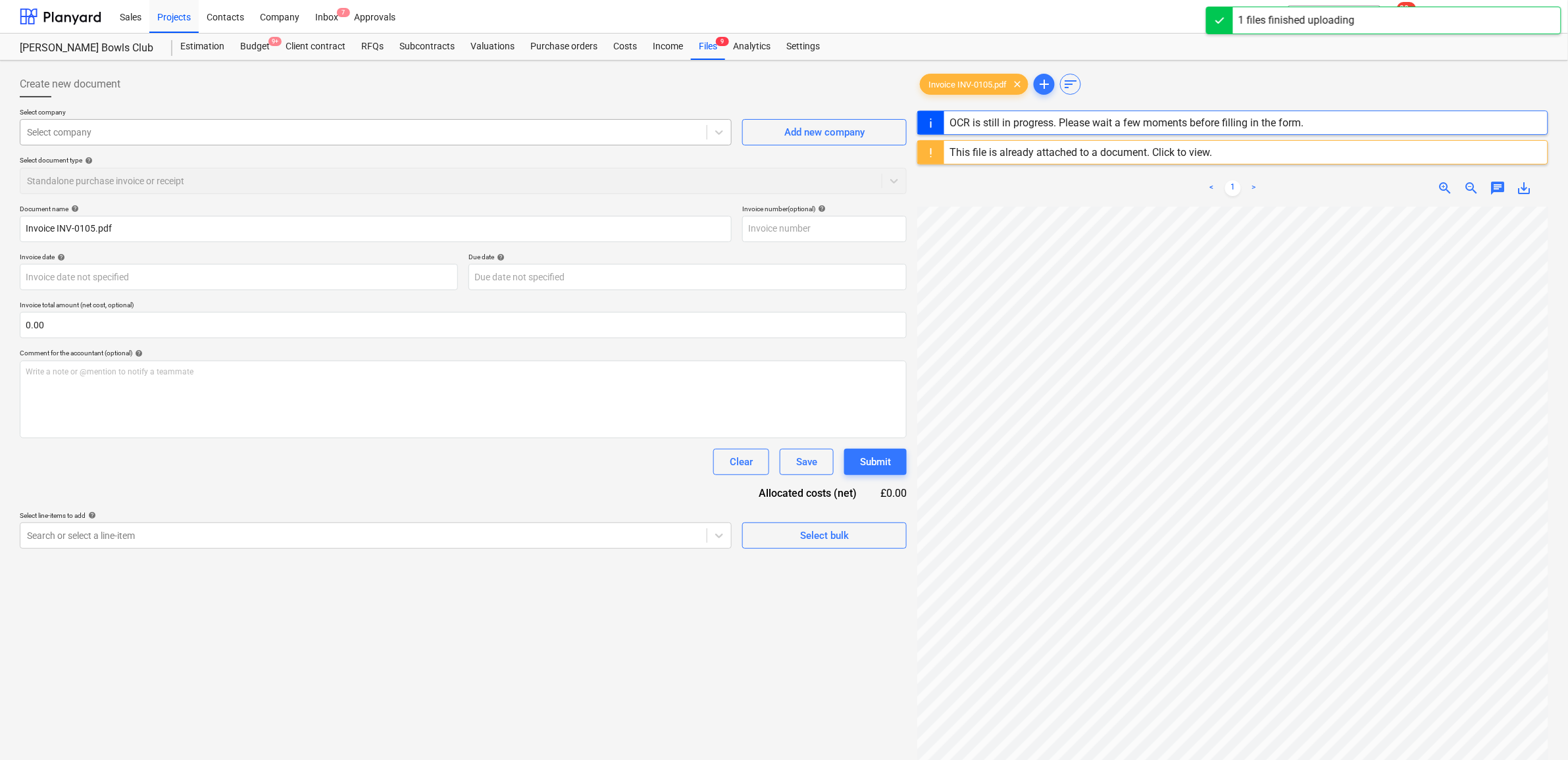
click at [205, 130] on div at bounding box center [363, 132] width 673 height 13
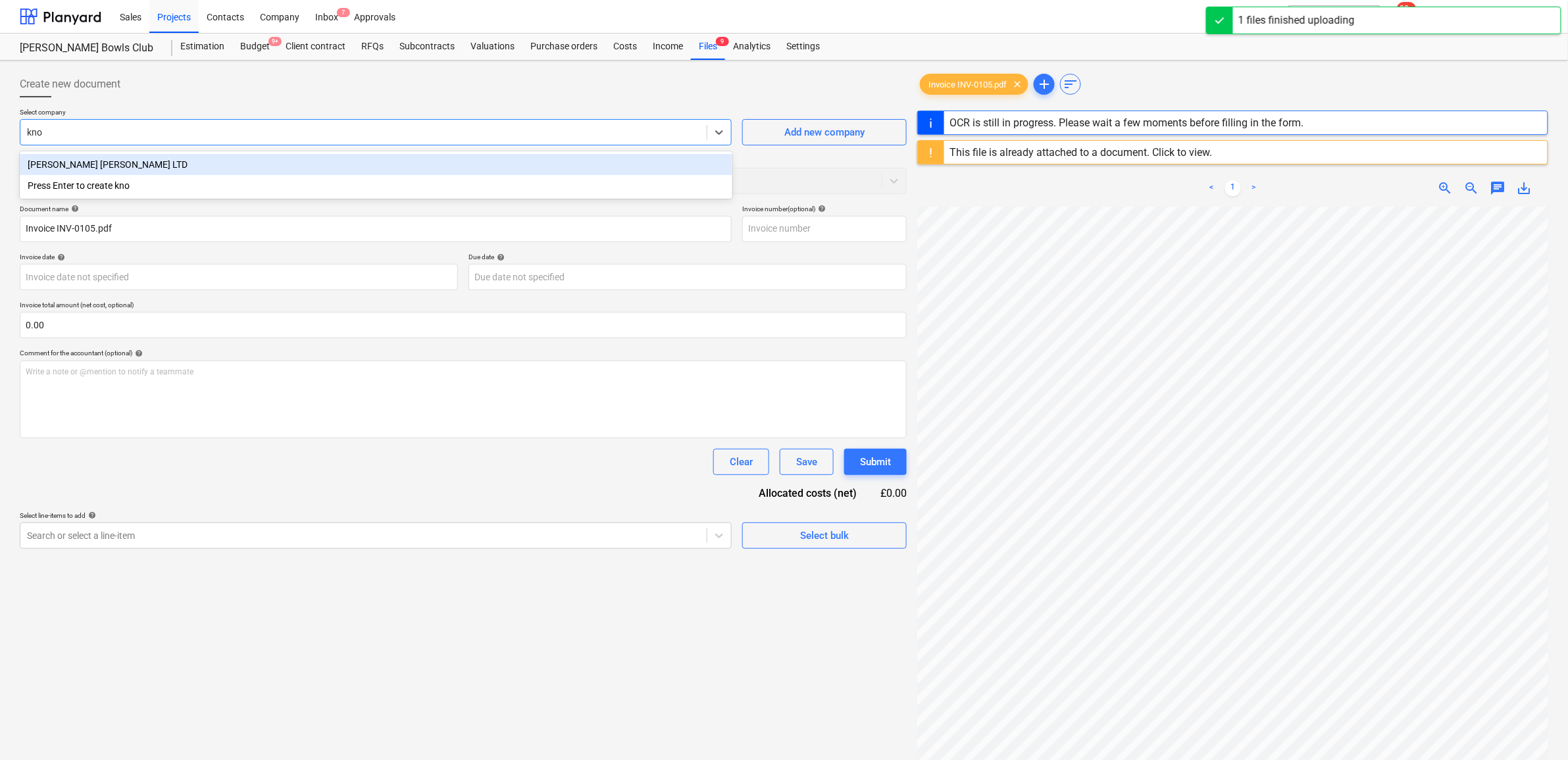
type input "know"
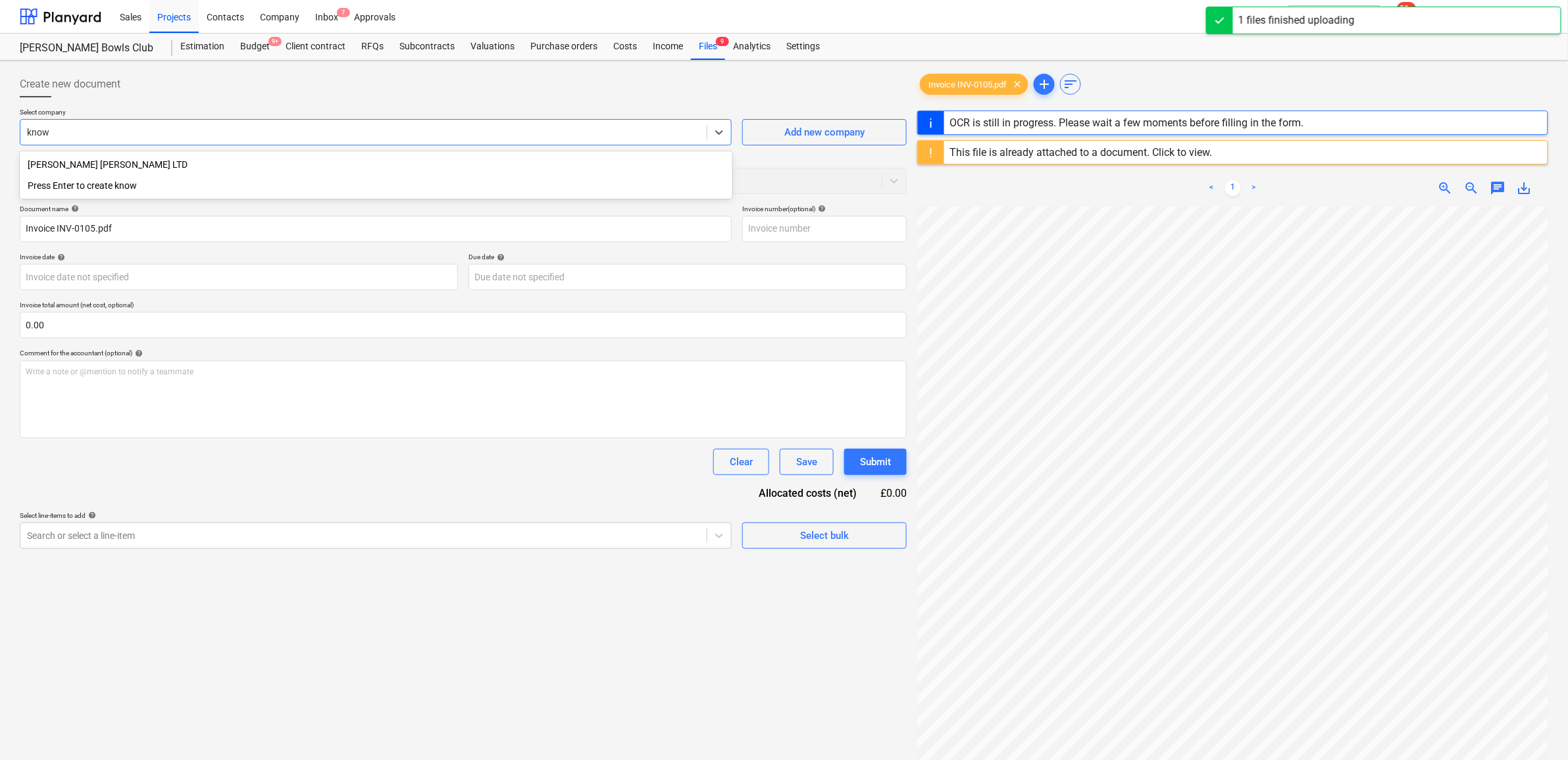
drag, startPoint x: 194, startPoint y: 156, endPoint x: 200, endPoint y: 162, distance: 8.5
click at [194, 158] on div "KNOWLES WHITTINGHAM LTD" at bounding box center [376, 164] width 713 height 21
click at [189, 185] on div at bounding box center [451, 181] width 848 height 13
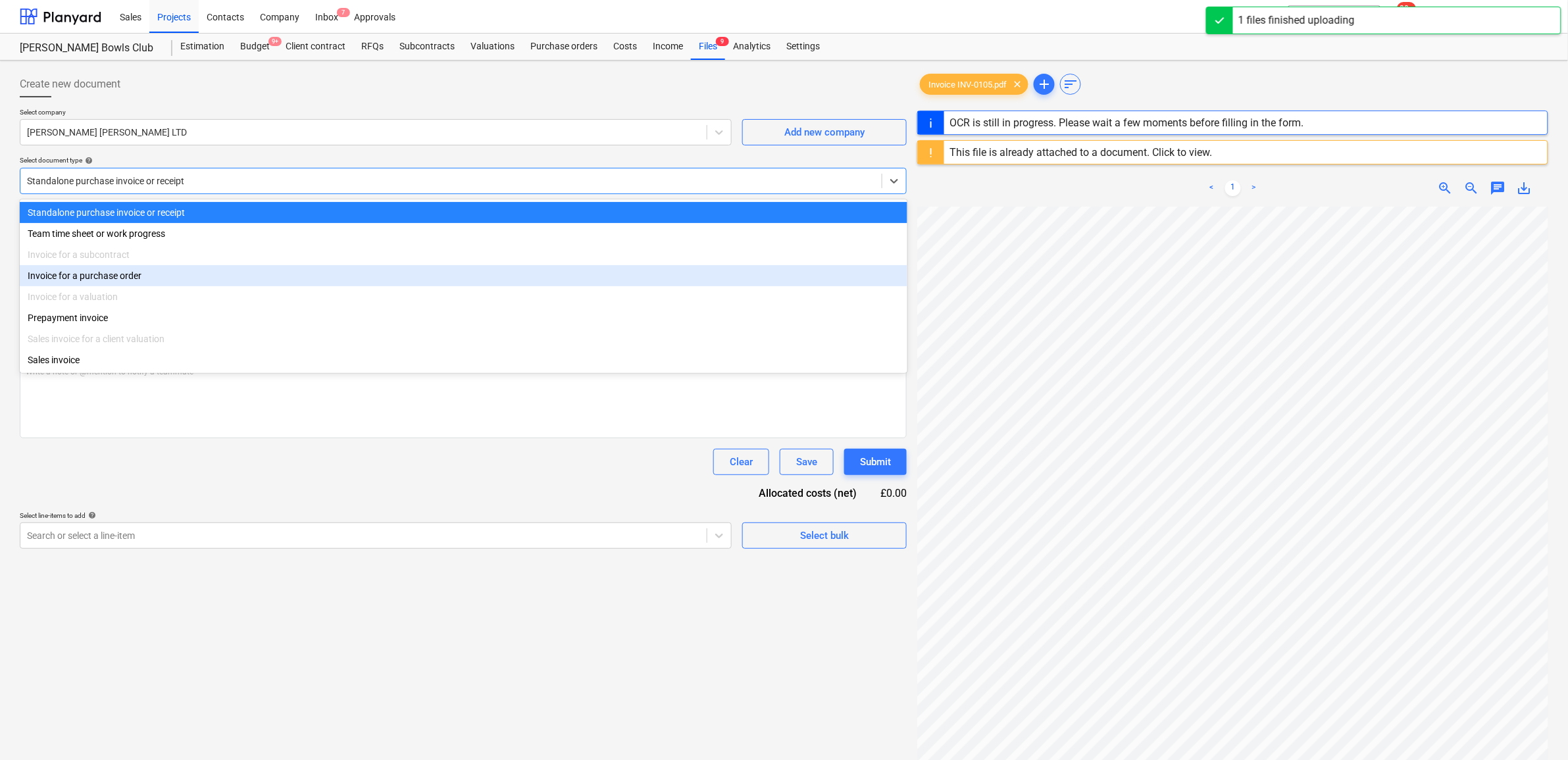
click at [132, 284] on div "Invoice for a purchase order" at bounding box center [464, 275] width 888 height 21
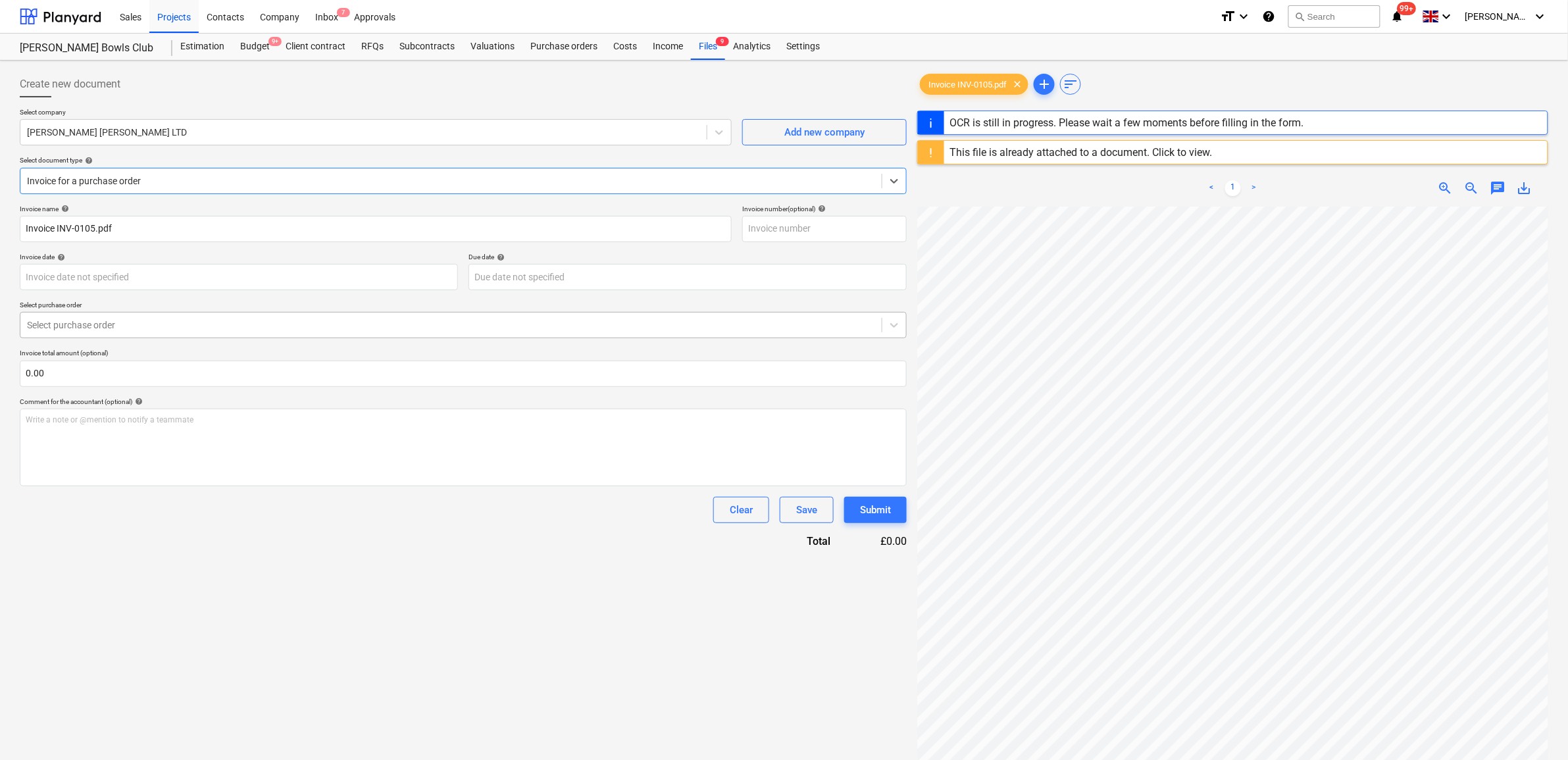
click at [129, 319] on div at bounding box center [451, 325] width 848 height 13
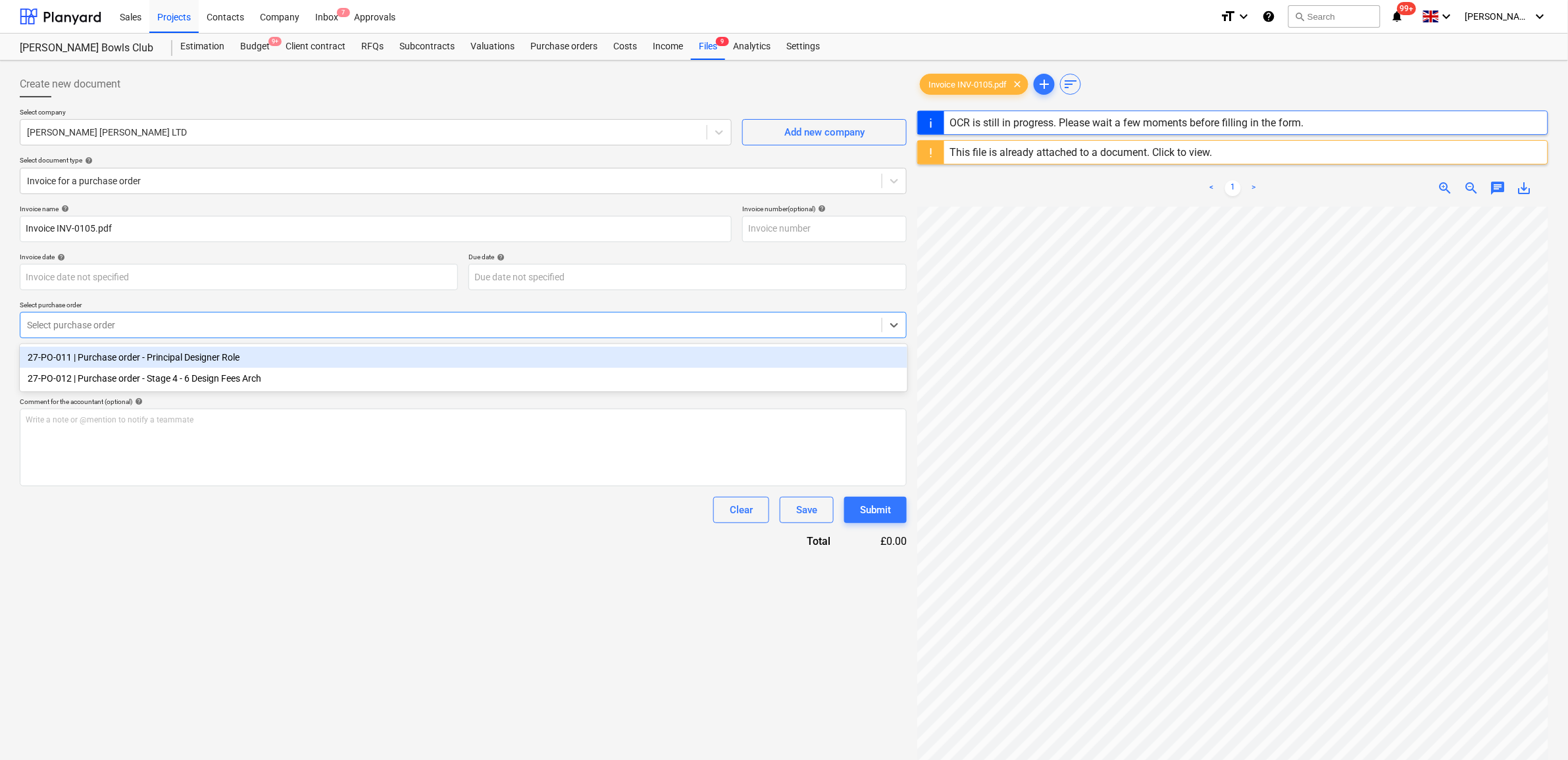
click at [137, 359] on div "27-PO-011 | Purchase order - Principal Designer Role" at bounding box center [464, 357] width 888 height 21
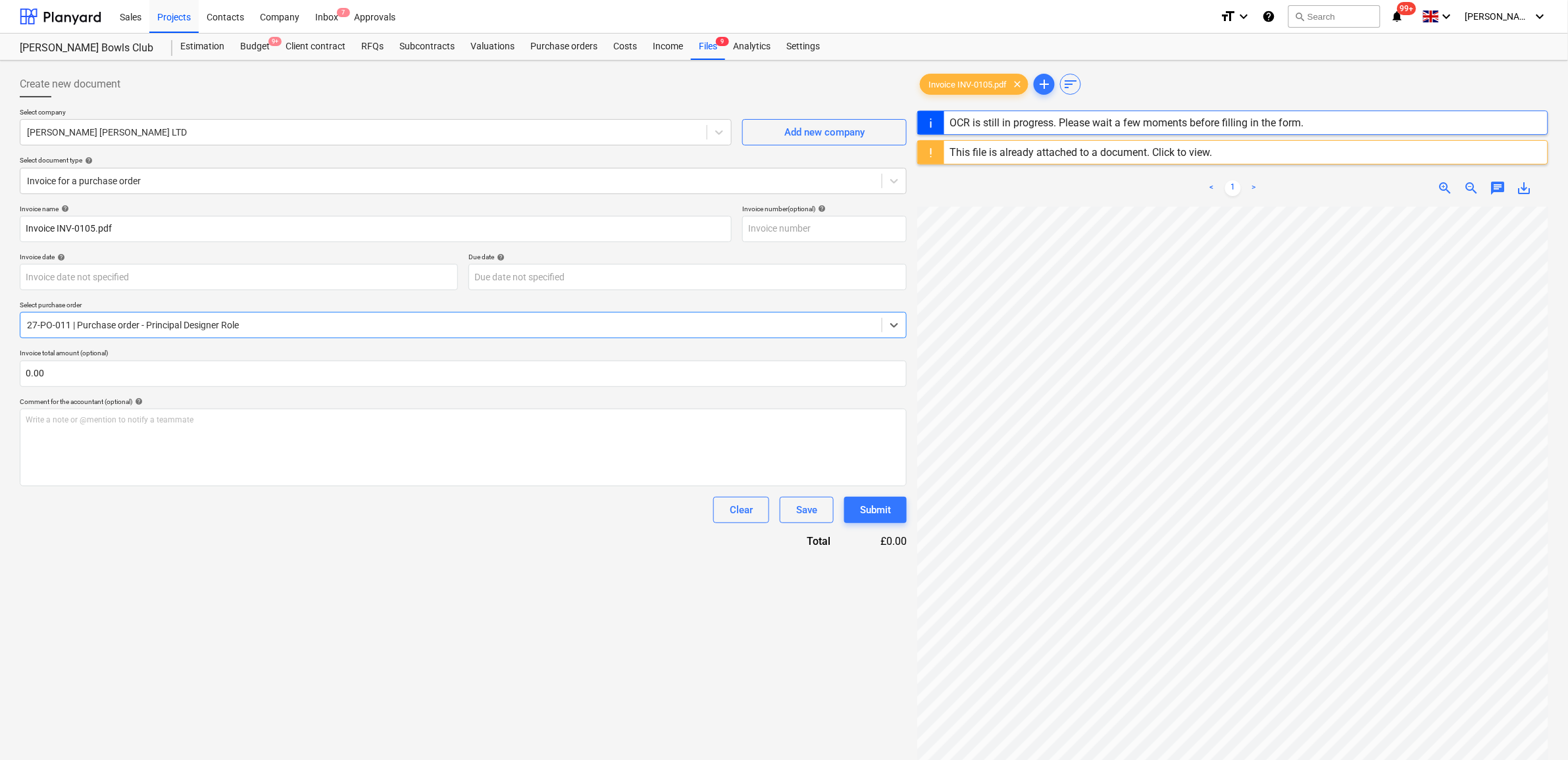
click at [211, 540] on div "Invoice name help Invoice INV-0105.pdf Invoice number (optional) help Invoice d…" at bounding box center [463, 377] width 887 height 344
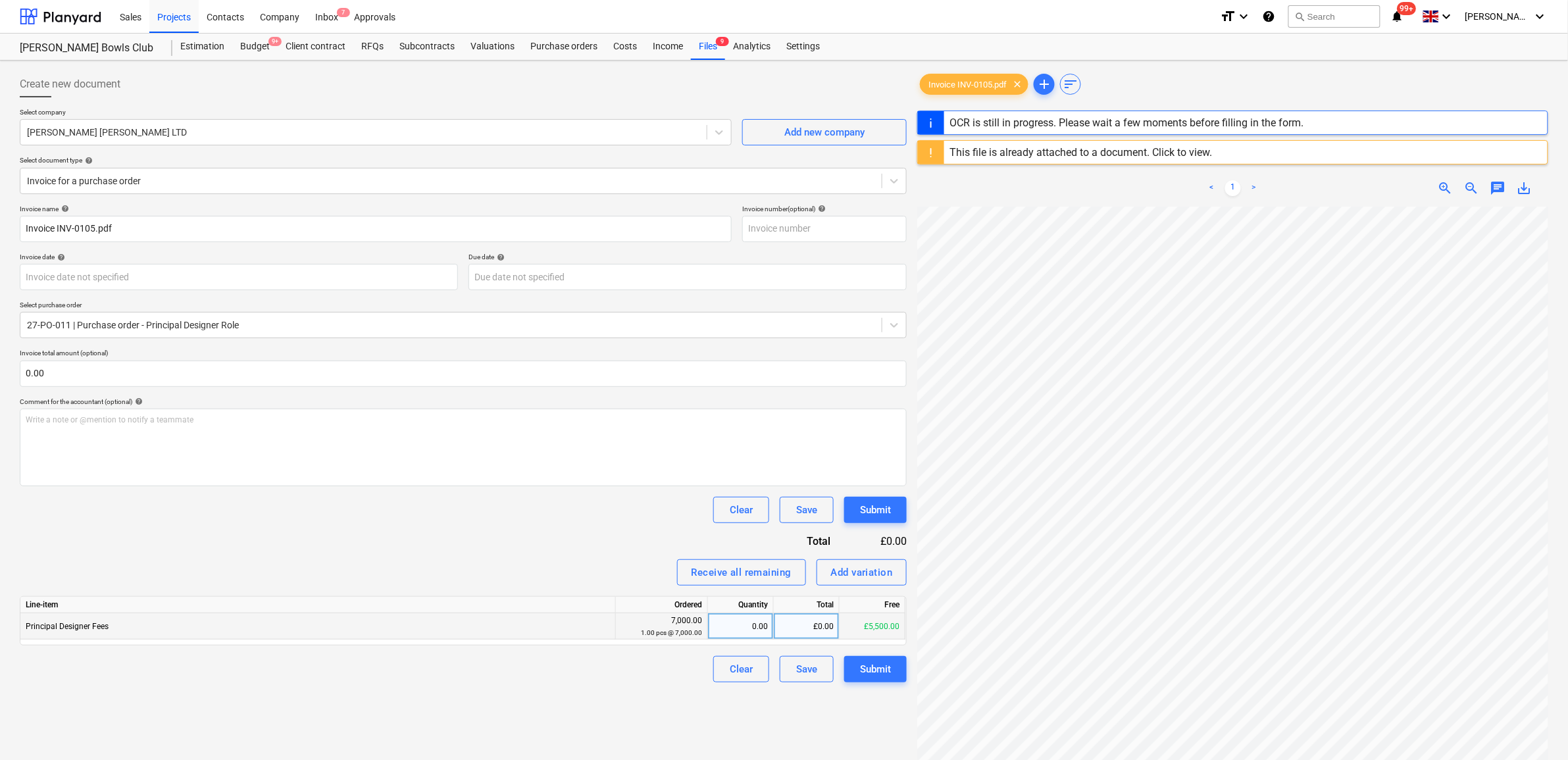
type input "INV-0105"
type input "29 Sep 2025"
type input "29 Oct 2025"
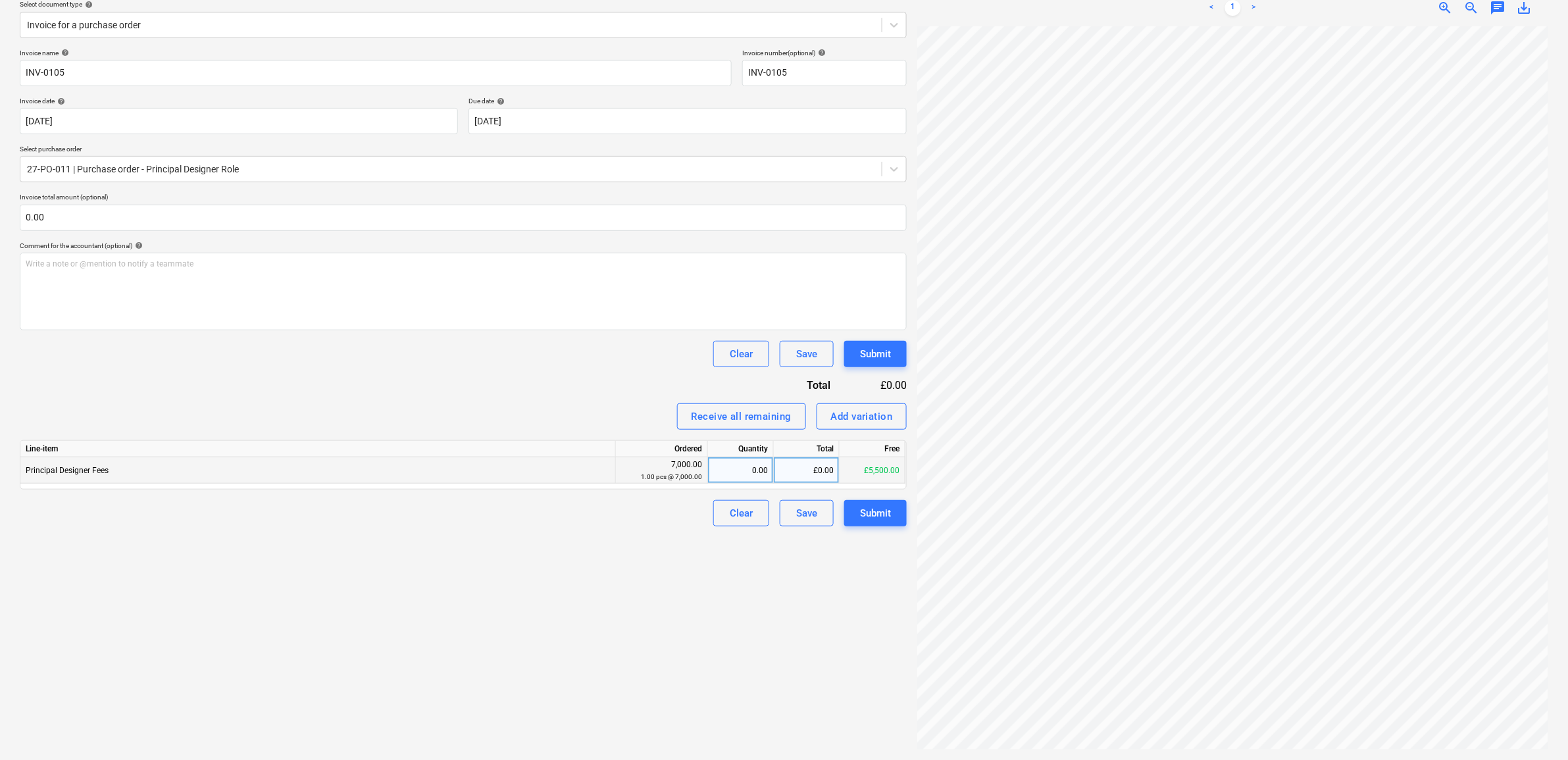
scroll to position [17, 61]
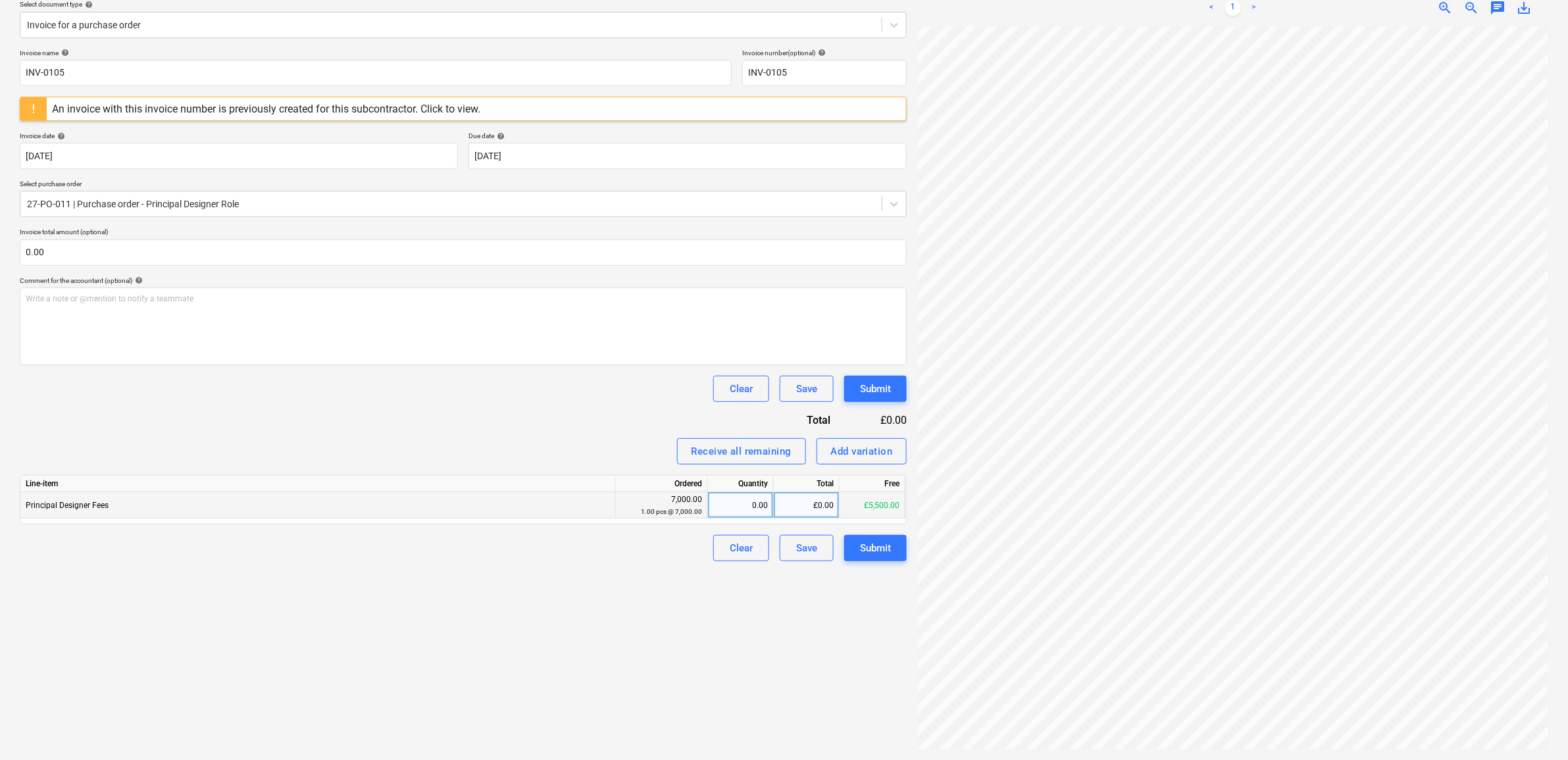
click at [791, 508] on div "£0.00" at bounding box center [806, 506] width 66 height 27
type input "1500"
click at [757, 602] on div "Create new document Select company KNOWLES WHITTINGHAM LTD Add new company Sele…" at bounding box center [463, 333] width 898 height 845
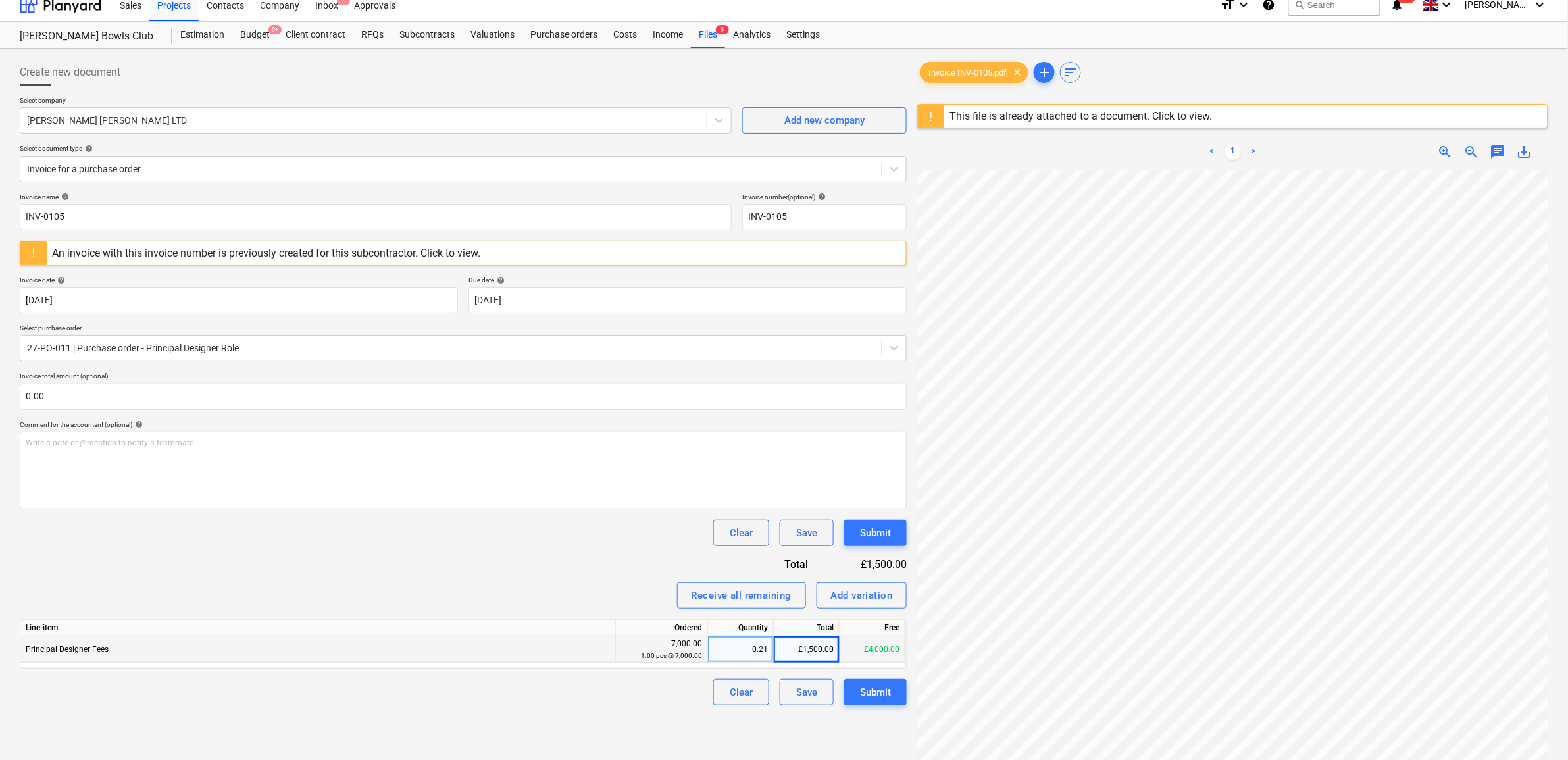
scroll to position [0, 0]
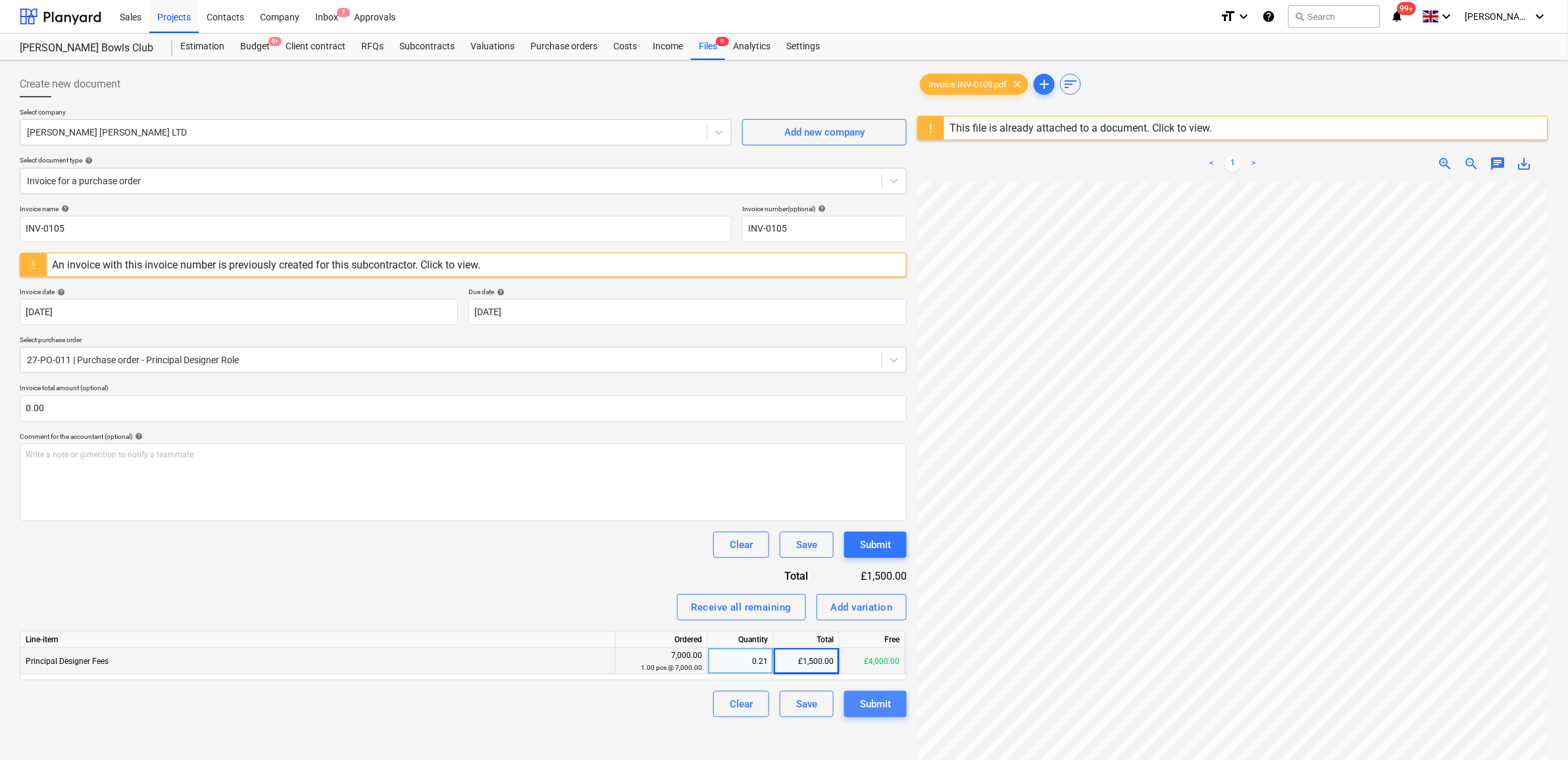
click at [864, 705] on div "Submit" at bounding box center [875, 704] width 31 height 17
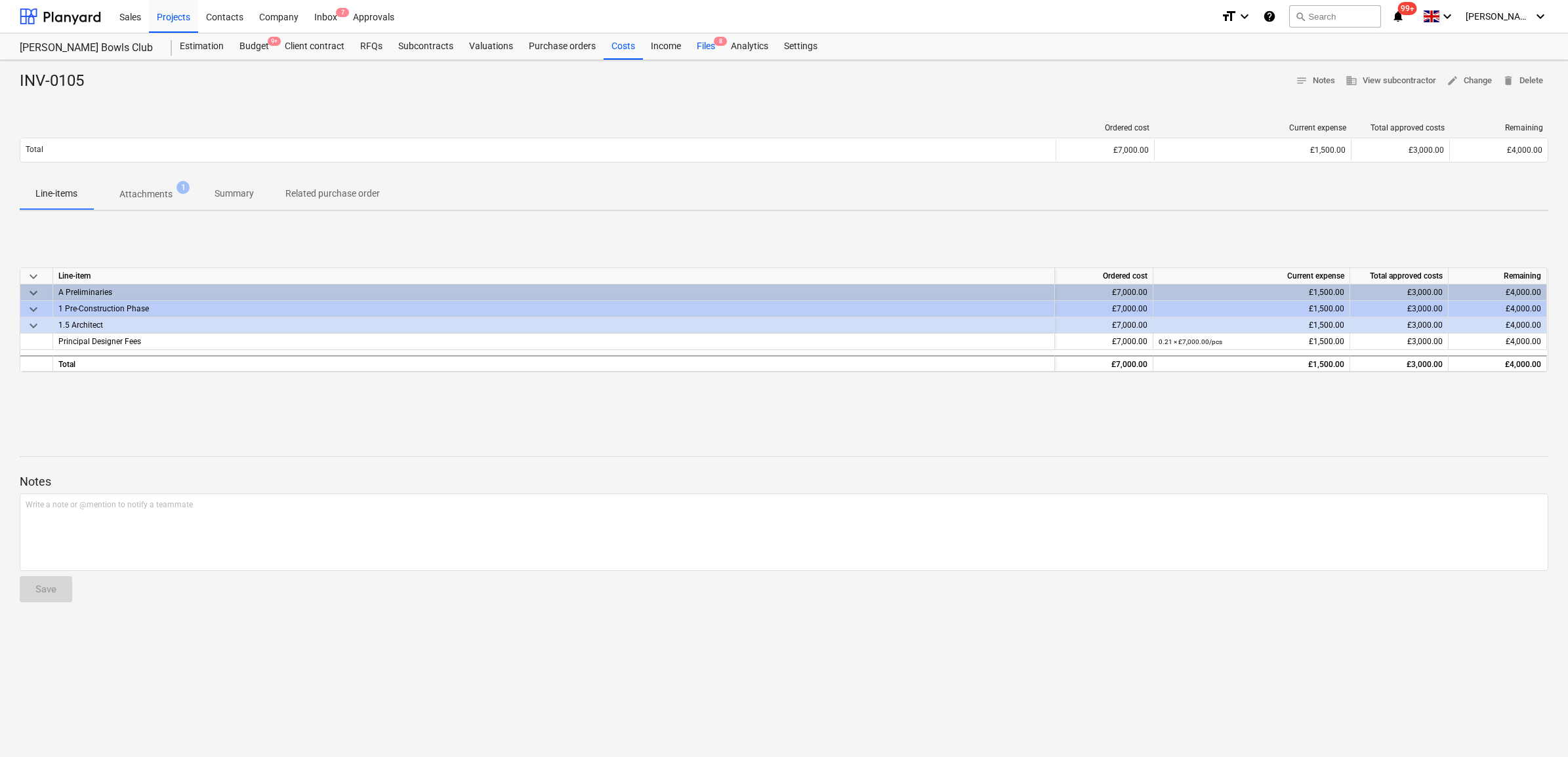
click at [712, 45] on div "Files 8" at bounding box center [705, 46] width 34 height 27
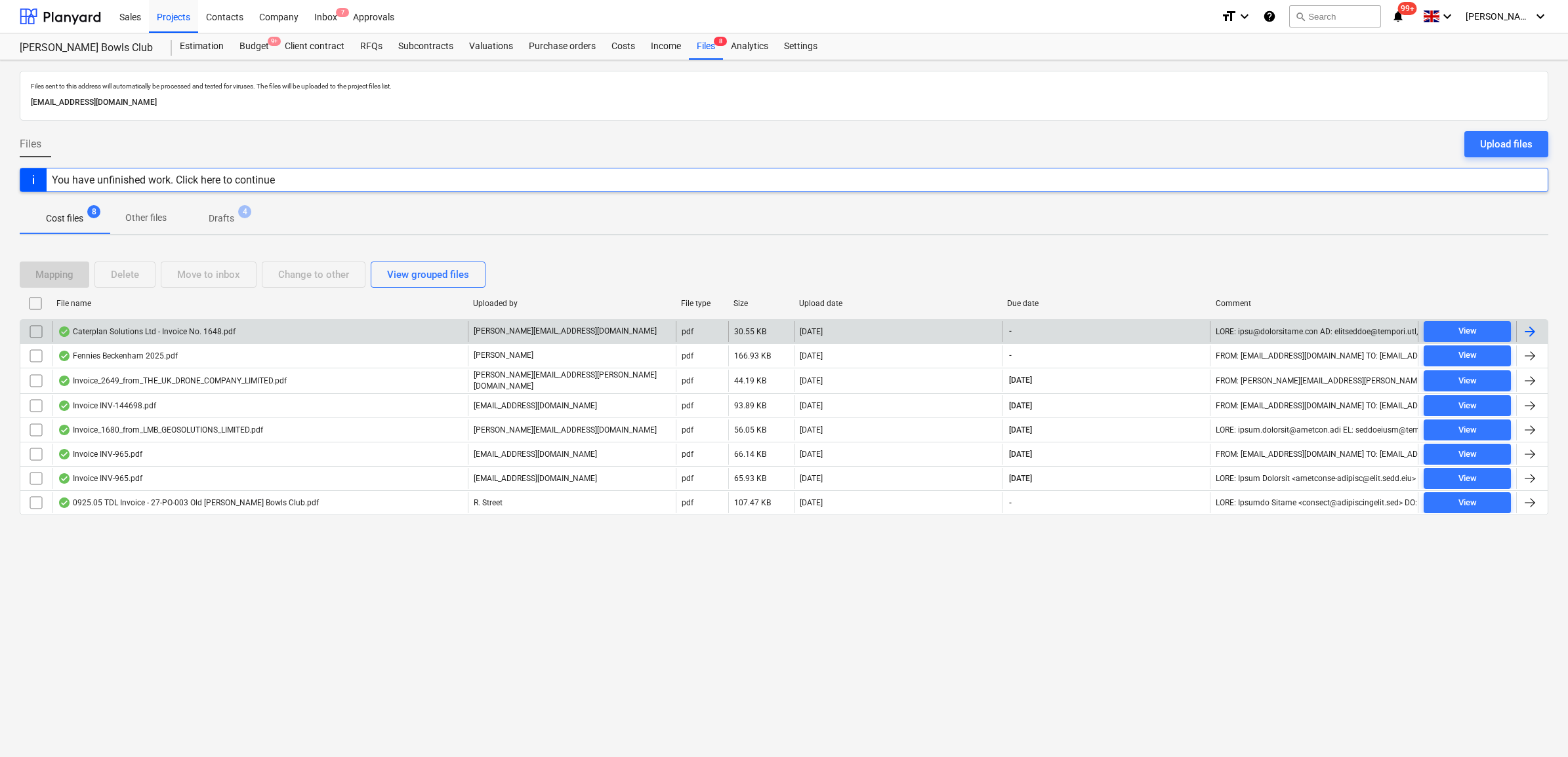
click at [1522, 331] on div at bounding box center [1529, 331] width 16 height 16
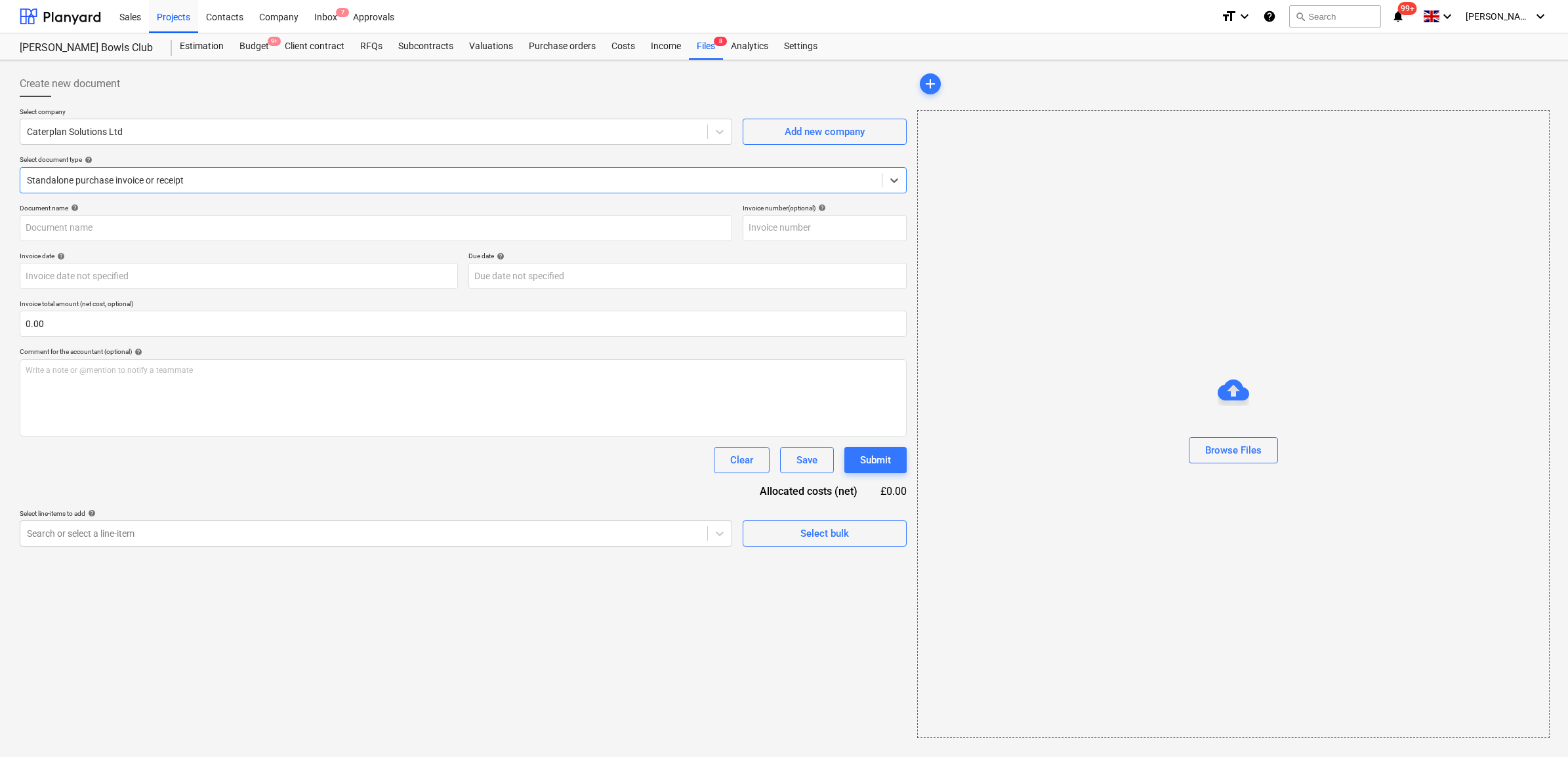
type input "1648"
type input "29 Sep 2025"
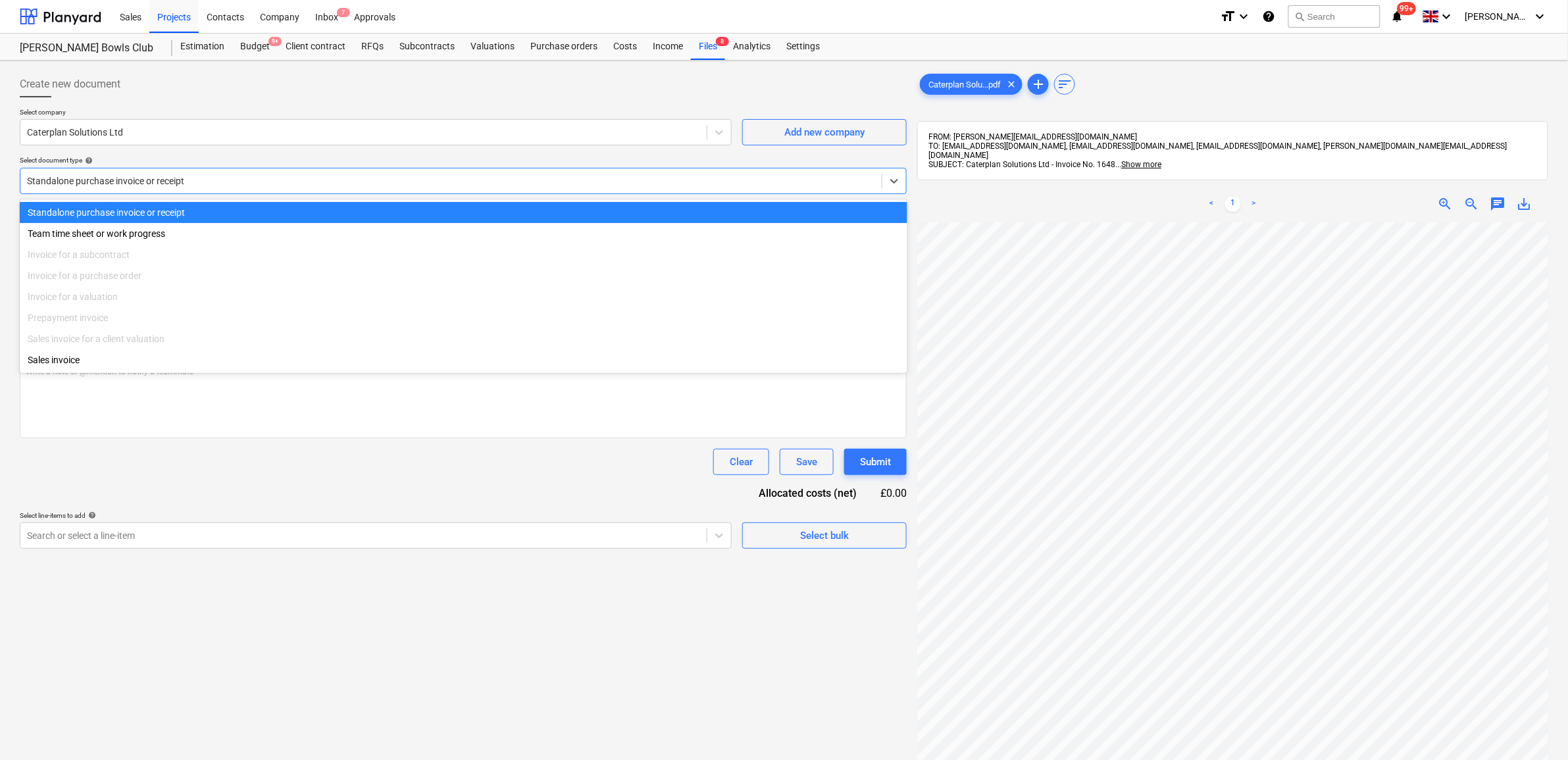
click at [352, 180] on div at bounding box center [451, 181] width 848 height 13
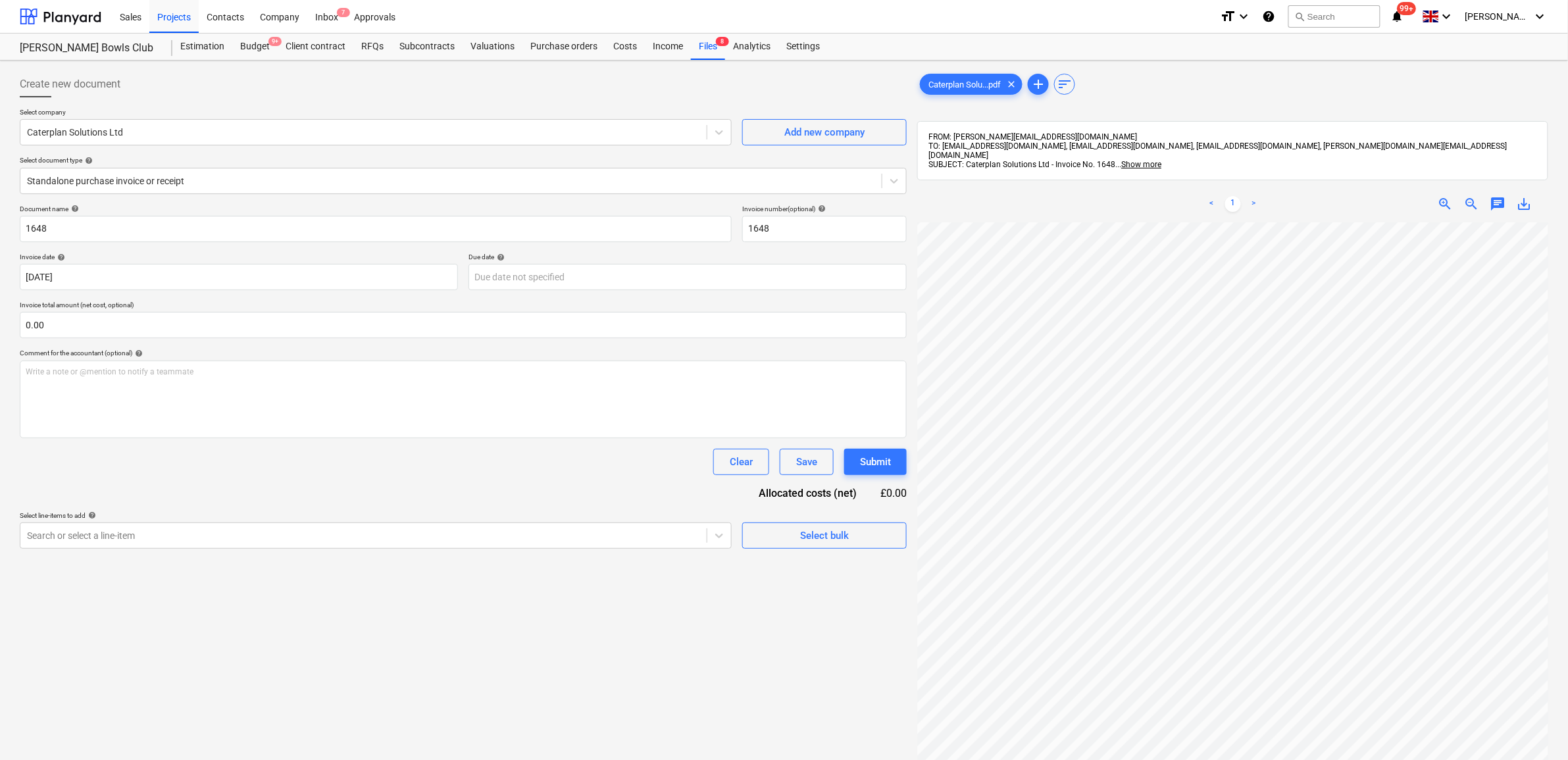
scroll to position [130, 61]
click at [573, 535] on div at bounding box center [363, 535] width 673 height 13
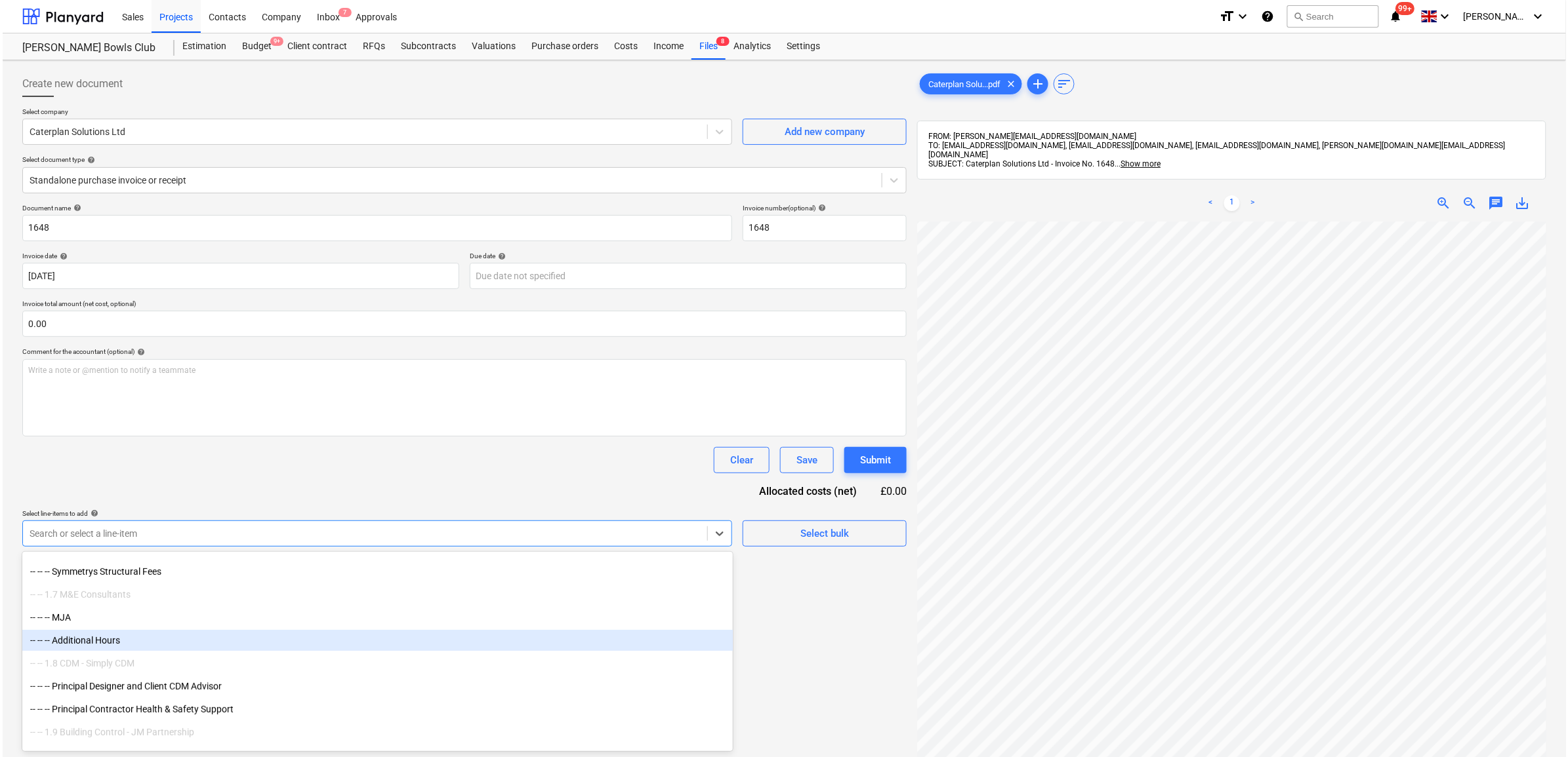
scroll to position [246, 0]
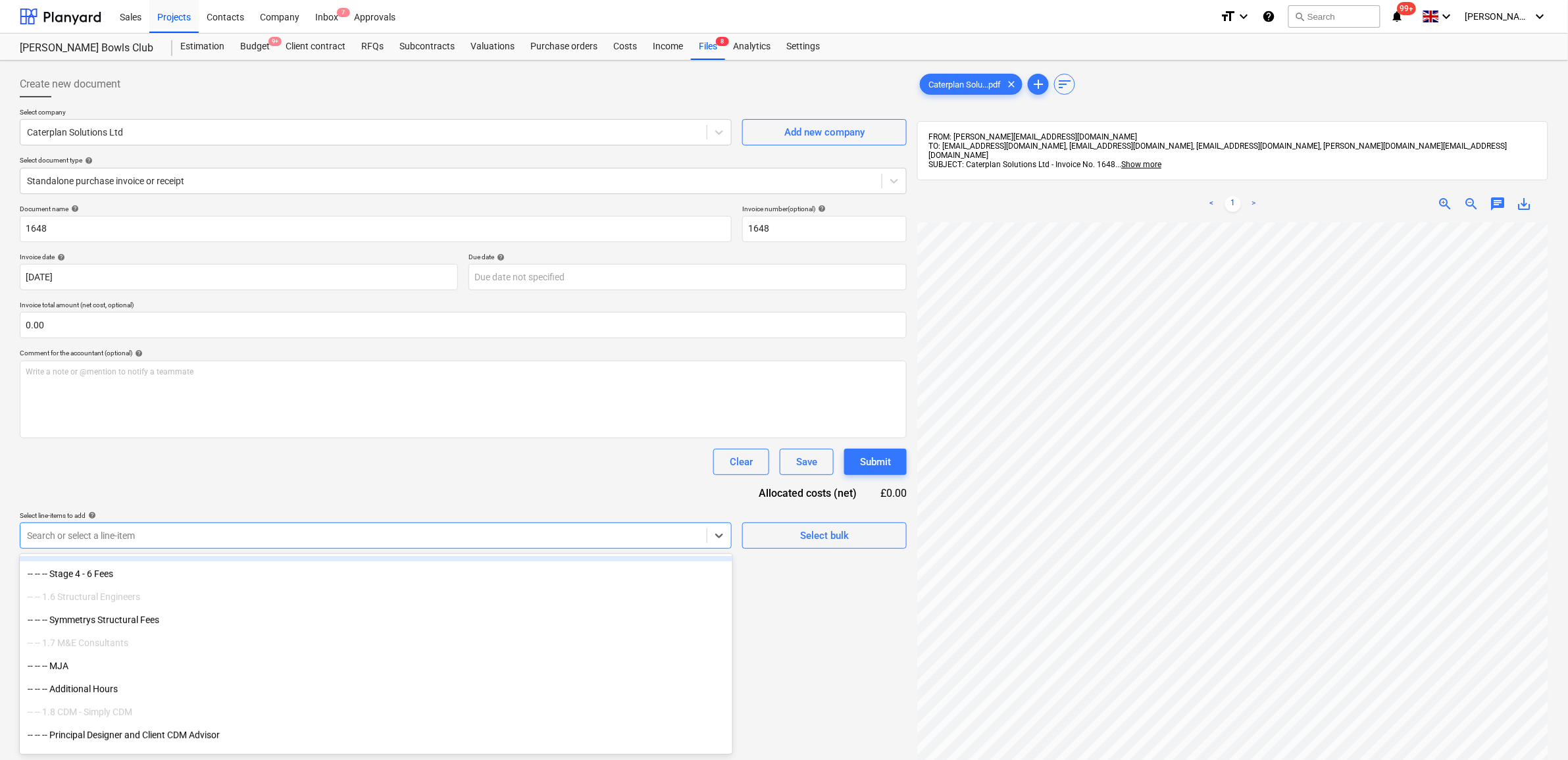
click at [633, 467] on div "Clear Save Submit" at bounding box center [463, 462] width 887 height 27
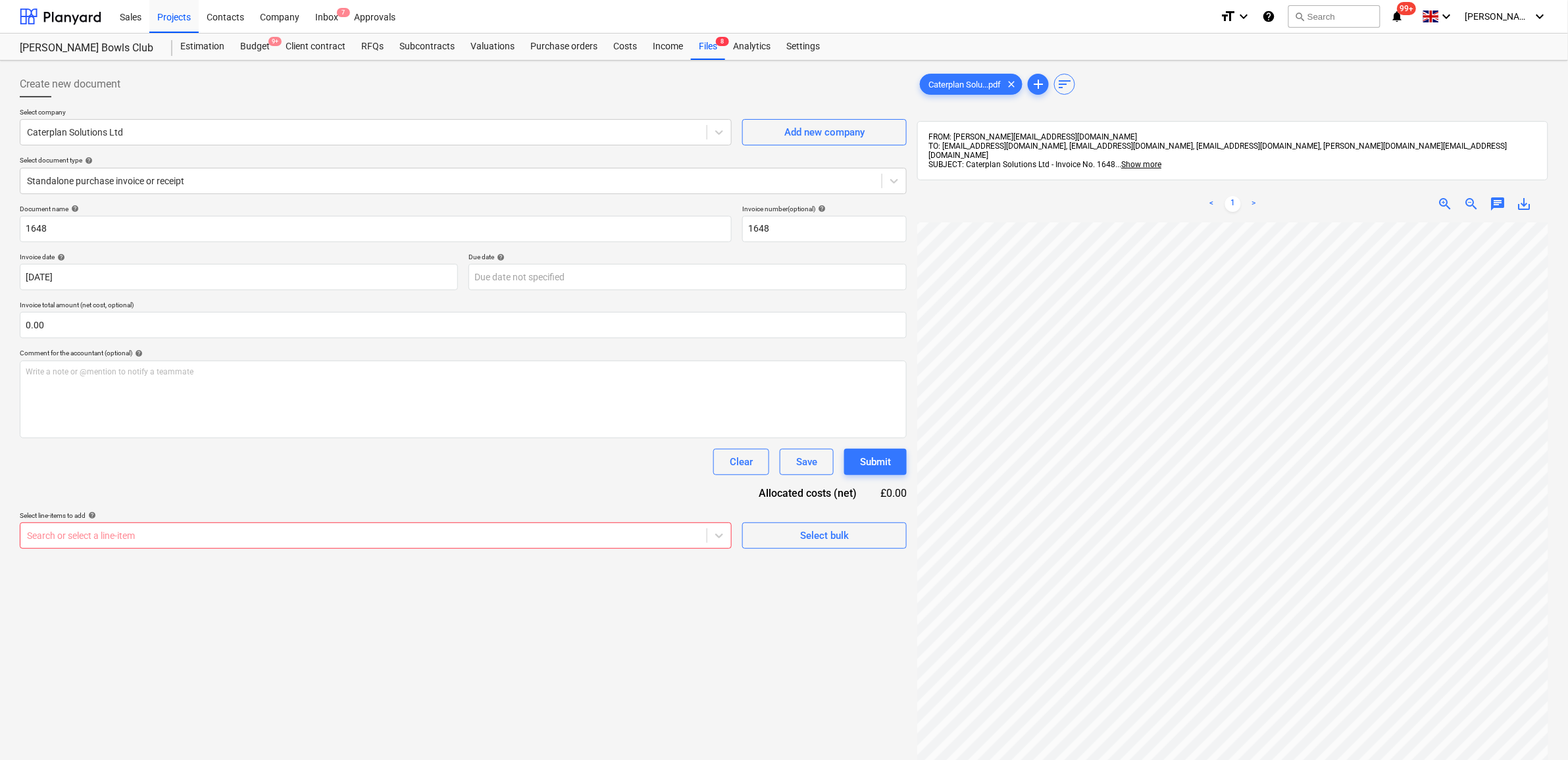
click at [579, 556] on div "Create new document Select company Caterplan Solutions Ltd Add new company Sele…" at bounding box center [463, 508] width 898 height 886
click at [579, 538] on div at bounding box center [363, 535] width 673 height 13
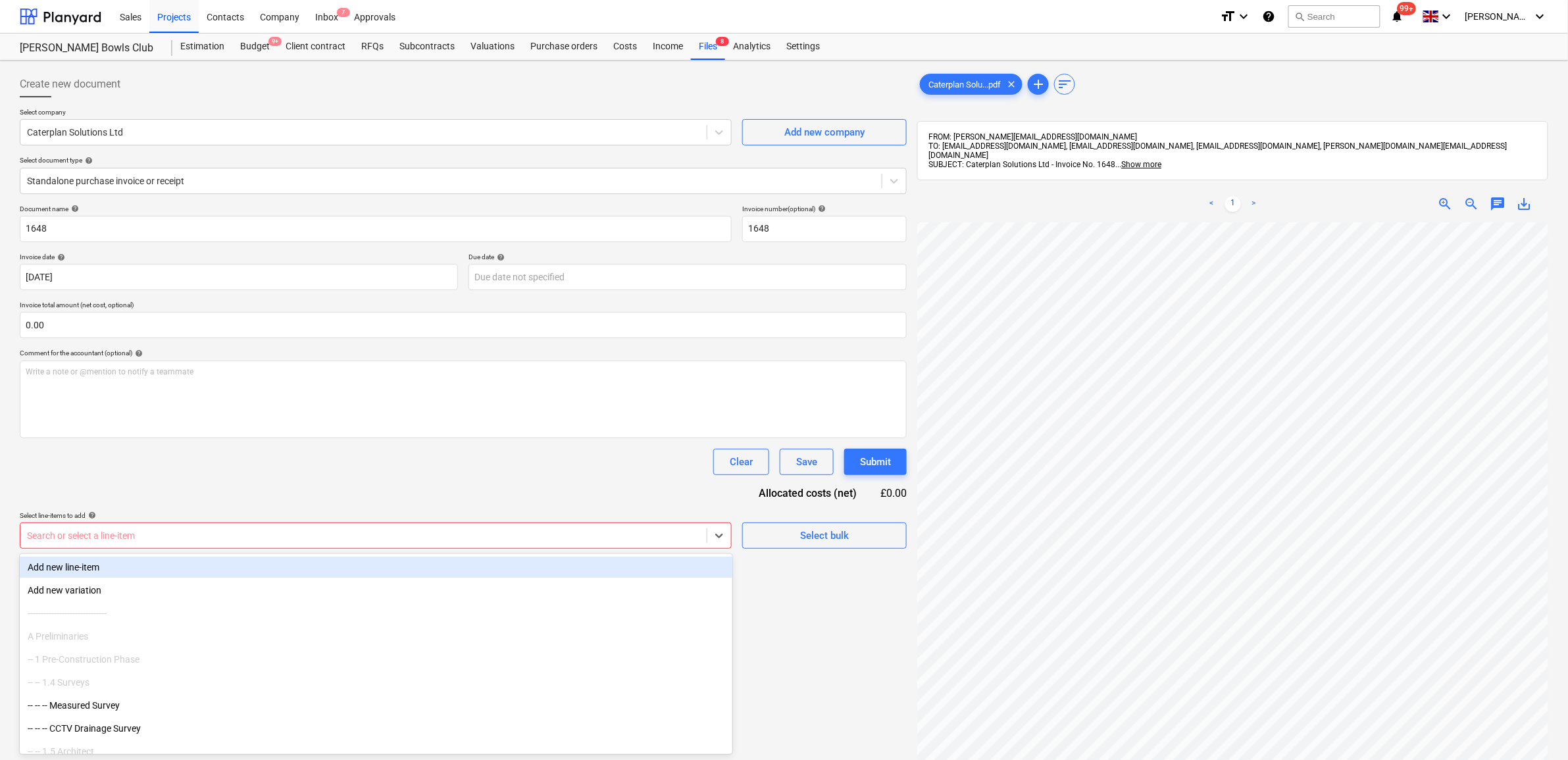
click at [513, 566] on div "Add new line-item" at bounding box center [376, 567] width 713 height 21
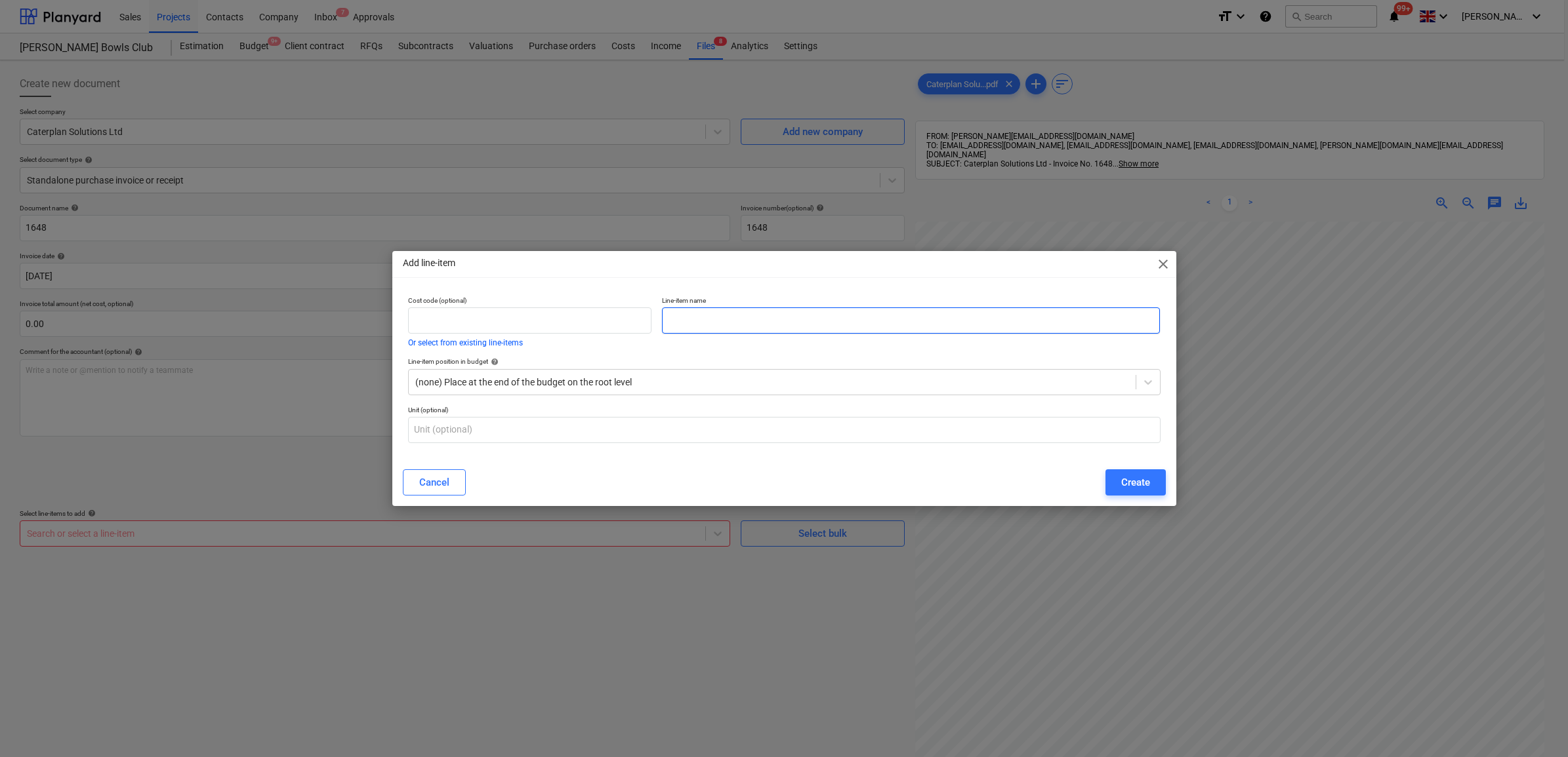
click at [760, 319] on input "text" at bounding box center [911, 321] width 498 height 27
type input "Commercial Kitchen Design"
click at [776, 378] on div at bounding box center [772, 383] width 714 height 13
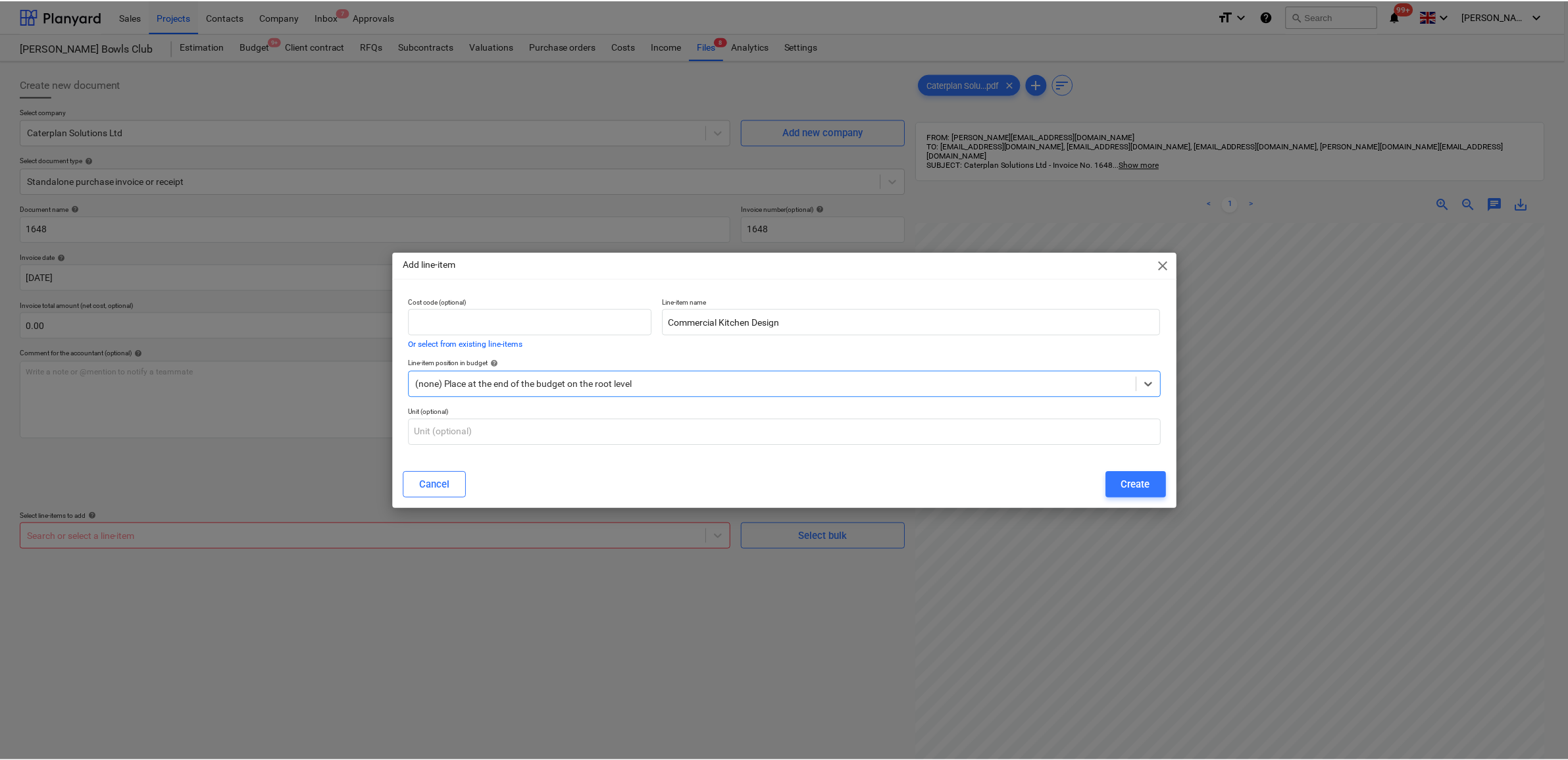
scroll to position [494, 0]
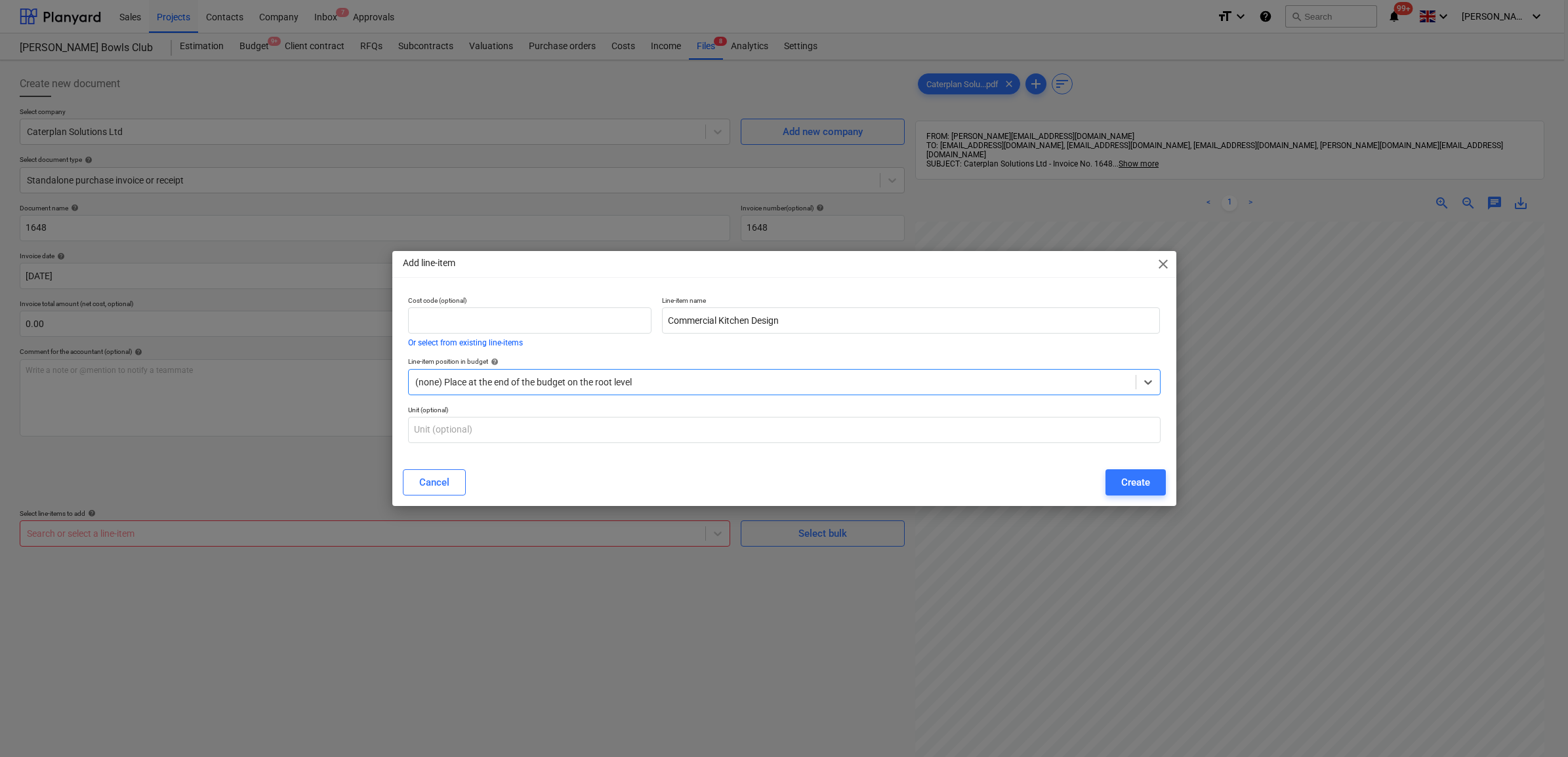
click at [1129, 477] on div "Create" at bounding box center [1135, 482] width 29 height 17
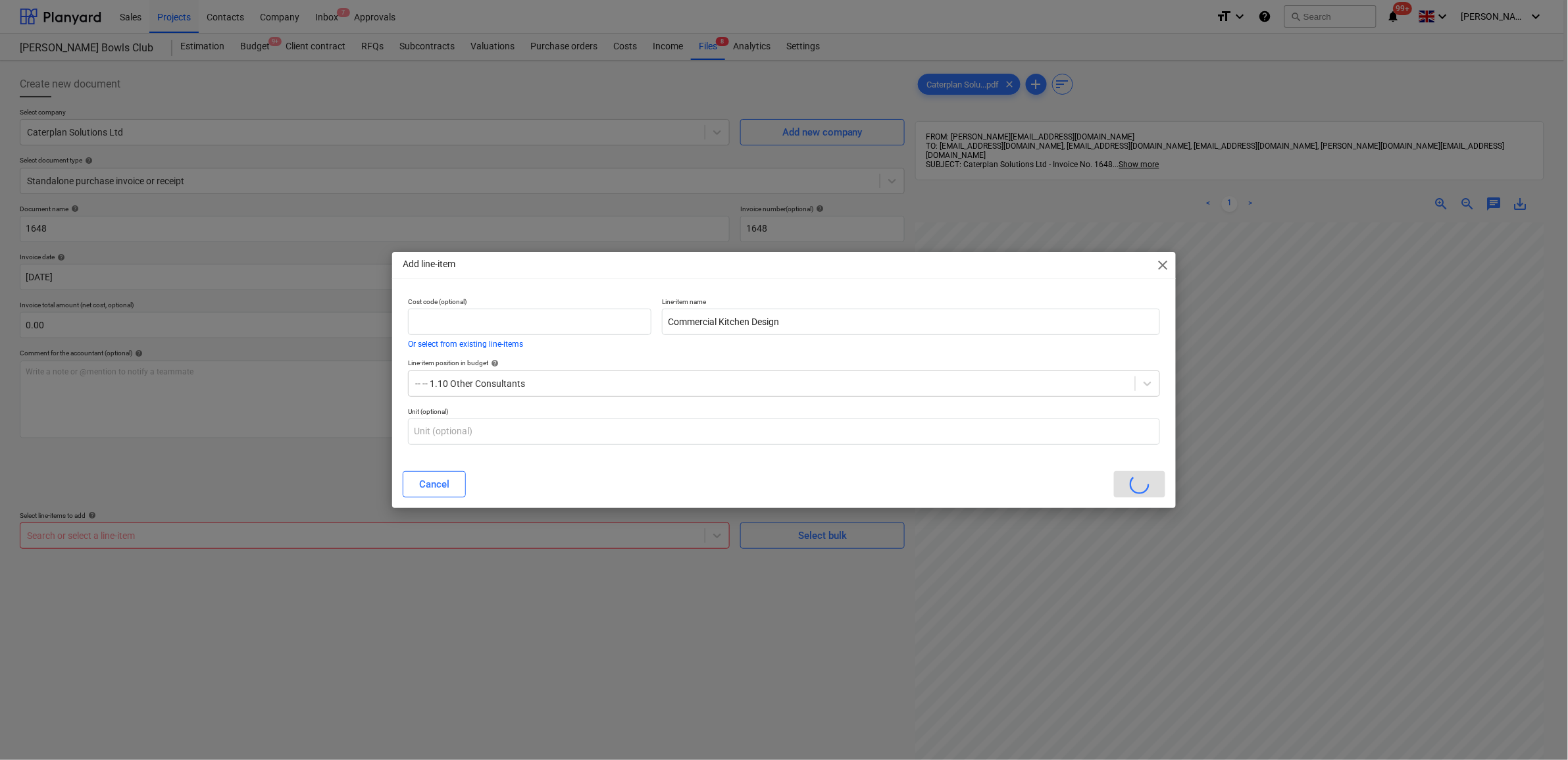
scroll to position [130, 59]
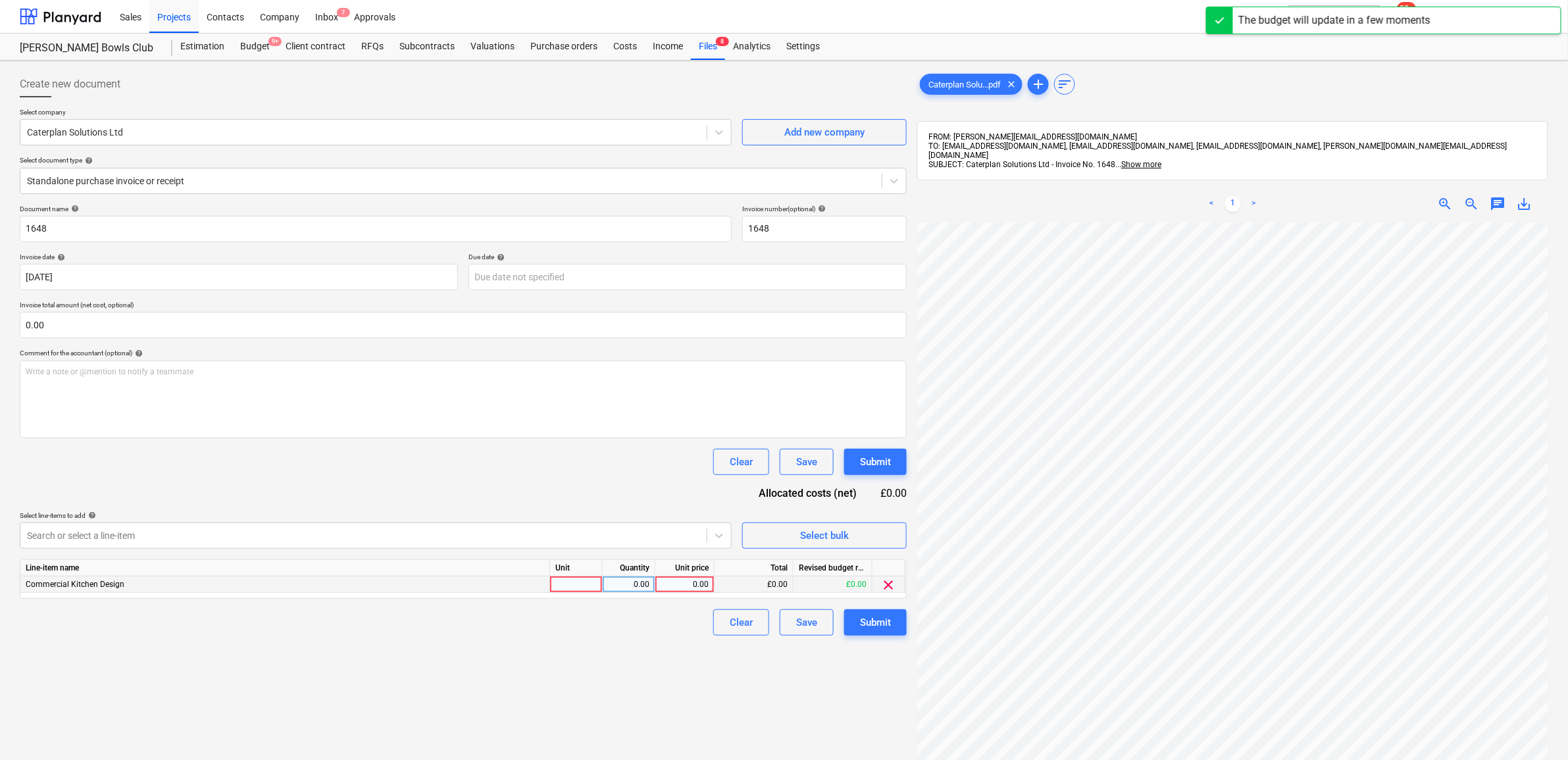
click at [699, 589] on div "0.00" at bounding box center [685, 585] width 48 height 17
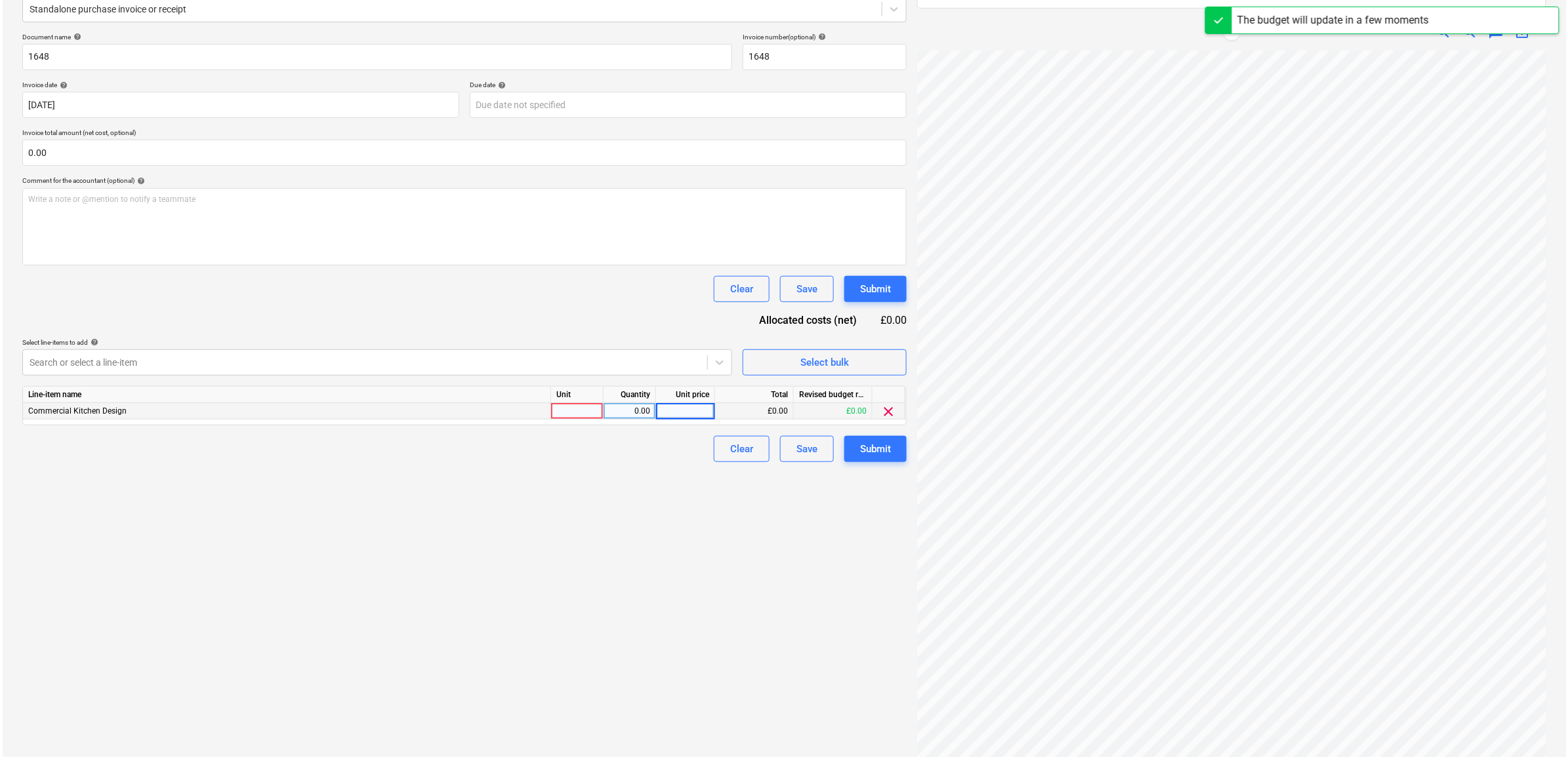
scroll to position [186, 0]
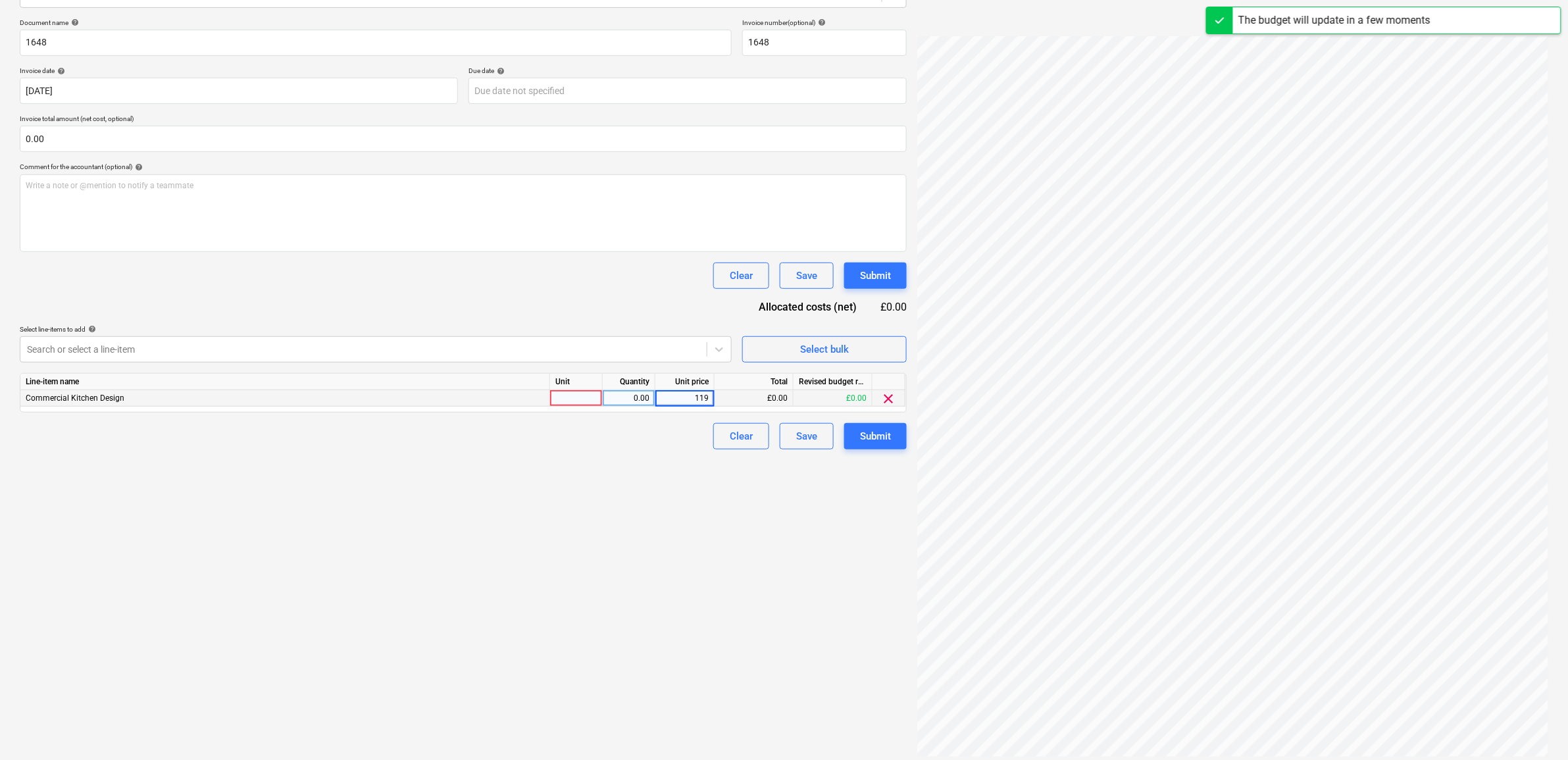
type input "1195"
drag, startPoint x: 669, startPoint y: 499, endPoint x: 791, endPoint y: 487, distance: 122.6
click at [671, 499] on div "Create new document Select company Caterplan Solutions Ltd Add new company Sele…" at bounding box center [463, 322] width 898 height 886
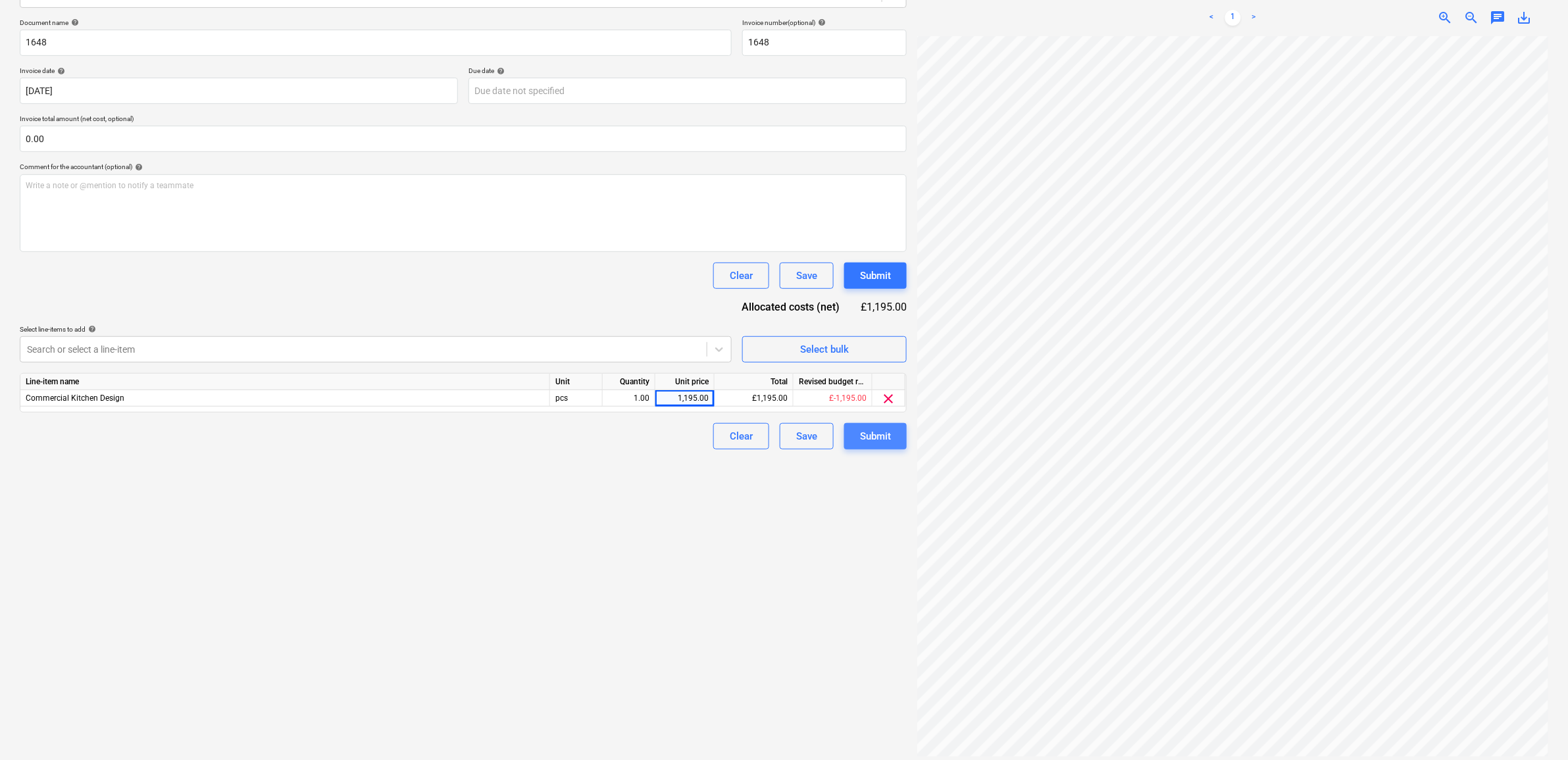
click at [859, 430] on button "Submit" at bounding box center [875, 437] width 62 height 27
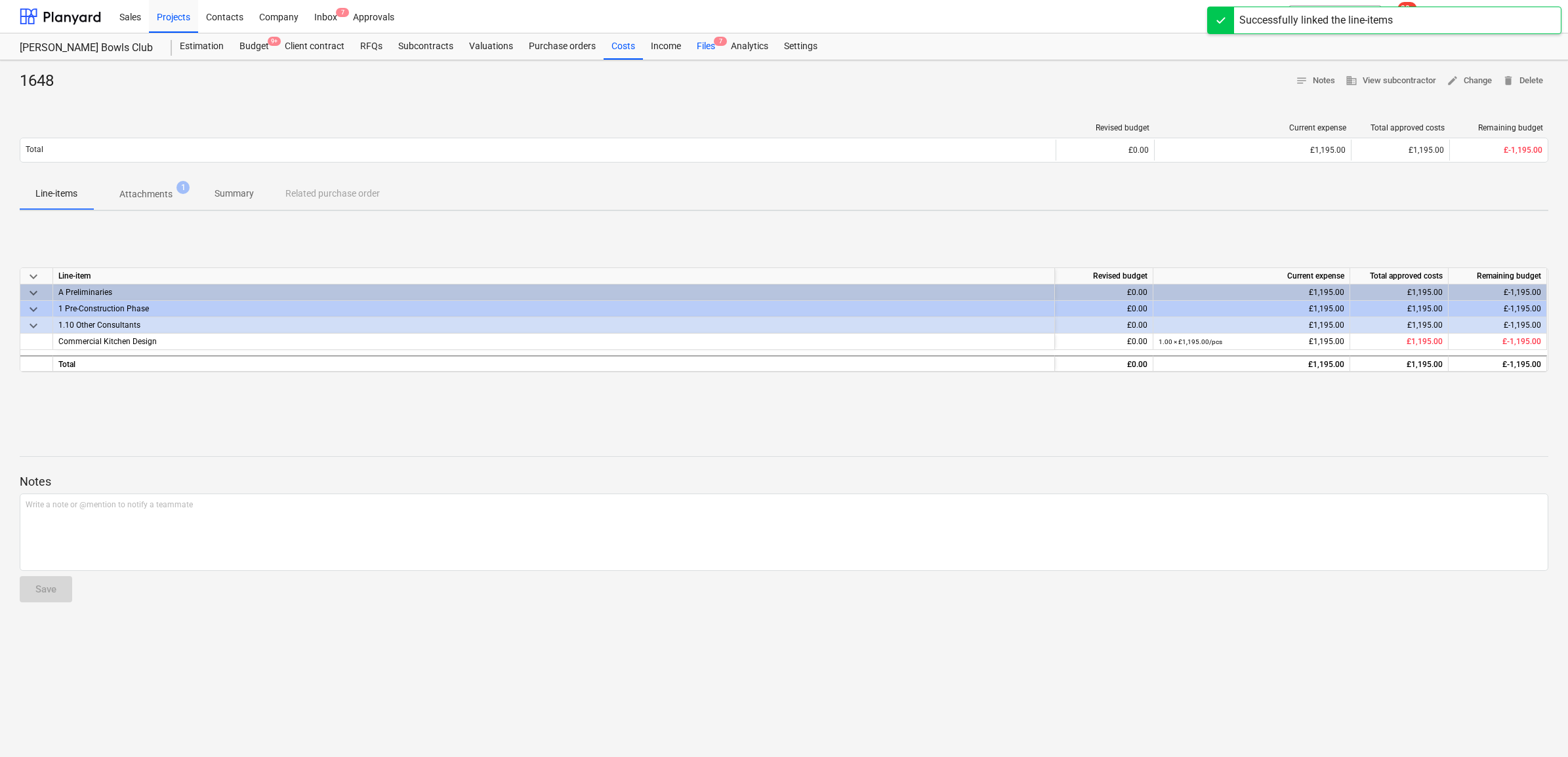
click at [699, 43] on div "Files 7" at bounding box center [705, 46] width 34 height 27
